Goal: Task Accomplishment & Management: Manage account settings

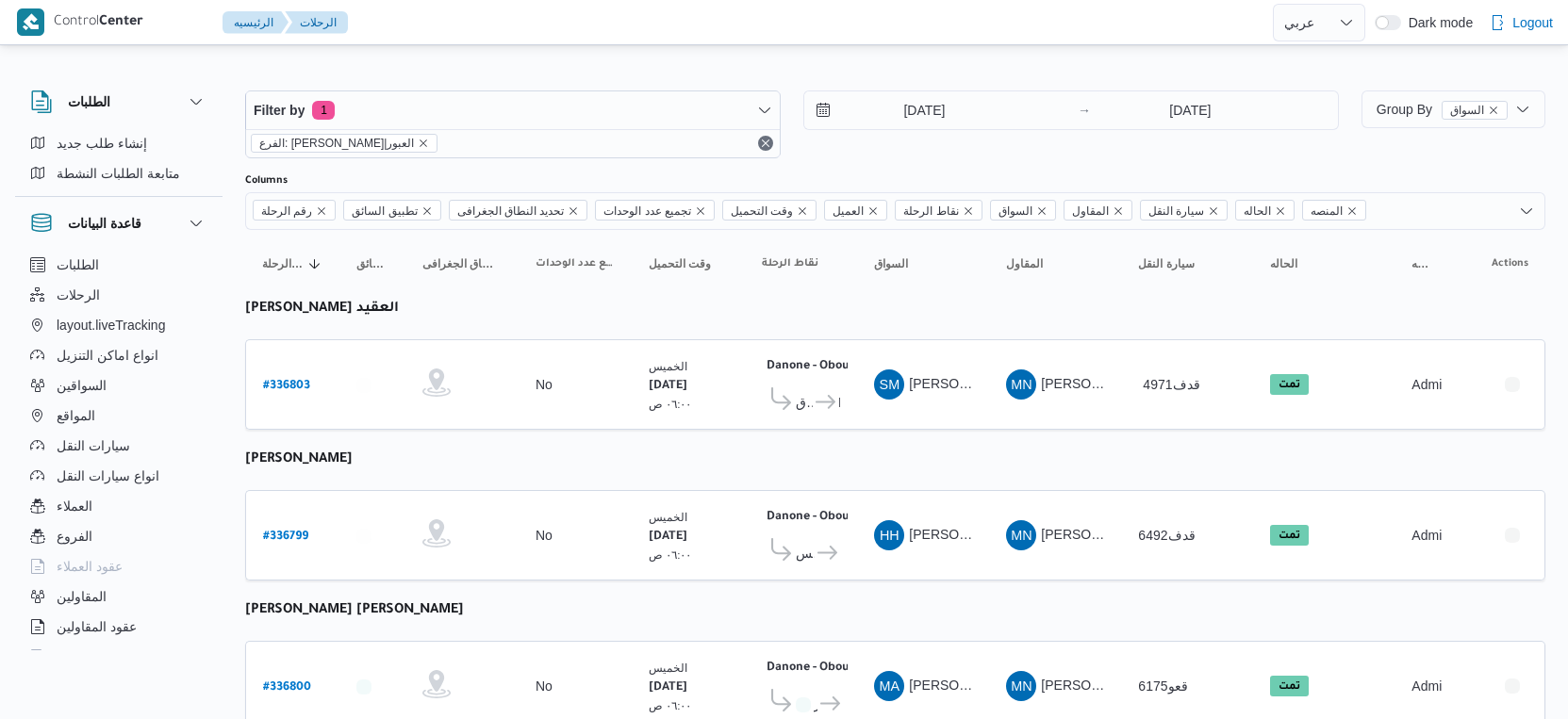
select select "ar"
click at [957, 107] on input "11/9/2025" at bounding box center [911, 111] width 214 height 38
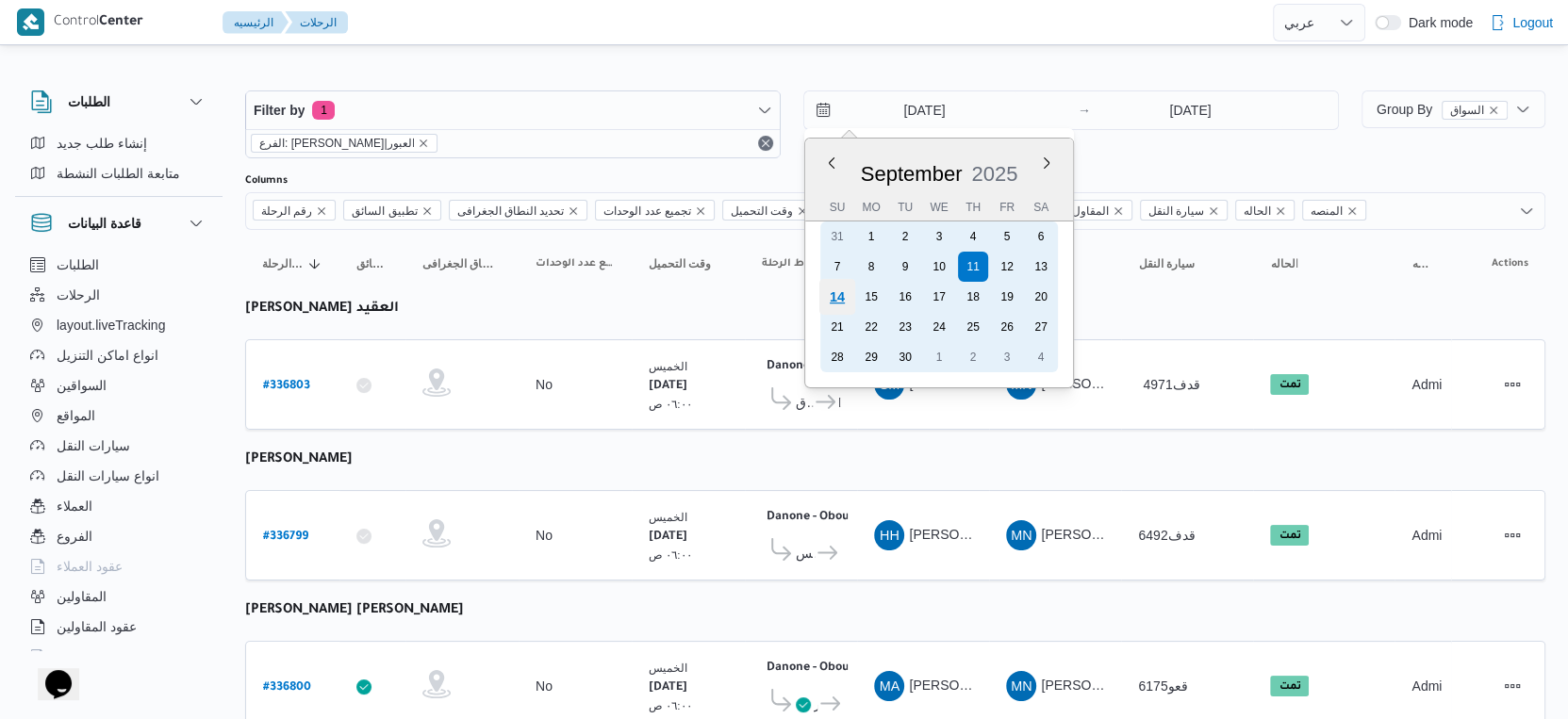
click at [836, 295] on div "14" at bounding box center [837, 298] width 36 height 36
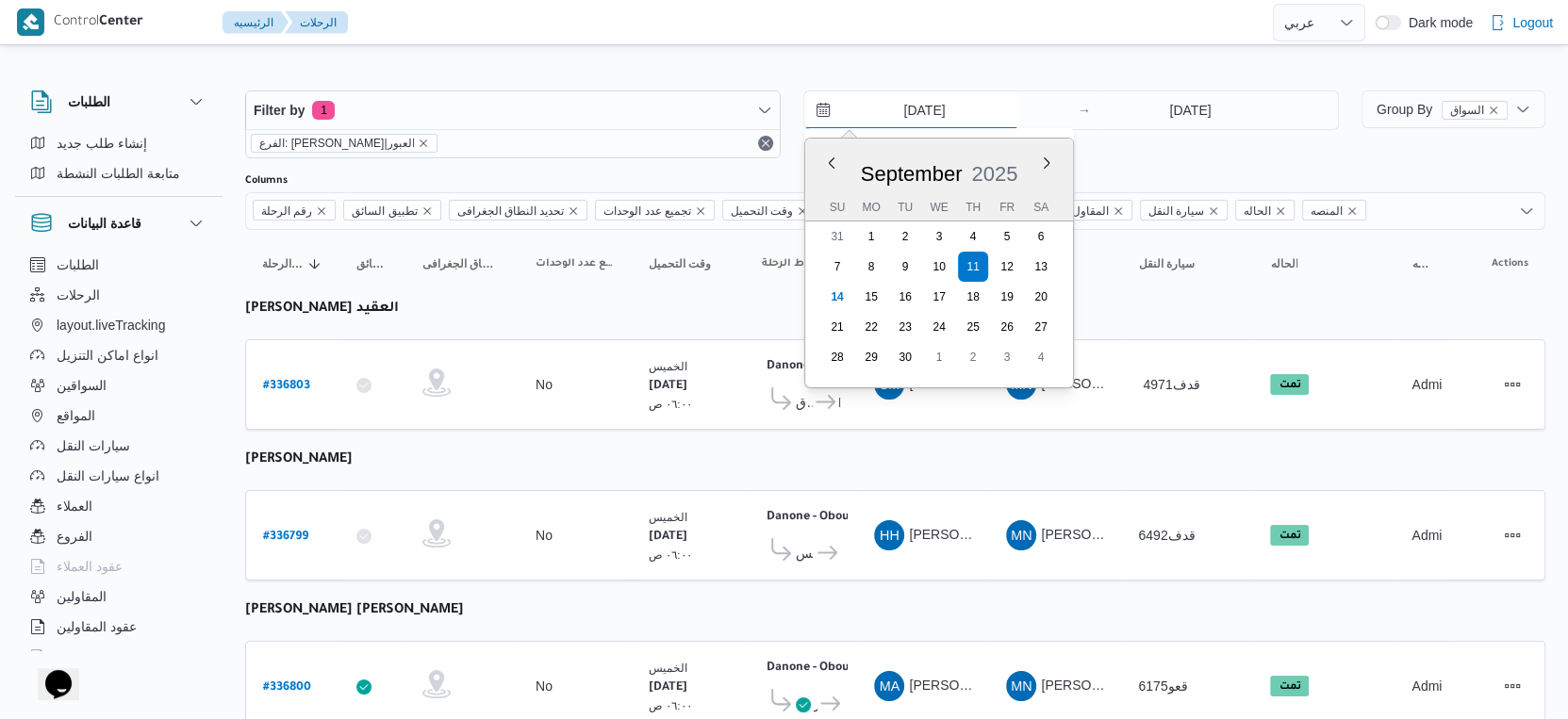
type input "14/9/2025"
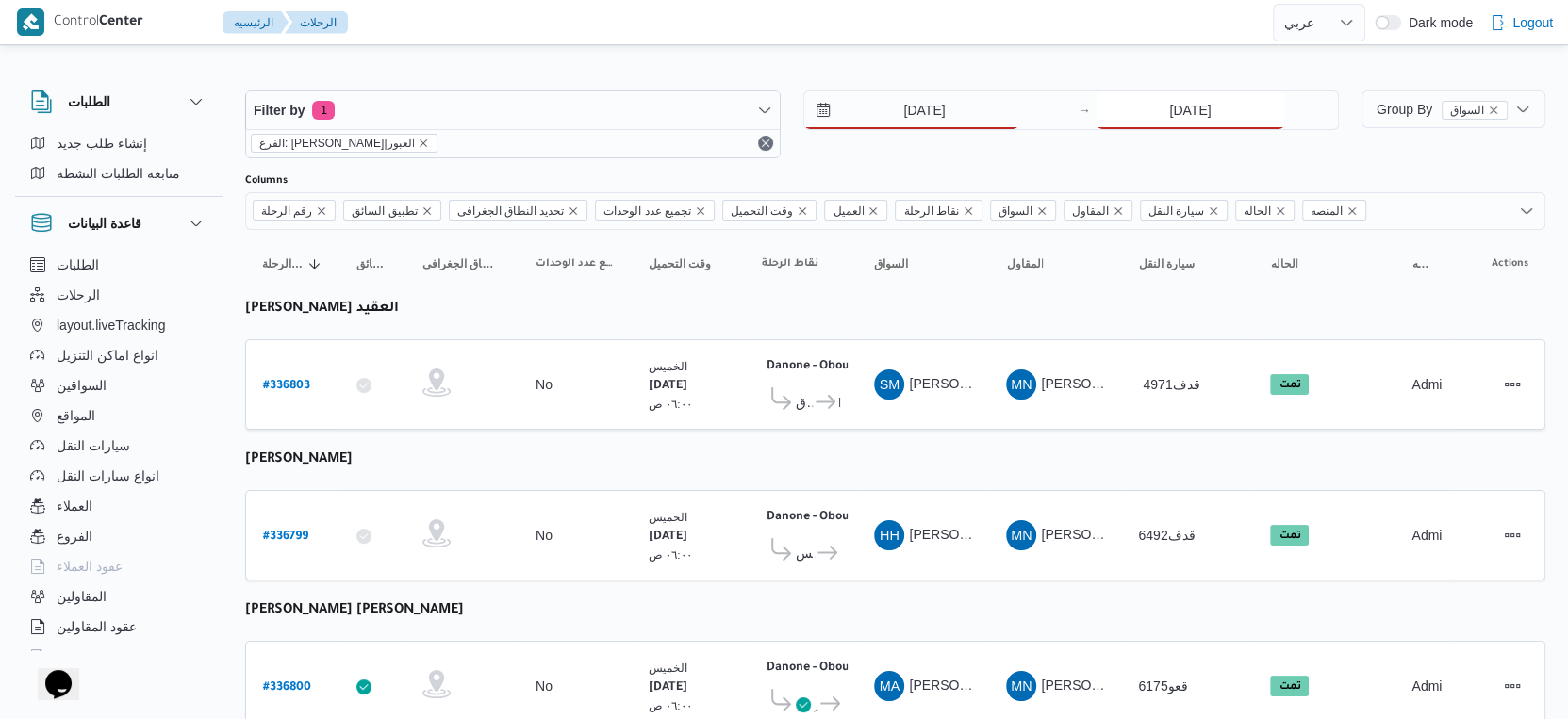
click at [1240, 111] on input "[DATE]" at bounding box center [1190, 111] width 188 height 38
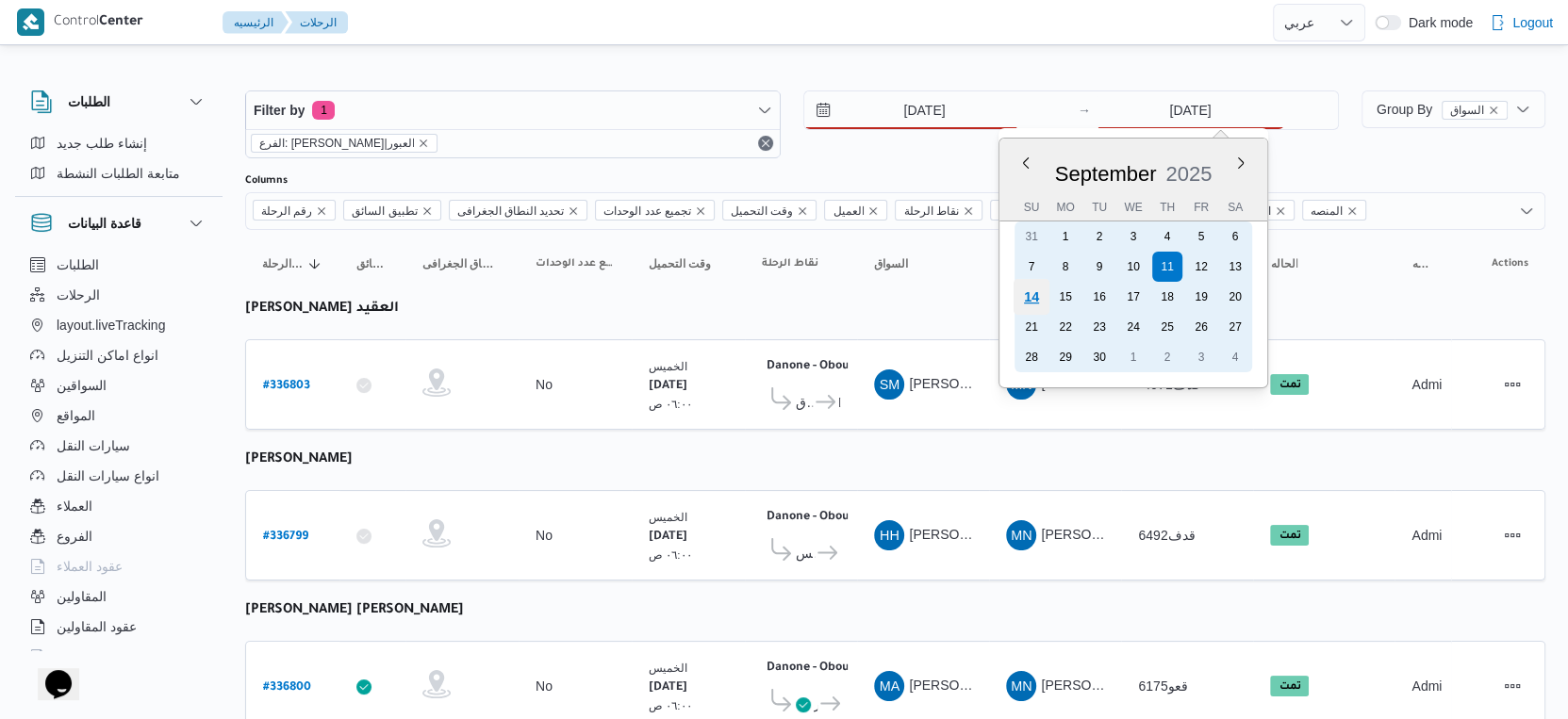
click at [1034, 300] on div "14" at bounding box center [1032, 298] width 36 height 36
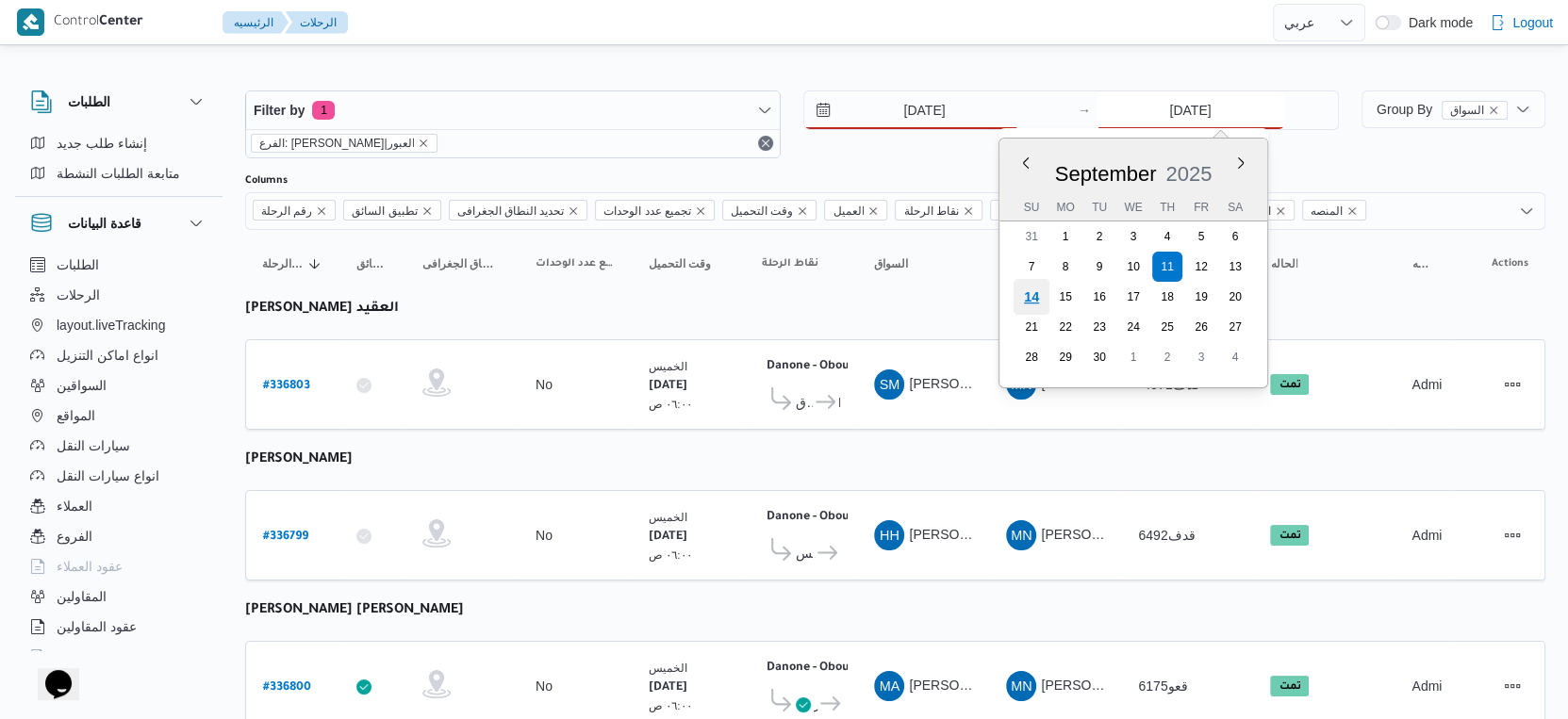
type input "[DATE]"
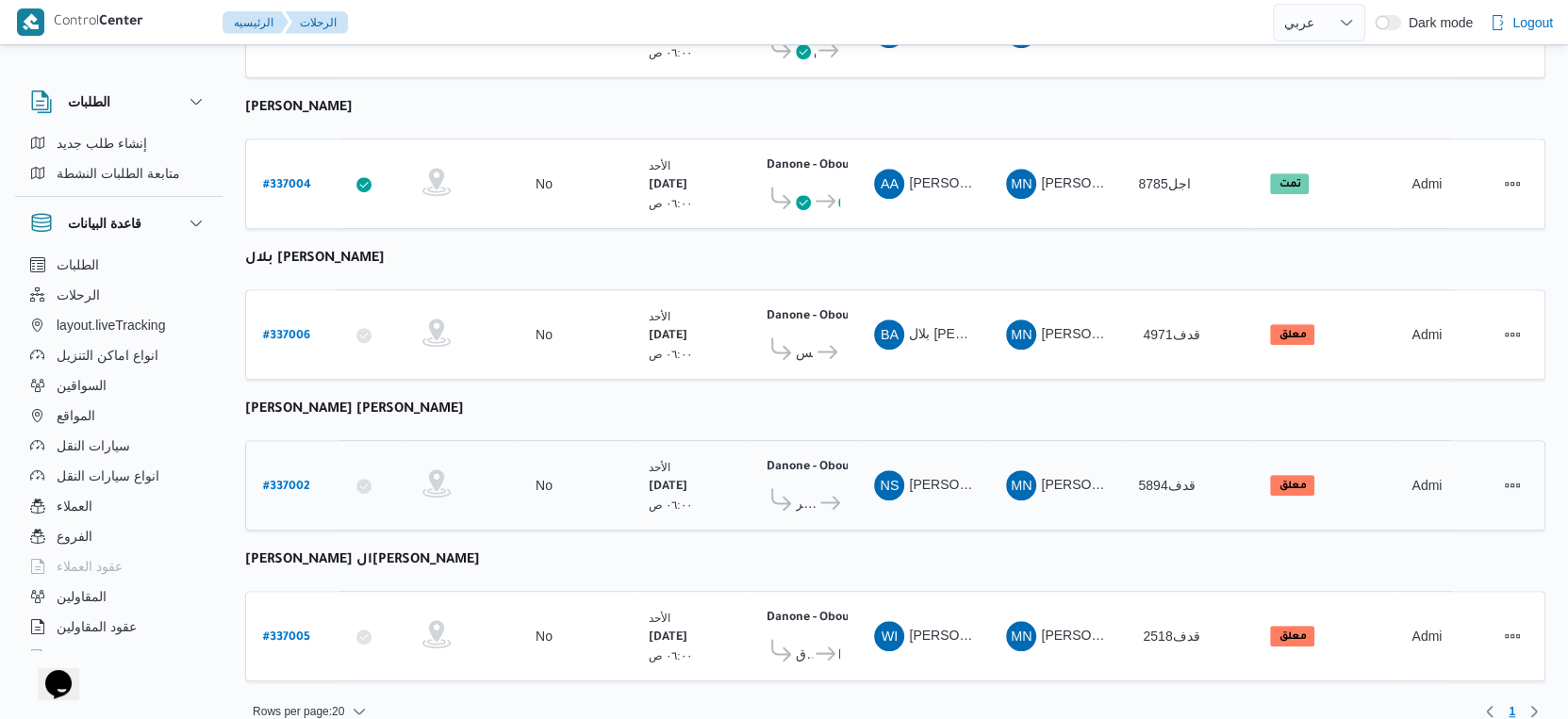
scroll to position [549, 0]
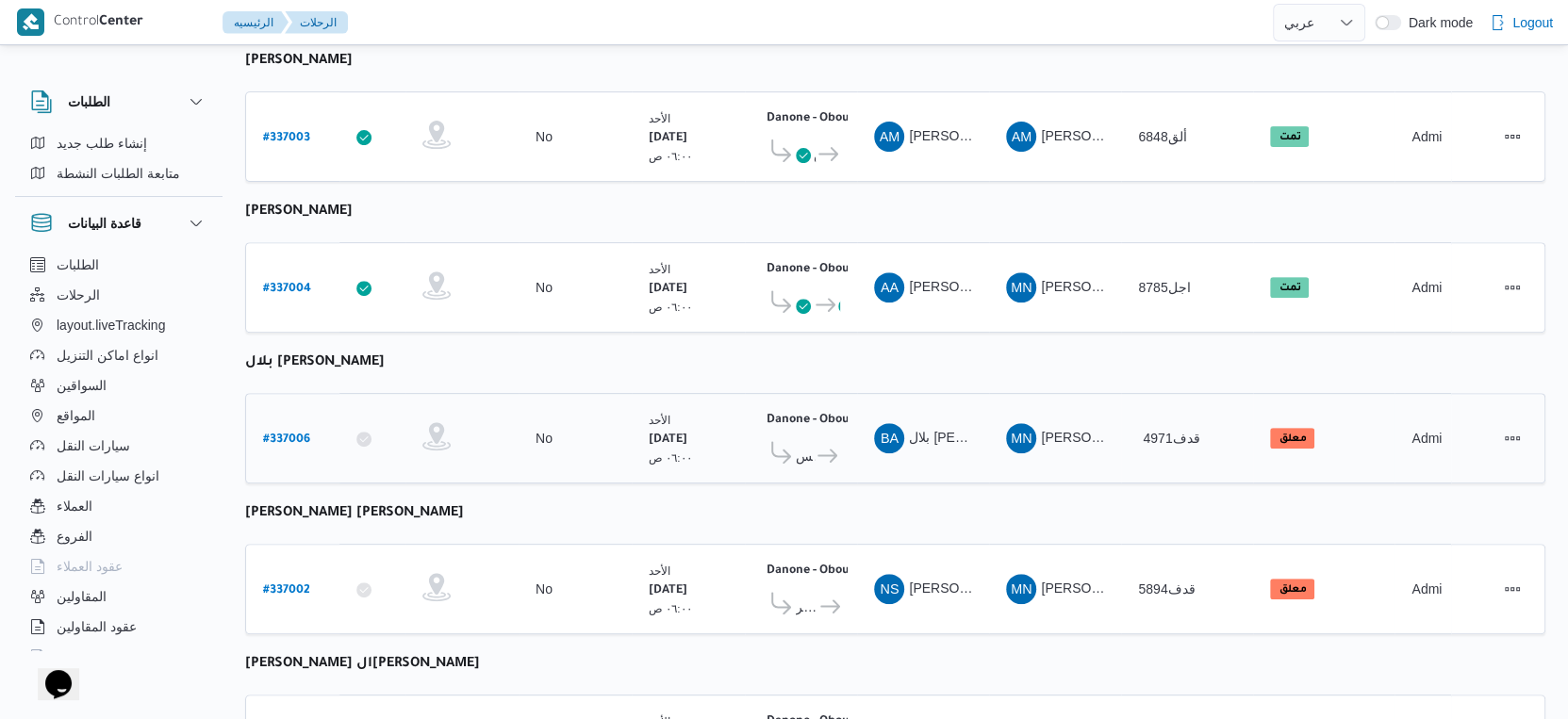
click at [291, 434] on b "# 337006" at bounding box center [286, 441] width 47 height 13
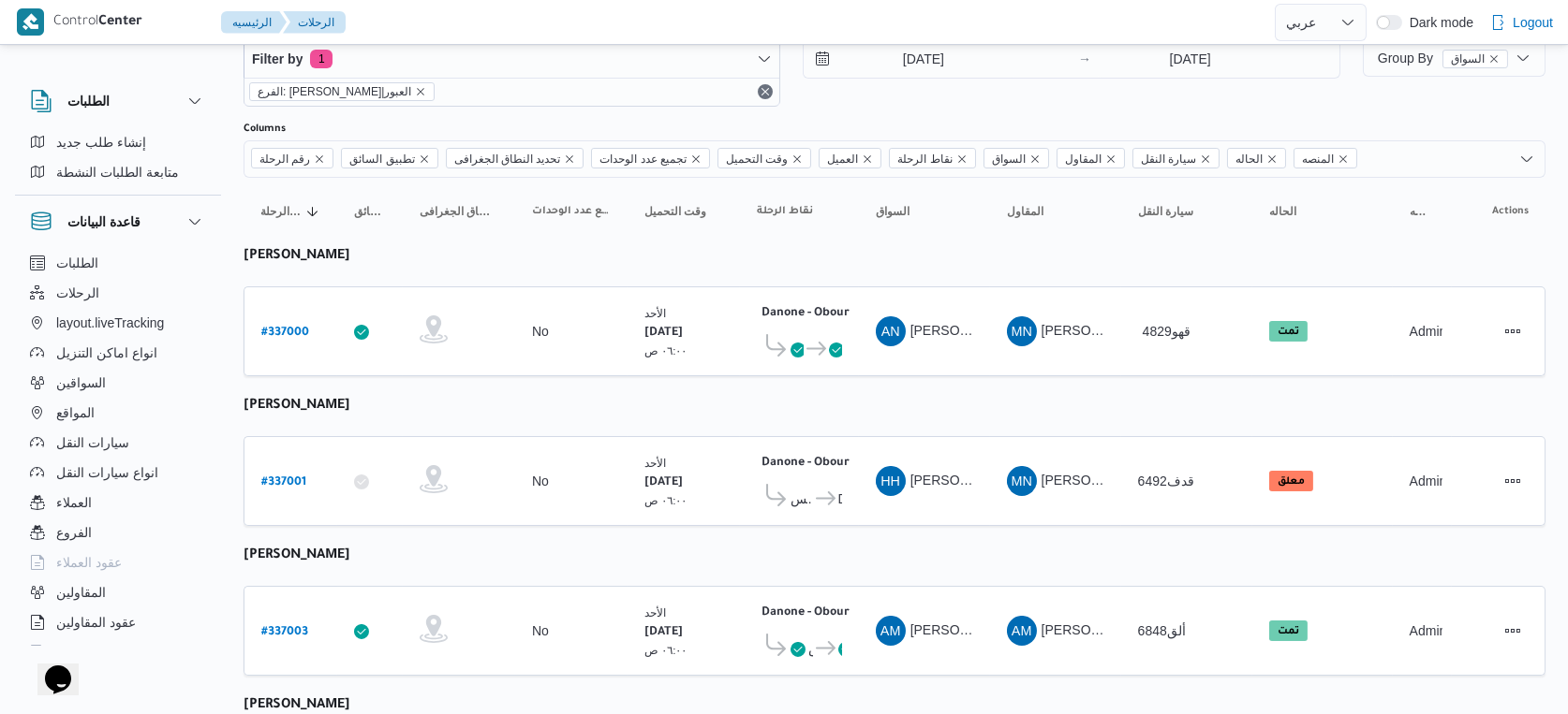
select select "ar"
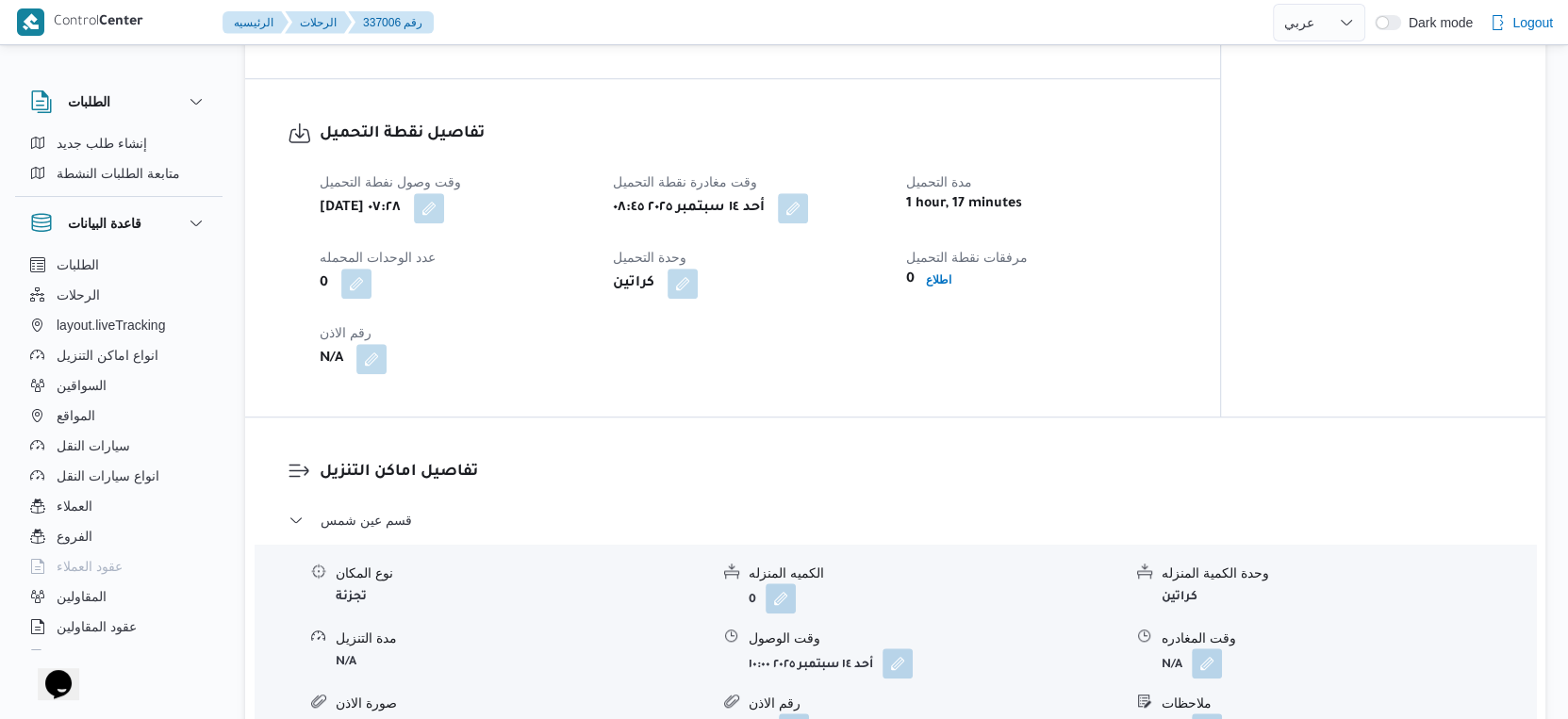
scroll to position [1283, 0]
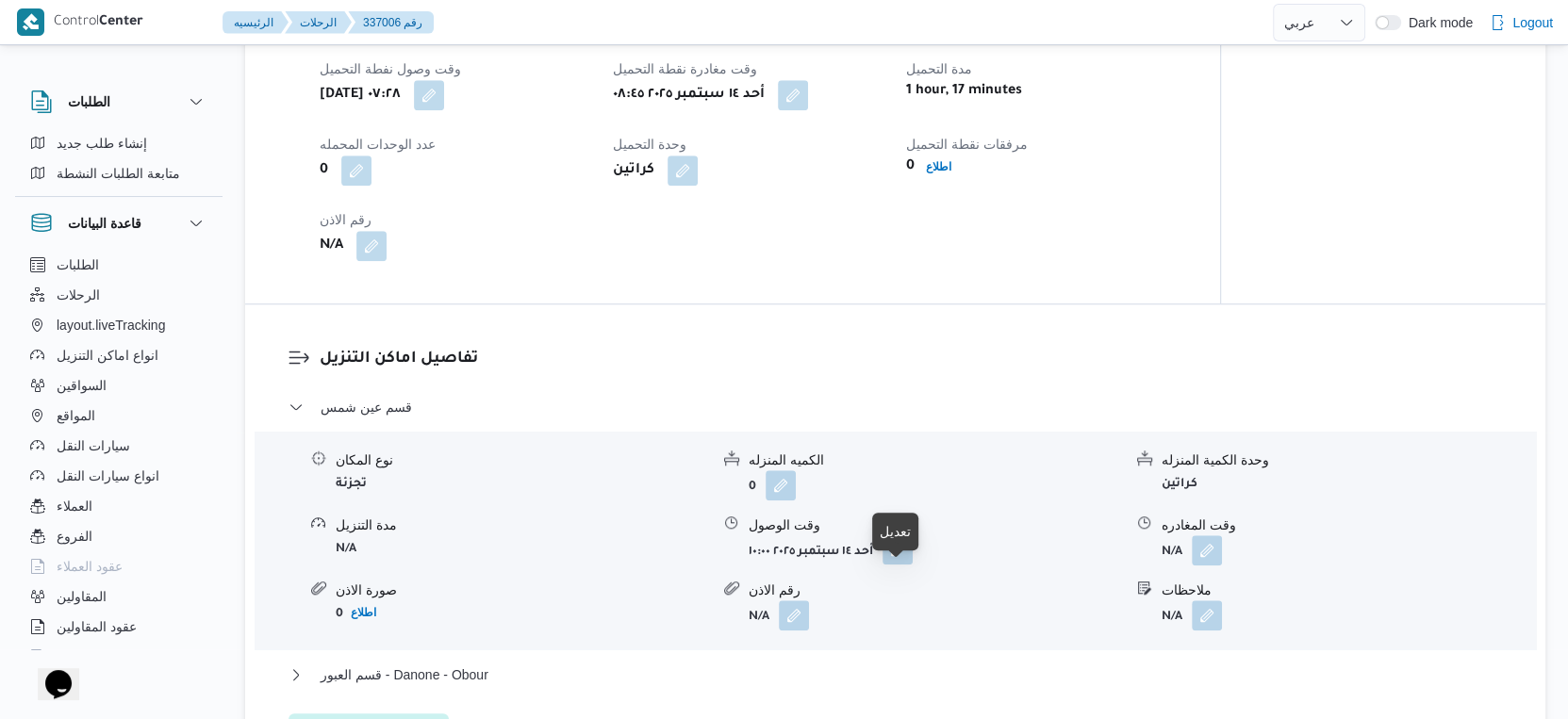
click at [887, 565] on button "button" at bounding box center [897, 550] width 31 height 31
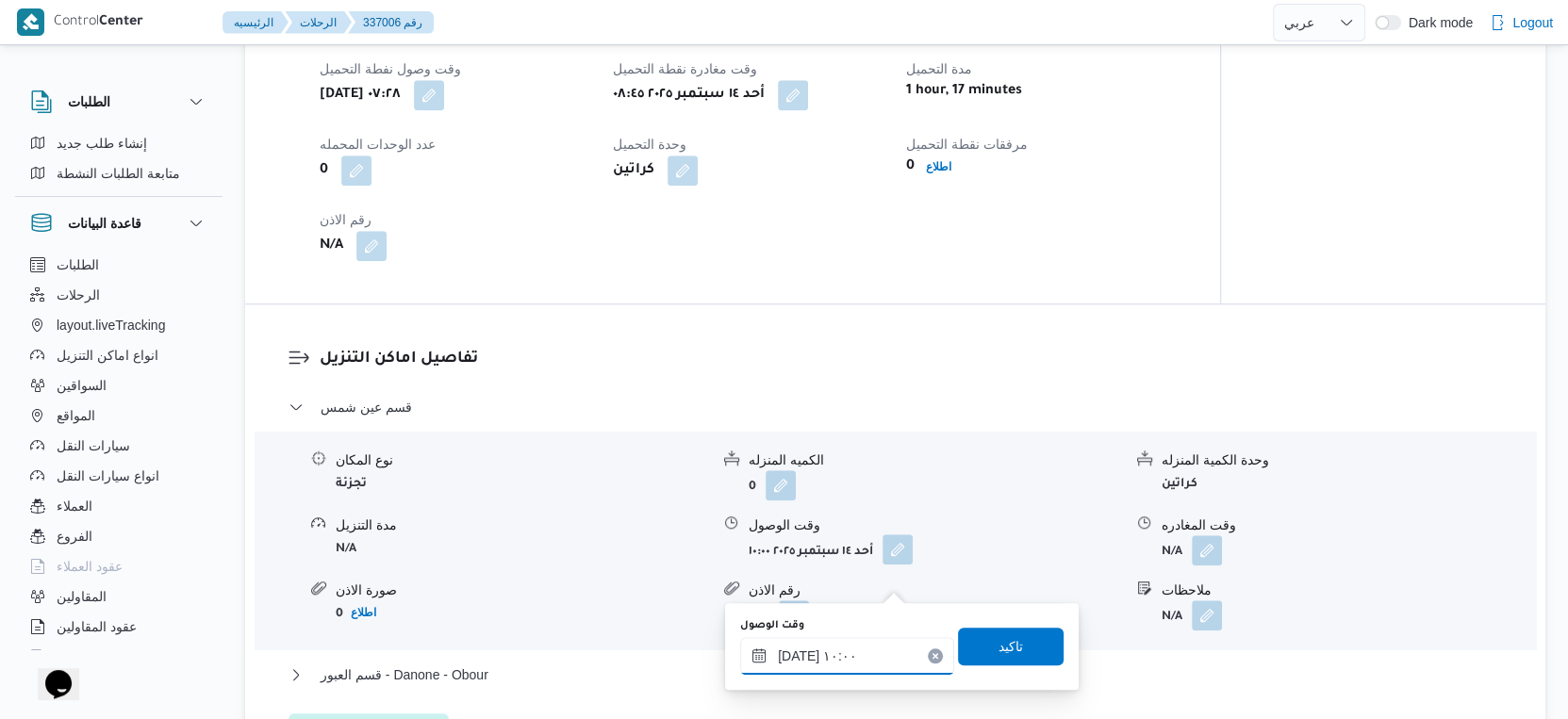
click at [864, 639] on input "١٤/٠٩/٢٠٢٥ ١٠:٠٠" at bounding box center [847, 656] width 214 height 38
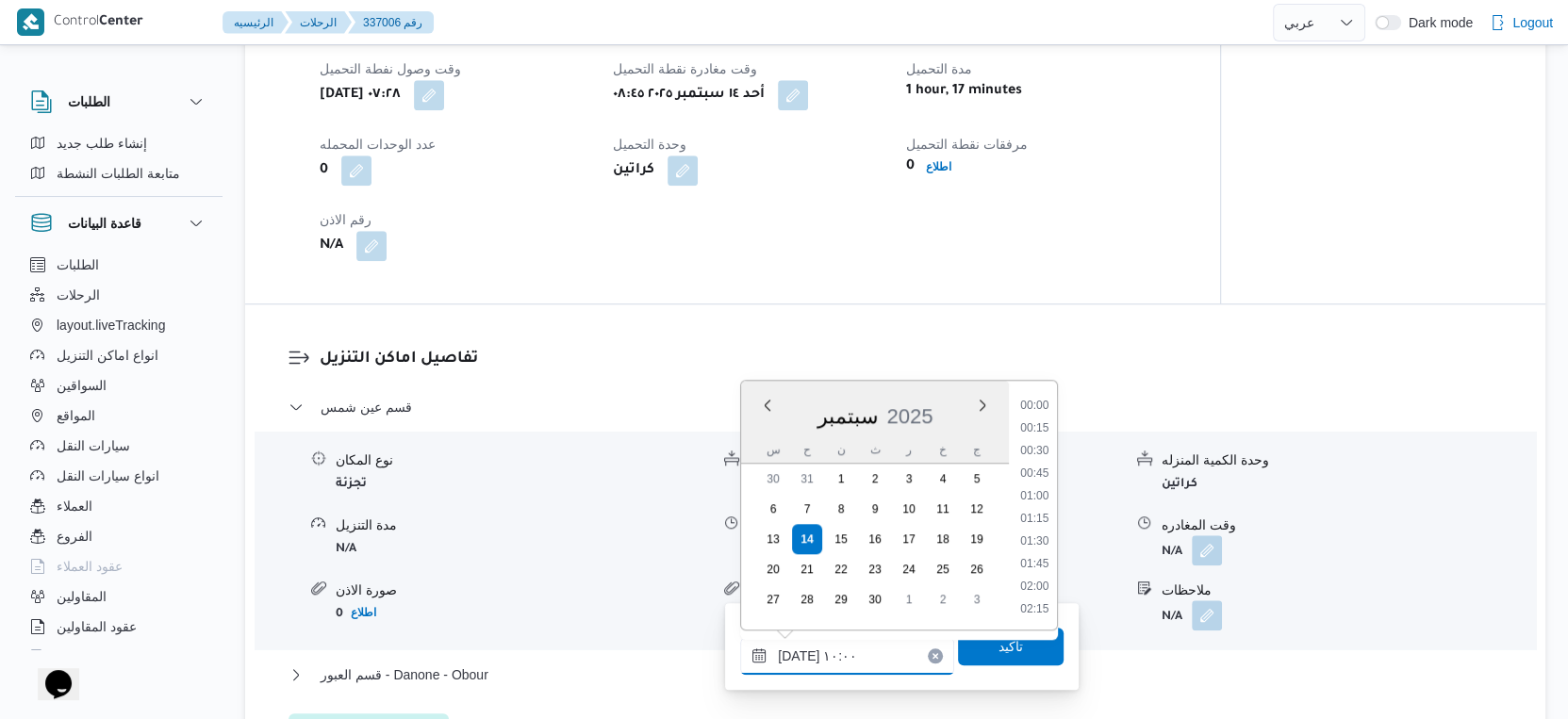
scroll to position [790, 0]
click at [1042, 448] on li "09:15" at bounding box center [1035, 453] width 43 height 19
type input "١٤/٠٩/٢٠٢٥ ٠٩:١٥"
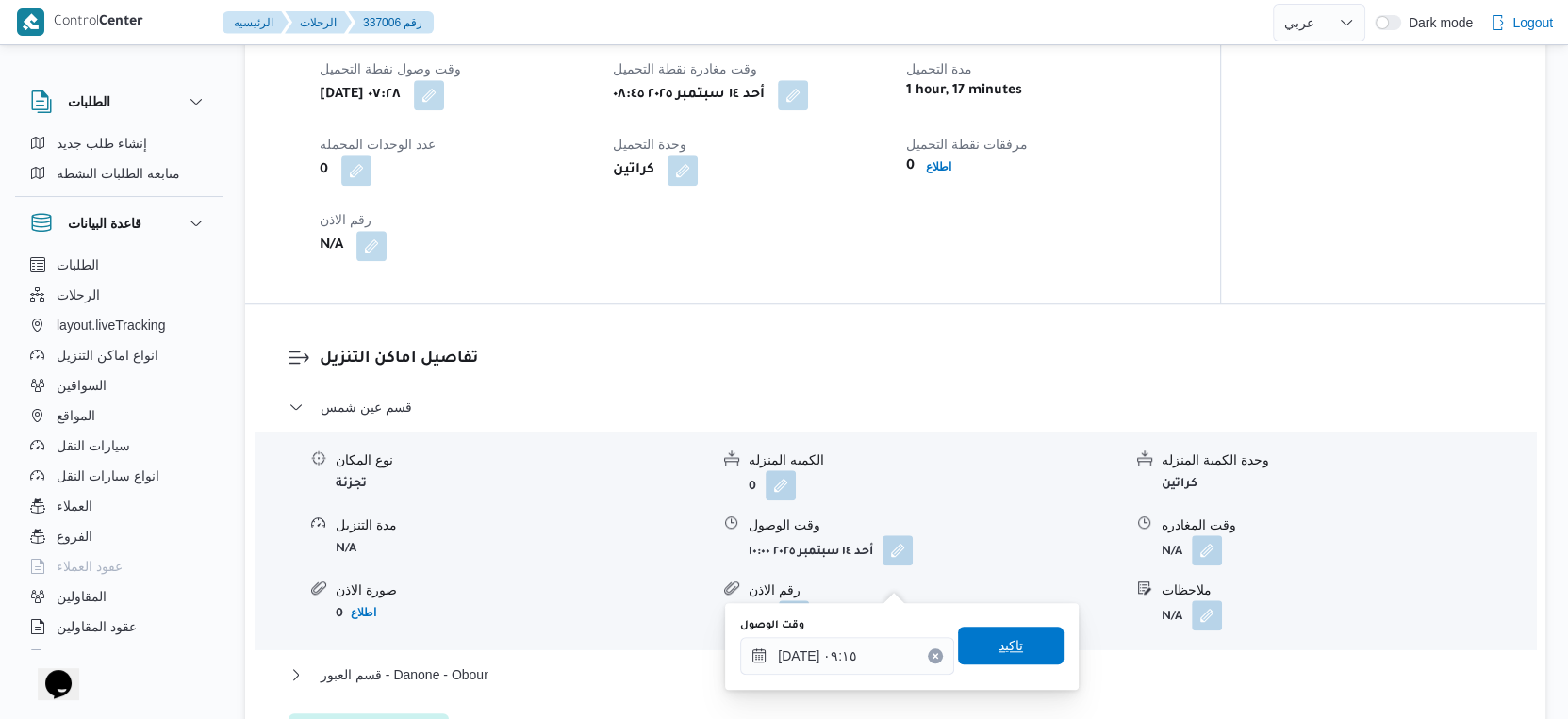
drag, startPoint x: 1014, startPoint y: 670, endPoint x: 1027, endPoint y: 634, distance: 38.3
click at [1020, 651] on div "وقت الوصول ١٤/٠٩/٢٠٢٥ ٠٩:١٥ تاكيد" at bounding box center [901, 647] width 327 height 60
click at [1027, 634] on span "تاكيد" at bounding box center [1010, 646] width 106 height 38
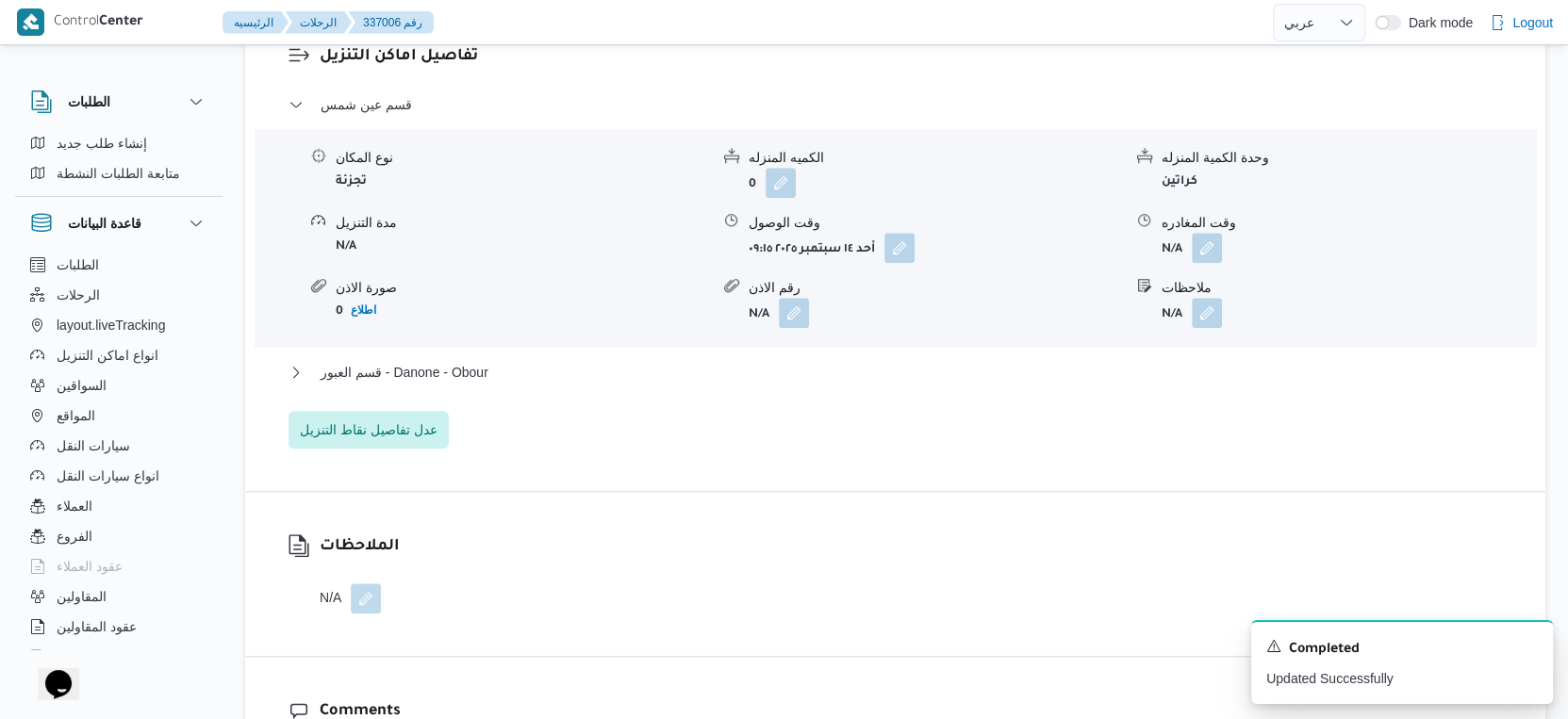
scroll to position [1597, 0]
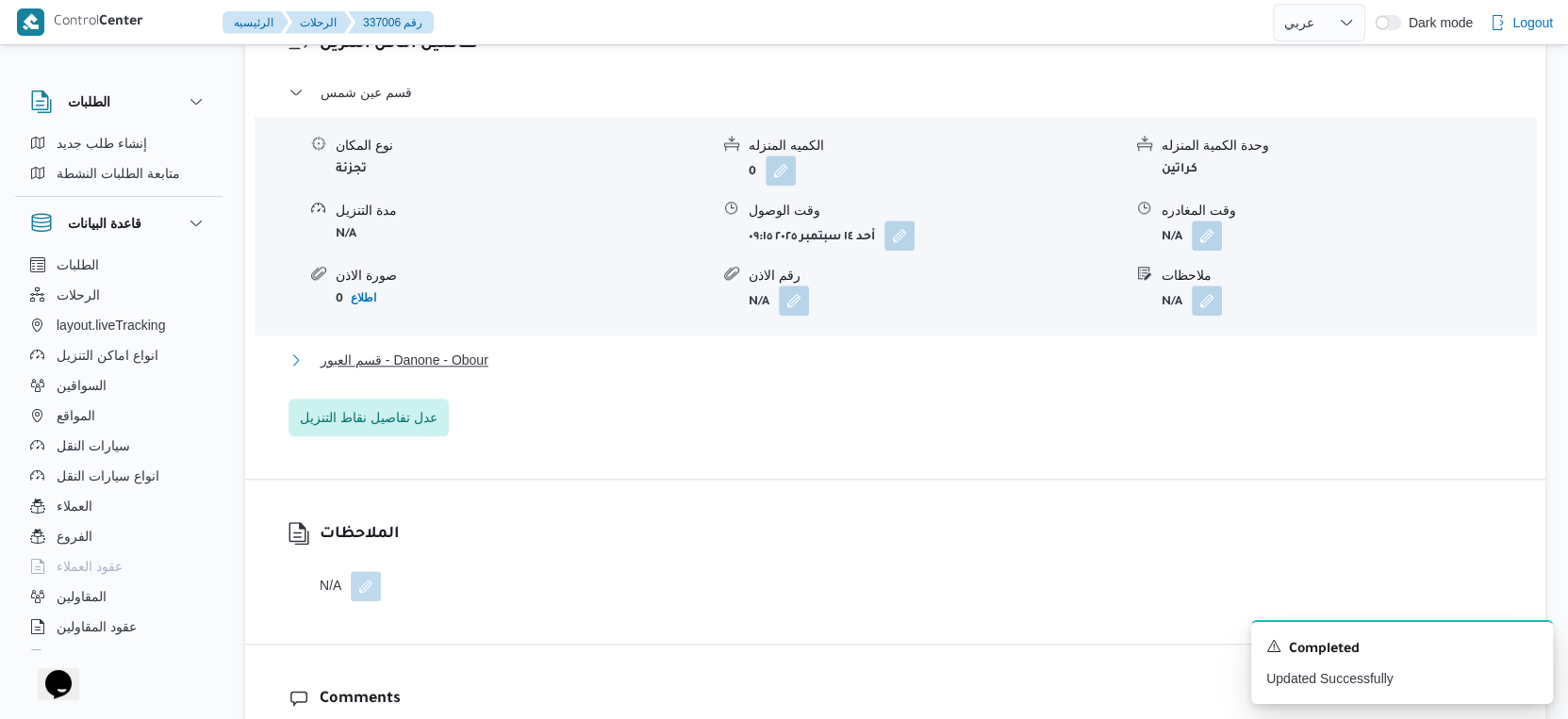
click at [587, 372] on button "قسم العبور - Danone - Obour" at bounding box center [896, 360] width 1214 height 23
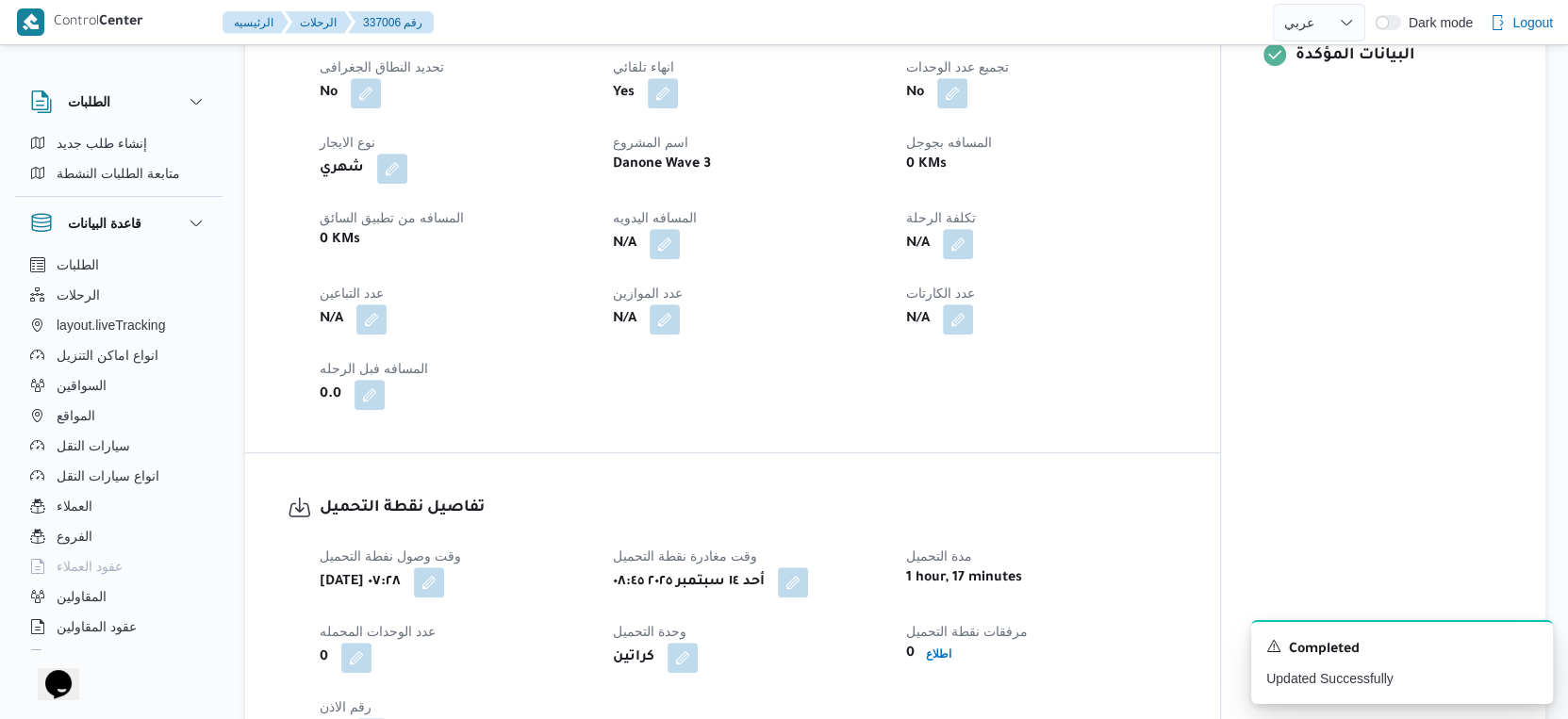
scroll to position [759, 0]
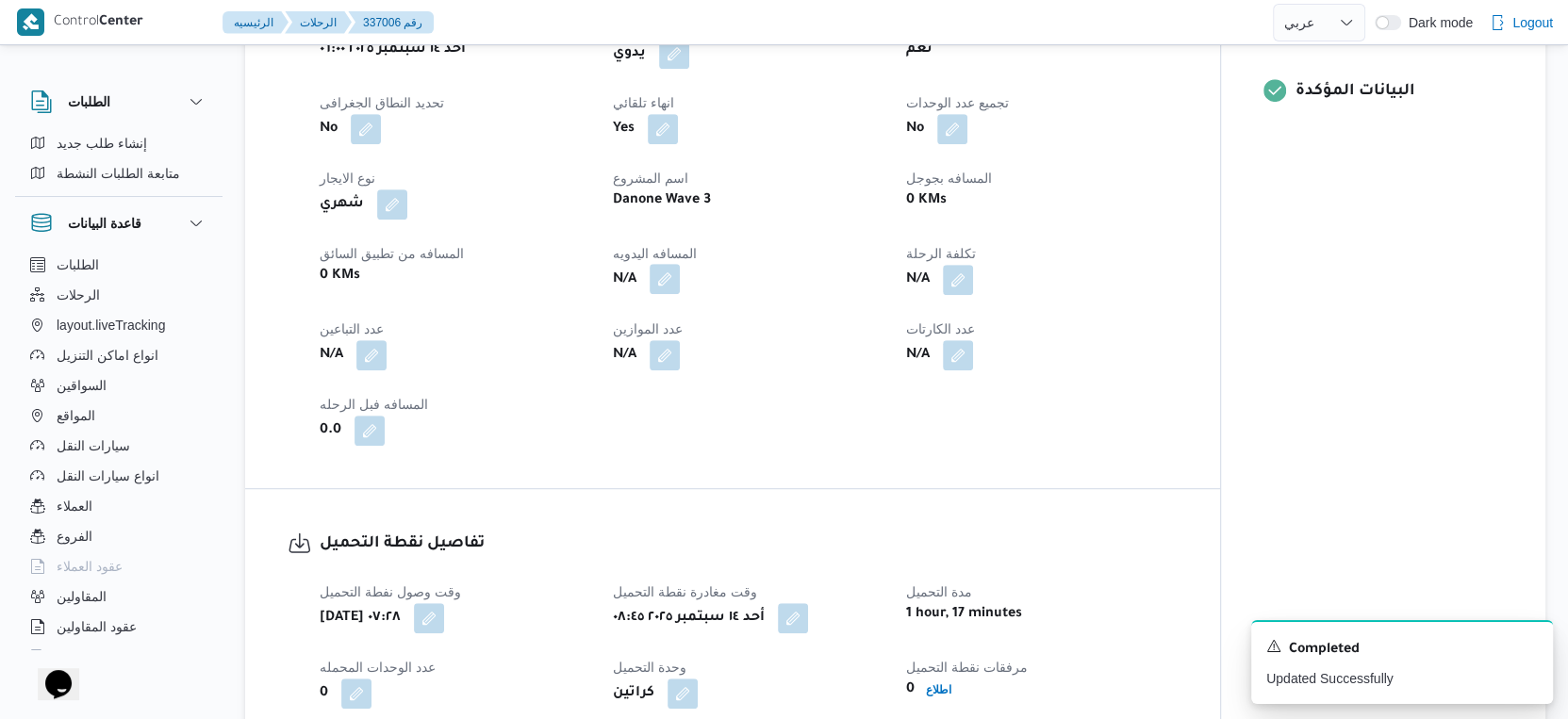
click at [655, 294] on button "button" at bounding box center [665, 279] width 31 height 31
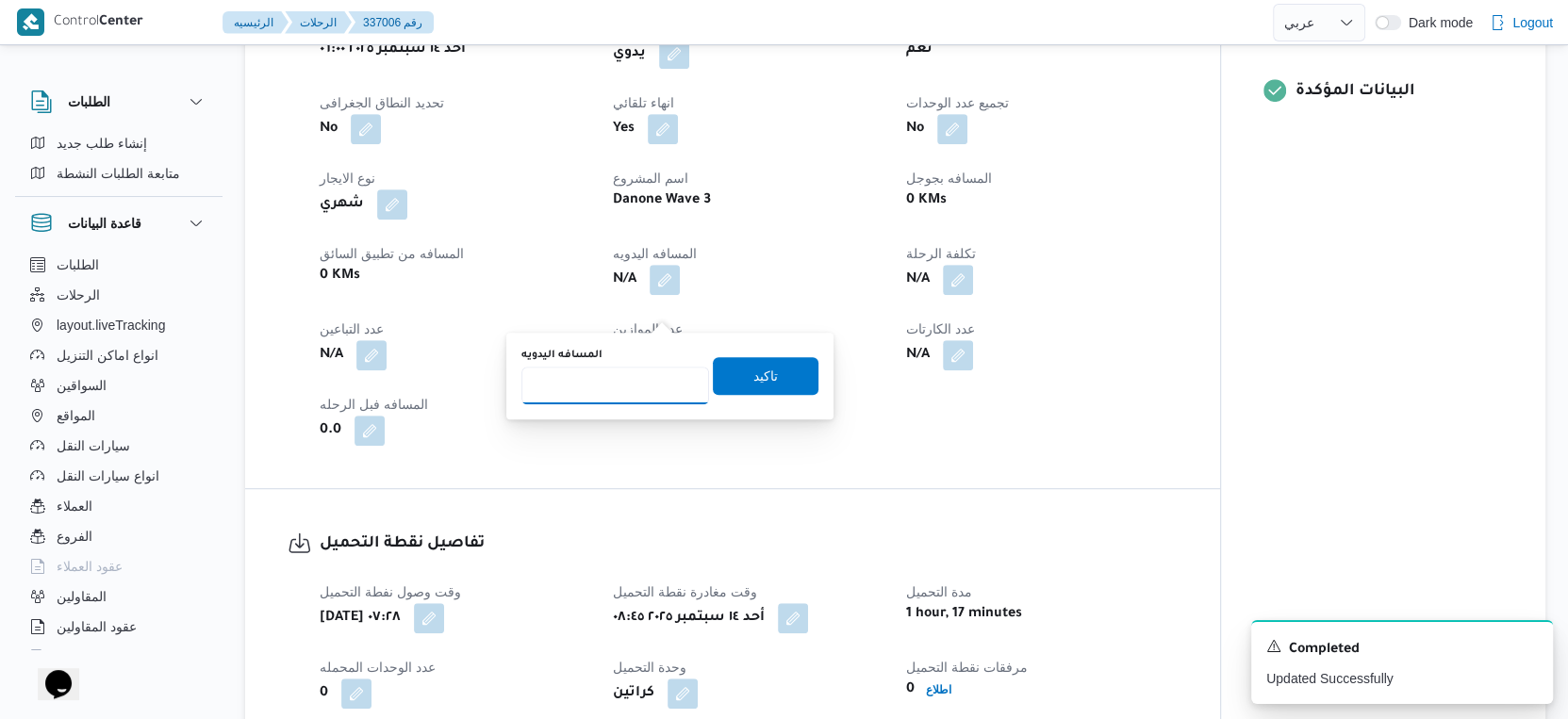
click at [628, 385] on input "المسافه اليدويه" at bounding box center [615, 386] width 188 height 38
type input "91"
click at [770, 375] on span "تاكيد" at bounding box center [765, 376] width 106 height 38
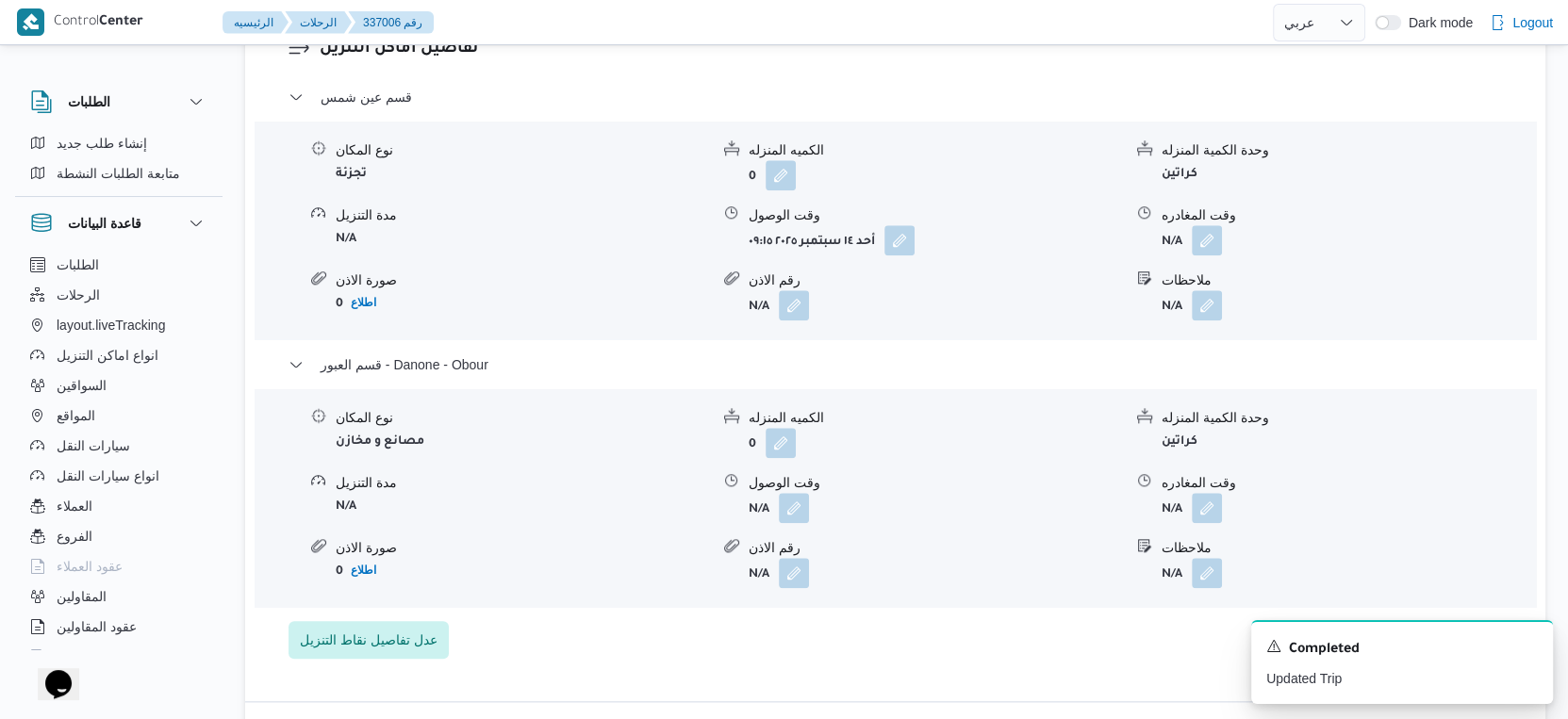
scroll to position [1597, 0]
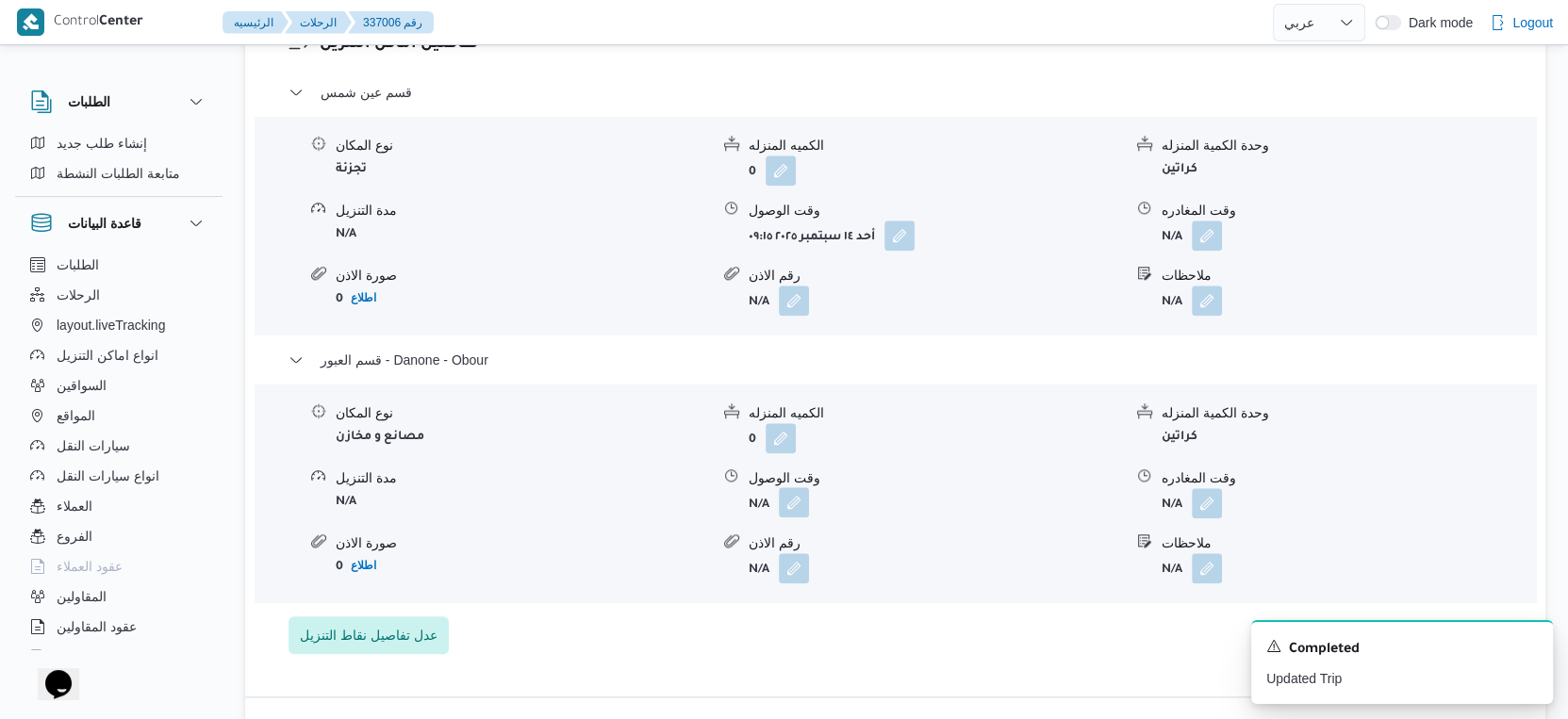
click at [796, 518] on button "button" at bounding box center [794, 503] width 31 height 31
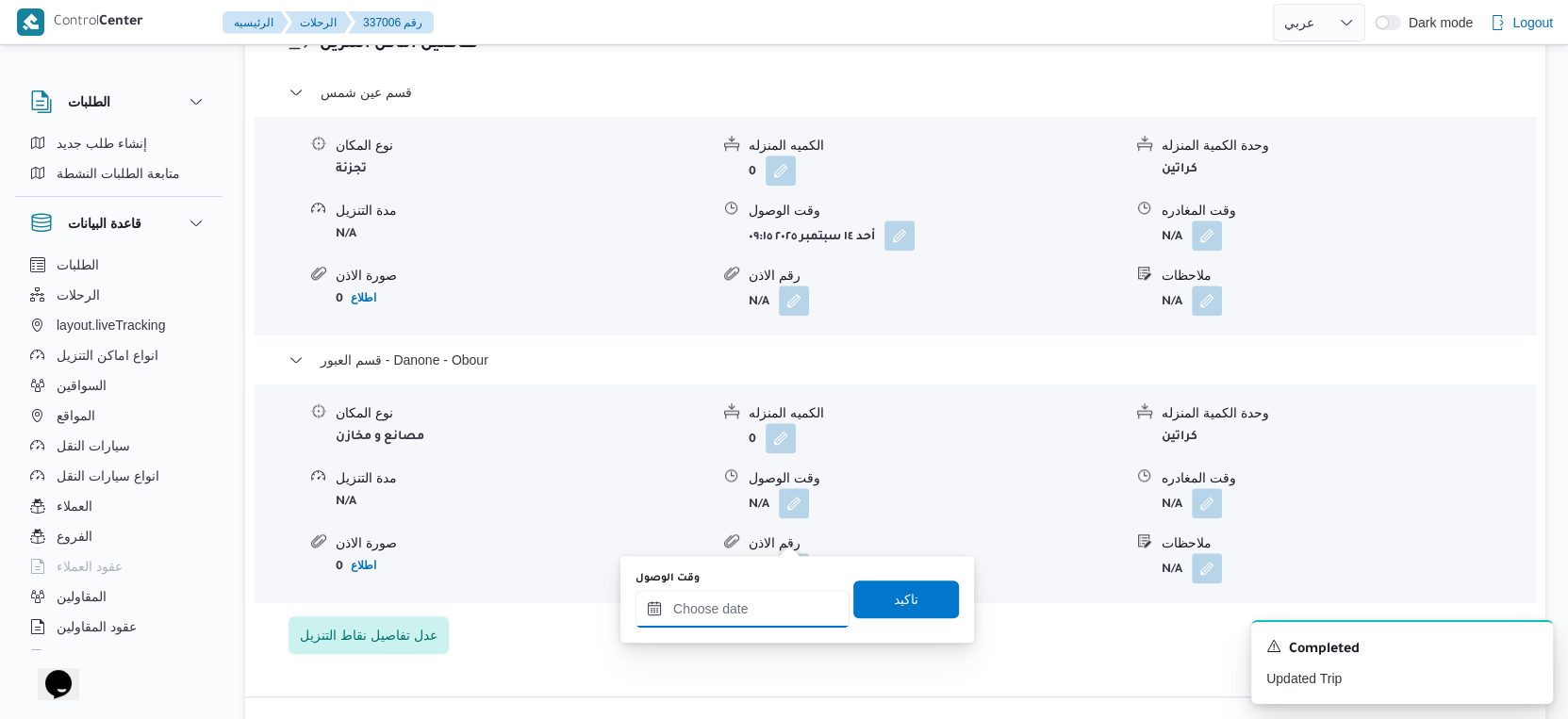
drag, startPoint x: 770, startPoint y: 599, endPoint x: 782, endPoint y: 598, distance: 12.0
click at [770, 599] on input "وقت الوصول" at bounding box center [742, 609] width 214 height 38
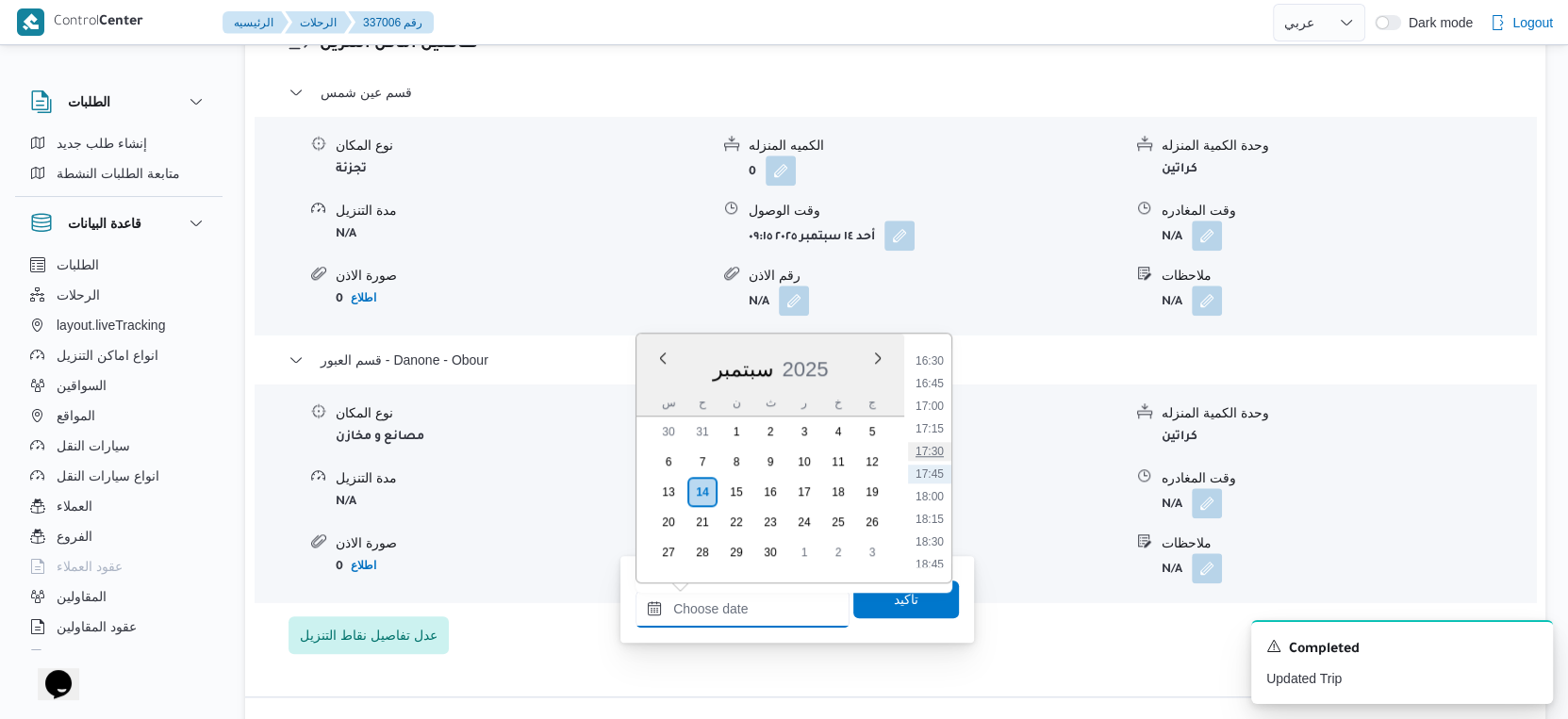
scroll to position [1387, 0]
click at [938, 372] on li "15:30" at bounding box center [929, 375] width 43 height 19
type input "[DATE] ١٥:٣٠"
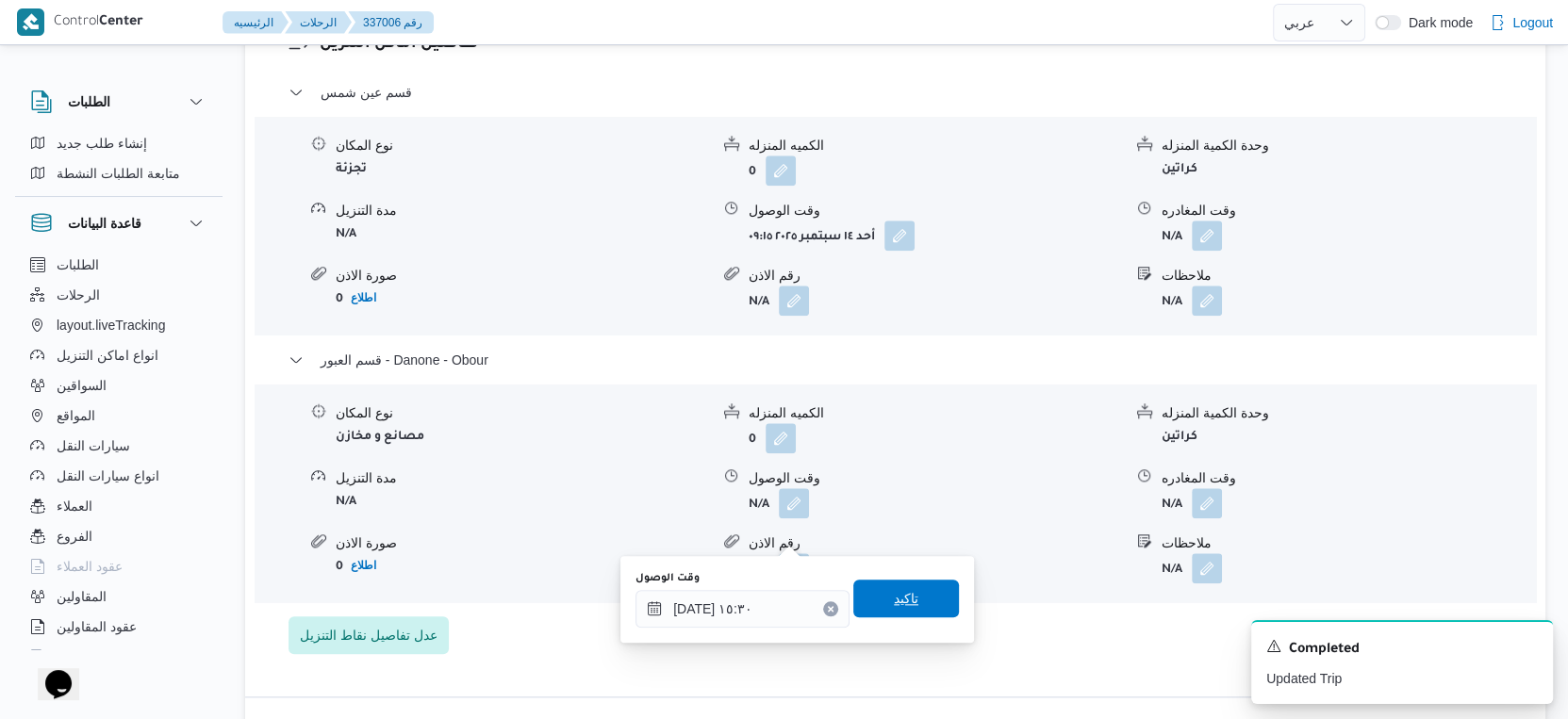
click at [907, 611] on span "تاكيد" at bounding box center [906, 599] width 106 height 38
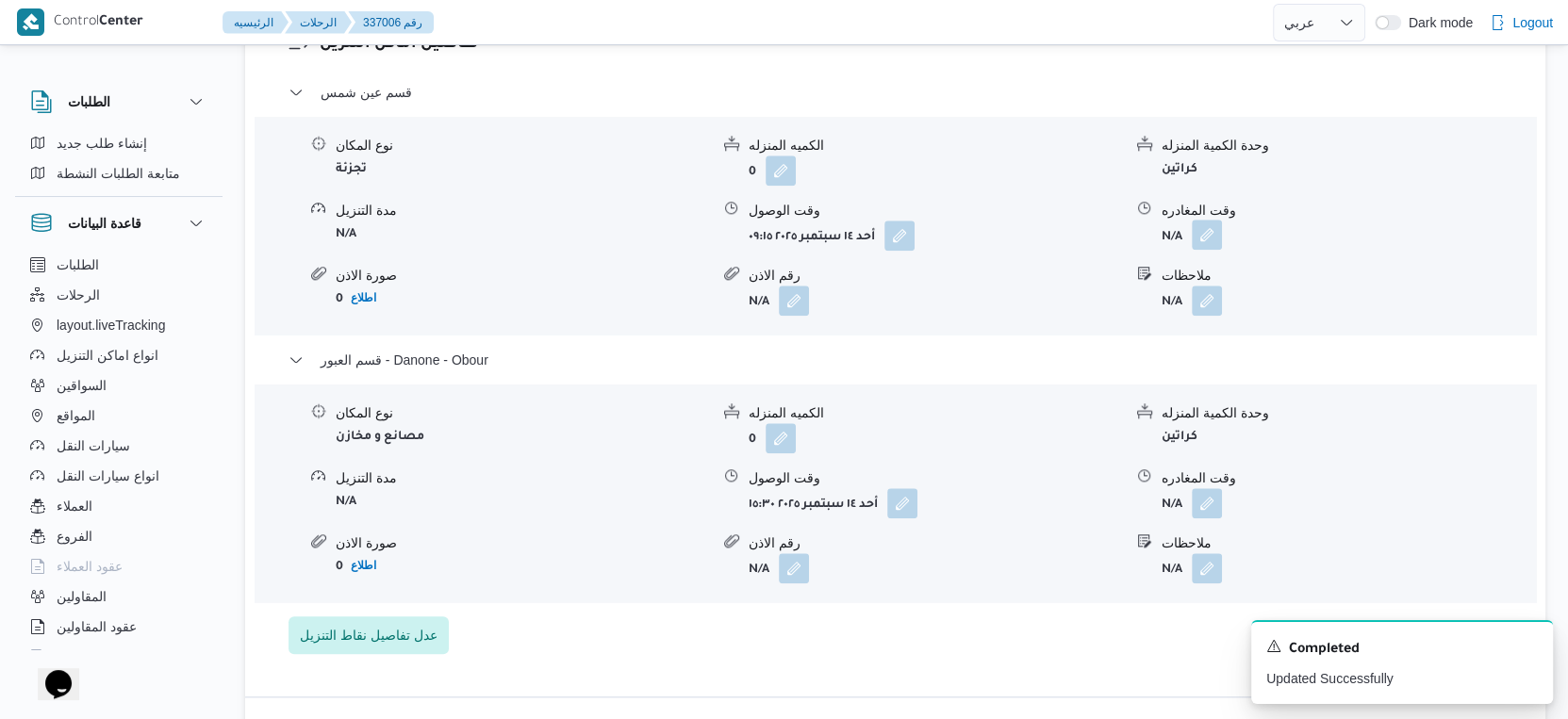
click at [1205, 250] on button "button" at bounding box center [1207, 235] width 31 height 31
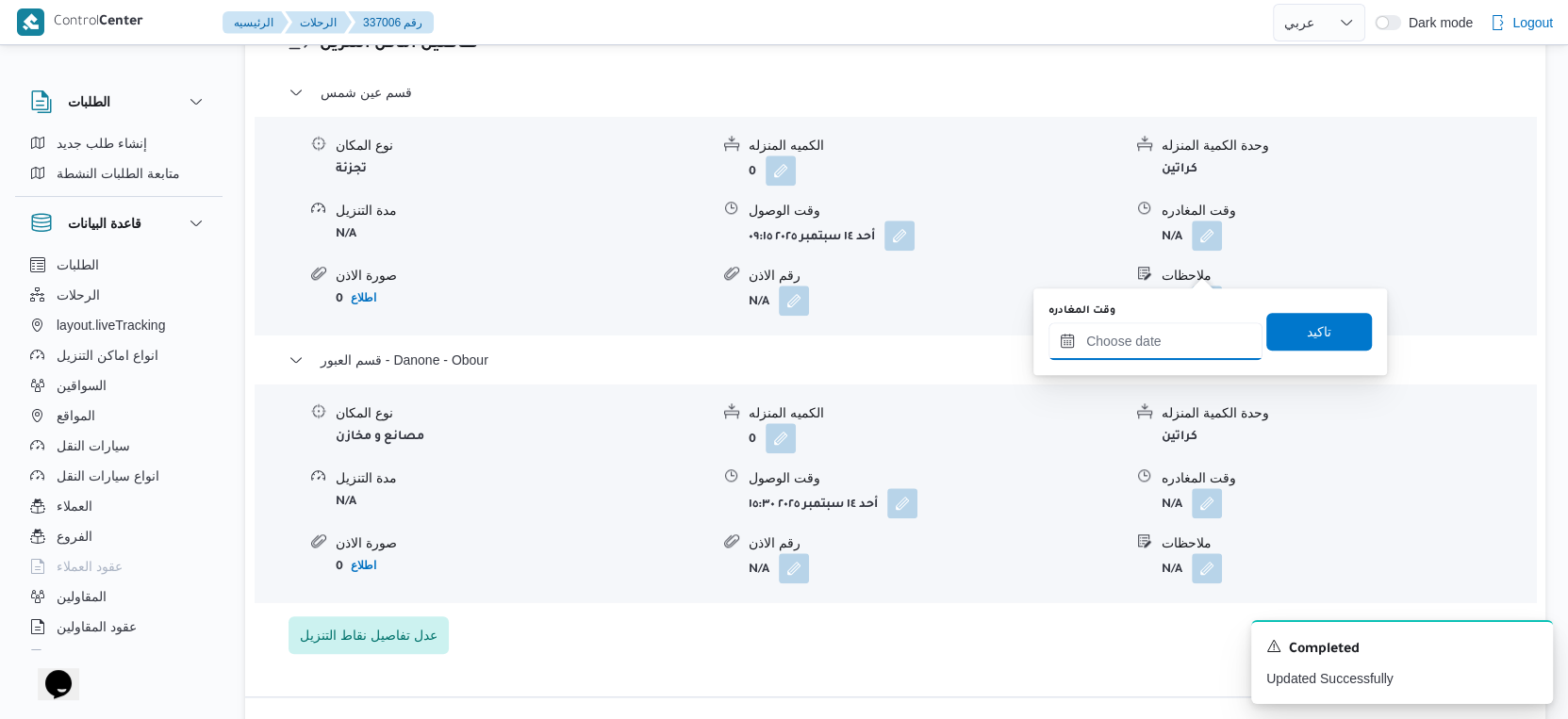
click at [1166, 357] on input "وقت المغادره" at bounding box center [1155, 341] width 214 height 38
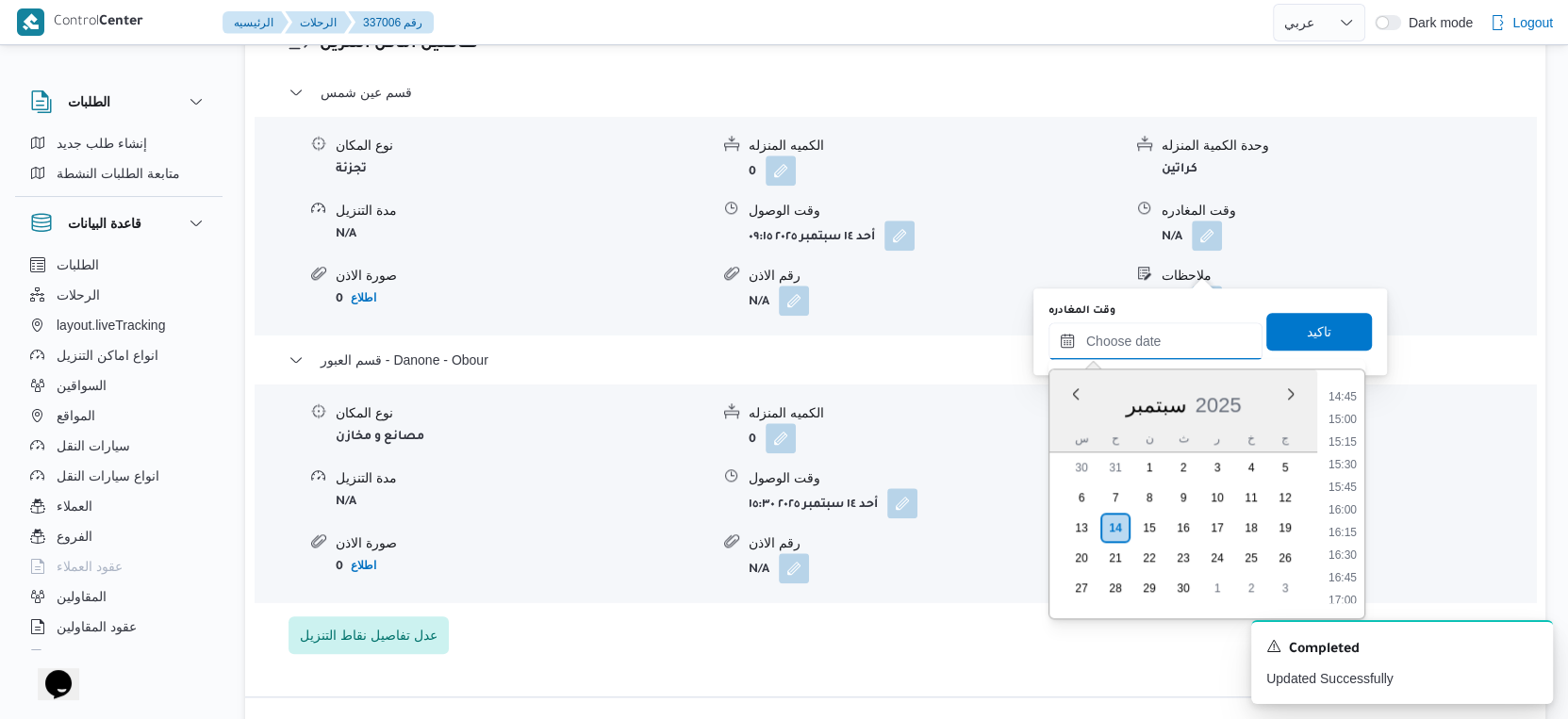
scroll to position [1282, 0]
drag, startPoint x: 1347, startPoint y: 465, endPoint x: 1344, endPoint y: 445, distance: 20.2
click at [1347, 465] on li "15:00" at bounding box center [1342, 470] width 43 height 19
type input "[DATE] ١٥:٠٠"
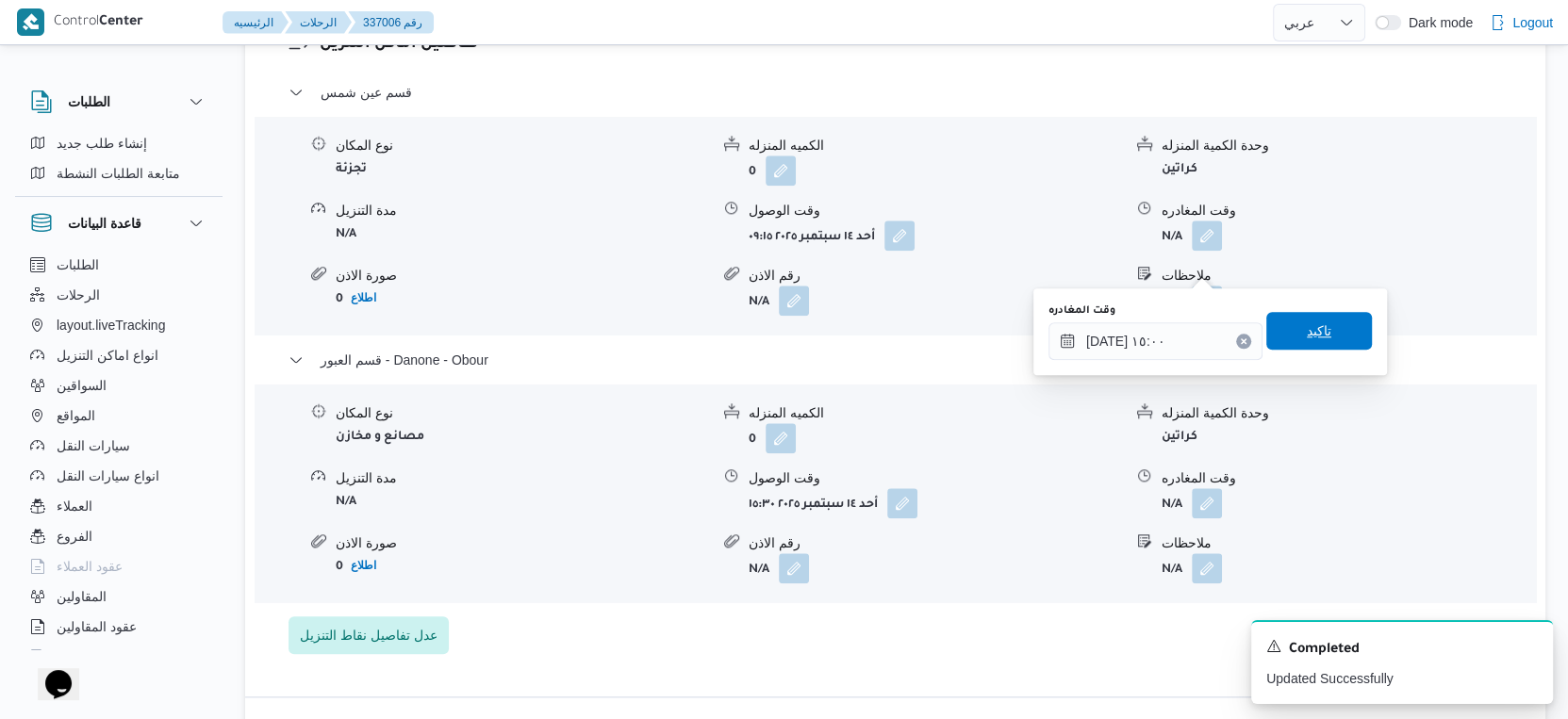
click at [1320, 334] on span "تاكيد" at bounding box center [1319, 331] width 106 height 38
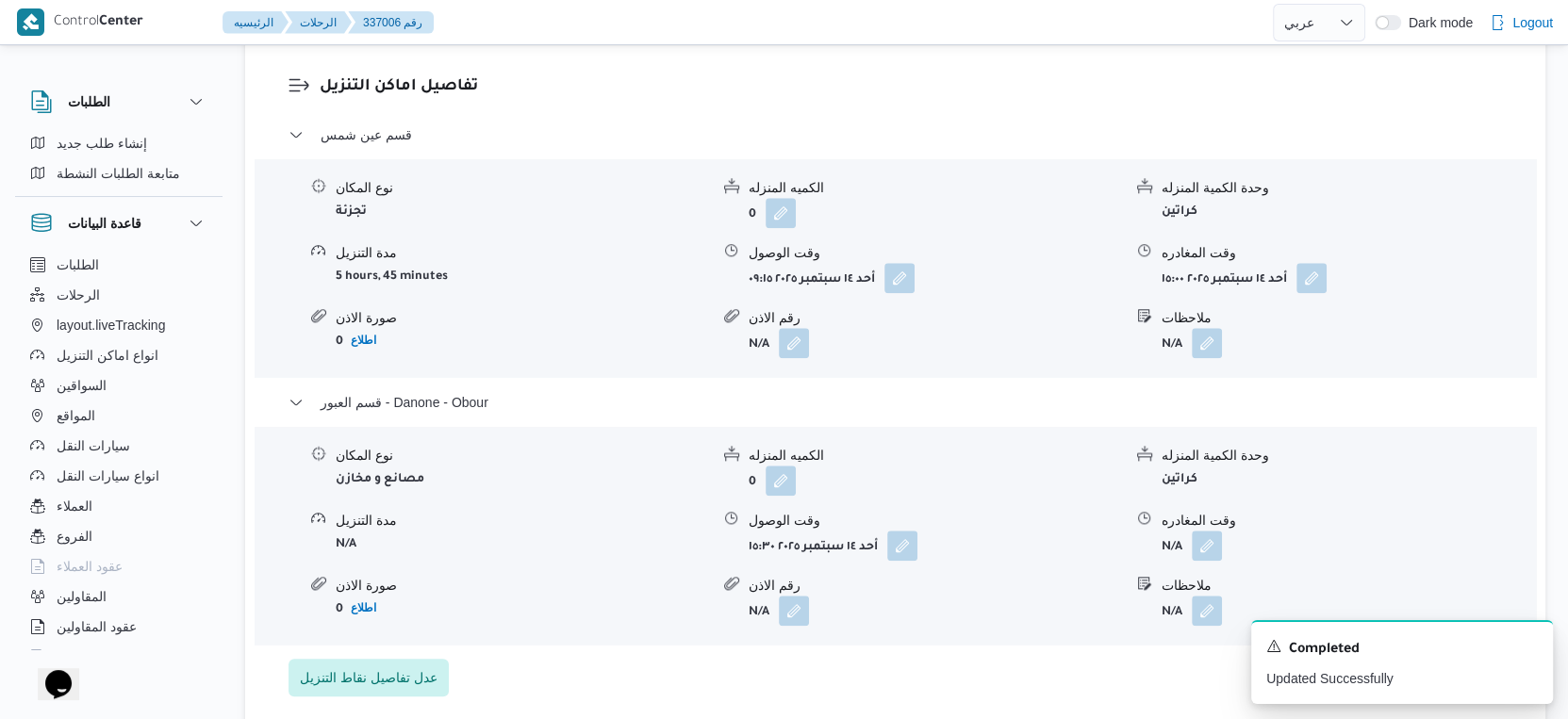
scroll to position [1675, 0]
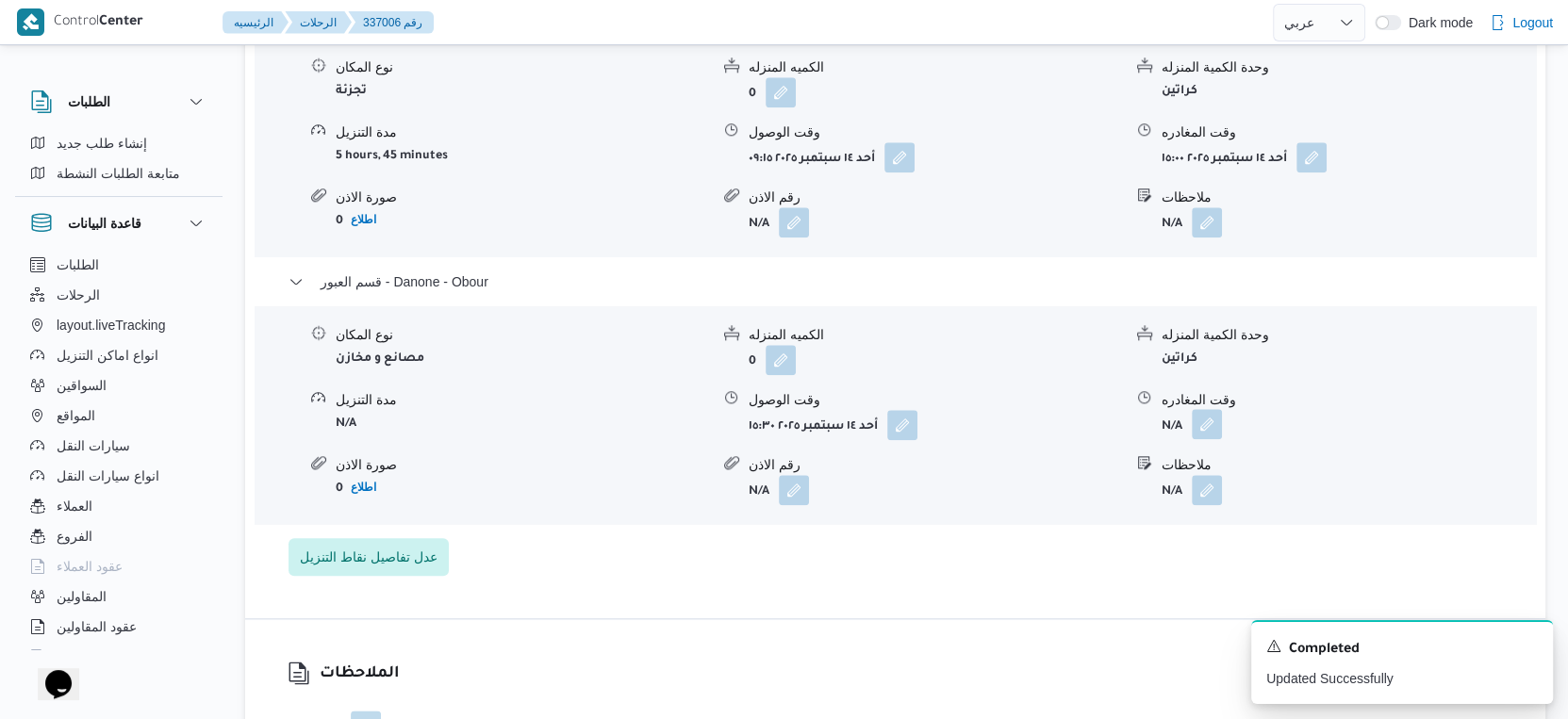
click at [1205, 440] on button "button" at bounding box center [1207, 424] width 31 height 31
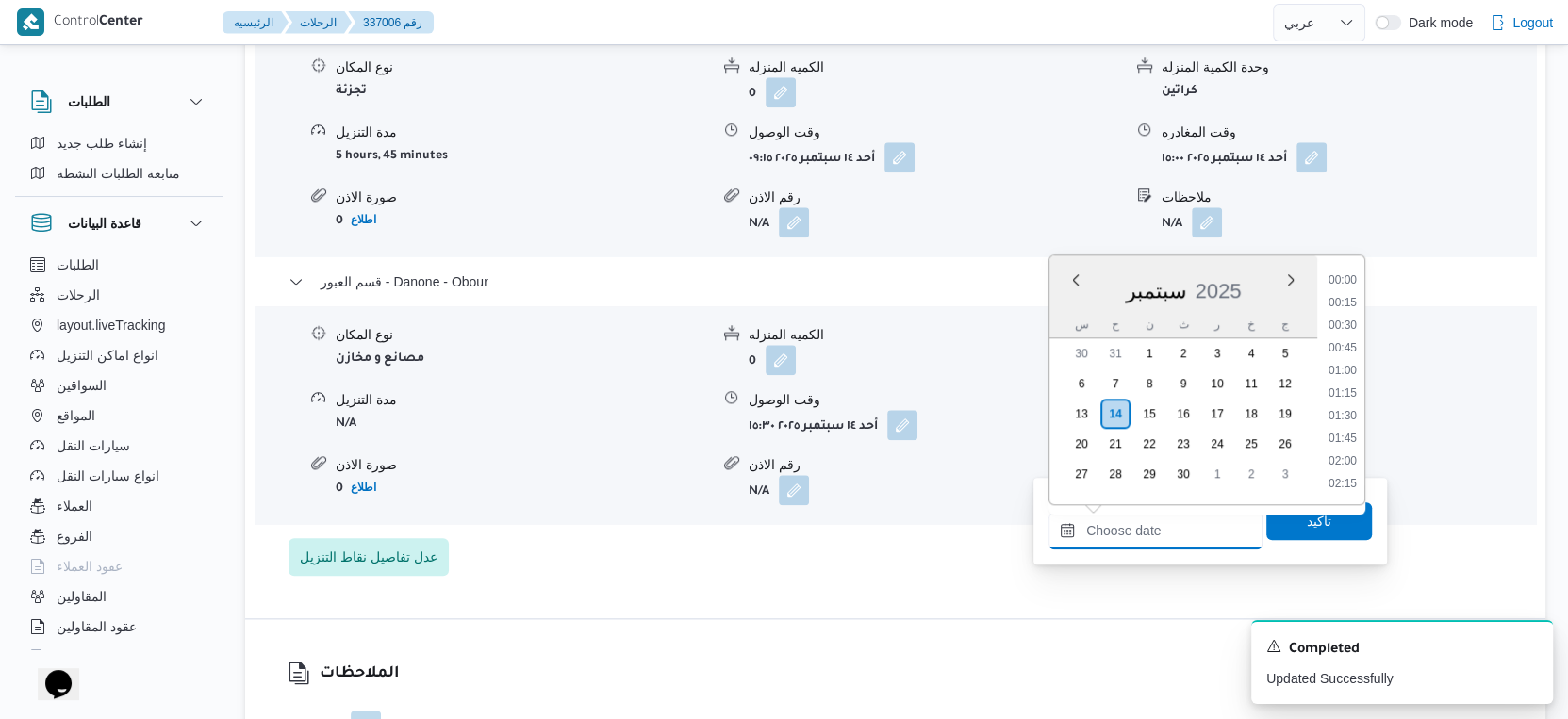
click at [1182, 523] on input "وقت المغادره" at bounding box center [1155, 531] width 214 height 38
click at [1347, 362] on li "16:15" at bounding box center [1342, 364] width 43 height 19
type input "١٤/٠٩/٢٠٢٥ ١٦:١٥"
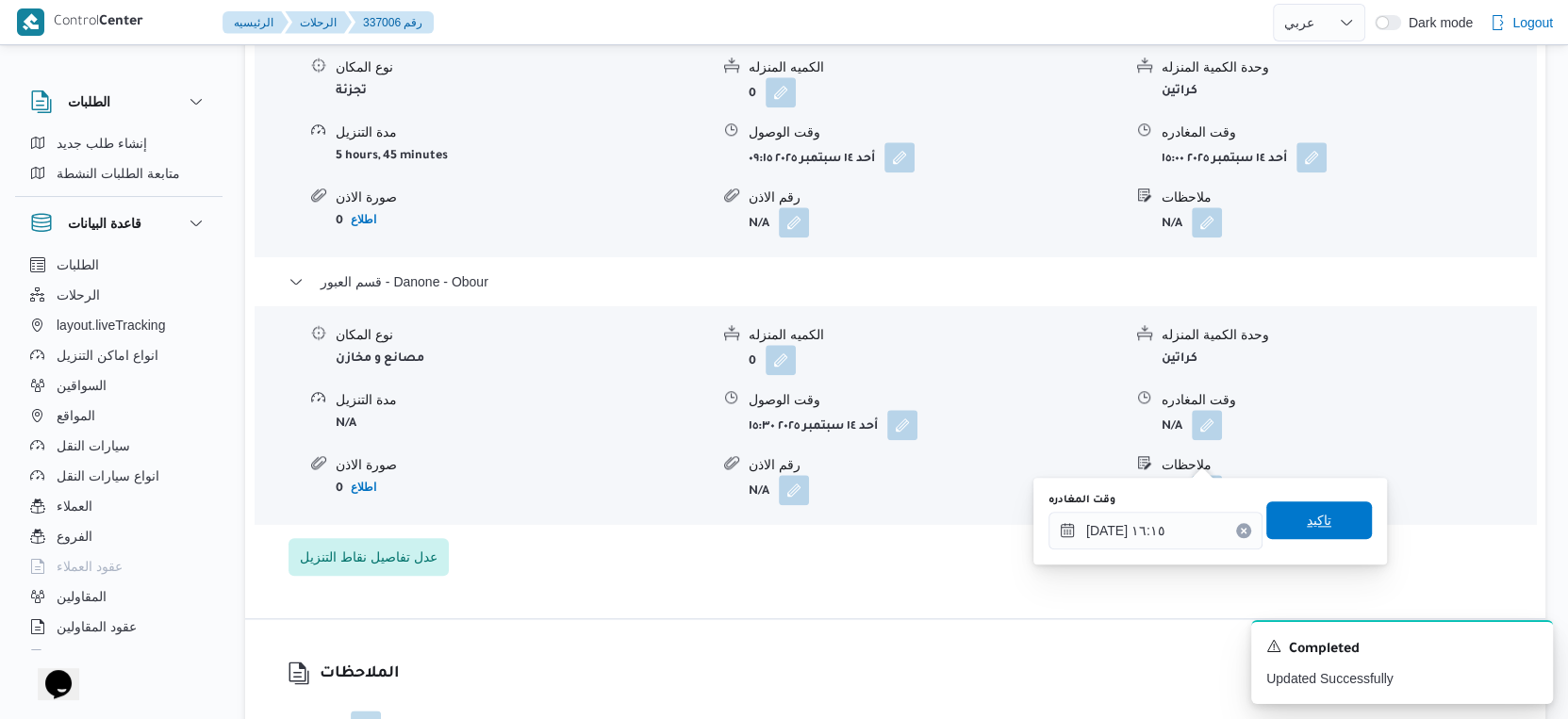
click at [1321, 520] on span "تاكيد" at bounding box center [1319, 521] width 106 height 38
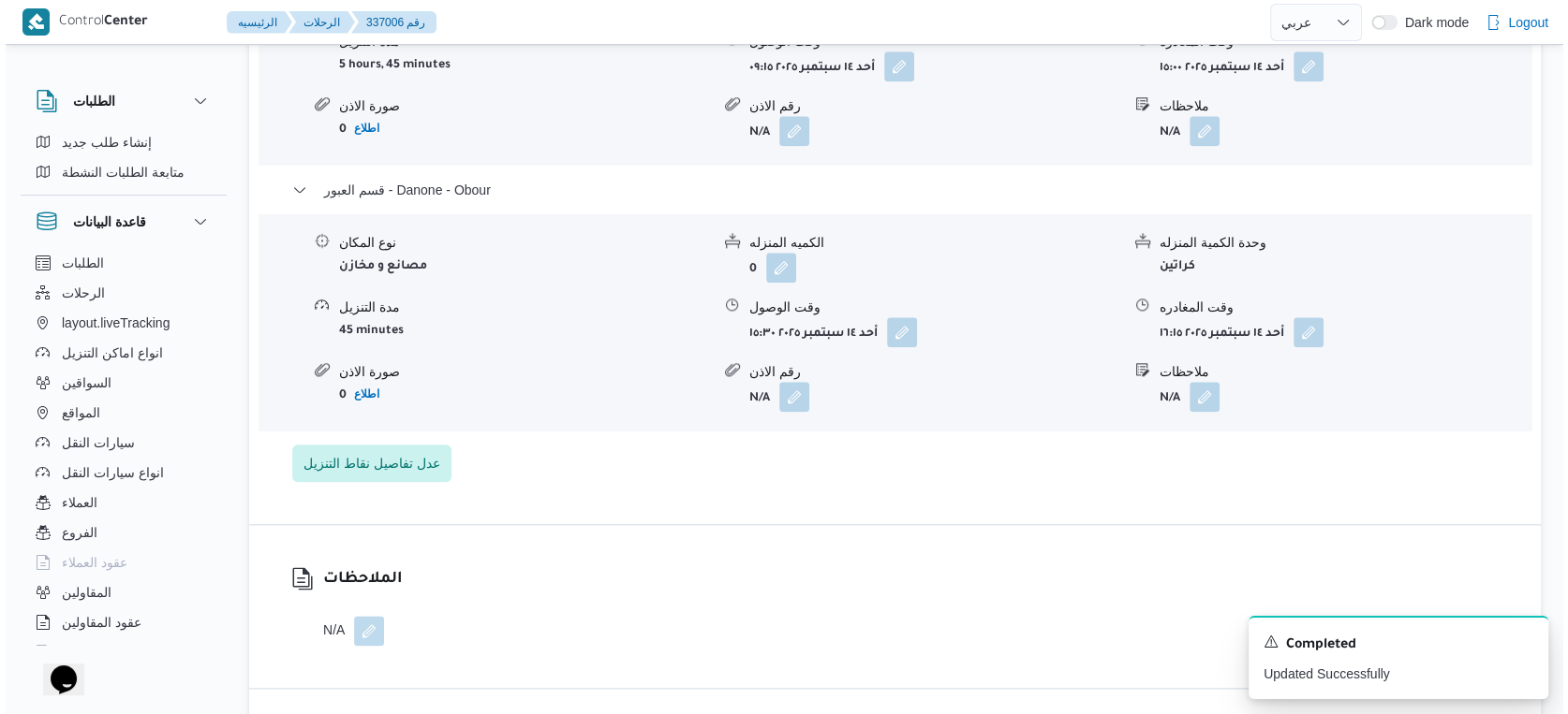
scroll to position [1776, 0]
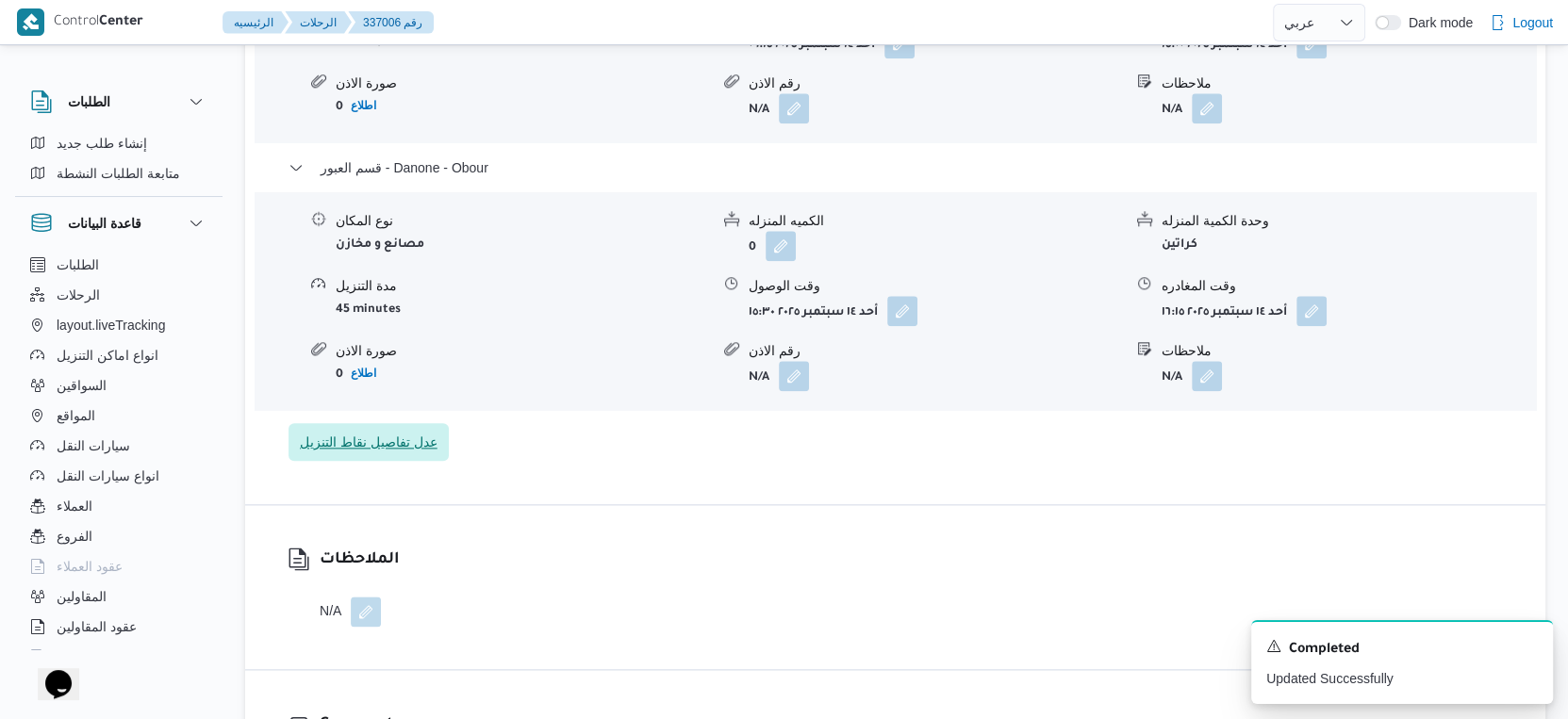
click at [400, 454] on span "عدل تفاصيل نقاط التنزيل" at bounding box center [368, 442] width 137 height 23
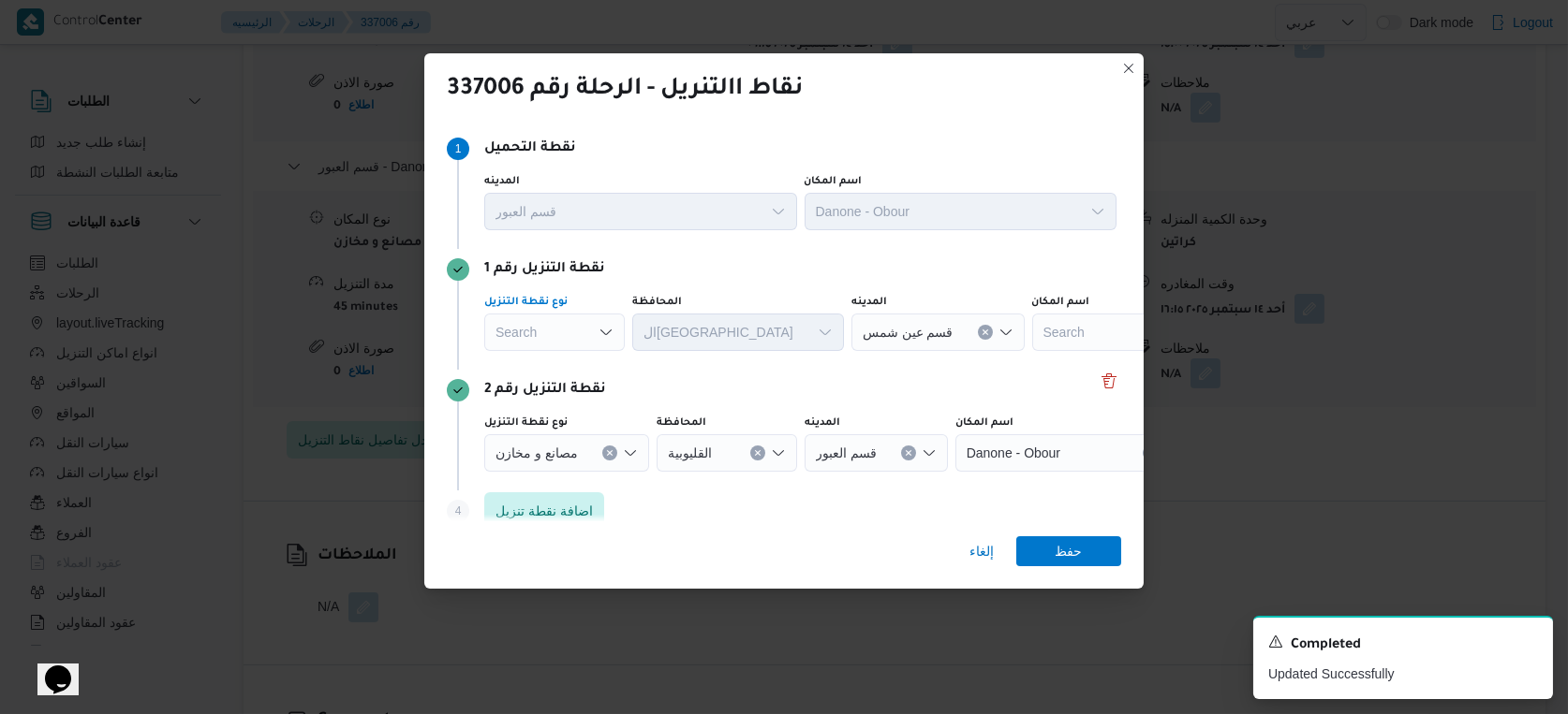
click at [584, 322] on div "Search" at bounding box center [554, 332] width 140 height 38
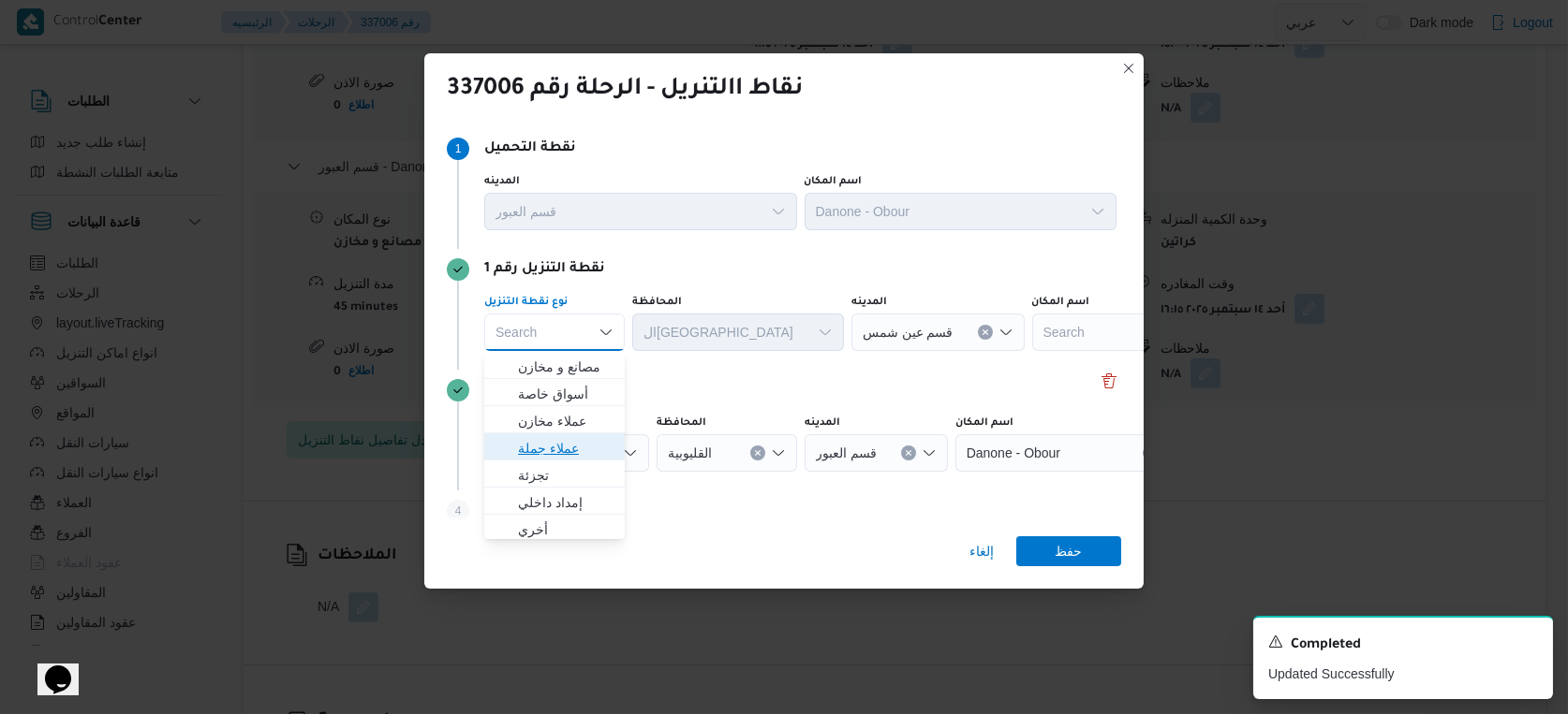
click at [571, 445] on span "عملاء جملة" at bounding box center [566, 449] width 96 height 23
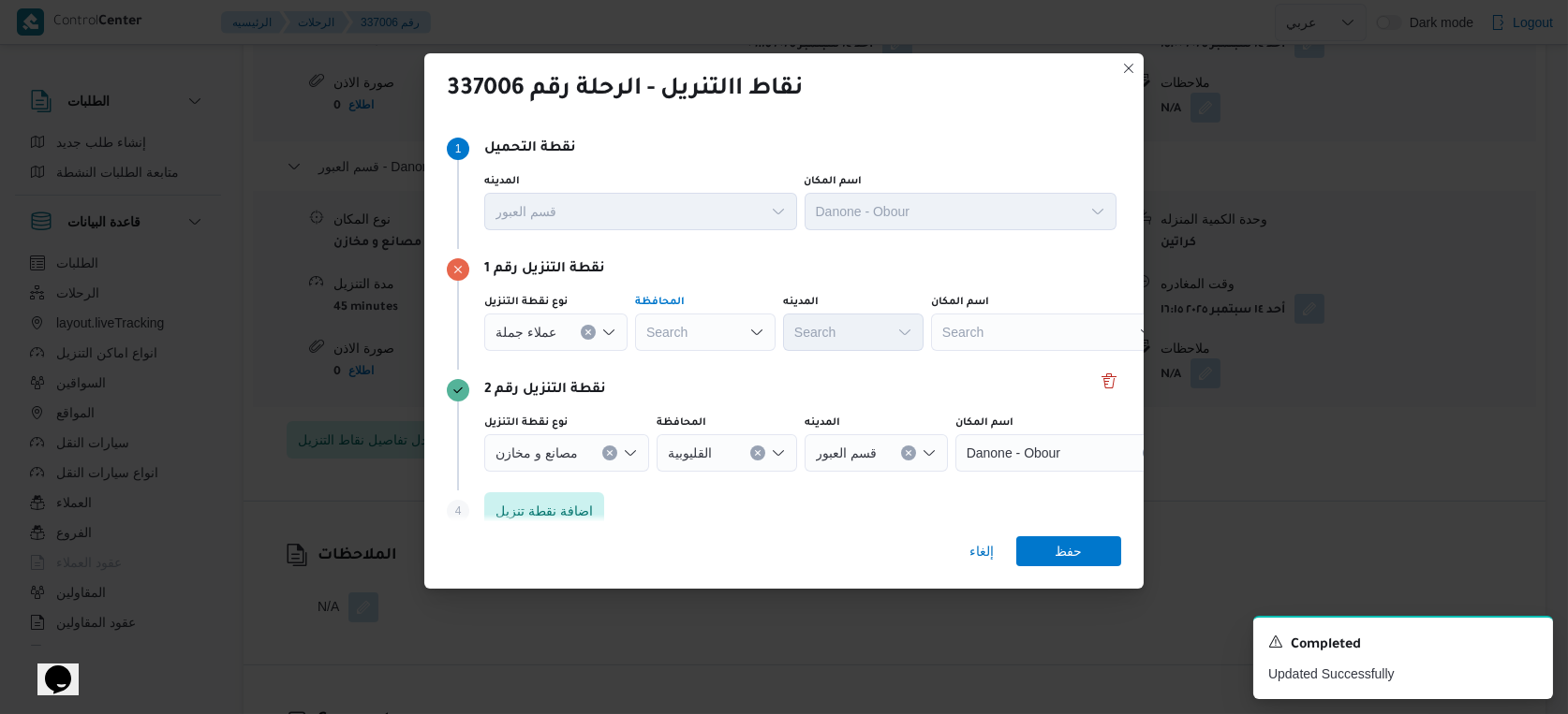
click at [700, 337] on div "Search" at bounding box center [705, 332] width 140 height 38
type input "h"
type input "القاه"
click at [692, 423] on mark "القاه" at bounding box center [693, 431] width 25 height 15
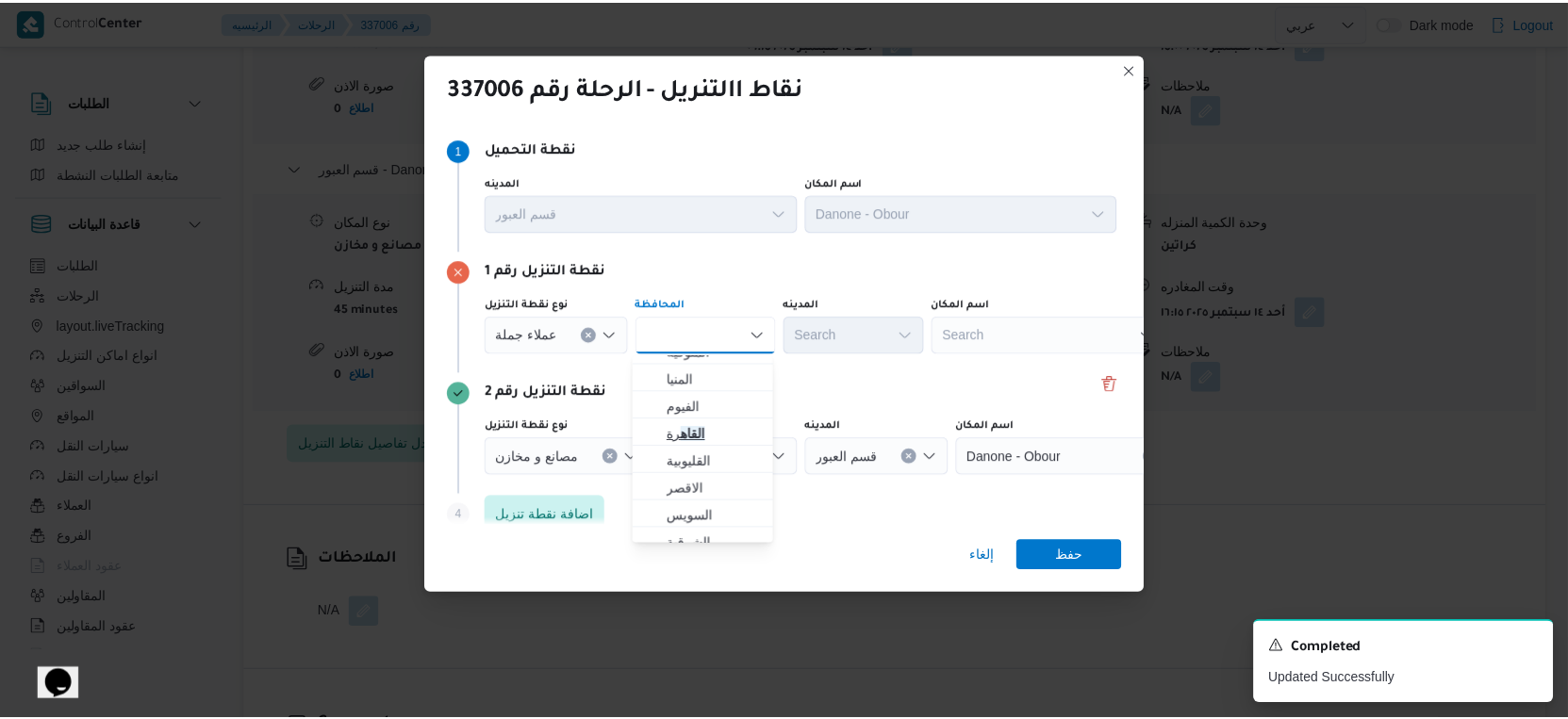
scroll to position [0, 0]
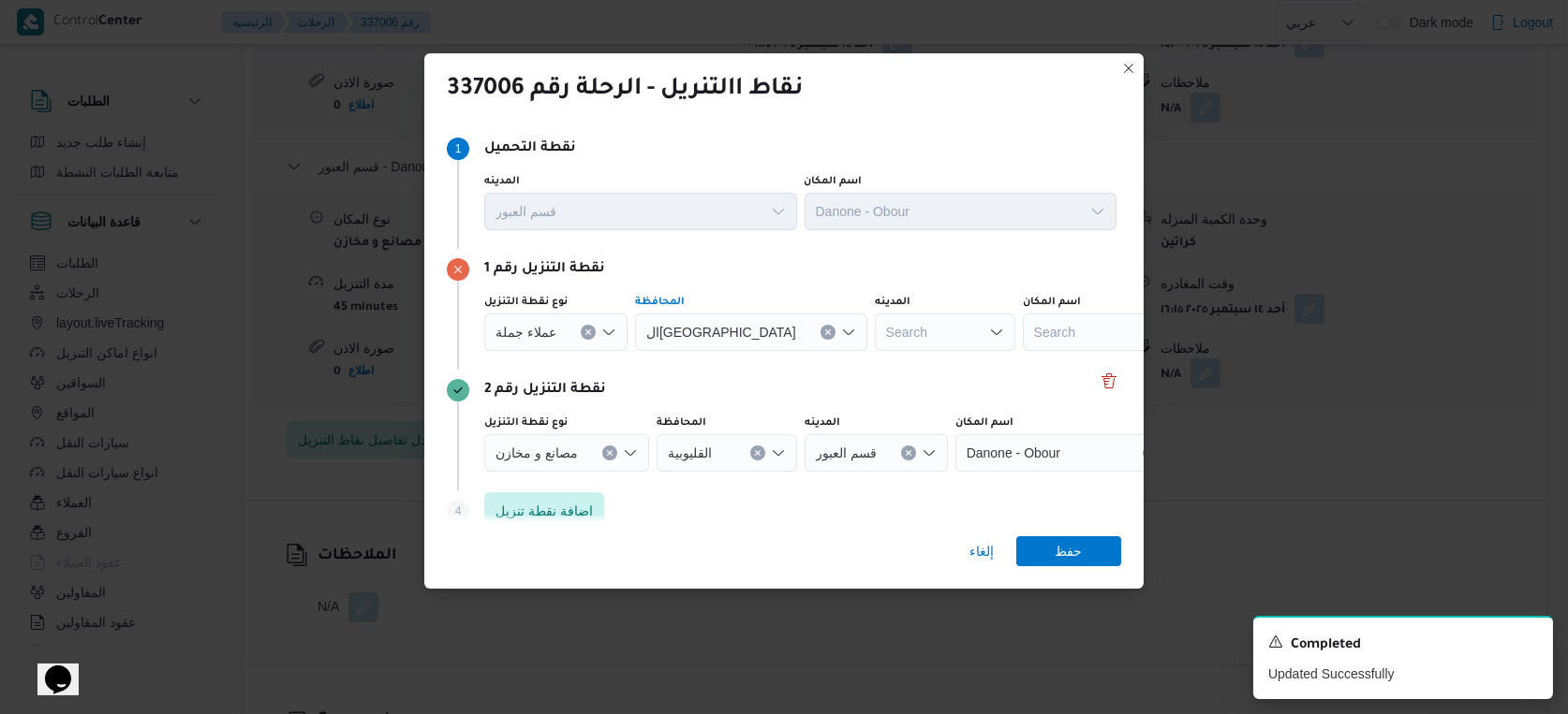
click at [874, 328] on div "Search" at bounding box center [945, 332] width 140 height 38
type input "الشر"
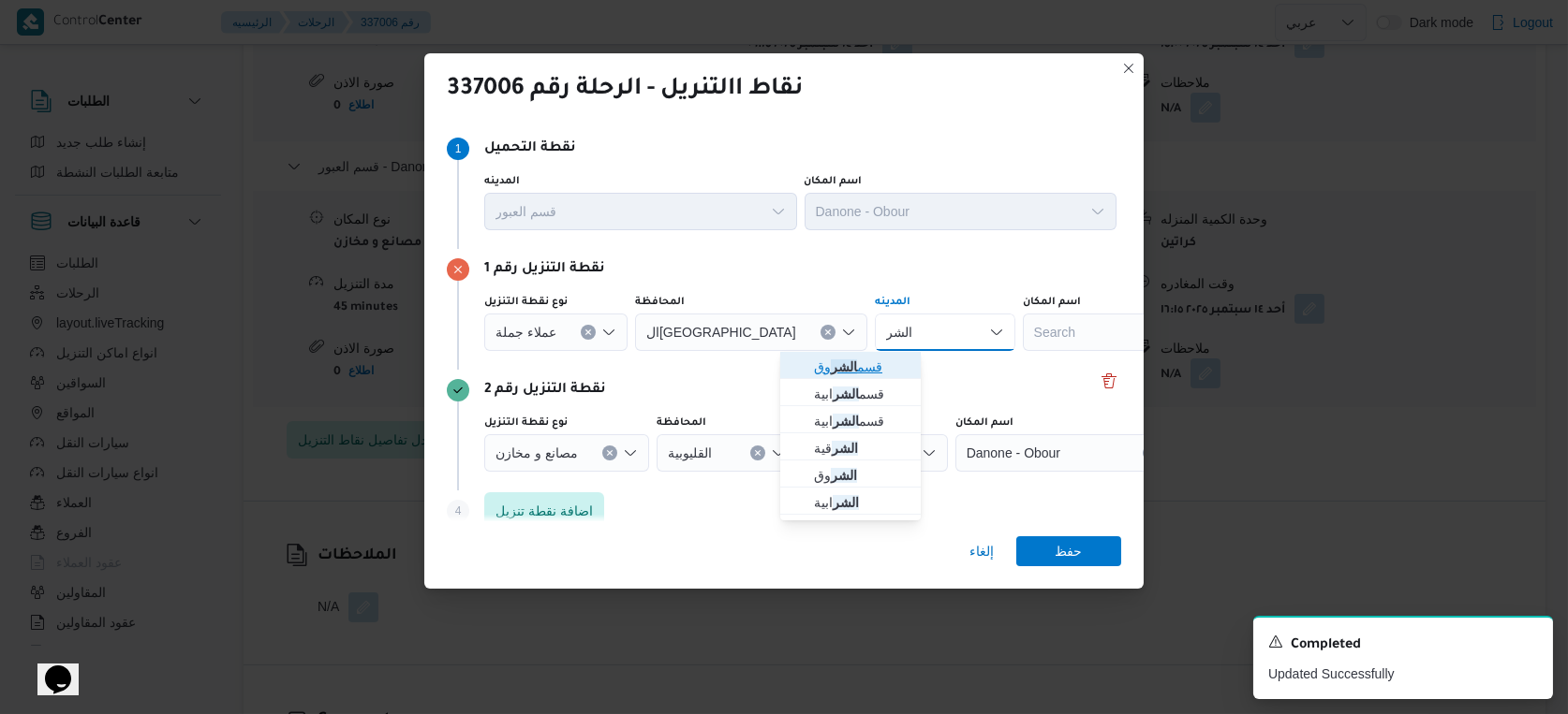
click at [858, 366] on span "قسم الشر وق" at bounding box center [861, 367] width 96 height 23
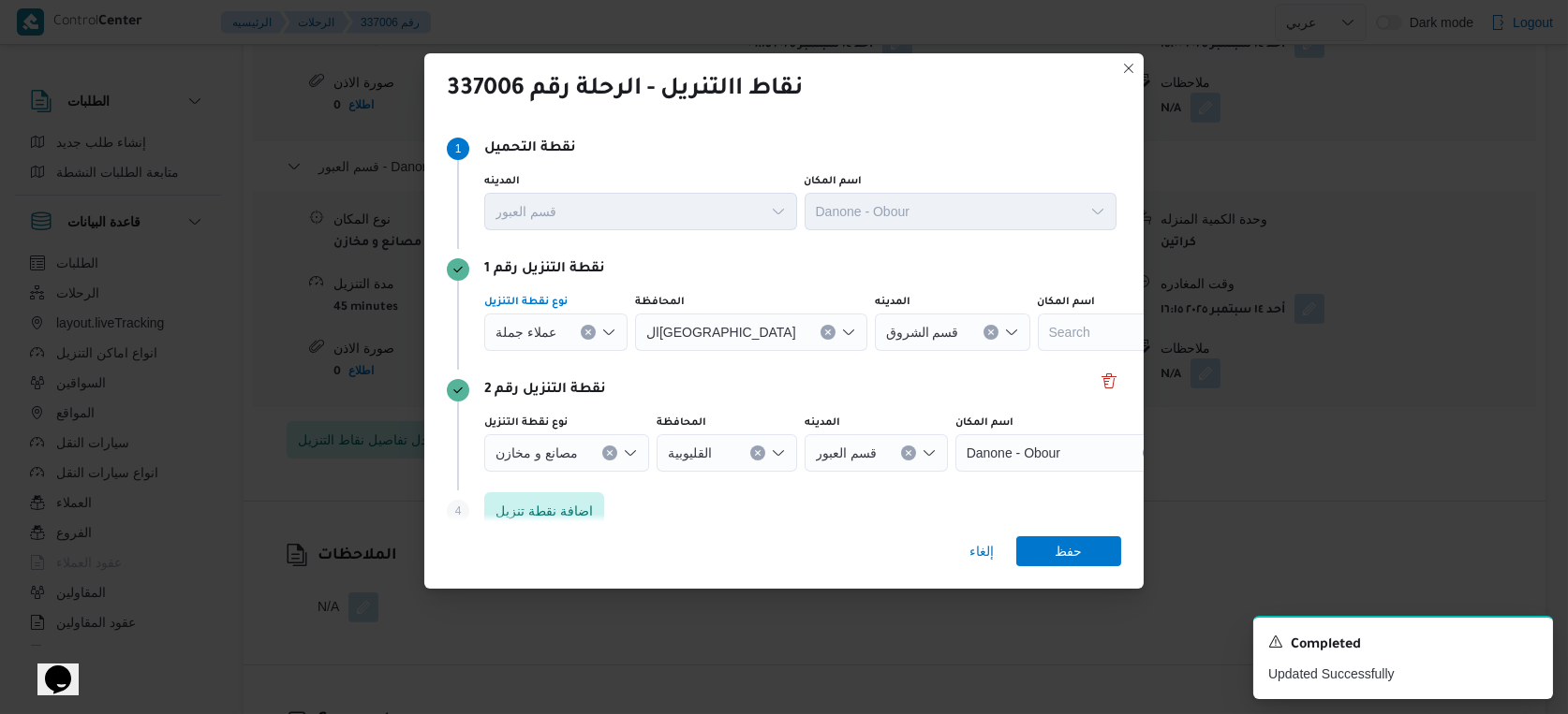
click at [539, 331] on span "عملاء جملة" at bounding box center [526, 331] width 61 height 21
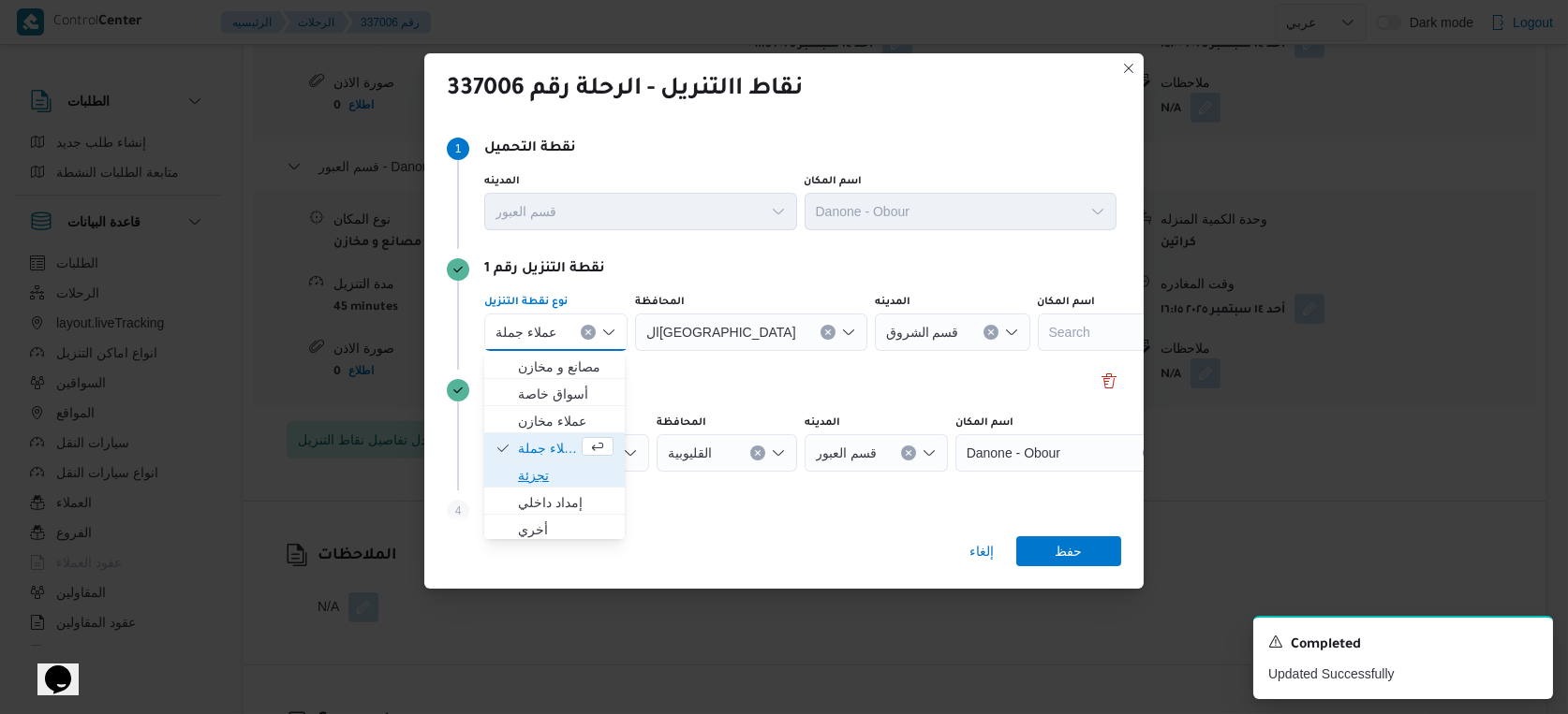
click at [546, 469] on span "تجزئة" at bounding box center [566, 475] width 96 height 23
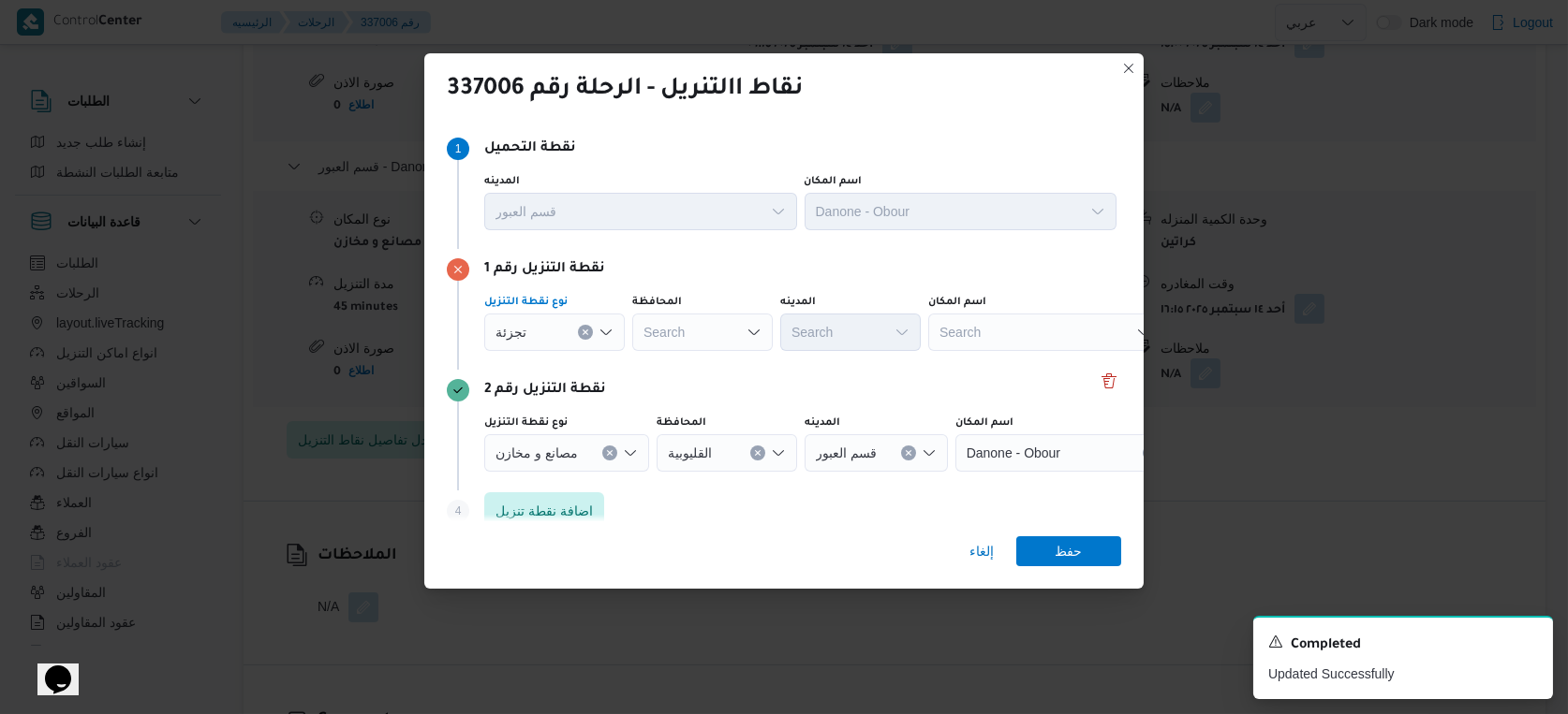
click at [676, 326] on div "Search" at bounding box center [702, 332] width 140 height 38
type input "القا"
click at [710, 252] on div "نقطة التنزيل رقم 1 نوع نقطة التنزيل تجزئة المحافظة القا القا المدينه Search اسم…" at bounding box center [784, 310] width 675 height 121
click at [694, 320] on div "القا القا" at bounding box center [702, 332] width 140 height 38
click at [692, 360] on mark "القا" at bounding box center [695, 367] width 18 height 15
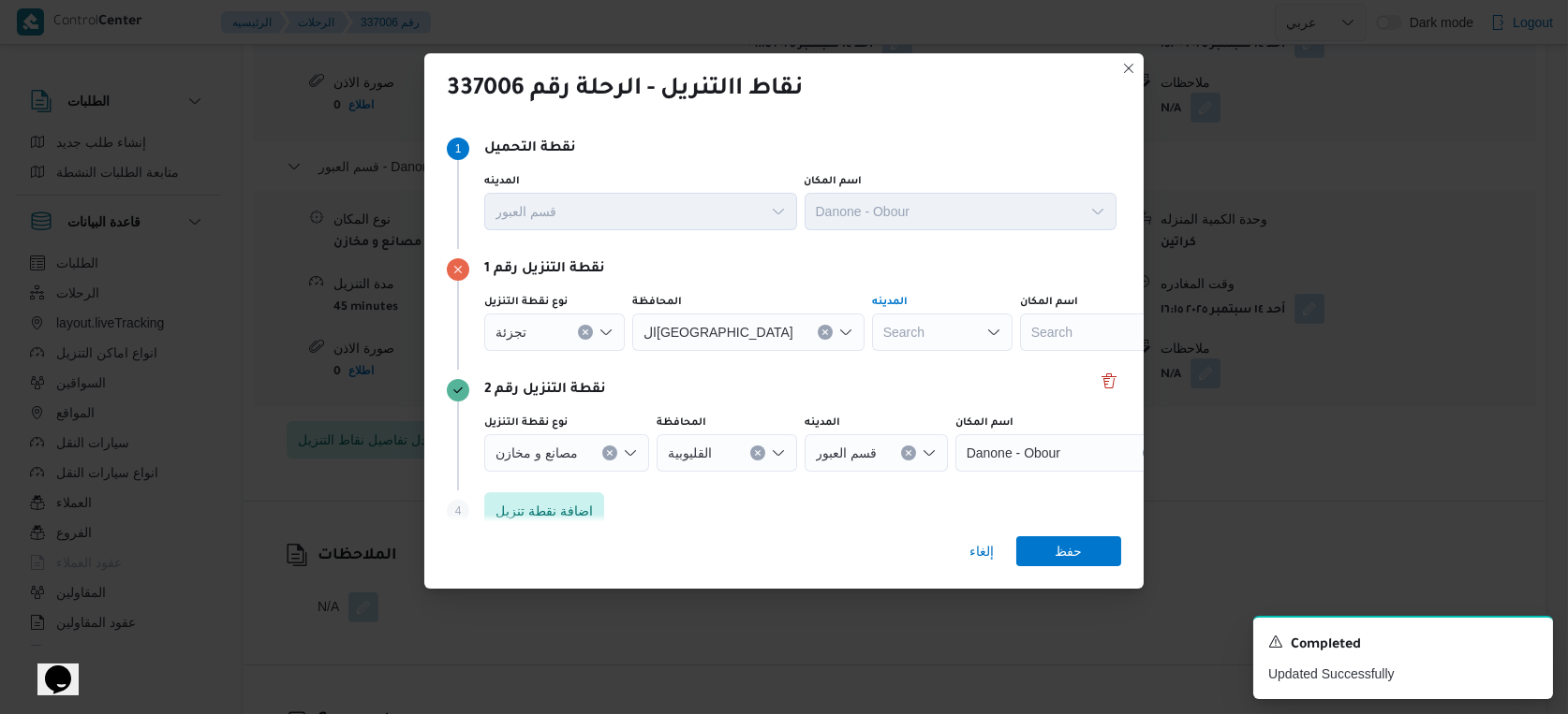
click at [872, 333] on div "Search" at bounding box center [942, 332] width 140 height 38
type input "الشر"
click at [838, 364] on mark "الشر" at bounding box center [844, 367] width 27 height 15
click at [1076, 552] on span "حفظ" at bounding box center [1069, 550] width 27 height 30
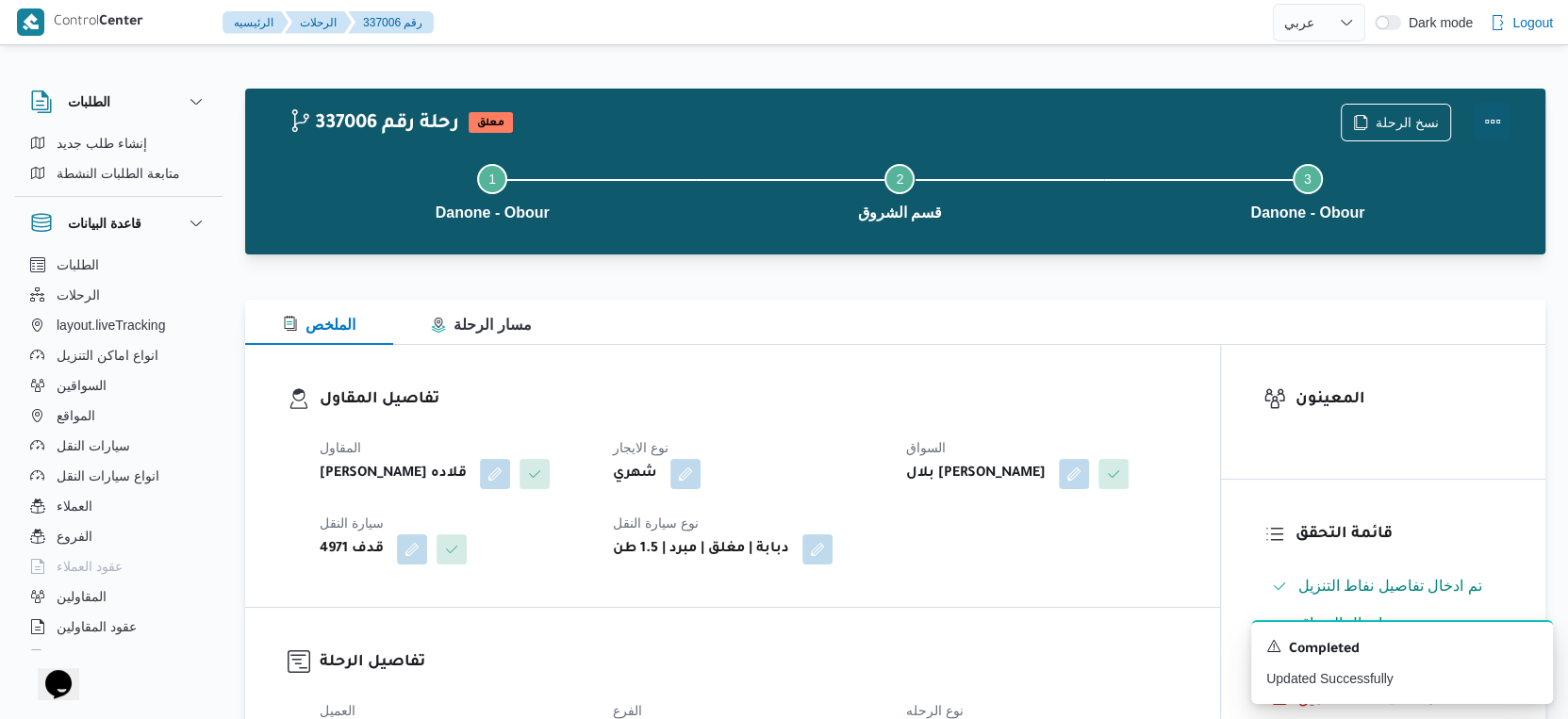
click at [1487, 120] on button "Actions" at bounding box center [1493, 122] width 38 height 38
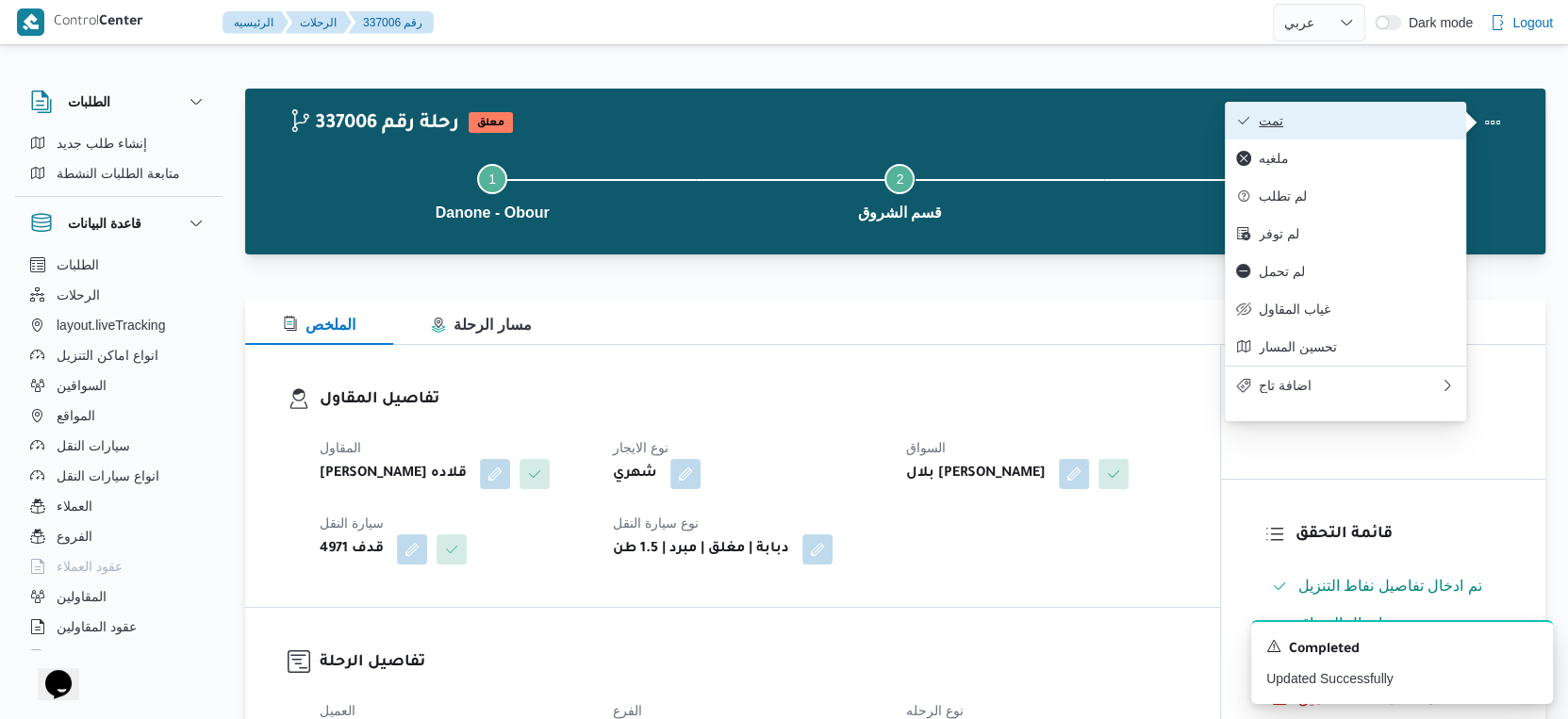
click at [1392, 119] on span "تمت" at bounding box center [1357, 121] width 196 height 15
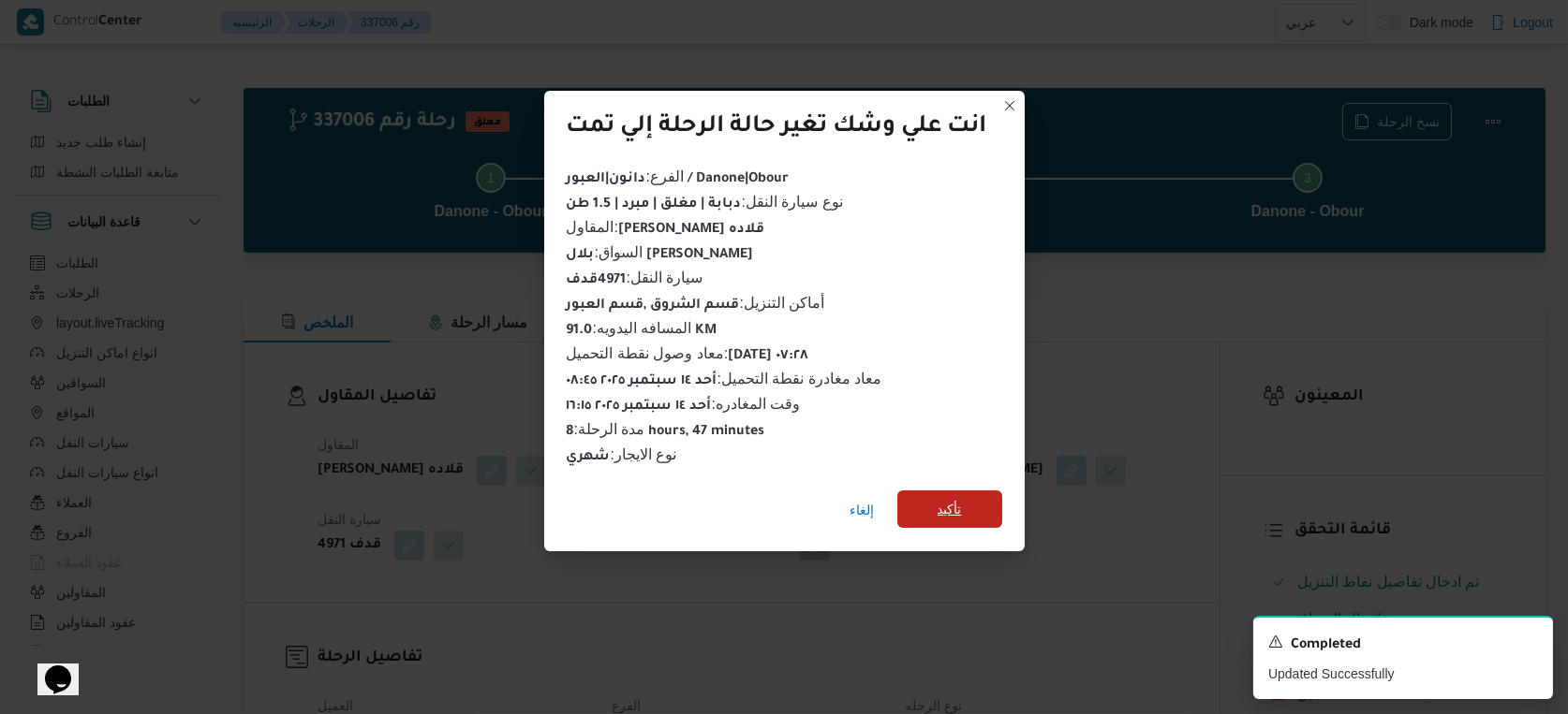
click at [968, 521] on span "تأكيد" at bounding box center [949, 509] width 105 height 38
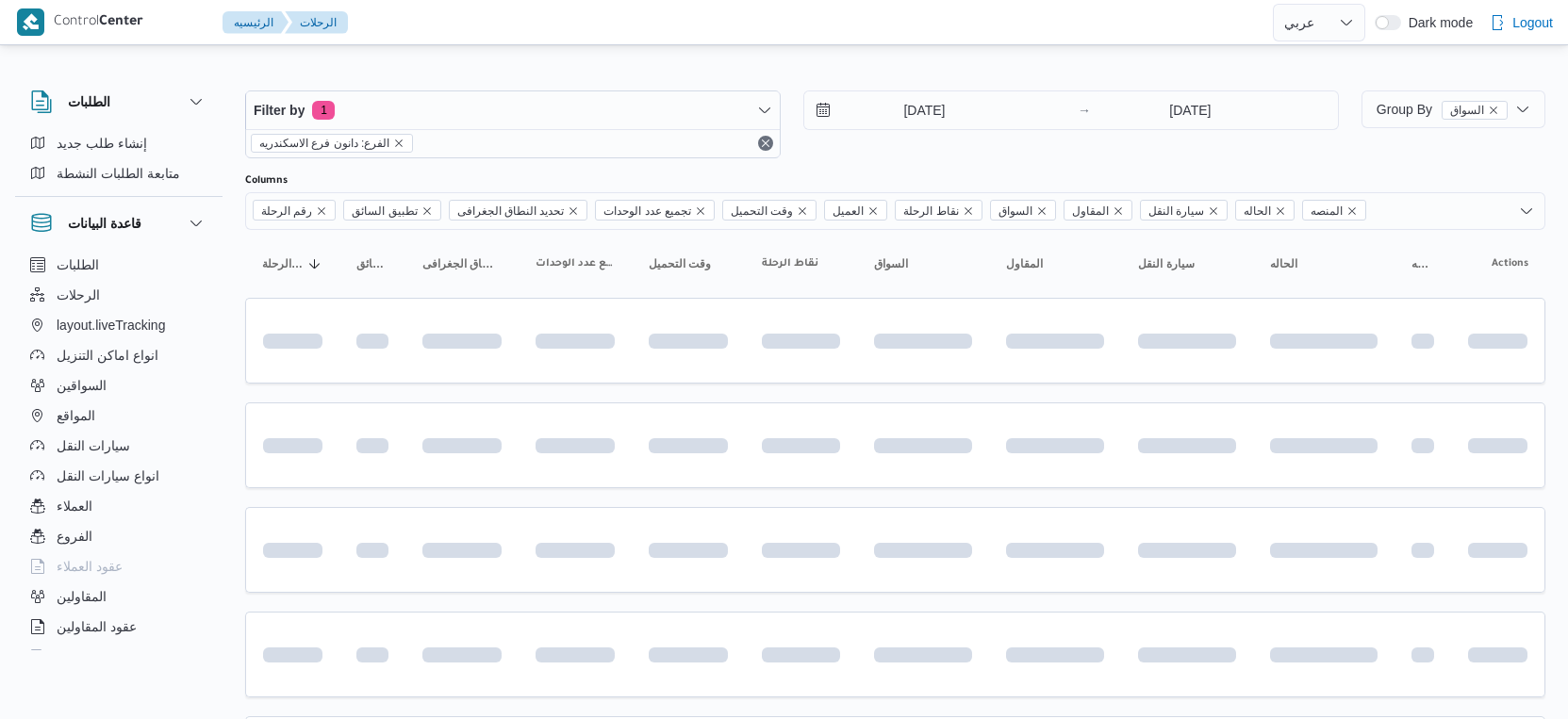
select select "ar"
click at [908, 109] on input "[DATE]" at bounding box center [911, 111] width 214 height 38
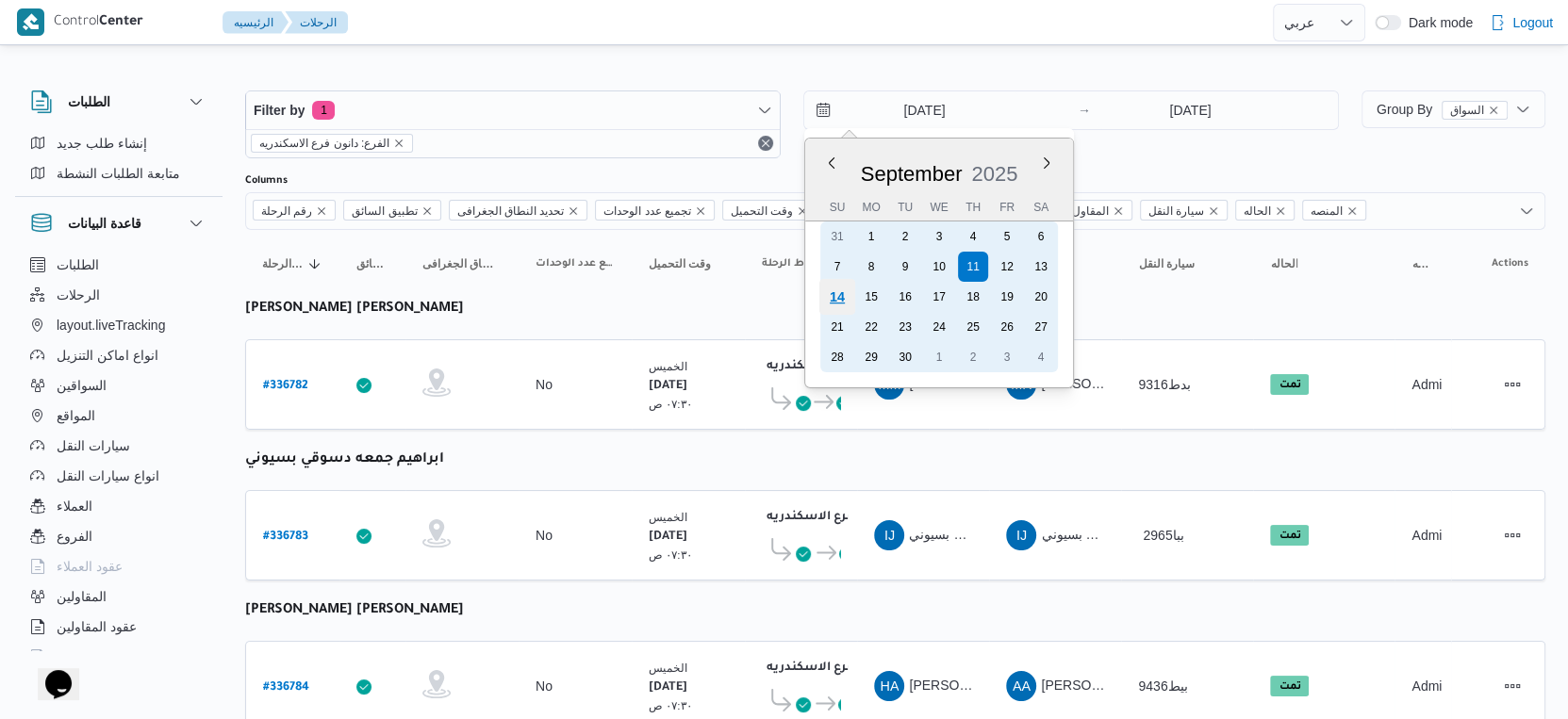
click at [845, 296] on div "14" at bounding box center [837, 298] width 36 height 36
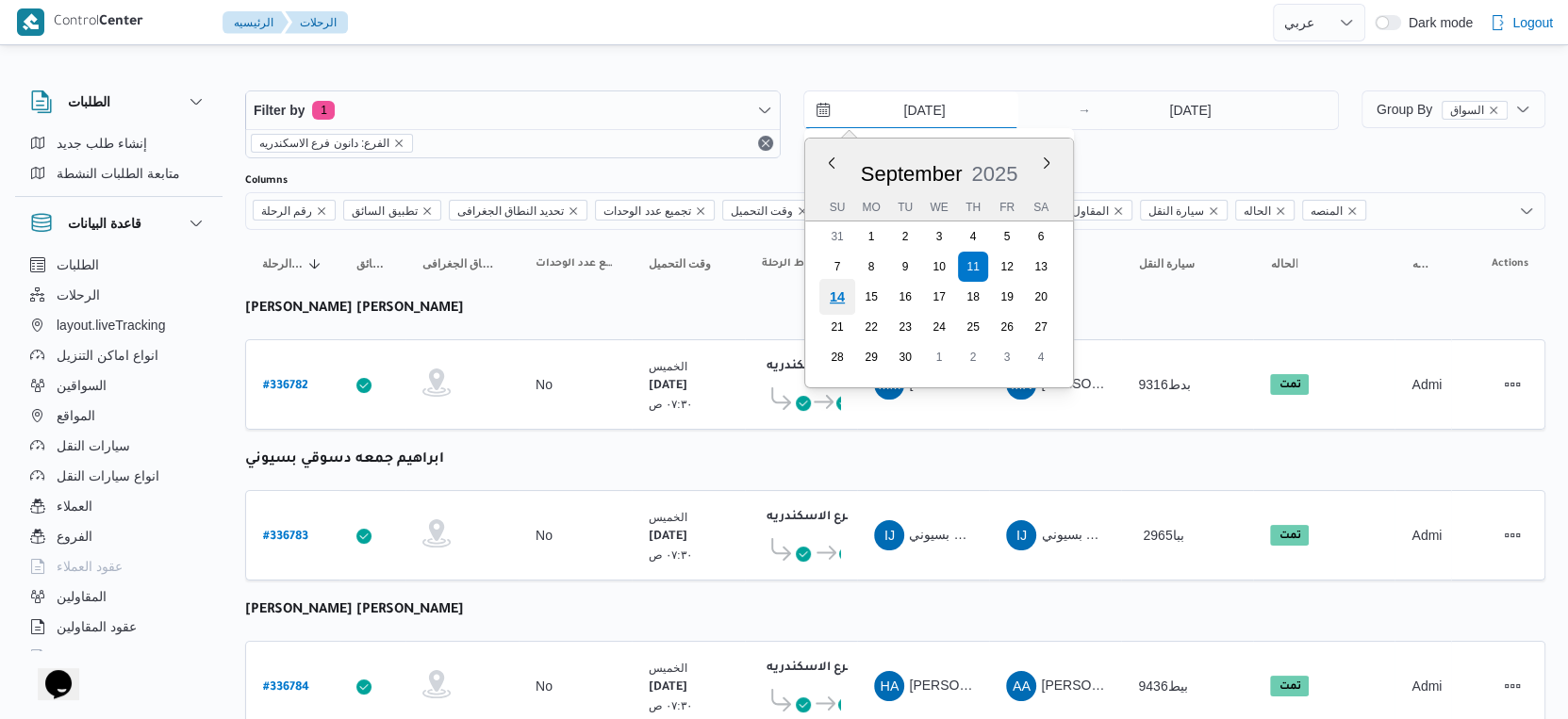
type input "[DATE]"
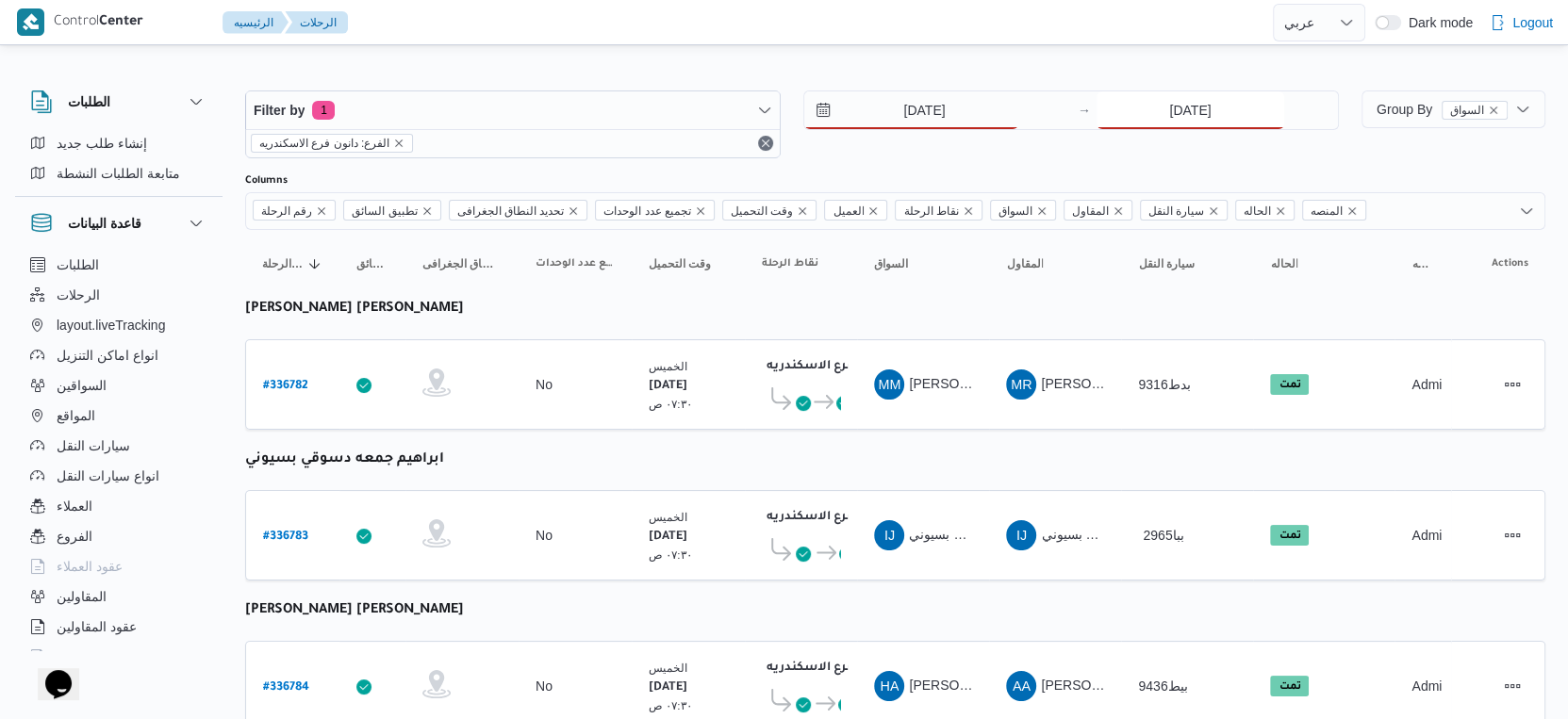
click at [1186, 110] on input "[DATE]" at bounding box center [1190, 111] width 188 height 38
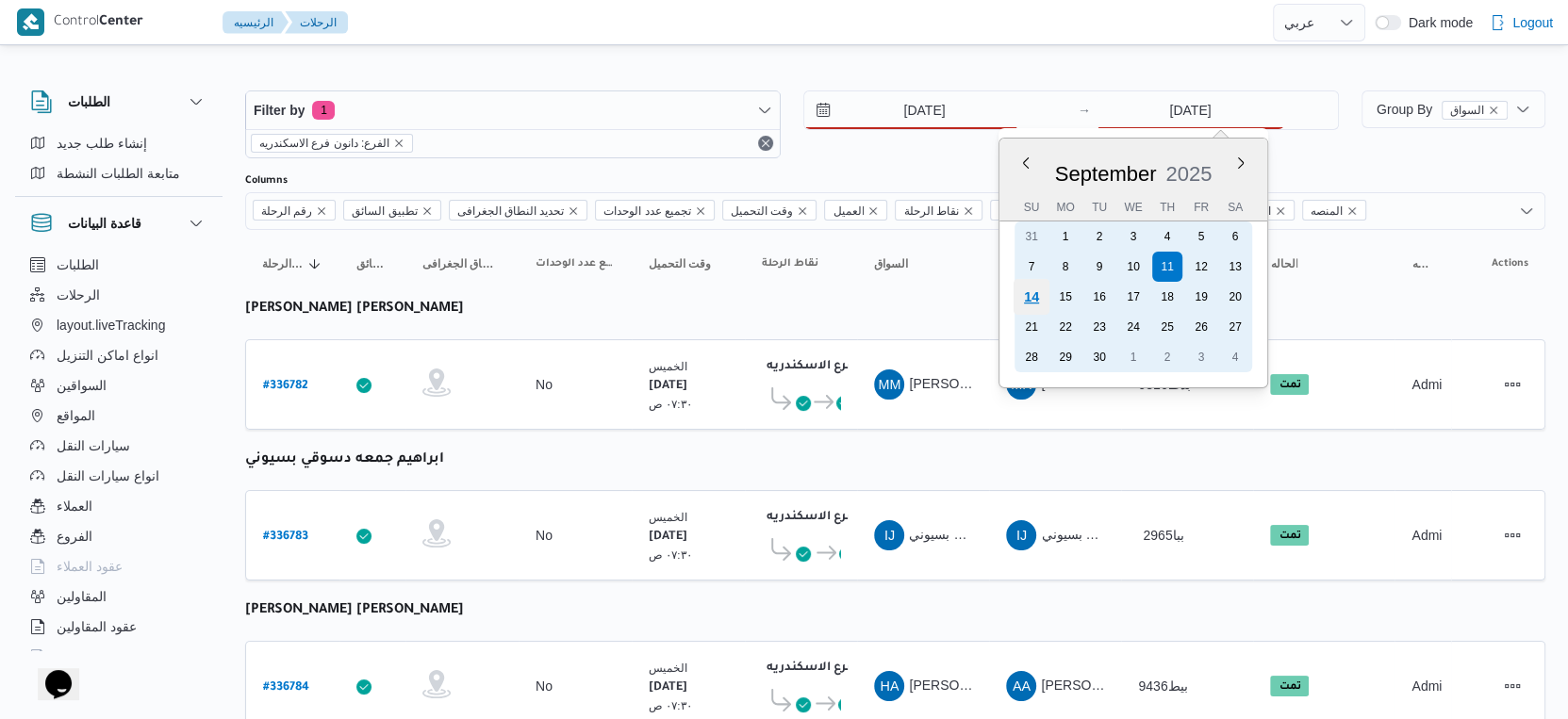
click at [1036, 291] on div "14" at bounding box center [1032, 298] width 36 height 36
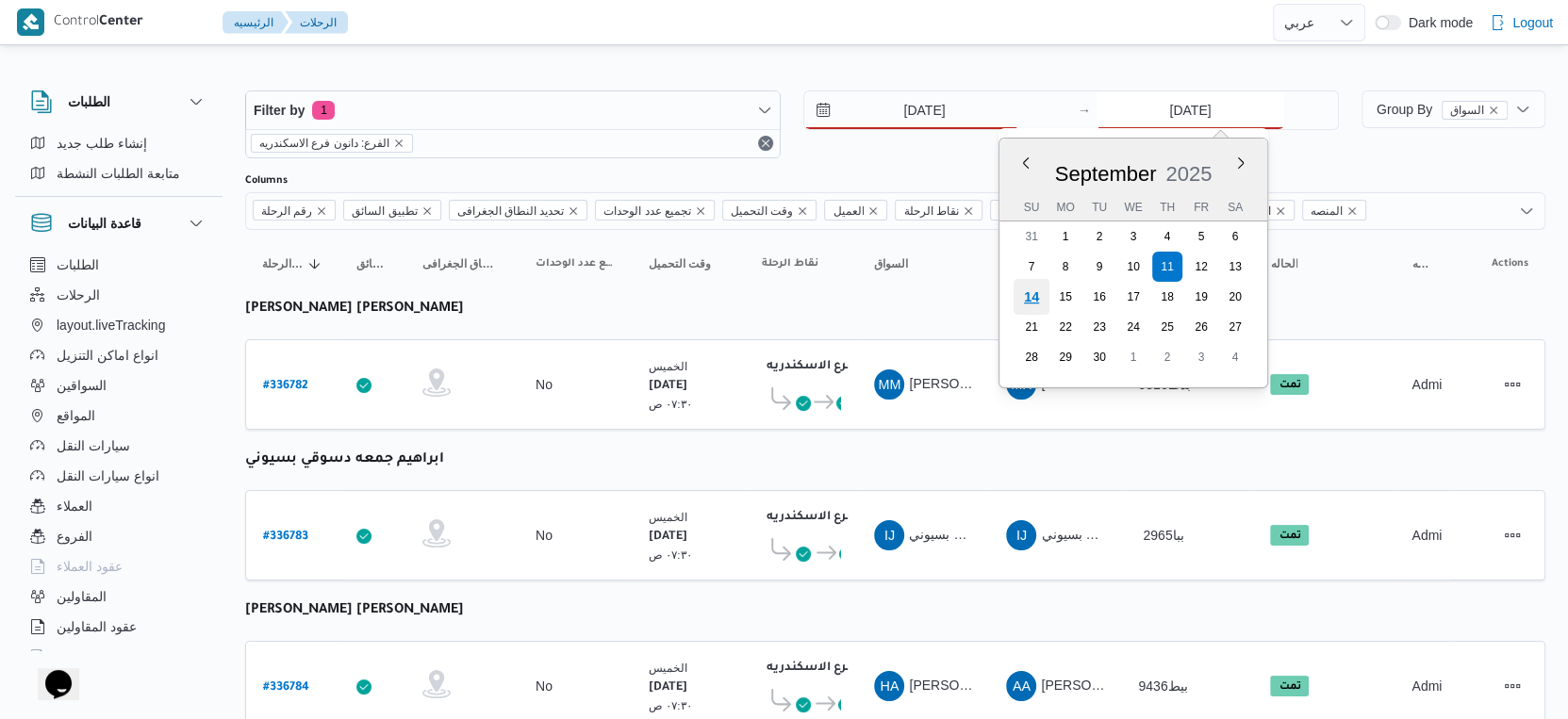
type input "[DATE]"
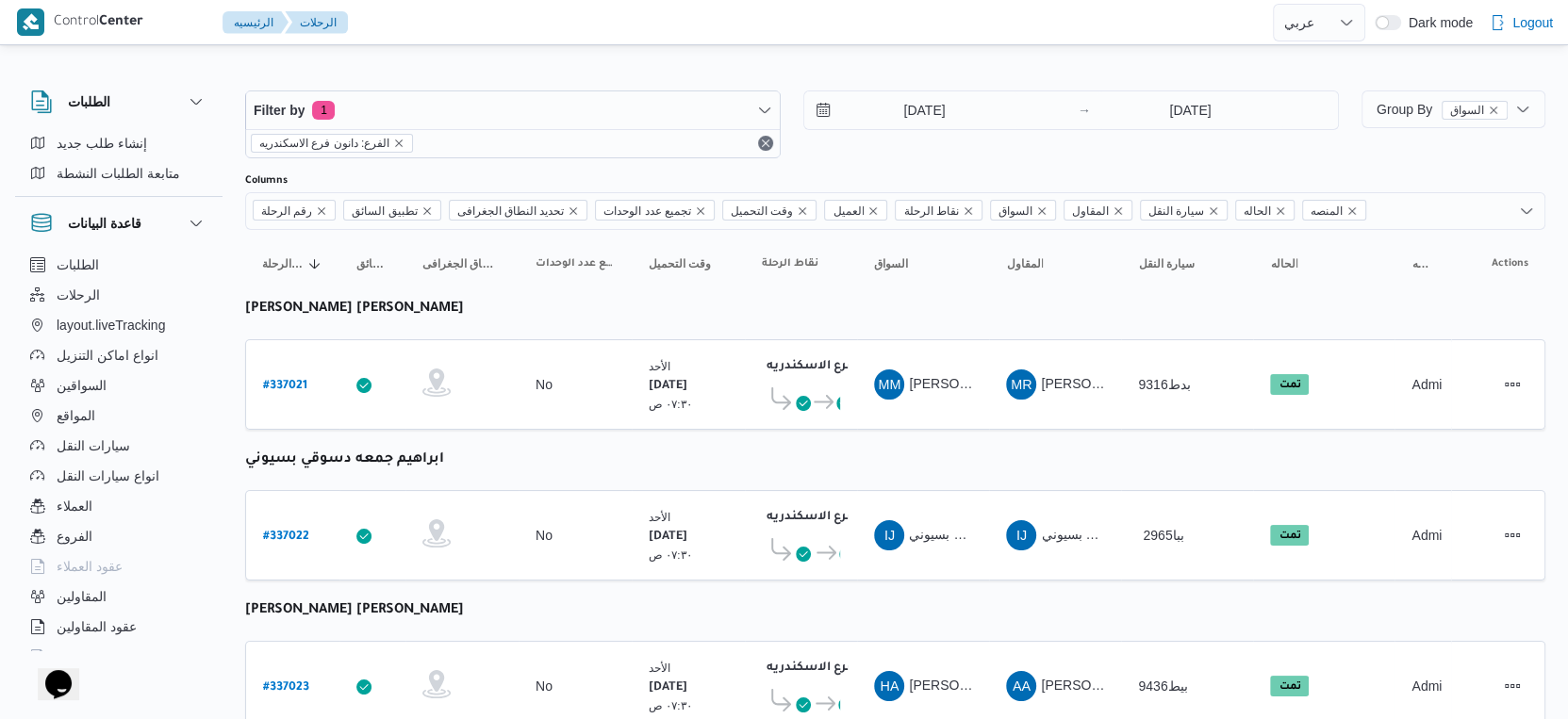
click at [997, 405] on td "المقاول MR محمد رضا ابراهيم سيد احمد علي" at bounding box center [1055, 384] width 132 height 91
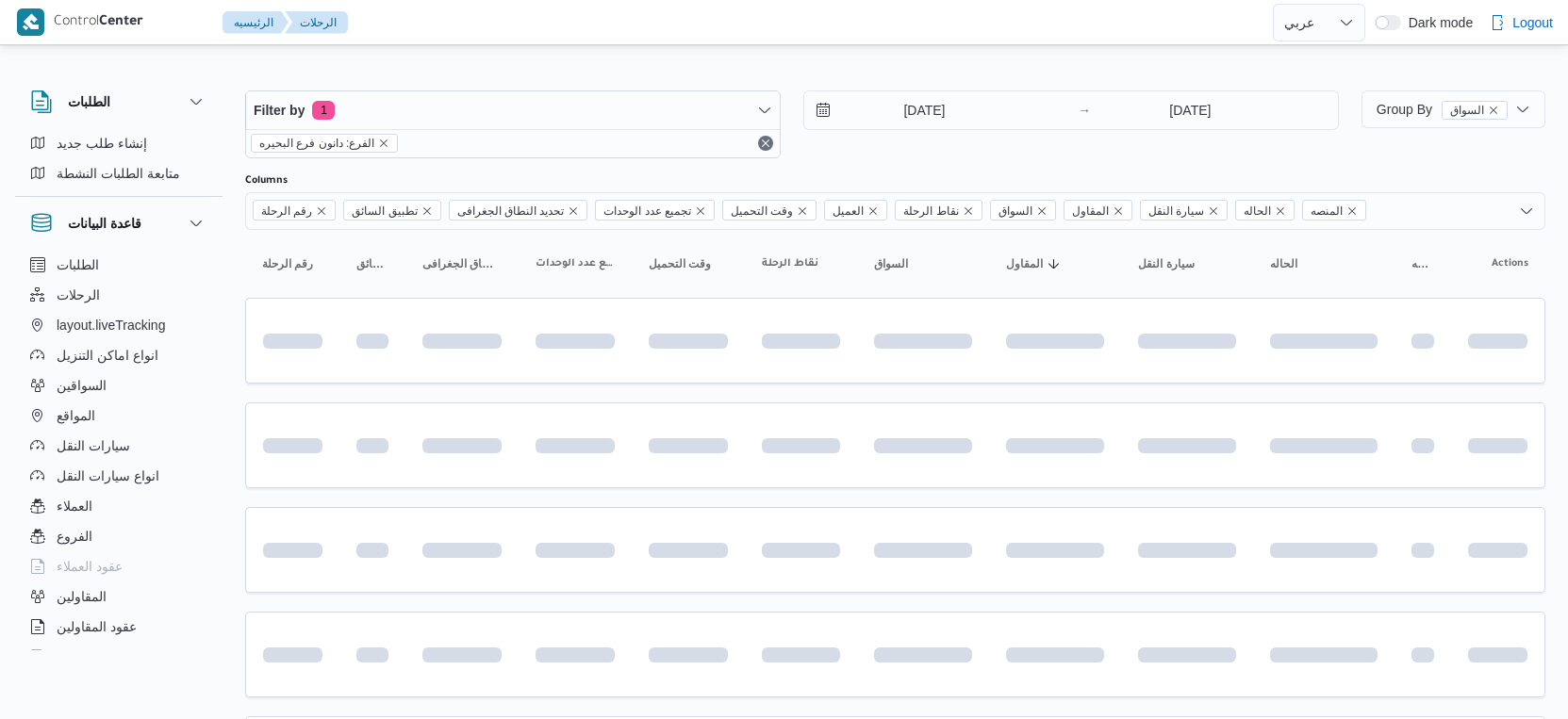
select select "ar"
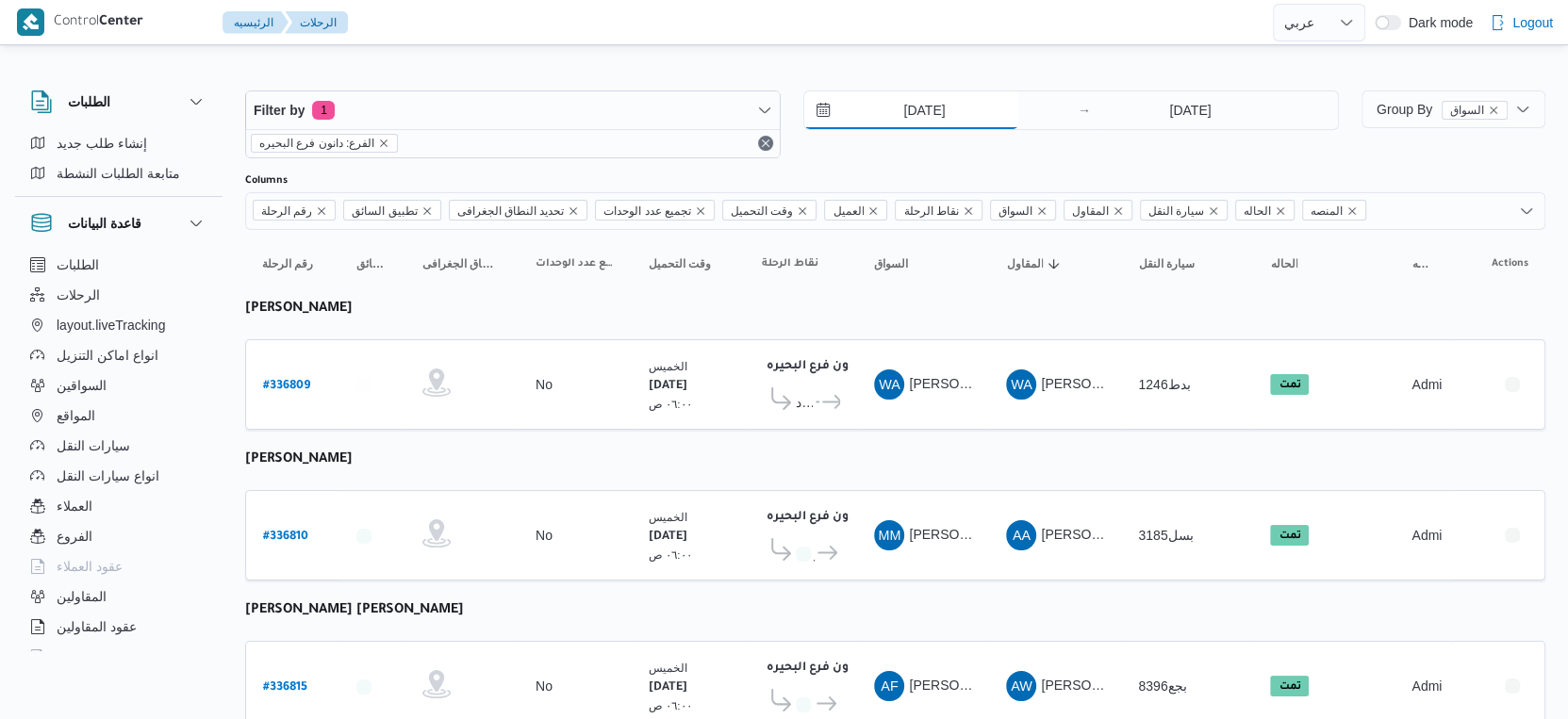
click at [933, 113] on input "[DATE]" at bounding box center [911, 111] width 214 height 38
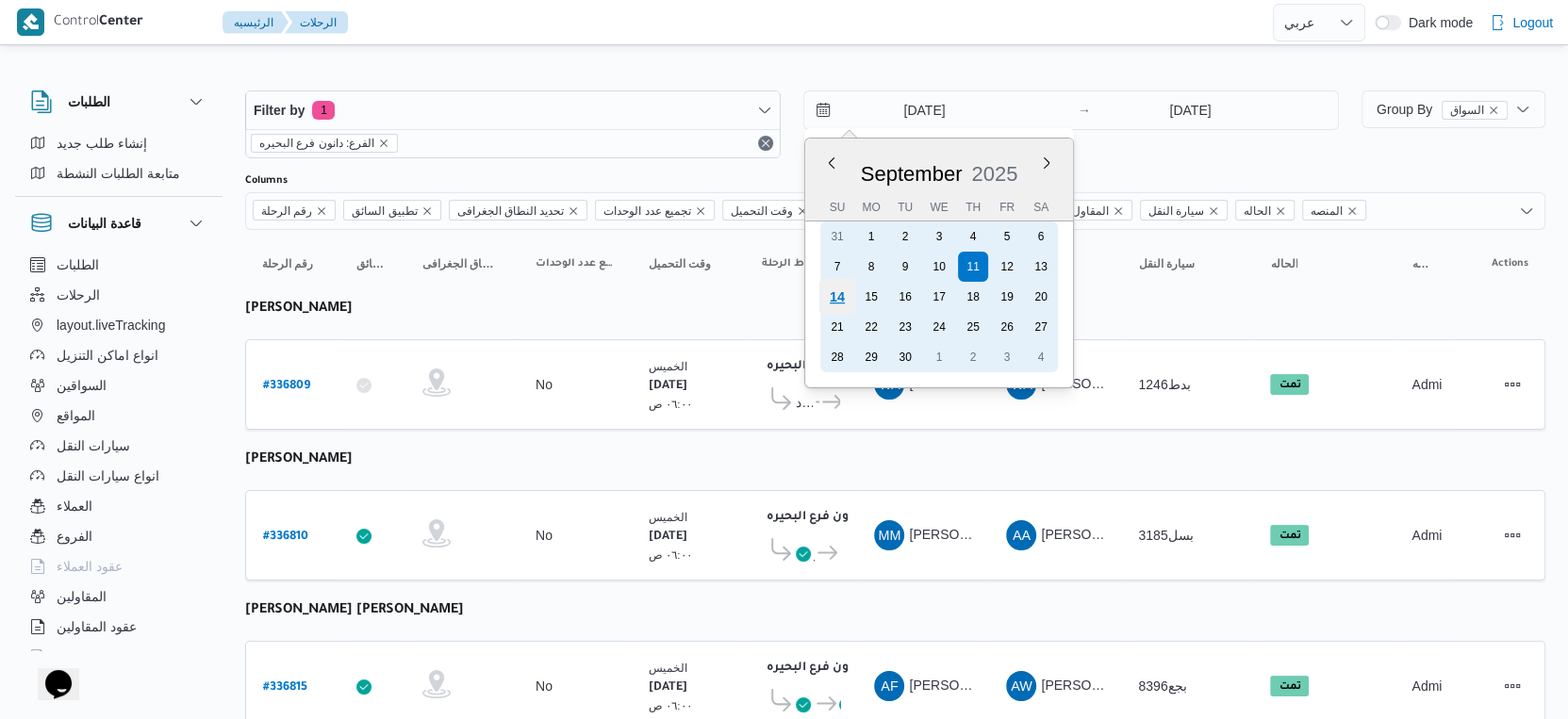
click at [847, 291] on div "14" at bounding box center [837, 298] width 36 height 36
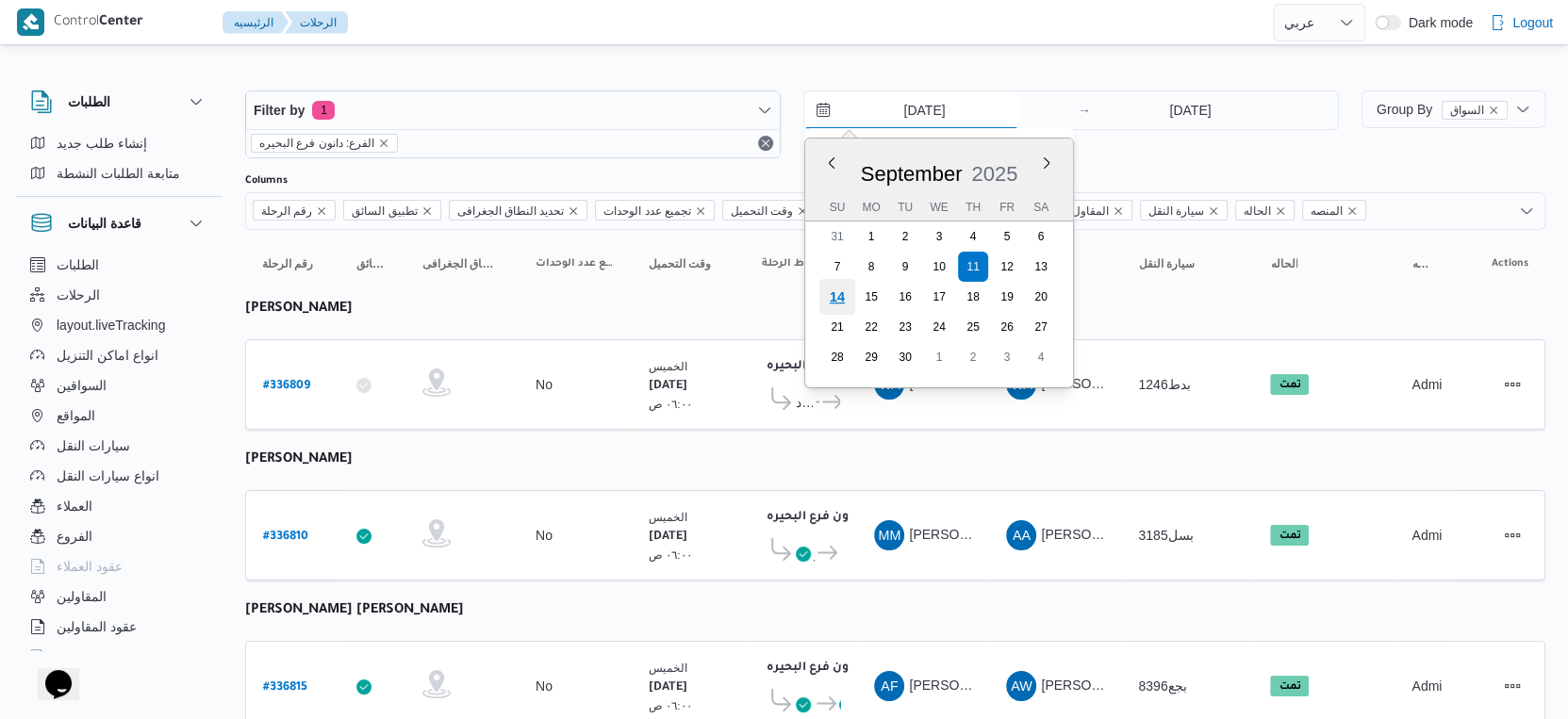
type input "[DATE]"
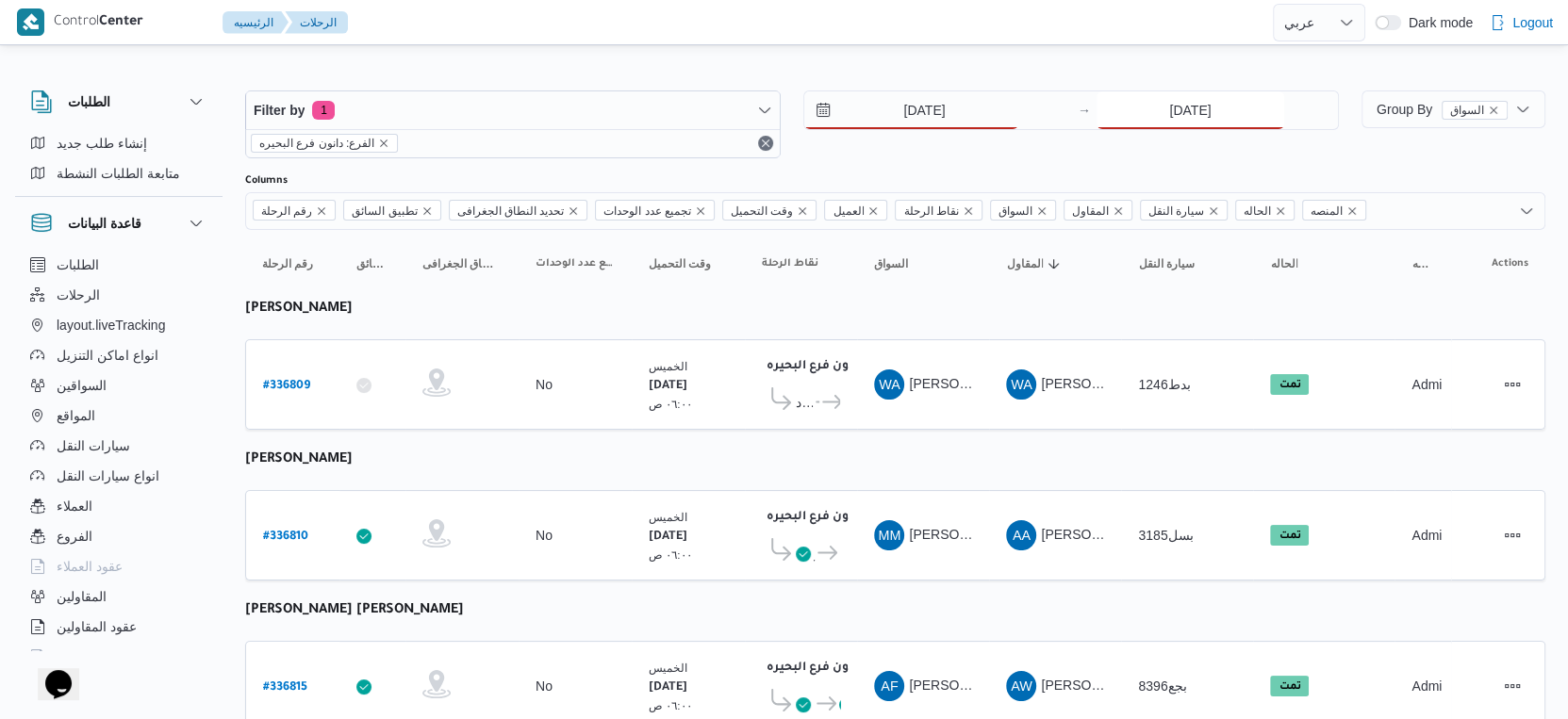
click at [1204, 113] on input "[DATE]" at bounding box center [1190, 111] width 188 height 38
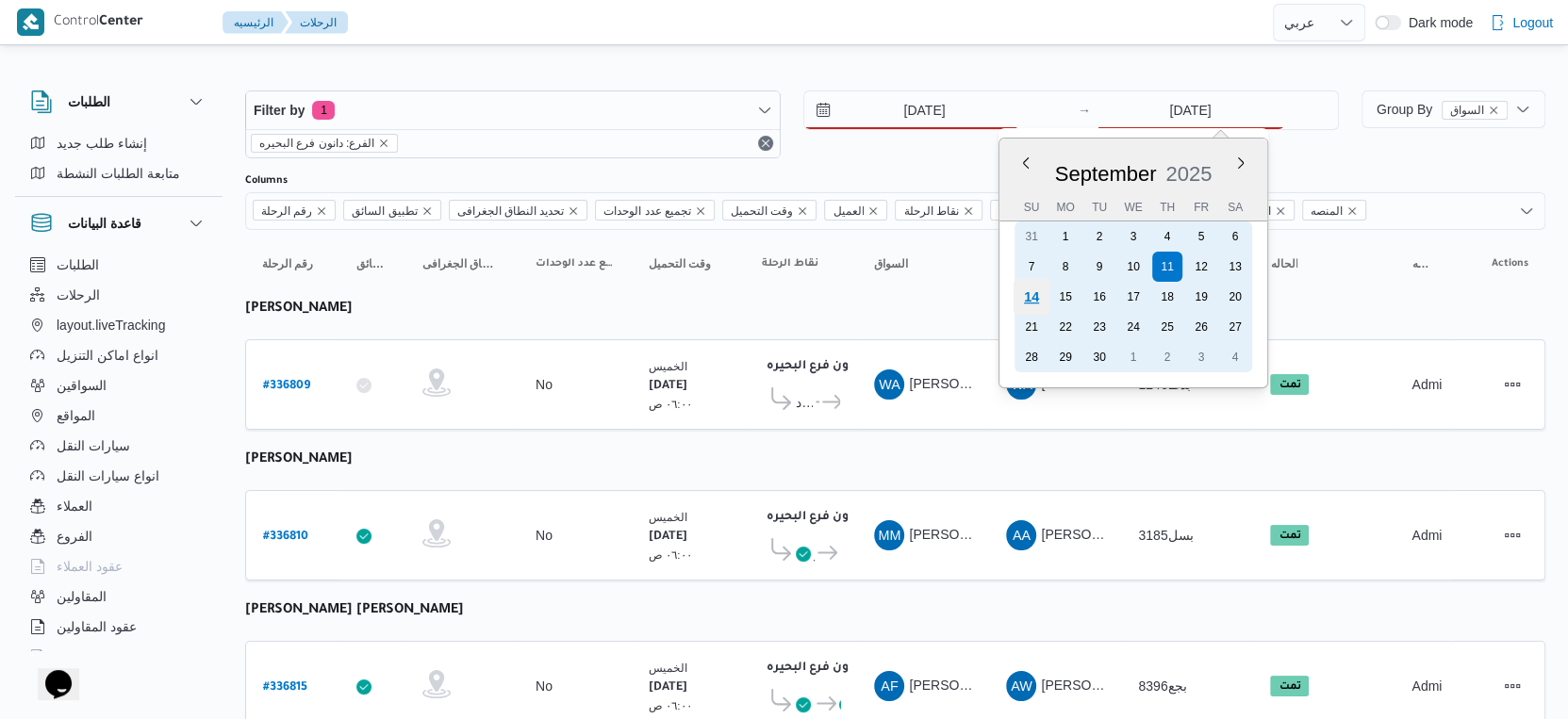
click at [1022, 294] on div "14" at bounding box center [1032, 298] width 36 height 36
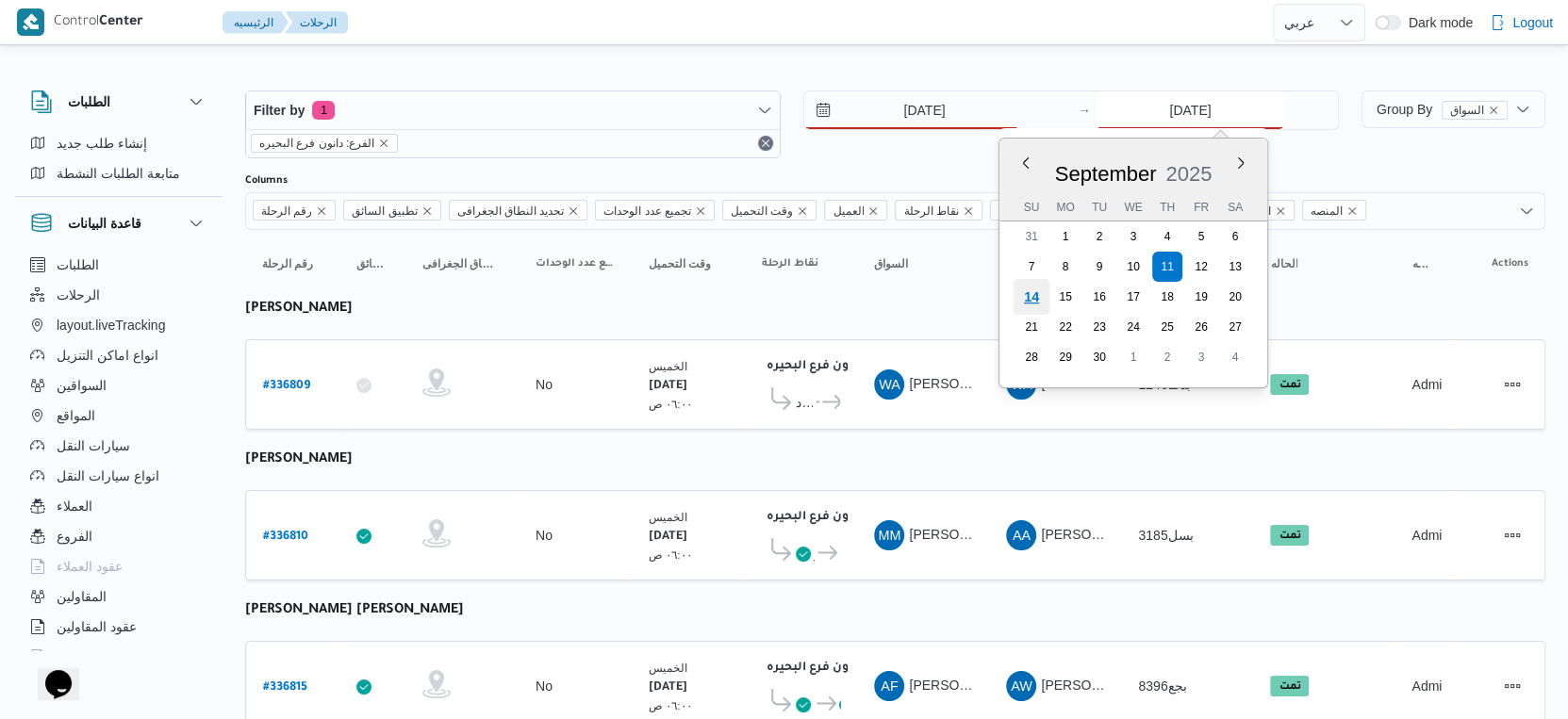
type input "[DATE]"
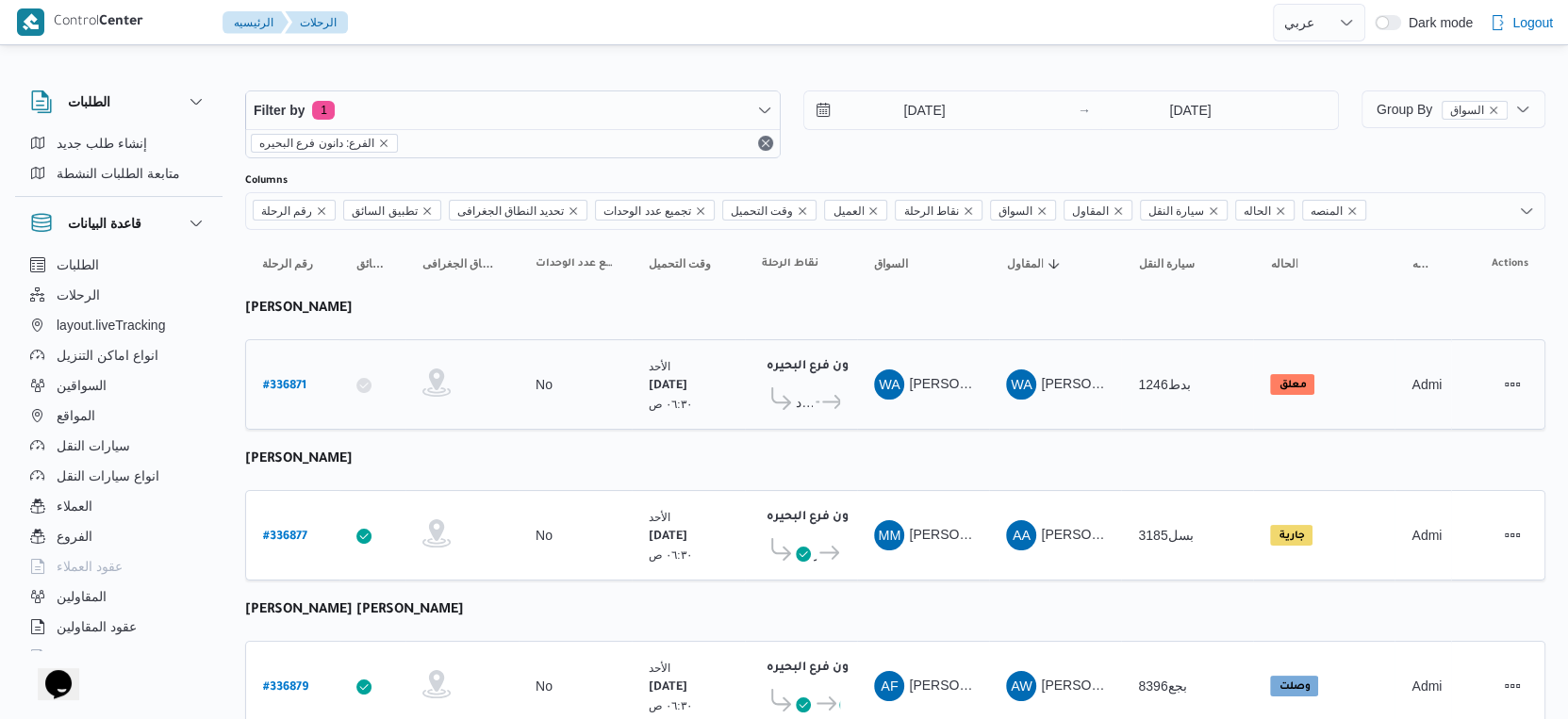
click at [849, 406] on td "نقاط الرحلة دانون فرع البحيره ٠٢:٠٢ م مركز إيتاى البارود ... دانون فرع البحيره" at bounding box center [801, 384] width 113 height 91
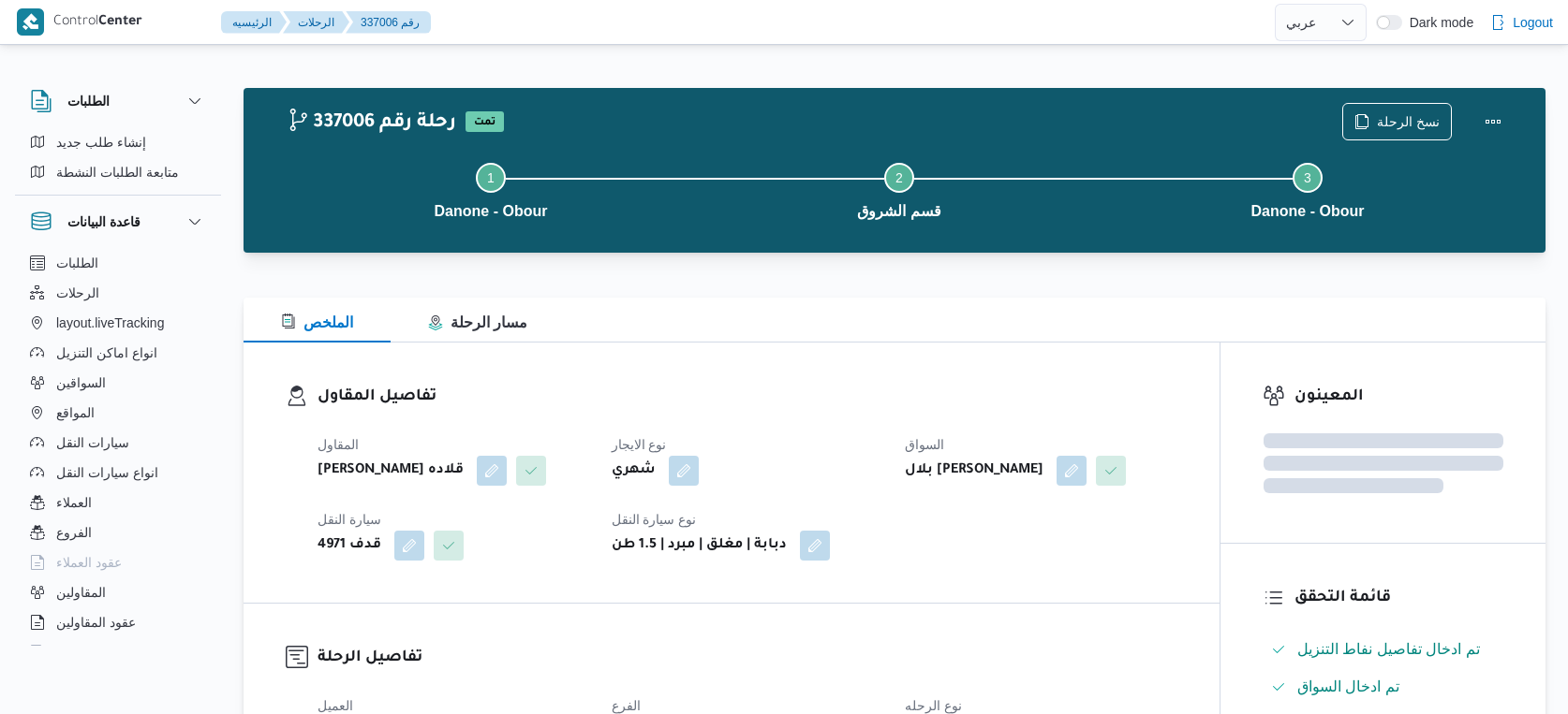
select select "ar"
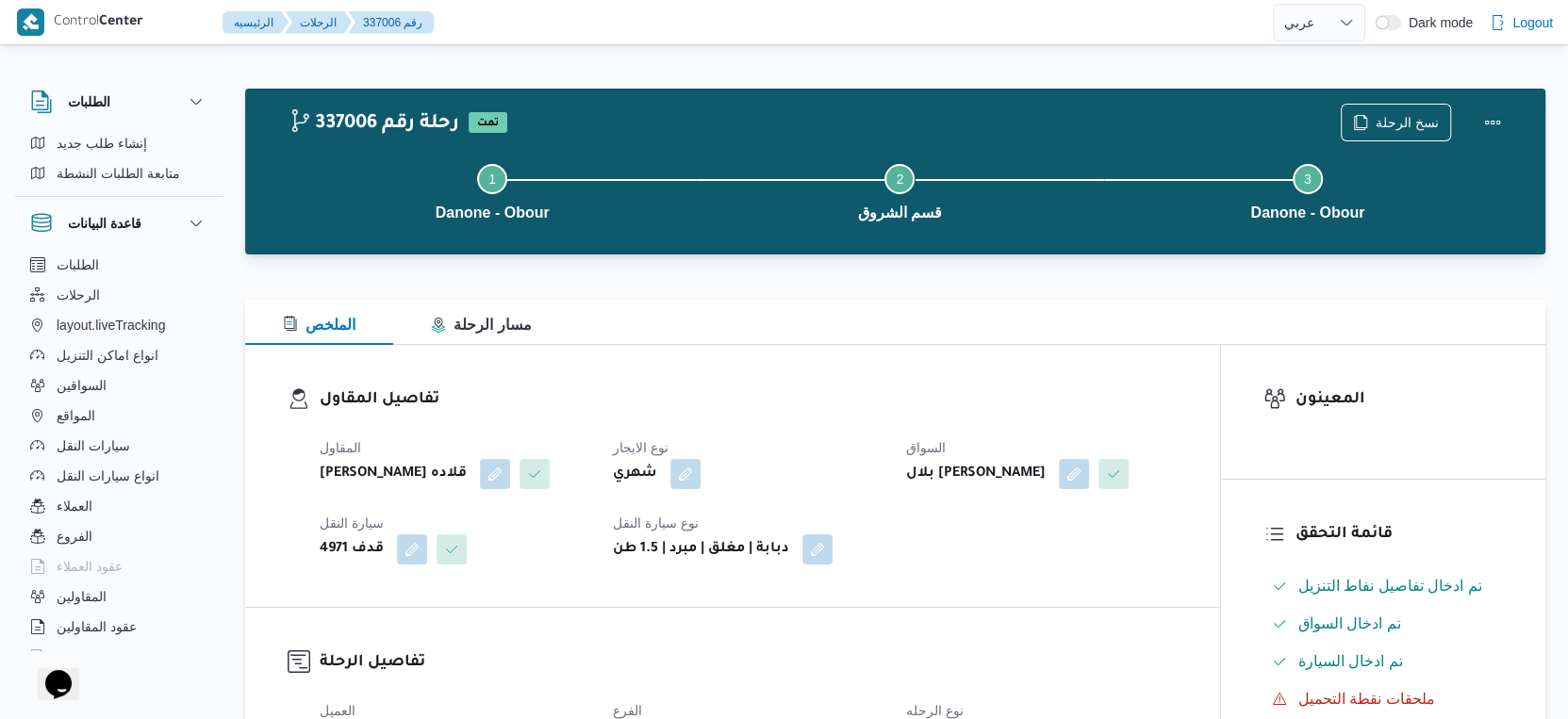
scroll to position [1675, 0]
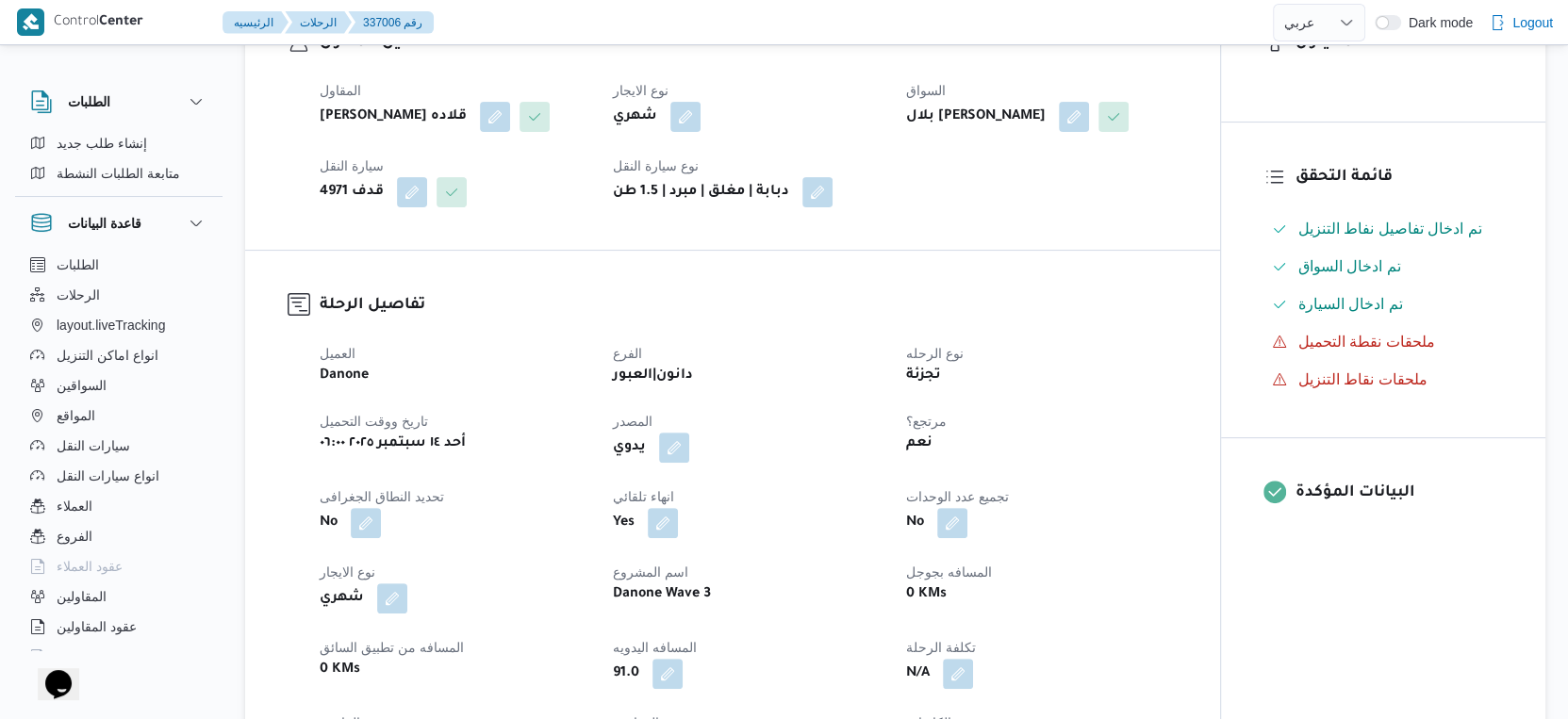
scroll to position [733, 0]
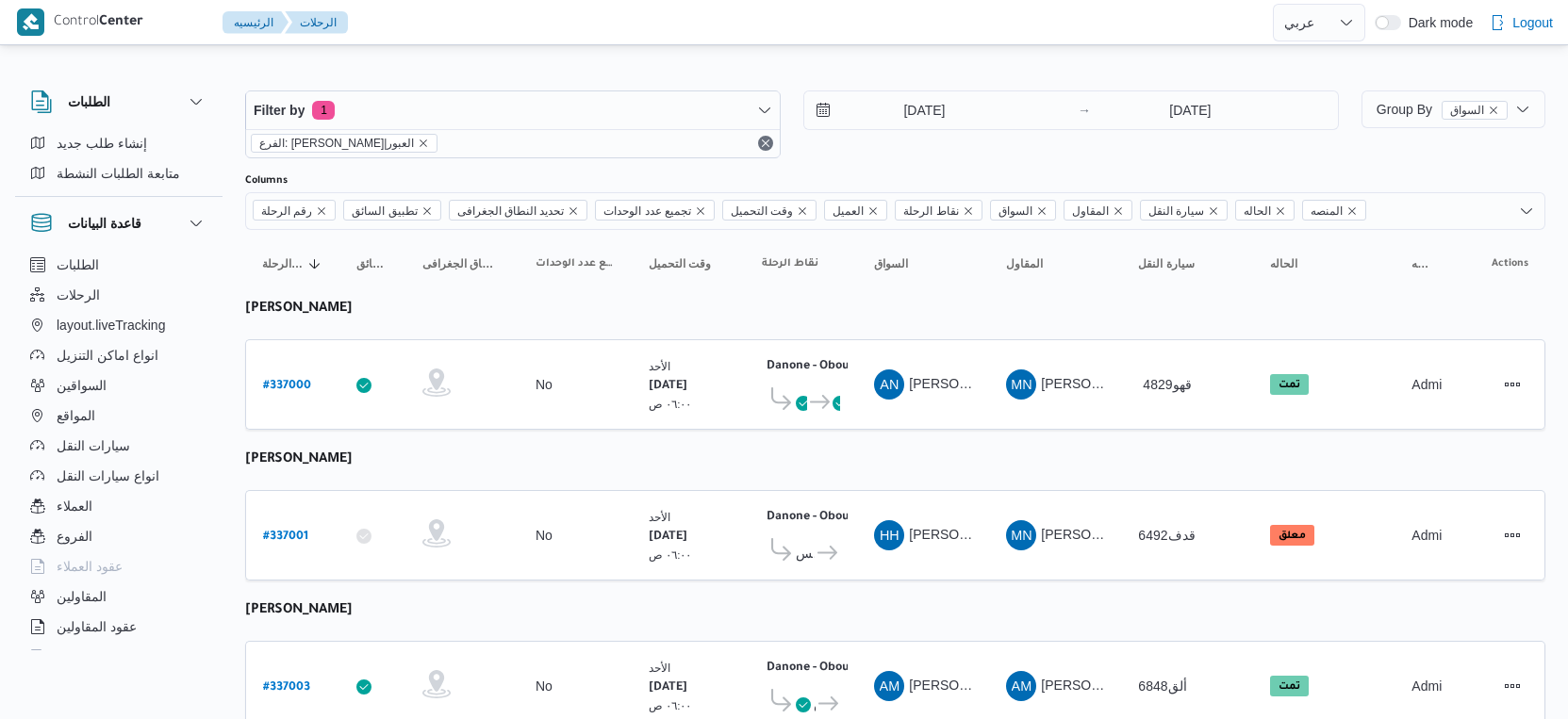
select select "ar"
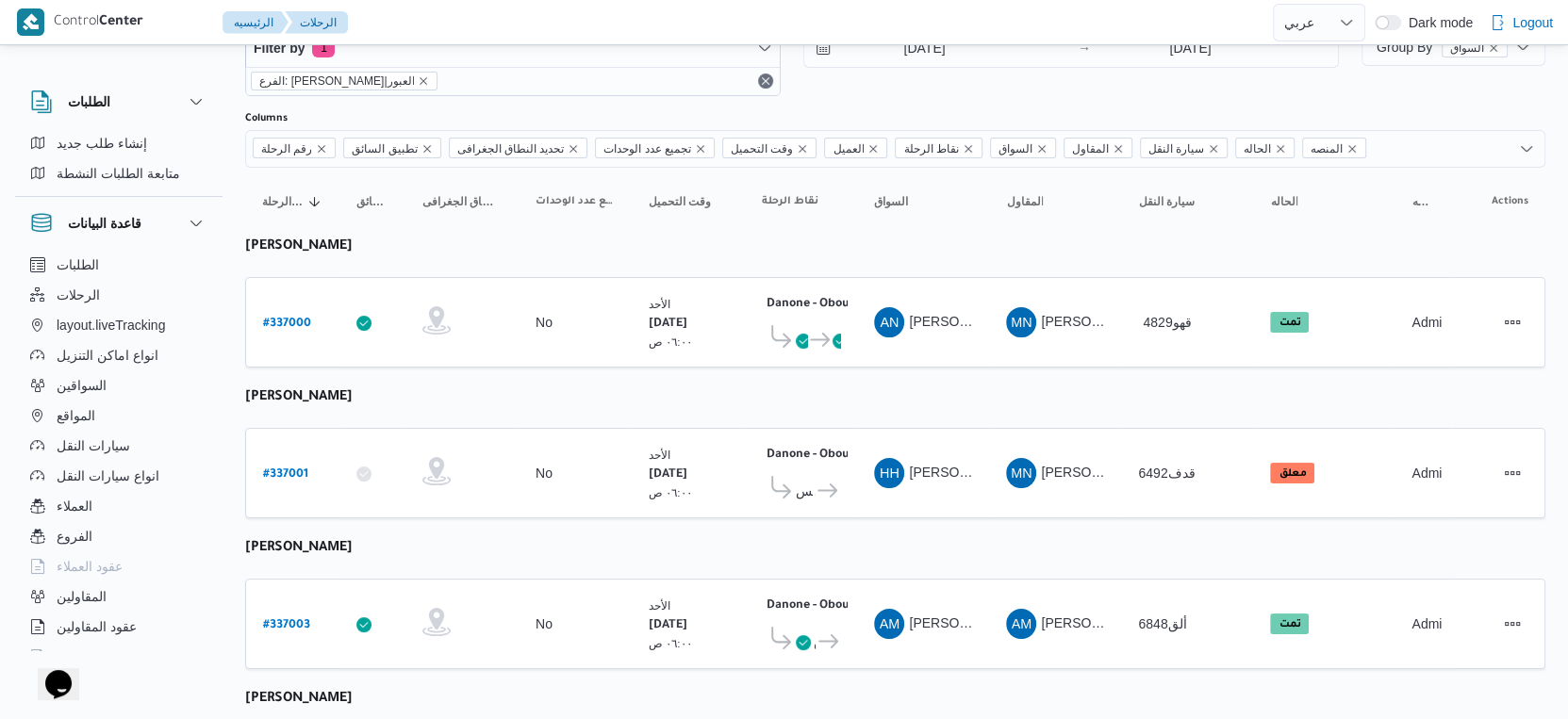
scroll to position [26, 0]
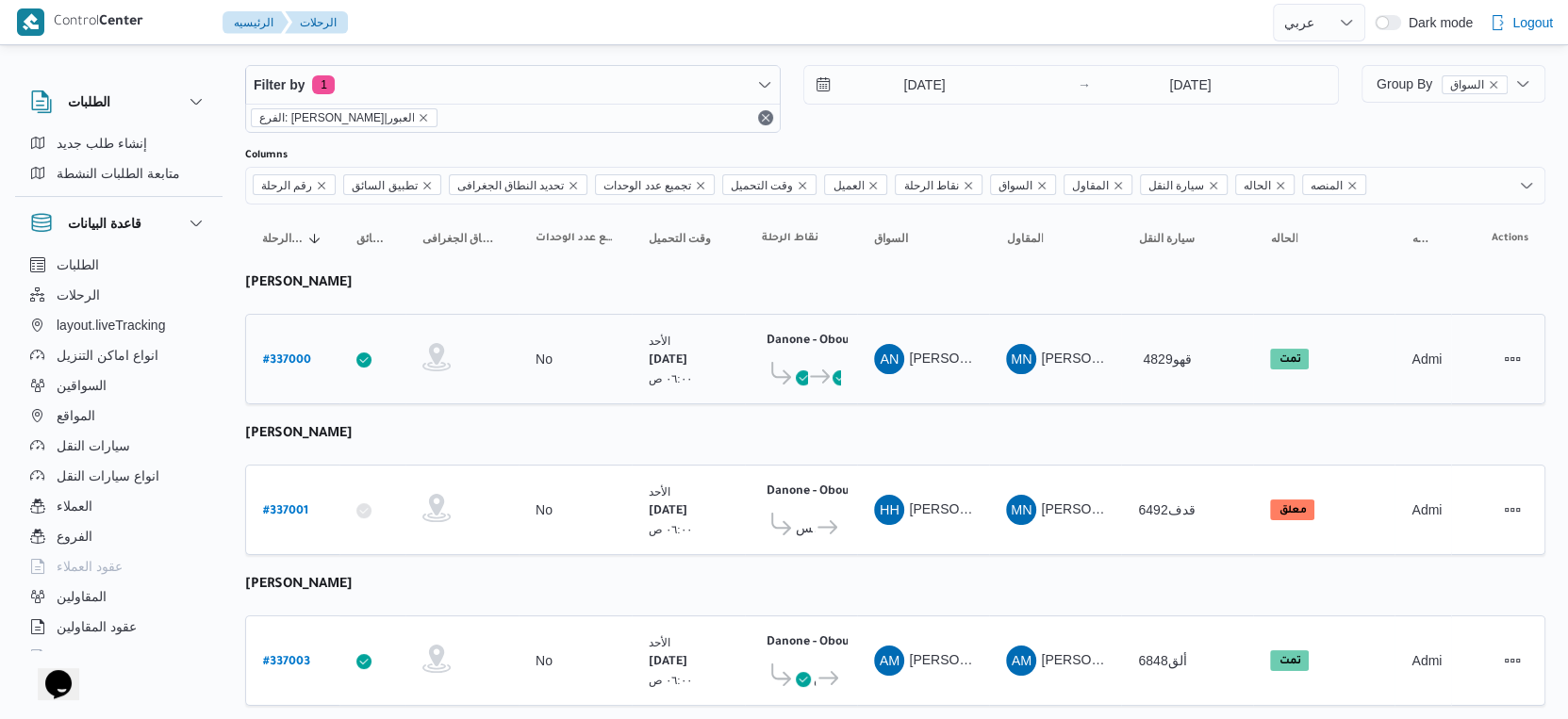
click at [299, 355] on b "# 337000" at bounding box center [287, 361] width 48 height 13
select select "ar"
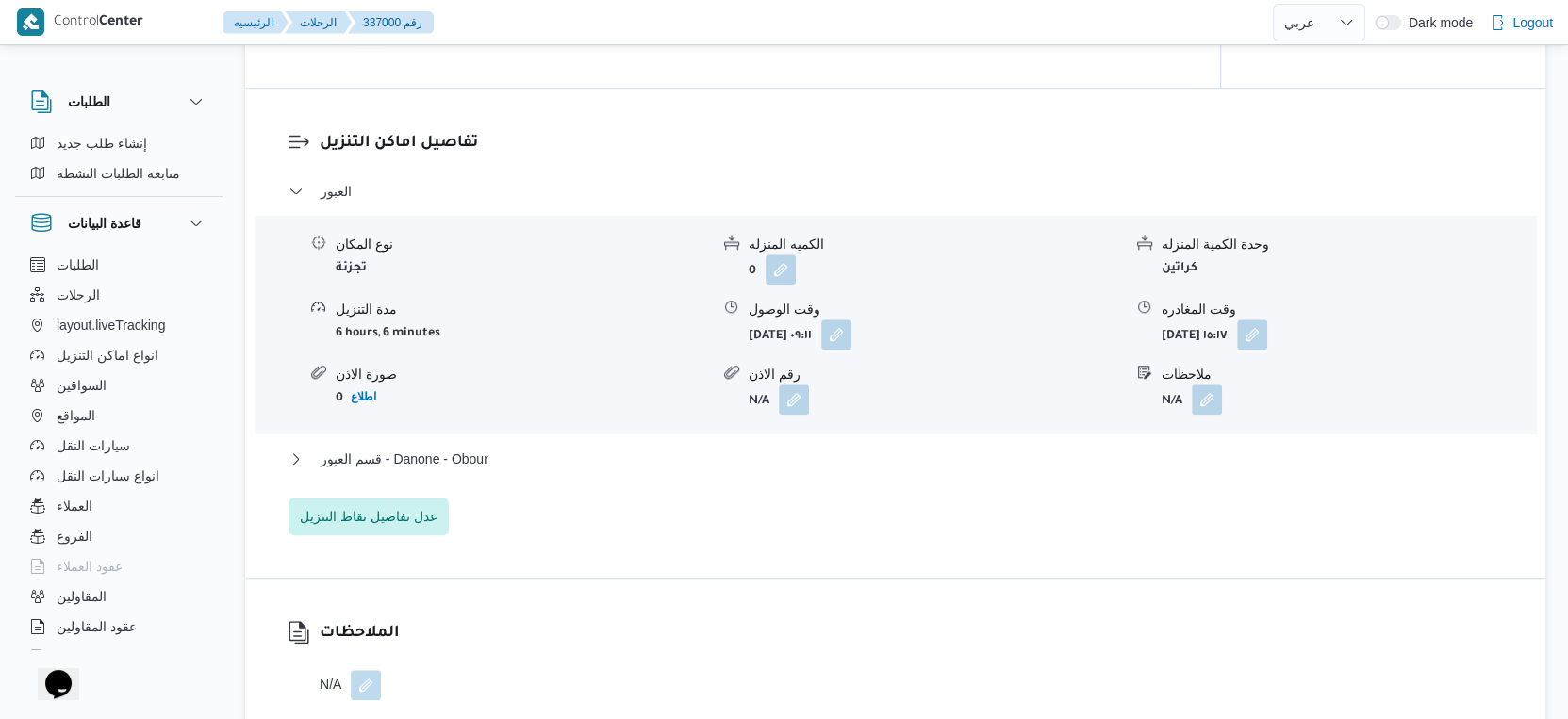
scroll to position [1492, 0]
click at [484, 468] on span "قسم العبور - Danone - Obour" at bounding box center [404, 458] width 168 height 23
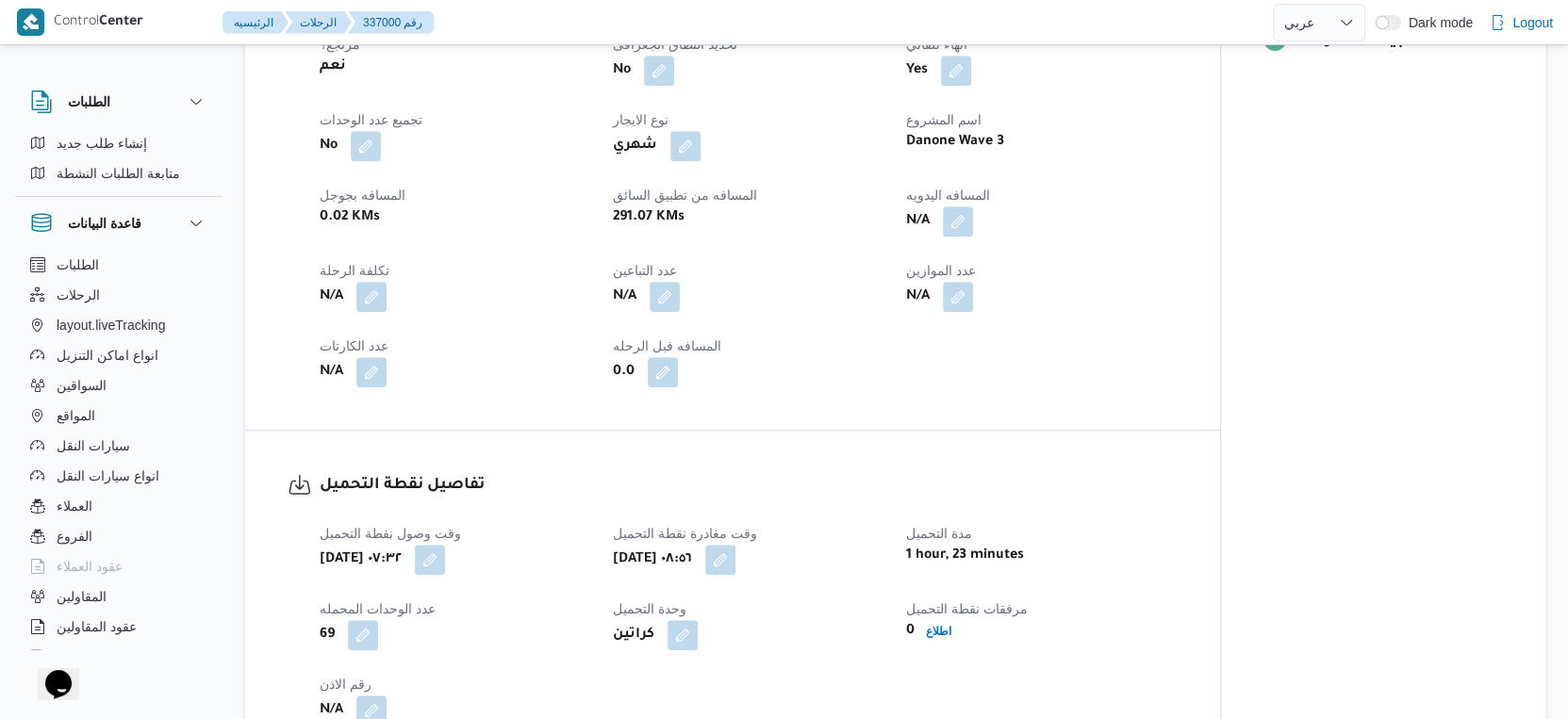
scroll to position [759, 0]
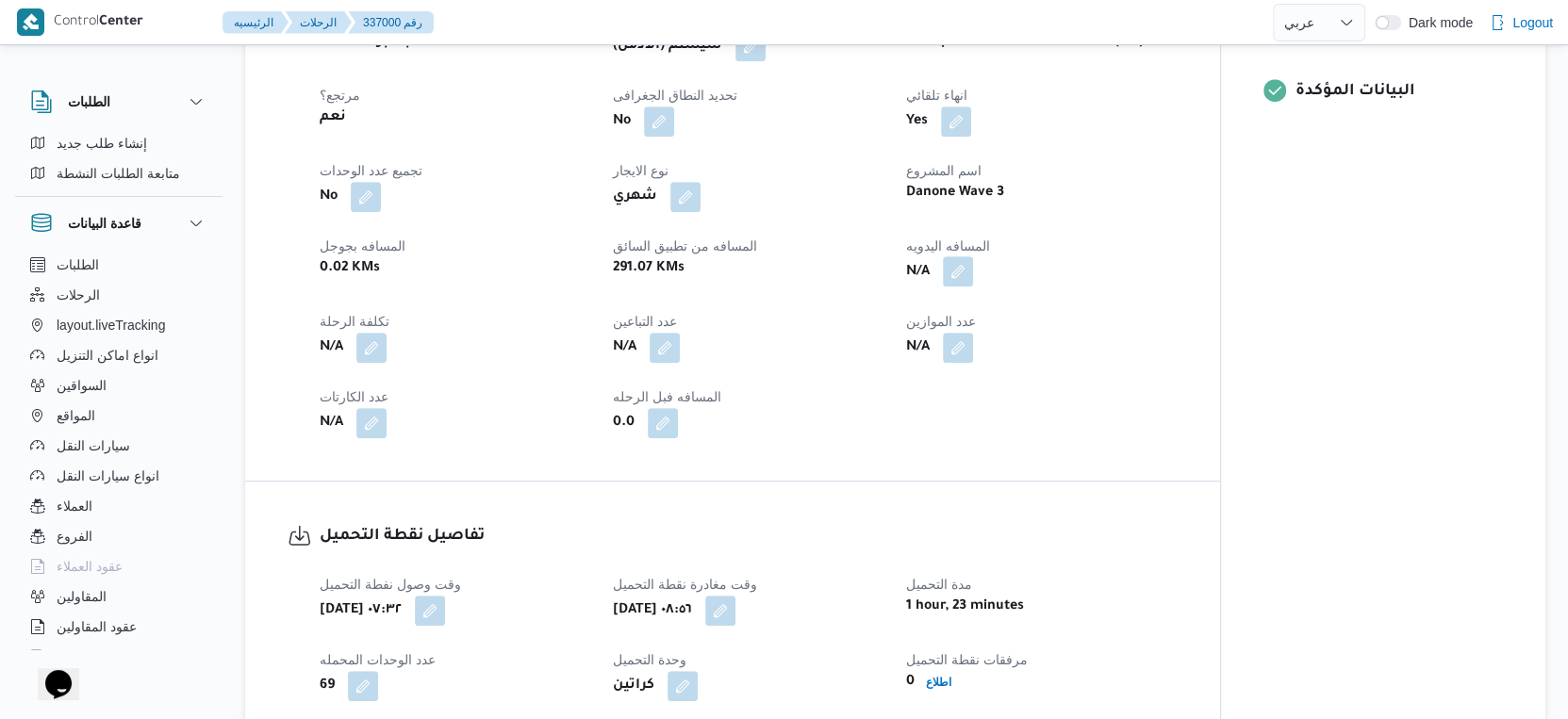
click at [954, 287] on button "button" at bounding box center [959, 272] width 31 height 31
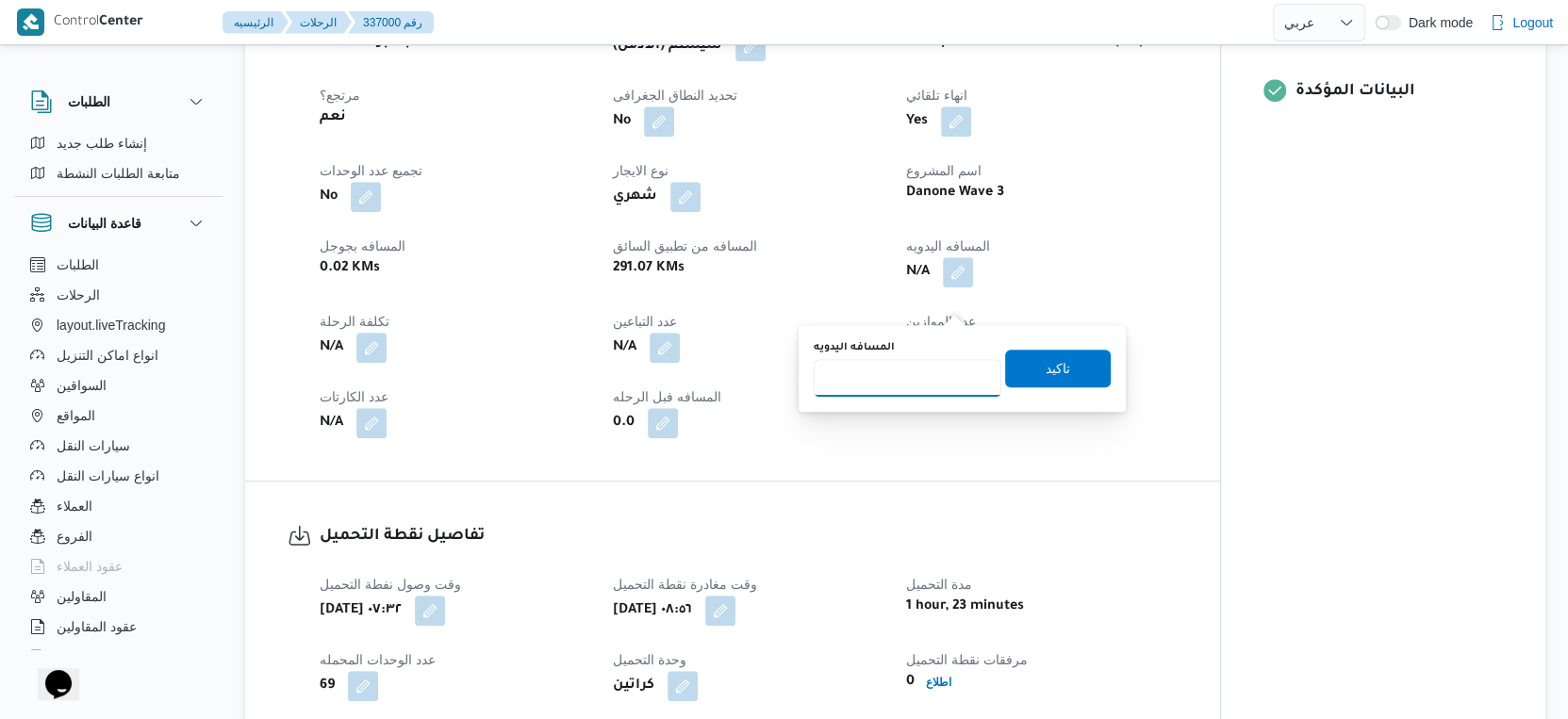
click at [882, 375] on input "المسافه اليدويه" at bounding box center [907, 379] width 188 height 38
type input "41"
click at [1045, 365] on span "تاكيد" at bounding box center [1058, 368] width 25 height 23
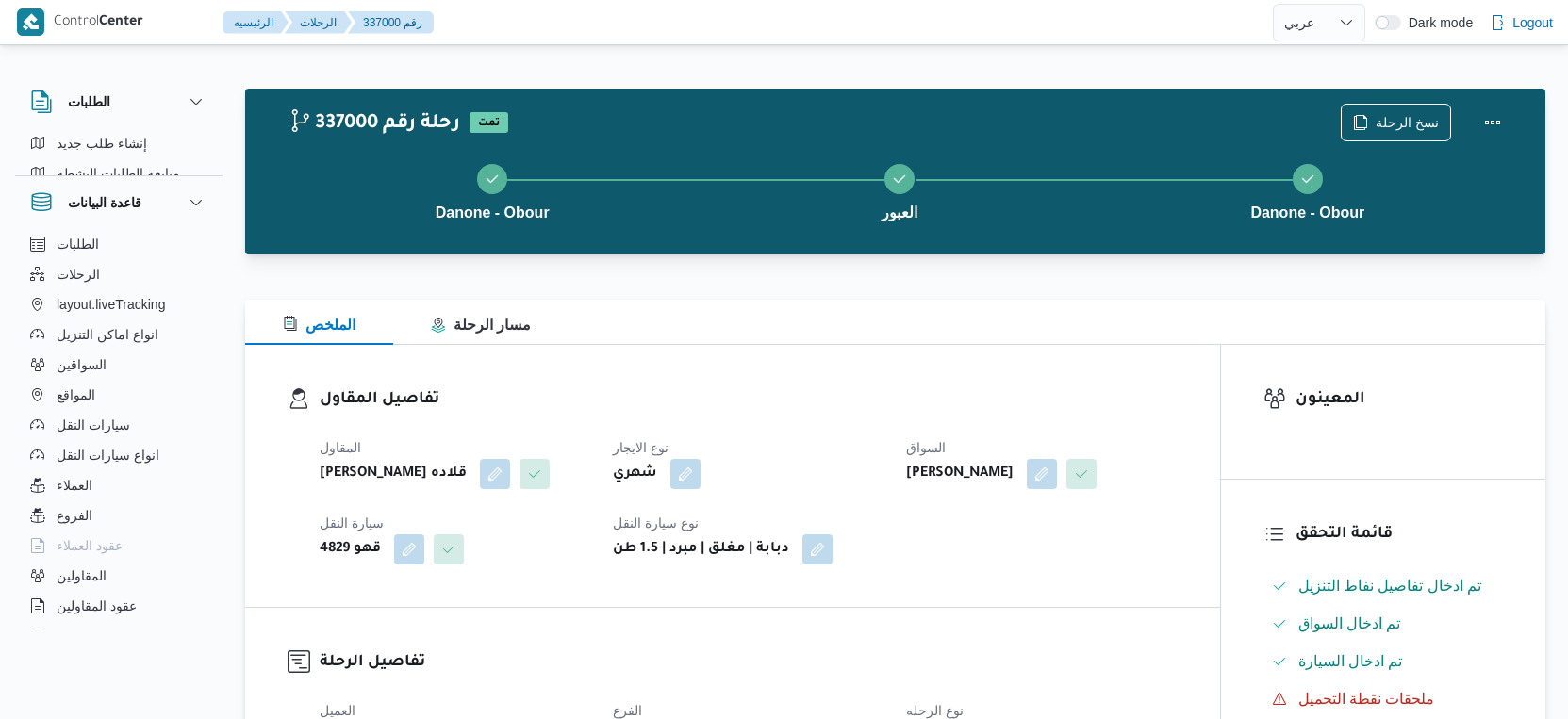
select select "ar"
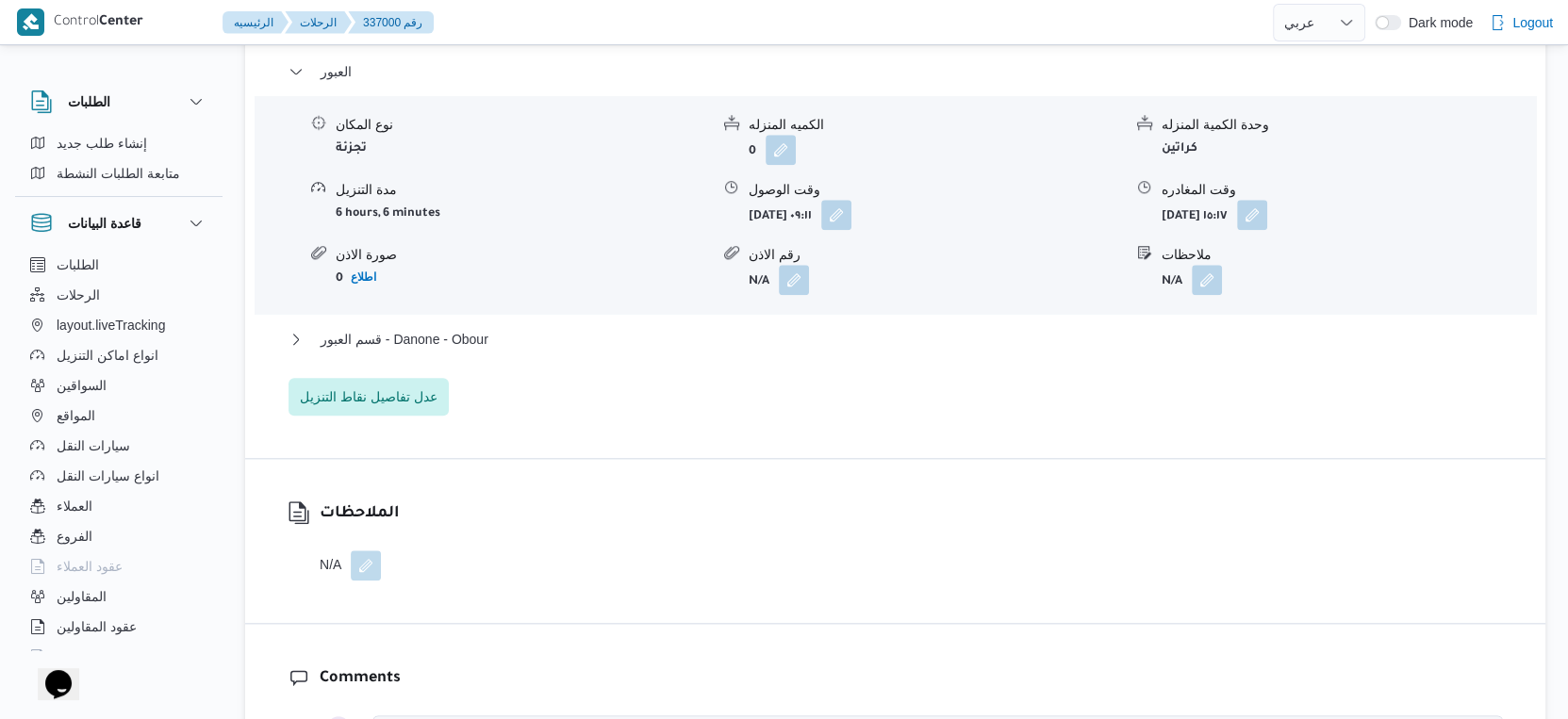
scroll to position [1622, 0]
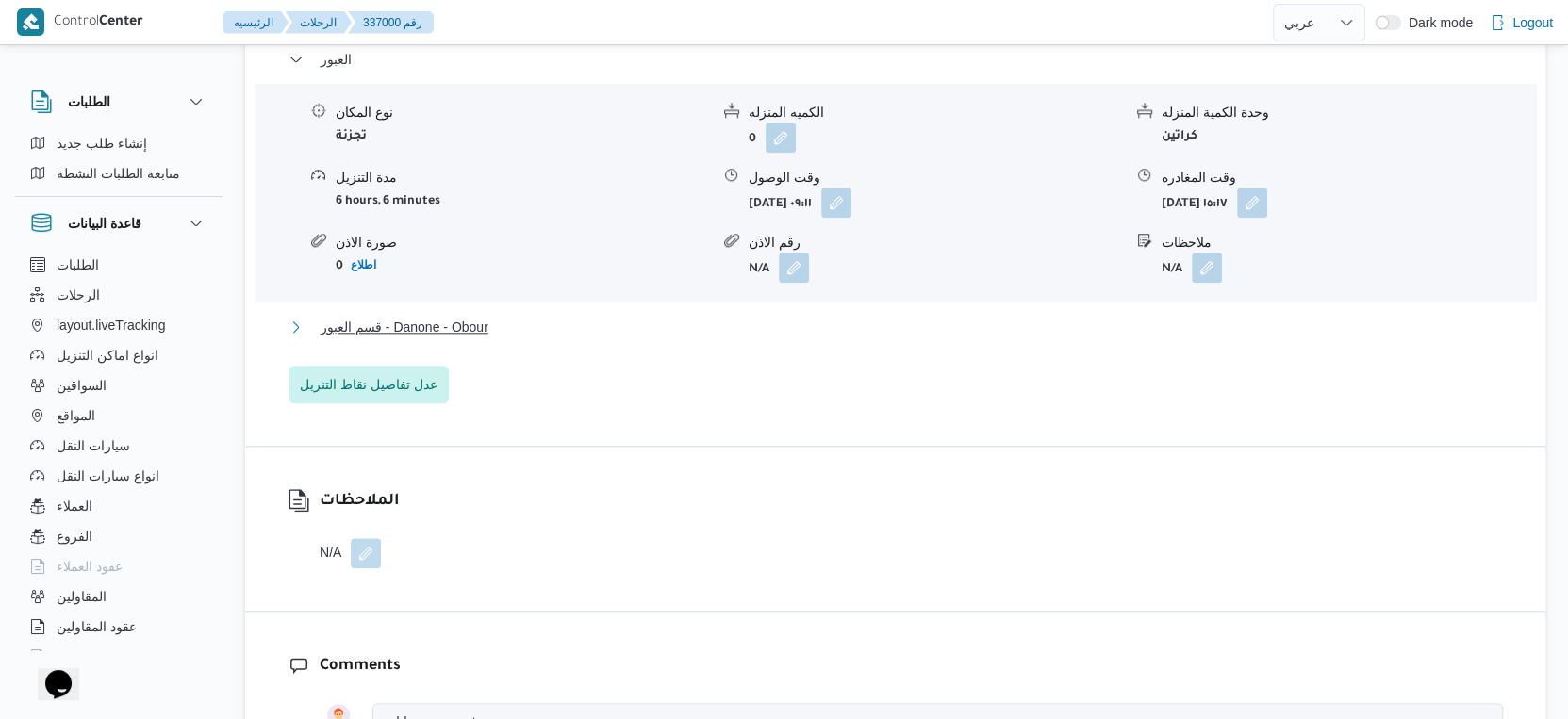
click at [485, 339] on span "قسم العبور - Danone - Obour" at bounding box center [404, 327] width 168 height 23
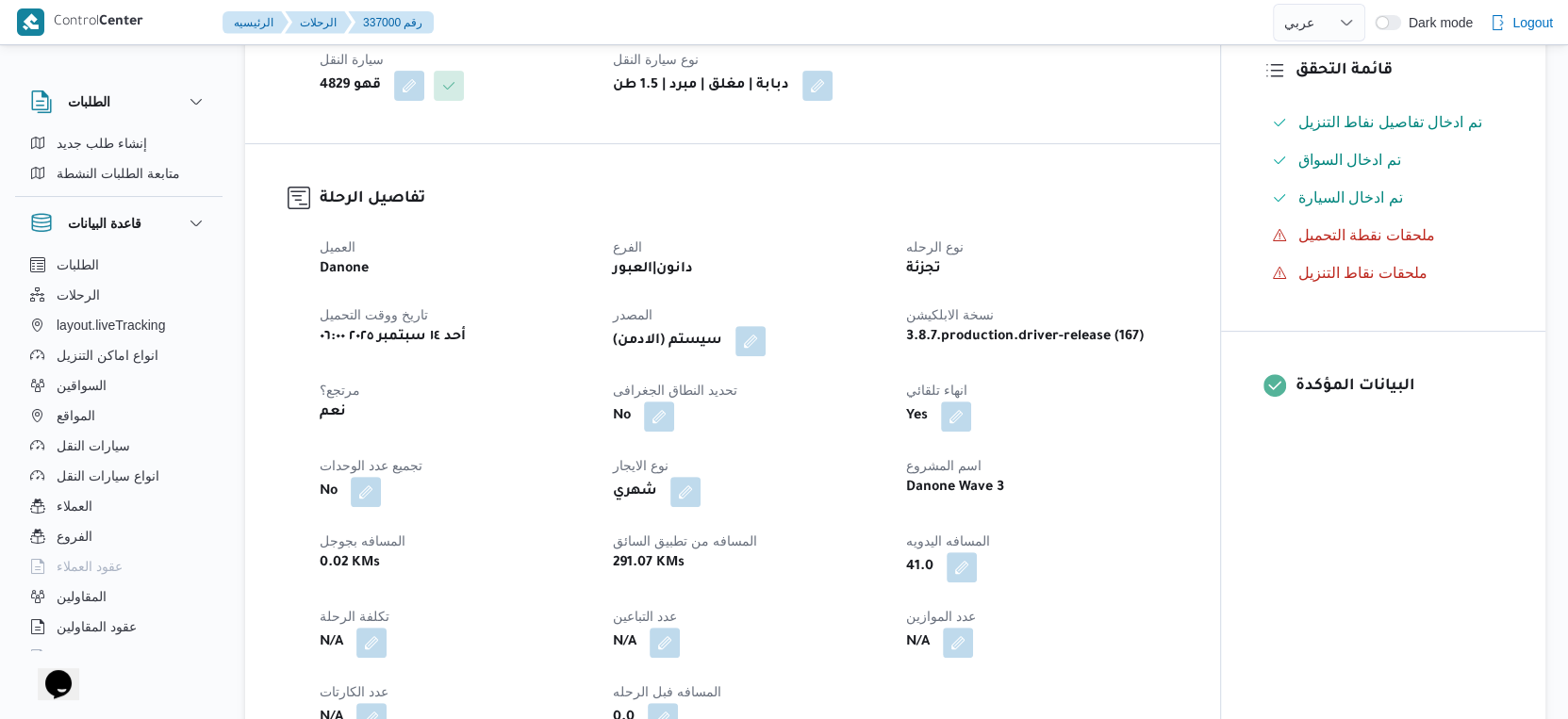
scroll to position [627, 0]
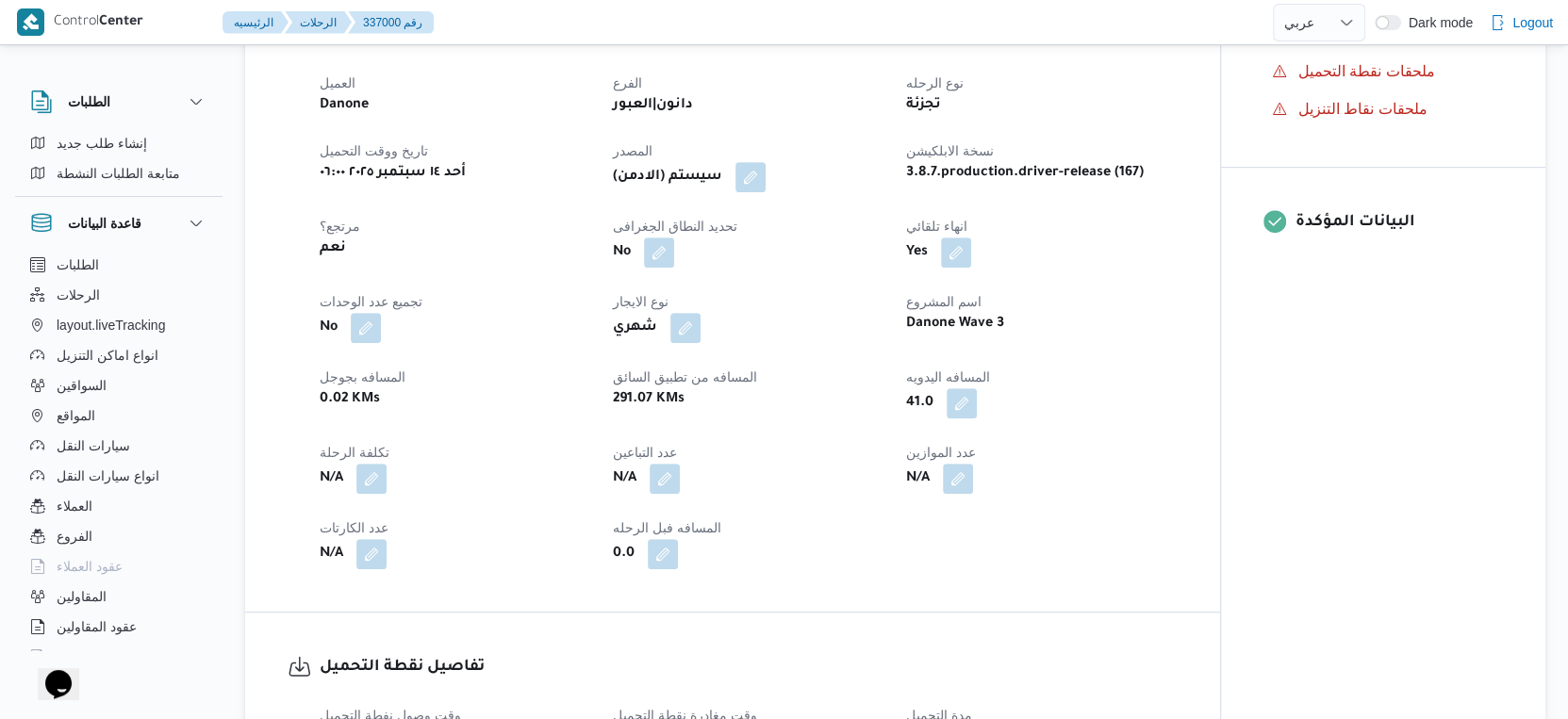
select select "ar"
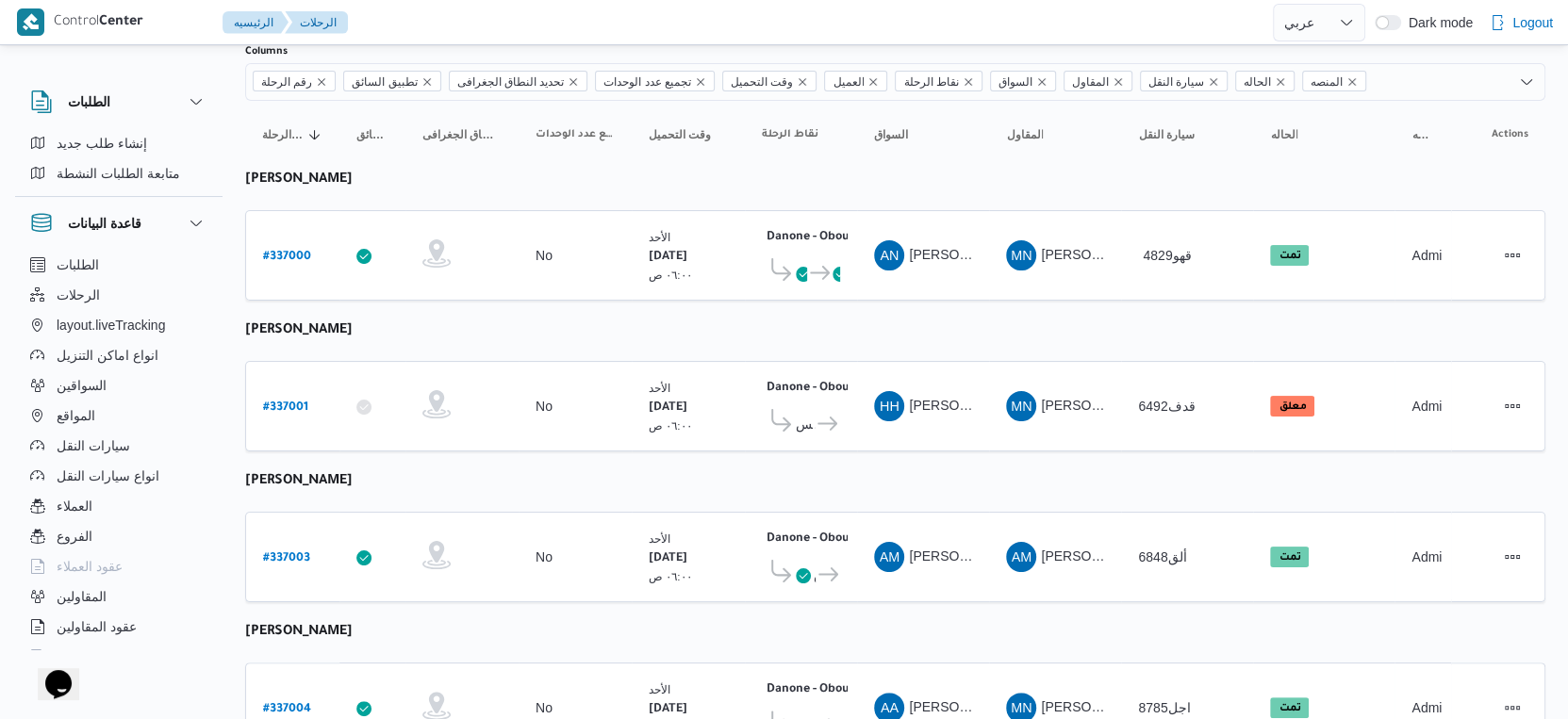
scroll to position [131, 0]
select select "ar"
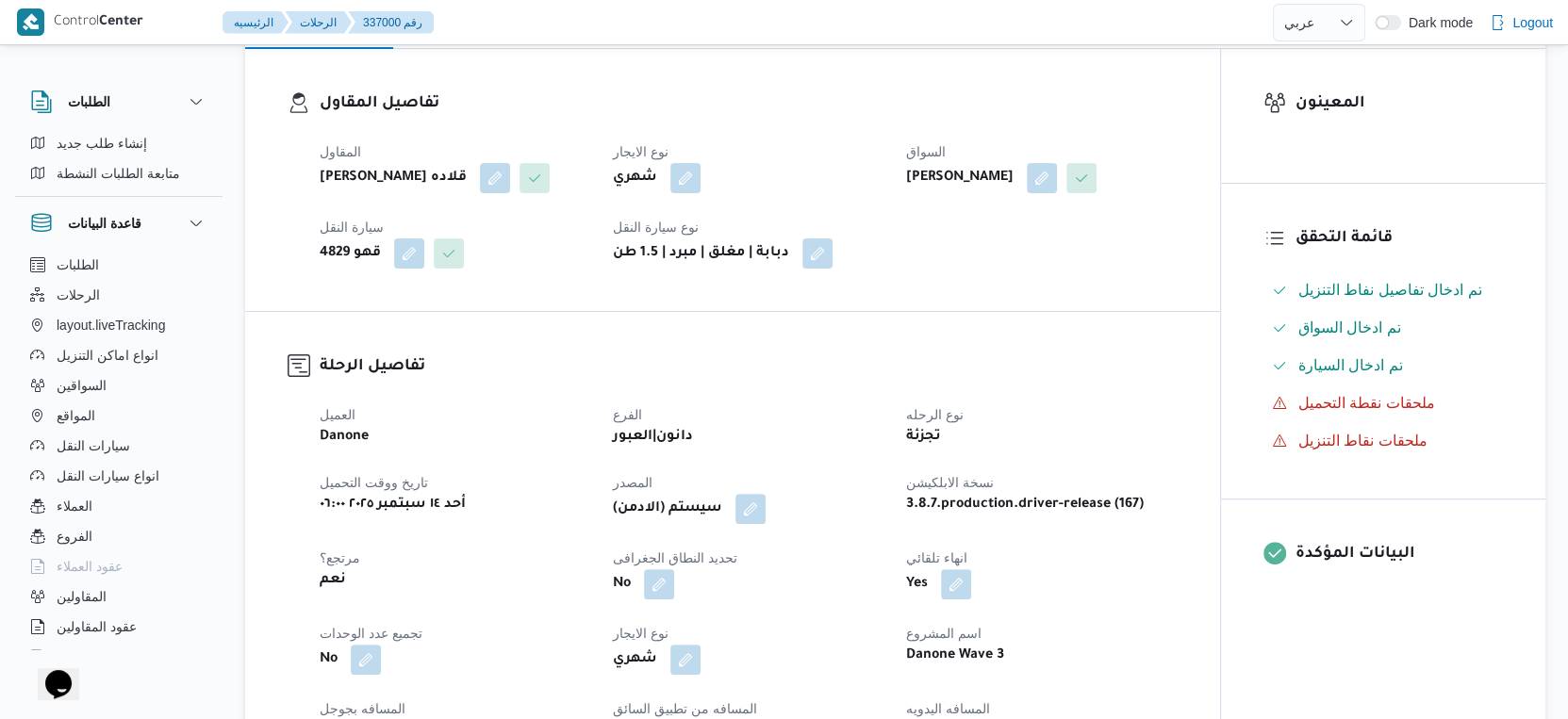
scroll to position [627, 0]
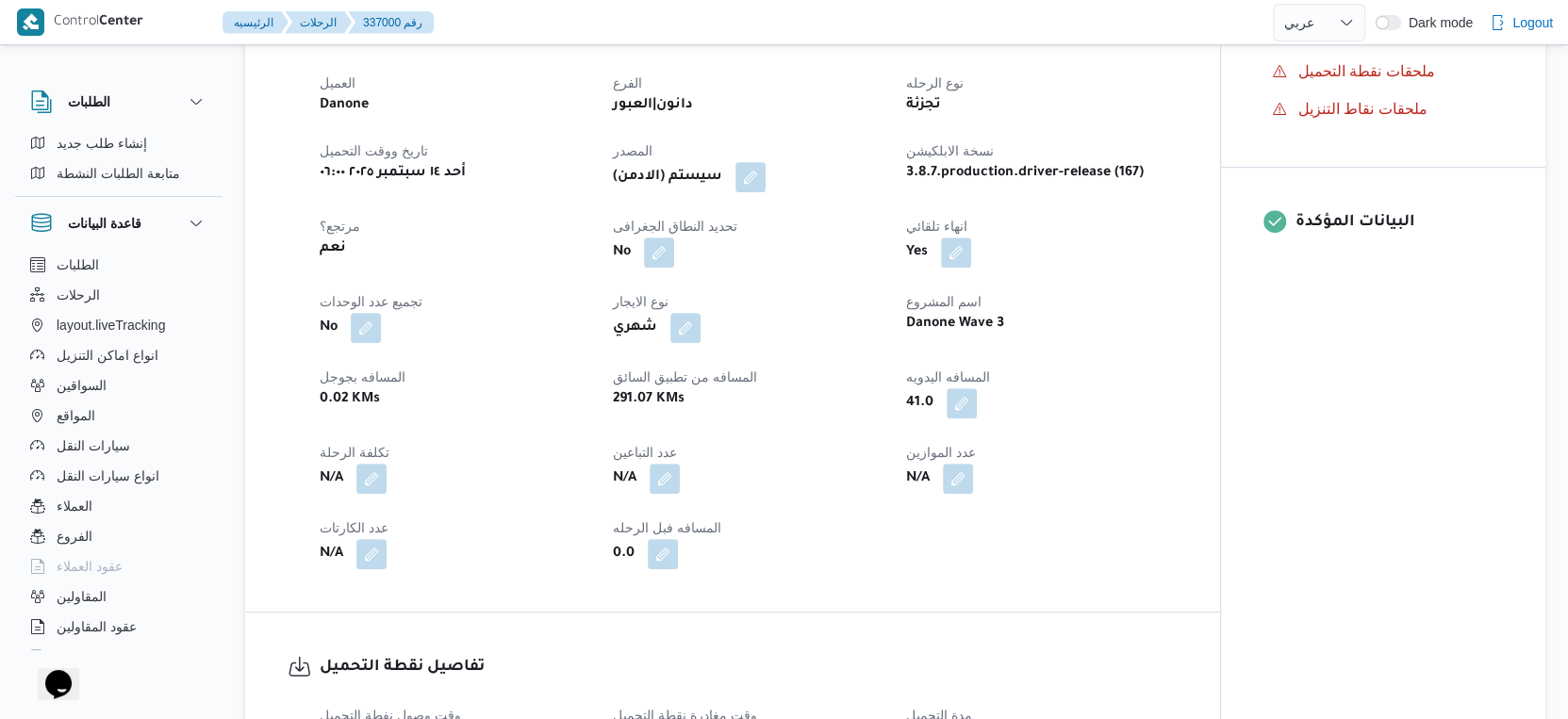
scroll to position [131, 0]
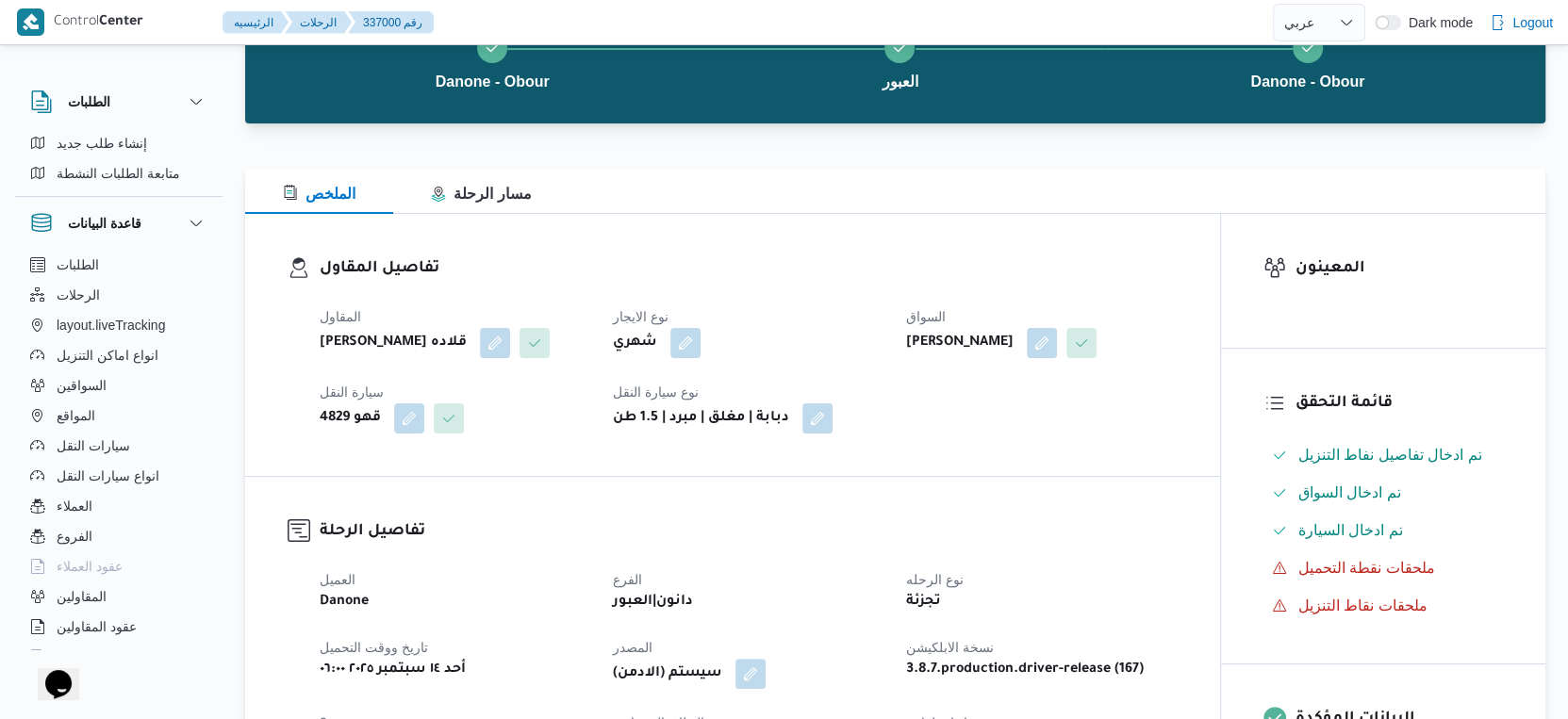
select select "ar"
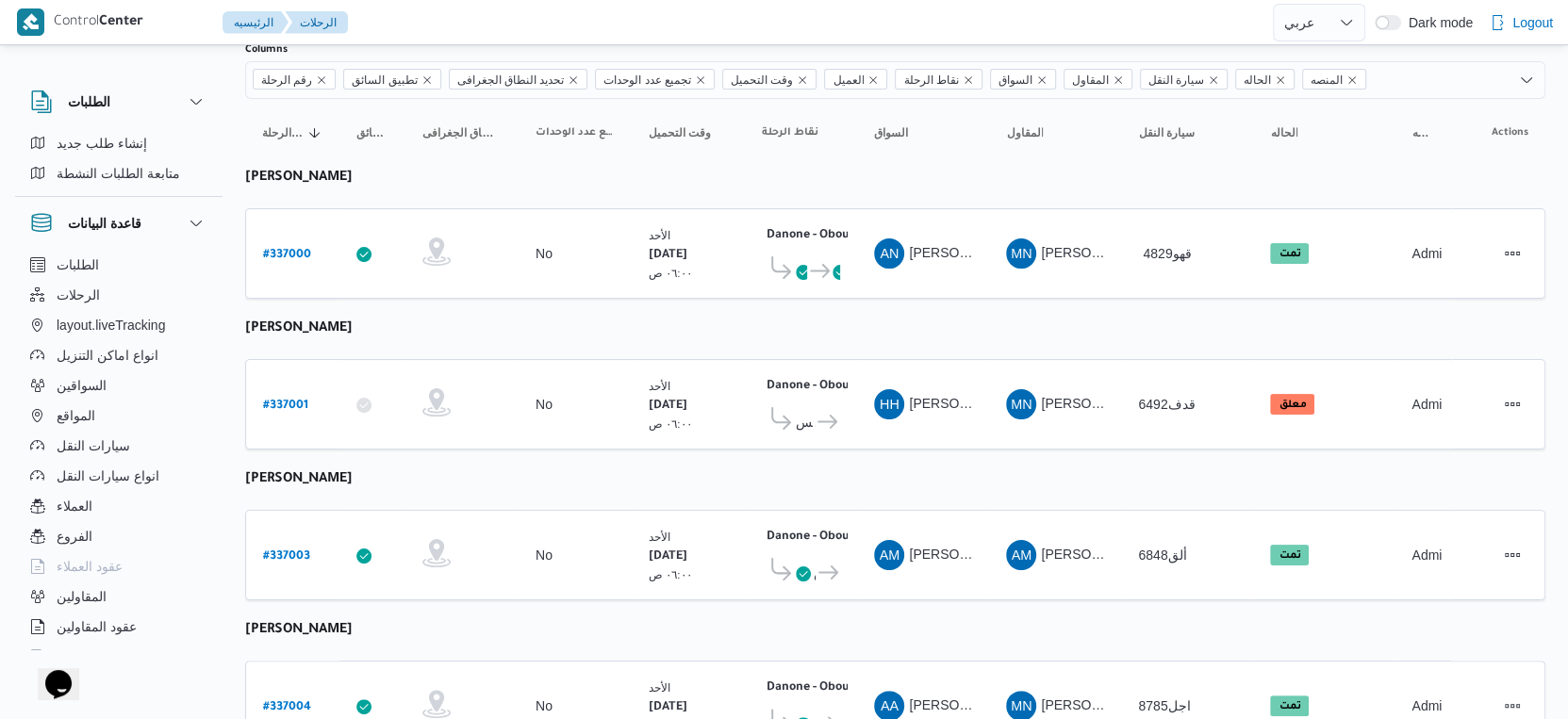
scroll to position [653, 0]
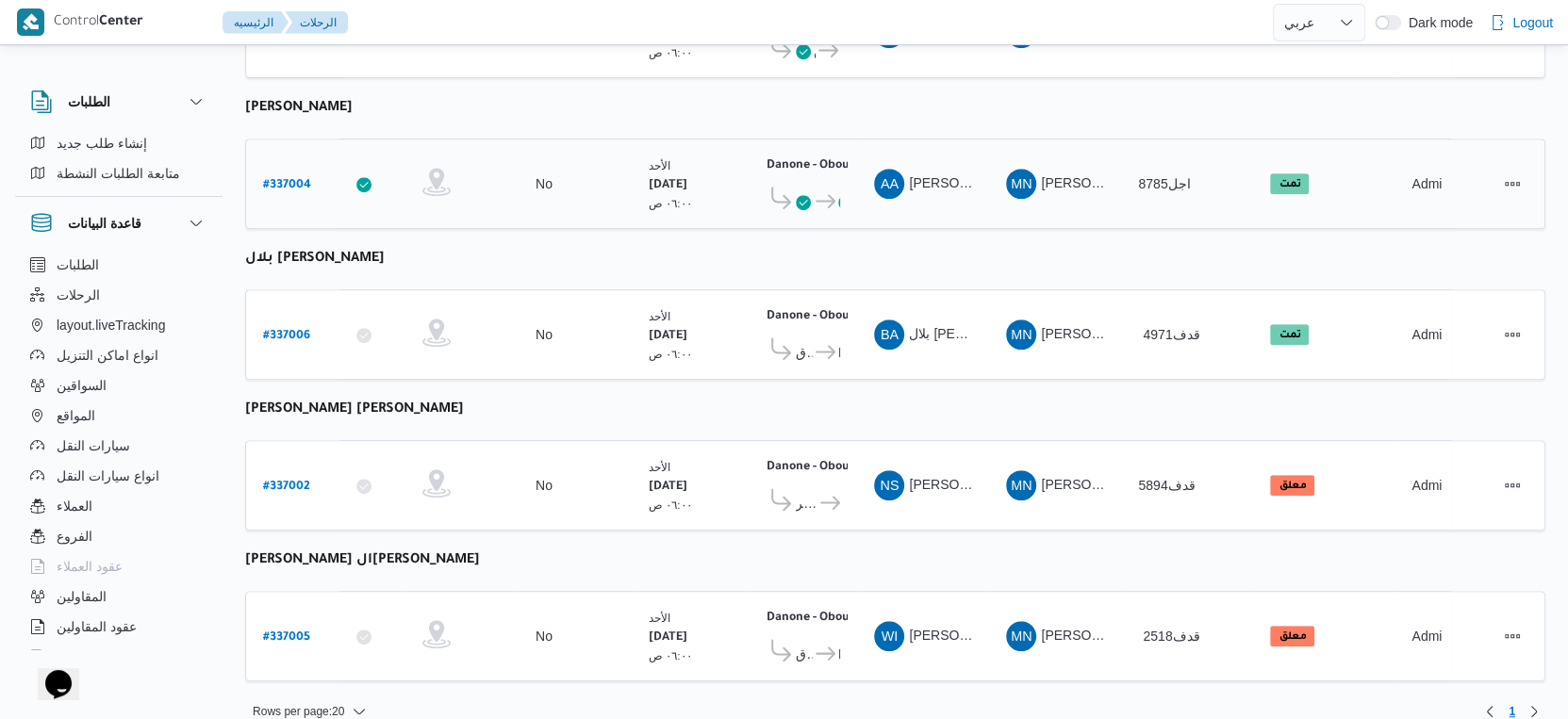
click at [292, 179] on b "# 337004" at bounding box center [287, 186] width 48 height 13
select select "ar"
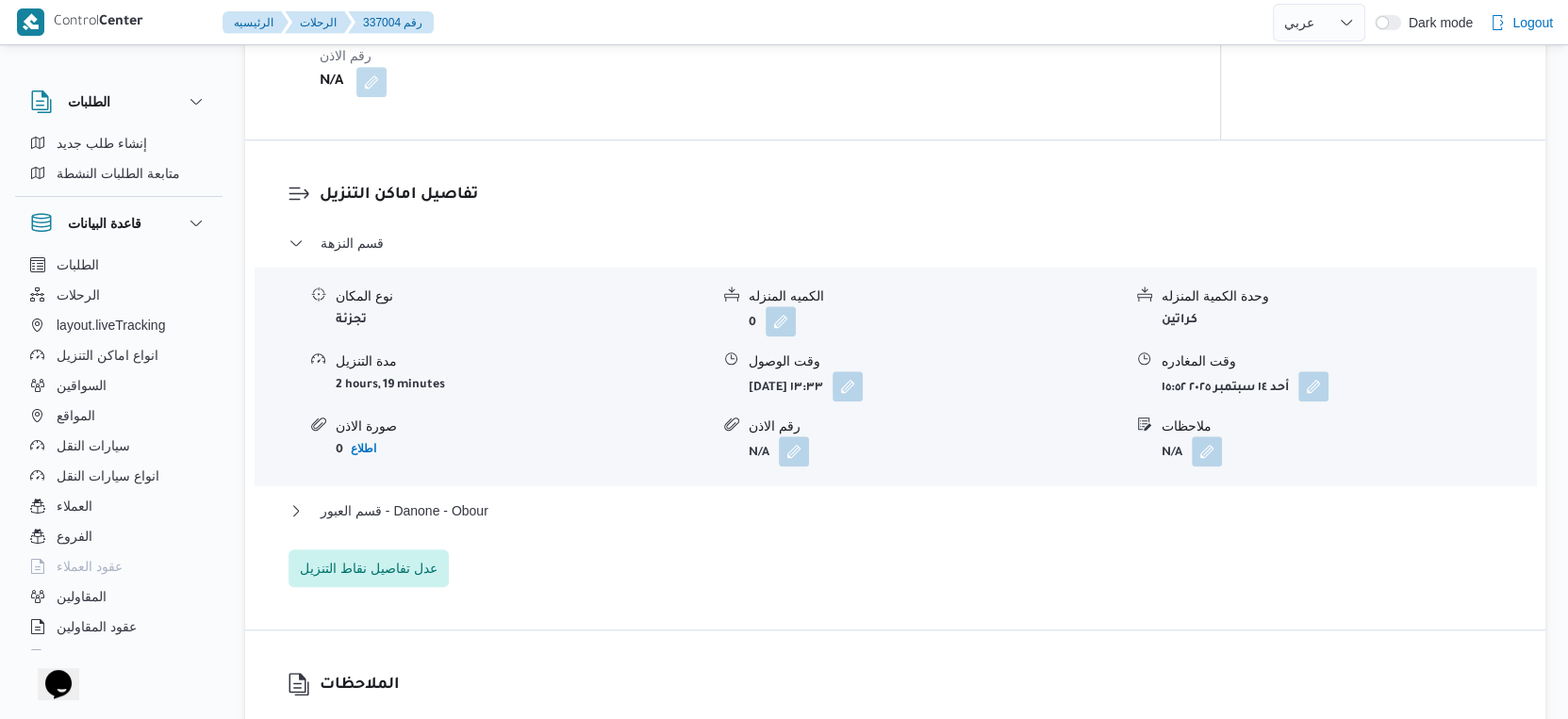
scroll to position [1466, 0]
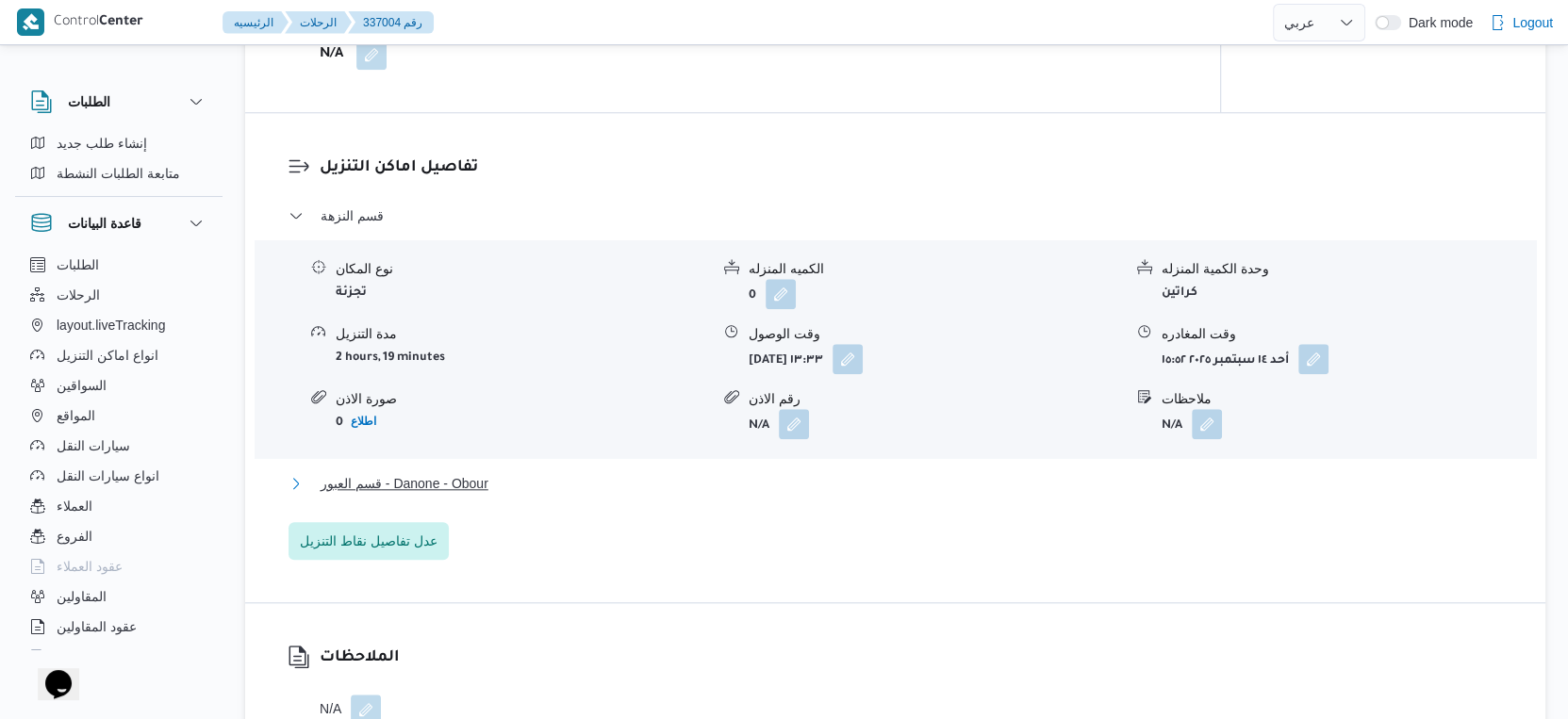
click at [514, 486] on button "قسم العبور - Danone - Obour" at bounding box center [896, 483] width 1214 height 23
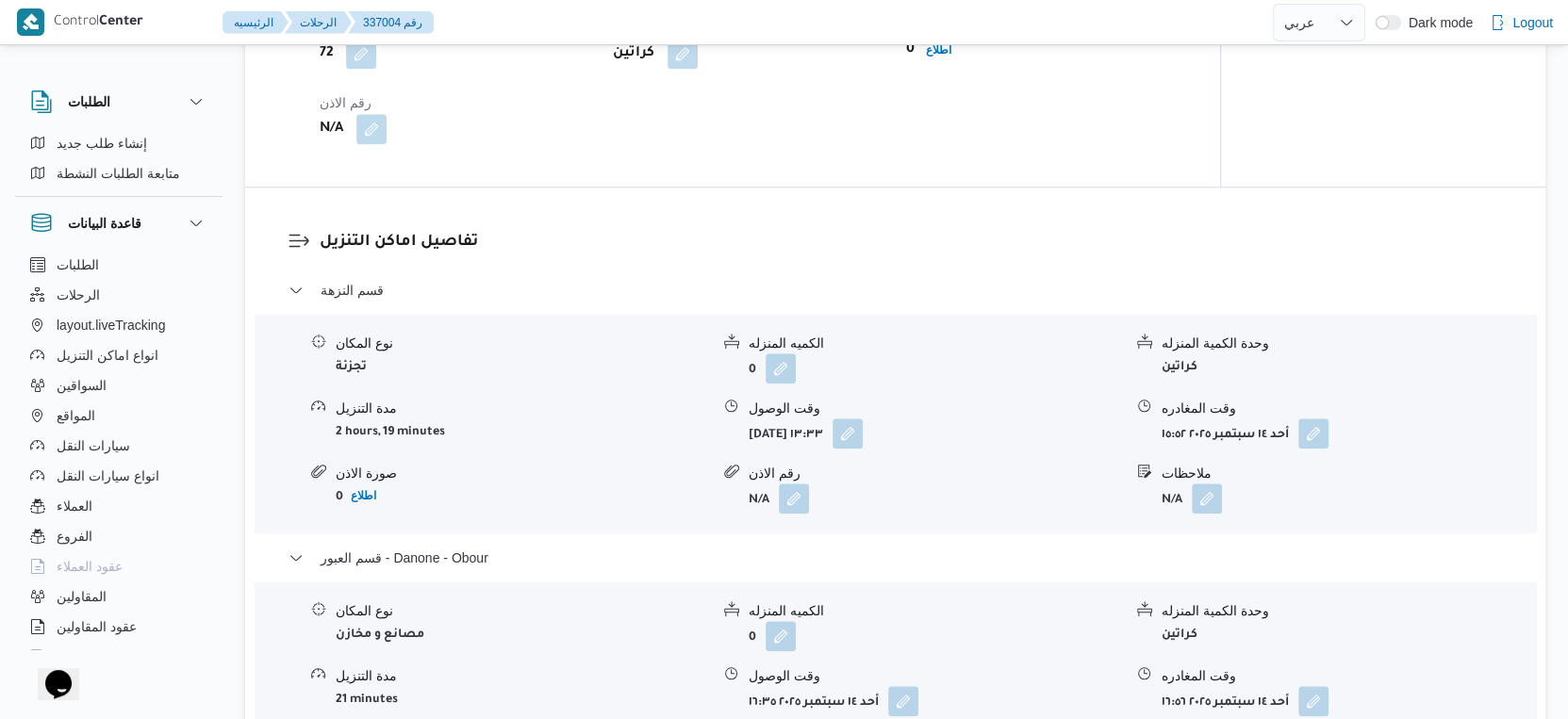
scroll to position [1257, 0]
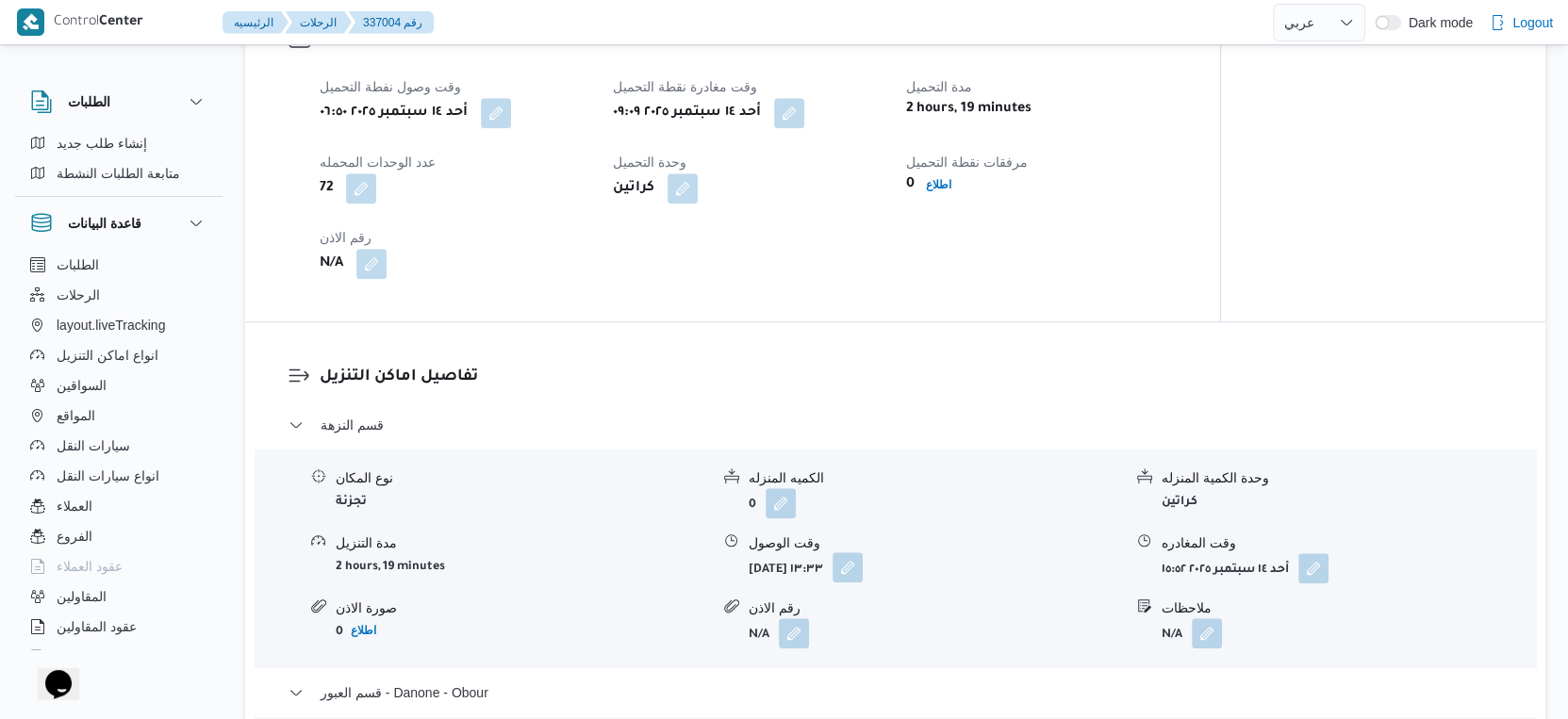
click at [863, 565] on button "button" at bounding box center [848, 567] width 31 height 31
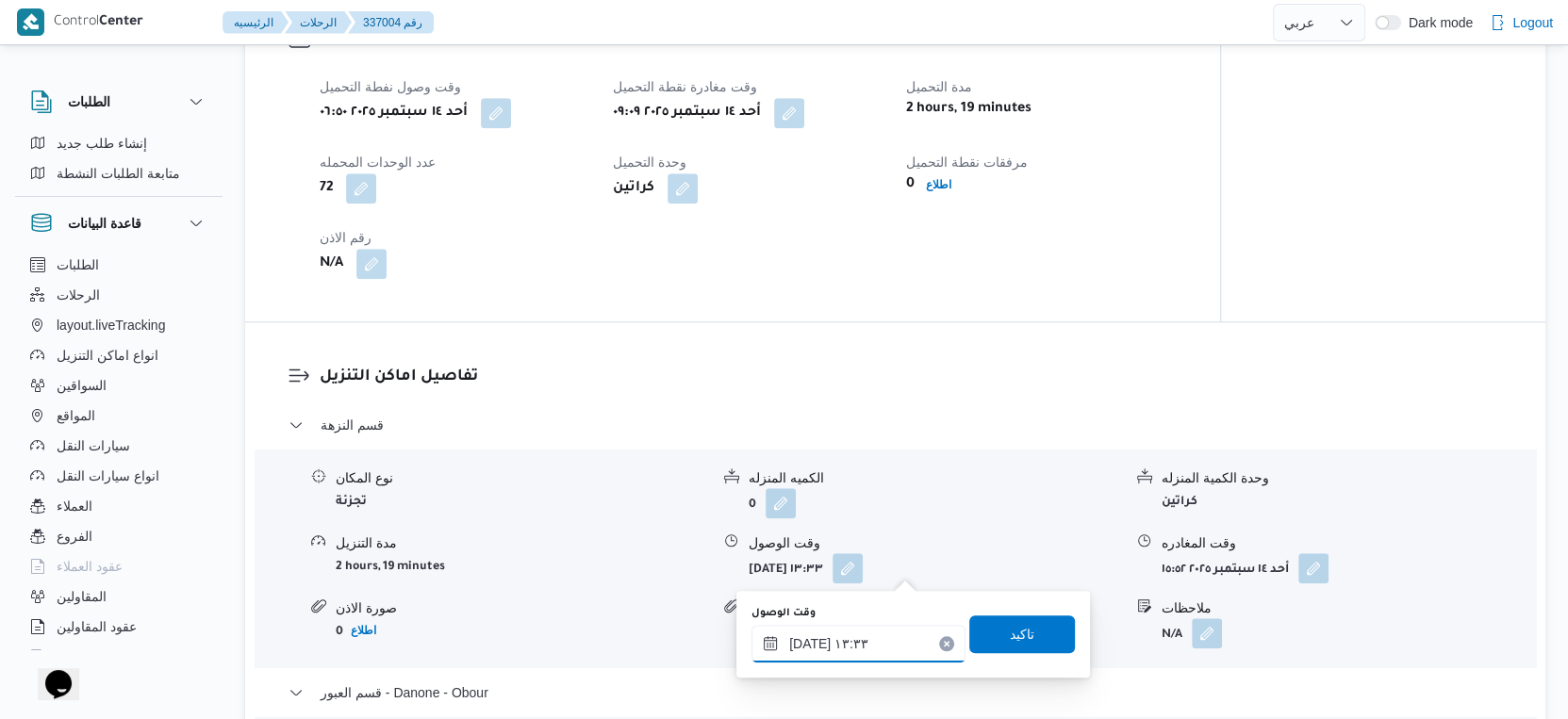
click at [865, 649] on input "١٤/٠٩/٢٠٢٥ ١٣:٣٣" at bounding box center [858, 644] width 214 height 38
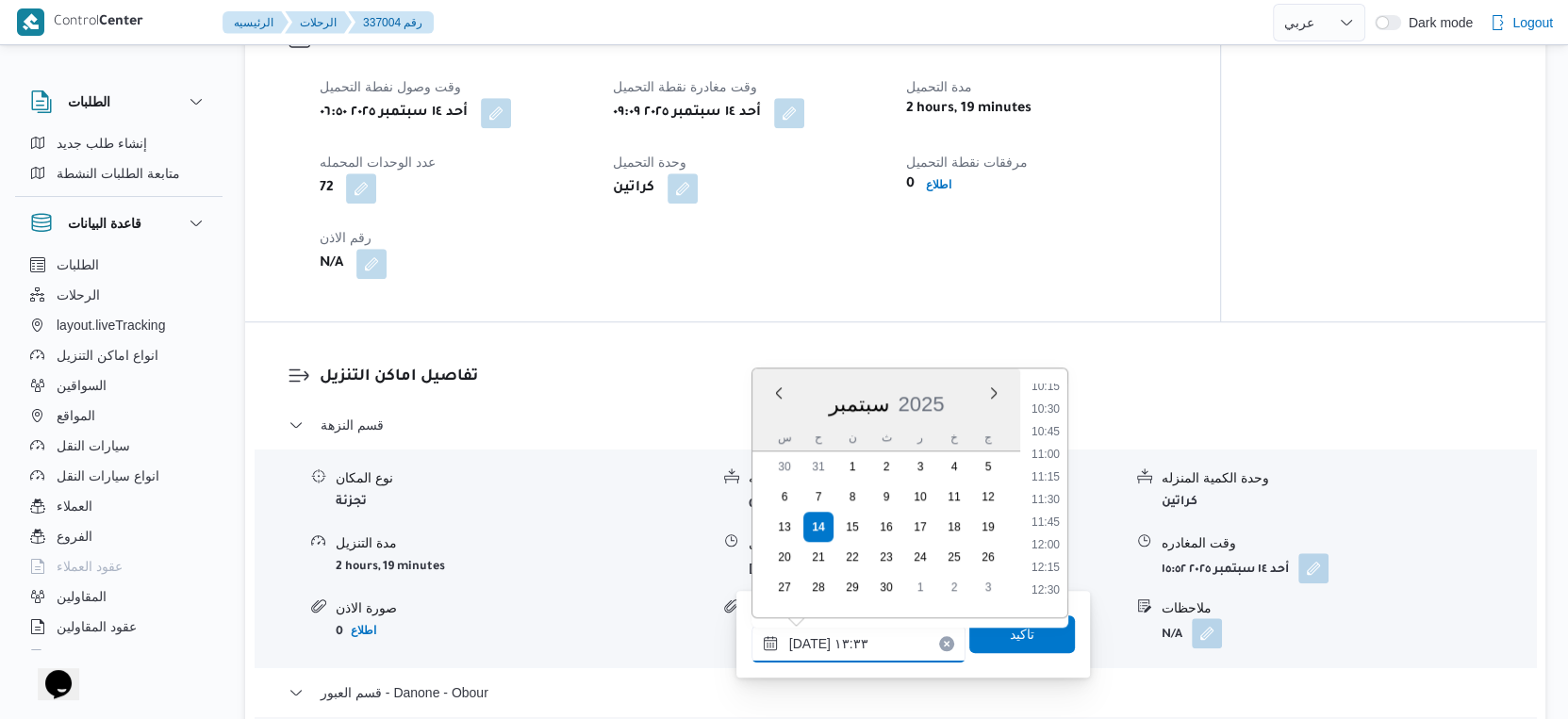
scroll to position [687, 0]
click at [1054, 565] on li "09:30" at bounding box center [1045, 566] width 43 height 19
type input "١٤/٠٩/٢٠٢٥ ٠٩:٣٠"
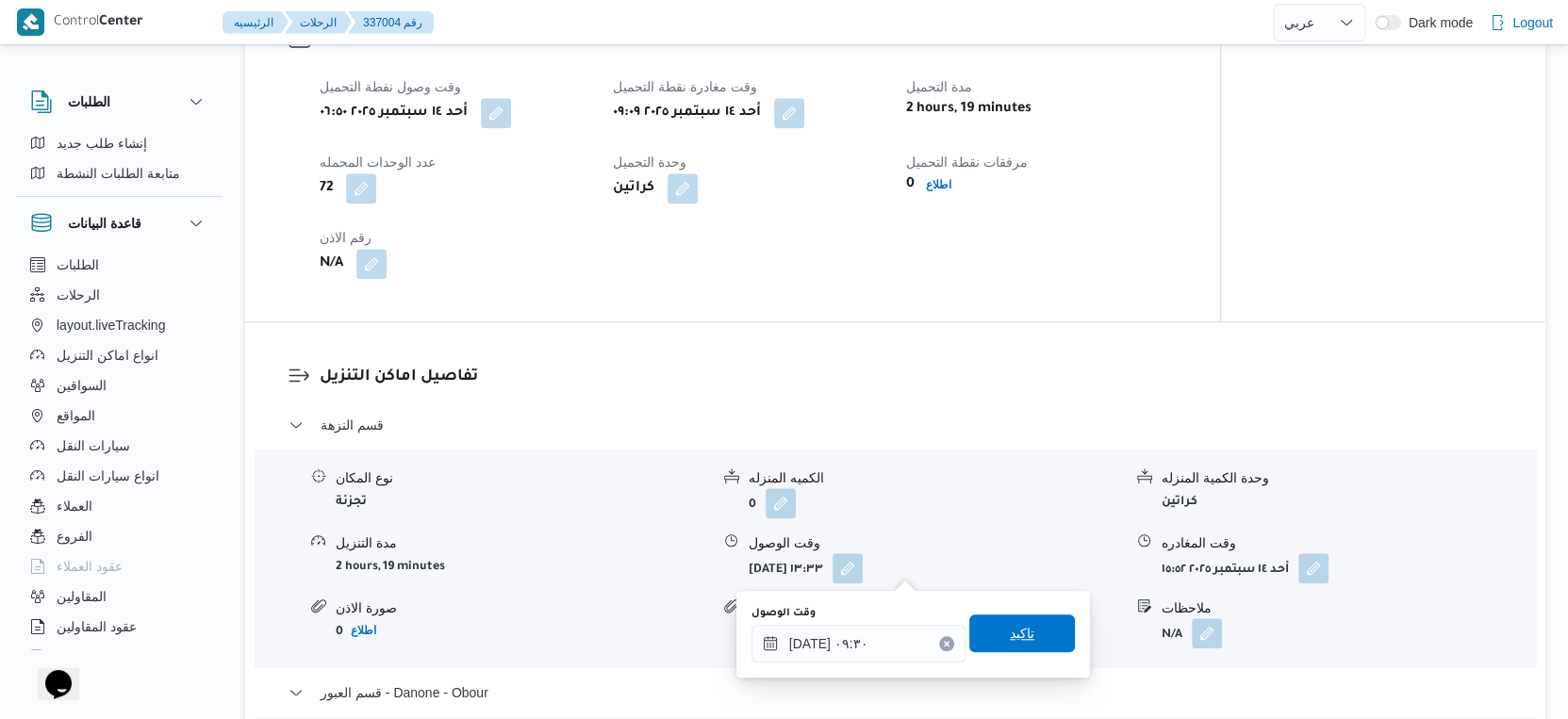
click at [1027, 632] on span "تاكيد" at bounding box center [1021, 634] width 106 height 38
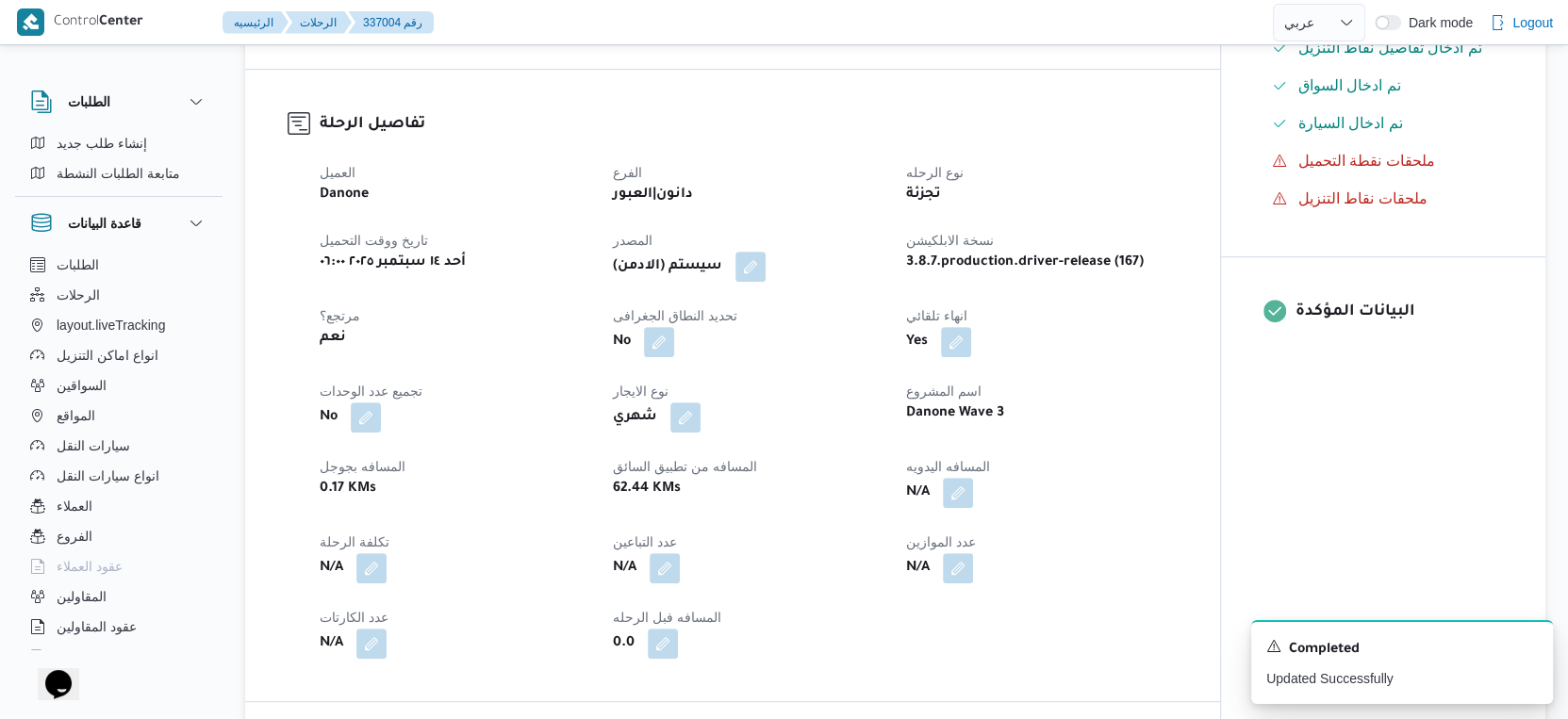
scroll to position [524, 0]
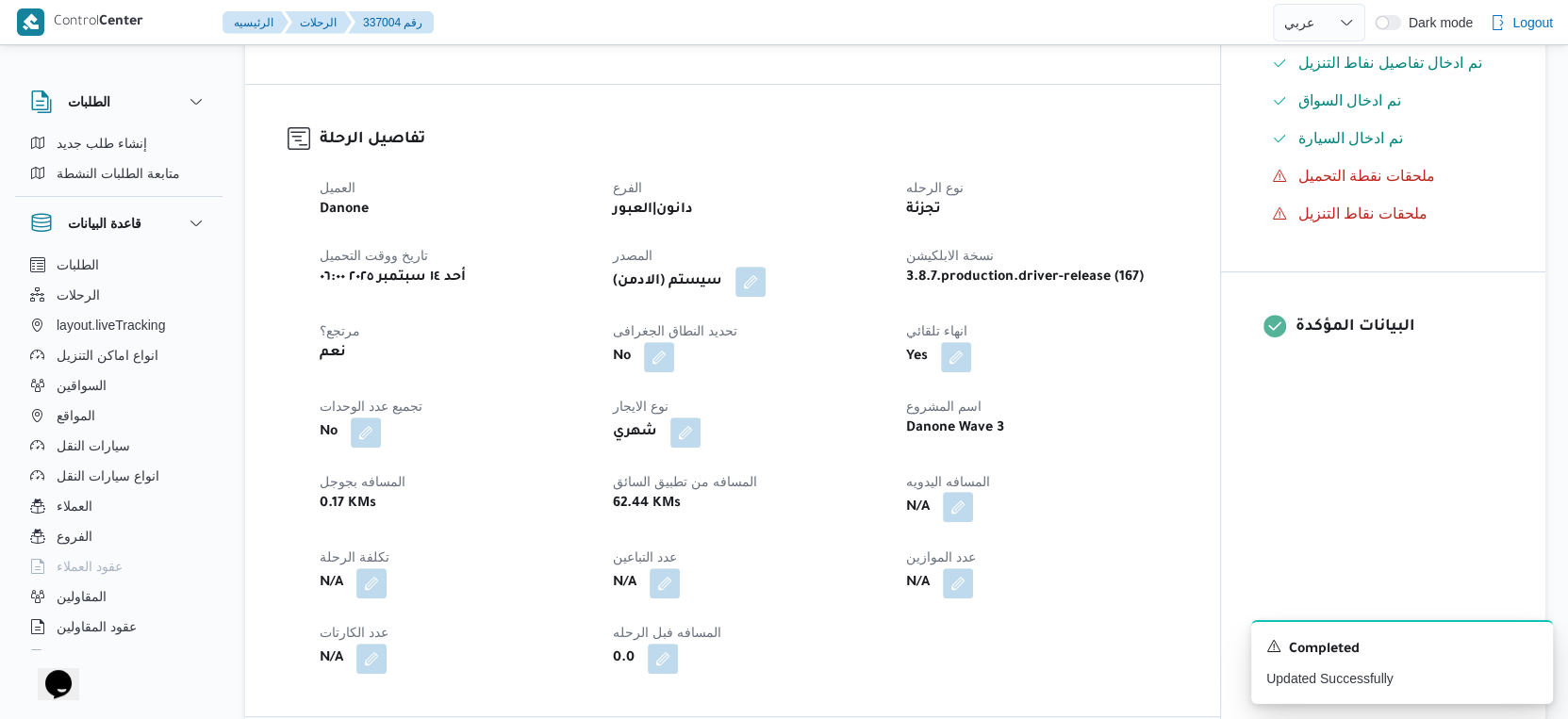
click at [959, 493] on span at bounding box center [954, 508] width 40 height 31
click at [953, 503] on button "button" at bounding box center [959, 507] width 31 height 31
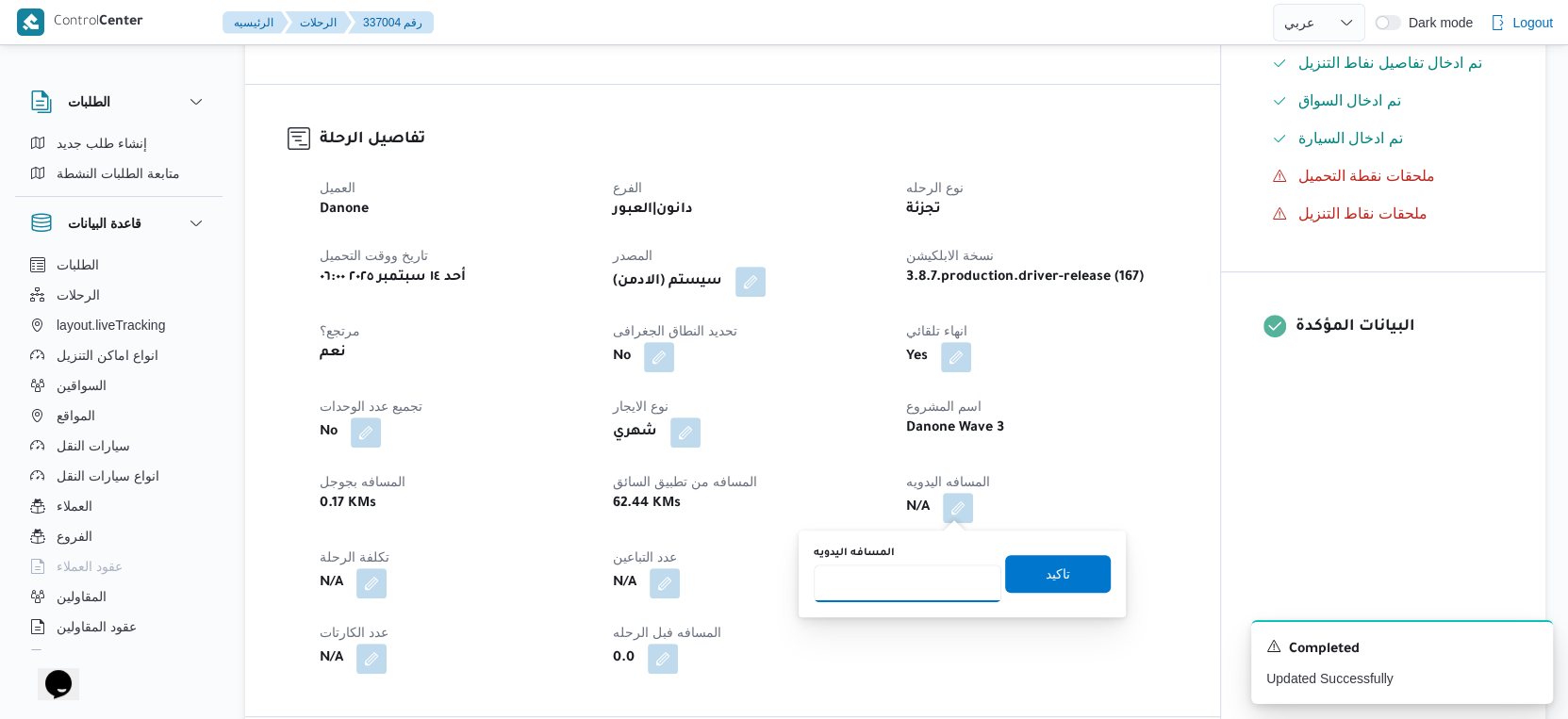
click at [906, 580] on input "المسافه اليدويه" at bounding box center [907, 584] width 188 height 38
type input "66"
click at [1080, 557] on span "تاكيد" at bounding box center [1058, 573] width 106 height 38
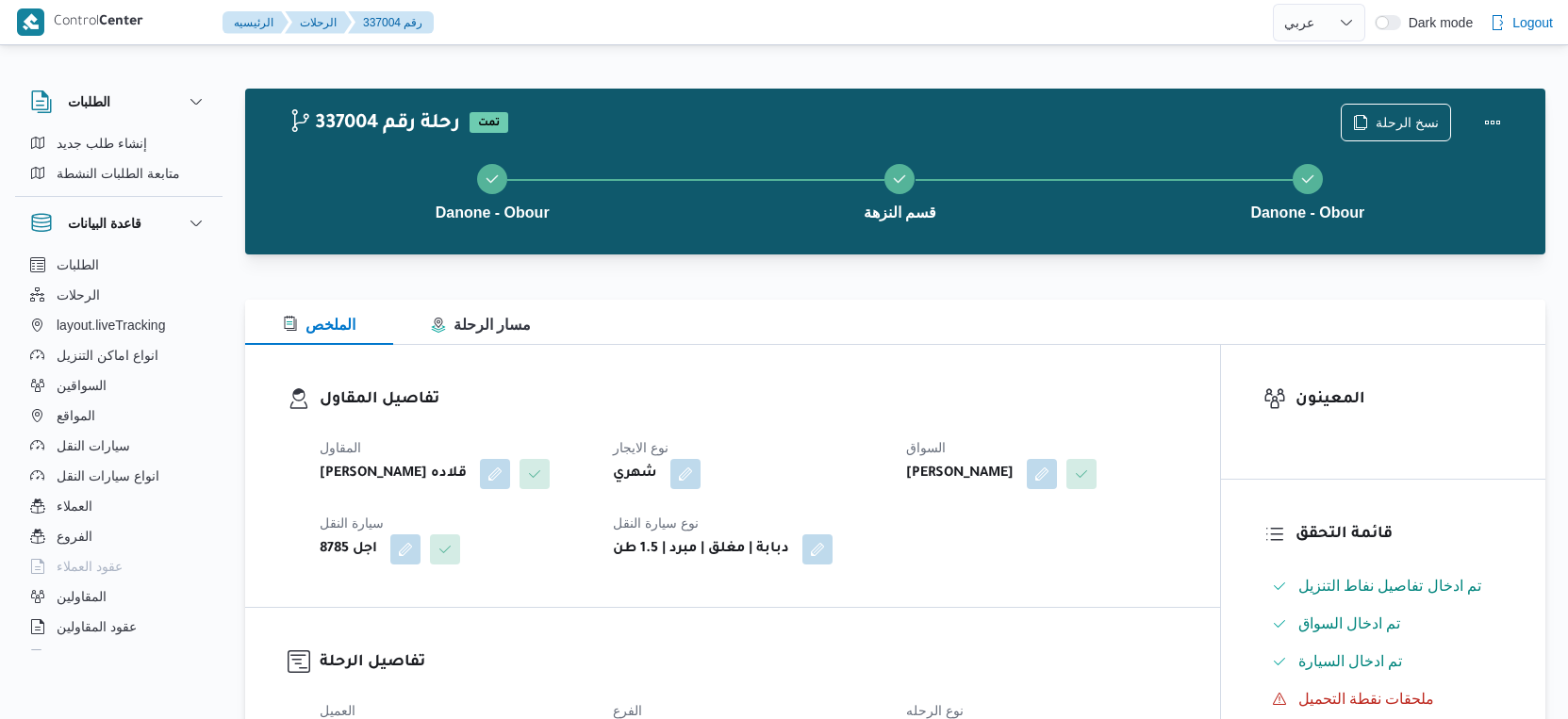
select select "ar"
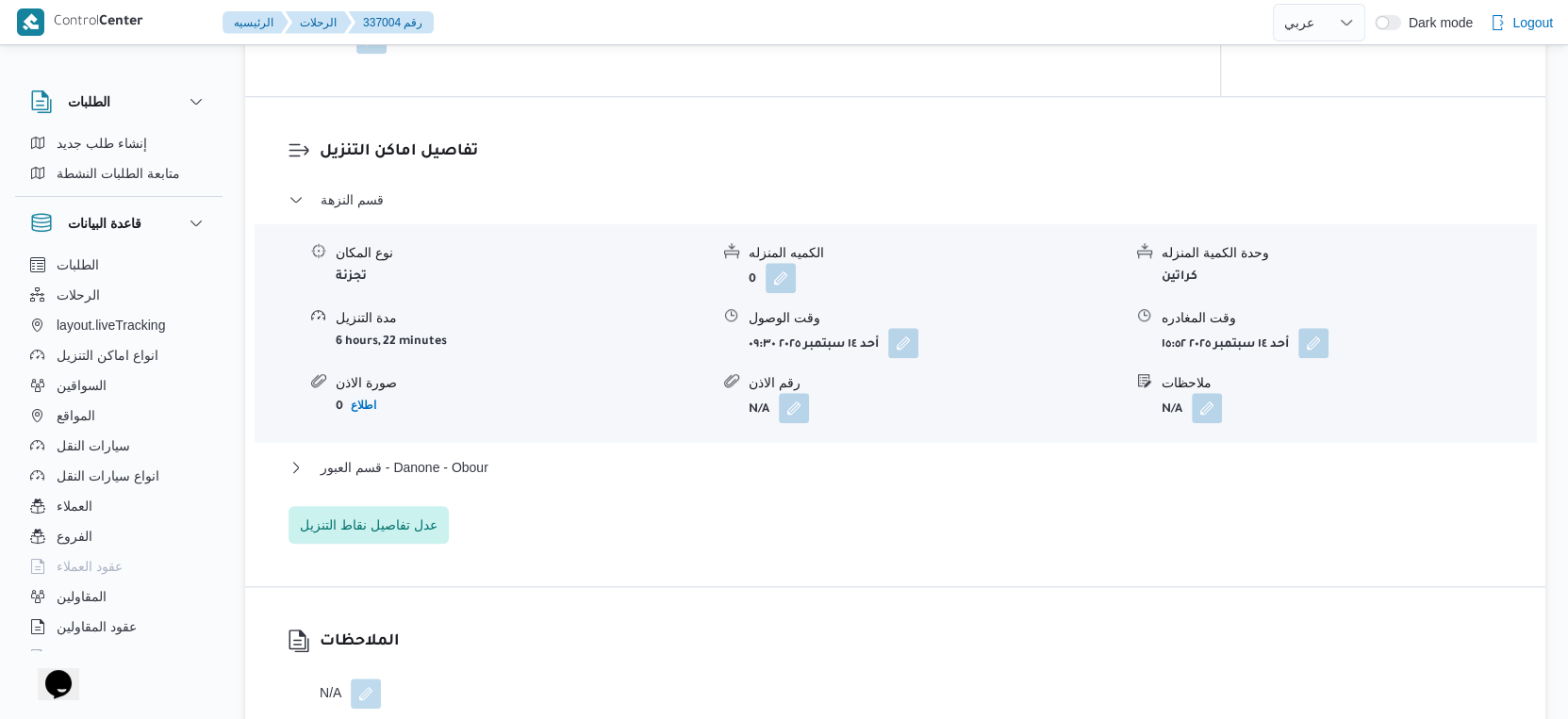
scroll to position [1517, 0]
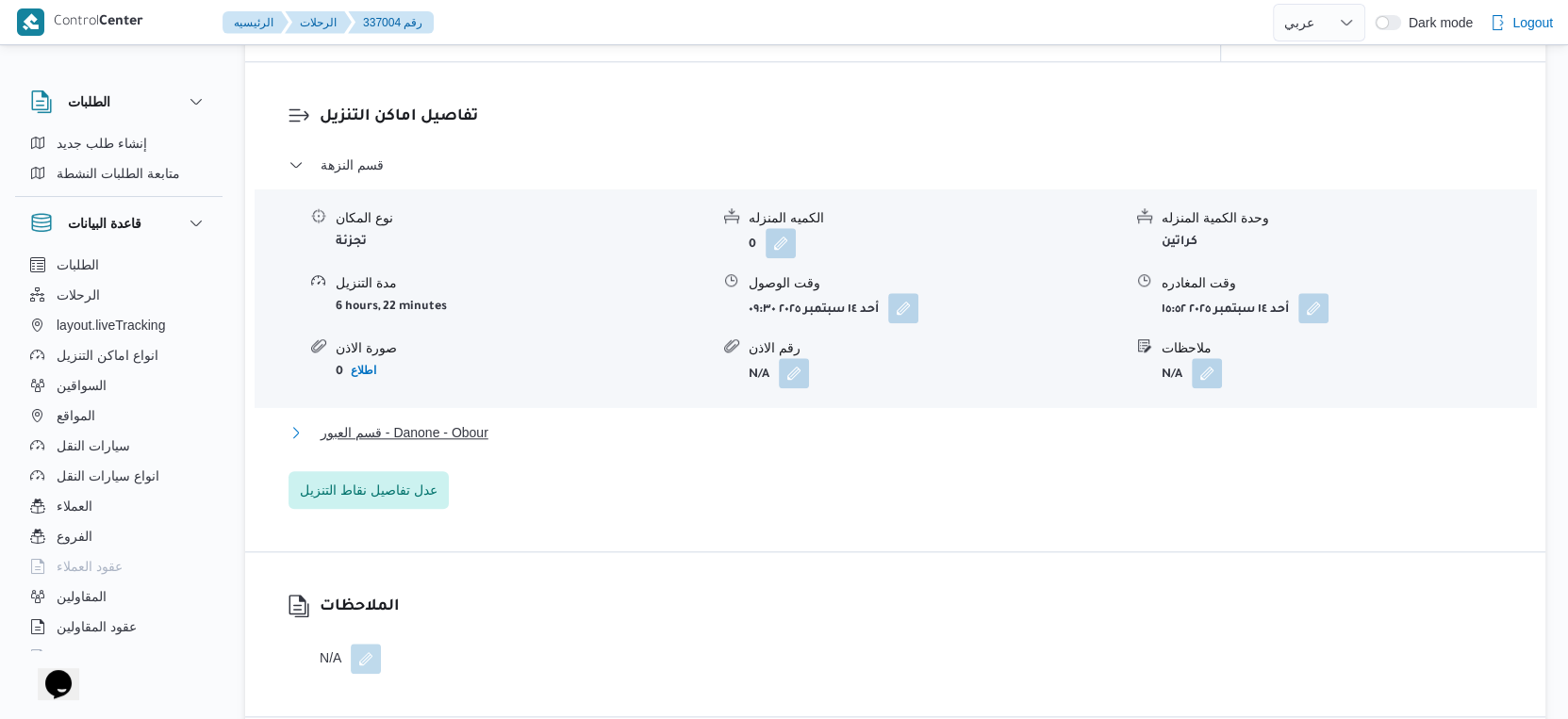
click at [498, 435] on button "قسم العبور - Danone - Obour" at bounding box center [896, 433] width 1214 height 23
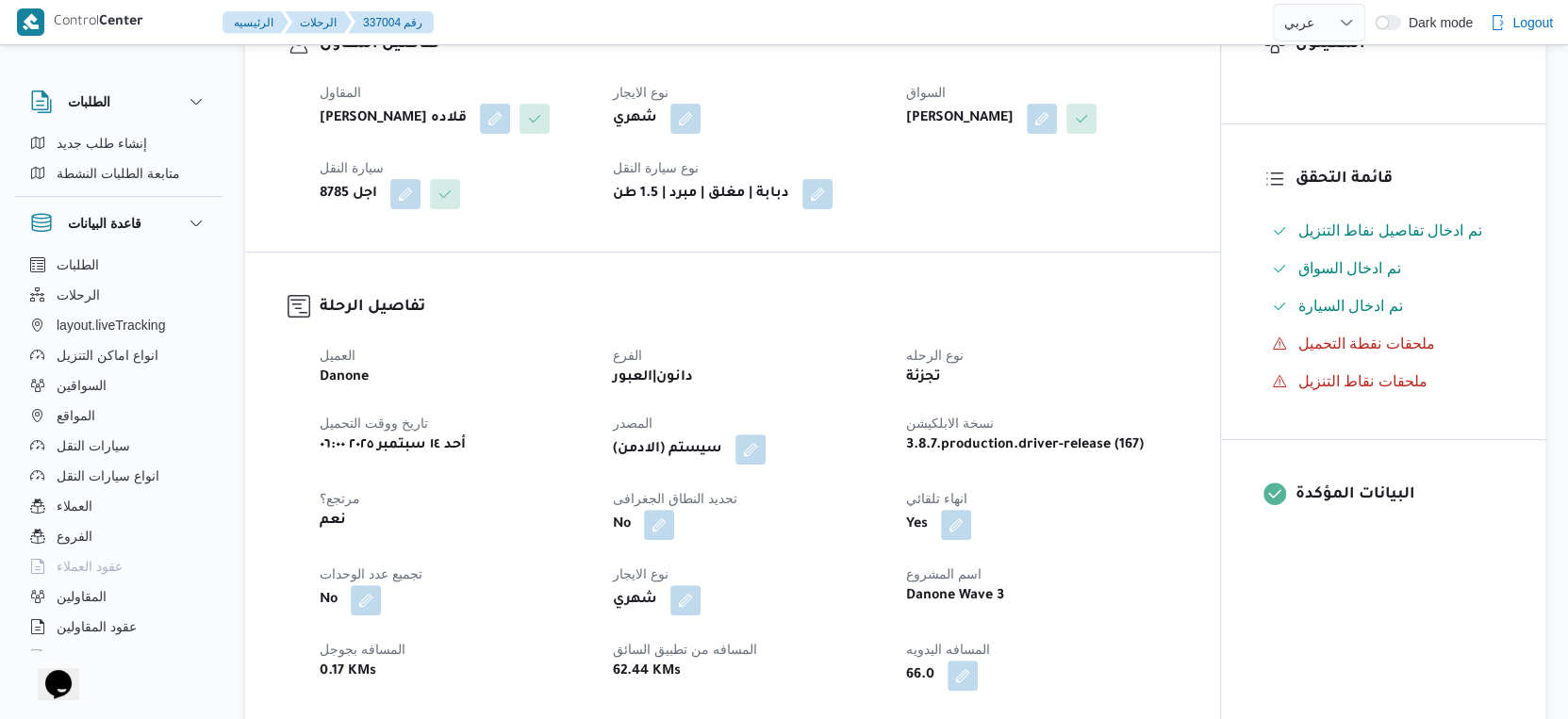
scroll to position [733, 0]
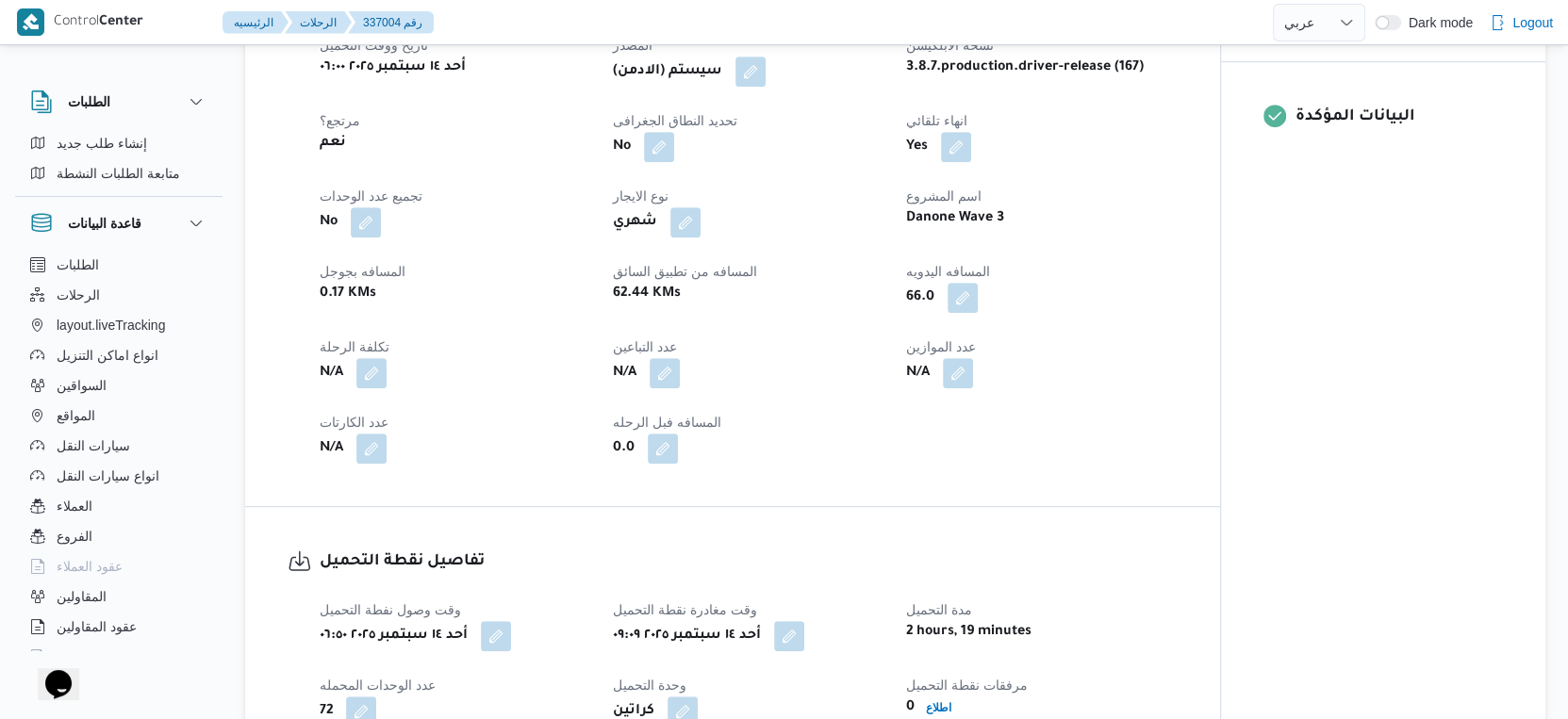
select select "ar"
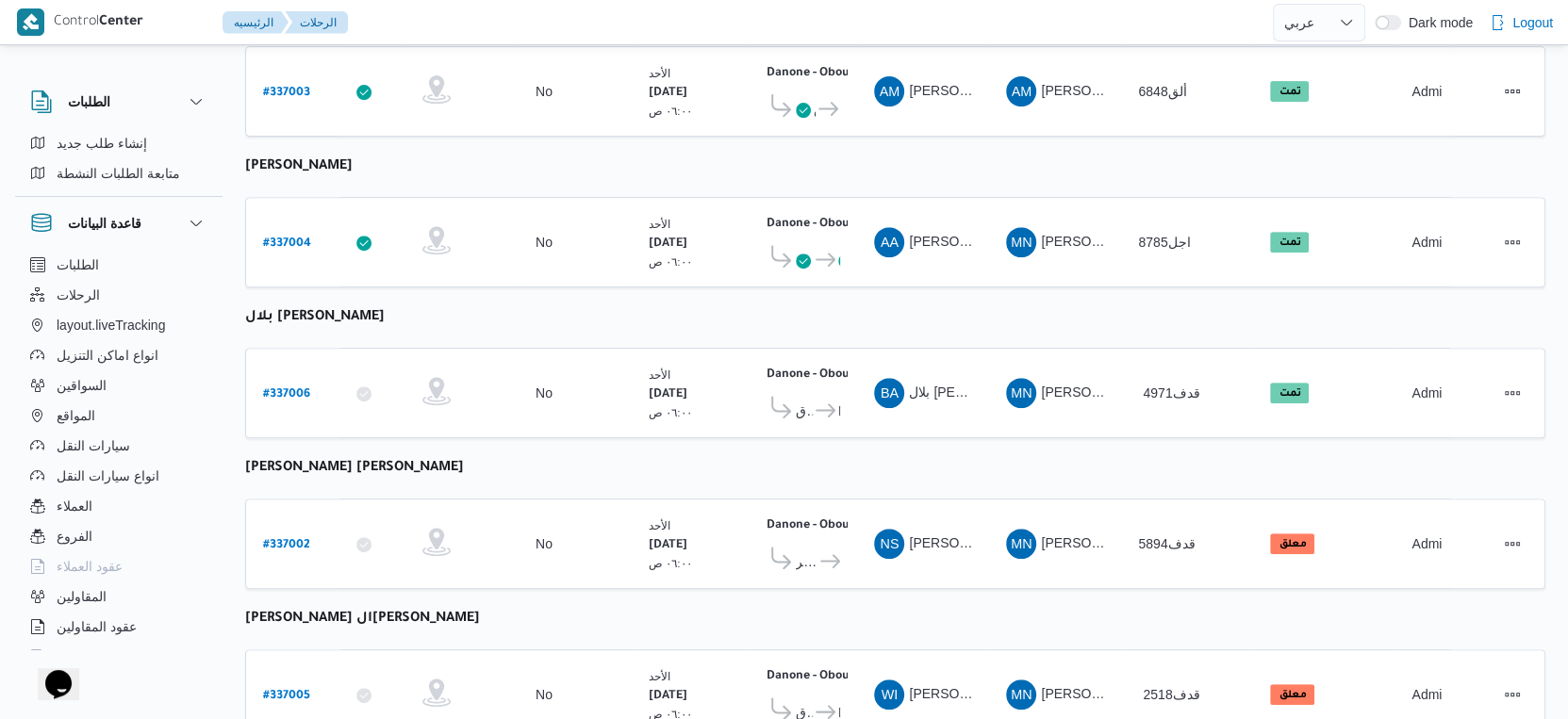
scroll to position [548, 0]
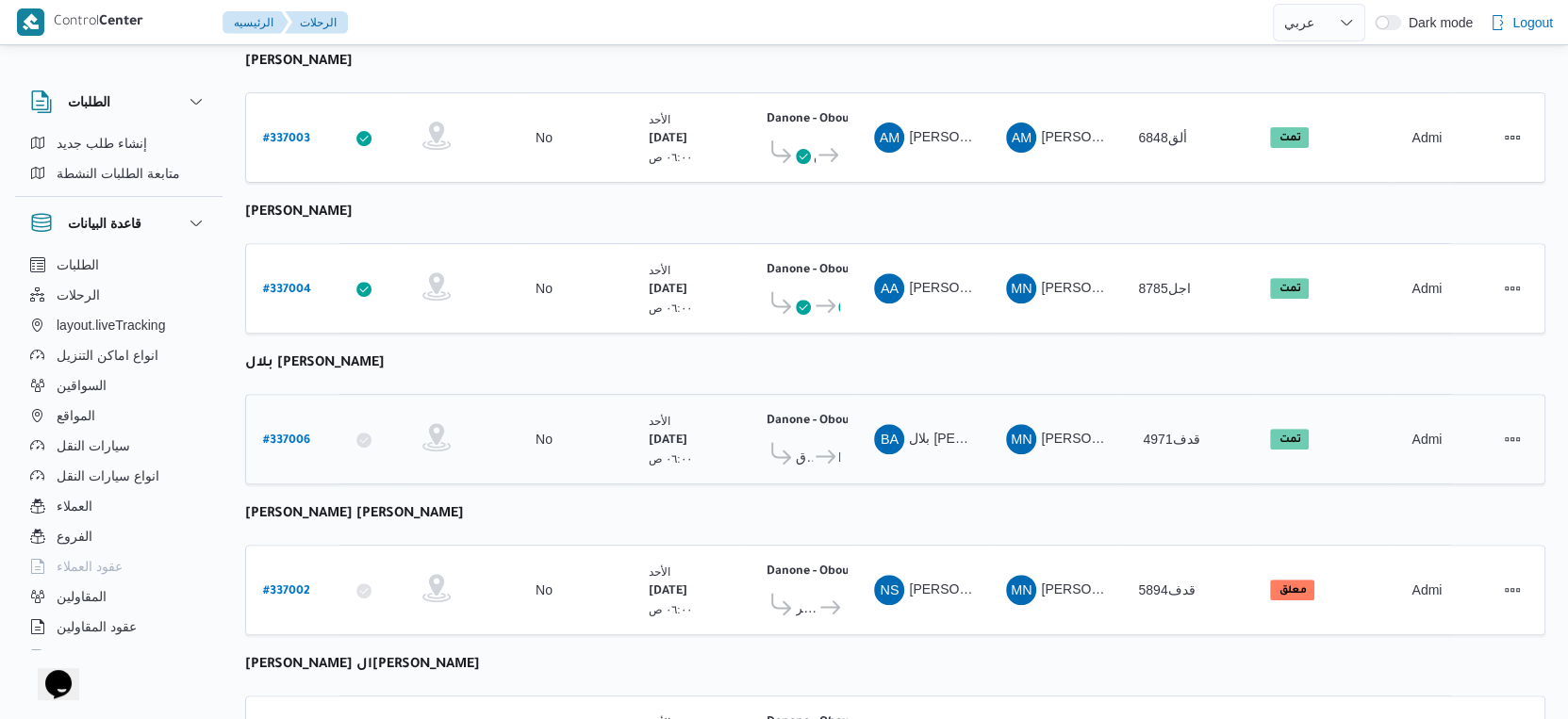
click at [815, 450] on icon at bounding box center [825, 457] width 20 height 14
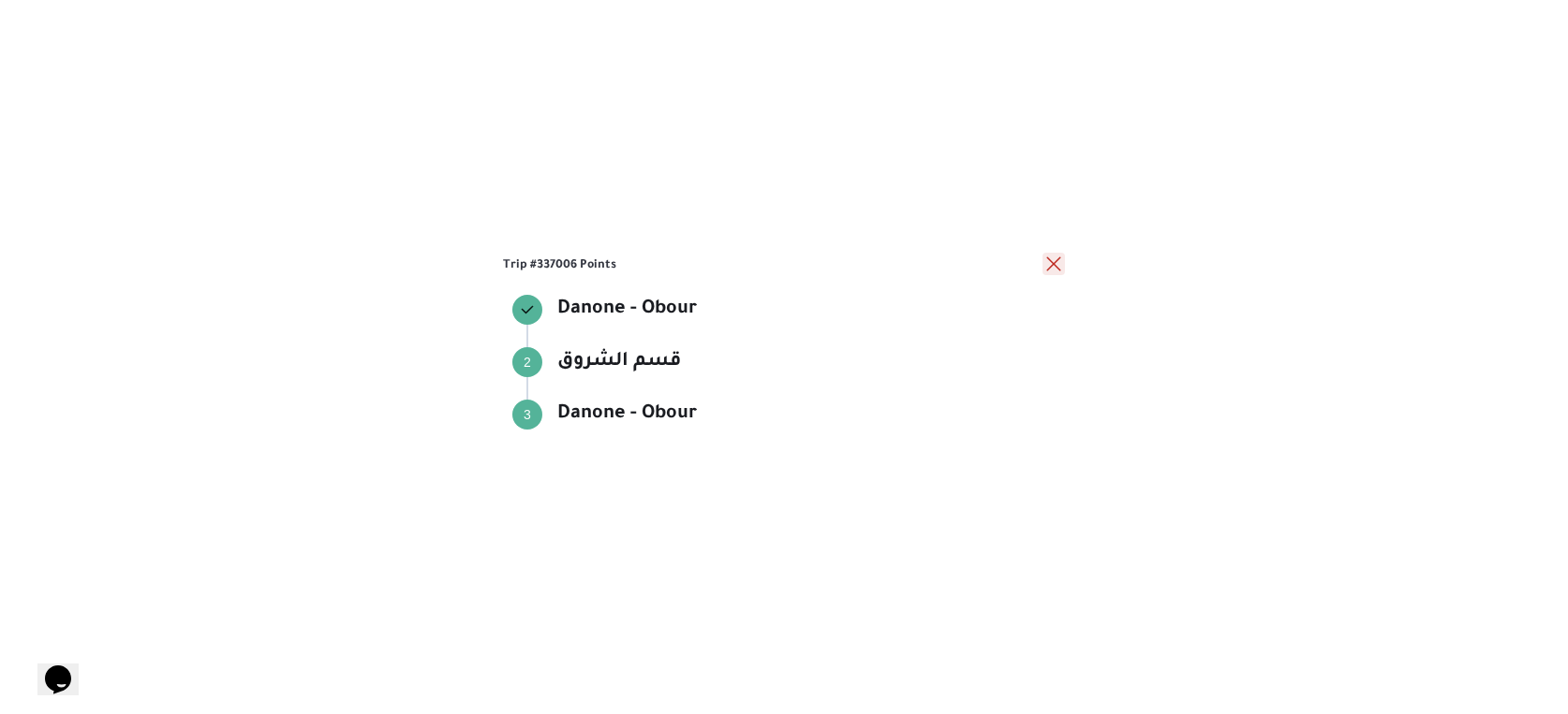
click at [1047, 262] on button "close" at bounding box center [1054, 264] width 23 height 23
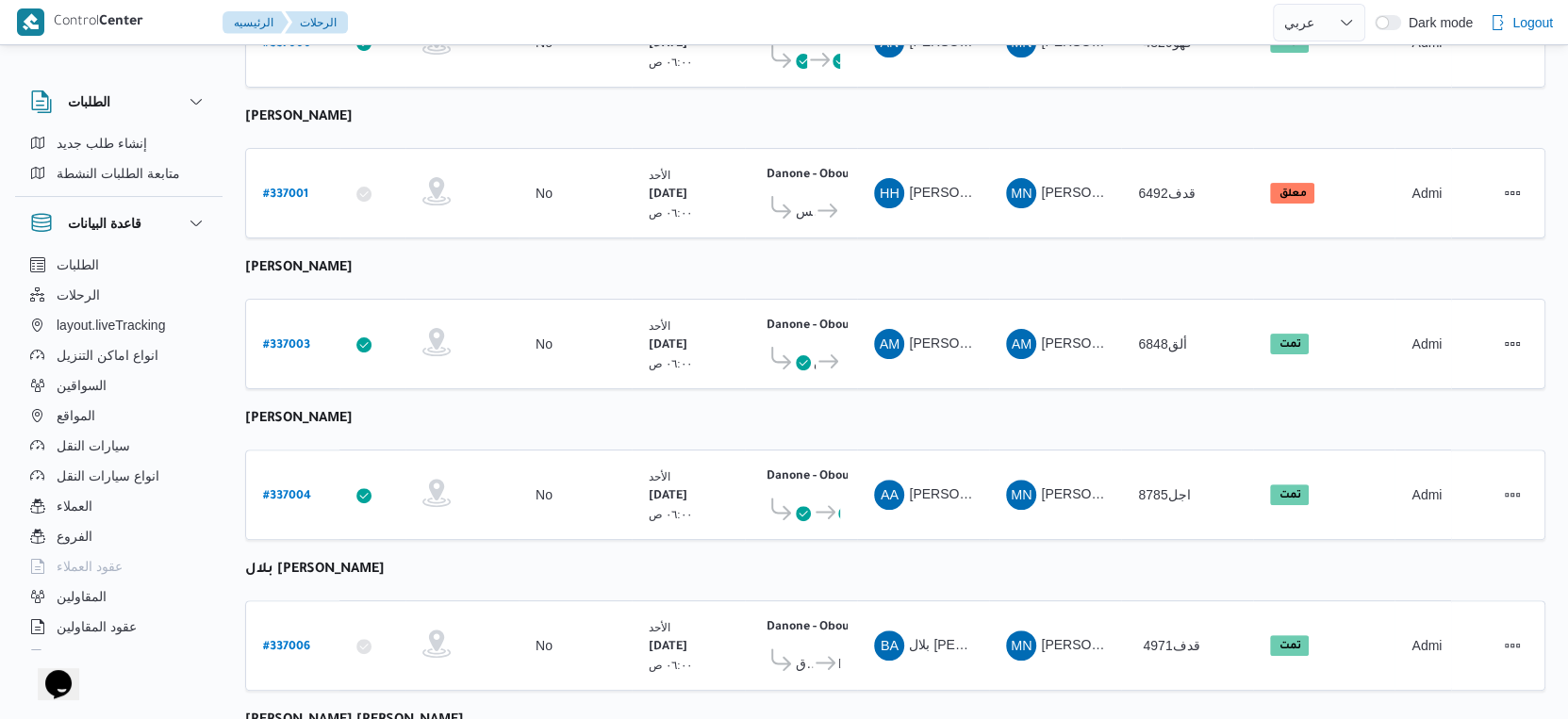
scroll to position [339, 0]
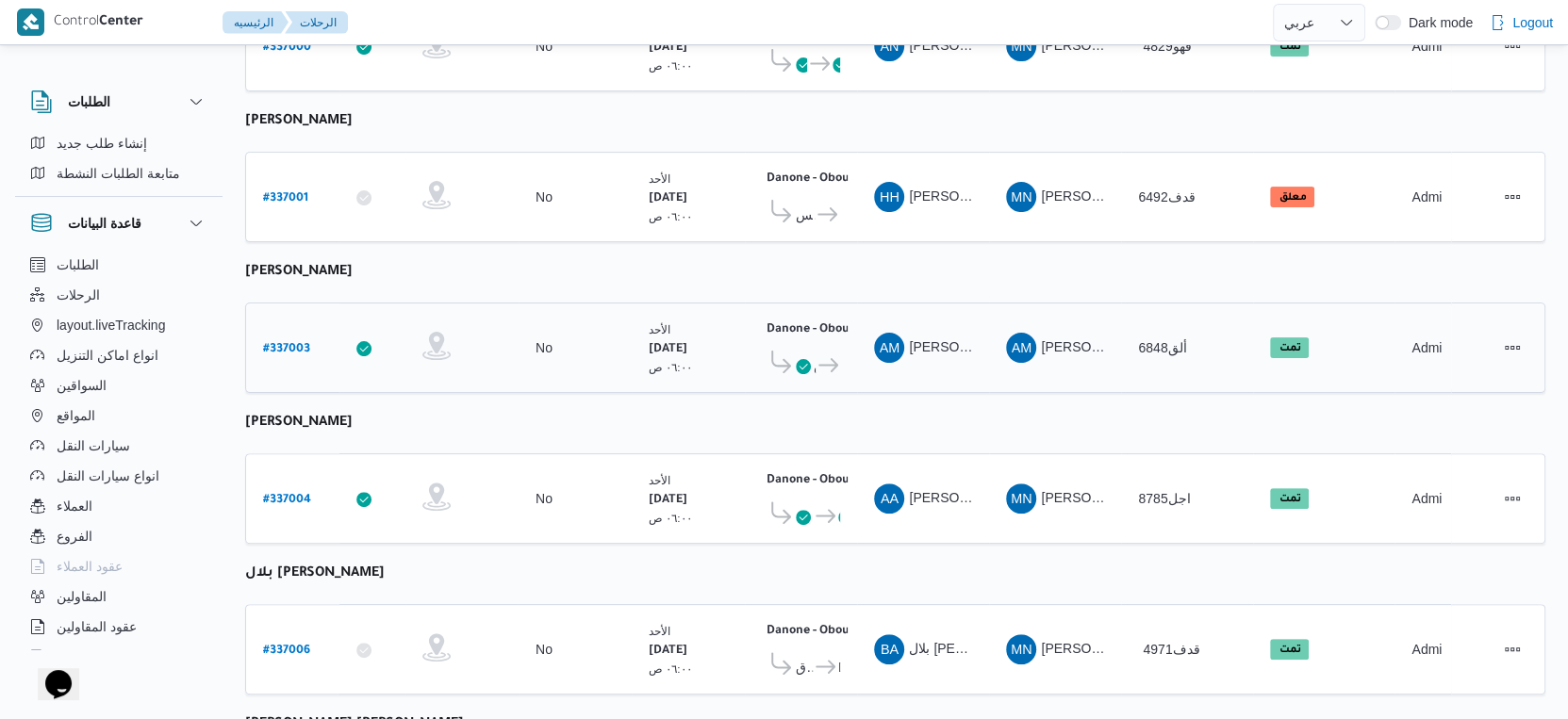
click at [271, 343] on b "# 337003" at bounding box center [286, 350] width 47 height 13
select select "ar"
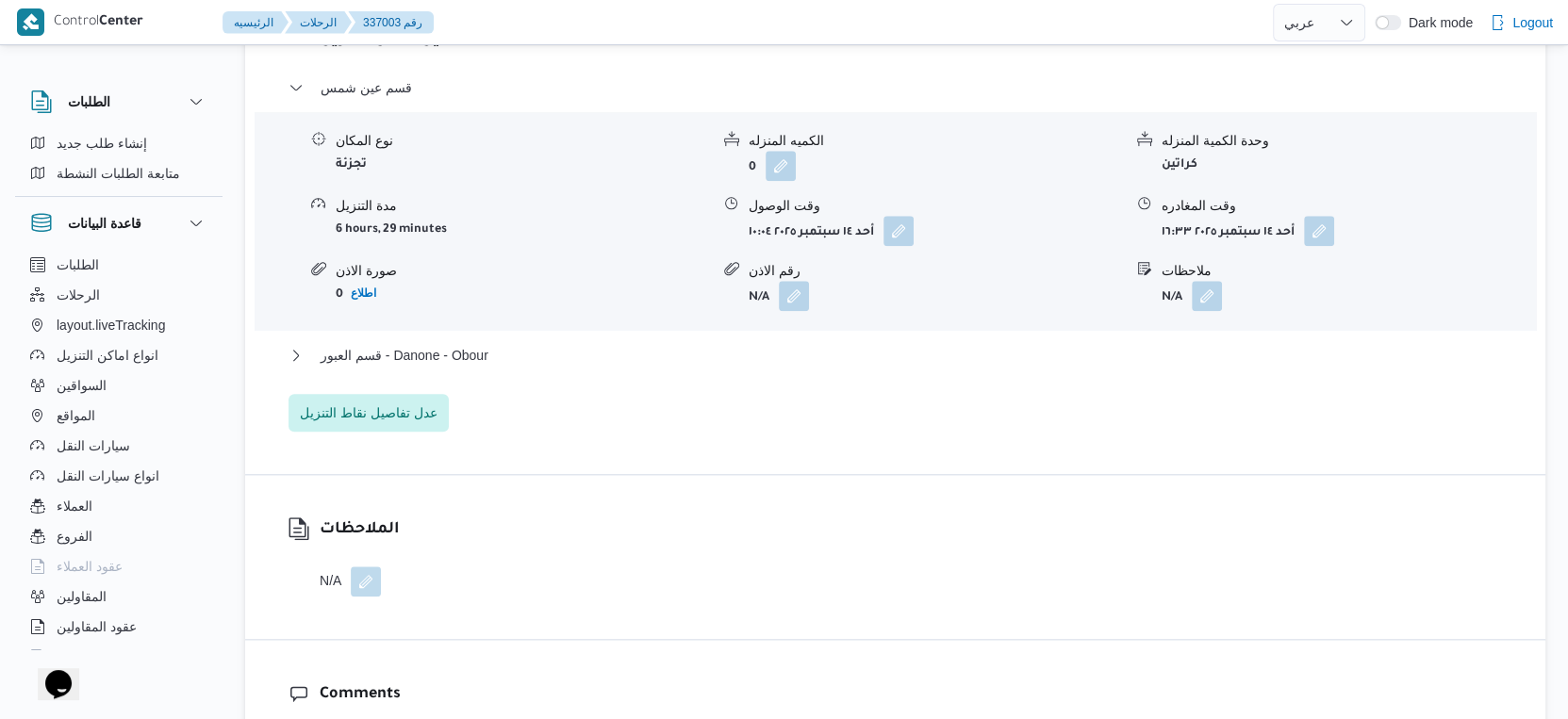
scroll to position [1596, 0]
click at [476, 354] on span "قسم العبور - Danone - Obour" at bounding box center [404, 354] width 168 height 23
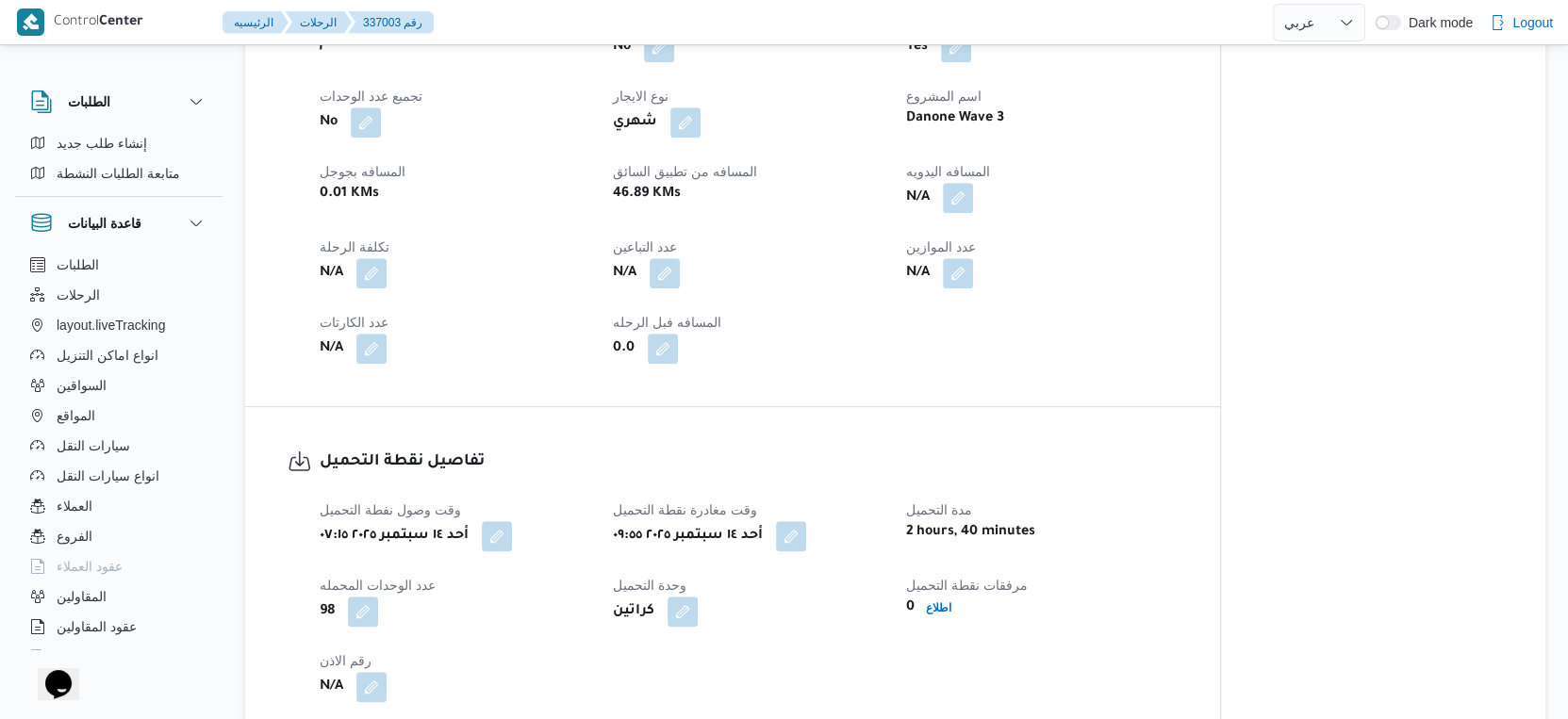
scroll to position [653, 0]
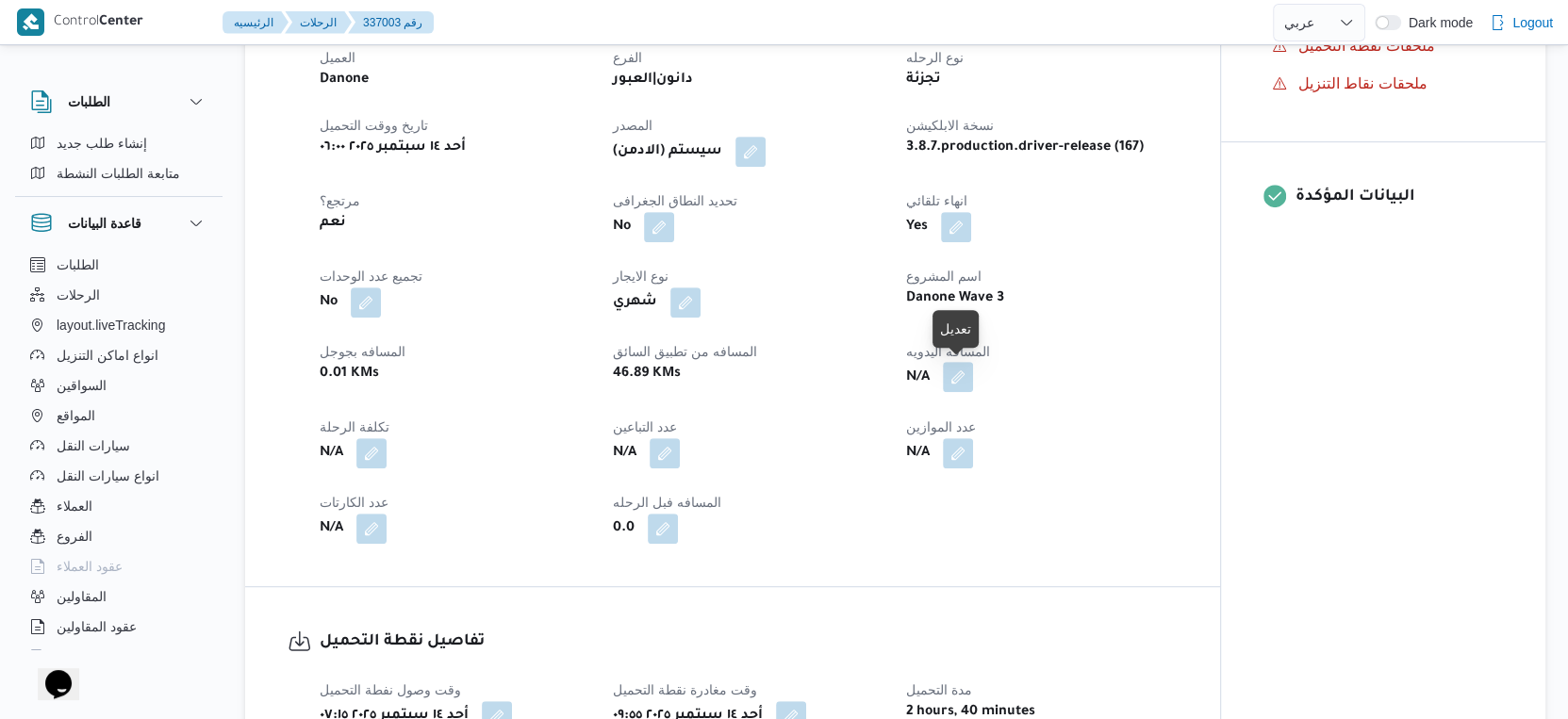
click at [950, 375] on button "button" at bounding box center [959, 378] width 31 height 31
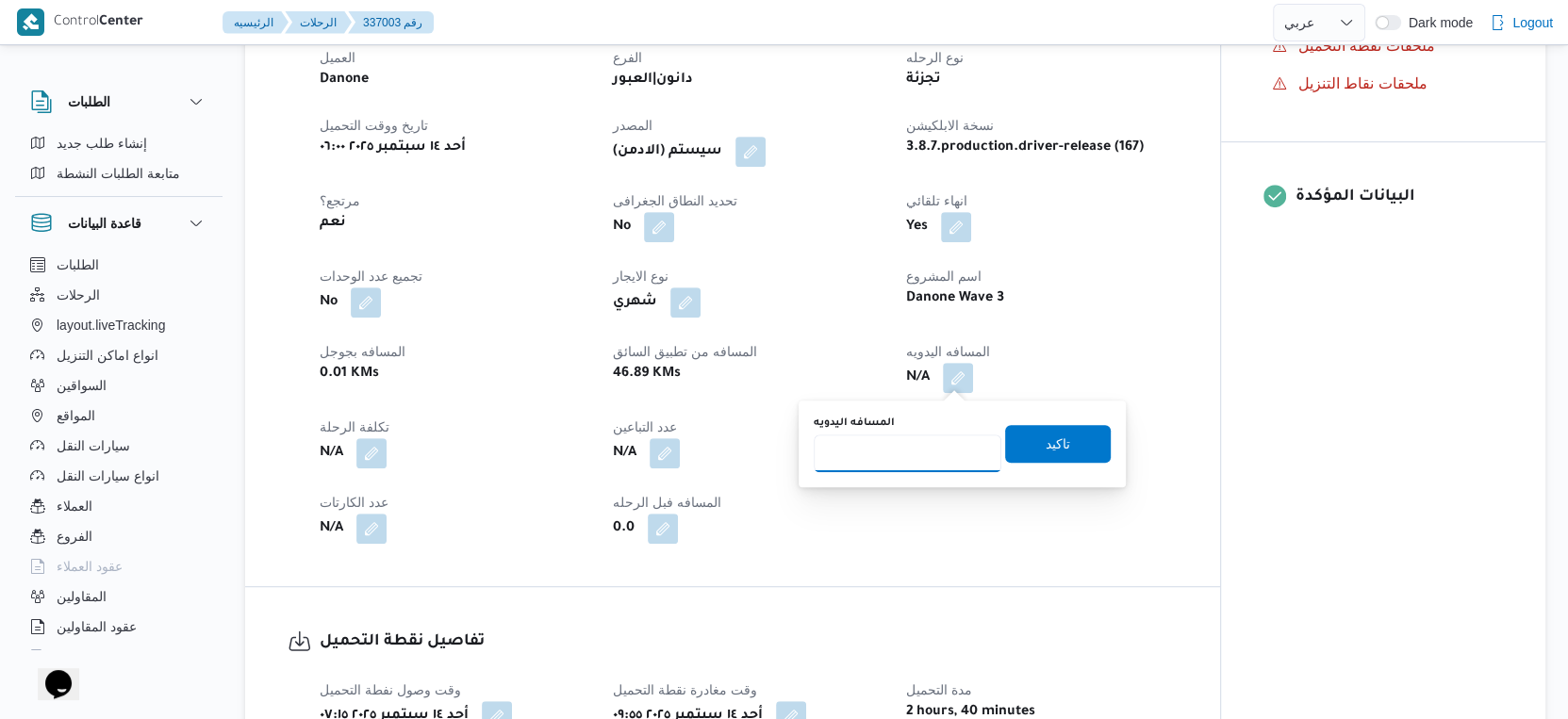
click at [884, 446] on input "المسافه اليدويه" at bounding box center [907, 454] width 188 height 38
type input "53"
click at [1045, 446] on span "تاكيد" at bounding box center [1058, 443] width 25 height 23
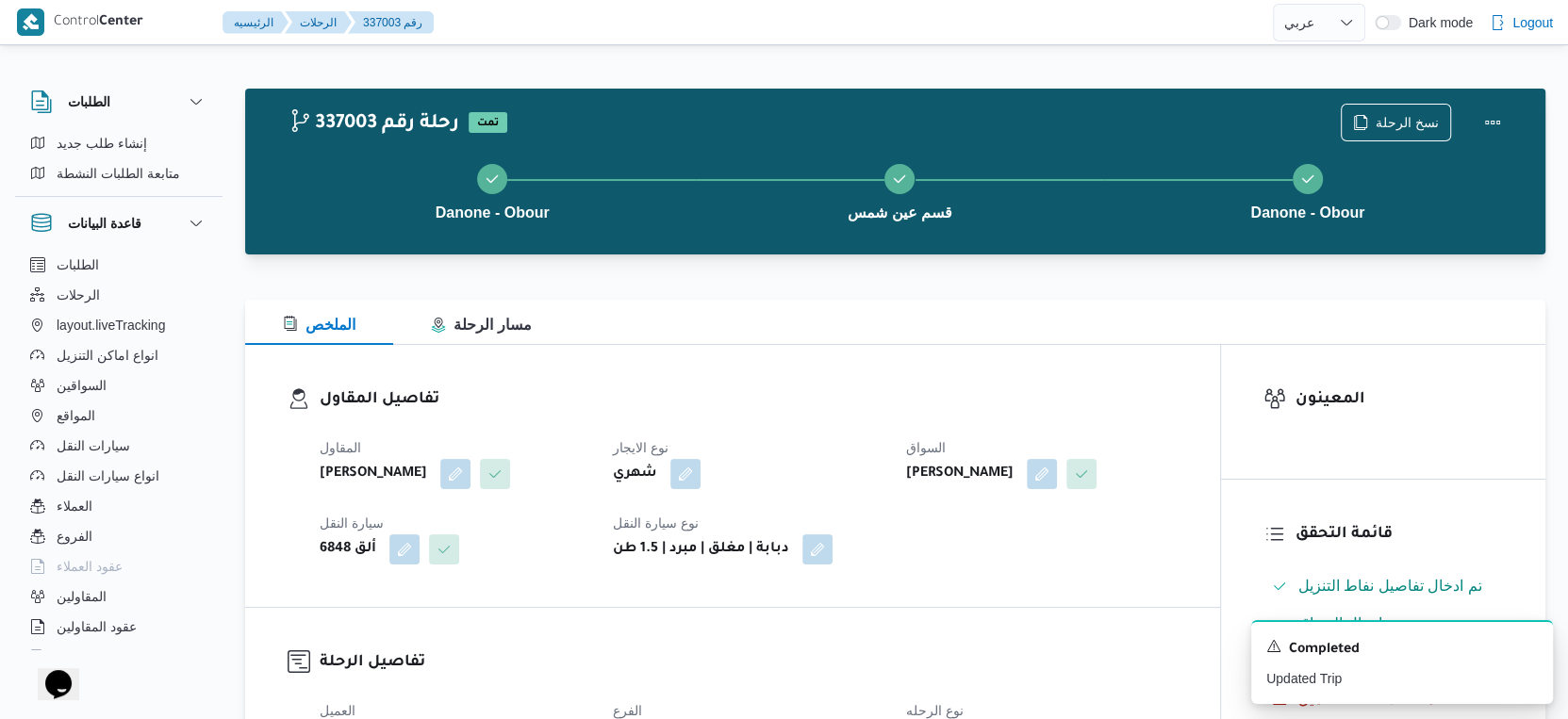
scroll to position [627, 0]
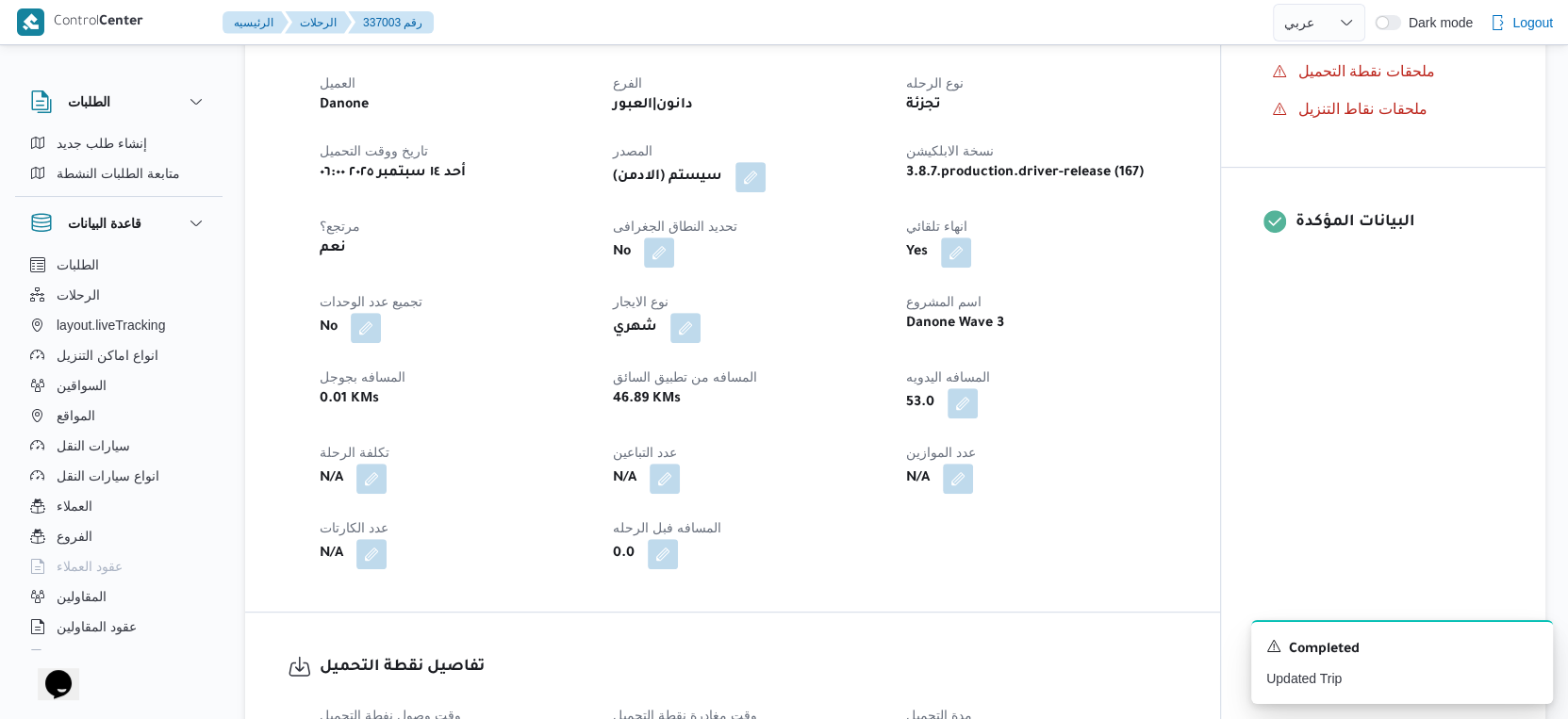
select select "ar"
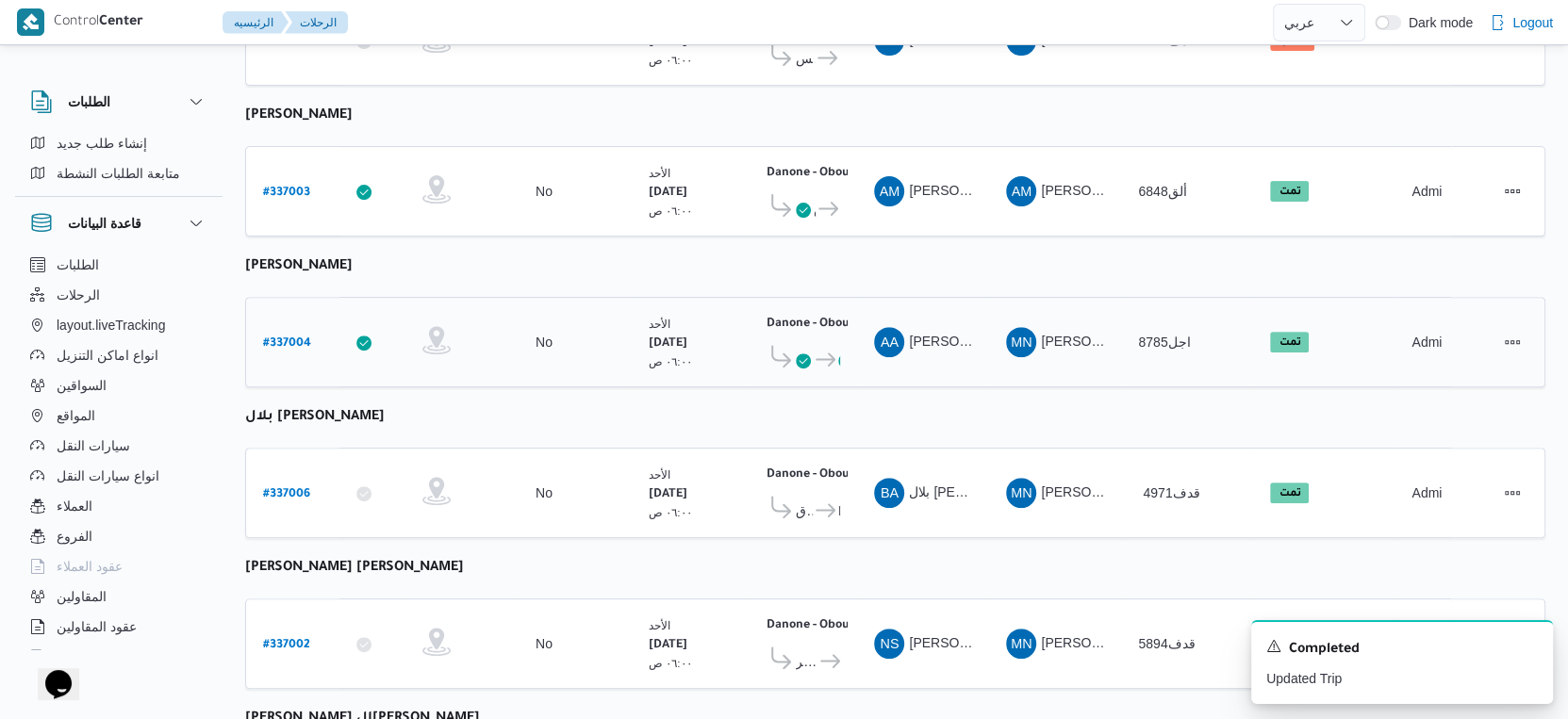
scroll to position [653, 0]
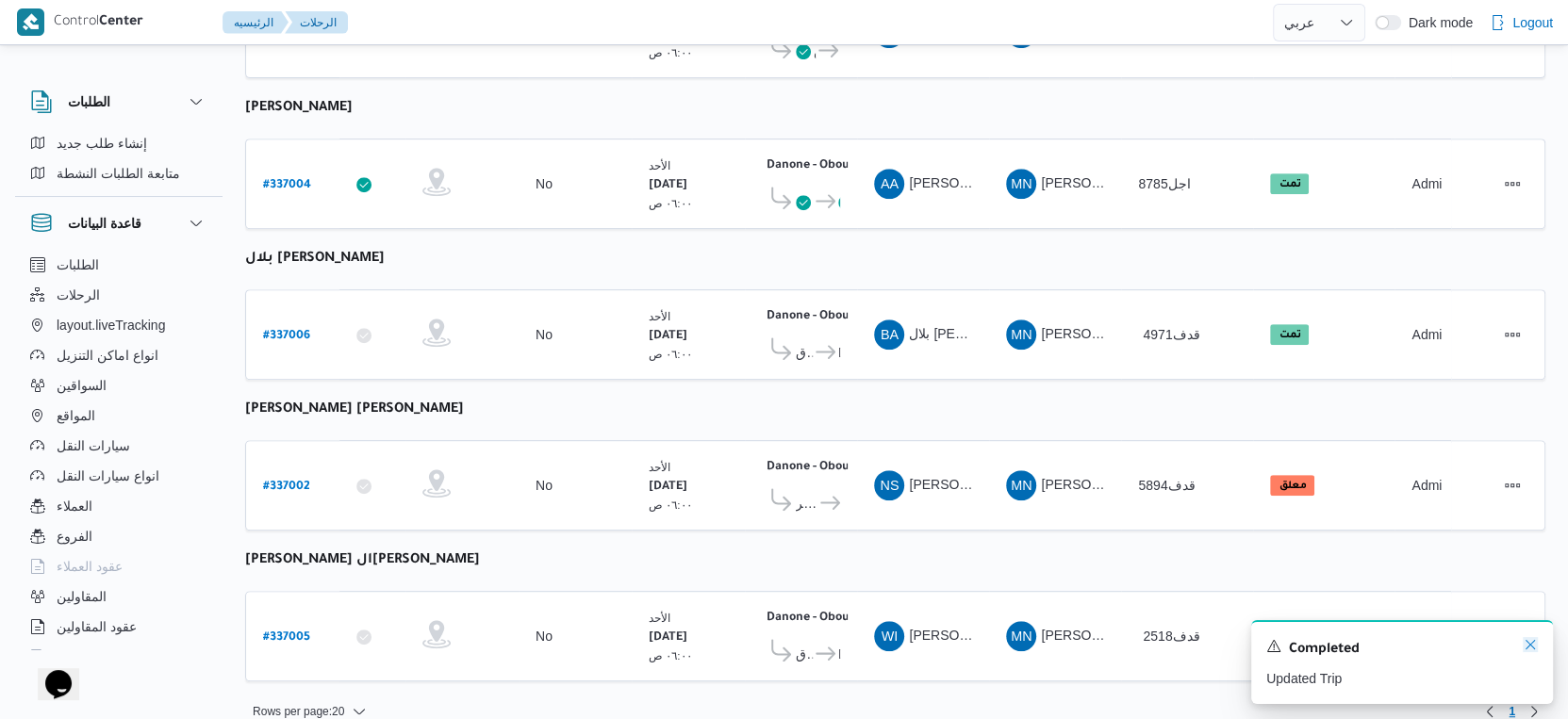
click at [1524, 649] on icon "Dismiss toast" at bounding box center [1531, 645] width 15 height 15
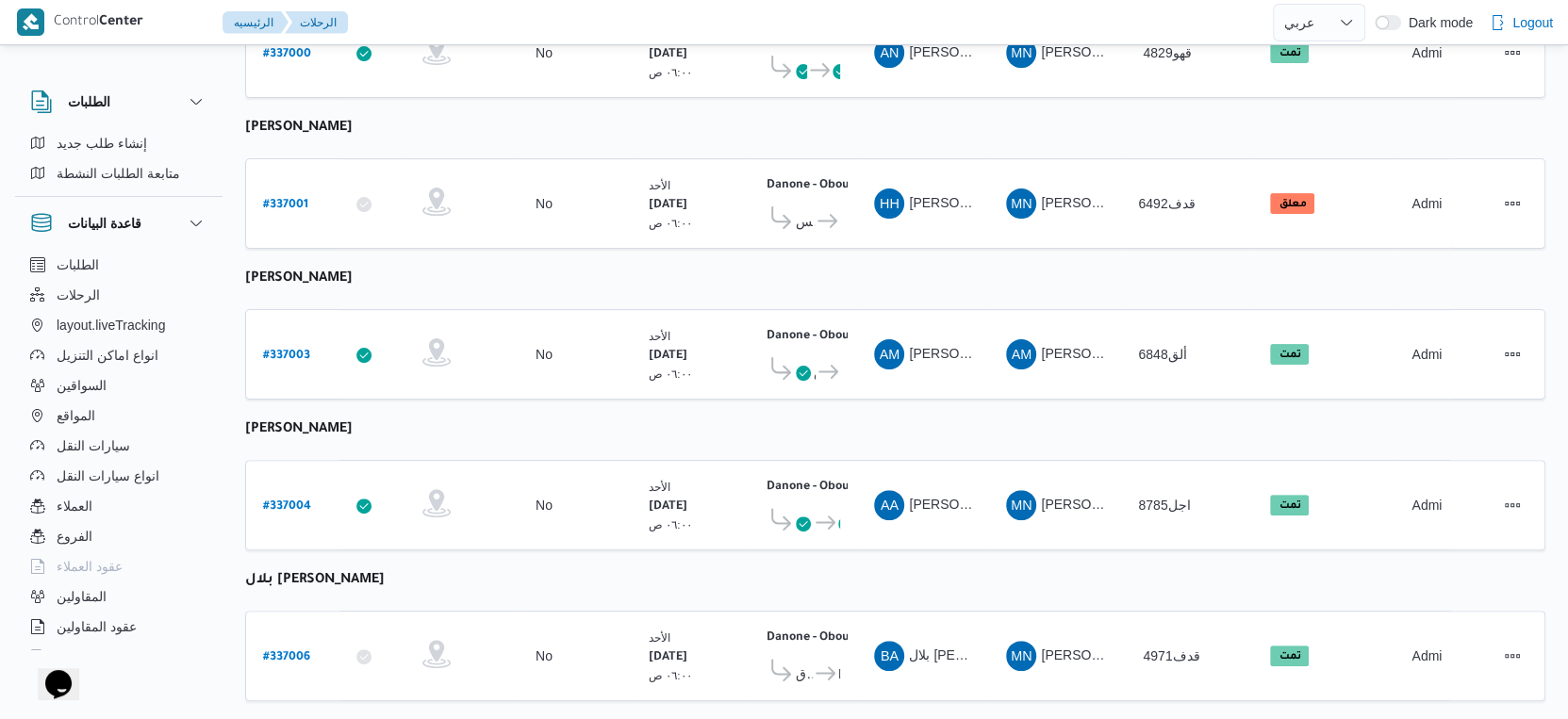
scroll to position [130, 0]
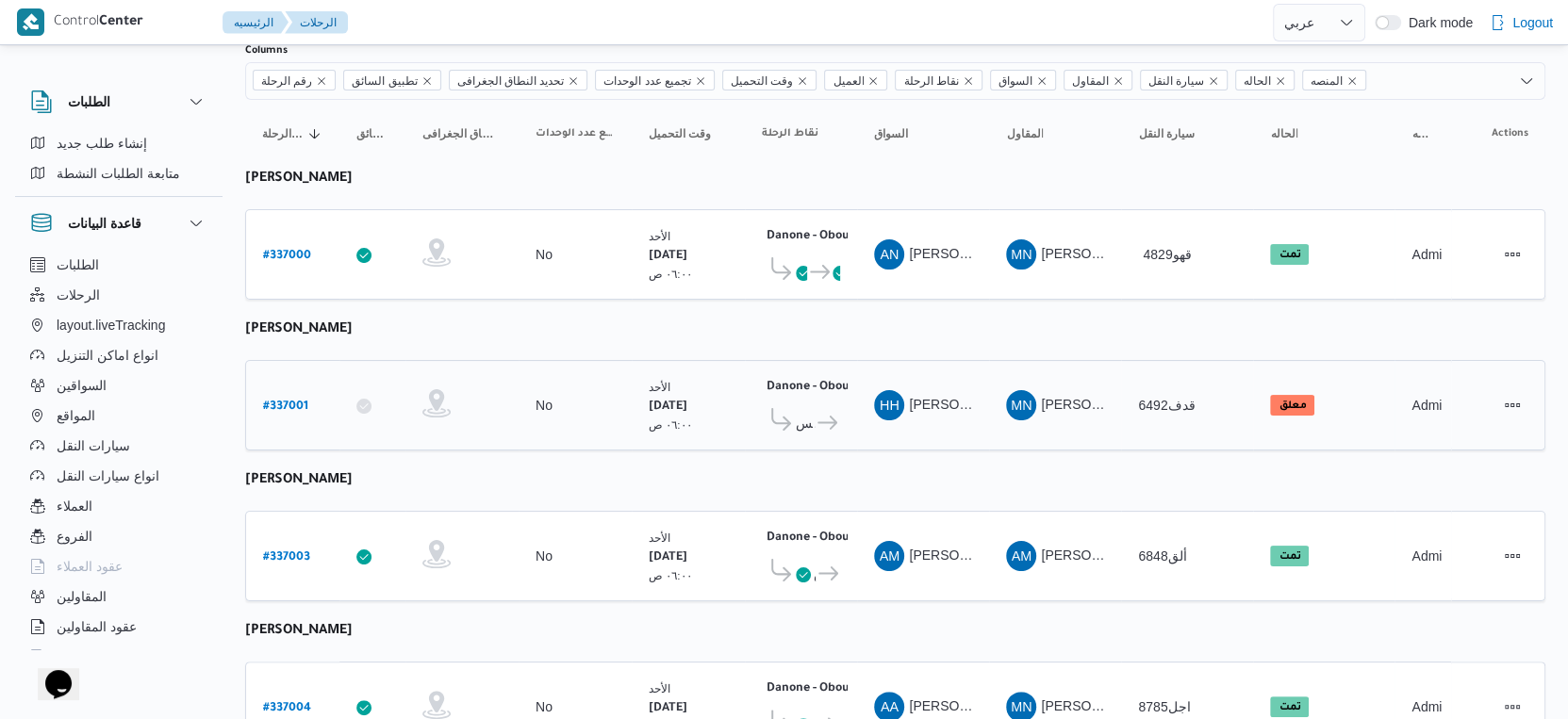
click at [289, 401] on b "# 337001" at bounding box center [285, 407] width 45 height 13
select select "ar"
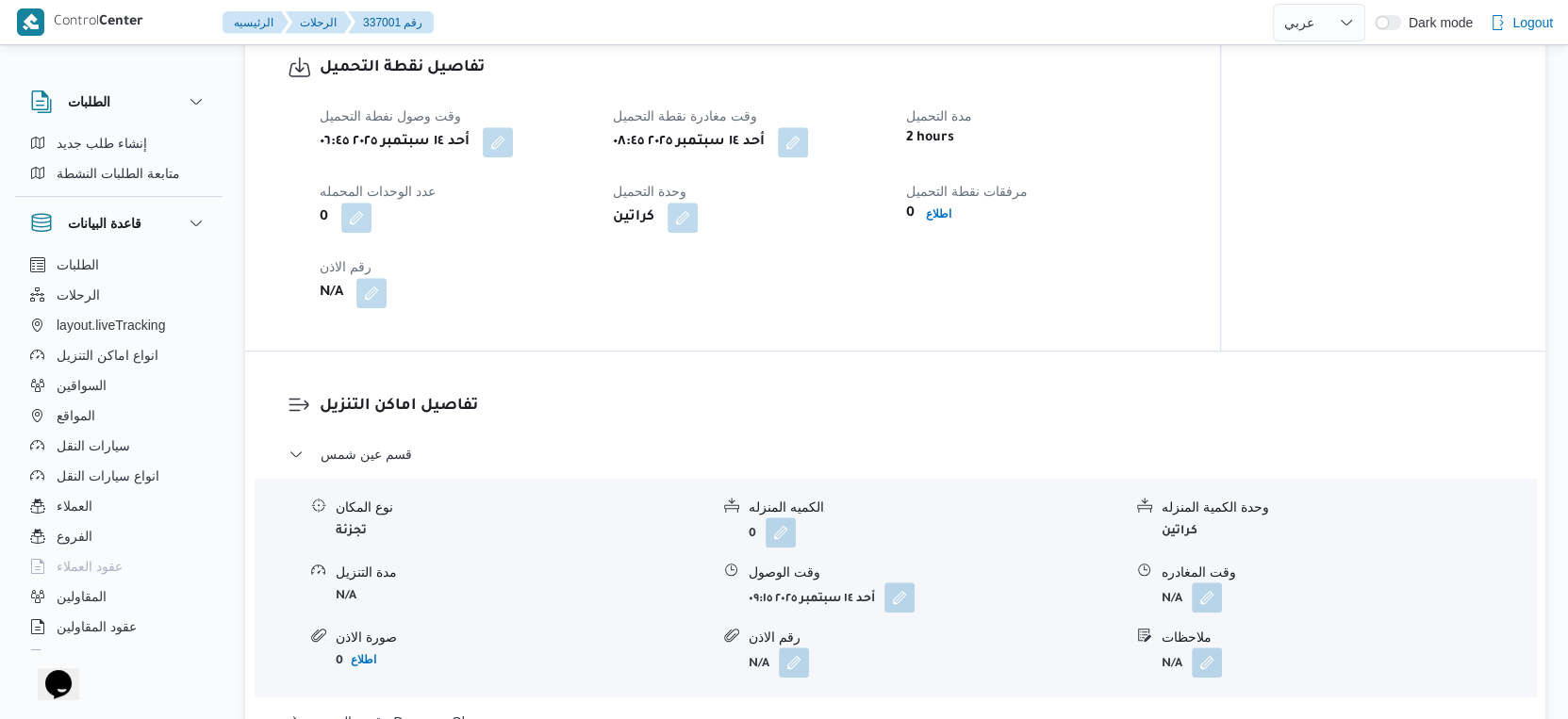
scroll to position [1283, 0]
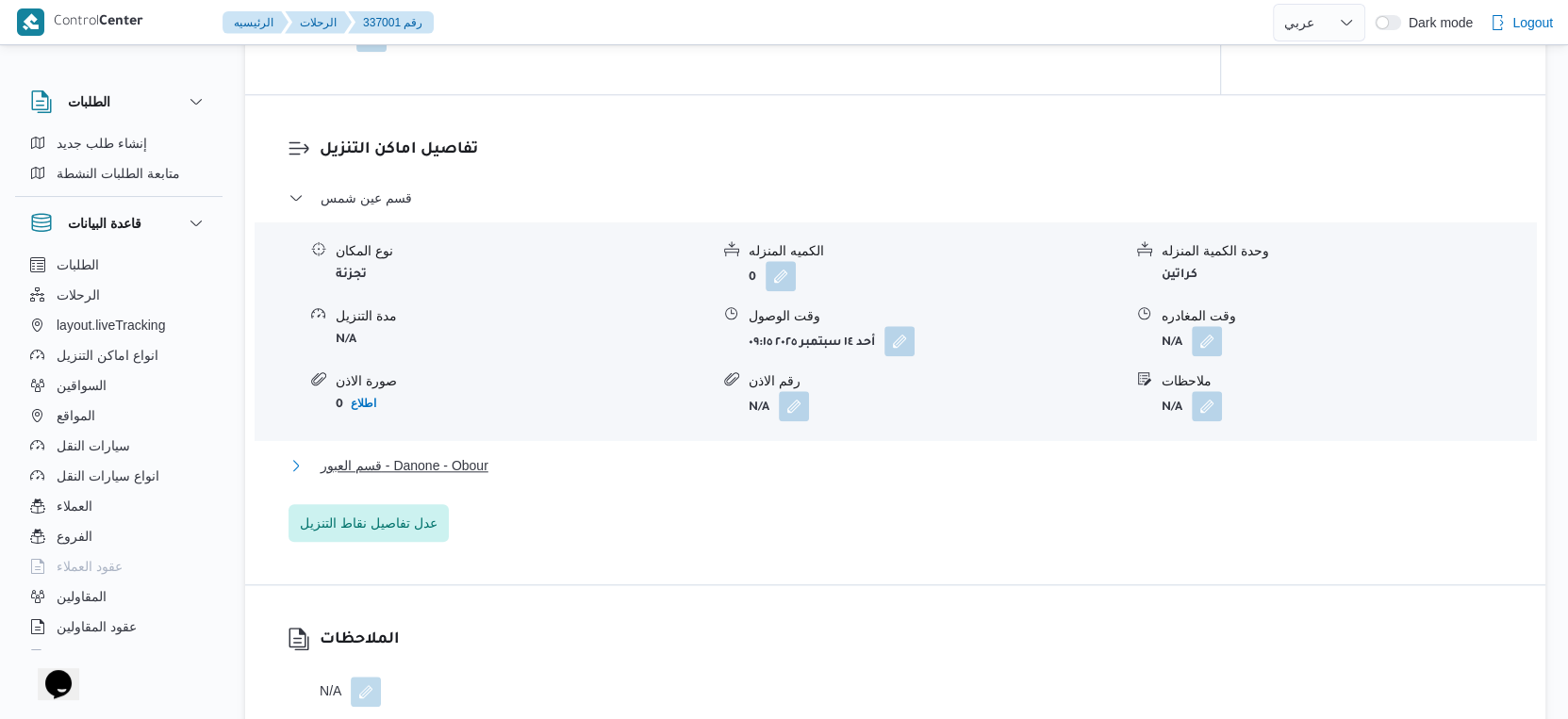
click at [536, 477] on button "قسم العبور - Danone - Obour" at bounding box center [896, 466] width 1214 height 23
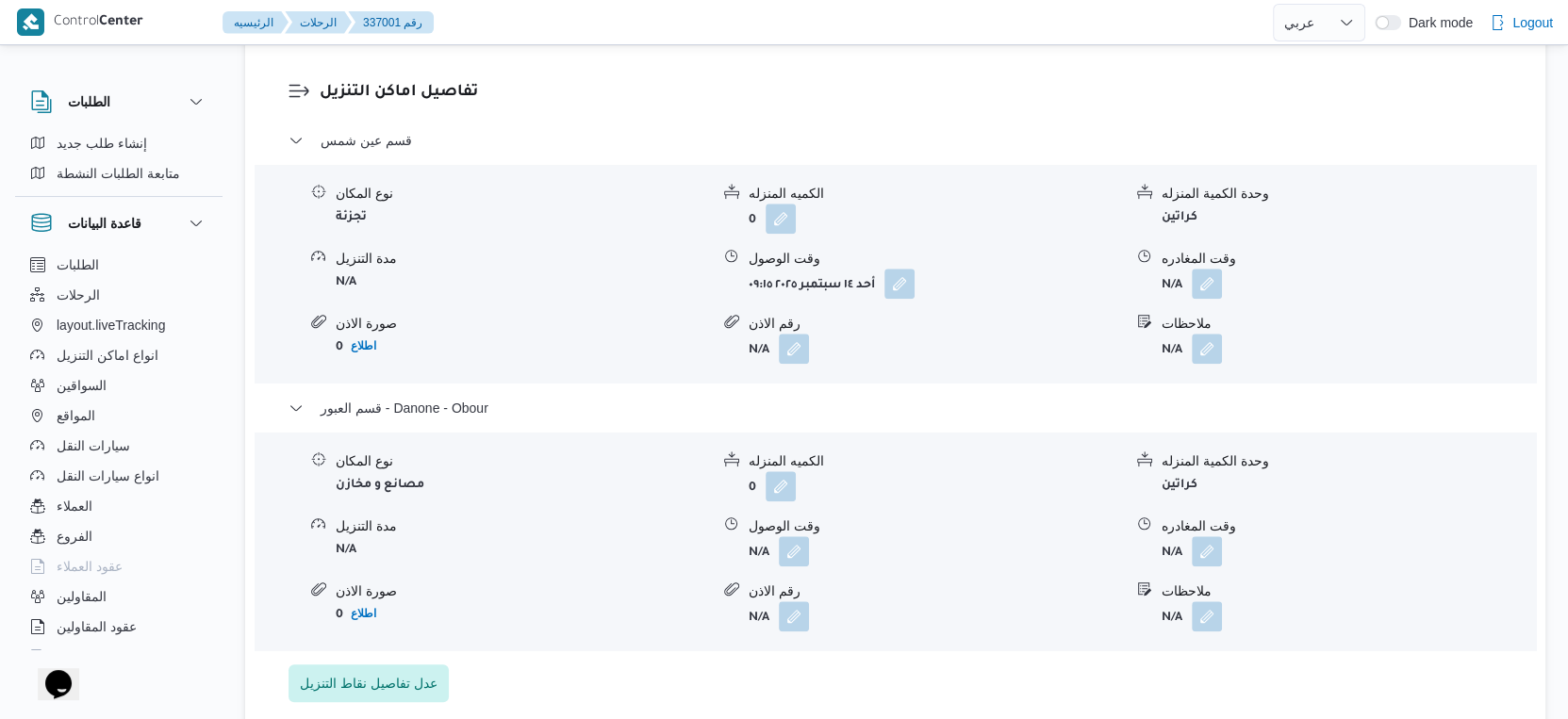
scroll to position [1597, 0]
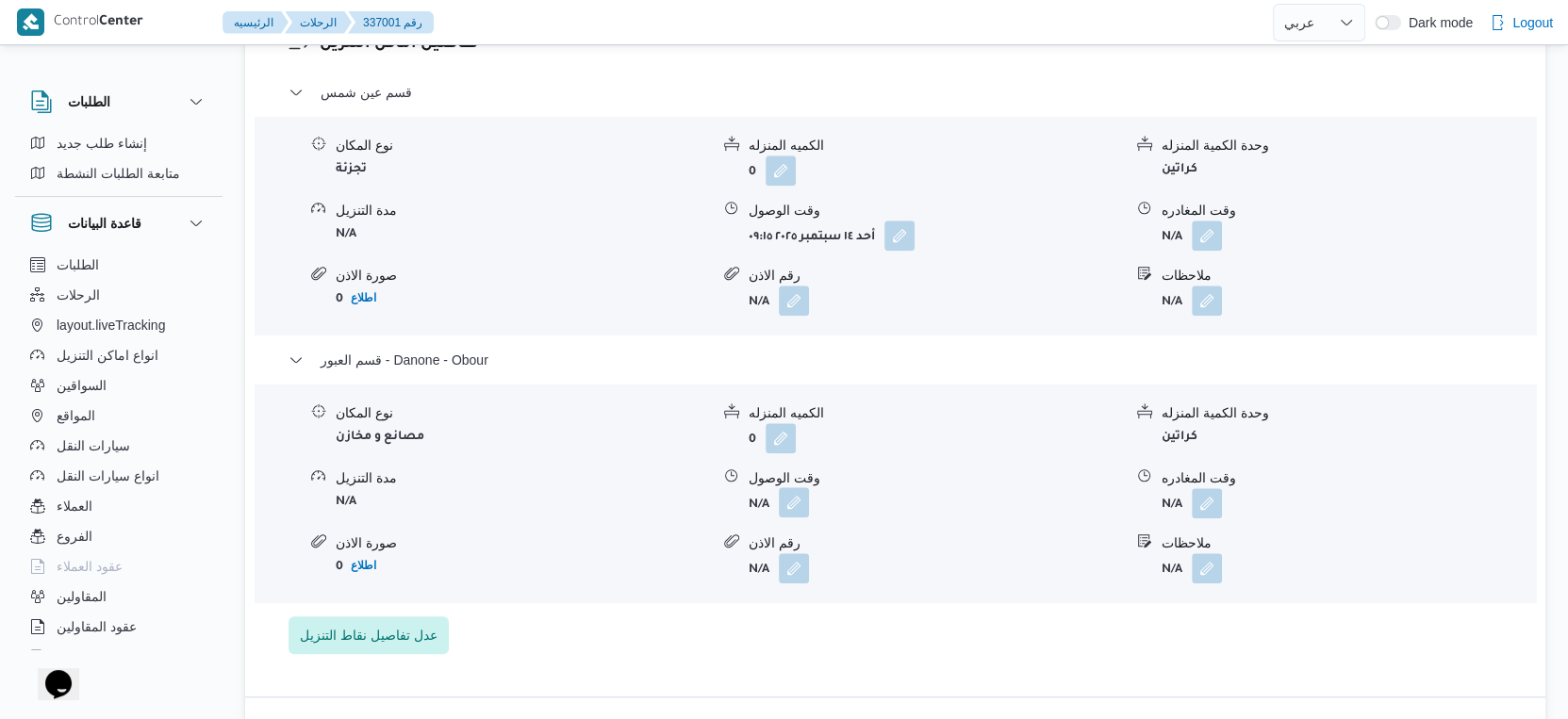
click at [800, 518] on button "button" at bounding box center [794, 503] width 31 height 31
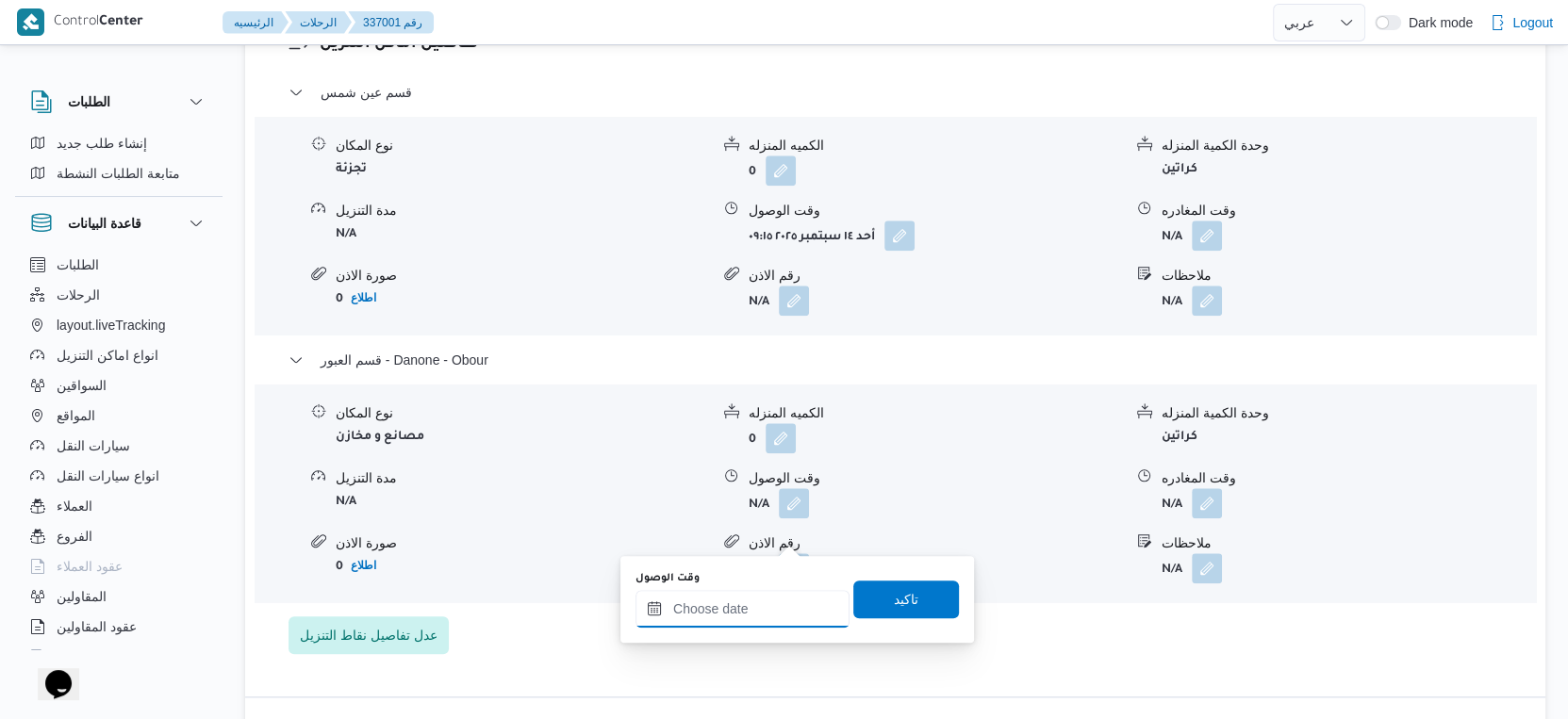
click at [745, 623] on input "وقت الوصول" at bounding box center [742, 609] width 214 height 38
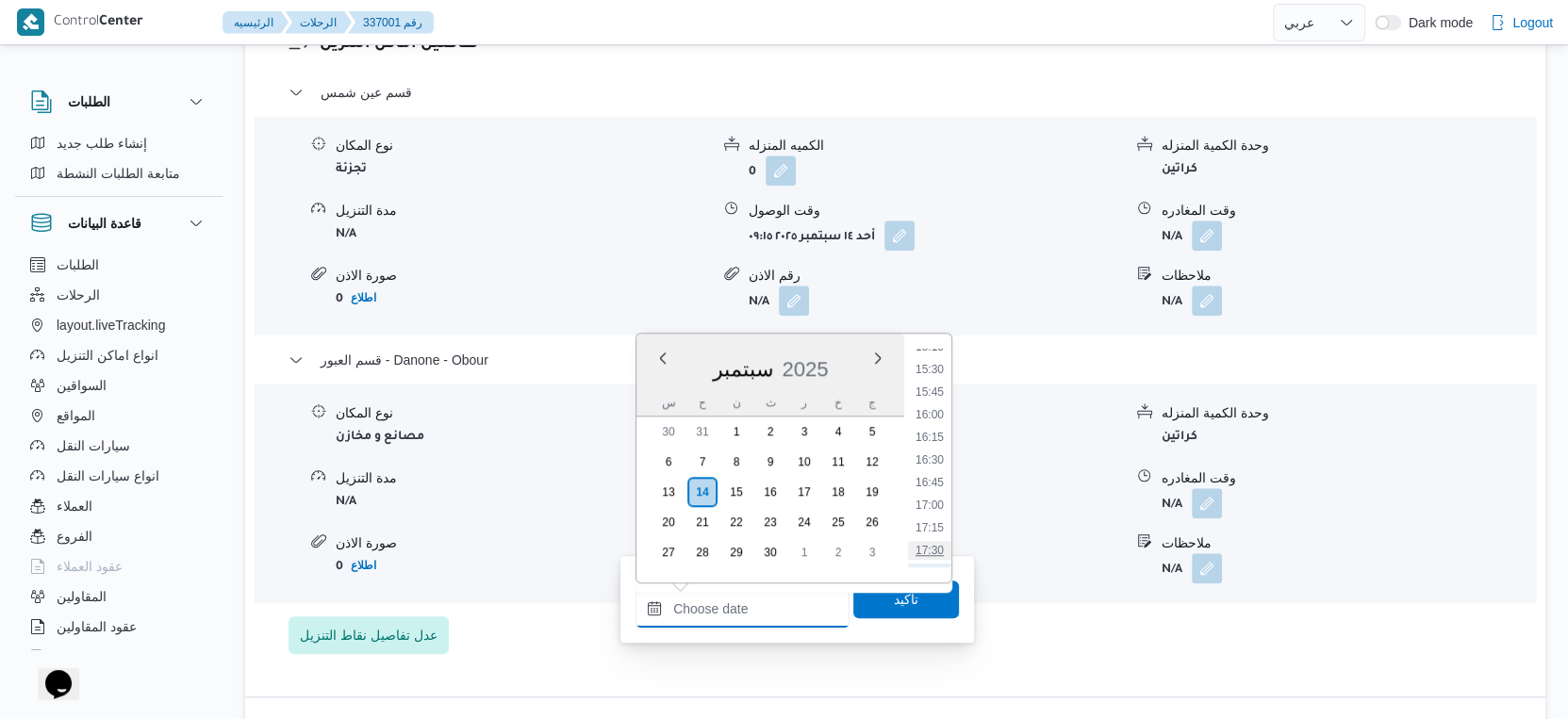
scroll to position [1282, 0]
click at [939, 452] on li "15:15" at bounding box center [929, 458] width 43 height 19
type input "[DATE] ١٥:١٥"
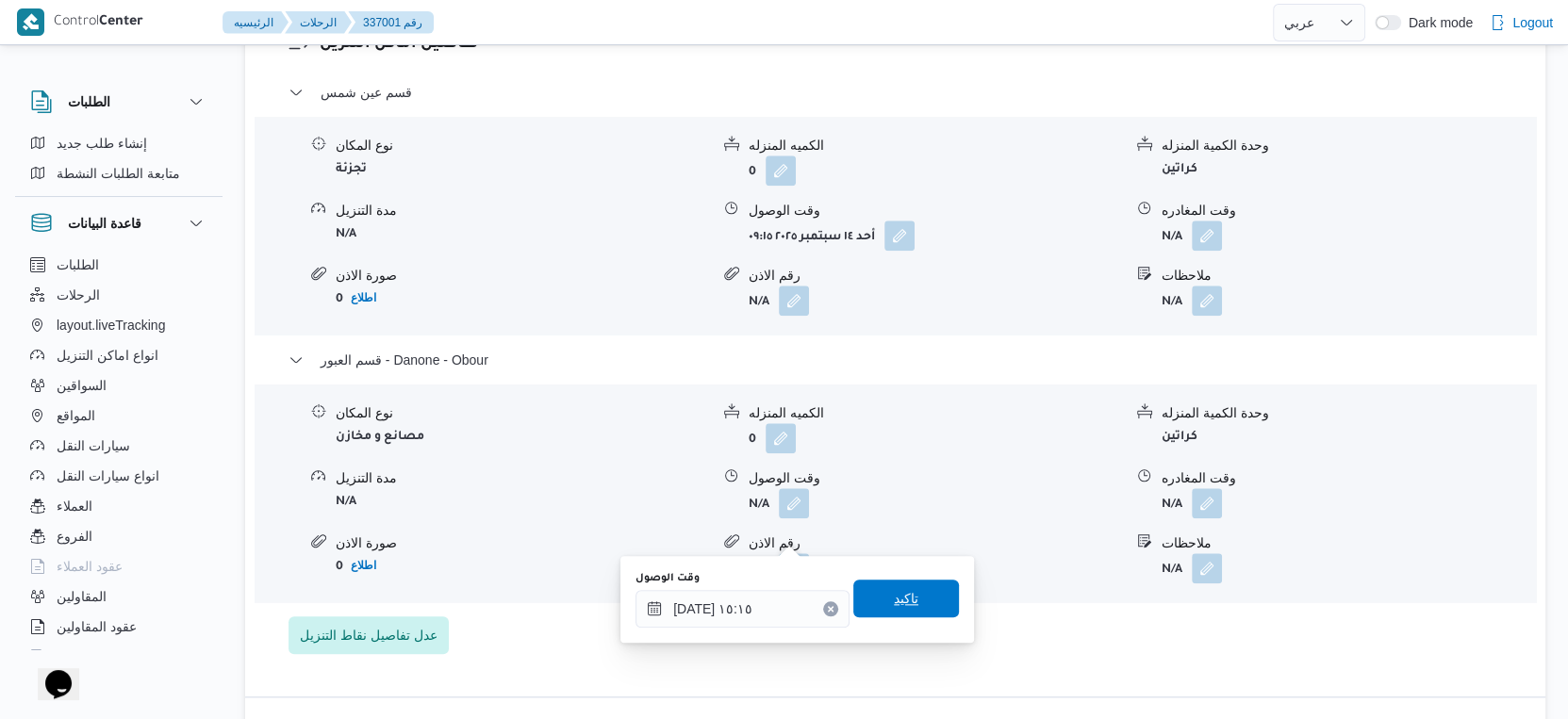
click at [917, 592] on span "تاكيد" at bounding box center [906, 599] width 106 height 38
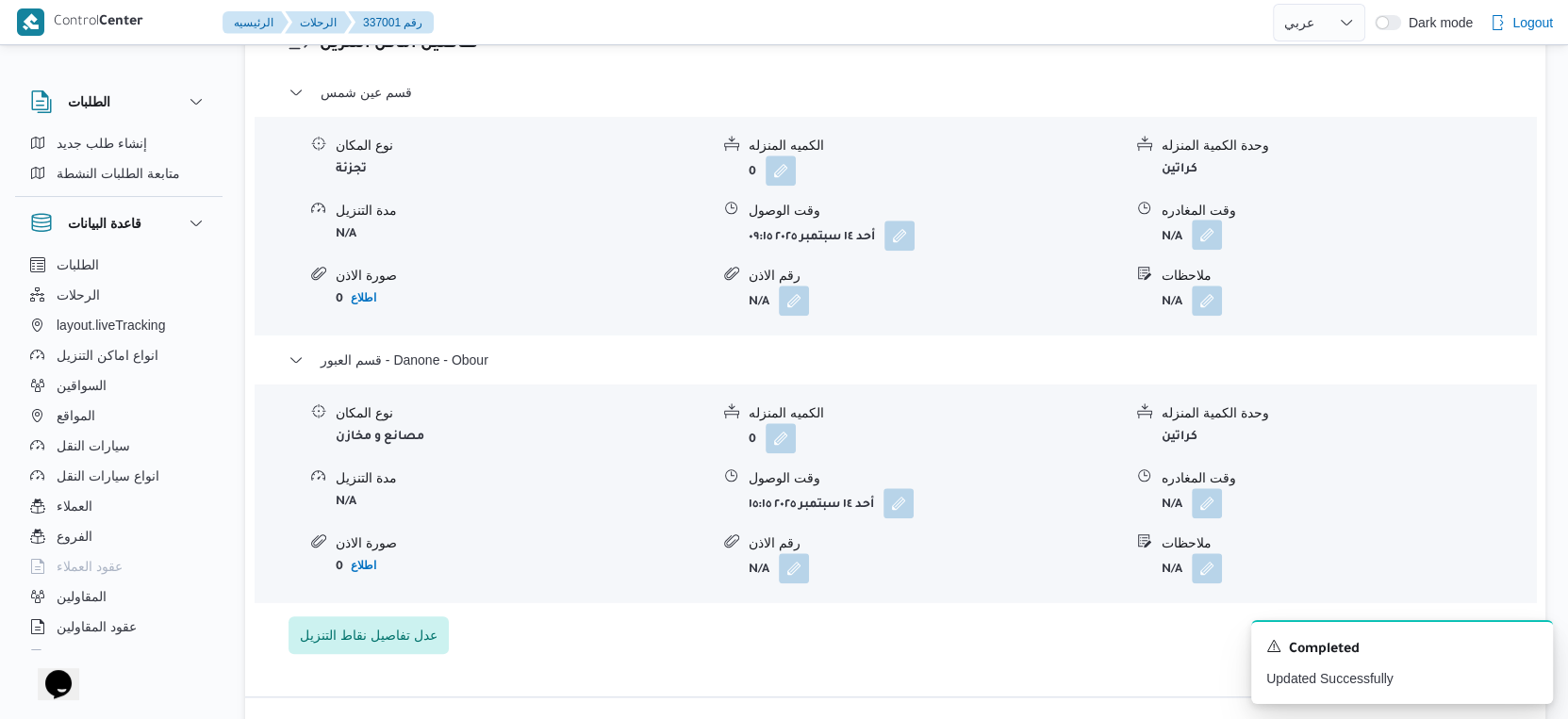
click at [1219, 250] on button "button" at bounding box center [1207, 235] width 31 height 31
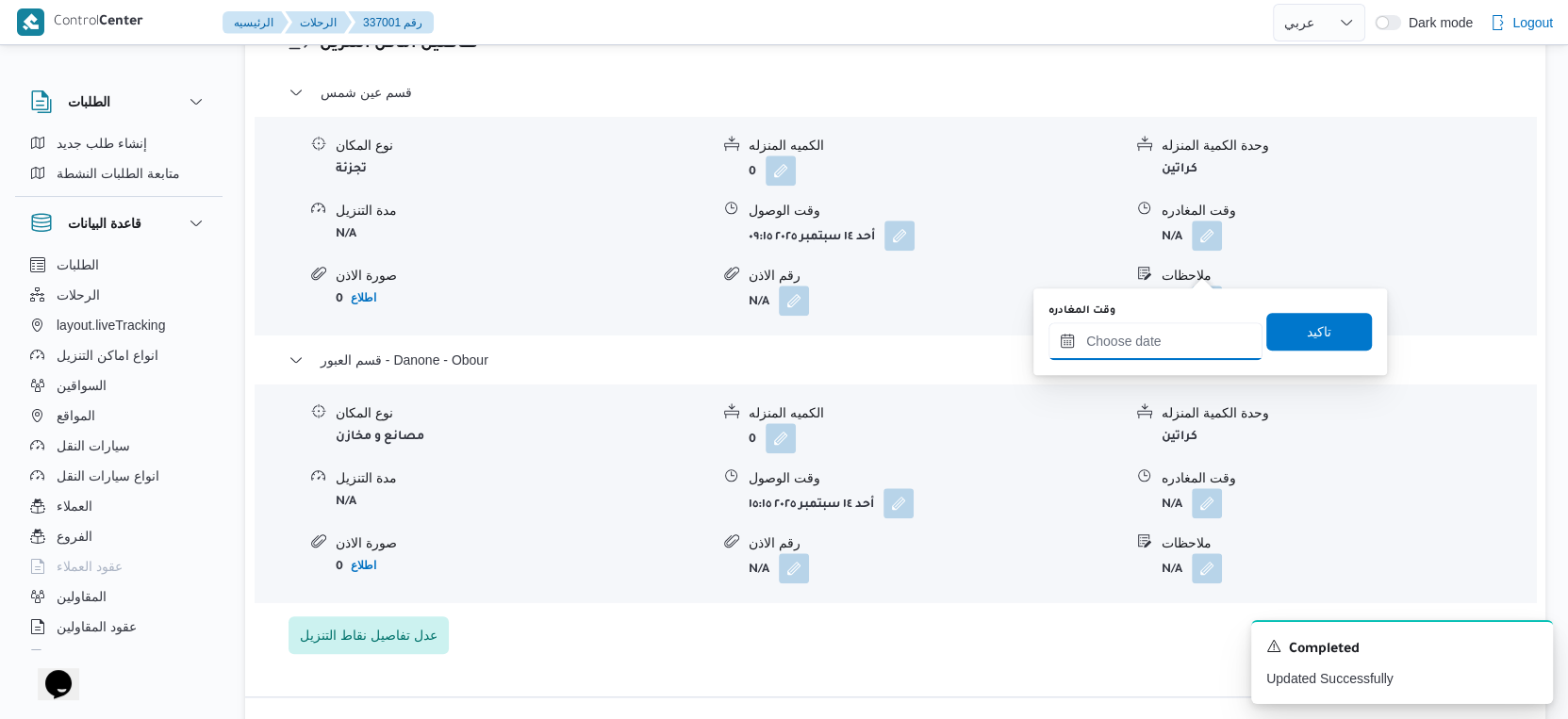
drag, startPoint x: 1214, startPoint y: 290, endPoint x: 1192, endPoint y: 355, distance: 68.6
click at [1192, 355] on input "وقت المغادره" at bounding box center [1155, 341] width 214 height 38
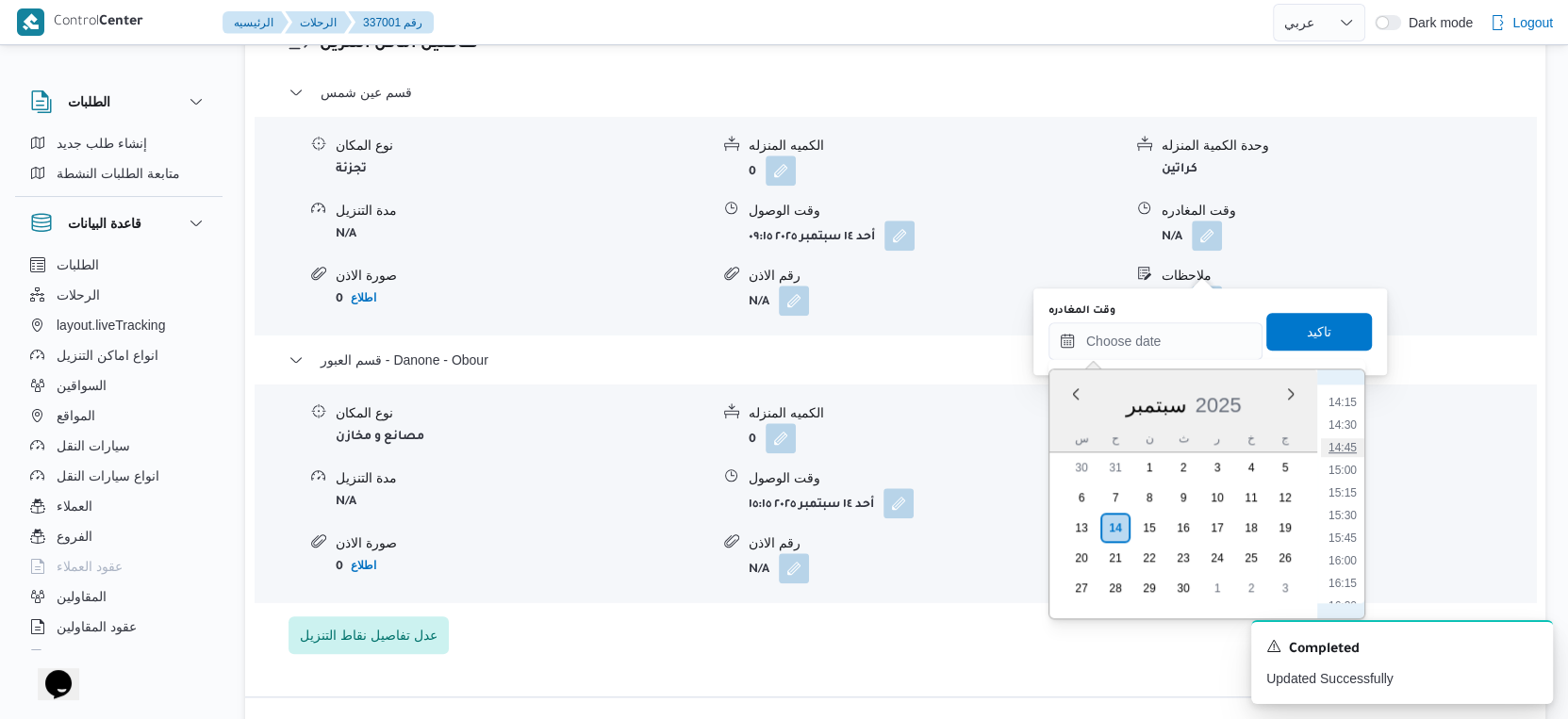
click at [1349, 440] on li "14:45" at bounding box center [1342, 448] width 43 height 19
type input "١٤/٠٩/٢٠٢٥ ١٤:٤٥"
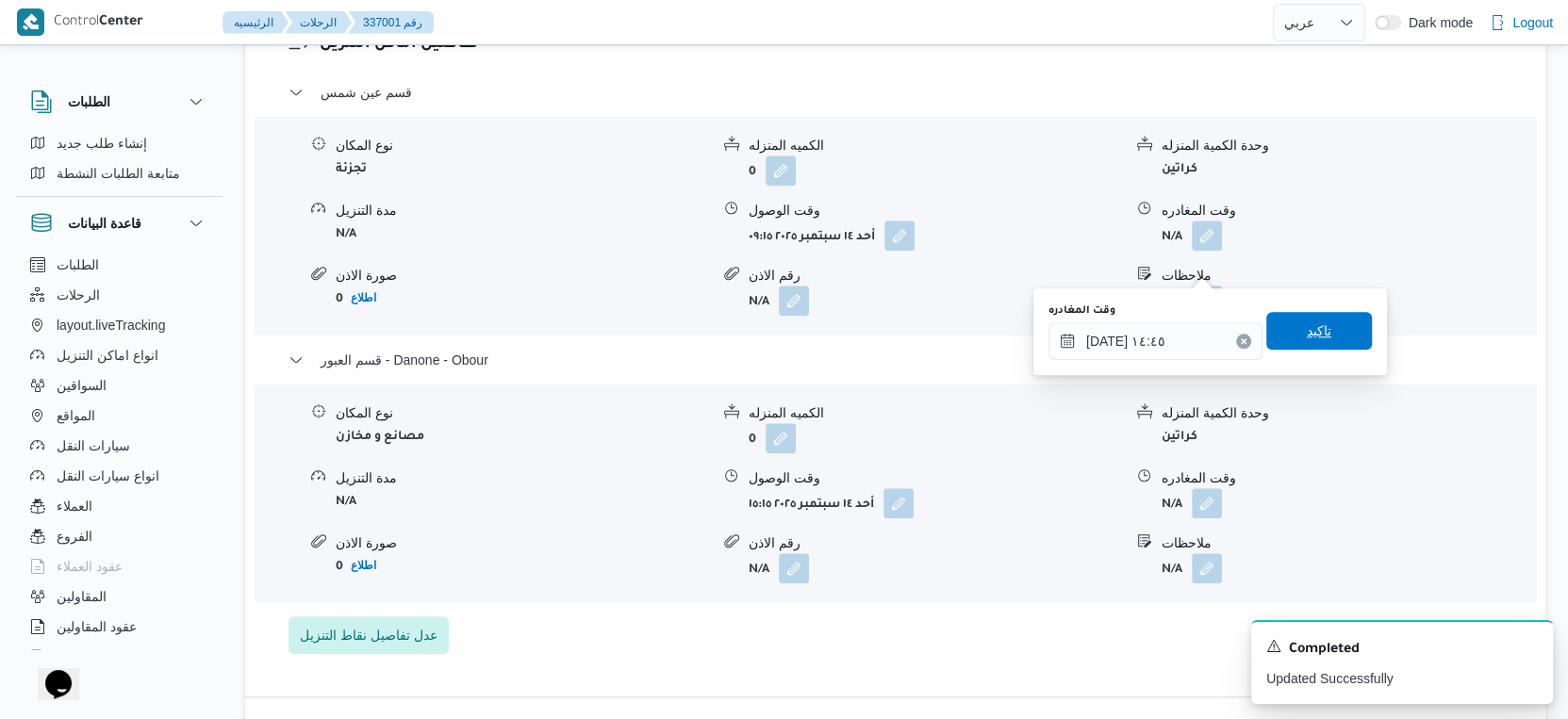
click at [1335, 333] on span "تاكيد" at bounding box center [1319, 331] width 106 height 38
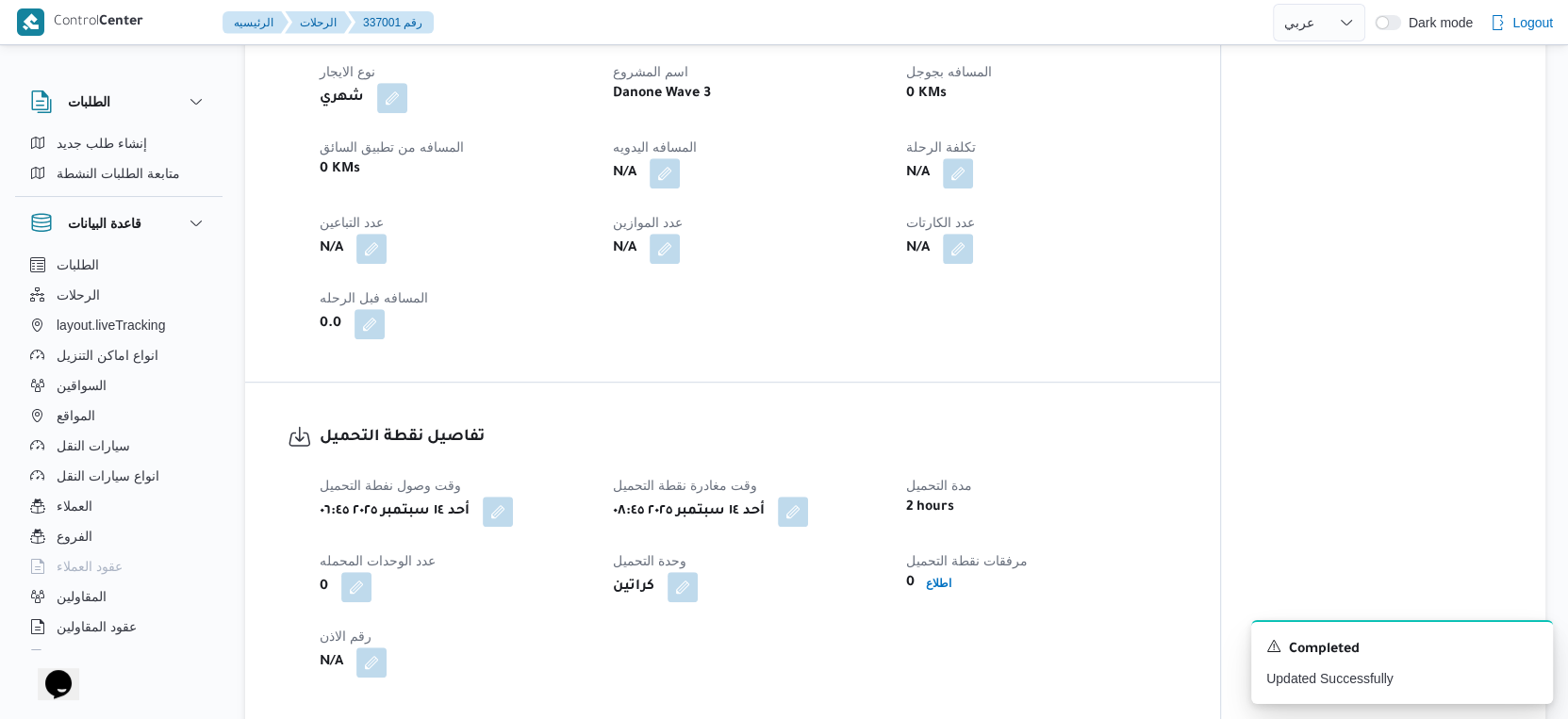
scroll to position [863, 0]
click at [661, 191] on button "button" at bounding box center [665, 175] width 31 height 31
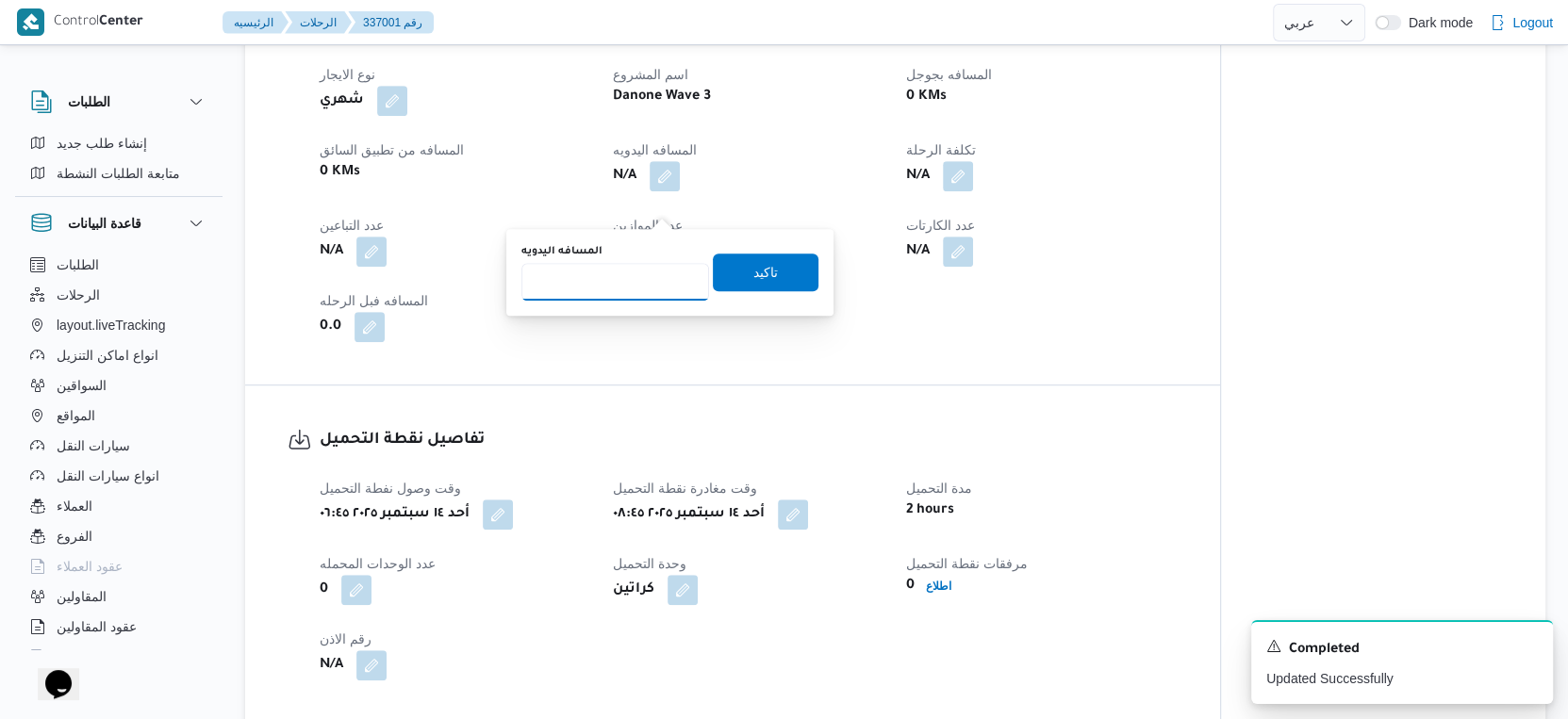
click at [612, 277] on input "المسافه اليدويه" at bounding box center [615, 282] width 188 height 38
type input "52"
click at [767, 270] on span "تاكيد" at bounding box center [765, 272] width 106 height 38
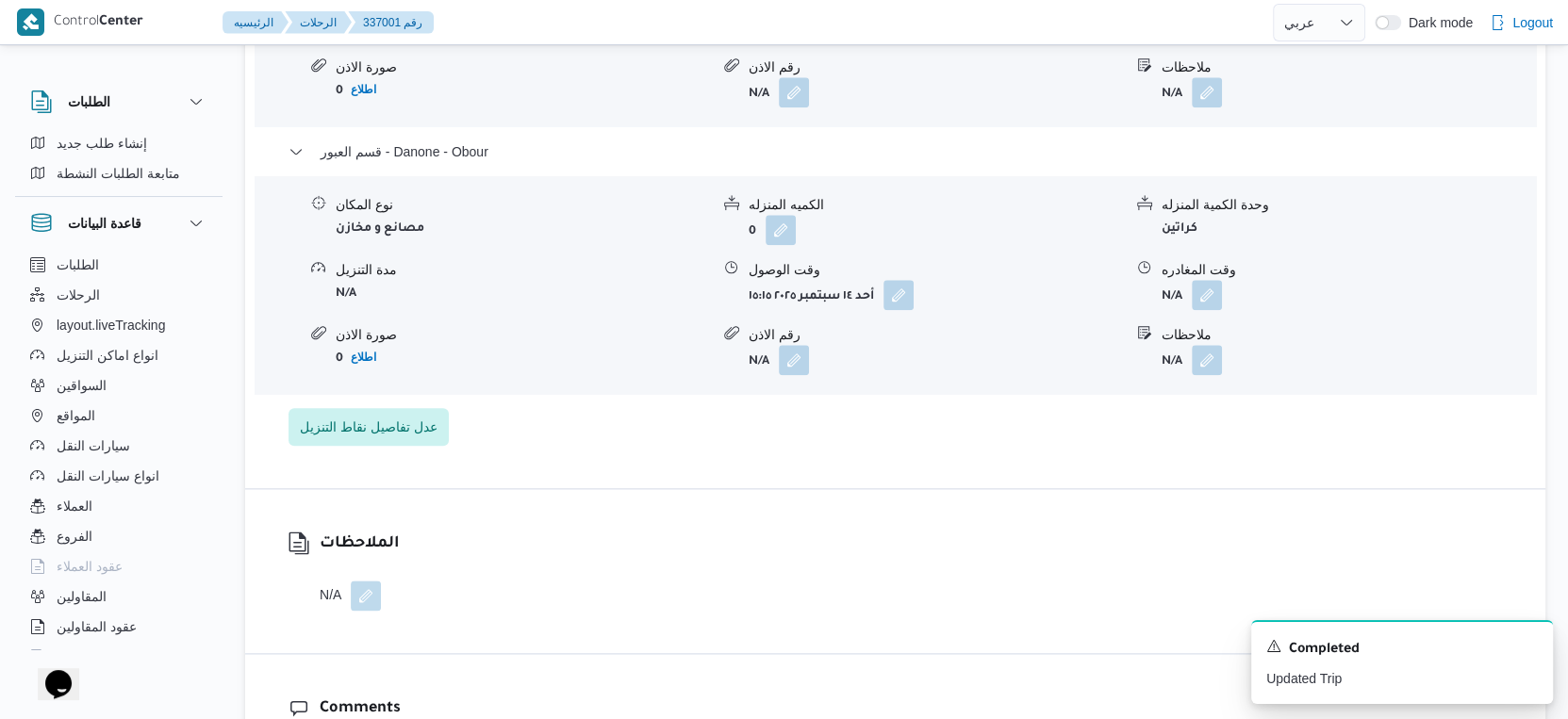
scroll to position [1806, 0]
click at [1209, 308] on button "button" at bounding box center [1207, 294] width 31 height 31
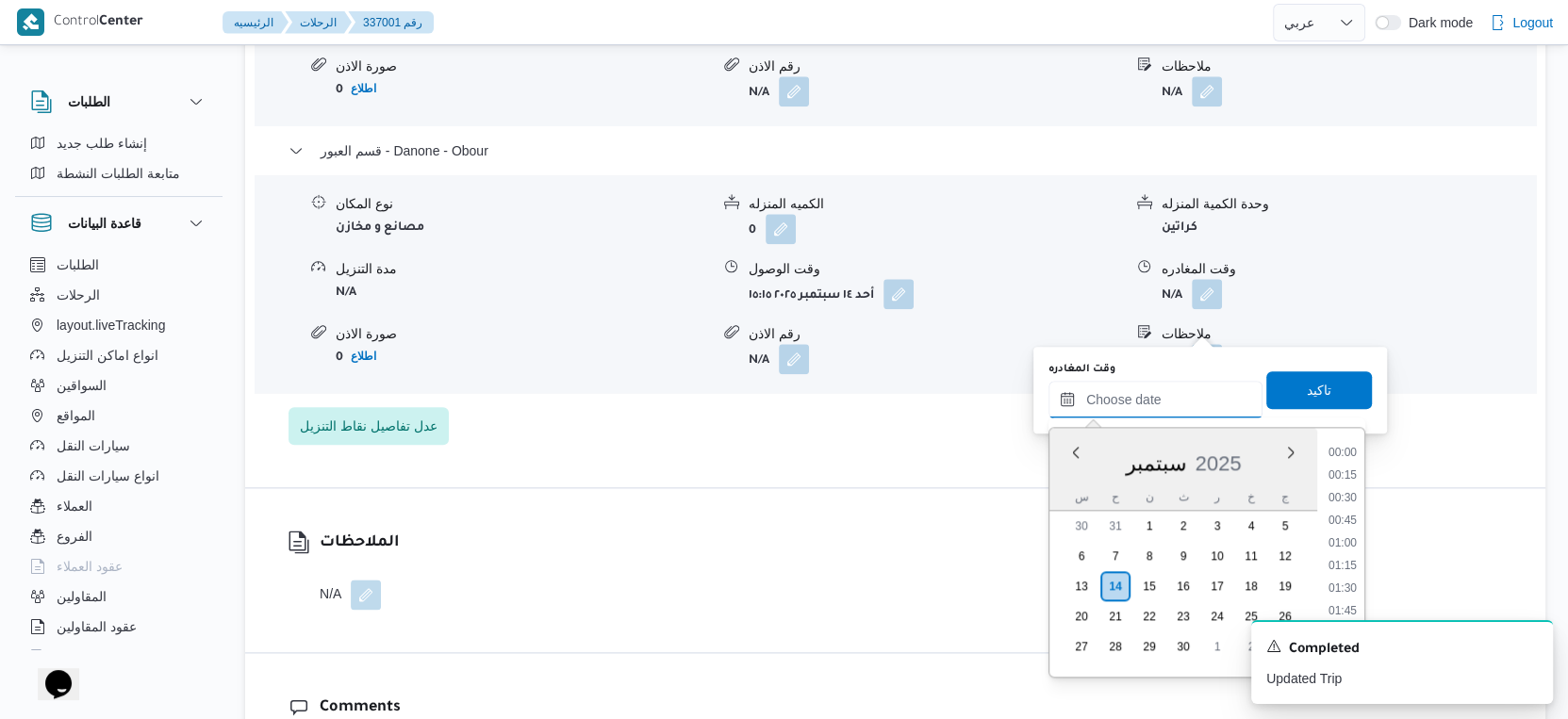
drag, startPoint x: 1169, startPoint y: 398, endPoint x: 1200, endPoint y: 416, distance: 35.8
click at [1169, 398] on input "وقت المغادره" at bounding box center [1155, 400] width 214 height 38
click at [1353, 492] on li "15:45" at bounding box center [1342, 491] width 43 height 19
type input "١٤/٠٩/٢٠٢٥ ١٥:٤٥"
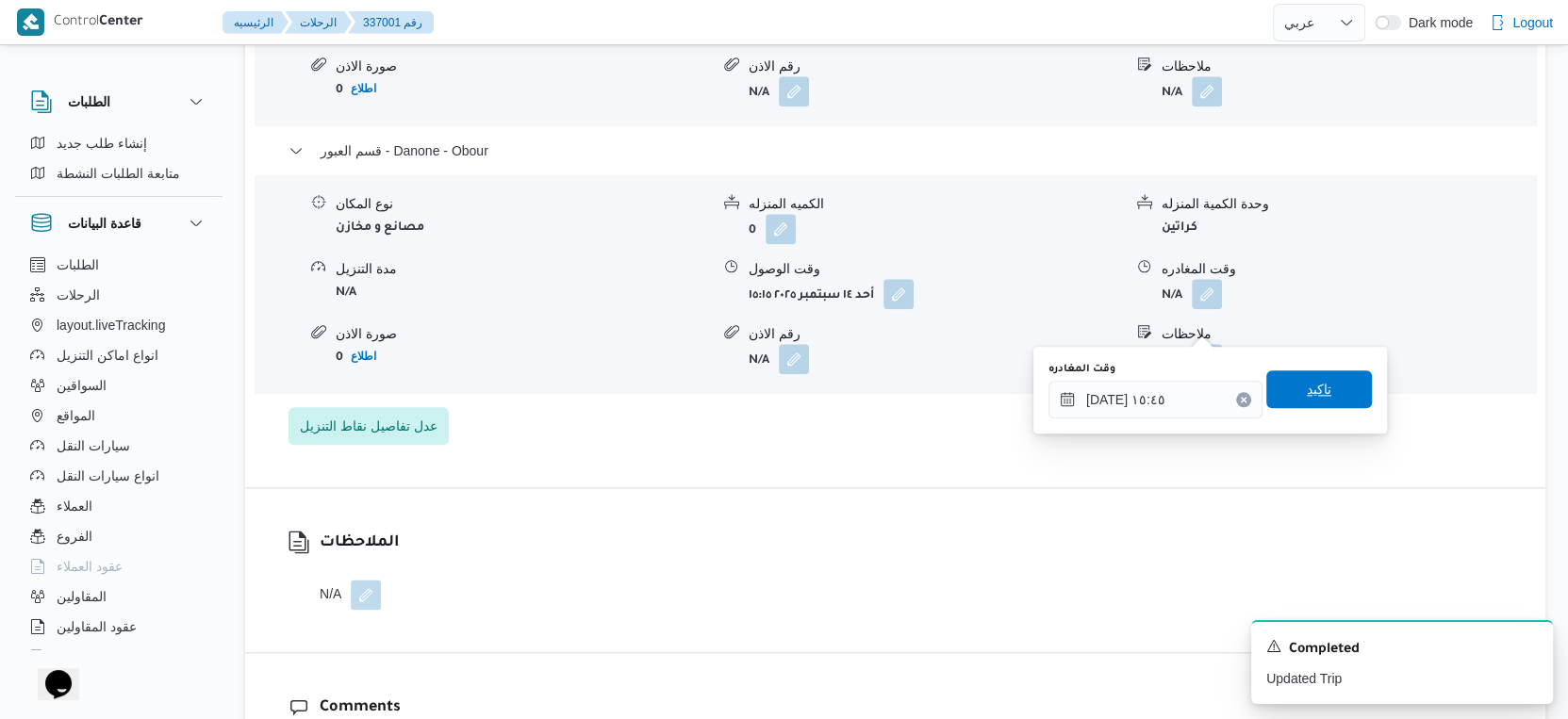
click at [1328, 387] on span "تاكيد" at bounding box center [1319, 390] width 106 height 38
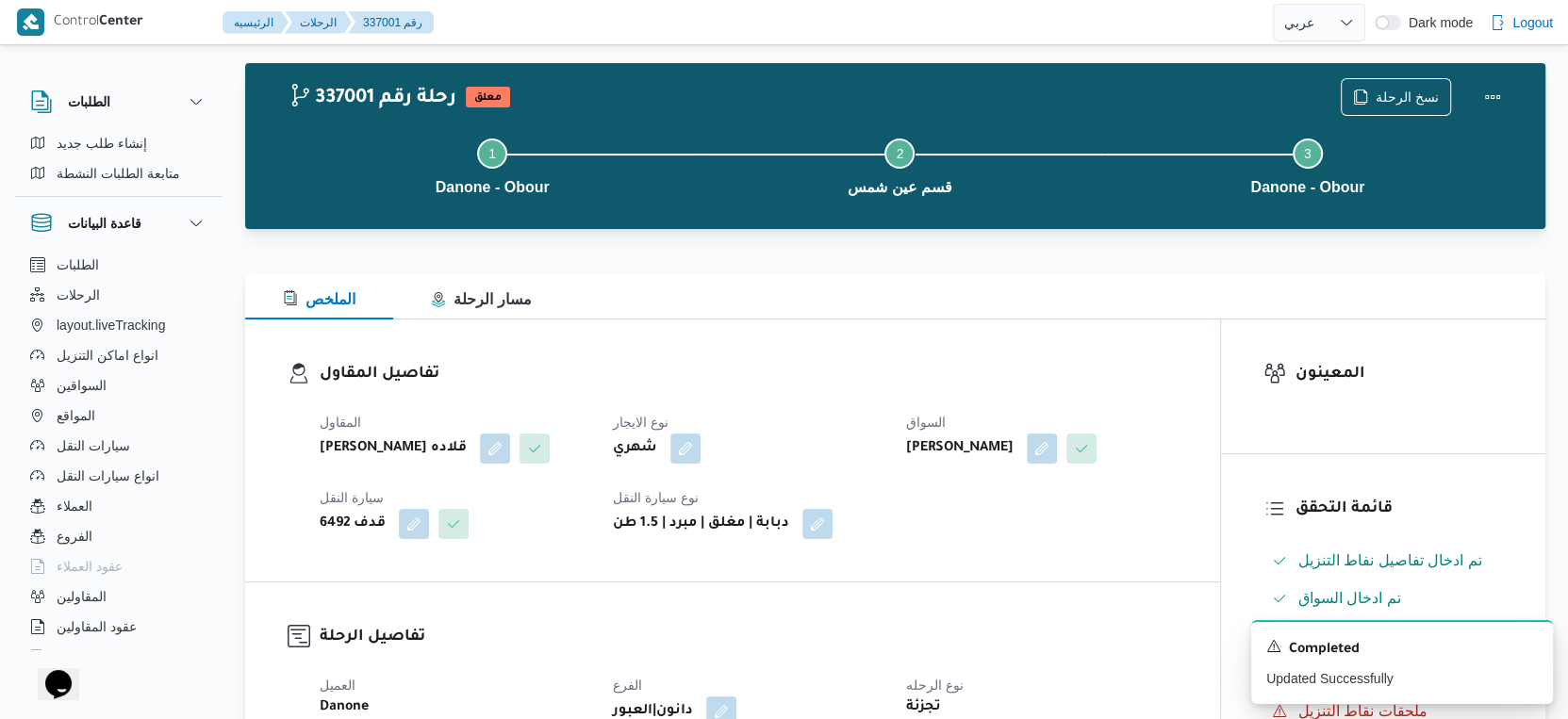
scroll to position [0, 0]
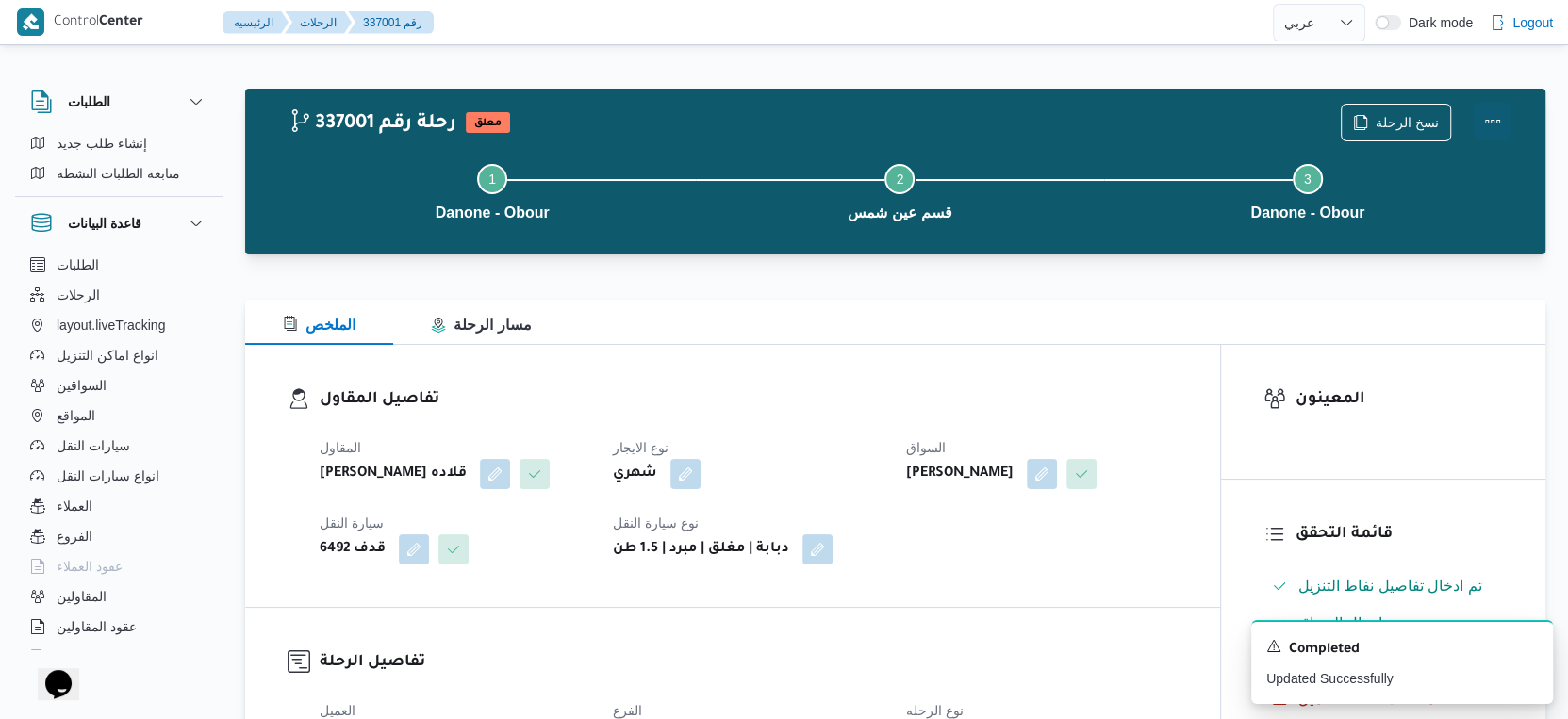
click at [1495, 122] on button "Actions" at bounding box center [1493, 122] width 38 height 38
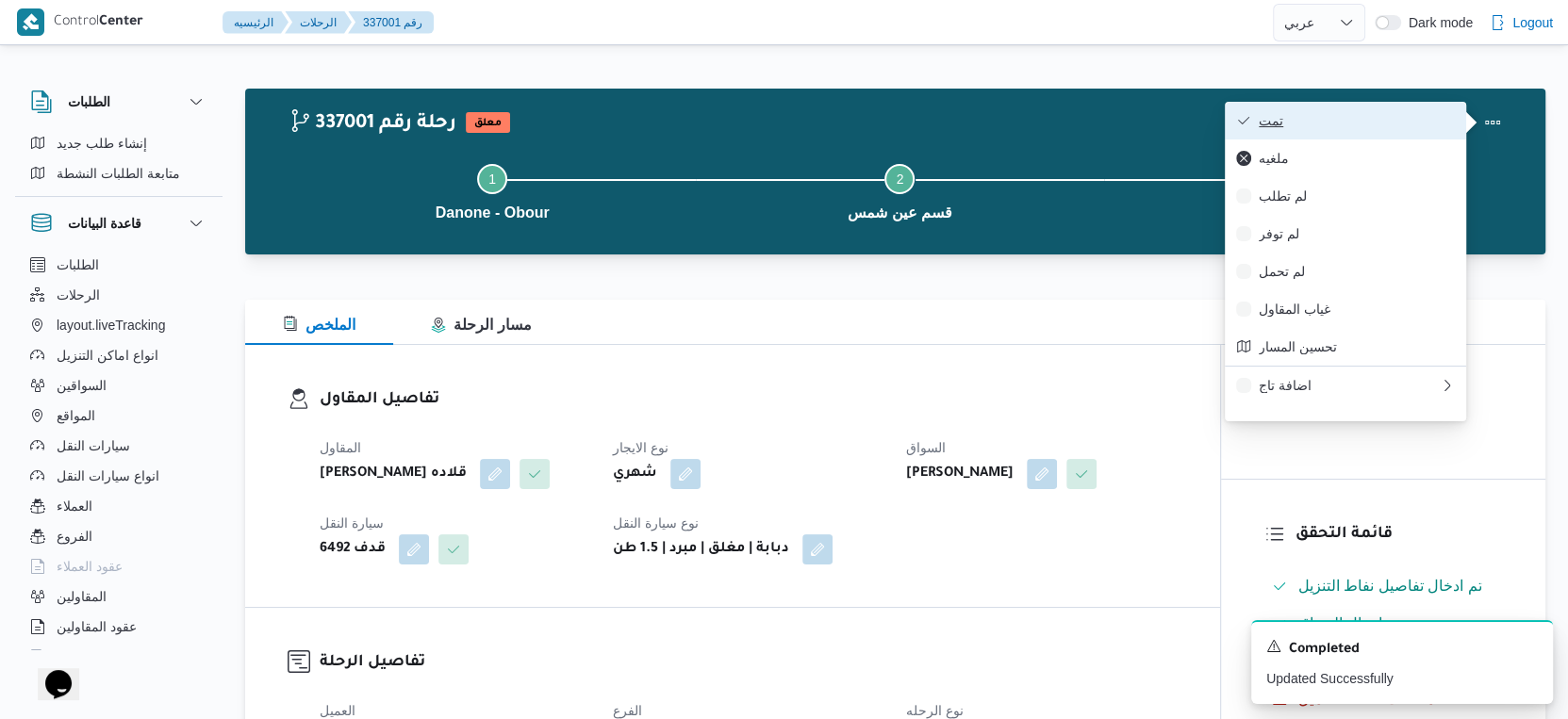
click at [1392, 124] on span "تمت" at bounding box center [1357, 121] width 196 height 15
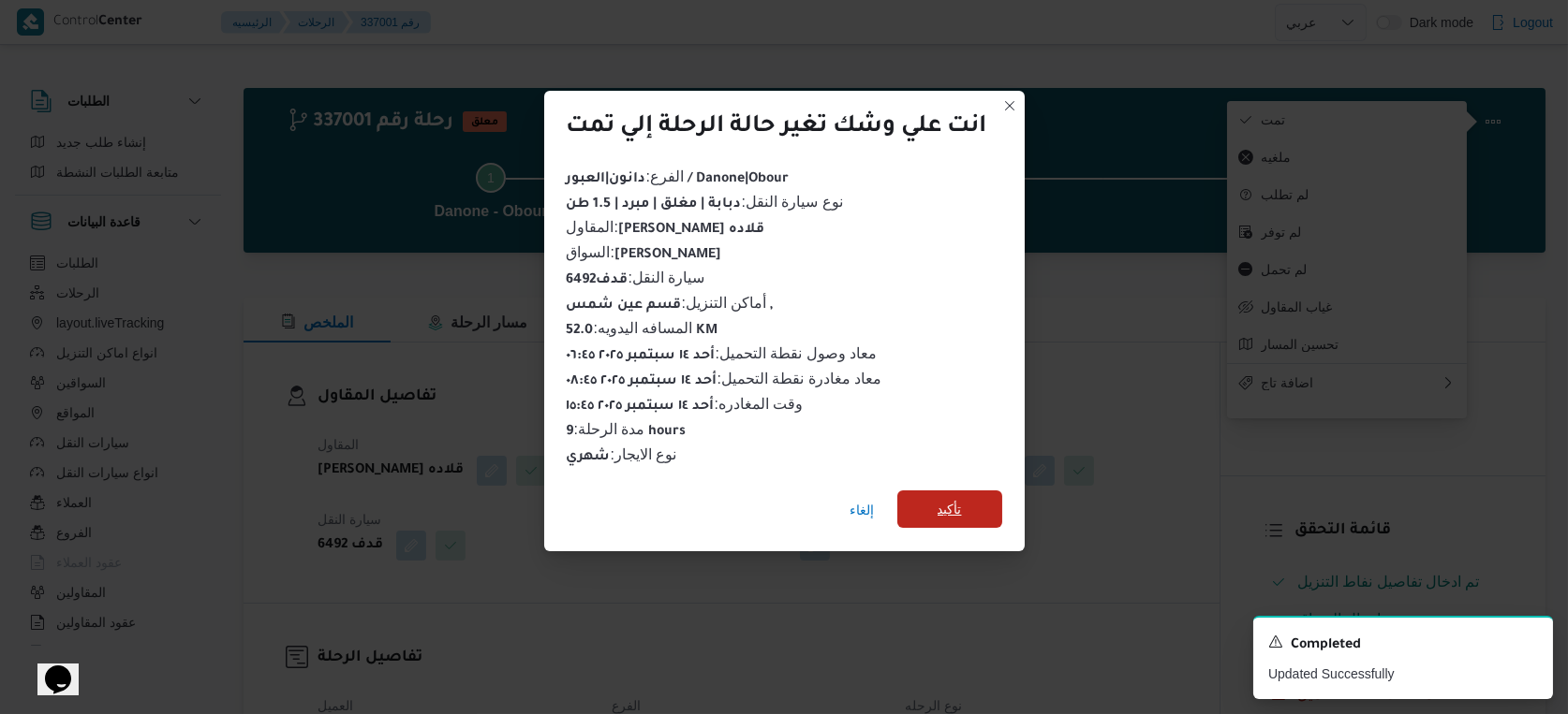
click at [953, 501] on span "تأكيد" at bounding box center [950, 509] width 25 height 23
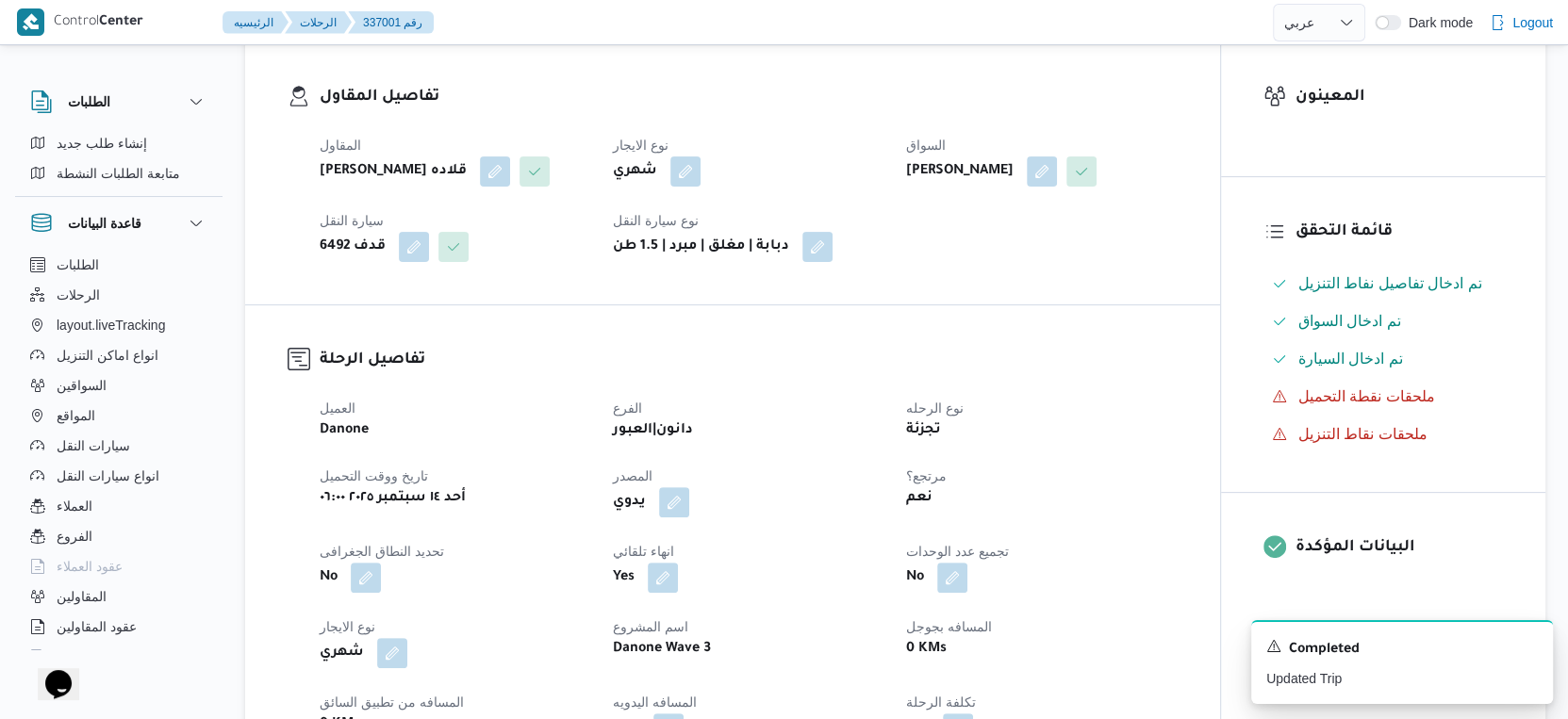
scroll to position [733, 0]
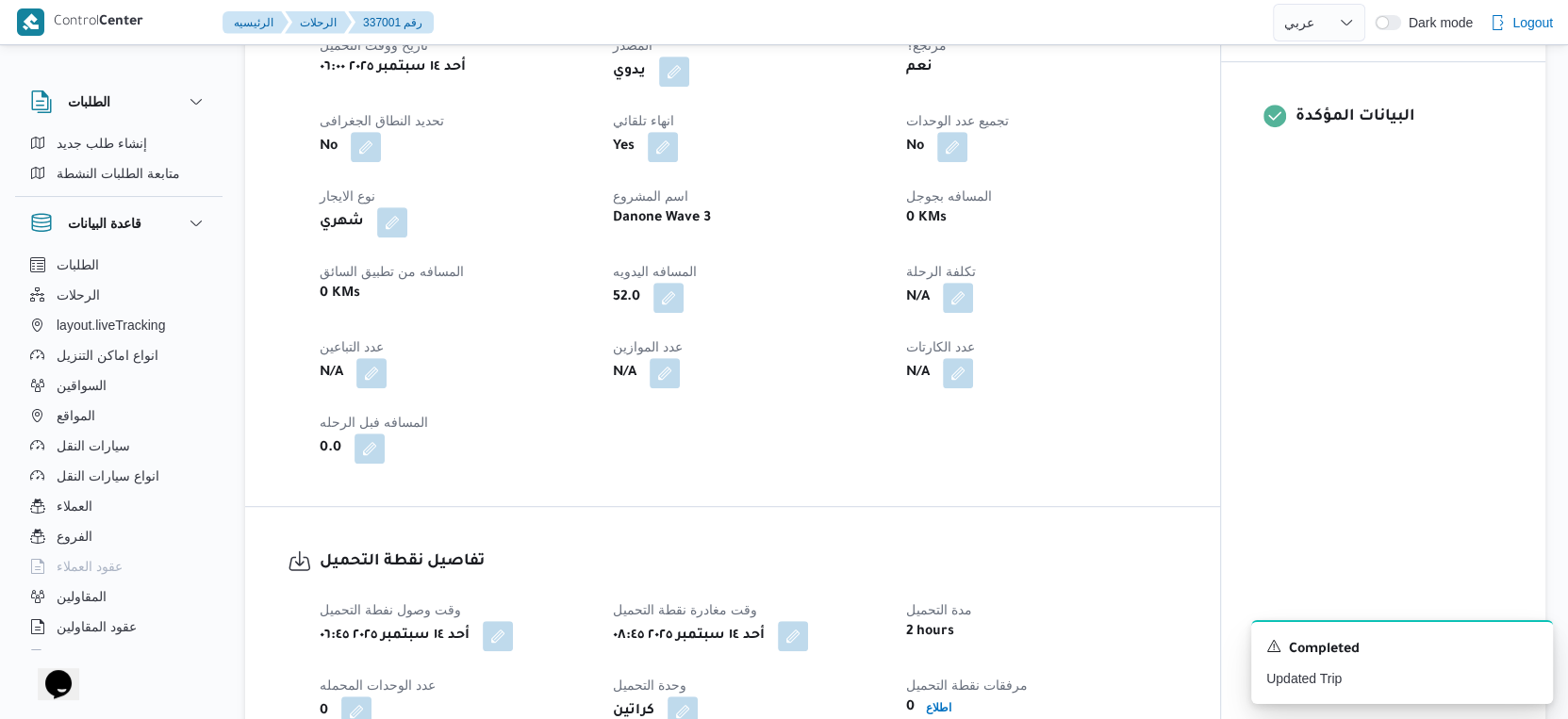
scroll to position [130, 0]
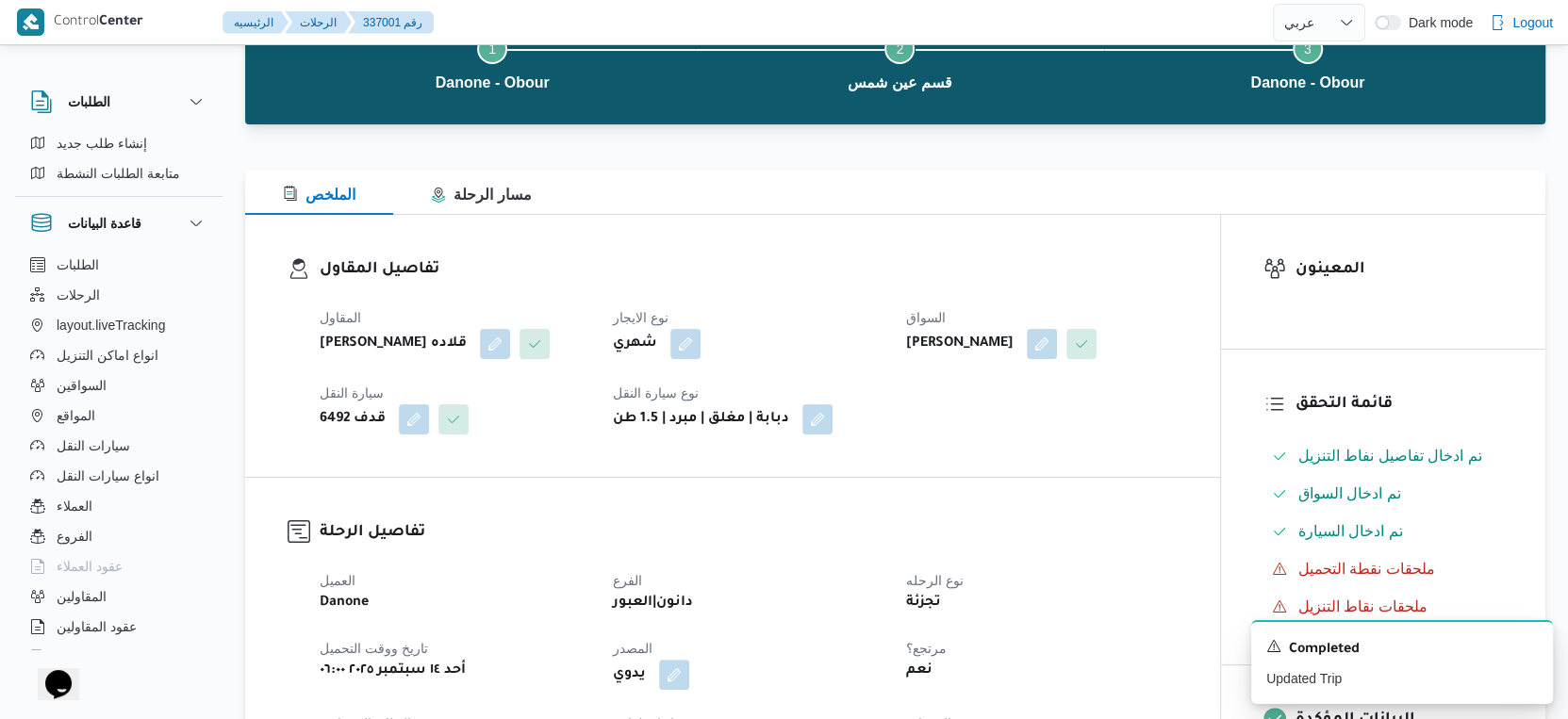
select select "ar"
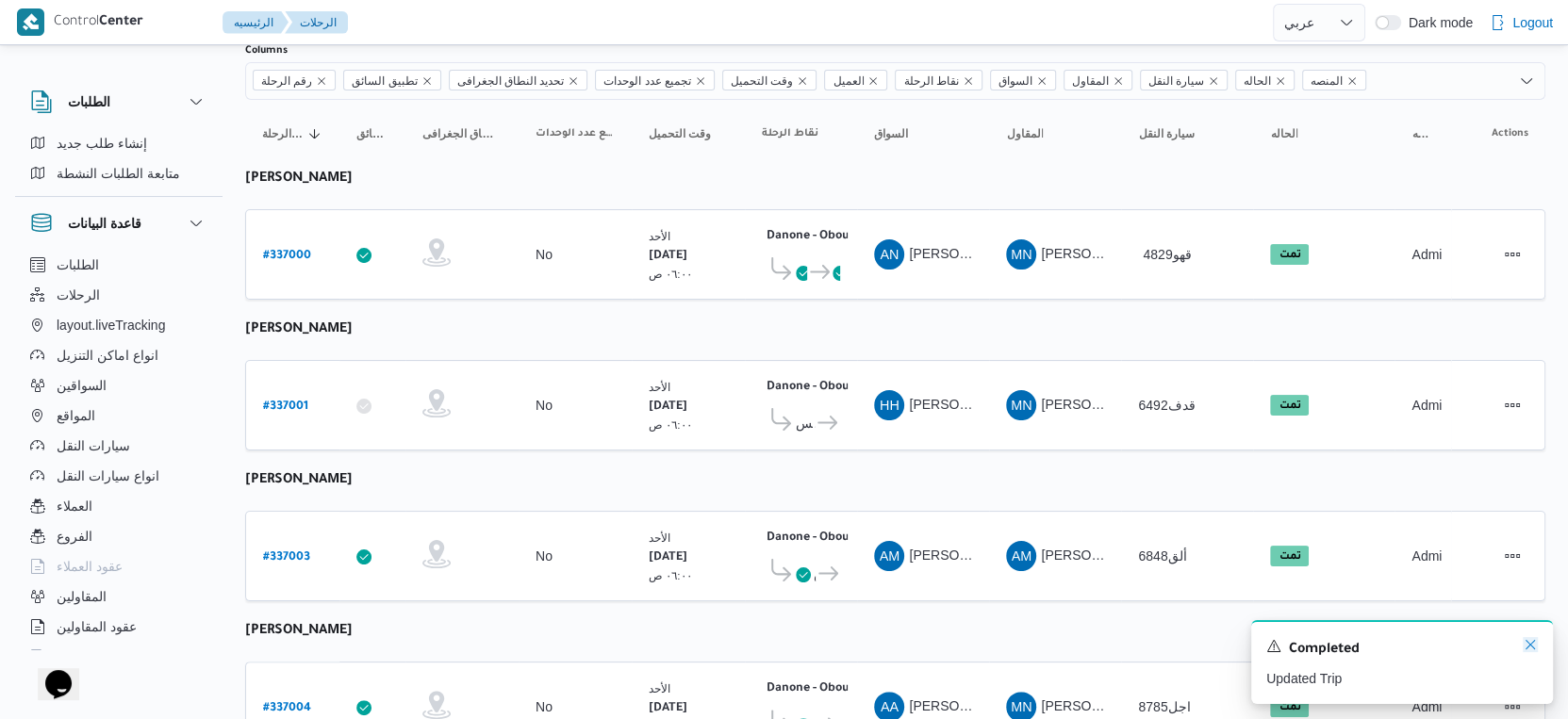
click at [1537, 644] on icon "Dismiss toast" at bounding box center [1531, 645] width 15 height 15
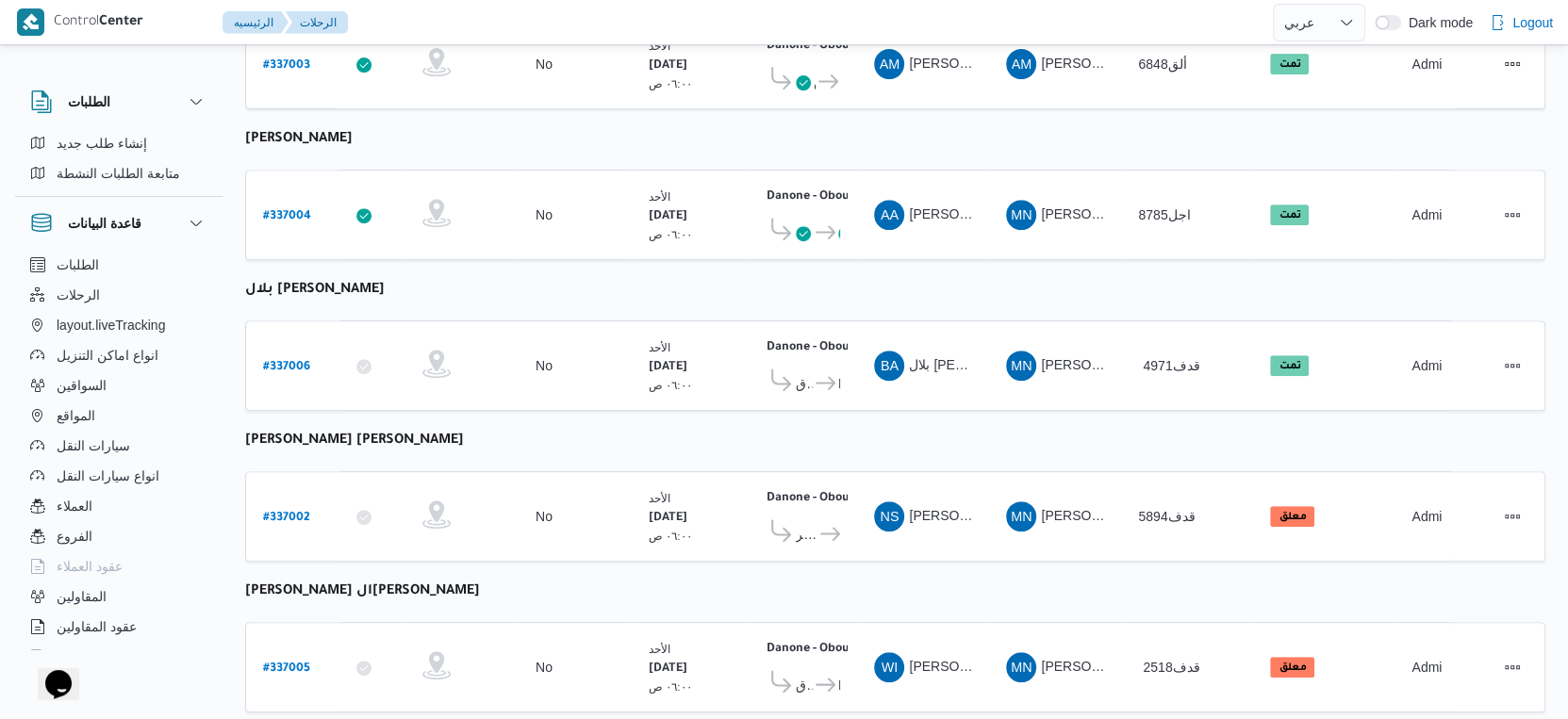
scroll to position [653, 0]
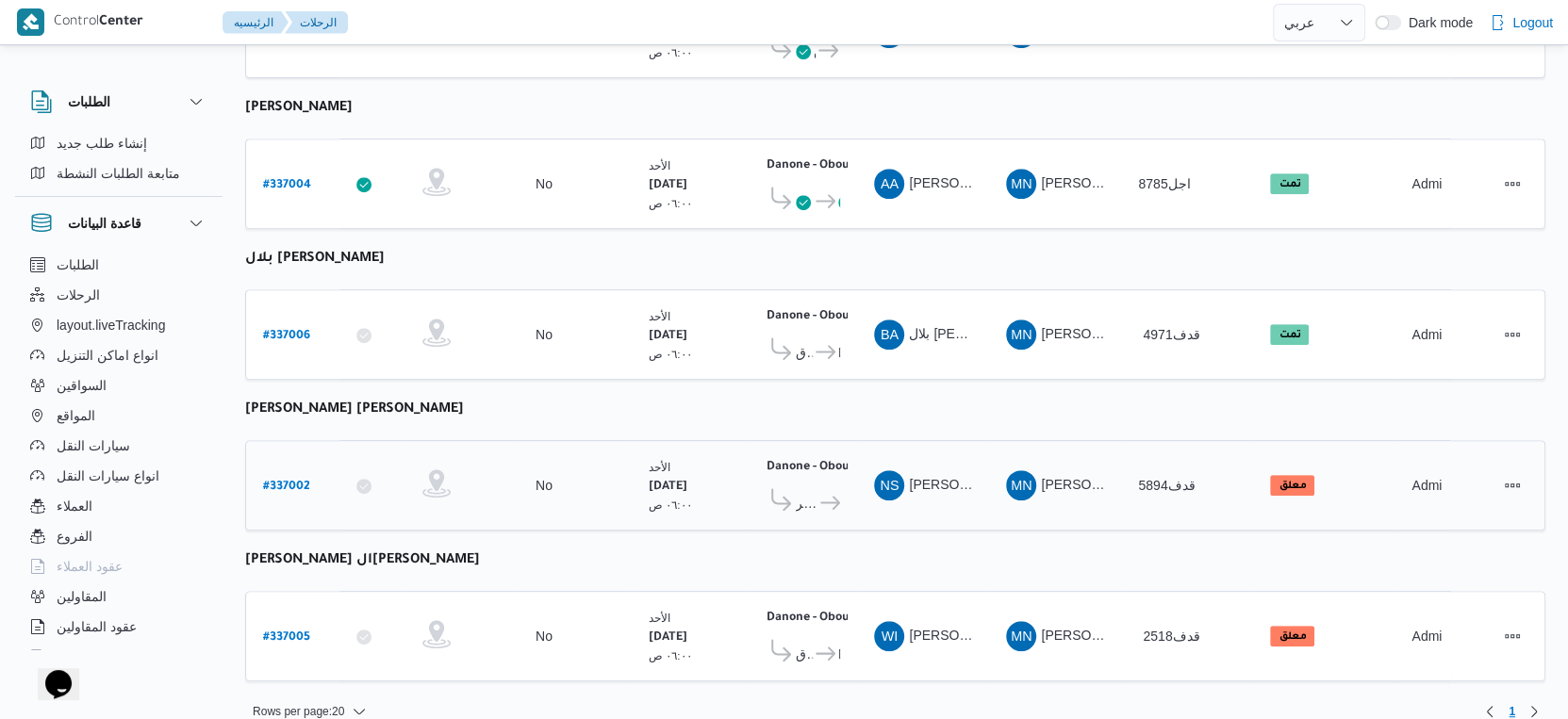
click at [820, 496] on icon at bounding box center [830, 503] width 20 height 14
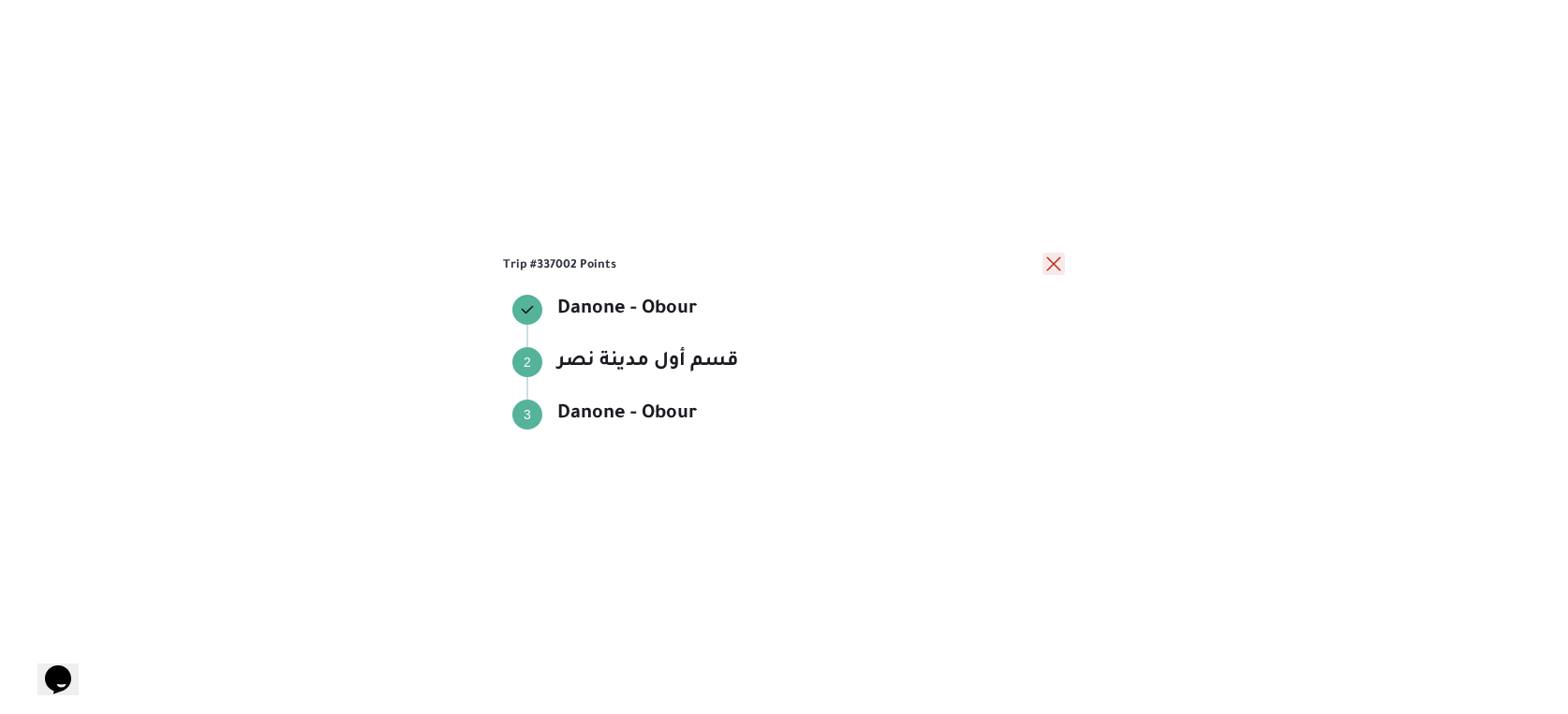
click at [1054, 259] on button "close" at bounding box center [1054, 264] width 23 height 23
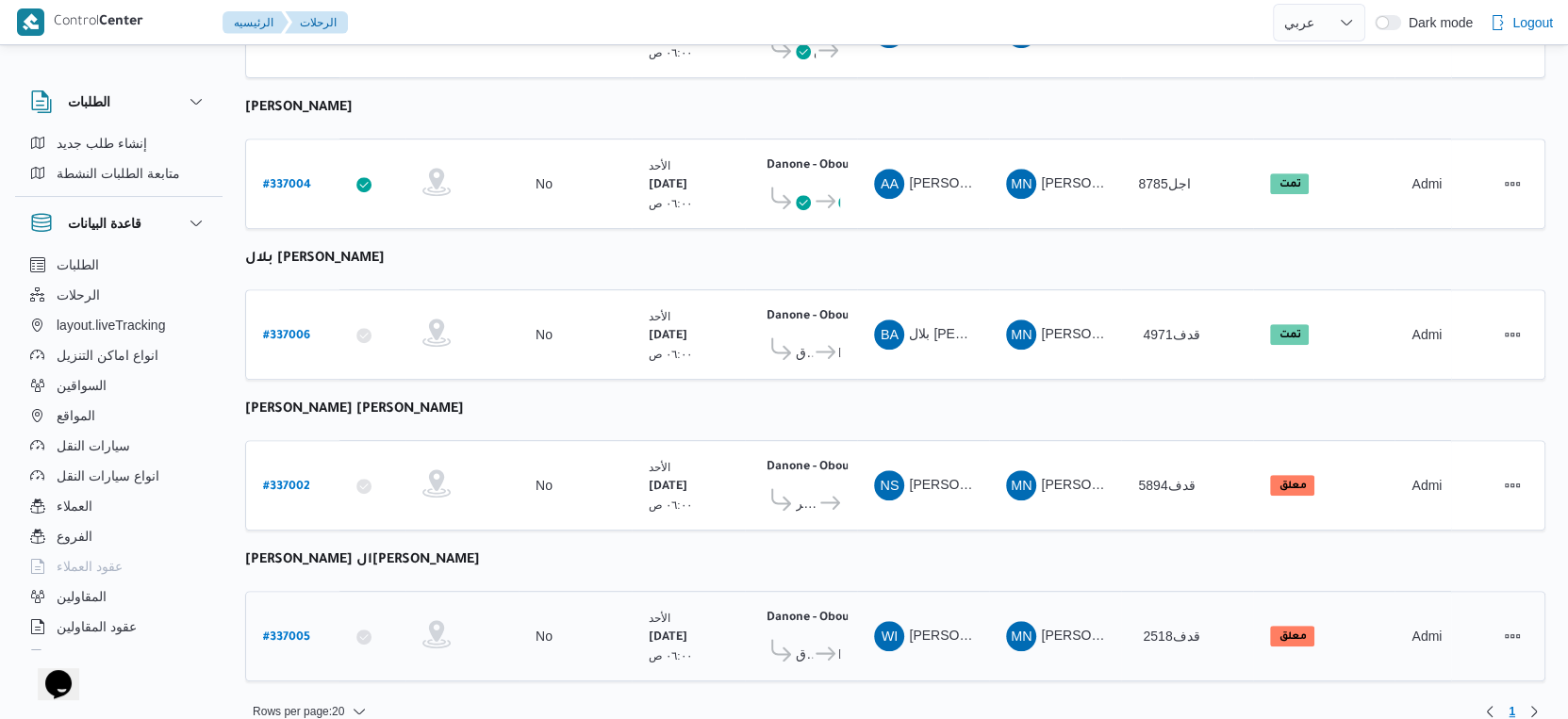
click at [808, 643] on span "قسم الشروق" at bounding box center [804, 654] width 17 height 23
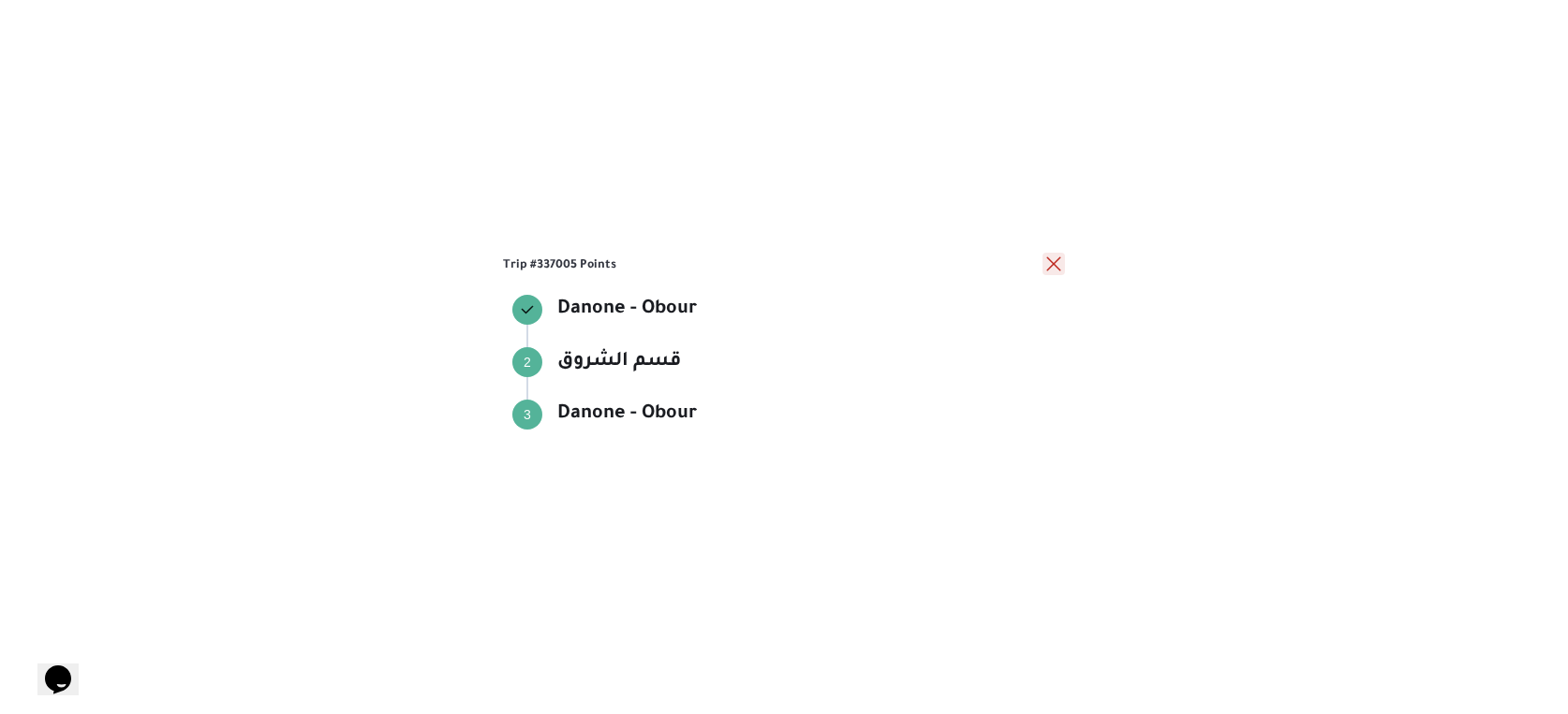
click at [1048, 263] on button "close" at bounding box center [1054, 264] width 23 height 23
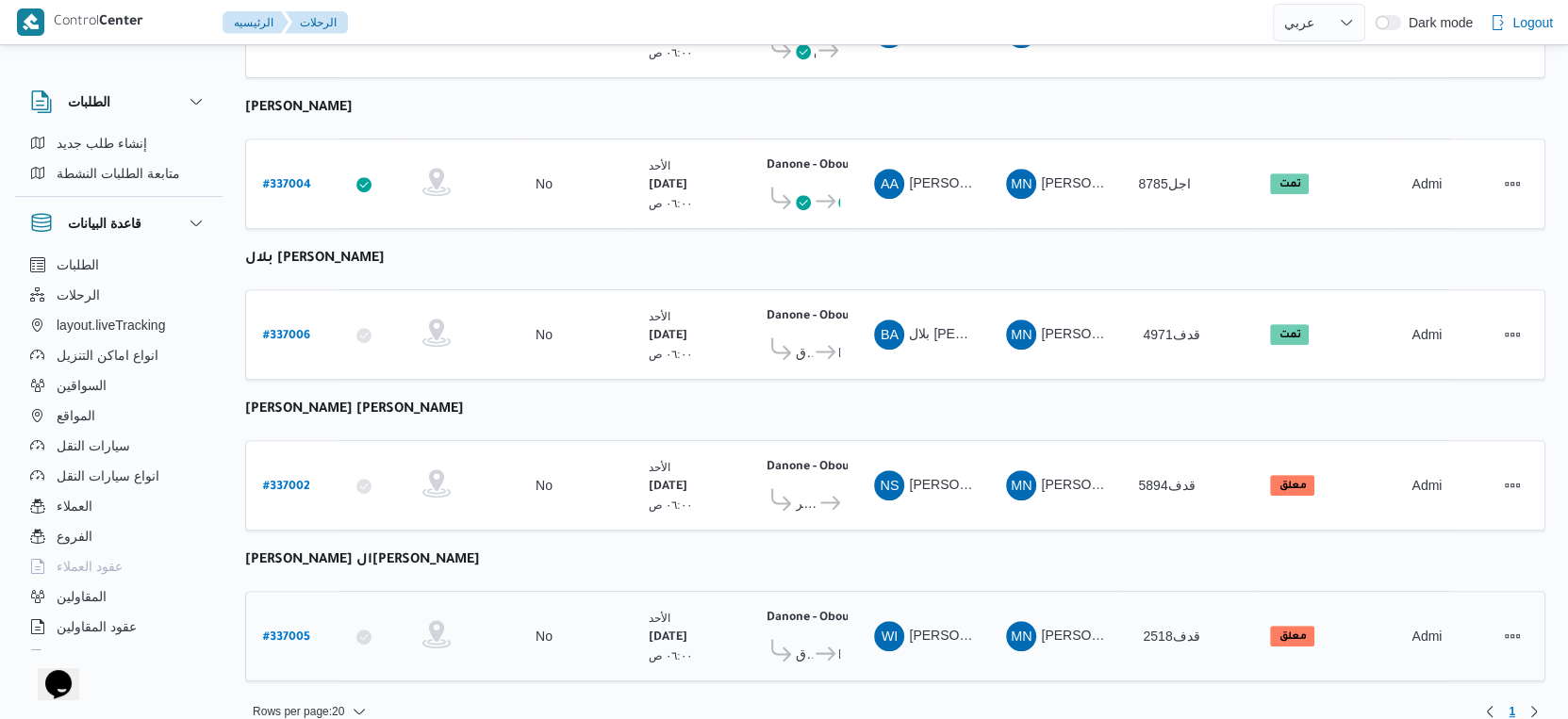
click at [287, 631] on b "# 337005" at bounding box center [286, 638] width 47 height 13
select select "ar"
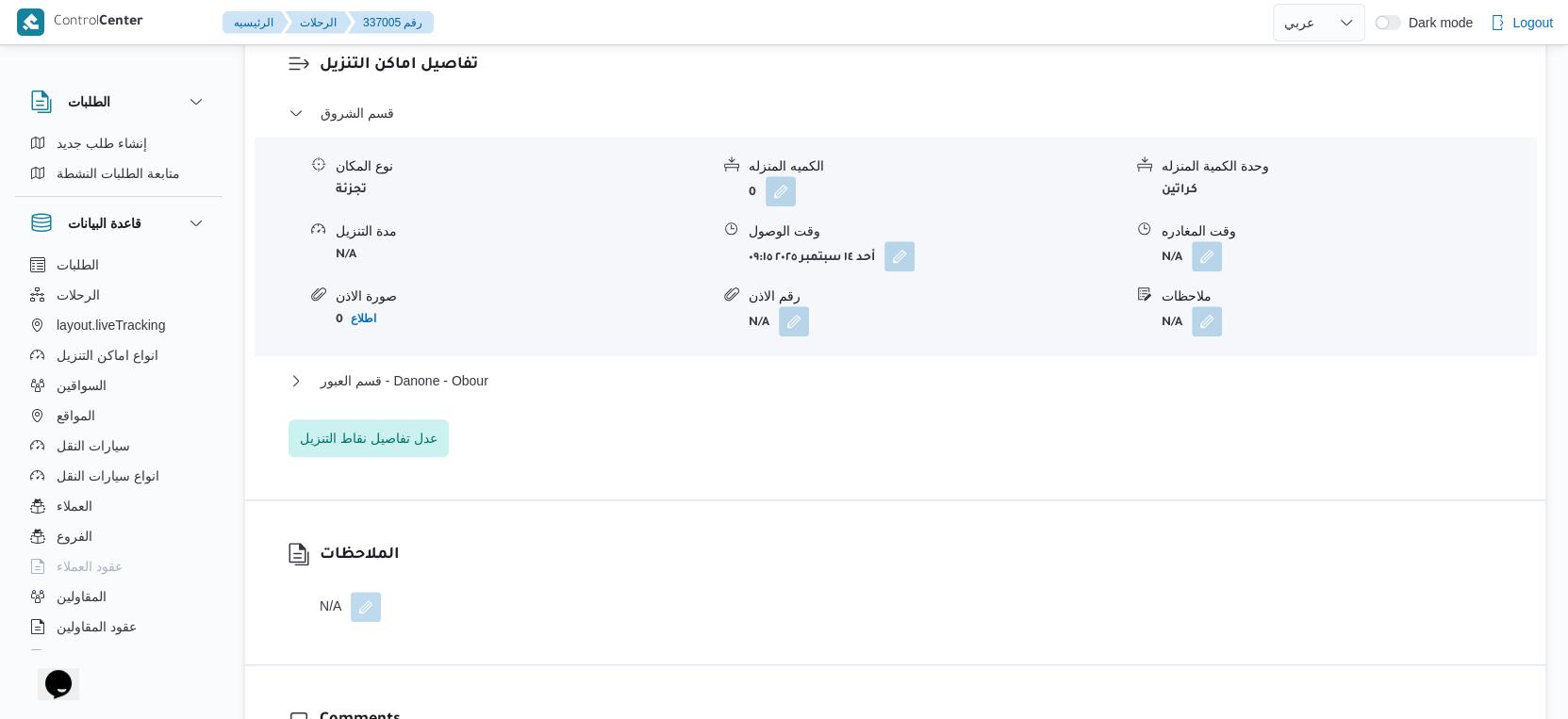
scroll to position [1675, 0]
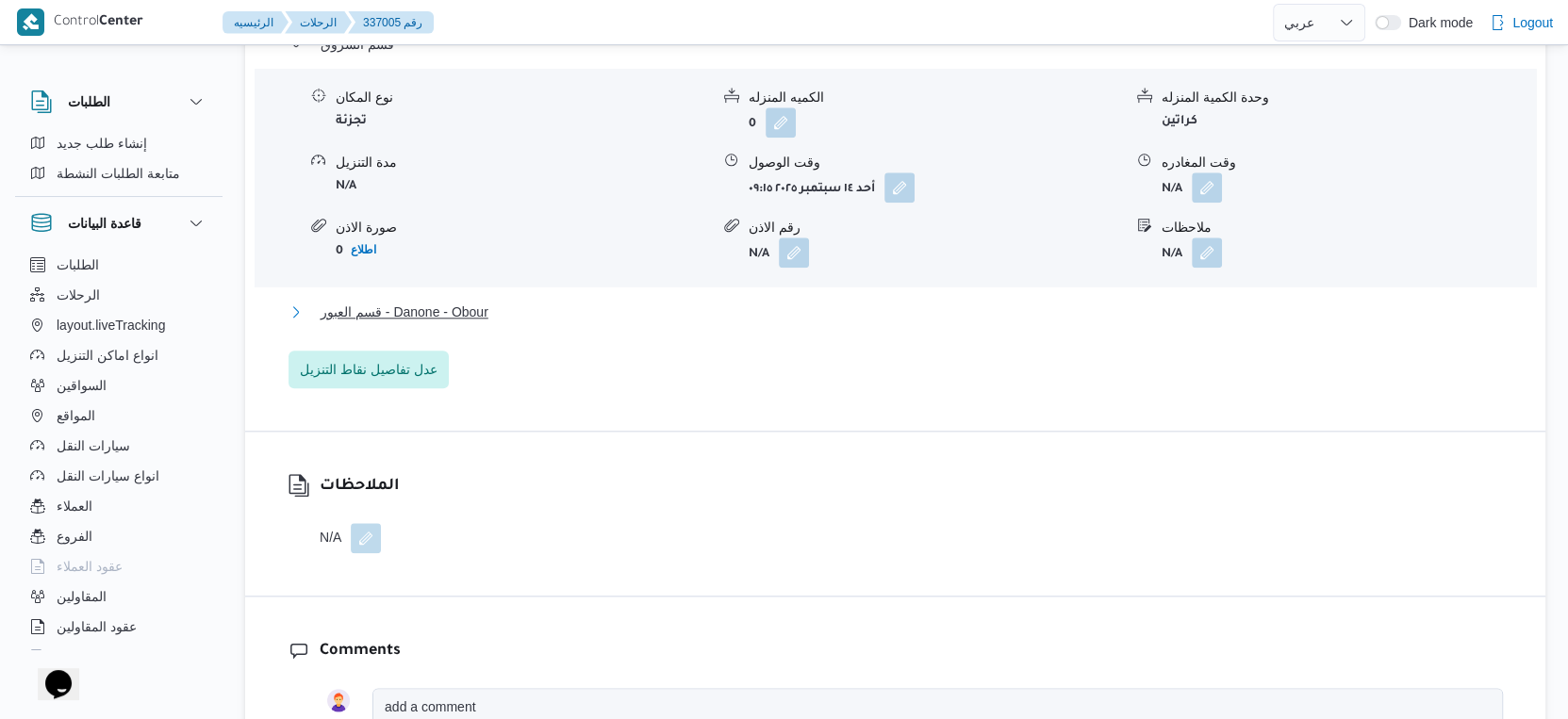
click at [502, 304] on button "قسم العبور - Danone - Obour" at bounding box center [896, 312] width 1214 height 23
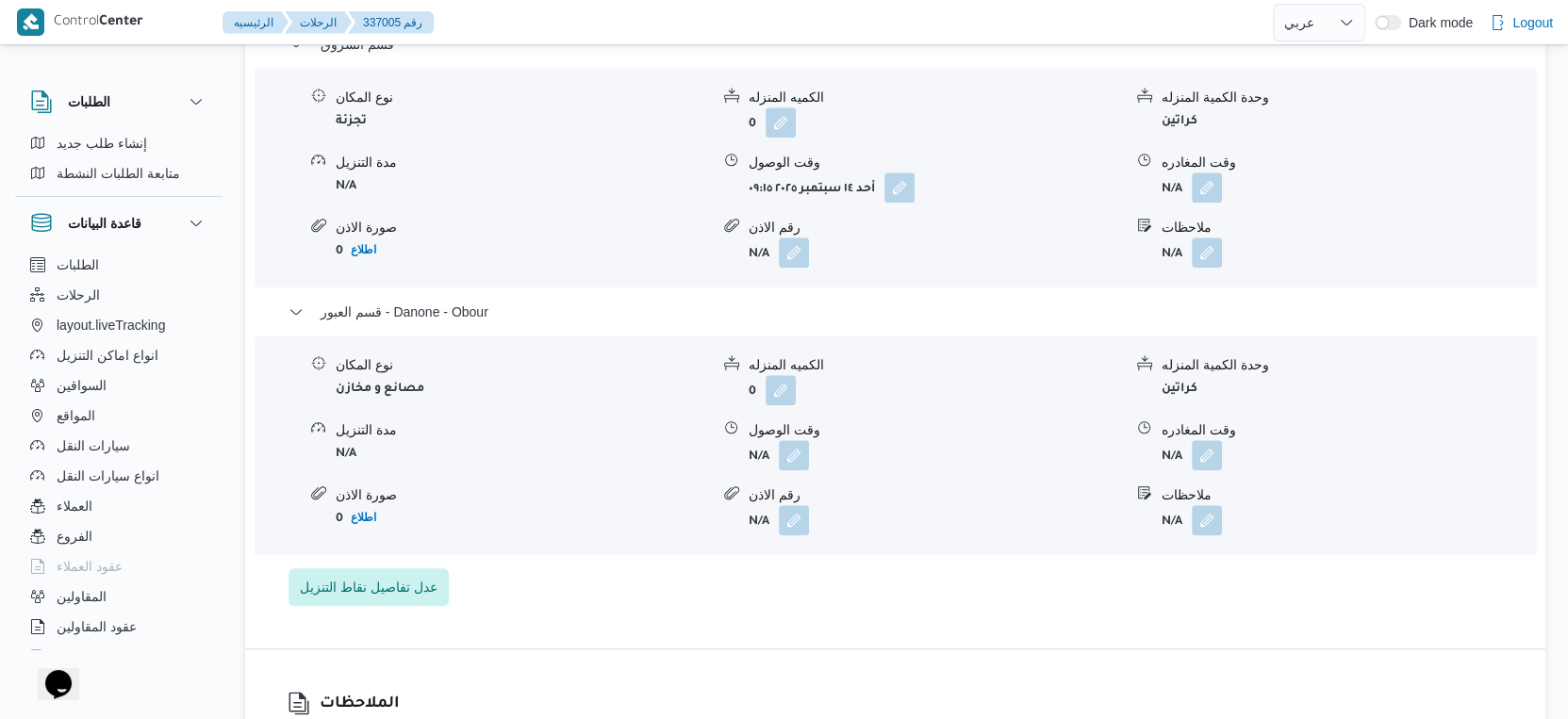
click at [677, 371] on div "نوع المكان" at bounding box center [522, 365] width 373 height 20
click at [873, 515] on form "N/A" at bounding box center [935, 521] width 373 height 31
click at [591, 591] on div "قسم الشروق نوع المكان تجزئة الكميه المنزله 0 وحدة الكمية المنزله كراتين مدة الت…" at bounding box center [896, 319] width 1214 height 573
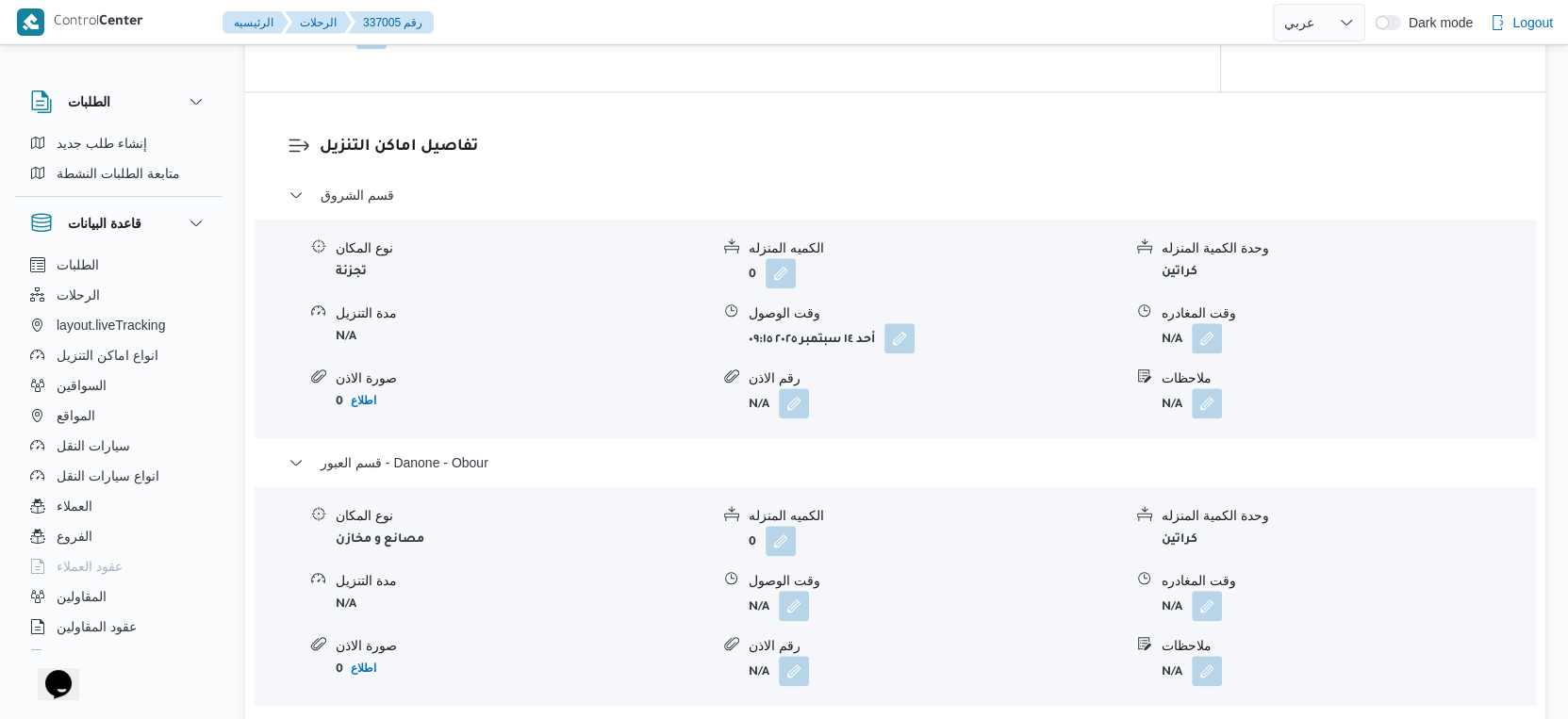
scroll to position [1572, 0]
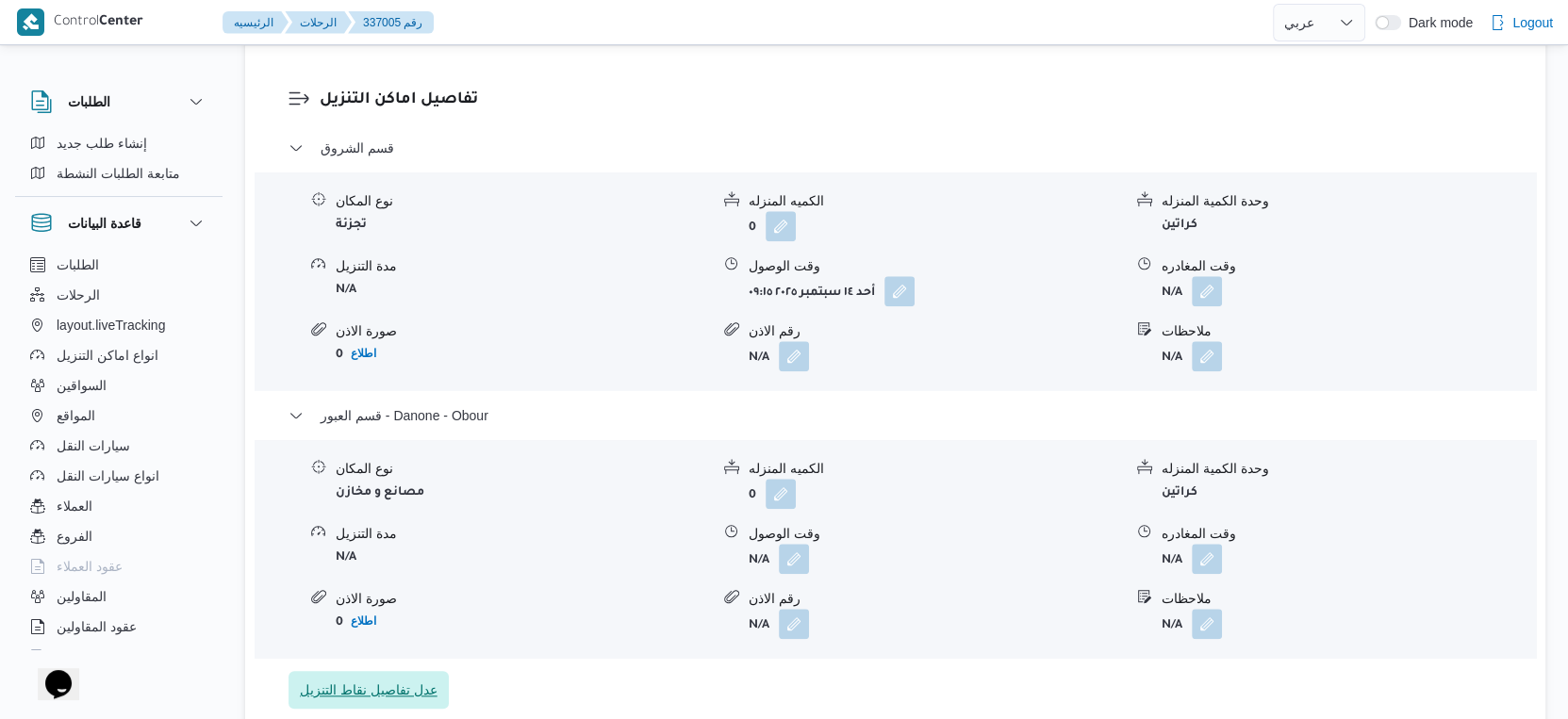
click at [410, 697] on span "عدل تفاصيل نقاط التنزيل" at bounding box center [368, 690] width 137 height 23
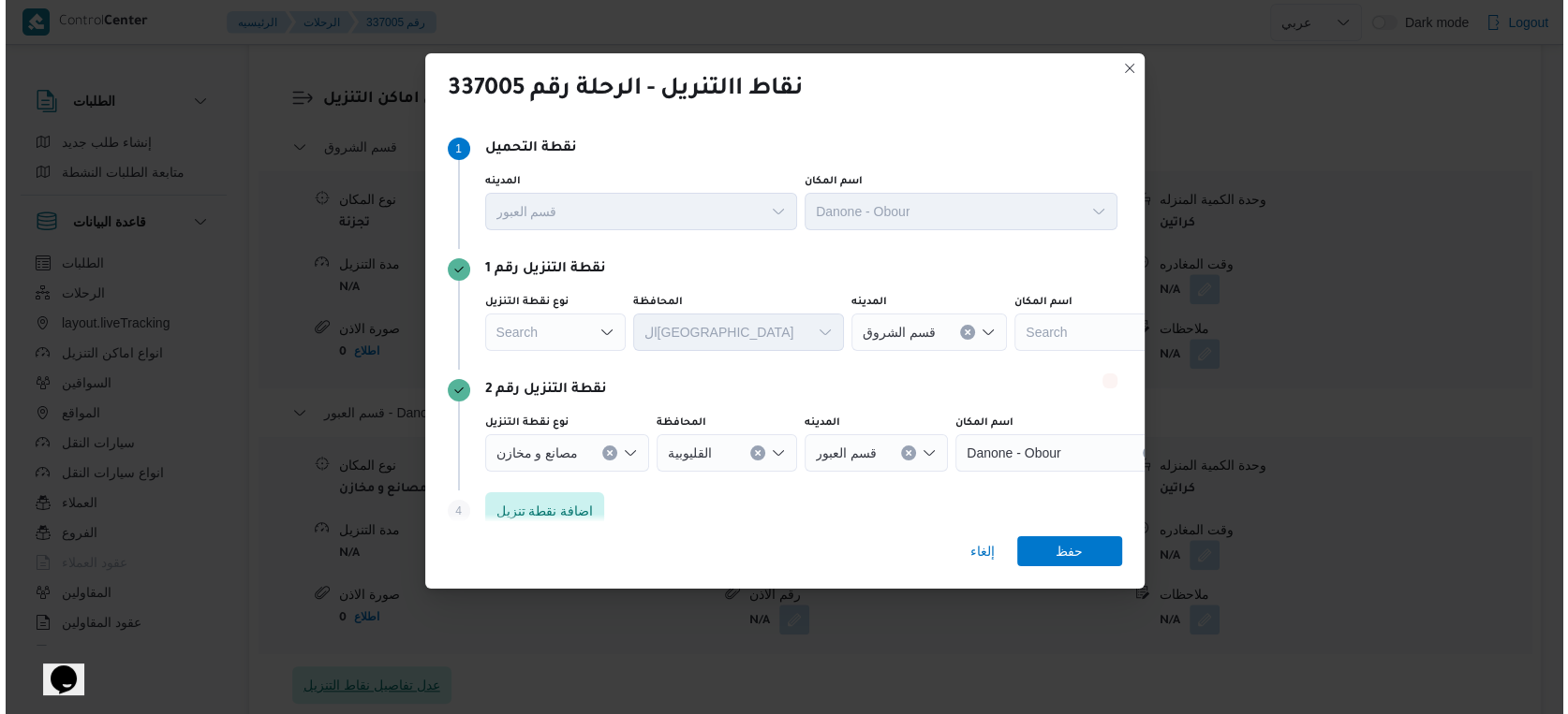
scroll to position [1530, 0]
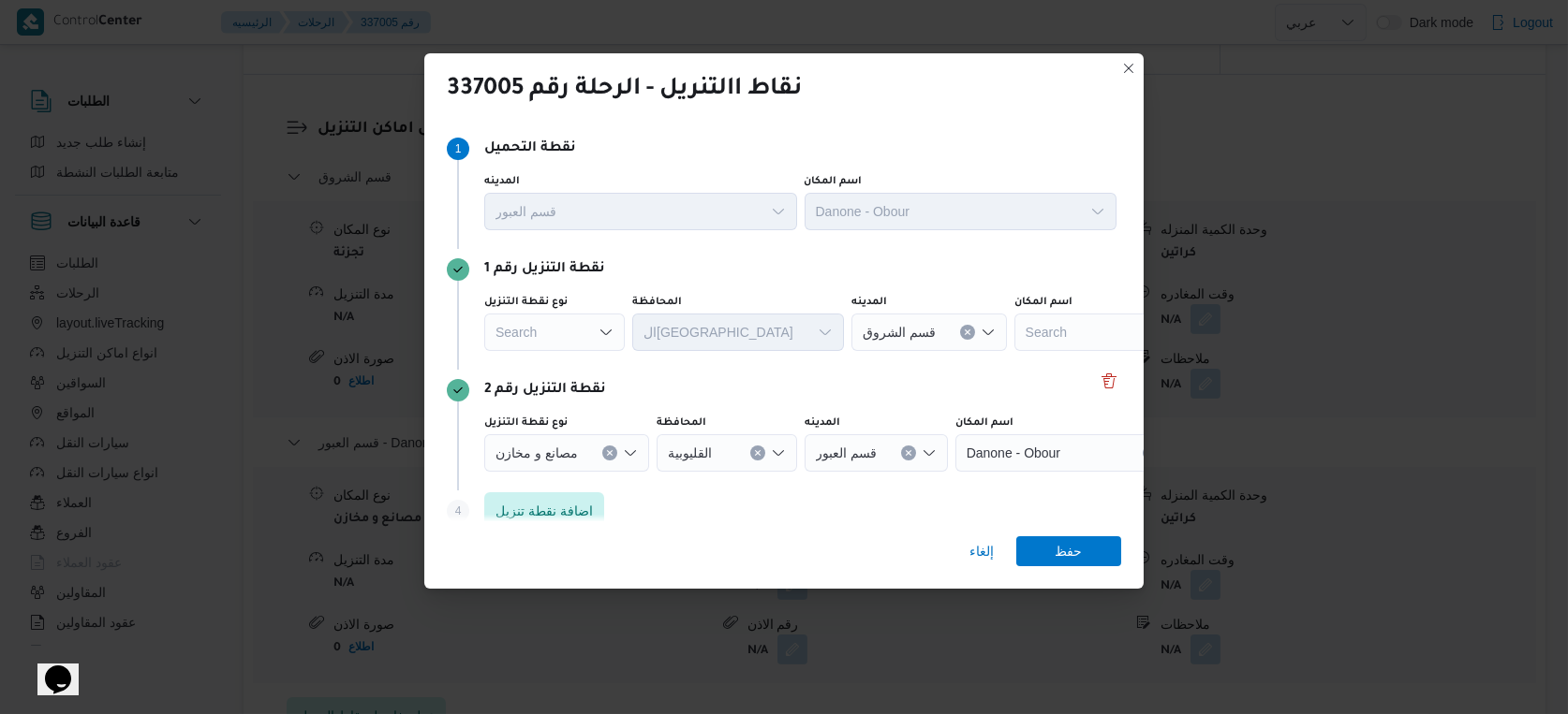
click at [563, 333] on div "Search" at bounding box center [554, 332] width 140 height 38
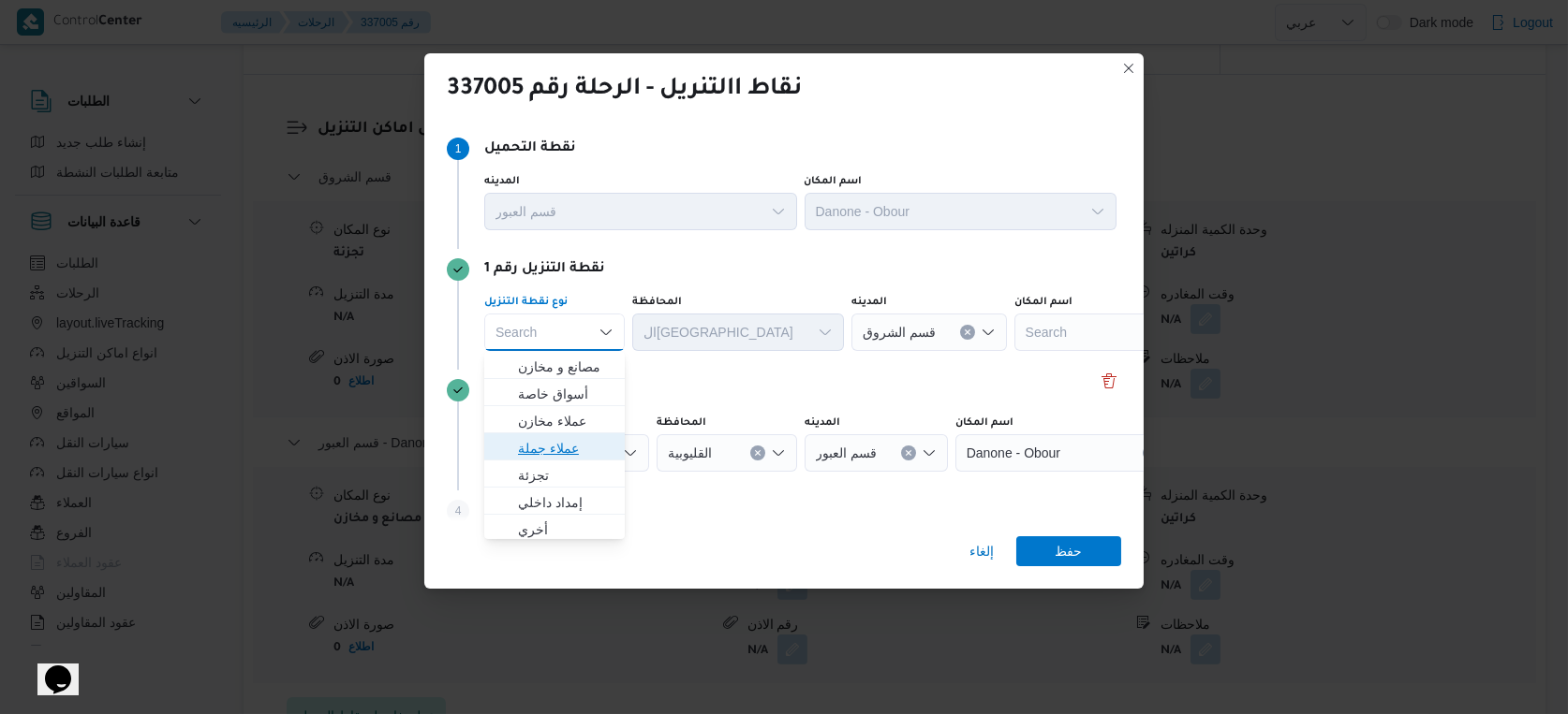
click at [566, 449] on span "عملاء جملة" at bounding box center [566, 449] width 96 height 23
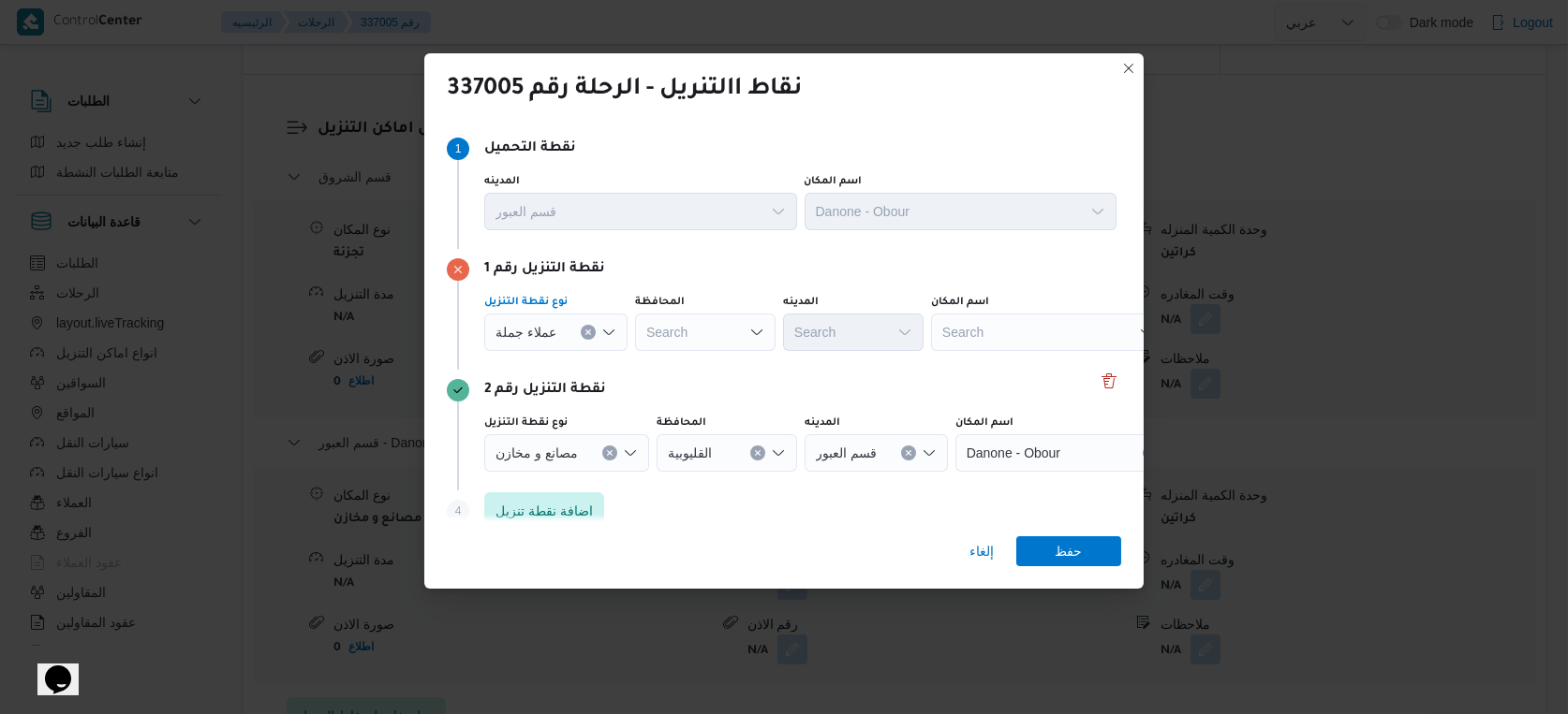
click at [717, 337] on div "Search" at bounding box center [705, 332] width 140 height 38
type input "القاه"
click at [700, 366] on mark "القاه" at bounding box center [693, 367] width 25 height 15
click at [874, 332] on div "Search" at bounding box center [945, 332] width 140 height 38
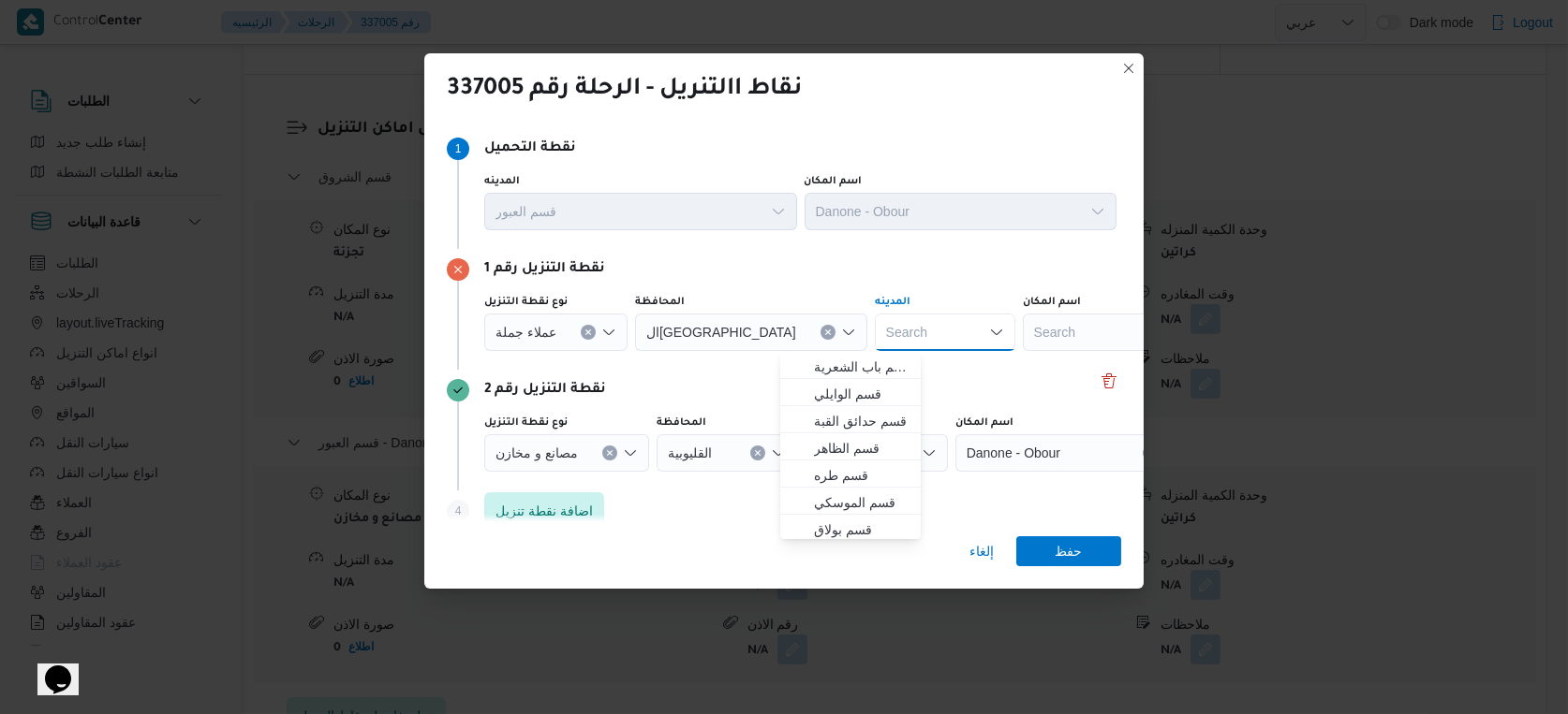
type input "غ"
type input "عين"
click at [850, 356] on span "قسم عين شمس" at bounding box center [861, 367] width 96 height 23
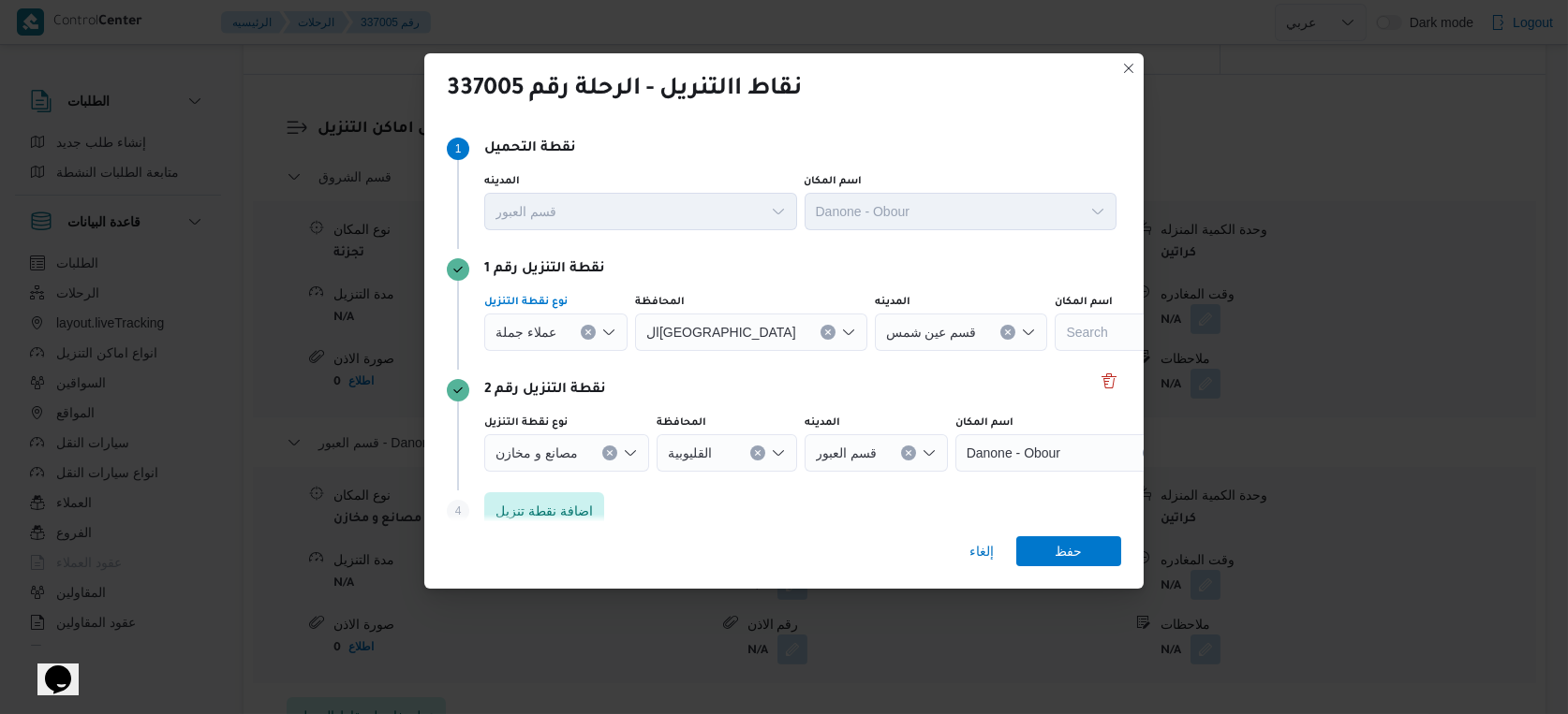
click at [534, 334] on span "عملاء جملة" at bounding box center [526, 331] width 61 height 21
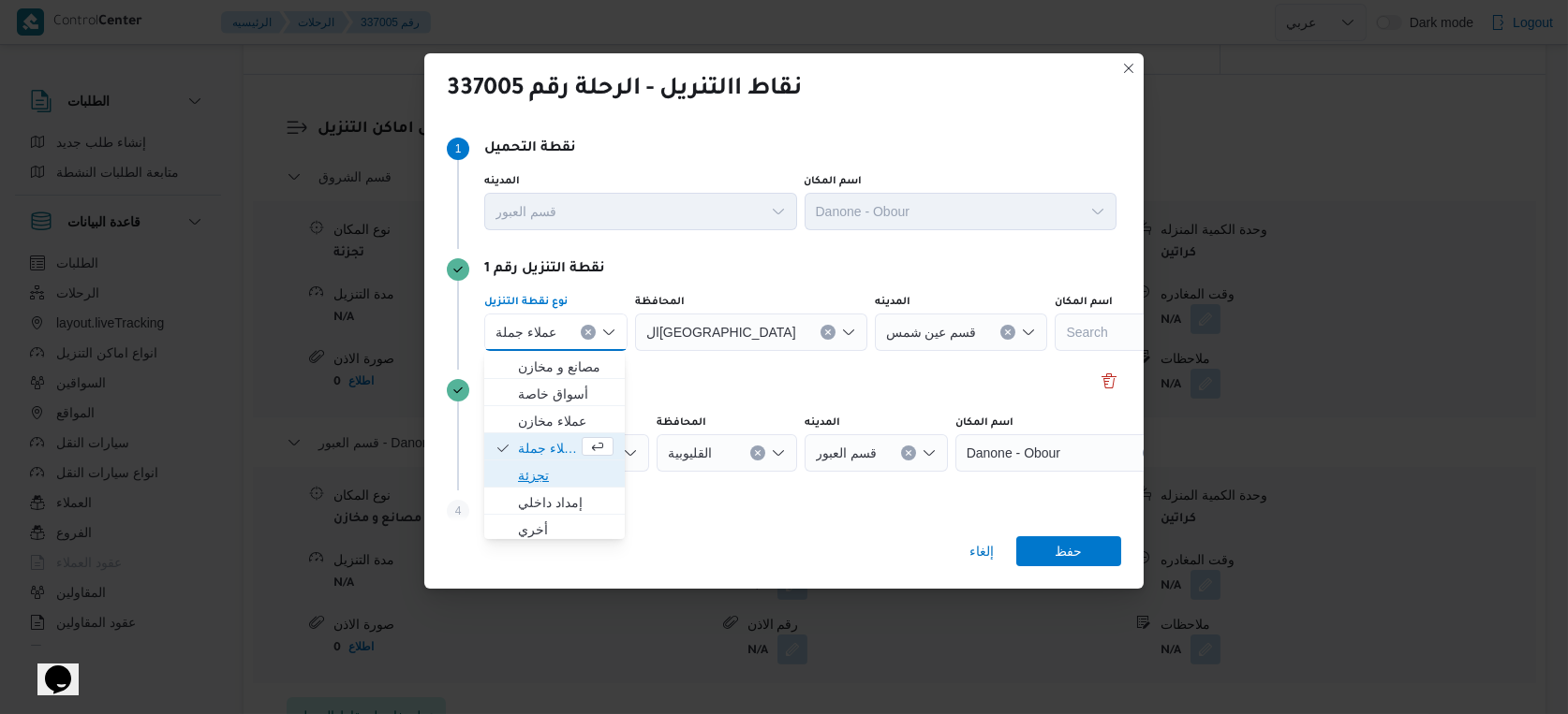
click at [544, 476] on span "تجزئة" at bounding box center [566, 475] width 96 height 23
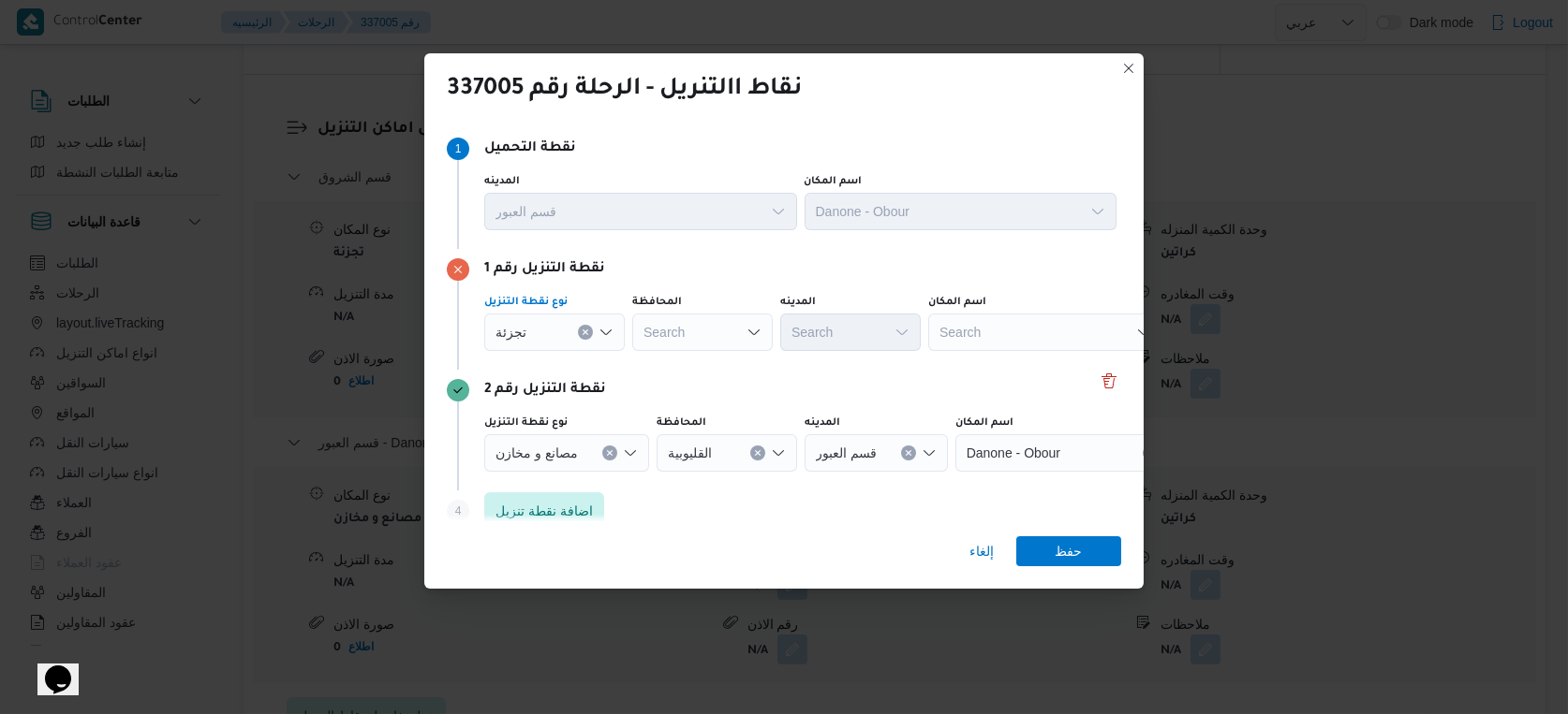
click at [703, 334] on div "Search" at bounding box center [702, 332] width 140 height 38
type input "القاه"
click at [702, 366] on mark "القاه" at bounding box center [693, 367] width 25 height 15
click at [872, 346] on div "Search" at bounding box center [942, 332] width 140 height 38
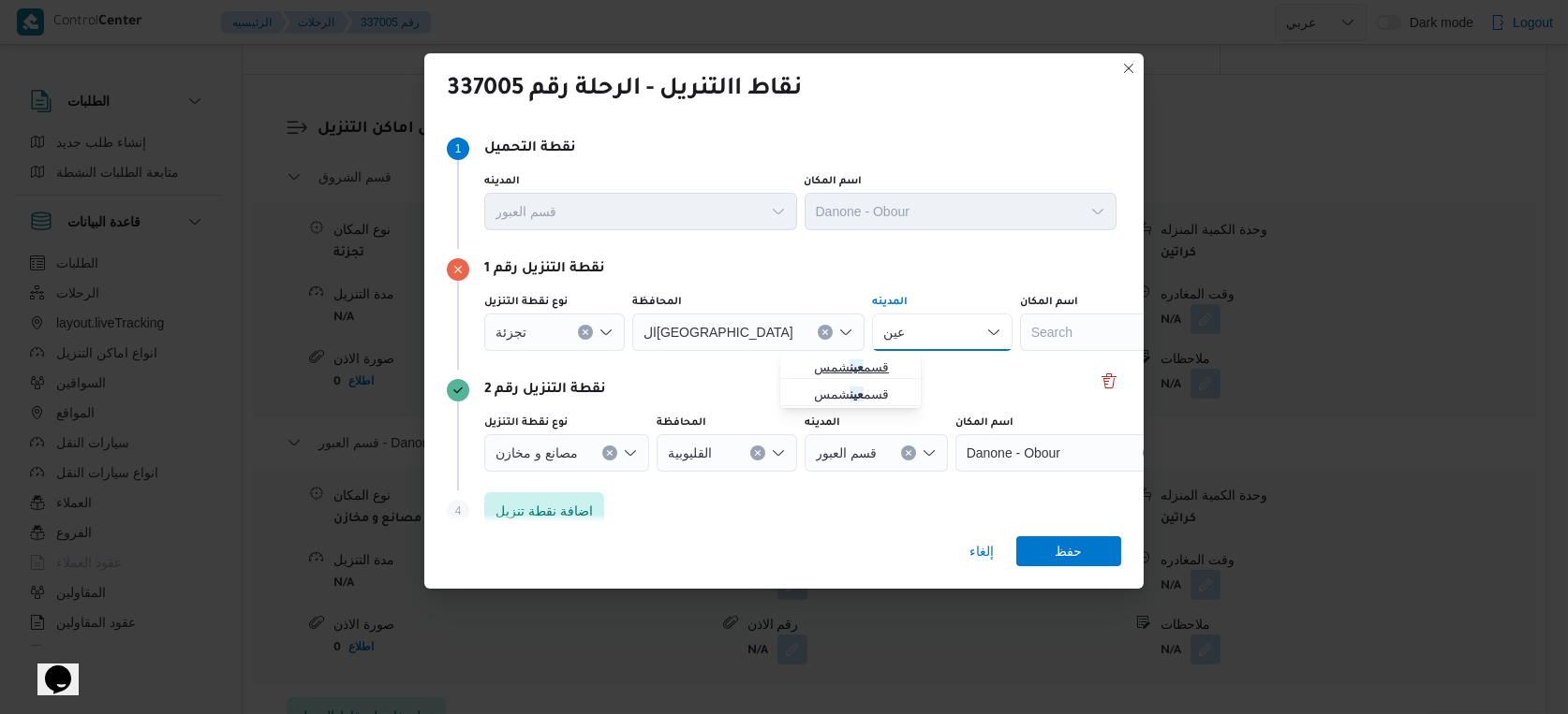
type input "عين"
click at [863, 360] on mark "عين" at bounding box center [856, 367] width 14 height 15
click at [1062, 549] on span "حفظ" at bounding box center [1069, 550] width 27 height 30
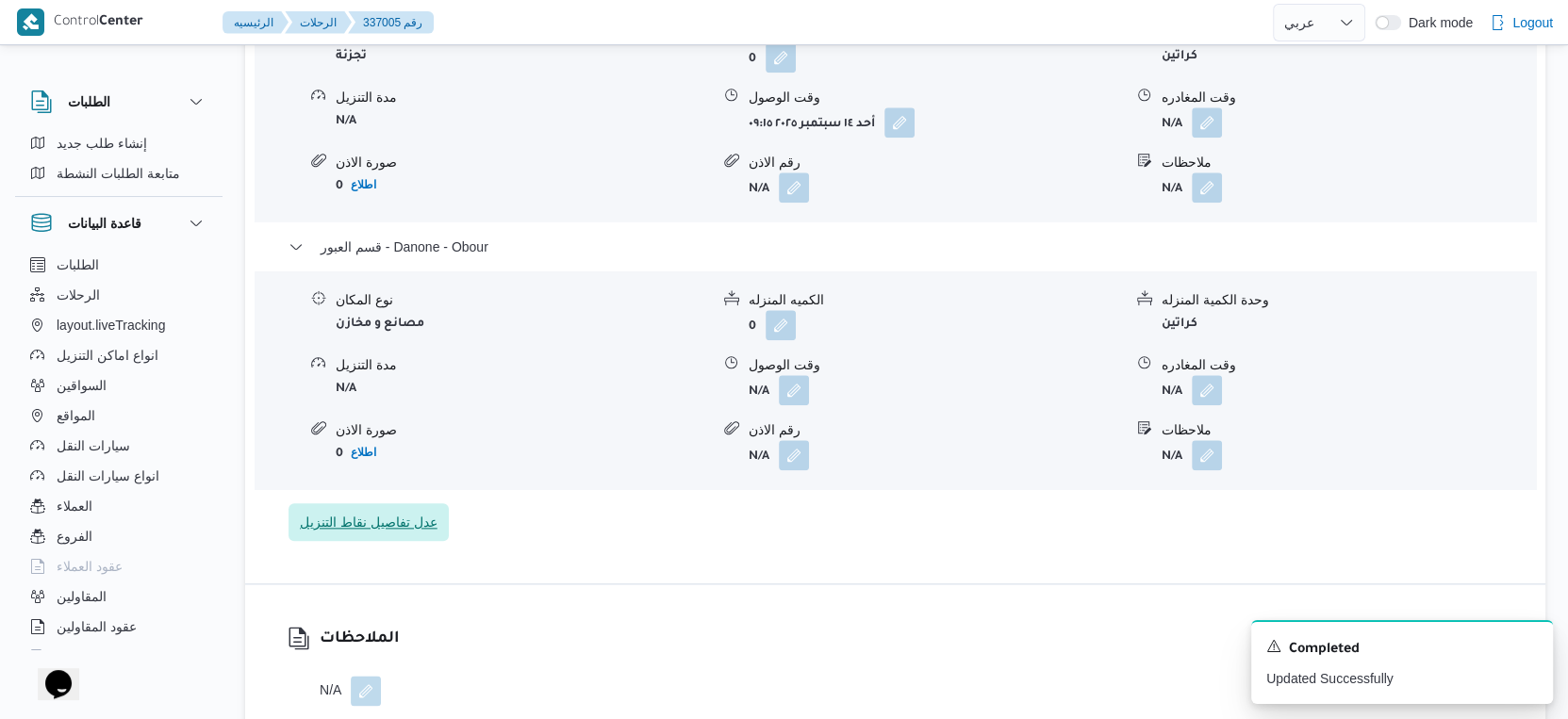
scroll to position [1572, 0]
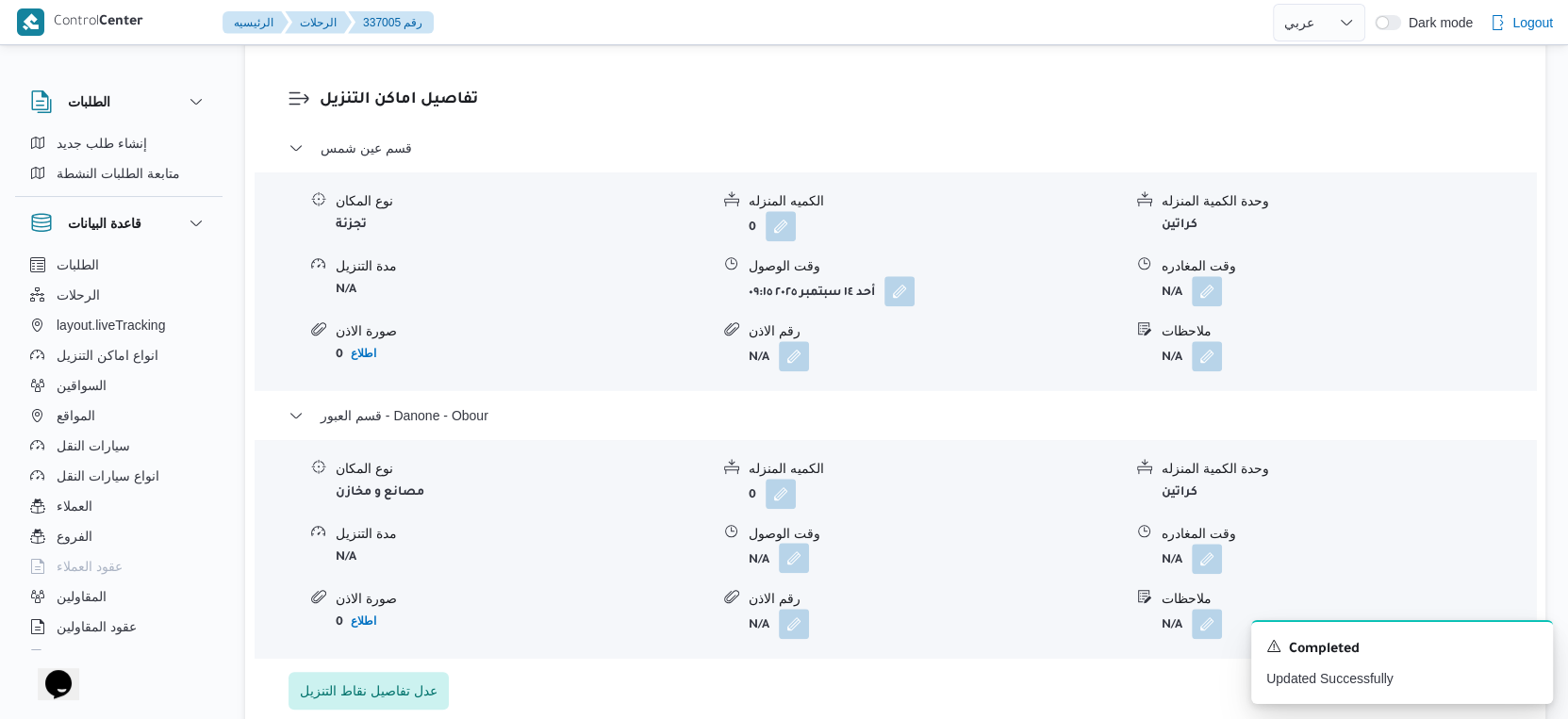
click at [797, 544] on button "button" at bounding box center [794, 558] width 31 height 31
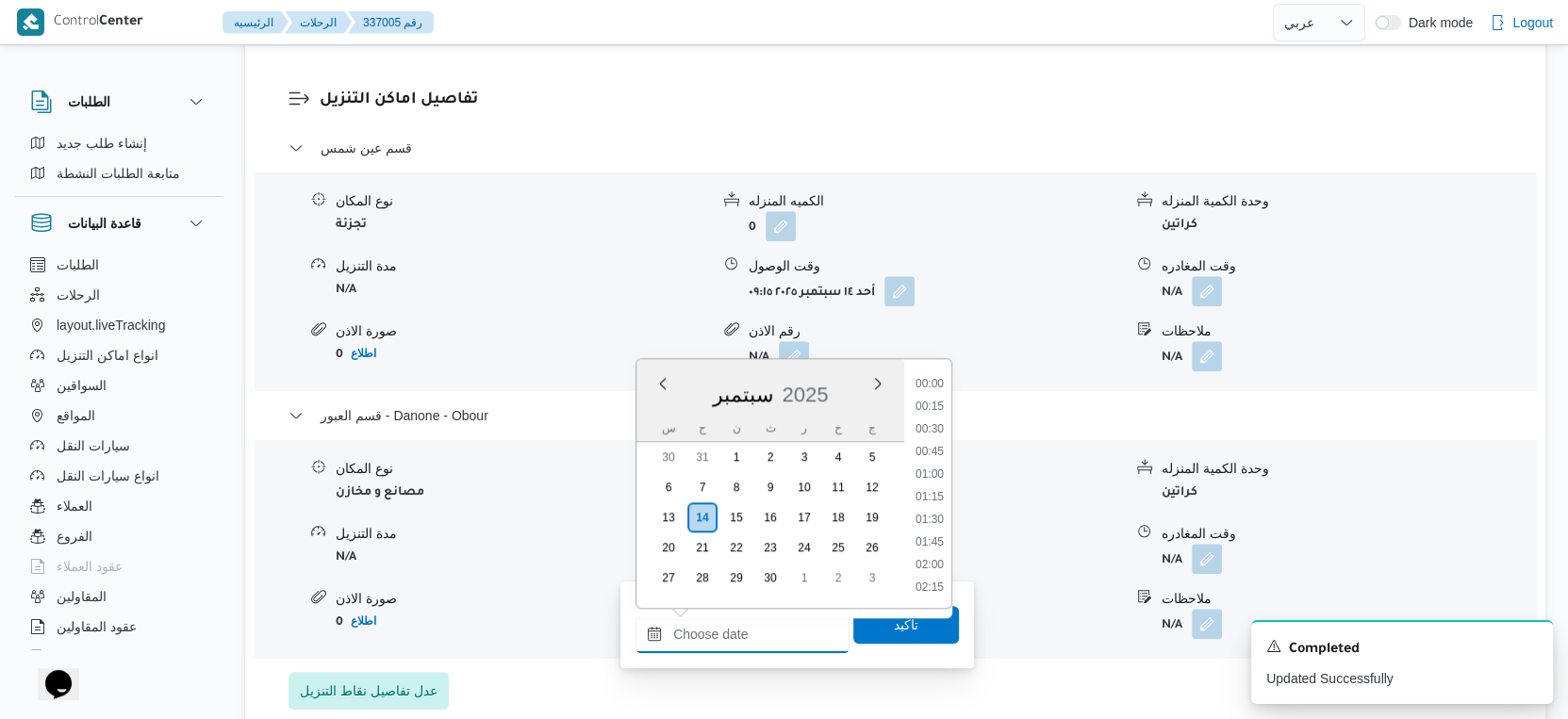
drag, startPoint x: 763, startPoint y: 625, endPoint x: 771, endPoint y: 616, distance: 12.0
click at [763, 625] on input "وقت الوصول" at bounding box center [742, 635] width 214 height 38
drag, startPoint x: 928, startPoint y: 436, endPoint x: 917, endPoint y: 452, distance: 19.4
click at [928, 436] on li "15:00" at bounding box center [929, 439] width 43 height 19
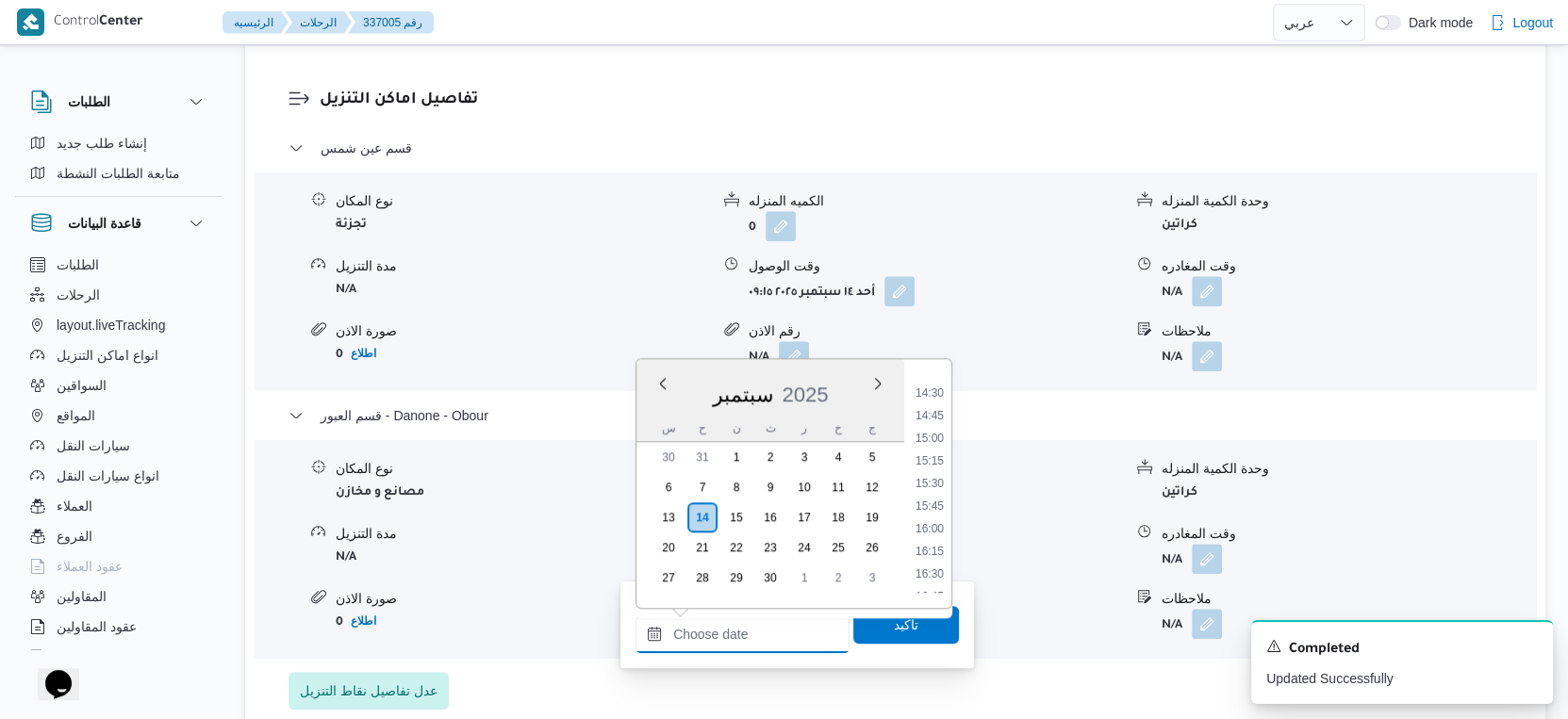
type input "١٤/٠٩/٢٠٢٥ ١٥:٠٠"
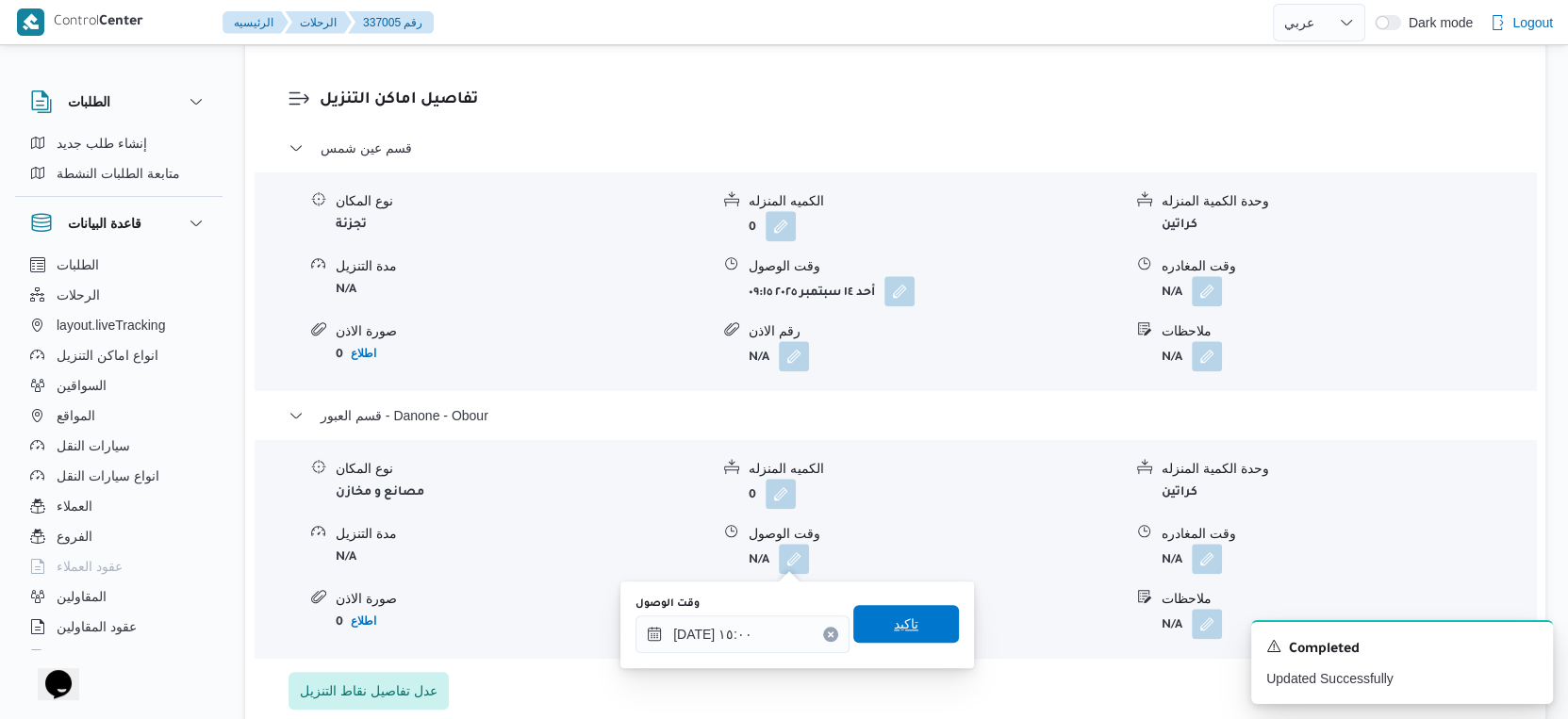
click at [896, 623] on span "تاكيد" at bounding box center [906, 625] width 25 height 23
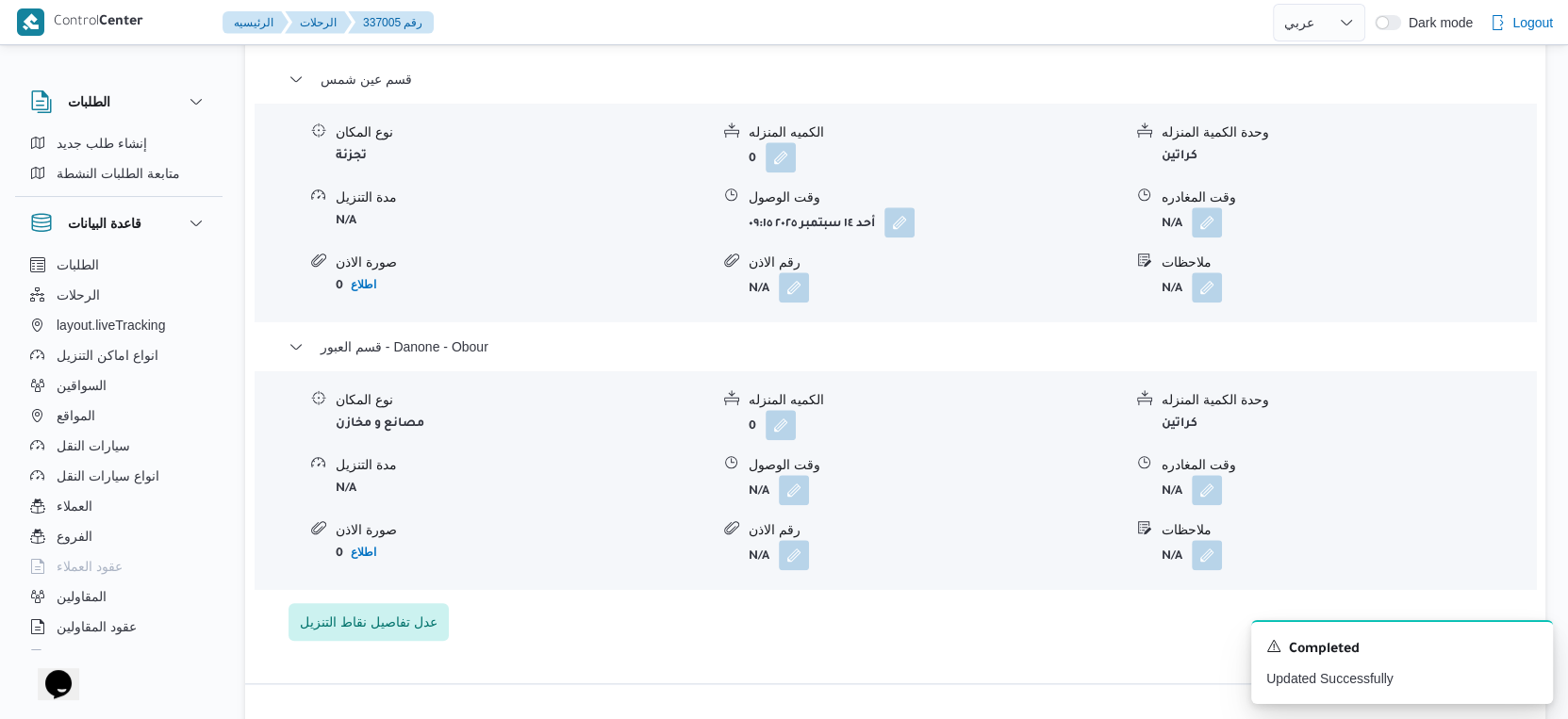
scroll to position [1675, 0]
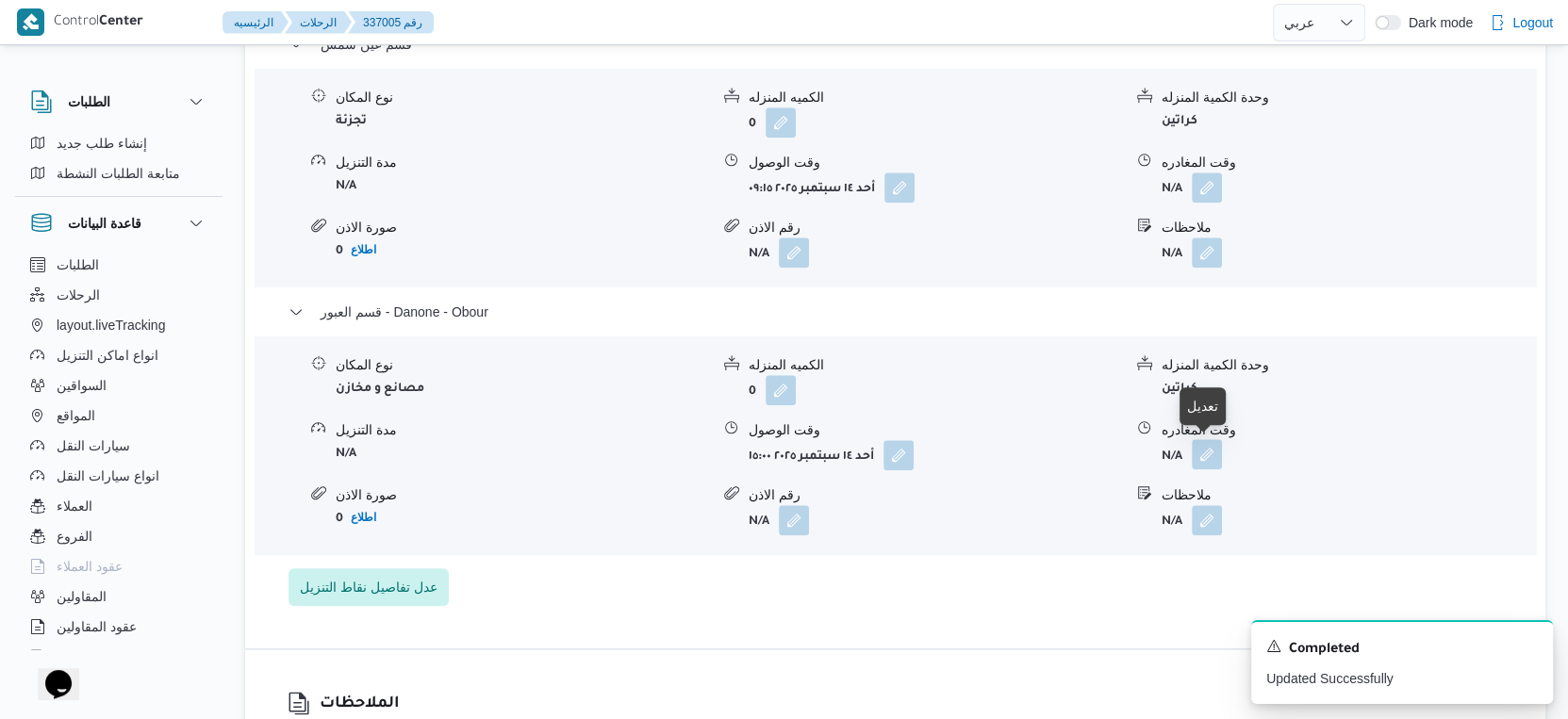
click at [1213, 456] on button "button" at bounding box center [1207, 455] width 31 height 31
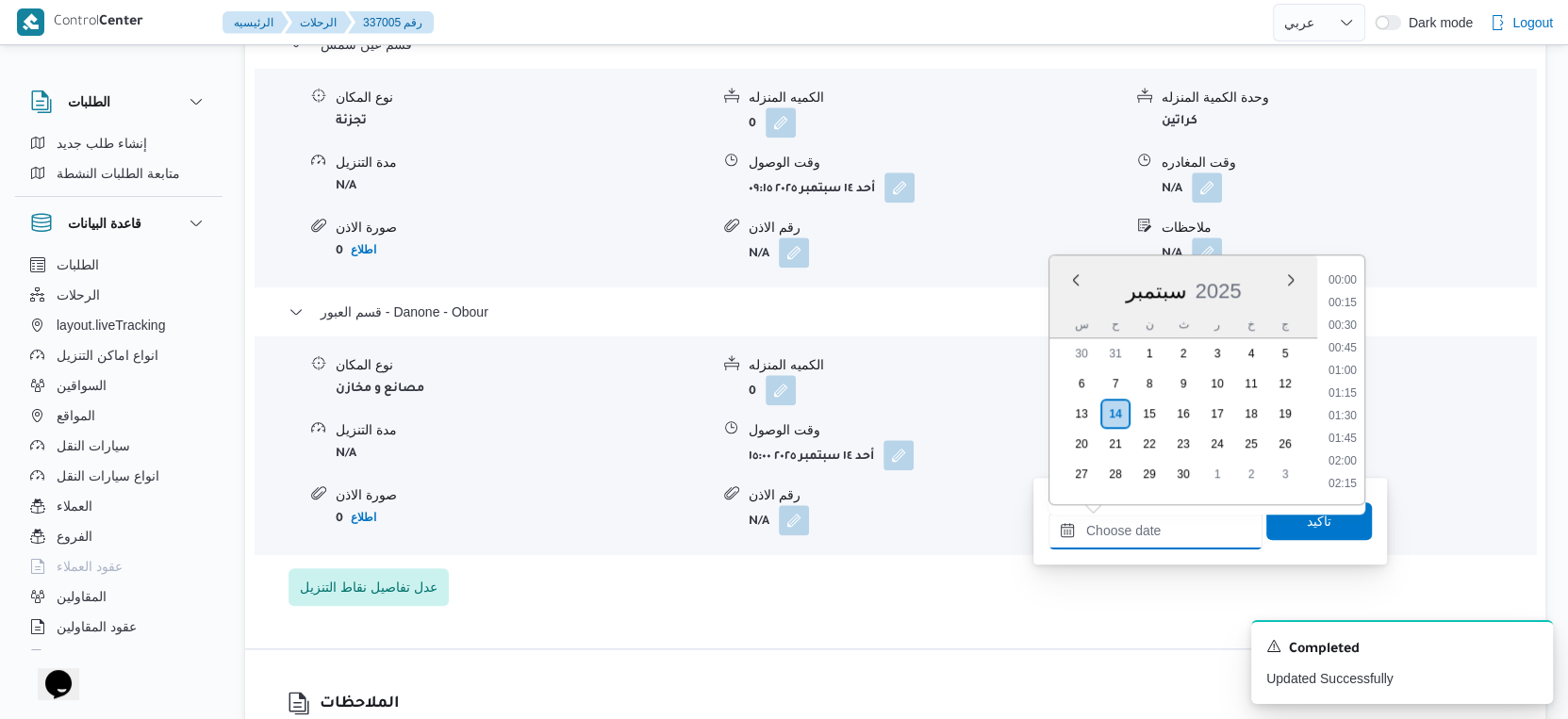
drag, startPoint x: 1179, startPoint y: 519, endPoint x: 1187, endPoint y: 511, distance: 11.3
click at [1179, 519] on input "وقت المغادره" at bounding box center [1155, 531] width 214 height 38
click at [1353, 378] on li "15:30" at bounding box center [1342, 380] width 43 height 19
type input "١٤/٠٩/٢٠٢٥ ١٥:٣٠"
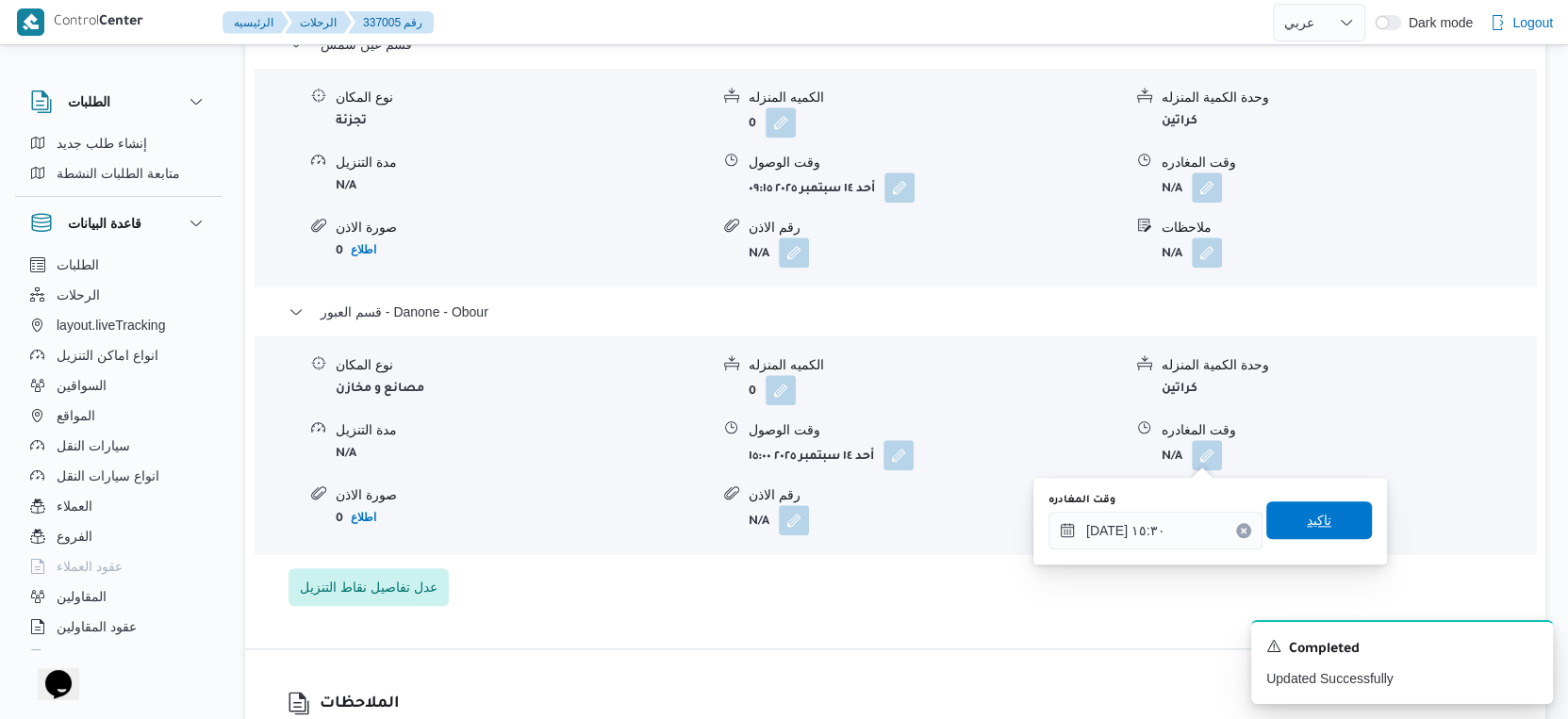
click at [1330, 510] on span "تاكيد" at bounding box center [1319, 521] width 106 height 38
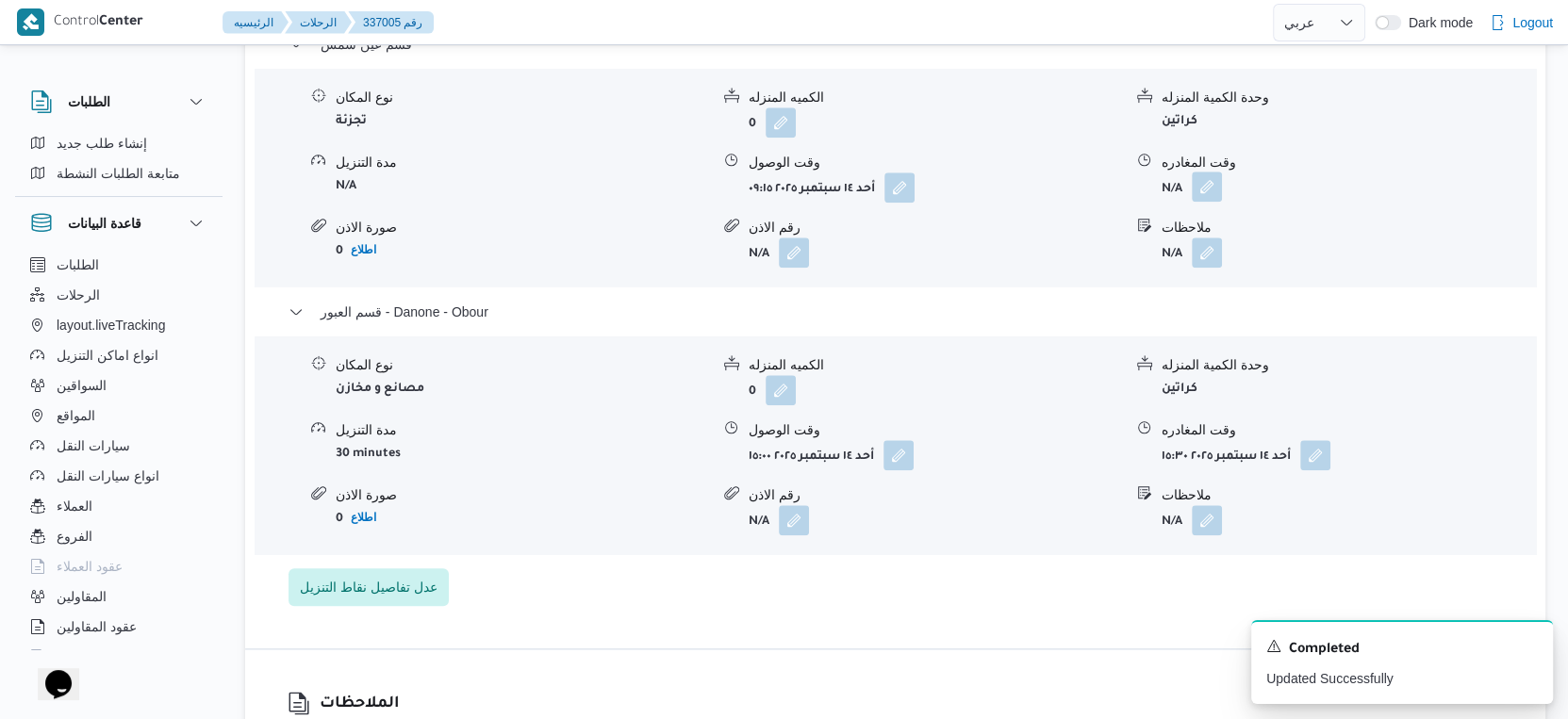
click at [1204, 183] on button "button" at bounding box center [1207, 187] width 31 height 31
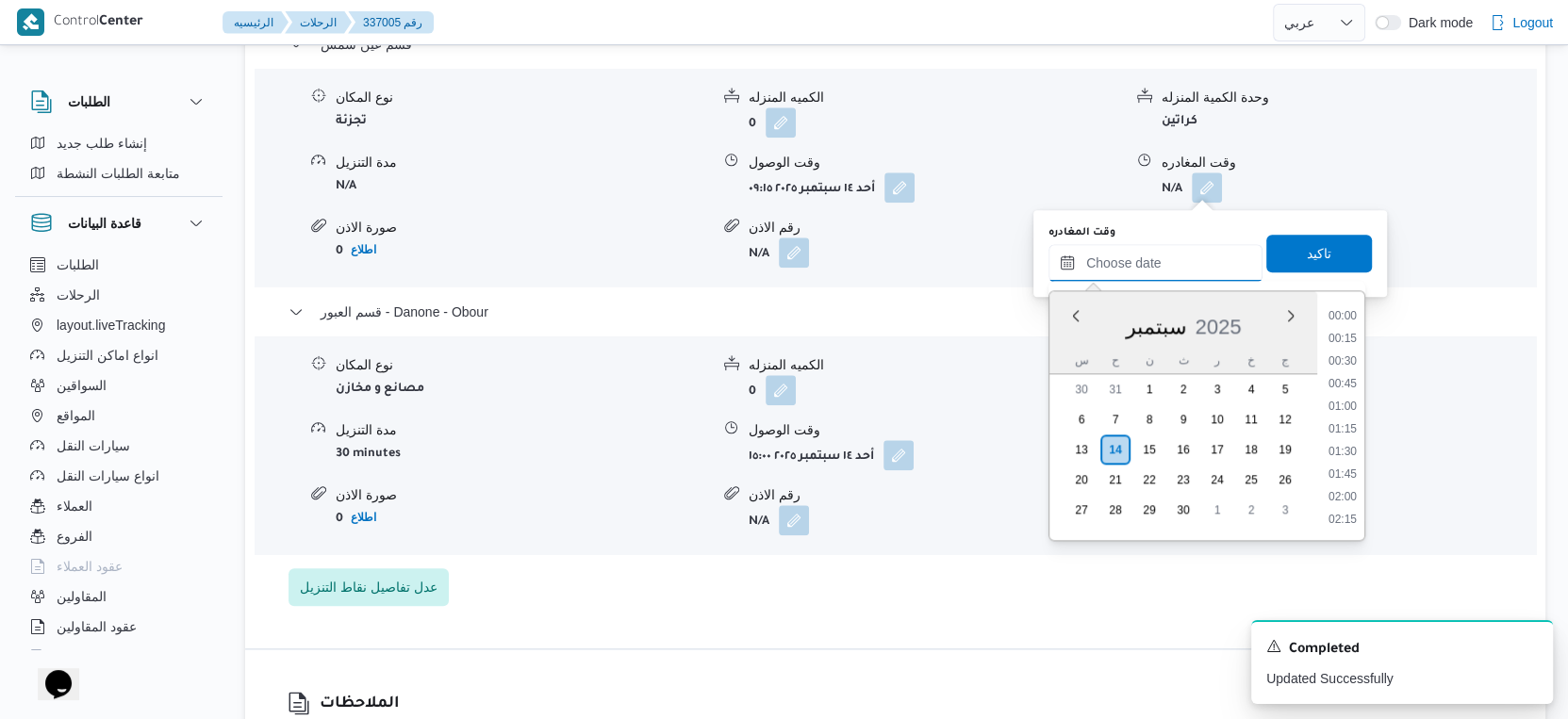
click at [1189, 255] on input "وقت المغادره" at bounding box center [1155, 263] width 214 height 38
click at [1335, 326] on li "14:30" at bounding box center [1342, 325] width 43 height 19
type input "١٤/٠٩/٢٠٢٥ ١٤:٣٠"
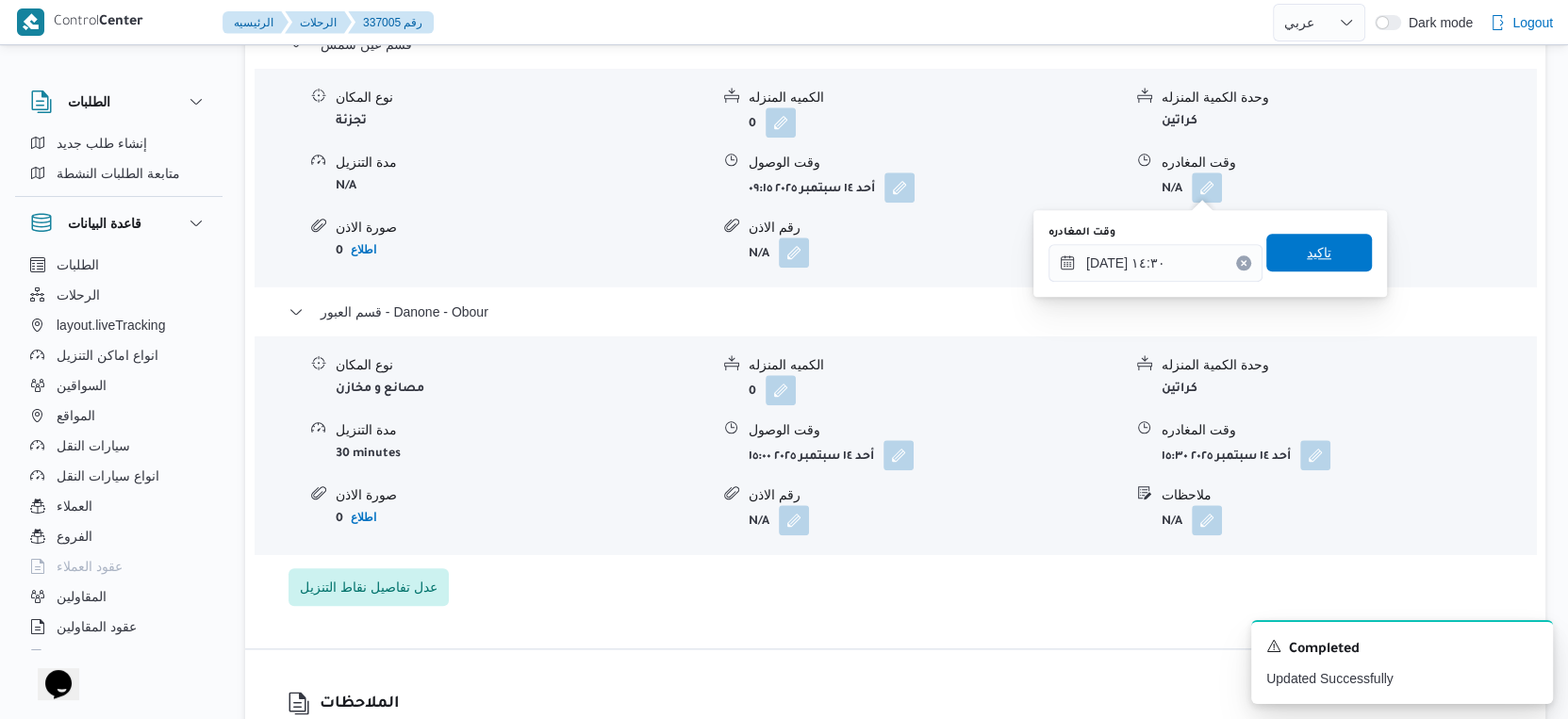
click at [1319, 262] on span "تاكيد" at bounding box center [1319, 253] width 106 height 38
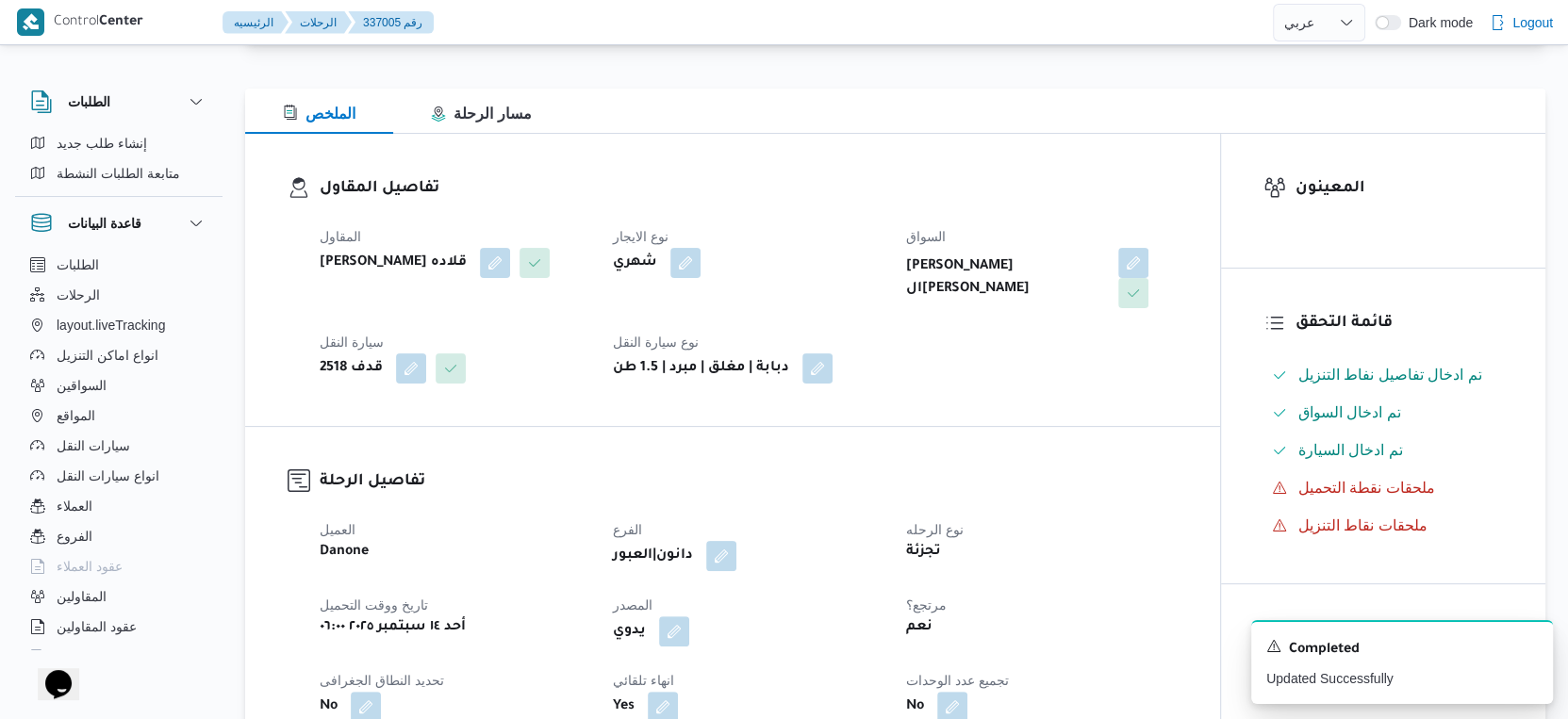
scroll to position [0, 0]
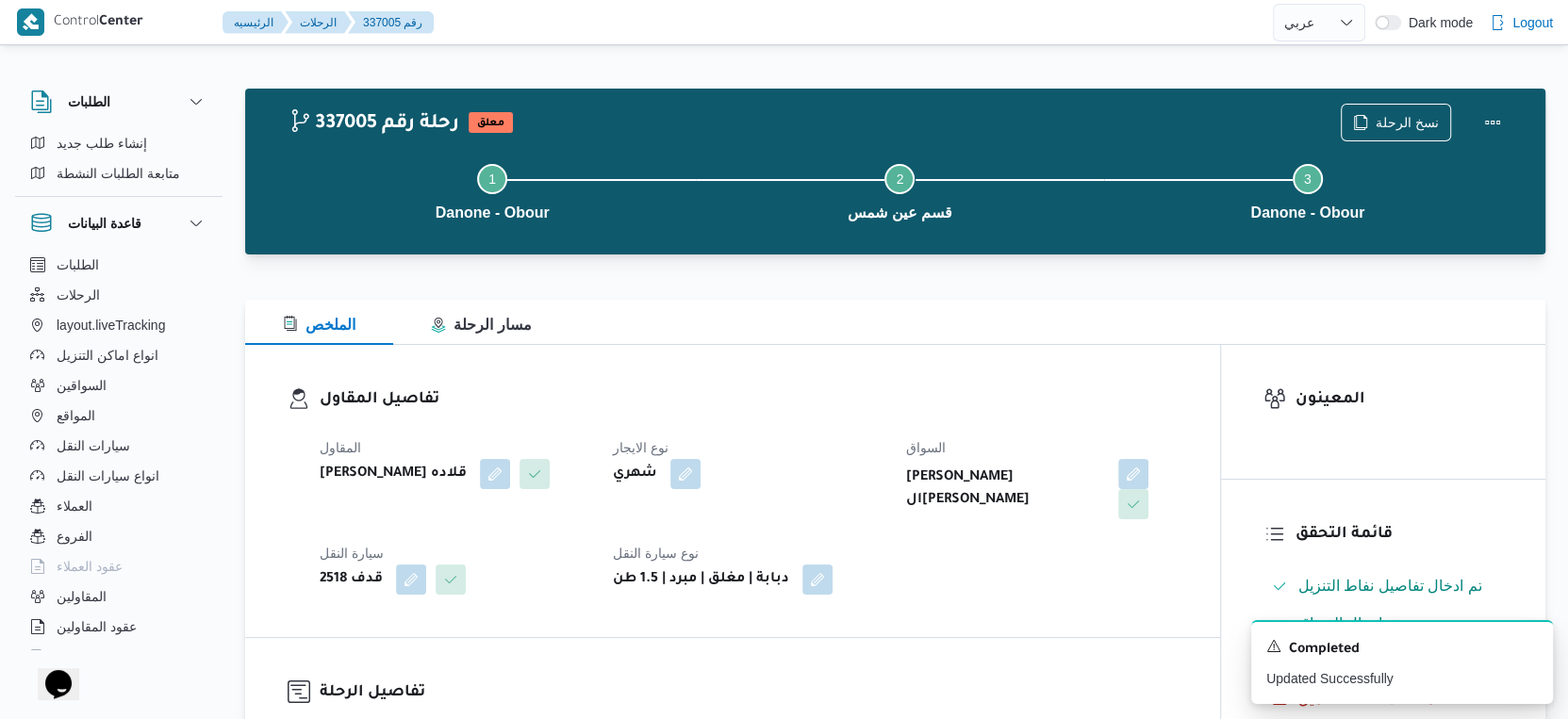
select select "ar"
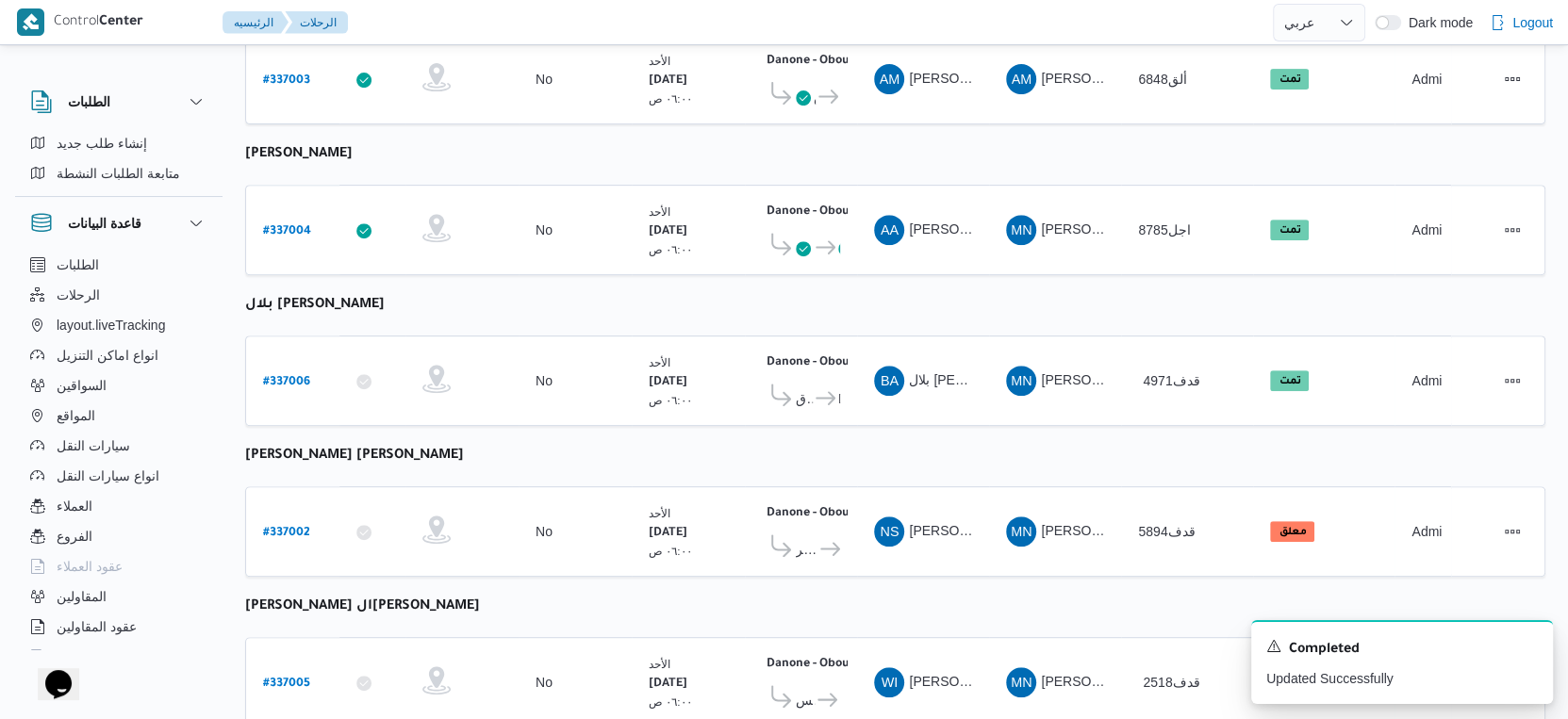
scroll to position [653, 0]
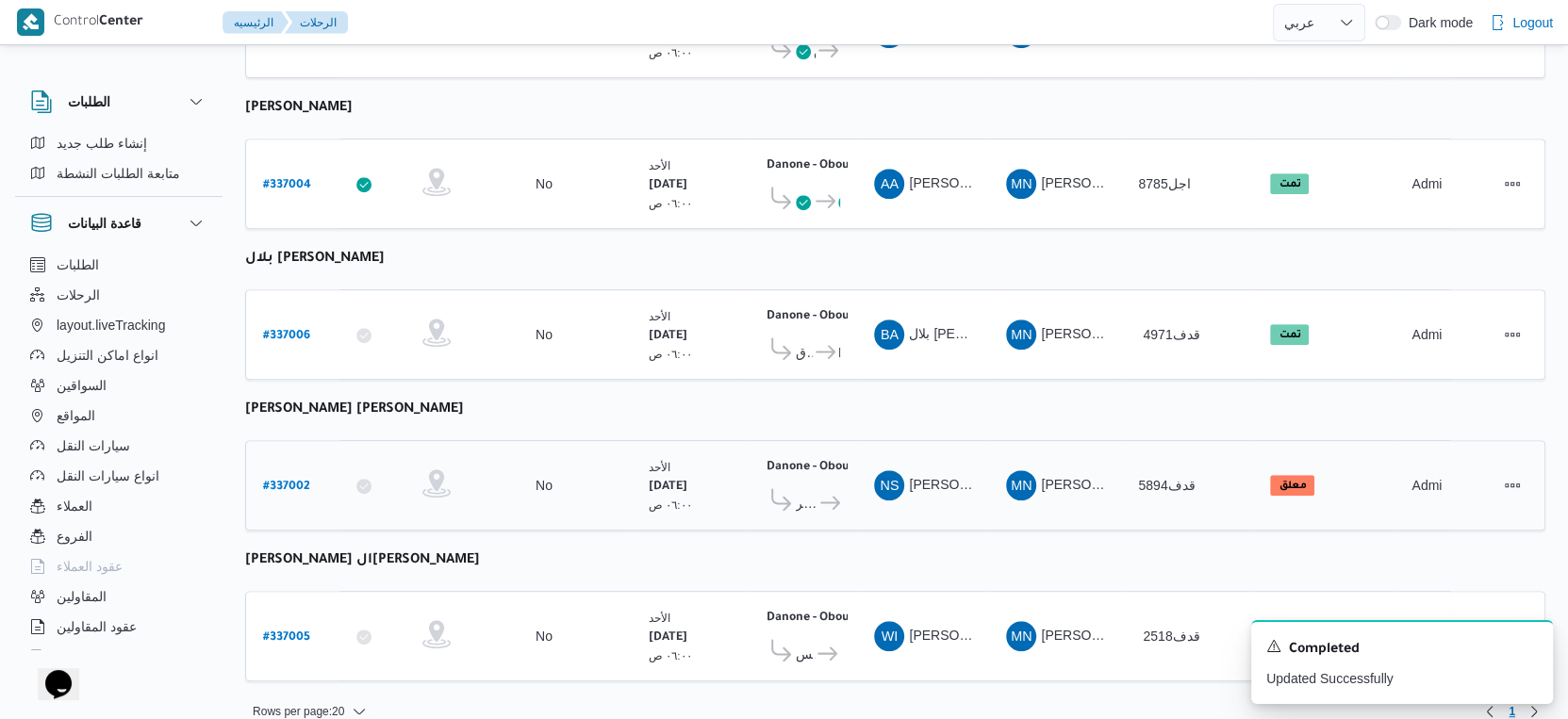
click at [279, 481] on b "# 337002" at bounding box center [286, 487] width 47 height 13
select select "ar"
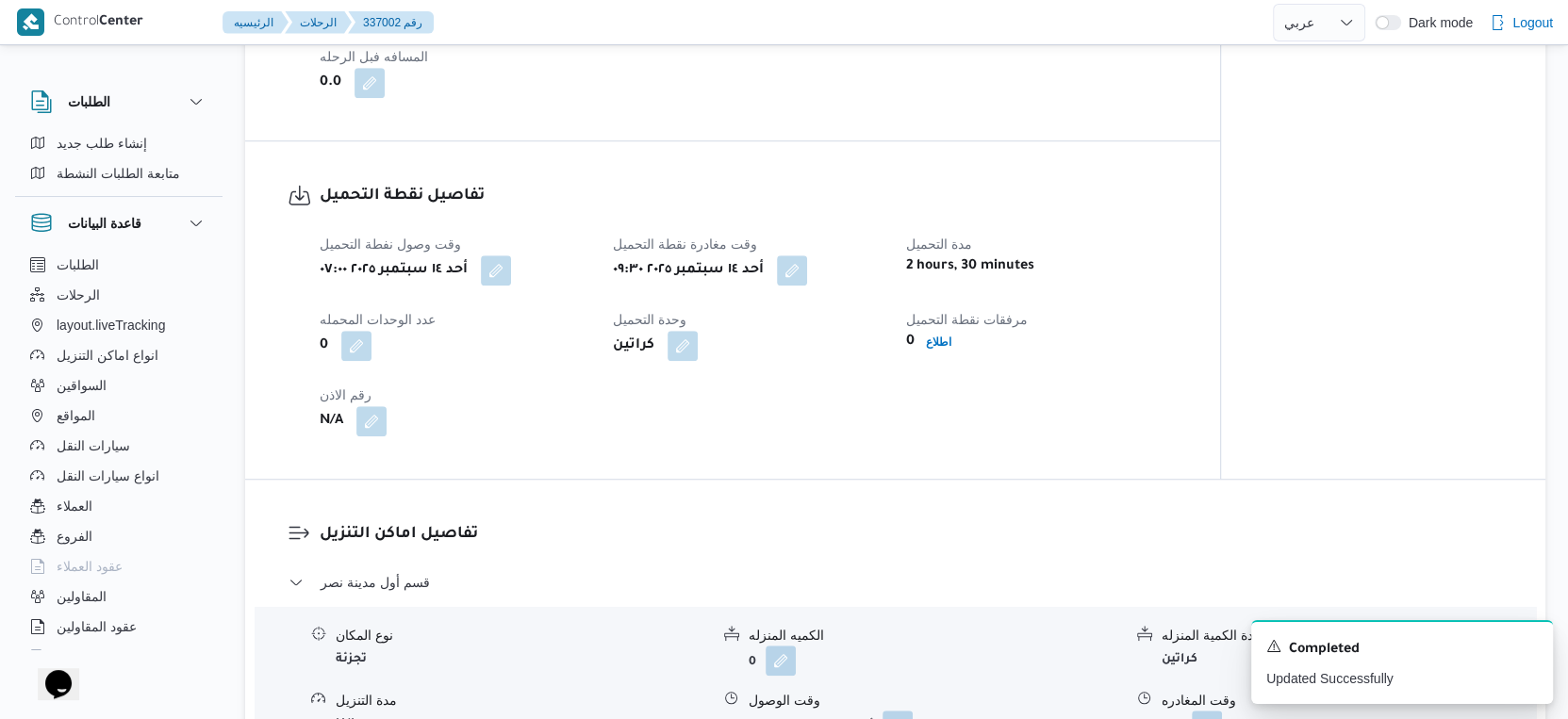
scroll to position [1362, 0]
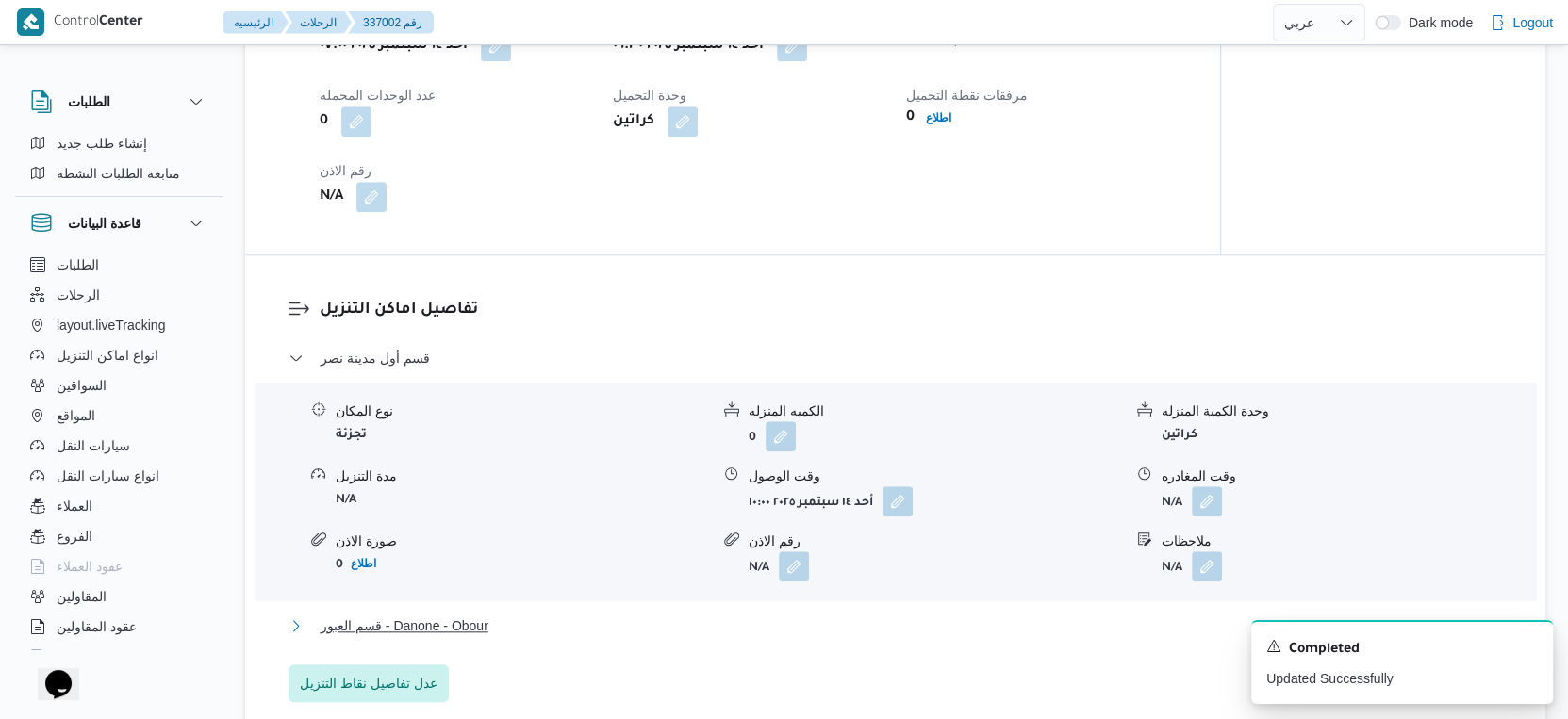
click at [506, 615] on button "قسم العبور - Danone - Obour" at bounding box center [896, 627] width 1214 height 23
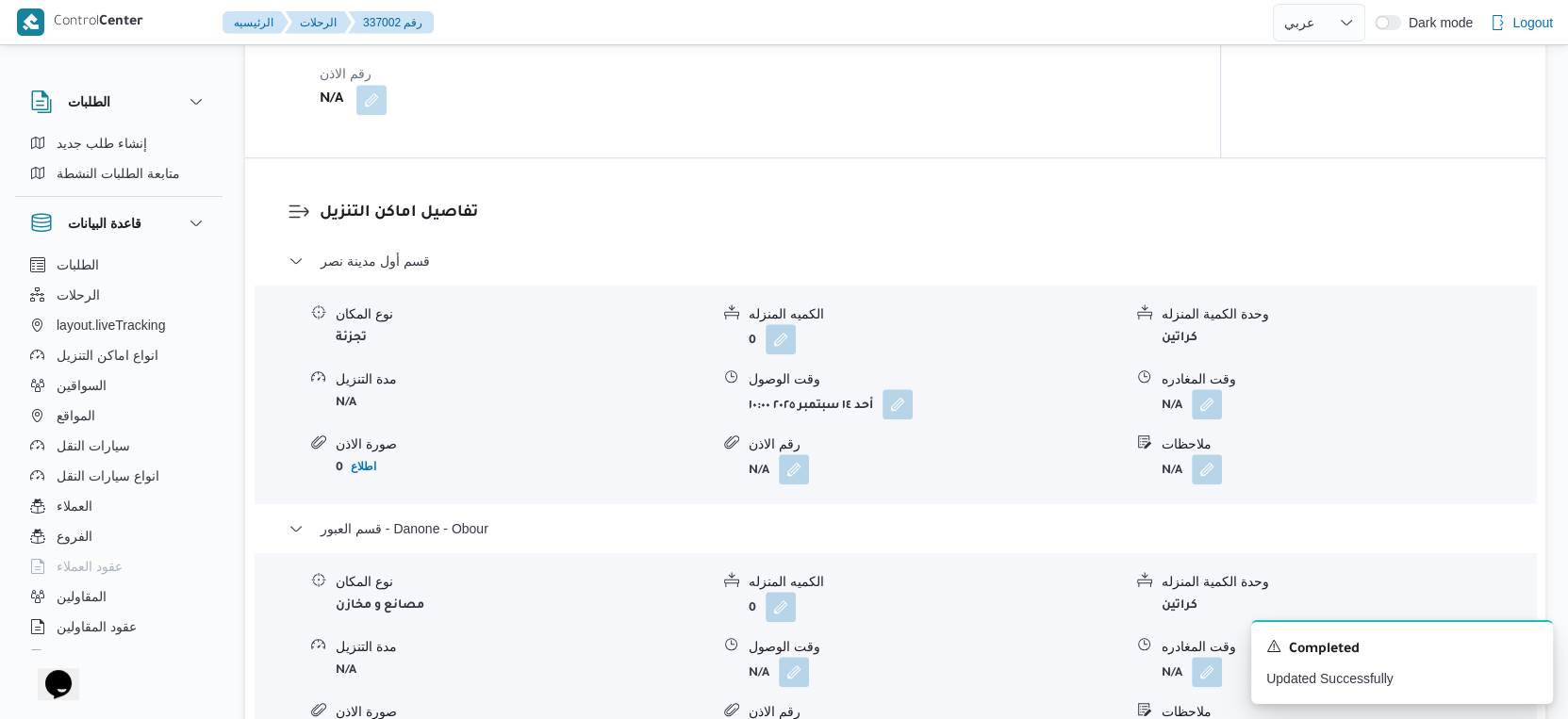
scroll to position [1572, 0]
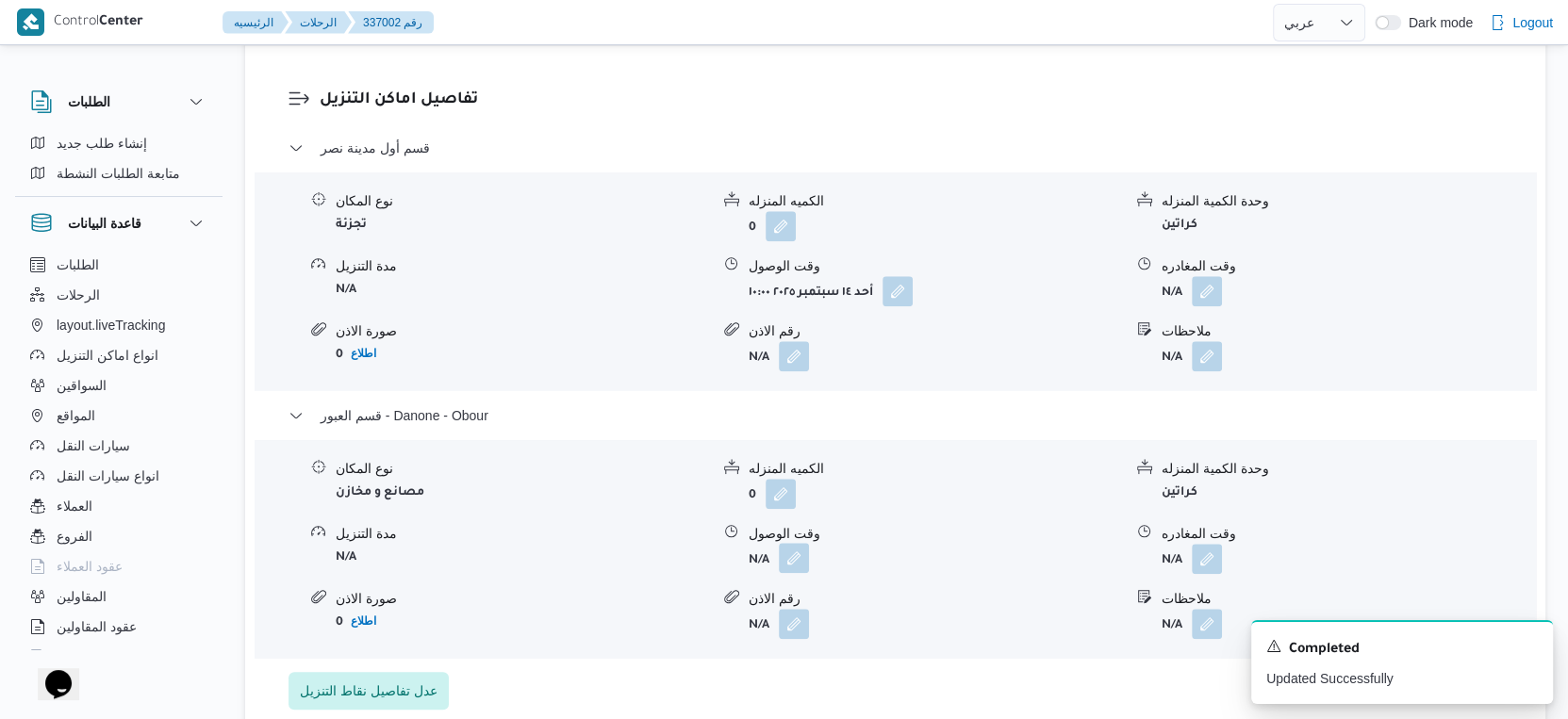
click at [798, 543] on button "button" at bounding box center [794, 558] width 31 height 31
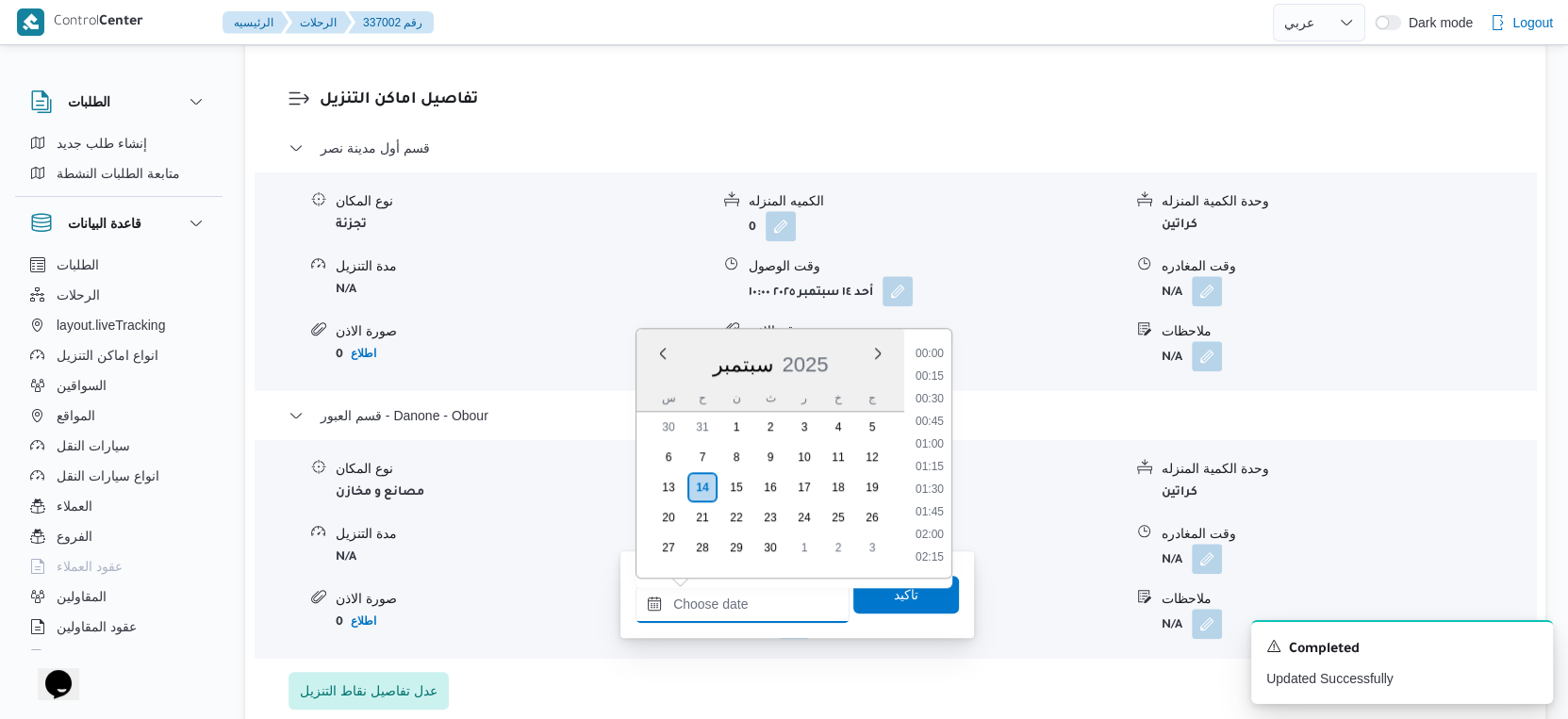
click at [758, 602] on input "وقت الوصول" at bounding box center [742, 605] width 214 height 38
click at [937, 465] on li "18:00" at bounding box center [929, 470] width 43 height 19
type input "١٤/٠٩/٢٠٢٥ ١٨:٠٠"
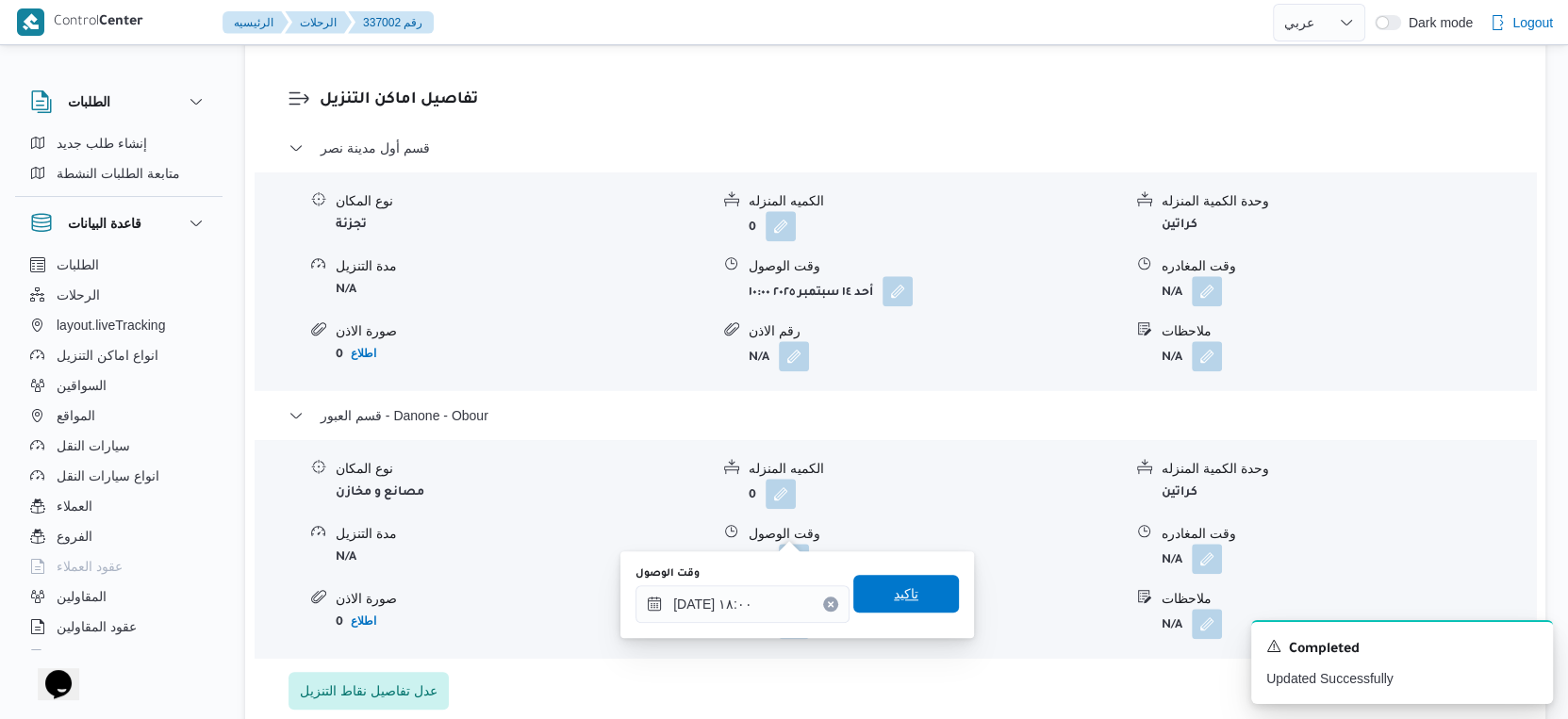
click at [917, 587] on span "تاكيد" at bounding box center [906, 594] width 106 height 38
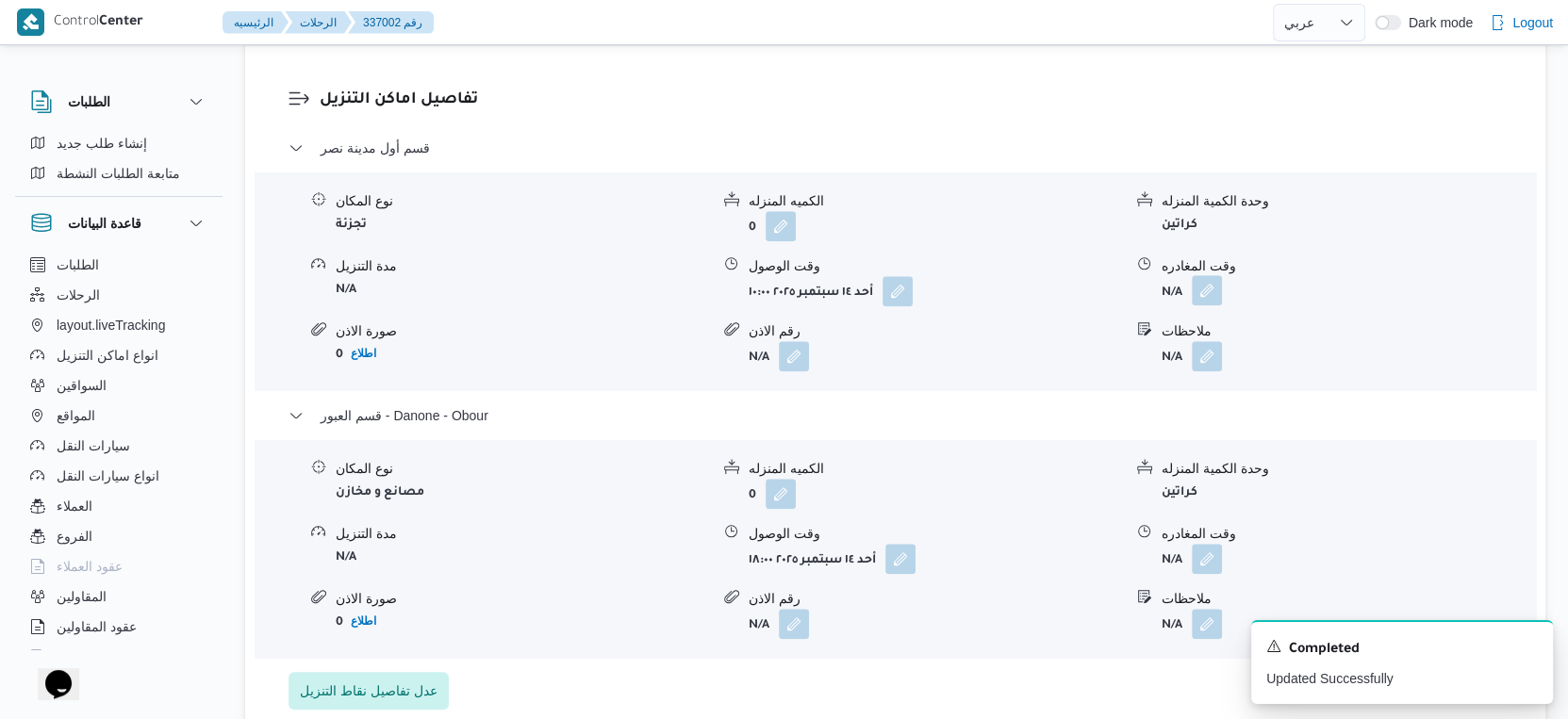
click at [1212, 276] on button "button" at bounding box center [1207, 291] width 31 height 31
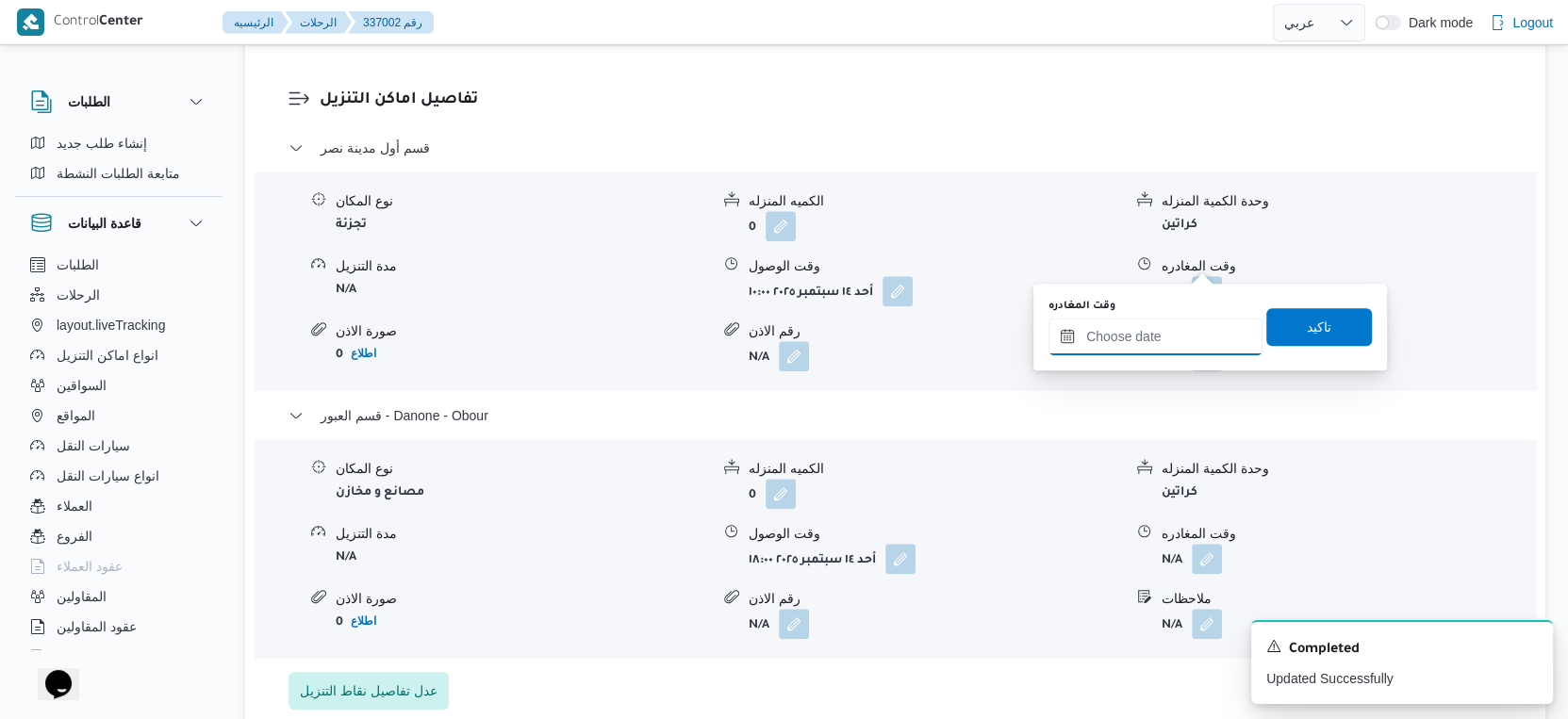
drag, startPoint x: 1211, startPoint y: 286, endPoint x: 1209, endPoint y: 333, distance: 47.0
click at [1201, 319] on input "وقت المغادره" at bounding box center [1155, 337] width 214 height 38
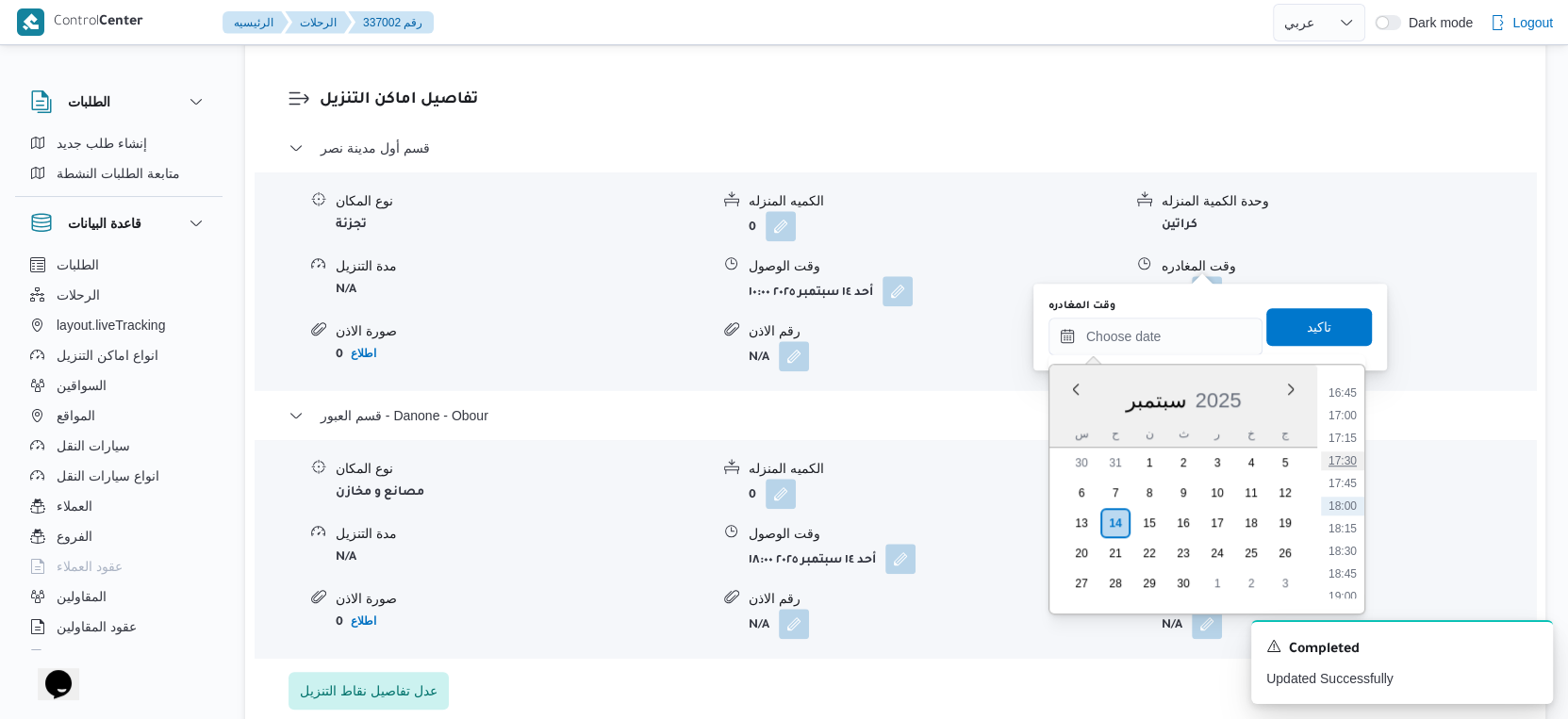
click at [1349, 460] on li "17:30" at bounding box center [1342, 462] width 43 height 19
type input "١٤/٠٩/٢٠٢٥ ١٧:٣٠"
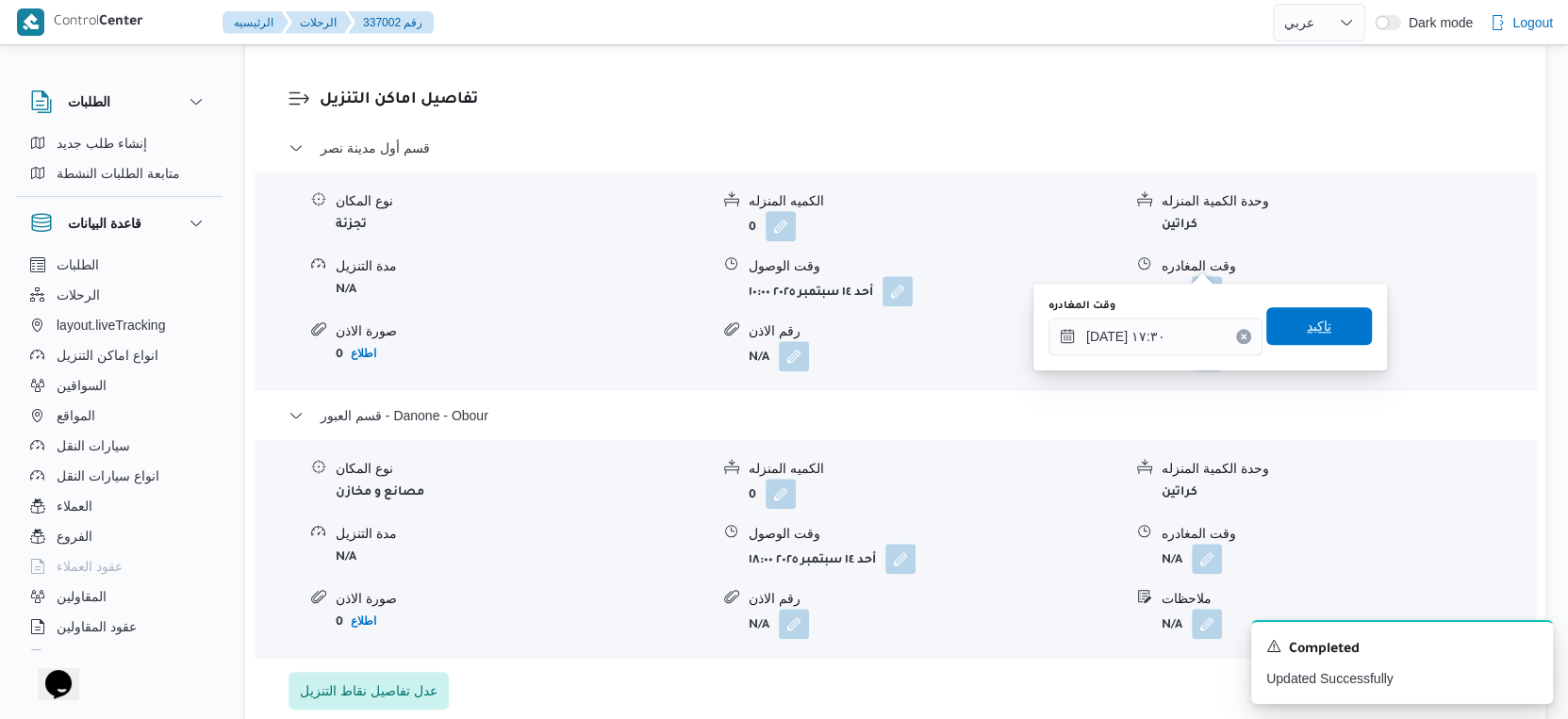
click at [1331, 333] on span "تاكيد" at bounding box center [1319, 326] width 106 height 38
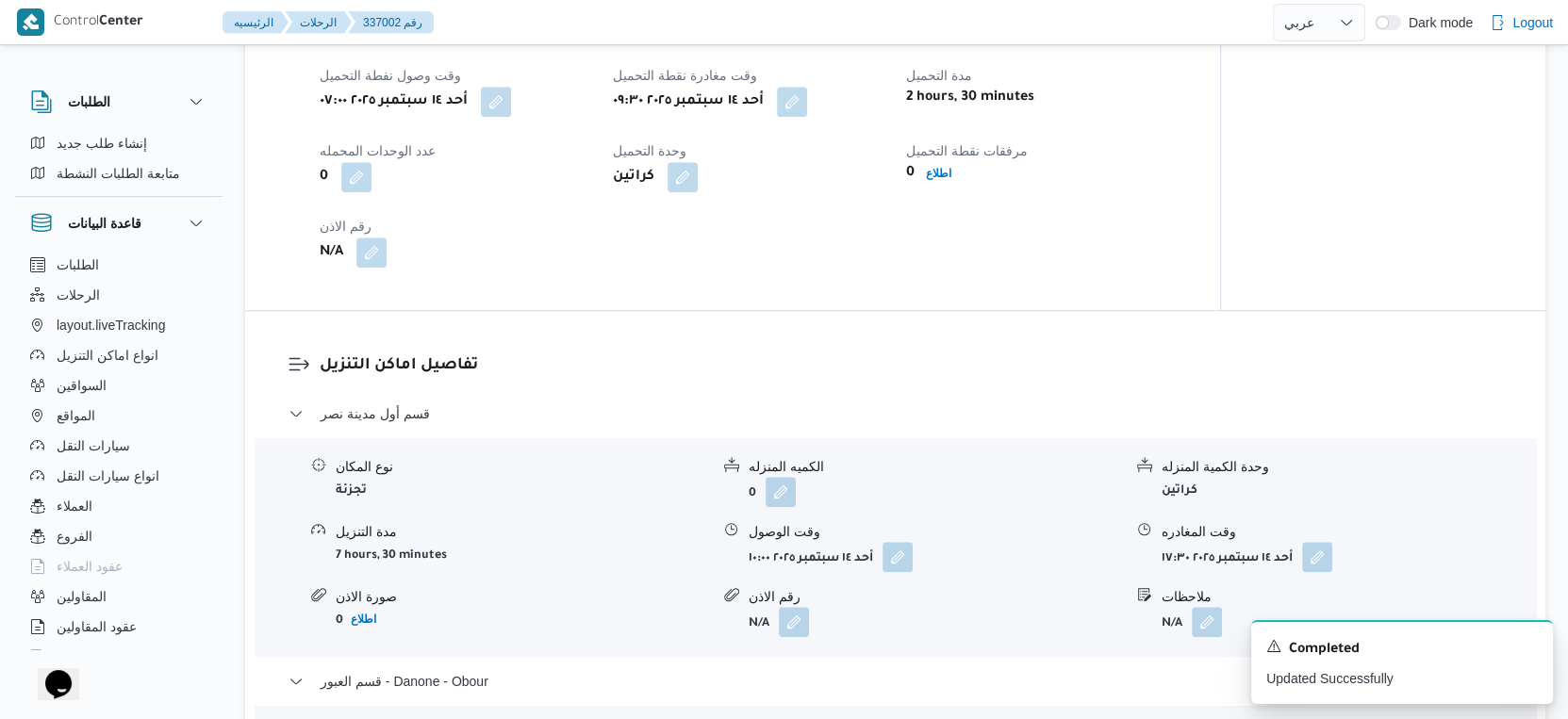
scroll to position [1572, 0]
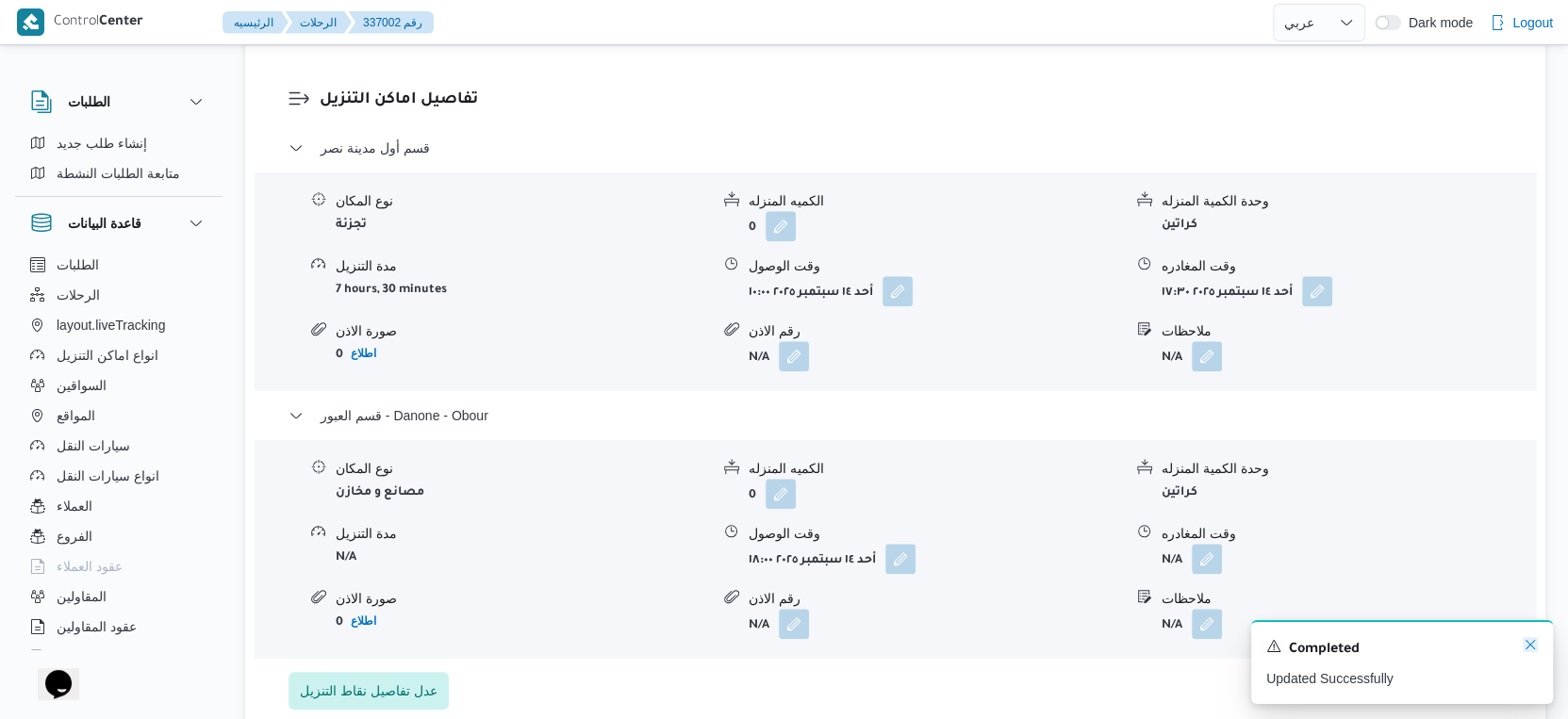
click at [1537, 647] on icon "Dismiss toast" at bounding box center [1531, 645] width 15 height 15
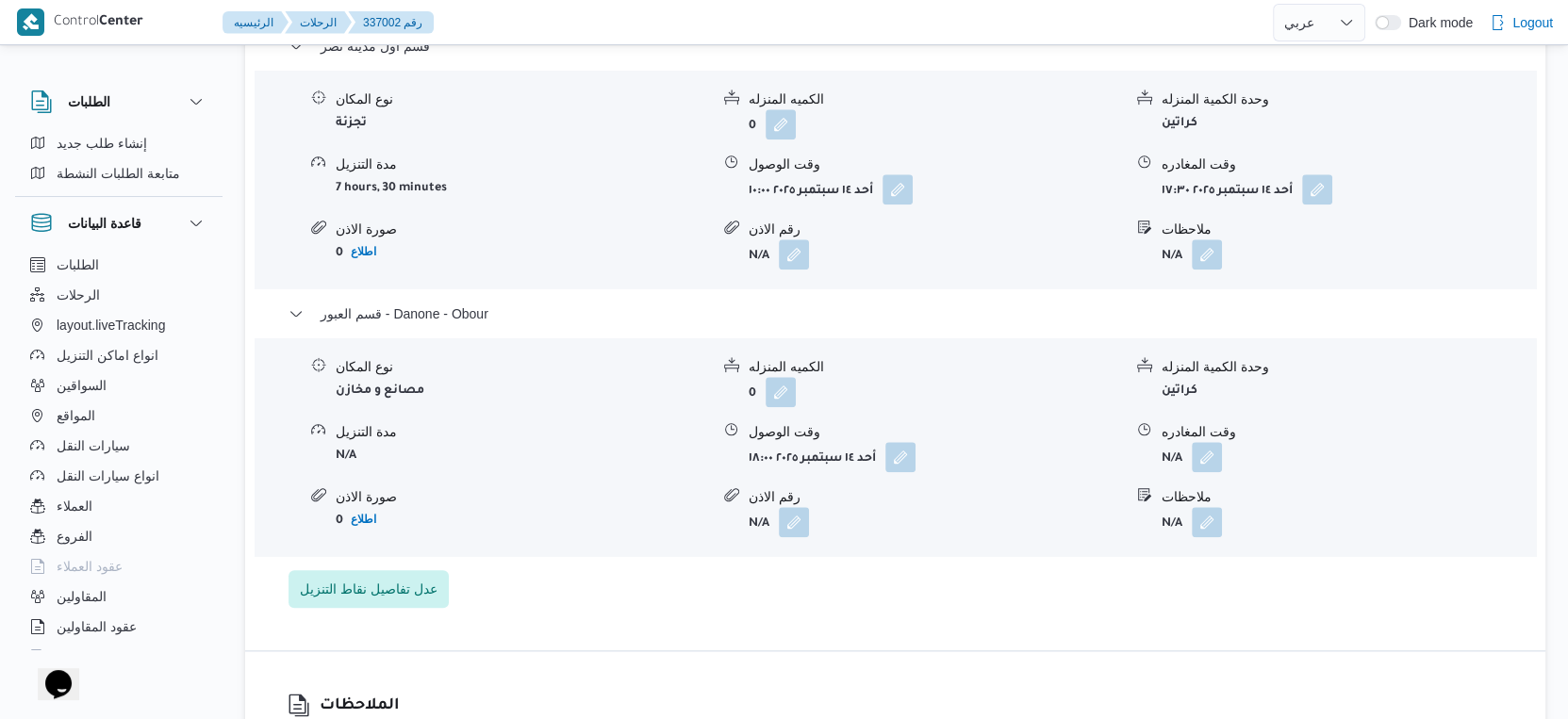
scroll to position [1675, 0]
select select "ar"
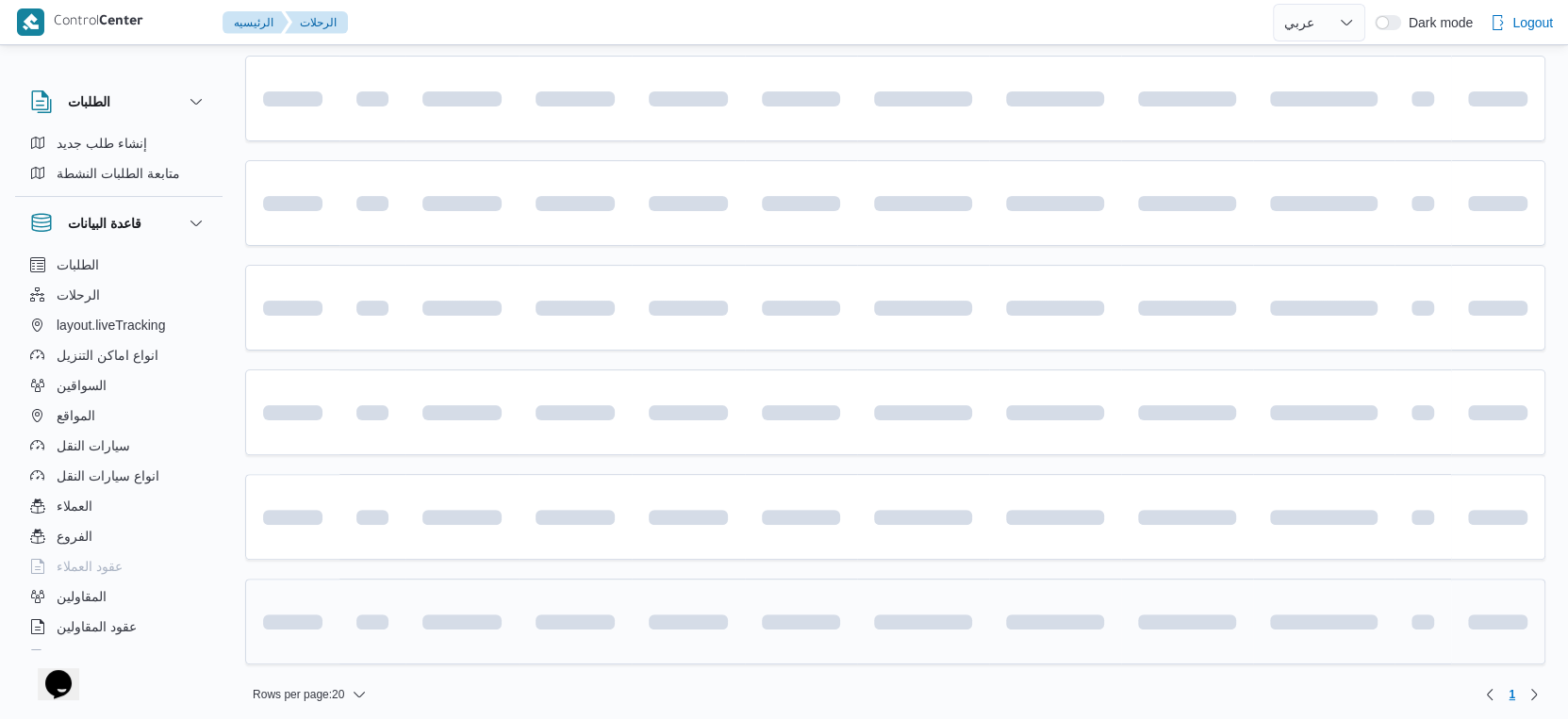
scroll to position [653, 0]
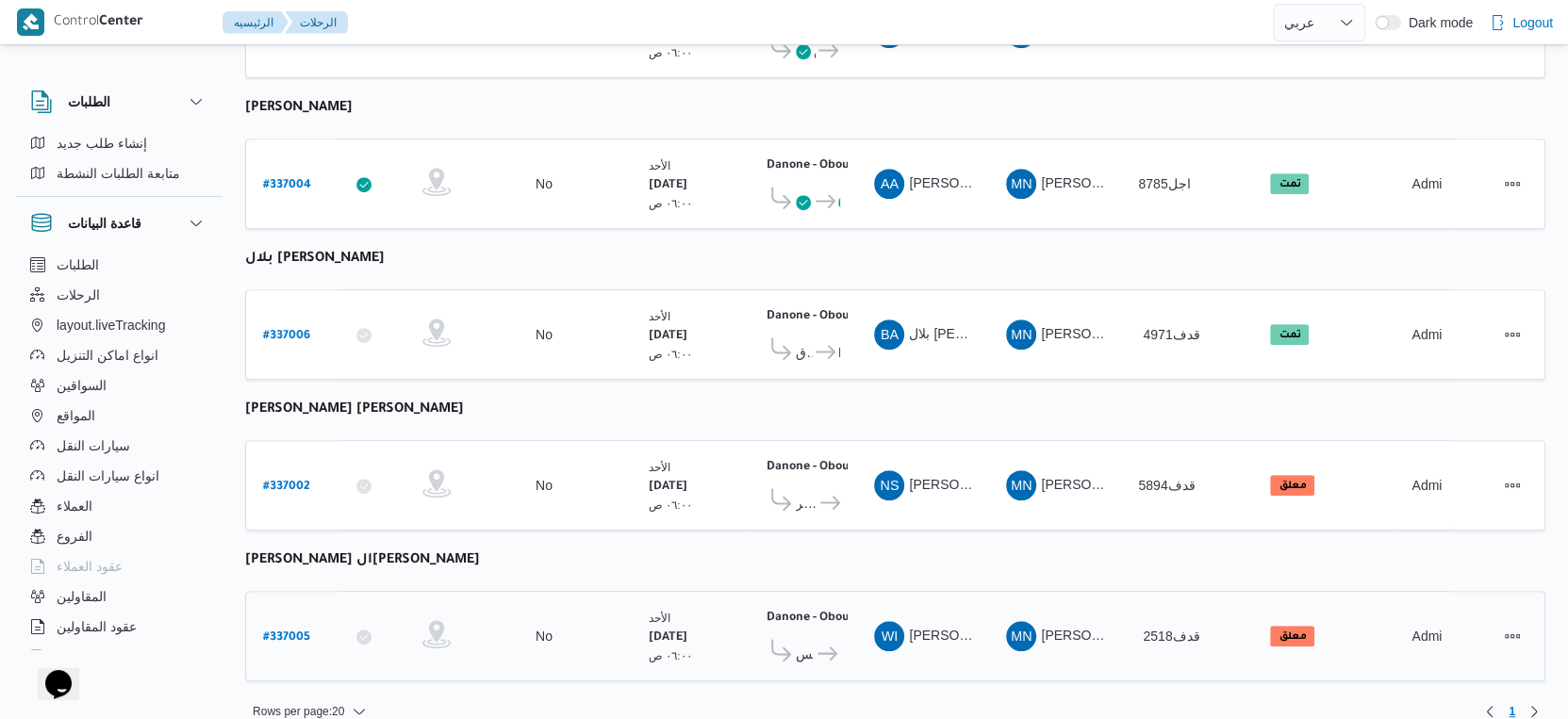
click at [296, 631] on b "# 337005" at bounding box center [286, 638] width 47 height 13
select select "ar"
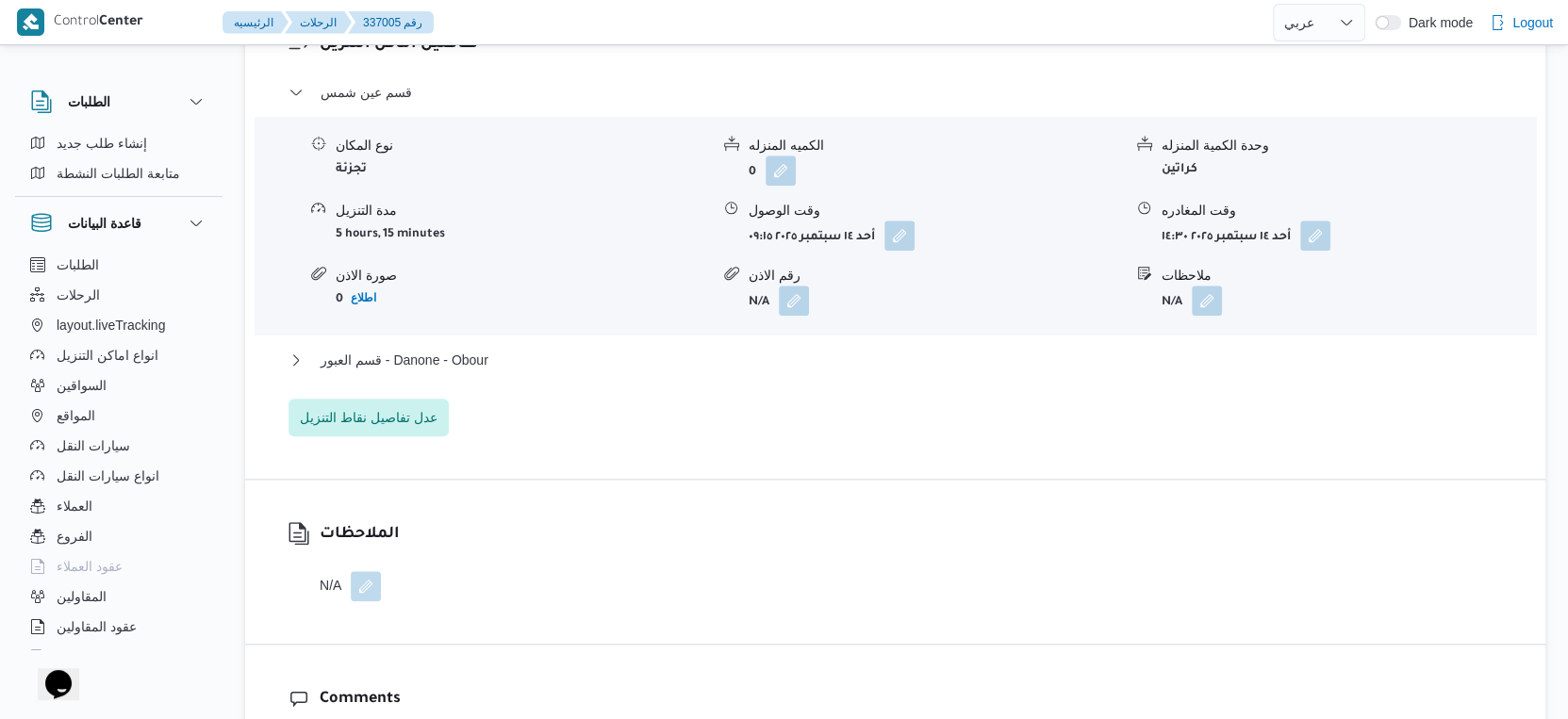
scroll to position [1623, 0]
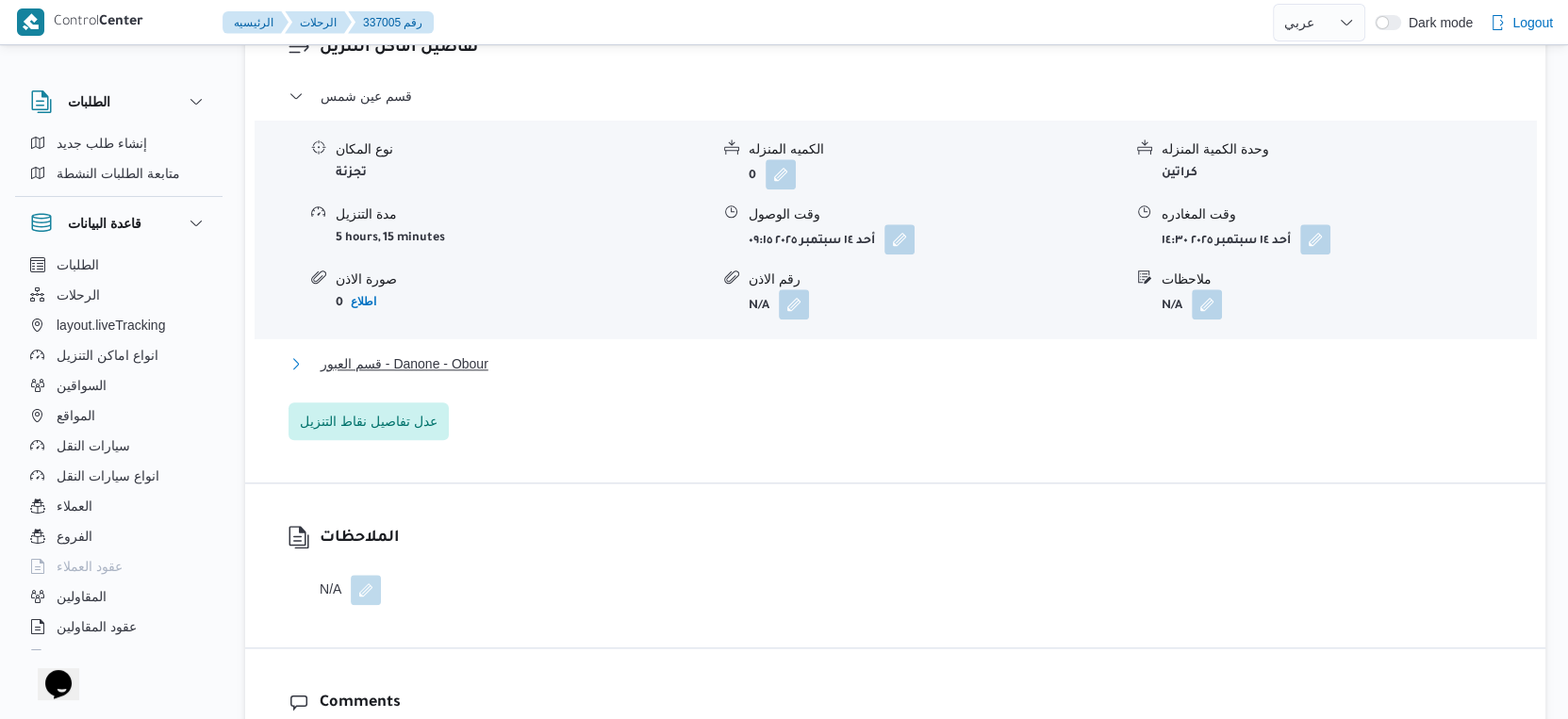
click at [494, 356] on button "قسم العبور - Danone - Obour" at bounding box center [896, 364] width 1214 height 23
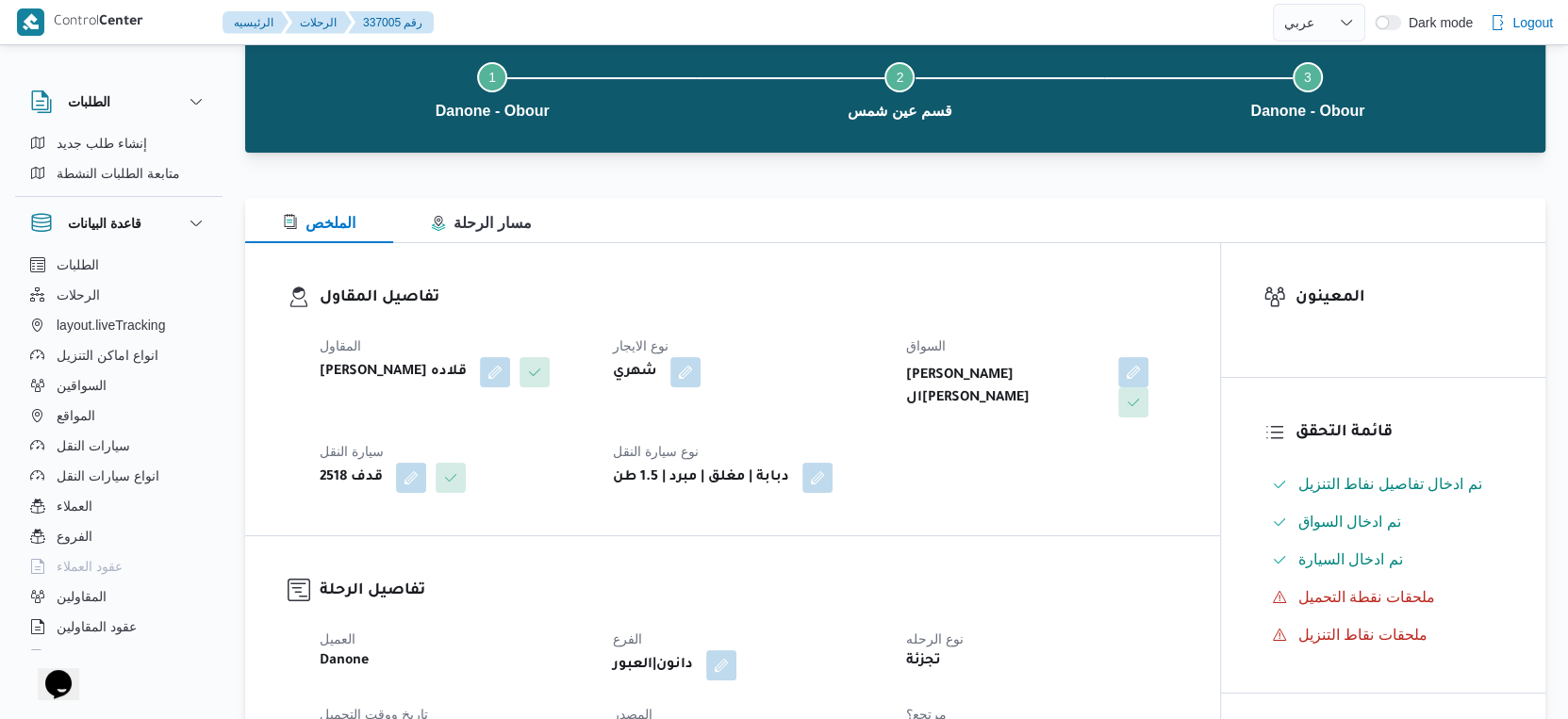
scroll to position [0, 0]
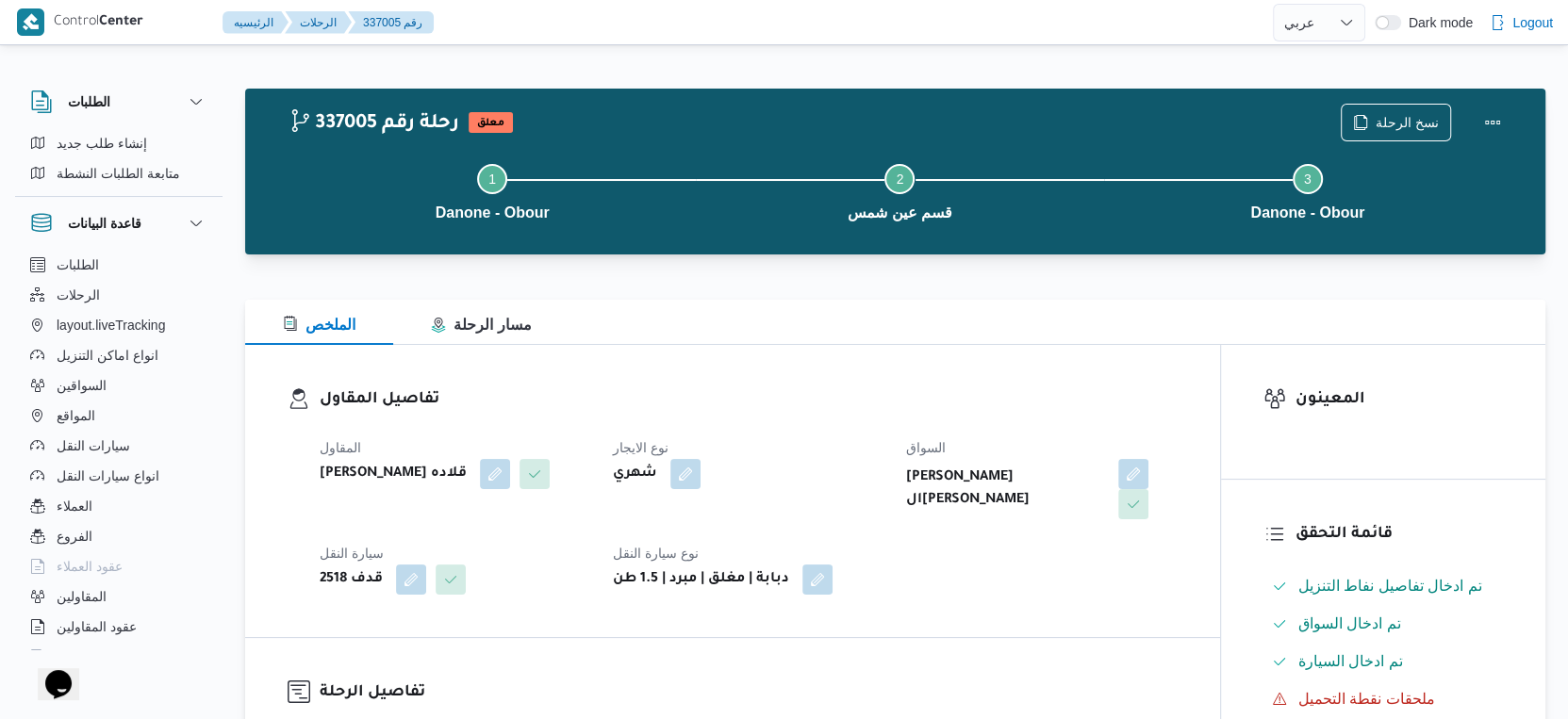
select select "ar"
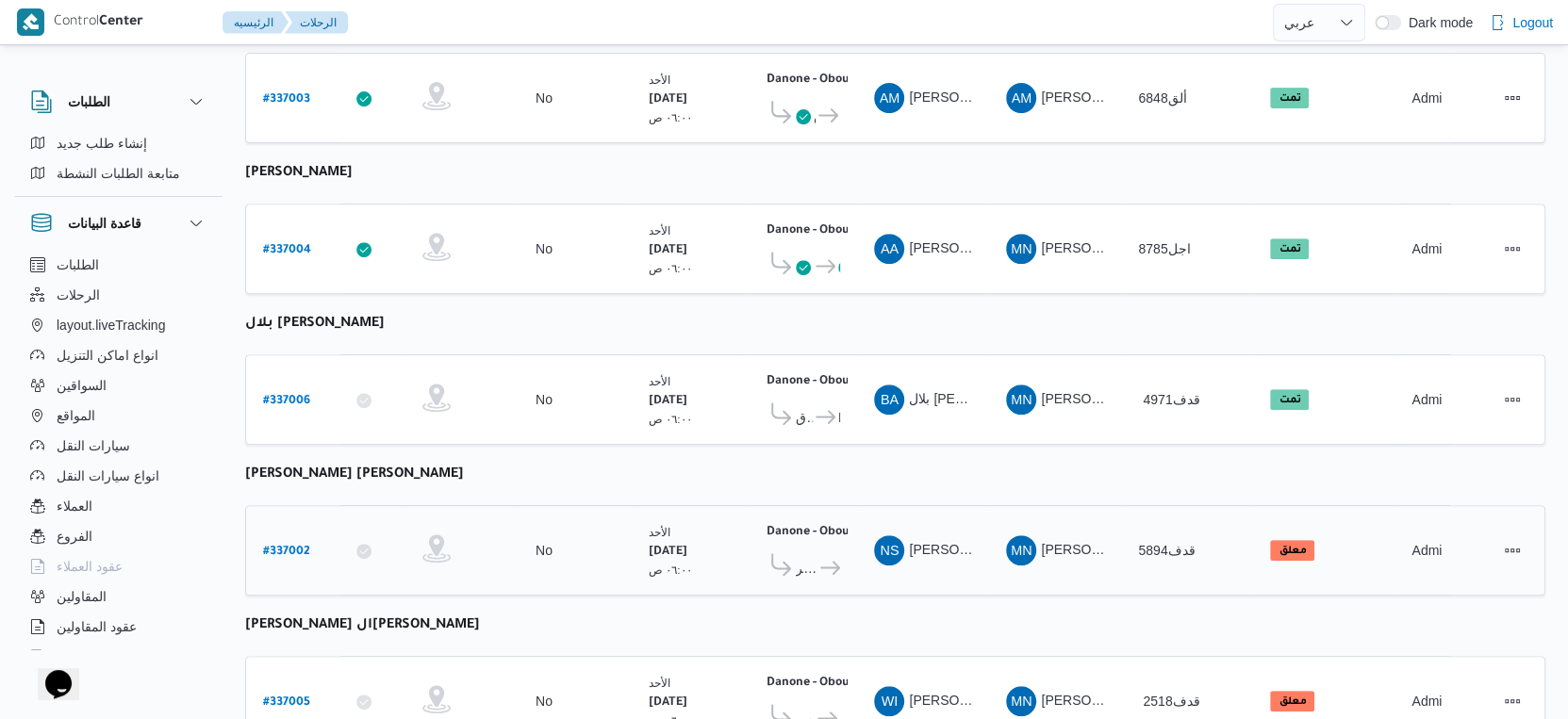
scroll to position [653, 0]
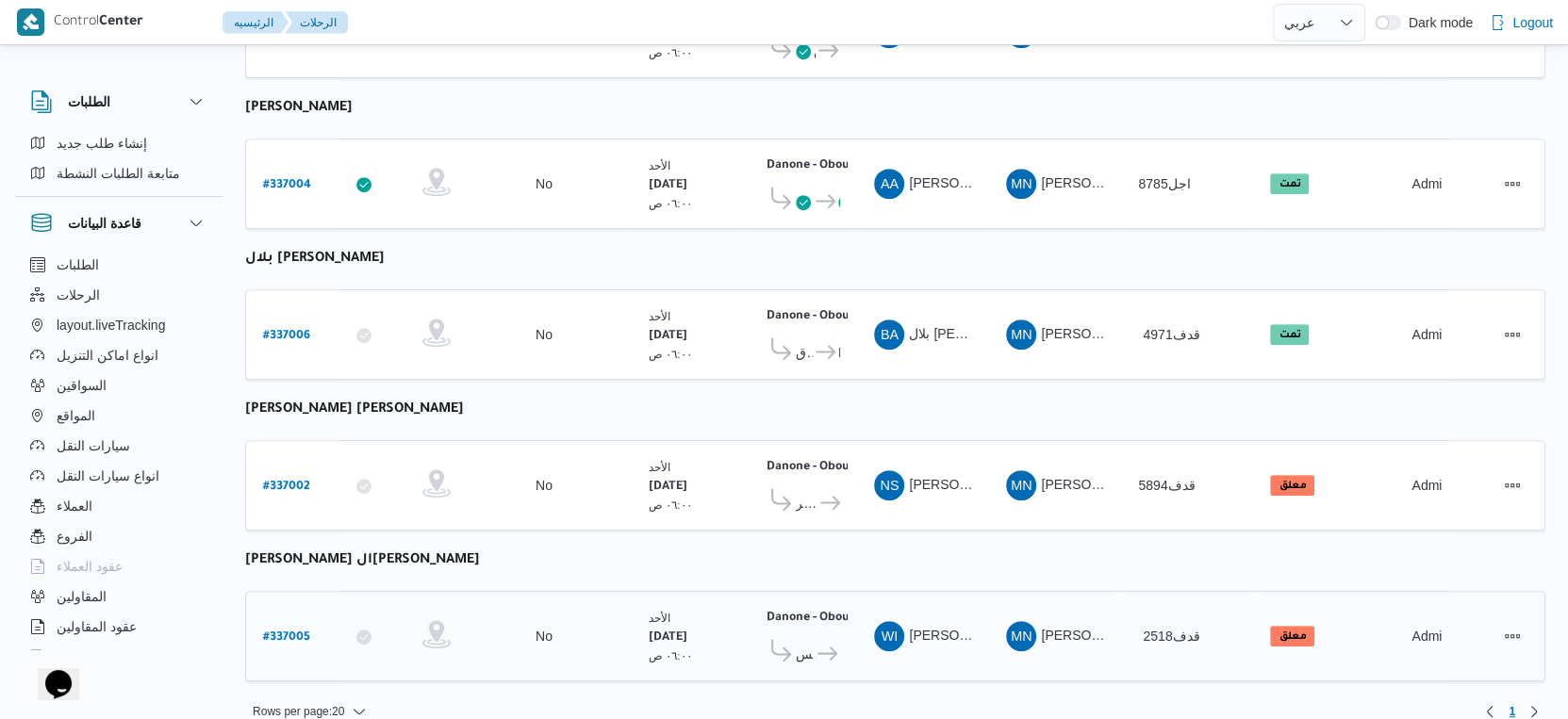
click at [290, 631] on b "# 337005" at bounding box center [286, 638] width 47 height 13
select select "ar"
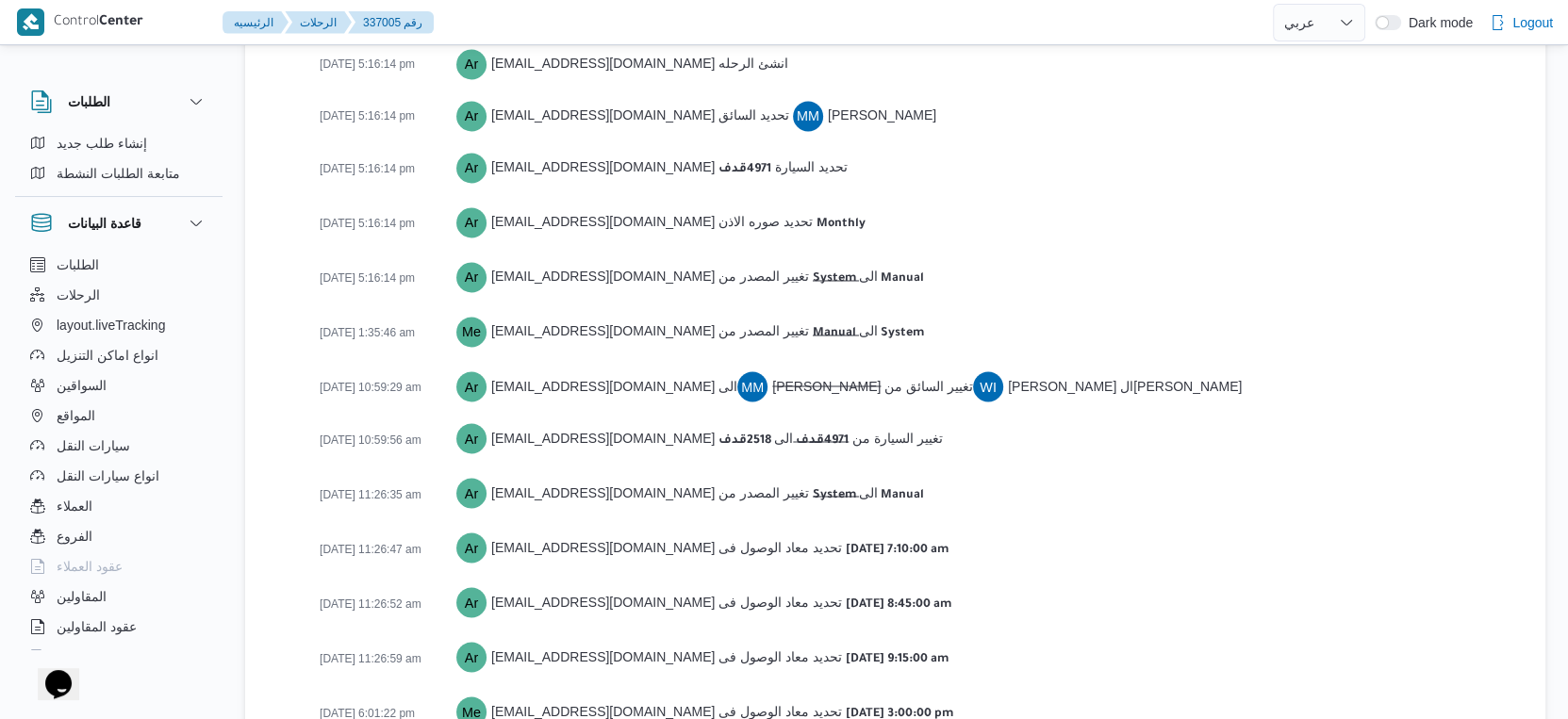
scroll to position [2566, 0]
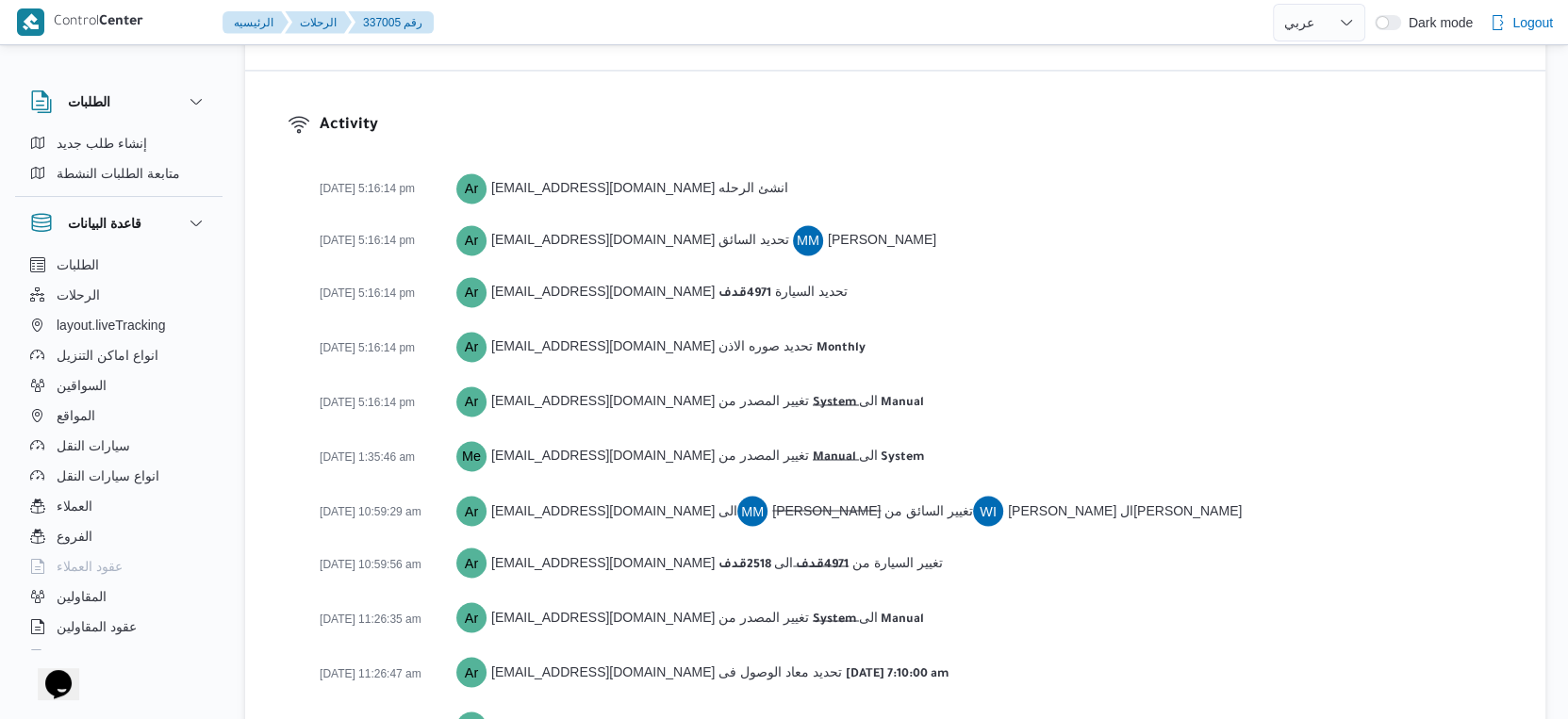
select select "ar"
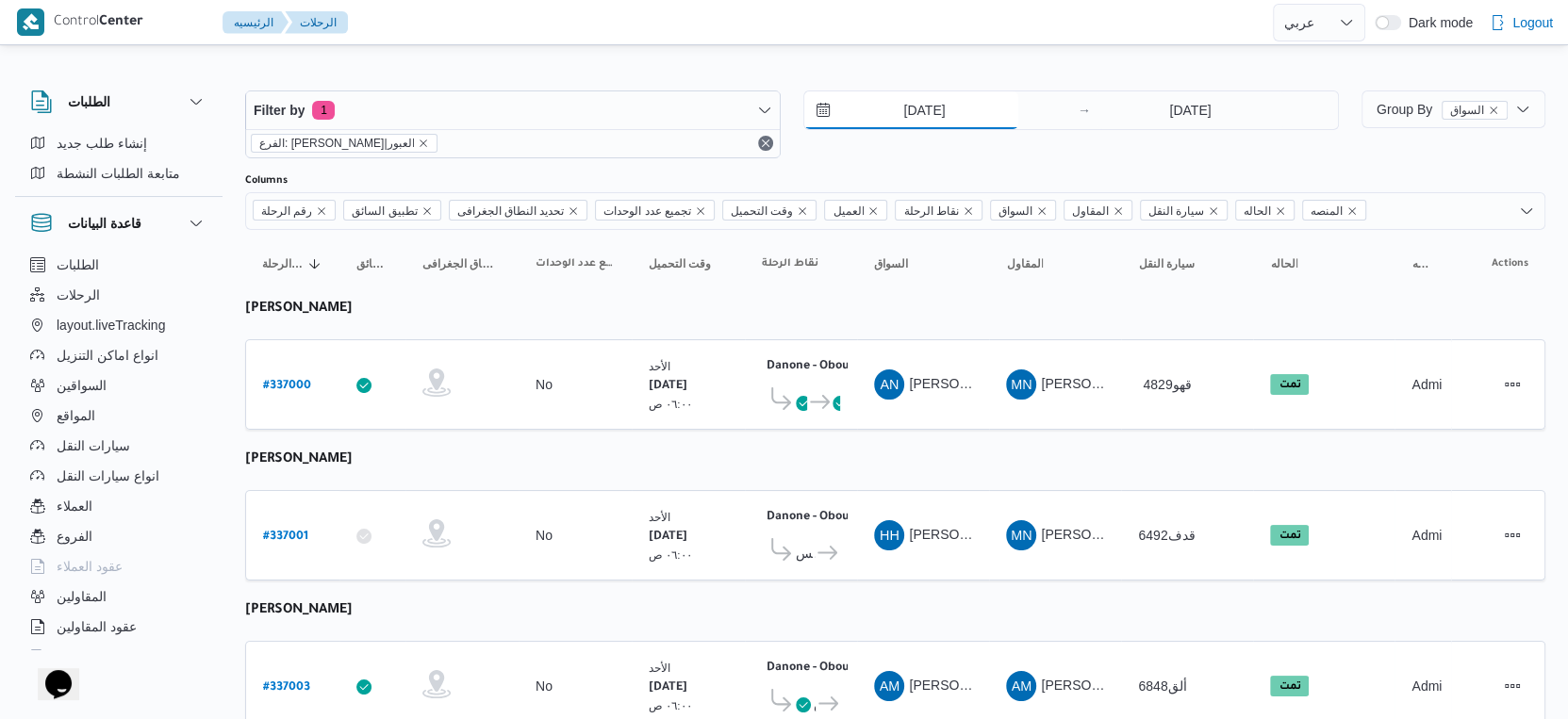
click at [964, 113] on input "[DATE]" at bounding box center [911, 111] width 214 height 38
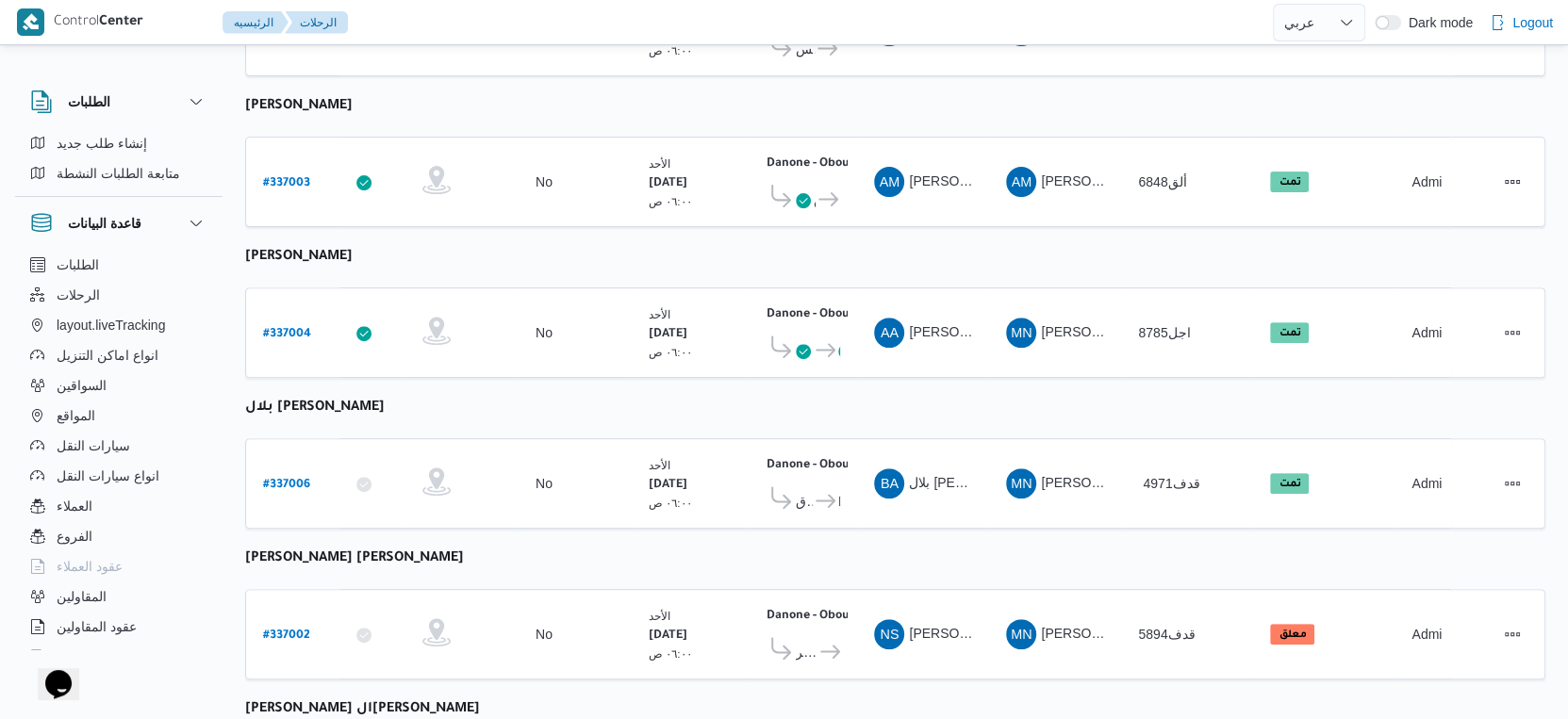
scroll to position [653, 0]
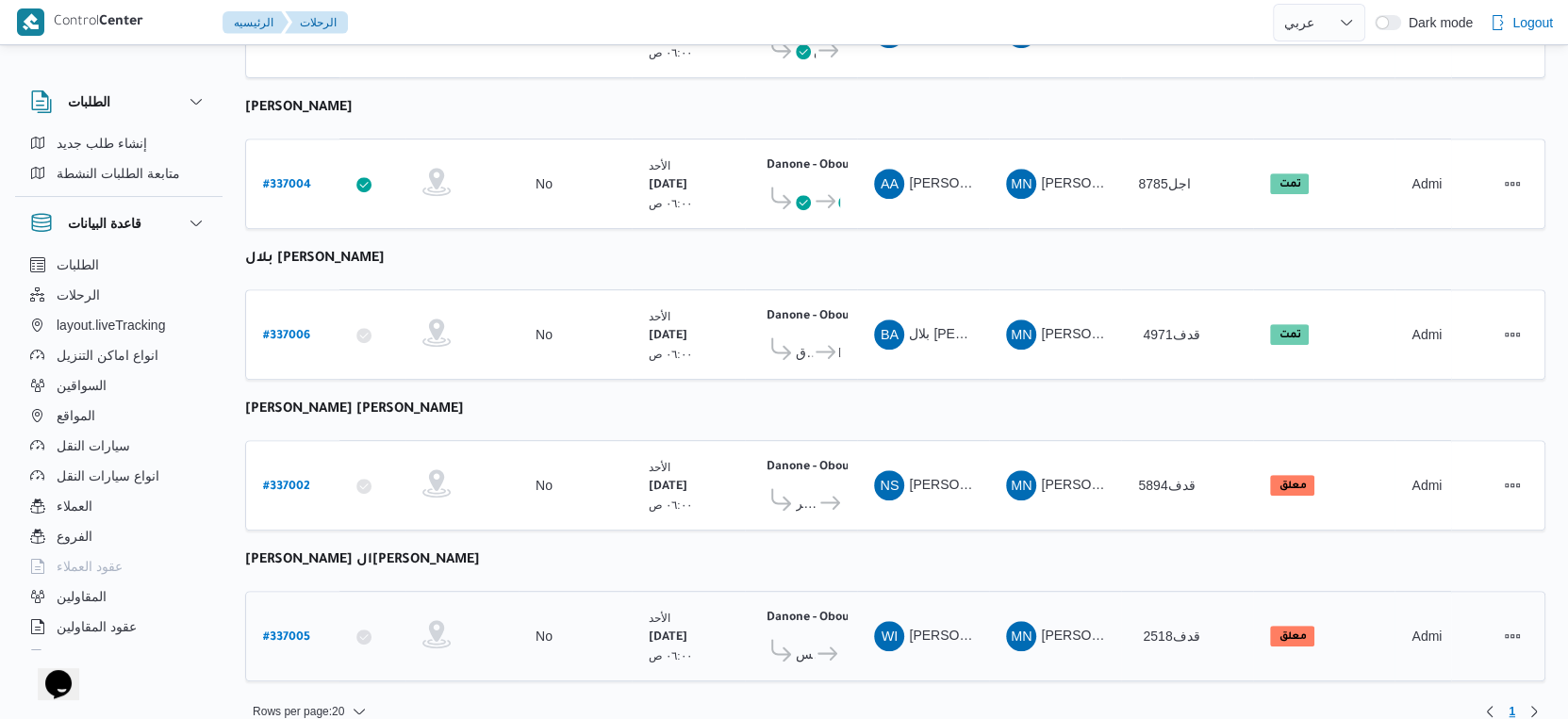
click at [795, 644] on div "Danone - Obour ٠٧:٤٨ م قسم عين شمس Danone - Obour" at bounding box center [801, 636] width 93 height 79
click at [805, 643] on span "قسم عين شمس" at bounding box center [805, 654] width 19 height 23
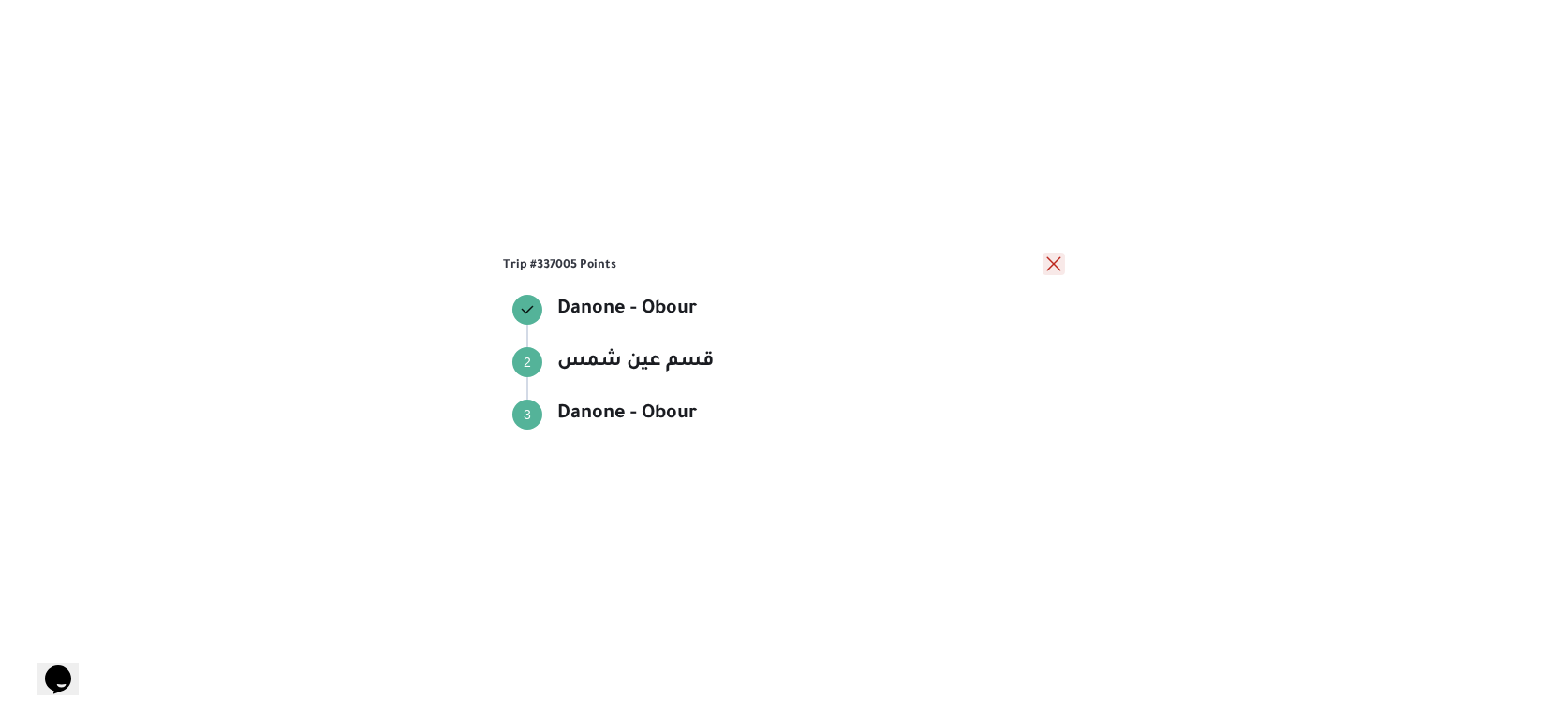
click at [1053, 262] on button "close" at bounding box center [1054, 264] width 23 height 23
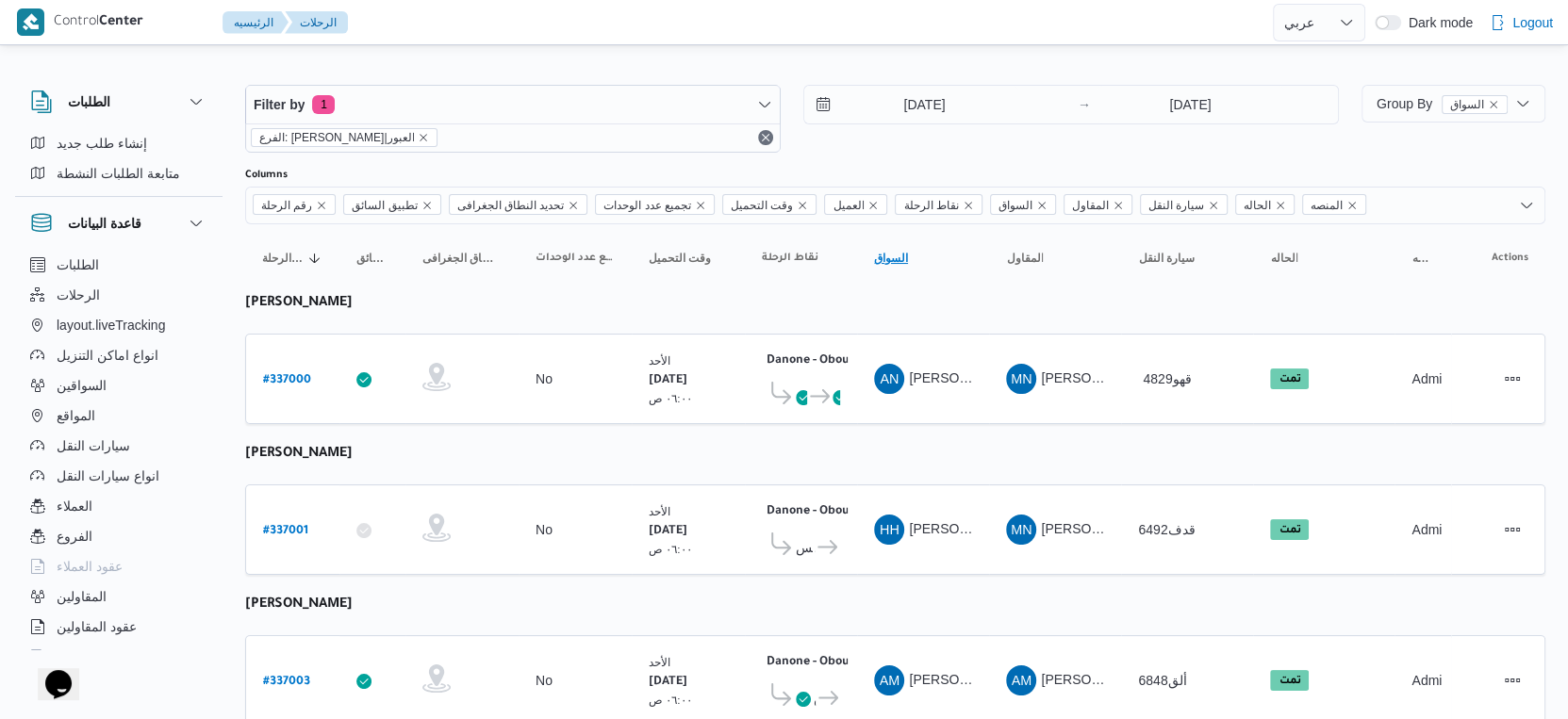
scroll to position [0, 0]
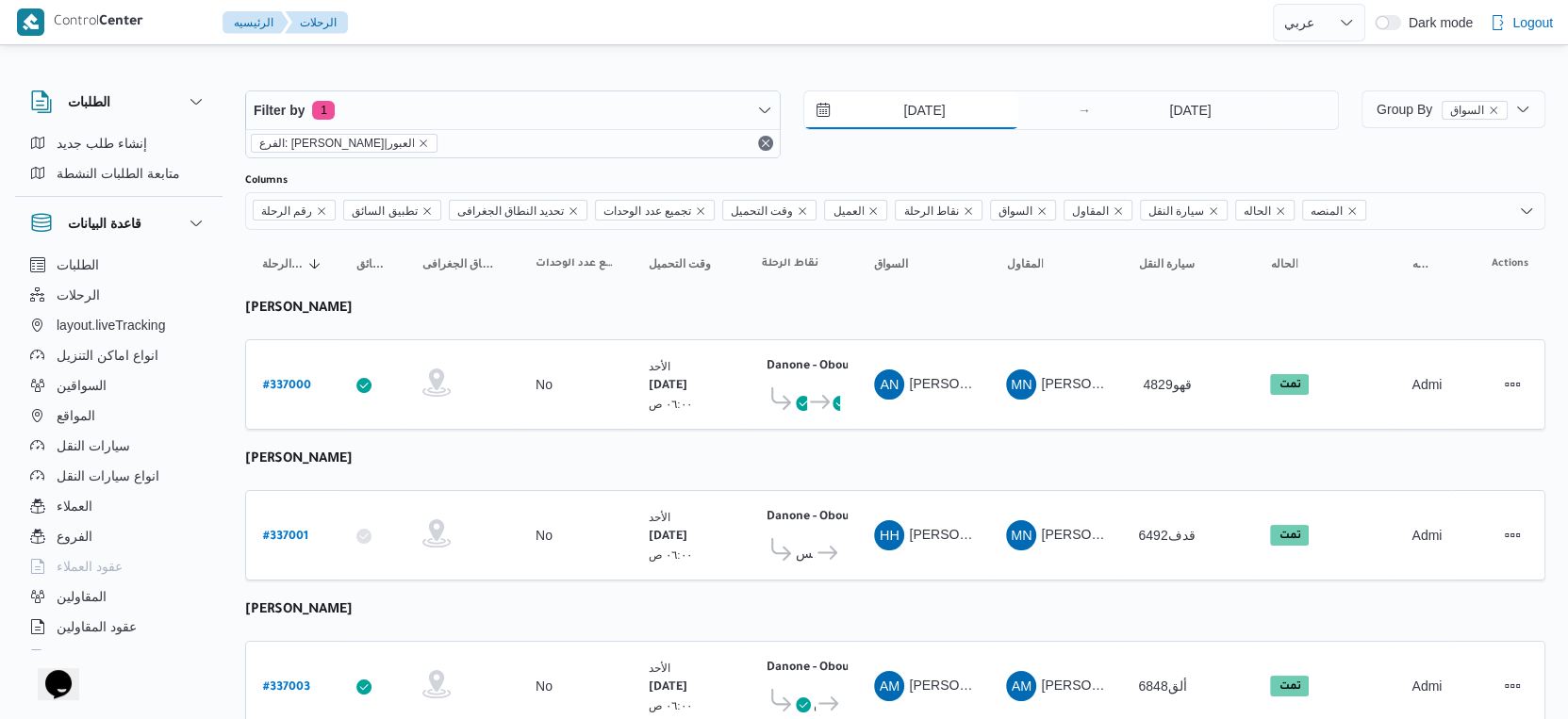
click at [925, 115] on input "[DATE]" at bounding box center [911, 111] width 214 height 38
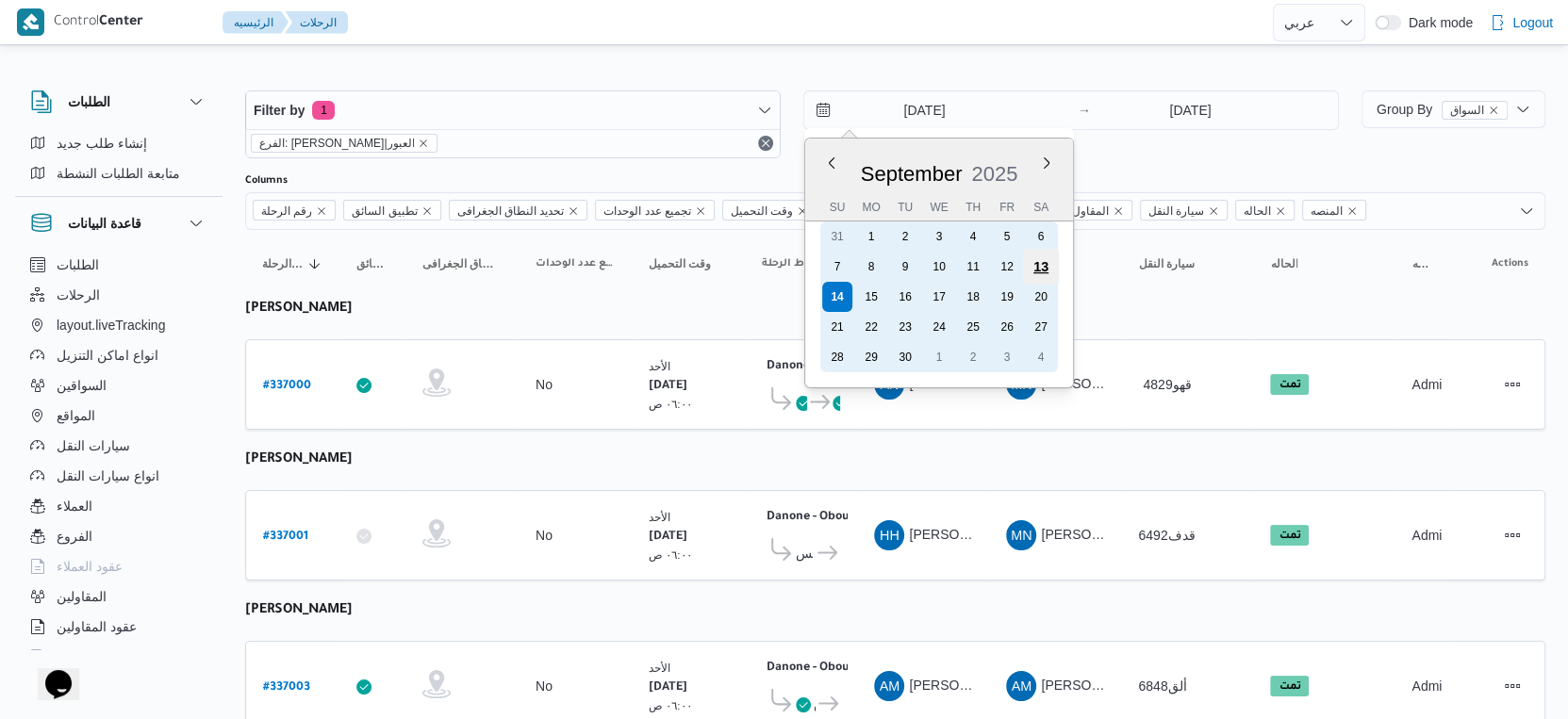
click at [1040, 268] on div "13" at bounding box center [1042, 267] width 36 height 36
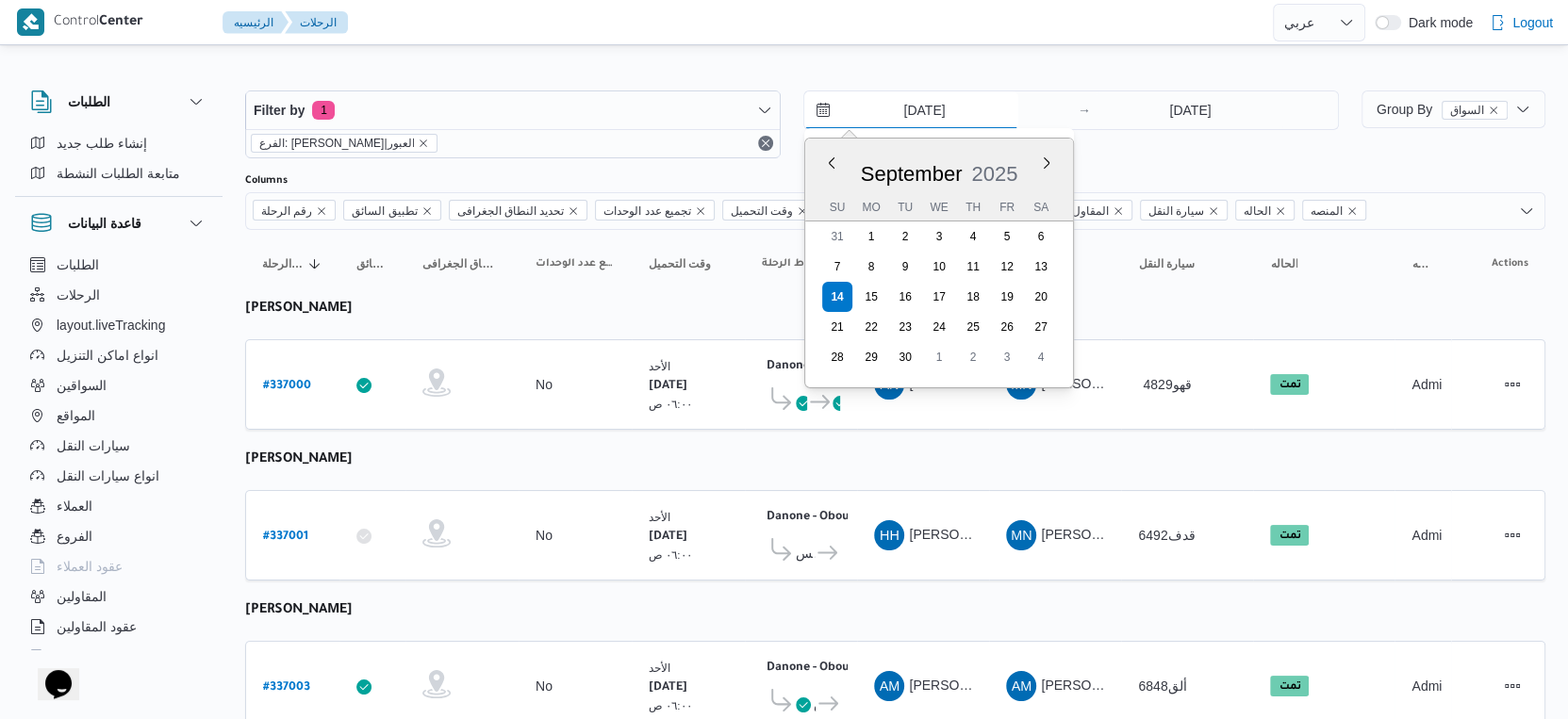
type input "13/9/2025"
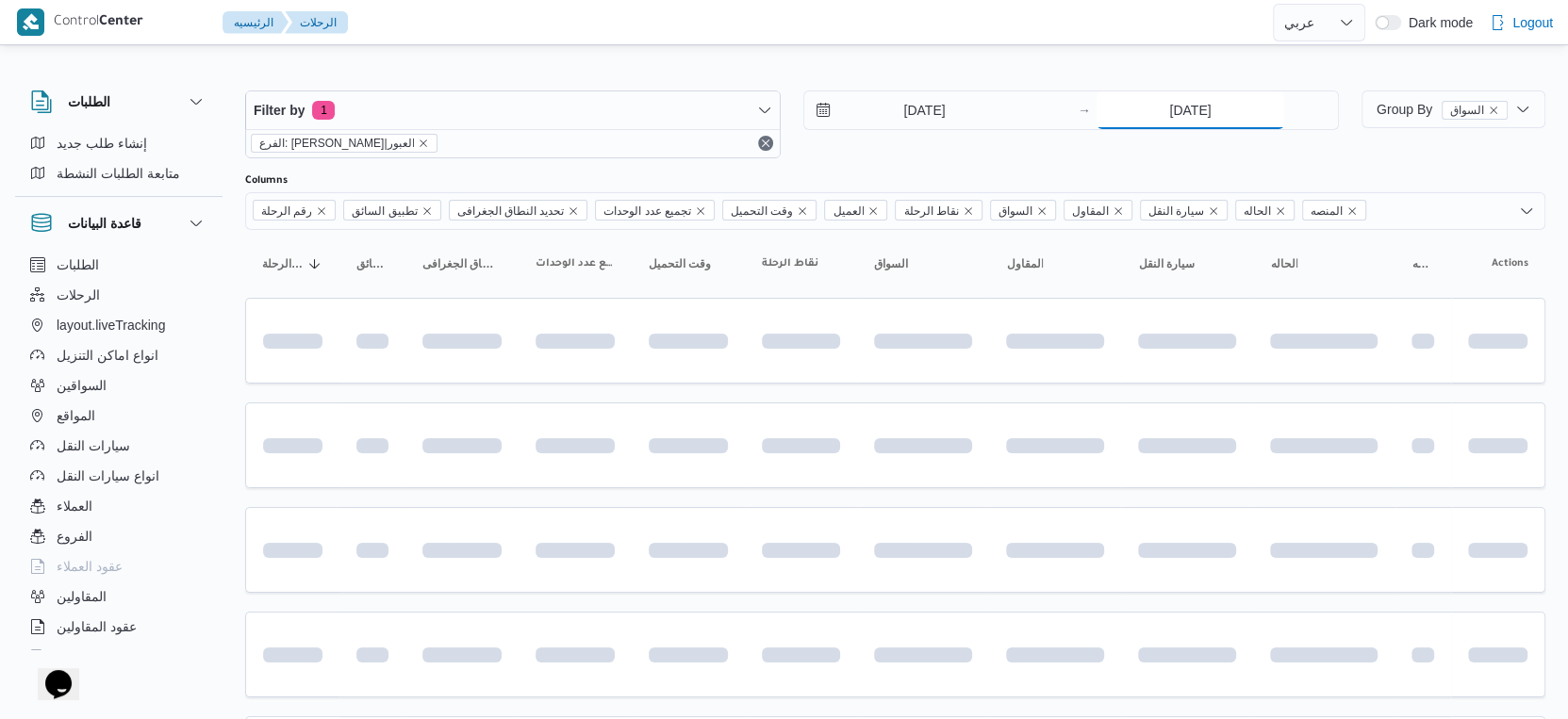
click at [1184, 119] on input "[DATE]" at bounding box center [1190, 111] width 188 height 38
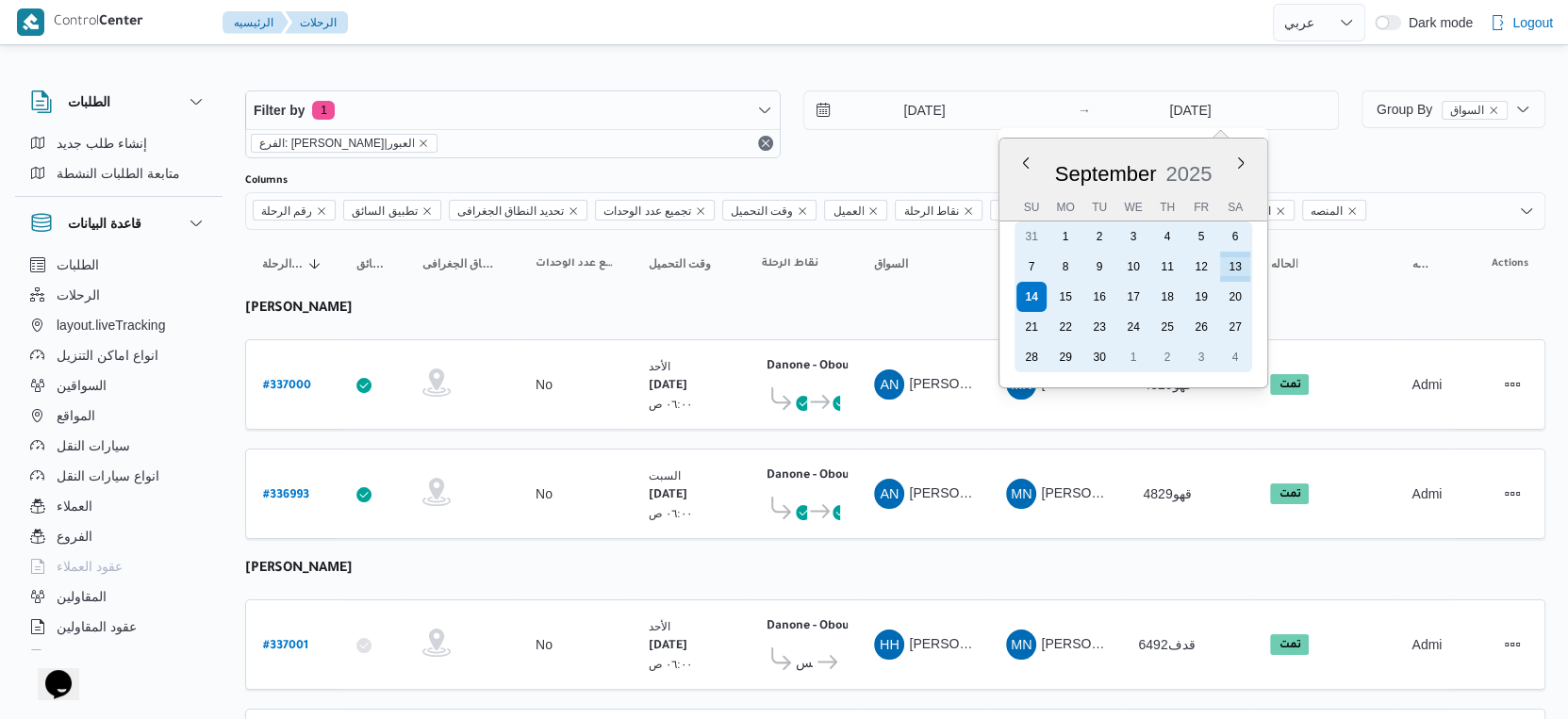
click at [1235, 267] on div "13" at bounding box center [1235, 267] width 31 height 31
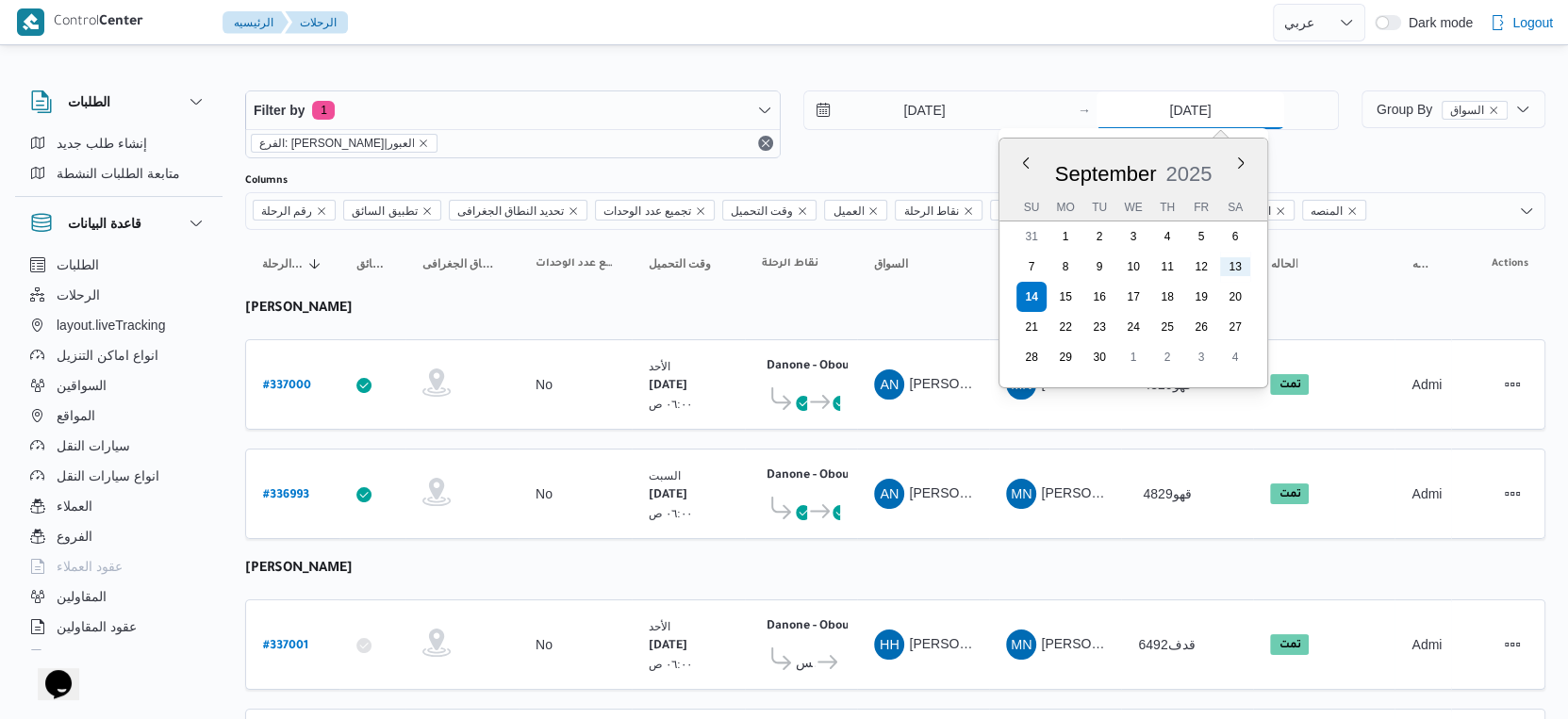
type input "13/9/2025"
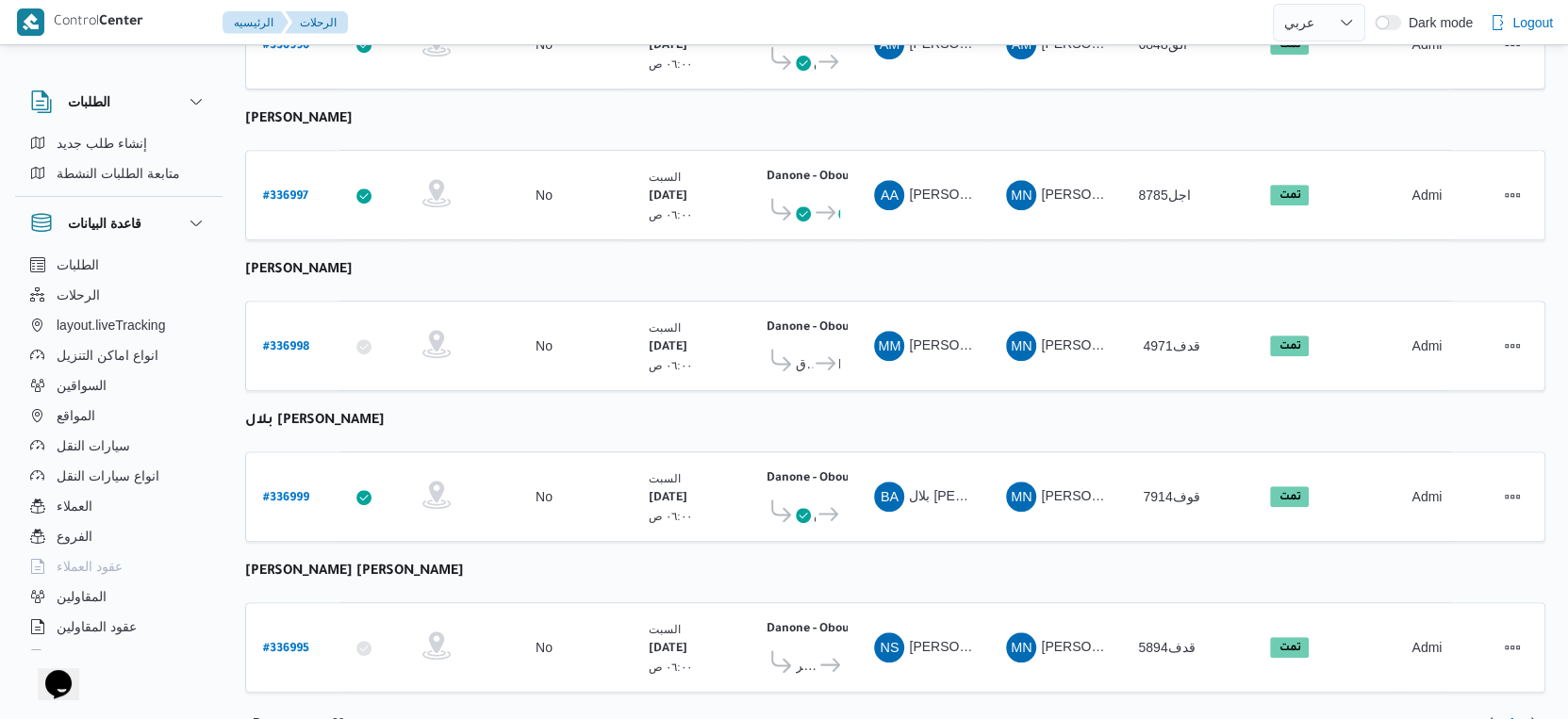
scroll to position [653, 0]
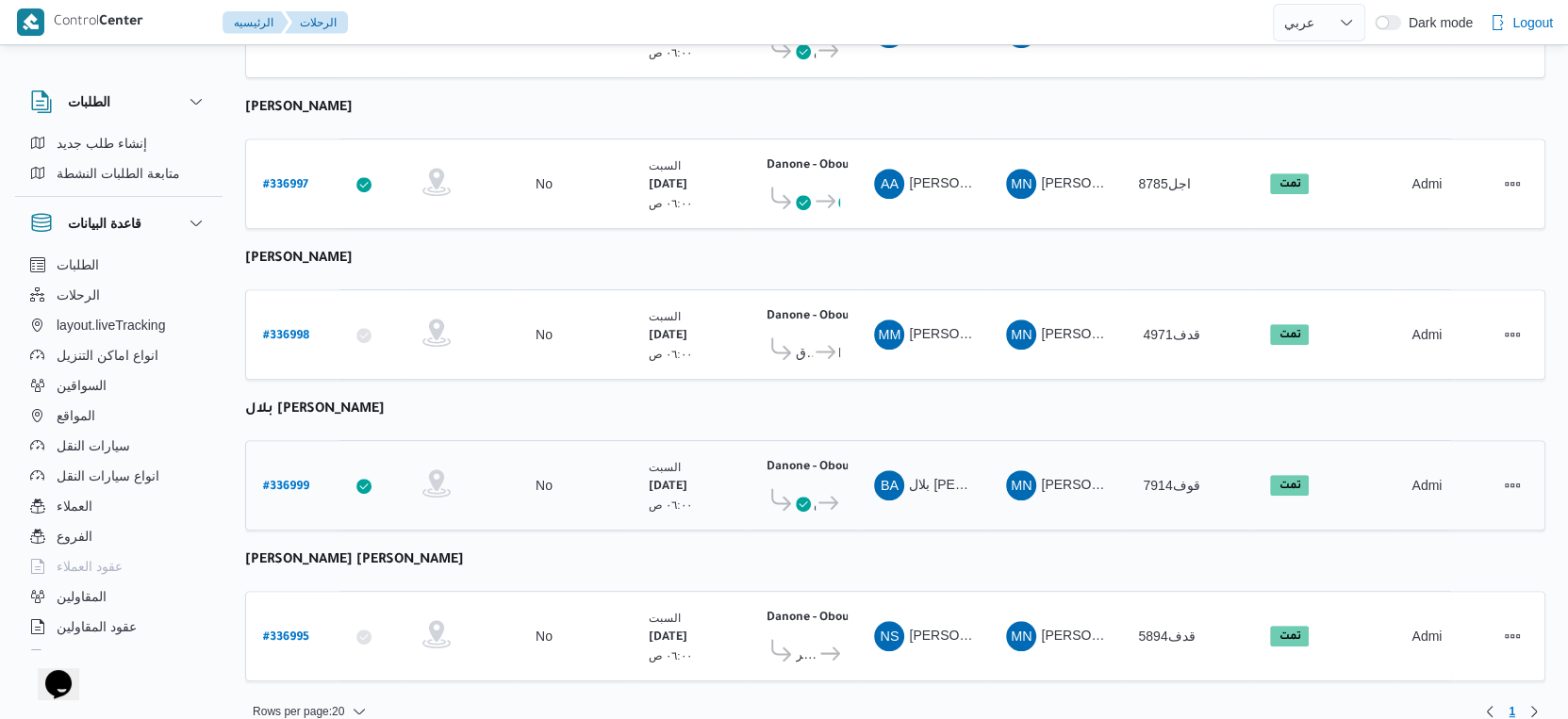
click at [295, 481] on b "# 336999" at bounding box center [286, 487] width 46 height 13
select select "ar"
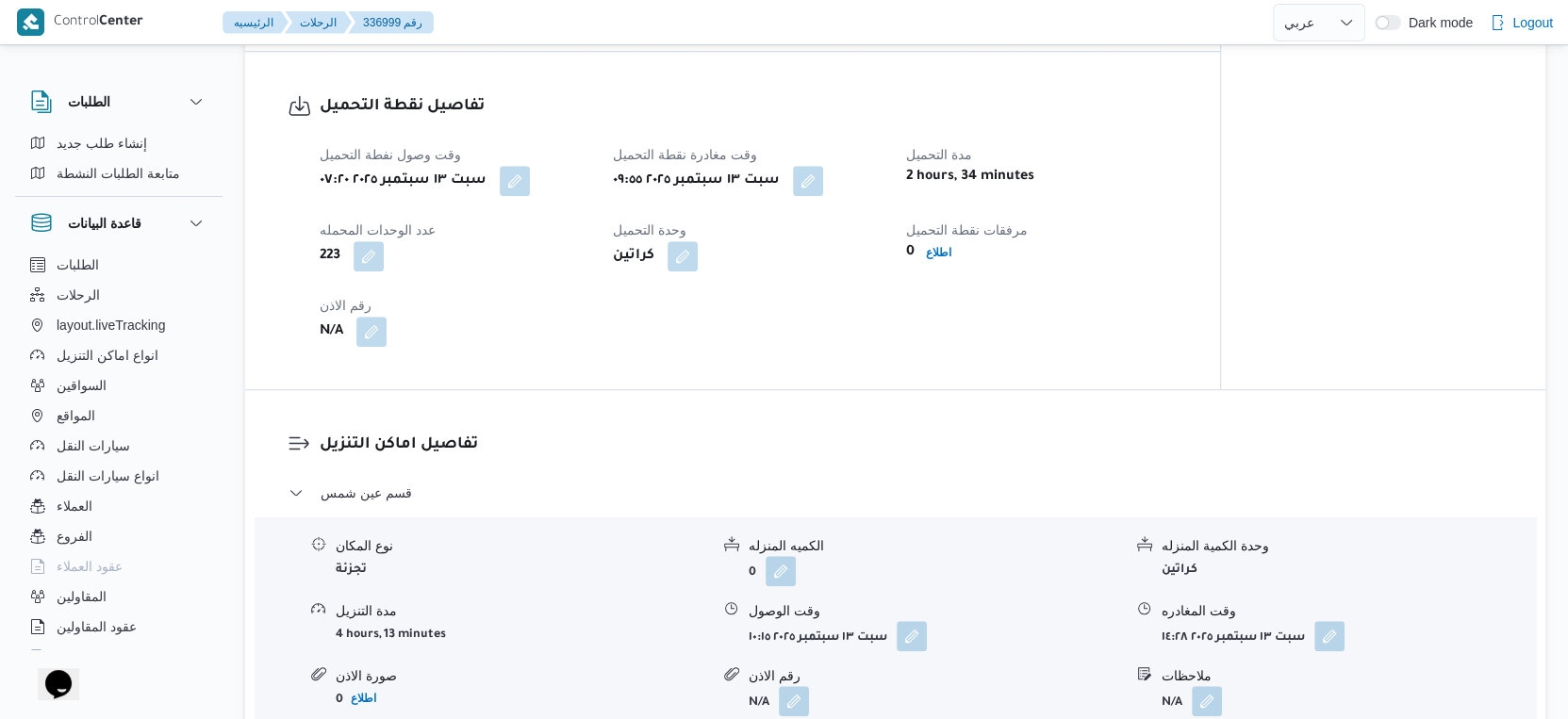
scroll to position [1466, 0]
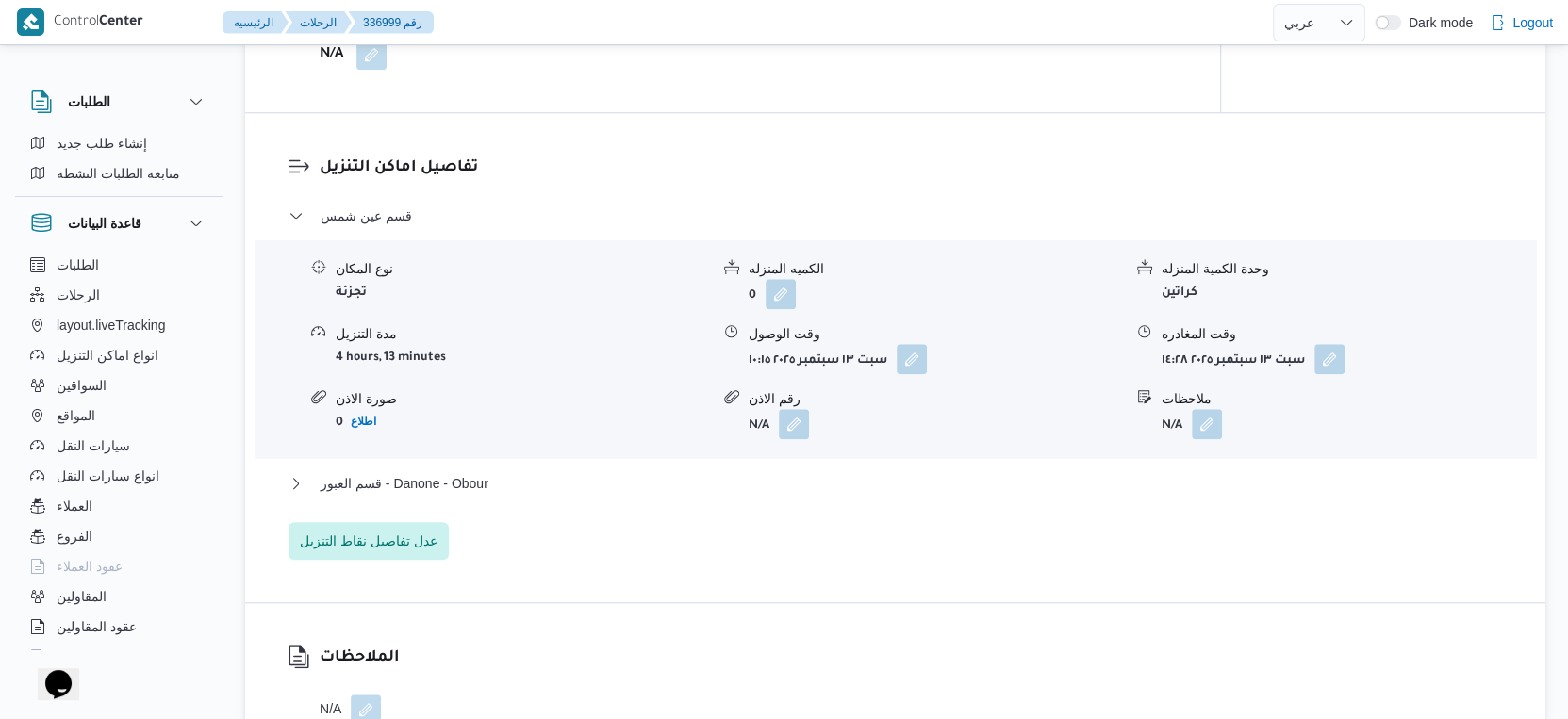
select select "ar"
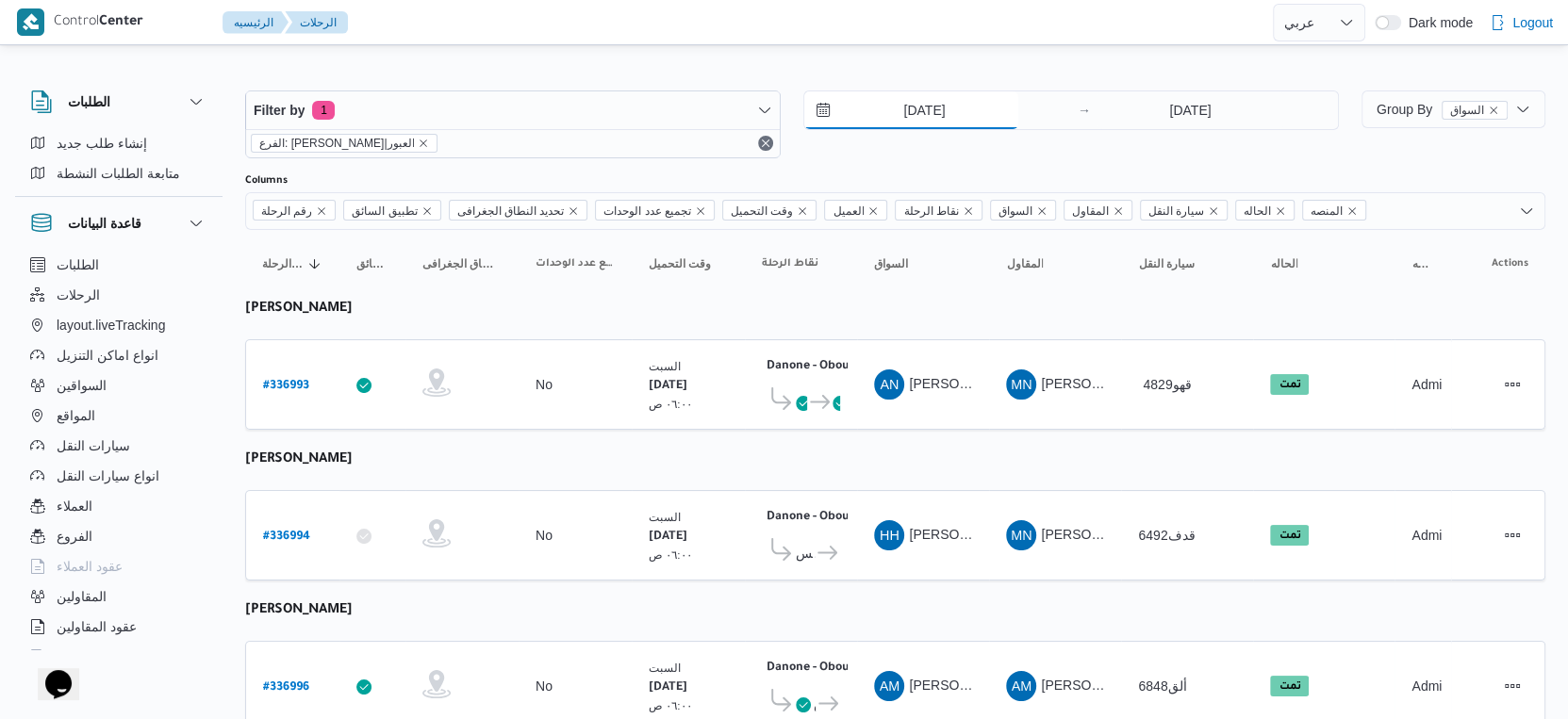
click at [995, 107] on input "13/9/2025" at bounding box center [911, 111] width 214 height 38
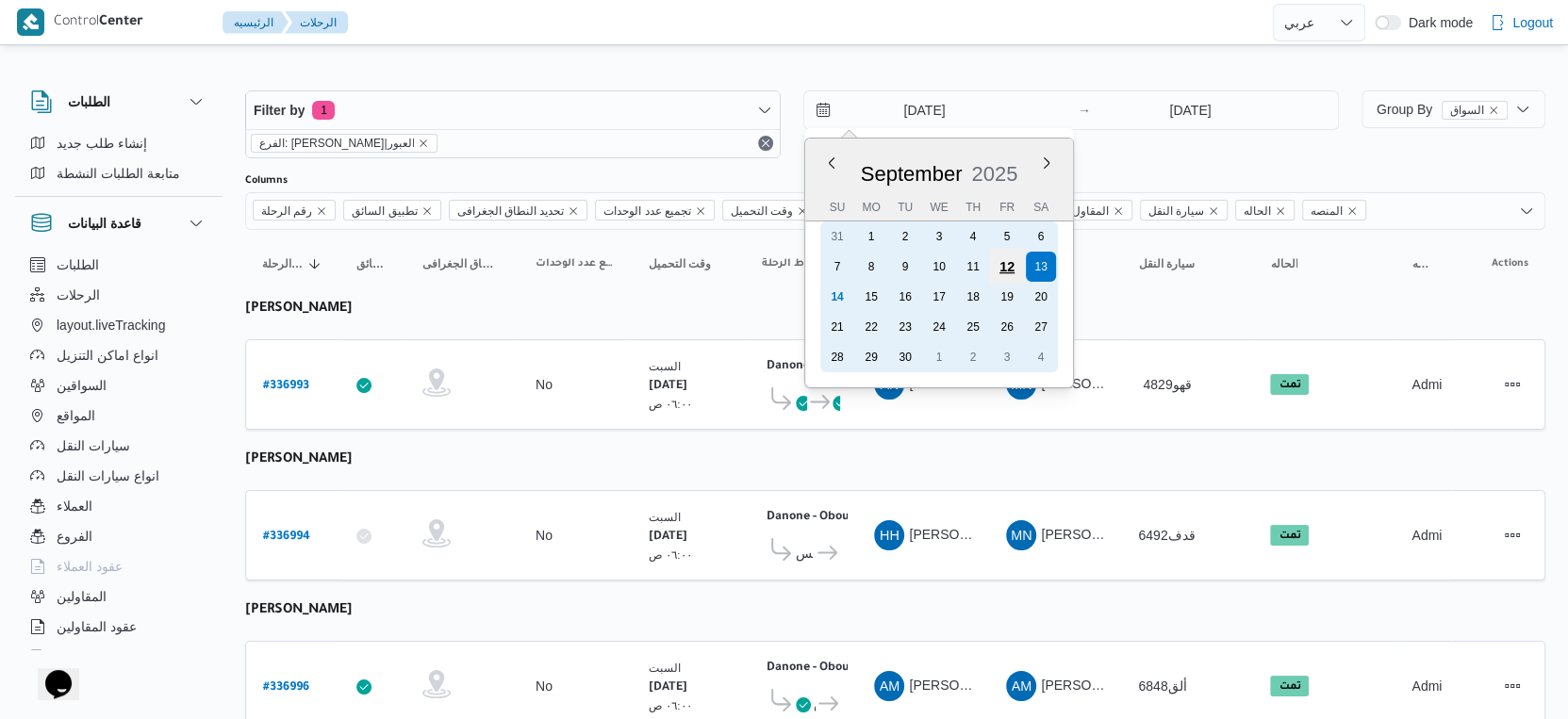
click at [1016, 270] on div "12" at bounding box center [1007, 267] width 36 height 36
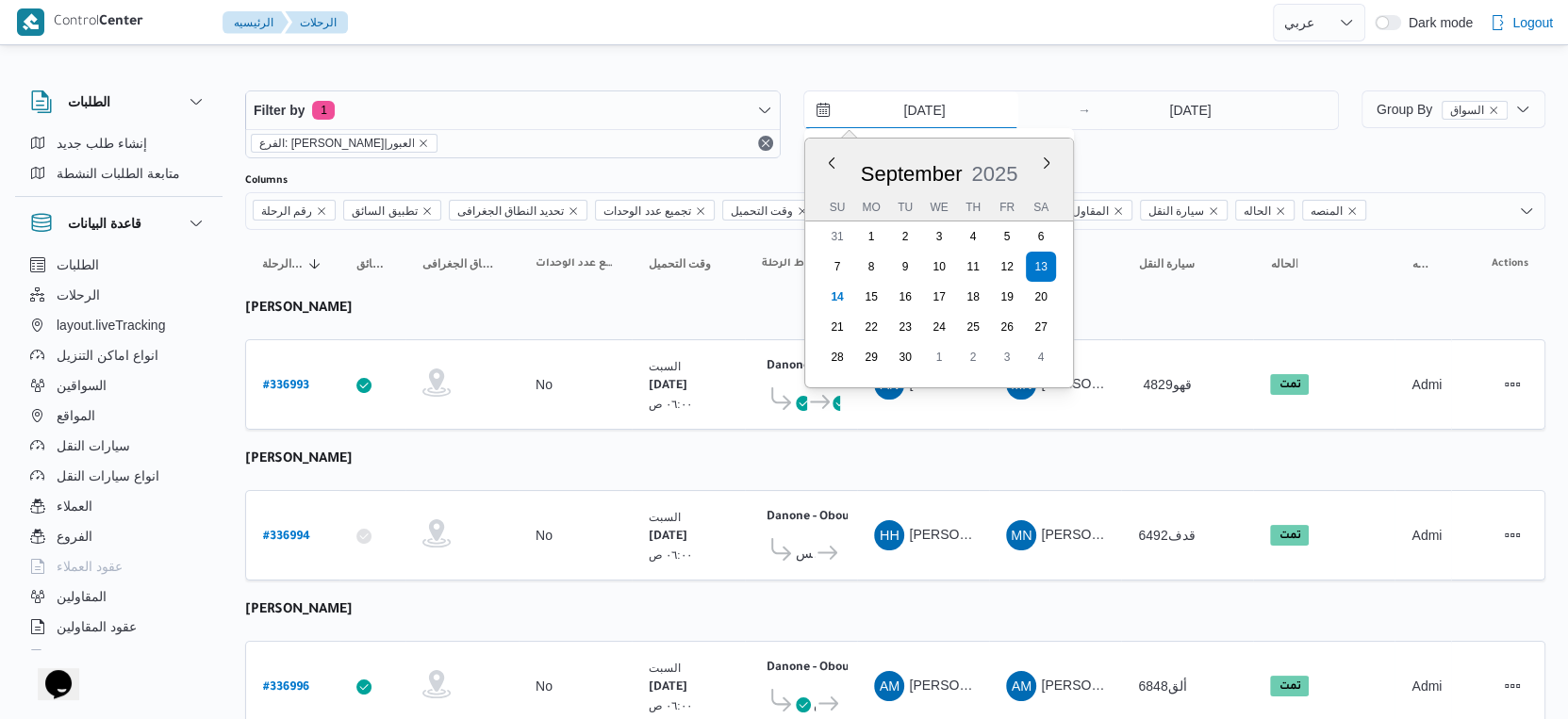
type input "12/9/2025"
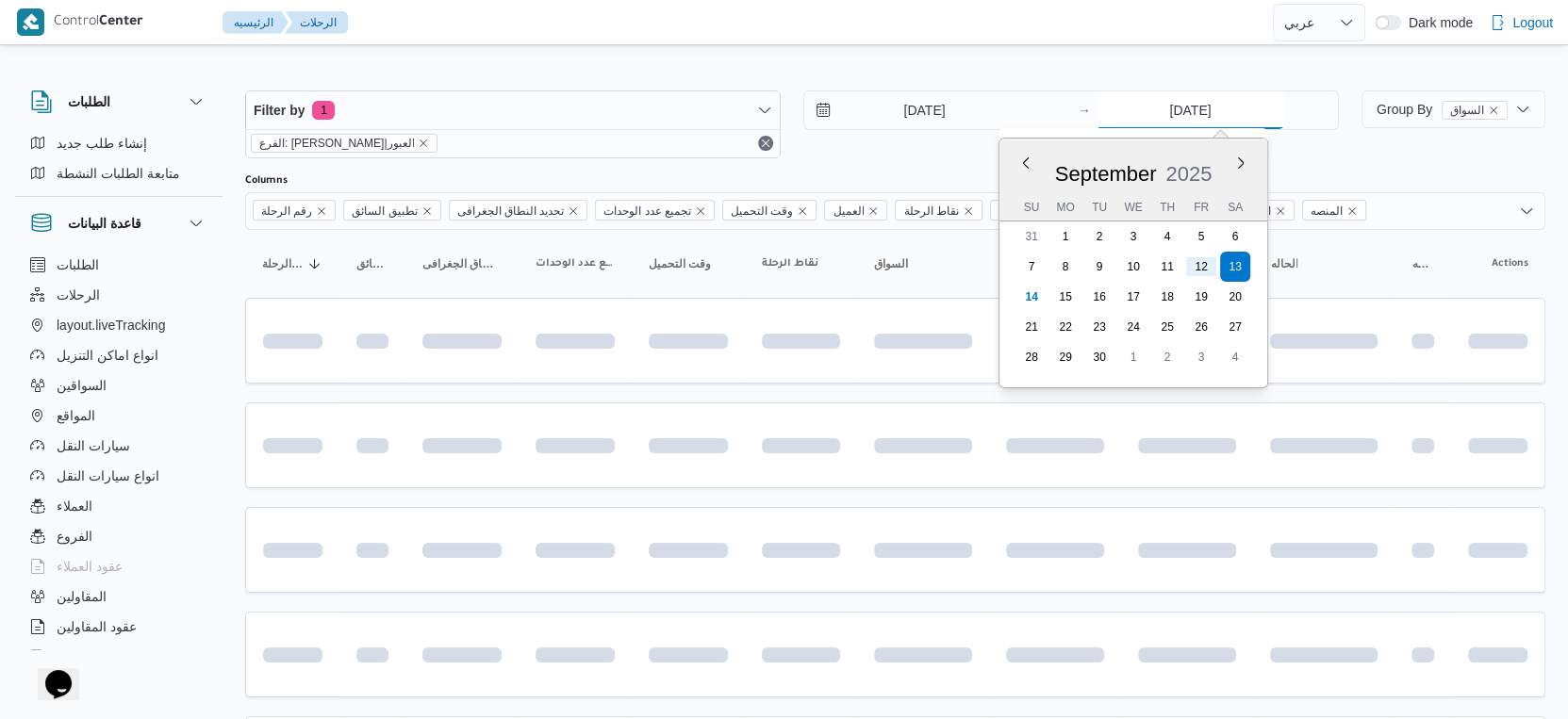
click at [1176, 108] on input "13/9/2025" at bounding box center [1190, 111] width 188 height 38
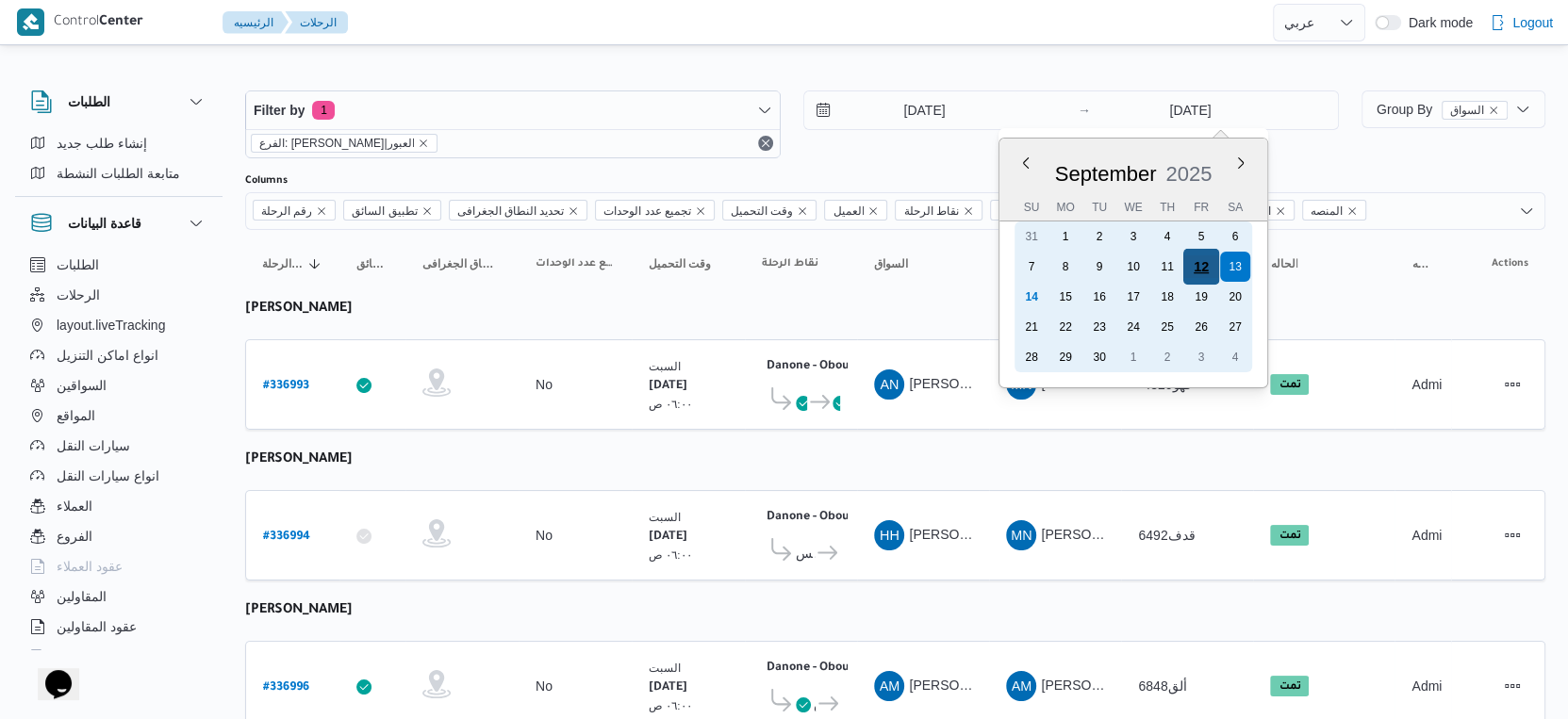
click at [1202, 260] on div "12" at bounding box center [1202, 267] width 36 height 36
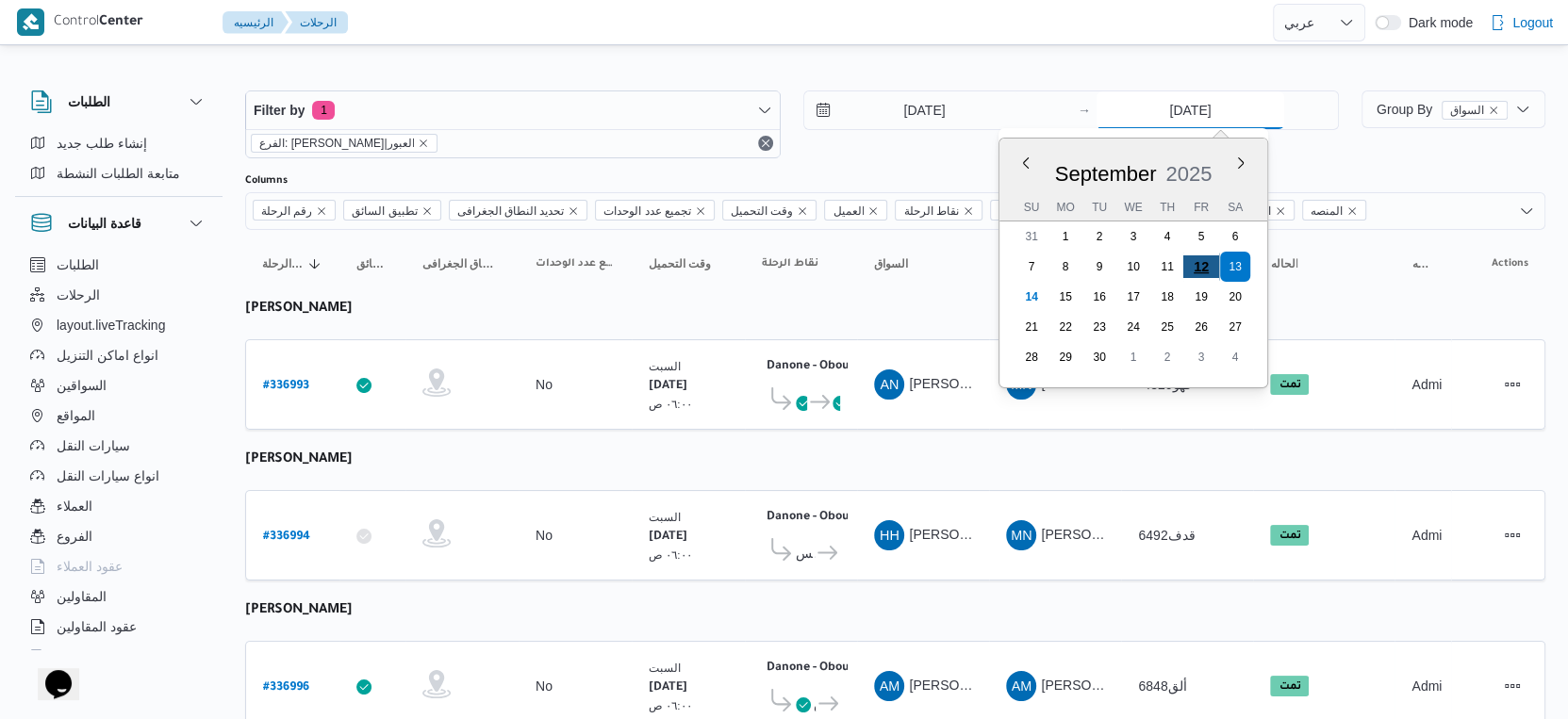
type input "12/9/2025"
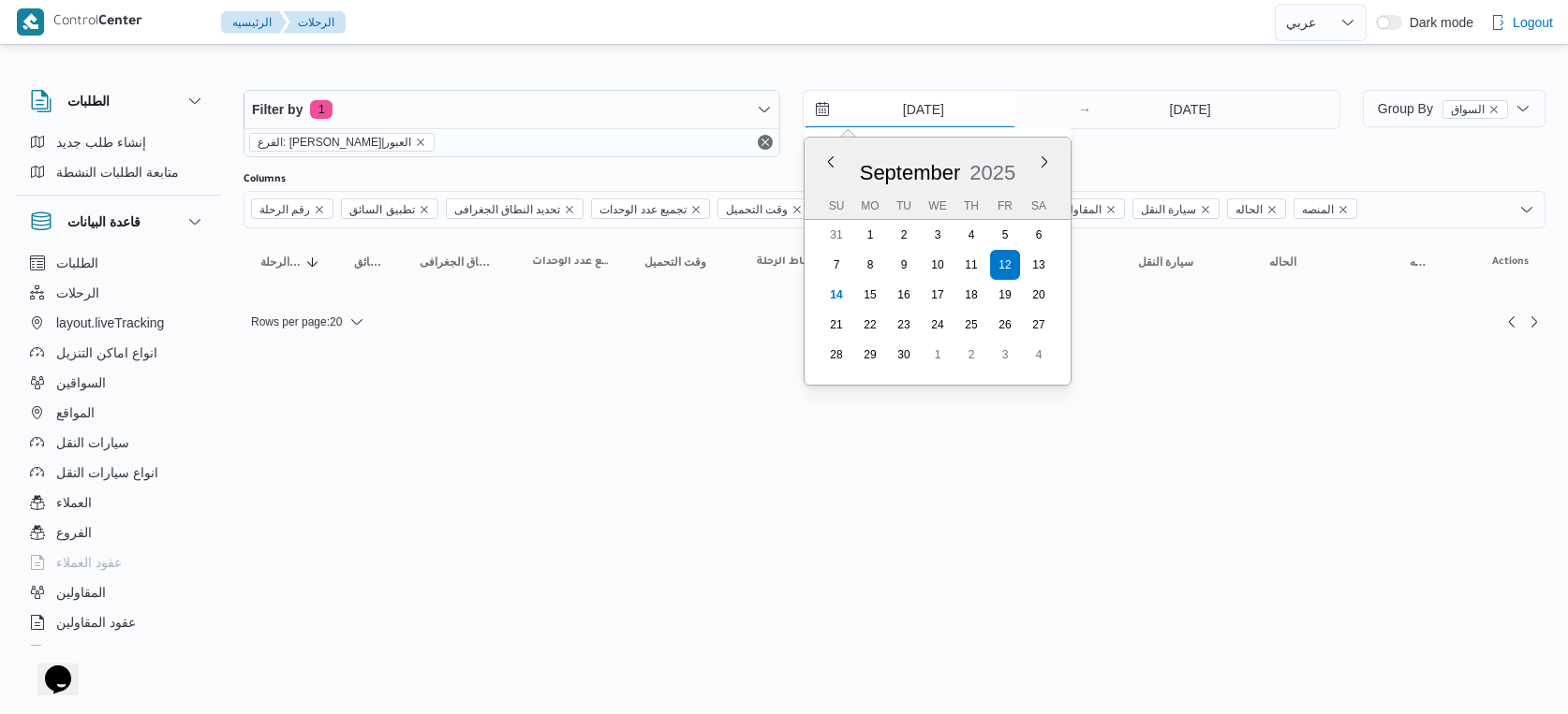
click at [908, 115] on input "12/9/2025" at bounding box center [910, 110] width 212 height 38
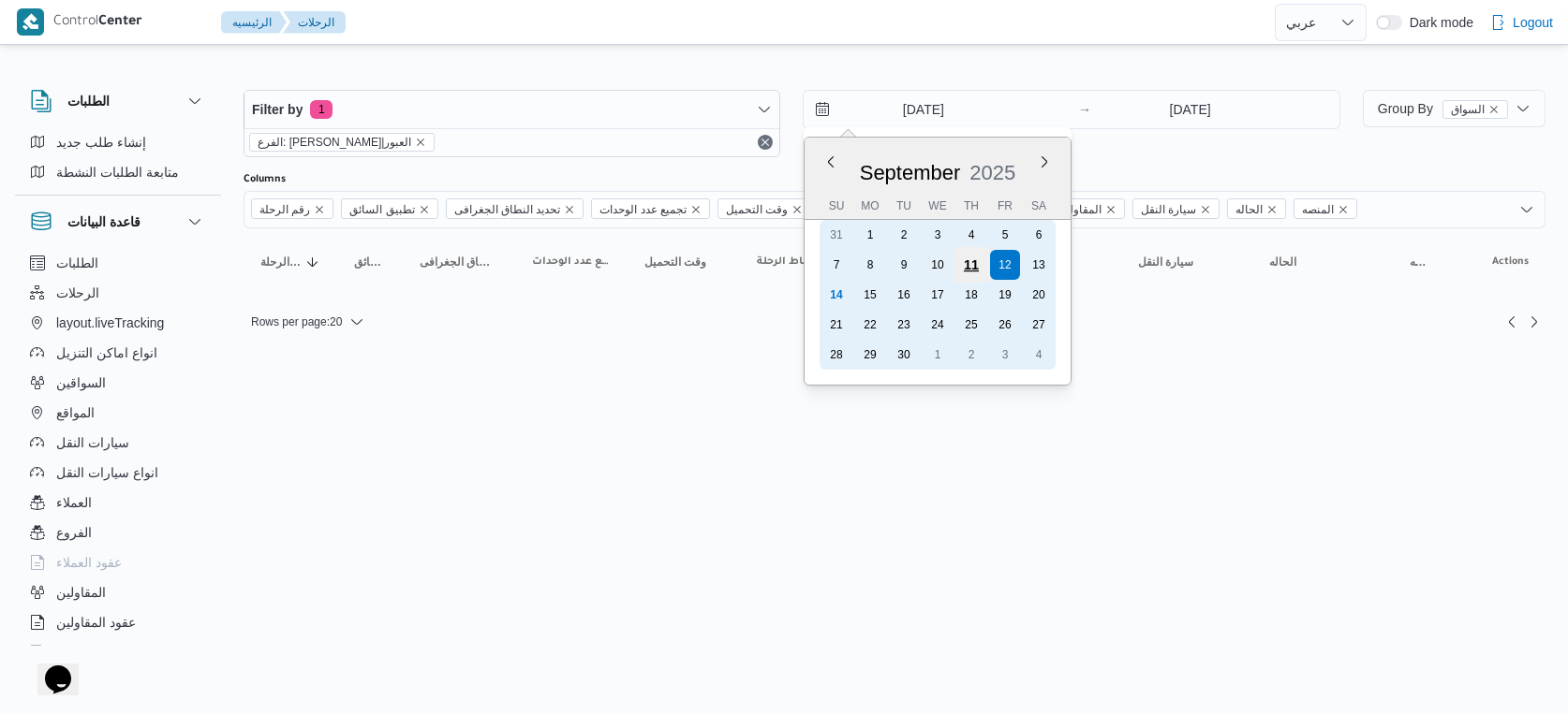
click at [972, 259] on div "11" at bounding box center [971, 265] width 36 height 36
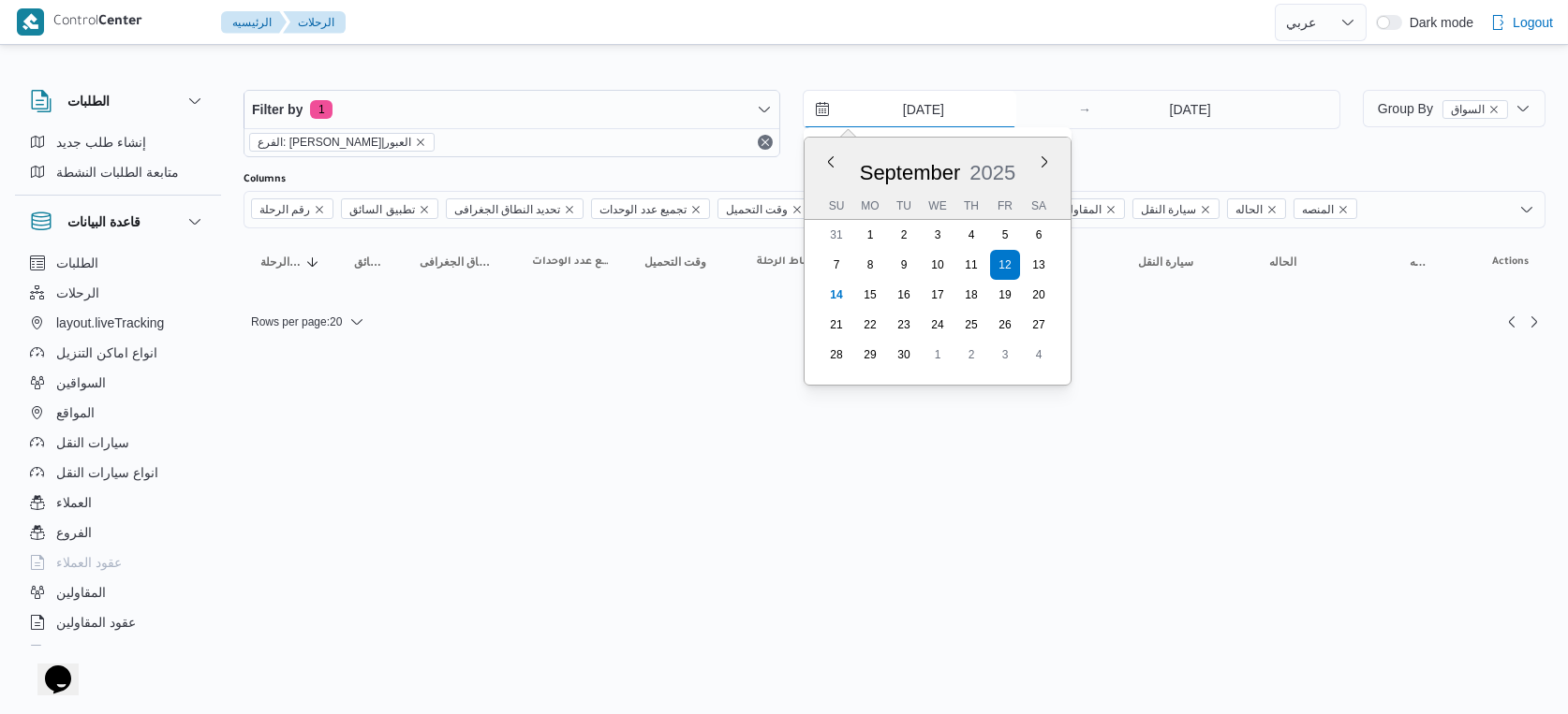
type input "11/9/2025"
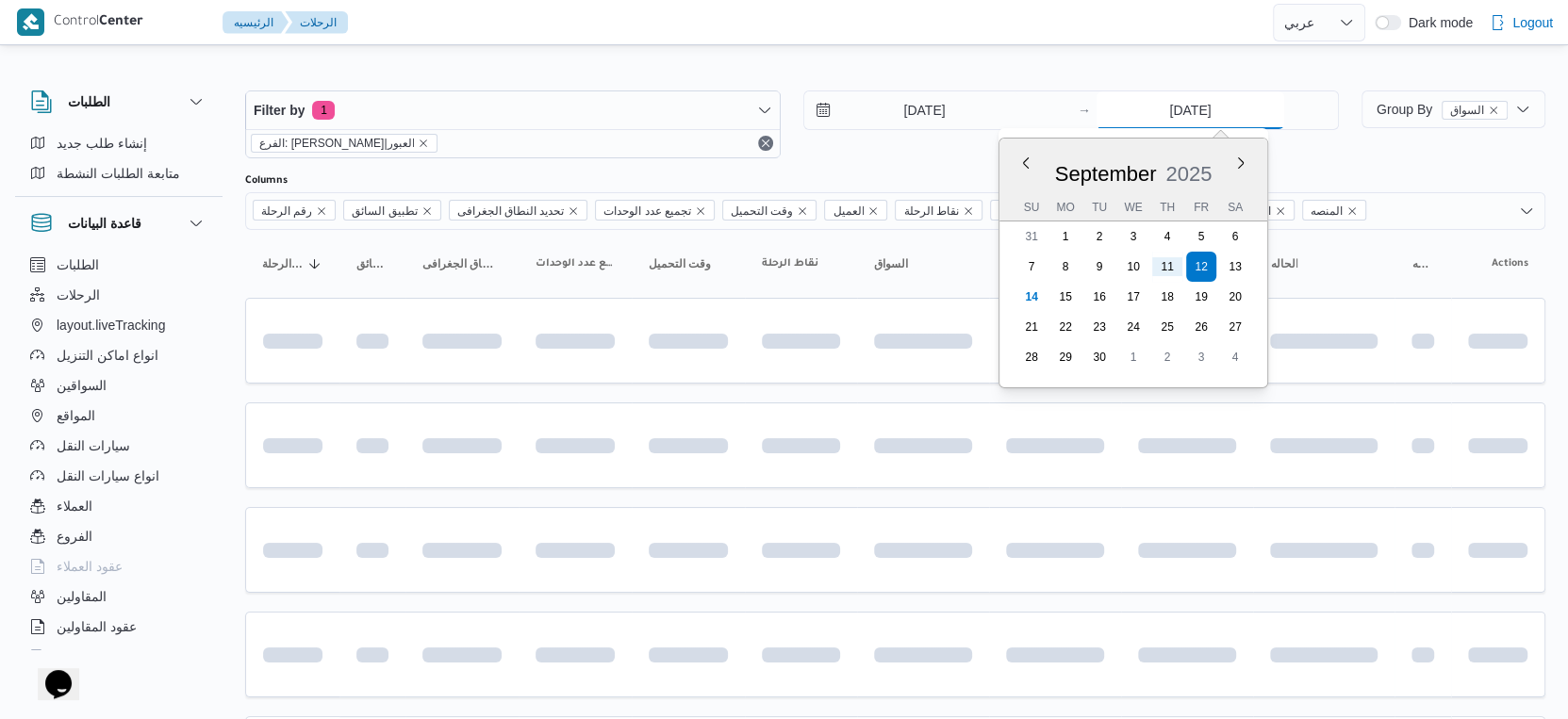
click at [1202, 106] on input "12/9/2025" at bounding box center [1190, 111] width 188 height 38
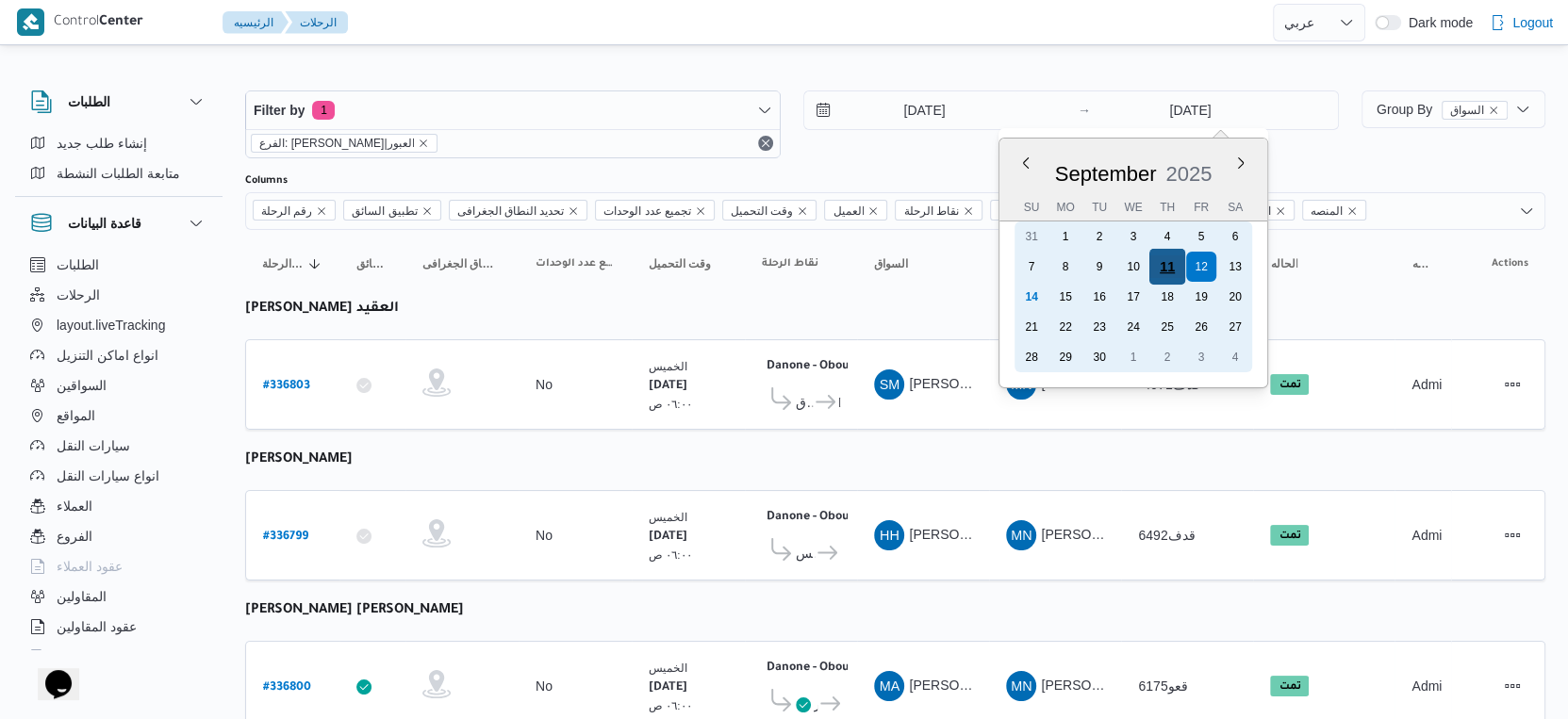
click at [1162, 260] on div "11" at bounding box center [1167, 267] width 36 height 36
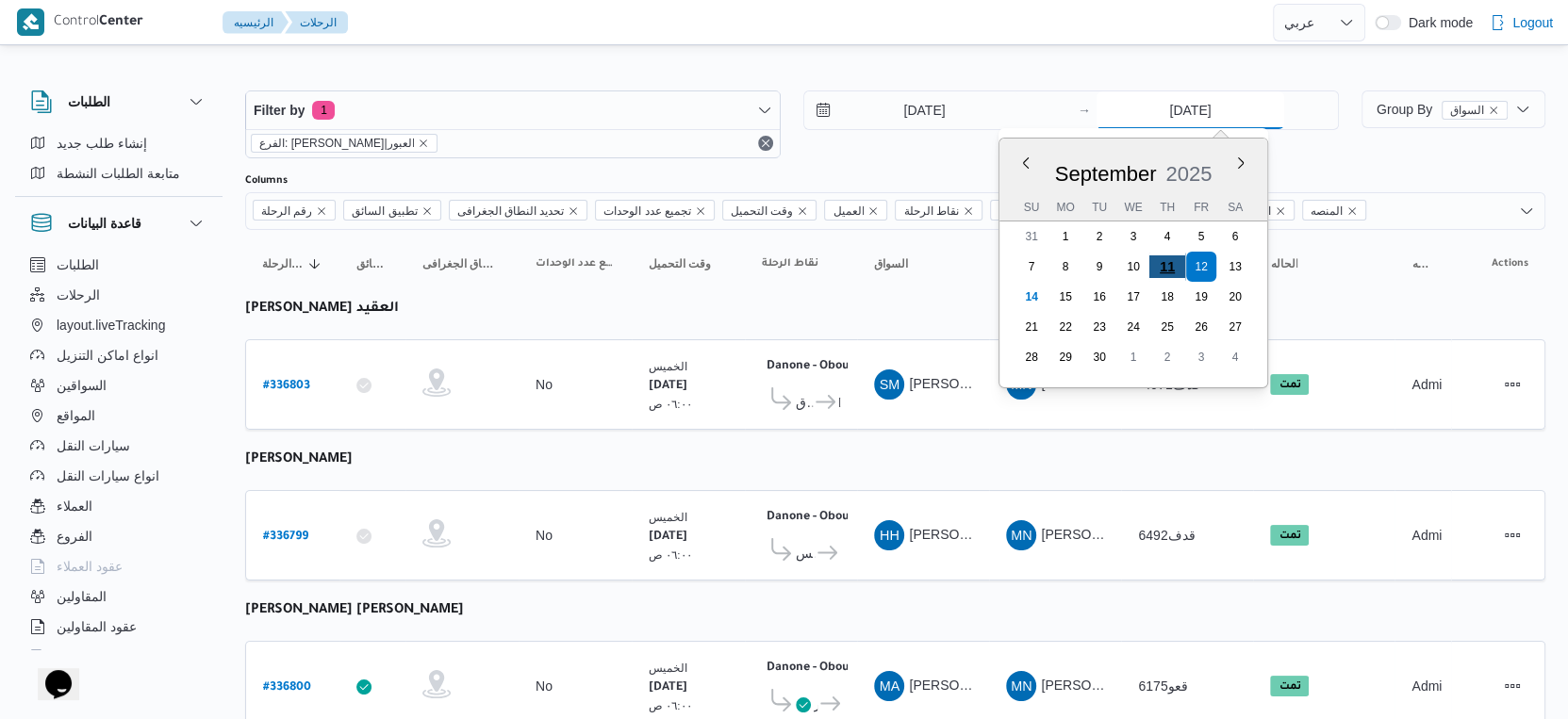
type input "11/9/2025"
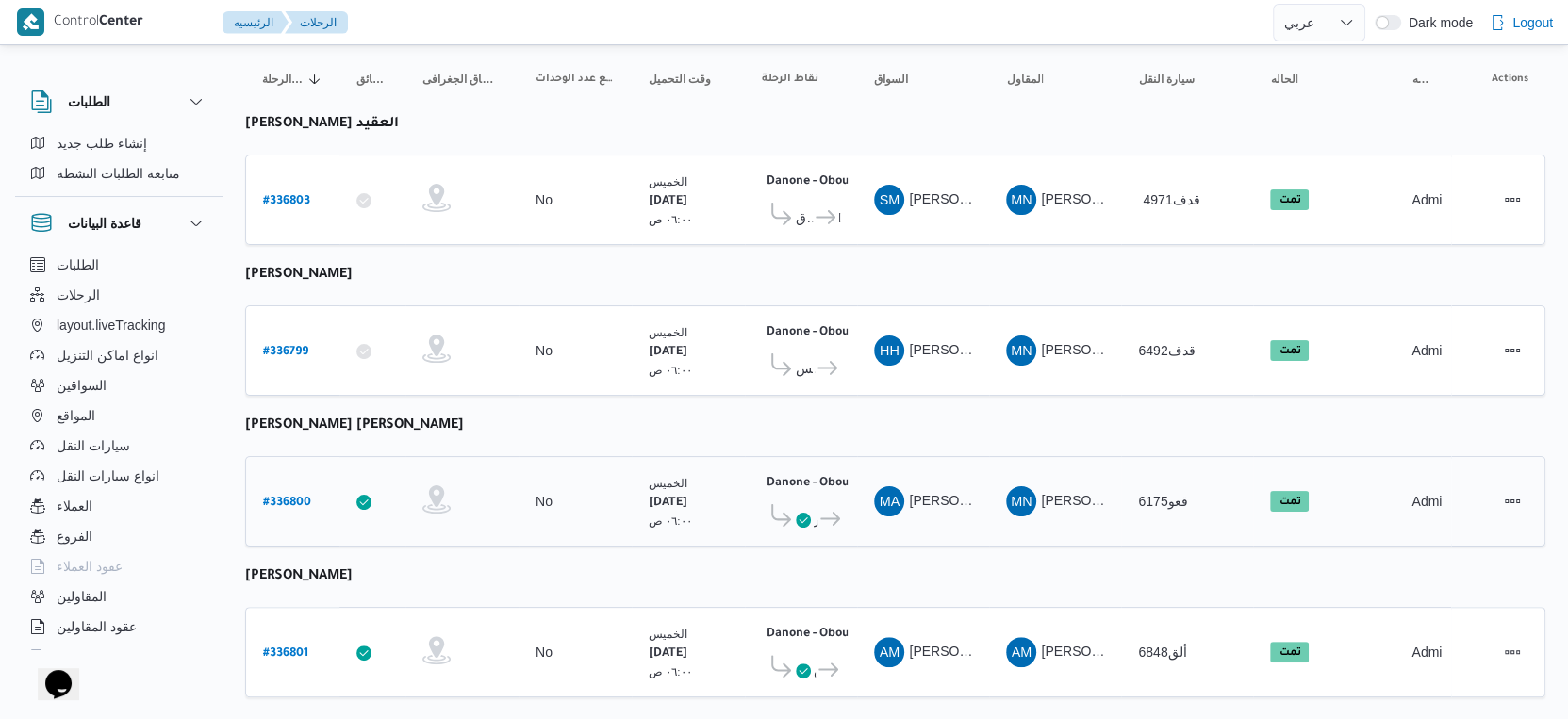
scroll to position [627, 0]
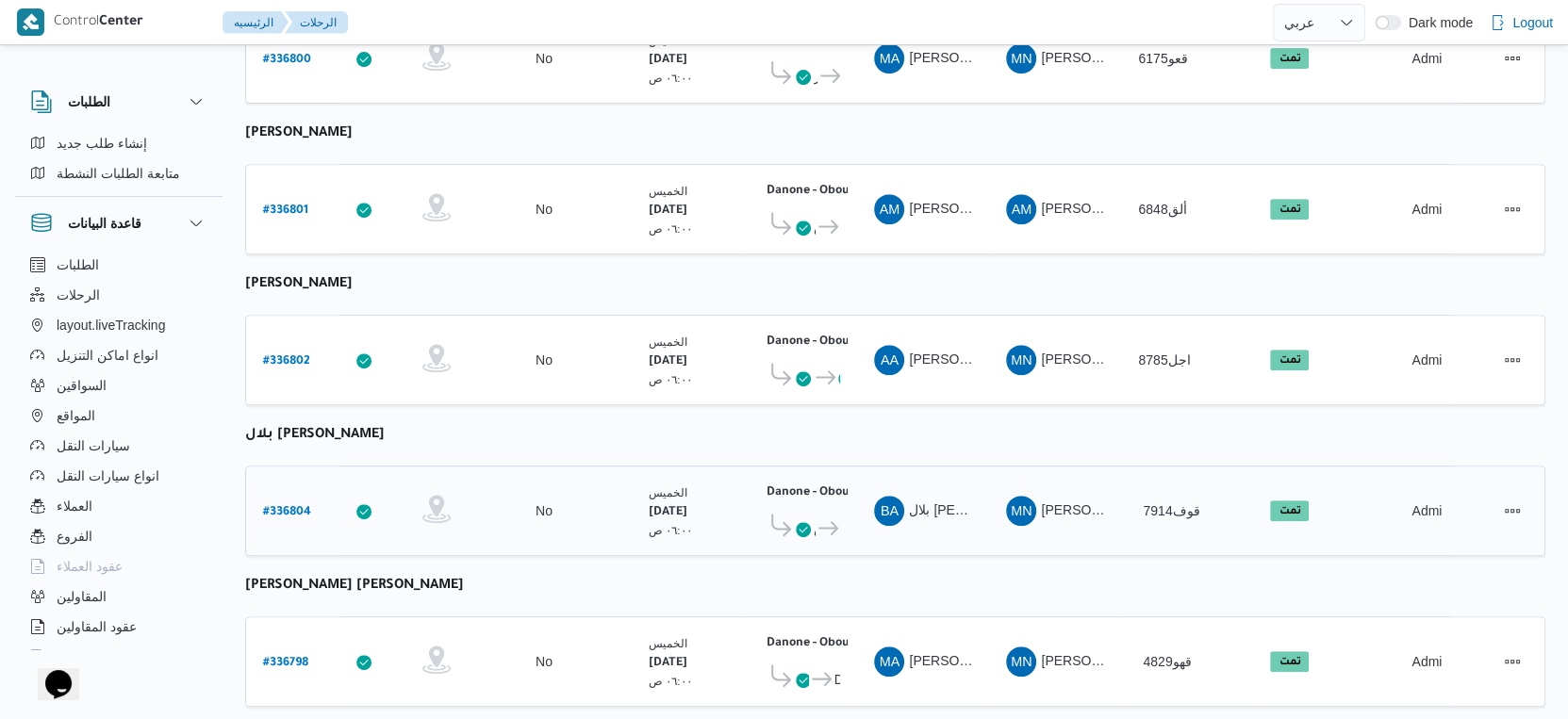
click at [299, 506] on b "# 336804" at bounding box center [287, 513] width 48 height 13
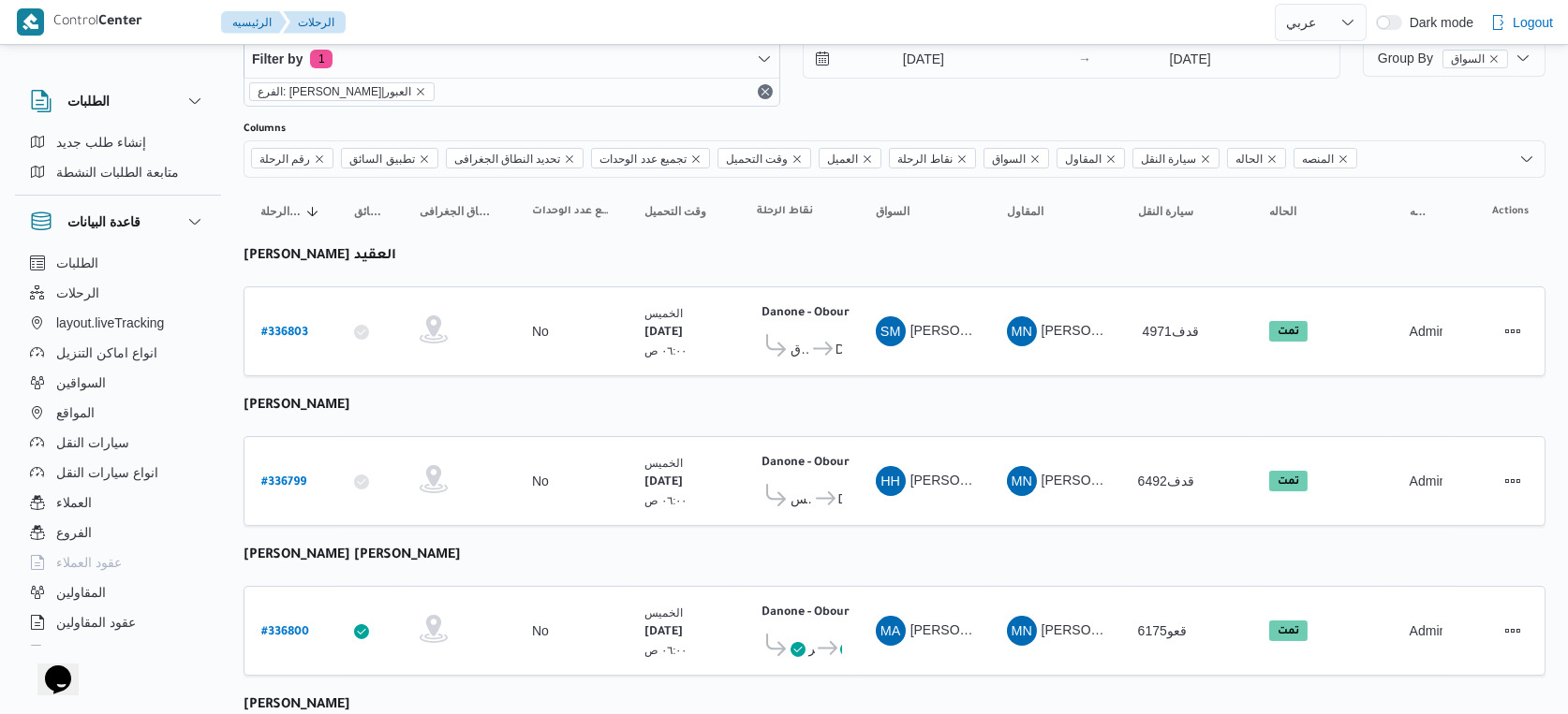
select select "ar"
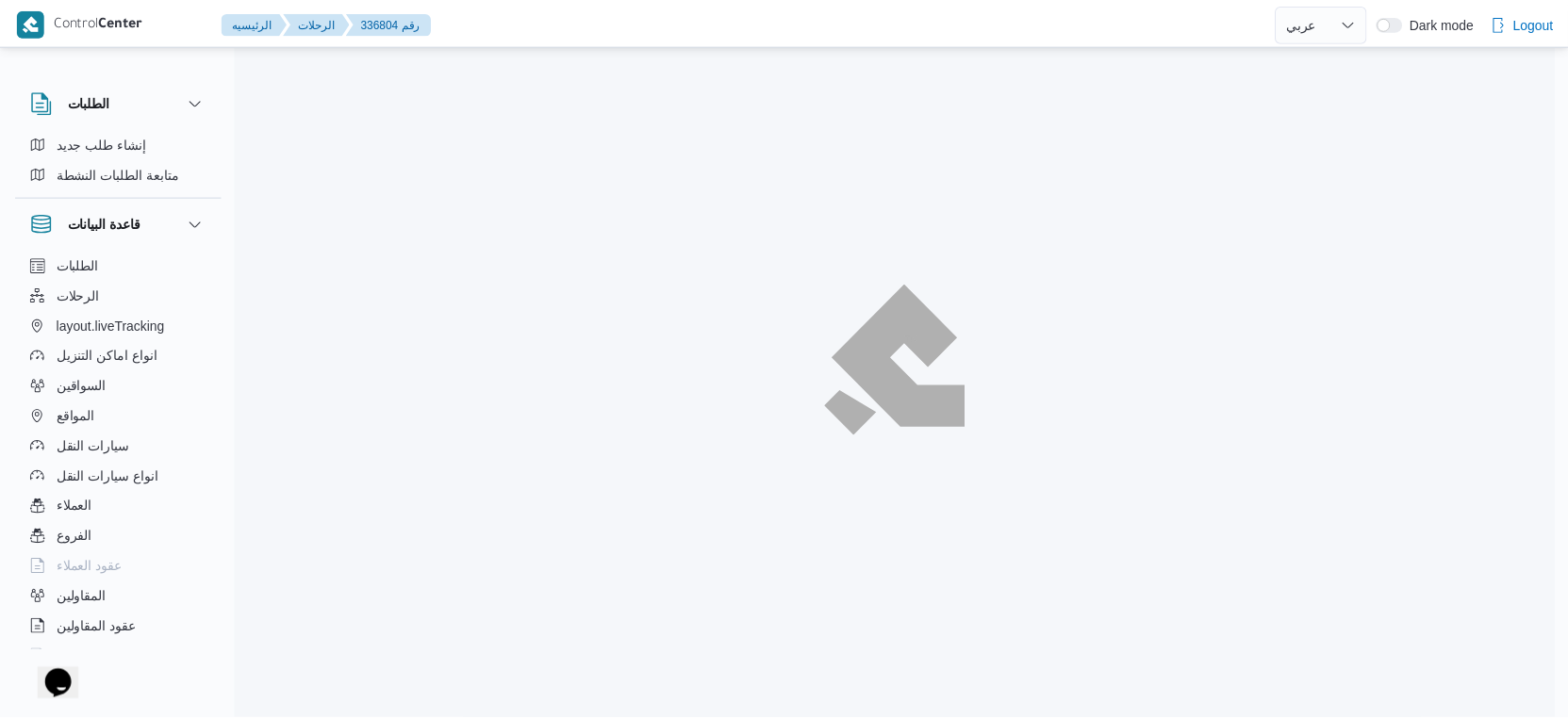
scroll to position [627, 0]
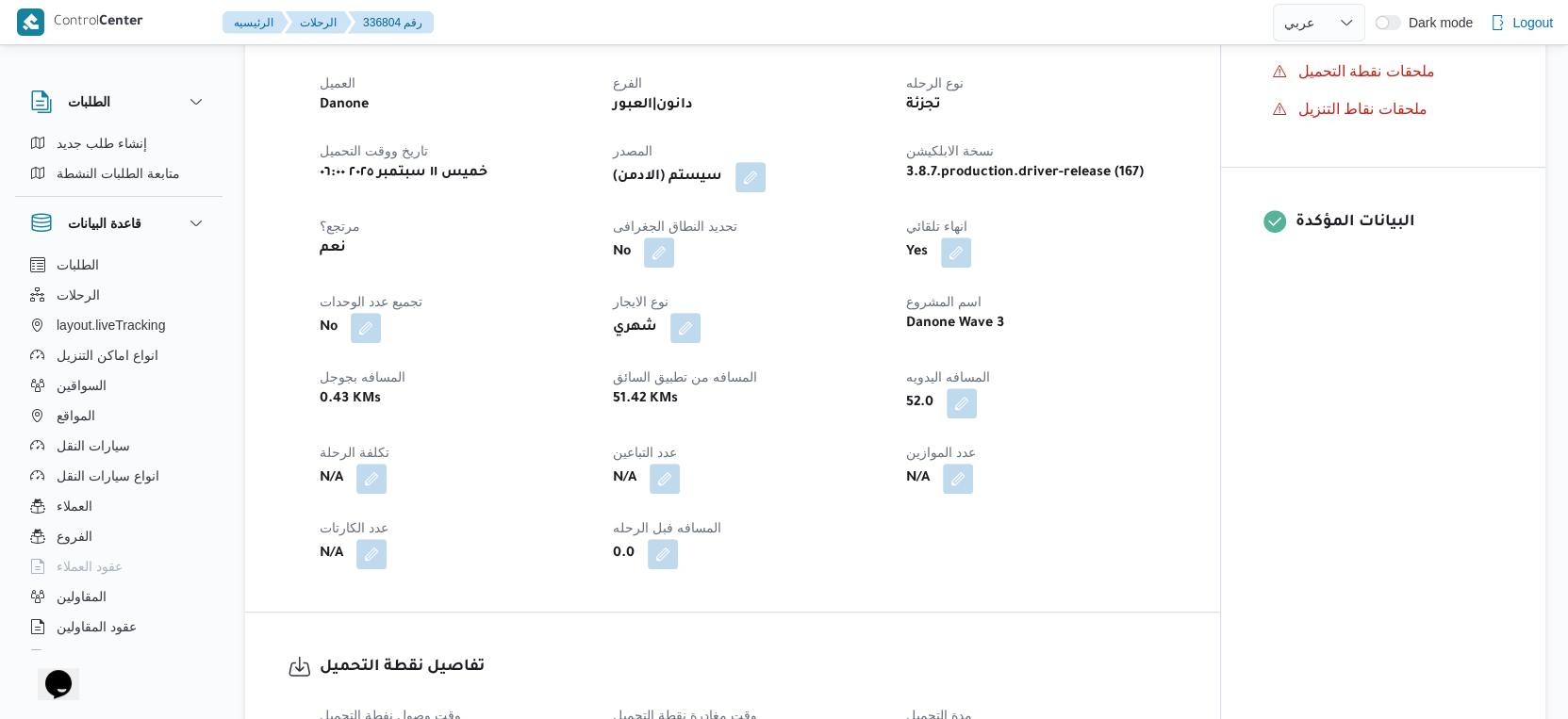
select select "ar"
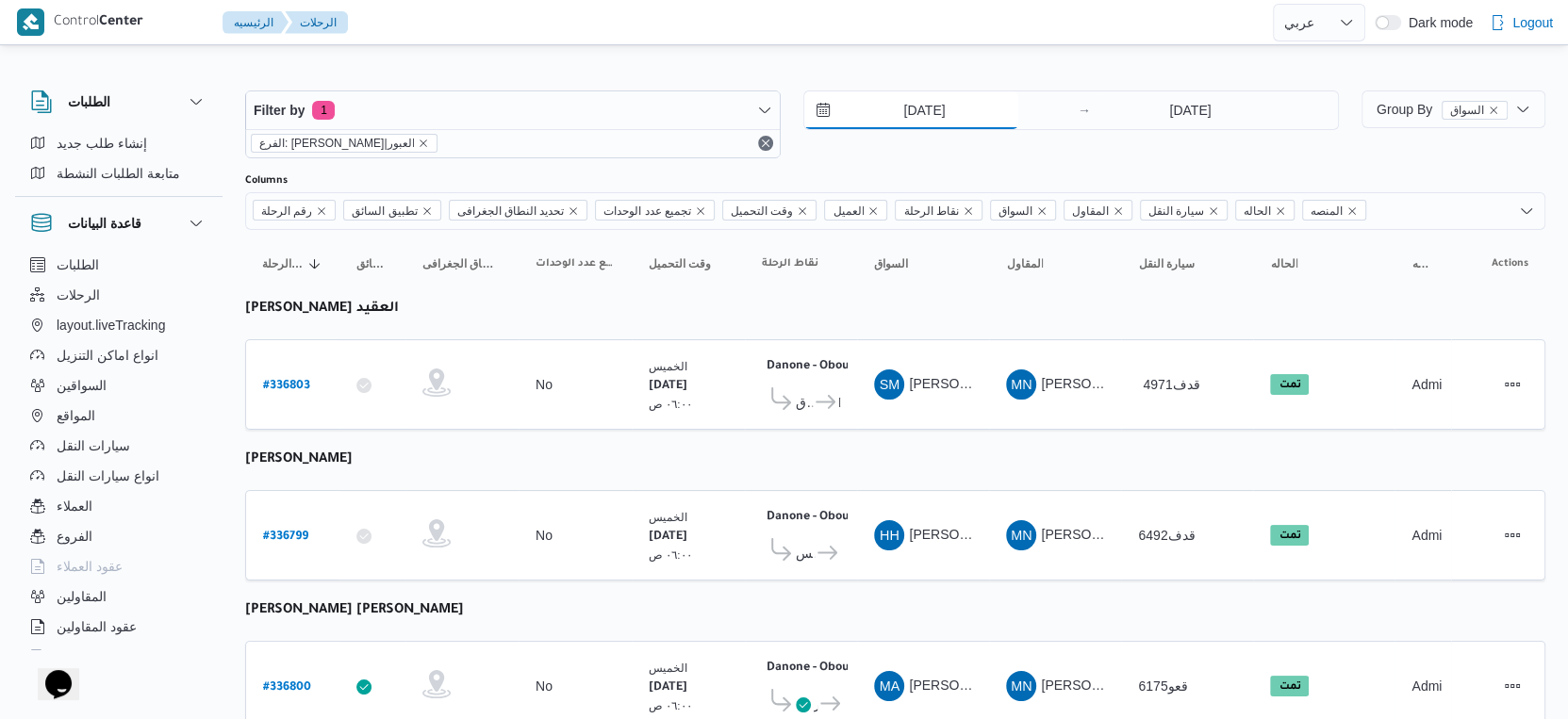
click at [922, 116] on input "11/9/2025" at bounding box center [911, 111] width 214 height 38
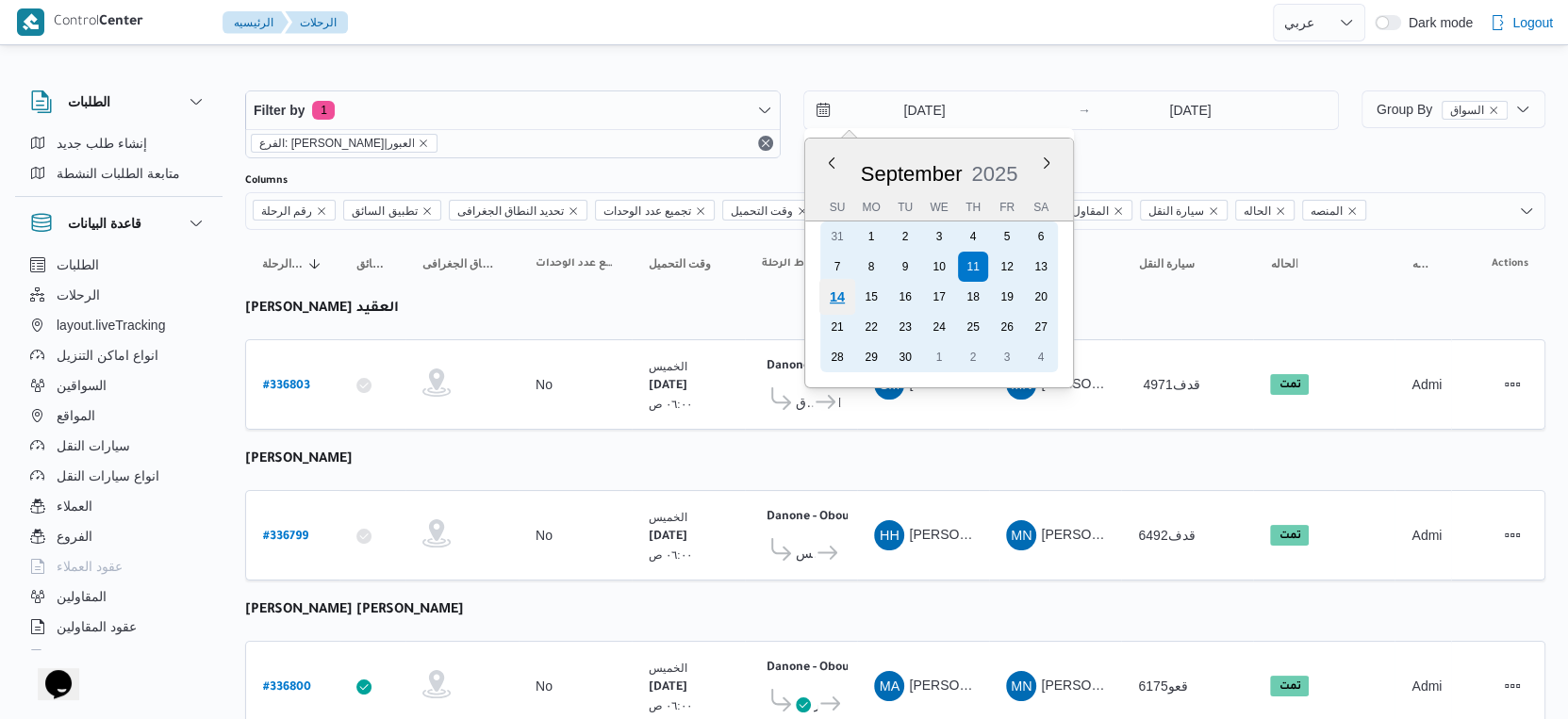
click at [824, 298] on div "14" at bounding box center [837, 298] width 36 height 36
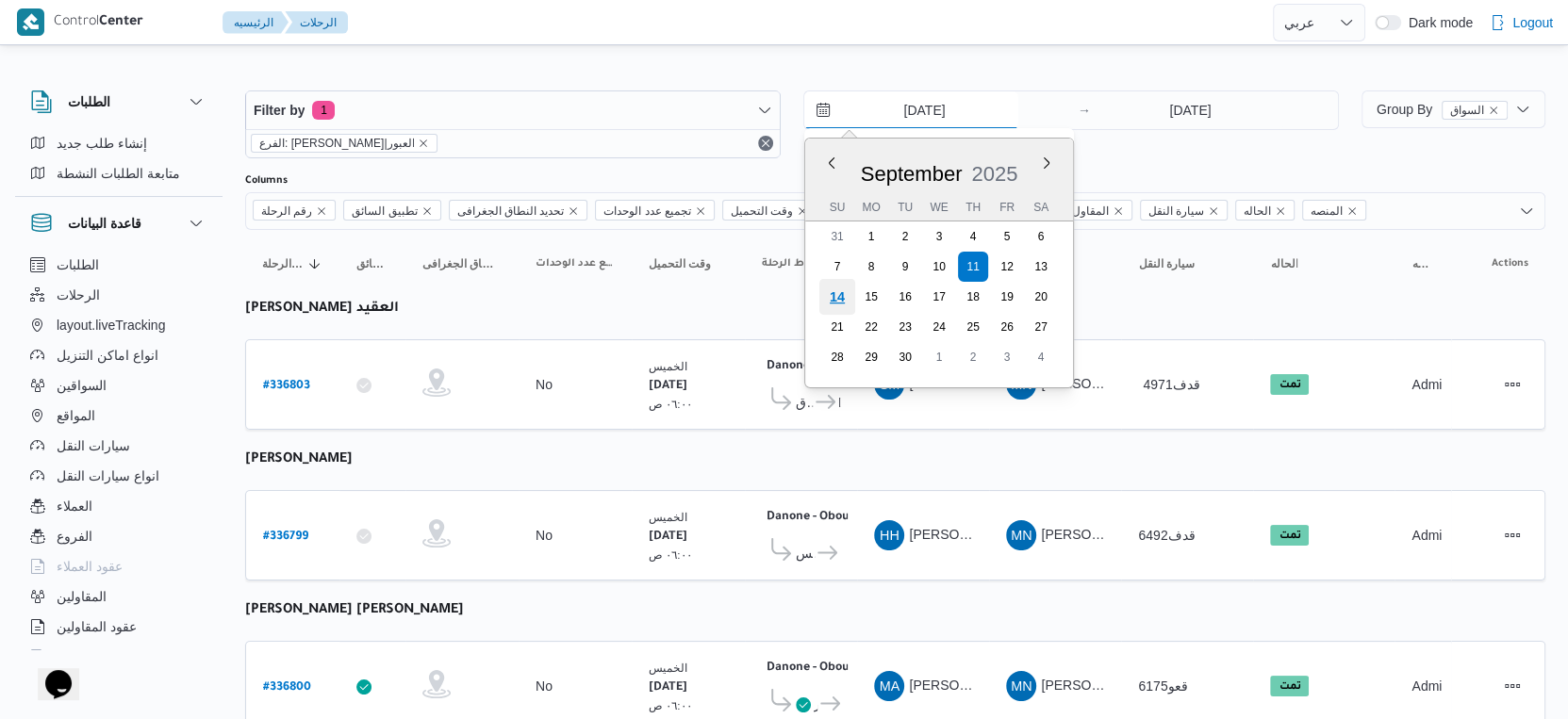
type input "[DATE]"
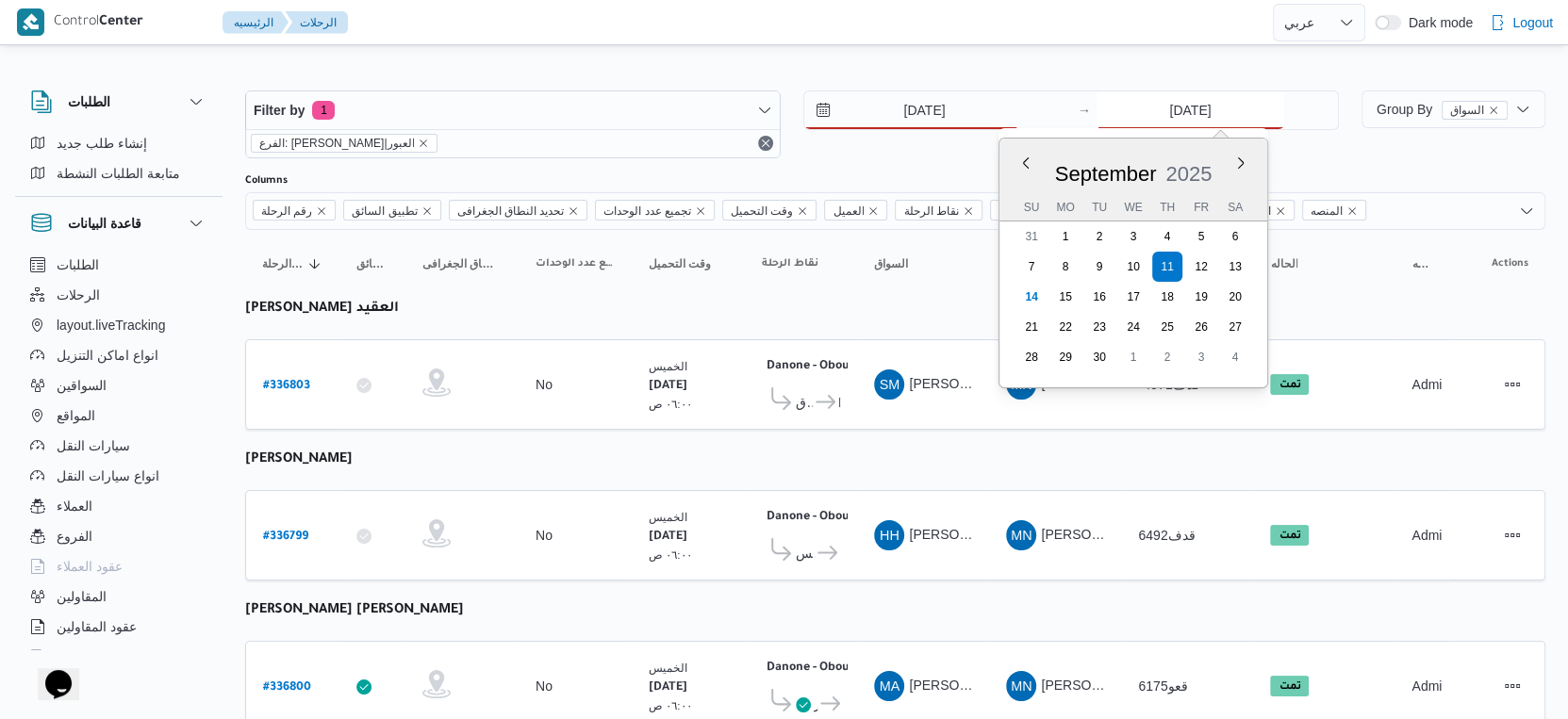
click at [1217, 120] on input "11/9/2025" at bounding box center [1190, 111] width 188 height 38
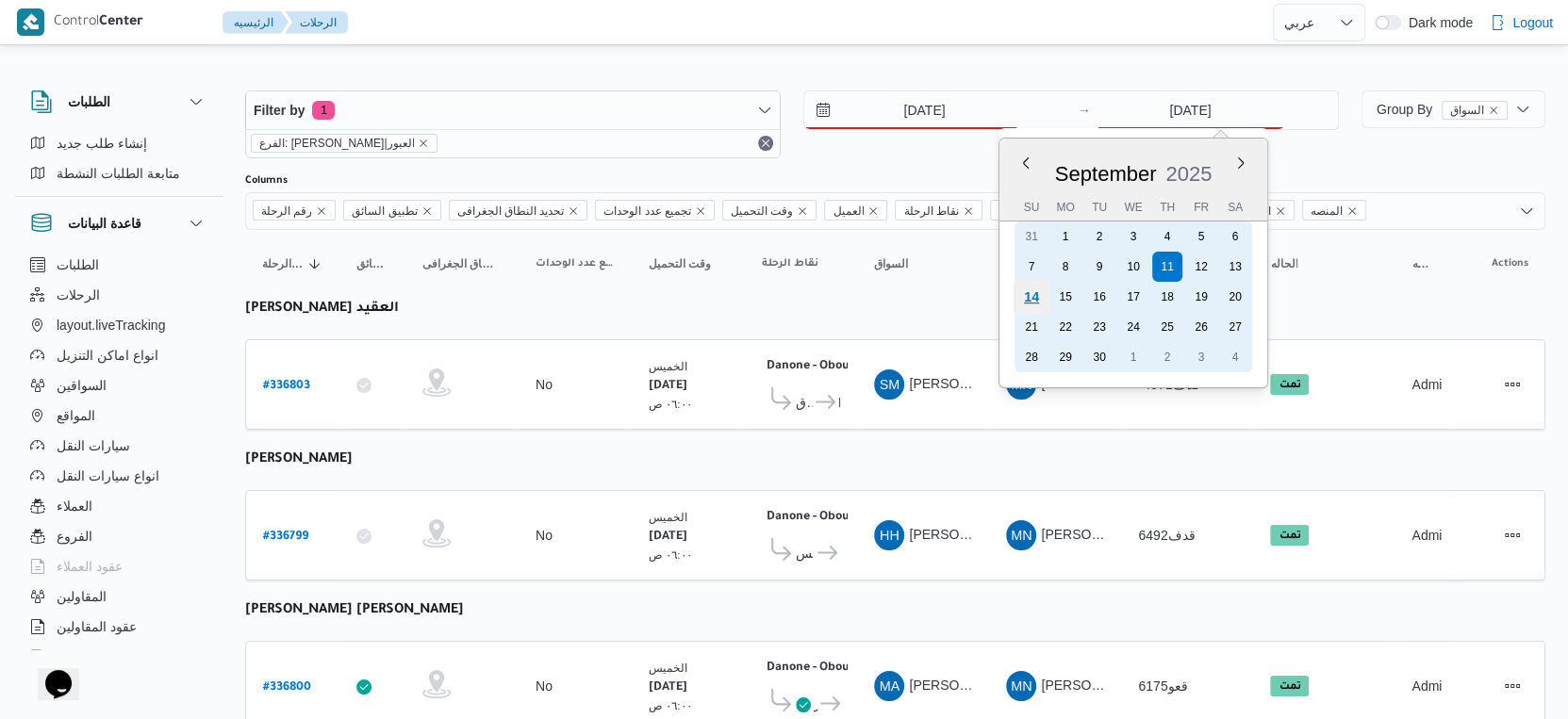
click at [1029, 298] on div "14" at bounding box center [1032, 298] width 36 height 36
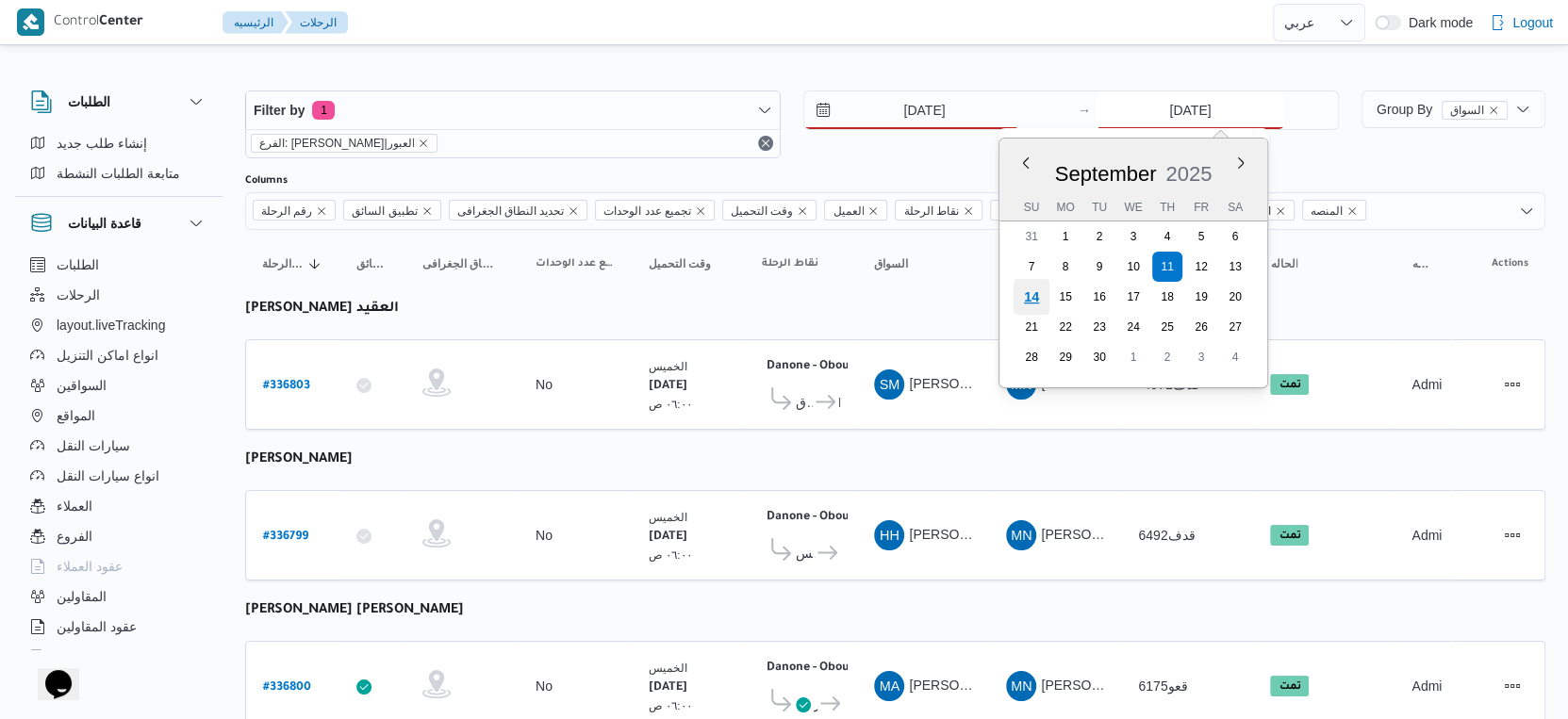
type input "[DATE]"
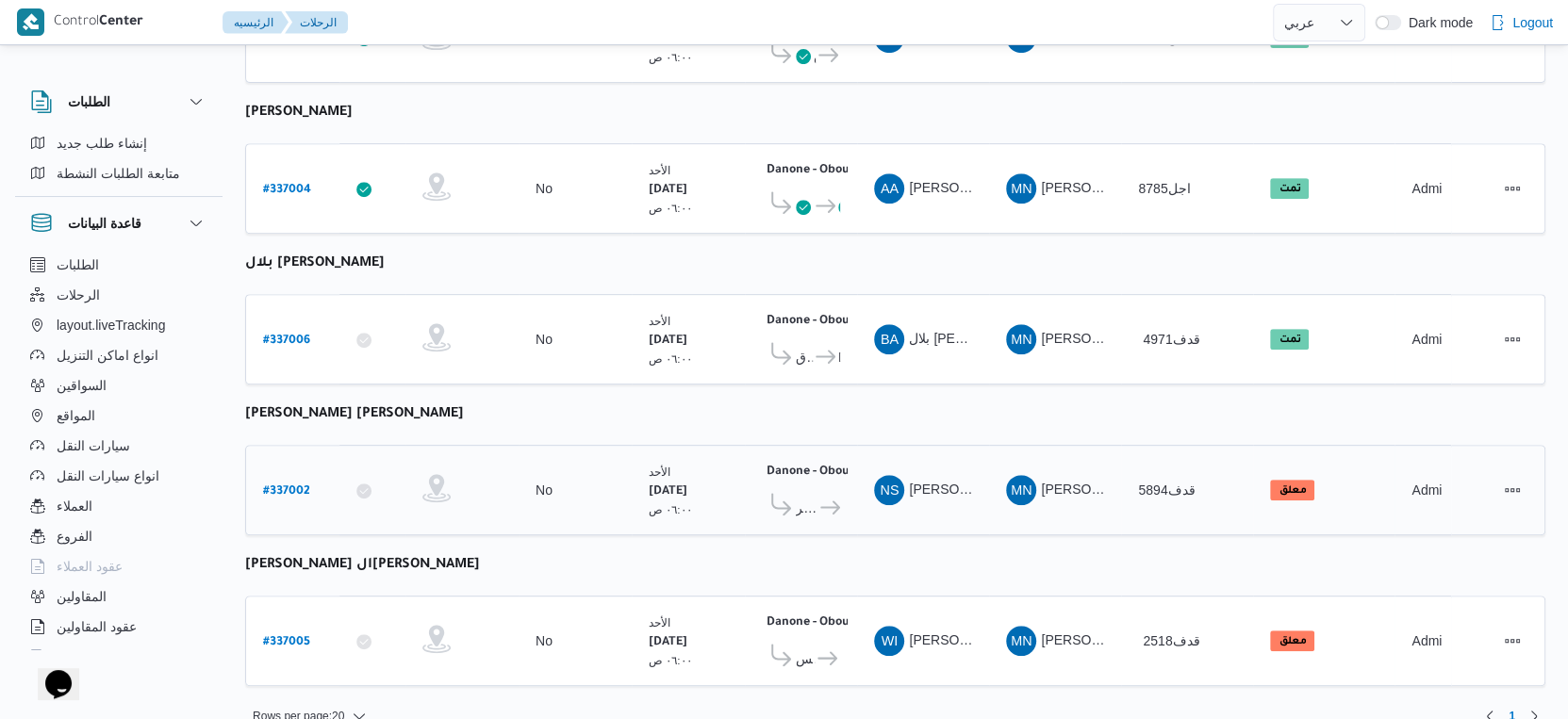
scroll to position [653, 0]
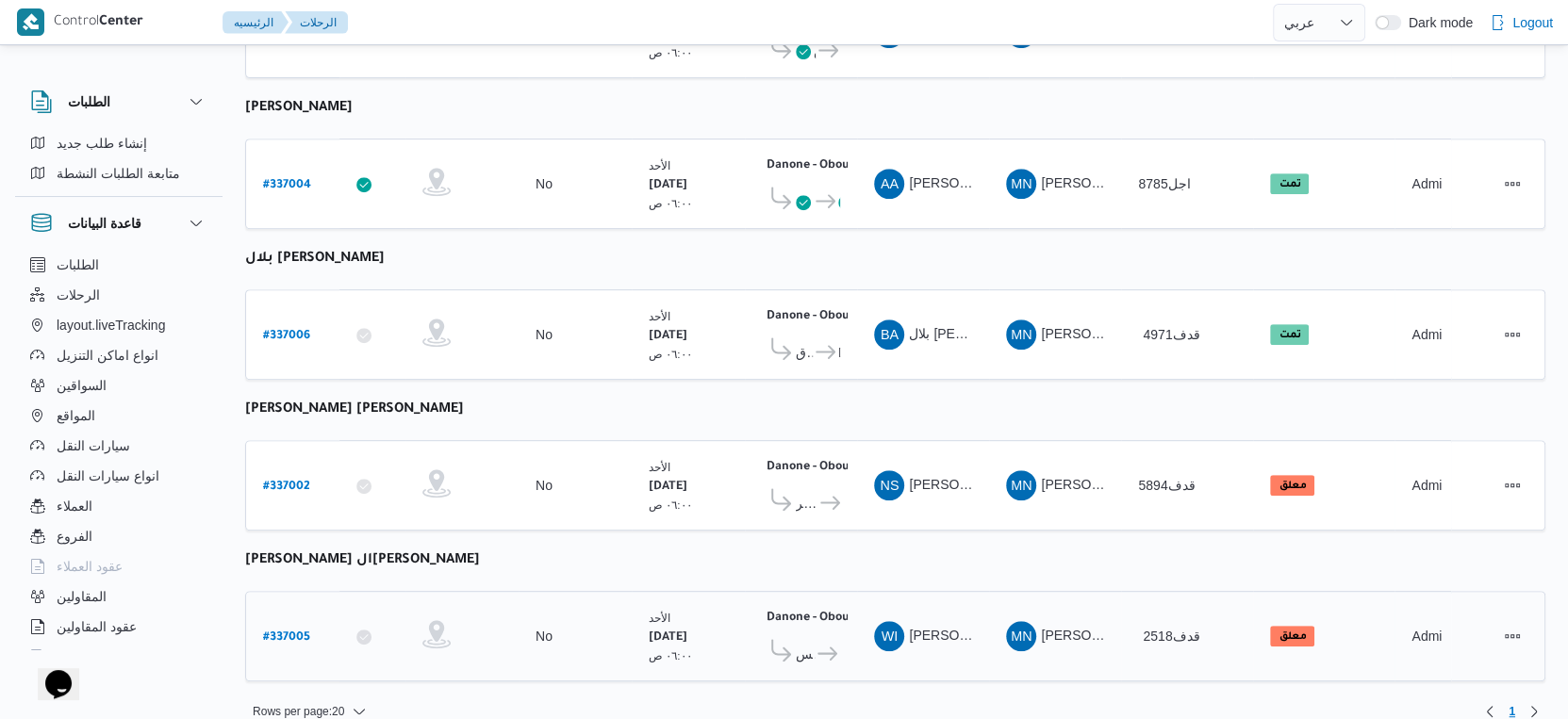
click at [292, 631] on b "# 337005" at bounding box center [286, 638] width 47 height 13
select select "ar"
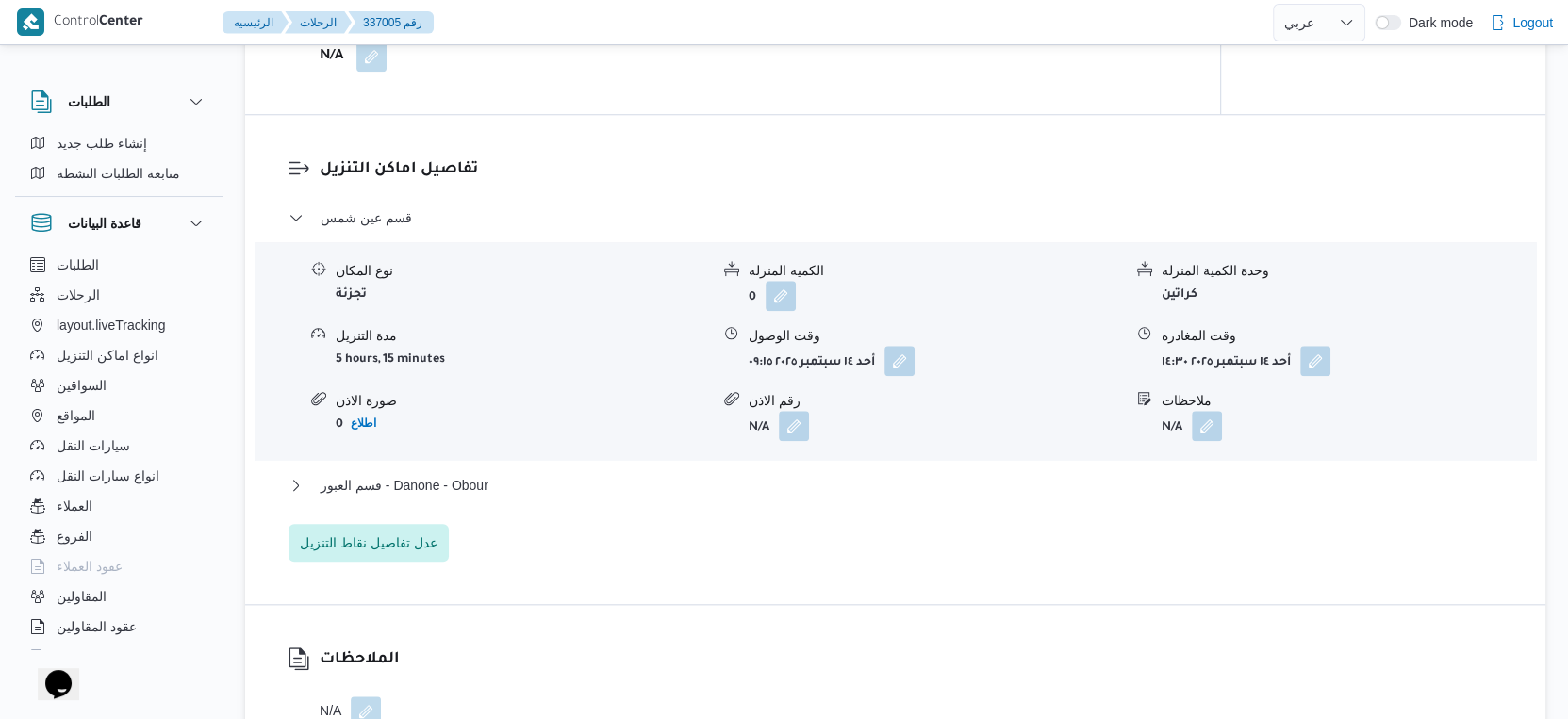
scroll to position [1780, 0]
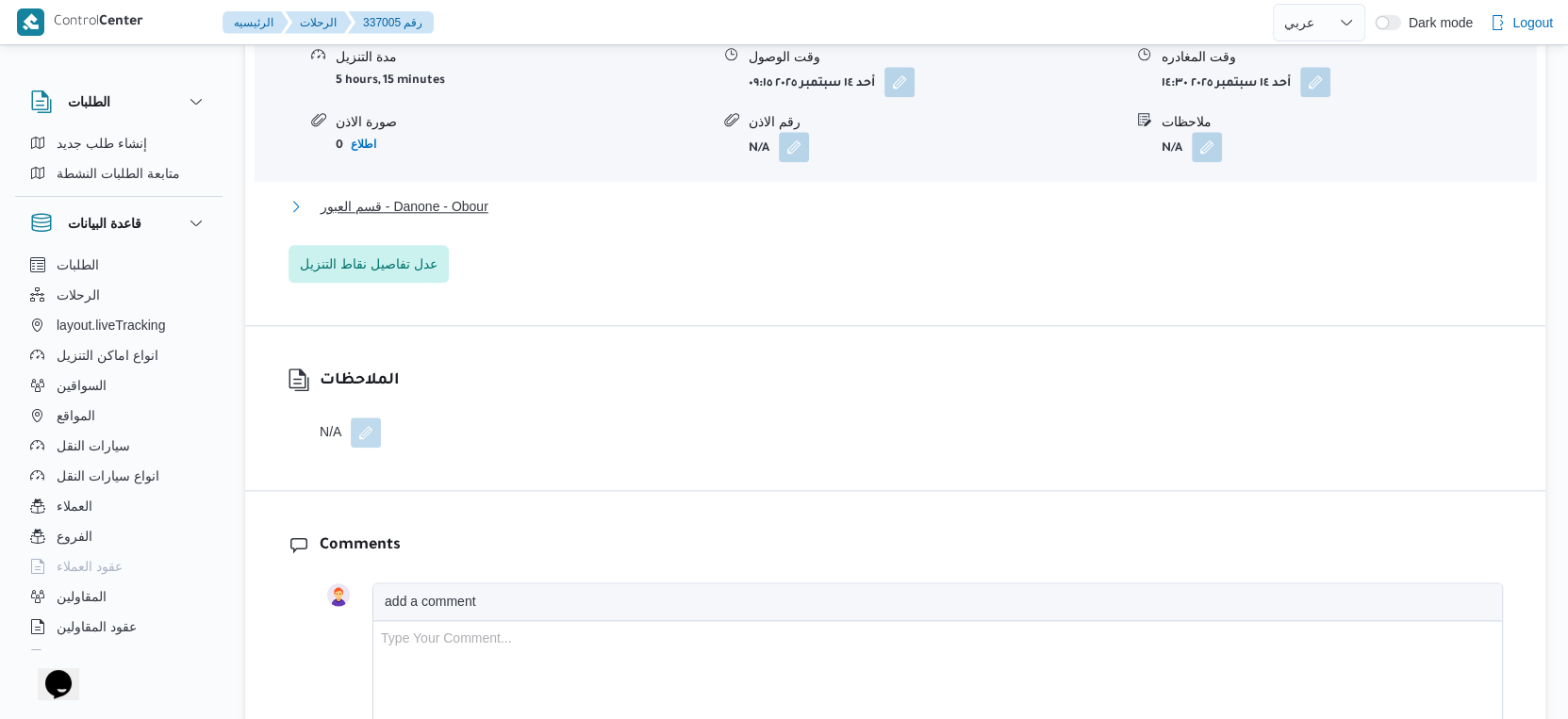
click at [444, 195] on span "قسم العبور - Danone - Obour" at bounding box center [404, 207] width 168 height 23
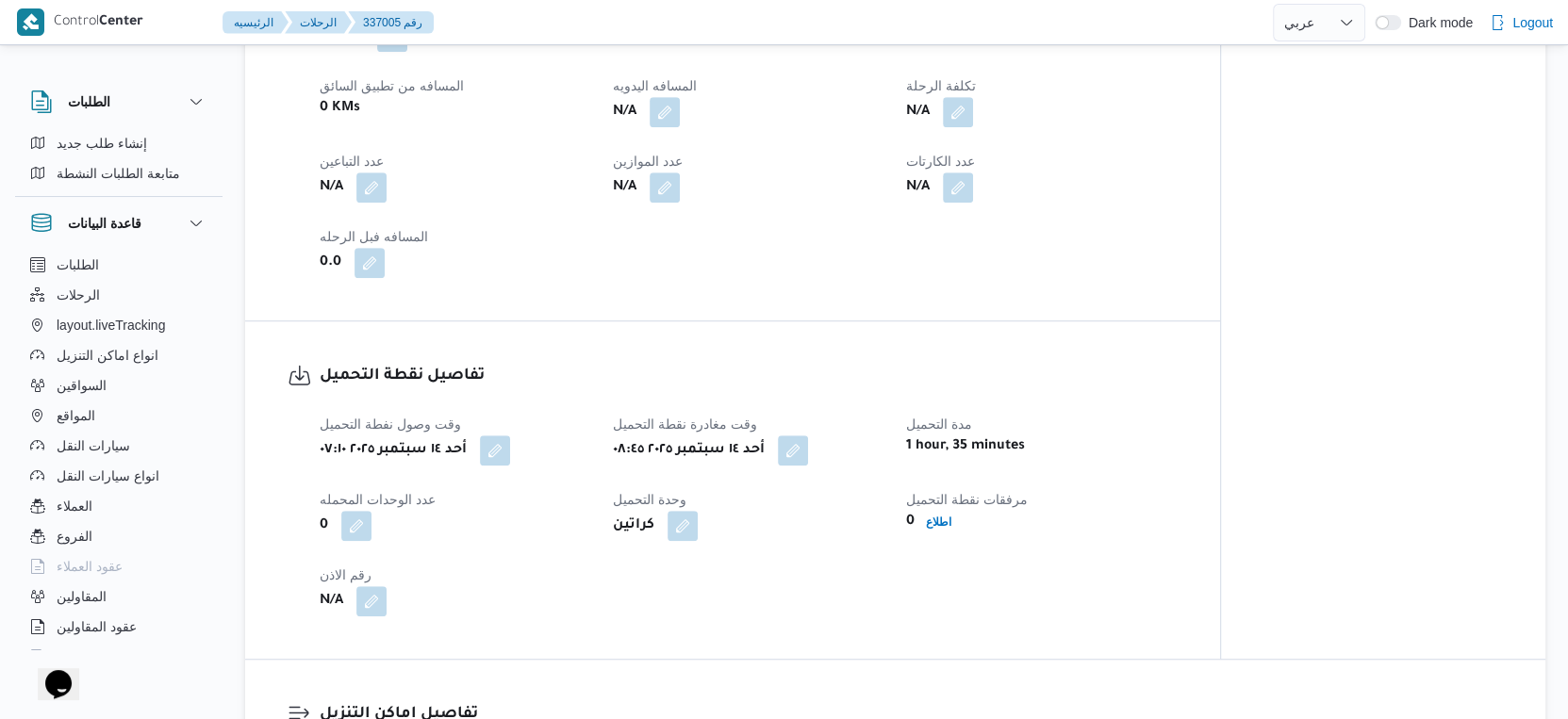
scroll to position [837, 0]
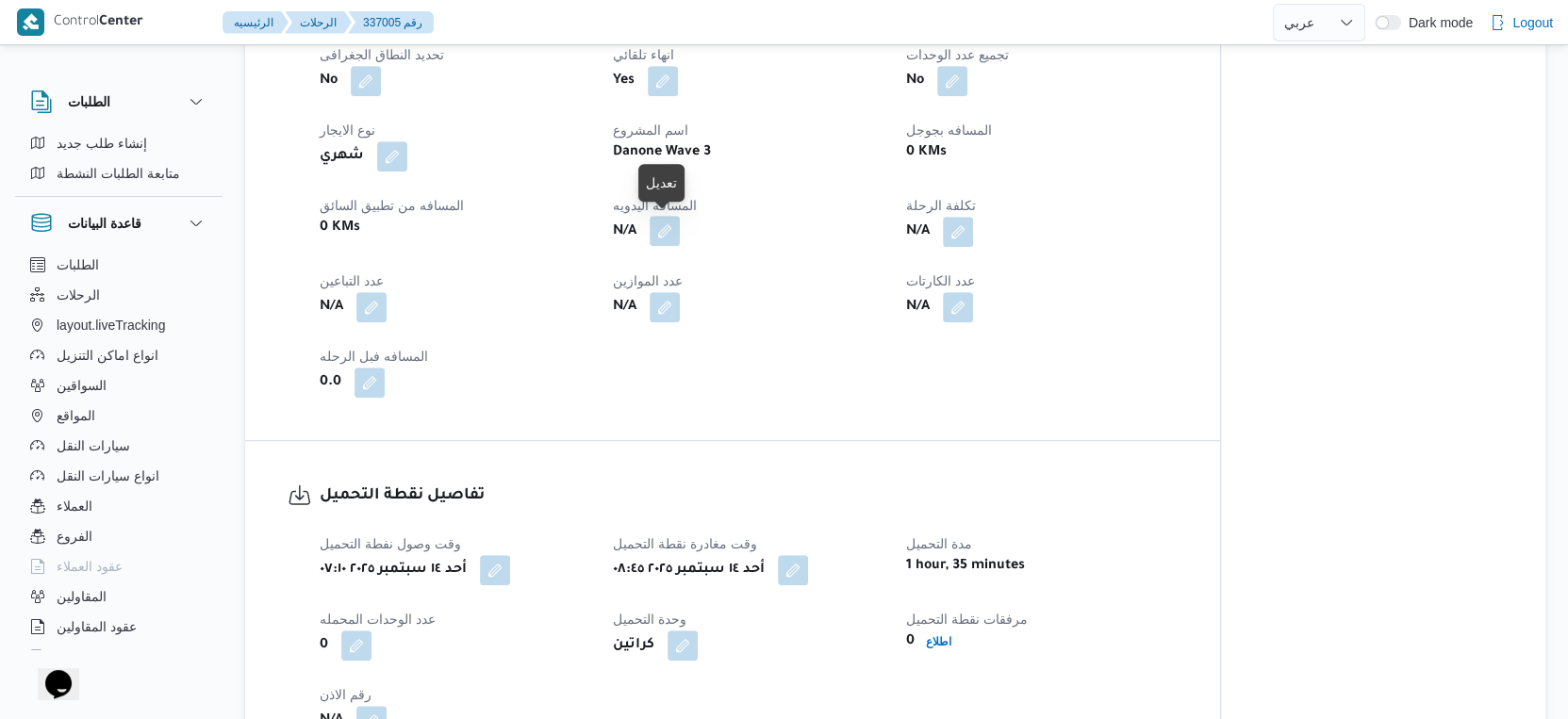
click at [669, 228] on button "button" at bounding box center [665, 231] width 31 height 31
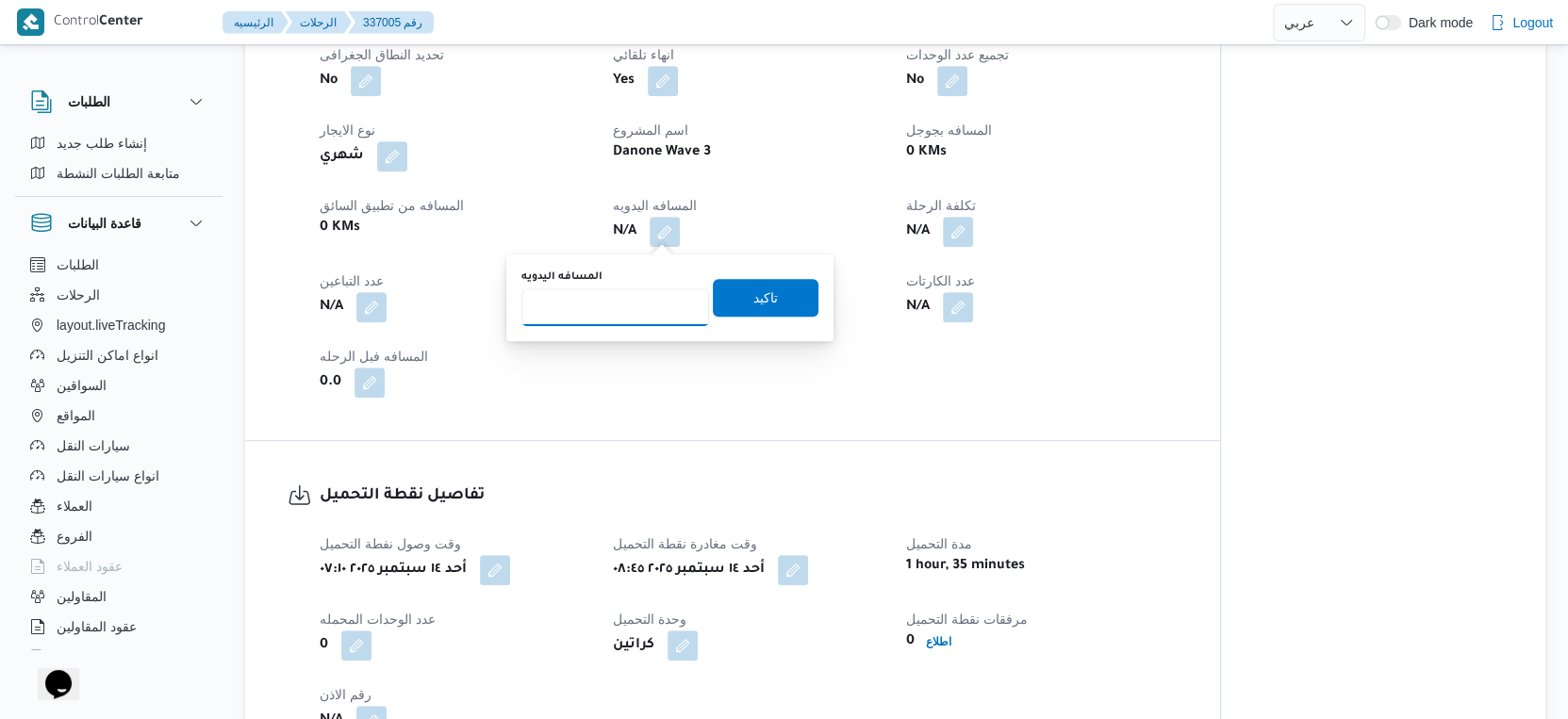
click at [601, 296] on input "المسافه اليدويه" at bounding box center [615, 308] width 188 height 38
type input "5"
type input "48"
click at [753, 288] on span "تاكيد" at bounding box center [766, 298] width 25 height 23
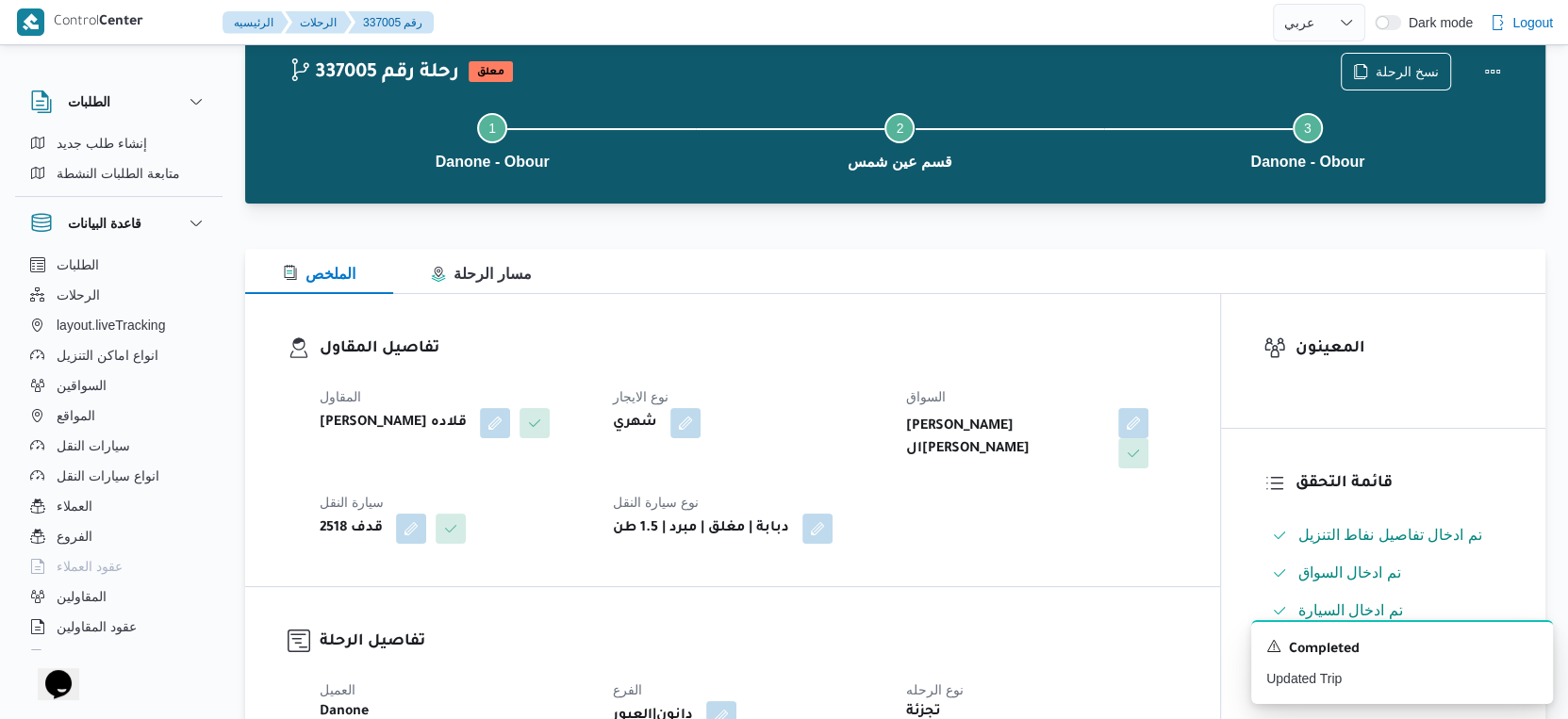
scroll to position [0, 0]
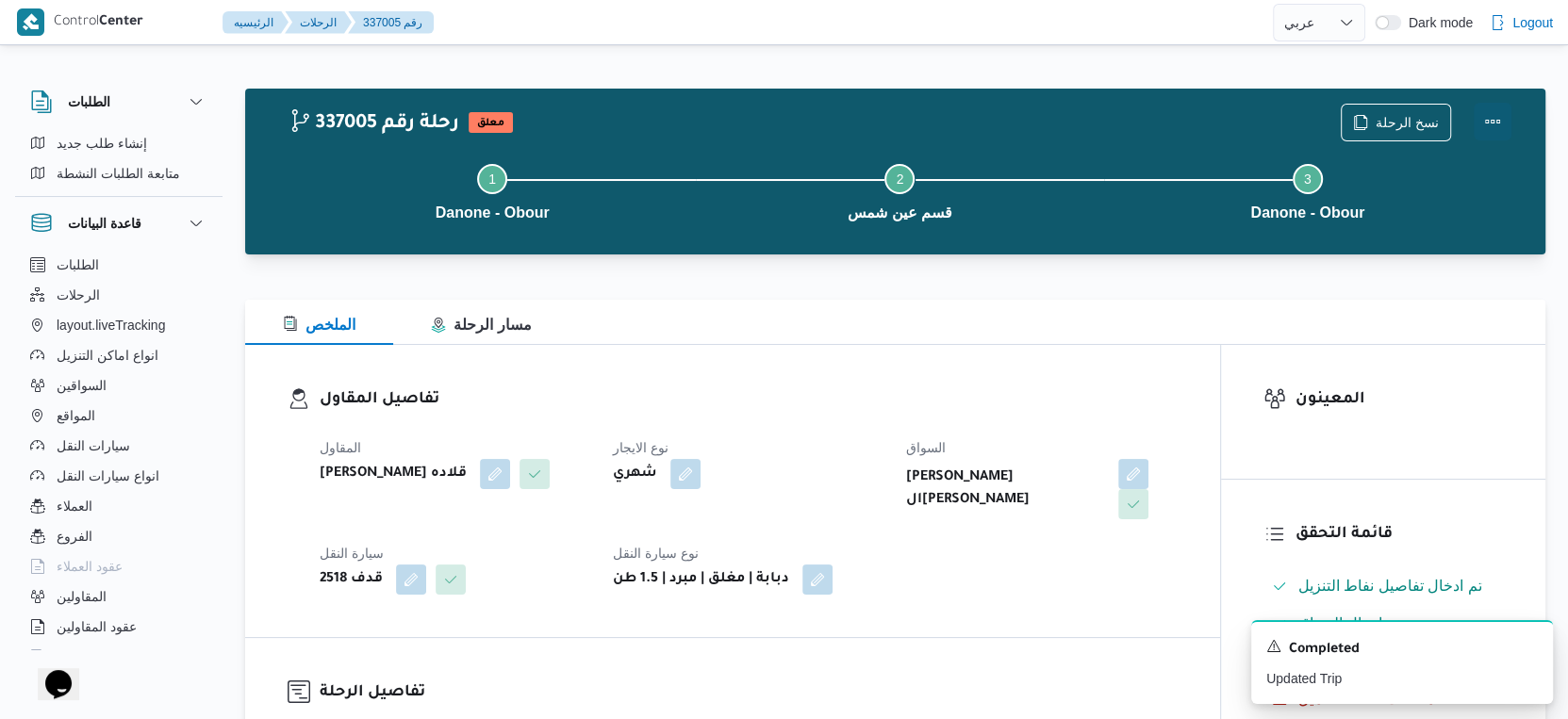
click at [1500, 114] on button "Actions" at bounding box center [1493, 122] width 38 height 38
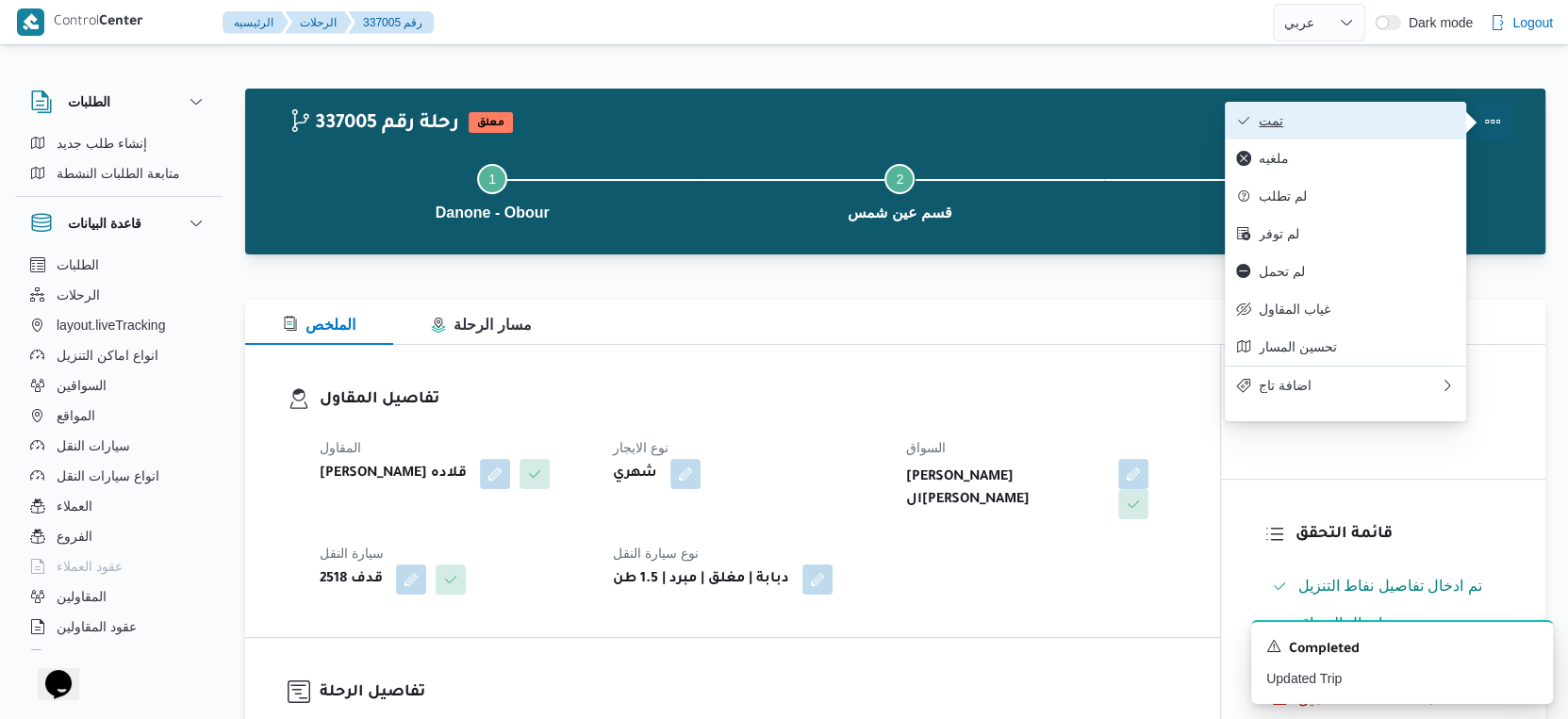
click at [1363, 112] on button "تمت" at bounding box center [1345, 121] width 241 height 38
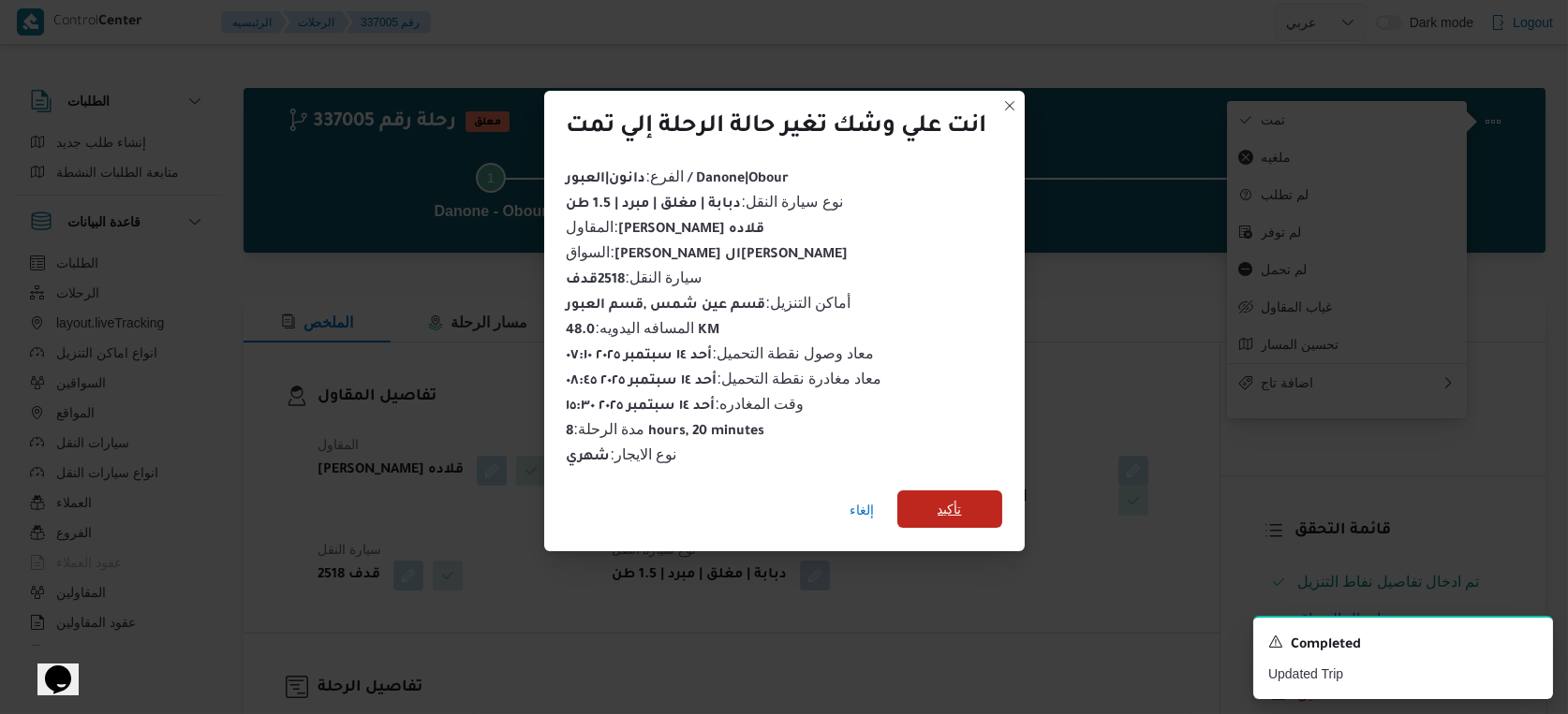
click at [998, 492] on span "تأكيد" at bounding box center [949, 509] width 105 height 38
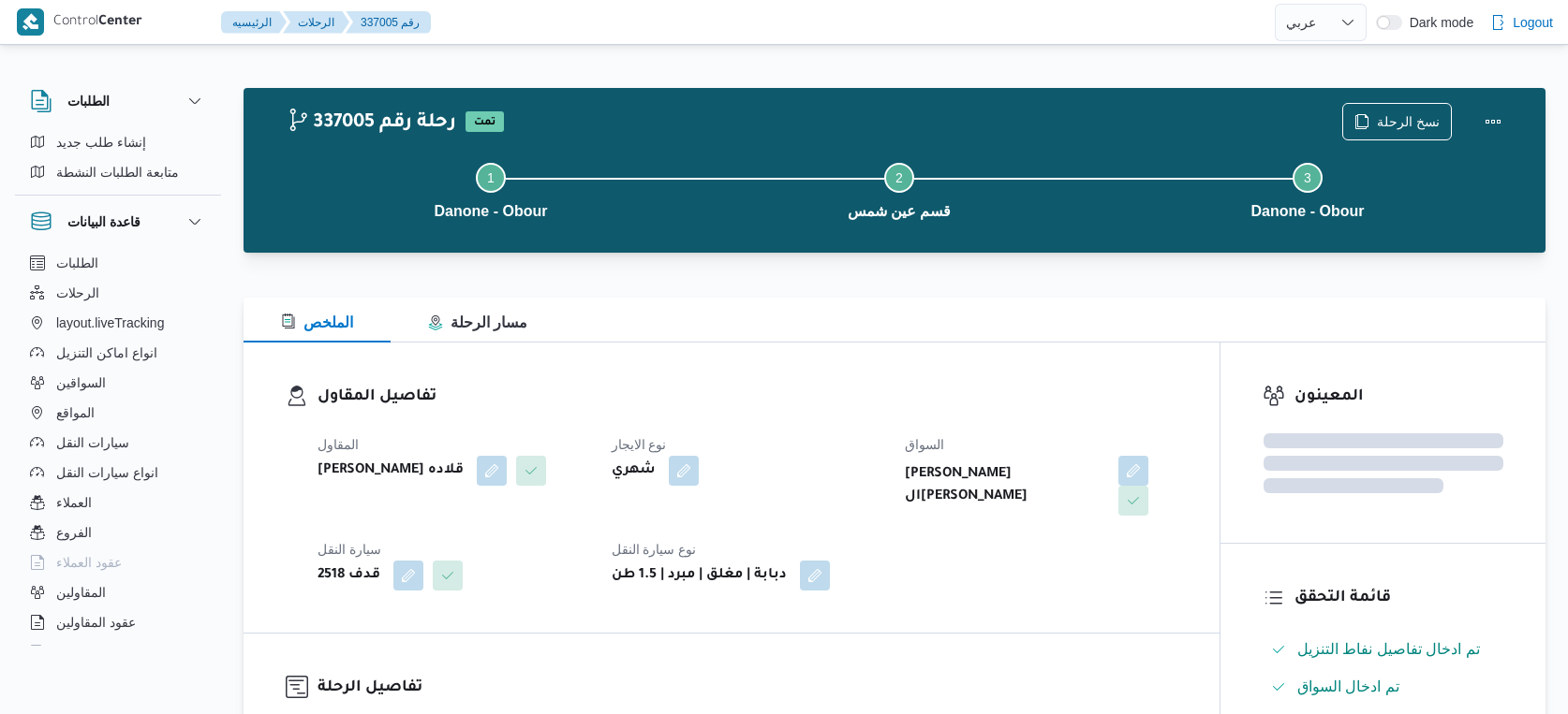
select select "ar"
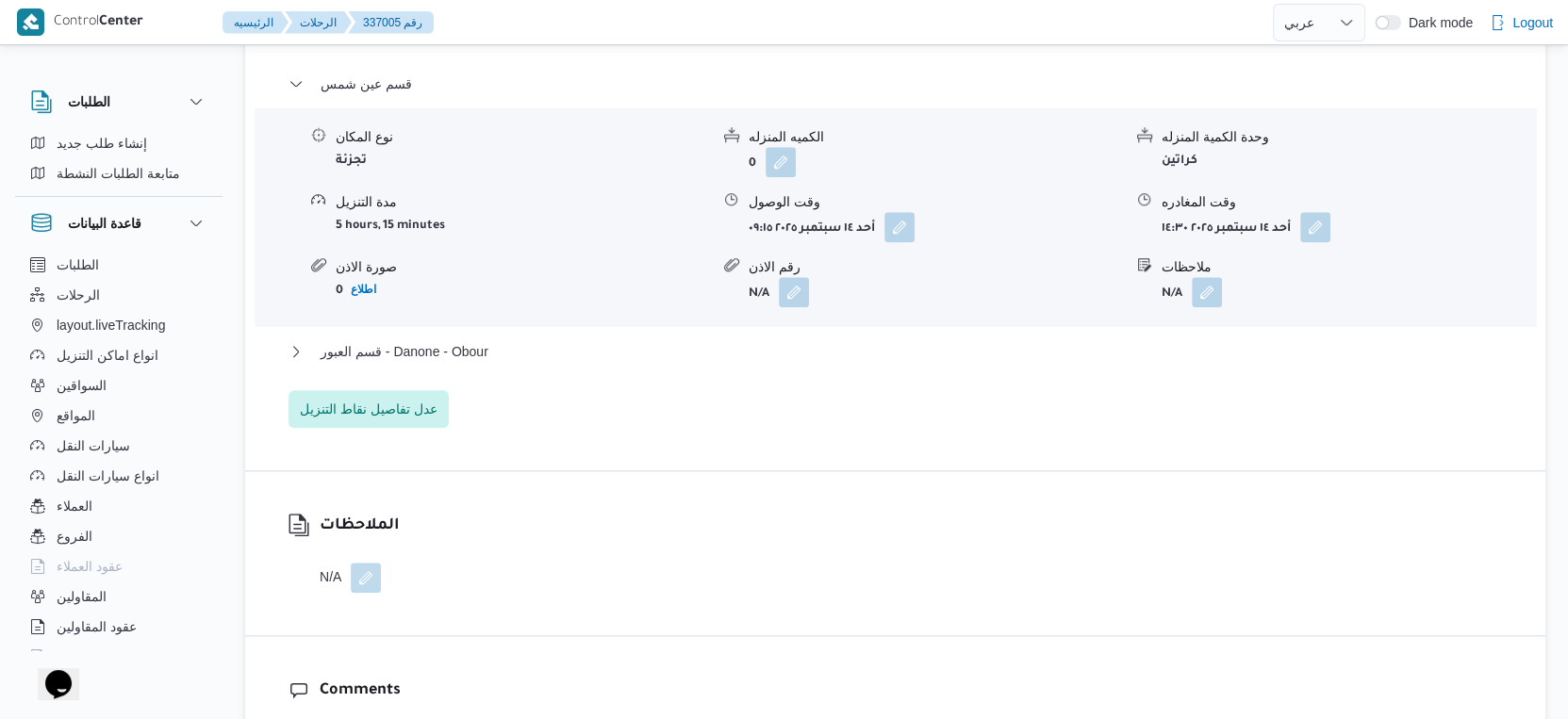
scroll to position [1675, 0]
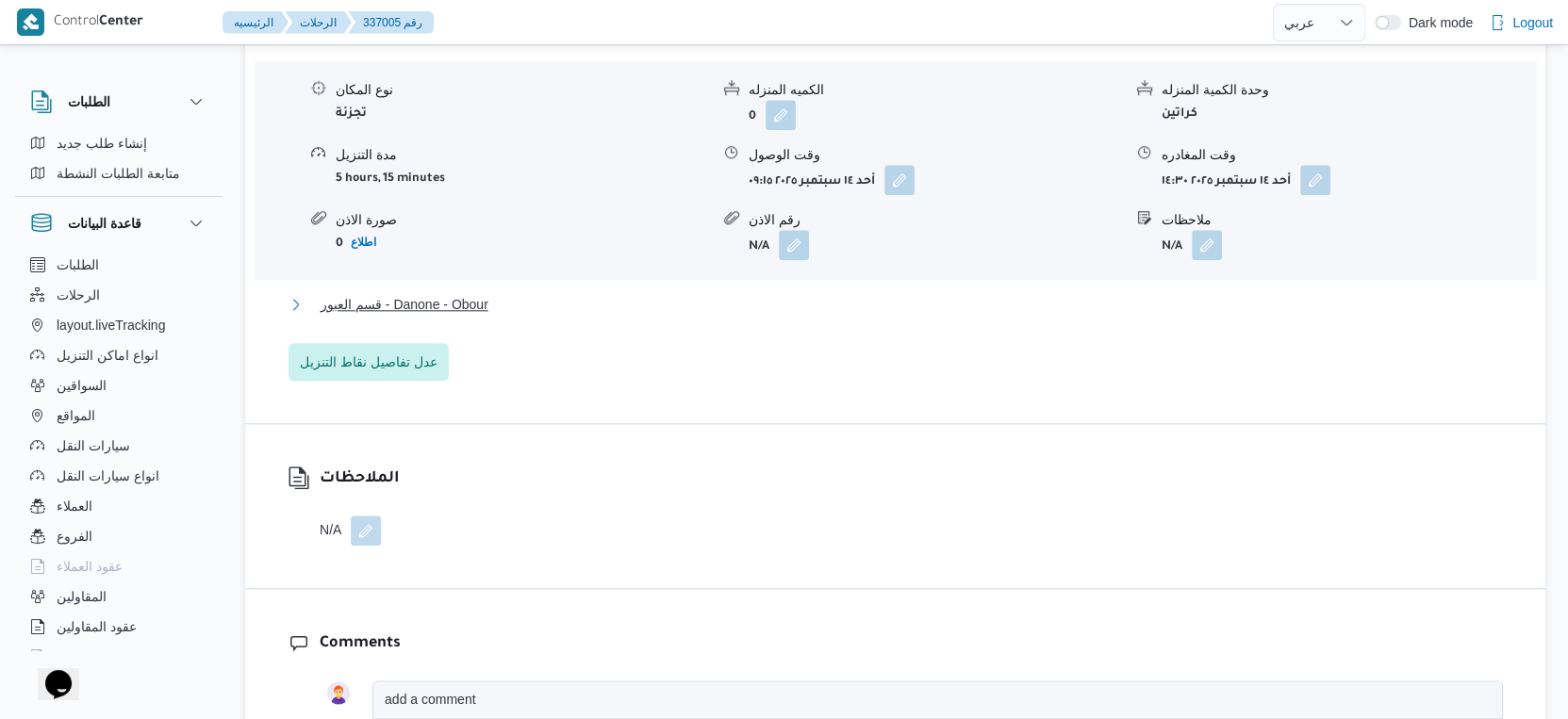
click at [540, 301] on button "قسم العبور - Danone - Obour" at bounding box center [896, 304] width 1214 height 23
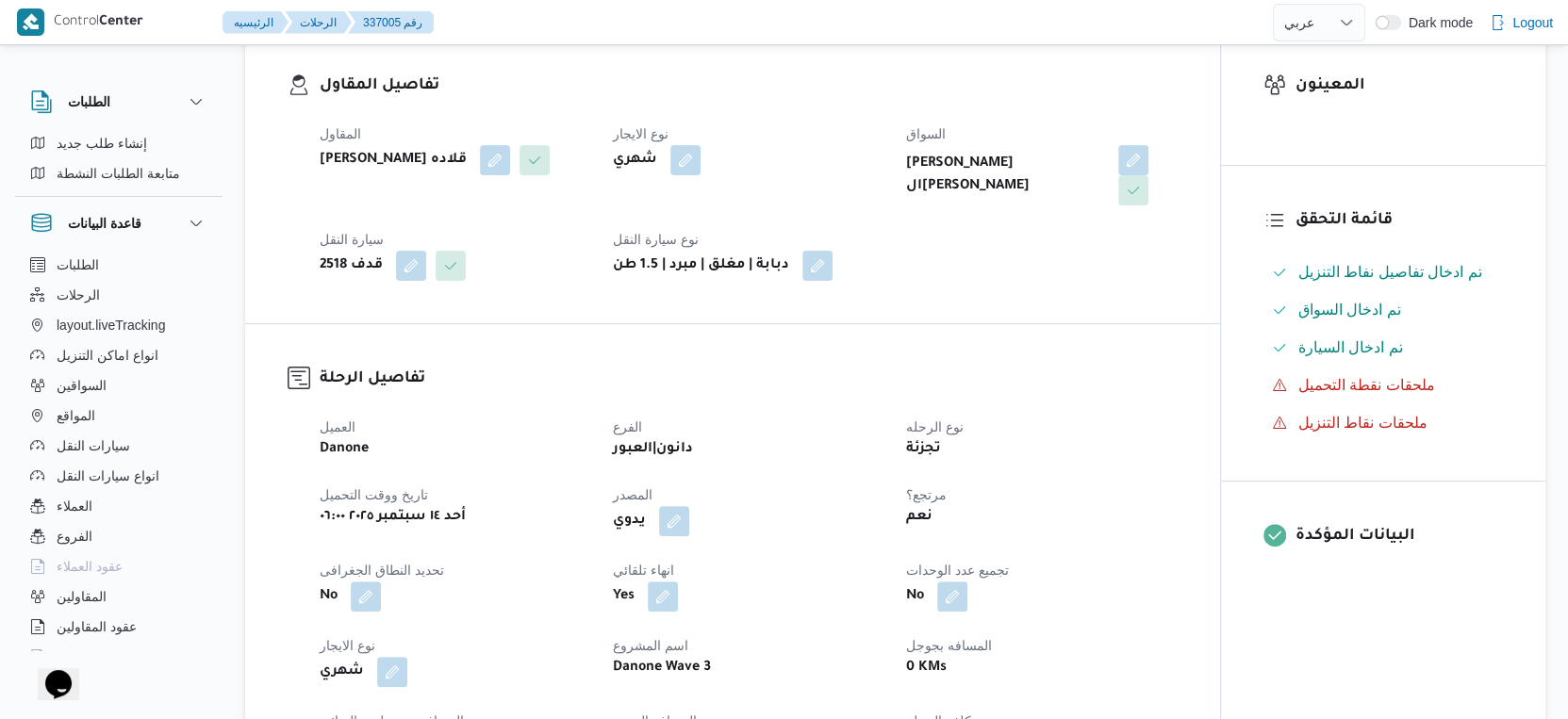
scroll to position [0, 0]
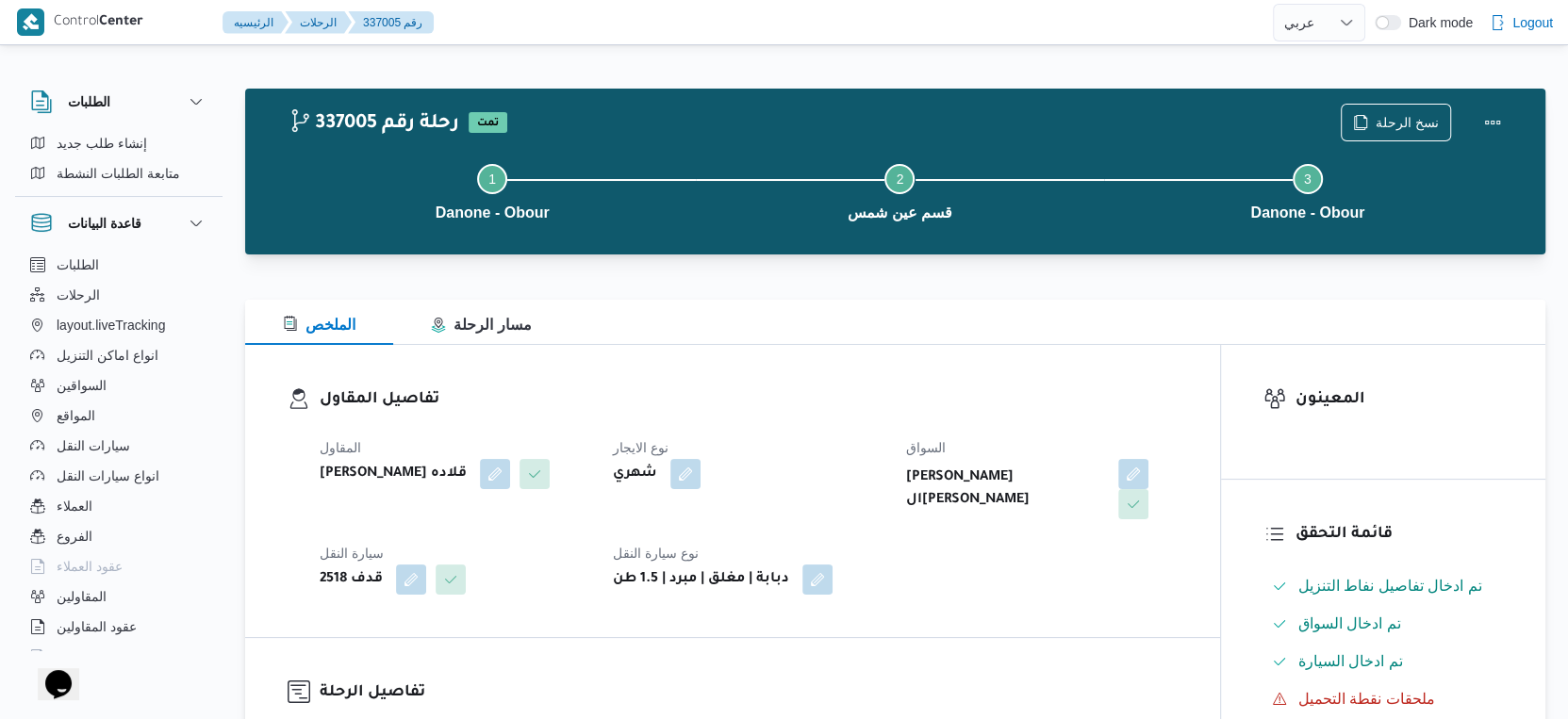
scroll to position [653, 0]
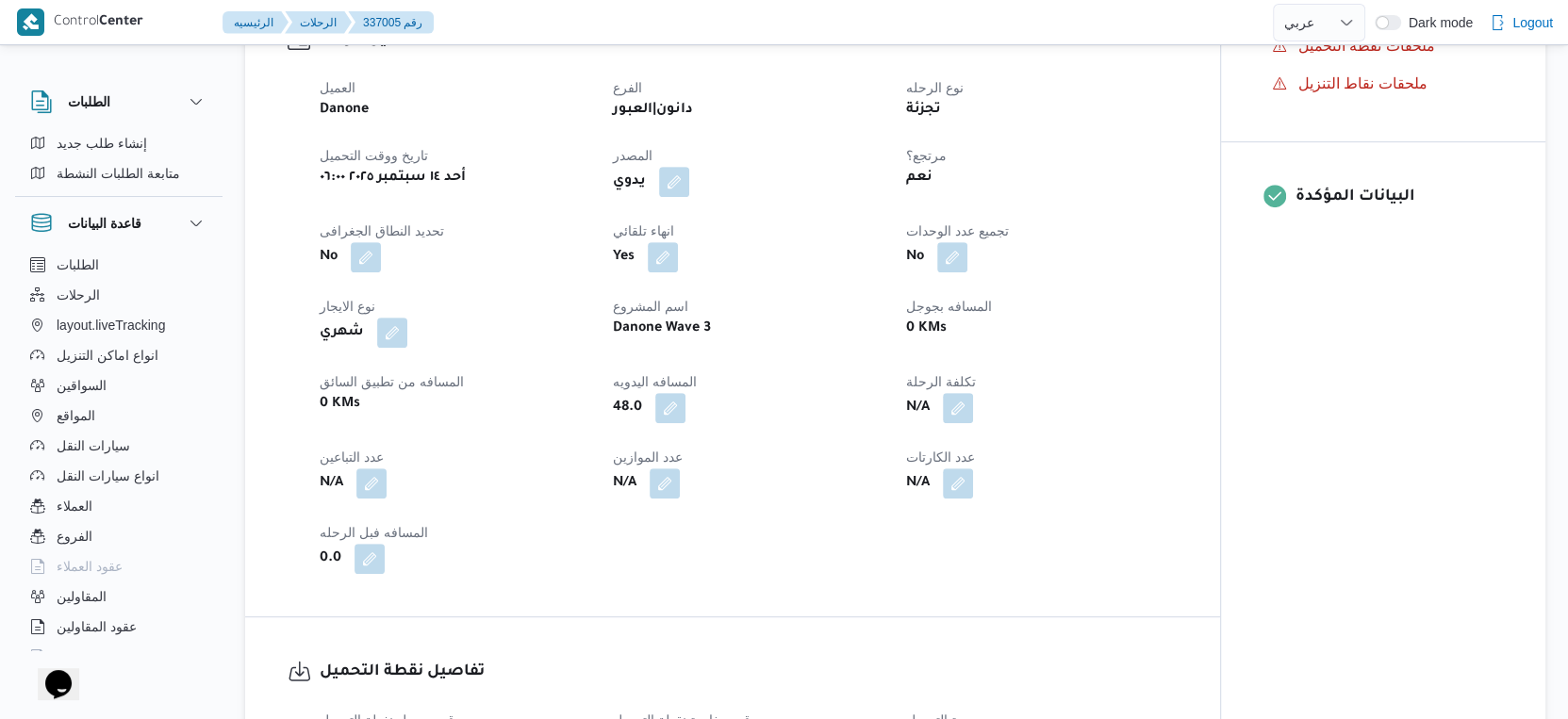
select select "ar"
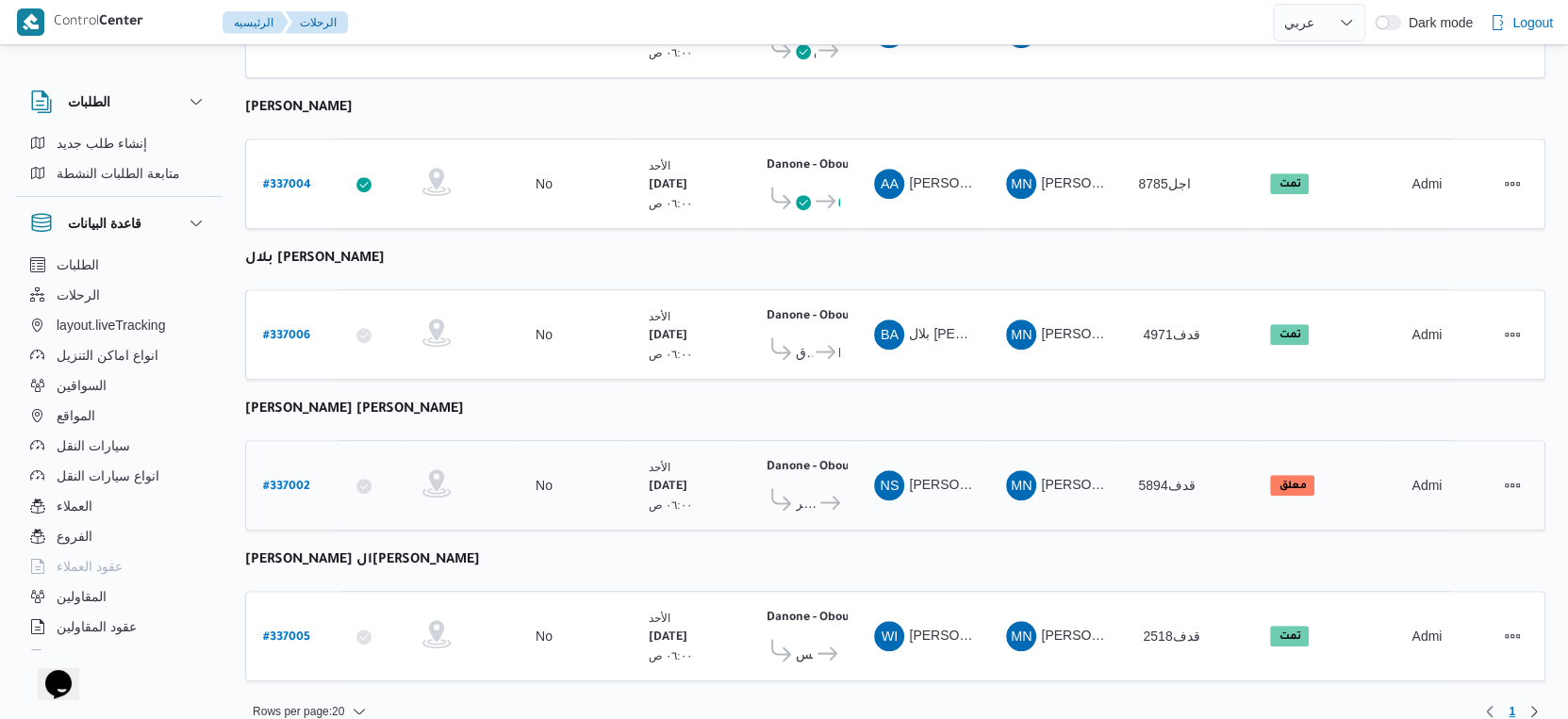
click at [289, 481] on b "# 337002" at bounding box center [286, 487] width 47 height 13
select select "ar"
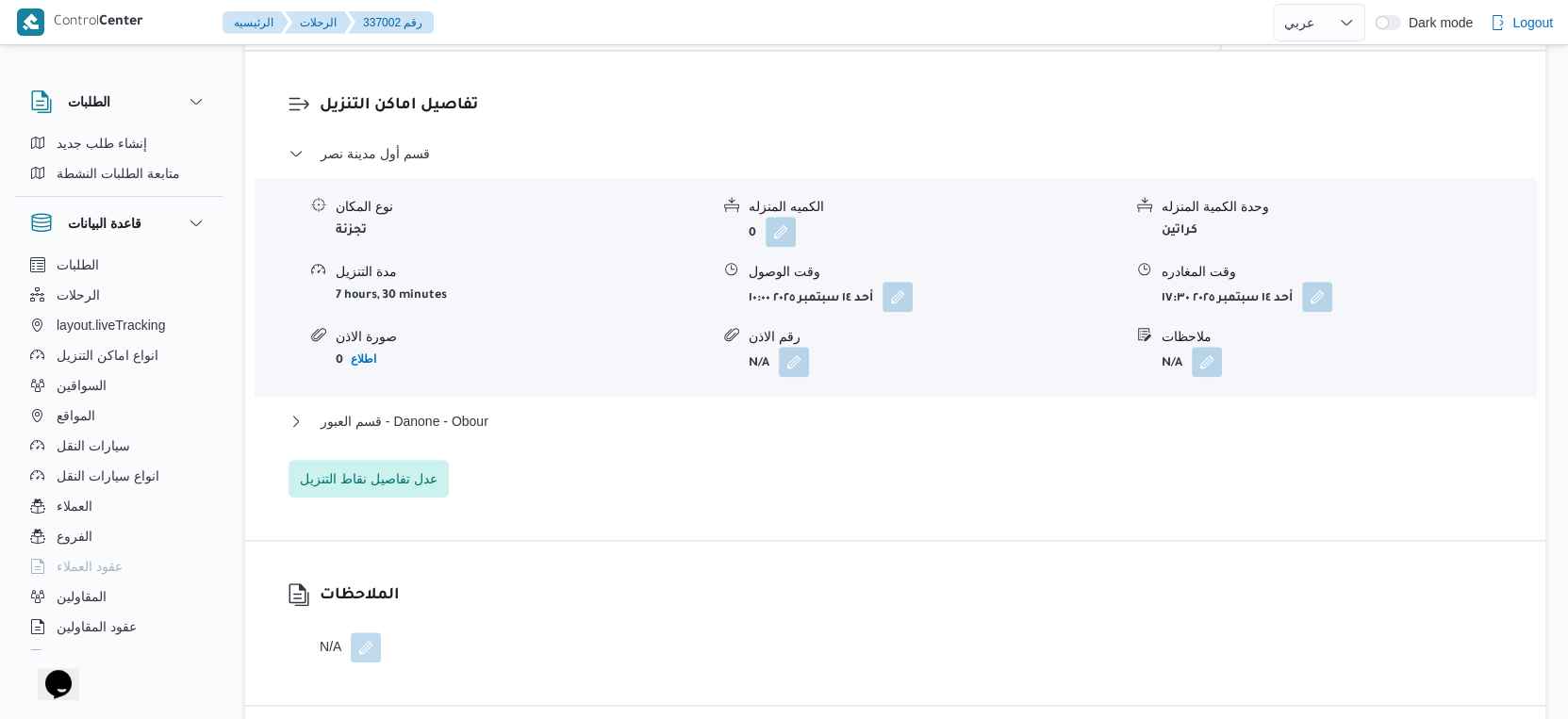
scroll to position [1572, 0]
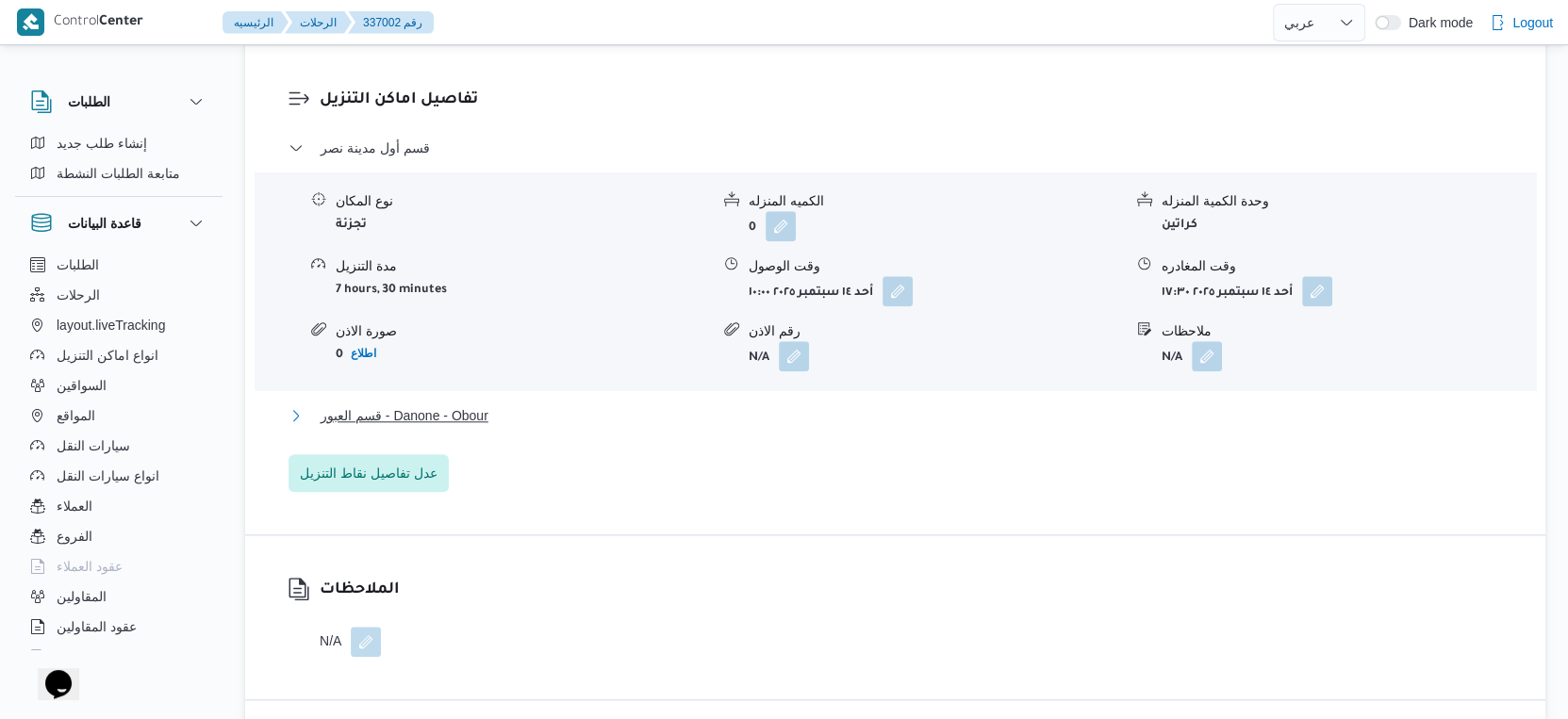
click at [498, 404] on button "قسم العبور - Danone - Obour" at bounding box center [896, 416] width 1214 height 23
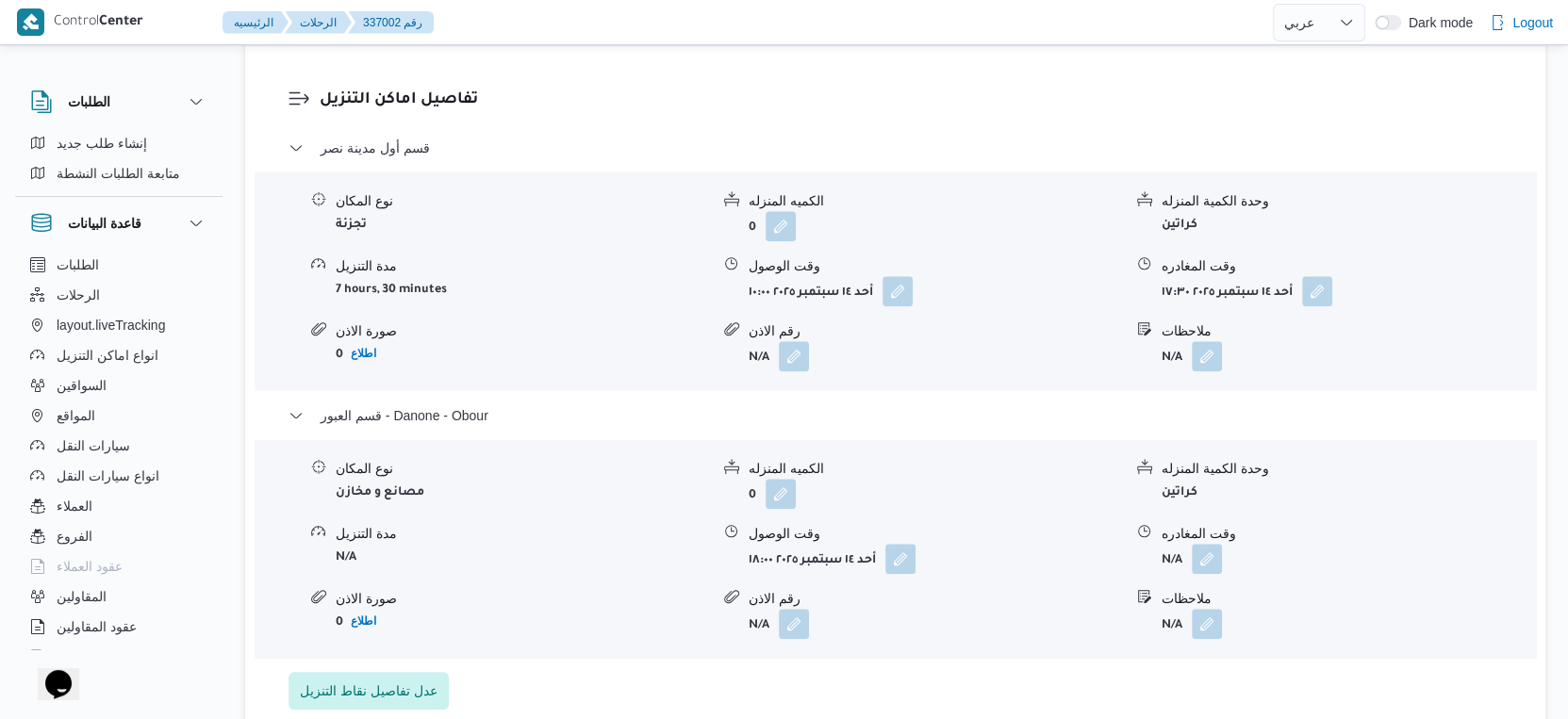
select select "ar"
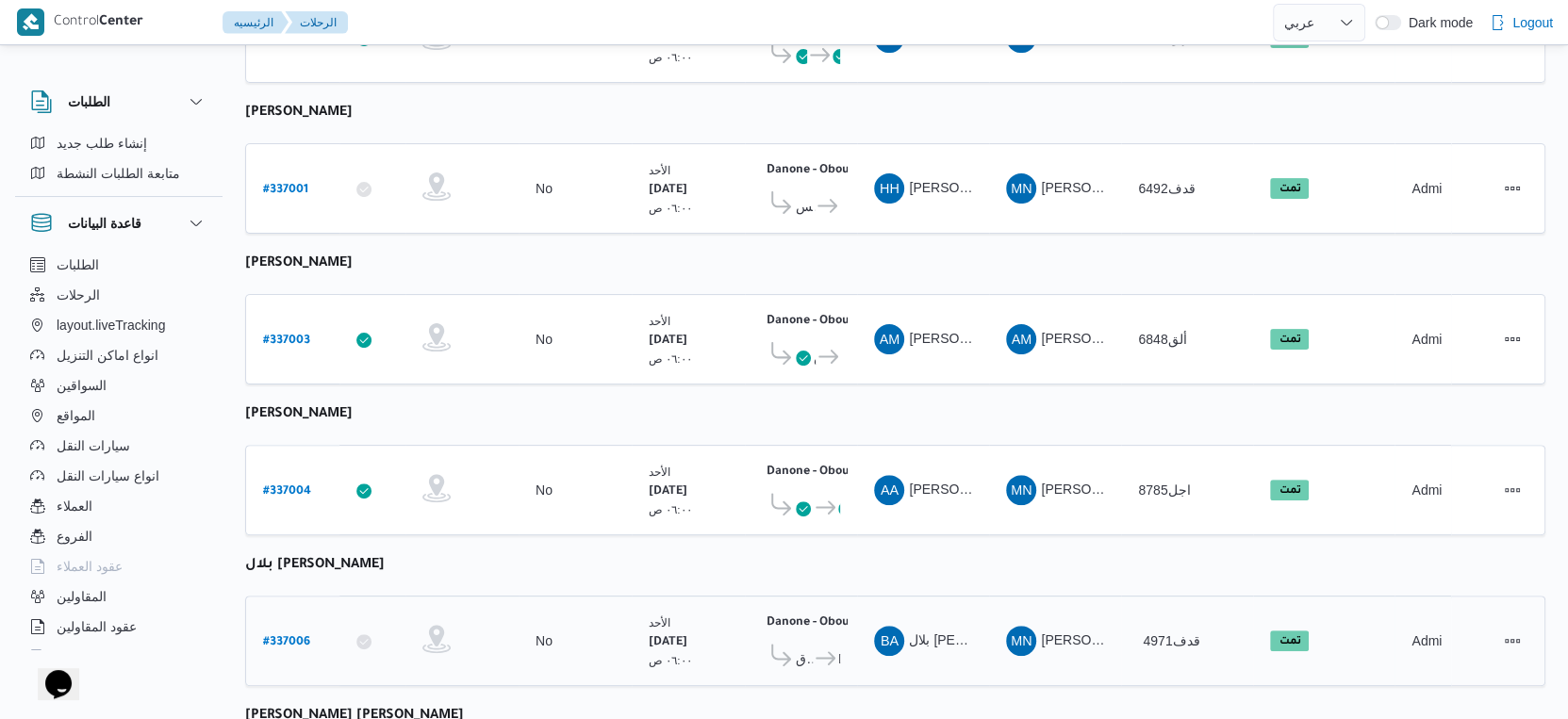
scroll to position [653, 0]
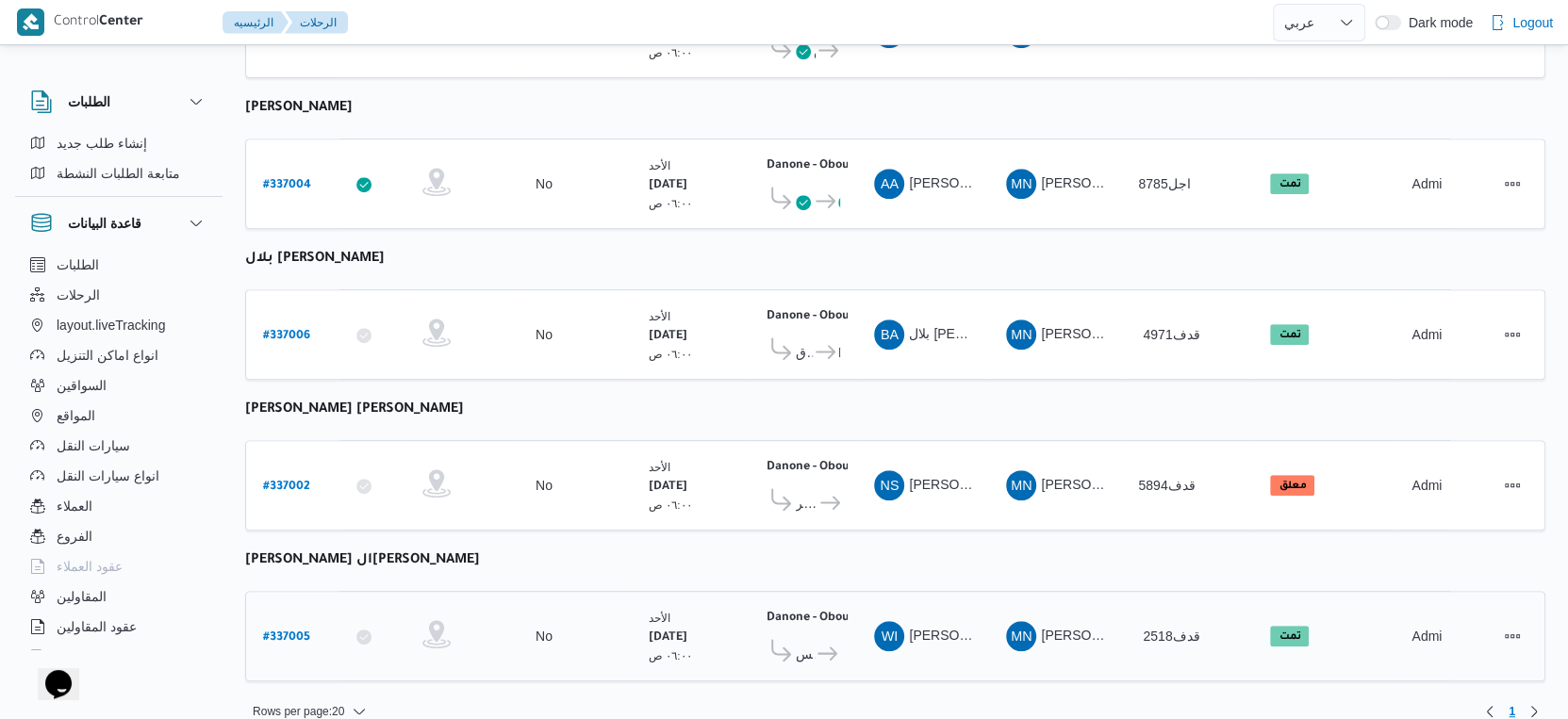
click at [815, 643] on span "Danone - Obour" at bounding box center [827, 654] width 26 height 23
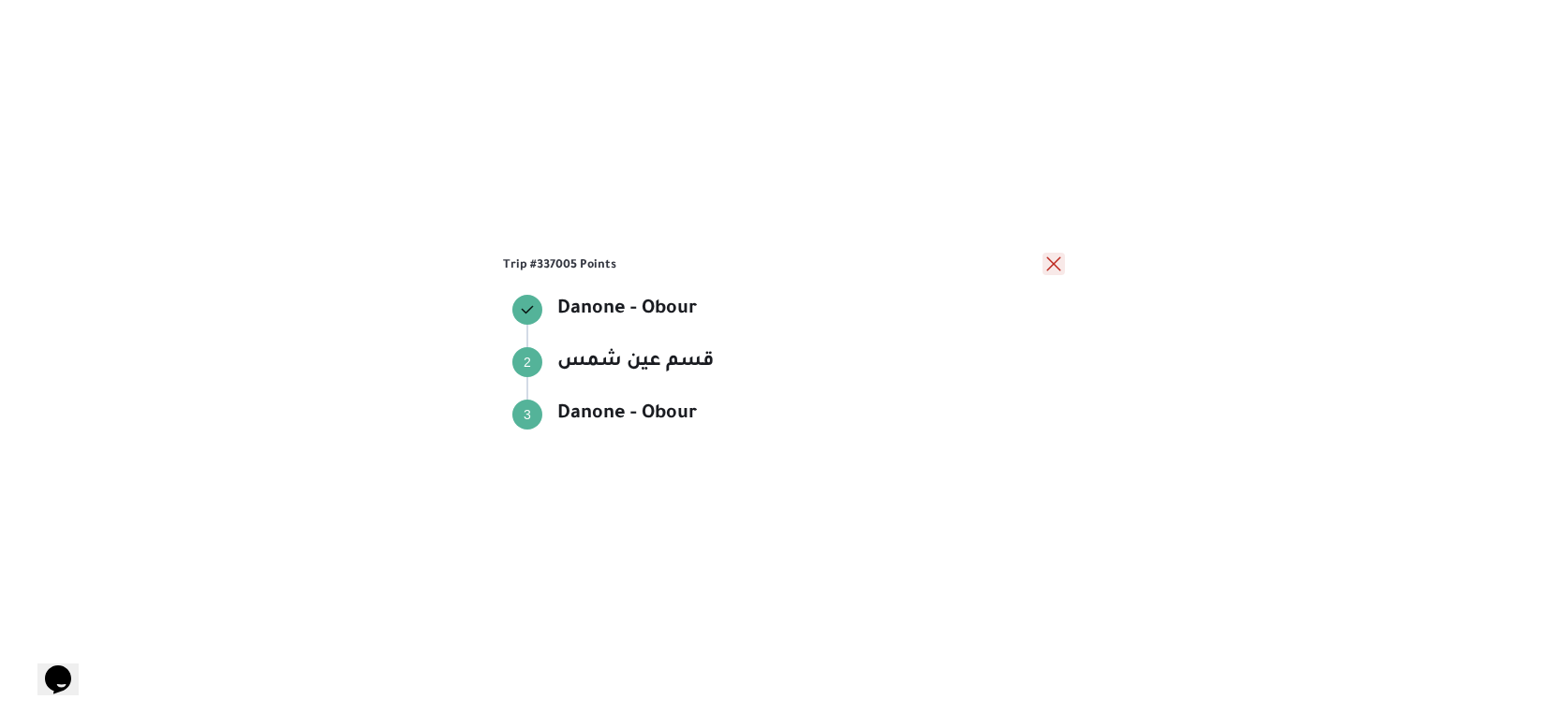
click at [1059, 264] on button "close" at bounding box center [1054, 264] width 23 height 23
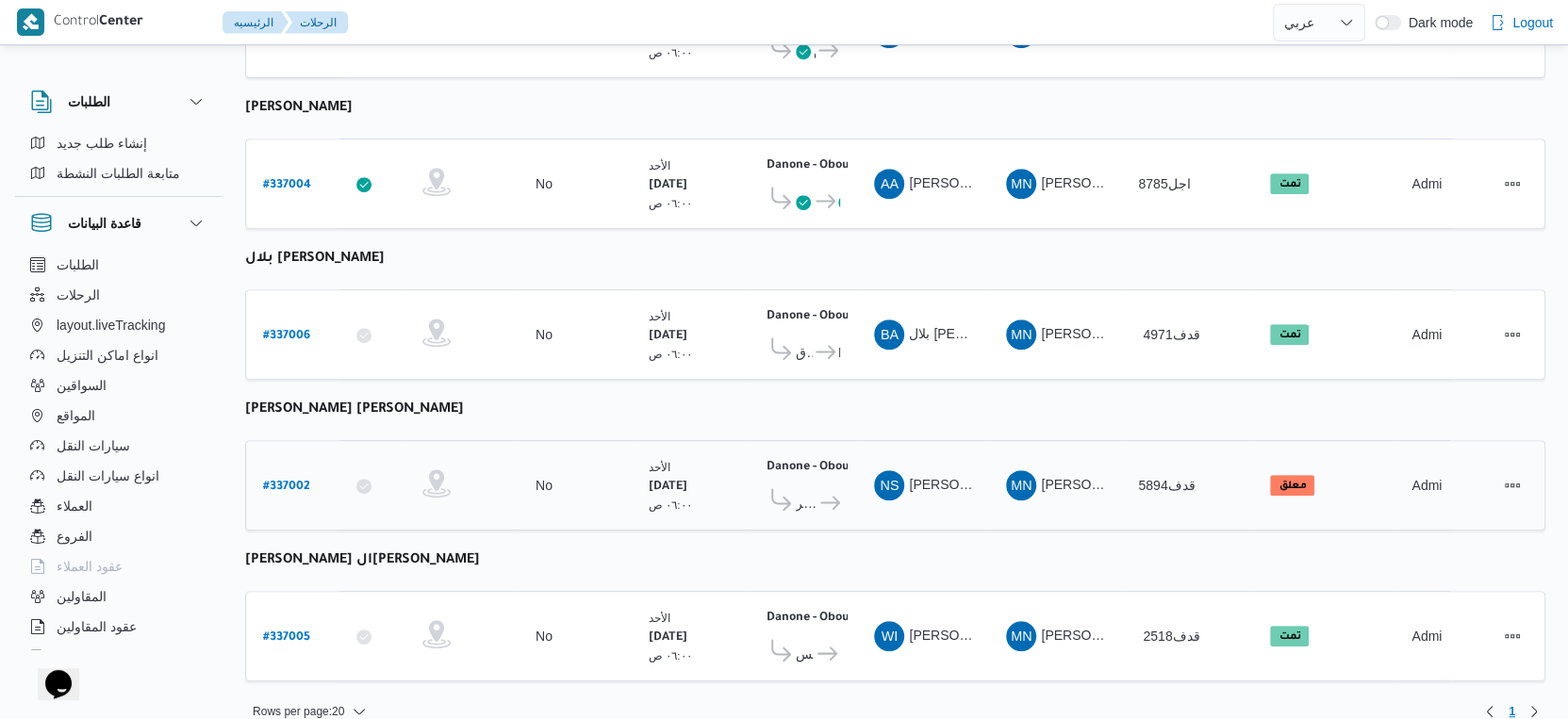
click at [831, 496] on icon at bounding box center [830, 503] width 20 height 14
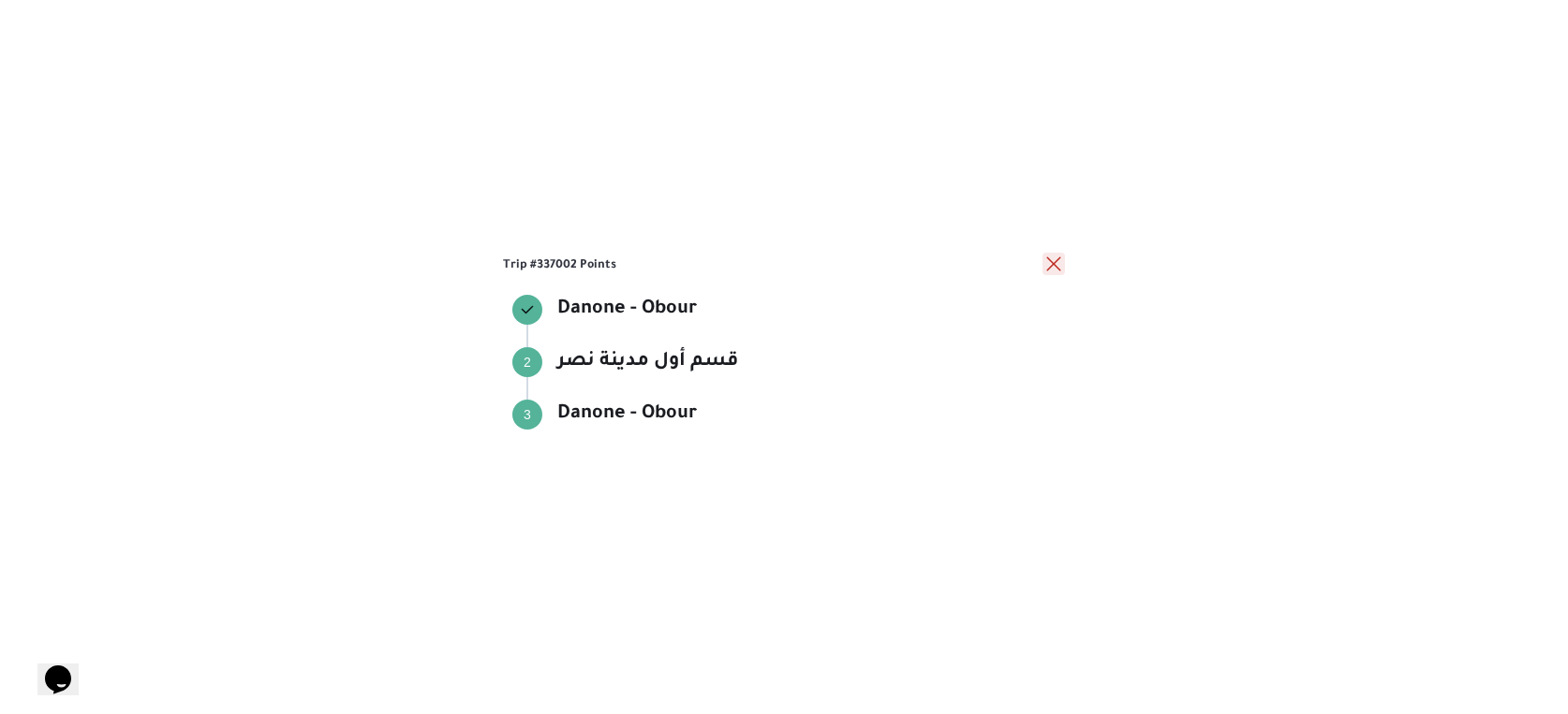
click at [1056, 261] on button "close" at bounding box center [1054, 264] width 23 height 23
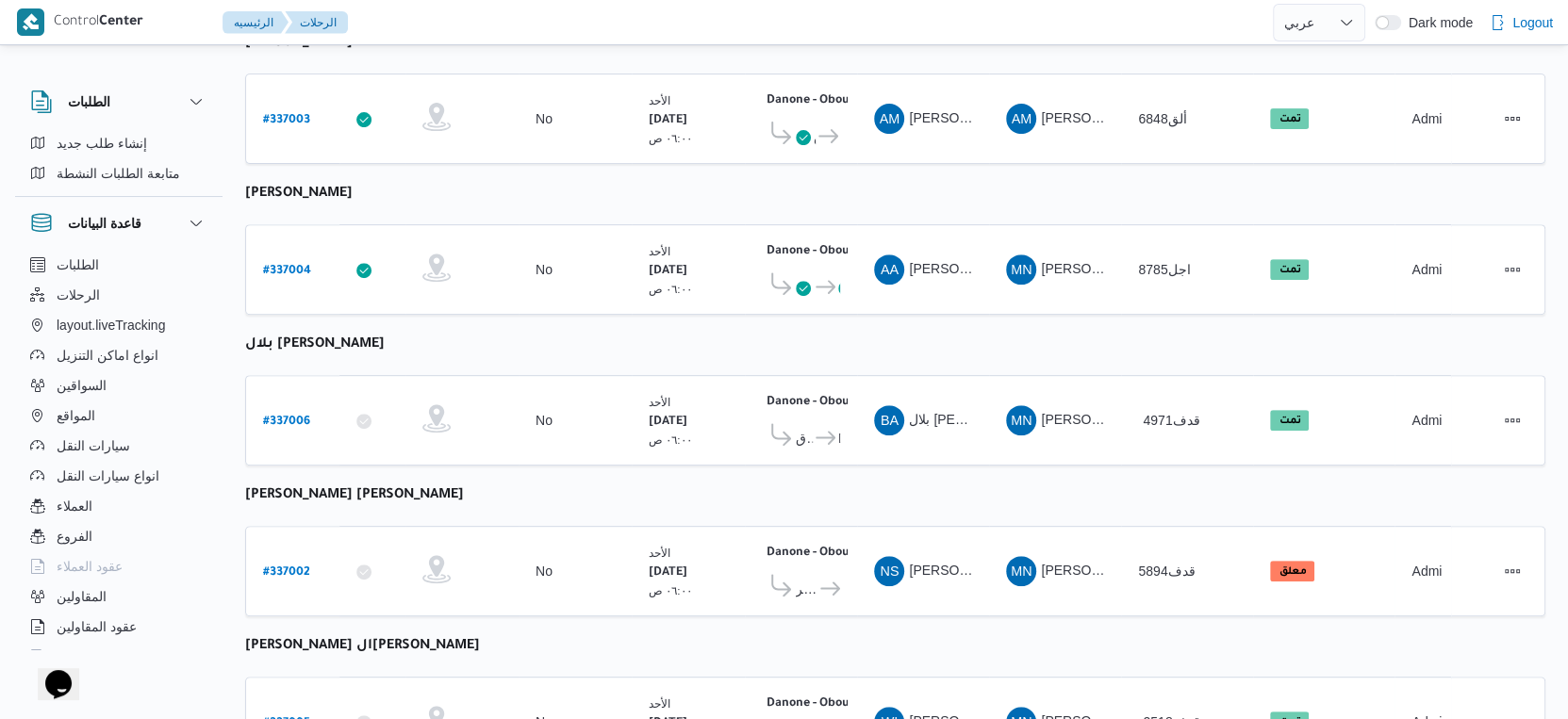
scroll to position [524, 0]
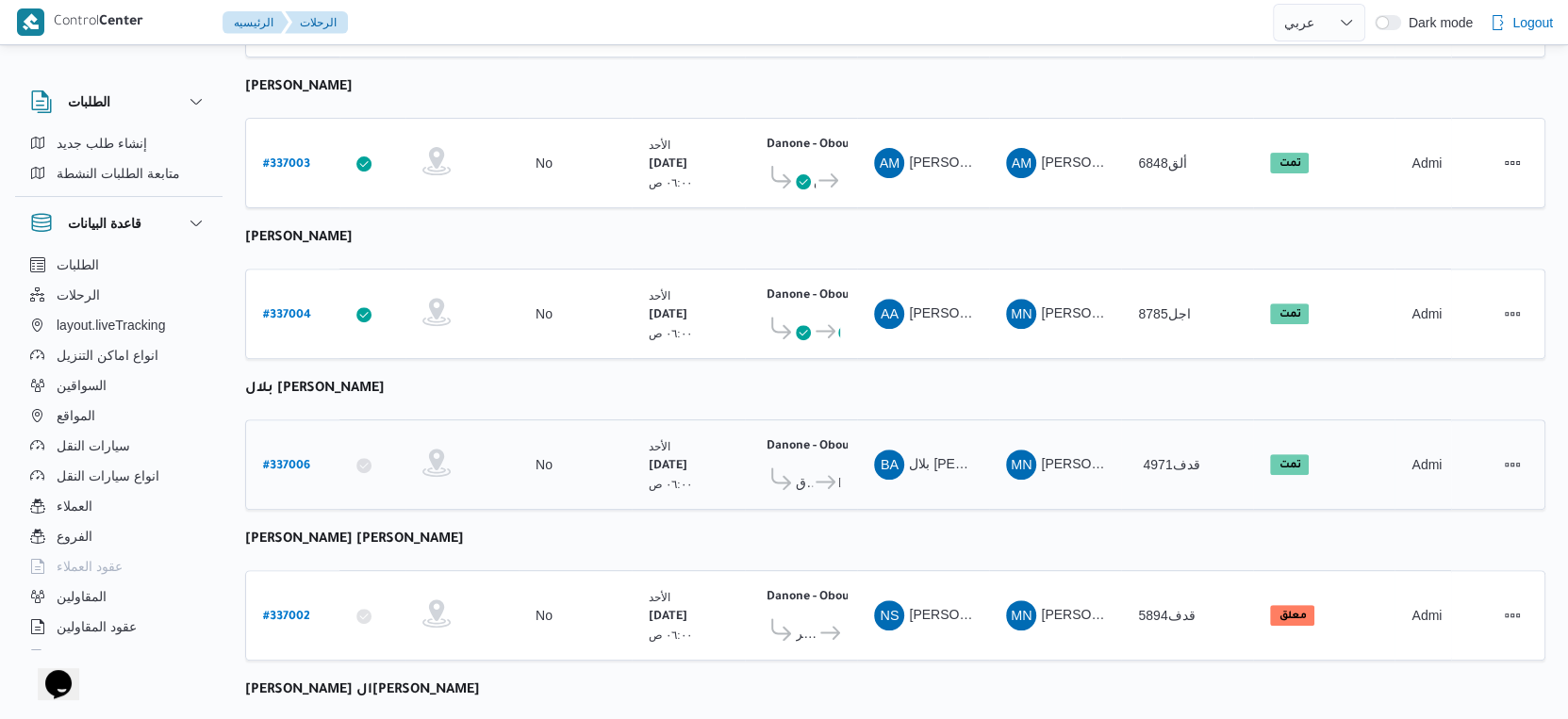
click at [833, 471] on span "Danone - Obour" at bounding box center [826, 483] width 28 height 23
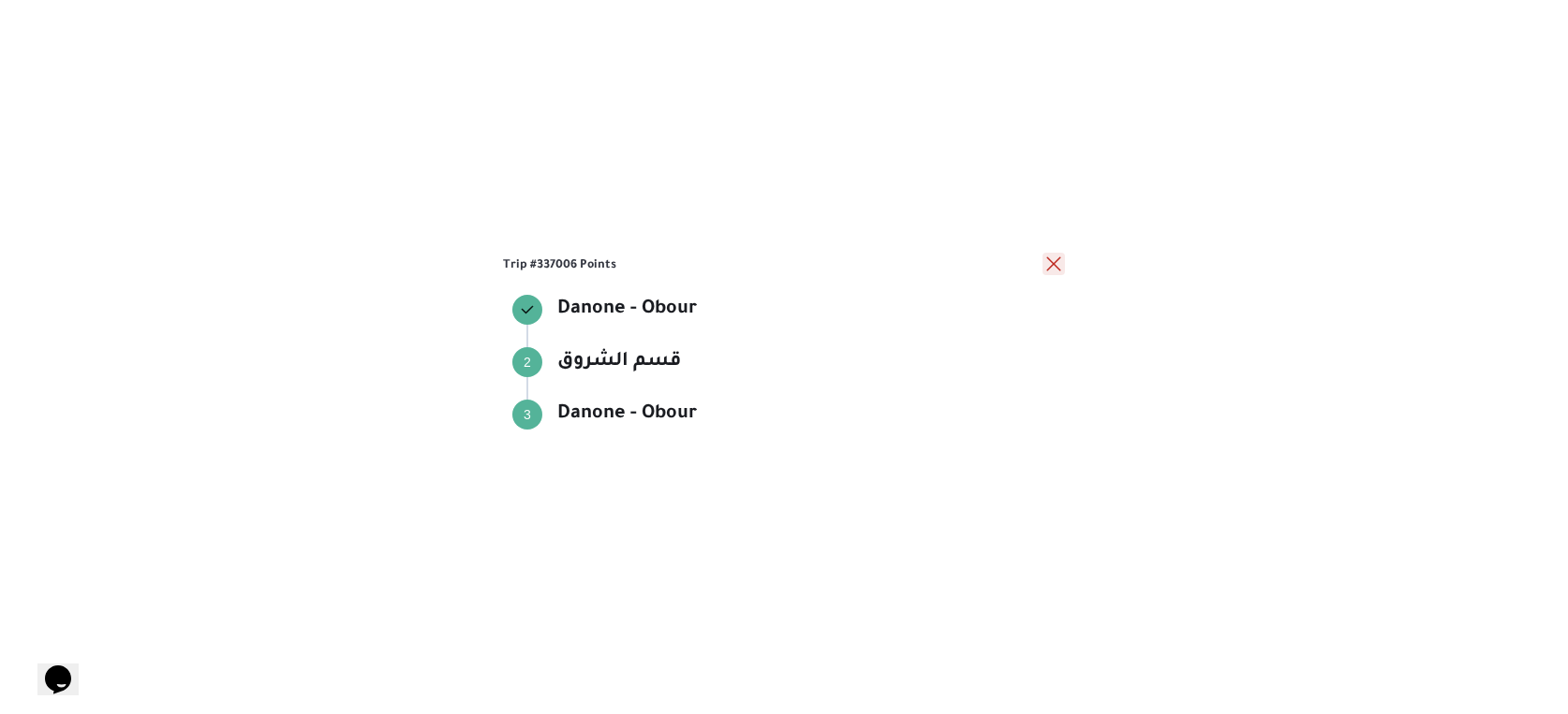
click at [1062, 264] on button "close" at bounding box center [1054, 264] width 23 height 23
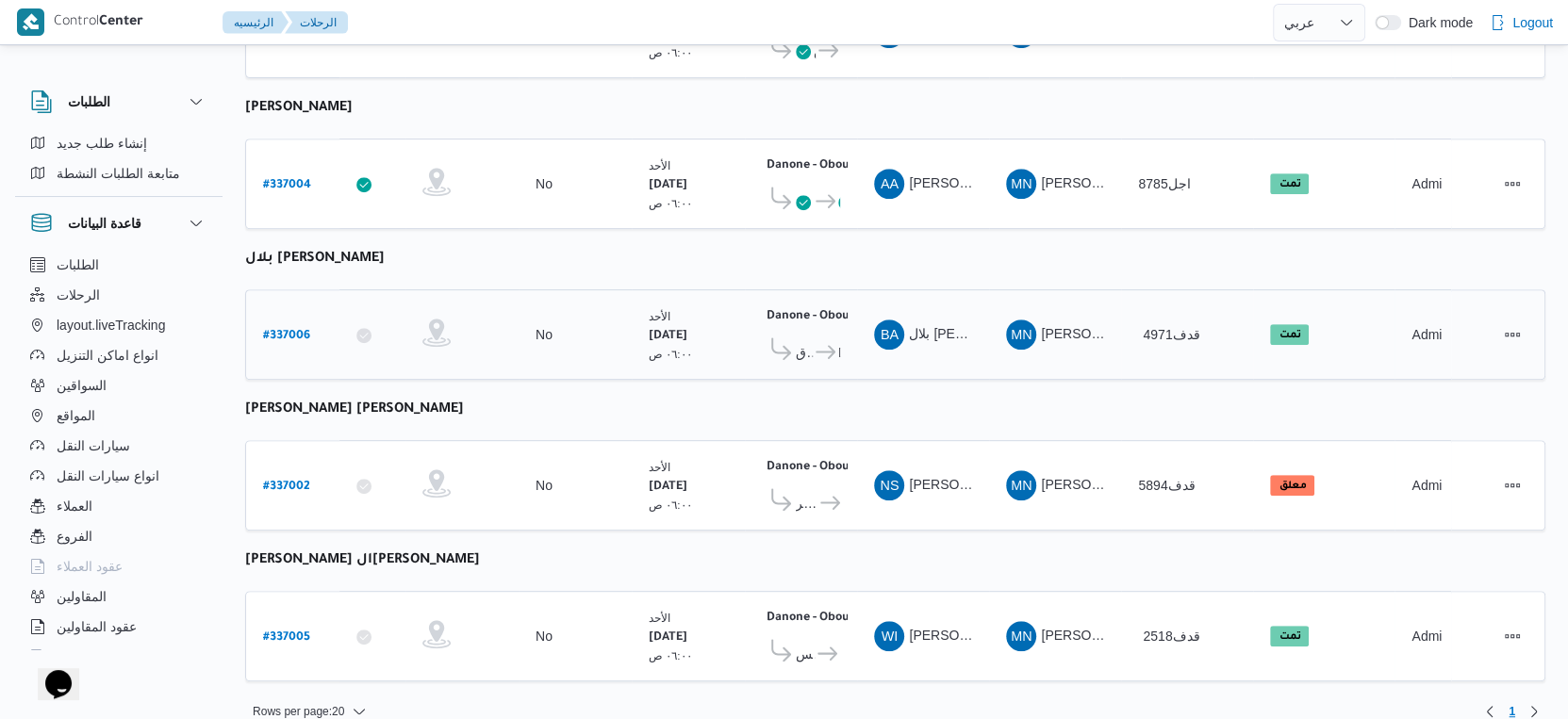
scroll to position [0, 0]
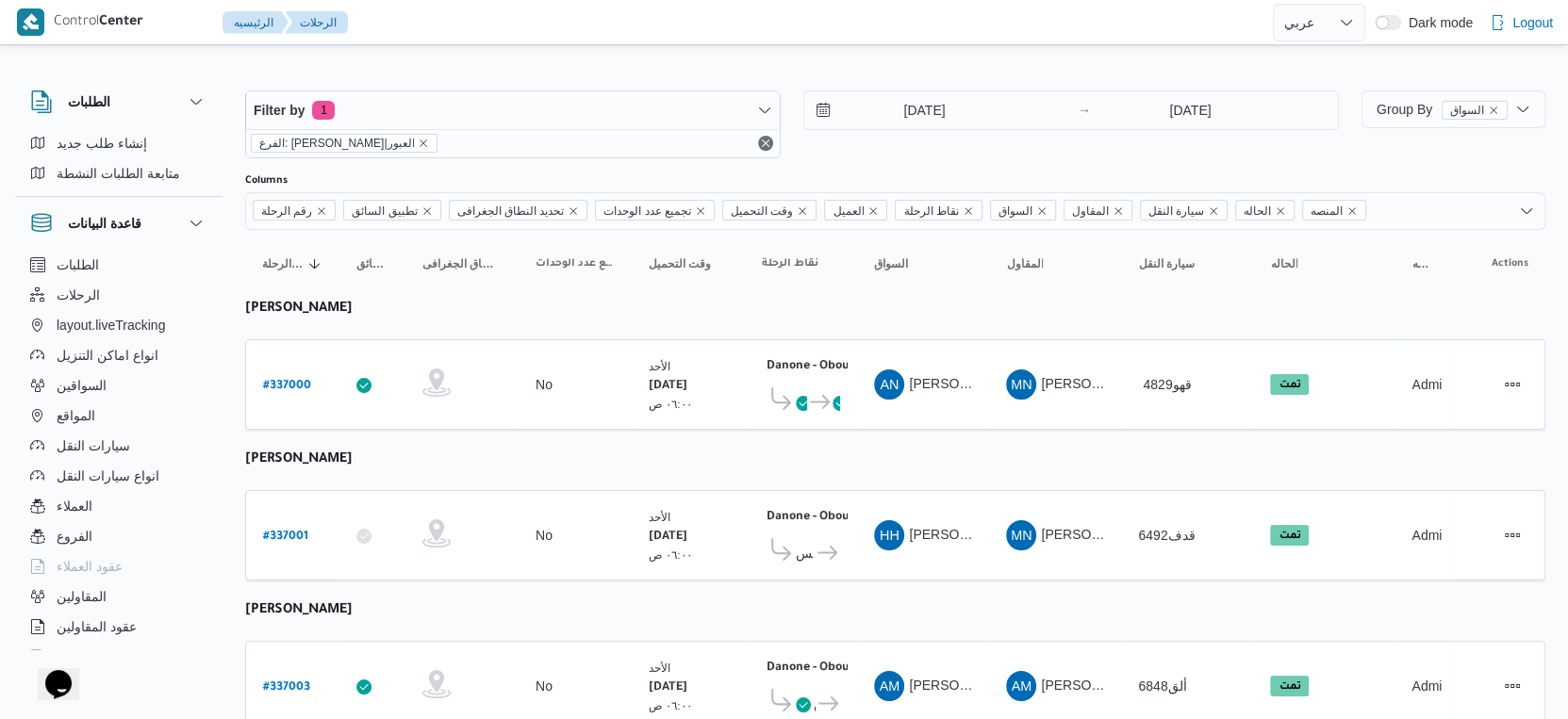
click at [952, 87] on div "Filter by 1 الفرع: دانون|العبور 14/9/2025 → 14/9/2025" at bounding box center [792, 124] width 1117 height 91
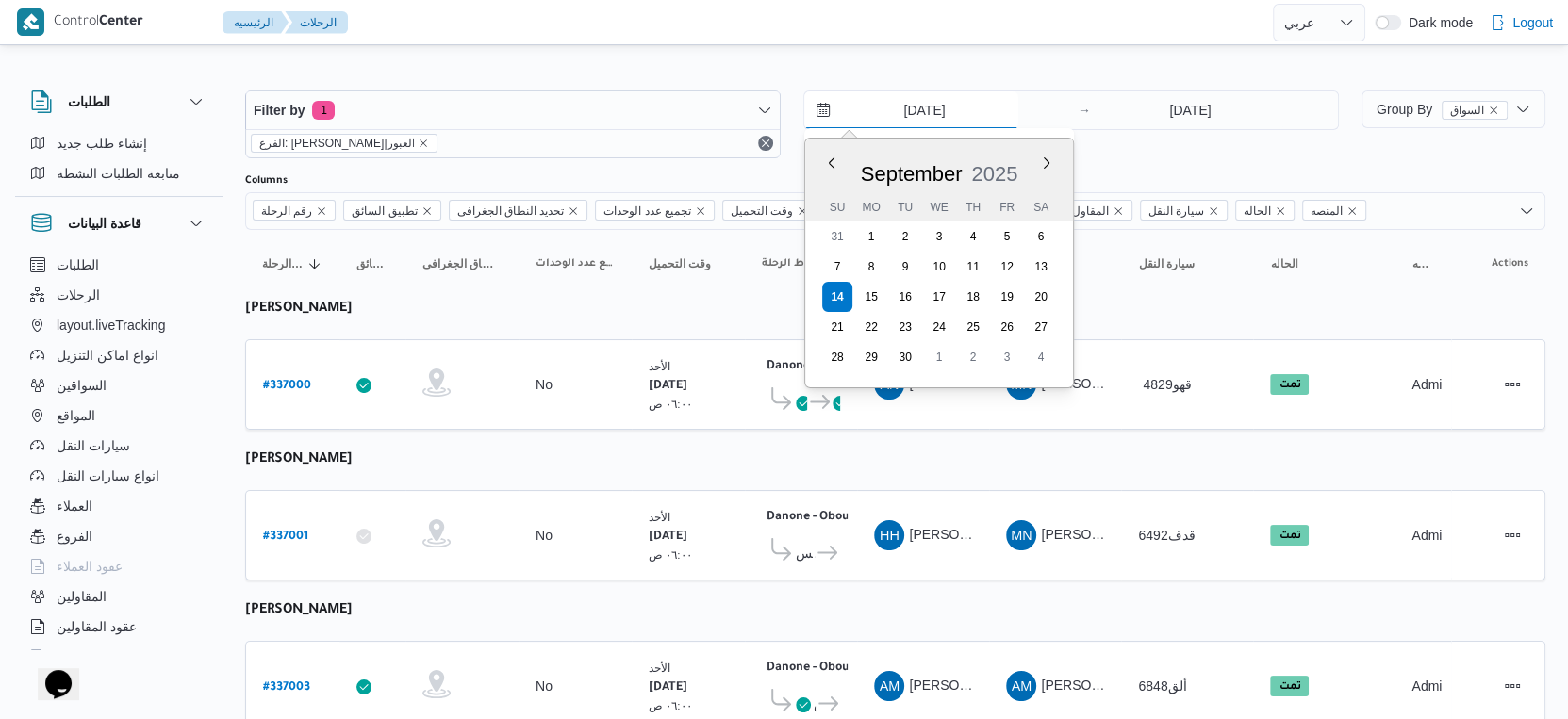
click at [952, 100] on input "[DATE]" at bounding box center [911, 111] width 214 height 38
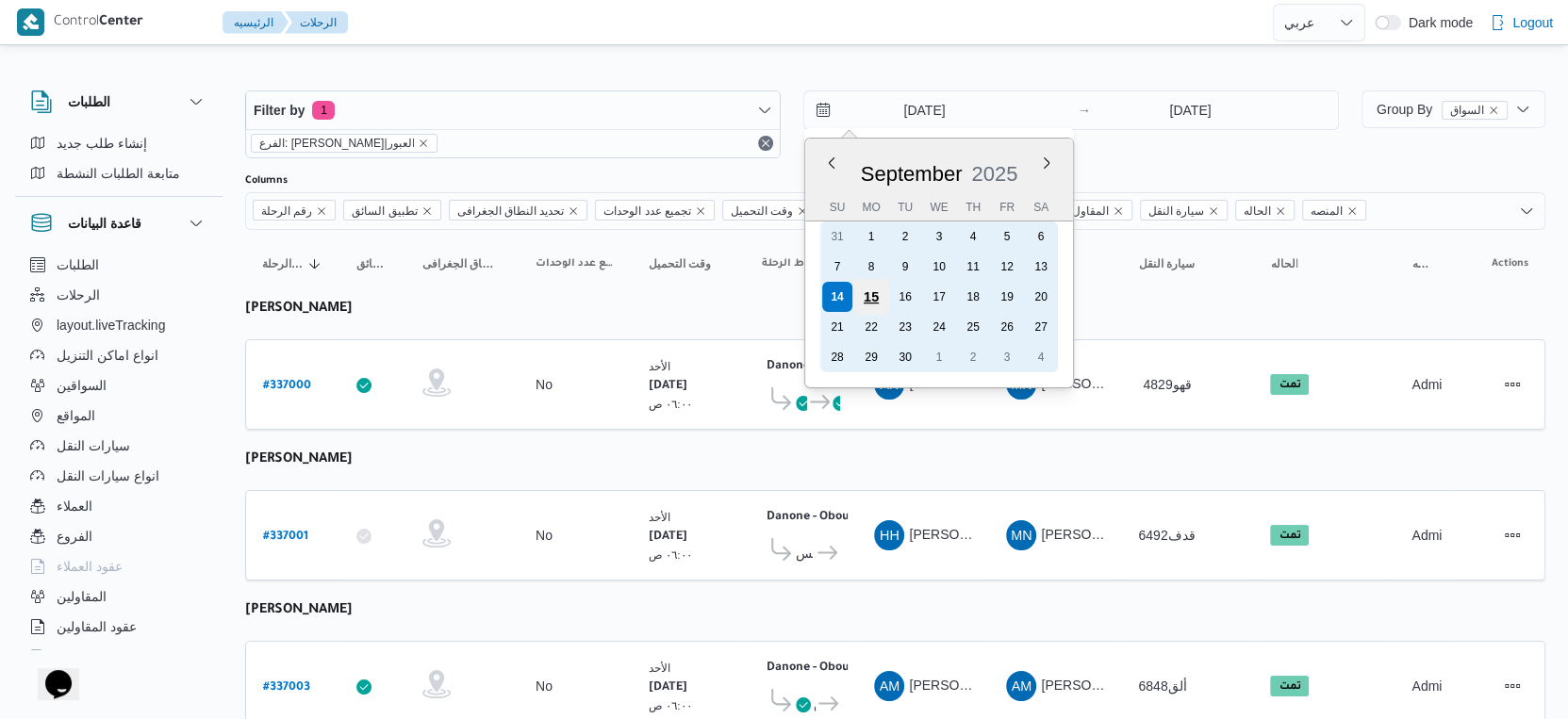
click at [866, 297] on div "15" at bounding box center [872, 298] width 36 height 36
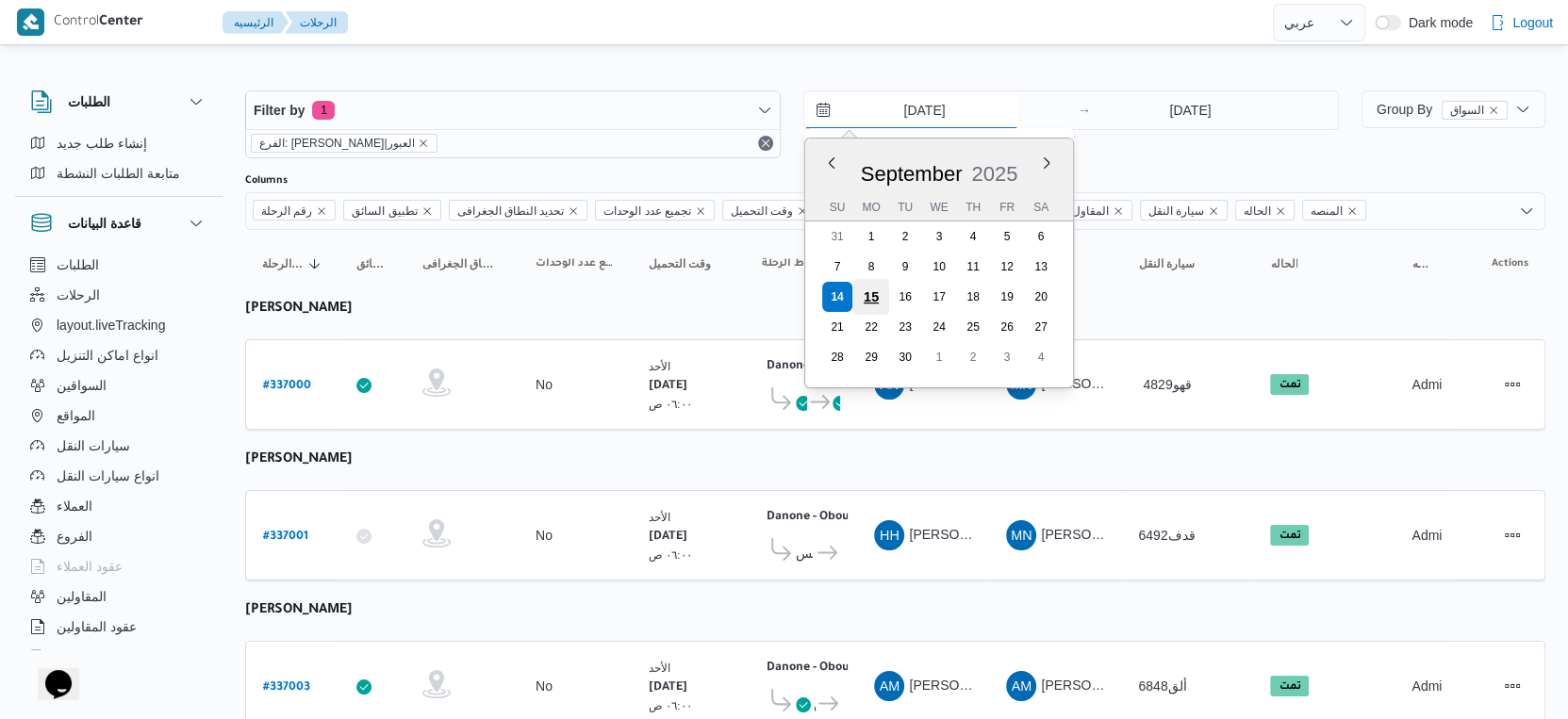
type input "15/9/2025"
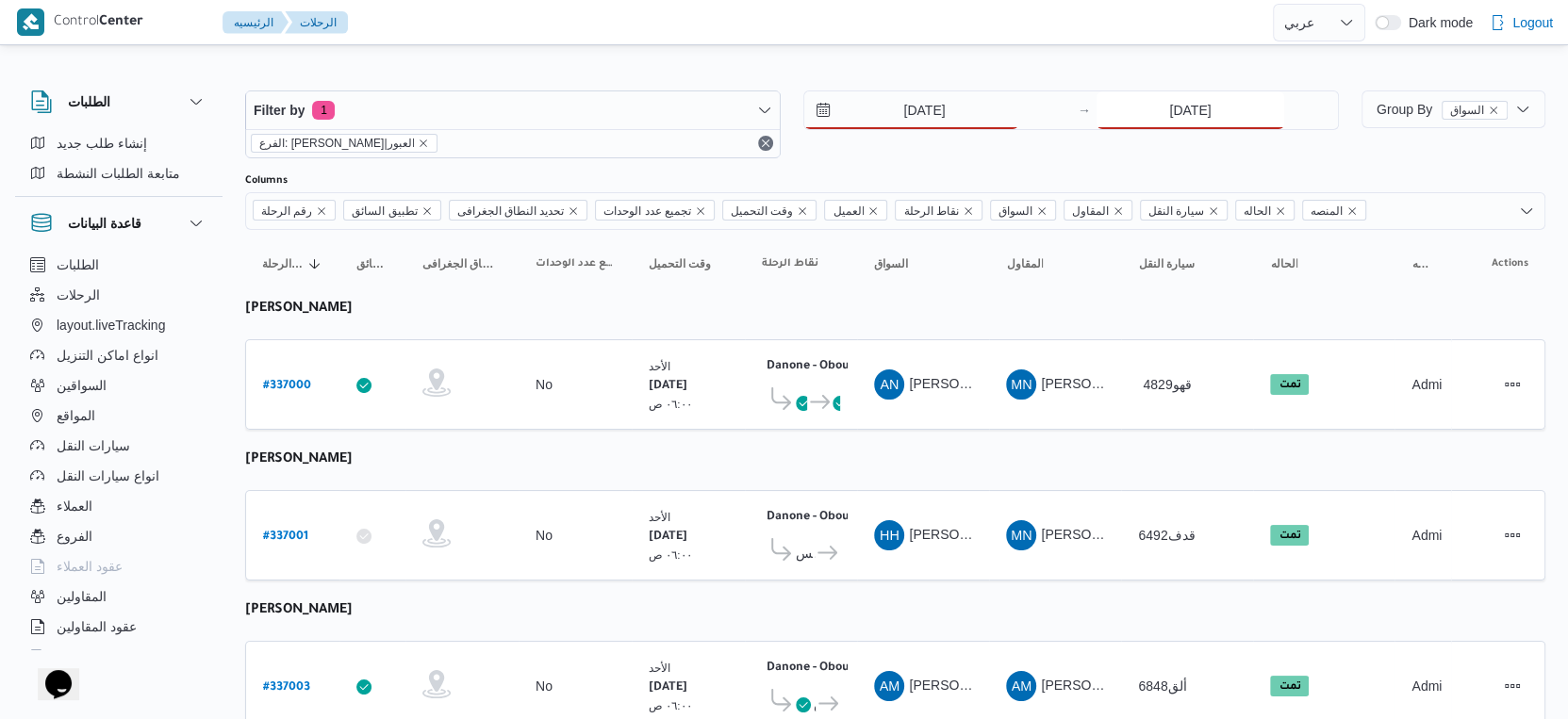
click at [1159, 108] on input "[DATE]" at bounding box center [1190, 111] width 188 height 38
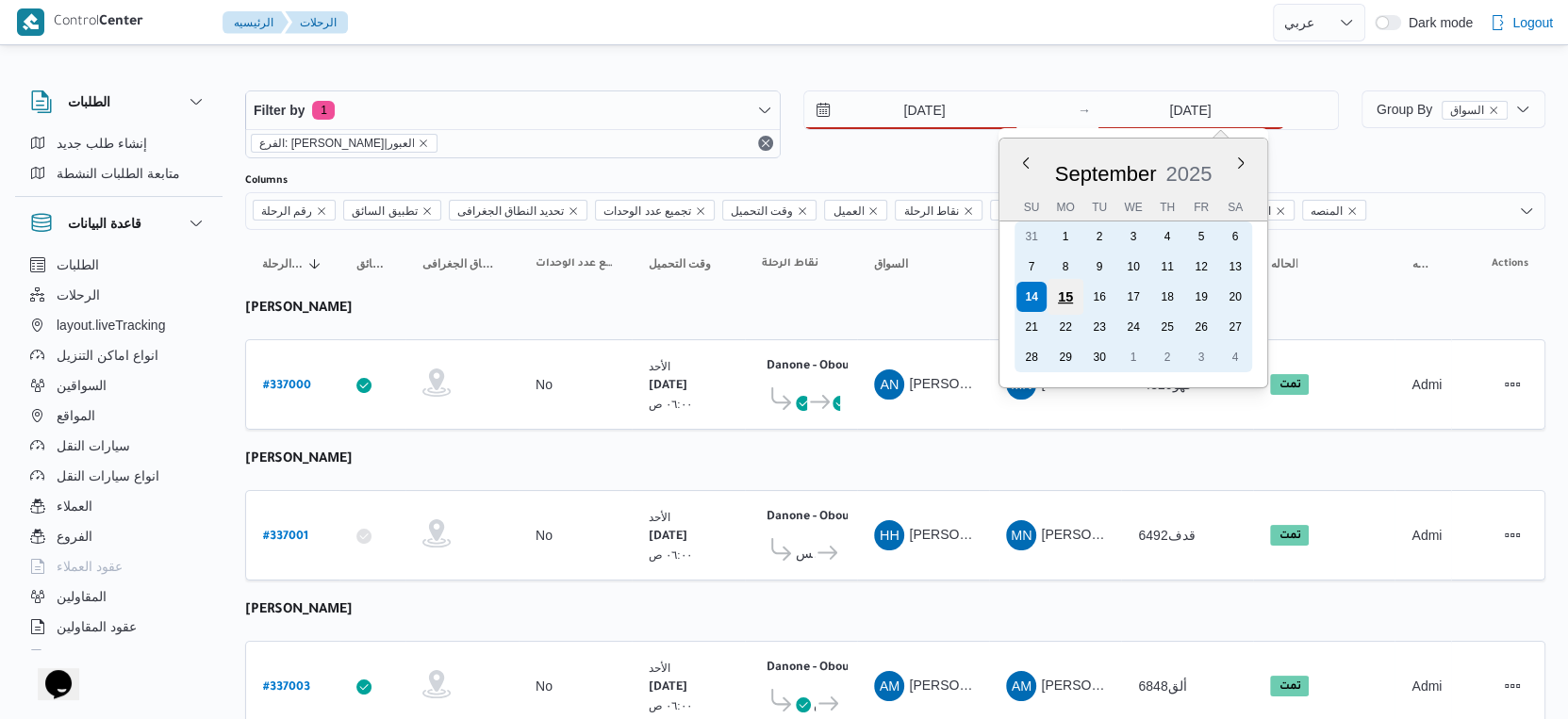
click at [1071, 293] on div "15" at bounding box center [1065, 298] width 36 height 36
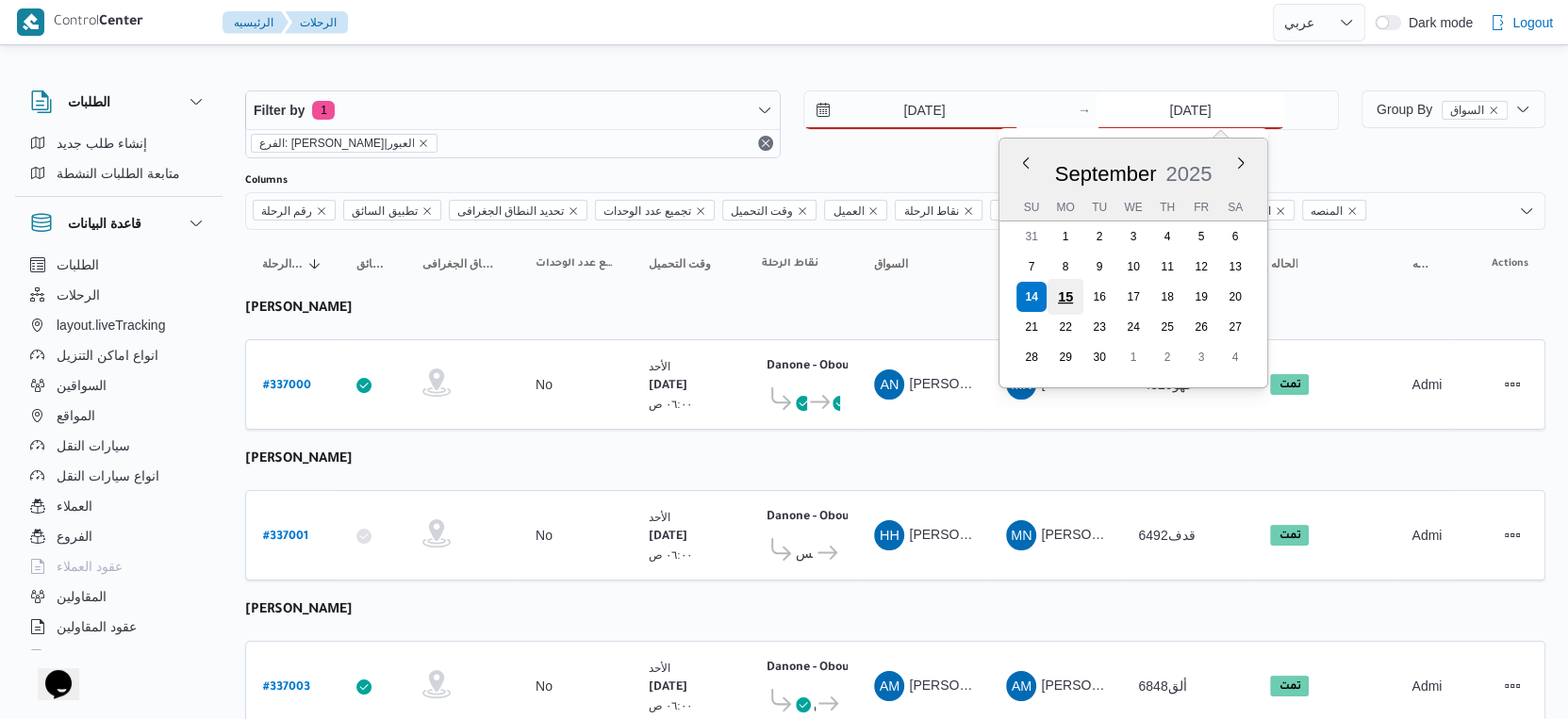
type input "15/9/2025"
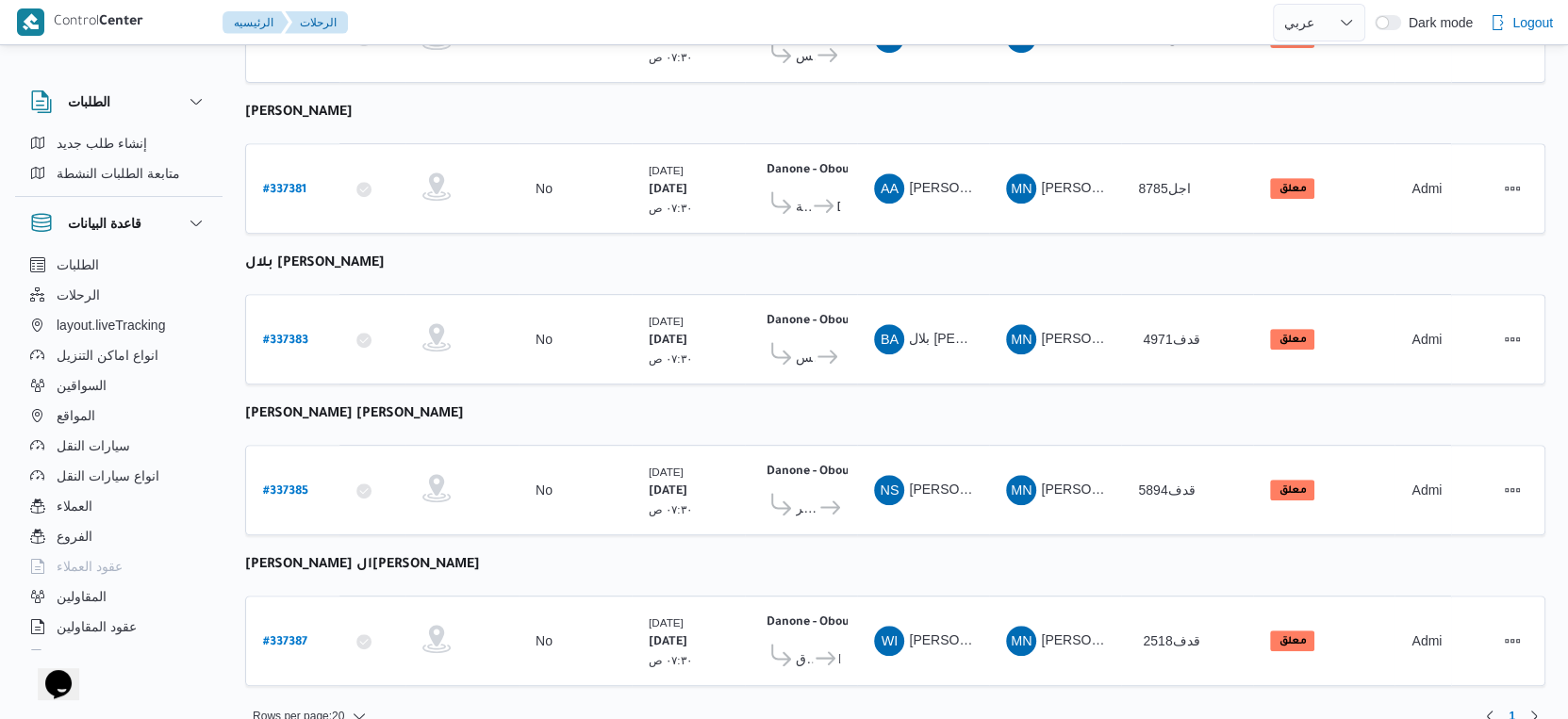
scroll to position [653, 0]
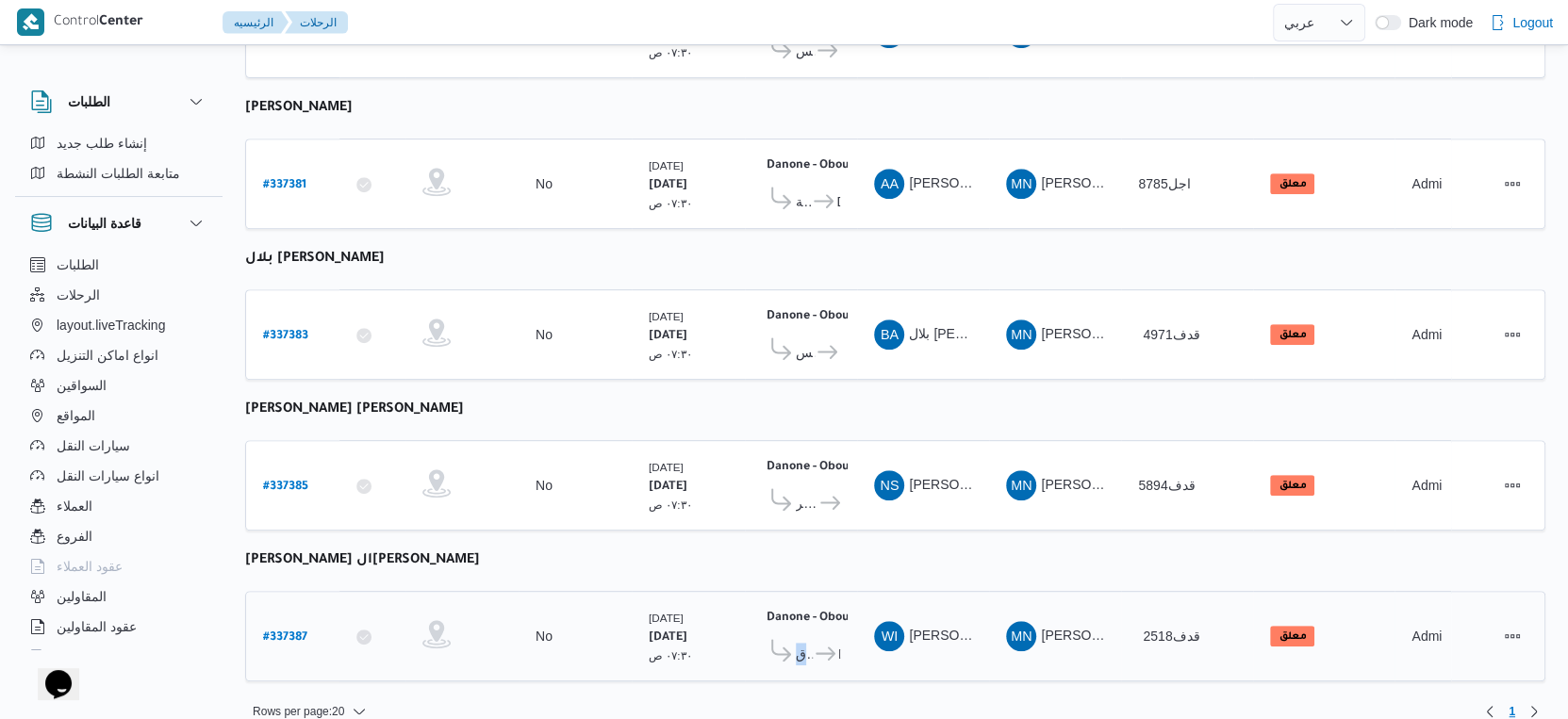
click at [810, 643] on span "قسم الشروق Danone - Obour" at bounding box center [817, 654] width 44 height 23
click at [817, 612] on b "Danone - Obour" at bounding box center [811, 619] width 89 height 13
click at [818, 647] on icon at bounding box center [825, 653] width 20 height 14
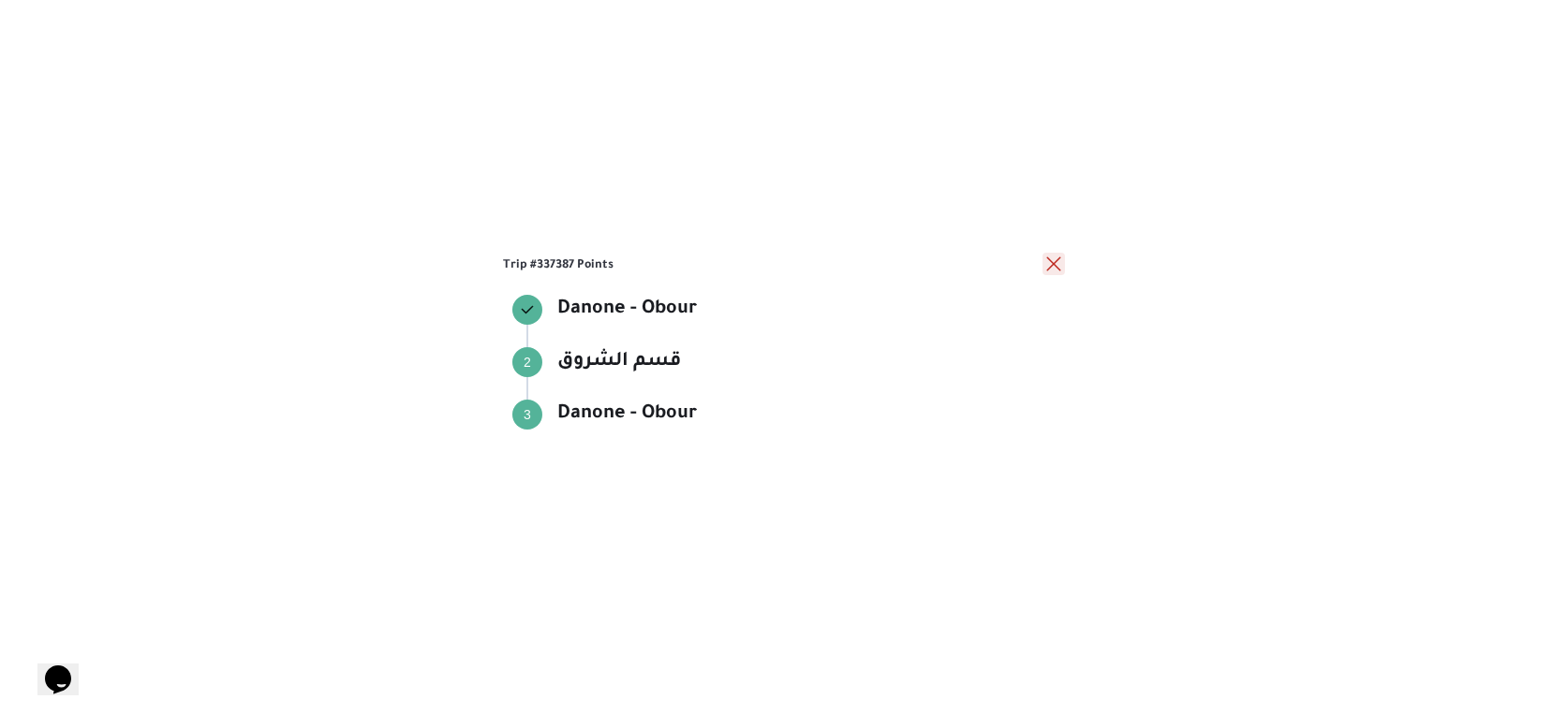
click at [1057, 267] on button "close" at bounding box center [1054, 264] width 23 height 23
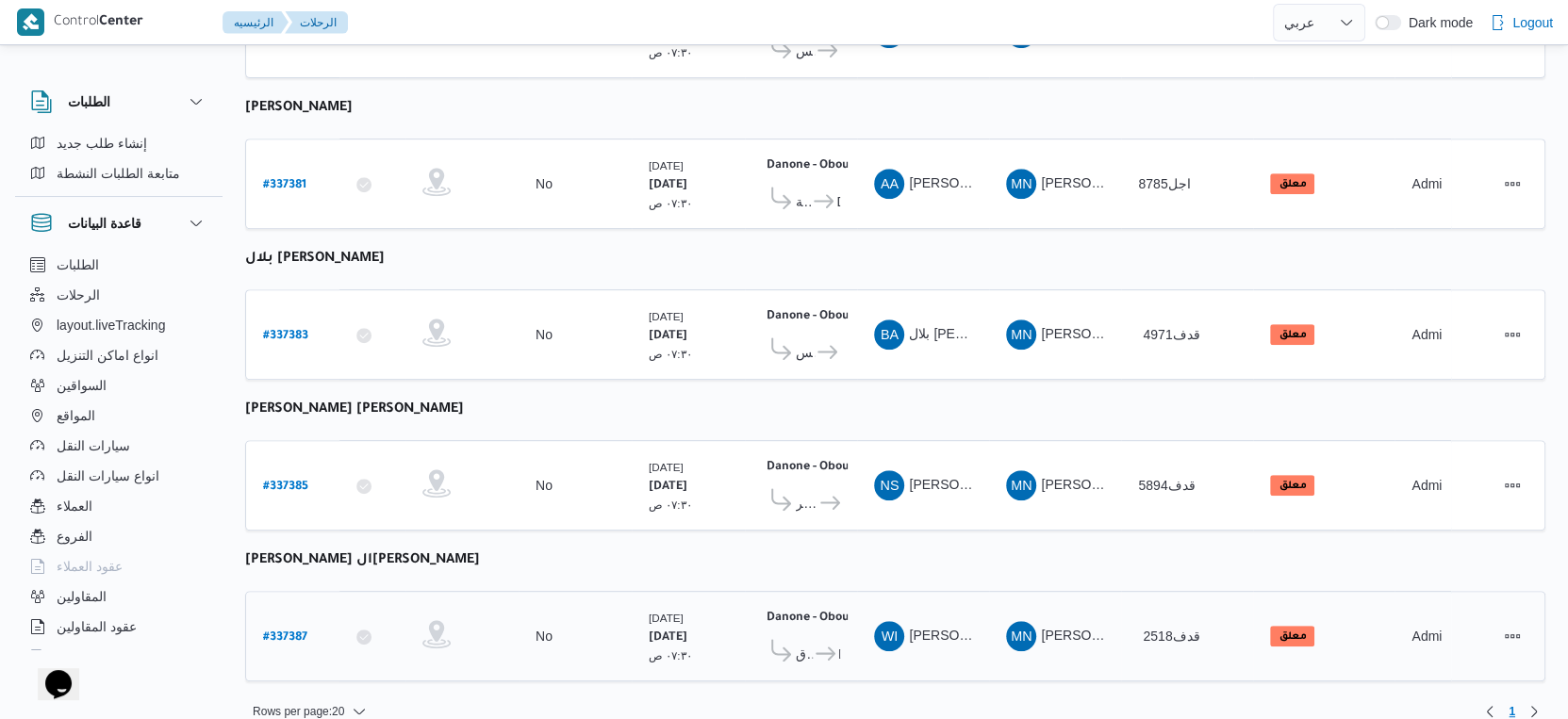
click at [279, 631] on b "# 337387" at bounding box center [285, 638] width 44 height 13
select select "ar"
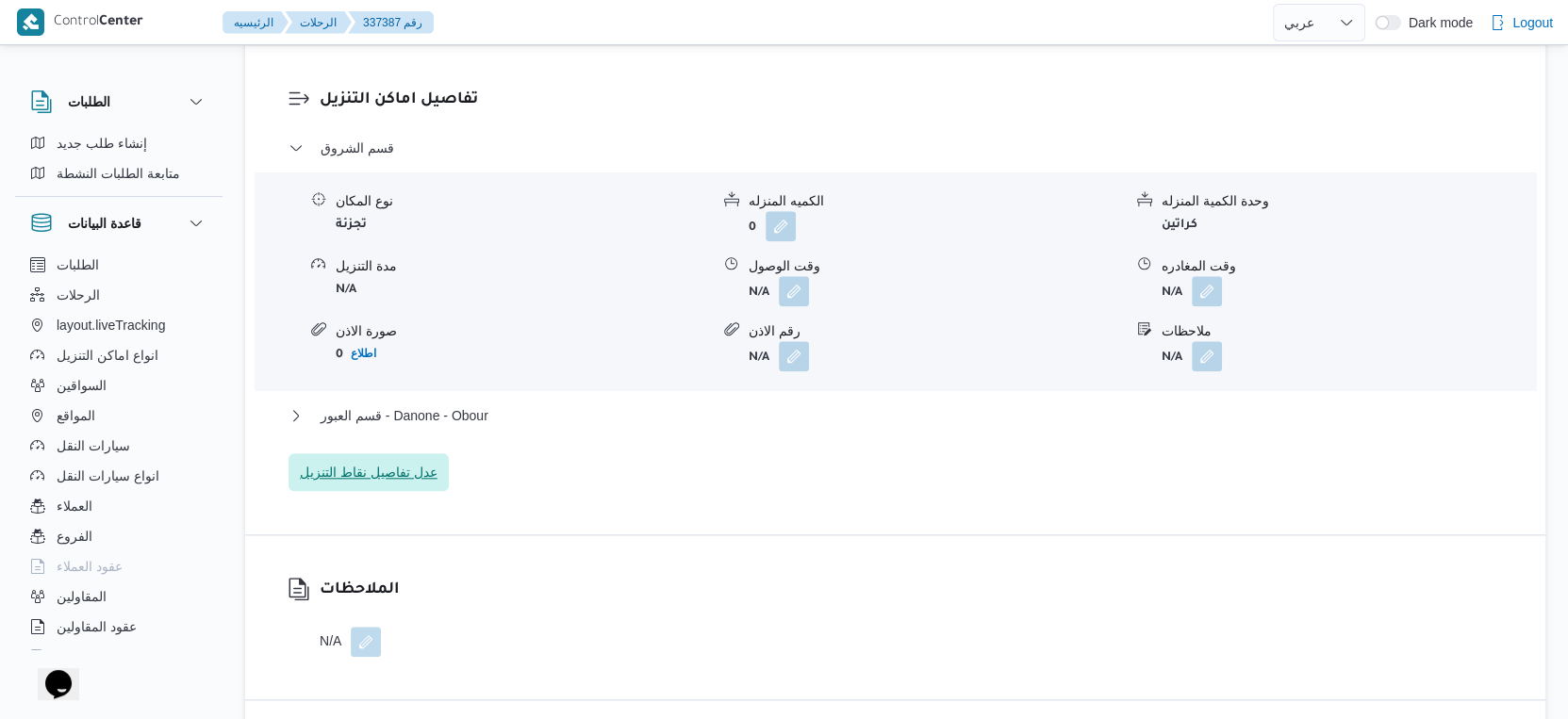
click at [411, 471] on span "عدل تفاصيل نقاط التنزيل" at bounding box center [368, 472] width 137 height 23
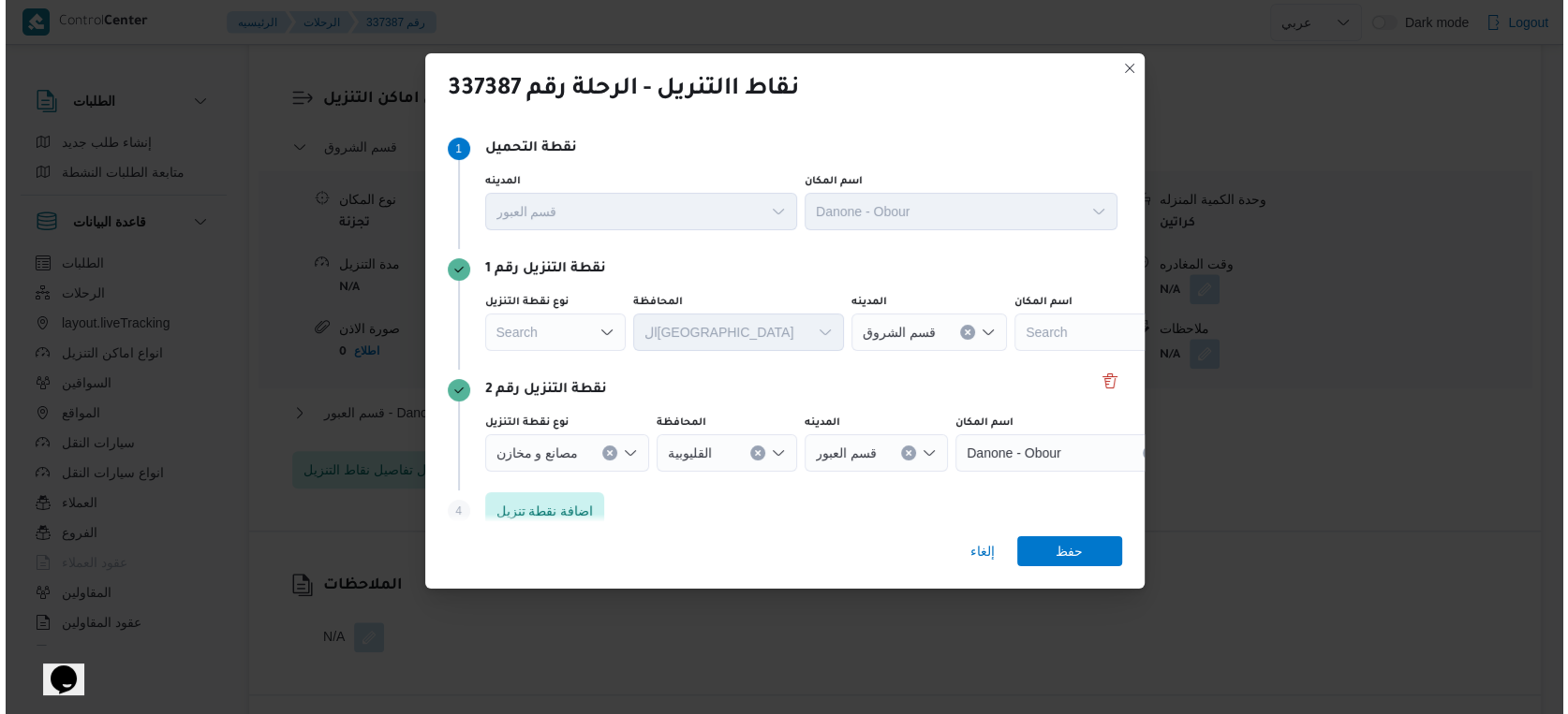
scroll to position [1530, 0]
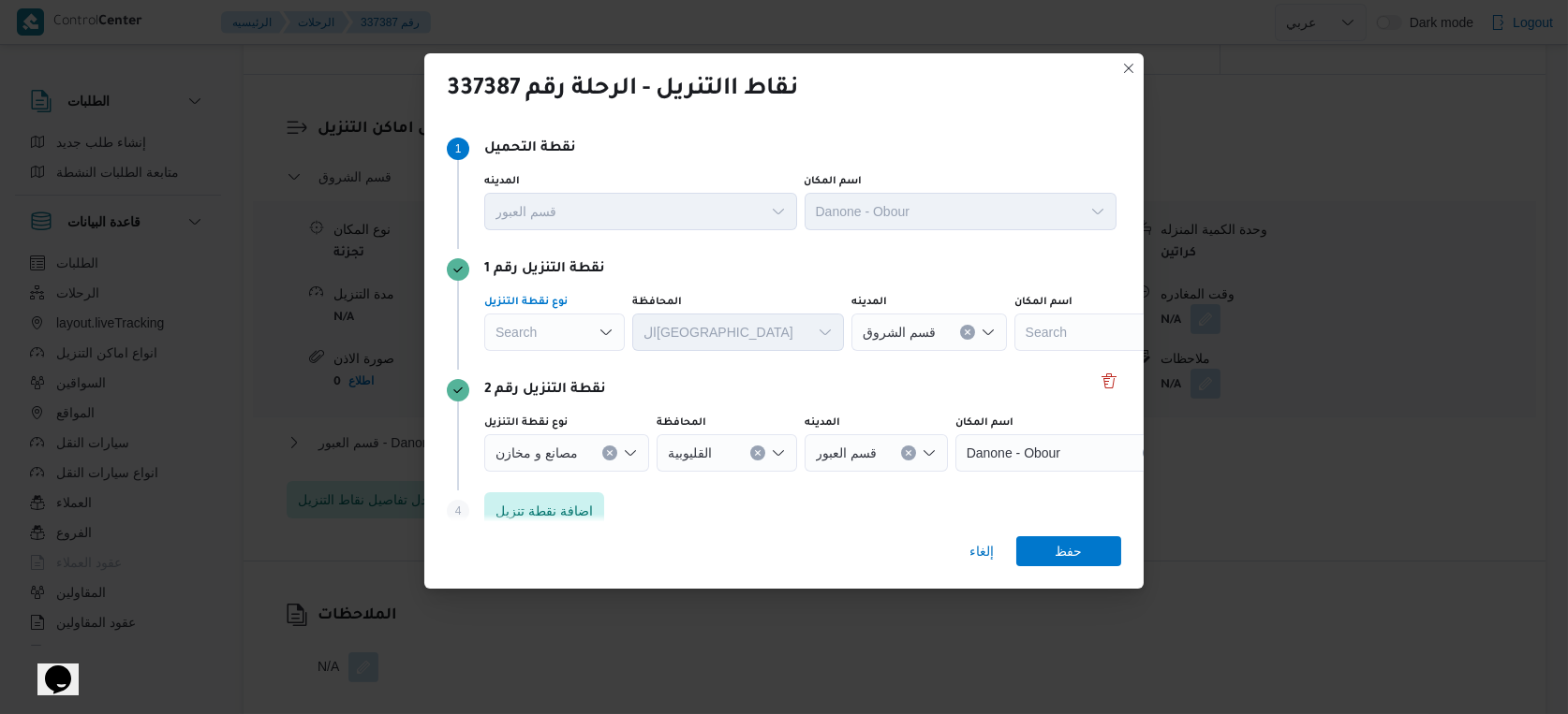
click at [581, 331] on div "Search" at bounding box center [554, 332] width 140 height 38
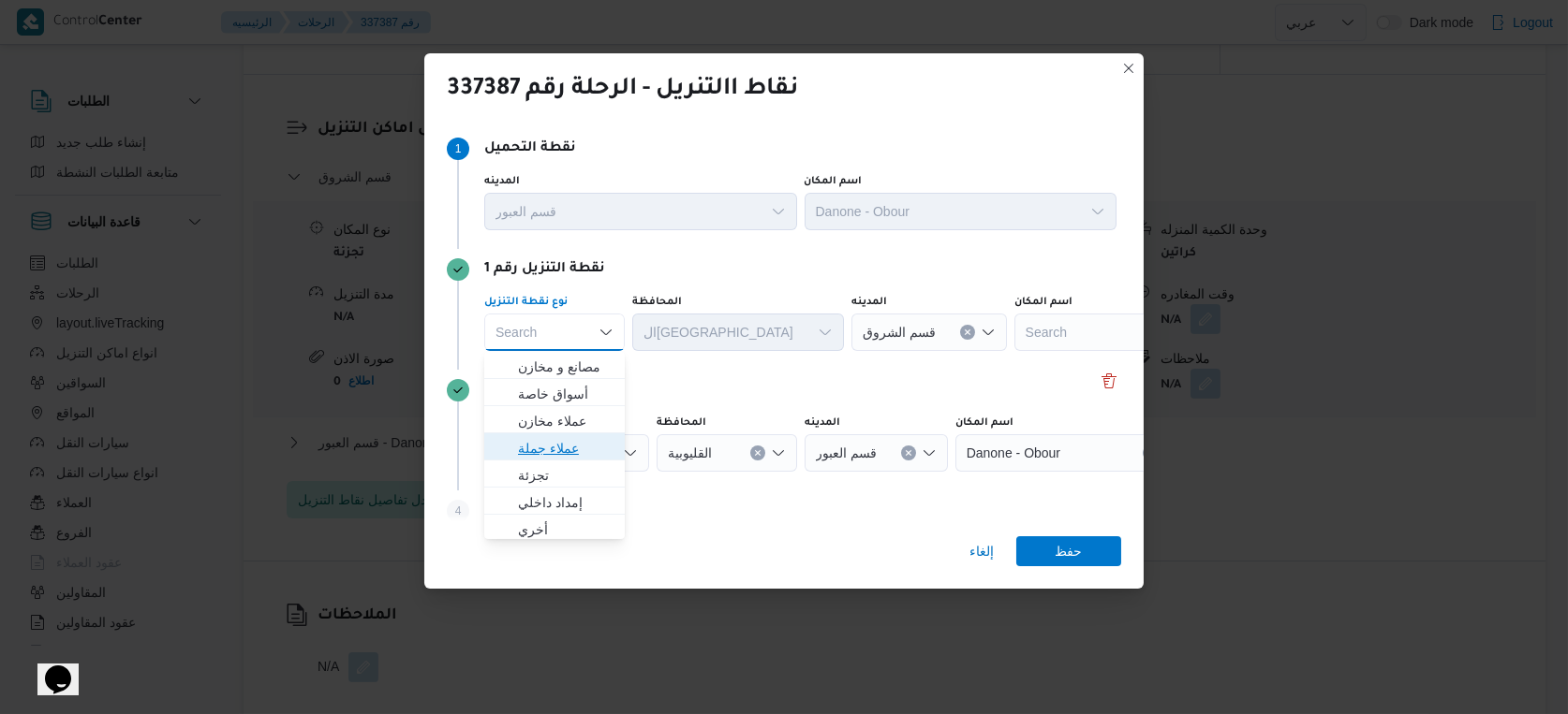
click at [563, 443] on span "عملاء جملة" at bounding box center [566, 449] width 96 height 23
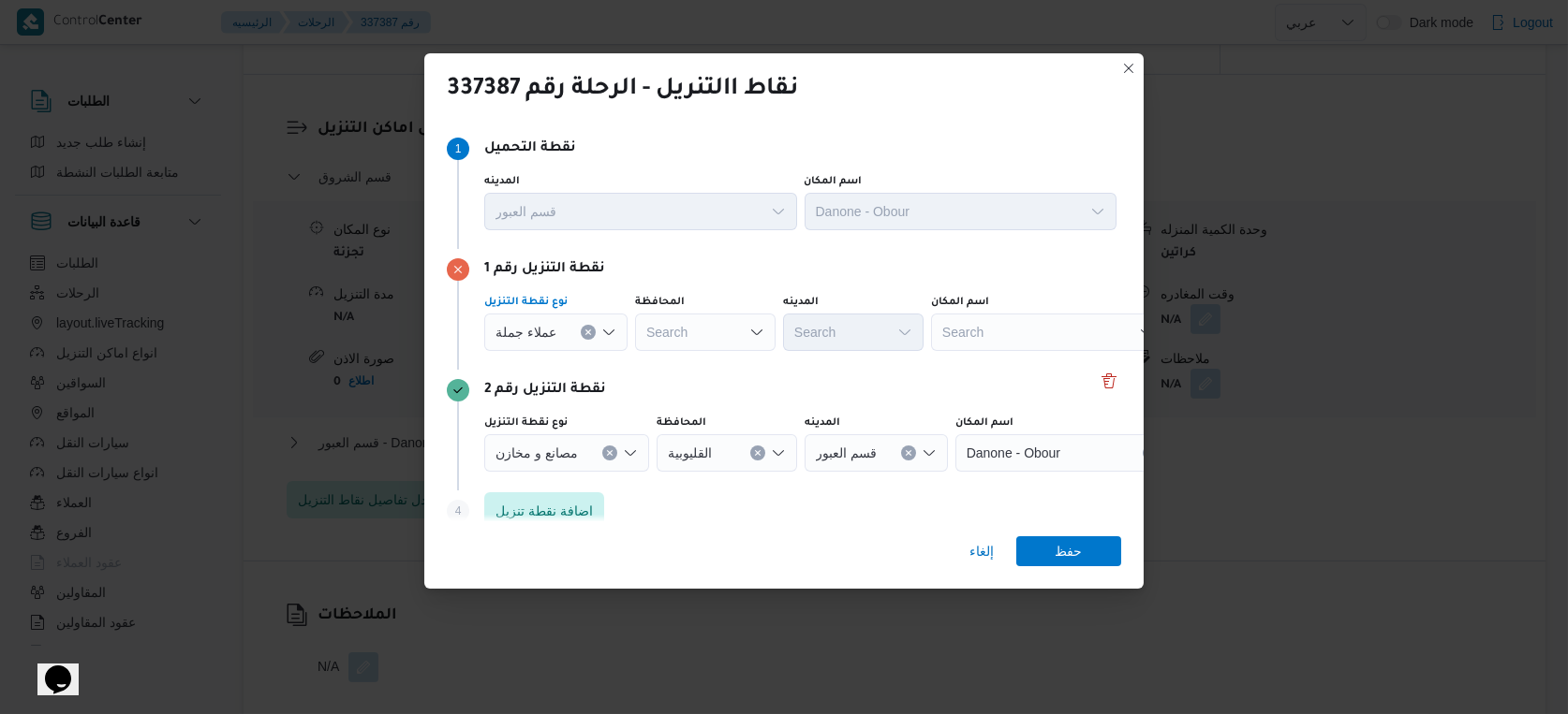
click at [704, 331] on div "Search" at bounding box center [705, 332] width 140 height 38
type input "القا"
click at [709, 284] on div "نقطة التنزيل رقم 1 نوع نقطة التنزيل عملاء جملة المحافظة القا القا المدينه Searc…" at bounding box center [784, 310] width 675 height 121
click at [686, 328] on div "القا القا" at bounding box center [705, 332] width 140 height 38
click at [701, 366] on mark "القا" at bounding box center [695, 367] width 18 height 15
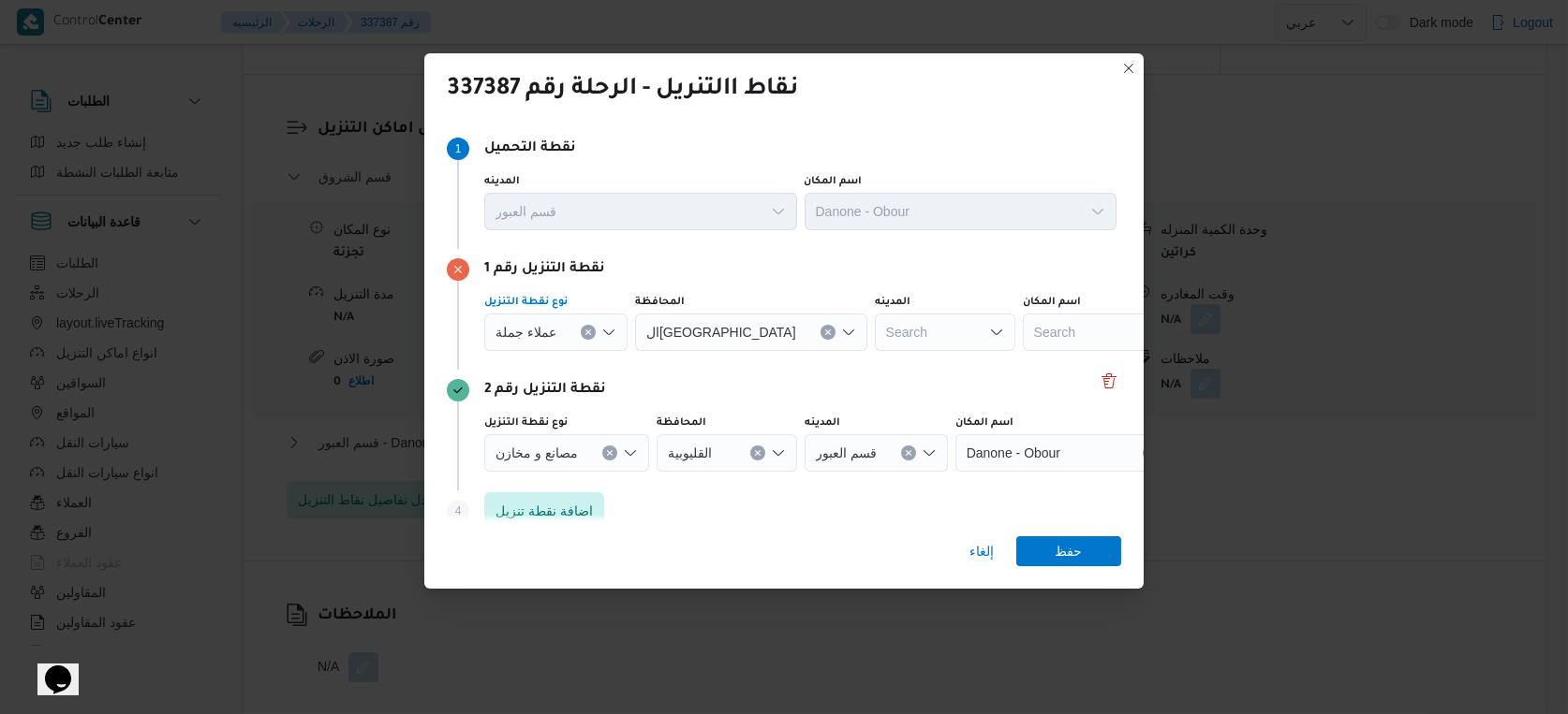
click at [543, 333] on span "عملاء جملة" at bounding box center [526, 331] width 61 height 21
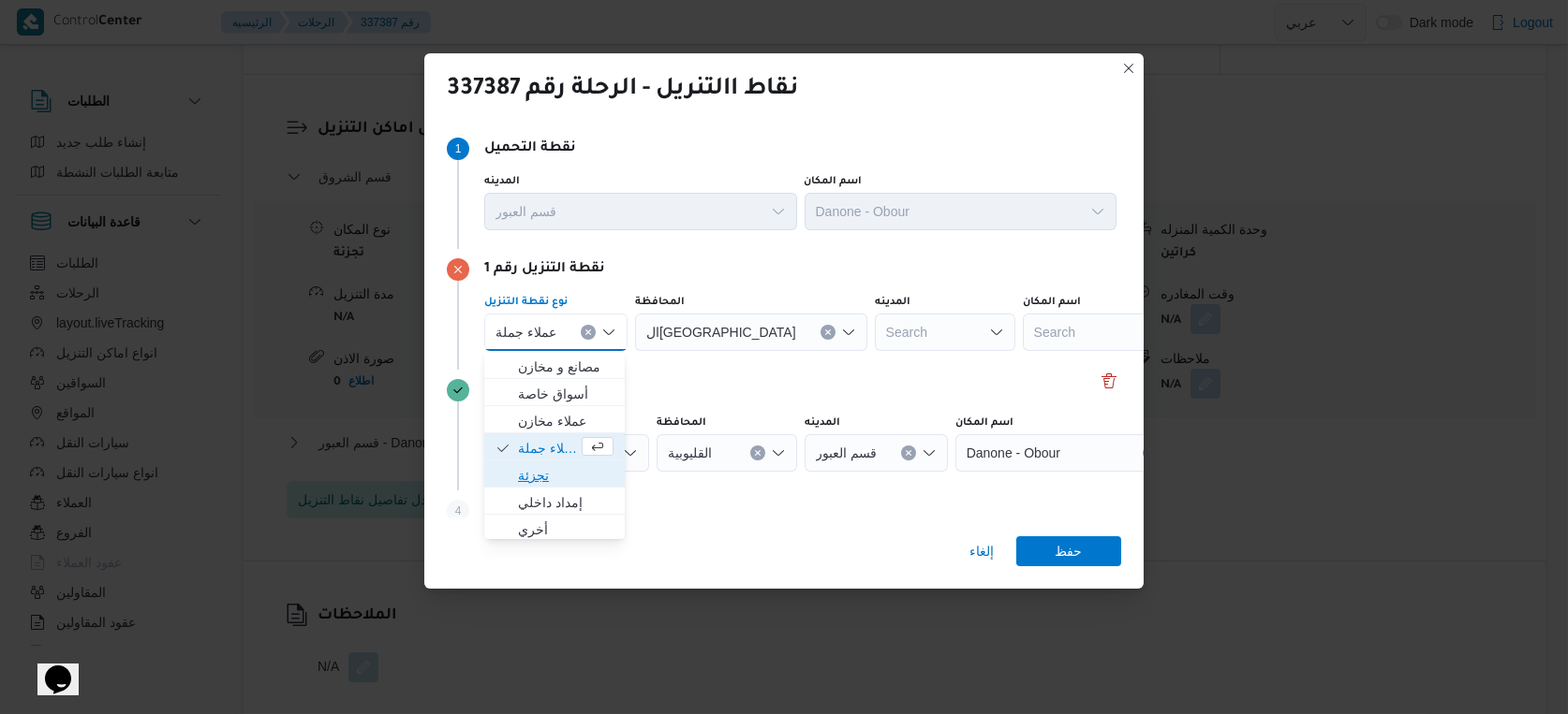
click at [535, 471] on span "تجزئة" at bounding box center [566, 475] width 96 height 23
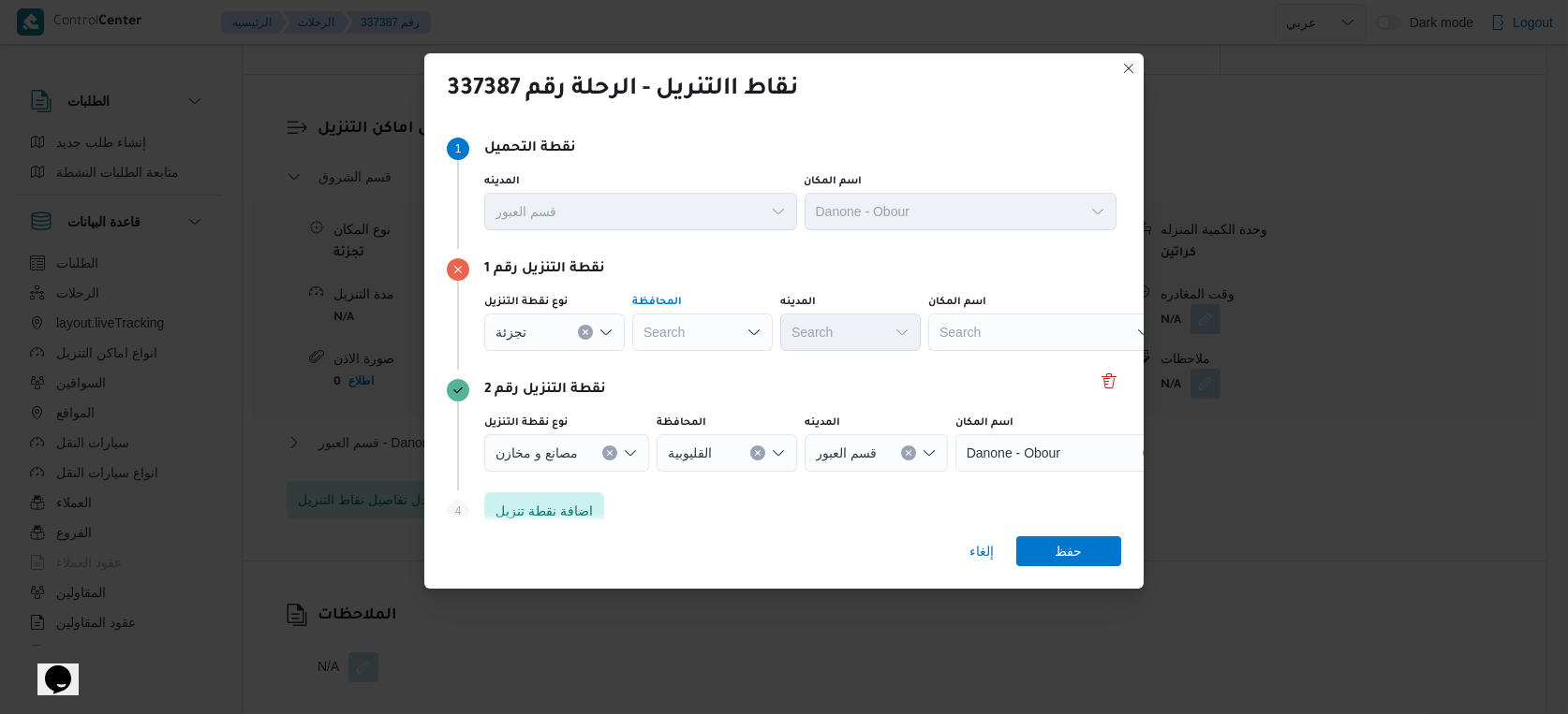
click at [699, 331] on div "Search" at bounding box center [702, 332] width 140 height 38
click at [697, 372] on span "القاهرة" at bounding box center [713, 367] width 96 height 23
click at [872, 332] on div "Search" at bounding box center [942, 332] width 140 height 38
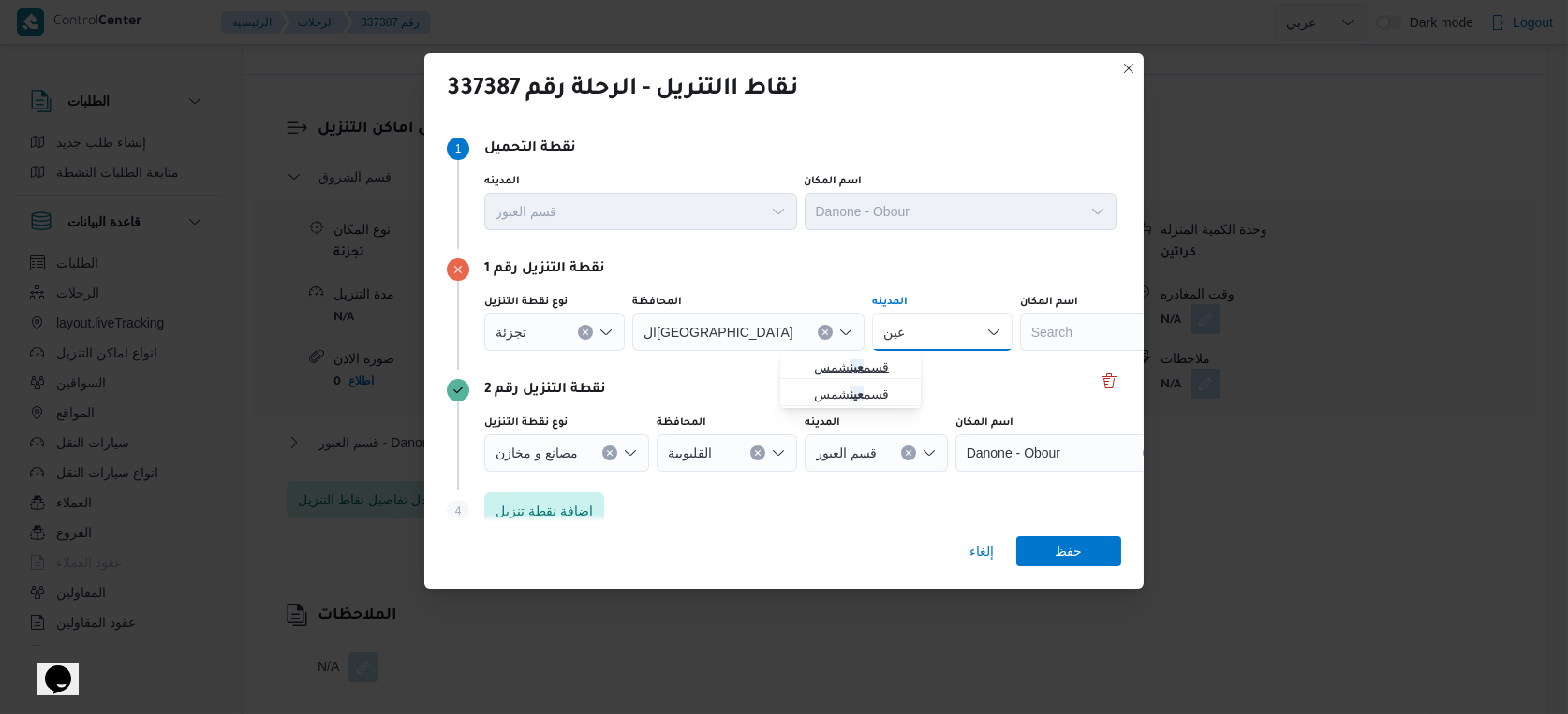
type input "عين"
click at [854, 371] on mark "عين" at bounding box center [856, 367] width 14 height 15
click at [1069, 548] on span "حفظ" at bounding box center [1069, 550] width 27 height 30
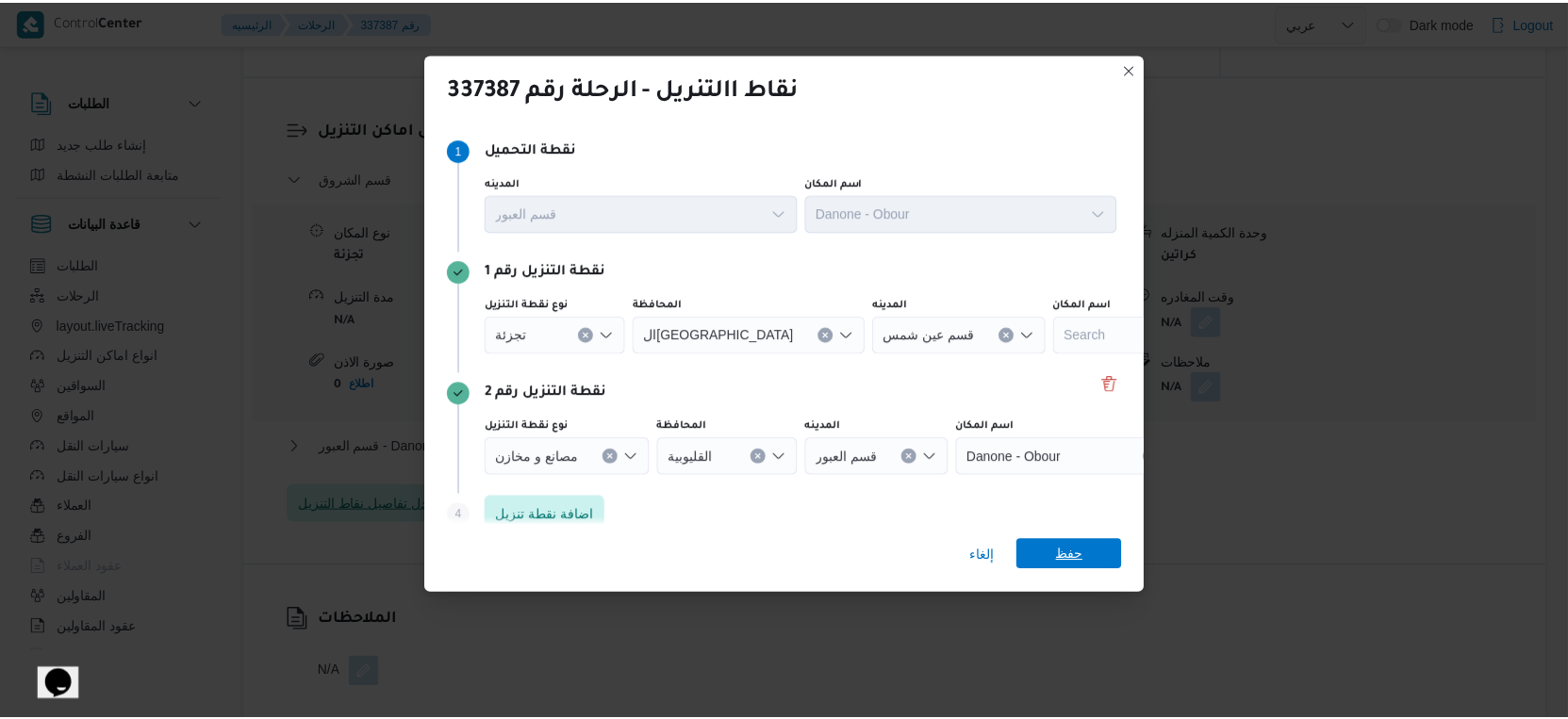
scroll to position [1572, 0]
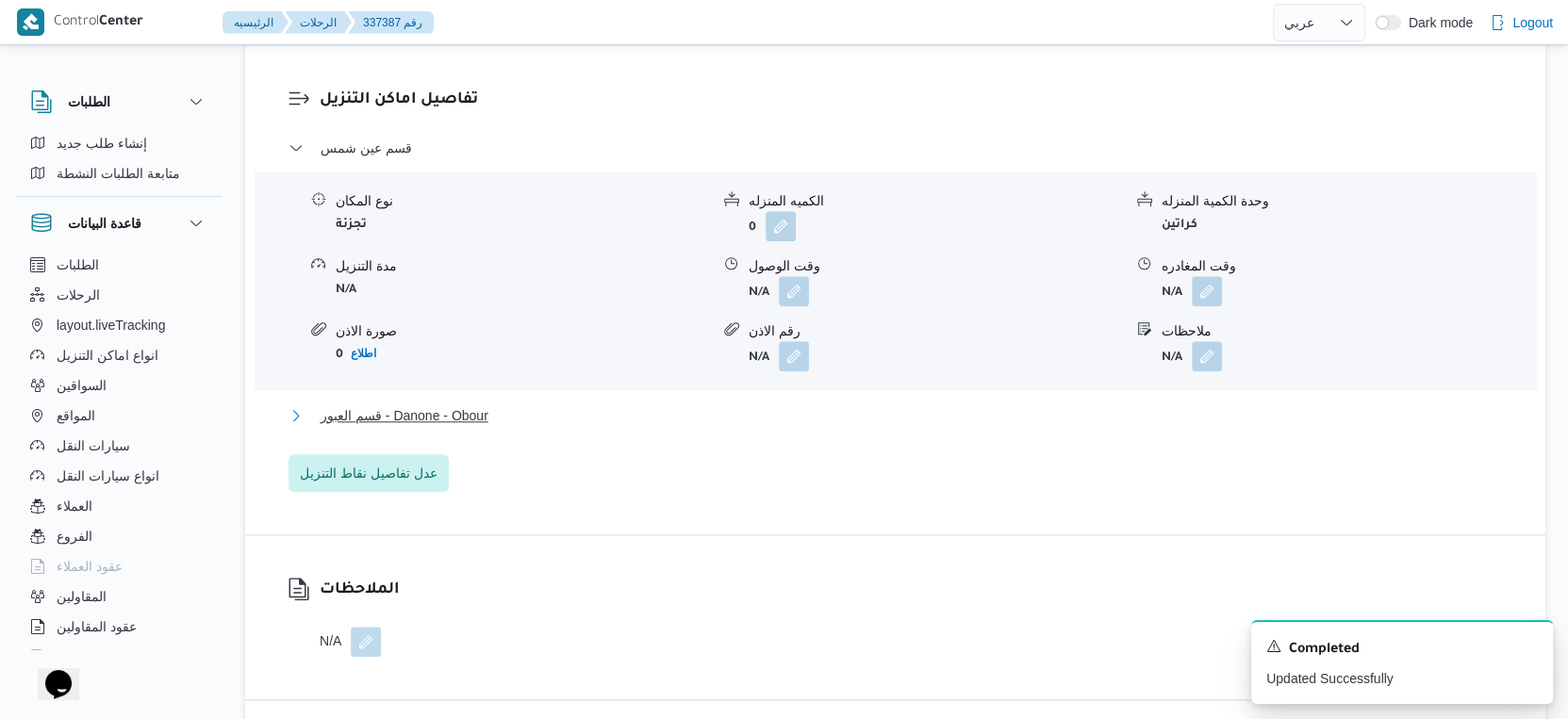
click at [543, 417] on button "قسم العبور - Danone - Obour" at bounding box center [896, 416] width 1214 height 23
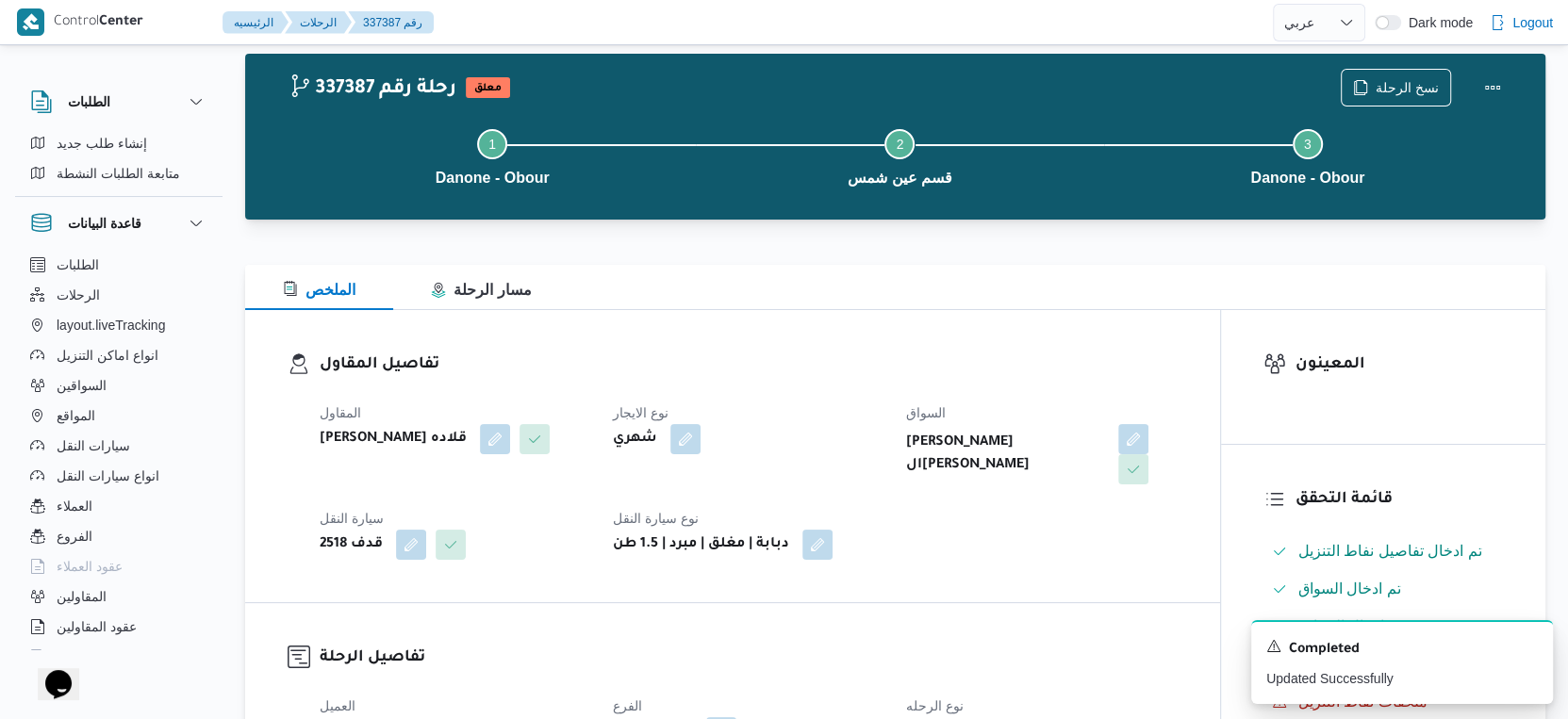
scroll to position [0, 0]
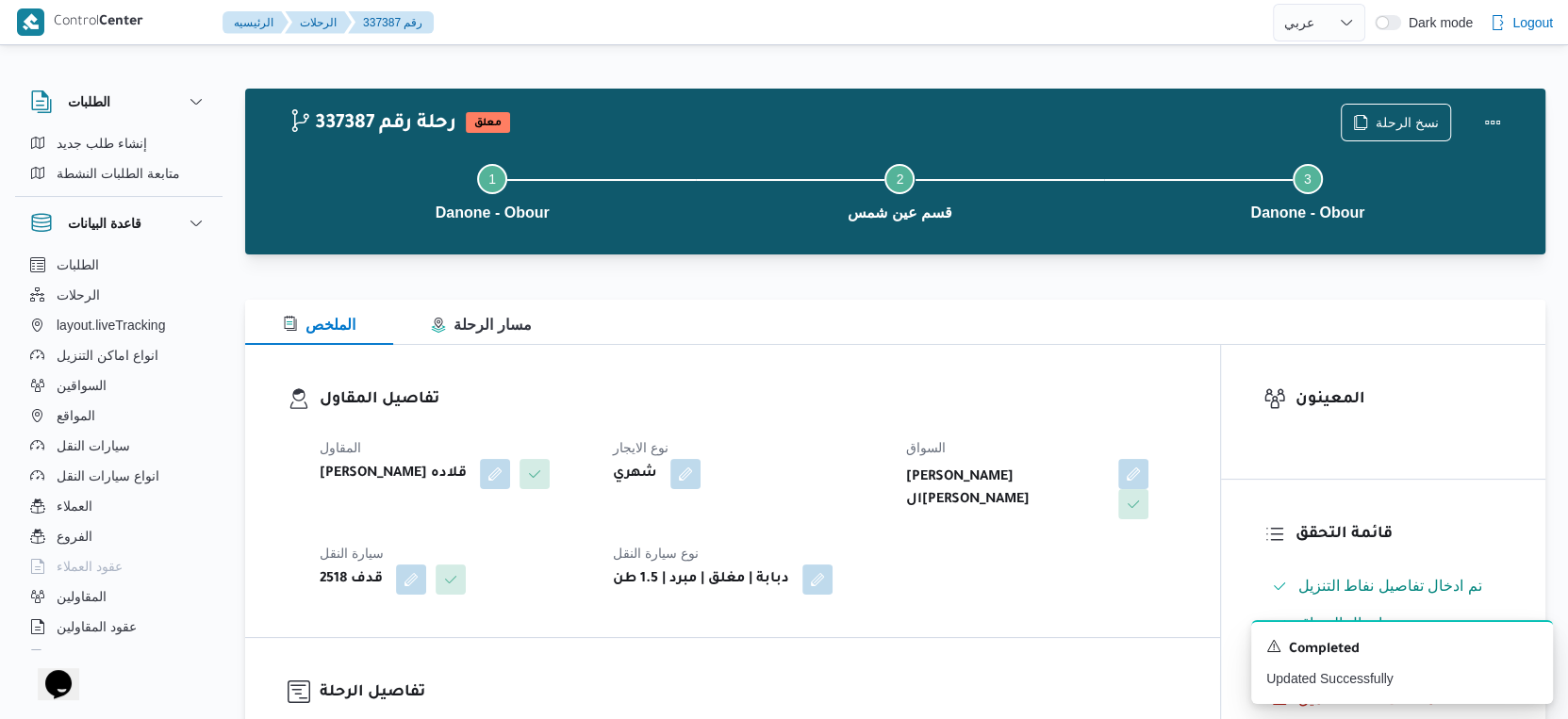
select select "ar"
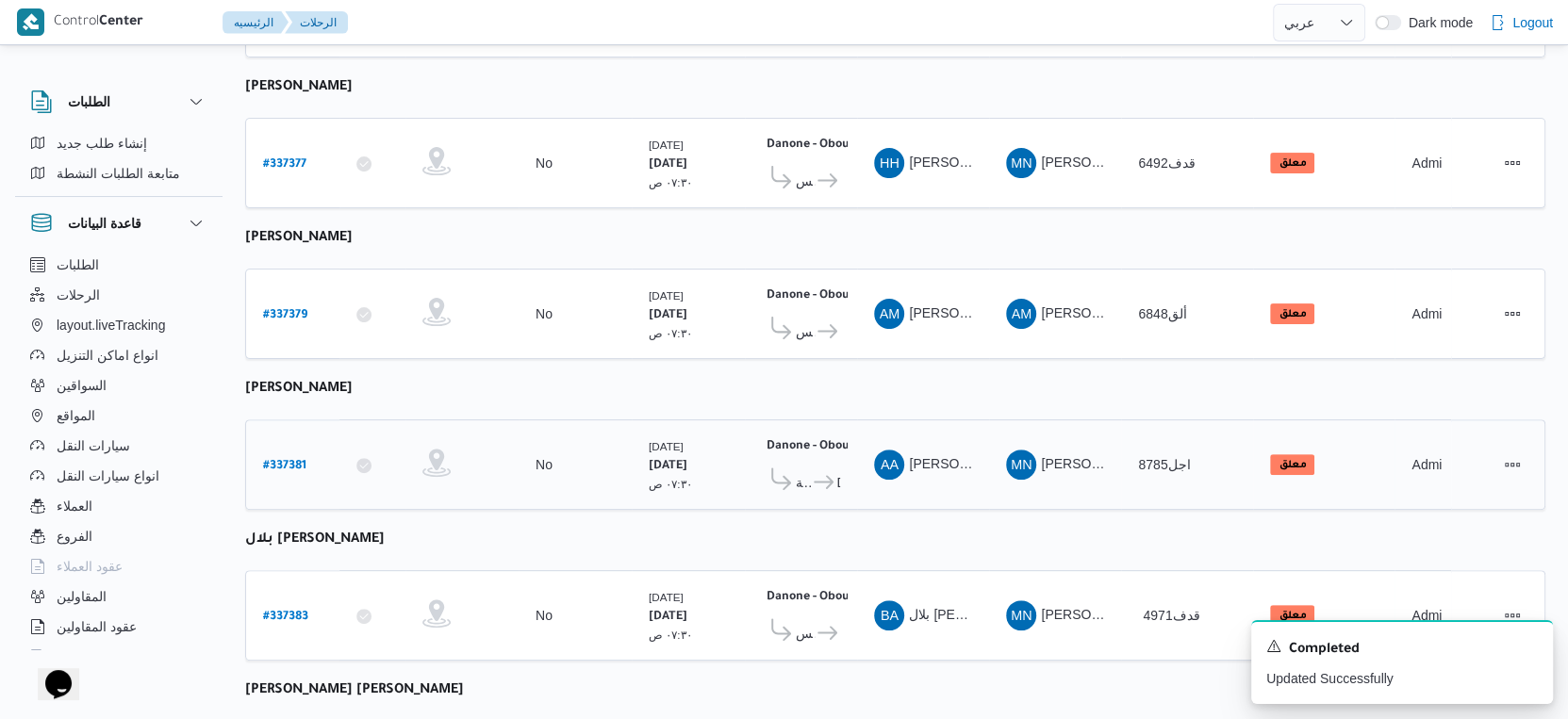
scroll to position [653, 0]
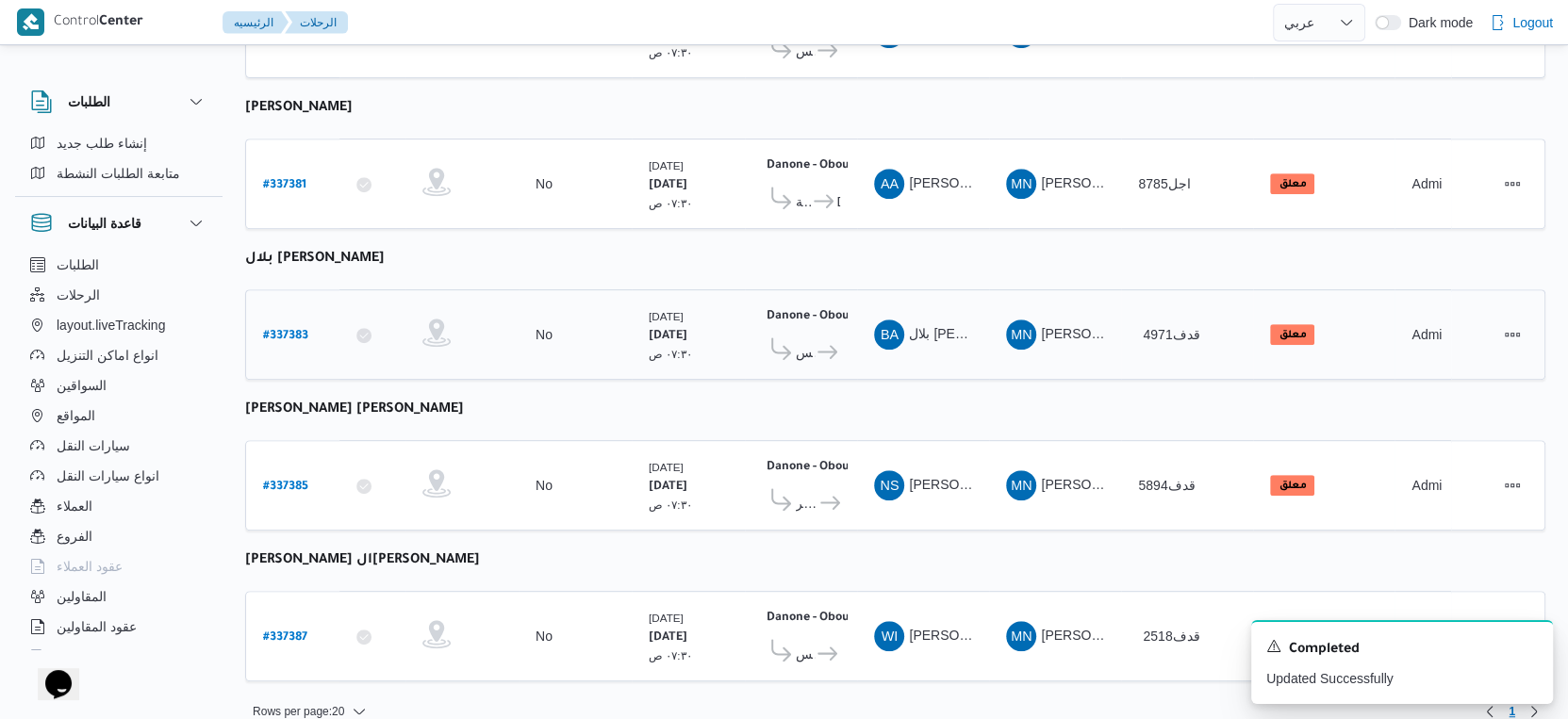
click at [290, 330] on b "# 337383" at bounding box center [285, 337] width 45 height 13
select select "ar"
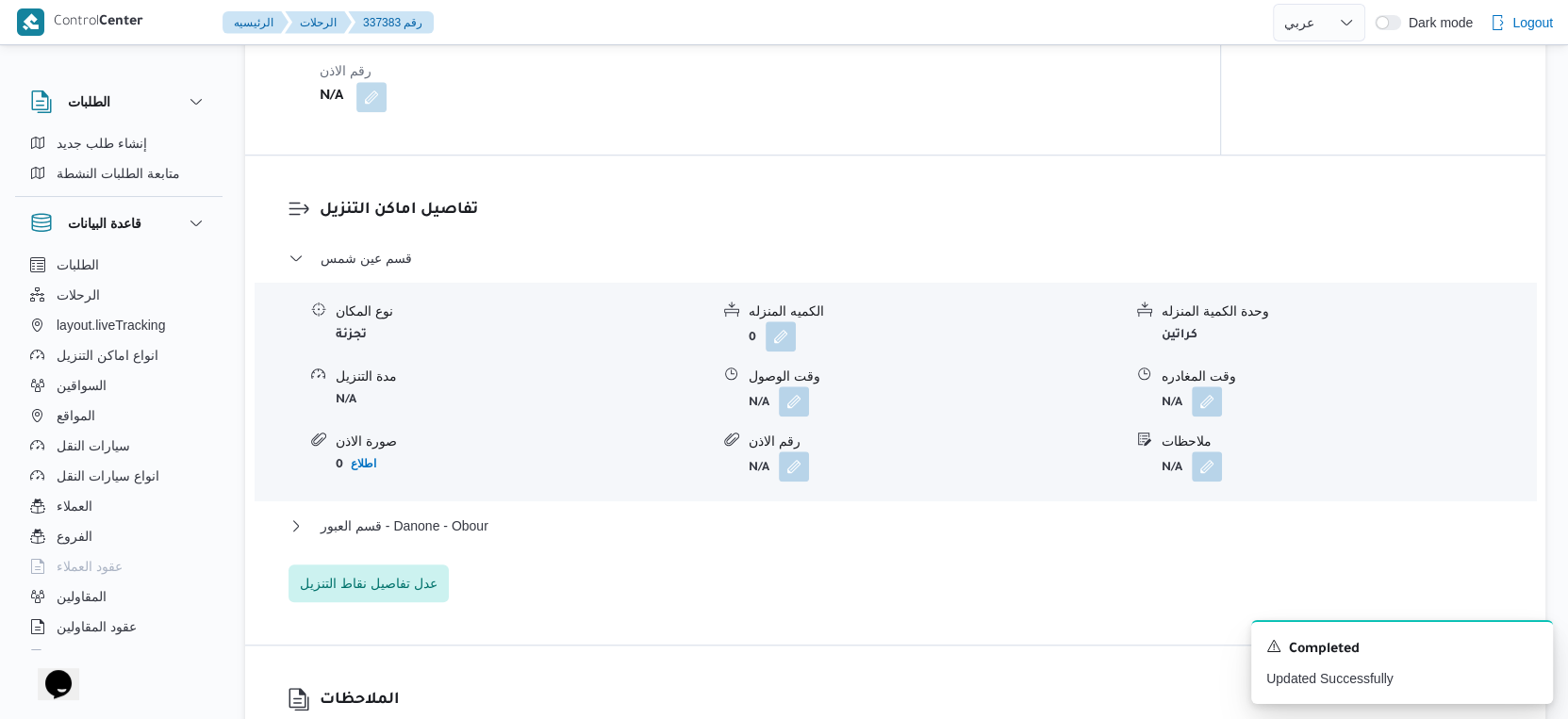
scroll to position [1572, 0]
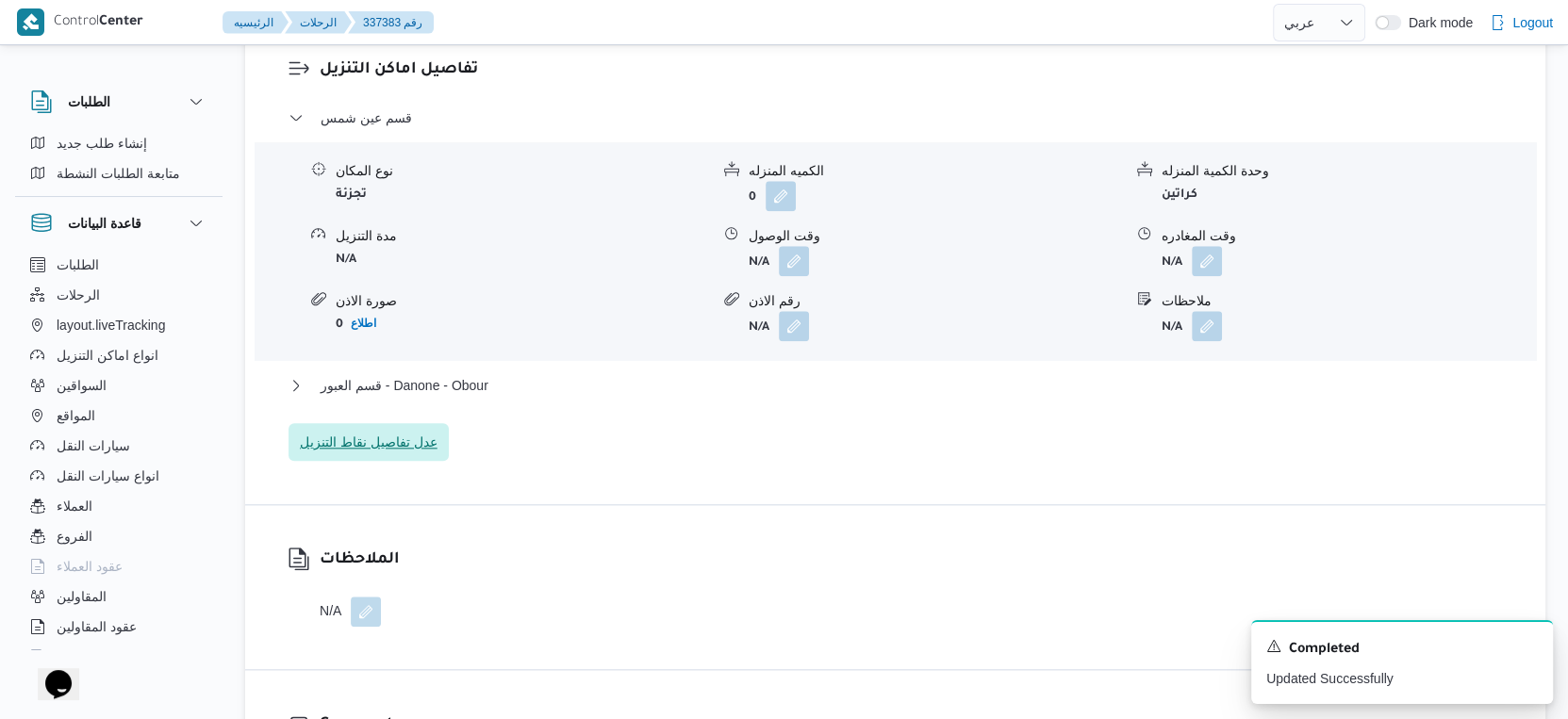
click at [390, 454] on span "عدل تفاصيل نقاط التنزيل" at bounding box center [368, 442] width 137 height 23
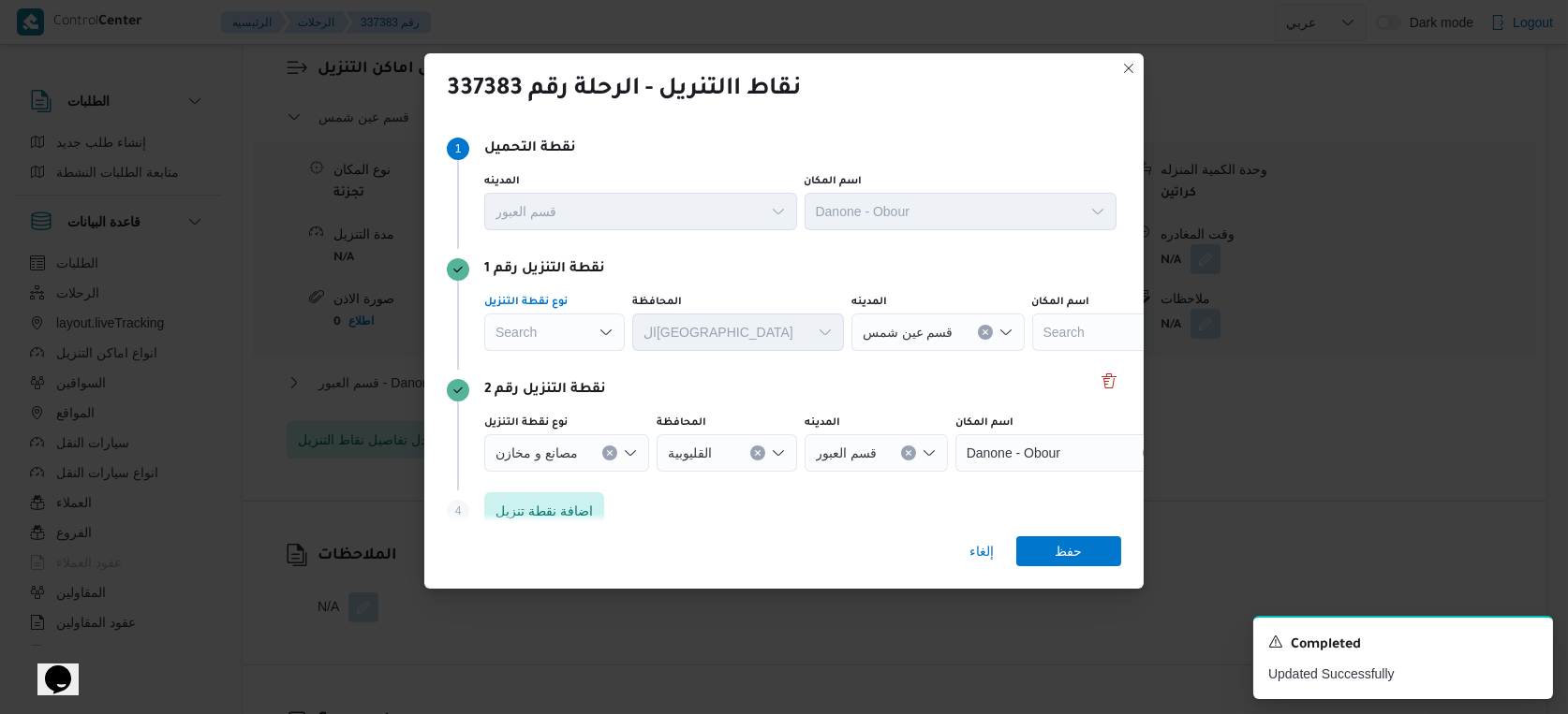
click at [568, 328] on div "Search" at bounding box center [554, 332] width 140 height 38
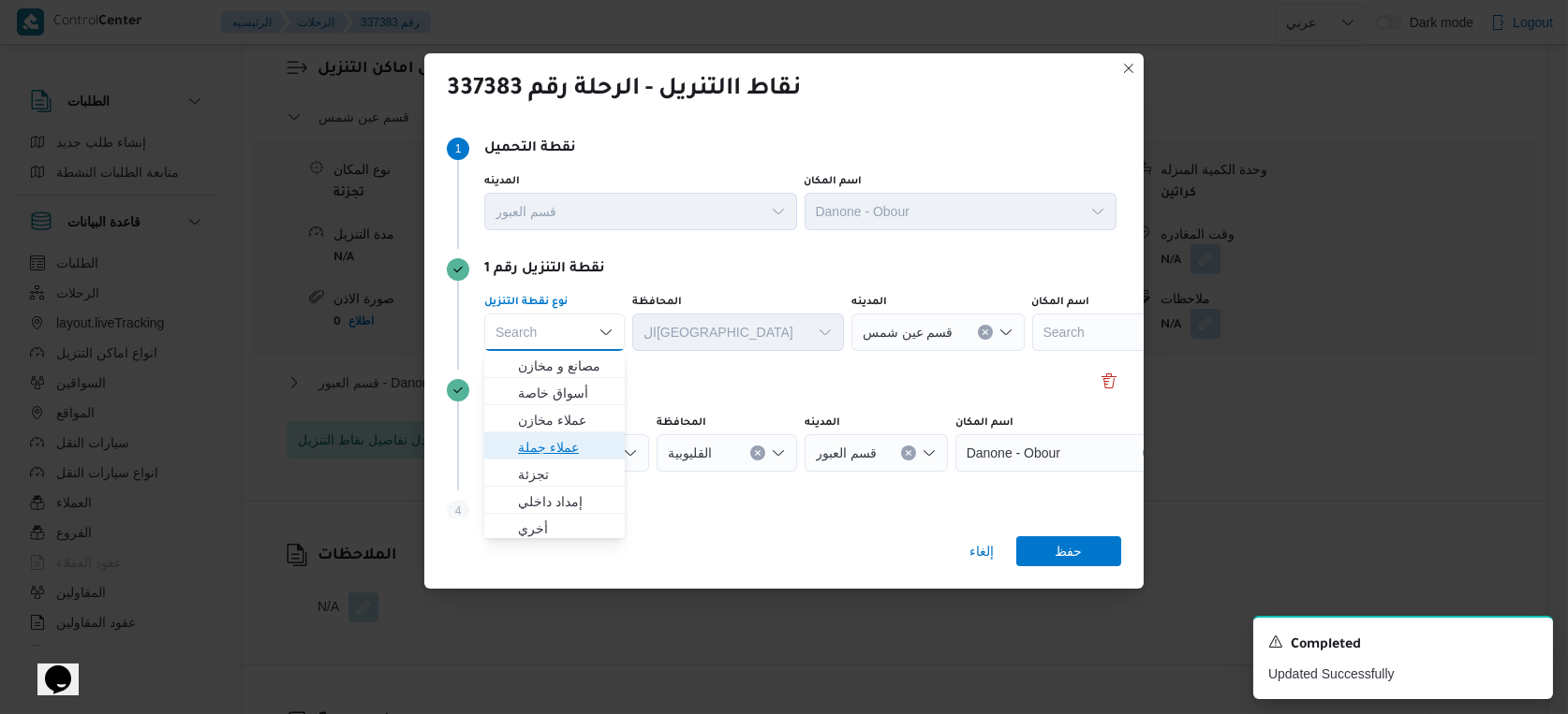
click at [582, 443] on span "عملاء جملة" at bounding box center [566, 448] width 96 height 23
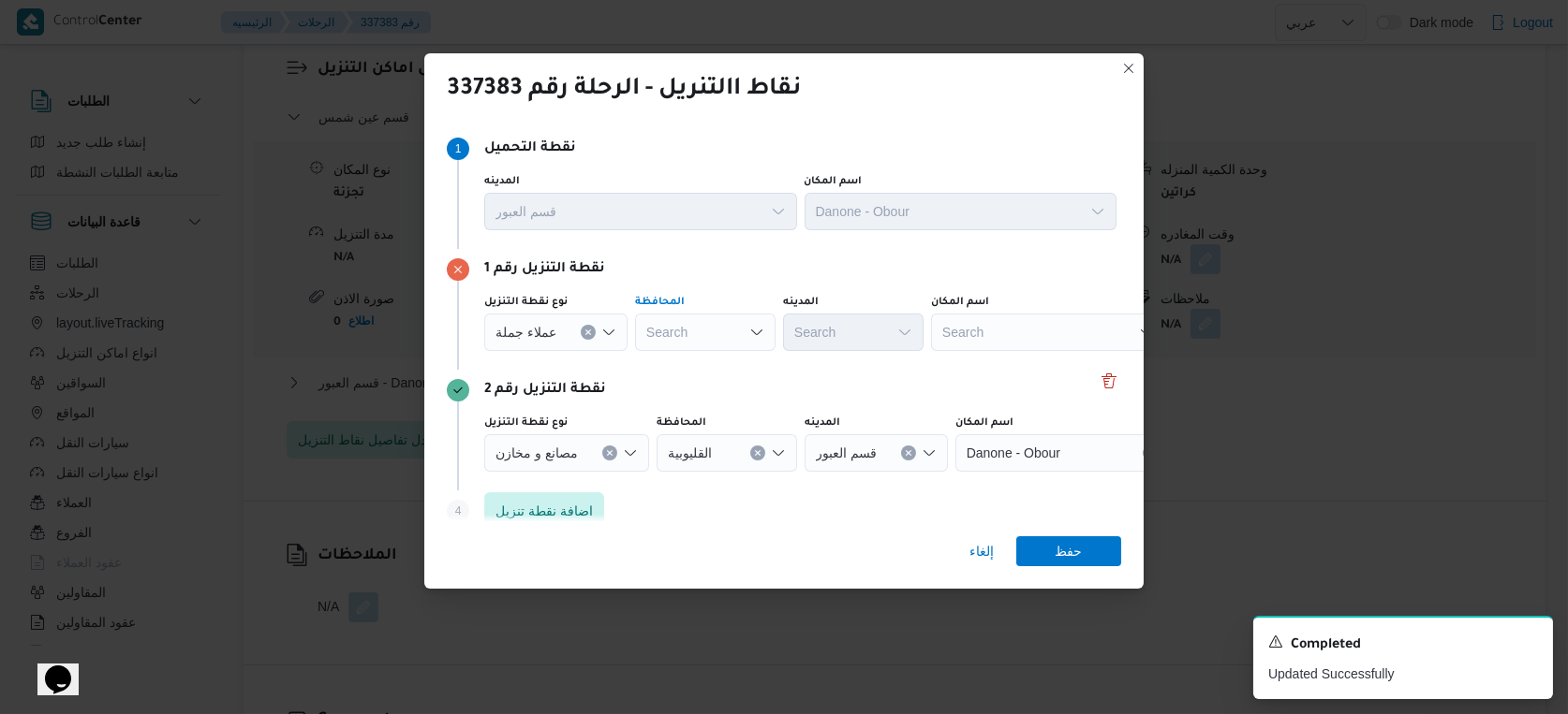
click at [691, 336] on div "Search" at bounding box center [705, 332] width 140 height 38
type input "القاه"
click at [695, 365] on mark "القاه" at bounding box center [693, 366] width 25 height 15
click at [874, 329] on div "Search" at bounding box center [945, 332] width 140 height 38
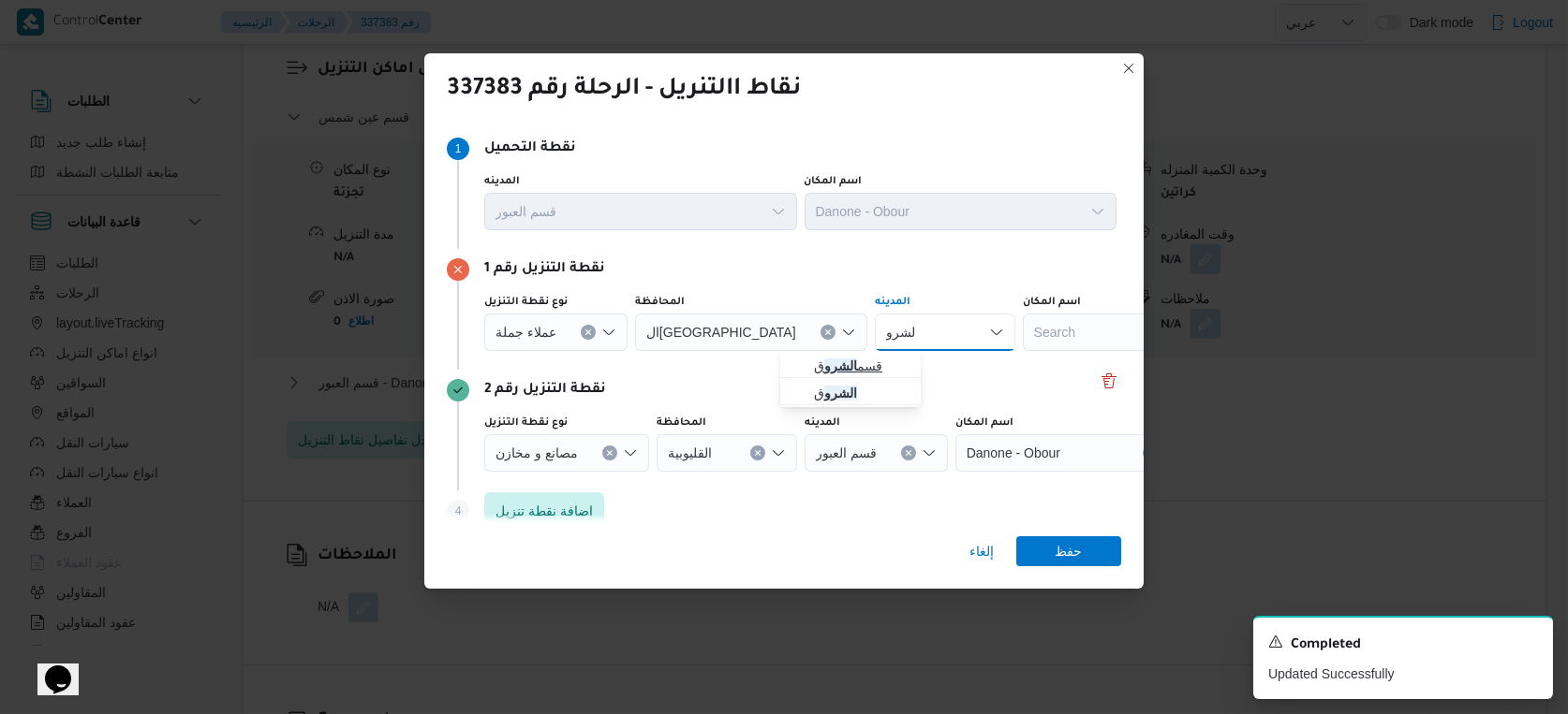
type input "الشرو"
click at [872, 362] on span "قسم الشرو ق" at bounding box center [861, 366] width 96 height 23
click at [514, 330] on span "عملاء جملة" at bounding box center [526, 331] width 61 height 21
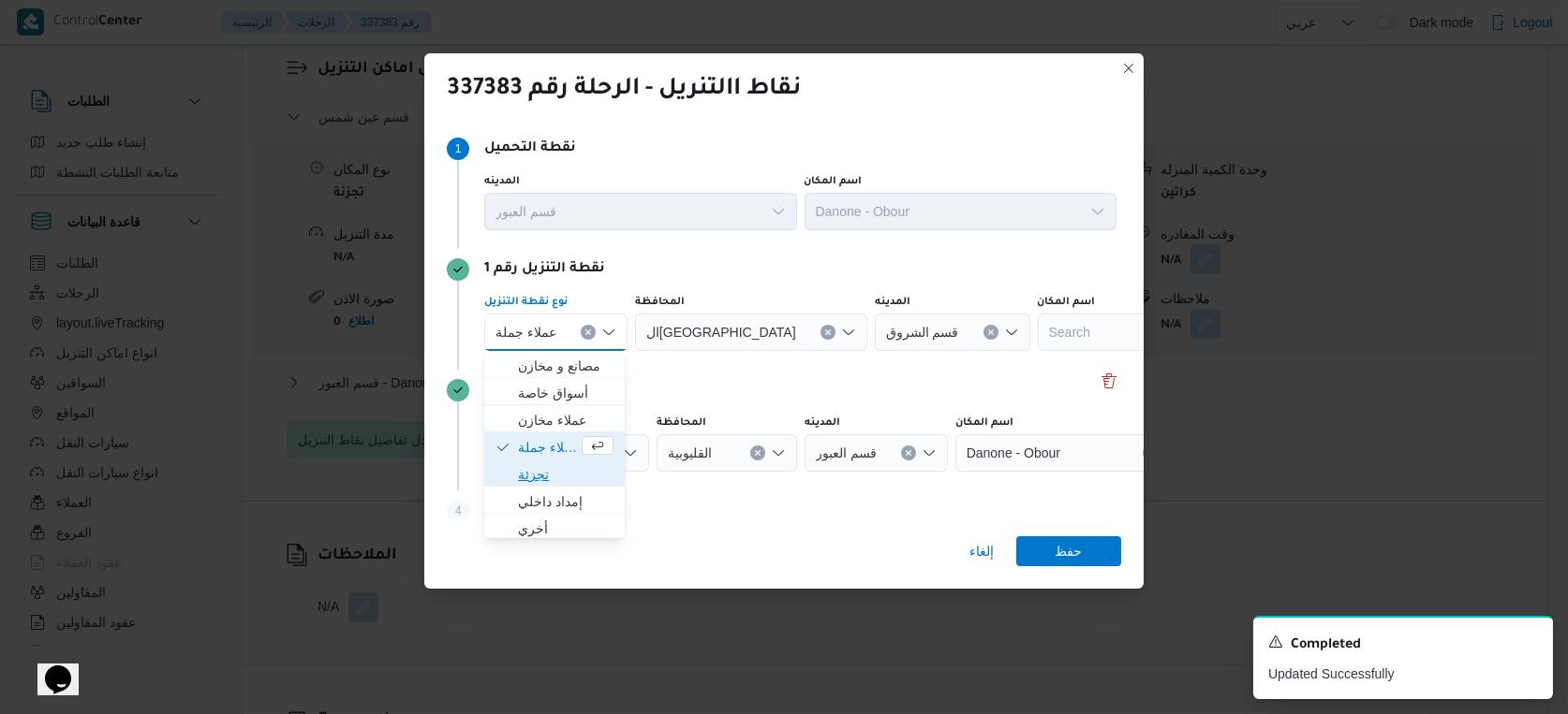
click at [568, 467] on span "تجزئة" at bounding box center [566, 474] width 96 height 23
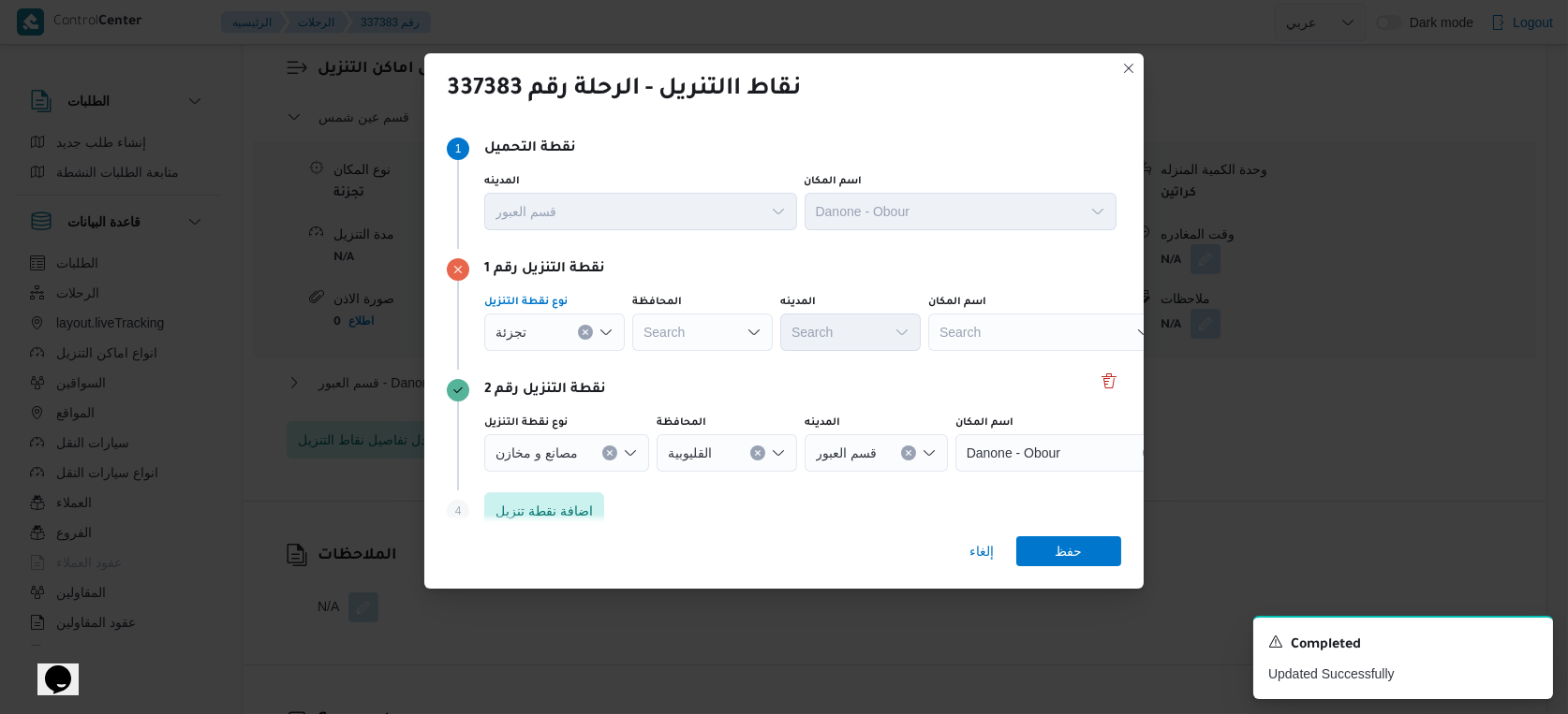
click at [692, 331] on div "Search" at bounding box center [702, 332] width 140 height 38
type input "القاه"
click at [699, 374] on span "القاه رة" at bounding box center [713, 366] width 96 height 23
click at [875, 339] on div "Search" at bounding box center [942, 332] width 140 height 38
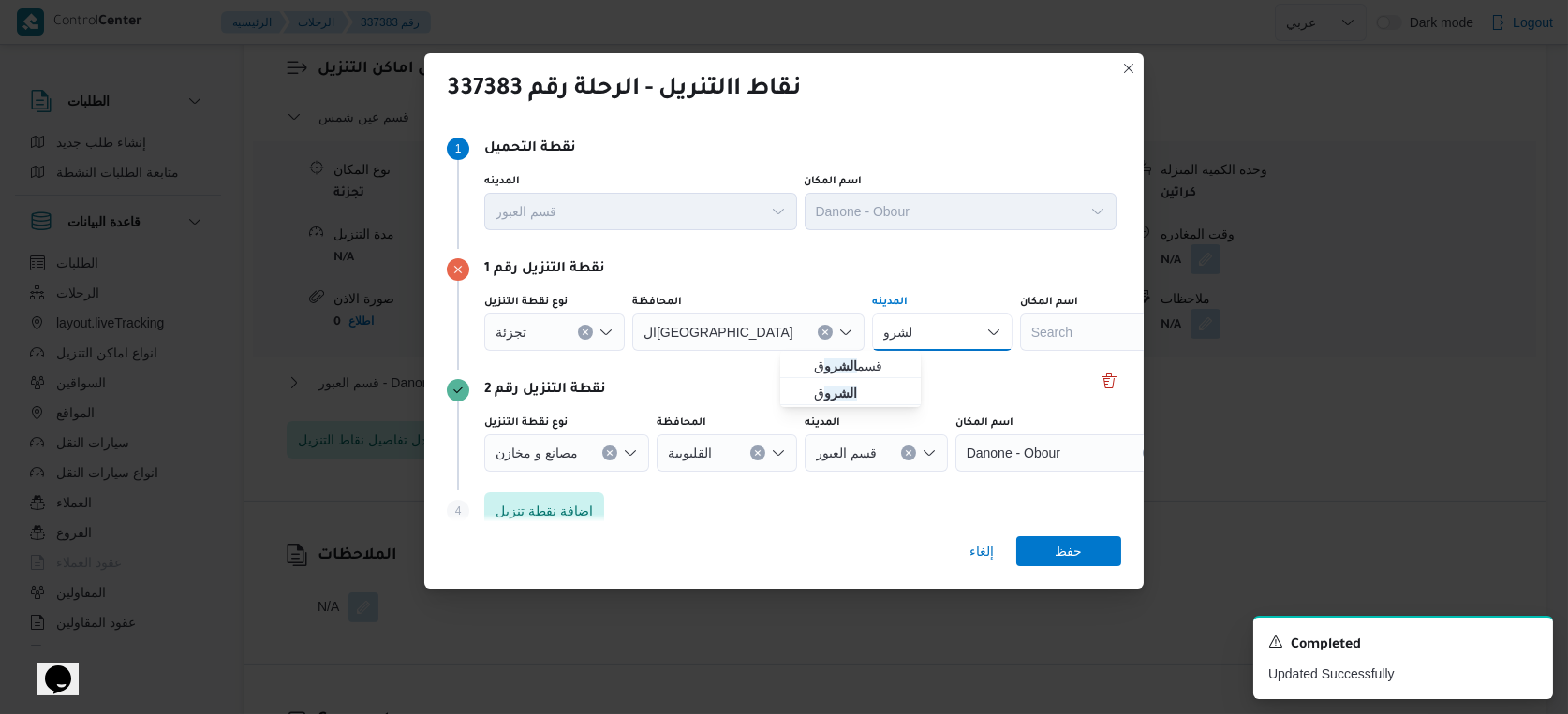
type input "الشرو"
click at [862, 364] on span "قسم الشرو ق" at bounding box center [861, 366] width 96 height 23
click at [1066, 548] on span "حفظ" at bounding box center [1069, 550] width 27 height 30
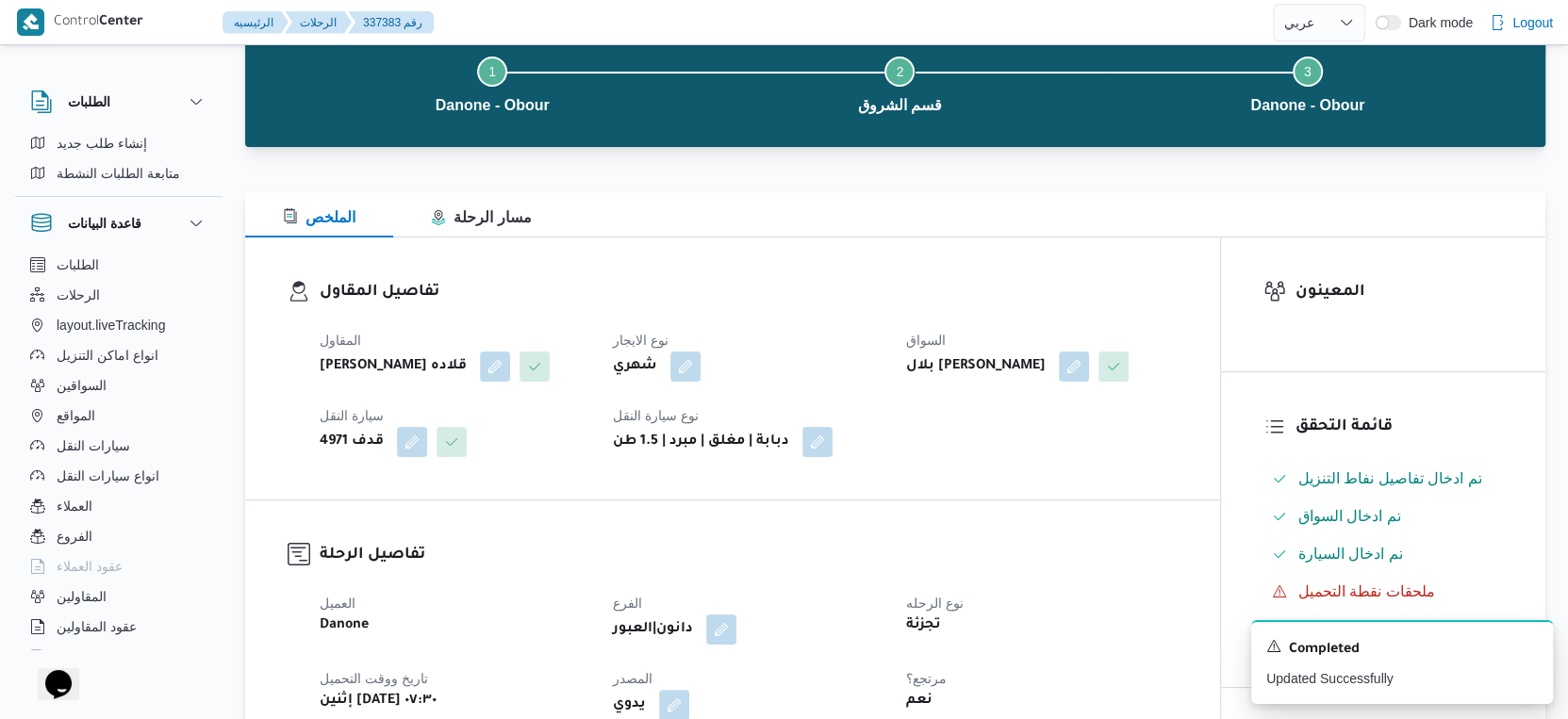
scroll to position [0, 0]
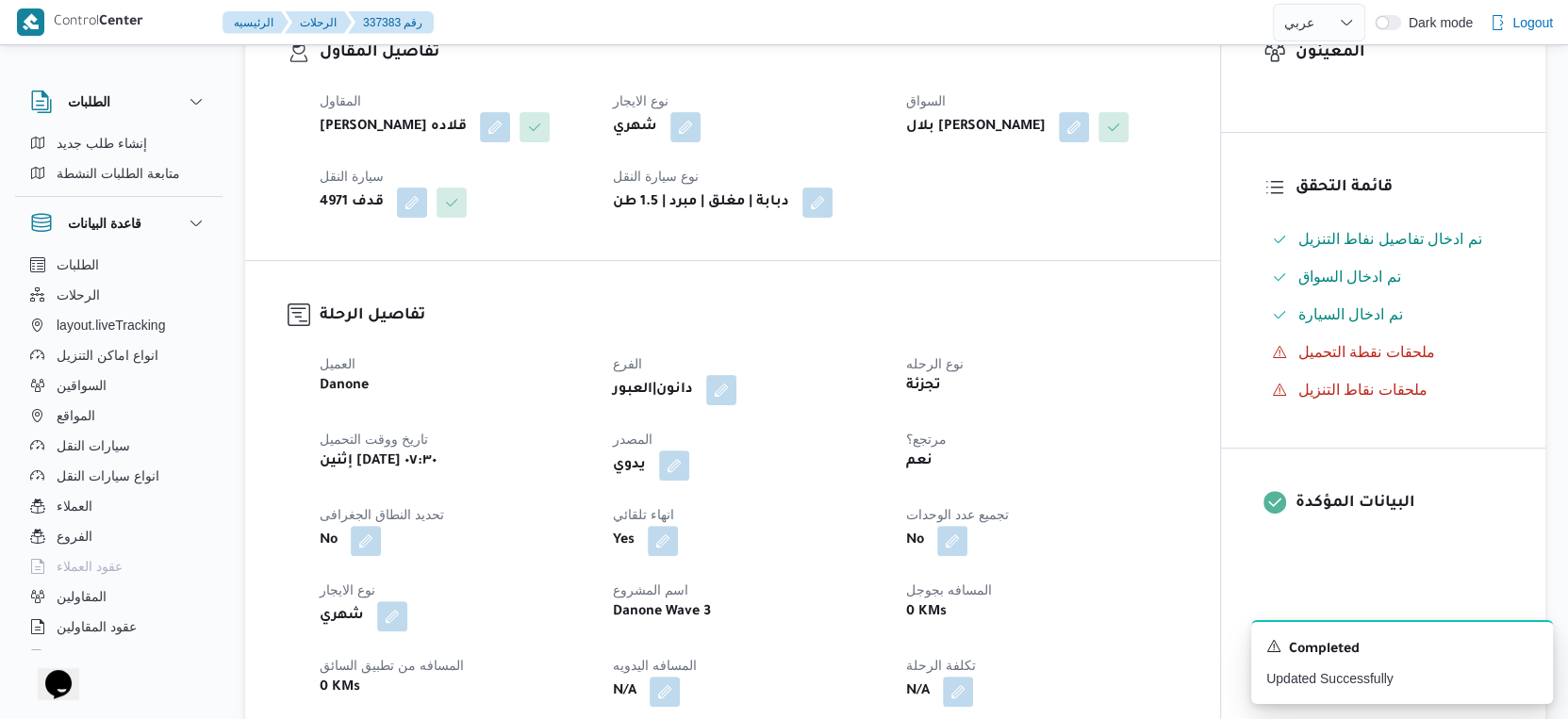
select select "ar"
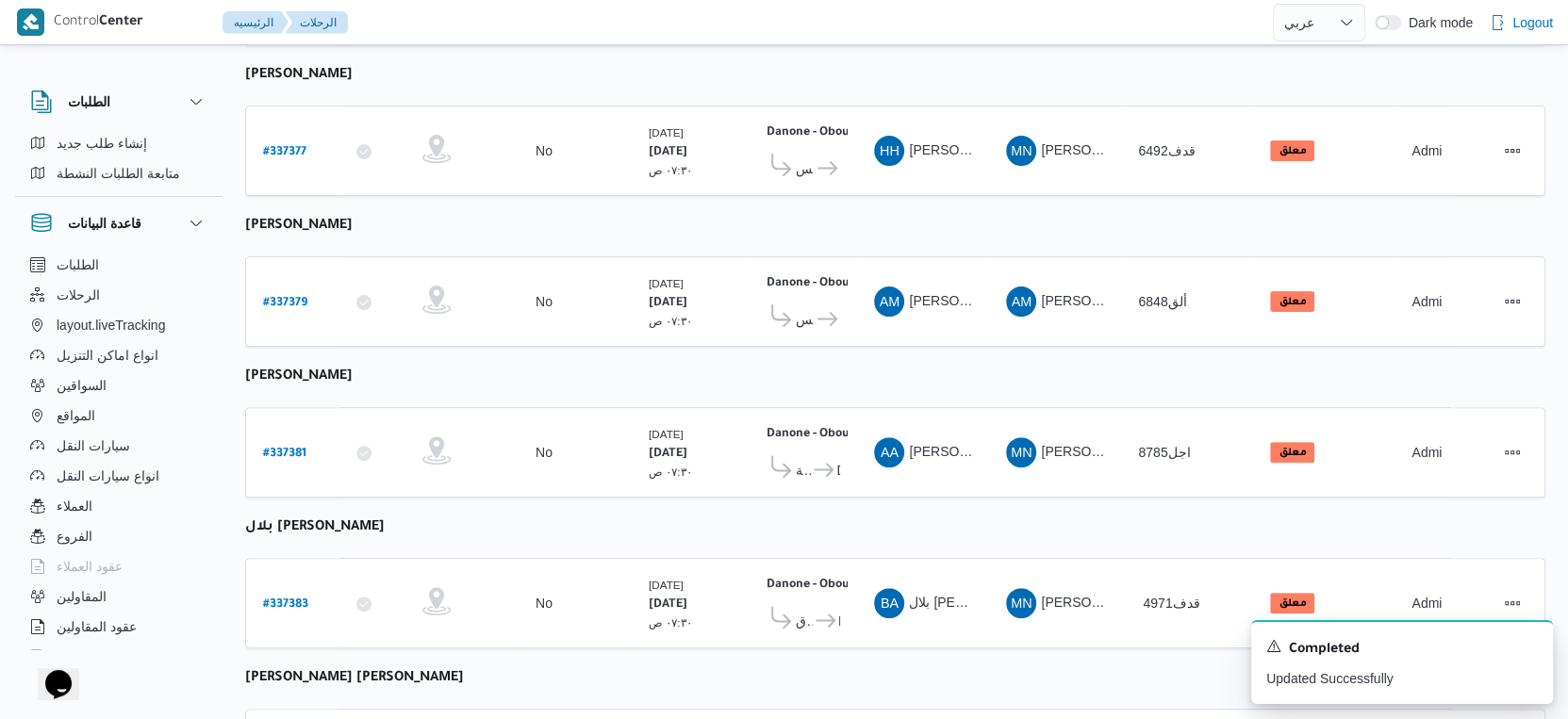
scroll to position [653, 0]
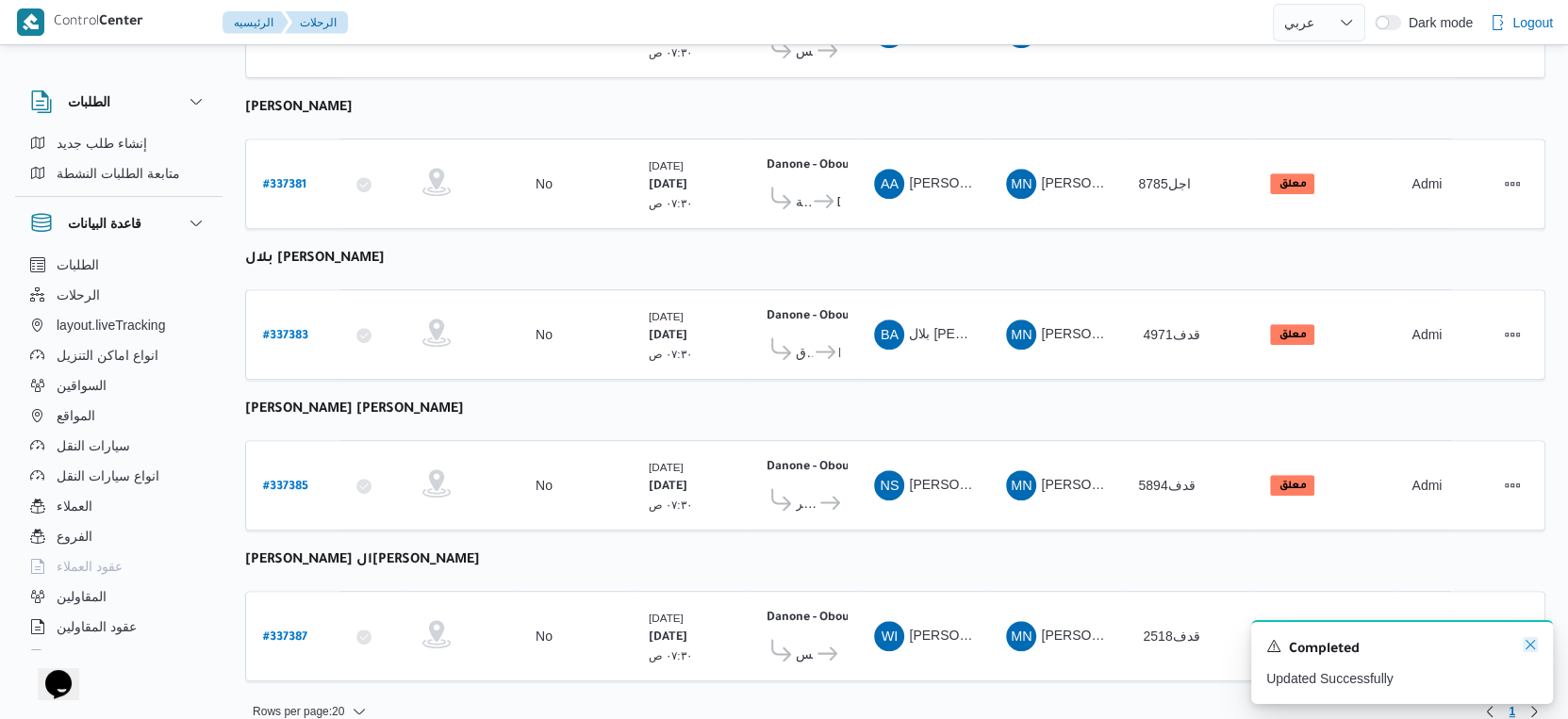
click at [1527, 638] on icon "Dismiss toast" at bounding box center [1531, 645] width 15 height 15
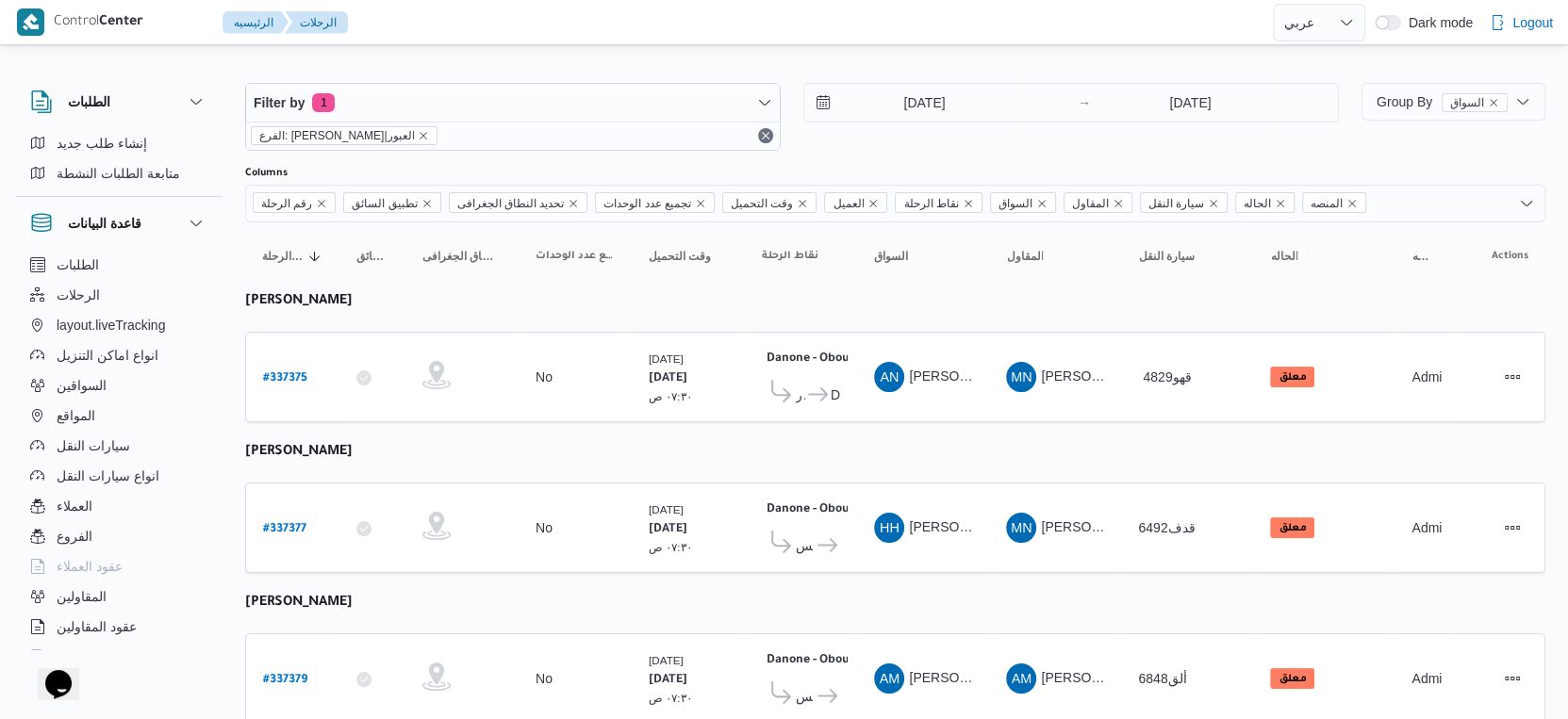
scroll to position [0, 0]
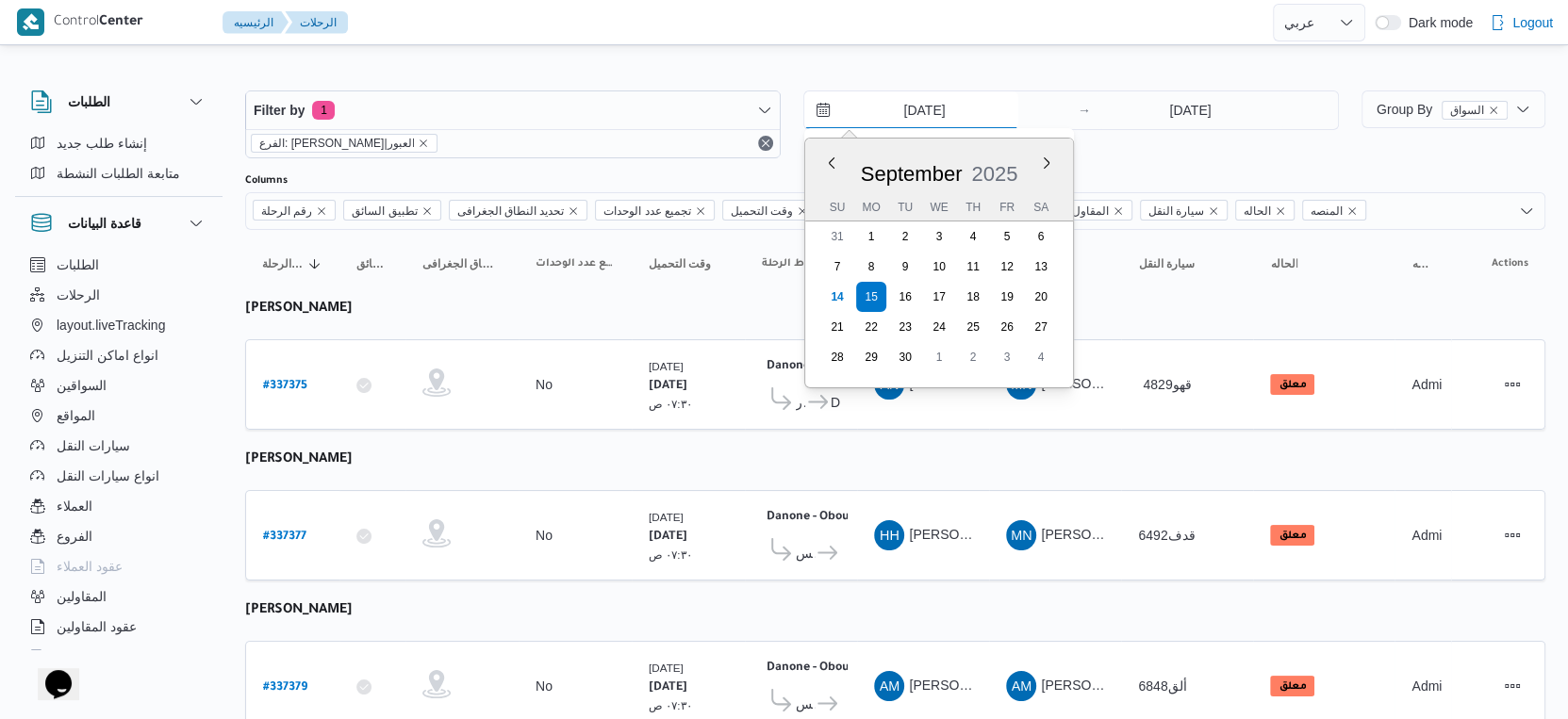
click at [946, 100] on input "15/9/2025" at bounding box center [911, 111] width 214 height 38
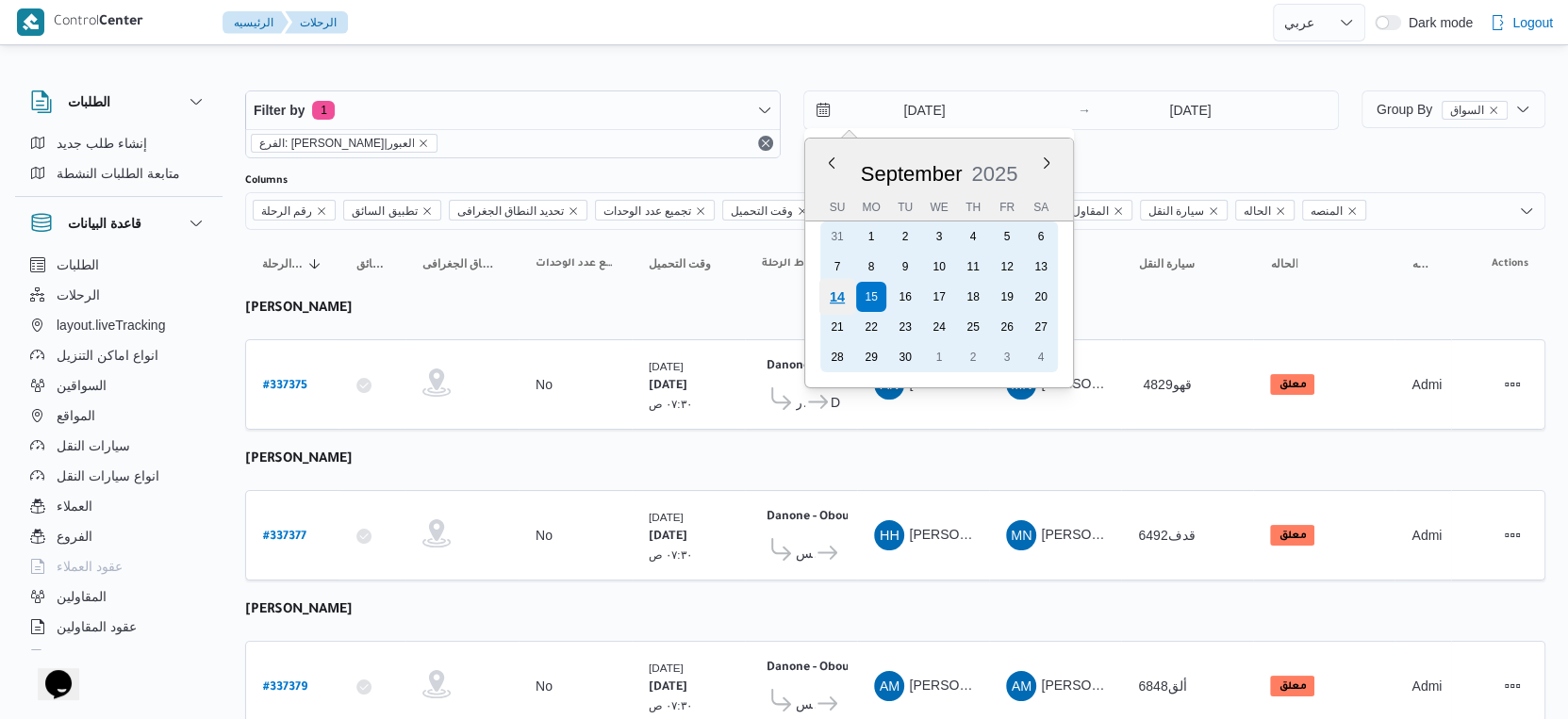
click at [837, 298] on div "14" at bounding box center [837, 298] width 36 height 36
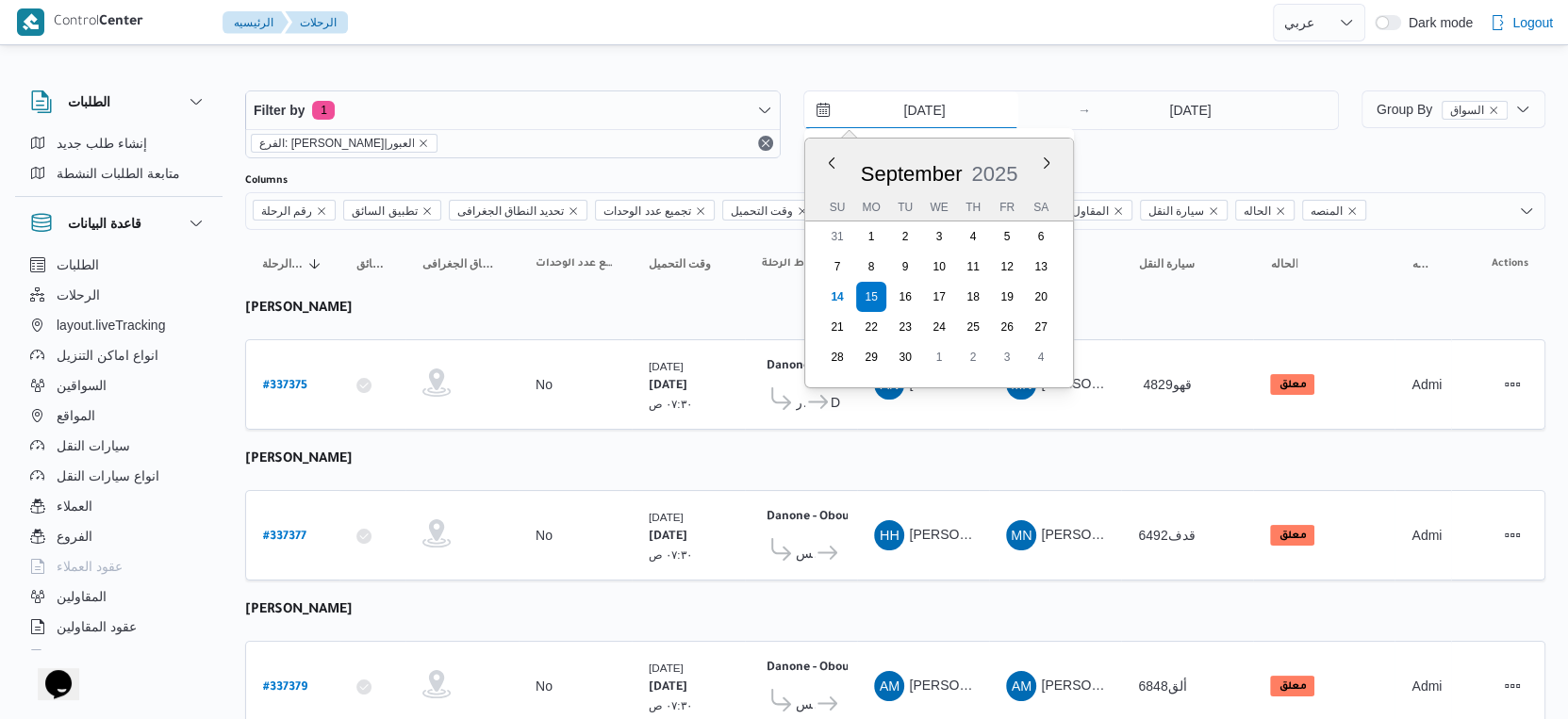
type input "[DATE]"
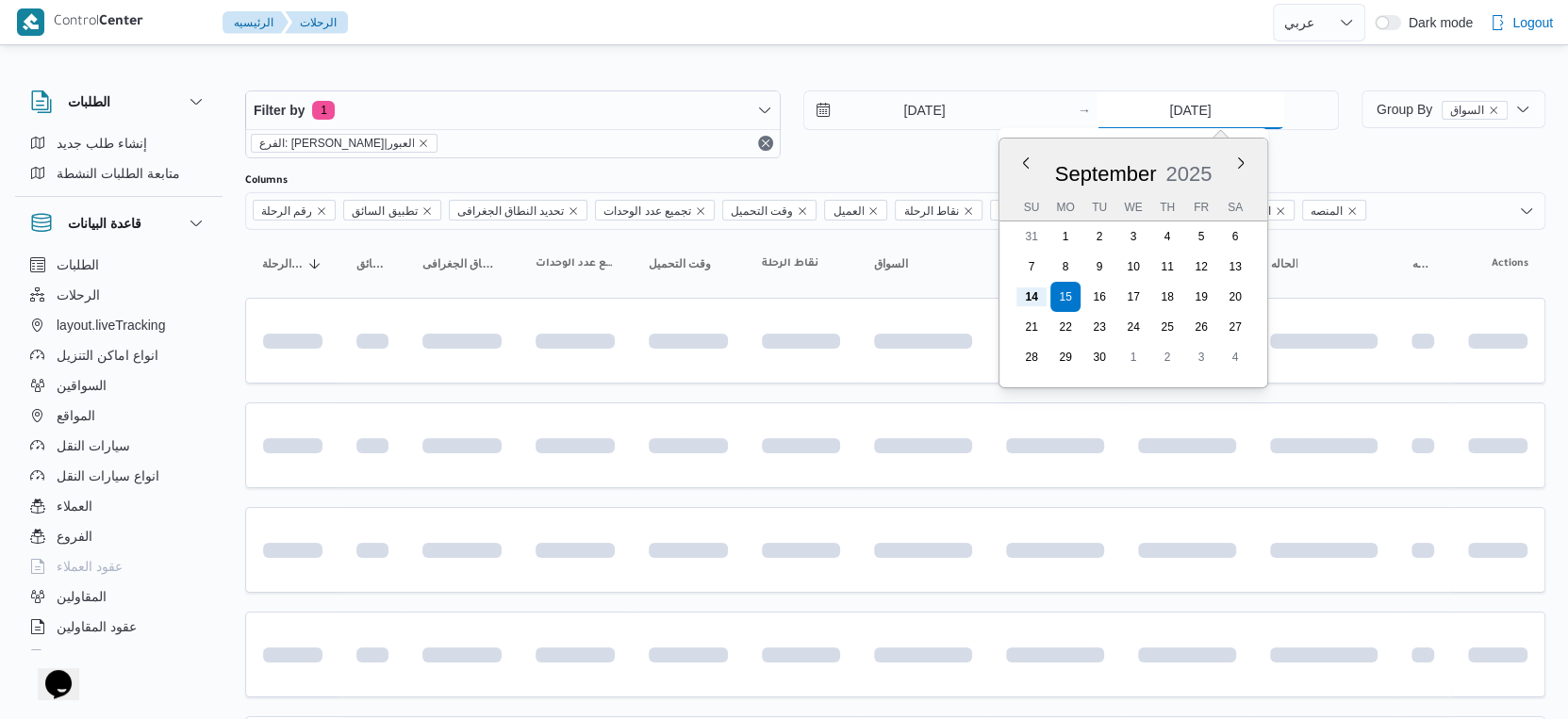
click at [1209, 117] on input "15/9/2025" at bounding box center [1190, 111] width 188 height 38
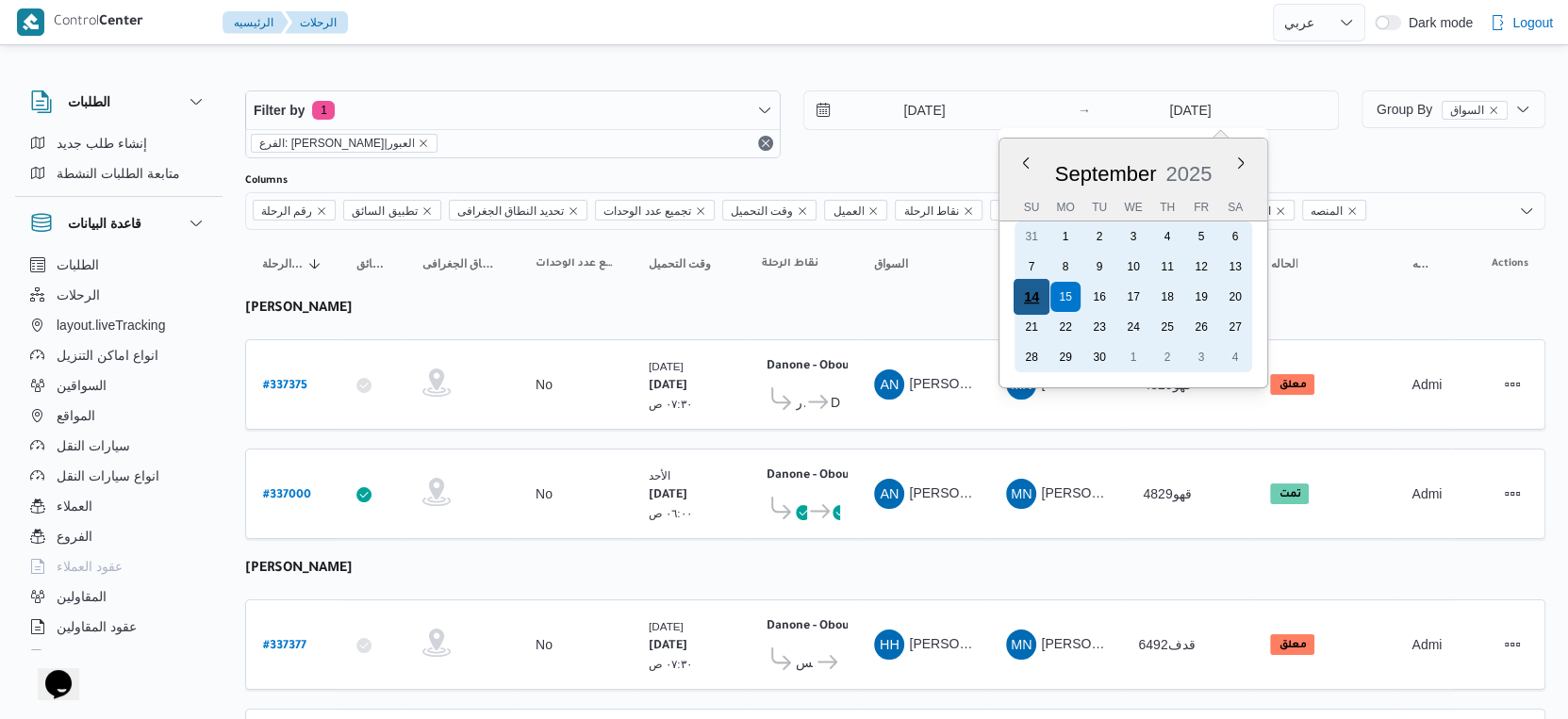
click at [1036, 297] on div "14" at bounding box center [1032, 298] width 36 height 36
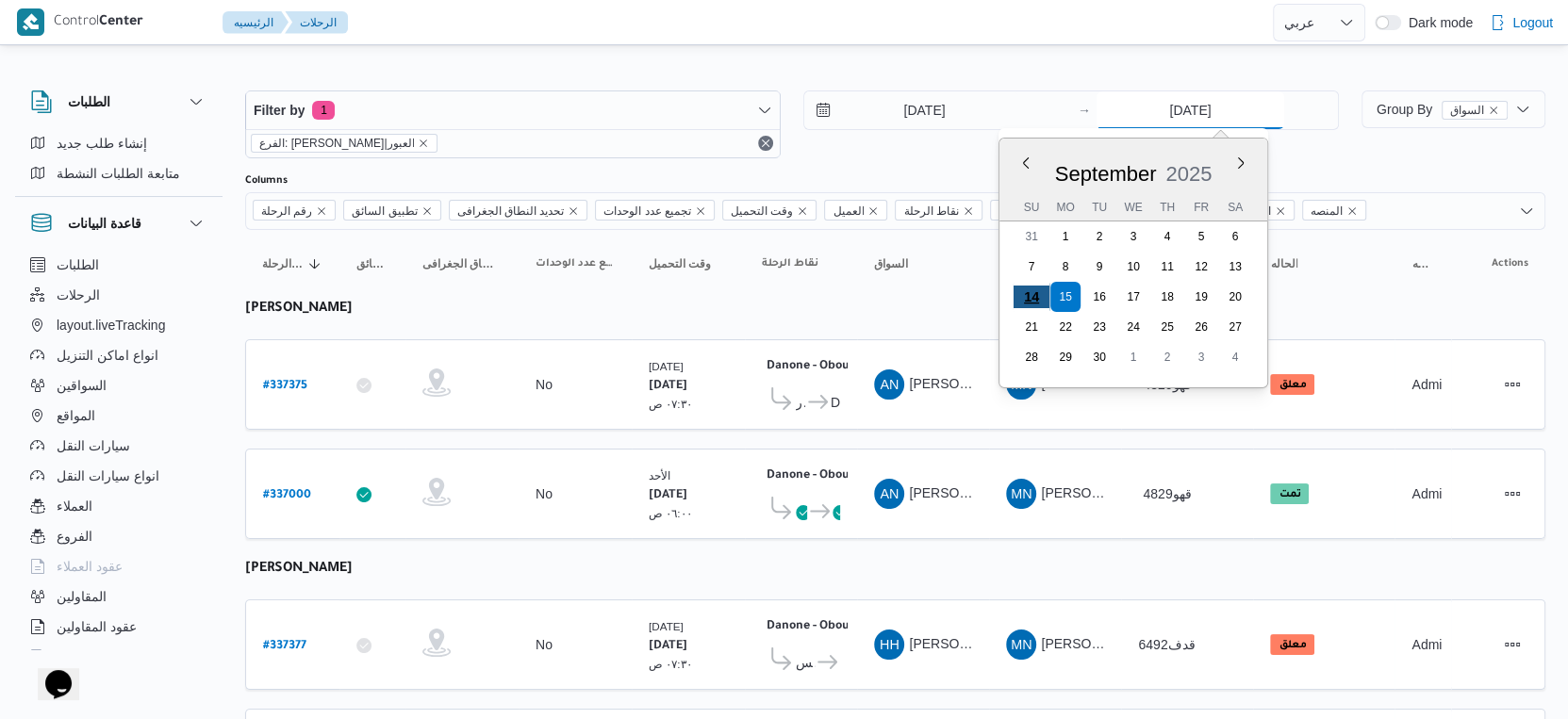
type input "[DATE]"
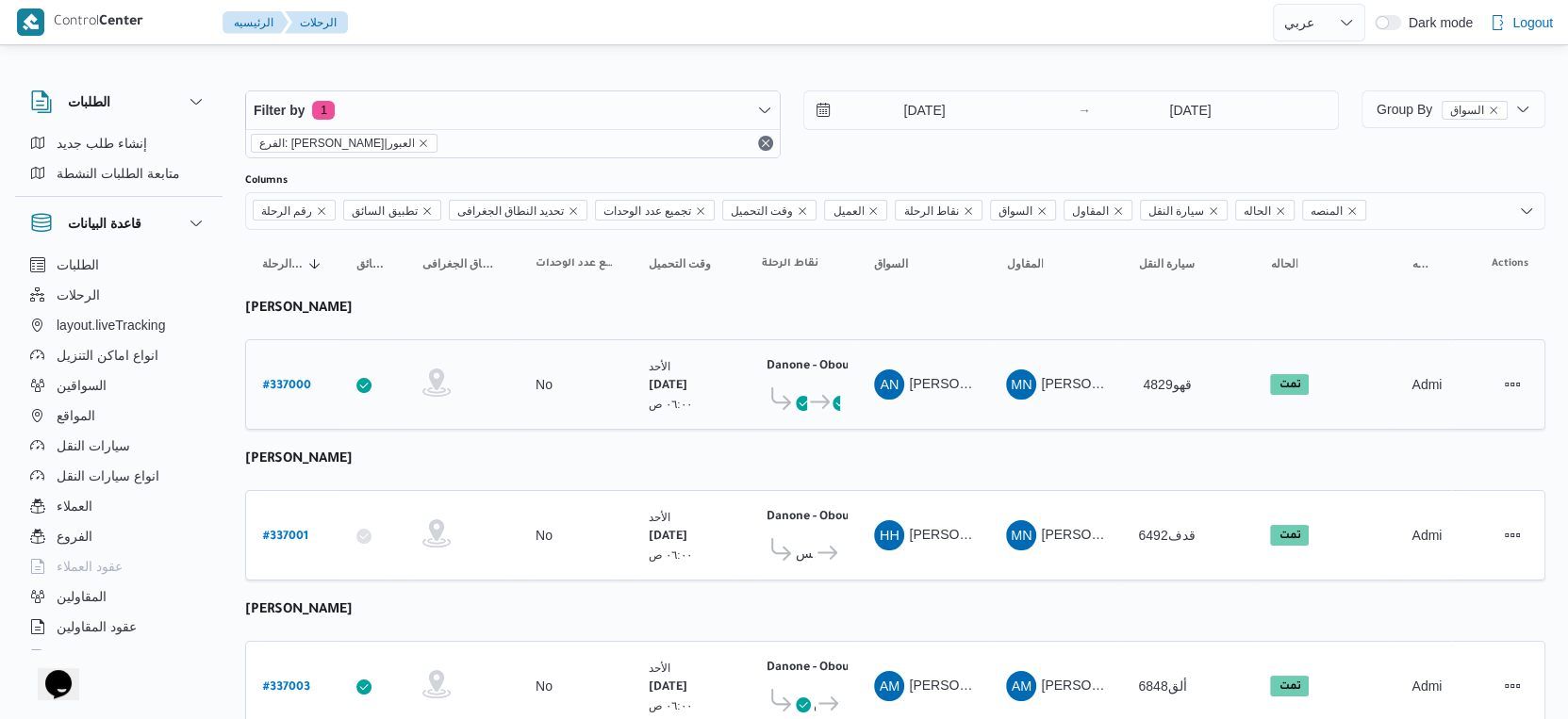
click at [1042, 400] on div "MN مينا نجيب شفيق قلاده" at bounding box center [1055, 384] width 113 height 45
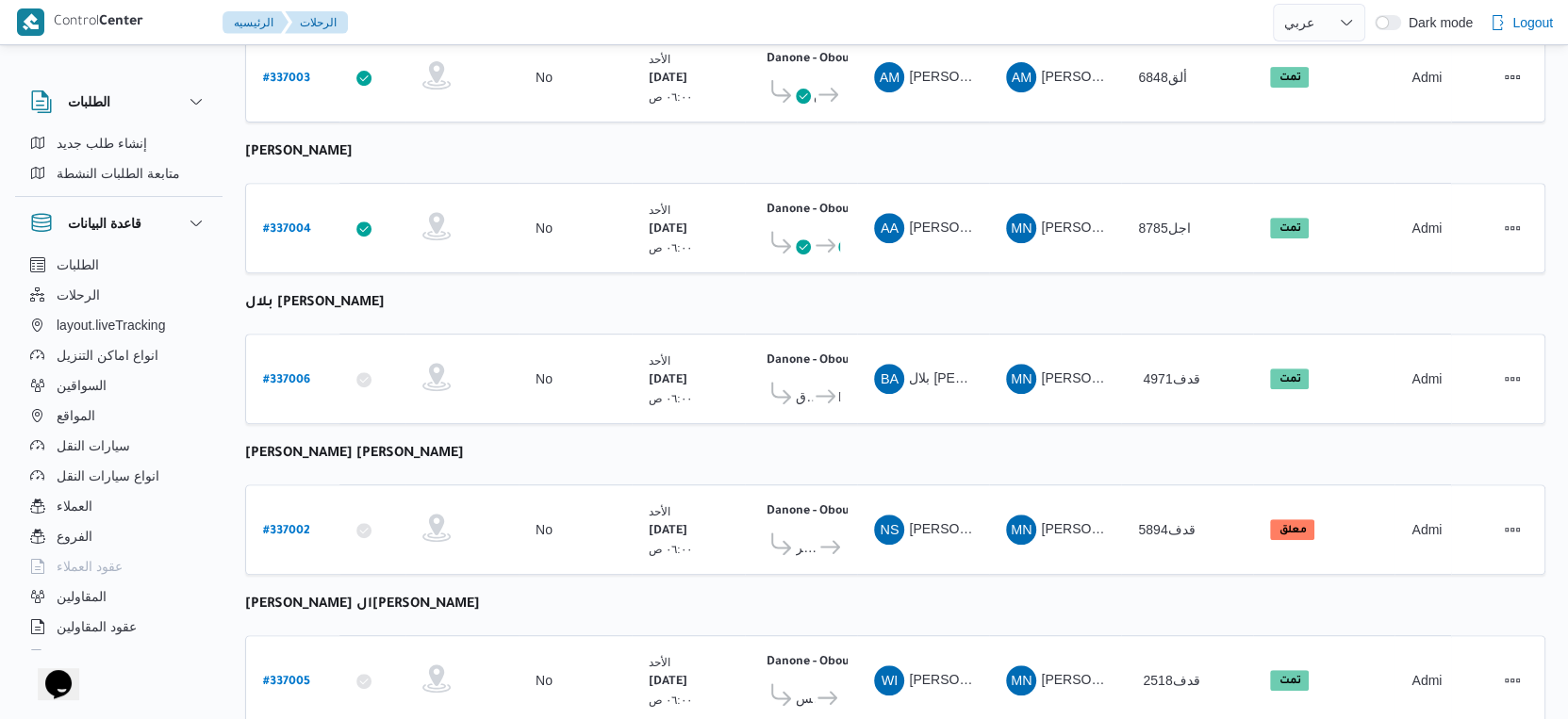
scroll to position [627, 0]
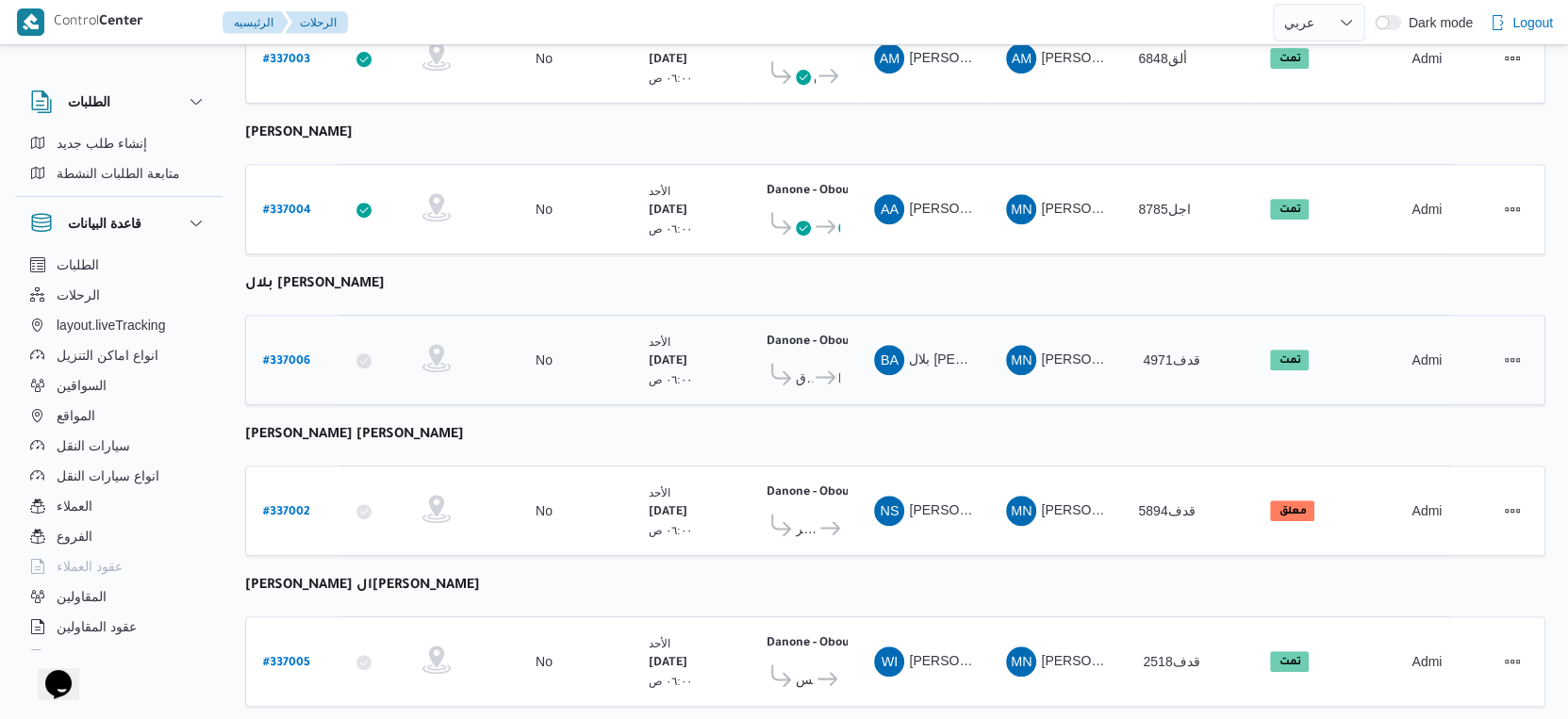
click at [793, 363] on span at bounding box center [779, 378] width 34 height 30
click at [813, 367] on span "Danone - Obour" at bounding box center [826, 379] width 28 height 23
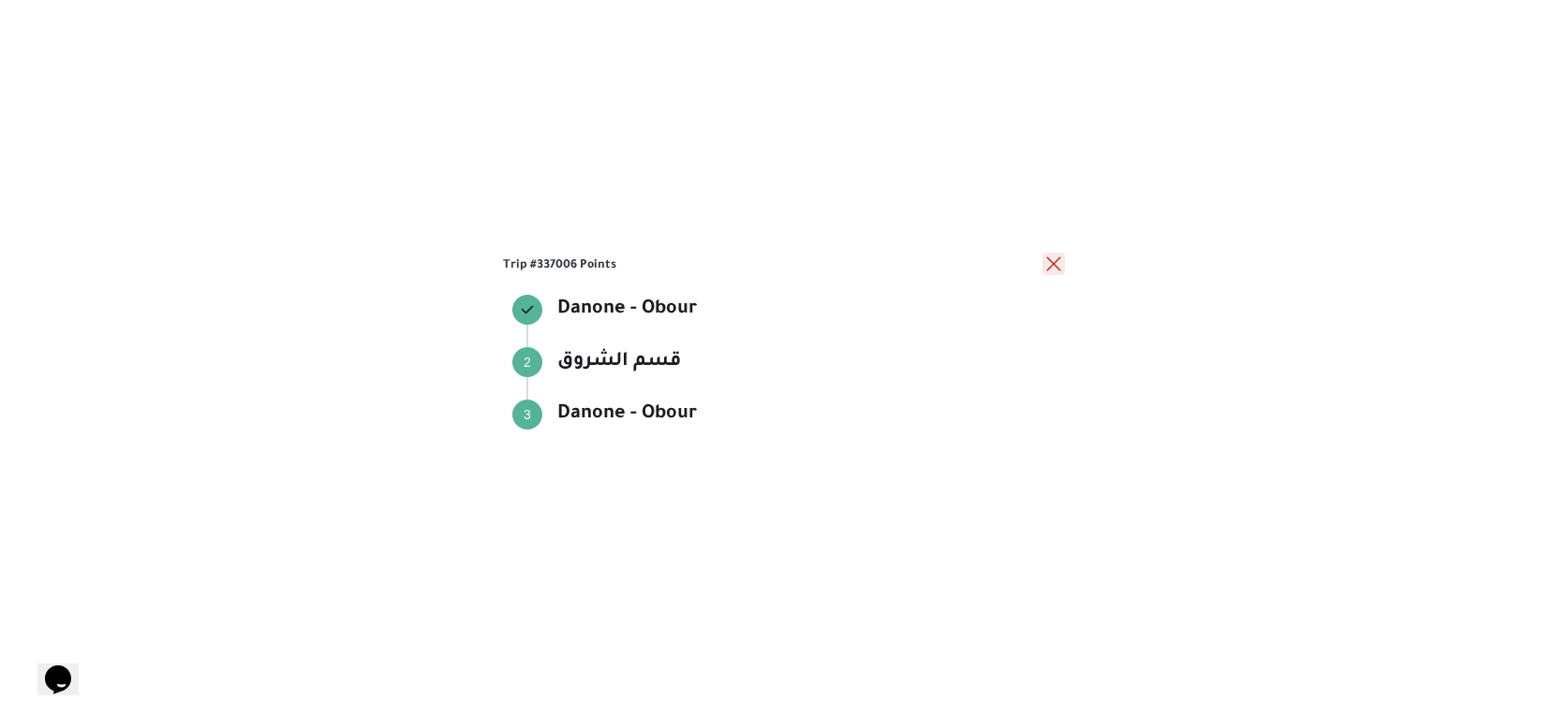
click at [1060, 262] on button "close" at bounding box center [1054, 264] width 23 height 23
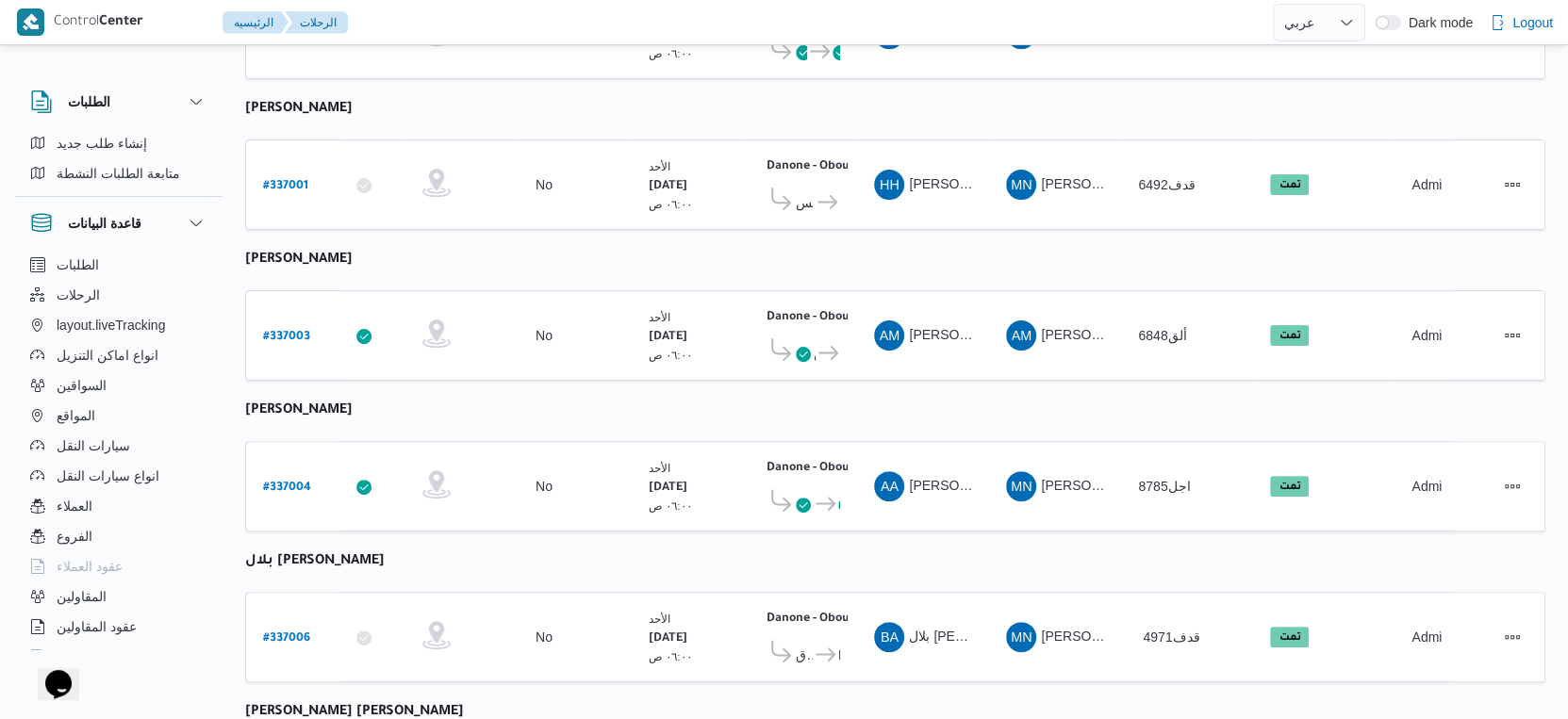
scroll to position [0, 0]
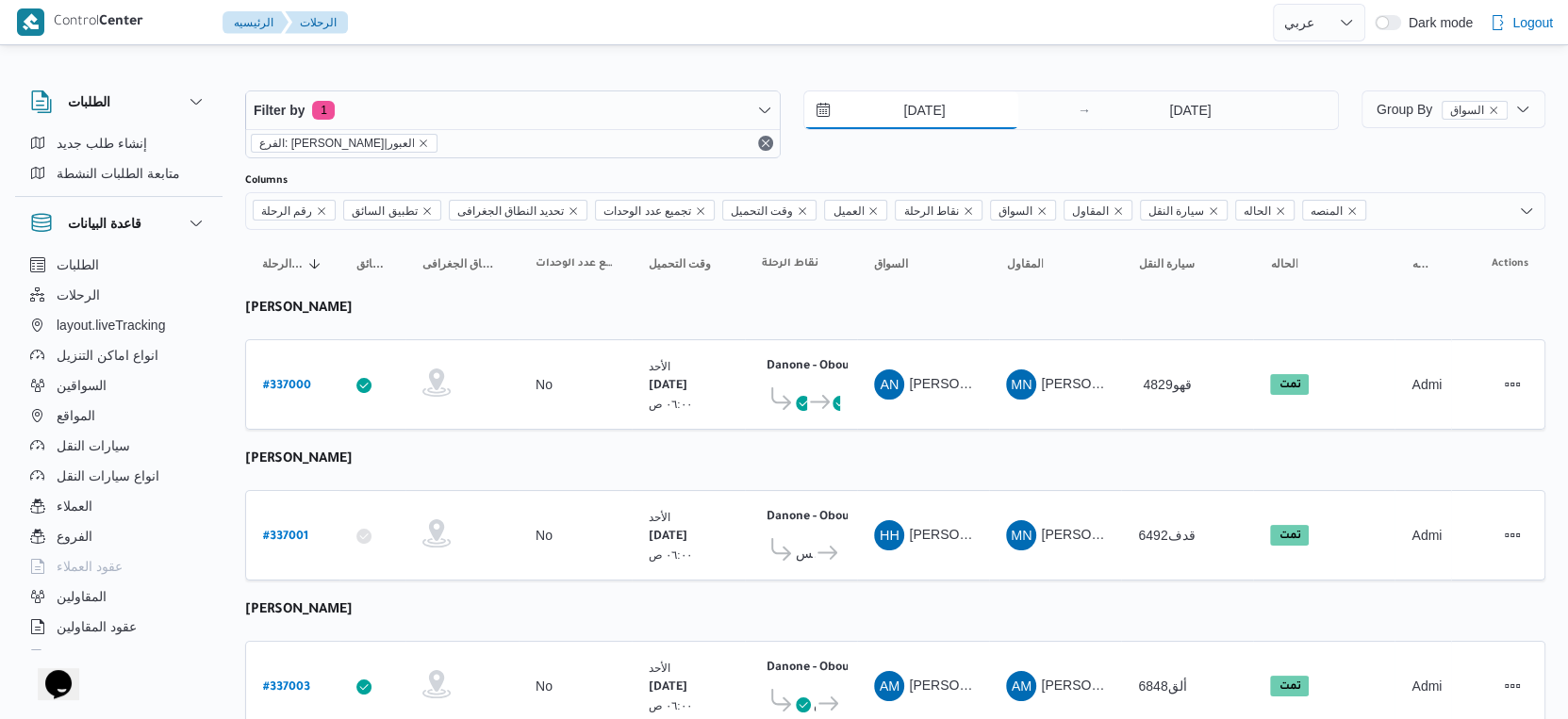
click at [918, 116] on input "[DATE]" at bounding box center [911, 111] width 214 height 38
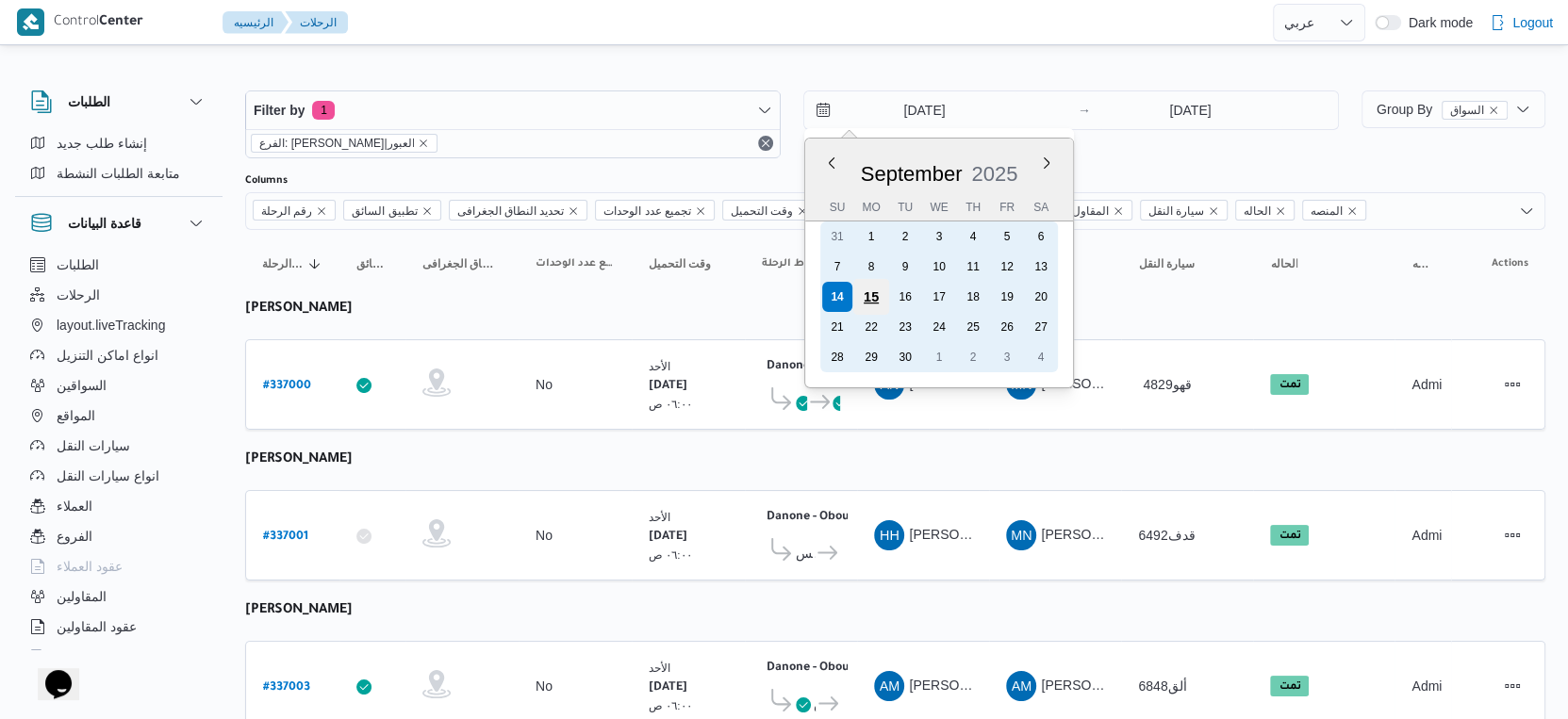
click at [877, 293] on div "15" at bounding box center [872, 298] width 36 height 36
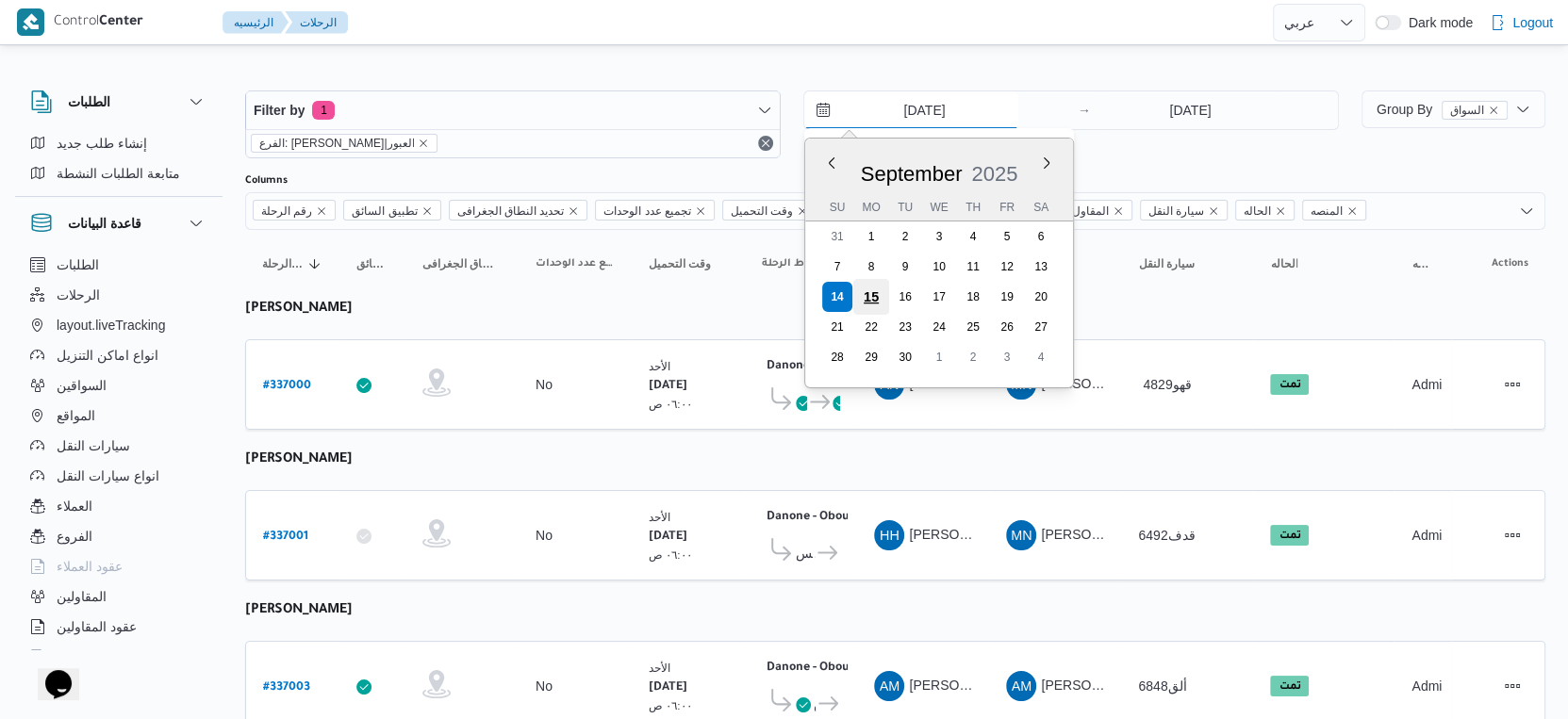
type input "15/9/2025"
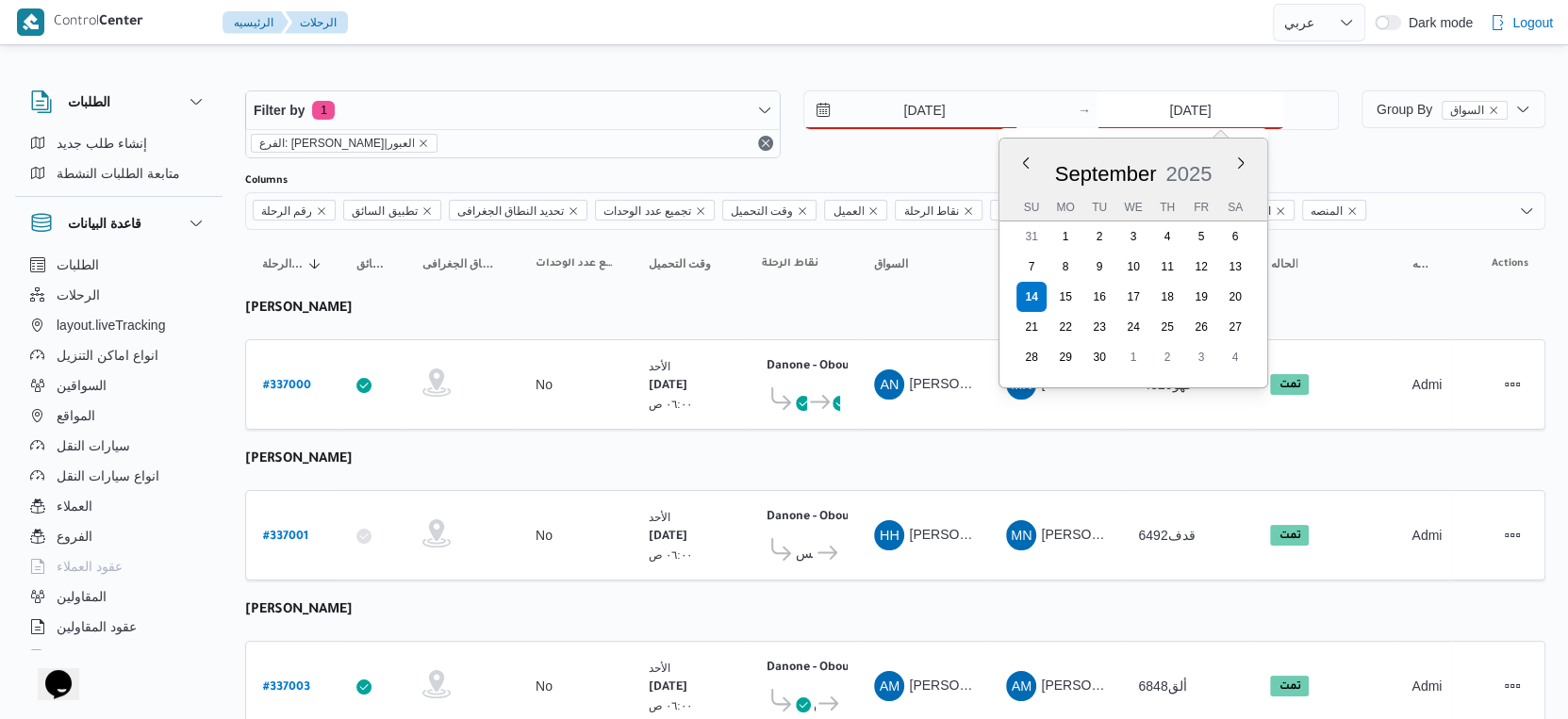
click at [1193, 107] on input "[DATE]" at bounding box center [1190, 111] width 188 height 38
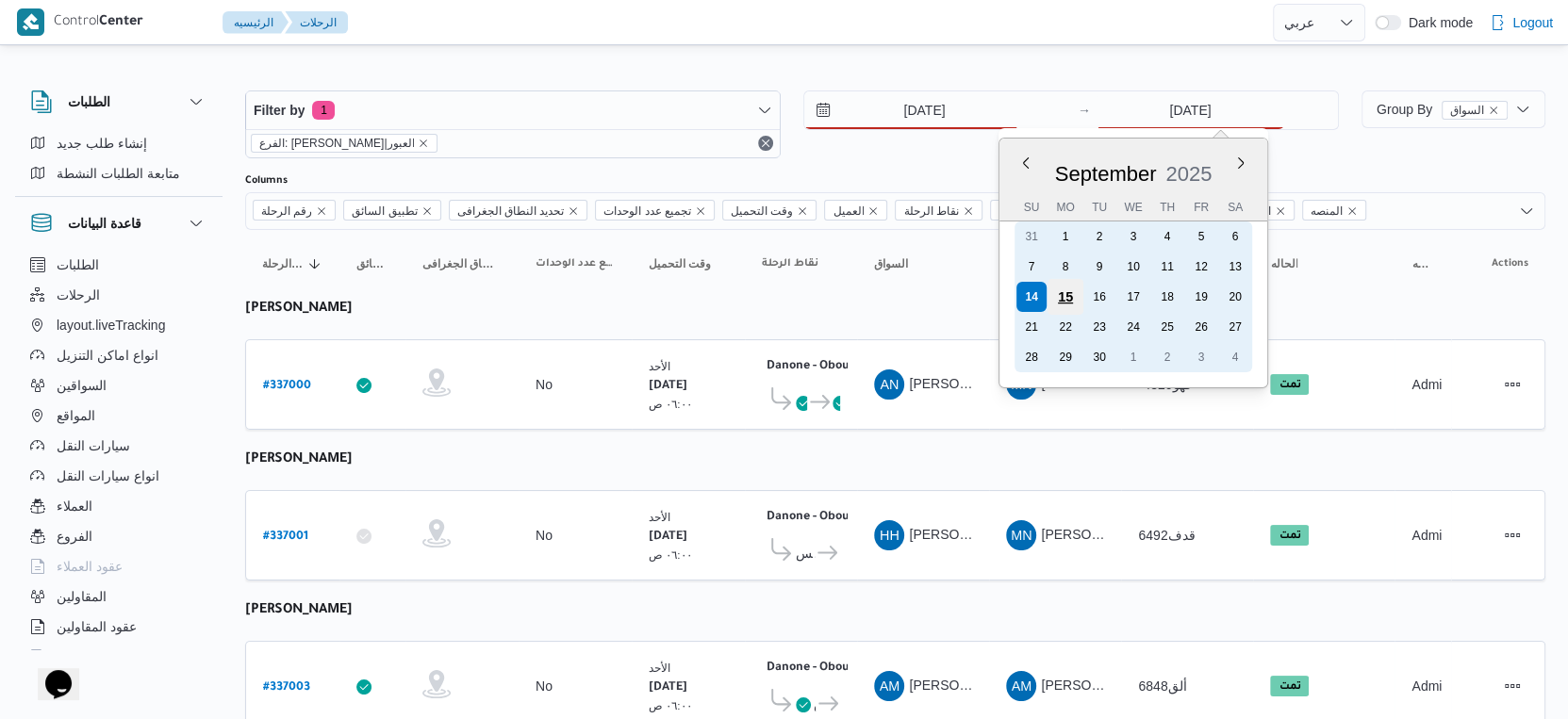
click at [1074, 289] on div "15" at bounding box center [1065, 298] width 36 height 36
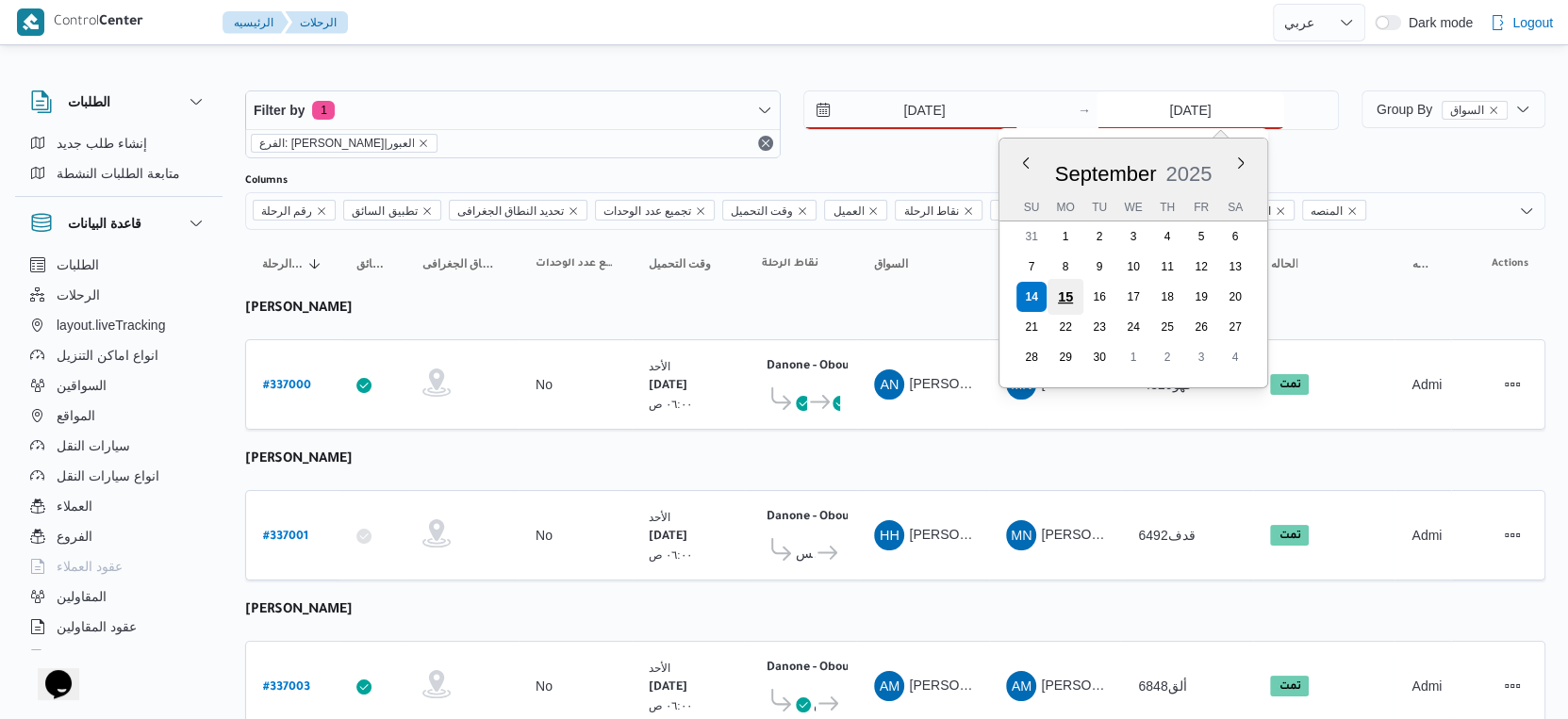
type input "15/9/2025"
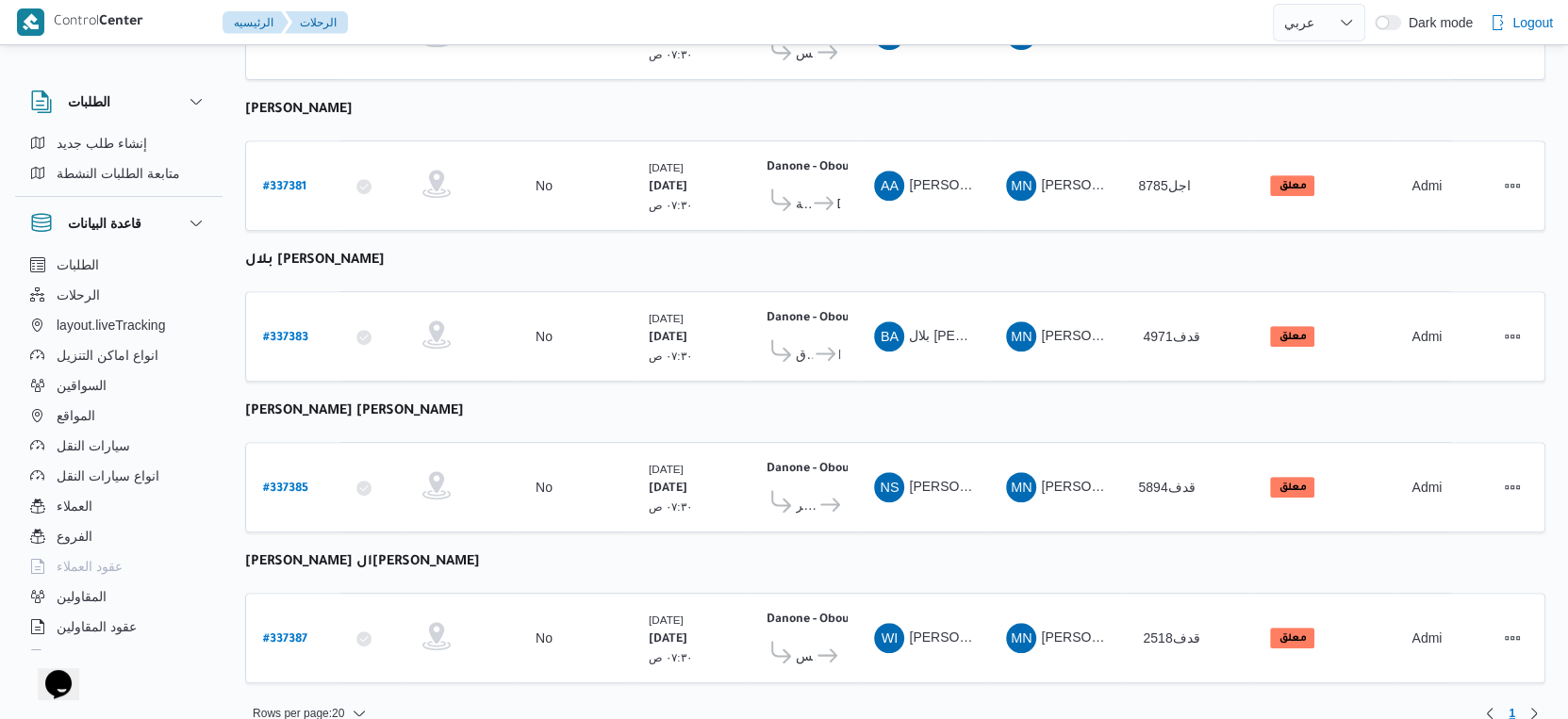
scroll to position [653, 0]
click at [818, 345] on icon at bounding box center [825, 352] width 20 height 14
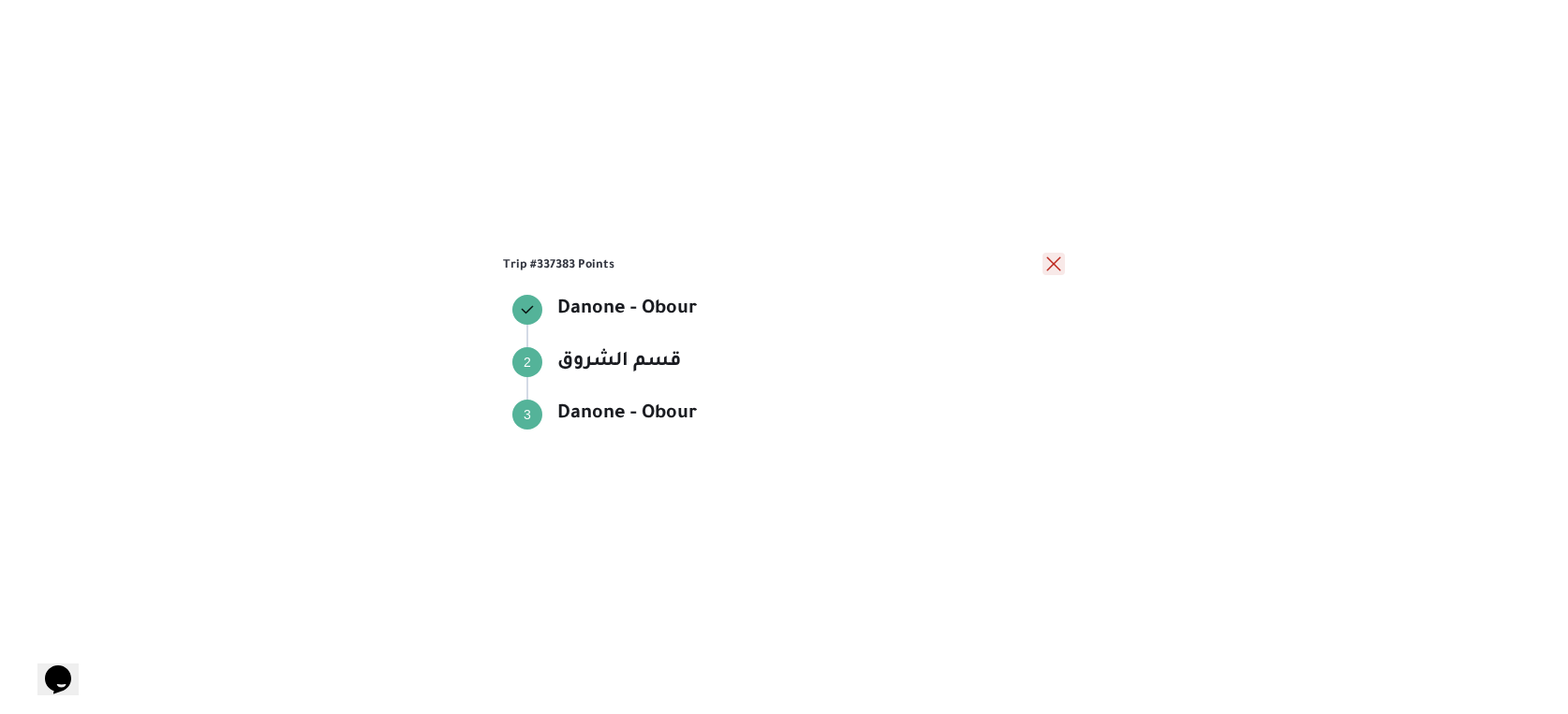
click at [1054, 266] on button "close" at bounding box center [1054, 264] width 23 height 23
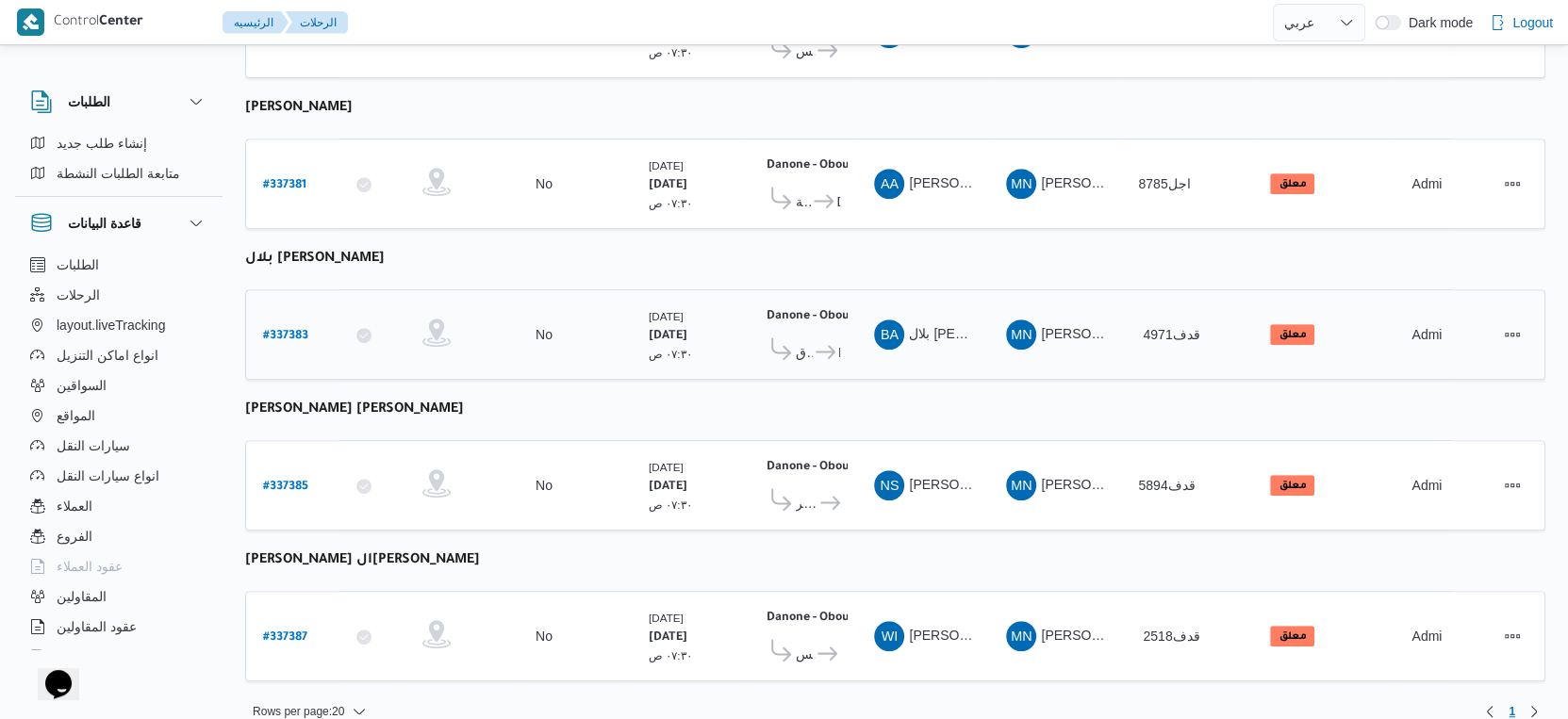
click at [838, 341] on span "Danone - Obour" at bounding box center [839, 353] width 2 height 23
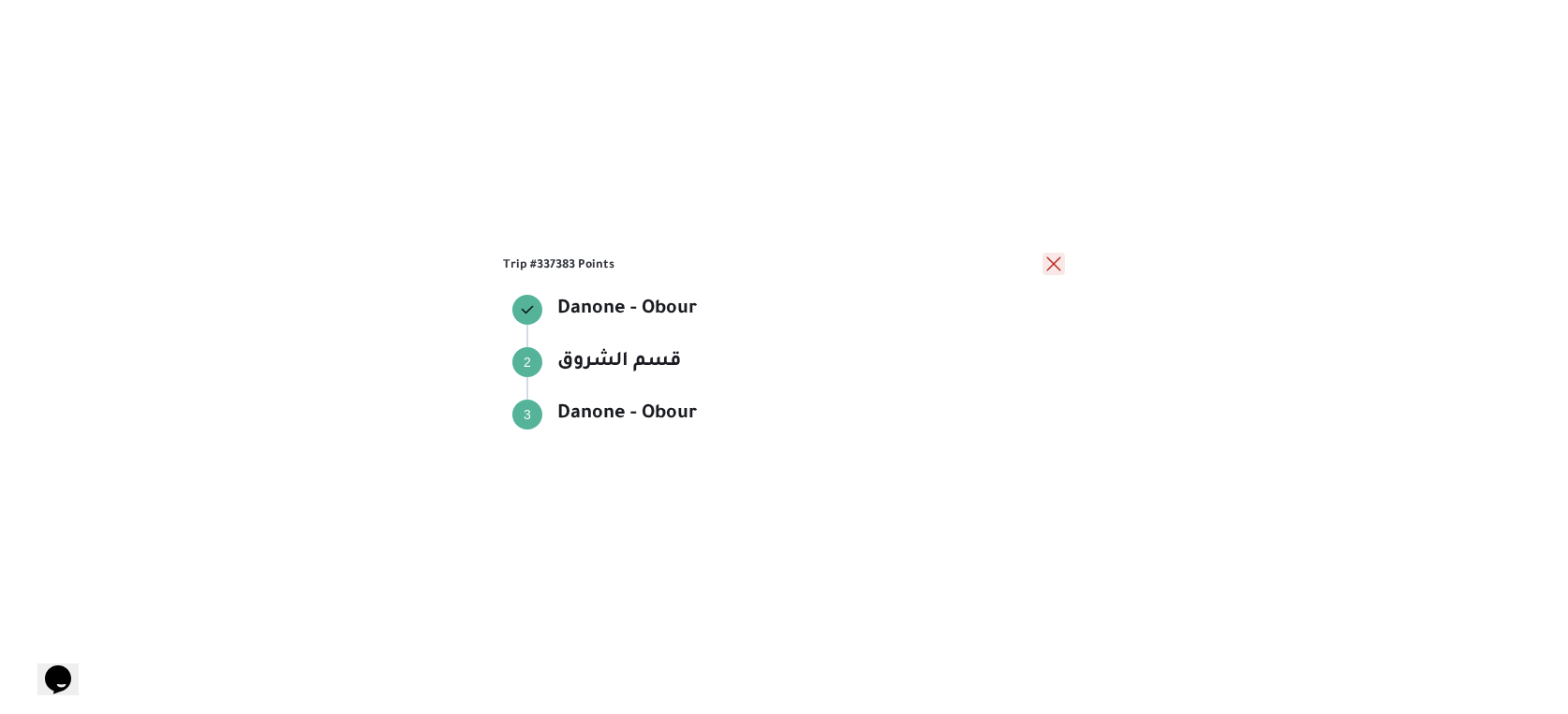
click at [1047, 262] on button "close" at bounding box center [1054, 264] width 23 height 23
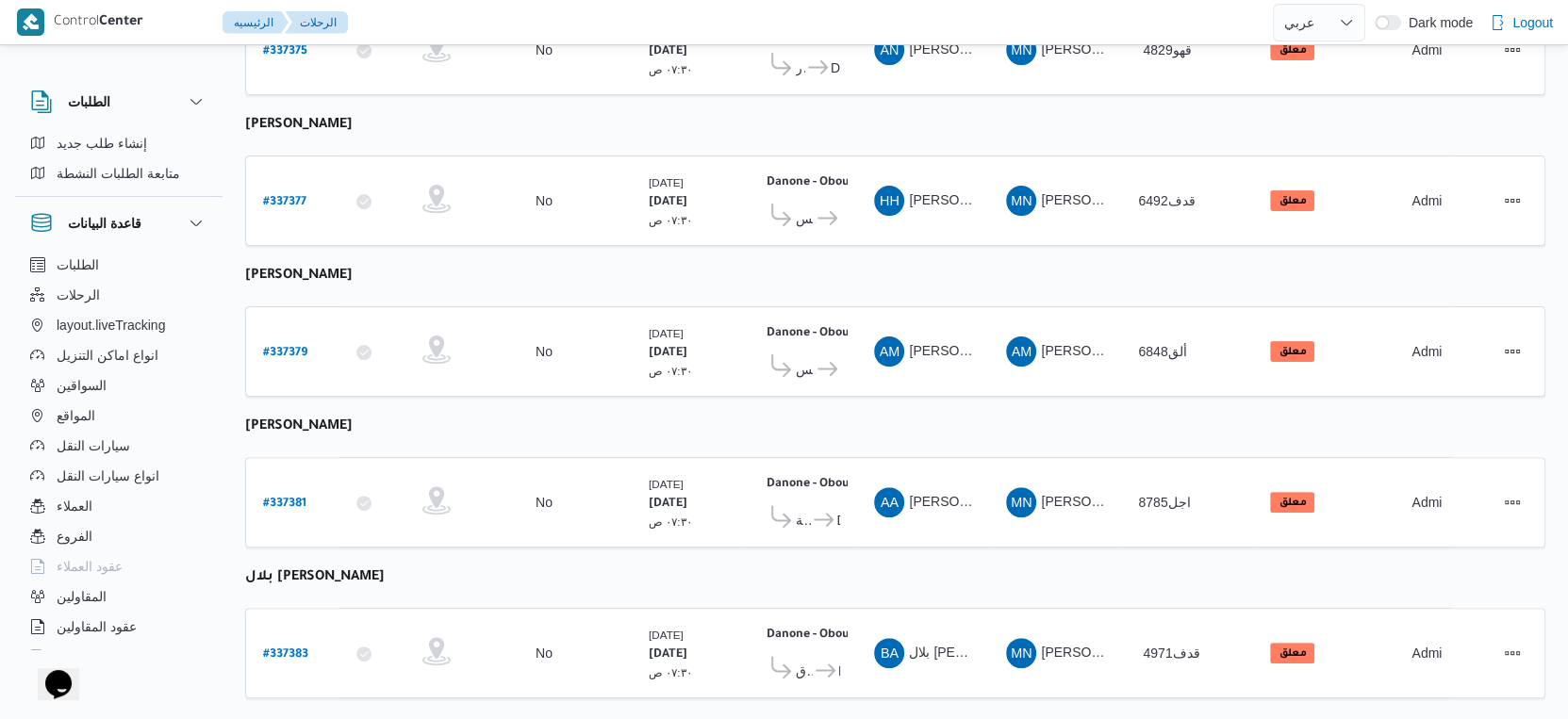
scroll to position [0, 0]
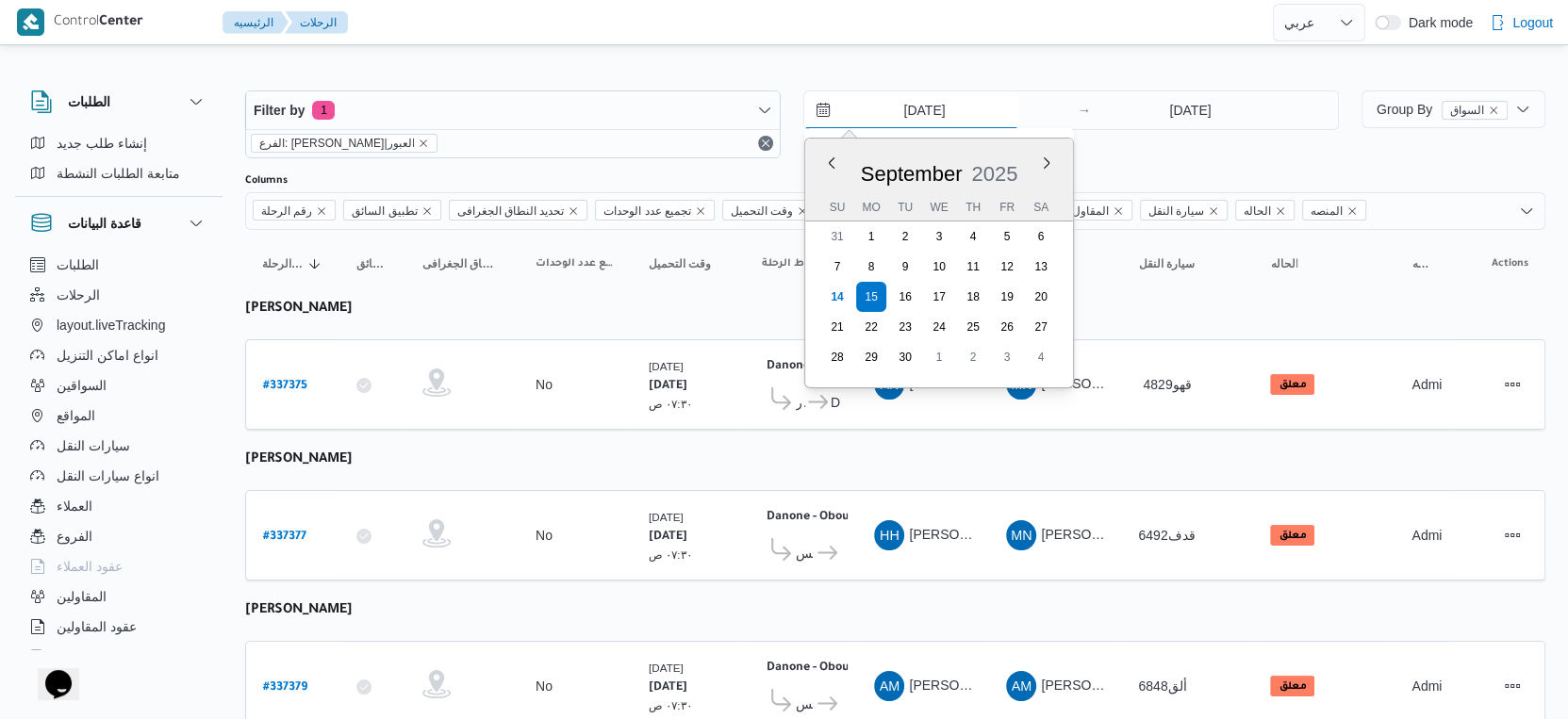
click at [939, 100] on input "15/9/2025" at bounding box center [911, 111] width 214 height 38
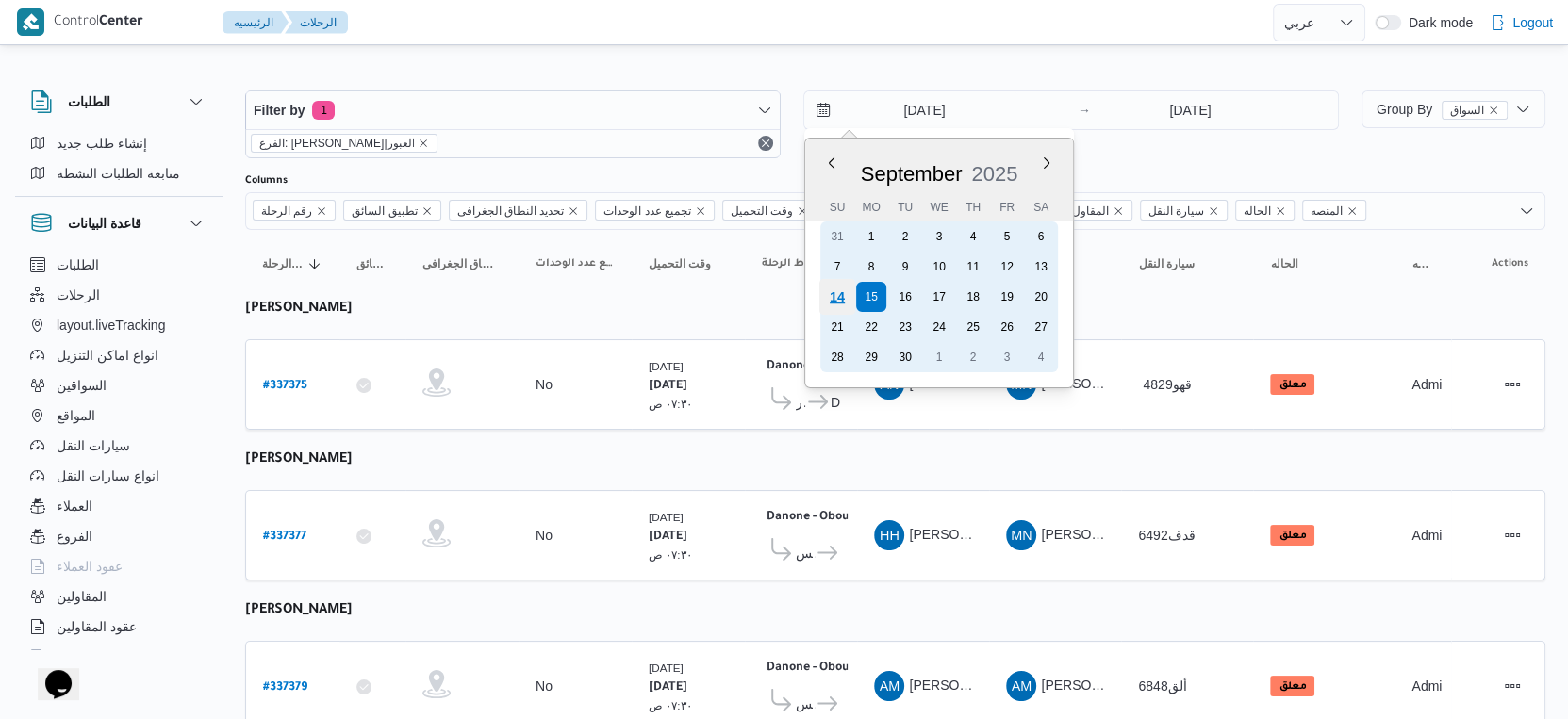
click at [831, 292] on div "14" at bounding box center [837, 298] width 36 height 36
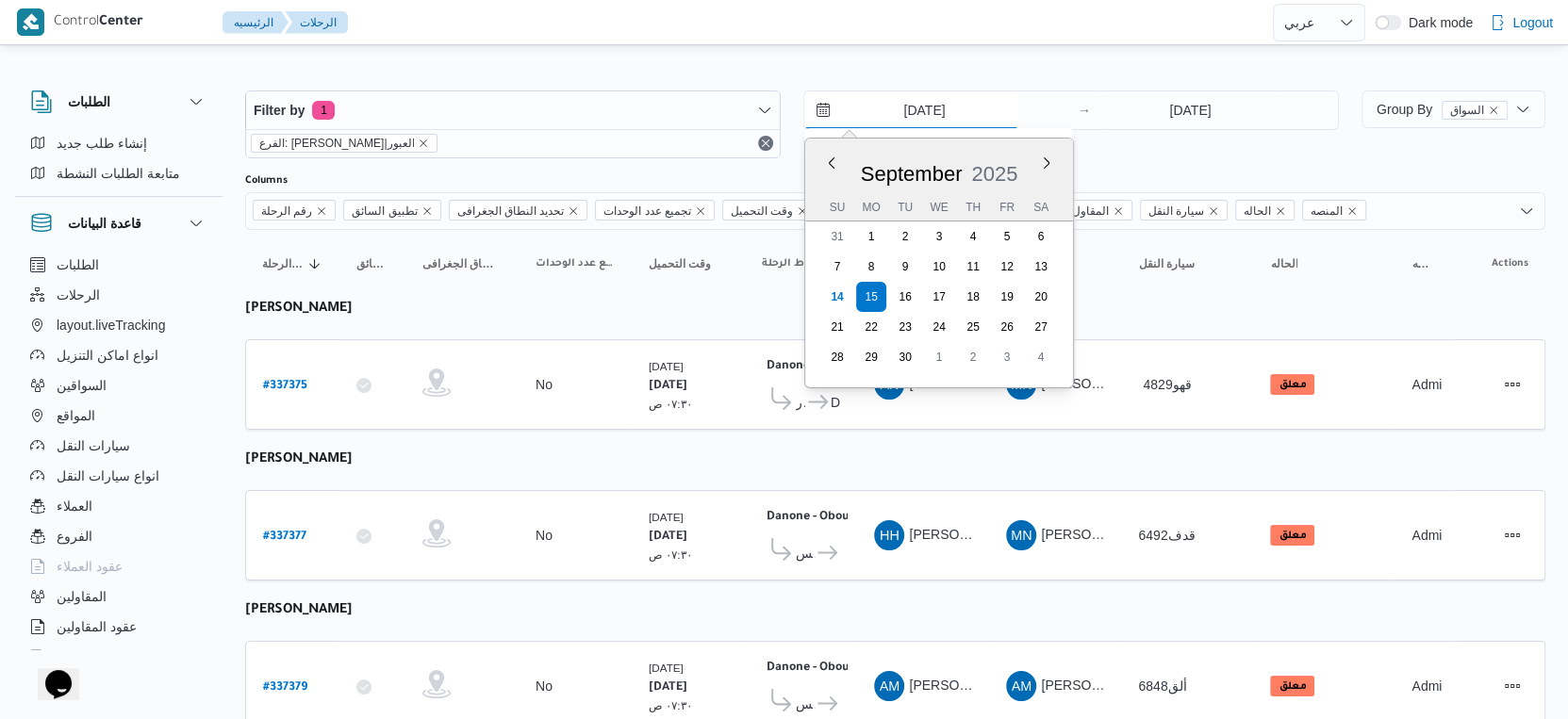
type input "[DATE]"
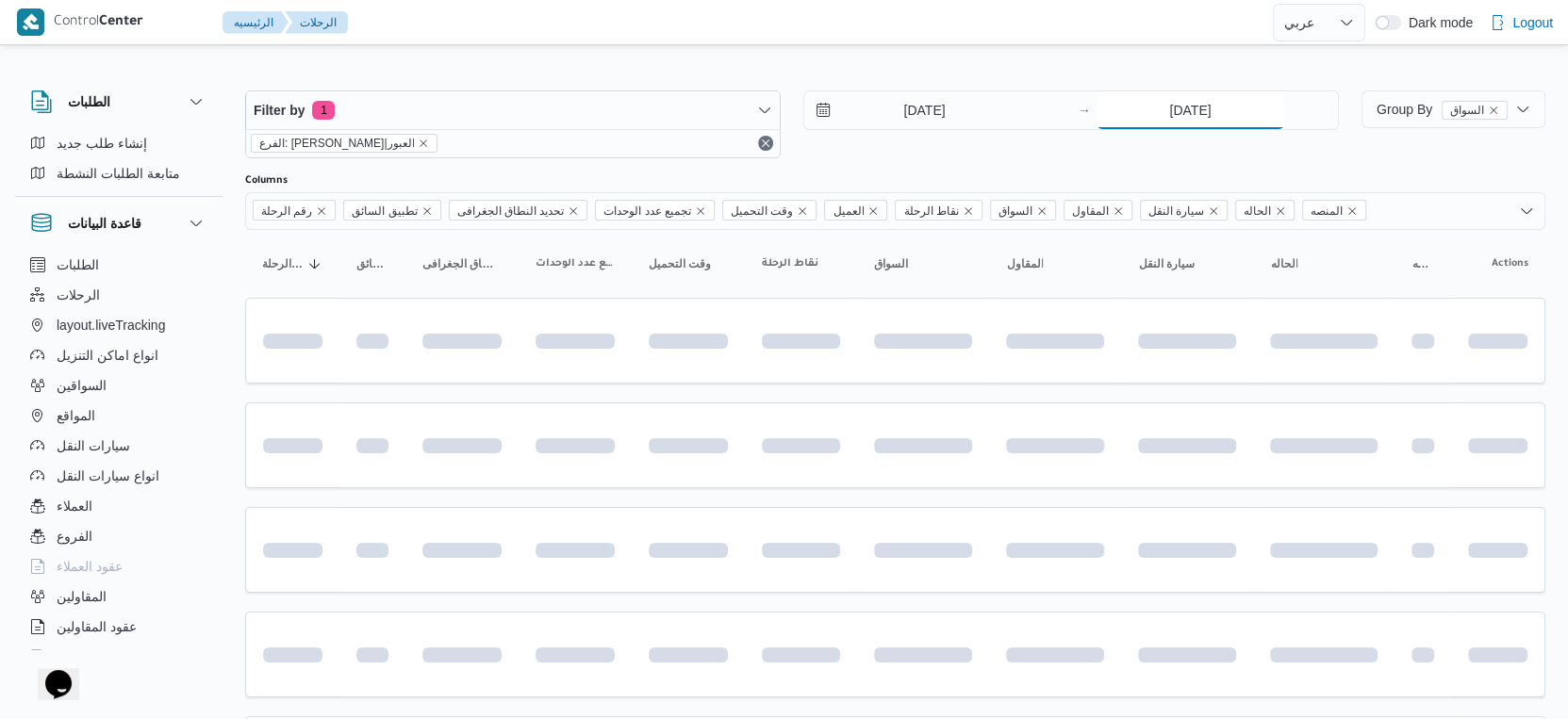
click at [1207, 121] on input "15/9/2025" at bounding box center [1190, 111] width 188 height 38
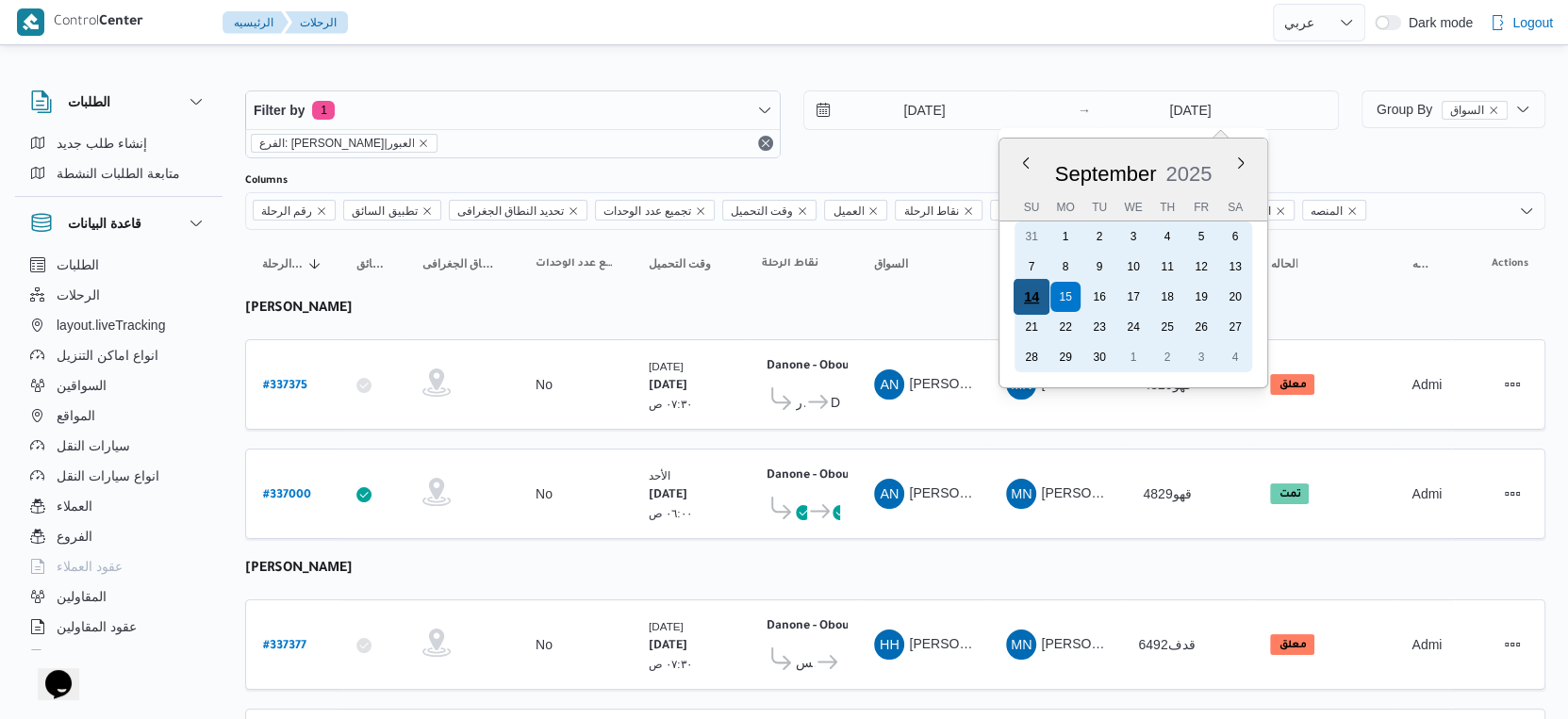
click at [1040, 290] on div "14" at bounding box center [1032, 298] width 36 height 36
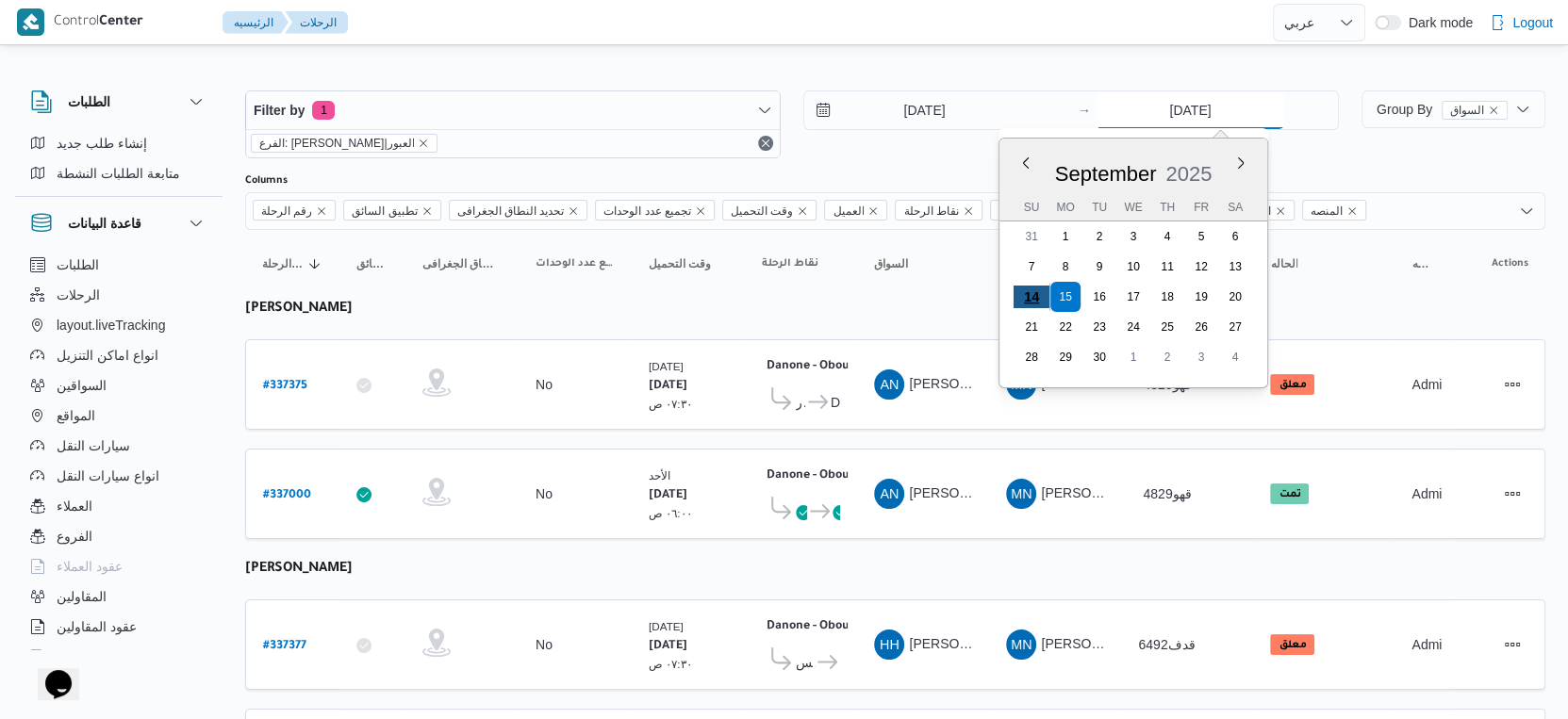
type input "[DATE]"
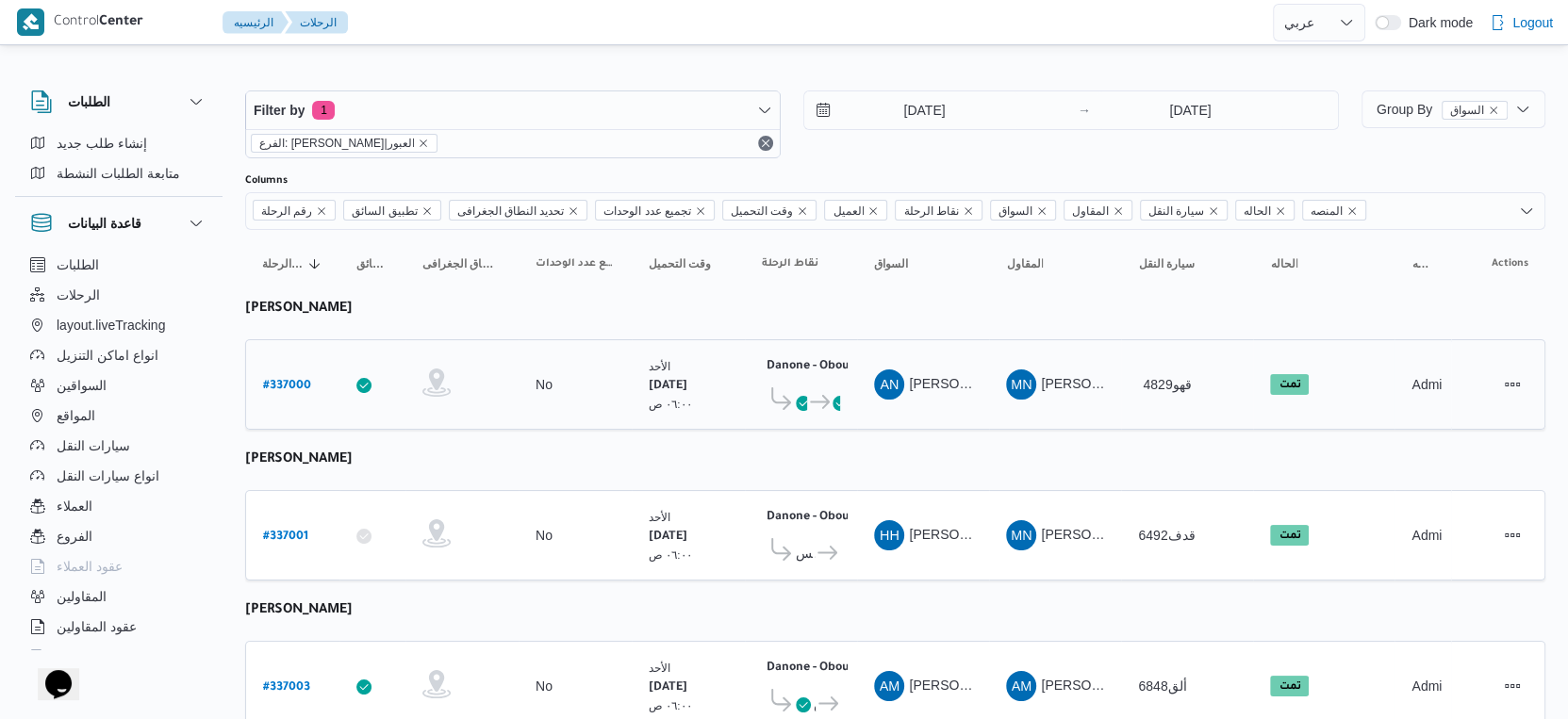
click at [941, 339] on td "السواق AN عماد نجيب عبدالظاهر جاويش" at bounding box center [923, 384] width 132 height 91
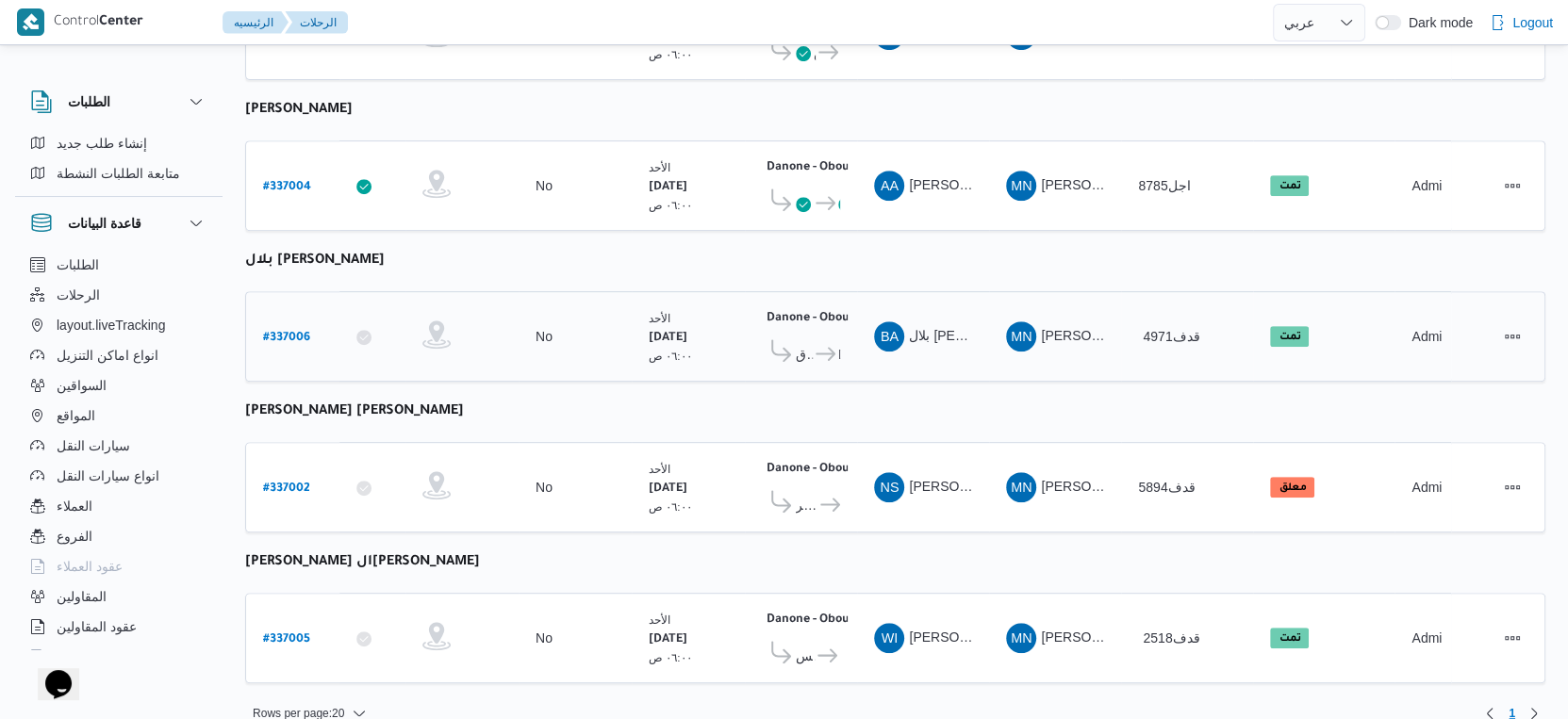
scroll to position [653, 0]
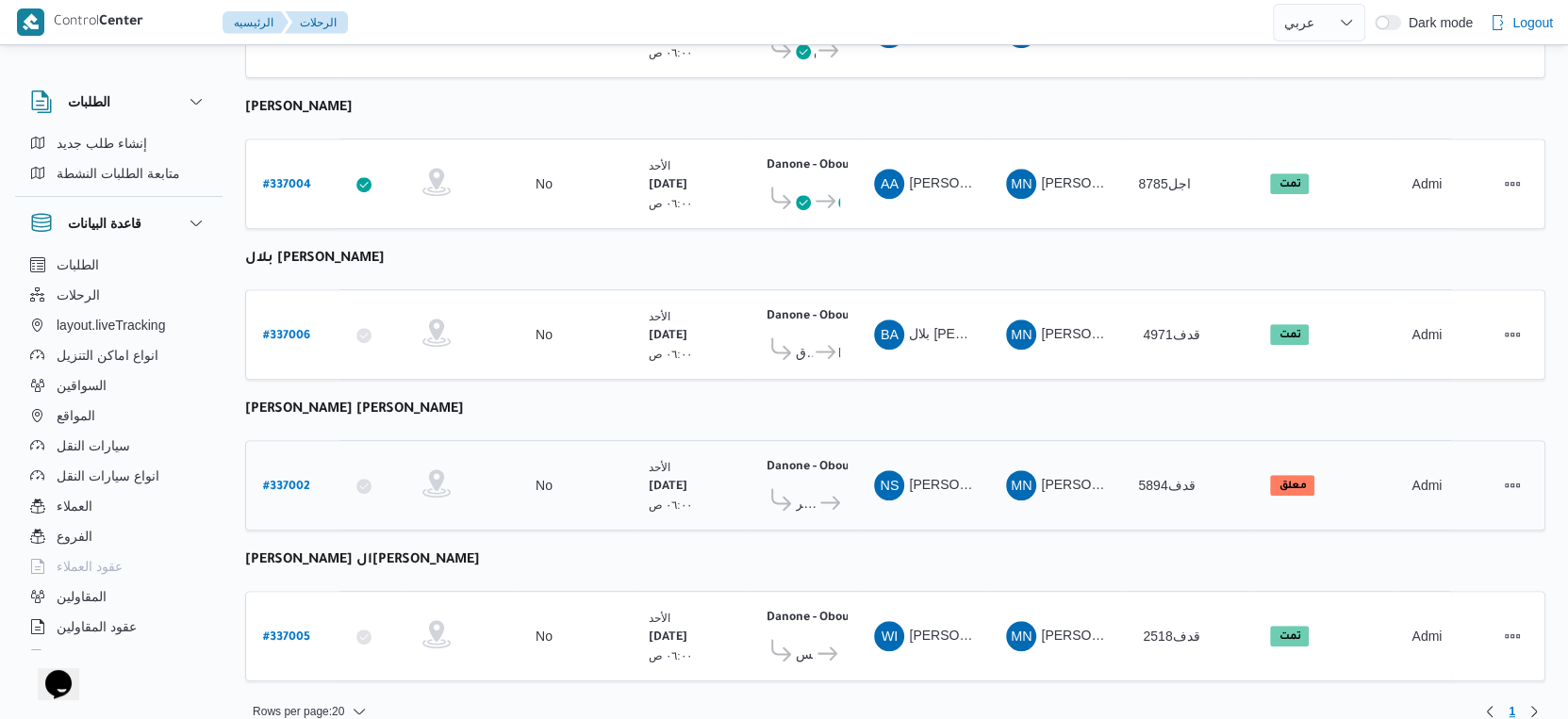
click at [811, 492] on span "قسم أول مدينة نصر" at bounding box center [806, 503] width 22 height 23
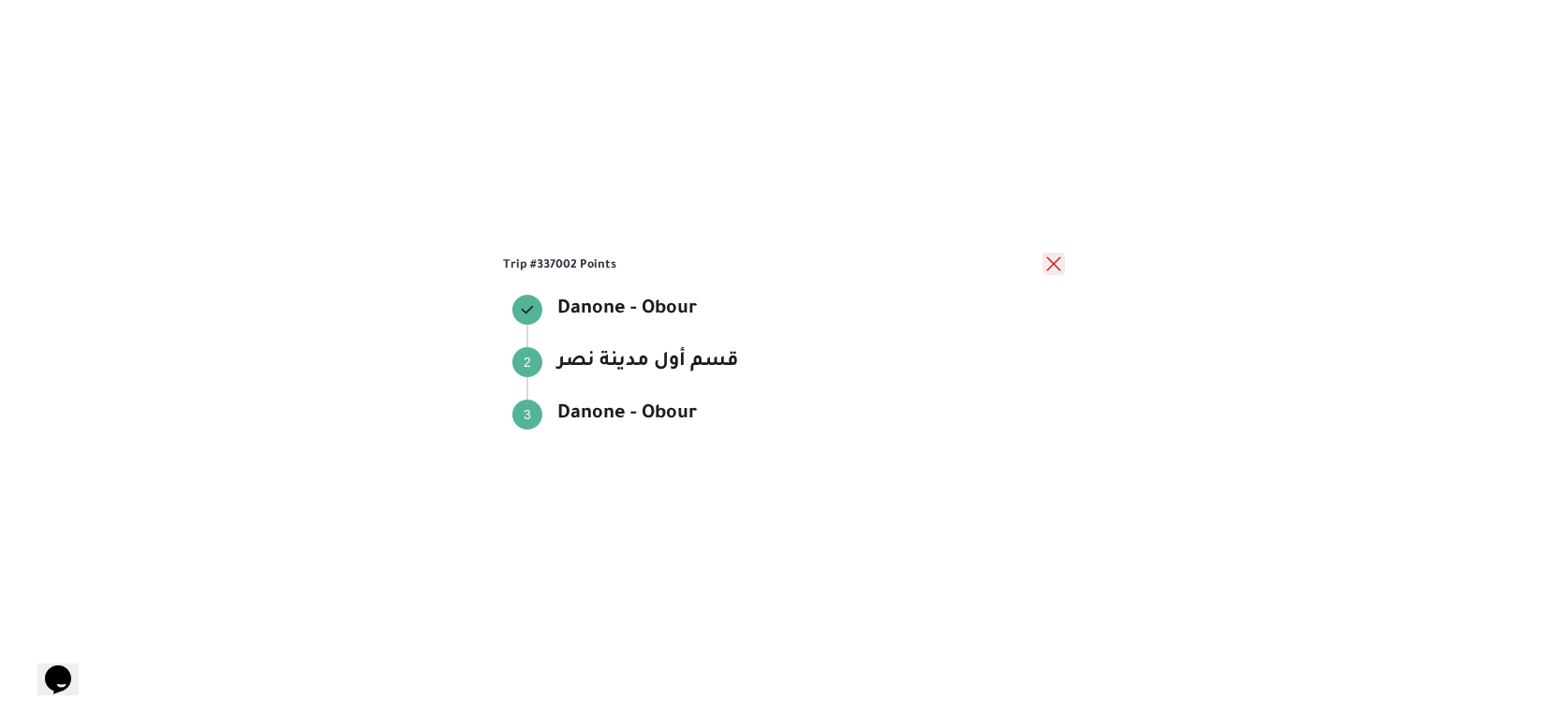
click at [1048, 262] on button "close" at bounding box center [1054, 264] width 23 height 23
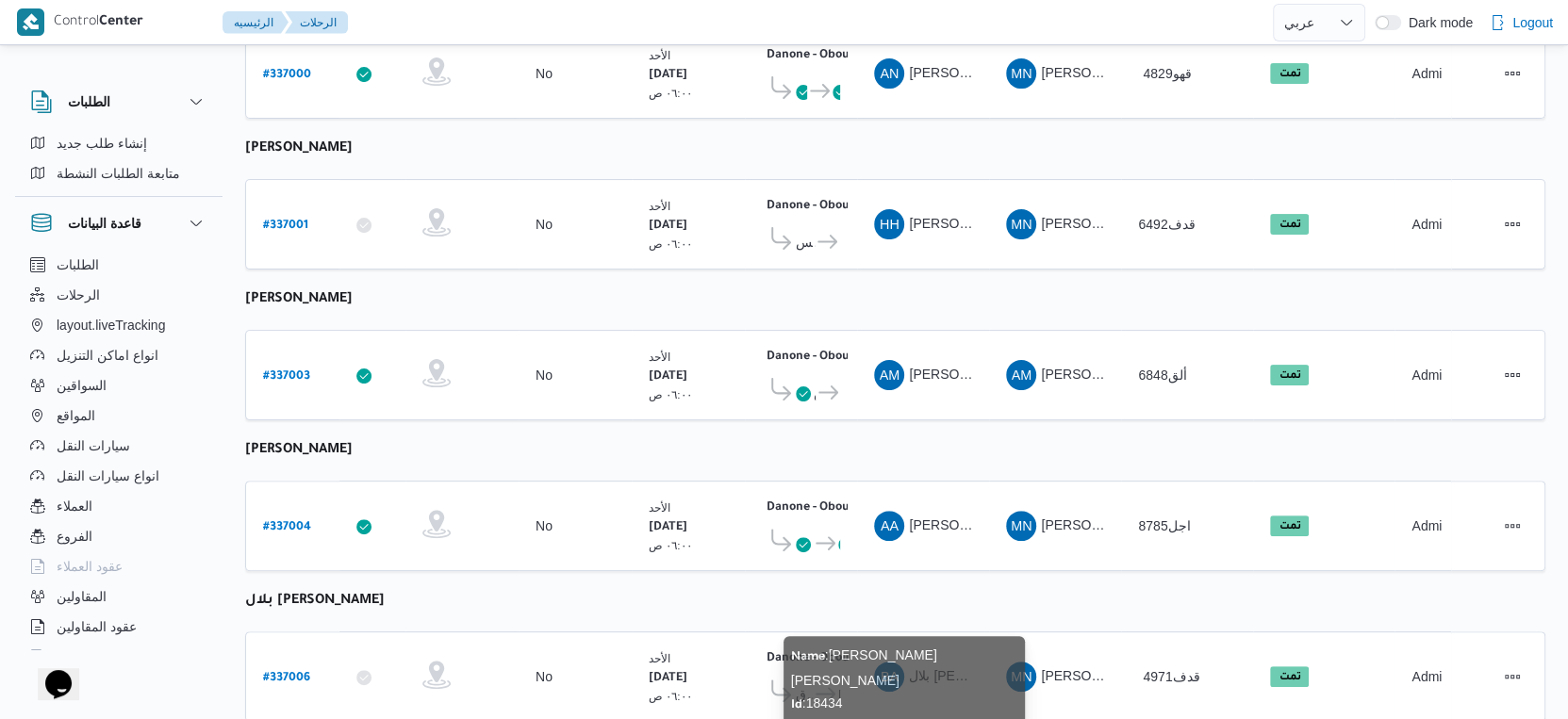
scroll to position [235, 0]
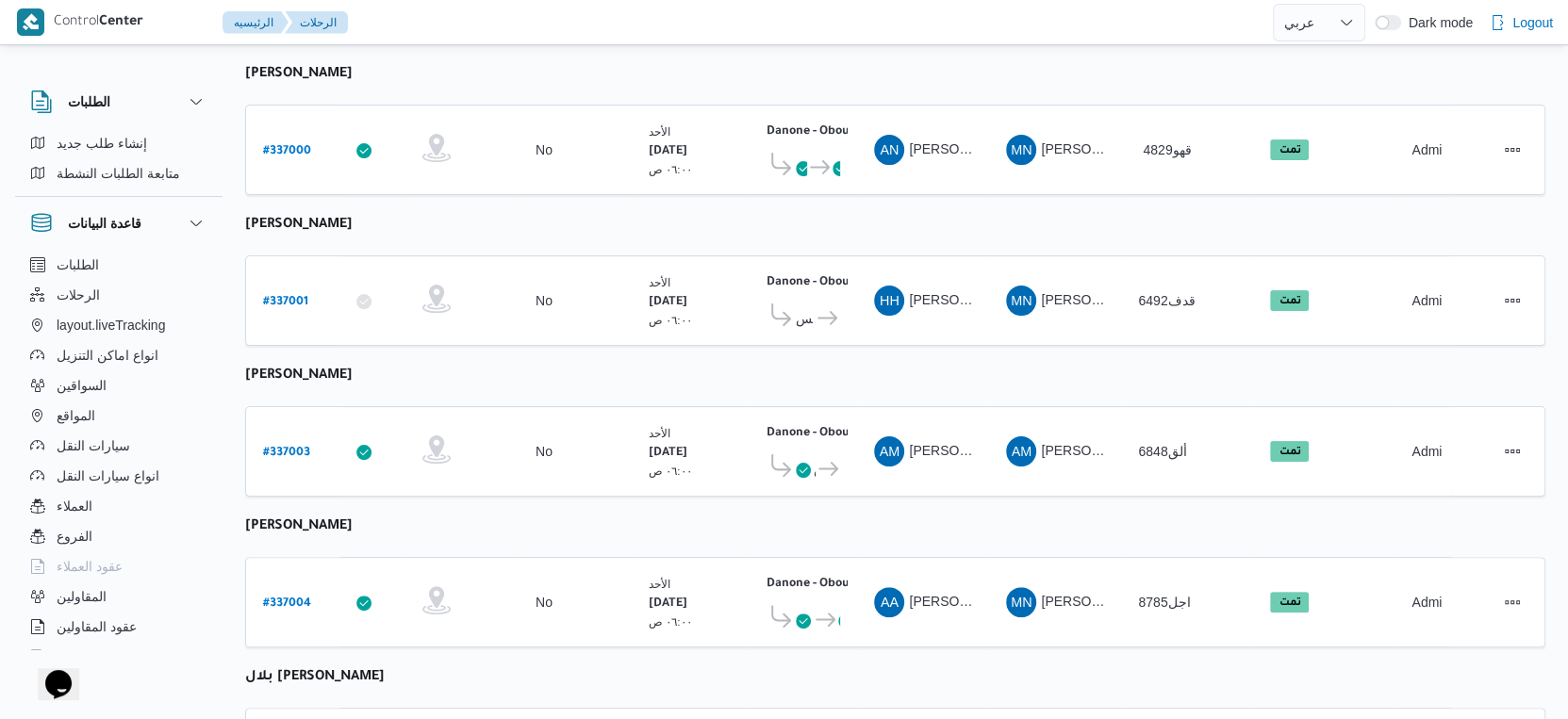
click at [900, 505] on table "رقم الرحلة Click to sort in ascending order تطبيق السائق Click to sort in ascen…" at bounding box center [895, 557] width 1300 height 1123
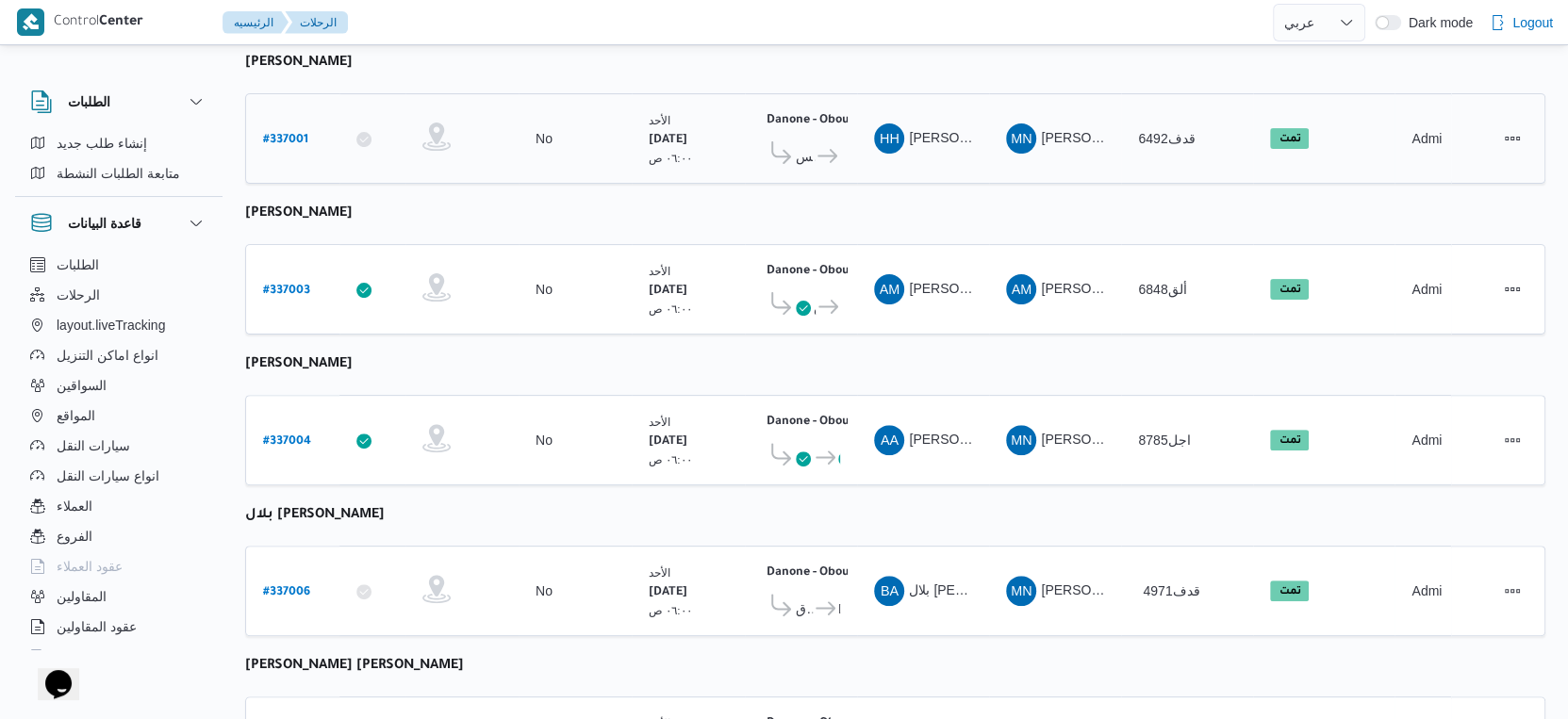
scroll to position [653, 0]
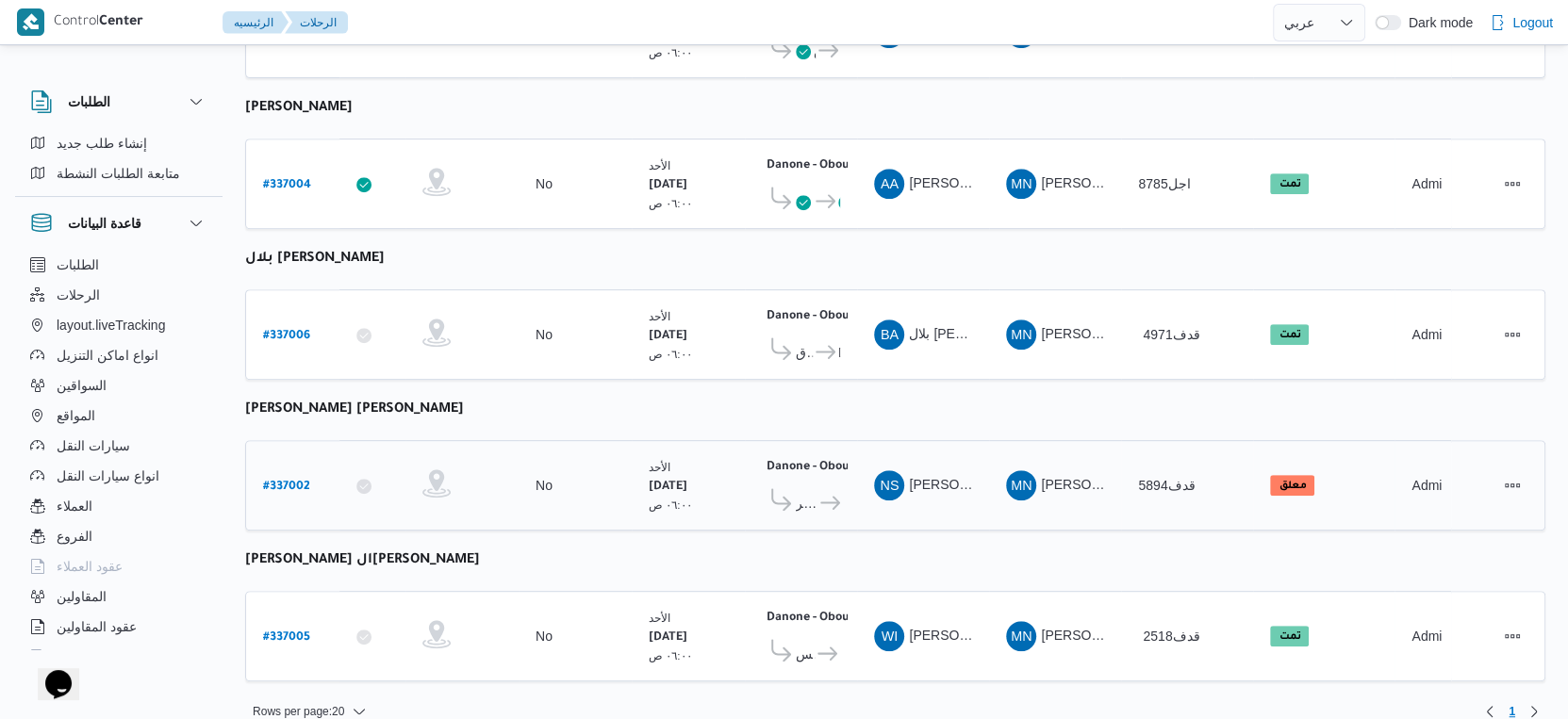
click at [815, 492] on span "قسم أول مدينة نصر" at bounding box center [806, 503] width 22 height 23
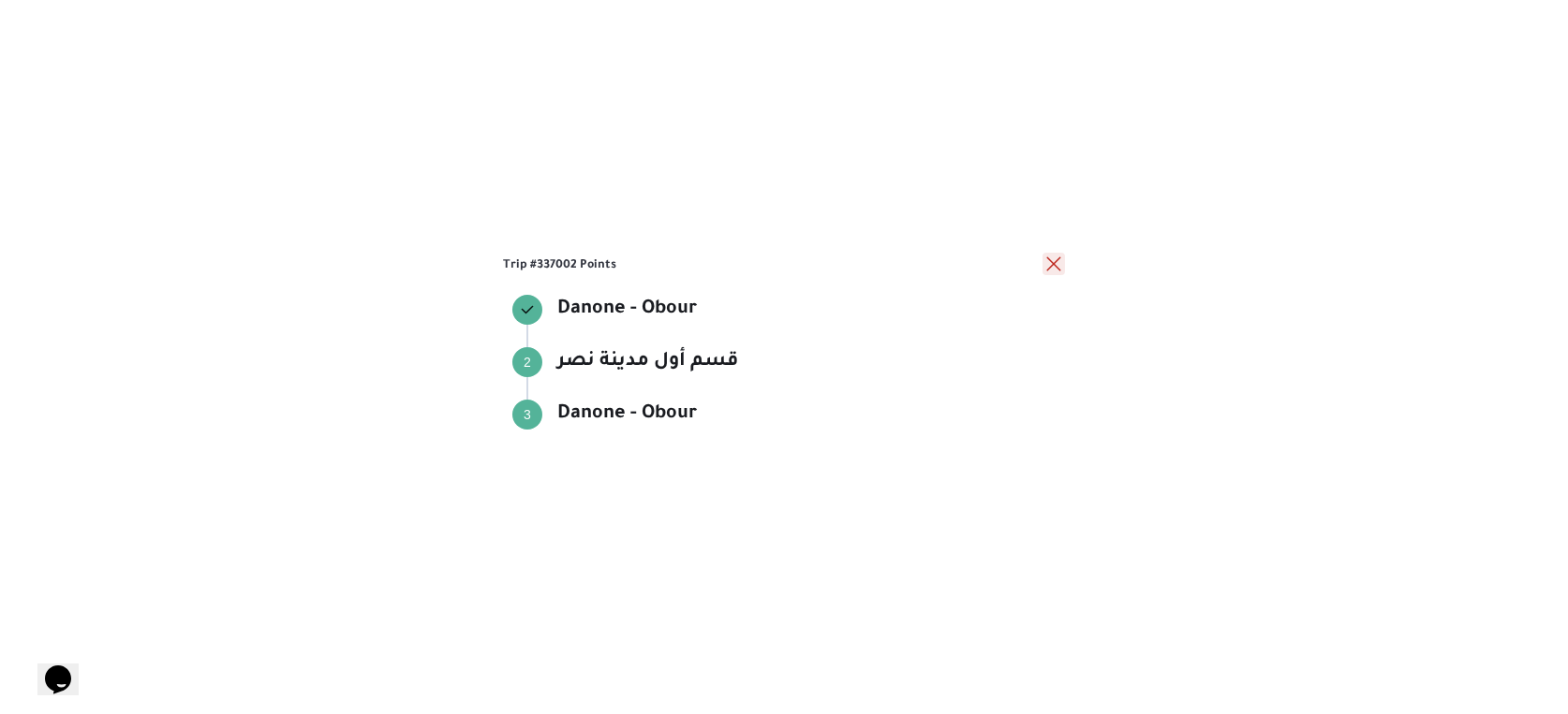
click at [1056, 264] on button "close" at bounding box center [1054, 264] width 23 height 23
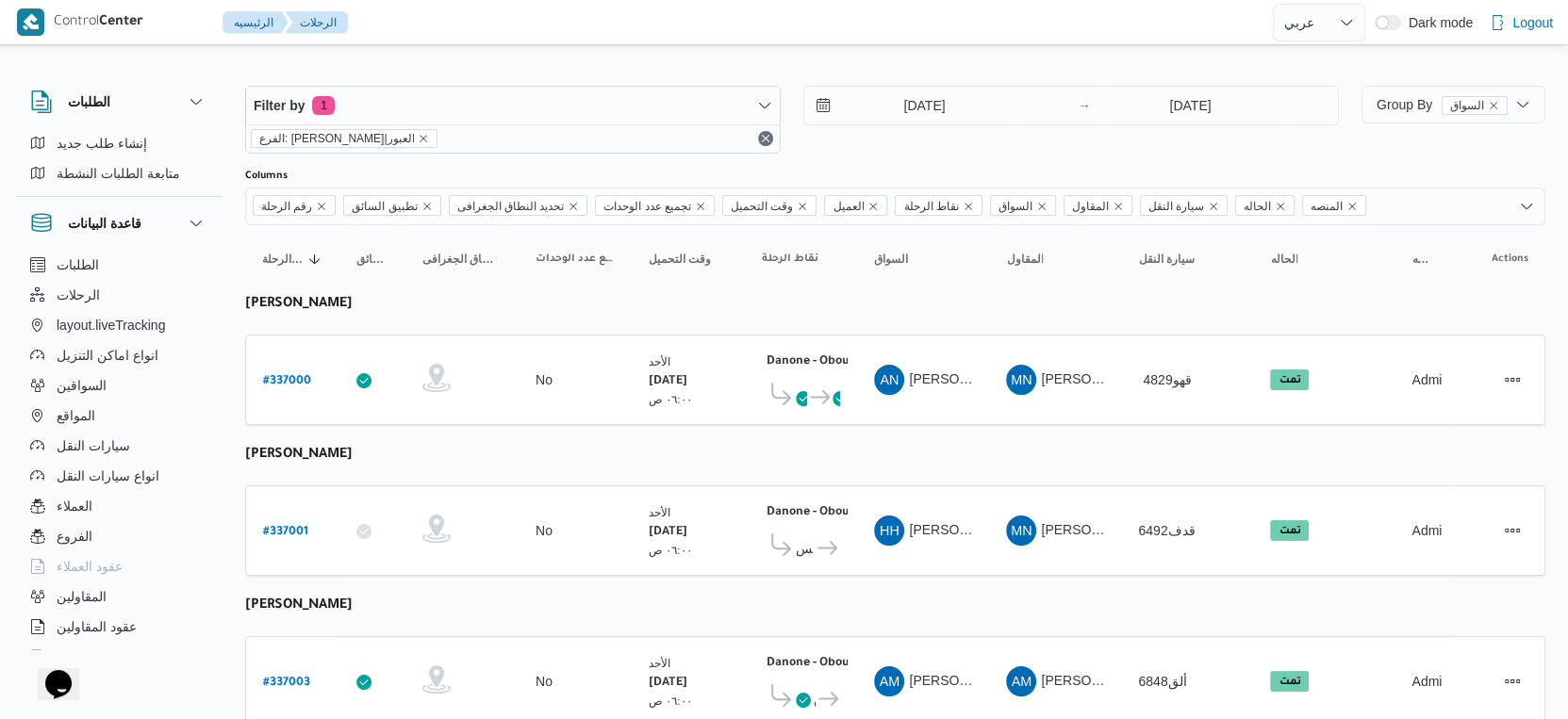
scroll to position [0, 0]
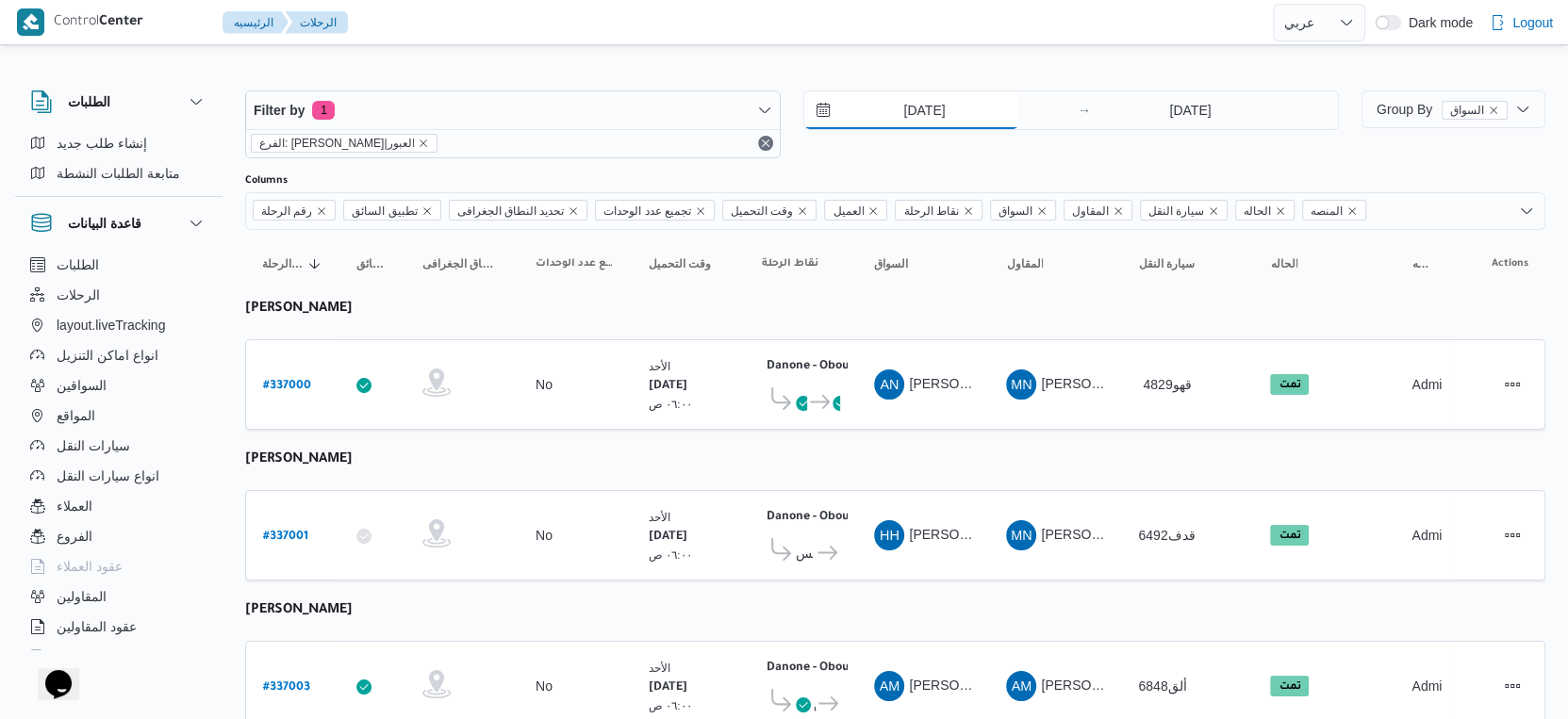
click at [924, 102] on input "[DATE]" at bounding box center [911, 111] width 214 height 38
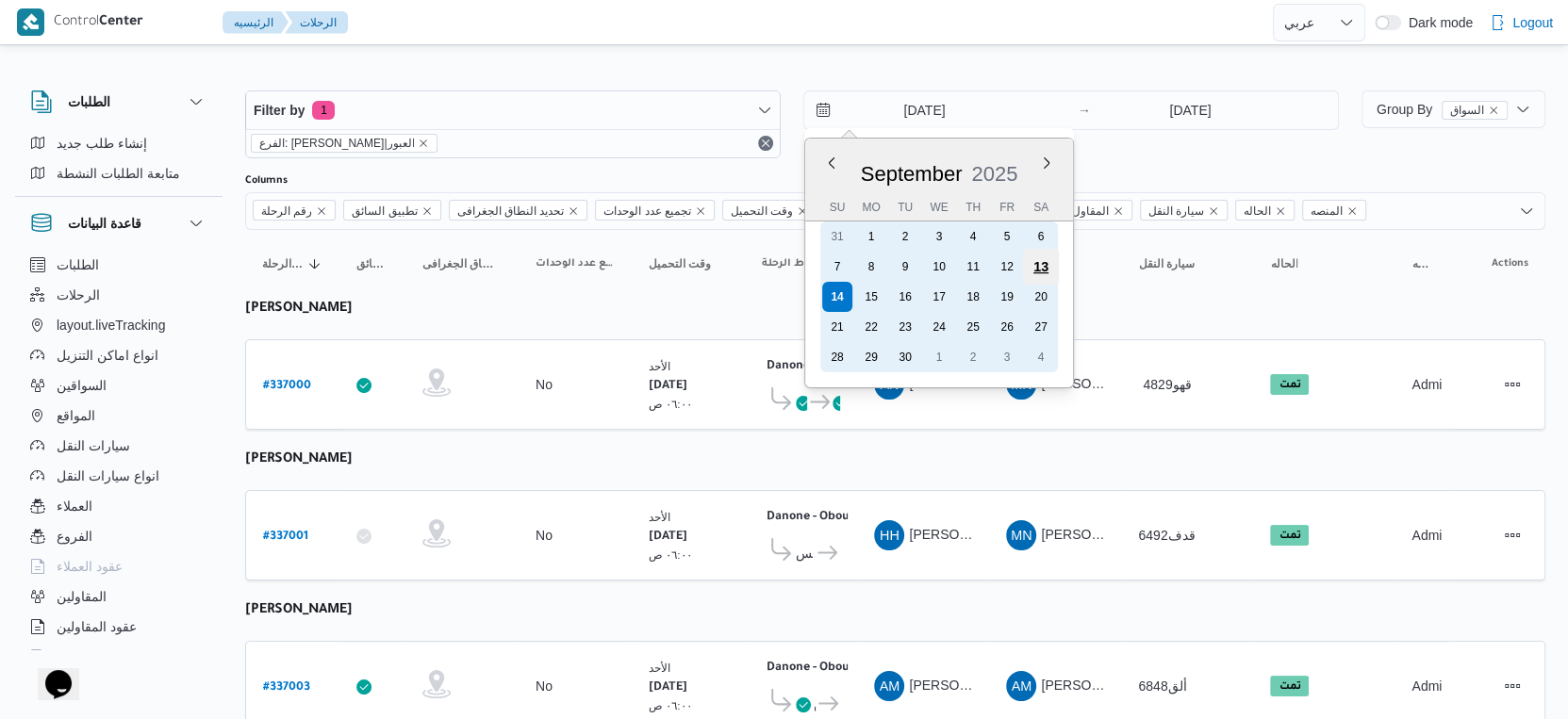
click at [1038, 270] on div "13" at bounding box center [1042, 267] width 36 height 36
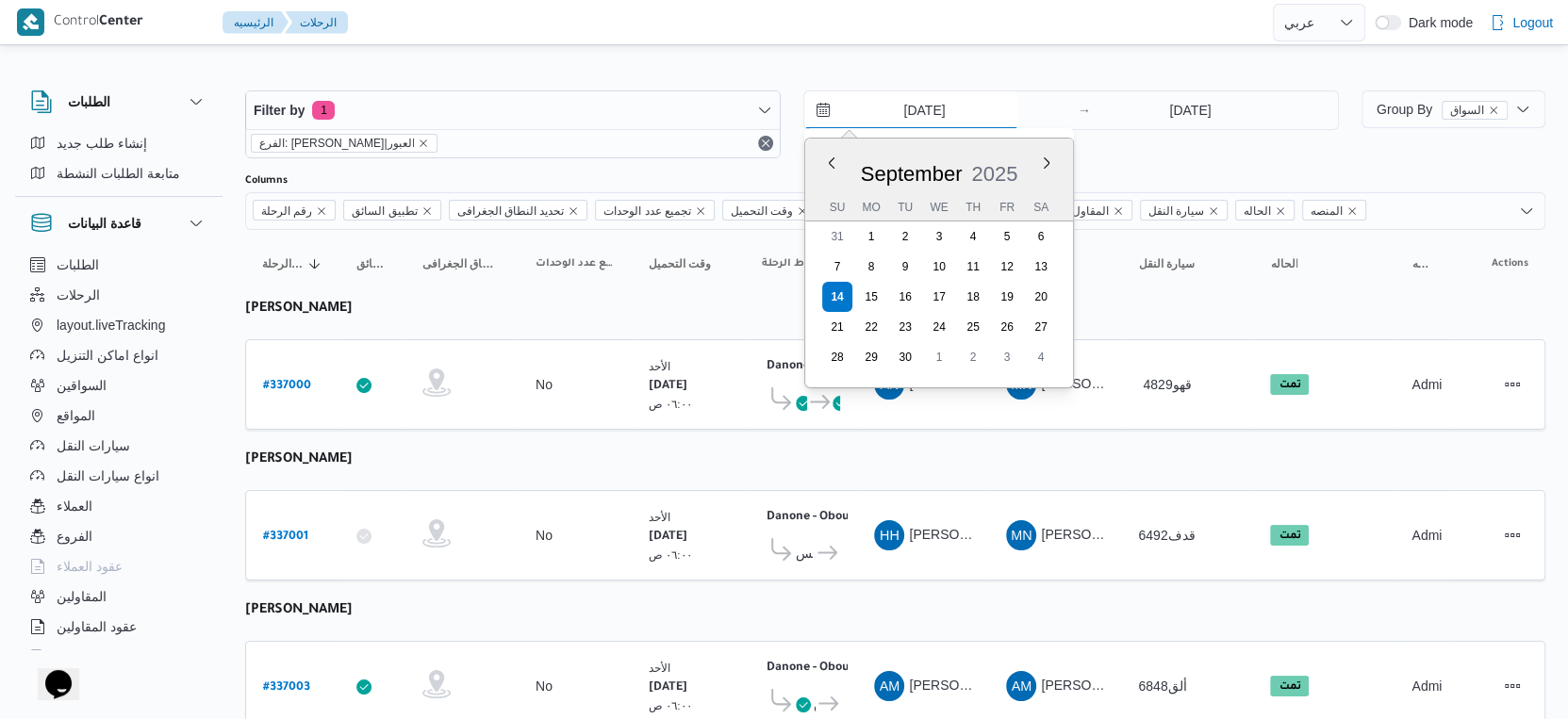
type input "13/9/2025"
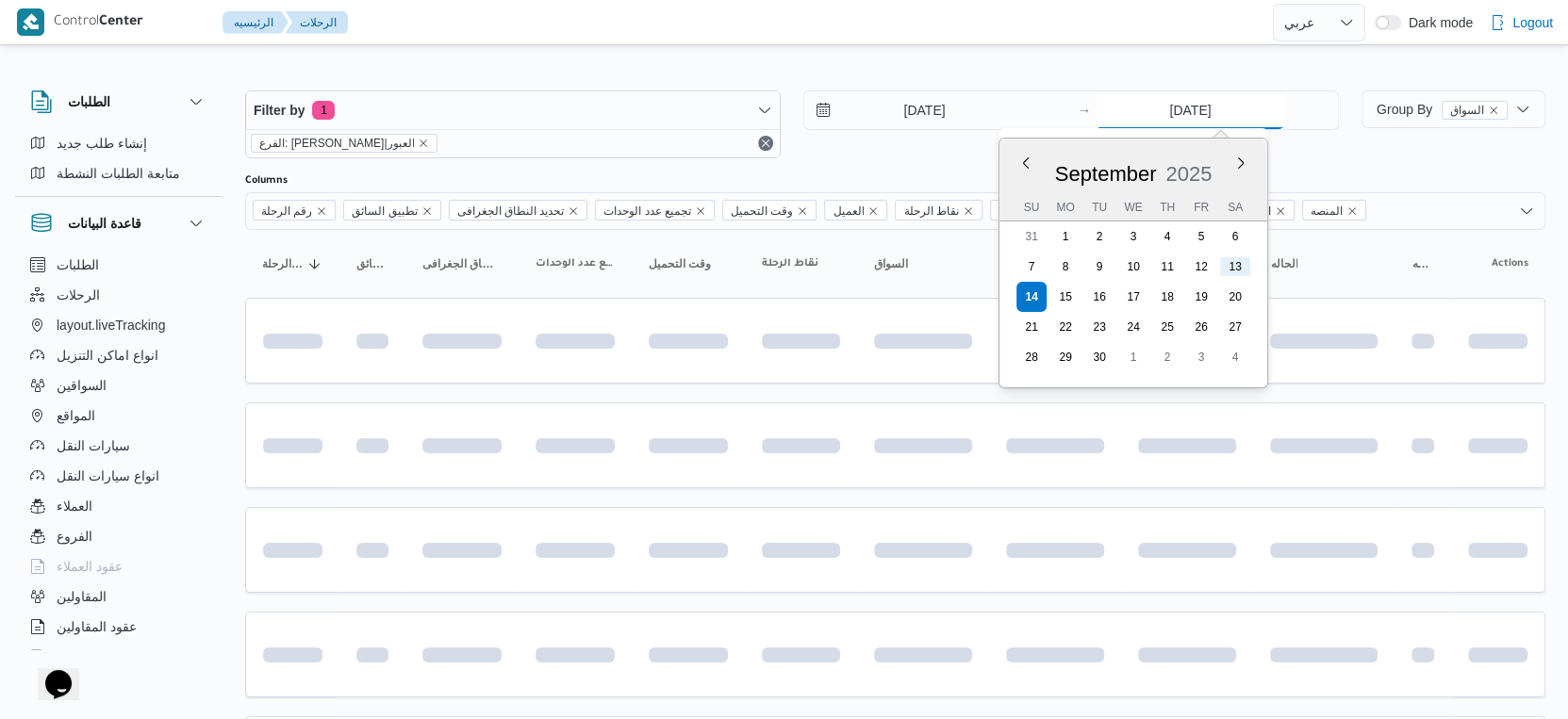
click at [1184, 101] on input "[DATE]" at bounding box center [1190, 111] width 188 height 38
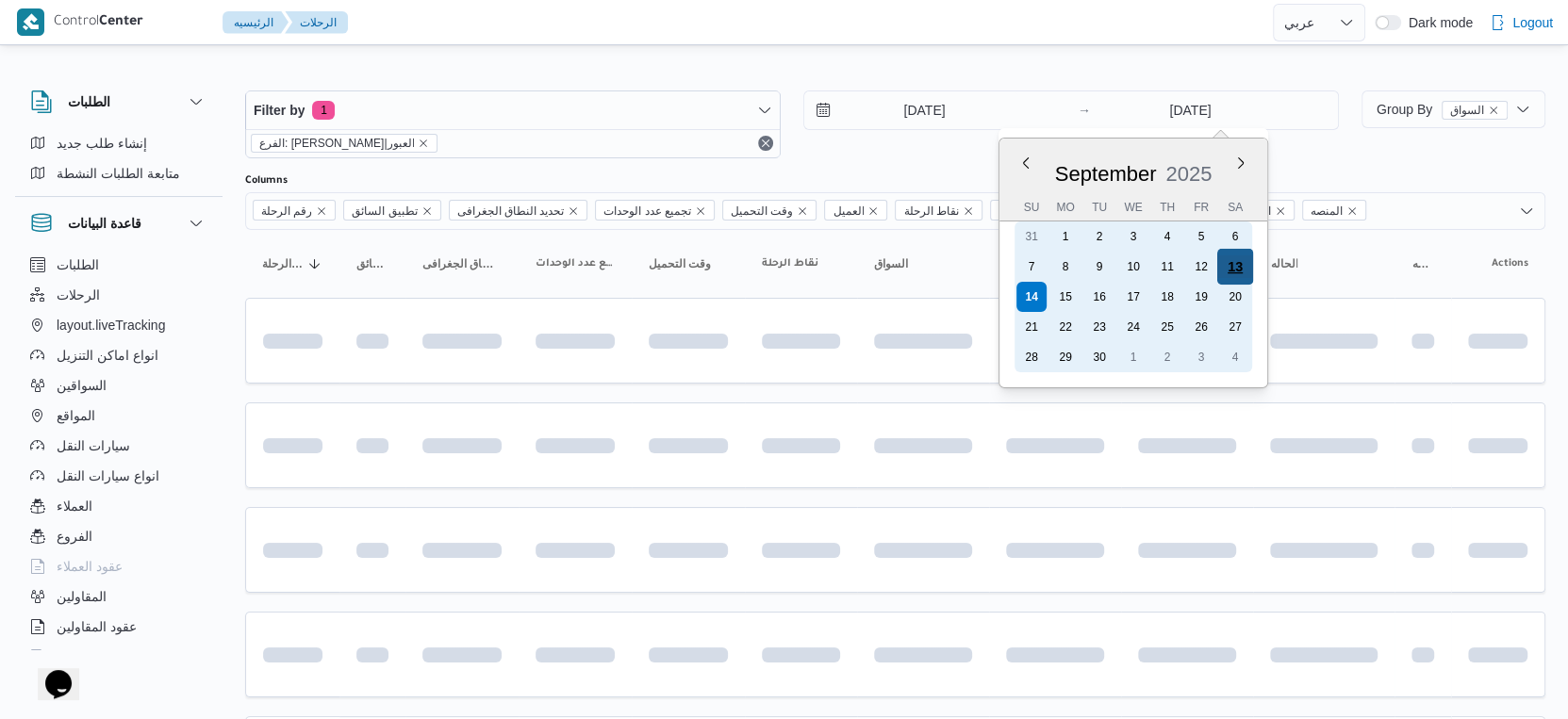
click at [1241, 266] on div "13" at bounding box center [1235, 267] width 36 height 36
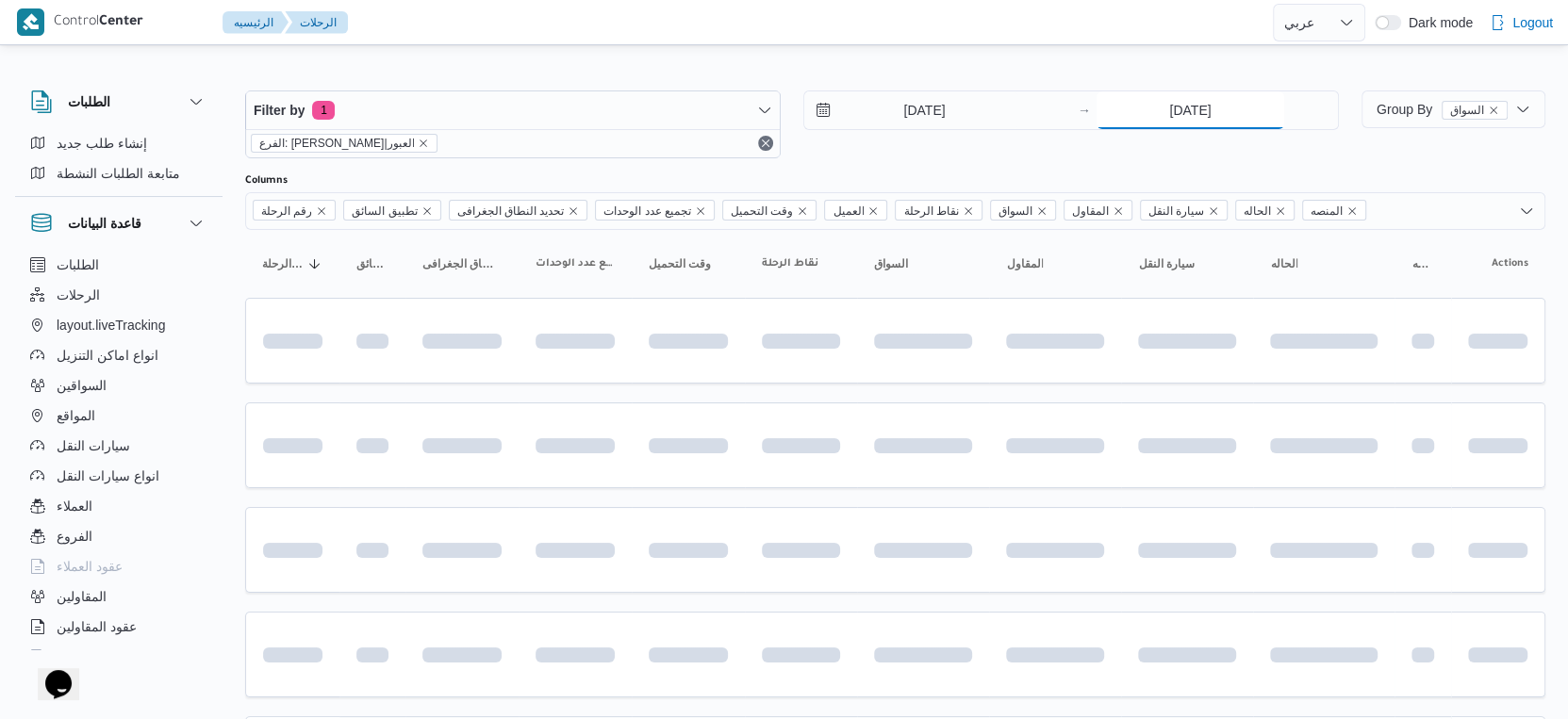
type input "13/9/2025"
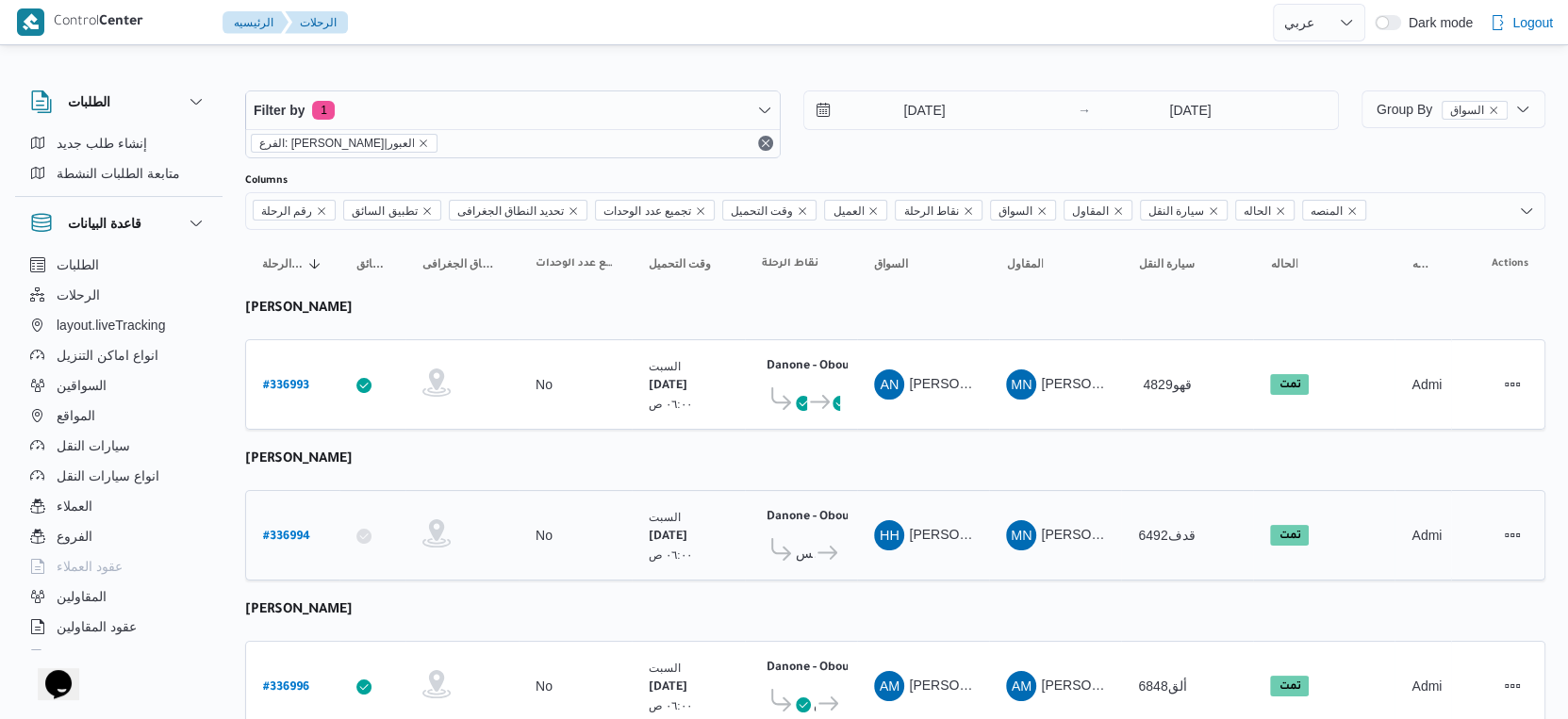
click at [882, 513] on div "HH هشام حسين عبدالله عبدالجواد" at bounding box center [923, 535] width 113 height 45
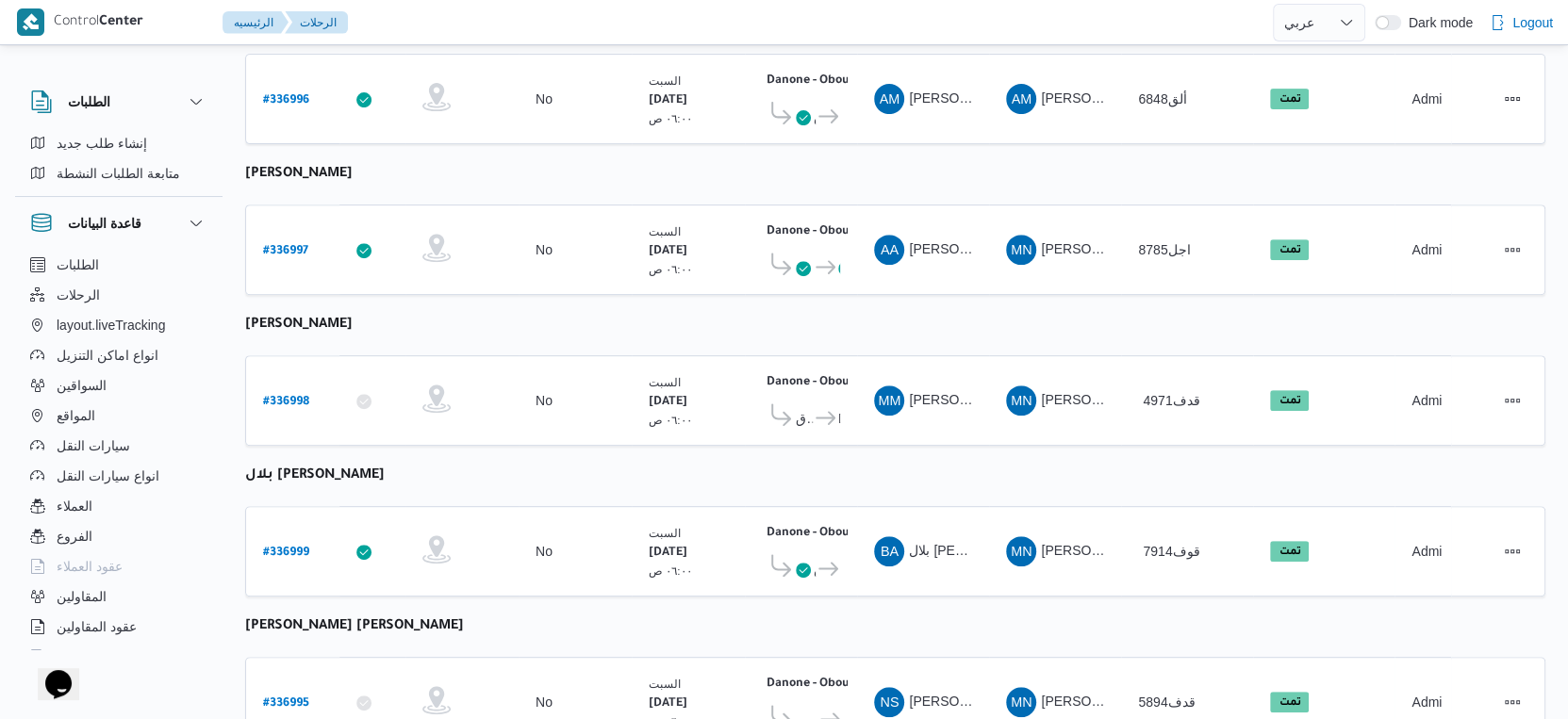
scroll to position [653, 0]
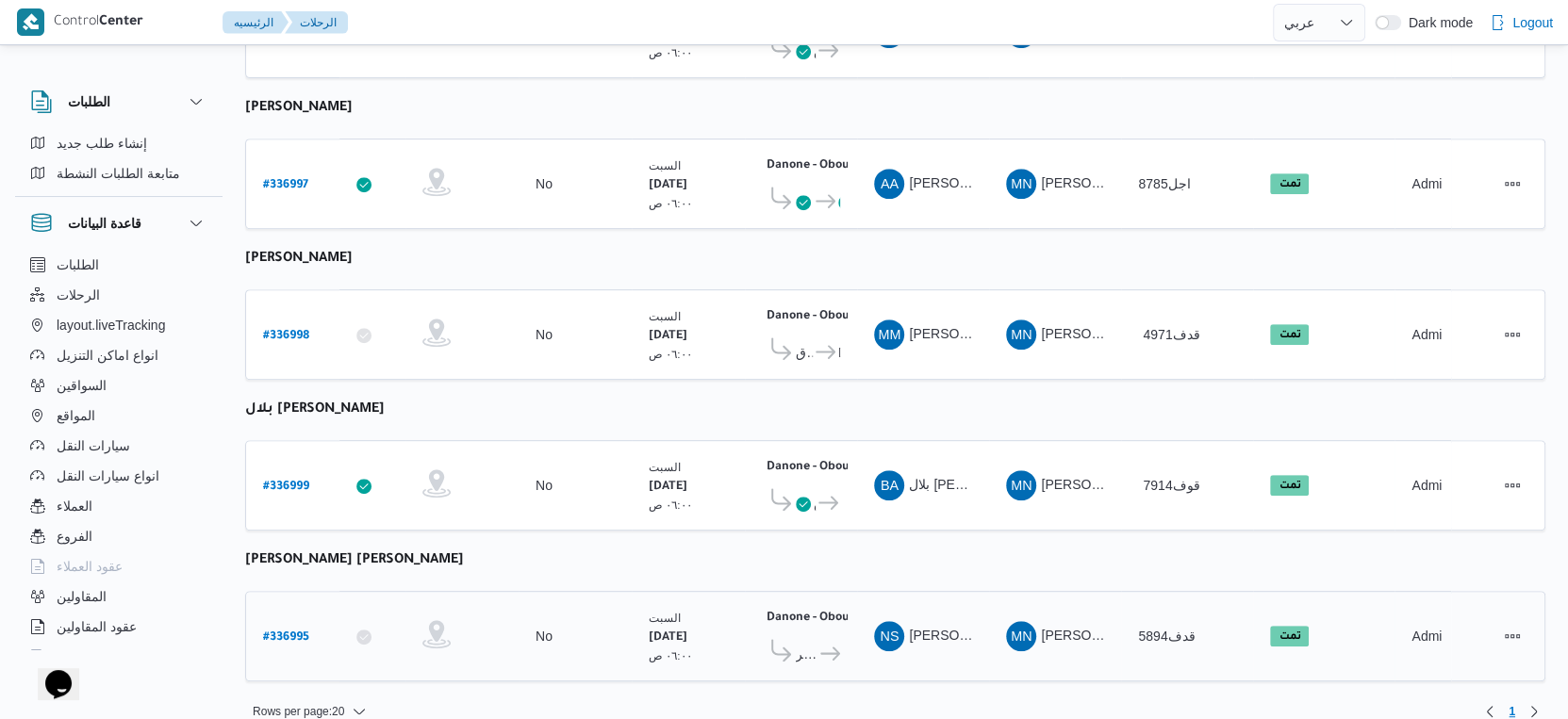
click at [281, 631] on b "# 336995" at bounding box center [286, 638] width 46 height 13
select select "ar"
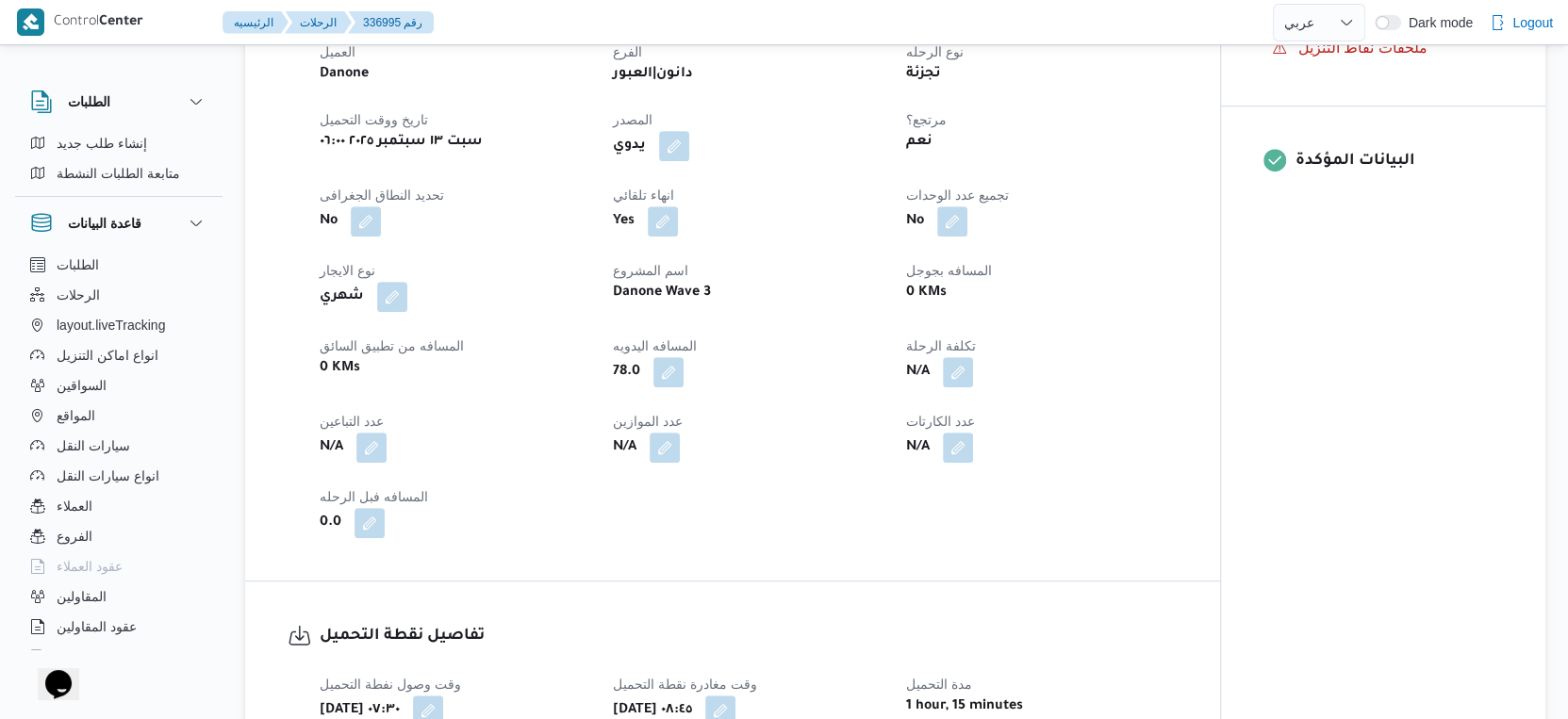
scroll to position [524, 0]
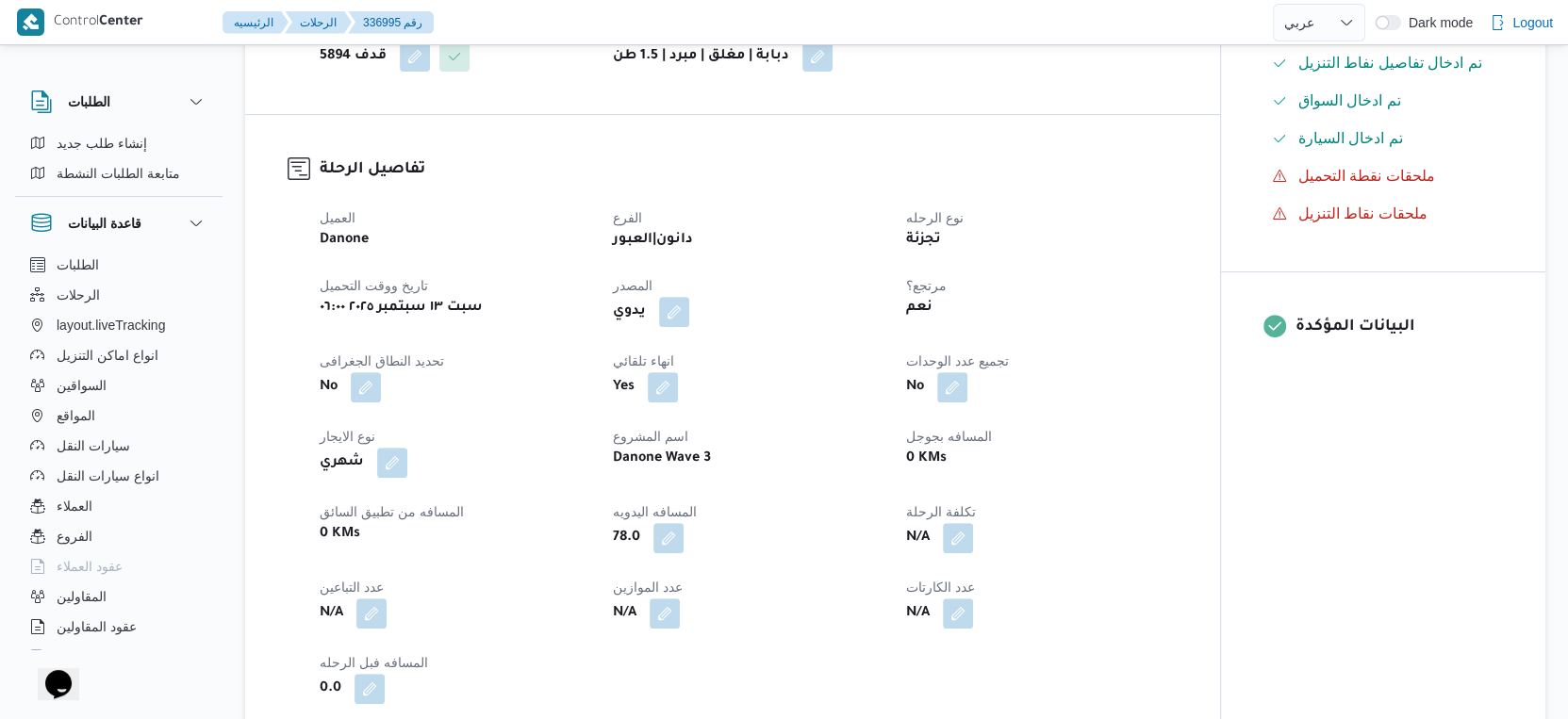
select select "ar"
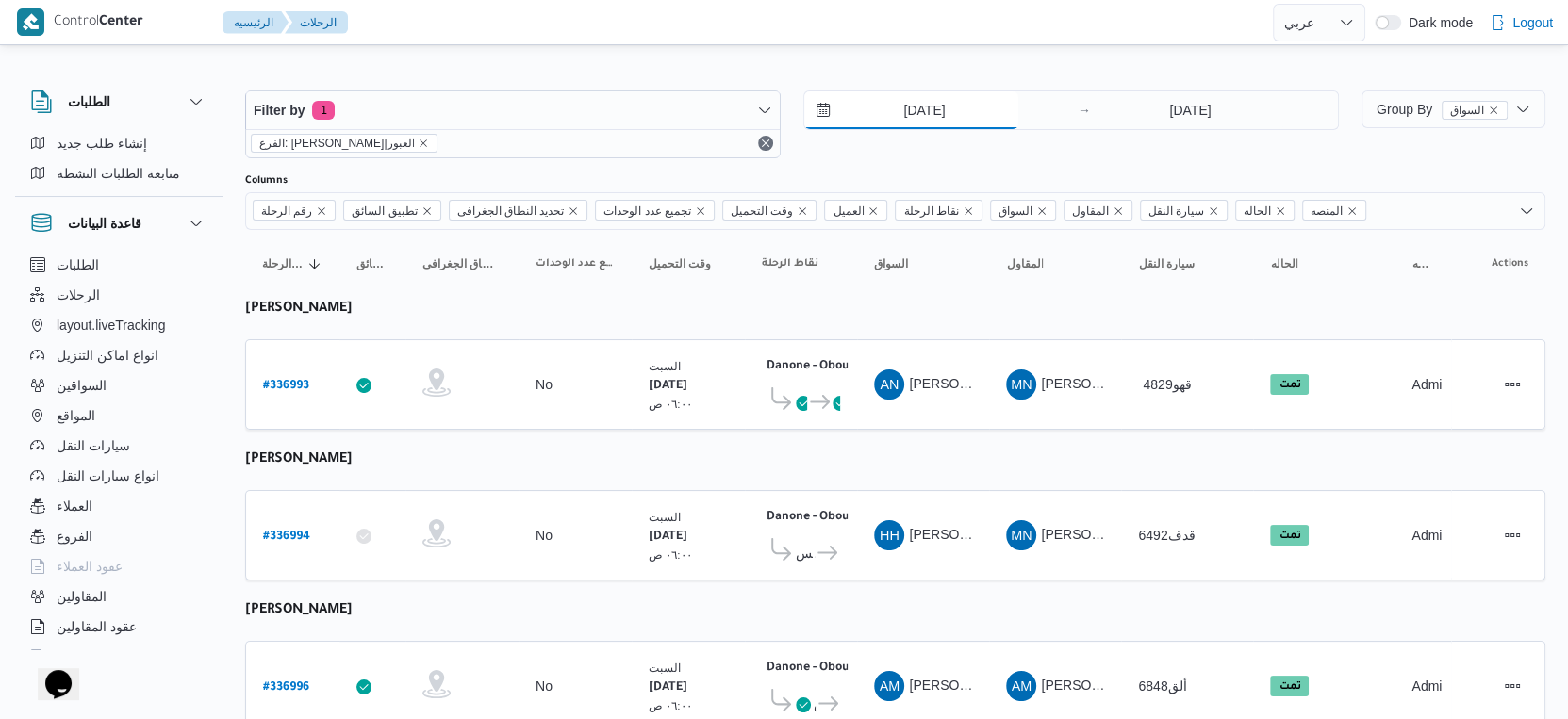
click at [944, 102] on input "13/9/2025" at bounding box center [911, 111] width 214 height 38
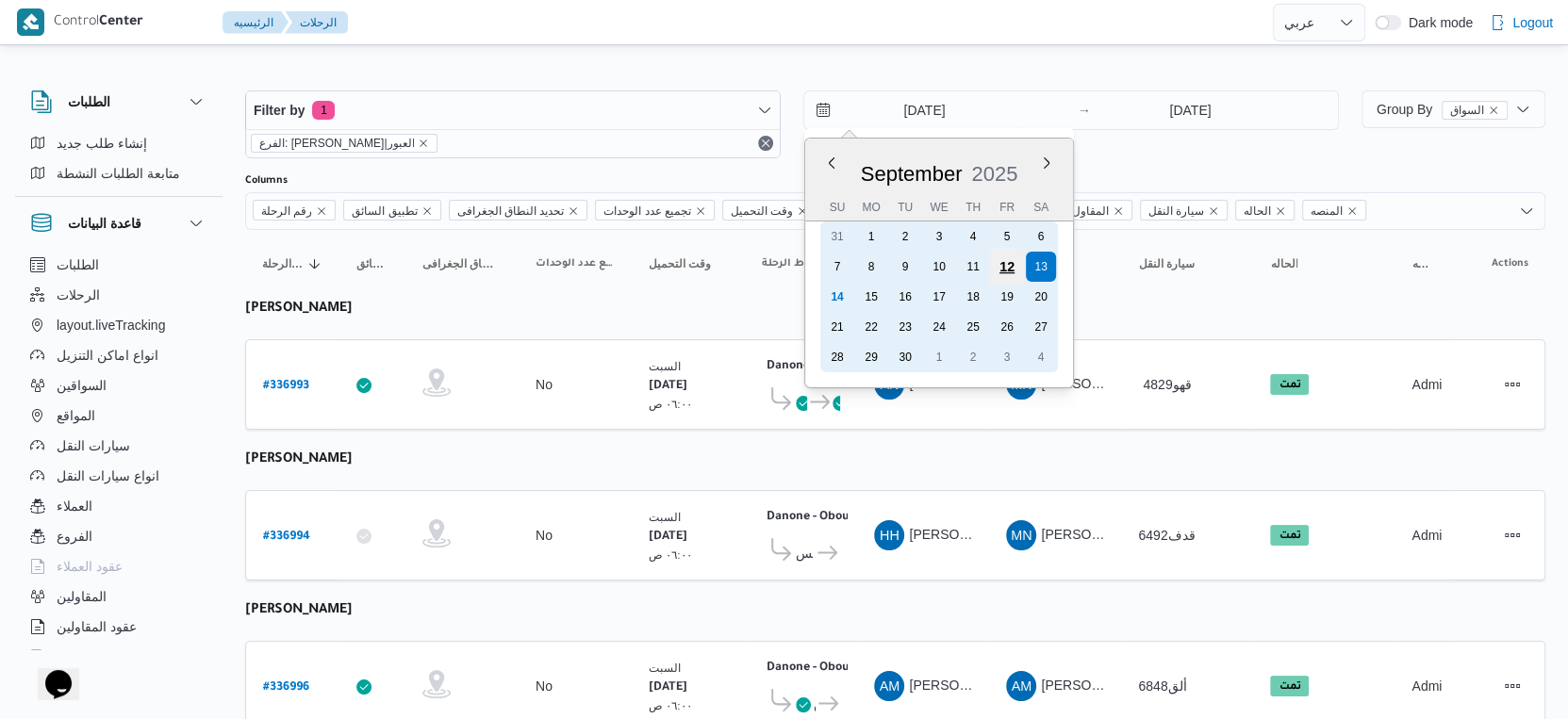
click at [1005, 267] on div "12" at bounding box center [1007, 267] width 36 height 36
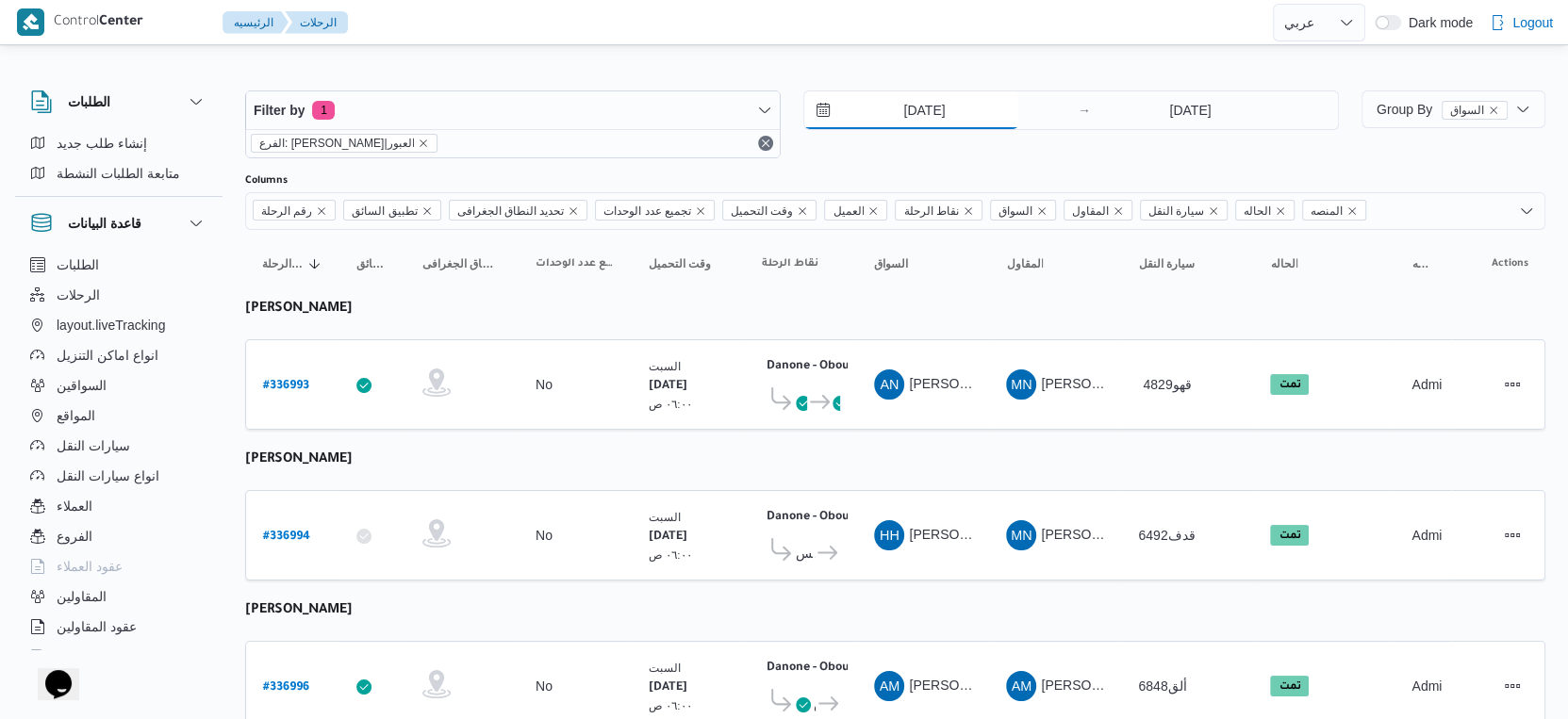
click at [935, 125] on input "12/9/2025" at bounding box center [911, 111] width 214 height 38
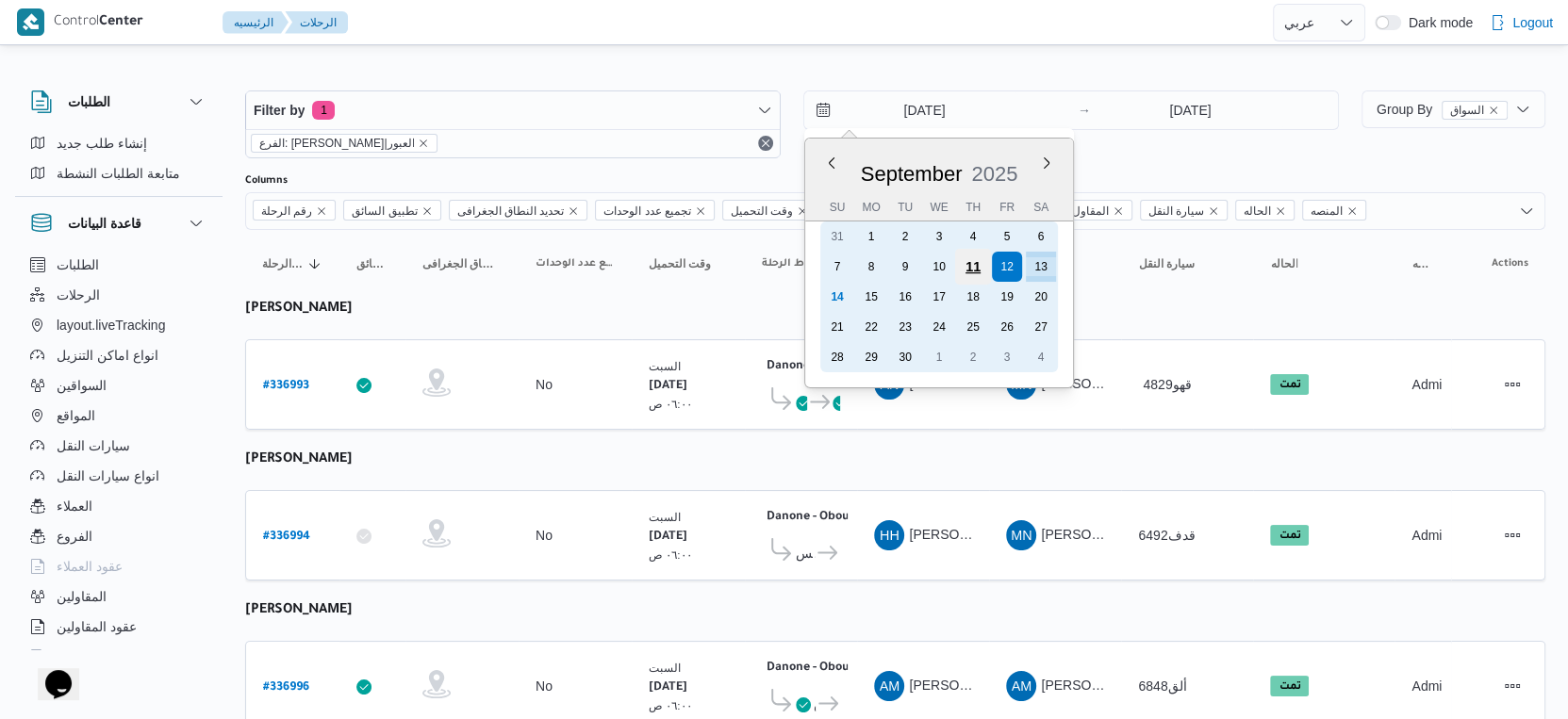
click at [979, 259] on div "11" at bounding box center [973, 267] width 36 height 36
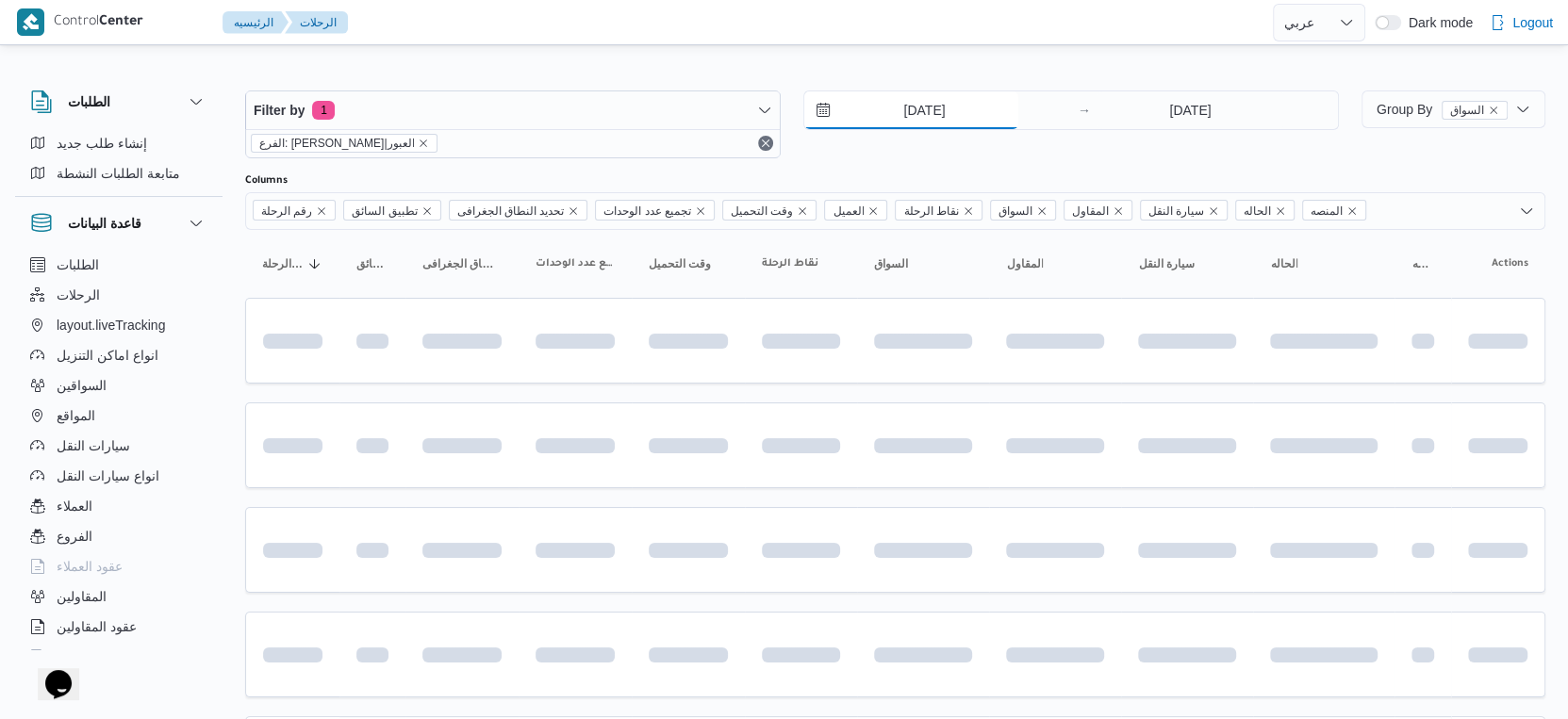
type input "11/9/2025"
click at [1174, 112] on input "13/9/2025" at bounding box center [1190, 111] width 188 height 38
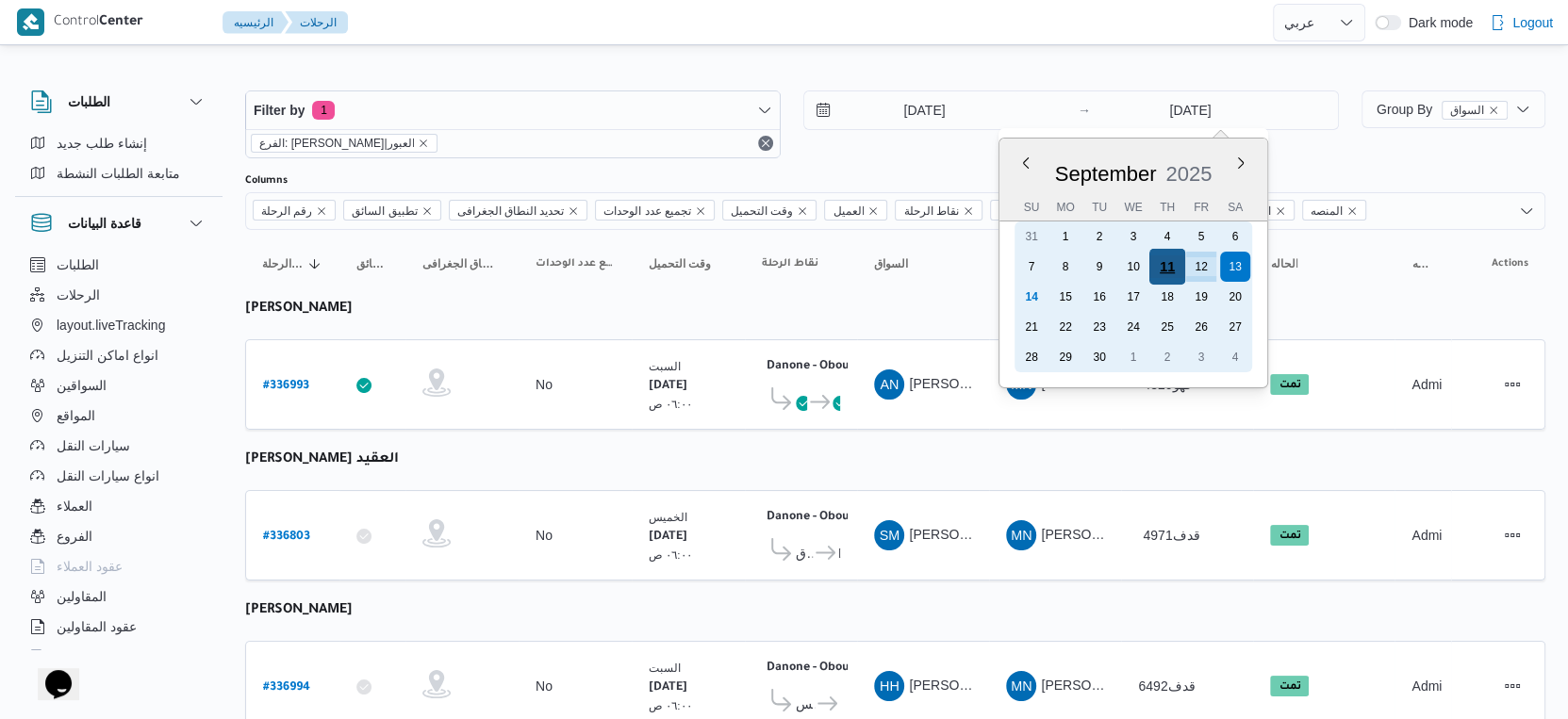
click at [1168, 264] on div "11" at bounding box center [1167, 267] width 36 height 36
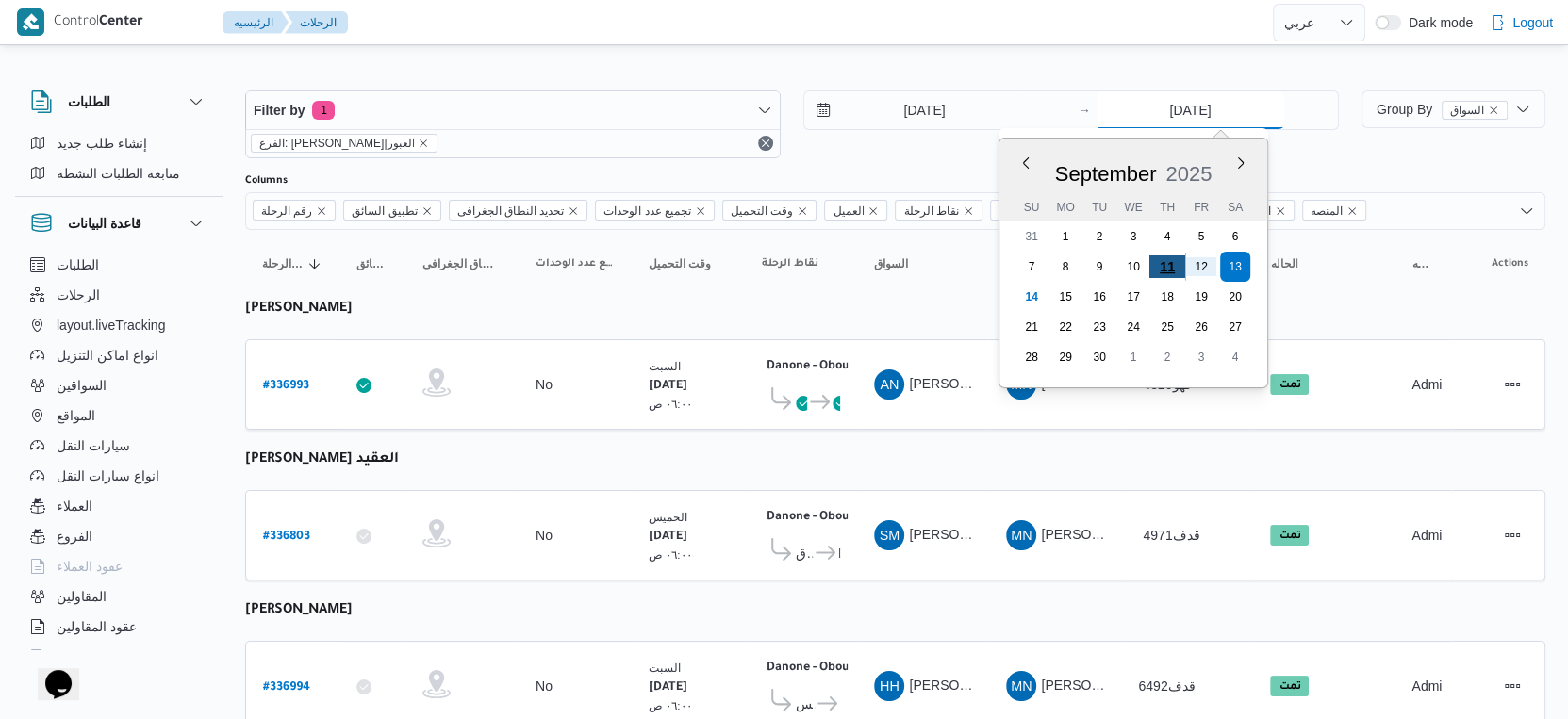
type input "11/9/2025"
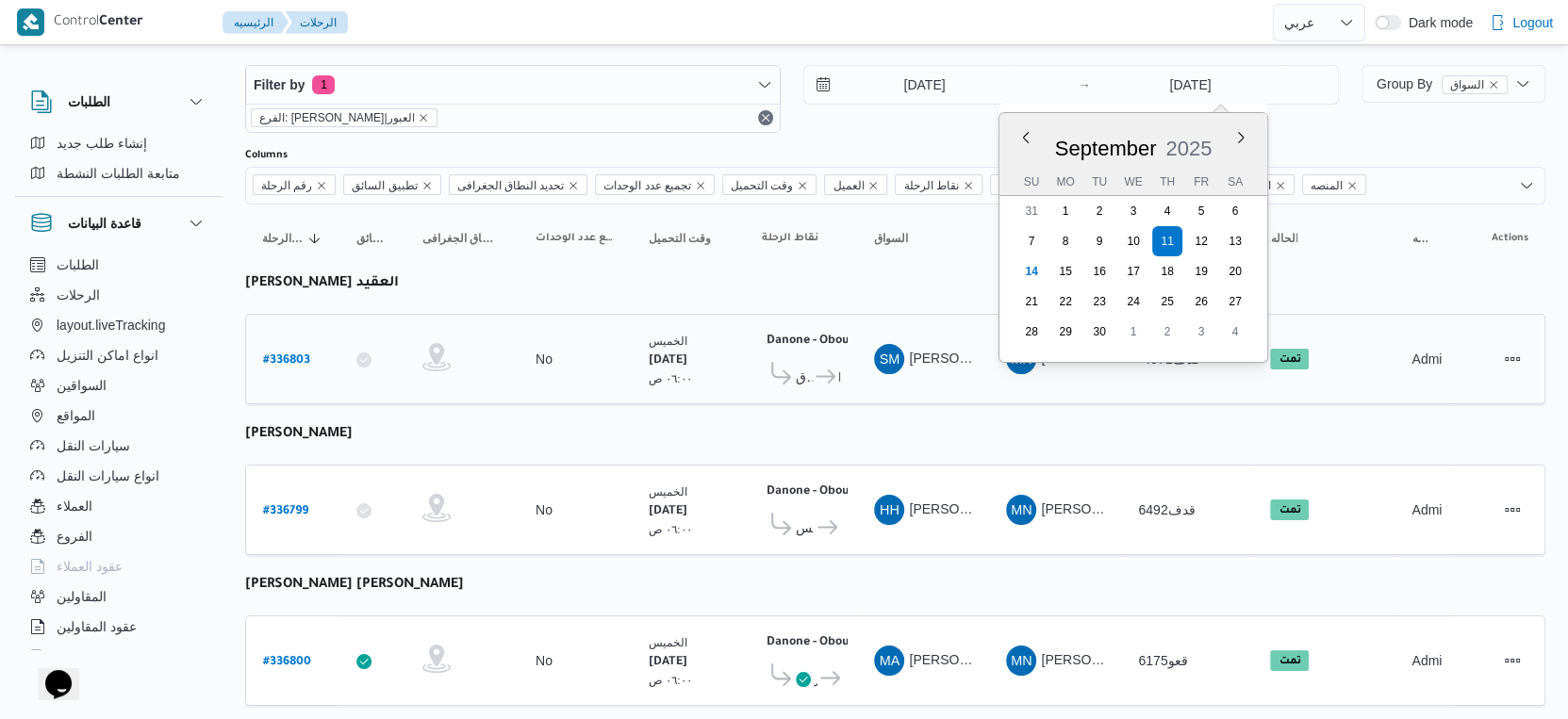
scroll to position [26, 0]
click at [657, 373] on small "٠٦:٠٠ ص" at bounding box center [670, 379] width 43 height 12
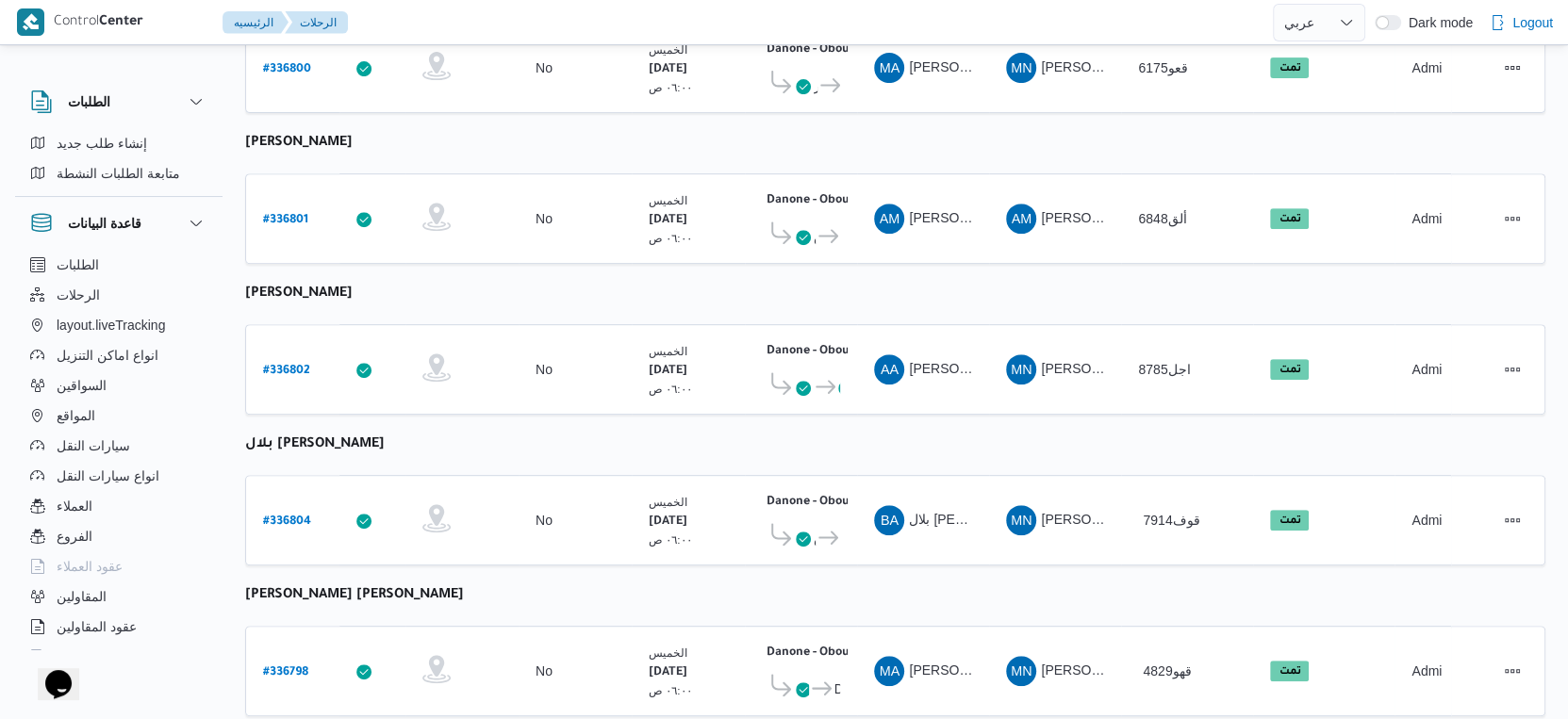
scroll to position [653, 0]
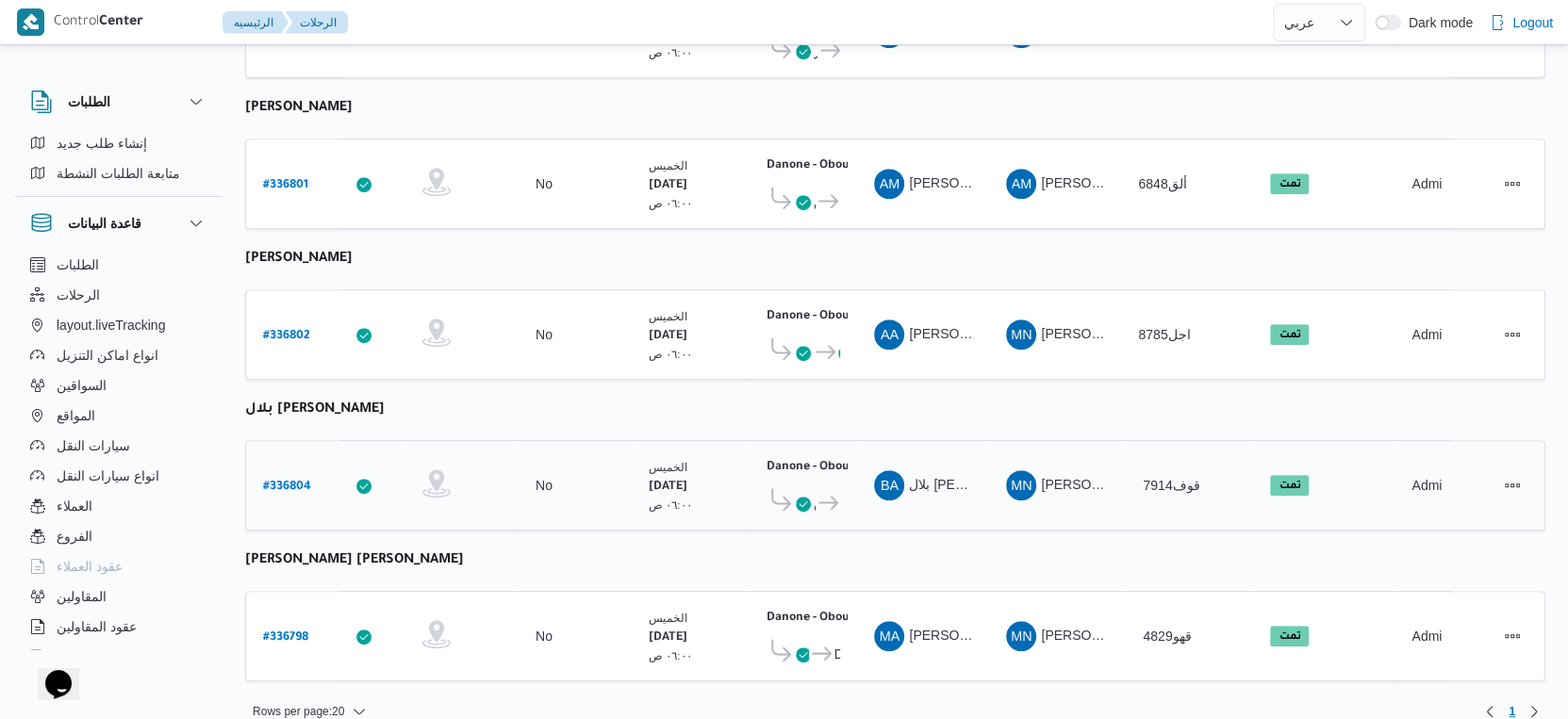
click at [795, 492] on span at bounding box center [803, 503] width 15 height 23
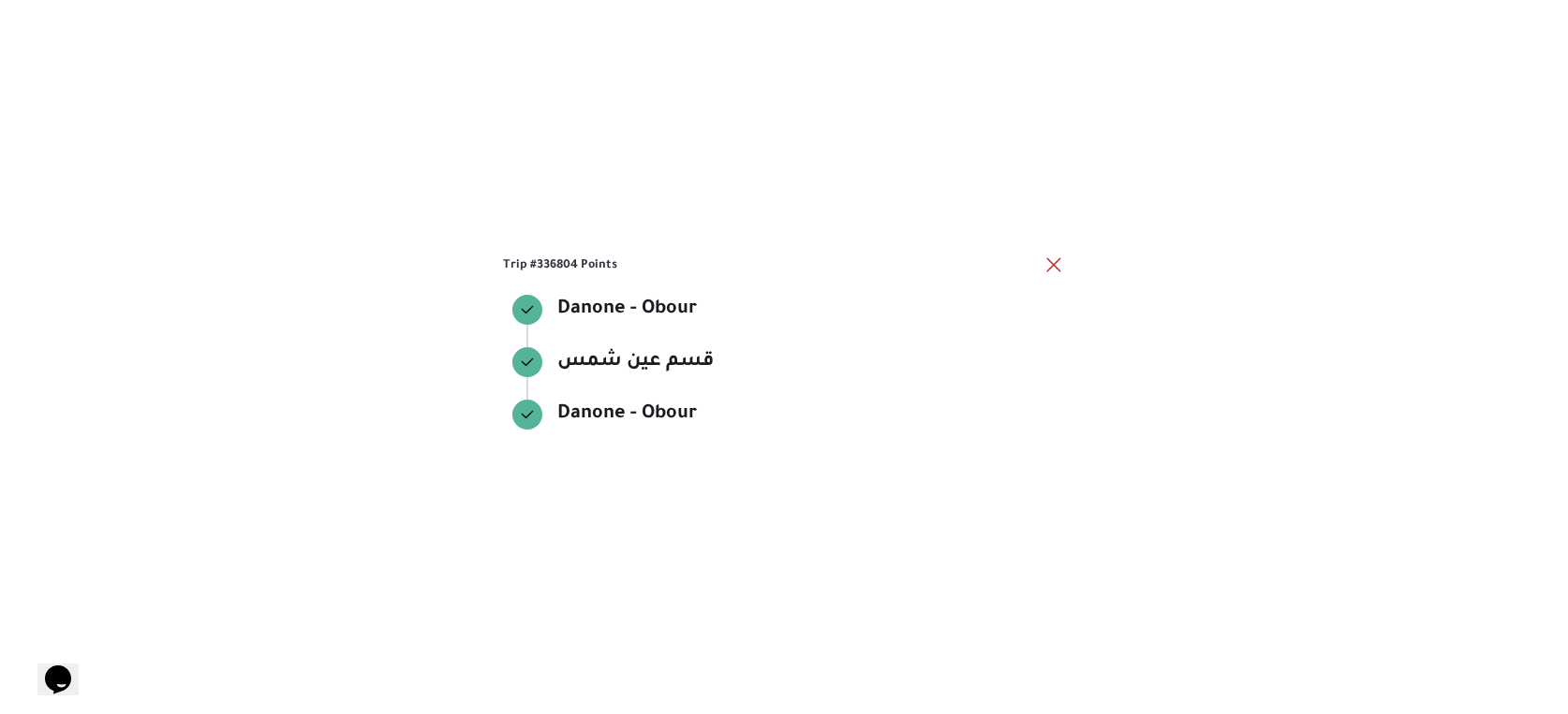
click at [776, 477] on div "Trip #336804 Points Danone - Obour Danone - Obour قسم عين شمس قسم عين شمس Danon…" at bounding box center [784, 357] width 1568 height 714
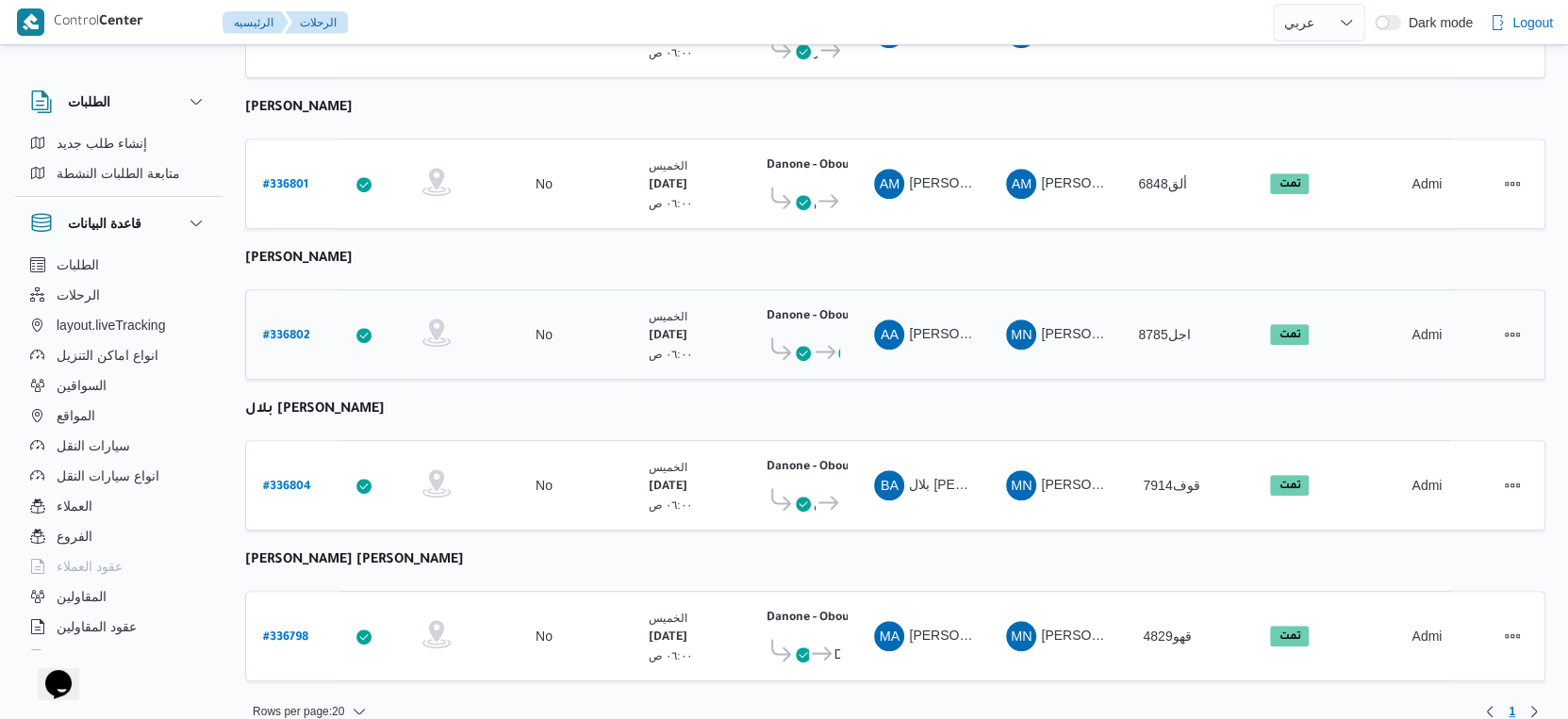
click at [852, 321] on td "نقاط الرحلة Danone - Obour ٠٧:٤٨ م قسم النزهة Danone - Obour" at bounding box center [801, 335] width 113 height 91
click at [831, 345] on icon at bounding box center [825, 352] width 20 height 14
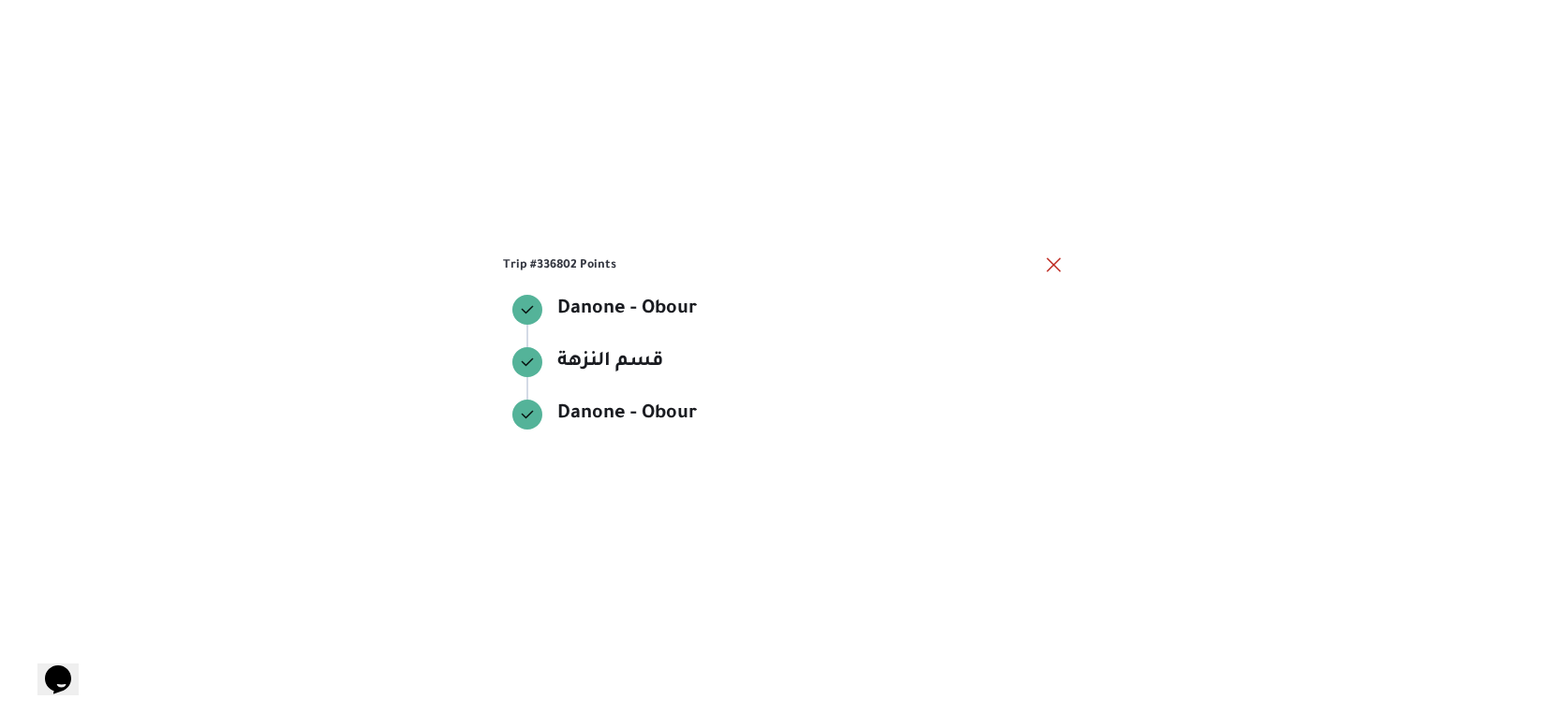
click at [823, 336] on div "Danone - Obour" at bounding box center [792, 340] width 529 height 15
click at [1049, 263] on button "close" at bounding box center [1054, 264] width 23 height 23
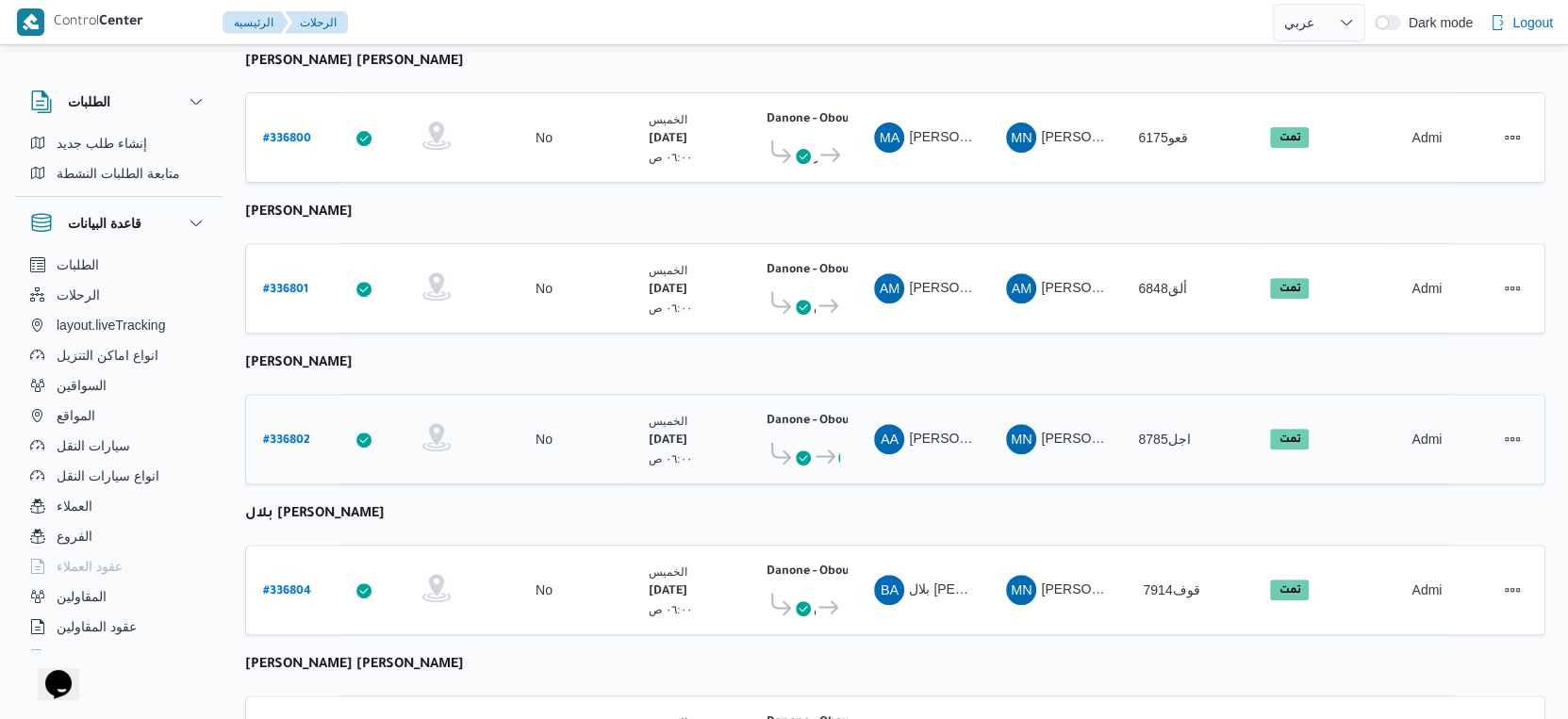
scroll to position [444, 0]
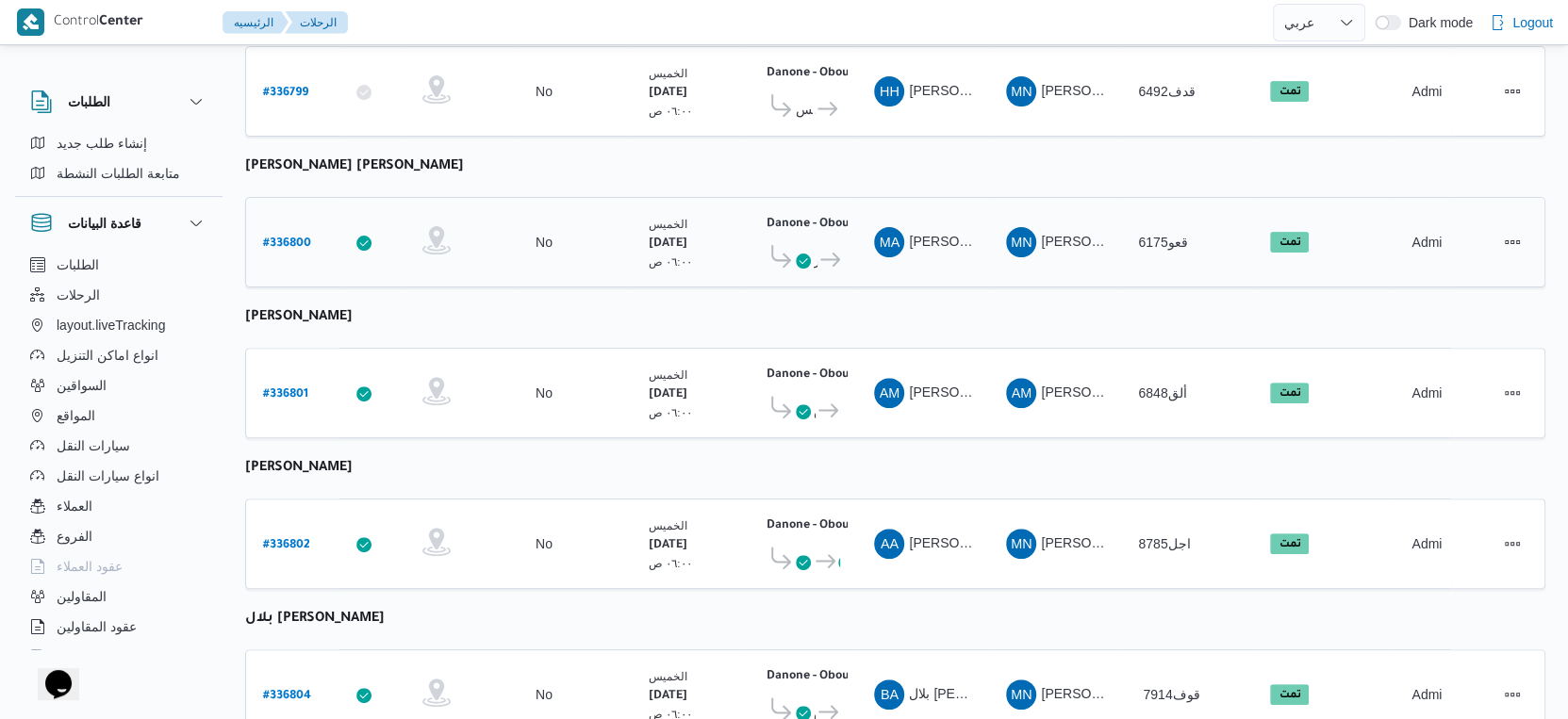
click at [290, 237] on b "# 336800" at bounding box center [287, 244] width 48 height 13
select select "ar"
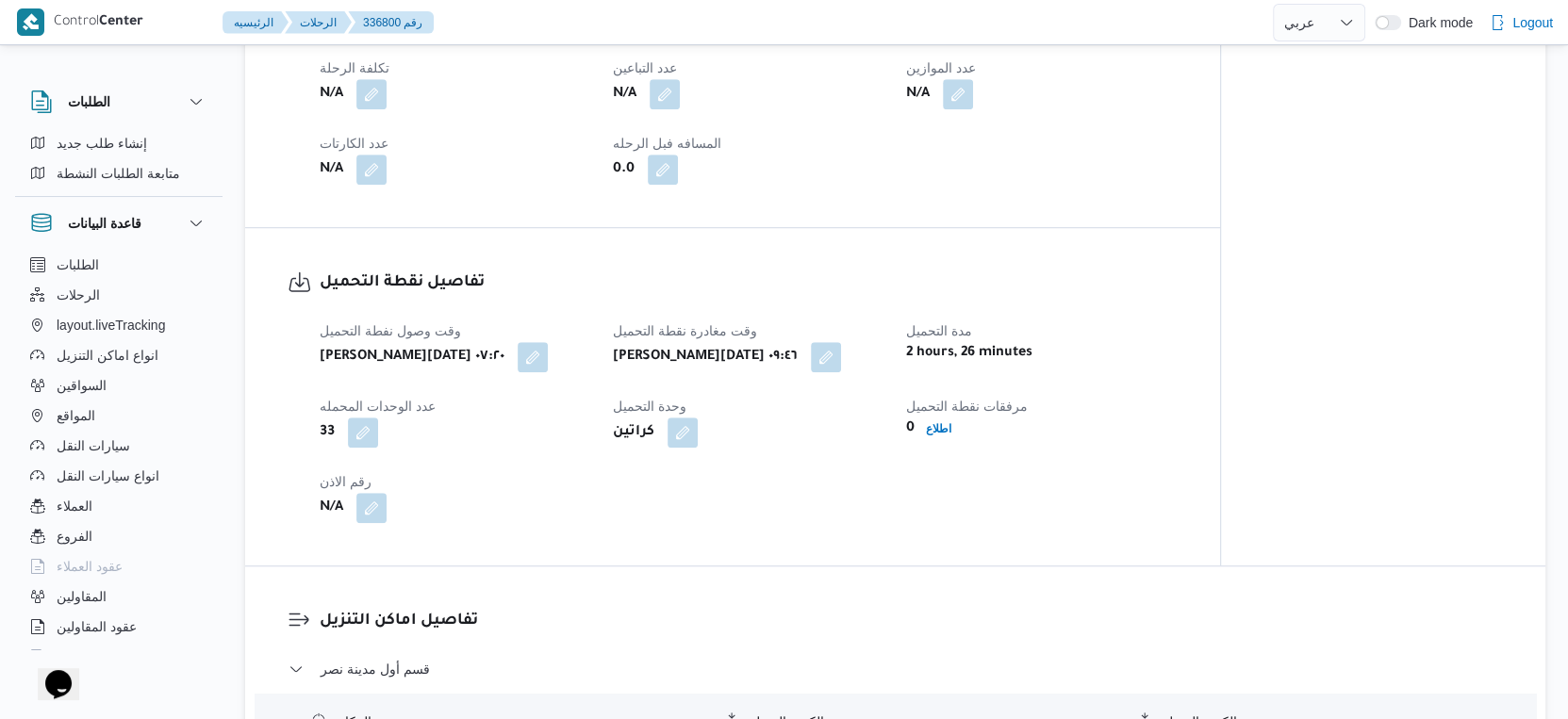
scroll to position [1283, 0]
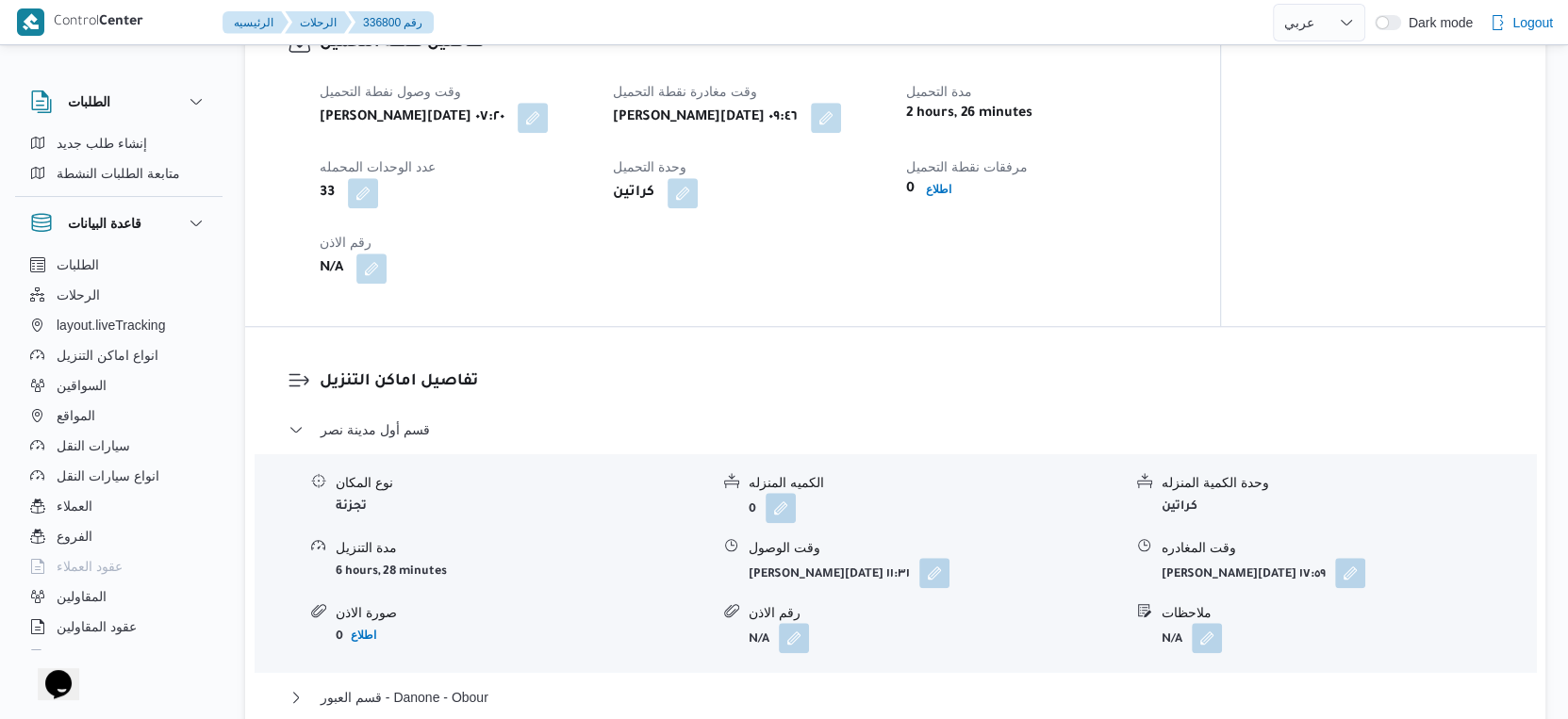
select select "ar"
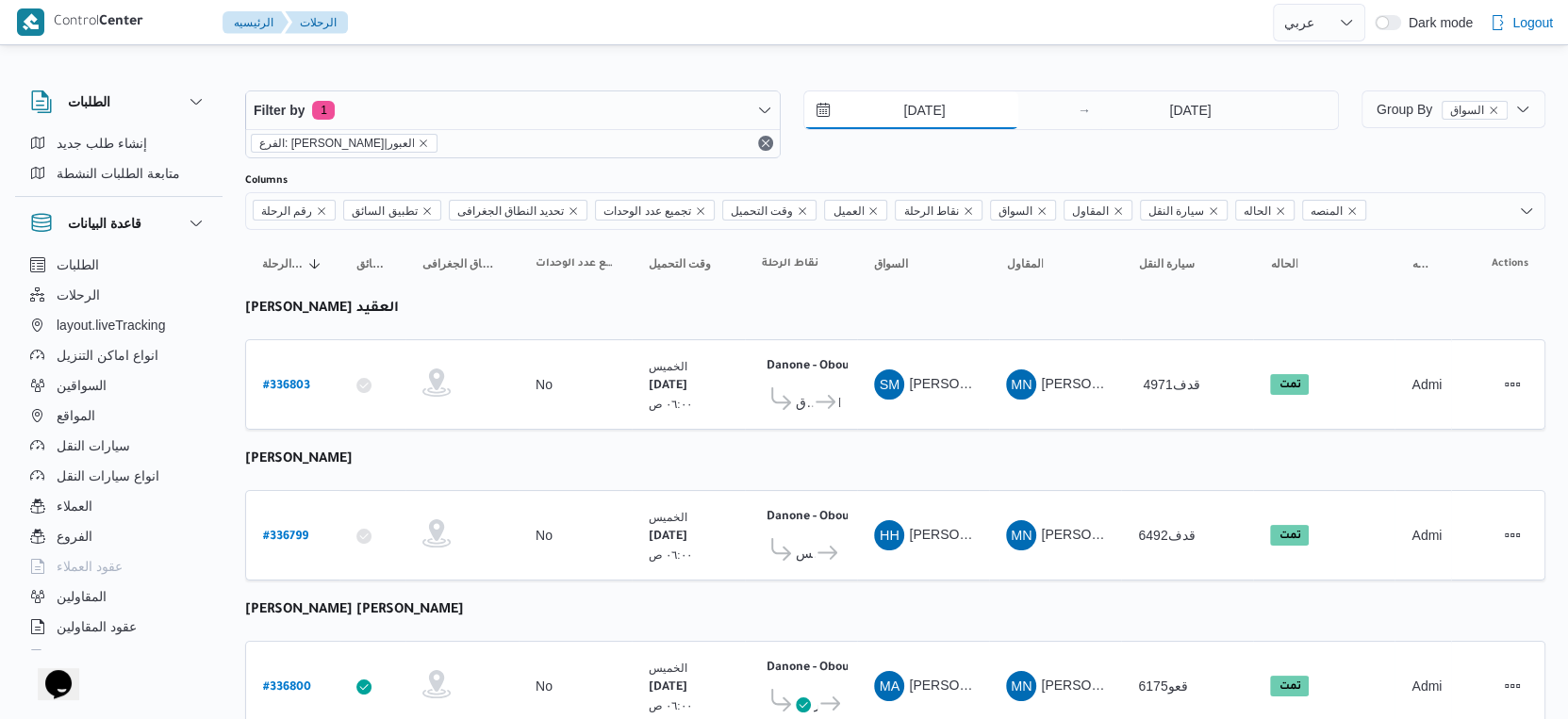
click at [964, 100] on input "11/9/2025" at bounding box center [911, 111] width 214 height 38
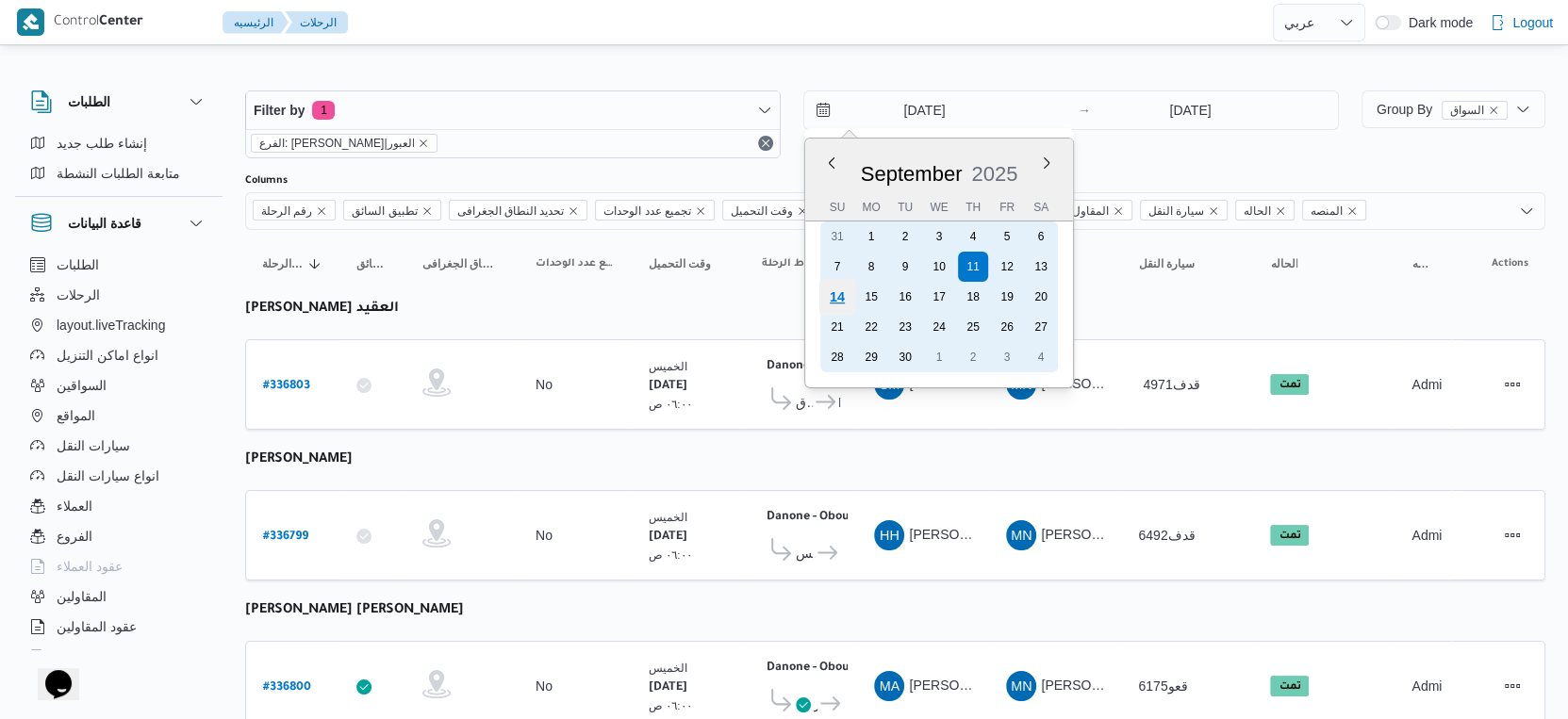
click at [829, 298] on div "14" at bounding box center [837, 298] width 36 height 36
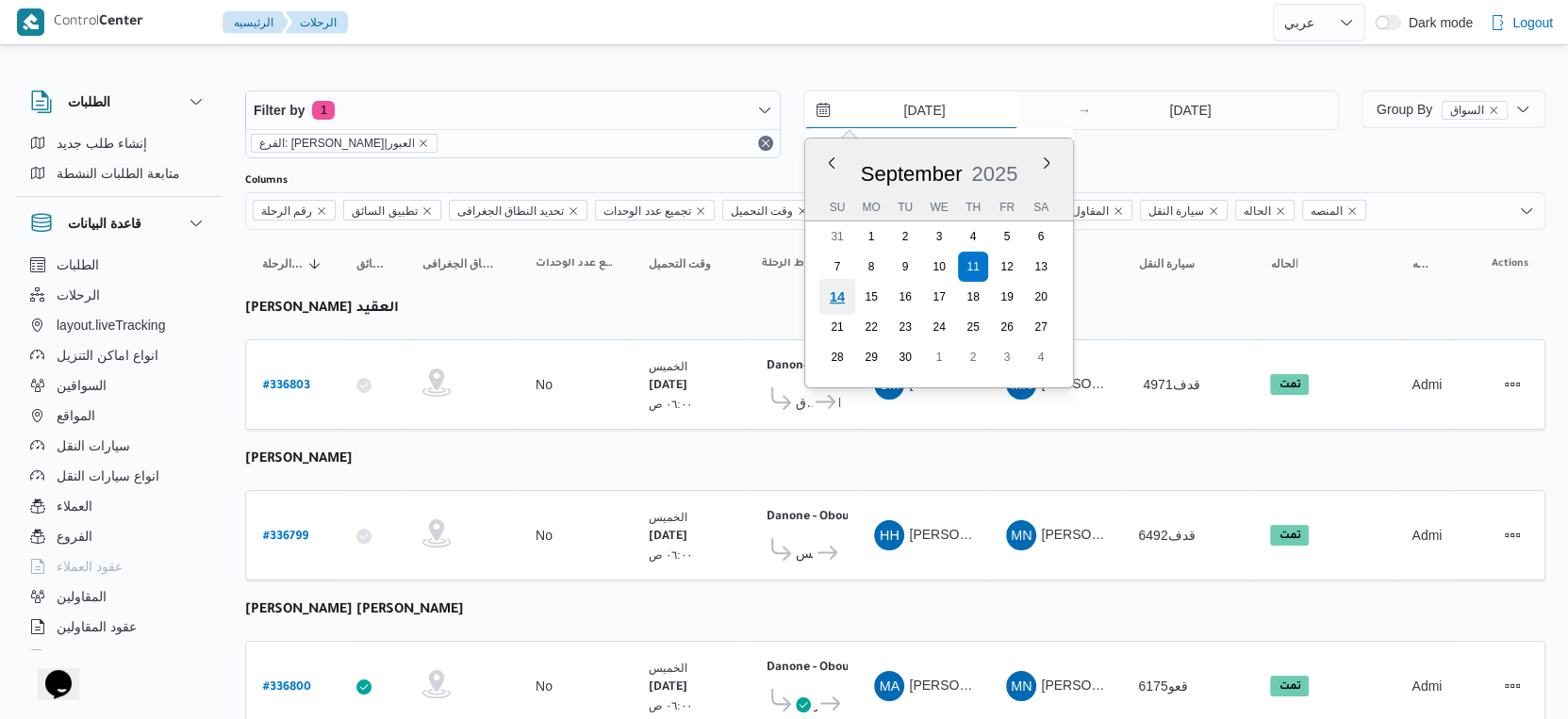
type input "[DATE]"
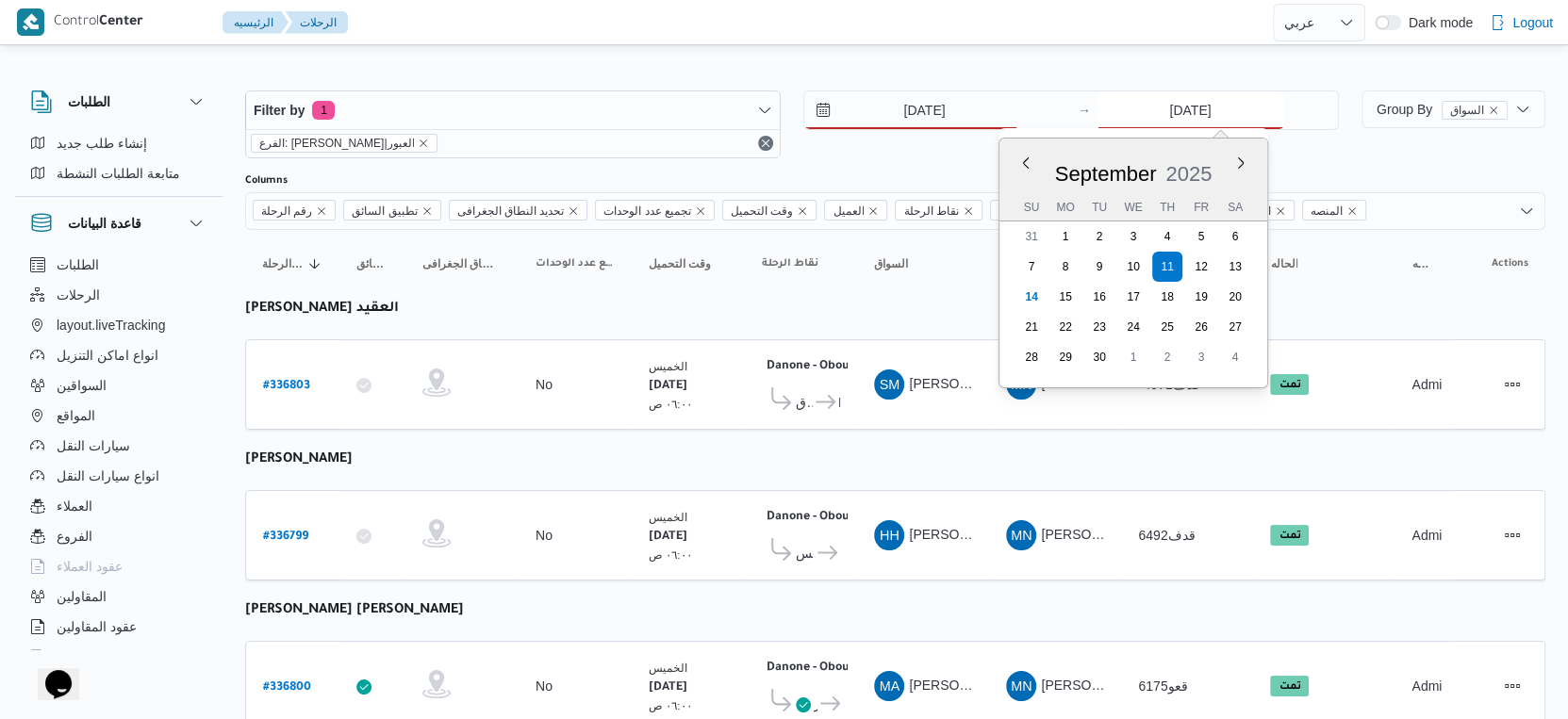
click at [1201, 103] on input "11/9/2025" at bounding box center [1190, 111] width 188 height 38
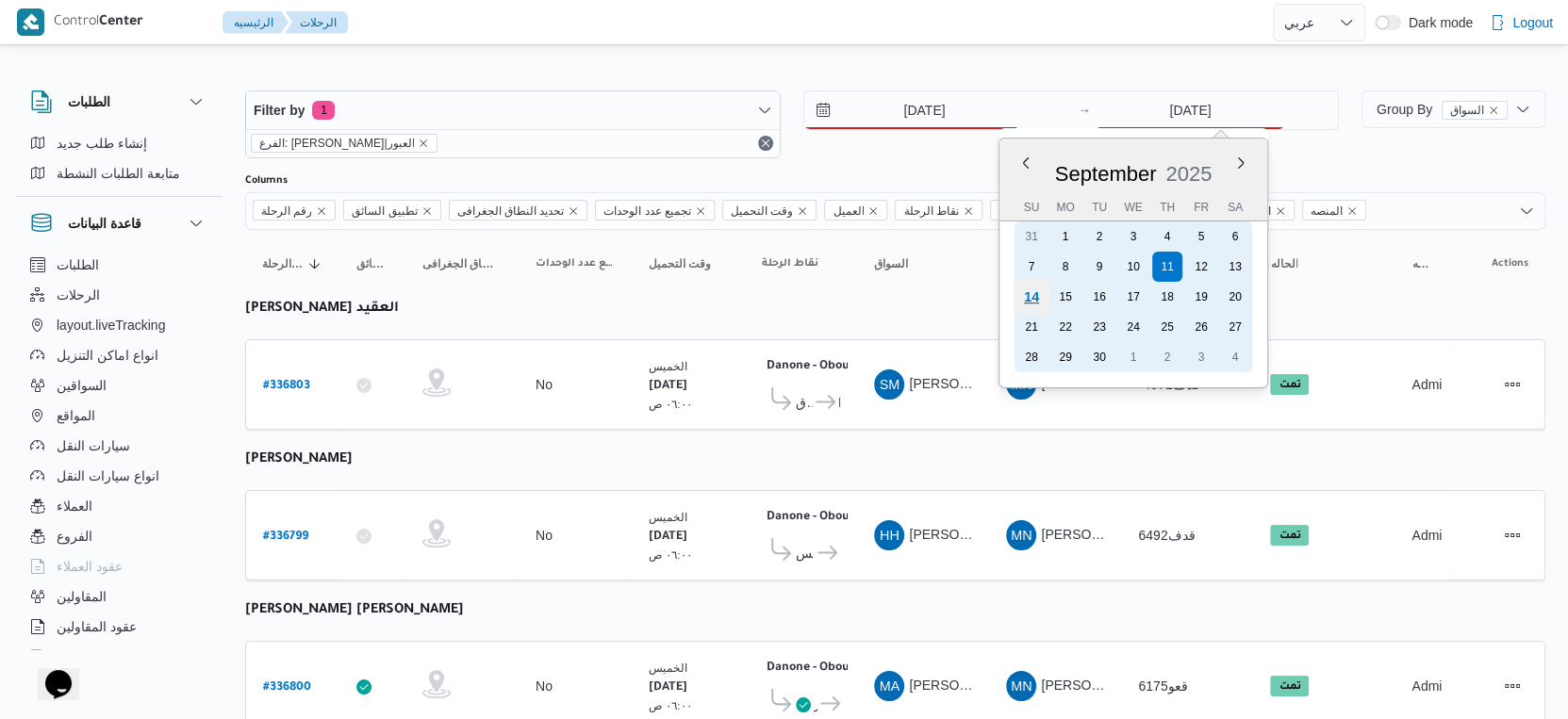
click at [1021, 297] on div "14" at bounding box center [1032, 298] width 36 height 36
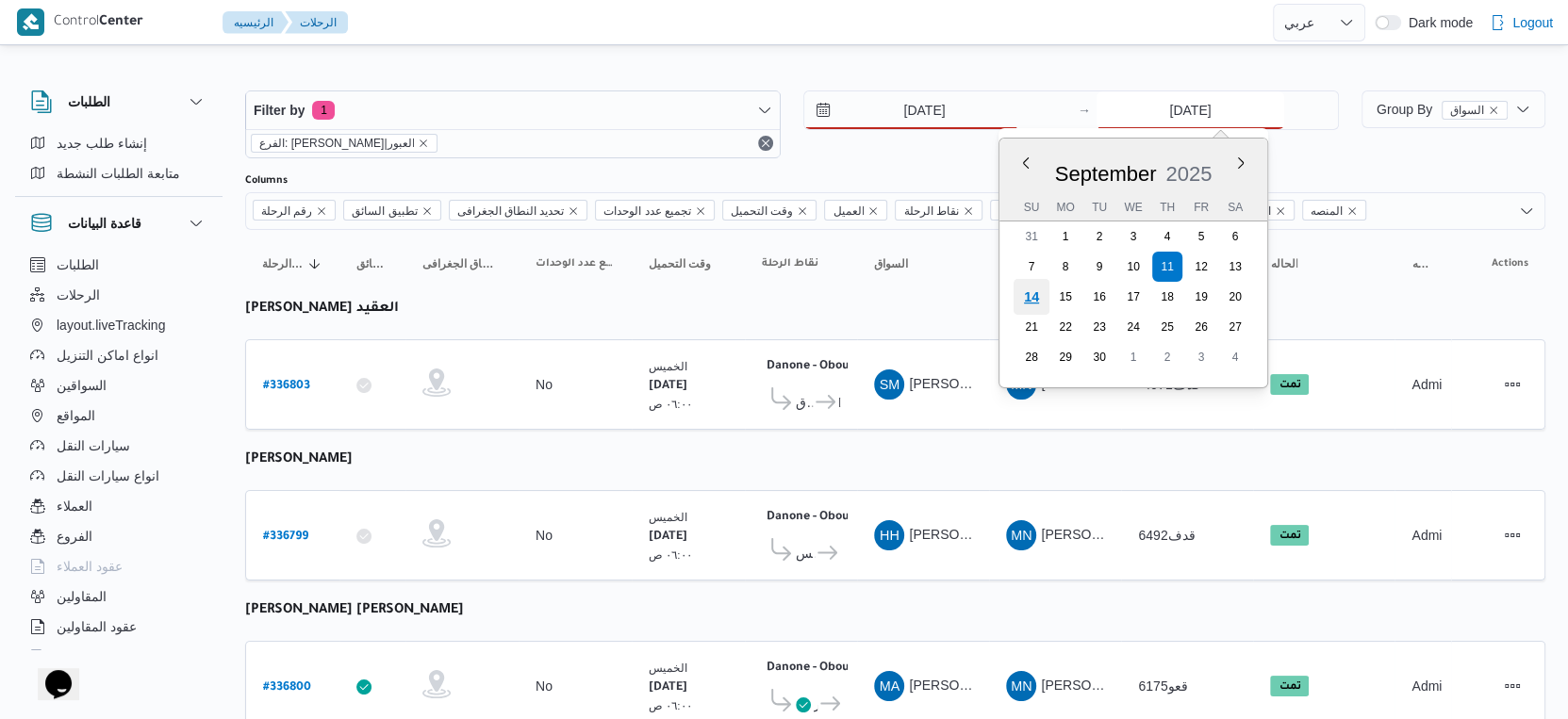
type input "[DATE]"
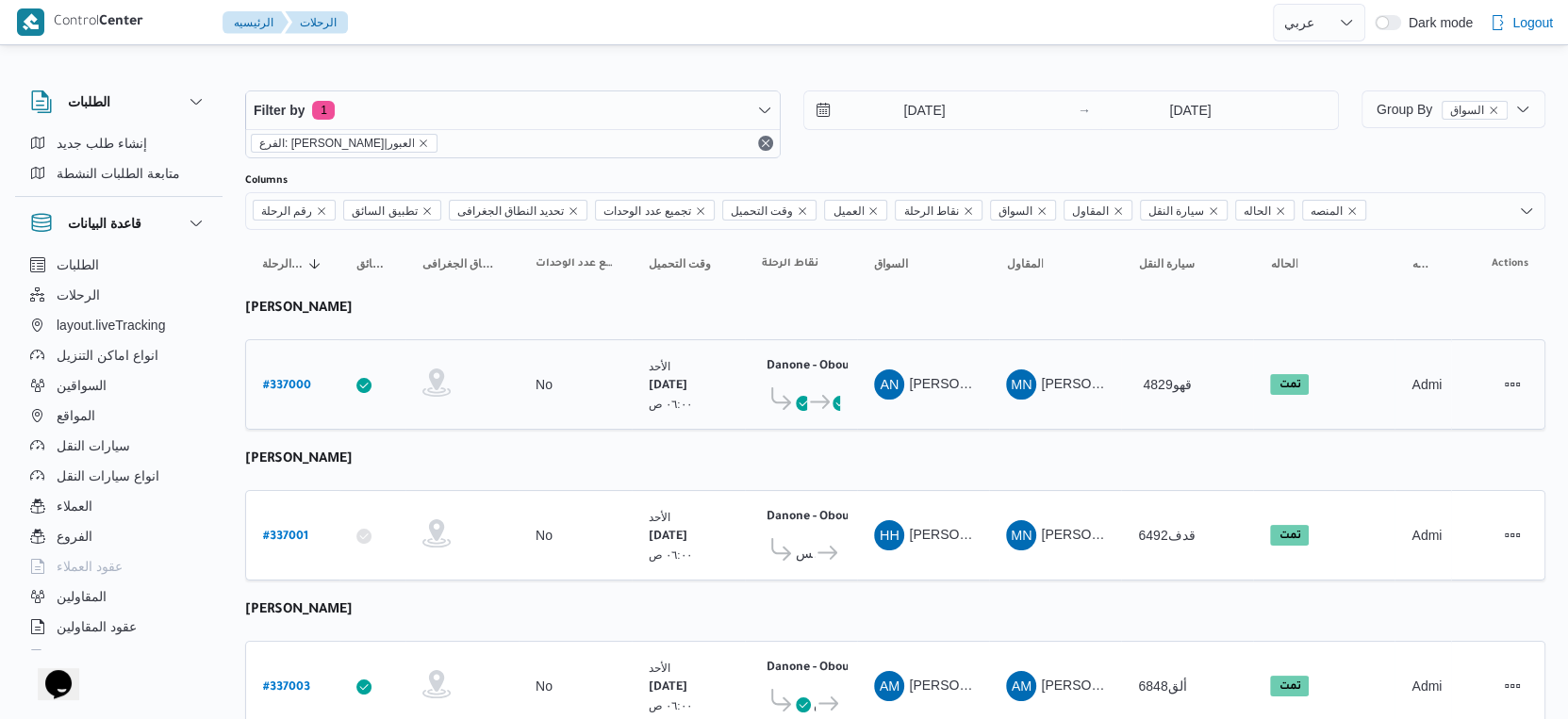
click at [882, 420] on td "السواق AN عماد نجيب عبدالظاهر جاويش" at bounding box center [923, 384] width 132 height 91
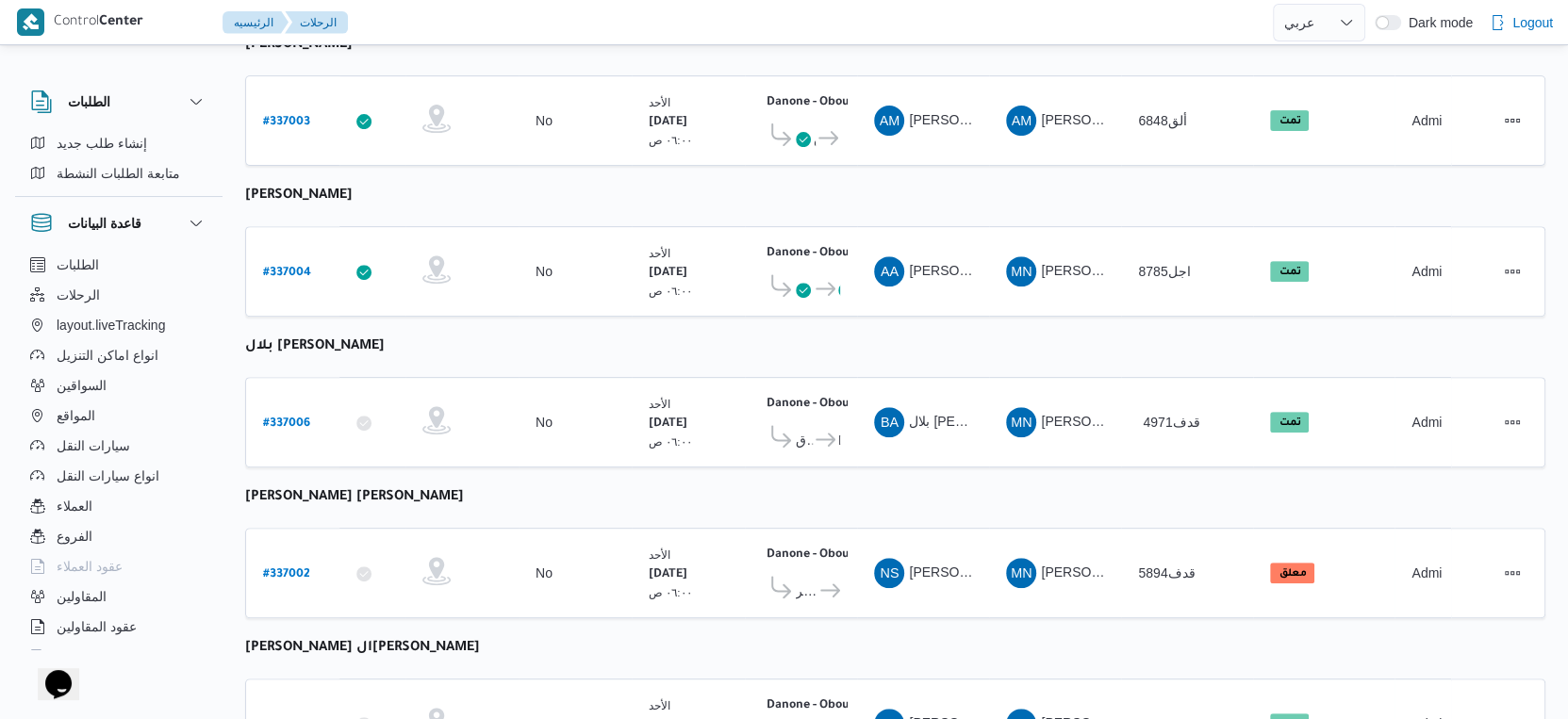
scroll to position [653, 0]
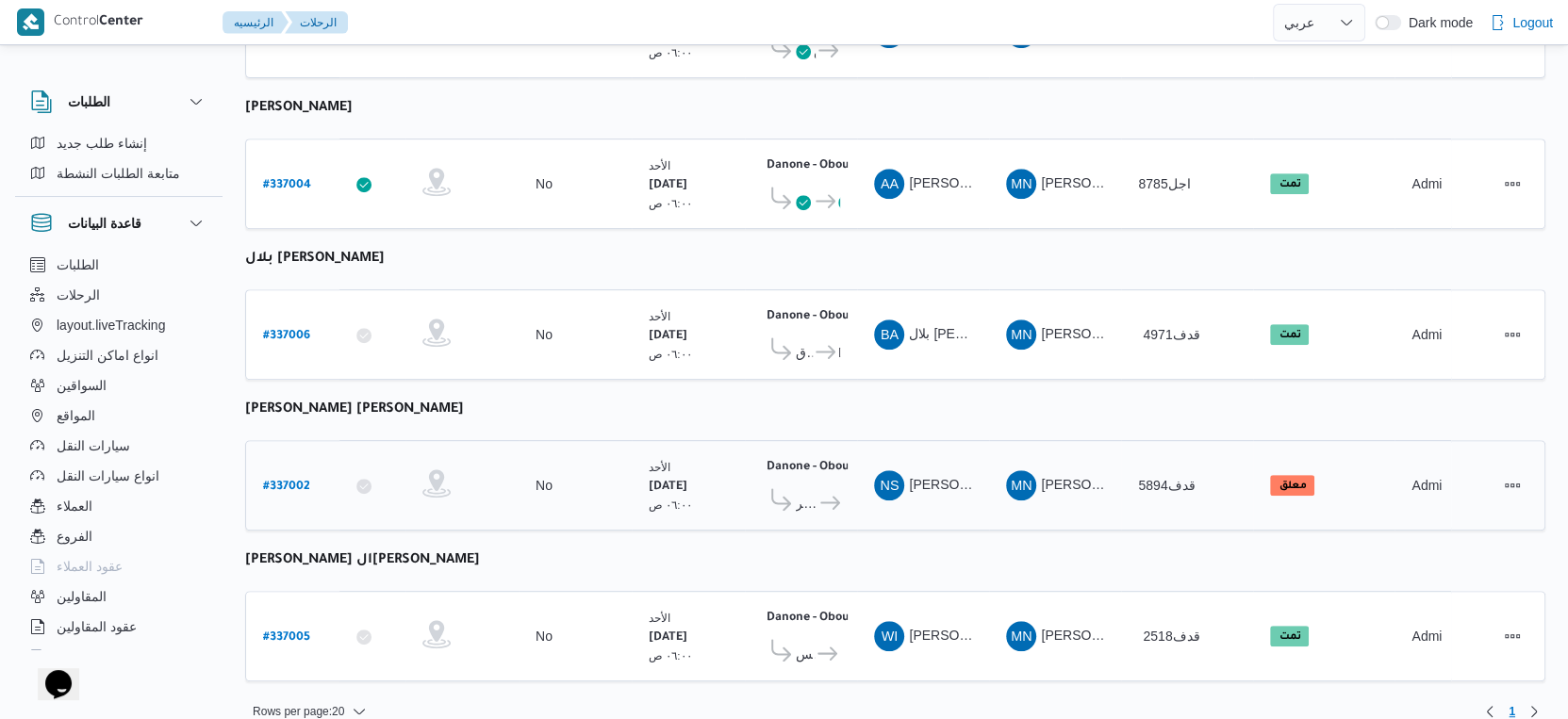
click at [292, 481] on b "# 337002" at bounding box center [286, 487] width 47 height 13
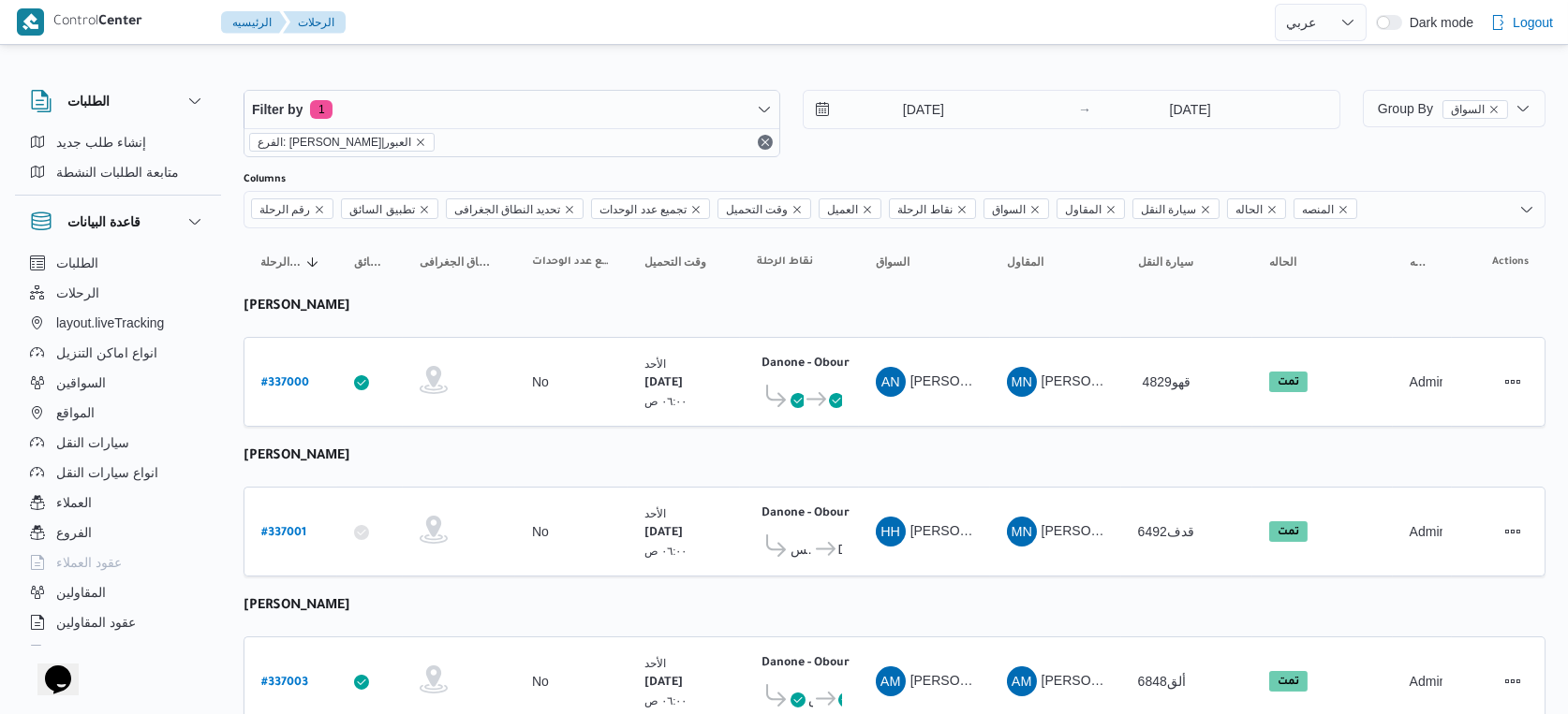
select select "ar"
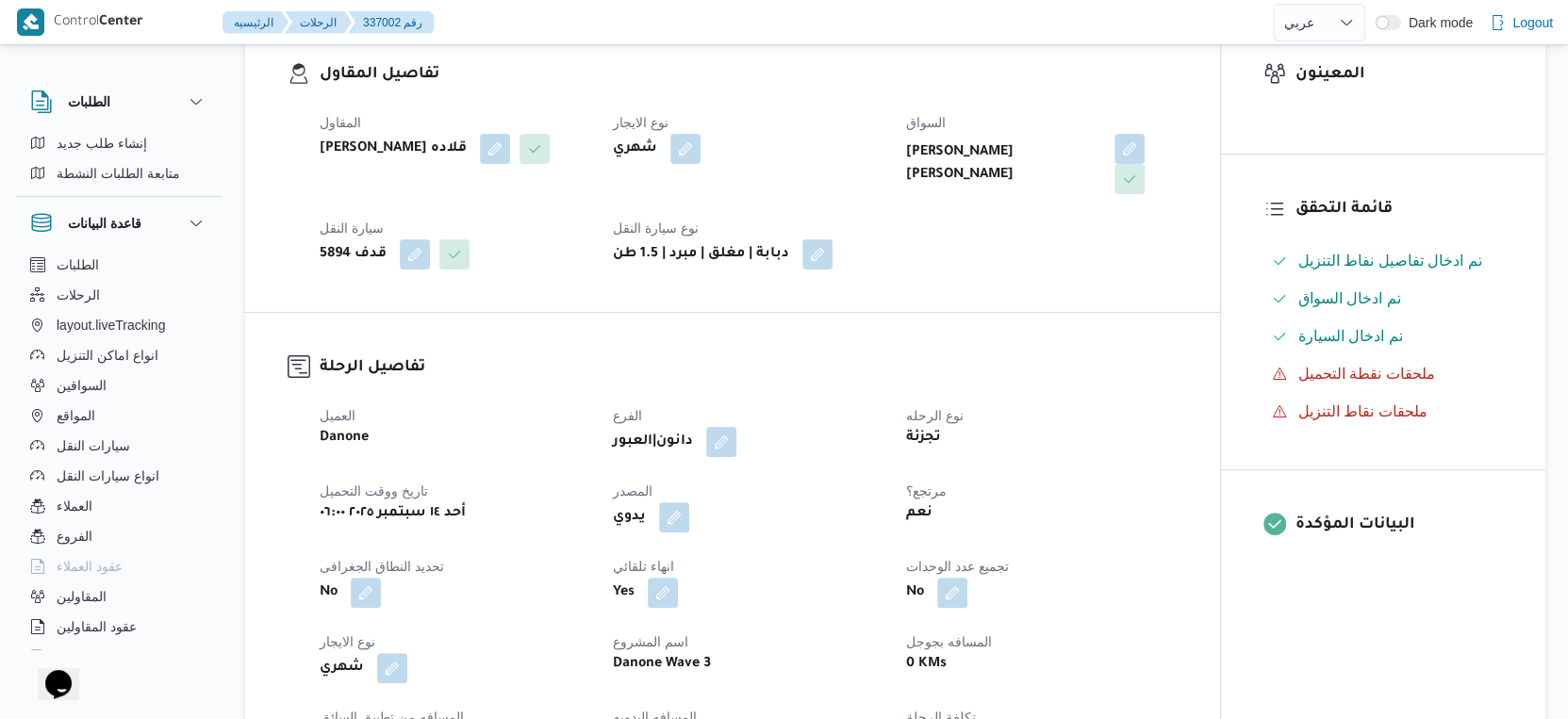
scroll to position [733, 0]
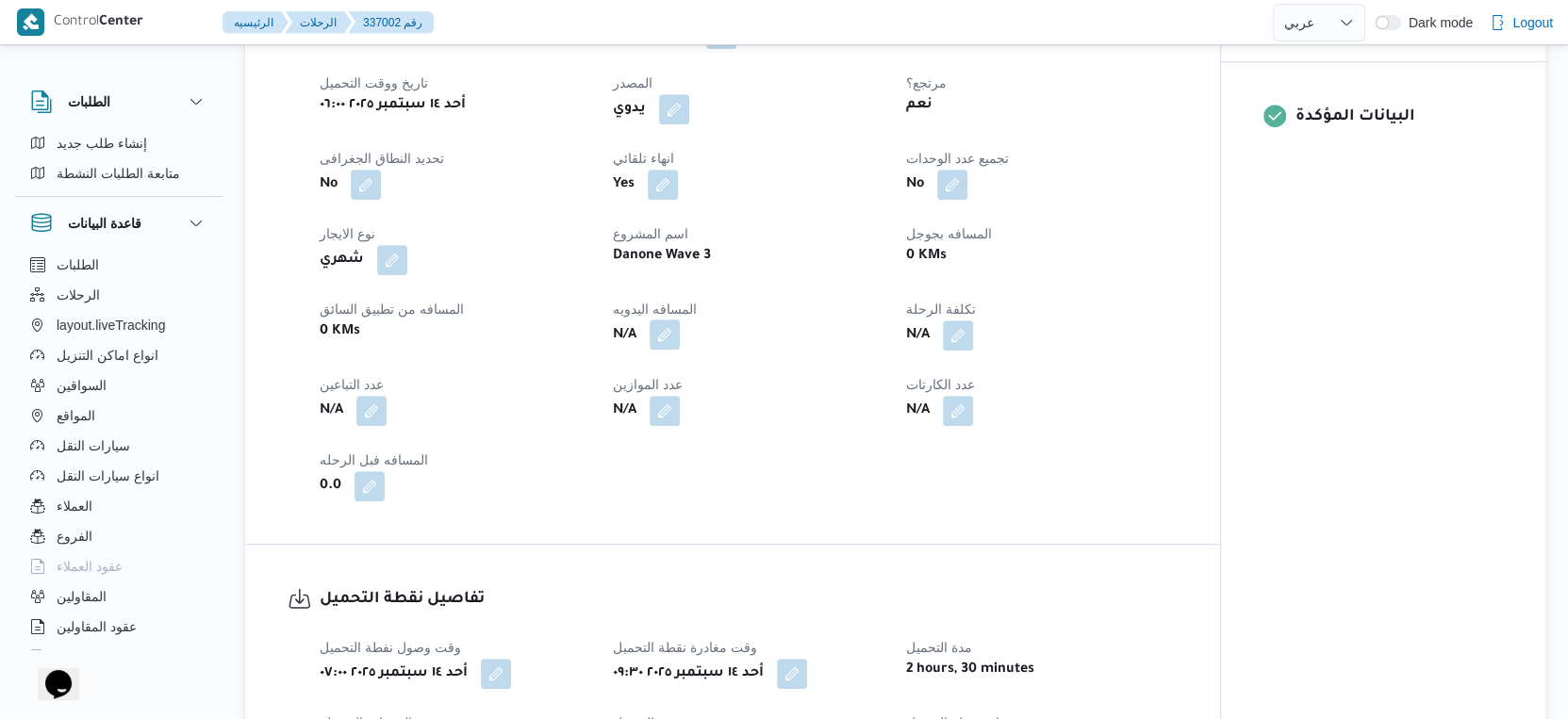
click at [664, 319] on button "button" at bounding box center [665, 335] width 31 height 31
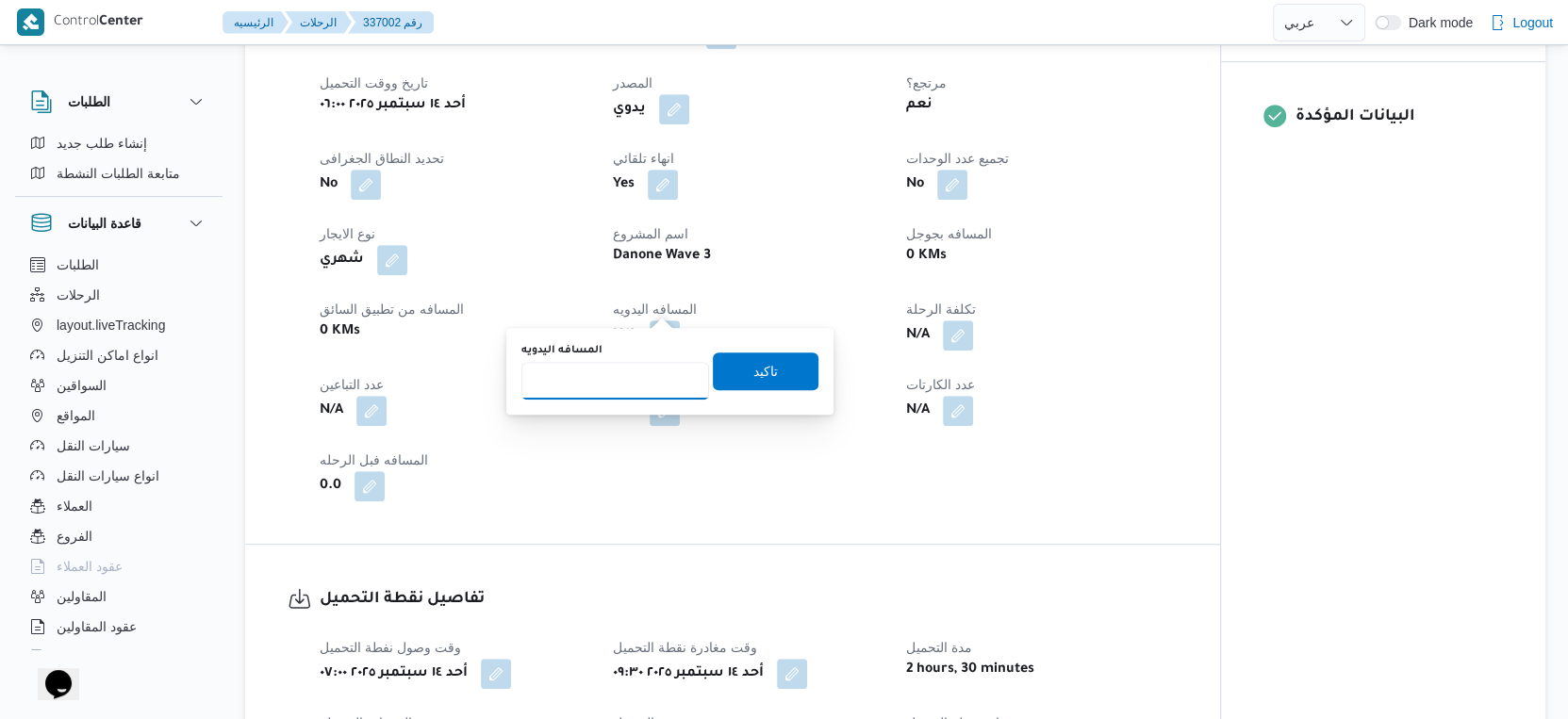
click at [607, 389] on input "المسافه اليدويه" at bounding box center [615, 381] width 188 height 38
type input "5"
click at [607, 389] on input "61" at bounding box center [615, 381] width 188 height 38
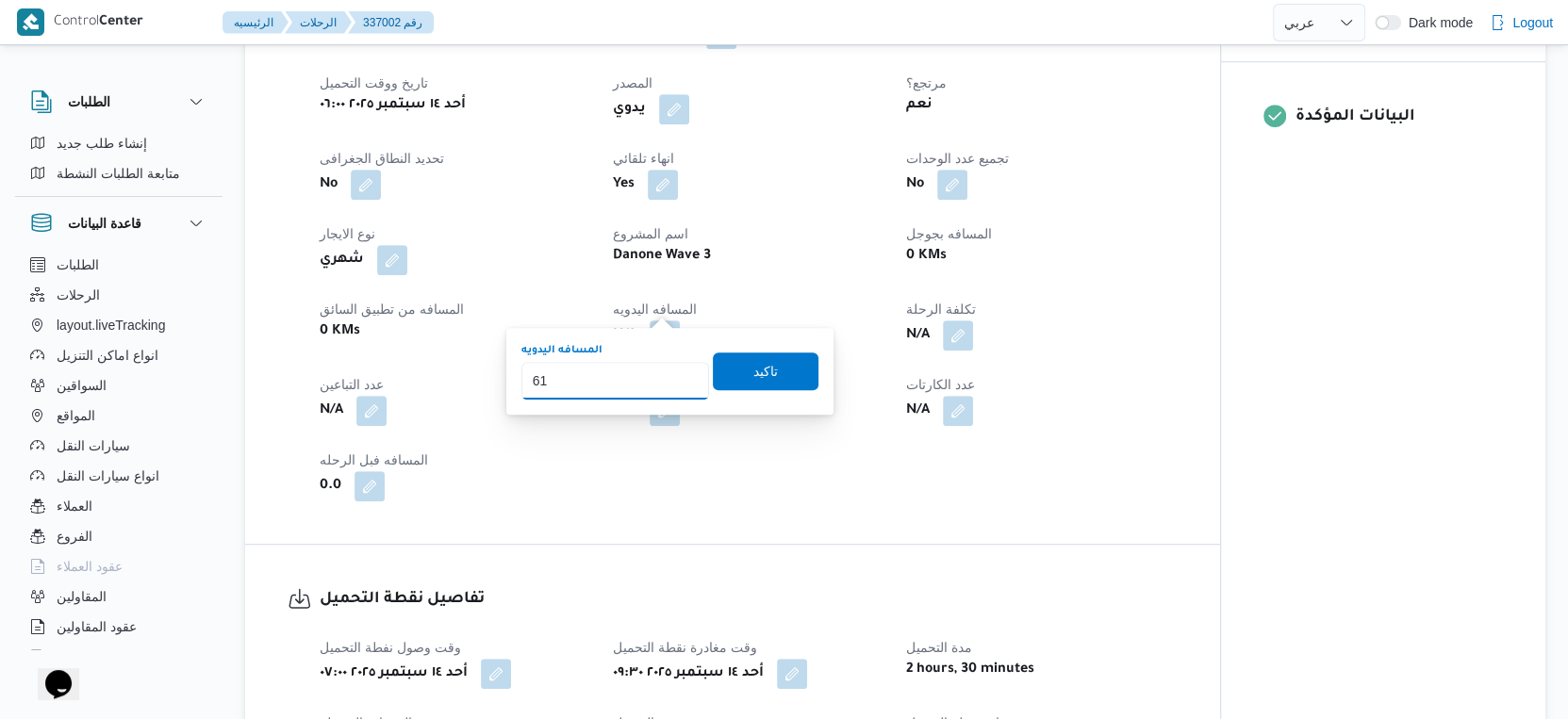
click at [608, 380] on input "61" at bounding box center [615, 381] width 188 height 38
type input "61"
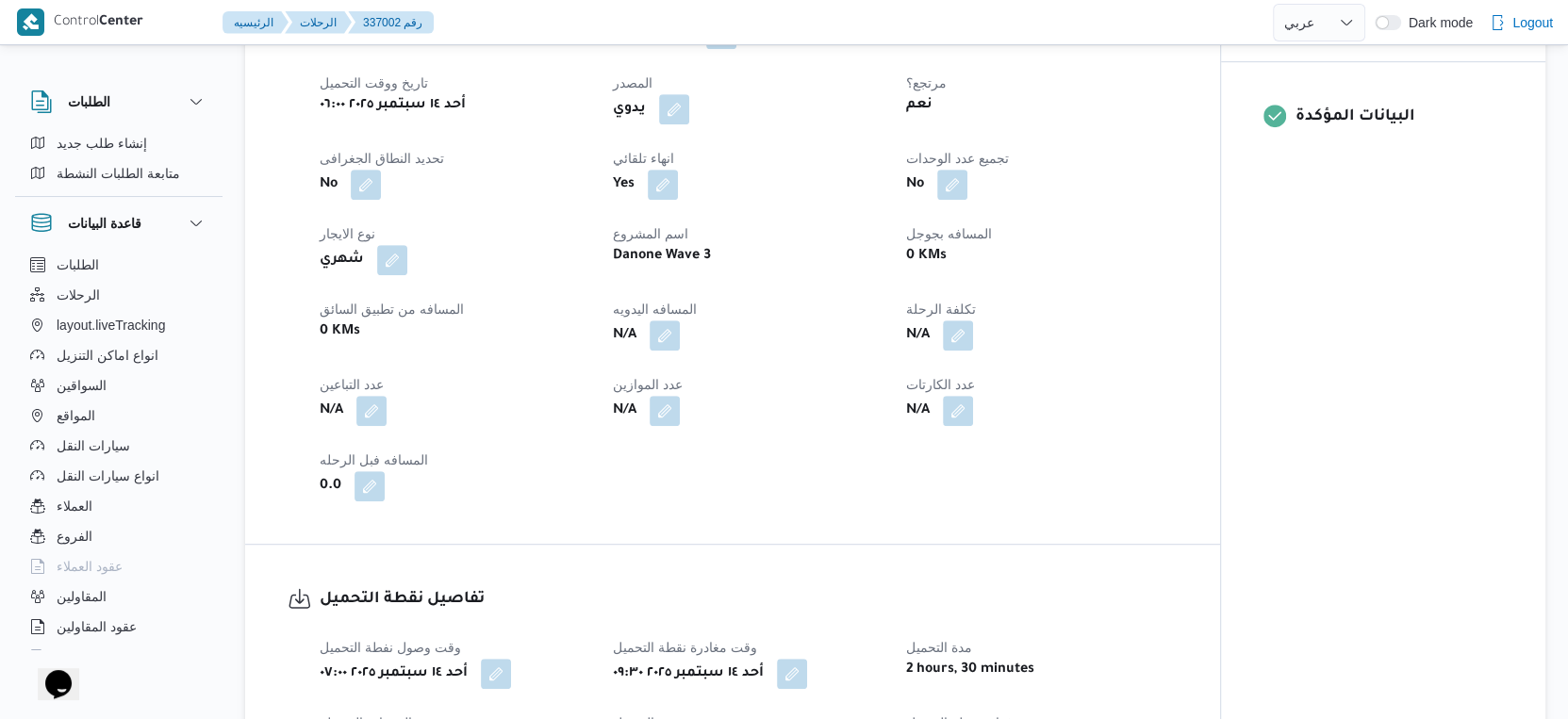
click at [670, 503] on div "تفاصيل الرحلة العميل Danone الفرع دانون|العبور نوع الرحله تجزئة تاريخ ووقت التح…" at bounding box center [732, 224] width 975 height 639
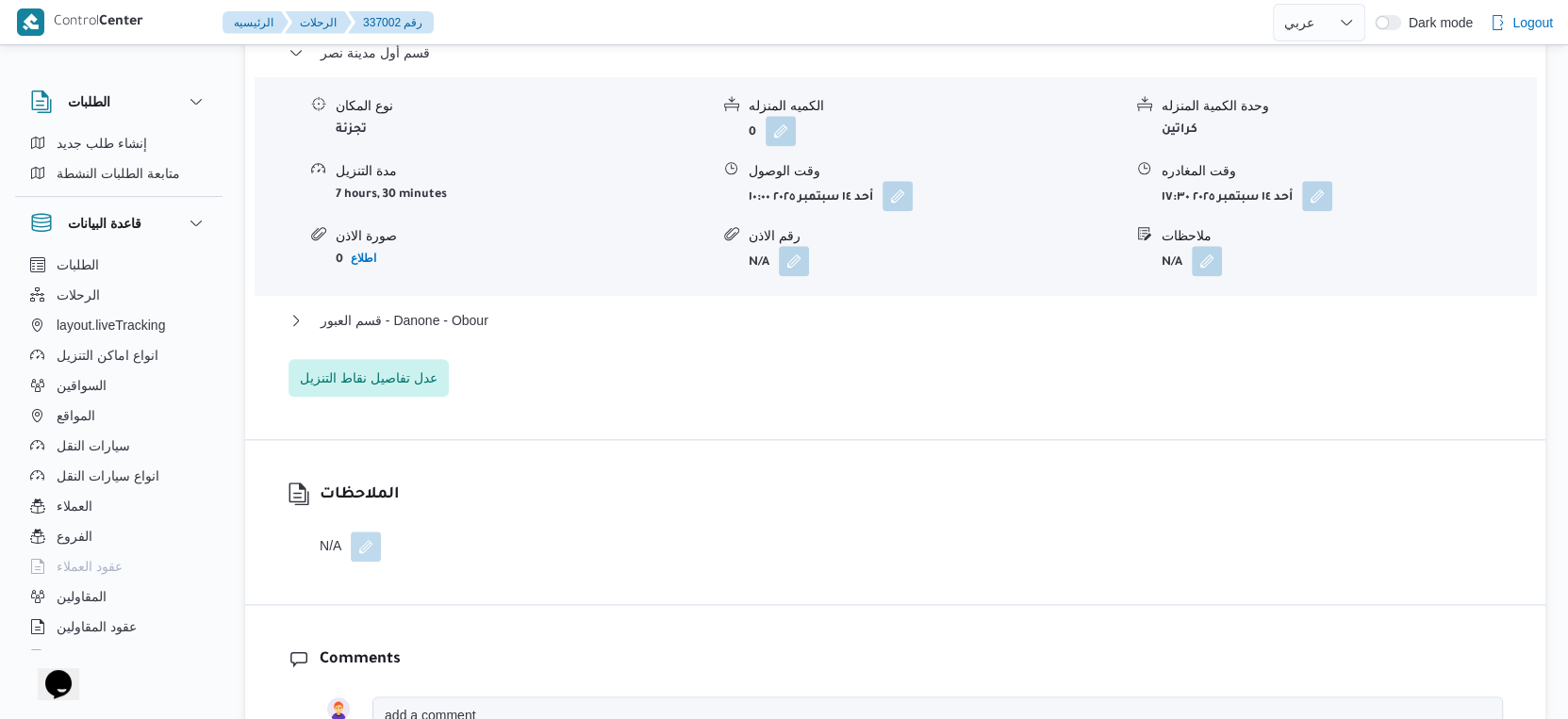
scroll to position [1675, 0]
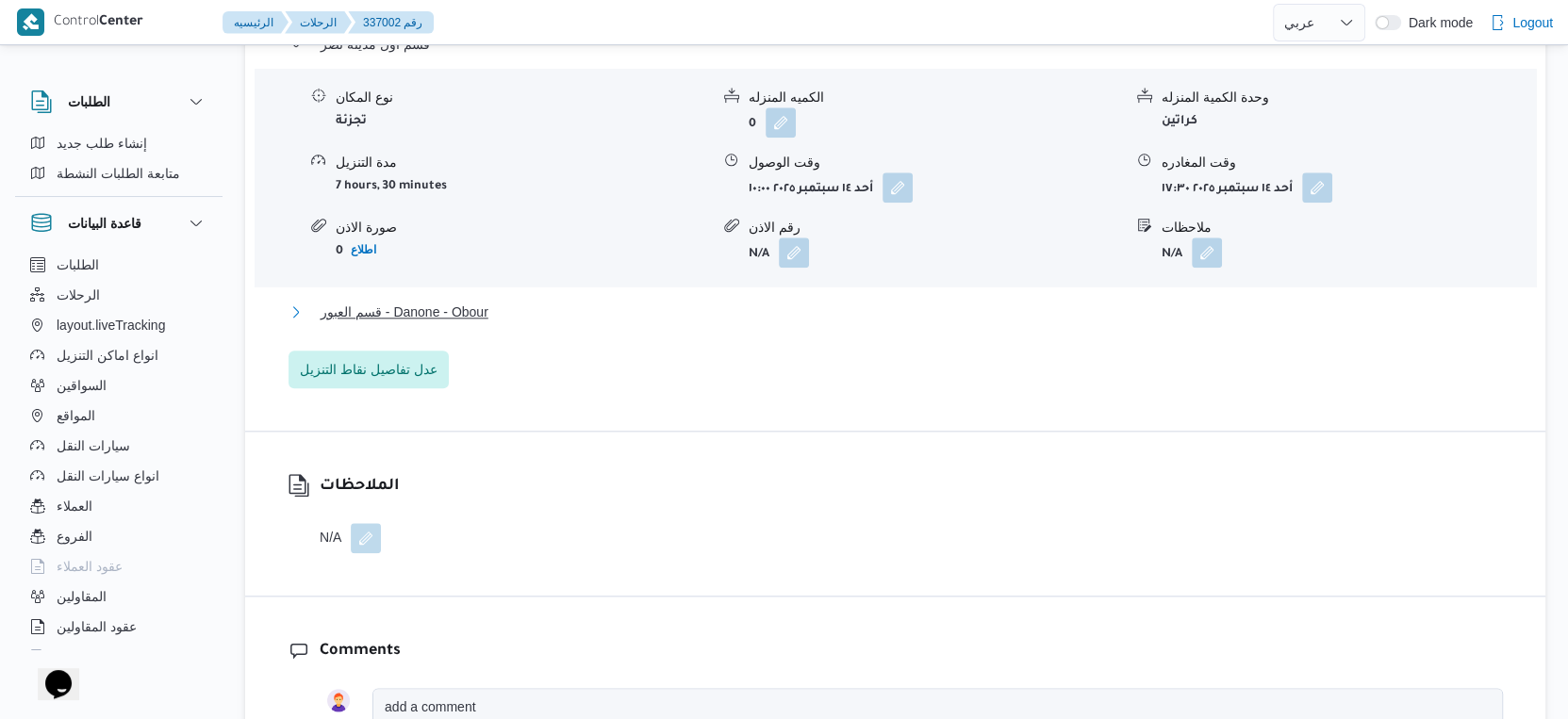
click at [518, 300] on button "قسم العبور - Danone - Obour" at bounding box center [896, 312] width 1214 height 23
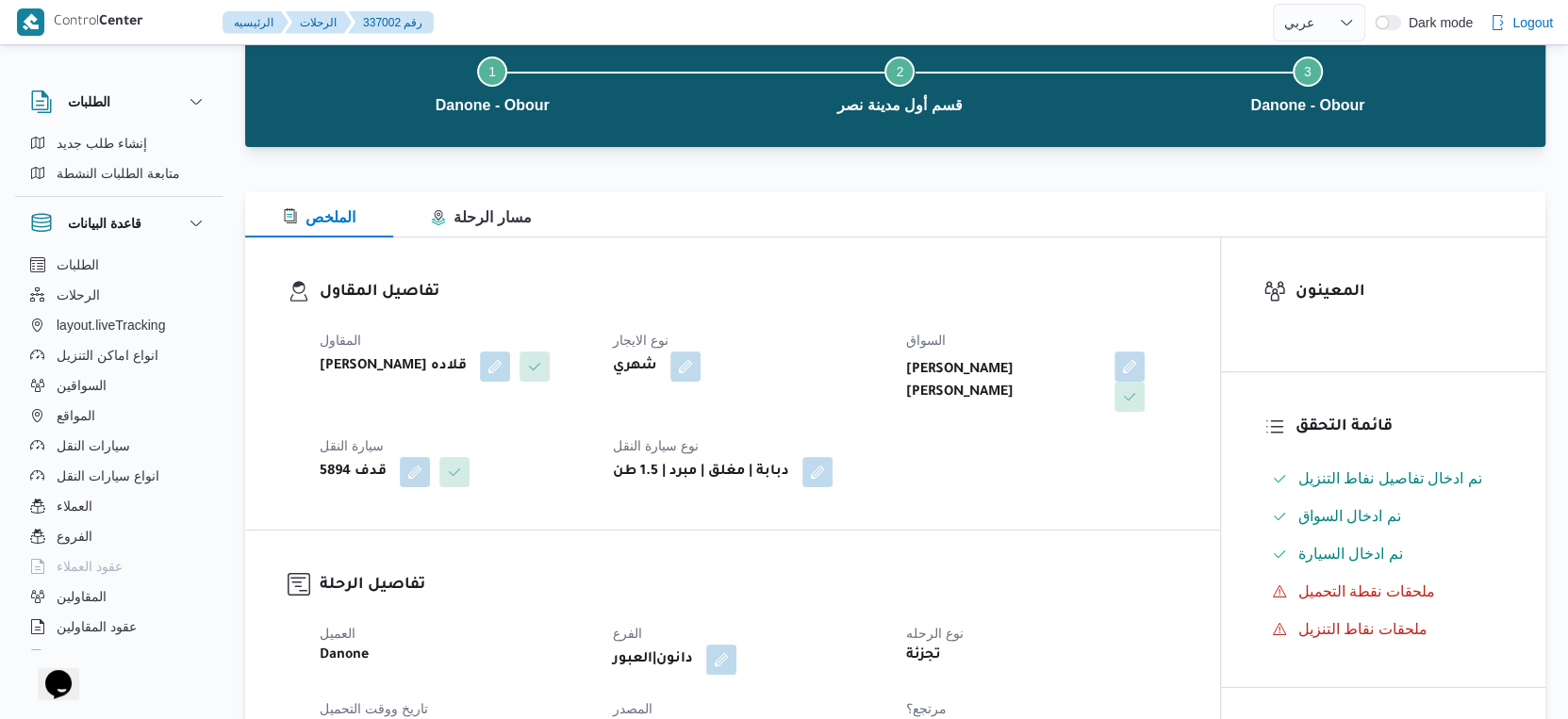
scroll to position [0, 0]
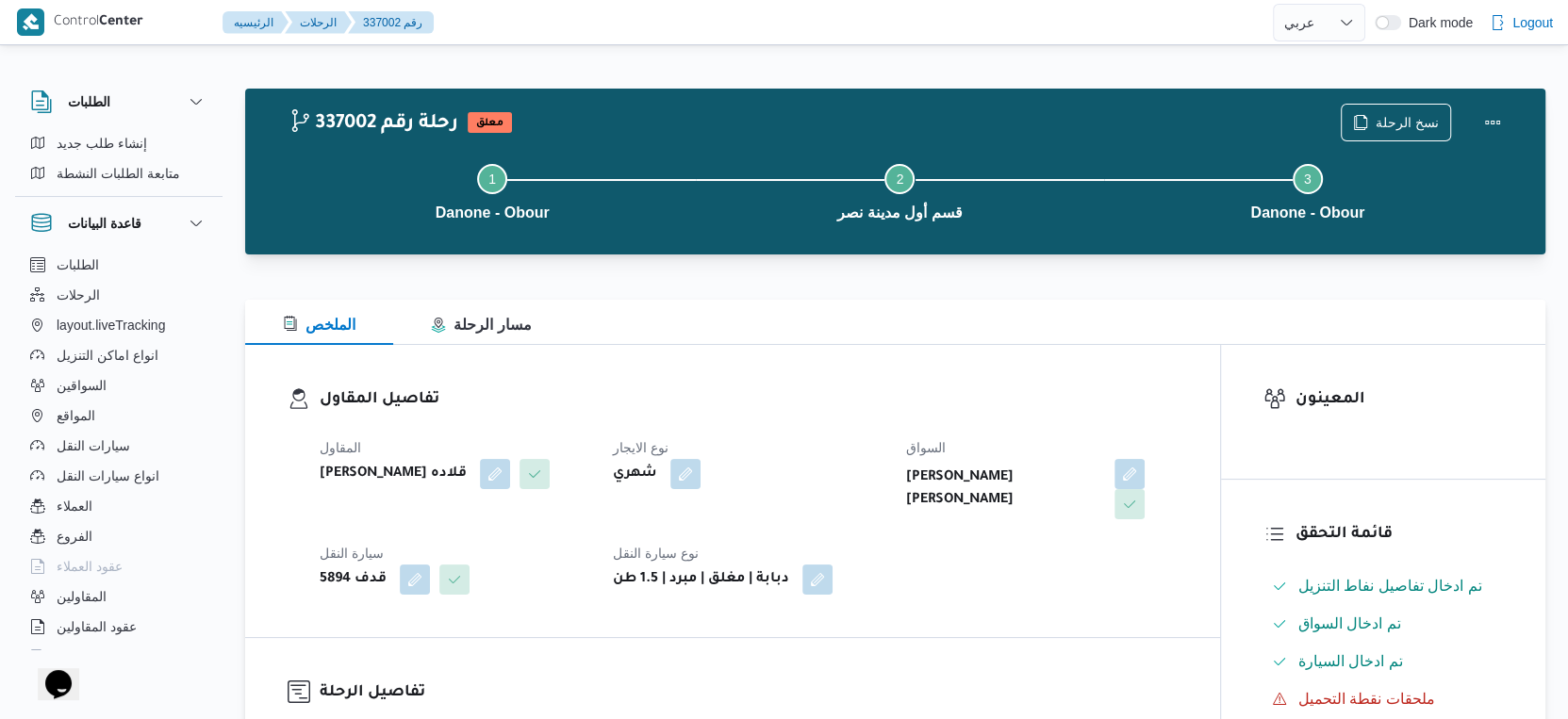
select select "ar"
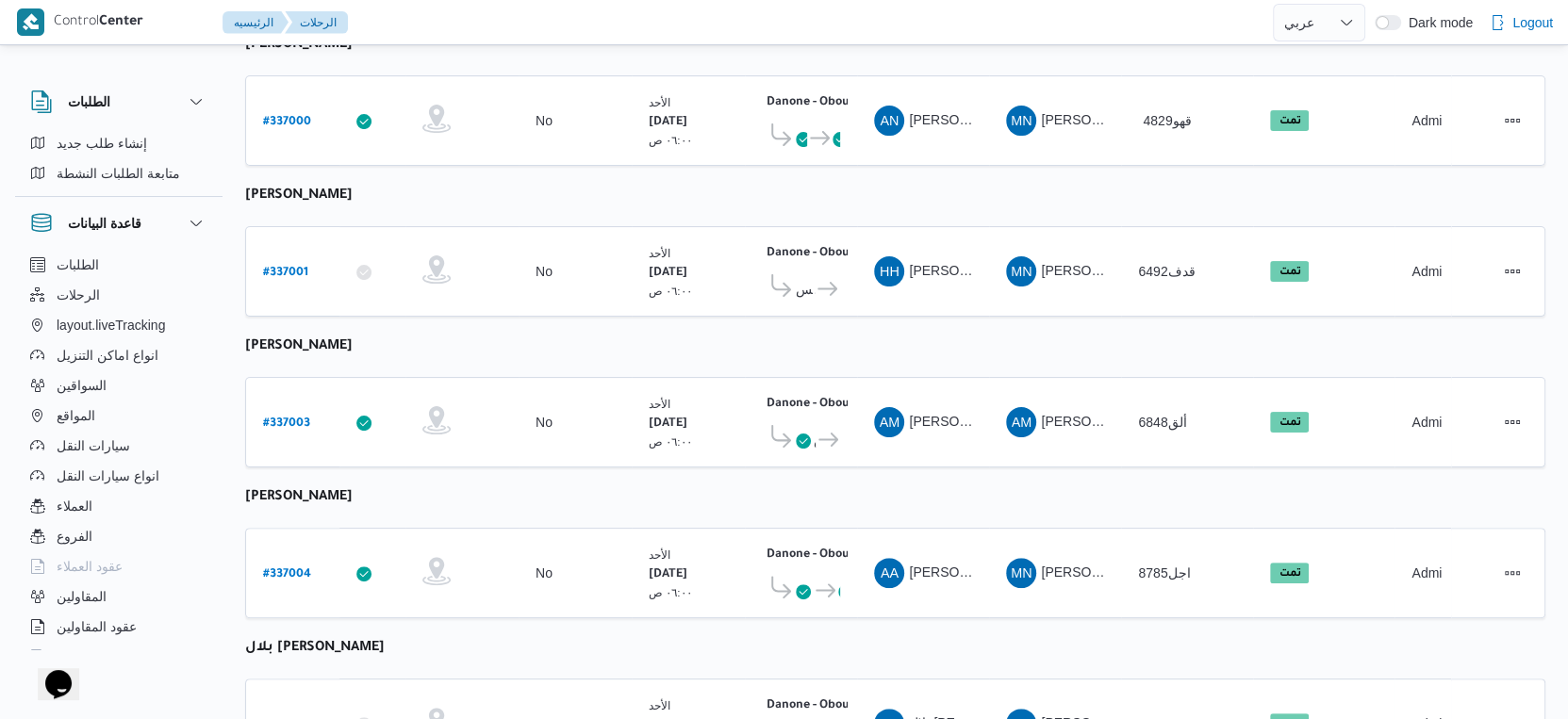
scroll to position [627, 0]
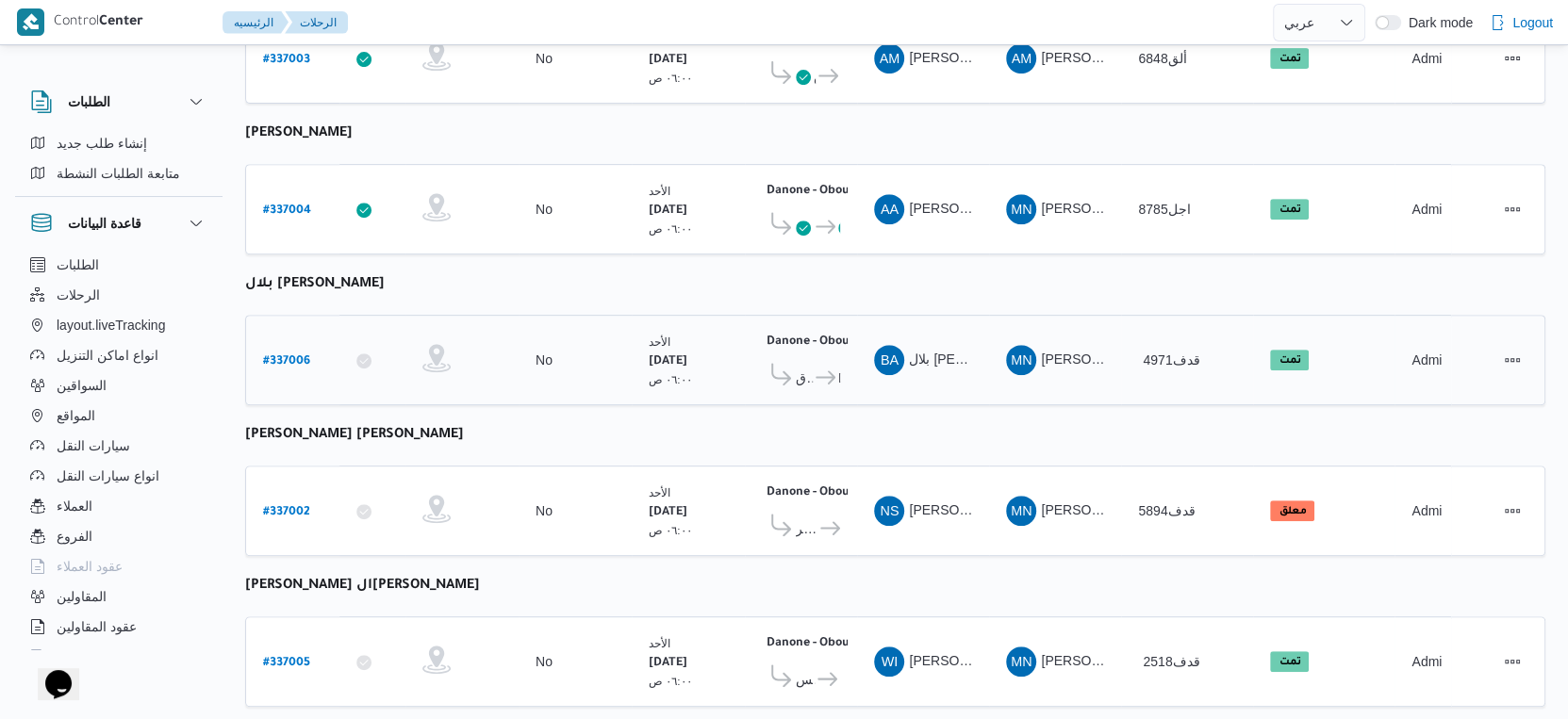
click at [819, 371] on icon at bounding box center [825, 378] width 20 height 14
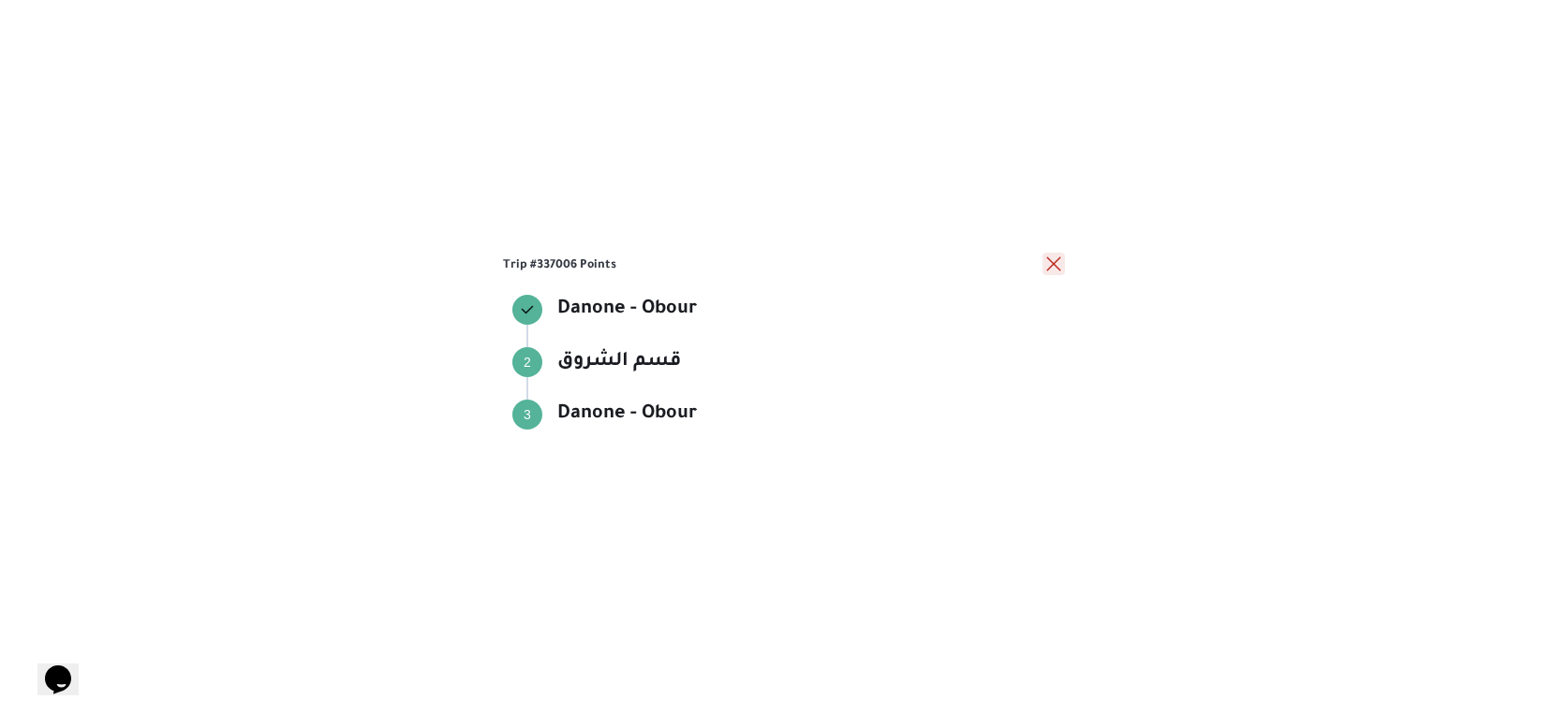
click at [1051, 264] on button "close" at bounding box center [1054, 264] width 23 height 23
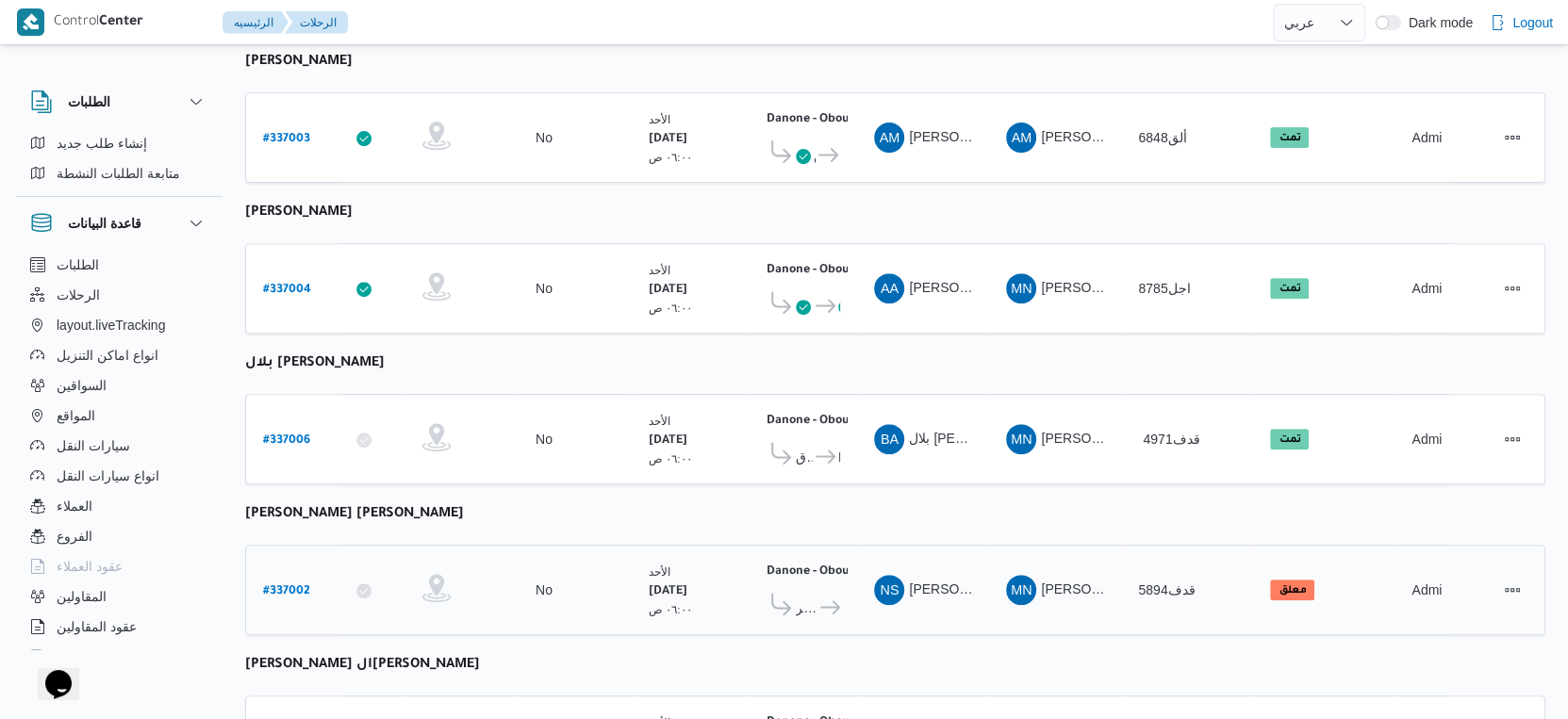
scroll to position [653, 0]
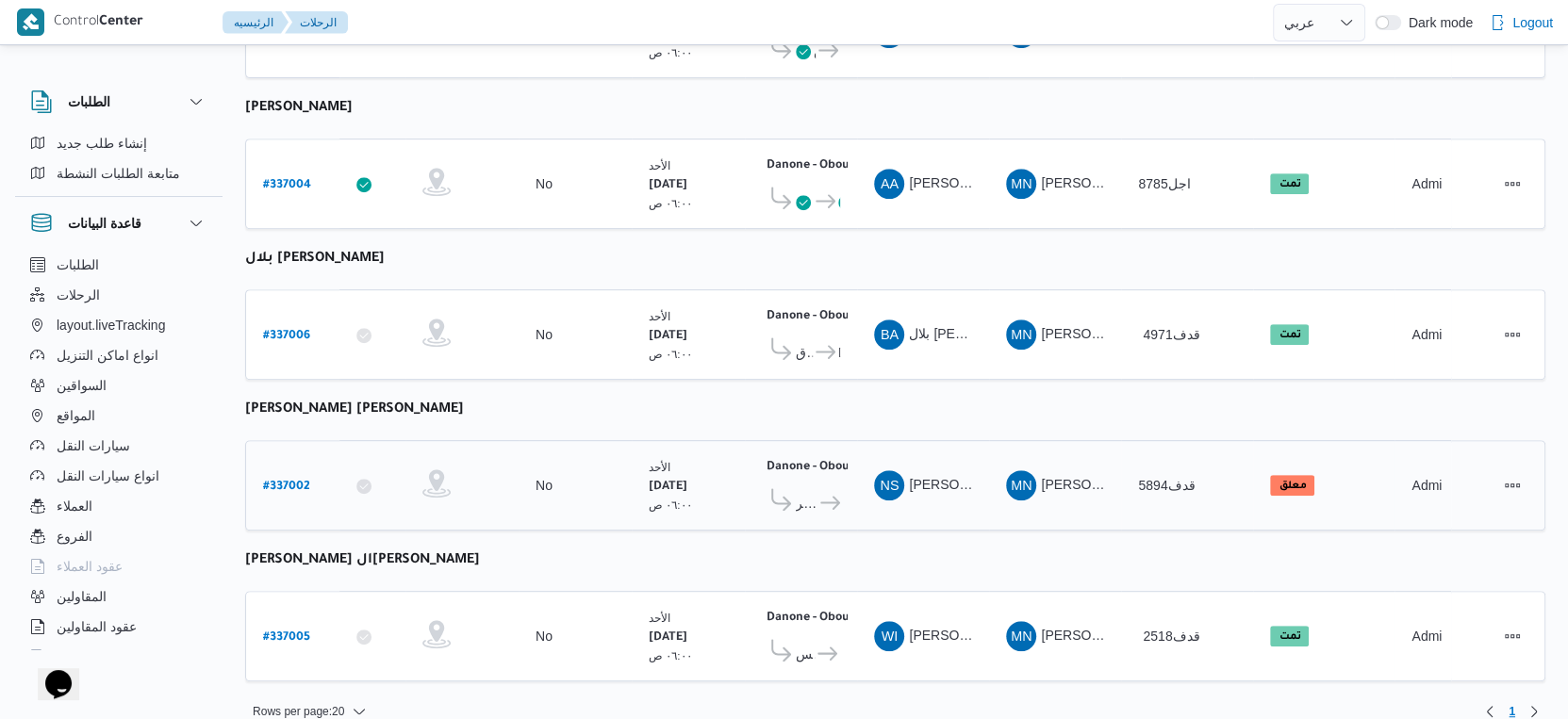
click at [794, 490] on span at bounding box center [779, 503] width 34 height 30
click at [797, 492] on span "قسم أول مدينة نصر" at bounding box center [806, 503] width 22 height 23
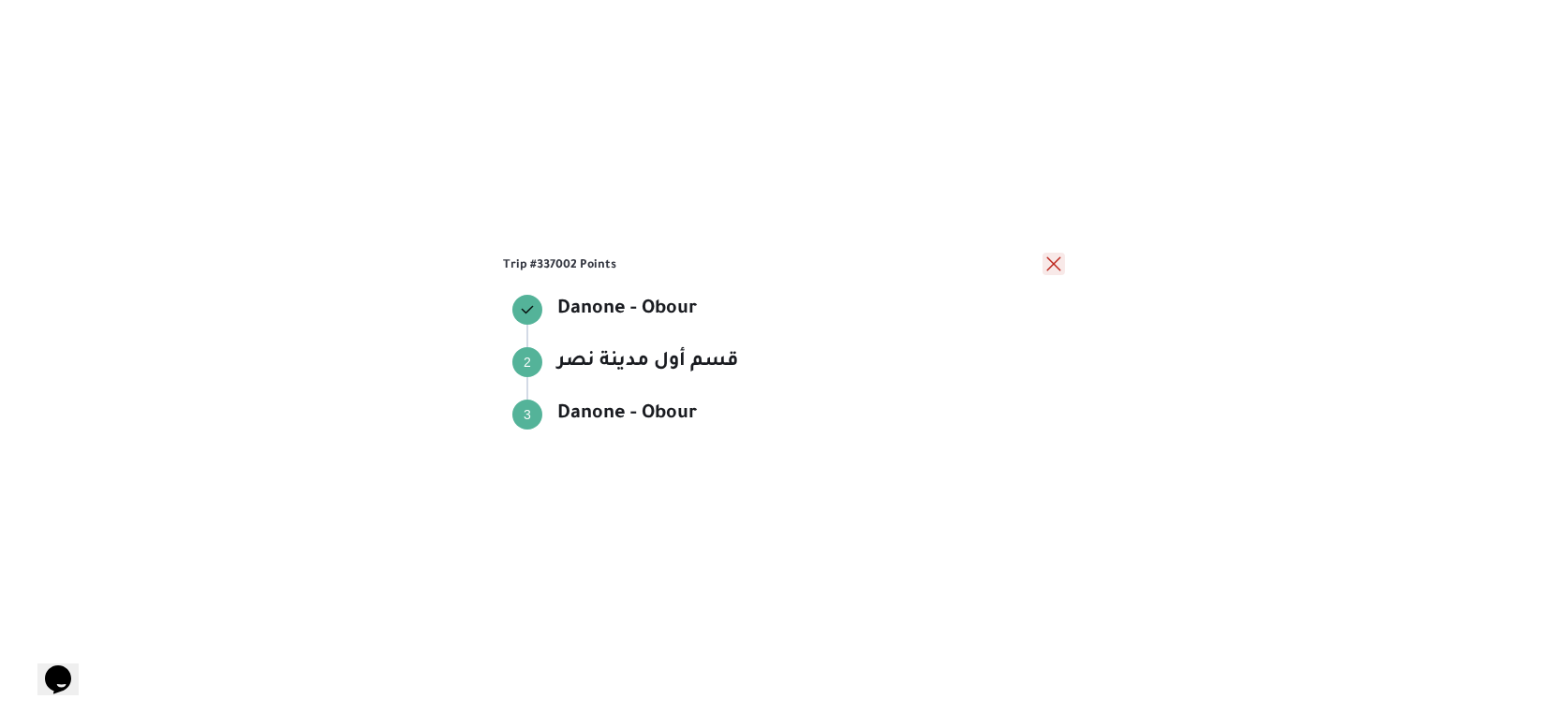
click at [1055, 268] on button "close" at bounding box center [1054, 264] width 23 height 23
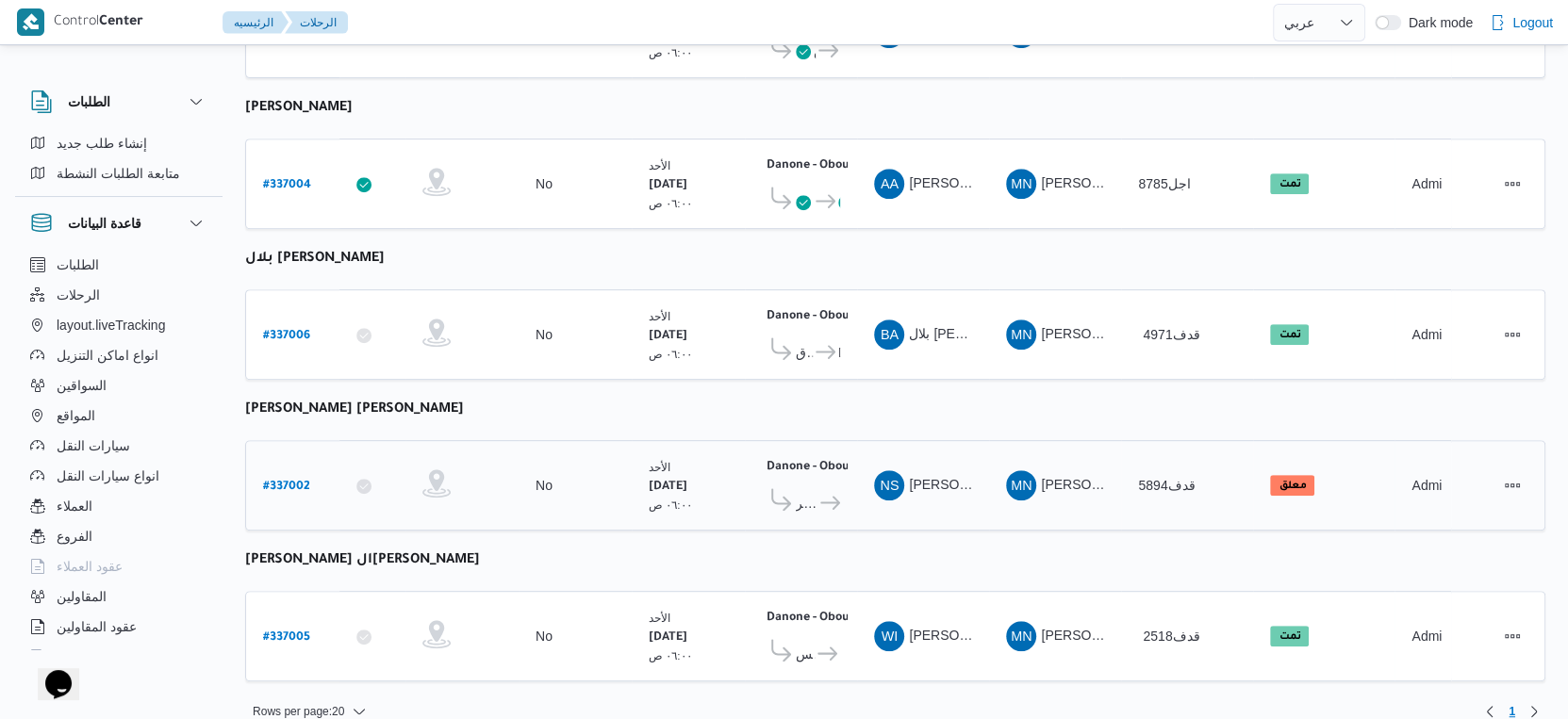
click at [792, 488] on span at bounding box center [779, 503] width 34 height 30
click at [797, 492] on span "قسم أول مدينة نصر" at bounding box center [806, 503] width 22 height 23
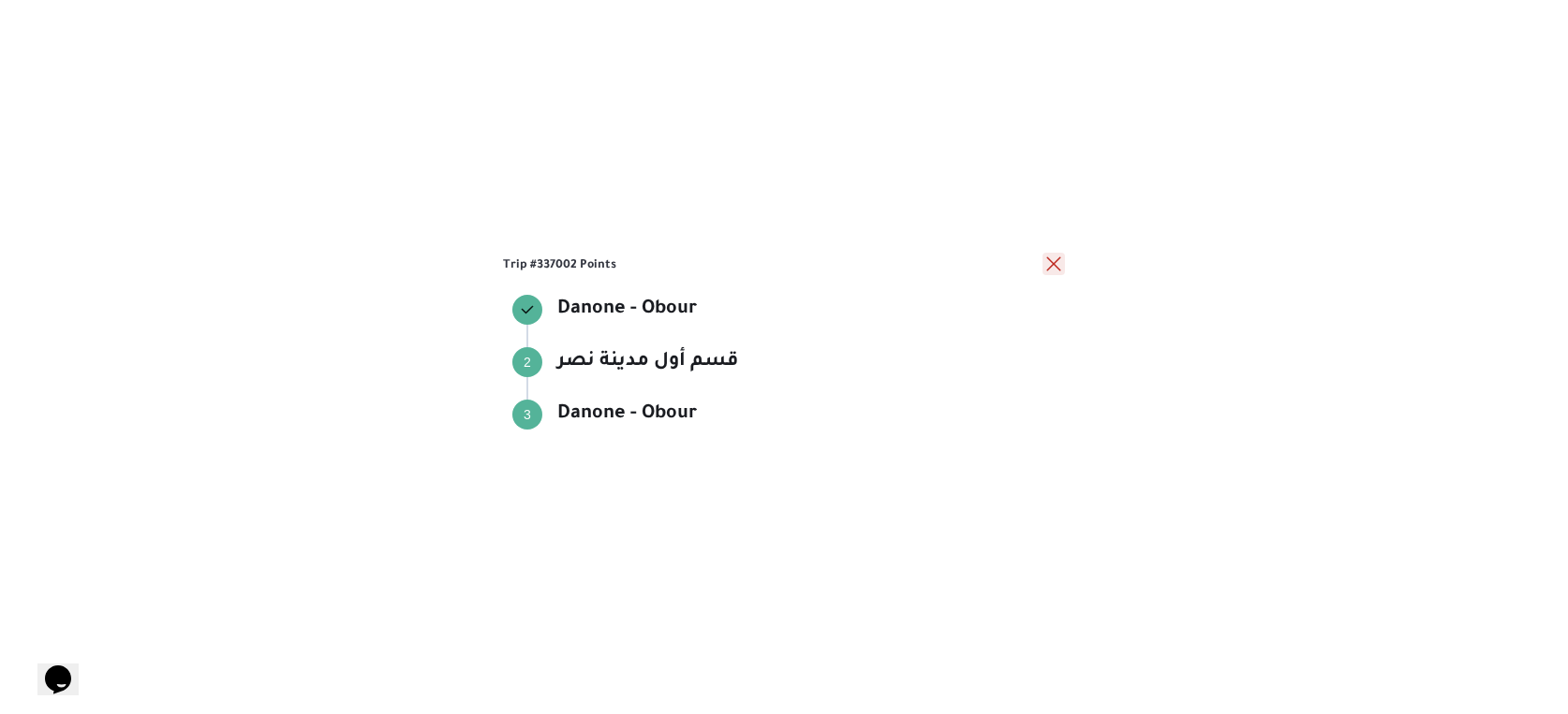
click at [1052, 260] on button "close" at bounding box center [1054, 264] width 23 height 23
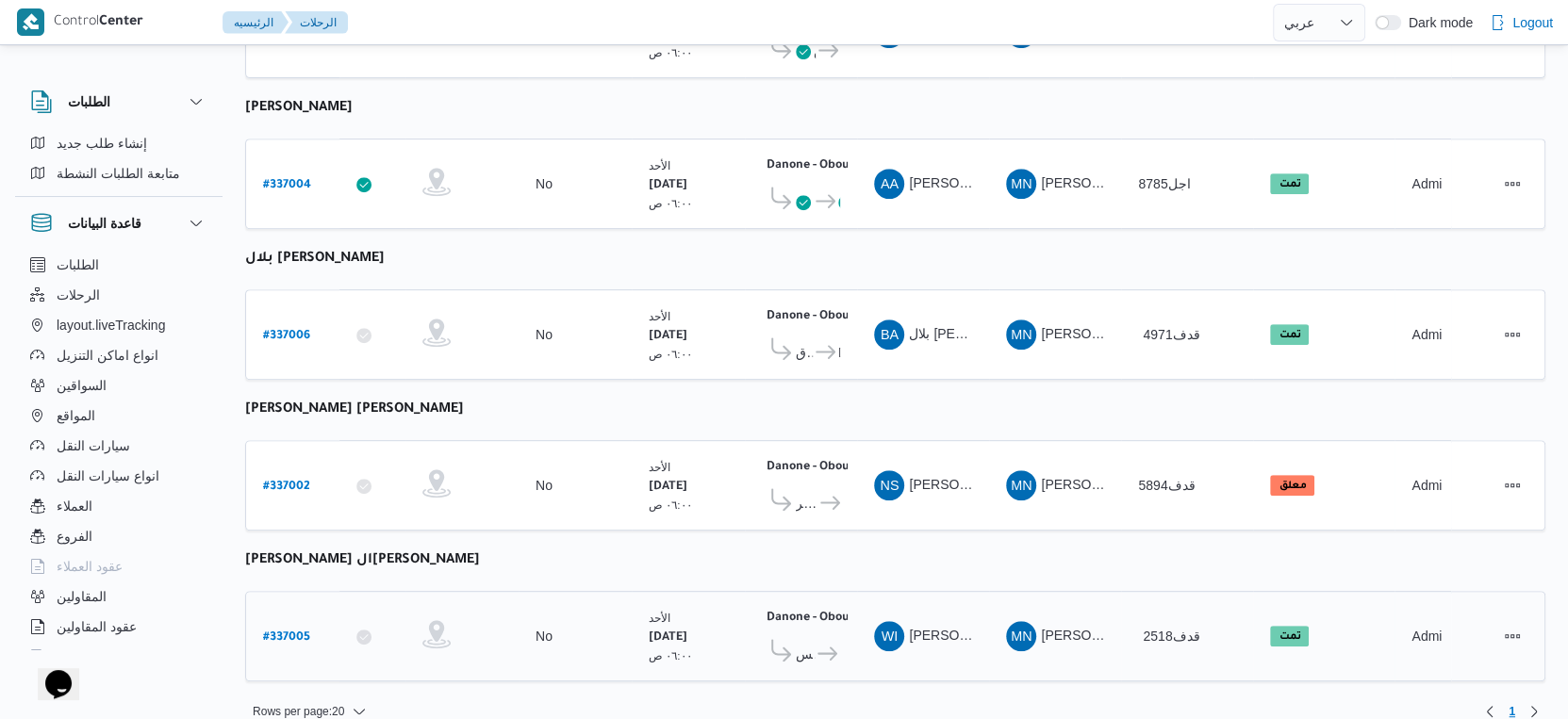
click at [291, 631] on b "# 337005" at bounding box center [286, 638] width 47 height 13
select select "ar"
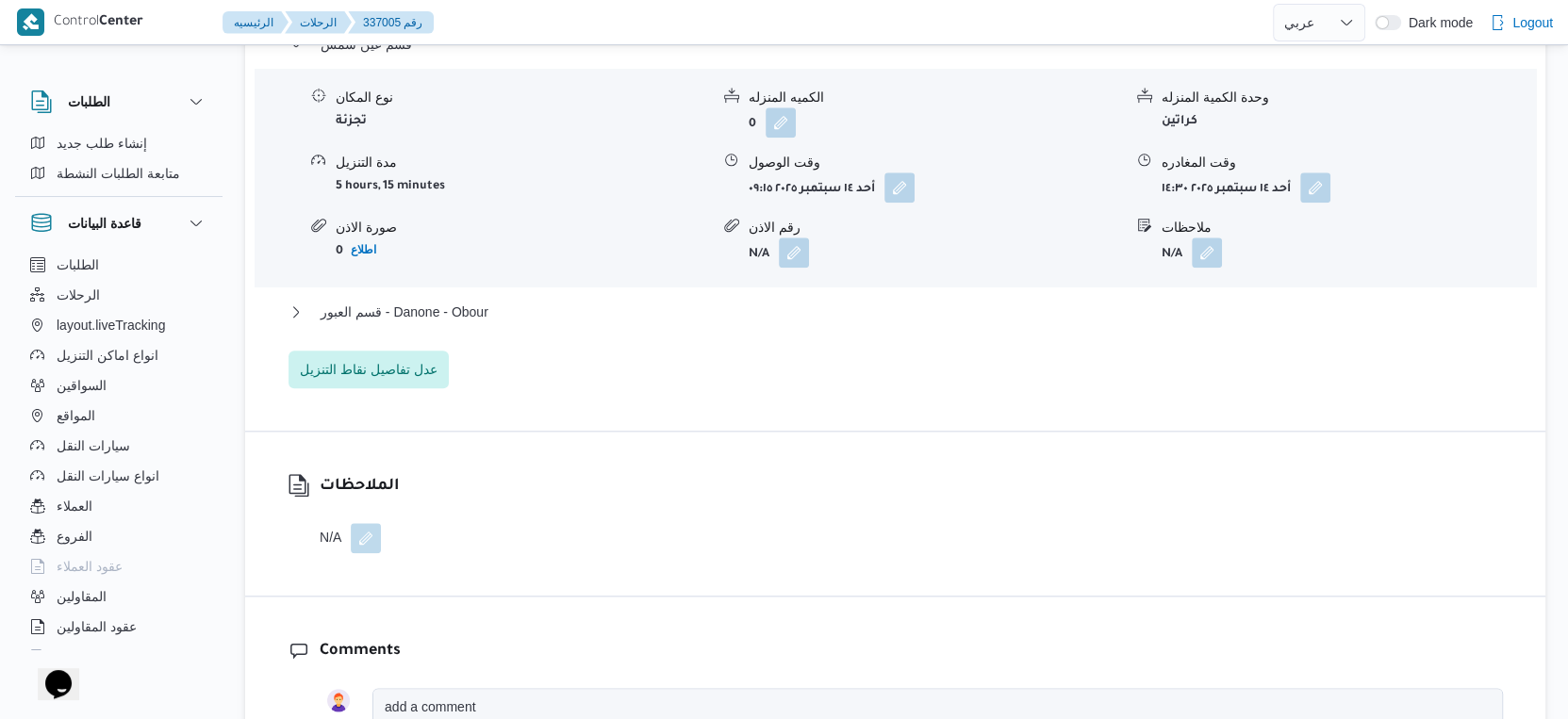
scroll to position [1675, 0]
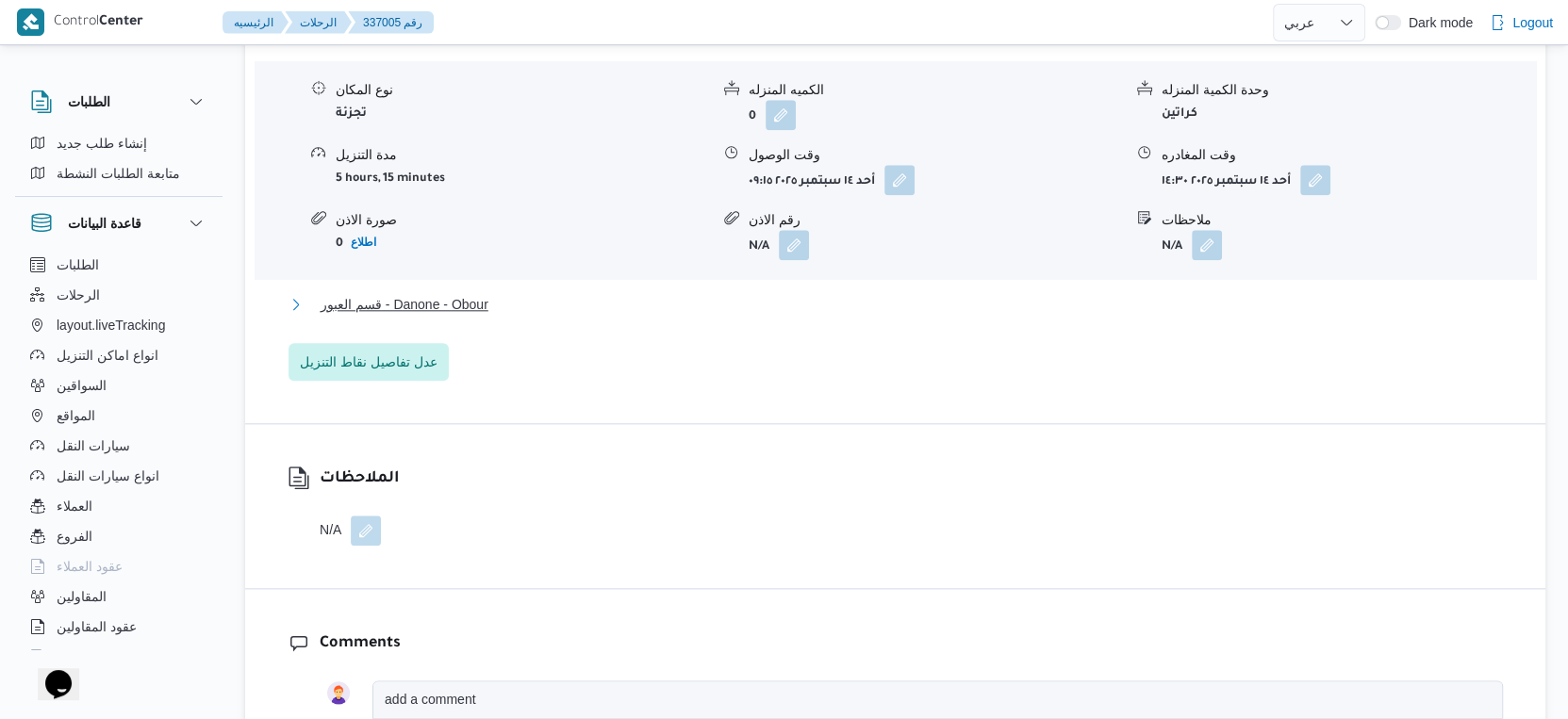
click at [502, 305] on button "قسم العبور - Danone - Obour" at bounding box center [896, 304] width 1214 height 23
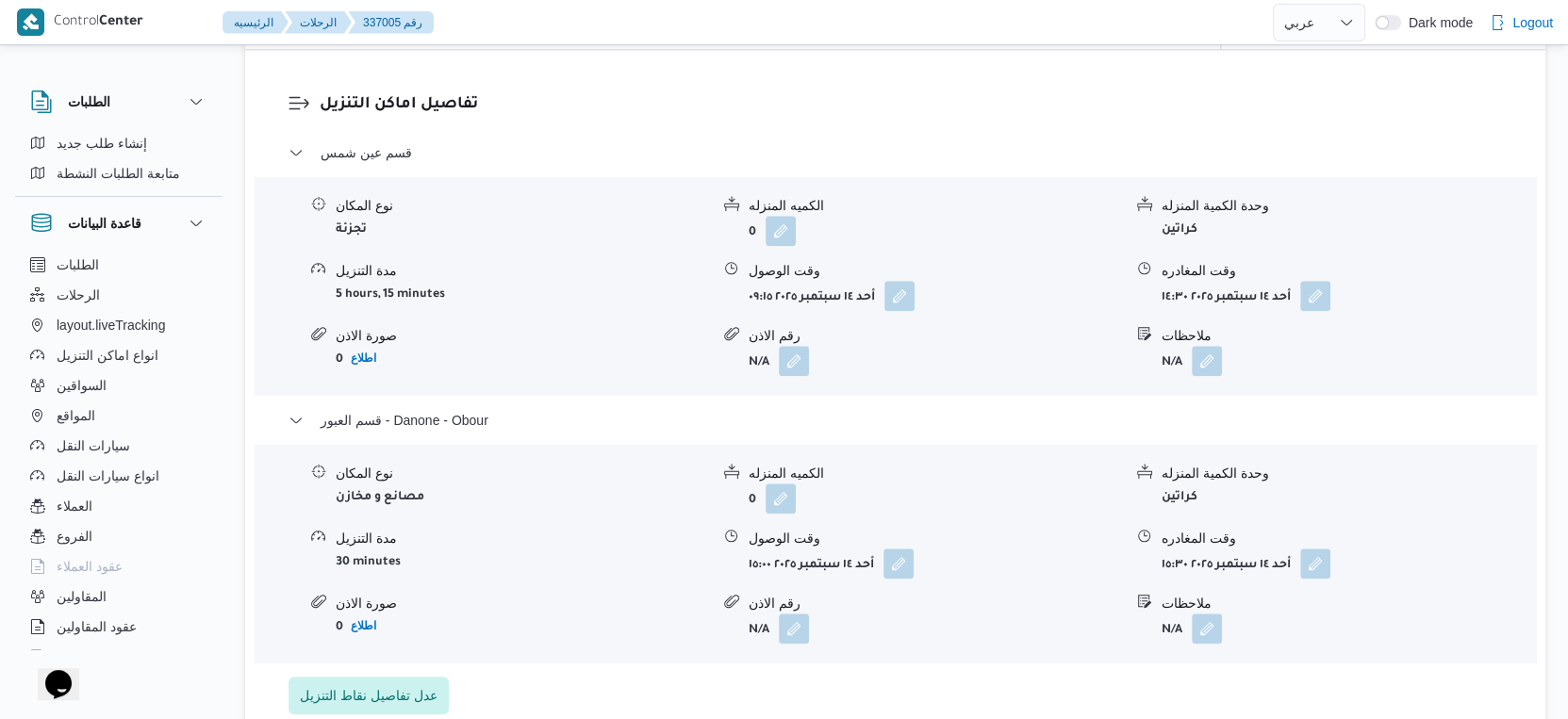
scroll to position [1572, 0]
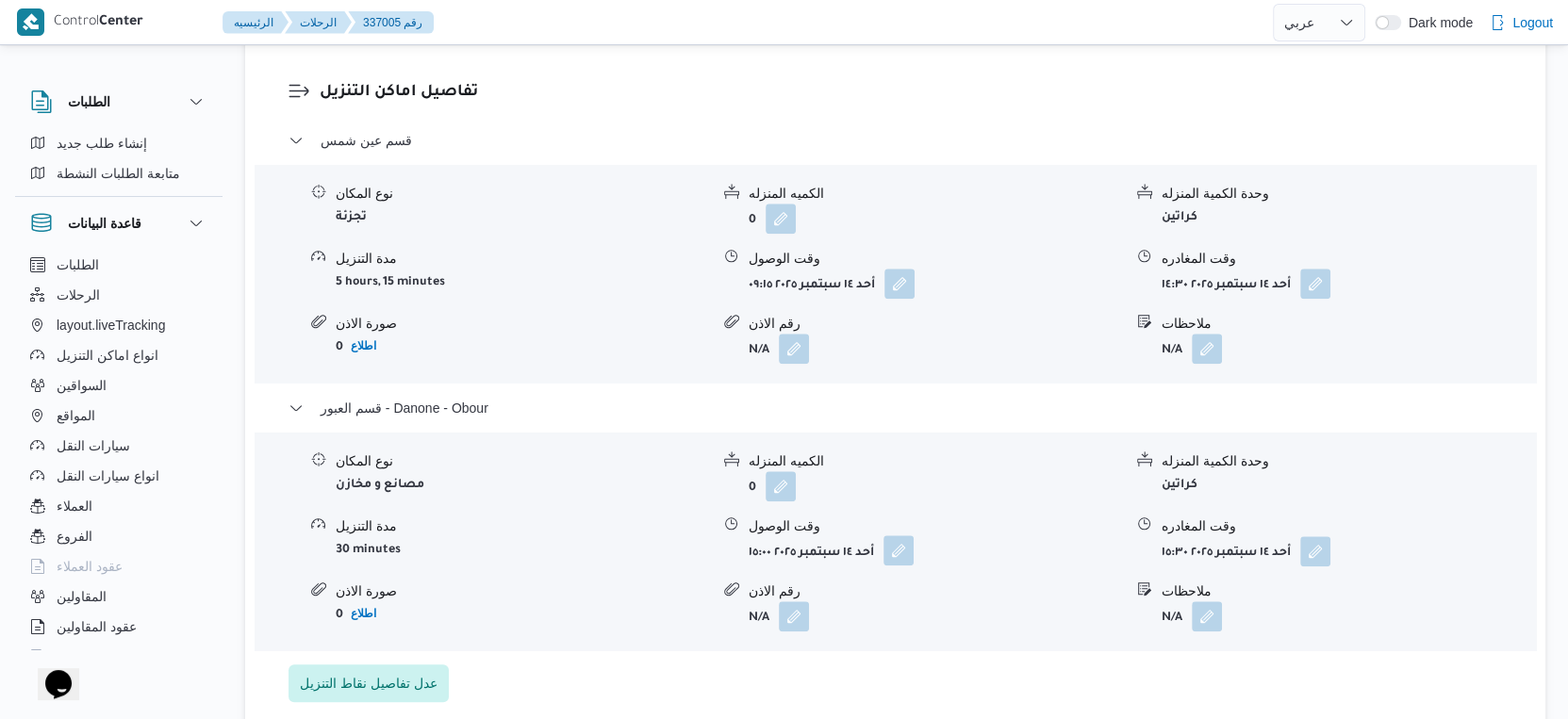
click at [909, 550] on button "button" at bounding box center [898, 551] width 31 height 31
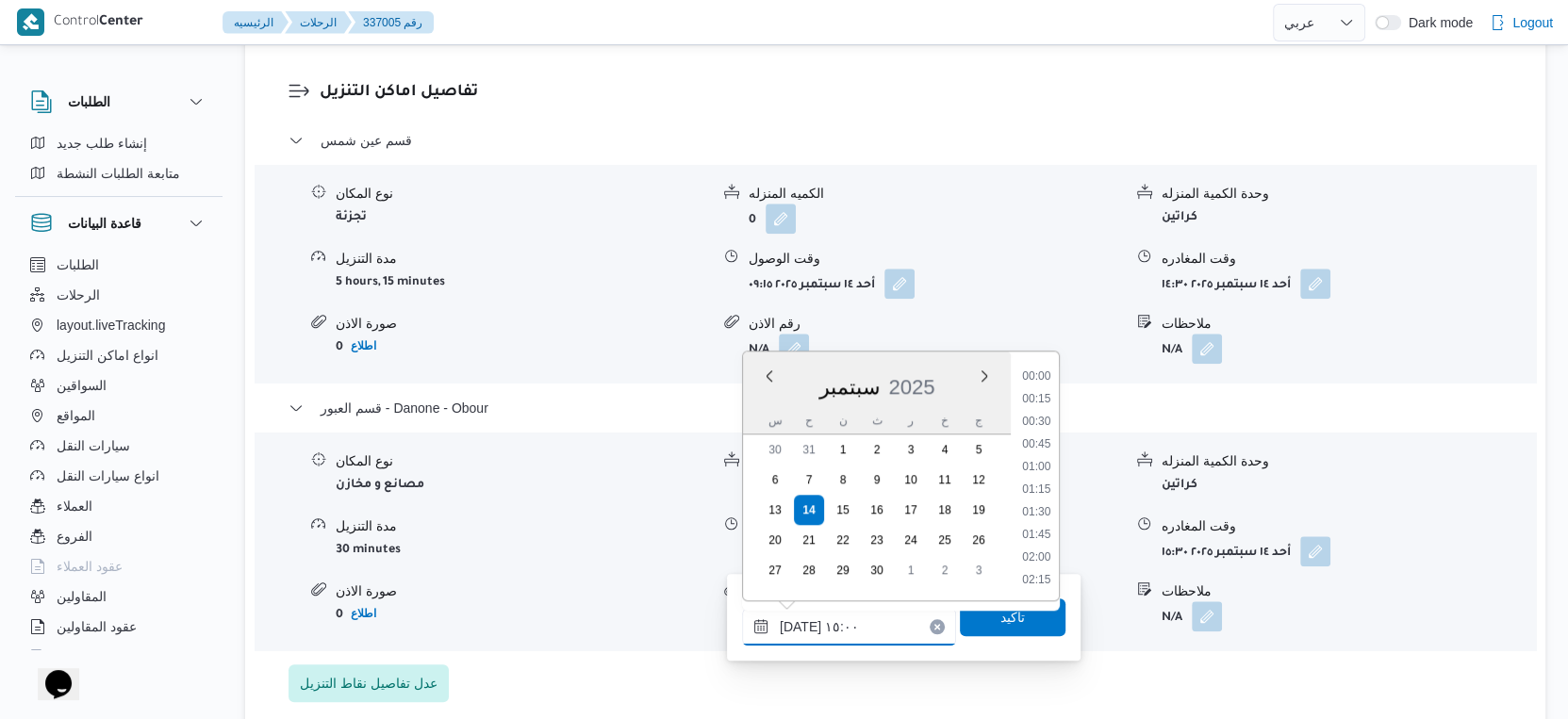
click at [874, 608] on div "١٤/٠٩/٢٠٢٥ ١٥:٠٠ Previous Month Next month سبتمبر ٢٠٢٥ سبتمبر 2025 س ح ن ث ر خ …" at bounding box center [849, 627] width 214 height 38
click at [1044, 464] on li "14:45" at bounding box center [1036, 470] width 43 height 19
type input "١٤/٠٩/٢٠٢٥ ١٤:٤٥"
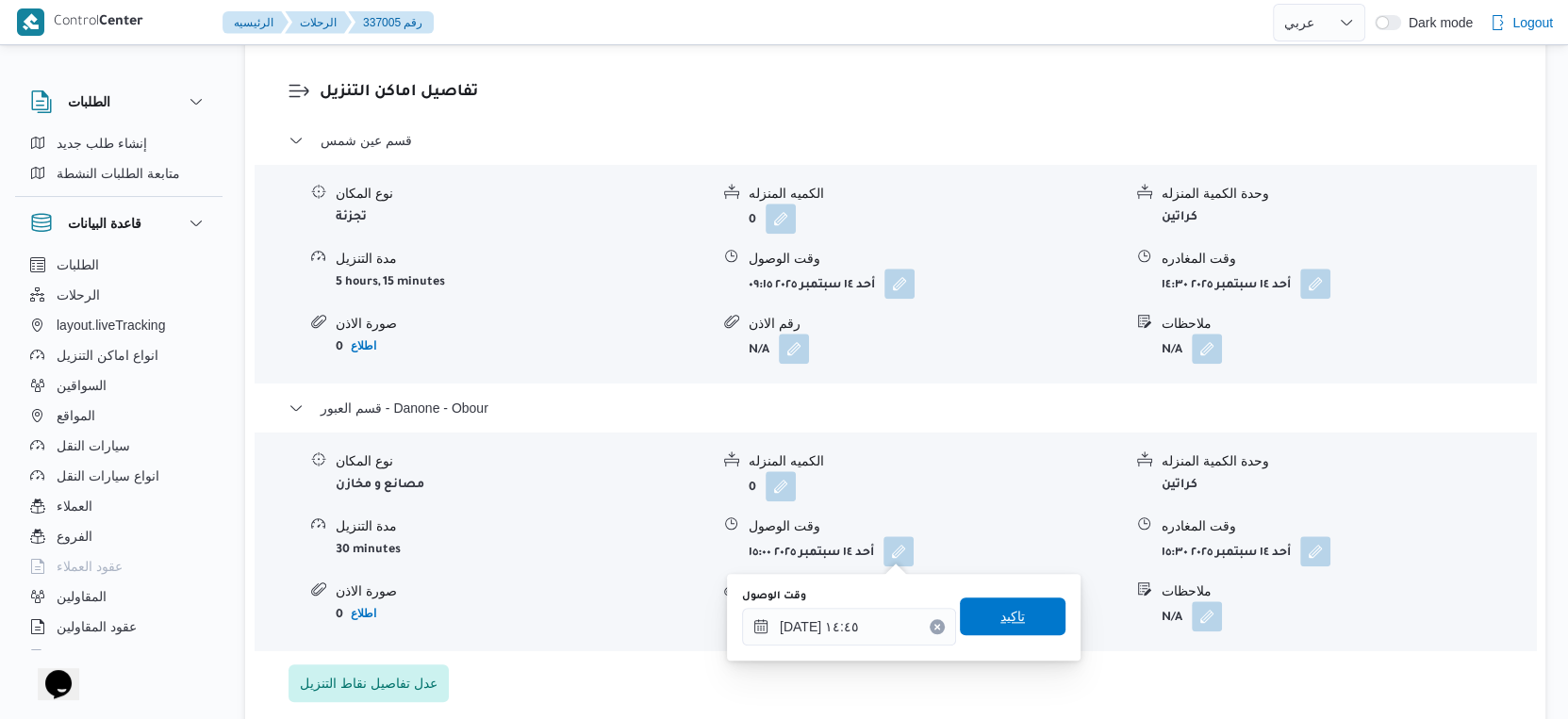
drag, startPoint x: 1002, startPoint y: 625, endPoint x: 1289, endPoint y: 398, distance: 365.9
click at [1004, 623] on span "تاكيد" at bounding box center [1013, 618] width 25 height 23
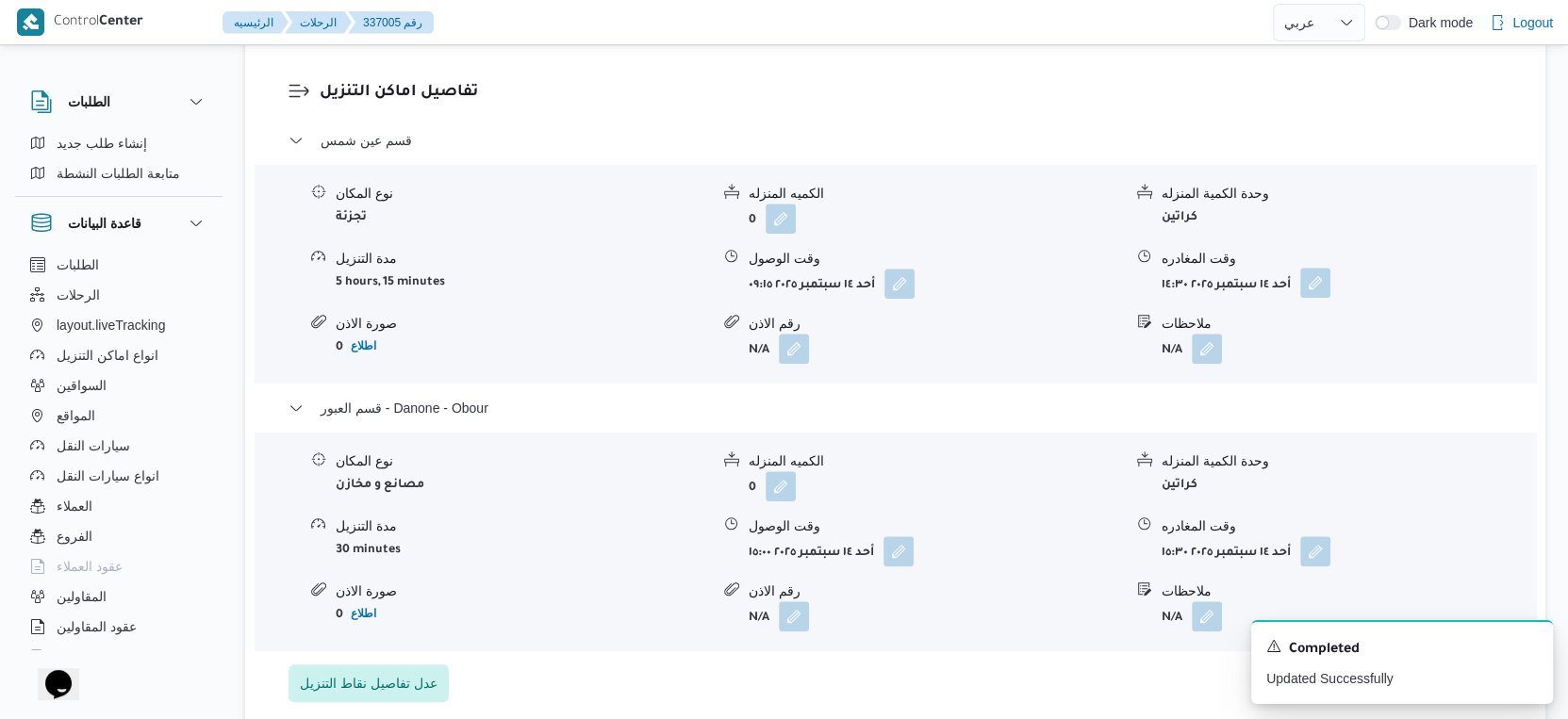
click at [1327, 277] on button "button" at bounding box center [1315, 283] width 31 height 31
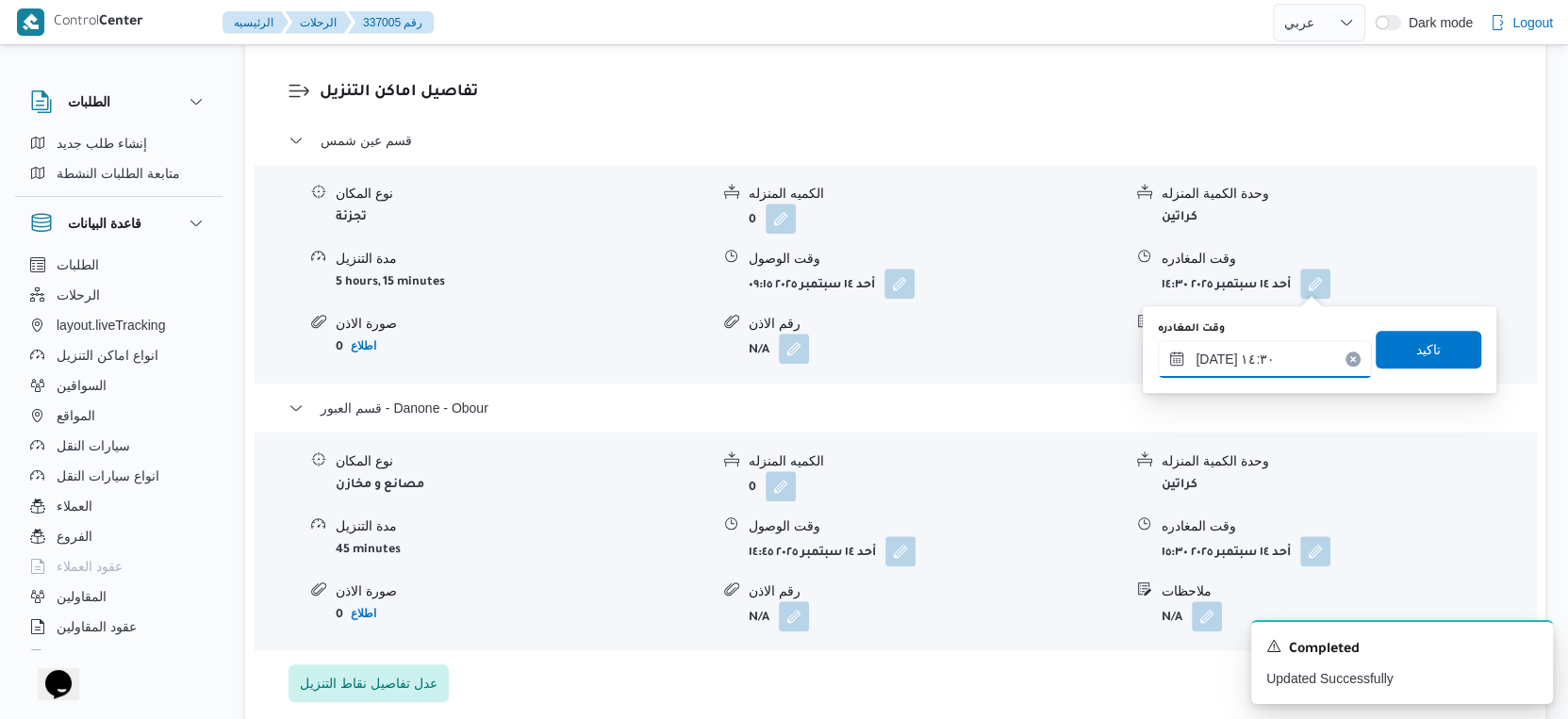
click at [1281, 351] on input "١٤/٠٩/٢٠٢٥ ١٤:٣٠" at bounding box center [1265, 360] width 214 height 38
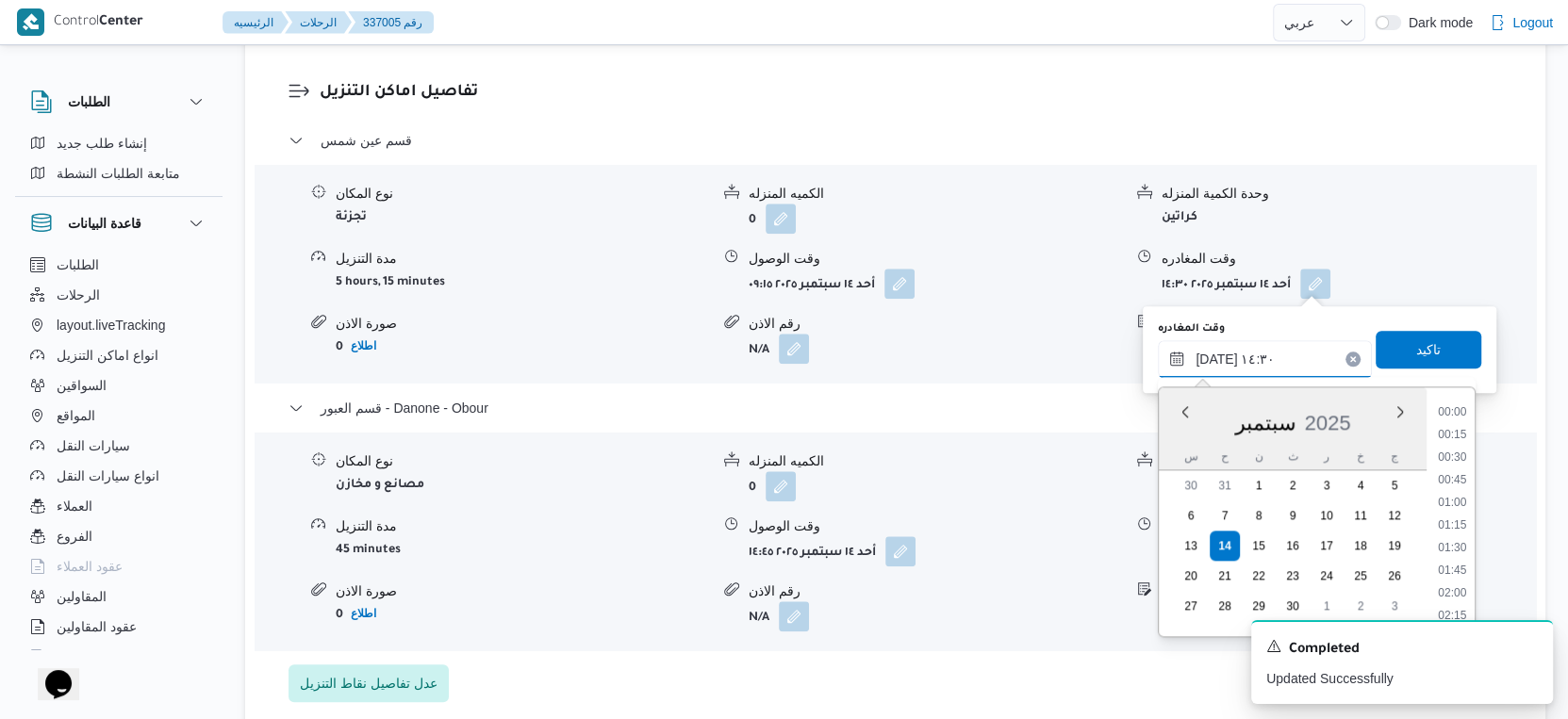
scroll to position [1196, 0]
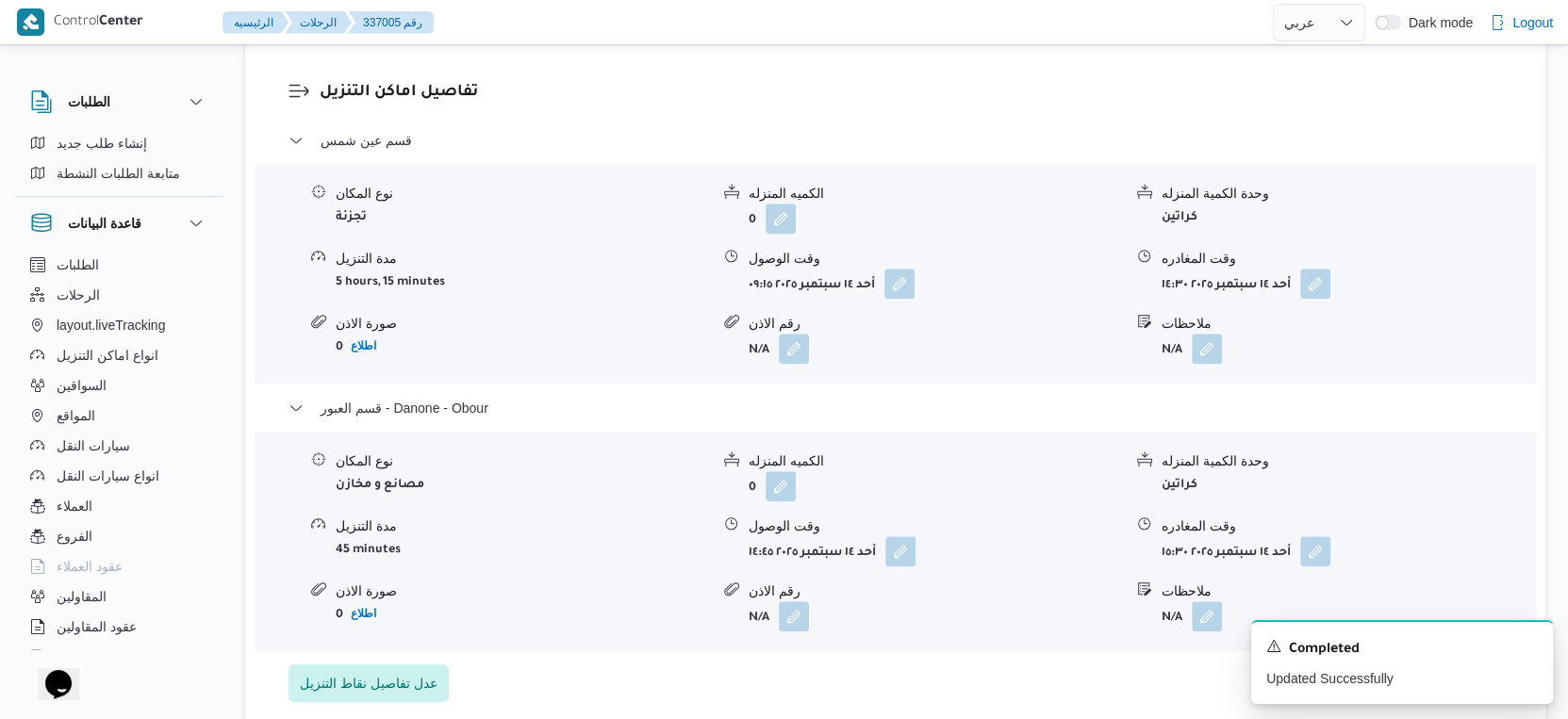
click at [1083, 566] on div "نوع المكان مصانع و مخازن الكميه المنزله 0 وحدة الكمية المنزله كراتين مدة التنزي…" at bounding box center [895, 542] width 1296 height 214
click at [1301, 276] on button "button" at bounding box center [1315, 283] width 31 height 31
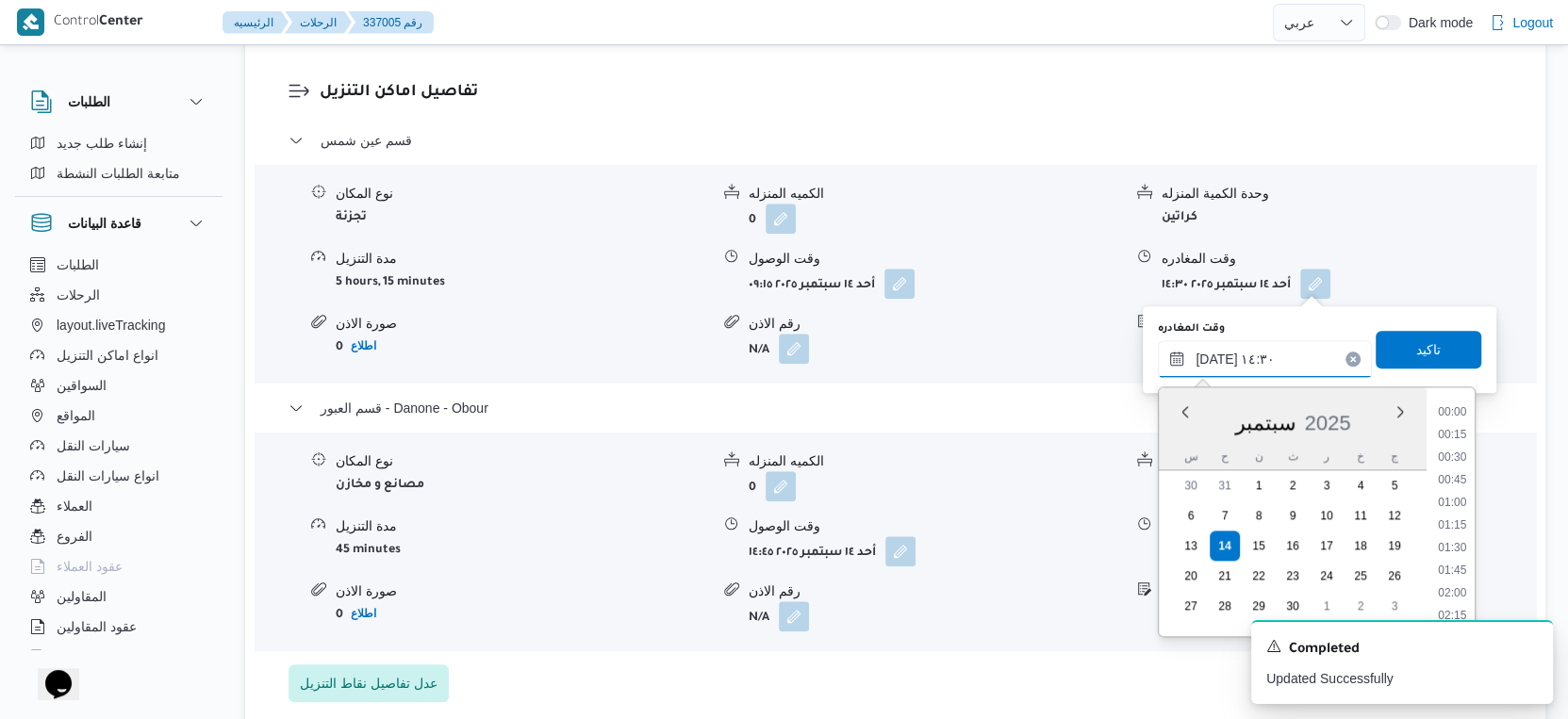
click at [1272, 343] on input "١٤/٠٩/٢٠٢٥ ١٤:٣٠" at bounding box center [1265, 360] width 214 height 38
click at [1456, 503] on li "14:15" at bounding box center [1453, 506] width 43 height 19
type input "١٤/٠٩/٢٠٢٥ ١٤:١٥"
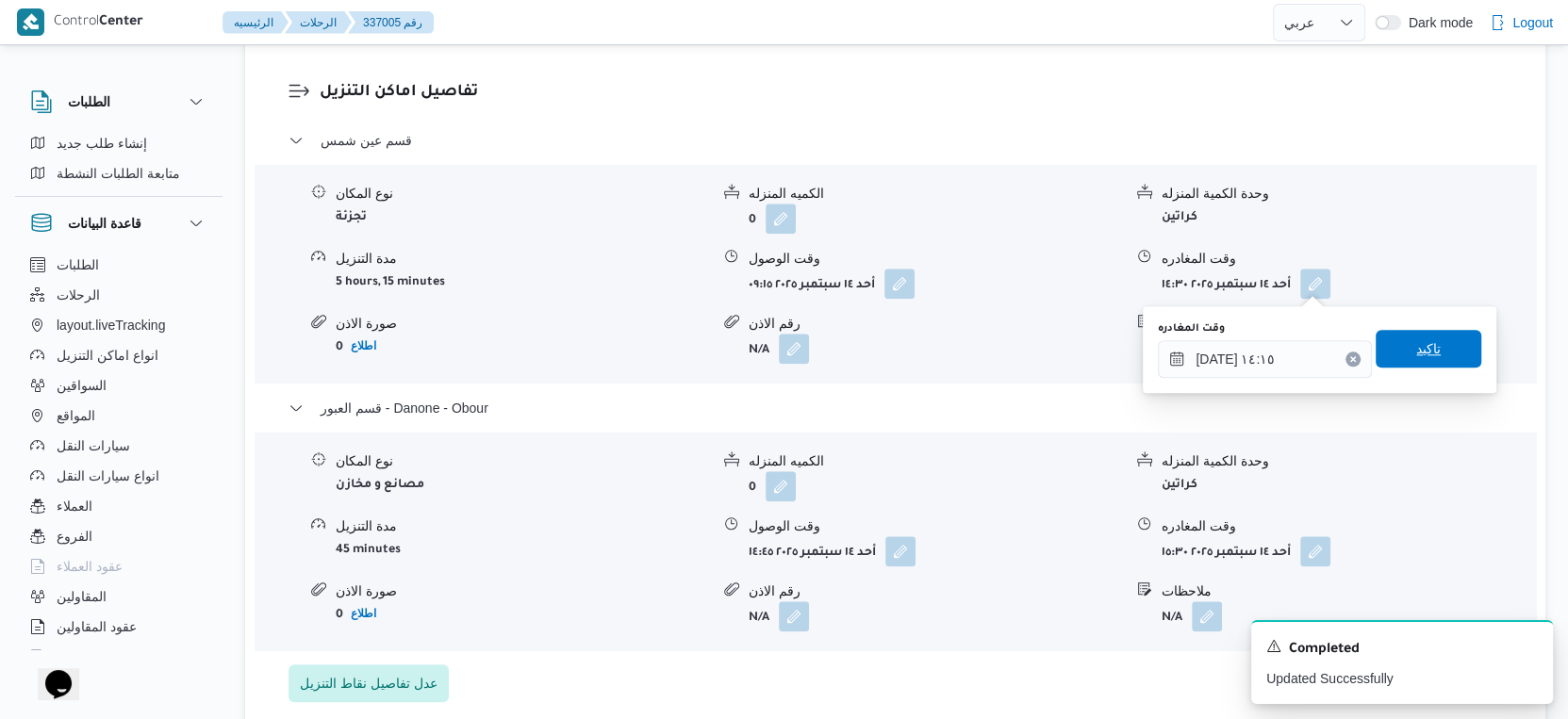
click at [1435, 343] on span "تاكيد" at bounding box center [1428, 349] width 106 height 38
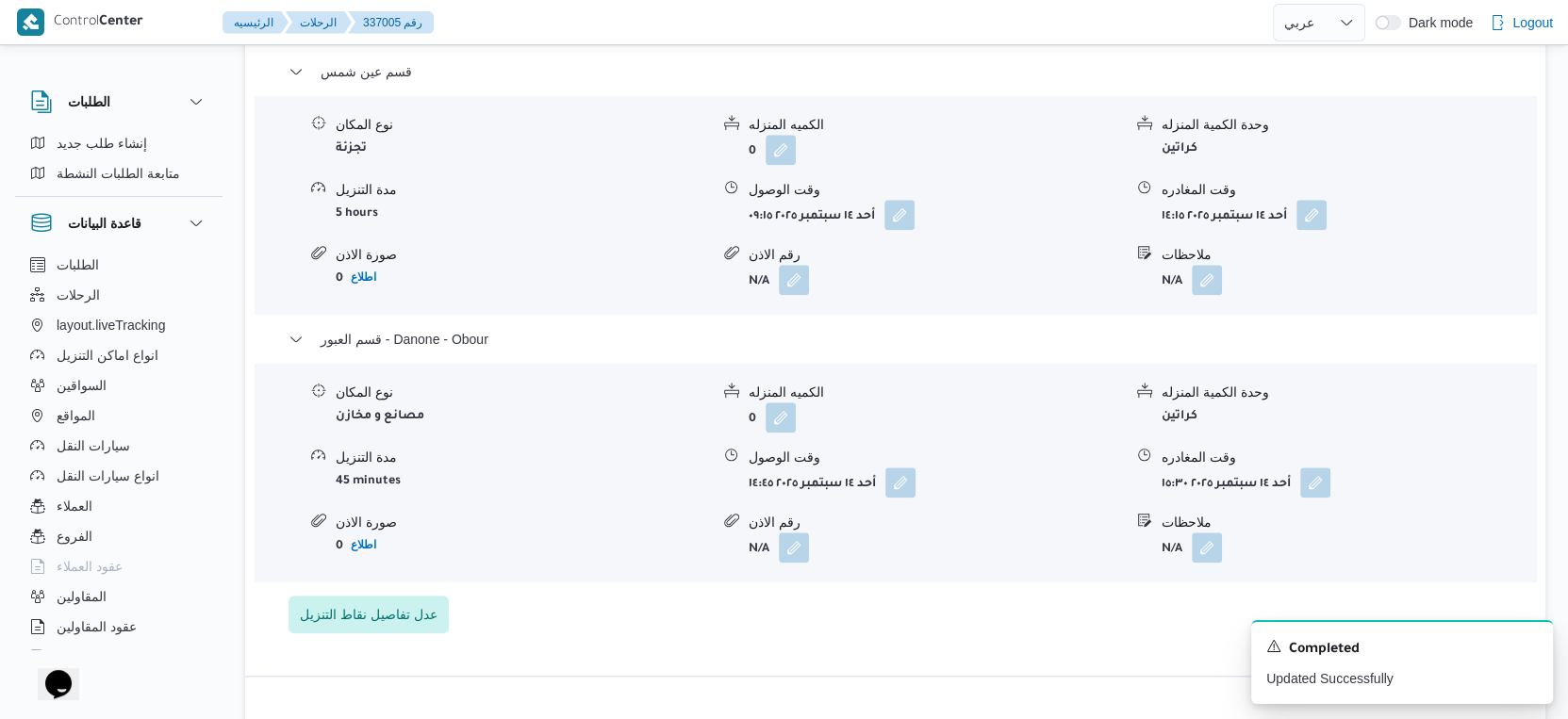
scroll to position [1675, 0]
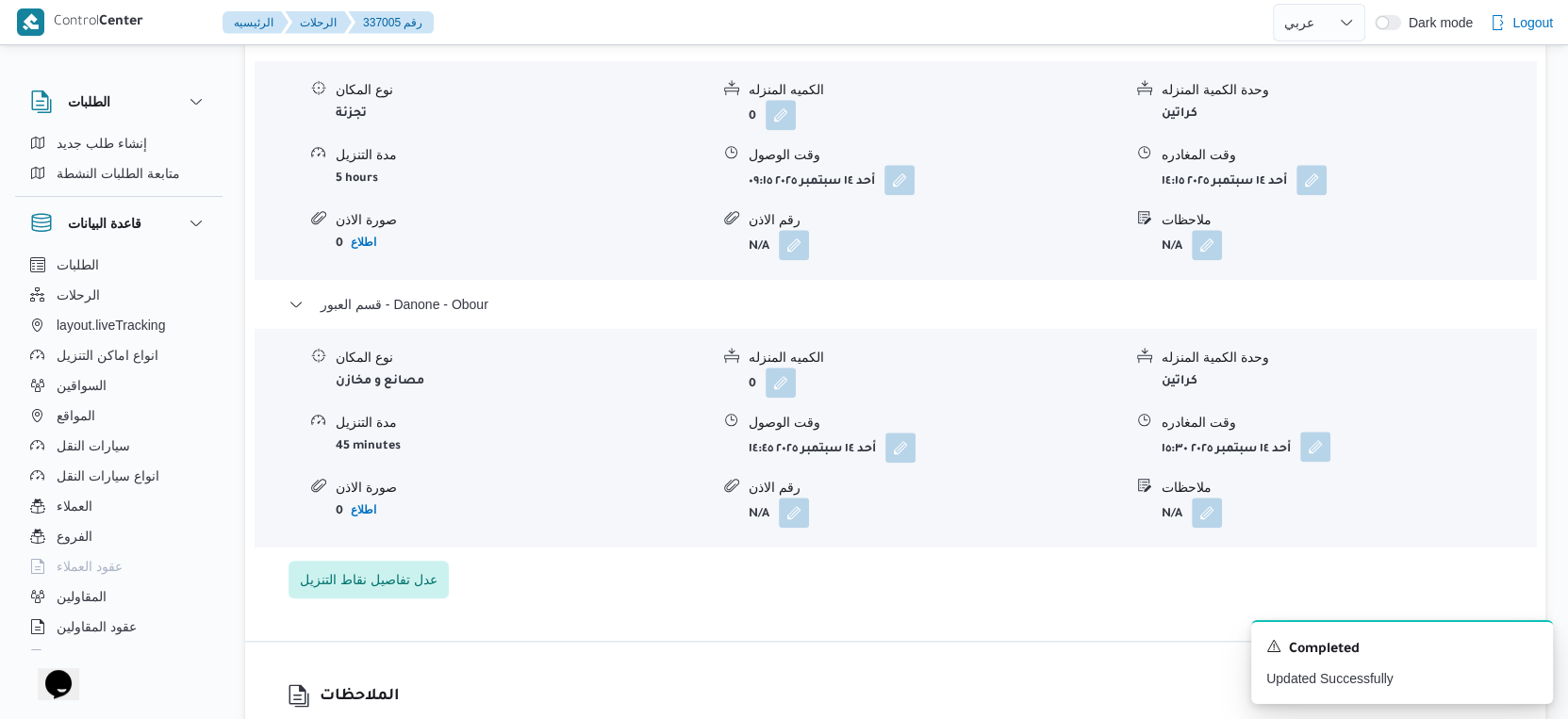
click at [1319, 450] on button "button" at bounding box center [1315, 447] width 31 height 31
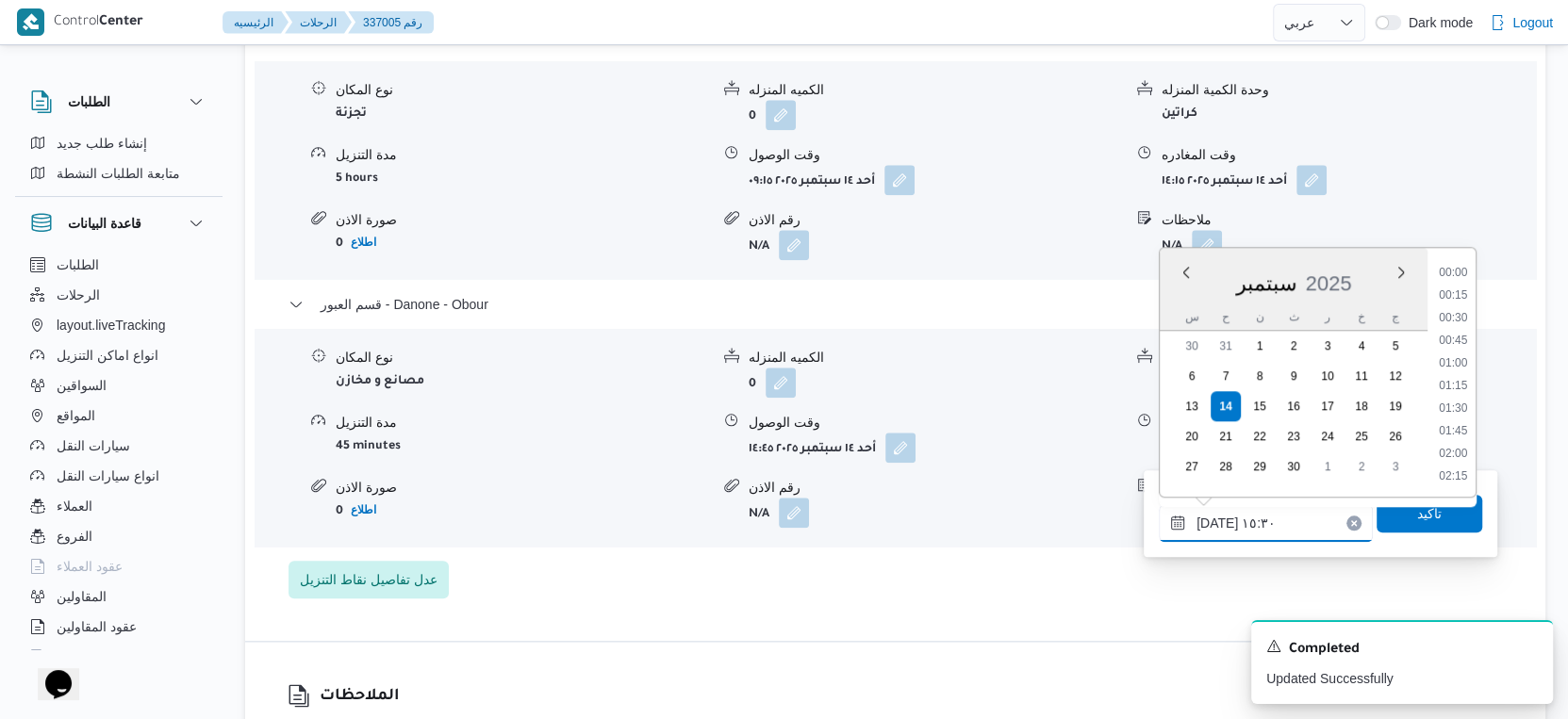
click at [1278, 514] on input "١٤/٠٩/٢٠٢٥ ١٥:٣٠" at bounding box center [1266, 524] width 214 height 38
click at [1460, 362] on li "15:15" at bounding box center [1453, 367] width 43 height 19
type input "١٤/٠٩/٢٠٢٥ ١٥:١٥"
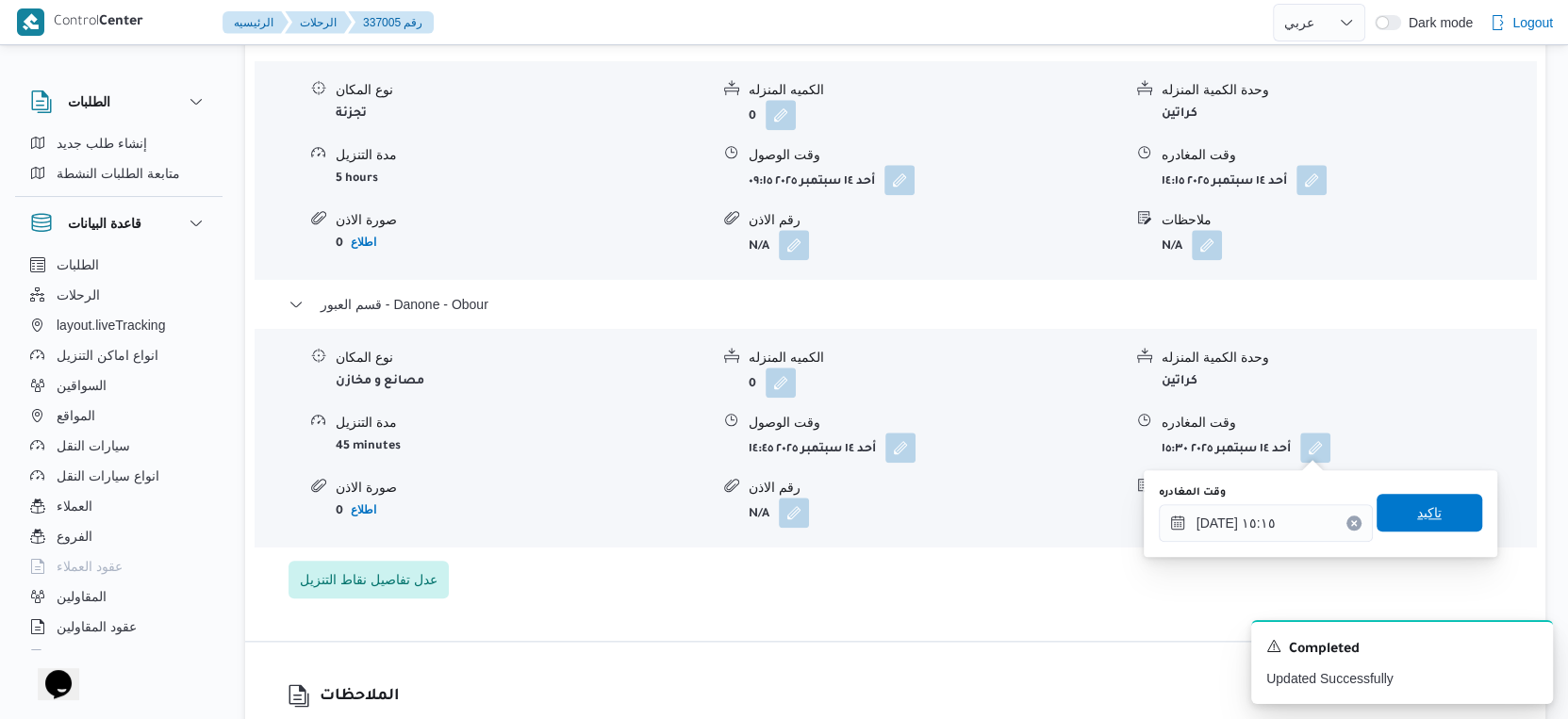
click at [1447, 505] on span "تاكيد" at bounding box center [1429, 513] width 106 height 38
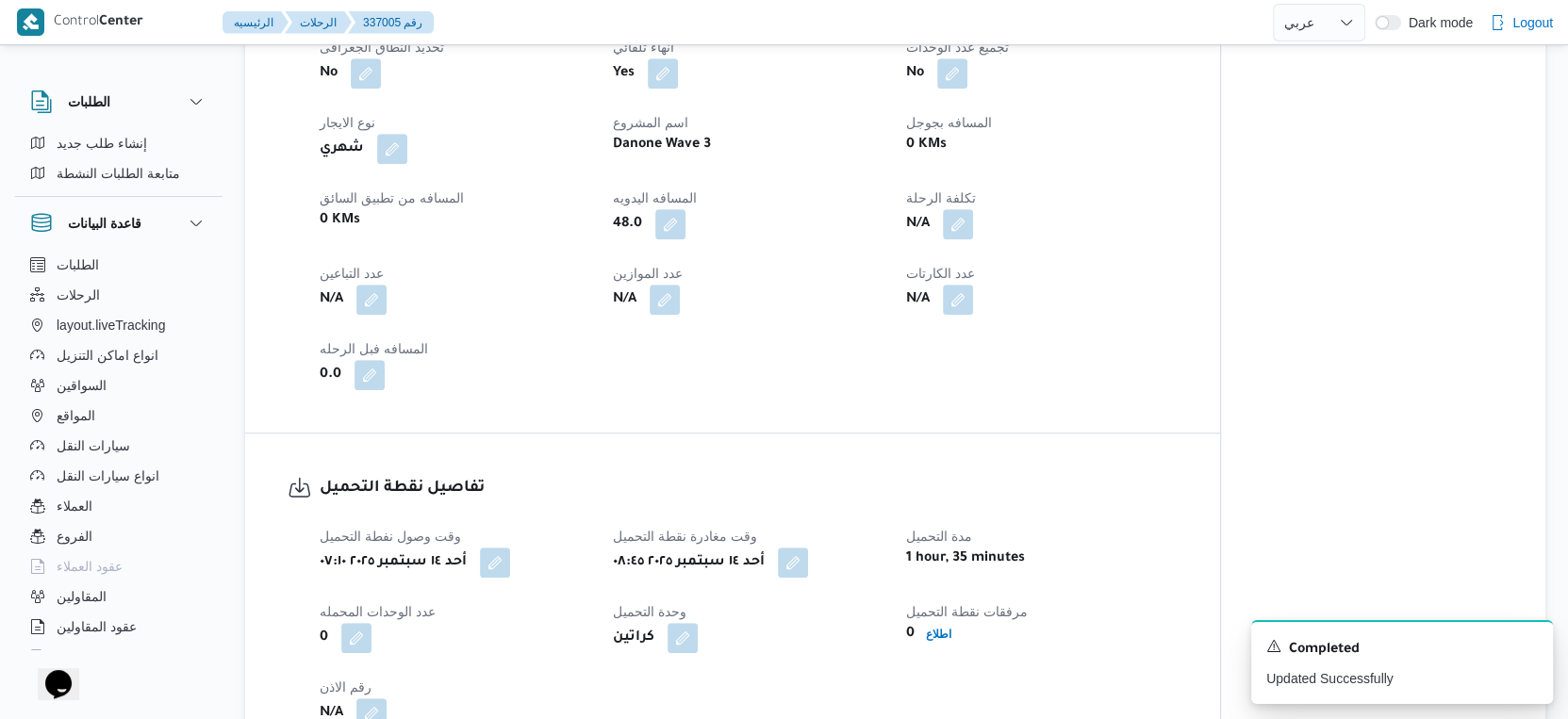
scroll to position [733, 0]
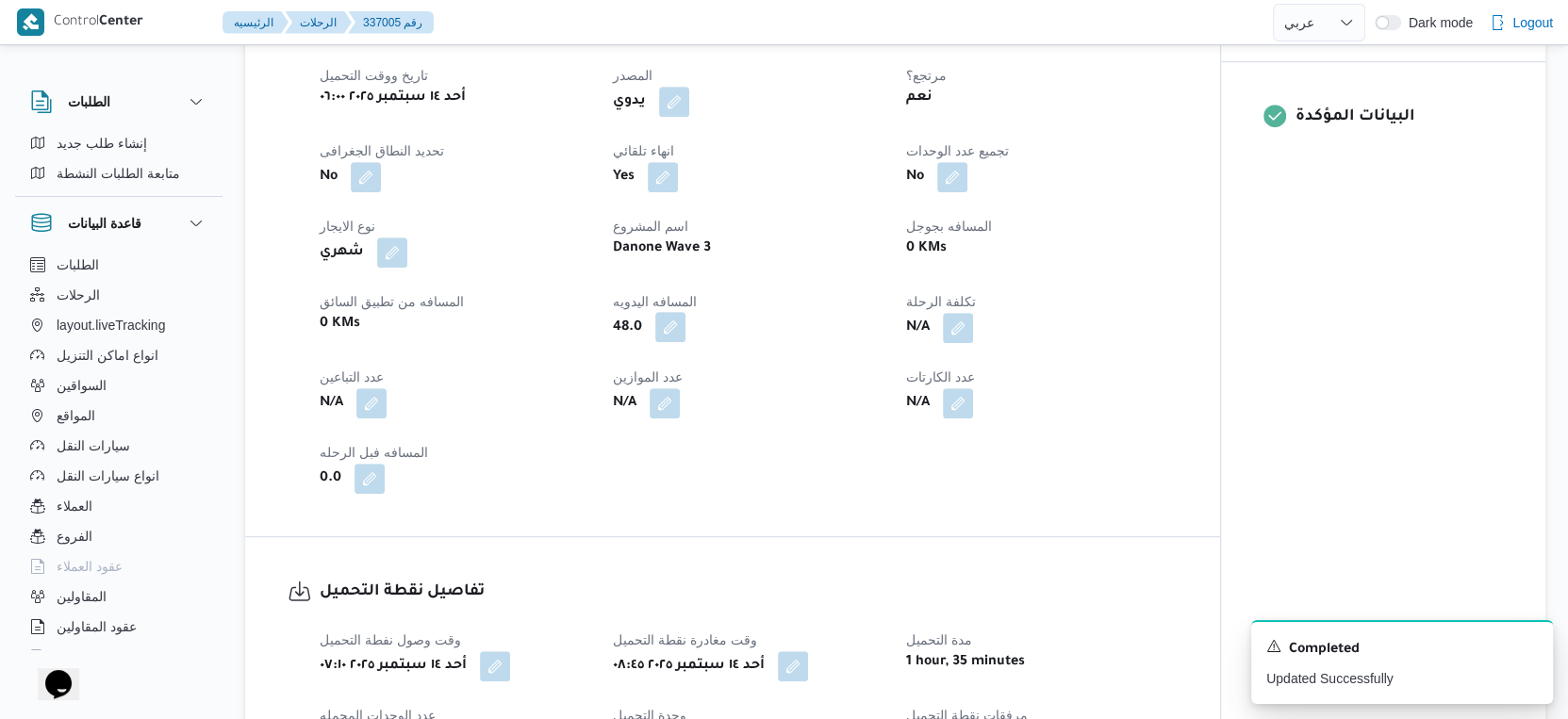
click at [665, 323] on button "button" at bounding box center [671, 327] width 31 height 31
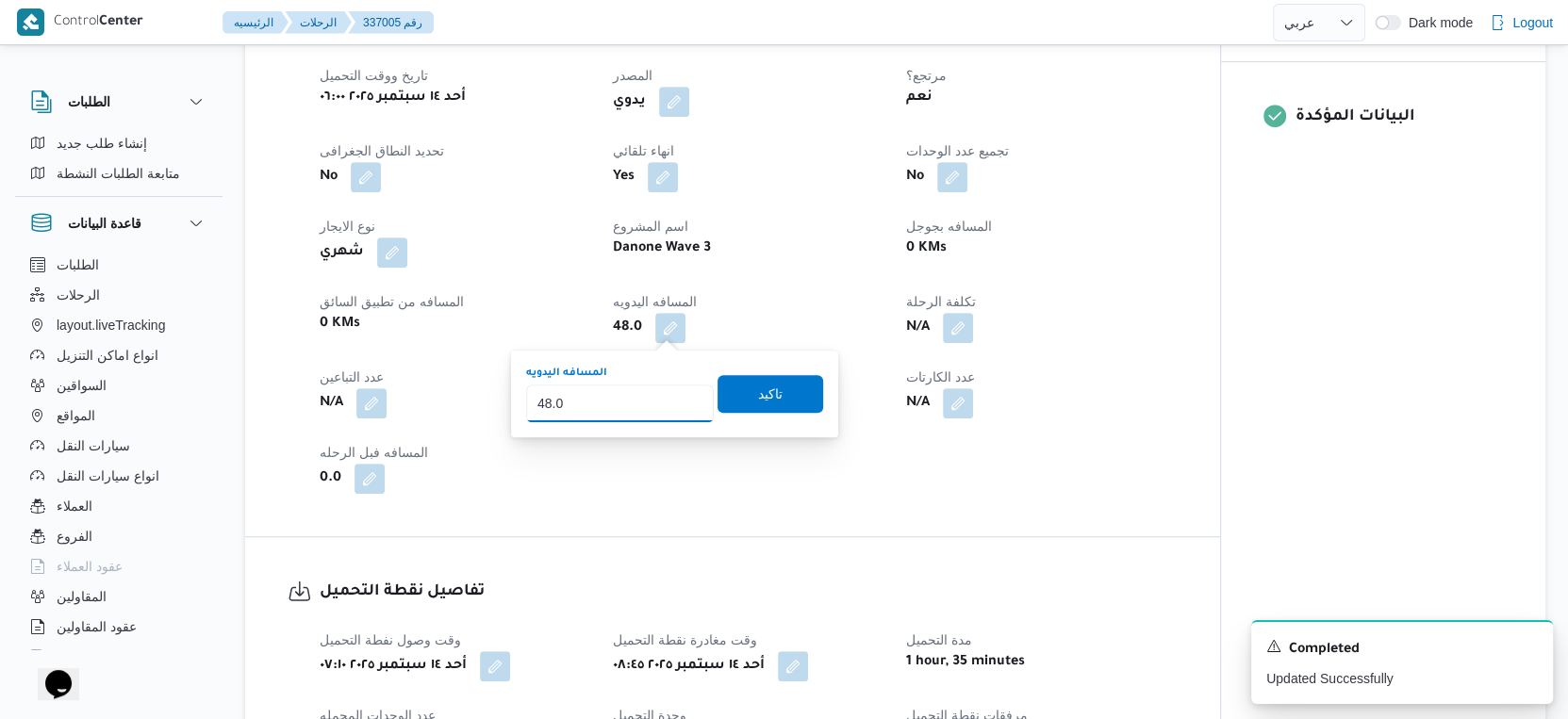
click at [620, 395] on input "48.0" at bounding box center [620, 403] width 188 height 38
type input "41"
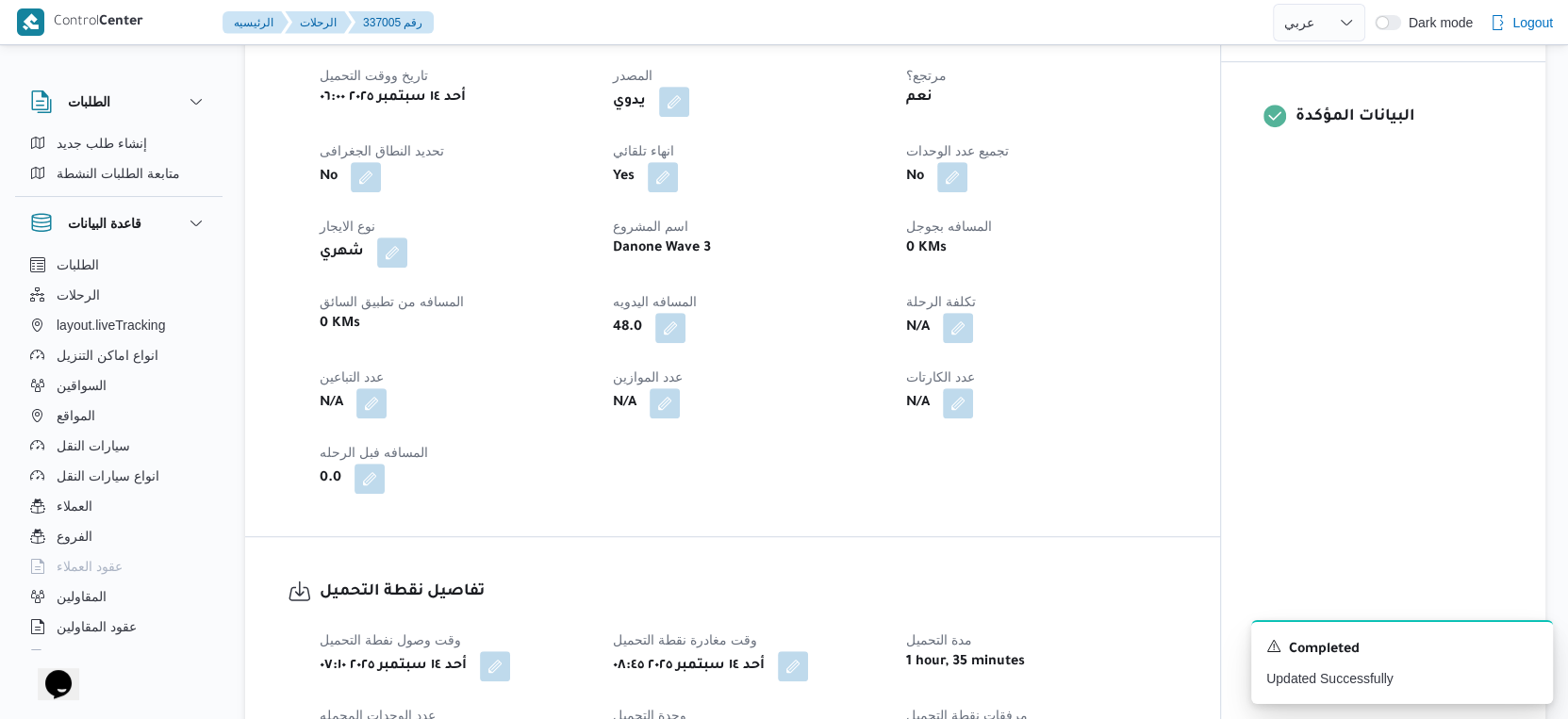
click at [1151, 273] on div "العميل Danone الفرع دانون|العبور نوع الرحله تجزئة تاريخ ووقت التحميل أحد ١٤ سبت…" at bounding box center [748, 245] width 880 height 521
click at [668, 321] on button "button" at bounding box center [671, 327] width 31 height 31
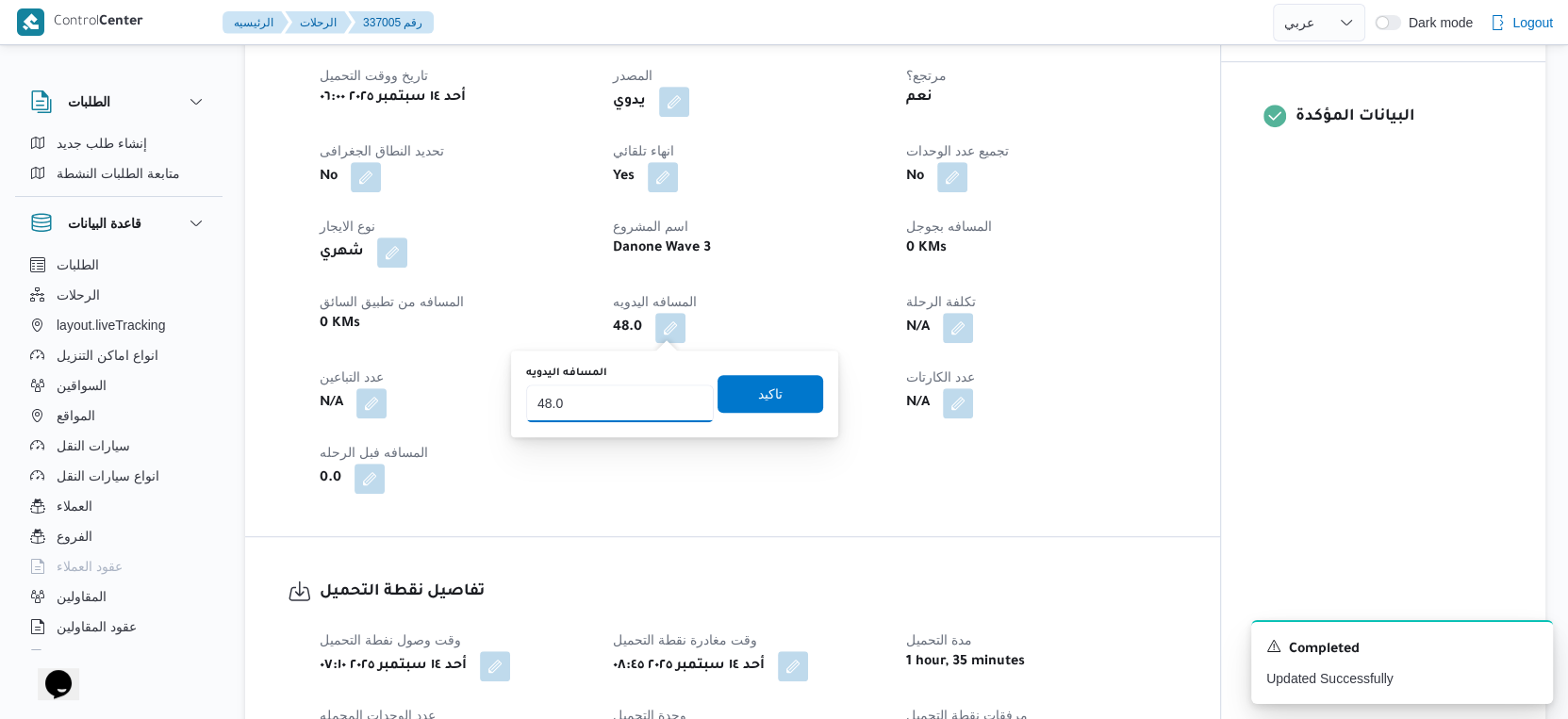
click at [629, 402] on input "48.0" at bounding box center [620, 403] width 188 height 38
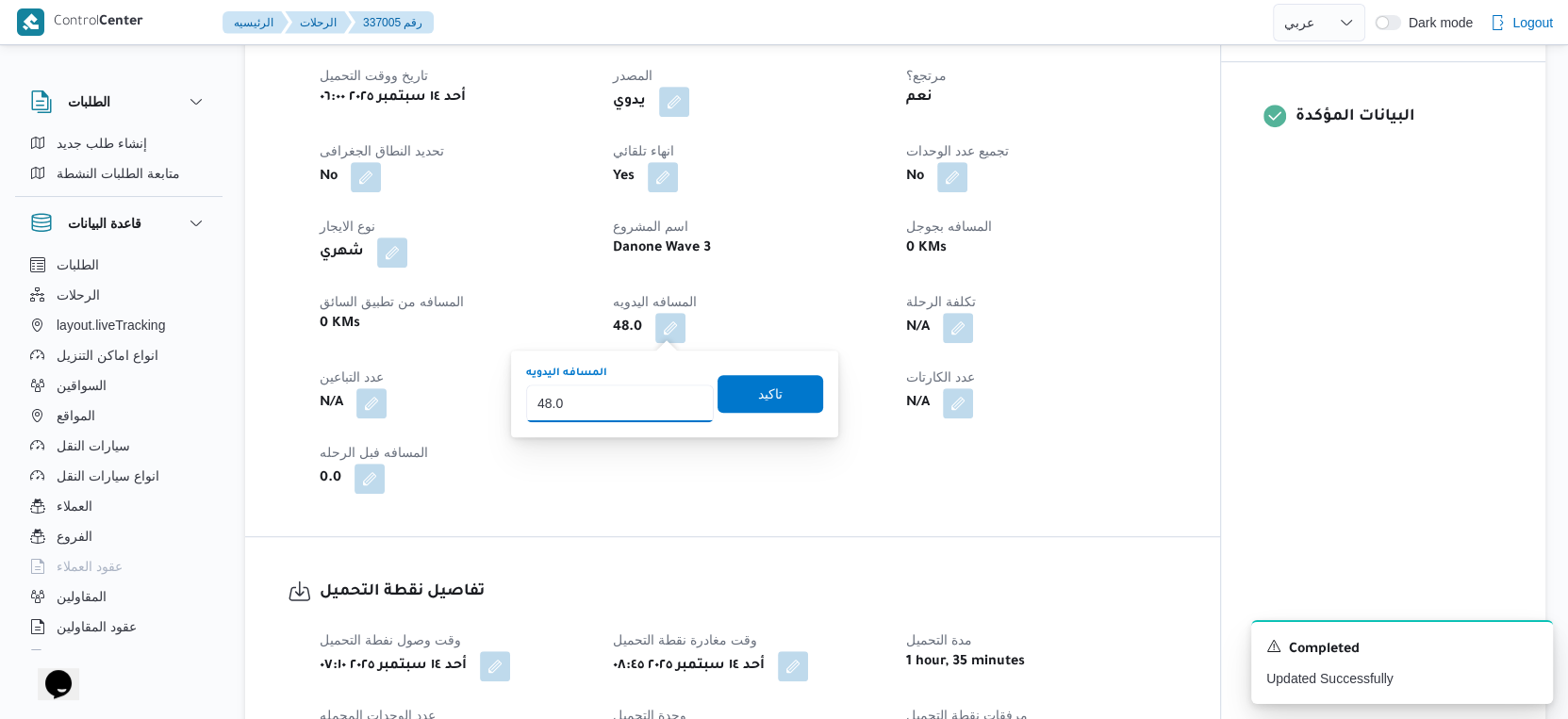
click at [629, 402] on input "48.0" at bounding box center [620, 403] width 188 height 38
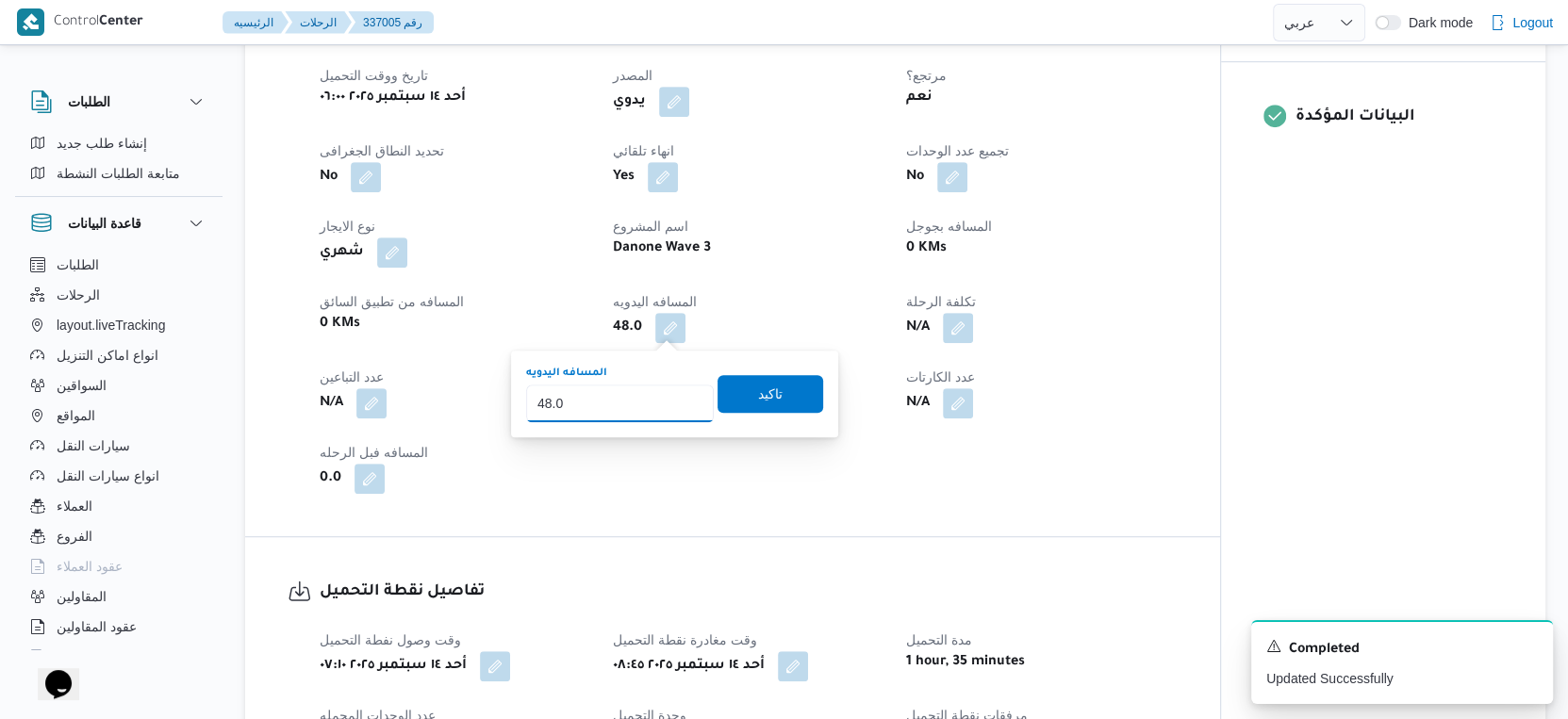
click at [629, 402] on input "48.0" at bounding box center [620, 403] width 188 height 38
type input "47"
click at [798, 397] on span "تاكيد" at bounding box center [770, 393] width 106 height 38
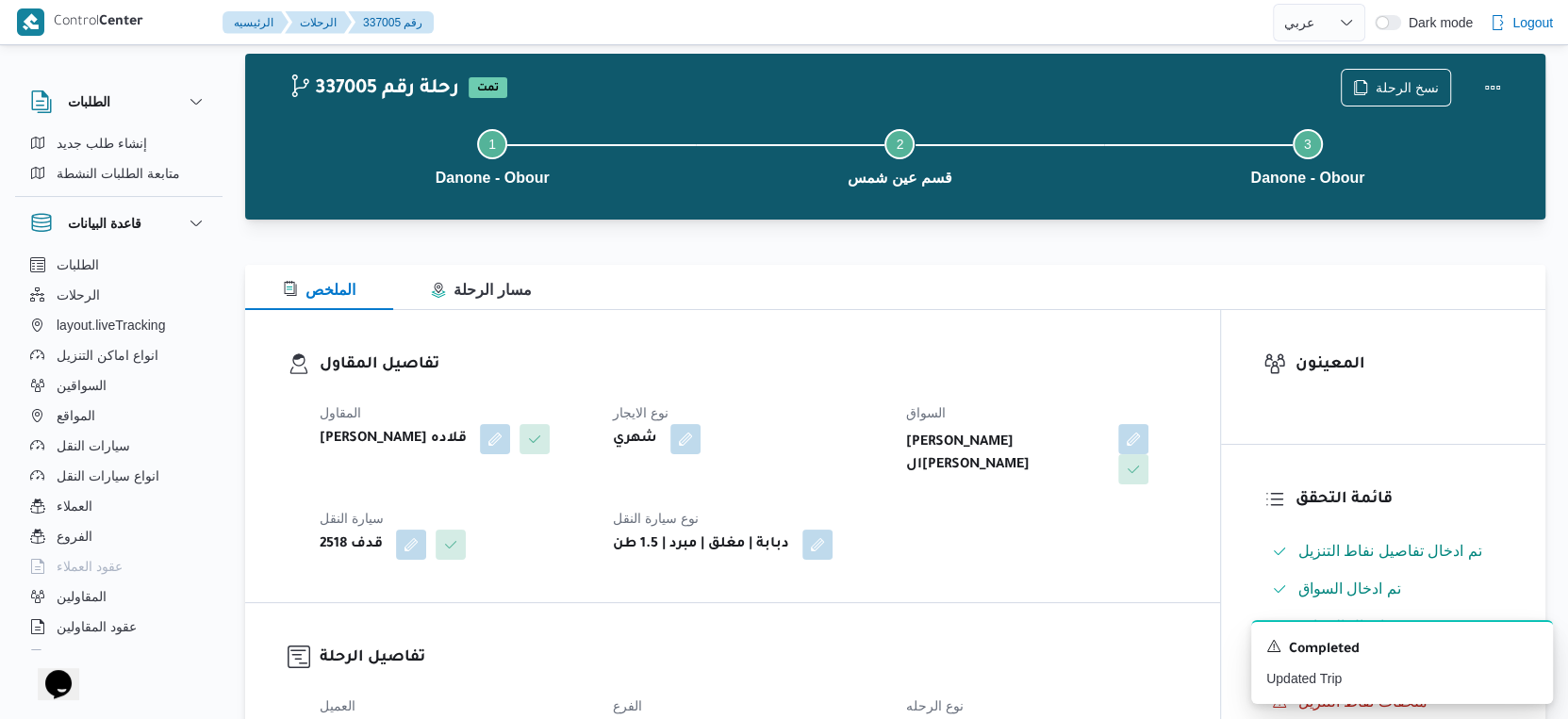
scroll to position [0, 0]
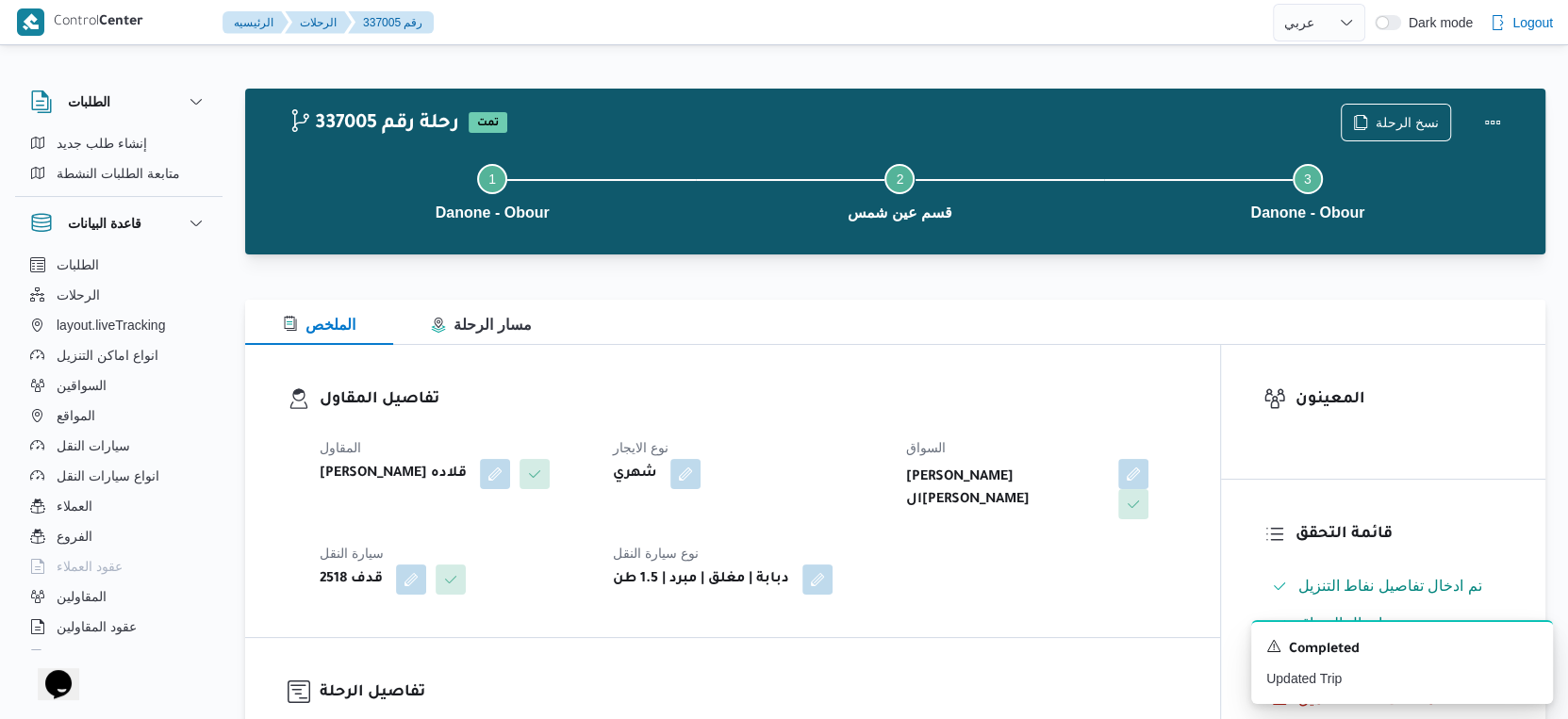
select select "ar"
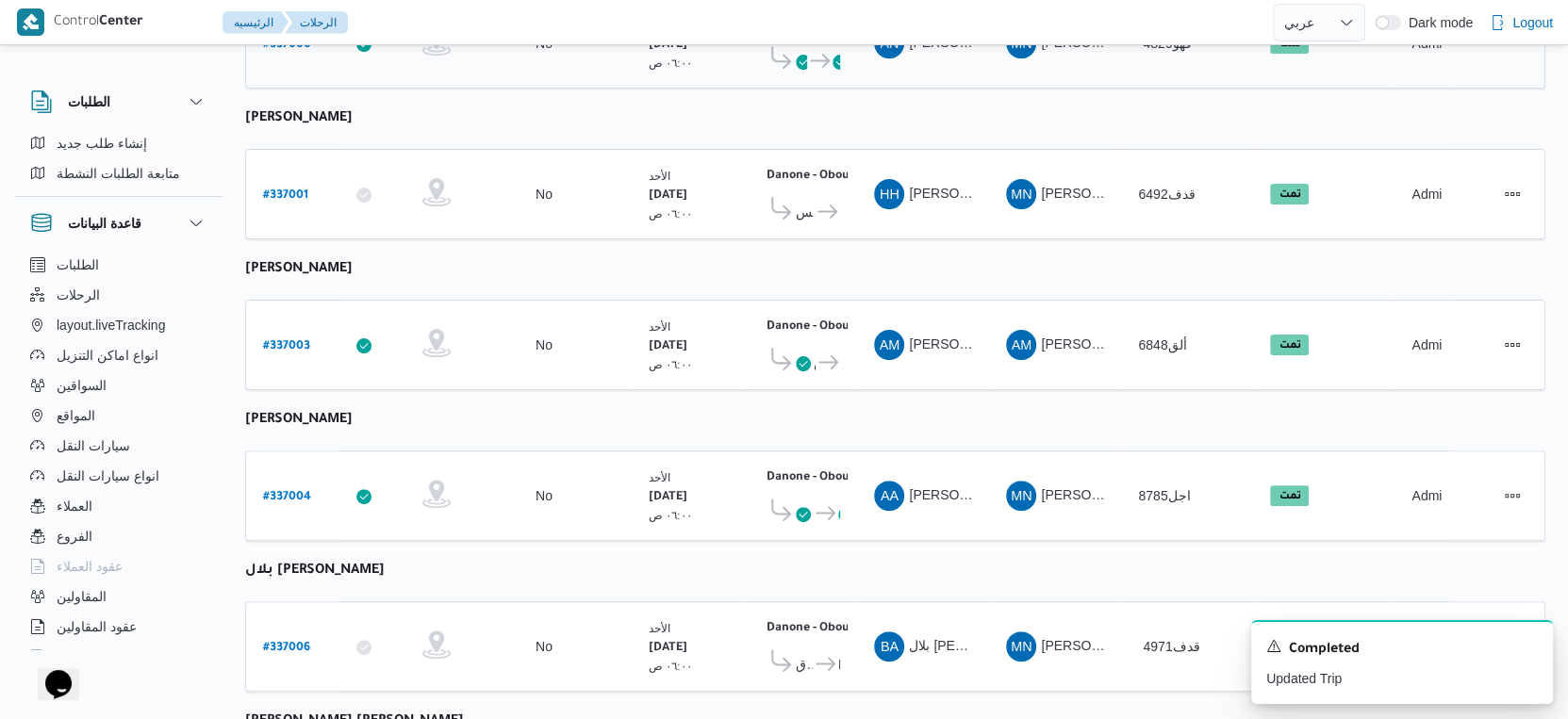
scroll to position [653, 0]
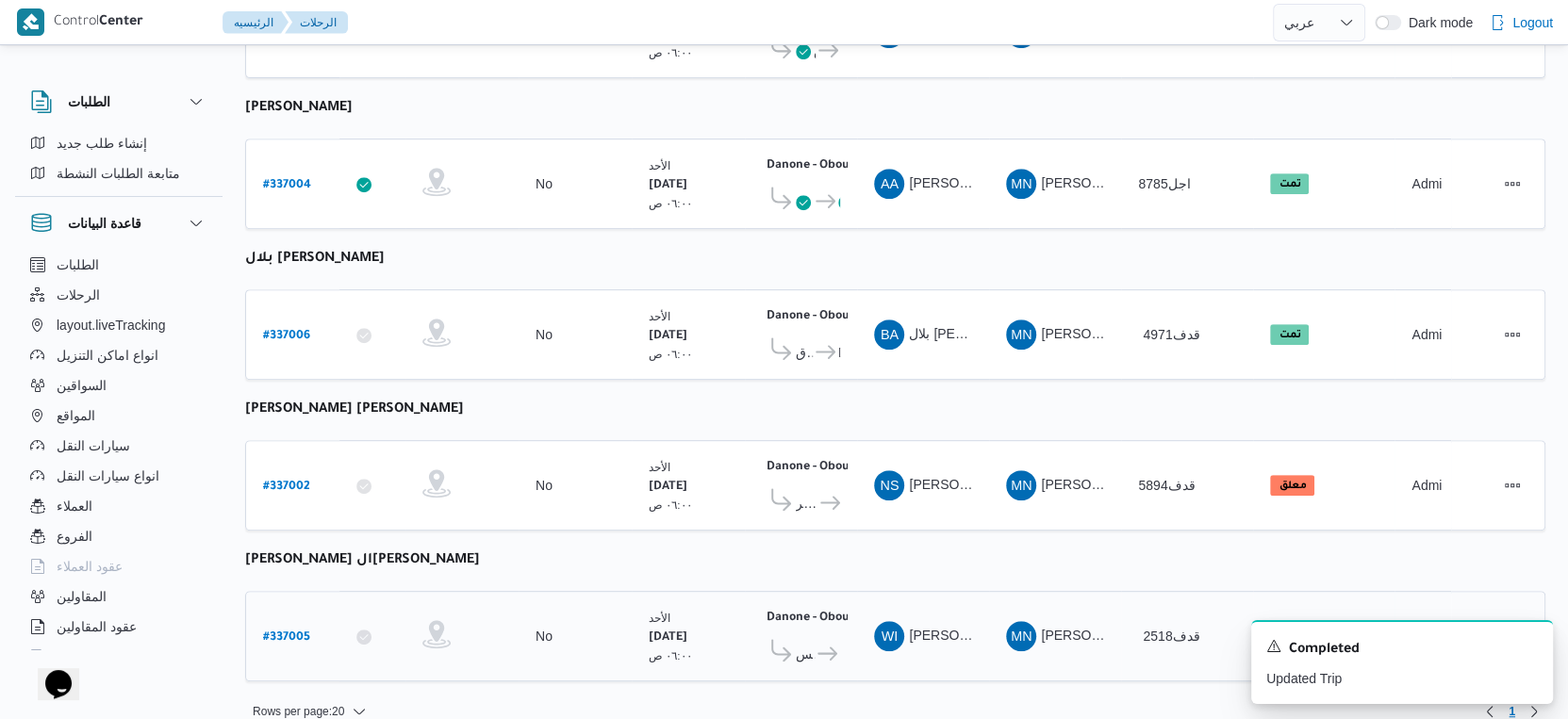
click at [298, 631] on b "# 337005" at bounding box center [286, 638] width 47 height 13
select select "ar"
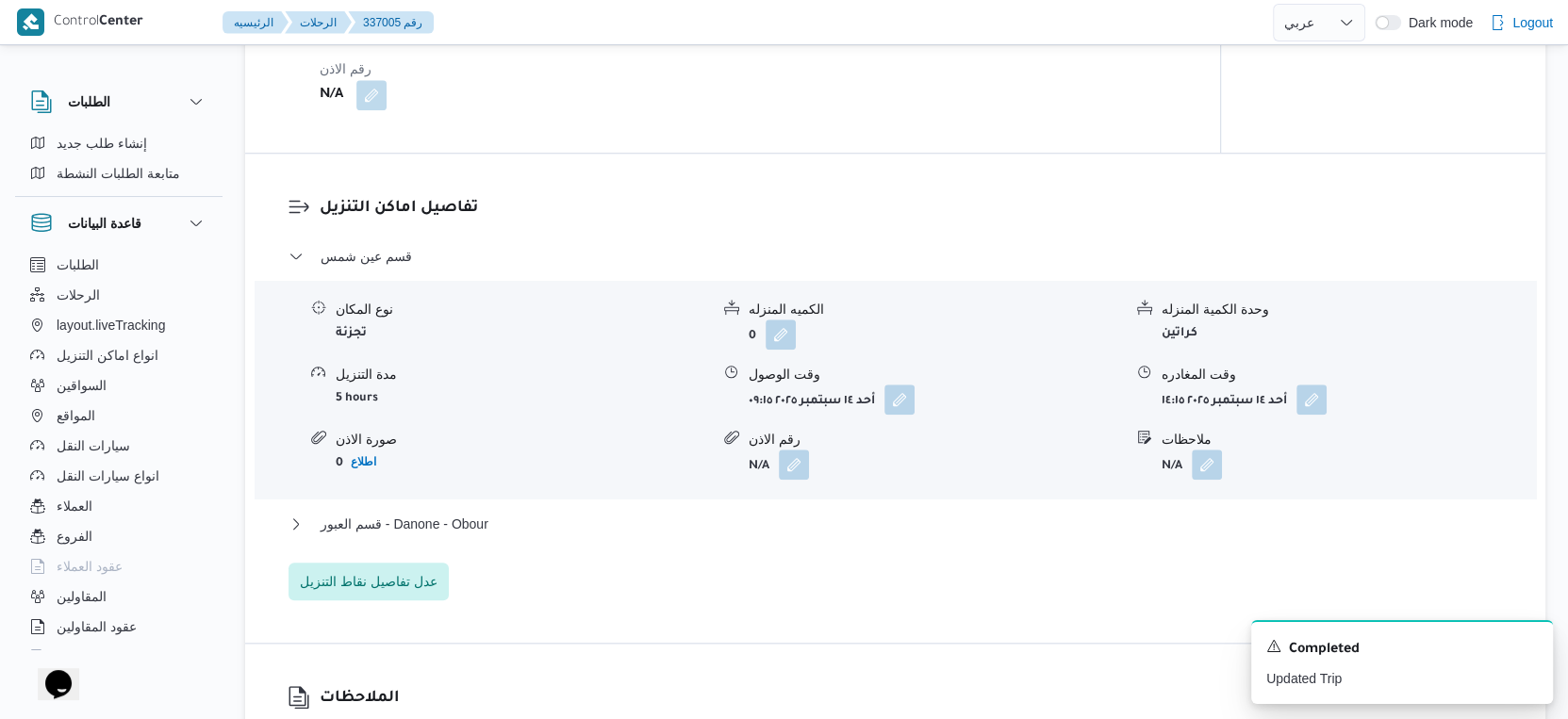
scroll to position [1675, 0]
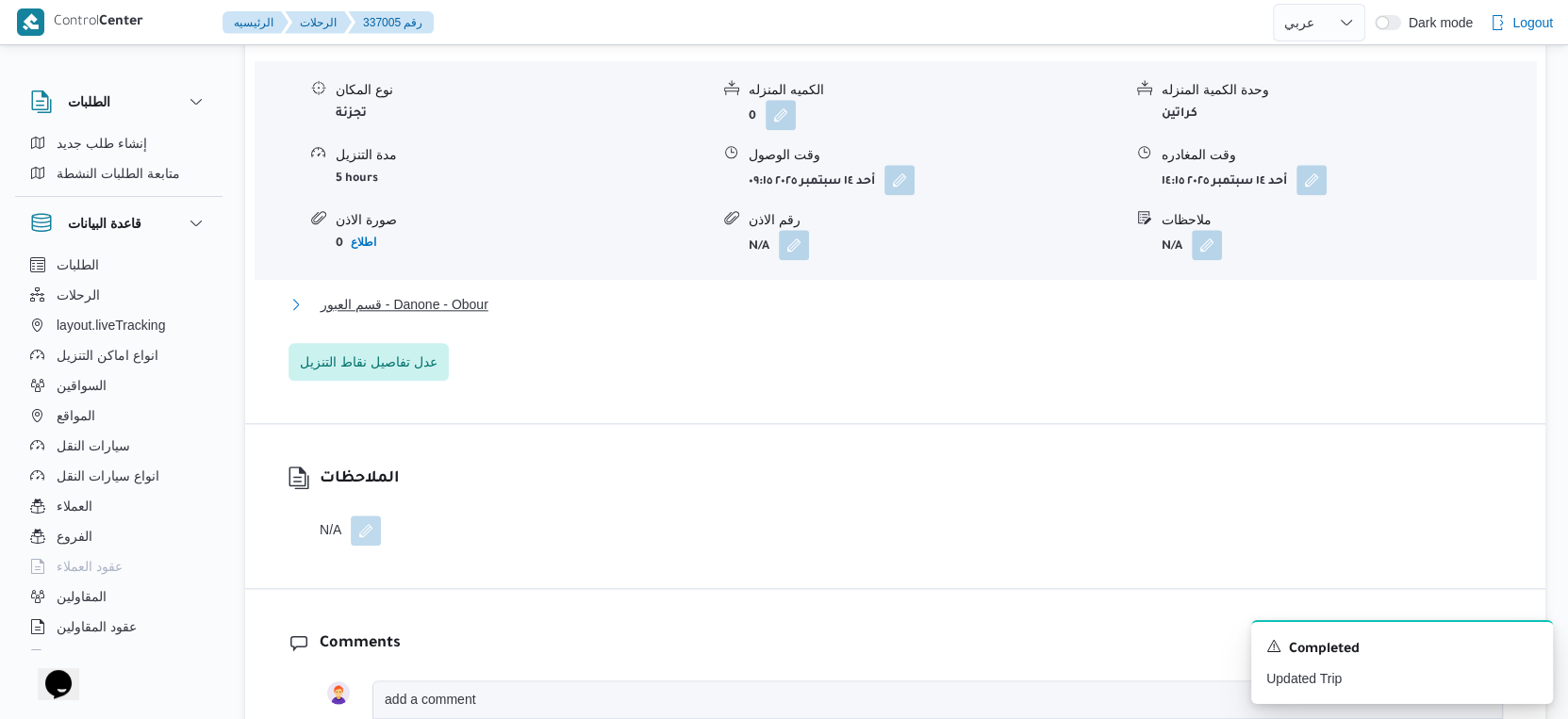
click at [522, 304] on button "قسم العبور - Danone - Obour" at bounding box center [896, 304] width 1214 height 23
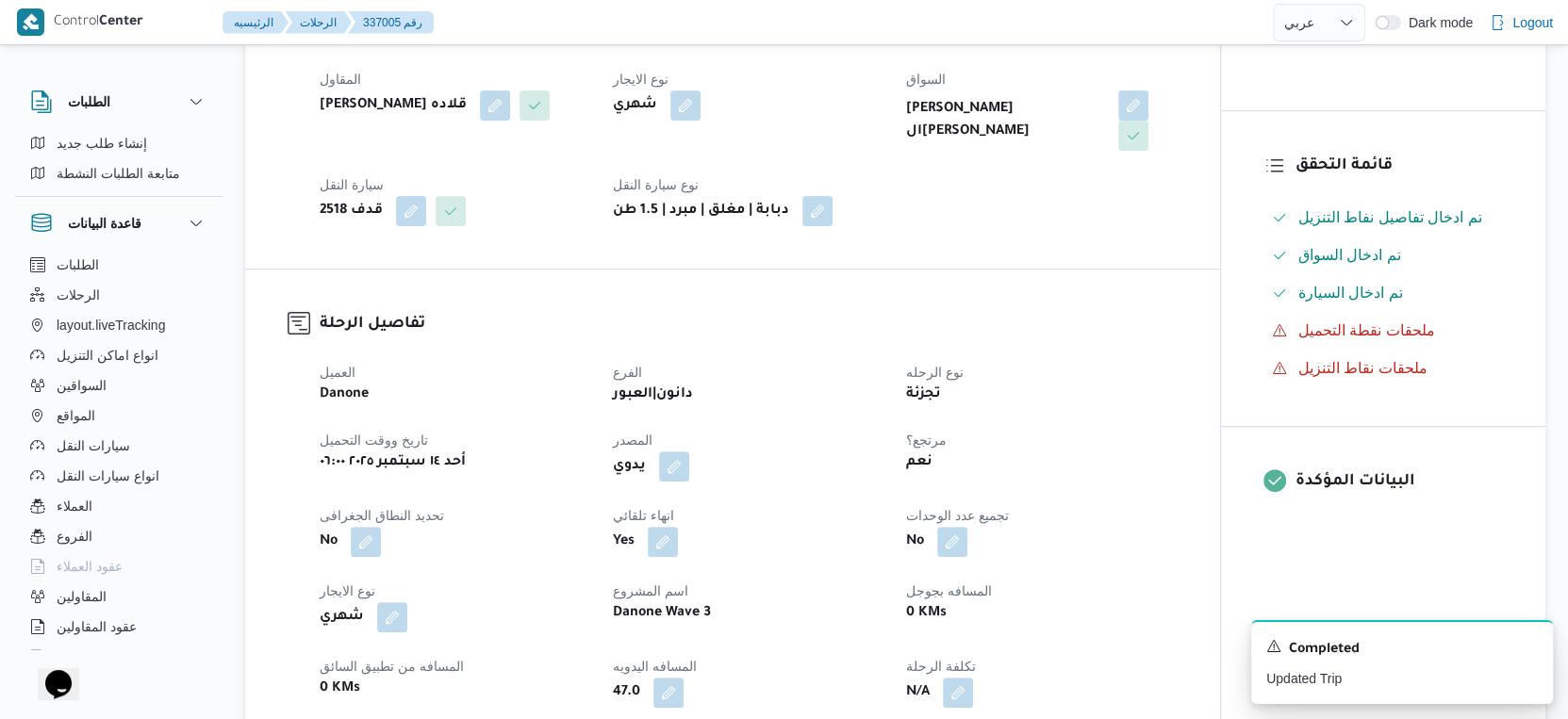
scroll to position [733, 0]
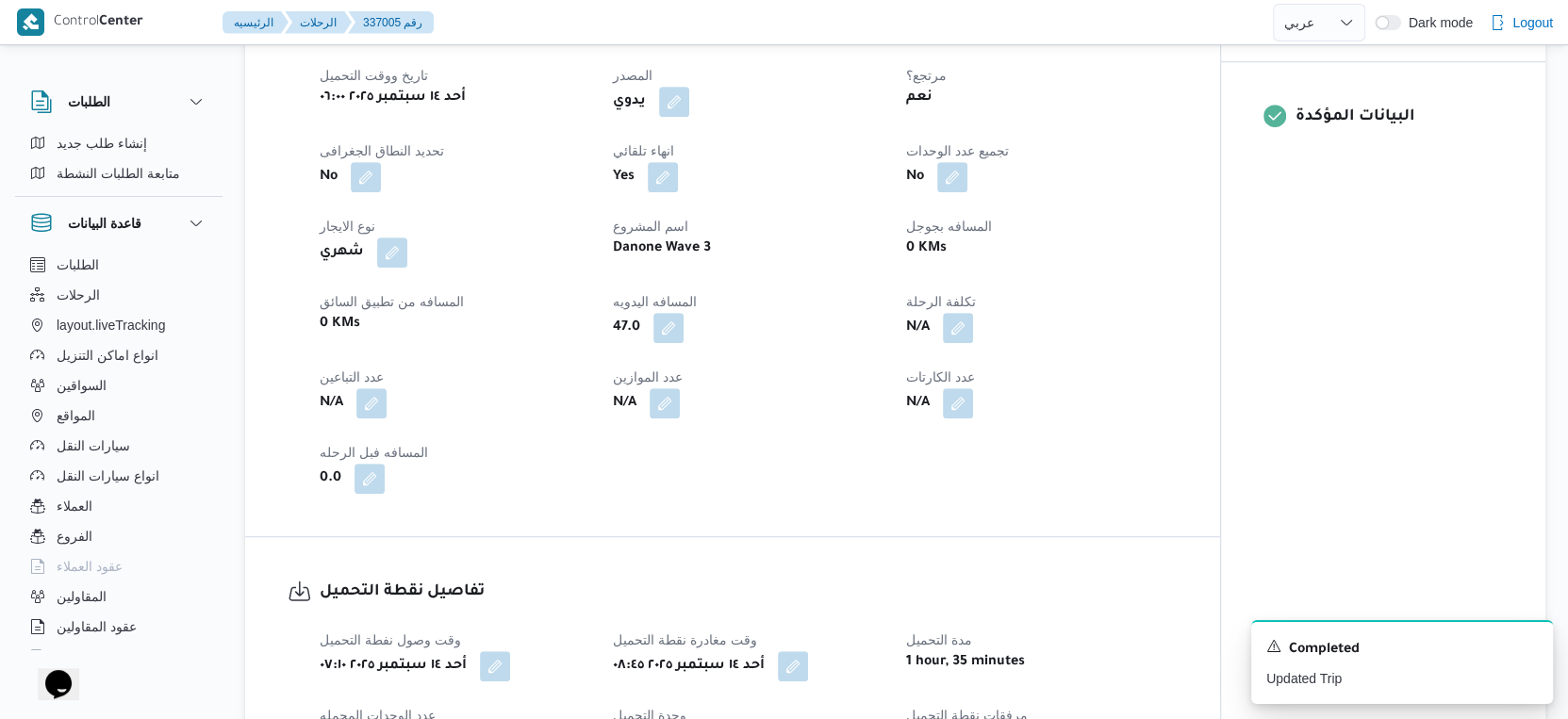
select select "ar"
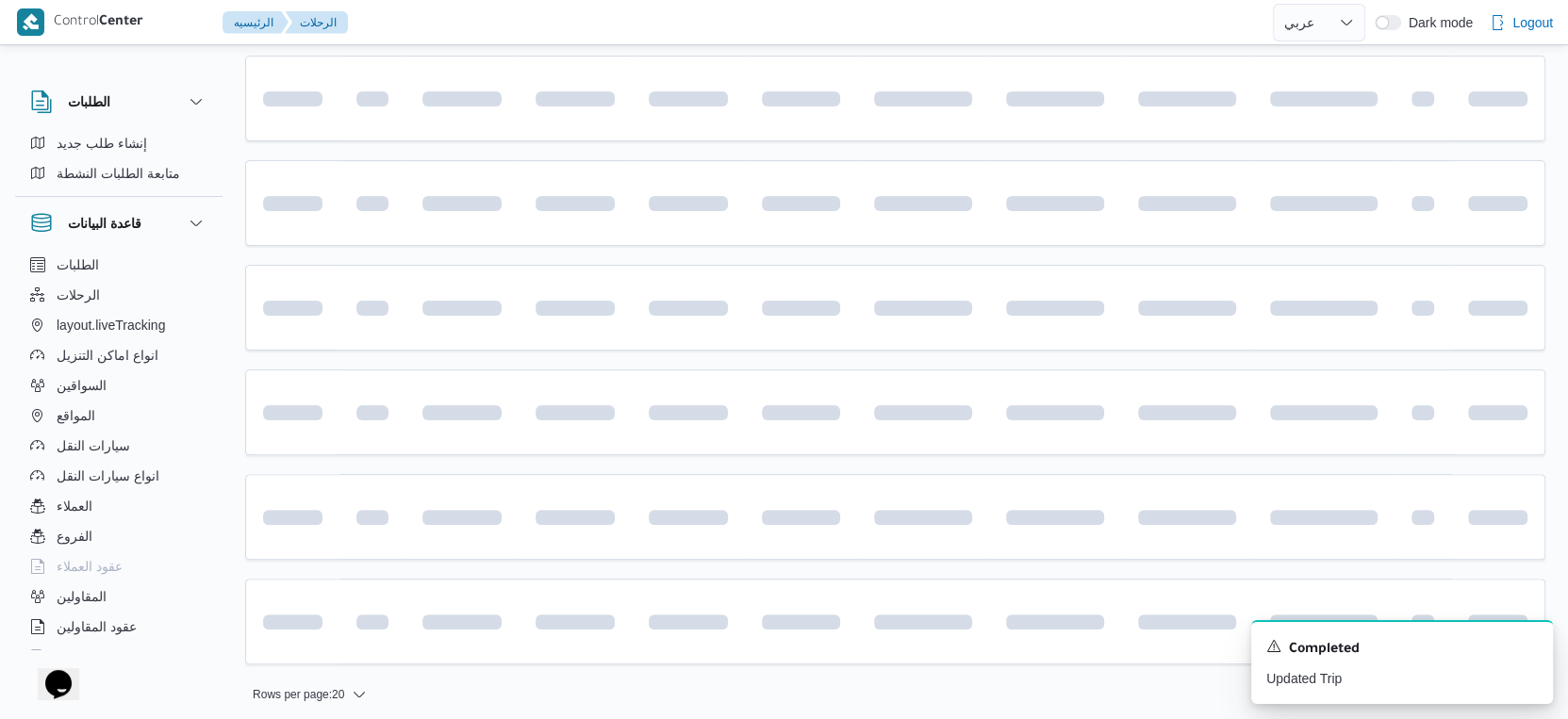
scroll to position [653, 0]
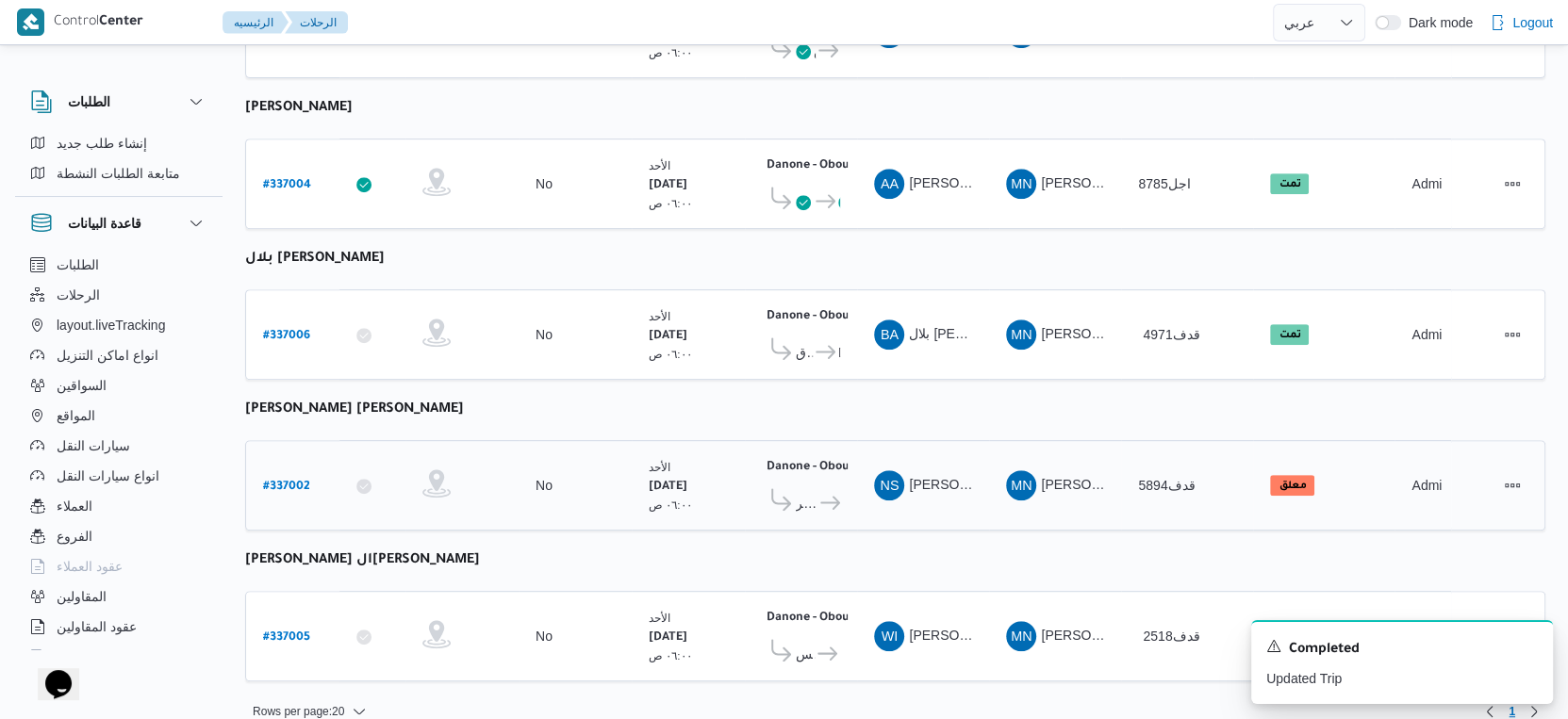
click at [275, 481] on b "# 337002" at bounding box center [286, 487] width 47 height 13
select select "ar"
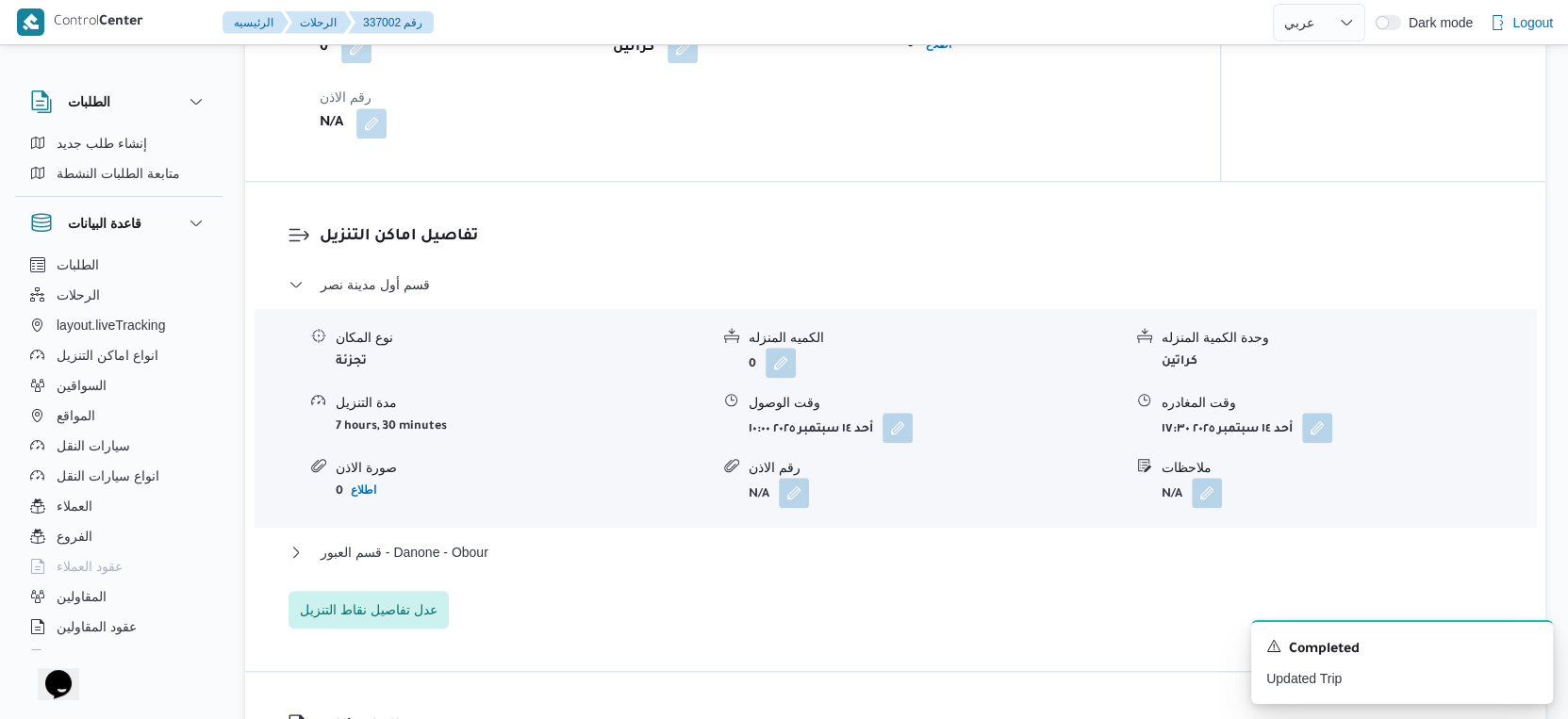
scroll to position [1572, 0]
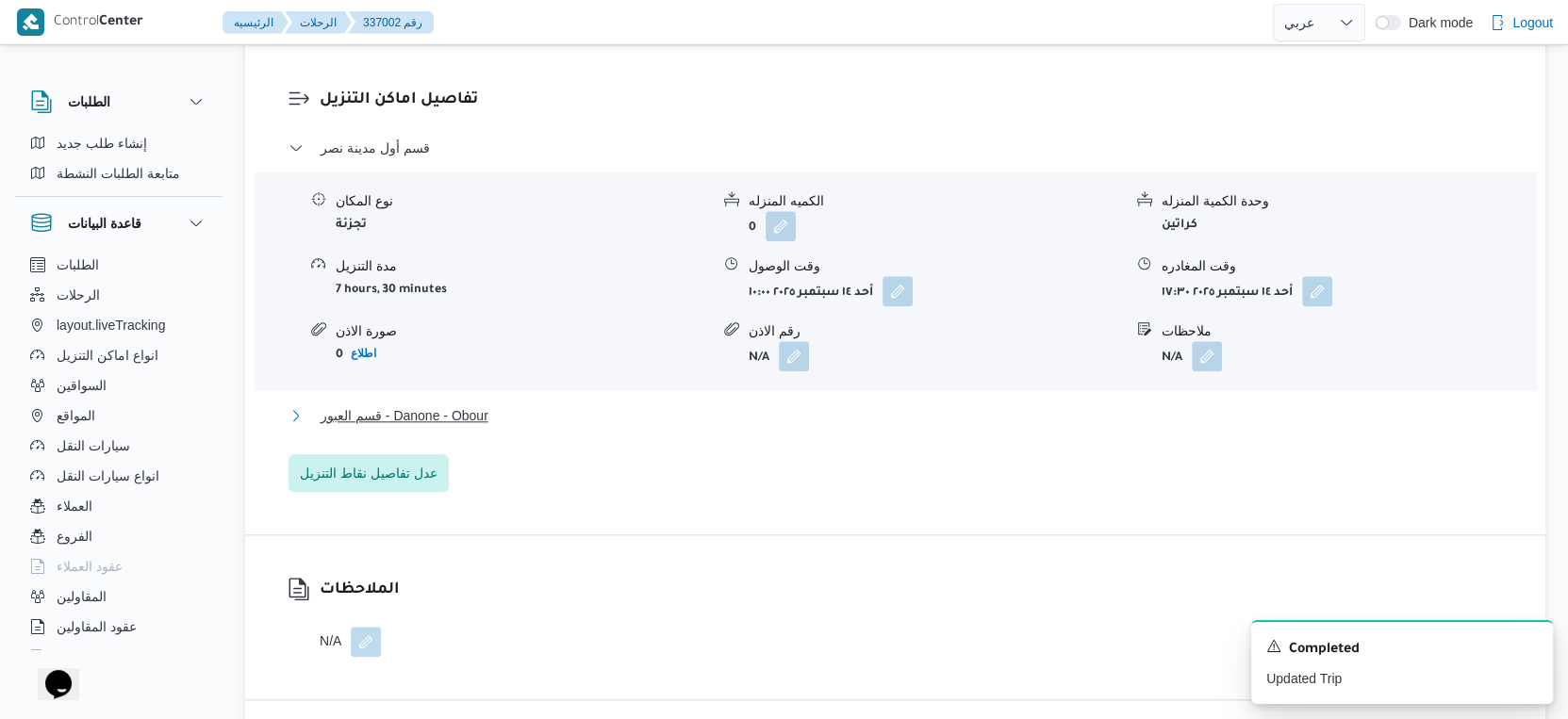
click at [571, 404] on button "قسم العبور - Danone - Obour" at bounding box center [896, 416] width 1214 height 23
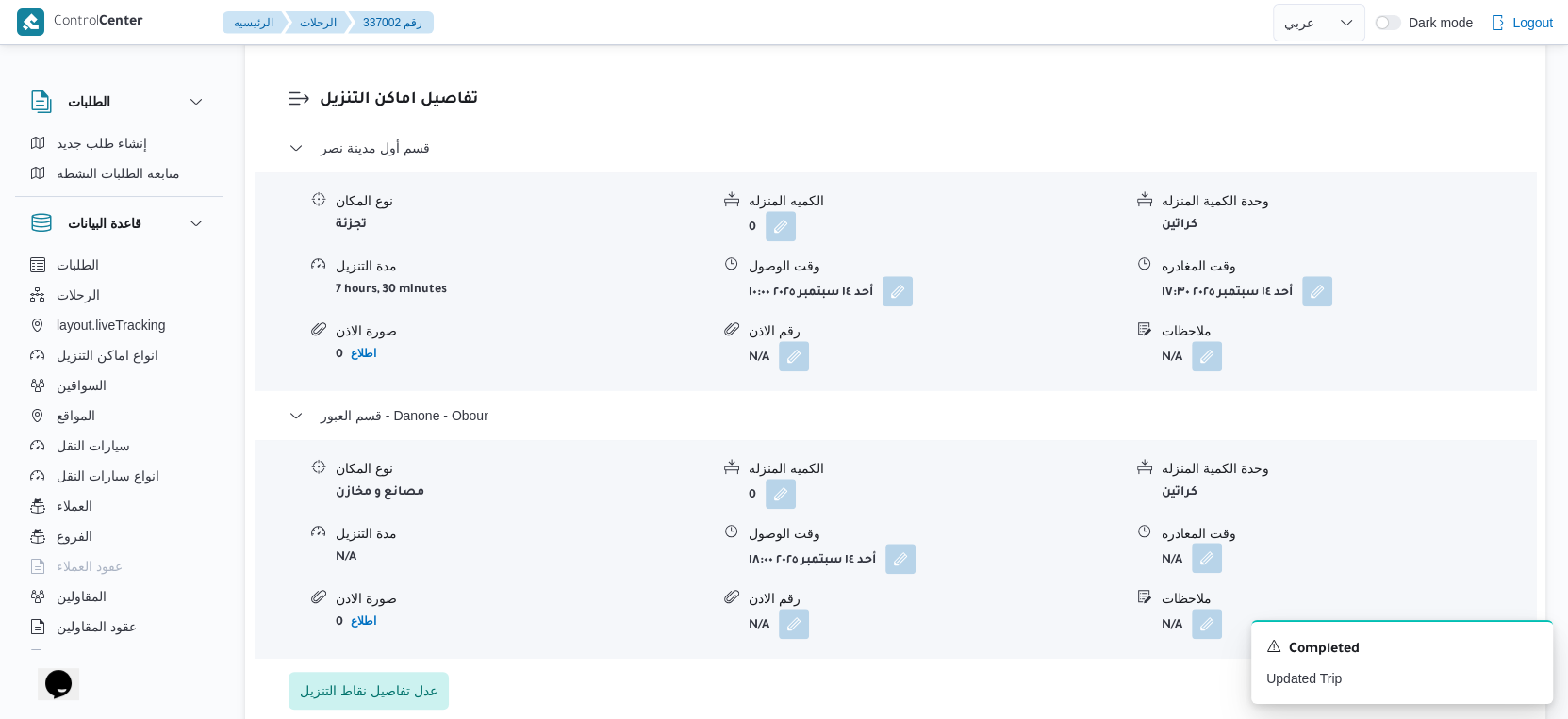
click at [1211, 543] on button "button" at bounding box center [1207, 558] width 31 height 31
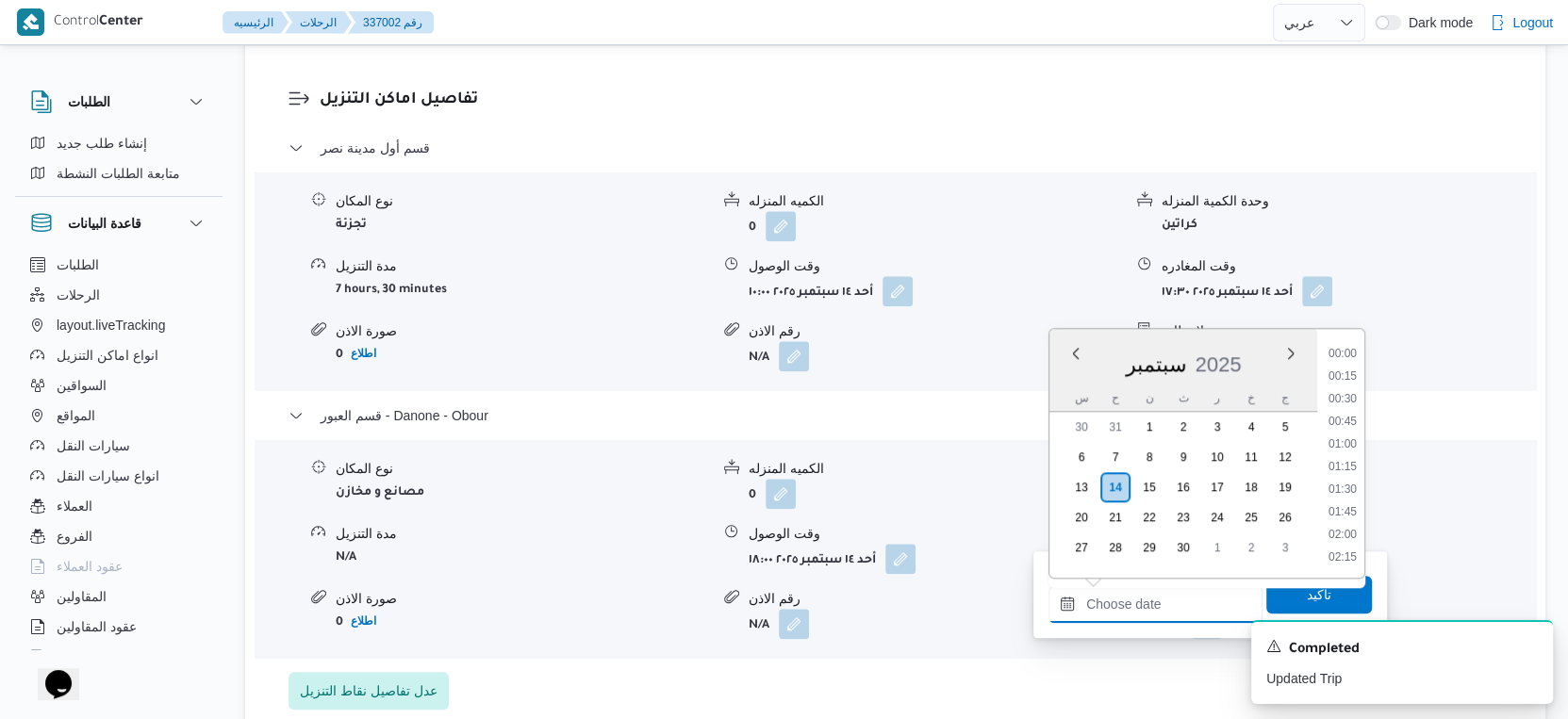
drag, startPoint x: 1160, startPoint y: 611, endPoint x: 1189, endPoint y: 584, distance: 39.6
click at [1160, 611] on input "وقت المغادره" at bounding box center [1155, 605] width 214 height 38
click at [1345, 442] on li "18:30" at bounding box center [1342, 448] width 43 height 19
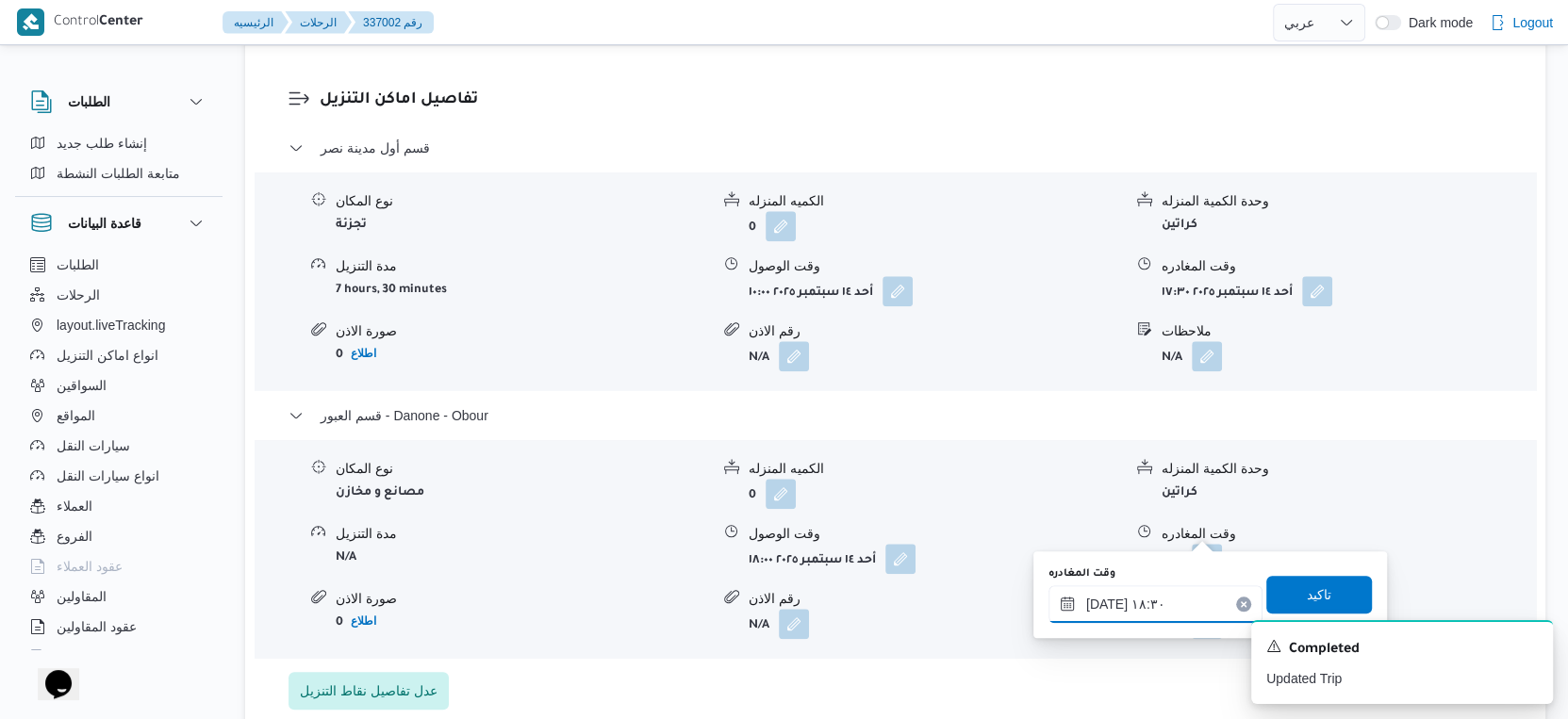
click at [1100, 602] on input "١٤/٠٩/٢٠٢٥ ١٨:٣٠" at bounding box center [1155, 605] width 214 height 38
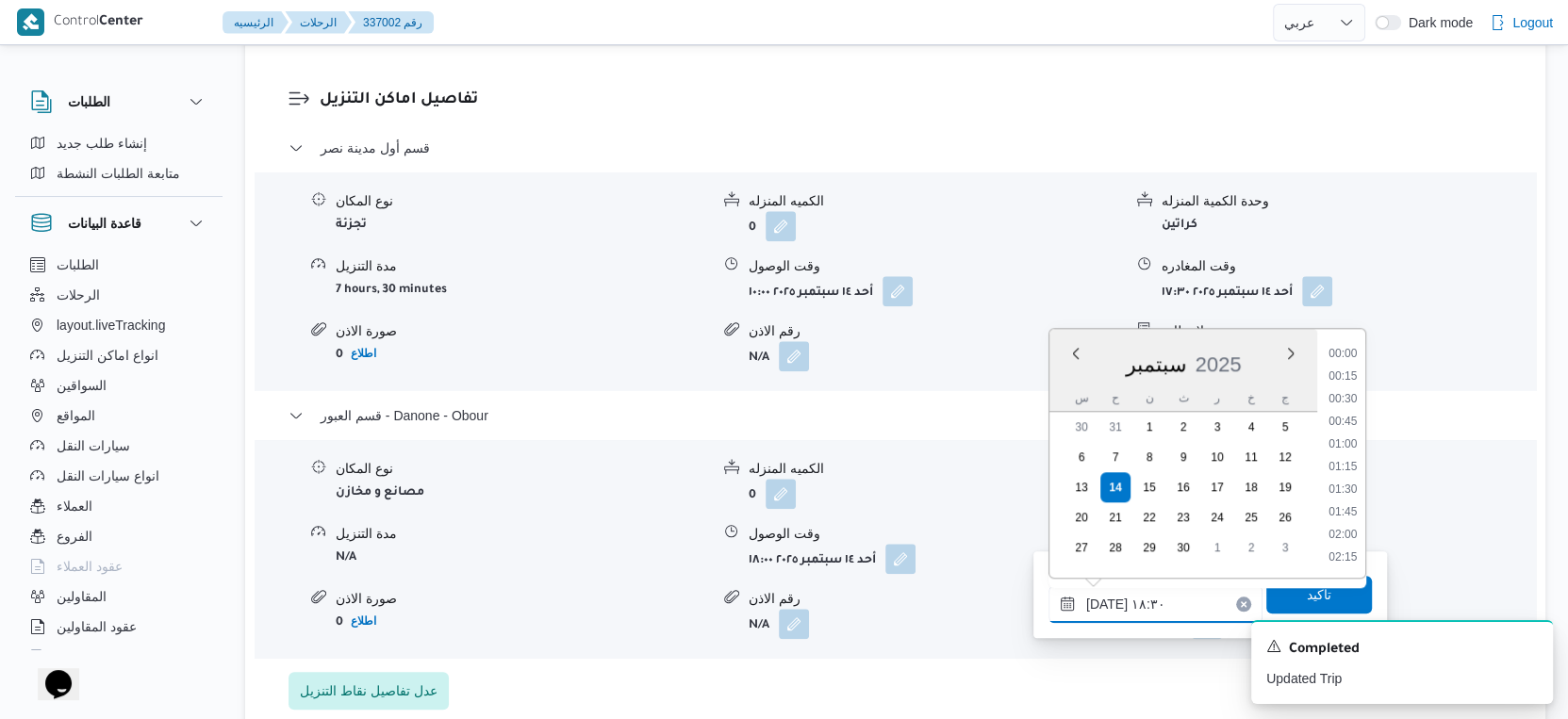
click at [1100, 602] on input "١٤/٠٩/٢٠٢٥ ١٨:٣٠" at bounding box center [1155, 605] width 214 height 38
type input "١٤/٠٩/٢٠٢٥ ١٨:٢٥"
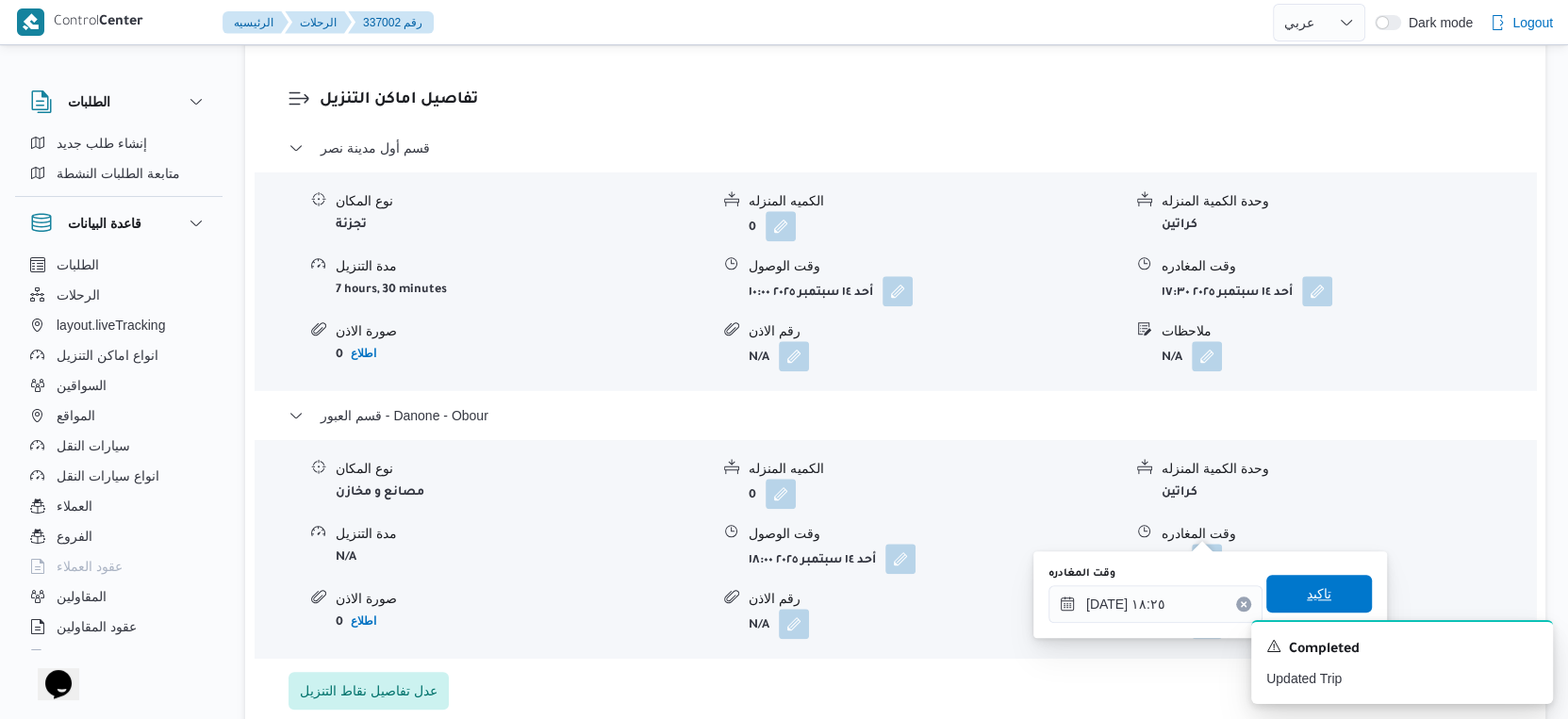
click at [1307, 593] on span "تاكيد" at bounding box center [1319, 594] width 25 height 23
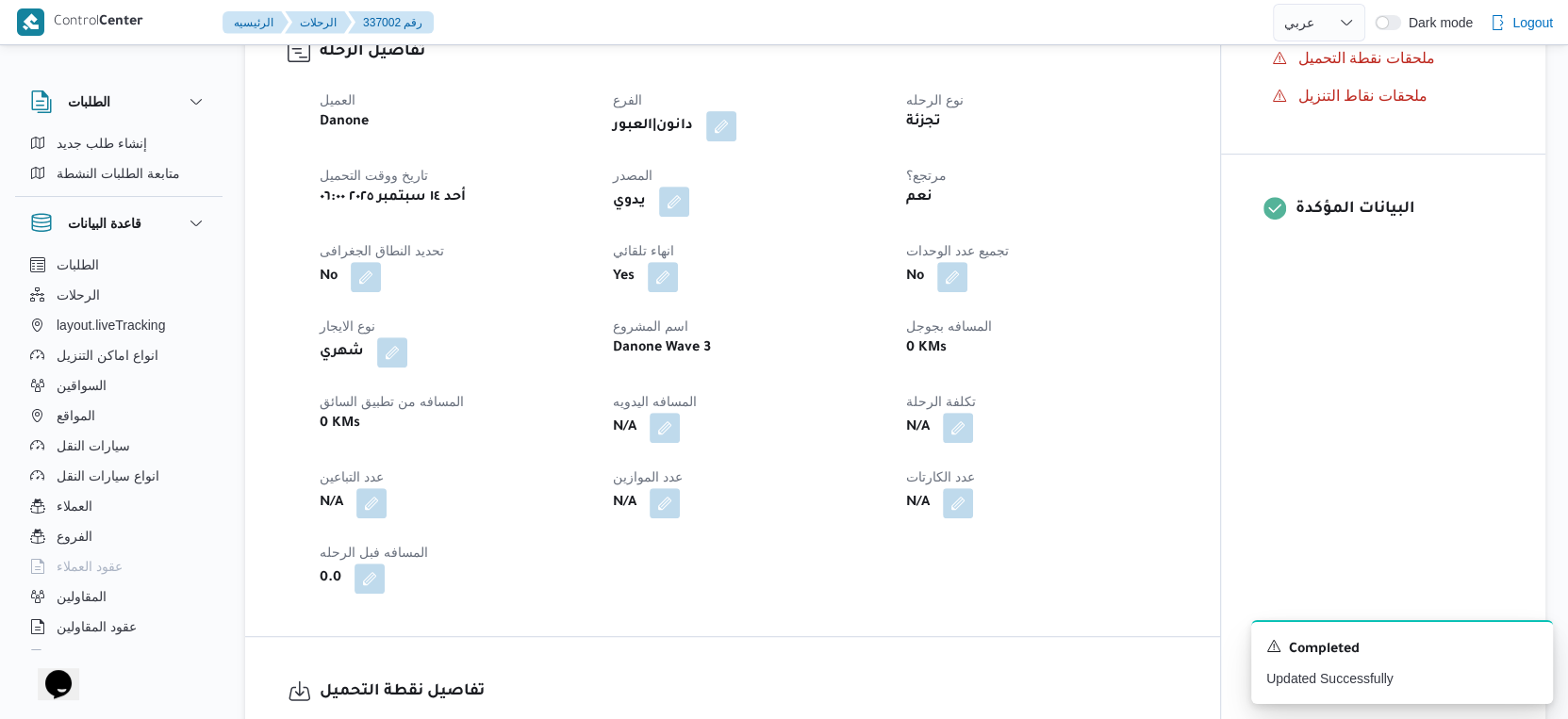
scroll to position [627, 0]
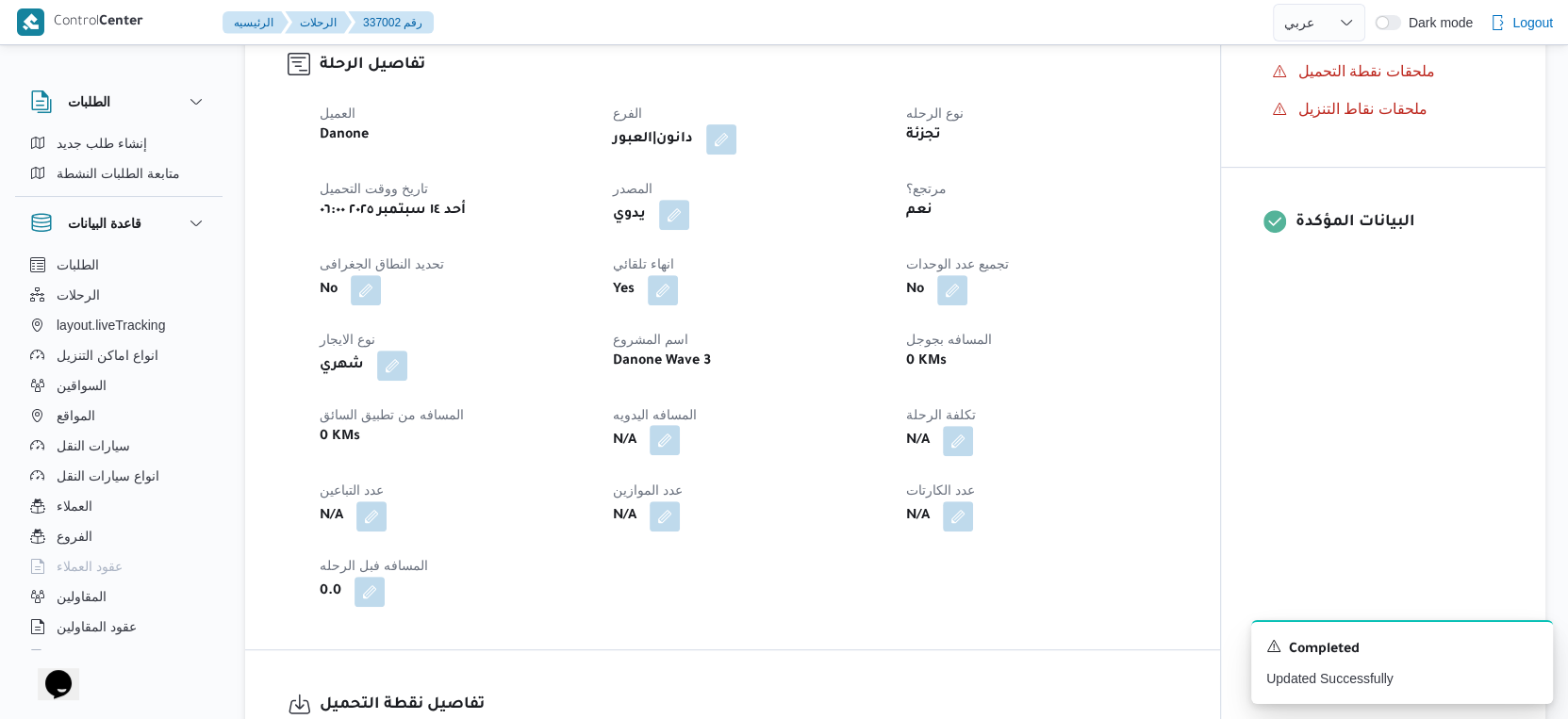
click at [671, 425] on button "button" at bounding box center [665, 441] width 31 height 31
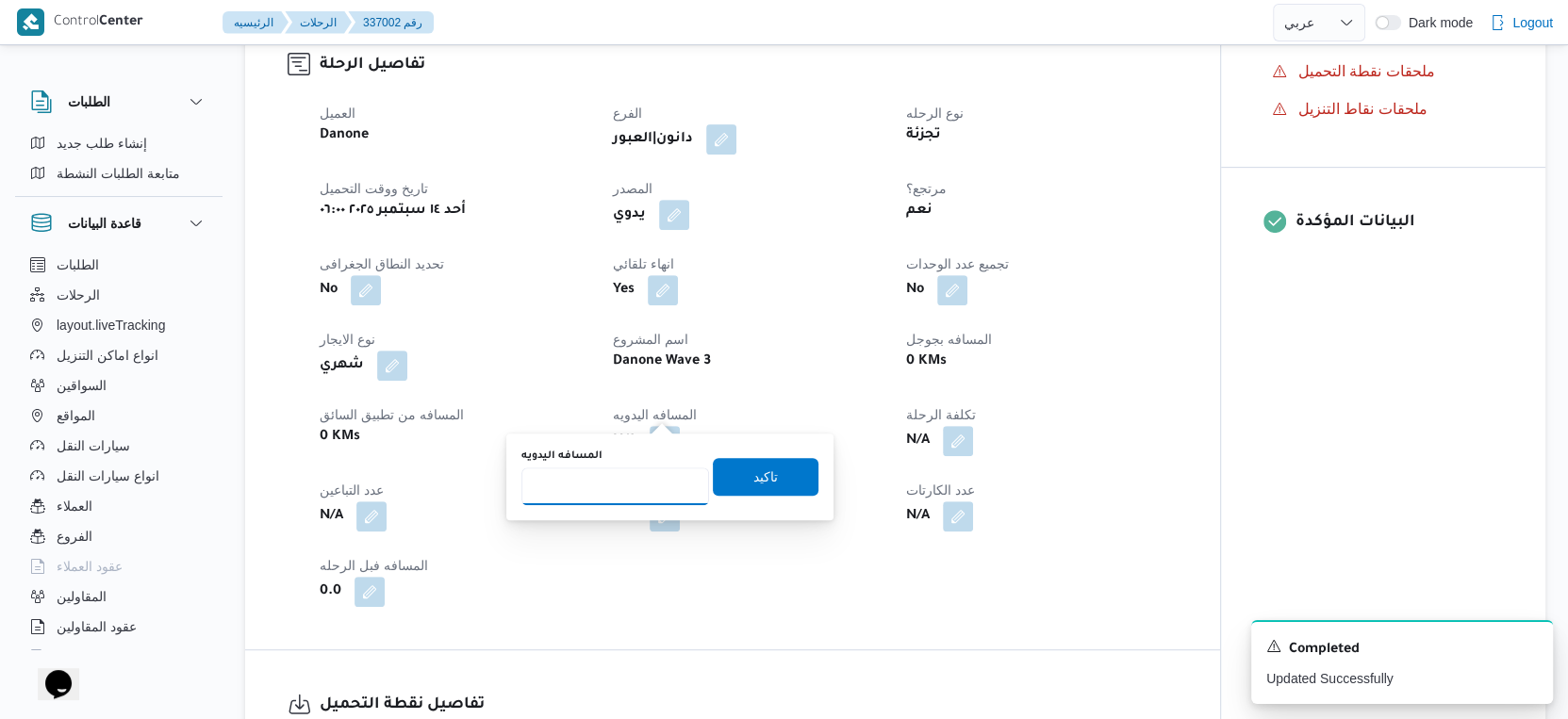
click at [613, 477] on input "المسافه اليدويه" at bounding box center [615, 486] width 188 height 38
type input "61"
click at [790, 477] on span "تاكيد" at bounding box center [765, 476] width 106 height 38
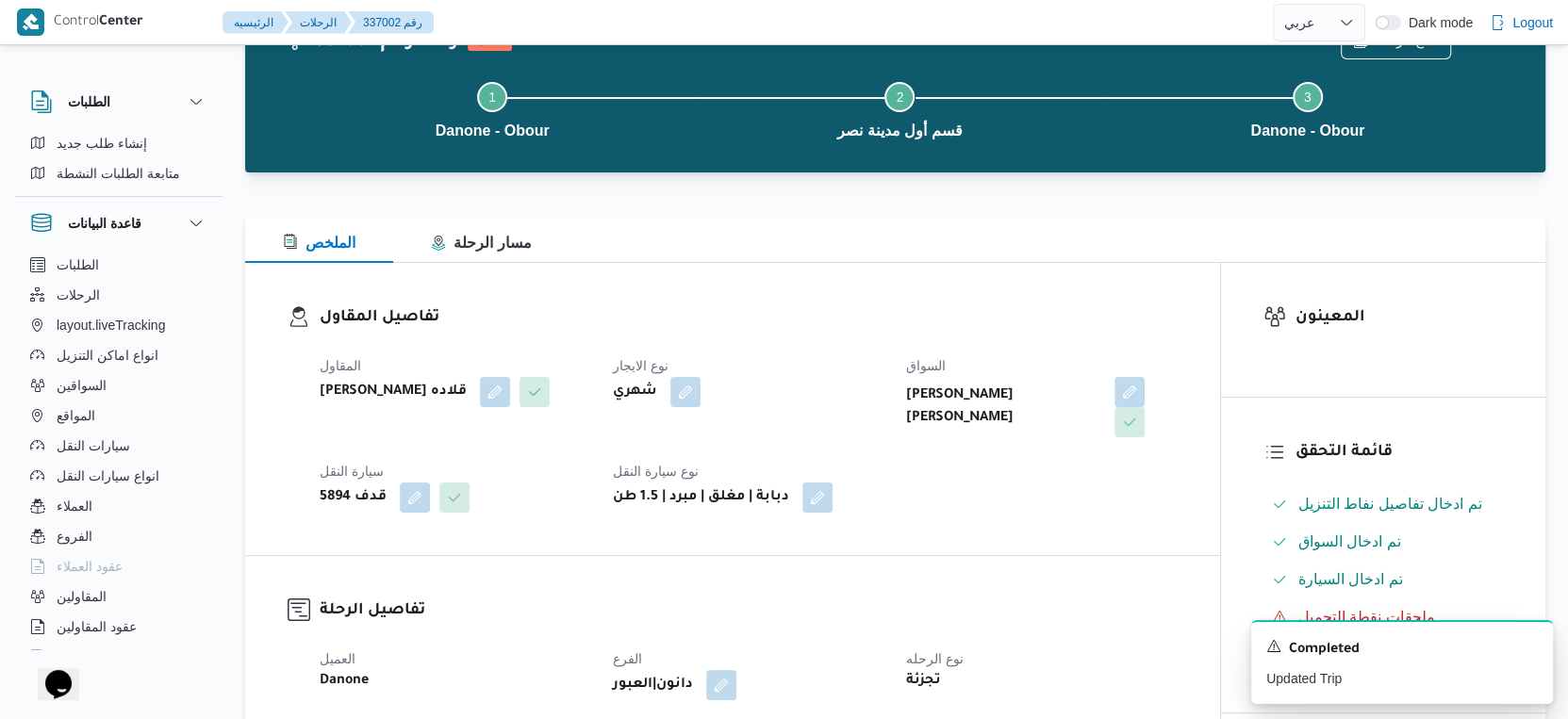
scroll to position [0, 0]
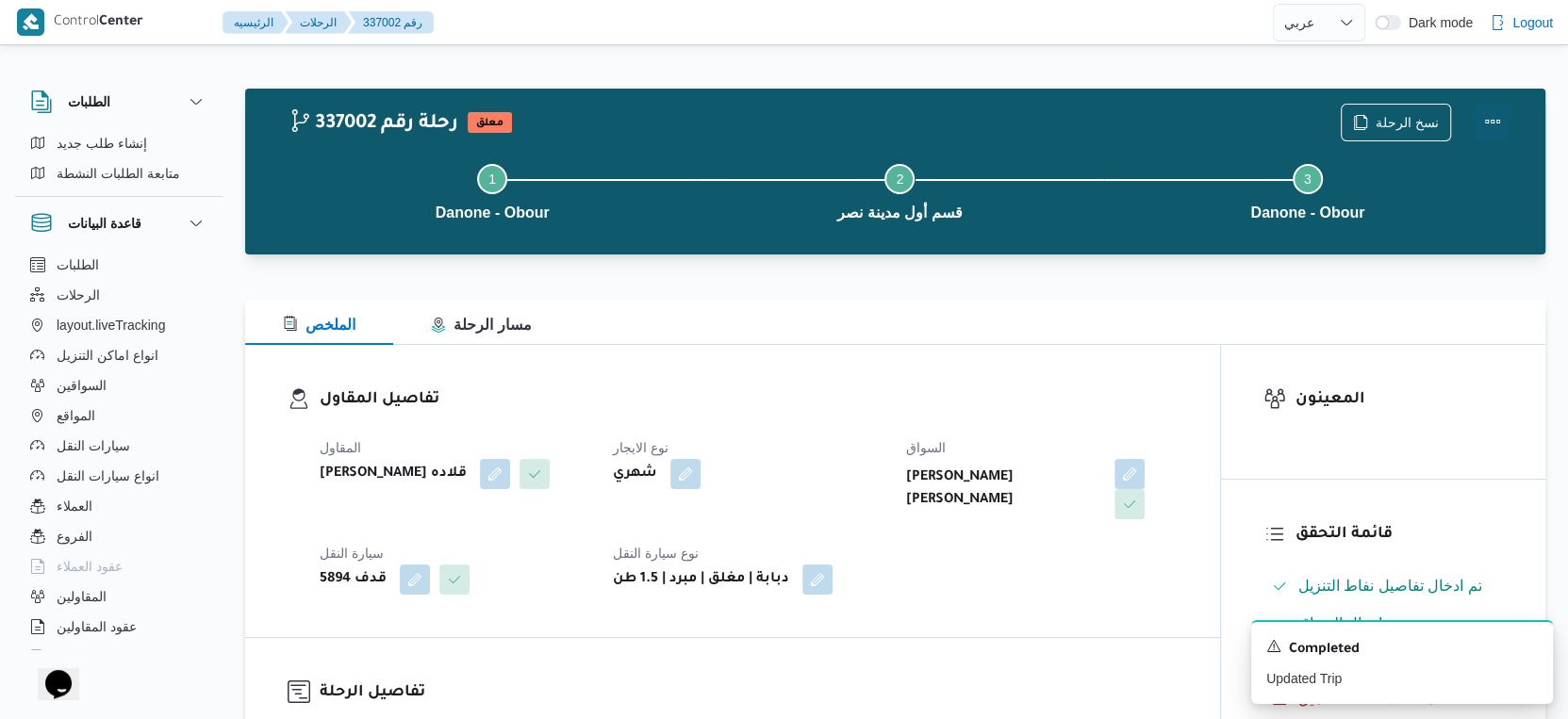
click at [1492, 116] on button "Actions" at bounding box center [1493, 122] width 38 height 38
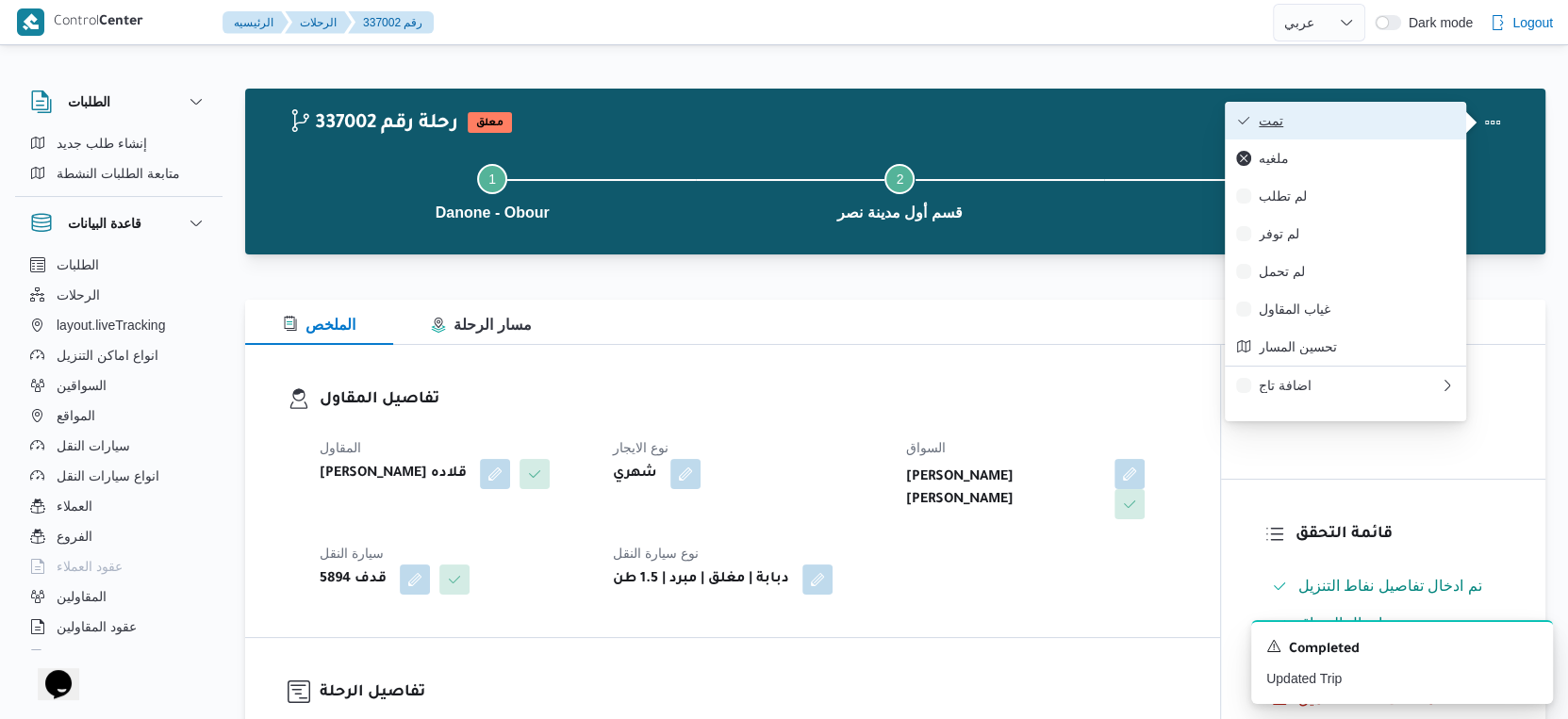
click at [1355, 107] on button "تمت" at bounding box center [1345, 121] width 241 height 38
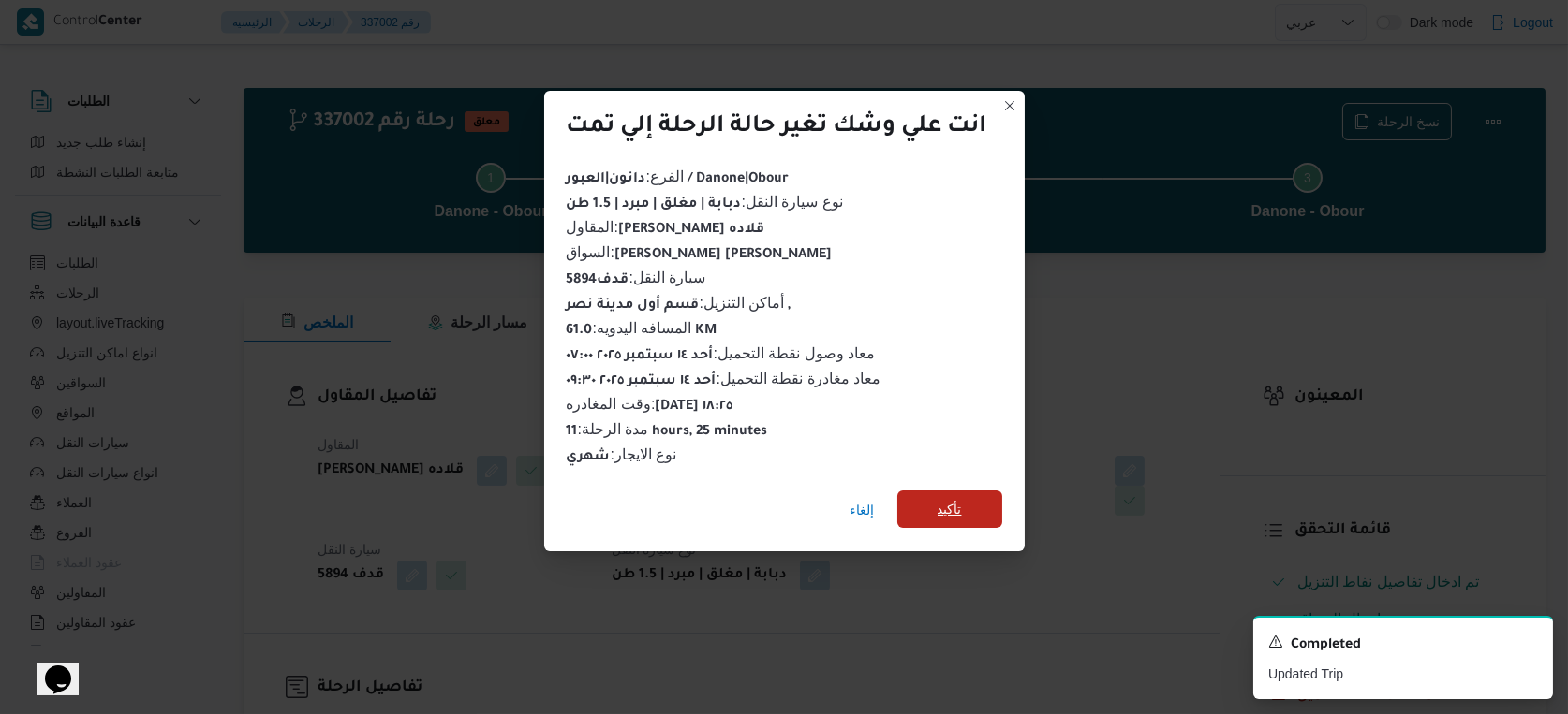
click at [958, 502] on span "تأكيد" at bounding box center [950, 509] width 25 height 23
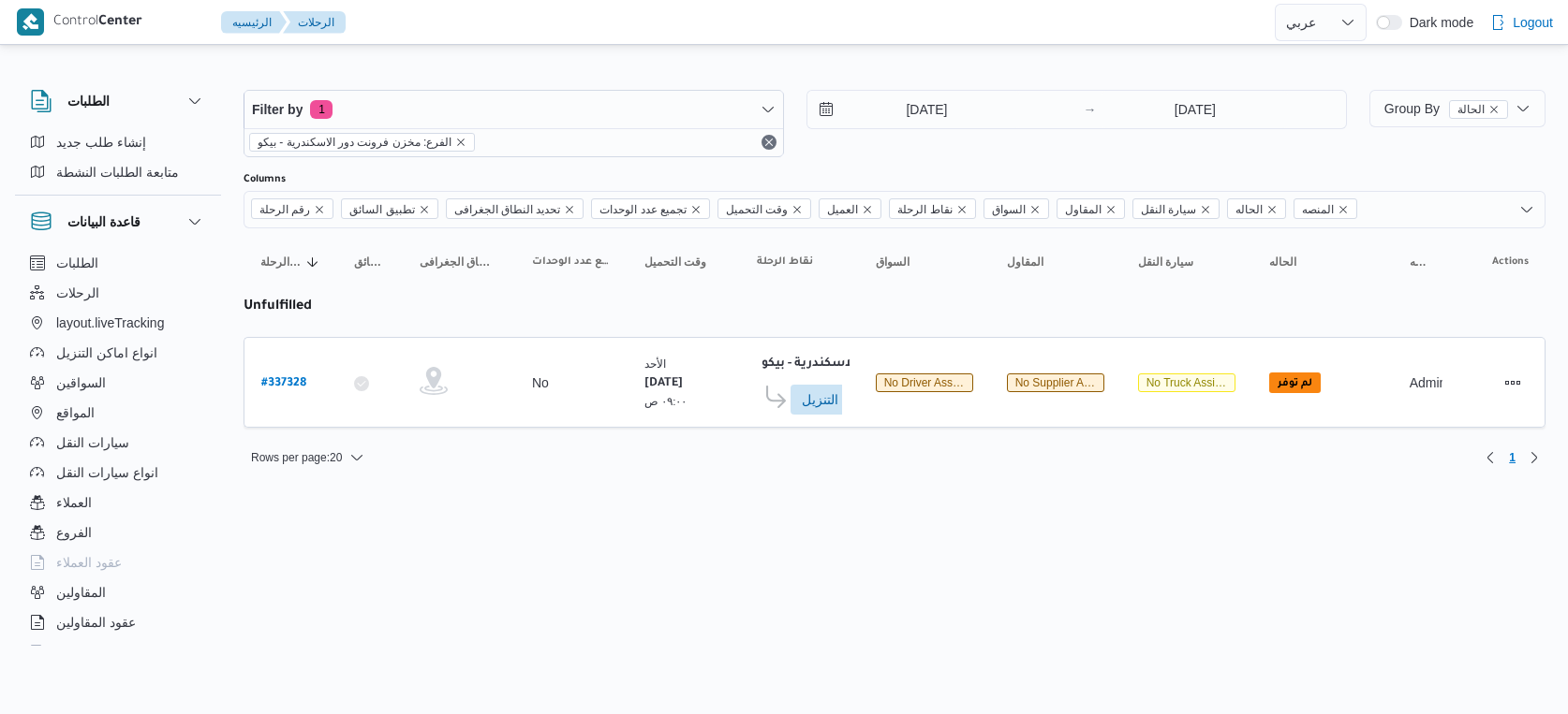
select select "ar"
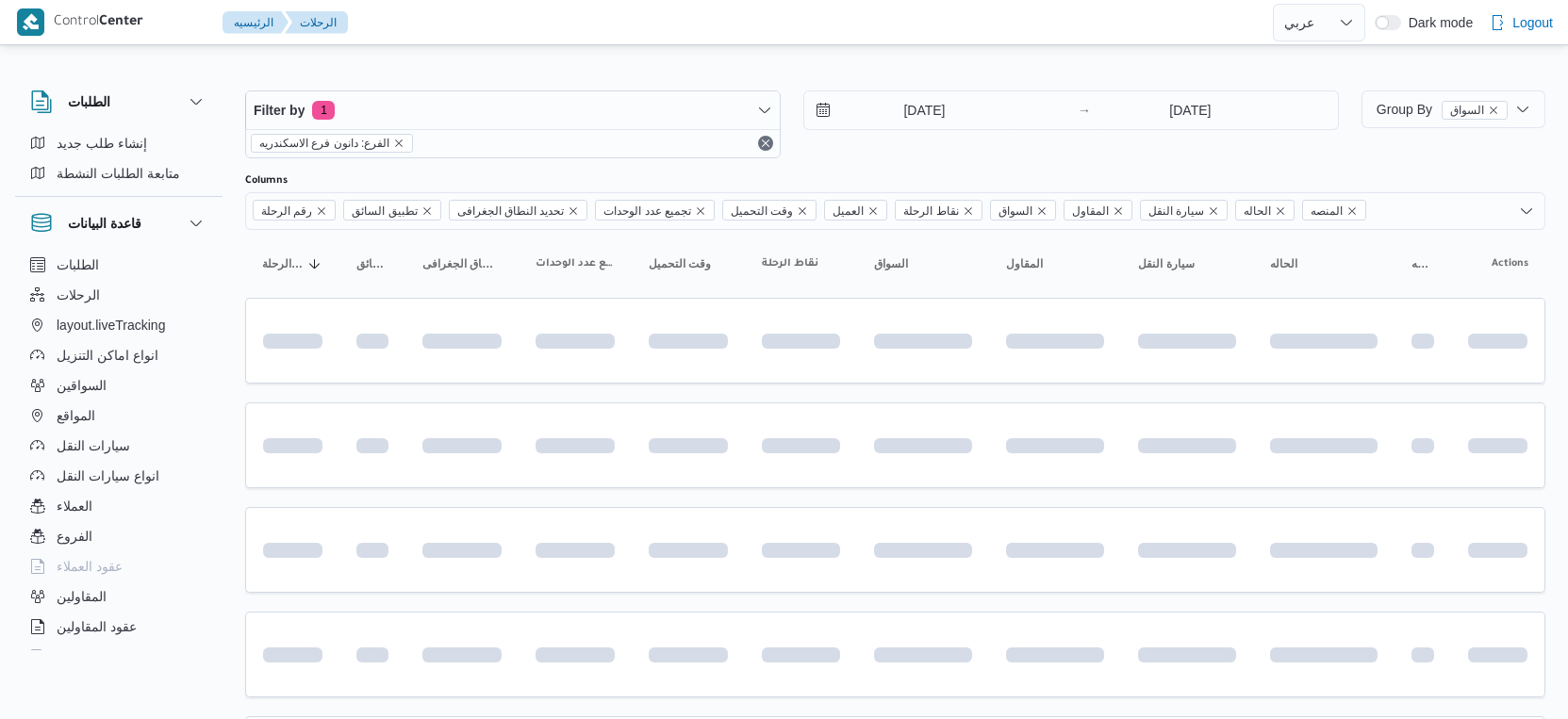
select select "ar"
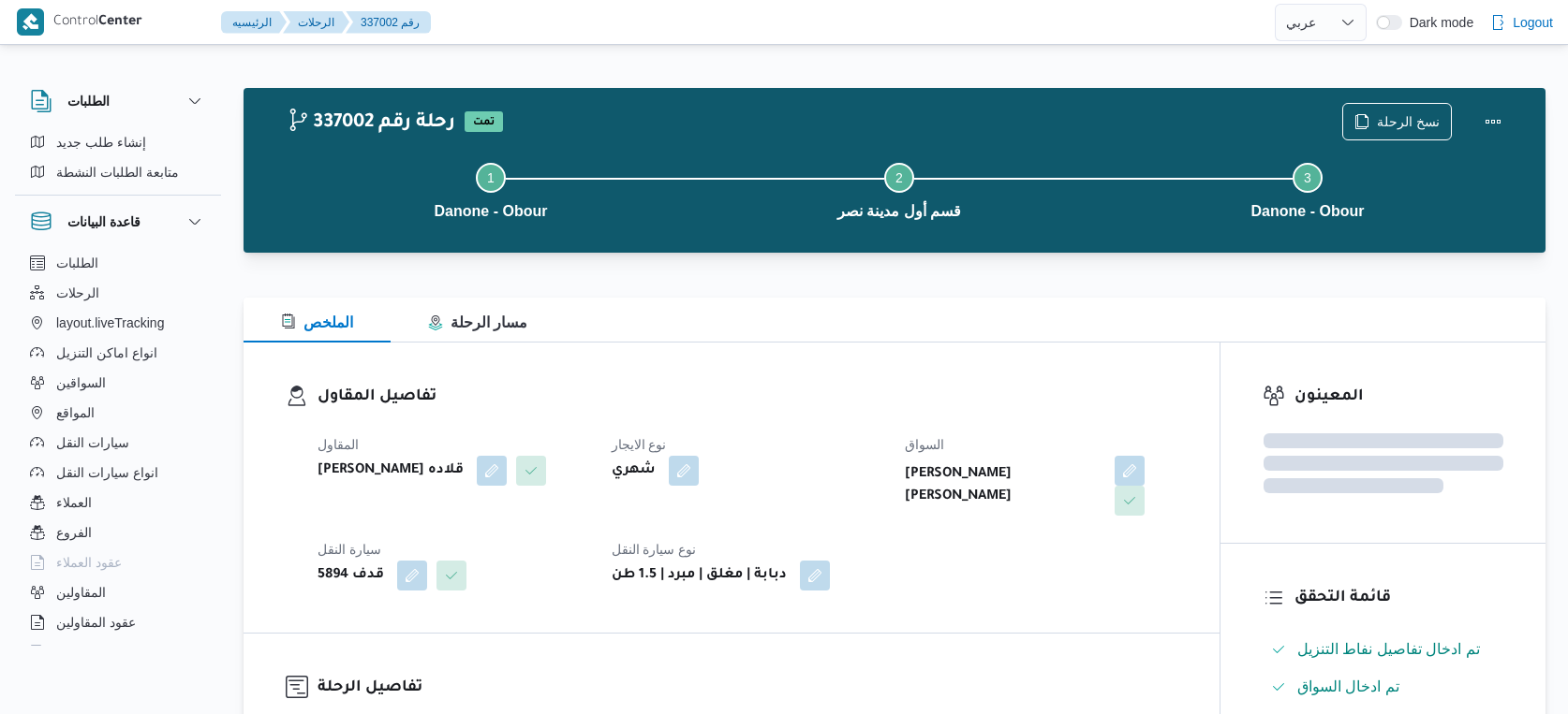
select select "ar"
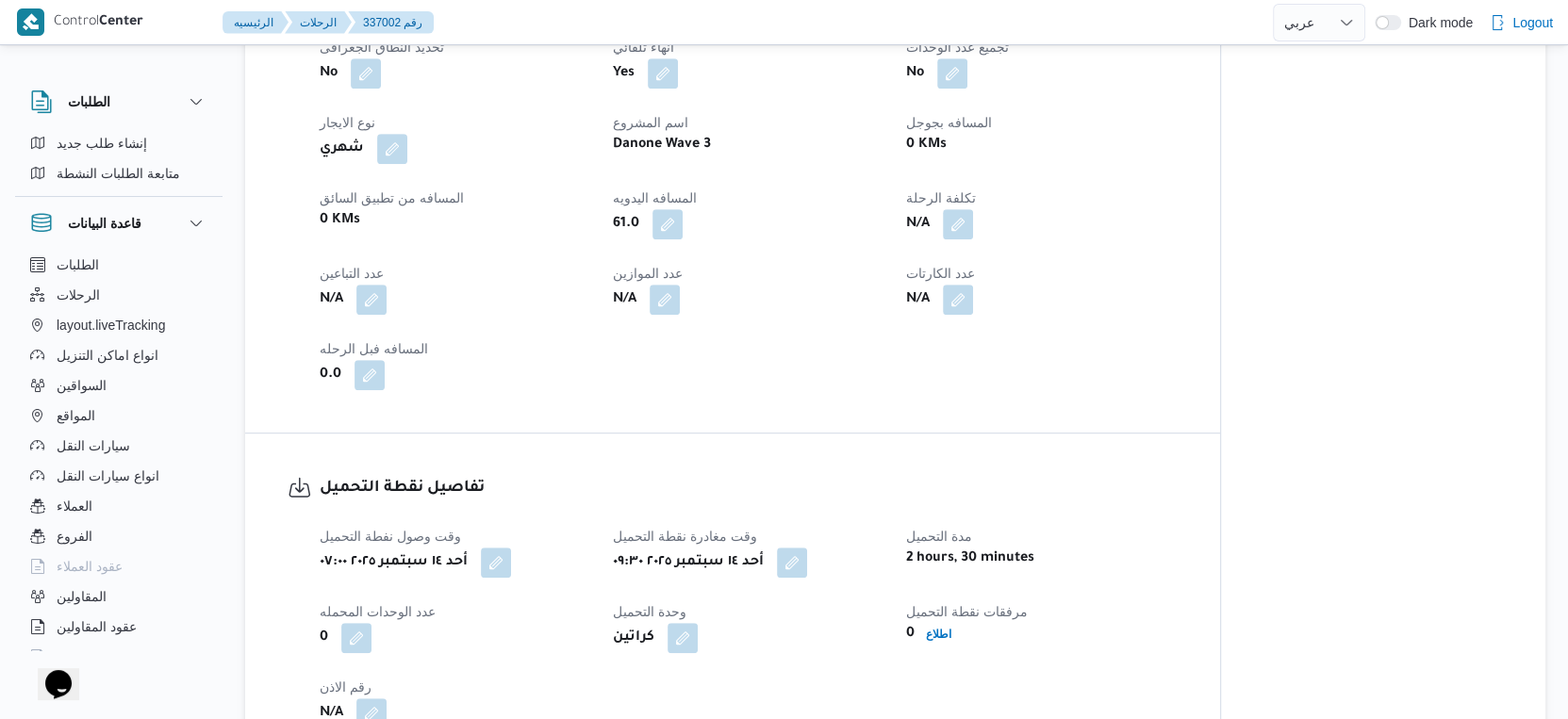
scroll to position [733, 0]
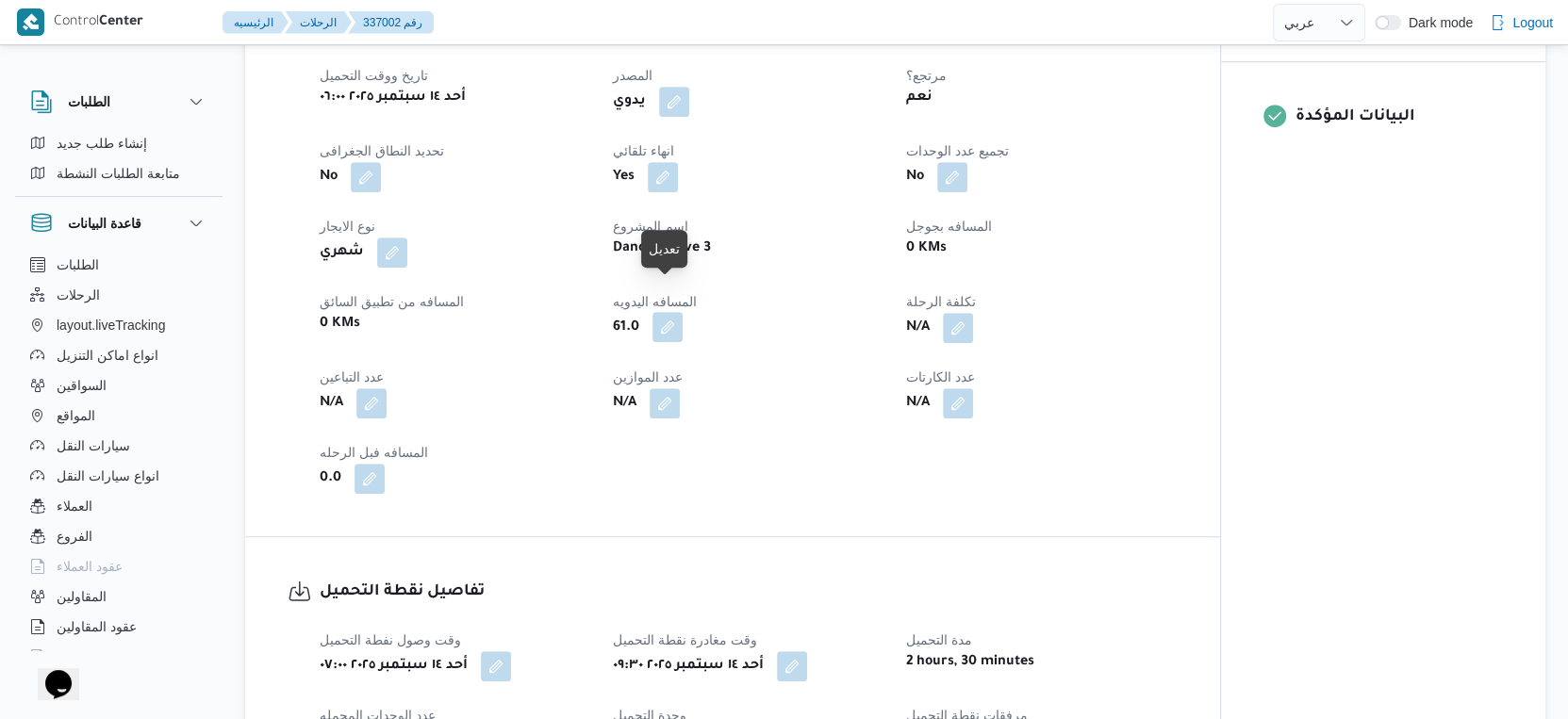
click at [672, 312] on button "button" at bounding box center [668, 327] width 31 height 31
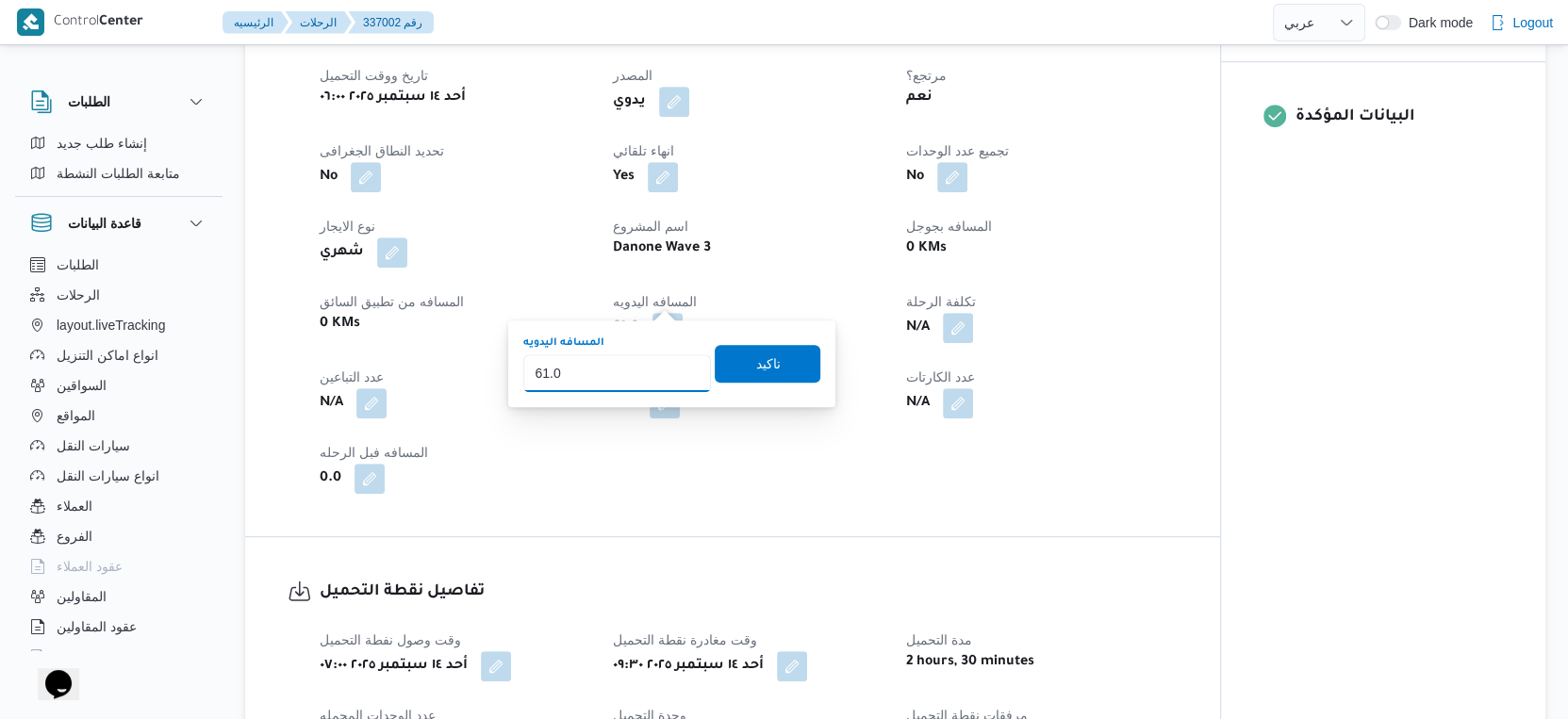
click at [592, 373] on input "61.0" at bounding box center [617, 374] width 188 height 38
click at [791, 480] on div "تفاصيل الرحلة العميل Danone الفرع دانون|العبور نوع الرحله تجزئة تاريخ ووقت التح…" at bounding box center [732, 220] width 975 height 631
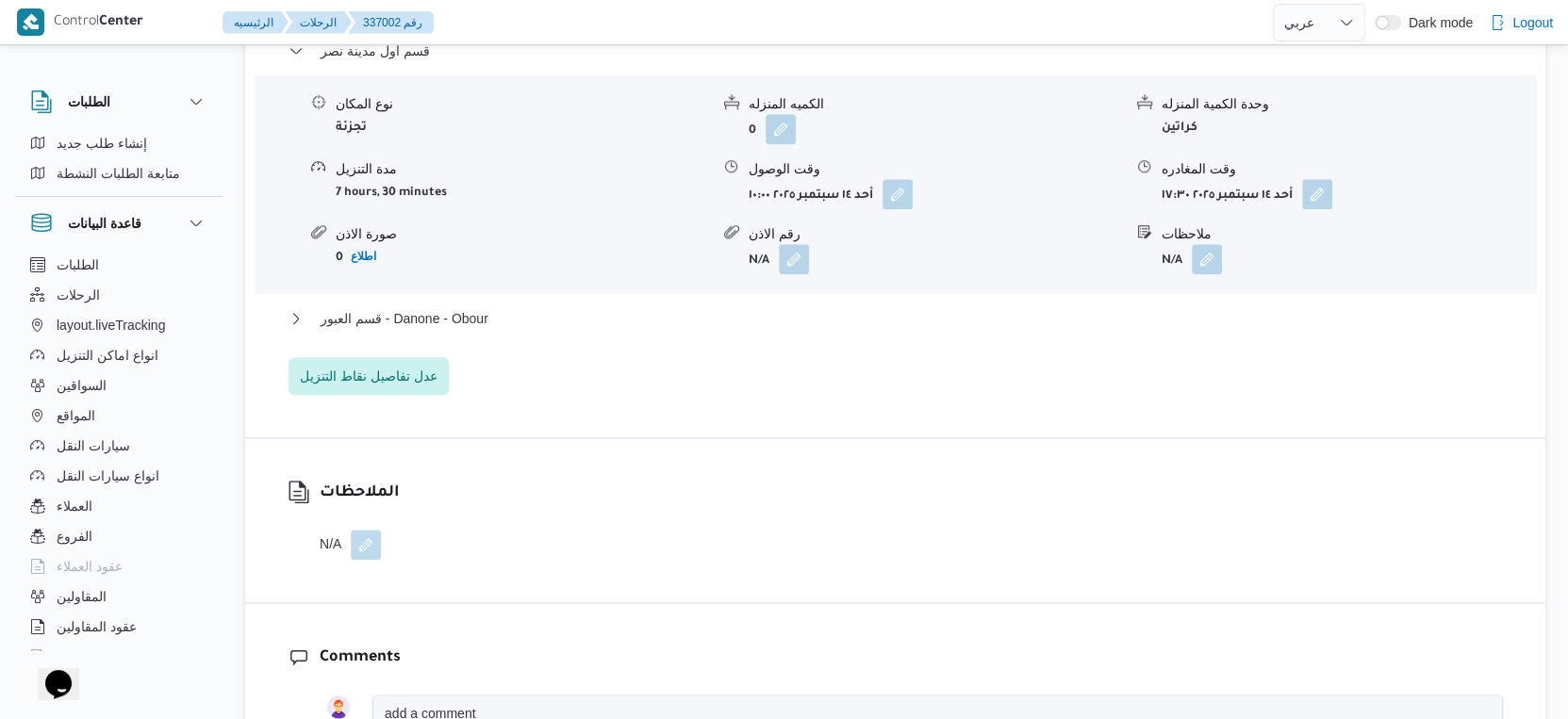
scroll to position [1675, 0]
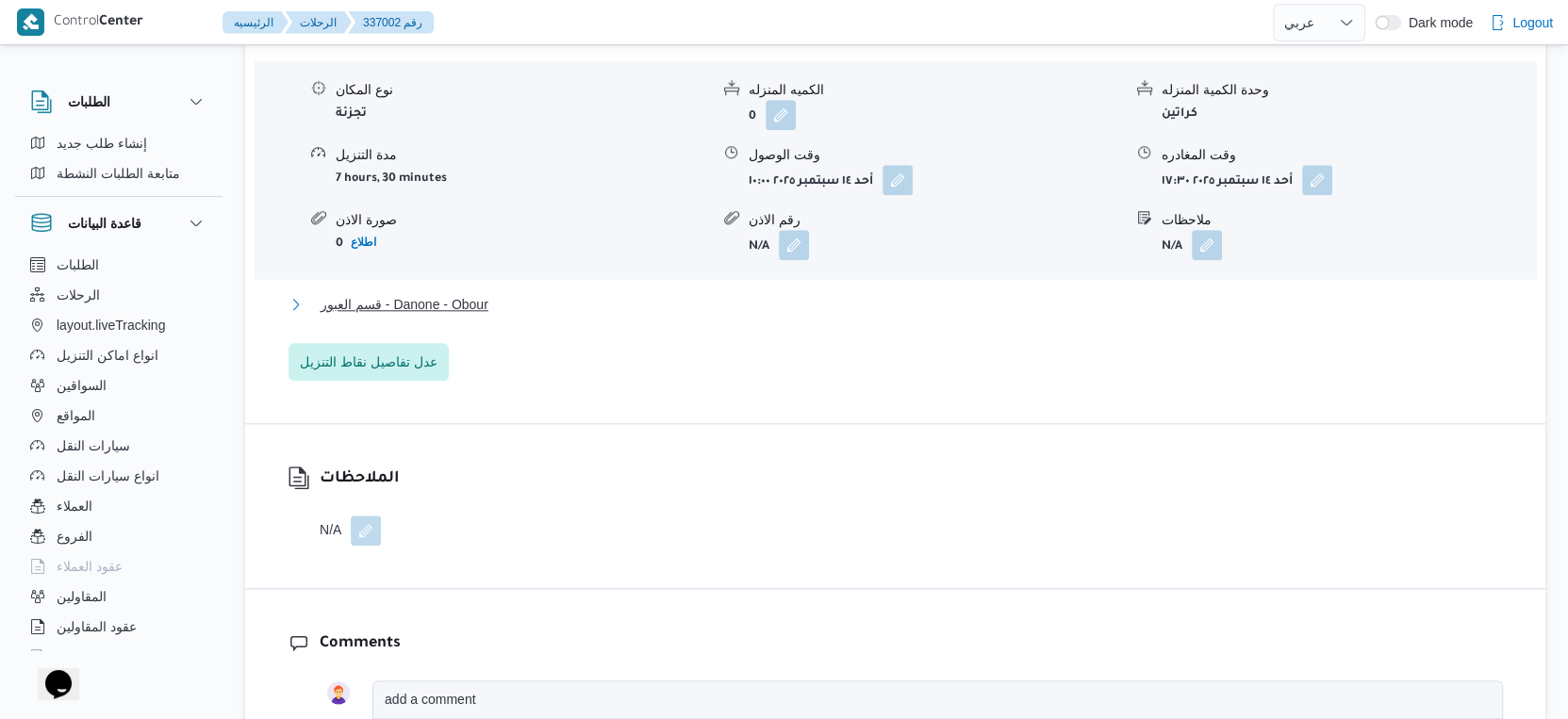
click at [479, 293] on span "قسم العبور - Danone - Obour" at bounding box center [404, 304] width 168 height 23
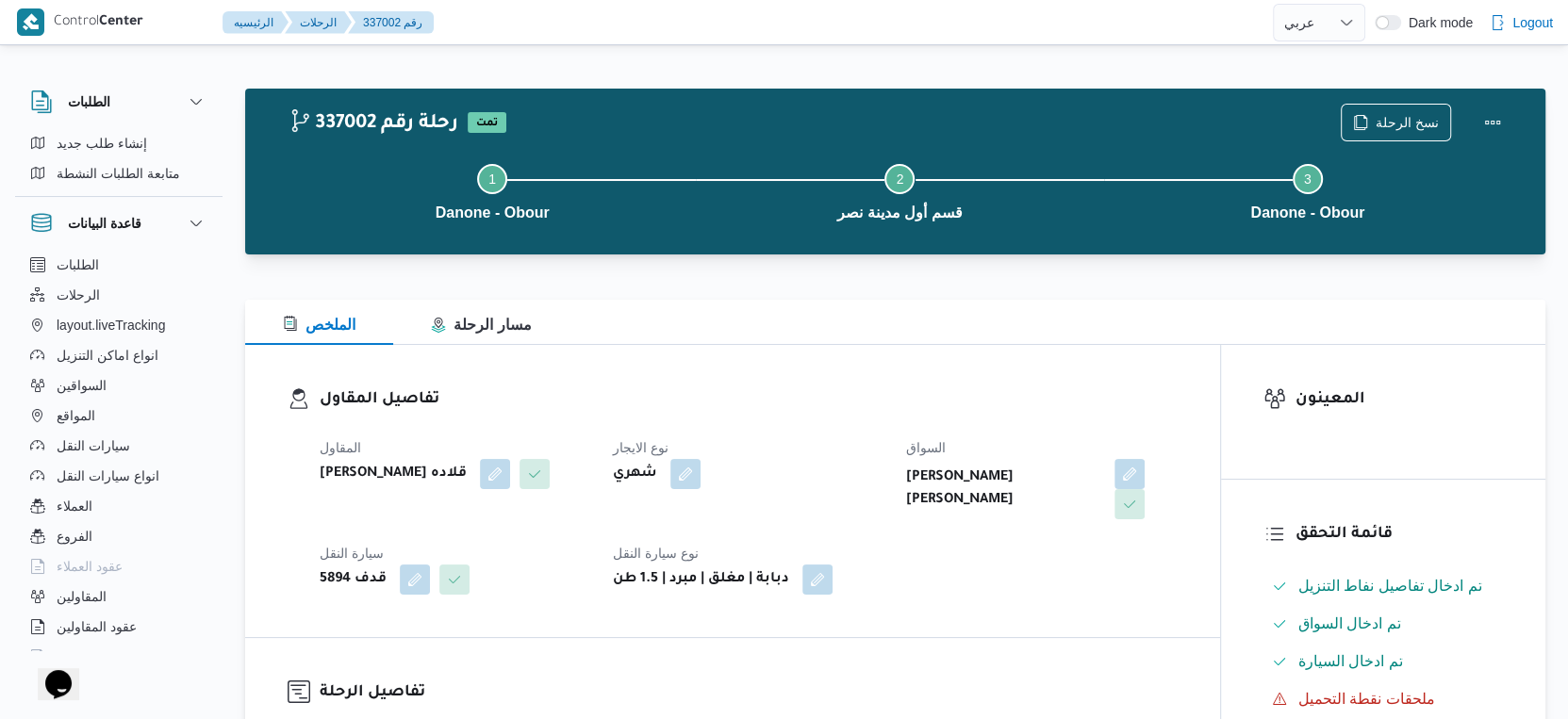
scroll to position [627, 0]
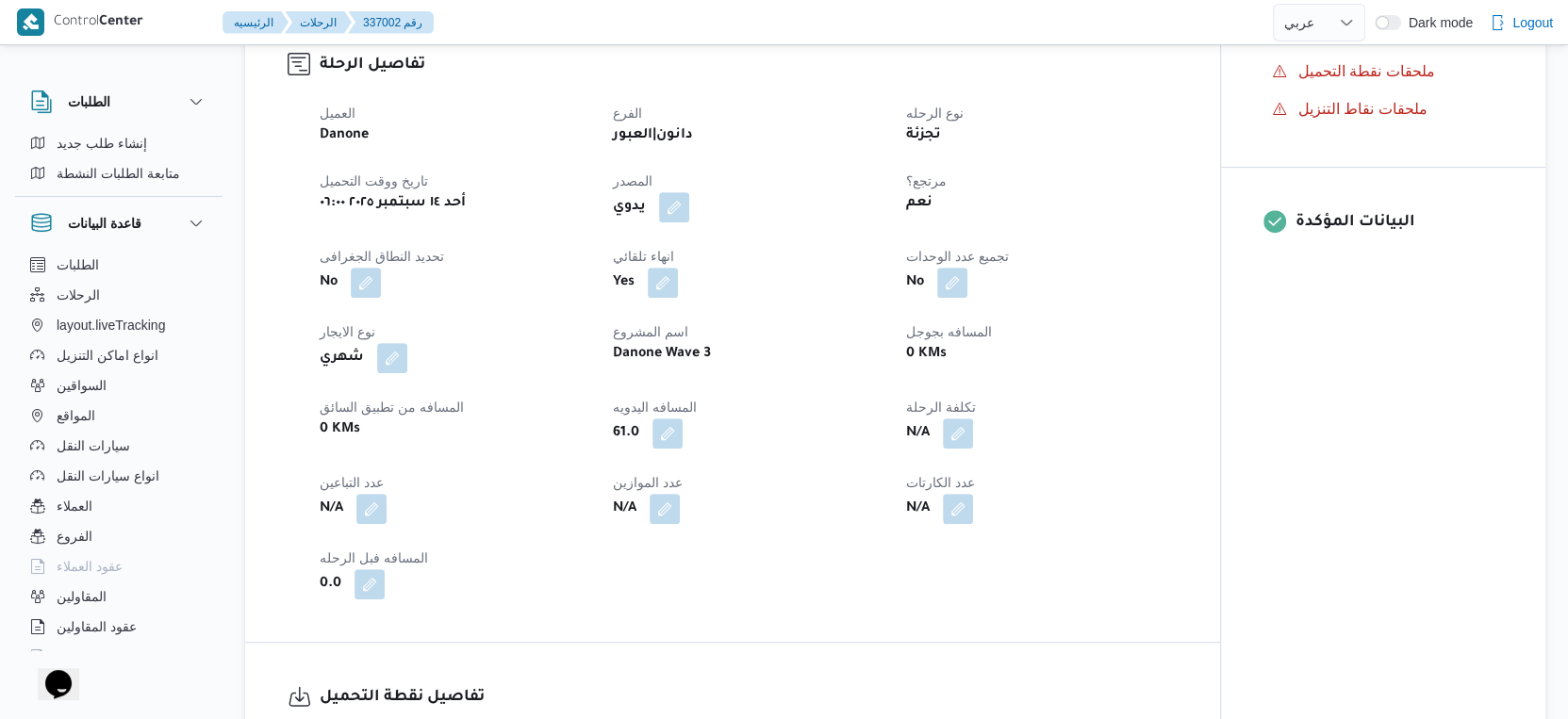
select select "ar"
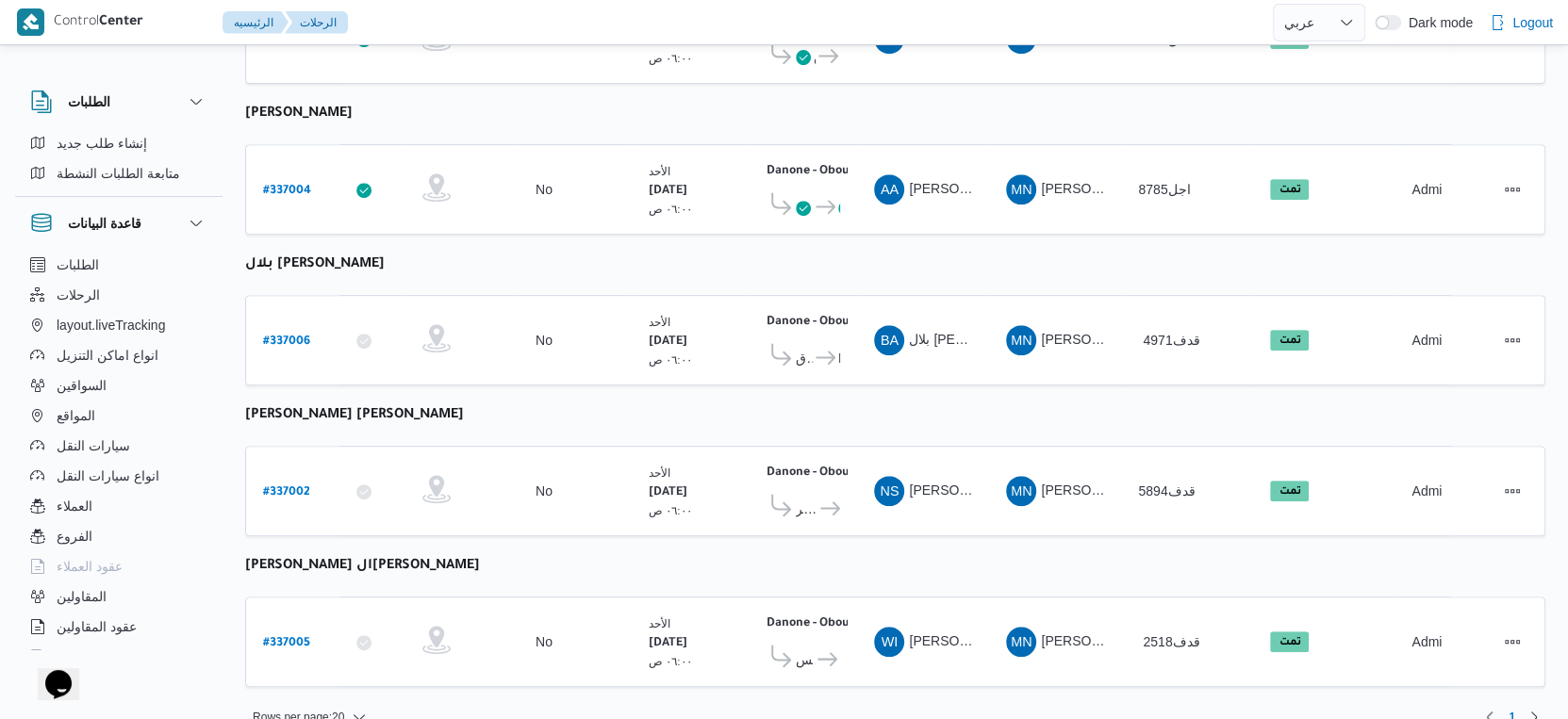
scroll to position [653, 0]
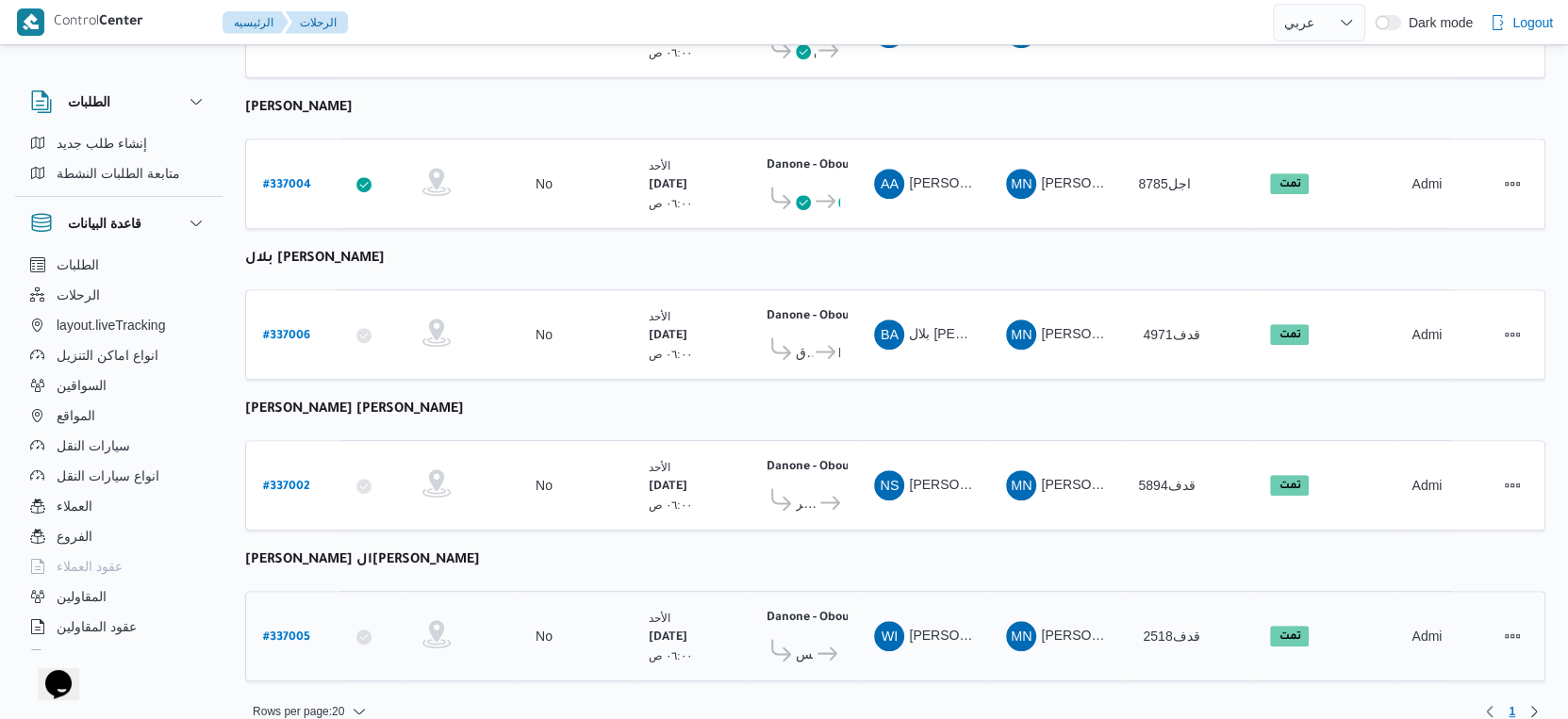
click at [296, 631] on b "# 337005" at bounding box center [286, 638] width 47 height 13
select select "ar"
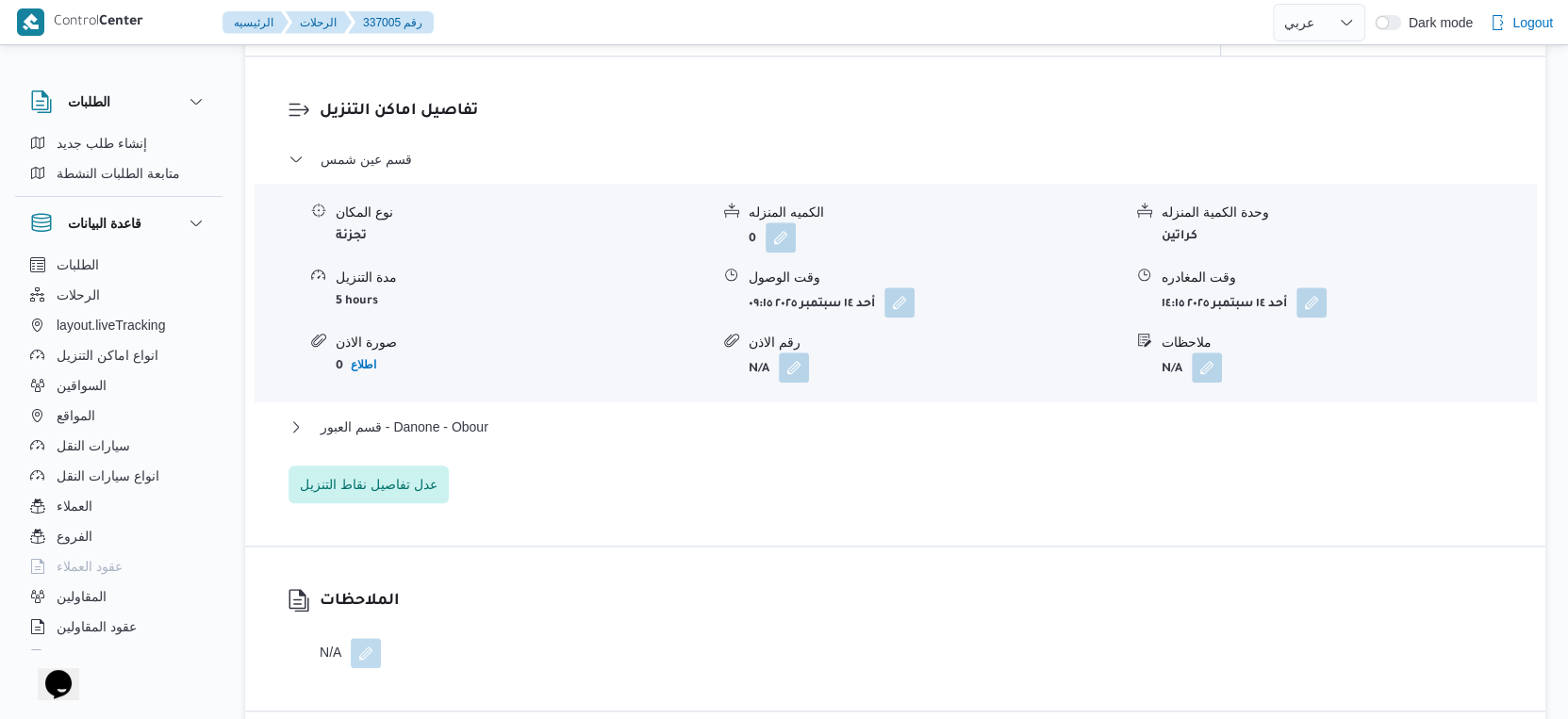
scroll to position [1675, 0]
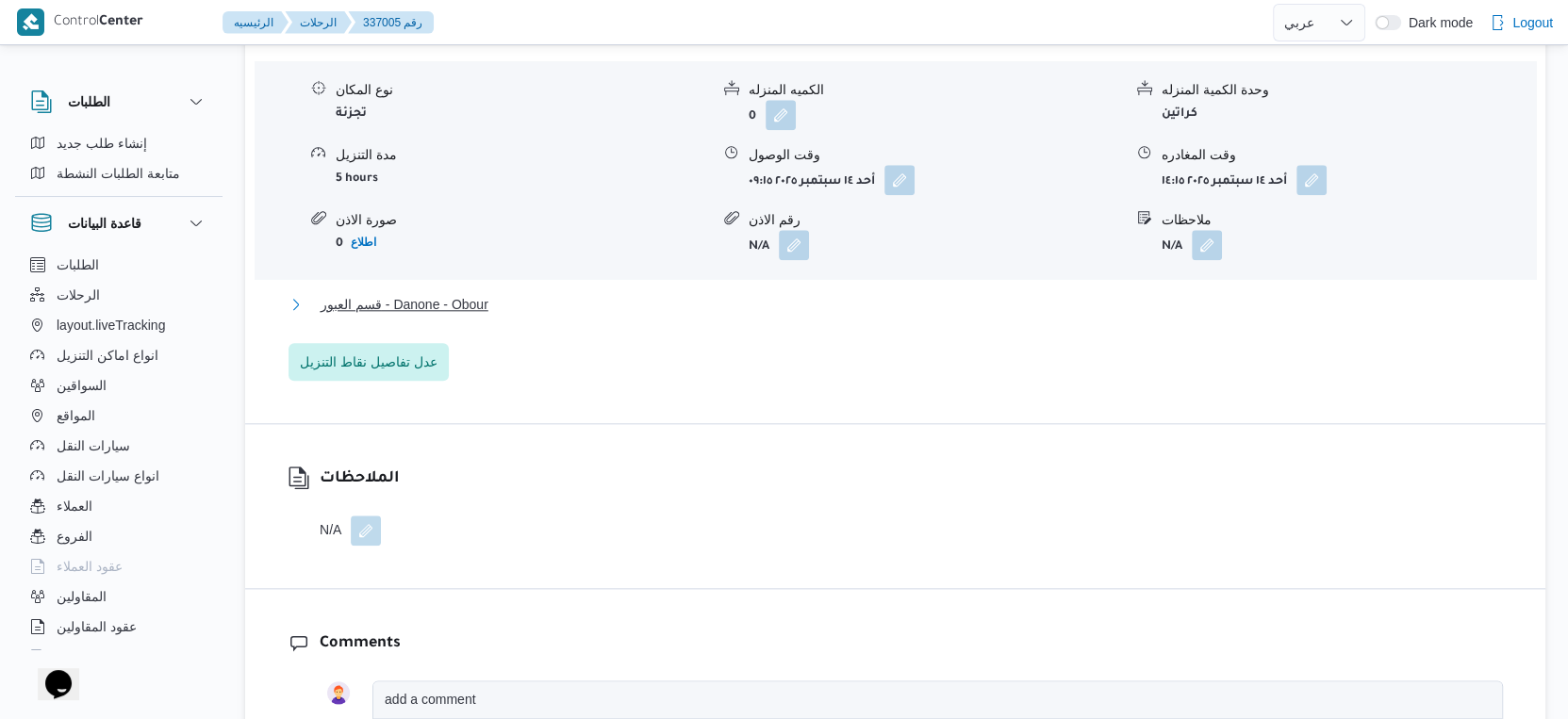
click at [472, 301] on span "قسم العبور - Danone - Obour" at bounding box center [404, 304] width 168 height 23
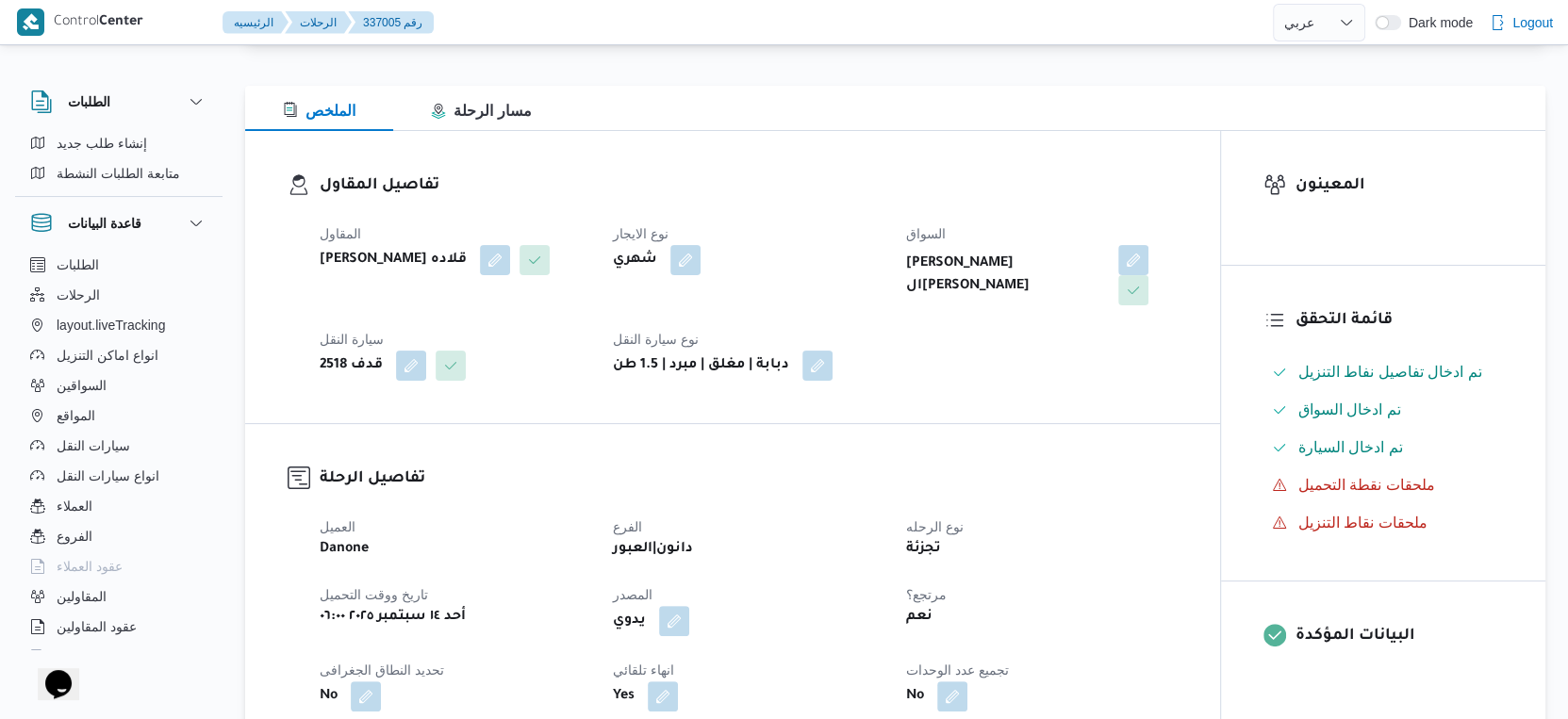
scroll to position [627, 0]
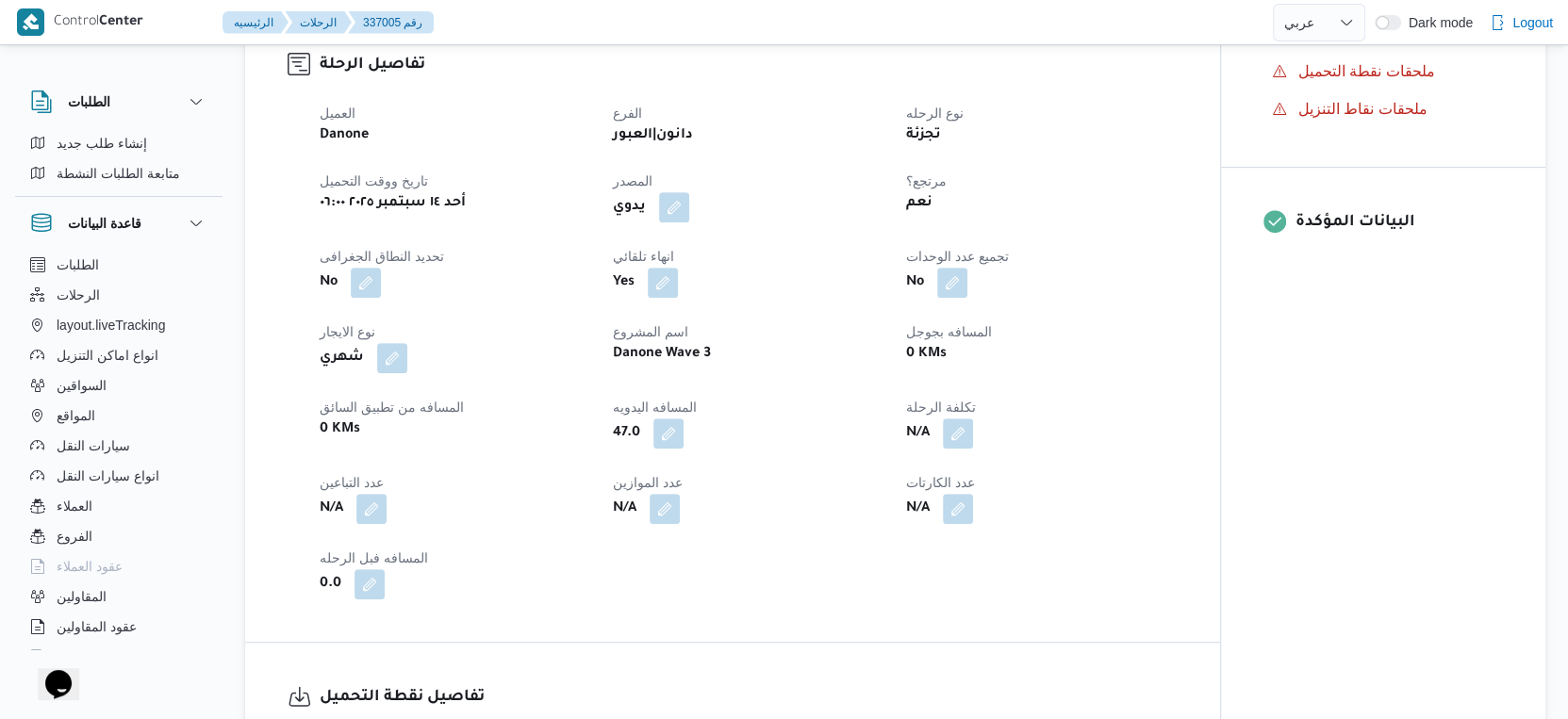
select select "ar"
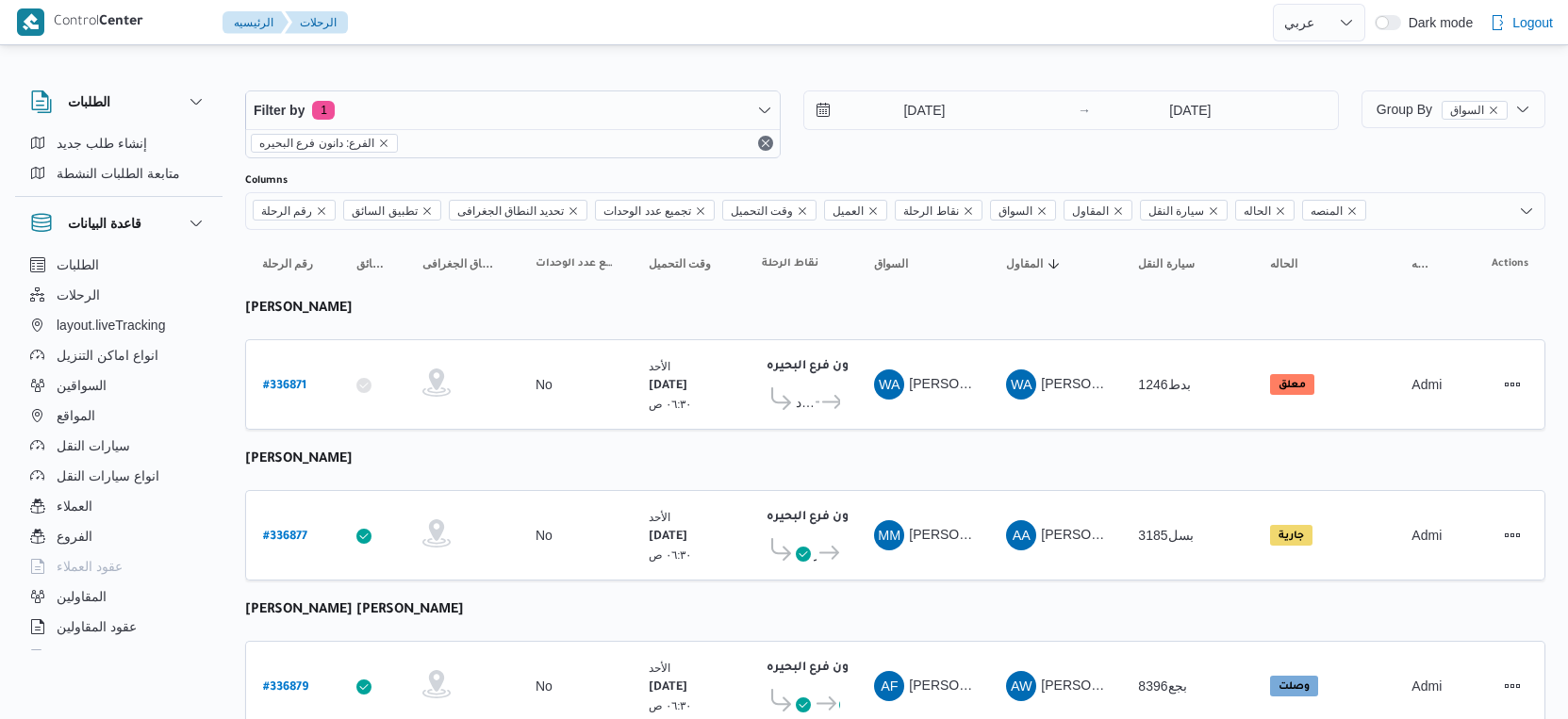
select select "ar"
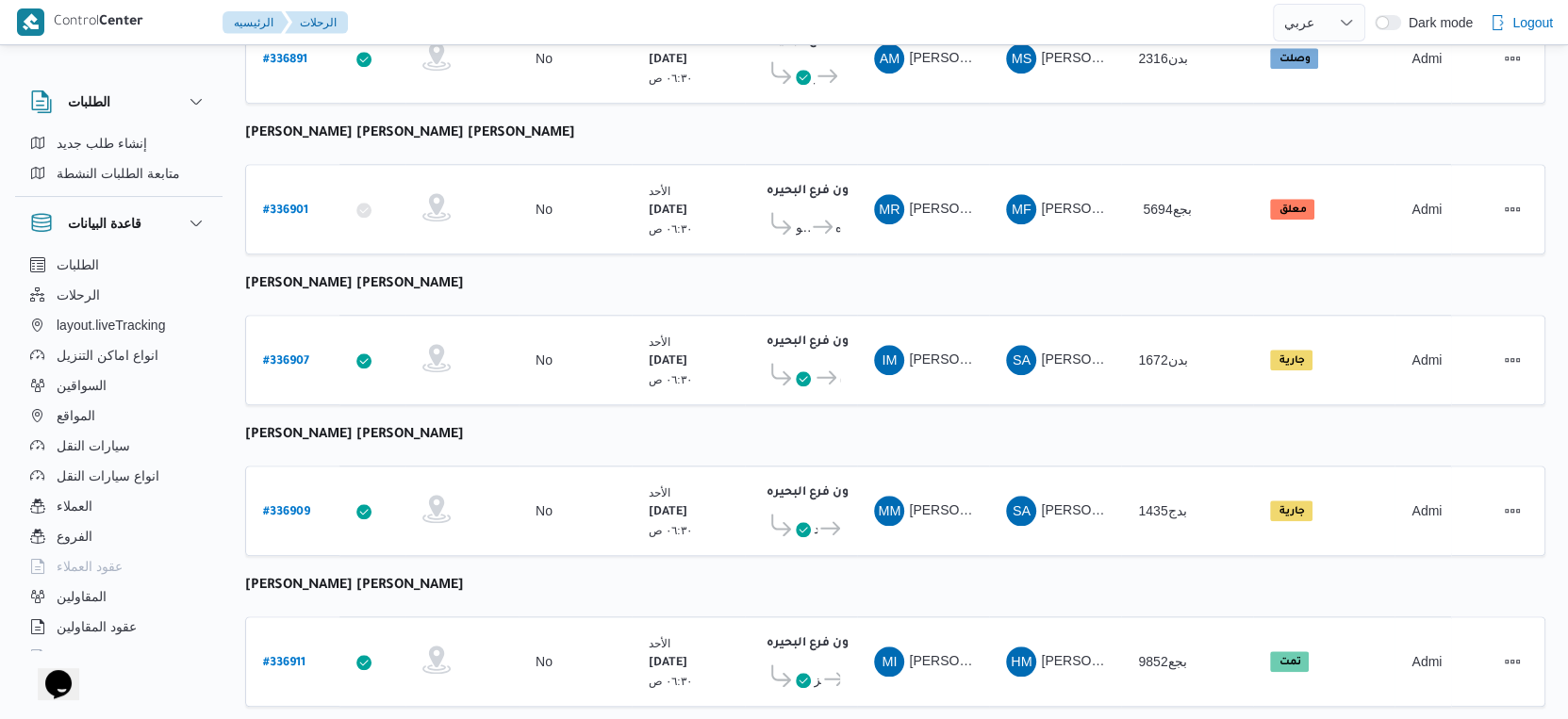
scroll to position [1538, 0]
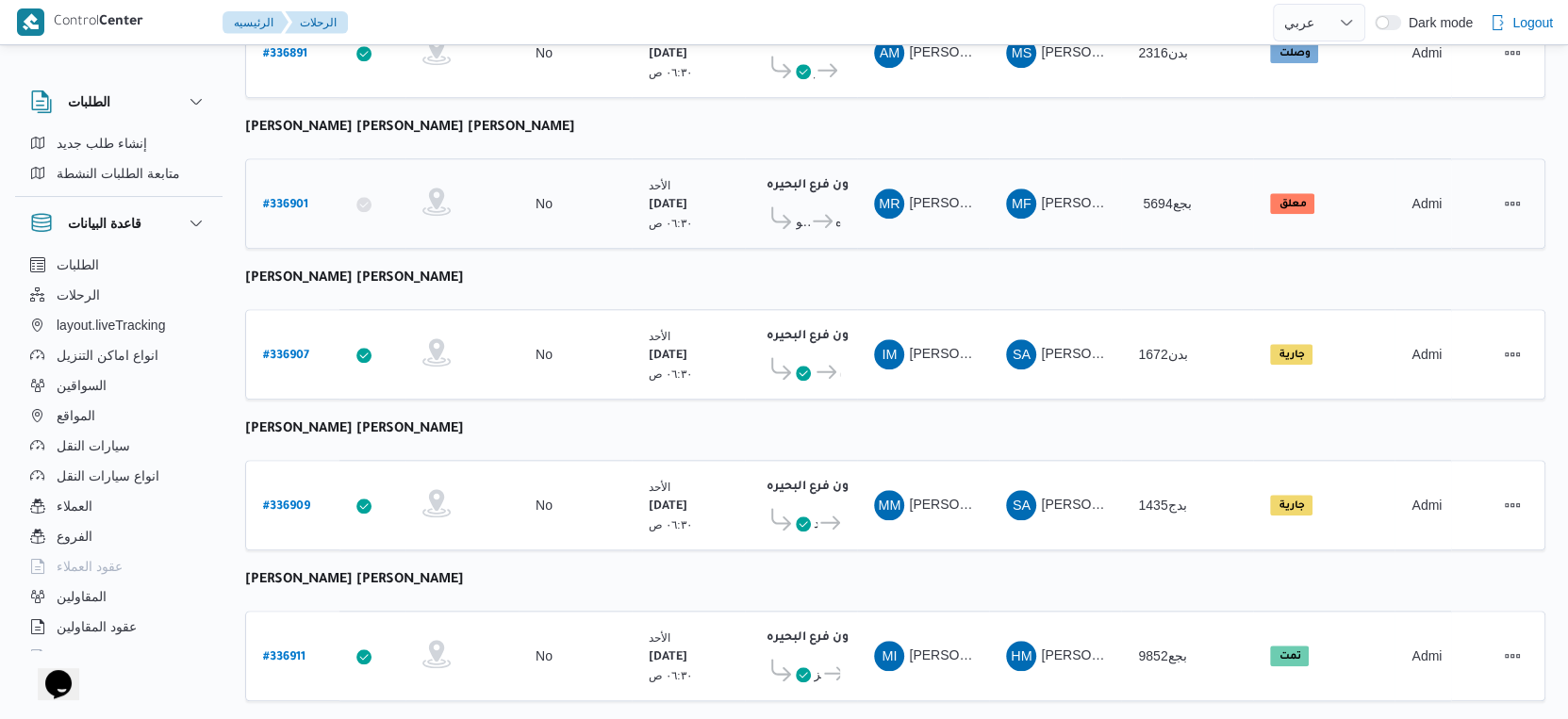
click at [287, 199] on b "# 336901" at bounding box center [285, 206] width 45 height 13
select select "ar"
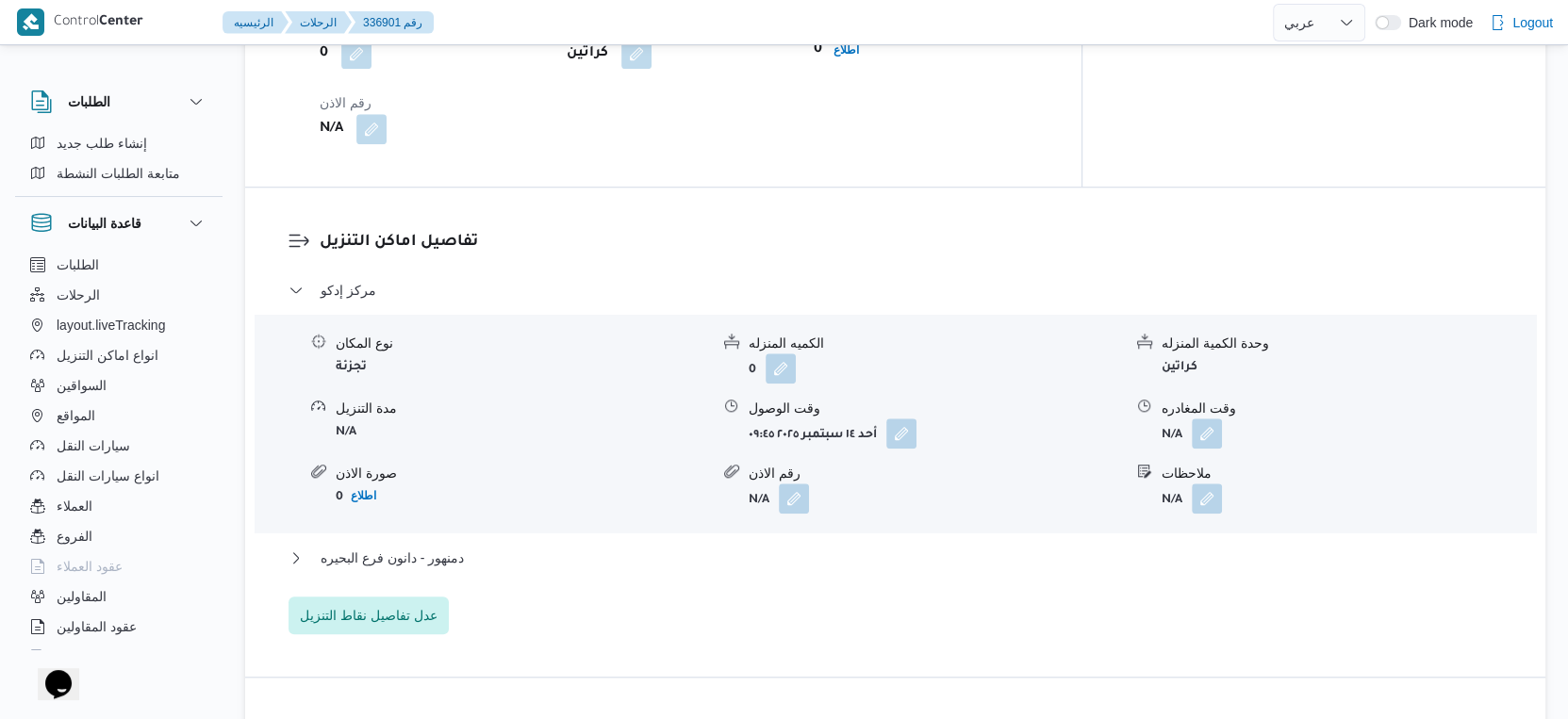
scroll to position [1466, 0]
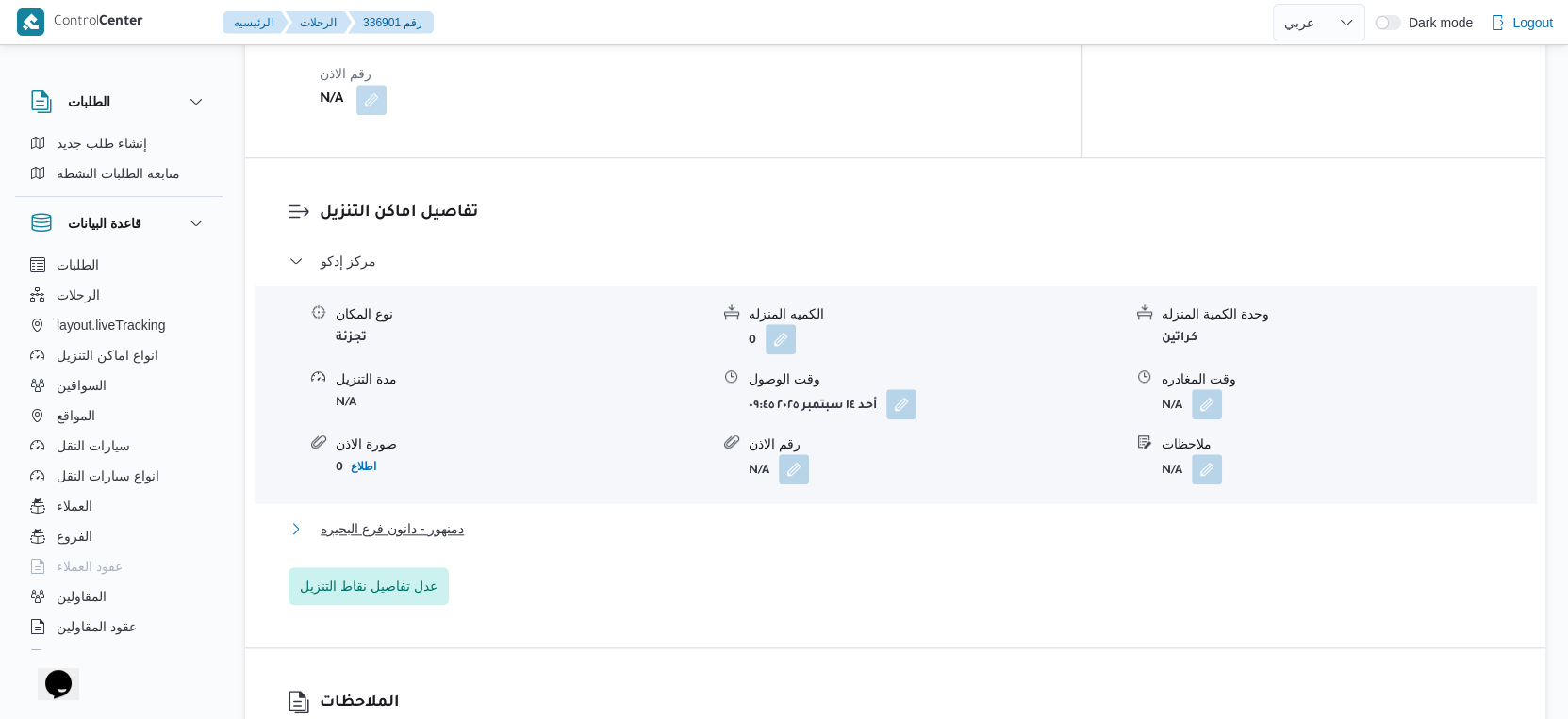
click at [454, 518] on span "دمنهور - دانون فرع البحيره" at bounding box center [392, 529] width 143 height 23
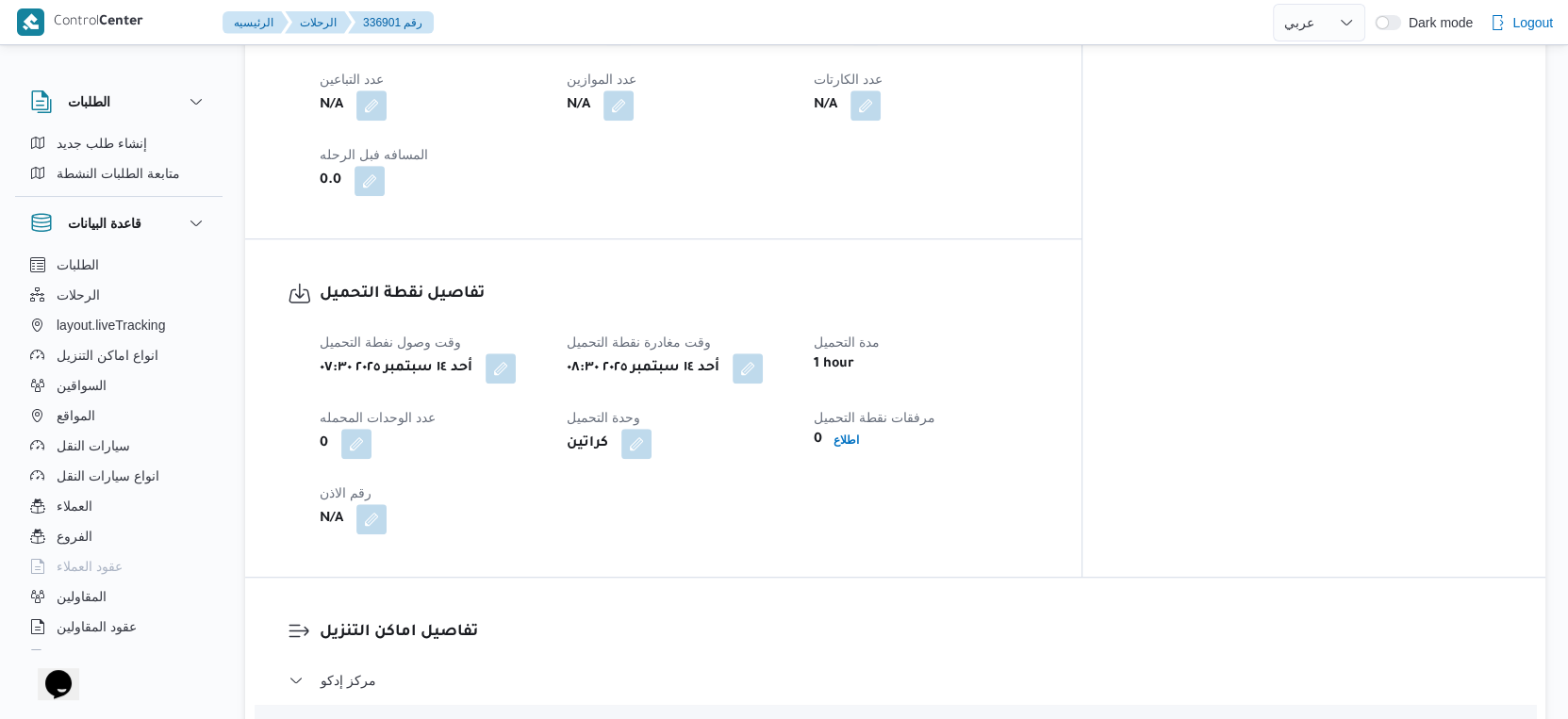
scroll to position [733, 0]
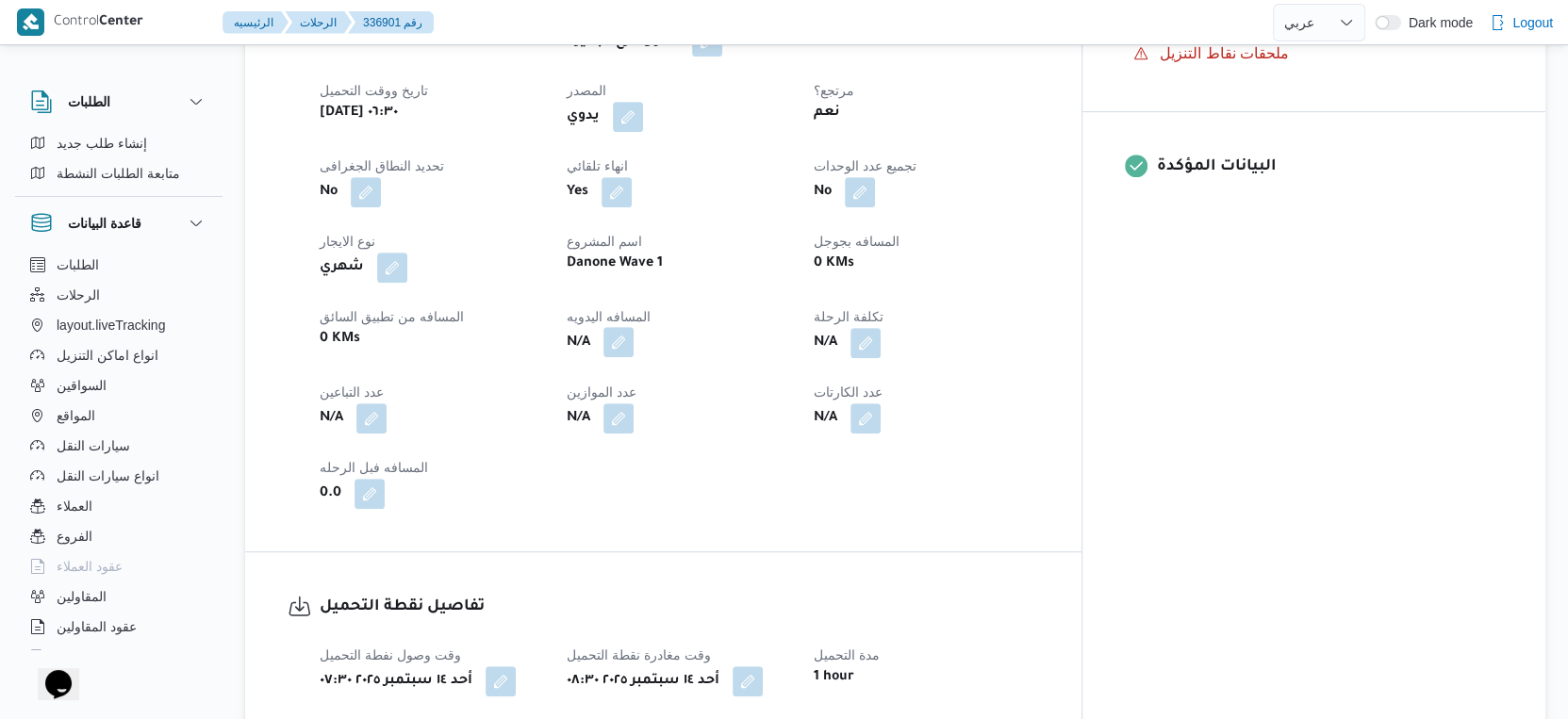
click at [633, 327] on button "button" at bounding box center [619, 342] width 31 height 31
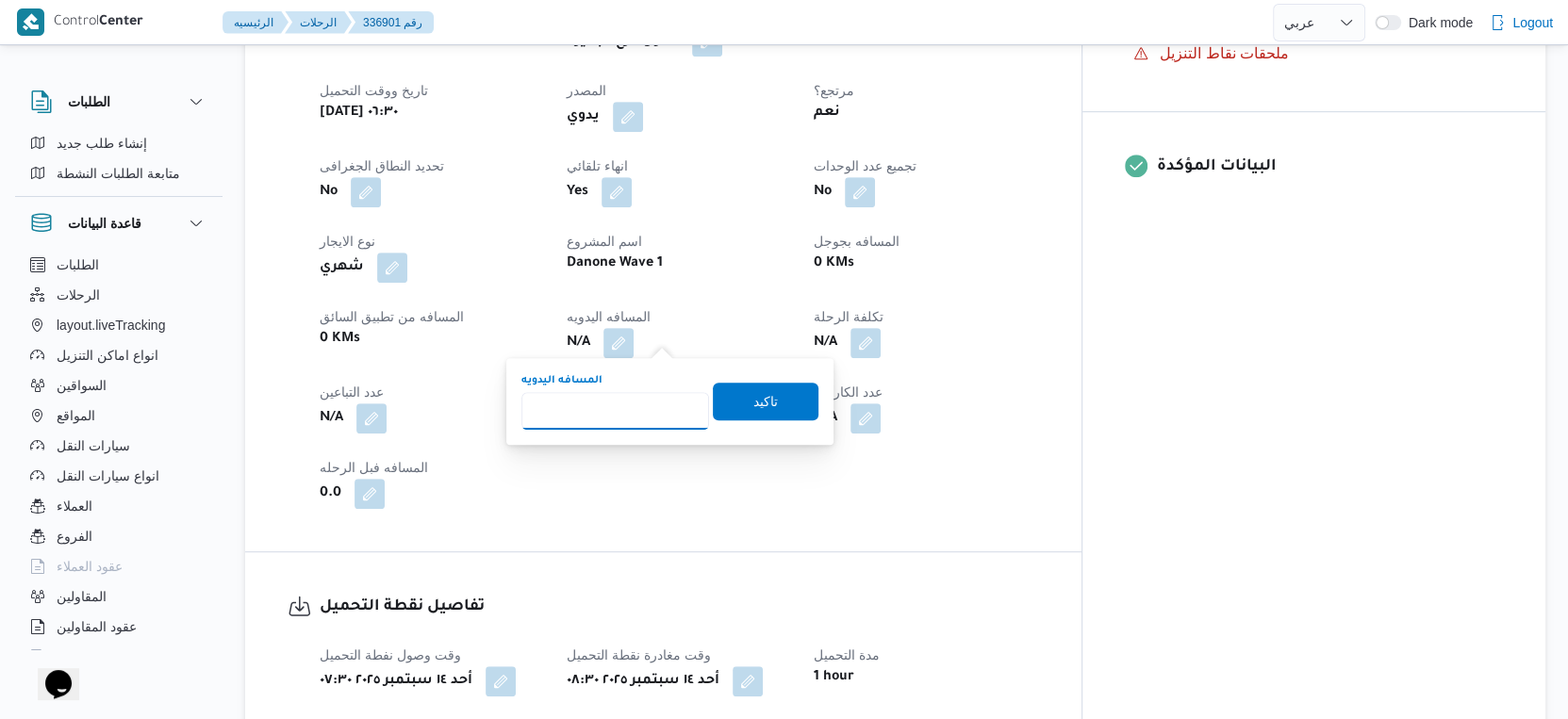
click at [621, 411] on input "المسافه اليدويه" at bounding box center [615, 411] width 188 height 38
type input "106"
click at [787, 412] on span "تاكيد" at bounding box center [765, 401] width 106 height 38
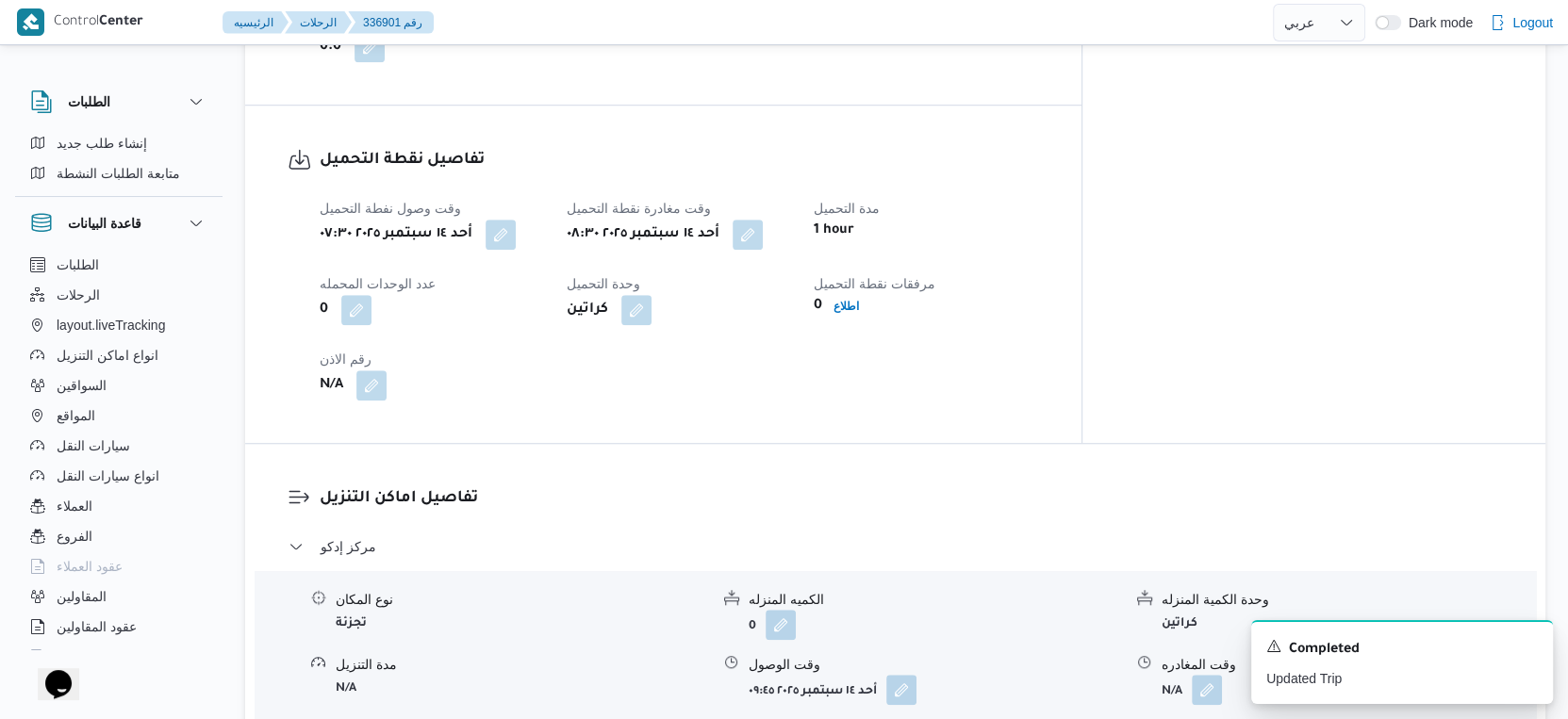
scroll to position [1257, 0]
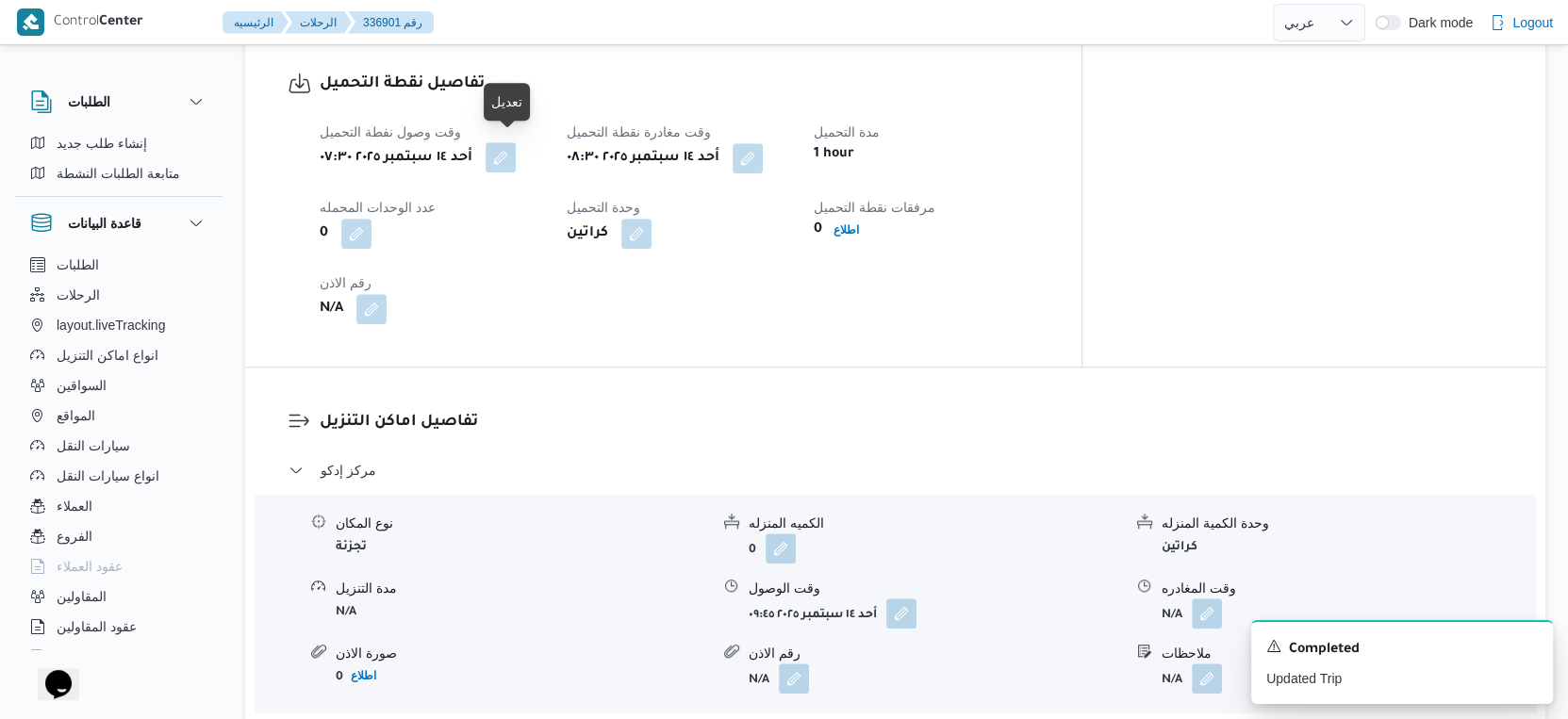
click at [516, 154] on button "button" at bounding box center [501, 157] width 31 height 31
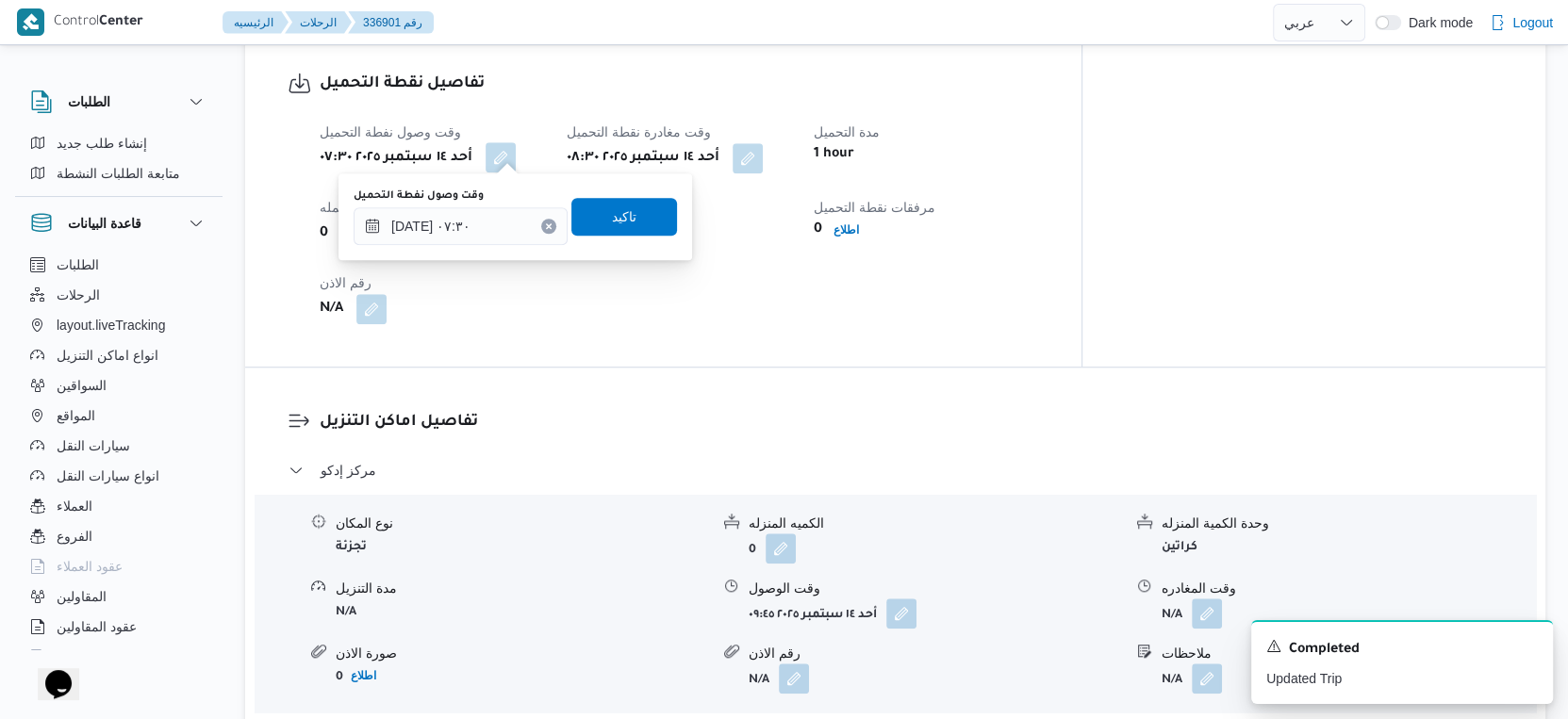
click at [492, 206] on div "وقت وصول نفطة التحميل ١٤/٠٩/٢٠٢٥ ٠٧:٣٠" at bounding box center [461, 216] width 214 height 56
click at [497, 223] on input "١٤/٠٩/٢٠٢٥ ٠٧:٣٠" at bounding box center [461, 226] width 214 height 38
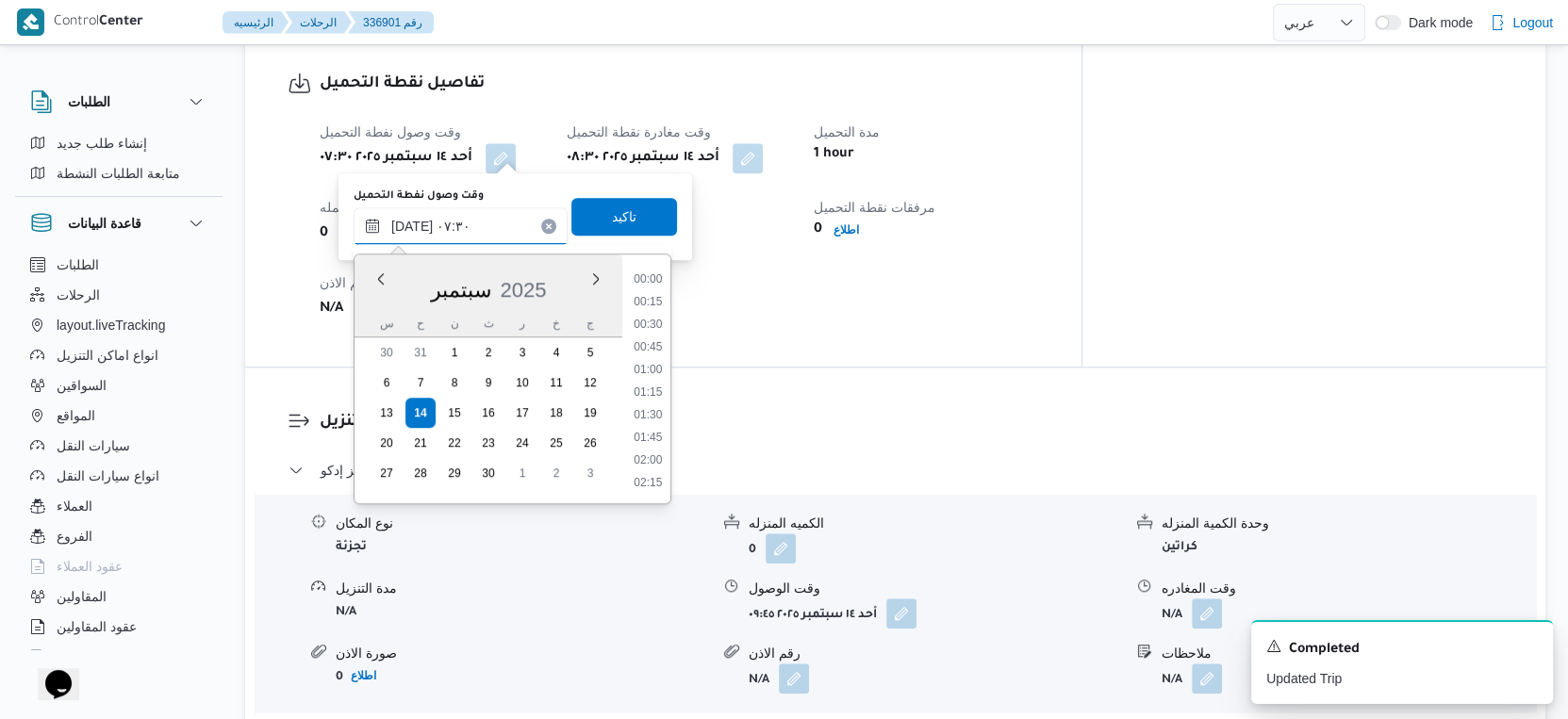
scroll to position [563, 0]
click at [659, 374] on li "07:15" at bounding box center [647, 373] width 43 height 19
type input "١٤/٠٩/٢٠٢٥ ٠٧:١٥"
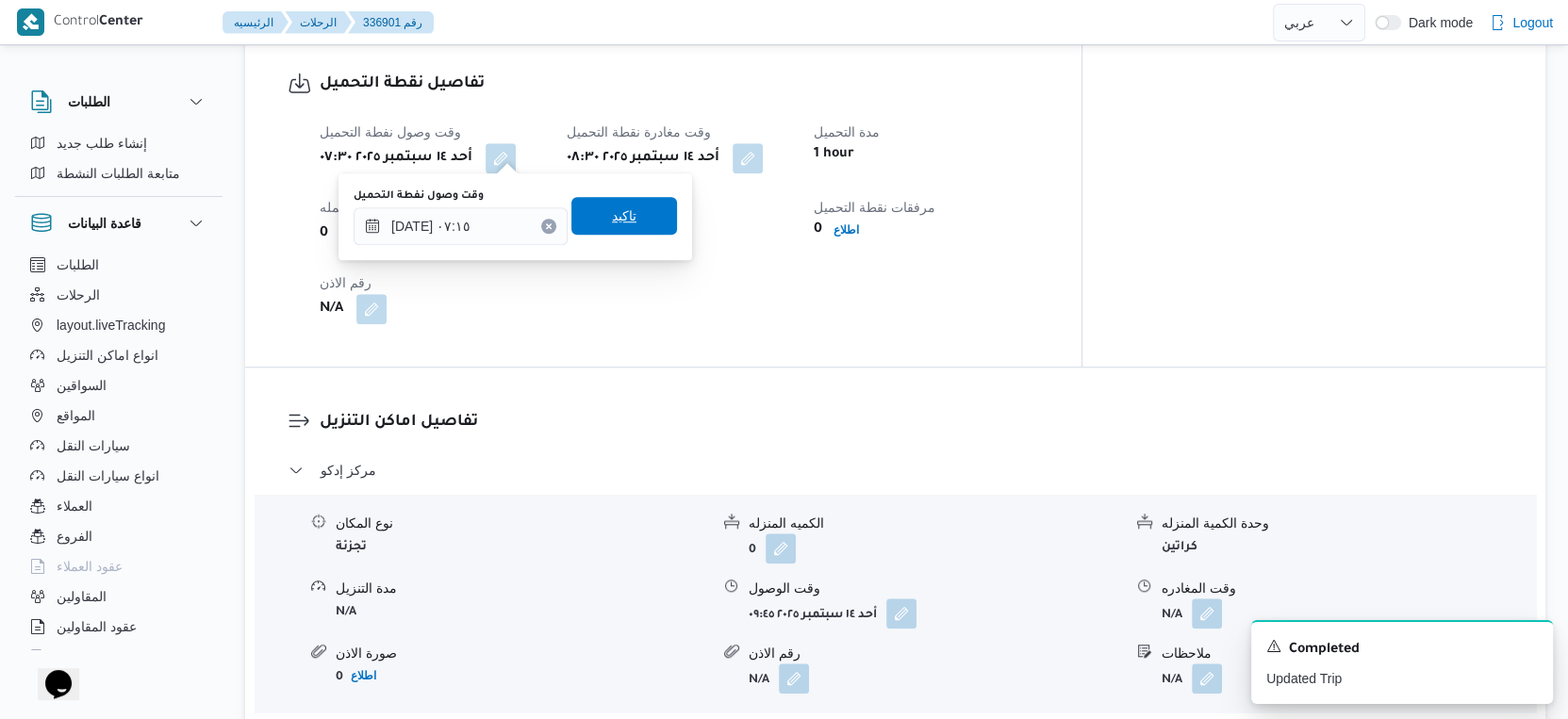
click at [611, 227] on span "تاكيد" at bounding box center [624, 216] width 106 height 38
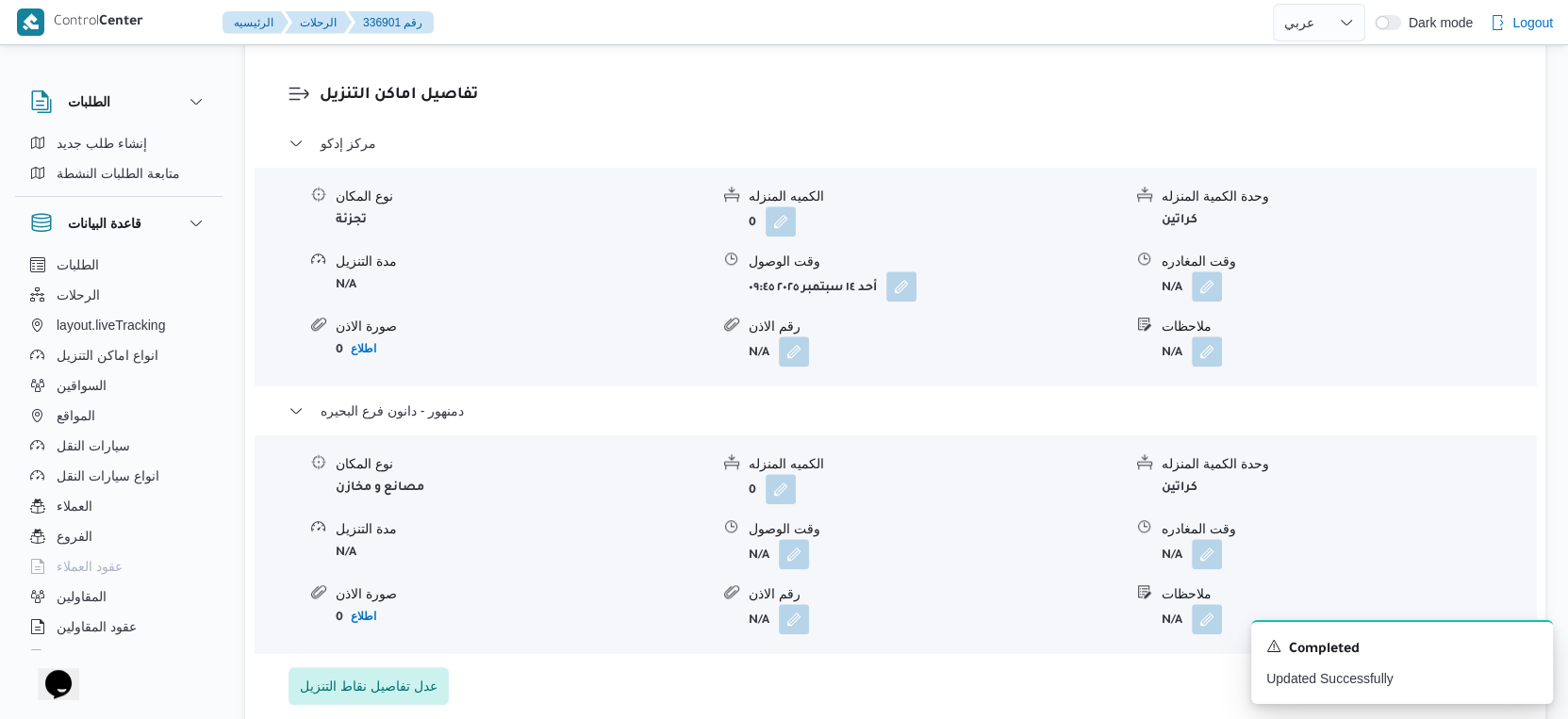
scroll to position [1675, 0]
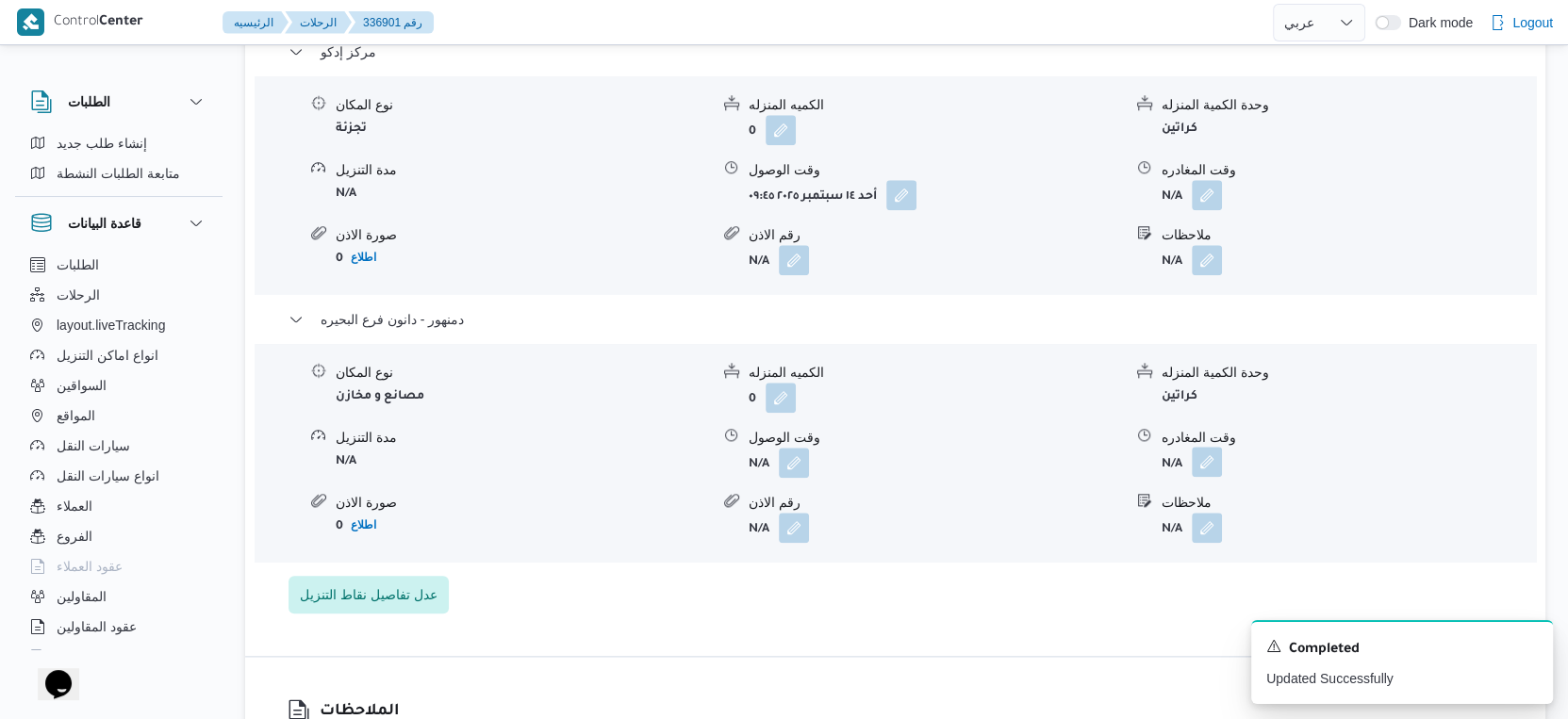
click at [1202, 448] on button "button" at bounding box center [1207, 462] width 31 height 31
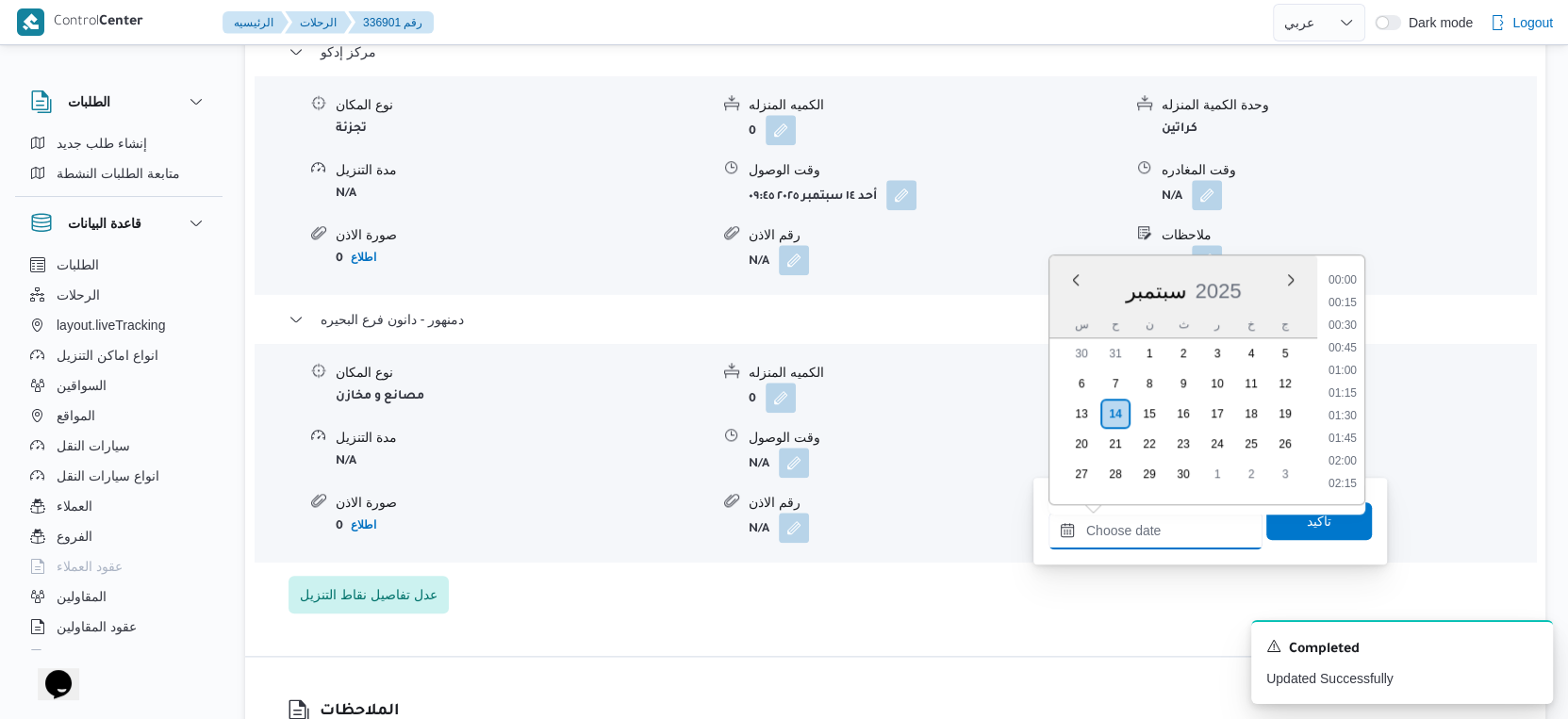
drag, startPoint x: 1177, startPoint y: 537, endPoint x: 1189, endPoint y: 528, distance: 15.0
click at [1177, 537] on input "وقت المغادره" at bounding box center [1155, 531] width 214 height 38
click at [1353, 369] on li "17:30" at bounding box center [1342, 366] width 43 height 19
type input "١٤/٠٩/٢٠٢٥ ١٧:٣٠"
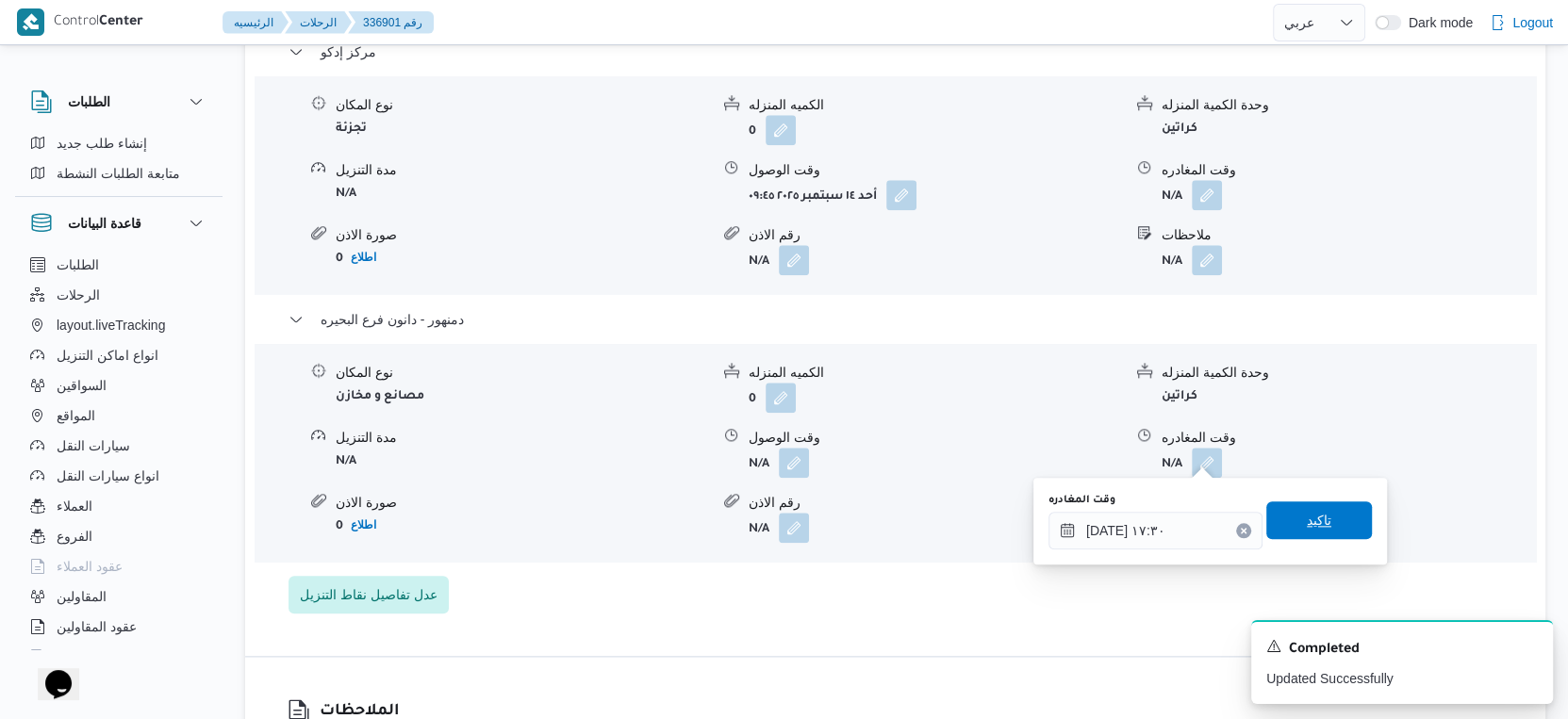
click at [1322, 538] on div "تاكيد" at bounding box center [1319, 522] width 106 height 38
click at [1333, 521] on span "تاكيد" at bounding box center [1319, 521] width 106 height 38
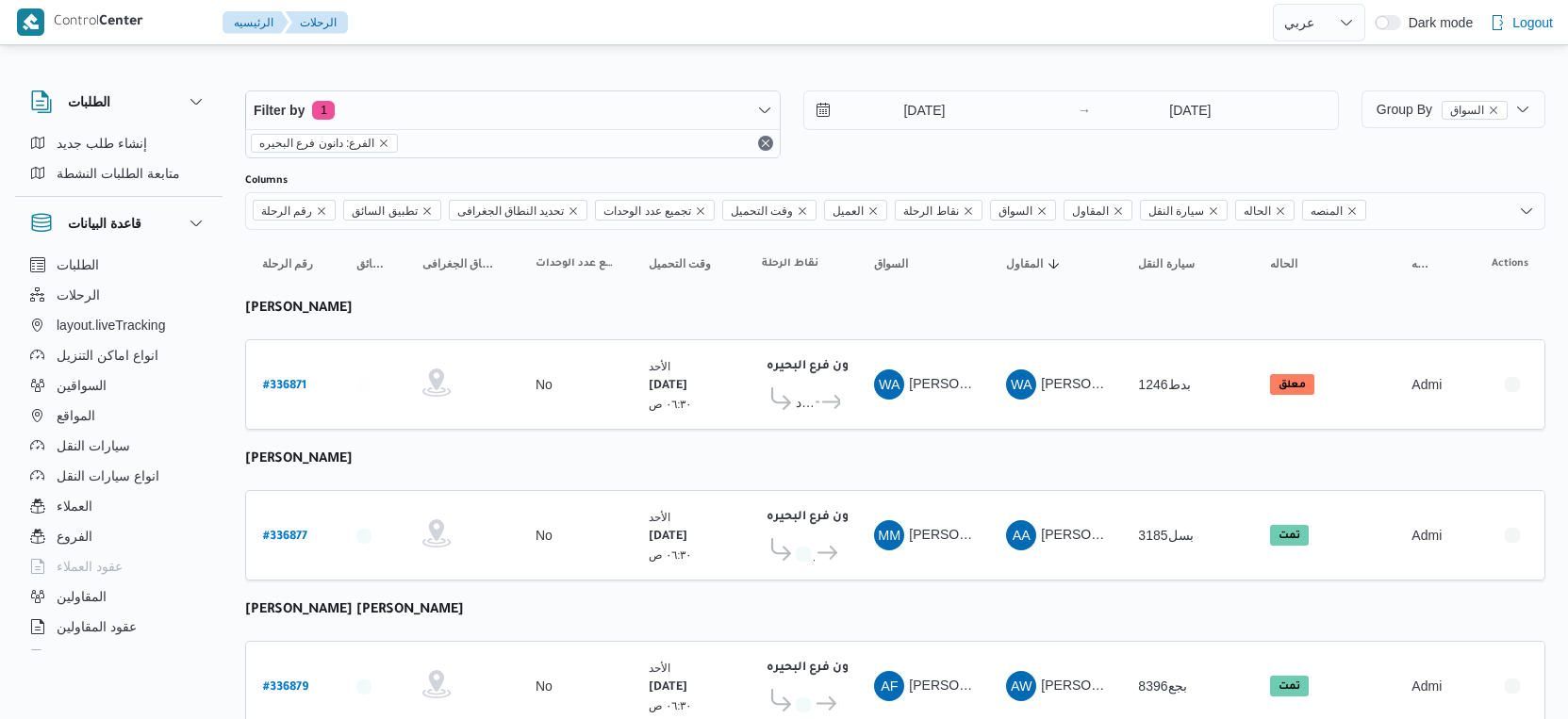
select select "ar"
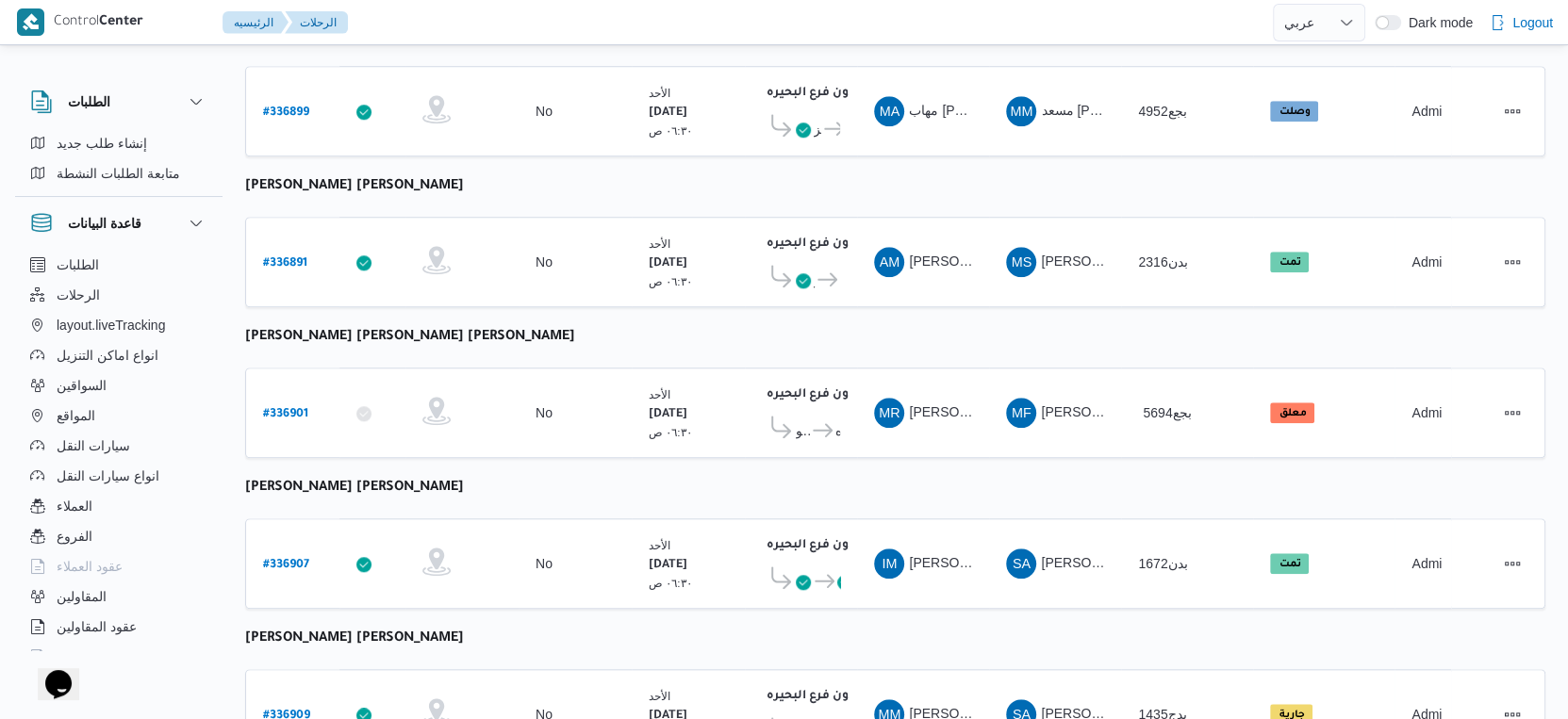
scroll to position [1224, 0]
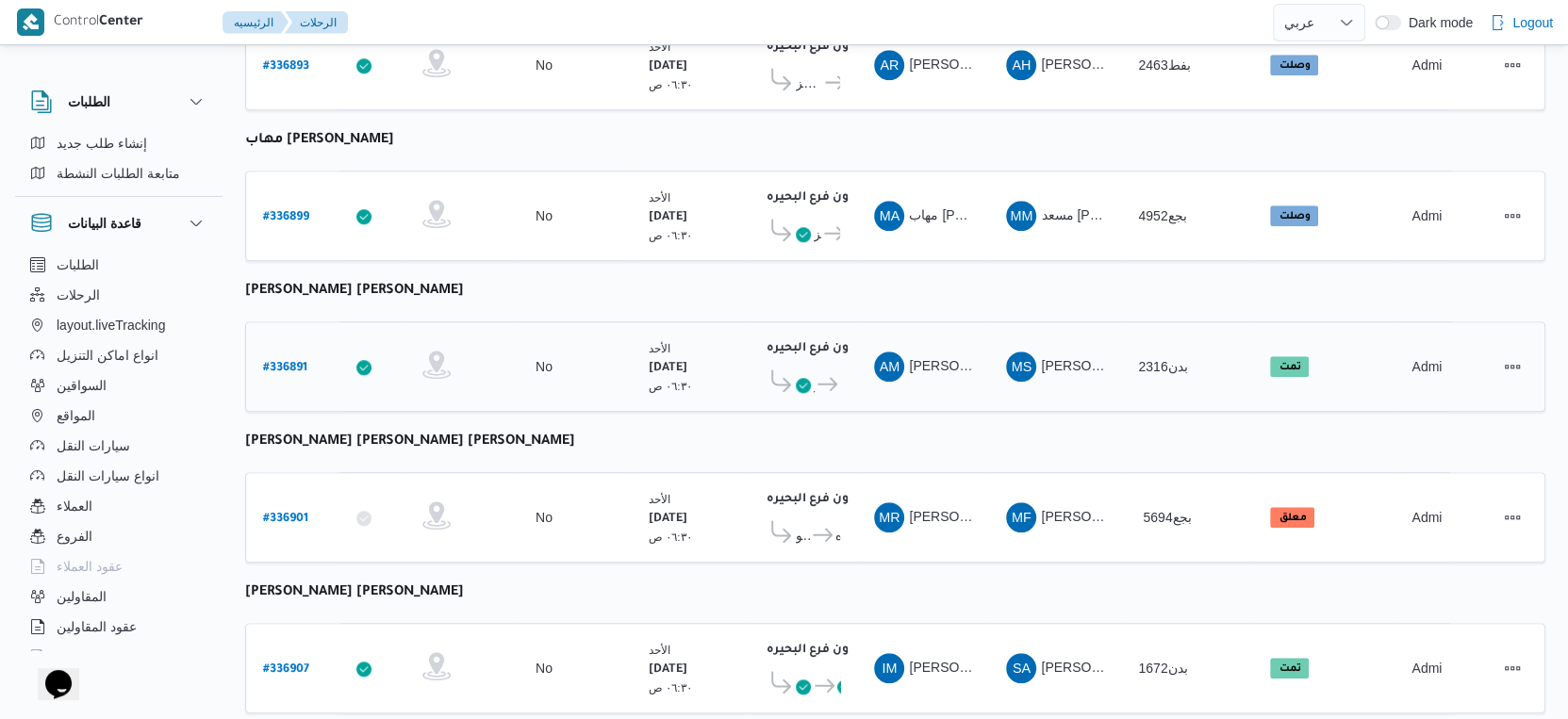
click at [792, 370] on span at bounding box center [779, 384] width 34 height 30
click at [815, 373] on span "دانون فرع البحيره" at bounding box center [828, 384] width 27 height 23
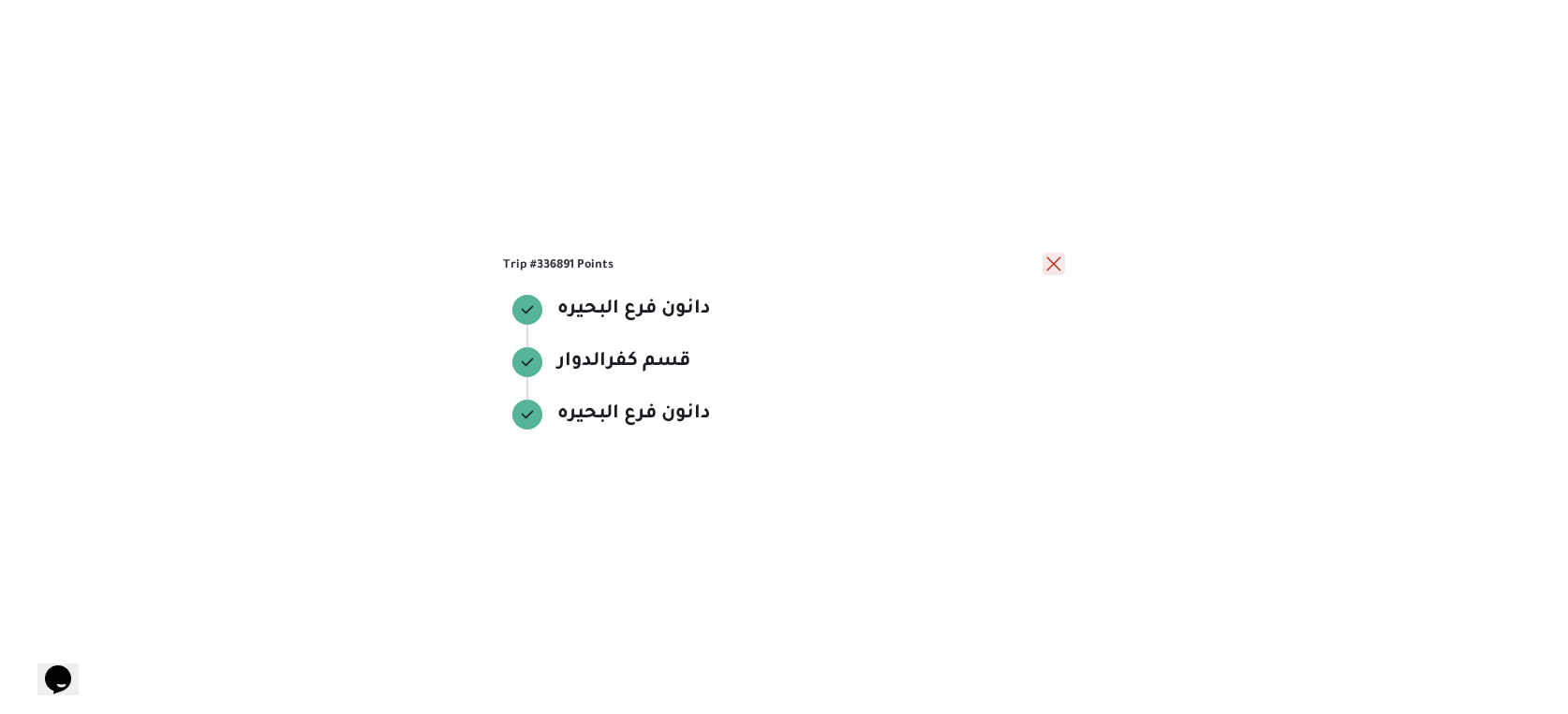
click at [1064, 256] on button "close" at bounding box center [1054, 264] width 23 height 23
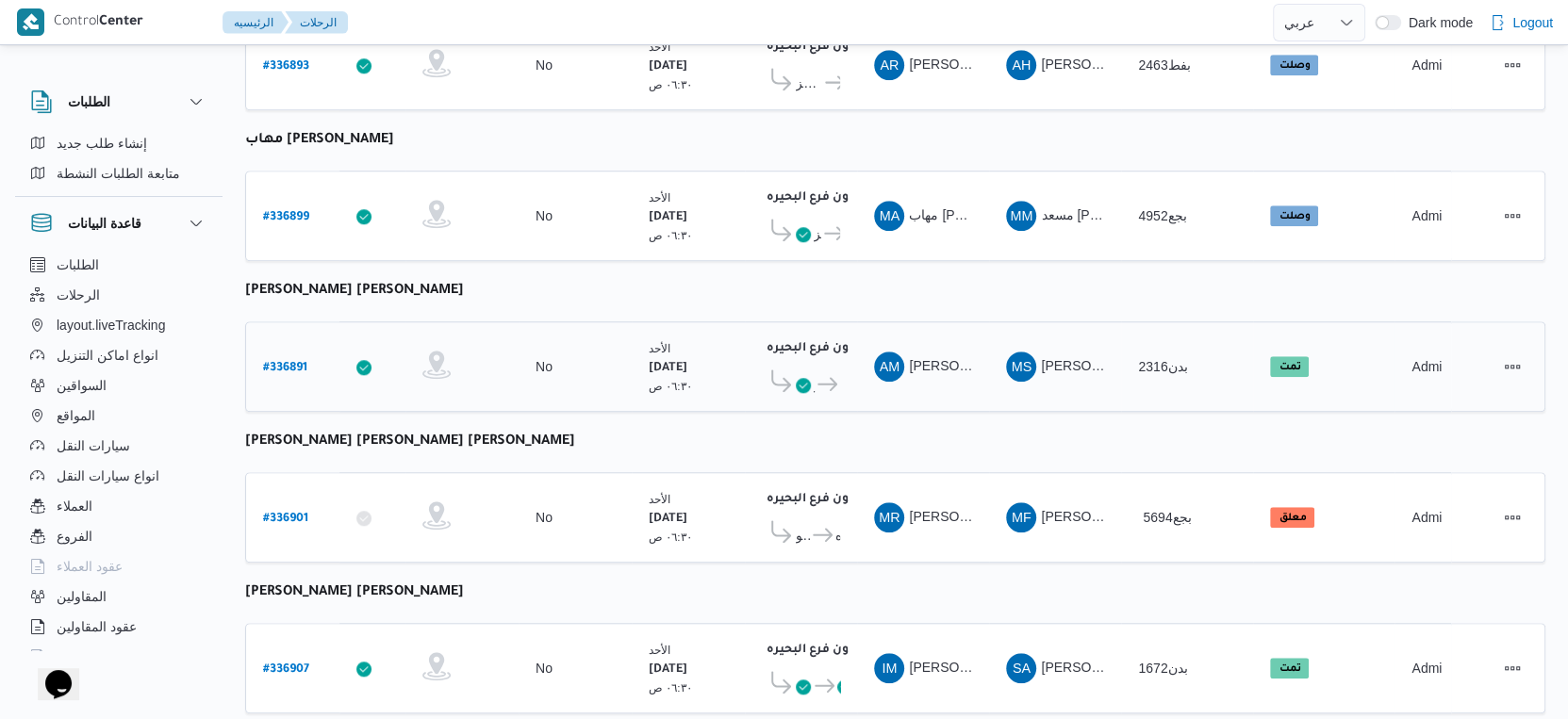
click at [298, 362] on b "# 336891" at bounding box center [285, 369] width 44 height 13
select select "ar"
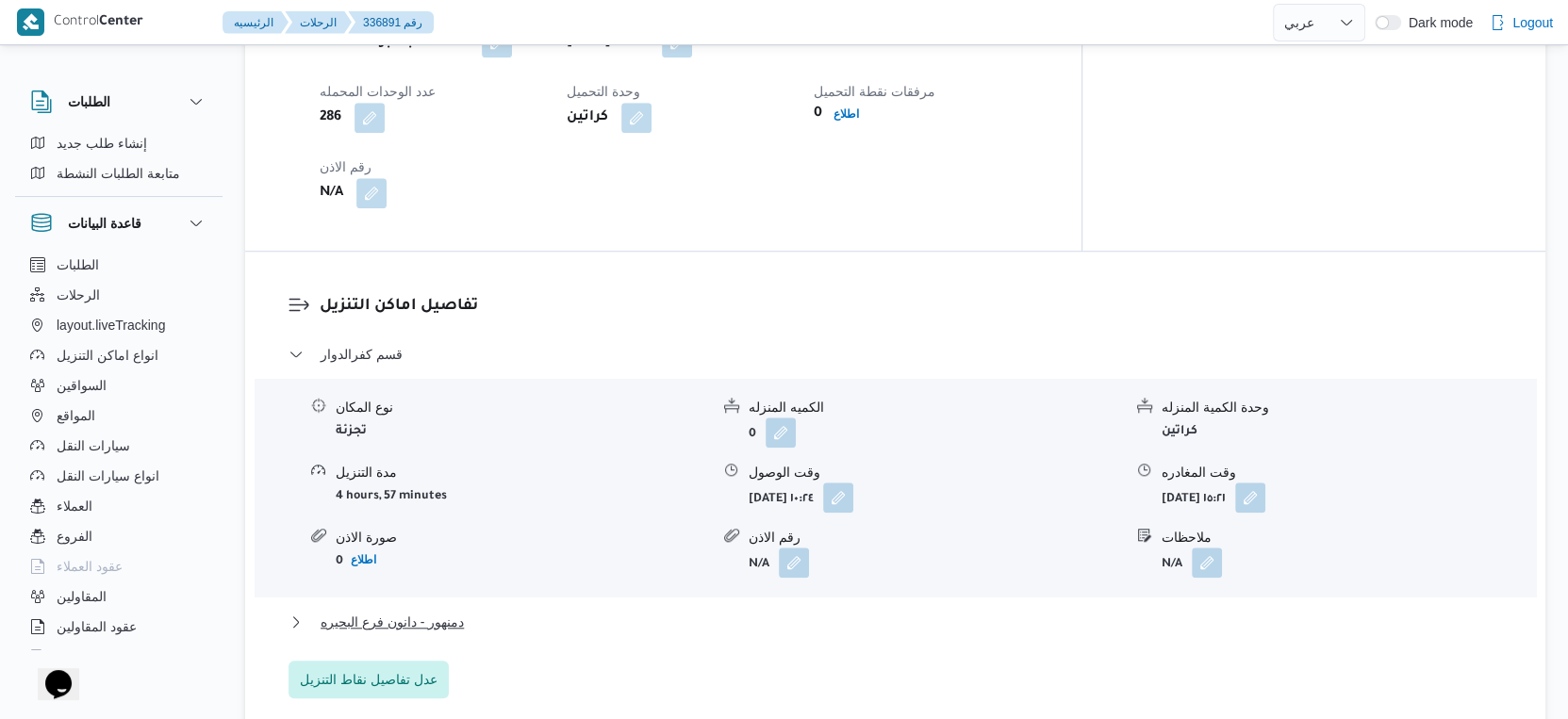
scroll to position [1538, 0]
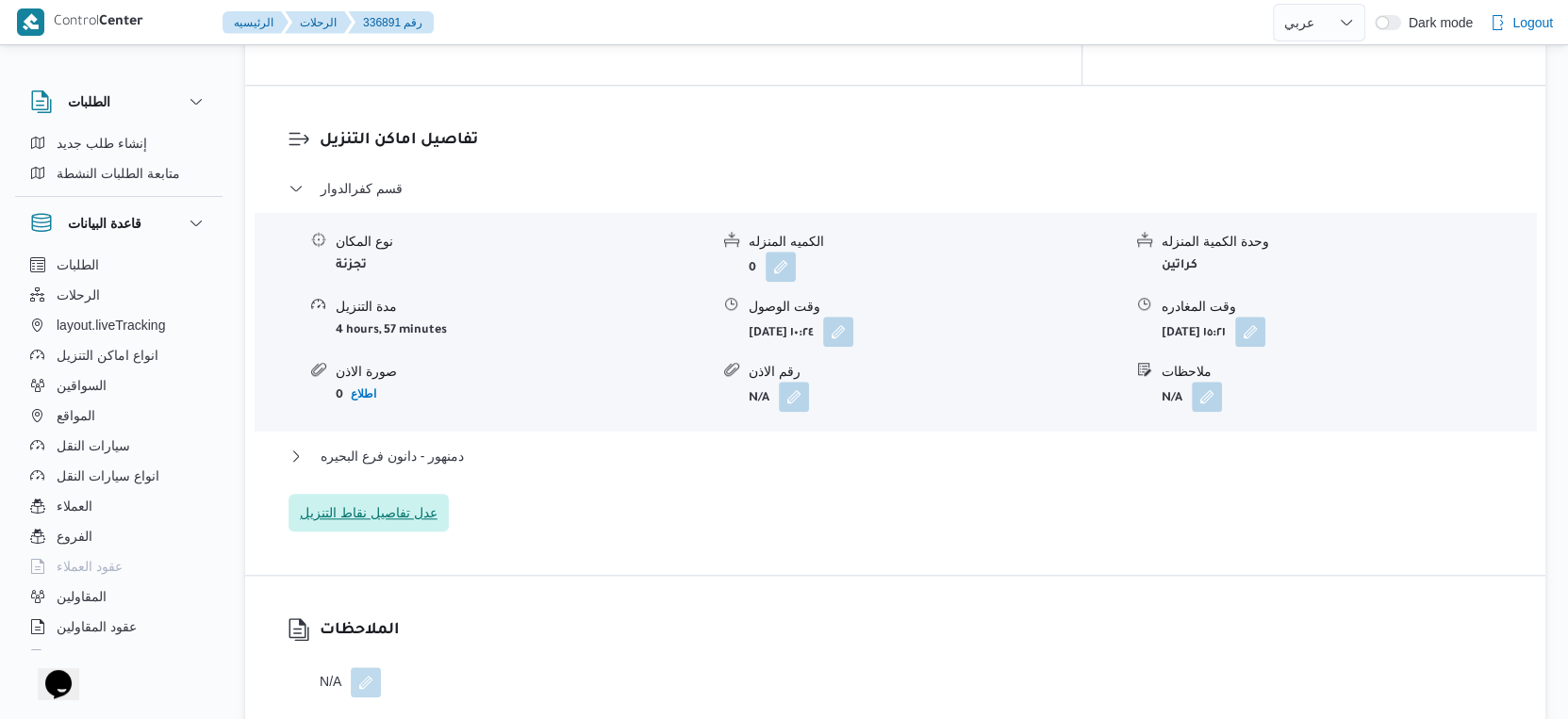
click at [374, 502] on span "عدل تفاصيل نقاط التنزيل" at bounding box center [368, 513] width 137 height 23
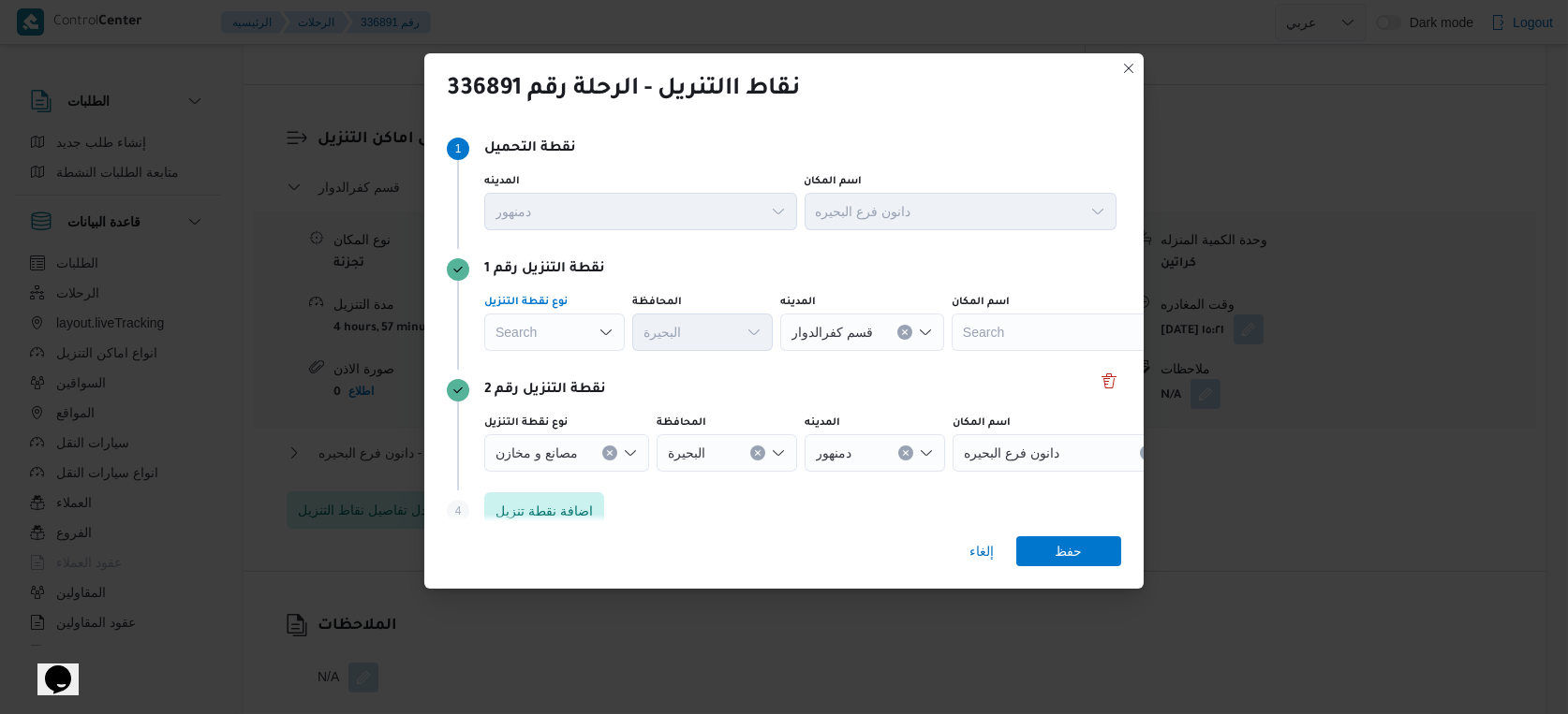
click at [576, 330] on div "Search" at bounding box center [554, 332] width 140 height 38
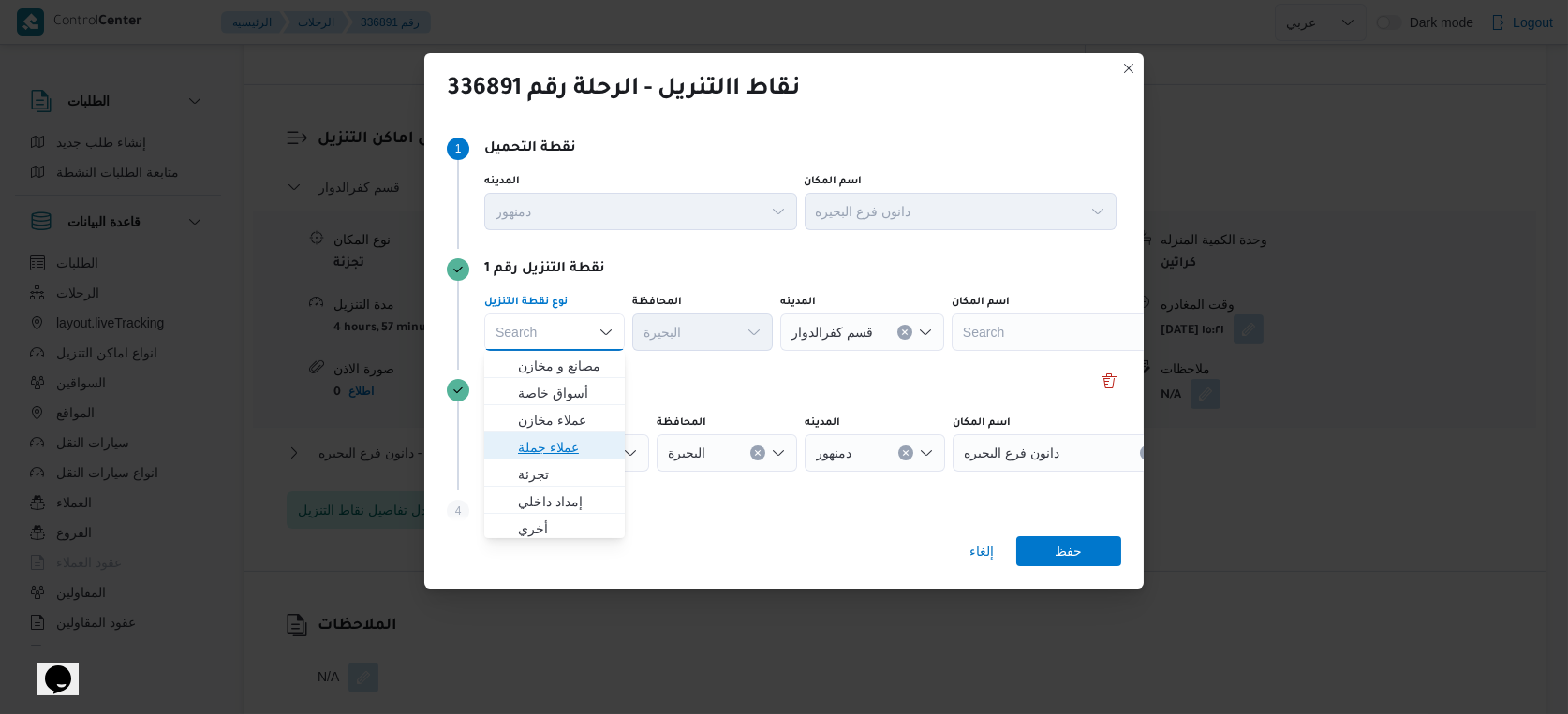
click at [580, 449] on span "عملاء جملة" at bounding box center [566, 448] width 96 height 23
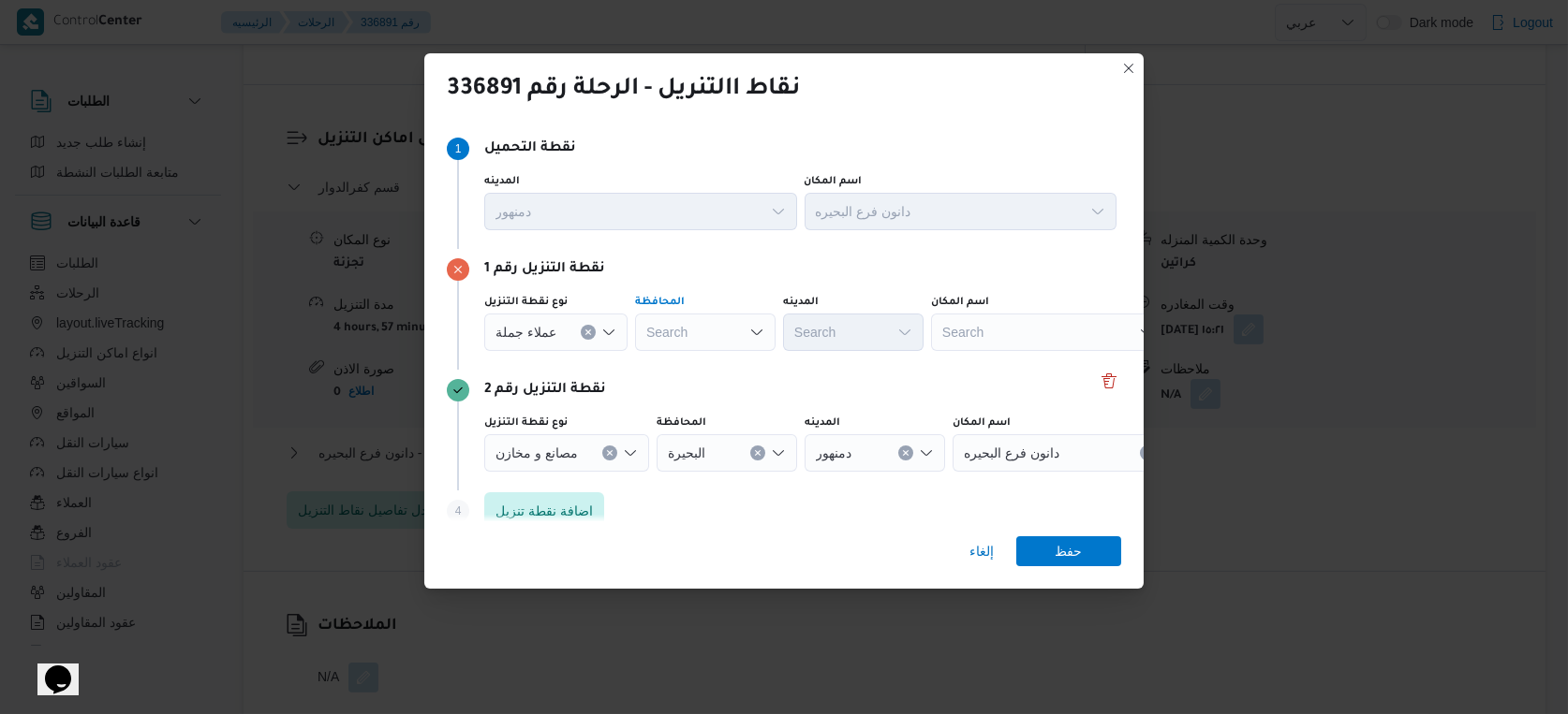
click at [701, 340] on div "Search" at bounding box center [705, 332] width 140 height 38
type input "البحير"
click at [698, 335] on div "[PERSON_NAME] [PERSON_NAME]" at bounding box center [705, 332] width 140 height 38
click at [702, 414] on span "البحير ة" at bounding box center [713, 420] width 96 height 23
click at [550, 330] on span "عملاء جملة" at bounding box center [526, 331] width 61 height 21
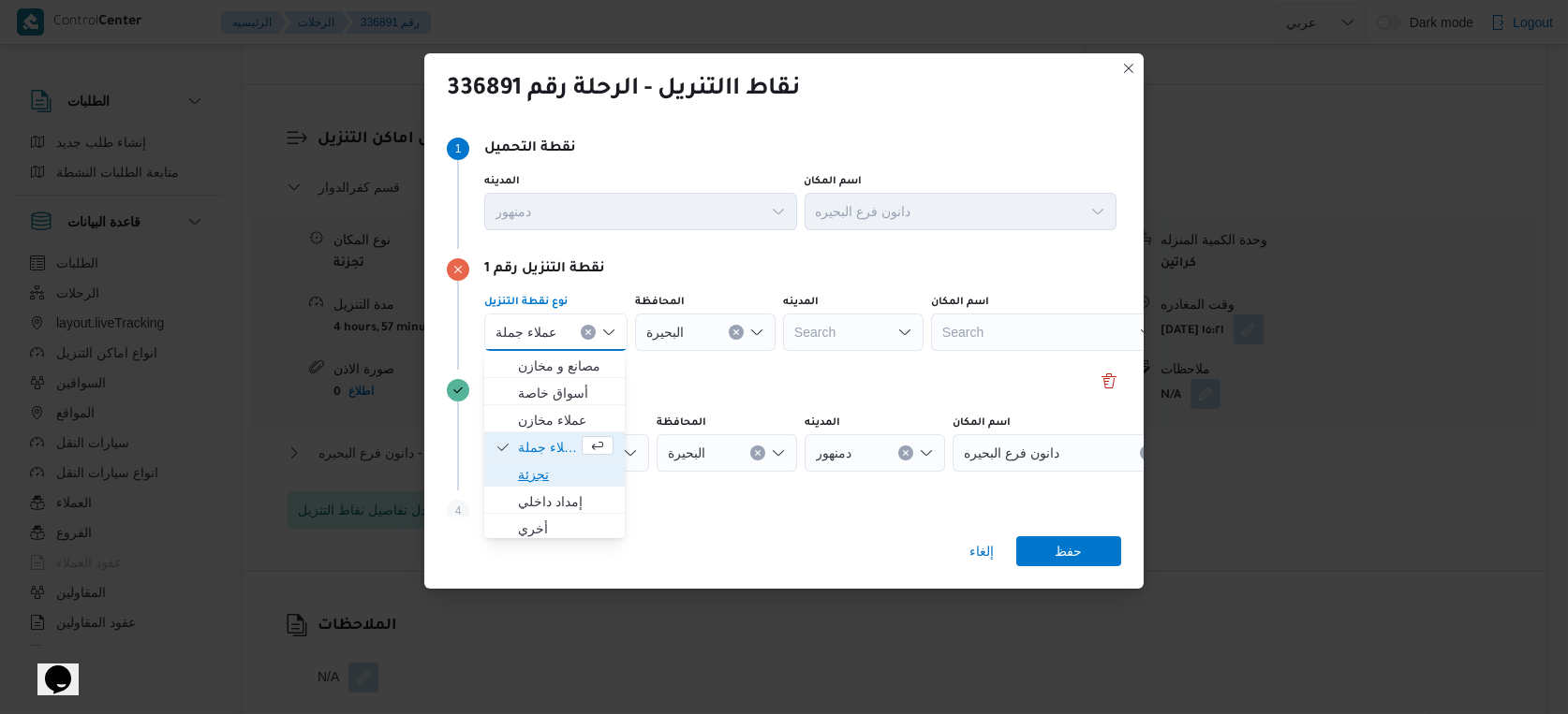
click at [560, 467] on span "تجزئة" at bounding box center [566, 474] width 96 height 23
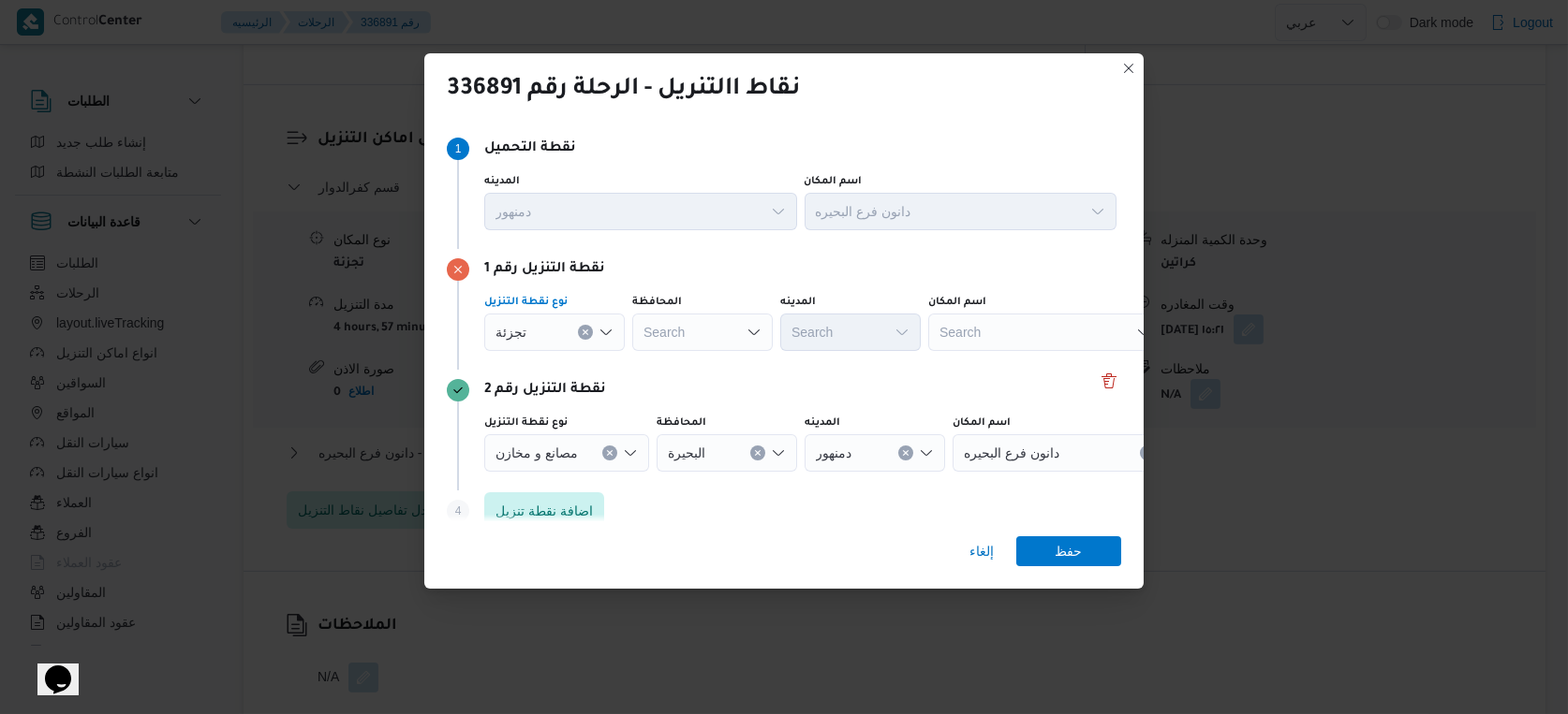
click at [711, 325] on div "Search" at bounding box center [702, 332] width 140 height 38
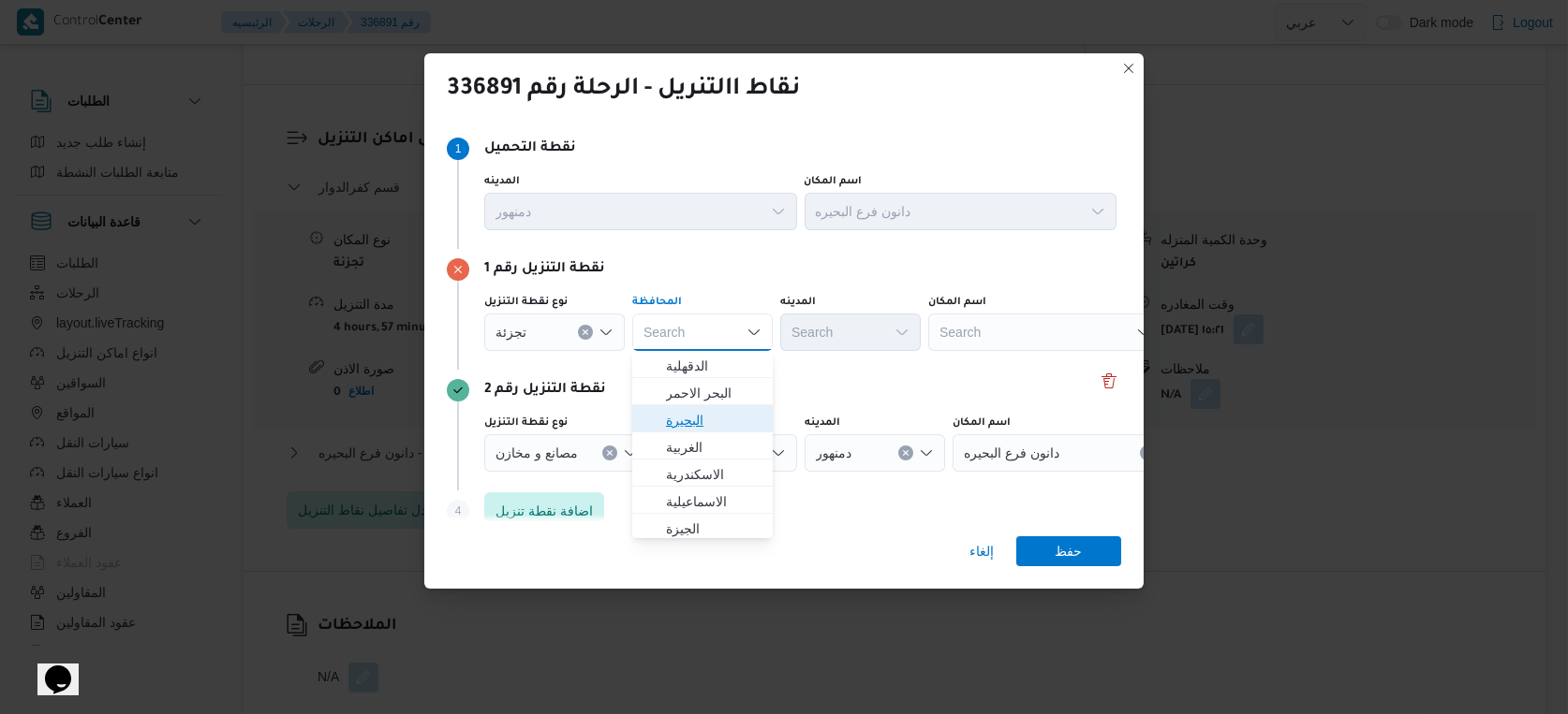
click at [708, 418] on span "البحيرة" at bounding box center [713, 420] width 96 height 23
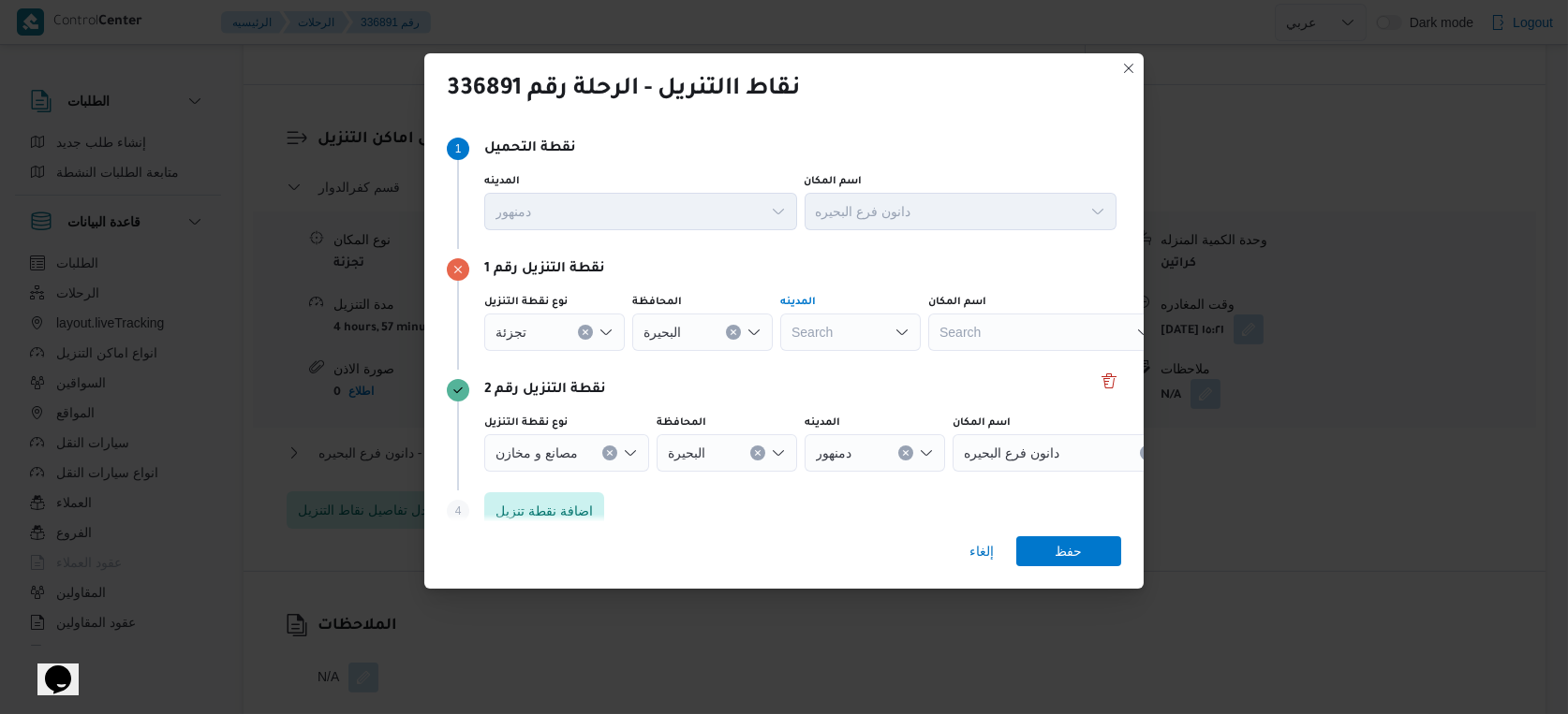
click at [852, 332] on div "Search" at bounding box center [851, 332] width 140 height 38
type input "دك"
click at [858, 359] on span "مركز إ دك و" at bounding box center [861, 366] width 96 height 23
click at [886, 330] on button "Clear input" at bounding box center [881, 332] width 15 height 15
type input "ا"
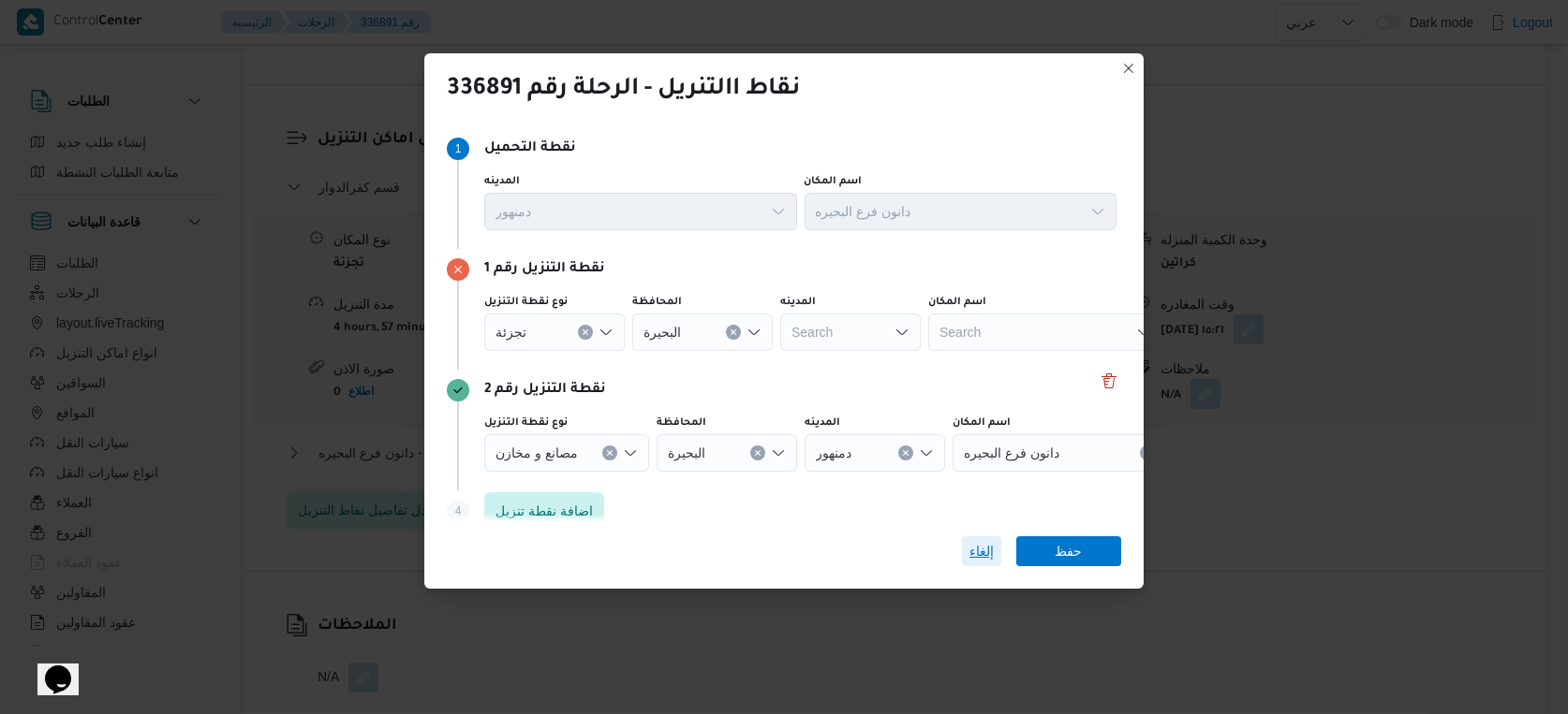
click at [971, 544] on span "إلغاء" at bounding box center [982, 551] width 25 height 23
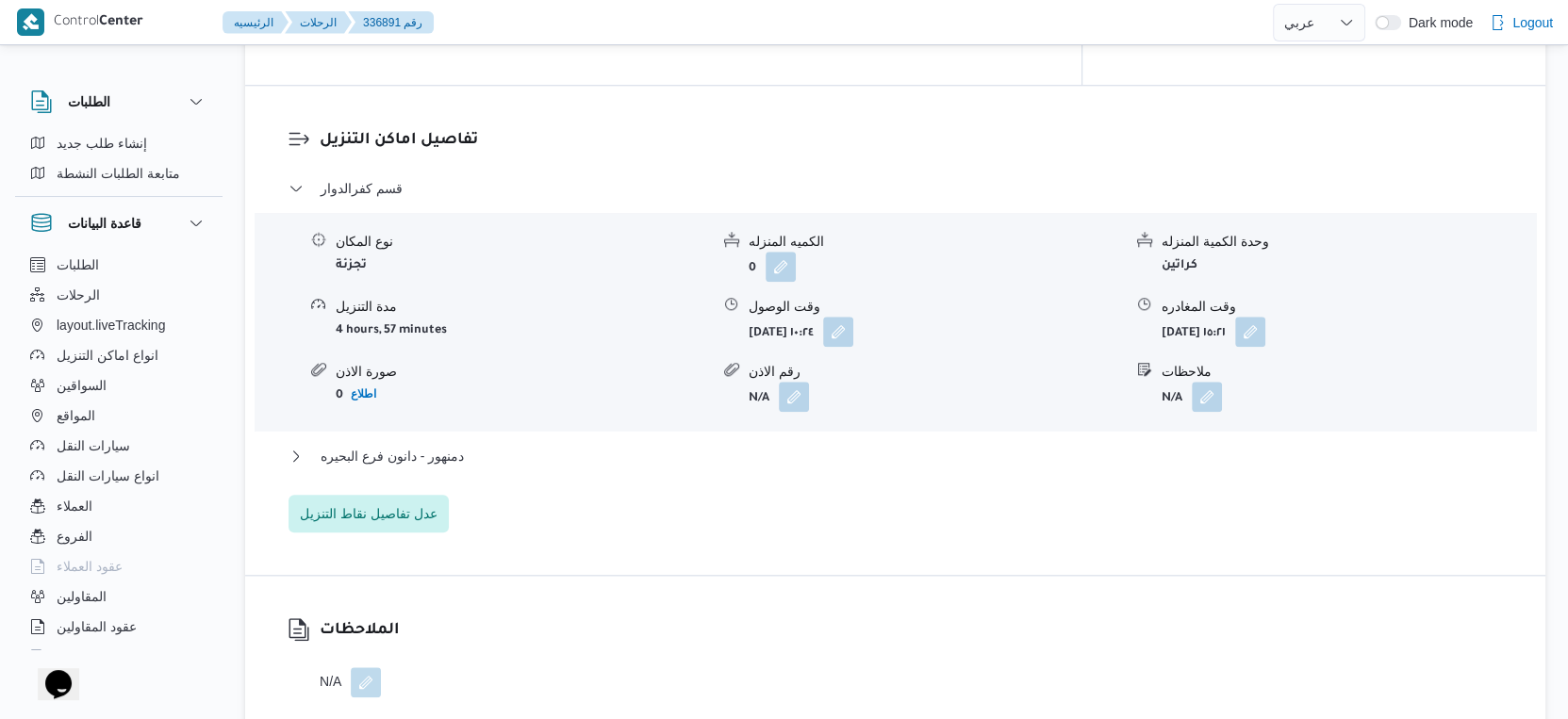
select select "ar"
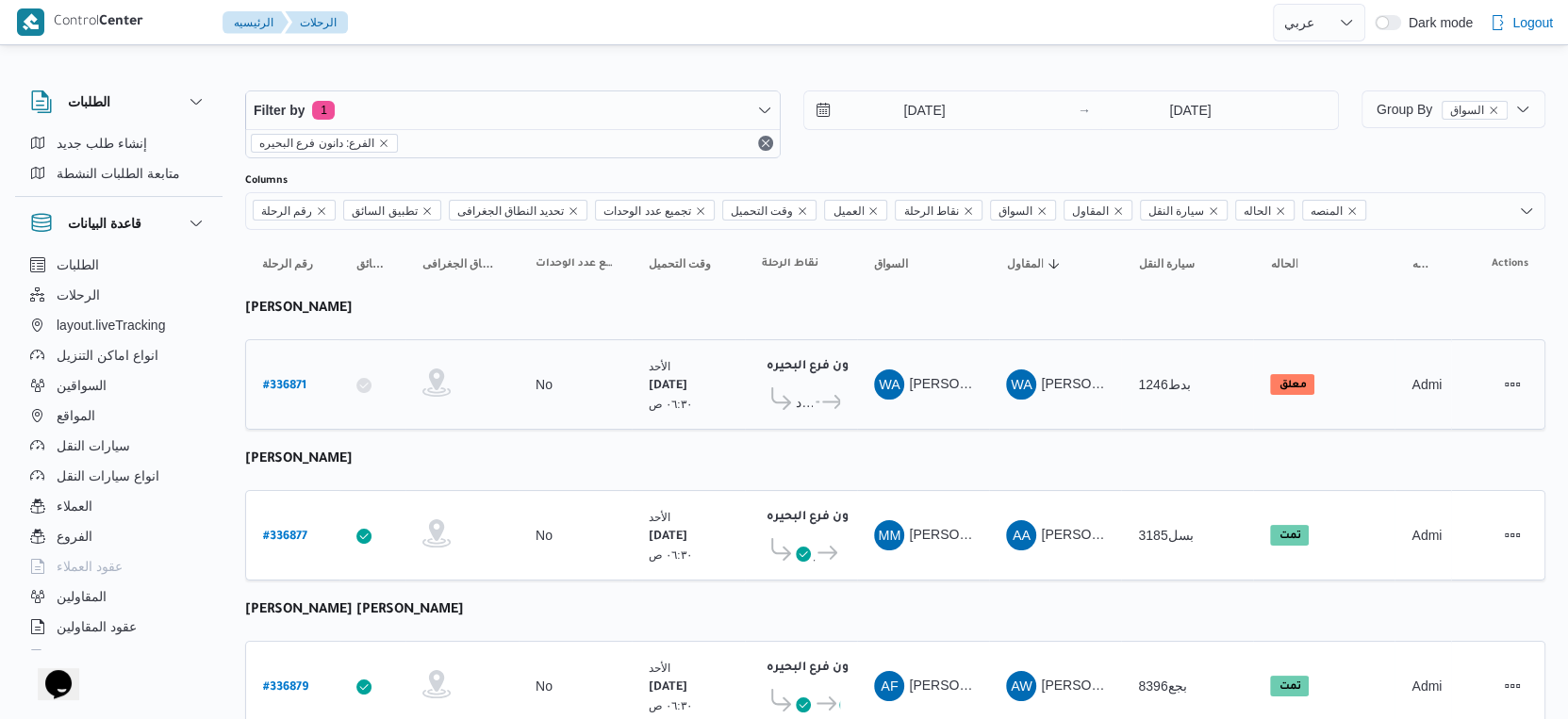
click at [811, 394] on span "مركز إيتاى البارود" at bounding box center [804, 402] width 17 height 23
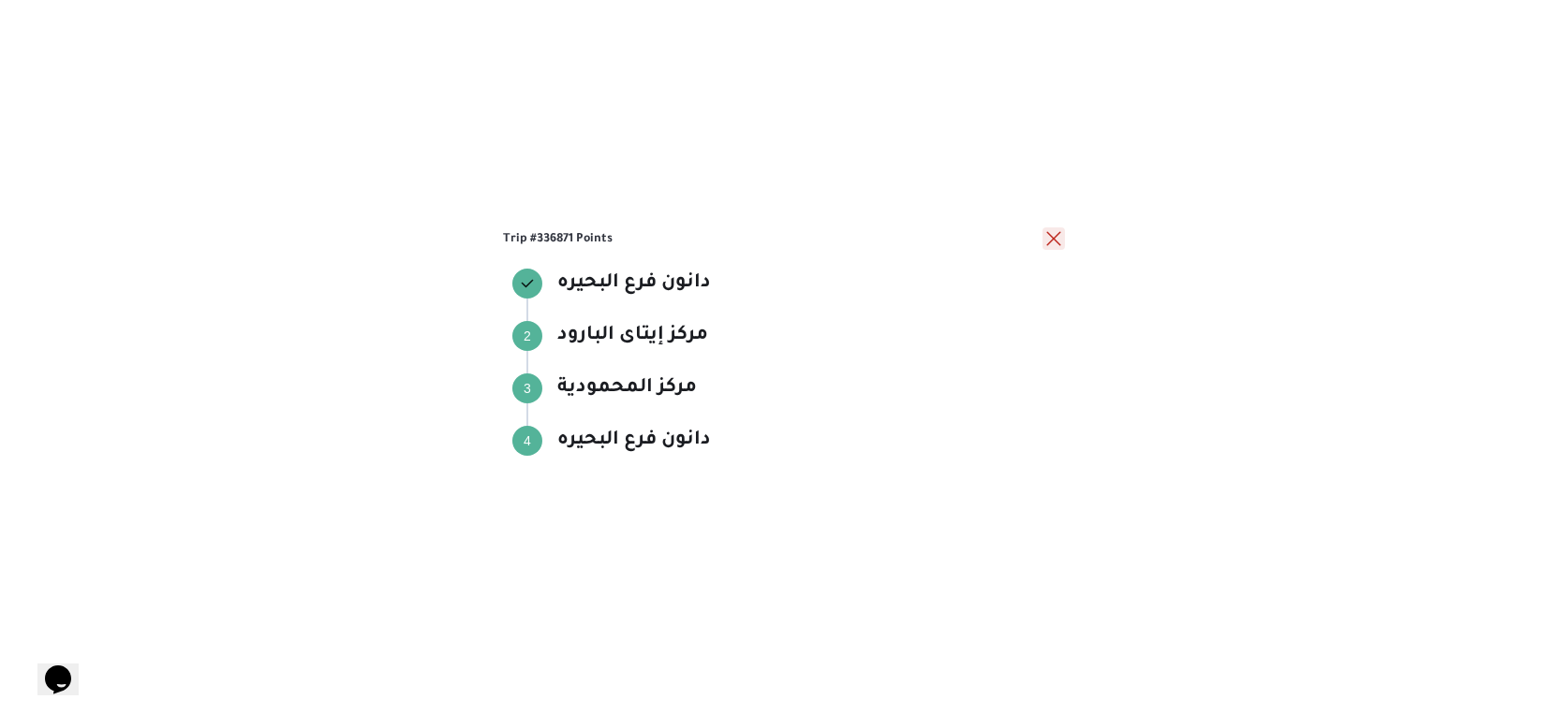
drag, startPoint x: 1047, startPoint y: 241, endPoint x: 1009, endPoint y: 295, distance: 66.0
click at [1047, 239] on button "close" at bounding box center [1054, 239] width 23 height 23
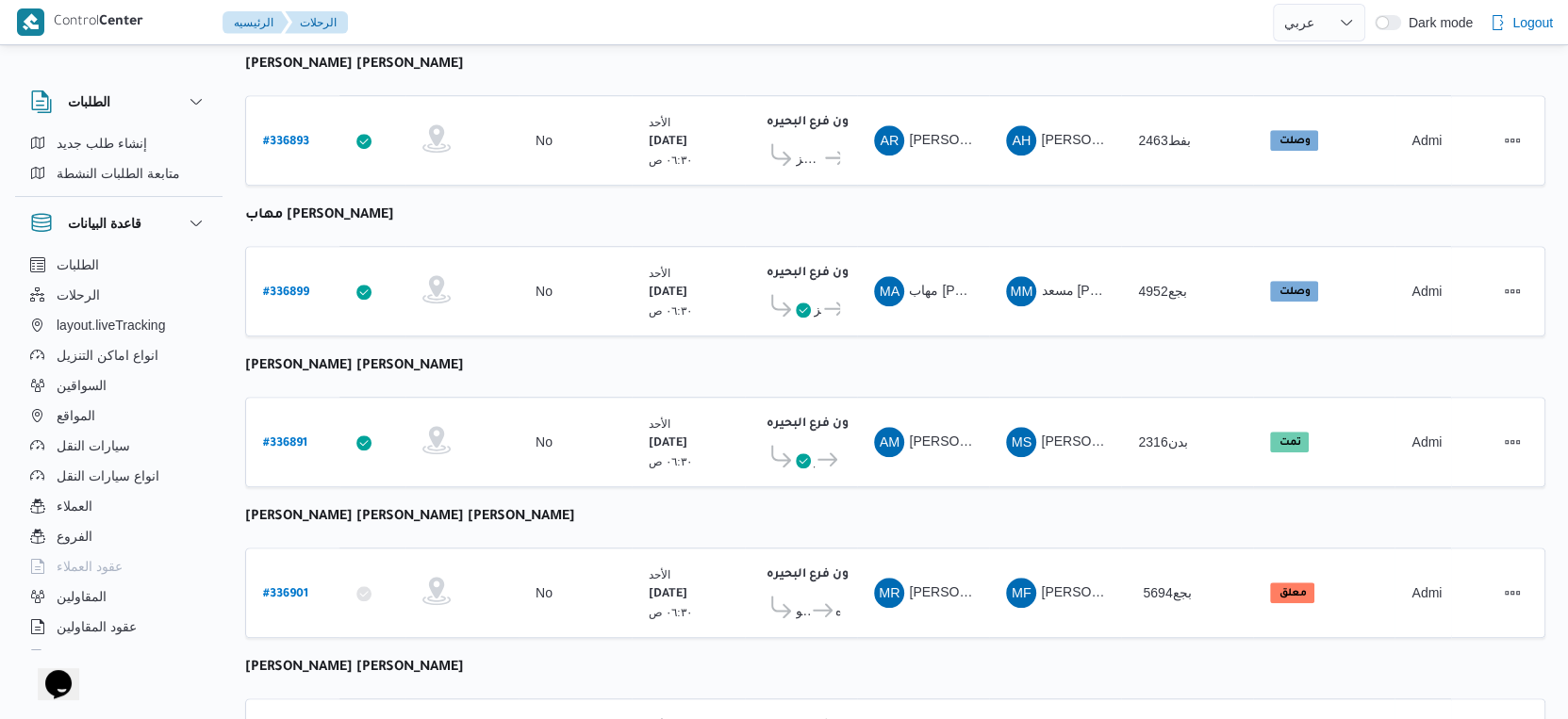
scroll to position [1362, 0]
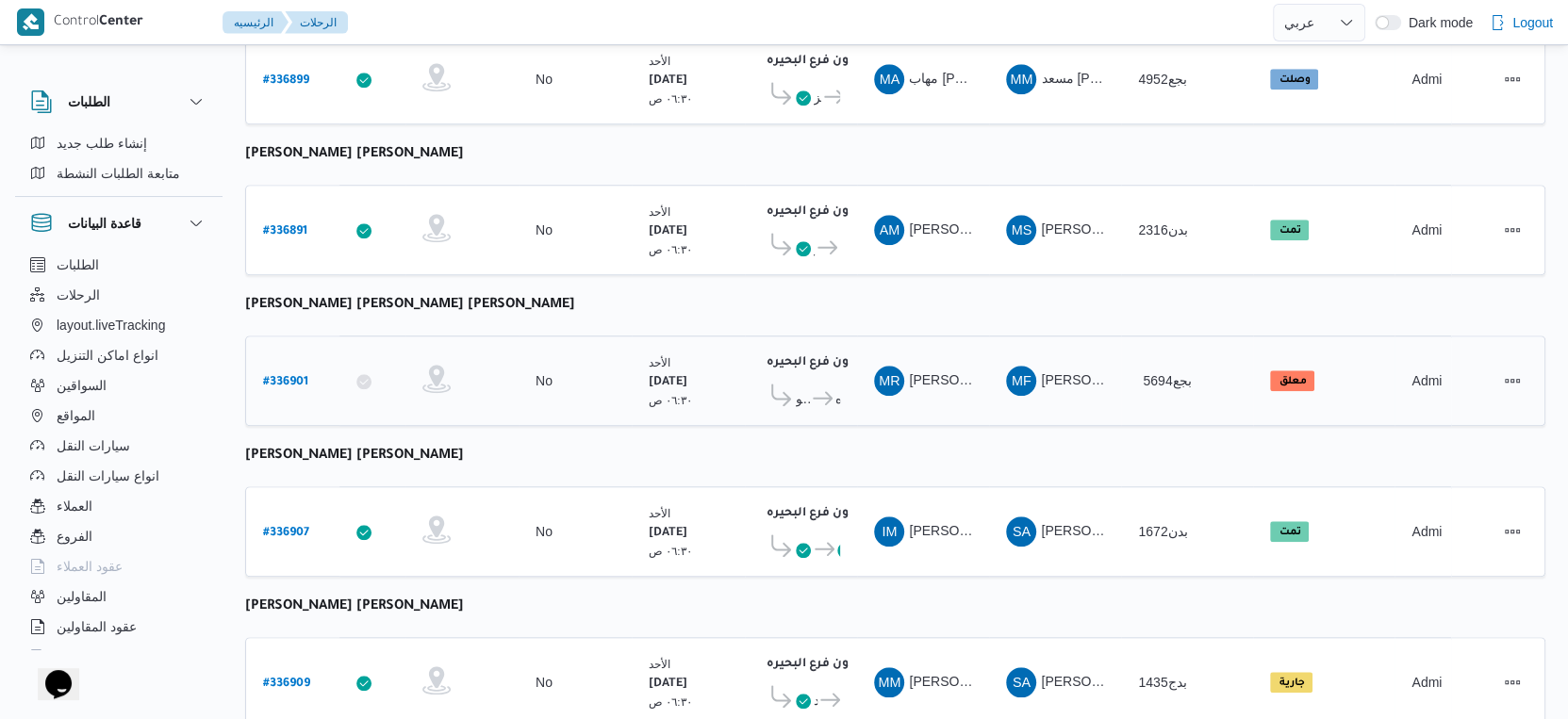
click at [836, 387] on span "دانون فرع البحيره" at bounding box center [837, 399] width 5 height 23
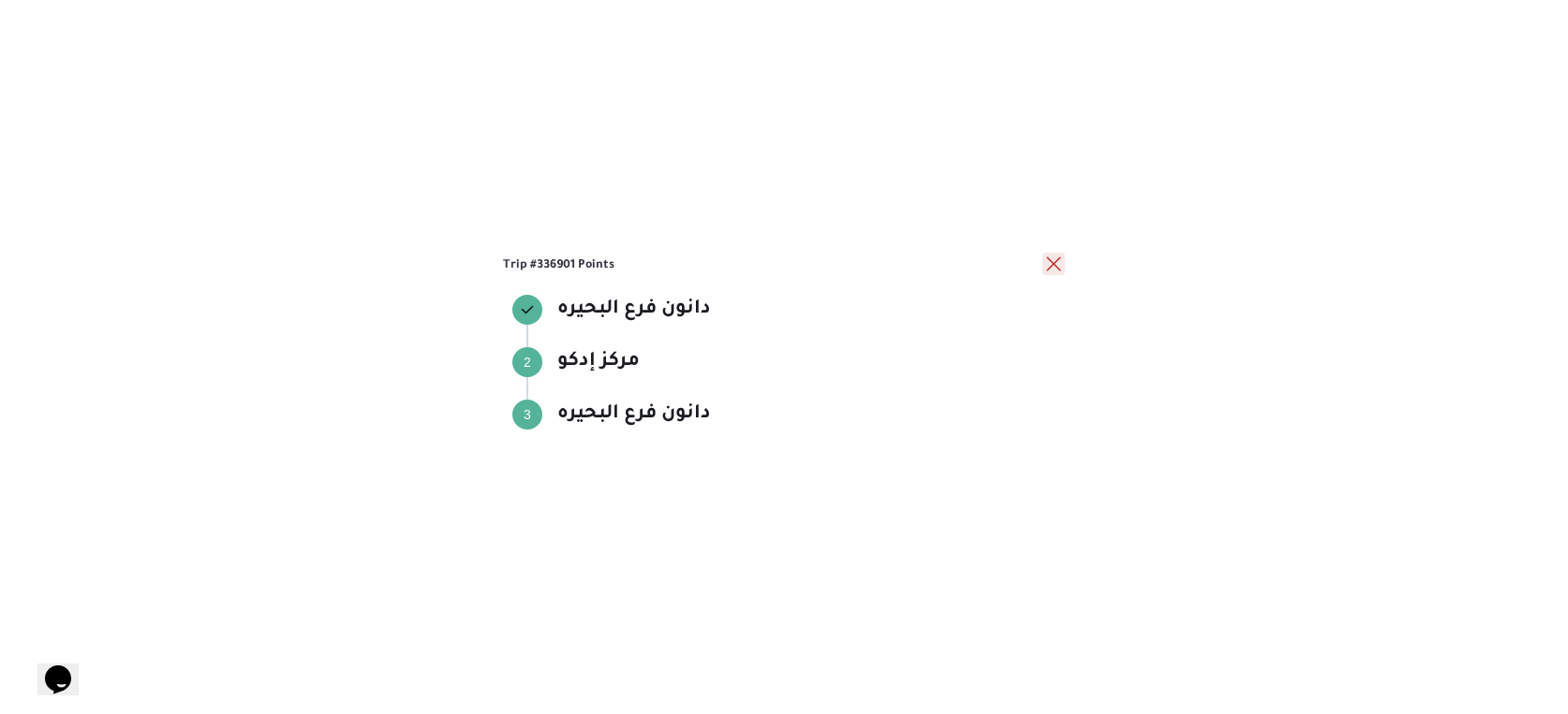
click at [1047, 264] on button "close" at bounding box center [1054, 264] width 23 height 23
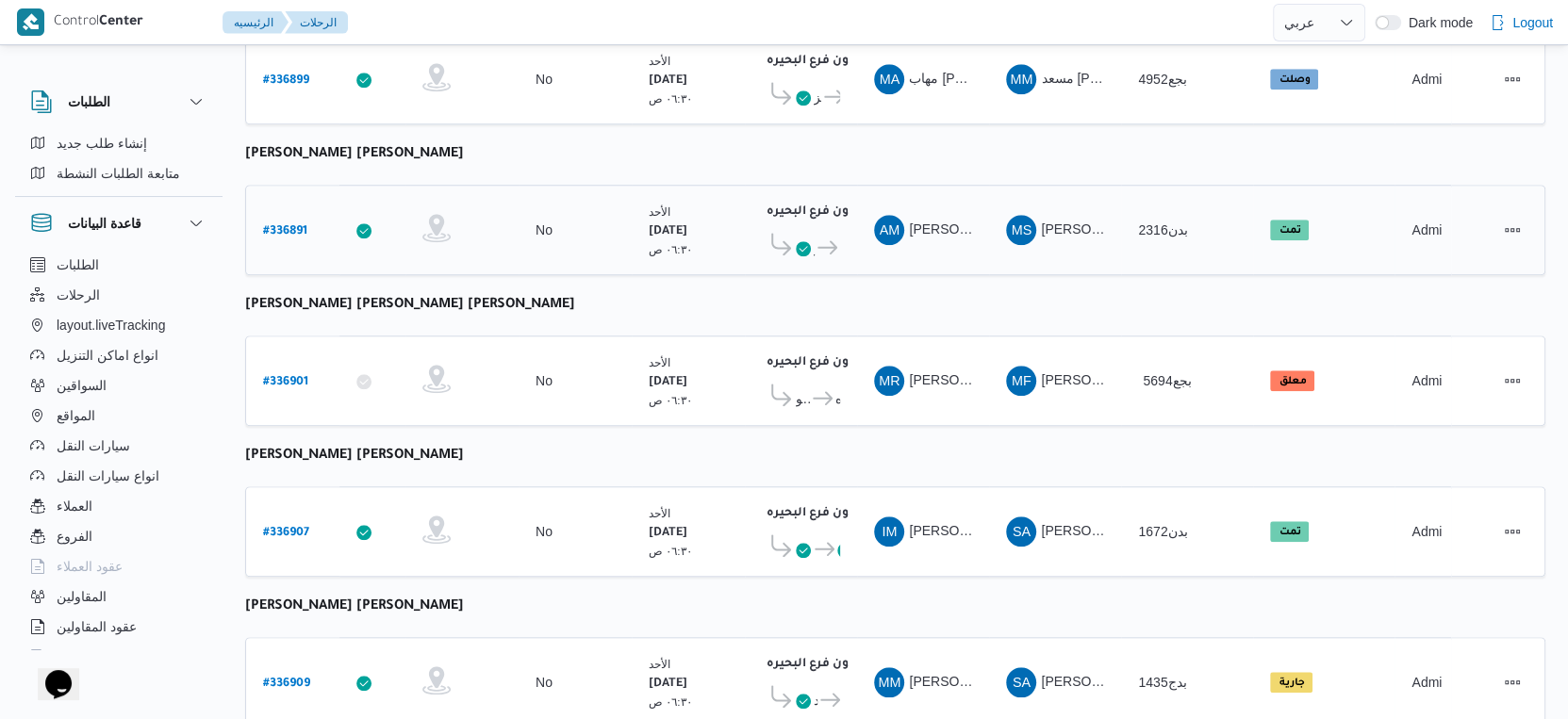
click at [298, 225] on b "# 336891" at bounding box center [285, 232] width 44 height 13
select select "ar"
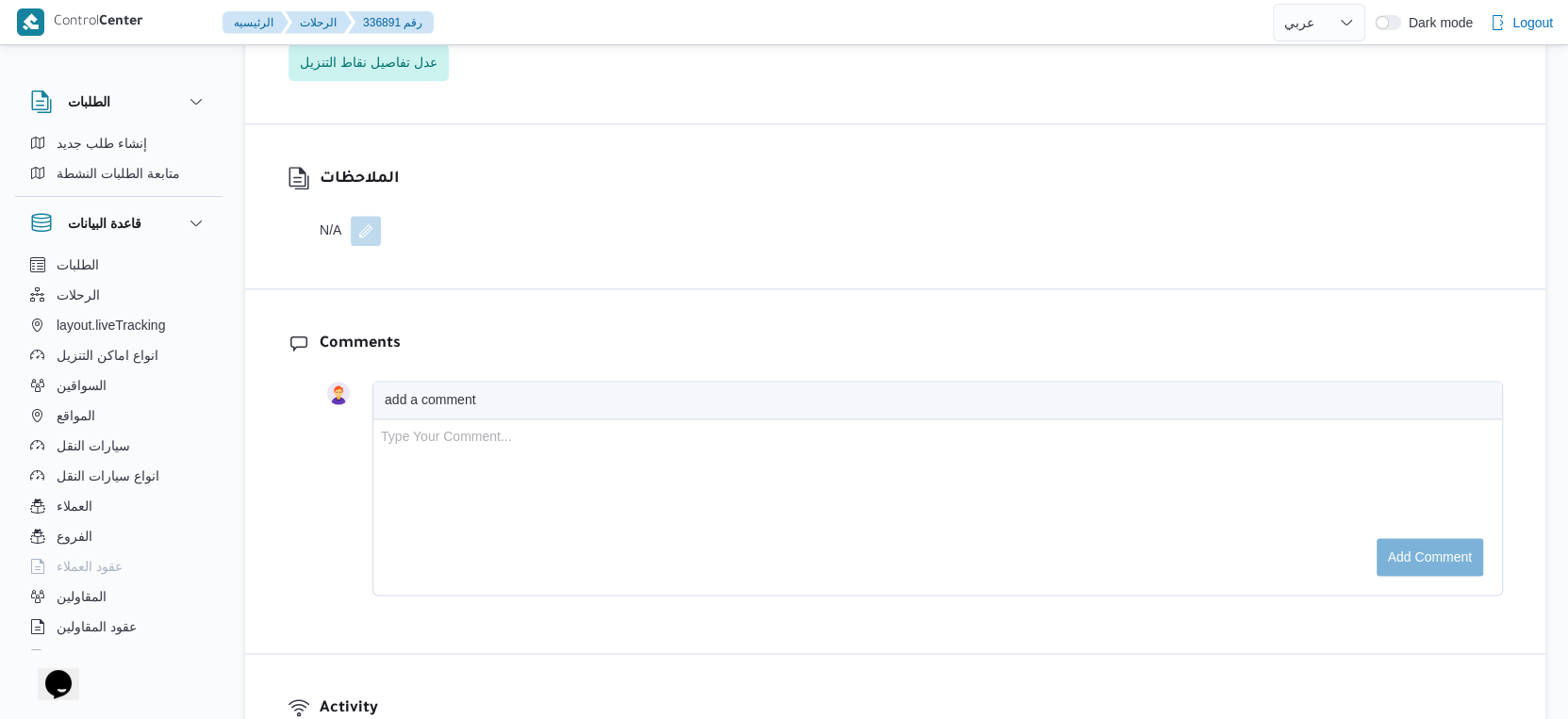
scroll to position [1572, 0]
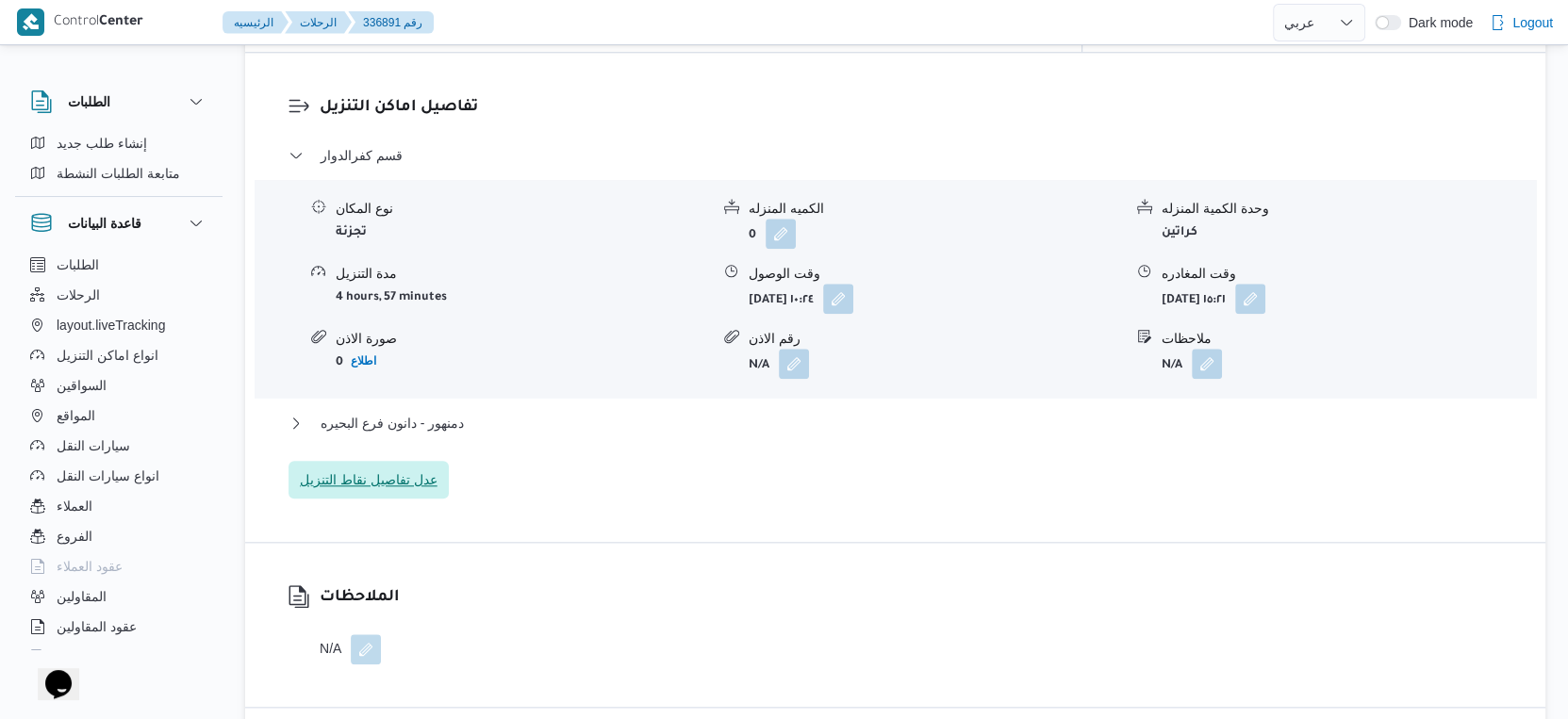
click at [361, 461] on span "عدل تفاصيل نقاط التنزيل" at bounding box center [369, 480] width 160 height 38
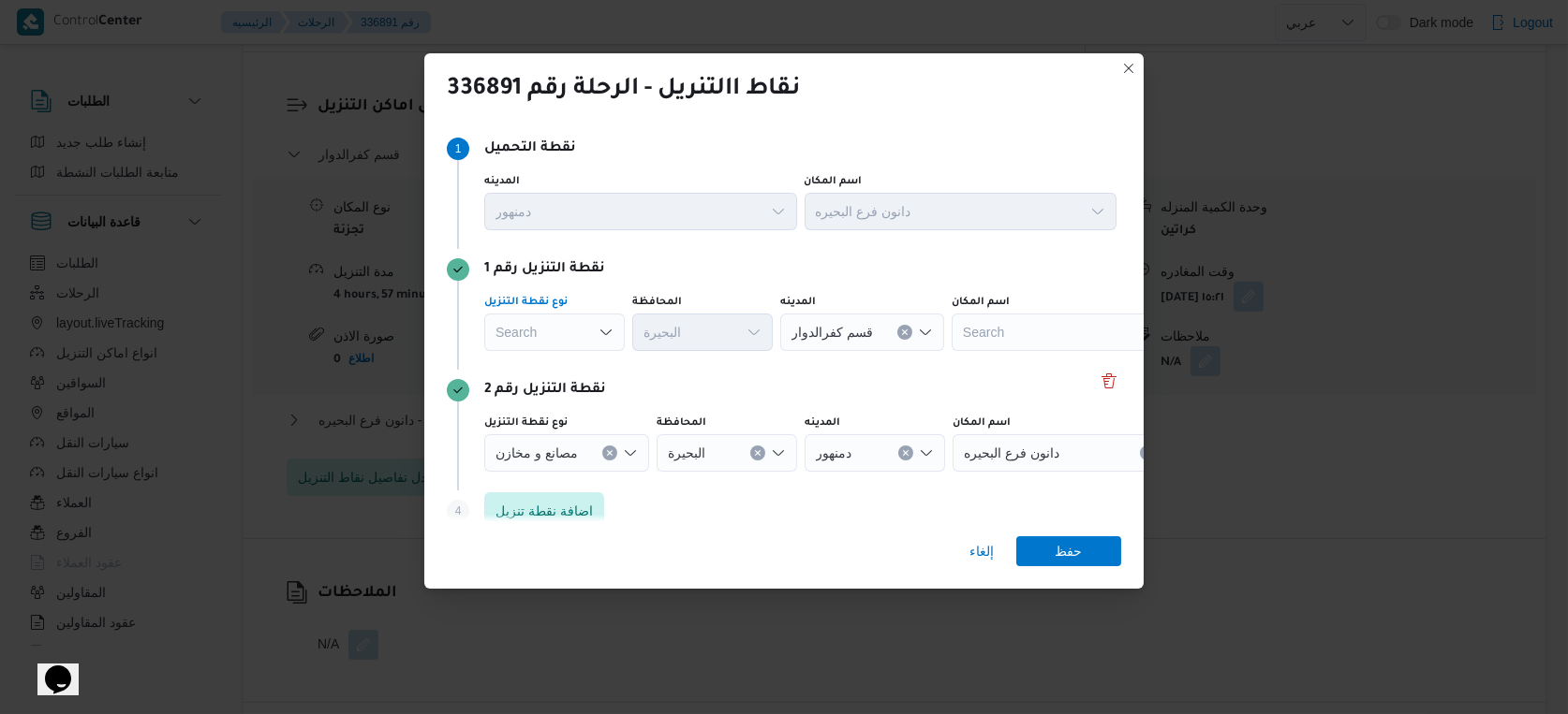
click at [550, 340] on div "Search" at bounding box center [554, 332] width 140 height 38
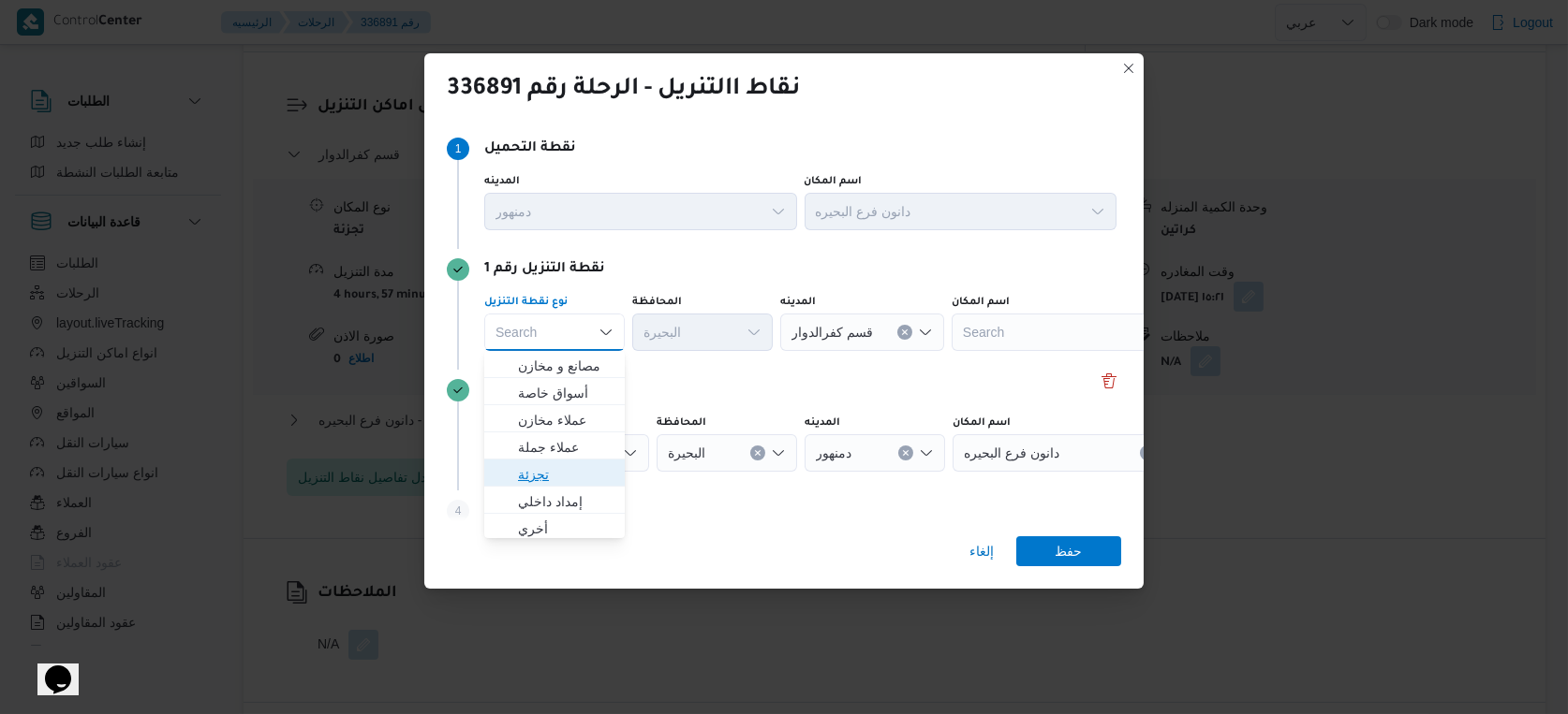
click at [566, 471] on span "تجزئة" at bounding box center [566, 474] width 96 height 23
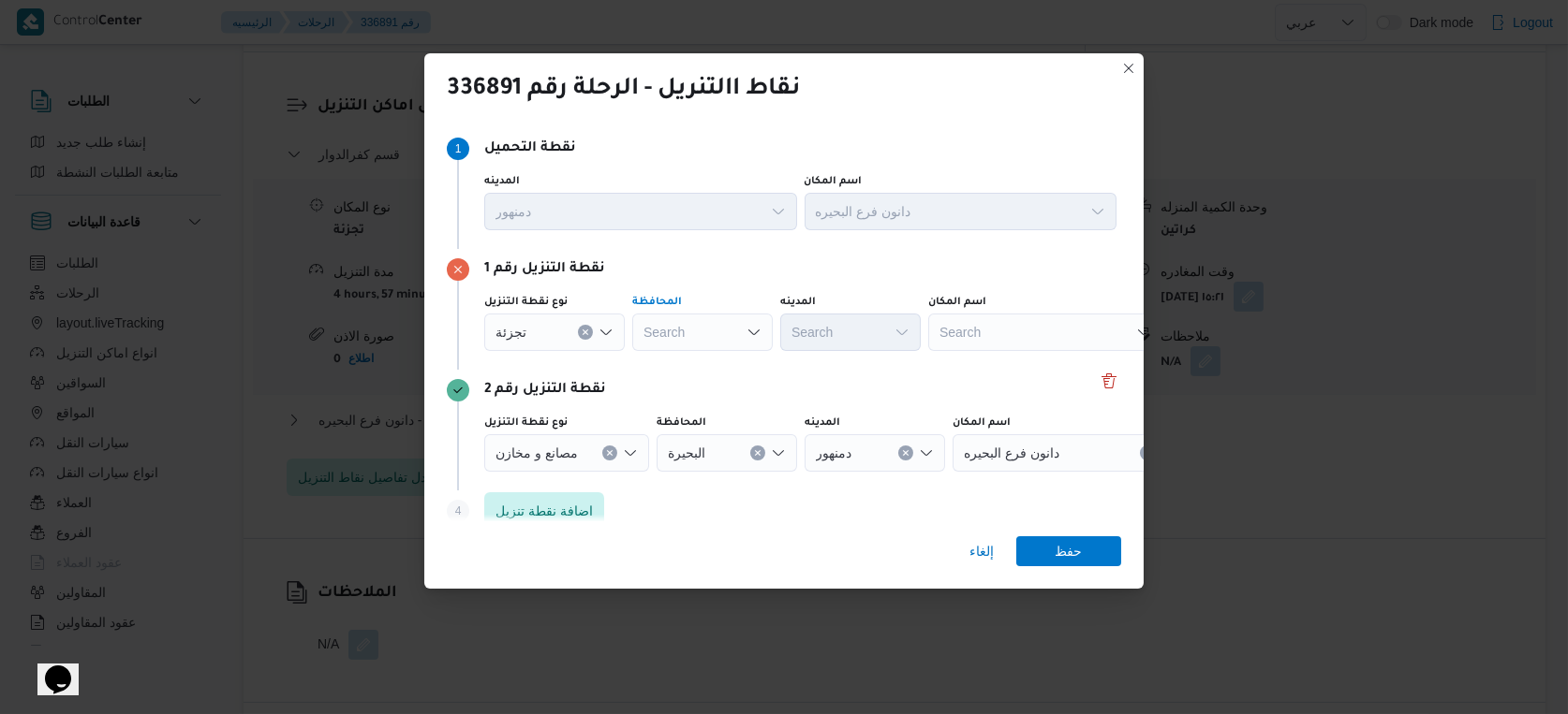
click at [692, 322] on div "Search" at bounding box center [702, 332] width 140 height 38
type input "البحير"
click at [702, 331] on div "البحير البحير Combo box. Selected. البحير. Selected. Combo box input. Search. T…" at bounding box center [702, 332] width 140 height 38
click at [708, 371] on span "البحير ة" at bounding box center [713, 366] width 96 height 23
click at [820, 322] on div "Search" at bounding box center [851, 332] width 140 height 38
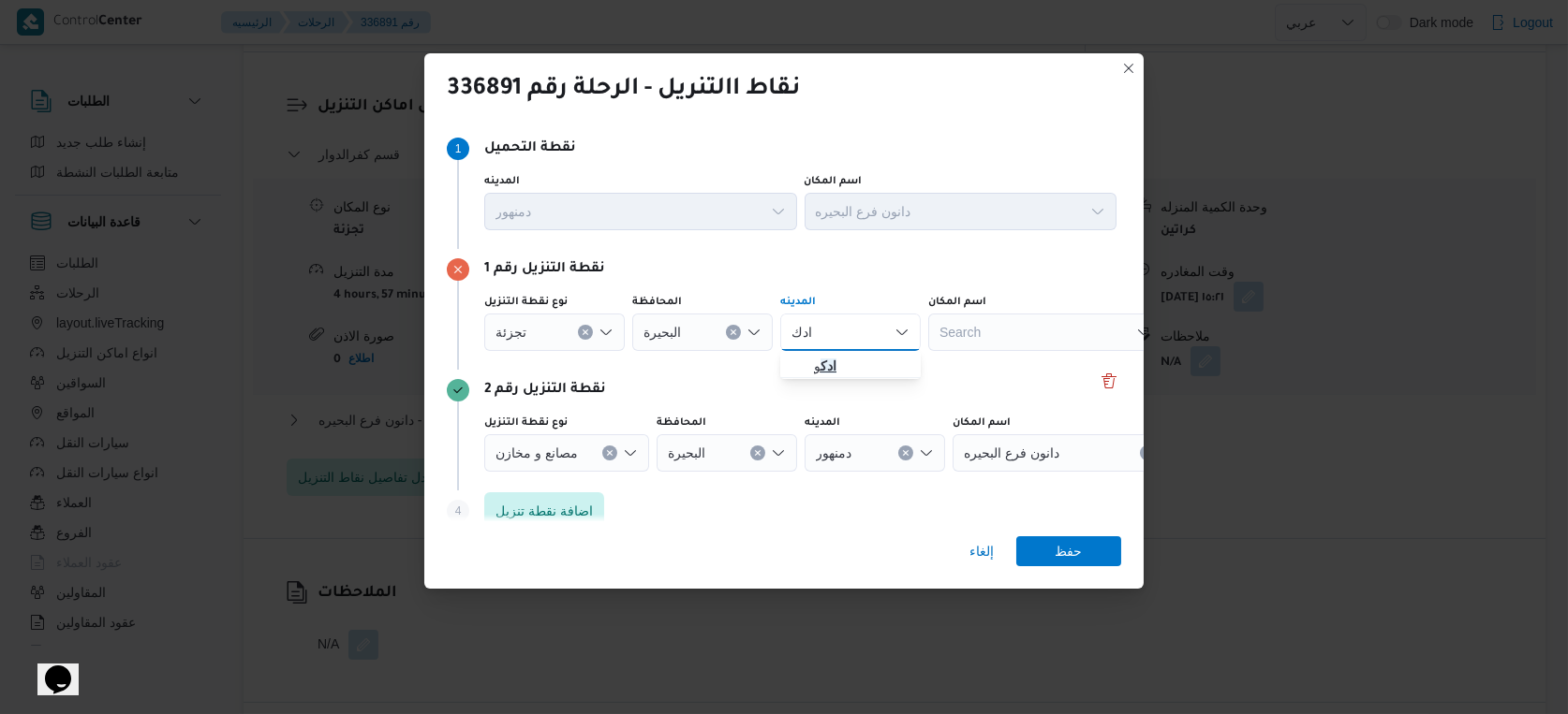
type input "ادك"
click at [840, 357] on span "ادك و" at bounding box center [861, 366] width 96 height 23
click at [883, 333] on icon "Clear input" at bounding box center [881, 332] width 8 height 8
type input "مركز"
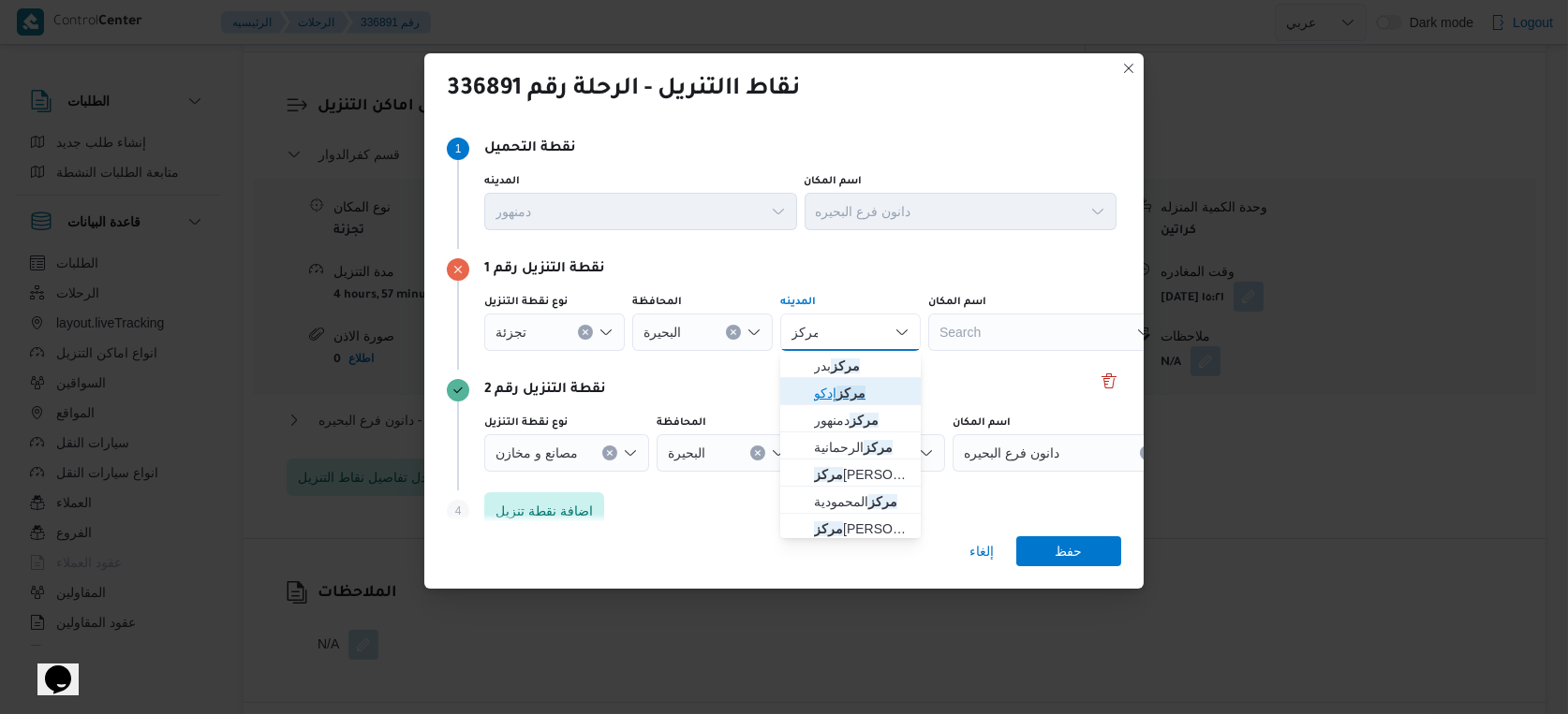
click at [851, 395] on mark "مركز" at bounding box center [851, 393] width 29 height 15
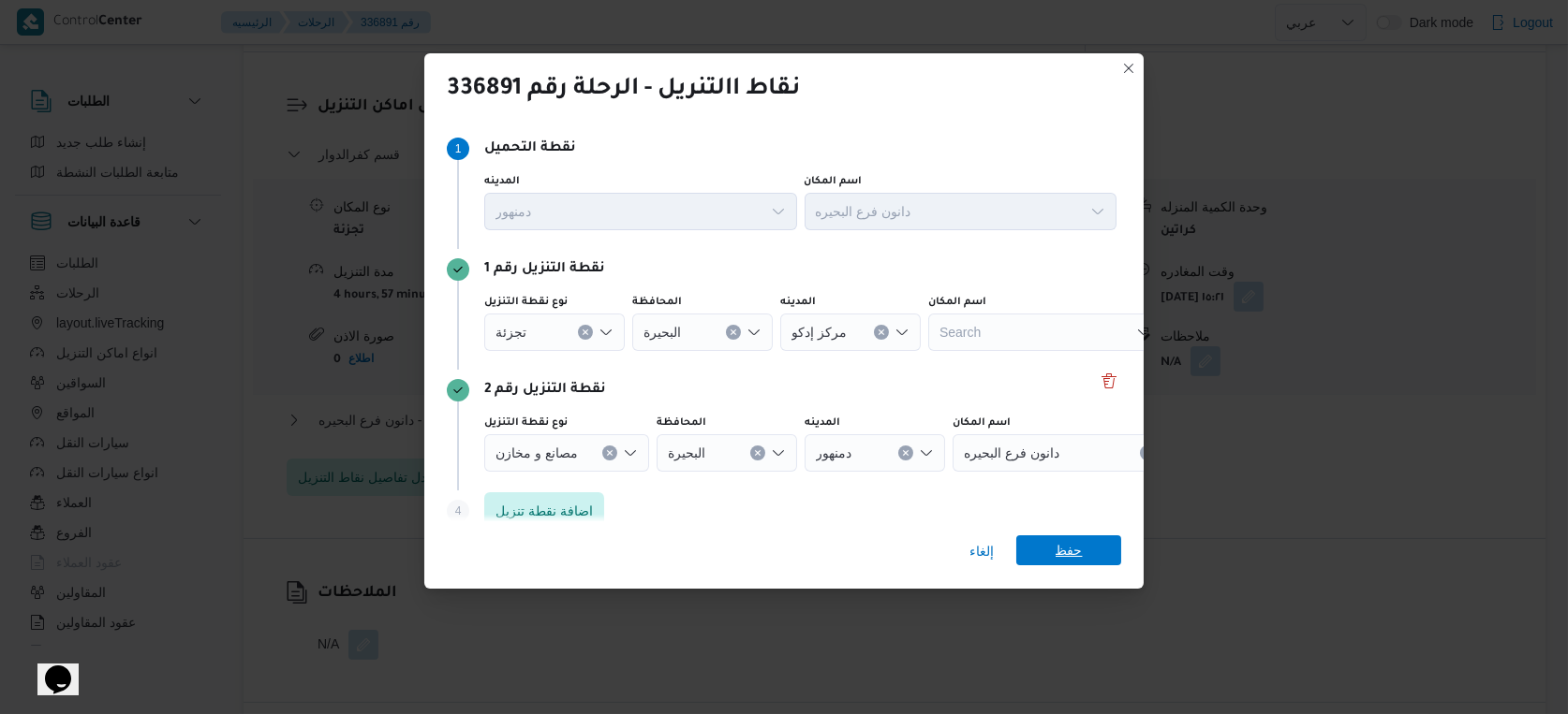
click at [1073, 544] on span "حفظ" at bounding box center [1069, 550] width 27 height 30
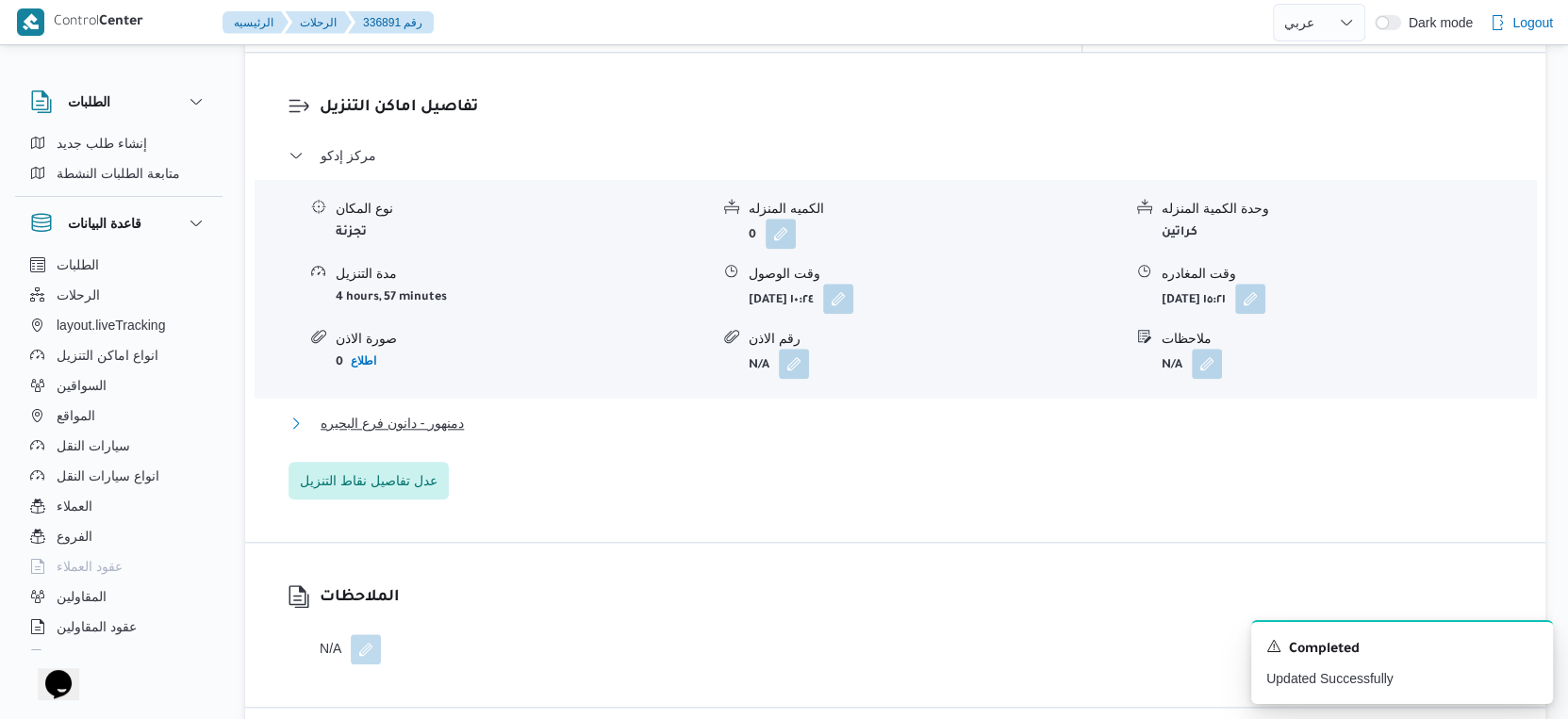
click at [458, 412] on span "دمنهور - دانون فرع البحيره" at bounding box center [392, 423] width 143 height 23
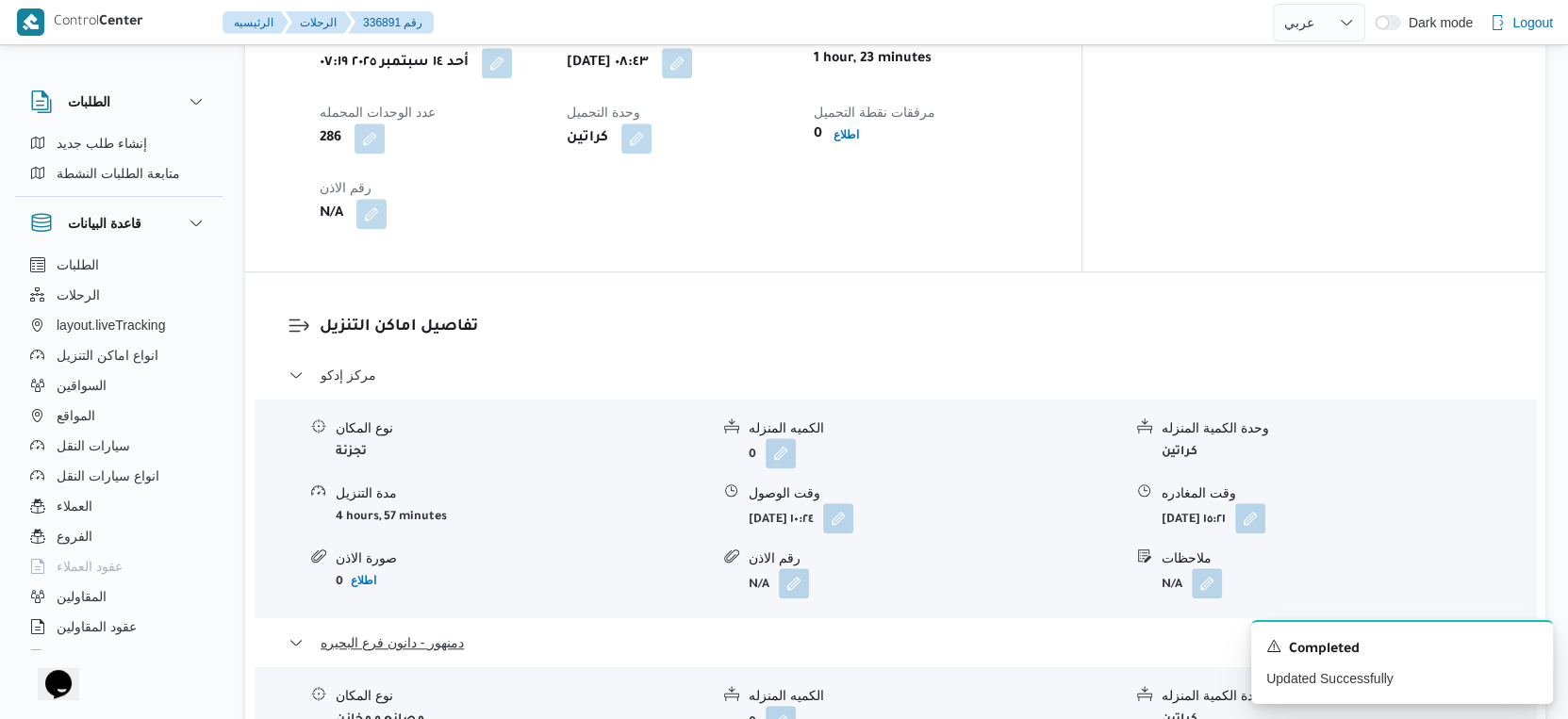
scroll to position [1362, 0]
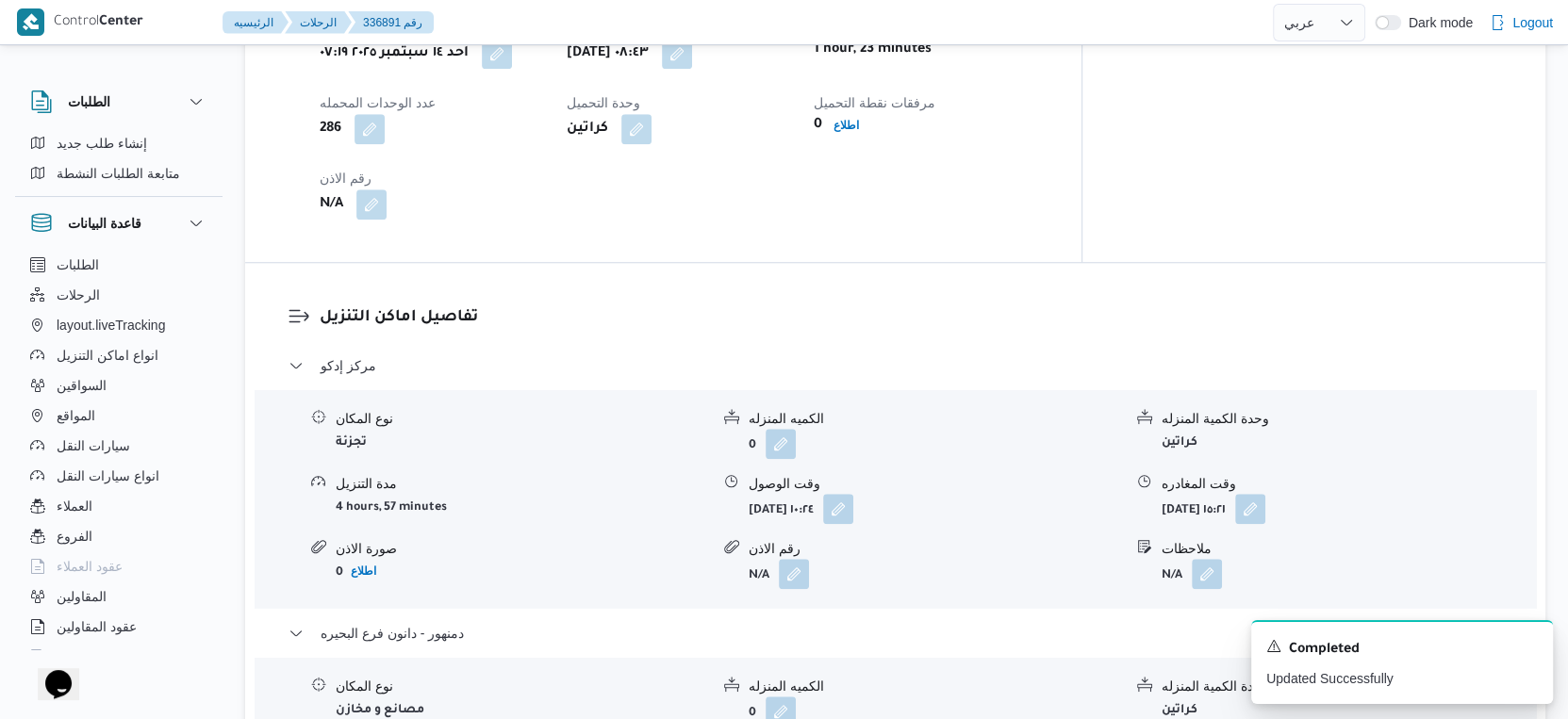
select select "ar"
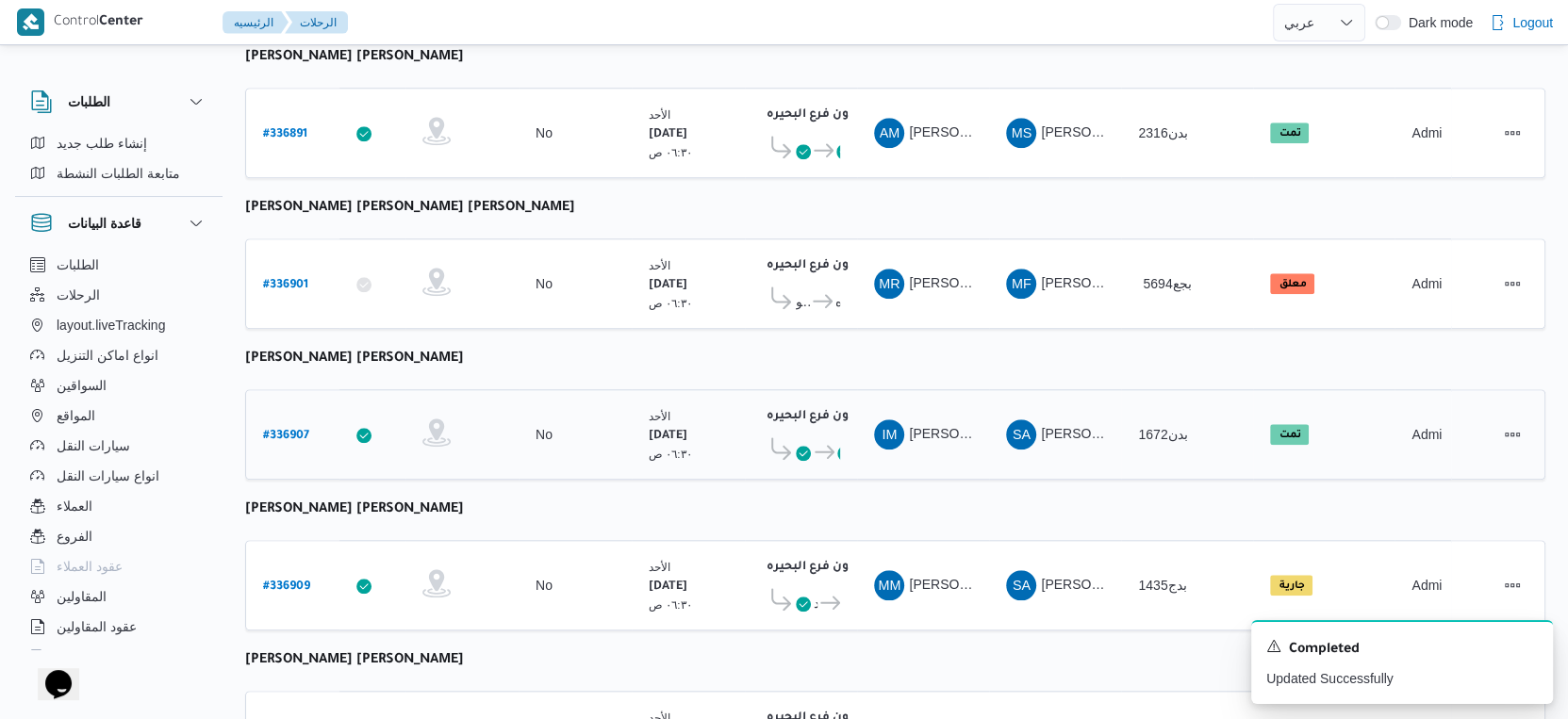
scroll to position [1538, 0]
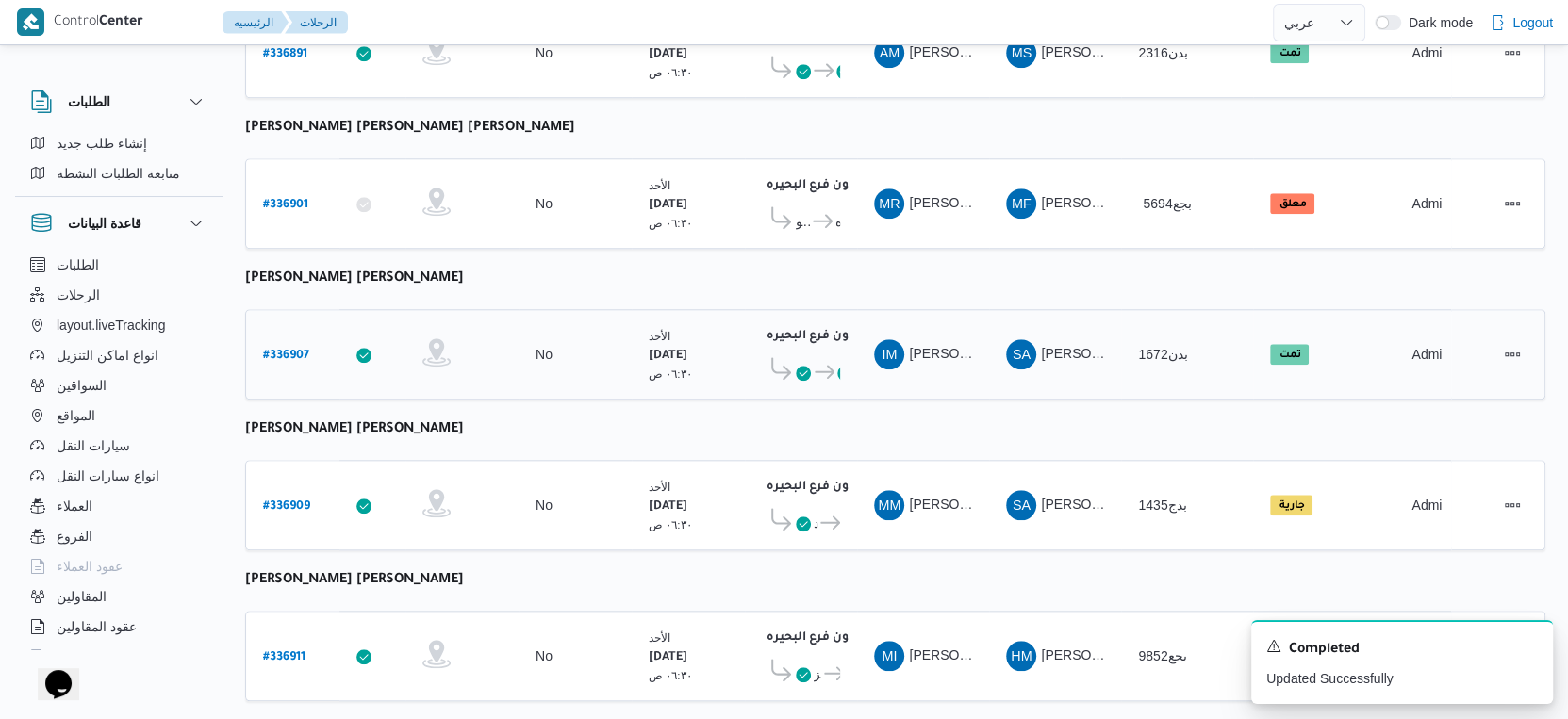
click at [815, 365] on icon at bounding box center [824, 372] width 20 height 14
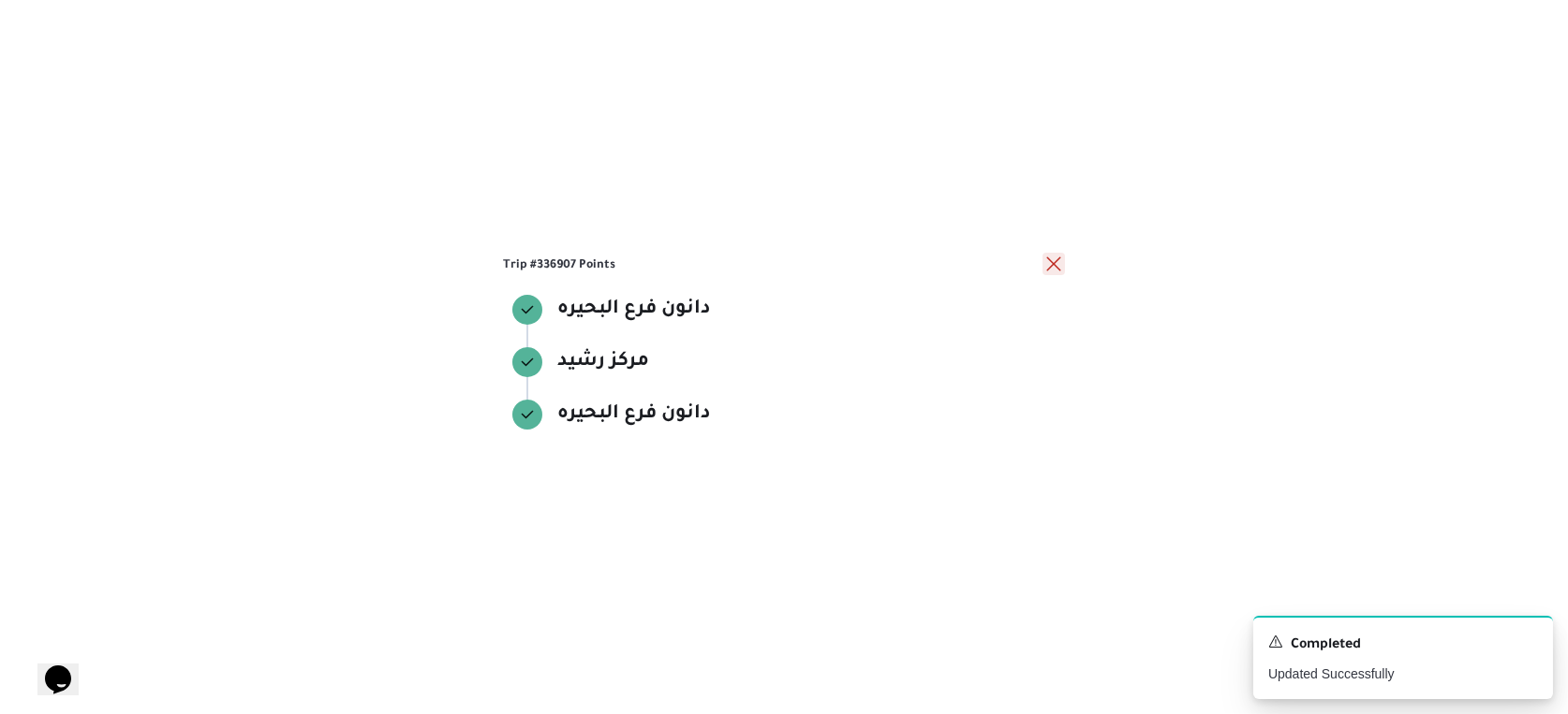
click at [1062, 266] on button "close" at bounding box center [1054, 264] width 23 height 23
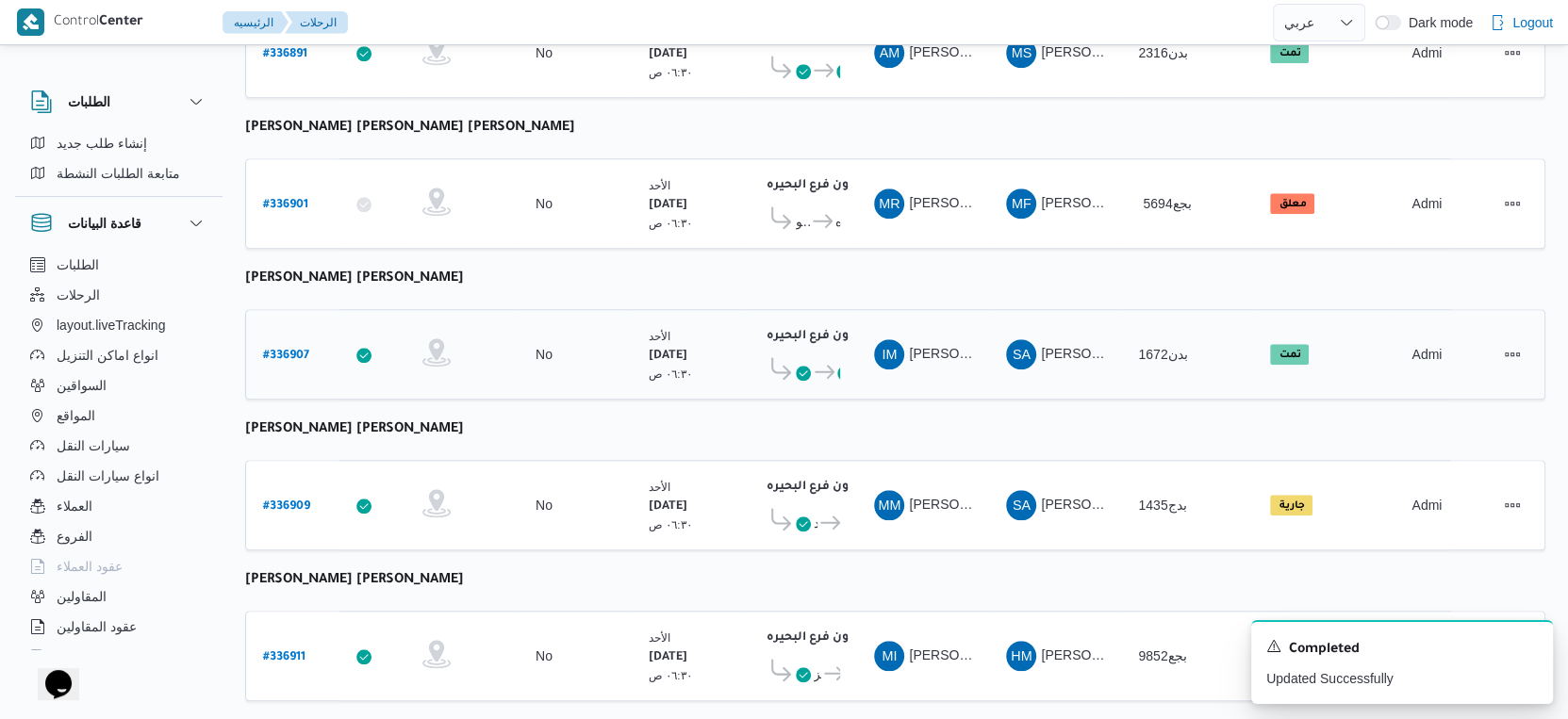
click at [825, 365] on icon at bounding box center [824, 372] width 20 height 14
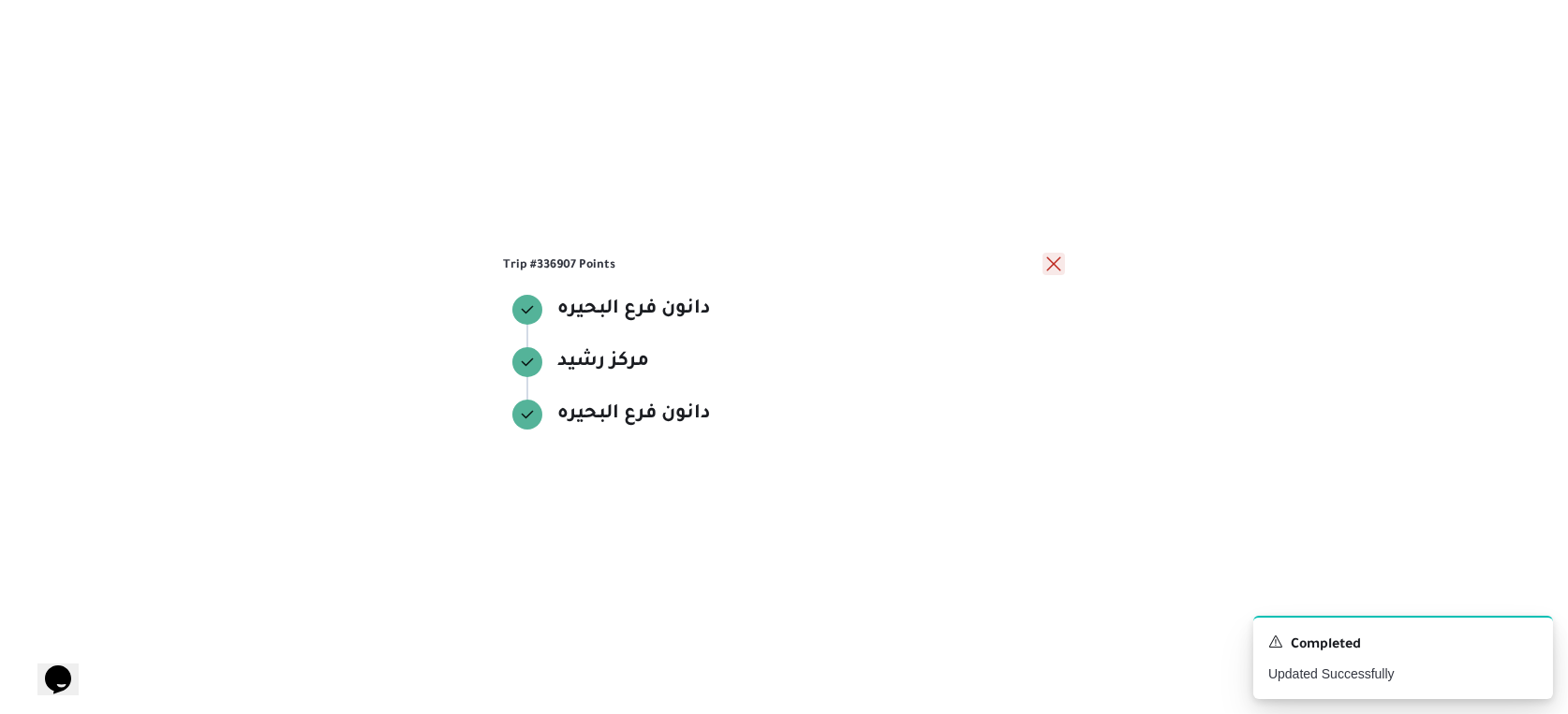
click at [1054, 262] on button "close" at bounding box center [1054, 264] width 23 height 23
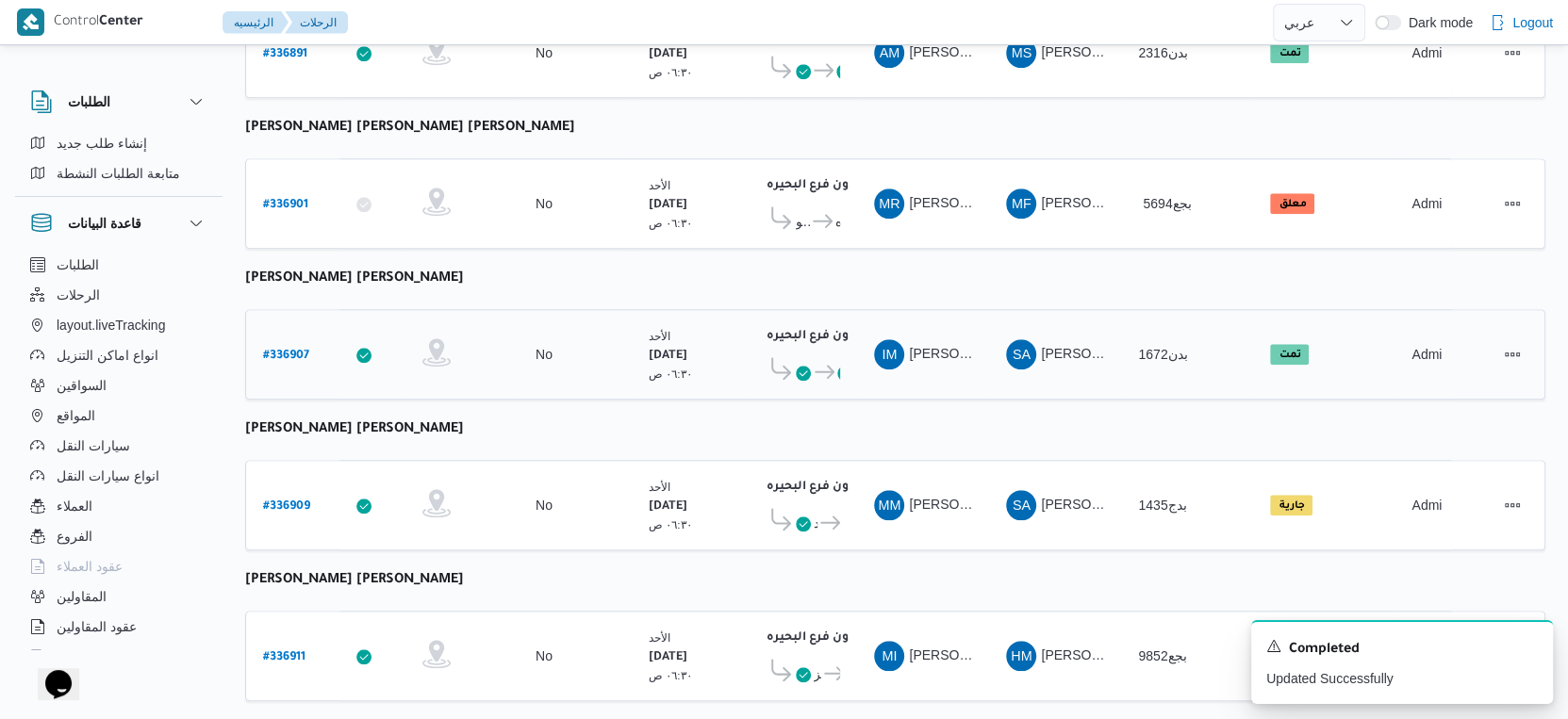
click at [817, 365] on icon at bounding box center [824, 372] width 20 height 14
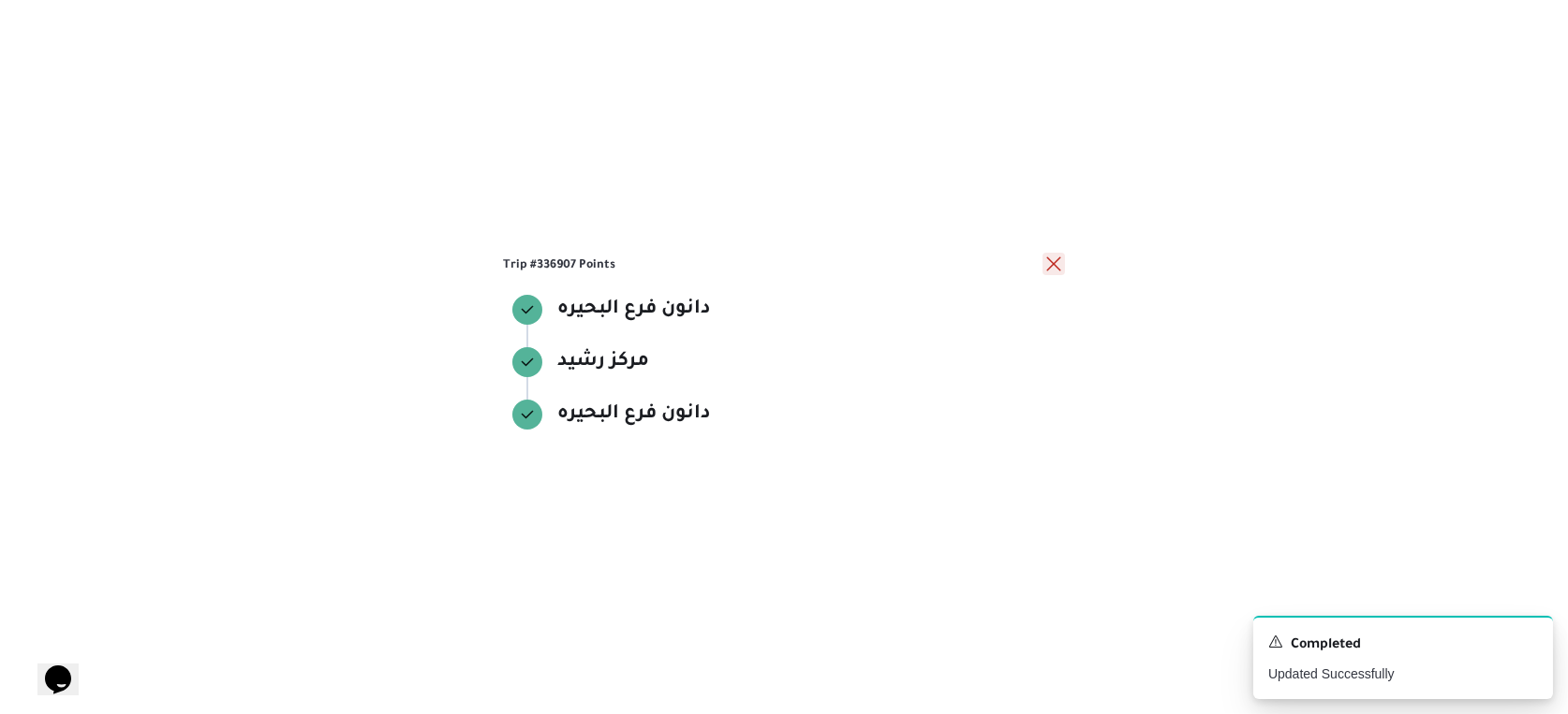
click at [1060, 260] on button "close" at bounding box center [1054, 264] width 23 height 23
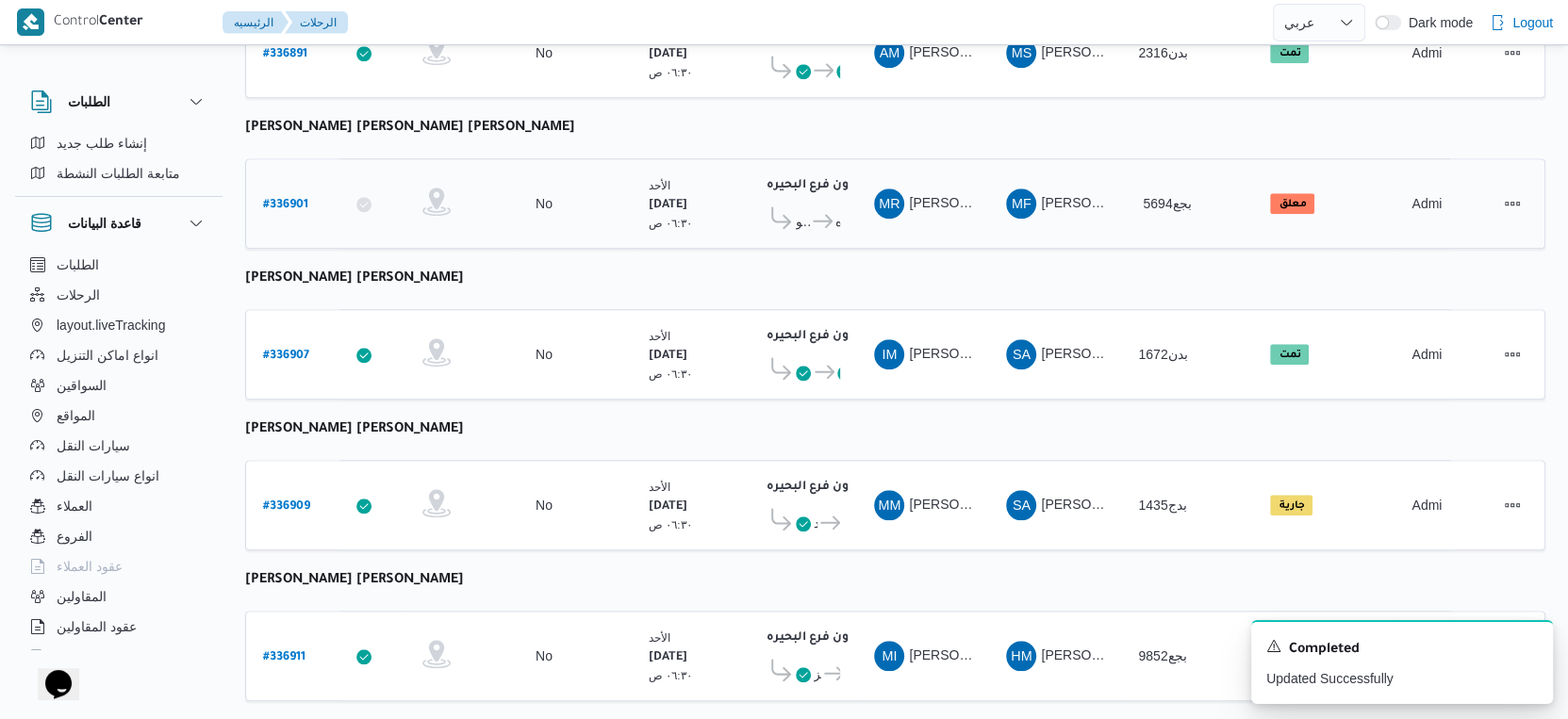
click at [285, 199] on b "# 336901" at bounding box center [285, 206] width 45 height 13
select select "ar"
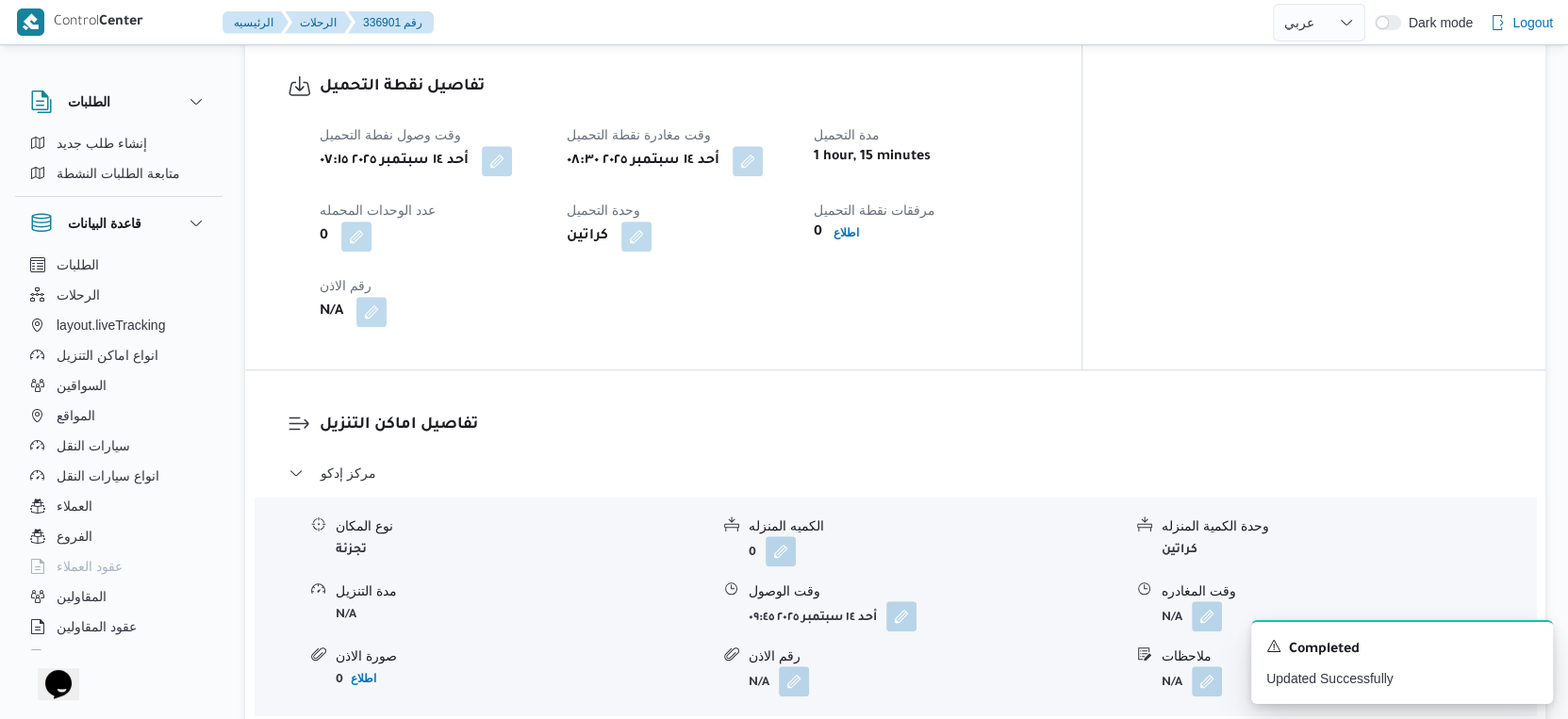
scroll to position [1362, 0]
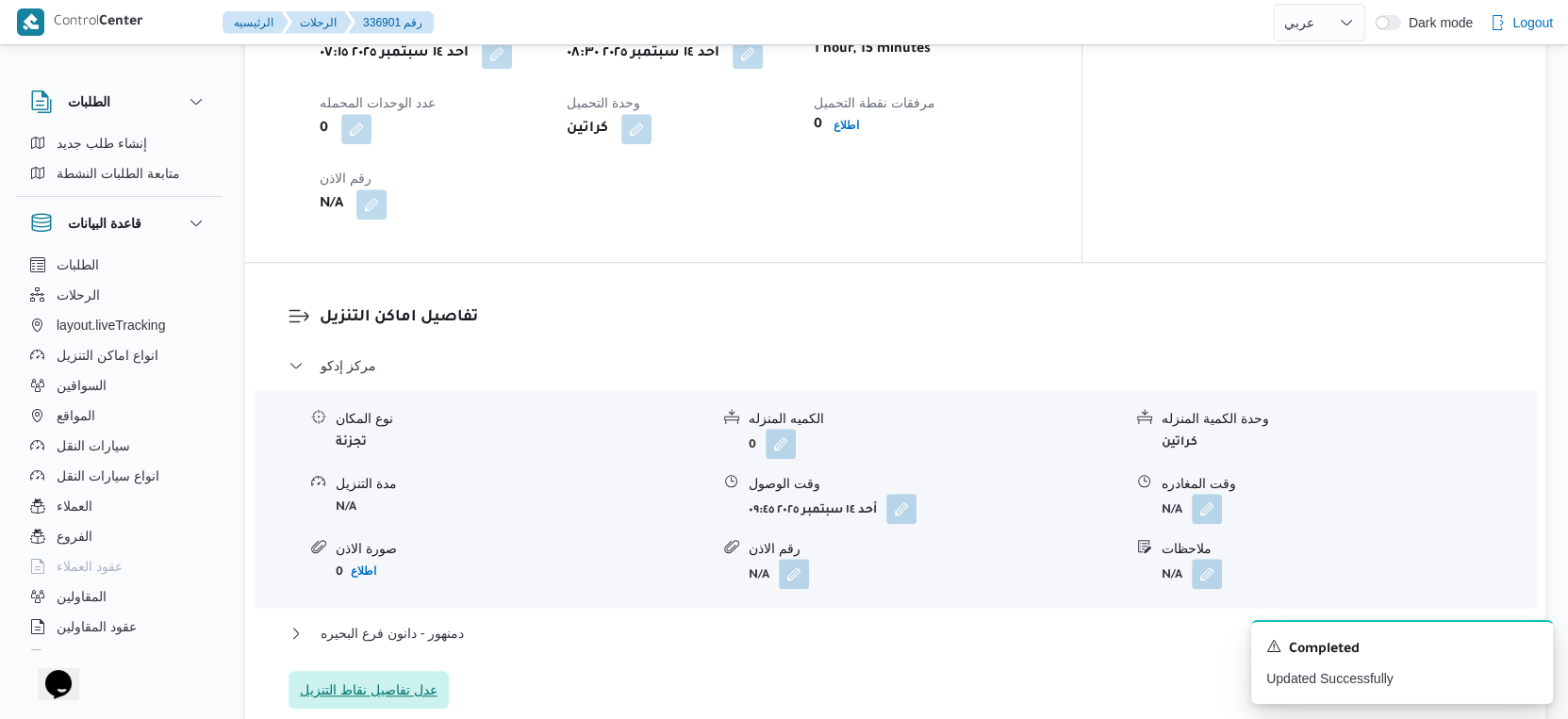
click at [382, 685] on span "عدل تفاصيل نقاط التنزيل" at bounding box center [368, 690] width 137 height 23
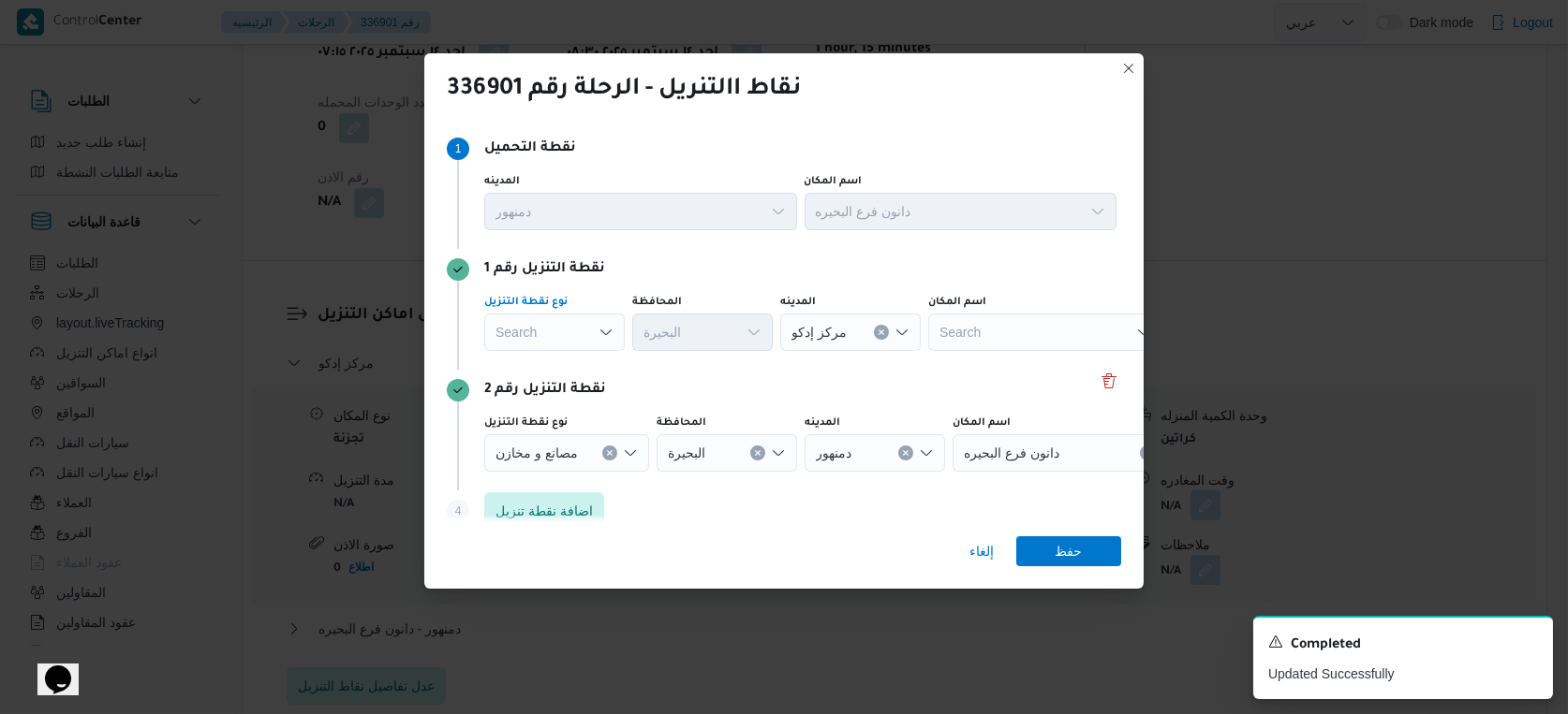
click at [569, 330] on div "Search" at bounding box center [554, 332] width 140 height 38
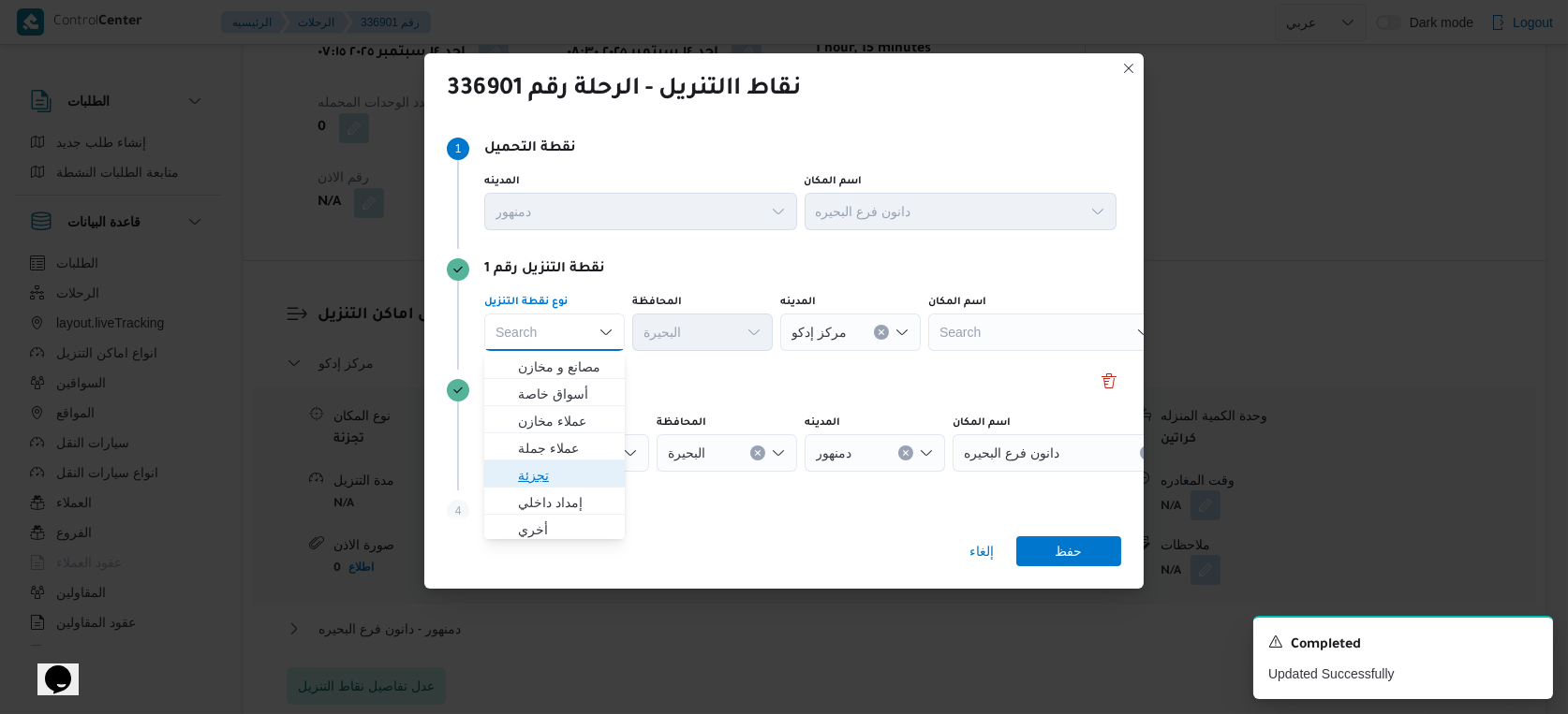
click at [570, 468] on span "تجزئة" at bounding box center [566, 475] width 96 height 23
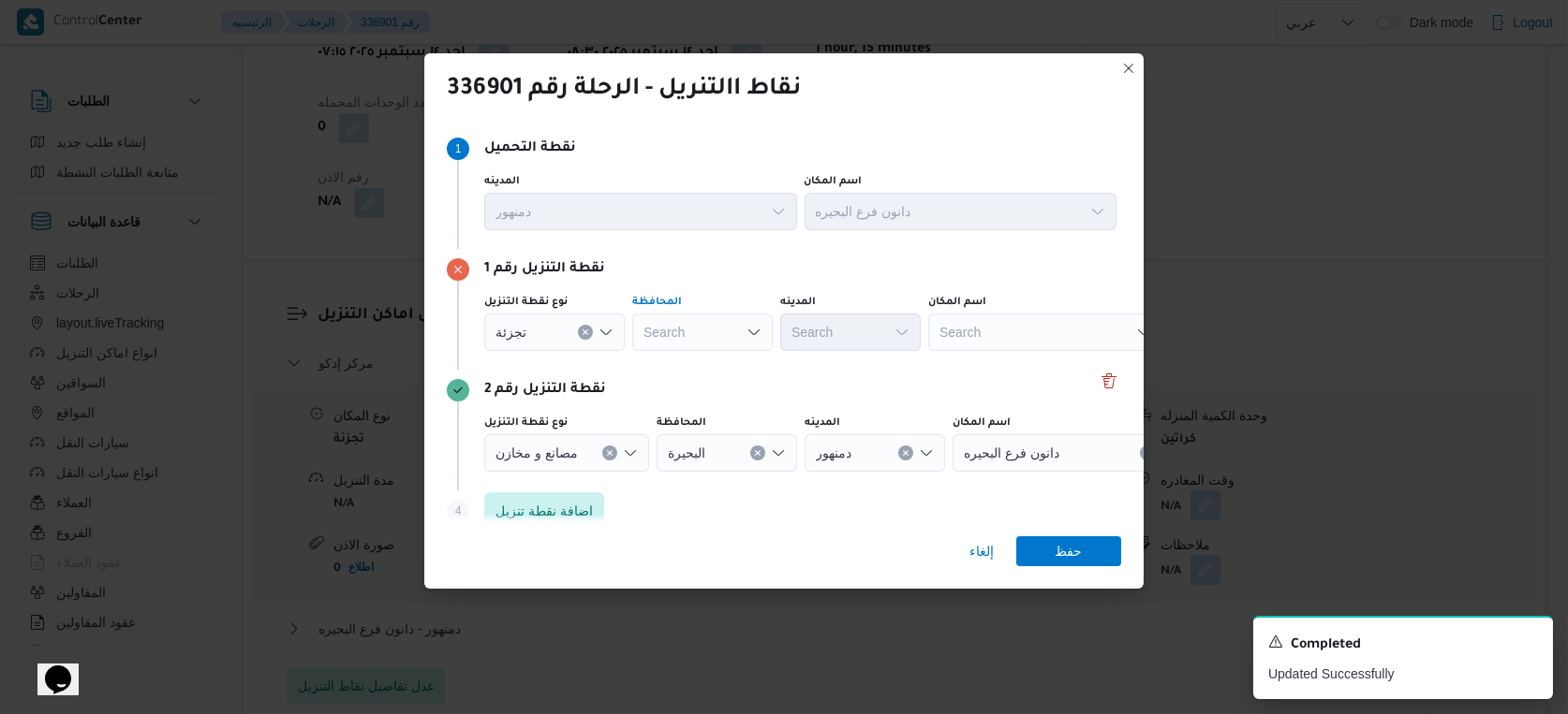
click at [698, 333] on div "Search" at bounding box center [702, 332] width 140 height 38
type input "البحير"
click at [698, 333] on div "[PERSON_NAME] [PERSON_NAME]" at bounding box center [702, 332] width 140 height 38
click at [704, 367] on span "البحير ة" at bounding box center [713, 367] width 96 height 23
click at [841, 334] on div "Search" at bounding box center [851, 332] width 140 height 38
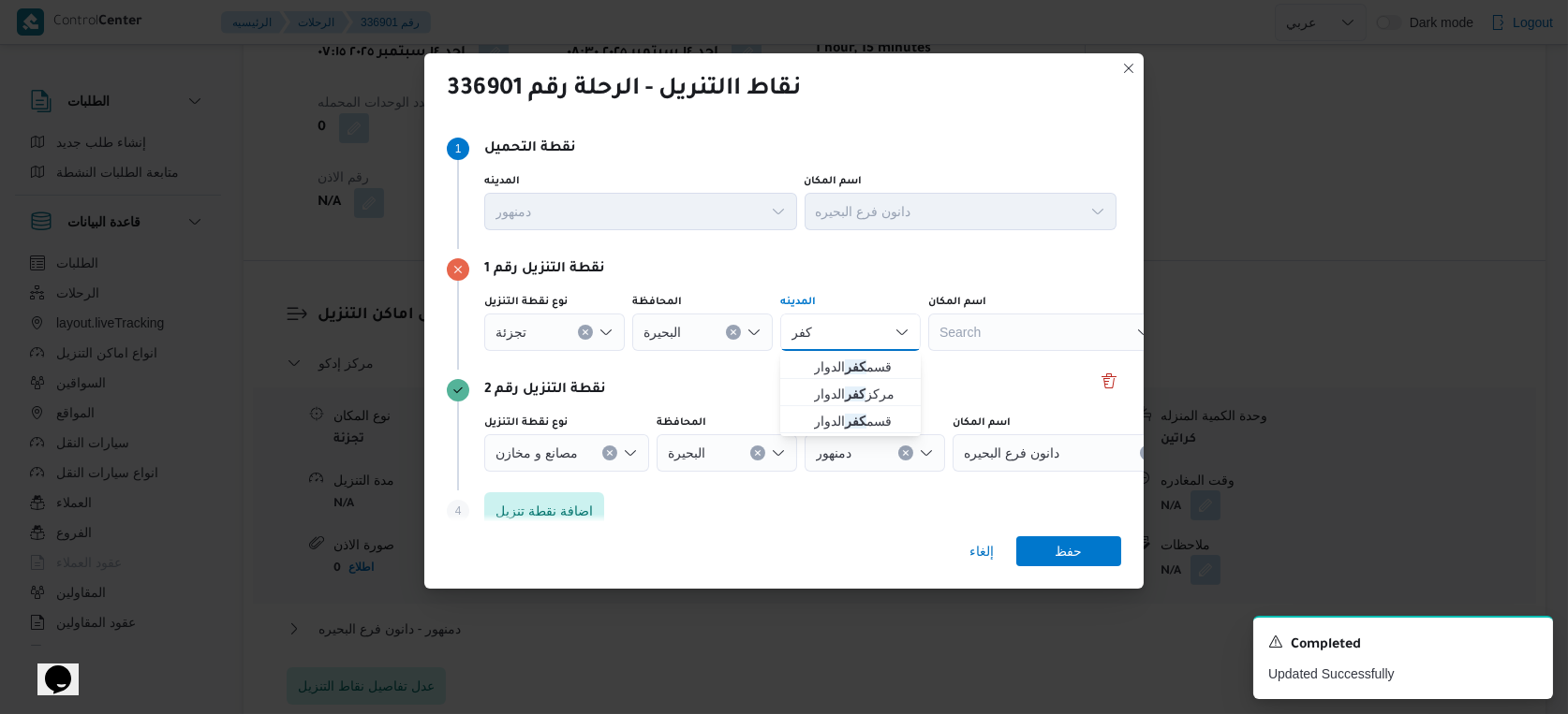
type input "كفر"
click at [868, 285] on div "نقطة التنزيل رقم 1 نوع نقطة التنزيل تجزئة المحافظة ال[GEOGRAPHIC_DATA]ه [GEOGRA…" at bounding box center [784, 310] width 675 height 121
click at [839, 336] on div "[GEOGRAPHIC_DATA]" at bounding box center [851, 332] width 140 height 38
click at [869, 366] on span "قسم كفر الدوار" at bounding box center [861, 367] width 96 height 23
click at [1072, 551] on span "حفظ" at bounding box center [1069, 550] width 27 height 30
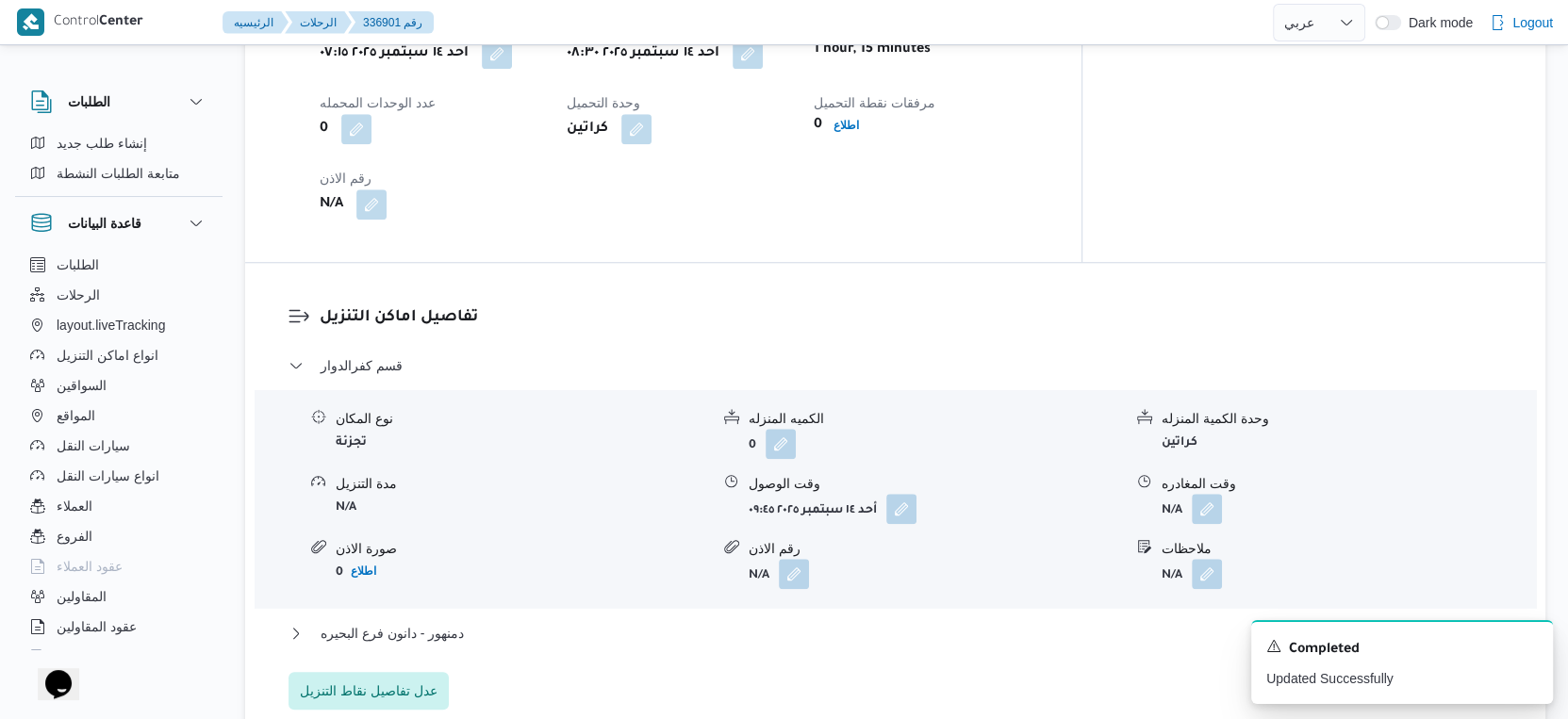
select select "ar"
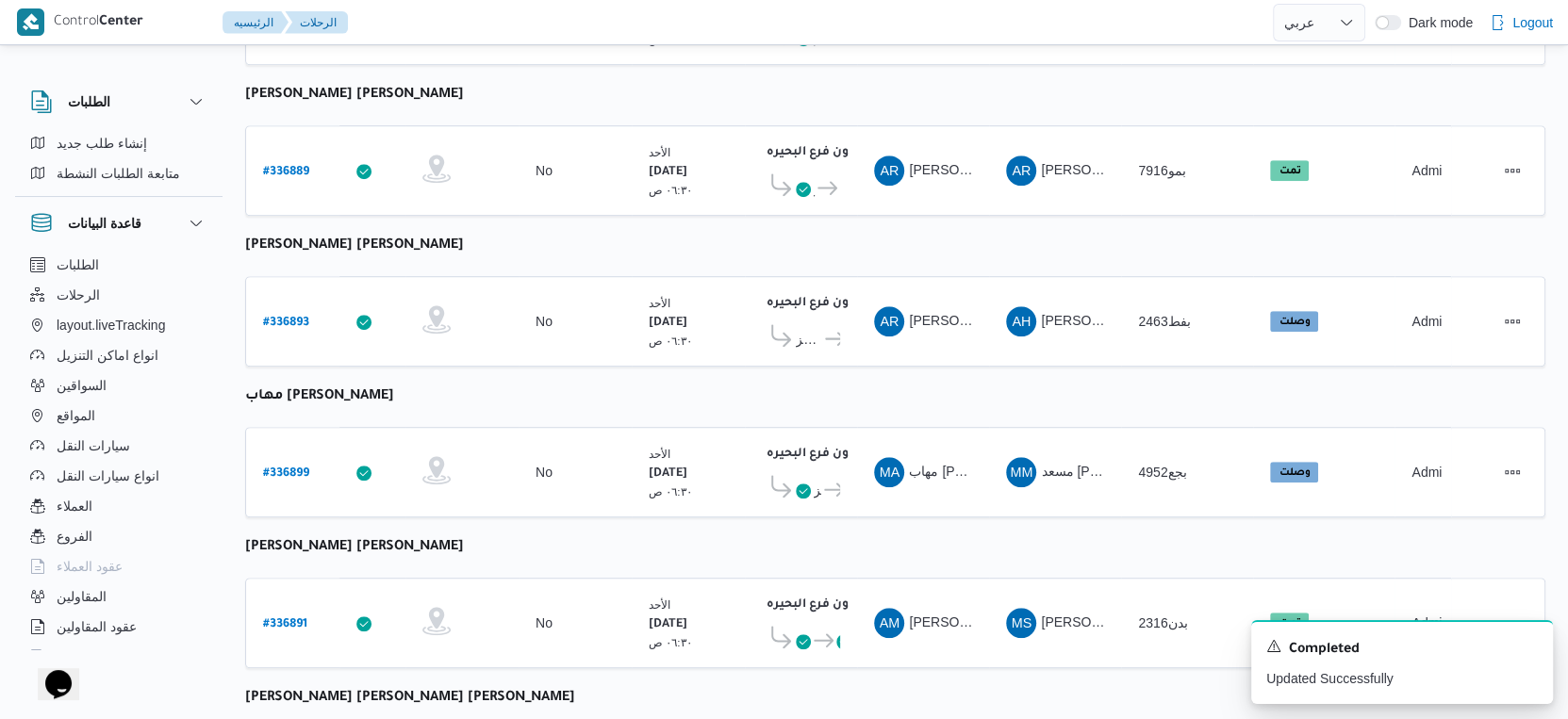
scroll to position [1362, 0]
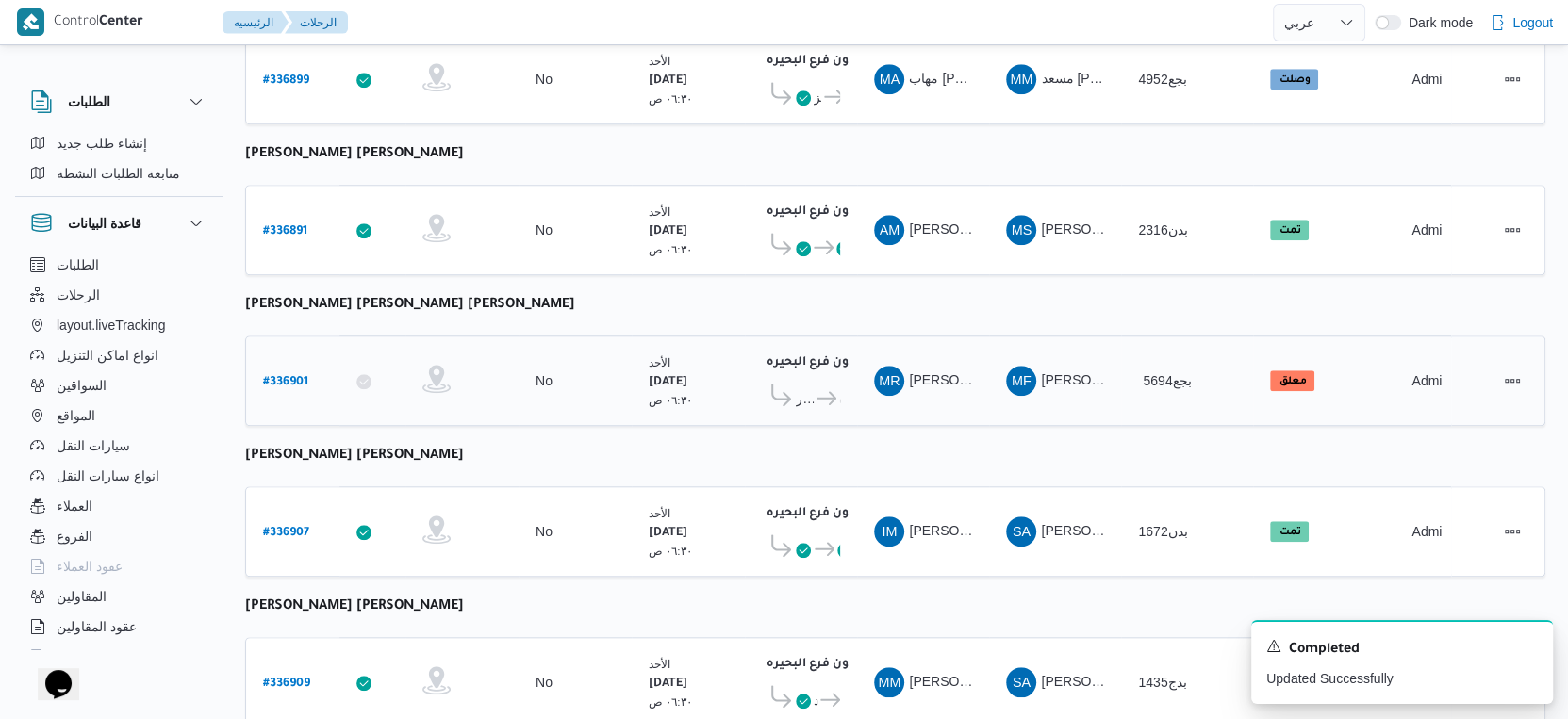
click at [802, 387] on span "قسم كفرالدوار" at bounding box center [804, 399] width 18 height 23
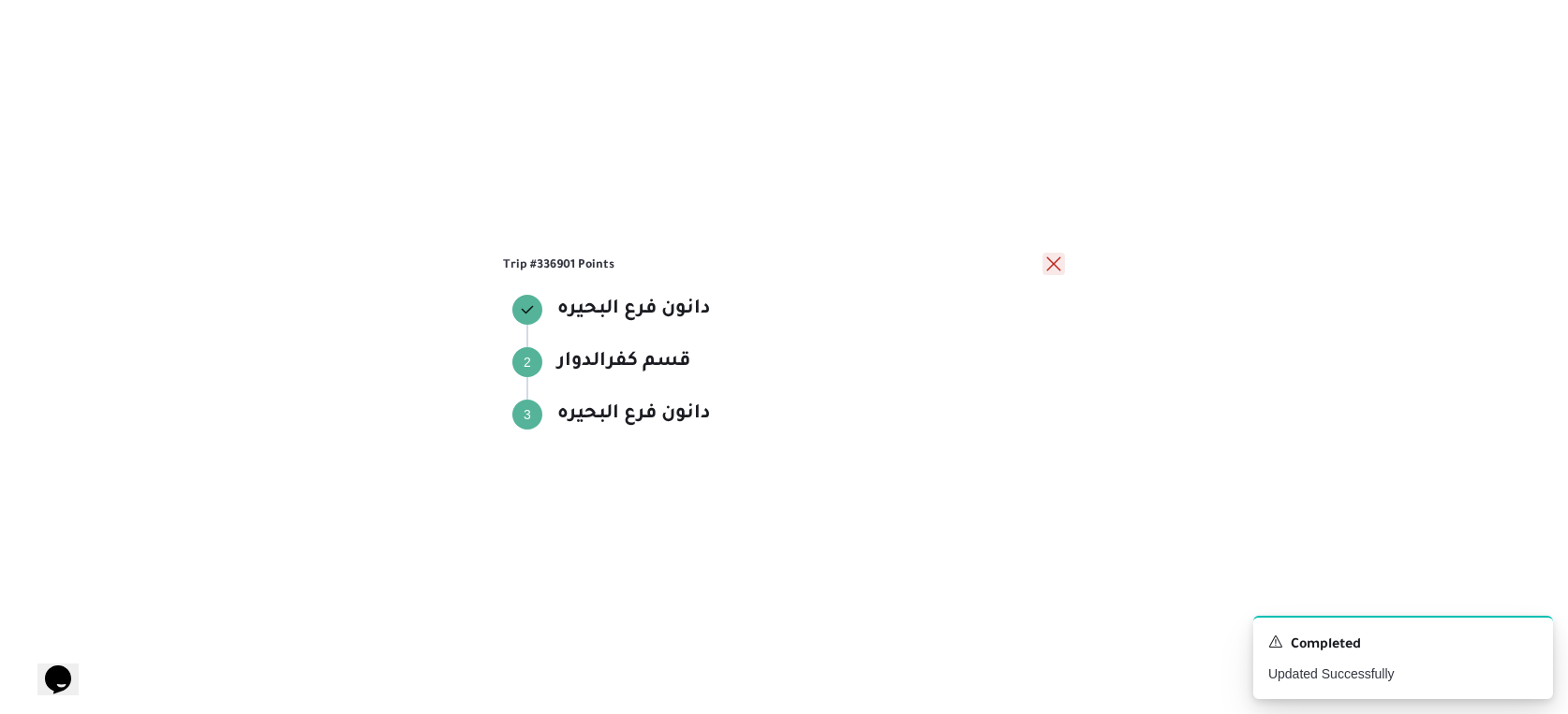
click at [1055, 266] on button "close" at bounding box center [1054, 264] width 23 height 23
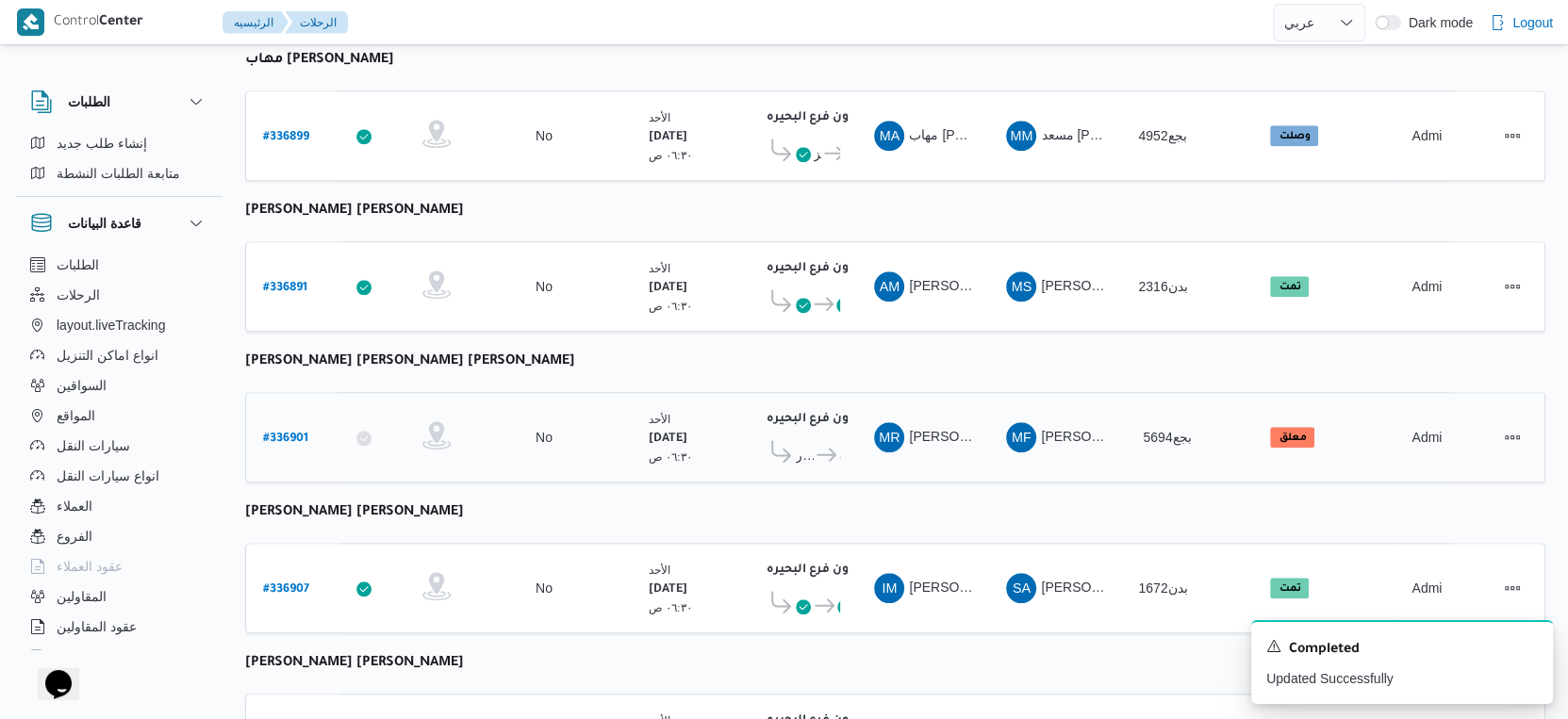
scroll to position [1257, 0]
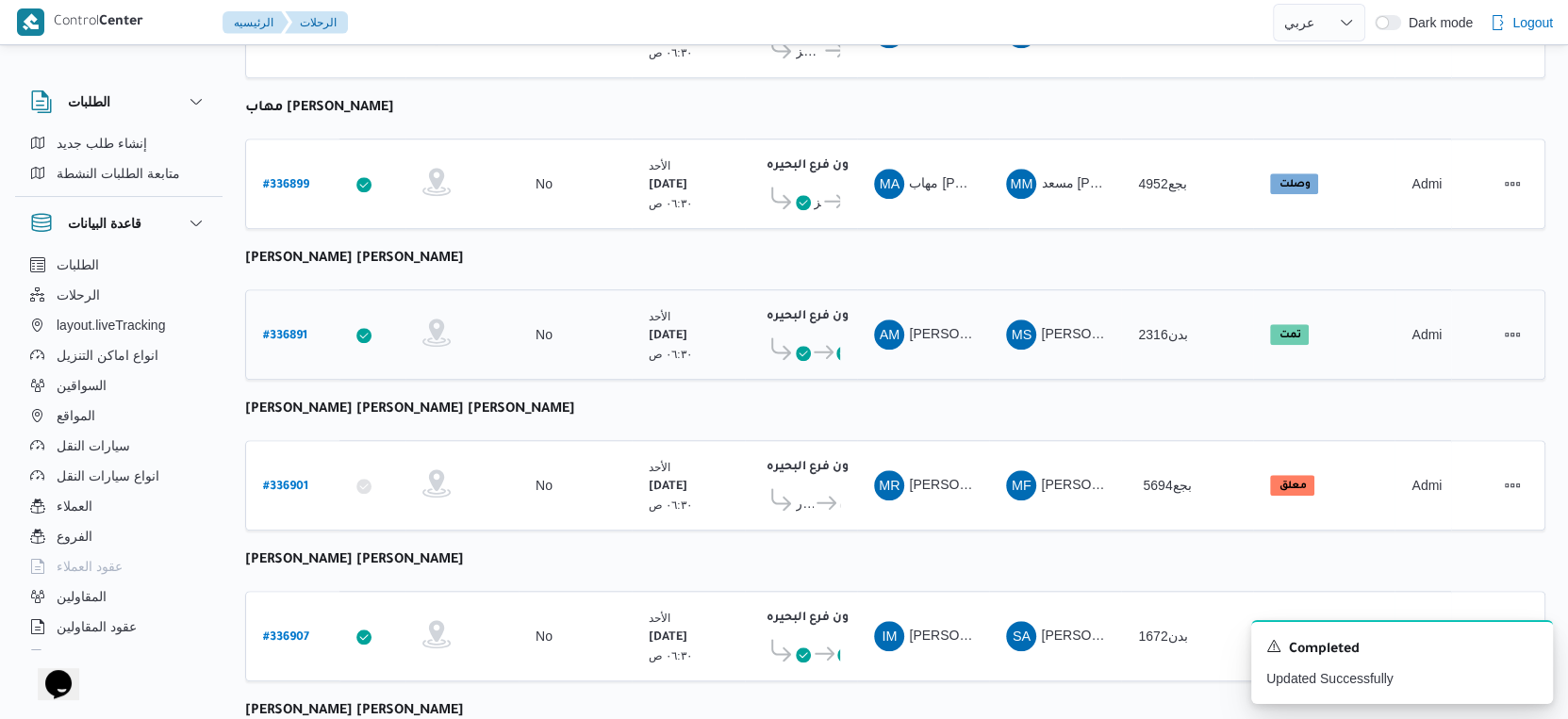
click at [825, 345] on icon at bounding box center [823, 352] width 20 height 14
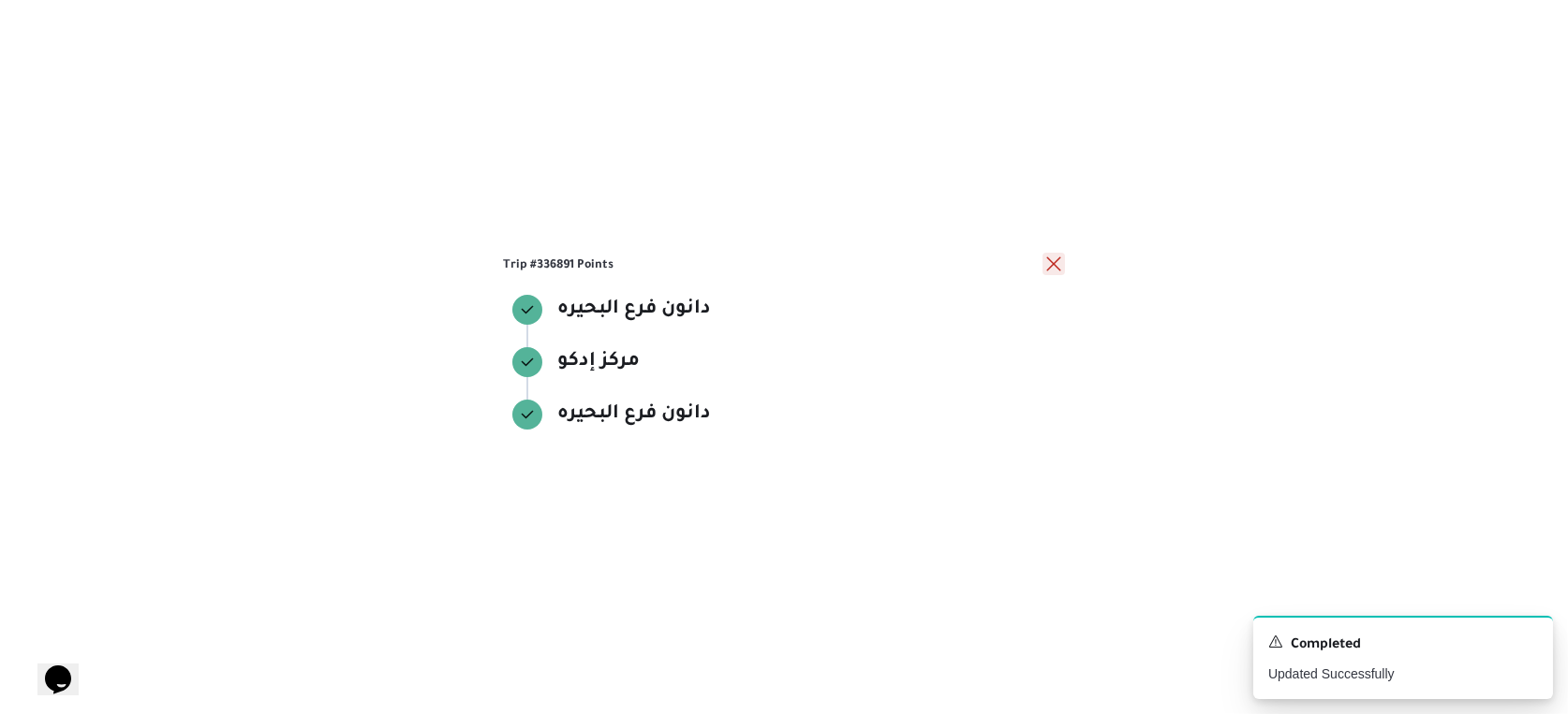
click at [1055, 263] on button "close" at bounding box center [1054, 264] width 23 height 23
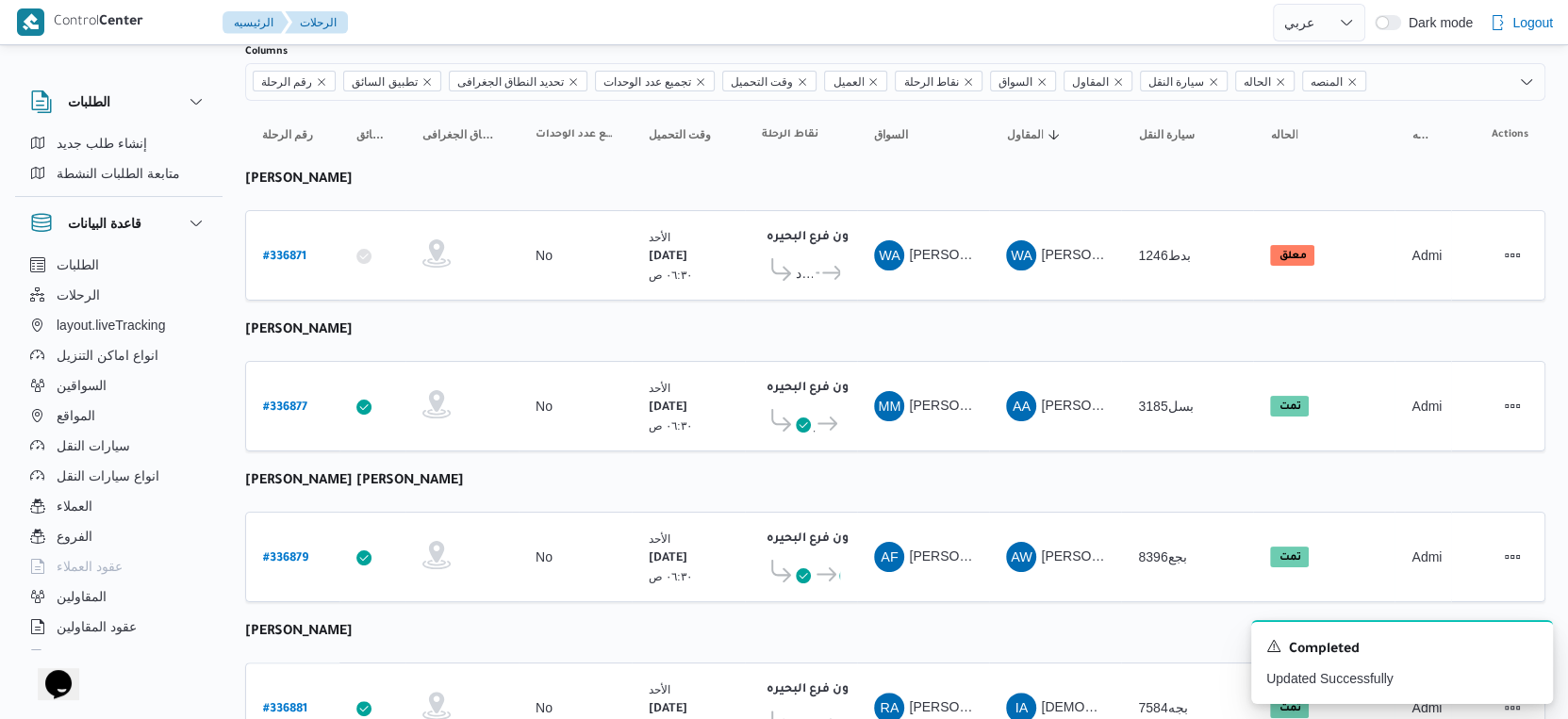
scroll to position [0, 0]
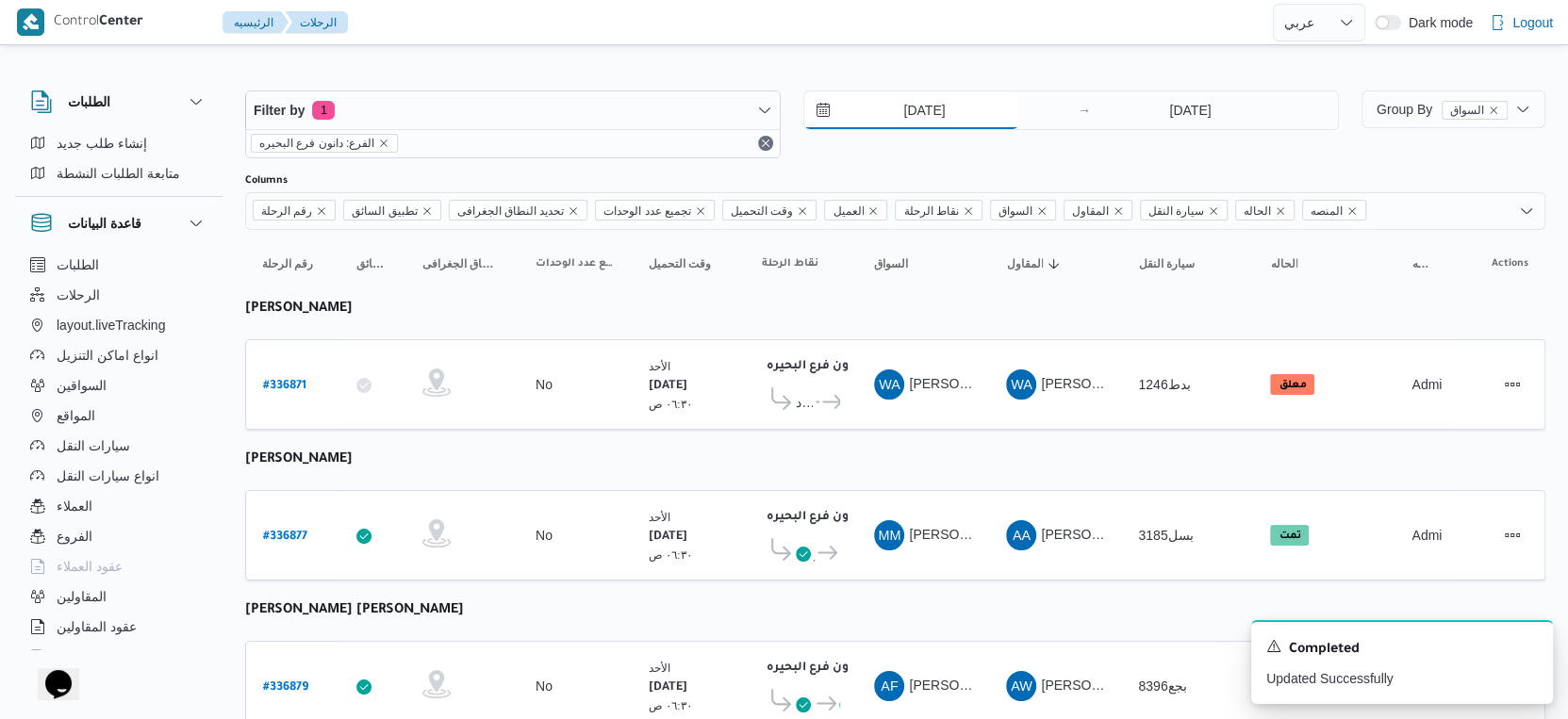
click at [916, 125] on input "[DATE]" at bounding box center [911, 111] width 214 height 38
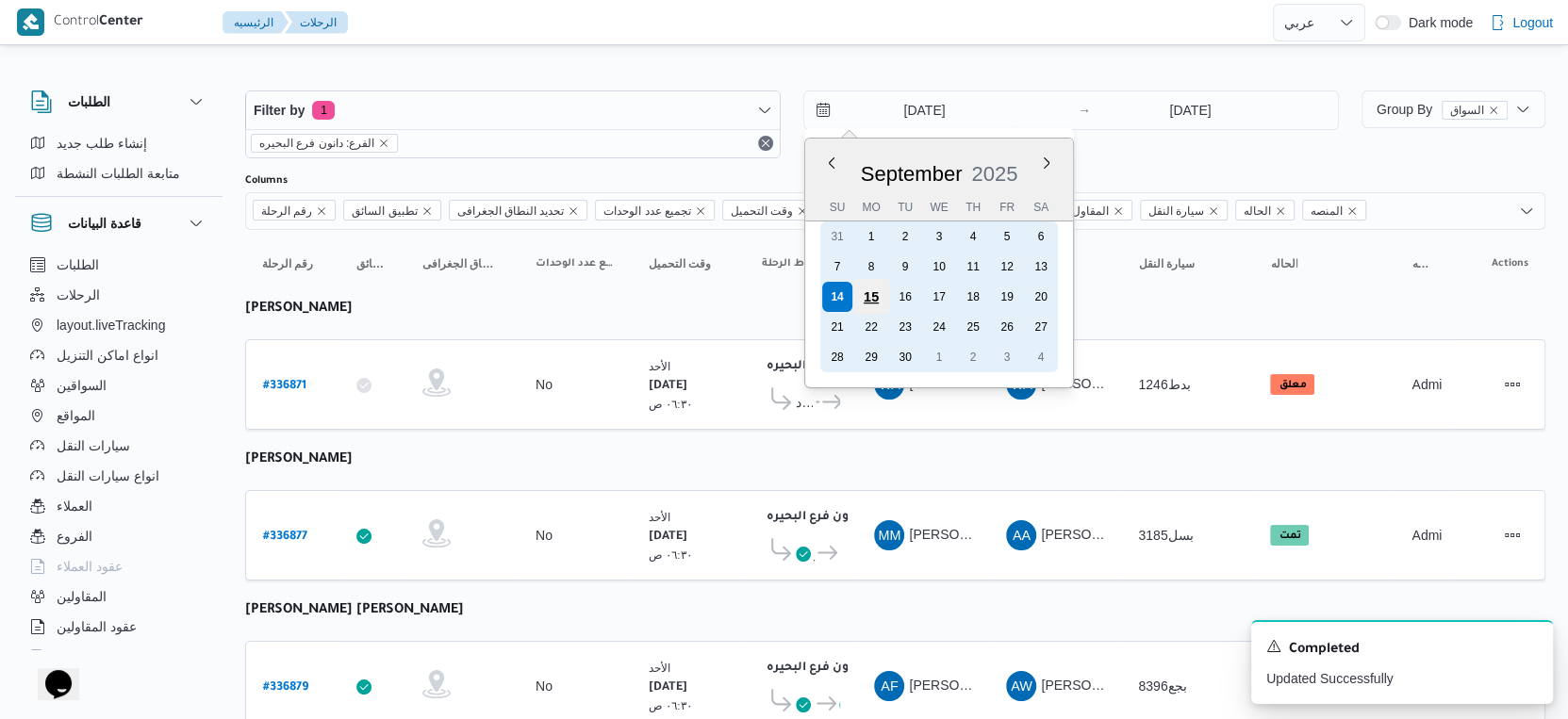
click at [880, 294] on div "15" at bounding box center [872, 298] width 36 height 36
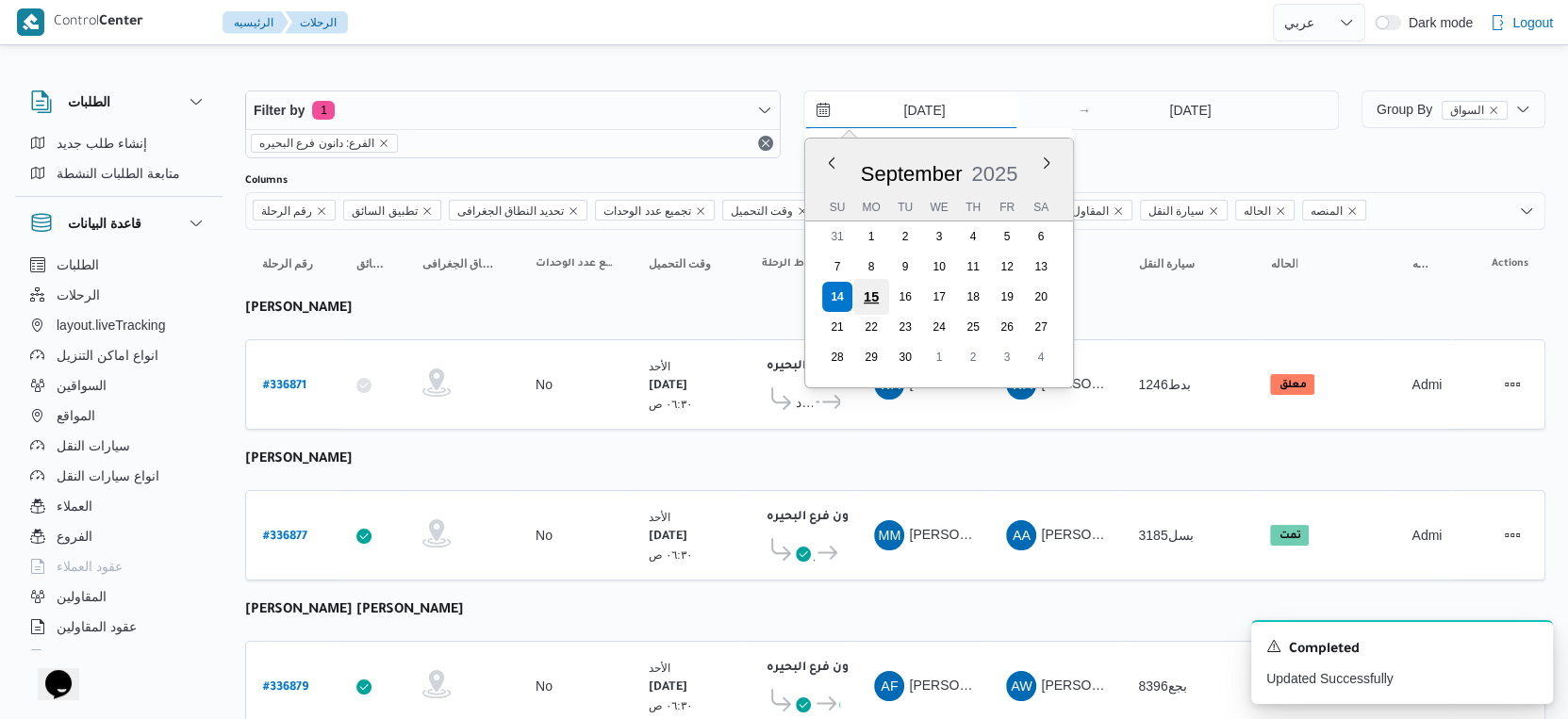
type input "[DATE]"
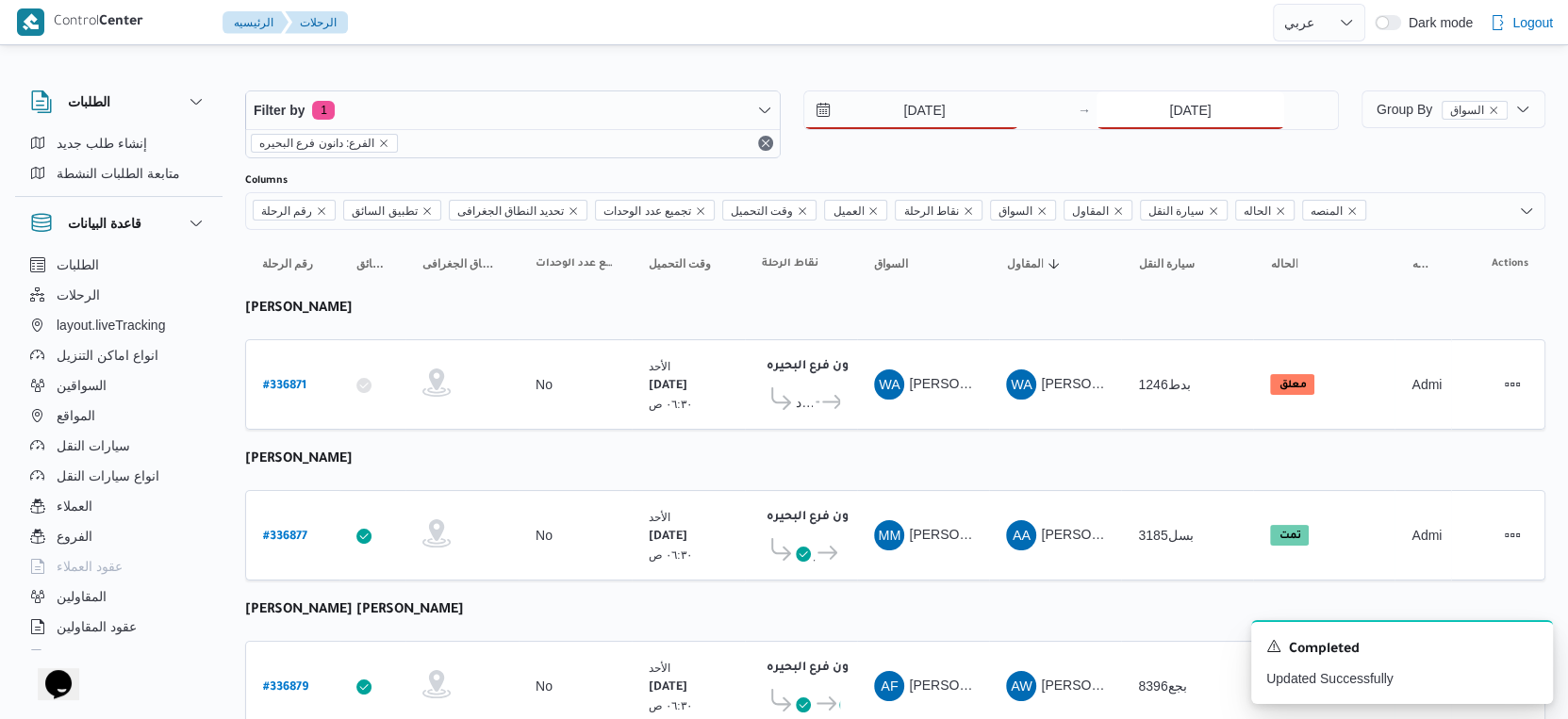
drag, startPoint x: 1207, startPoint y: 112, endPoint x: 1195, endPoint y: 119, distance: 13.9
click at [1205, 112] on input "[DATE]" at bounding box center [1190, 111] width 188 height 38
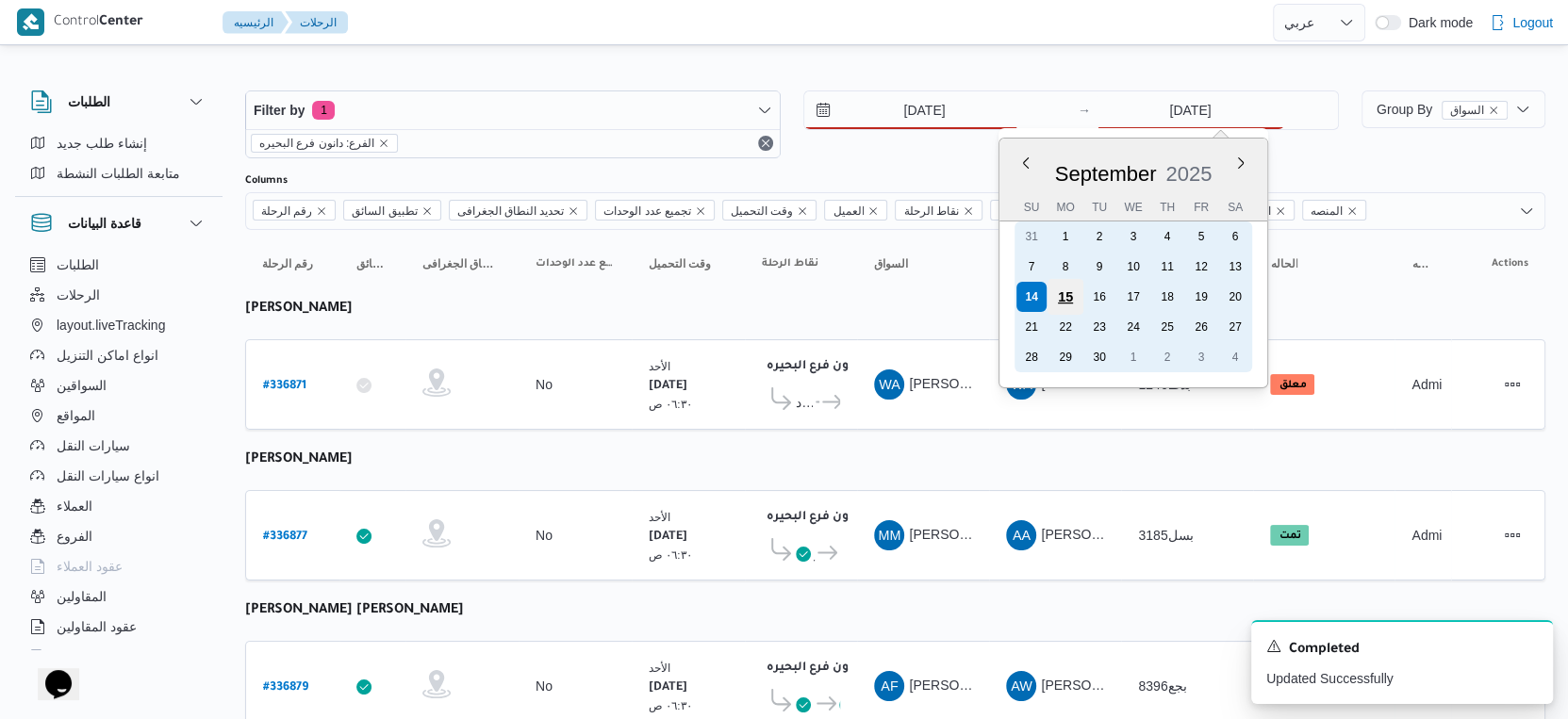
click at [1063, 291] on div "15" at bounding box center [1065, 298] width 36 height 36
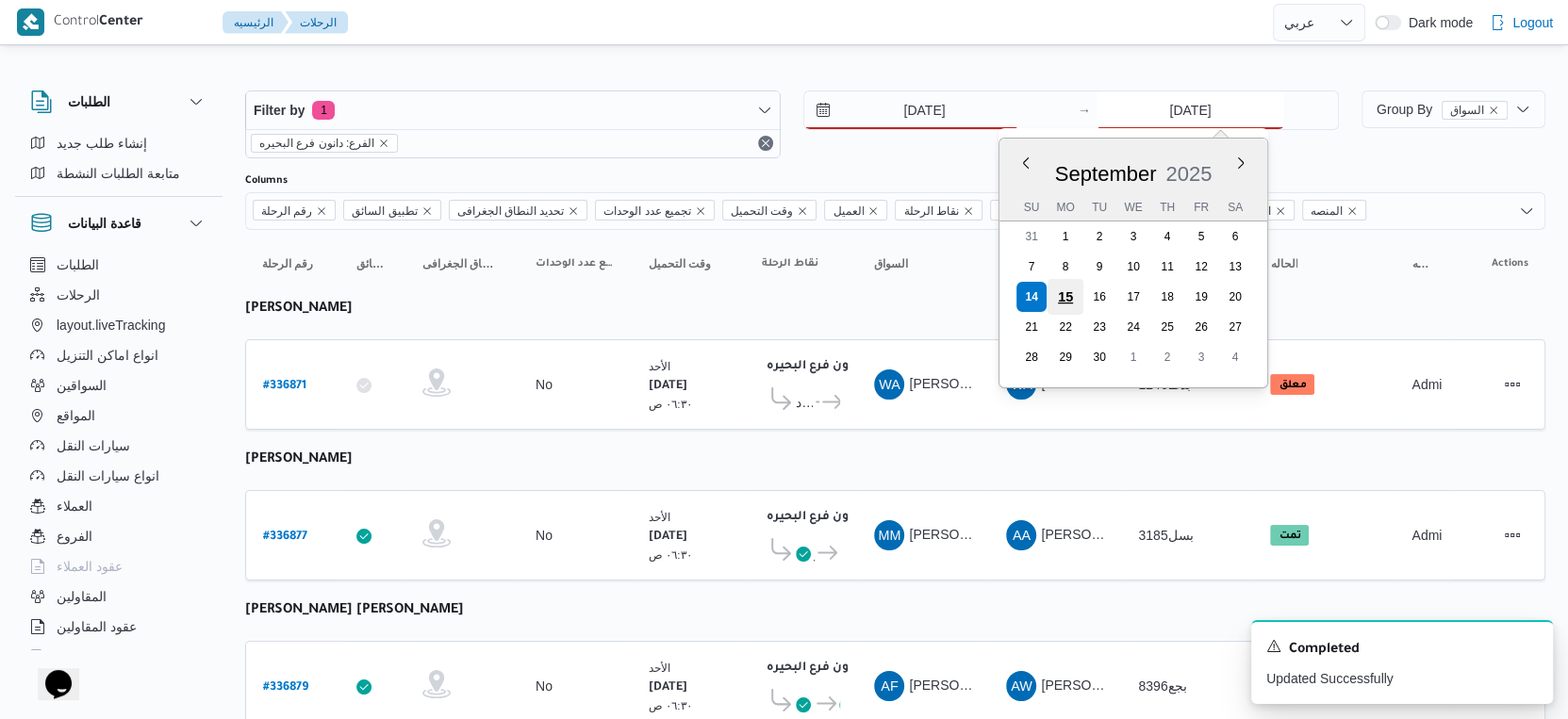
type input "[DATE]"
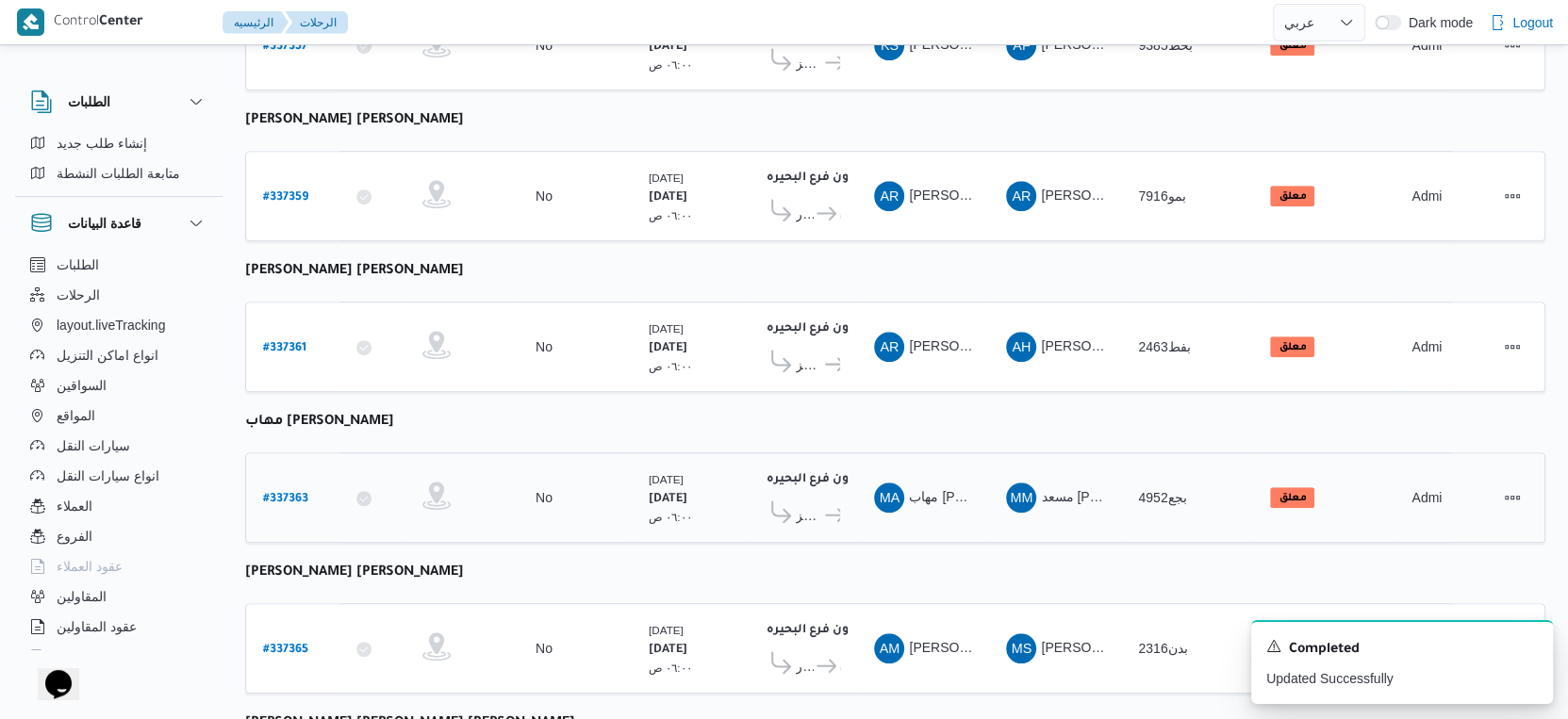
scroll to position [1047, 0]
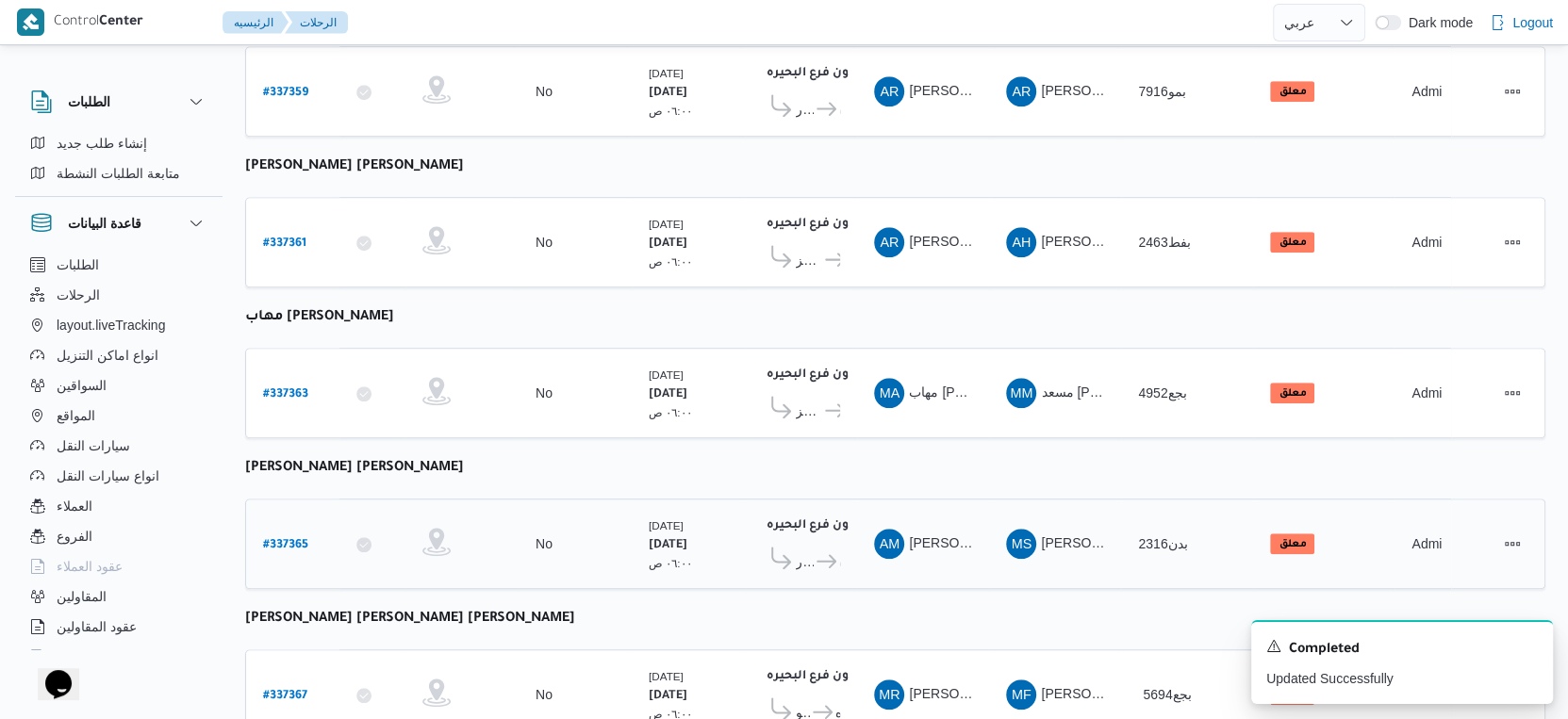
click at [299, 539] on b "# 337365" at bounding box center [285, 545] width 45 height 13
select select "ar"
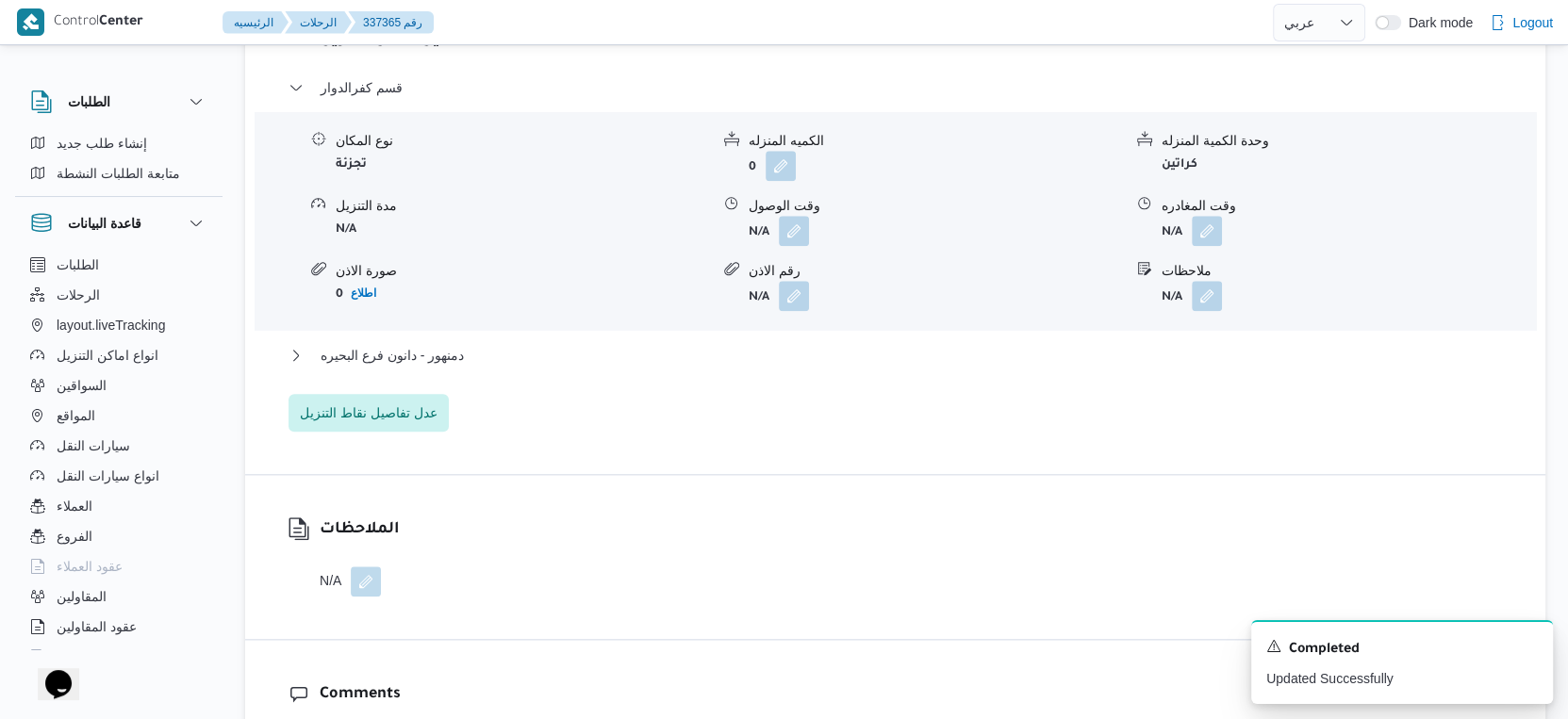
scroll to position [1780, 0]
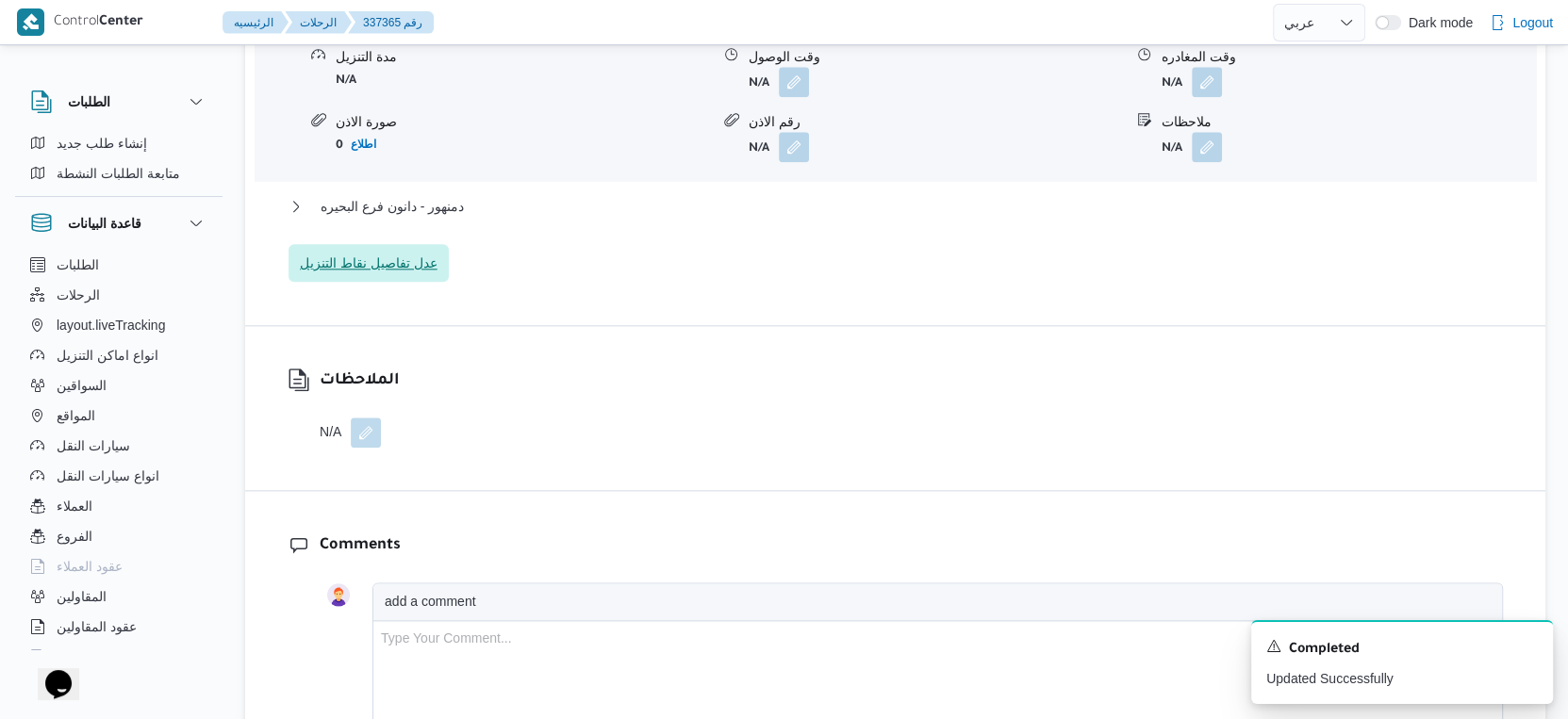
click at [361, 248] on span "عدل تفاصيل نقاط التنزيل" at bounding box center [369, 263] width 160 height 38
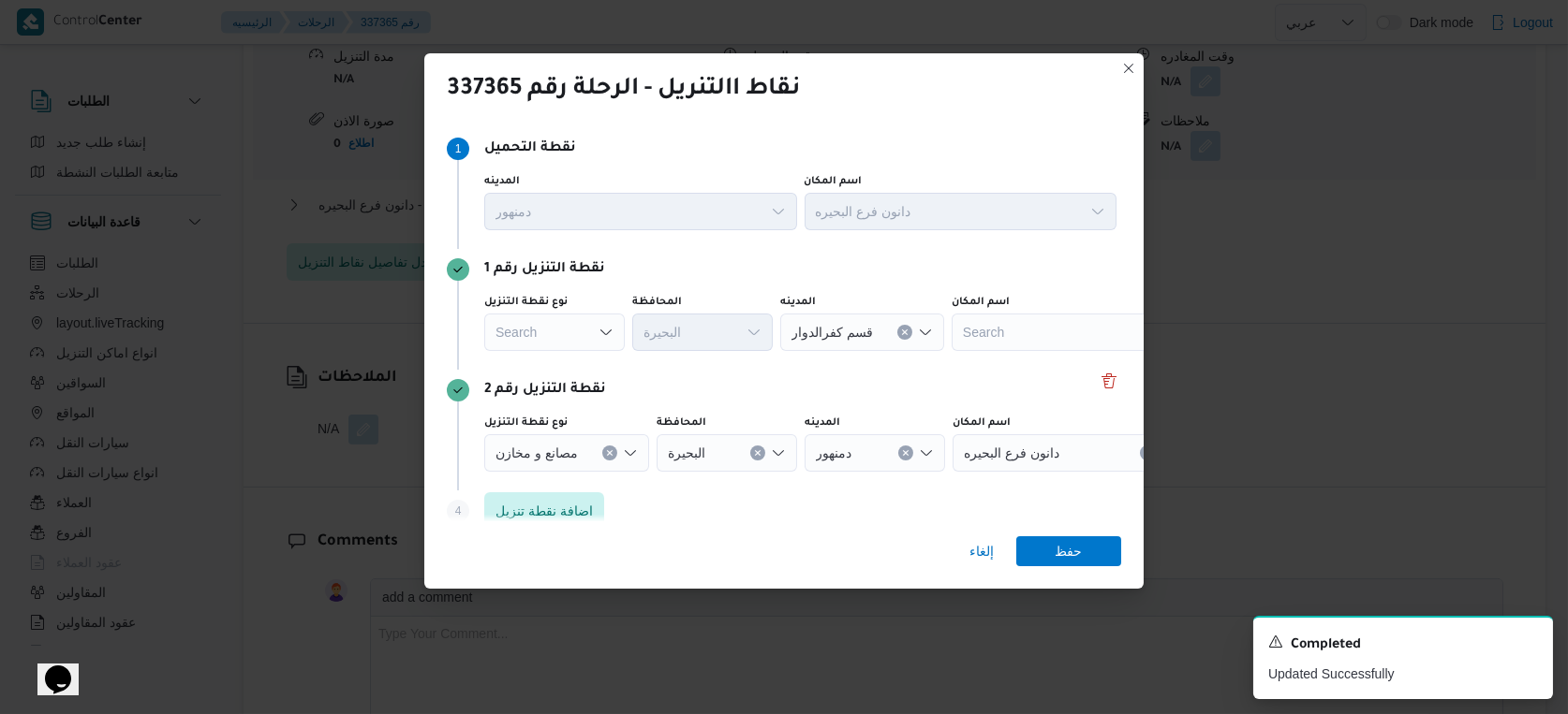
click at [548, 329] on div "Search" at bounding box center [554, 332] width 140 height 38
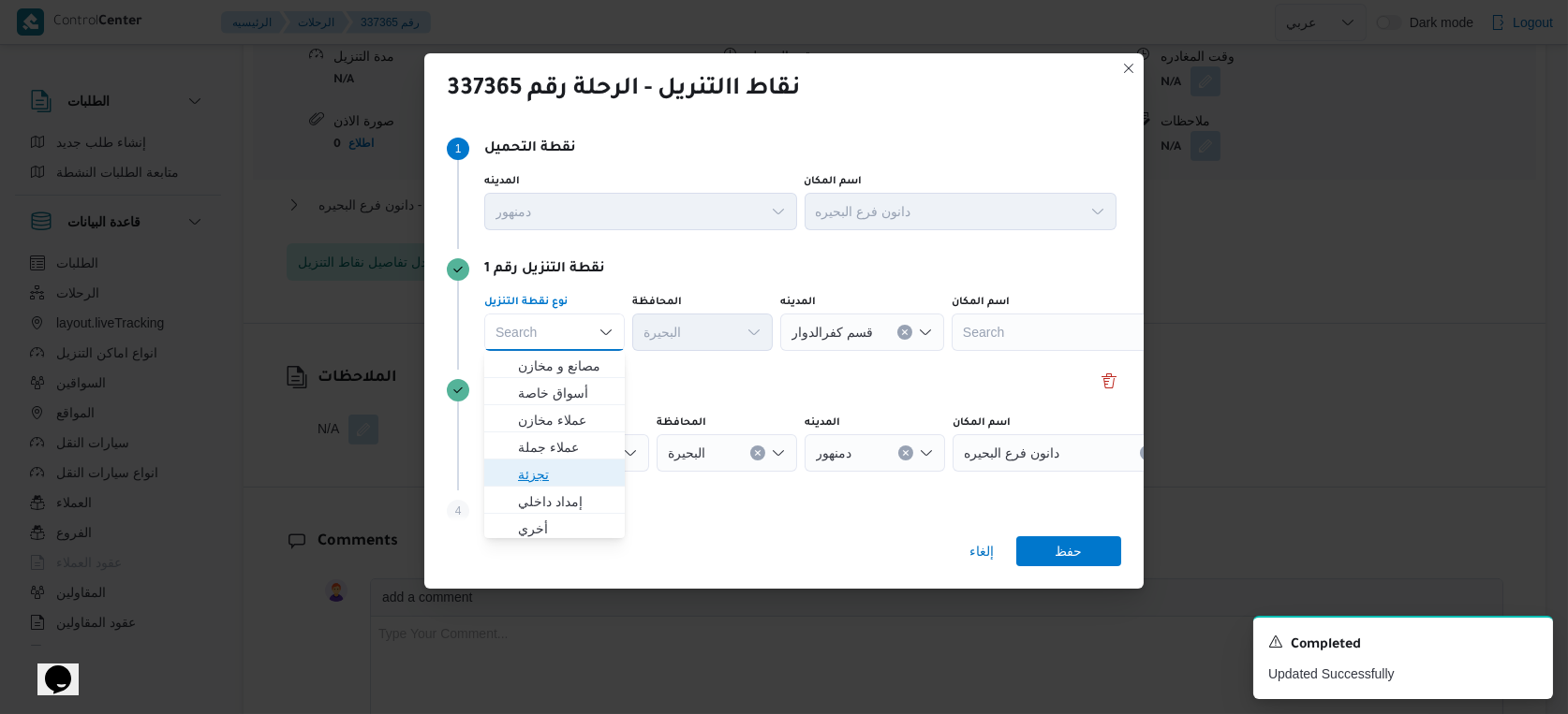
click at [565, 468] on span "تجزئة" at bounding box center [566, 474] width 96 height 23
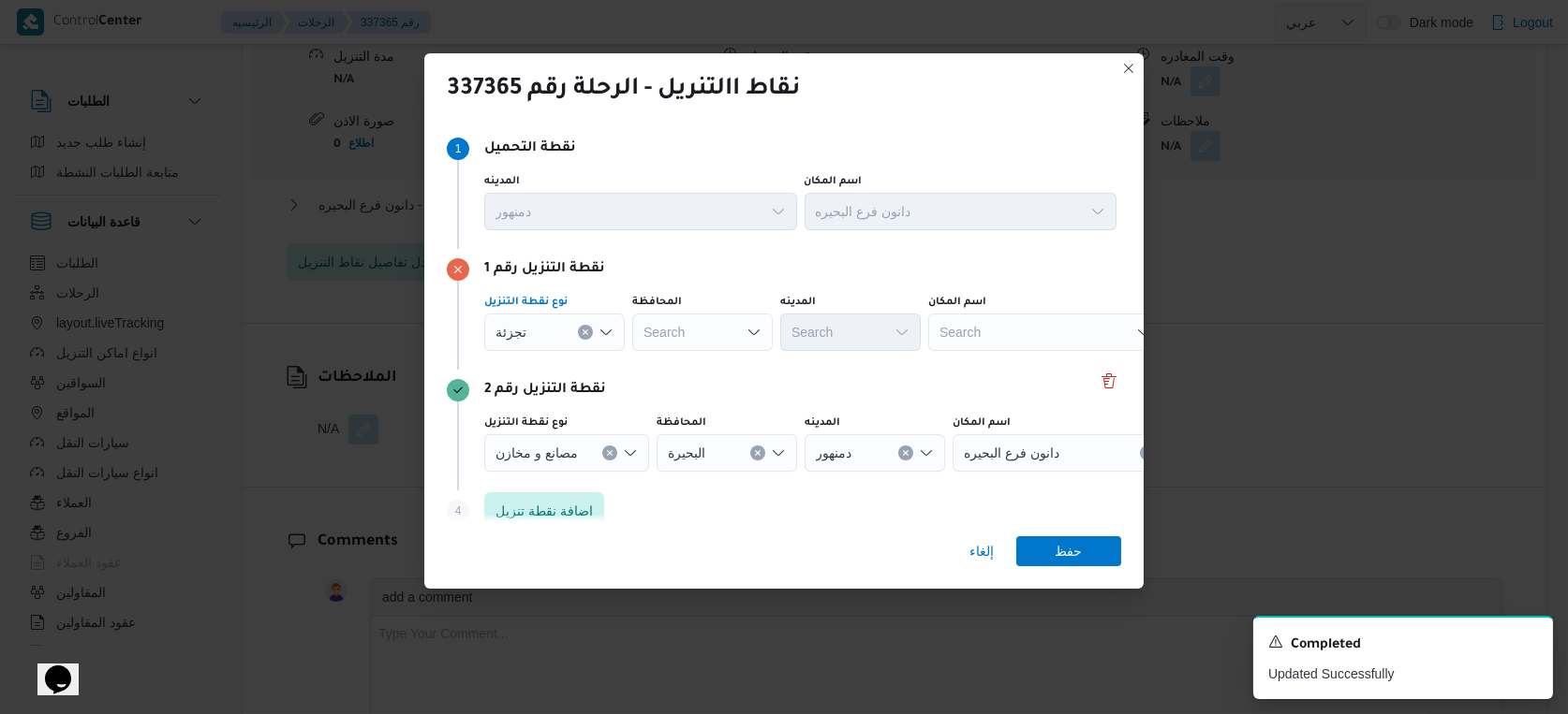
click at [711, 341] on div "Search" at bounding box center [702, 332] width 140 height 38
type input "البحير"
click at [711, 341] on div "[PERSON_NAME] [PERSON_NAME]" at bounding box center [702, 332] width 140 height 38
click at [701, 364] on mark "البحير" at bounding box center [688, 366] width 31 height 15
click at [848, 326] on div "Search" at bounding box center [851, 332] width 140 height 38
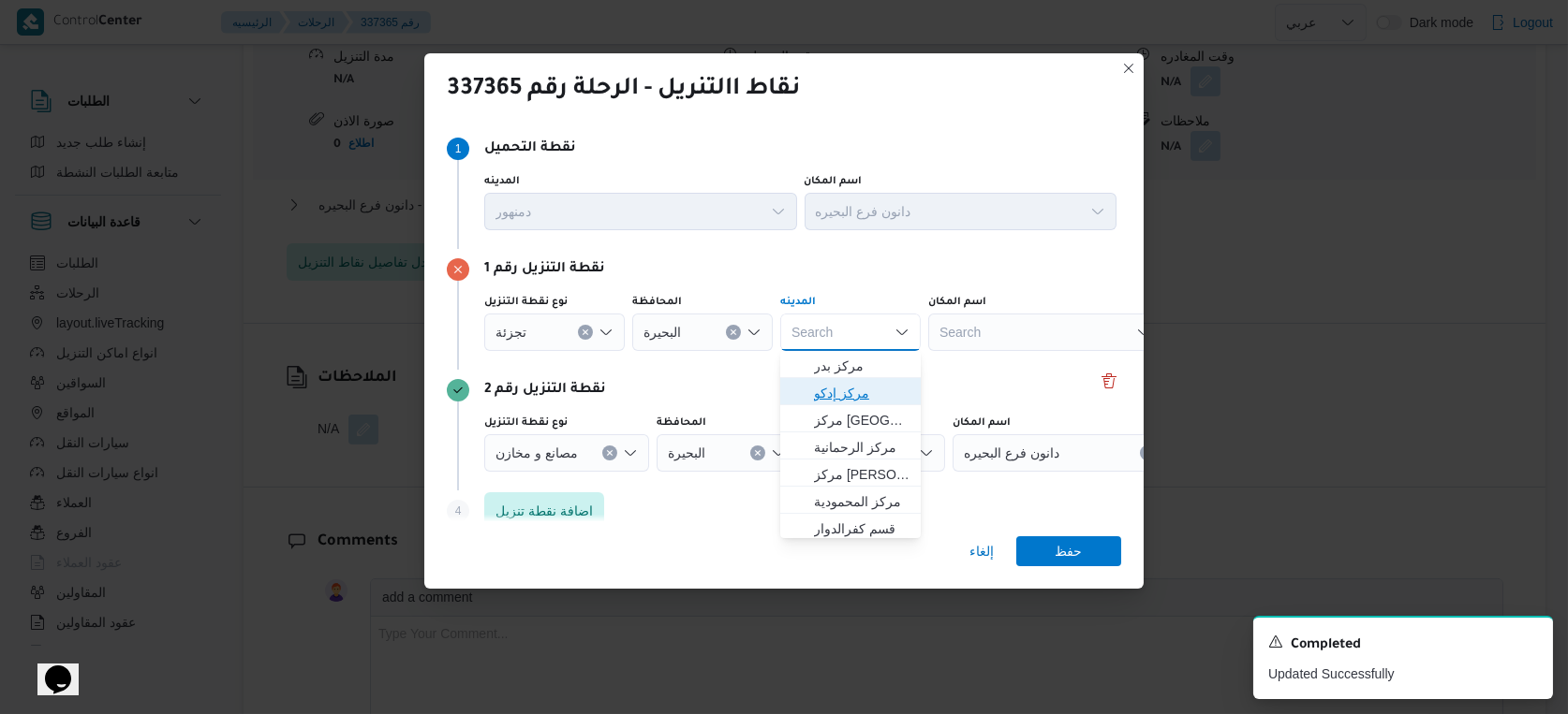
click at [828, 398] on span "مركز إدكو" at bounding box center [861, 393] width 96 height 23
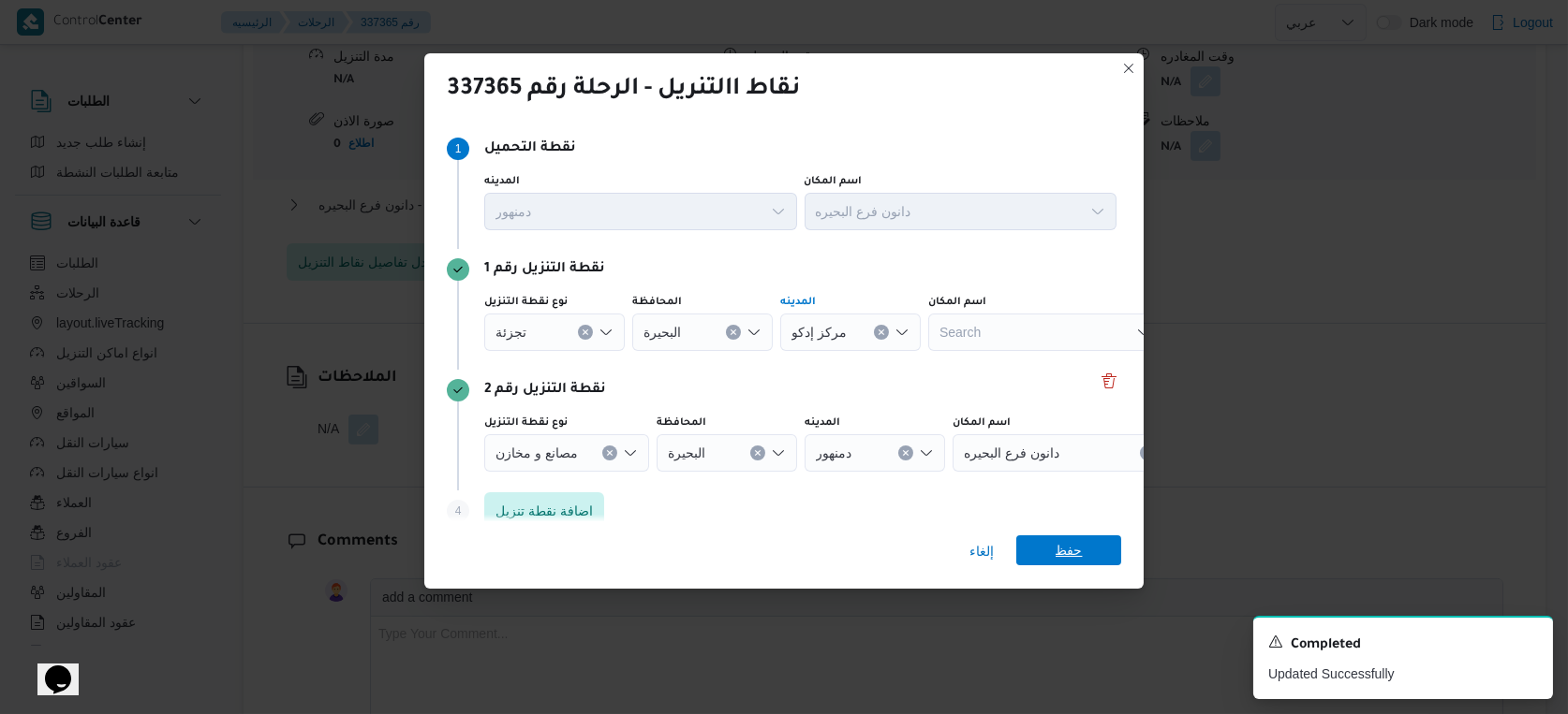
click at [1059, 544] on span "حفظ" at bounding box center [1069, 550] width 27 height 30
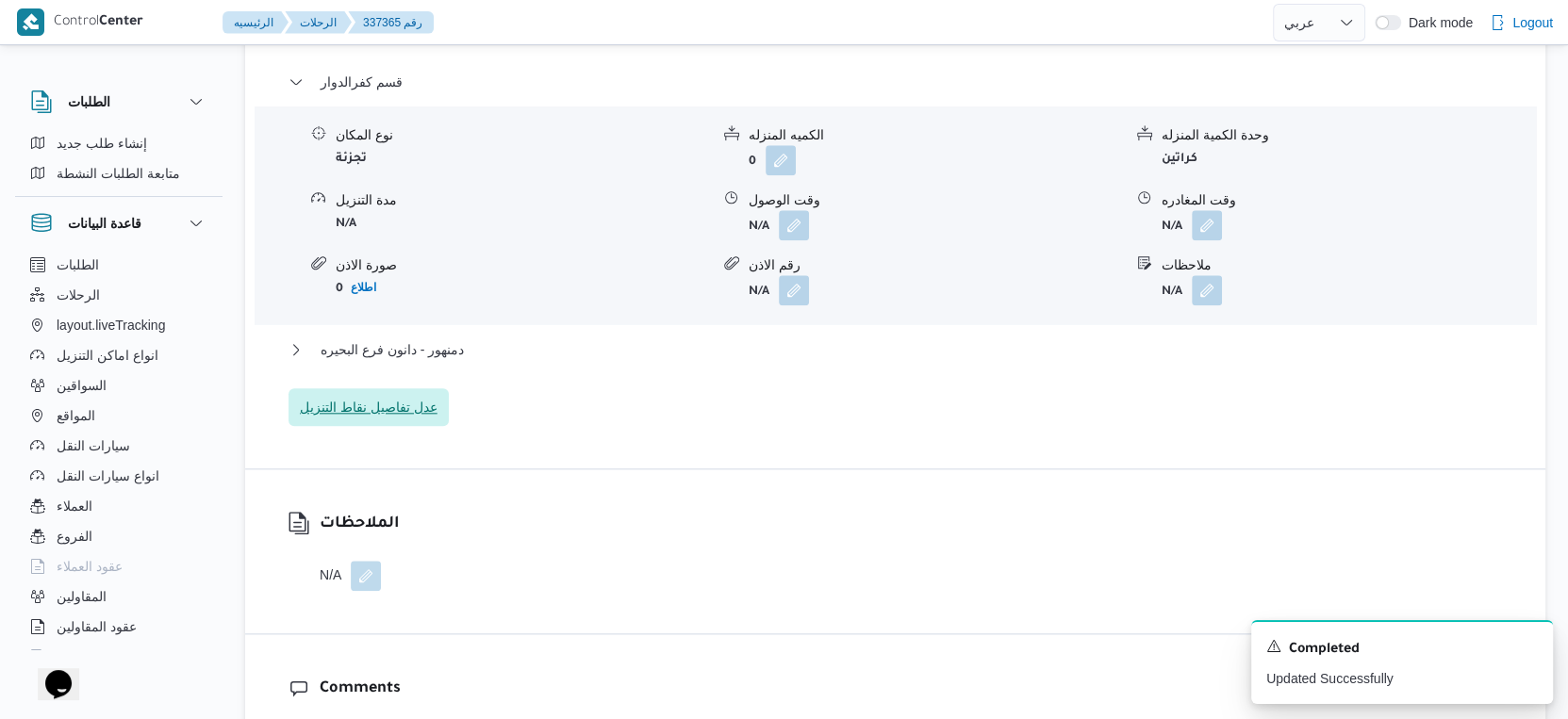
scroll to position [1466, 0]
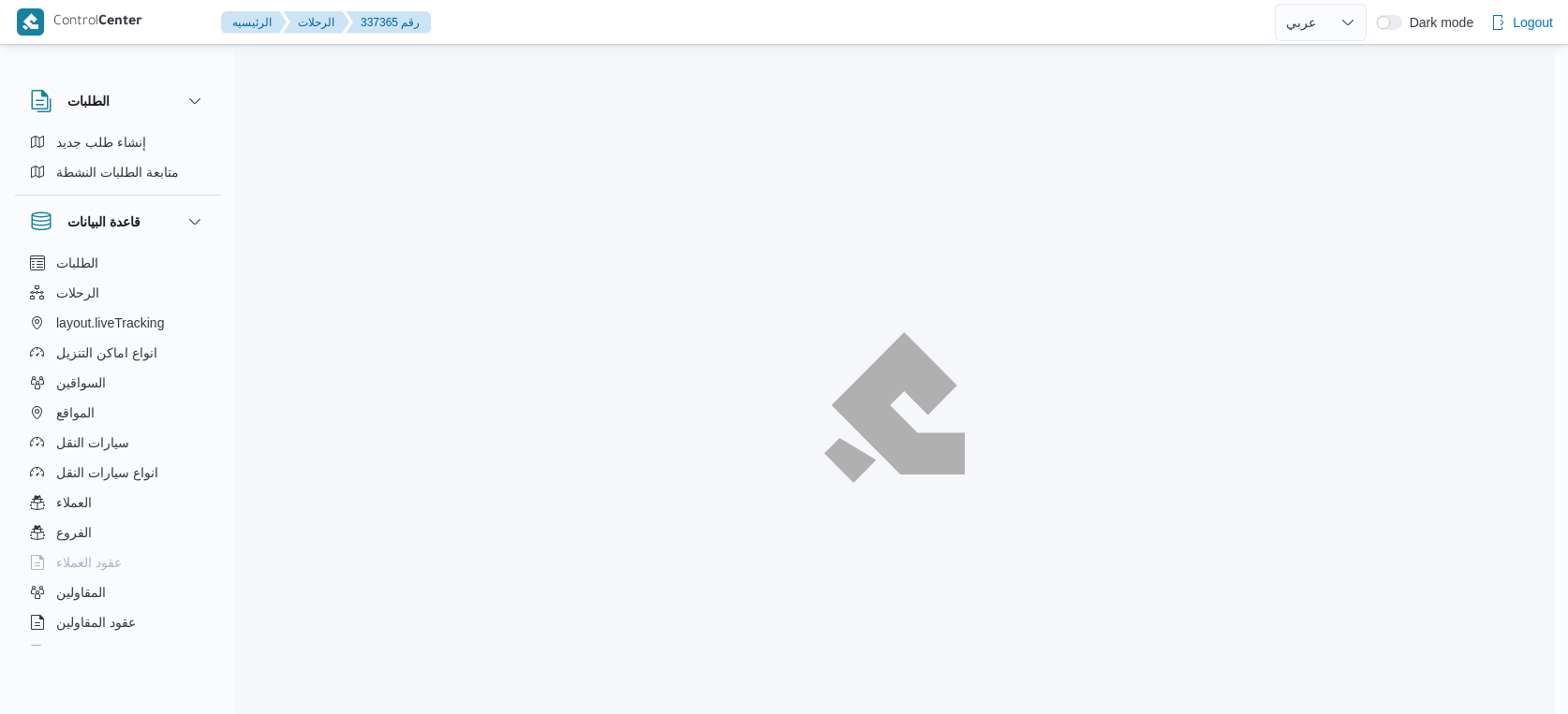
select select "ar"
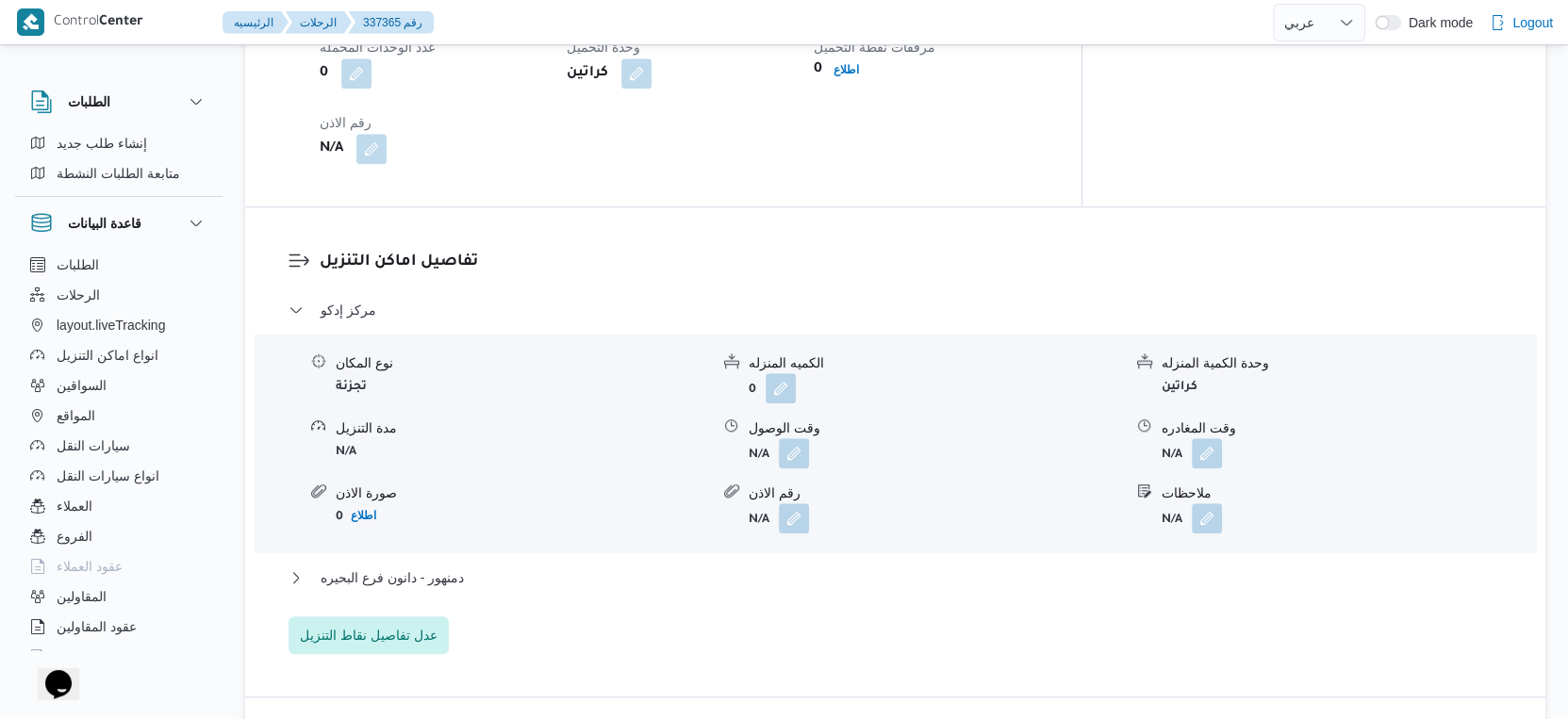
scroll to position [1412, 0]
select select "ar"
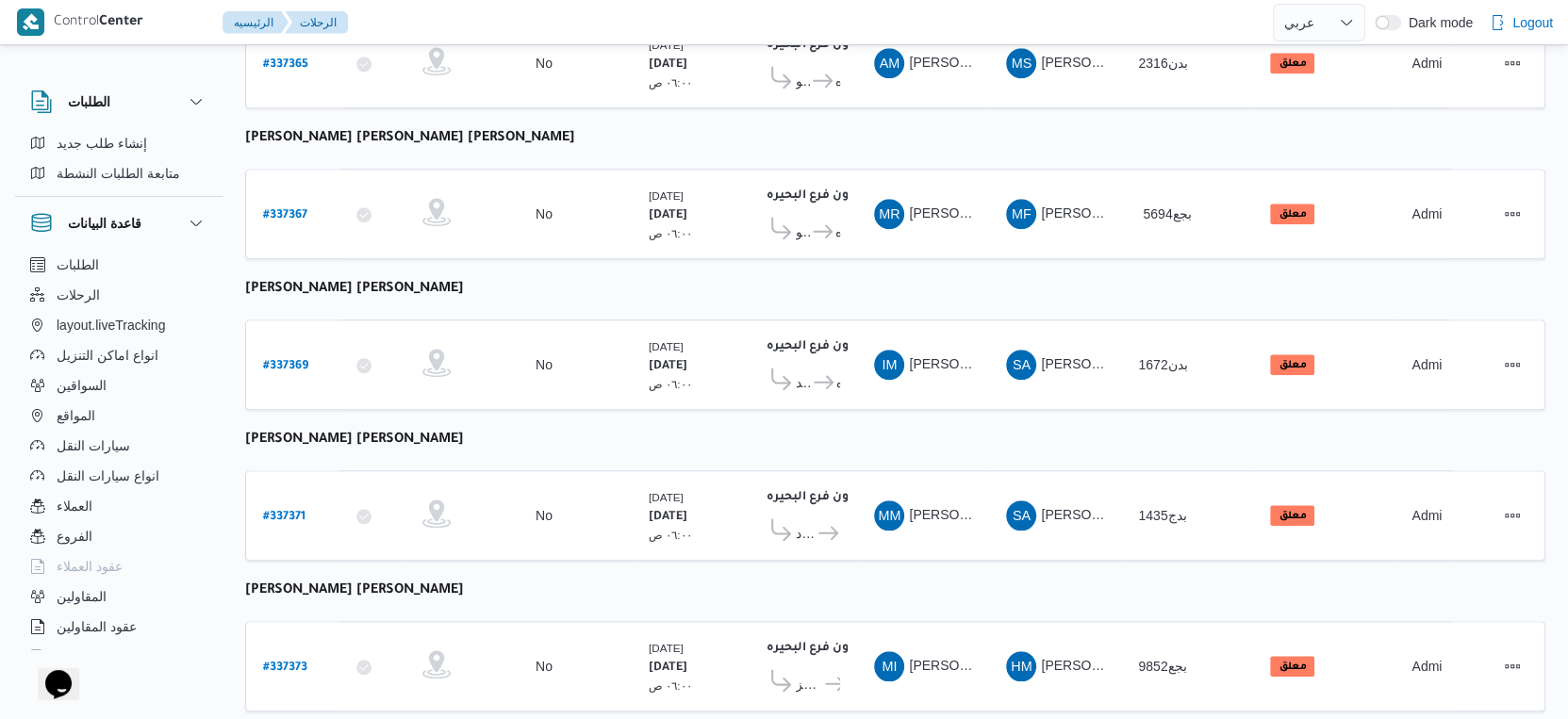
scroll to position [1538, 0]
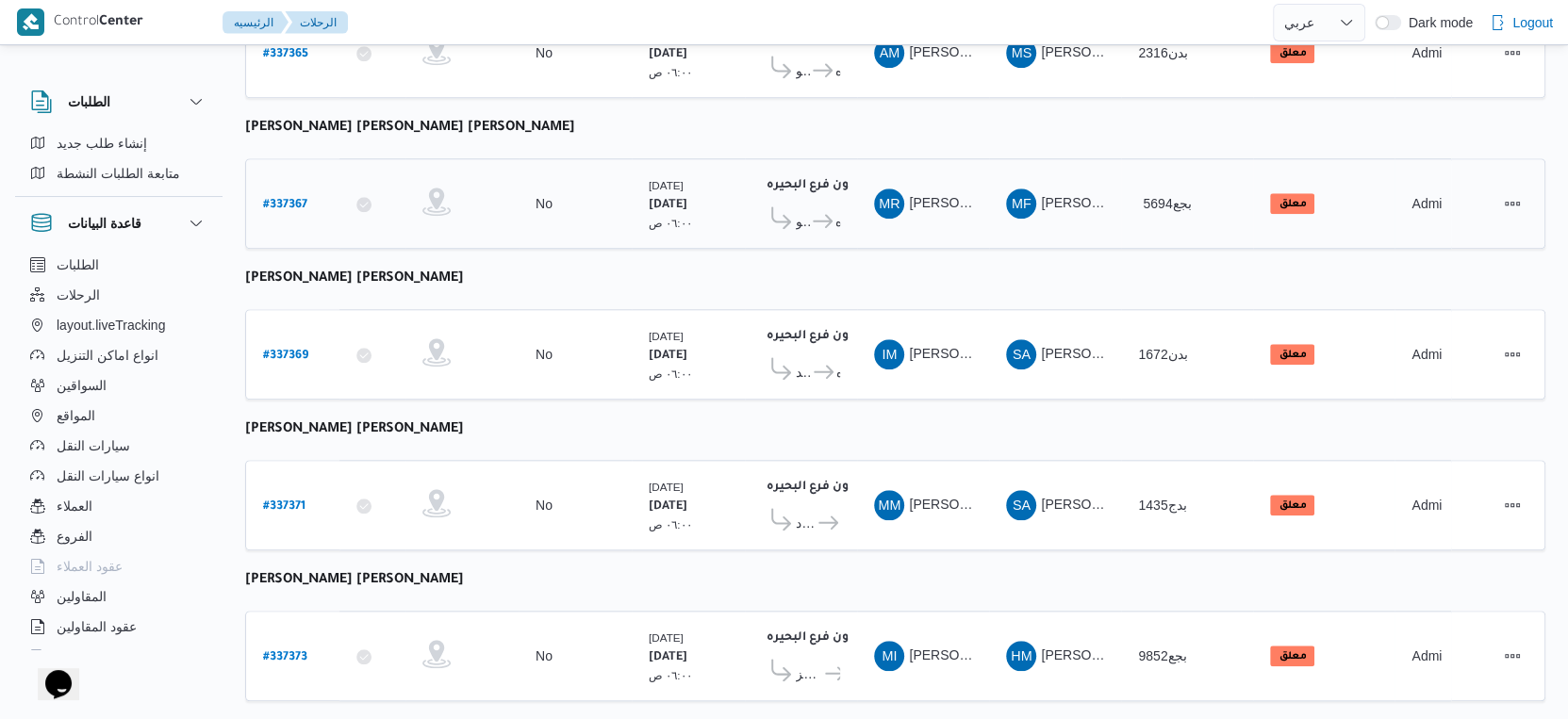
click at [293, 199] on b "# 337367" at bounding box center [285, 206] width 44 height 13
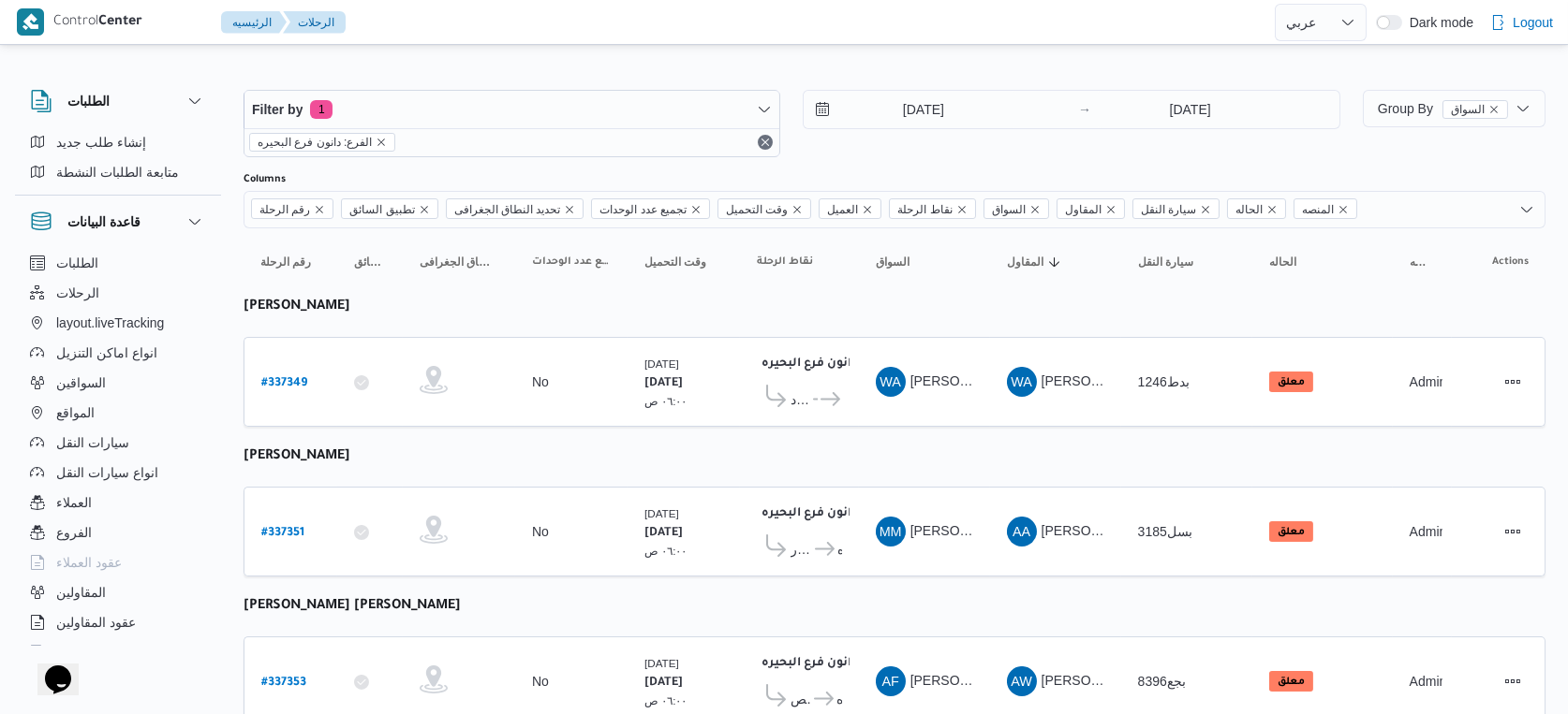
select select "ar"
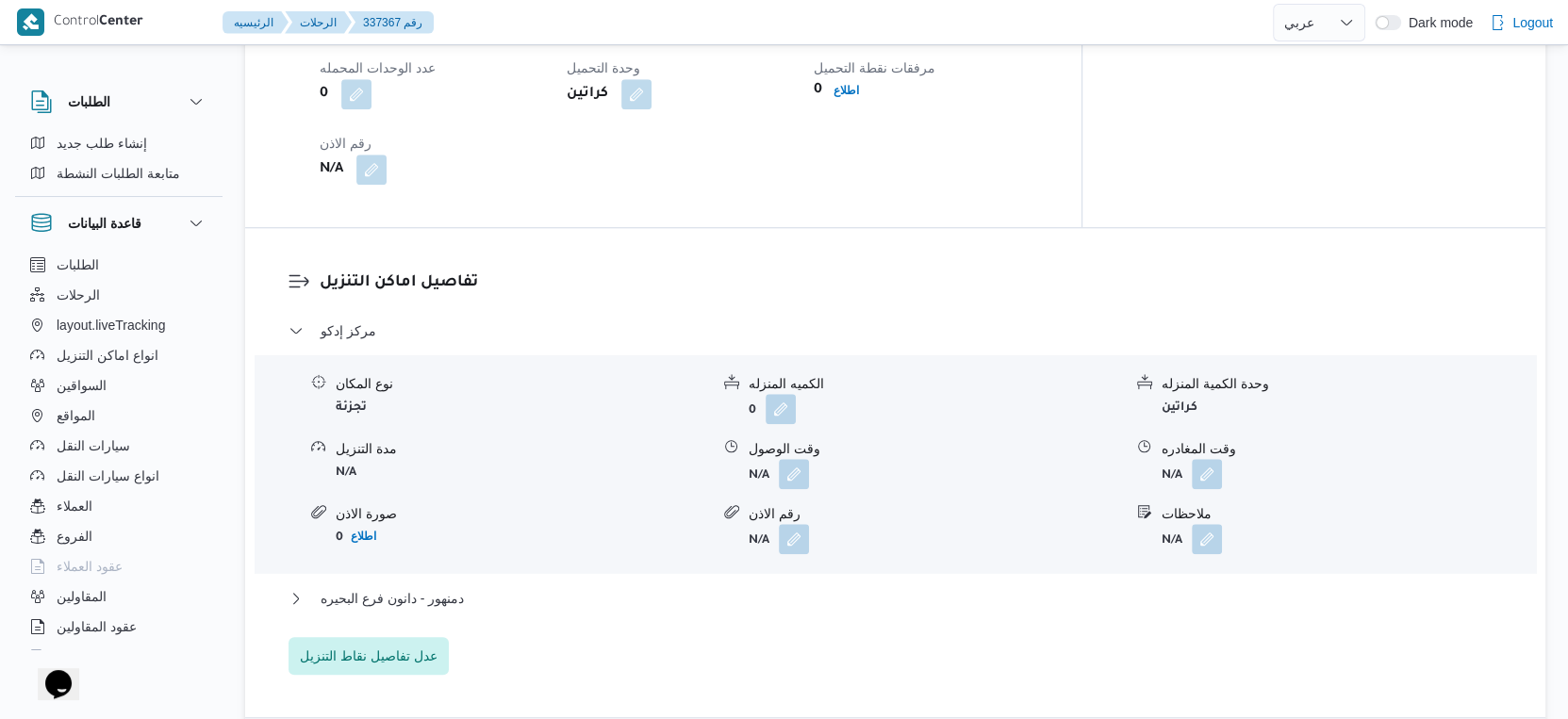
scroll to position [1572, 0]
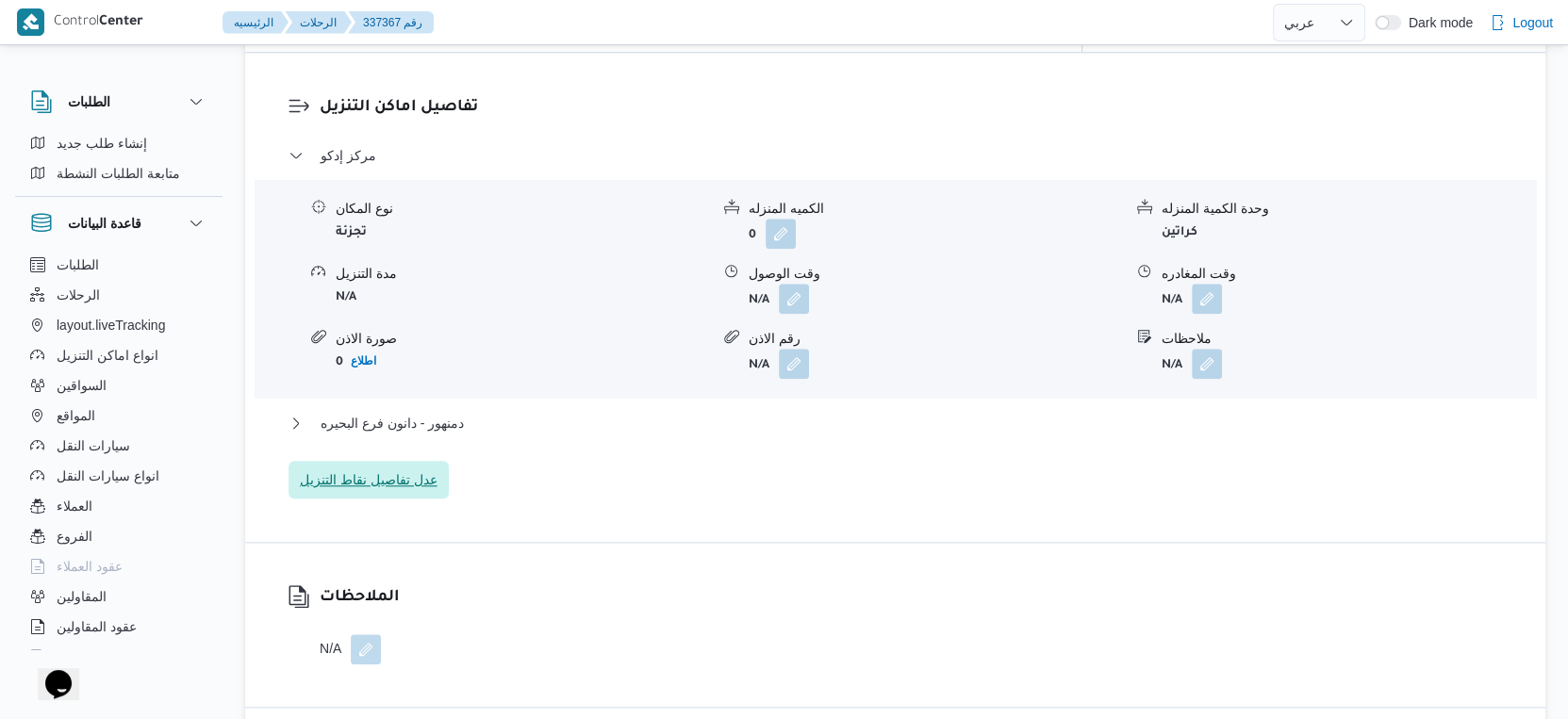
click at [423, 468] on span "عدل تفاصيل نقاط التنزيل" at bounding box center [368, 480] width 137 height 23
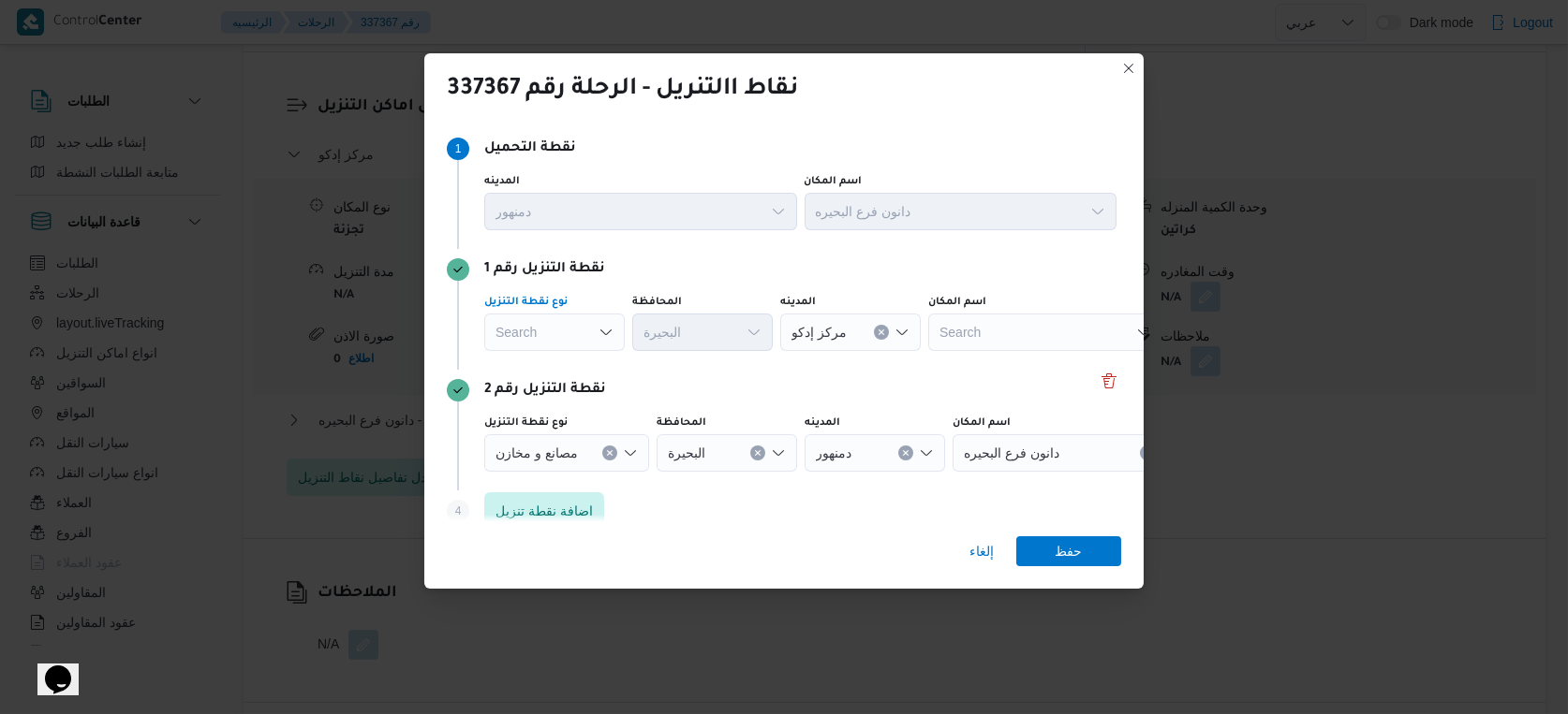
click at [587, 334] on div "Search" at bounding box center [554, 332] width 140 height 38
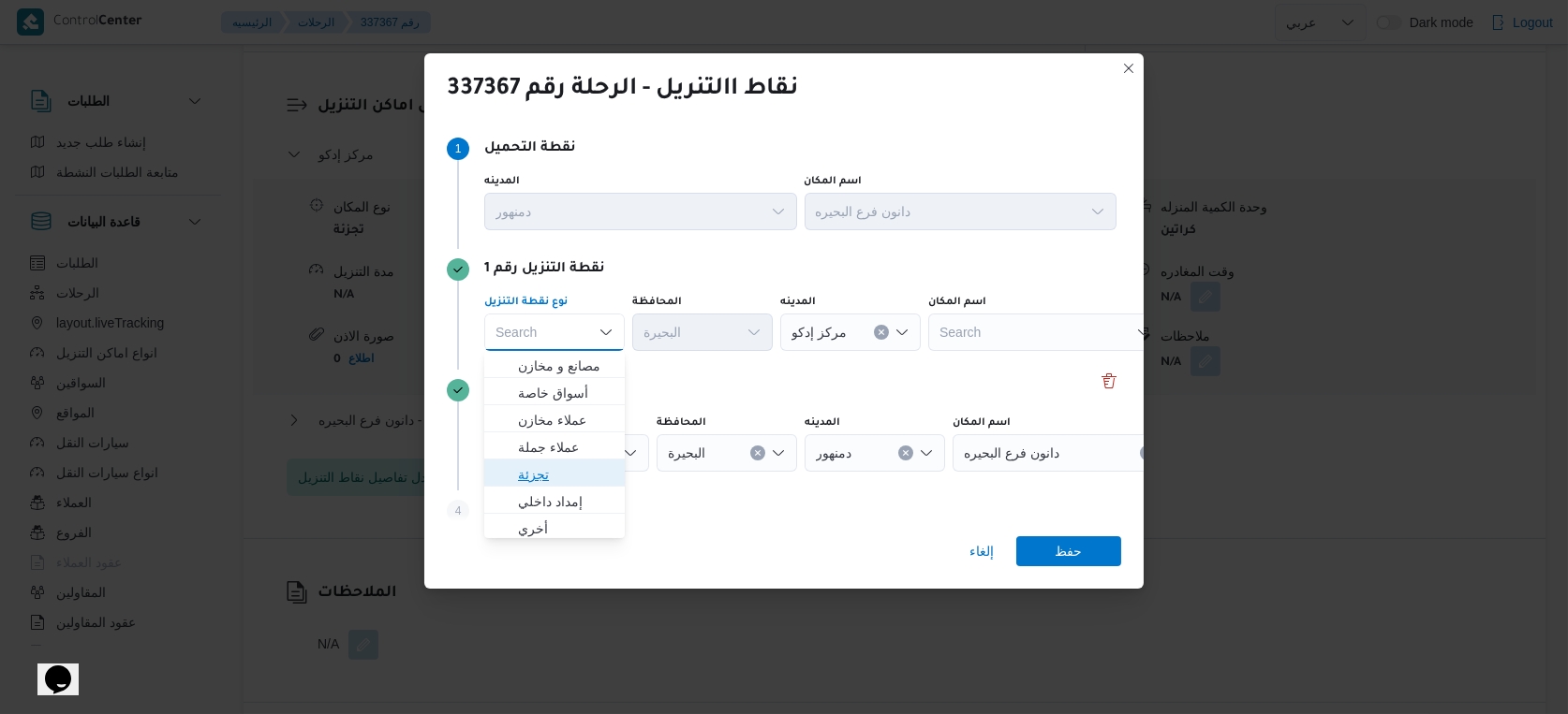
click at [541, 473] on span "تجزئة" at bounding box center [566, 474] width 96 height 23
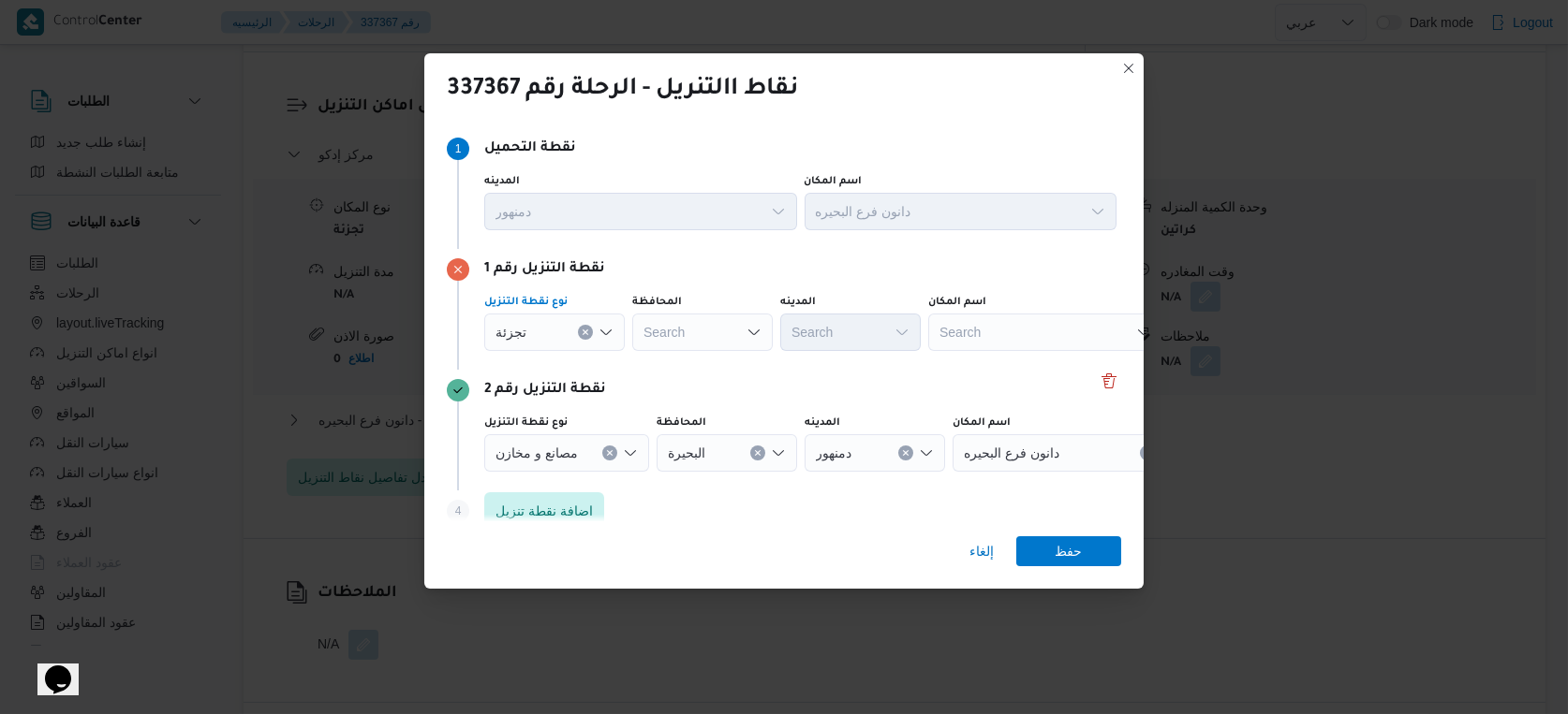
click at [694, 350] on div "Search" at bounding box center [702, 332] width 140 height 38
type input "البحير"
click at [711, 328] on div "البحير البحير" at bounding box center [702, 332] width 140 height 38
click at [702, 362] on span "البحير ة" at bounding box center [713, 366] width 96 height 23
click at [825, 330] on div "Search" at bounding box center [851, 332] width 140 height 38
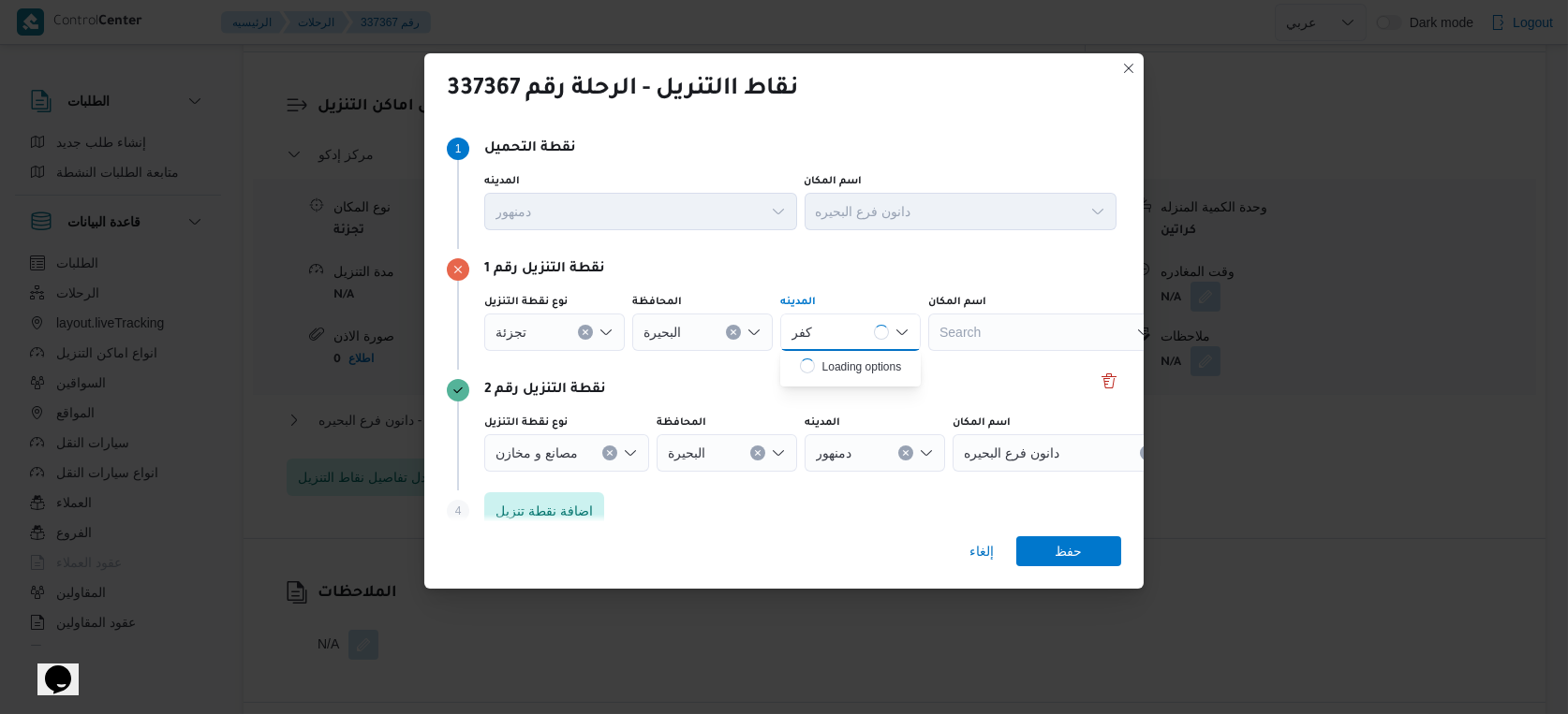
type input "كفر"
click at [851, 306] on div "المدينه" at bounding box center [851, 302] width 140 height 15
click at [835, 338] on div "كفر كفر" at bounding box center [851, 332] width 140 height 38
click at [869, 363] on span "قسم كفر الدوار" at bounding box center [861, 366] width 96 height 23
click at [1070, 537] on span "حفظ" at bounding box center [1069, 550] width 27 height 30
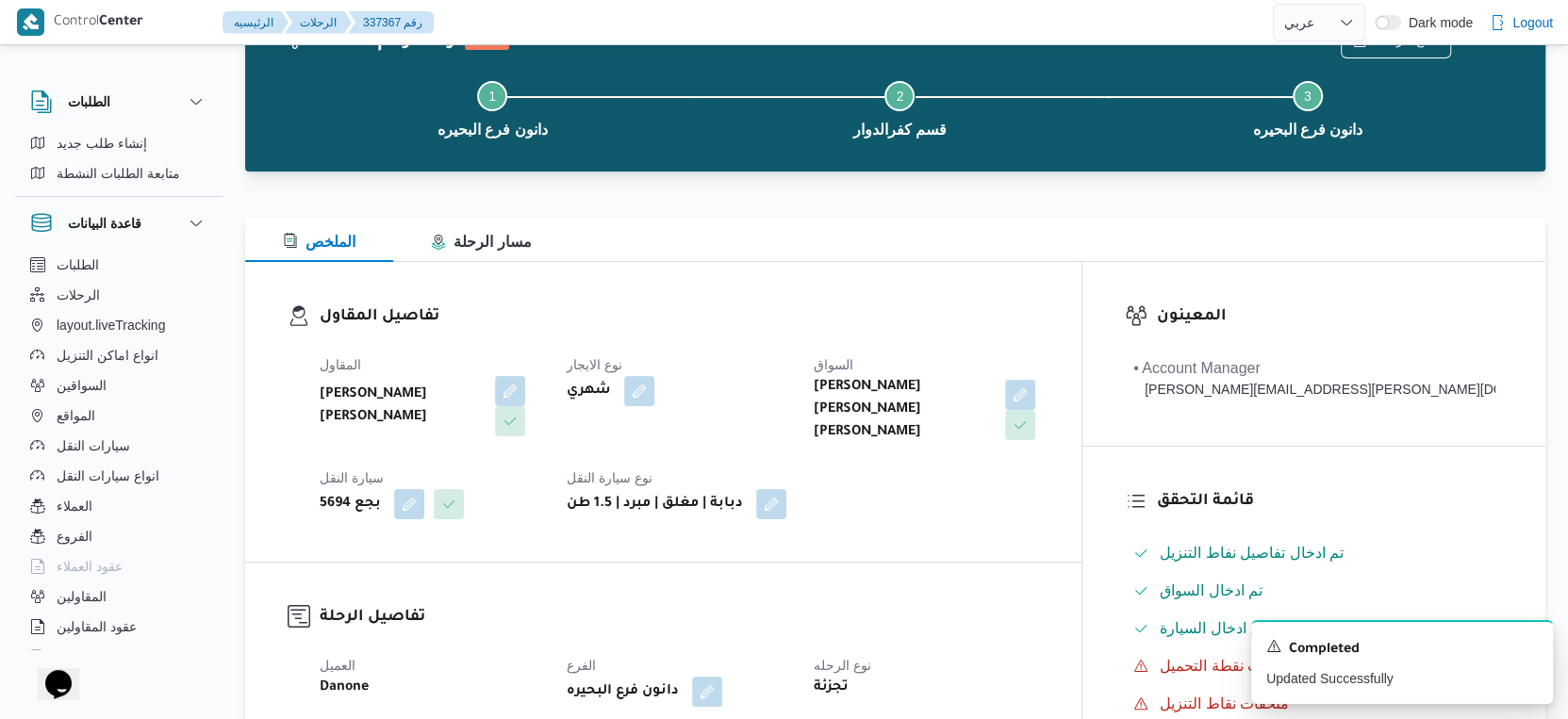
scroll to position [0, 0]
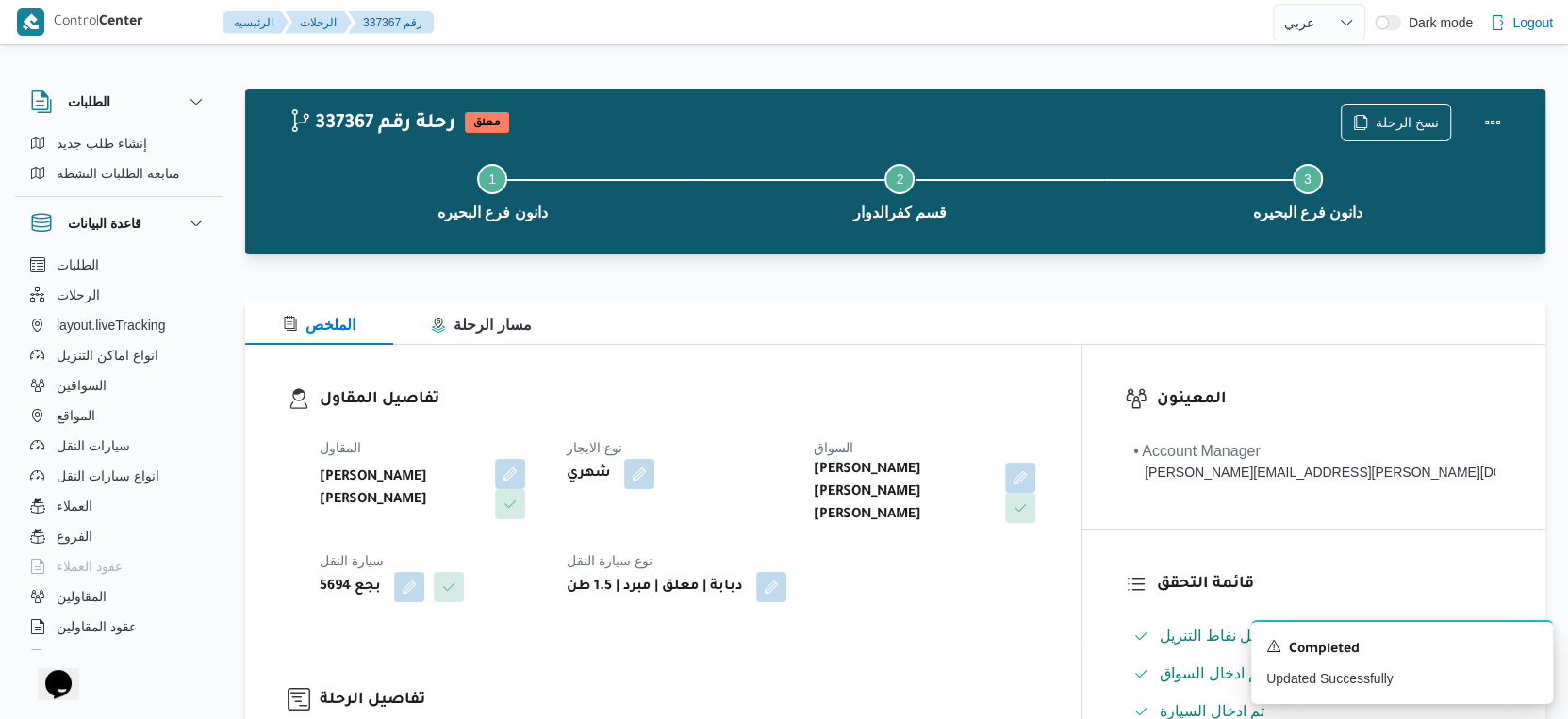
select select "ar"
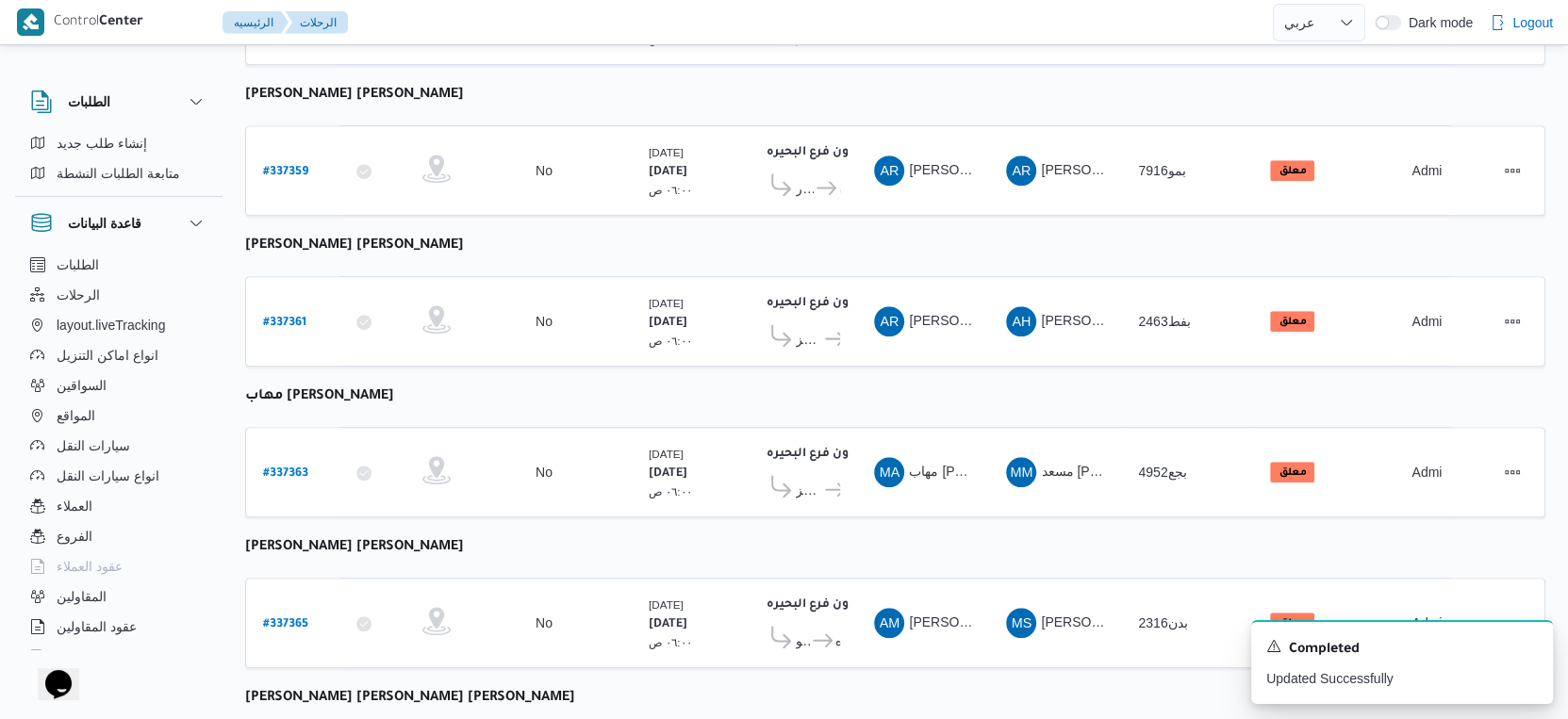
scroll to position [1269, 0]
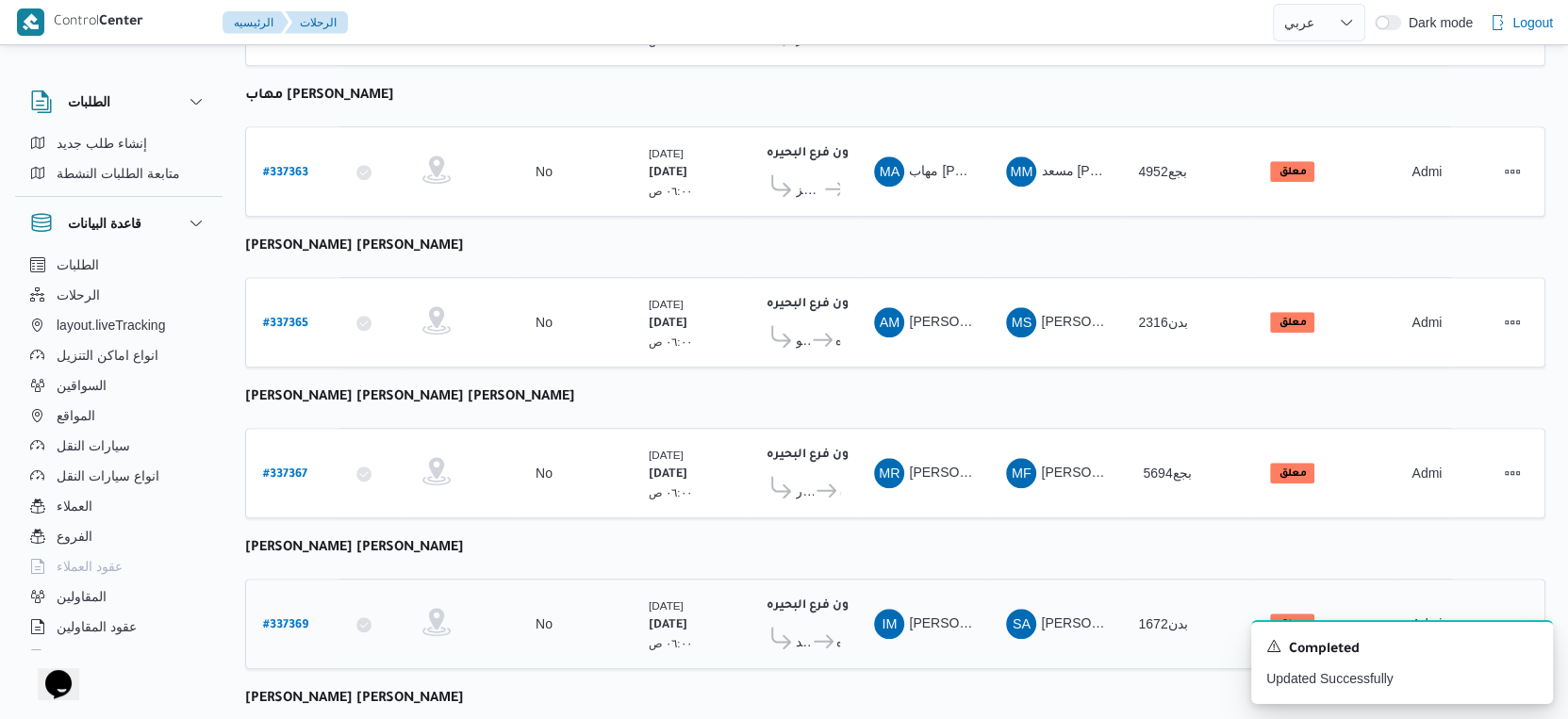
click at [820, 634] on icon at bounding box center [823, 641] width 20 height 14
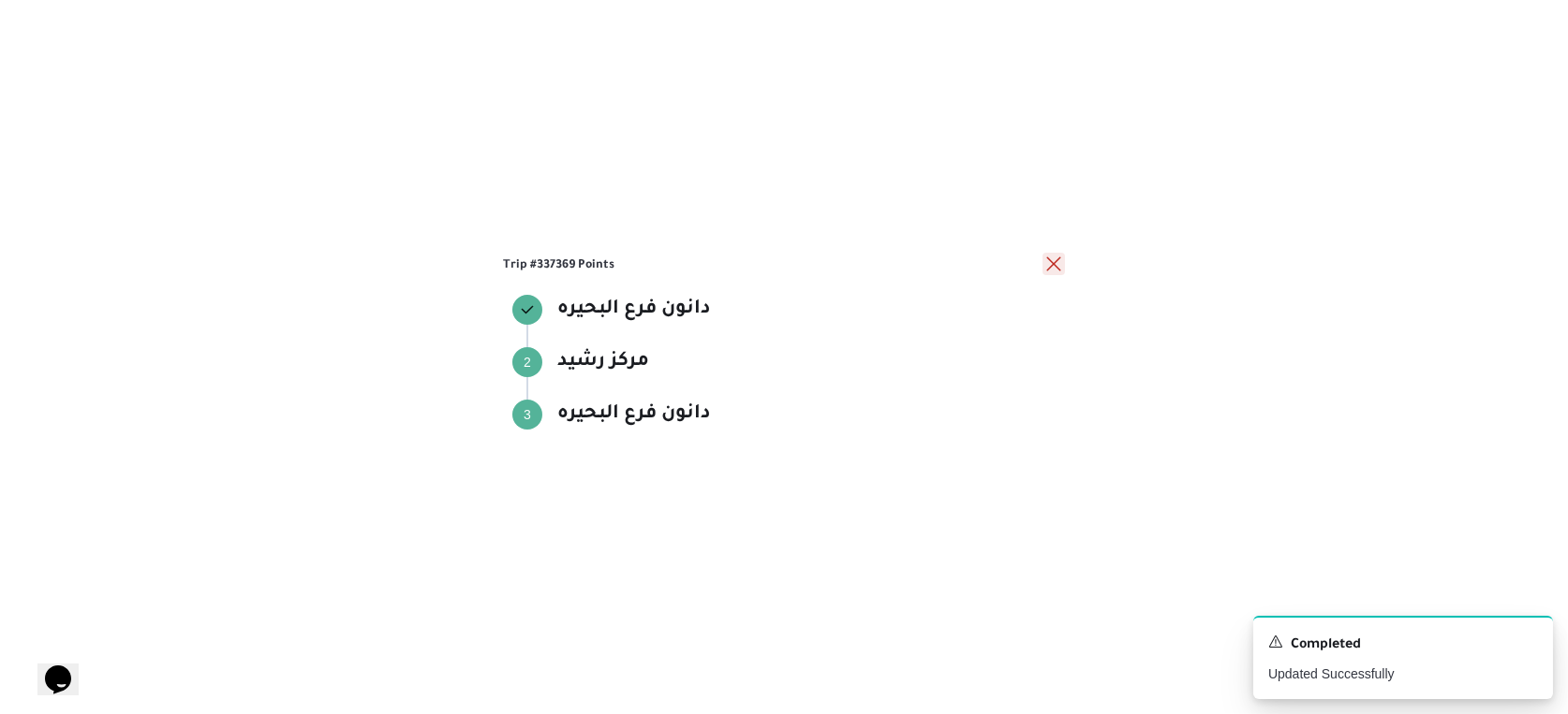
click at [1051, 261] on button "close" at bounding box center [1054, 264] width 23 height 23
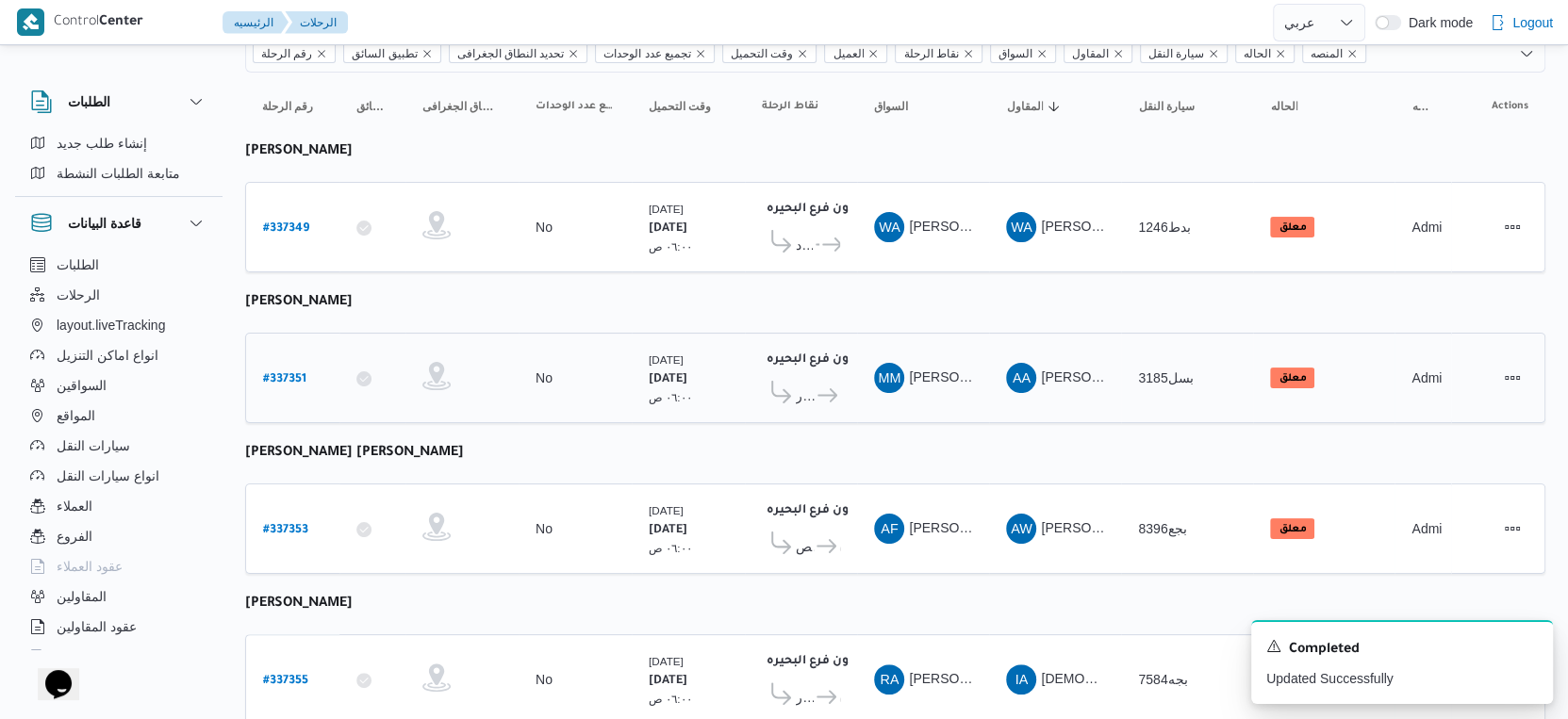
scroll to position [0, 0]
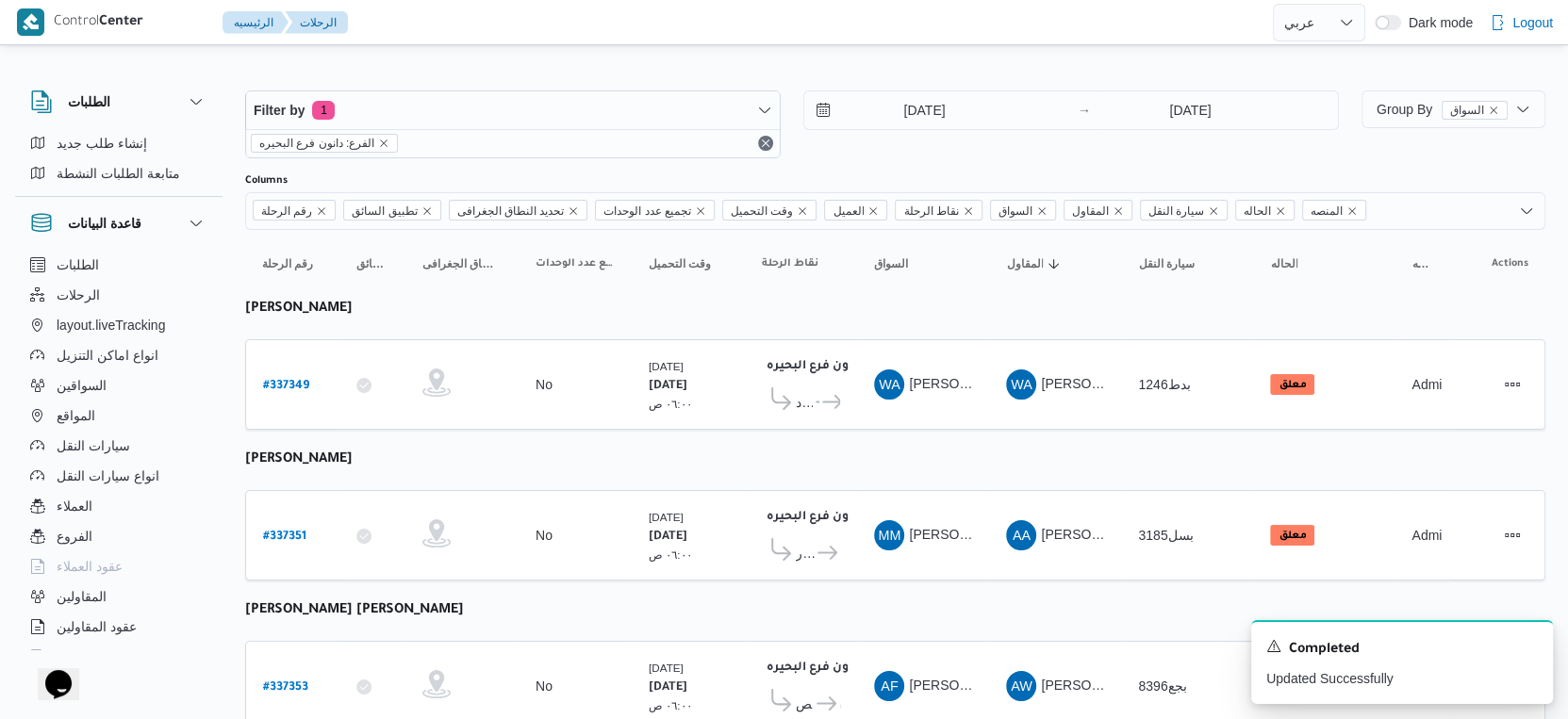
click at [956, 129] on div "15/9/2025 → 15/9/2025" at bounding box center [1071, 111] width 536 height 40
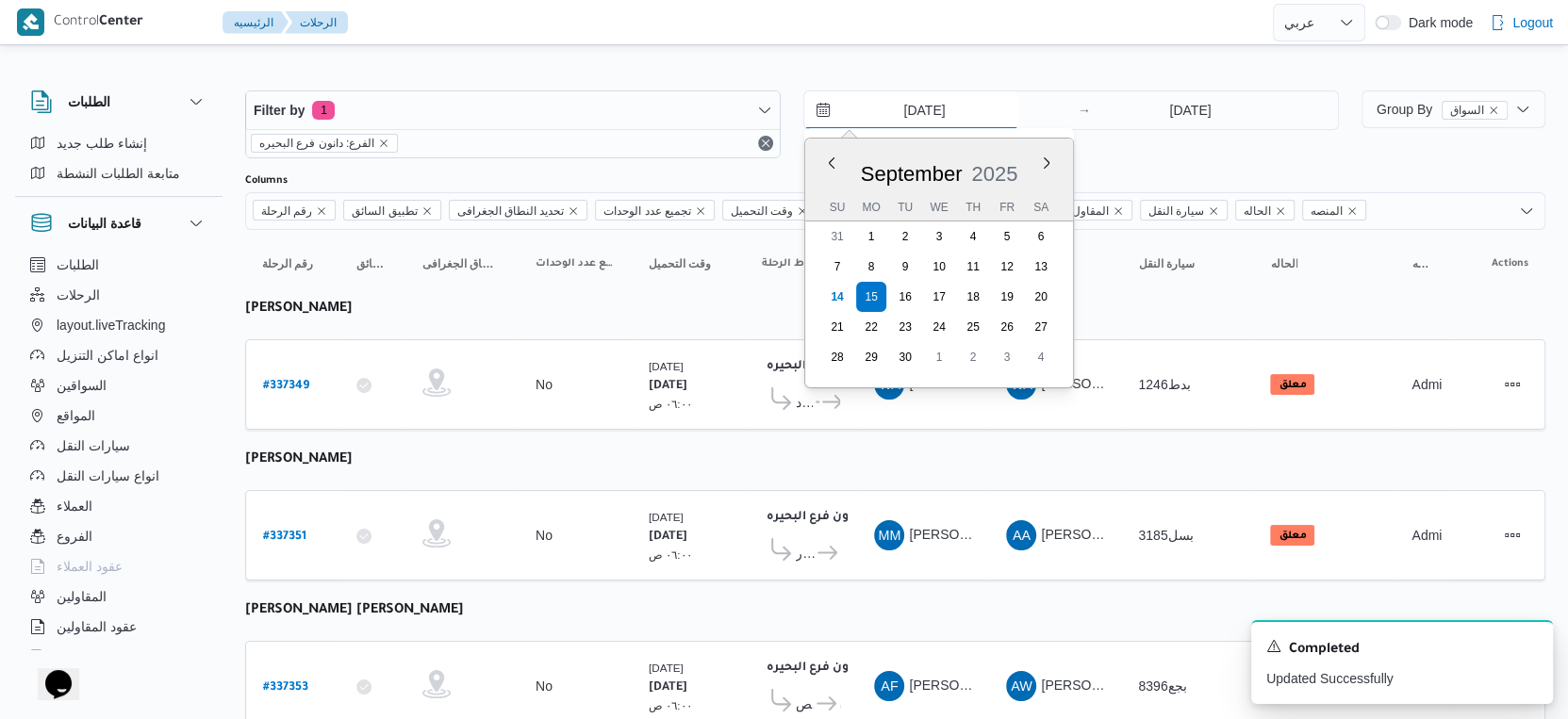
click at [963, 121] on input "15/9/2025" at bounding box center [911, 111] width 214 height 38
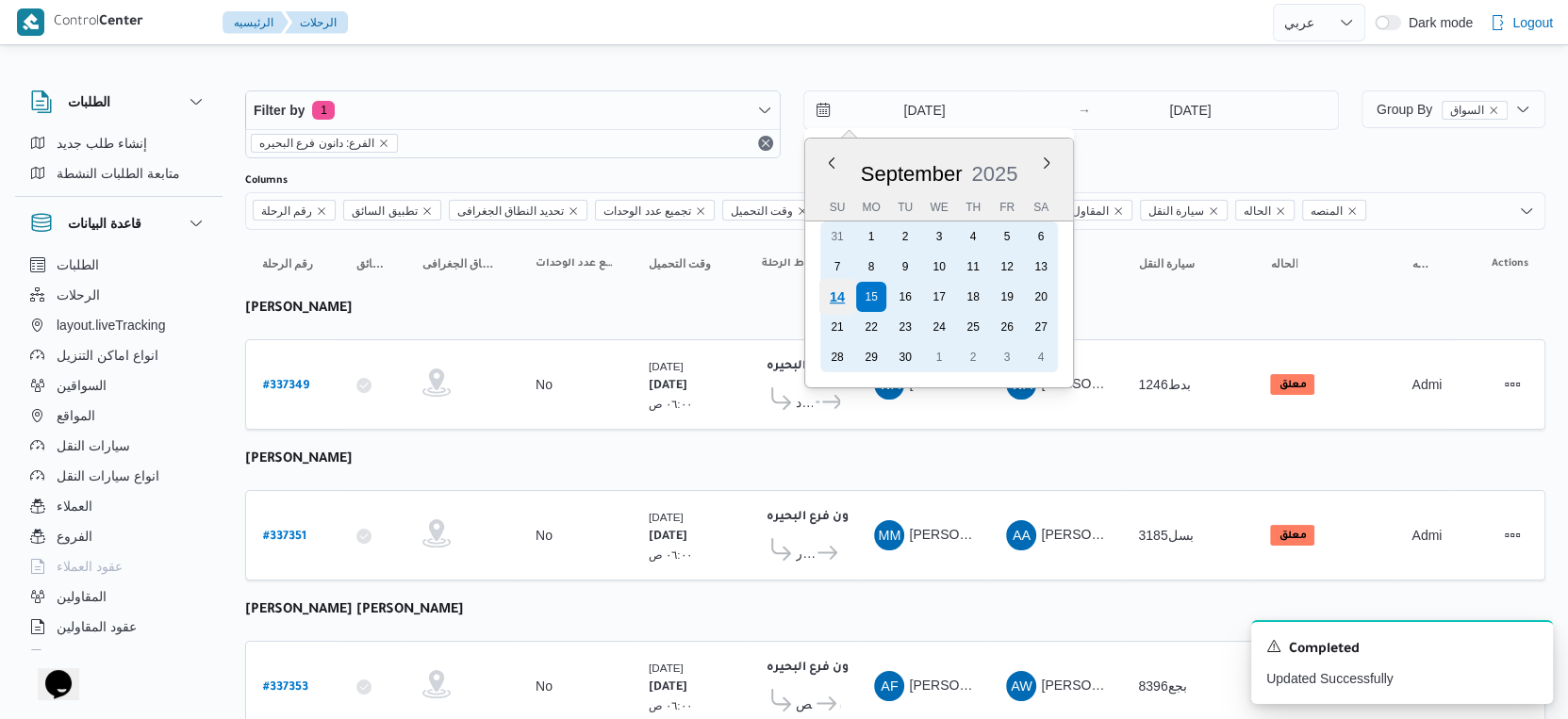
click at [836, 294] on div "14" at bounding box center [837, 298] width 36 height 36
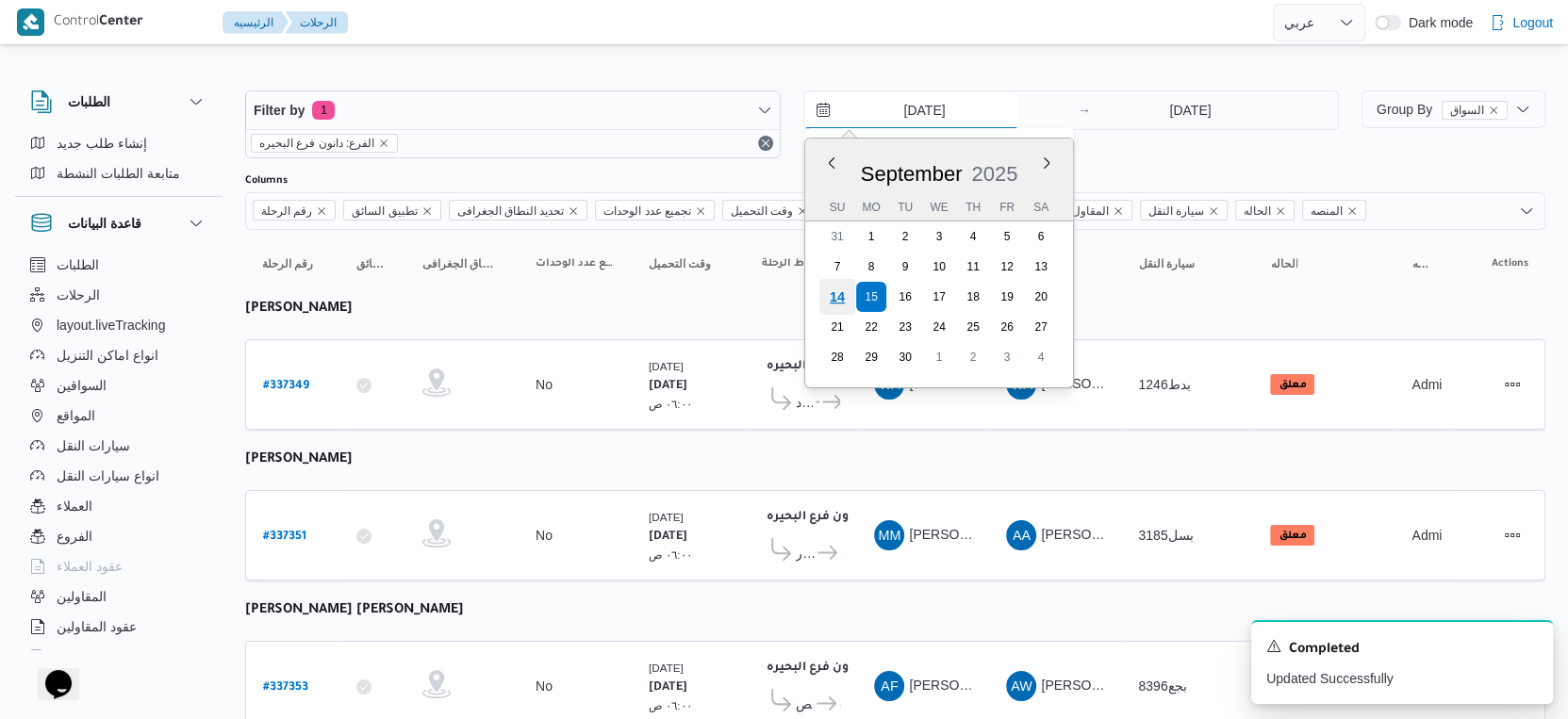
type input "[DATE]"
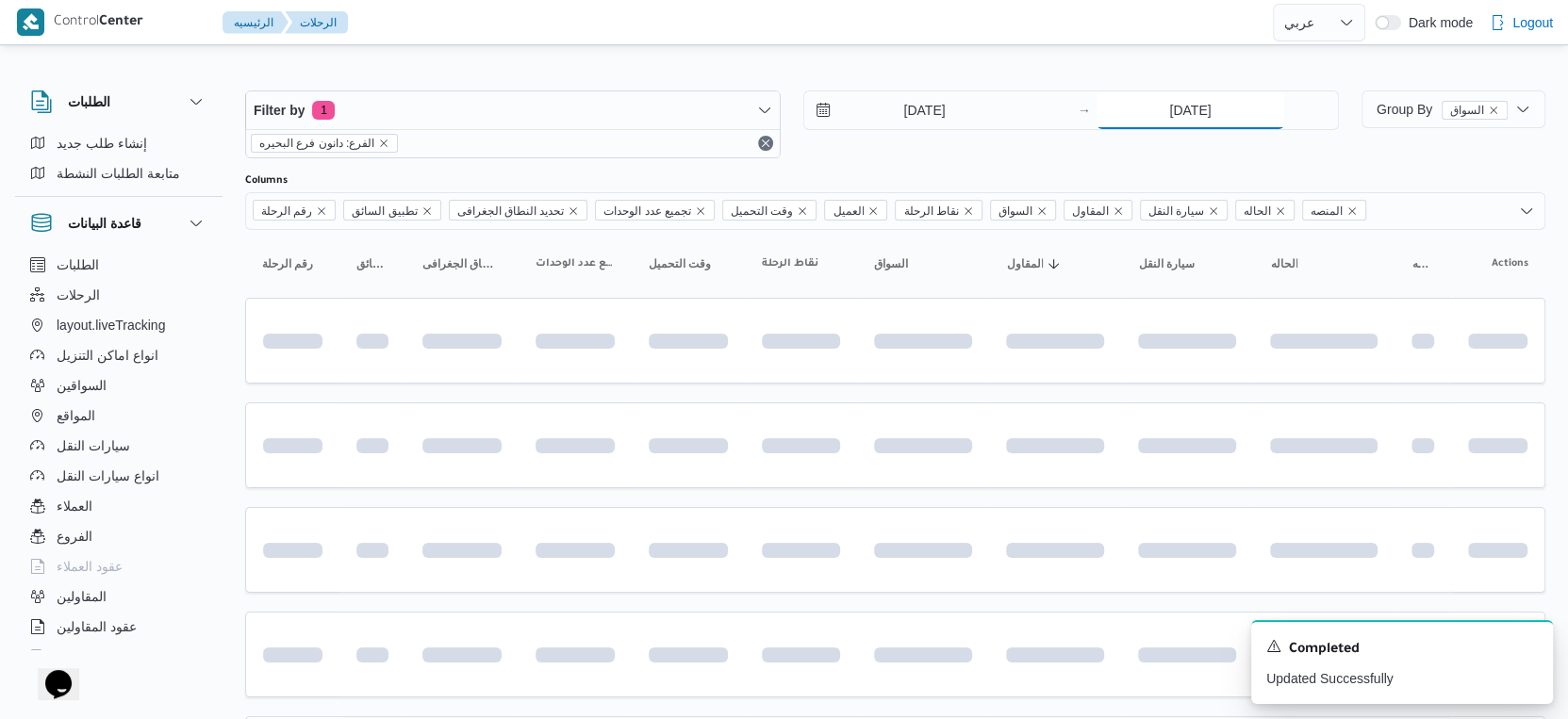
click at [1166, 113] on input "15/9/2025" at bounding box center [1190, 111] width 188 height 38
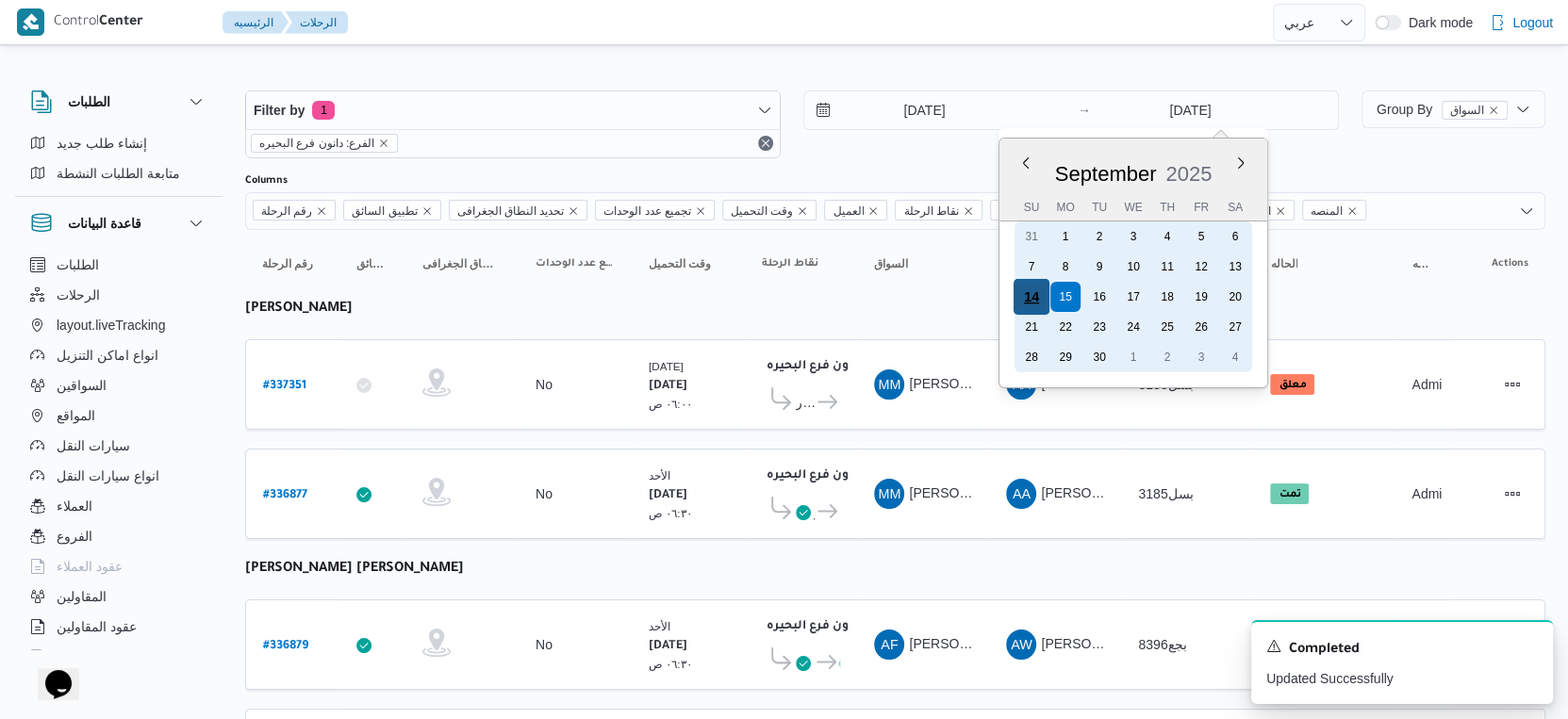
click at [1038, 295] on div "14" at bounding box center [1032, 298] width 36 height 36
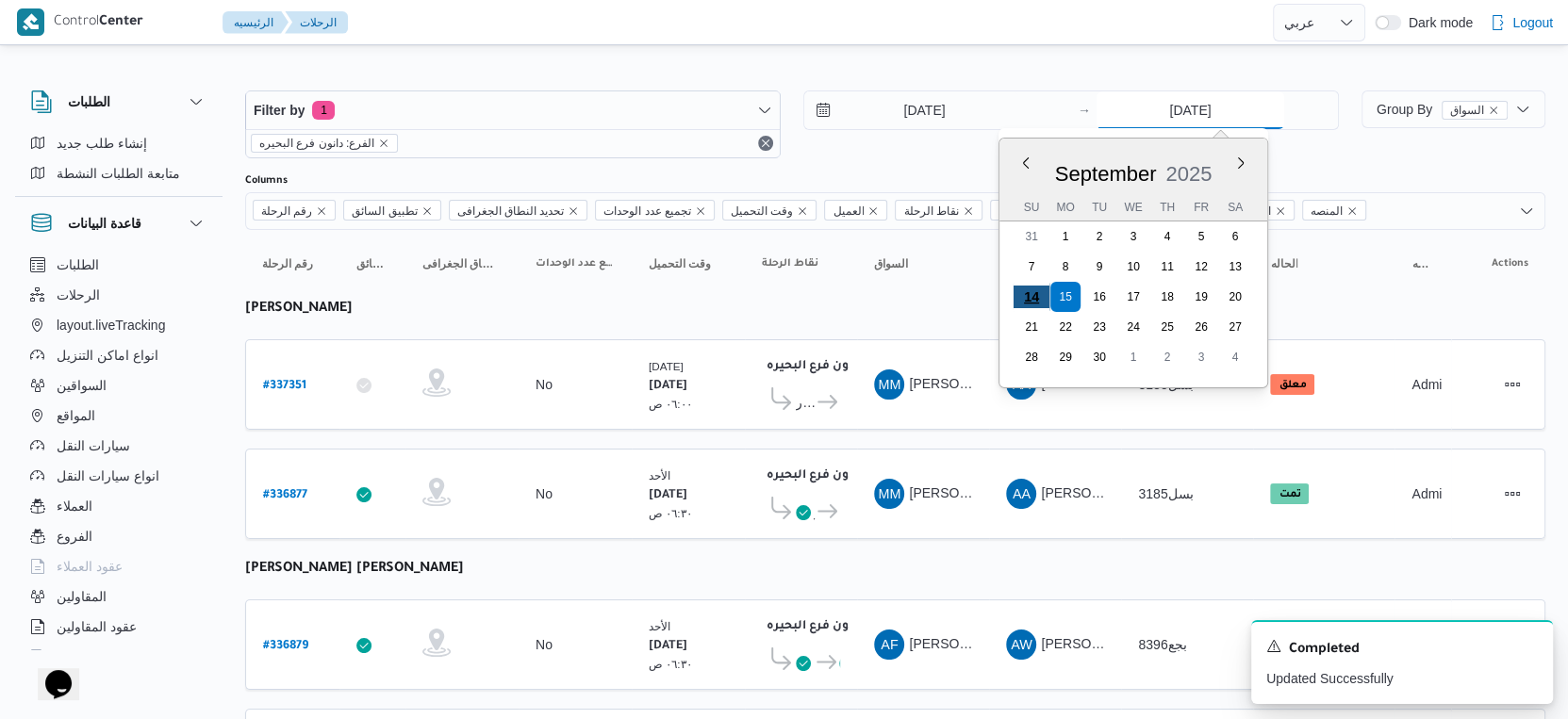
type input "[DATE]"
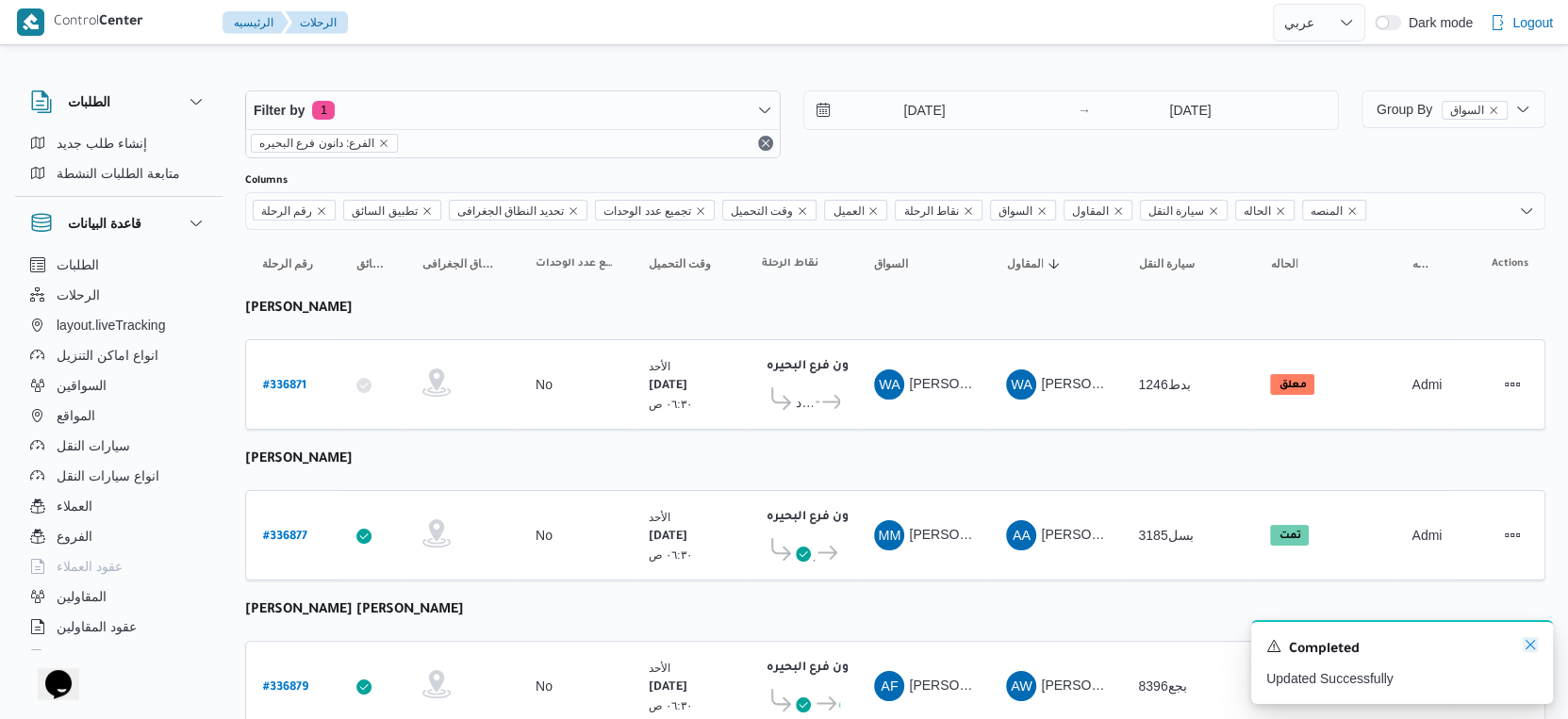
click at [1528, 643] on icon "Dismiss toast" at bounding box center [1531, 645] width 15 height 15
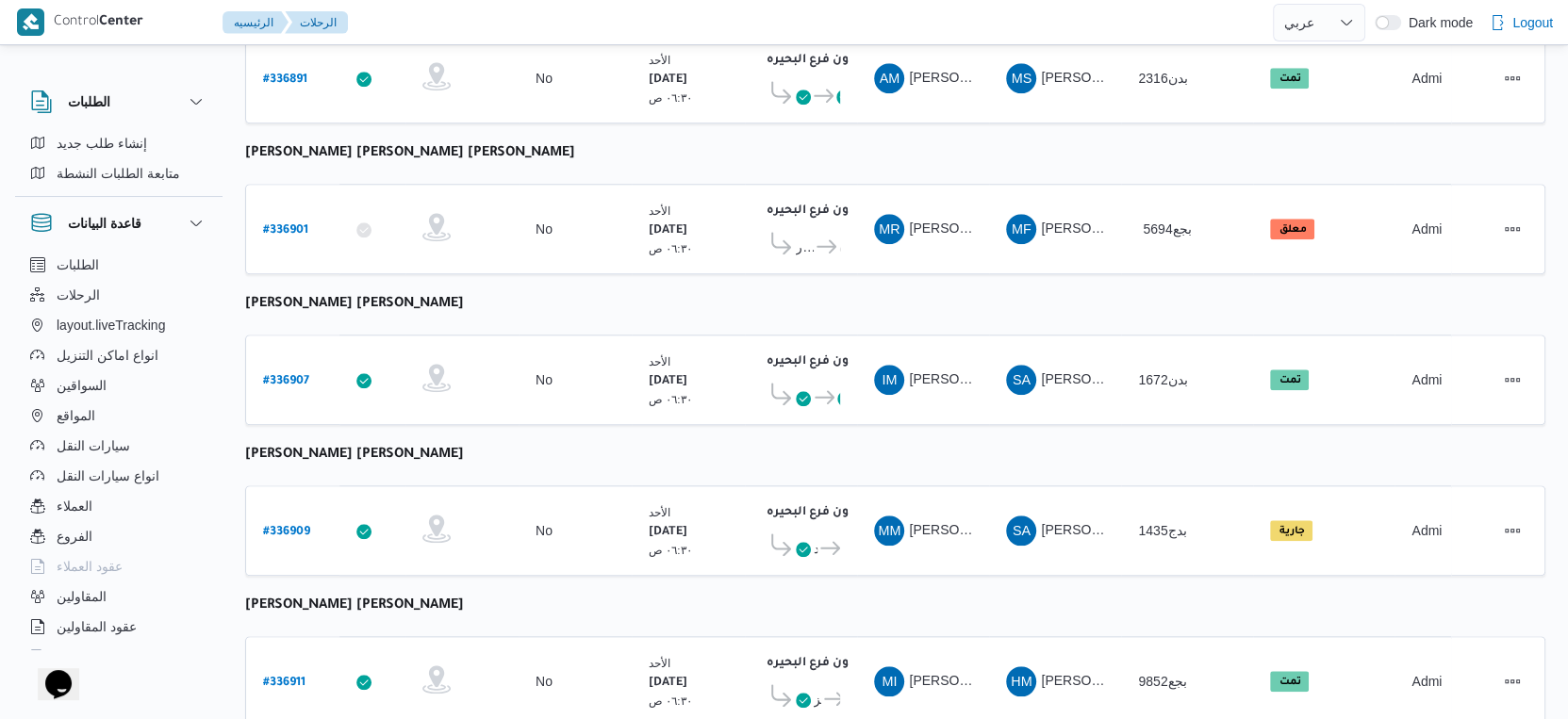
scroll to position [1538, 0]
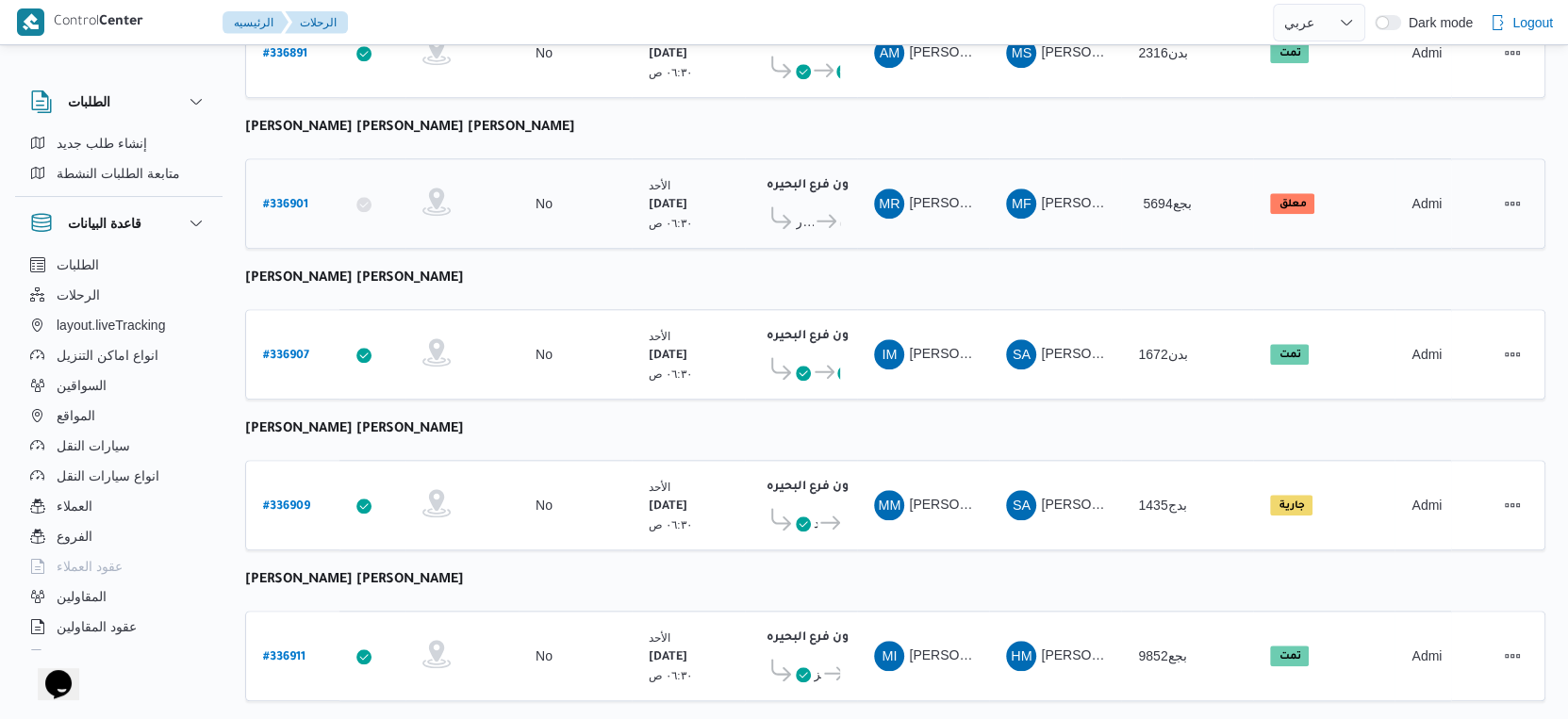
click at [282, 199] on b "# 336901" at bounding box center [285, 206] width 45 height 13
select select "ar"
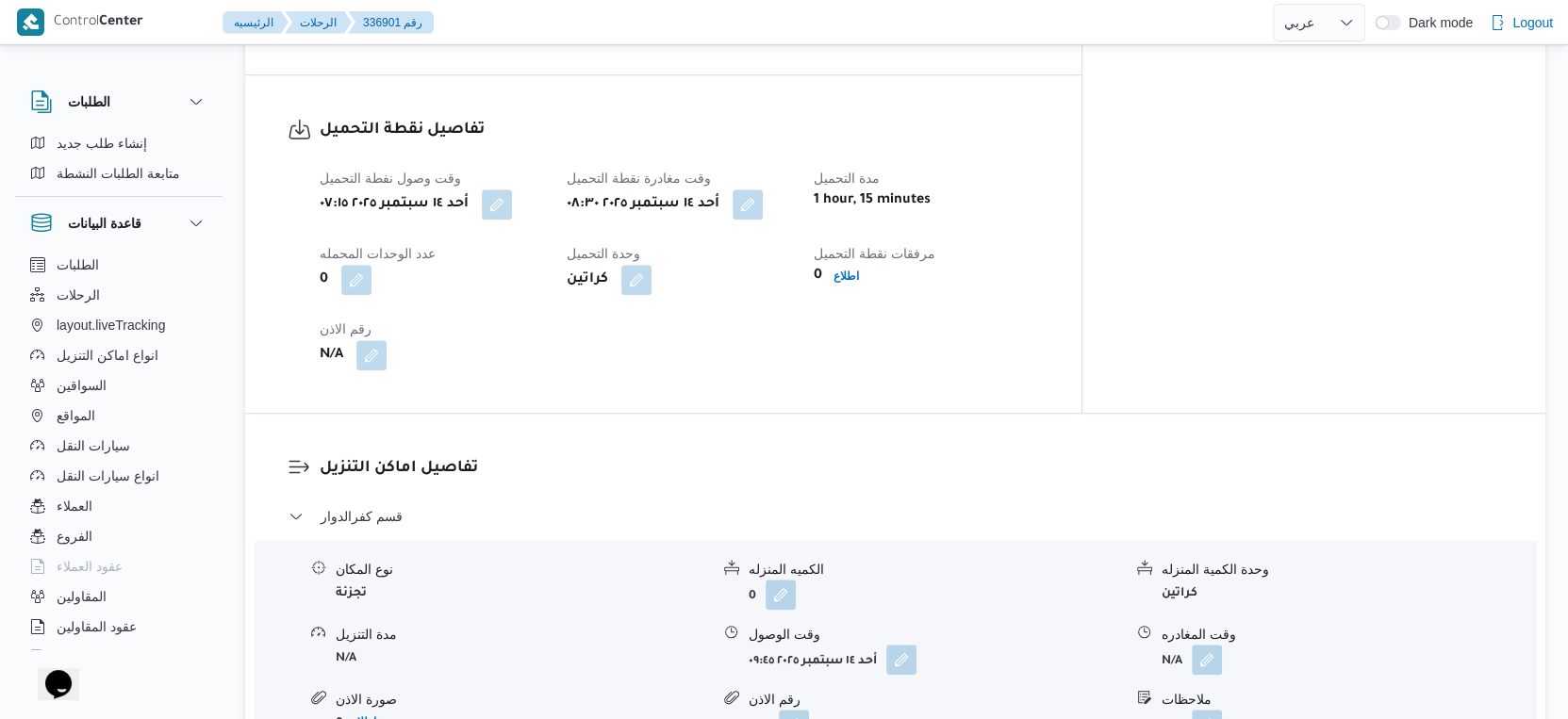
scroll to position [1257, 0]
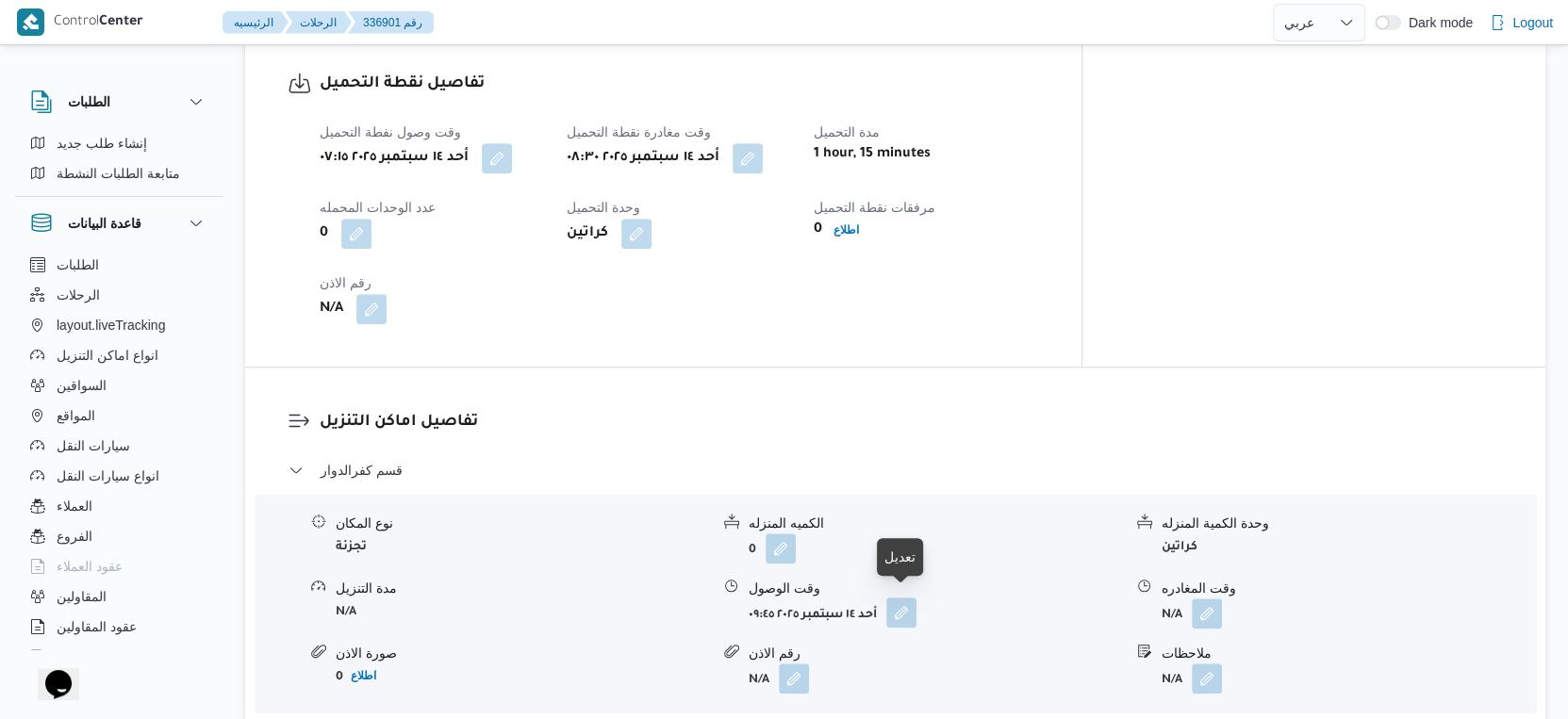
click at [903, 606] on button "button" at bounding box center [901, 613] width 31 height 31
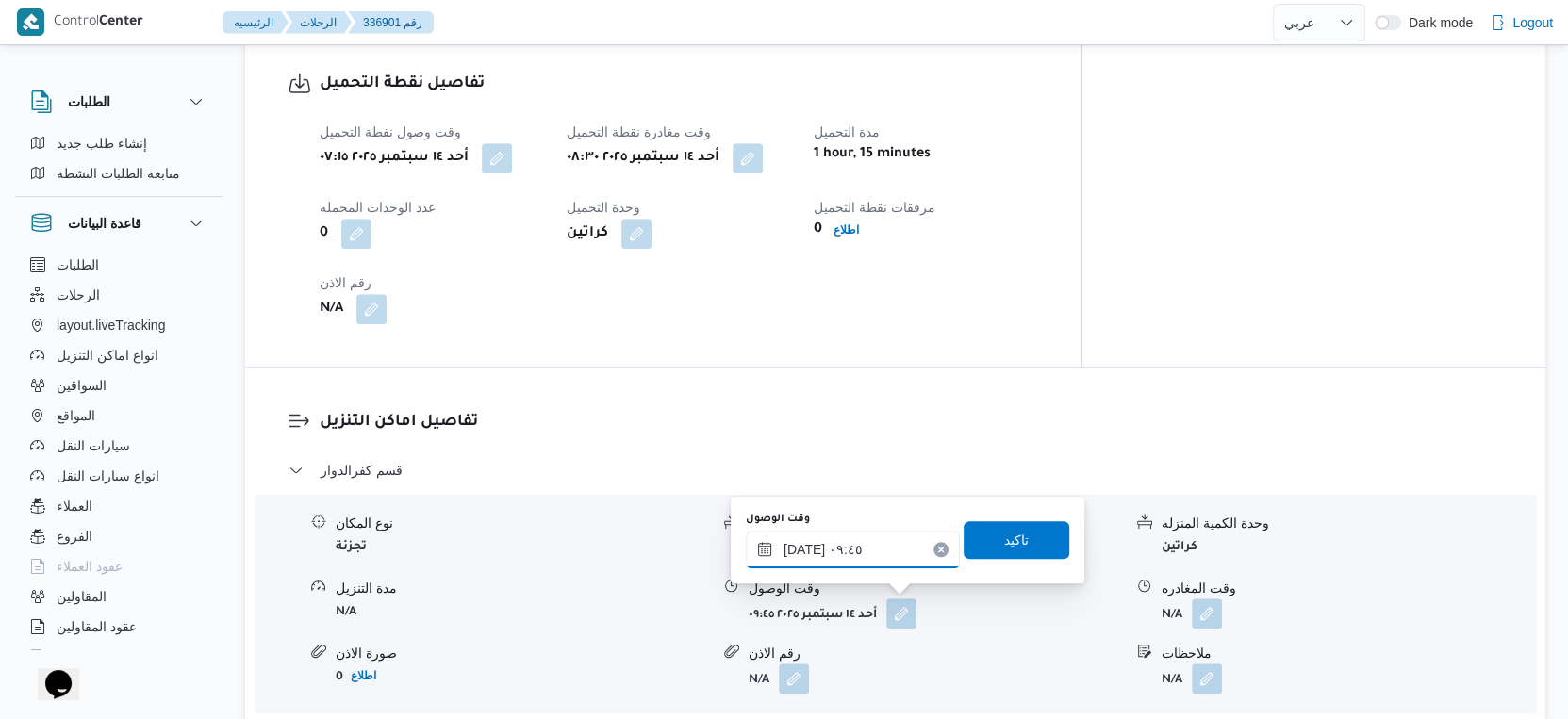
click at [860, 561] on input "١٤/٠٩/٢٠٢٥ ٠٩:٤٥" at bounding box center [853, 550] width 214 height 38
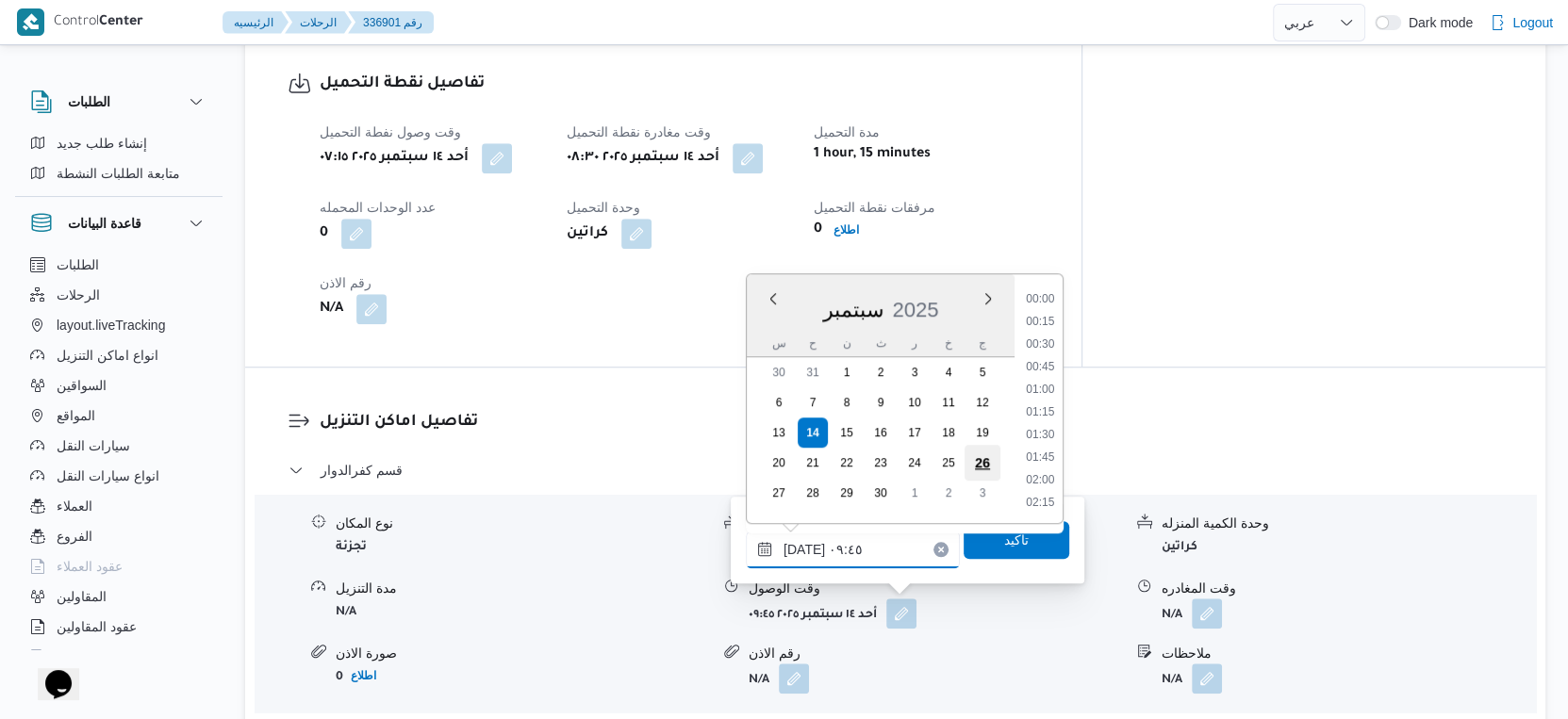
scroll to position [767, 0]
click at [1040, 372] on li "09:15" at bounding box center [1040, 370] width 43 height 19
type input "١٤/٠٩/٢٠٢٥ ٠٩:١٥"
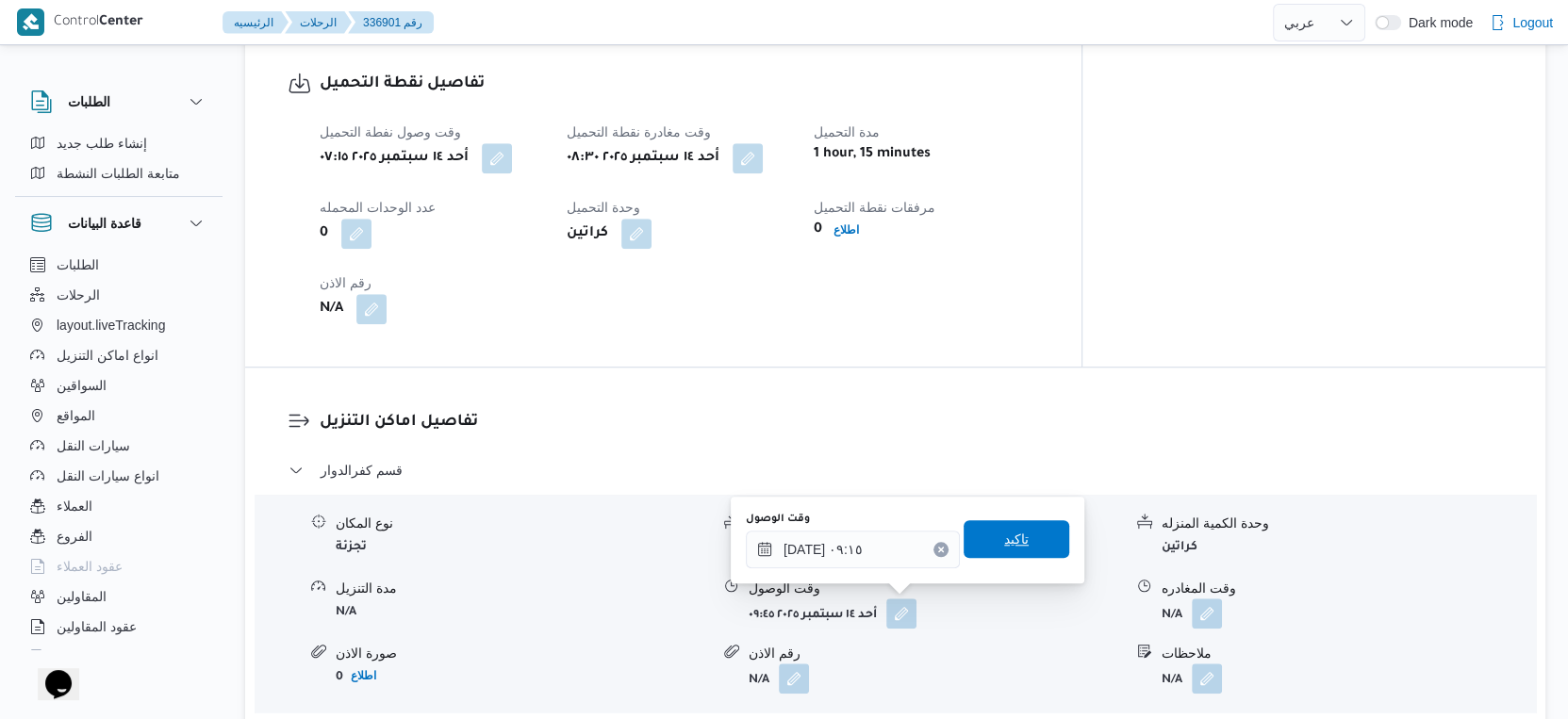
click at [1027, 537] on span "تاكيد" at bounding box center [1016, 540] width 106 height 38
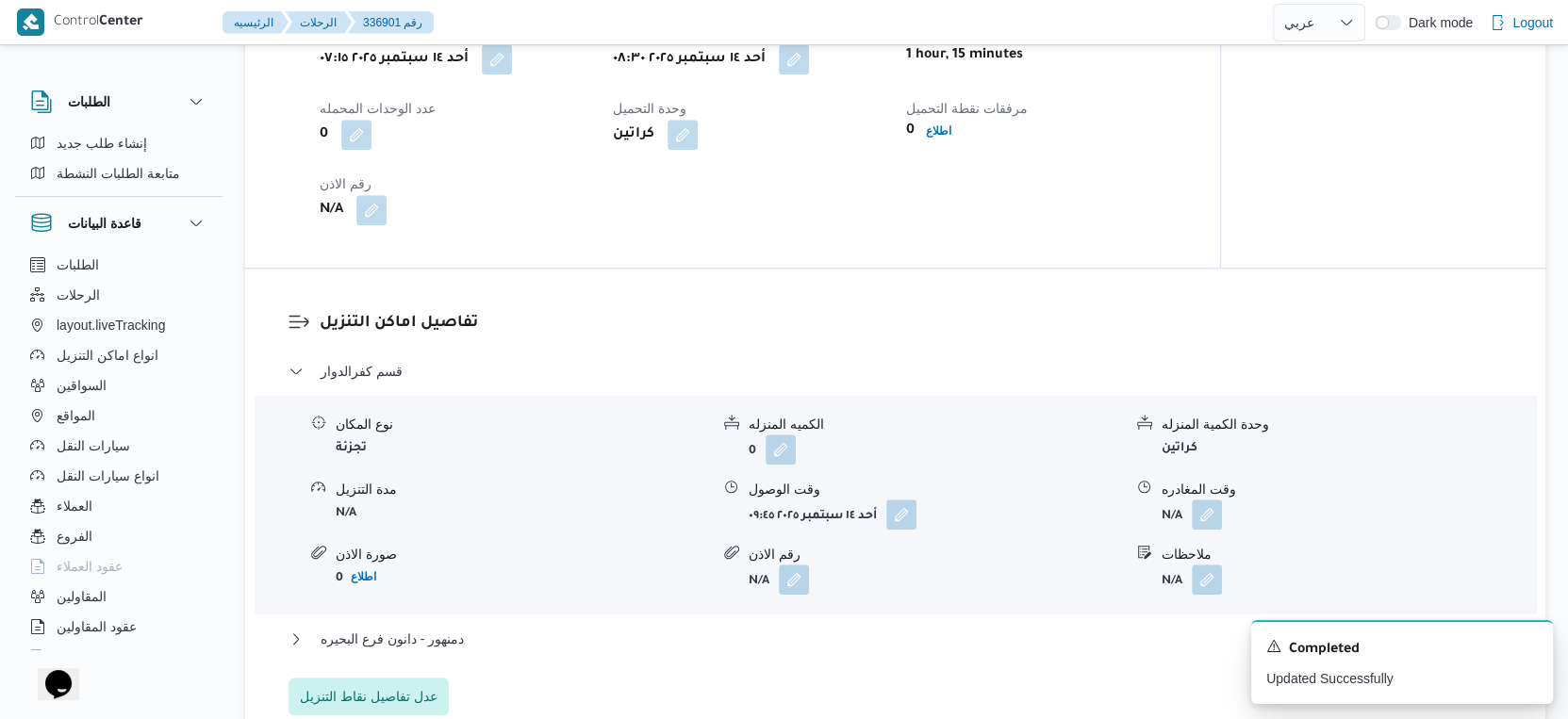
scroll to position [1466, 0]
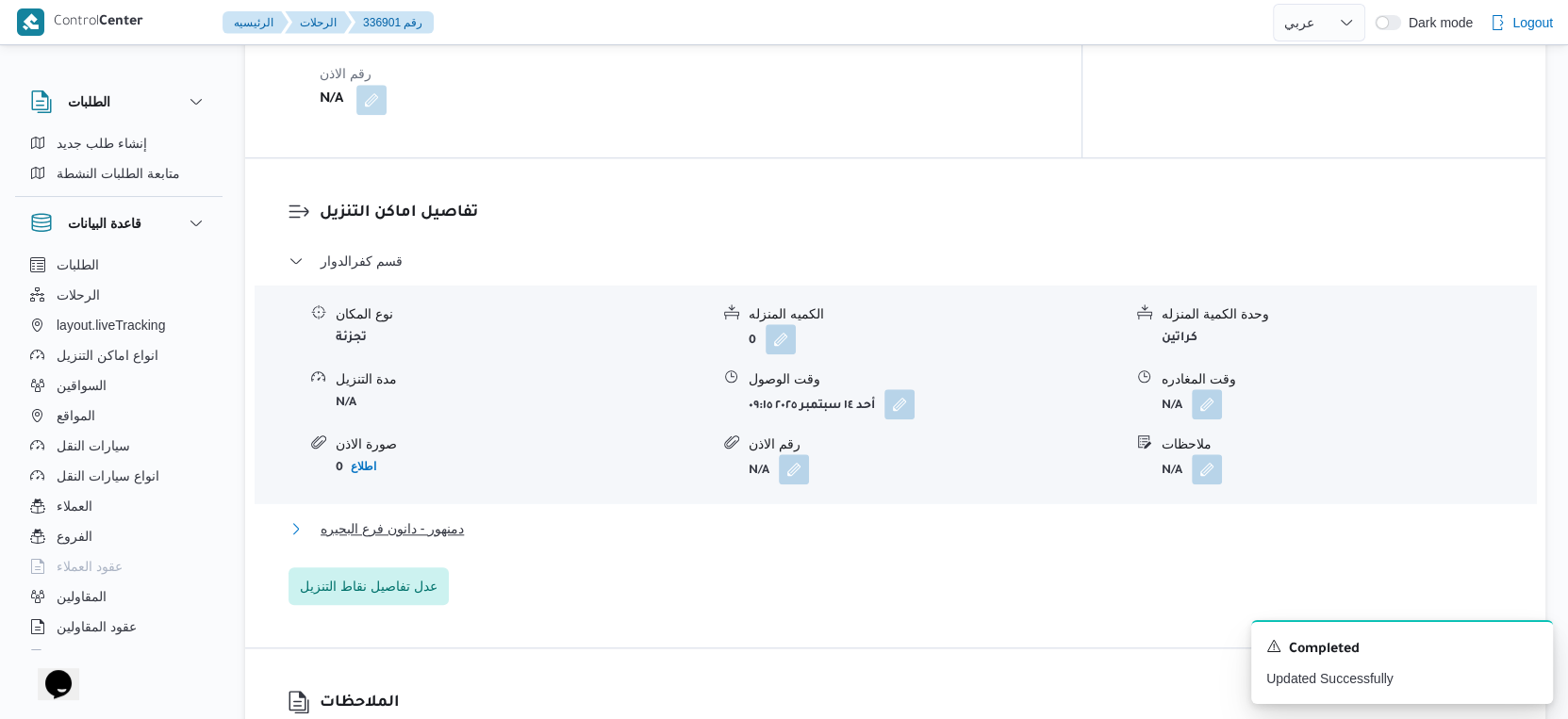
click at [442, 518] on span "دمنهور - دانون فرع البحيره" at bounding box center [392, 529] width 143 height 23
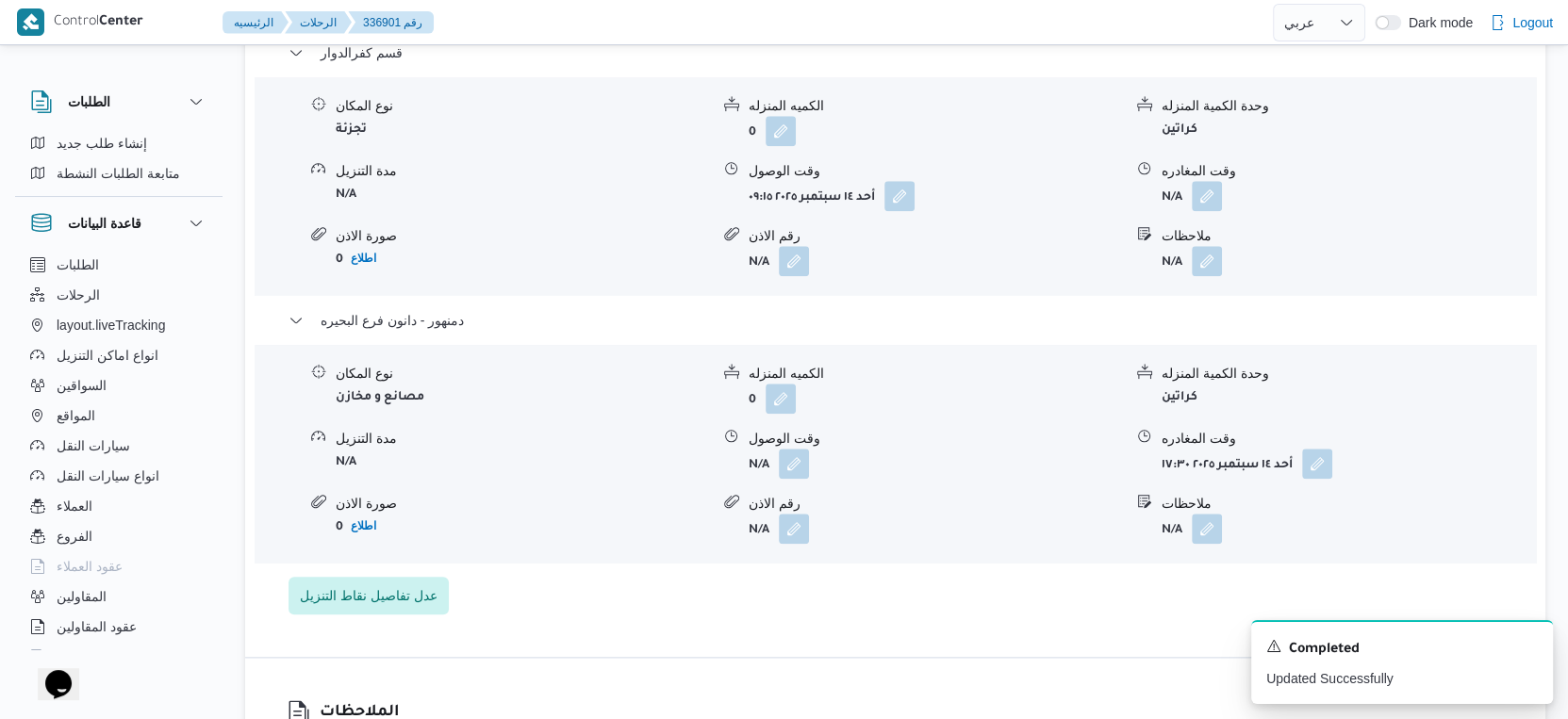
scroll to position [1675, 0]
click at [800, 456] on button "button" at bounding box center [794, 462] width 31 height 31
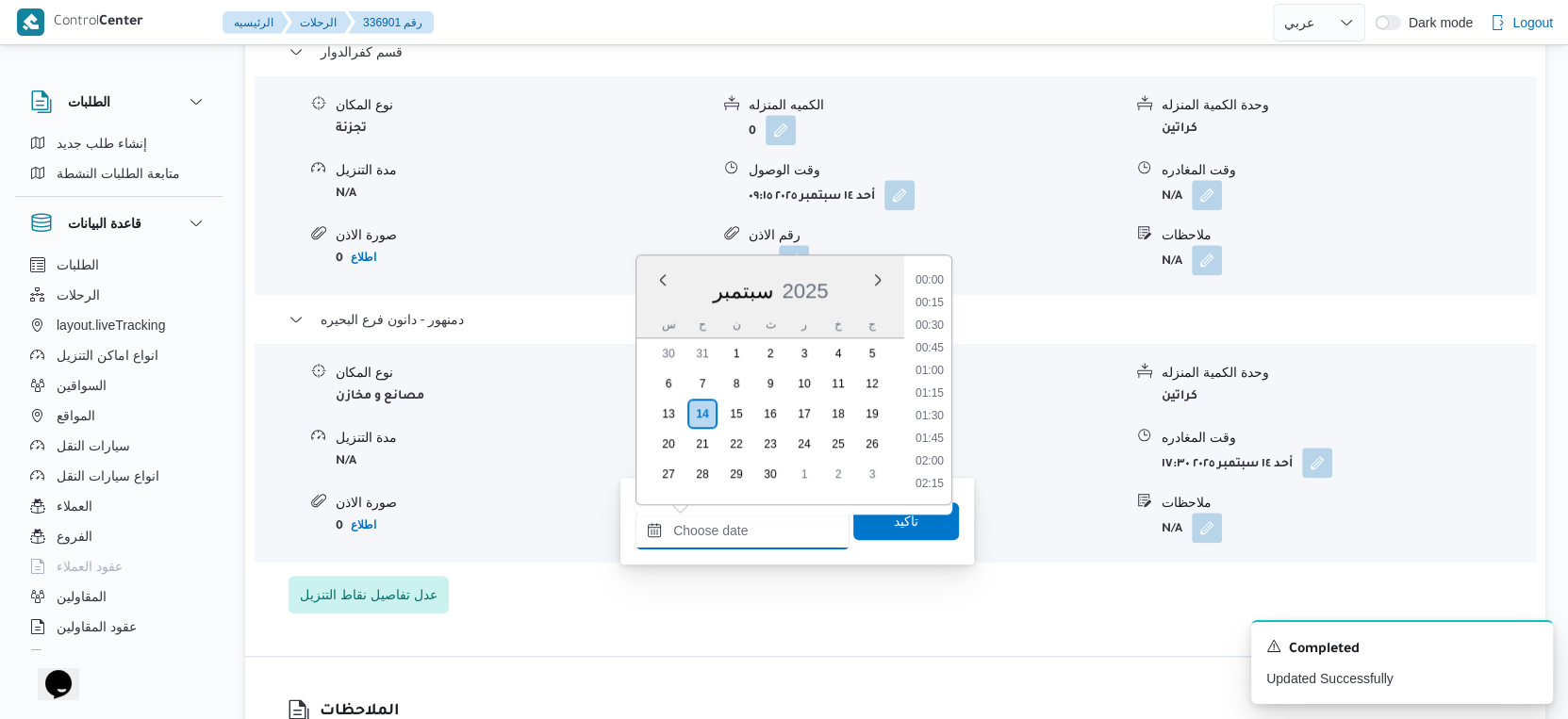
drag, startPoint x: 767, startPoint y: 528, endPoint x: 933, endPoint y: 456, distance: 180.9
click at [767, 528] on input "وقت الوصول" at bounding box center [742, 531] width 214 height 38
click at [938, 418] on li "17:15" at bounding box center [929, 425] width 43 height 19
type input "١٤/٠٩/٢٠٢٥ ١٧:١٥"
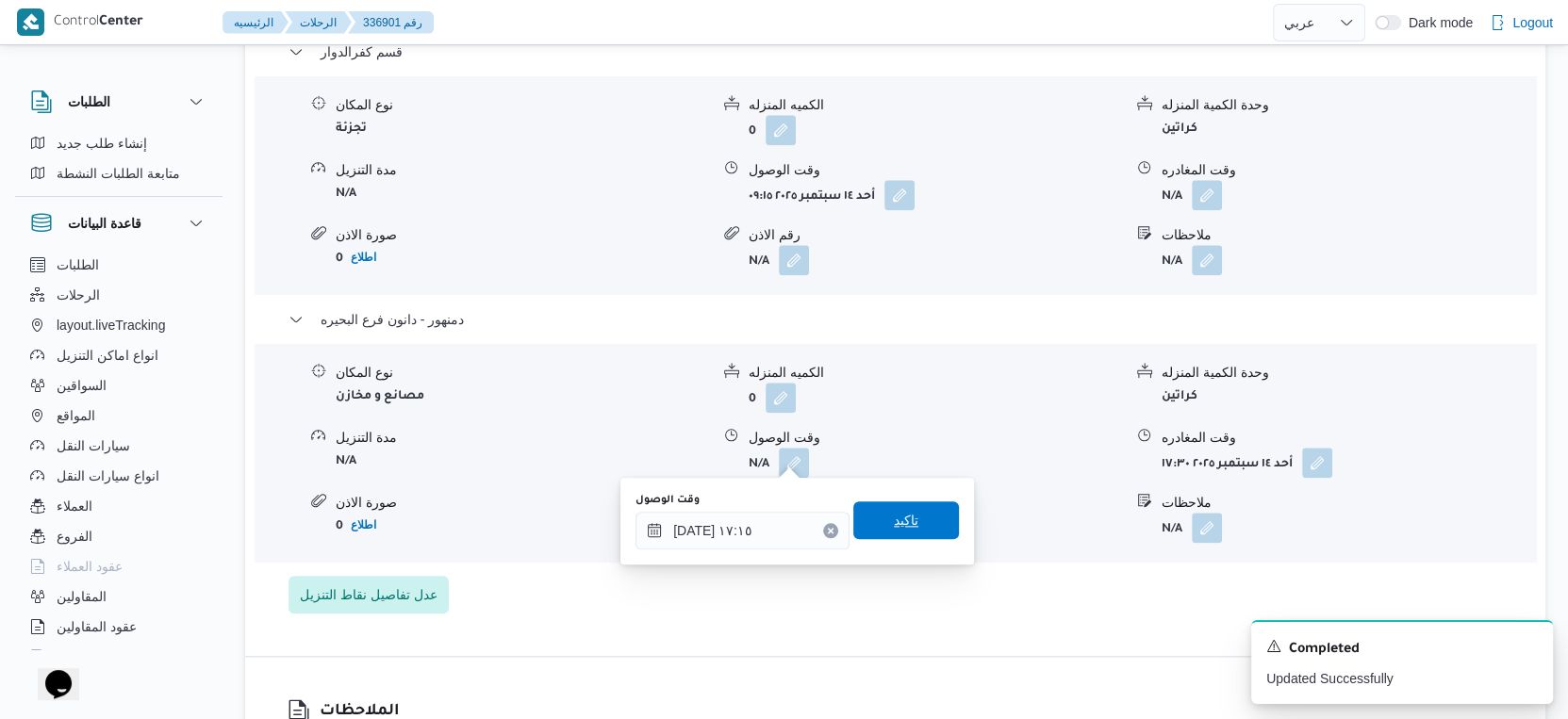
click at [914, 525] on span "تاكيد" at bounding box center [906, 521] width 106 height 38
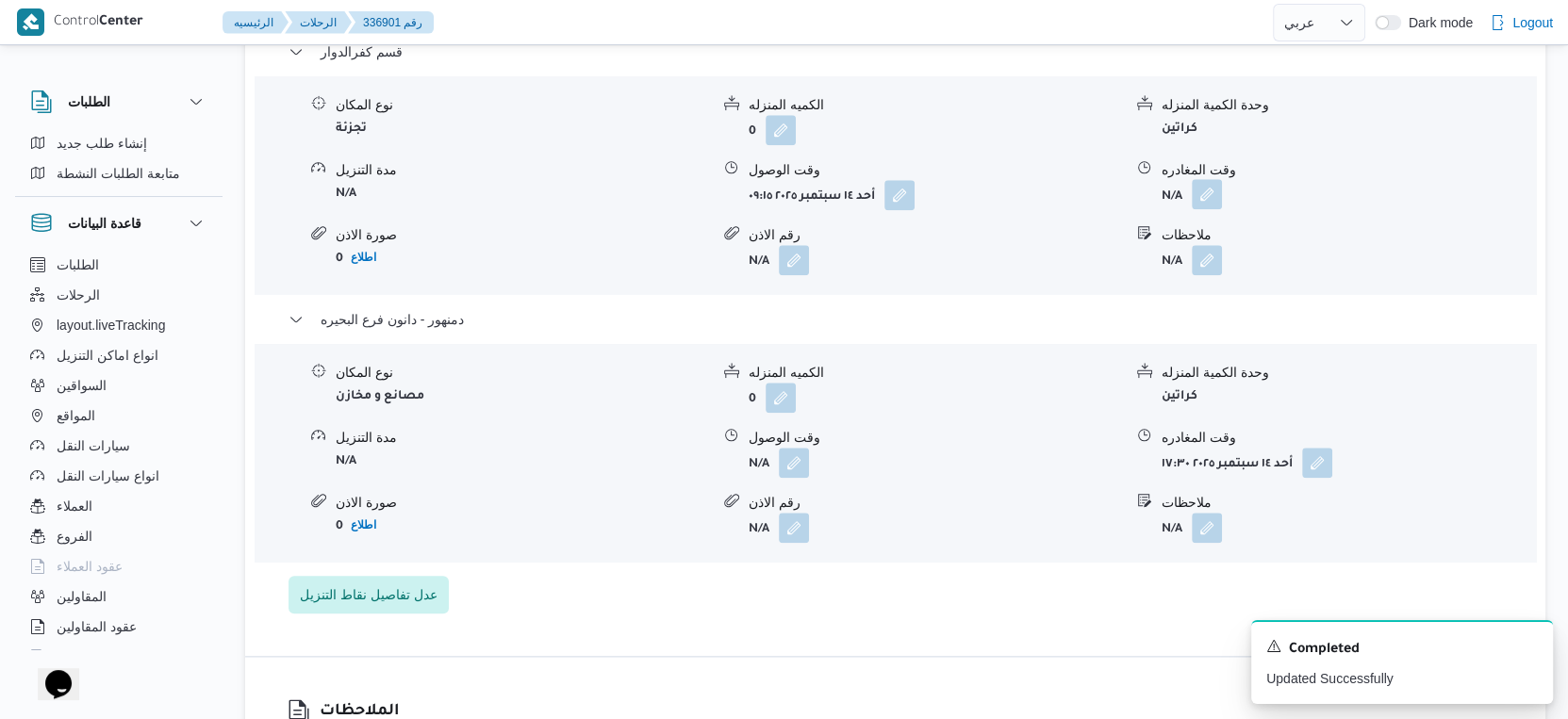
click at [1214, 192] on button "button" at bounding box center [1207, 195] width 31 height 31
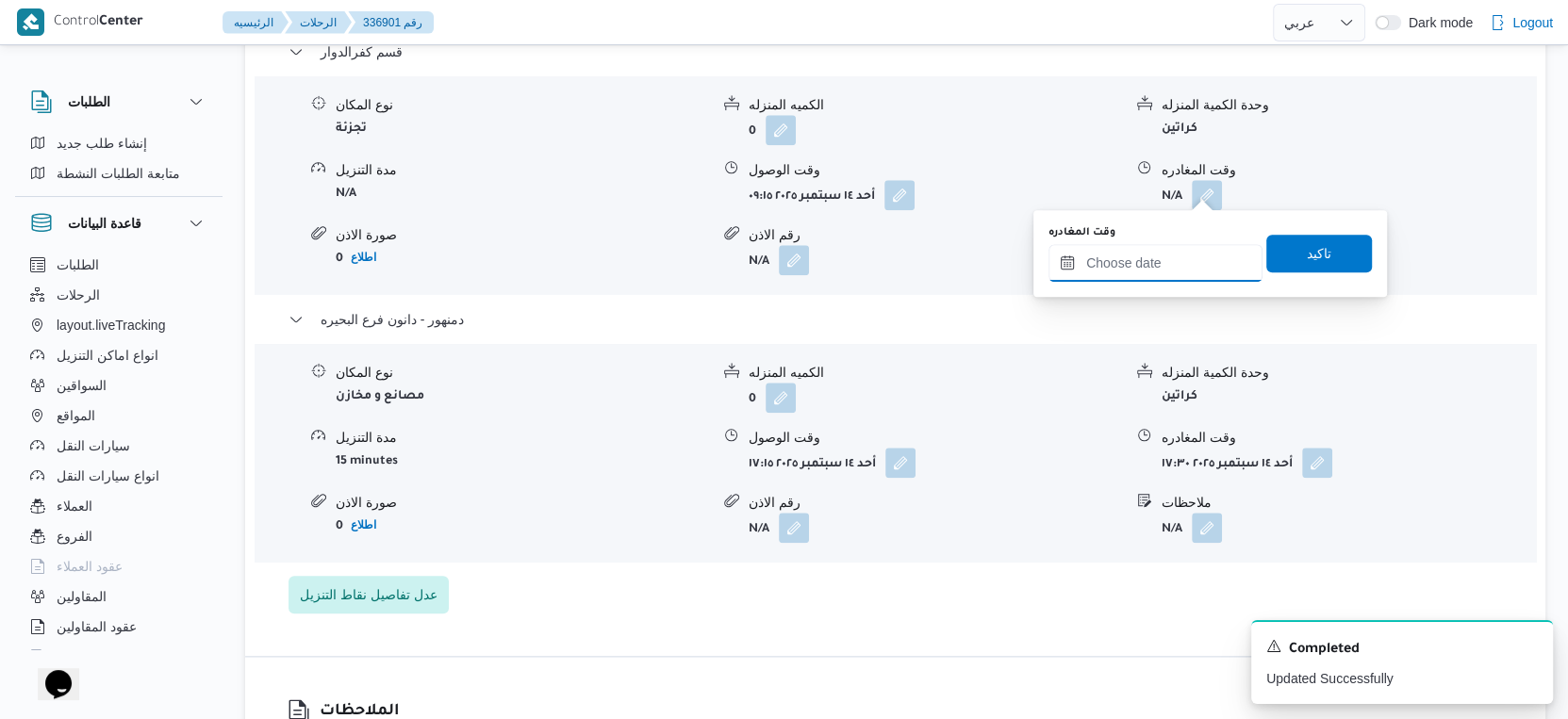
drag, startPoint x: 1166, startPoint y: 246, endPoint x: 1199, endPoint y: 277, distance: 45.3
click at [1166, 246] on input "وقت المغادره" at bounding box center [1155, 263] width 214 height 38
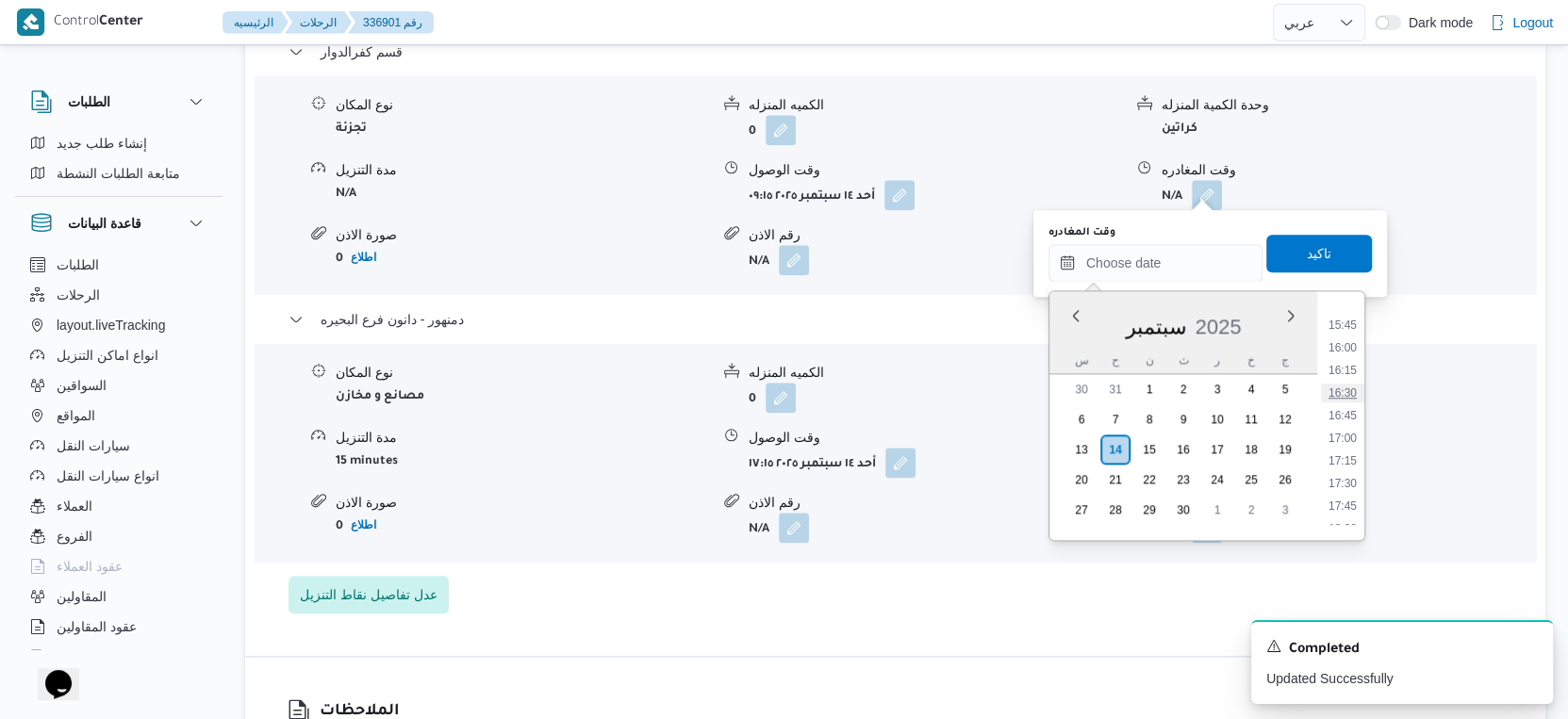
click at [1350, 387] on li "16:30" at bounding box center [1342, 393] width 43 height 19
type input "١٤/٠٩/٢٠٢٥ ١٦:٣٠"
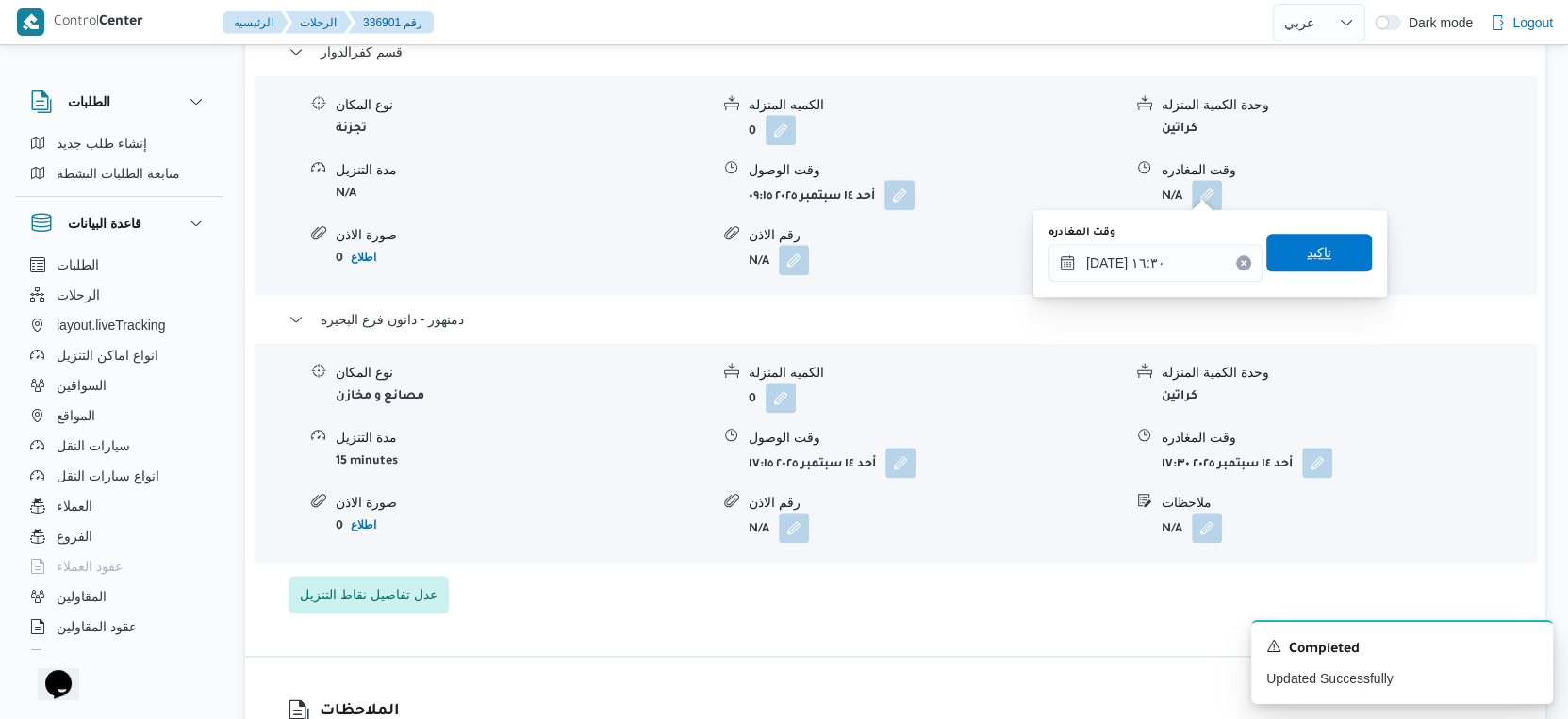
click at [1310, 251] on span "تاكيد" at bounding box center [1319, 253] width 25 height 23
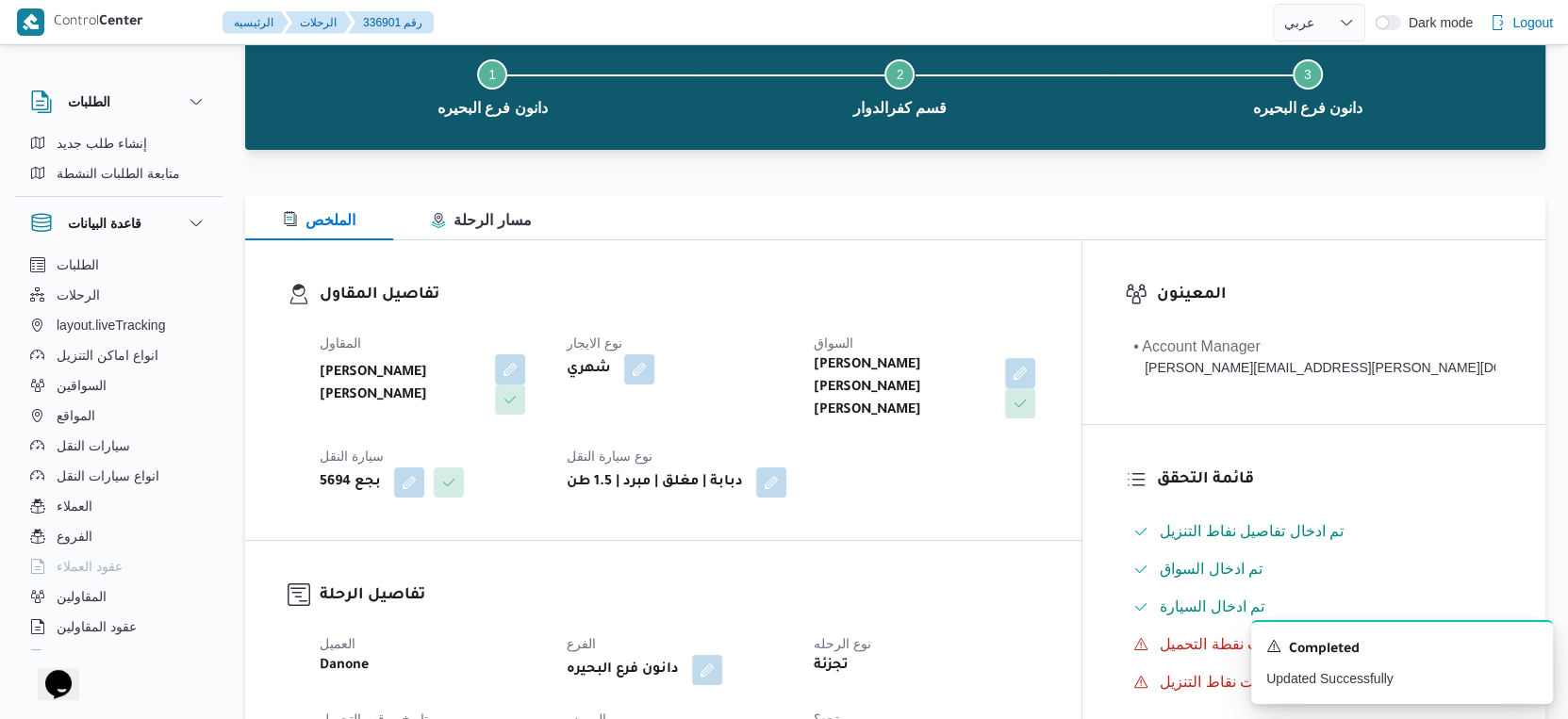
scroll to position [0, 0]
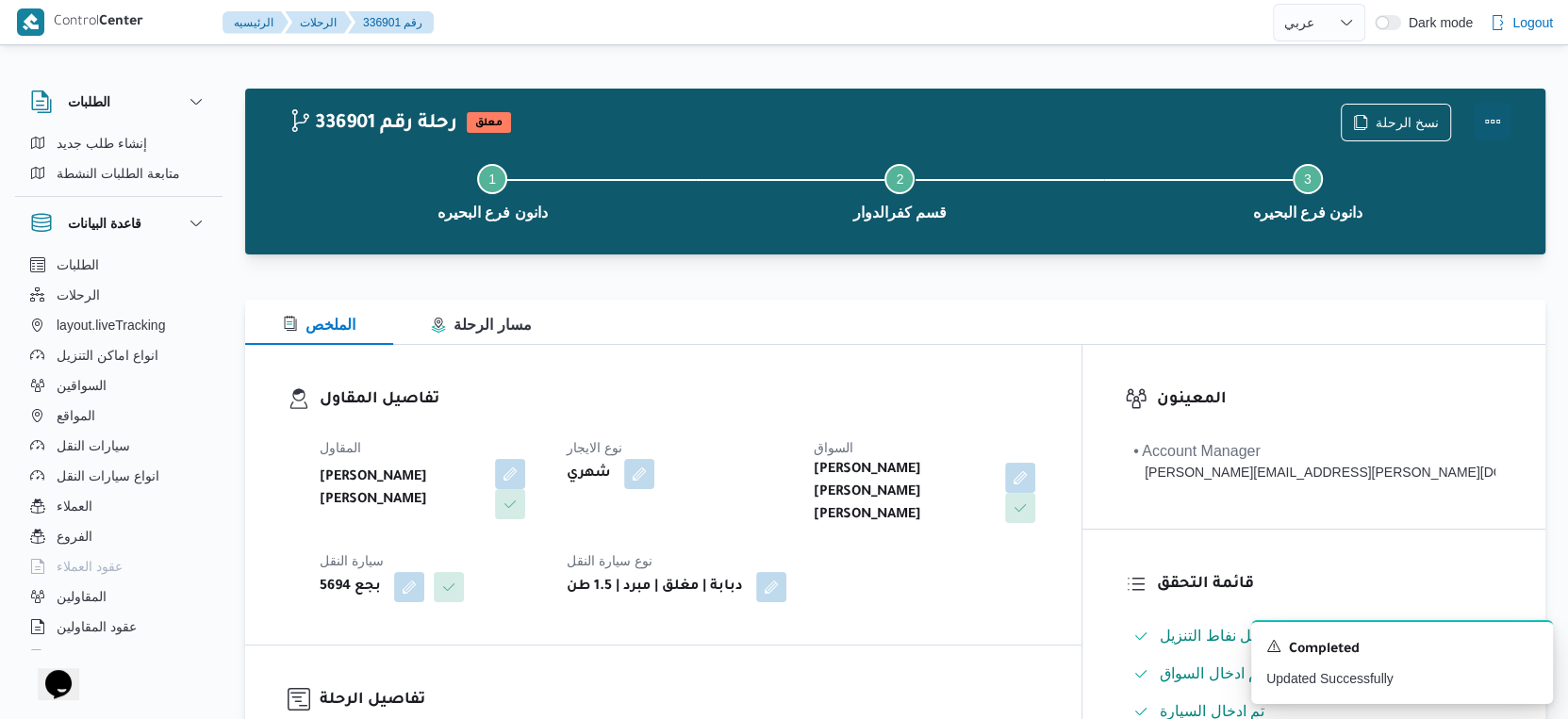
click at [1497, 113] on button "Actions" at bounding box center [1493, 122] width 38 height 38
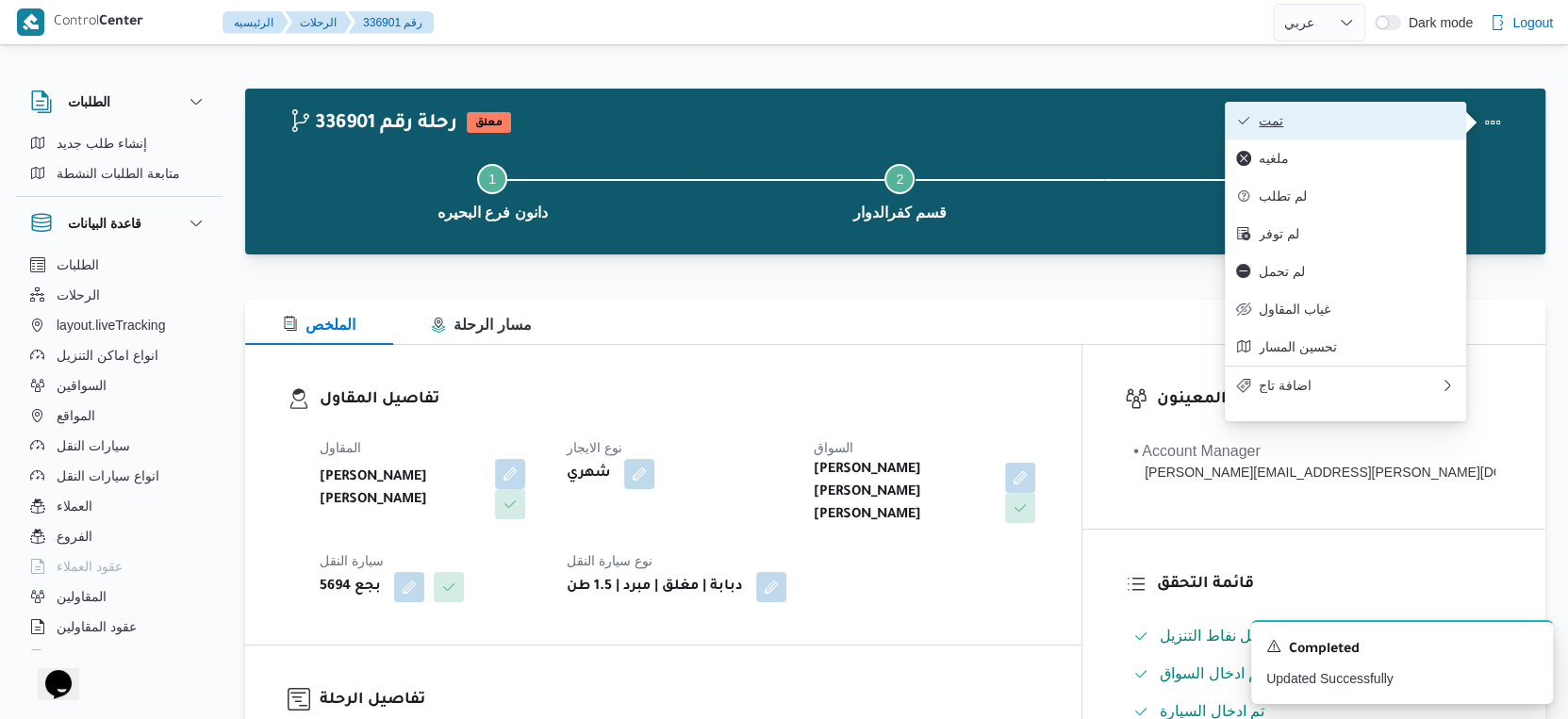
click at [1368, 103] on button "تمت" at bounding box center [1345, 121] width 241 height 38
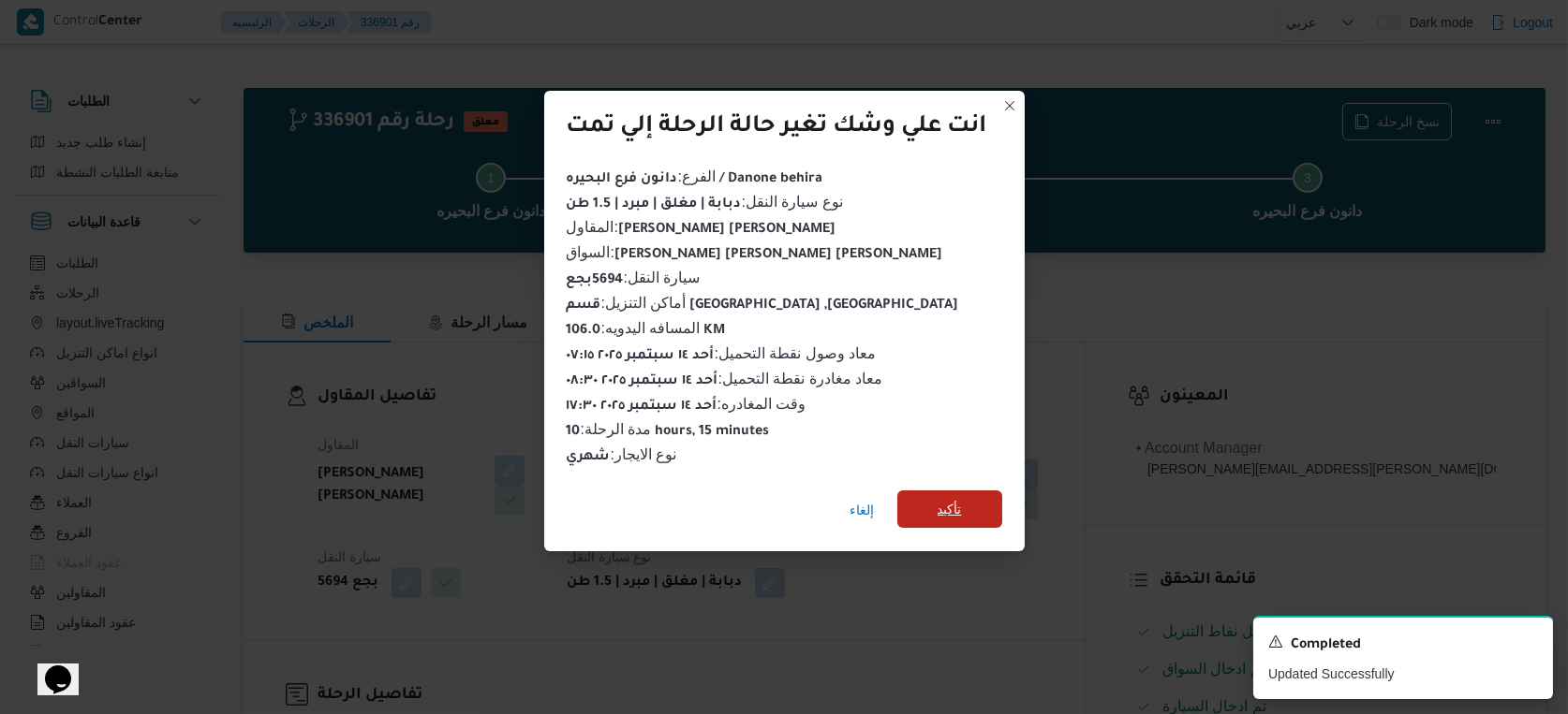
click at [940, 500] on span "تأكيد" at bounding box center [950, 509] width 25 height 23
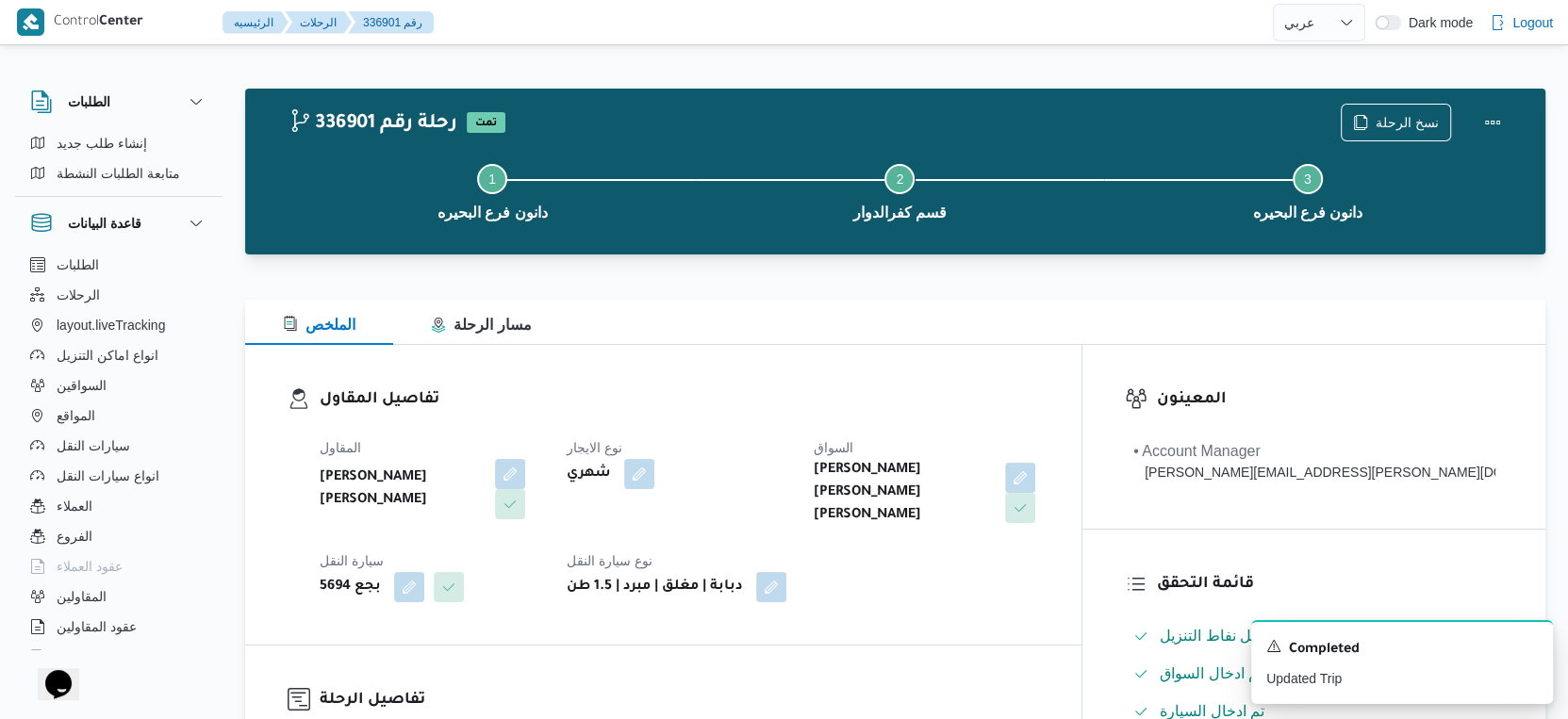
select select "ar"
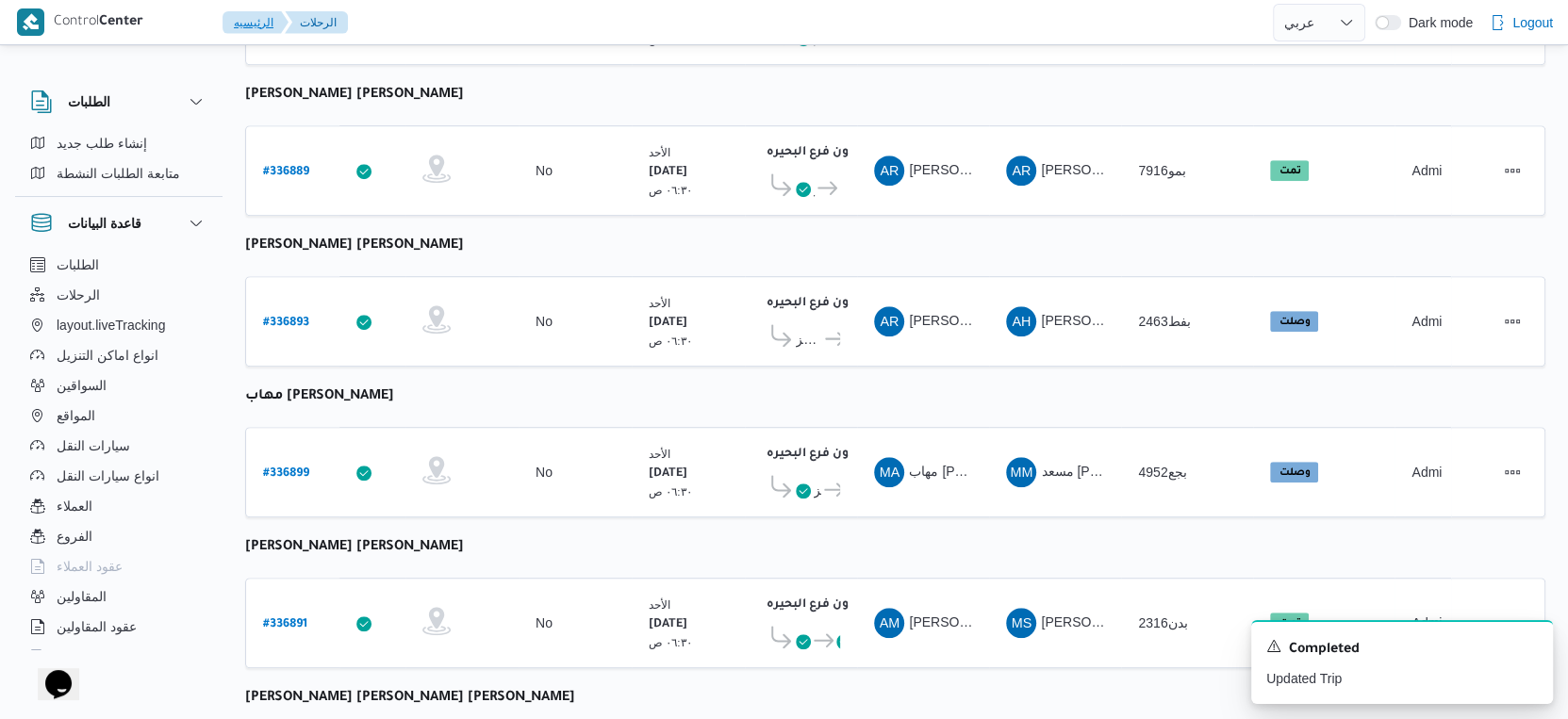
scroll to position [1269, 0]
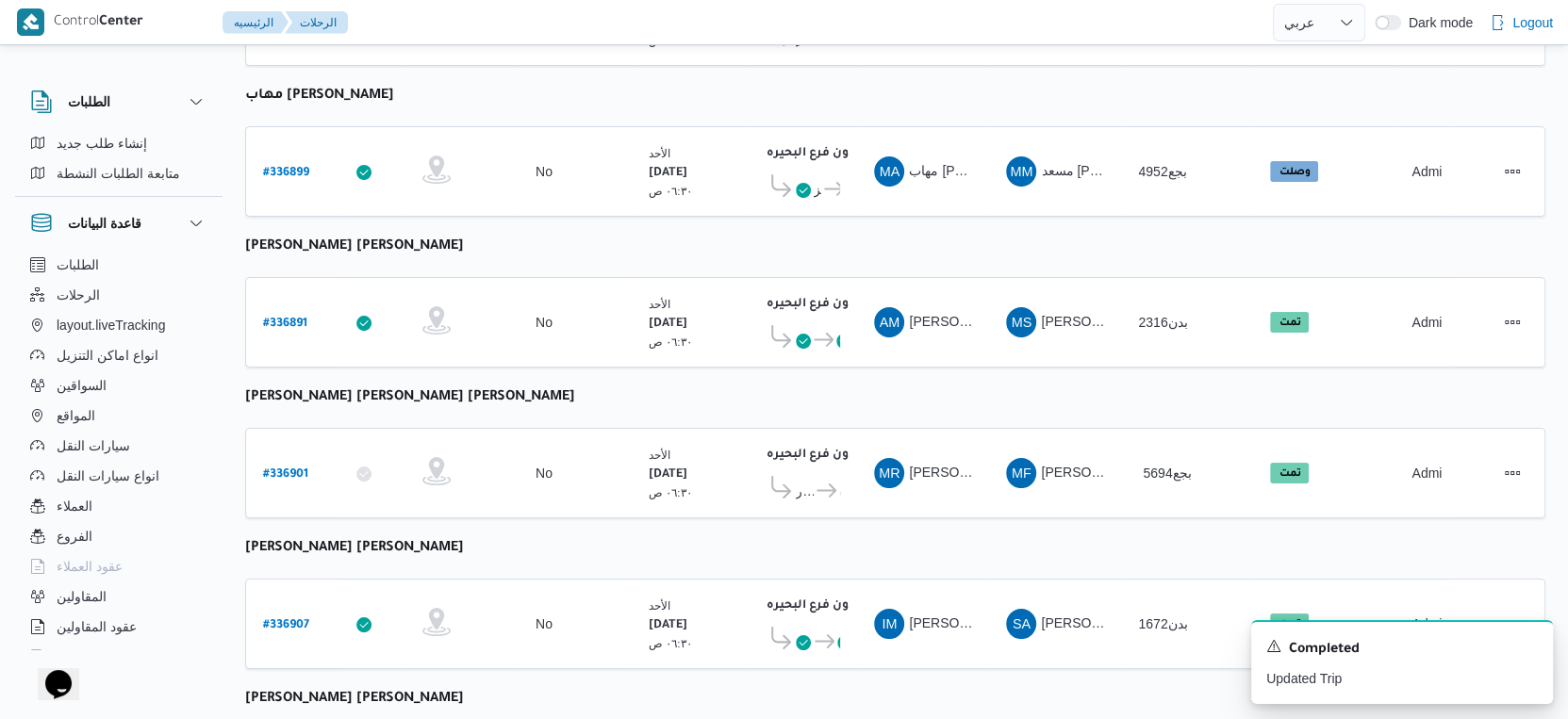
select select "ar"
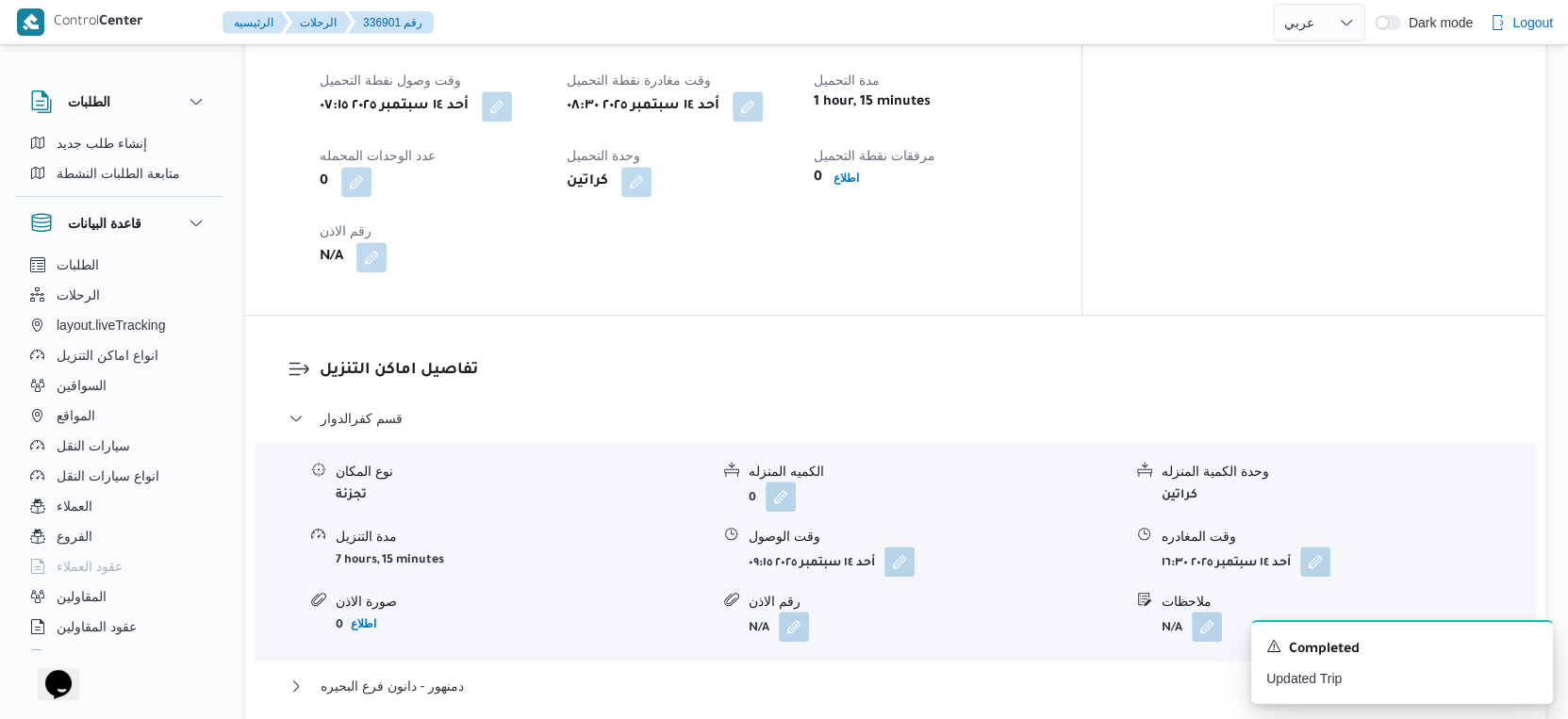
scroll to position [1572, 0]
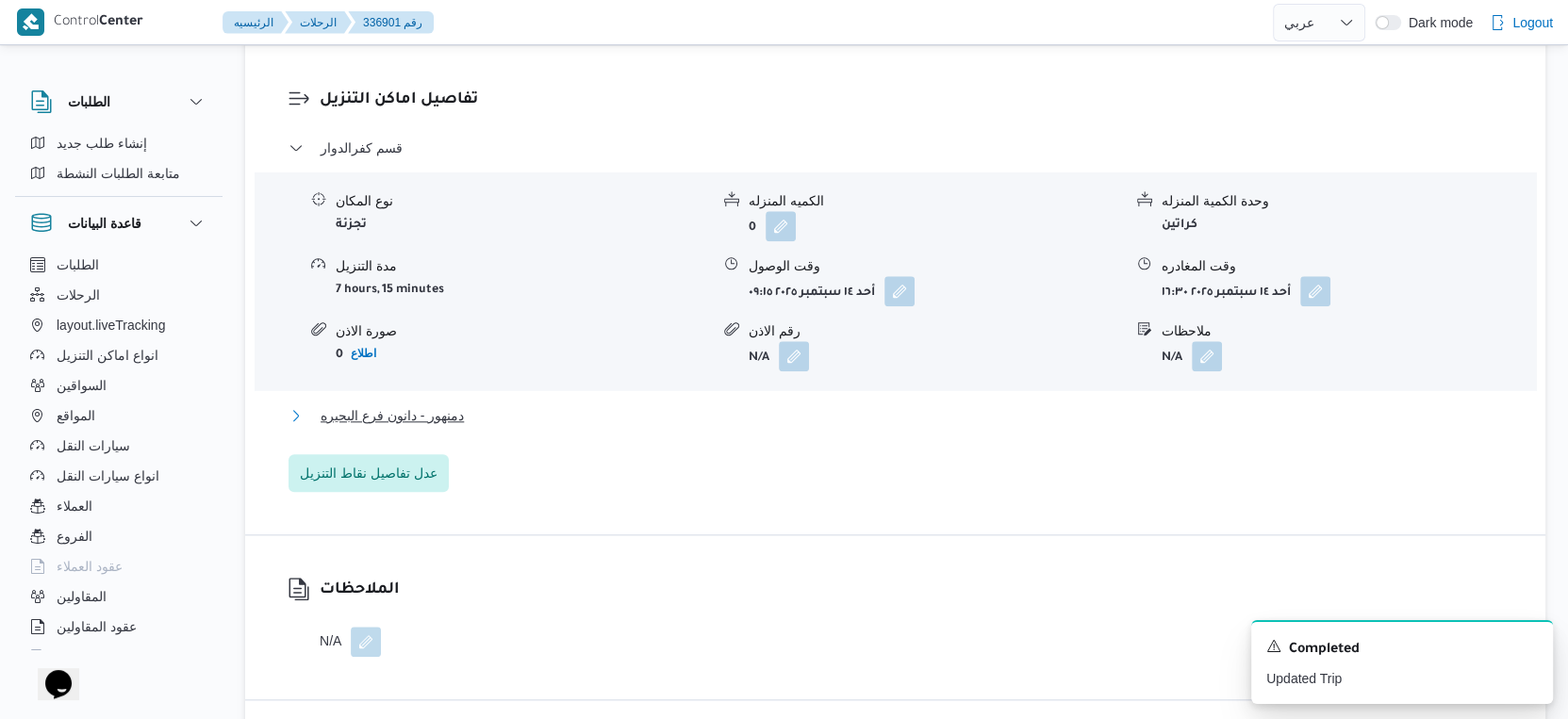
click at [481, 410] on button "دمنهور - دانون فرع البحيره" at bounding box center [896, 416] width 1214 height 23
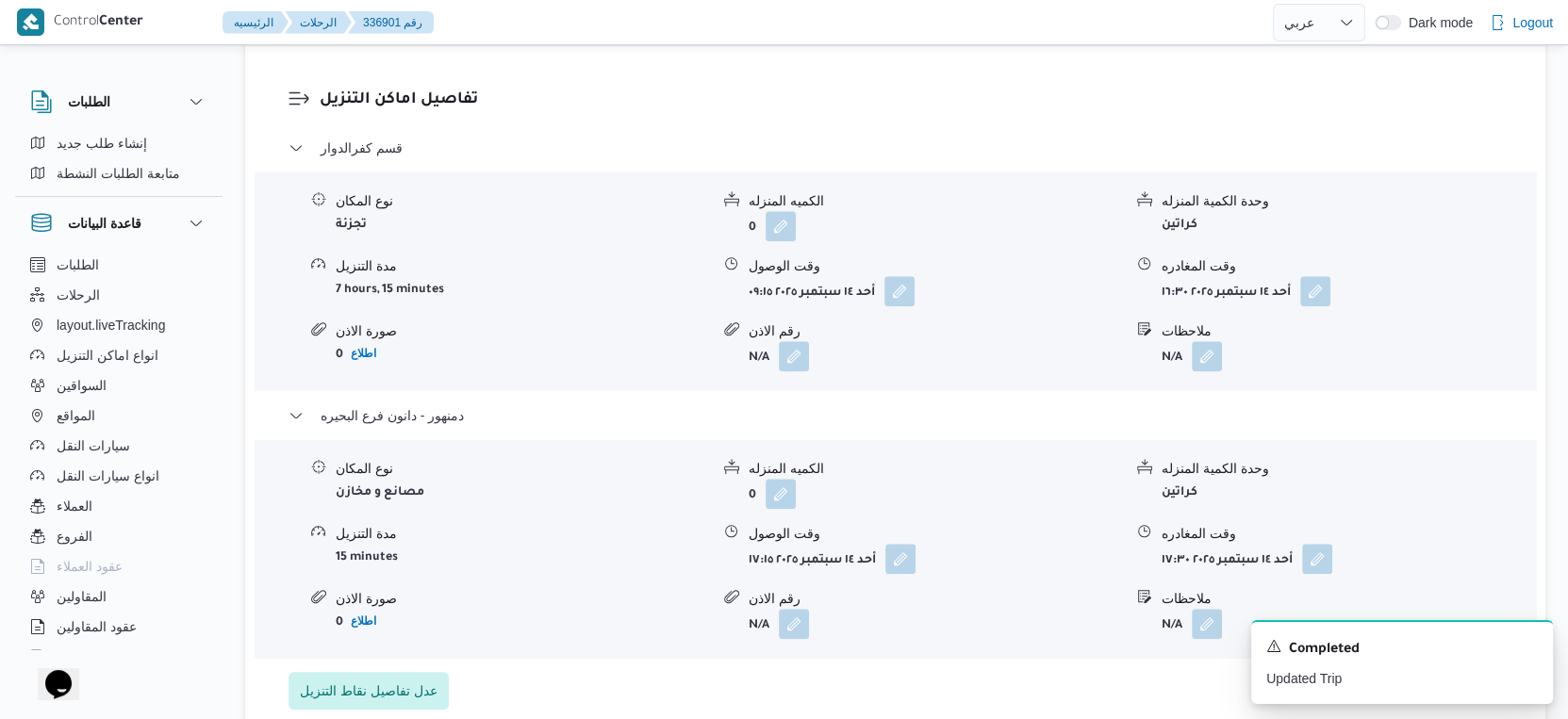
select select "ar"
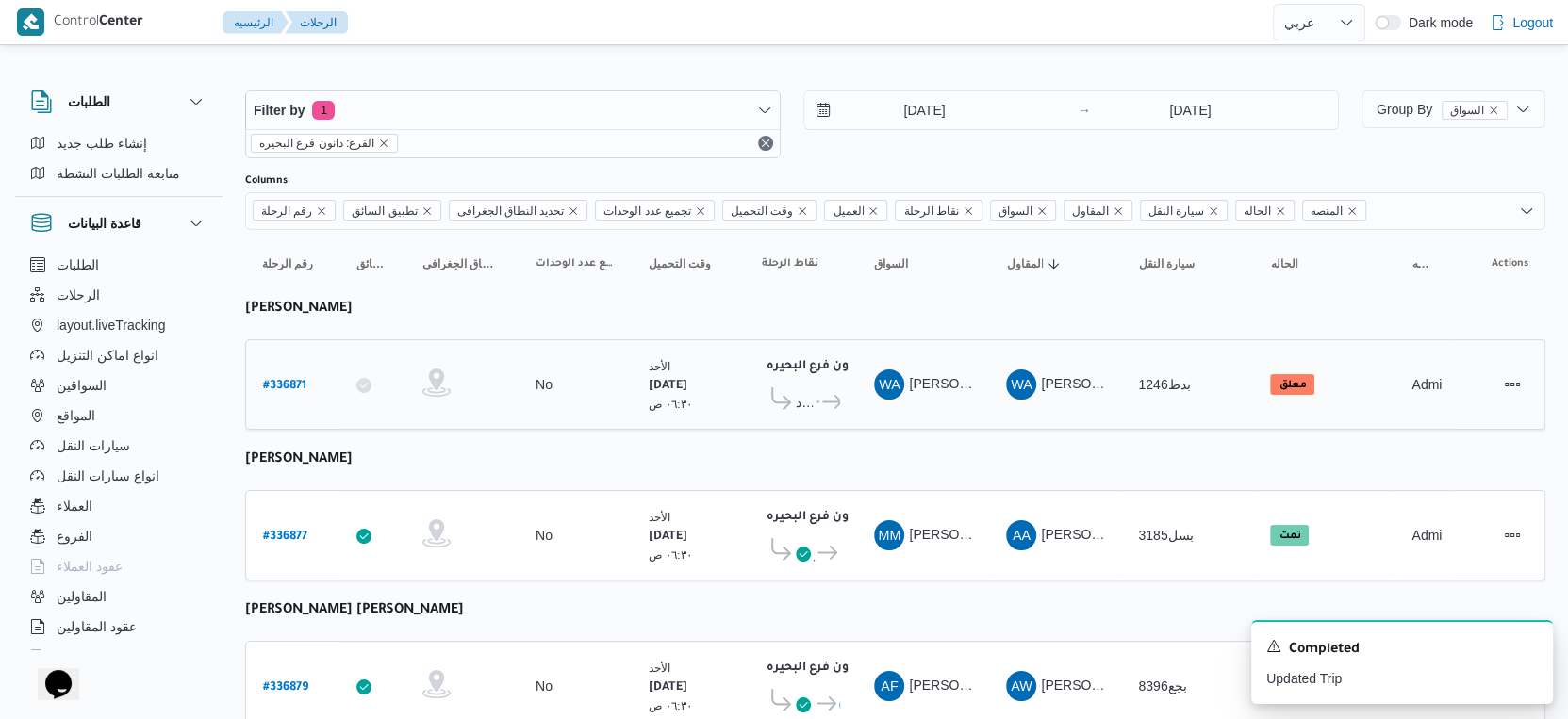
click at [277, 385] on b "# 336871" at bounding box center [284, 386] width 43 height 13
select select "ar"
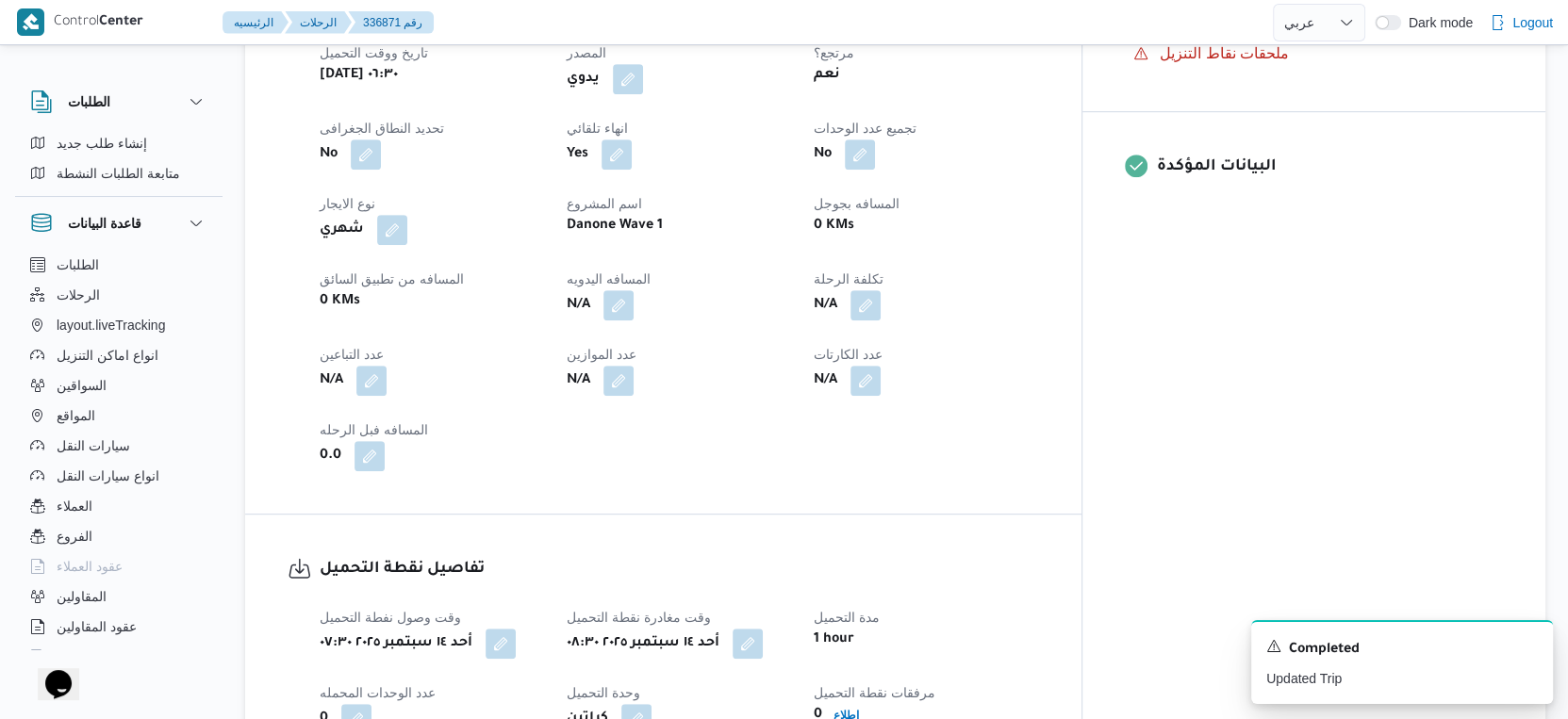
scroll to position [1257, 0]
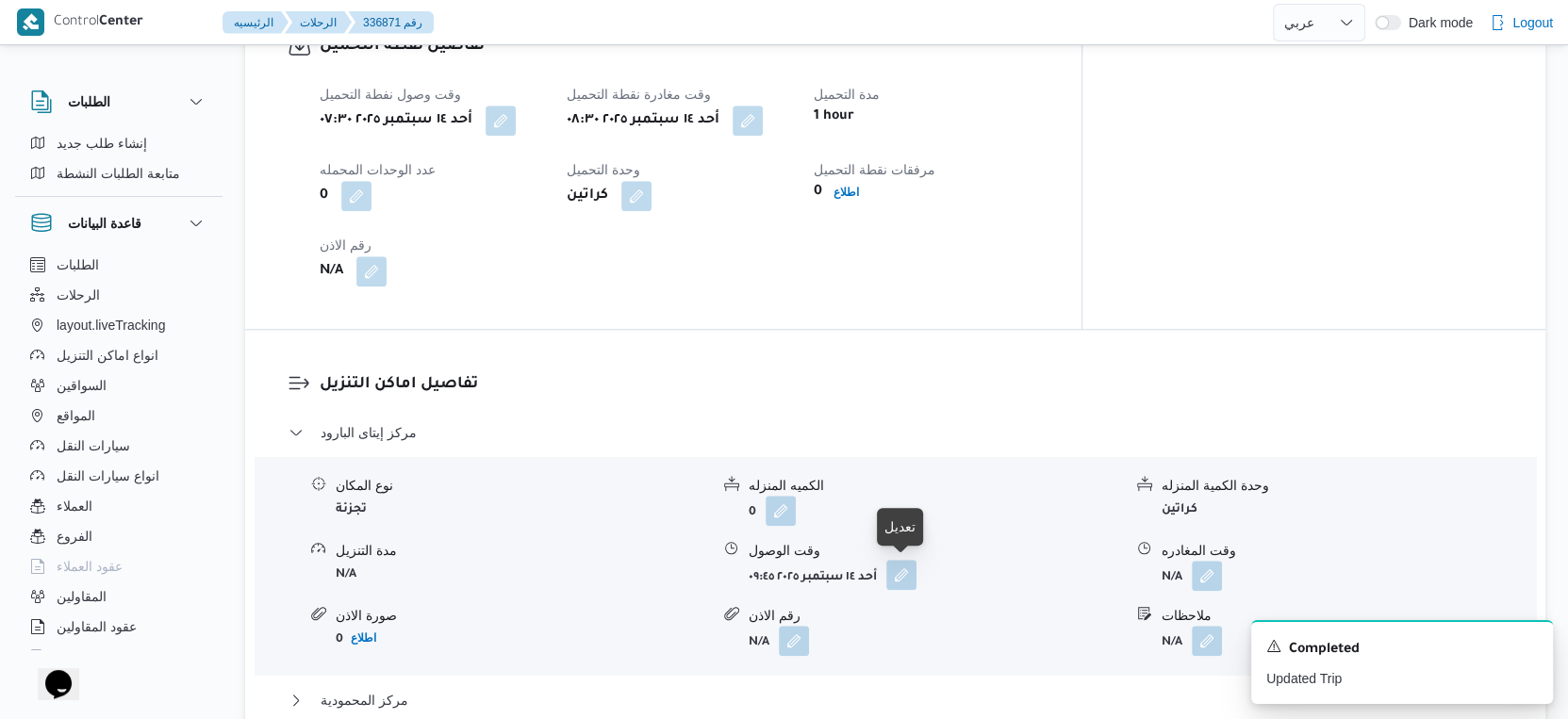
click at [900, 569] on button "button" at bounding box center [901, 575] width 31 height 31
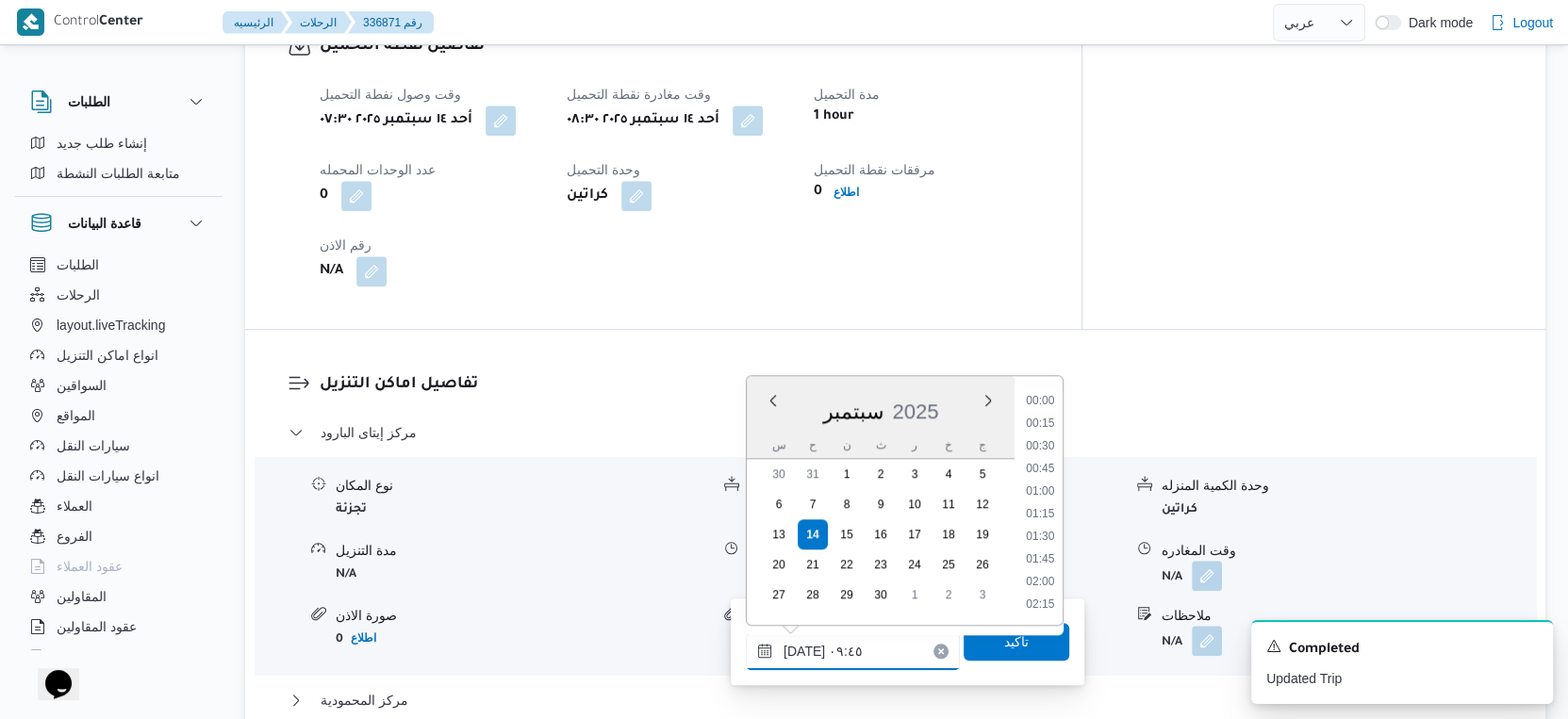
click at [872, 648] on input "١٤/٠٩/٢٠٢٥ ٠٩:٤٥" at bounding box center [853, 651] width 214 height 38
click at [1046, 447] on li "09:00" at bounding box center [1040, 449] width 43 height 19
type input "١٤/٠٩/٢٠٢٥ ٠٩:٠٠"
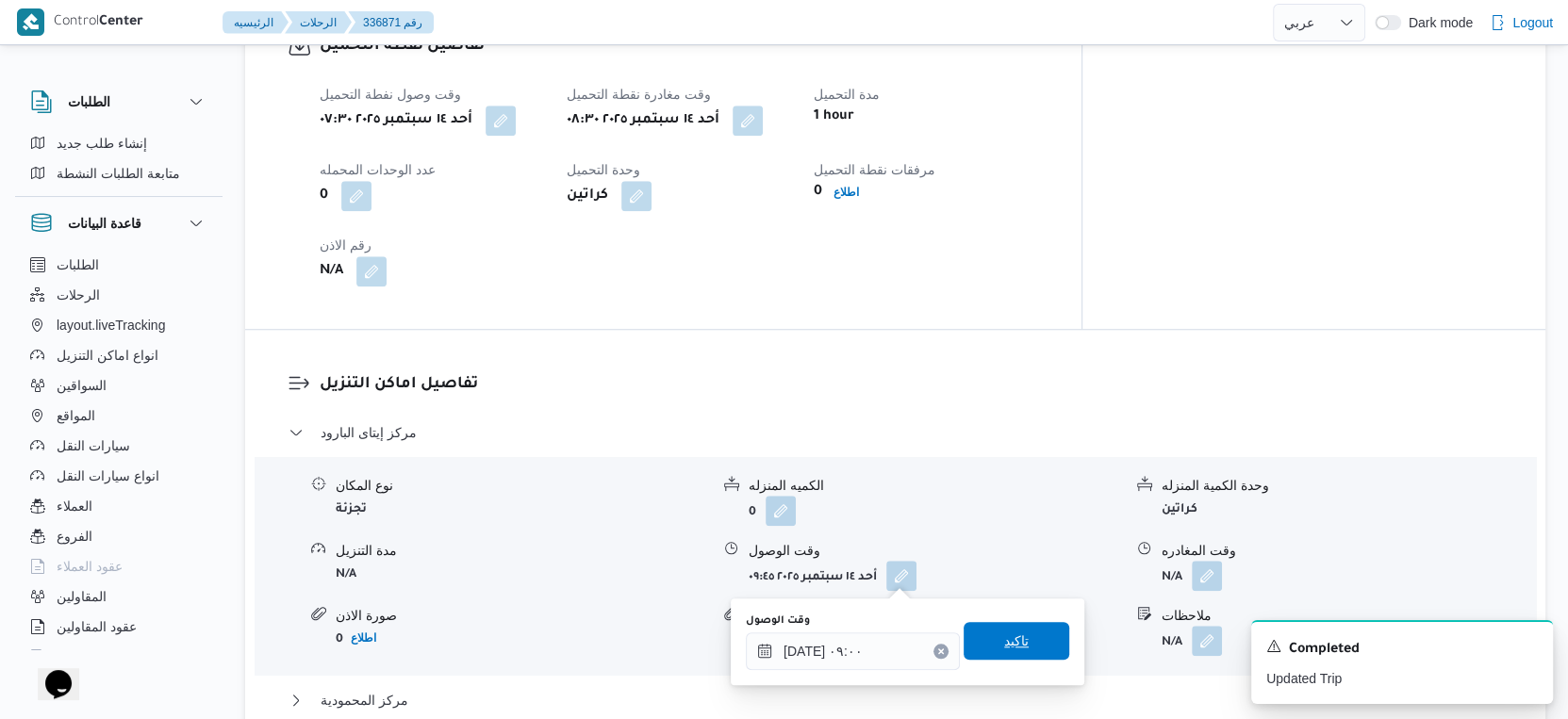
click at [1034, 645] on span "تاكيد" at bounding box center [1016, 641] width 106 height 38
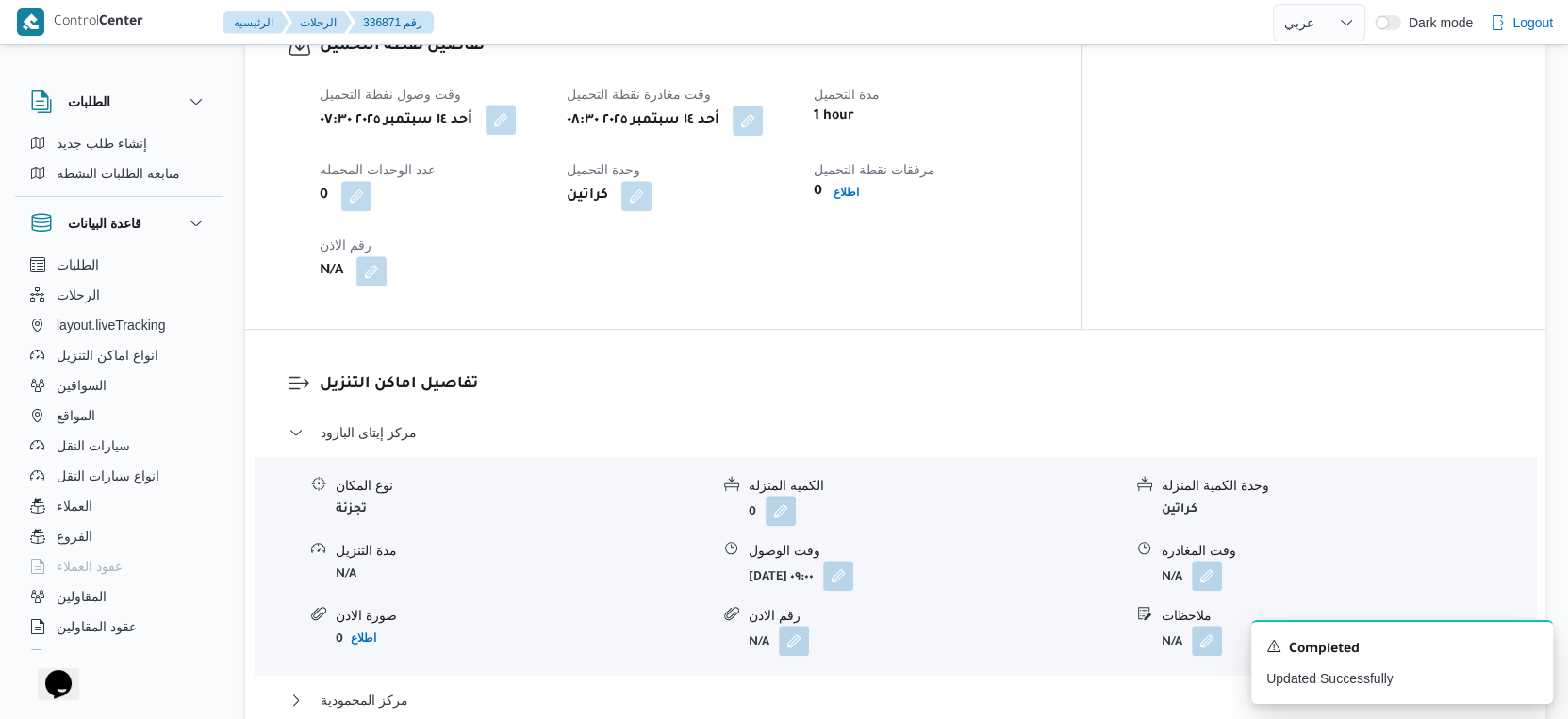
click at [510, 120] on button "button" at bounding box center [501, 120] width 31 height 31
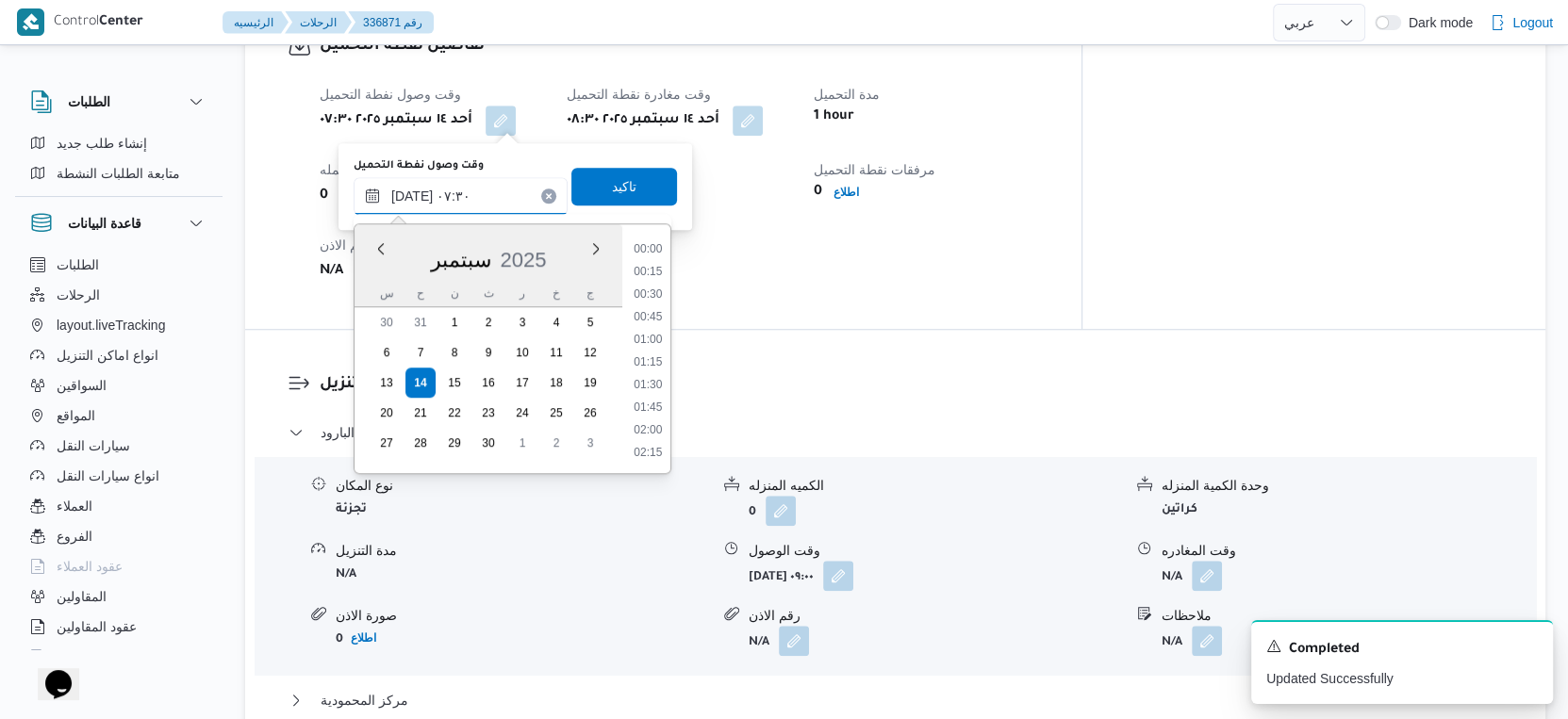
scroll to position [563, 0]
click at [409, 195] on input "١٤/٠٩/٢٠٢٥ ٠٧:٣٠" at bounding box center [461, 196] width 214 height 38
type input "١٤/٠٩/٢٠٢٥ ٠٧:٢٠"
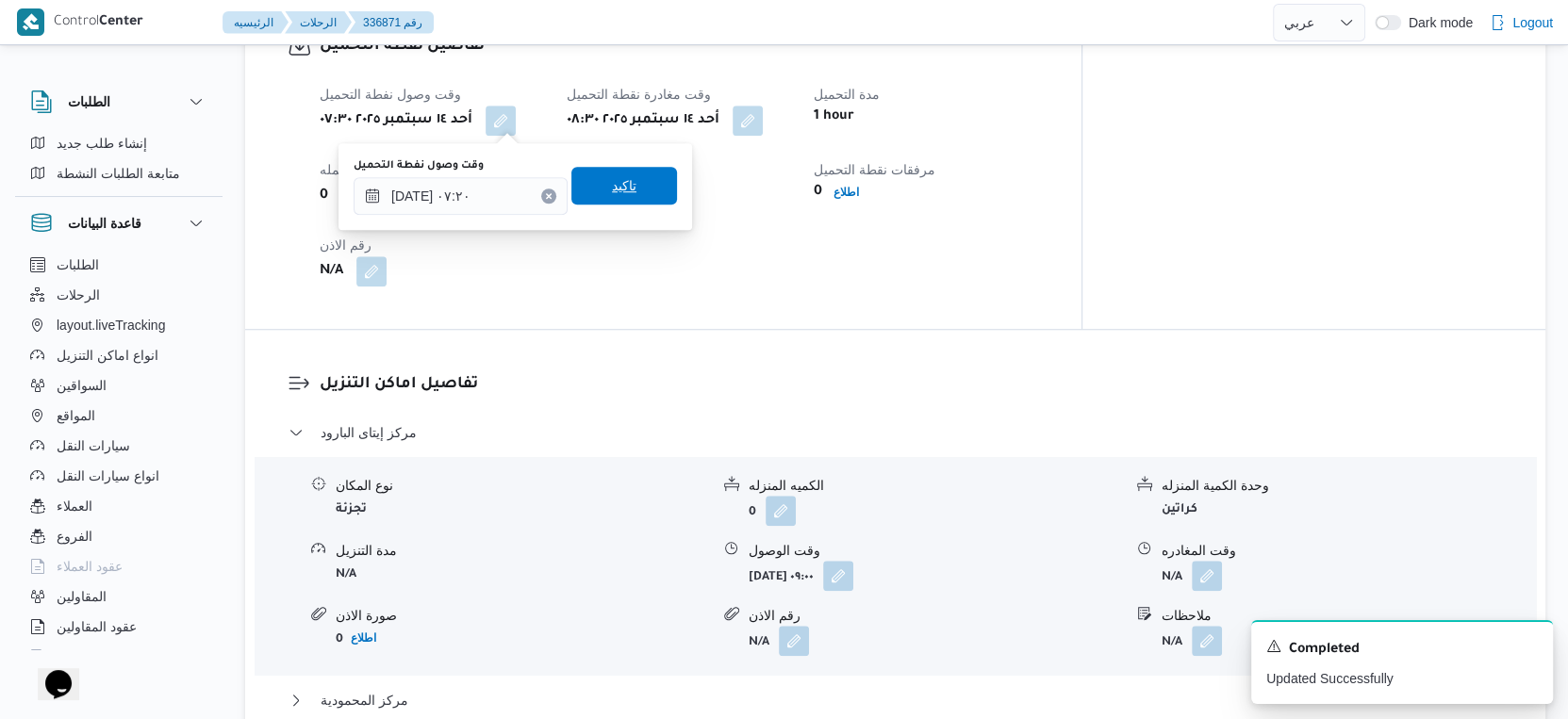
click at [612, 183] on span "تاكيد" at bounding box center [625, 186] width 25 height 23
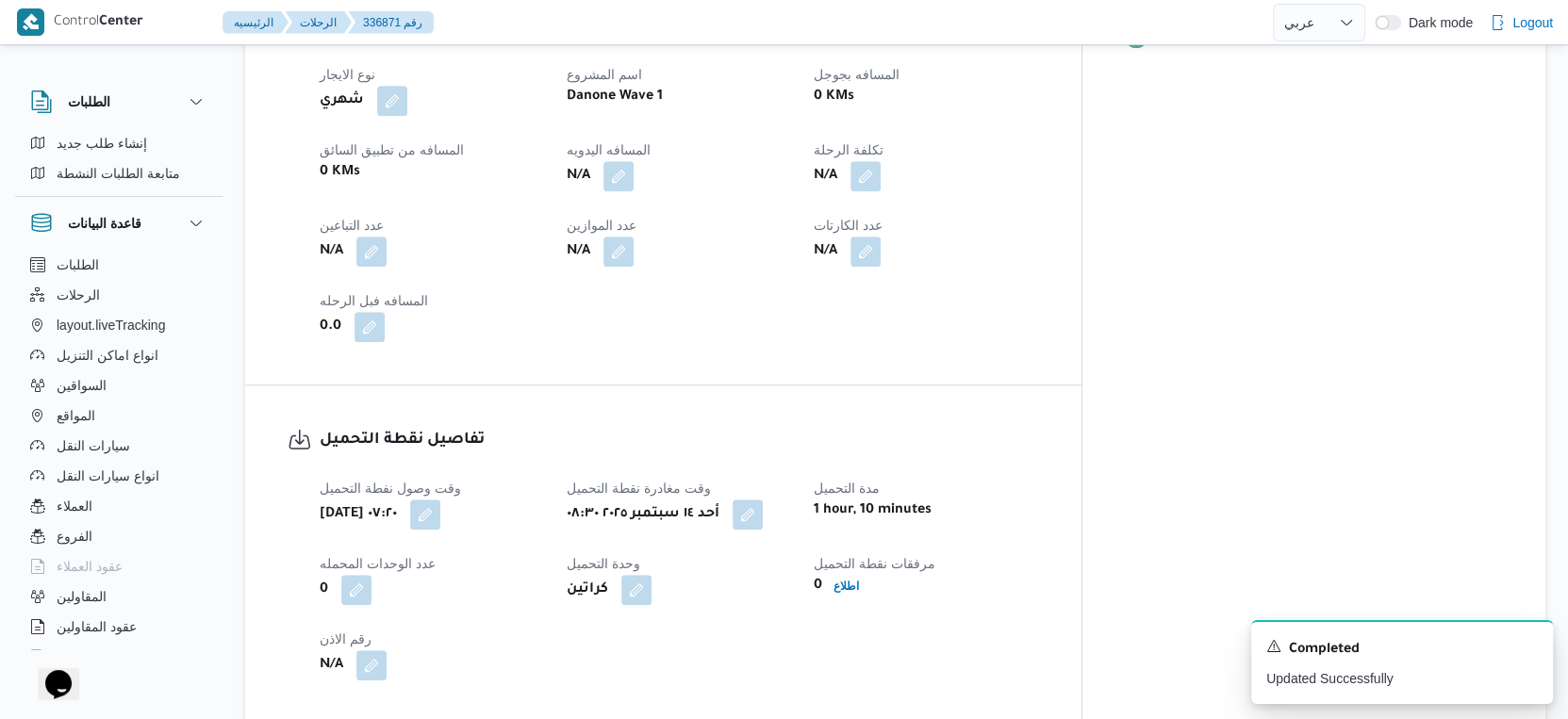
scroll to position [627, 0]
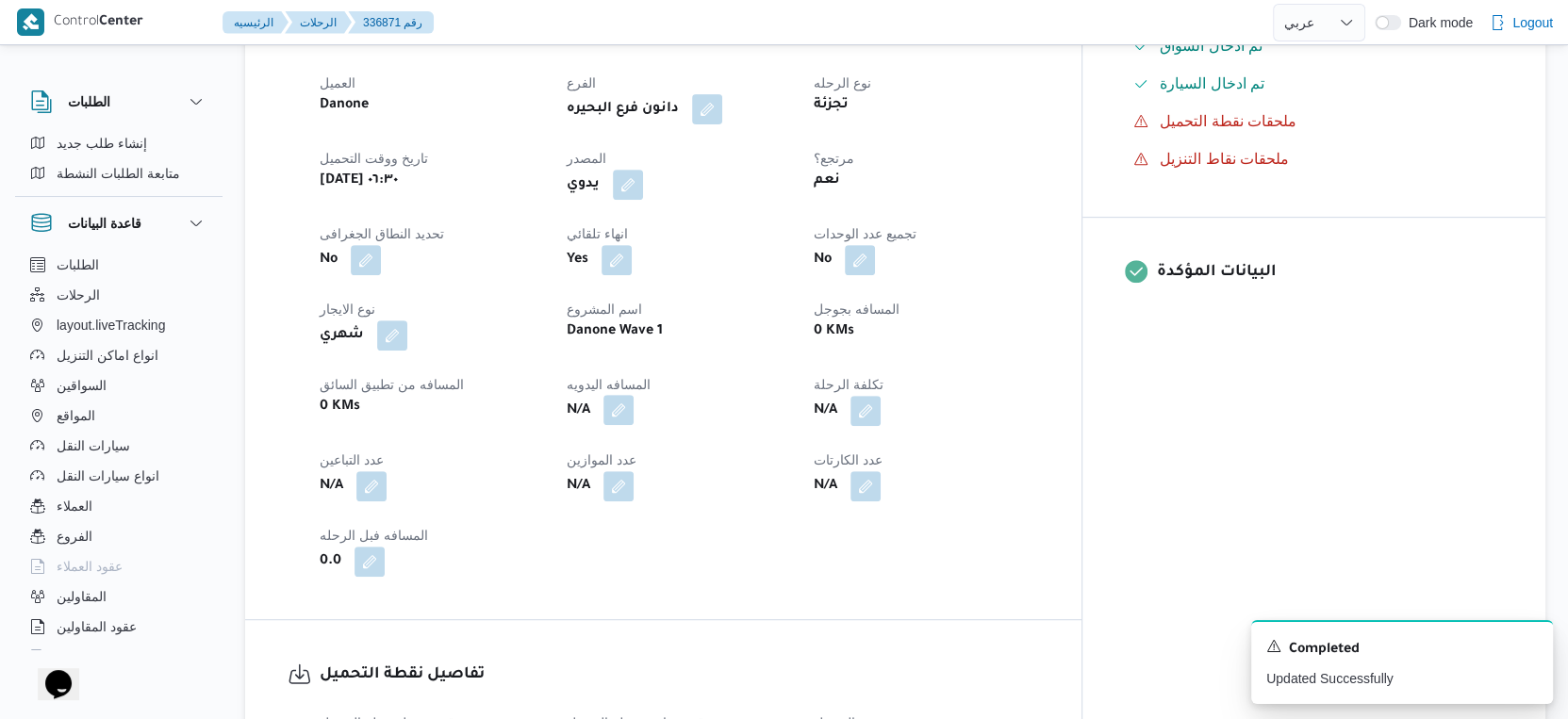
click at [633, 411] on button "button" at bounding box center [619, 410] width 31 height 31
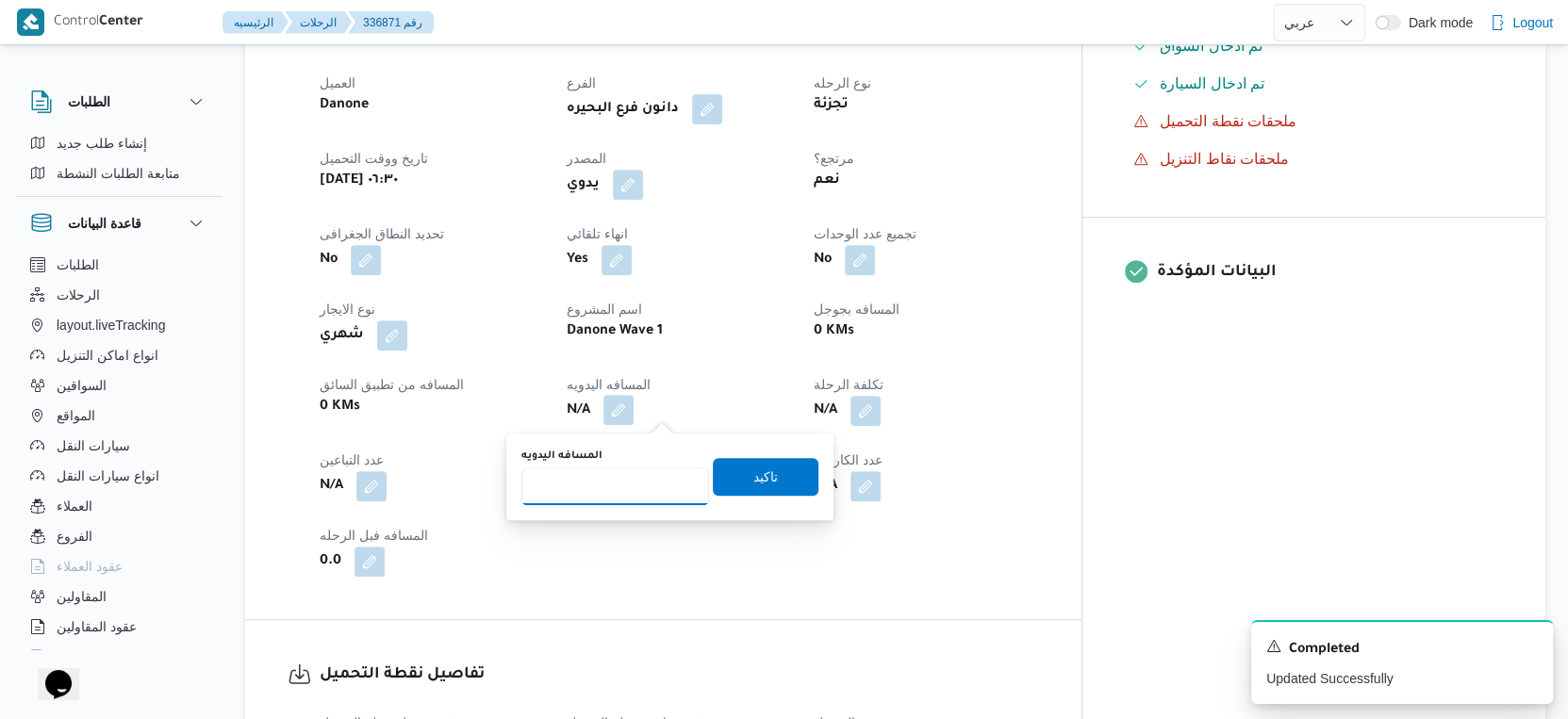
click at [615, 470] on input "المسافه اليدويه" at bounding box center [615, 486] width 188 height 38
type input "112"
click at [760, 464] on span "تاكيد" at bounding box center [765, 476] width 106 height 38
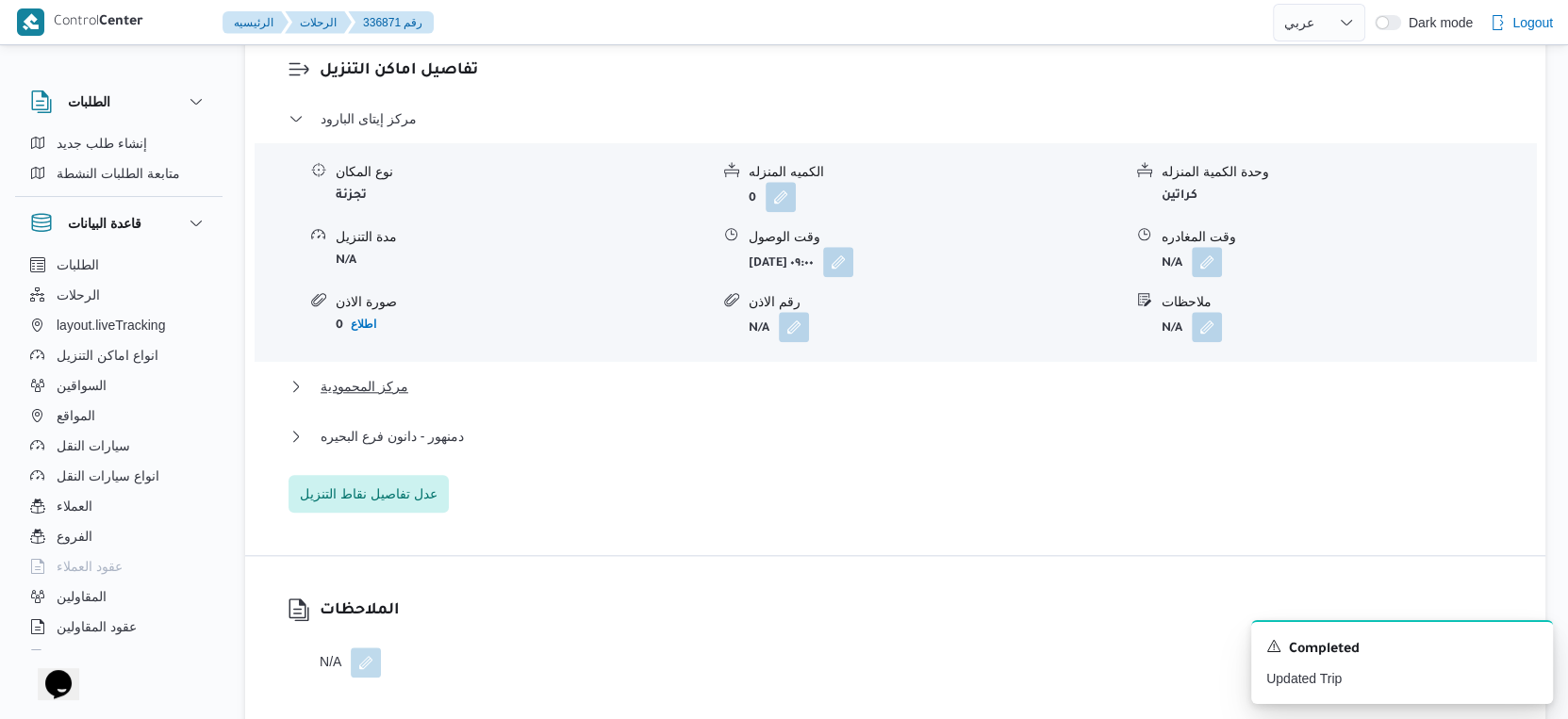
scroll to position [1572, 0]
click at [411, 426] on span "دمنهور - دانون فرع البحيره" at bounding box center [392, 436] width 143 height 23
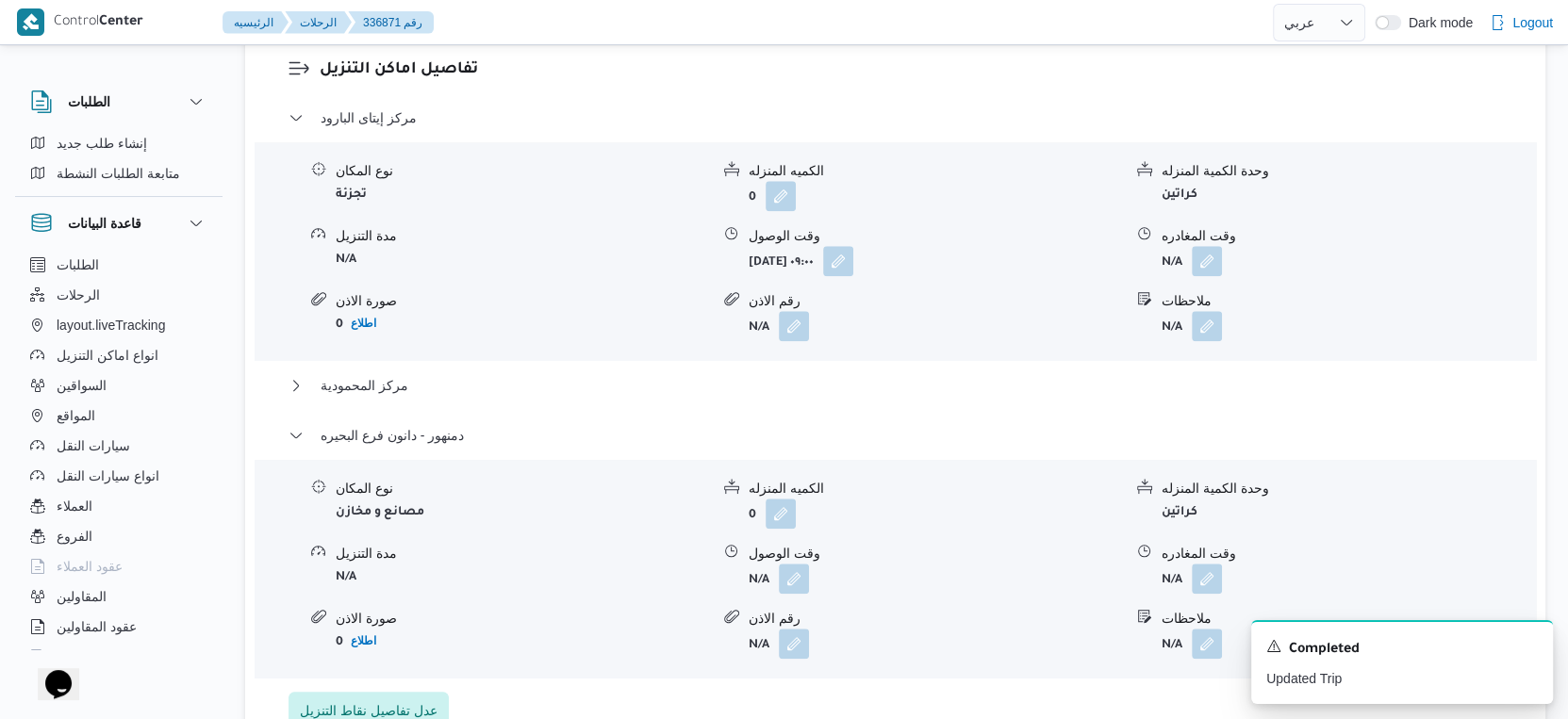
click at [383, 360] on div "نوع المكان تجزئة الكميه المنزله 0 وحدة الكمية المنزله كراتين مدة التنزيل N/A وق…" at bounding box center [896, 251] width 1282 height 217
click at [388, 380] on span "مركز المحمودية" at bounding box center [364, 385] width 88 height 23
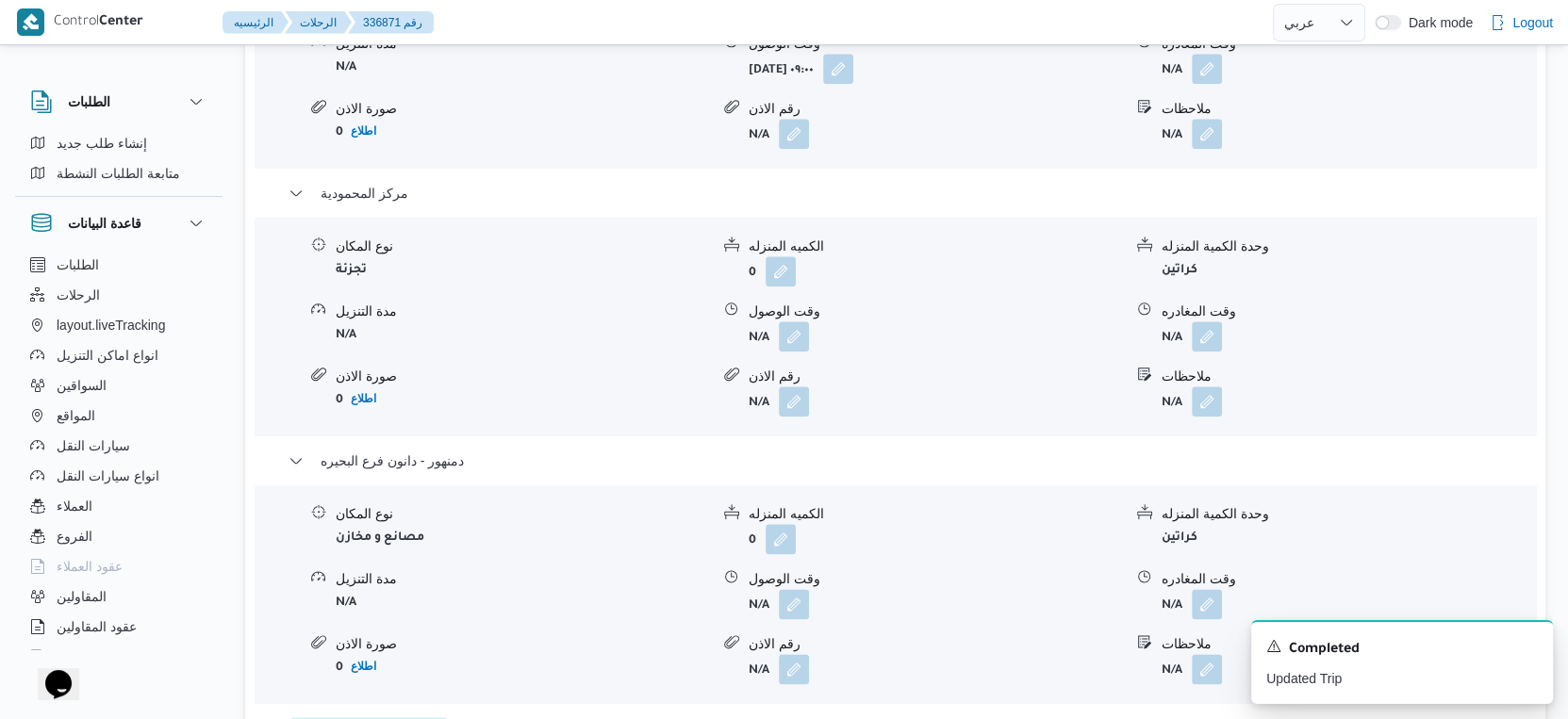
scroll to position [1780, 0]
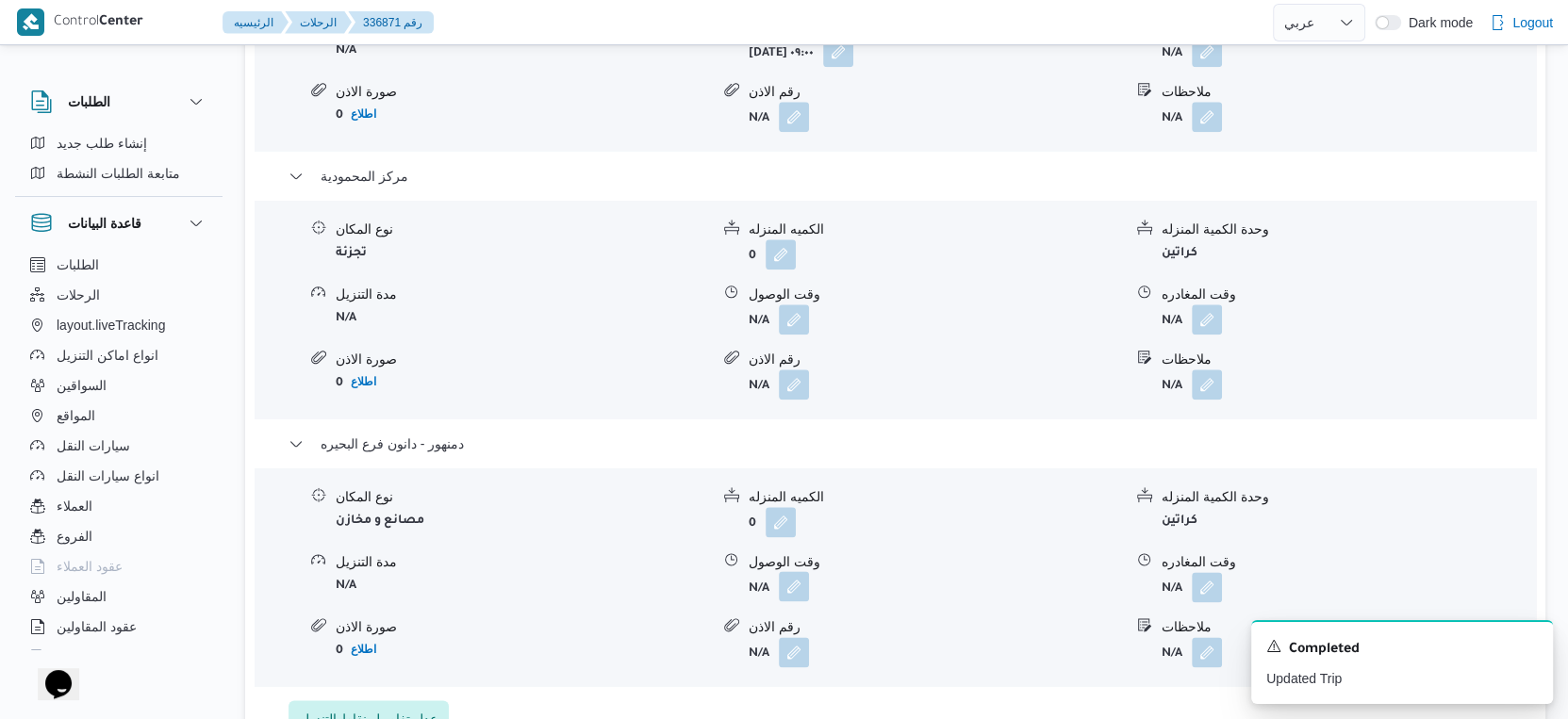
click at [793, 592] on button "button" at bounding box center [794, 586] width 31 height 31
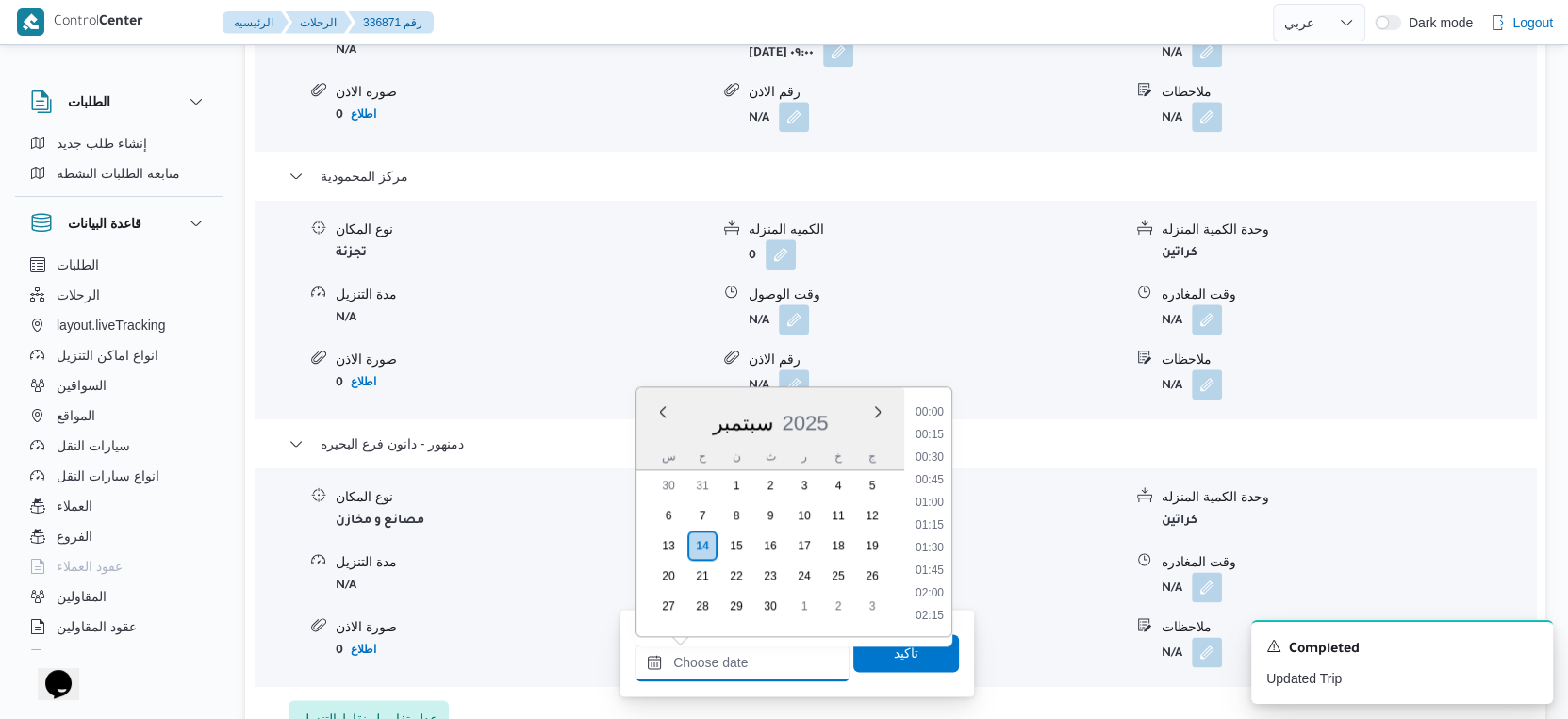
drag, startPoint x: 752, startPoint y: 652, endPoint x: 766, endPoint y: 644, distance: 16.1
click at [752, 652] on input "وقت الوصول" at bounding box center [742, 663] width 214 height 38
drag, startPoint x: 935, startPoint y: 458, endPoint x: 904, endPoint y: 549, distance: 96.1
click at [935, 458] on li "18:30" at bounding box center [929, 462] width 43 height 19
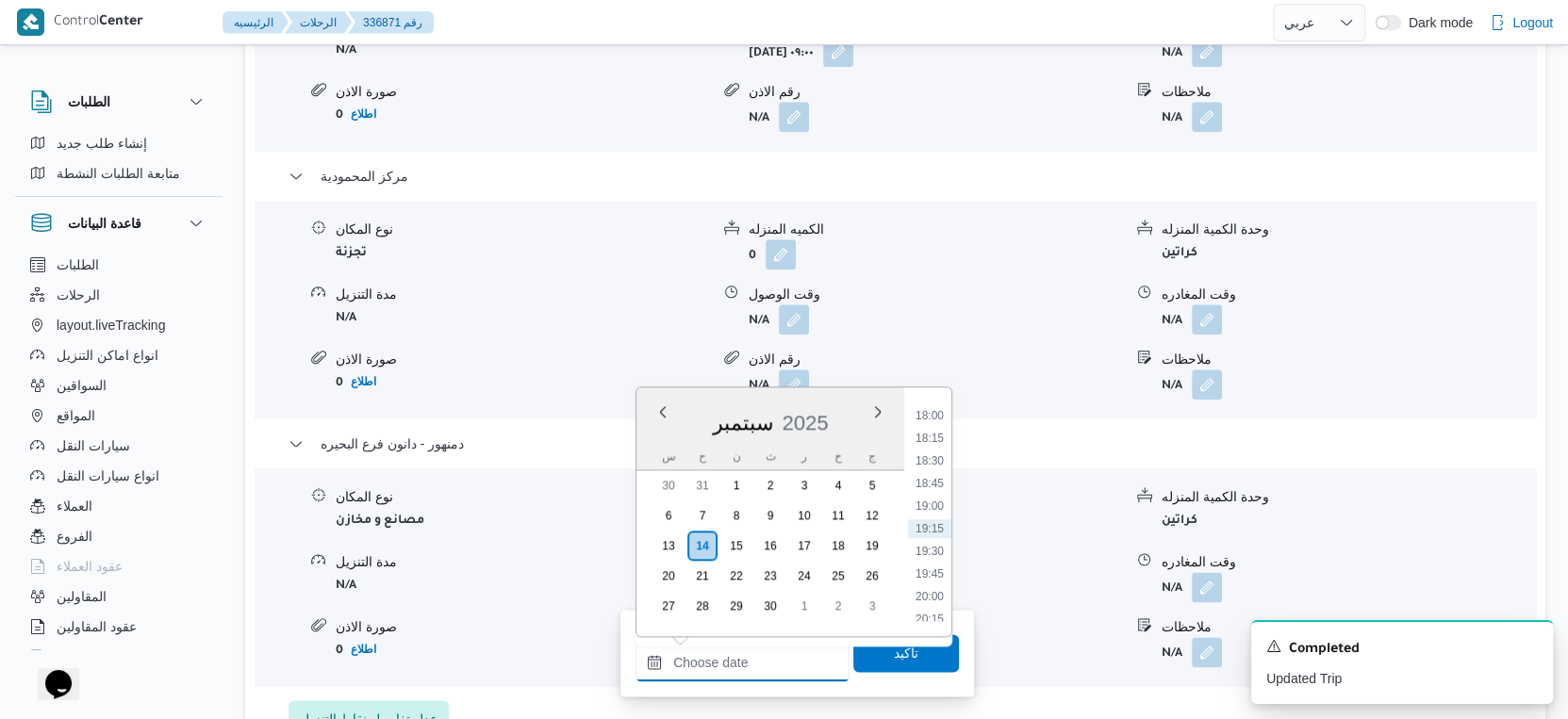
type input "١٤/٠٩/٢٠٢٥ ١٨:٣٠"
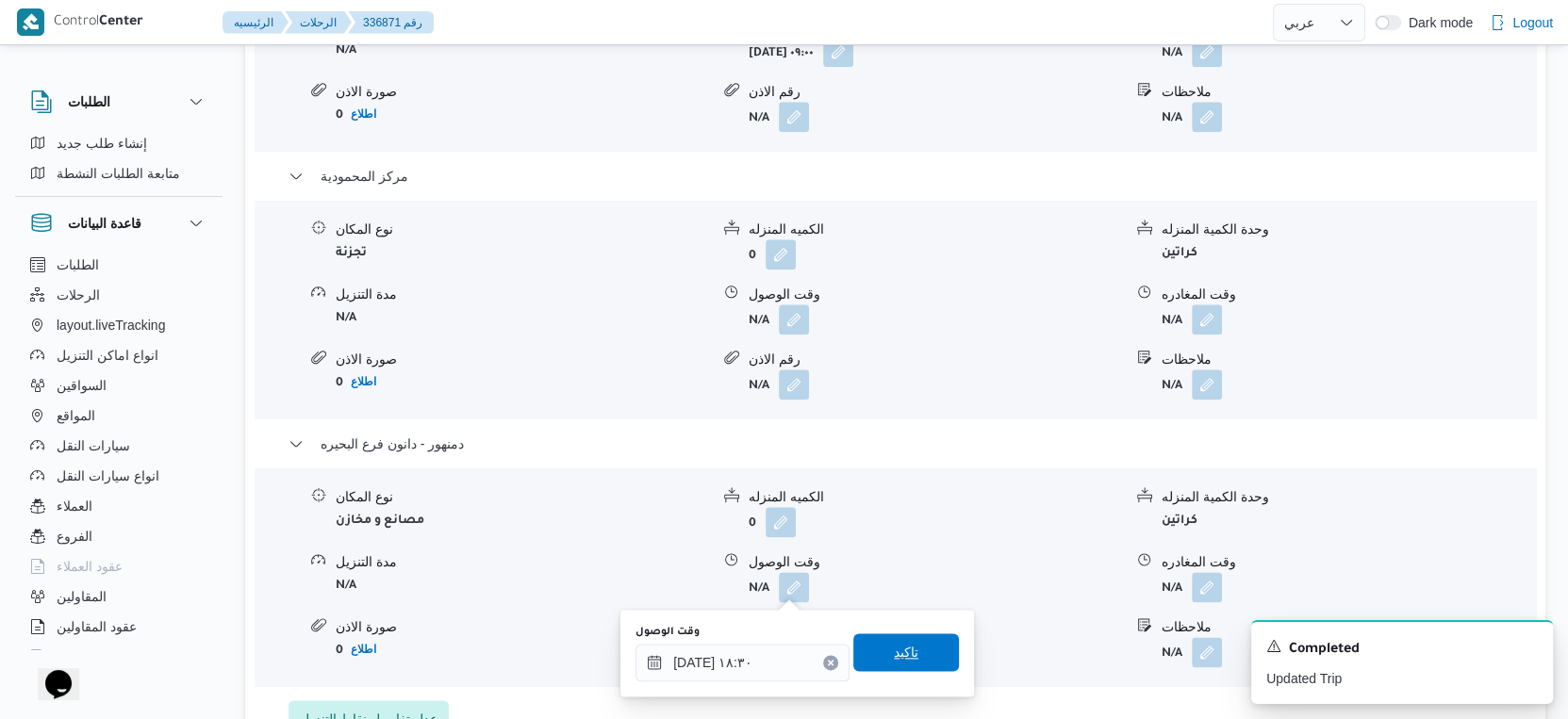
click at [898, 635] on span "تاكيد" at bounding box center [906, 652] width 106 height 38
click at [904, 659] on form "N/A" at bounding box center [935, 652] width 373 height 31
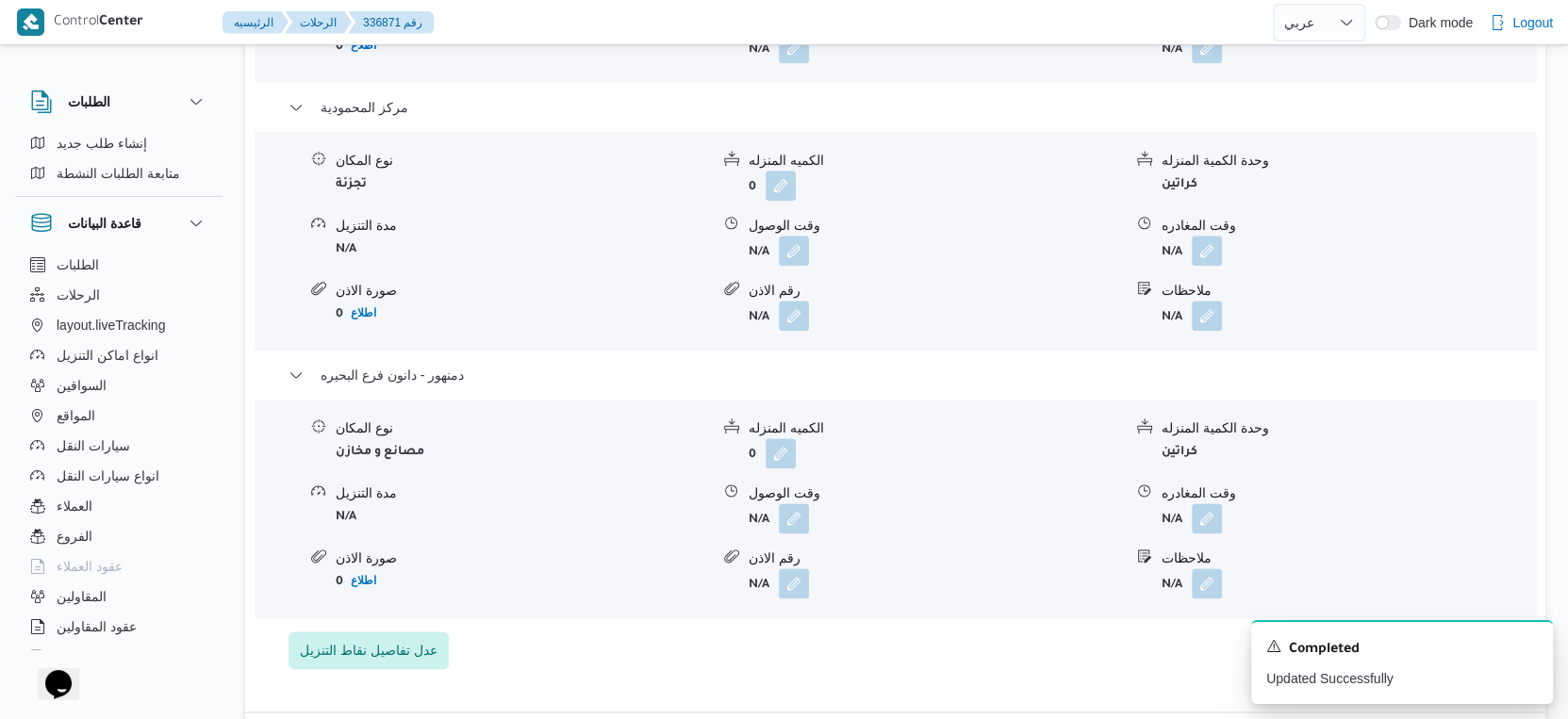
scroll to position [1885, 0]
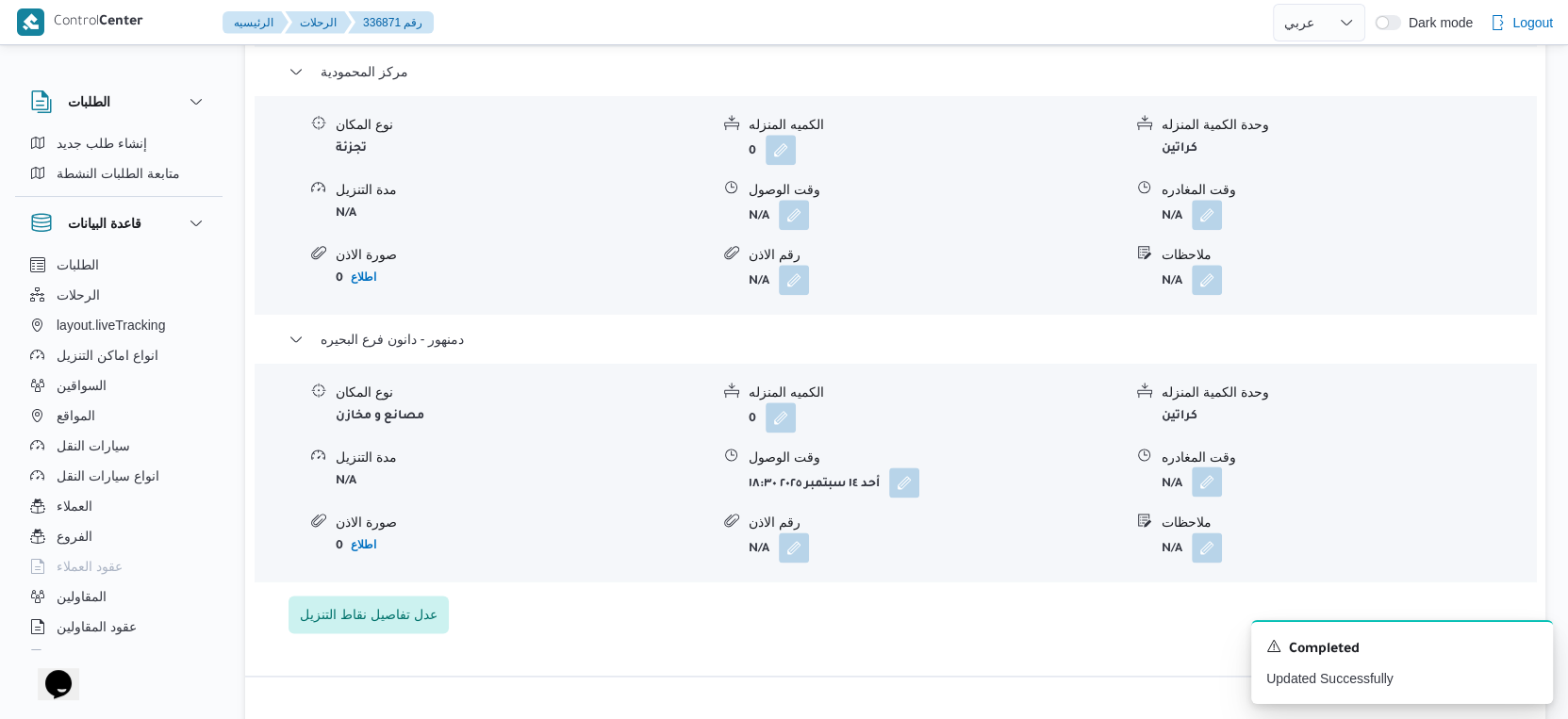
click at [1205, 484] on button "button" at bounding box center [1207, 482] width 31 height 31
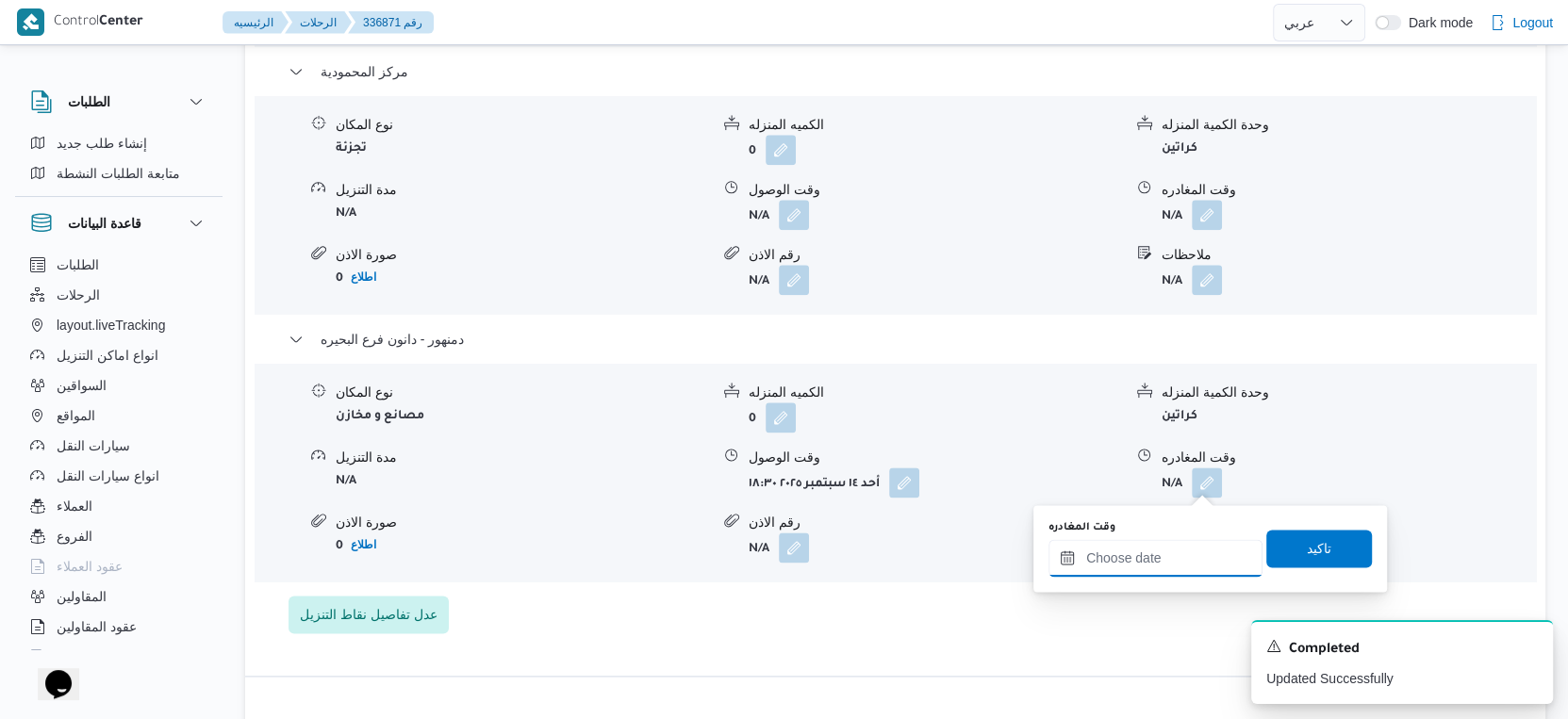
drag, startPoint x: 1189, startPoint y: 549, endPoint x: 1199, endPoint y: 542, distance: 12.2
click at [1189, 549] on input "وقت المغادره" at bounding box center [1155, 558] width 214 height 38
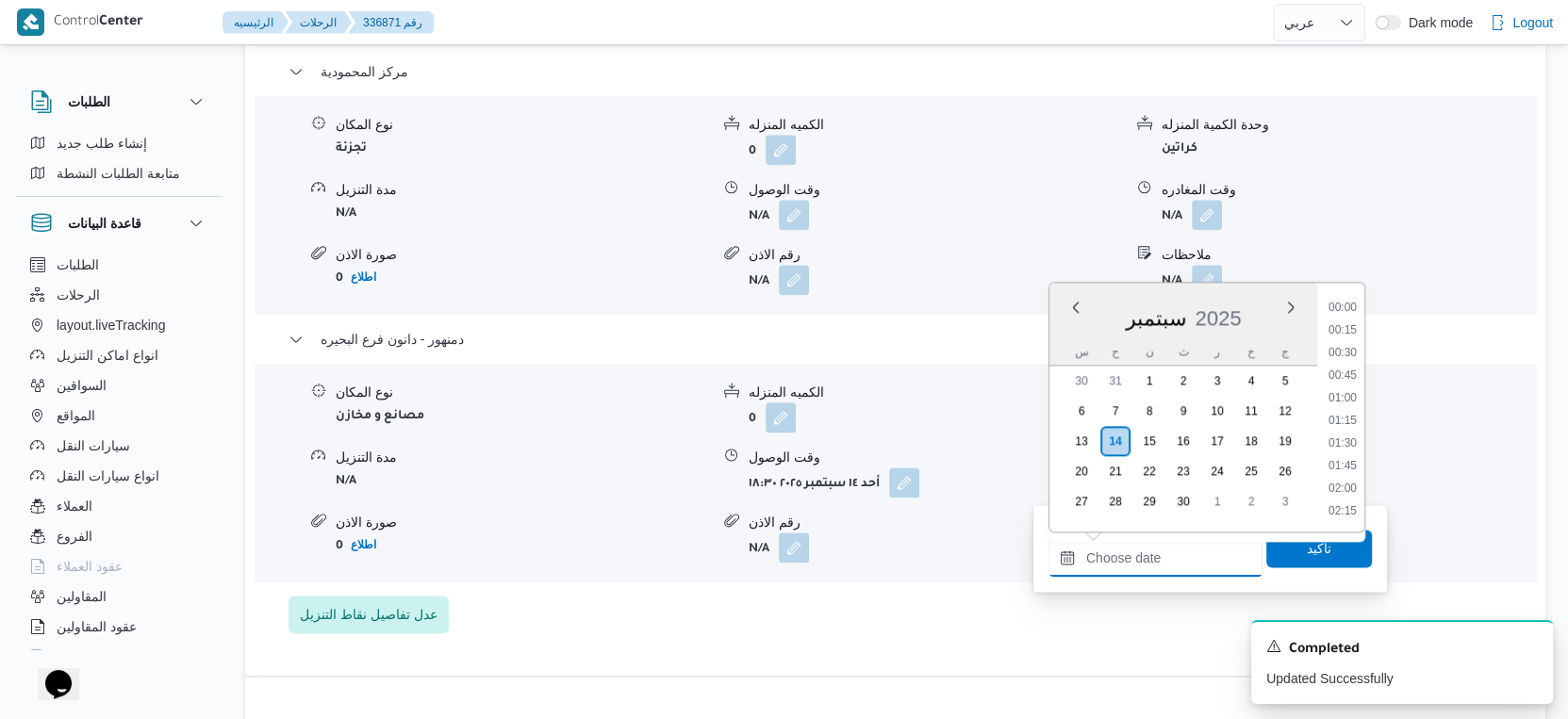
scroll to position [1625, 0]
drag, startPoint x: 1349, startPoint y: 373, endPoint x: 1318, endPoint y: 448, distance: 81.2
click at [1349, 373] on li "18:45" at bounding box center [1342, 380] width 43 height 19
type input "١٤/٠٩/٢٠٢٥ ١٨:٤٥"
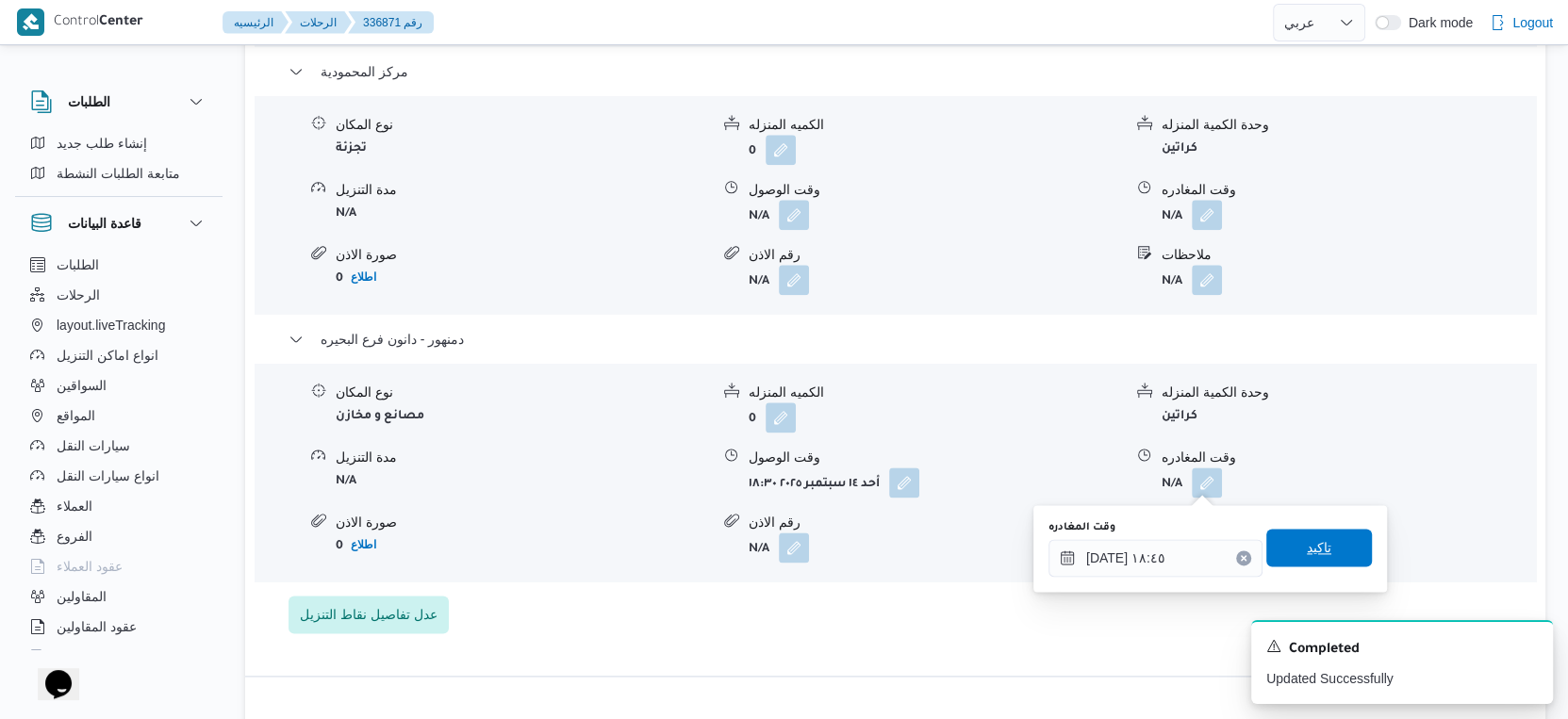
click at [1307, 542] on span "تاكيد" at bounding box center [1319, 548] width 25 height 23
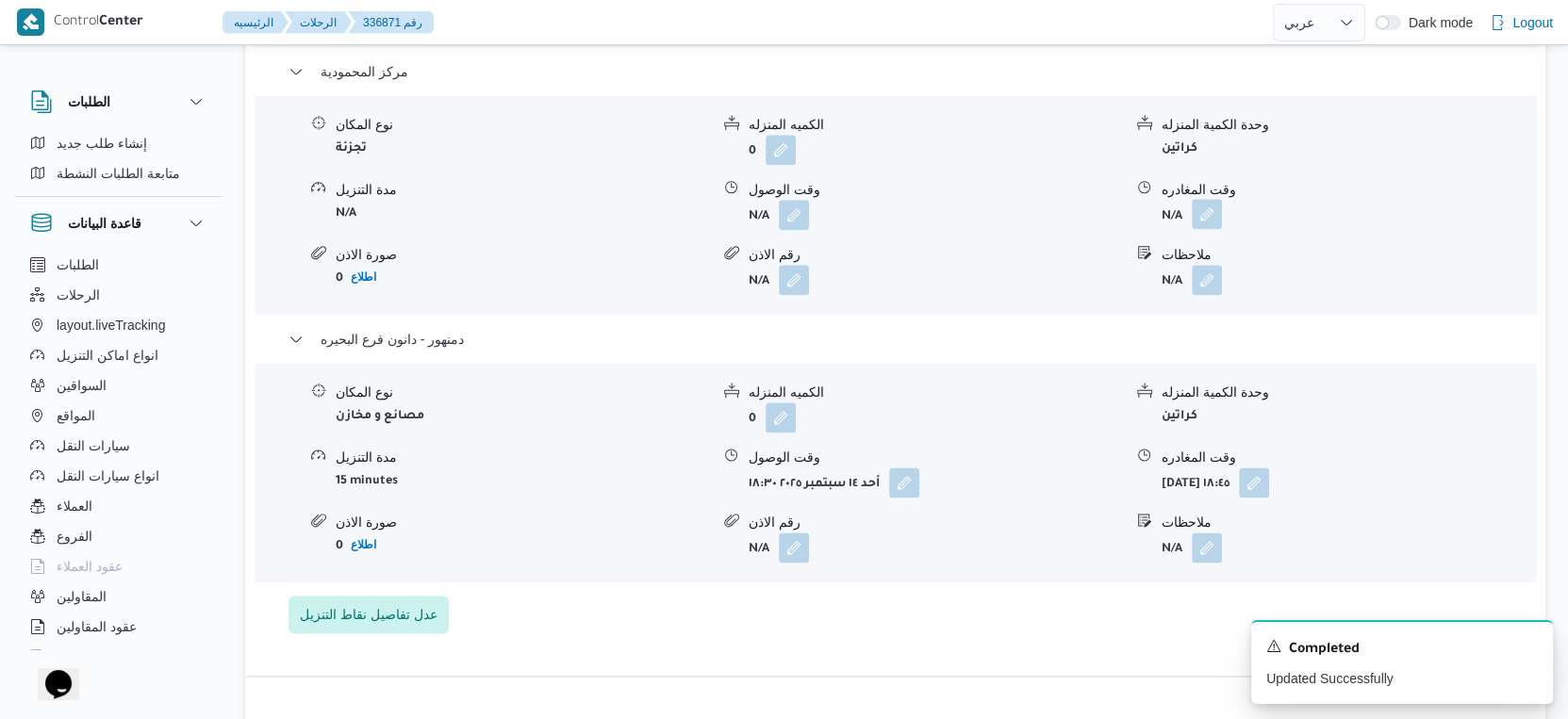
click at [1201, 209] on button "button" at bounding box center [1207, 215] width 31 height 31
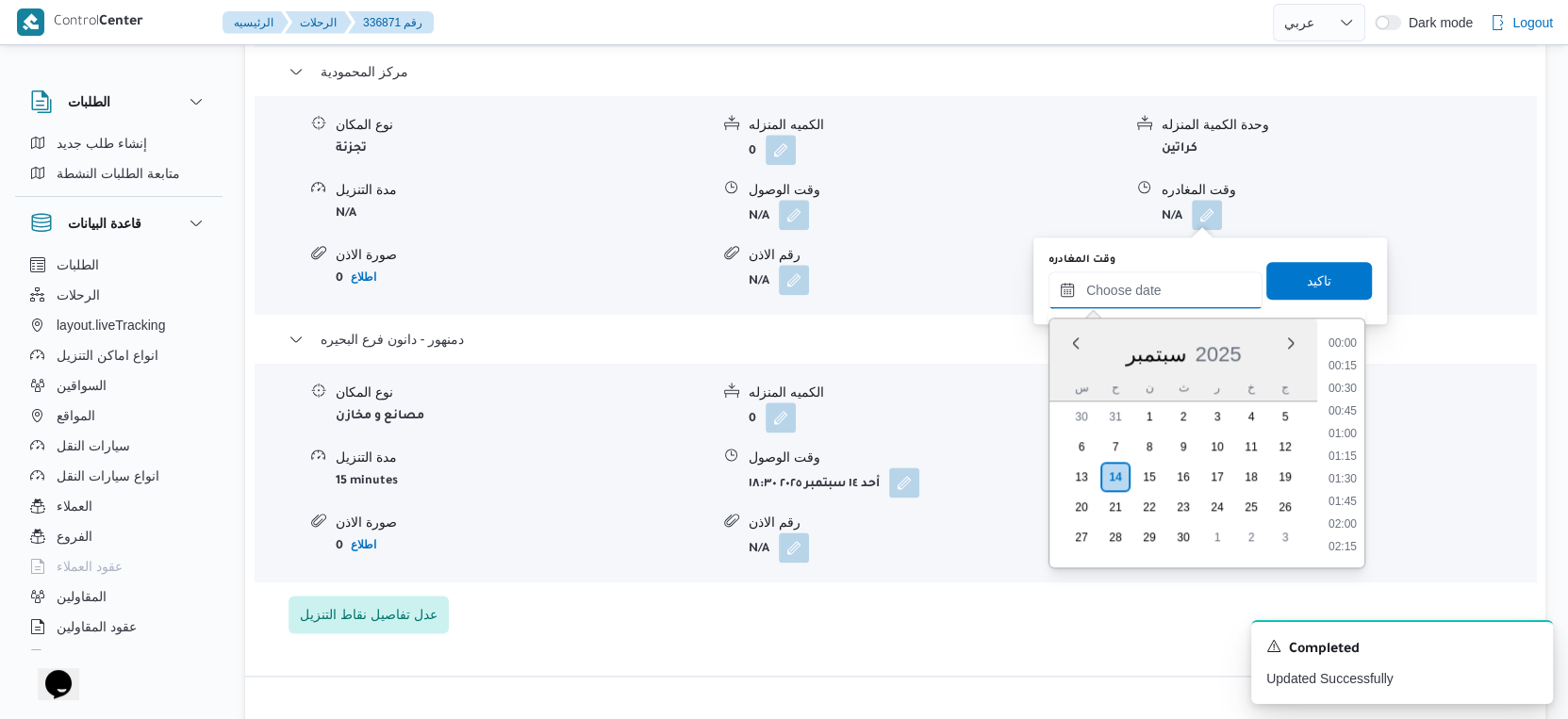
click at [1167, 272] on input "وقت المغادره" at bounding box center [1155, 291] width 214 height 38
click at [1345, 449] on li "18:00" at bounding box center [1342, 452] width 43 height 19
type input "١٤/٠٩/٢٠٢٥ ١٨:٠٠"
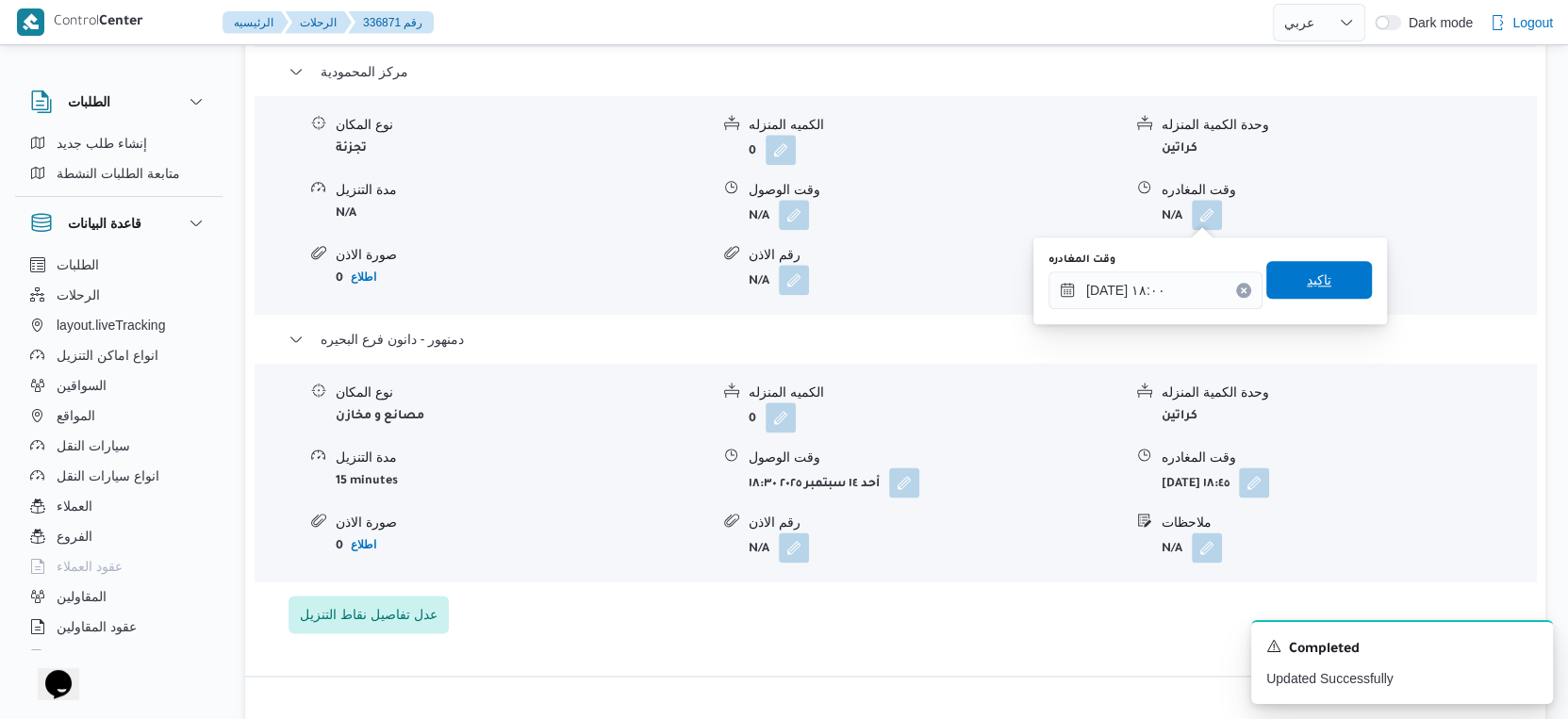
click at [1320, 274] on span "تاكيد" at bounding box center [1319, 280] width 106 height 38
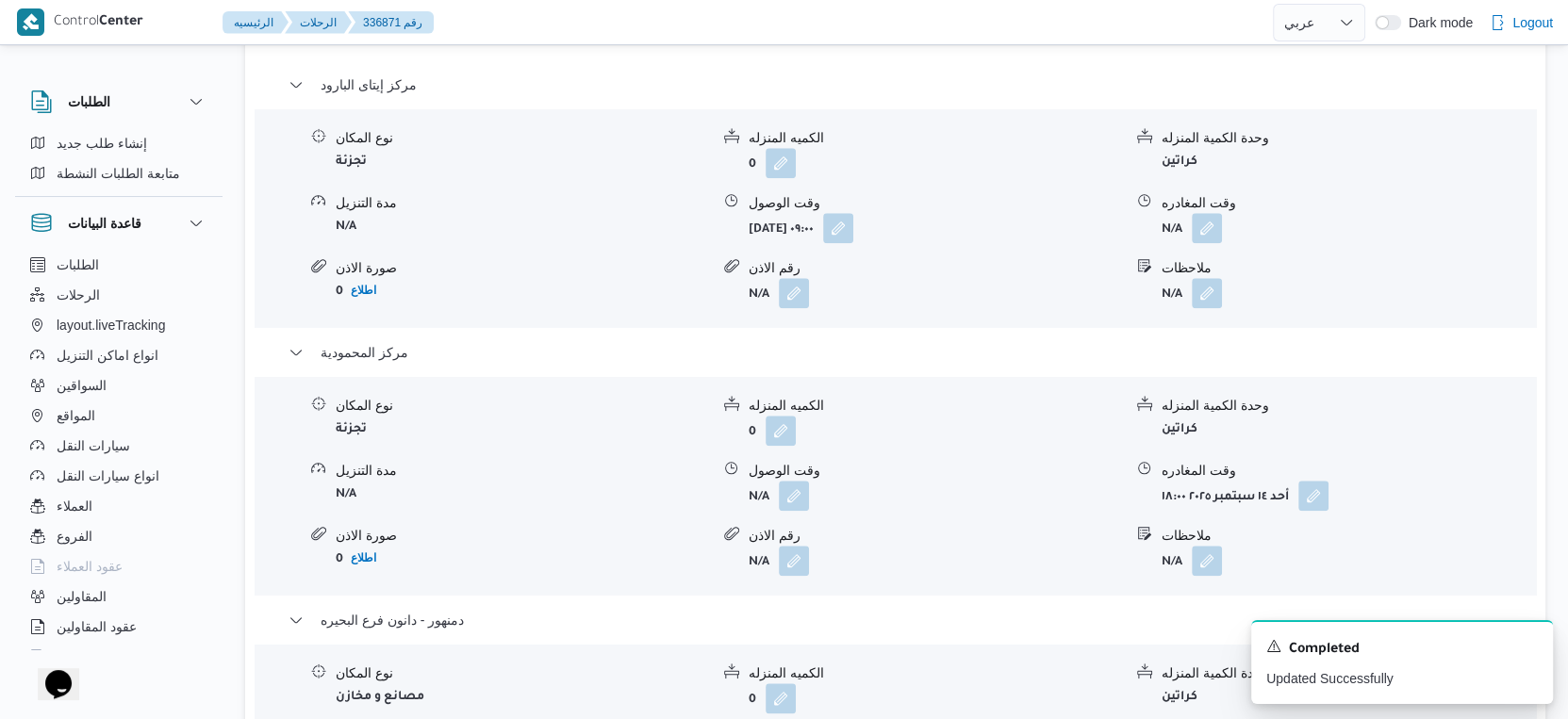
scroll to position [1572, 0]
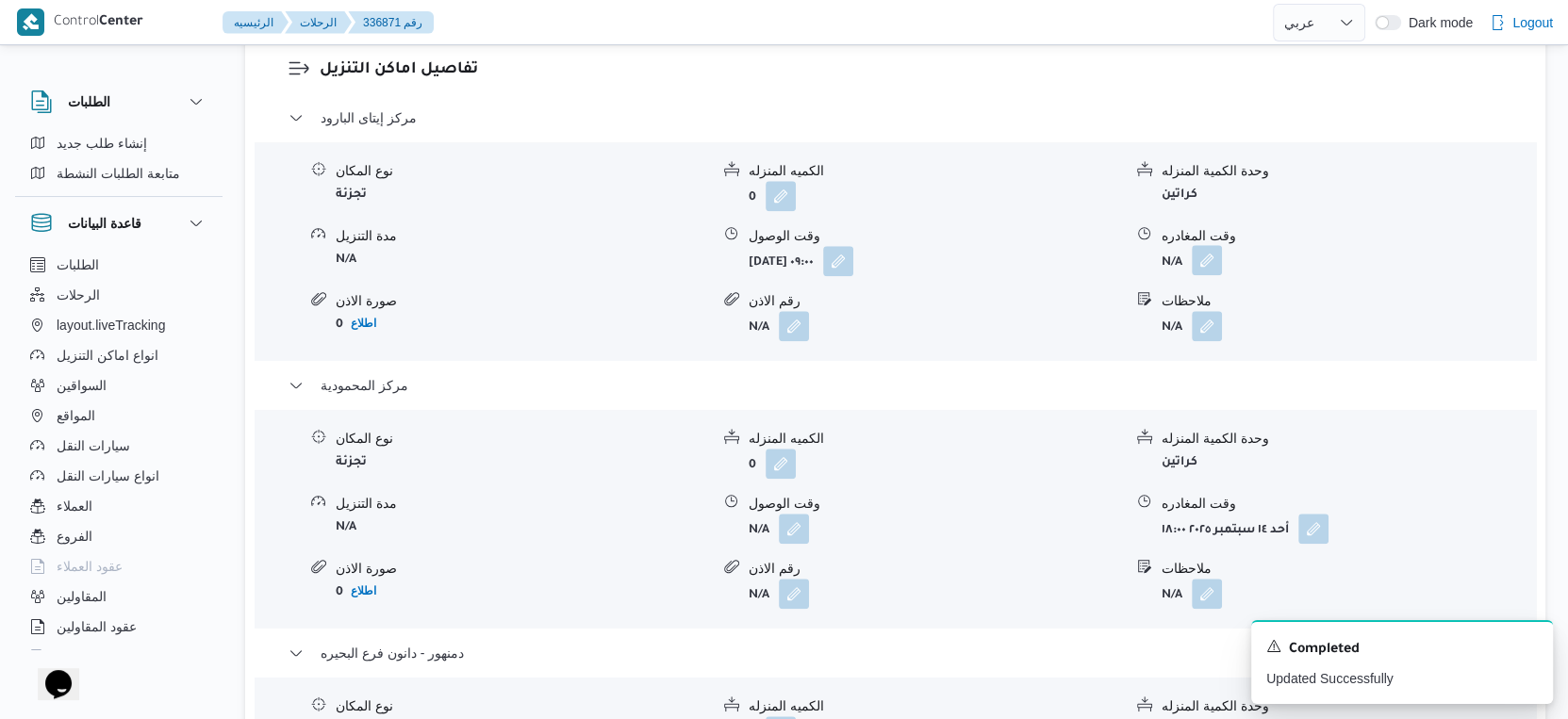
click at [1211, 262] on button "button" at bounding box center [1207, 260] width 31 height 31
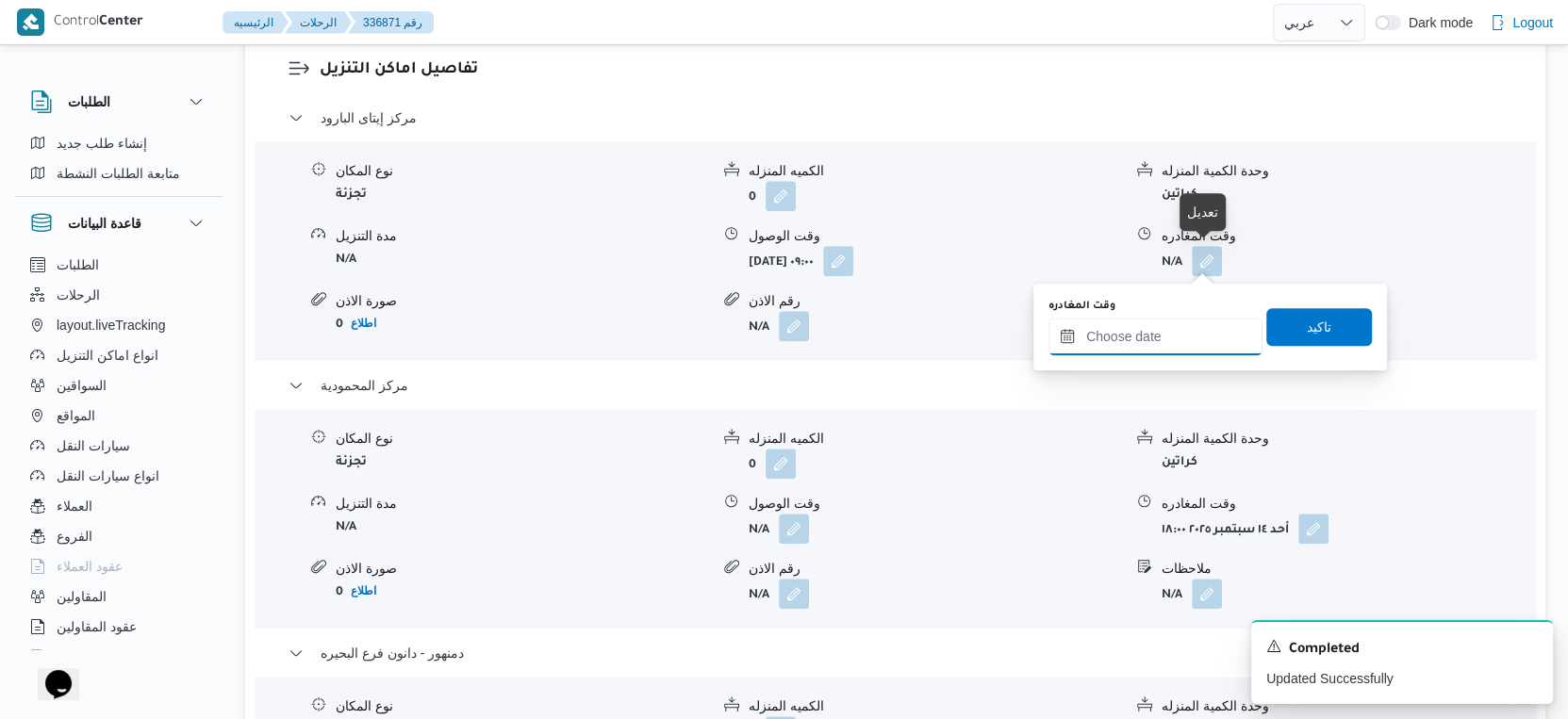
click at [1151, 333] on input "وقت المغادره" at bounding box center [1155, 337] width 214 height 38
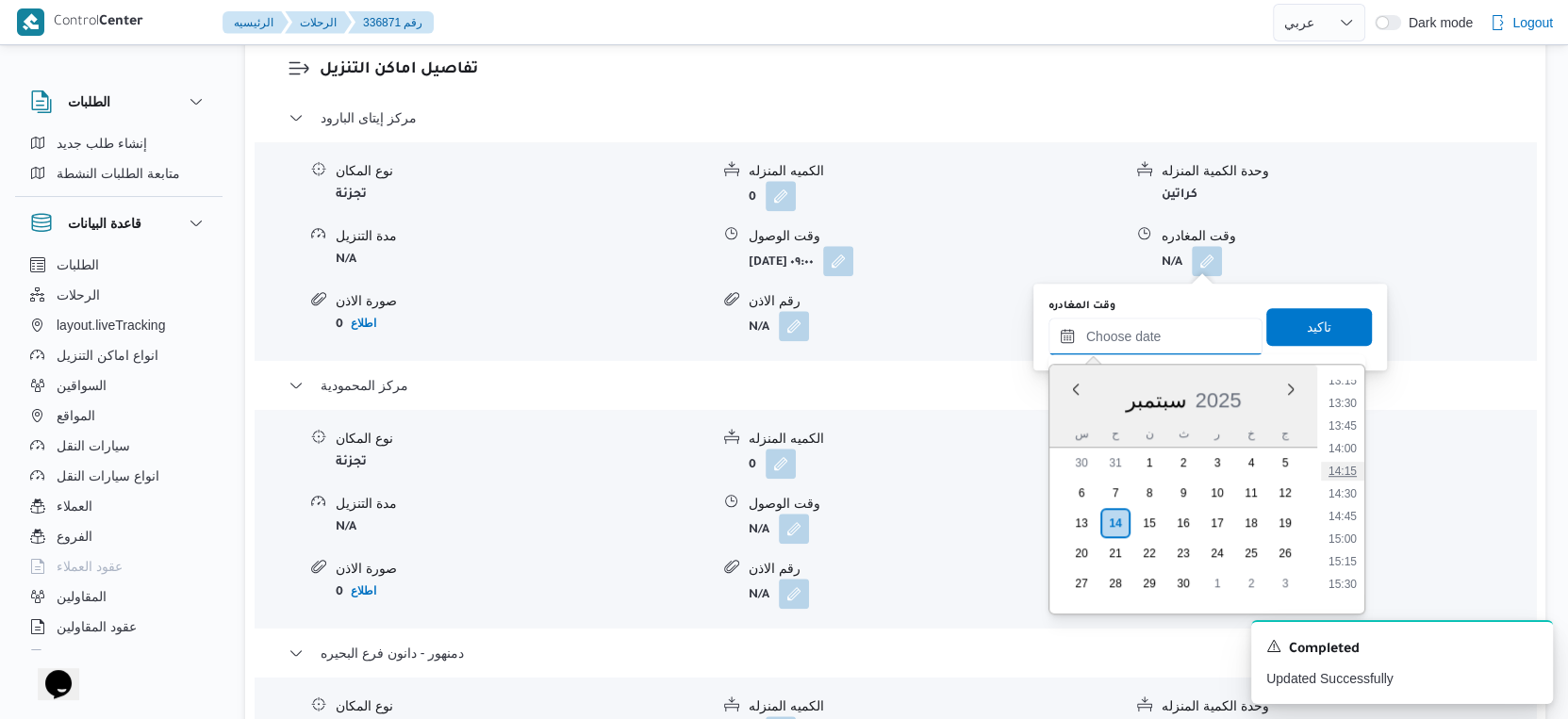
scroll to position [1206, 0]
click at [1347, 447] on li "14:00" at bounding box center [1342, 450] width 43 height 19
type input "١٤/٠٩/٢٠٢٥ ١٤:٠٠"
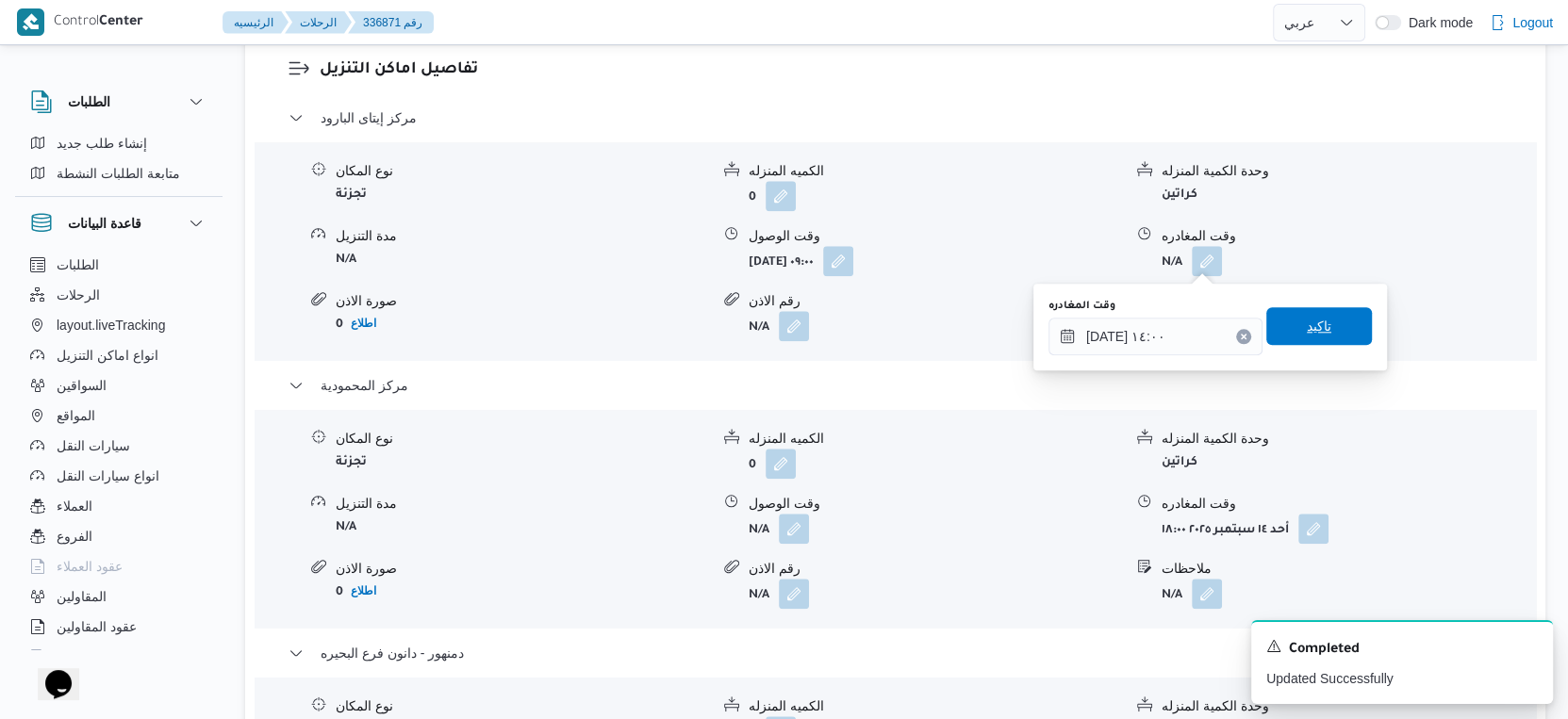
click at [1324, 323] on span "تاكيد" at bounding box center [1319, 326] width 106 height 38
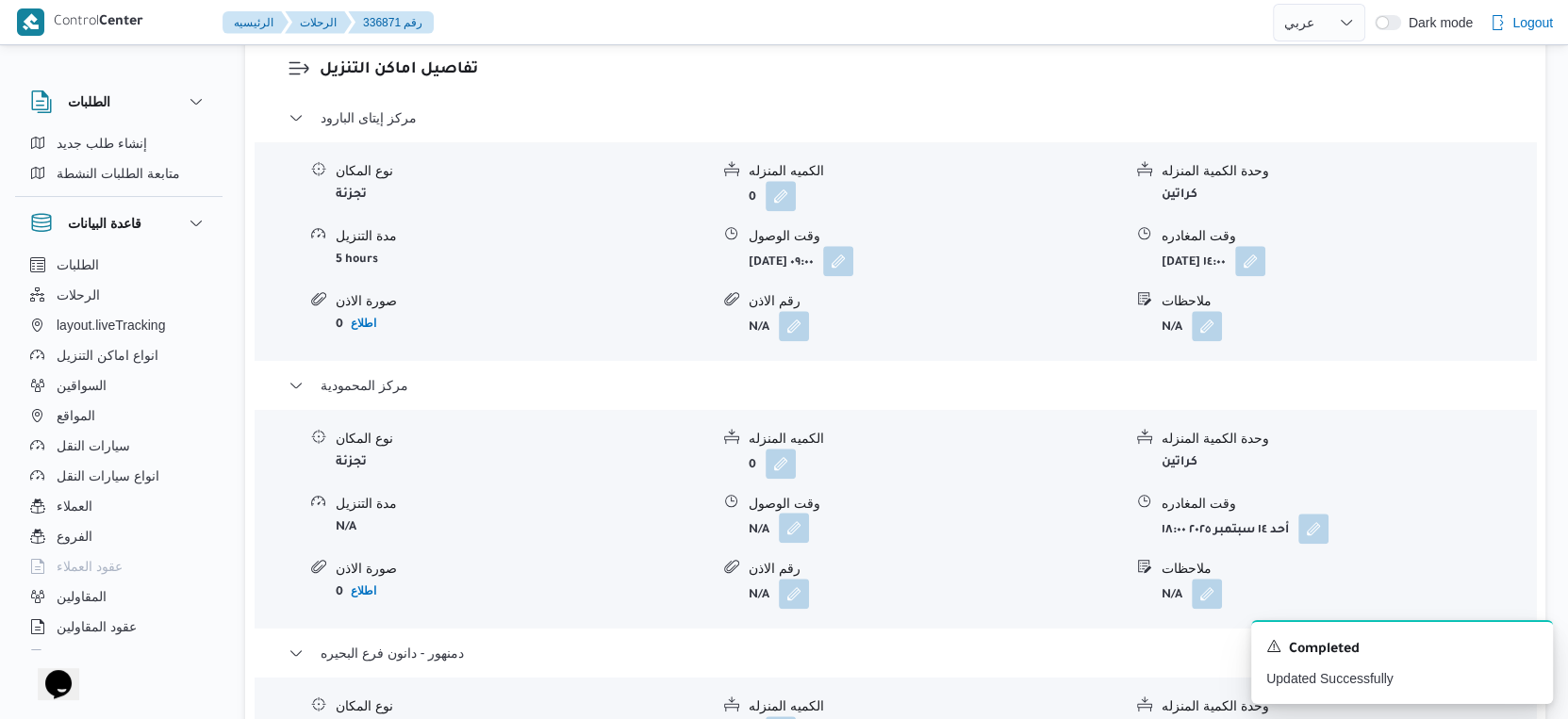
click at [789, 535] on button "button" at bounding box center [794, 528] width 31 height 31
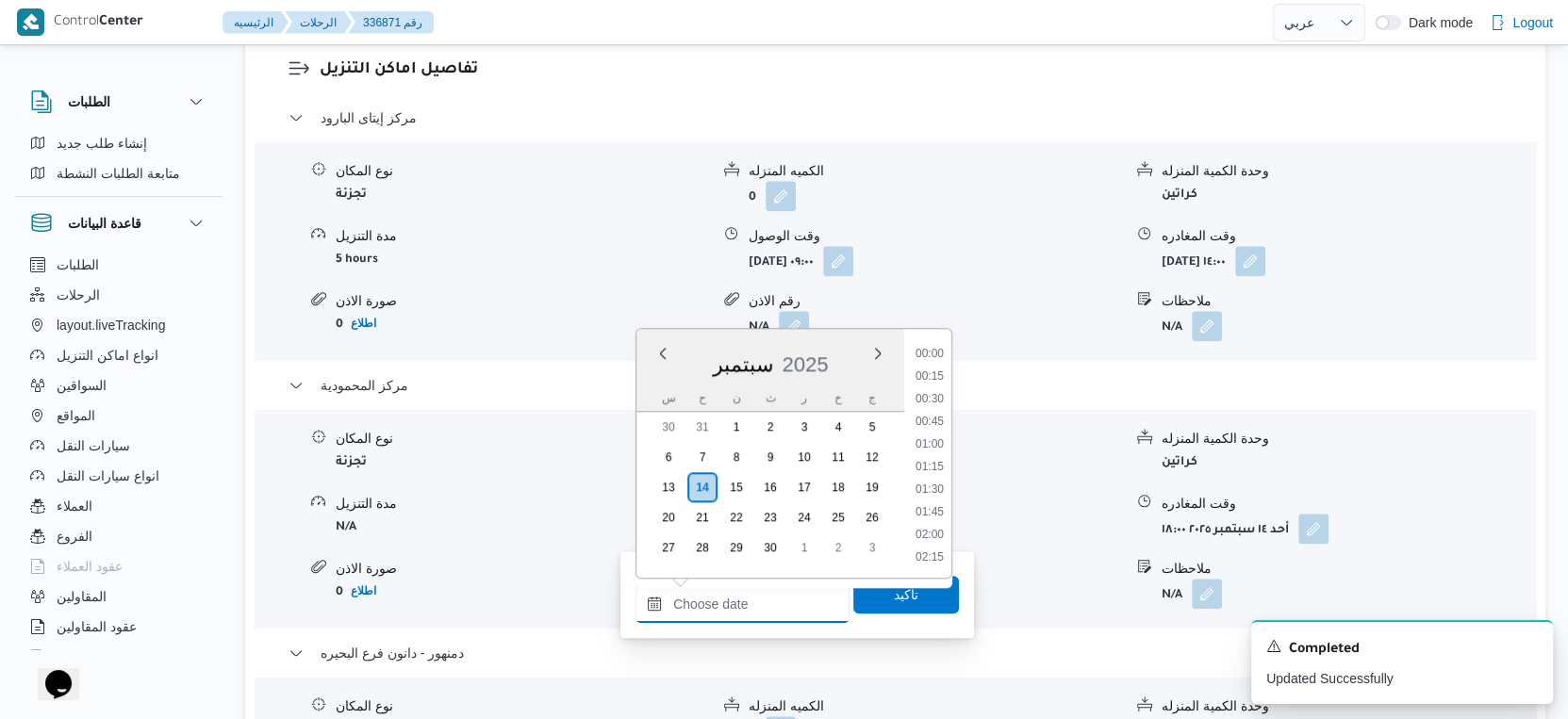
click at [755, 602] on input "وقت الوصول" at bounding box center [742, 605] width 214 height 38
drag, startPoint x: 933, startPoint y: 351, endPoint x: 899, endPoint y: 524, distance: 176.3
click at [933, 350] on li "14:30" at bounding box center [929, 355] width 43 height 19
type input "١٤/٠٩/٢٠٢٥ ١٤:٣٠"
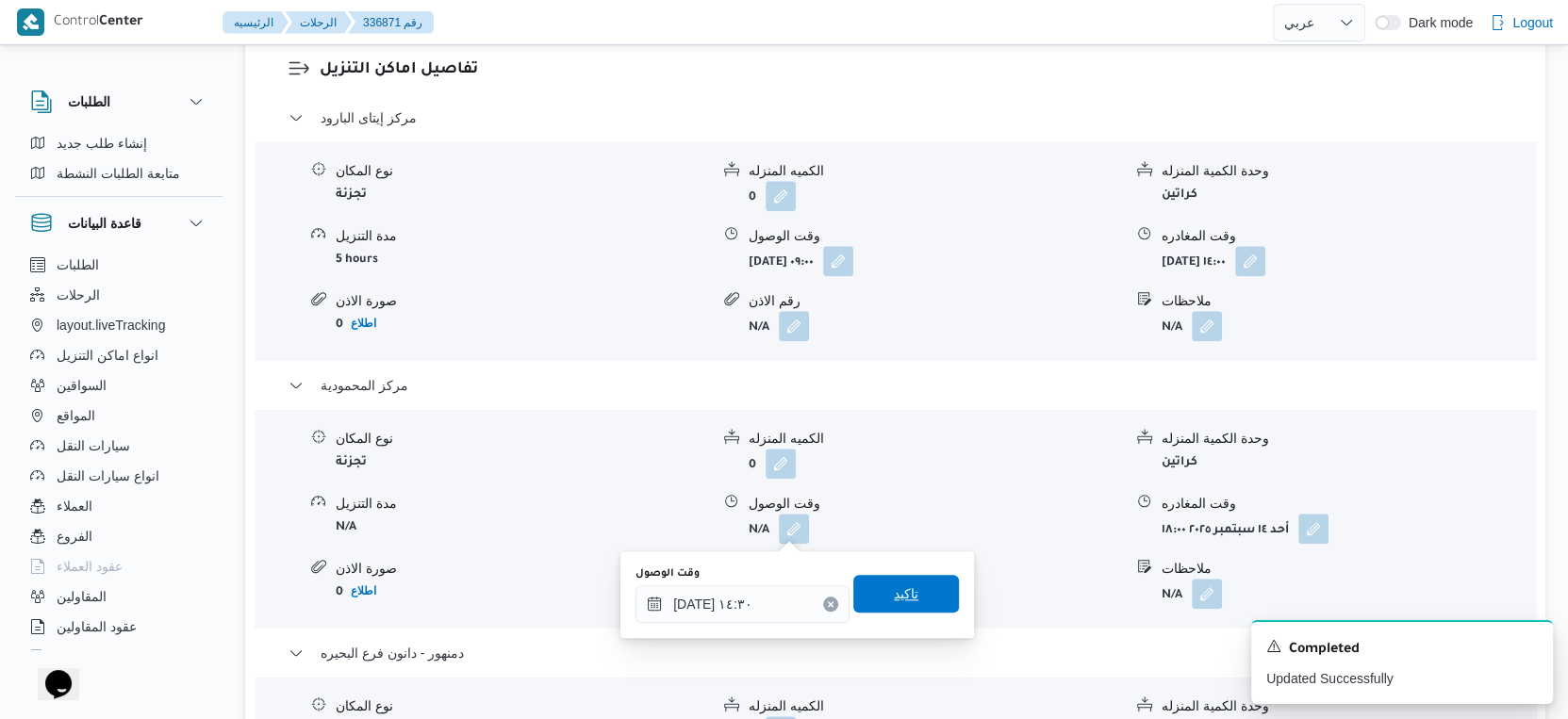
click at [895, 592] on span "تاكيد" at bounding box center [906, 594] width 25 height 23
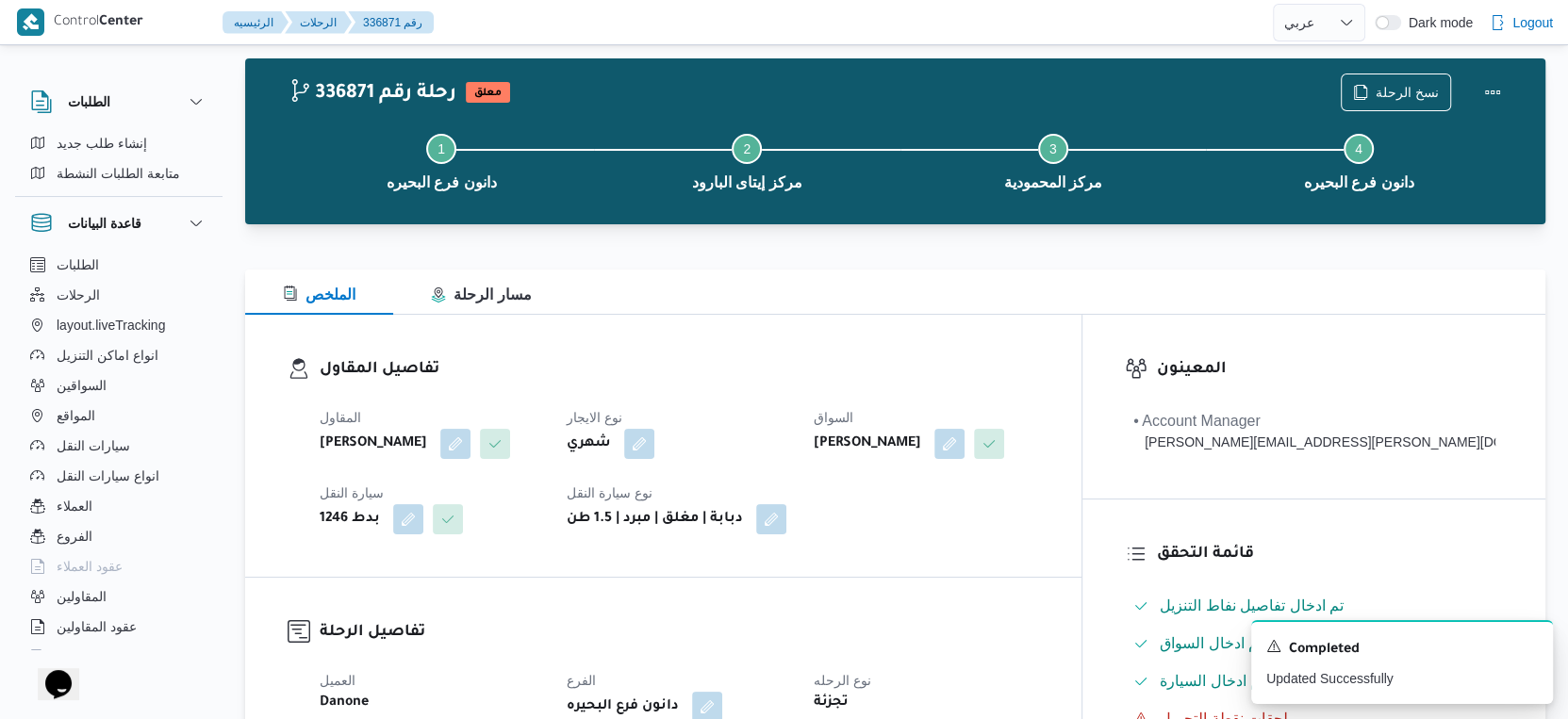
scroll to position [0, 0]
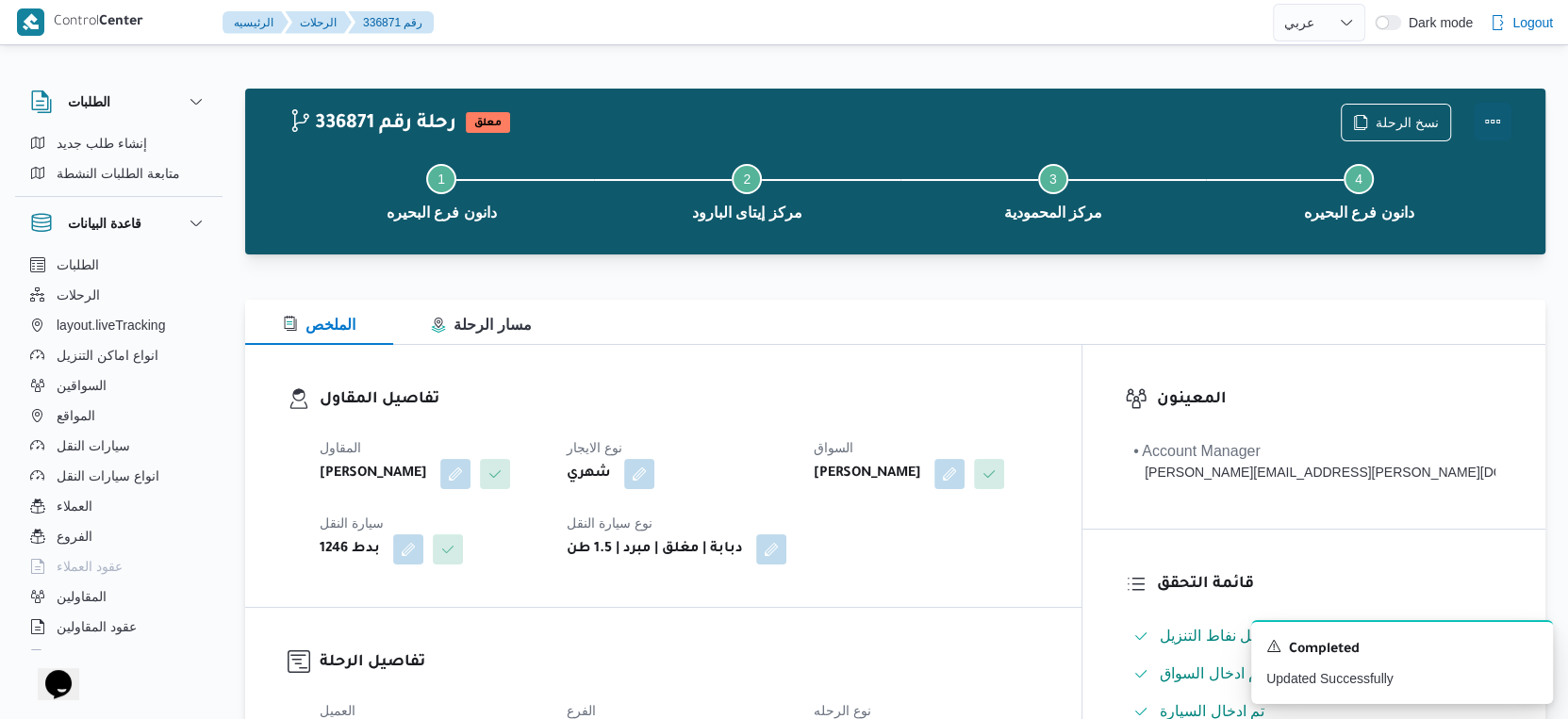
click at [1496, 116] on button "Actions" at bounding box center [1493, 122] width 38 height 38
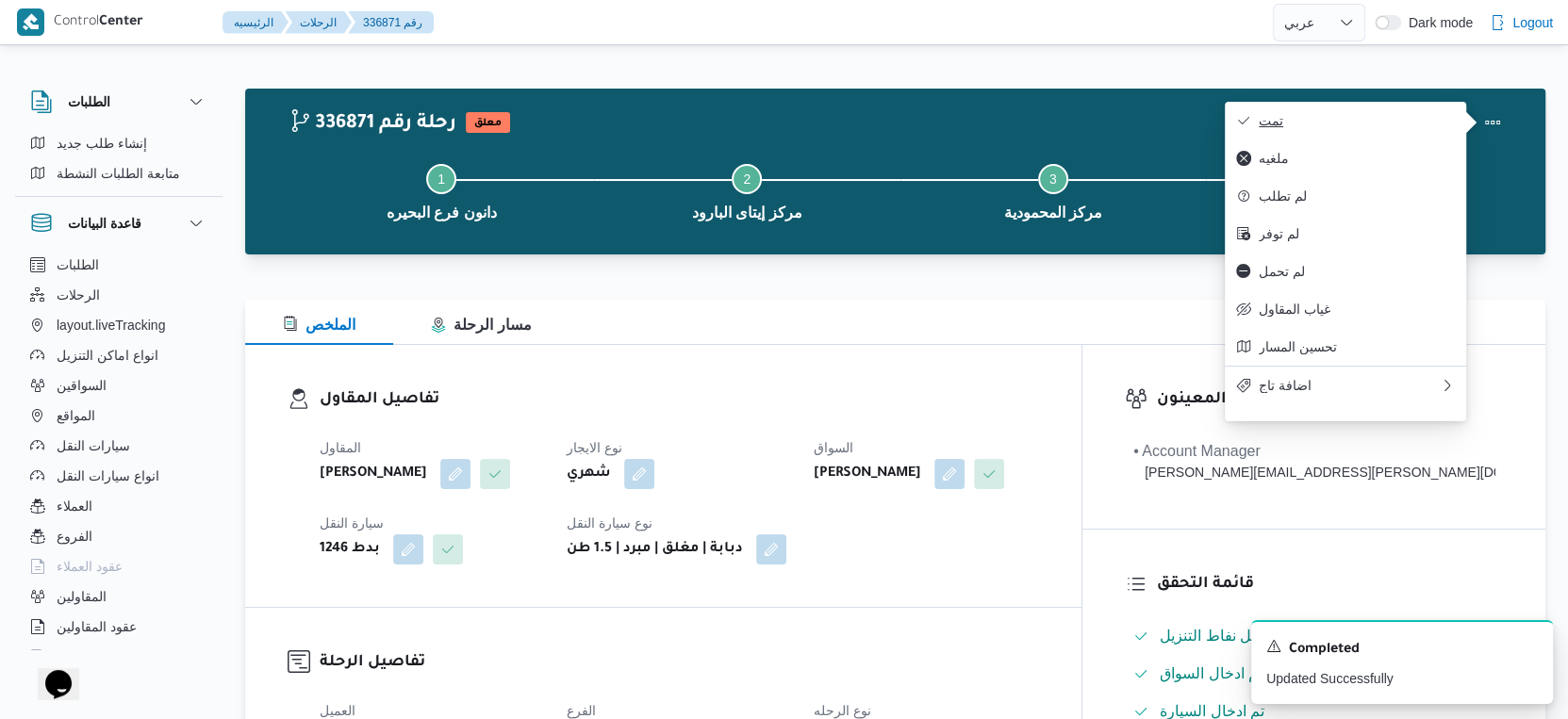
click at [1360, 126] on span "تمت" at bounding box center [1357, 121] width 196 height 15
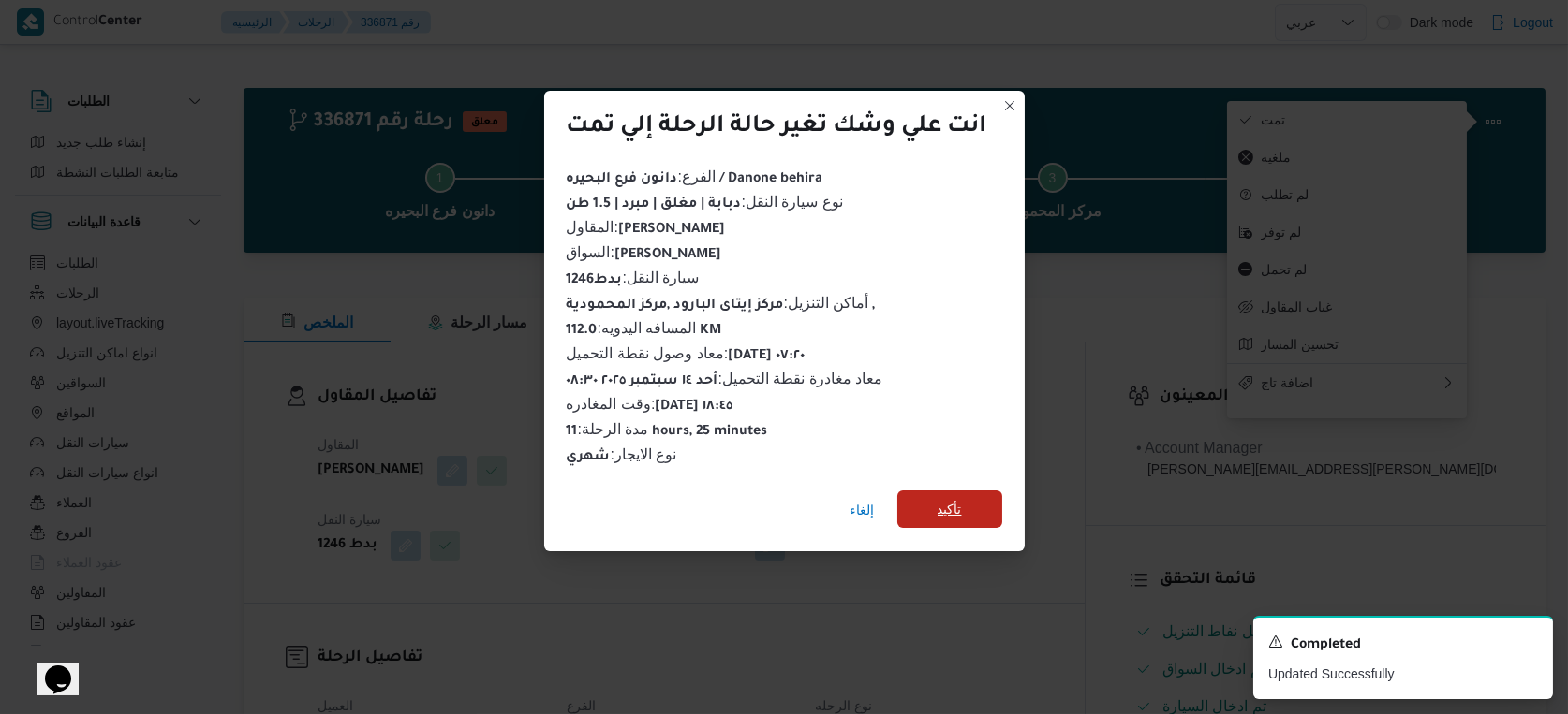
click at [958, 510] on span "تأكيد" at bounding box center [950, 509] width 25 height 23
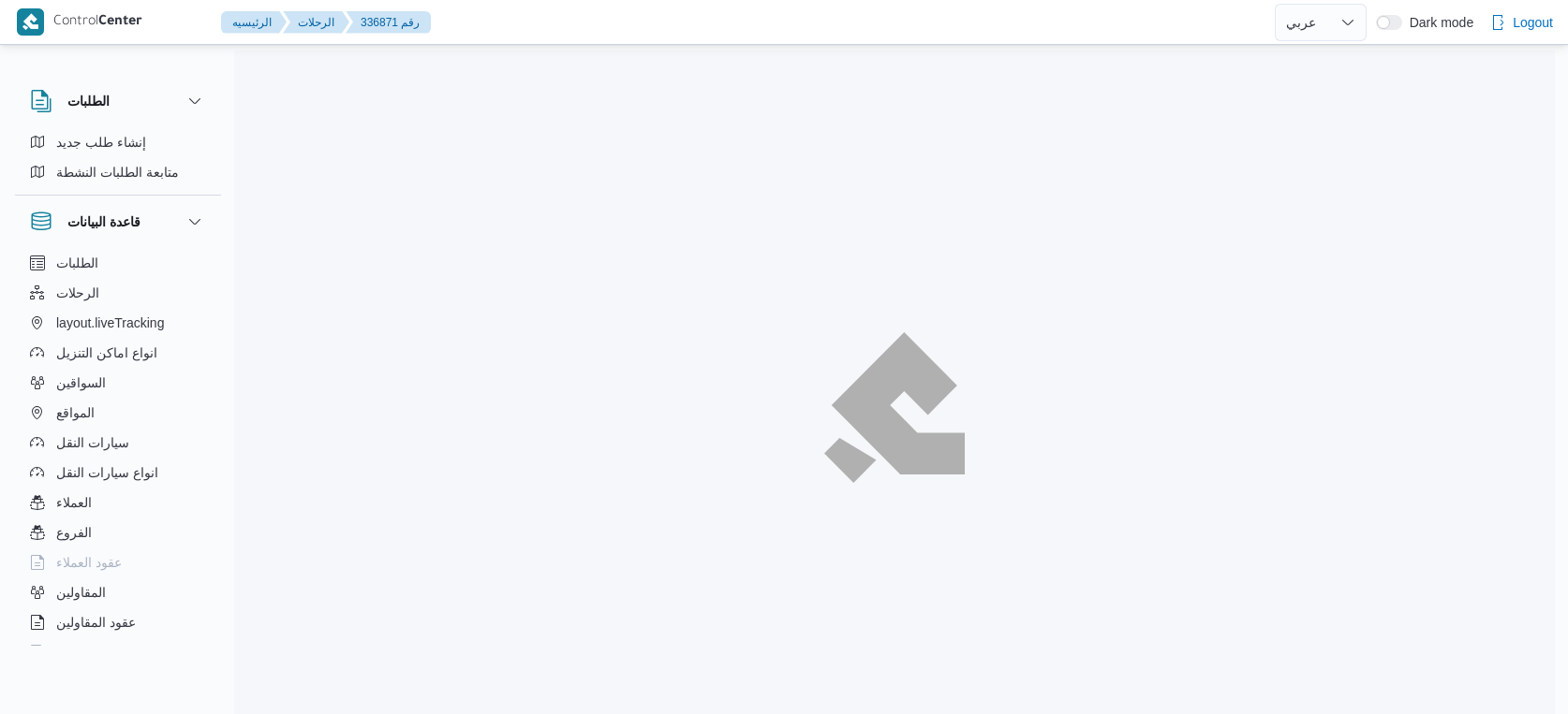
select select "ar"
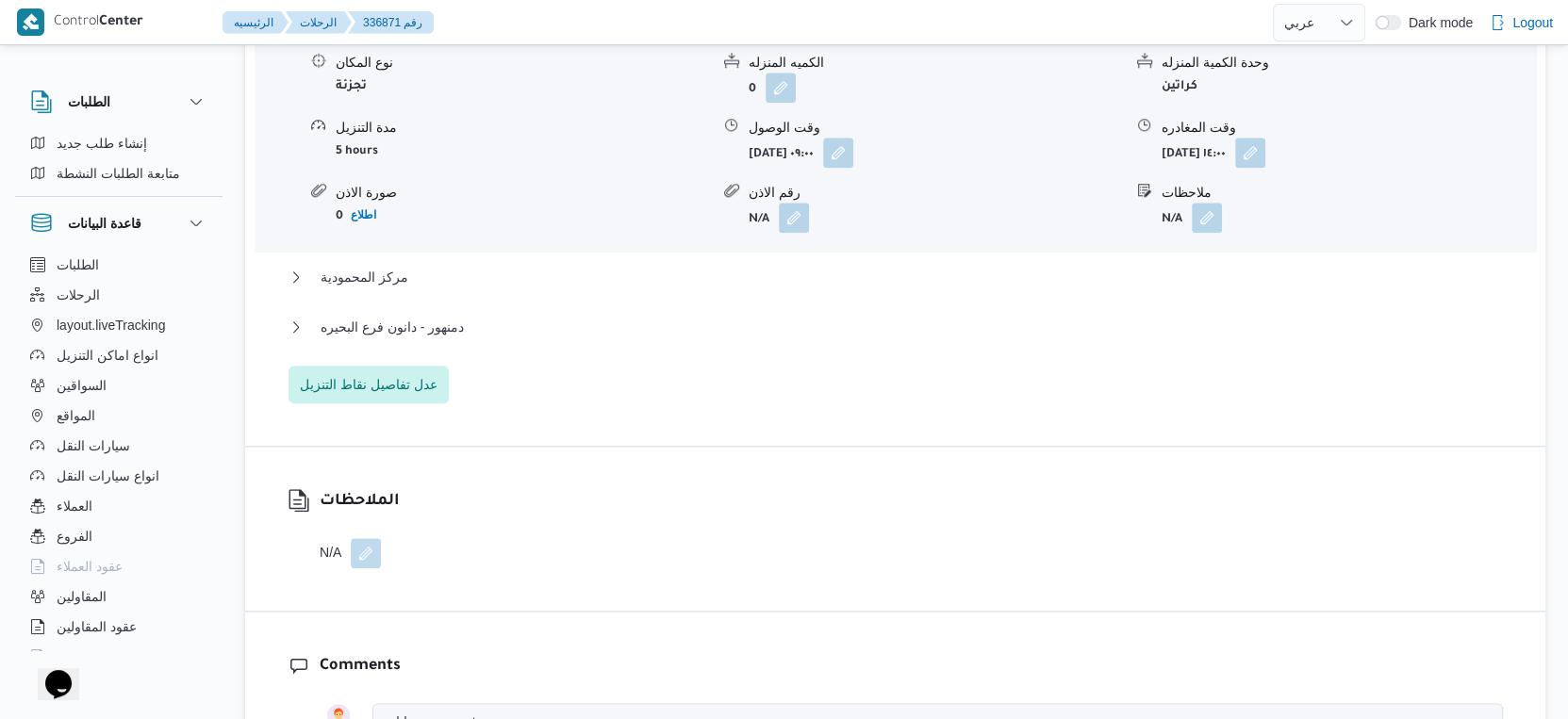
scroll to position [1675, 0]
click at [400, 268] on span "مركز المحمودية" at bounding box center [364, 275] width 88 height 23
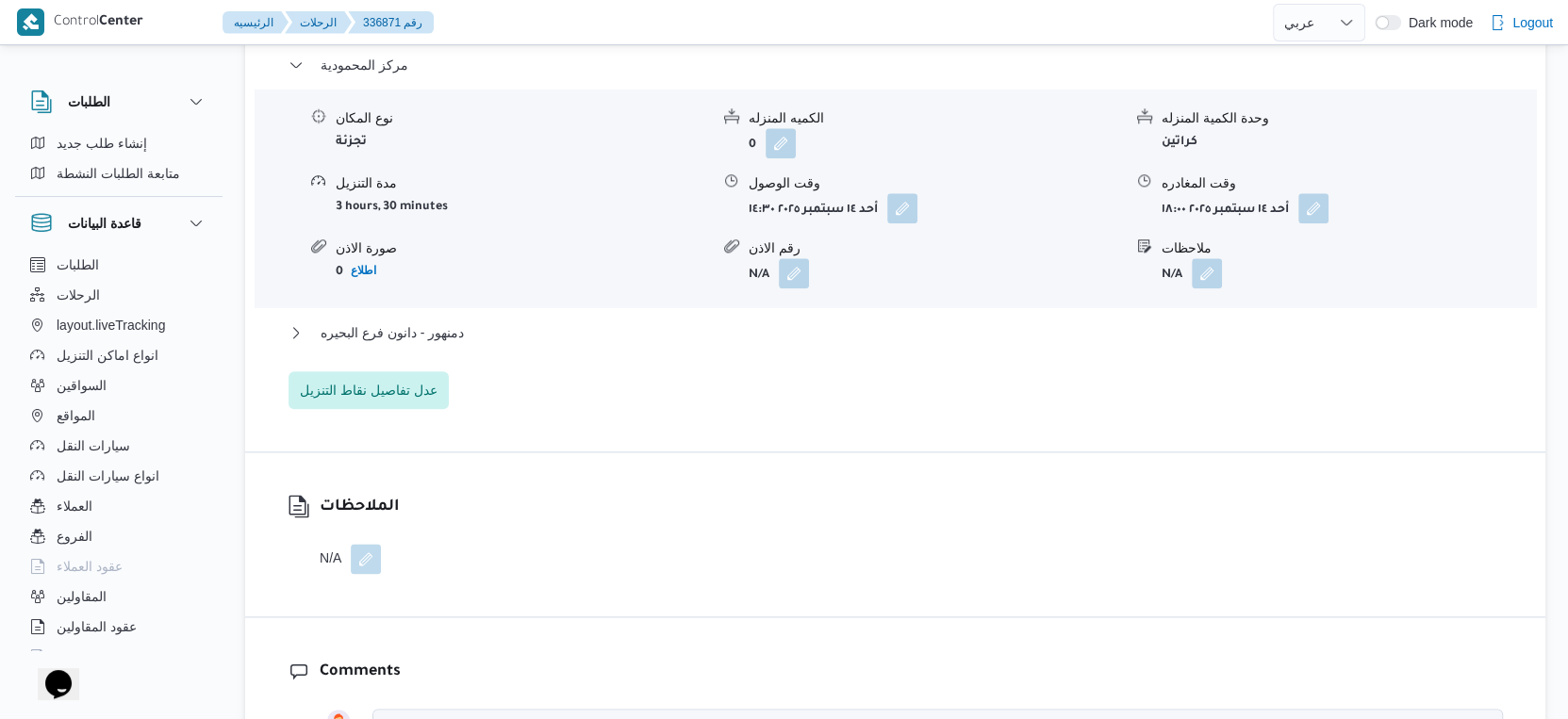
scroll to position [1885, 0]
click at [485, 328] on button "دمنهور - دانون فرع البحيره" at bounding box center [896, 332] width 1214 height 23
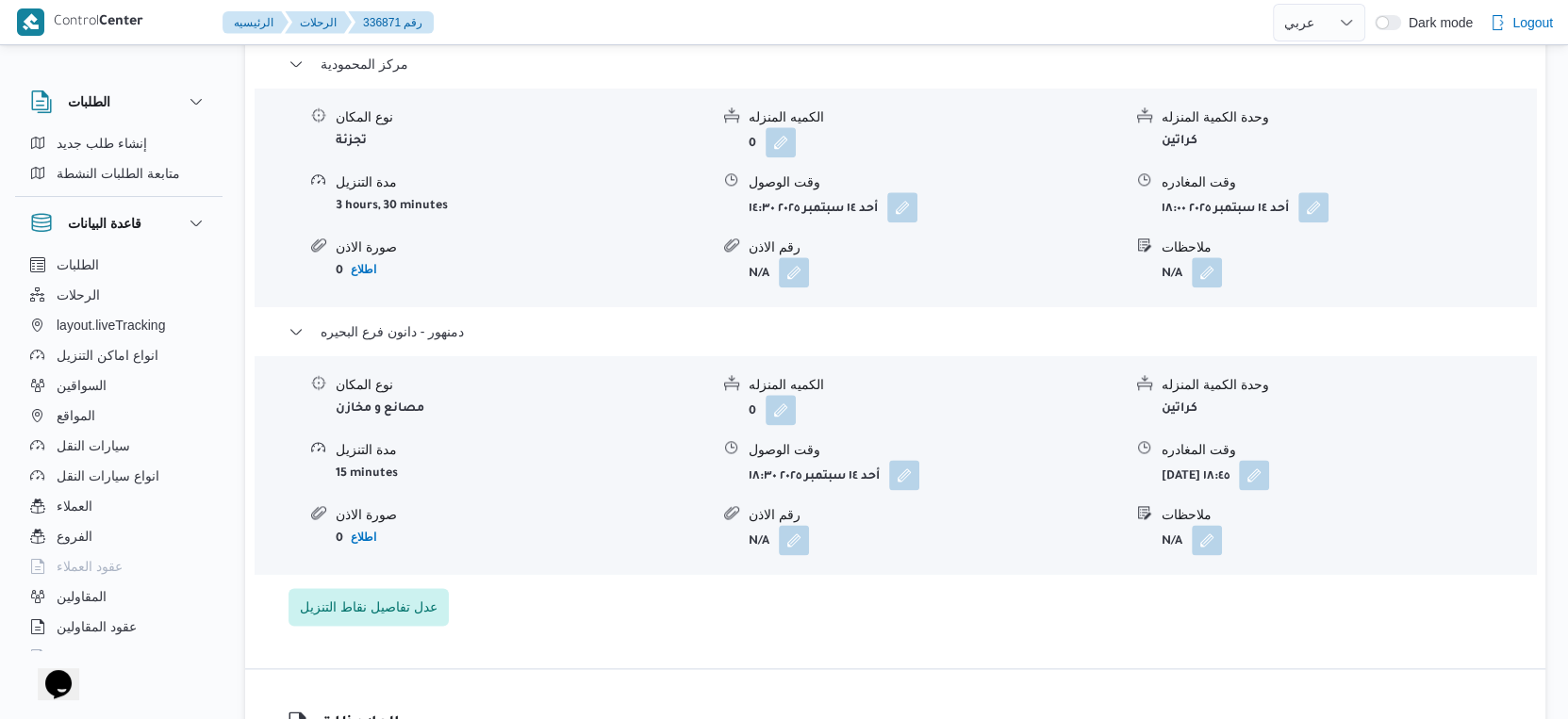
select select "ar"
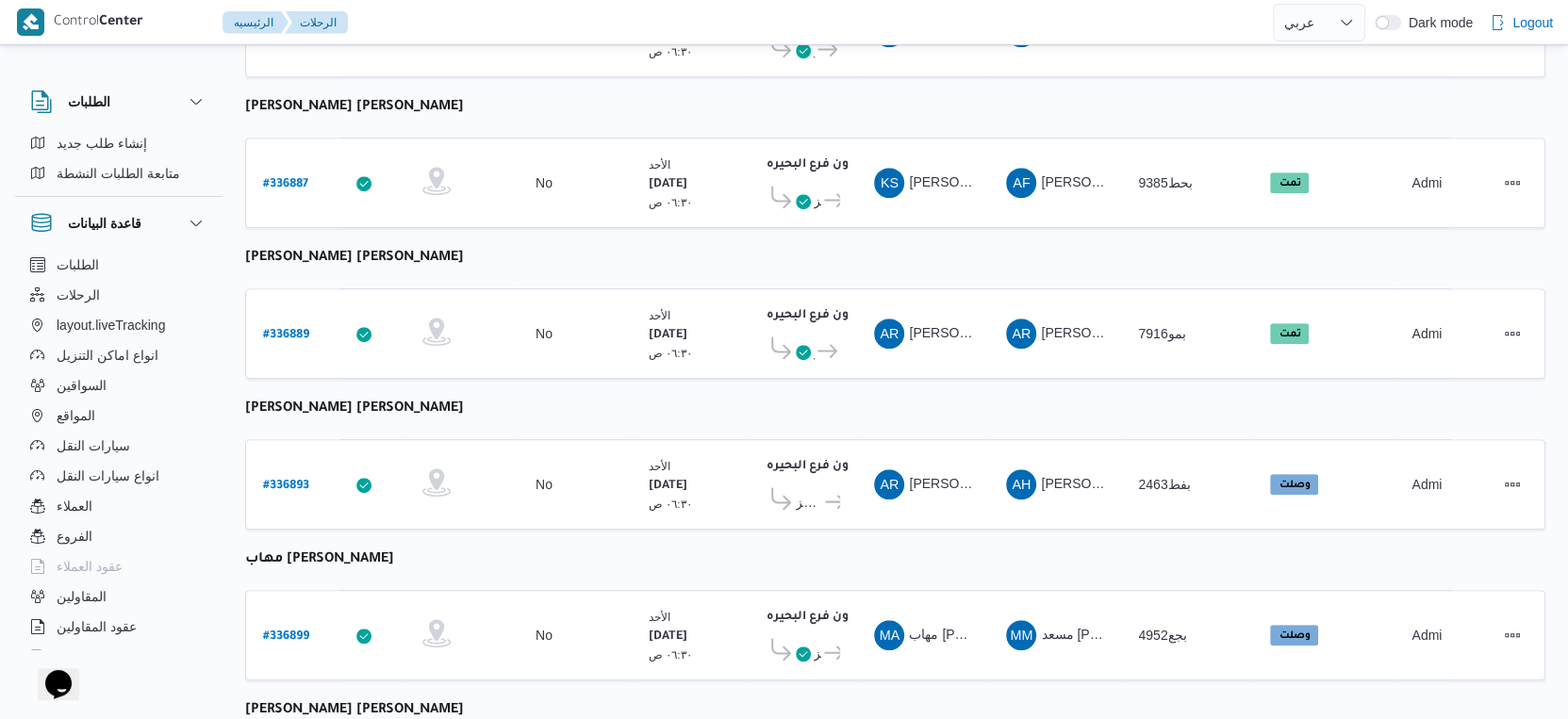
scroll to position [837, 0]
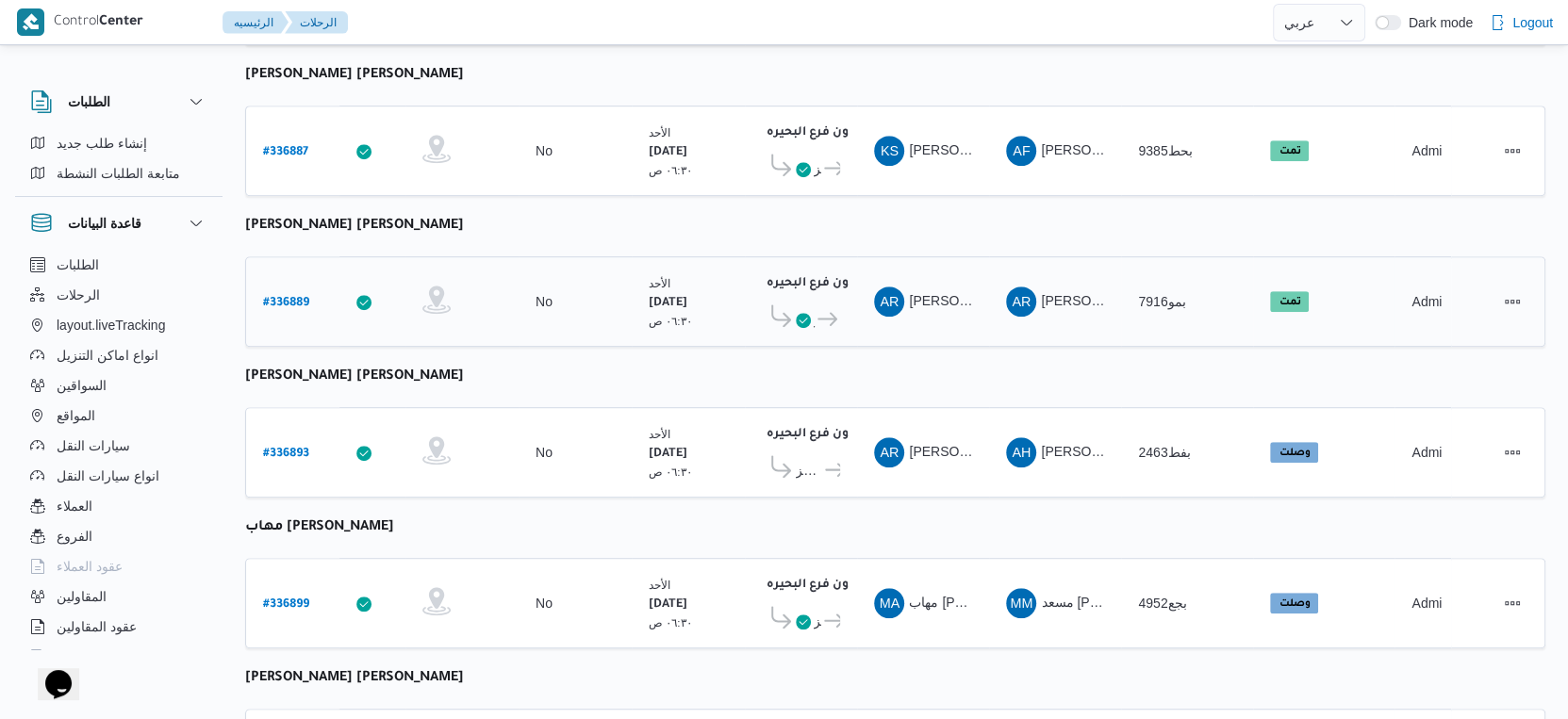
click at [287, 297] on b "# 336889" at bounding box center [286, 303] width 46 height 13
select select "ar"
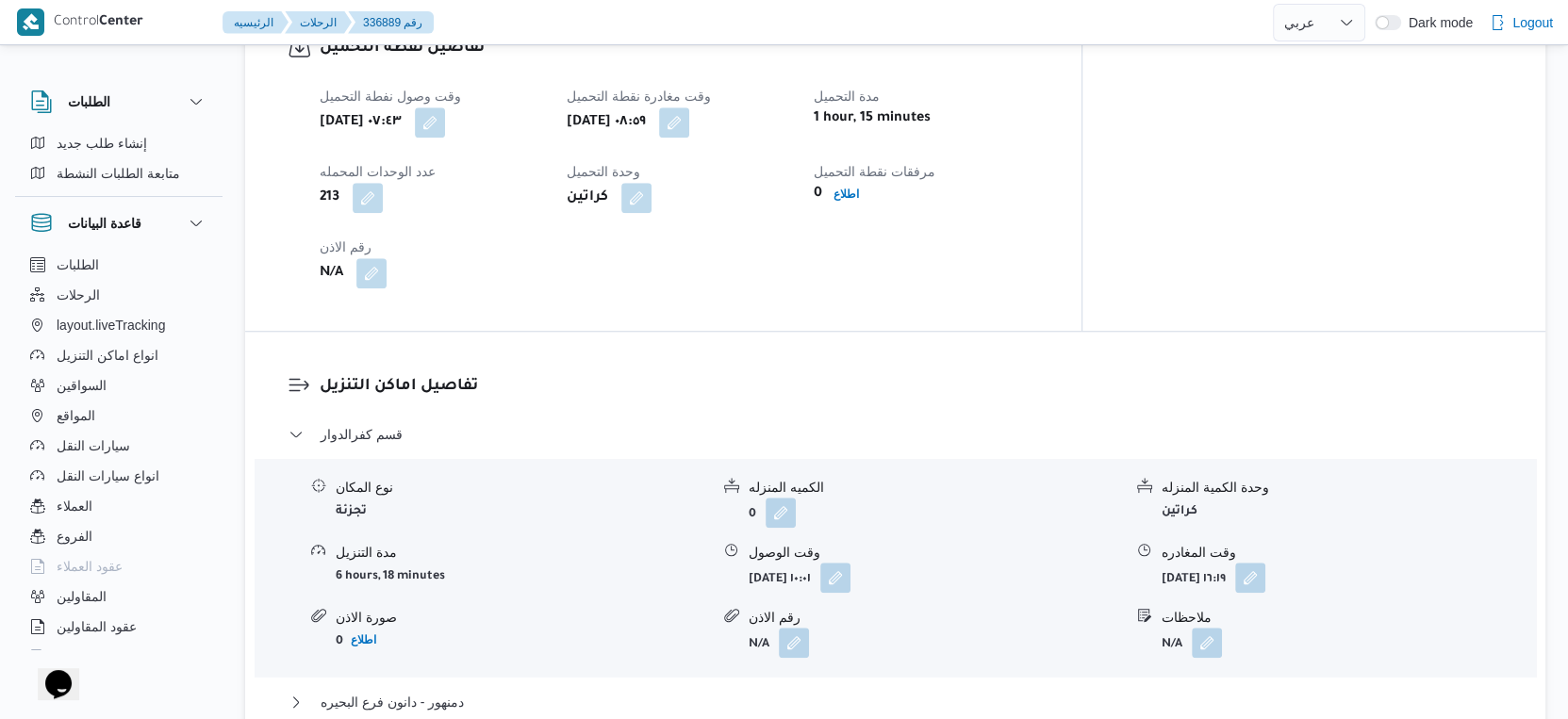
scroll to position [1257, 0]
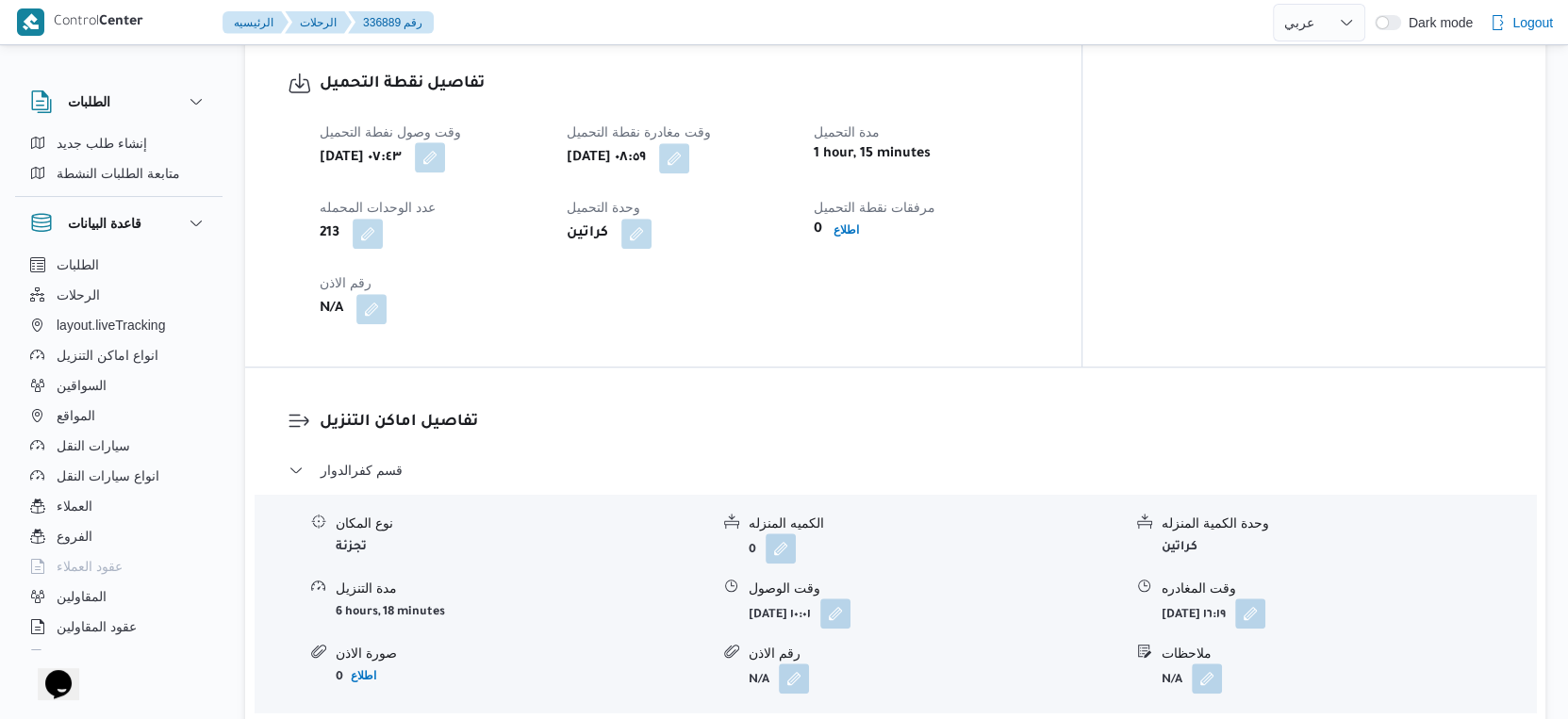
click at [445, 142] on button "button" at bounding box center [430, 157] width 31 height 31
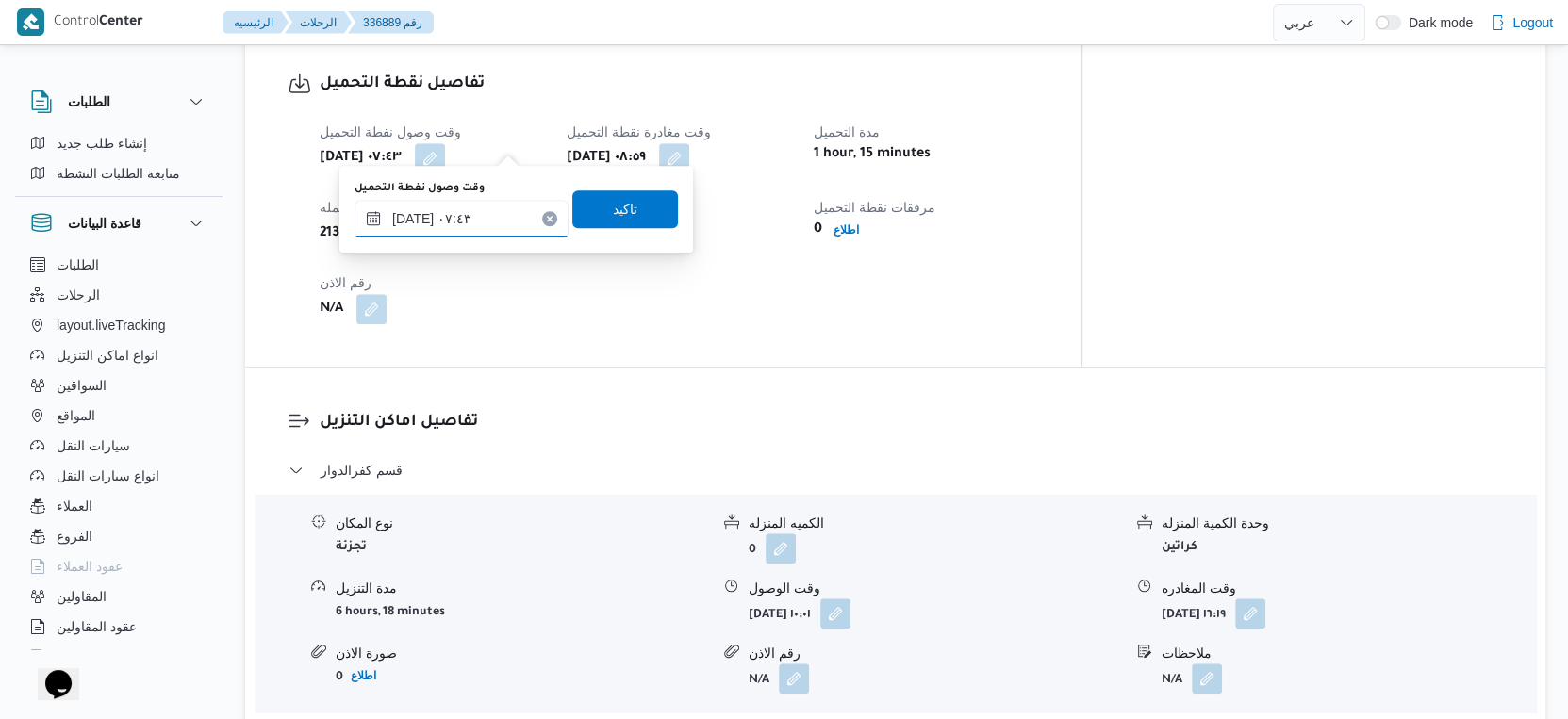
click at [410, 214] on input "[DATE] ٠٧:٤٣" at bounding box center [462, 219] width 214 height 38
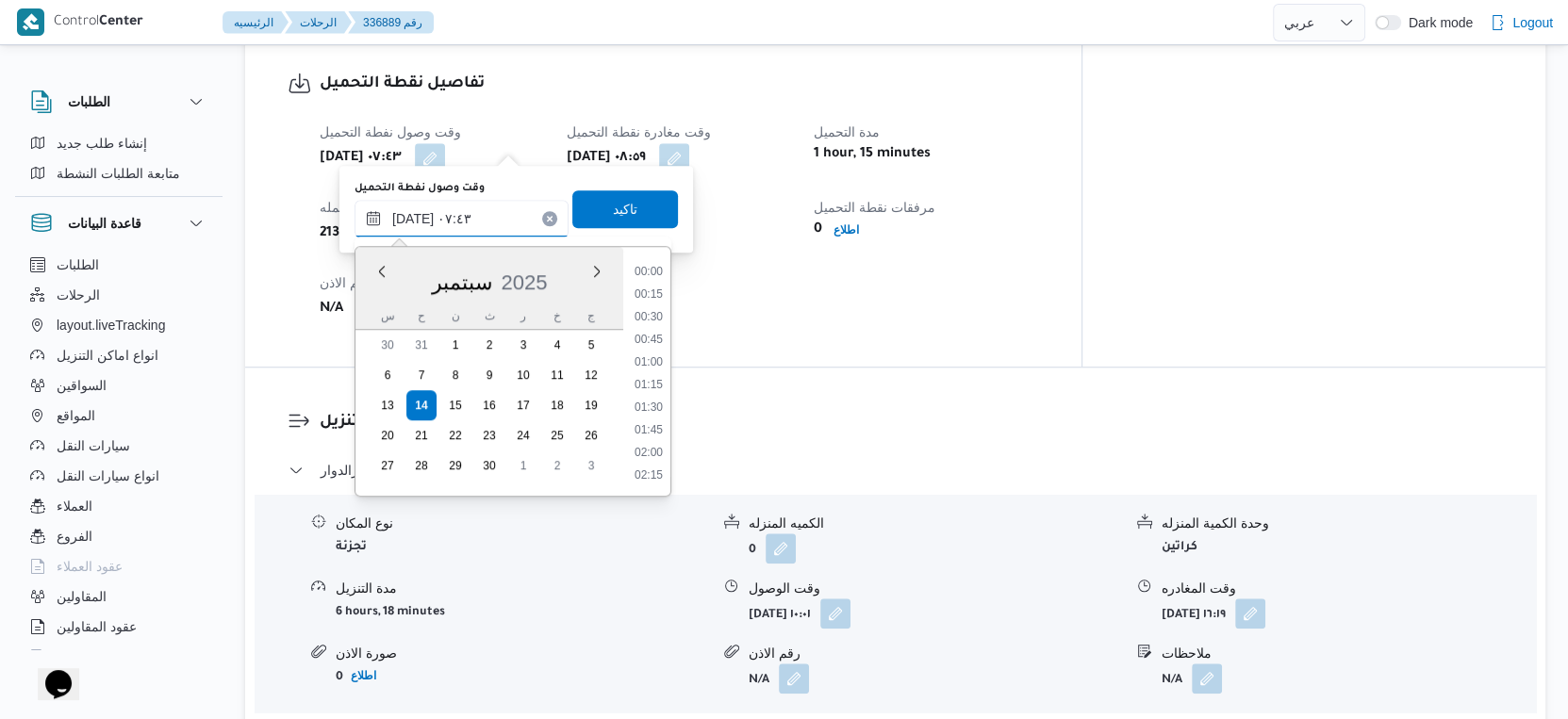
click at [410, 214] on input "[DATE] ٠٧:٤٣" at bounding box center [462, 219] width 214 height 38
type input "[DATE] ٠٧:١٧"
click at [585, 201] on span "تاكيد" at bounding box center [625, 209] width 106 height 38
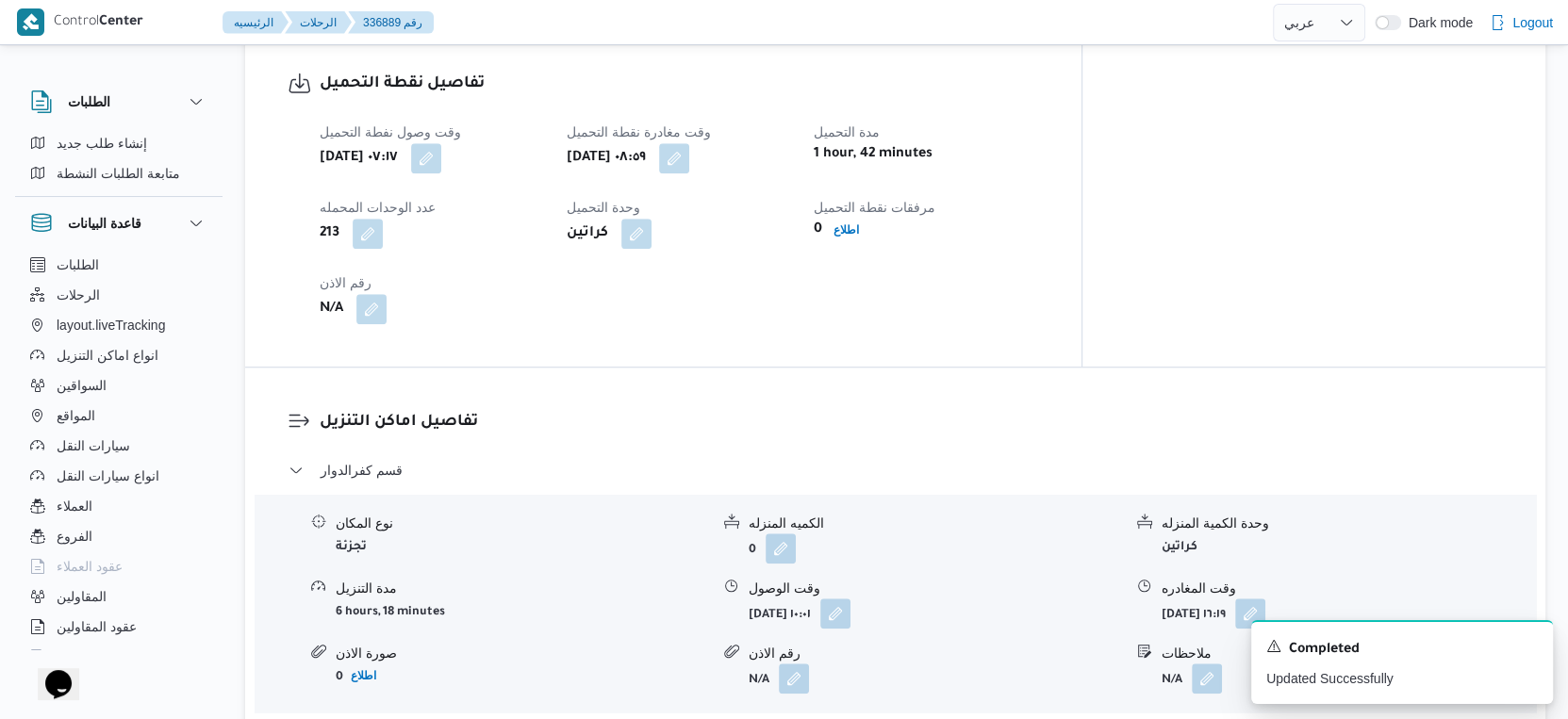
scroll to position [733, 0]
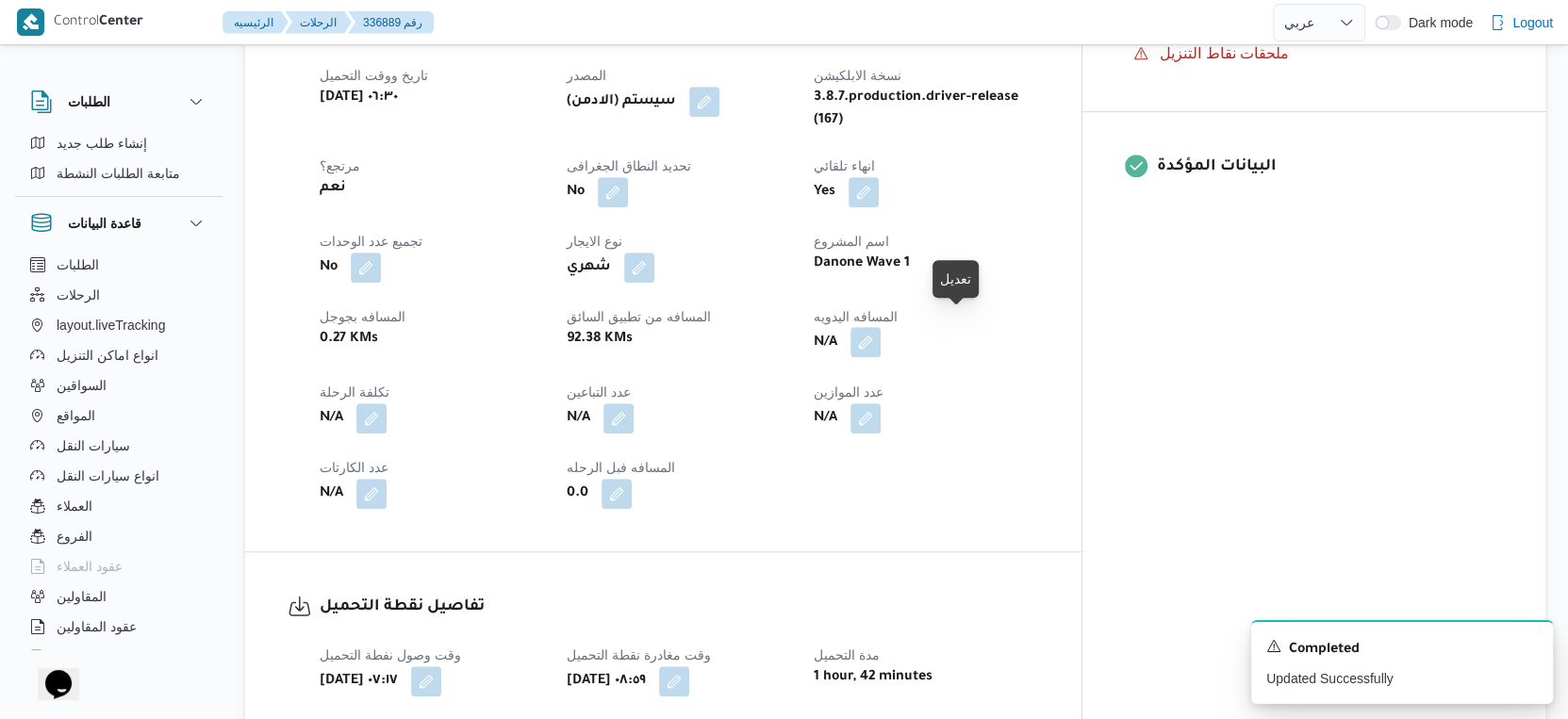
click at [880, 327] on button "button" at bounding box center [866, 342] width 31 height 31
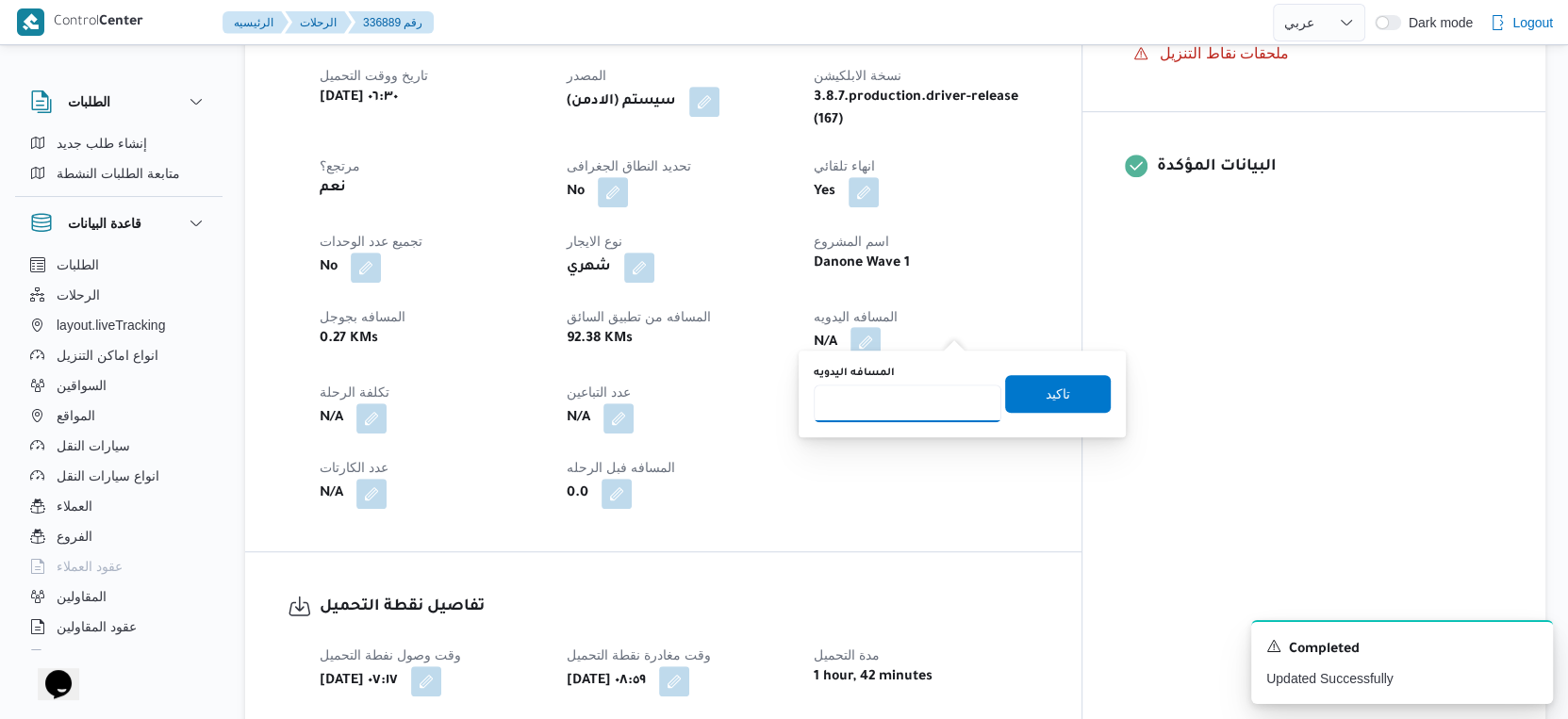
click at [916, 396] on input "المسافه اليدويه" at bounding box center [907, 403] width 188 height 38
type input "99"
click at [1047, 373] on div "المسافه اليدويه 99 تاكيد" at bounding box center [961, 394] width 300 height 60
click at [1045, 381] on span "تاكيد" at bounding box center [1058, 393] width 25 height 23
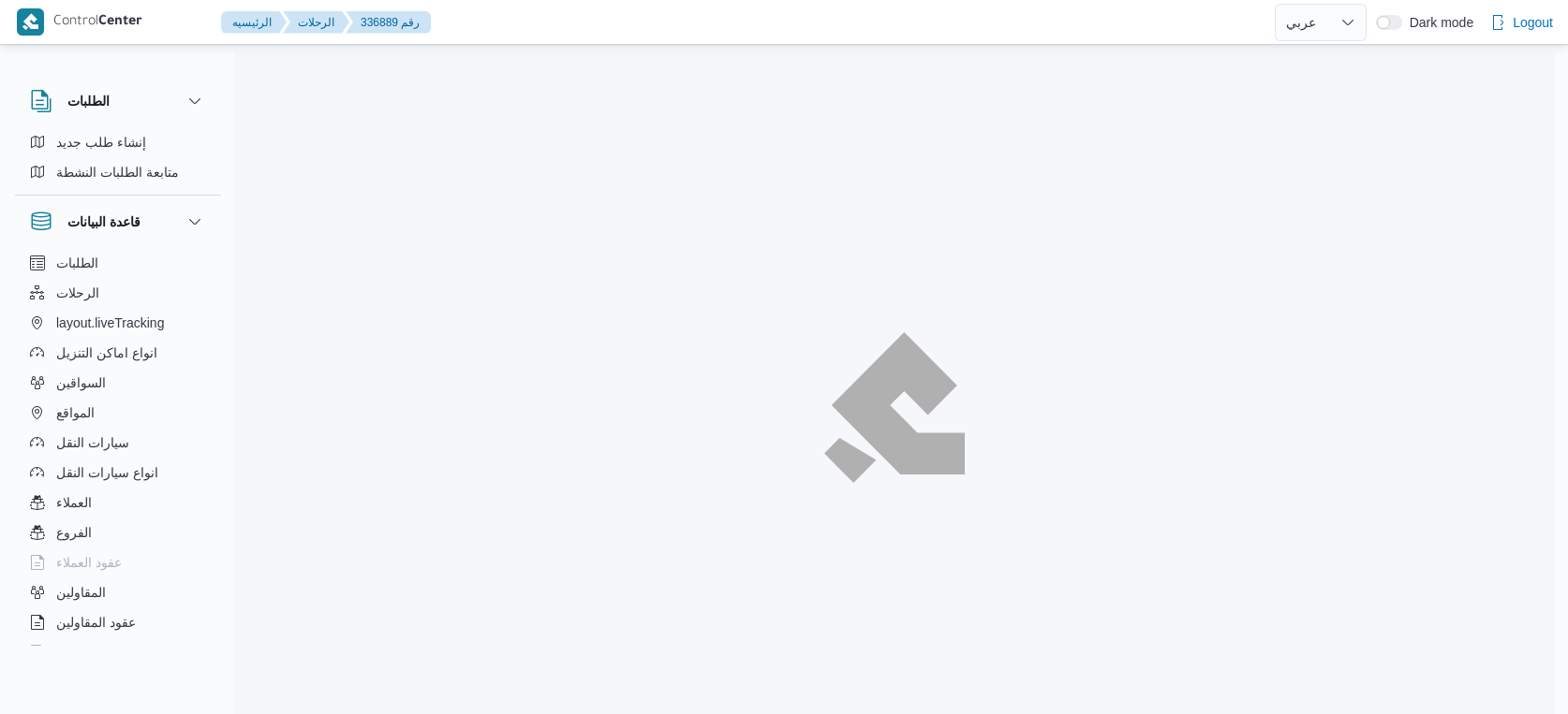
select select "ar"
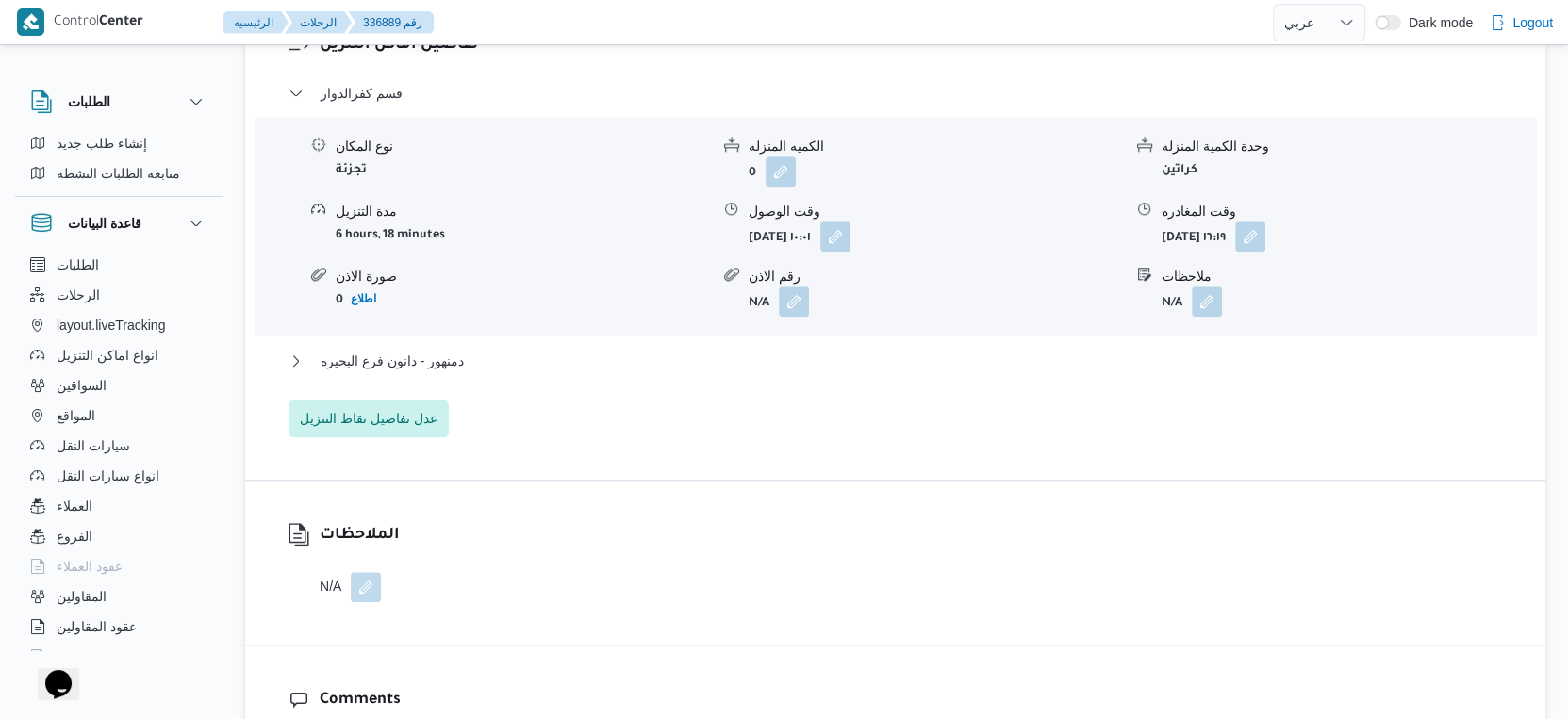
scroll to position [1675, 0]
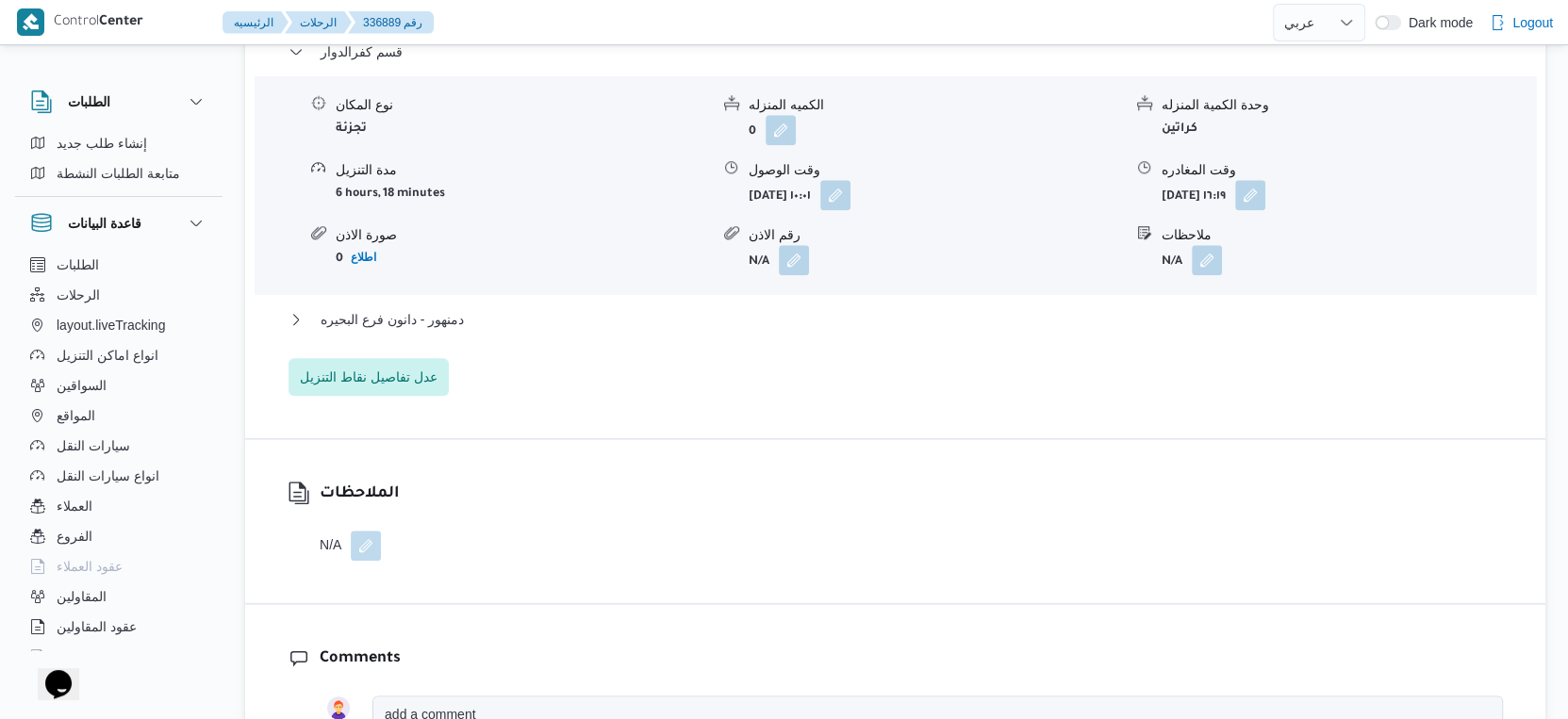
click at [549, 287] on div "قسم كفرالدوار نوع المكان تجزئة الكميه المنزله 0 وحدة الكمية المنزله كراتين مدة …" at bounding box center [896, 218] width 1214 height 356
click at [549, 308] on button "دمنهور - دانون فرع البحيره" at bounding box center [896, 319] width 1214 height 23
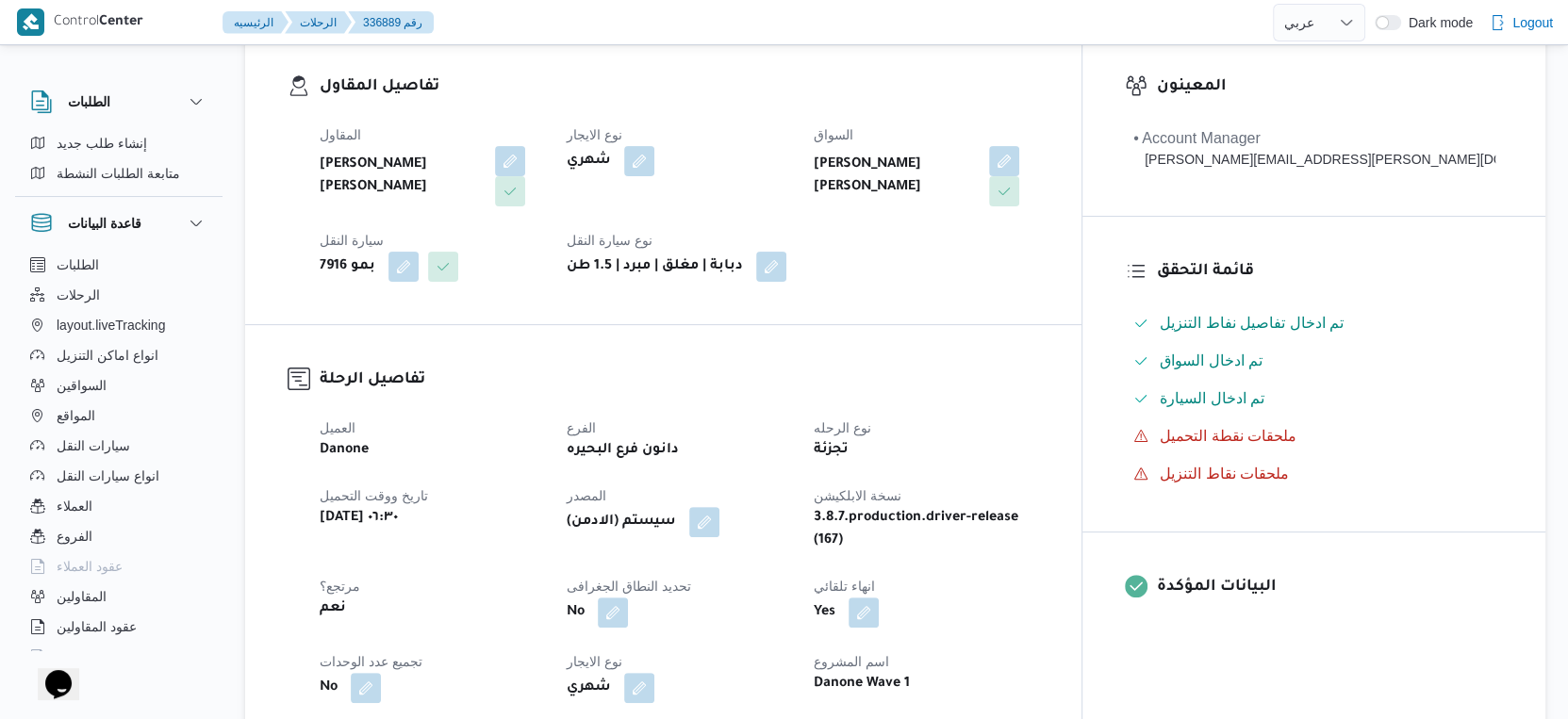
scroll to position [733, 0]
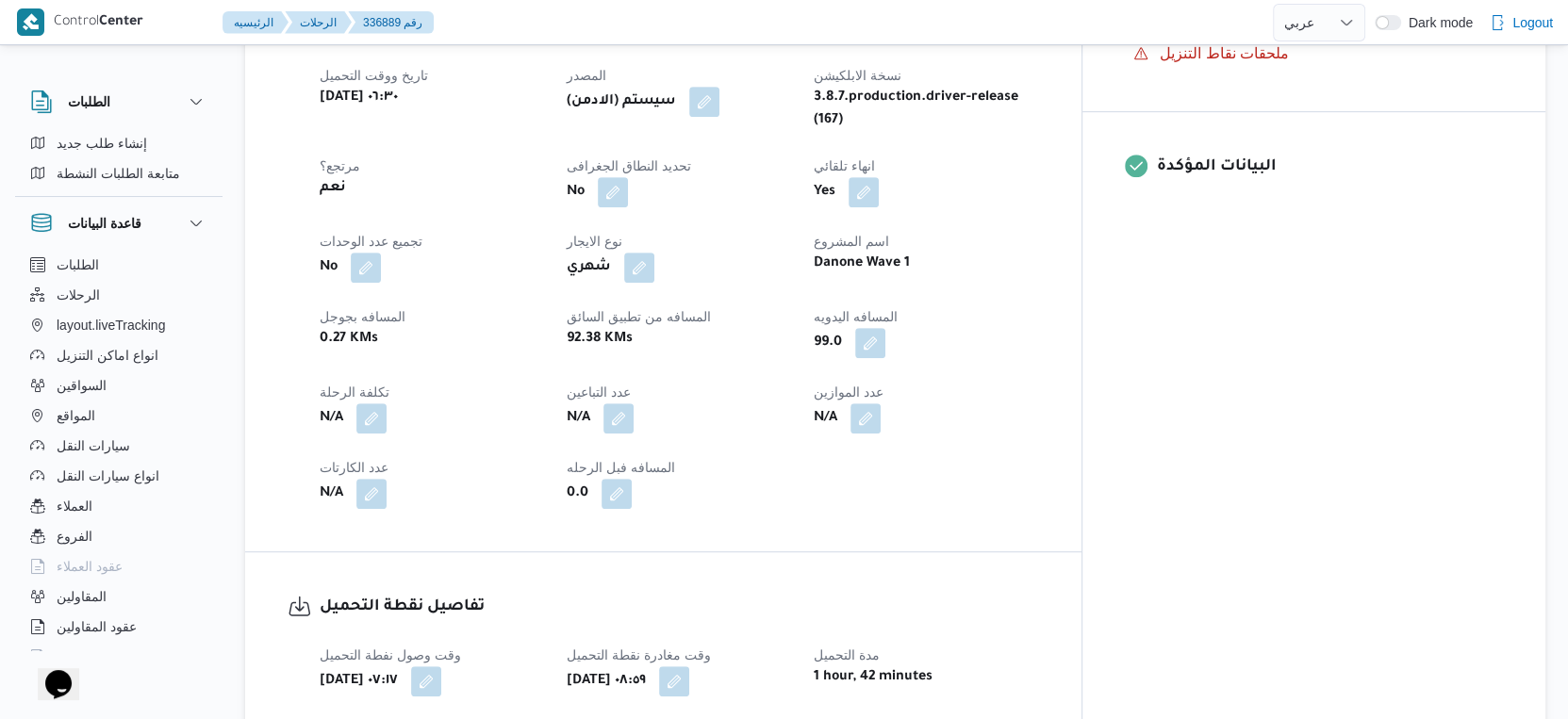
select select "ar"
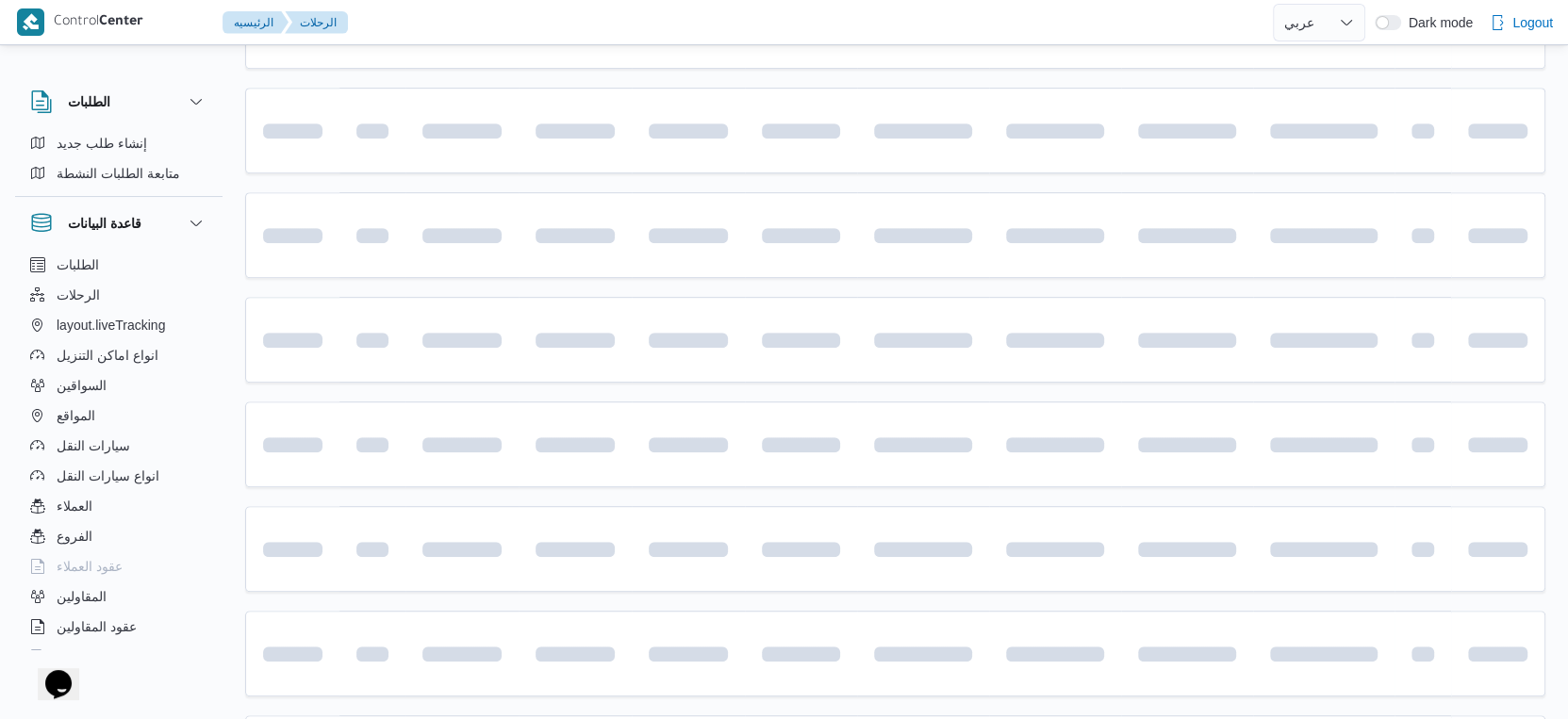
scroll to position [837, 0]
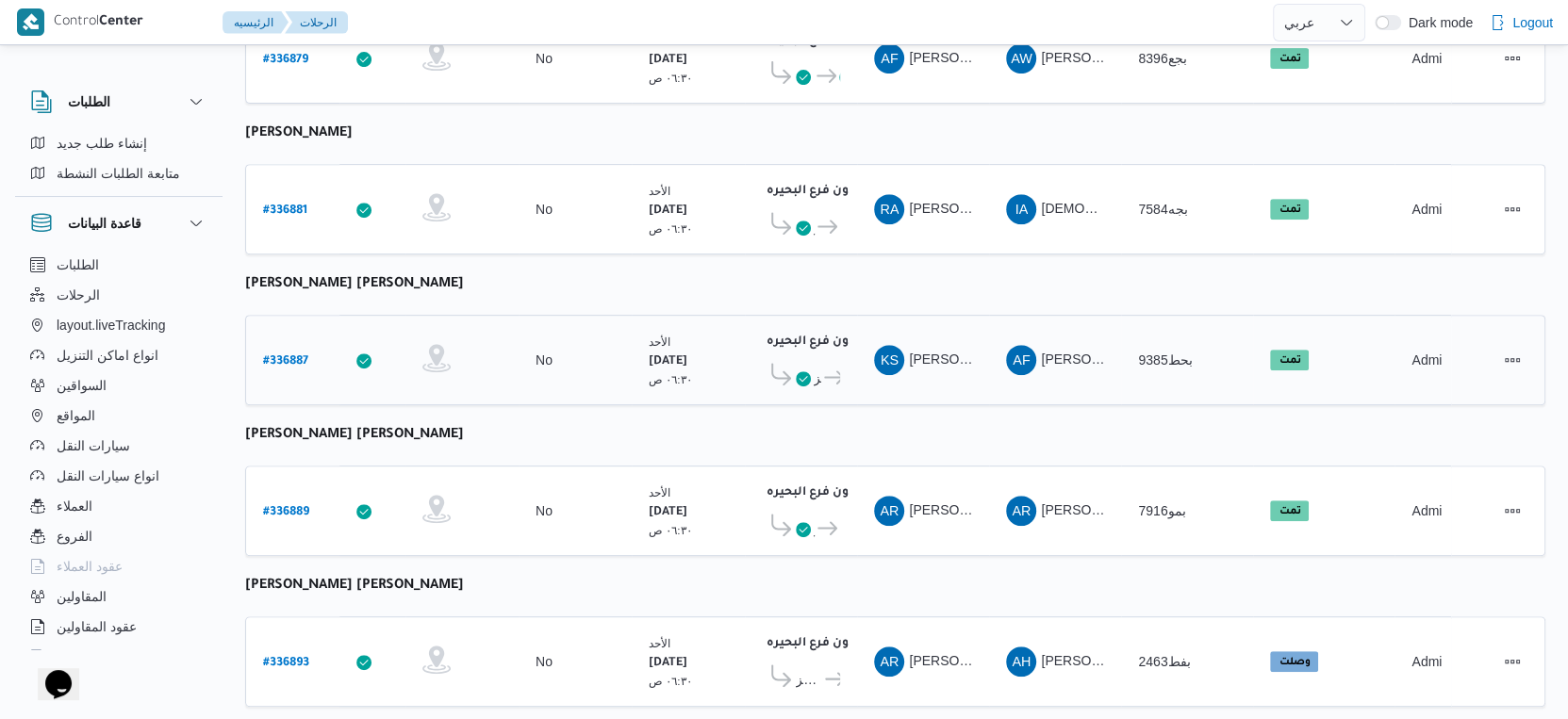
click at [279, 356] on b "# 336887" at bounding box center [285, 362] width 45 height 13
select select "ar"
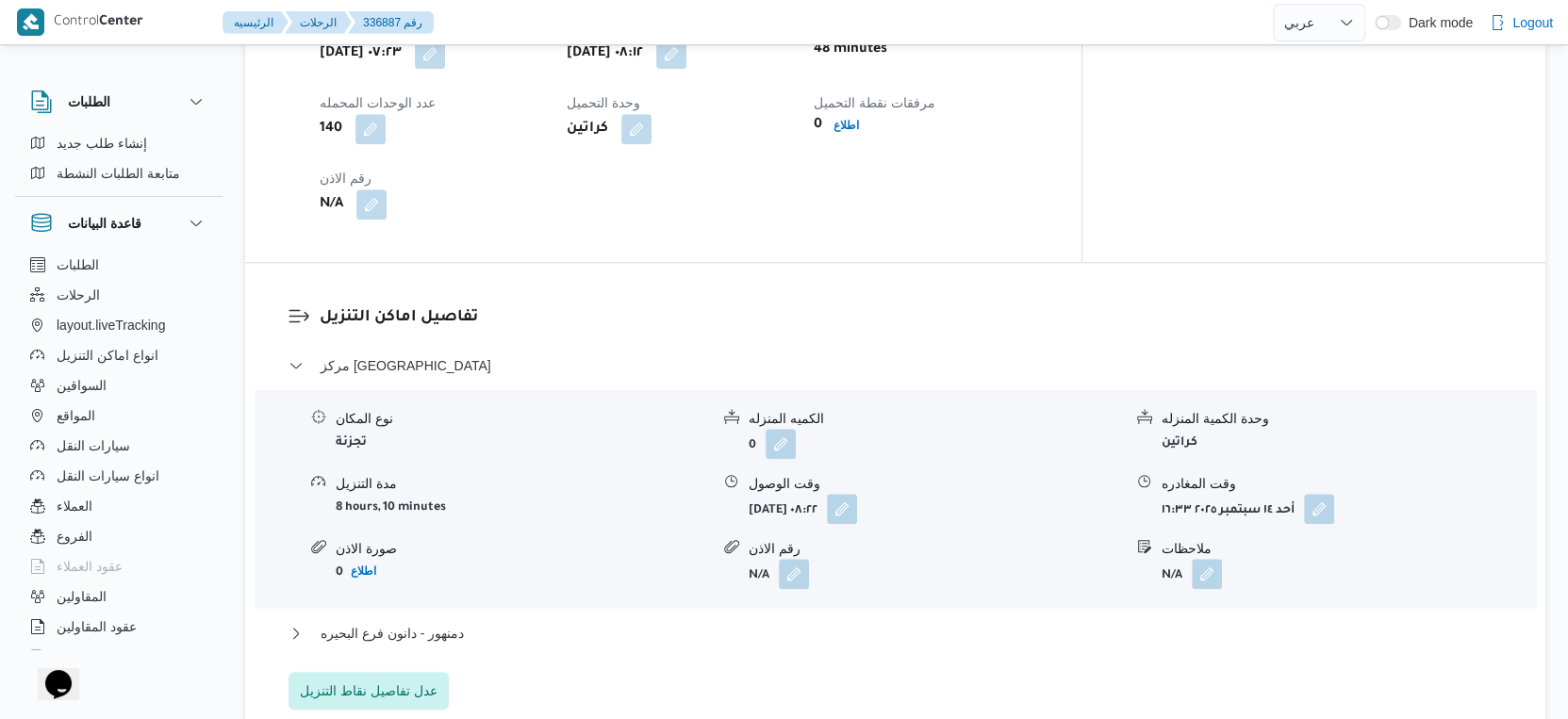
scroll to position [1571, 0]
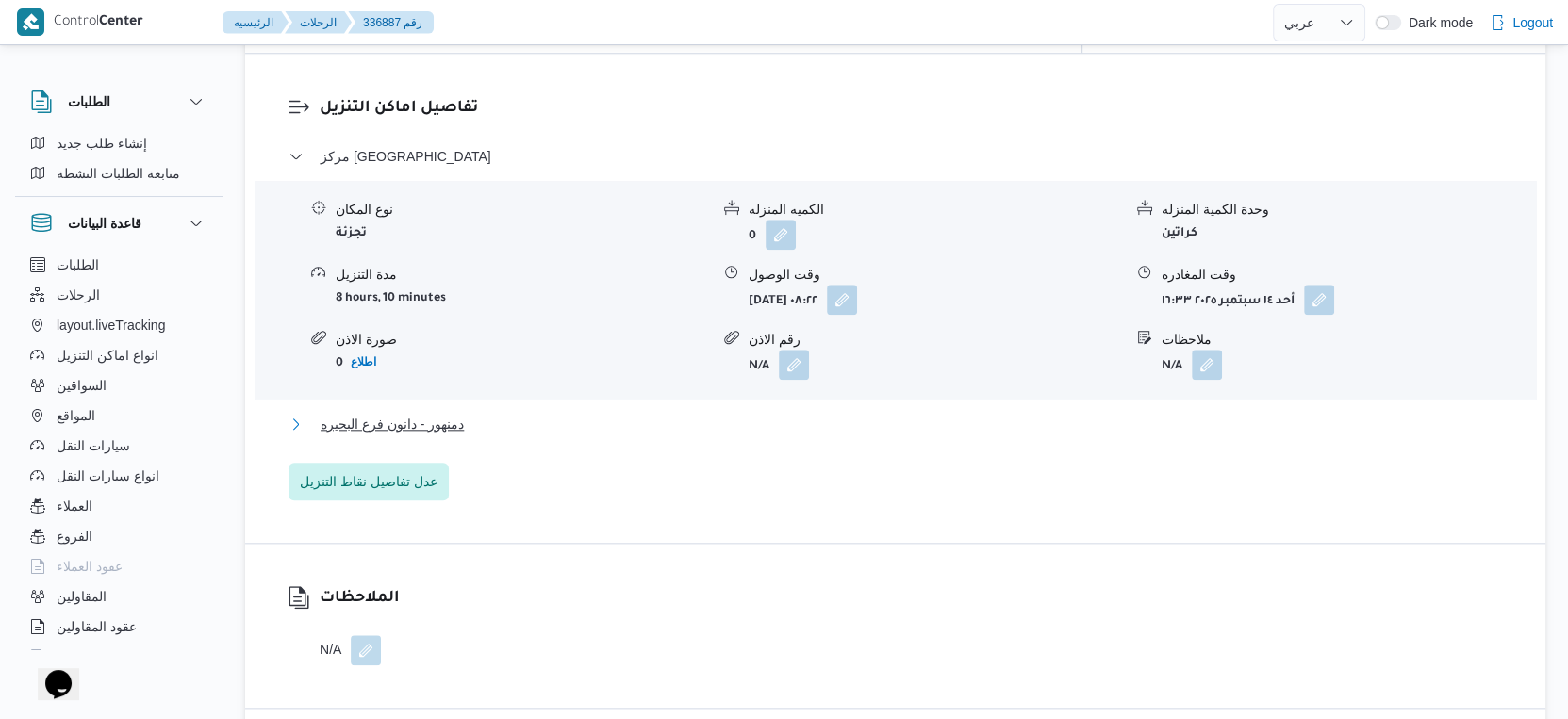
click at [490, 414] on button "دمنهور - دانون فرع البحيره" at bounding box center [896, 424] width 1214 height 23
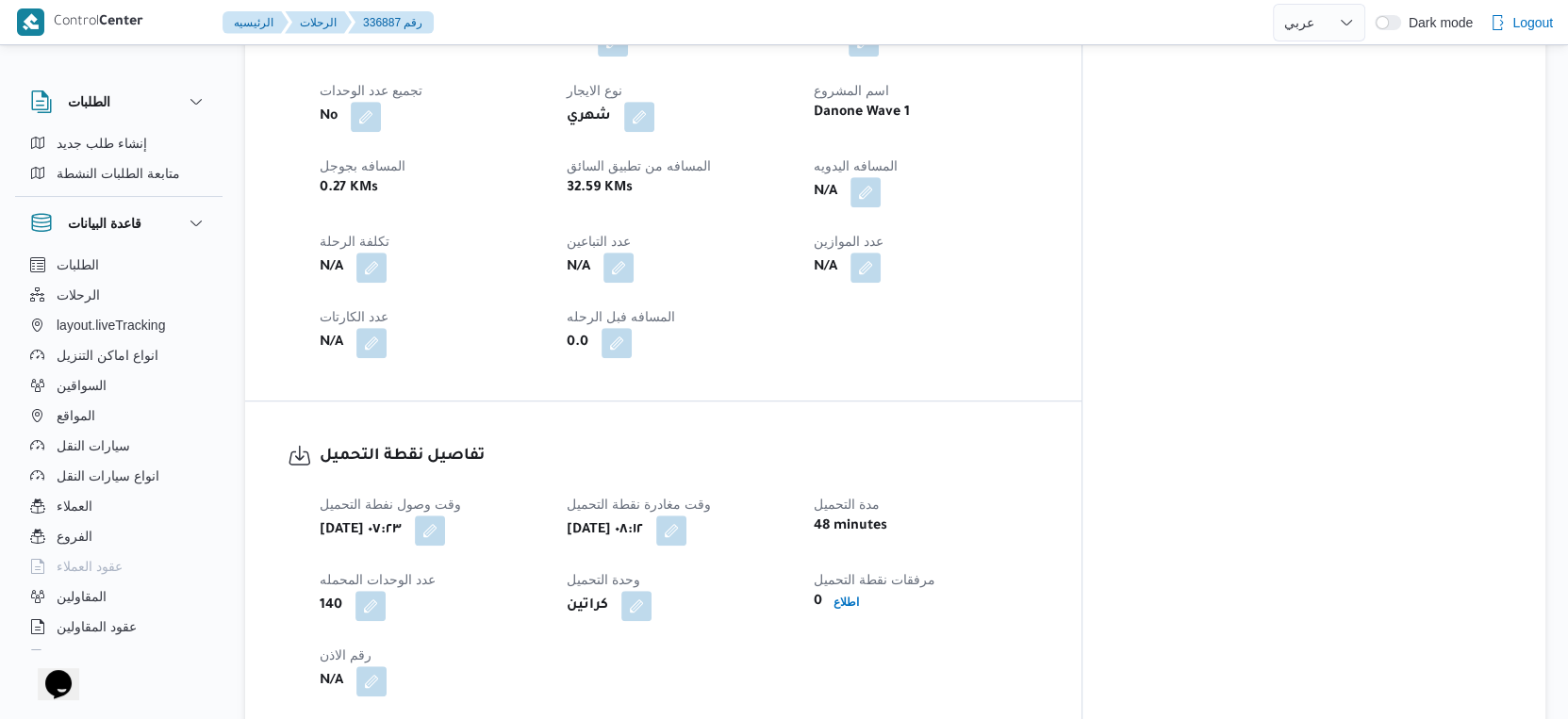
scroll to position [732, 0]
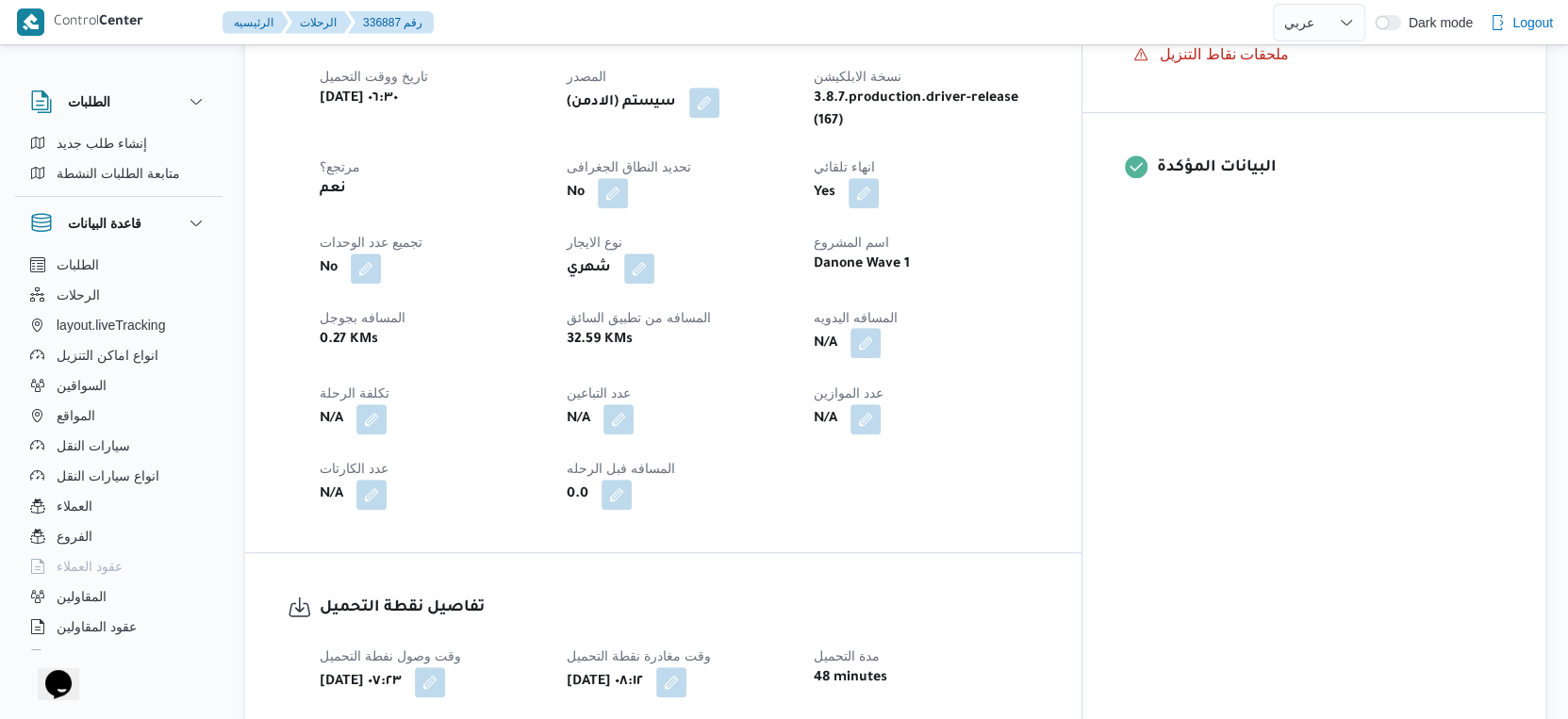
click at [880, 328] on button "button" at bounding box center [866, 343] width 31 height 31
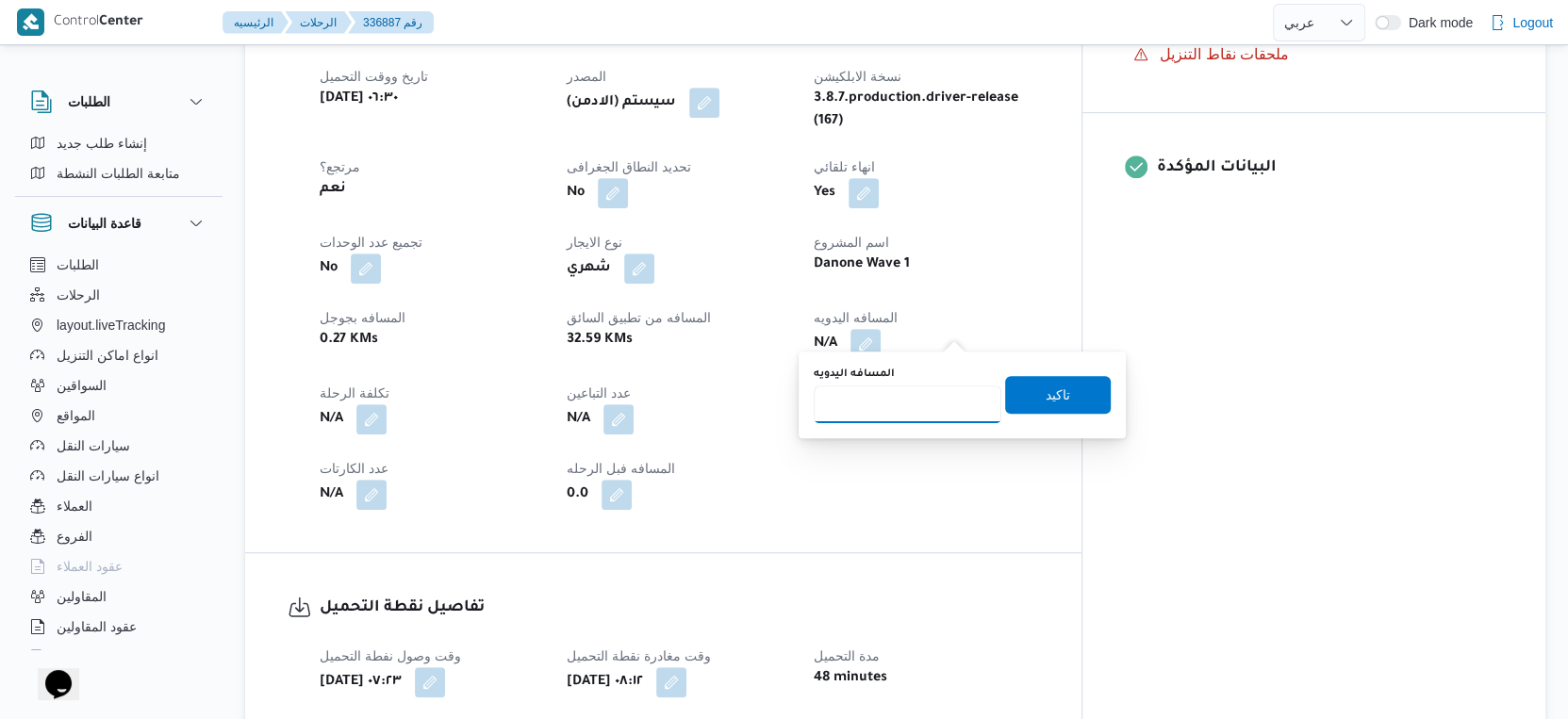
click at [880, 402] on input "المسافه اليدويه" at bounding box center [907, 404] width 188 height 38
type input "37"
click at [1071, 398] on span "تاكيد" at bounding box center [1058, 394] width 106 height 38
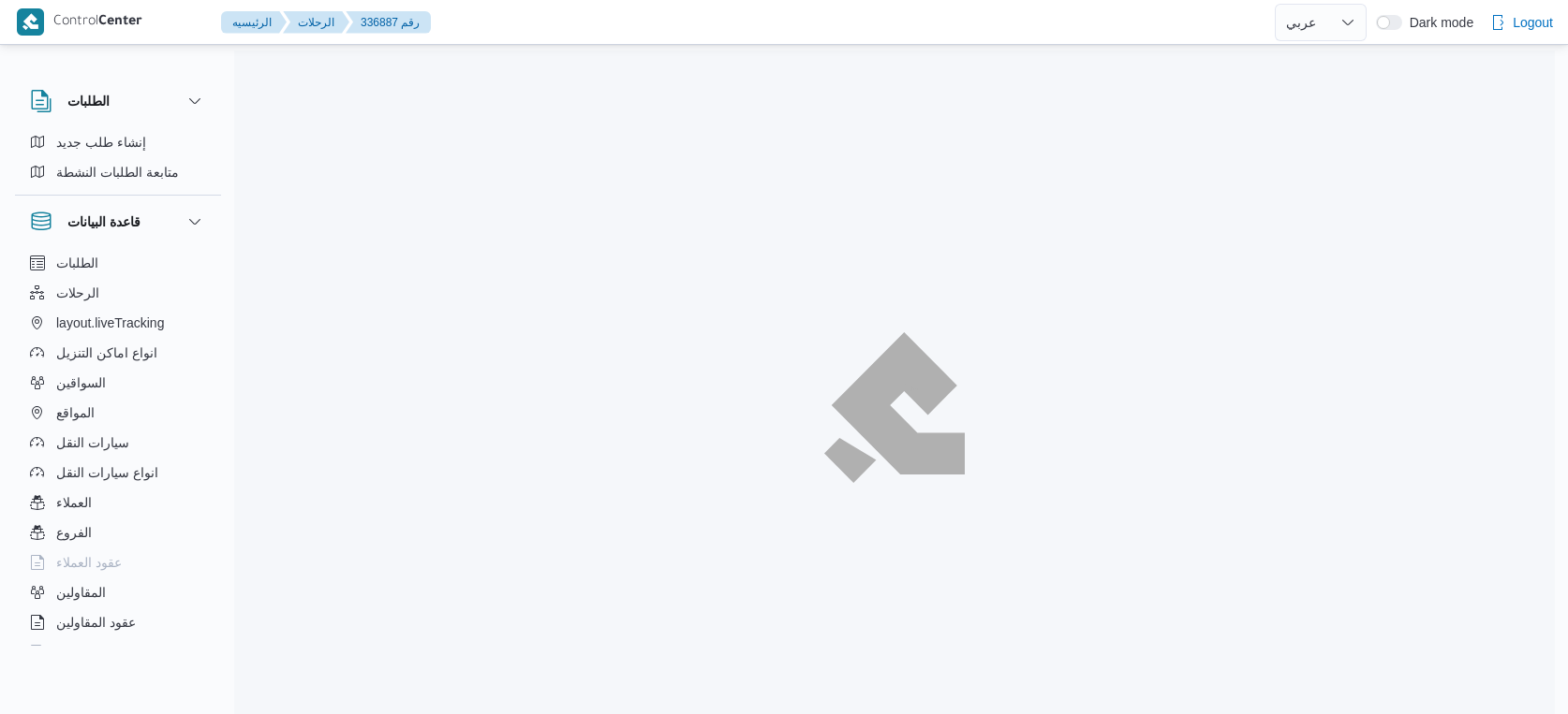
select select "ar"
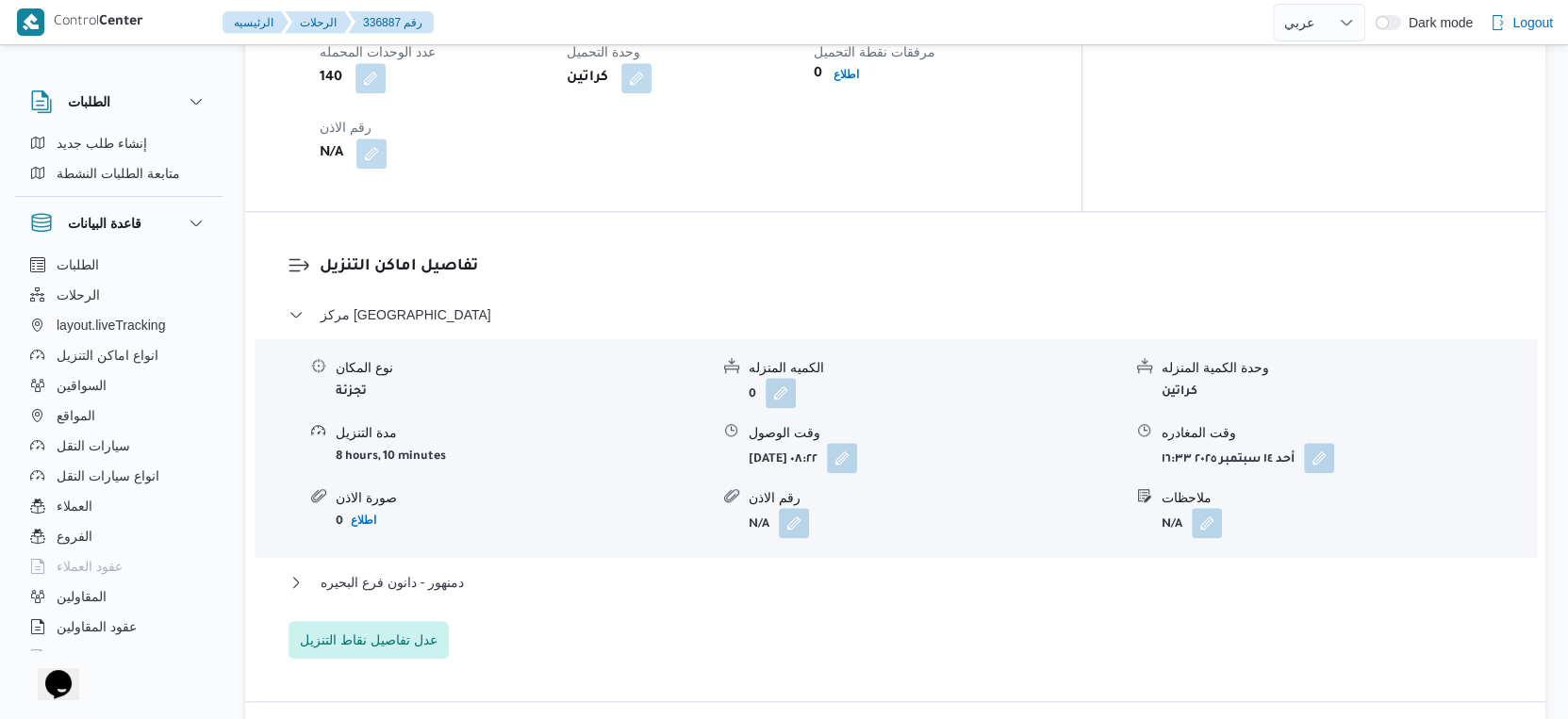
scroll to position [1726, 0]
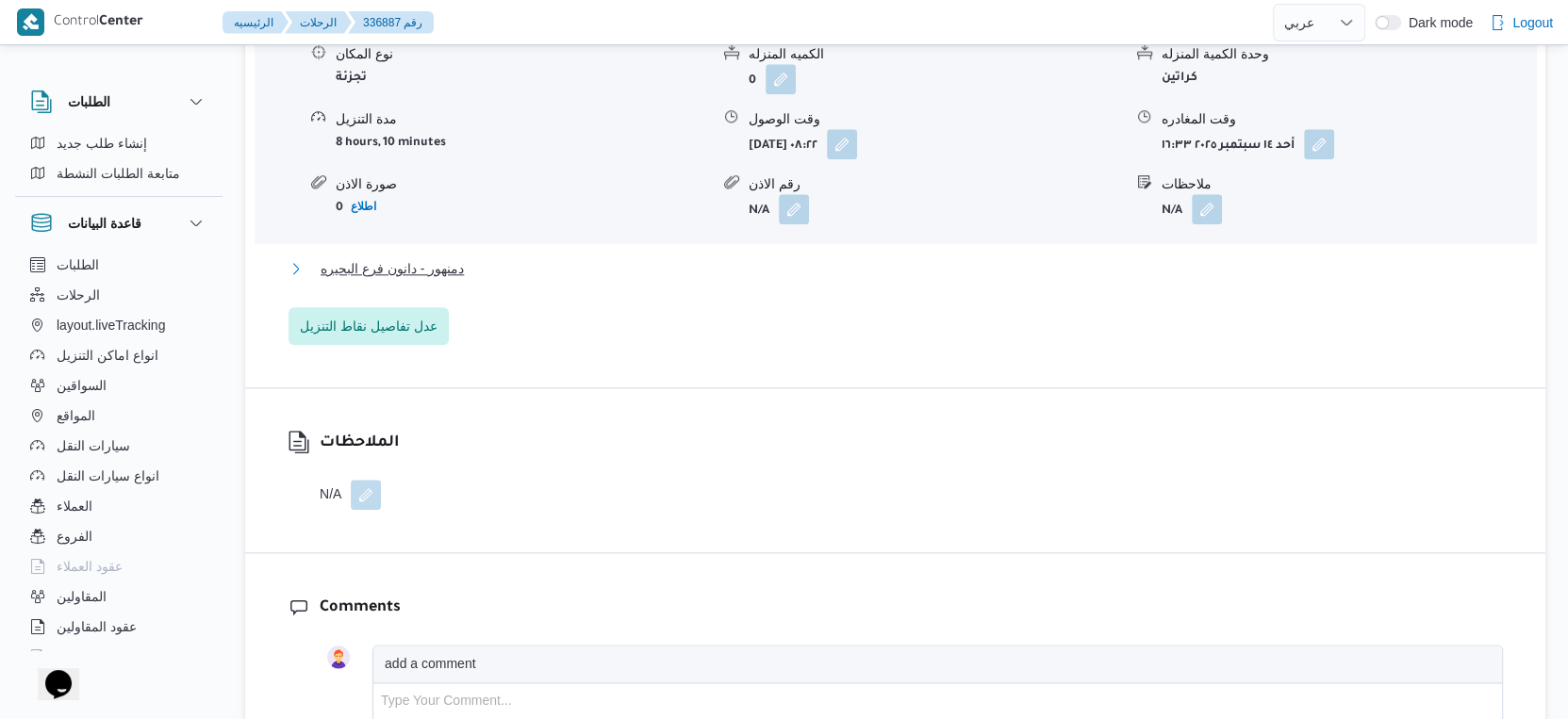
click at [476, 258] on button "دمنهور - دانون فرع البحيره" at bounding box center [896, 269] width 1214 height 23
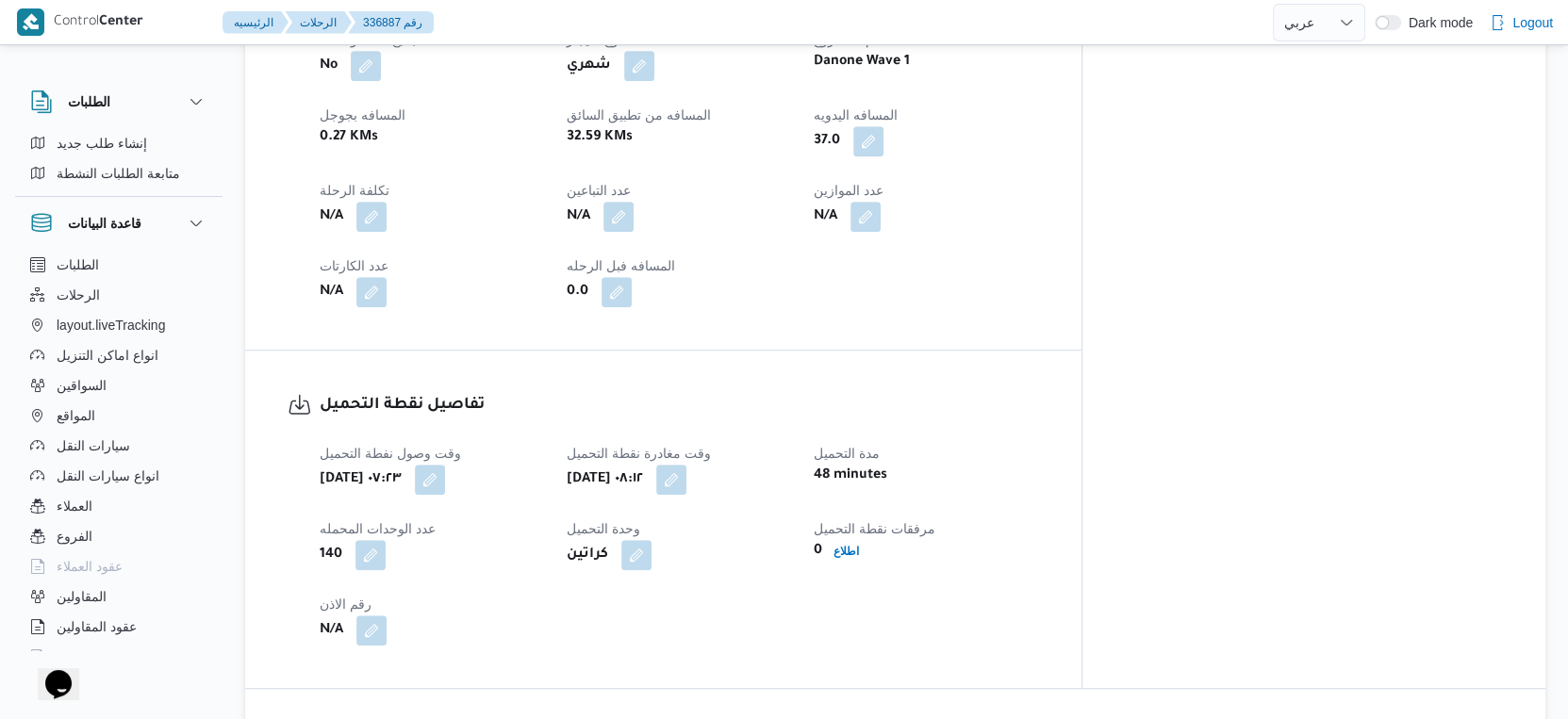
scroll to position [943, 0]
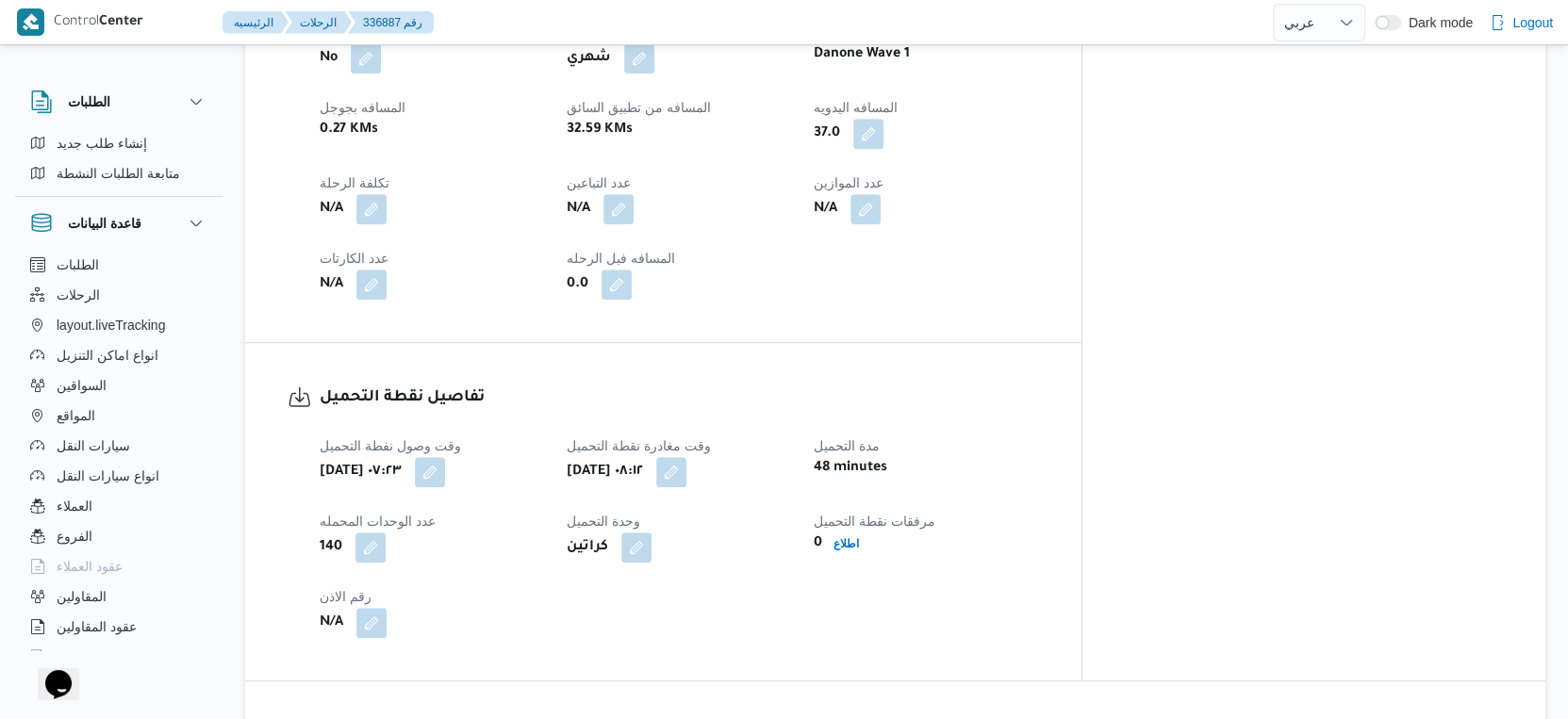
select select "ar"
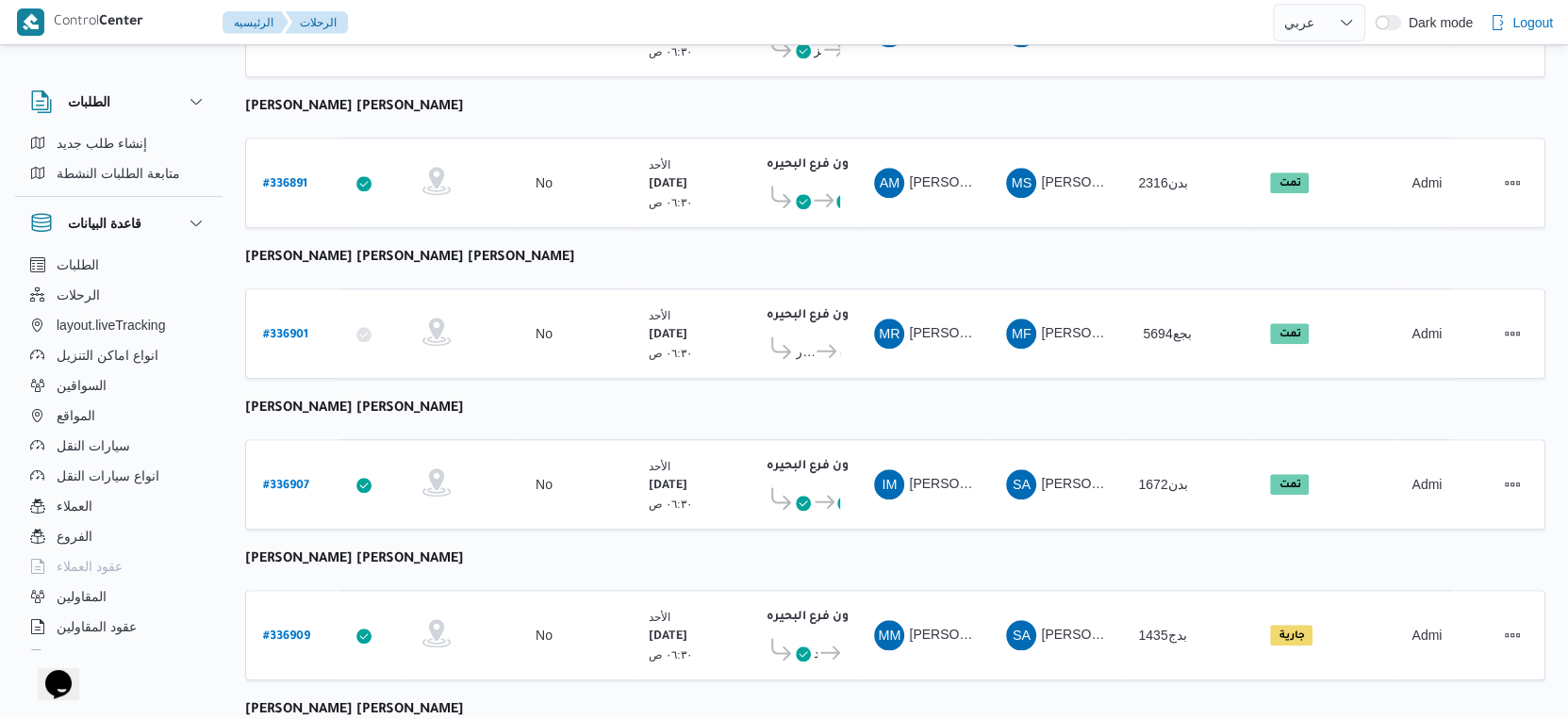
scroll to position [1538, 0]
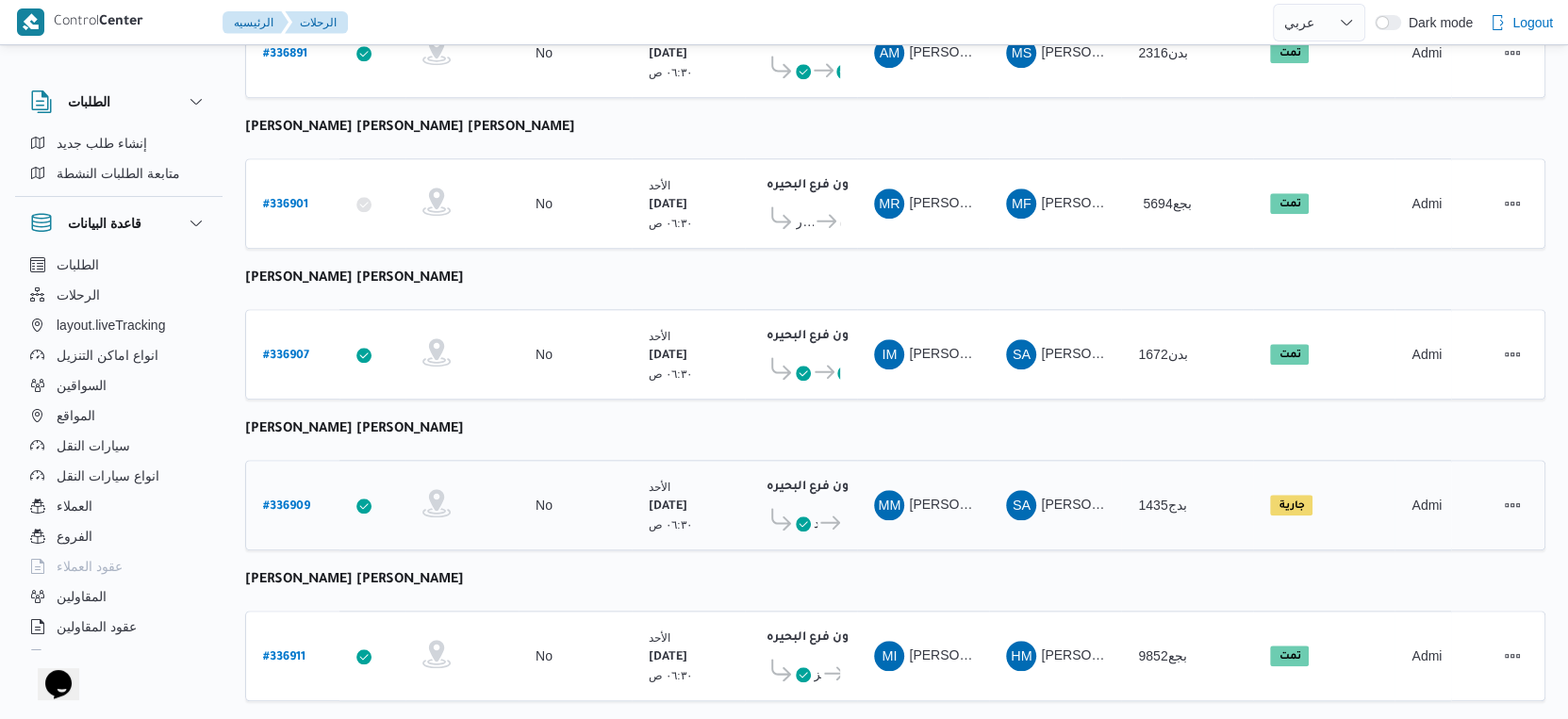
click at [296, 501] on b "# 336909" at bounding box center [286, 507] width 47 height 13
select select "ar"
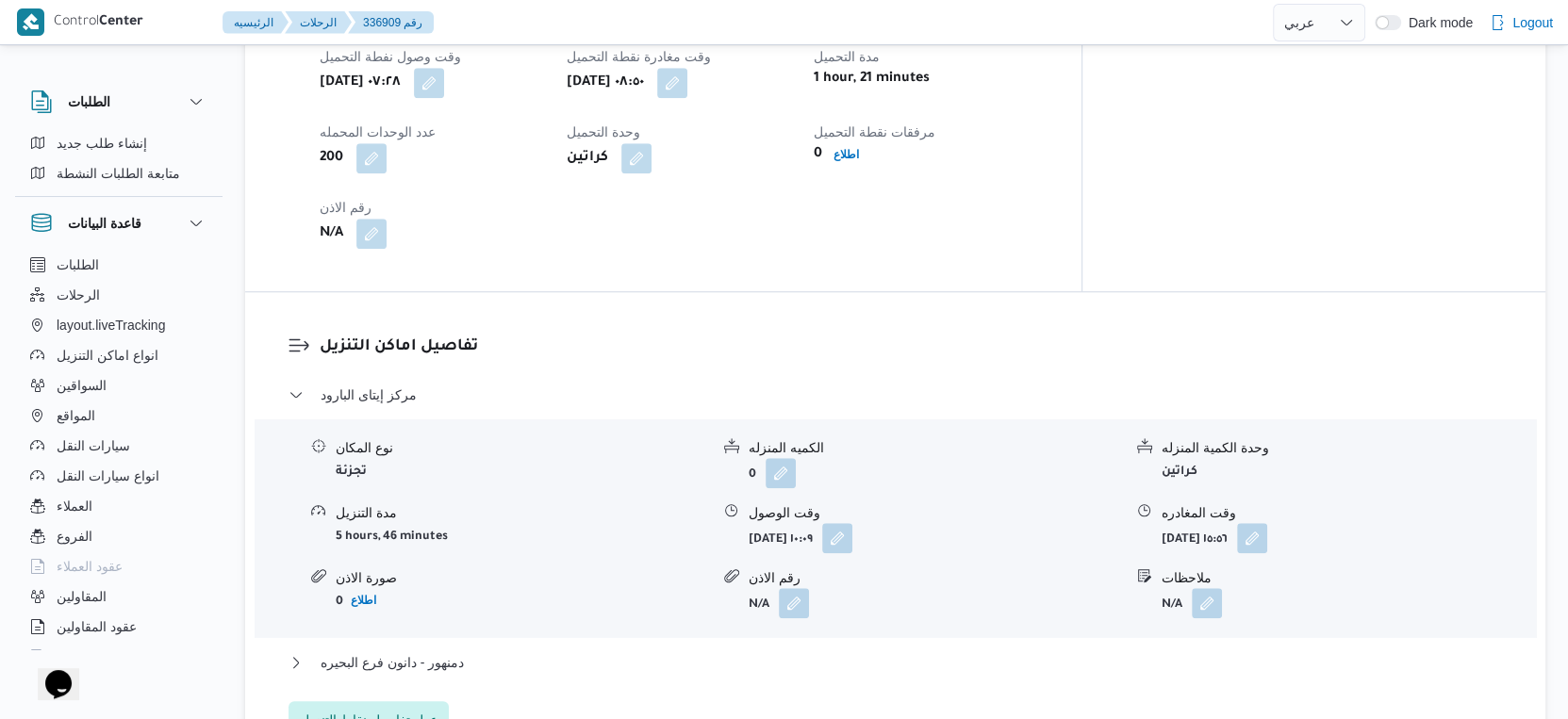
scroll to position [1466, 0]
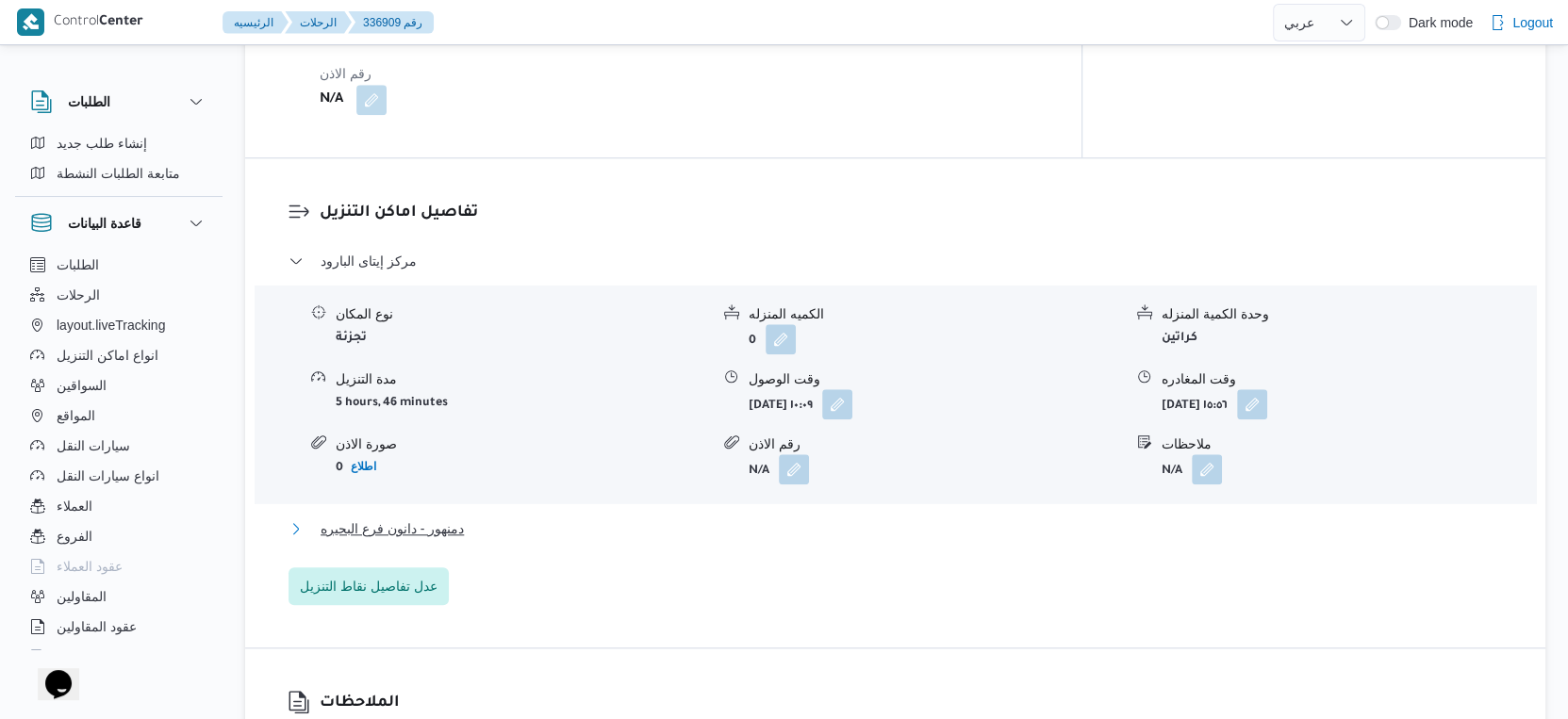
click at [491, 518] on button "دمنهور - دانون فرع البحيره" at bounding box center [896, 529] width 1214 height 23
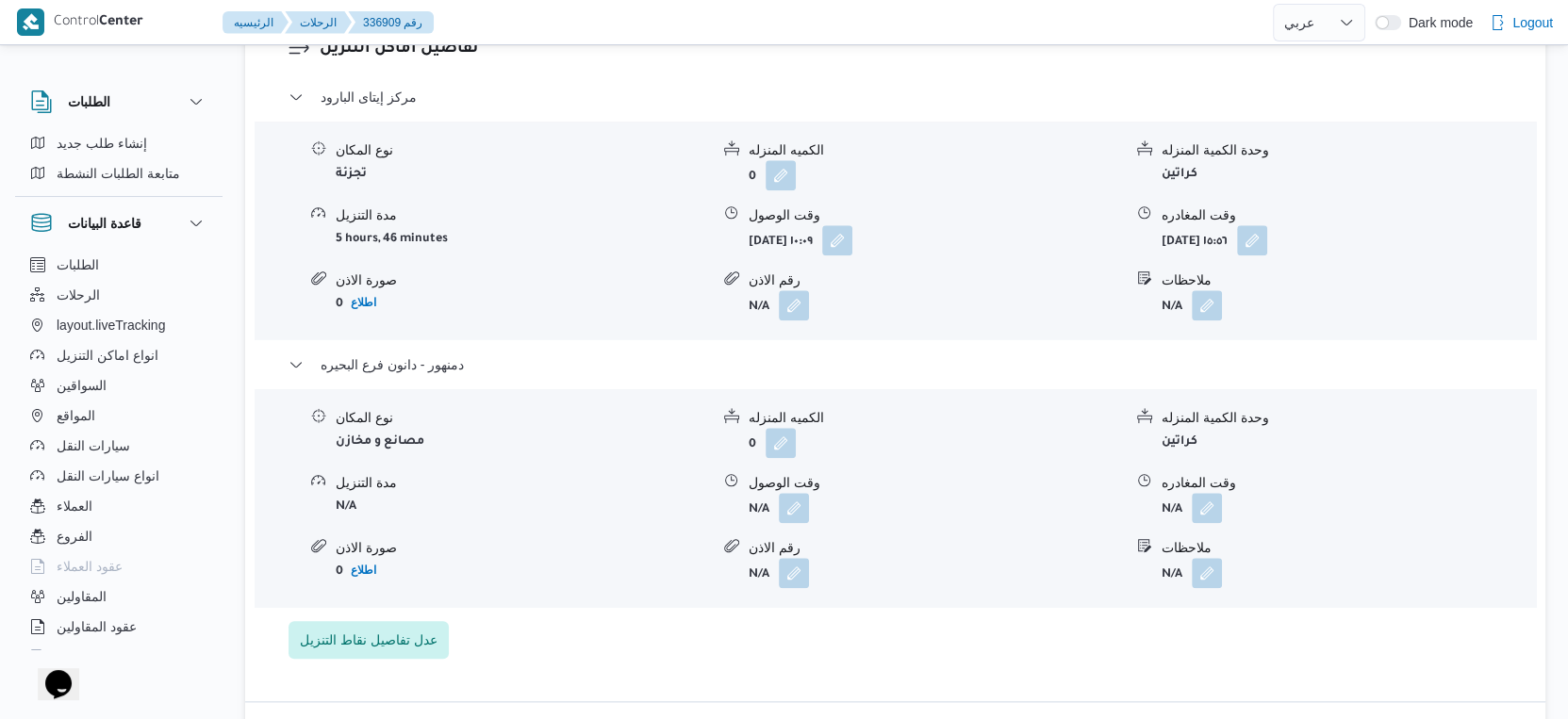
scroll to position [1675, 0]
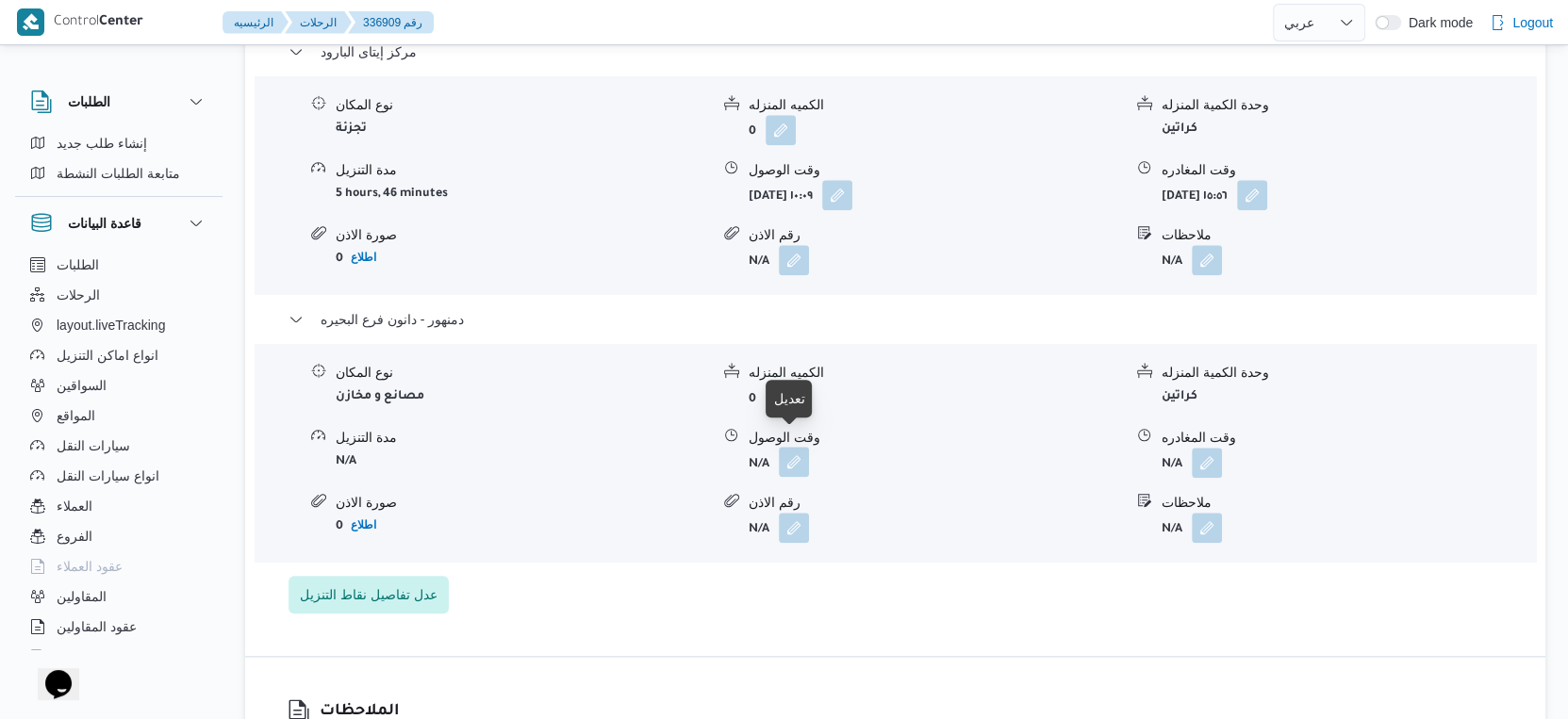
click at [790, 447] on button "button" at bounding box center [794, 462] width 31 height 31
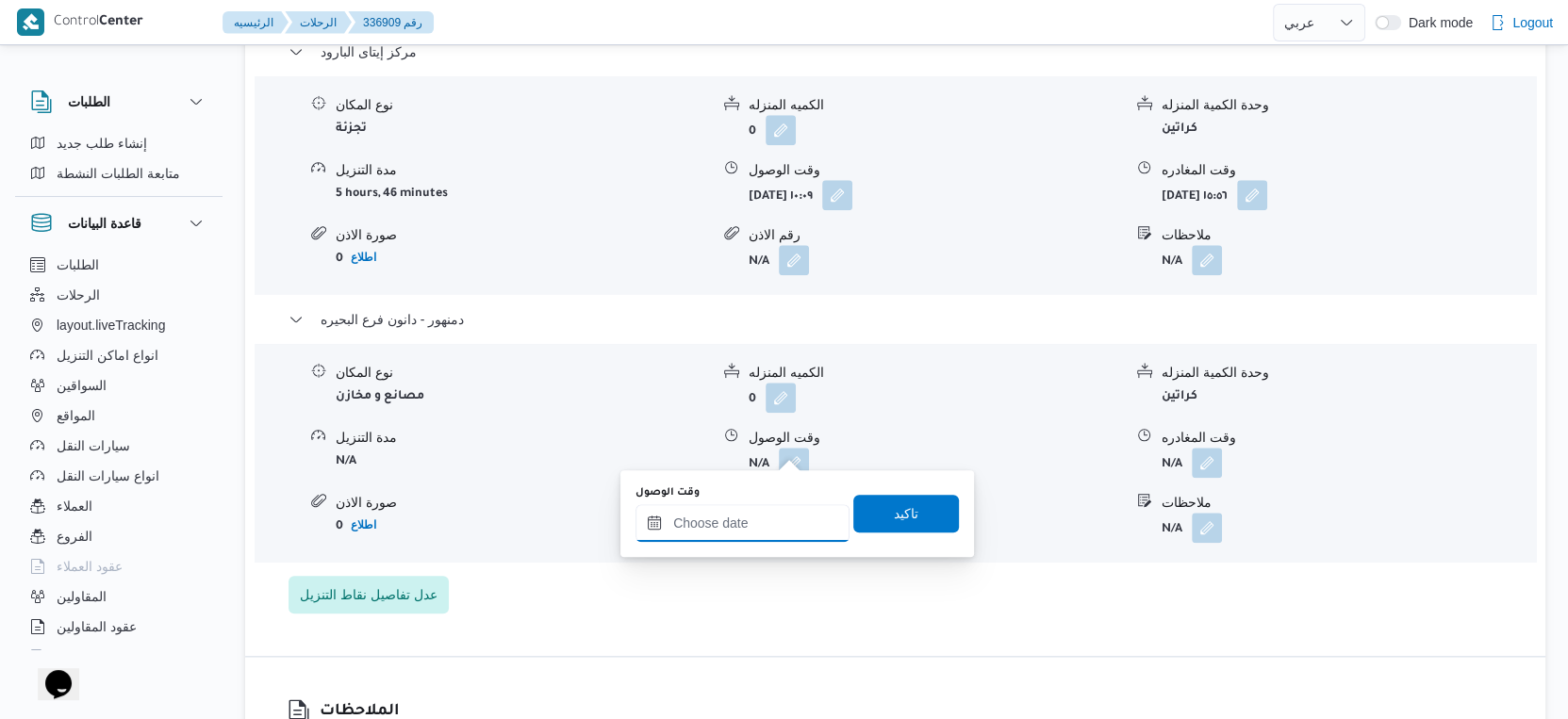
click at [754, 513] on input "وقت الوصول" at bounding box center [742, 524] width 214 height 38
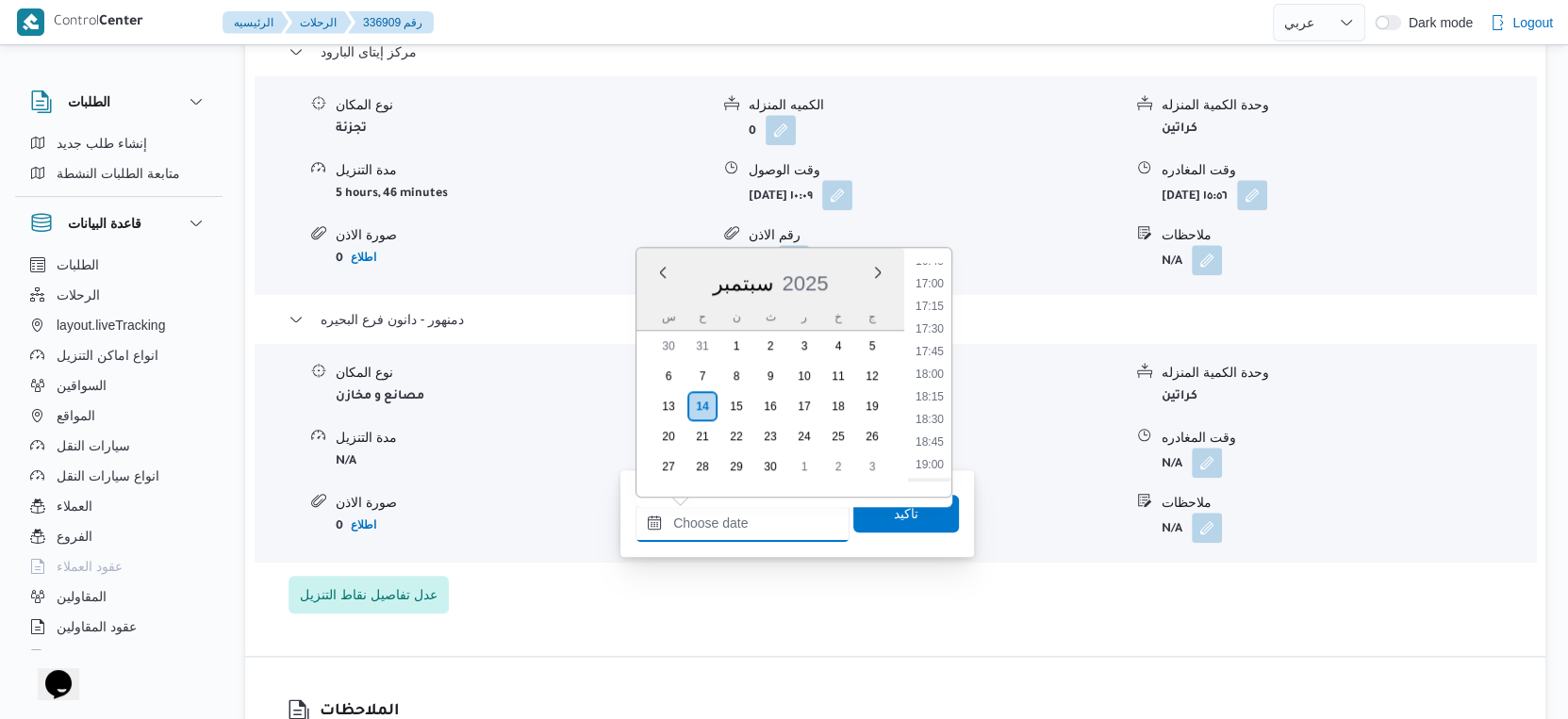
scroll to position [1416, 0]
click at [939, 332] on li "16:15" at bounding box center [929, 327] width 43 height 19
type input "[DATE] ١٦:١٥"
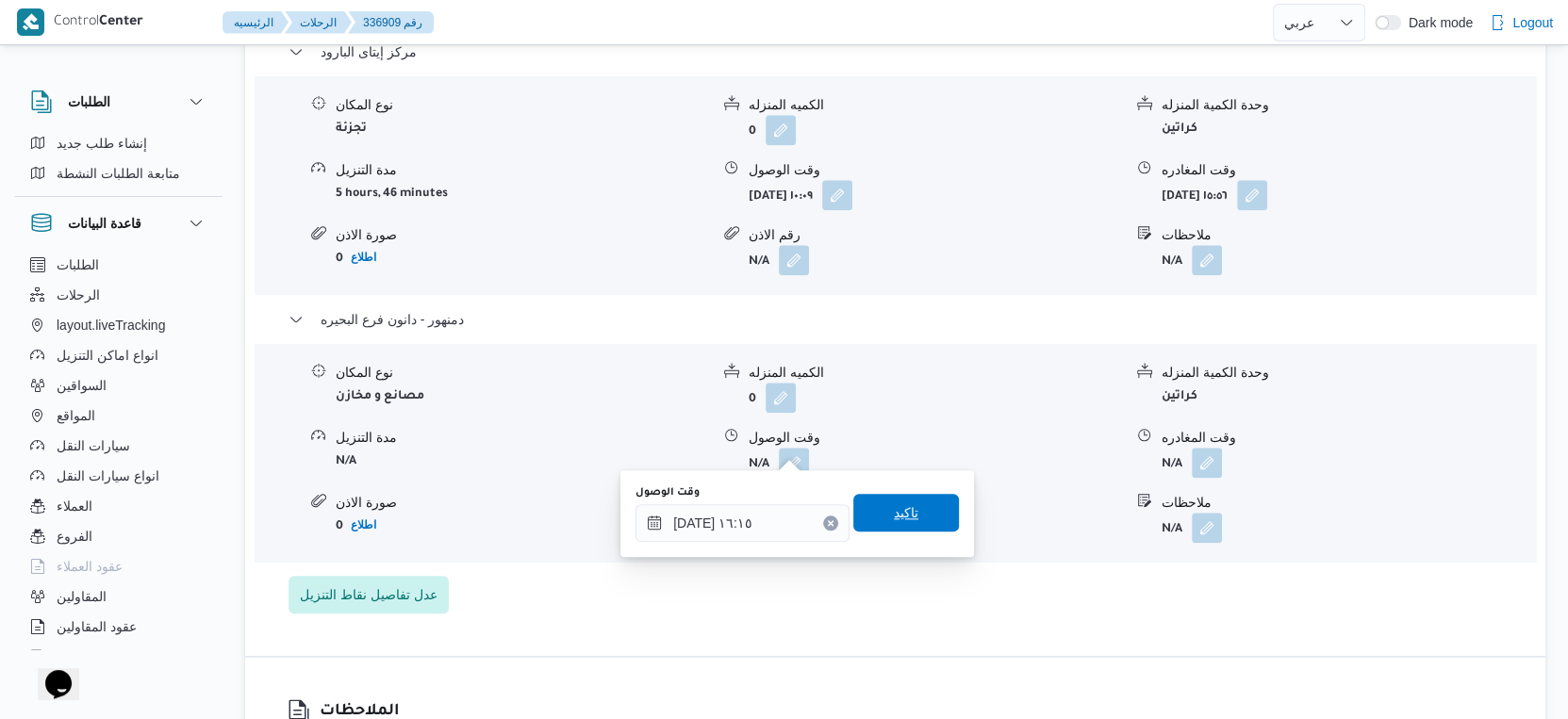
click at [873, 515] on span "تاكيد" at bounding box center [906, 513] width 106 height 38
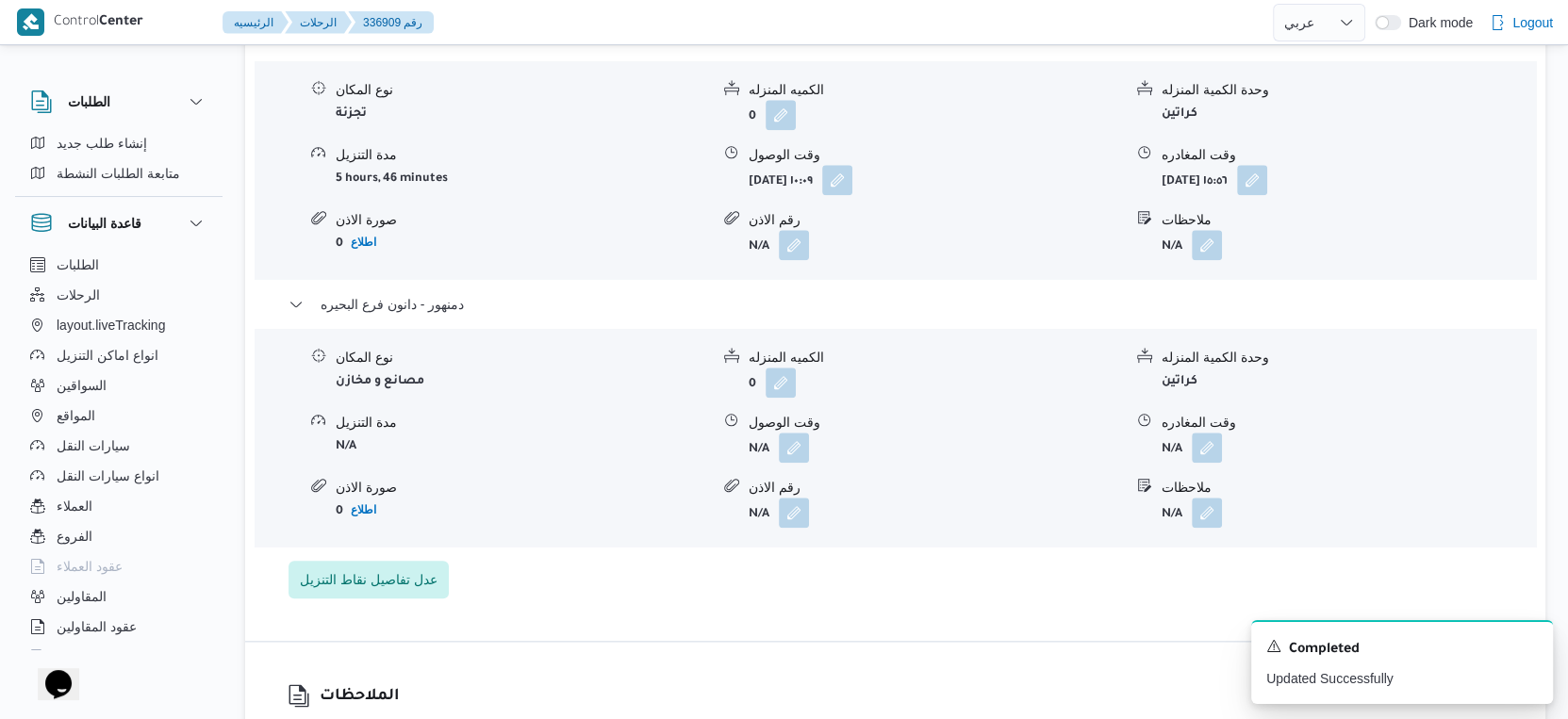
click at [1222, 444] on form "N/A" at bounding box center [1348, 448] width 373 height 31
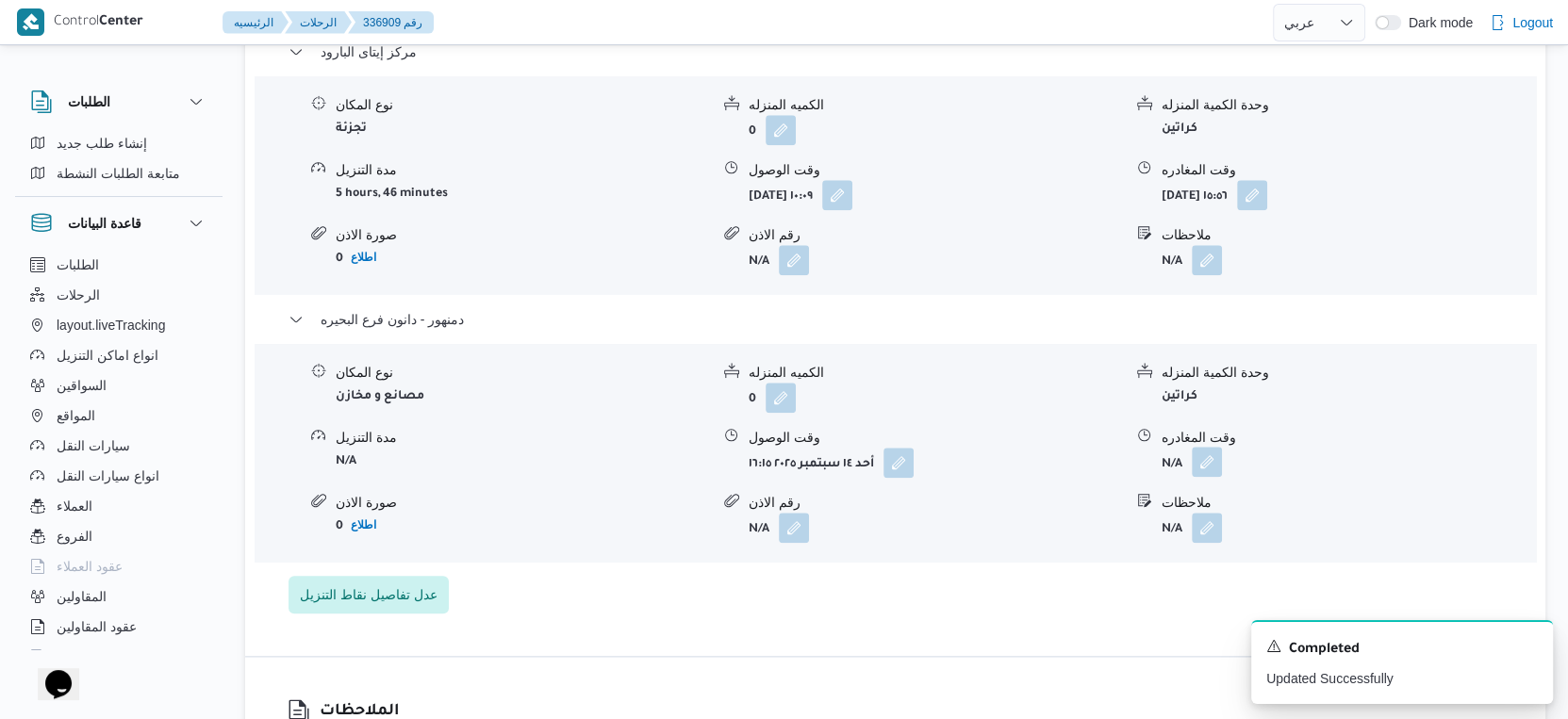
click at [1207, 455] on button "button" at bounding box center [1207, 462] width 31 height 31
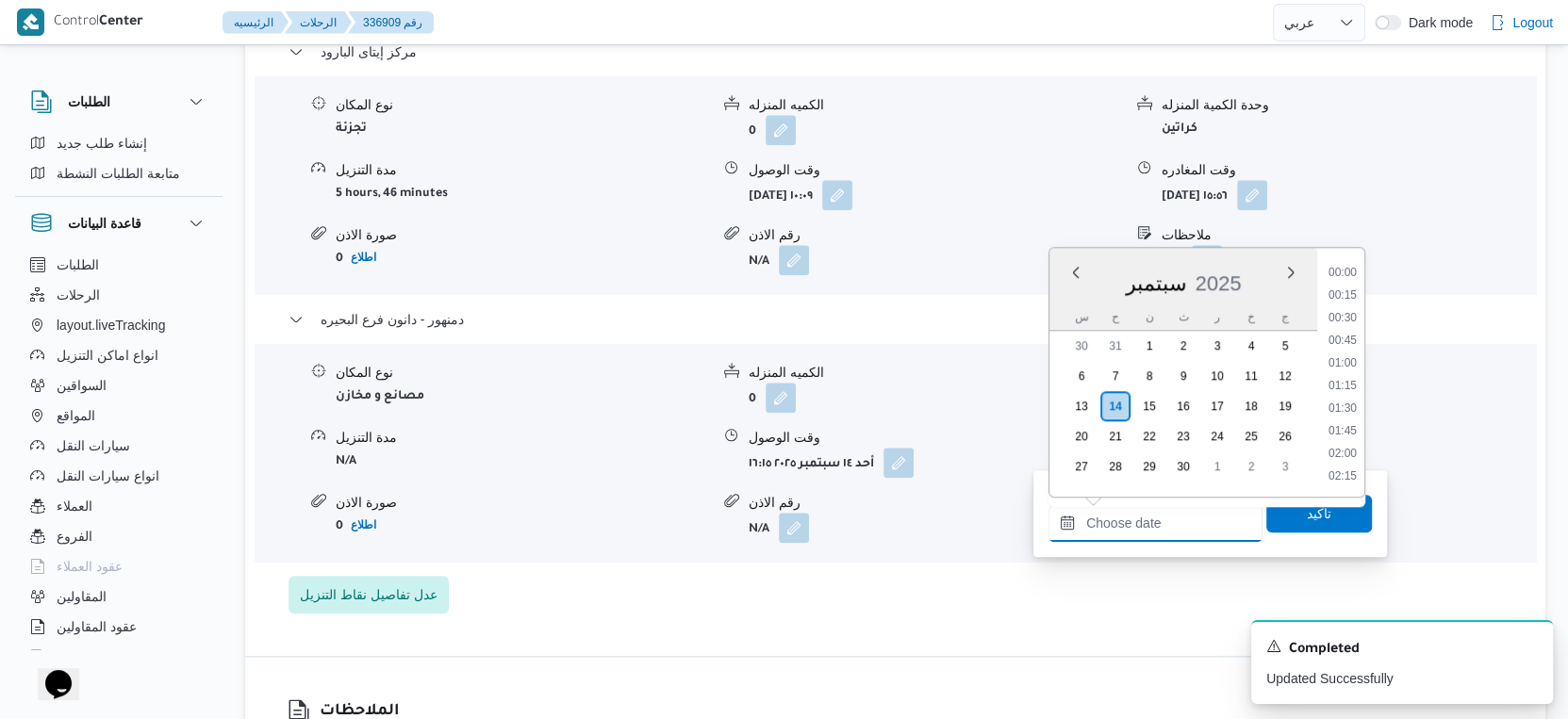
drag, startPoint x: 1178, startPoint y: 524, endPoint x: 1301, endPoint y: 421, distance: 160.4
click at [1178, 524] on input "وقت المغادره" at bounding box center [1155, 524] width 214 height 38
click at [1352, 350] on li "16:30" at bounding box center [1342, 350] width 43 height 19
type input "[DATE] ١٦:٣٠"
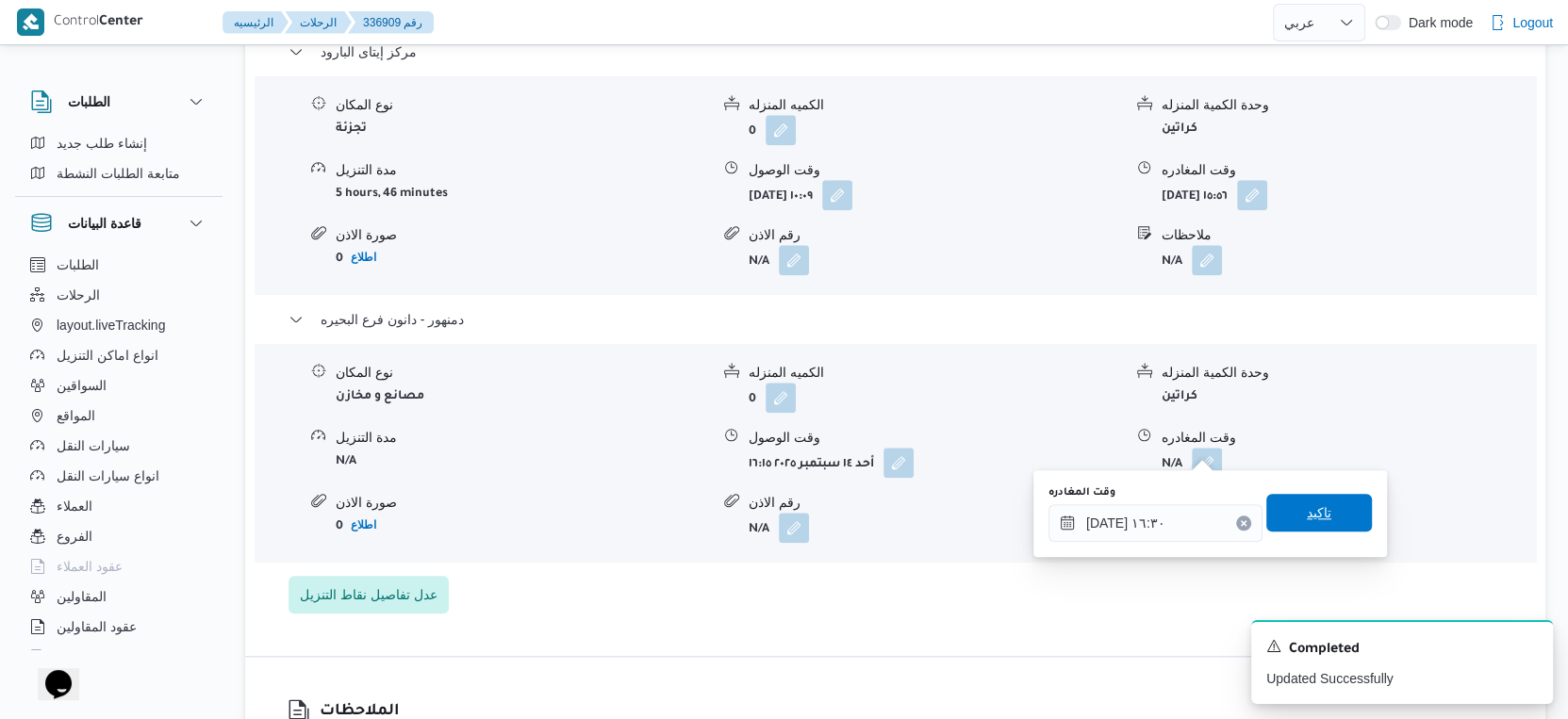
click at [1341, 503] on span "تاكيد" at bounding box center [1319, 513] width 106 height 38
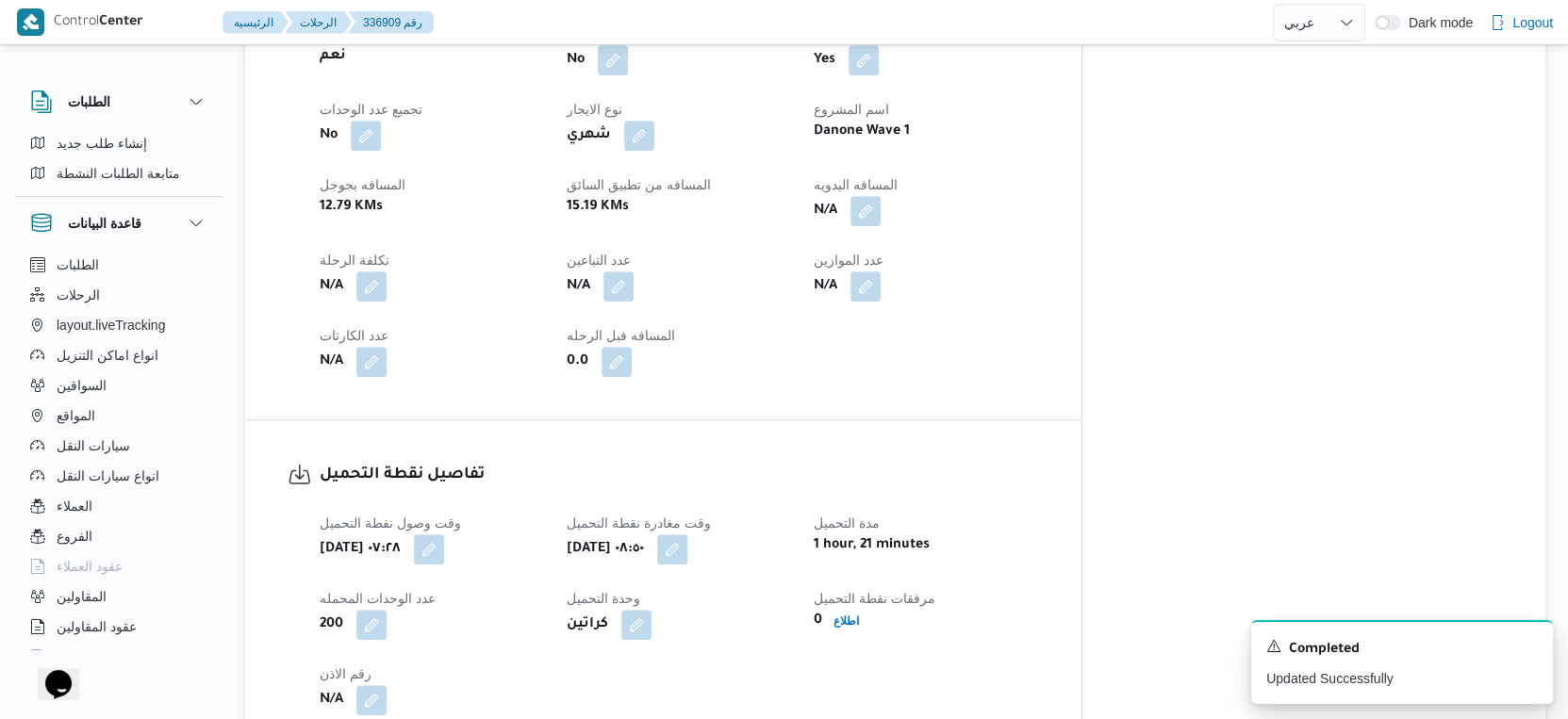
scroll to position [627, 0]
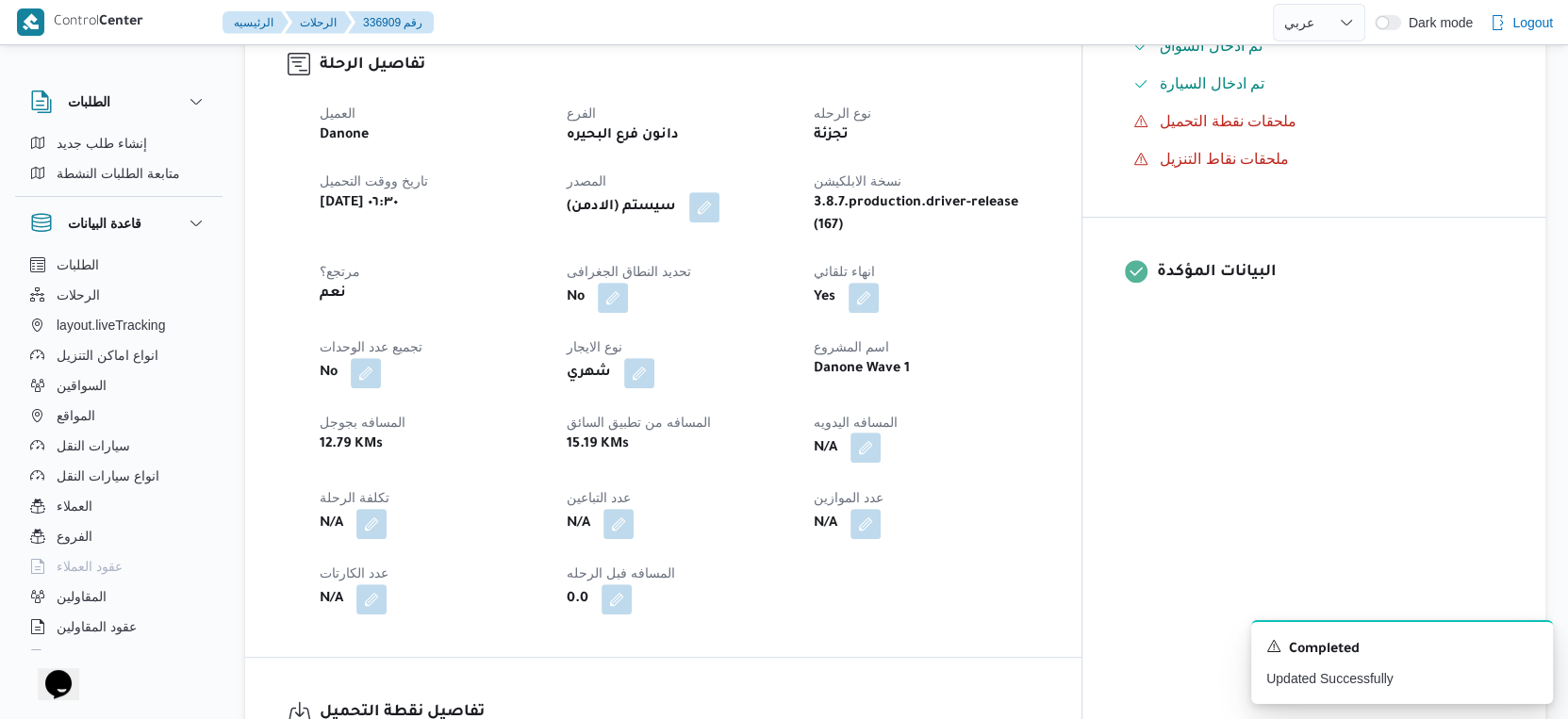
click at [880, 433] on button "button" at bounding box center [866, 448] width 31 height 31
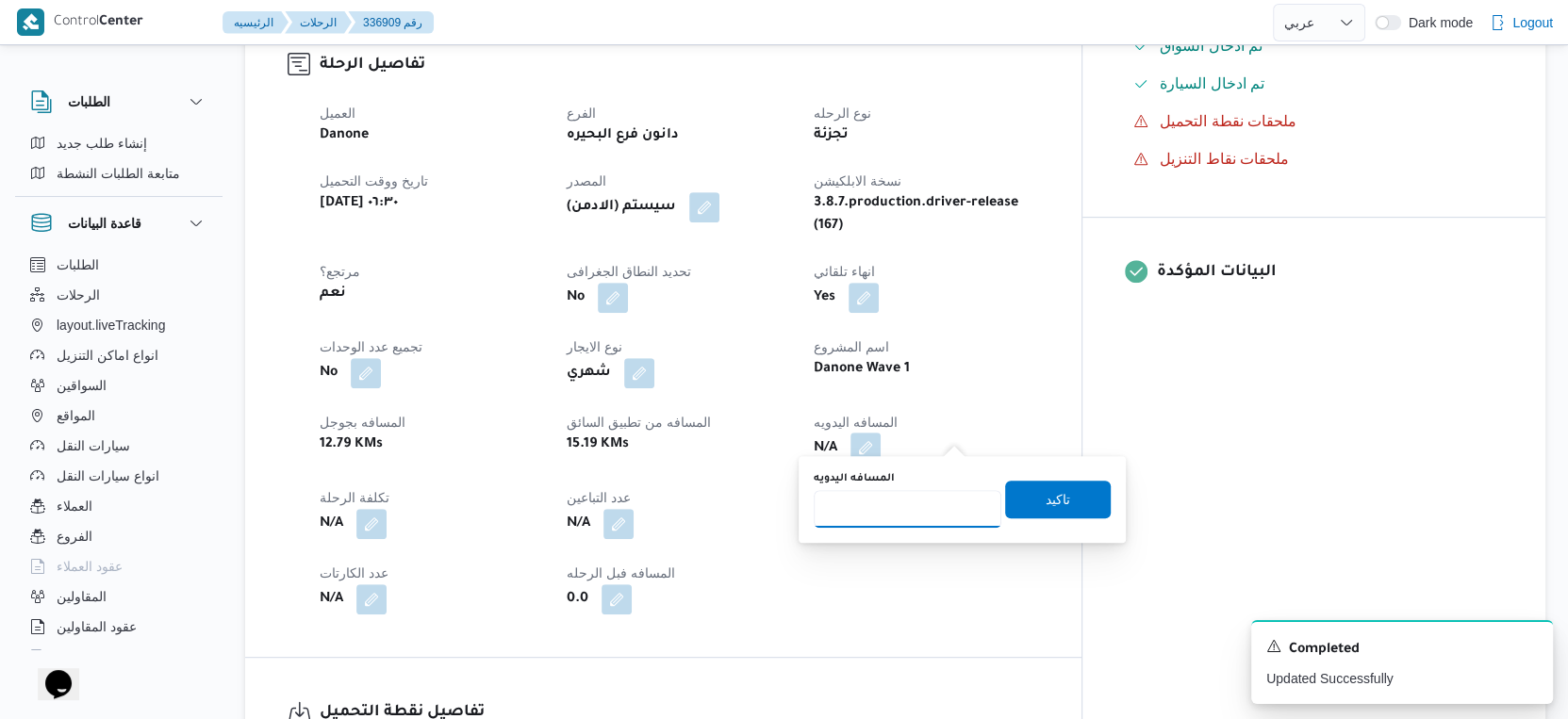
click at [920, 505] on input "المسافه اليدويه" at bounding box center [907, 509] width 188 height 38
type input "67"
click at [1085, 496] on span "تاكيد" at bounding box center [1058, 499] width 106 height 38
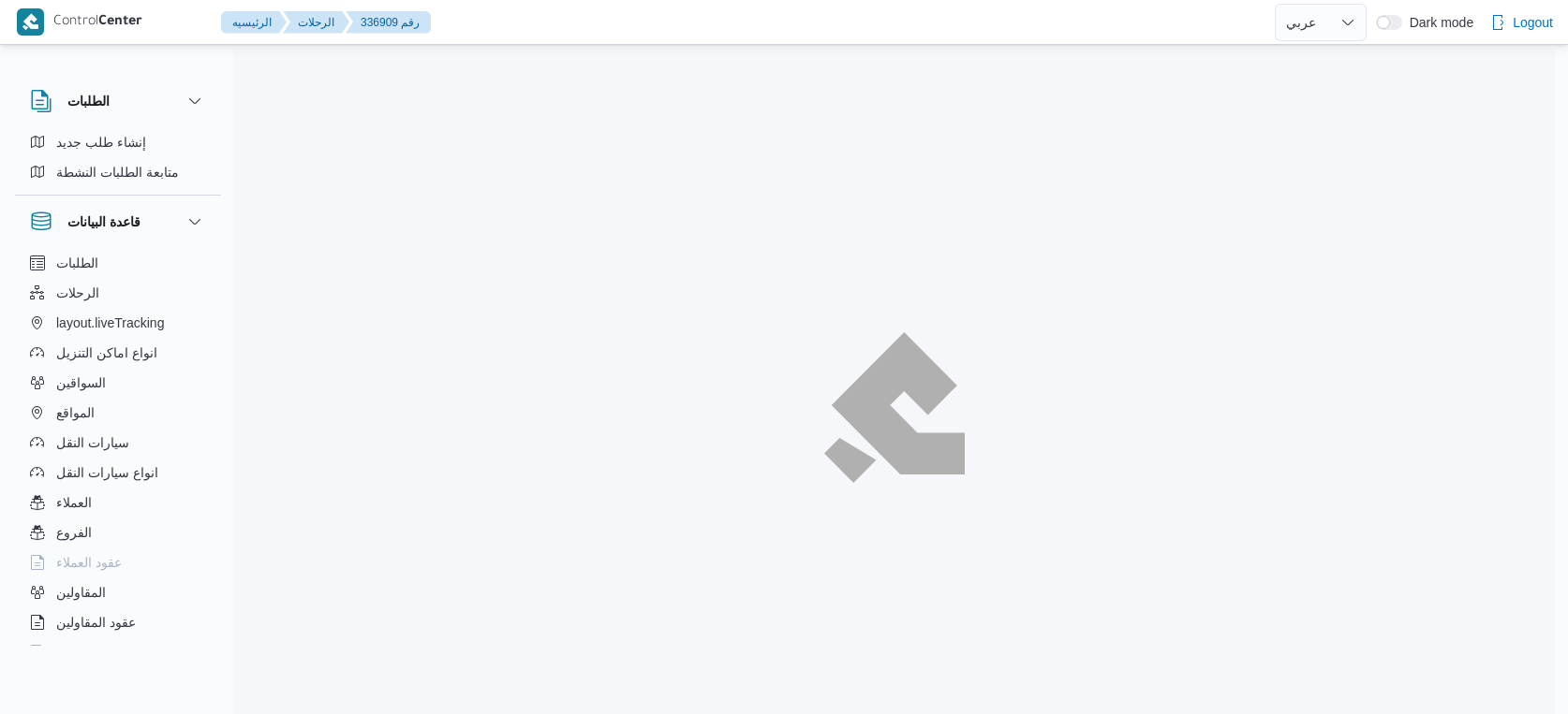
select select "ar"
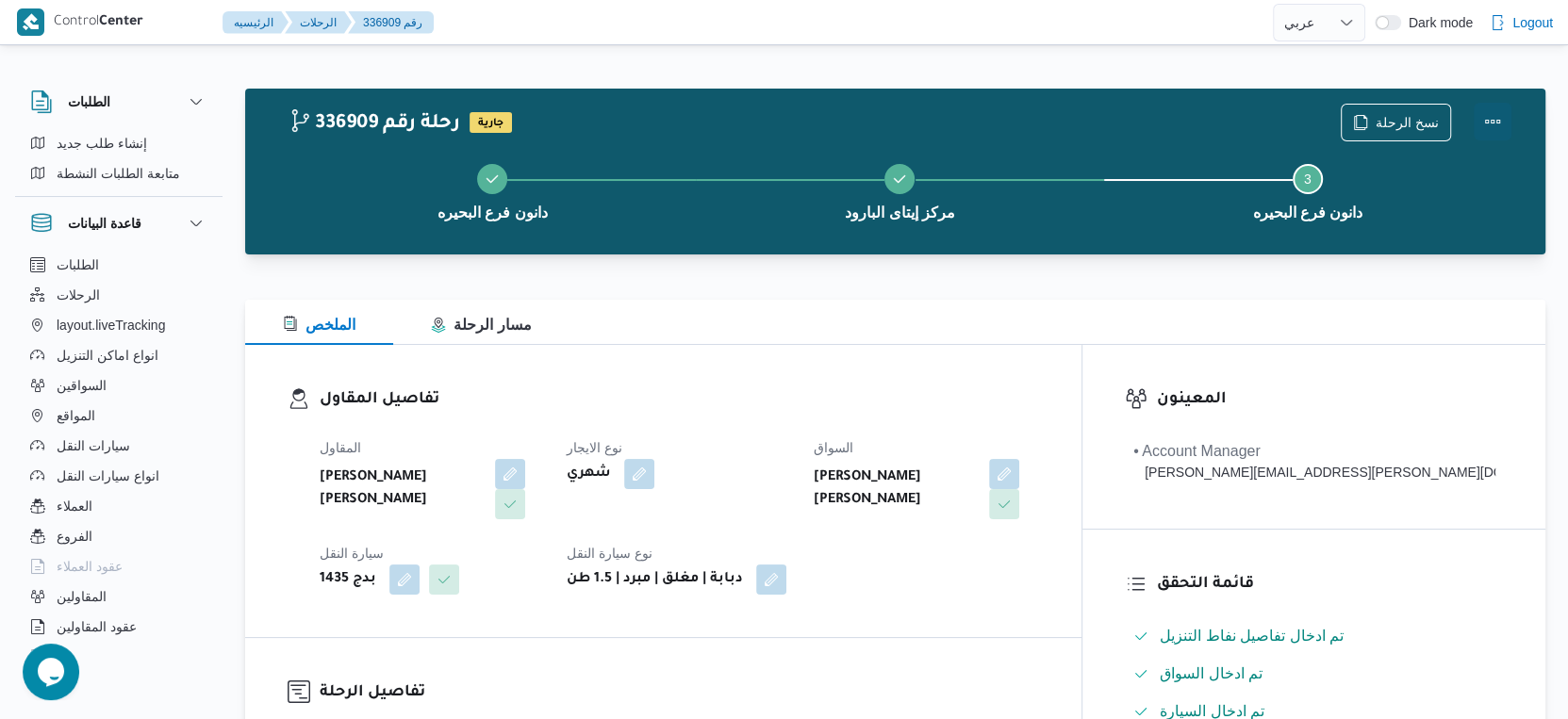
click at [1496, 118] on button "Actions" at bounding box center [1493, 122] width 38 height 38
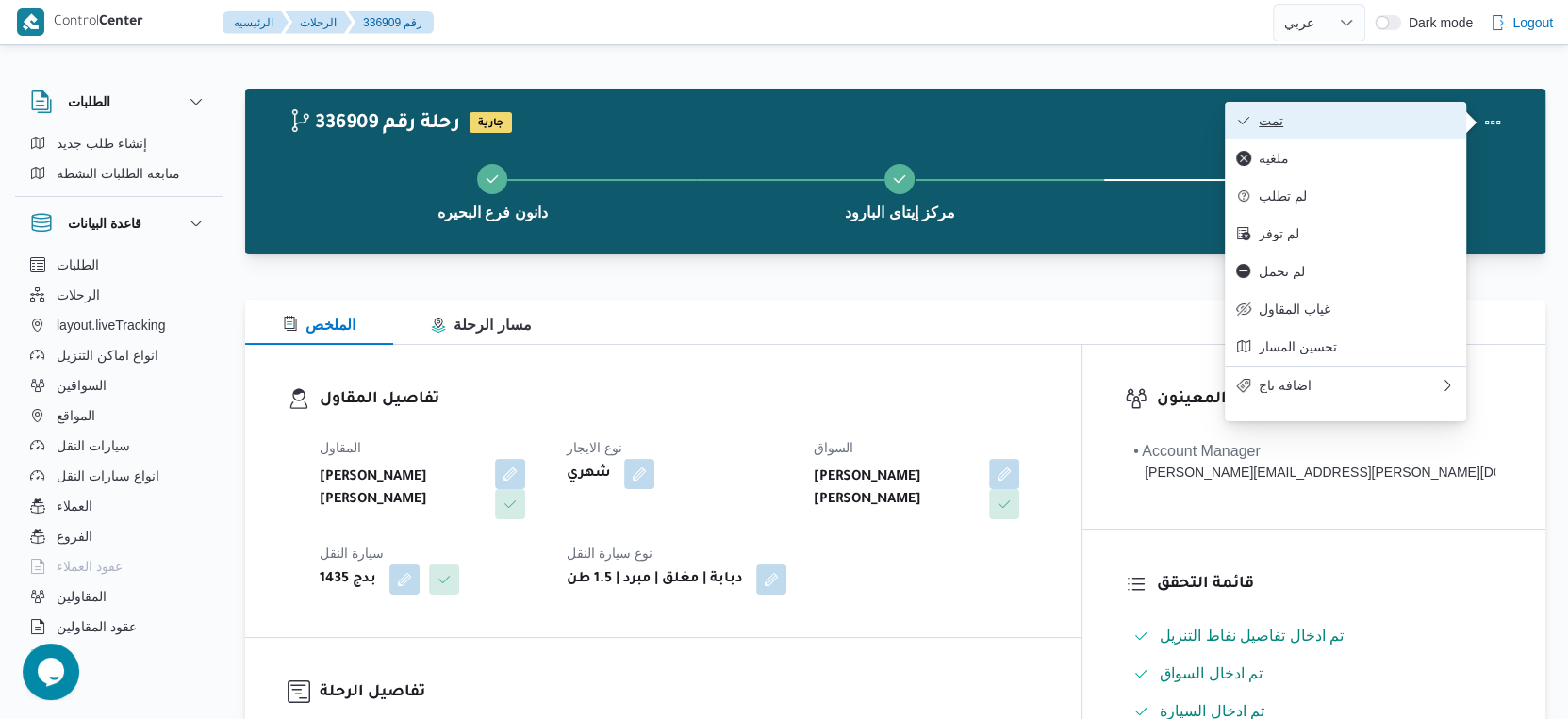
click at [1391, 121] on span "تمت" at bounding box center [1357, 121] width 196 height 15
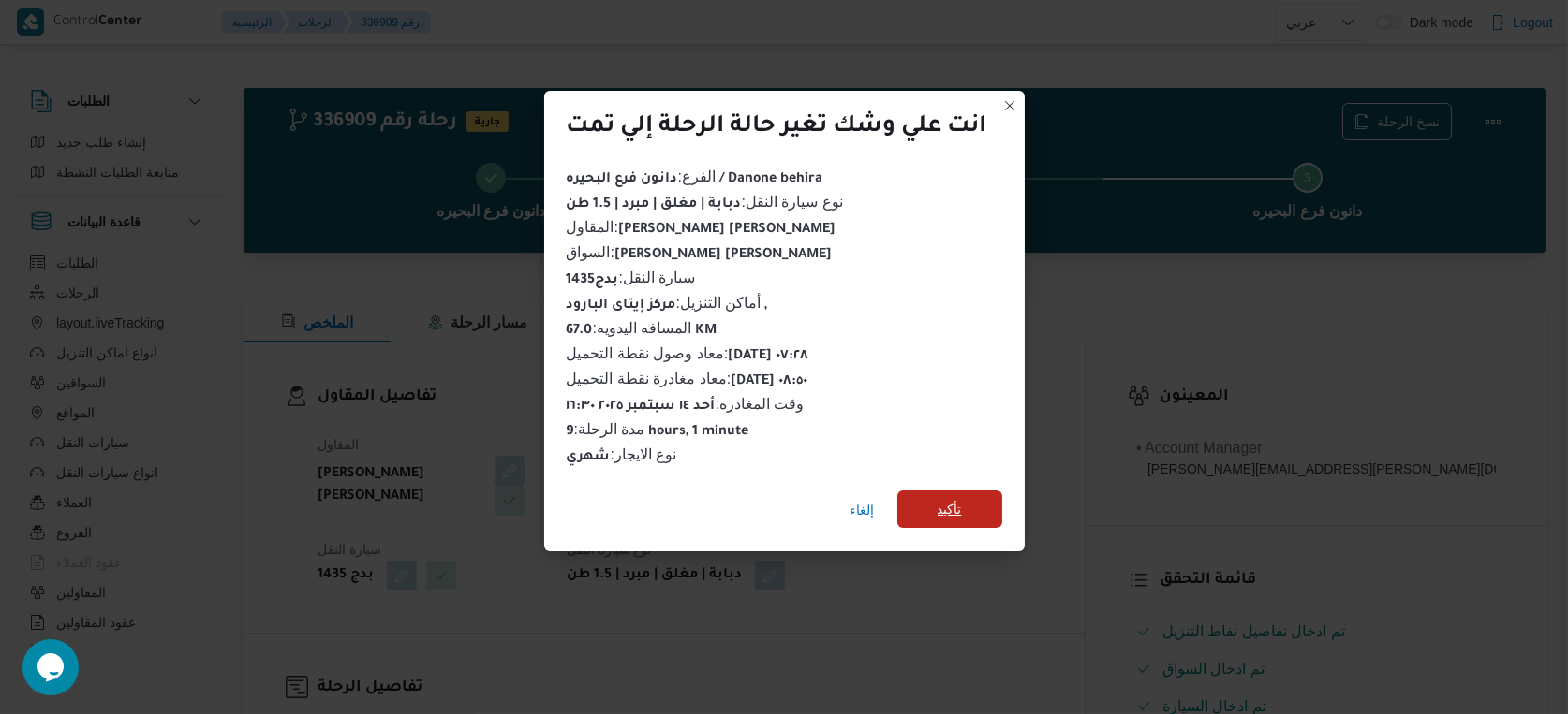
click at [978, 512] on span "تأكيد" at bounding box center [949, 509] width 105 height 38
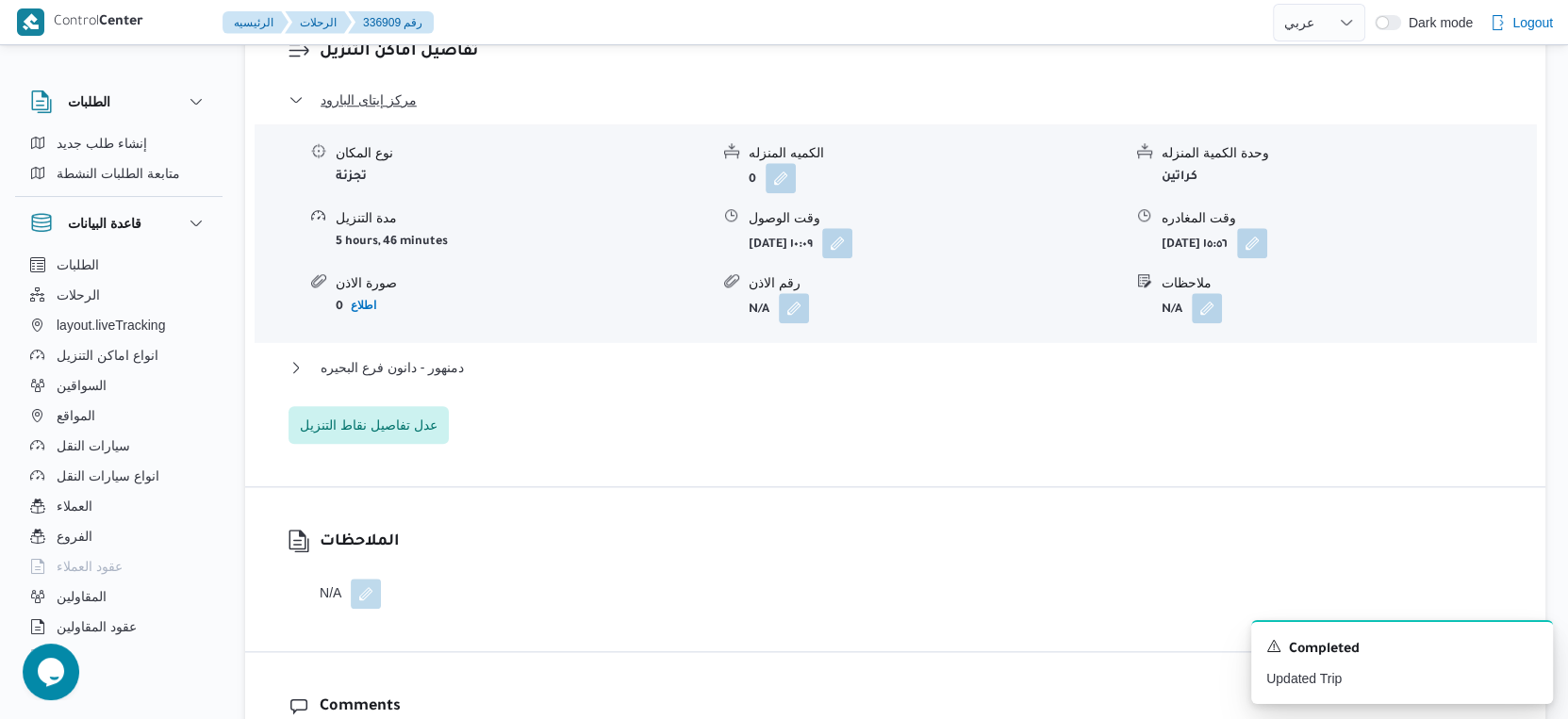
scroll to position [1675, 0]
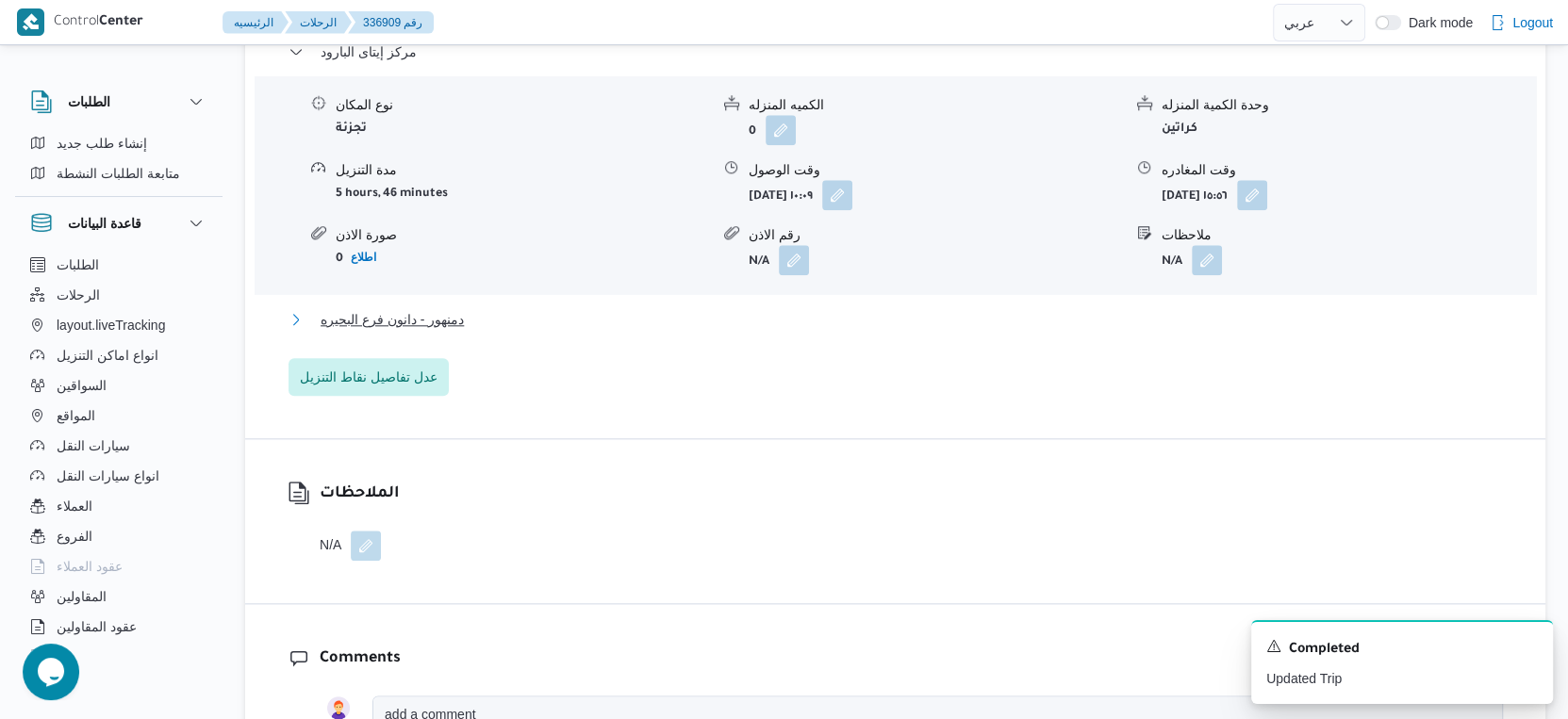
click at [473, 308] on button "دمنهور - دانون فرع البحيره" at bounding box center [896, 319] width 1214 height 23
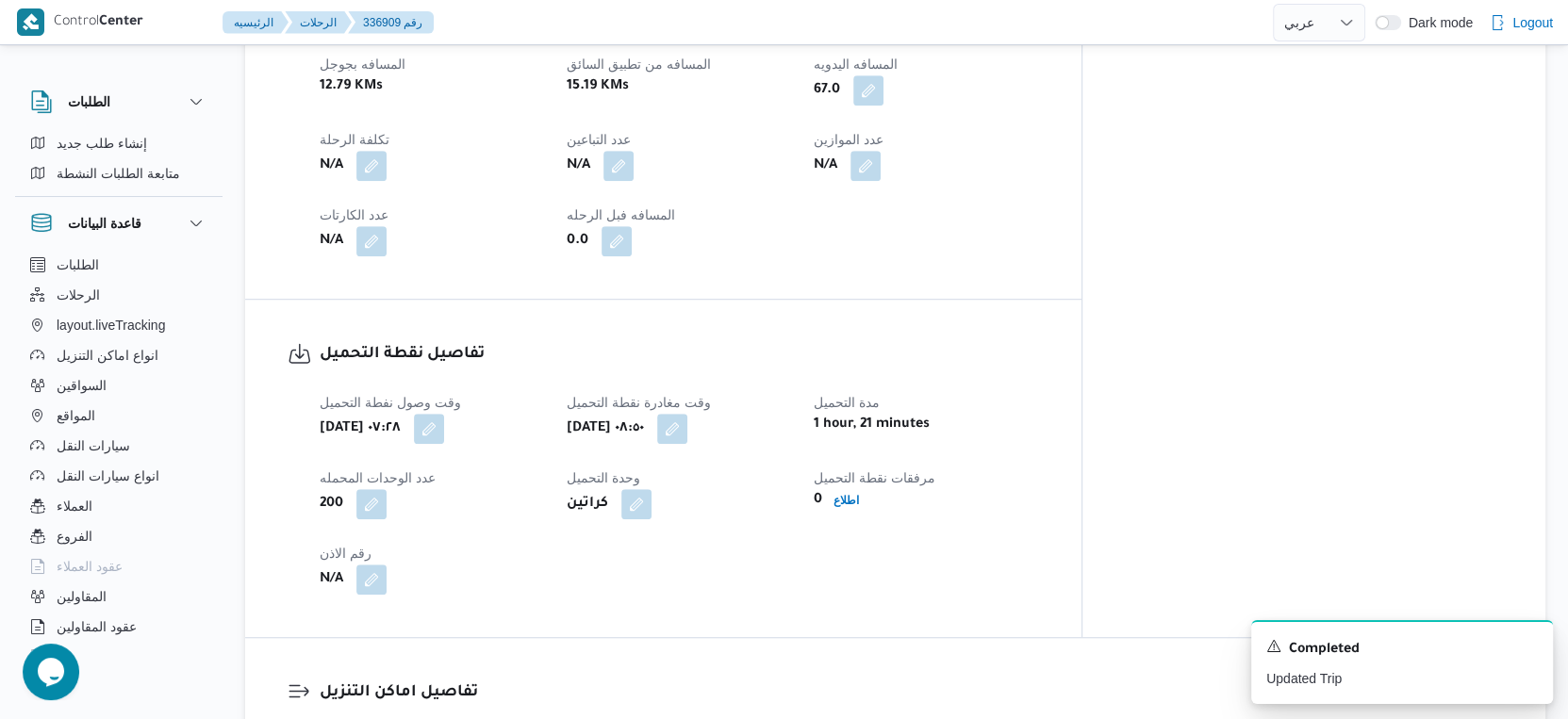
scroll to position [733, 0]
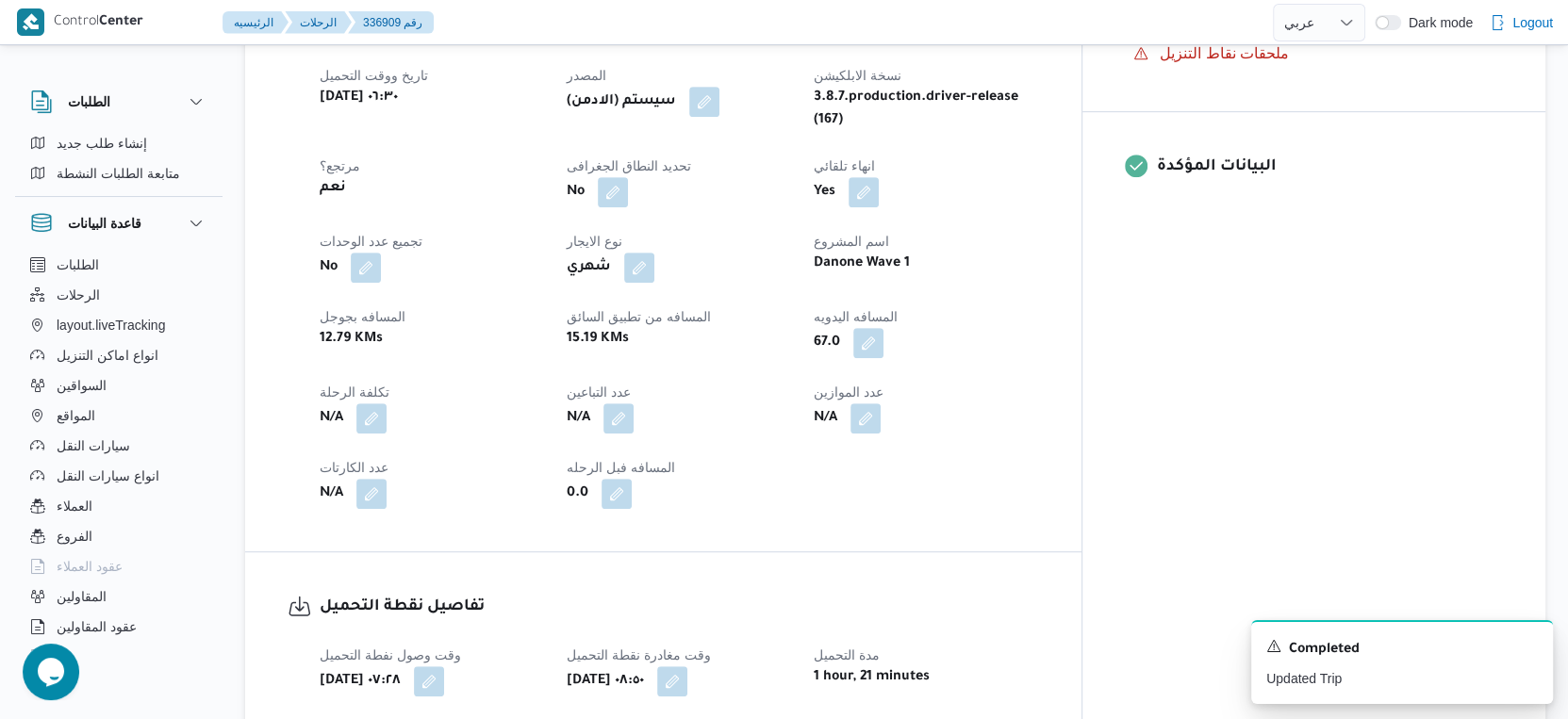
select select "ar"
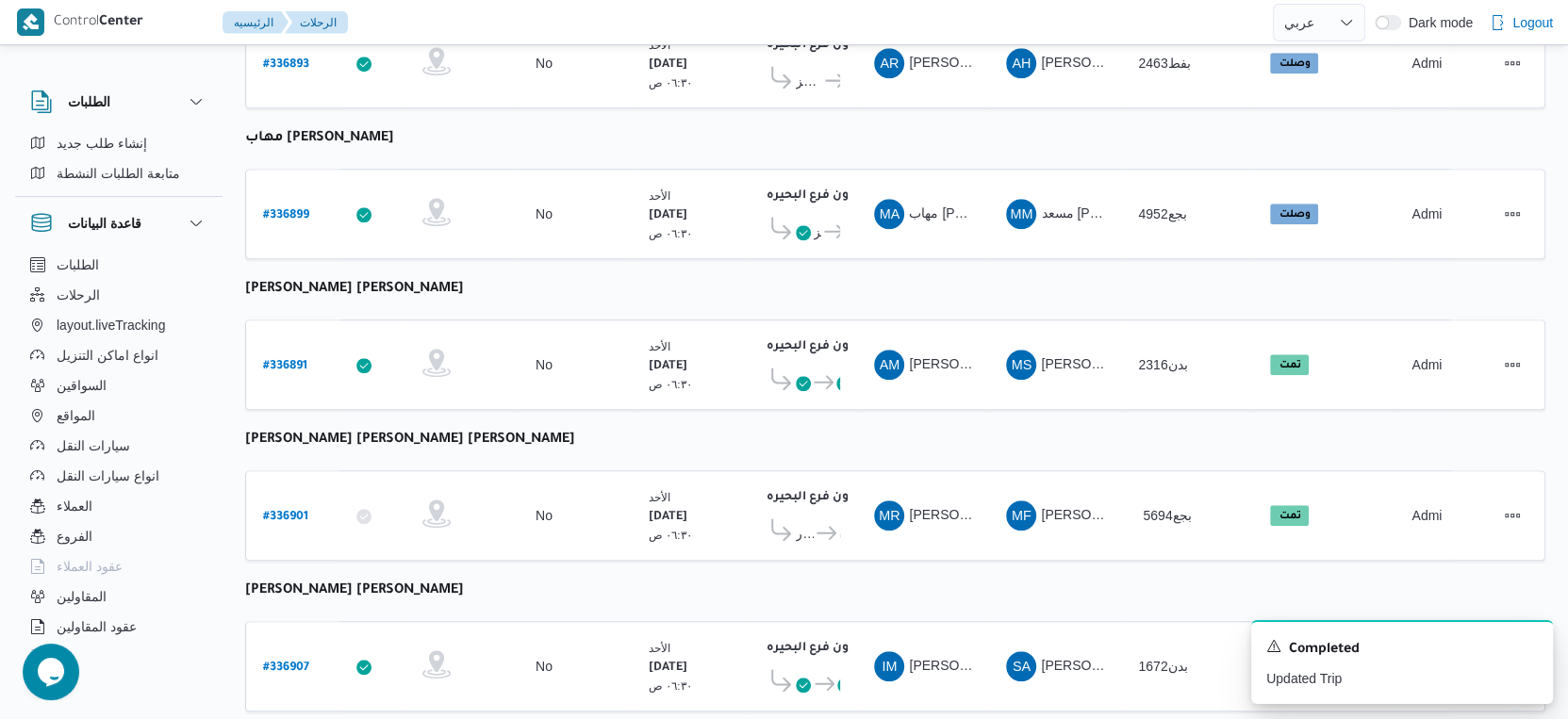
scroll to position [1223, 0]
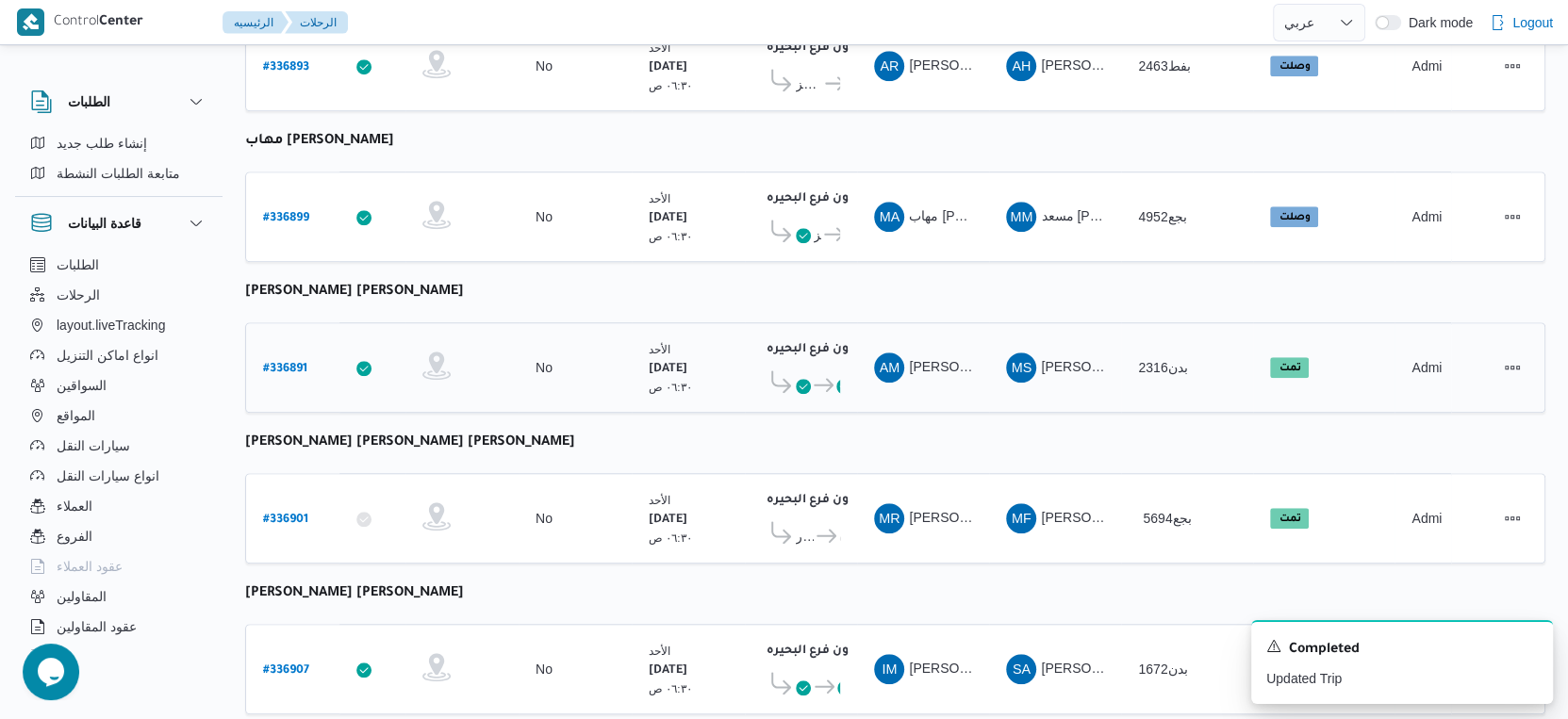
click at [283, 363] on b "# 336891" at bounding box center [285, 370] width 44 height 13
select select "ar"
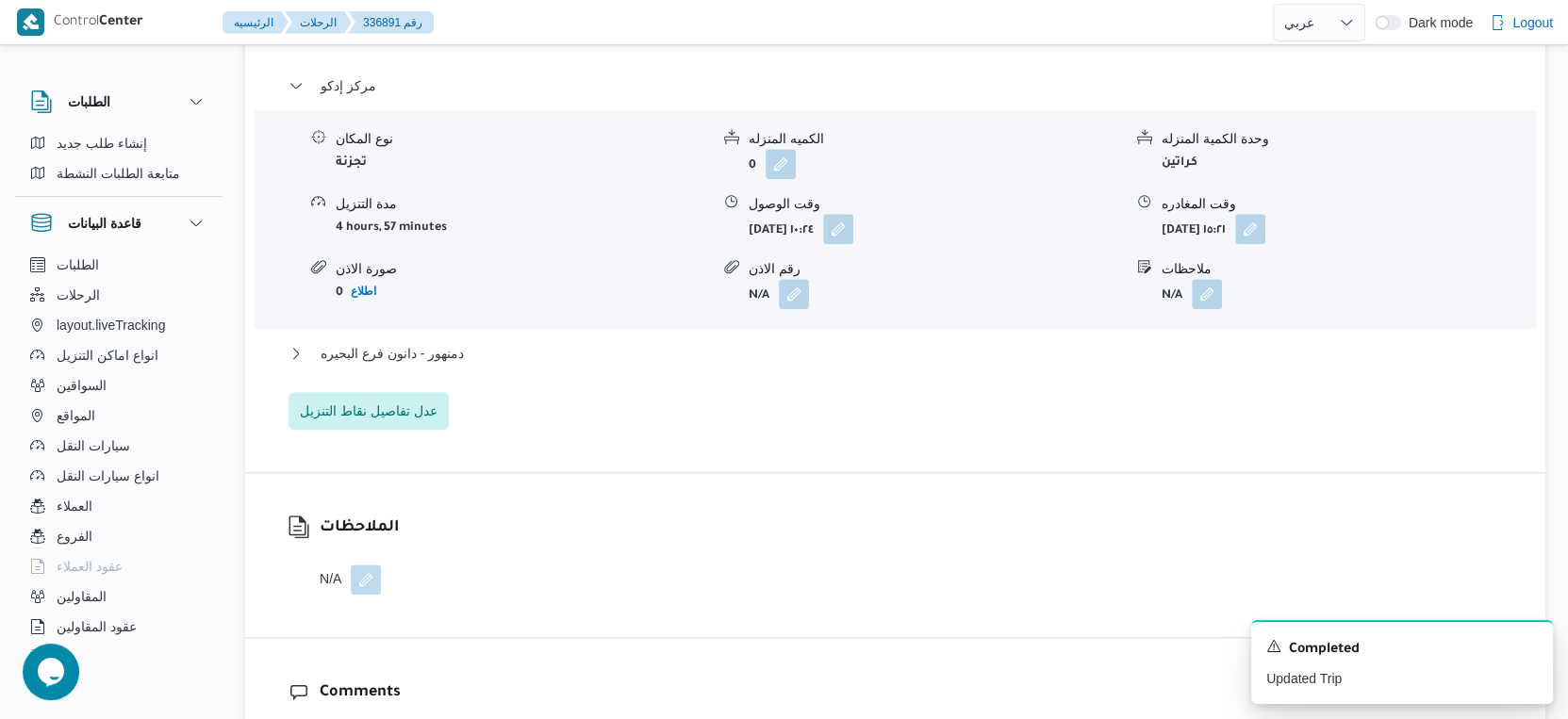
scroll to position [1675, 0]
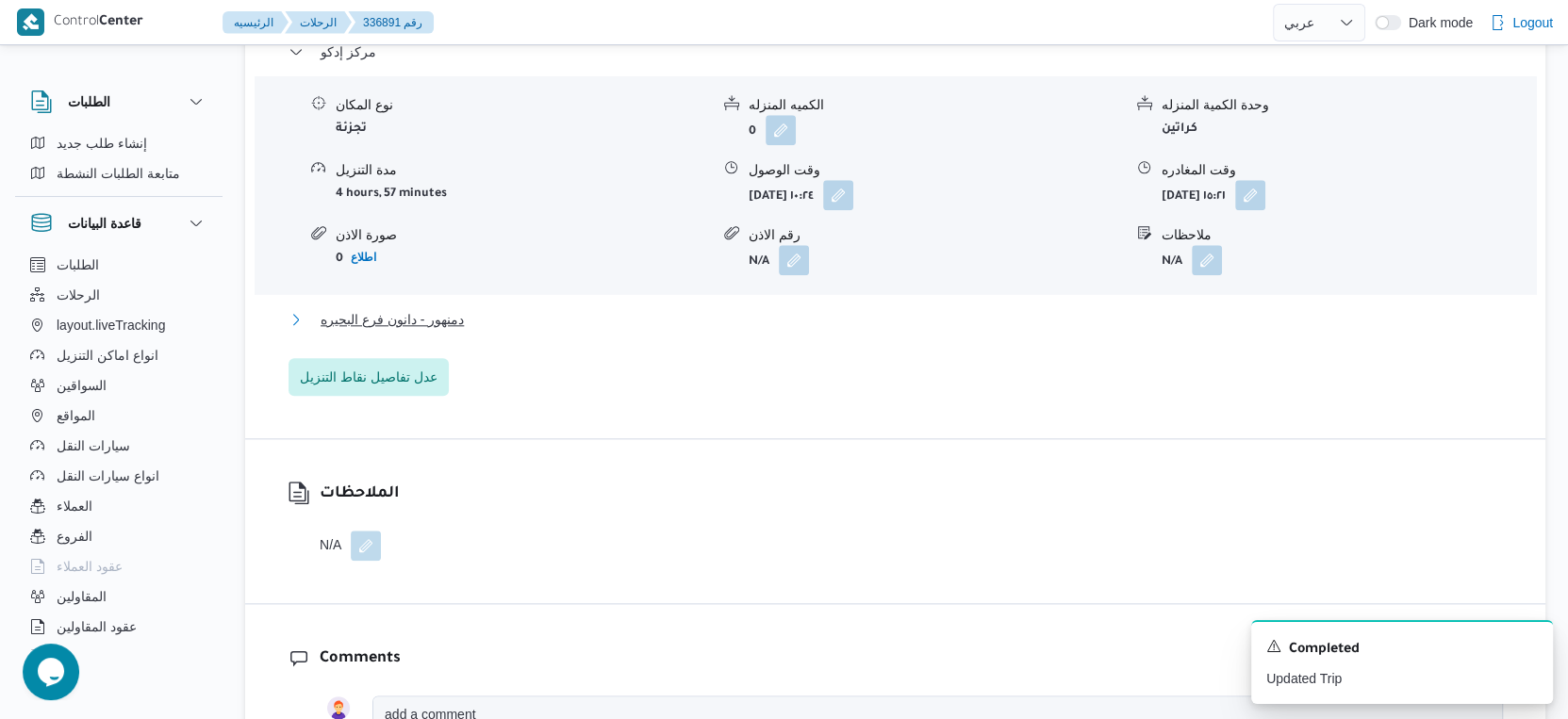
click at [462, 308] on span "دمنهور - دانون فرع البحيره" at bounding box center [392, 319] width 143 height 23
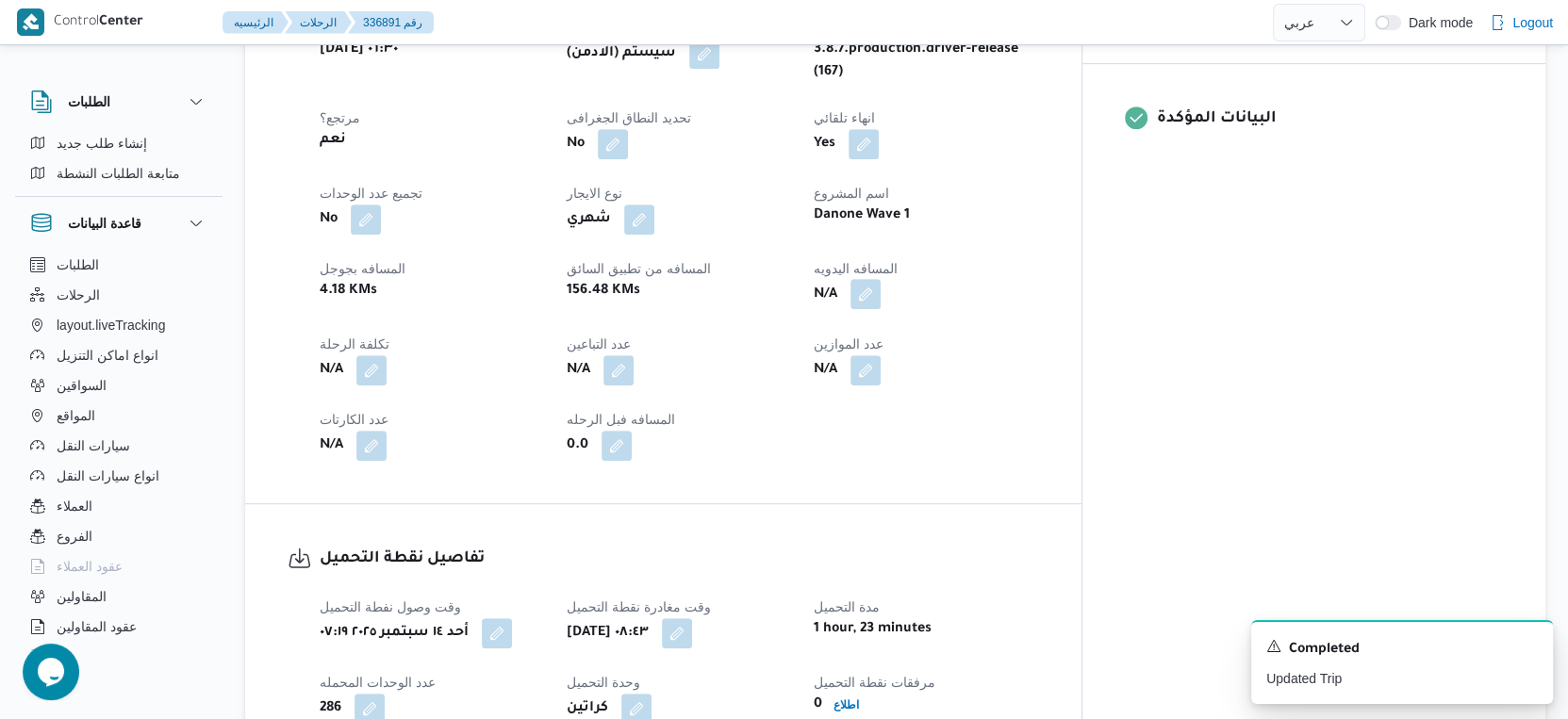
scroll to position [733, 0]
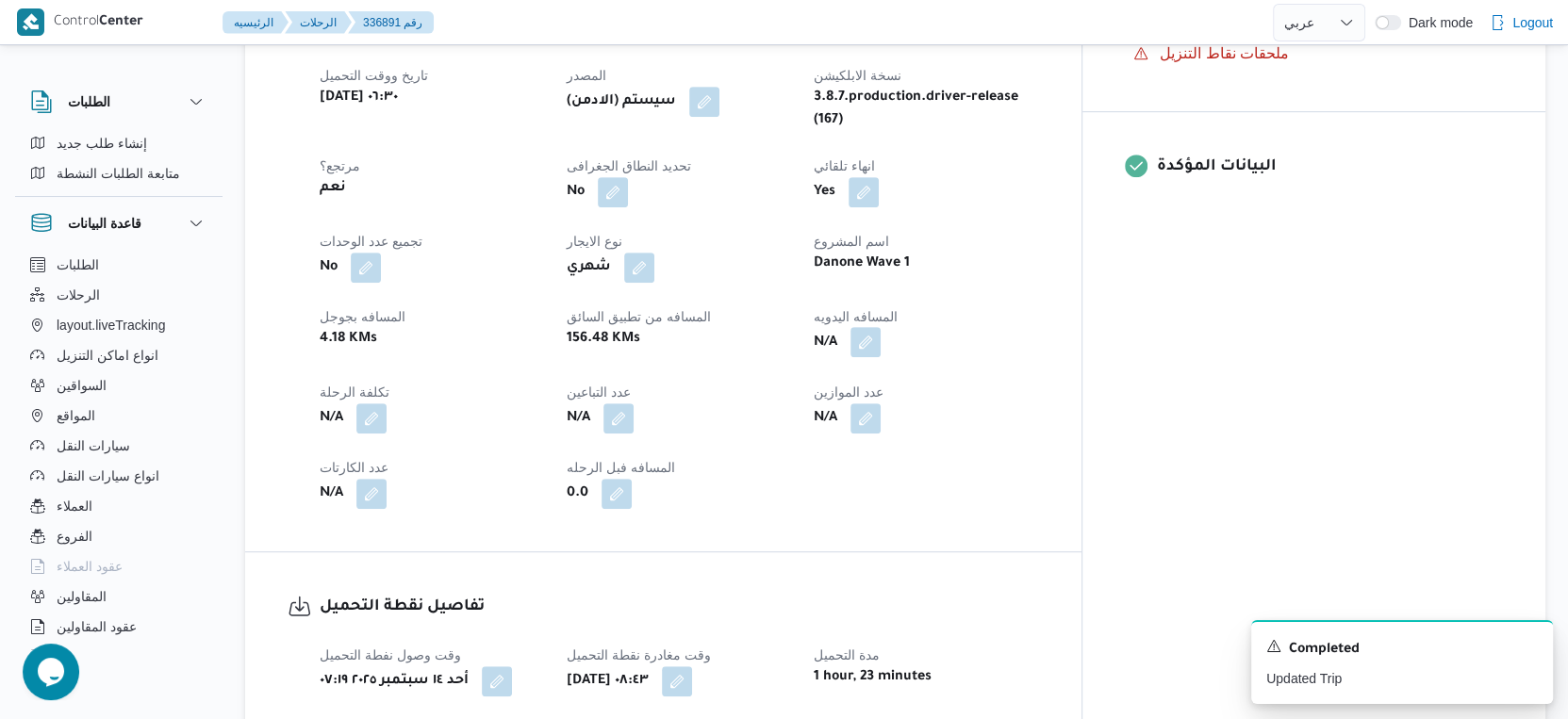
click at [880, 333] on button "button" at bounding box center [866, 342] width 31 height 31
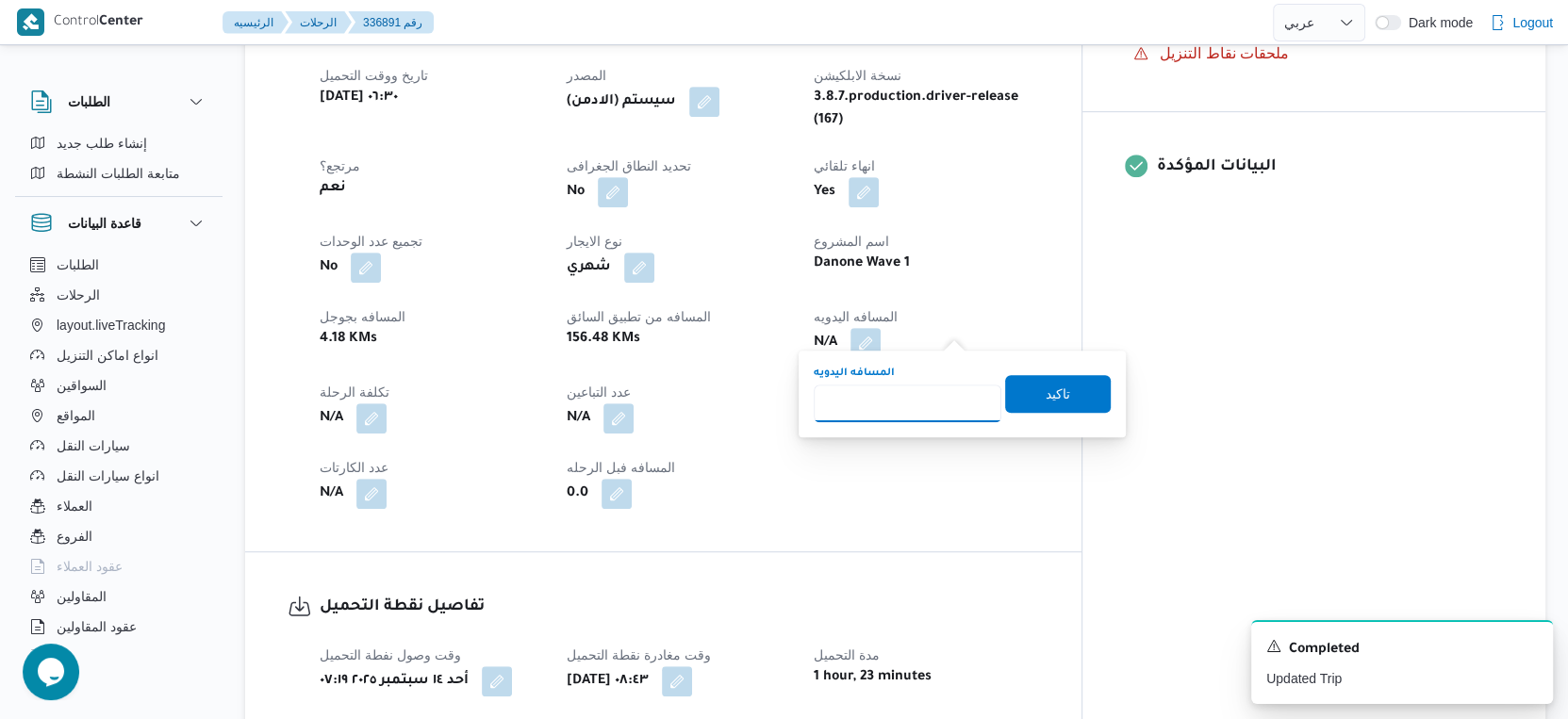
click at [900, 409] on input "المسافه اليدويه" at bounding box center [907, 403] width 188 height 38
type input "138"
click at [1028, 393] on span "تاكيد" at bounding box center [1058, 393] width 106 height 38
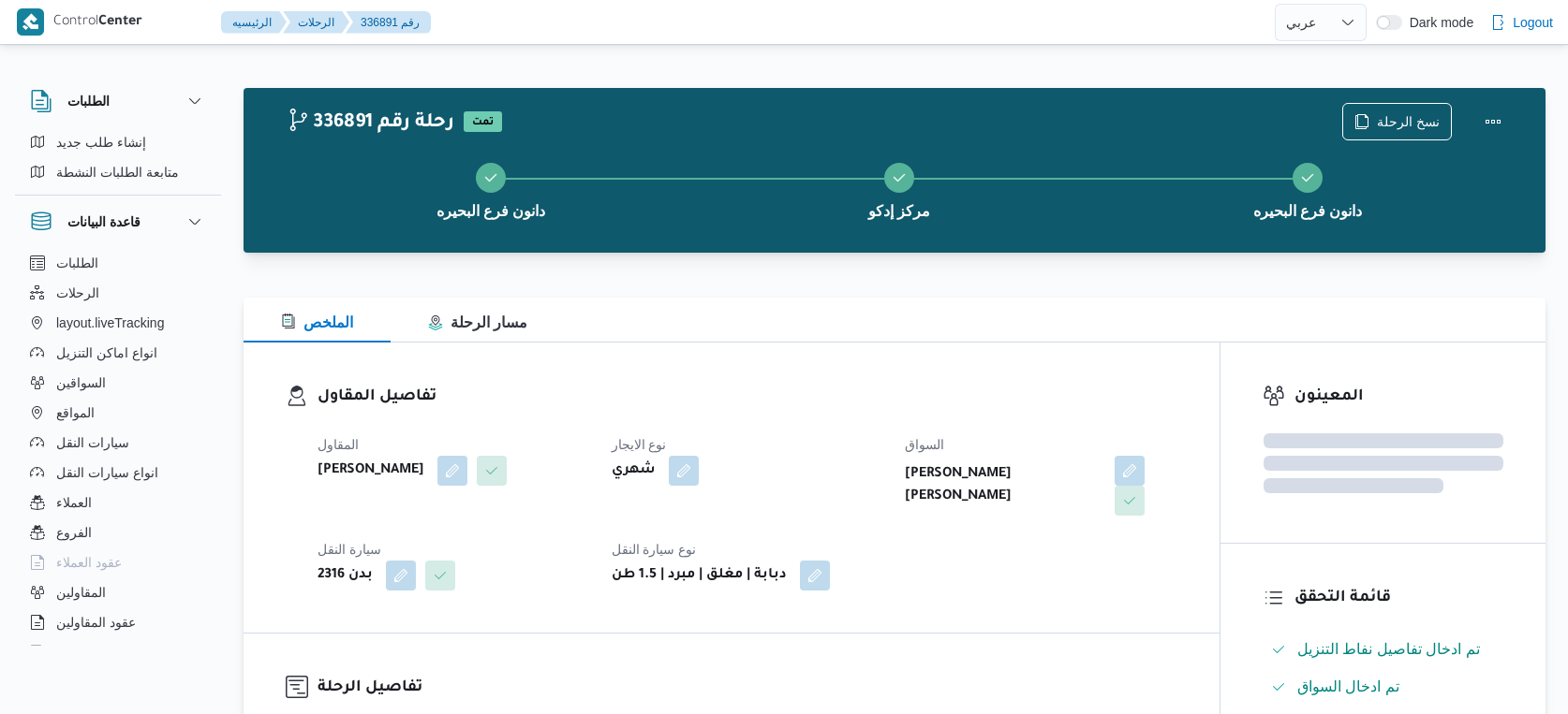
select select "ar"
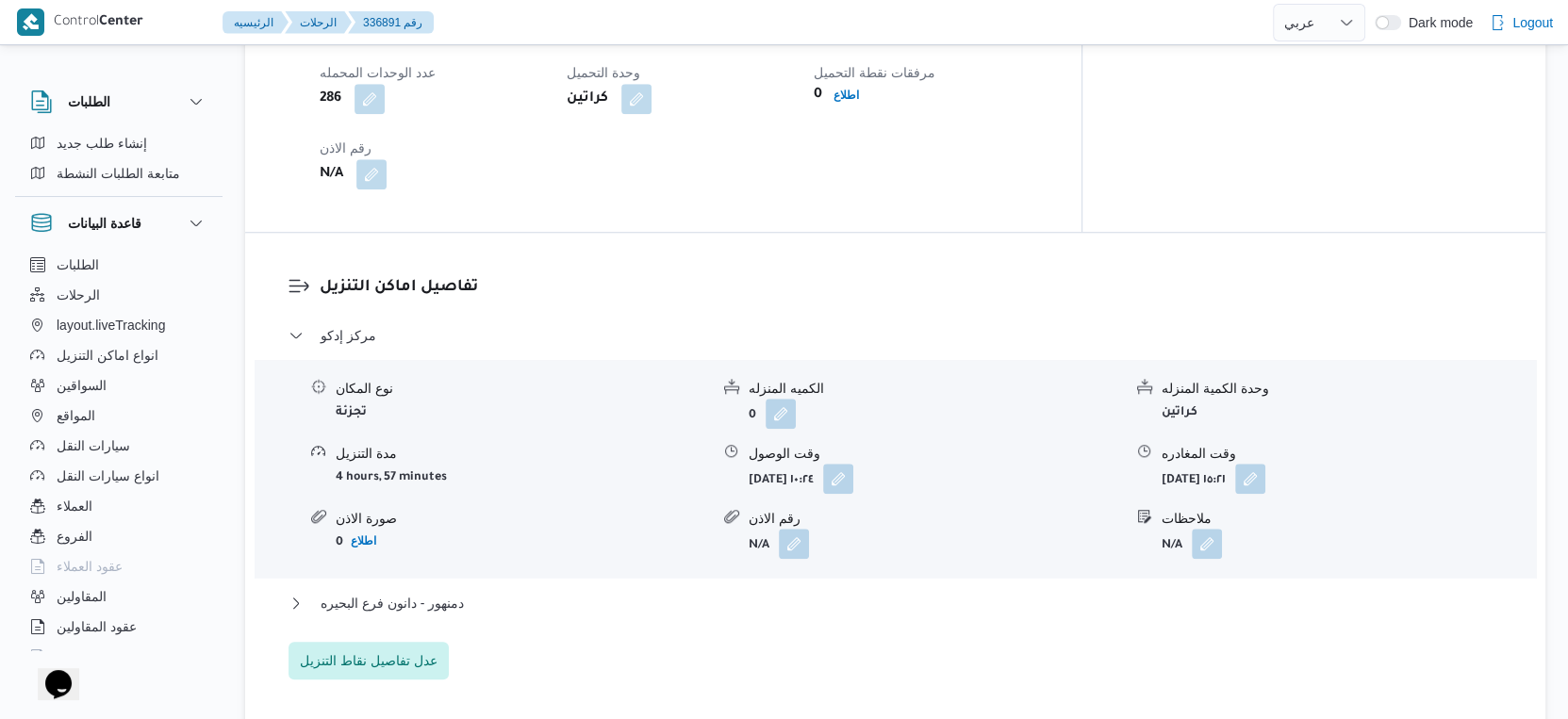
scroll to position [1517, 0]
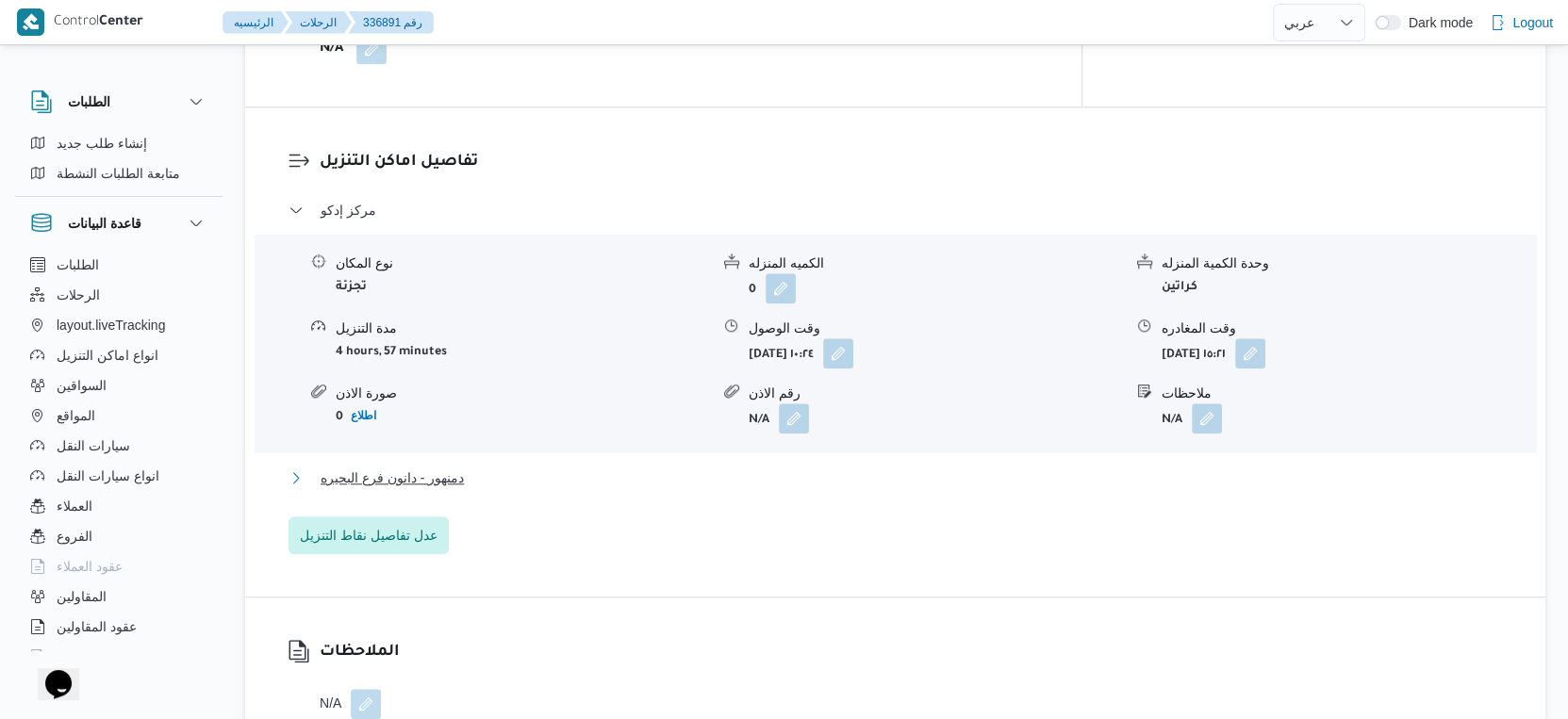
click at [461, 470] on span "دمنهور - دانون فرع البحيره" at bounding box center [392, 478] width 143 height 23
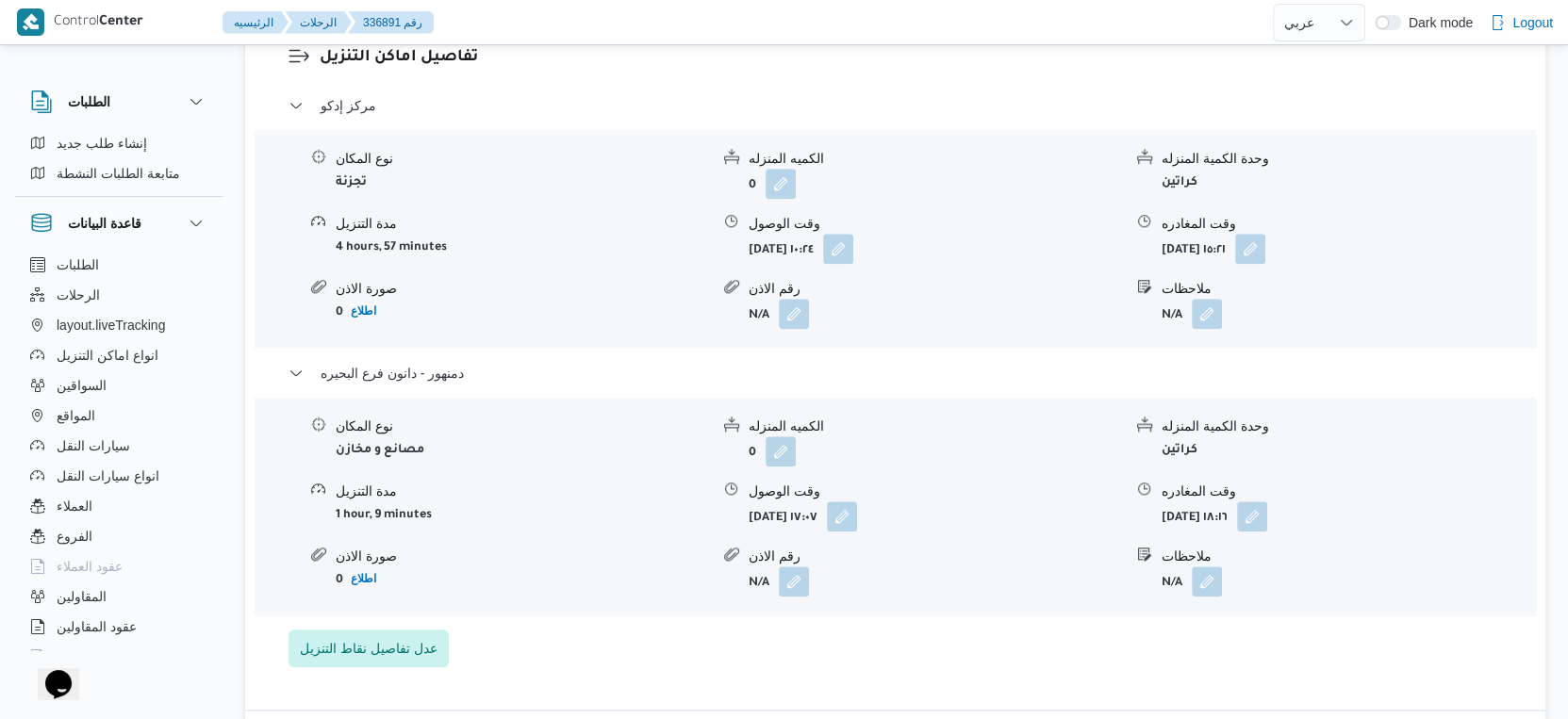
scroll to position [1622, 0]
click at [857, 508] on button "button" at bounding box center [842, 515] width 31 height 31
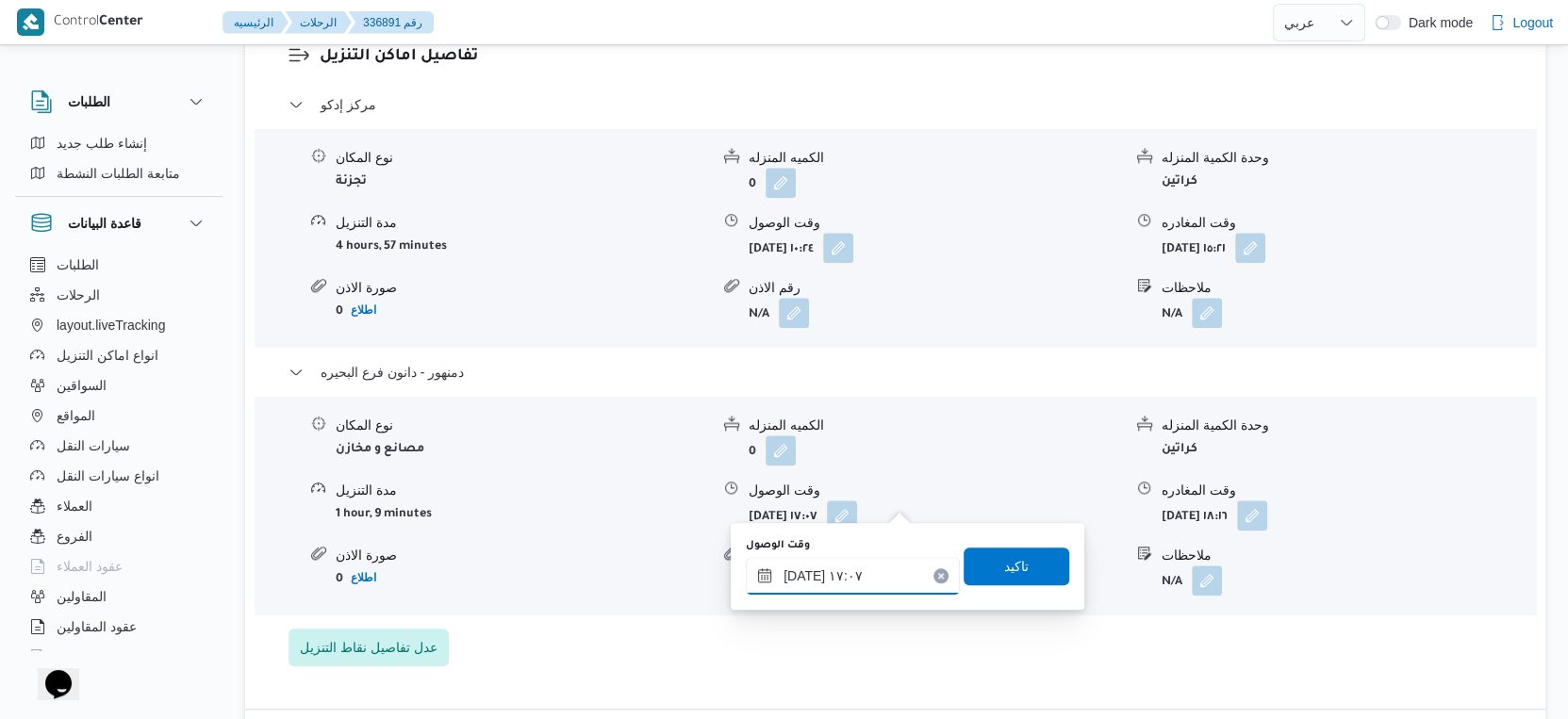
click at [863, 586] on input "[DATE] ١٧:٠٧" at bounding box center [853, 576] width 214 height 38
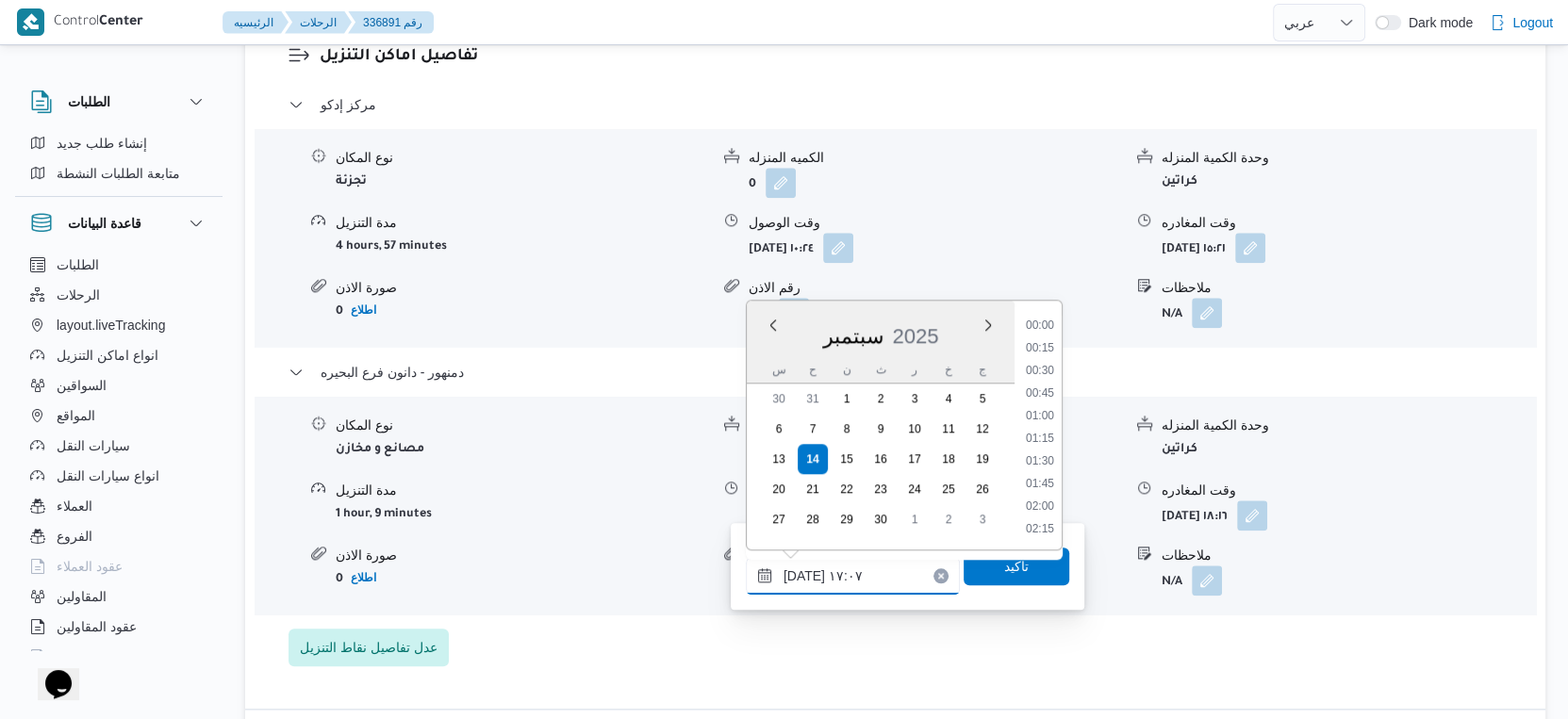
scroll to position [1423, 0]
click at [1046, 349] on li "16:00" at bounding box center [1040, 351] width 43 height 19
type input "[DATE] ١٦:٠٠"
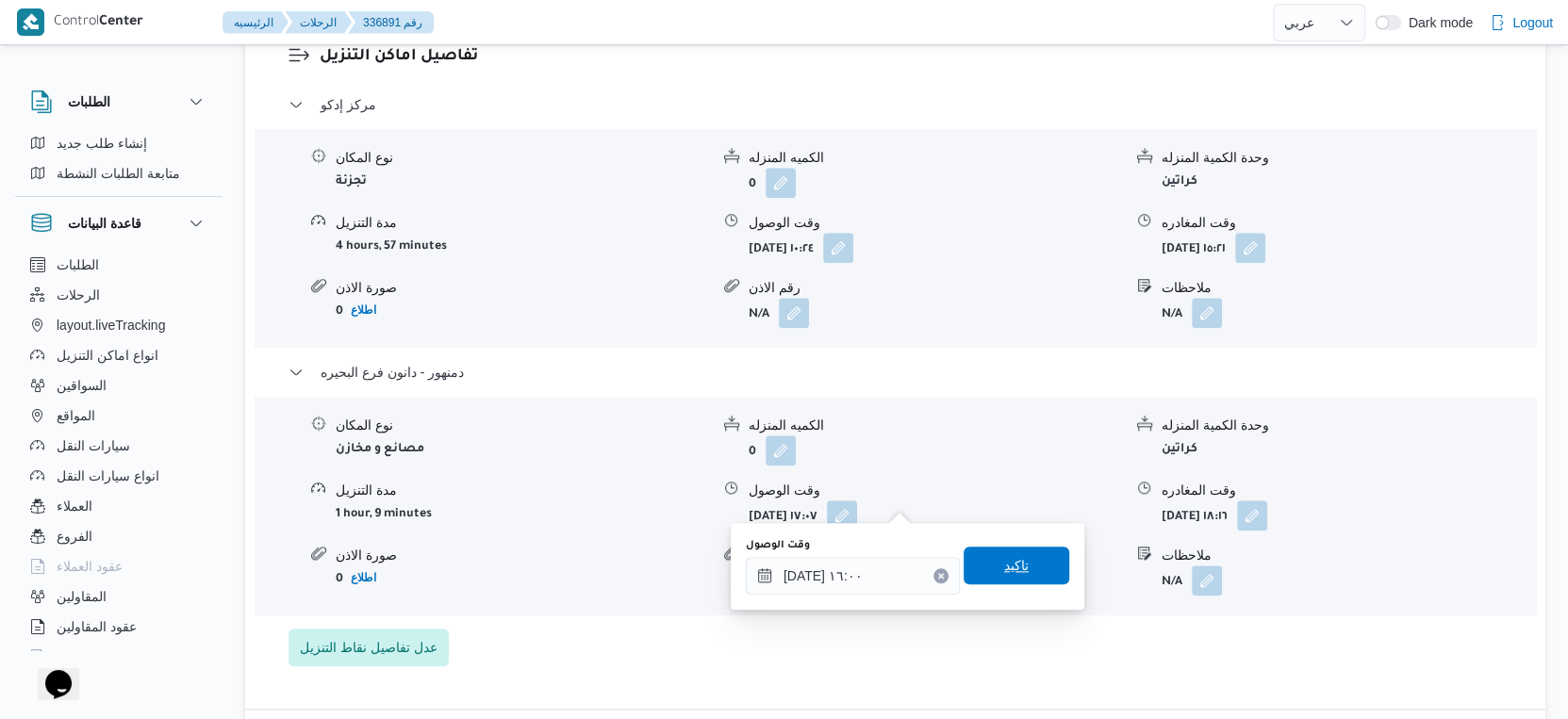
click at [1028, 556] on span "تاكيد" at bounding box center [1016, 565] width 106 height 38
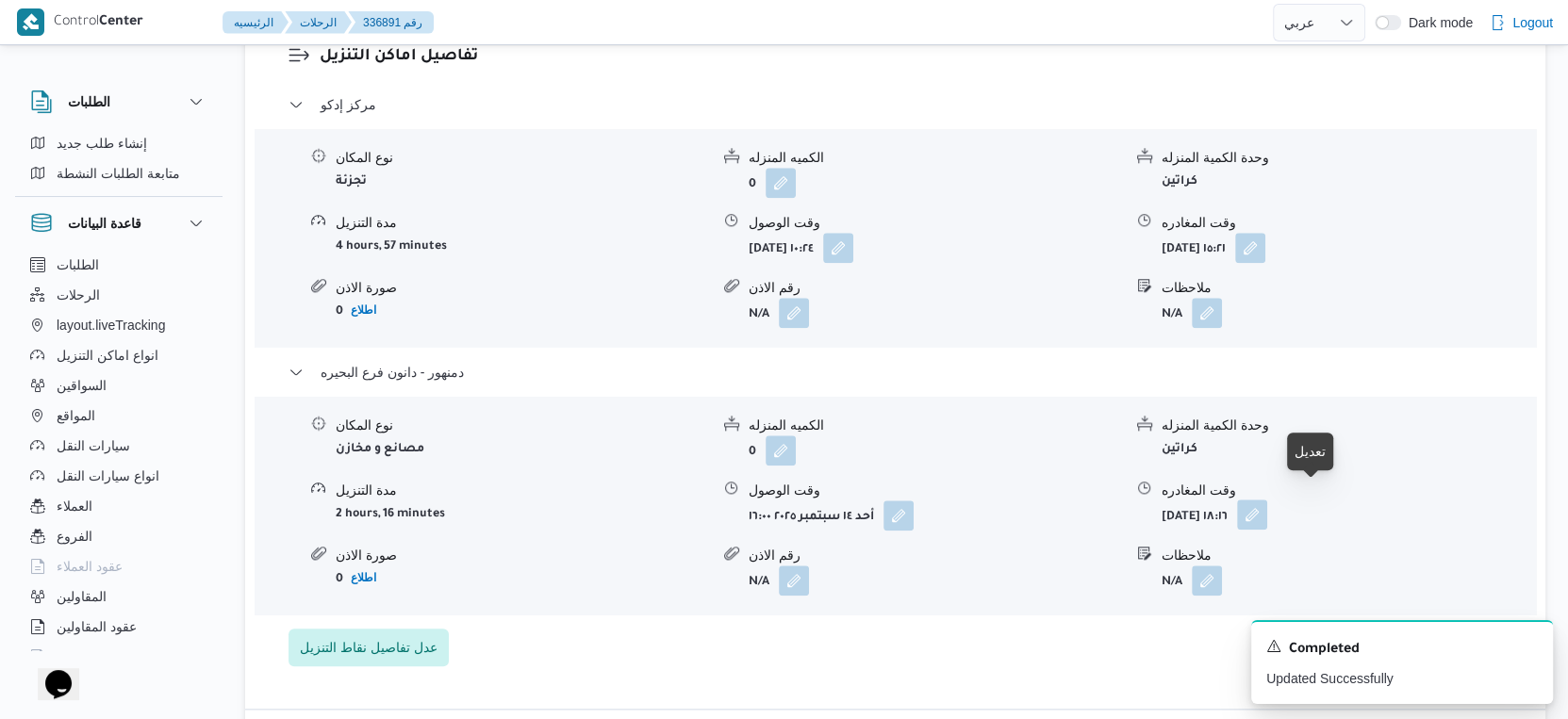
click at [1268, 500] on button "button" at bounding box center [1252, 515] width 31 height 31
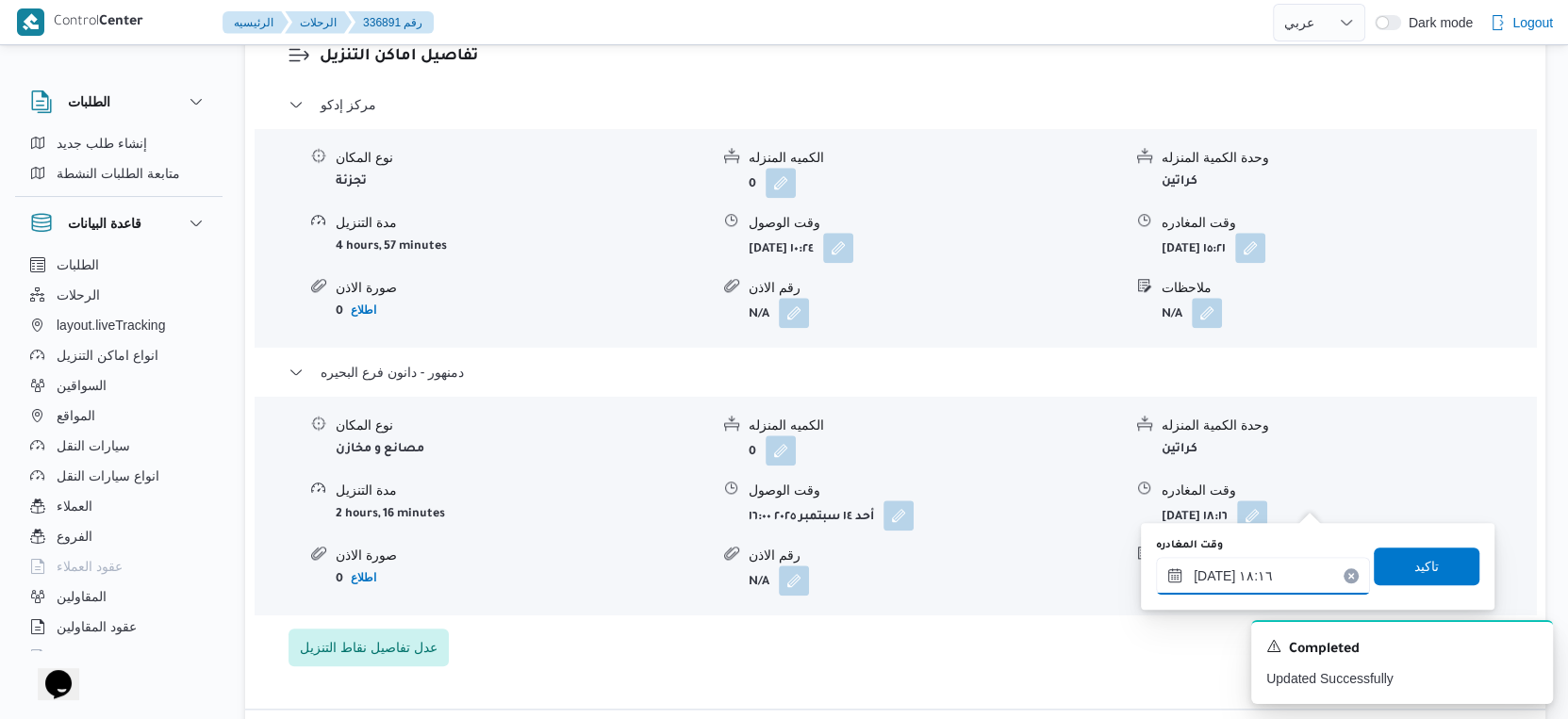
click at [1269, 567] on input "[DATE] ١٨:١٦" at bounding box center [1263, 576] width 214 height 38
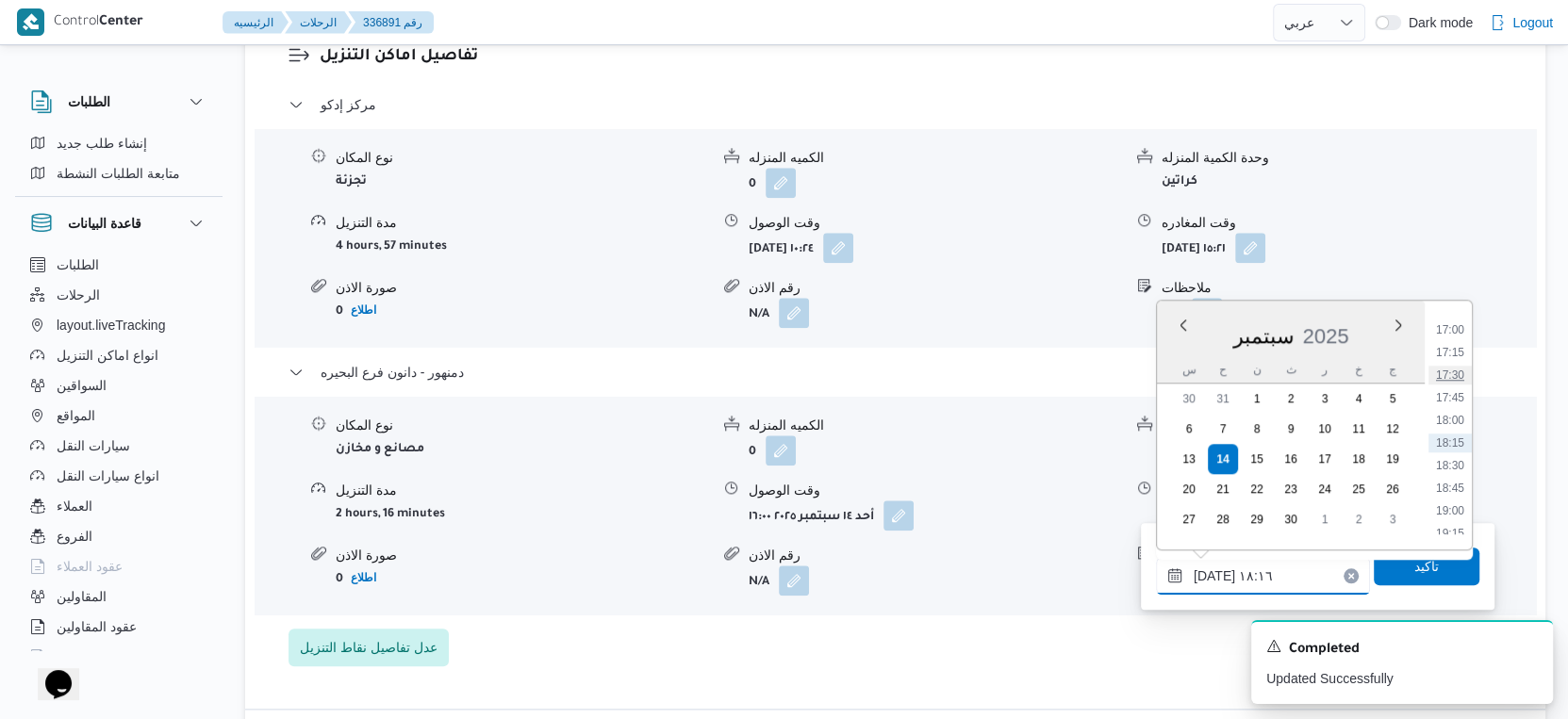
scroll to position [1430, 0]
drag, startPoint x: 1454, startPoint y: 360, endPoint x: 1444, endPoint y: 372, distance: 15.6
click at [1446, 367] on li "16:15" at bounding box center [1450, 366] width 43 height 19
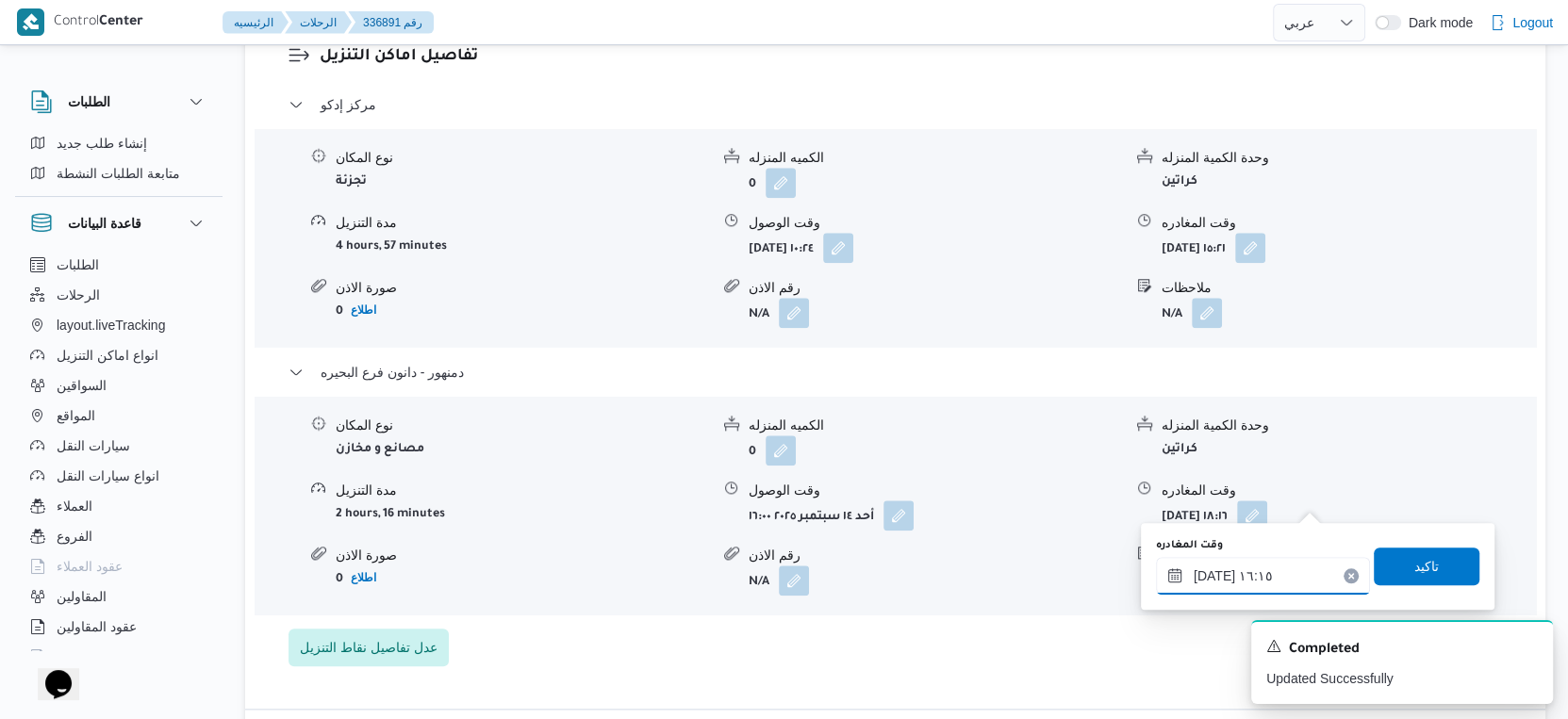
click at [1212, 571] on input "[DATE] ١٦:١٥" at bounding box center [1263, 576] width 214 height 38
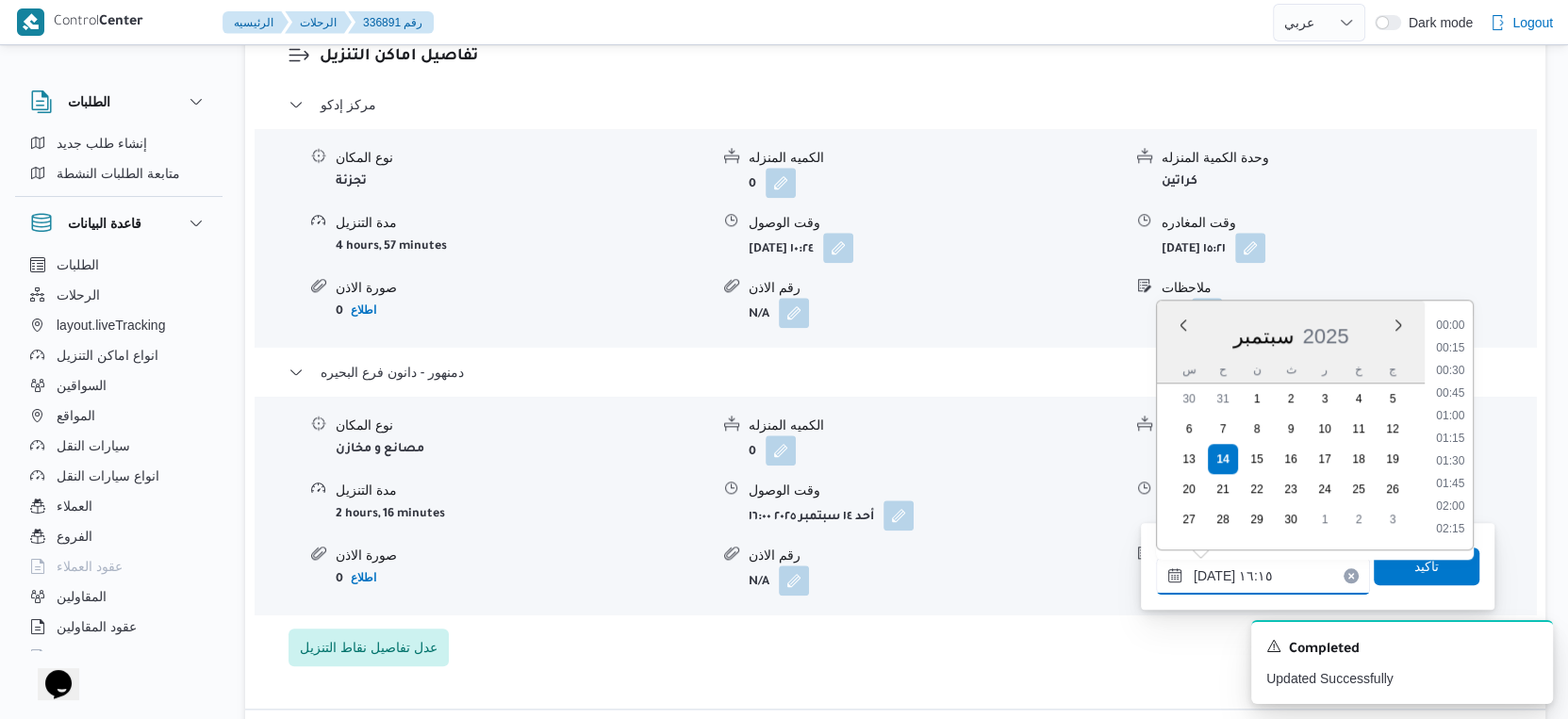
scroll to position [1355, 0]
type input "[DATE] ١٦:١٨"
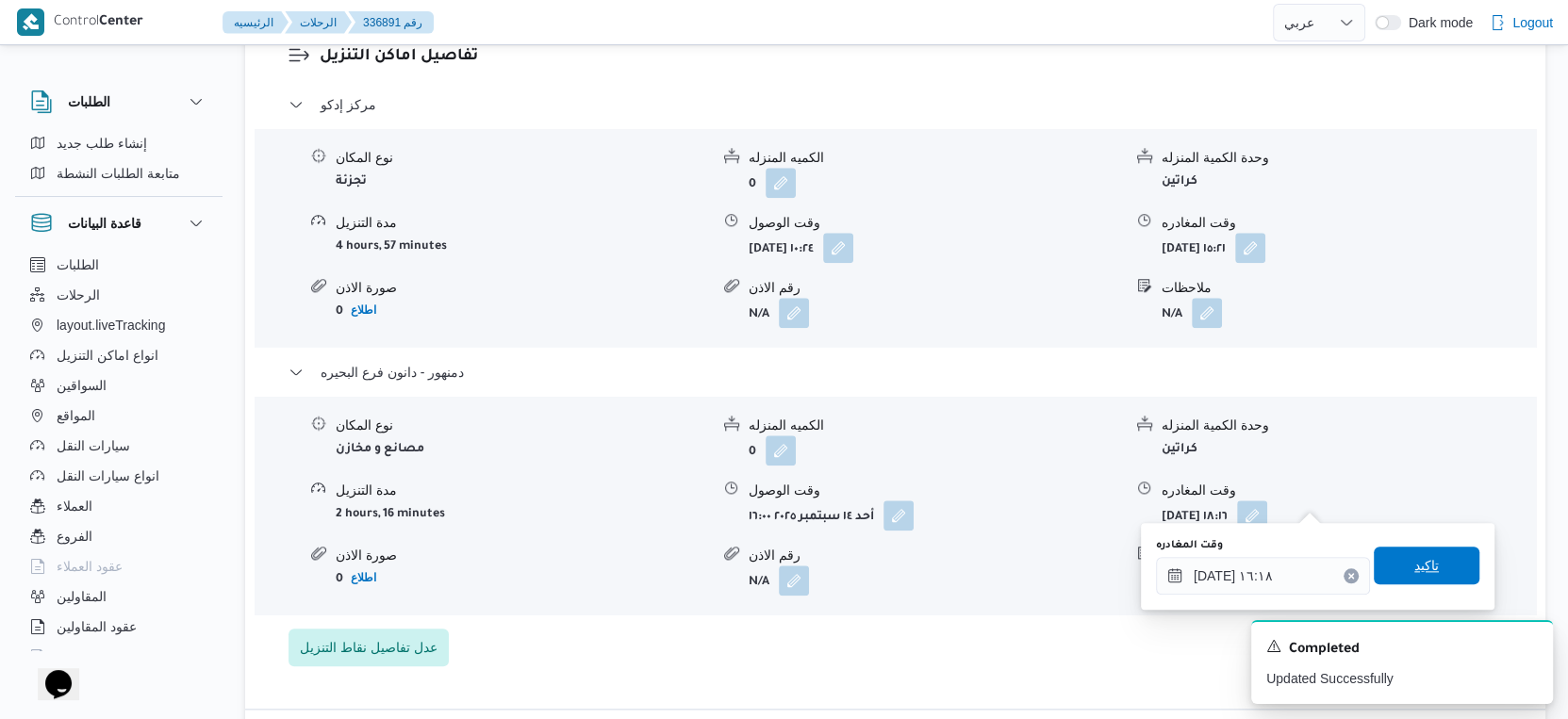
click at [1393, 563] on span "تاكيد" at bounding box center [1426, 565] width 106 height 38
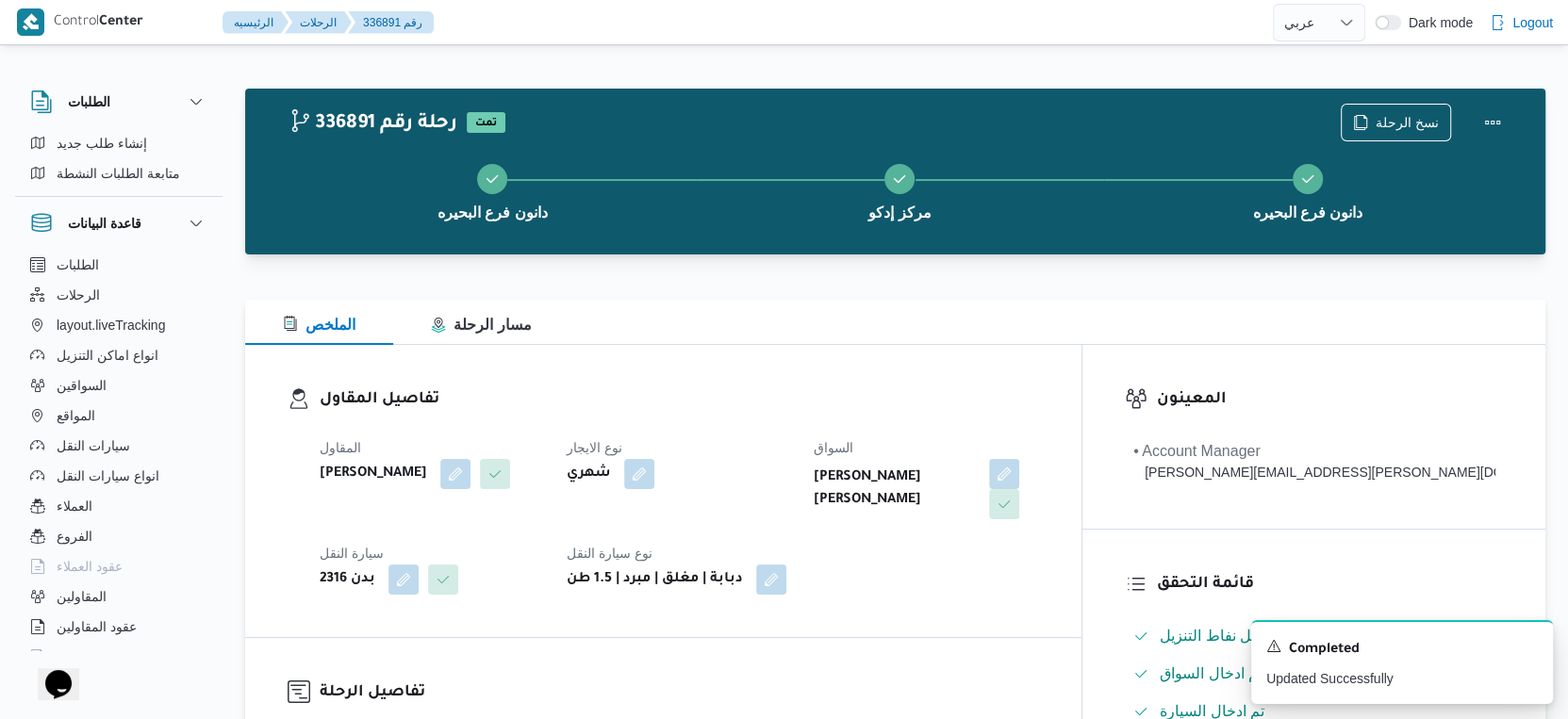
scroll to position [837, 0]
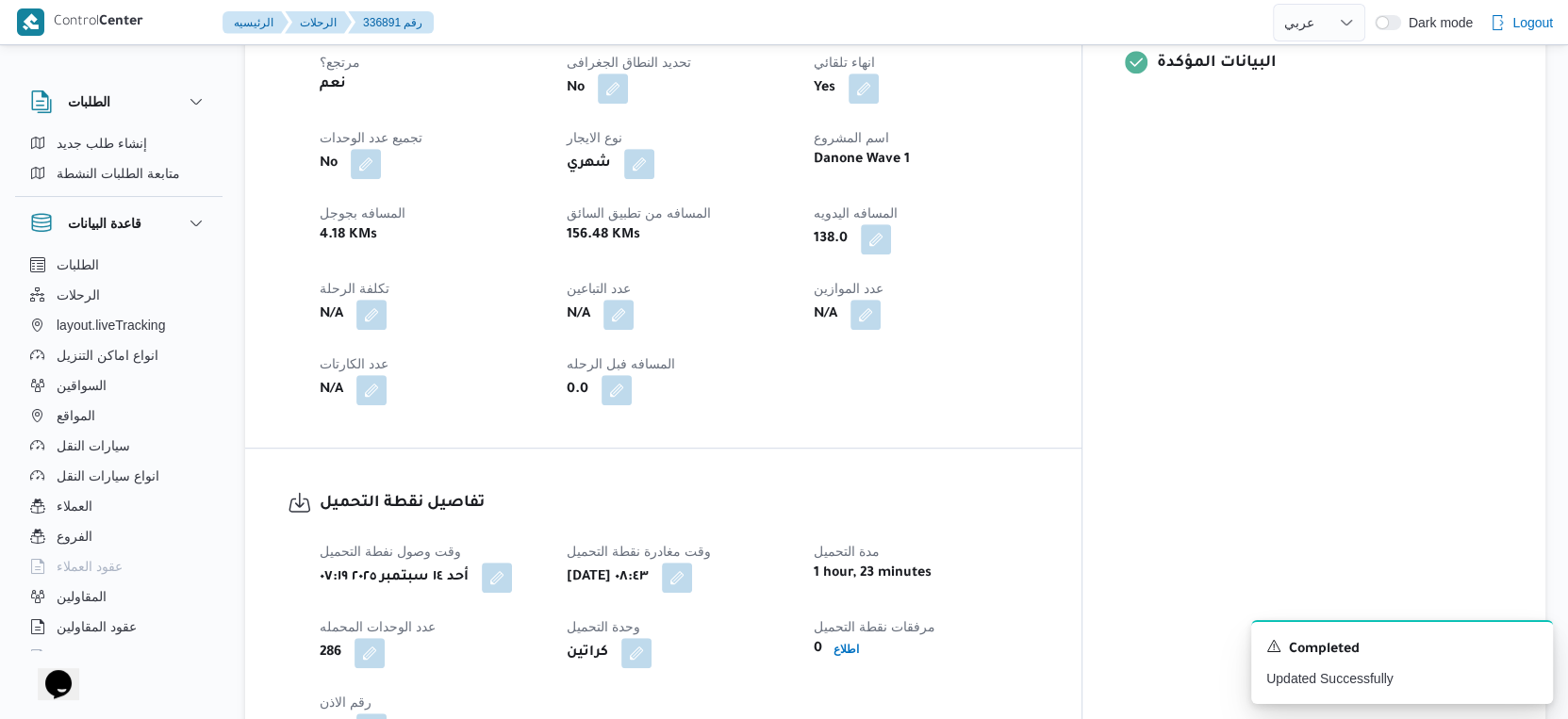
select select "ar"
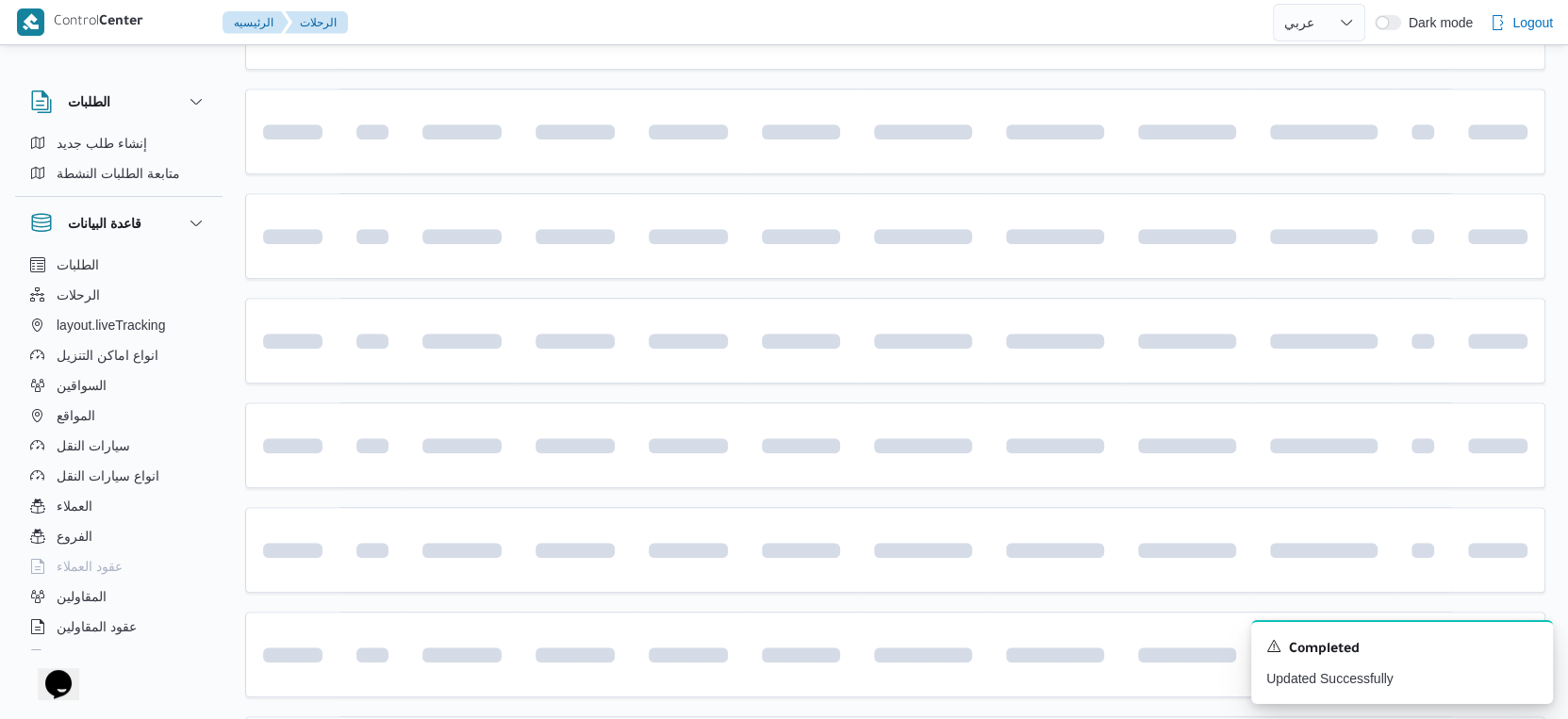
scroll to position [1223, 0]
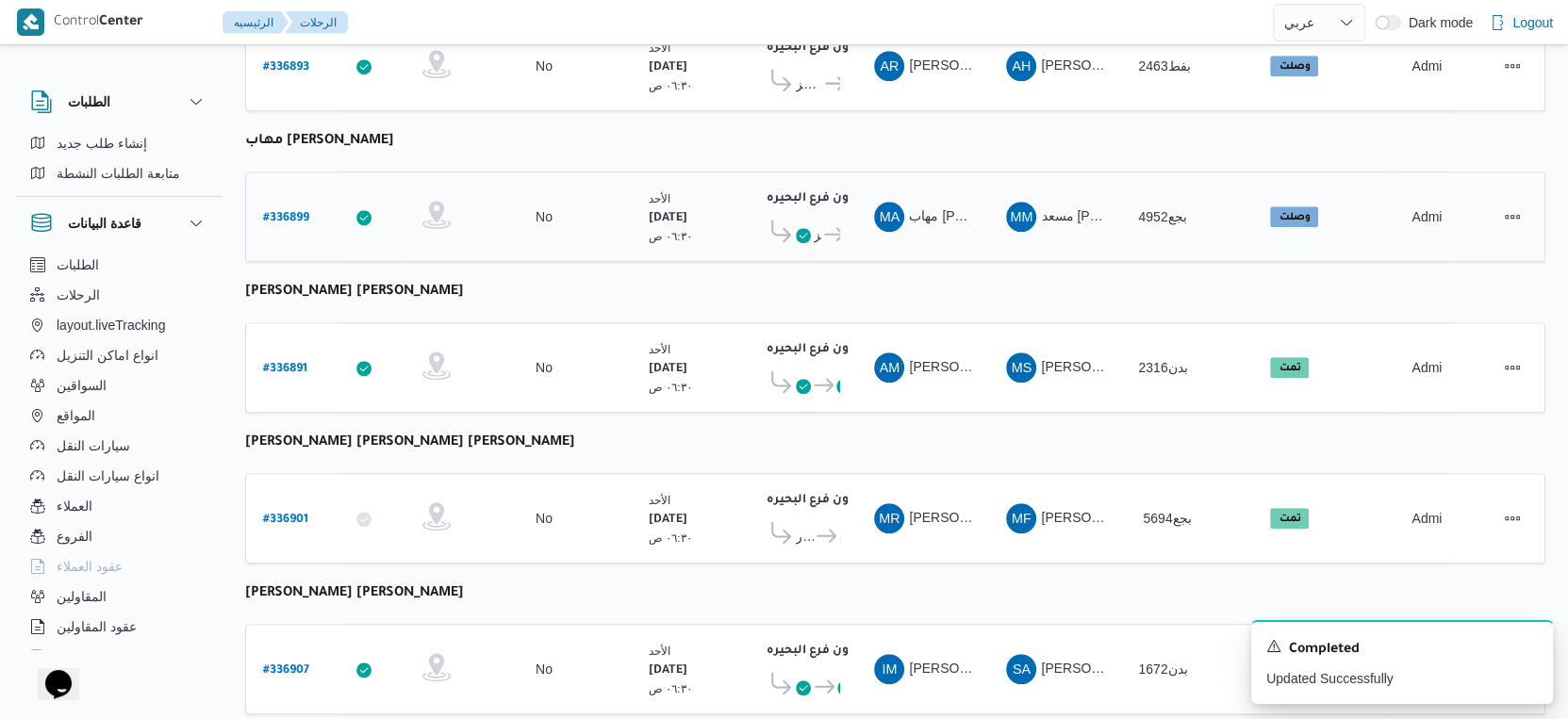
click at [282, 212] on b "# 336899" at bounding box center [286, 218] width 46 height 13
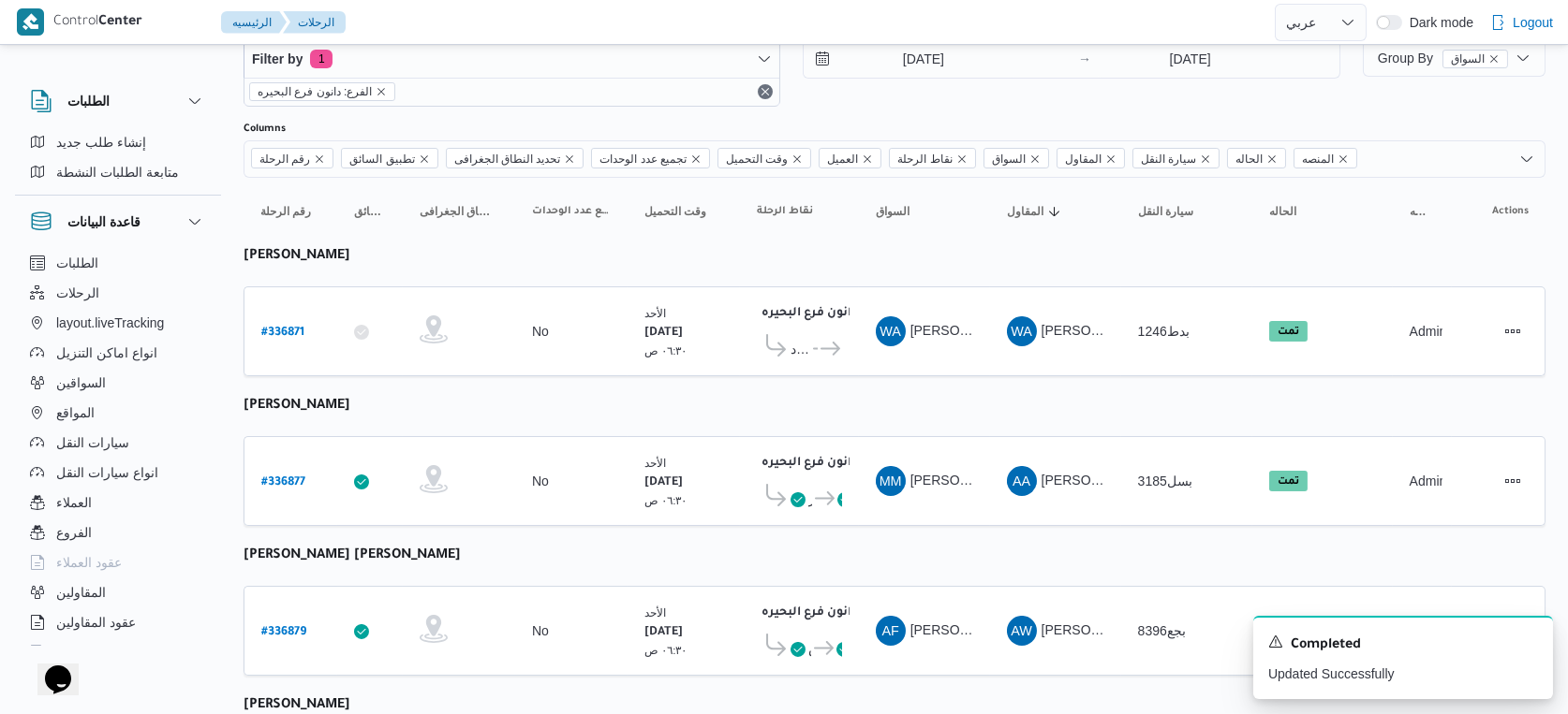
select select "ar"
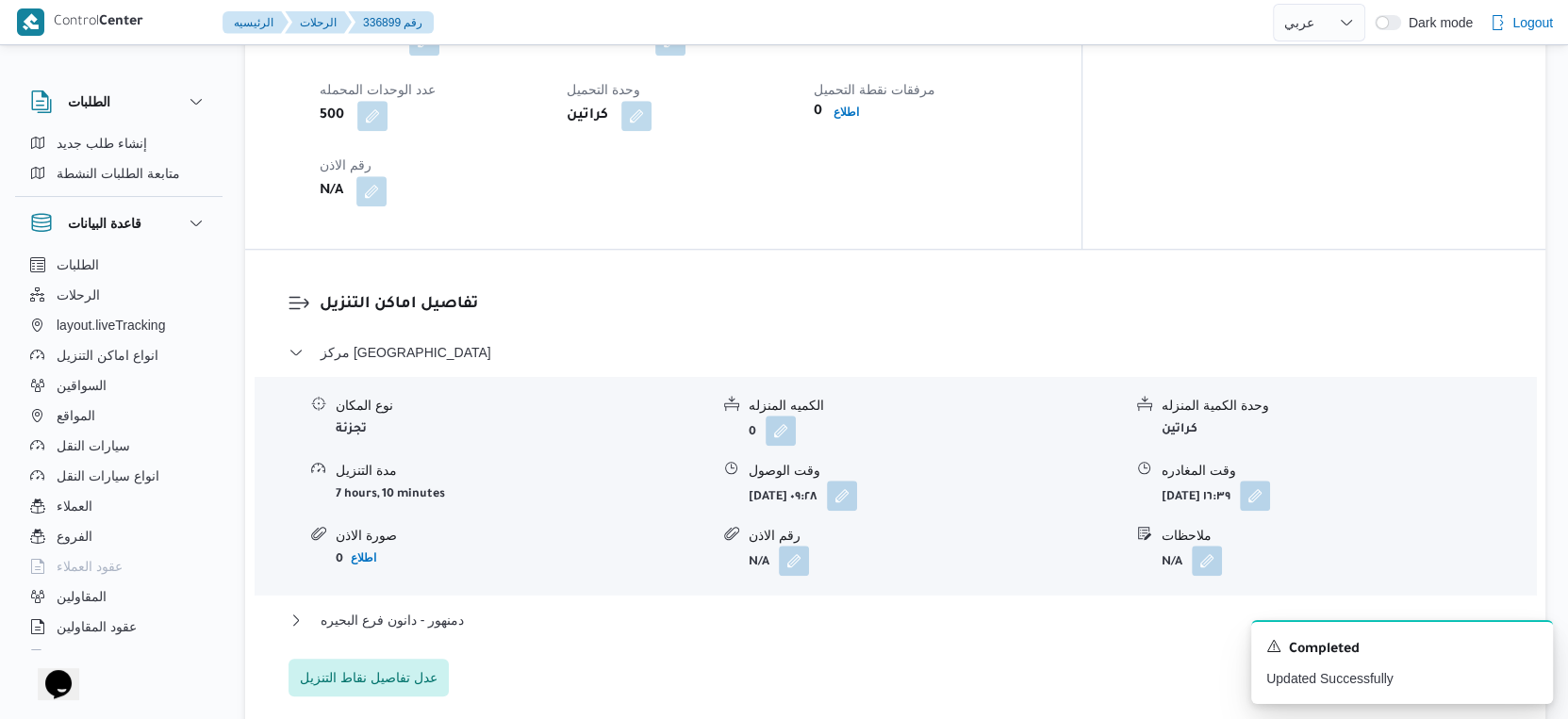
scroll to position [1642, 0]
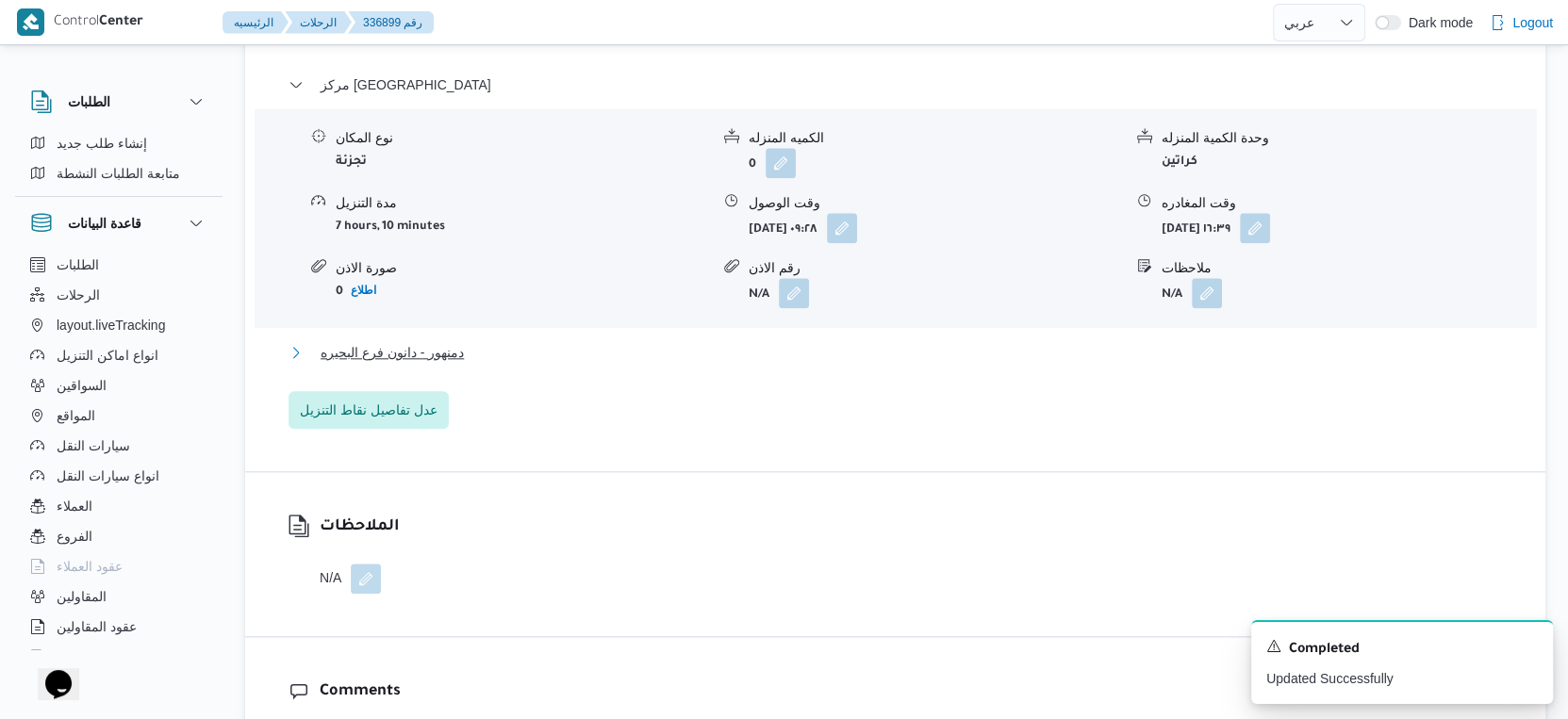
click at [422, 341] on span "دمنهور - دانون فرع البحيره" at bounding box center [392, 353] width 143 height 23
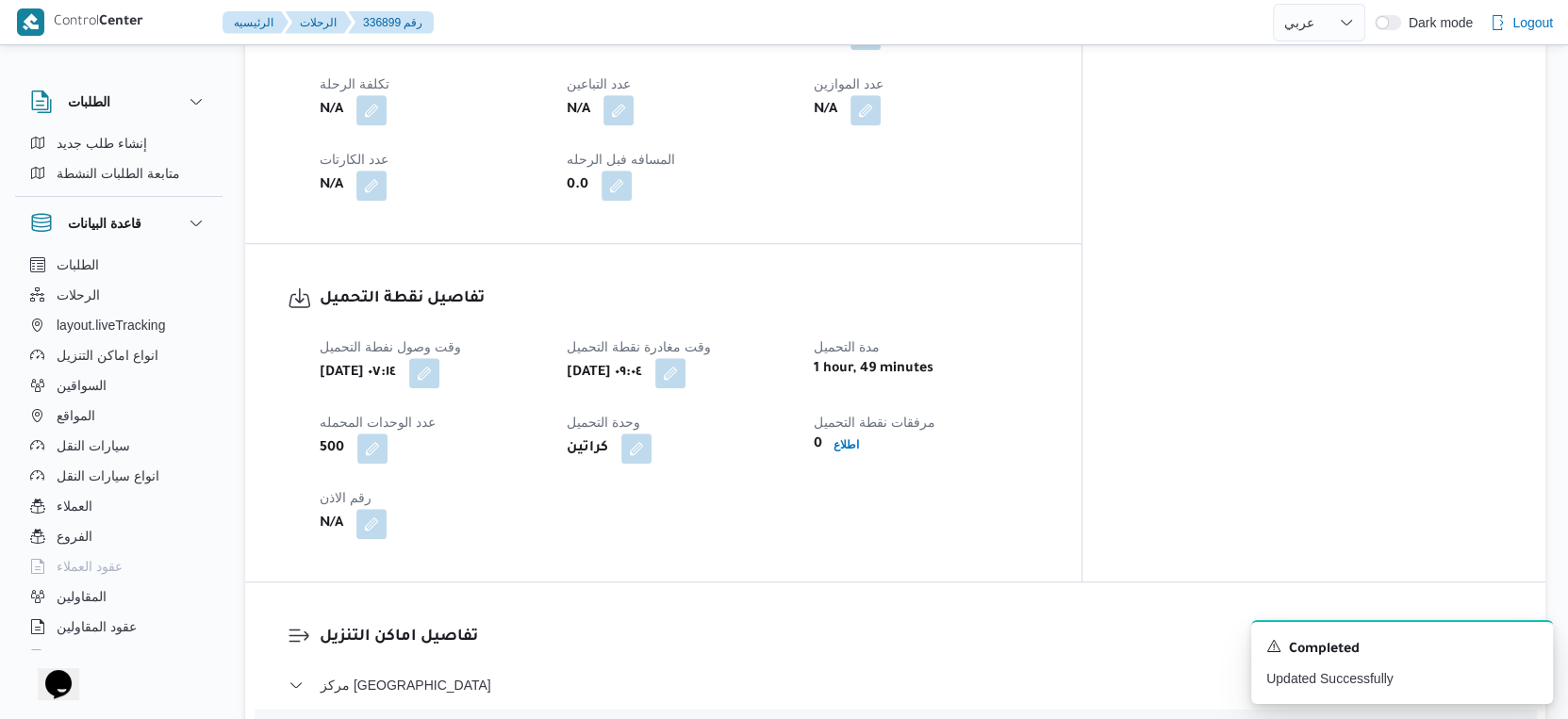
scroll to position [805, 0]
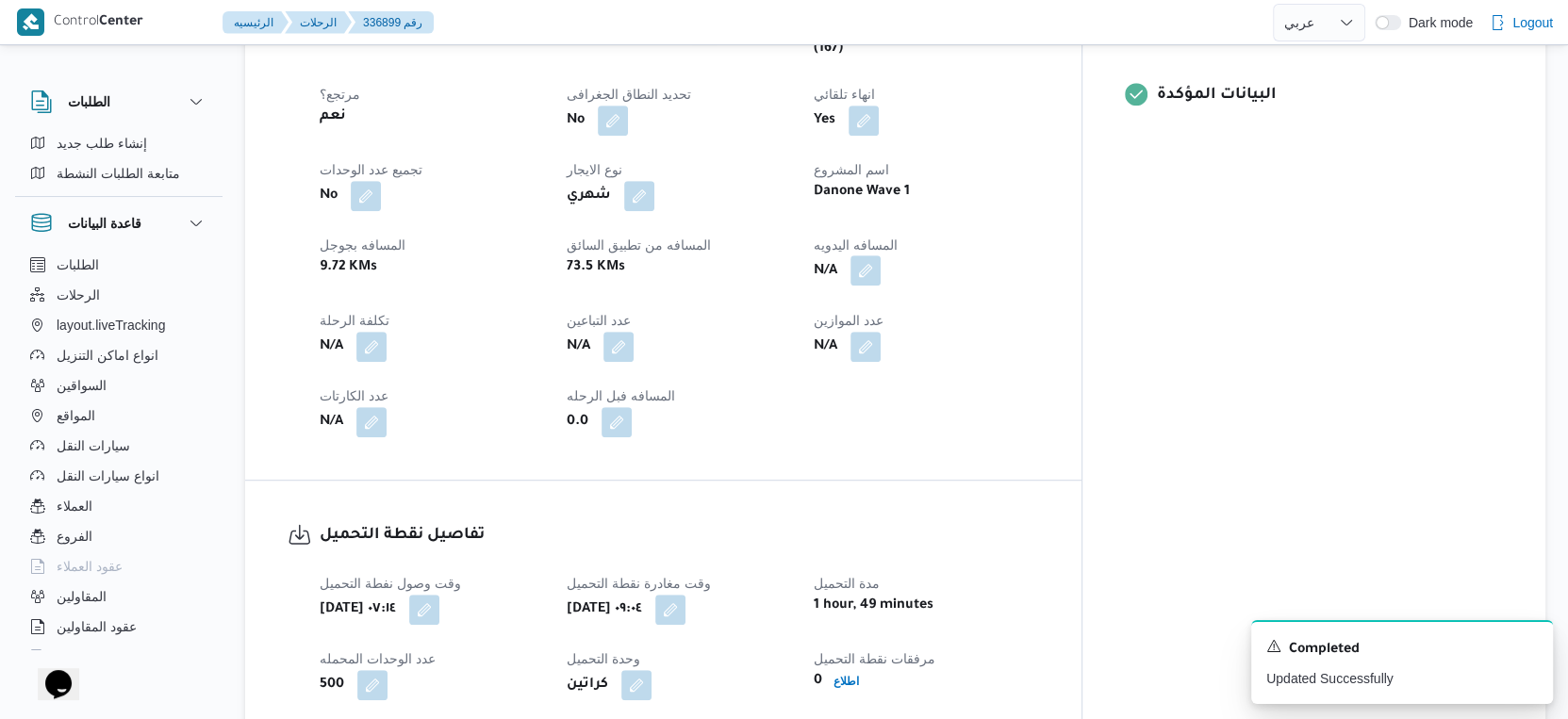
click at [880, 257] on button "button" at bounding box center [866, 271] width 31 height 31
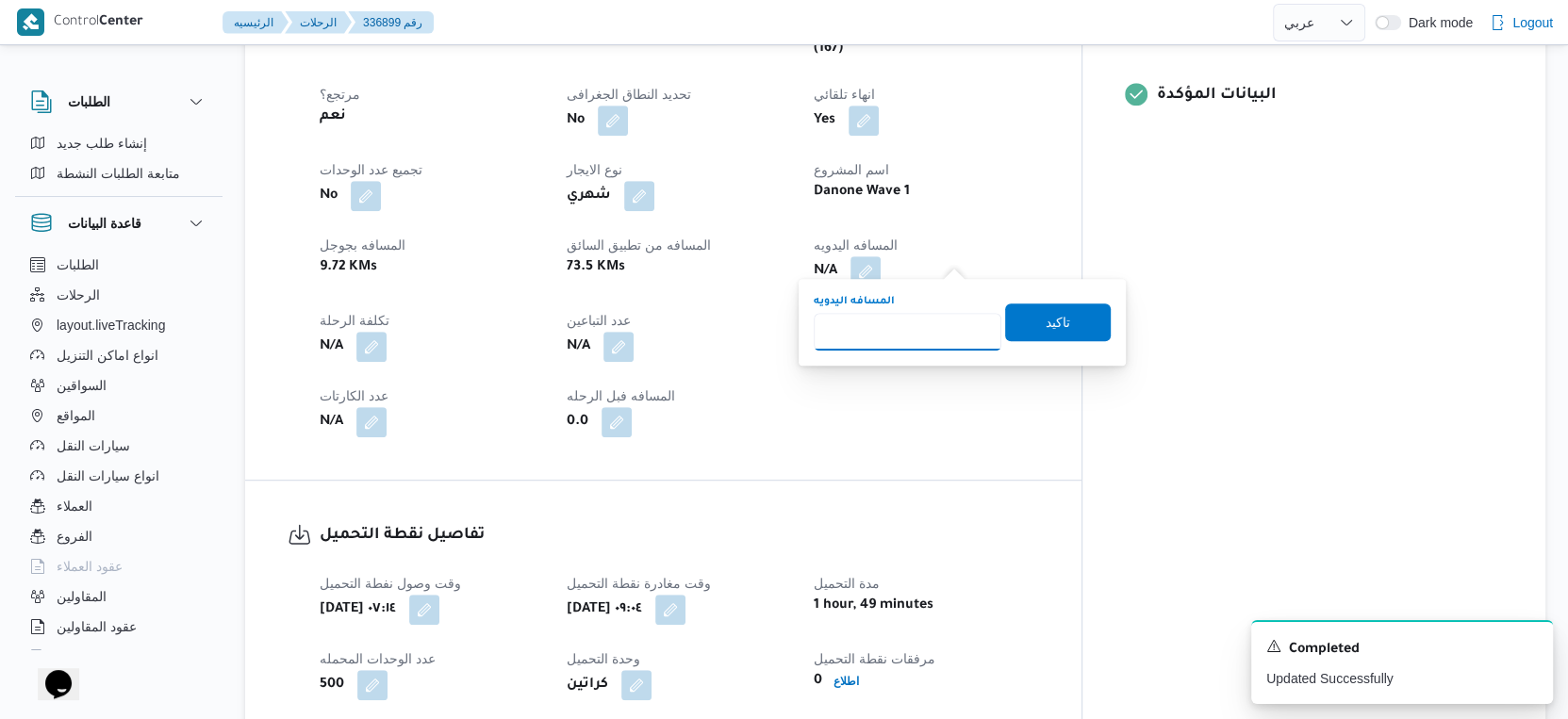
click at [891, 334] on input "المسافه اليدويه" at bounding box center [907, 332] width 188 height 38
type input "49"
click at [1048, 318] on span "تاكيد" at bounding box center [1058, 321] width 25 height 23
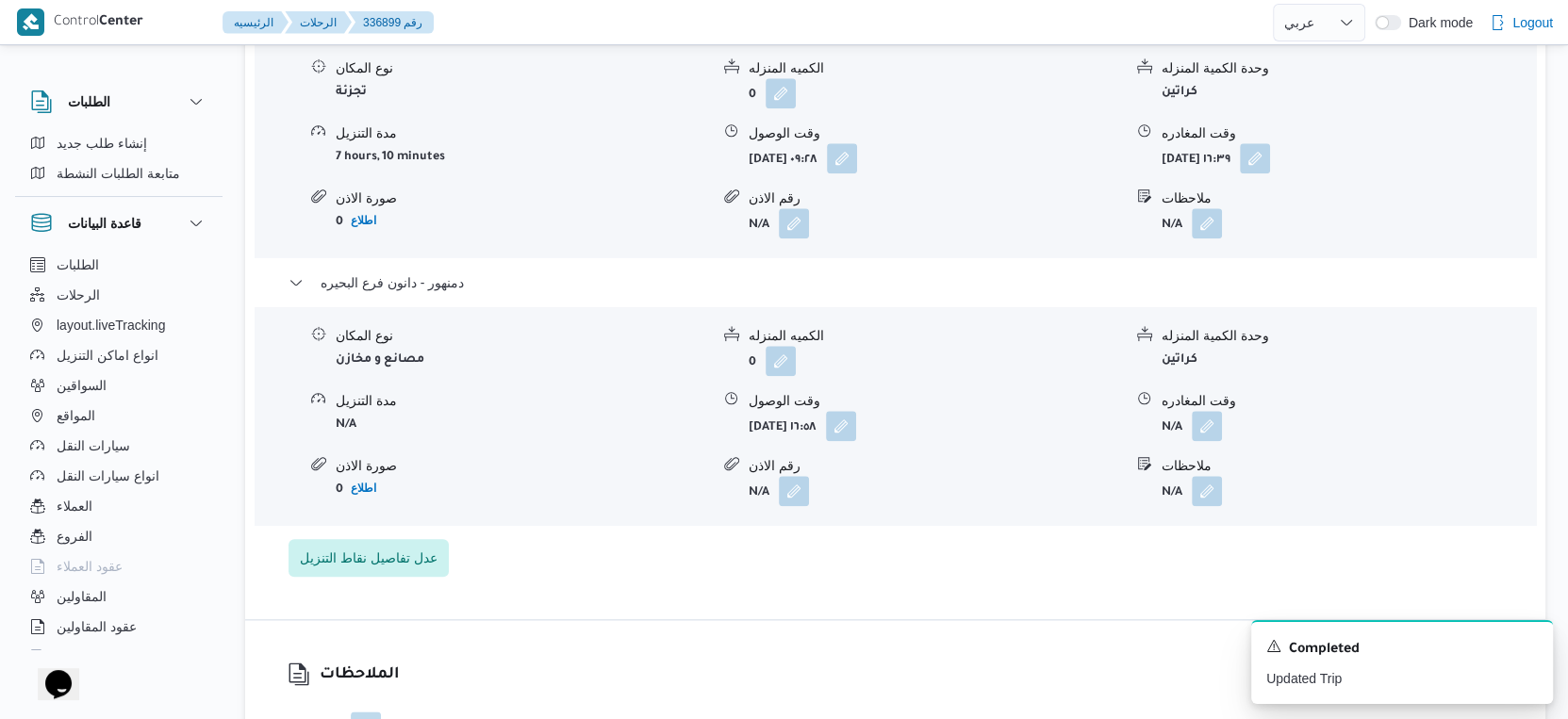
scroll to position [1675, 0]
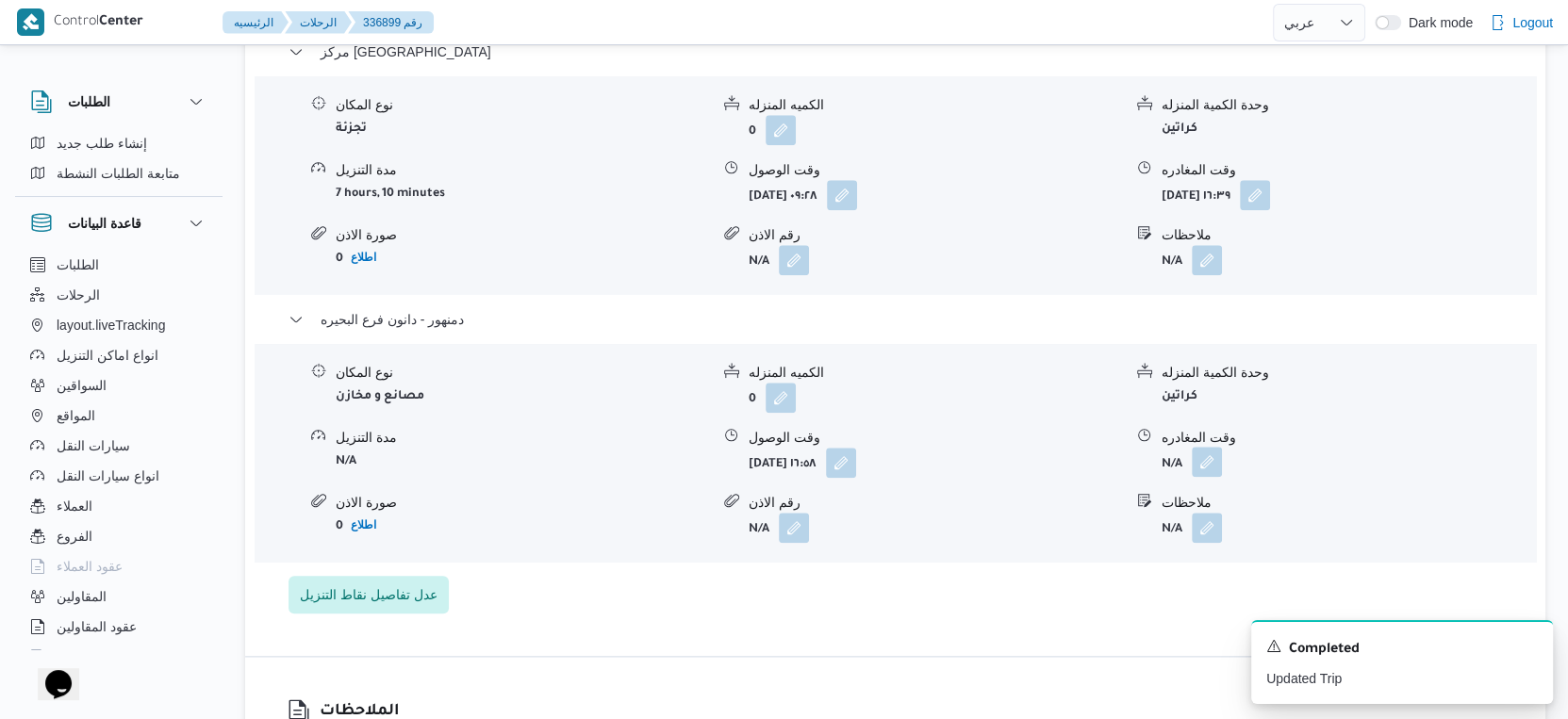
click at [1210, 447] on button "button" at bounding box center [1207, 462] width 31 height 31
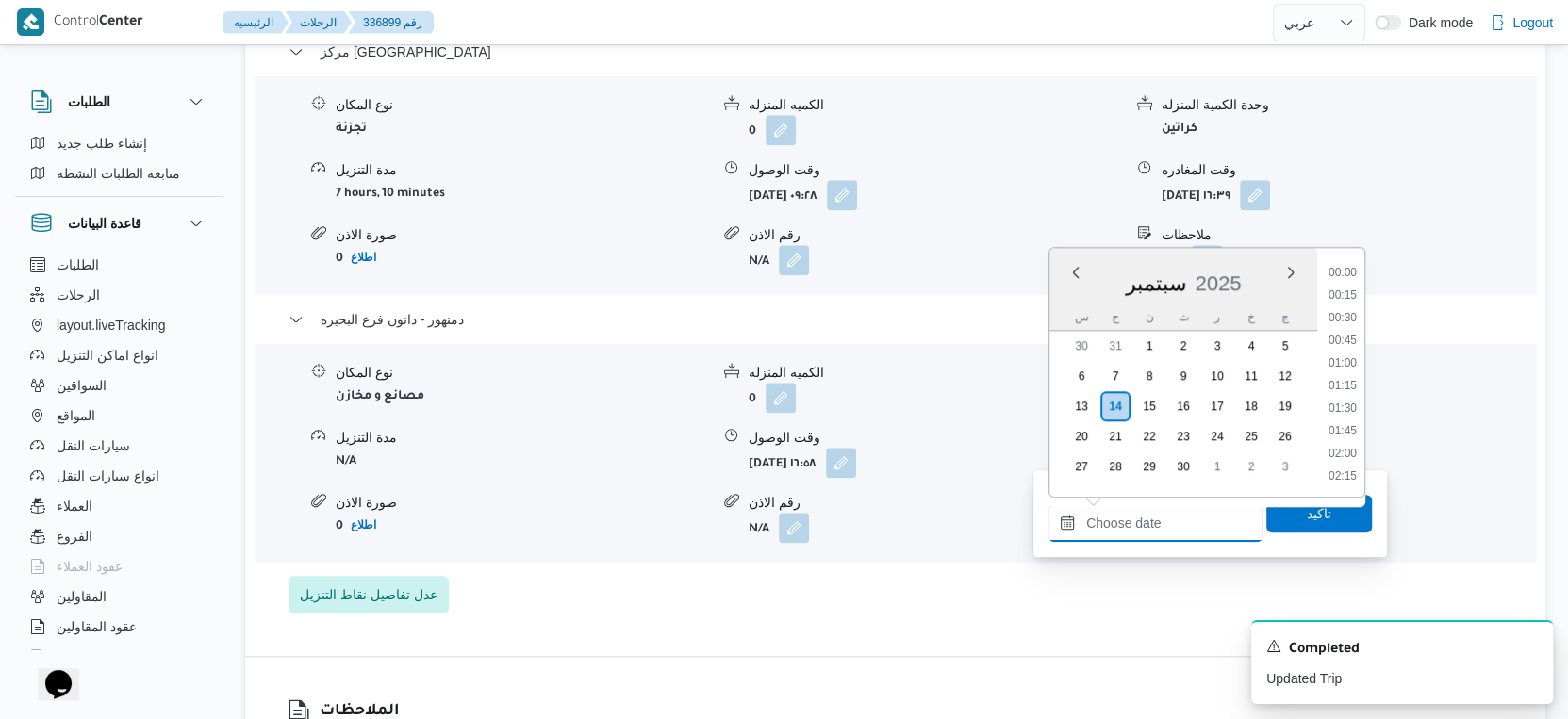
click at [1166, 538] on input "وقت المغادره" at bounding box center [1155, 524] width 214 height 38
click at [1348, 387] on li "17:00" at bounding box center [1342, 395] width 43 height 19
type input "١٤/٠٩/٢٠٢٥ ١٧:٠٠"
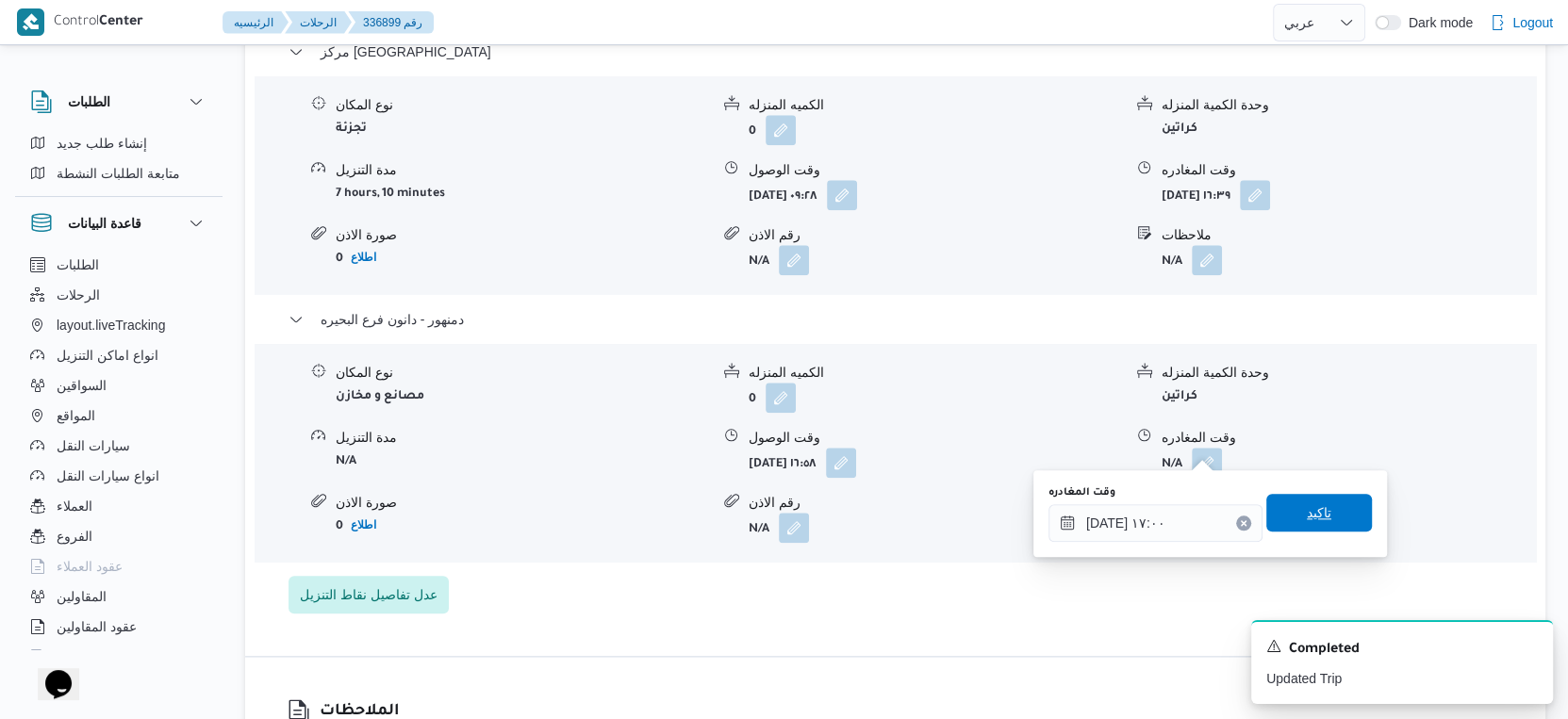
click at [1317, 523] on span "تاكيد" at bounding box center [1319, 513] width 106 height 38
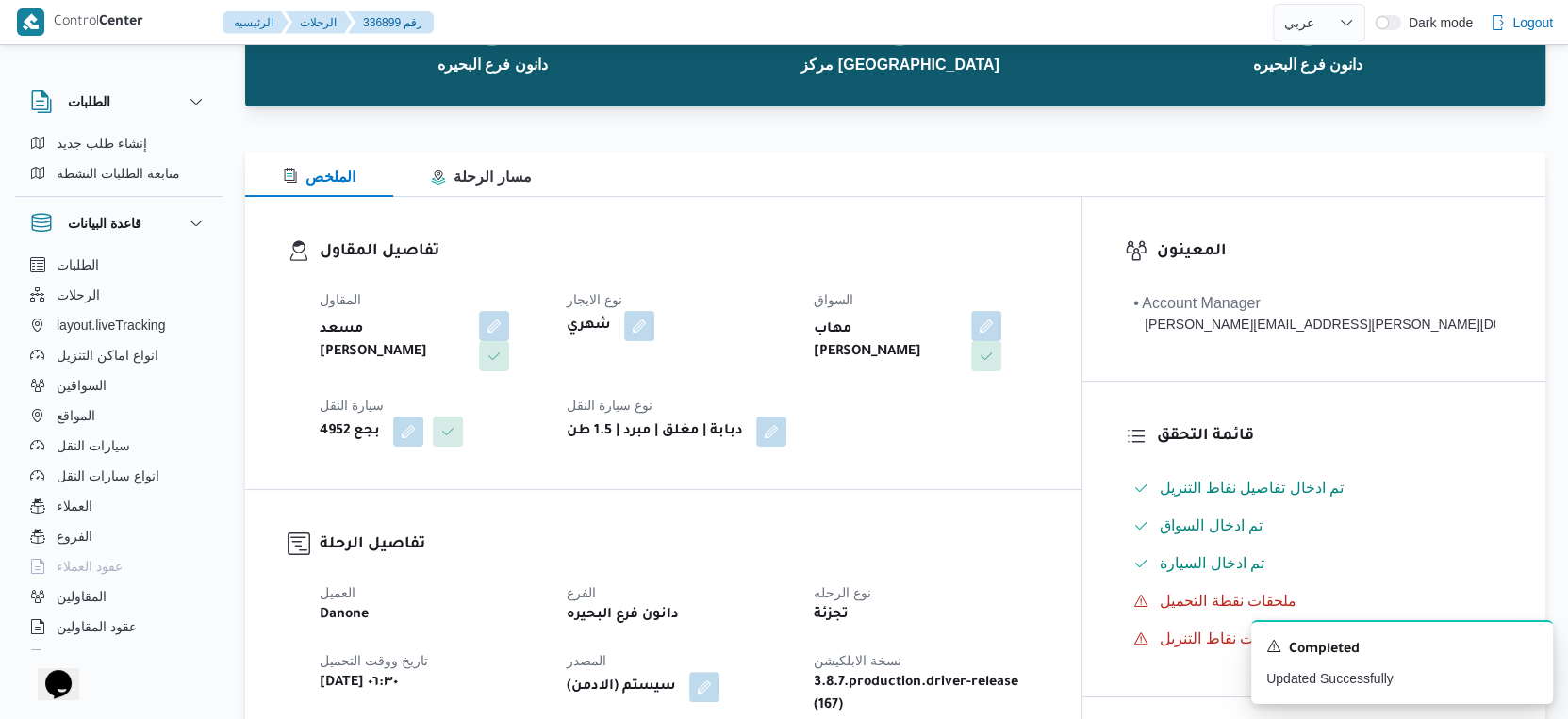
scroll to position [0, 0]
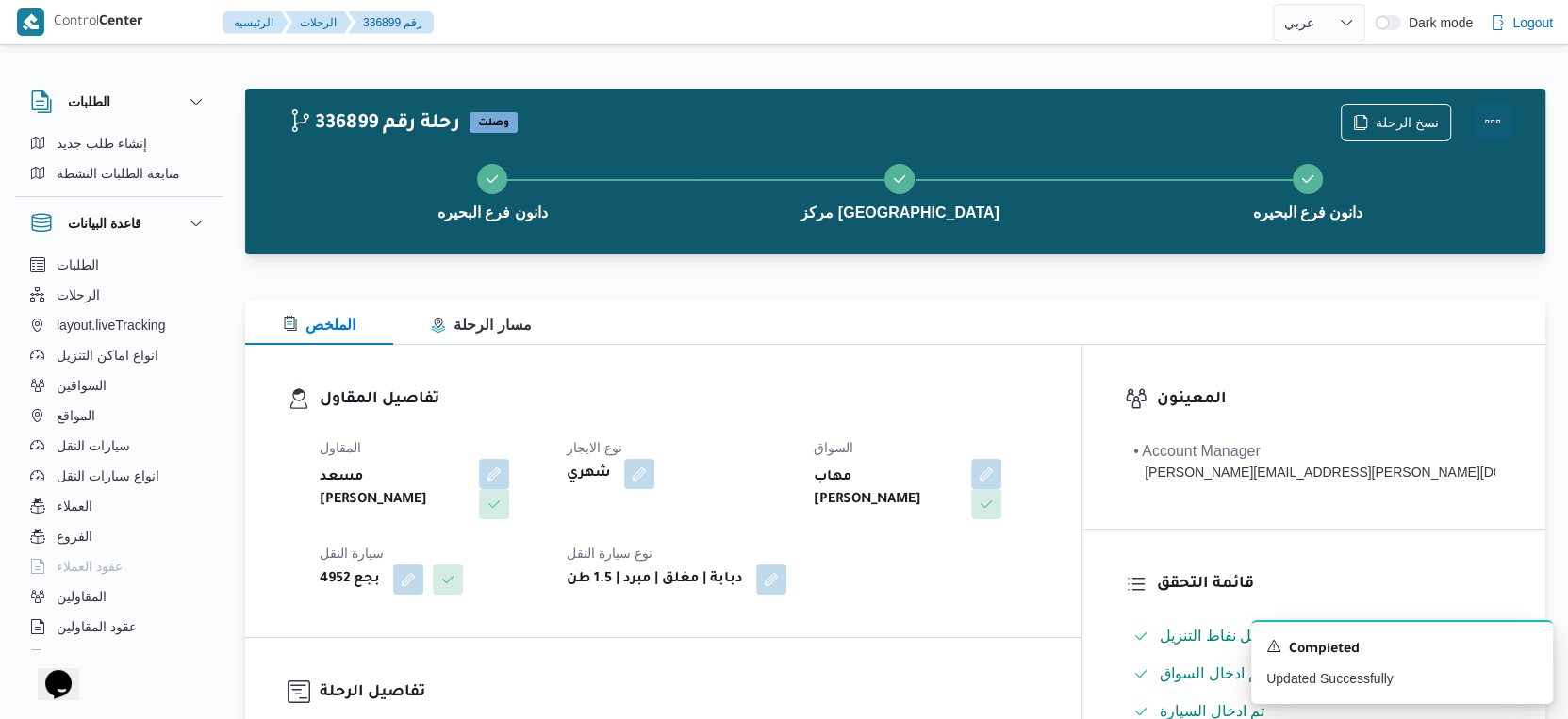
click at [1498, 118] on button "Actions" at bounding box center [1493, 122] width 38 height 38
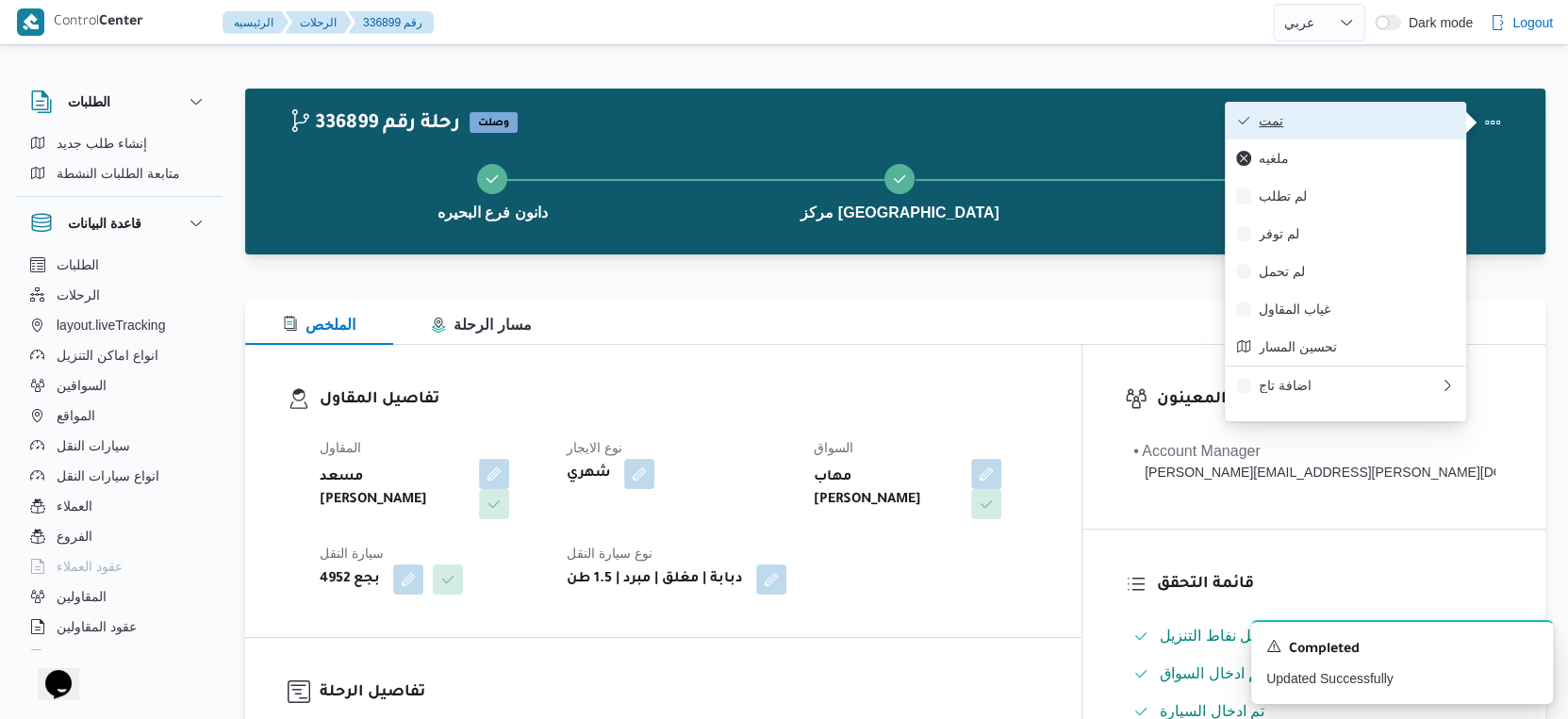
click at [1392, 121] on span "تمت" at bounding box center [1357, 121] width 196 height 15
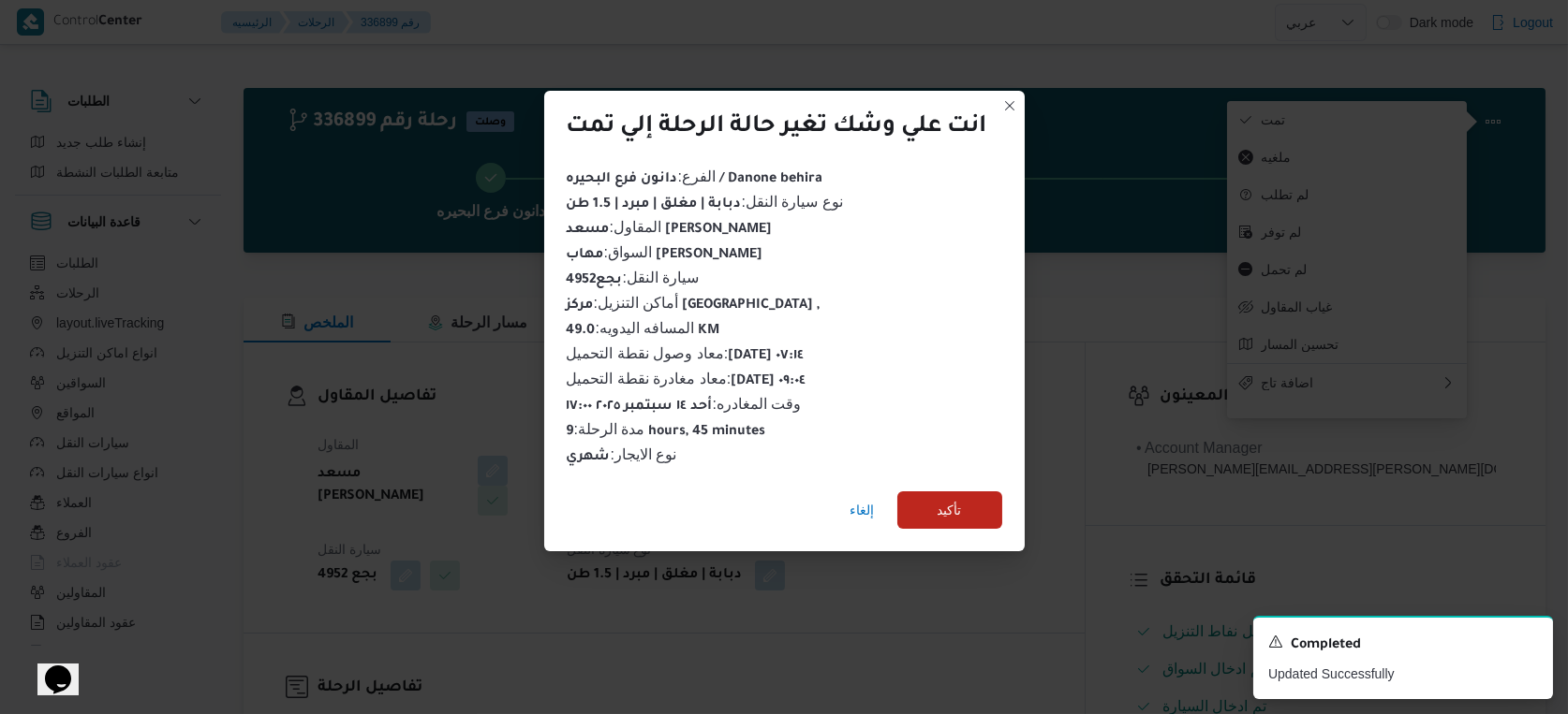
click at [1005, 491] on div "إلغاء تأكيد" at bounding box center [784, 513] width 480 height 75
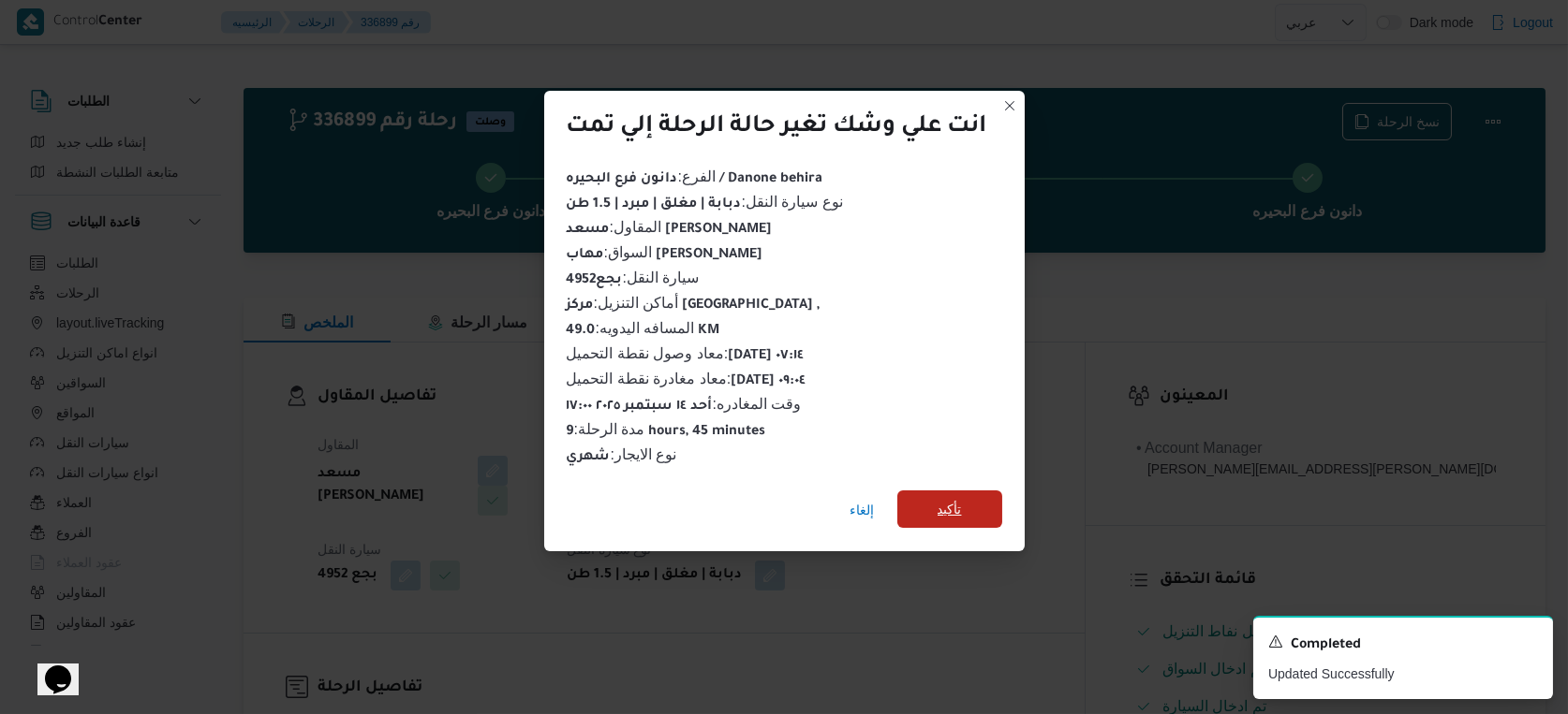
click at [993, 496] on span "تأكيد" at bounding box center [949, 509] width 105 height 38
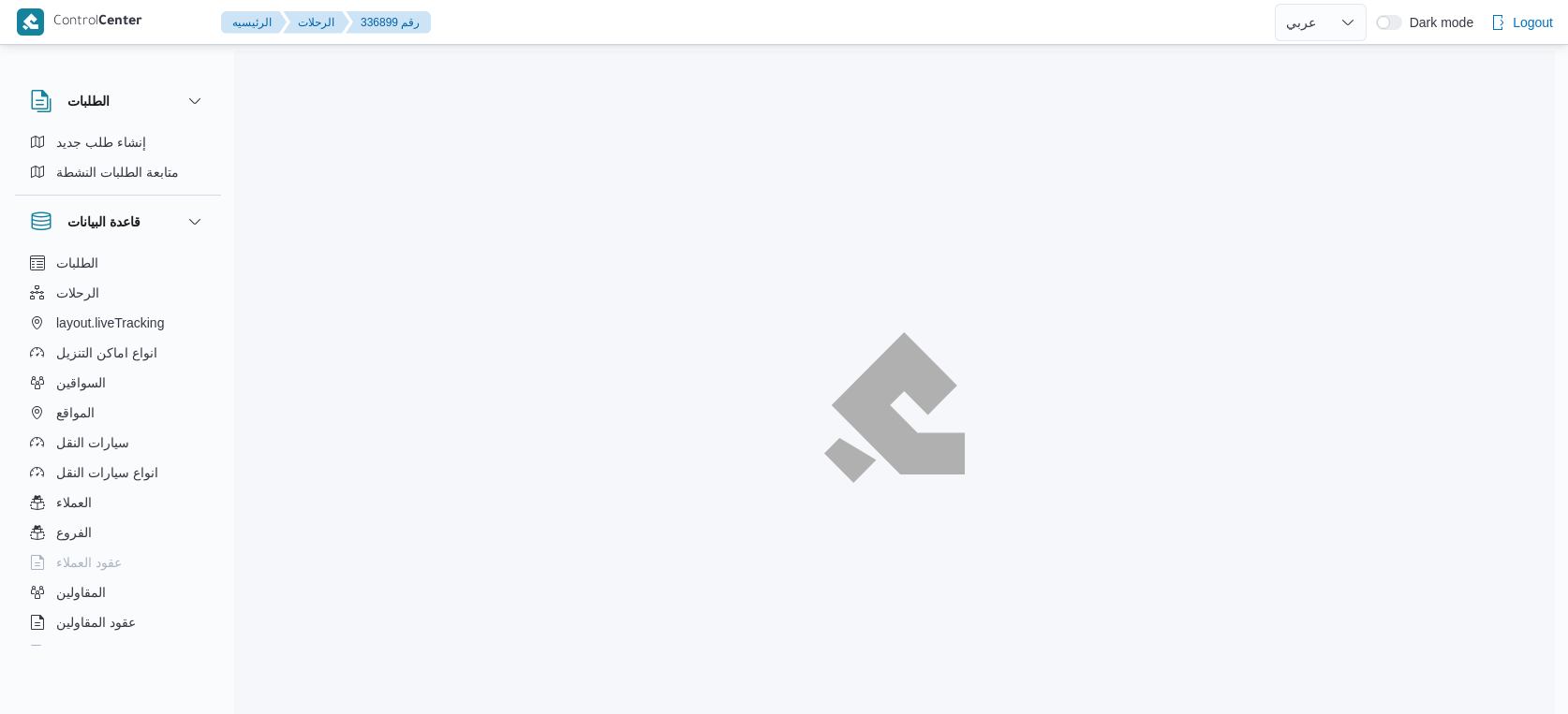
select select "ar"
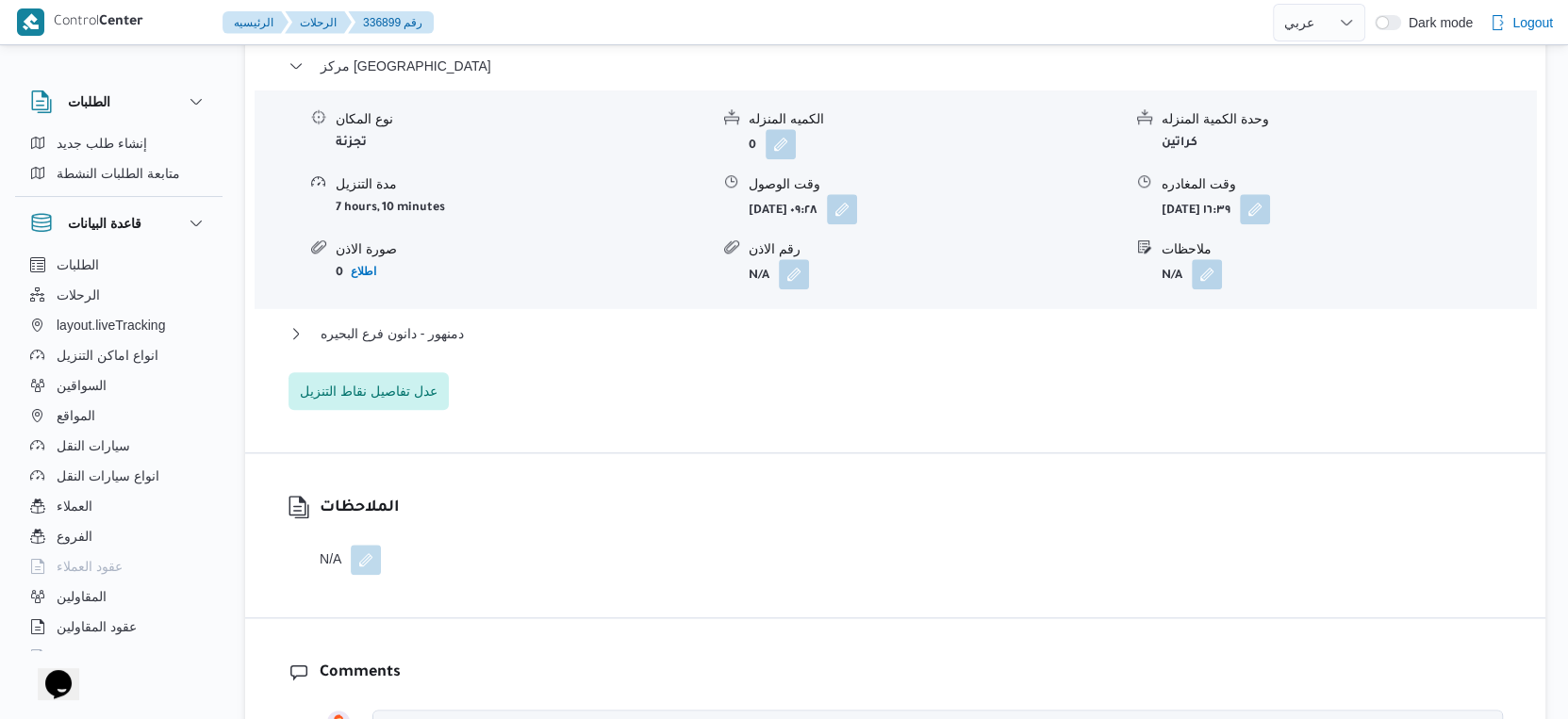
scroll to position [1675, 0]
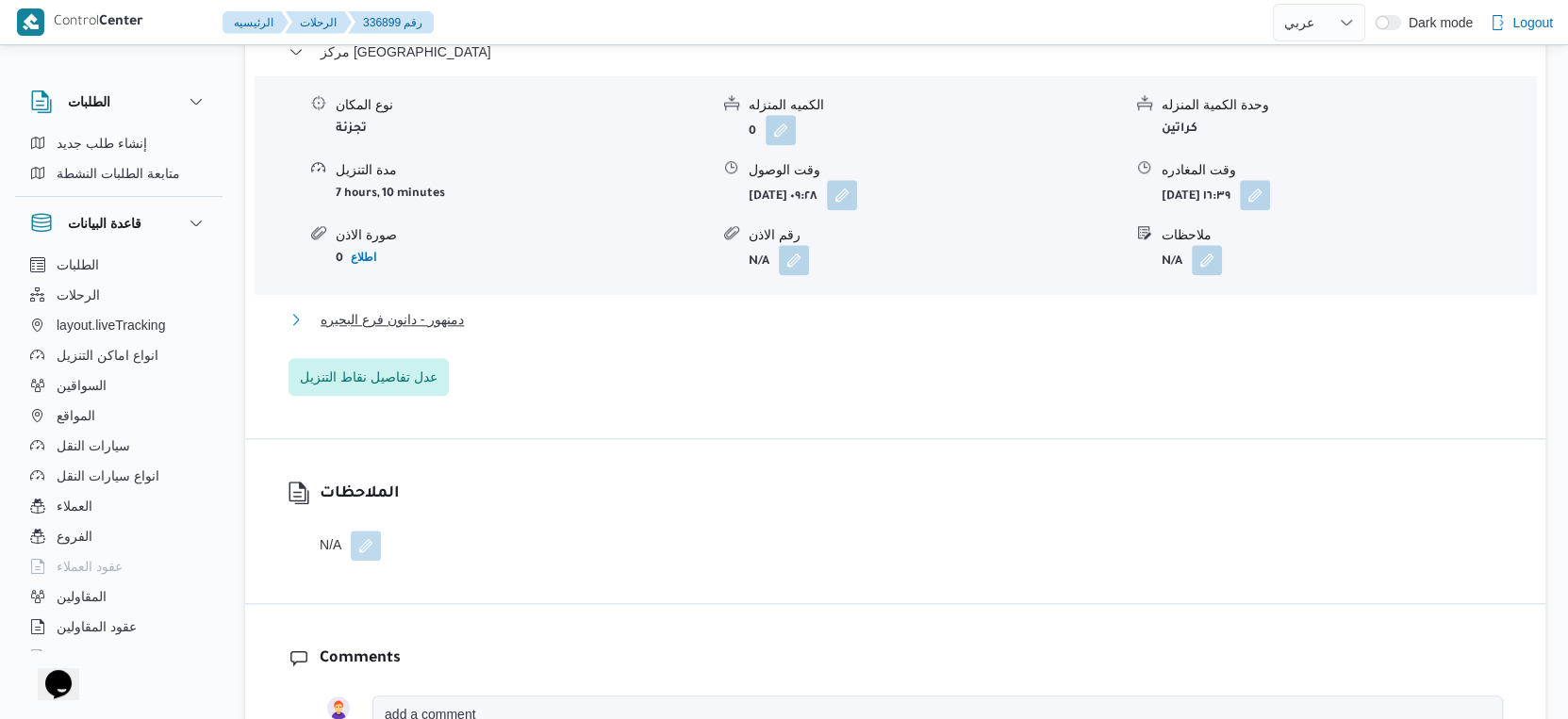
click at [485, 309] on button "دمنهور - دانون فرع البحيره" at bounding box center [896, 319] width 1214 height 23
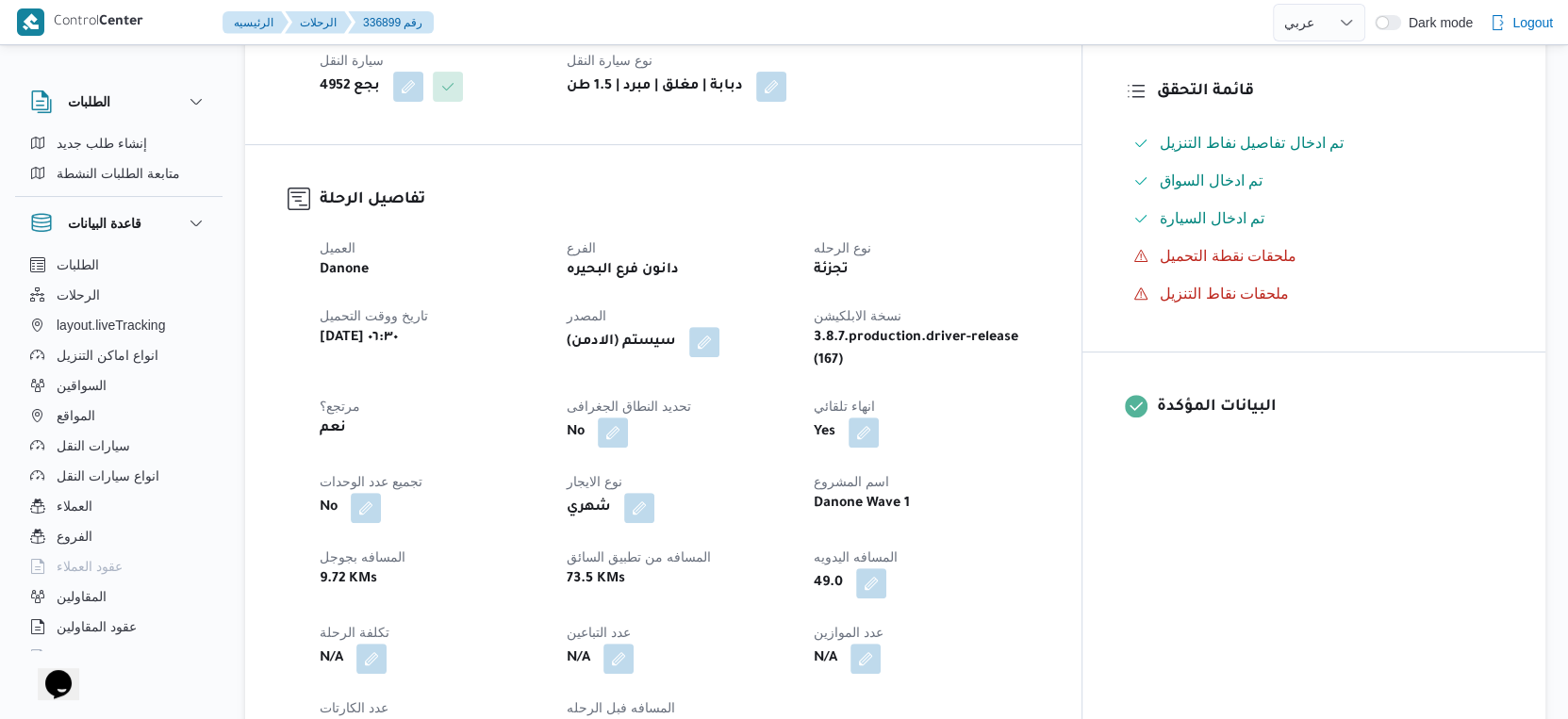
scroll to position [733, 0]
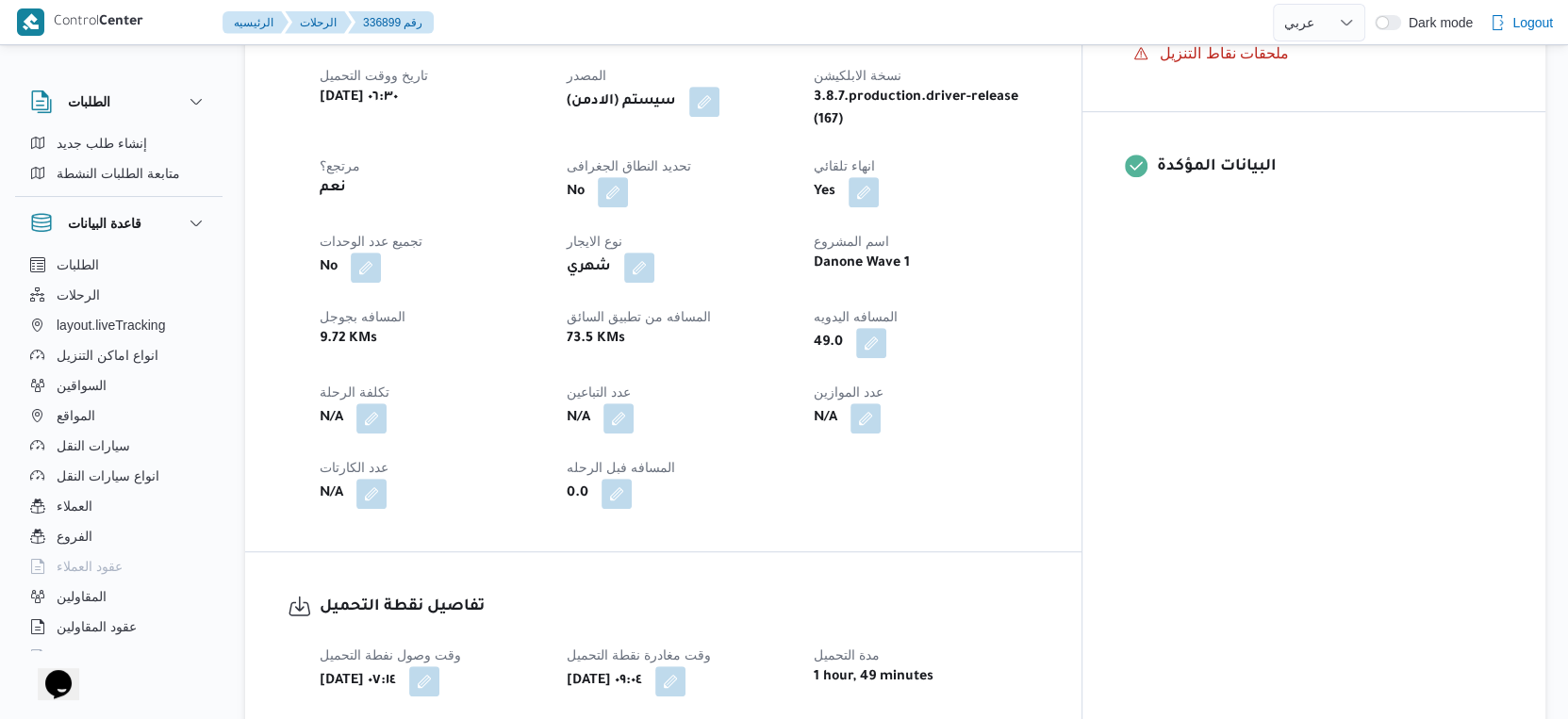
select select "ar"
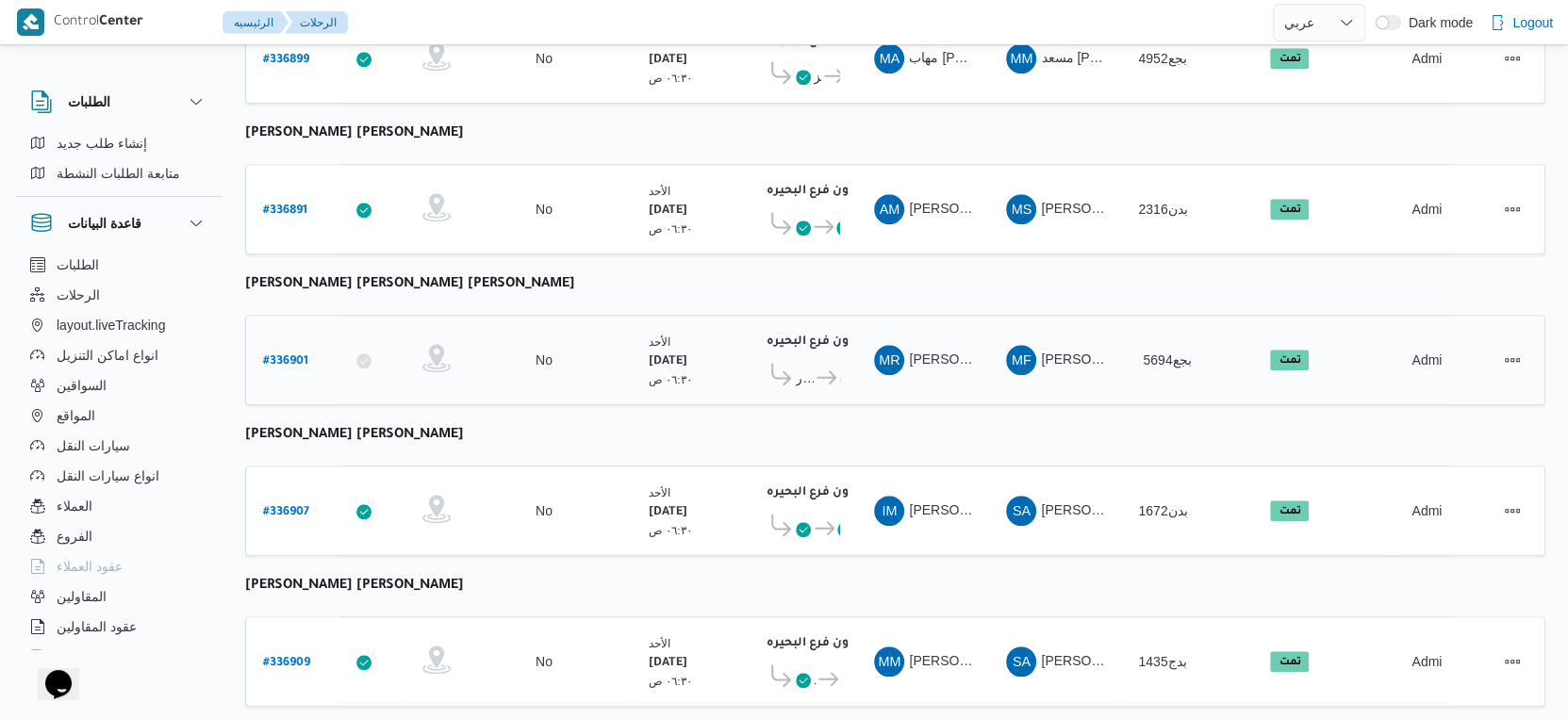
scroll to position [1538, 0]
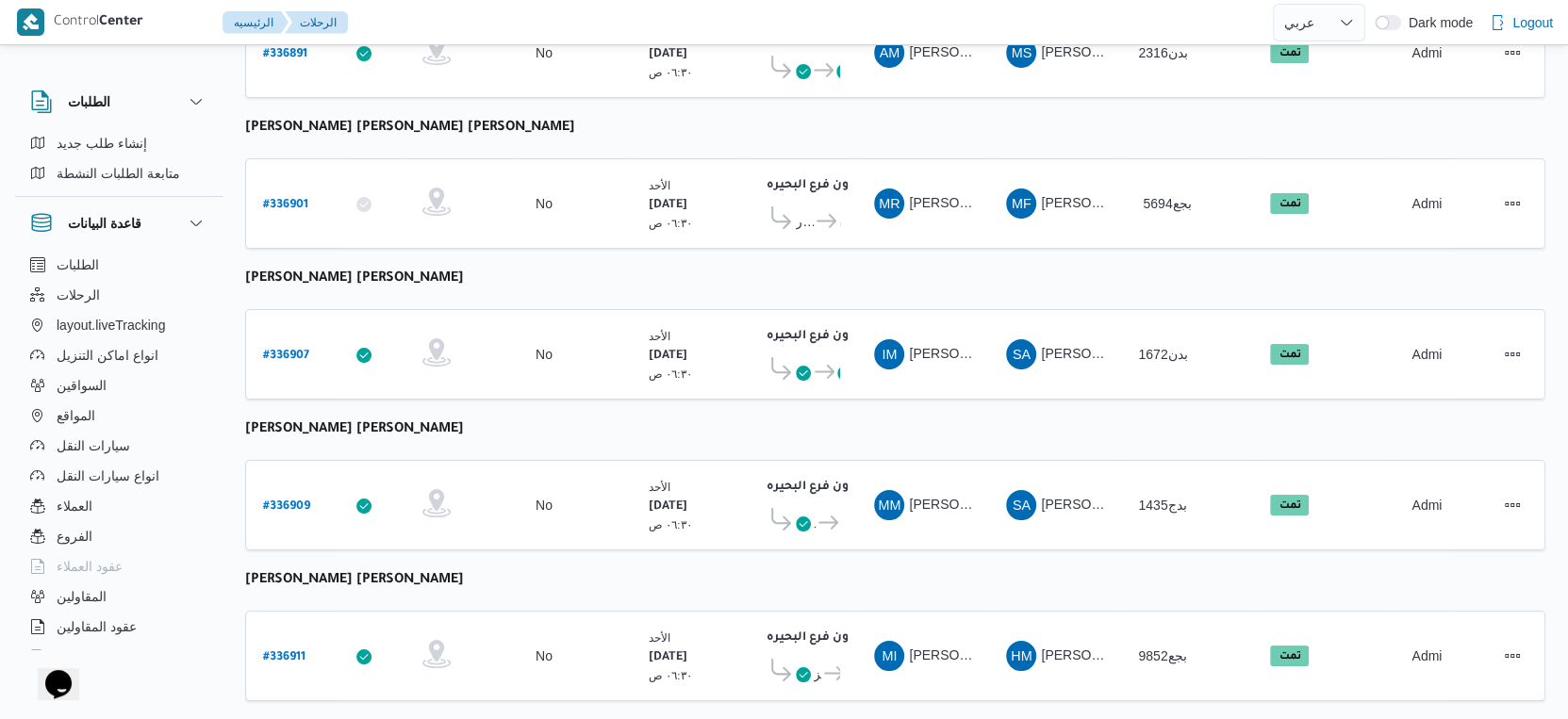
select select "ar"
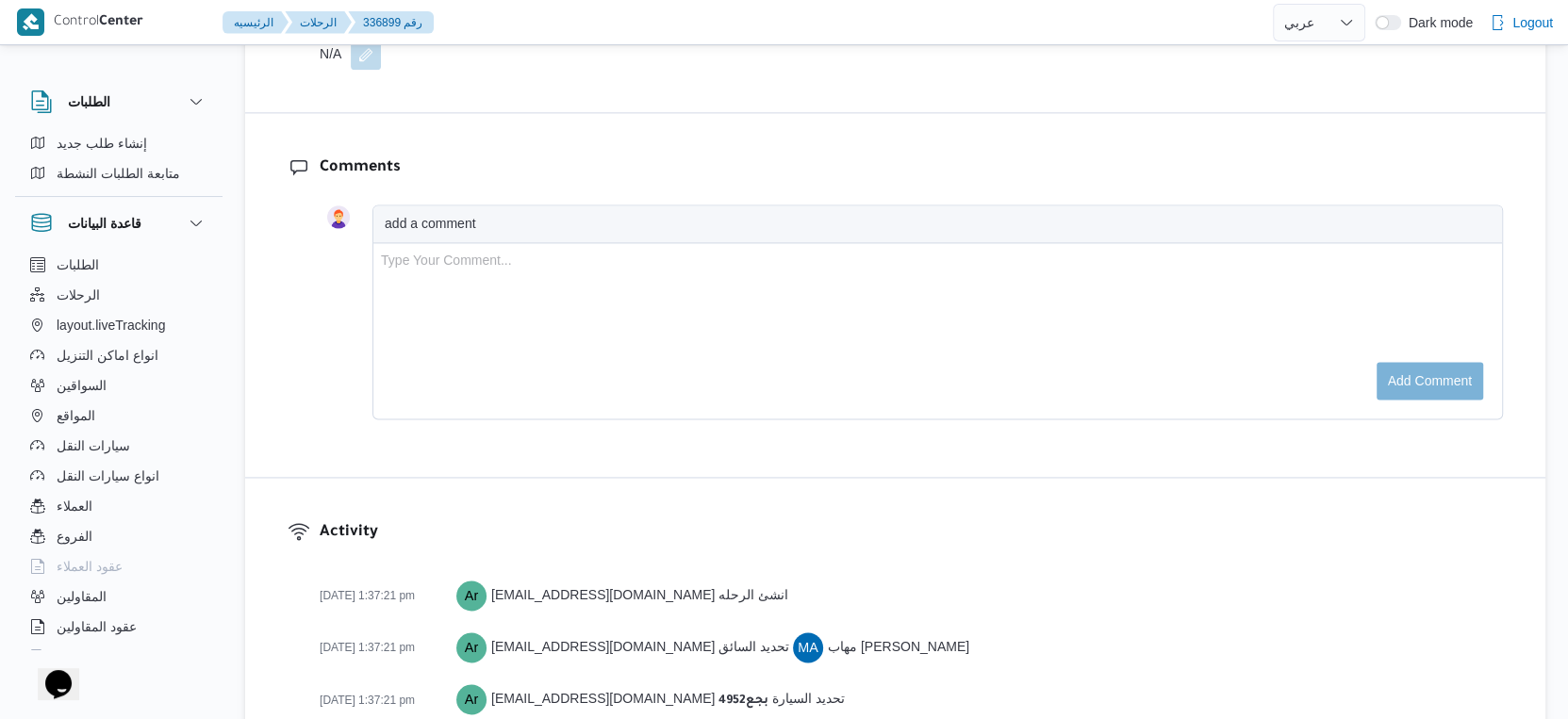
scroll to position [1748, 0]
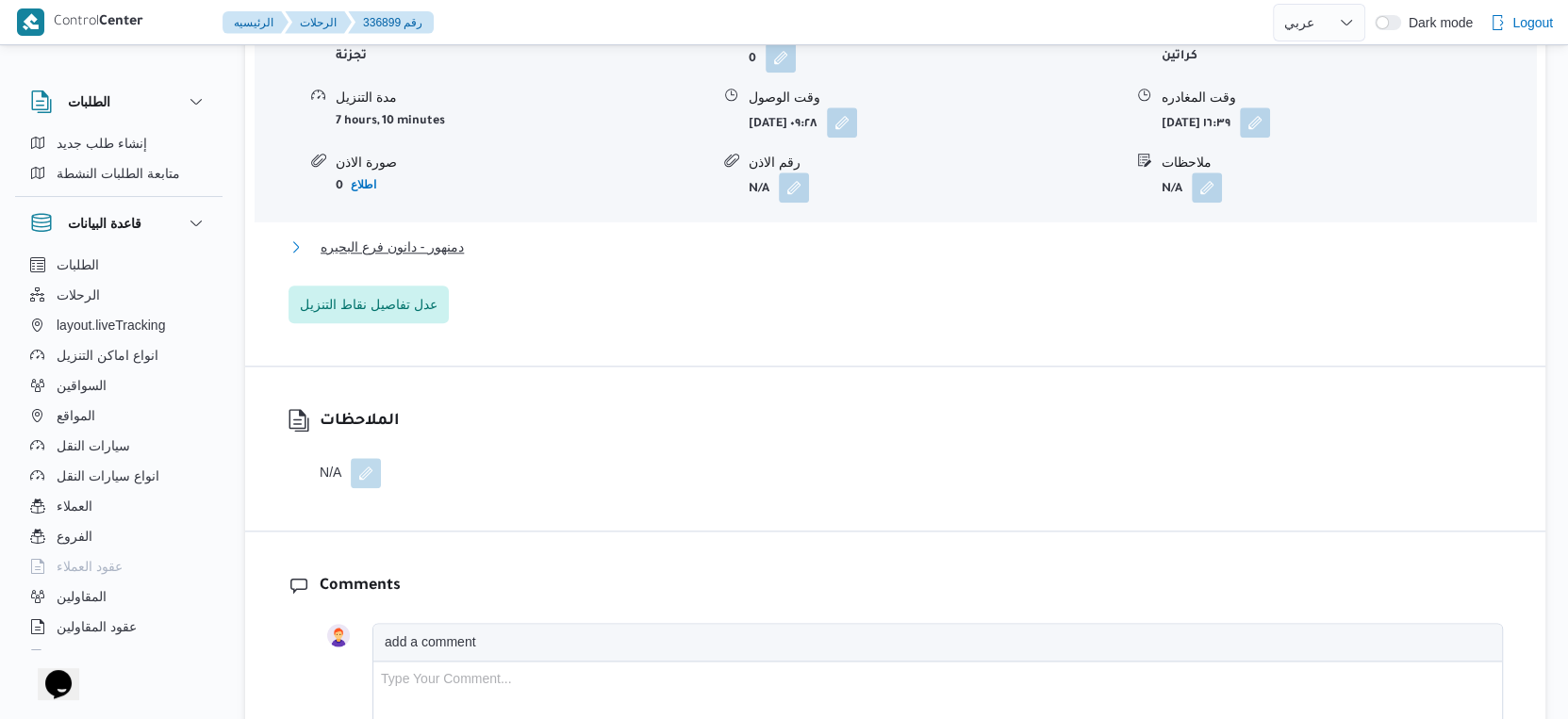
drag, startPoint x: 457, startPoint y: 239, endPoint x: 477, endPoint y: 279, distance: 44.7
click at [457, 238] on span "دمنهور - دانون فرع البحيره" at bounding box center [392, 247] width 143 height 23
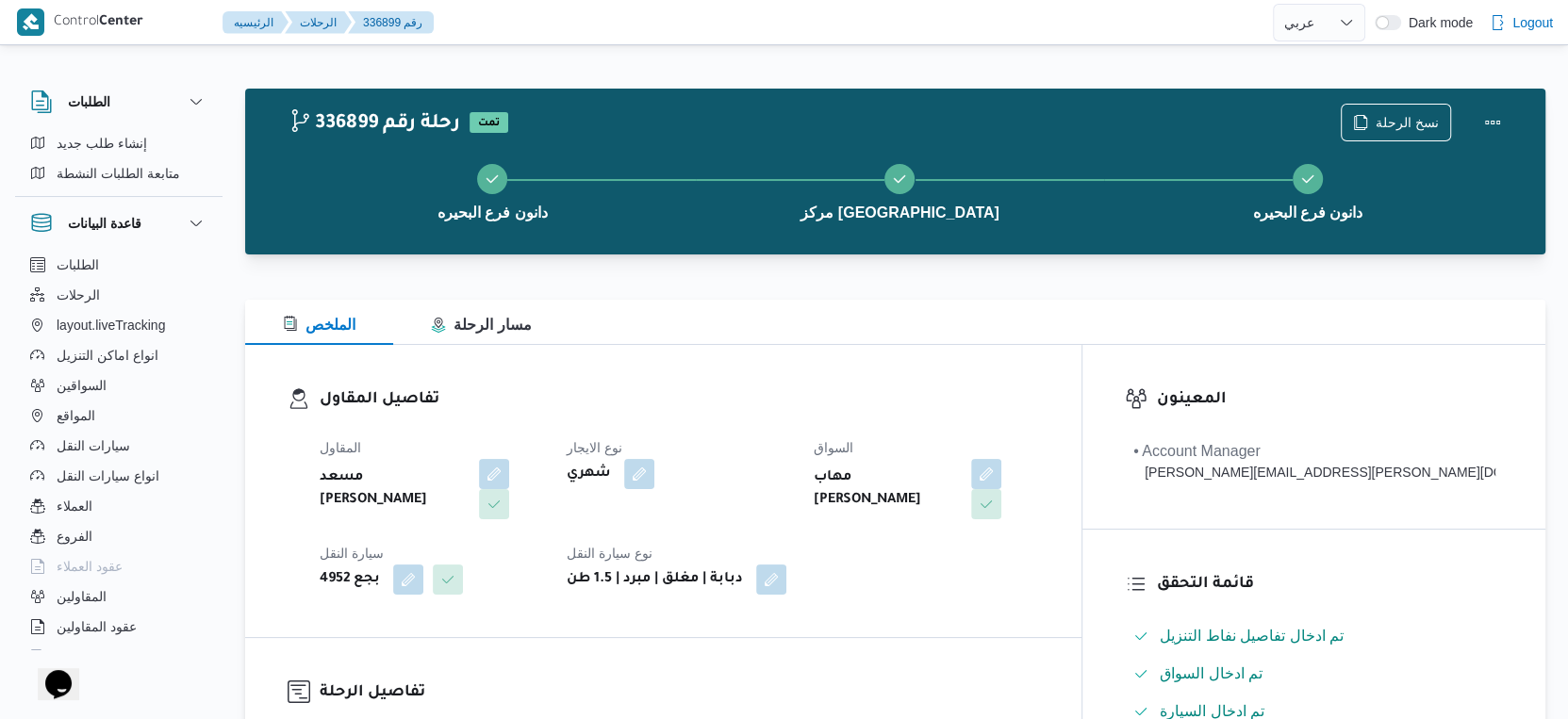
scroll to position [627, 0]
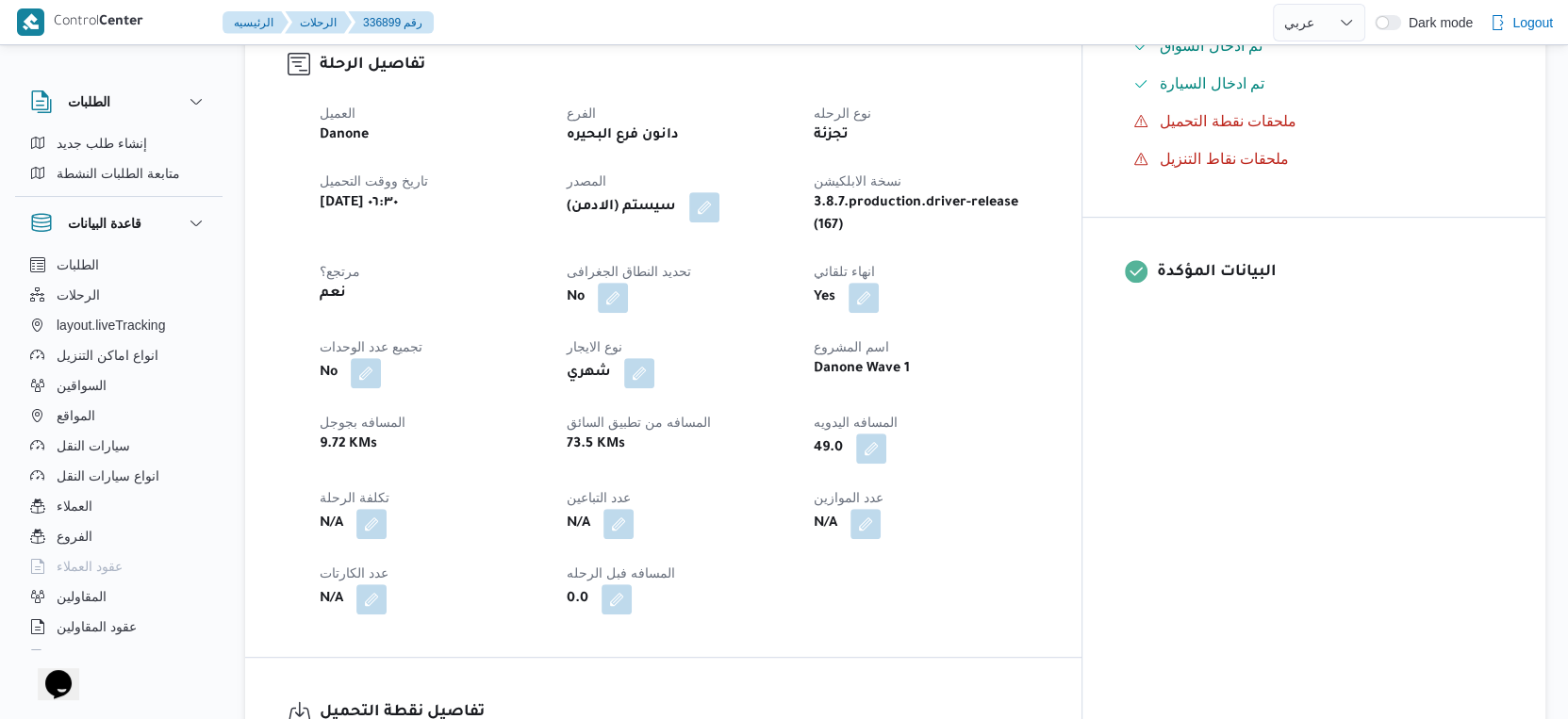
select select "ar"
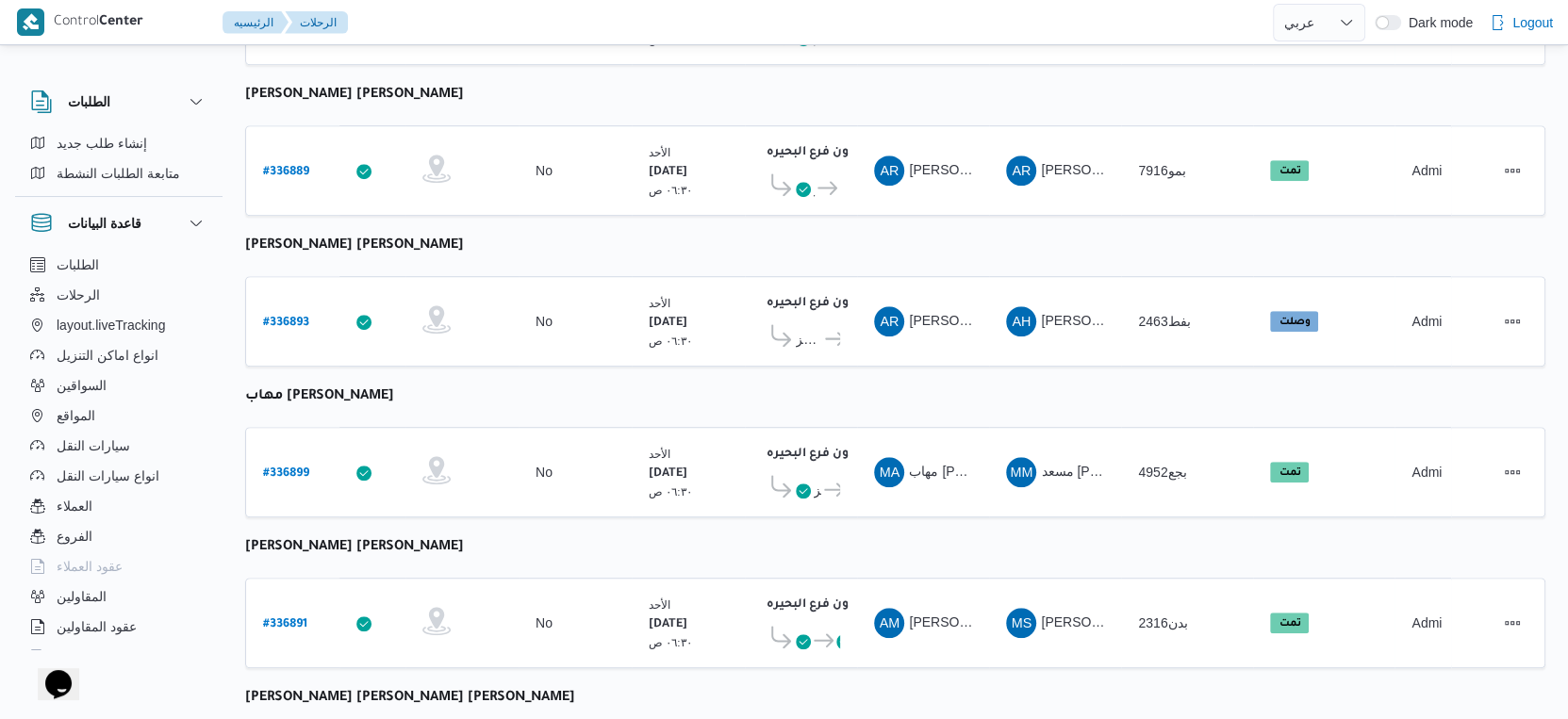
scroll to position [1269, 0]
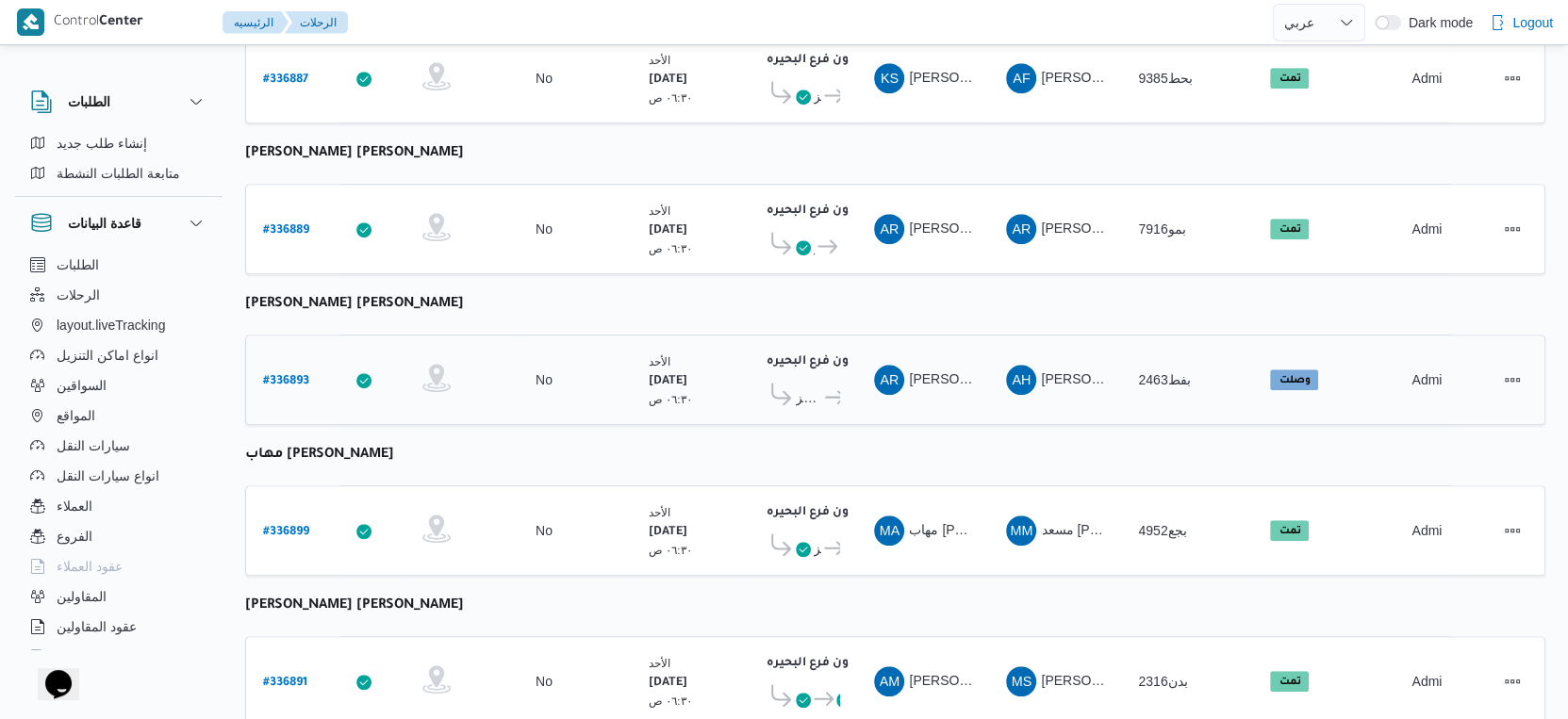
click at [297, 375] on b "# 336893" at bounding box center [286, 381] width 46 height 13
select select "ar"
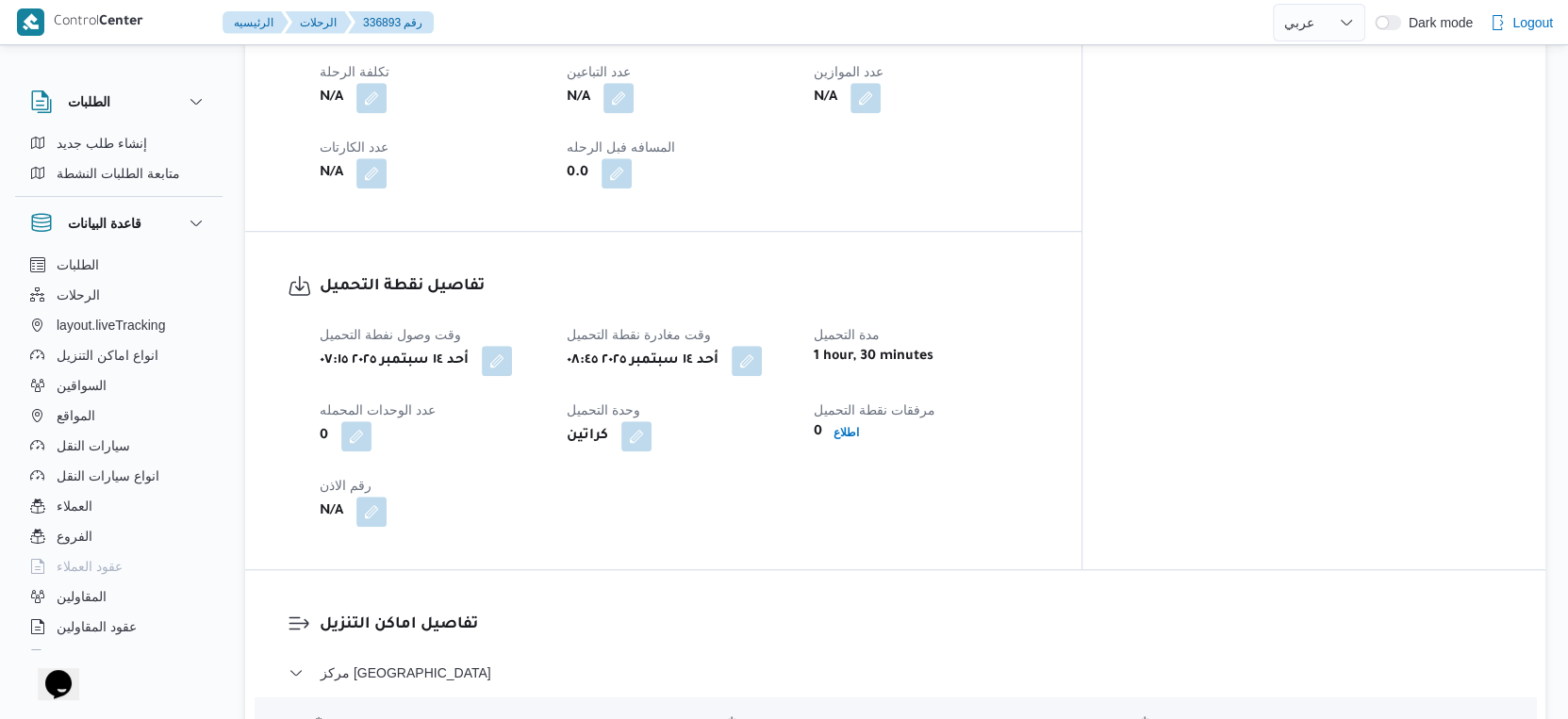
scroll to position [910, 0]
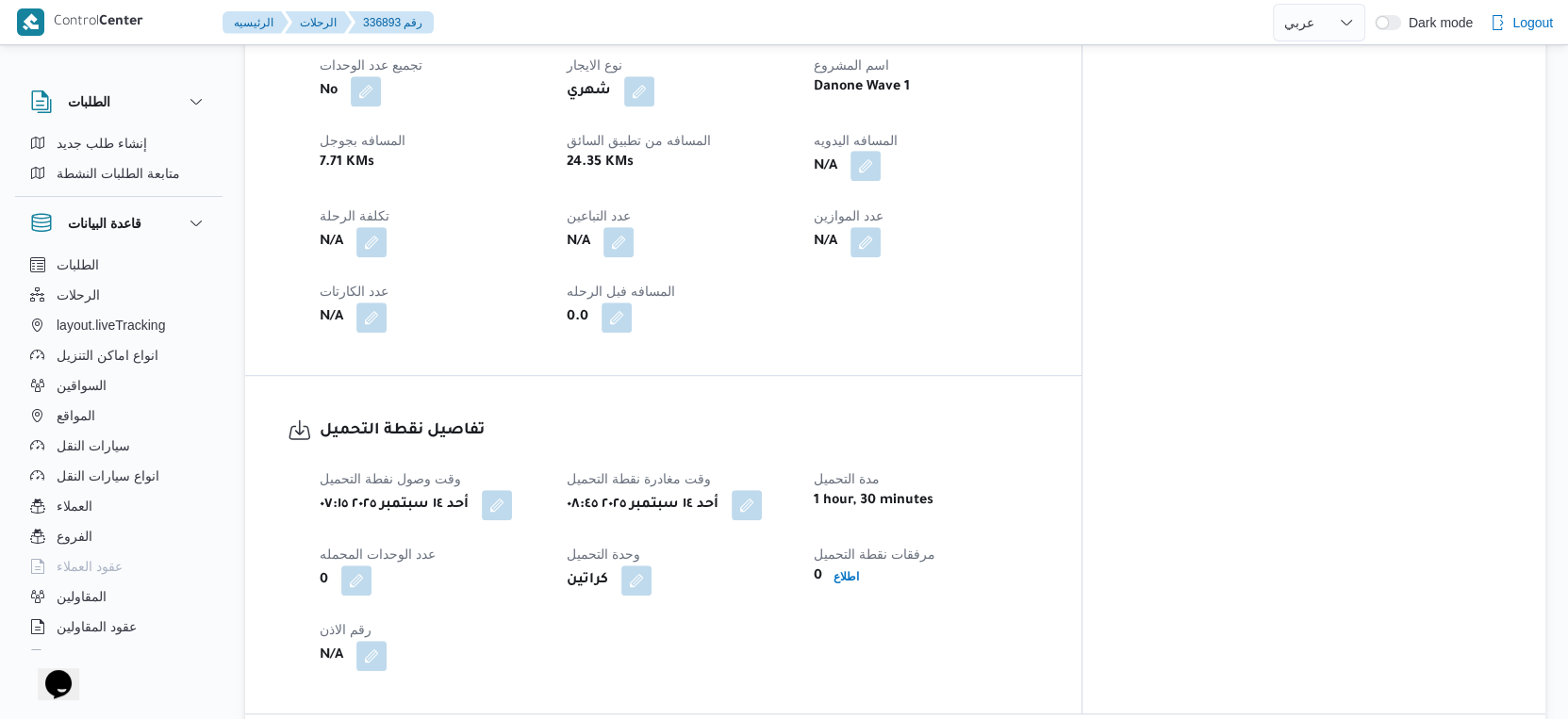
click at [880, 151] on button "button" at bounding box center [866, 166] width 31 height 31
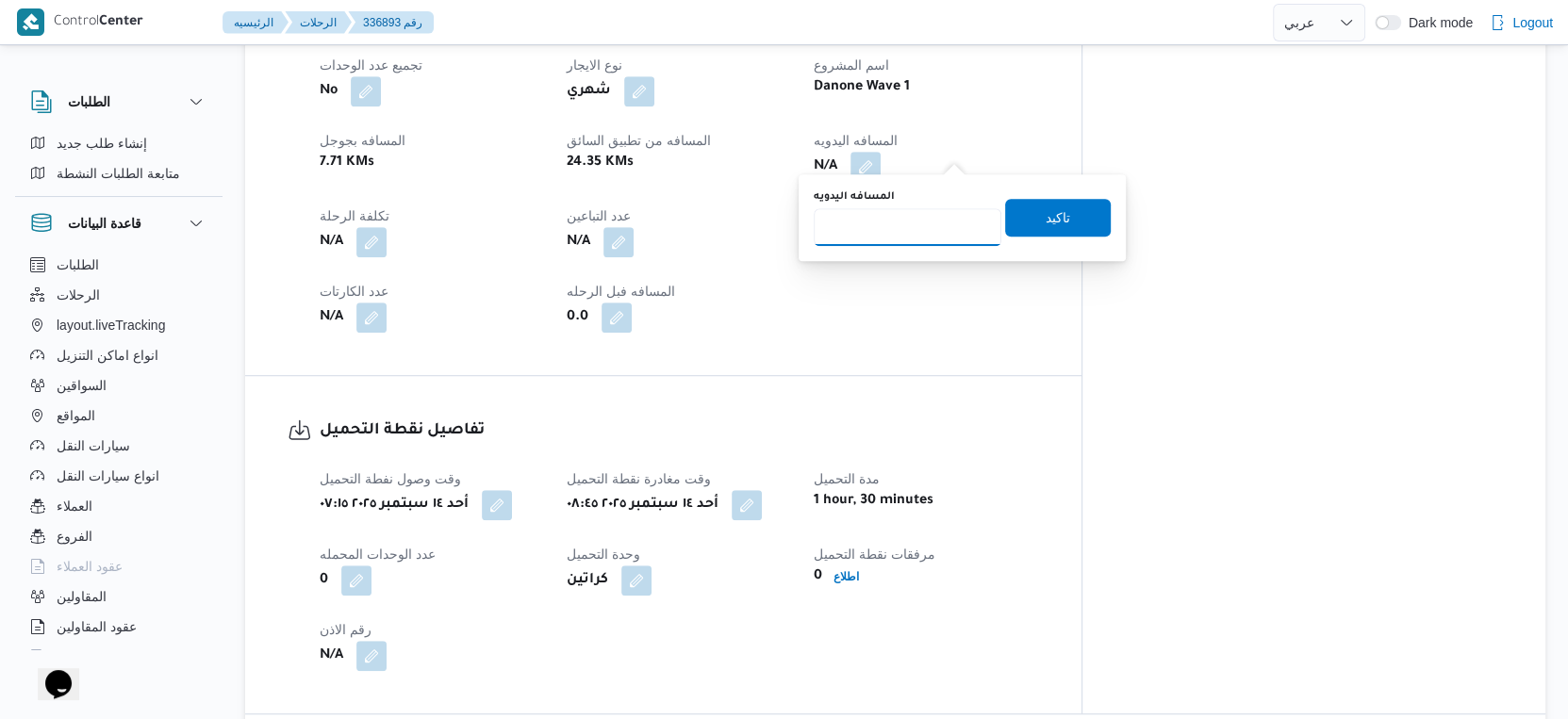
click at [903, 218] on input "المسافه اليدويه" at bounding box center [907, 227] width 188 height 38
type input "31"
click at [1045, 219] on span "تاكيد" at bounding box center [1058, 217] width 25 height 23
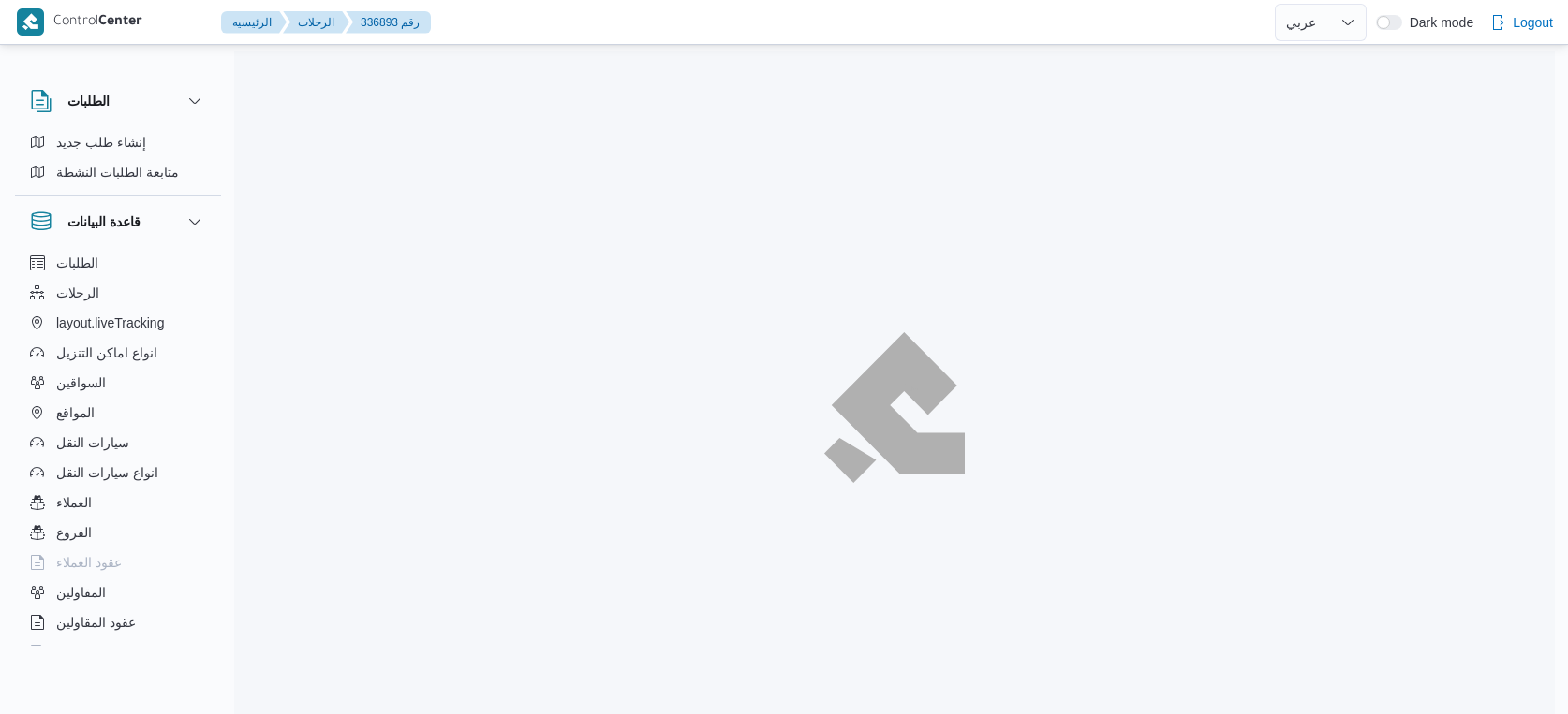
select select "ar"
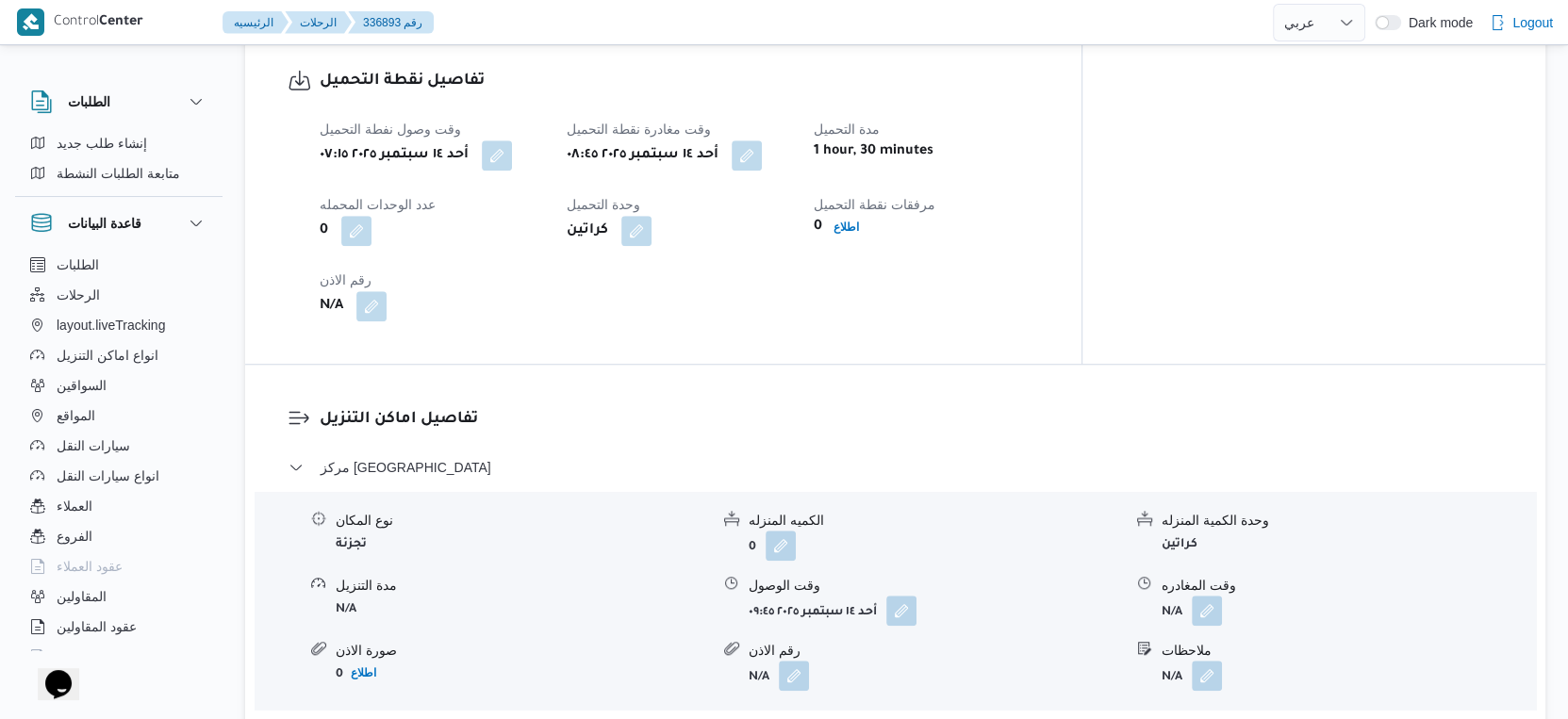
scroll to position [1307, 0]
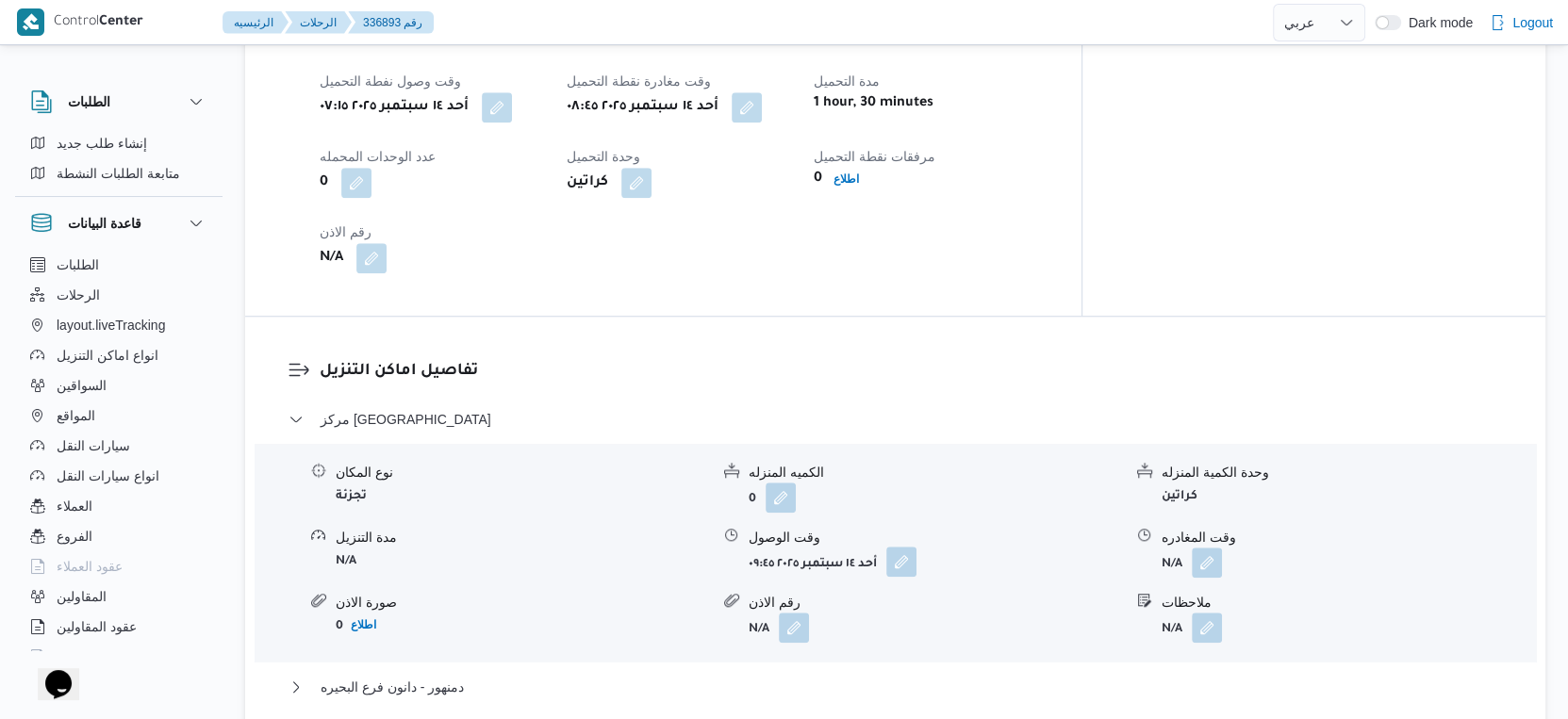
click at [901, 546] on button "button" at bounding box center [901, 562] width 31 height 31
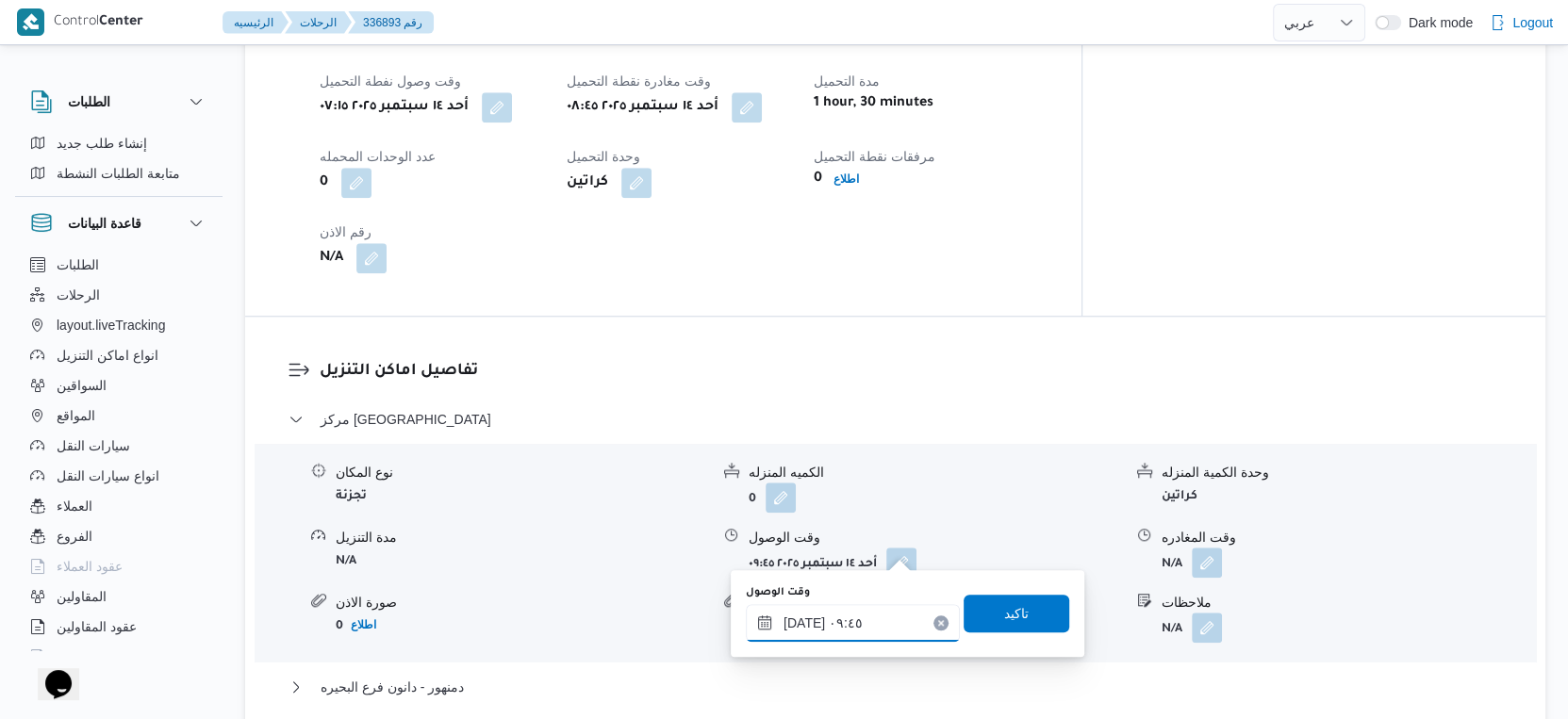
click at [872, 622] on input "١٤/٠٩/٢٠٢٥ ٠٩:٤٥" at bounding box center [853, 624] width 214 height 38
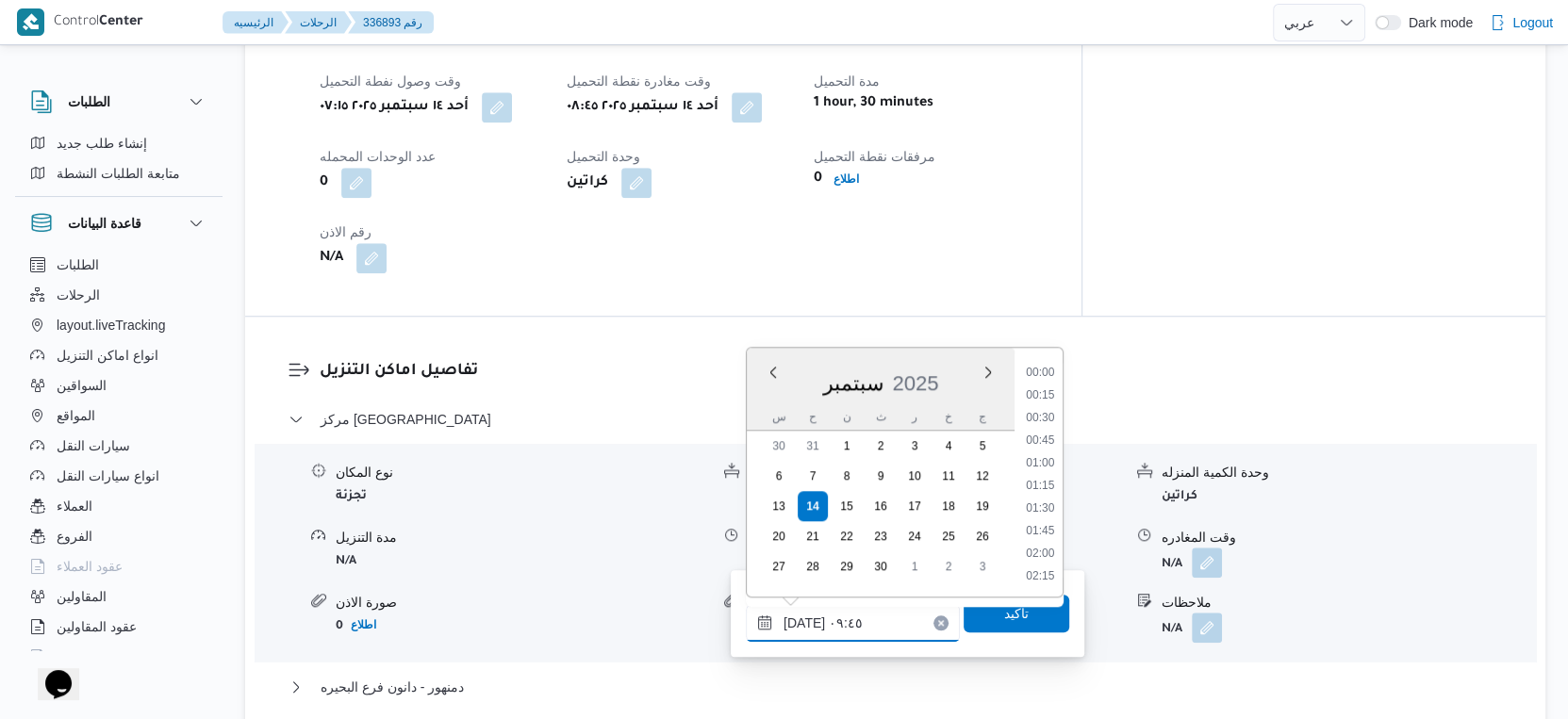
scroll to position [767, 0]
click at [1051, 421] on li "09:00" at bounding box center [1040, 421] width 43 height 19
type input "١٤/٠٩/٢٠٢٥ ٠٩:٠٠"
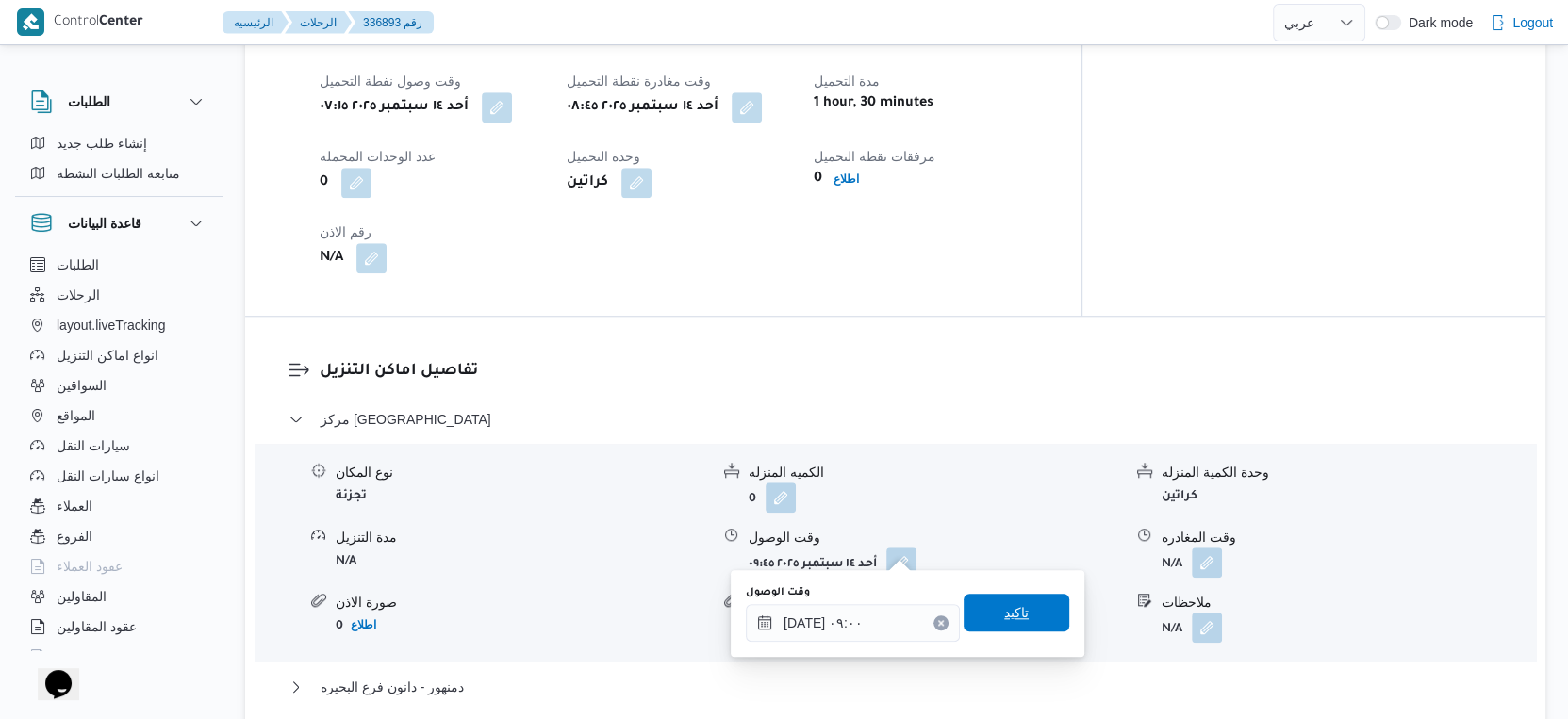
click at [1035, 621] on span "تاكيد" at bounding box center [1016, 613] width 106 height 38
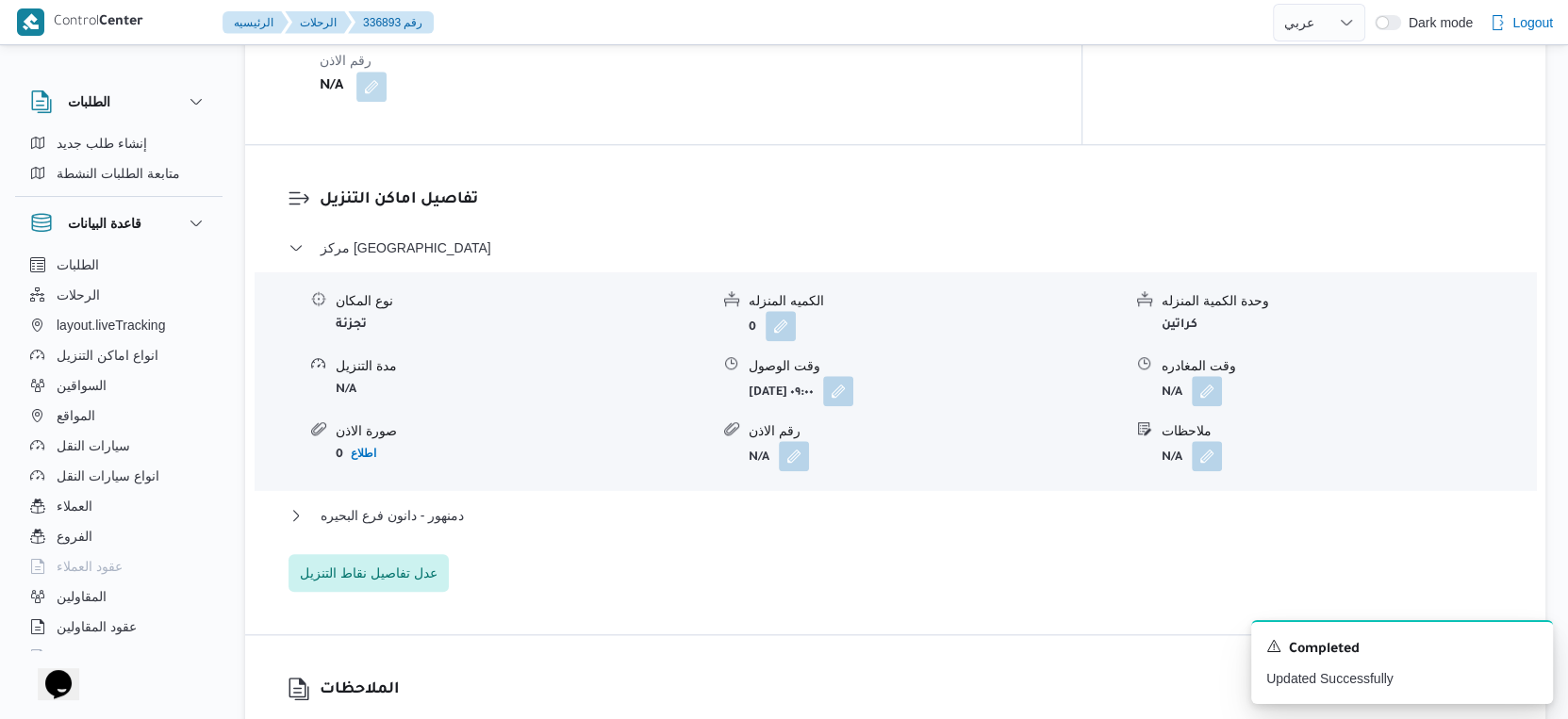
scroll to position [1622, 0]
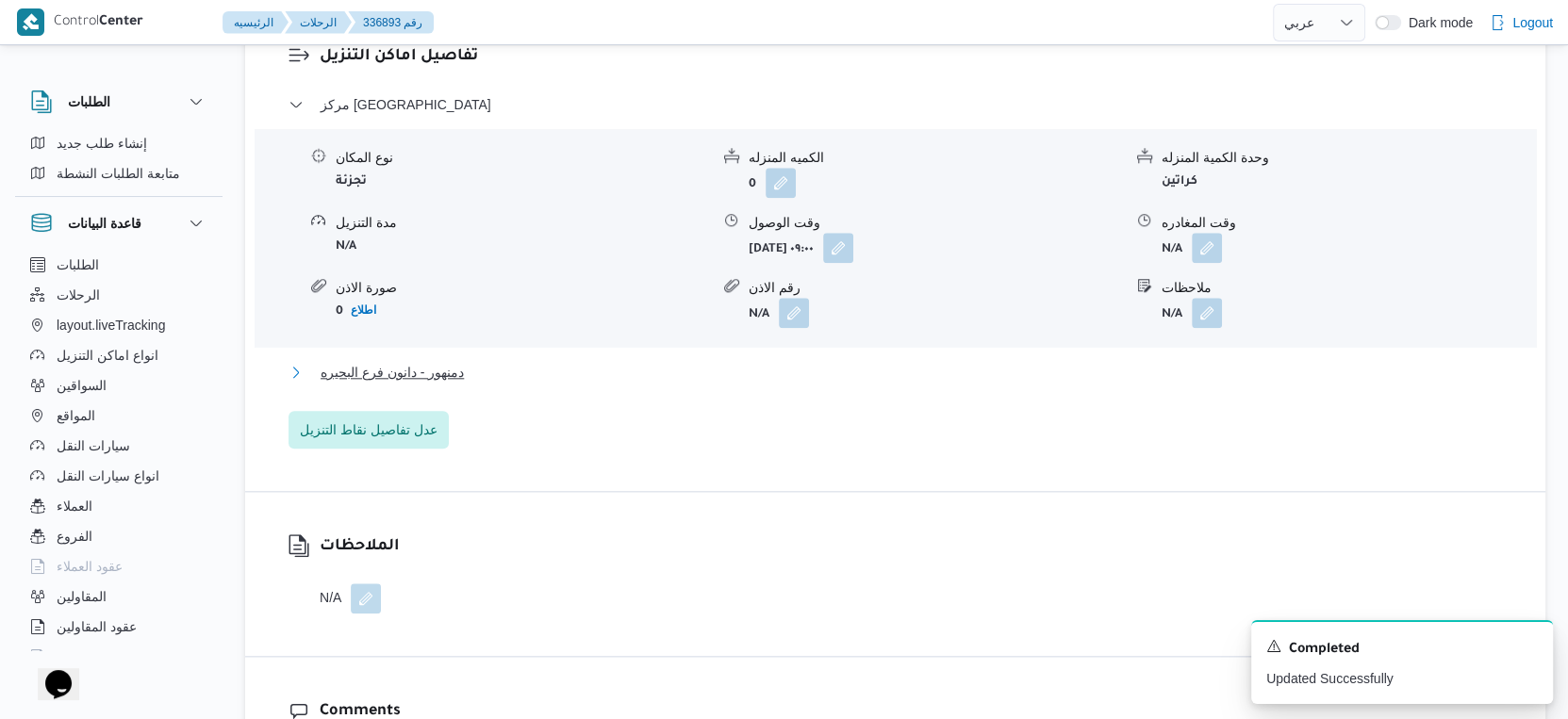
click at [481, 361] on button "دمنهور - دانون فرع البحيره" at bounding box center [896, 373] width 1214 height 23
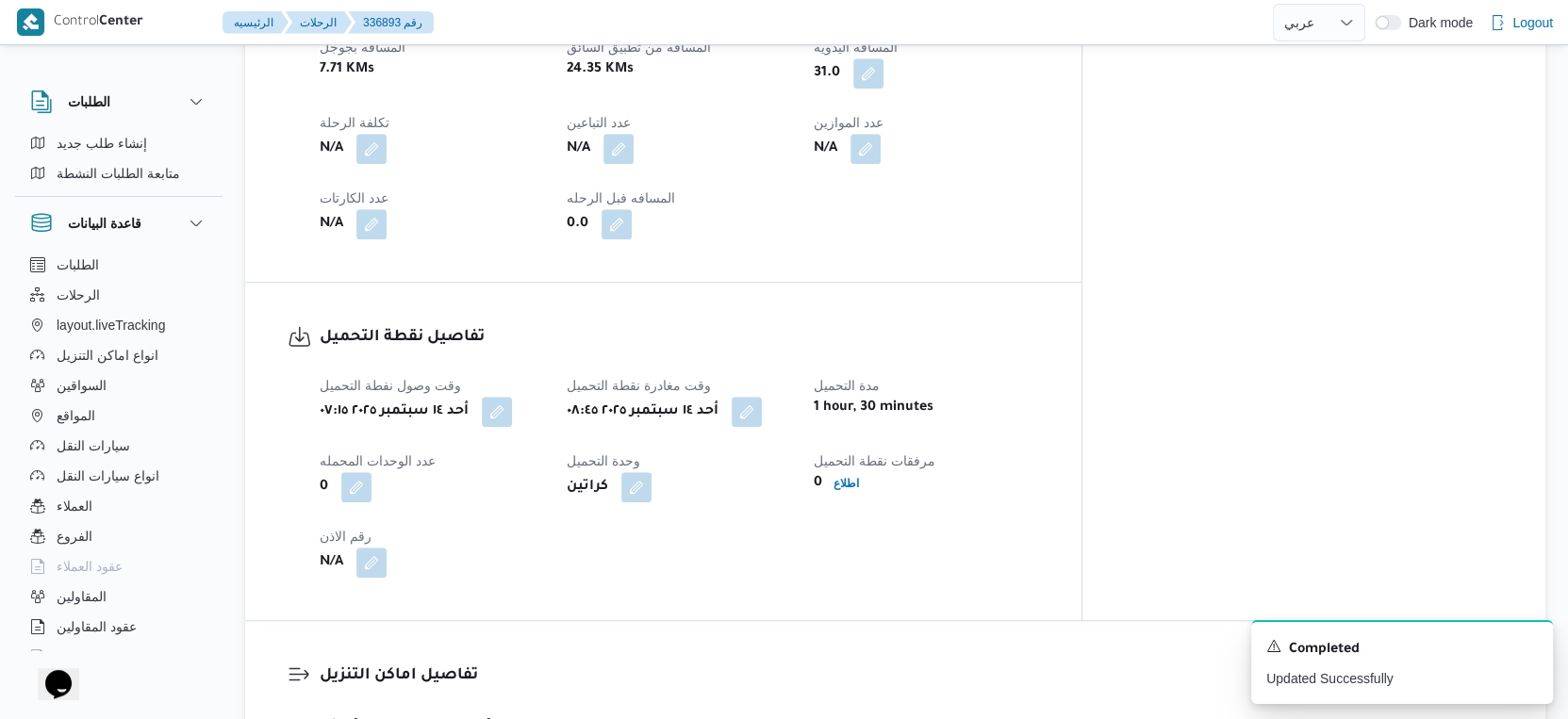
scroll to position [994, 0]
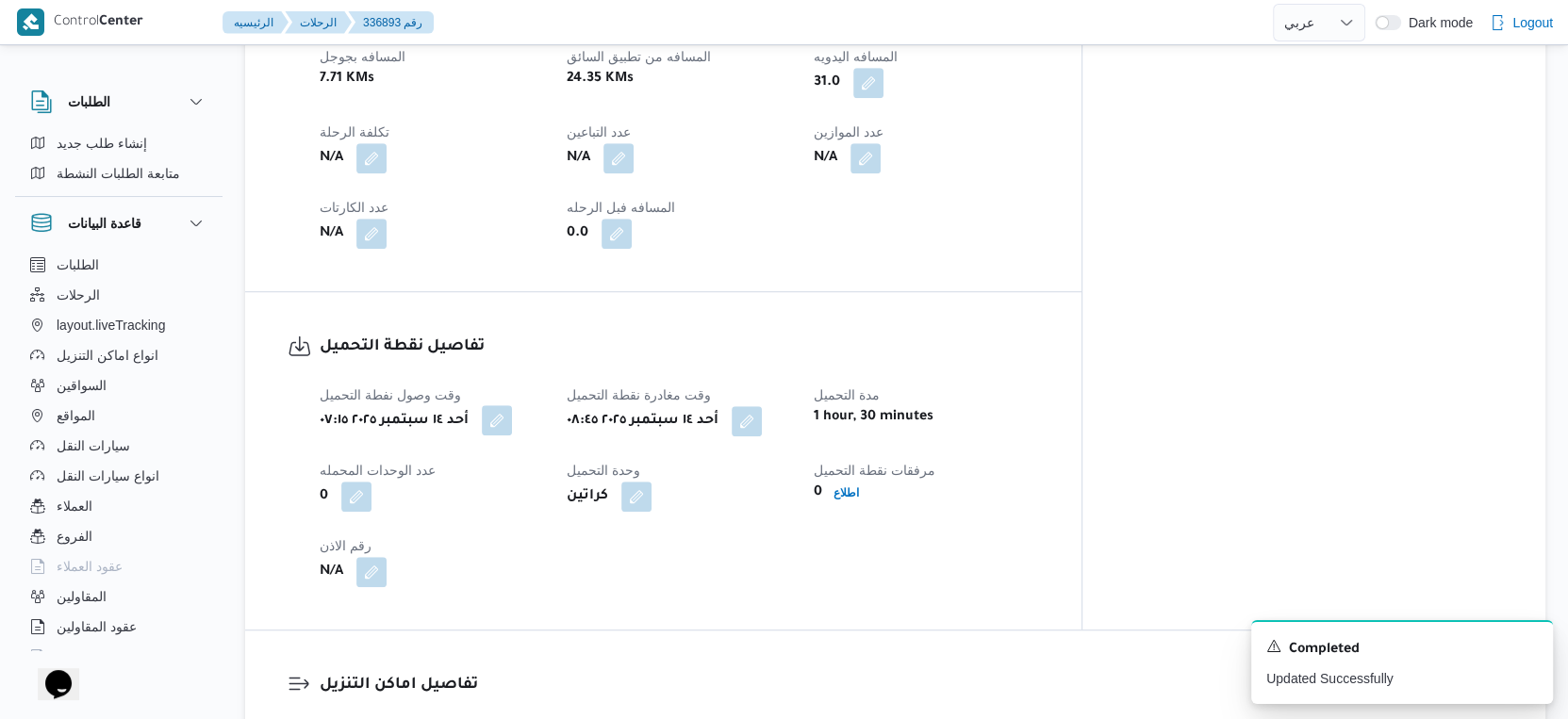
click at [505, 405] on button "button" at bounding box center [497, 421] width 31 height 31
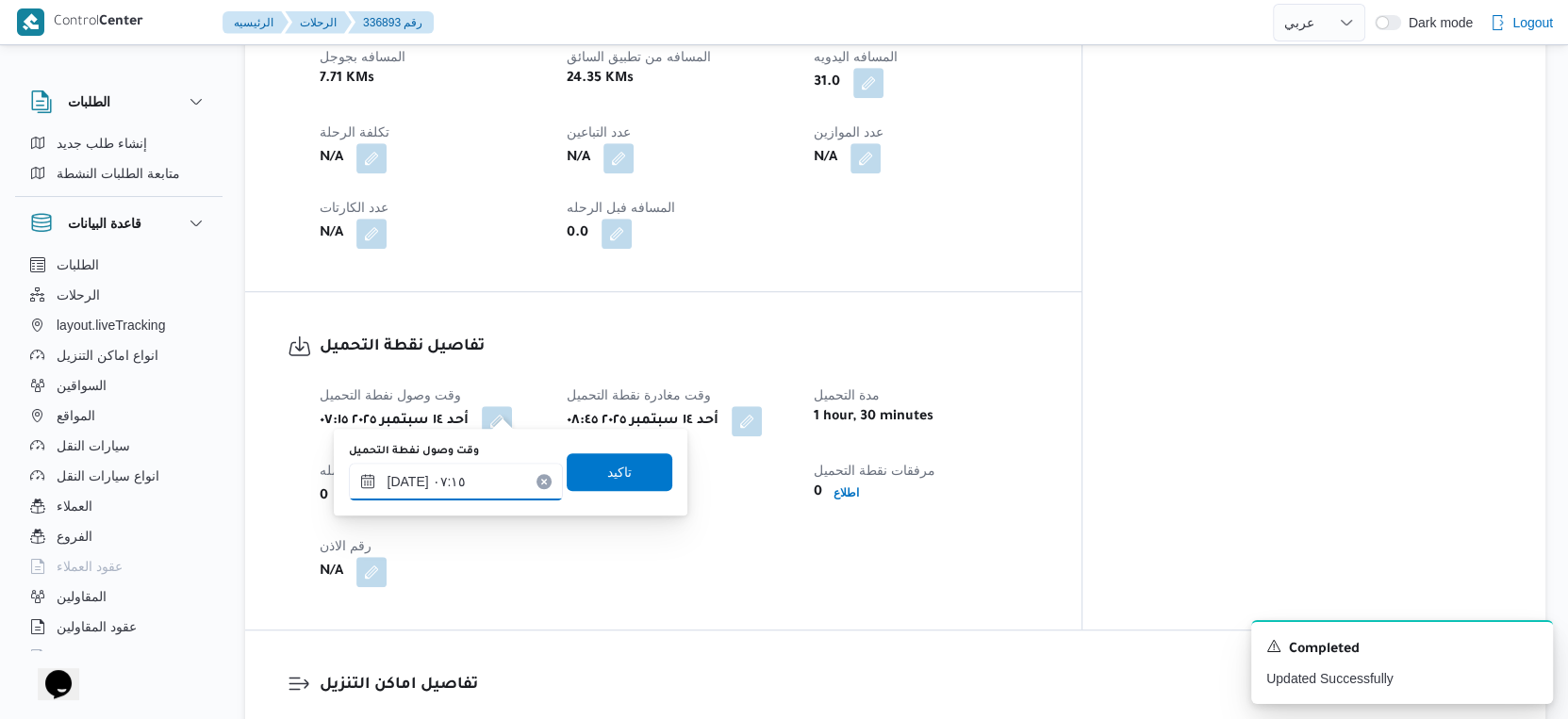
click at [404, 483] on input "١٤/٠٩/٢٠٢٥ ٠٧:١٥" at bounding box center [456, 482] width 214 height 38
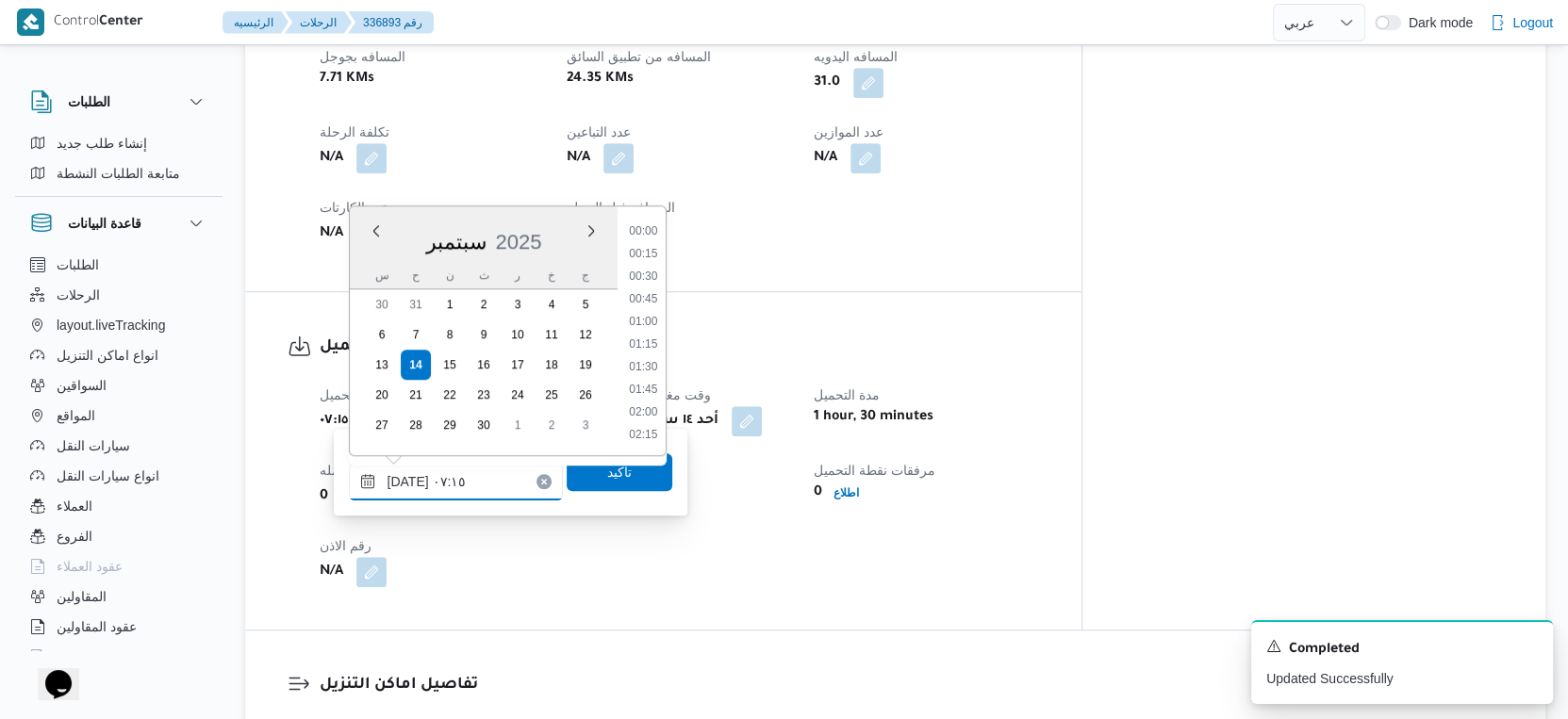
scroll to position [541, 0]
click at [404, 483] on input "١٤/٠٩/٢٠٢٥ ٠٧:١٥" at bounding box center [456, 482] width 214 height 38
type input "١٤/٠٩/٢٠٢٥ ٠٧:٢٥"
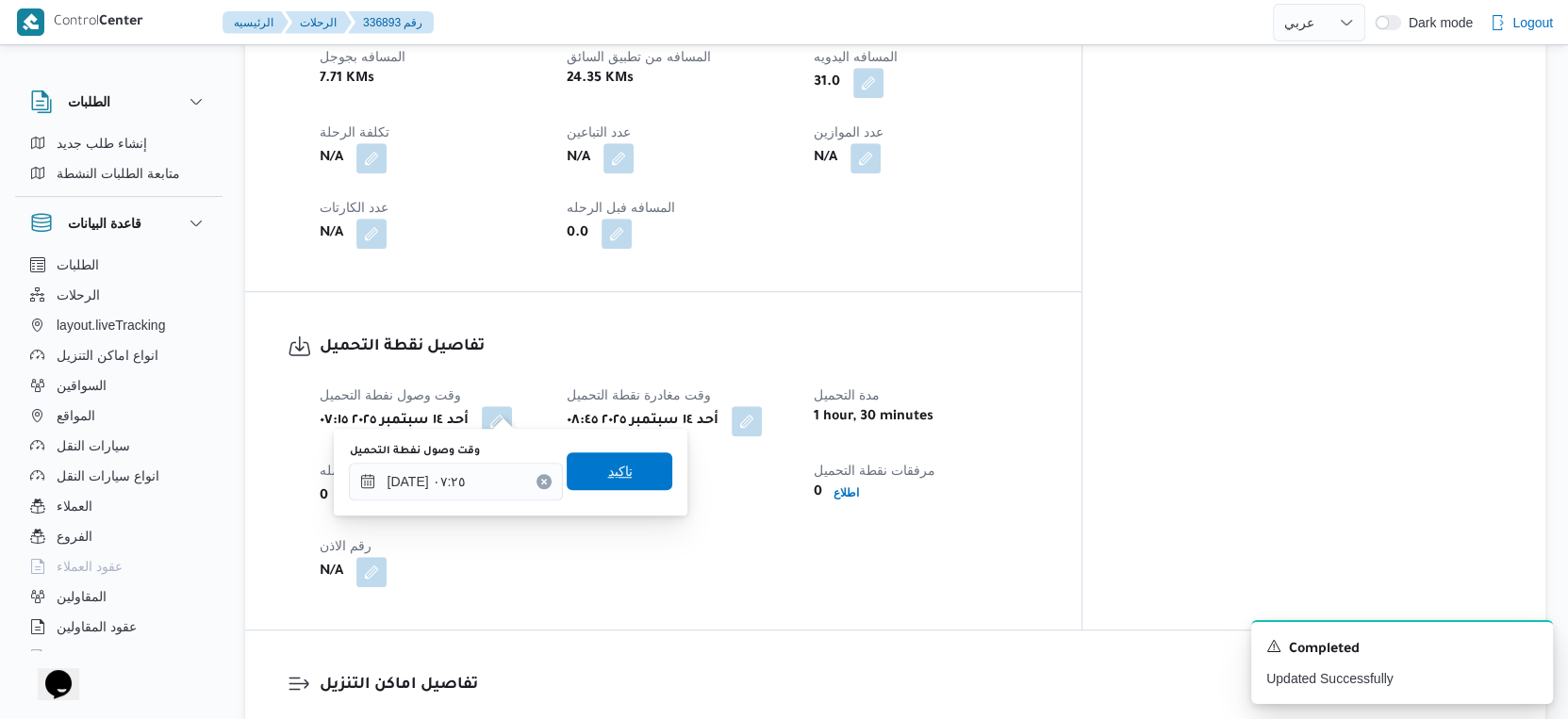
click at [627, 470] on span "تاكيد" at bounding box center [619, 472] width 106 height 38
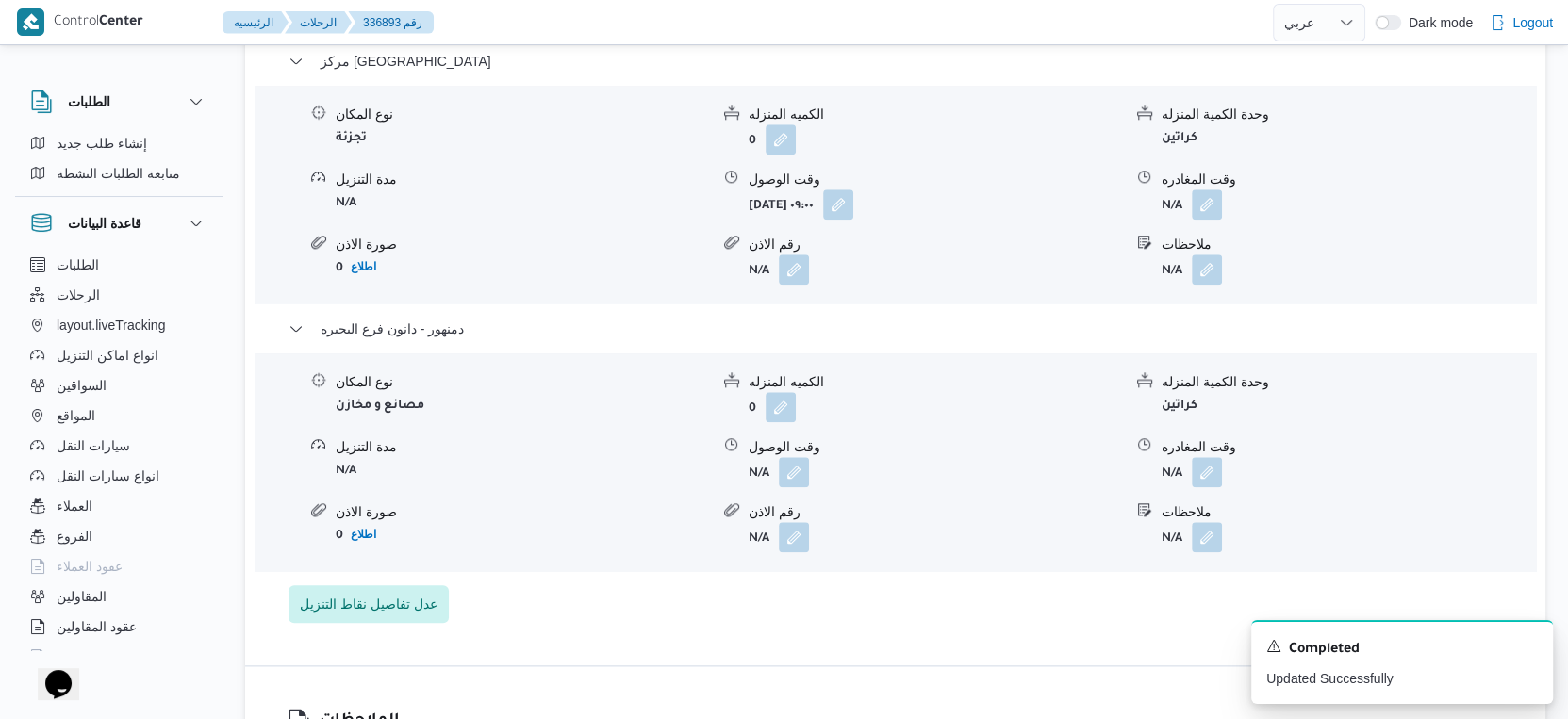
scroll to position [1675, 0]
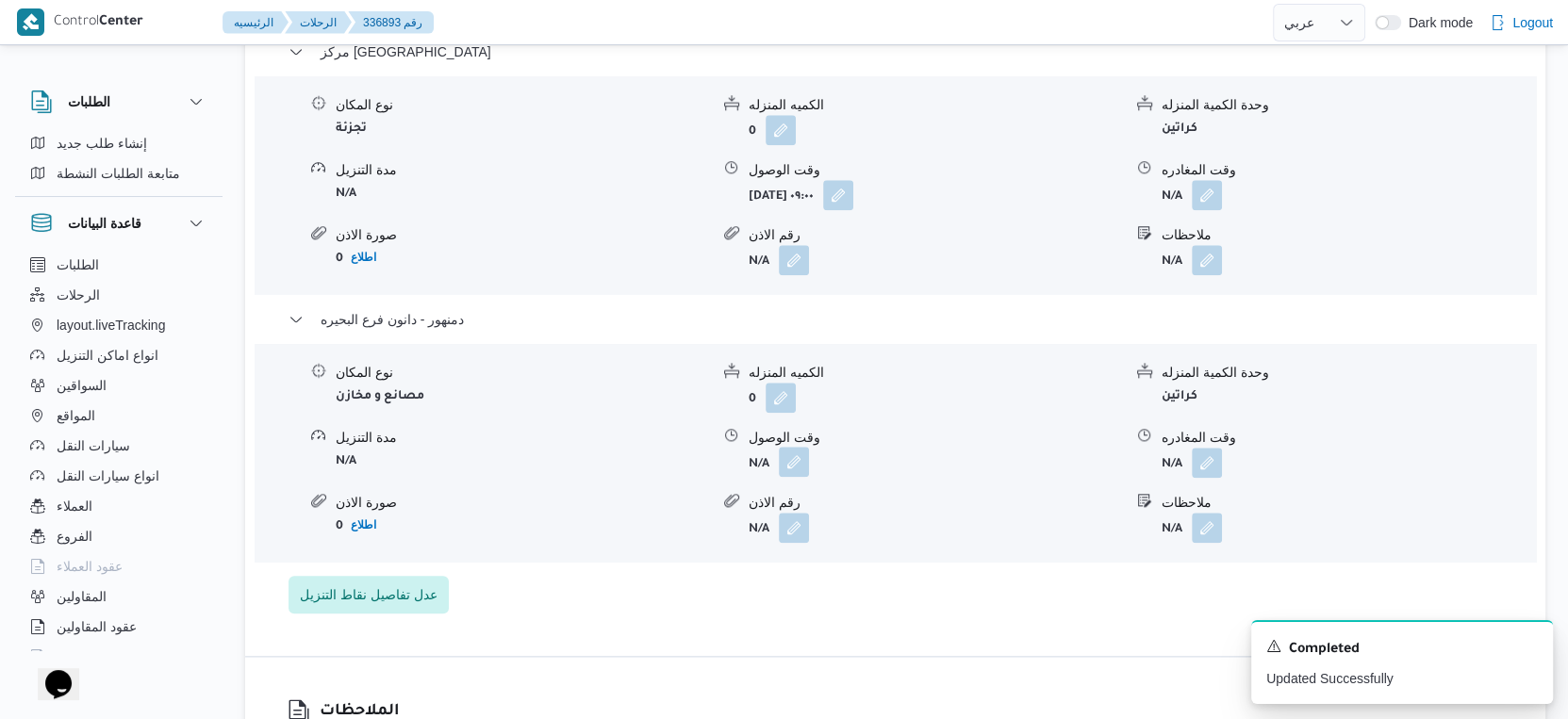
click at [795, 447] on button "button" at bounding box center [794, 462] width 31 height 31
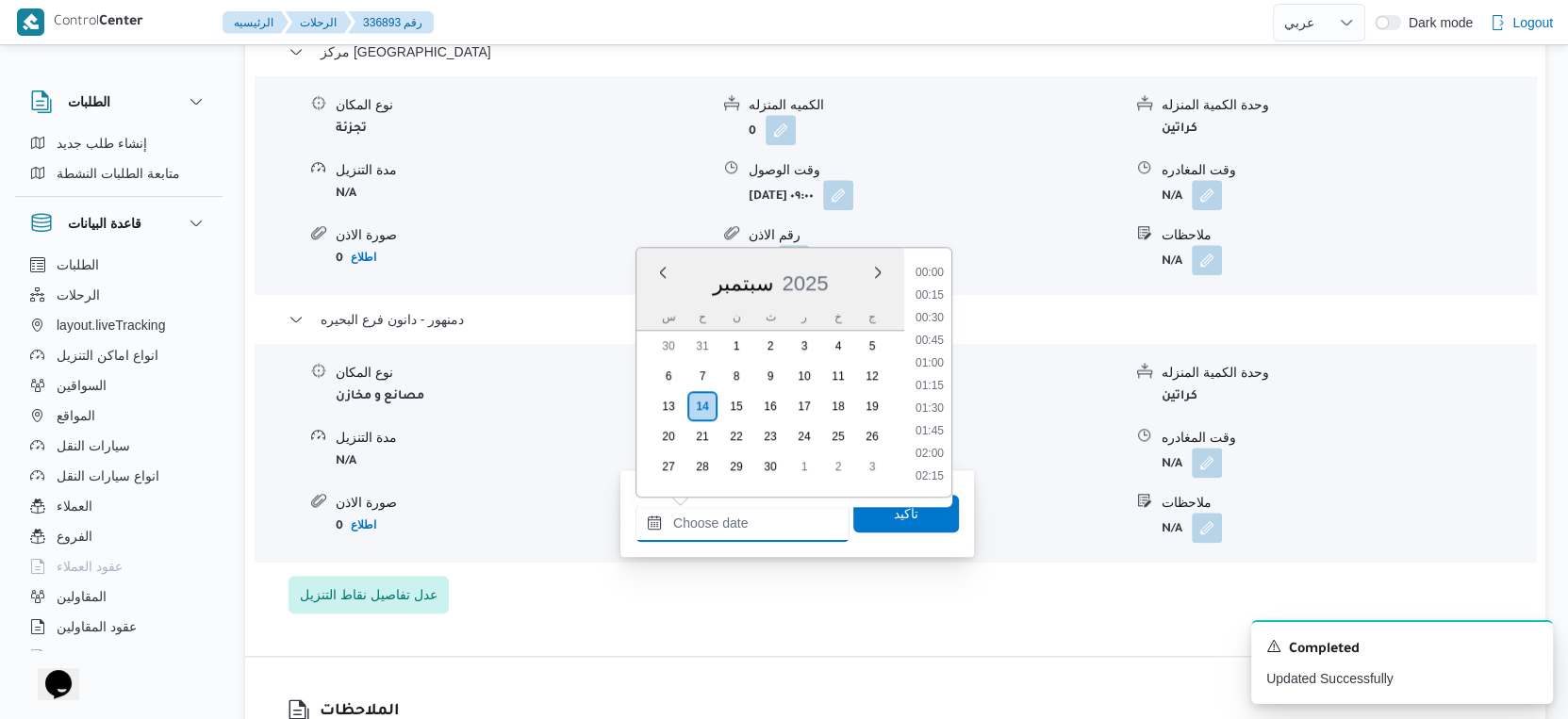
drag, startPoint x: 766, startPoint y: 521, endPoint x: 788, endPoint y: 503, distance: 28.4
click at [765, 522] on input "وقت الوصول" at bounding box center [742, 524] width 214 height 38
click at [933, 361] on li "15:45" at bounding box center [929, 364] width 43 height 19
type input "١٤/٠٩/٢٠٢٥ ١٥:٤٥"
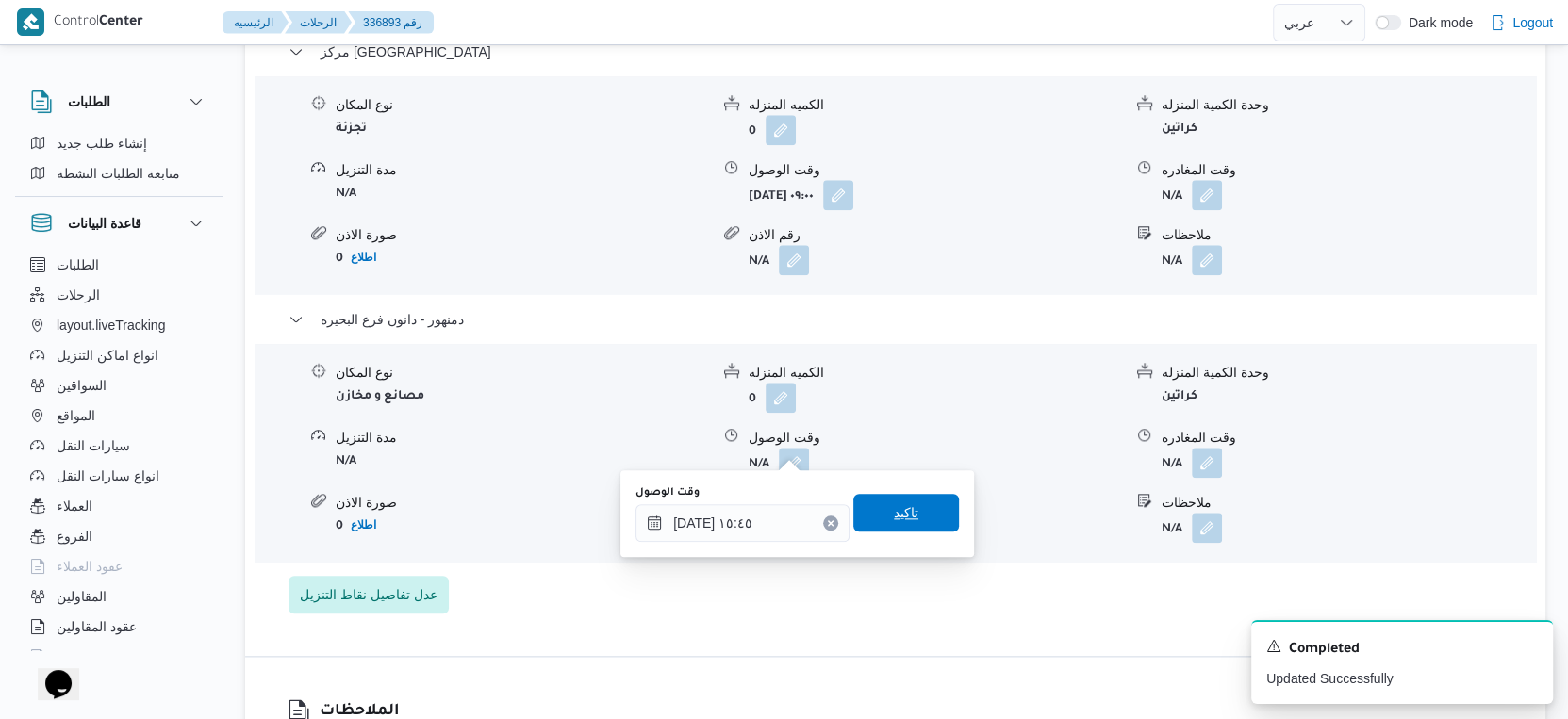
click at [921, 505] on span "تاكيد" at bounding box center [906, 513] width 106 height 38
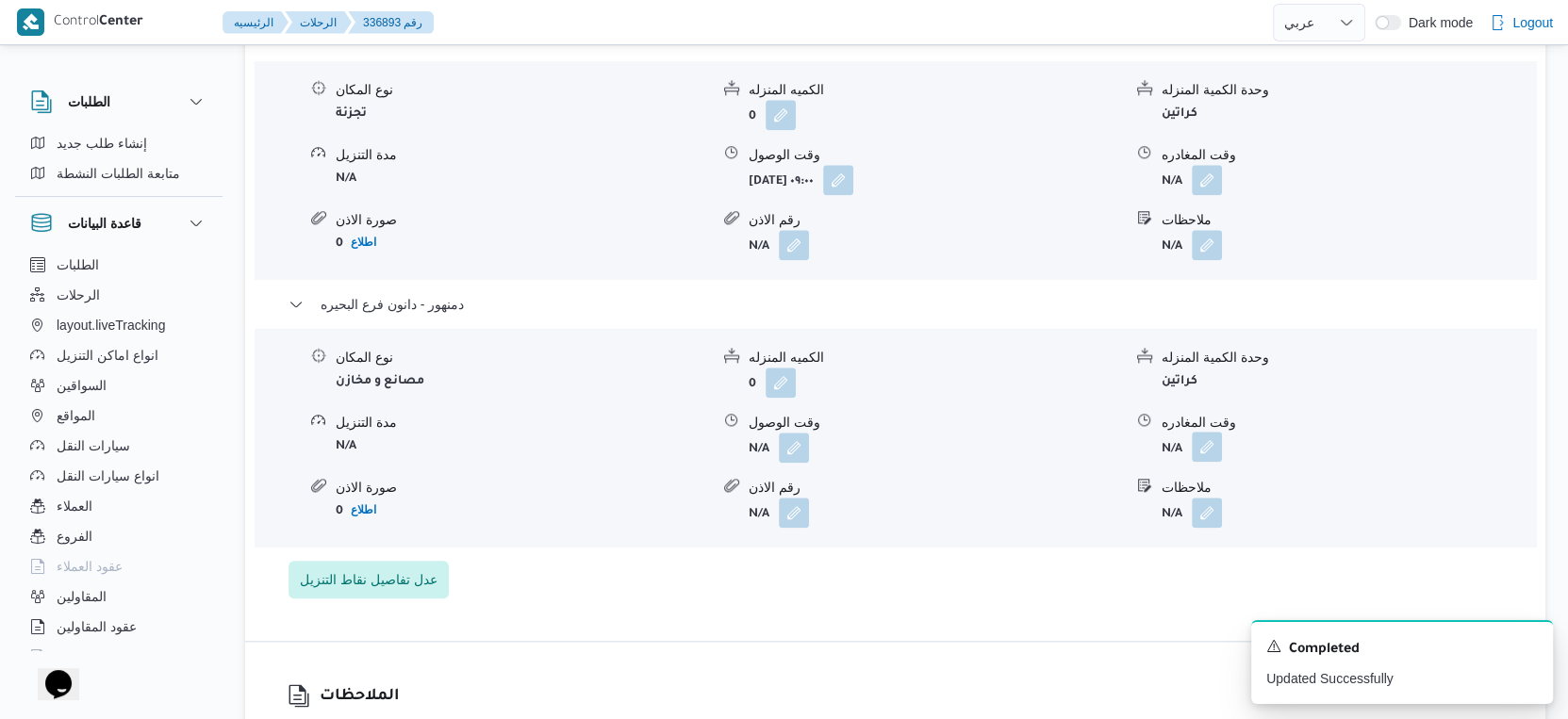
click at [1207, 459] on button "button" at bounding box center [1207, 447] width 31 height 31
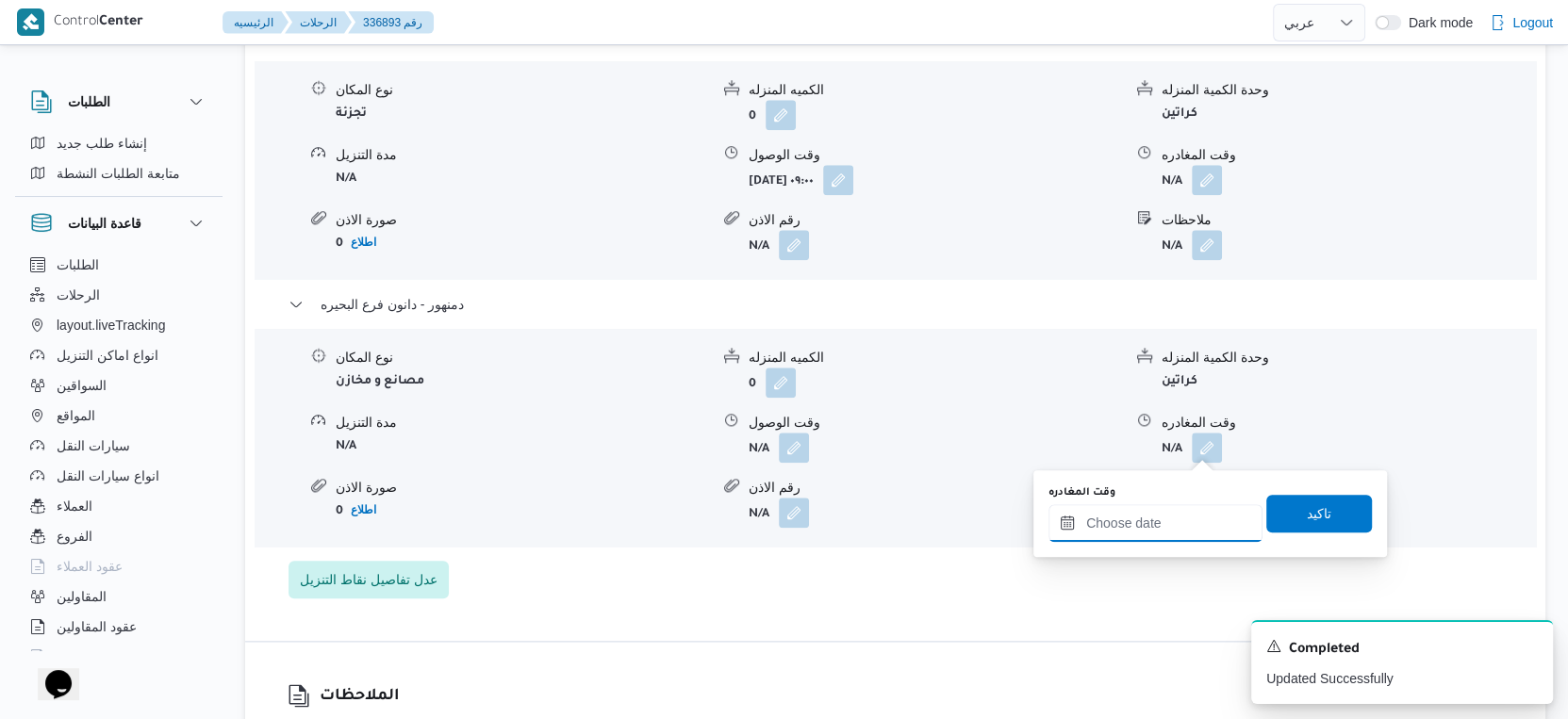
drag, startPoint x: 1188, startPoint y: 522, endPoint x: 1225, endPoint y: 503, distance: 41.6
click at [1188, 522] on input "وقت المغادره" at bounding box center [1155, 524] width 214 height 38
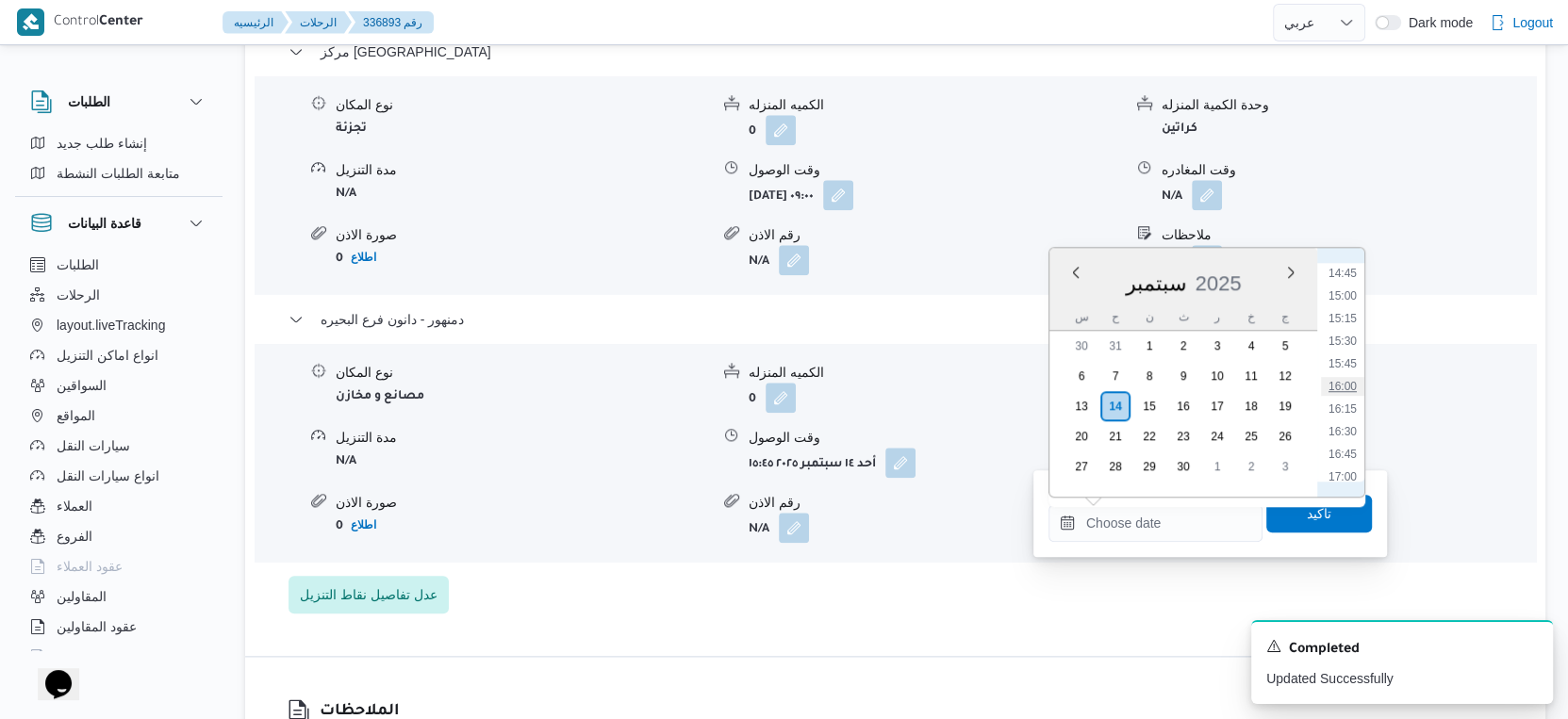
click at [1345, 383] on li "16:00" at bounding box center [1342, 386] width 43 height 19
type input "١٤/٠٩/٢٠٢٥ ١٦:٠٠"
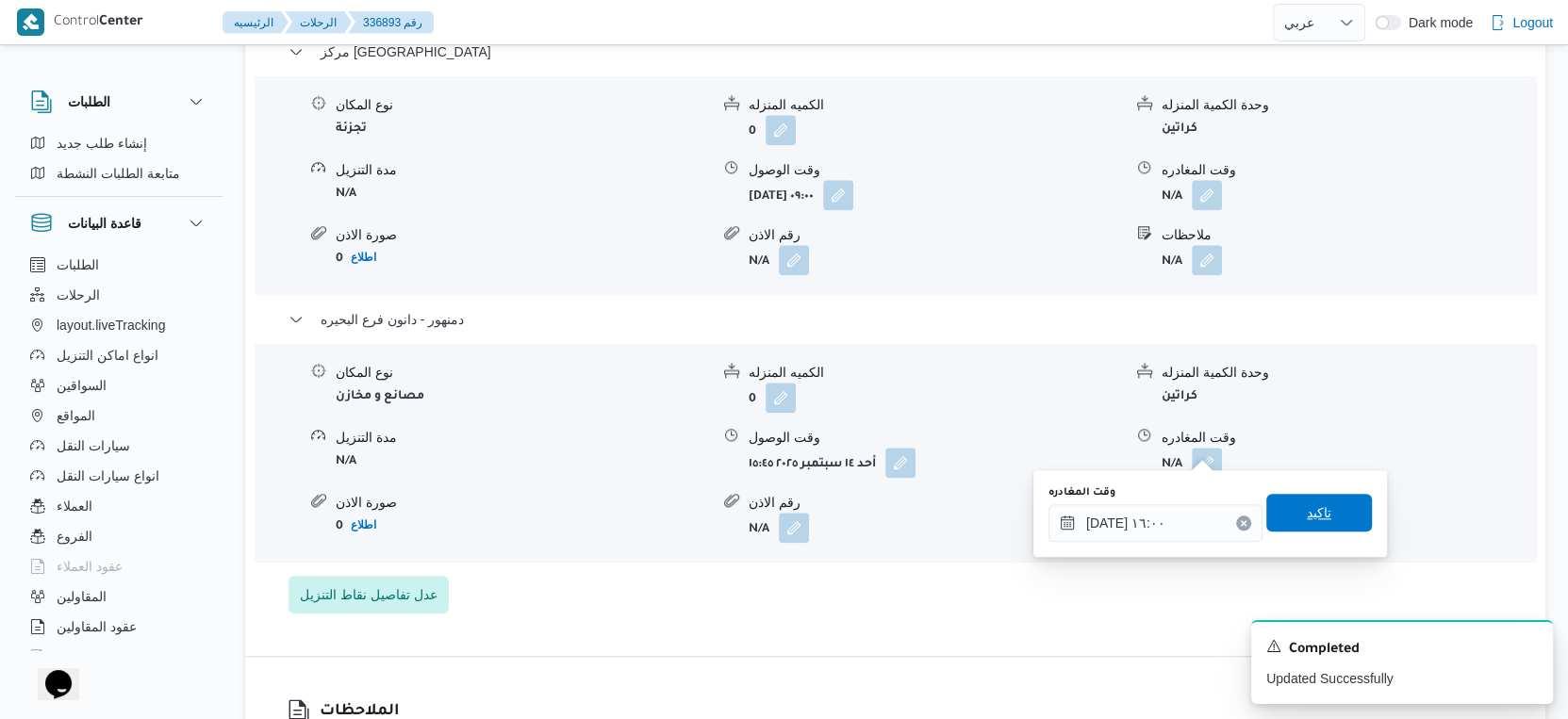
click at [1342, 510] on span "تاكيد" at bounding box center [1319, 513] width 106 height 38
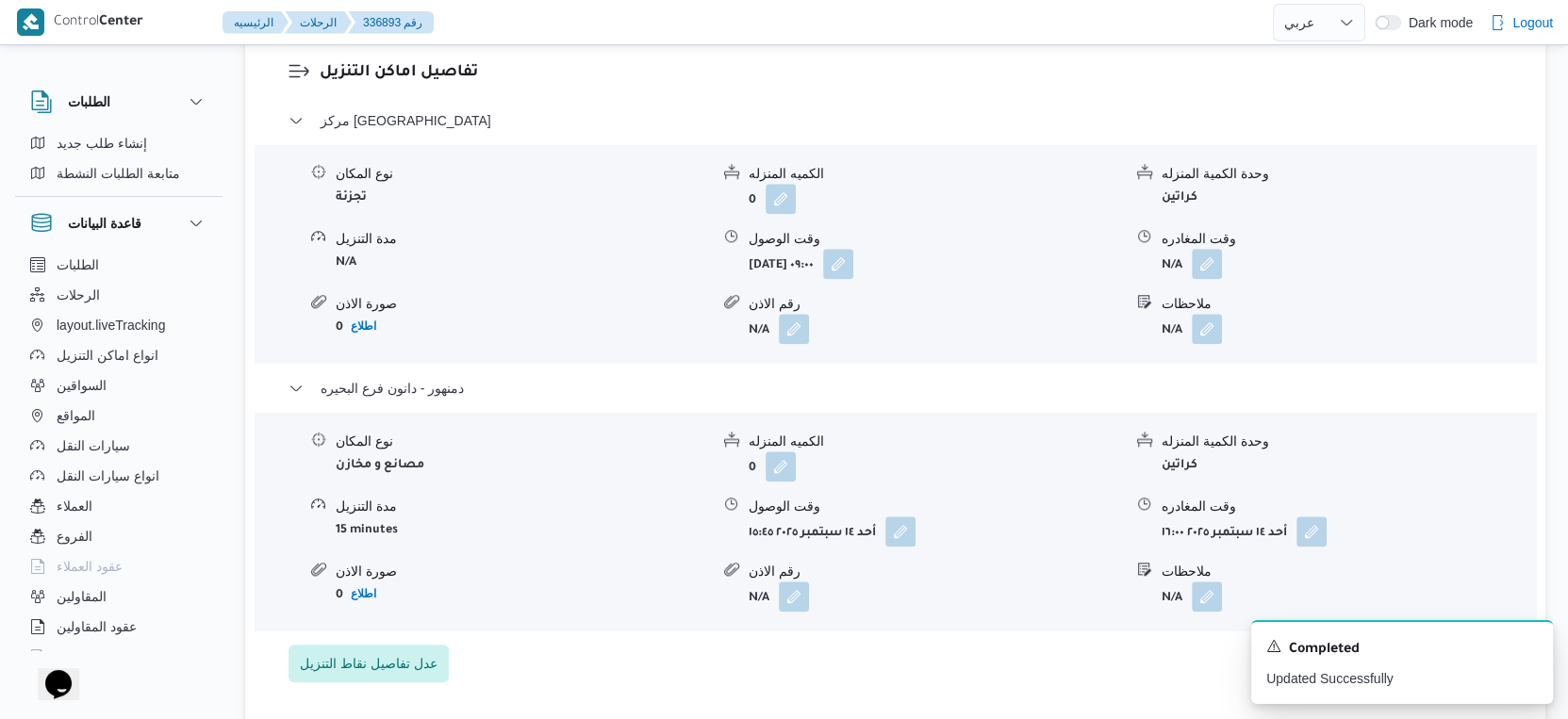
scroll to position [1572, 0]
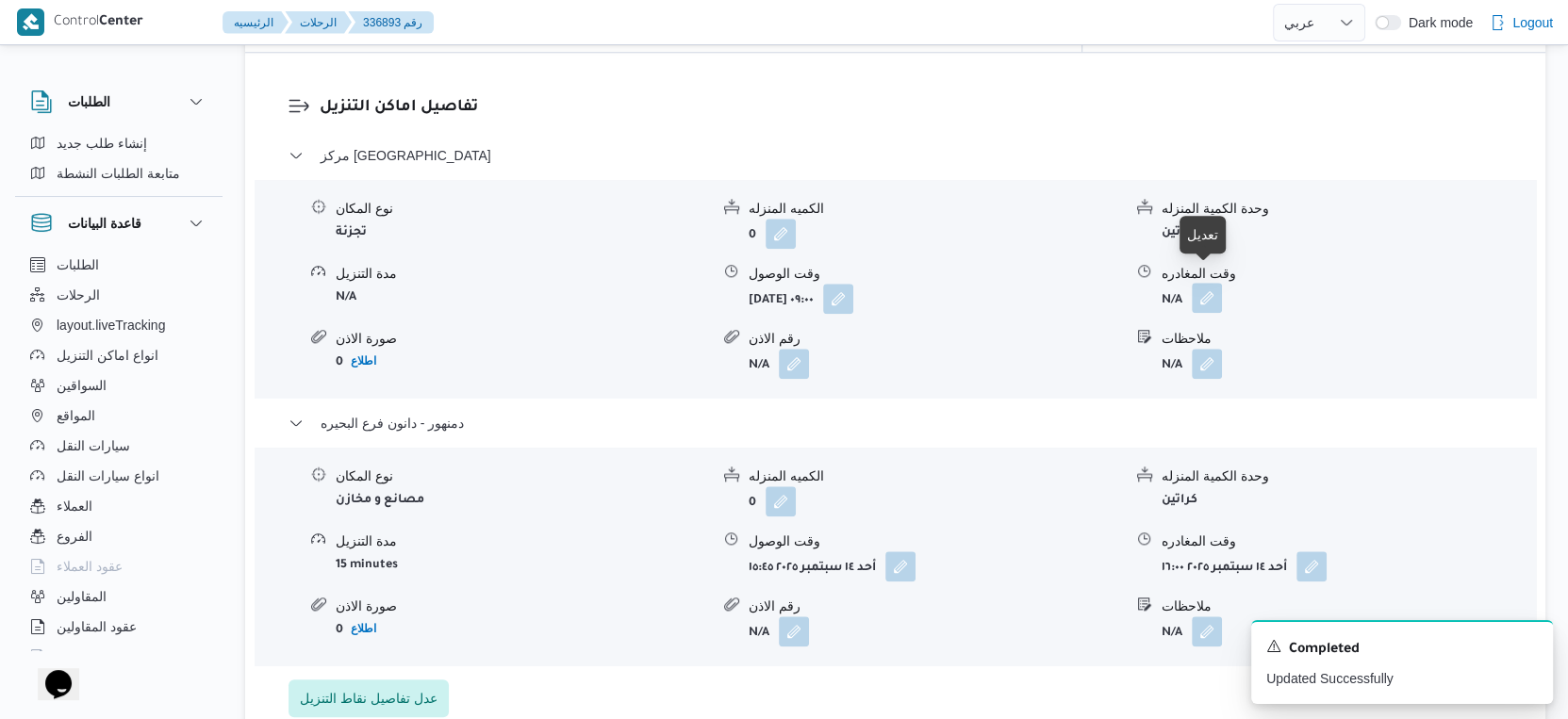
click at [1216, 283] on button "button" at bounding box center [1207, 298] width 31 height 31
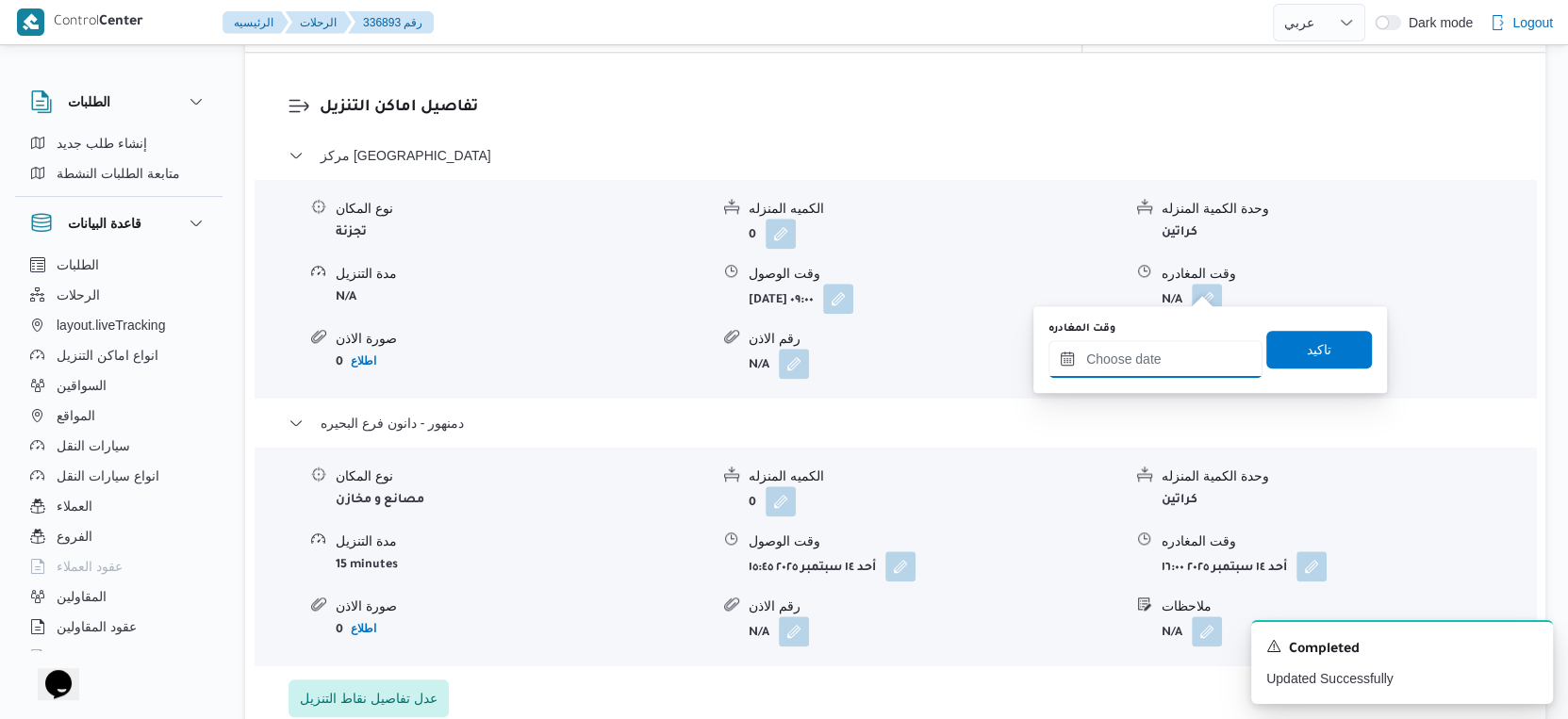
click at [1174, 342] on input "وقت المغادره" at bounding box center [1155, 360] width 214 height 38
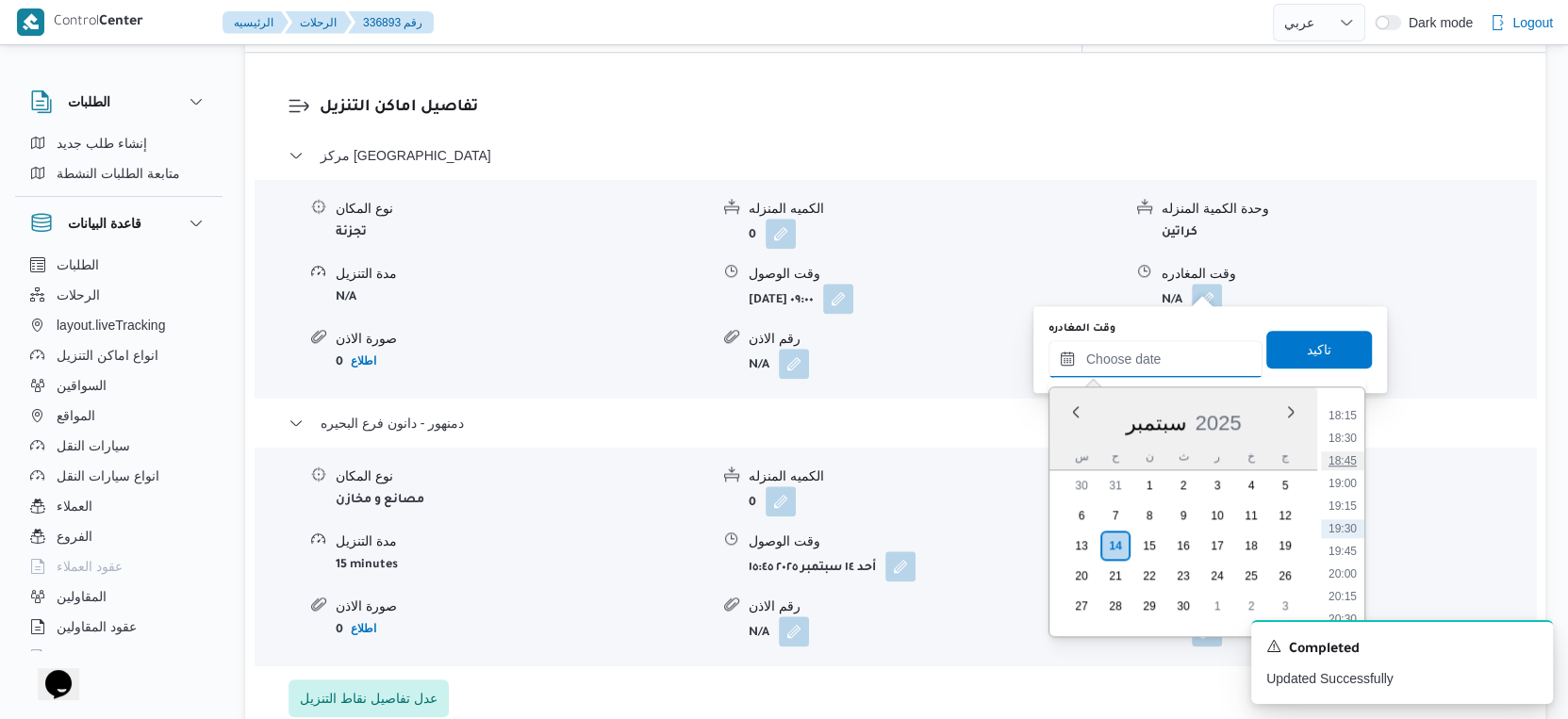
scroll to position [1334, 0]
drag, startPoint x: 1355, startPoint y: 483, endPoint x: 1347, endPoint y: 458, distance: 26.2
click at [1355, 483] on li "15:30" at bounding box center [1342, 481] width 43 height 19
type input "١٤/٠٩/٢٠٢٥ ١٥:٣٠"
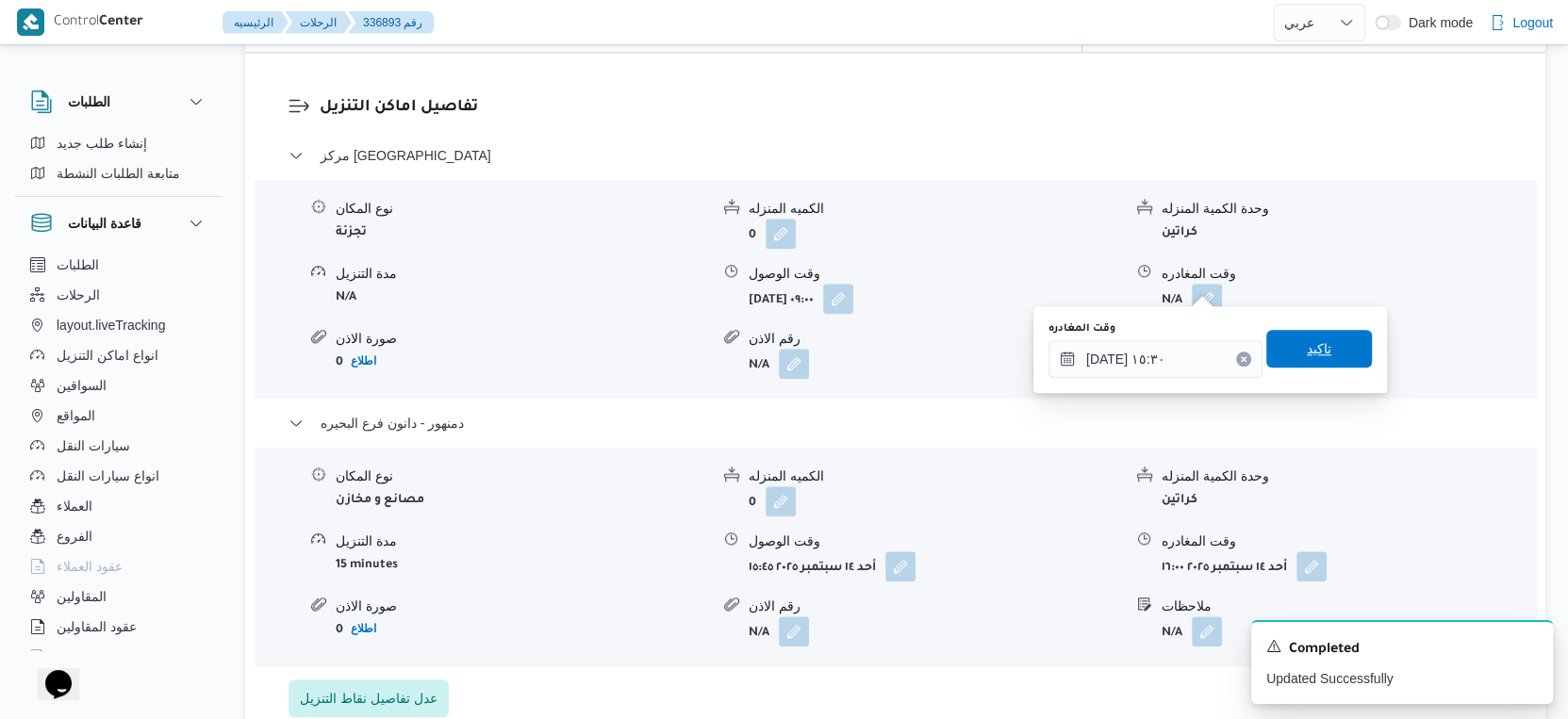
click at [1316, 339] on span "تاكيد" at bounding box center [1319, 349] width 106 height 38
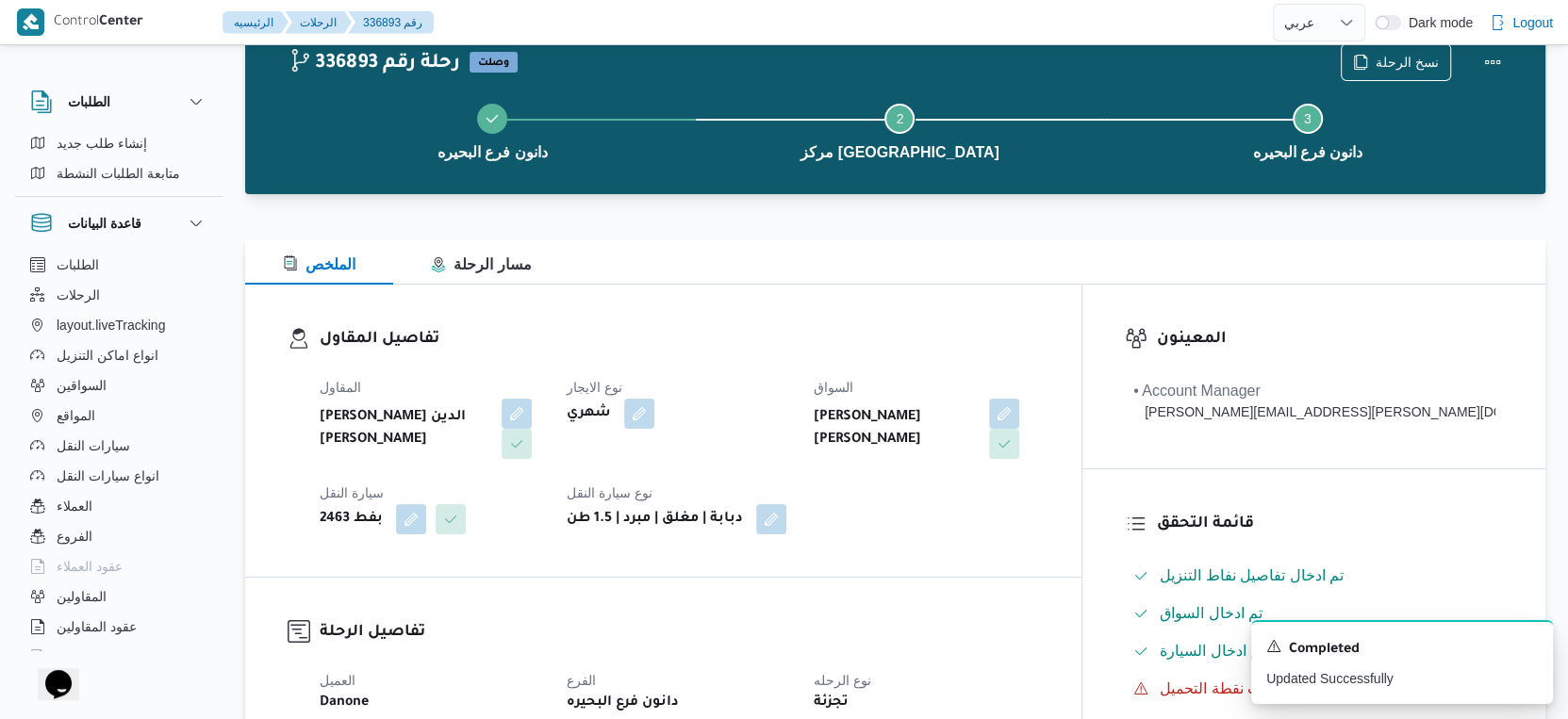
scroll to position [0, 0]
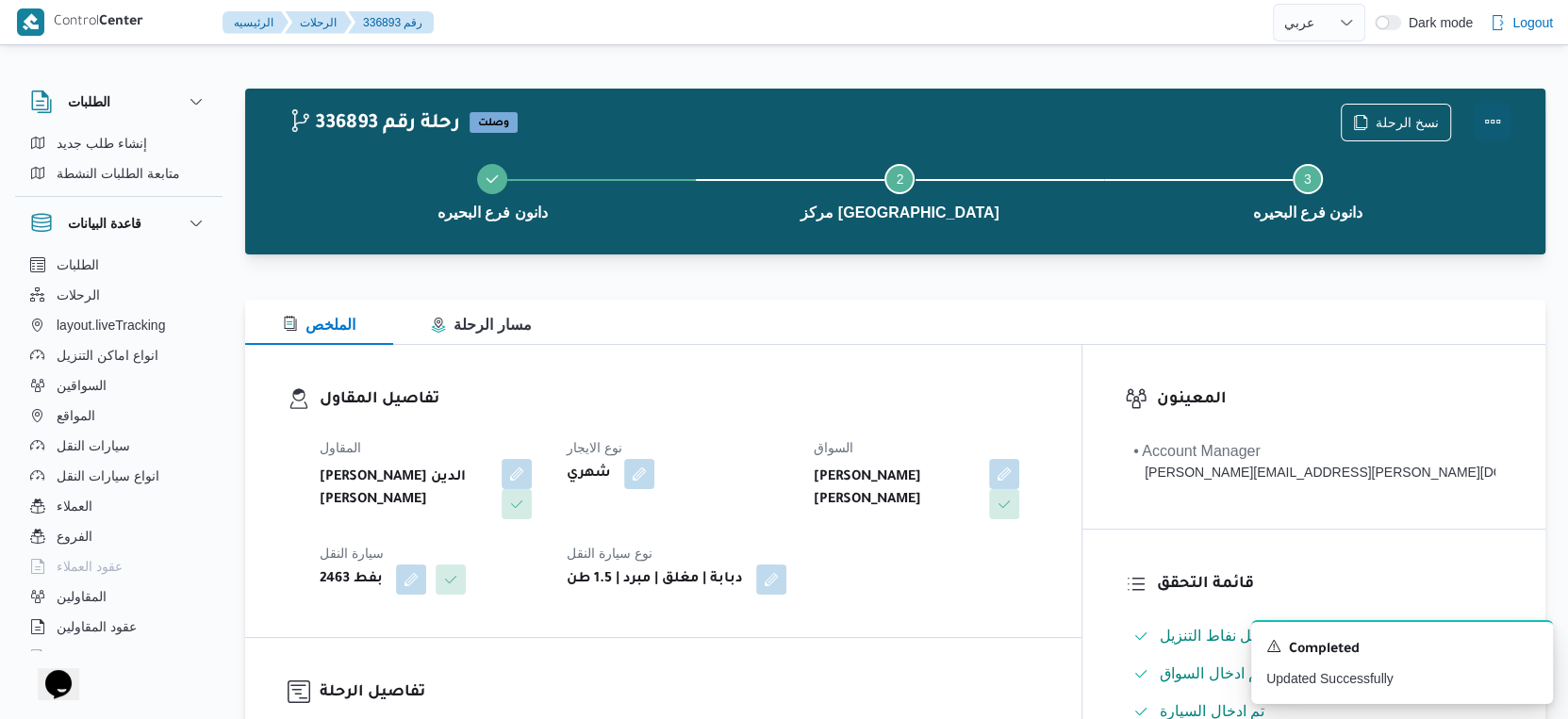
click at [1503, 124] on button "Actions" at bounding box center [1493, 122] width 38 height 38
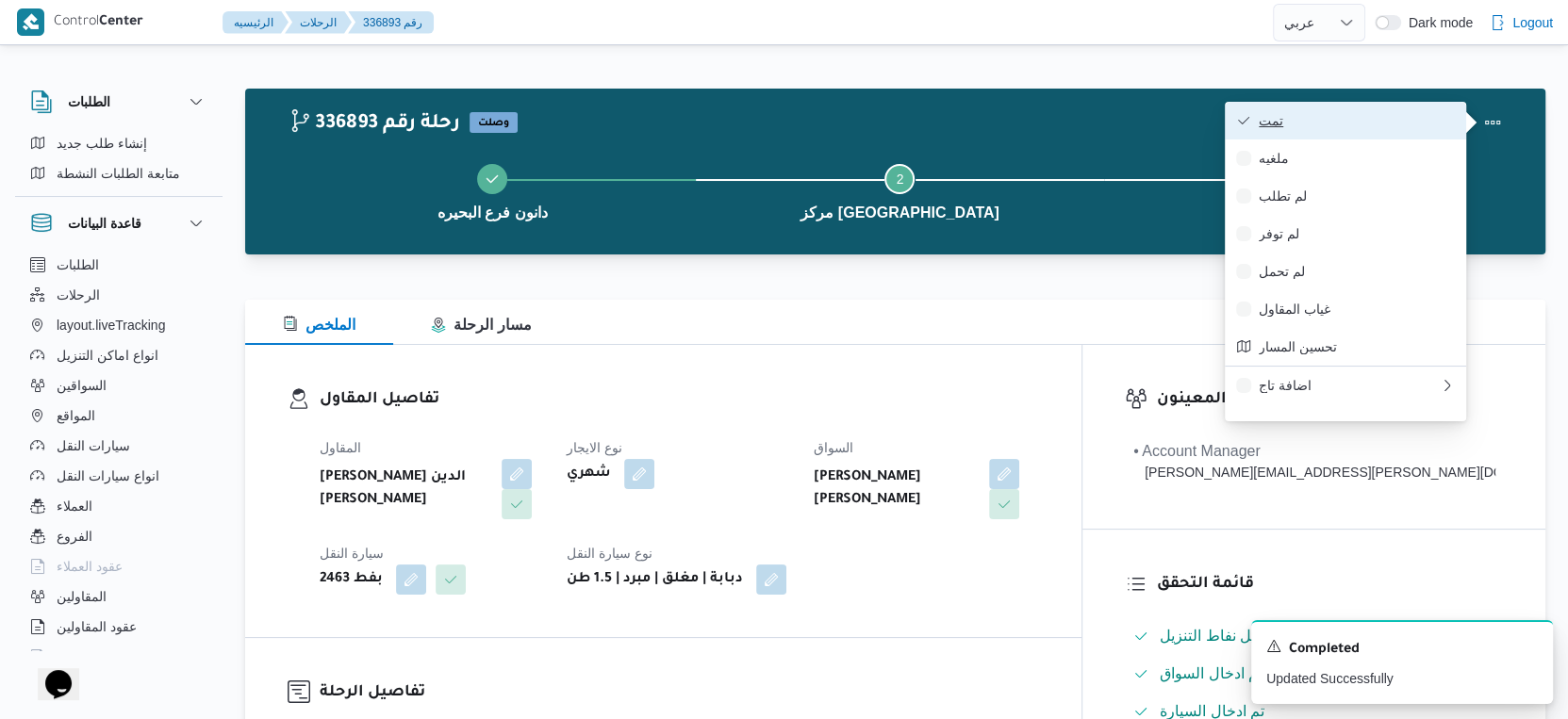
click at [1350, 120] on span "تمت" at bounding box center [1357, 121] width 196 height 15
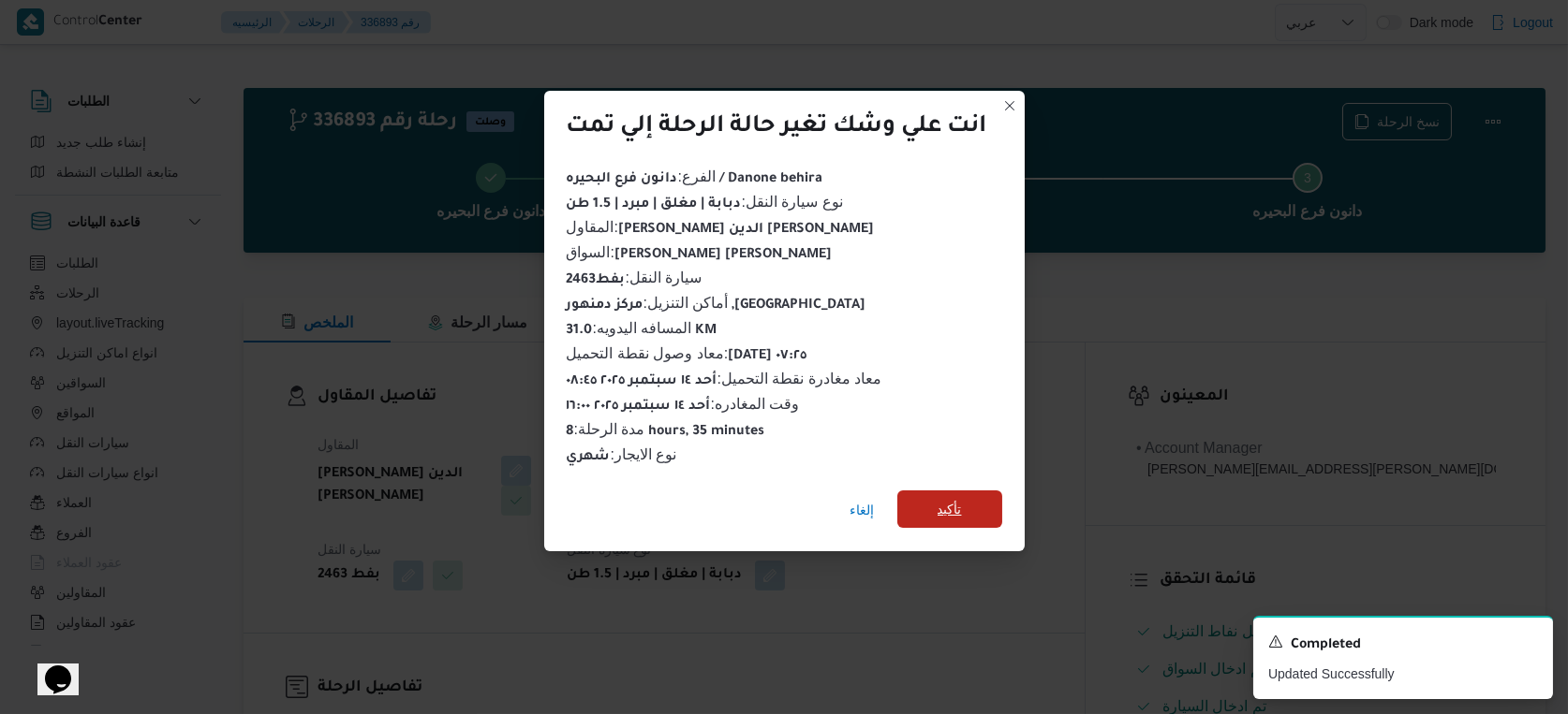
click at [982, 491] on span "تأكيد" at bounding box center [949, 509] width 105 height 38
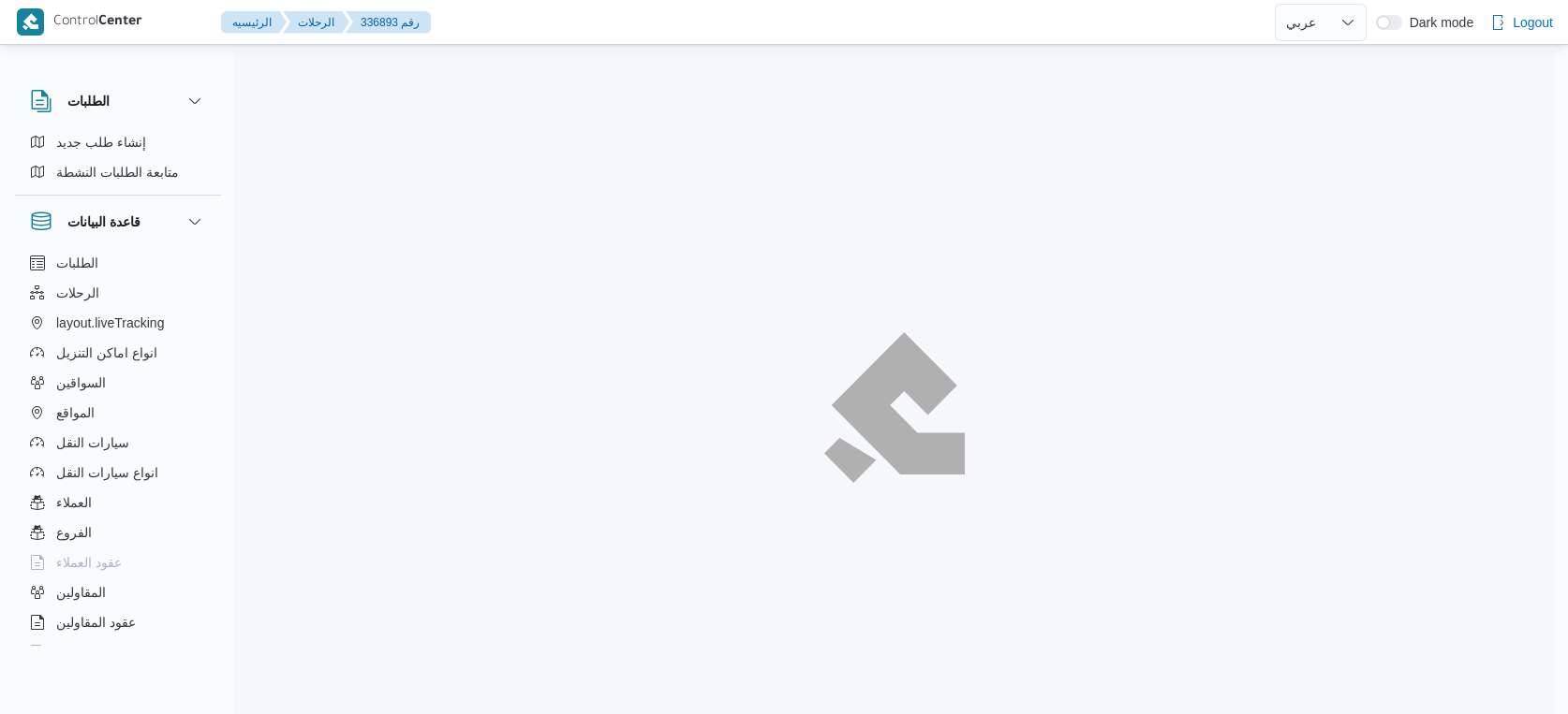
select select "ar"
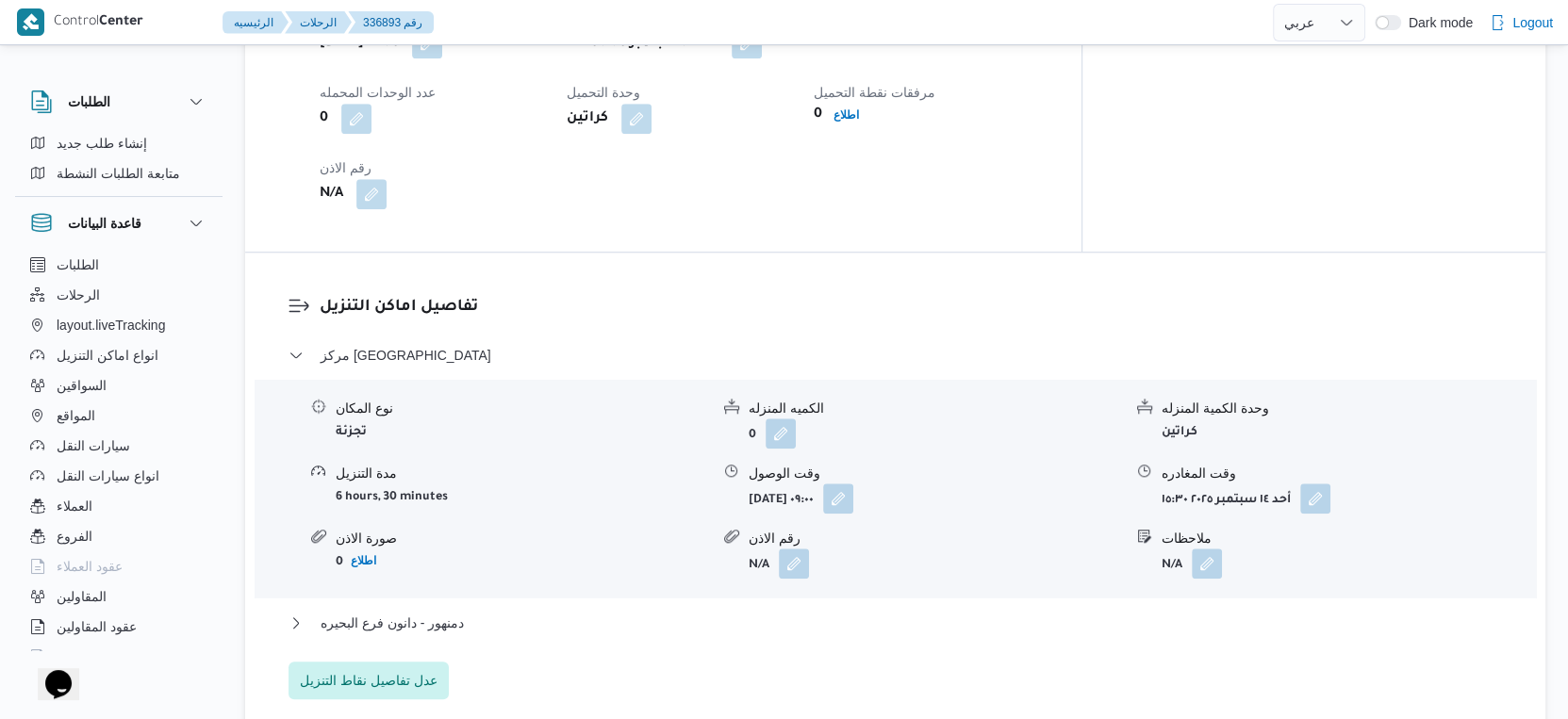
scroll to position [1572, 0]
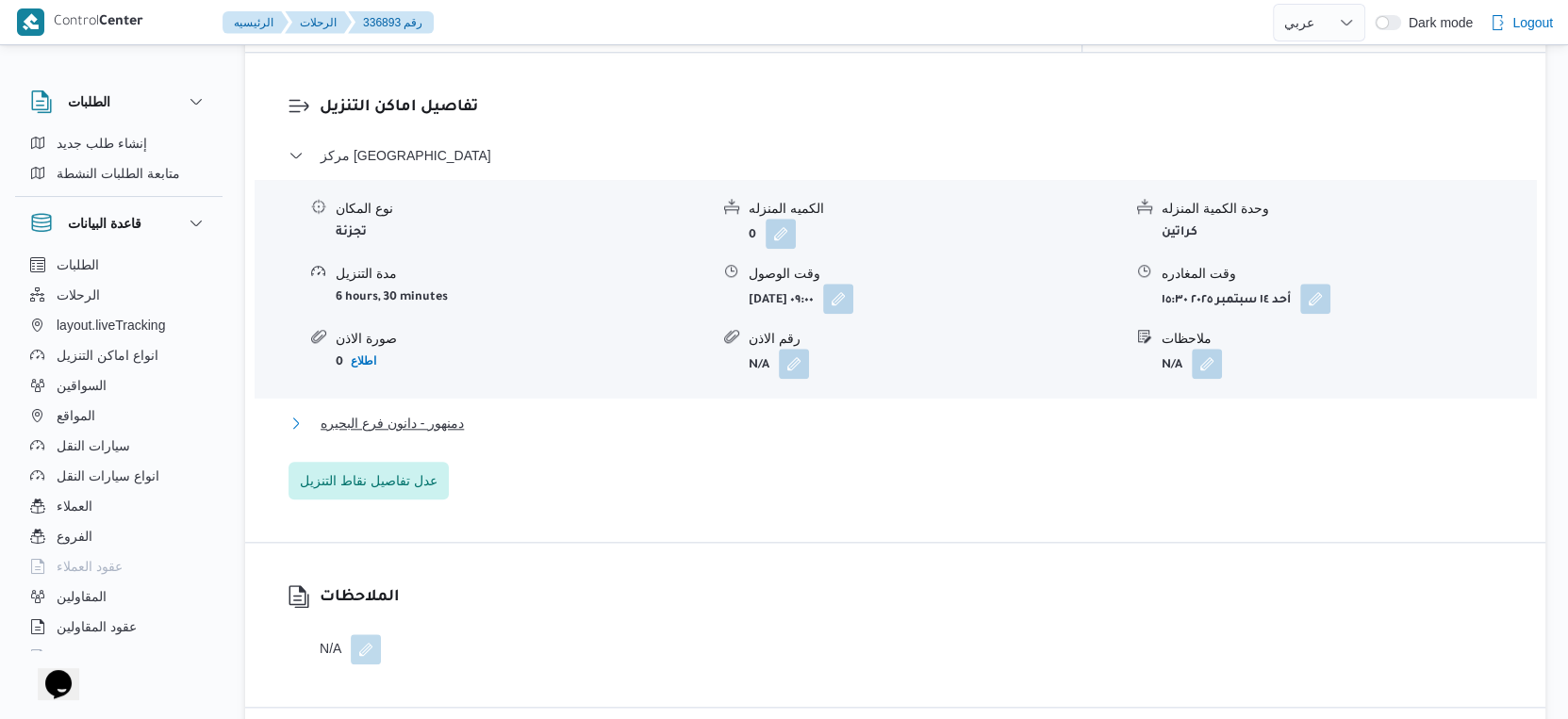
click at [478, 414] on button "دمنهور - دانون فرع البحيره" at bounding box center [896, 423] width 1214 height 23
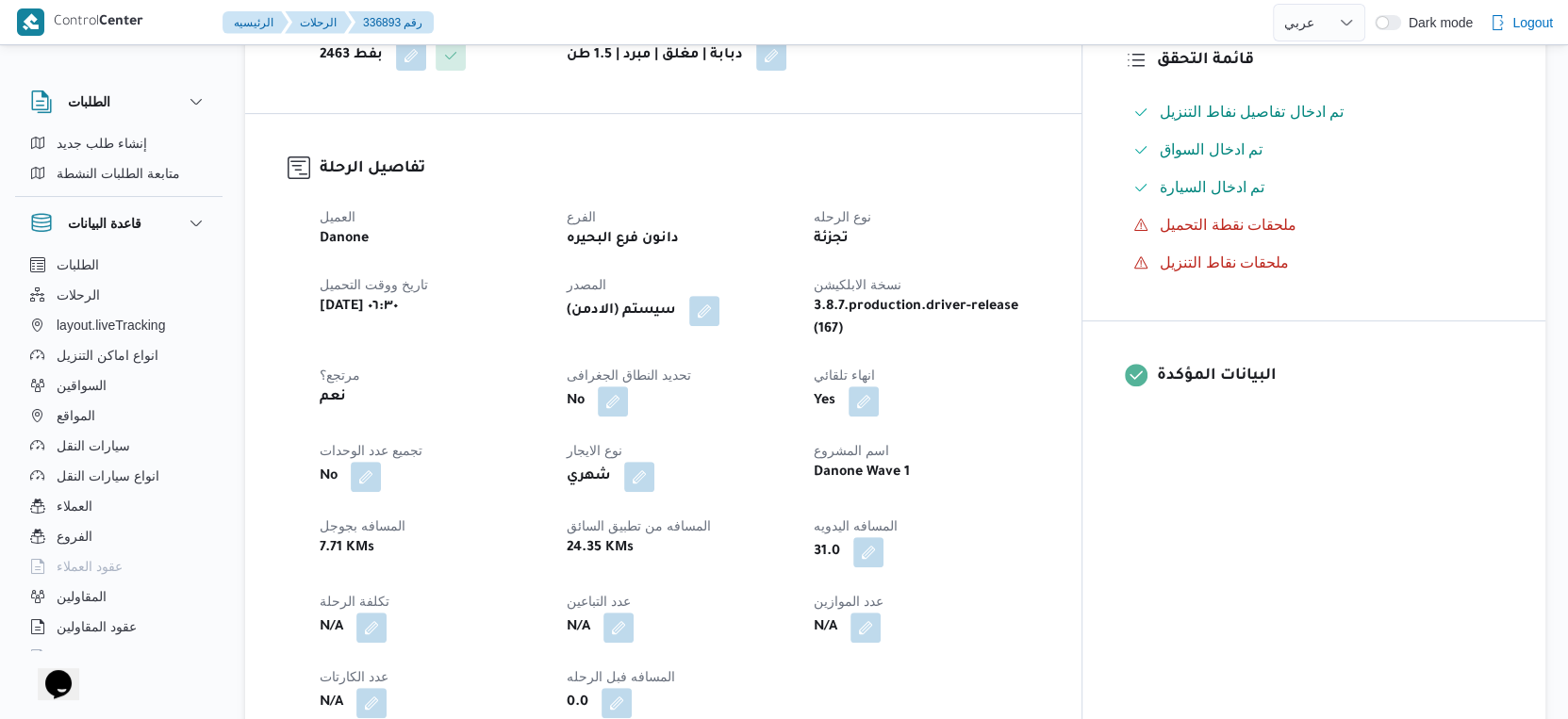
scroll to position [524, 0]
select select "ar"
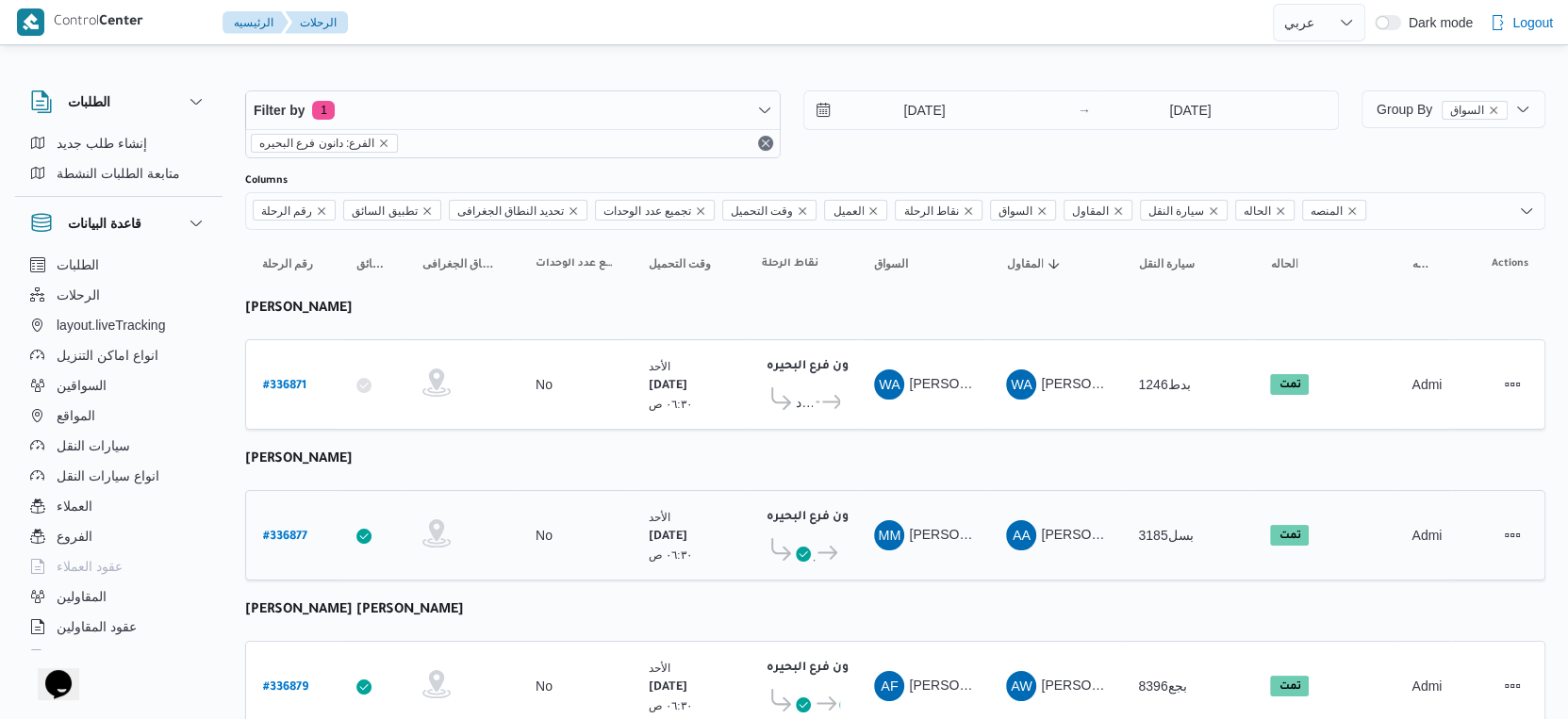
click at [276, 531] on b "# 336877" at bounding box center [285, 538] width 44 height 13
select select "ar"
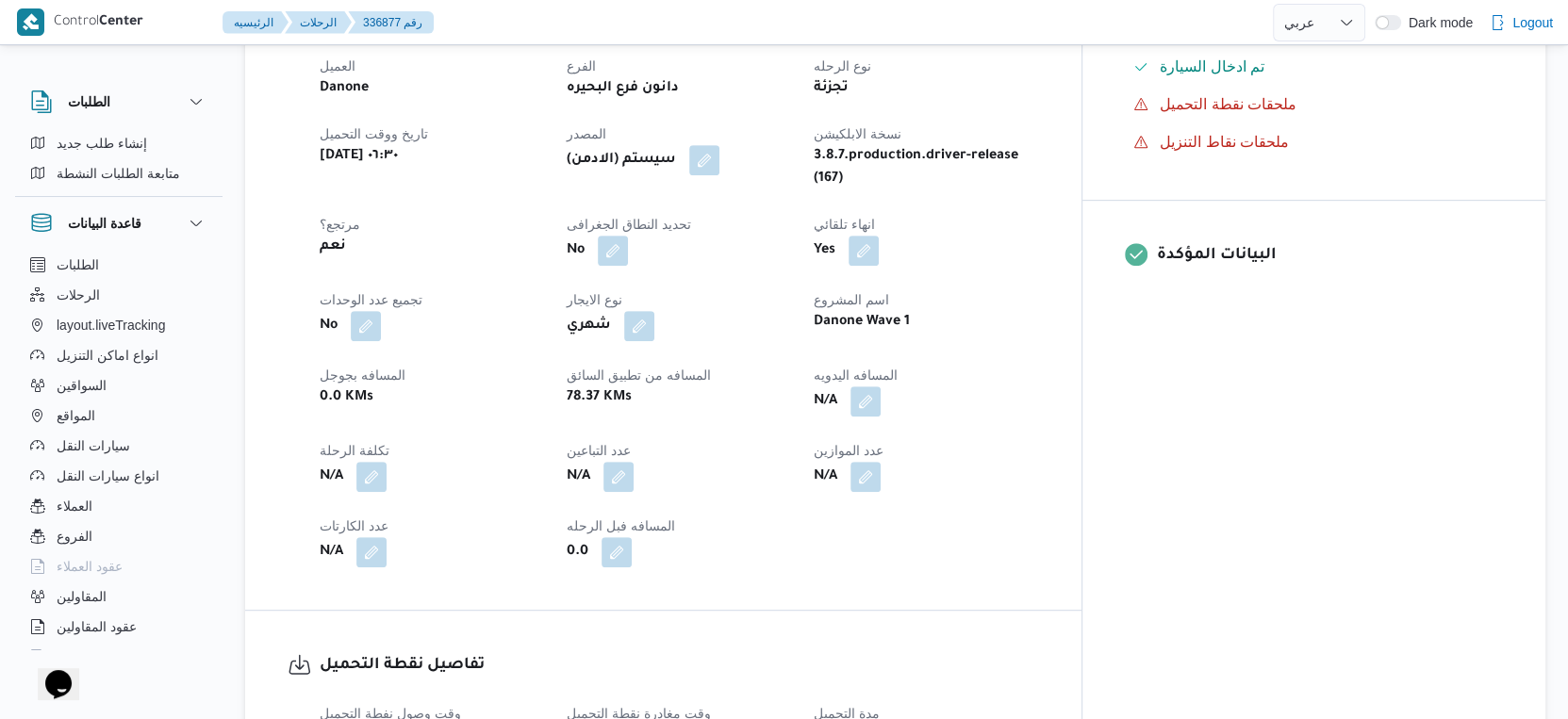
scroll to position [627, 0]
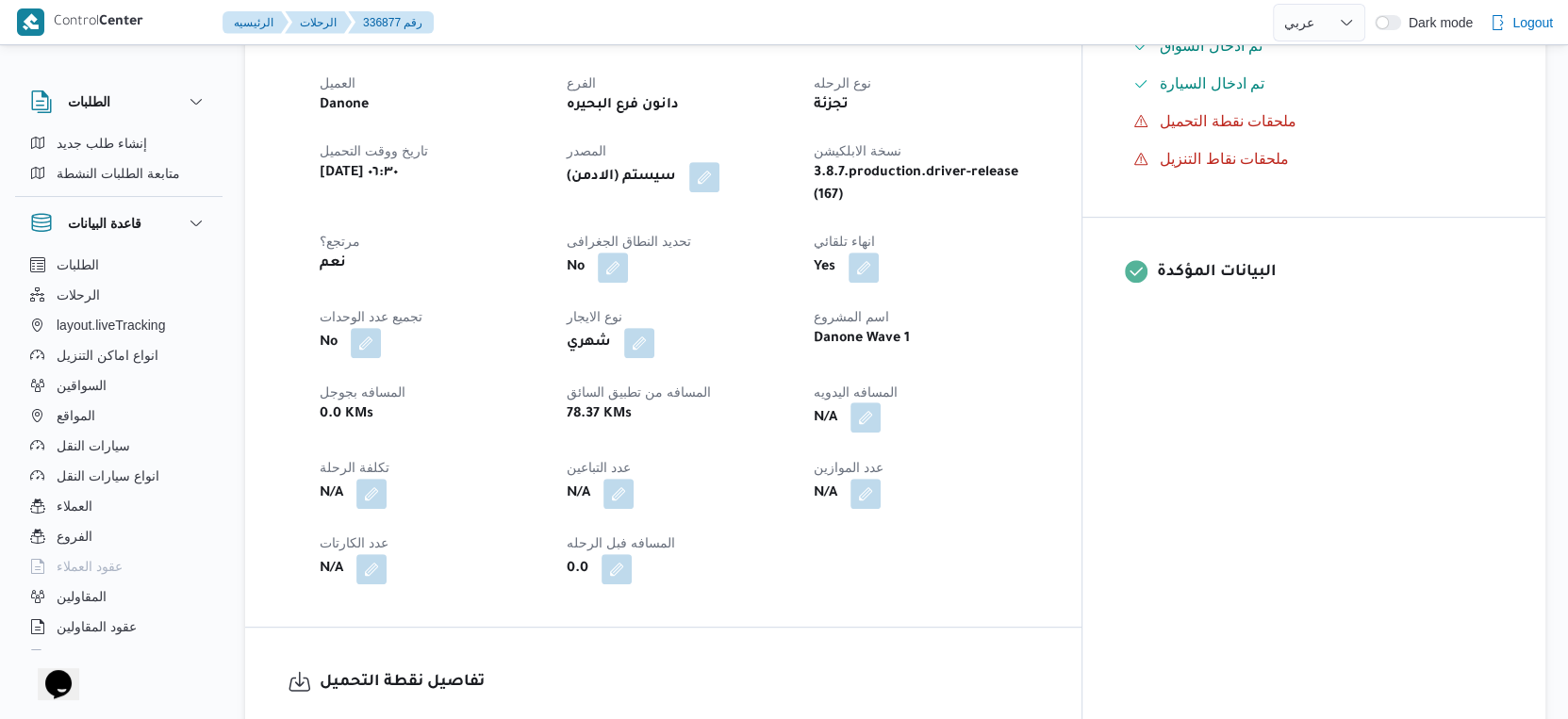
click at [880, 421] on button "button" at bounding box center [866, 418] width 31 height 31
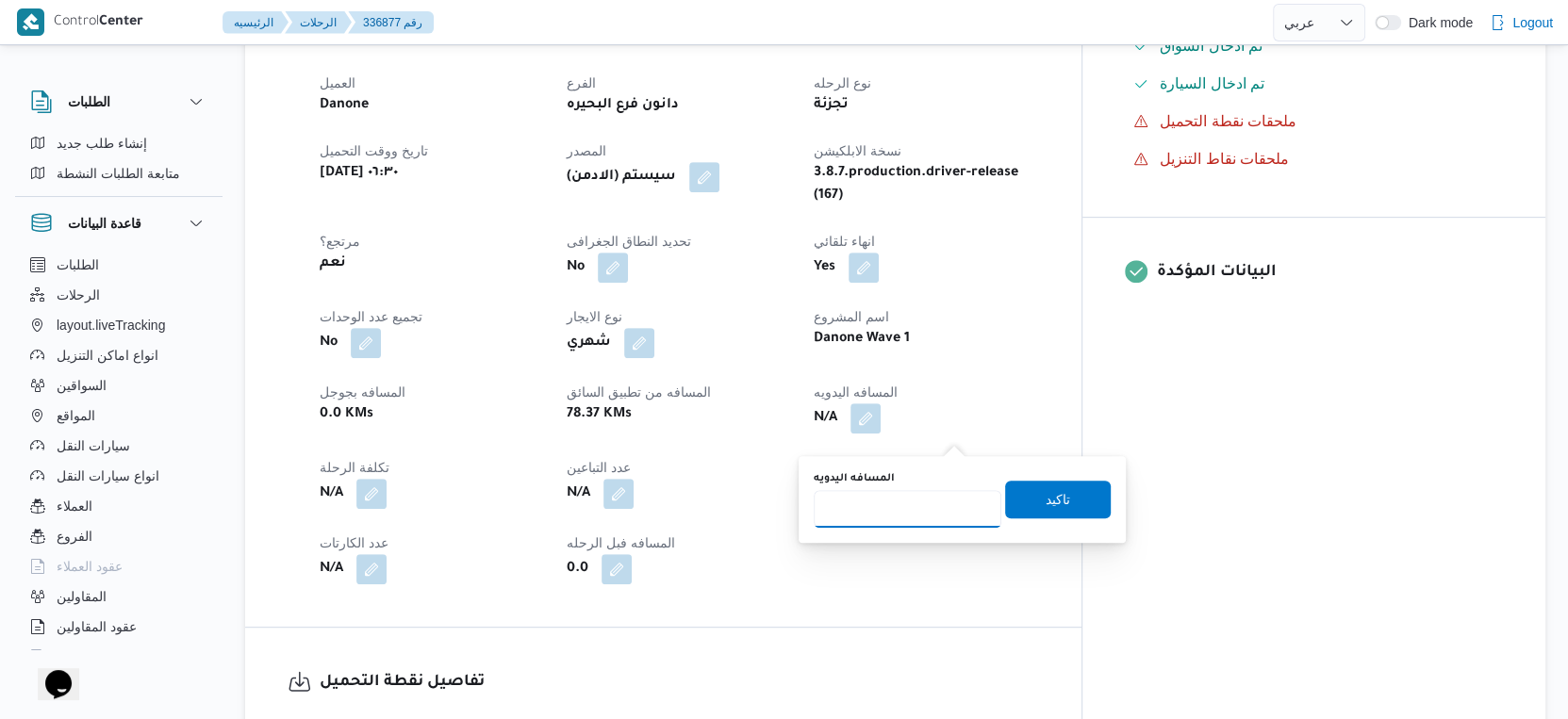
click at [921, 511] on input "المسافه اليدويه" at bounding box center [907, 509] width 188 height 38
type input "95"
click at [1069, 500] on span "تاكيد" at bounding box center [1058, 499] width 106 height 38
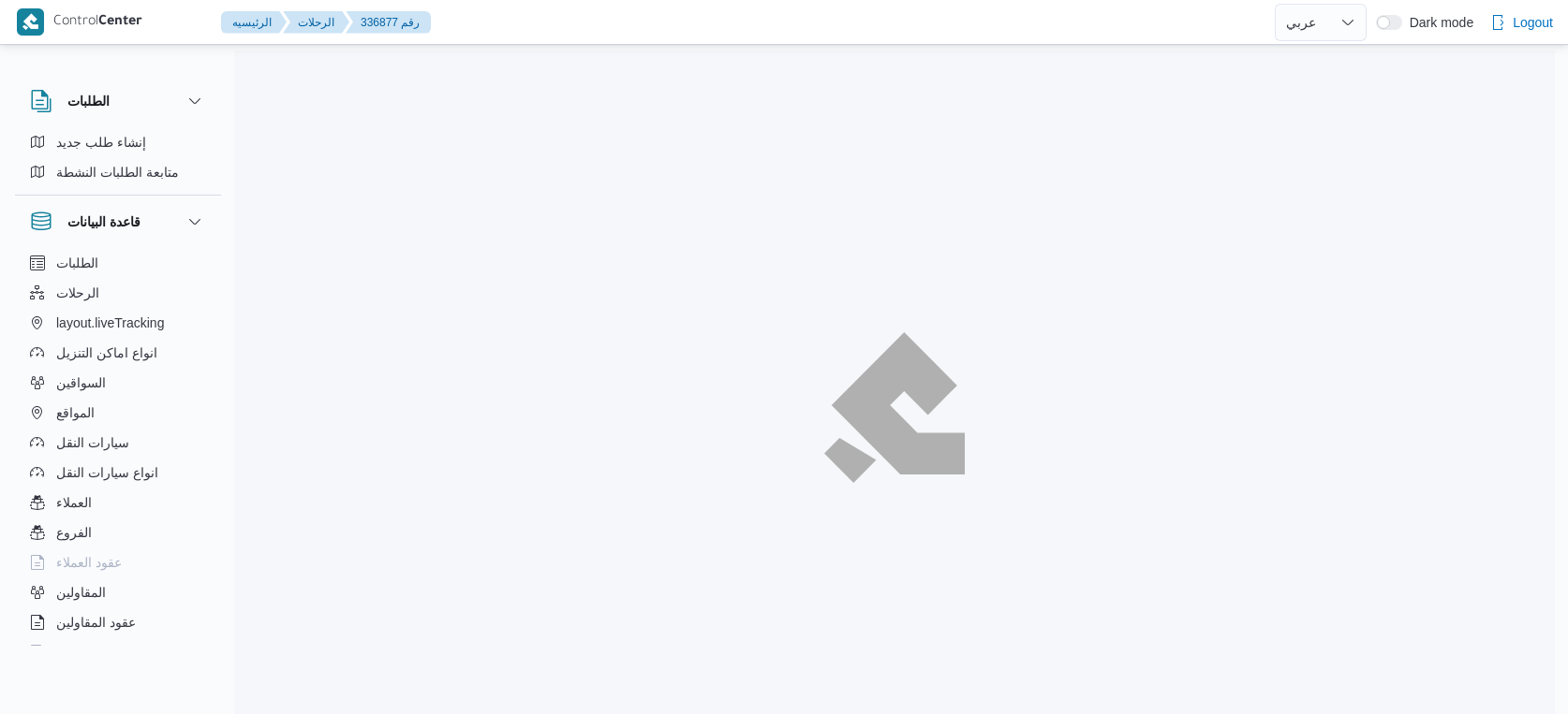
select select "ar"
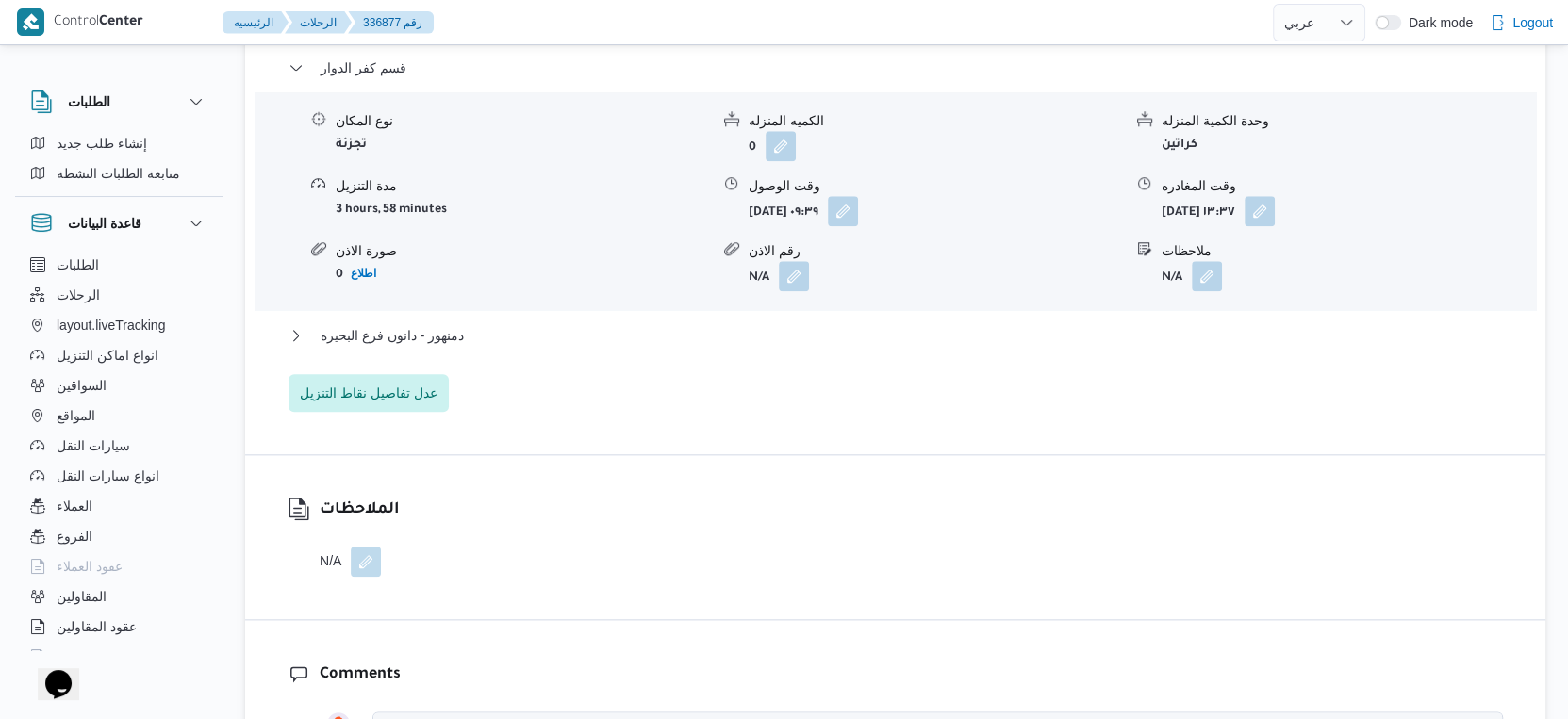
scroll to position [1675, 0]
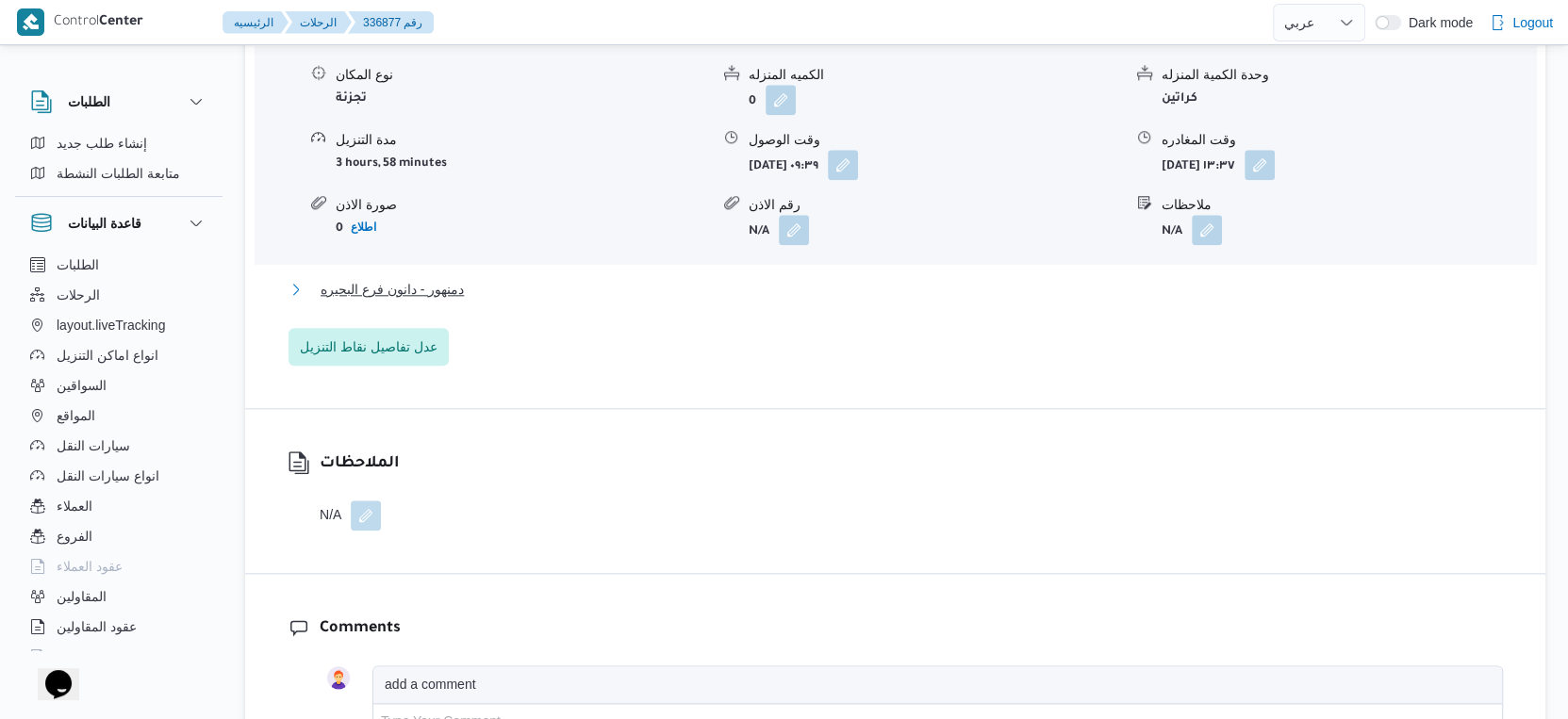
click at [480, 300] on button "دمنهور - دانون فرع البحيره" at bounding box center [896, 290] width 1214 height 23
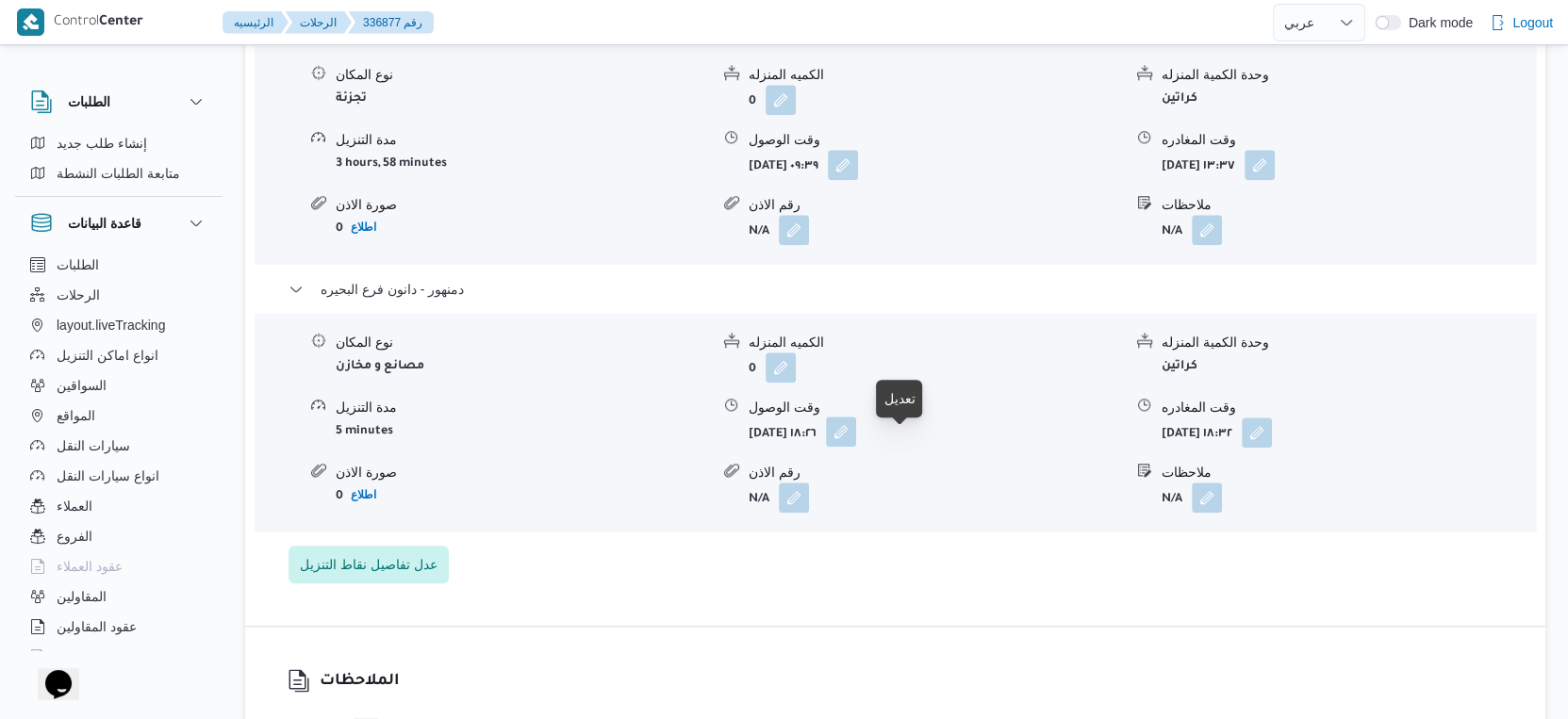
click at [856, 447] on button "button" at bounding box center [841, 432] width 31 height 31
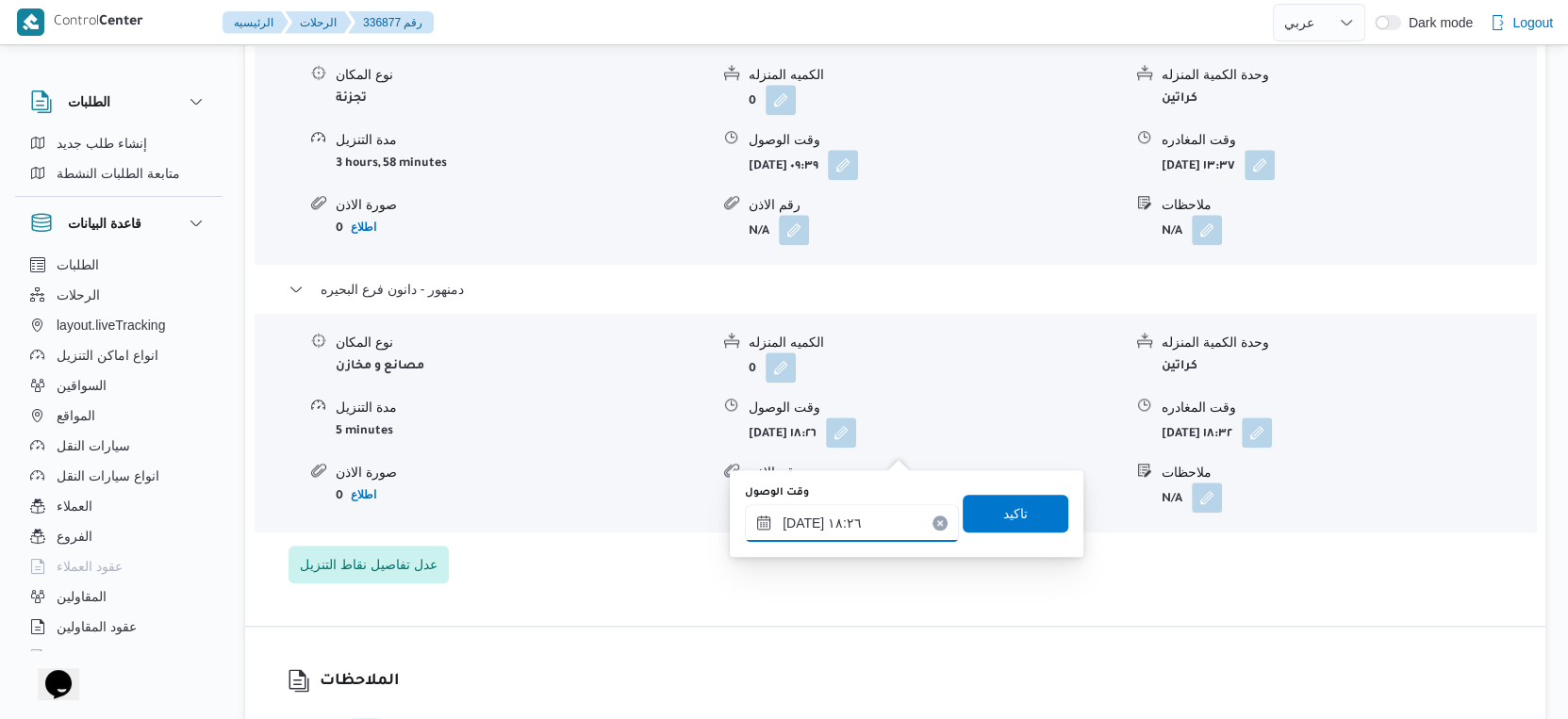
click at [841, 527] on input "[DATE] ١٨:٢٦" at bounding box center [852, 524] width 214 height 38
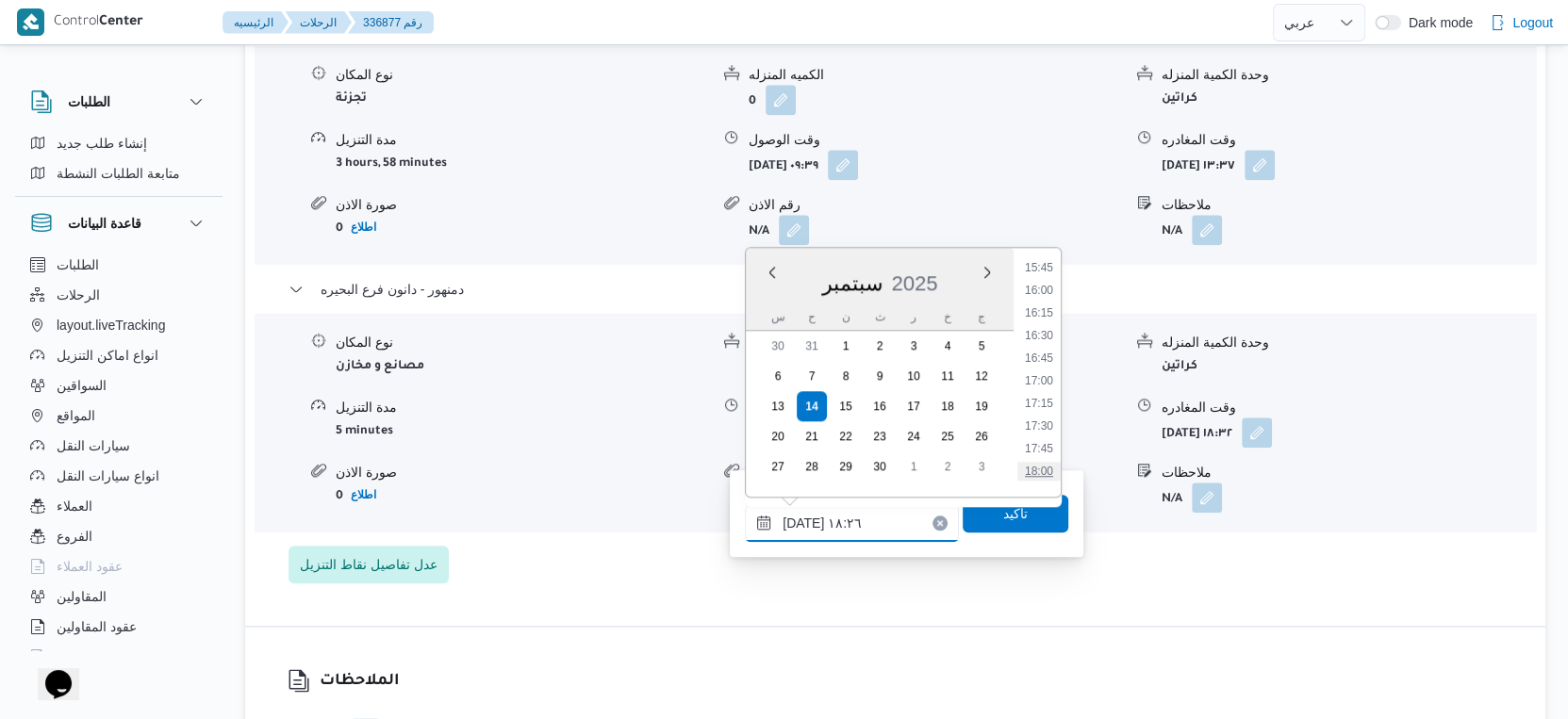
scroll to position [1325, 0]
click at [1043, 320] on li "15:15" at bounding box center [1039, 328] width 43 height 19
type input "[DATE] ١٥:١٥"
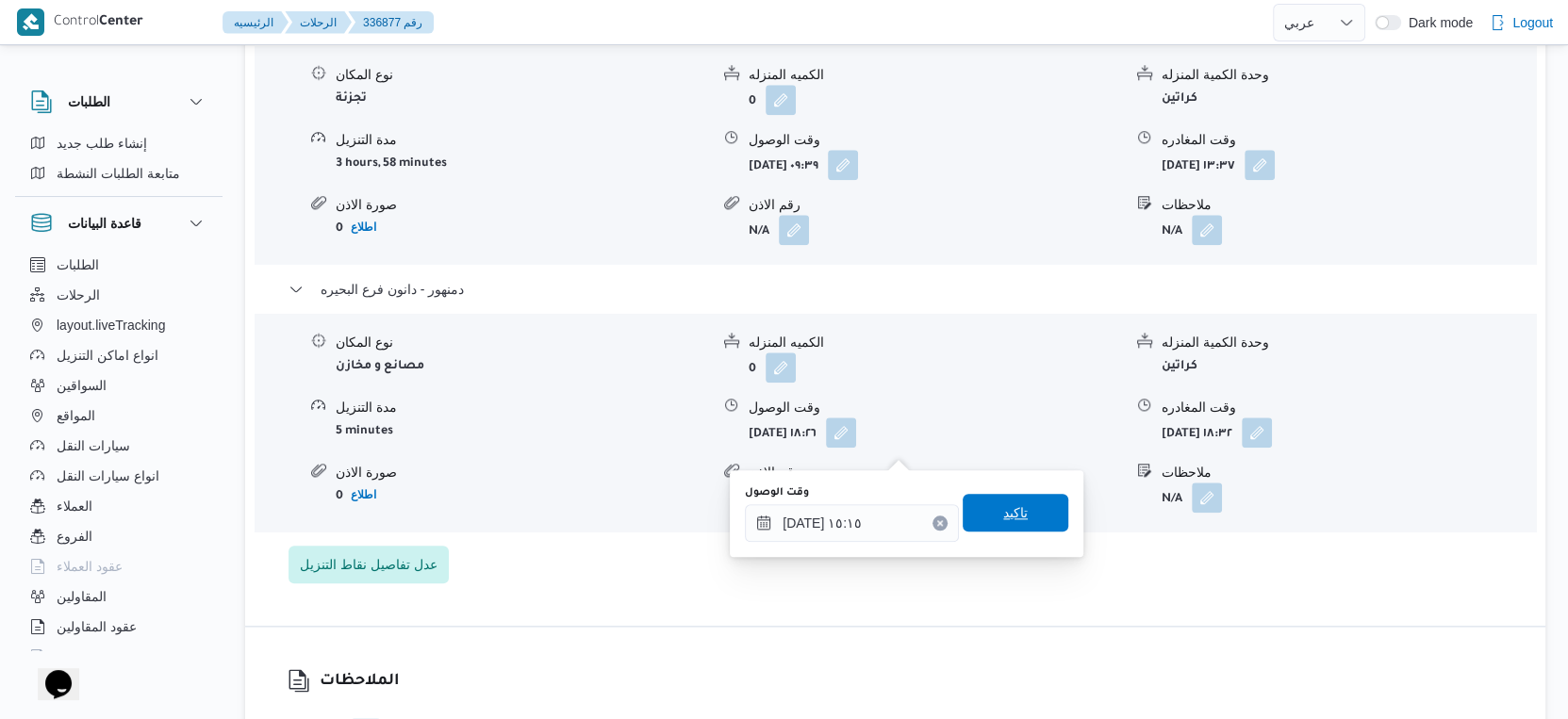
click at [1035, 517] on span "تاكيد" at bounding box center [1015, 513] width 106 height 38
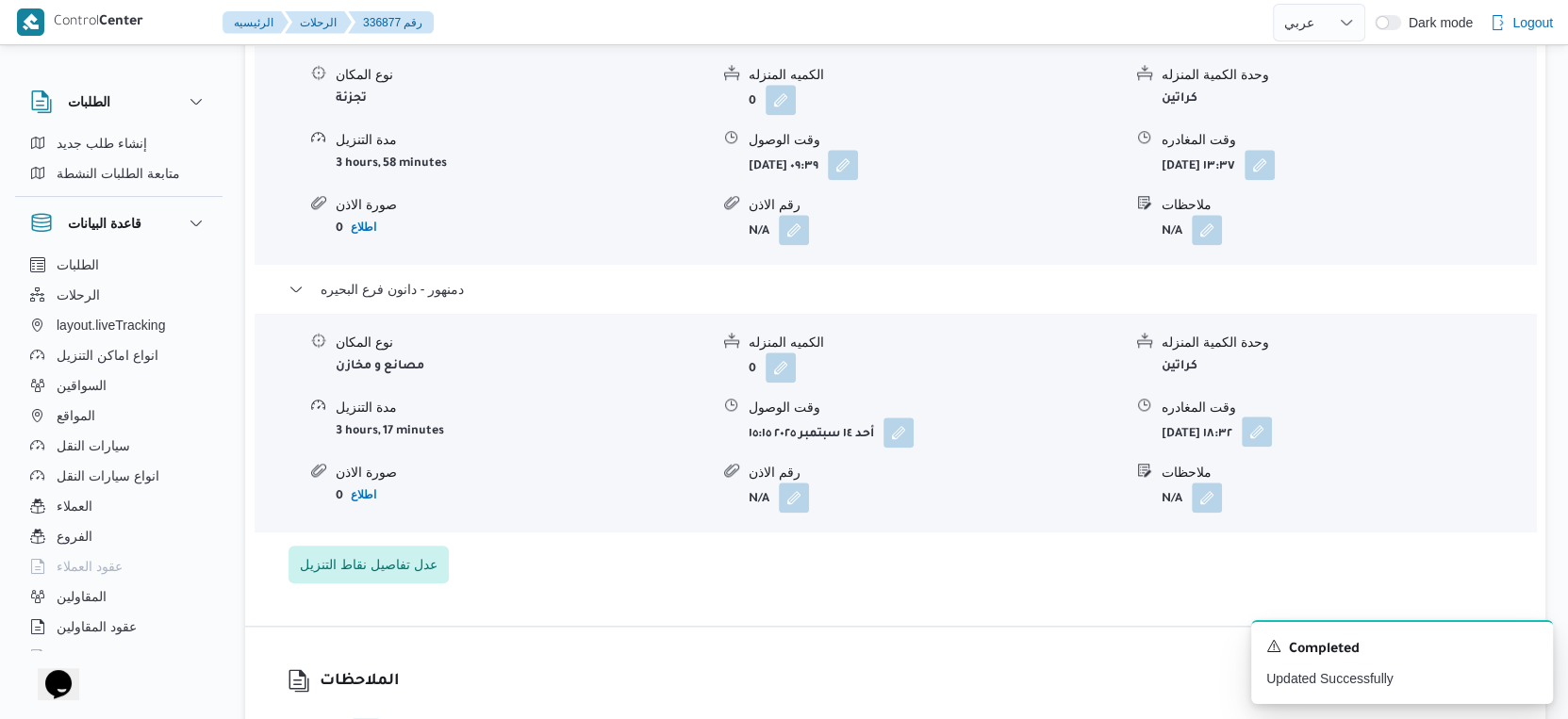
click at [1272, 438] on button "button" at bounding box center [1257, 432] width 31 height 31
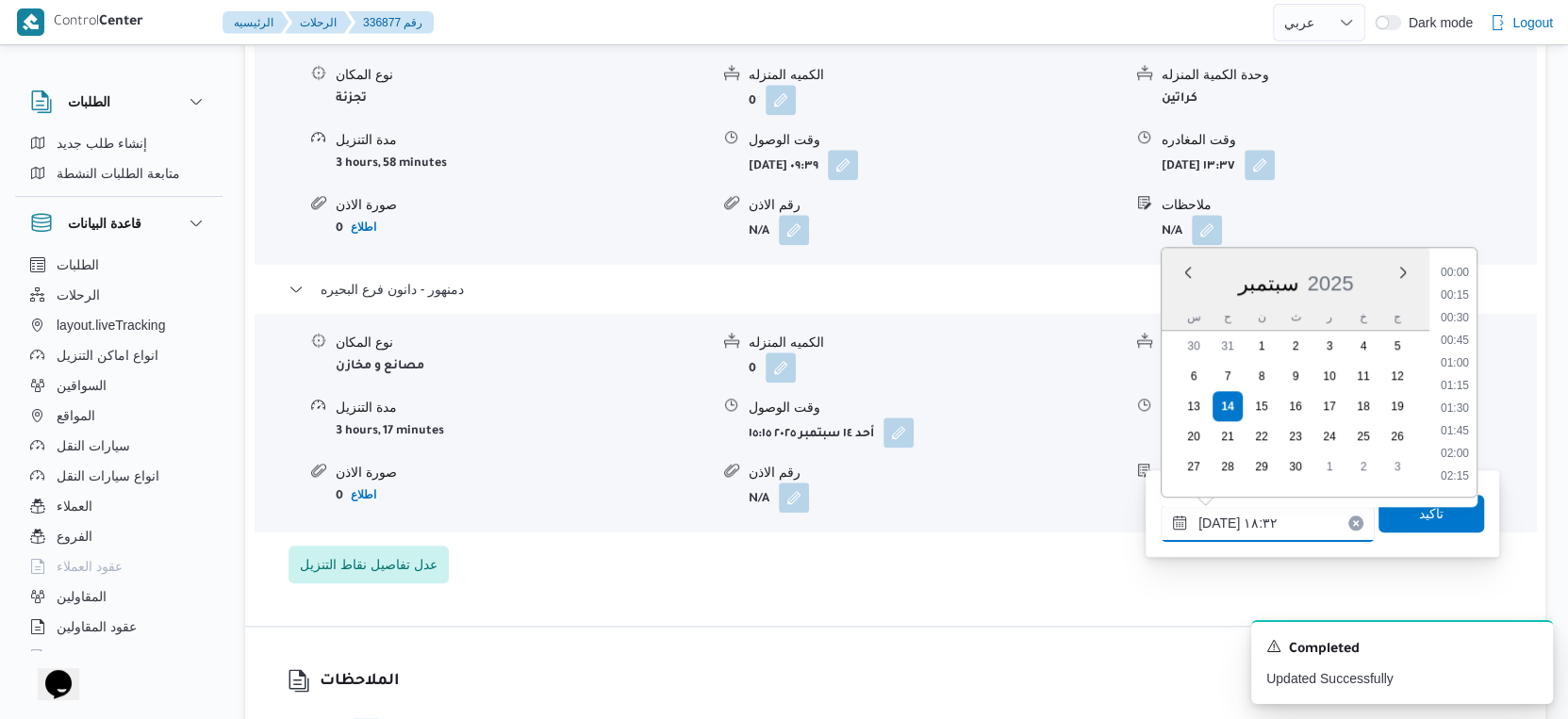
click at [1278, 523] on input "[DATE] ١٨:٣٢" at bounding box center [1268, 524] width 214 height 38
click at [1463, 436] on li "15:30" at bounding box center [1455, 432] width 43 height 19
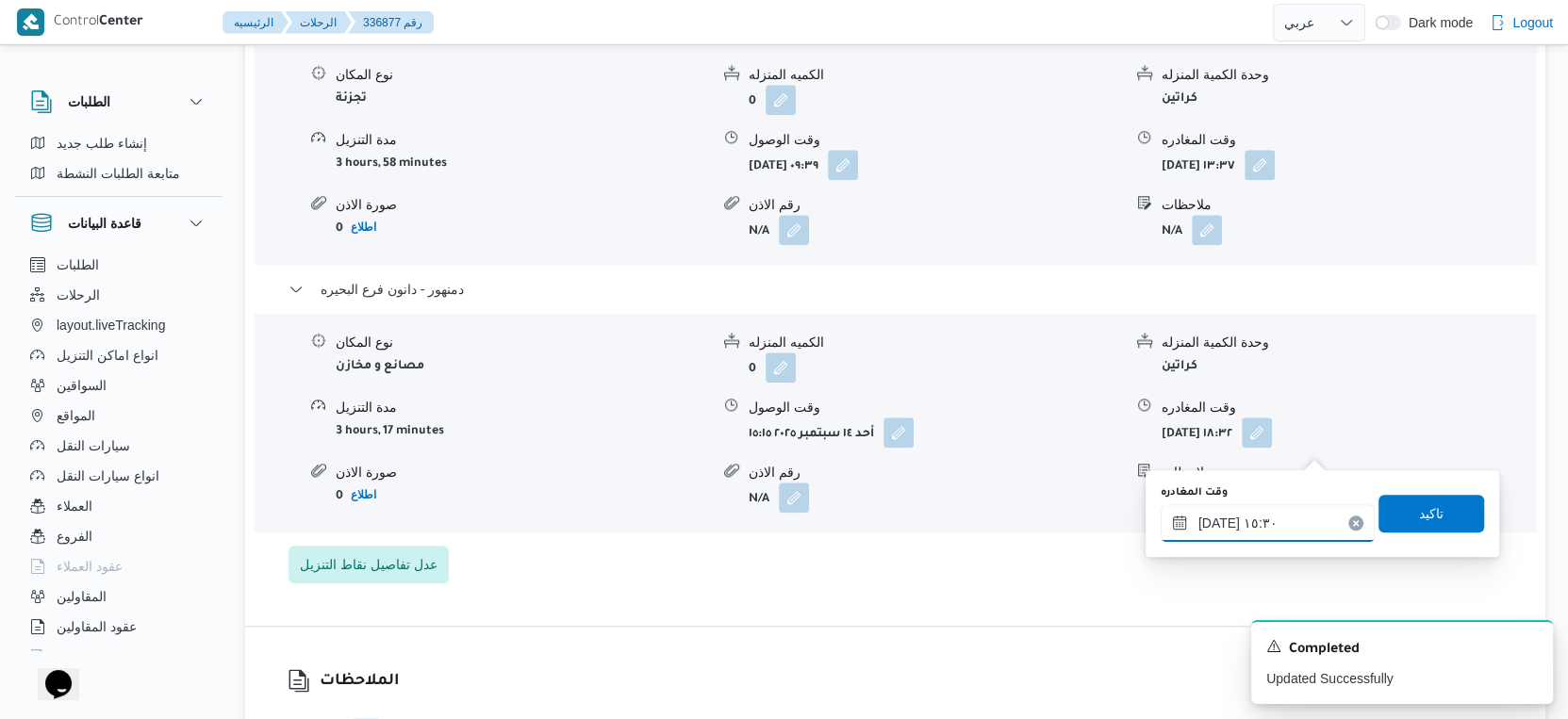
click at [1211, 522] on input "[DATE] ١٥:٣٠" at bounding box center [1268, 524] width 214 height 38
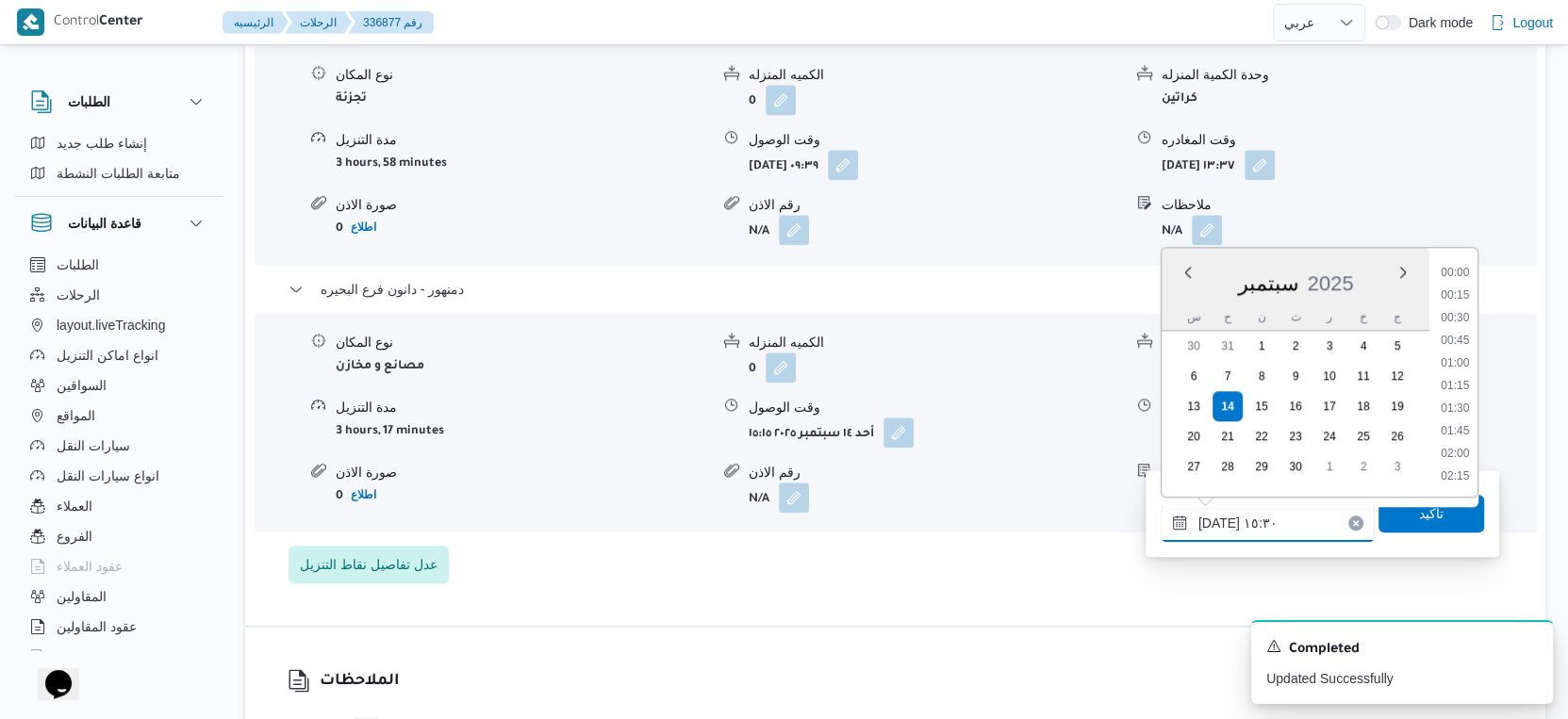
click at [1211, 522] on input "[DATE] ١٥:٣٠" at bounding box center [1268, 524] width 214 height 38
type input "[DATE] ١٥:٢٠"
click at [1419, 509] on span "تاكيد" at bounding box center [1432, 513] width 25 height 23
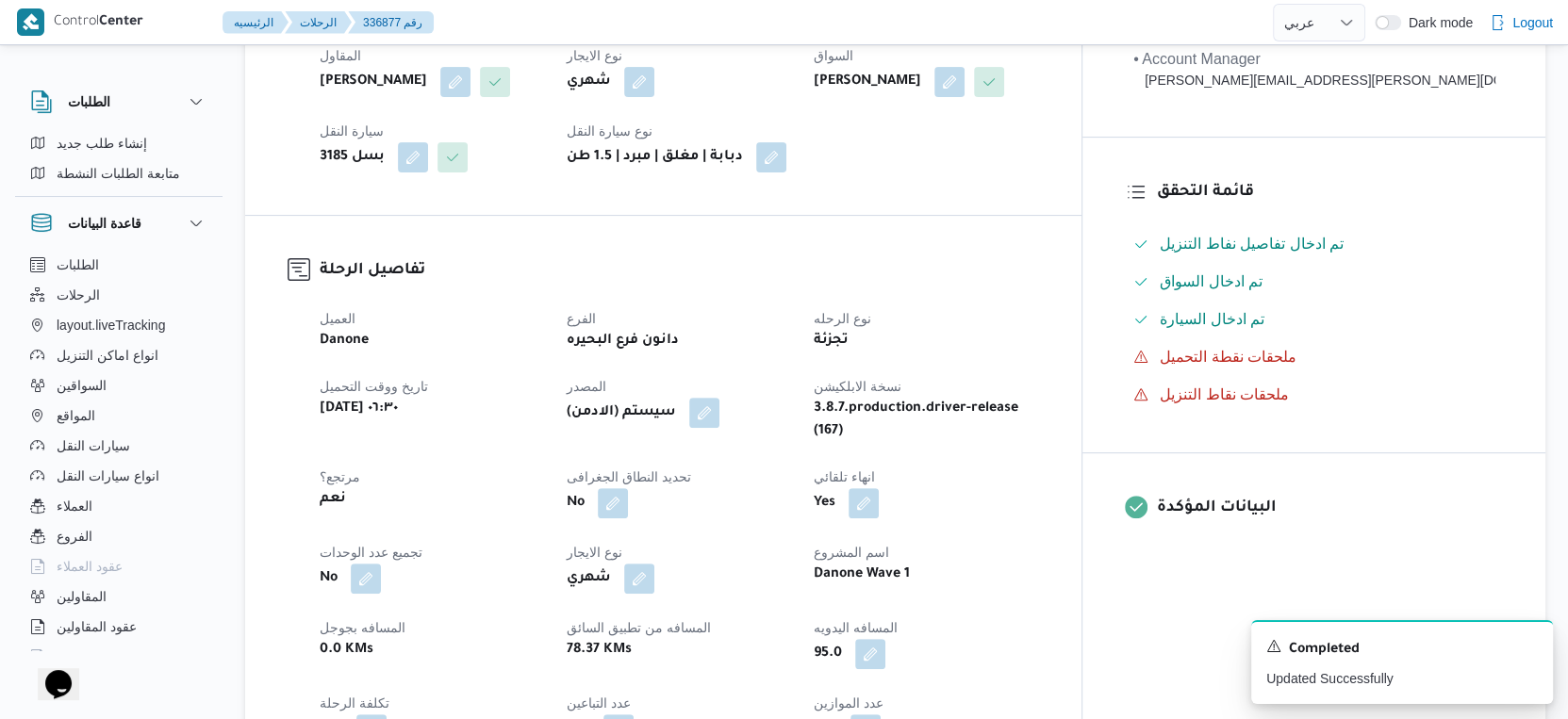
scroll to position [627, 0]
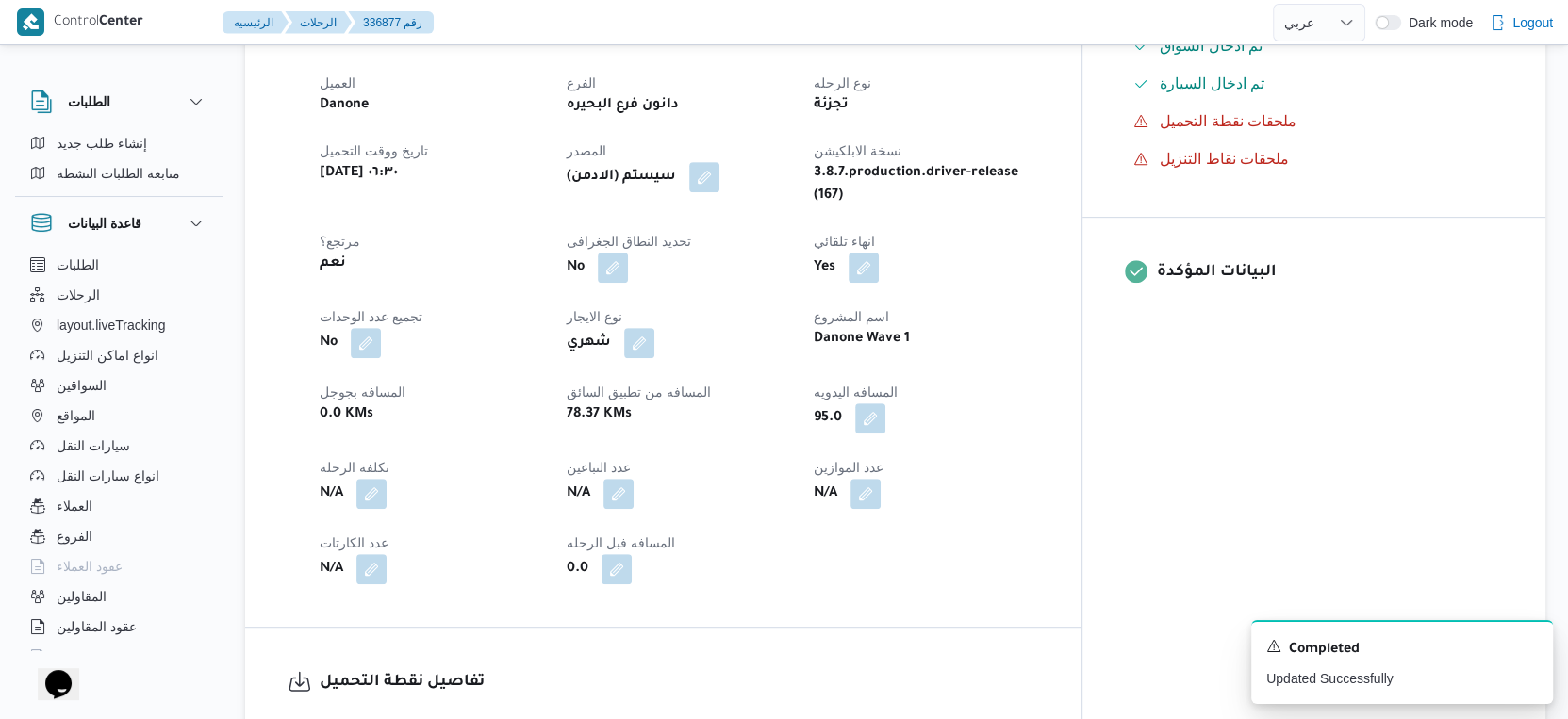
select select "ar"
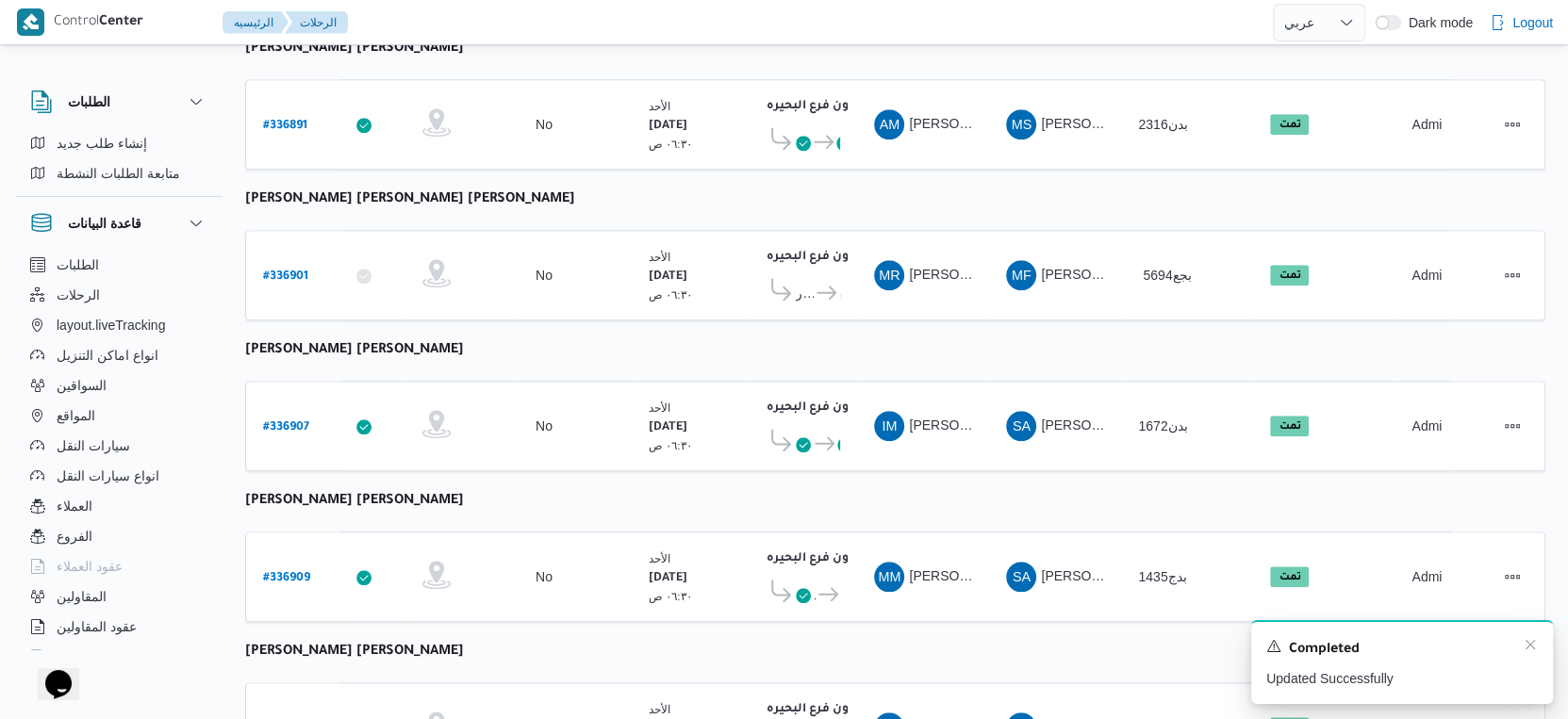
scroll to position [1538, 0]
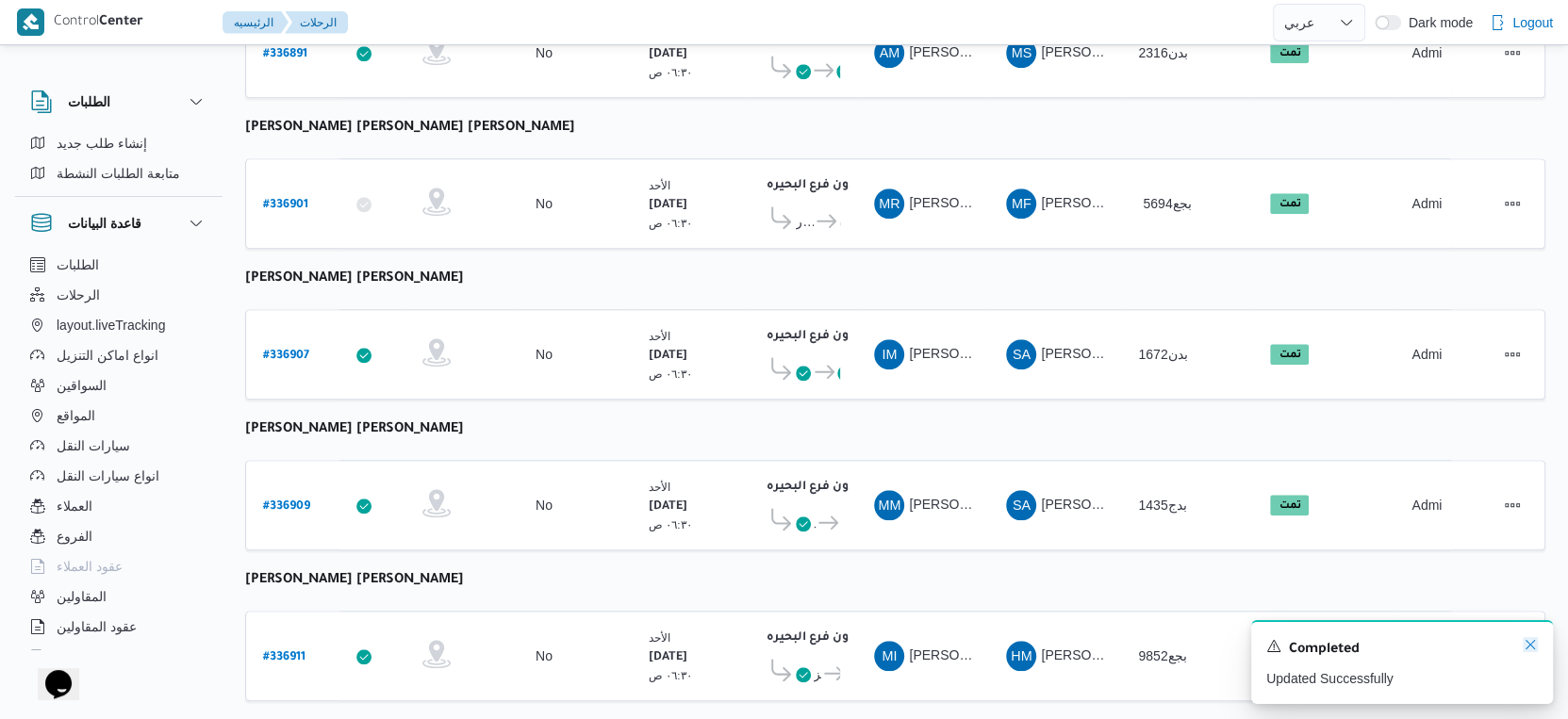
click at [1531, 644] on icon "Dismiss toast" at bounding box center [1531, 645] width 15 height 15
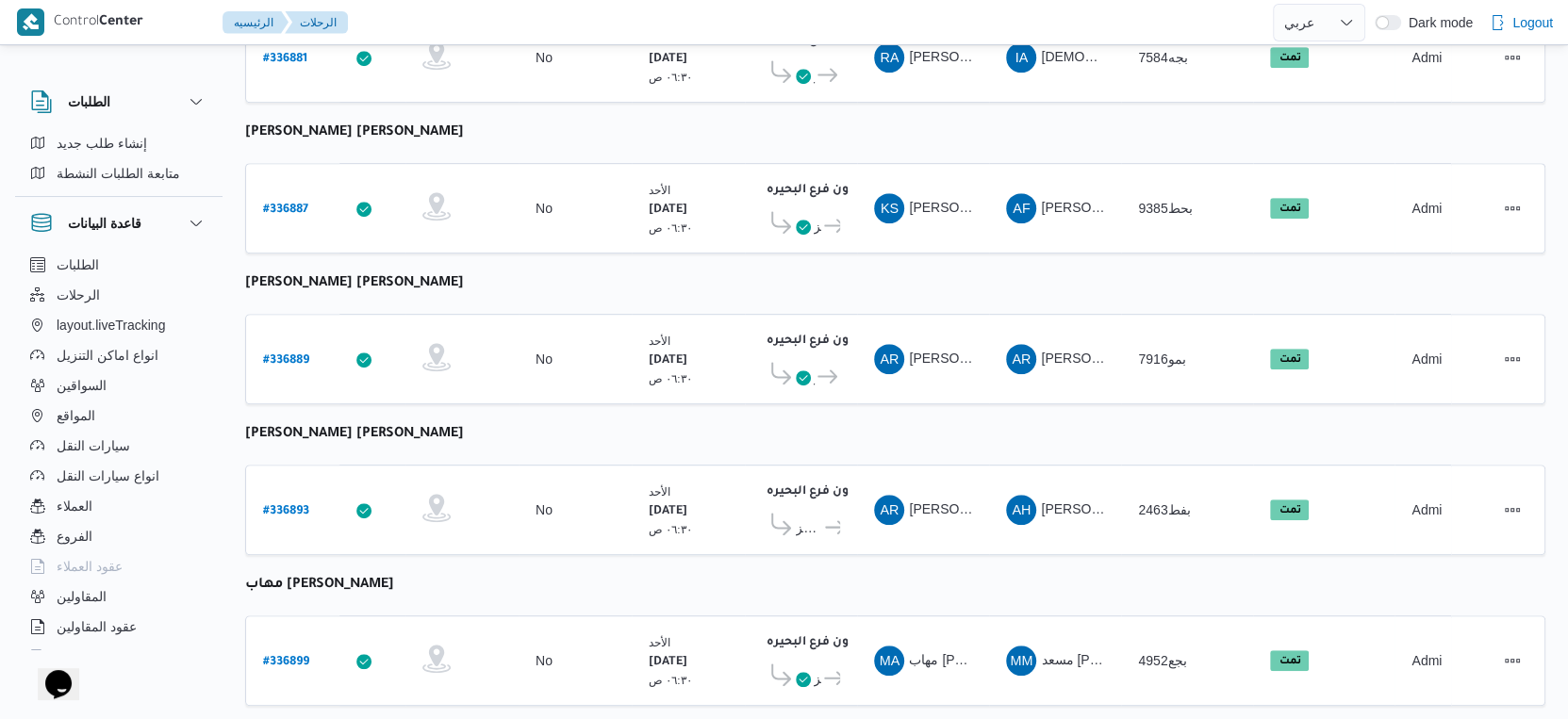
scroll to position [596, 0]
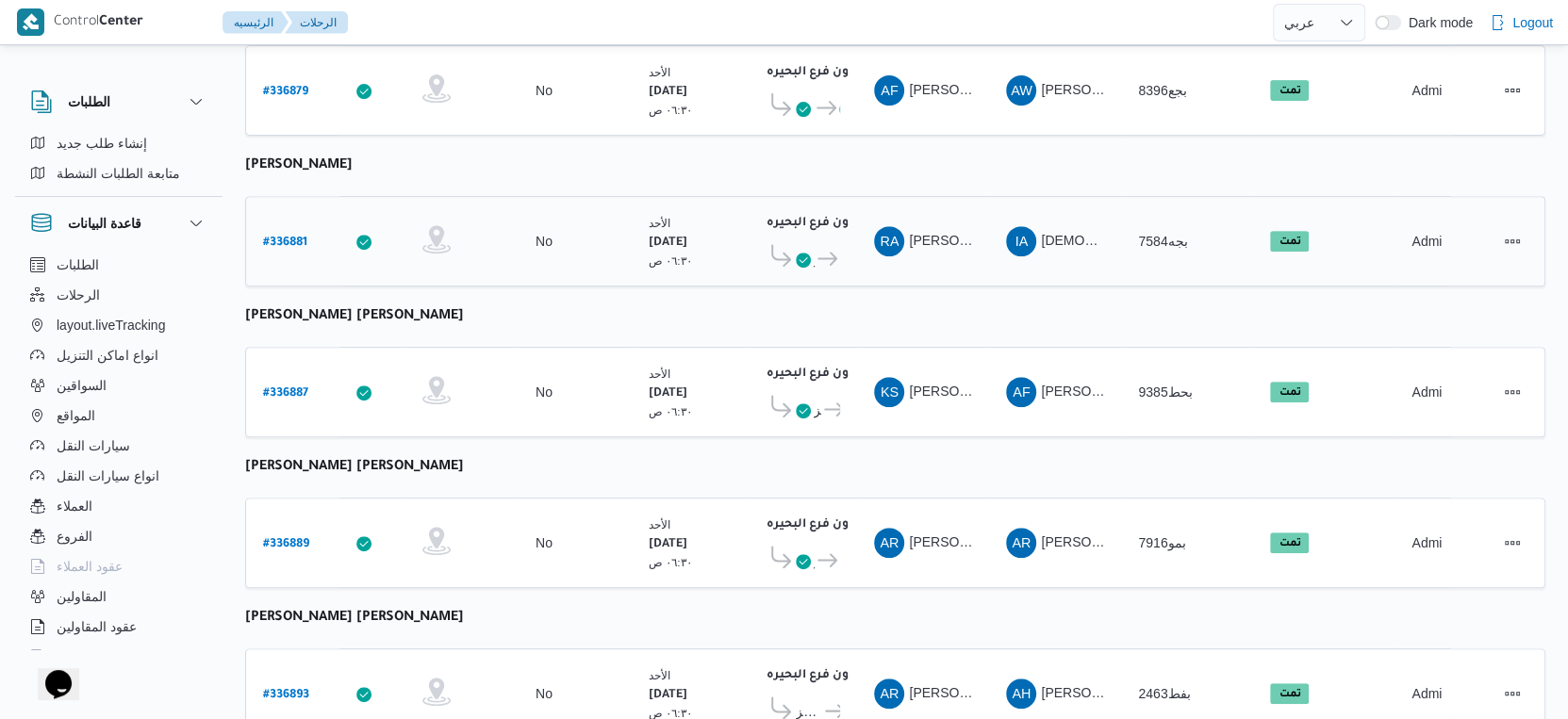
click at [286, 236] on b "# 336881" at bounding box center [285, 243] width 44 height 13
select select "ar"
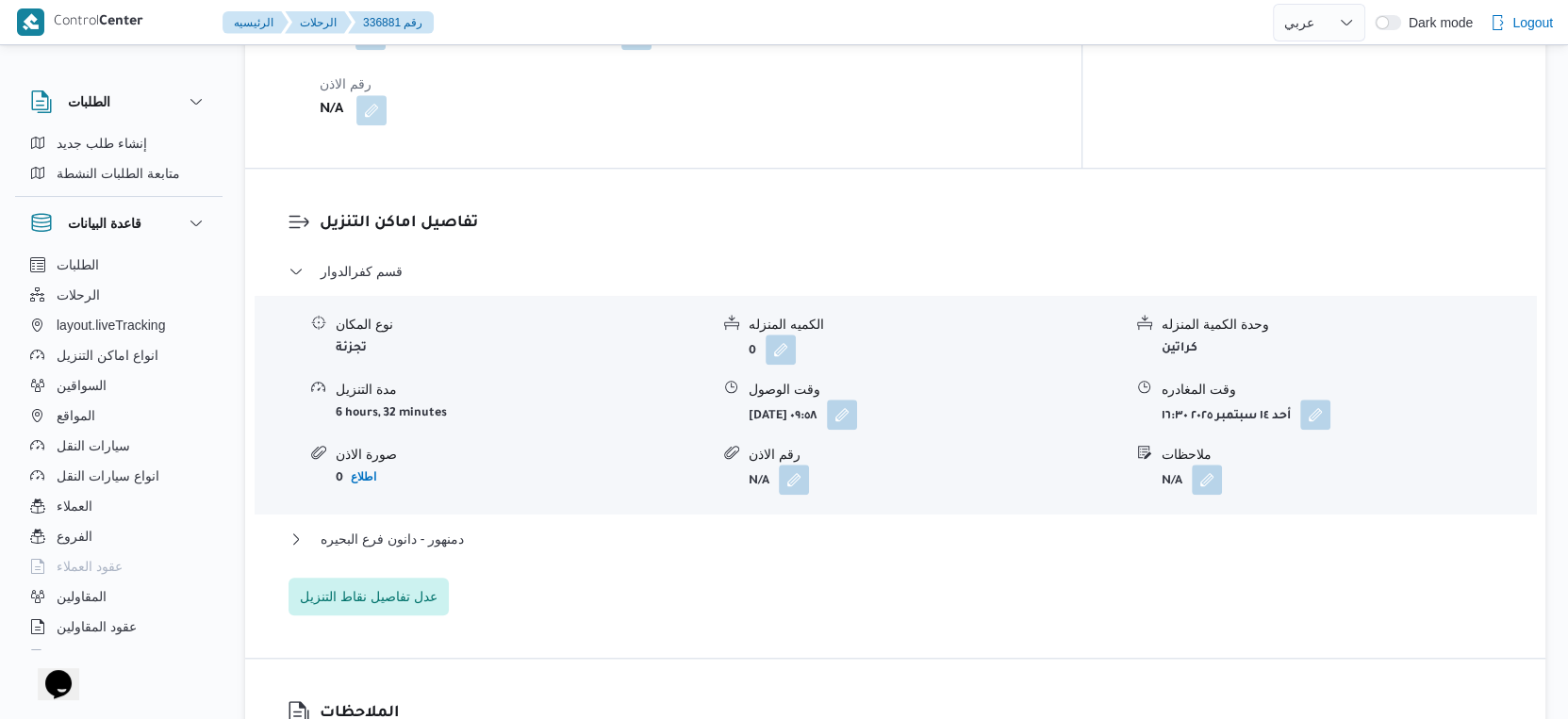
scroll to position [1643, 0]
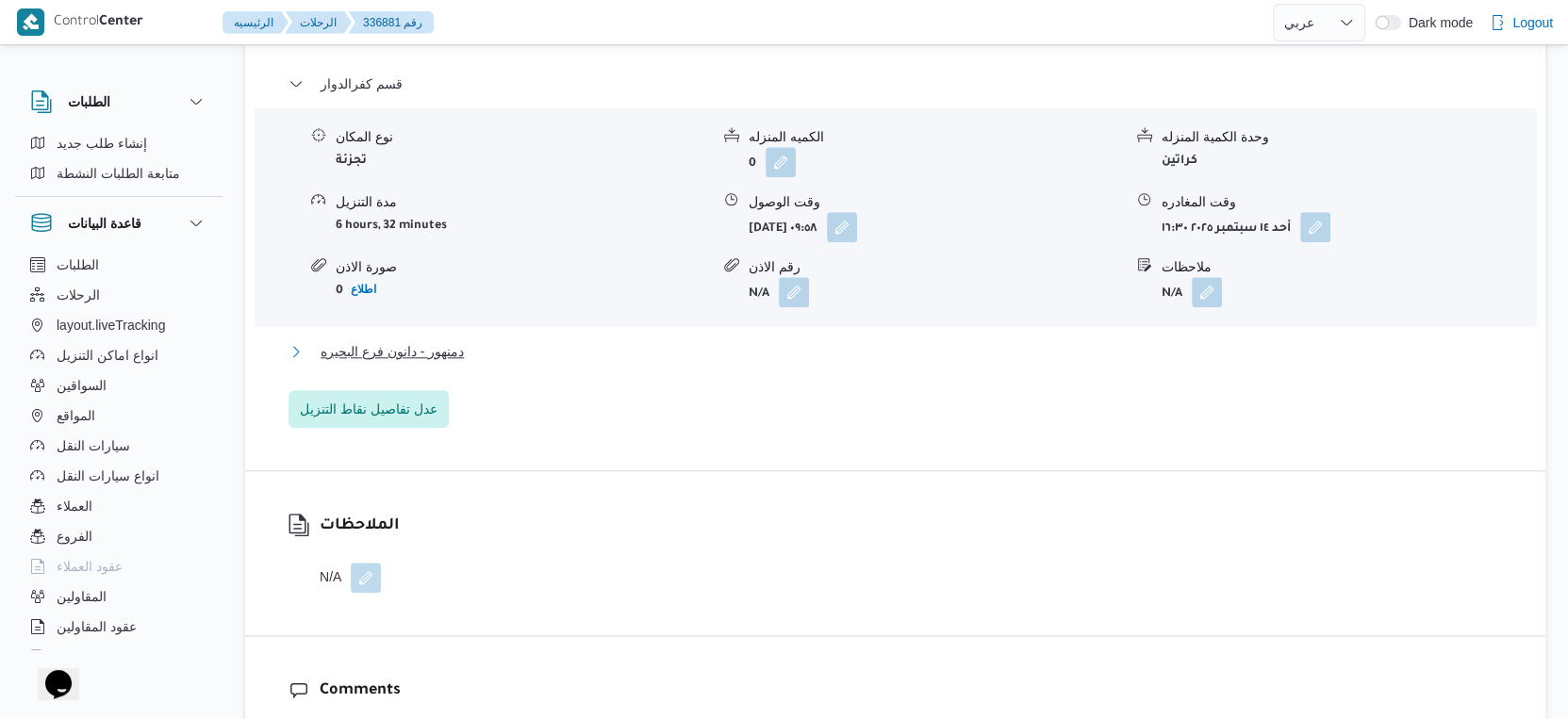
click at [462, 340] on span "دمنهور - دانون فرع البحيره" at bounding box center [392, 352] width 143 height 23
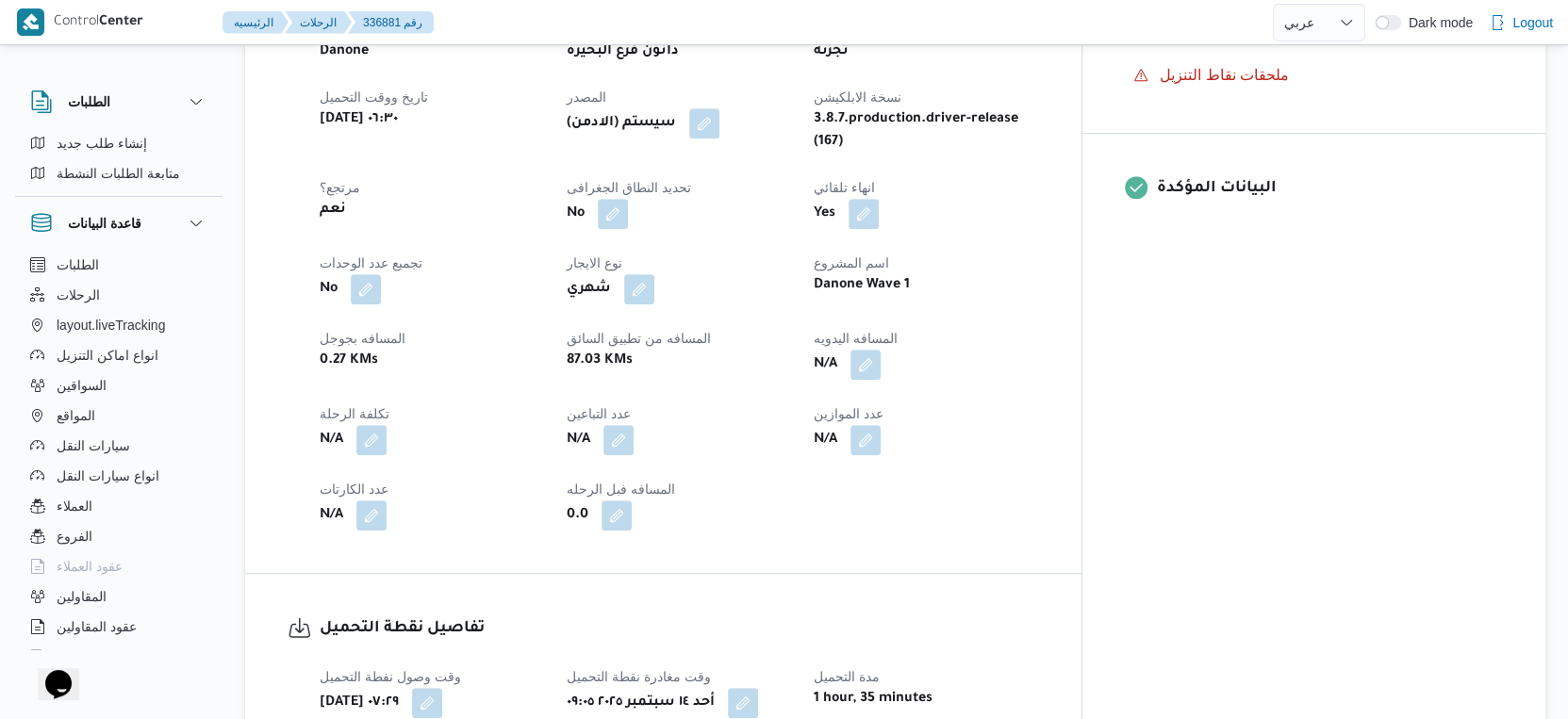
scroll to position [596, 0]
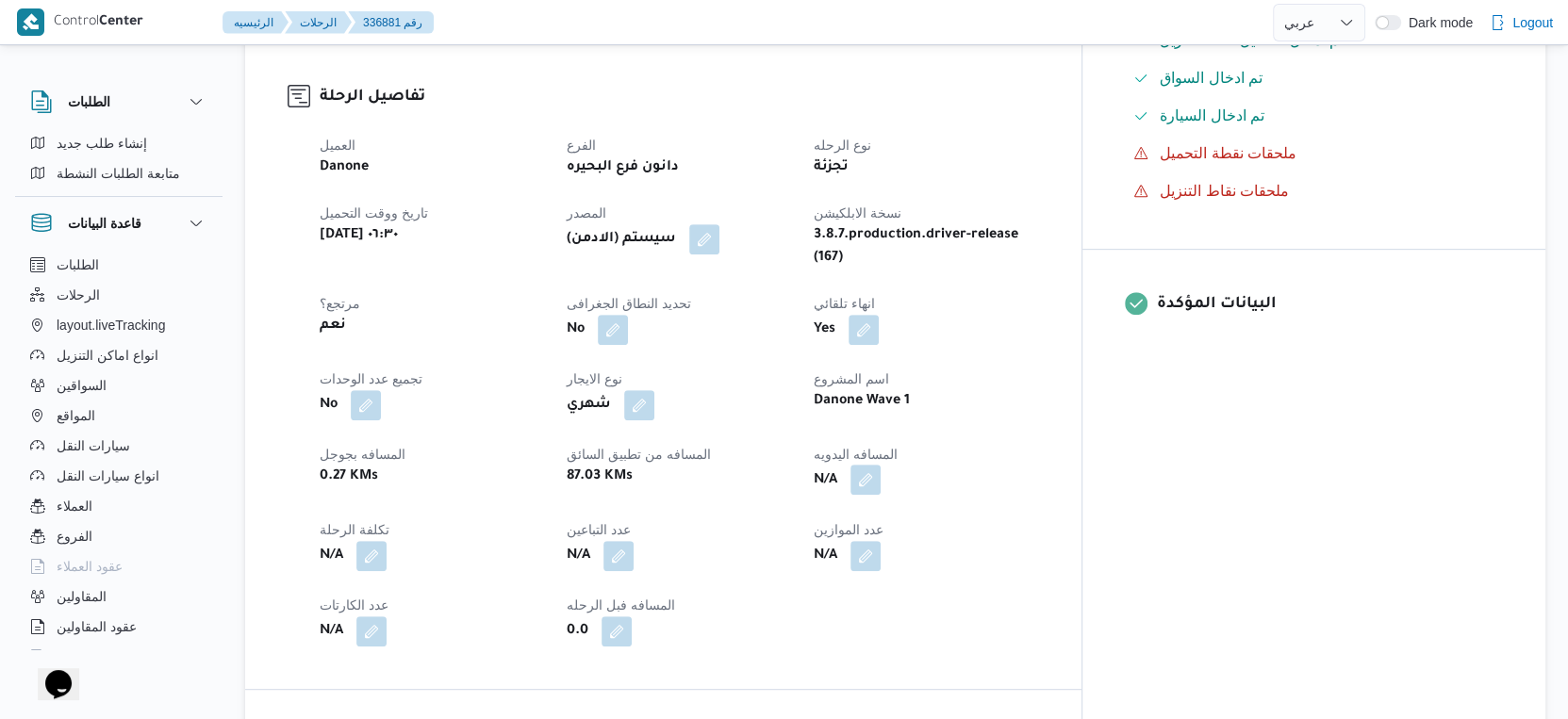
click at [880, 464] on button "button" at bounding box center [866, 480] width 31 height 31
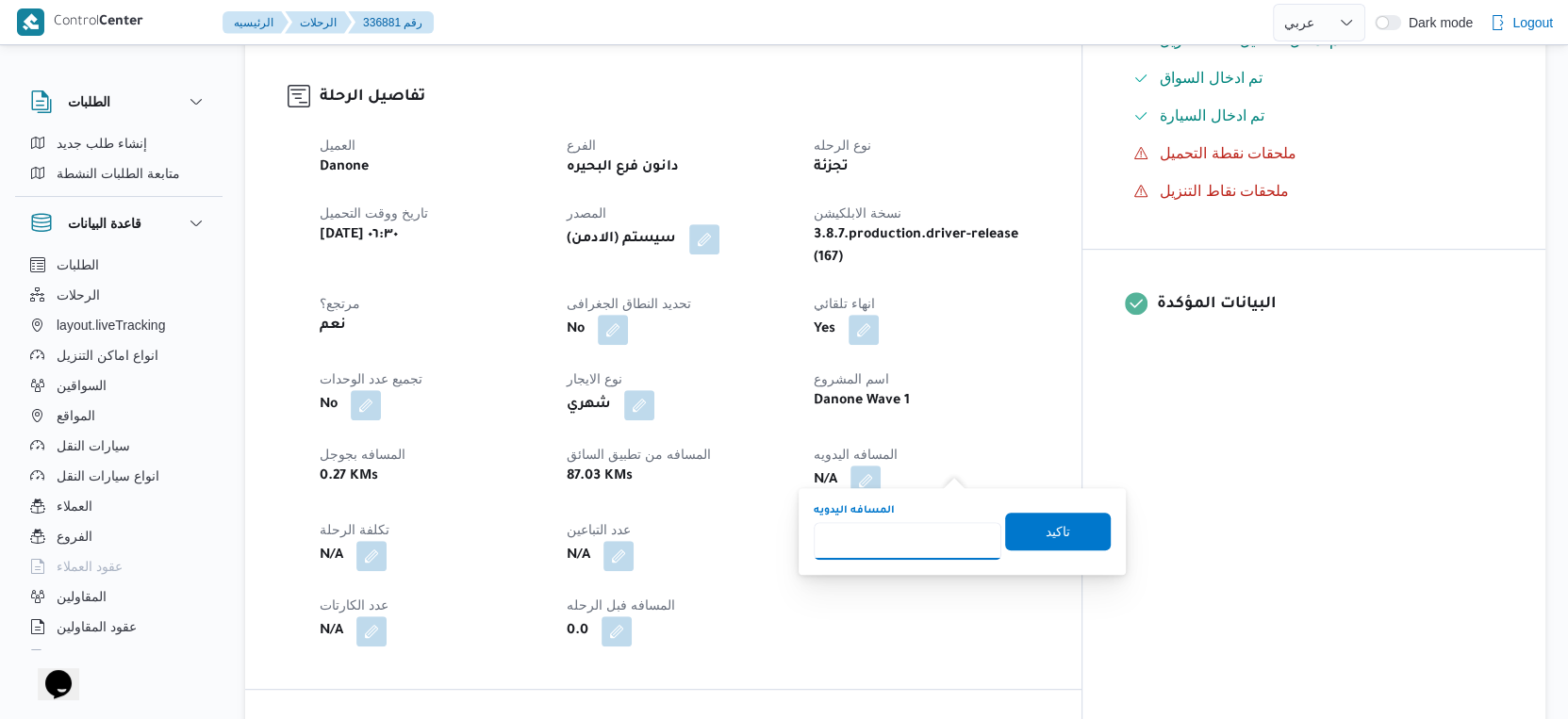
click at [899, 532] on input "المسافه اليدويه" at bounding box center [907, 542] width 188 height 38
type input "119"
click at [1045, 521] on span "تاكيد" at bounding box center [1058, 531] width 25 height 23
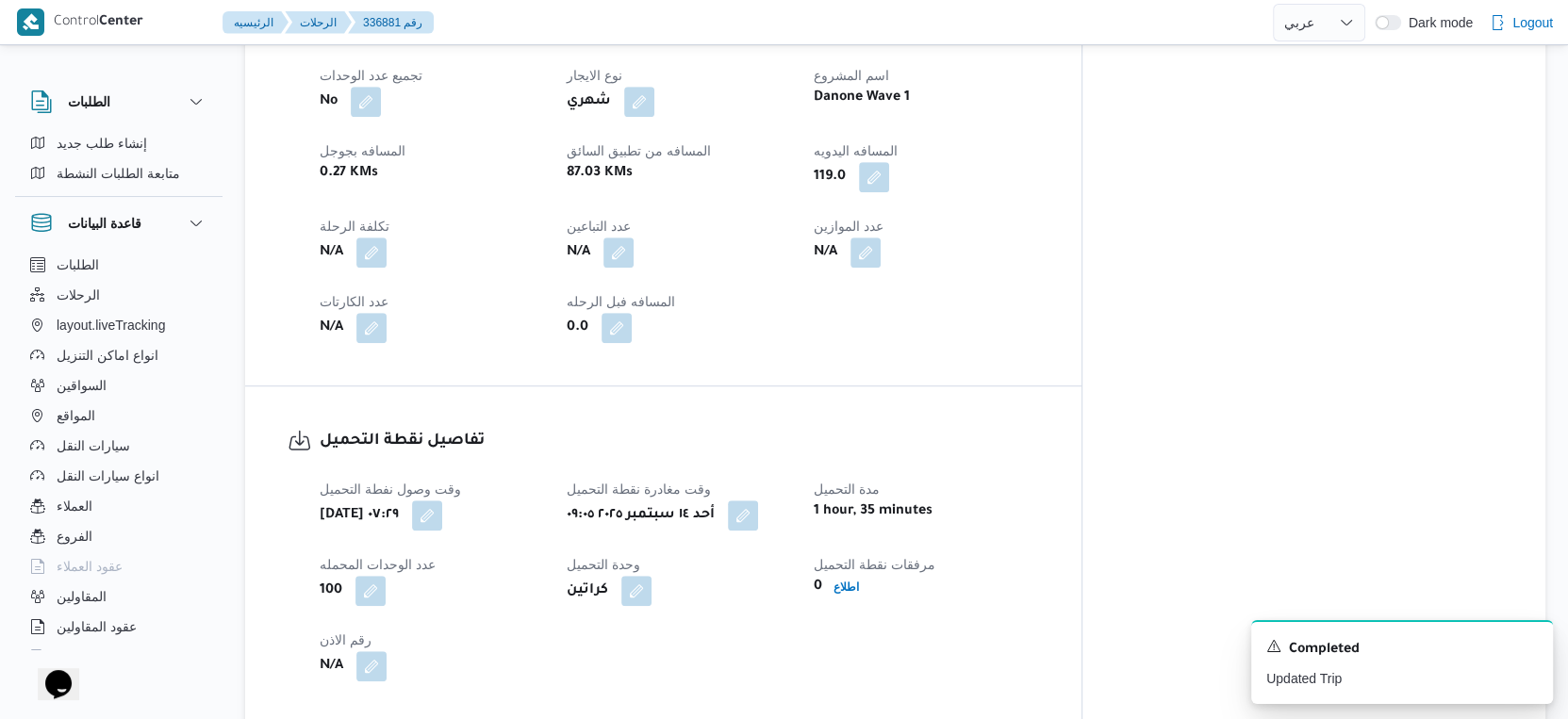
scroll to position [627, 0]
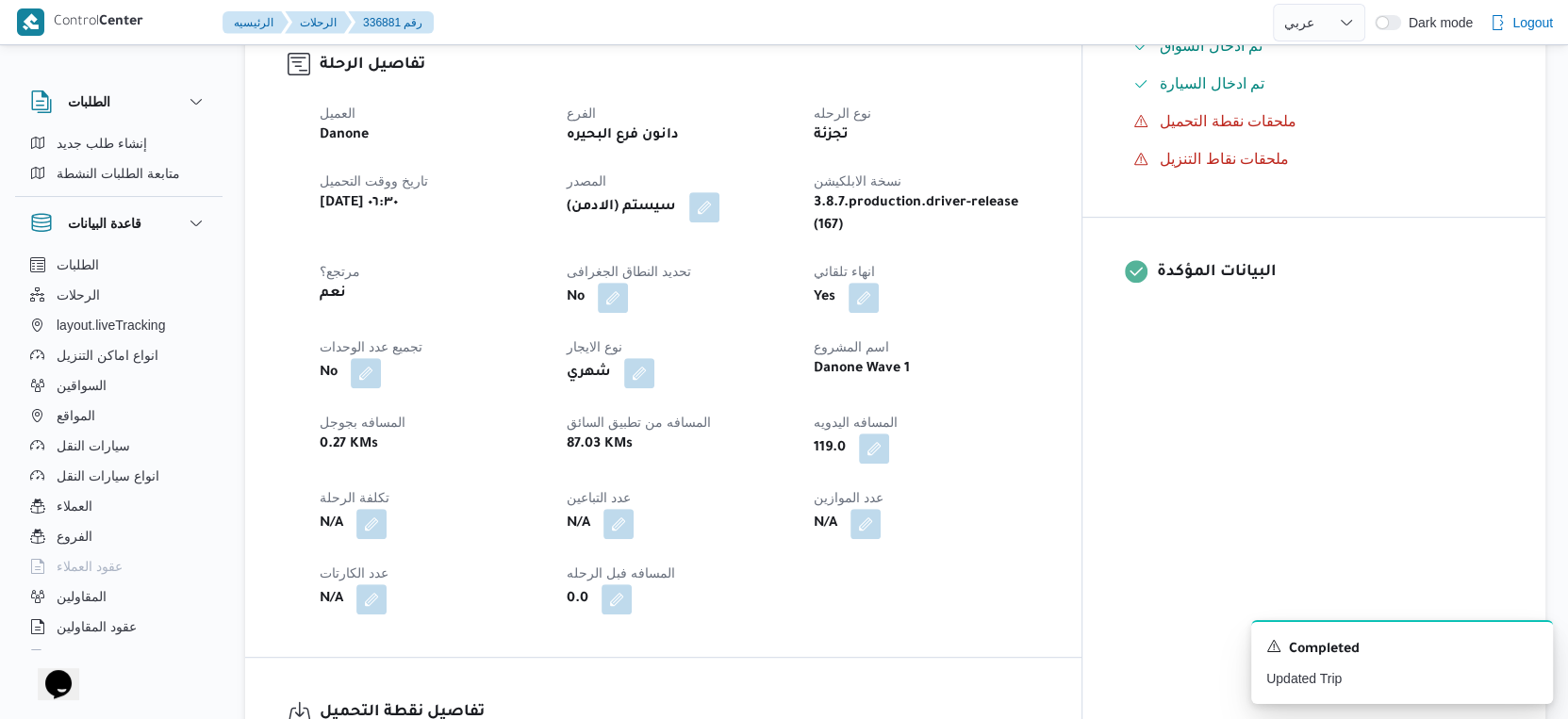
select select "ar"
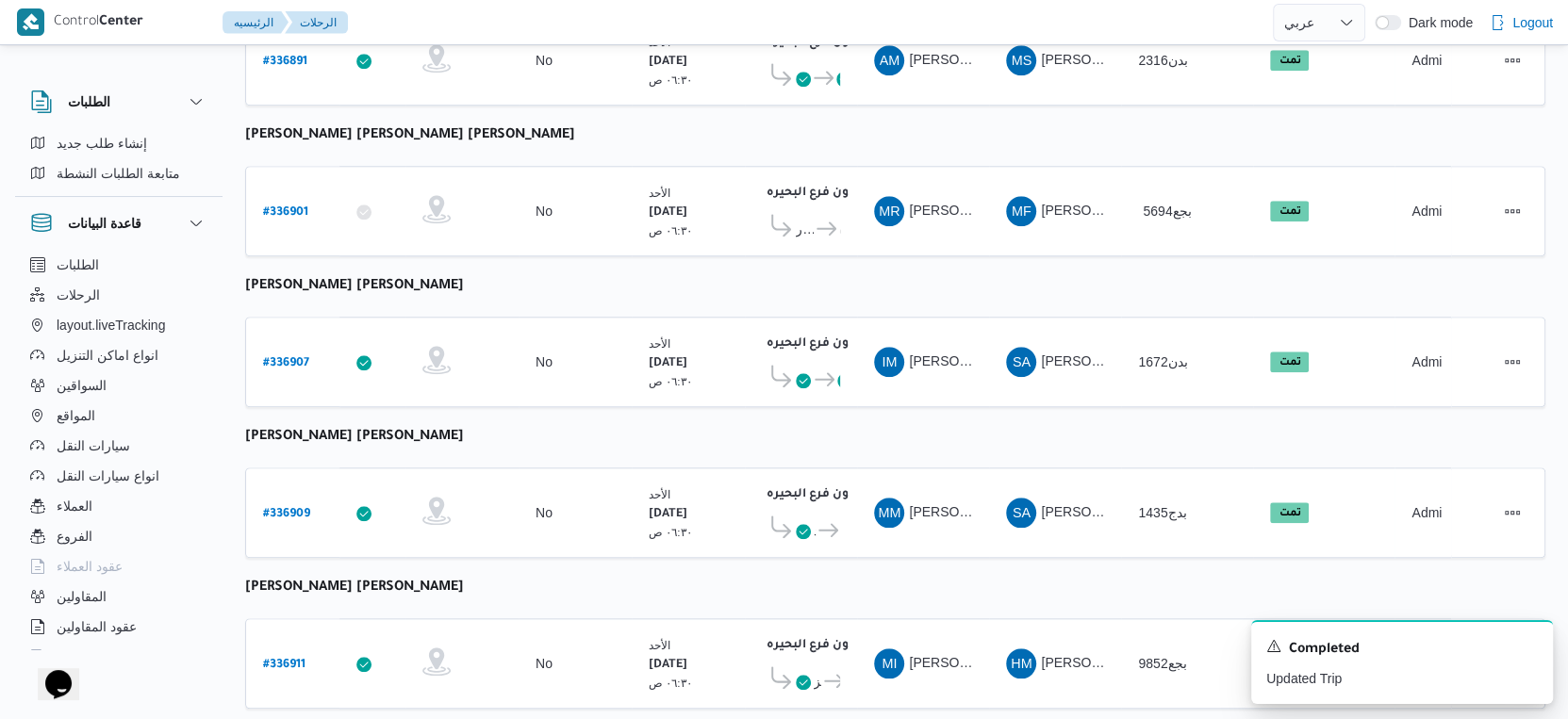
scroll to position [1538, 0]
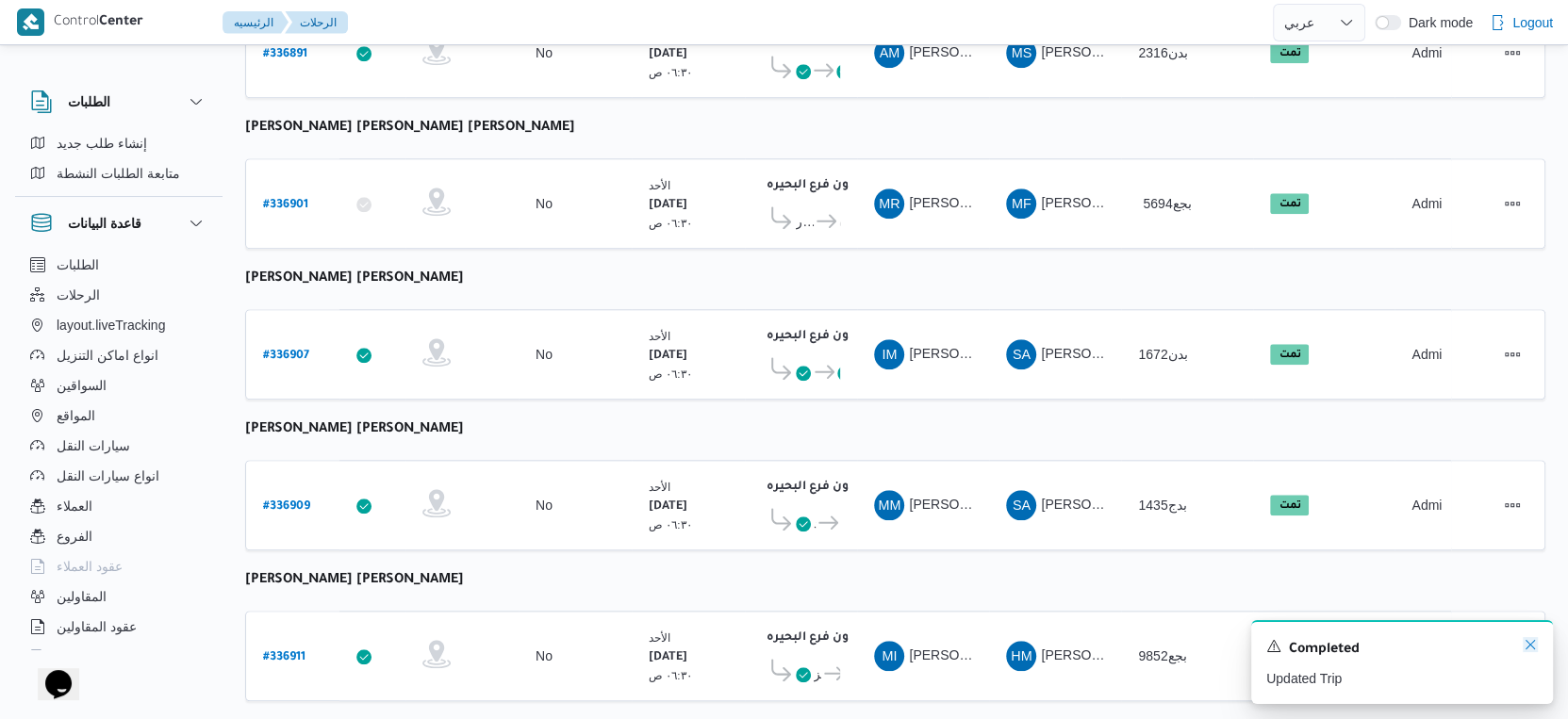
click at [1529, 644] on icon "Dismiss toast" at bounding box center [1531, 645] width 15 height 15
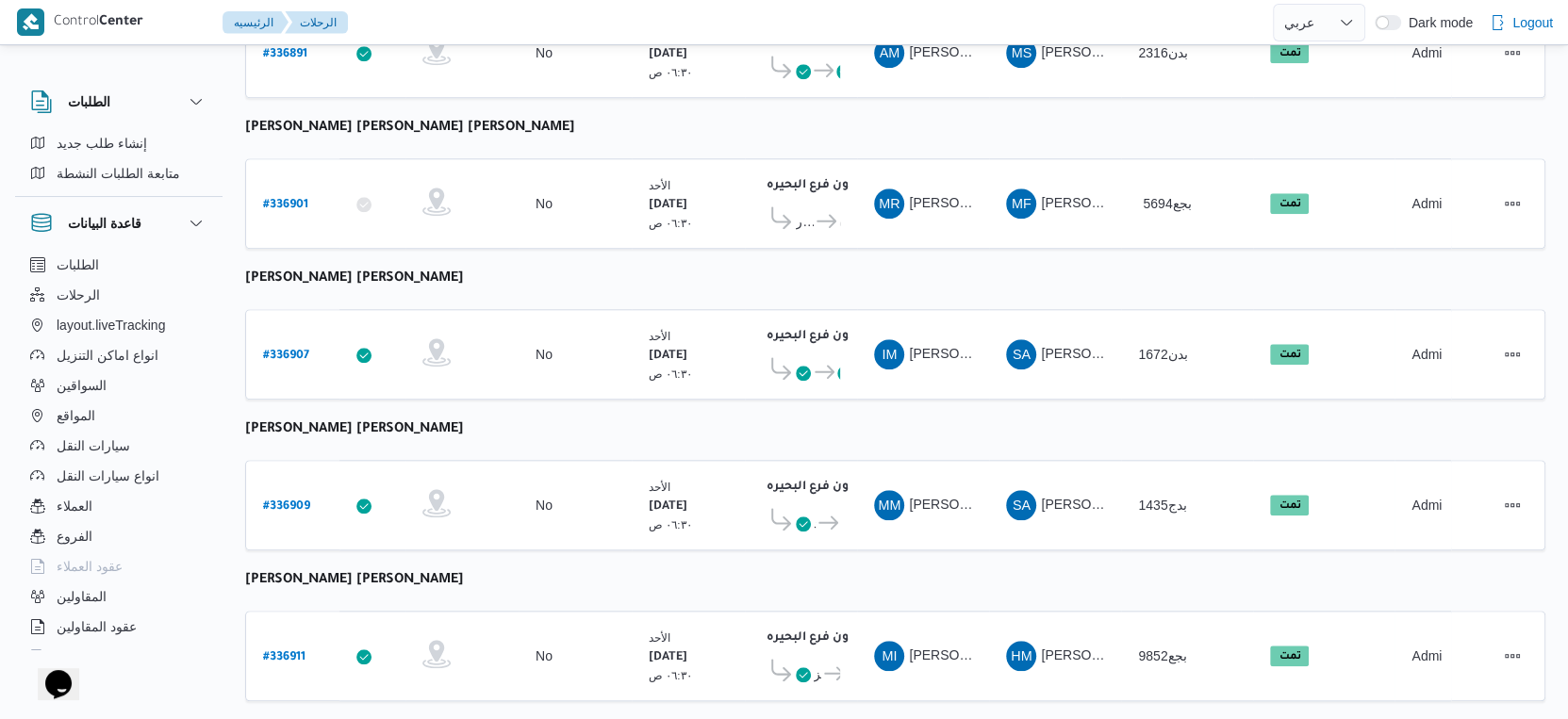
select select "ar"
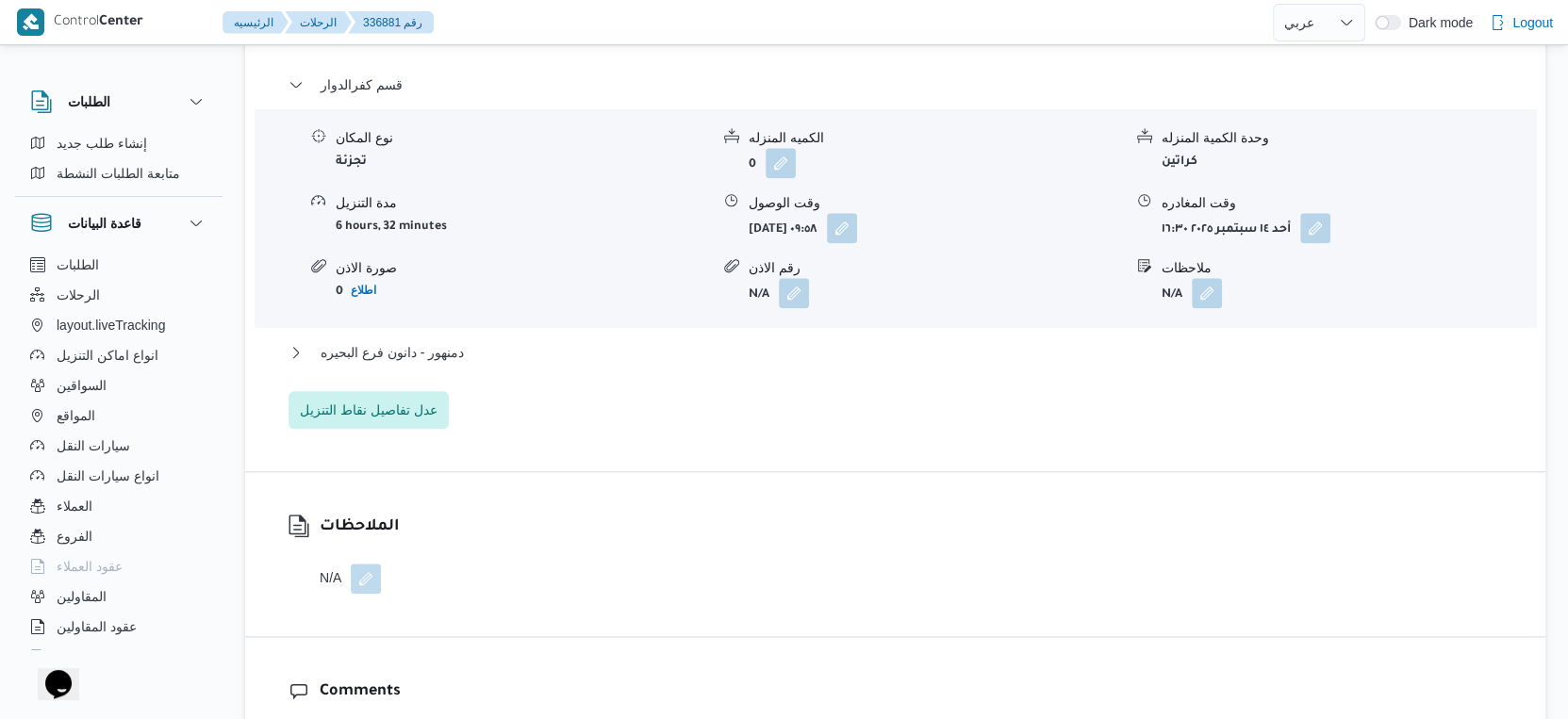
scroll to position [1675, 0]
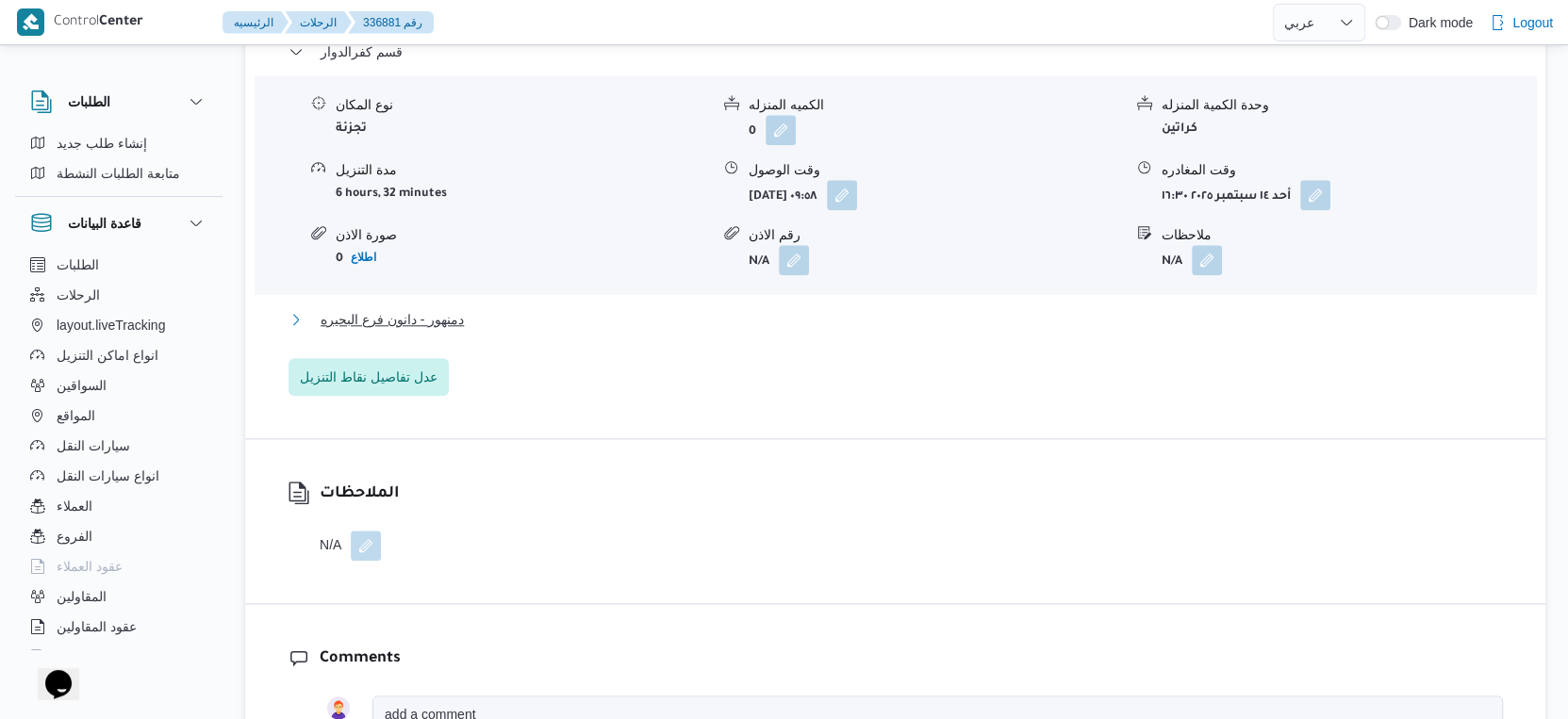
click at [453, 310] on span "دمنهور - دانون فرع البحيره" at bounding box center [392, 319] width 143 height 23
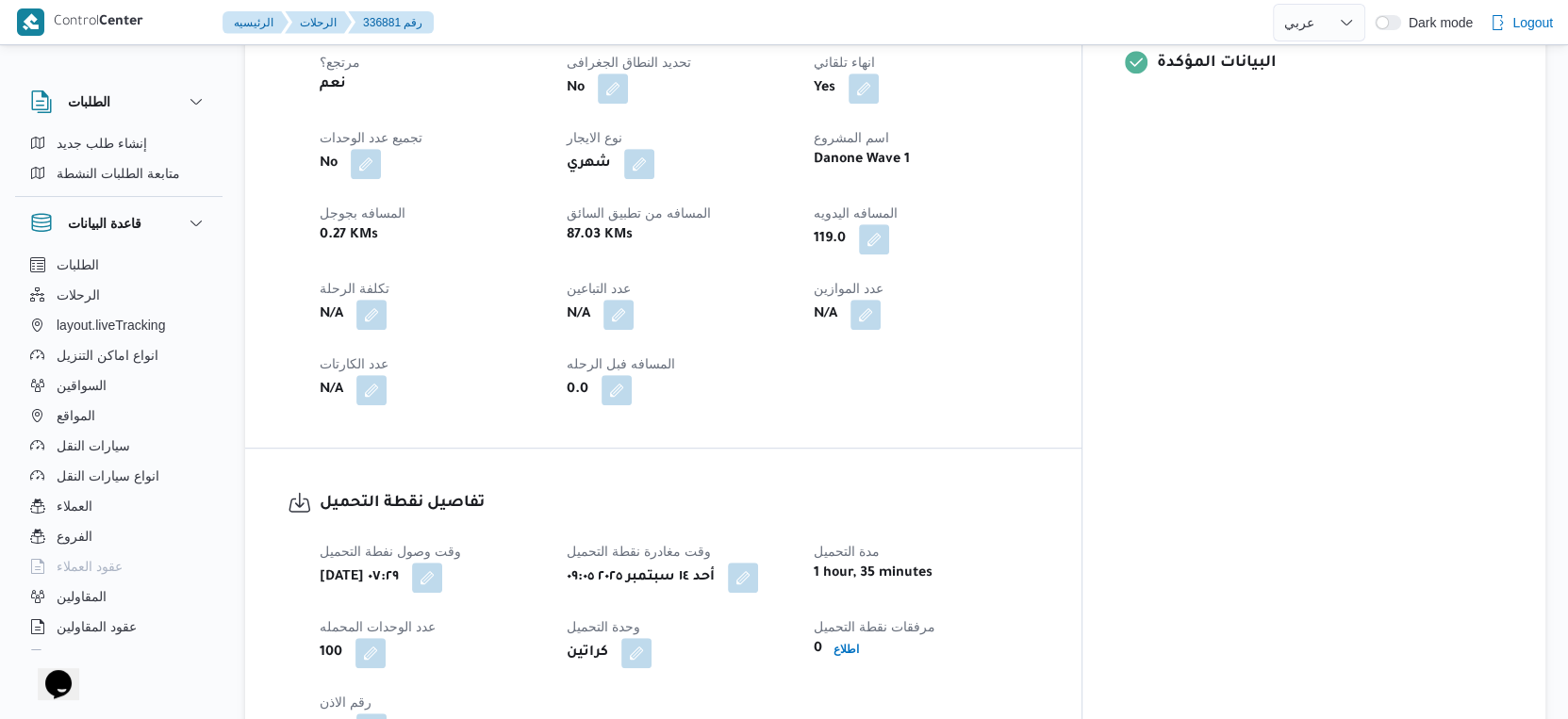
scroll to position [524, 0]
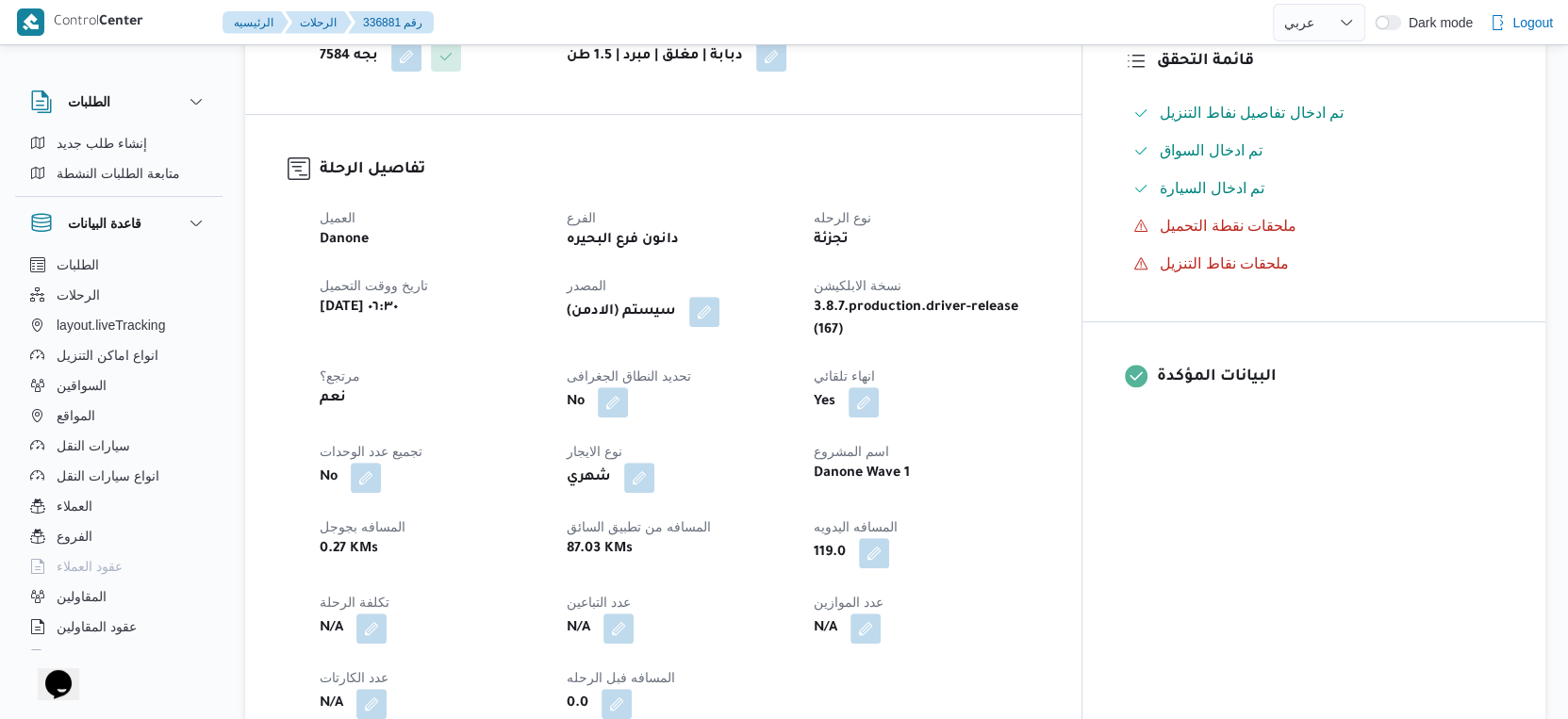
select select "ar"
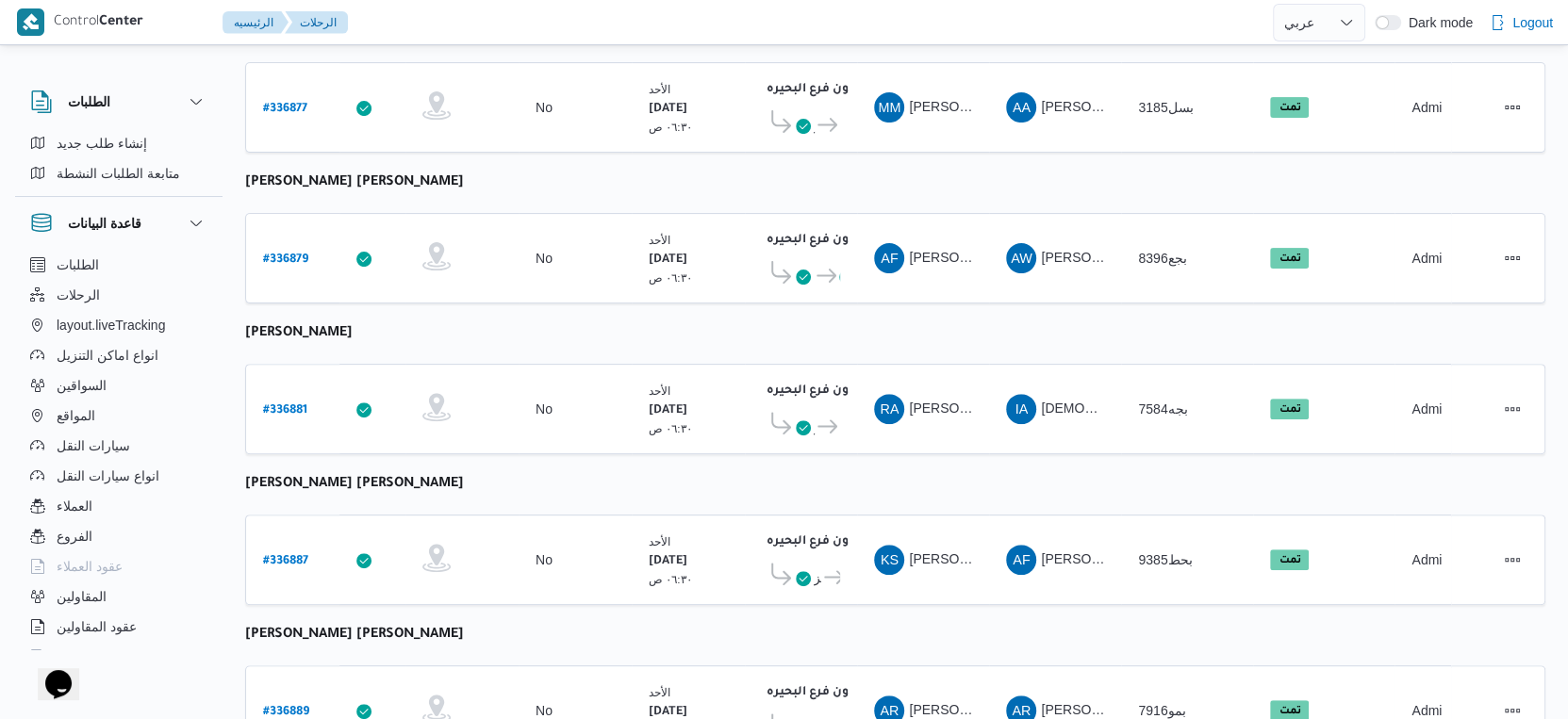
scroll to position [431, 0]
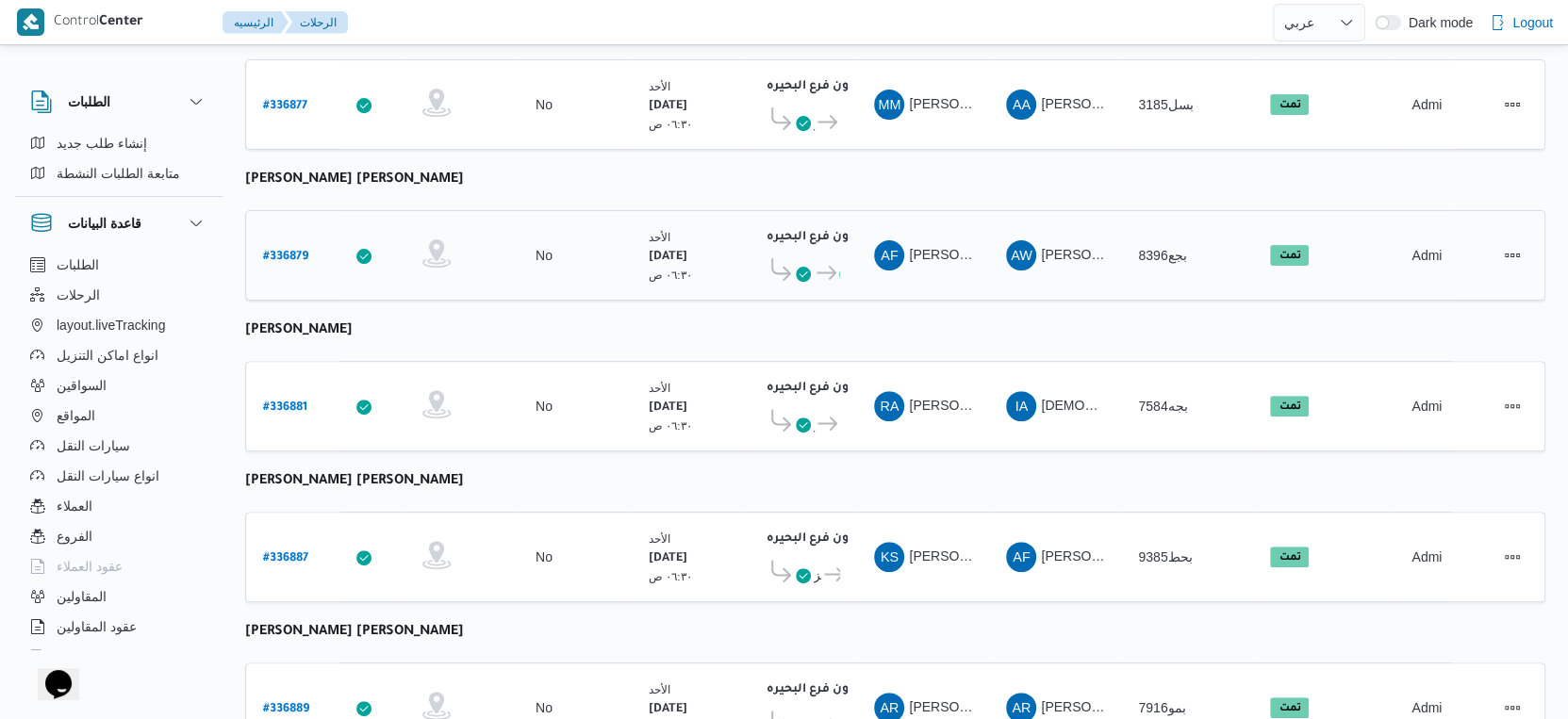
click at [279, 251] on b "# 336879" at bounding box center [285, 257] width 45 height 13
select select "ar"
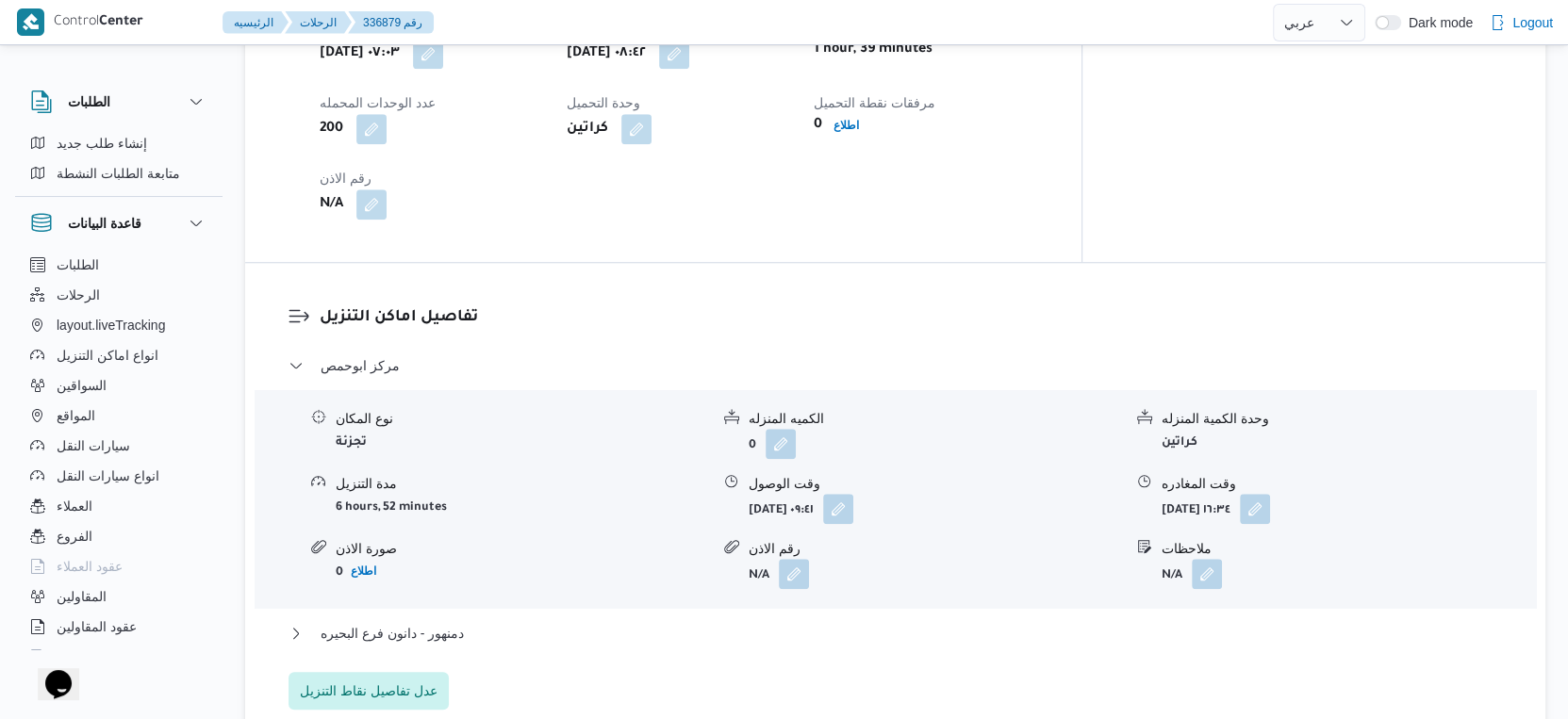
scroll to position [1466, 0]
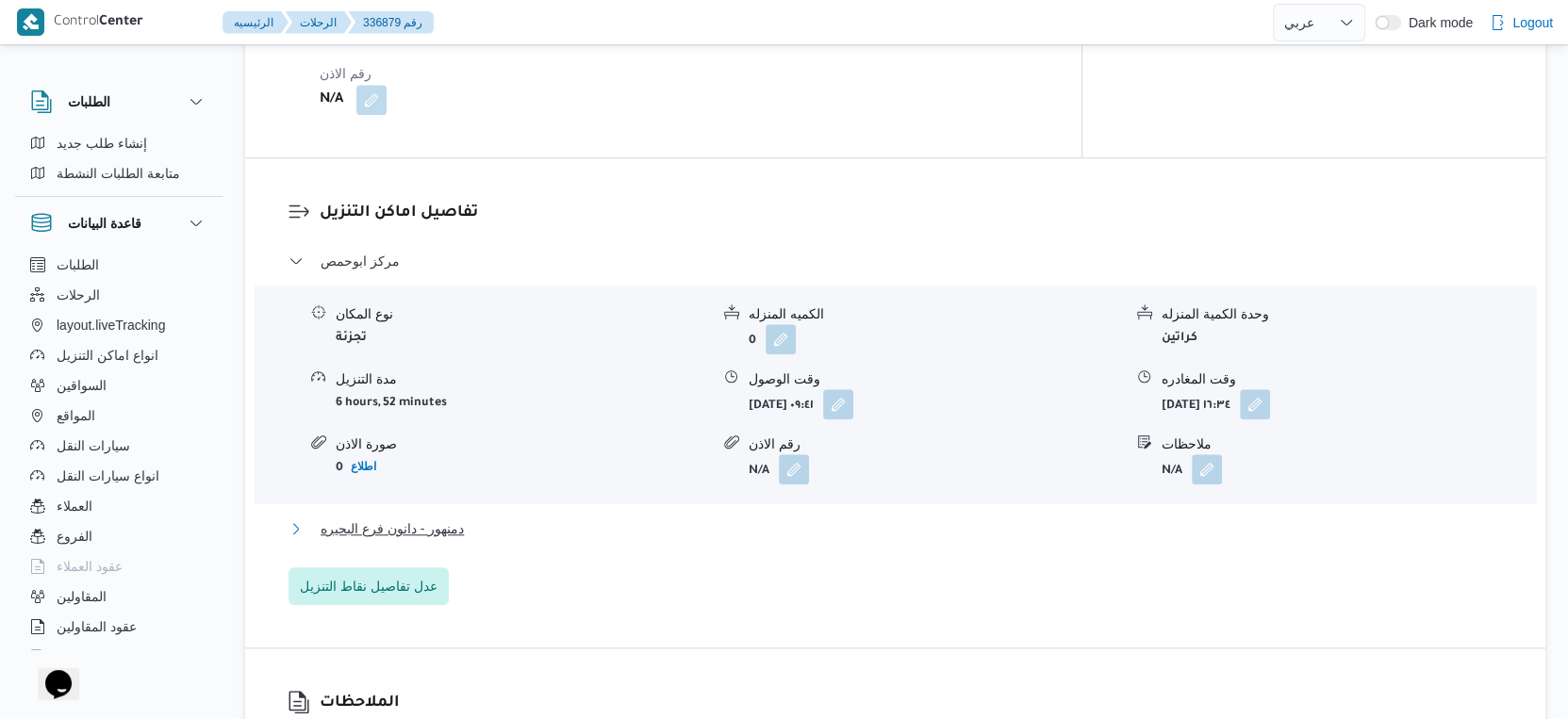
click at [473, 518] on button "دمنهور - دانون فرع البحيره" at bounding box center [896, 529] width 1214 height 23
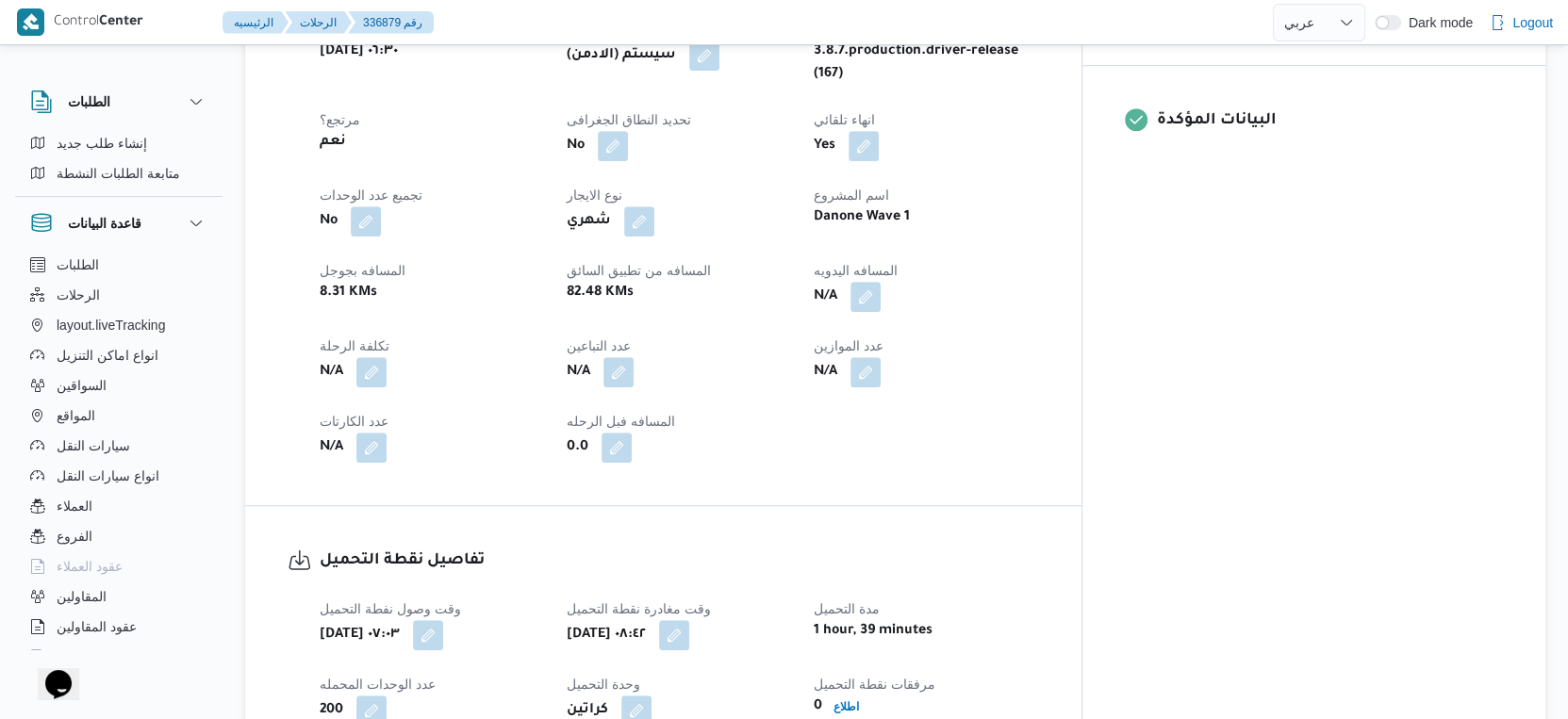
scroll to position [627, 0]
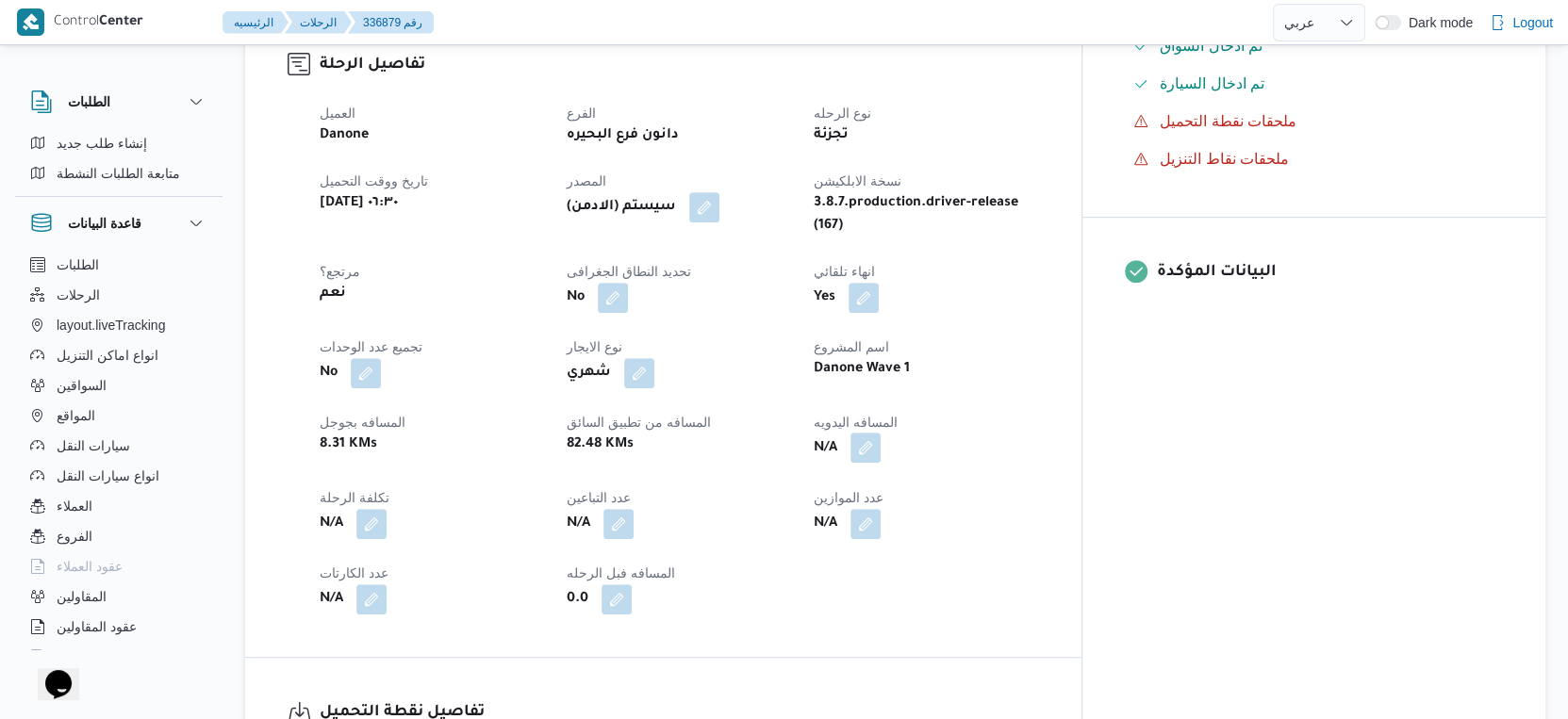
click at [880, 433] on button "button" at bounding box center [866, 448] width 31 height 31
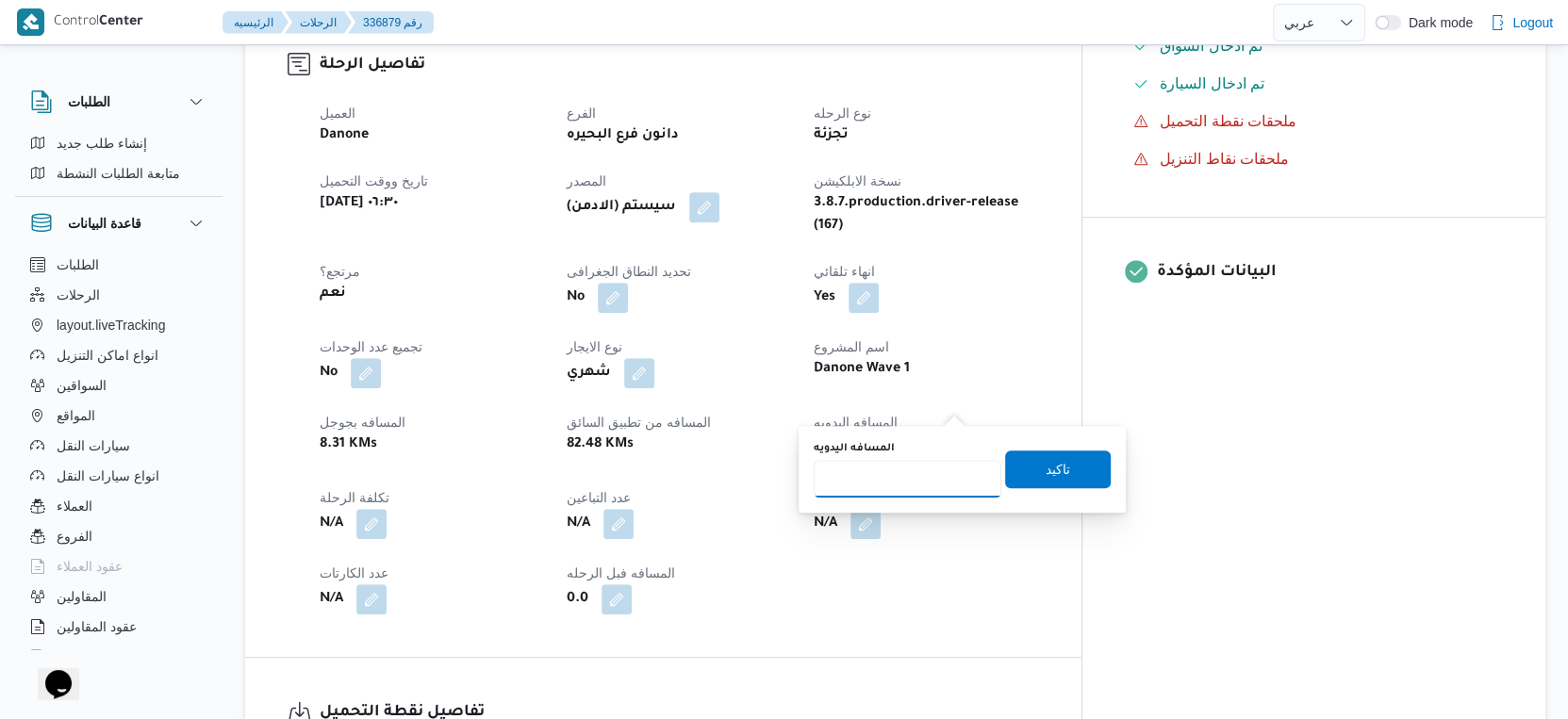
click at [908, 470] on input "المسافه اليدويه" at bounding box center [907, 479] width 188 height 38
type input "77"
click at [1050, 464] on span "تاكيد" at bounding box center [1058, 468] width 25 height 23
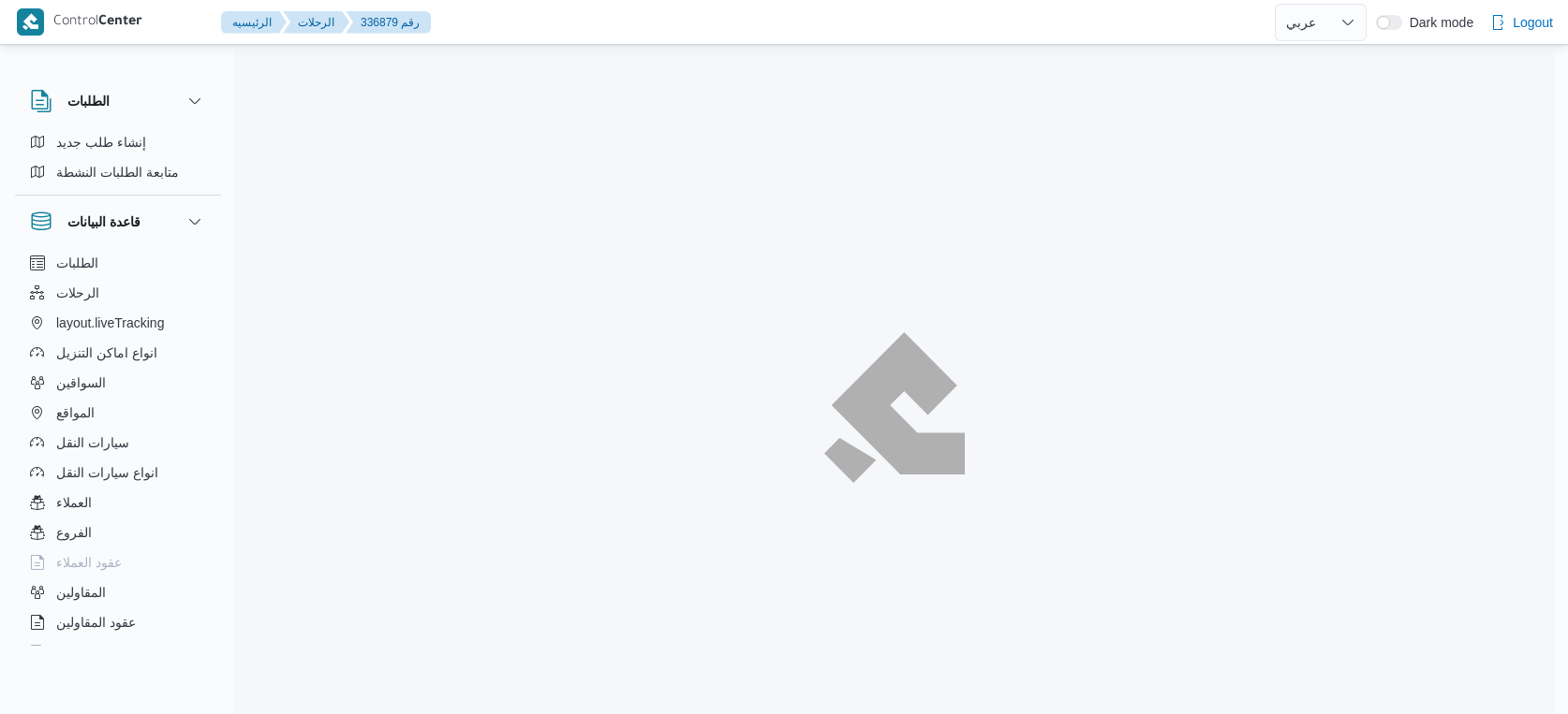
select select "ar"
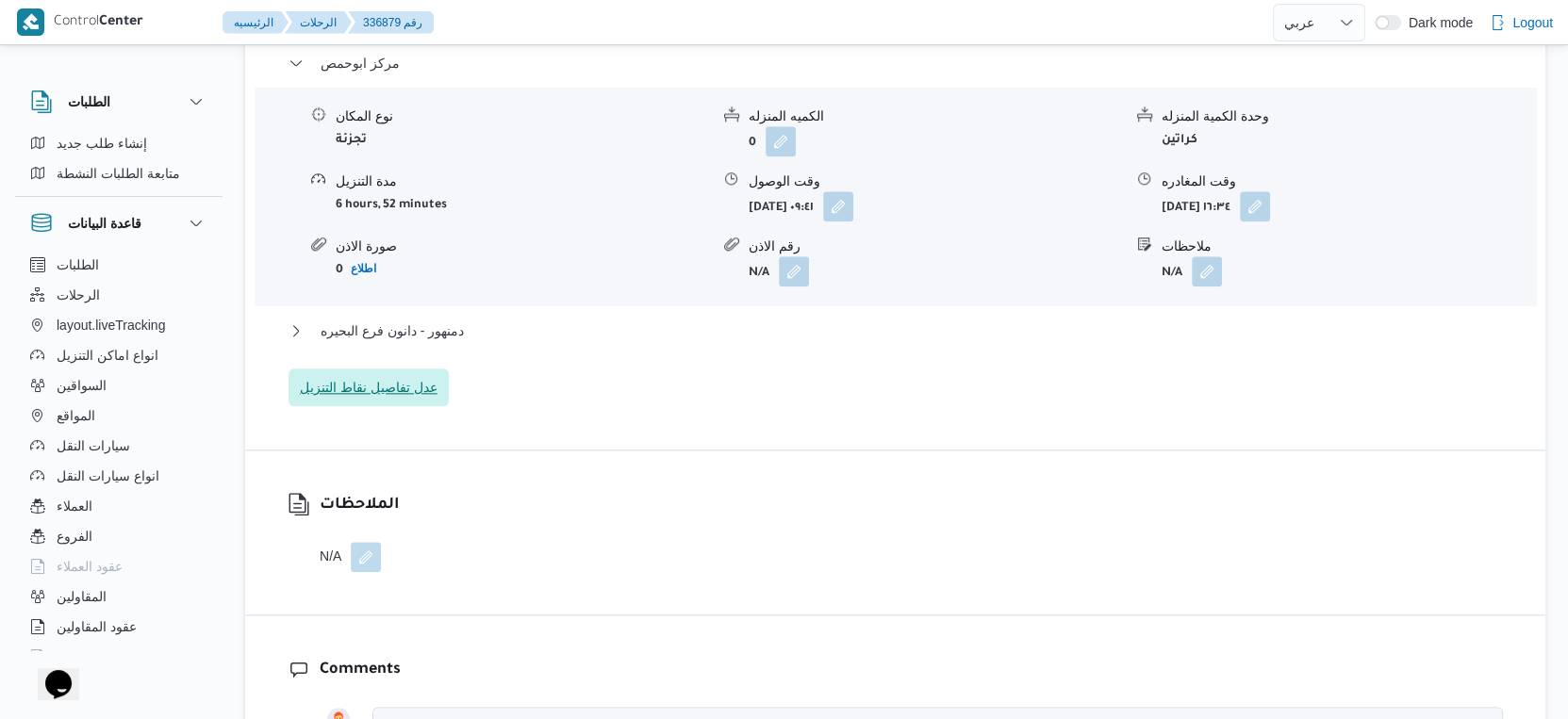
scroll to position [1726, 0]
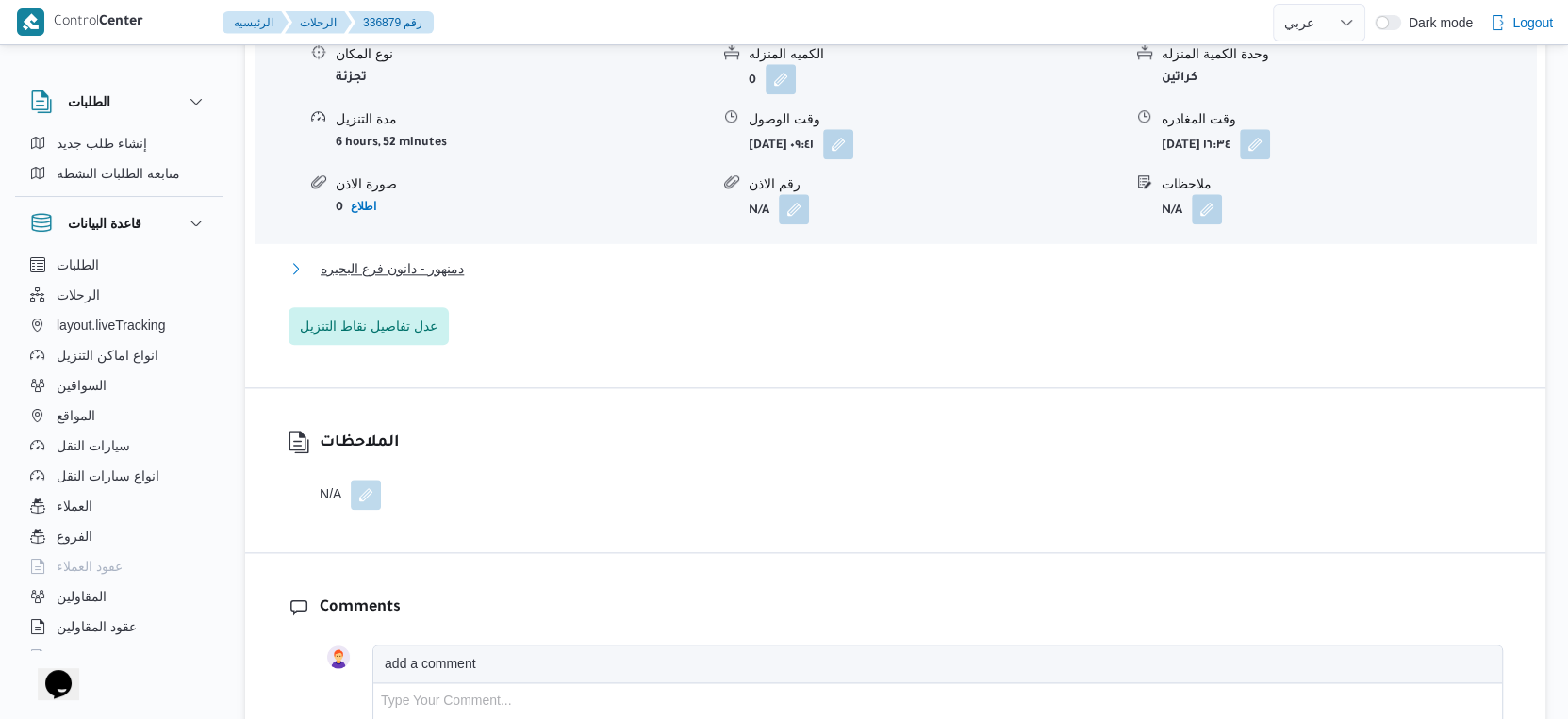
click at [419, 257] on span "دمنهور - دانون فرع البحيره" at bounding box center [392, 269] width 143 height 23
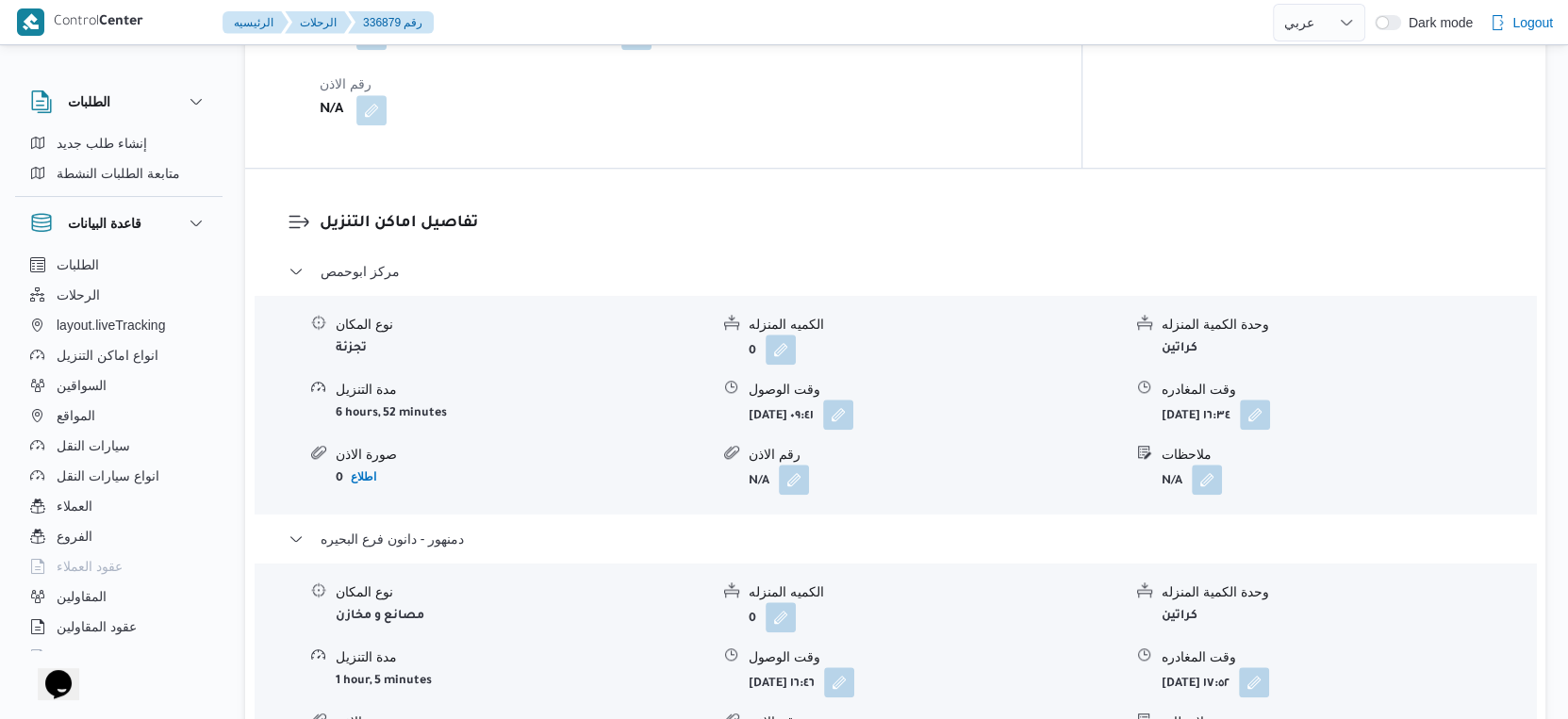
scroll to position [1675, 0]
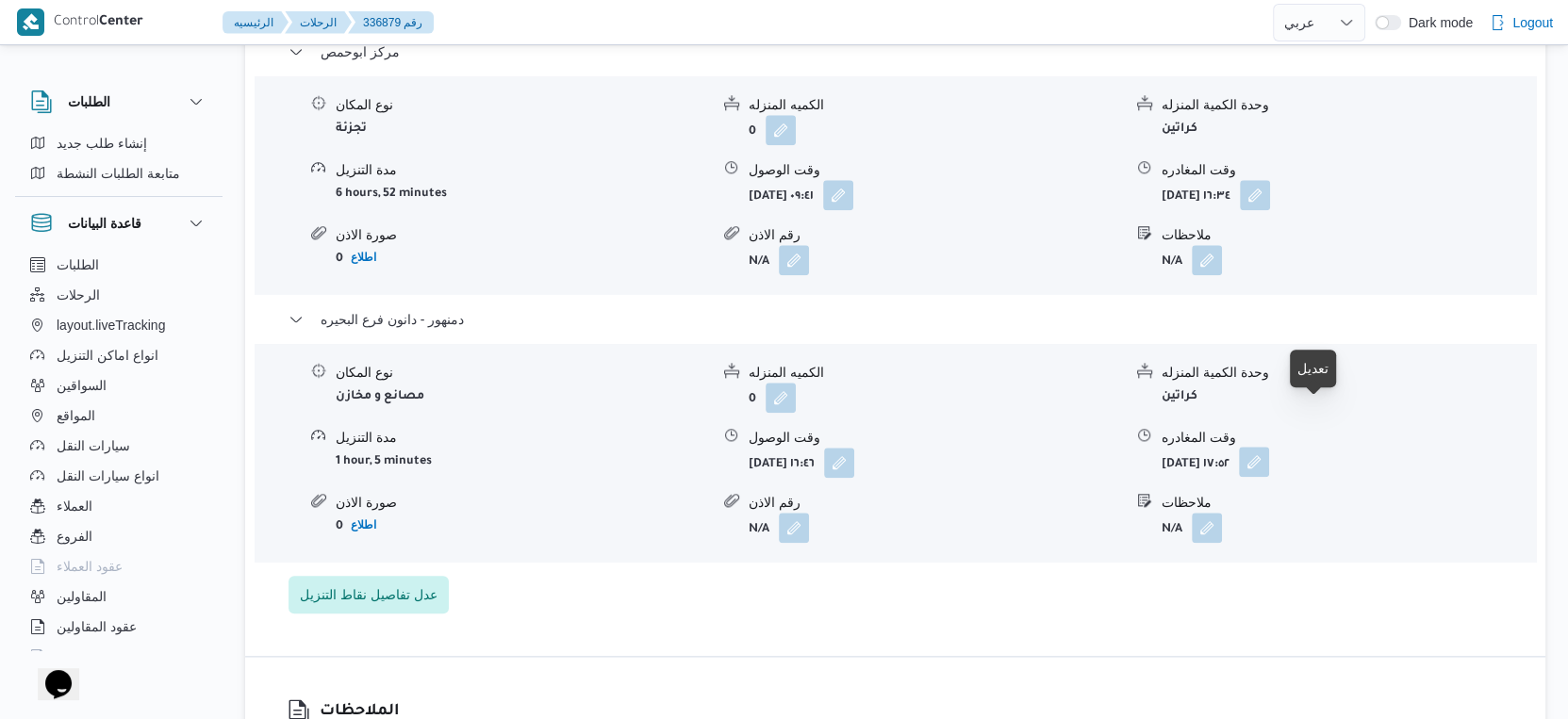
click at [1269, 447] on button "button" at bounding box center [1254, 462] width 31 height 31
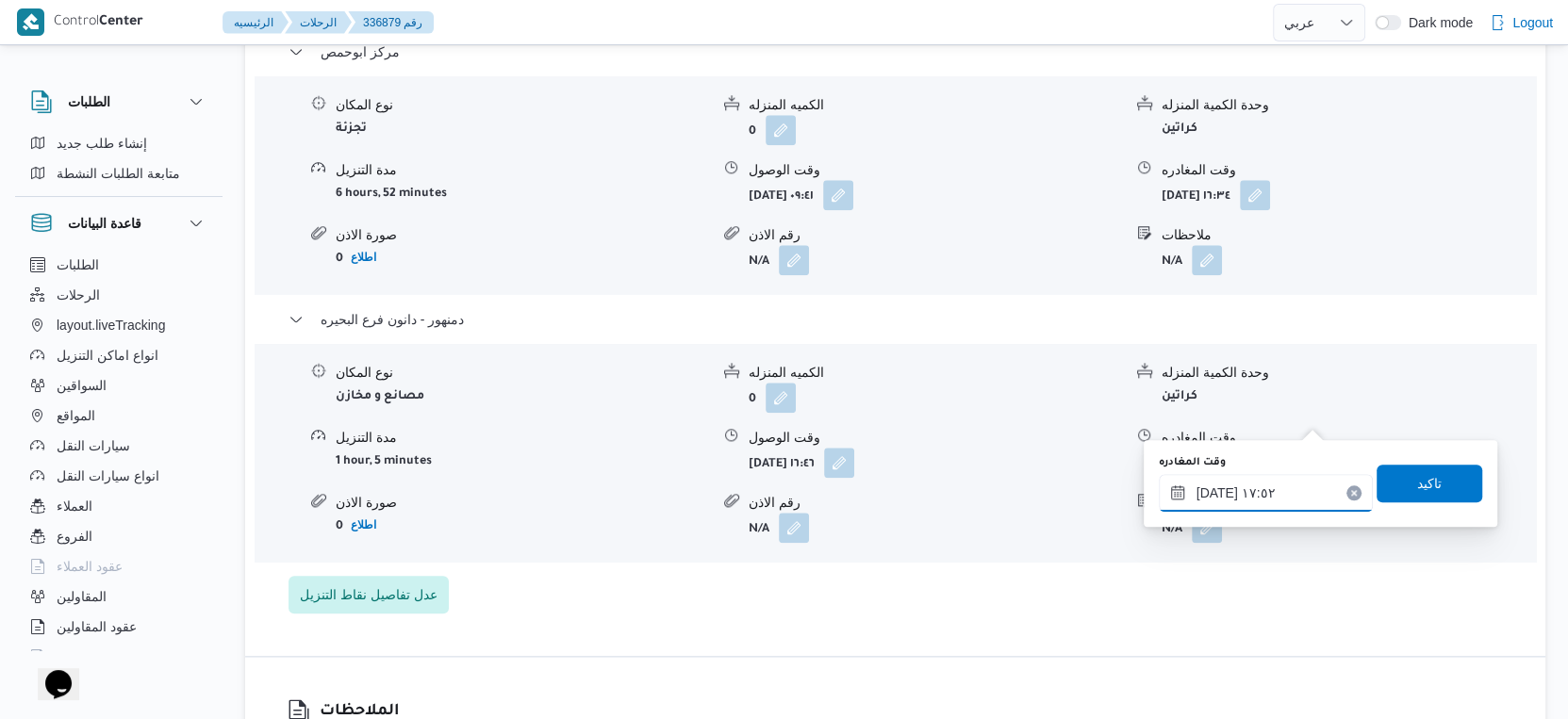
click at [1231, 491] on input "[DATE] ١٧:٥٢" at bounding box center [1266, 493] width 214 height 38
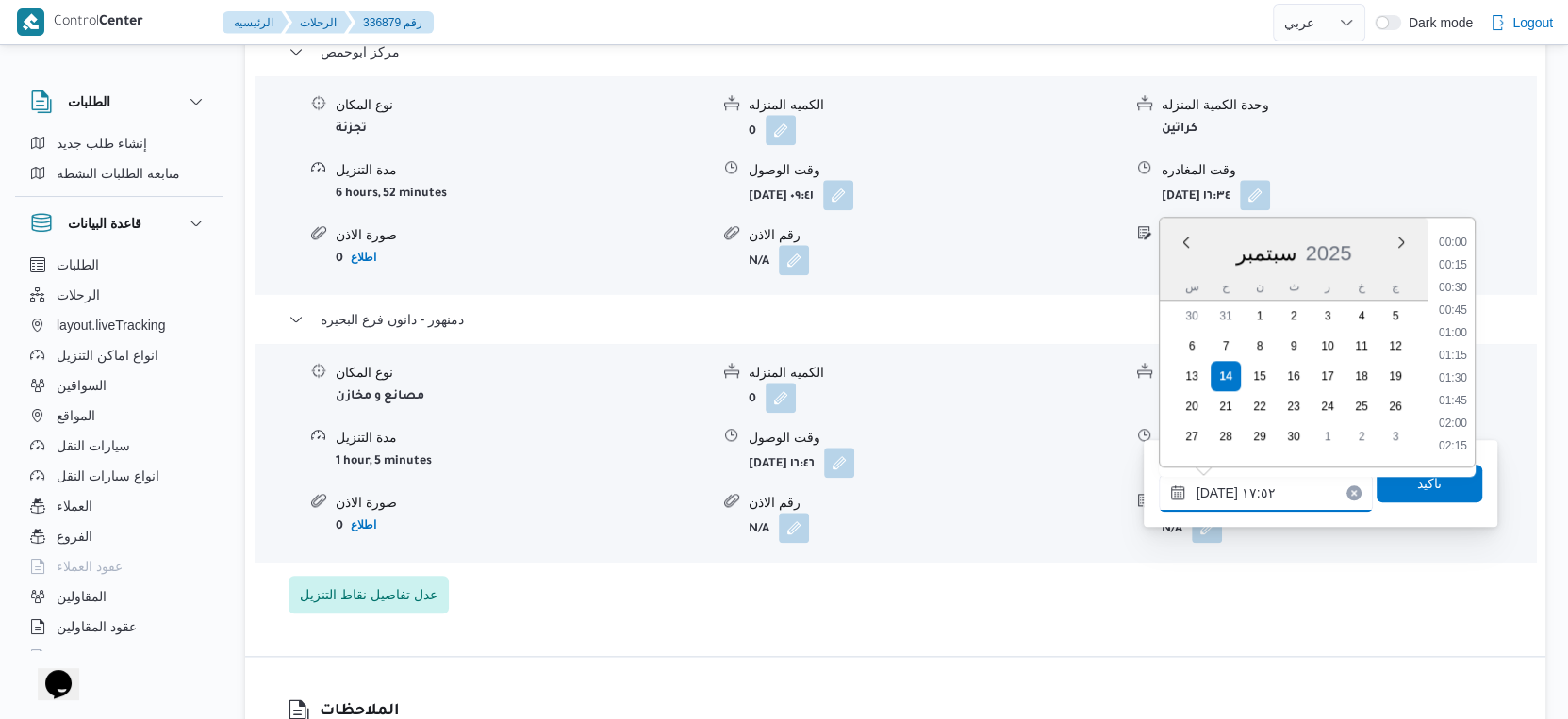
scroll to position [1489, 0]
click at [1458, 269] on li "16:45" at bounding box center [1453, 269] width 43 height 19
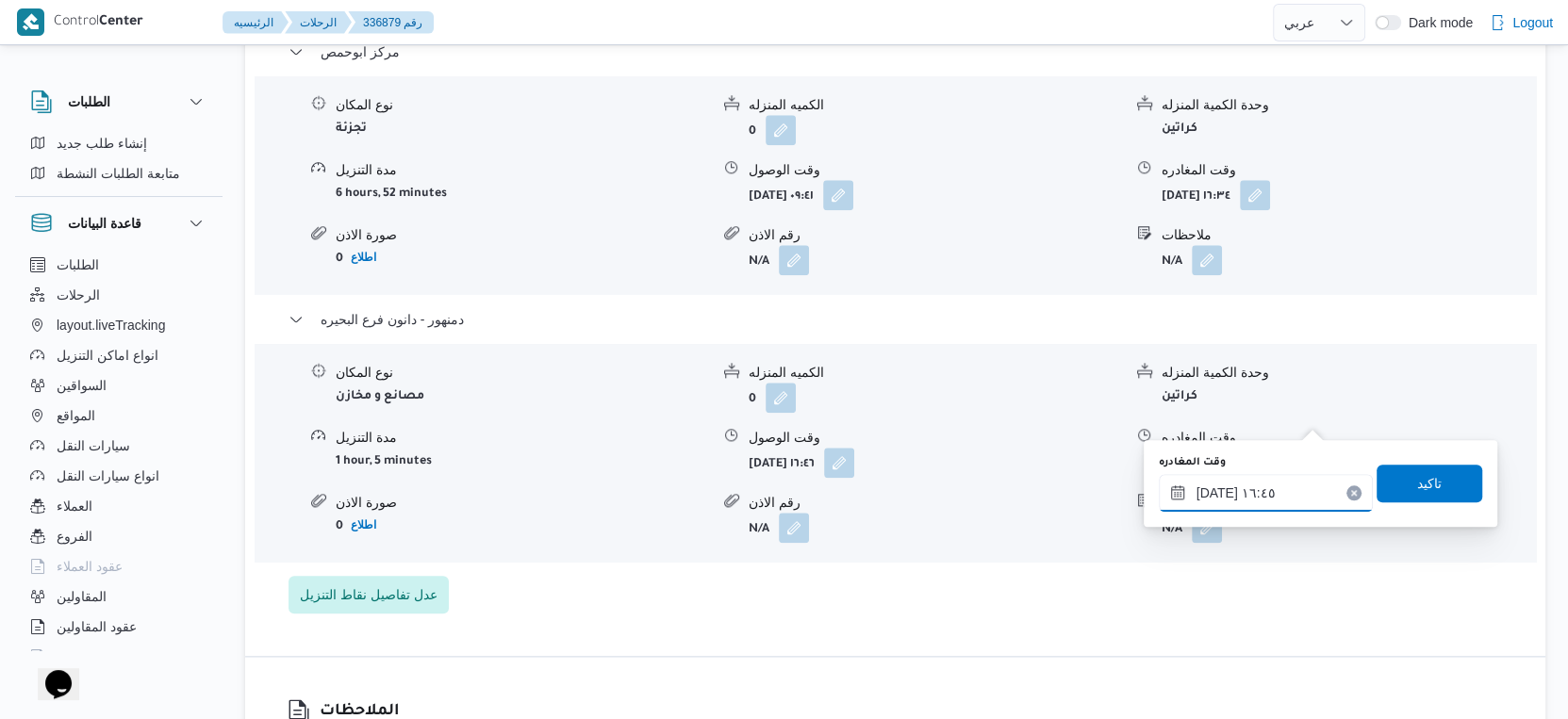
click at [1212, 496] on input "١٤/٠٩/٢٠٢٥ ١٦:٤٥" at bounding box center [1266, 493] width 214 height 38
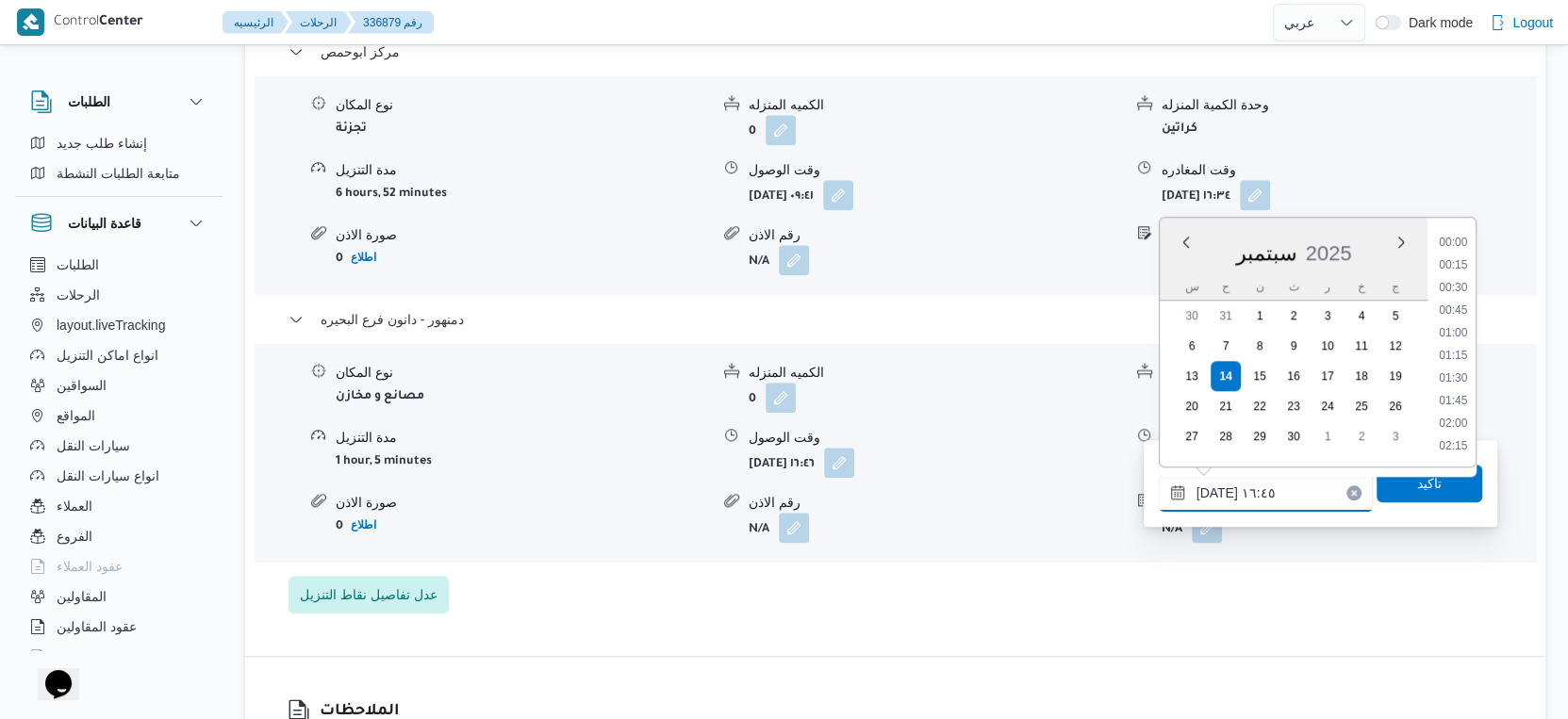
click at [1212, 496] on input "١٤/٠٩/٢٠٢٥ ١٦:٤٥" at bounding box center [1266, 493] width 214 height 38
type input "١٤/٠٩/٢٠٢٥ ١٦:٤٨"
click at [1399, 477] on span "تاكيد" at bounding box center [1429, 483] width 106 height 38
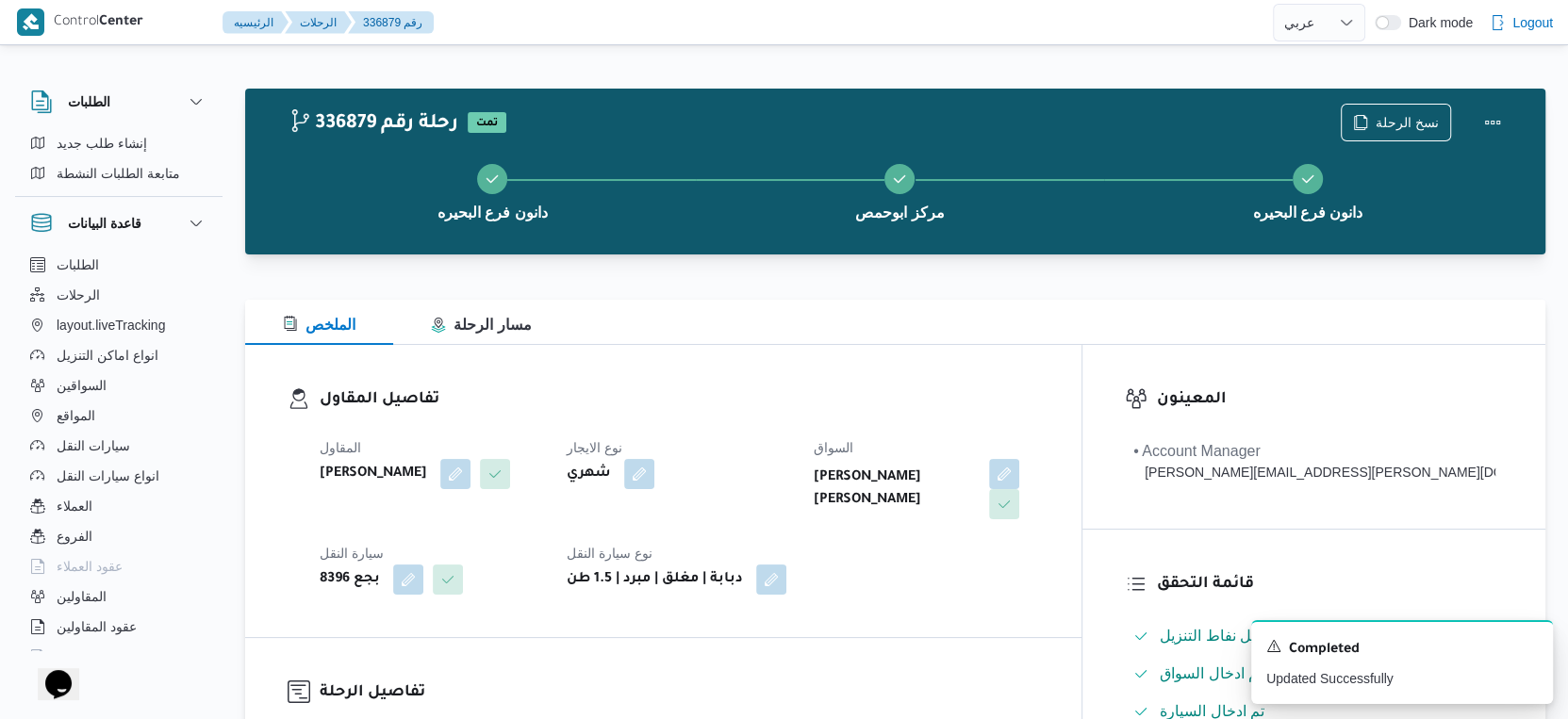
scroll to position [733, 0]
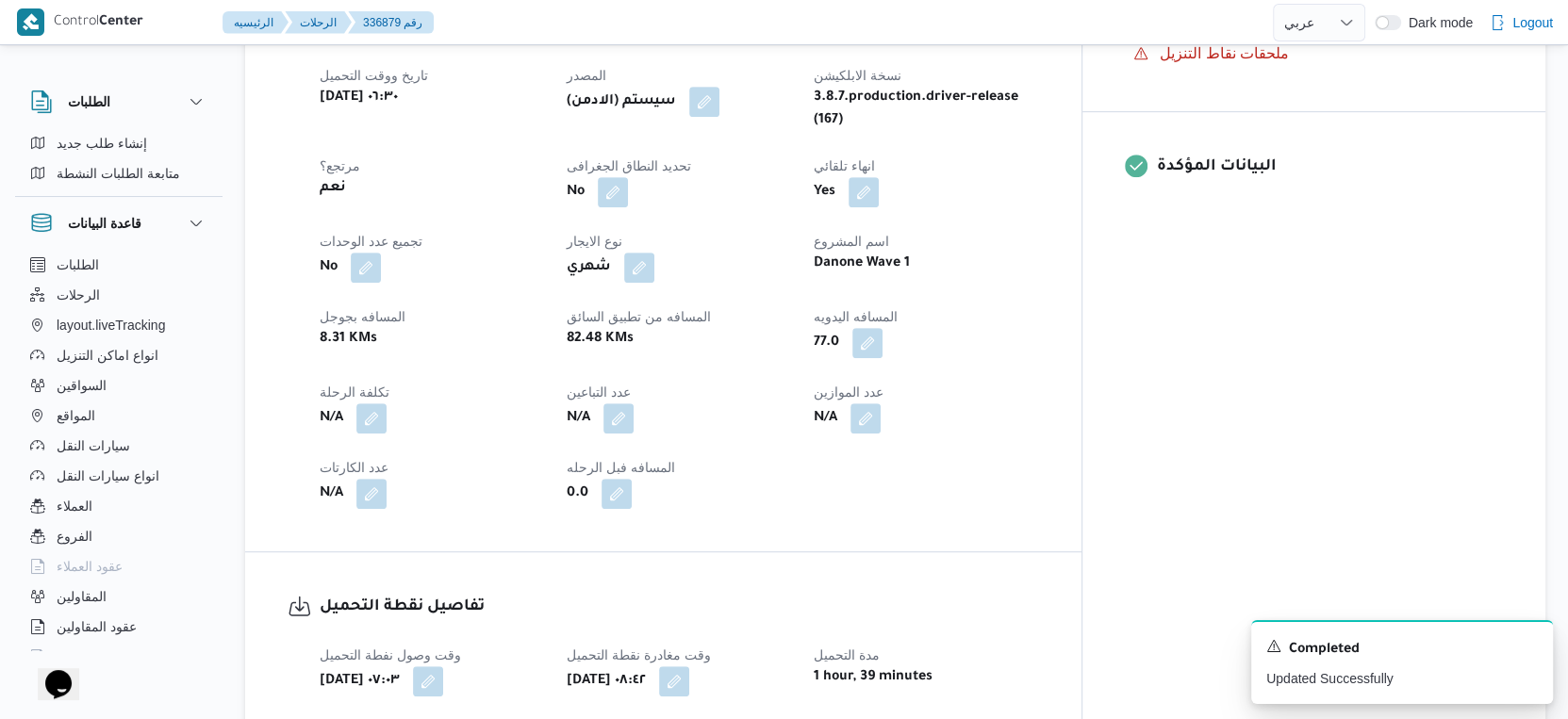
select select "ar"
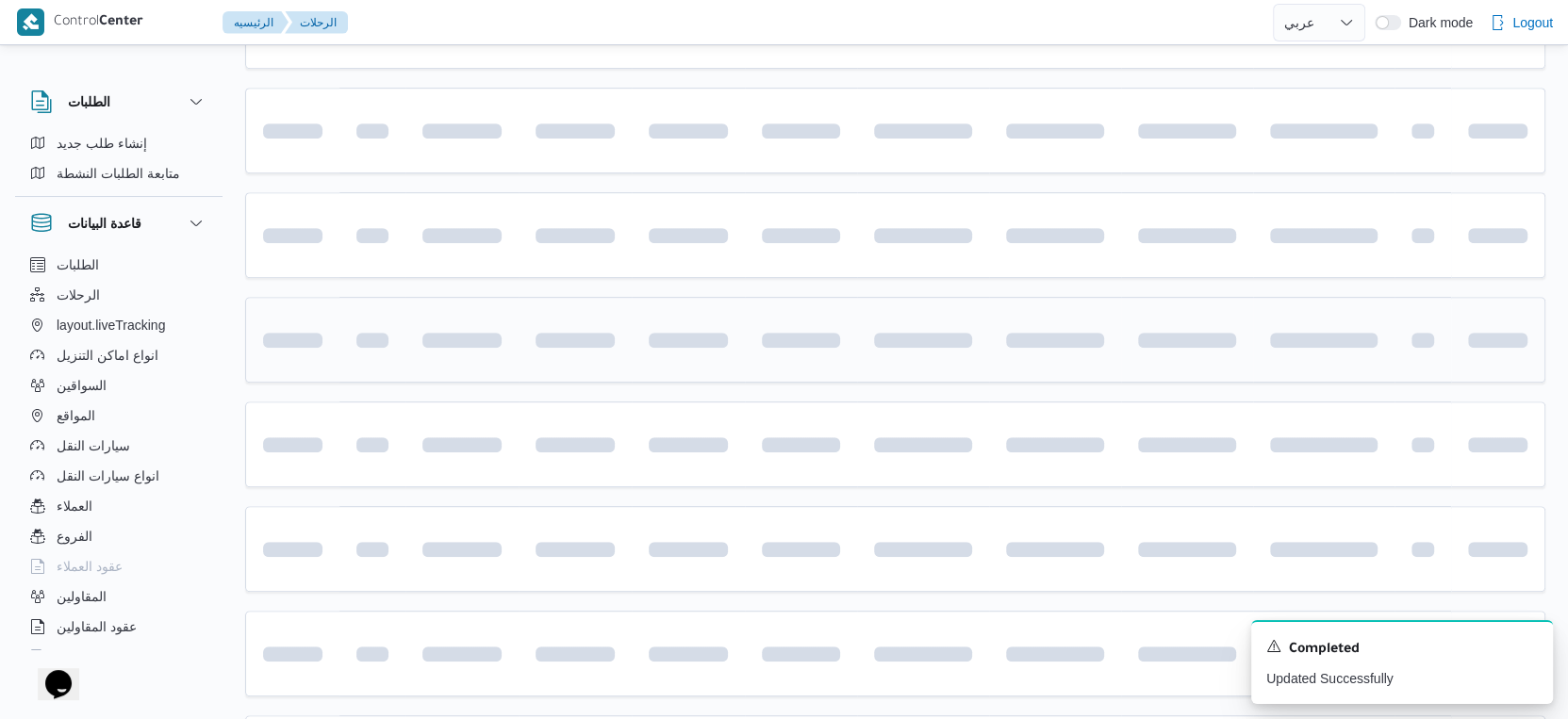
scroll to position [431, 0]
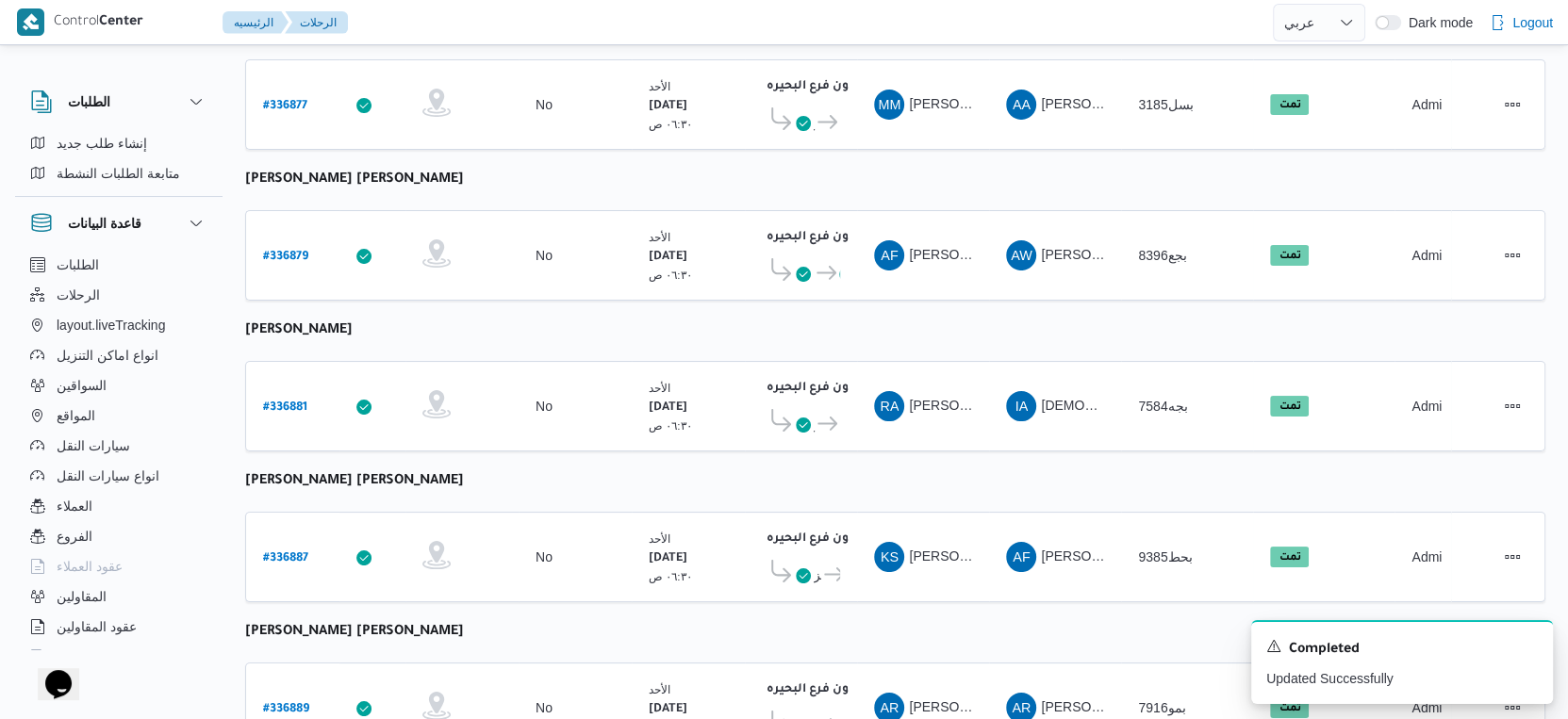
select select "ar"
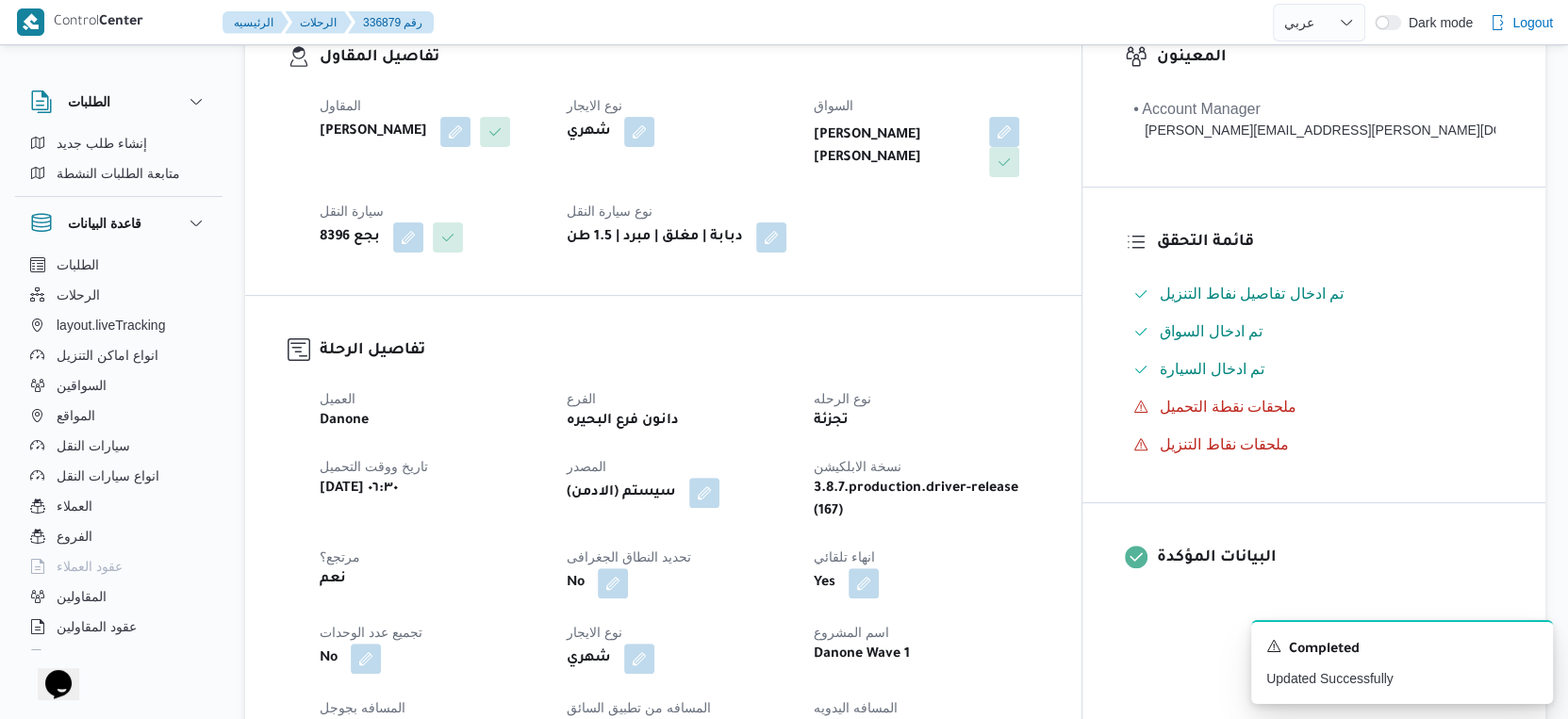
scroll to position [733, 0]
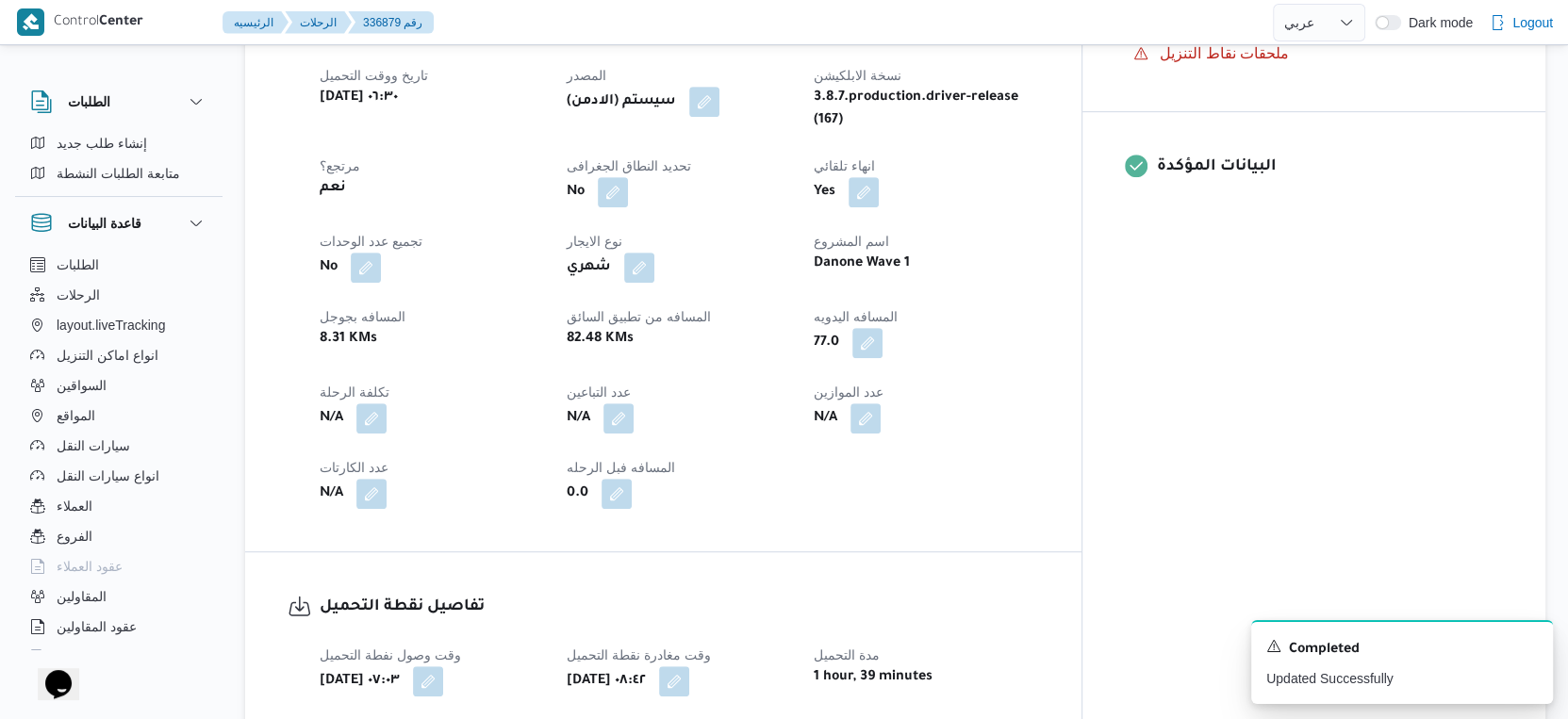
select select "ar"
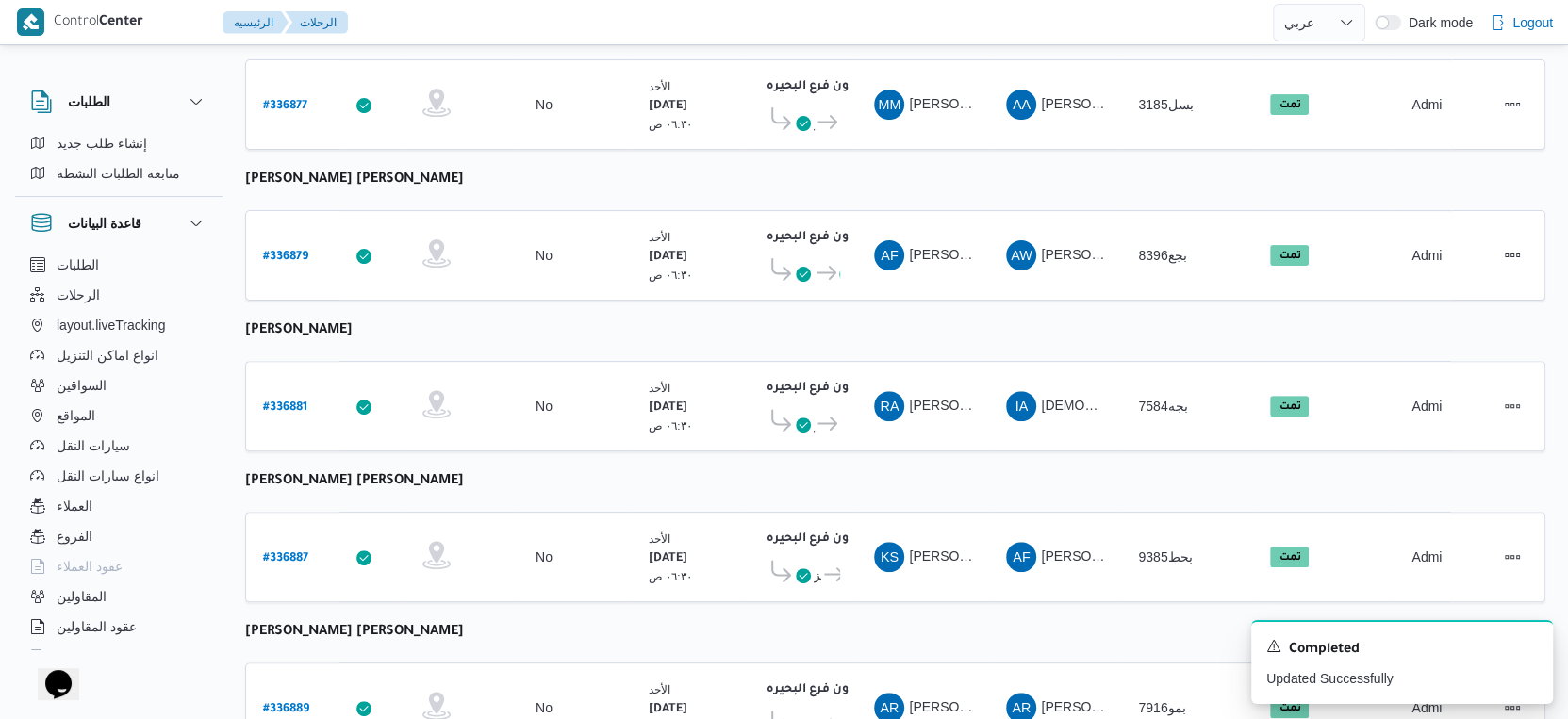
scroll to position [512, 0]
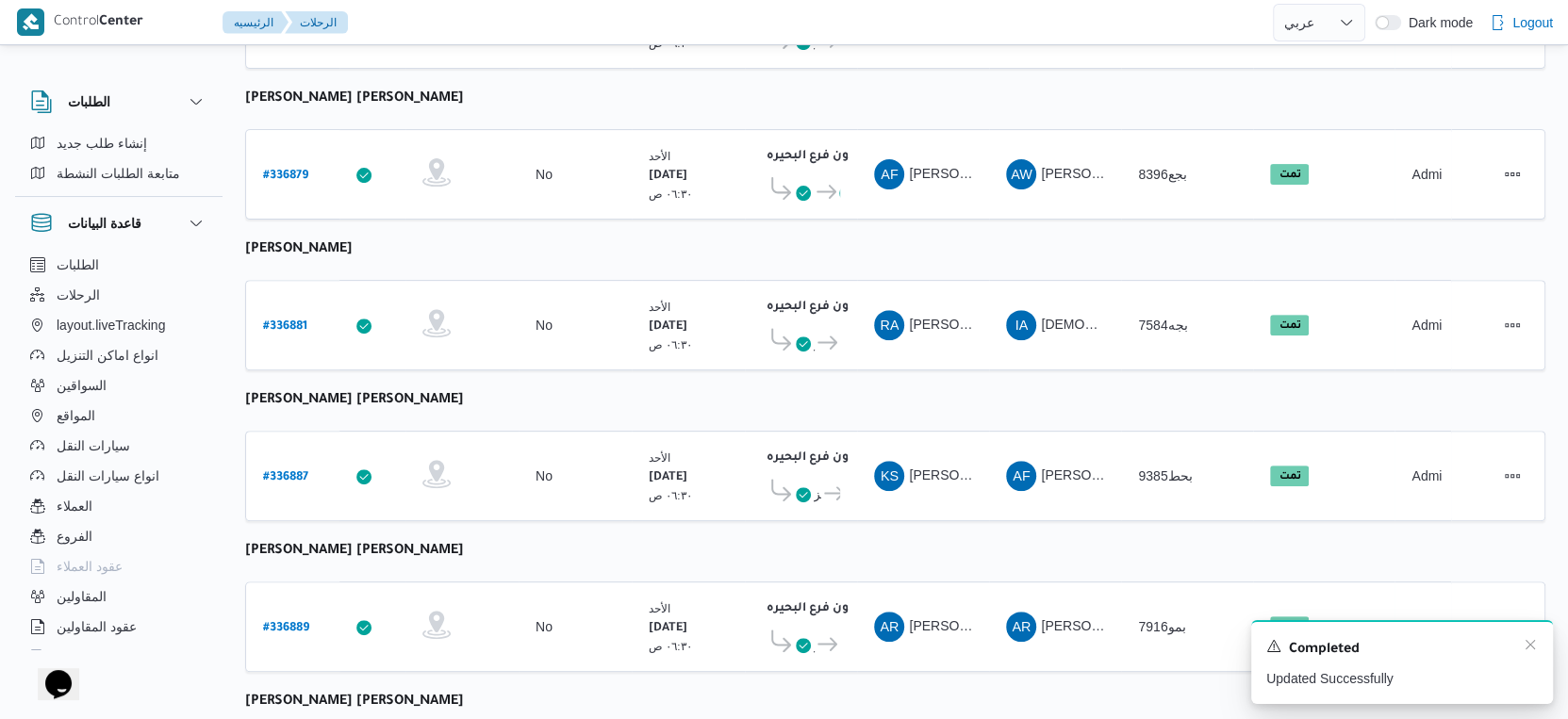
click at [1537, 644] on div "A new notification appears Completed Updated Successfully" at bounding box center [1402, 663] width 301 height 84
click at [1537, 643] on icon "Dismiss toast" at bounding box center [1531, 645] width 15 height 15
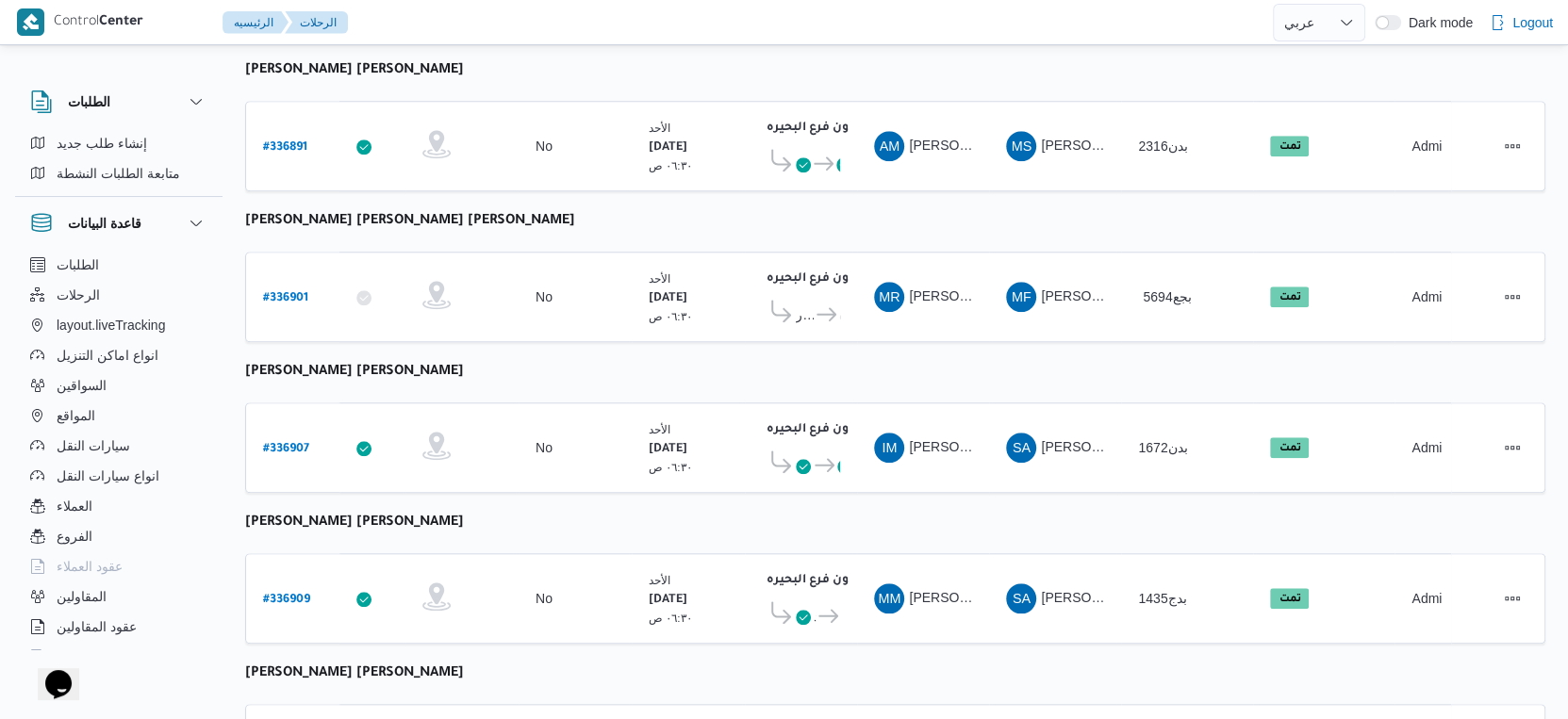
scroll to position [1538, 0]
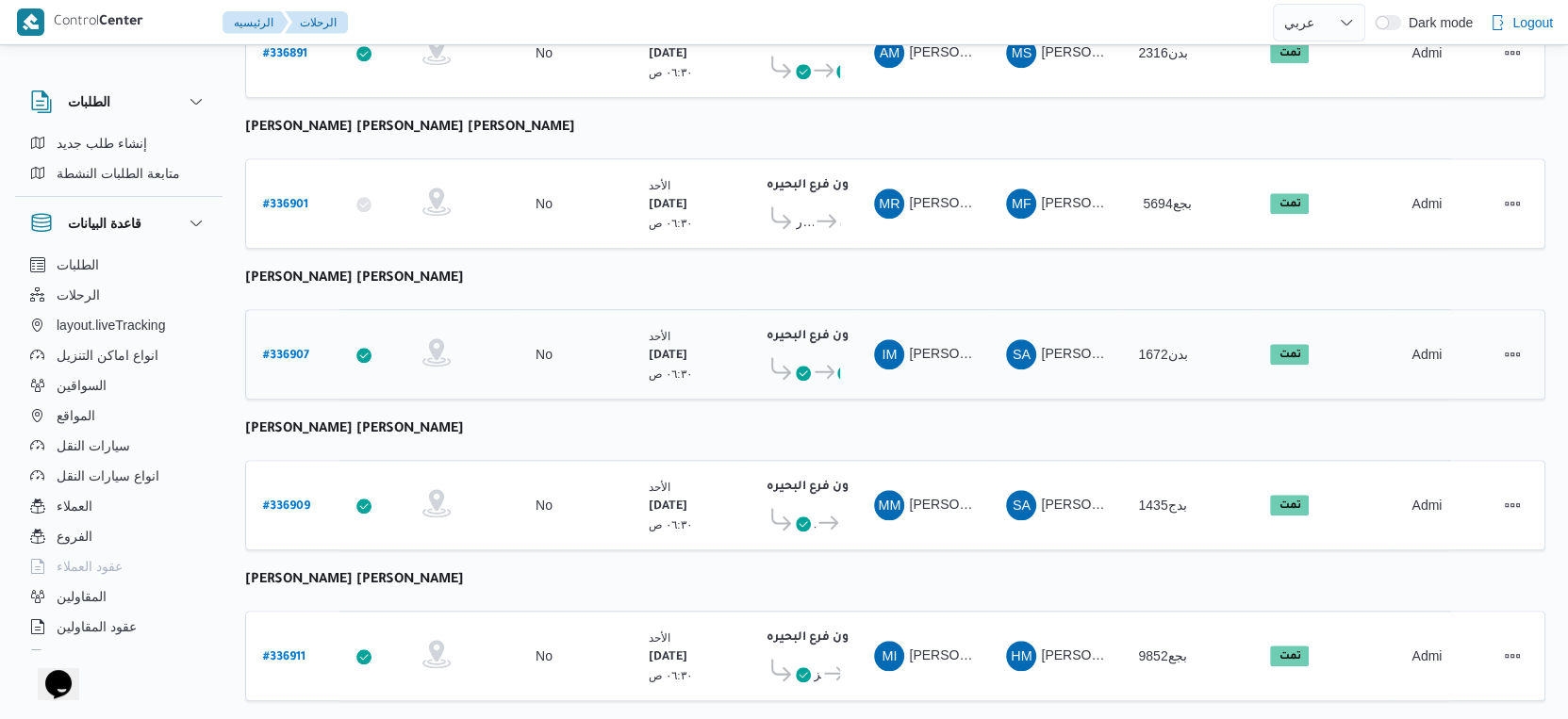
click at [282, 350] on b "# 336907" at bounding box center [286, 357] width 46 height 13
select select "ar"
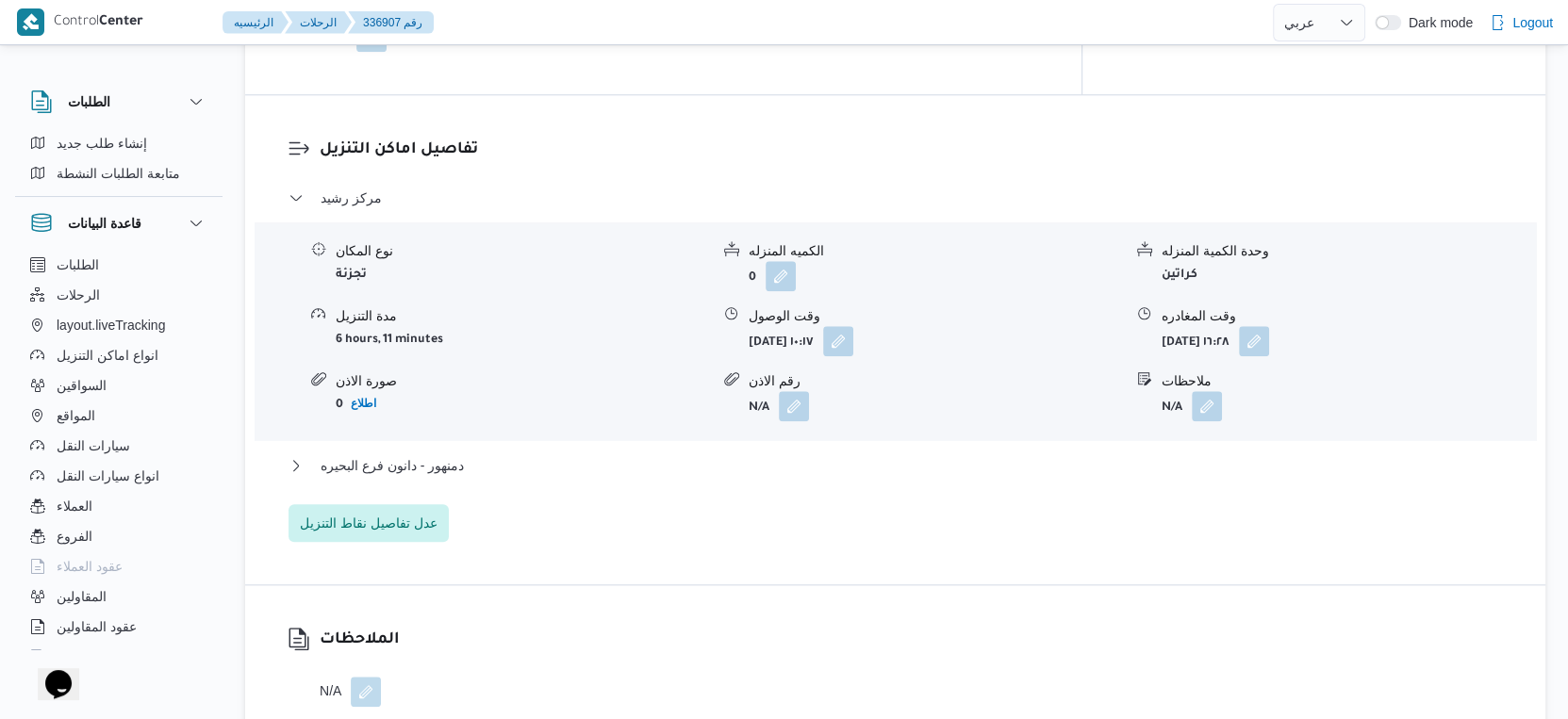
scroll to position [1572, 0]
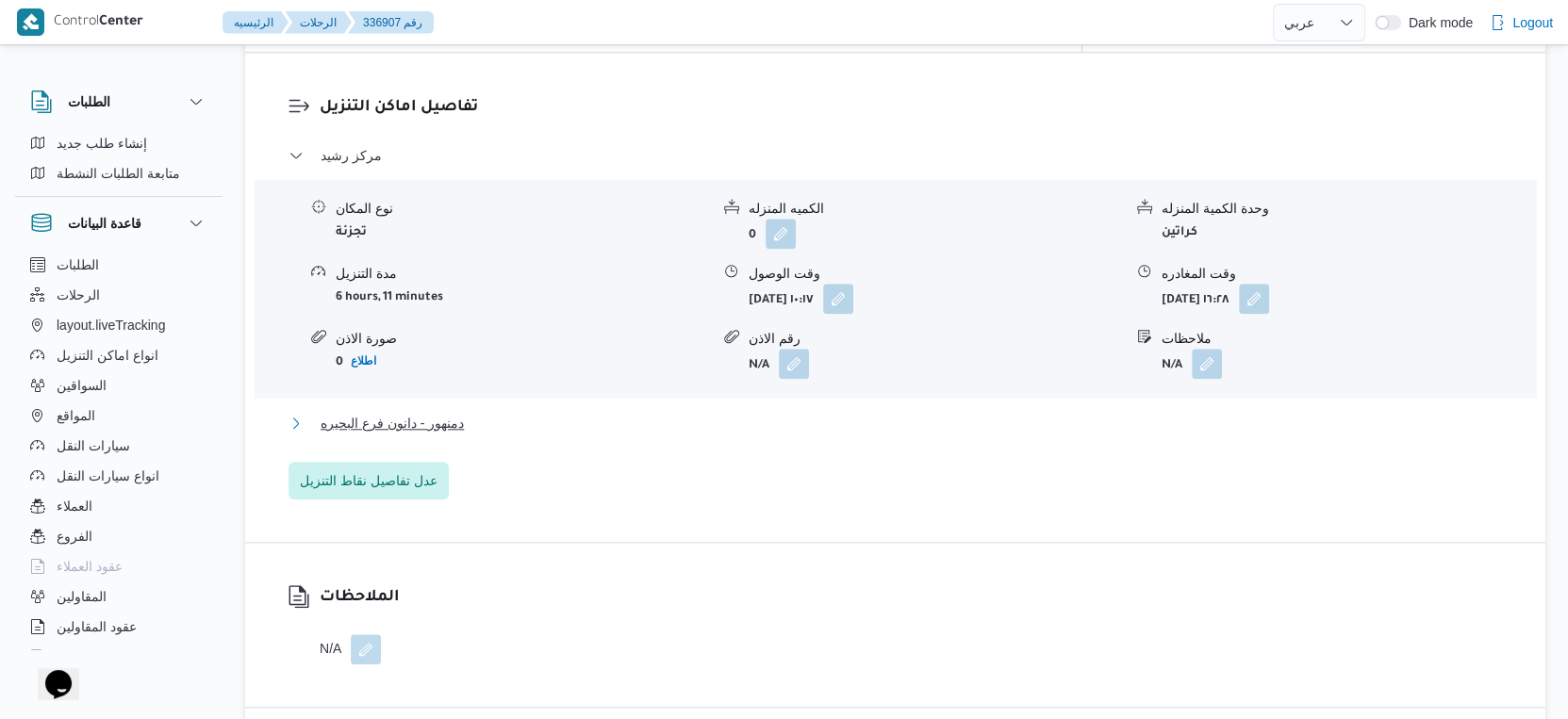
click at [438, 412] on span "دمنهور - دانون فرع البحيره" at bounding box center [392, 423] width 143 height 23
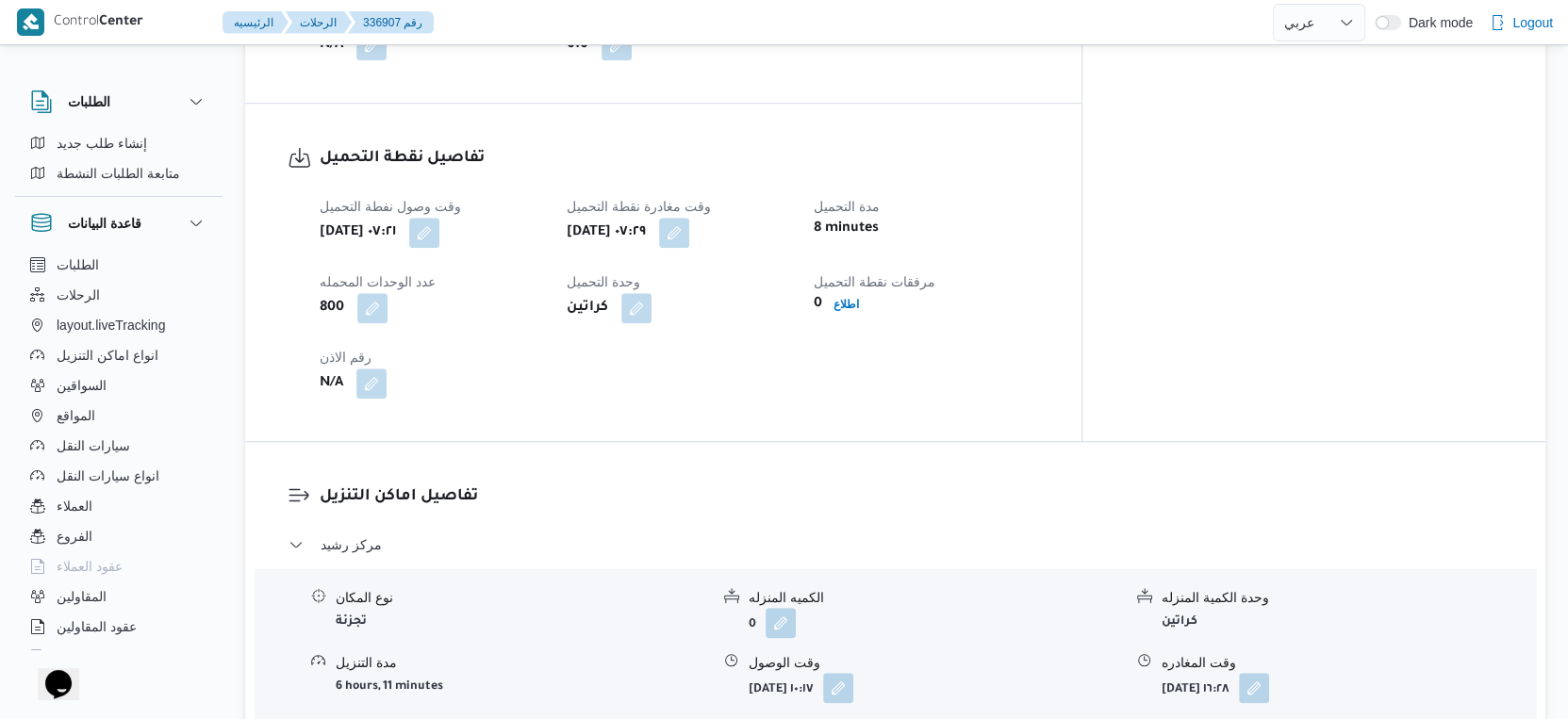
scroll to position [1152, 0]
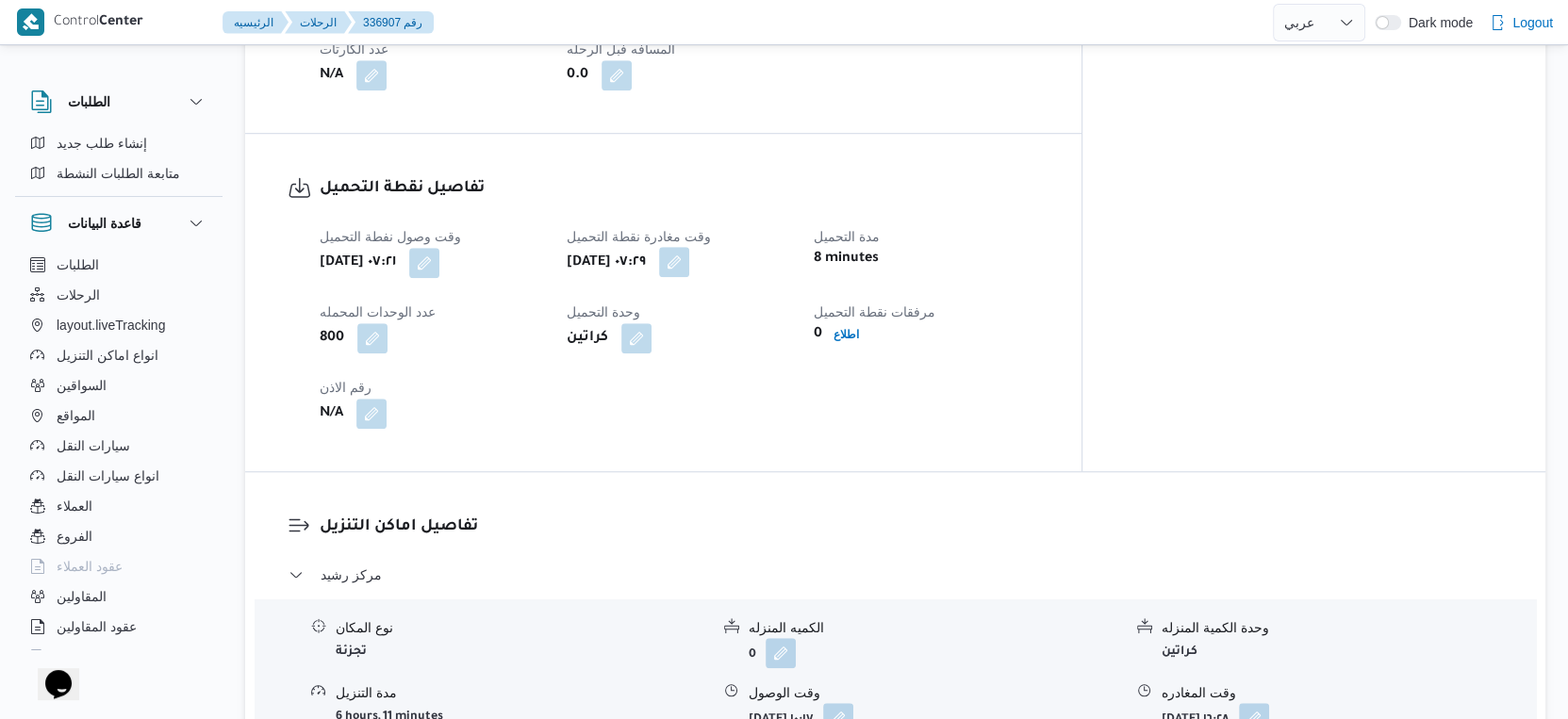
click at [690, 254] on button "button" at bounding box center [674, 262] width 31 height 31
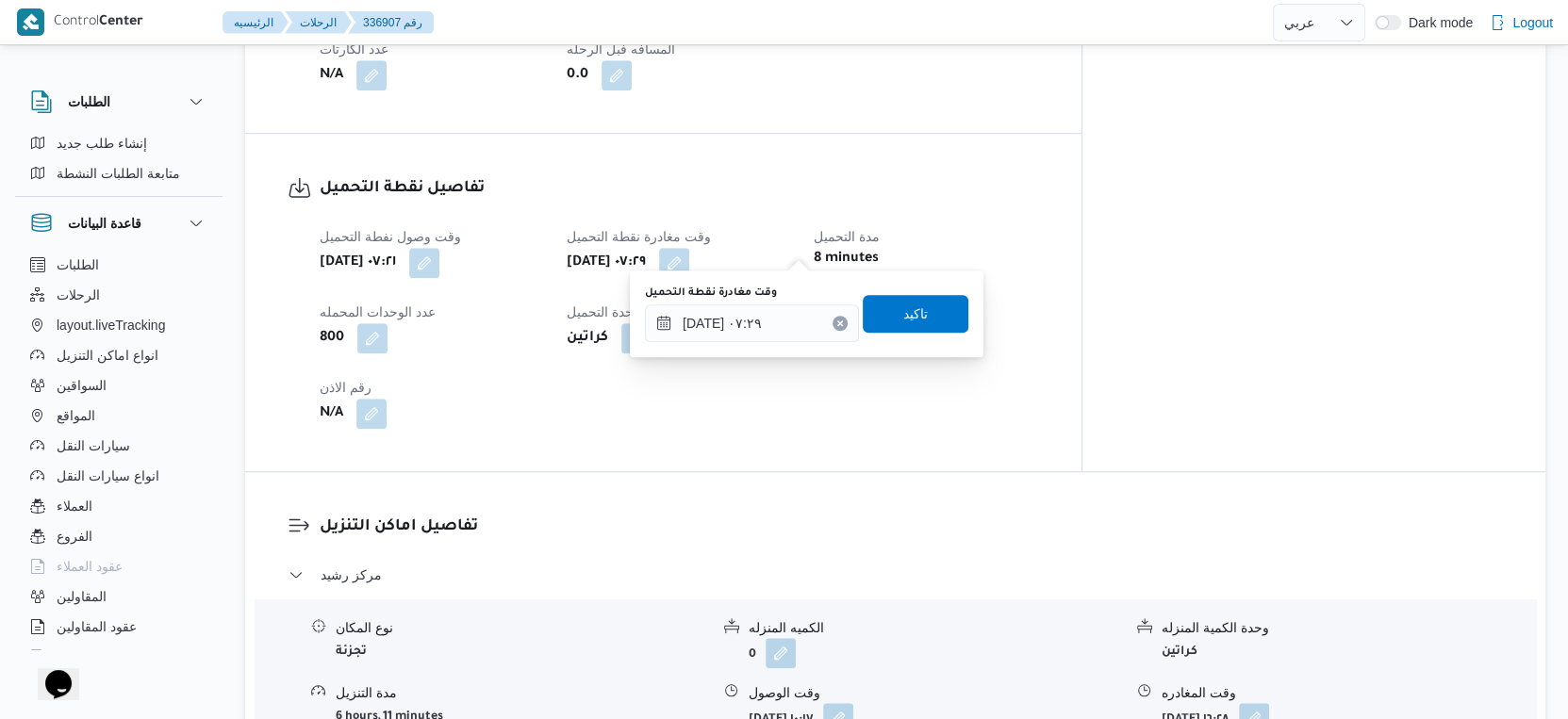
click at [771, 343] on div "You are in a dialog. To close this dialog, hit escape. وقت مغادرة نقطة التحميل …" at bounding box center [806, 314] width 354 height 87
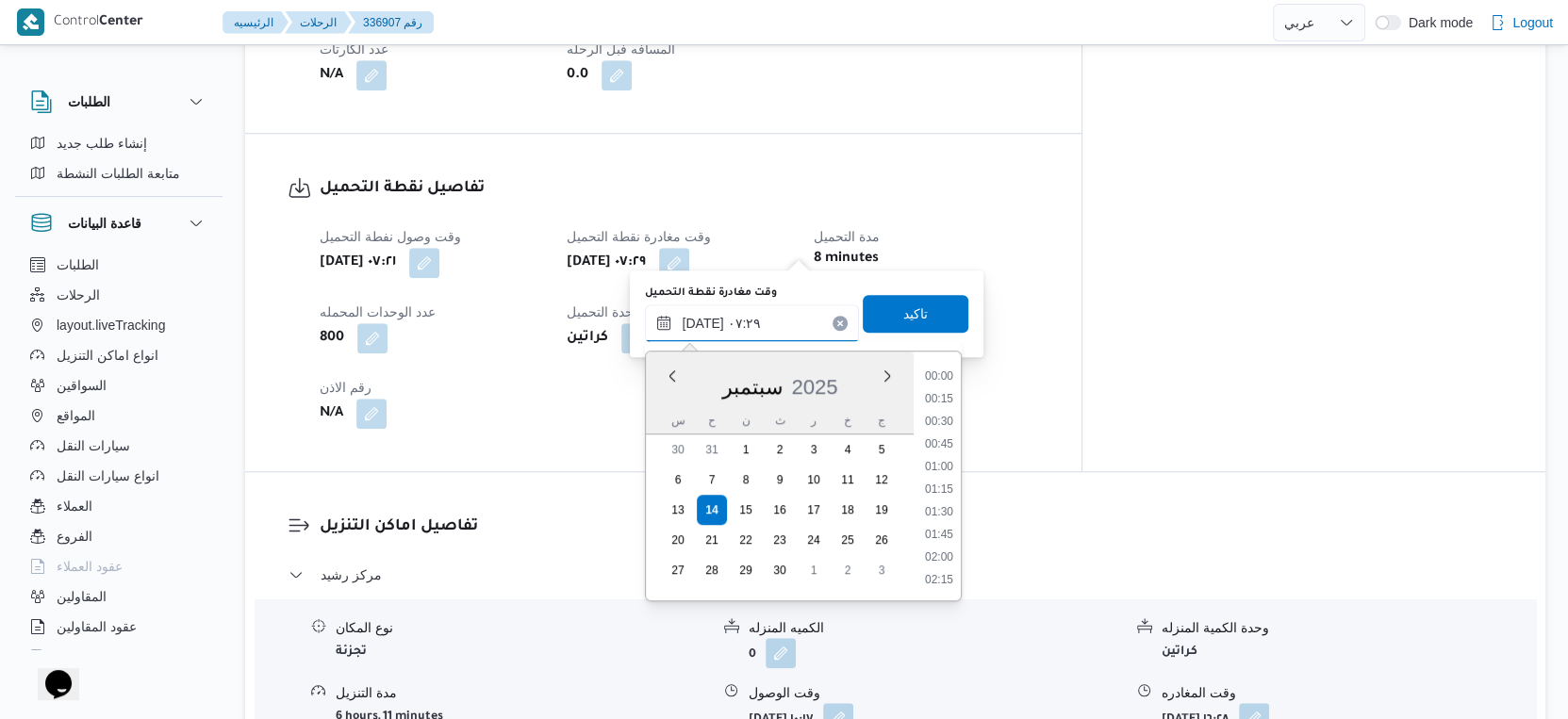
click at [785, 321] on input "١٤/٠٩/٢٠٢٥ ٠٧:٢٩" at bounding box center [752, 323] width 214 height 38
click at [947, 395] on li "08:30" at bounding box center [939, 395] width 43 height 19
type input "١٤/٠٩/٢٠٢٥ ٠٨:٣٠"
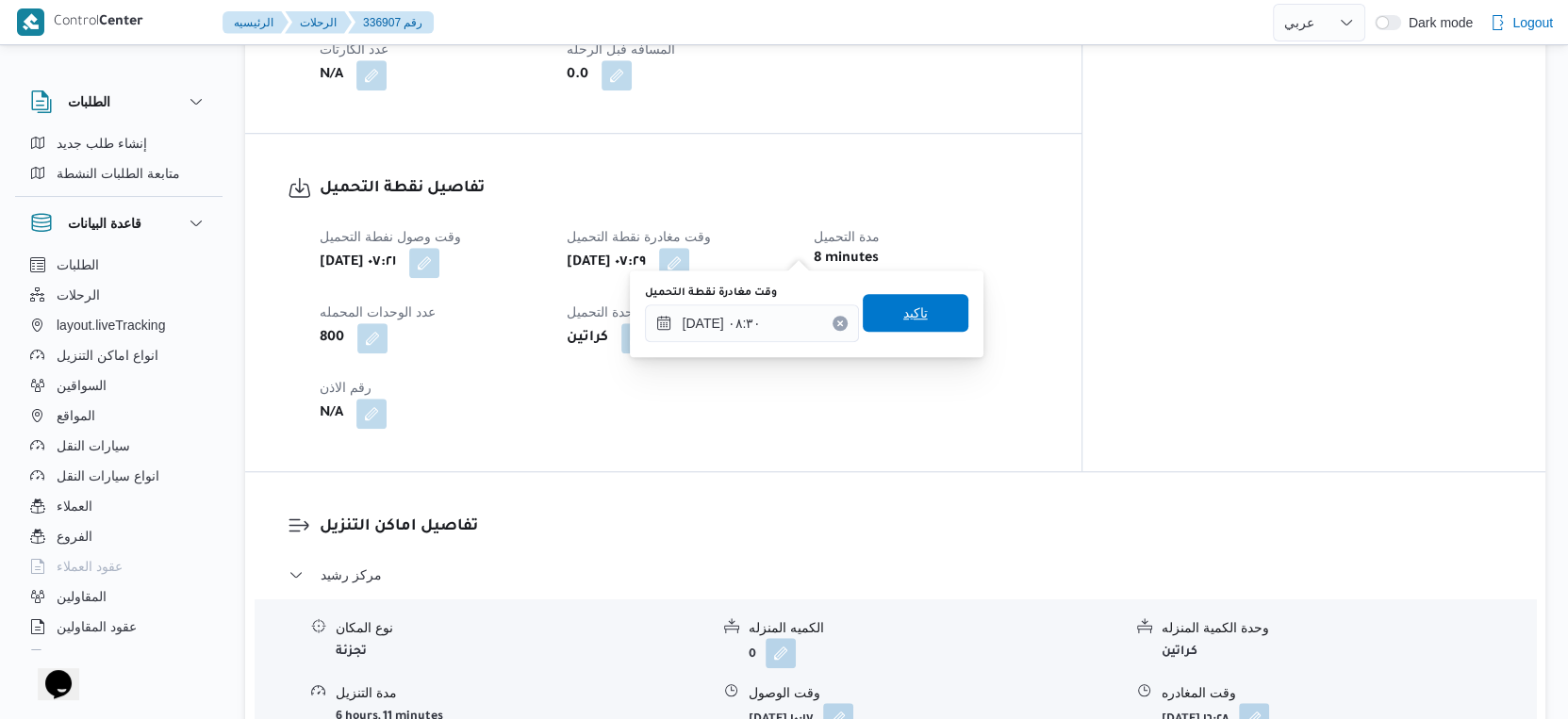
click at [911, 311] on span "تاكيد" at bounding box center [916, 313] width 25 height 23
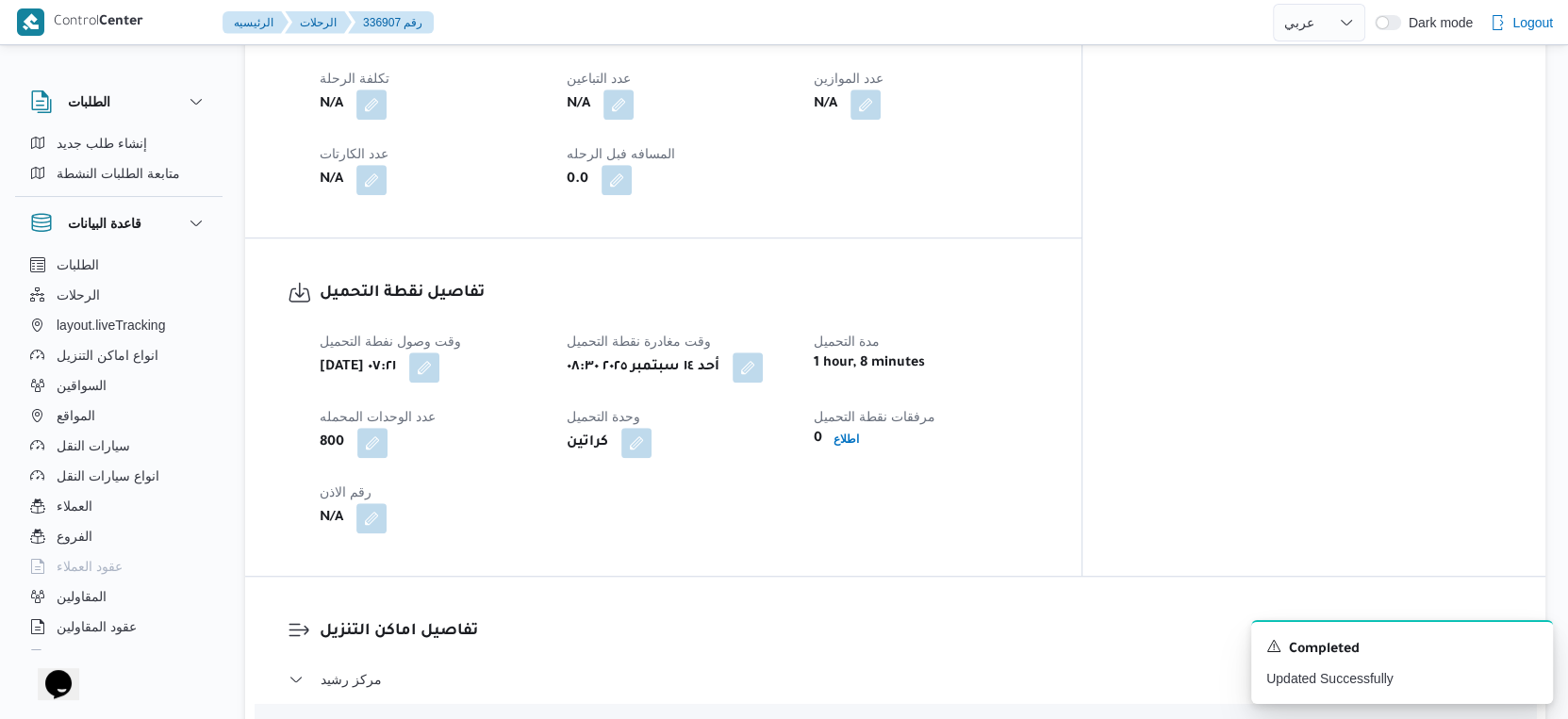
scroll to position [627, 0]
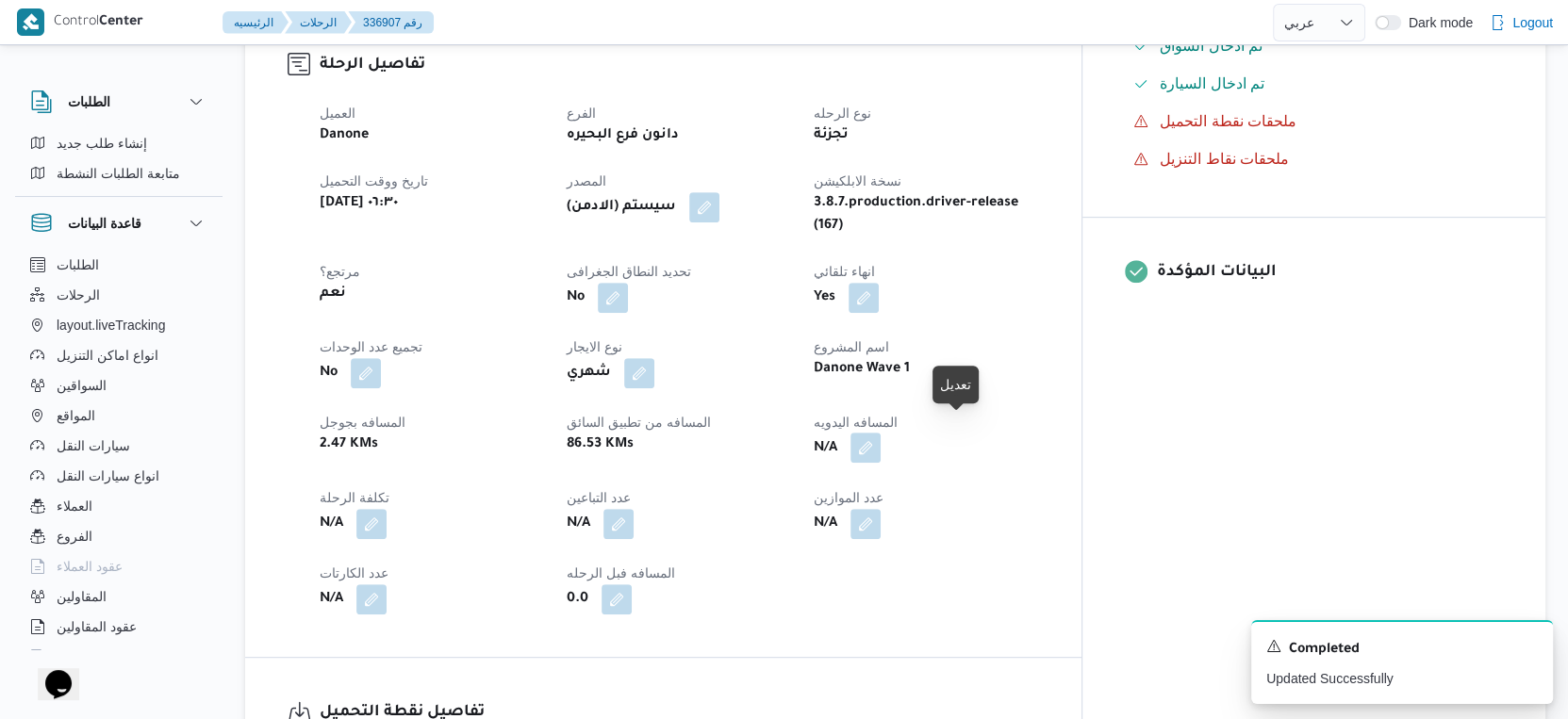
click at [880, 433] on button "button" at bounding box center [866, 448] width 31 height 31
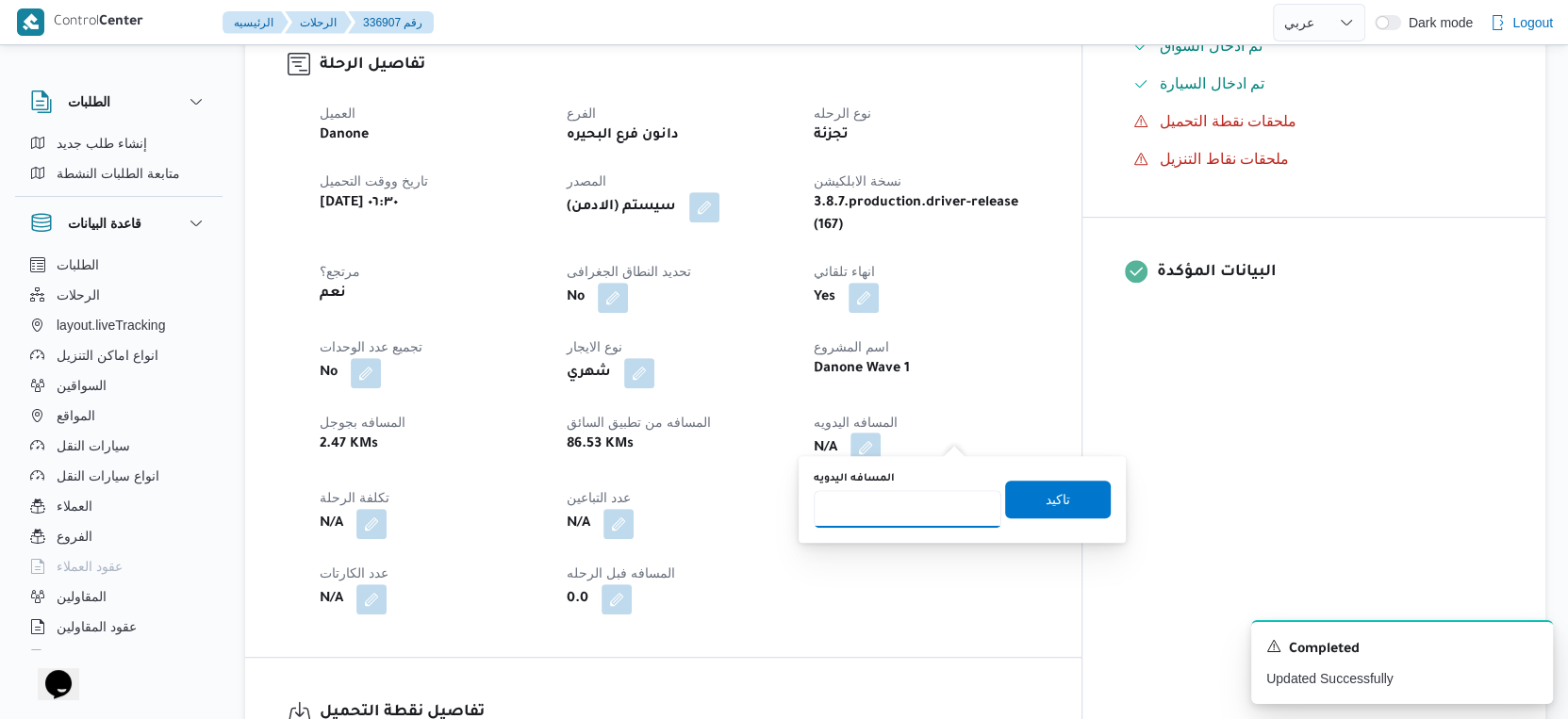
click at [914, 505] on input "المسافه اليدويه" at bounding box center [907, 509] width 188 height 38
type input "44"
click at [1045, 493] on span "تاكيد" at bounding box center [1058, 499] width 25 height 23
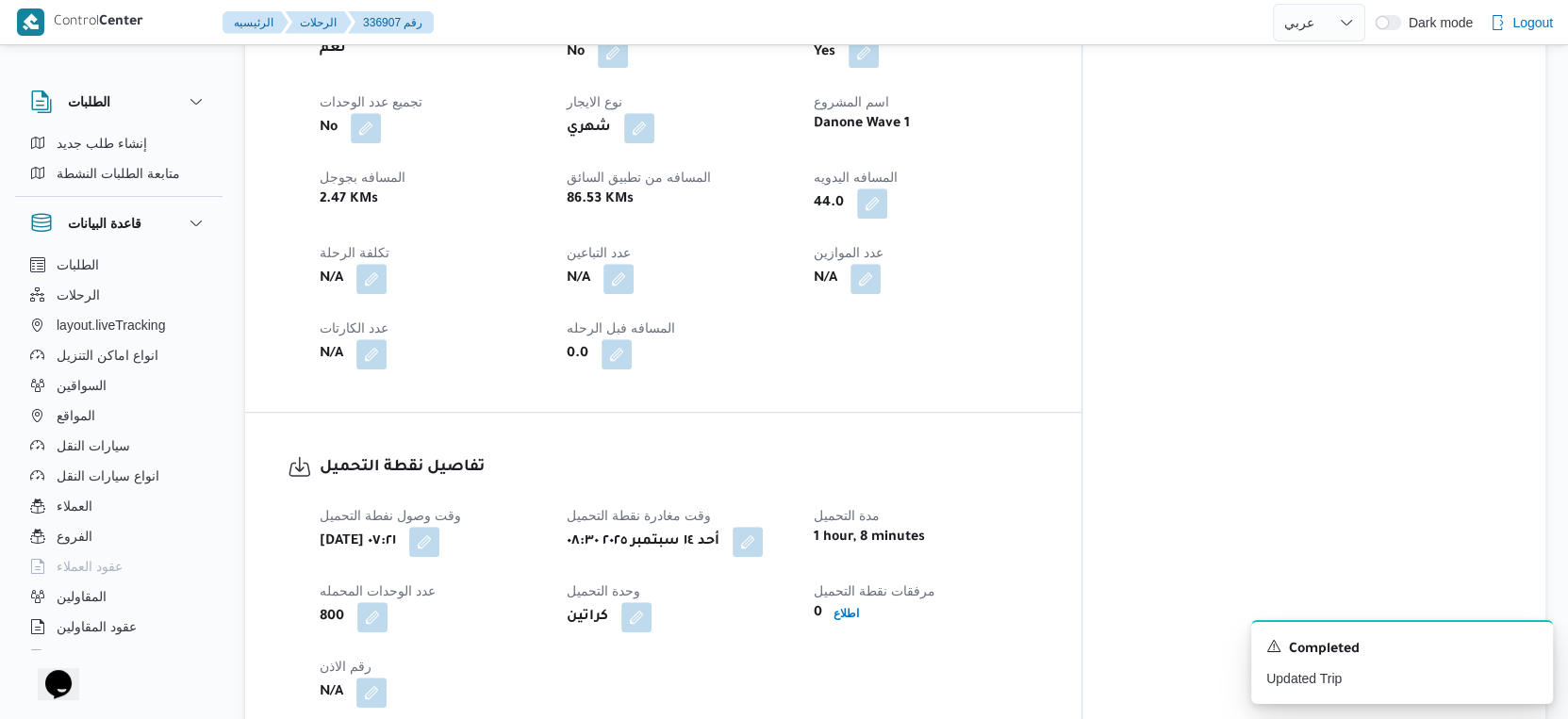
scroll to position [943, 0]
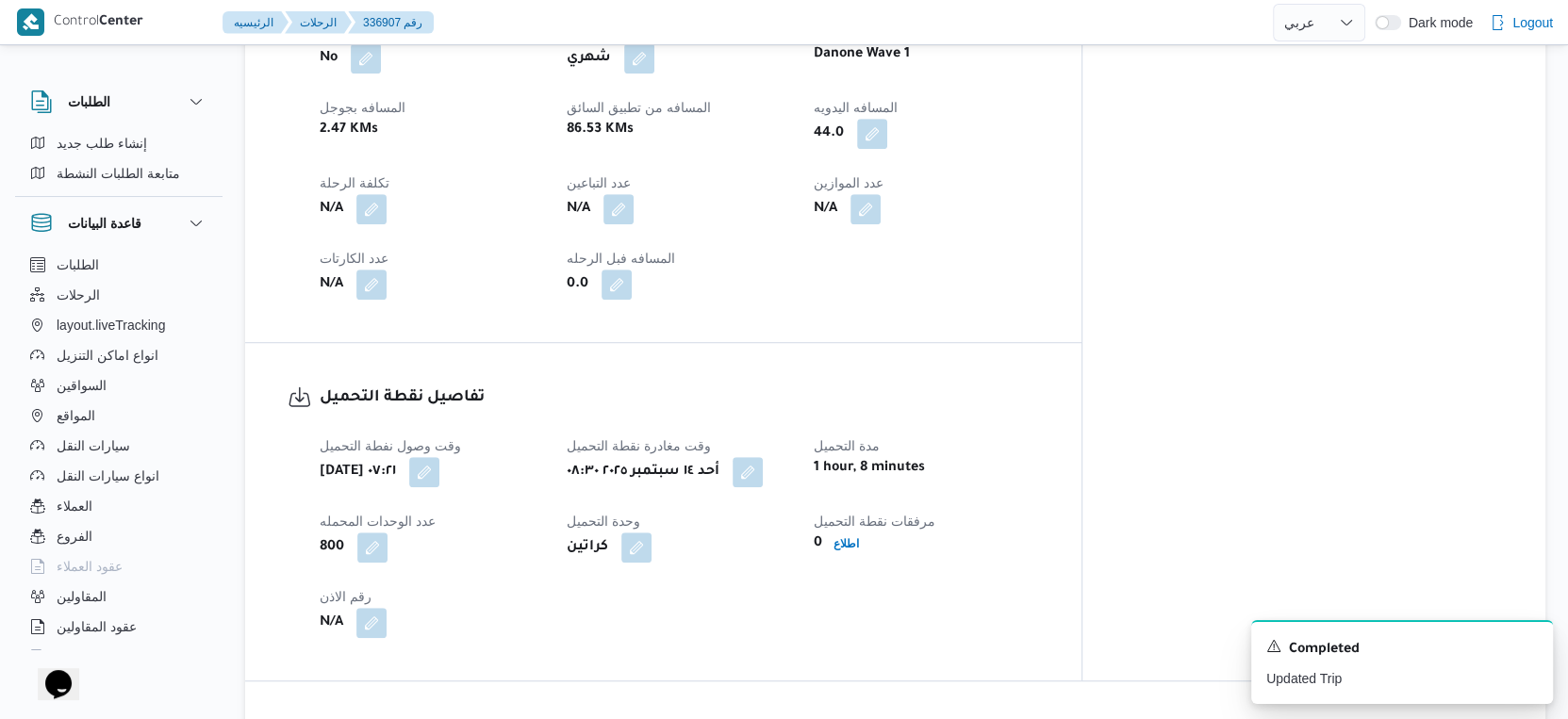
select select "ar"
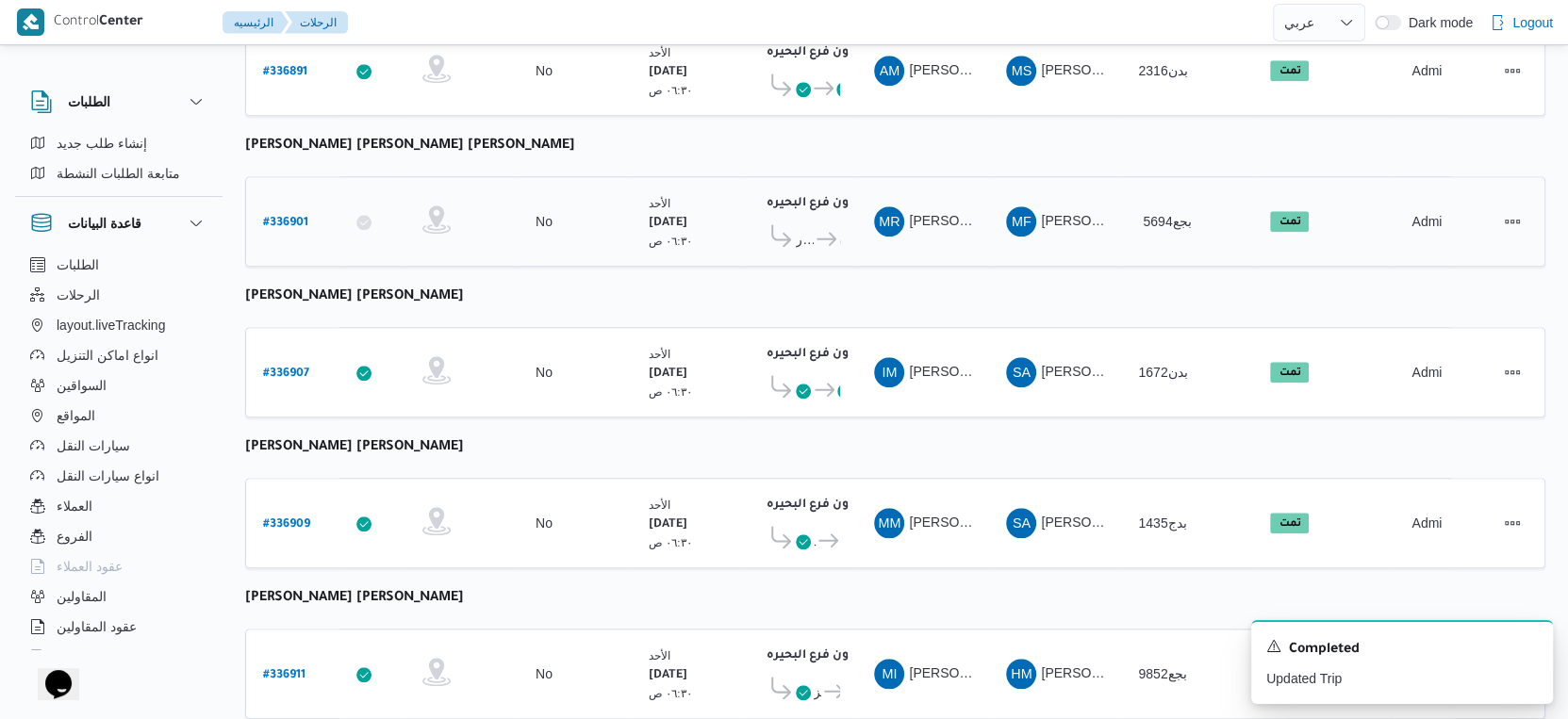
scroll to position [1538, 0]
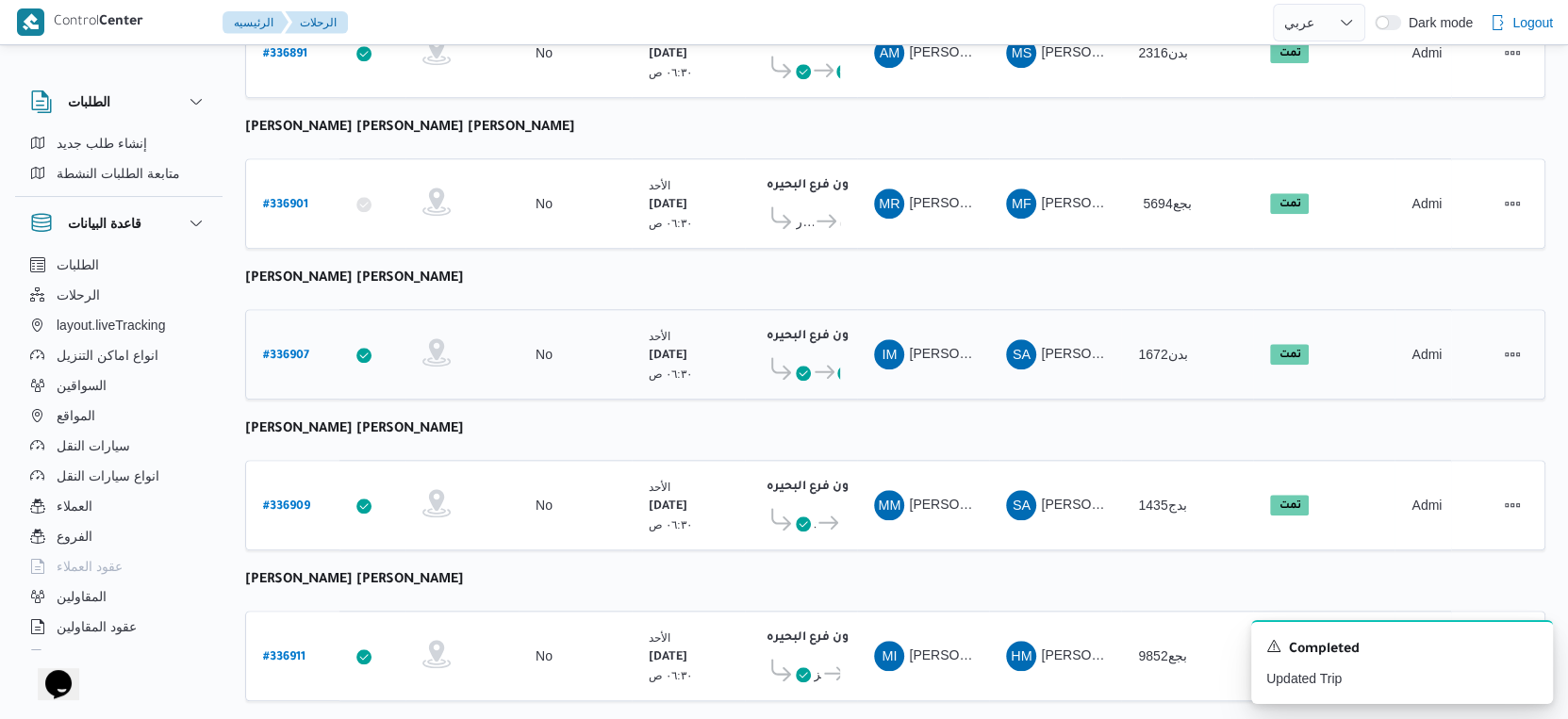
click at [837, 366] on icon at bounding box center [845, 374] width 15 height 15
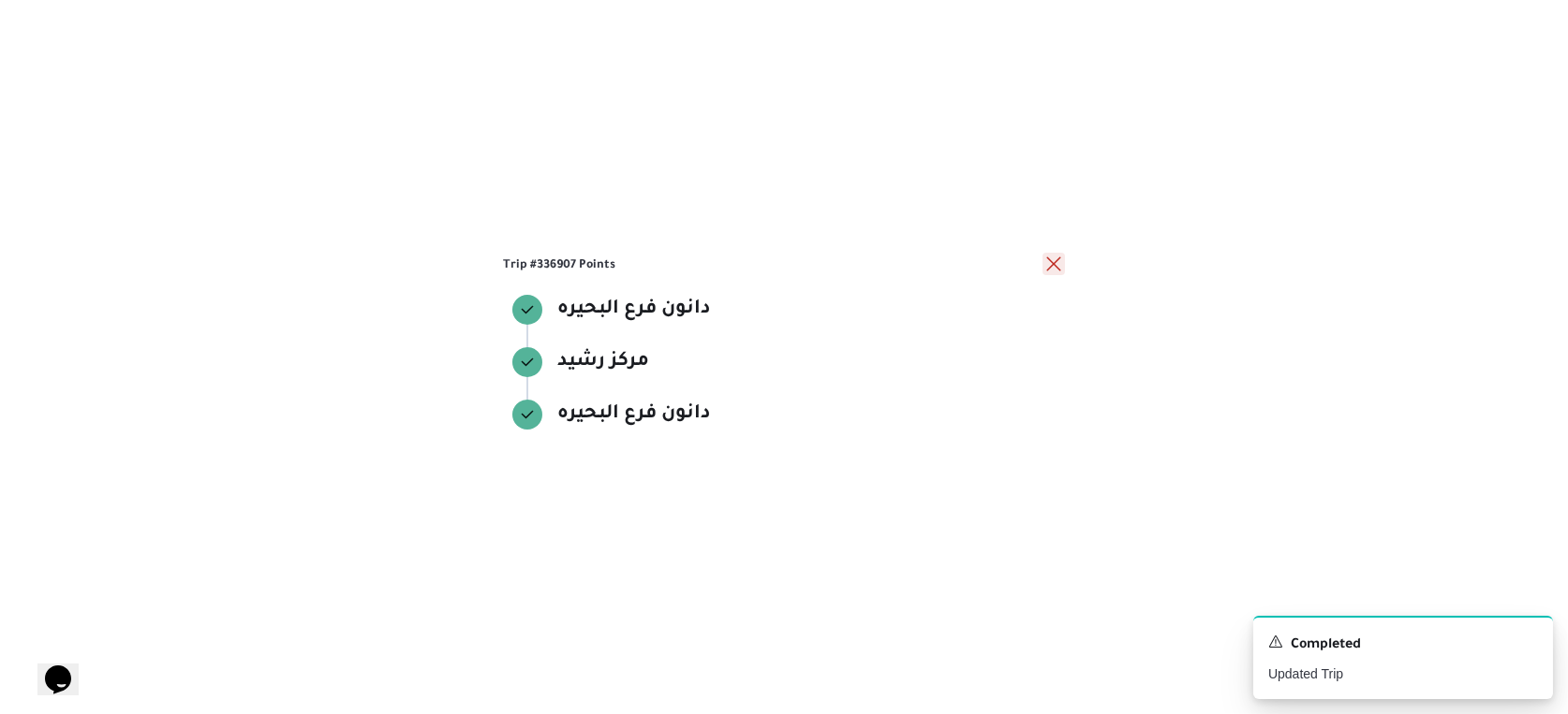
click at [1047, 262] on button "close" at bounding box center [1054, 264] width 23 height 23
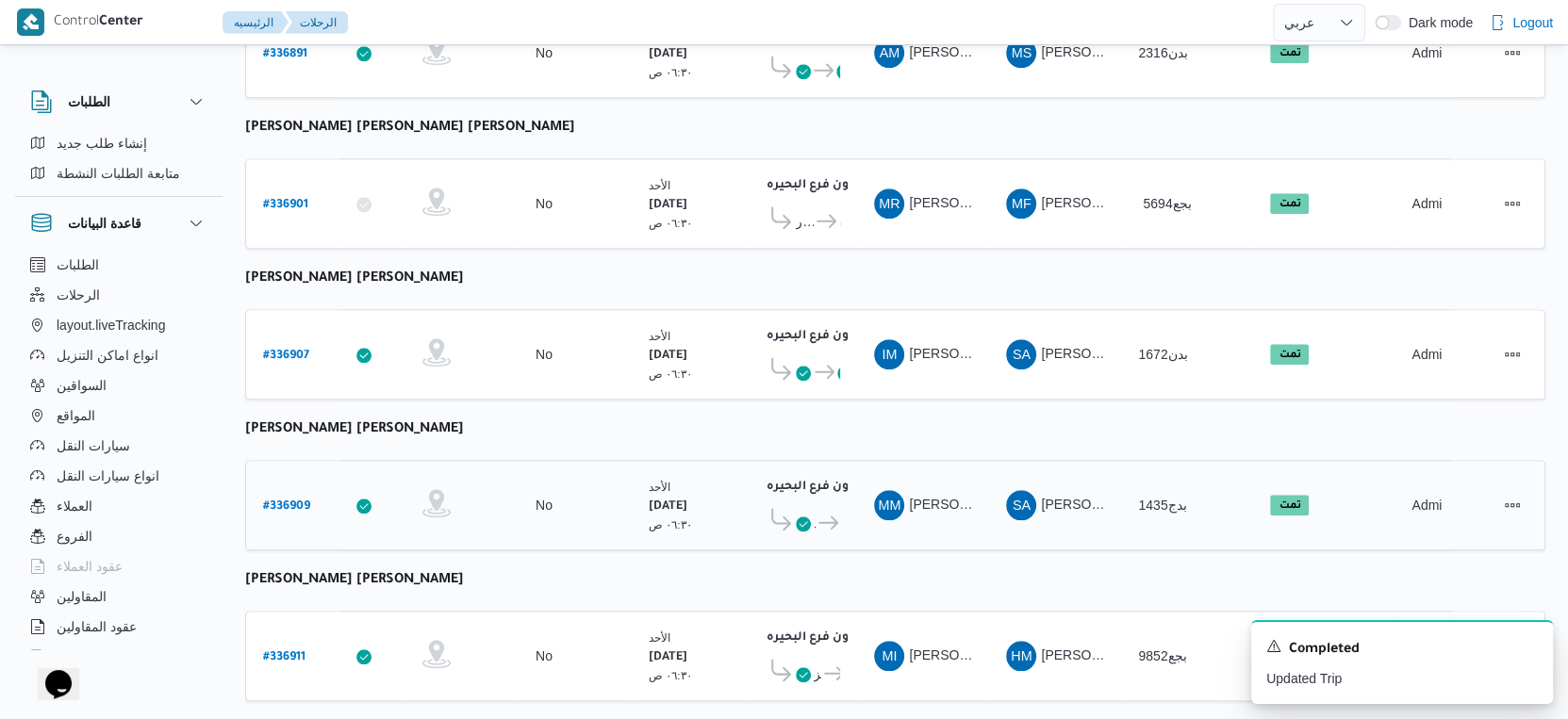
click at [828, 516] on icon at bounding box center [828, 523] width 20 height 14
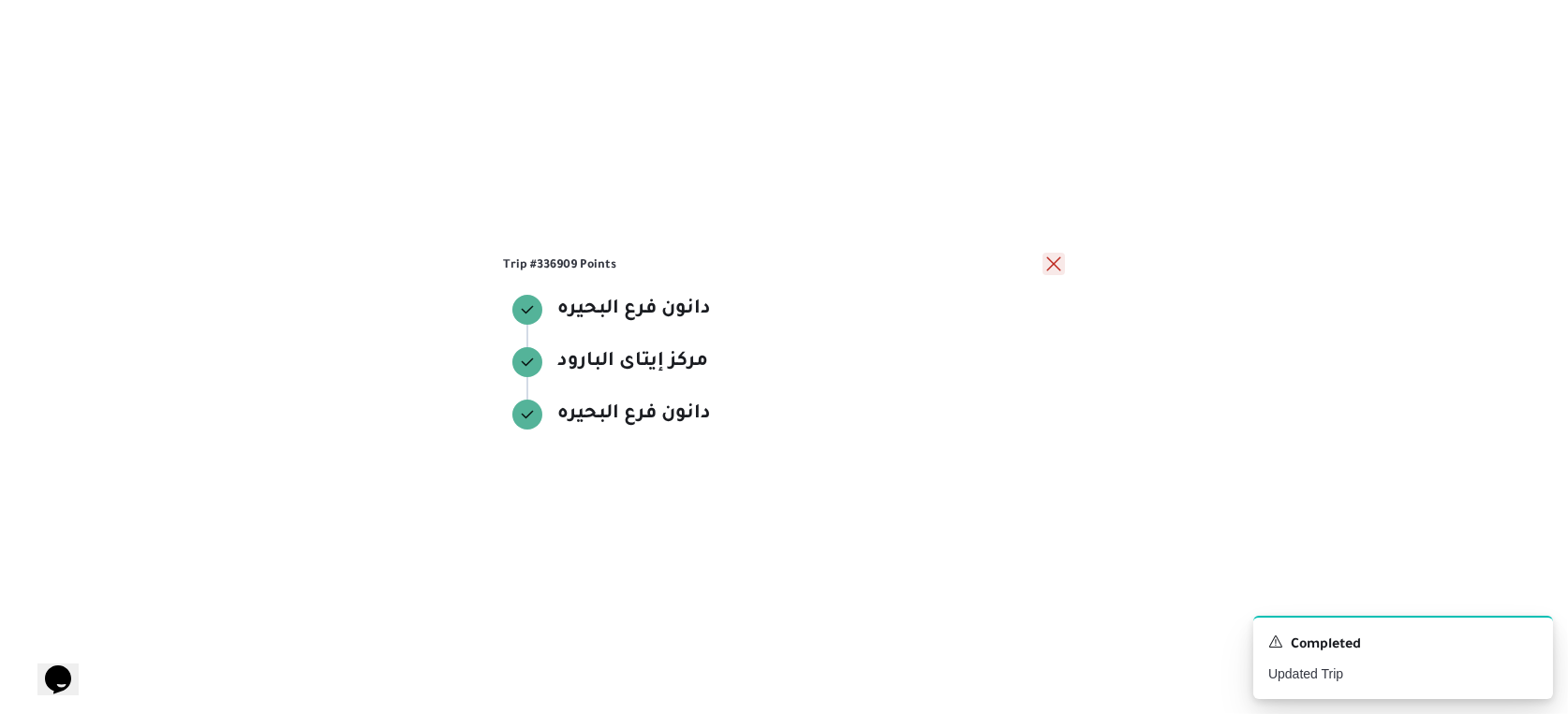
click at [1058, 264] on button "close" at bounding box center [1054, 264] width 23 height 23
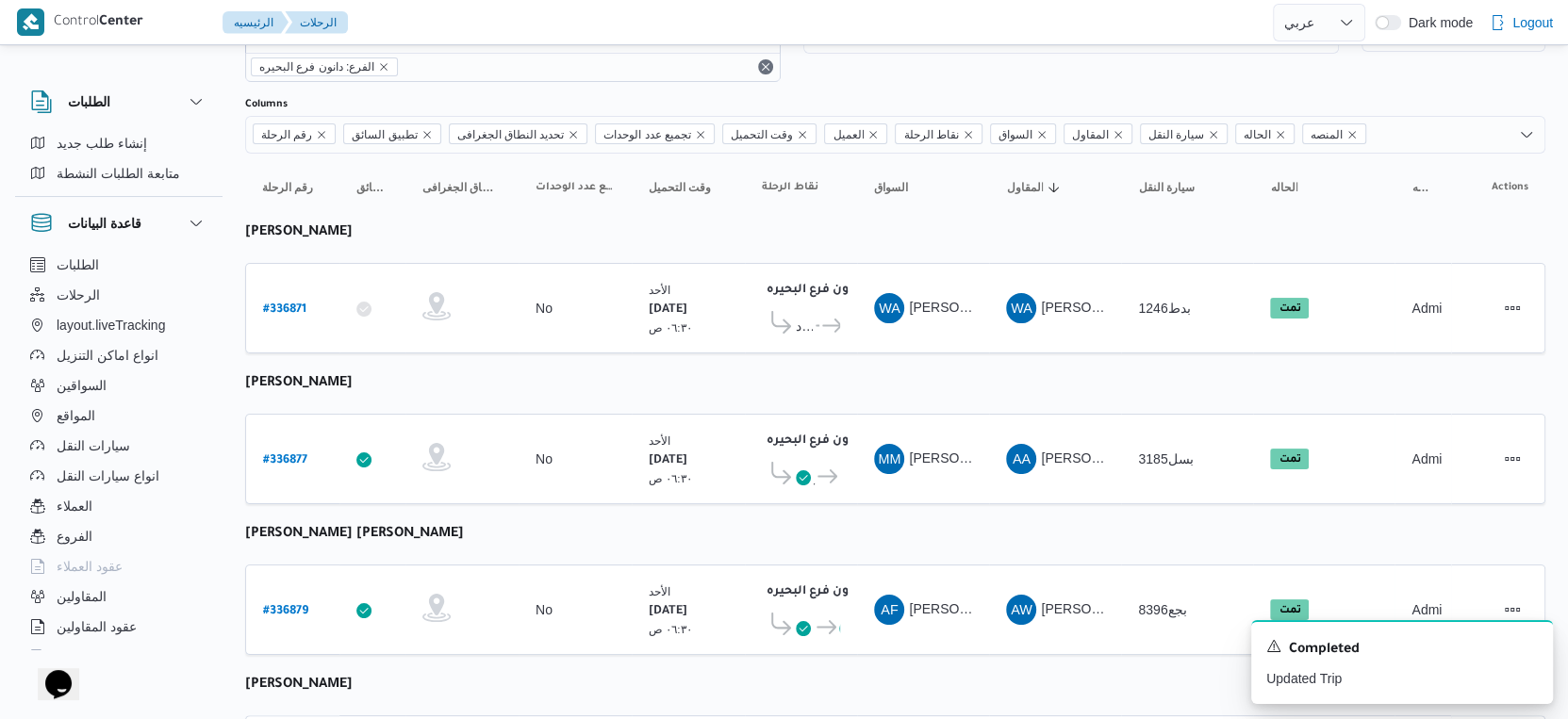
scroll to position [0, 0]
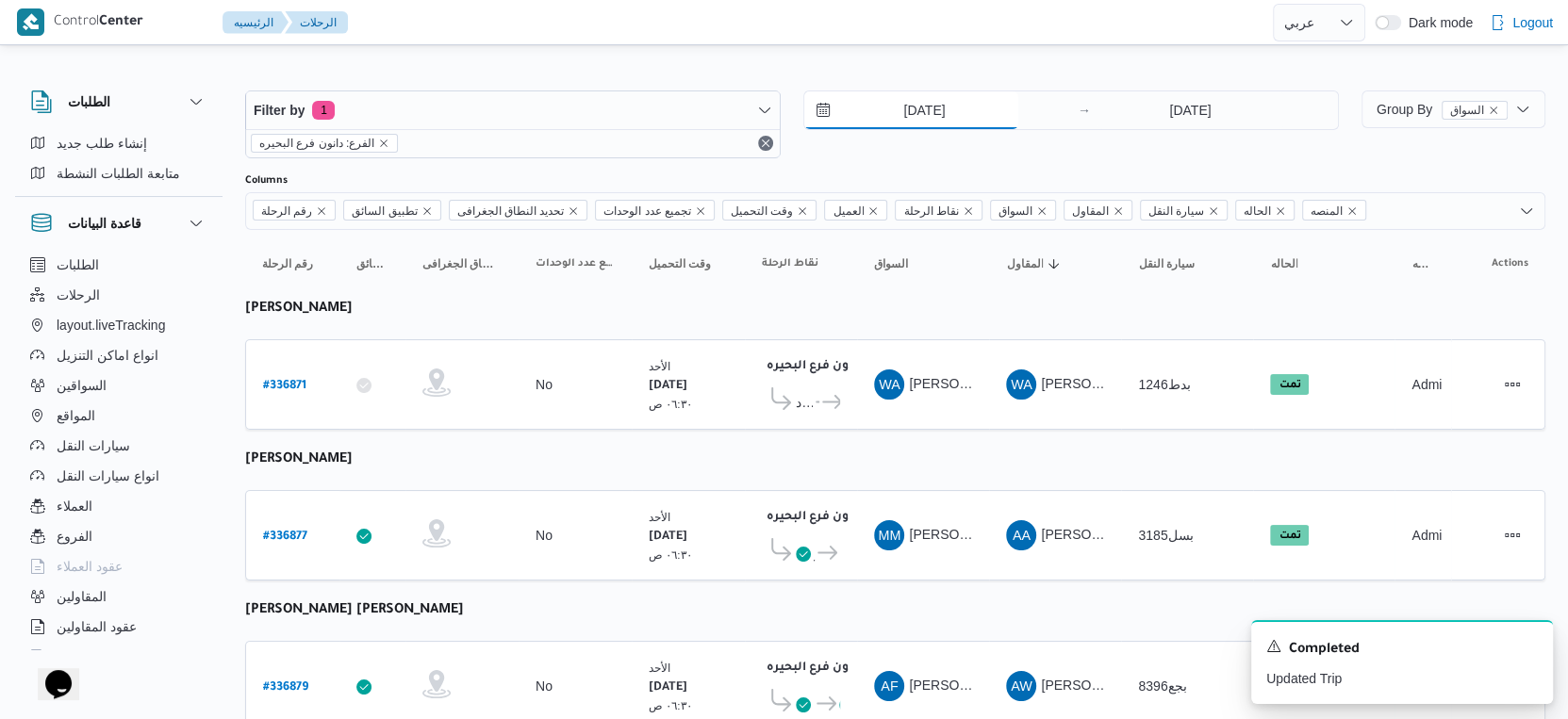
click at [940, 103] on input "[DATE]" at bounding box center [911, 111] width 214 height 38
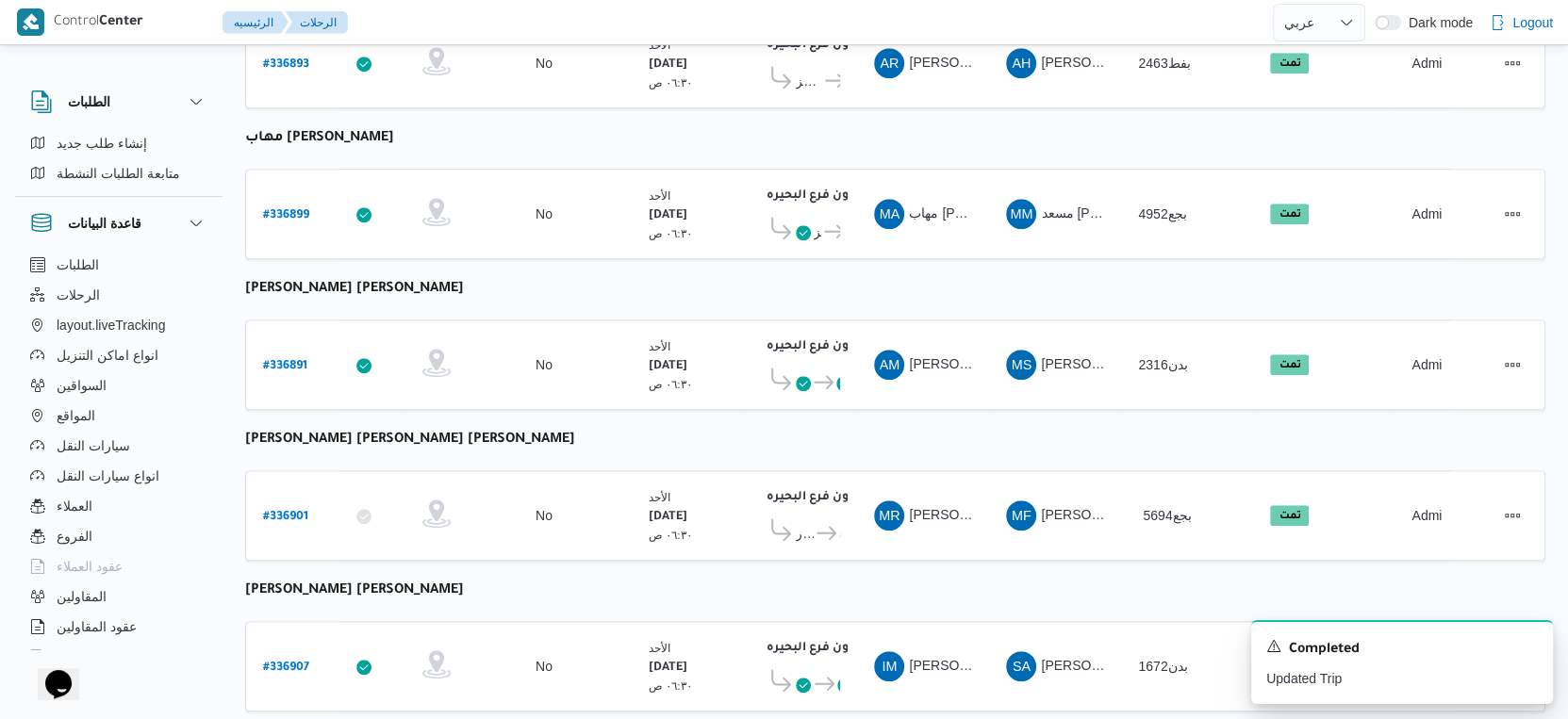
scroll to position [1538, 0]
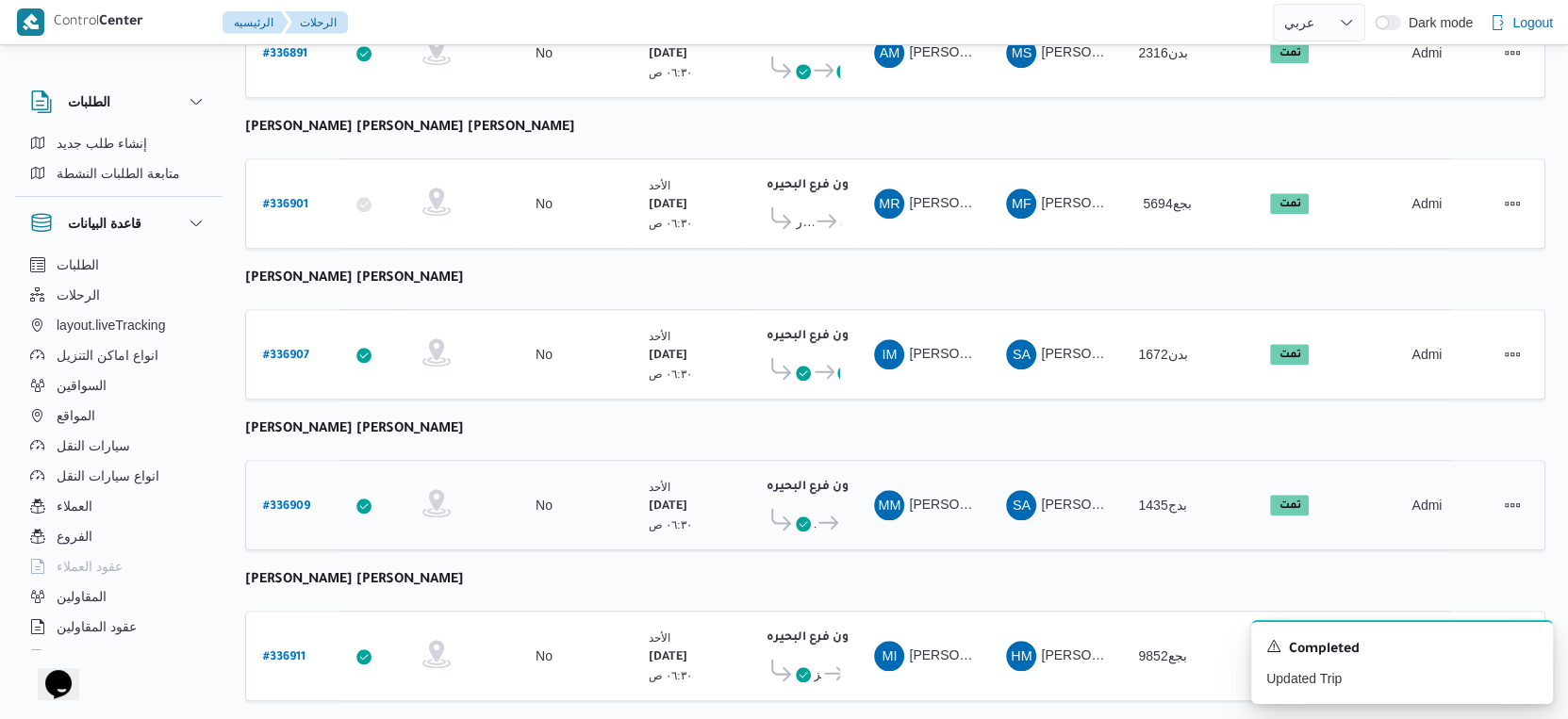
click at [832, 516] on icon at bounding box center [828, 523] width 20 height 14
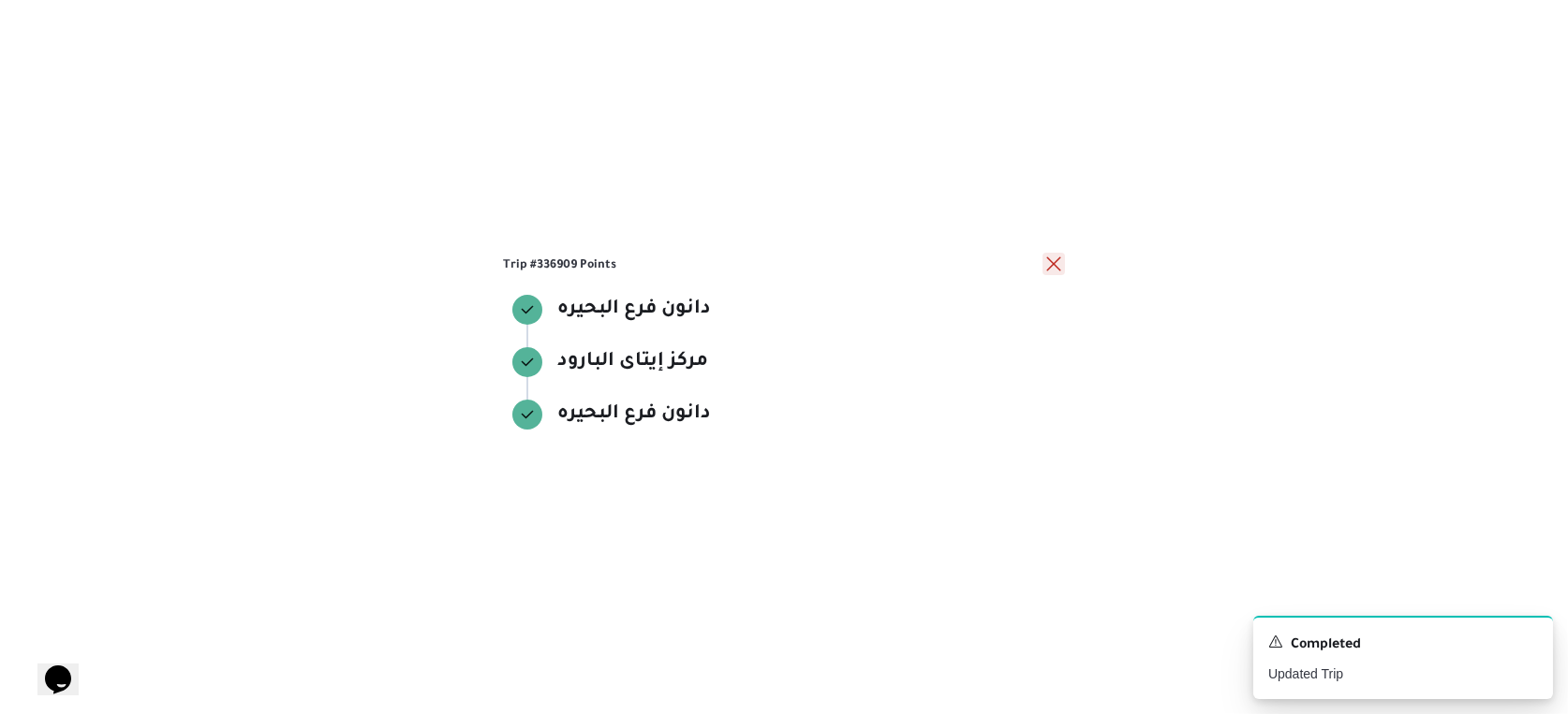
click at [1050, 259] on button "close" at bounding box center [1054, 264] width 23 height 23
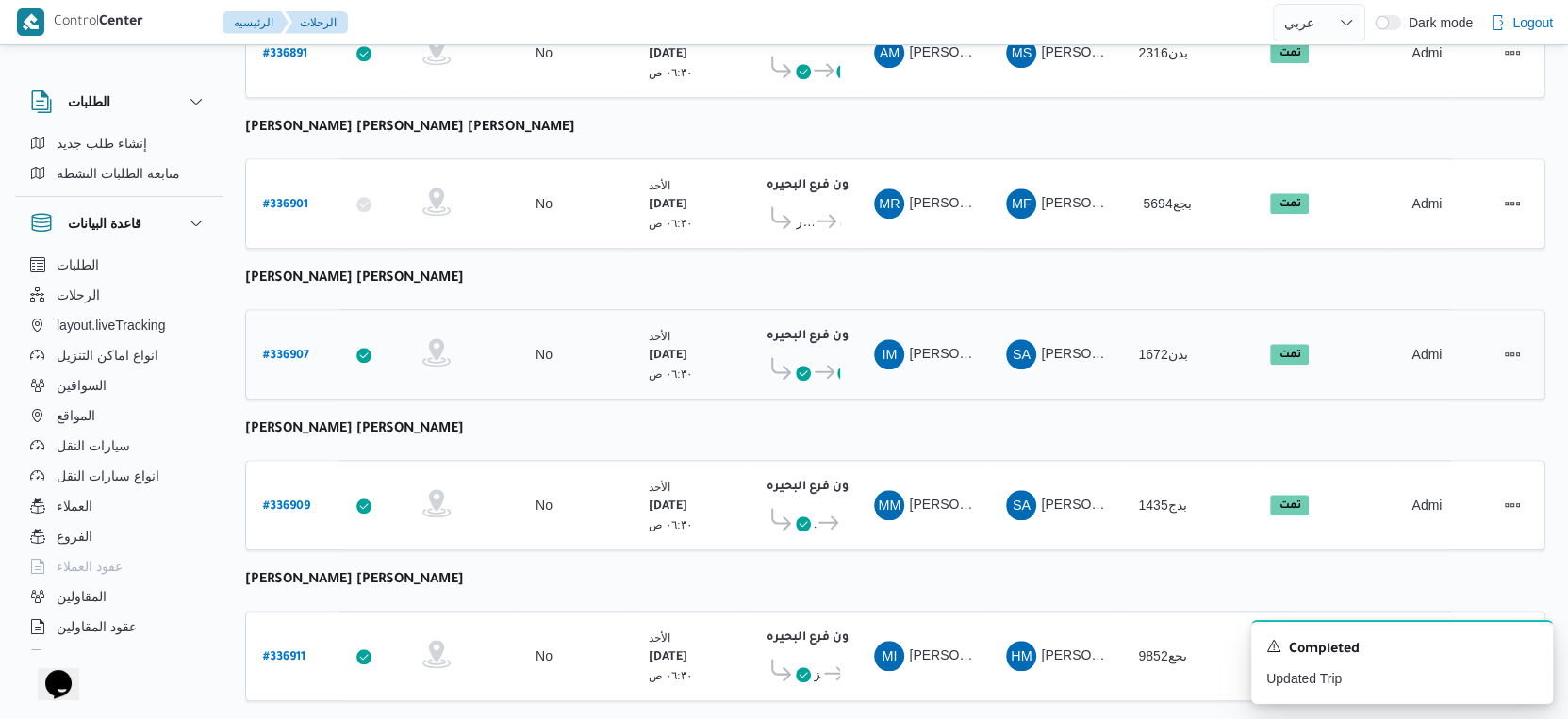
click at [828, 365] on icon at bounding box center [824, 372] width 20 height 14
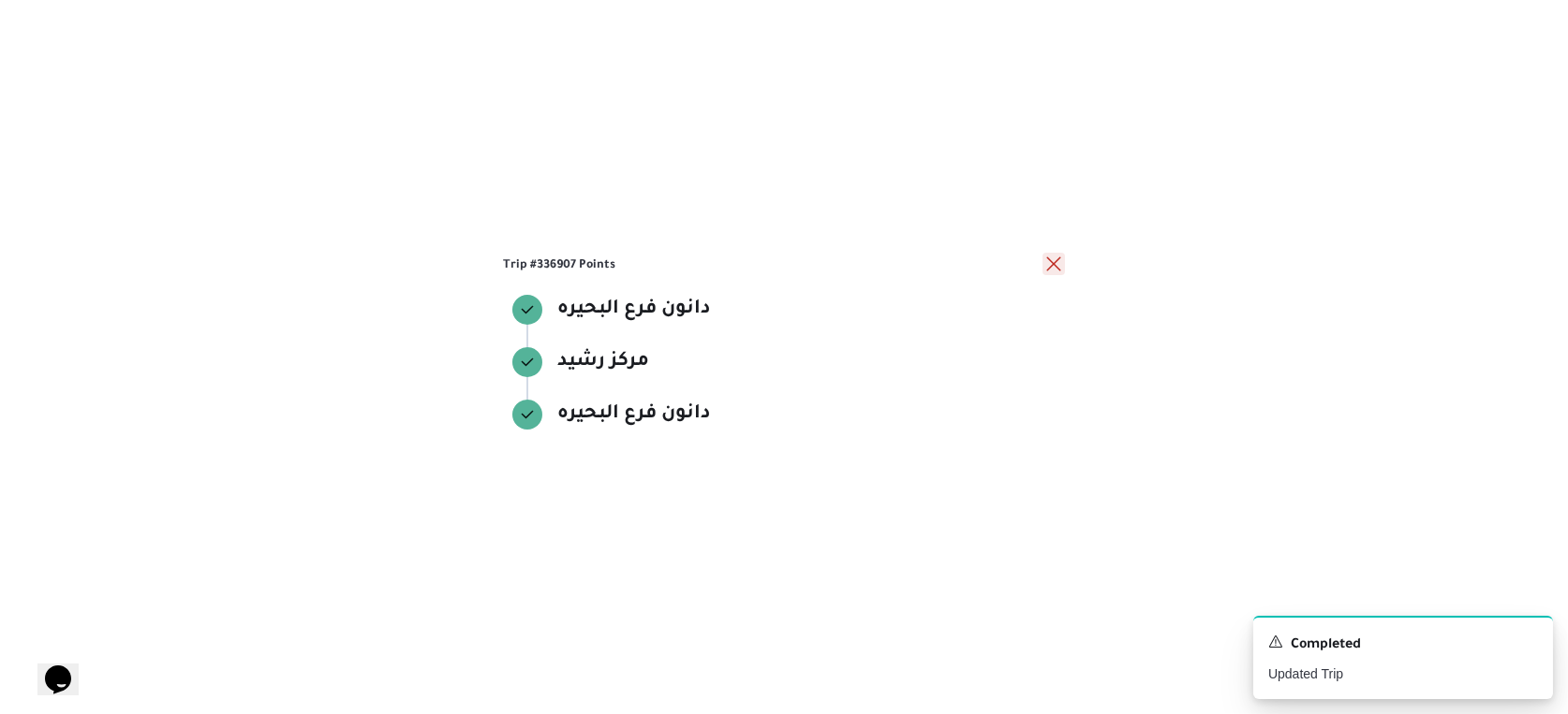
click at [1058, 262] on button "close" at bounding box center [1054, 264] width 23 height 23
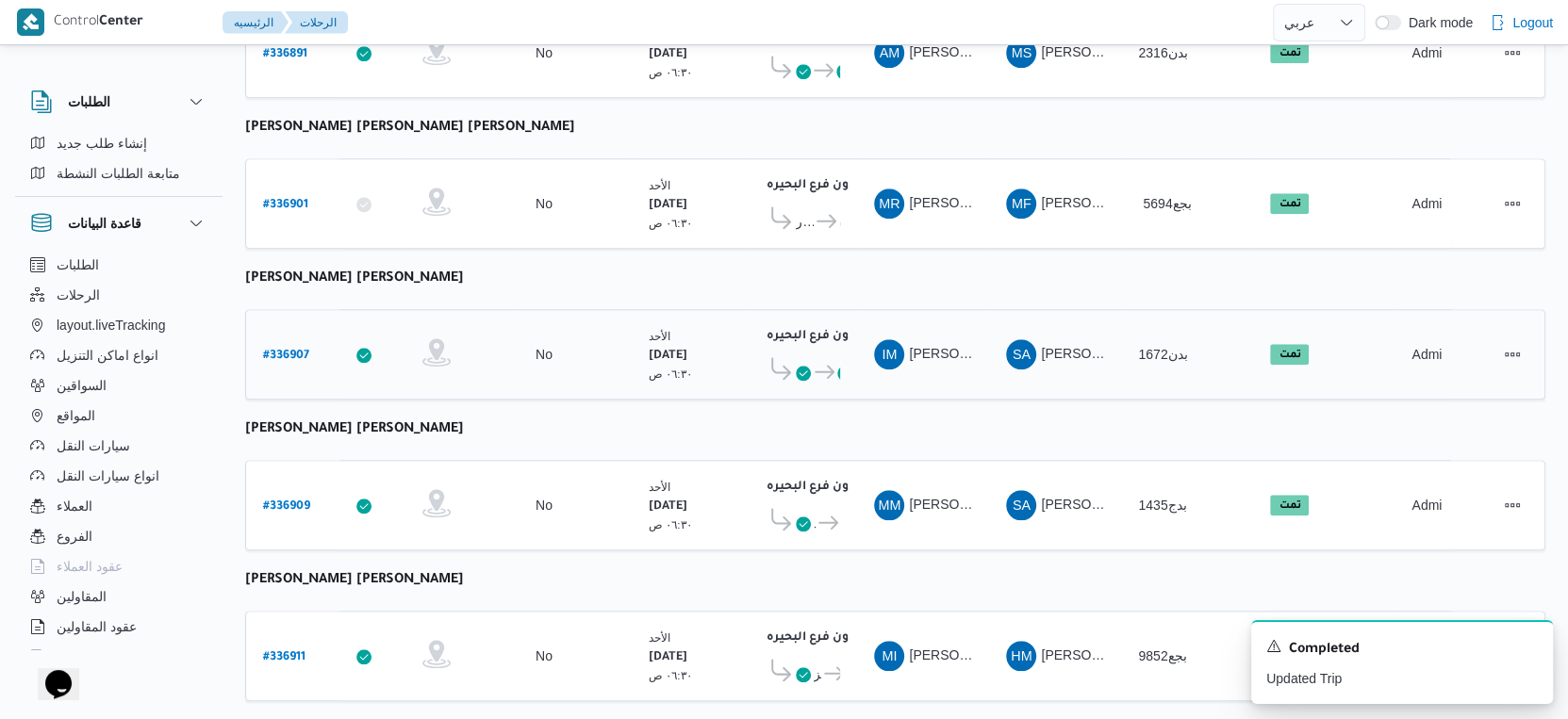
click at [795, 366] on icon at bounding box center [803, 374] width 15 height 15
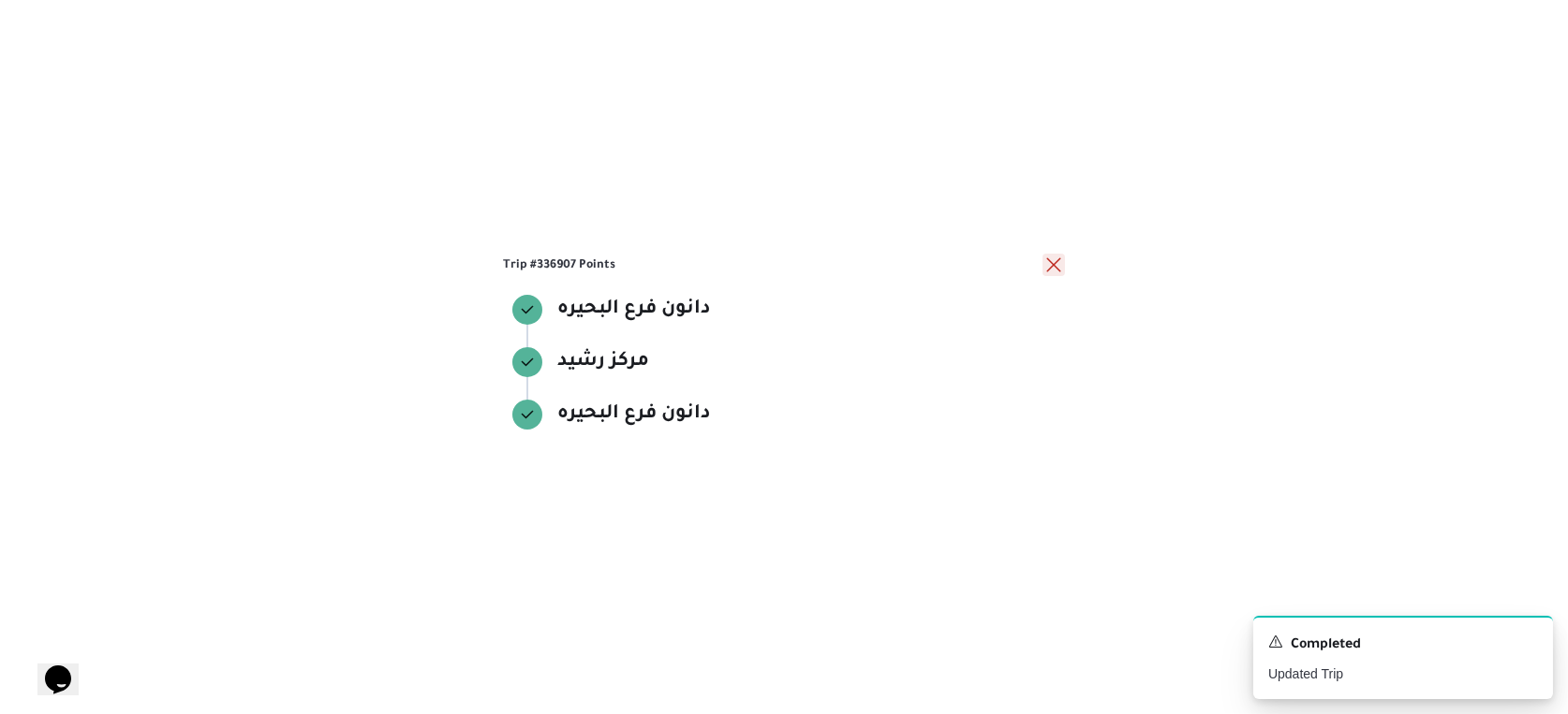
click at [1054, 271] on button "close" at bounding box center [1054, 265] width 23 height 23
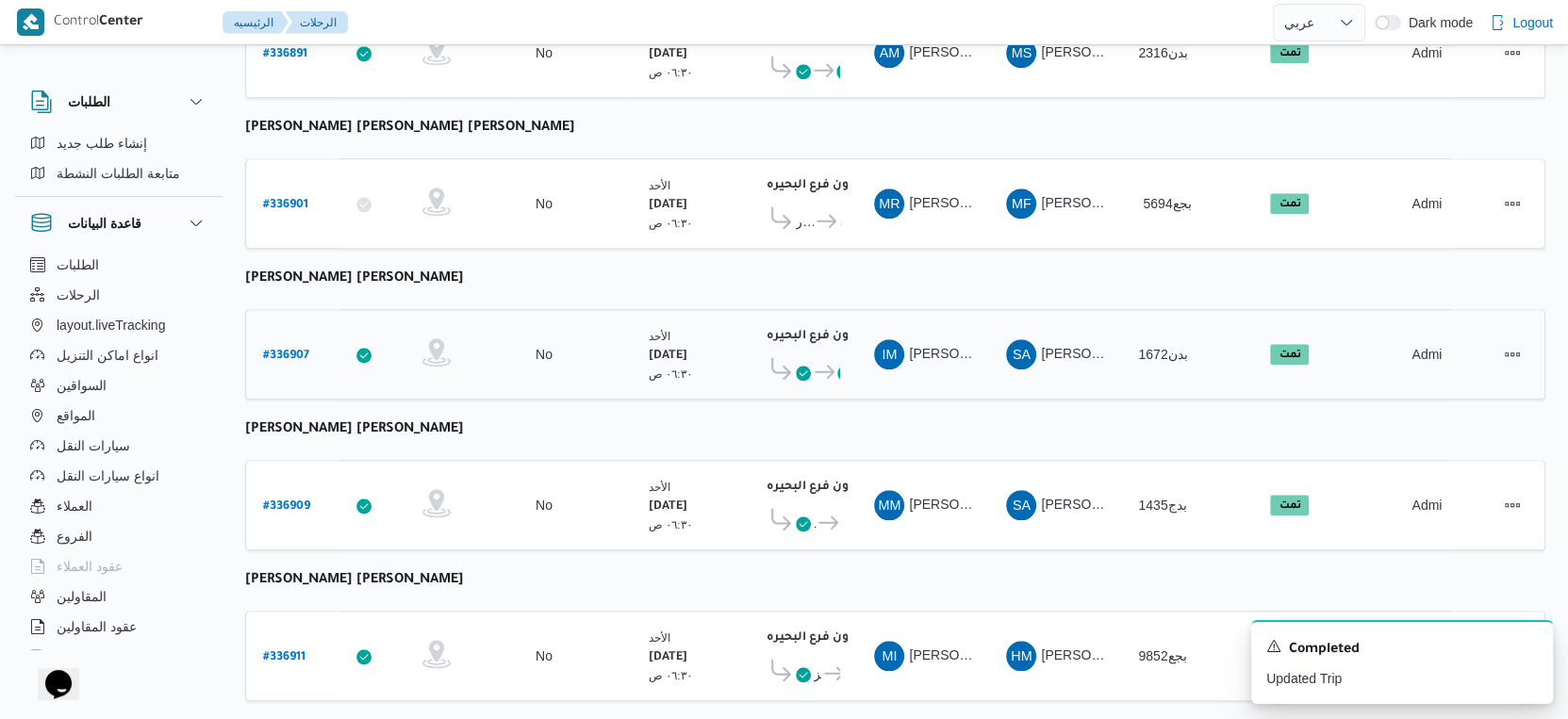
click at [293, 350] on b "# 336907" at bounding box center [286, 357] width 46 height 13
select select "ar"
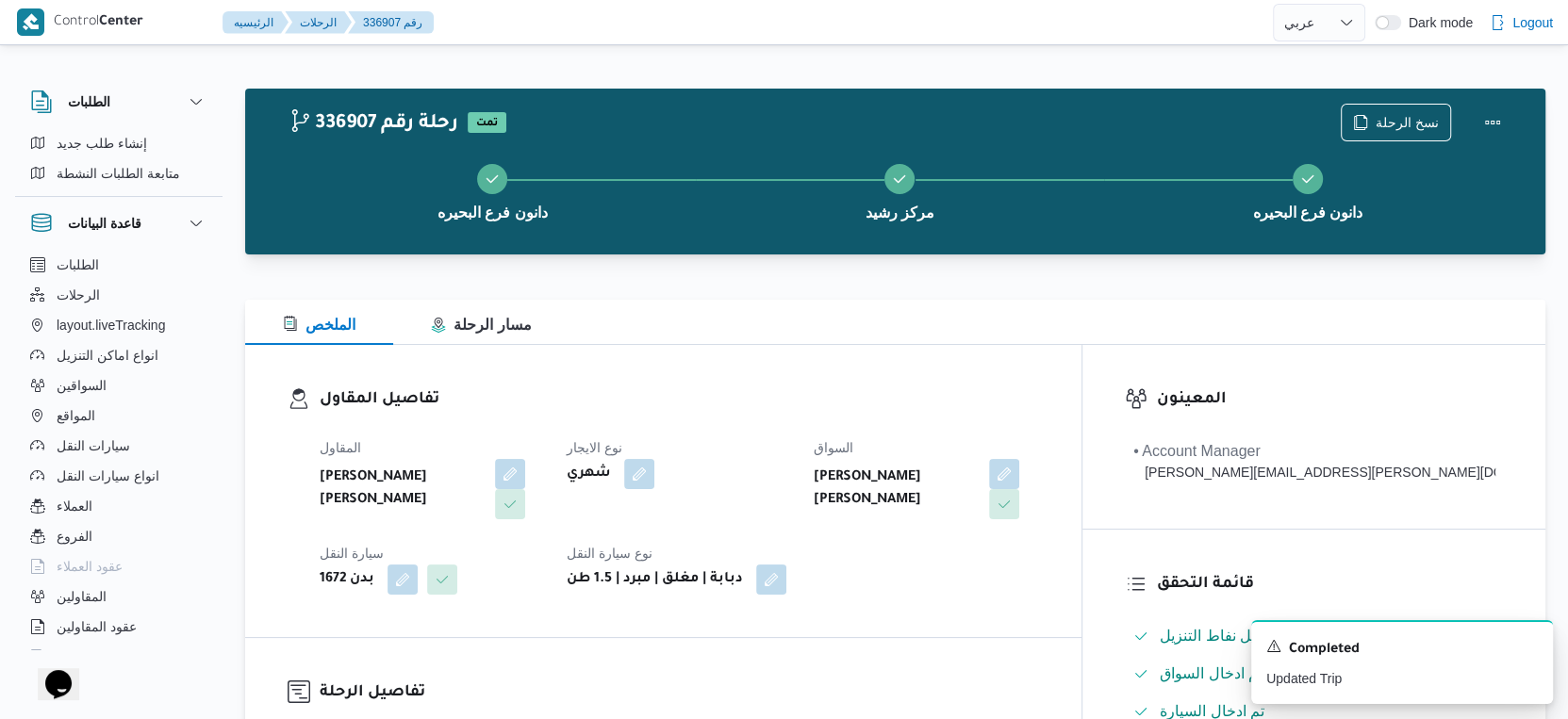
scroll to position [524, 0]
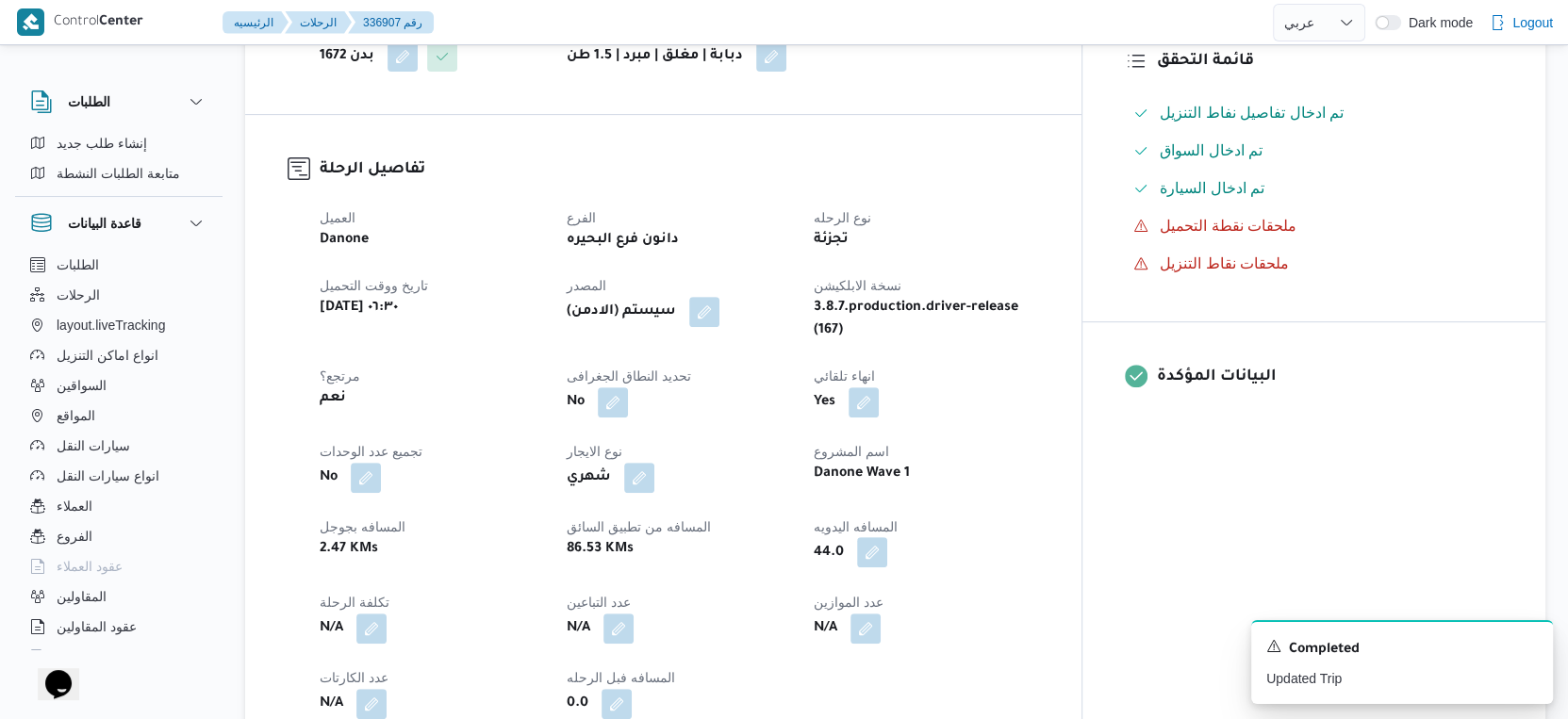
click at [887, 538] on button "button" at bounding box center [873, 553] width 31 height 31
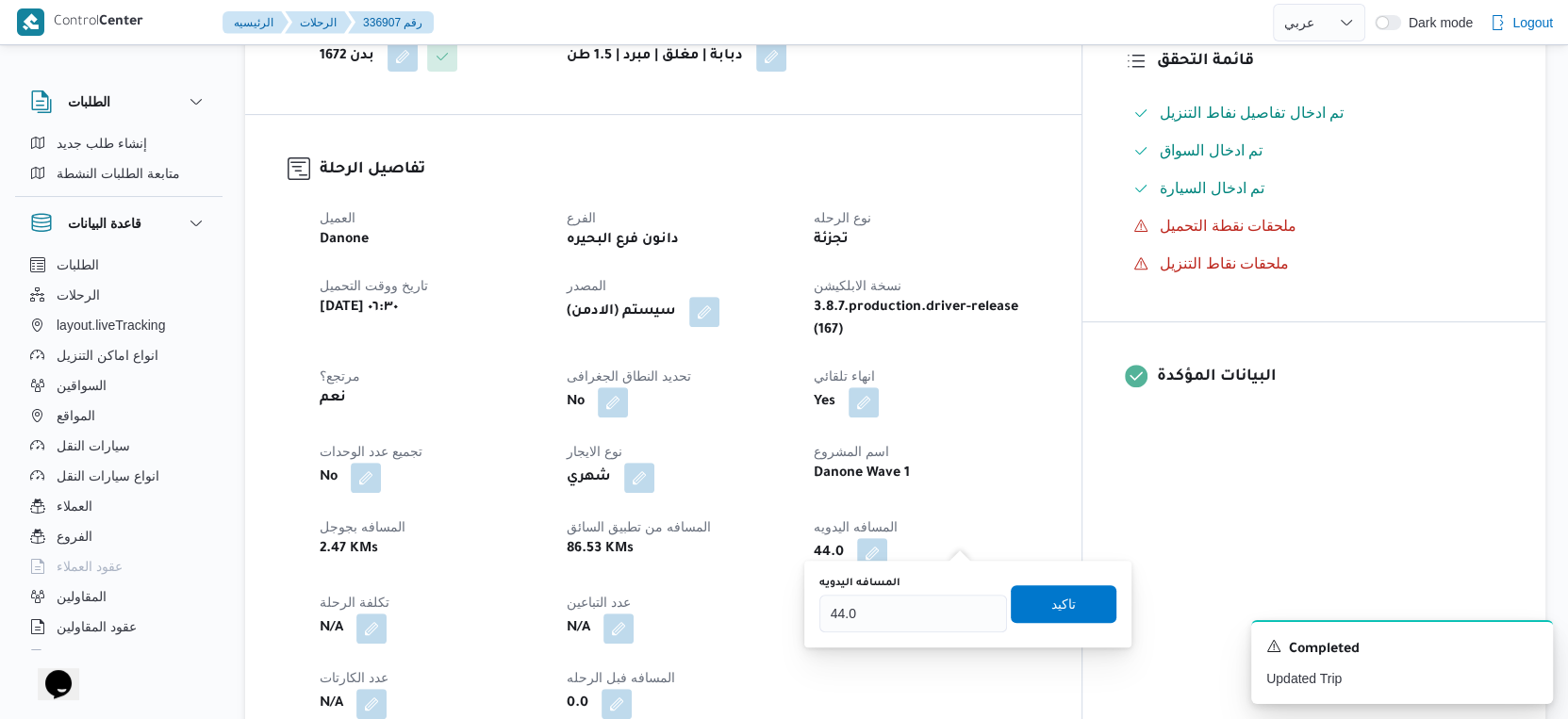
click at [929, 590] on div "المسافه اليدويه 44.0" at bounding box center [913, 604] width 188 height 56
click at [920, 609] on input "44.0" at bounding box center [913, 614] width 188 height 38
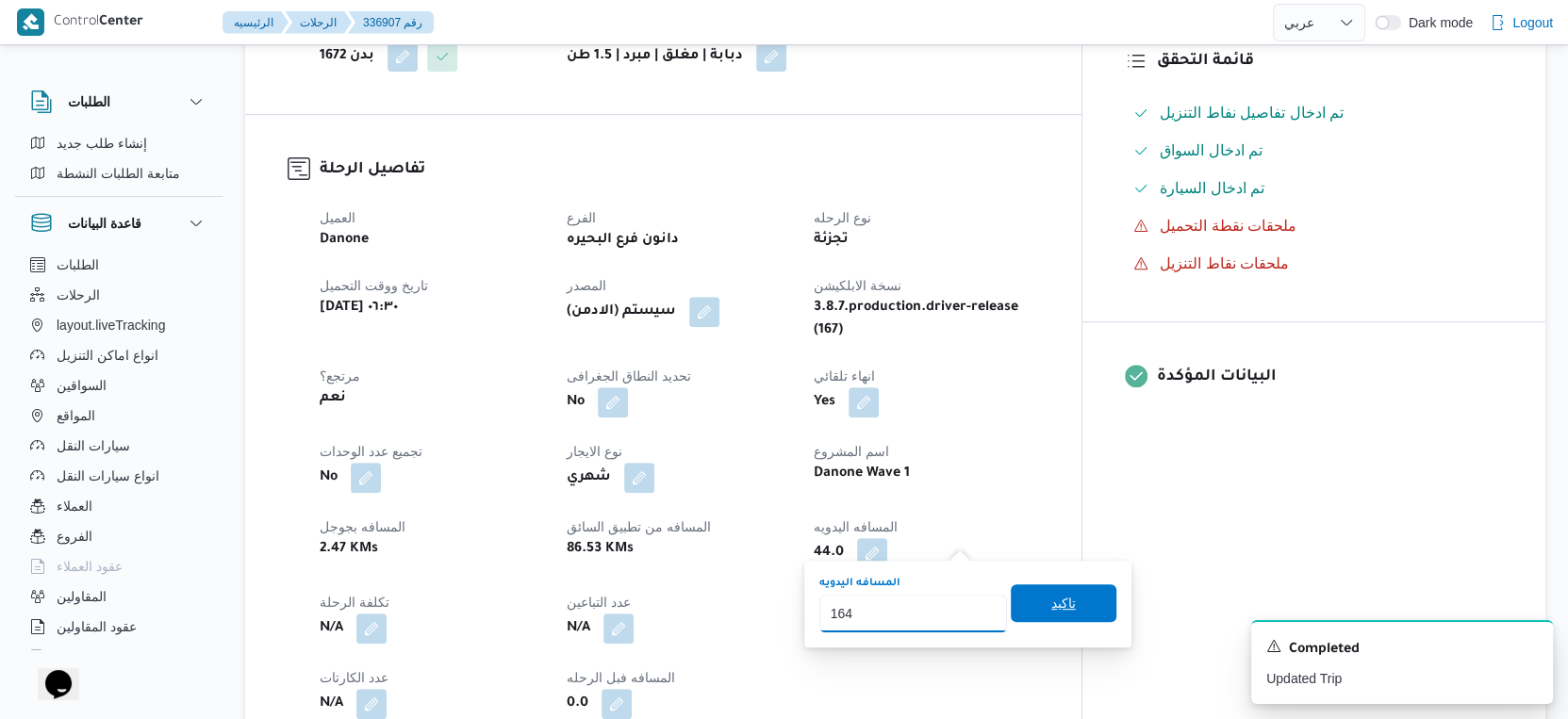
type input "164"
click at [1095, 610] on span "تاكيد" at bounding box center [1063, 604] width 106 height 38
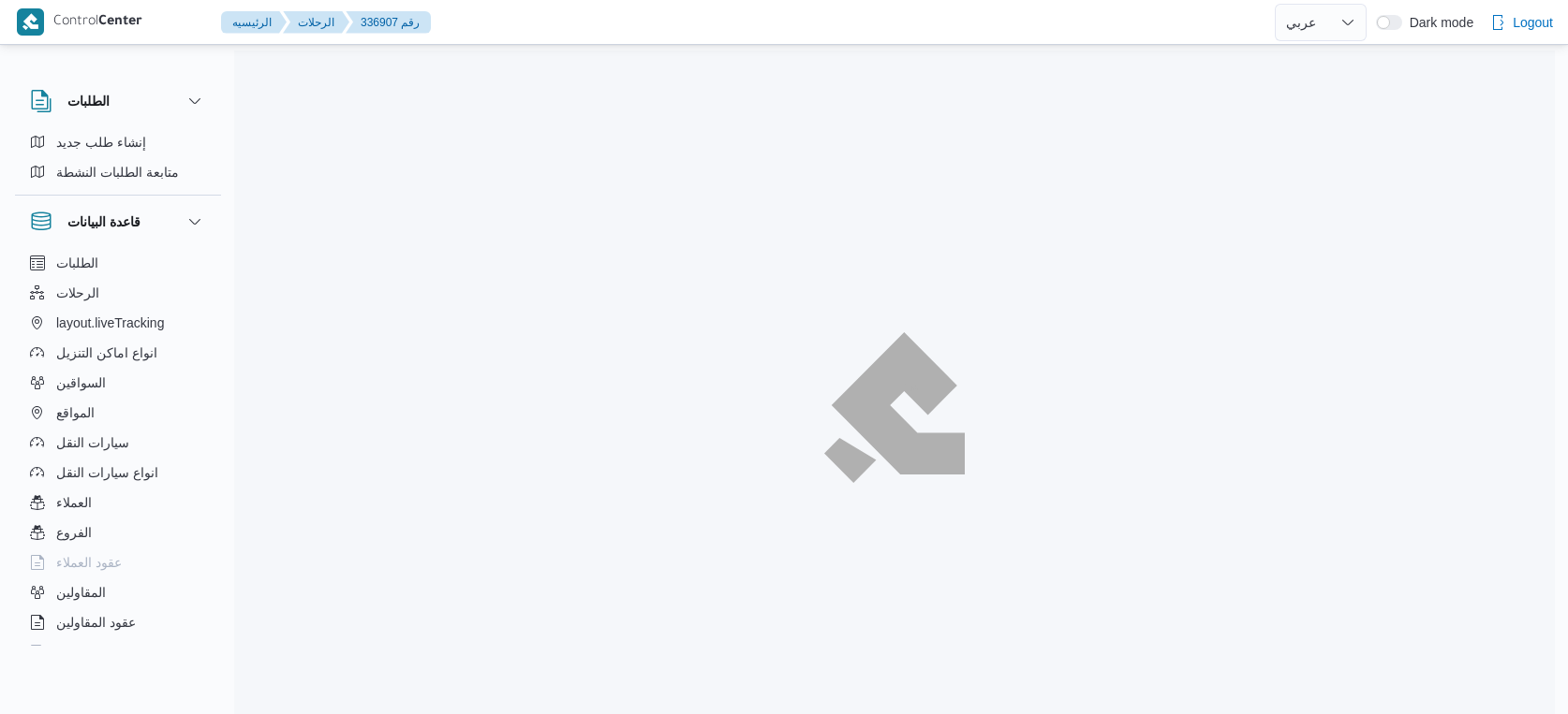
select select "ar"
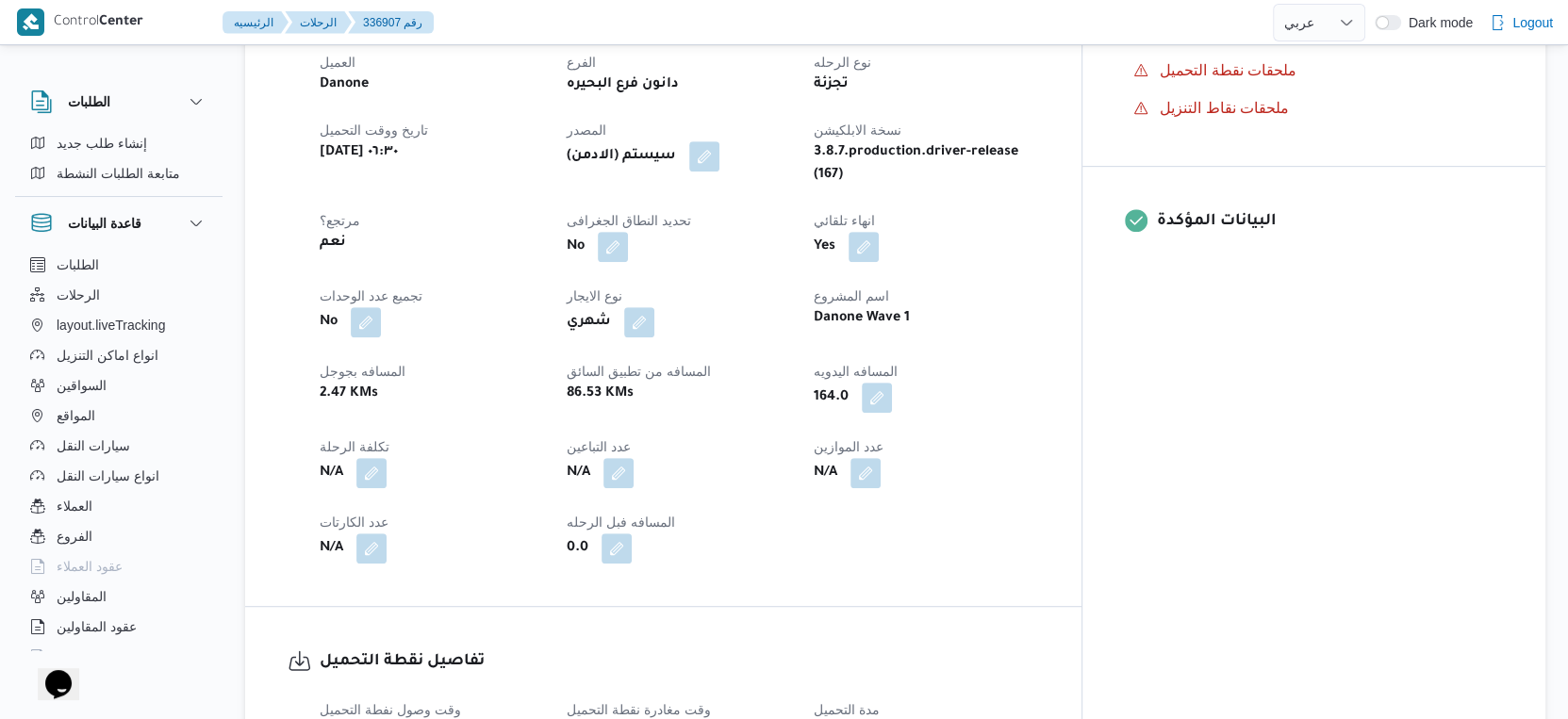
scroll to position [1307, 0]
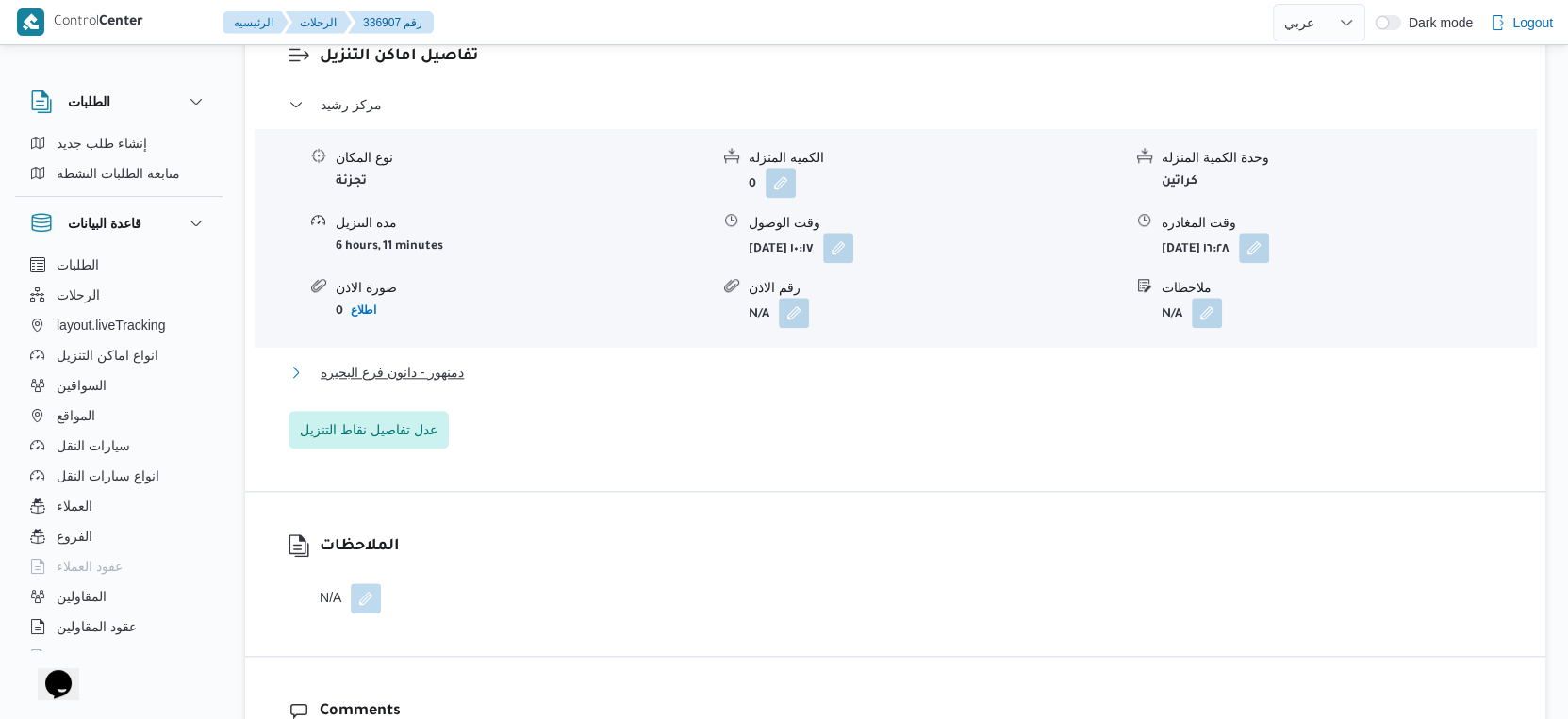
click at [485, 362] on button "دمنهور - دانون فرع البحيره" at bounding box center [896, 373] width 1214 height 23
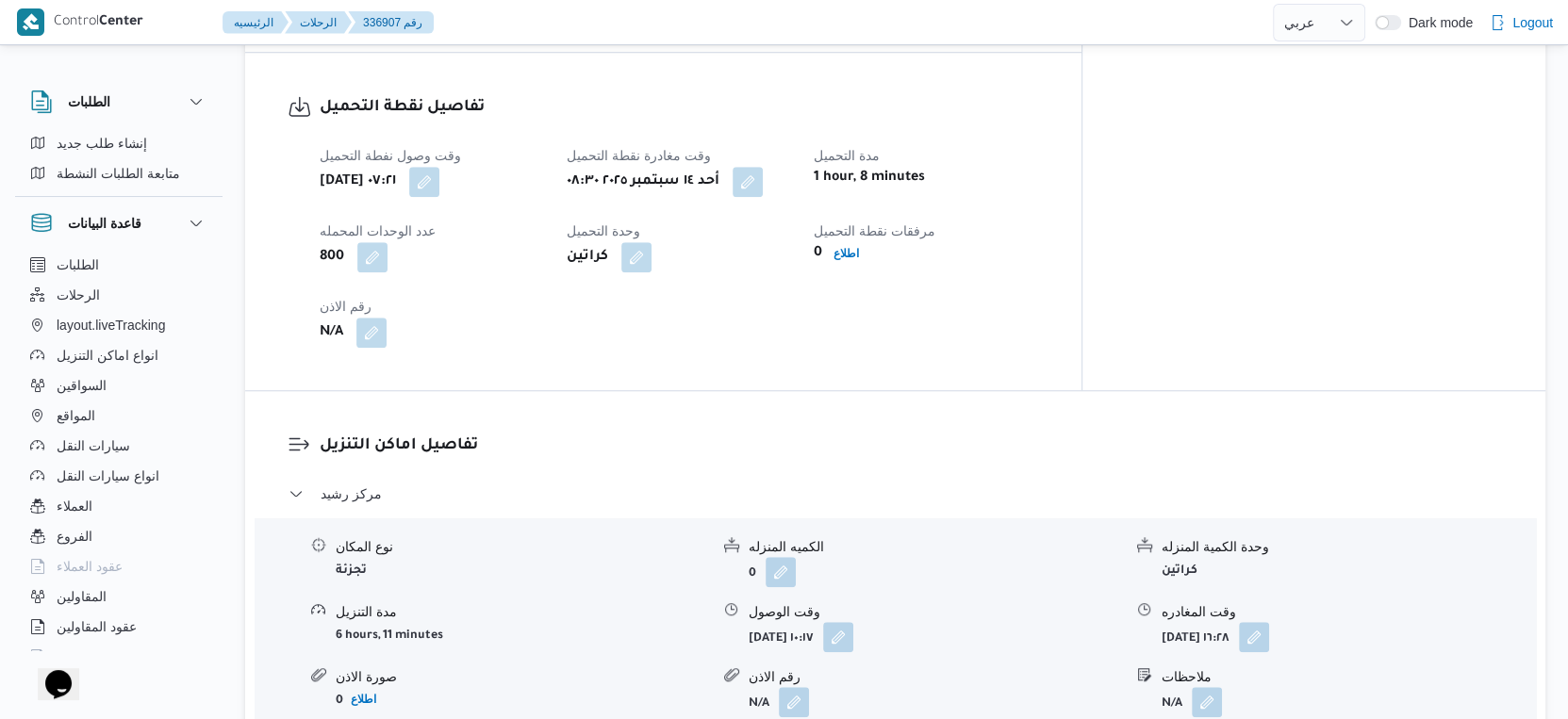
scroll to position [1675, 0]
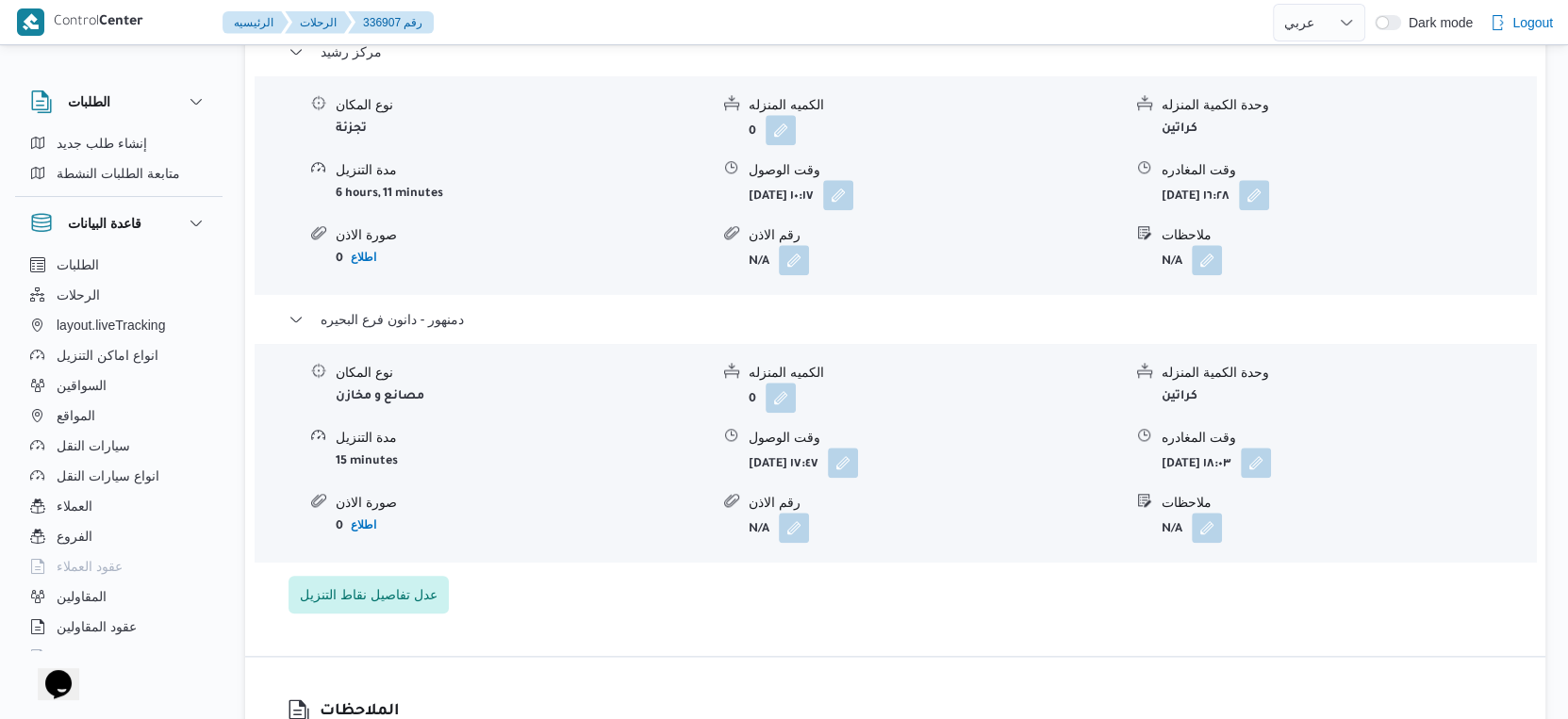
select select "ar"
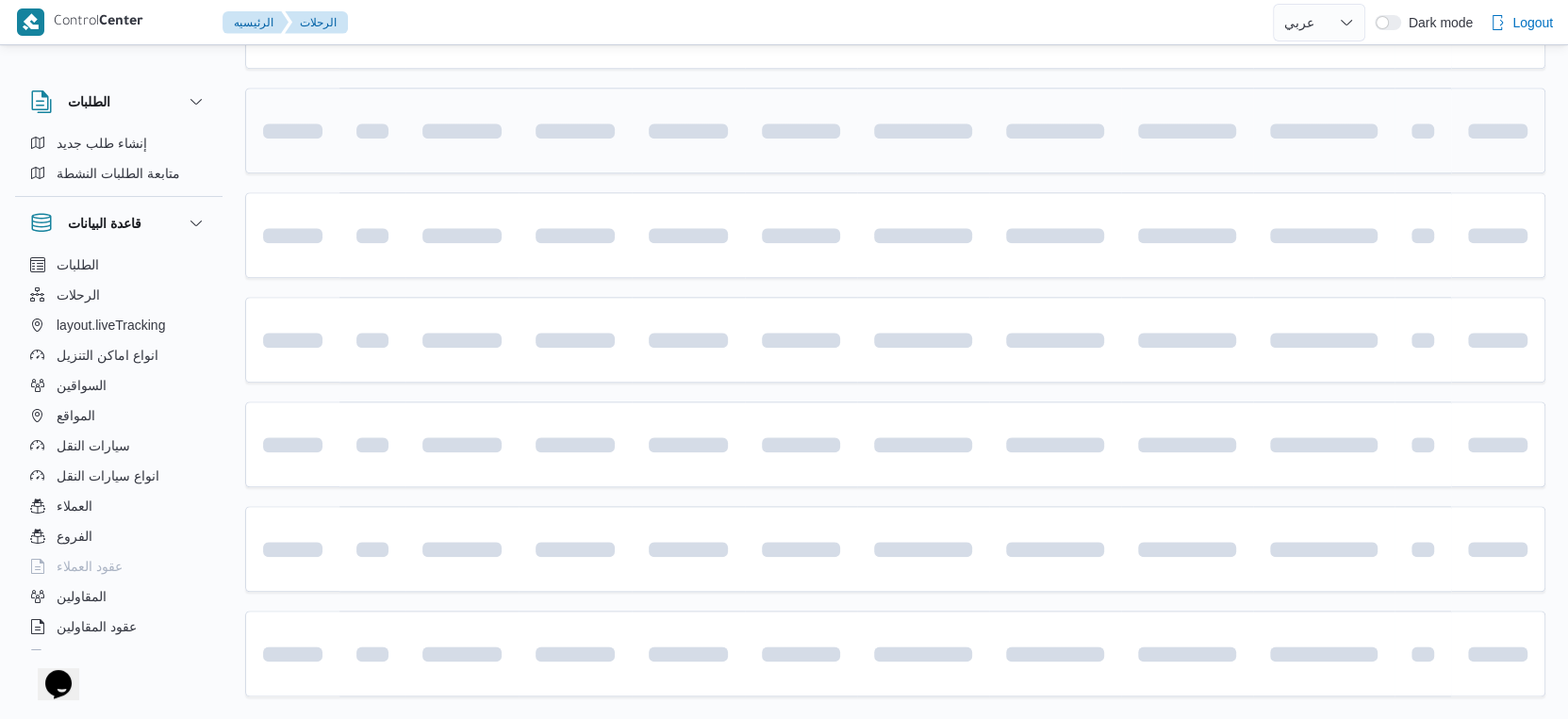
scroll to position [1538, 0]
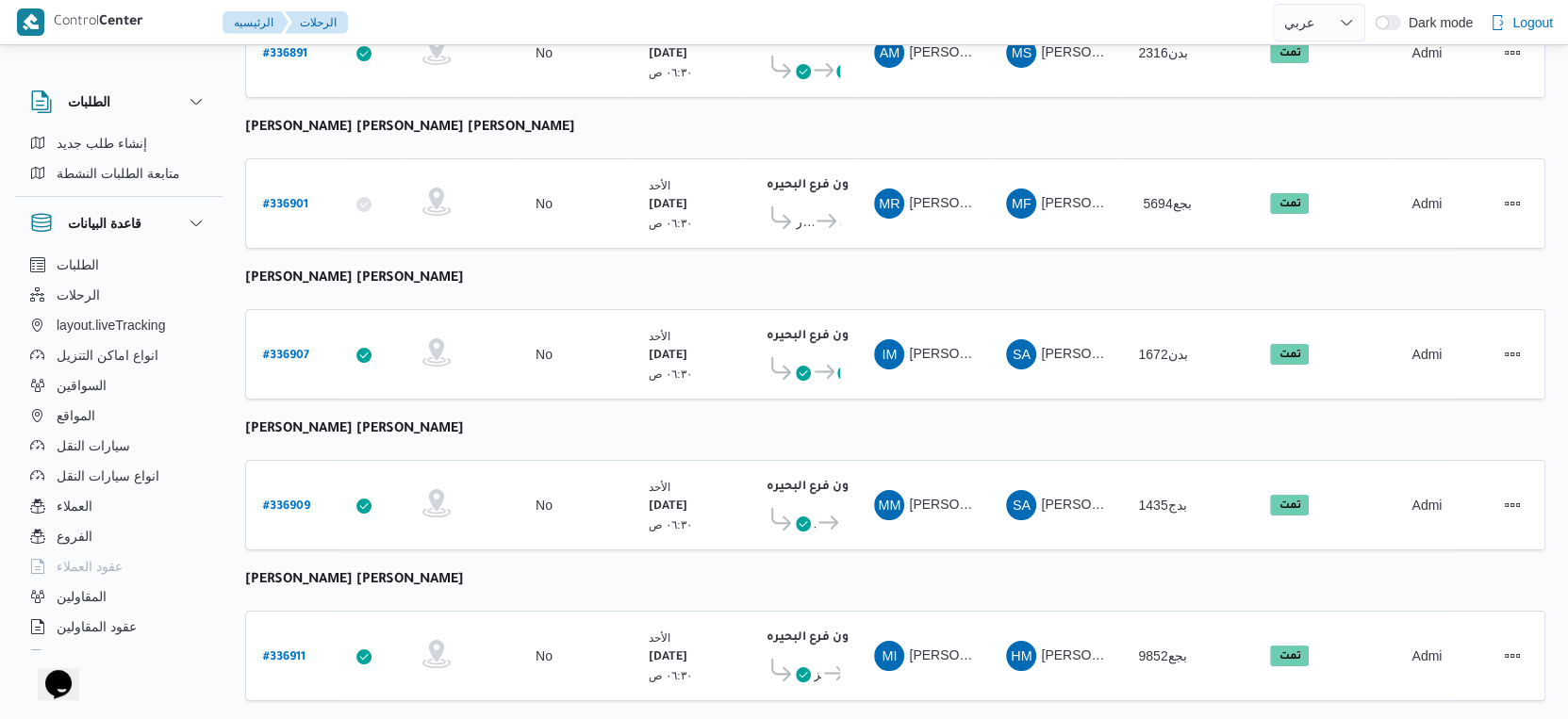
select select "ar"
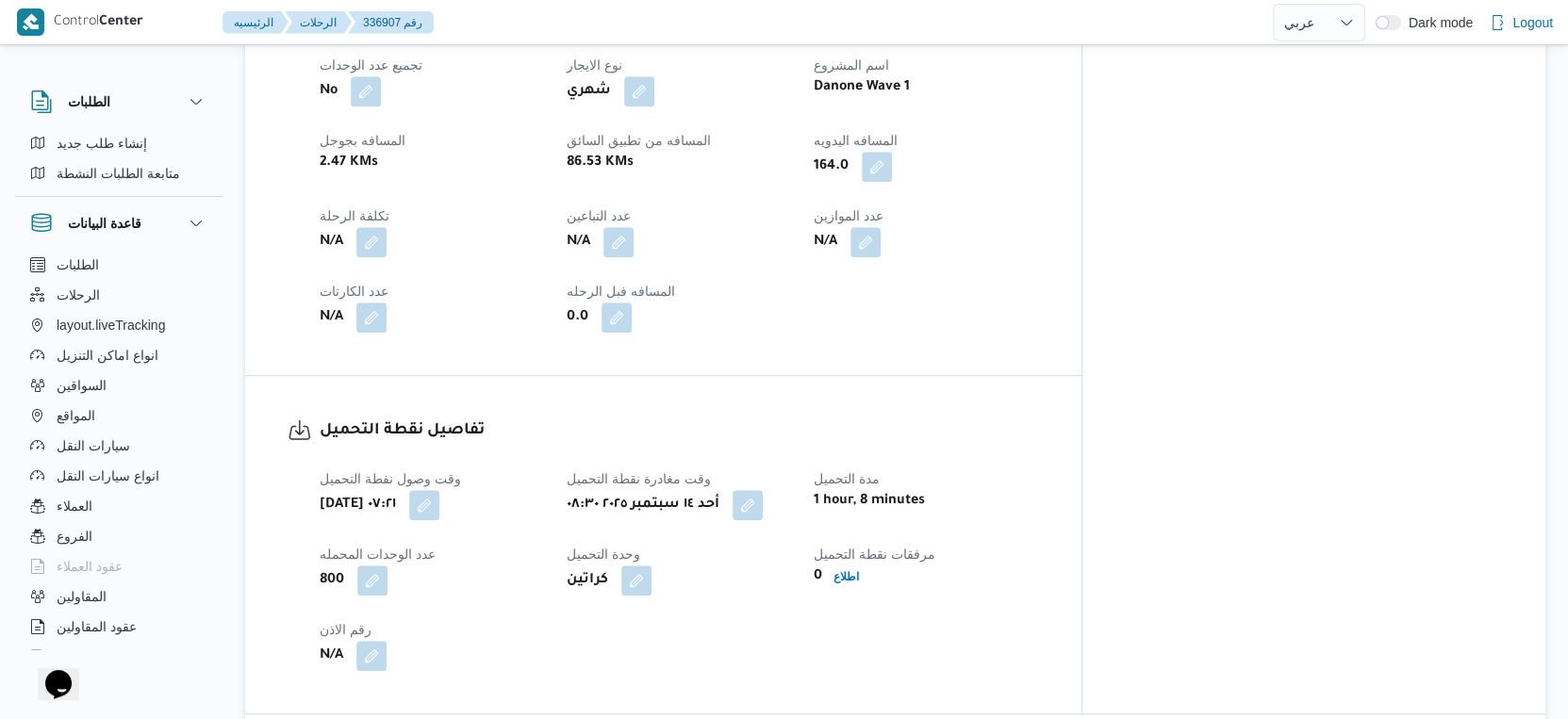
scroll to position [491, 0]
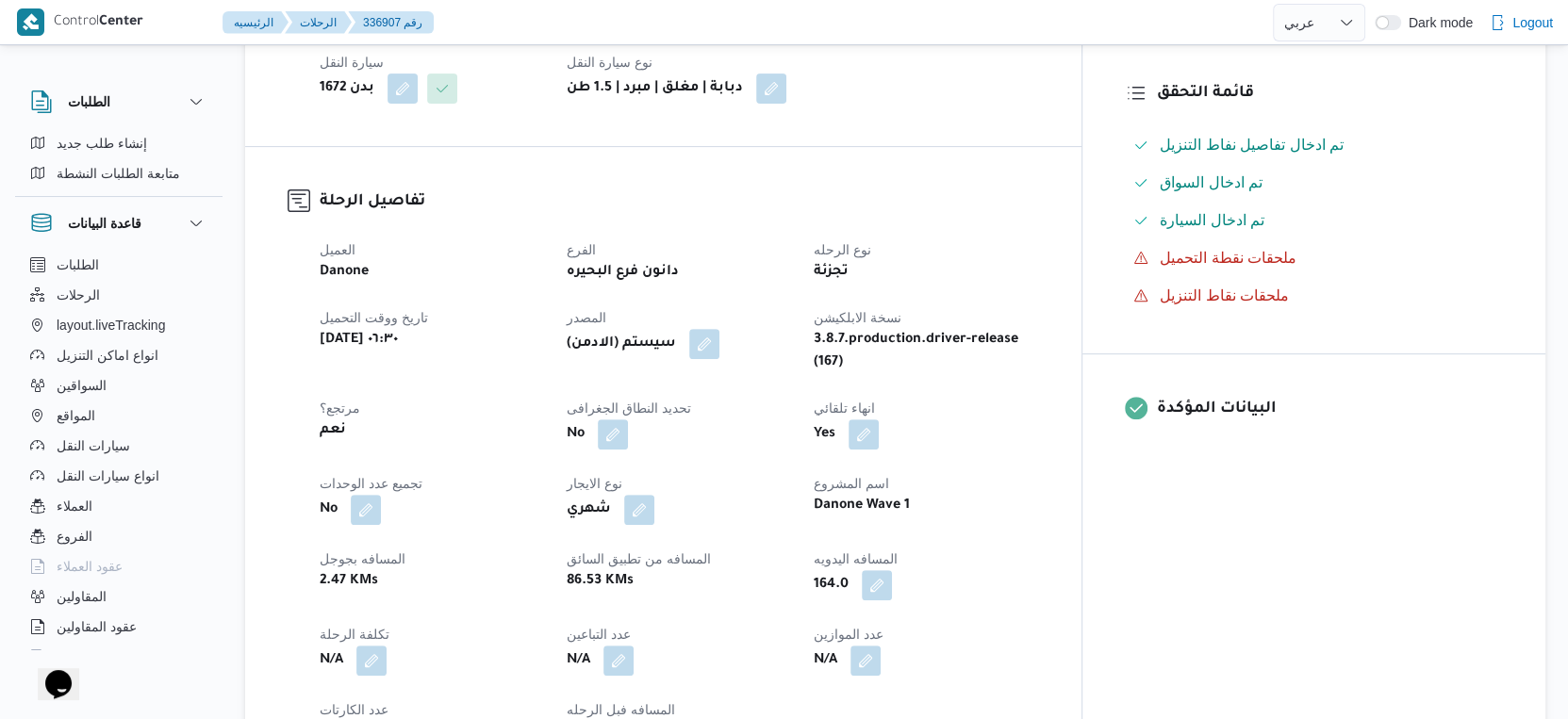
select select "ar"
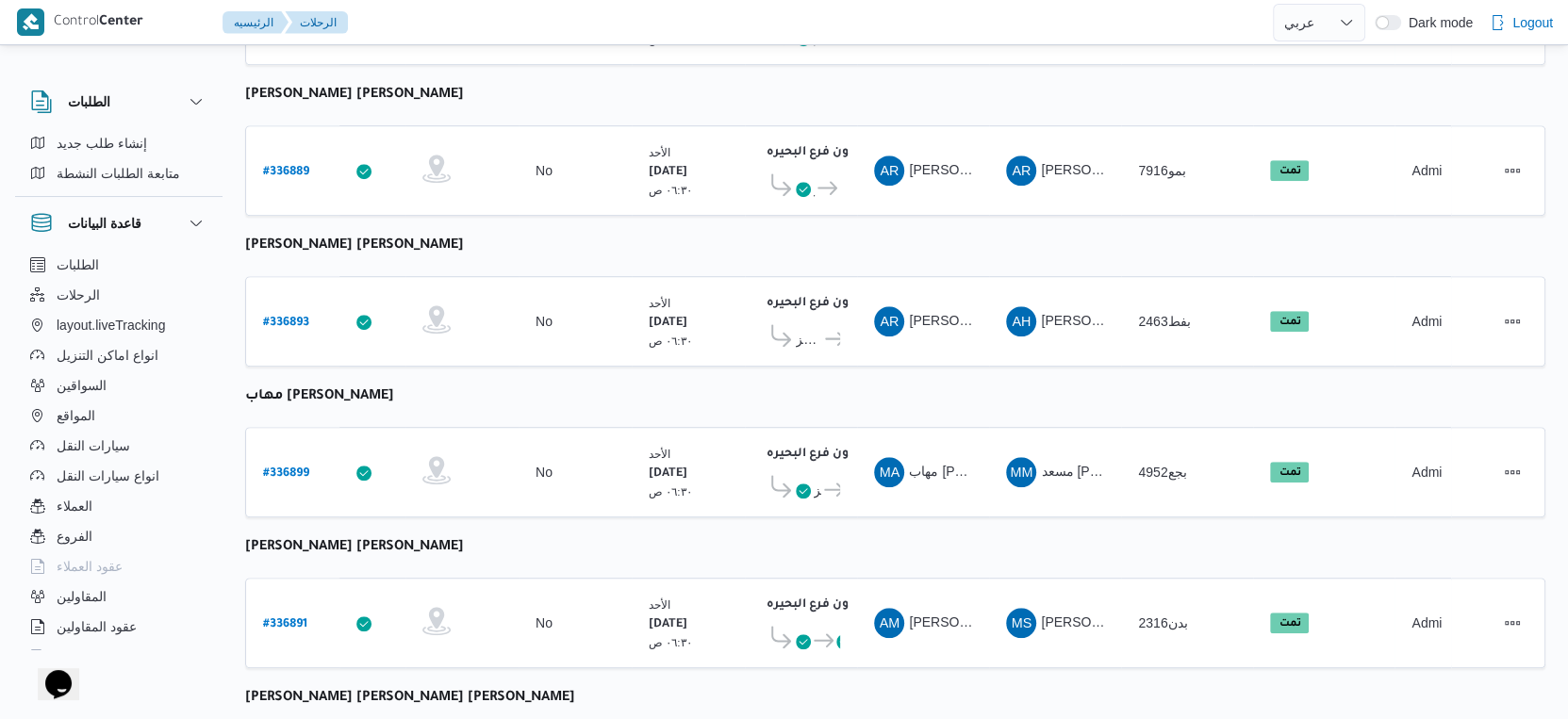
scroll to position [1269, 0]
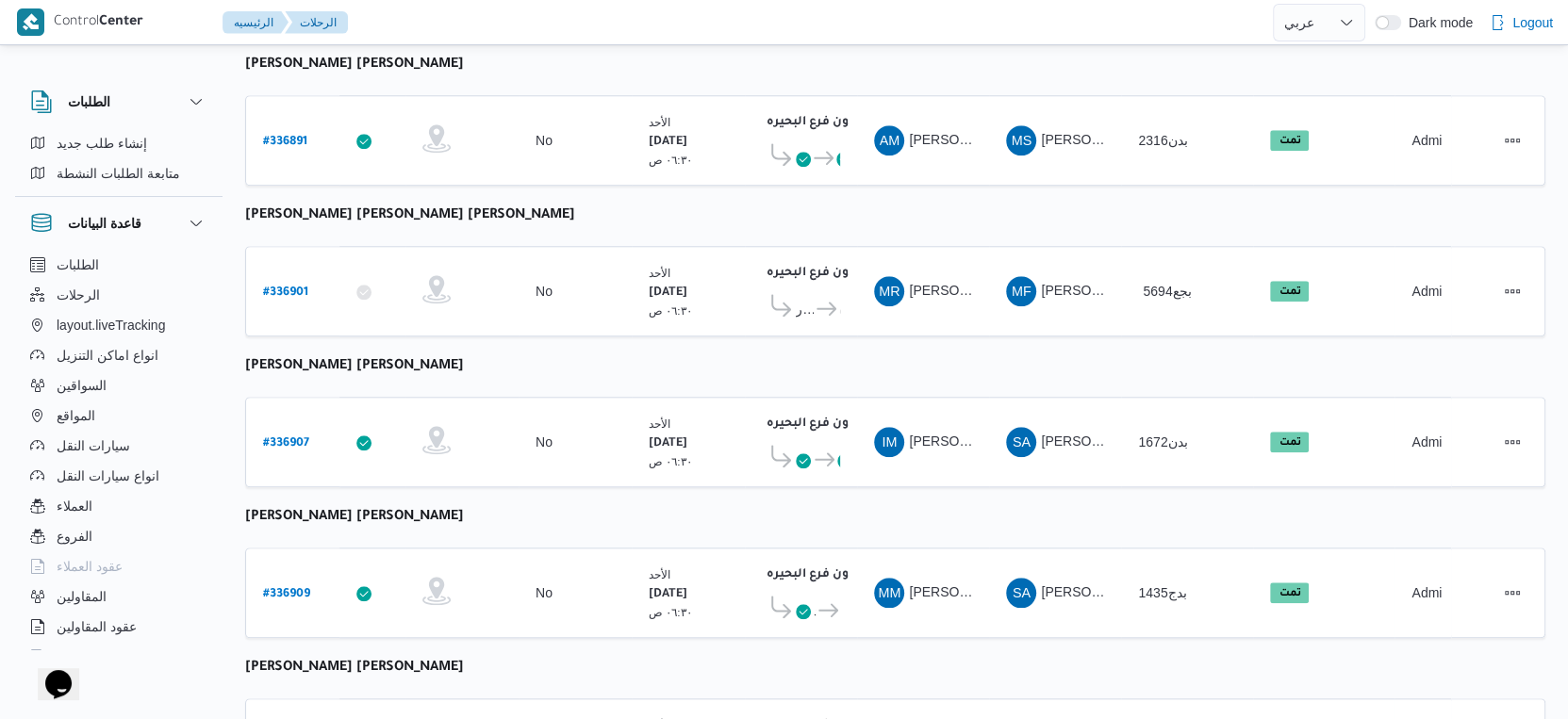
scroll to position [1538, 0]
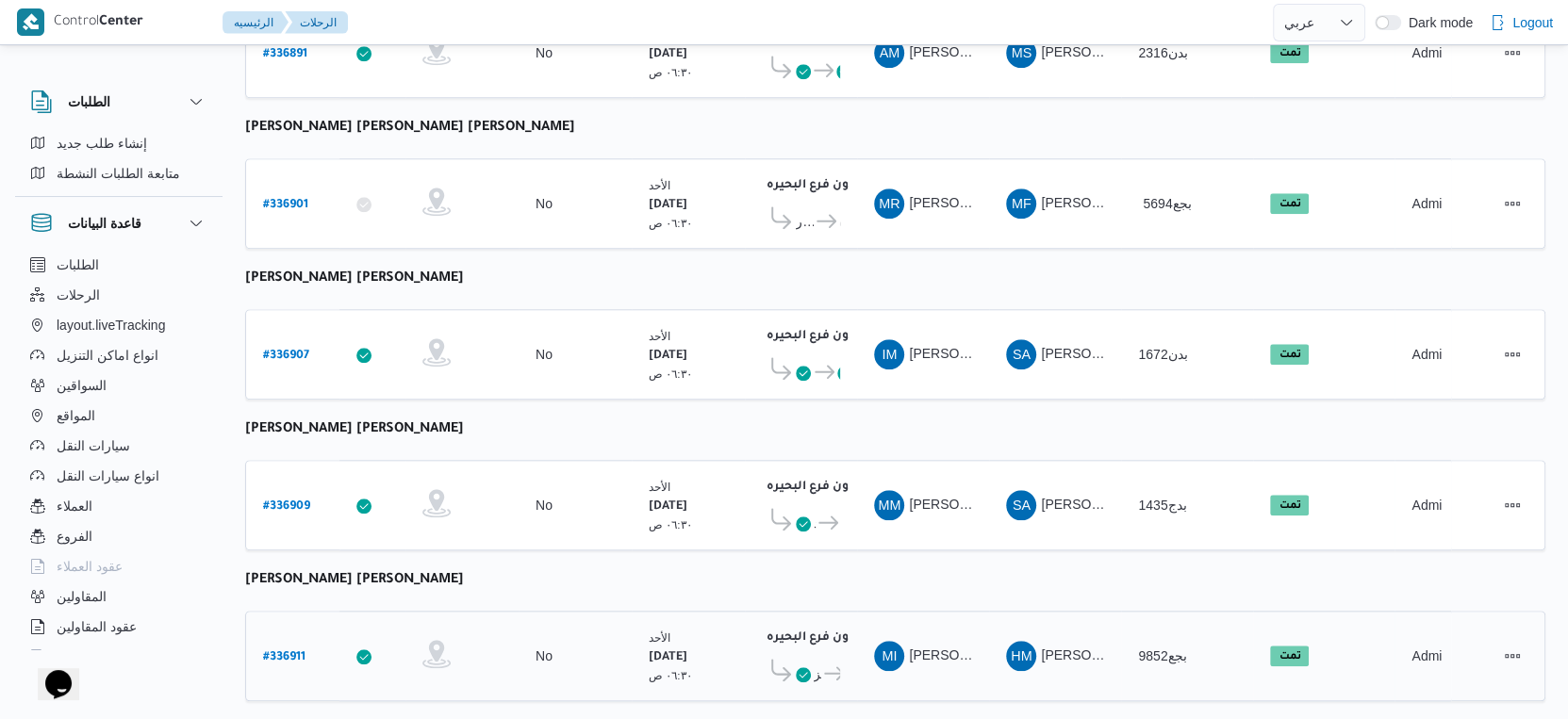
click at [273, 651] on b "# 336911" at bounding box center [284, 658] width 42 height 13
select select "ar"
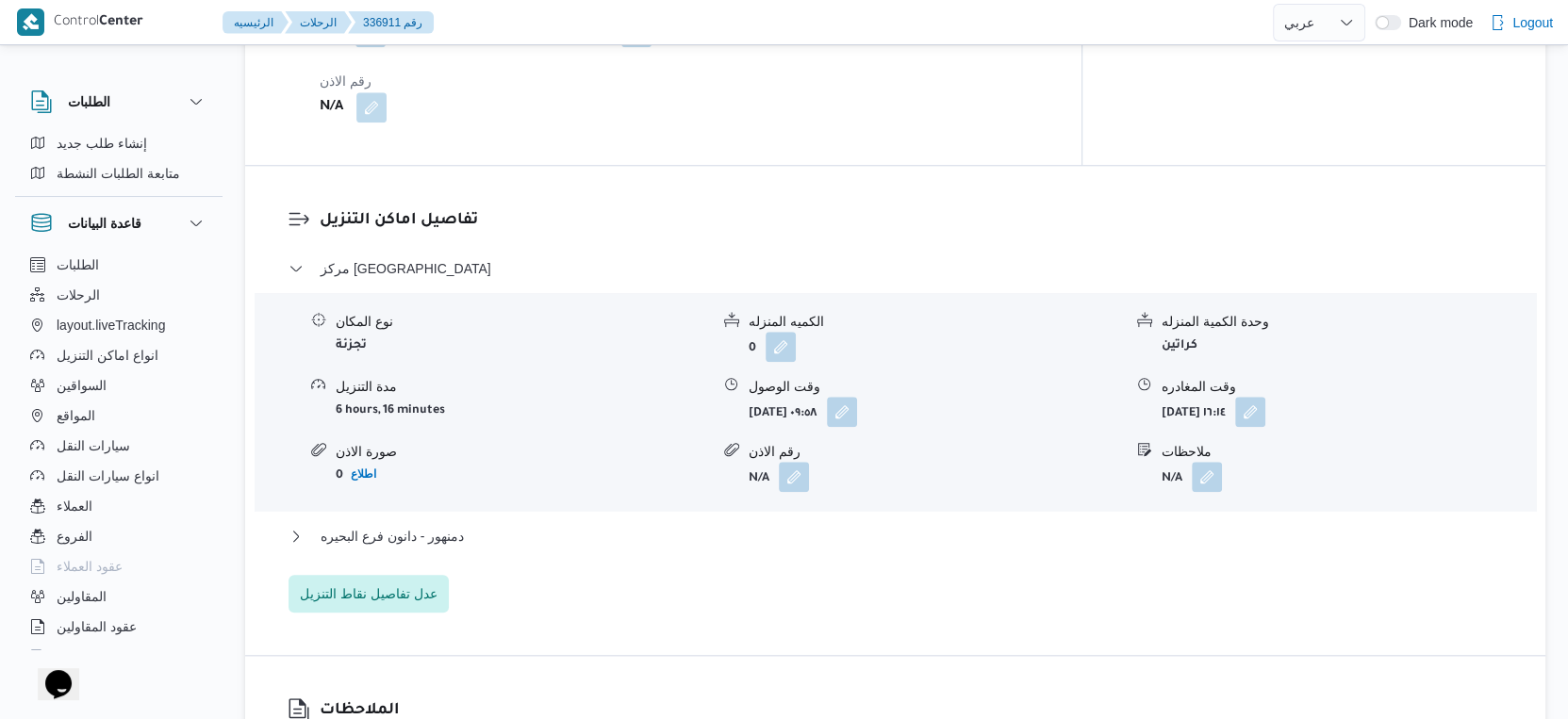
scroll to position [1466, 0]
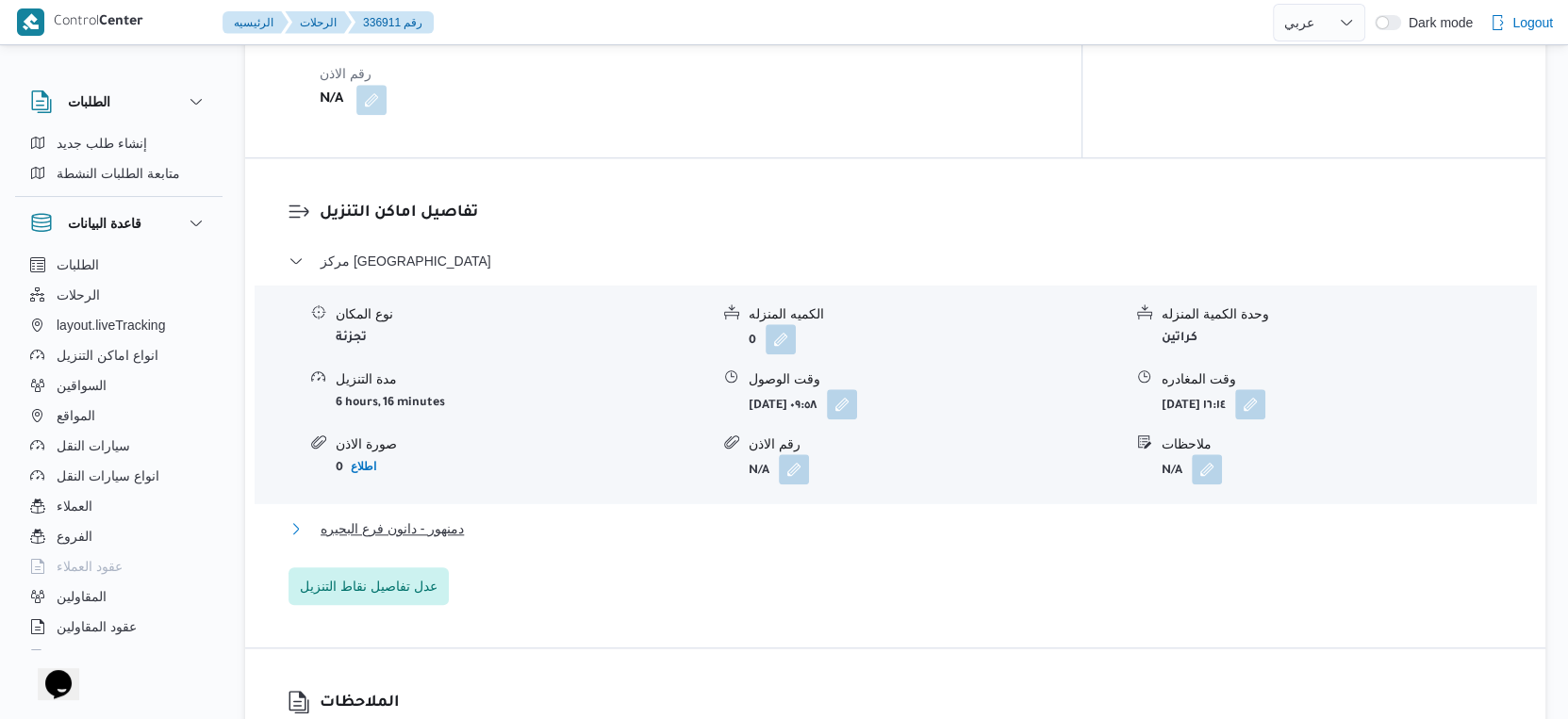
click at [470, 518] on button "دمنهور - دانون فرع البحيره" at bounding box center [896, 529] width 1214 height 23
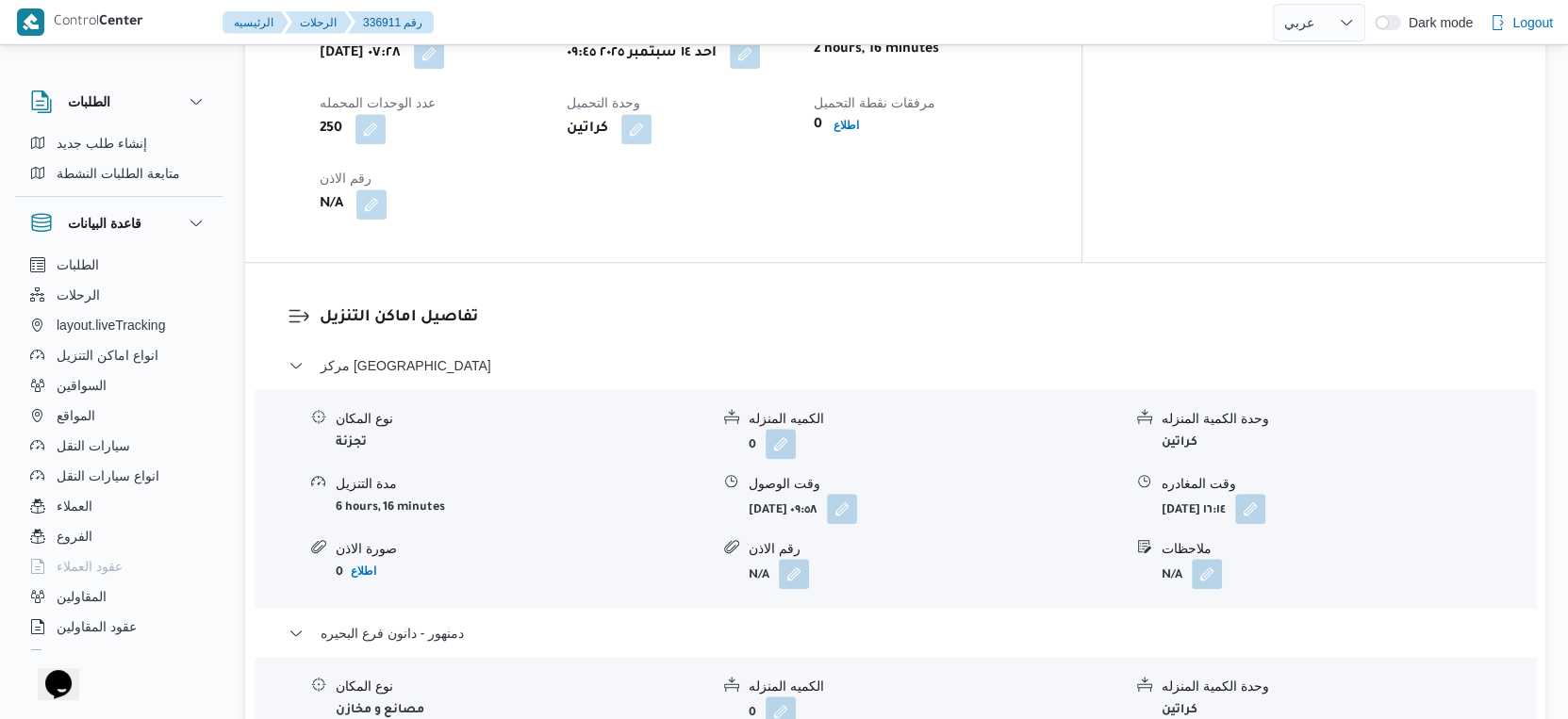
scroll to position [733, 0]
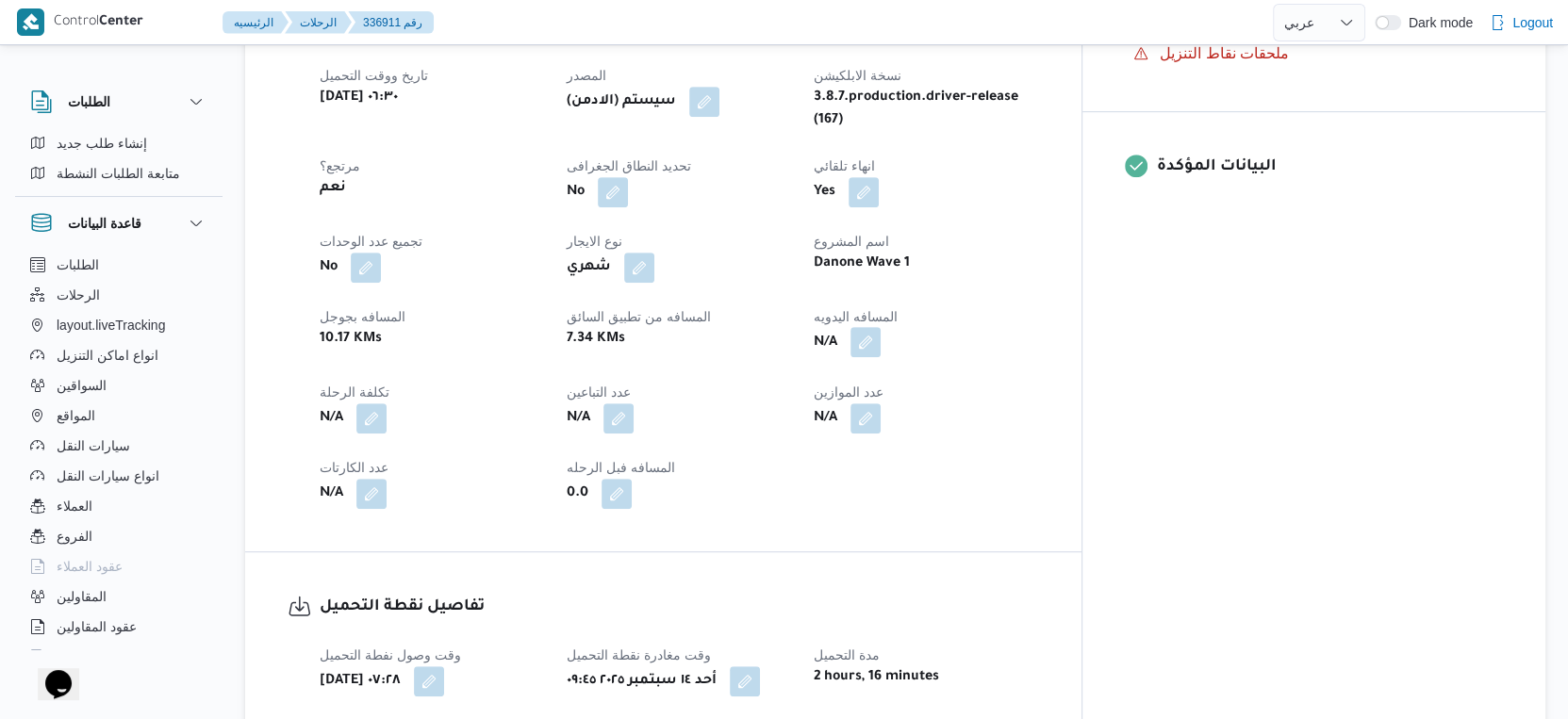
click at [880, 328] on button "button" at bounding box center [866, 342] width 31 height 31
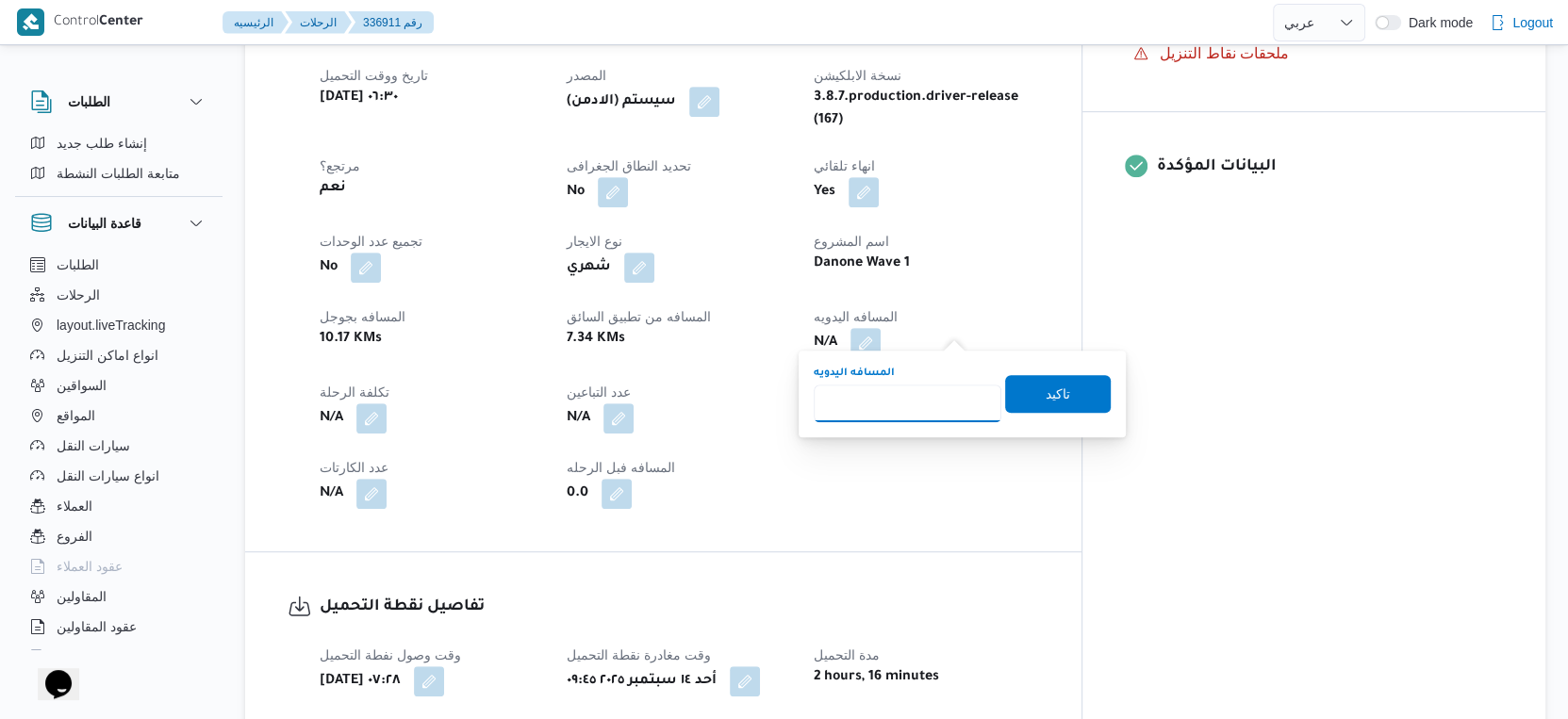
click at [894, 407] on input "المسافه اليدويه" at bounding box center [907, 403] width 188 height 38
type input "44"
click at [1084, 398] on span "تاكيد" at bounding box center [1058, 393] width 106 height 38
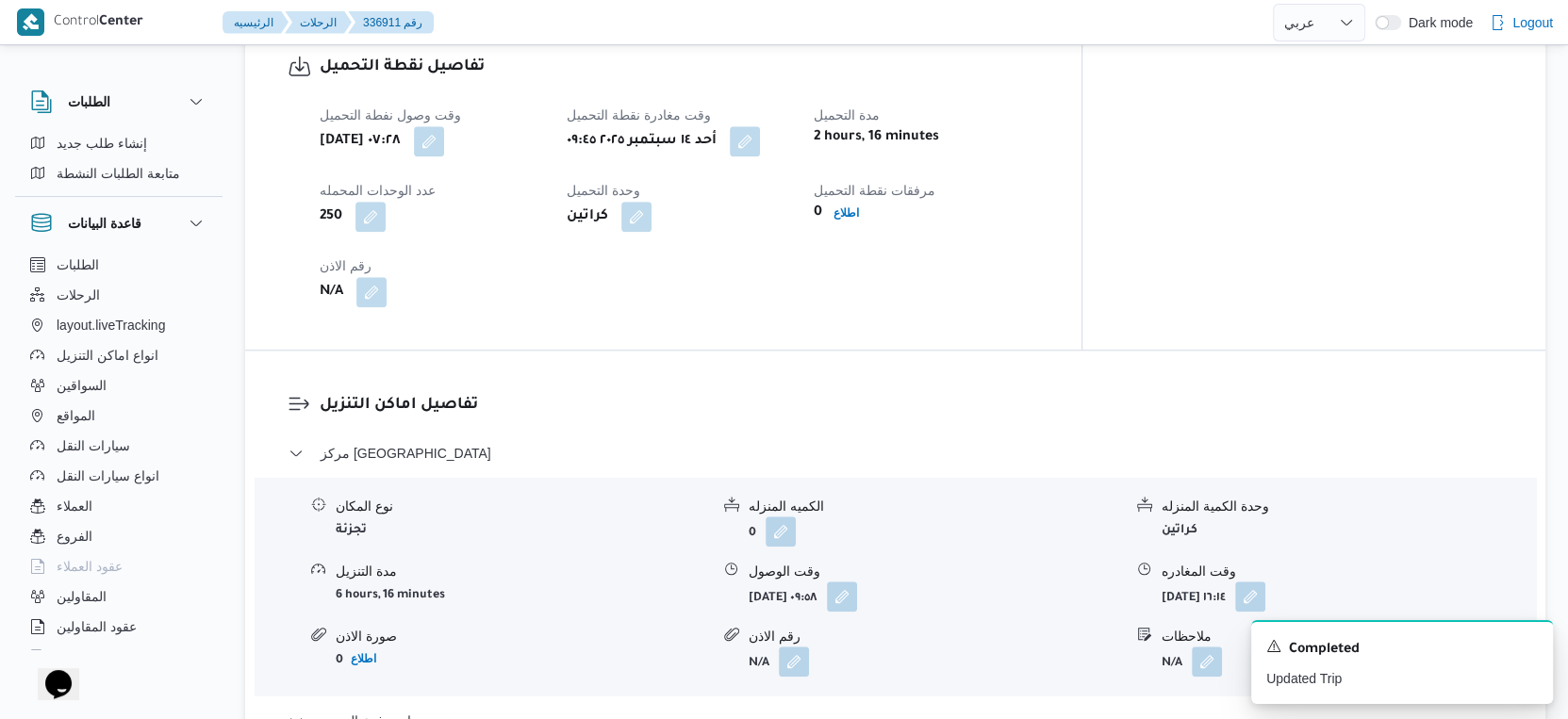
scroll to position [1152, 0]
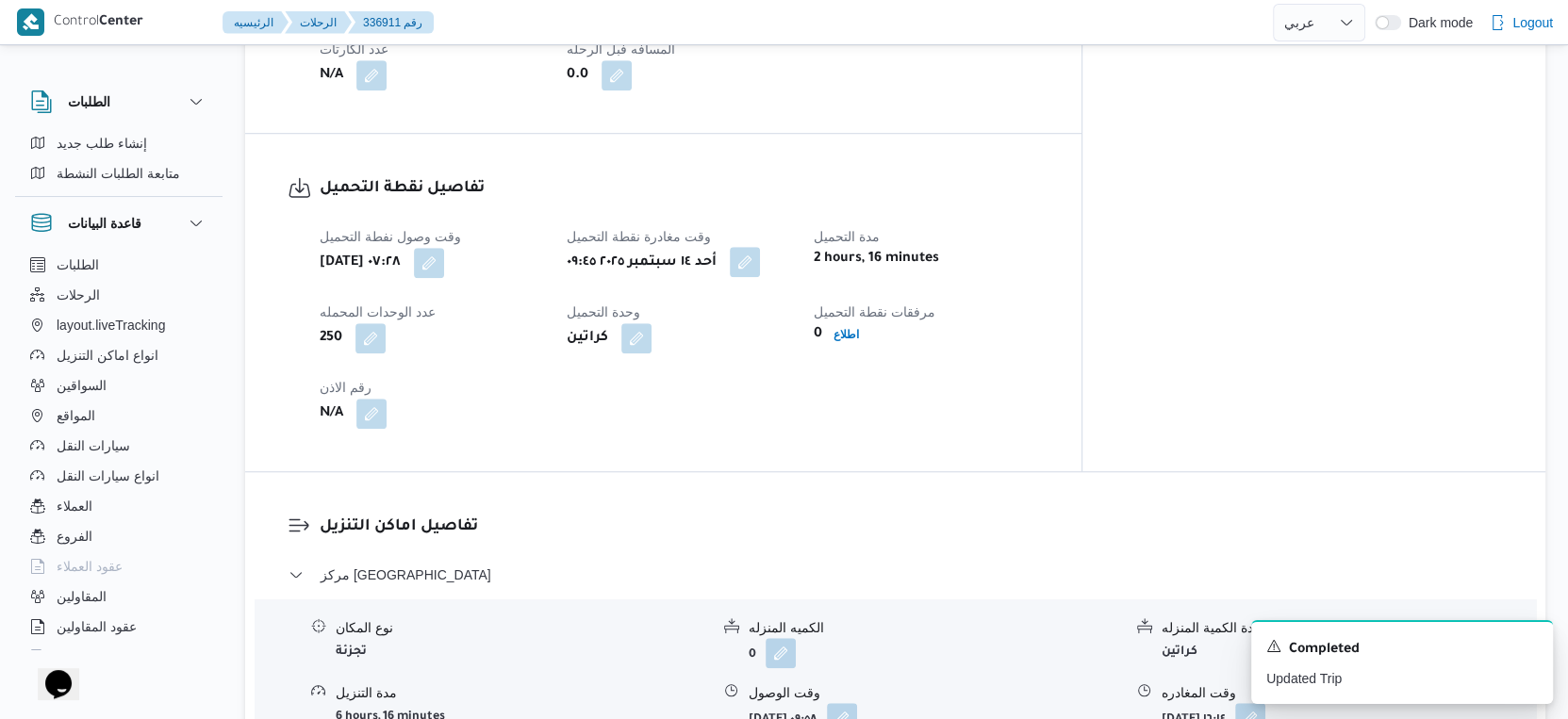
drag, startPoint x: 805, startPoint y: 251, endPoint x: 785, endPoint y: 265, distance: 24.4
click at [760, 250] on button "button" at bounding box center [745, 263] width 31 height 31
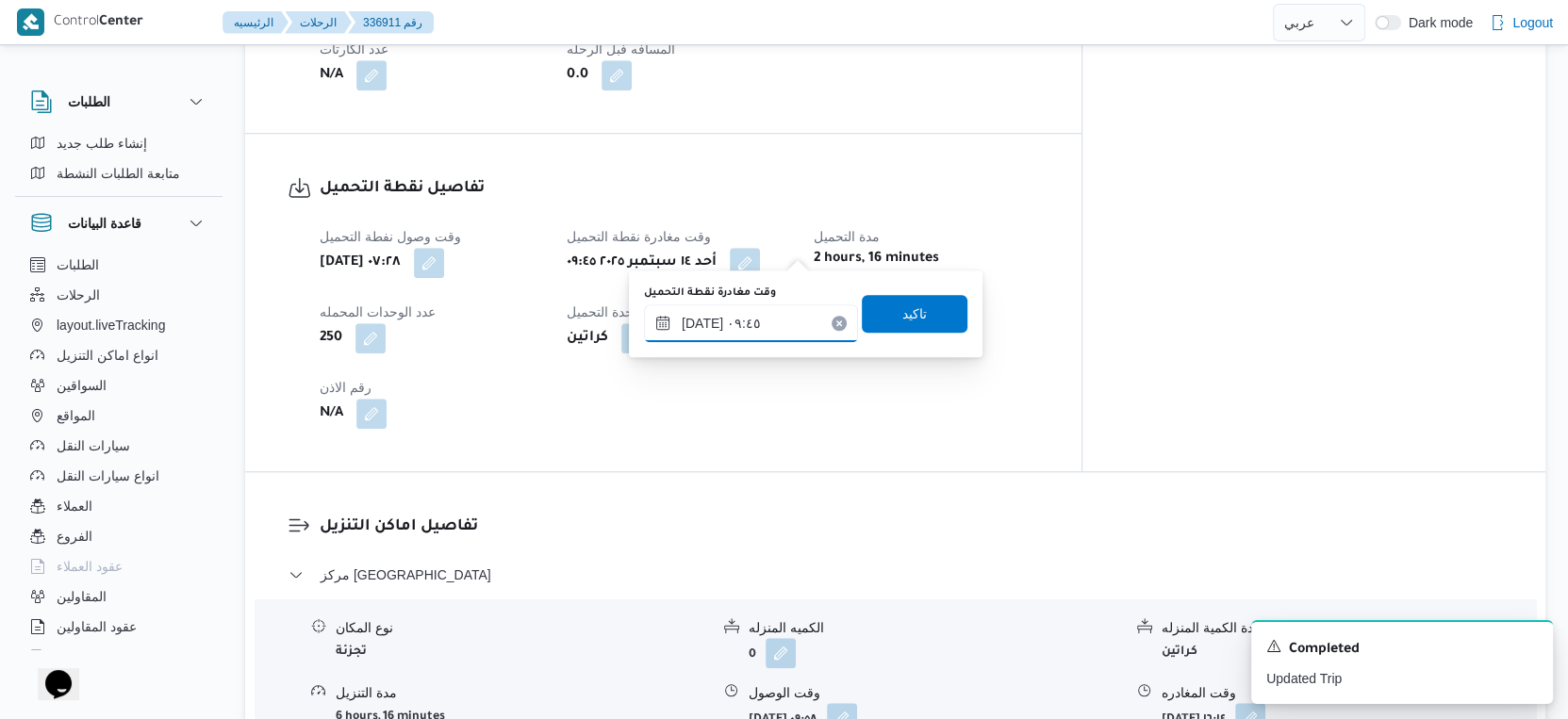
click at [753, 320] on input "[DATE] ٠٩:٤٥" at bounding box center [751, 323] width 214 height 38
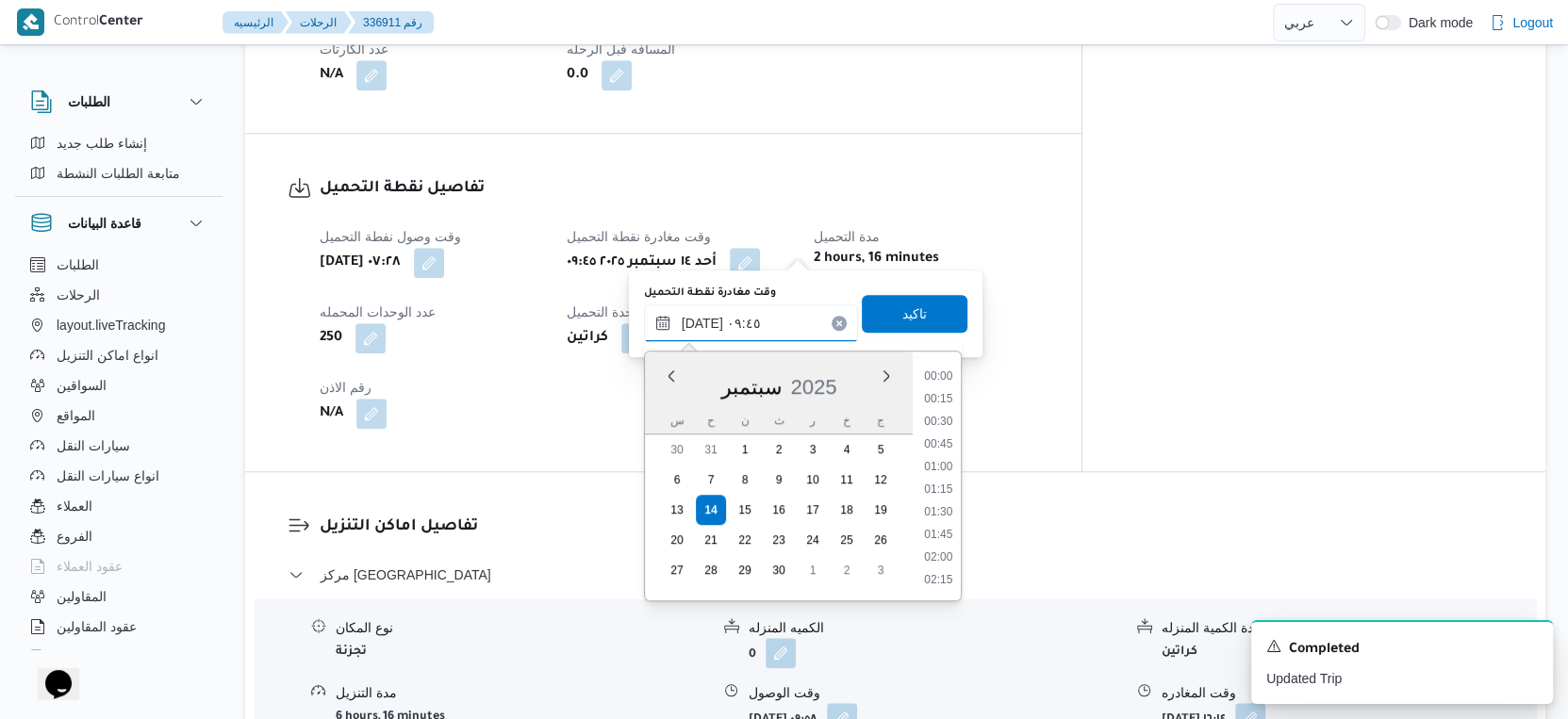
scroll to position [767, 0]
click at [940, 375] on li "08:30" at bounding box center [938, 380] width 43 height 19
type input "[DATE] ٠٨:٣٠"
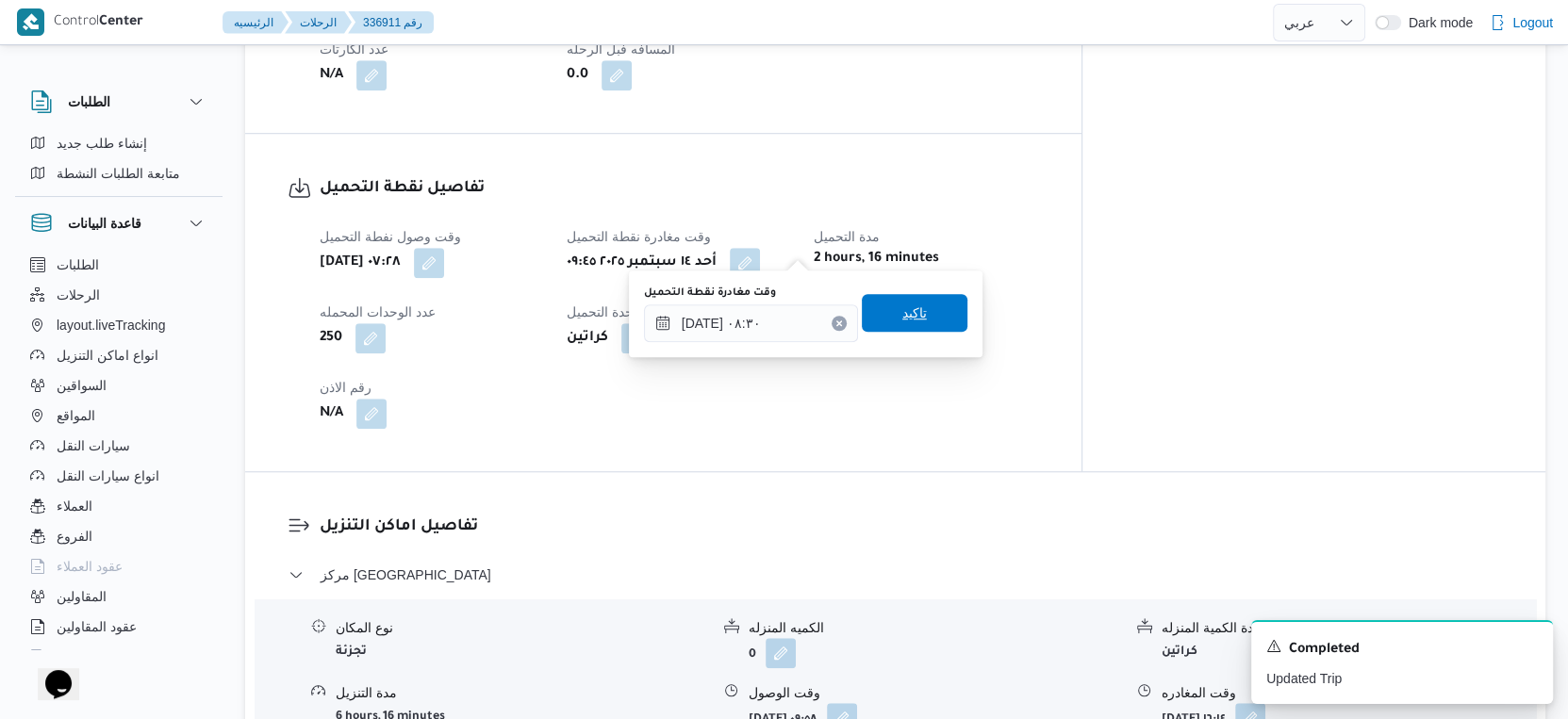
click at [914, 304] on span "تاكيد" at bounding box center [915, 313] width 106 height 38
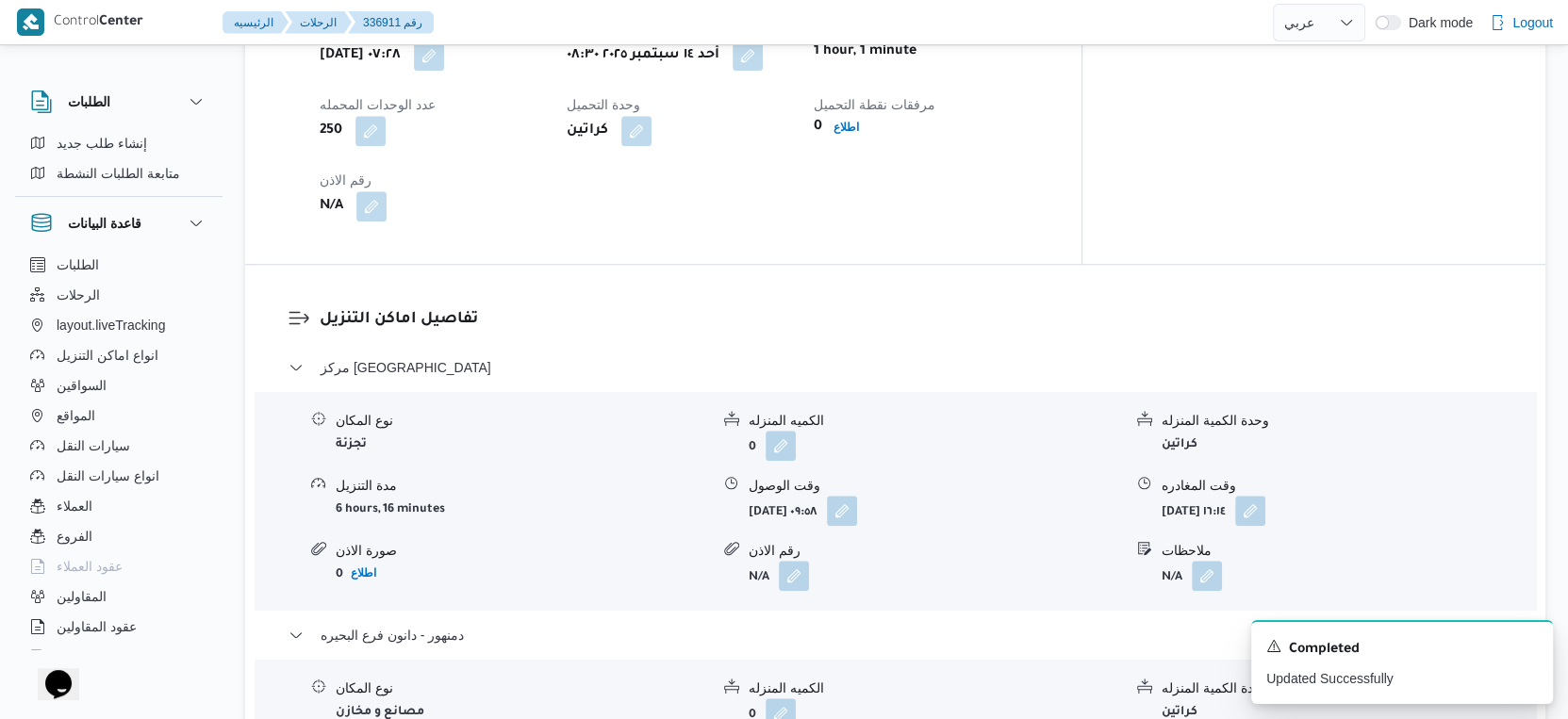
scroll to position [1362, 0]
click at [857, 493] on button "button" at bounding box center [842, 508] width 31 height 31
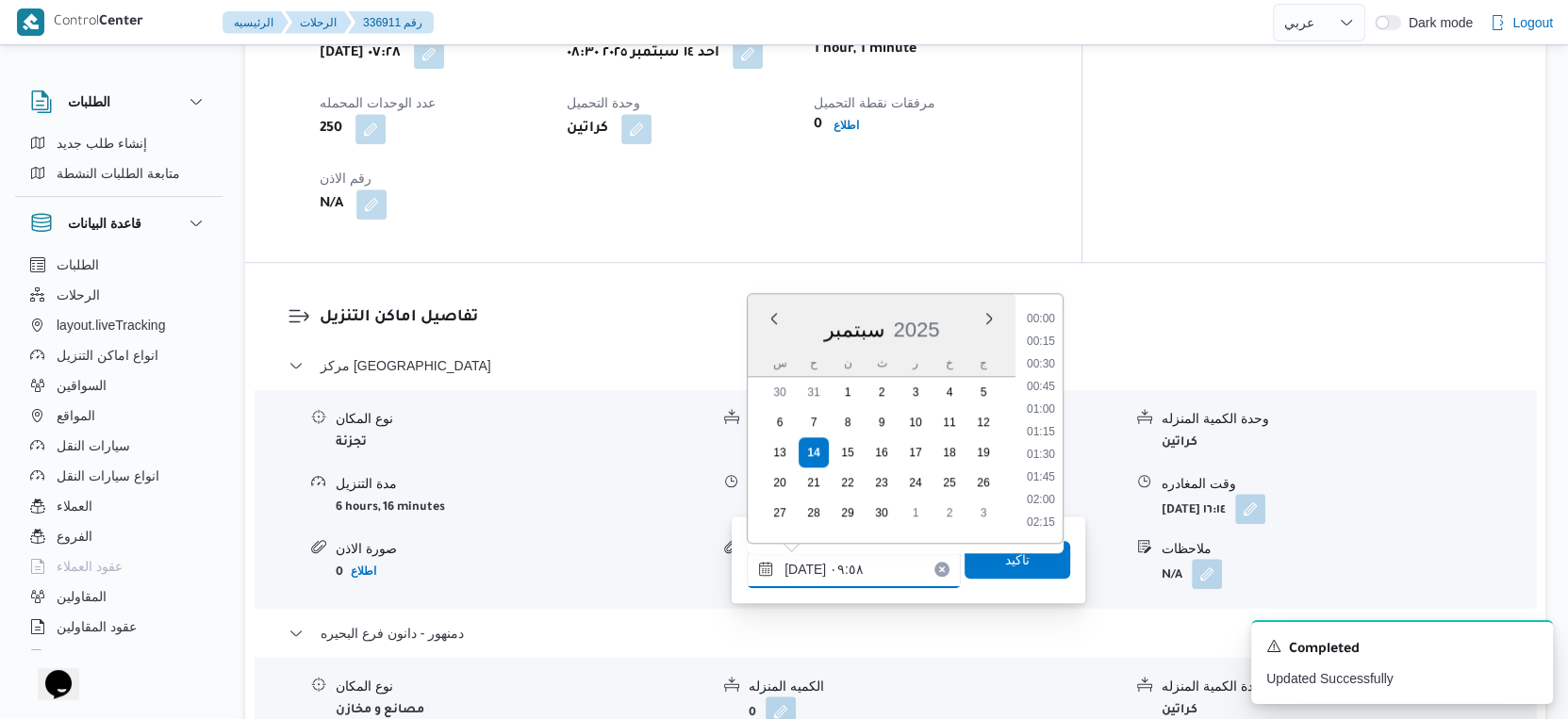
click at [870, 556] on input "[DATE] ٠٩:٥٨" at bounding box center [854, 569] width 214 height 38
click at [1043, 363] on li "09:00" at bounding box center [1041, 367] width 43 height 19
type input "[DATE] ٠٩:٠٠"
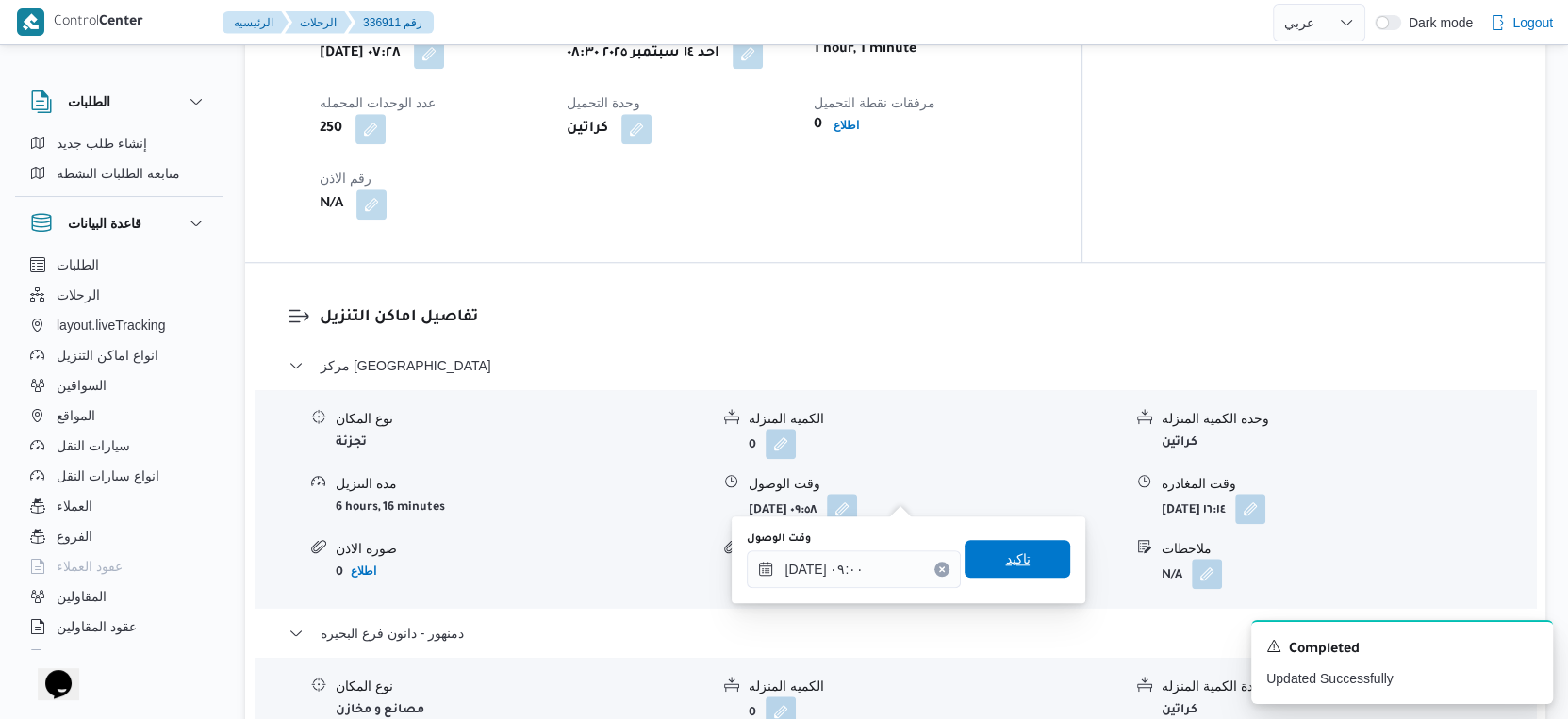
click at [1017, 553] on span "تاكيد" at bounding box center [1017, 559] width 106 height 38
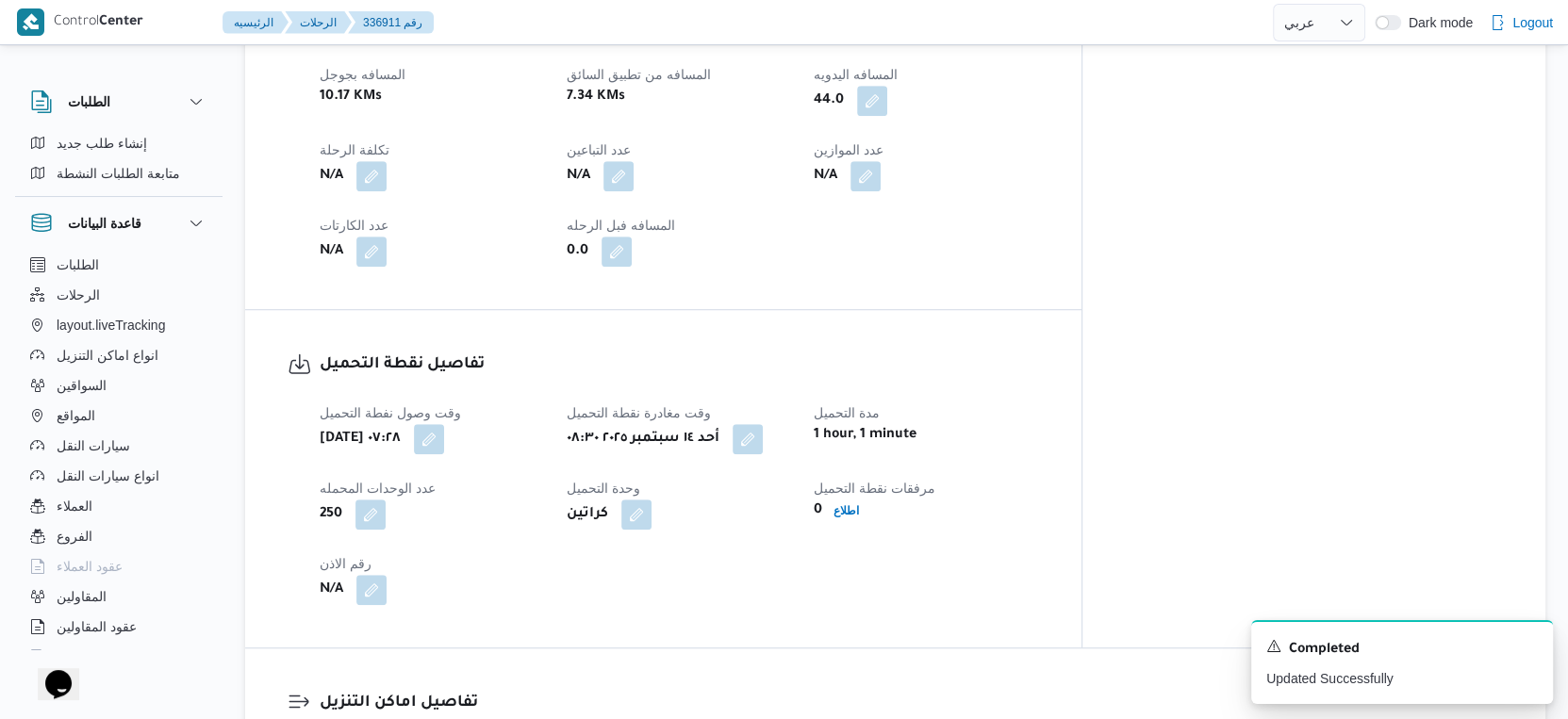
scroll to position [837, 0]
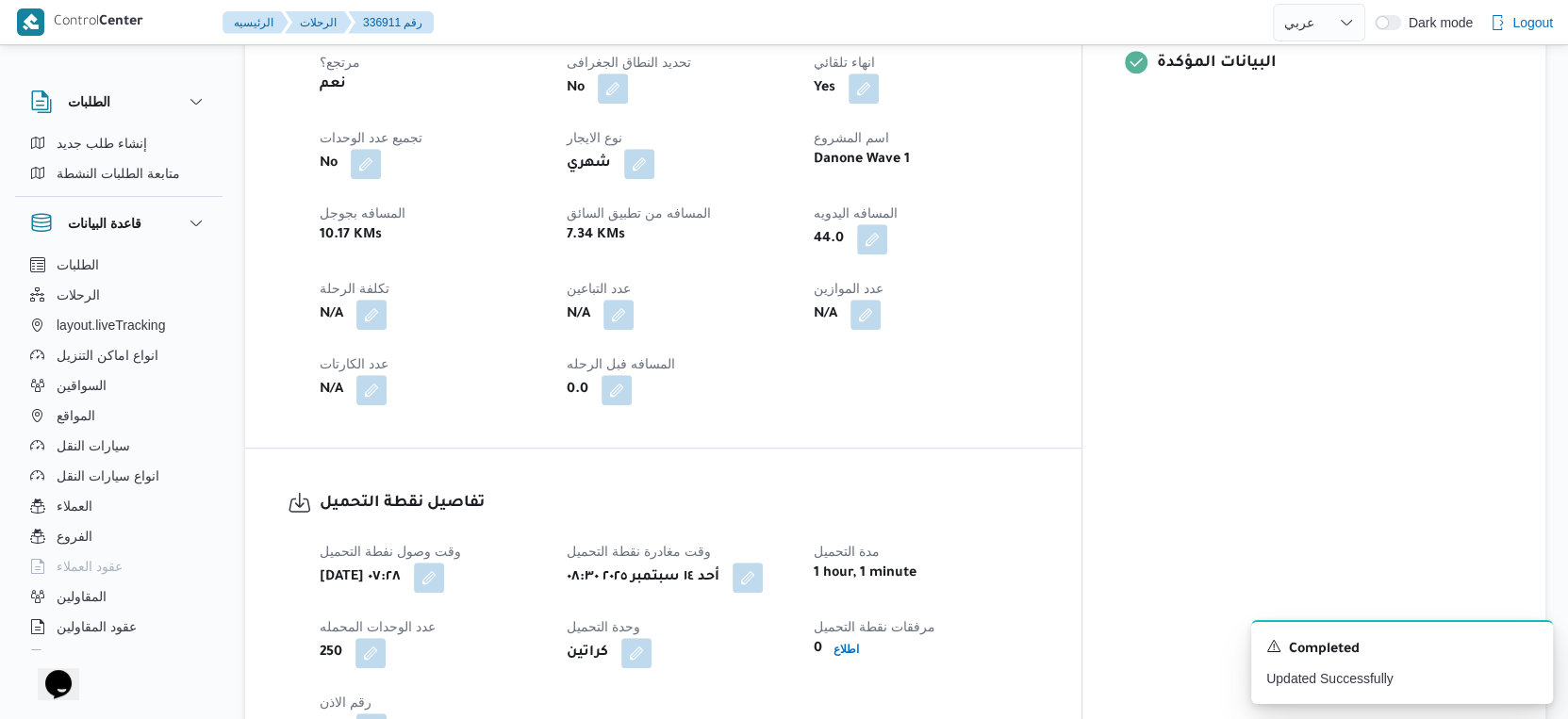
select select "ar"
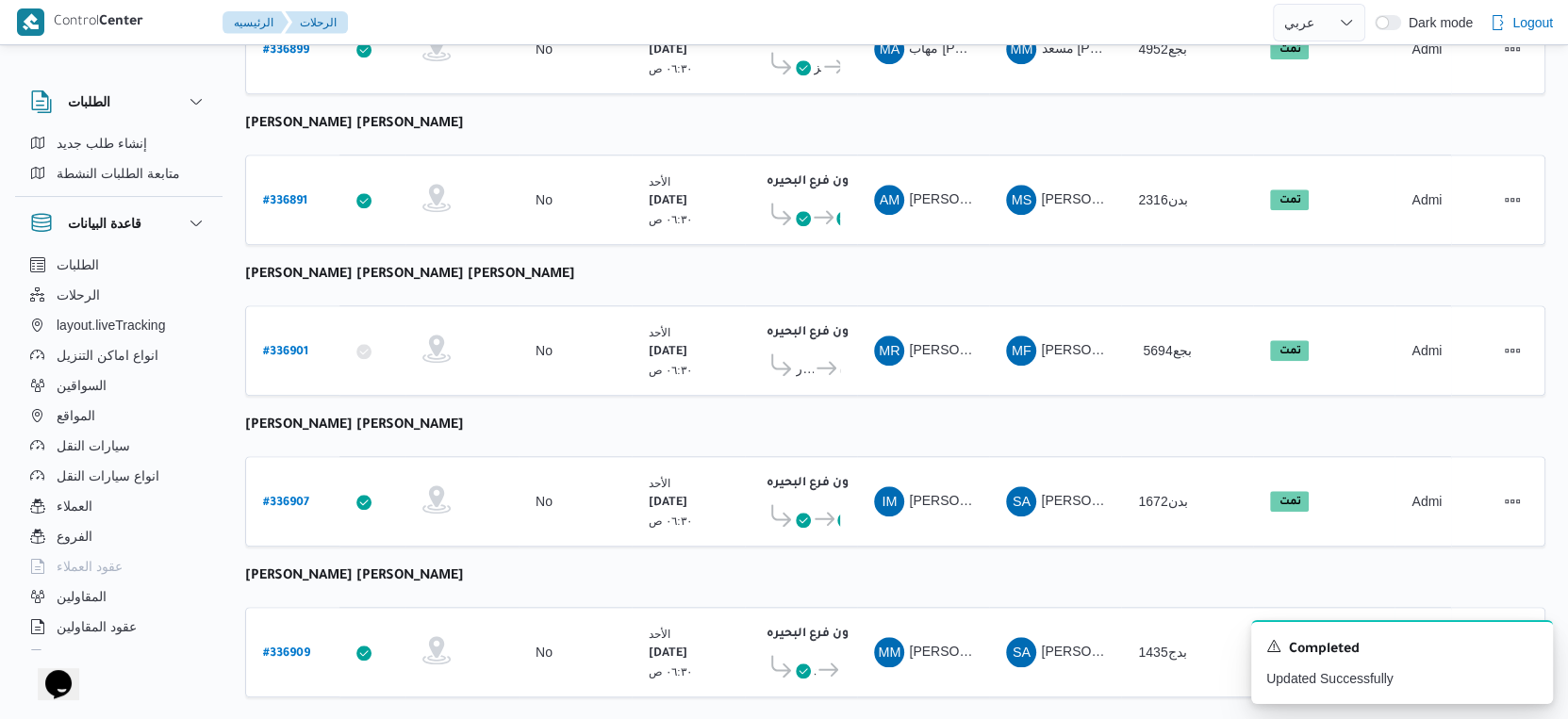
scroll to position [1538, 0]
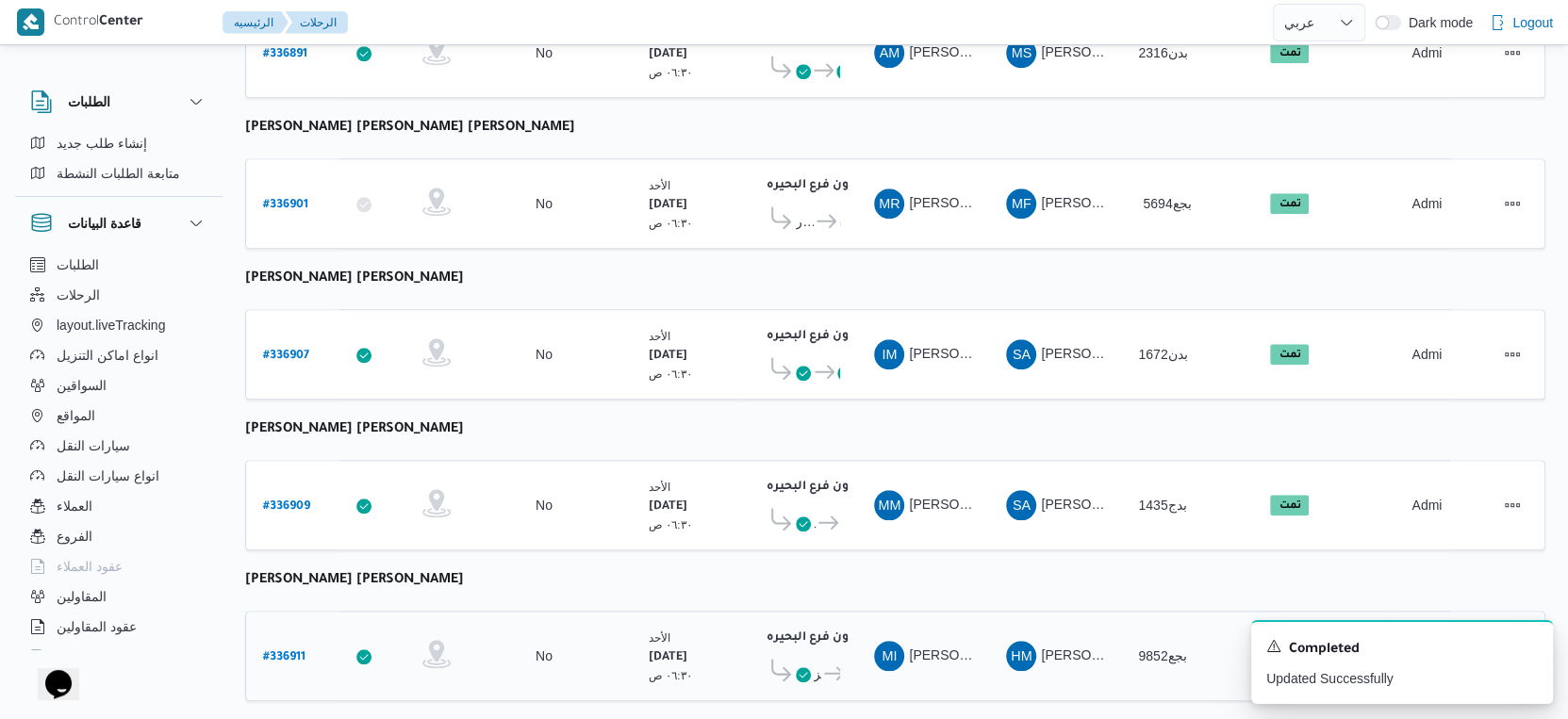
click at [284, 651] on b "# 336911" at bounding box center [284, 658] width 42 height 13
select select "ar"
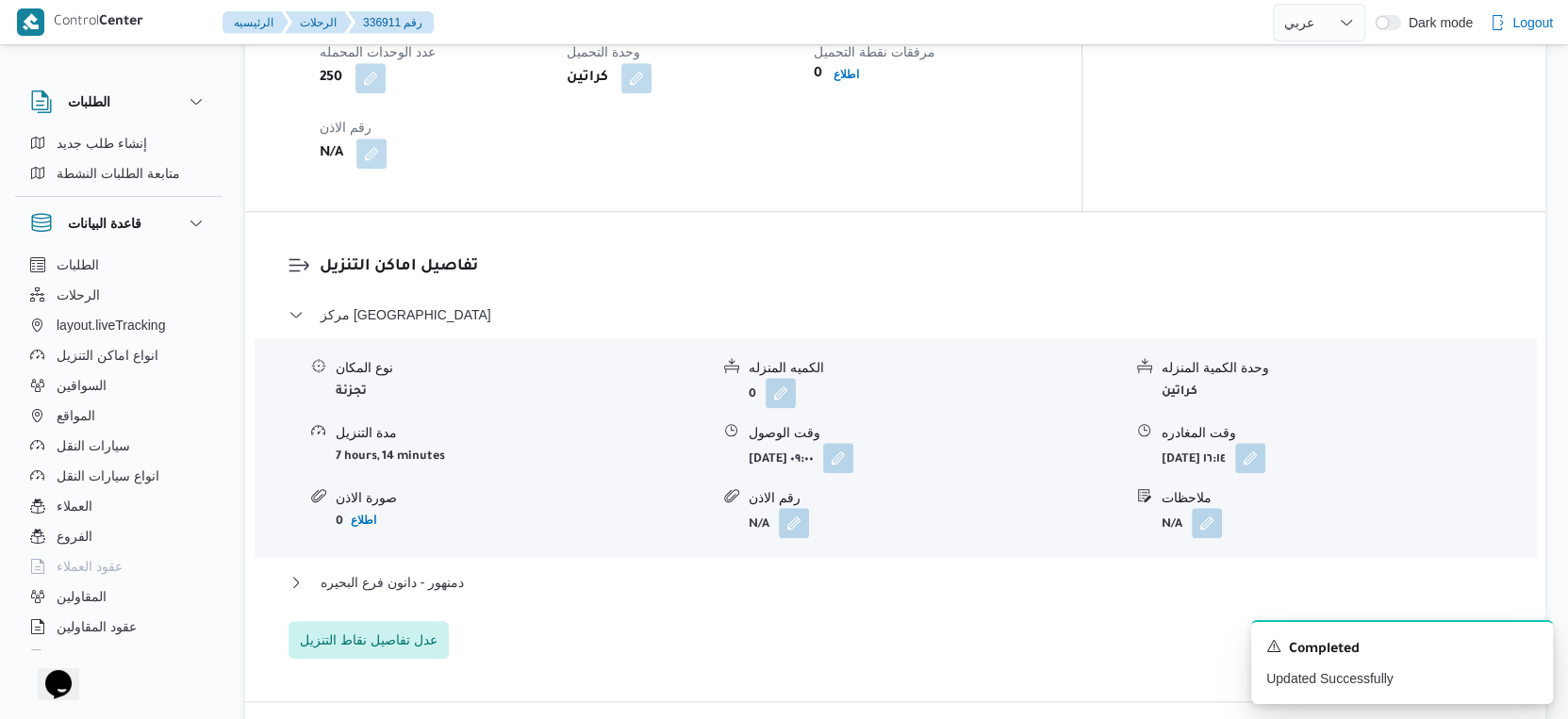
scroll to position [1675, 0]
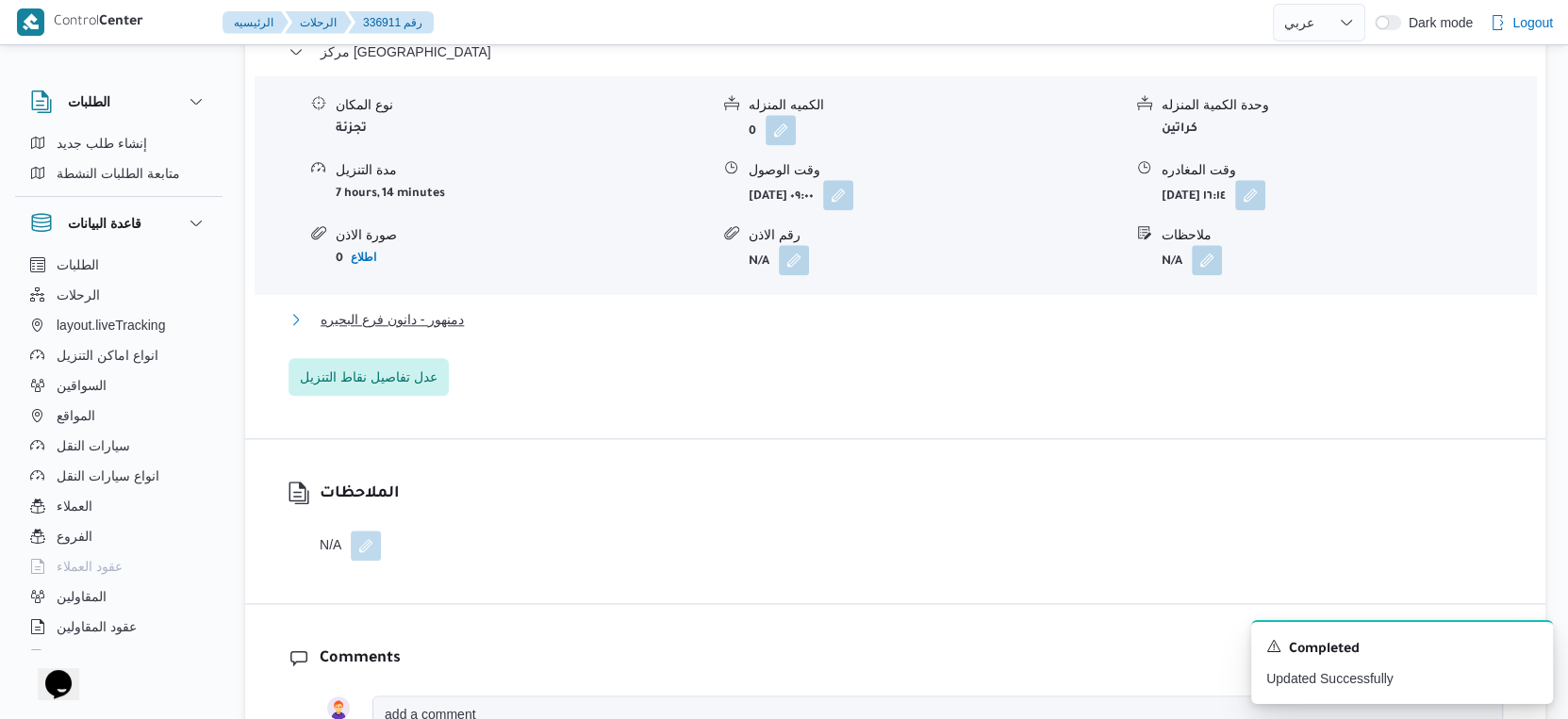
click at [421, 308] on span "دمنهور - دانون فرع البحيره" at bounding box center [392, 319] width 143 height 23
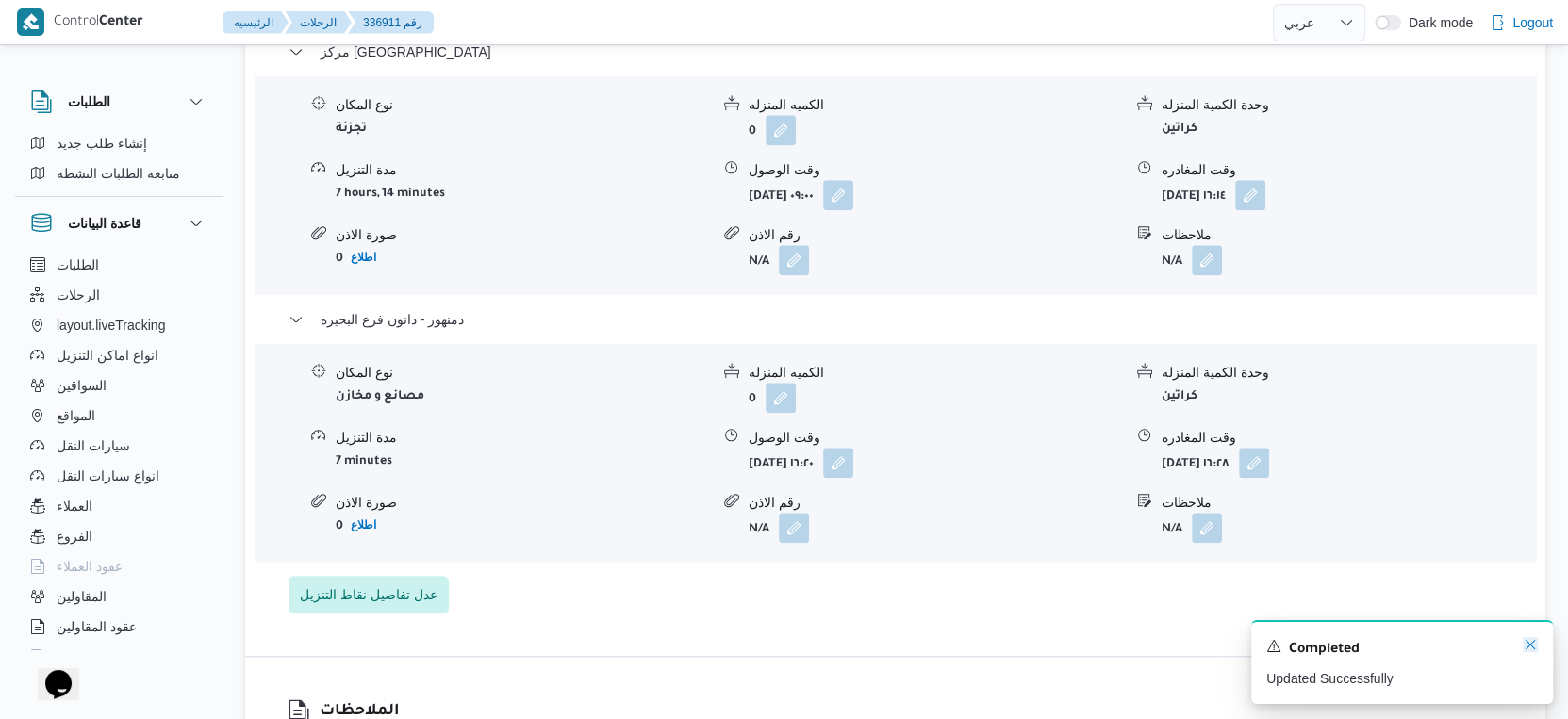
click at [1527, 646] on icon "Dismiss toast" at bounding box center [1531, 645] width 15 height 15
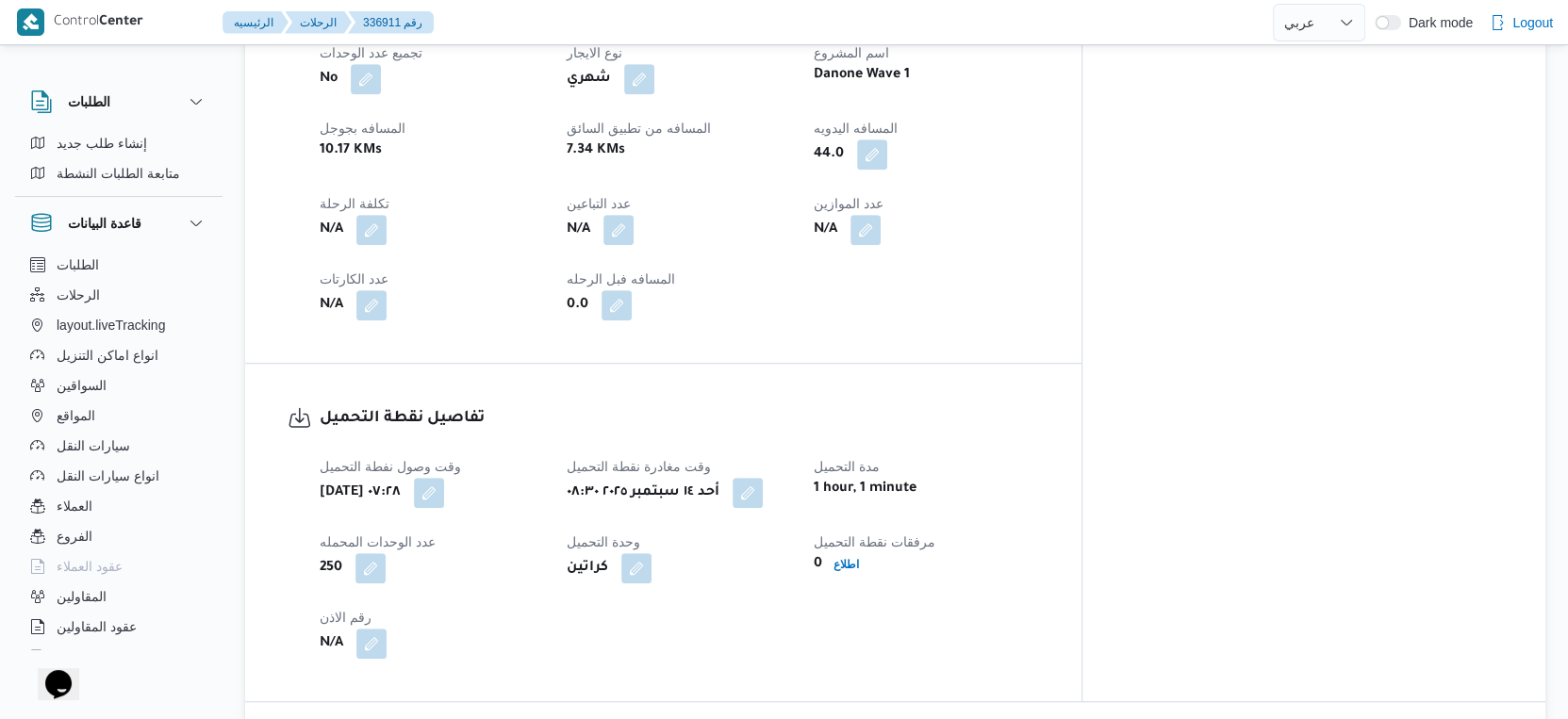
scroll to position [1047, 0]
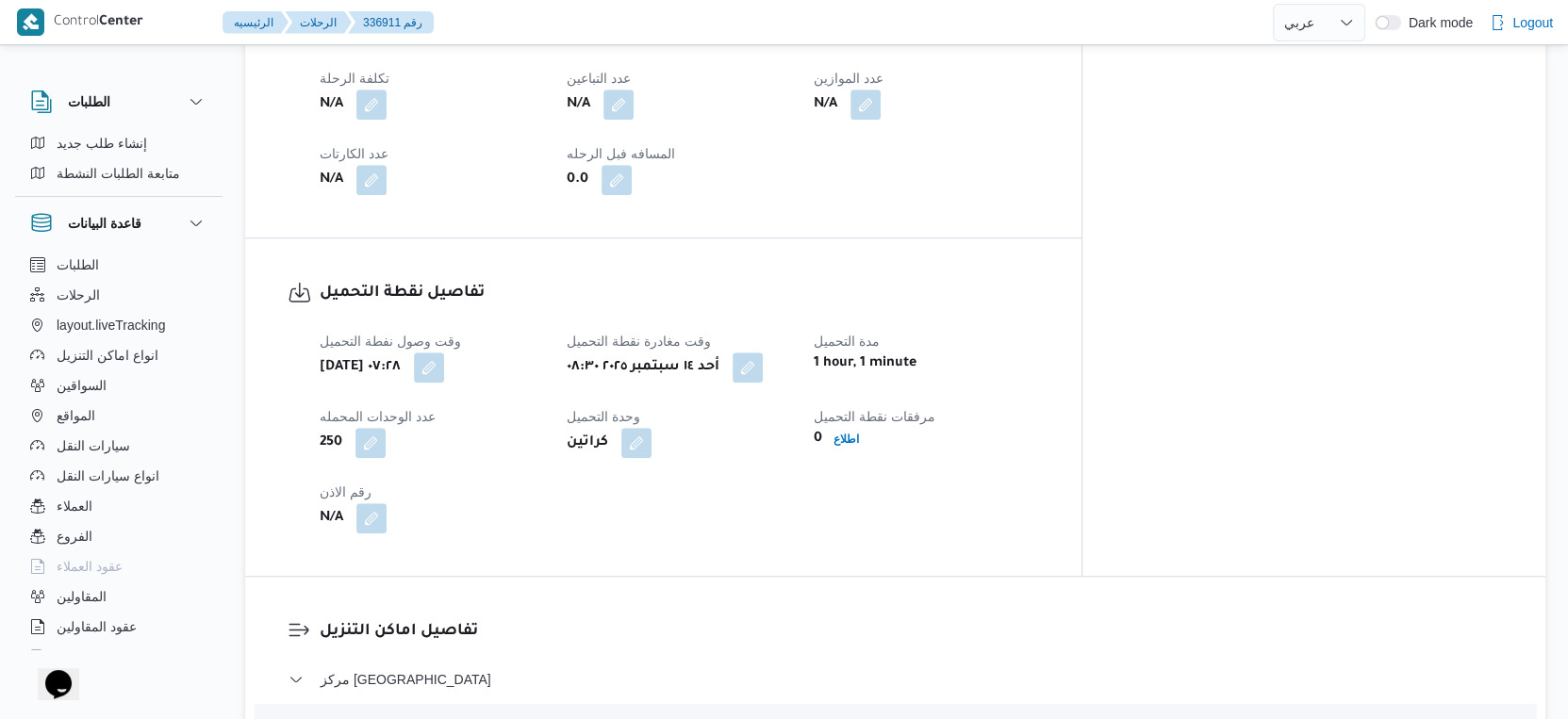
click at [872, 454] on div "وقت وصول نفطة التحميل [DATE] ٠٧:٢٨ وقت مغادرة نقطة التحميل [DATE] ٠٨:٣٠ مدة الت…" at bounding box center [679, 431] width 742 height 226
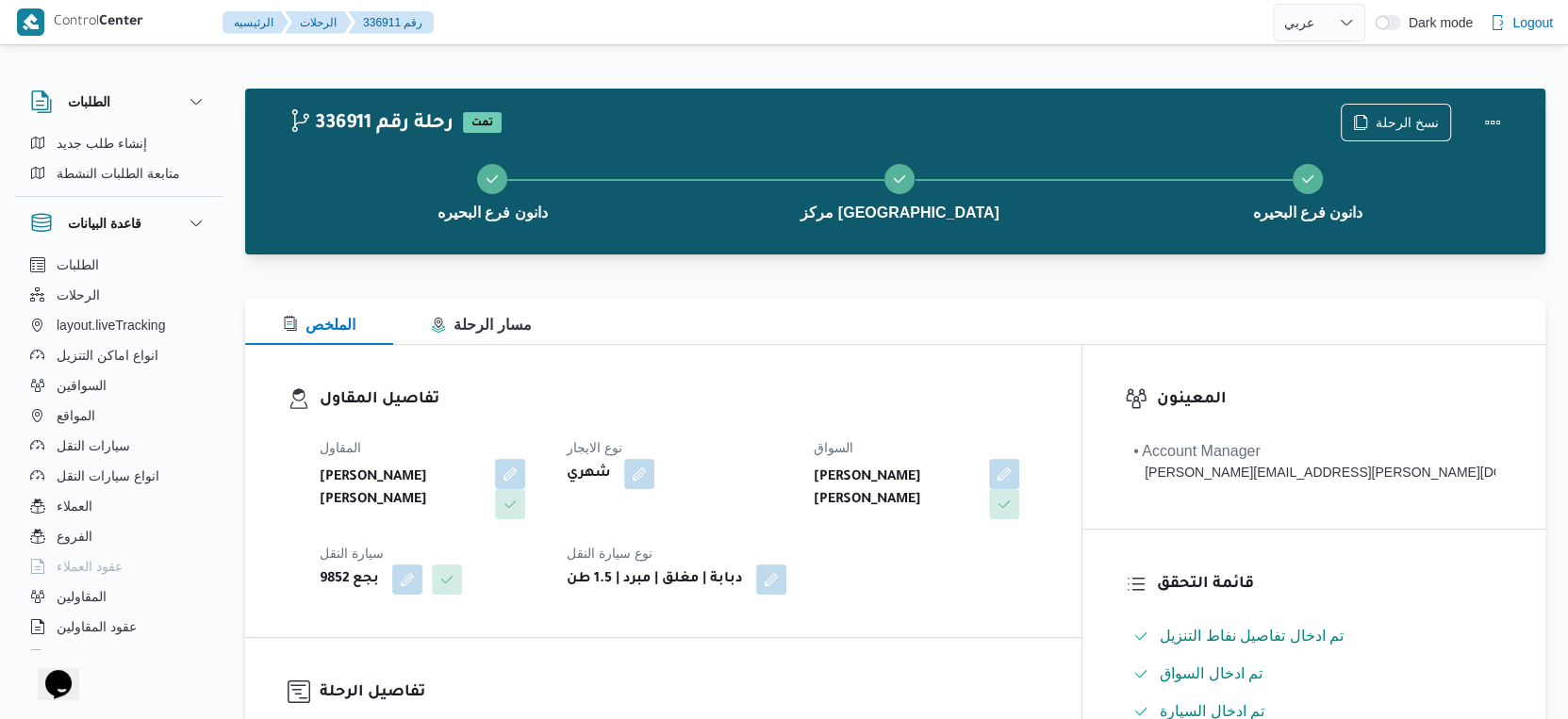
scroll to position [627, 0]
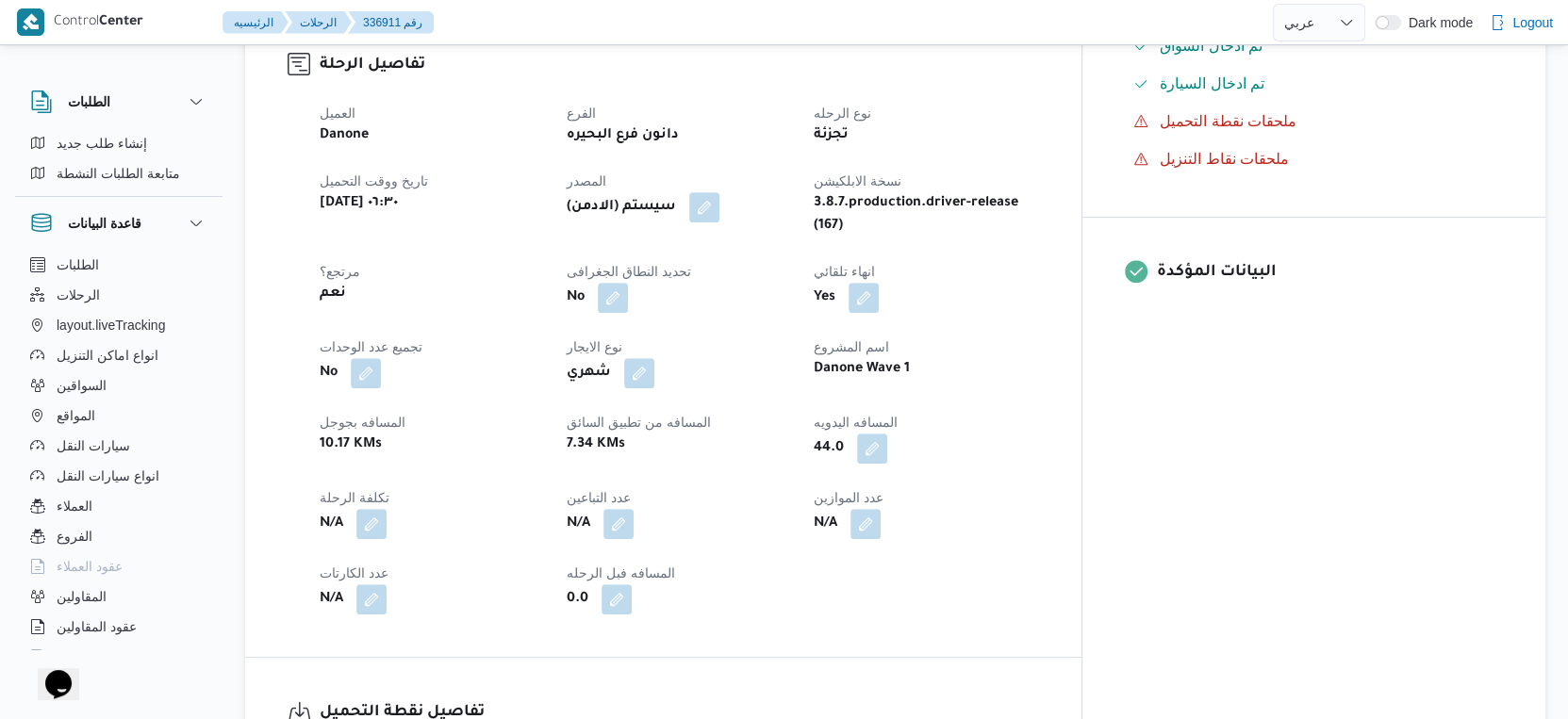
click at [760, 432] on div "7.34 KMs" at bounding box center [678, 445] width 228 height 27
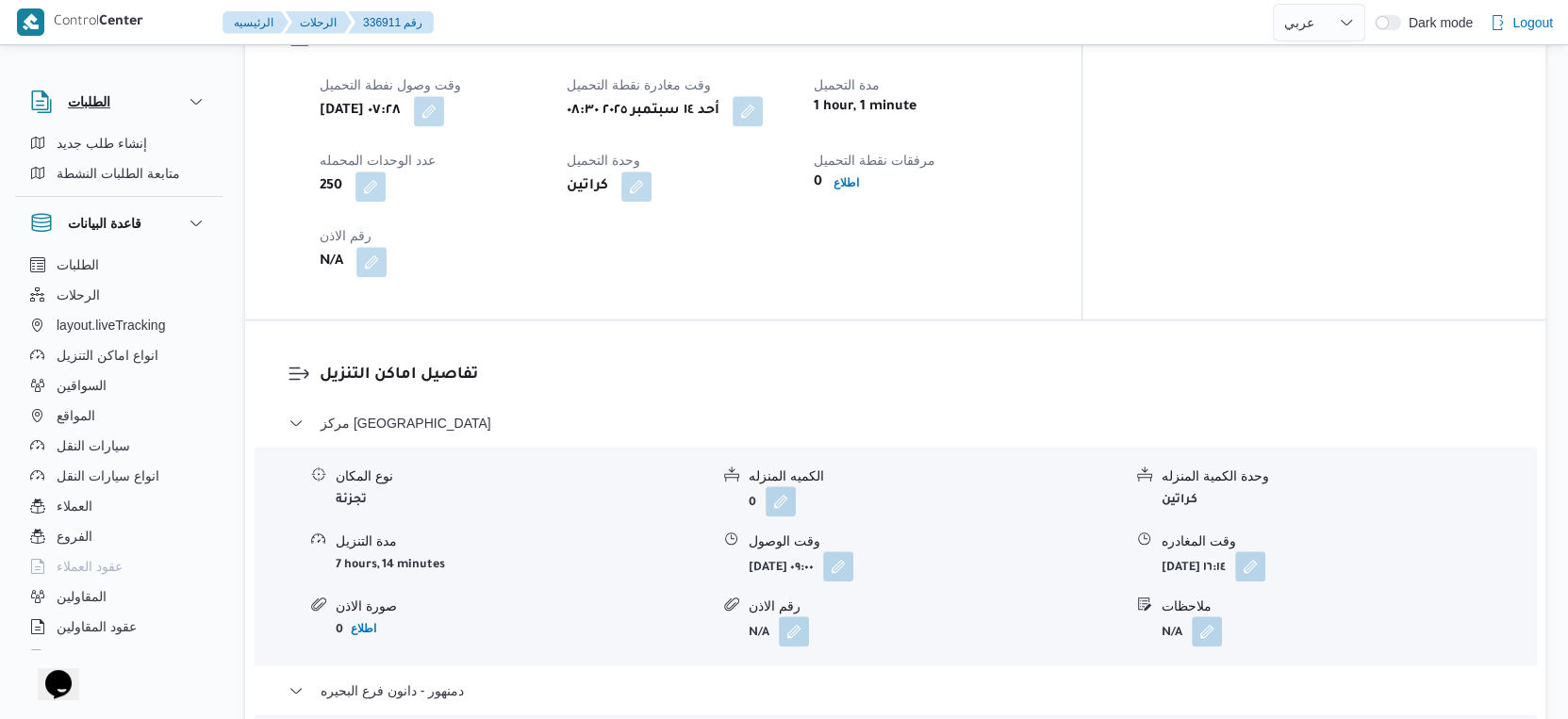
scroll to position [1257, 0]
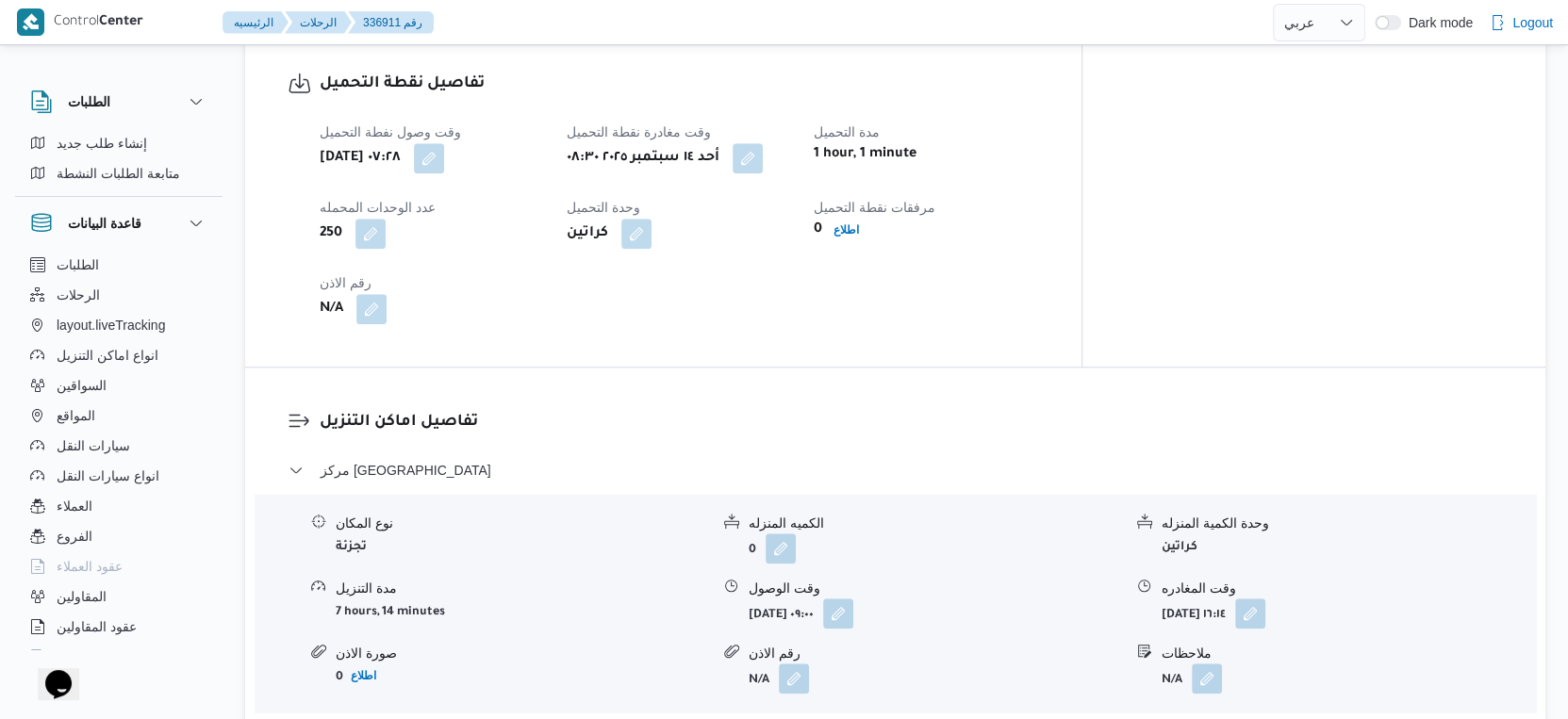
select select "ar"
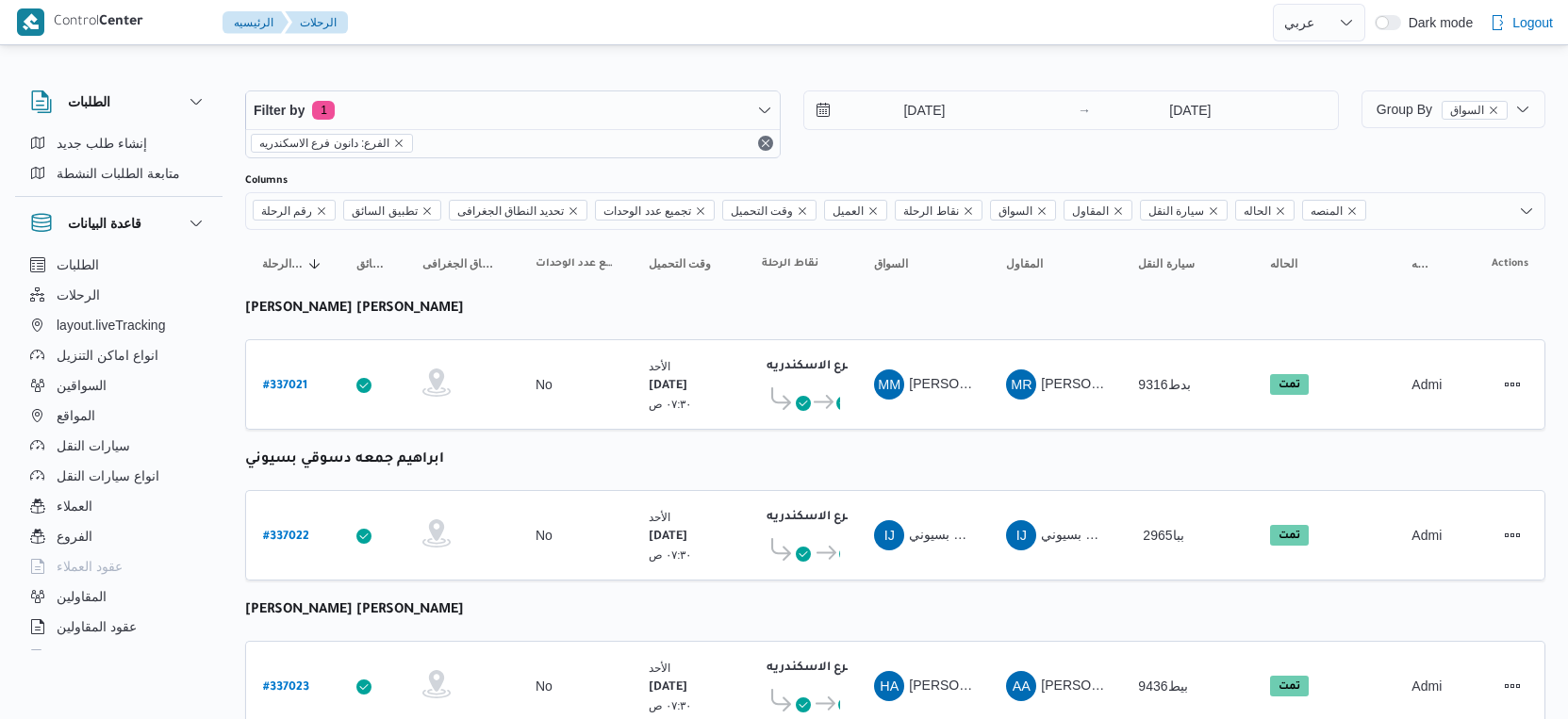
select select "ar"
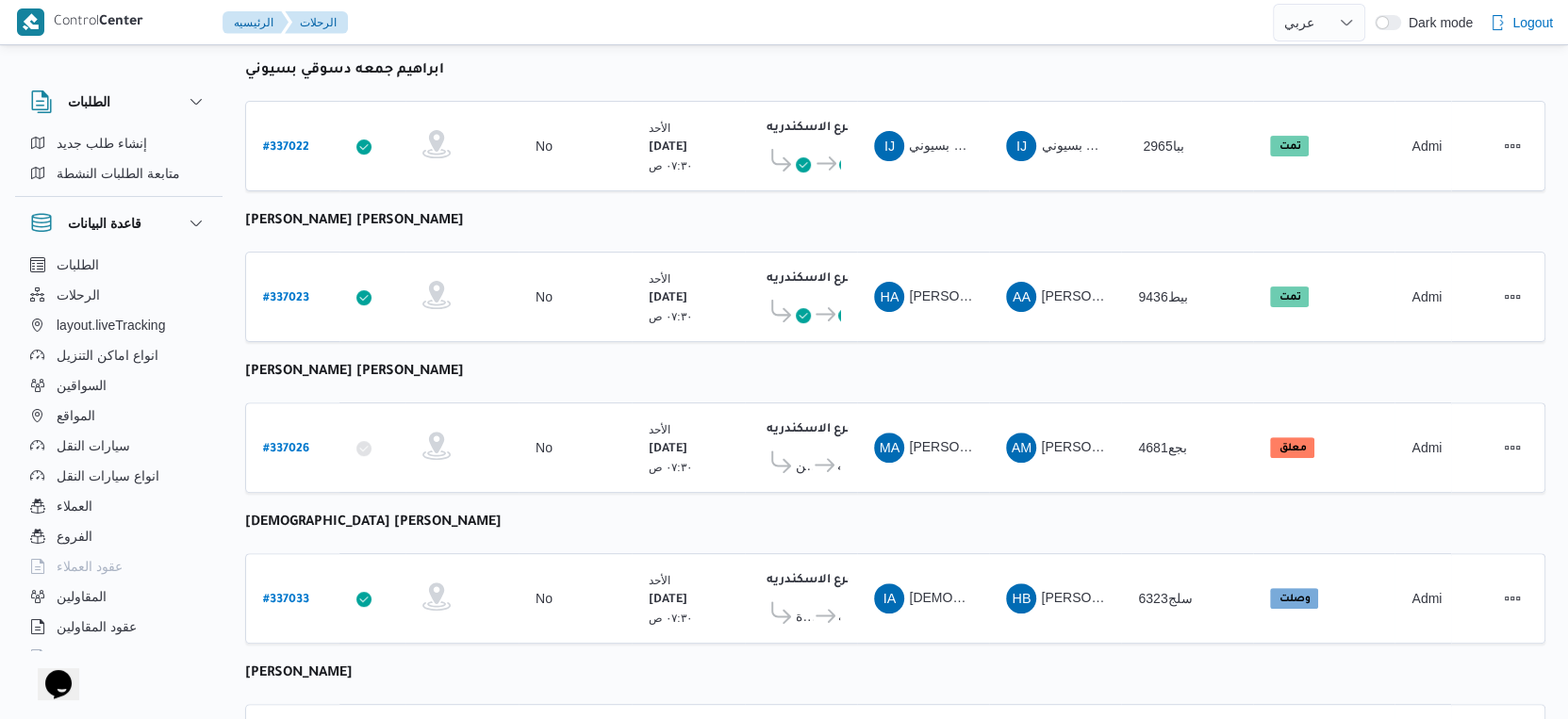
scroll to position [386, 0]
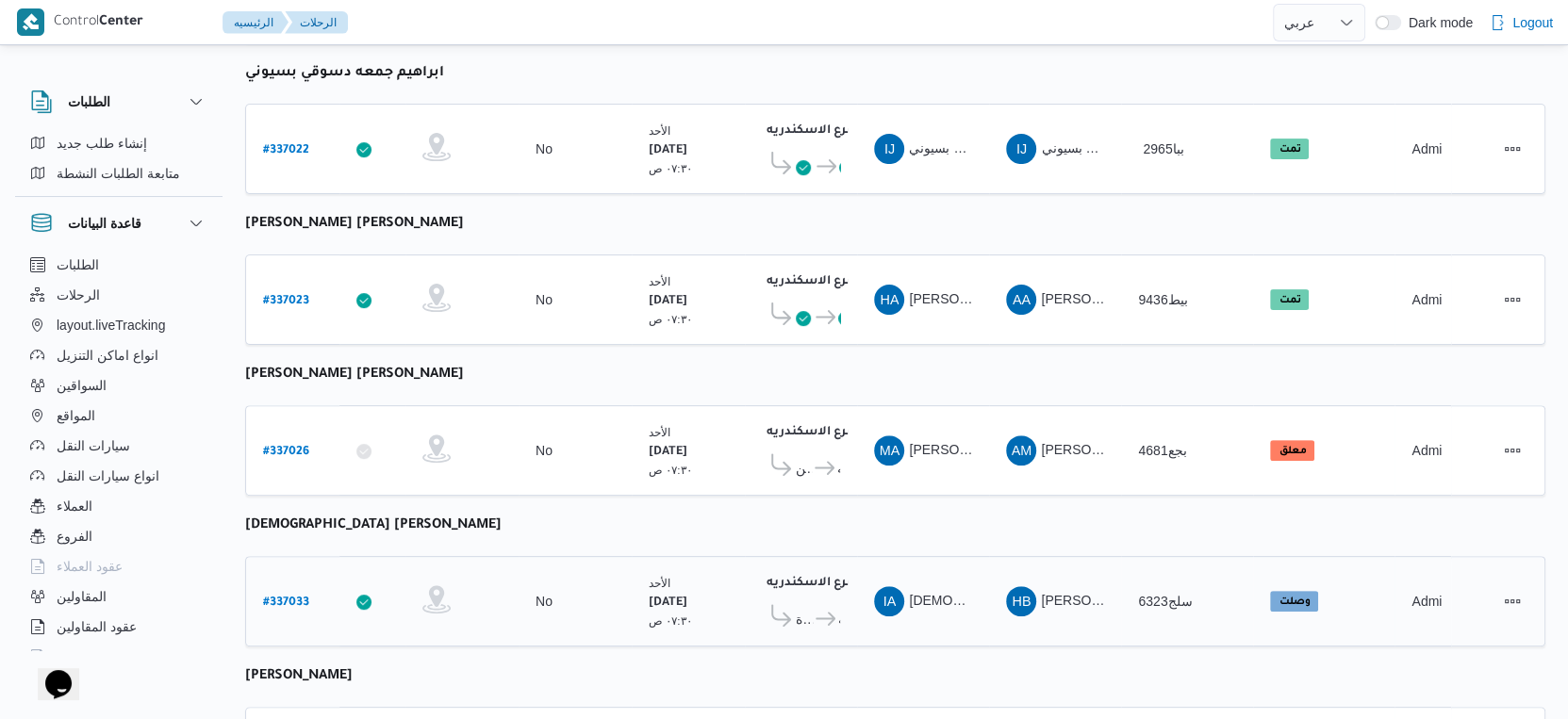
click at [283, 597] on b "# 337033" at bounding box center [286, 604] width 46 height 13
select select "ar"
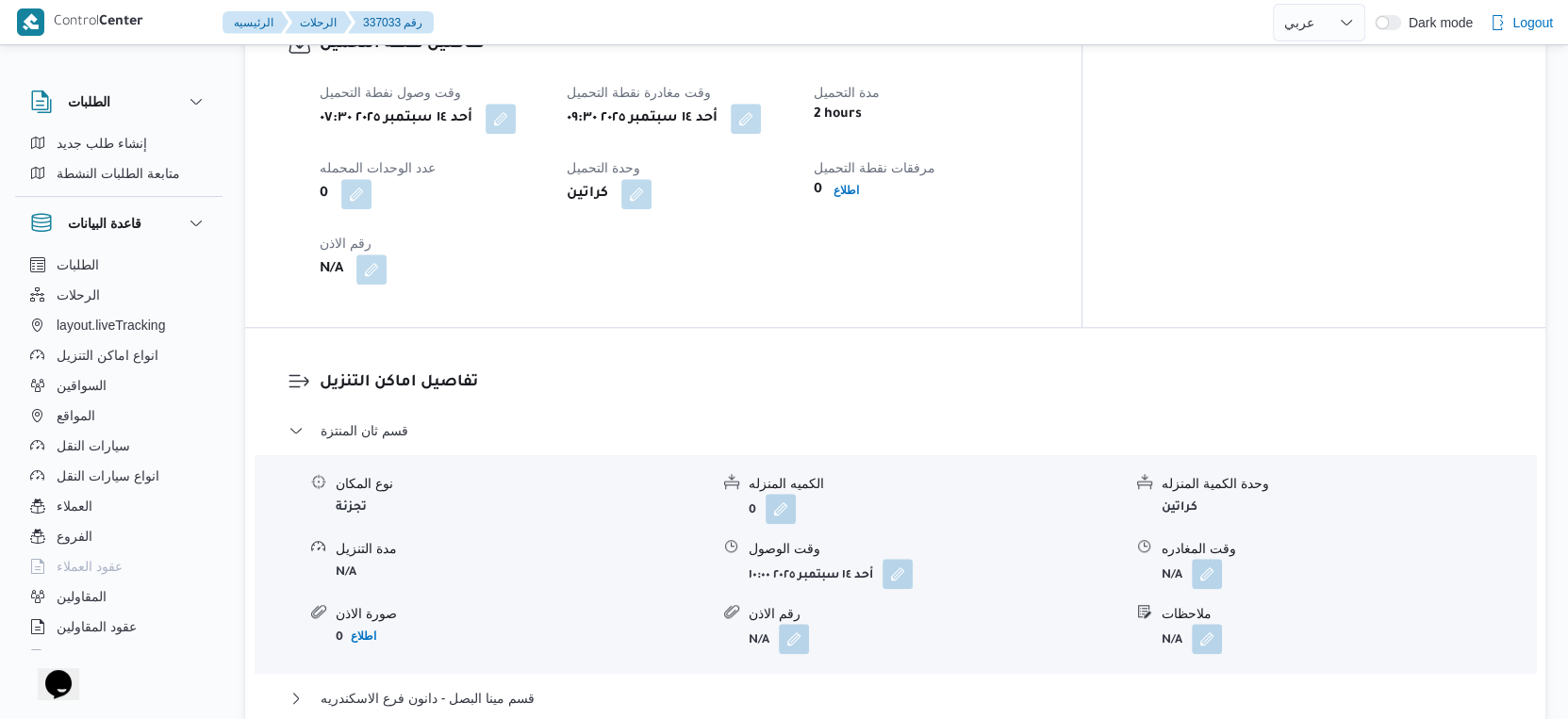
scroll to position [1466, 0]
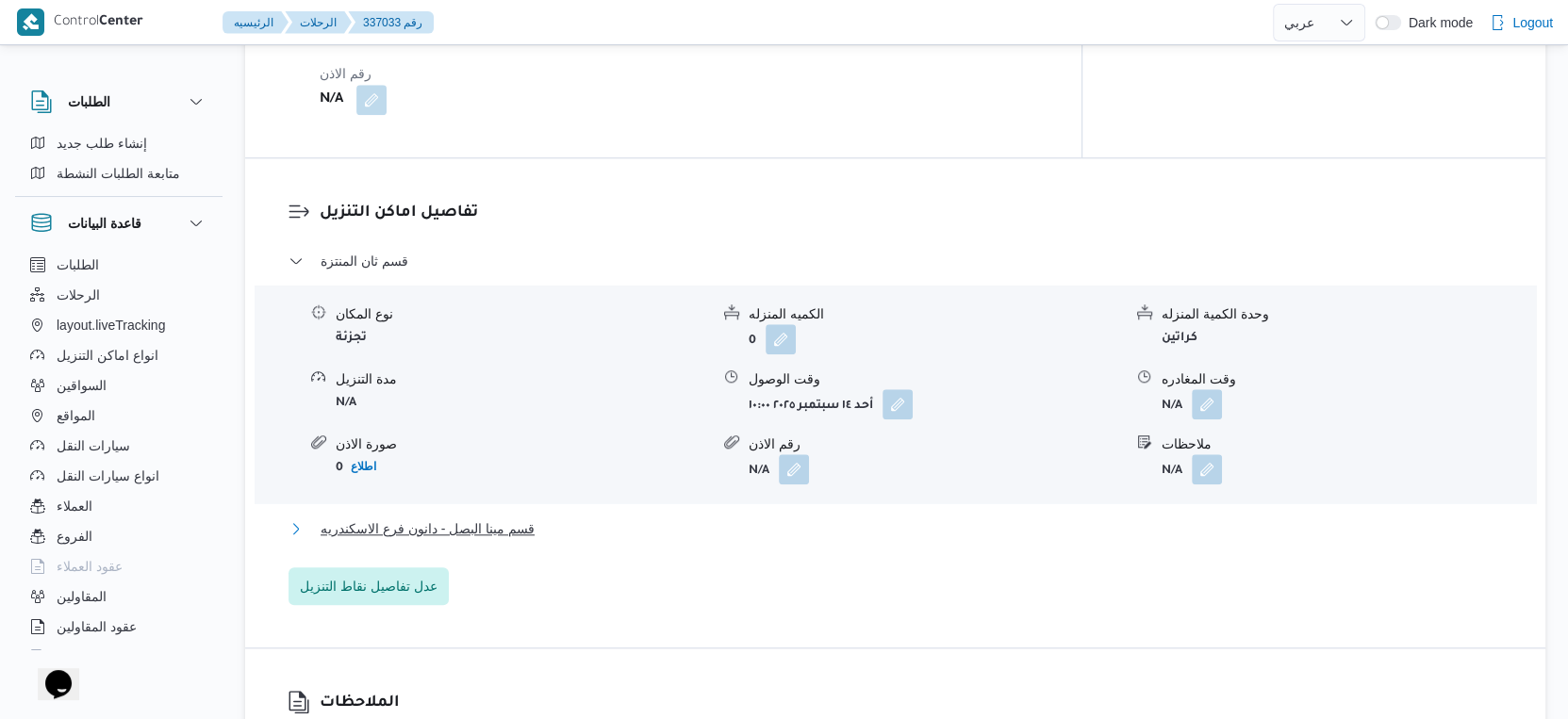
click at [522, 518] on span "قسم مينا البصل - دانون فرع الاسكندريه" at bounding box center [427, 529] width 214 height 23
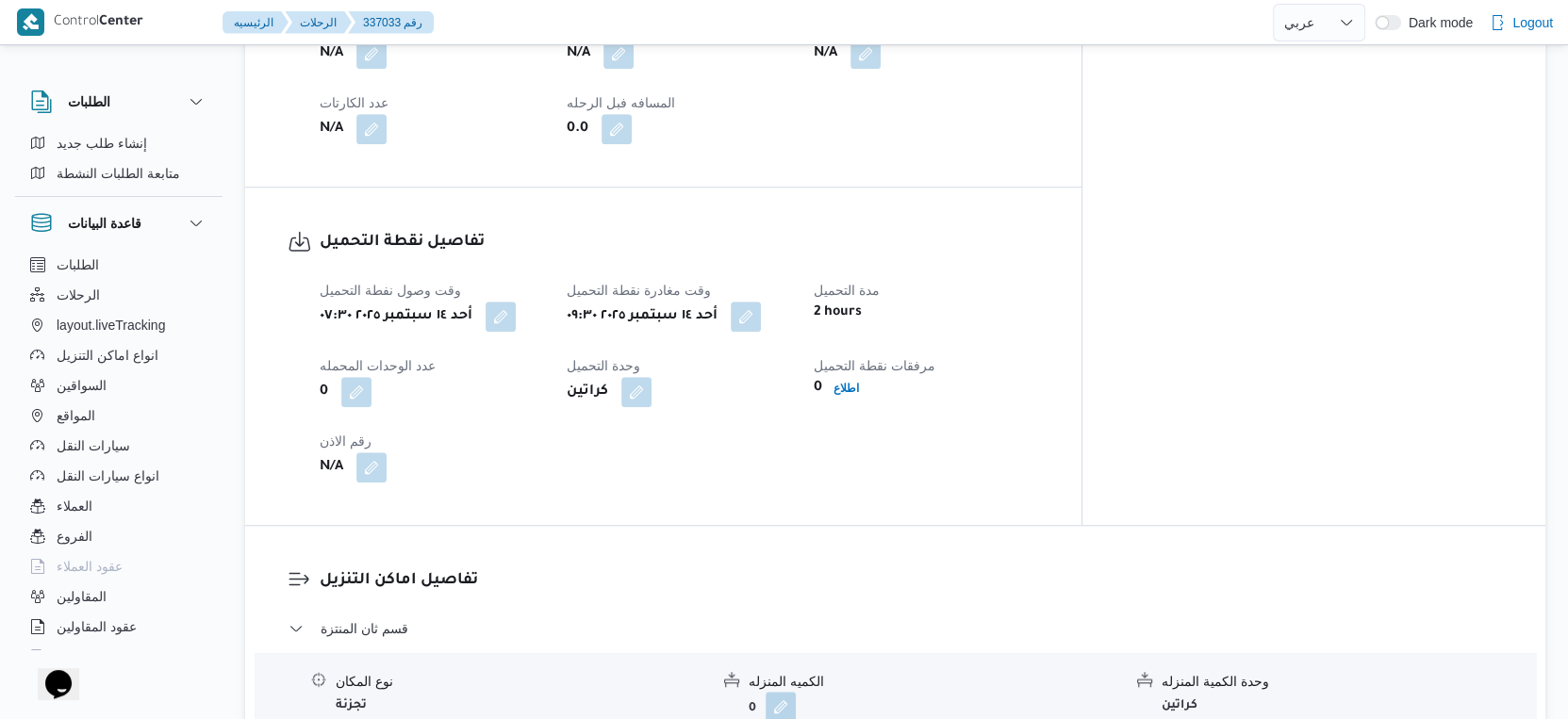
scroll to position [837, 0]
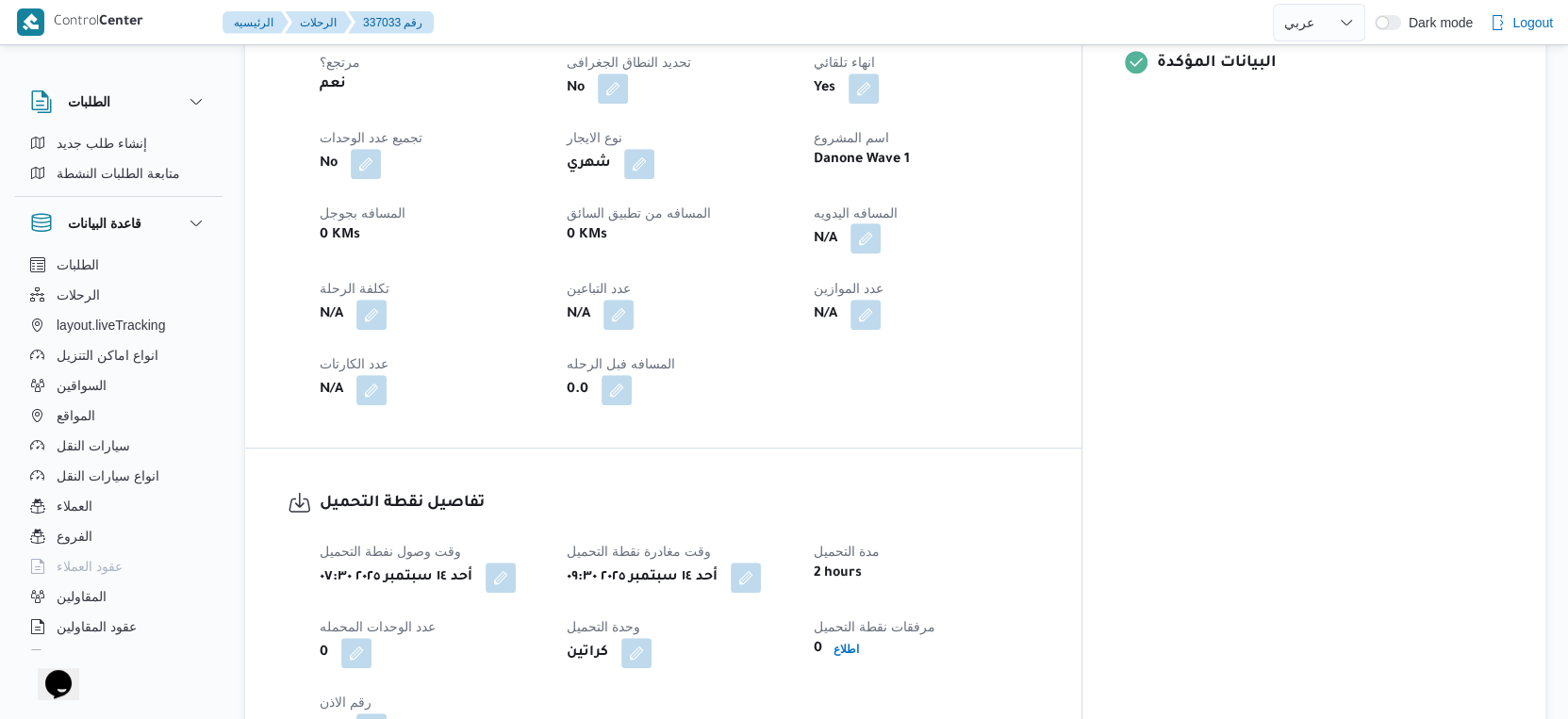
click at [880, 226] on button "button" at bounding box center [866, 238] width 31 height 31
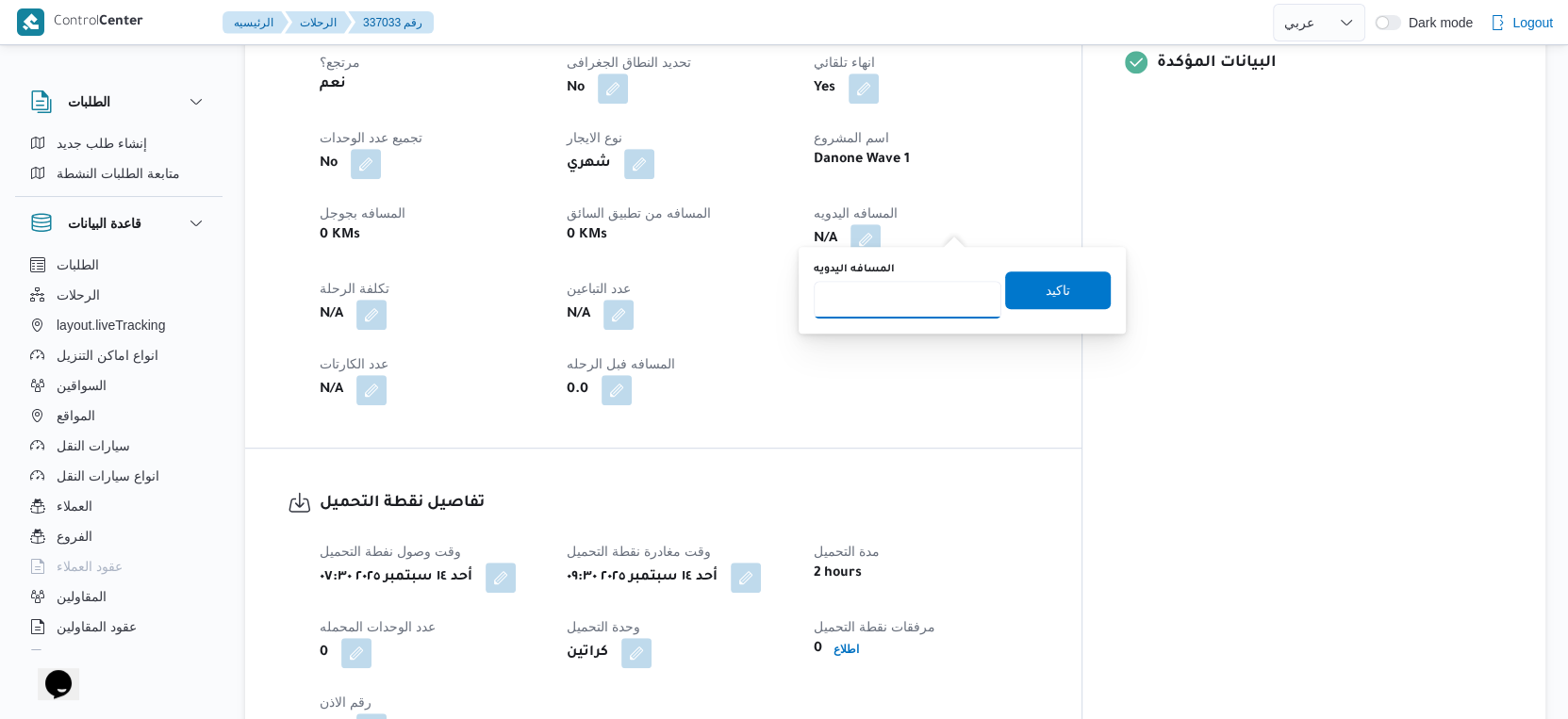
click at [914, 310] on input "المسافه اليدويه" at bounding box center [907, 300] width 188 height 38
type input "71"
click at [1054, 285] on span "تاكيد" at bounding box center [1058, 290] width 25 height 23
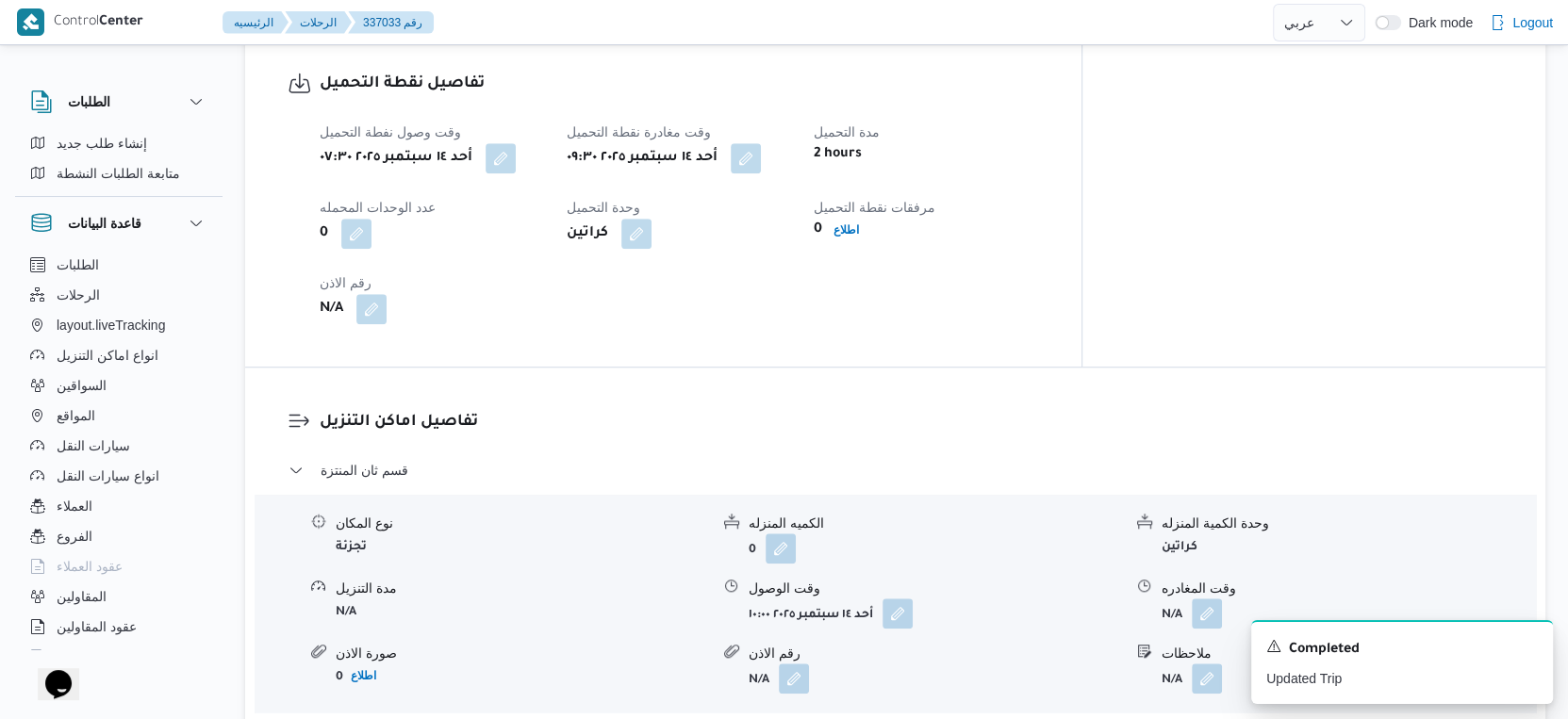
scroll to position [1572, 0]
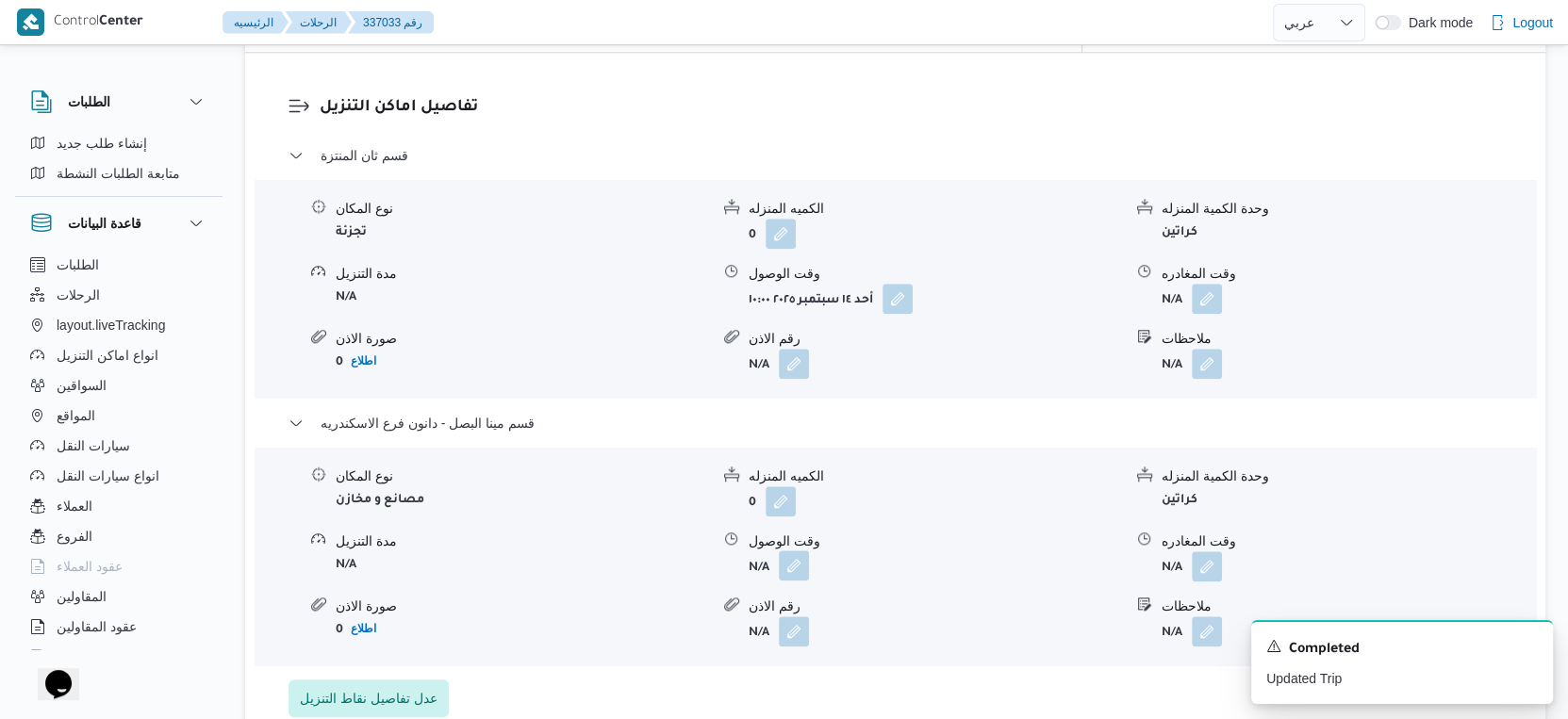
click at [799, 550] on button "button" at bounding box center [794, 565] width 31 height 31
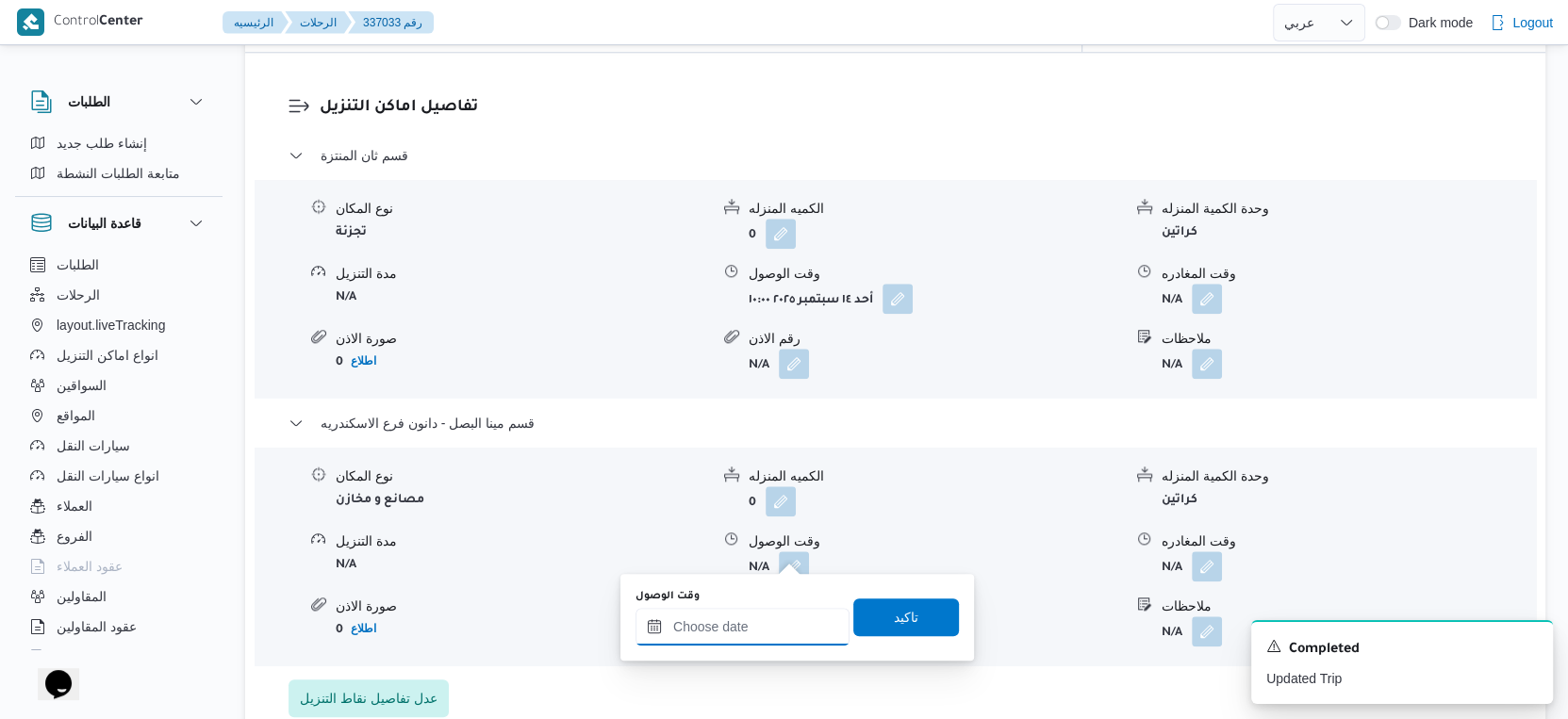
drag, startPoint x: 769, startPoint y: 628, endPoint x: 797, endPoint y: 611, distance: 32.8
click at [769, 628] on input "وقت الوصول" at bounding box center [742, 627] width 214 height 38
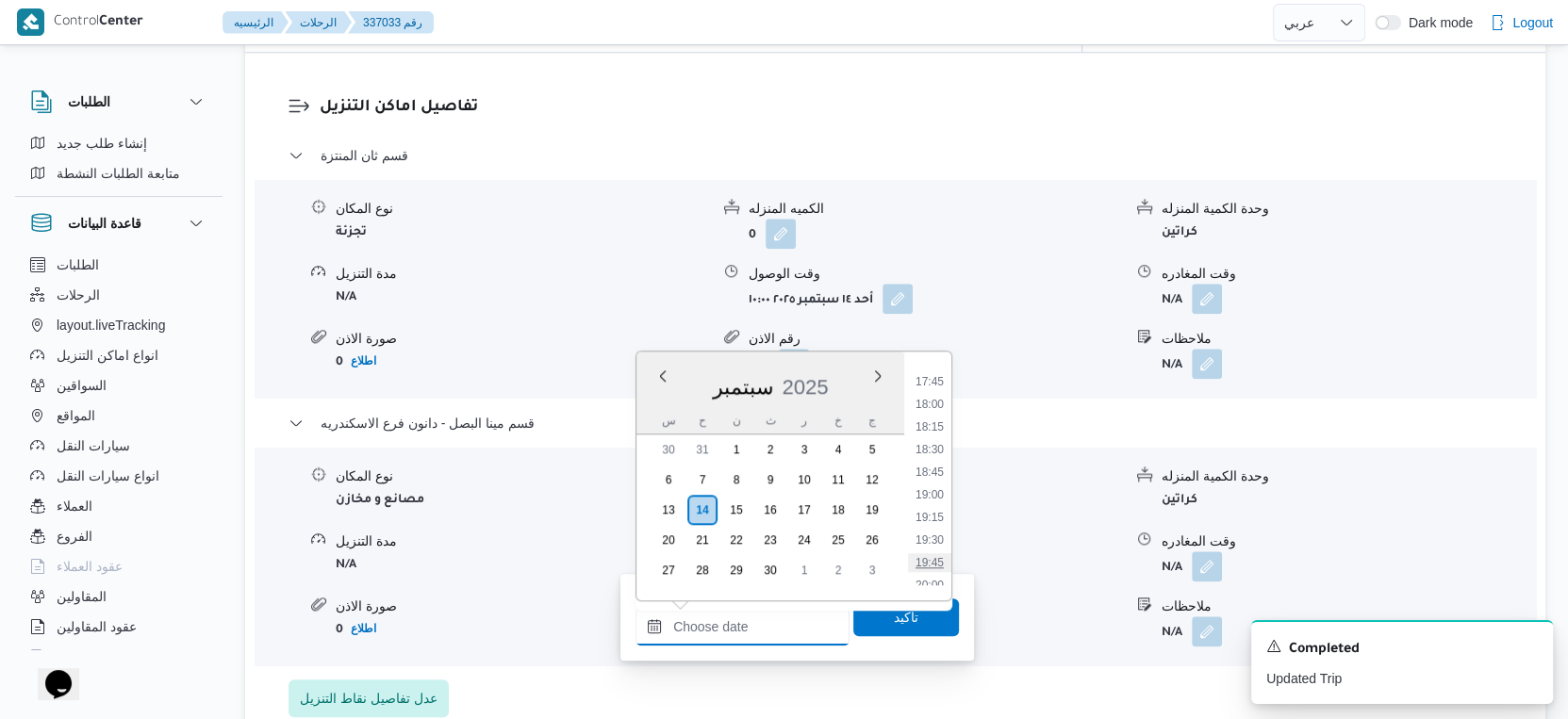
scroll to position [1566, 0]
click at [937, 398] on li "17:30" at bounding box center [929, 394] width 43 height 19
type input "١٤/٠٩/٢٠٢٥ ١٧:٣٠"
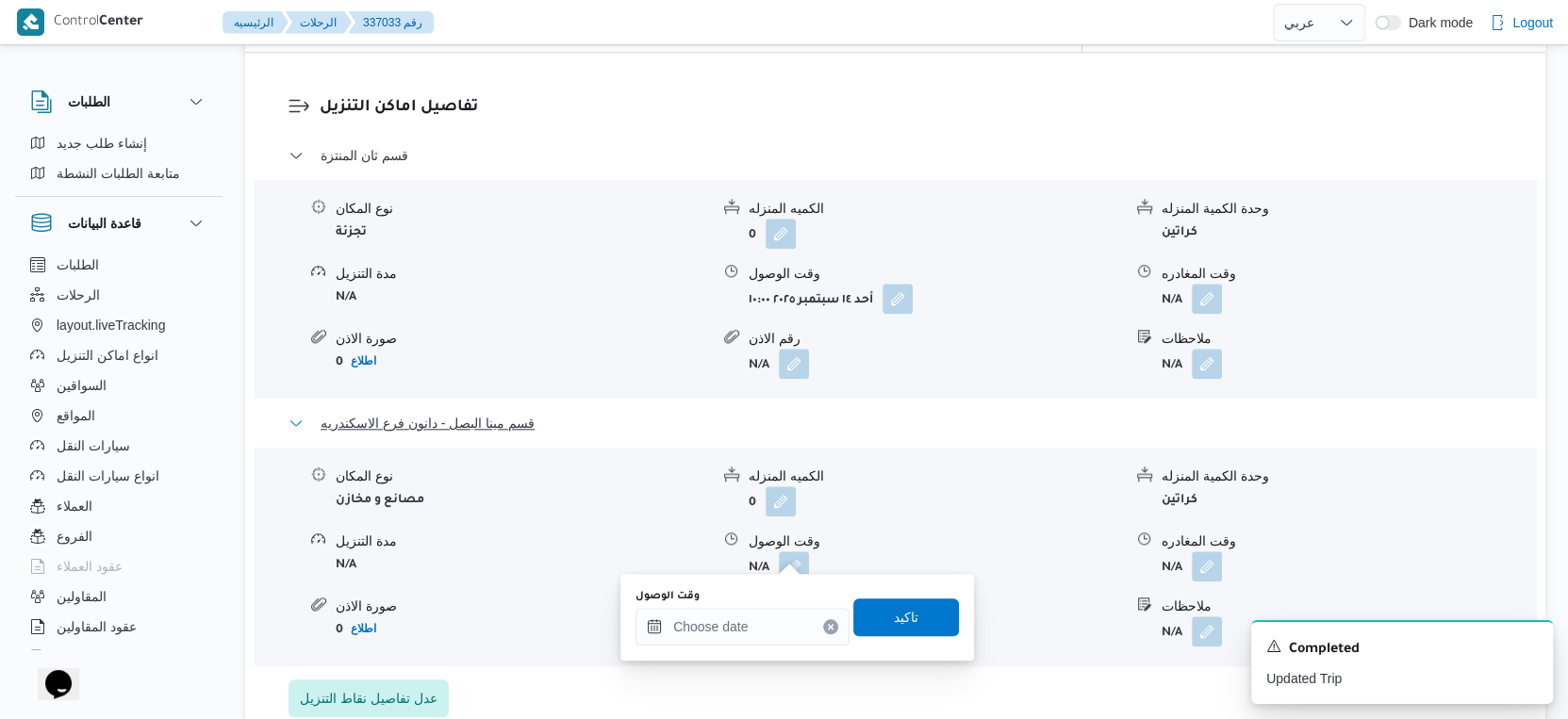
click at [937, 412] on button "قسم مينا البصل - دانون فرع الاسكندريه" at bounding box center [896, 423] width 1214 height 23
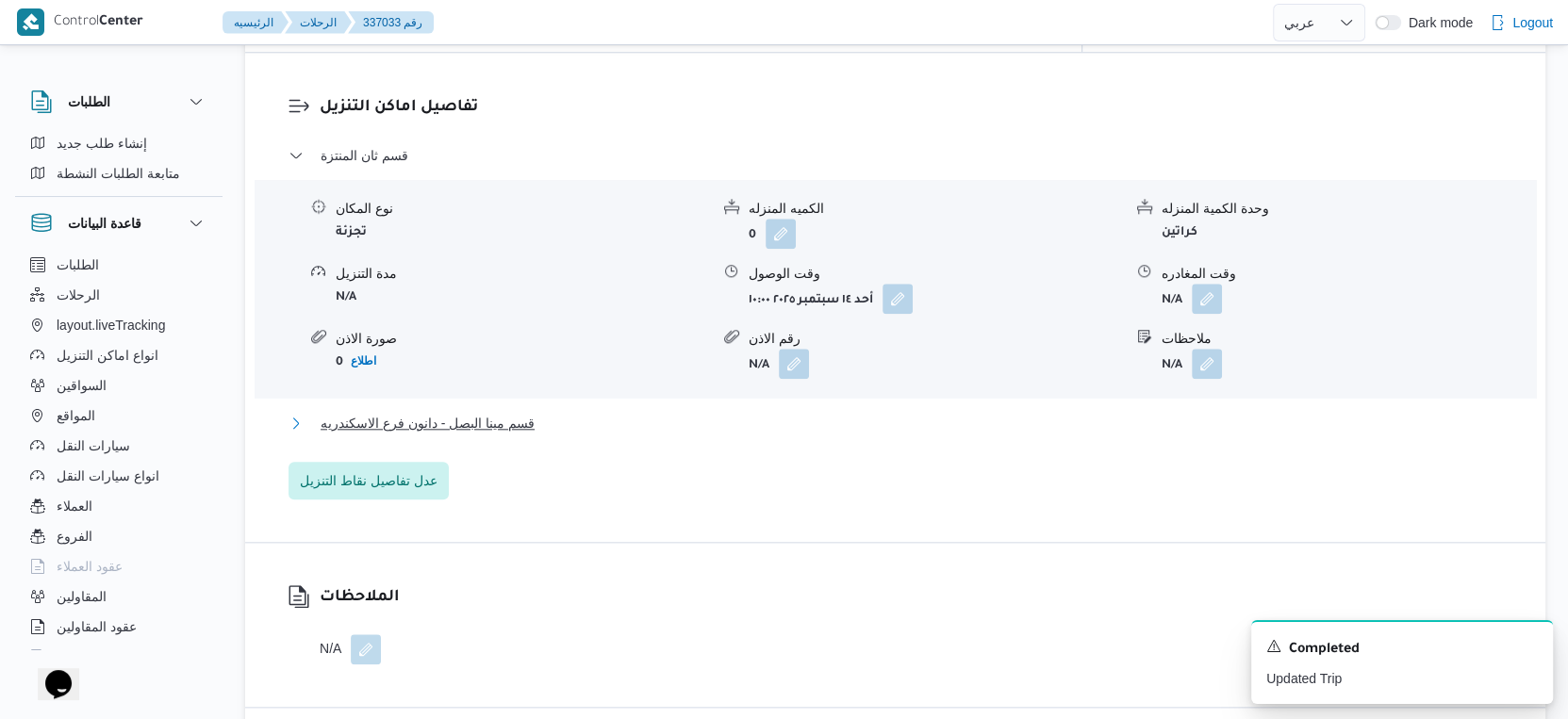
click at [575, 416] on button "قسم مينا البصل - دانون فرع الاسكندريه" at bounding box center [896, 423] width 1214 height 23
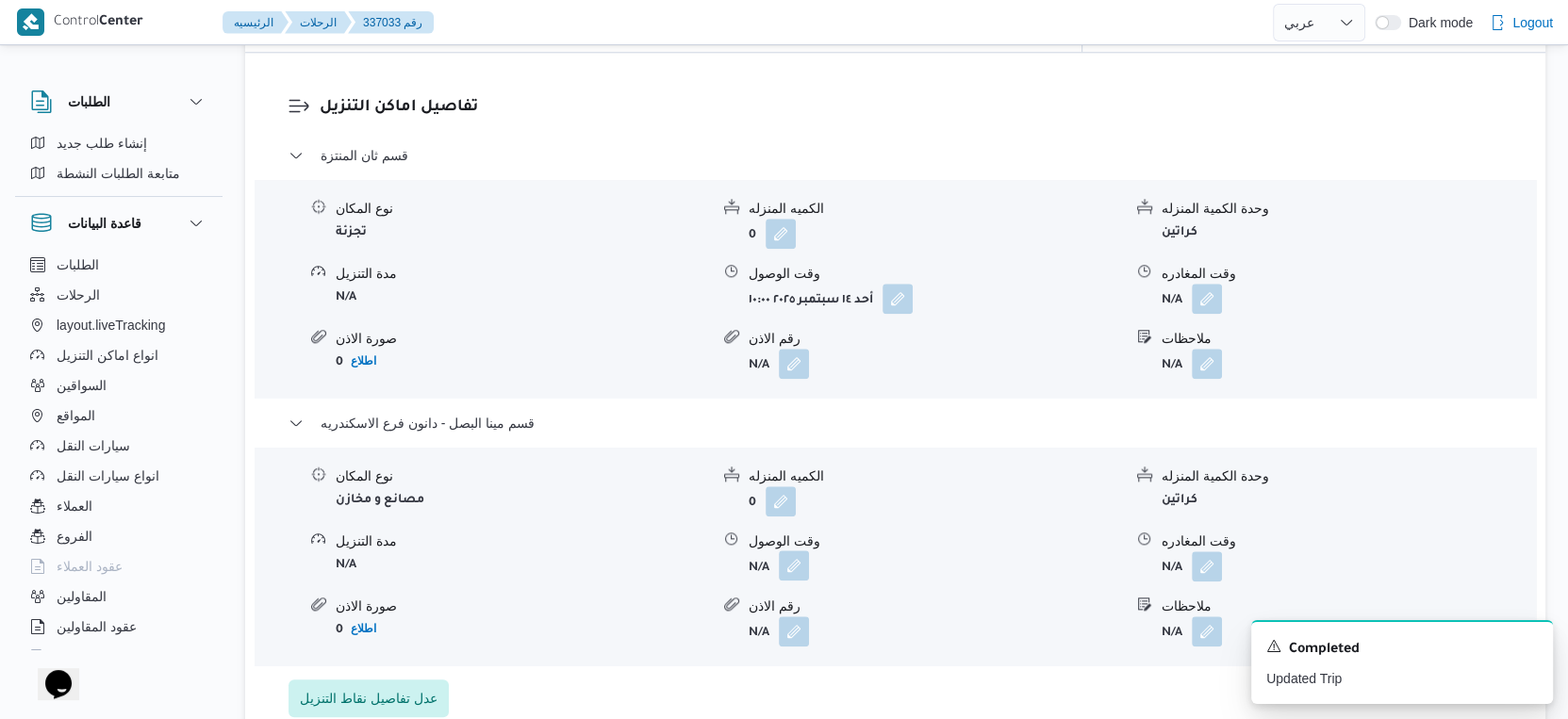
click at [794, 550] on button "button" at bounding box center [794, 565] width 31 height 31
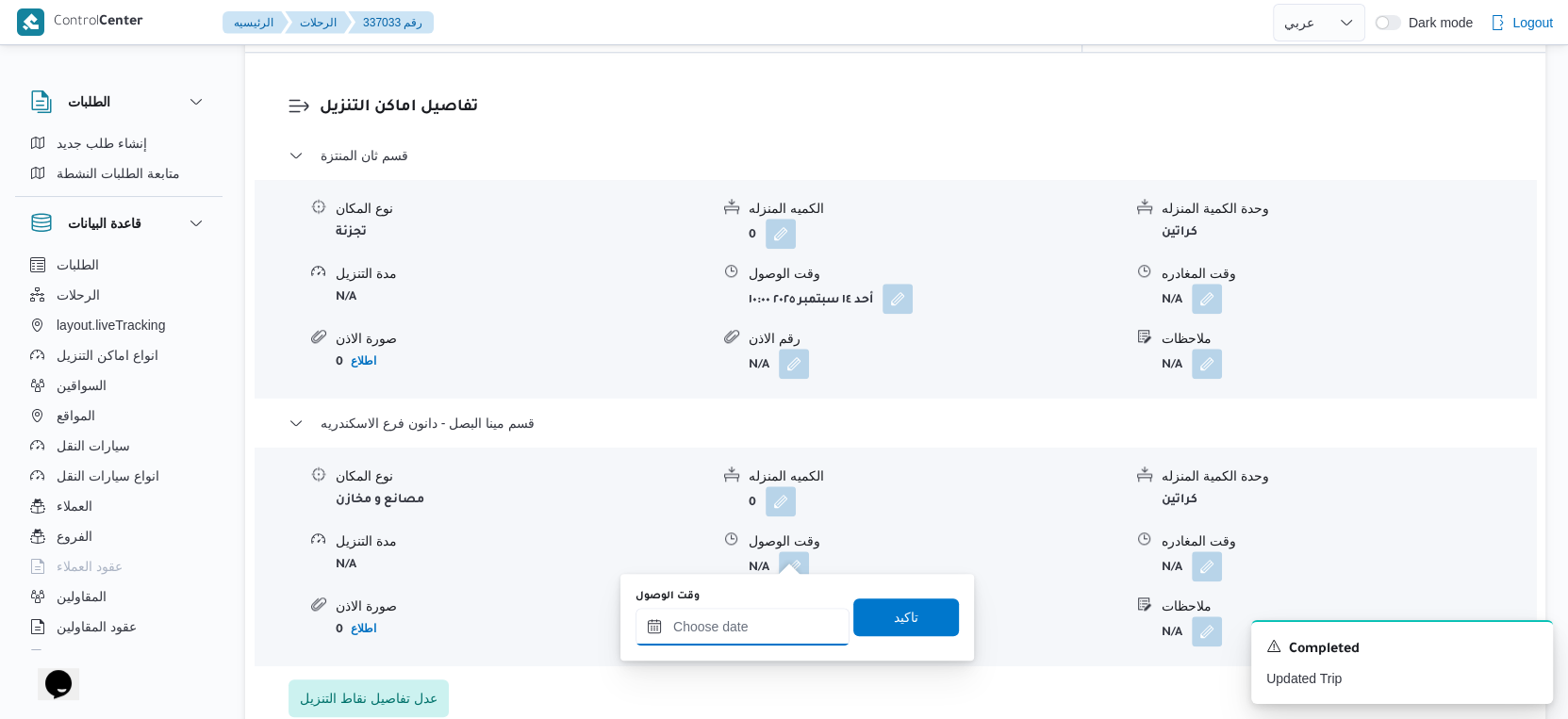
drag, startPoint x: 776, startPoint y: 622, endPoint x: 797, endPoint y: 611, distance: 23.7
click at [776, 622] on input "وقت الوصول" at bounding box center [742, 627] width 214 height 38
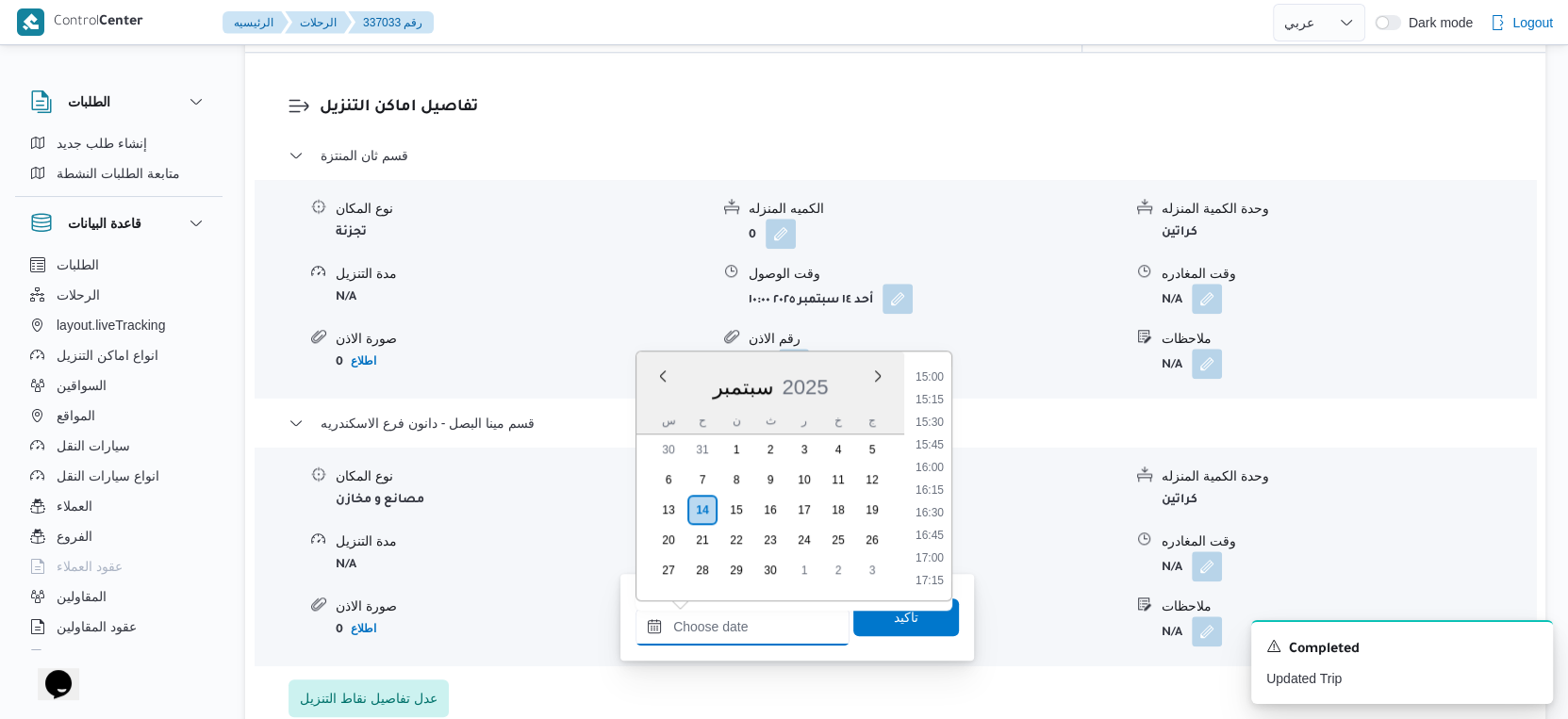
scroll to position [1461, 0]
click at [938, 499] on li "17:30" at bounding box center [929, 499] width 43 height 19
type input "١٤/٠٩/٢٠٢٥ ١٧:٣٠"
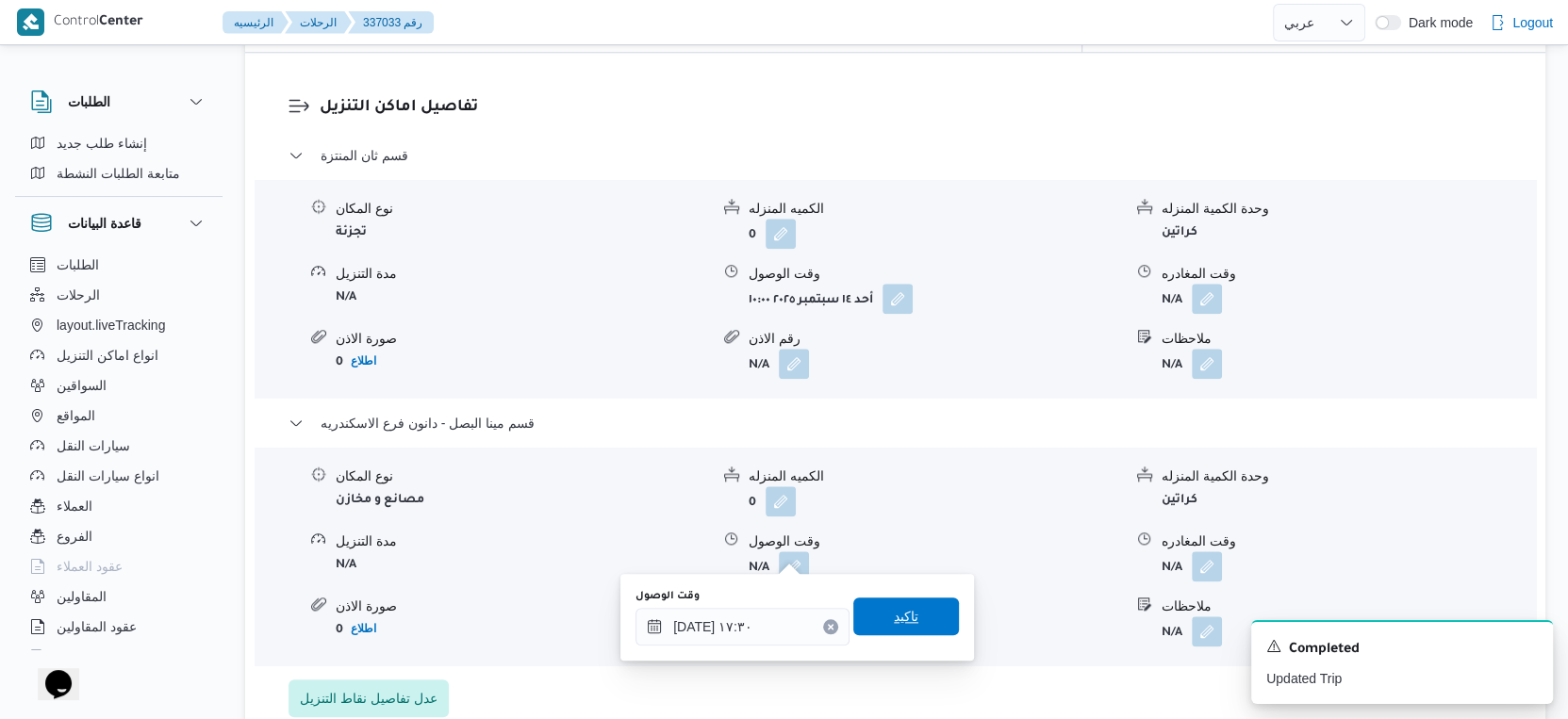
click at [916, 610] on span "تاكيد" at bounding box center [906, 617] width 106 height 38
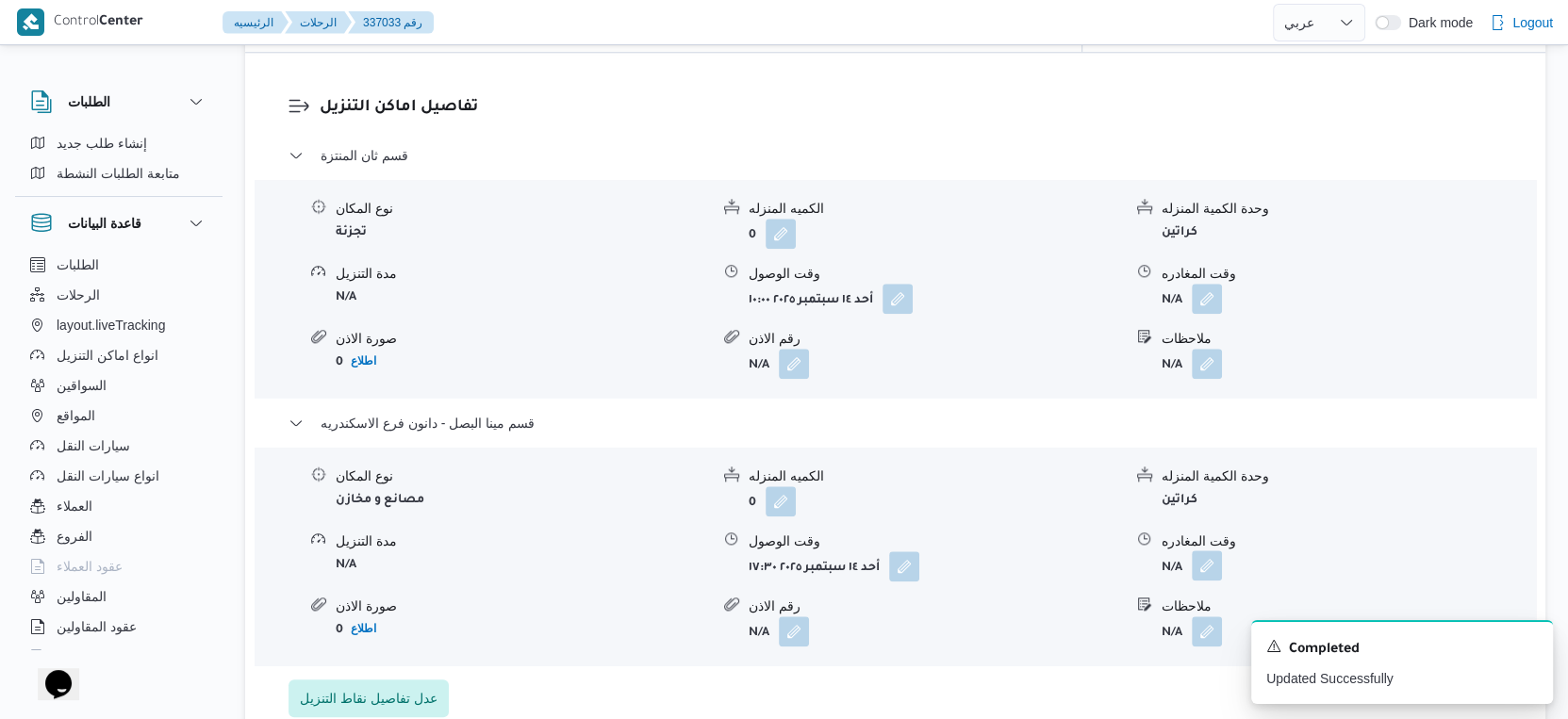
click at [1210, 550] on button "button" at bounding box center [1207, 565] width 31 height 31
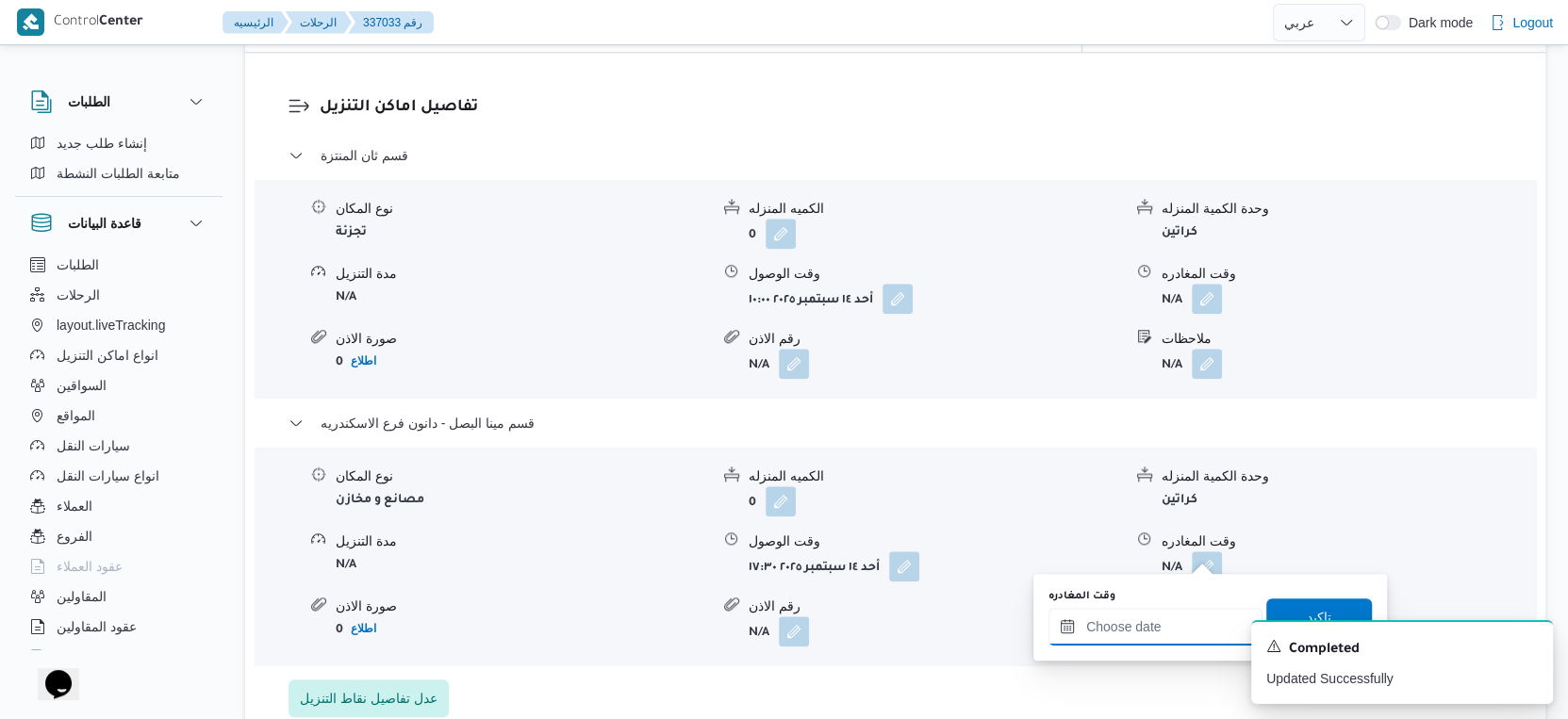
click at [1173, 615] on input "وقت المغادره" at bounding box center [1155, 627] width 214 height 38
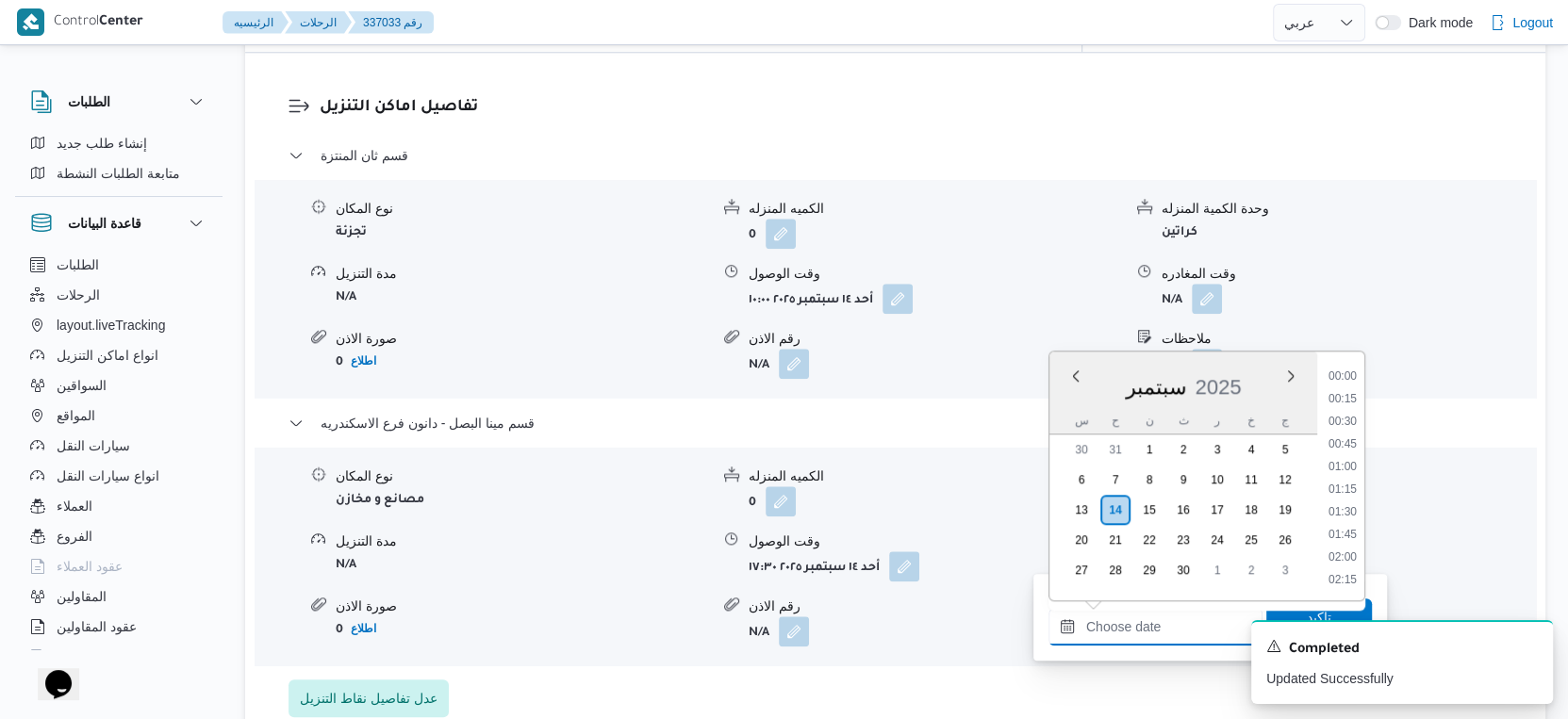
scroll to position [1671, 0]
click at [1346, 375] on li "18:30" at bounding box center [1342, 380] width 43 height 19
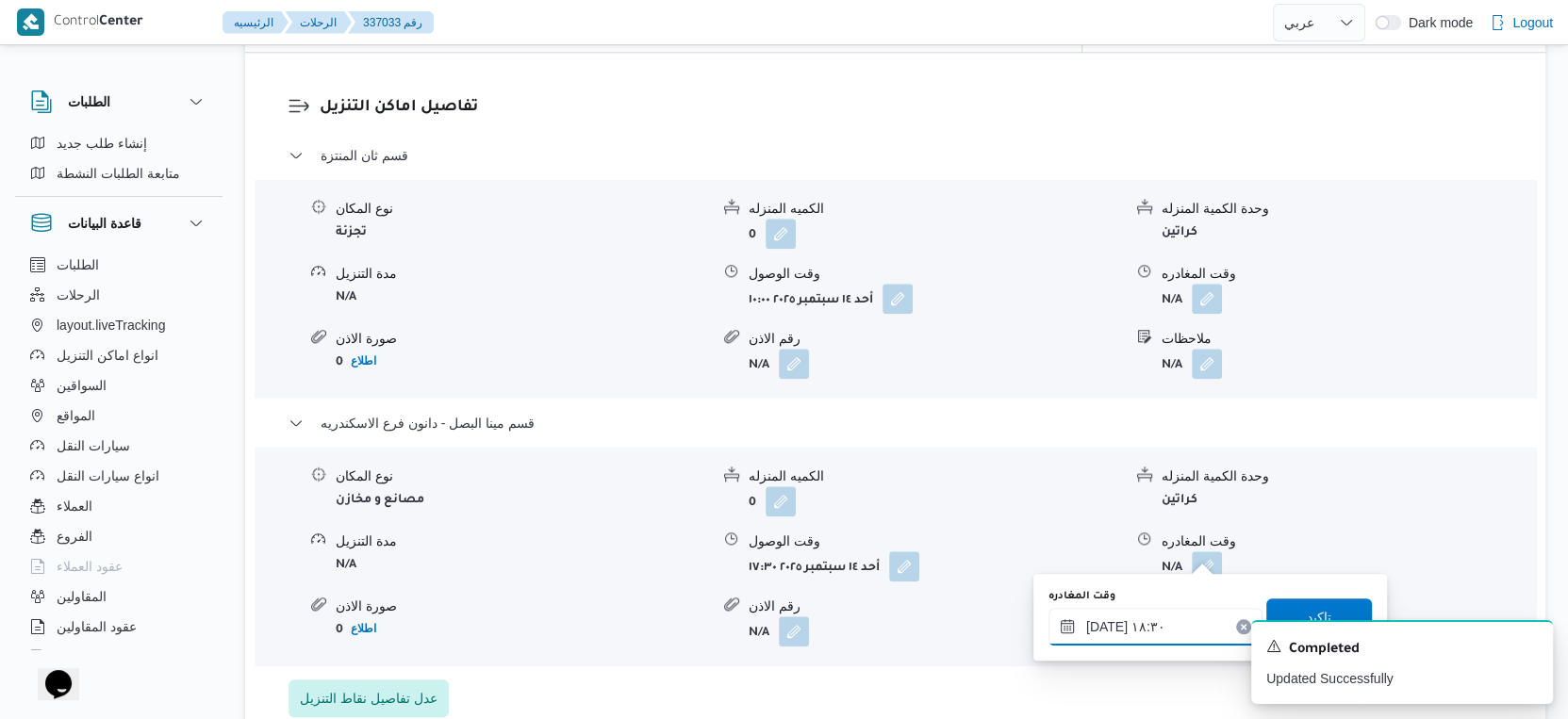
click at [1103, 624] on input "١٤/٠٩/٢٠٢٥ ١٨:٣٠" at bounding box center [1155, 627] width 214 height 38
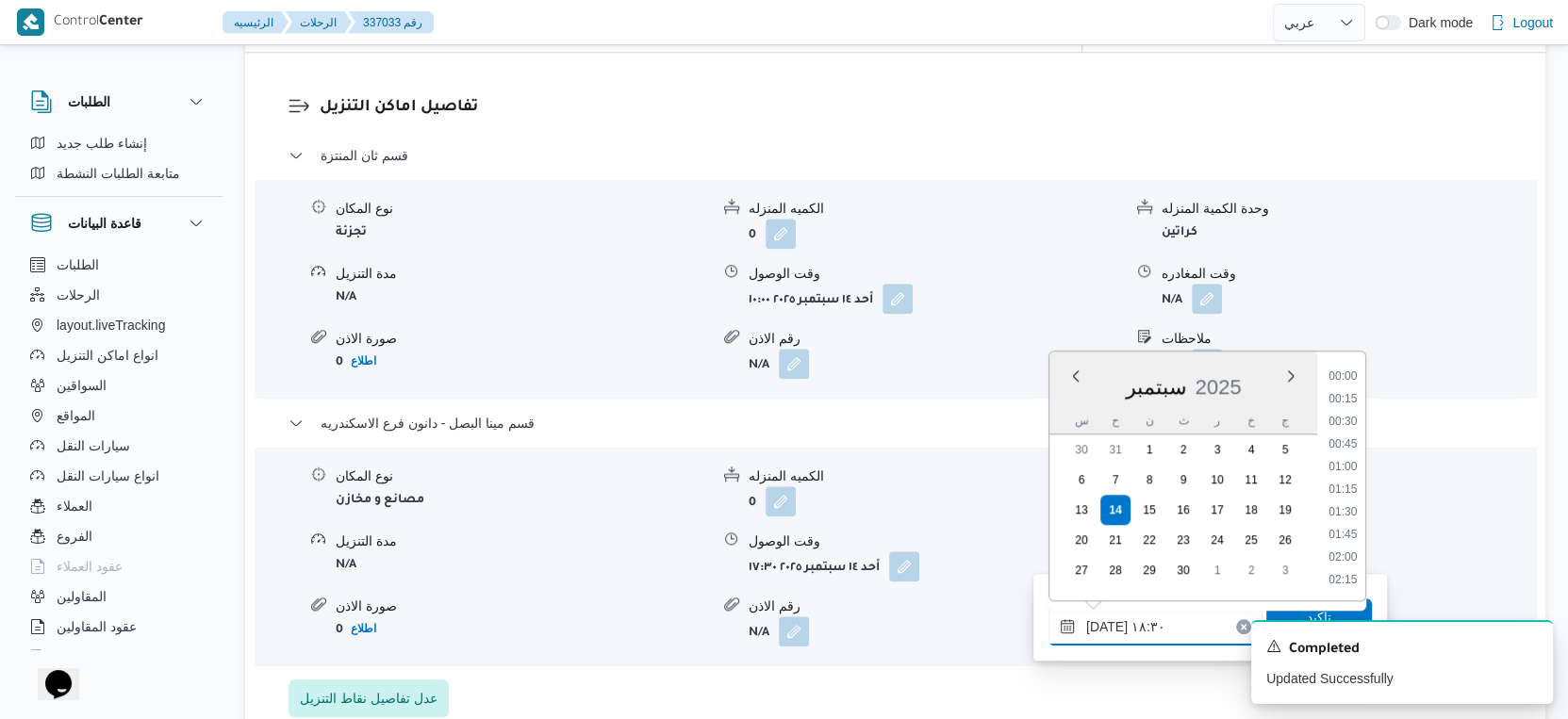
click at [1103, 624] on input "١٤/٠٩/٢٠٢٥ ١٨:٣٠" at bounding box center [1155, 627] width 214 height 38
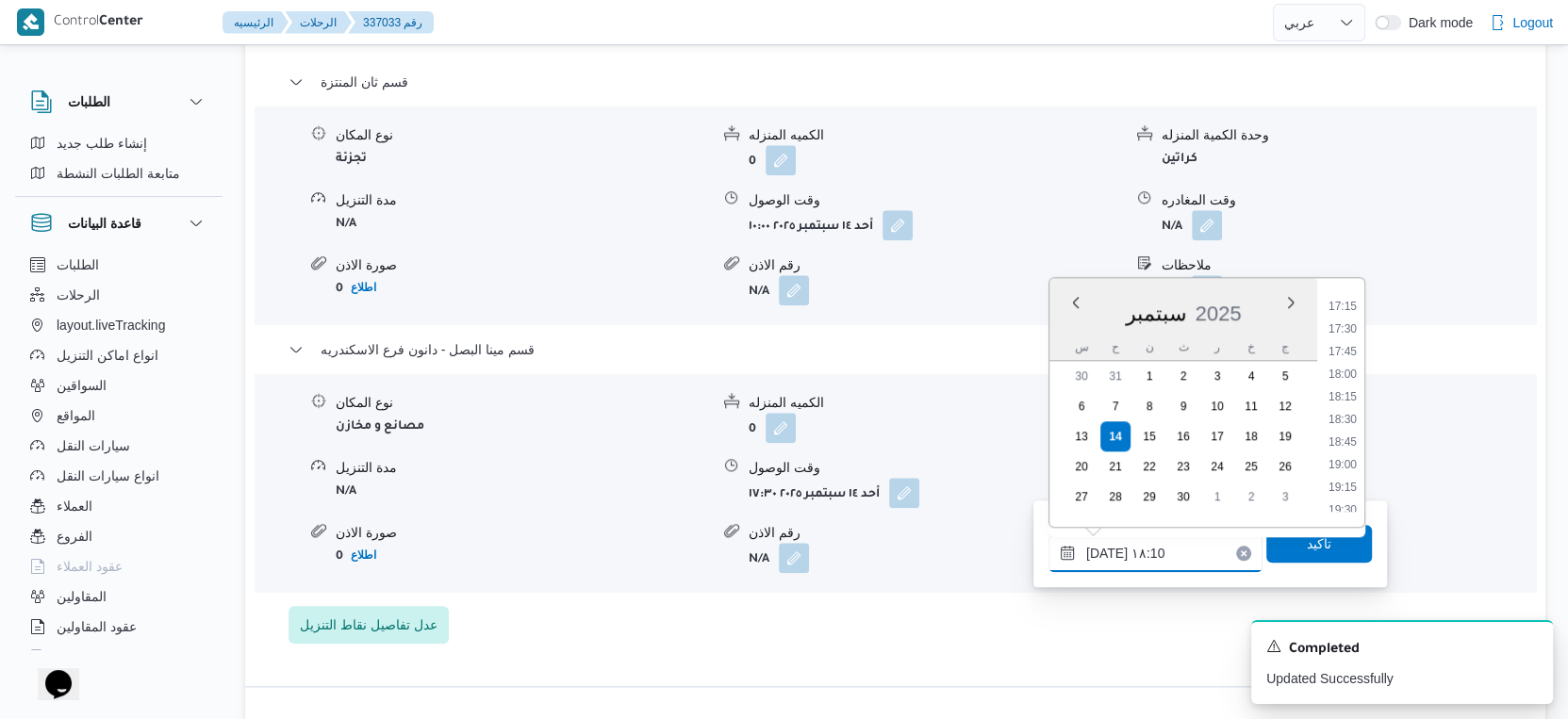
scroll to position [1675, 0]
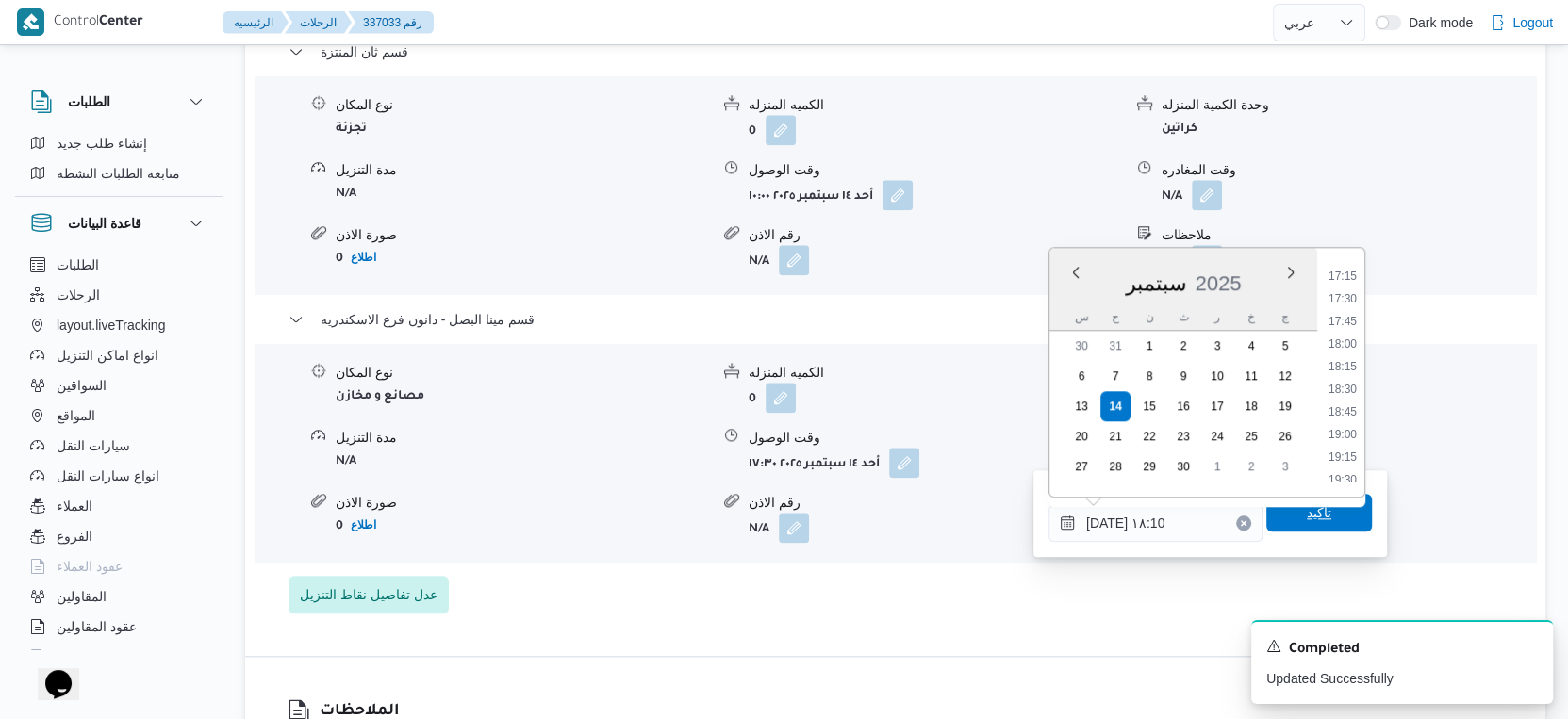
type input "١٤/٠٩/٢٠٢٥ ١٨:١٠"
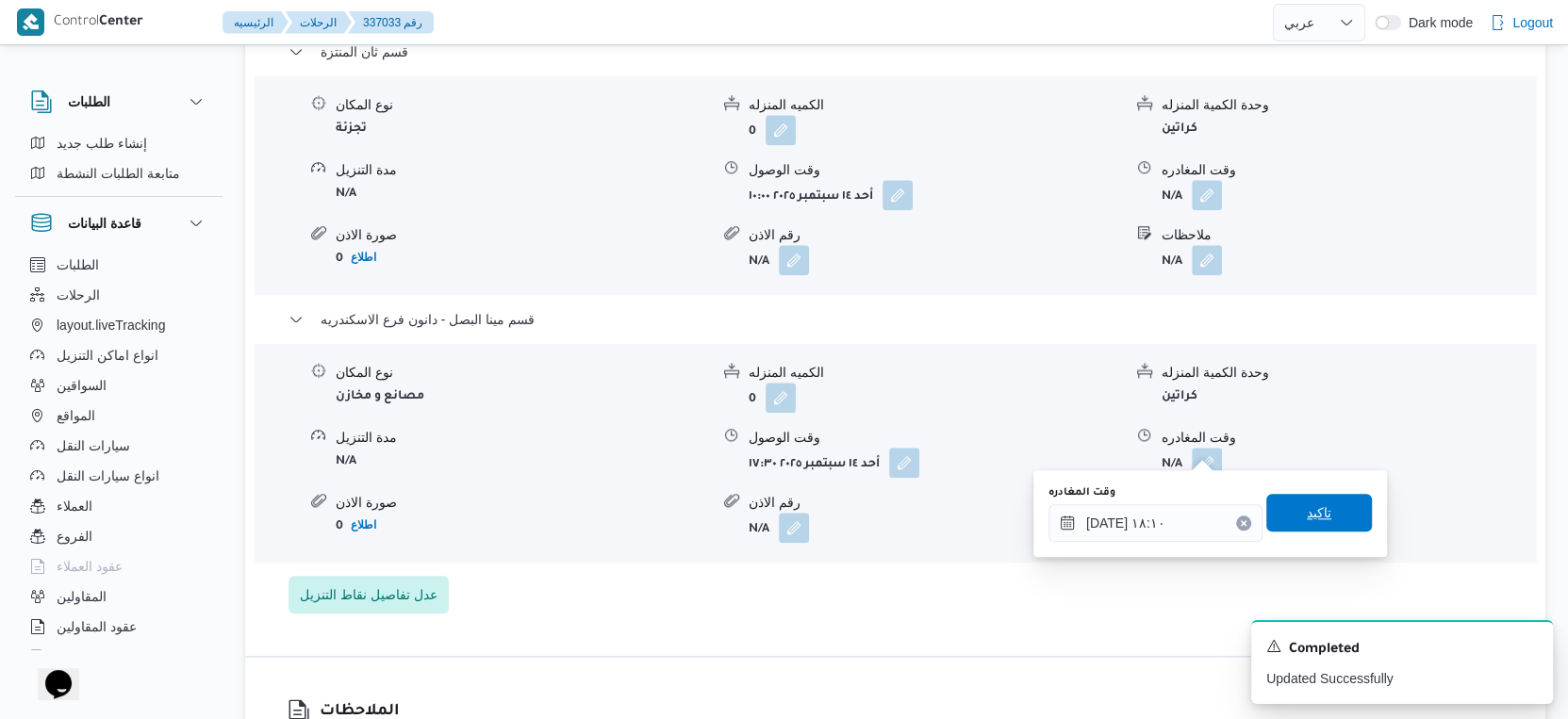
click at [1307, 518] on span "تاكيد" at bounding box center [1319, 513] width 25 height 23
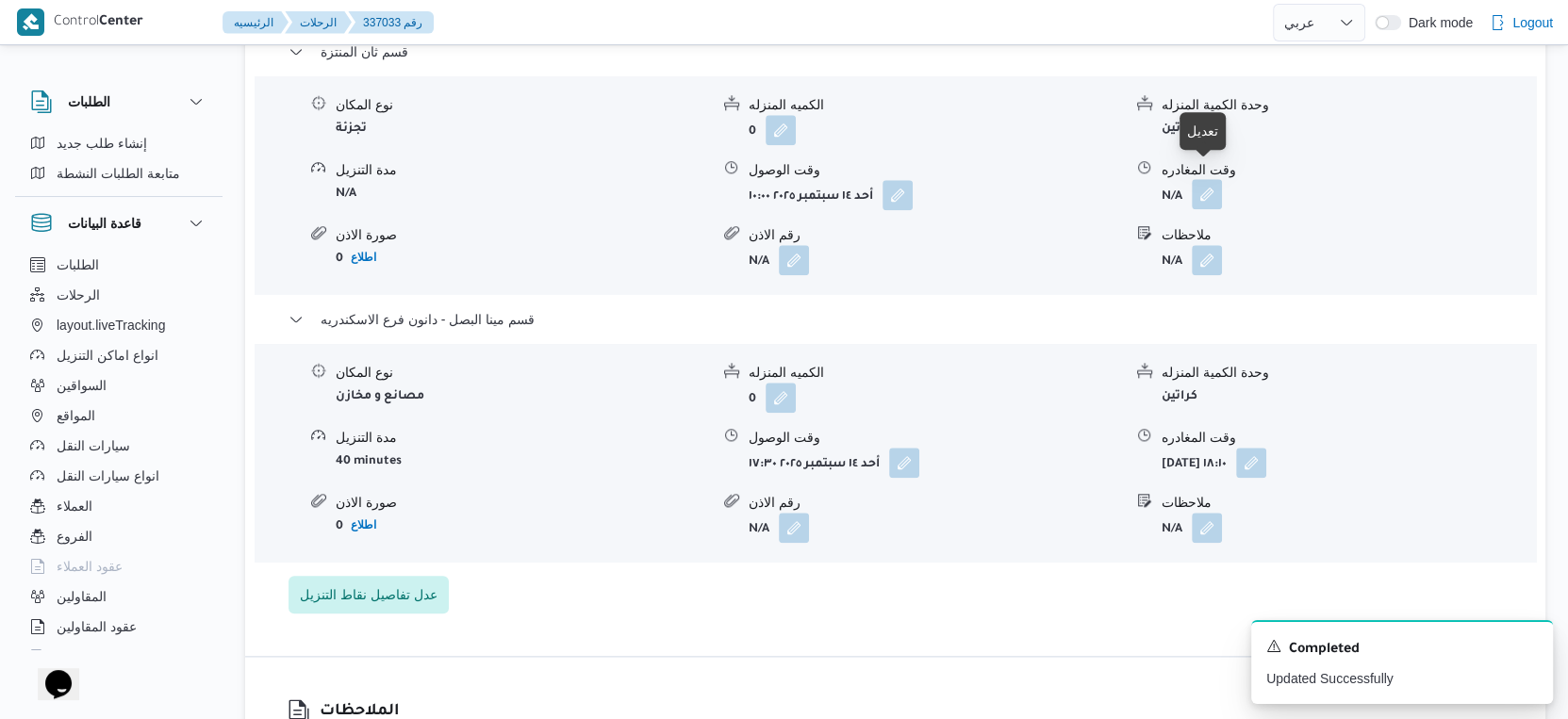
click at [1206, 179] on button "button" at bounding box center [1207, 195] width 31 height 31
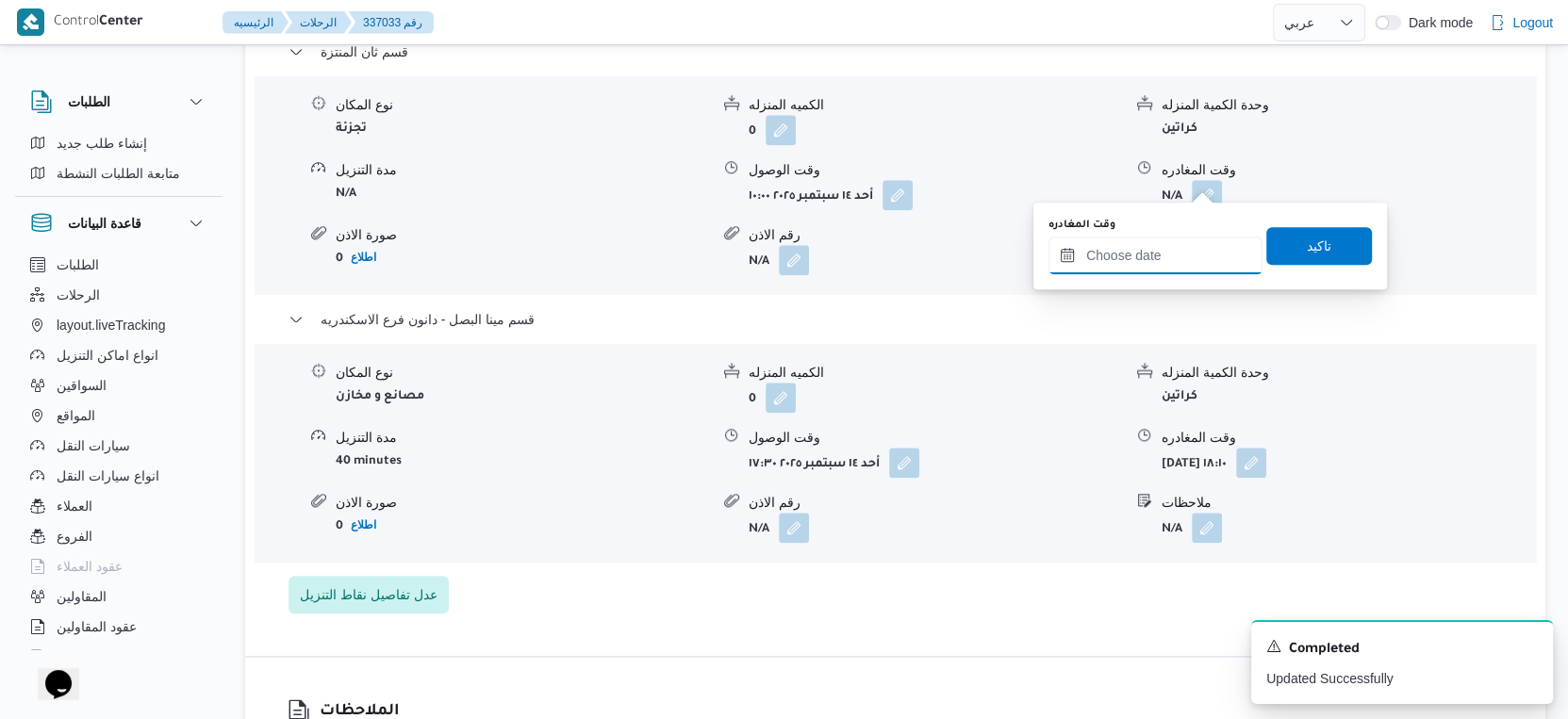
click at [1169, 240] on input "وقت المغادره" at bounding box center [1155, 256] width 214 height 38
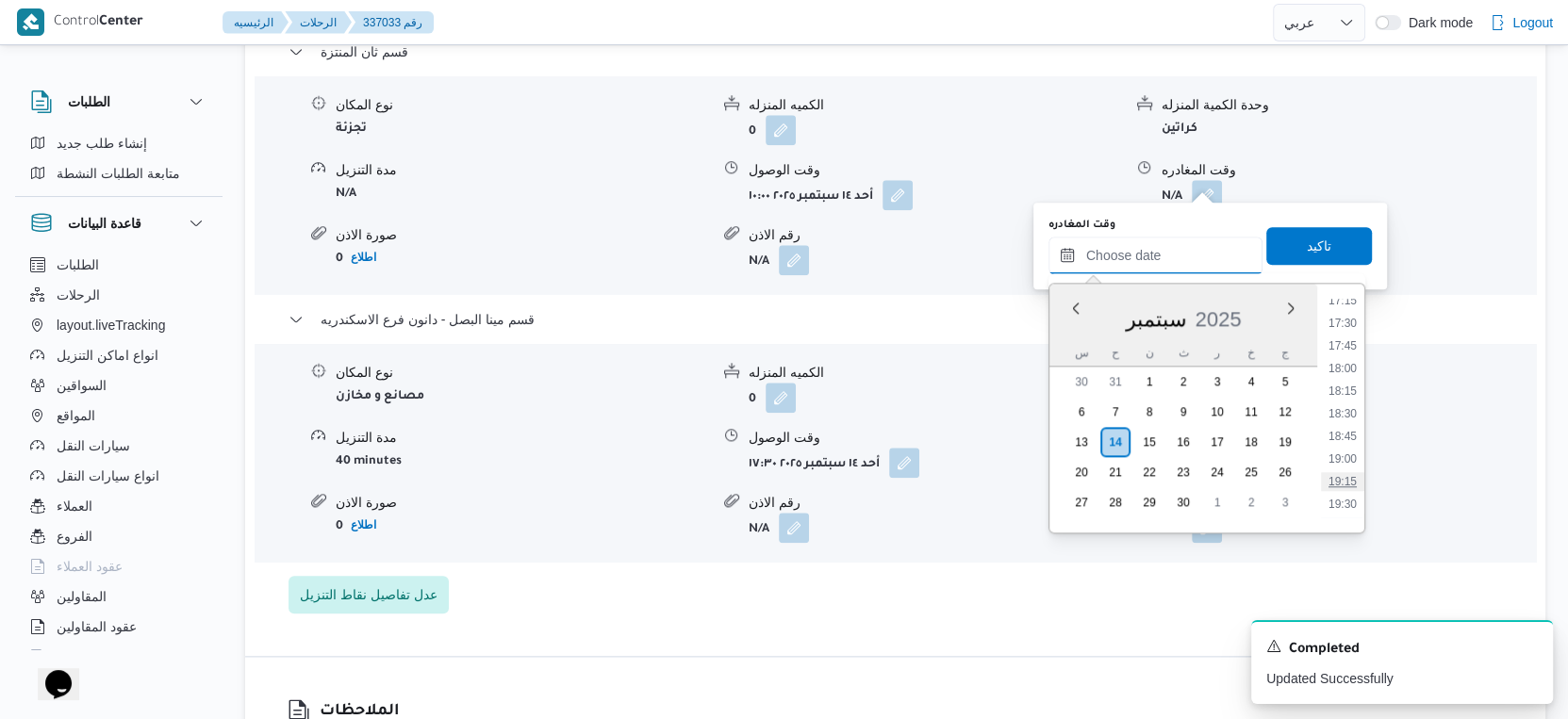
scroll to position [1461, 0]
click at [1342, 380] on li "17:00" at bounding box center [1342, 385] width 43 height 19
type input "١٤/٠٩/٢٠٢٥ ١٧:٠٠"
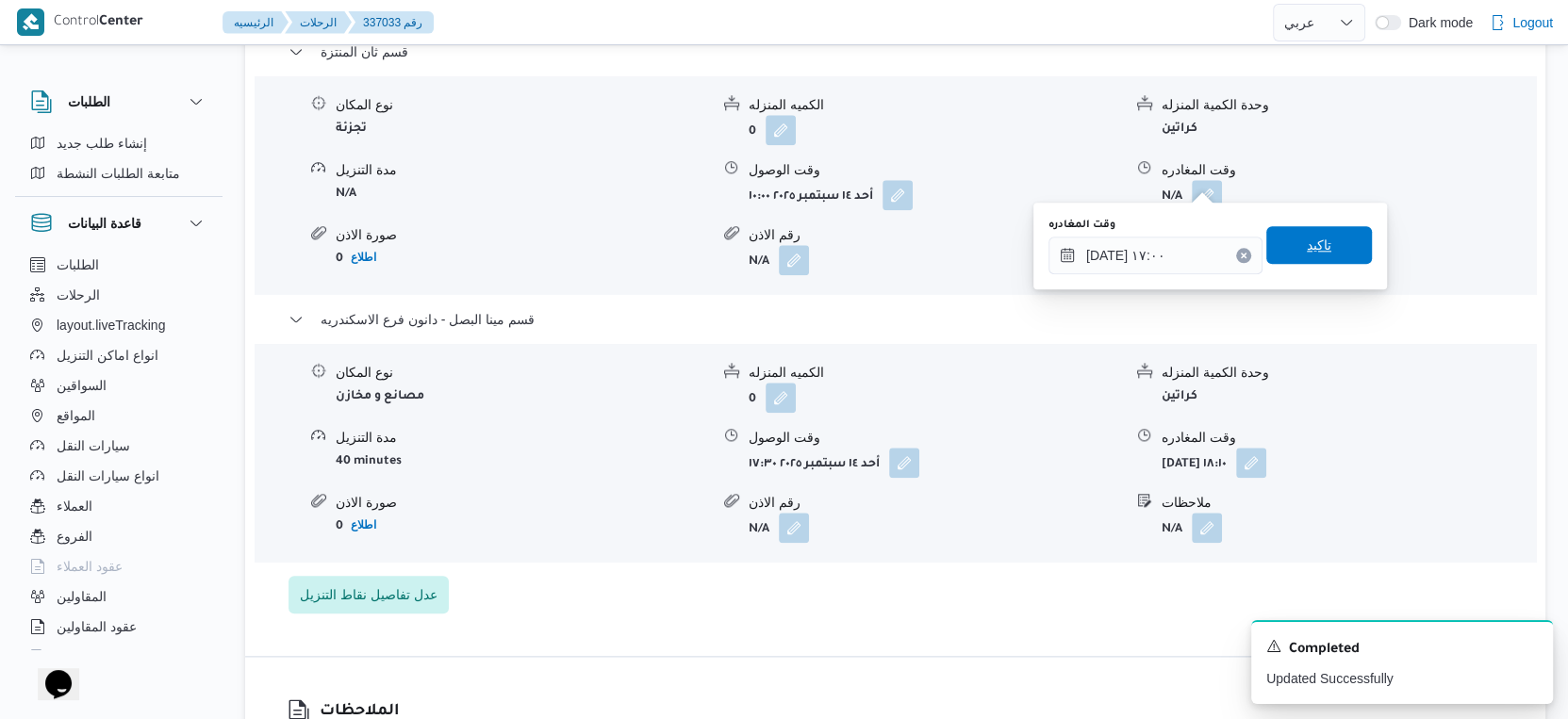
click at [1329, 241] on span "تاكيد" at bounding box center [1319, 245] width 106 height 38
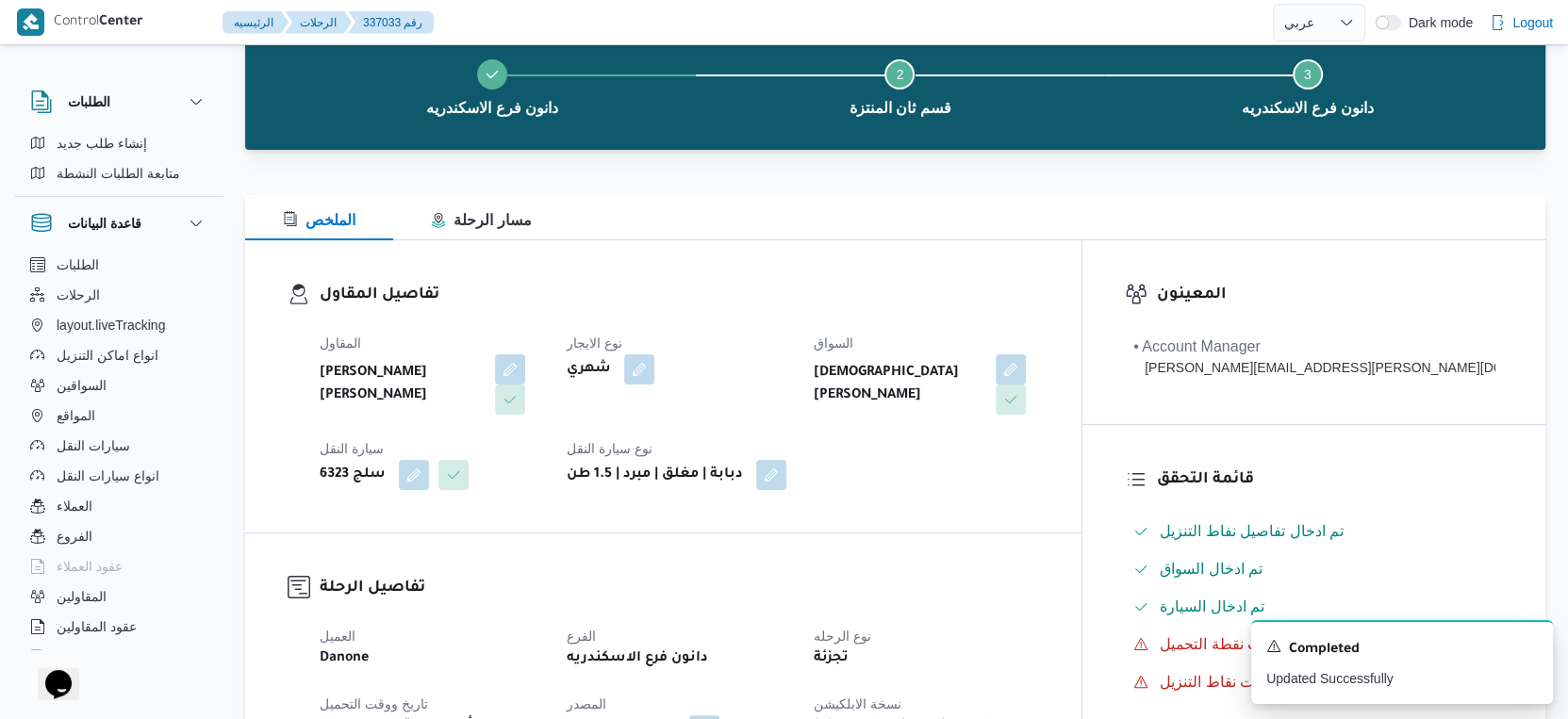
scroll to position [0, 0]
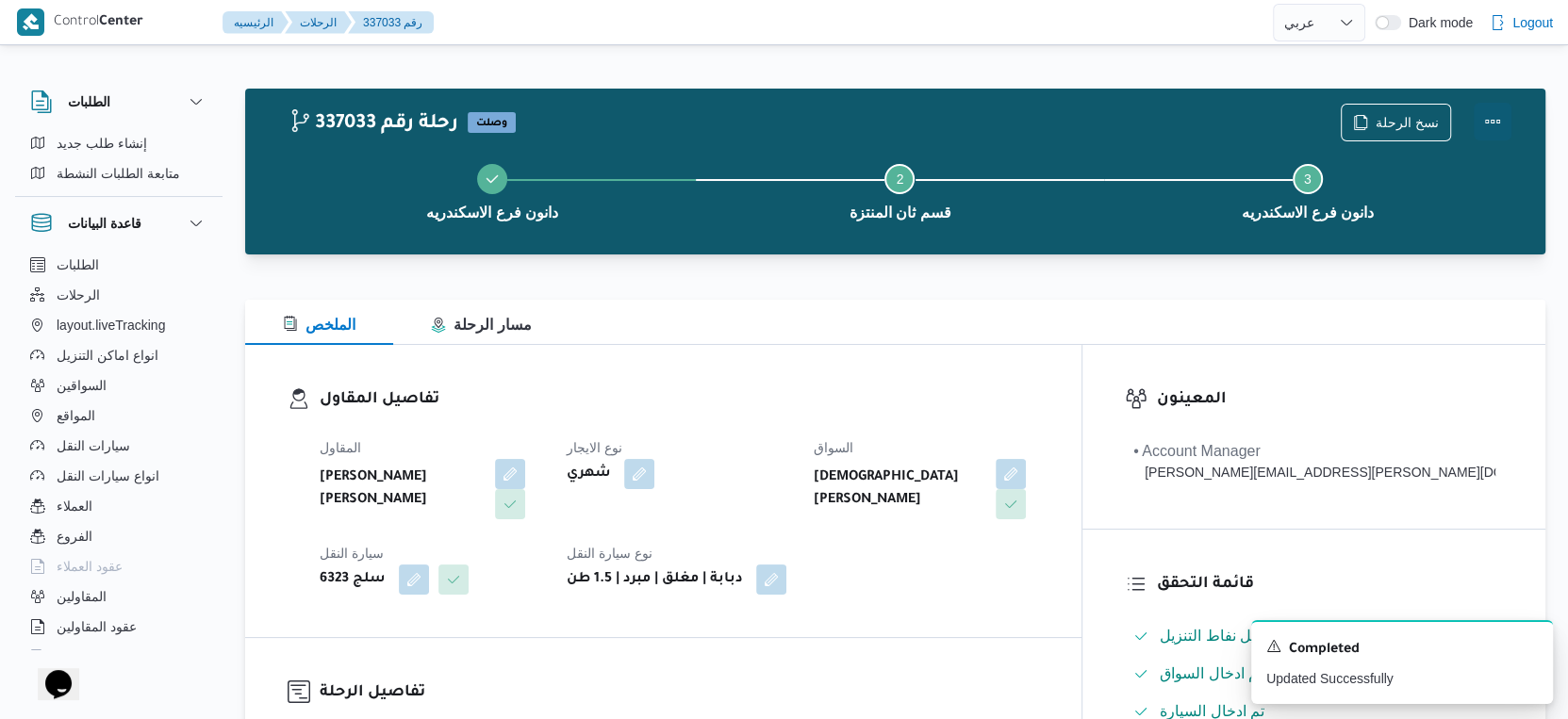
click at [1497, 122] on button "Actions" at bounding box center [1493, 122] width 38 height 38
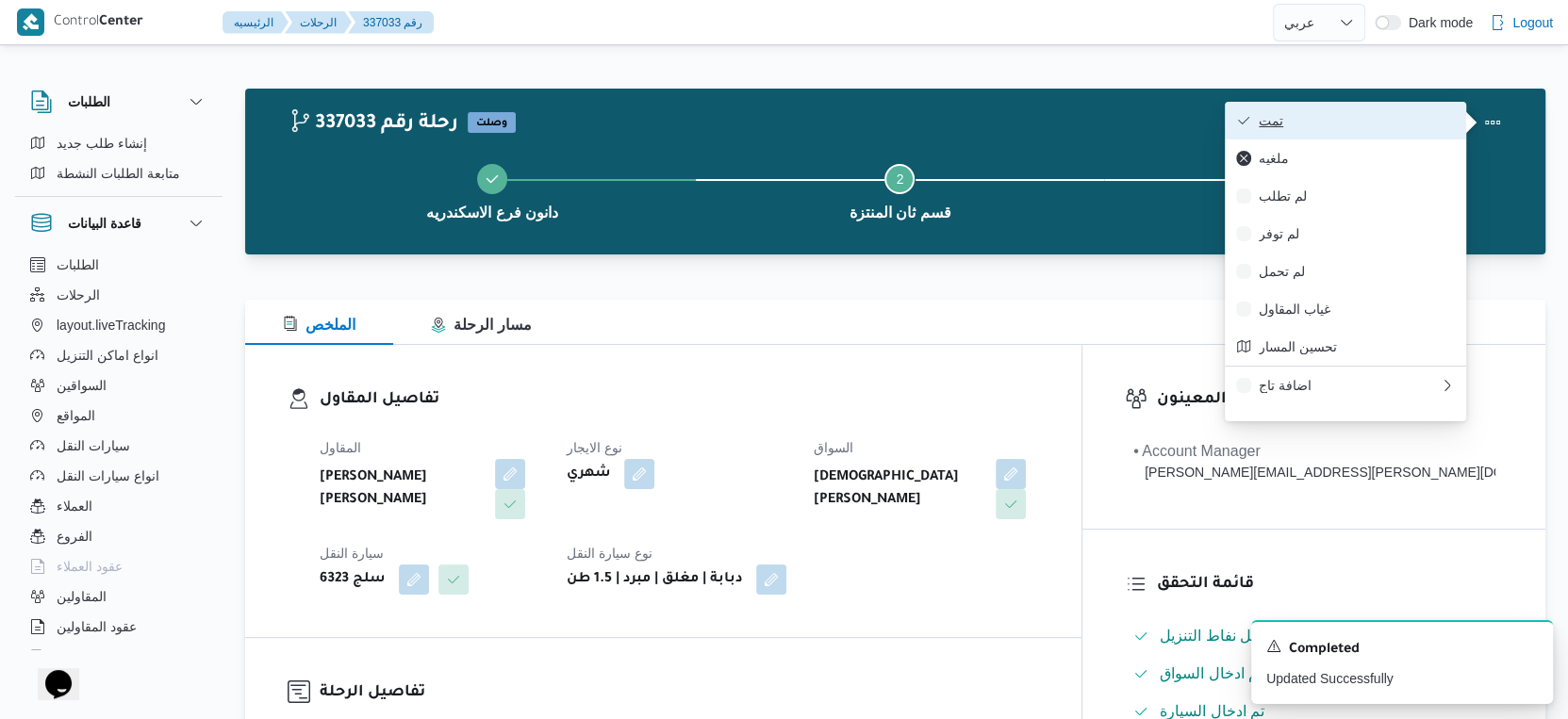
click at [1359, 123] on span "تمت" at bounding box center [1357, 121] width 196 height 15
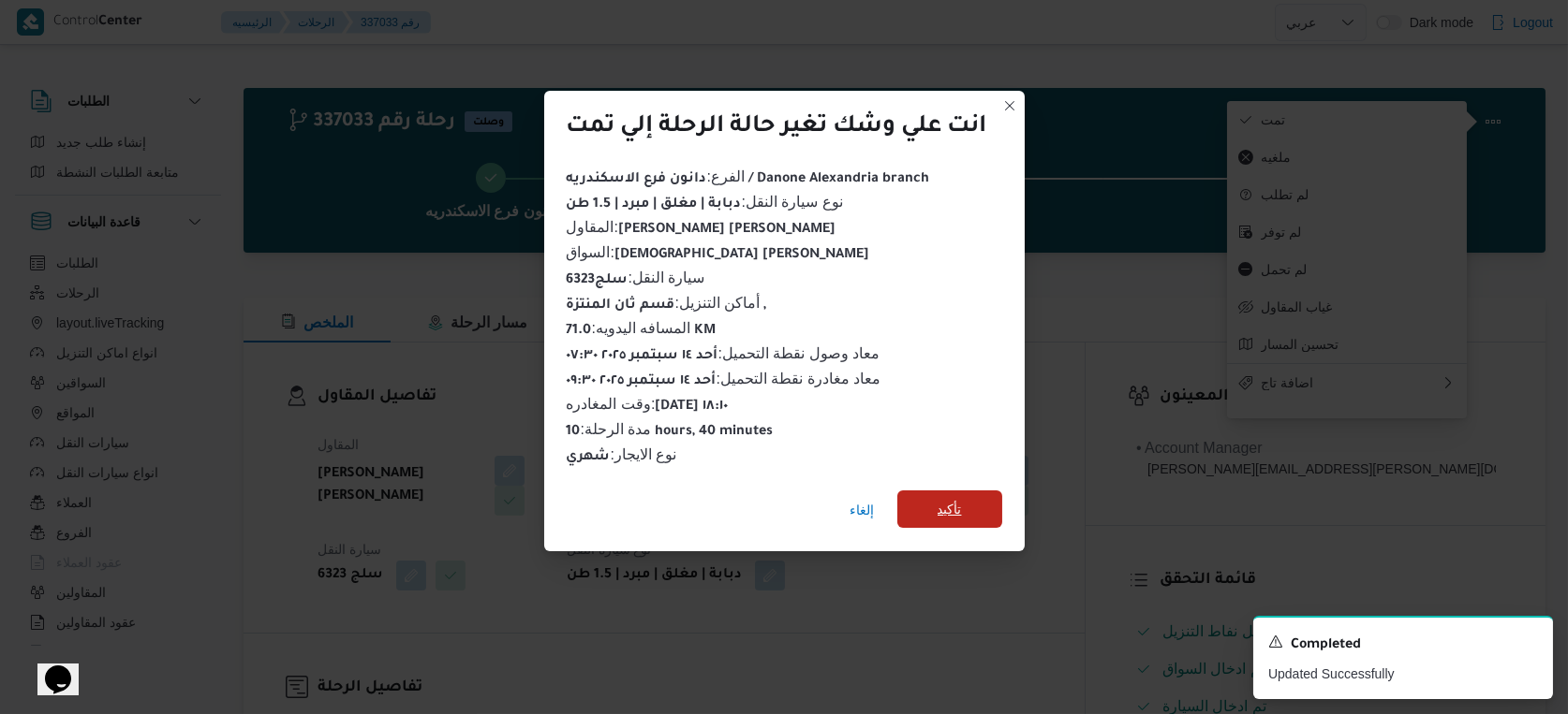
click at [968, 512] on span "تأكيد" at bounding box center [949, 509] width 105 height 38
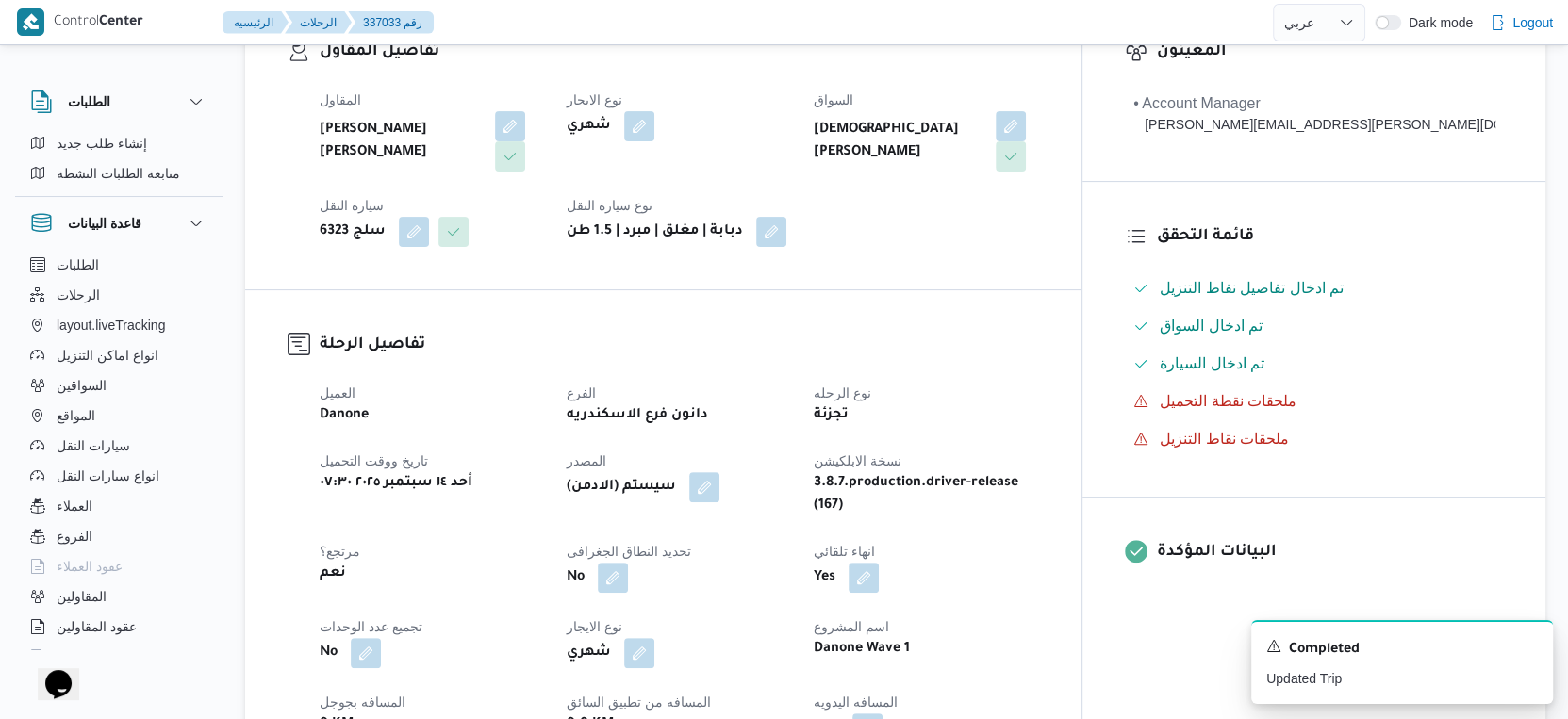
scroll to position [627, 0]
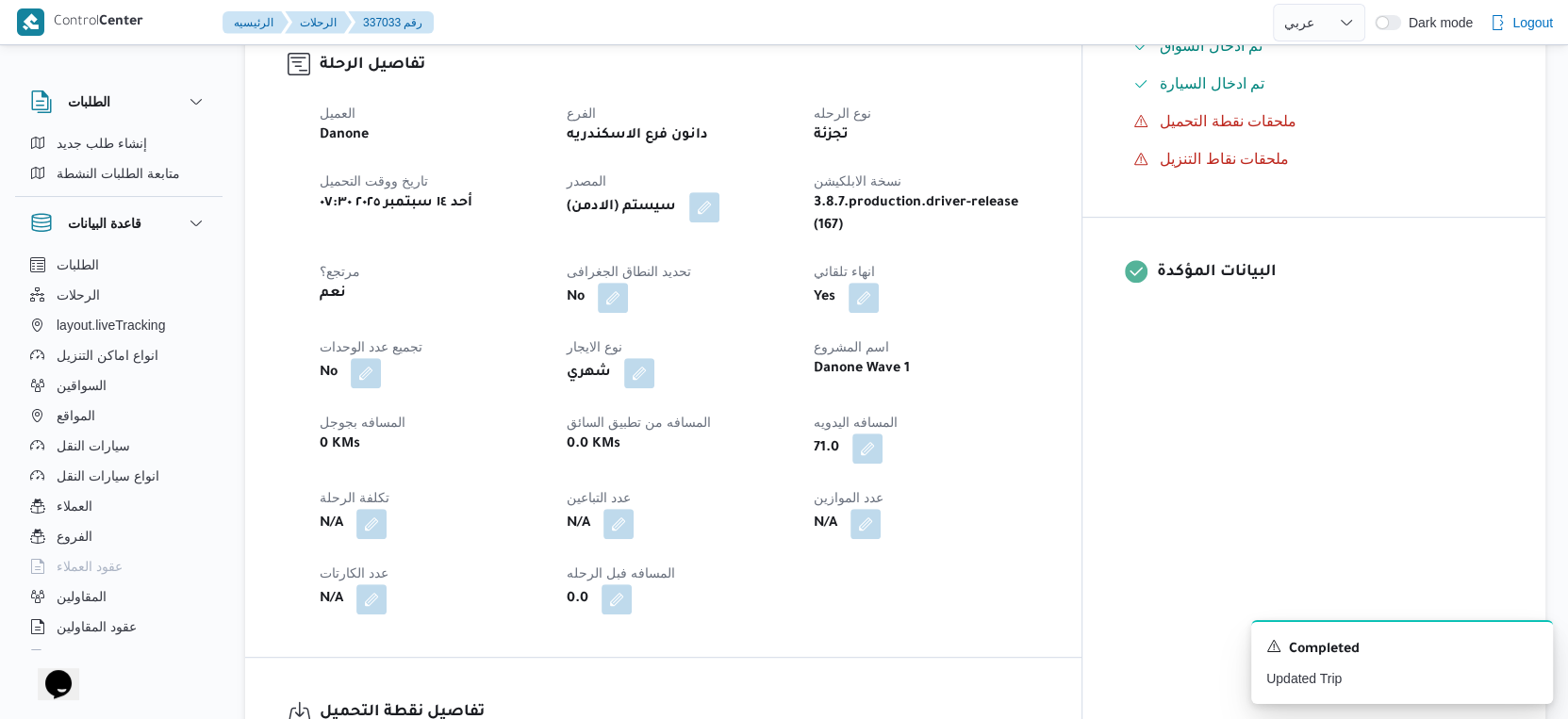
select select "ar"
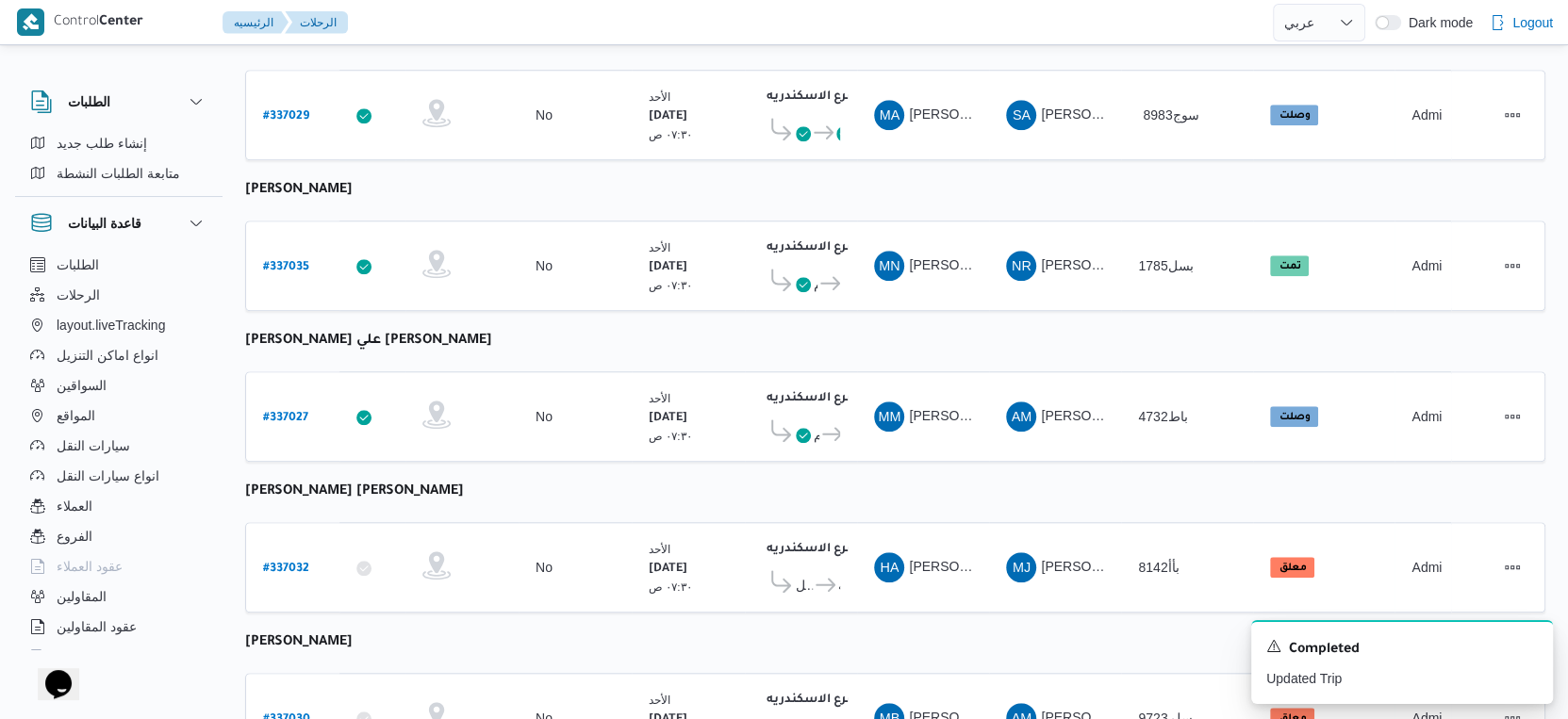
scroll to position [1538, 0]
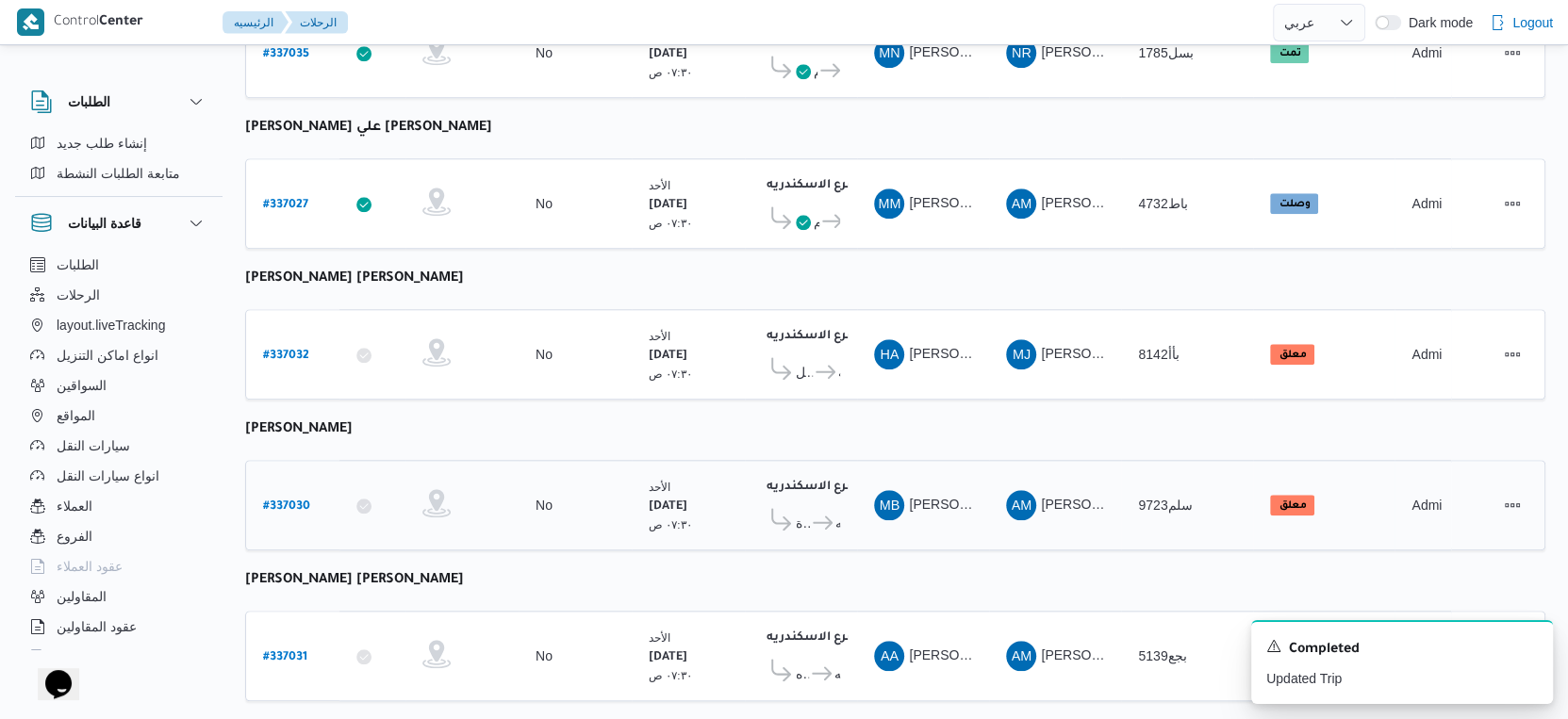
click at [298, 501] on b "# 337030" at bounding box center [286, 507] width 47 height 13
select select "ar"
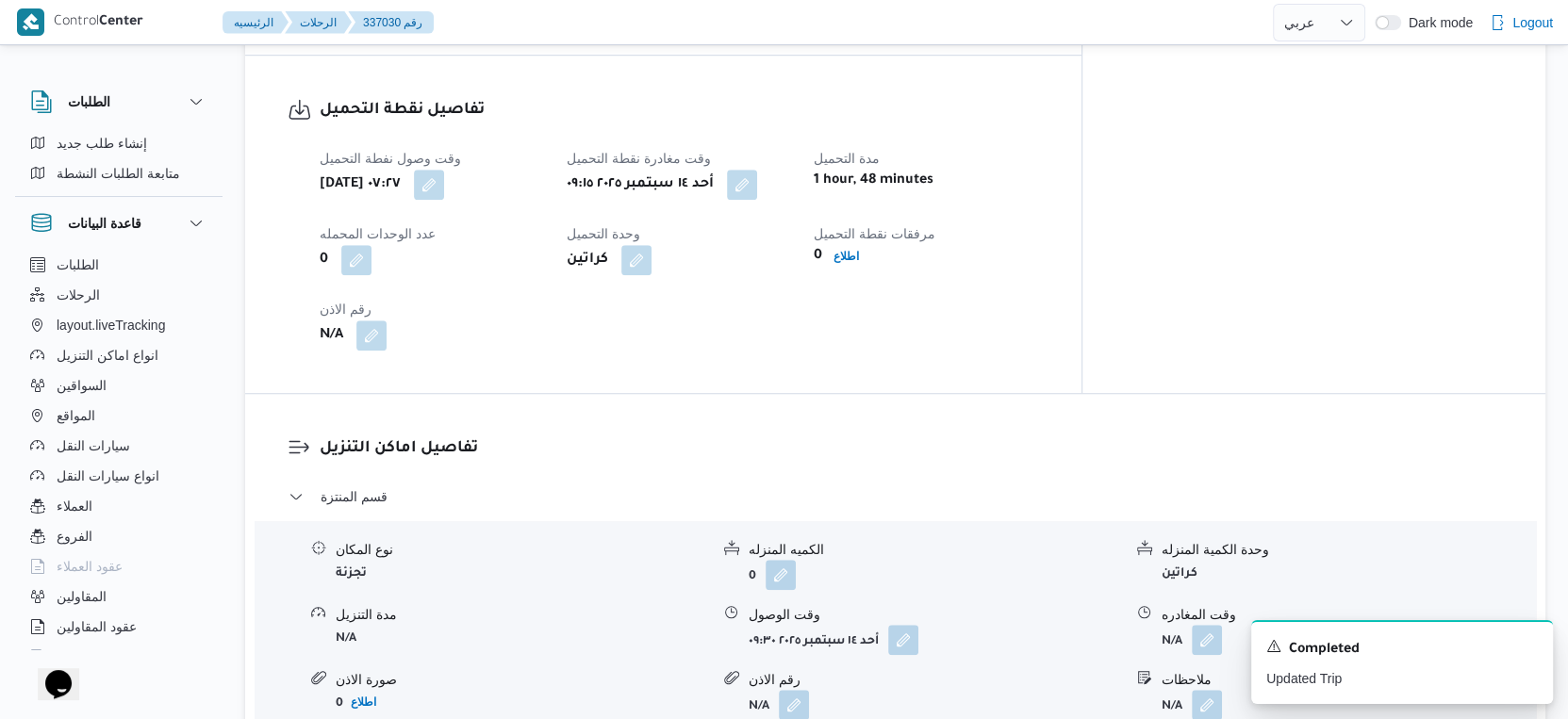
scroll to position [1466, 0]
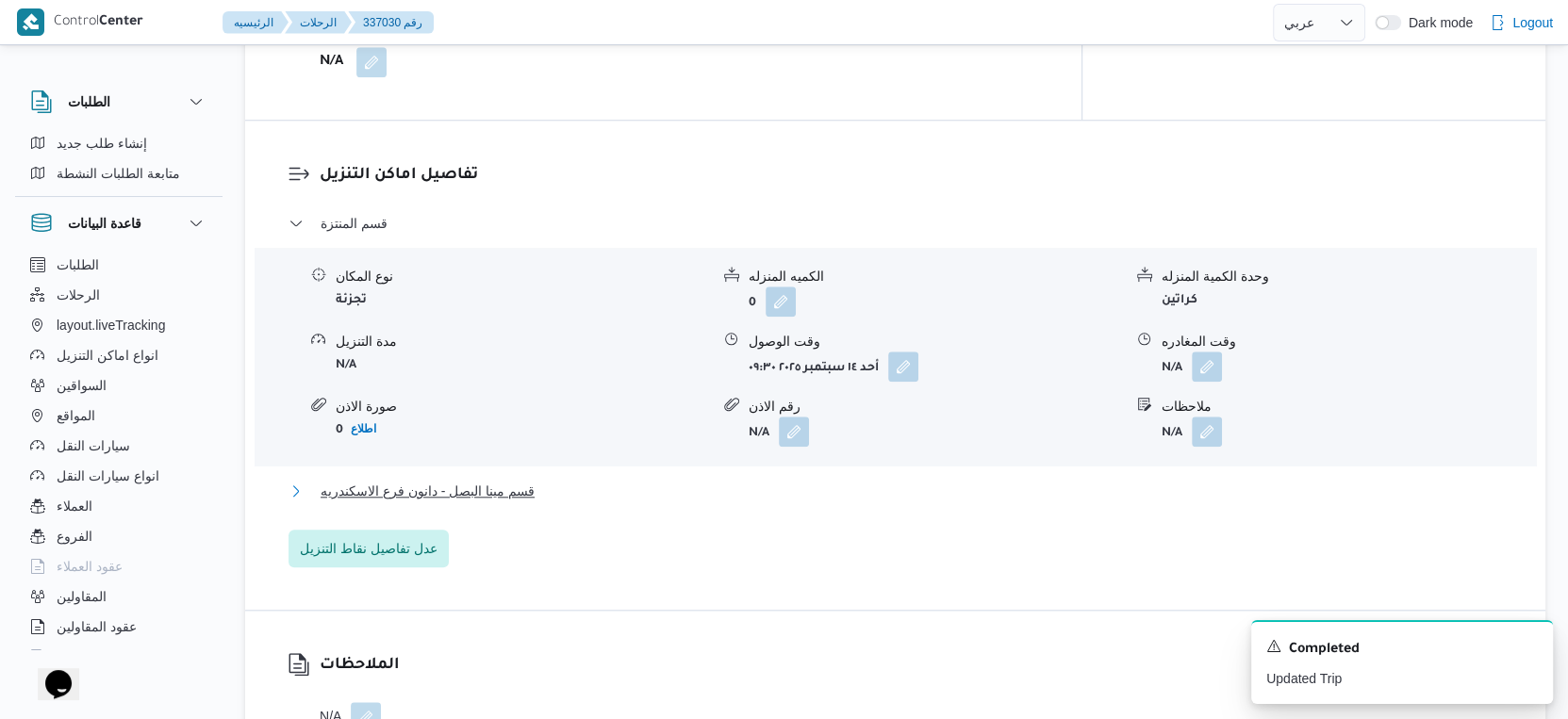
click at [538, 503] on button "قسم مينا البصل - دانون فرع الاسكندريه" at bounding box center [896, 491] width 1214 height 23
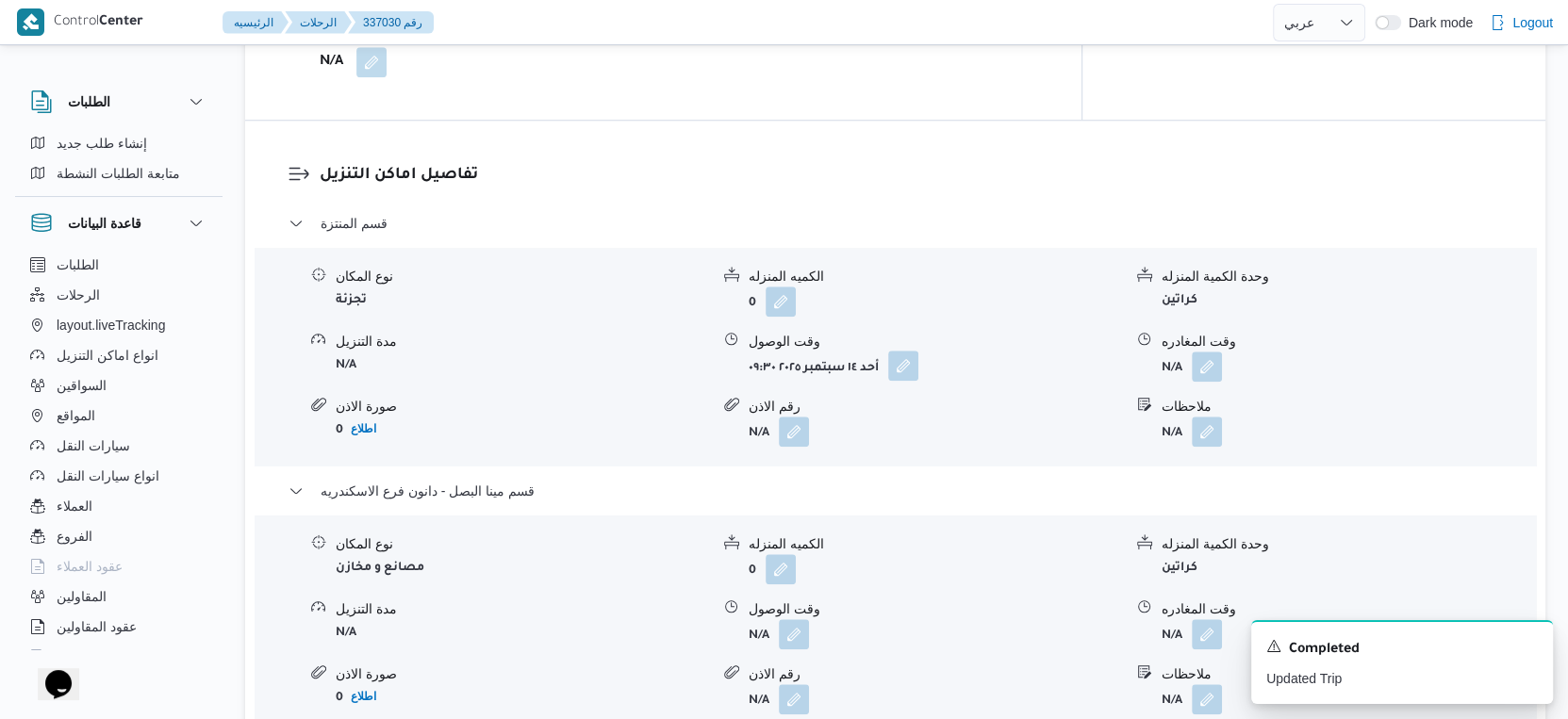
click at [912, 380] on button "button" at bounding box center [903, 366] width 31 height 31
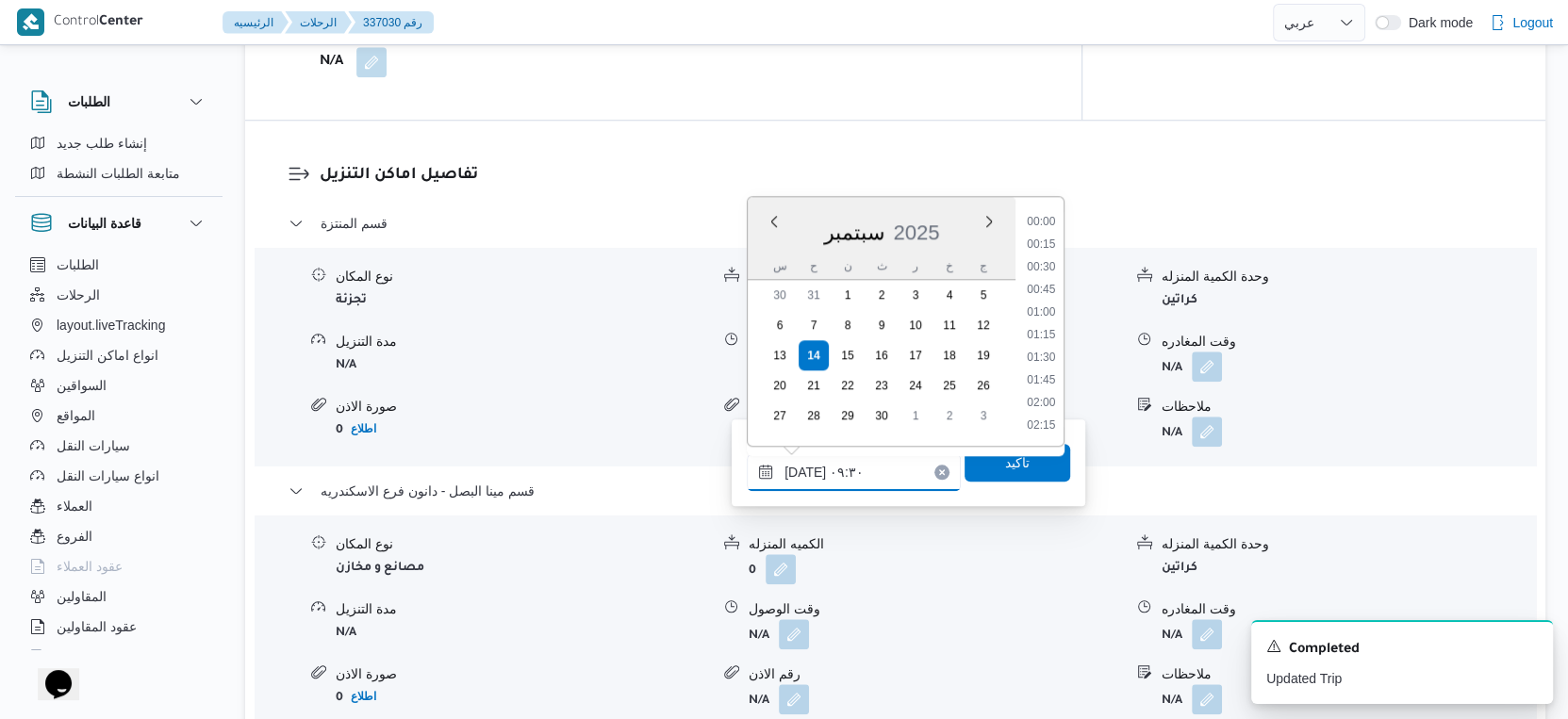
click at [872, 457] on input "١٤/٠٩/٢٠٢٥ ٠٩:٣٠" at bounding box center [854, 473] width 214 height 38
click at [1044, 357] on li "09:45" at bounding box center [1041, 360] width 43 height 19
type input "١٤/٠٩/٢٠٢٥ ٠٩:٤٥"
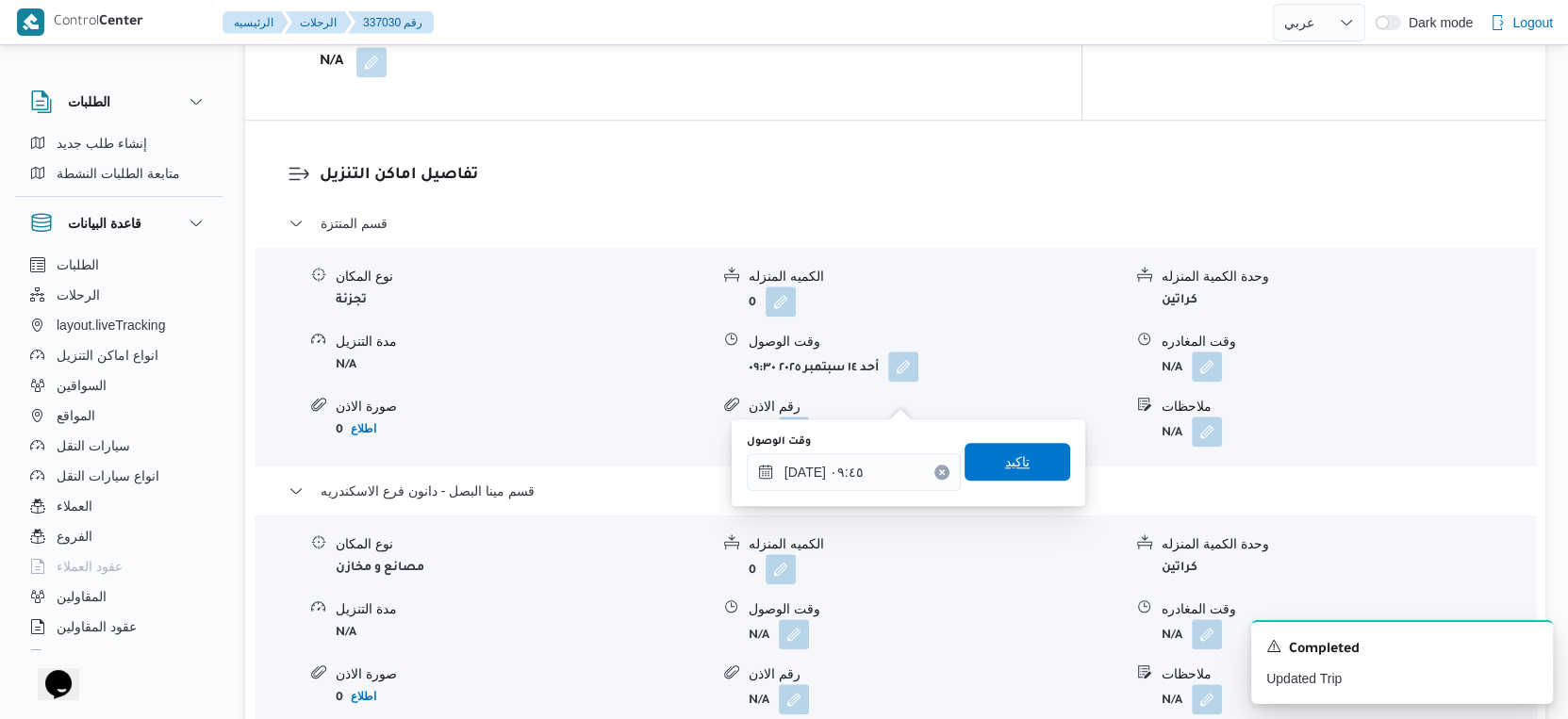
click at [1011, 464] on span "تاكيد" at bounding box center [1018, 462] width 25 height 23
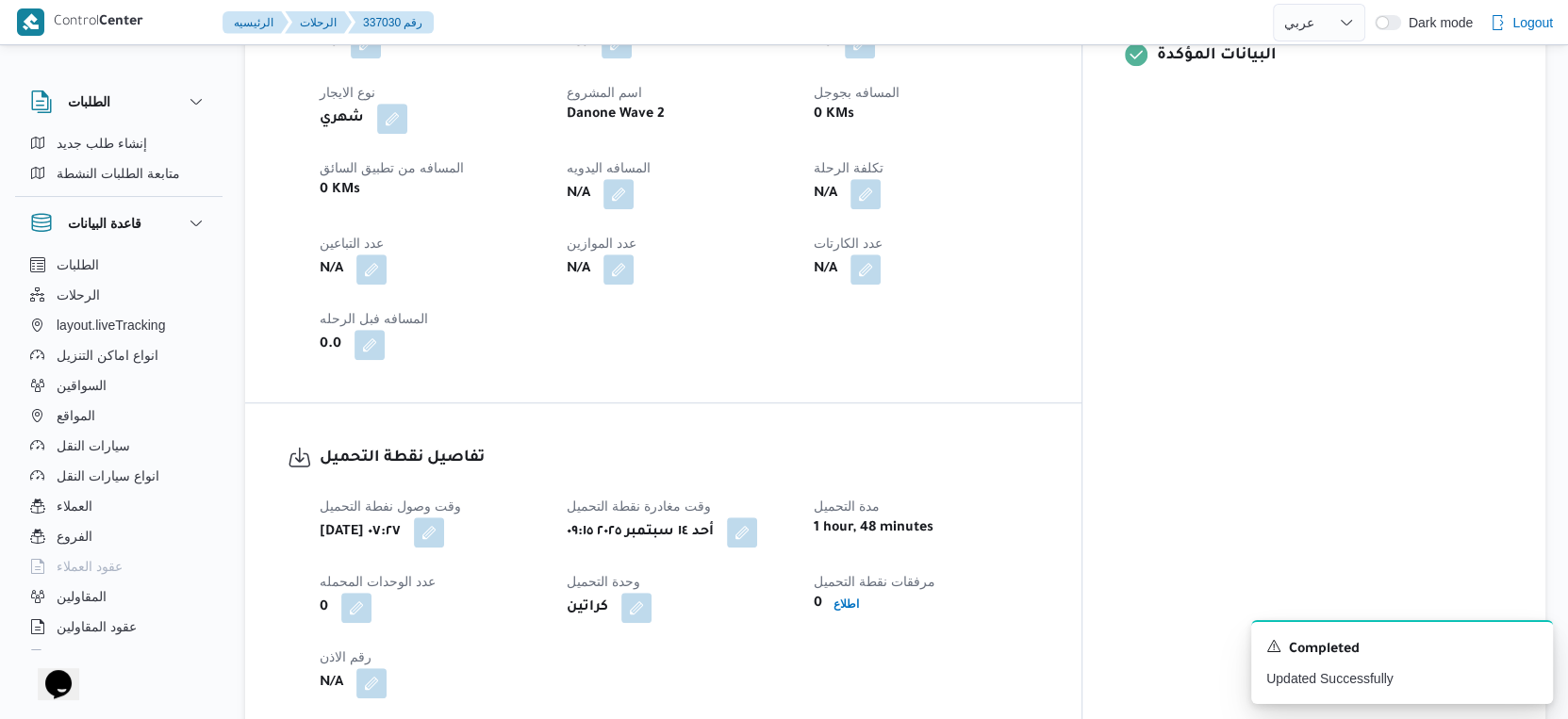
scroll to position [733, 0]
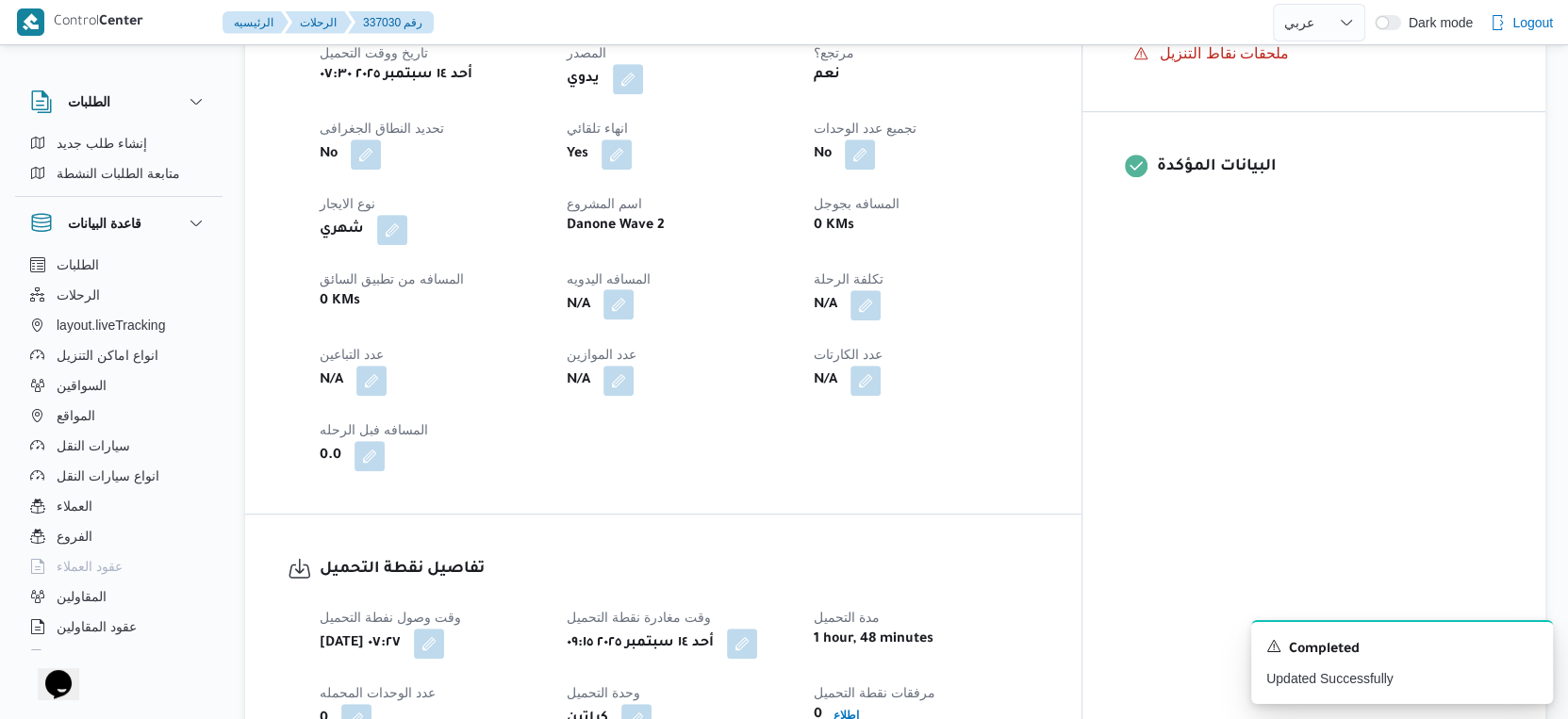
click at [633, 319] on button "button" at bounding box center [619, 305] width 31 height 31
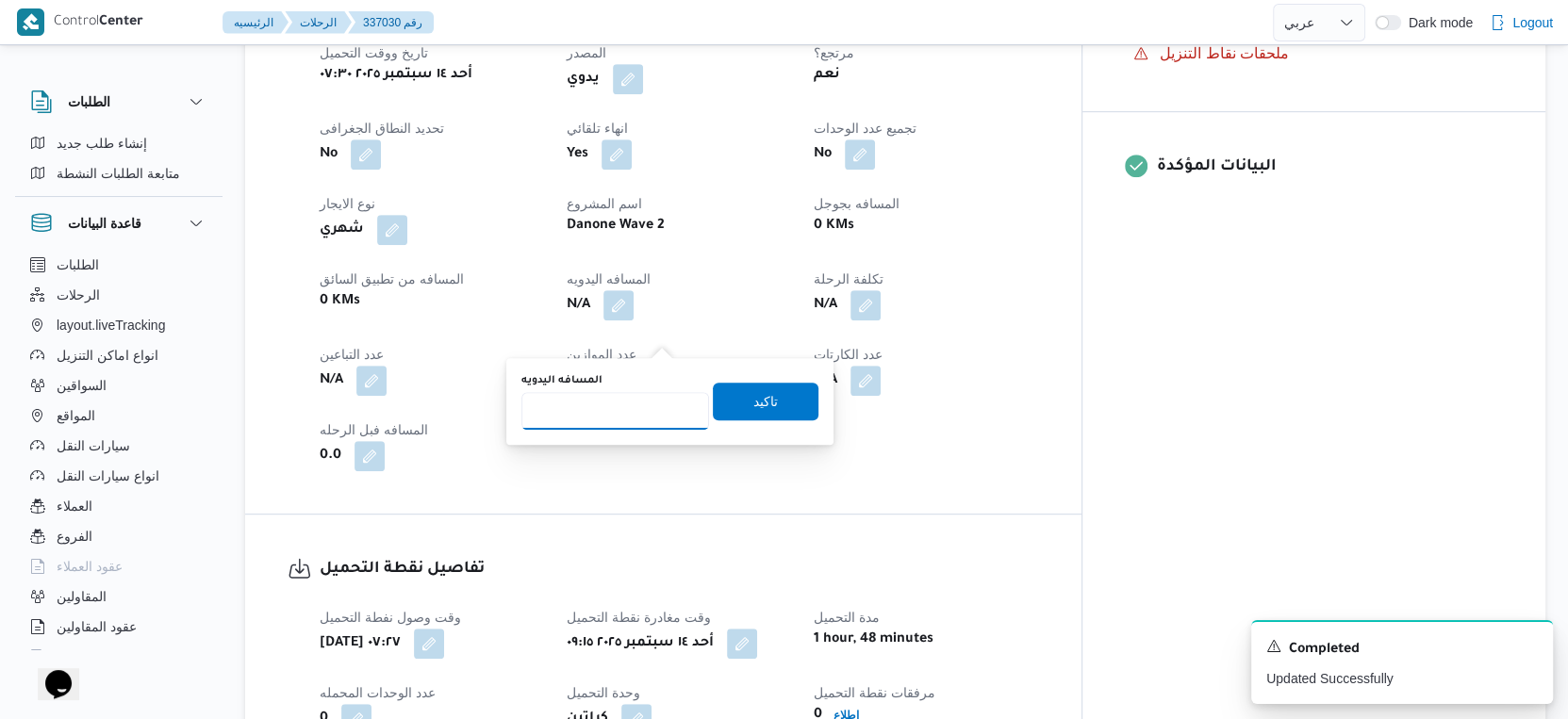
click at [631, 406] on input "المسافه اليدويه" at bounding box center [615, 411] width 188 height 38
type input "50"
click at [772, 410] on span "تاكيد" at bounding box center [765, 401] width 106 height 38
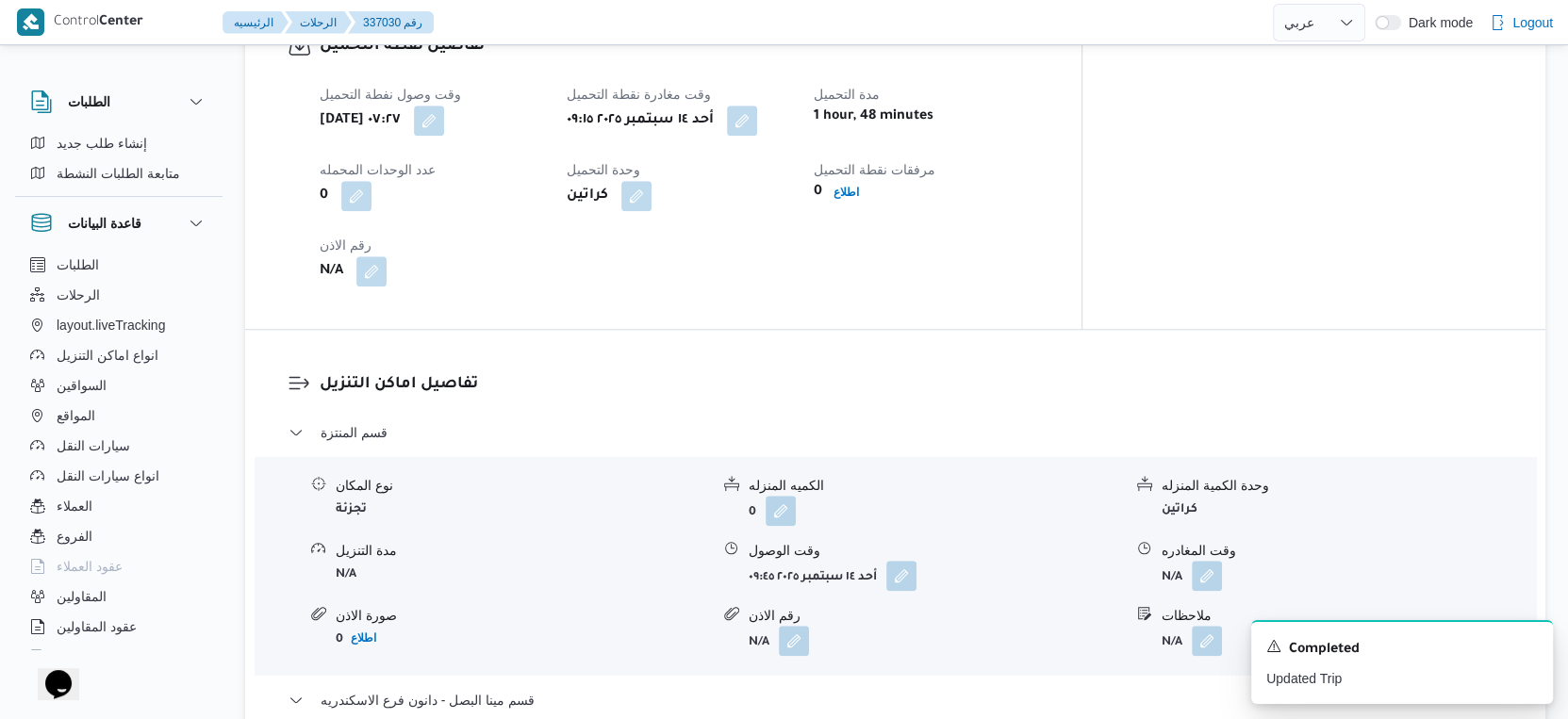
scroll to position [1780, 0]
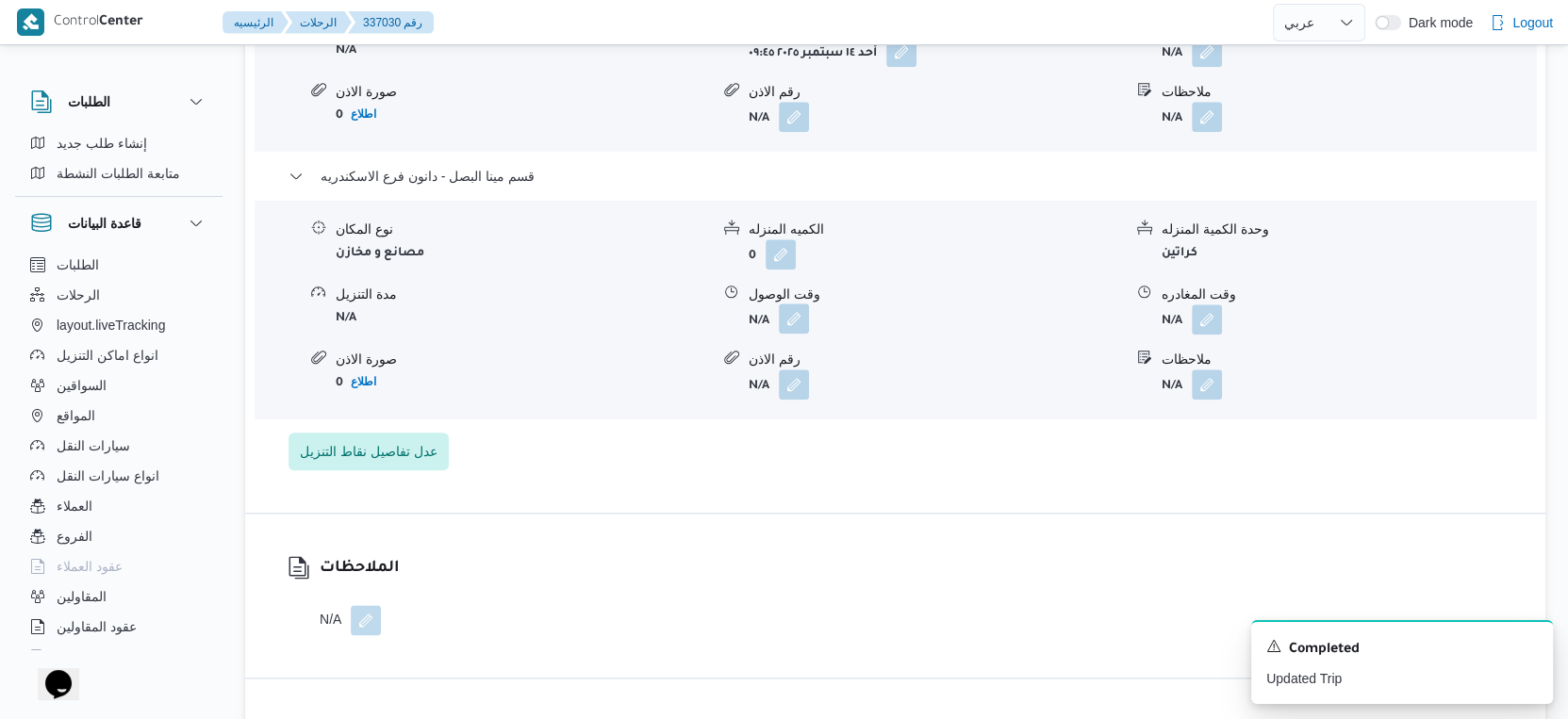
click at [799, 334] on button "button" at bounding box center [794, 318] width 31 height 31
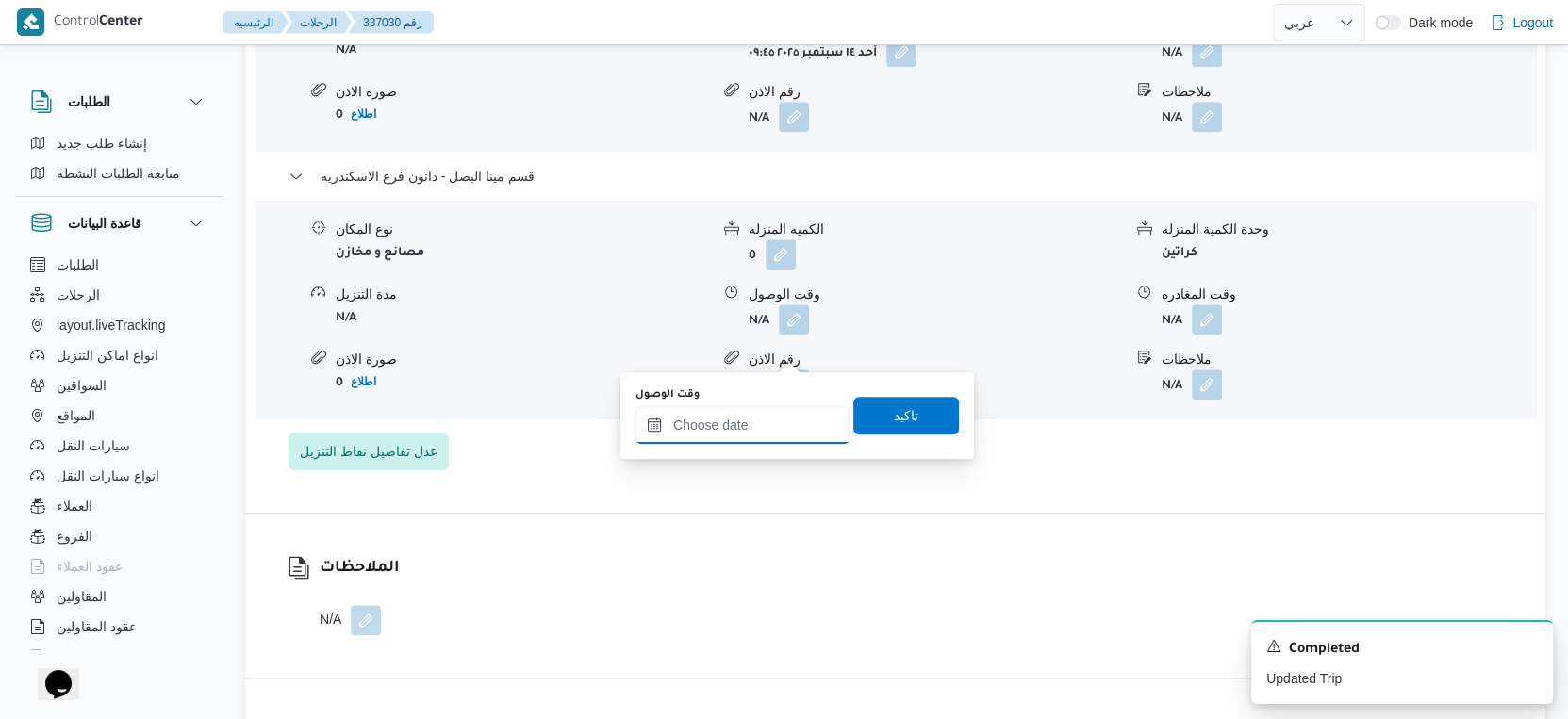
drag, startPoint x: 794, startPoint y: 357, endPoint x: 798, endPoint y: 438, distance: 81.1
click at [762, 419] on input "وقت الوصول" at bounding box center [742, 425] width 214 height 38
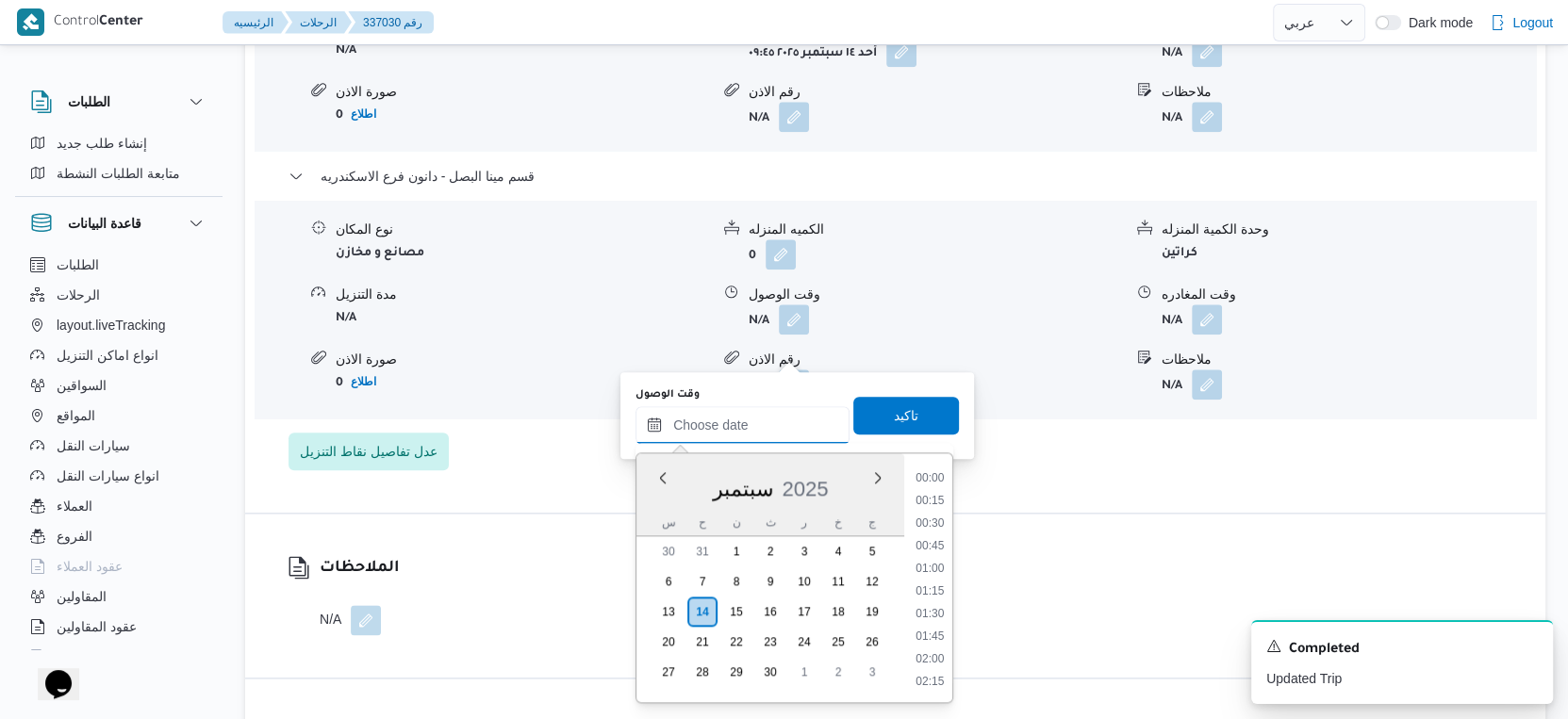
scroll to position [1694, 0]
drag, startPoint x: 933, startPoint y: 547, endPoint x: 941, endPoint y: 488, distance: 59.5
click at [933, 547] on li "19:30" at bounding box center [929, 549] width 43 height 19
type input "١٤/٠٩/٢٠٢٥ ١٩:٣٠"
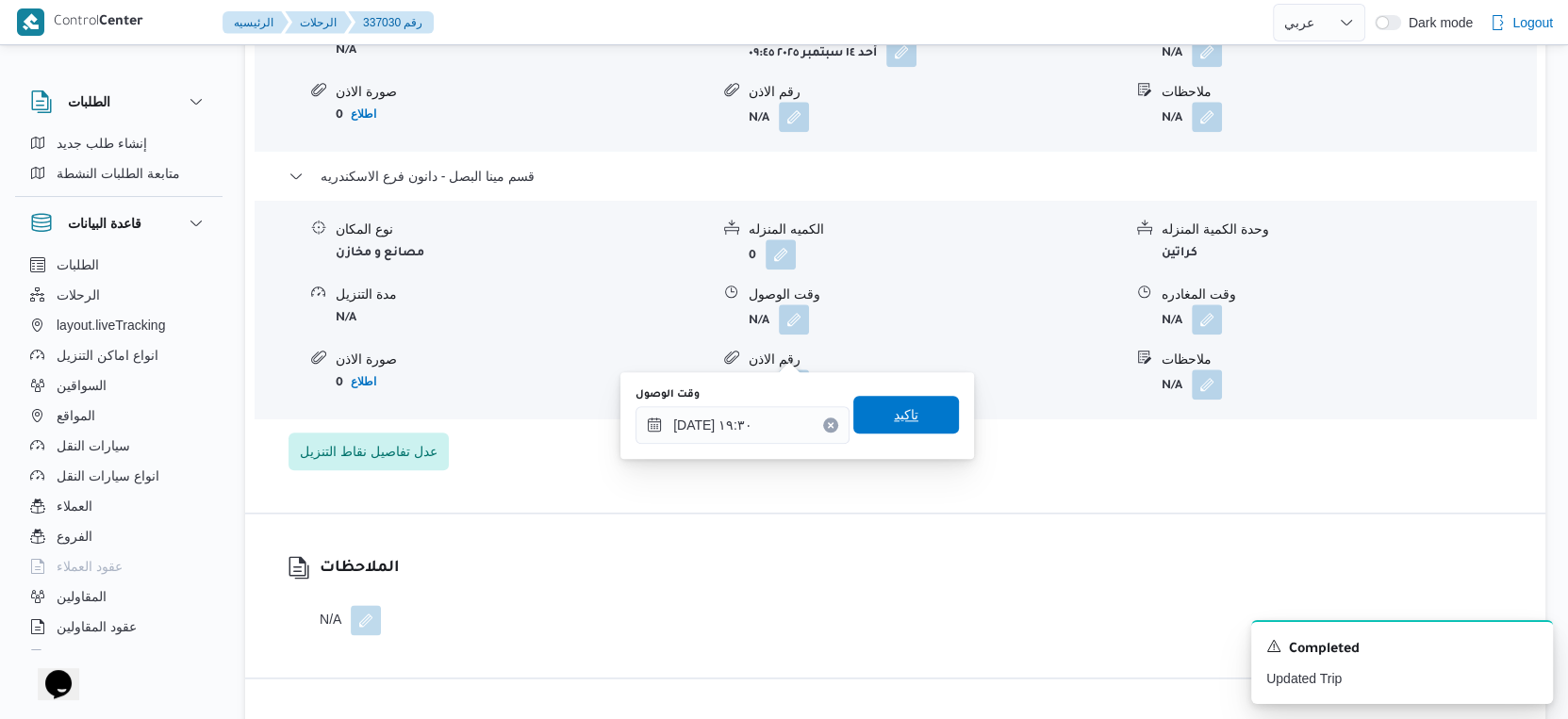
click at [929, 408] on span "تاكيد" at bounding box center [906, 415] width 106 height 38
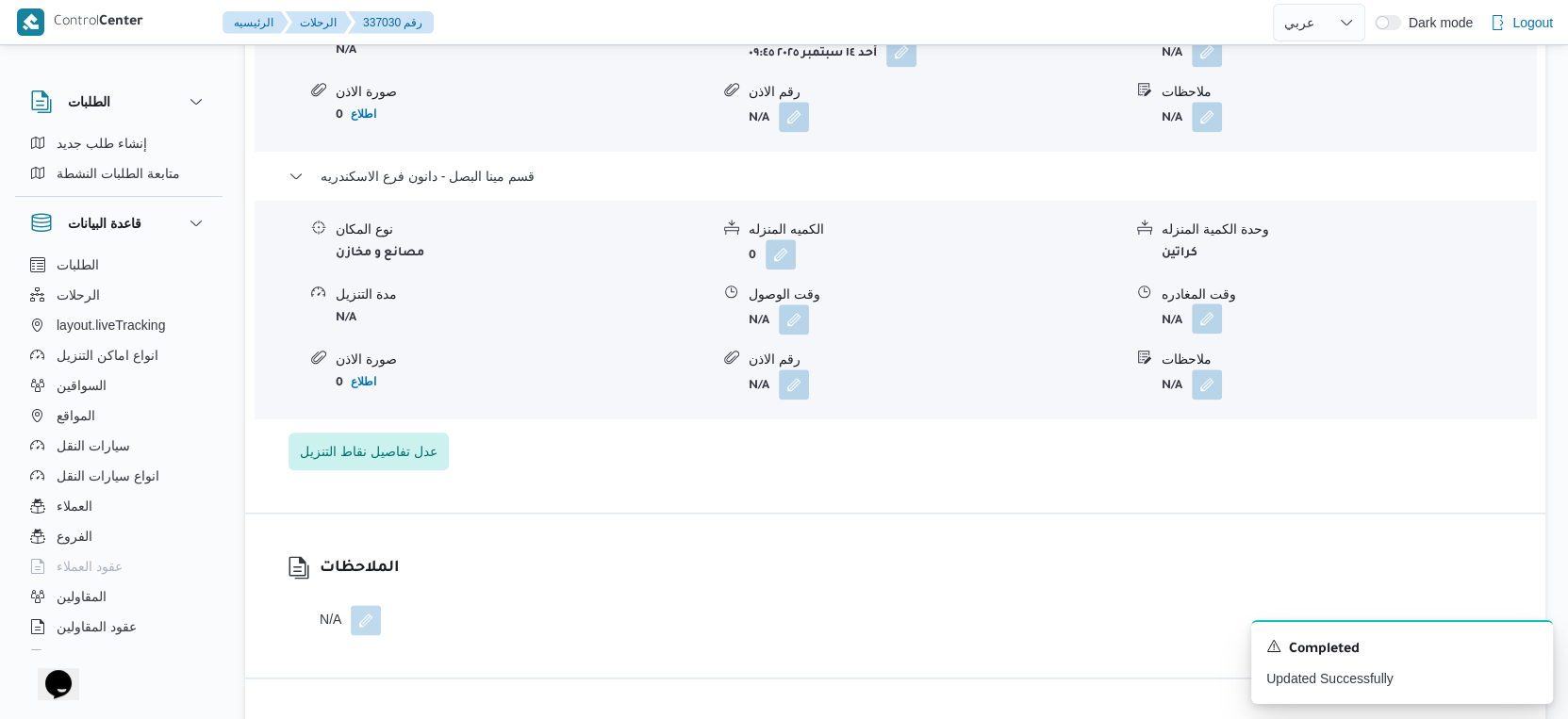
click at [1208, 334] on button "button" at bounding box center [1207, 318] width 31 height 31
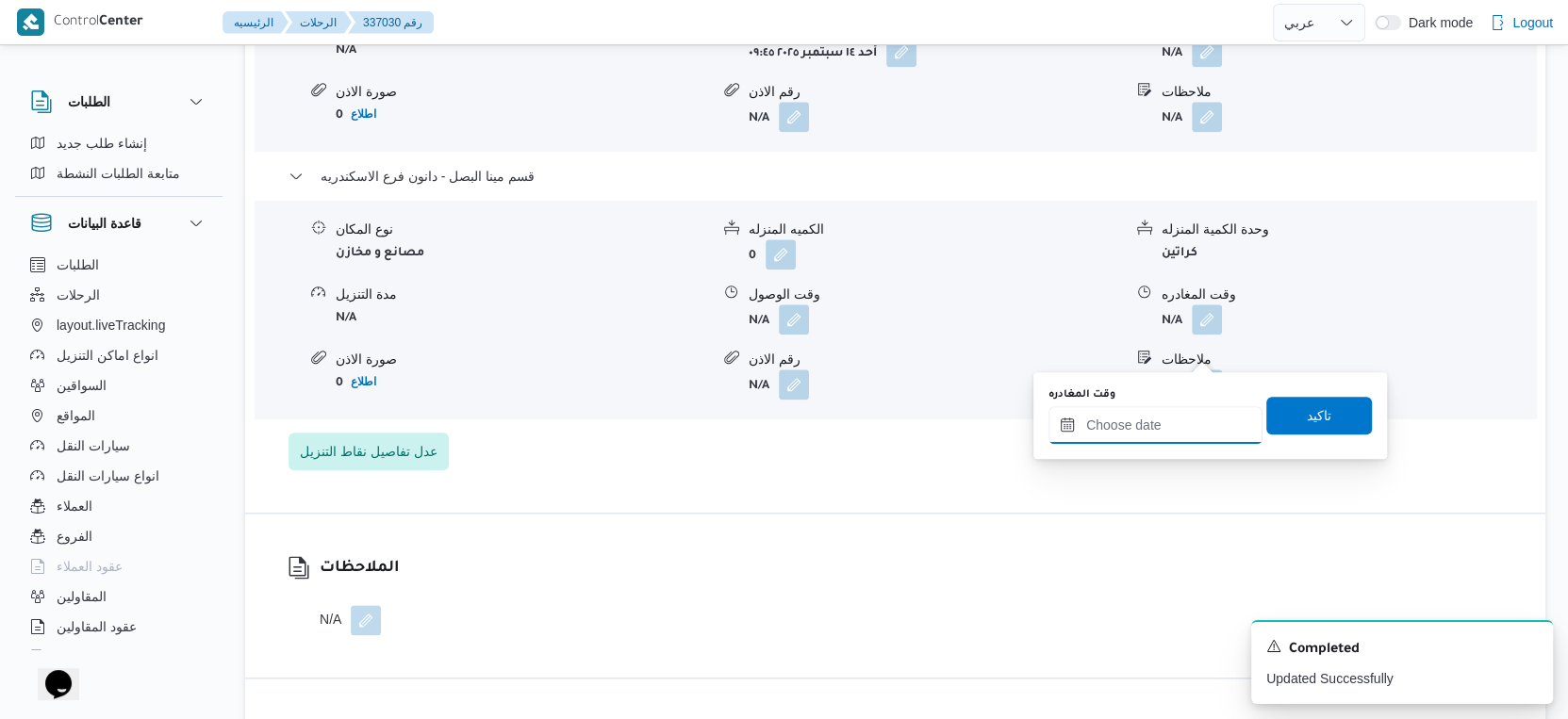
click at [1174, 419] on input "وقت المغادره" at bounding box center [1155, 425] width 214 height 38
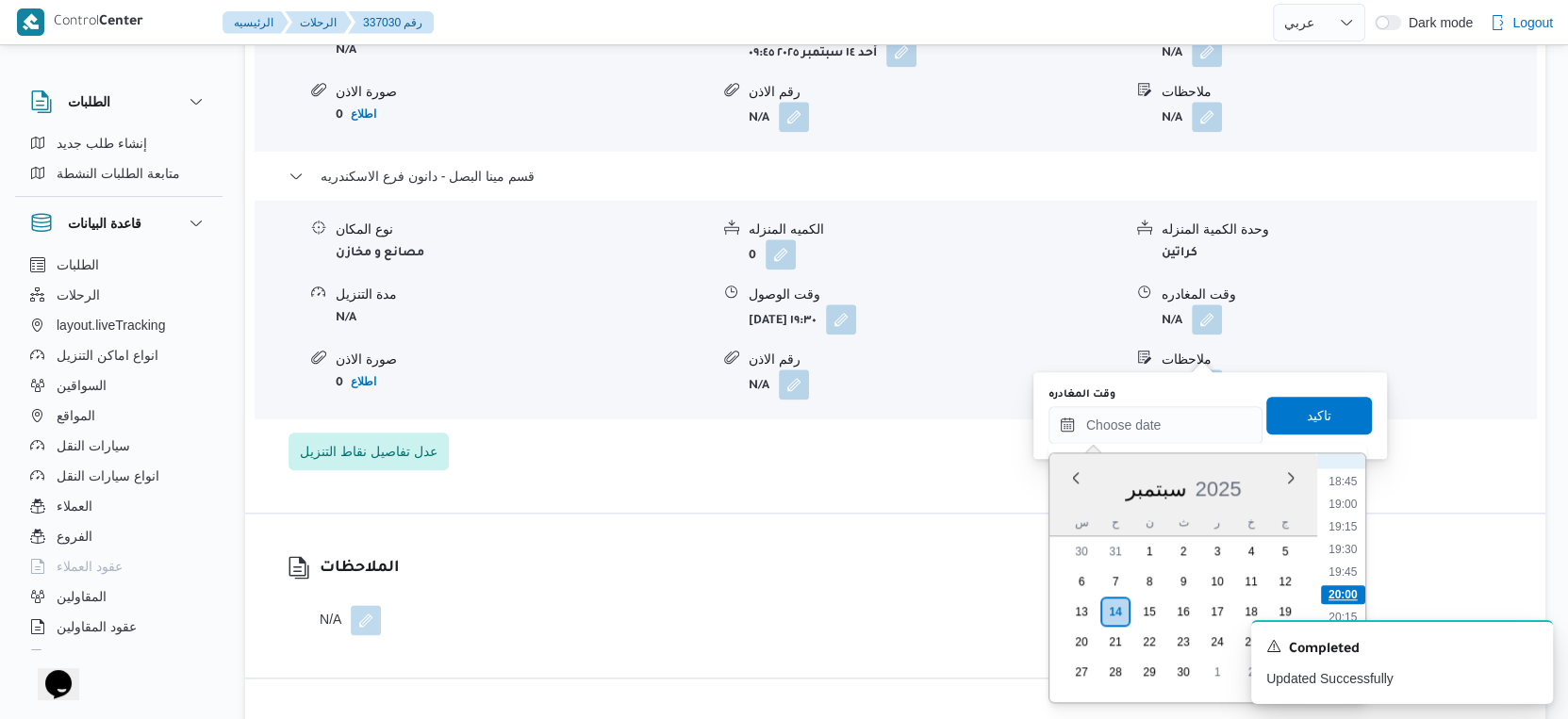
click at [1353, 587] on li "20:00" at bounding box center [1343, 595] width 44 height 19
type input "١٤/٠٩/٢٠٢٥ ٢٠:٠٠"
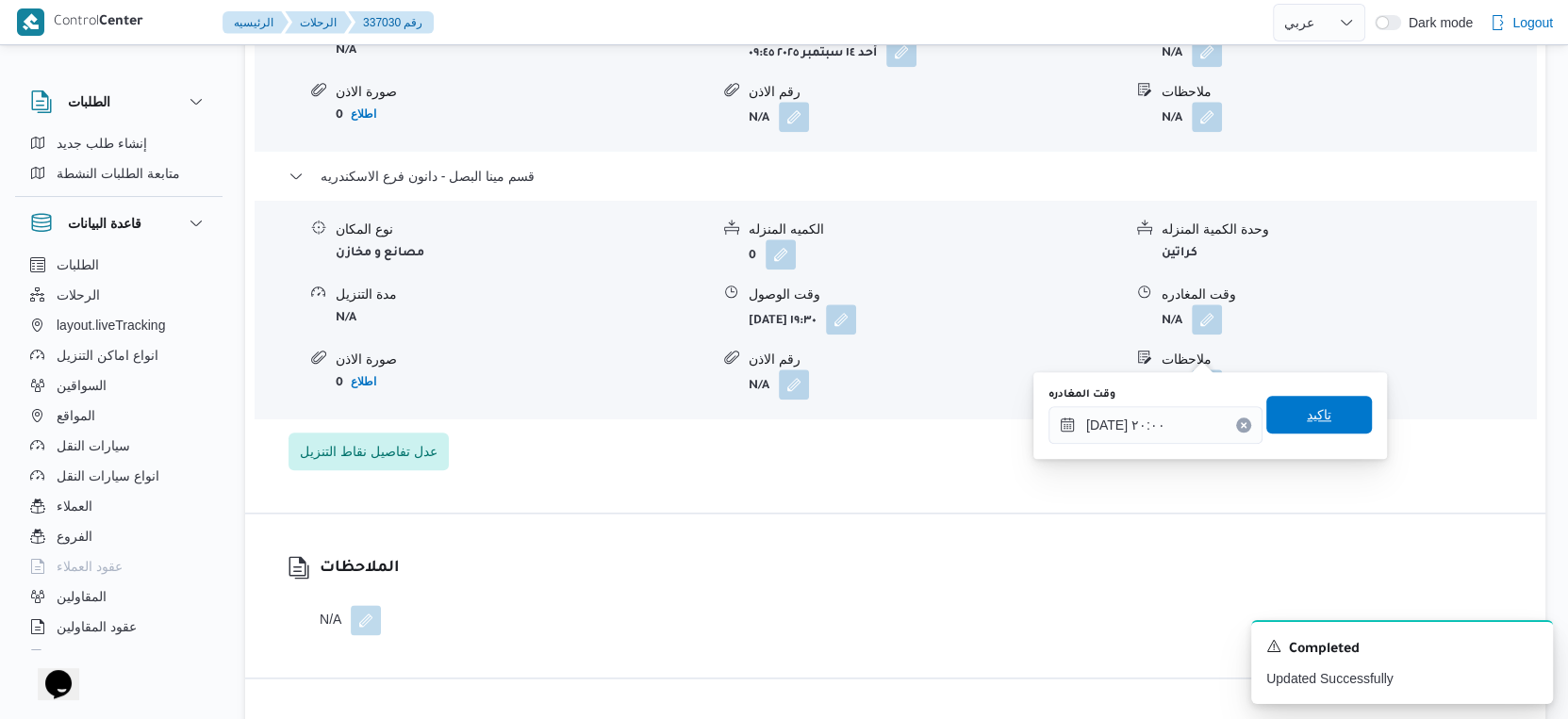
click at [1337, 430] on span "تاكيد" at bounding box center [1319, 415] width 106 height 38
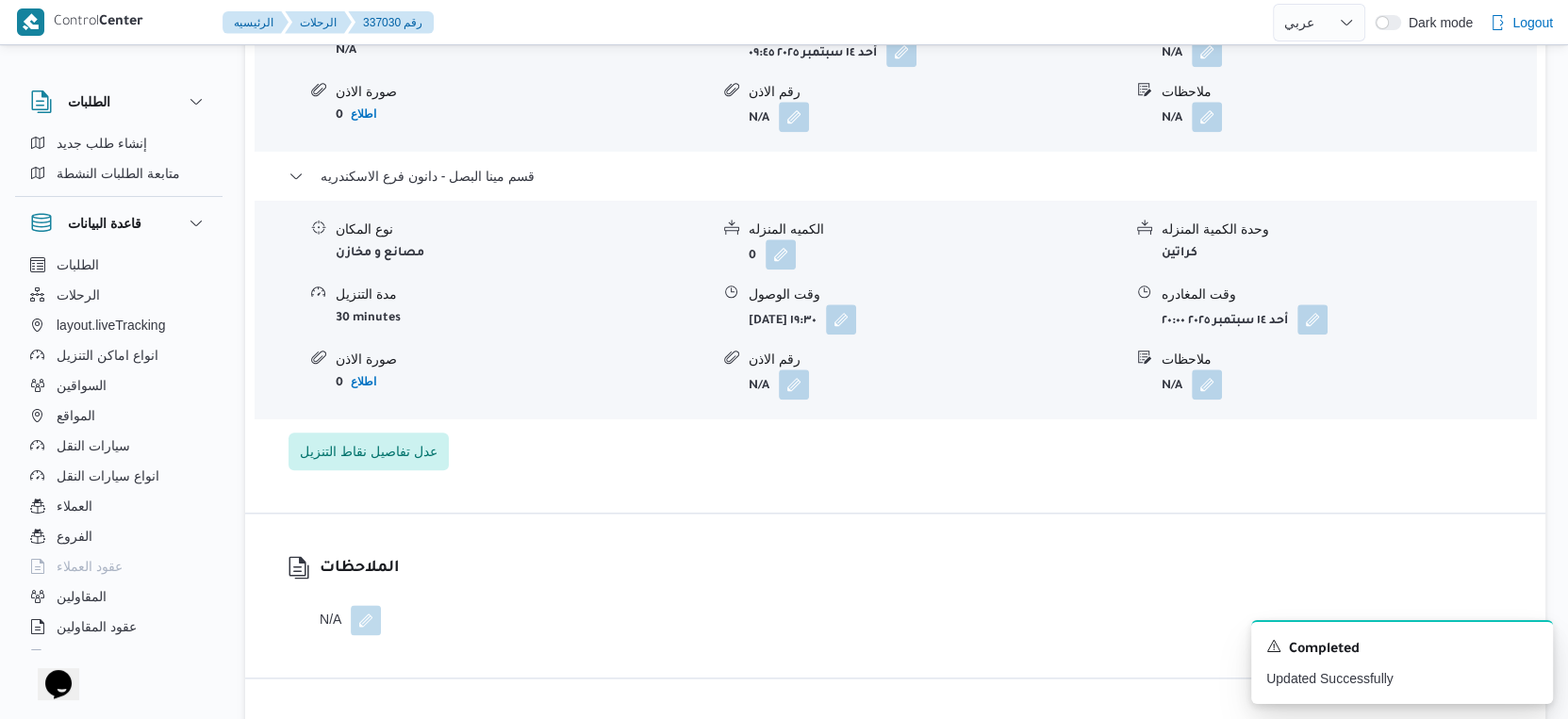
scroll to position [1572, 0]
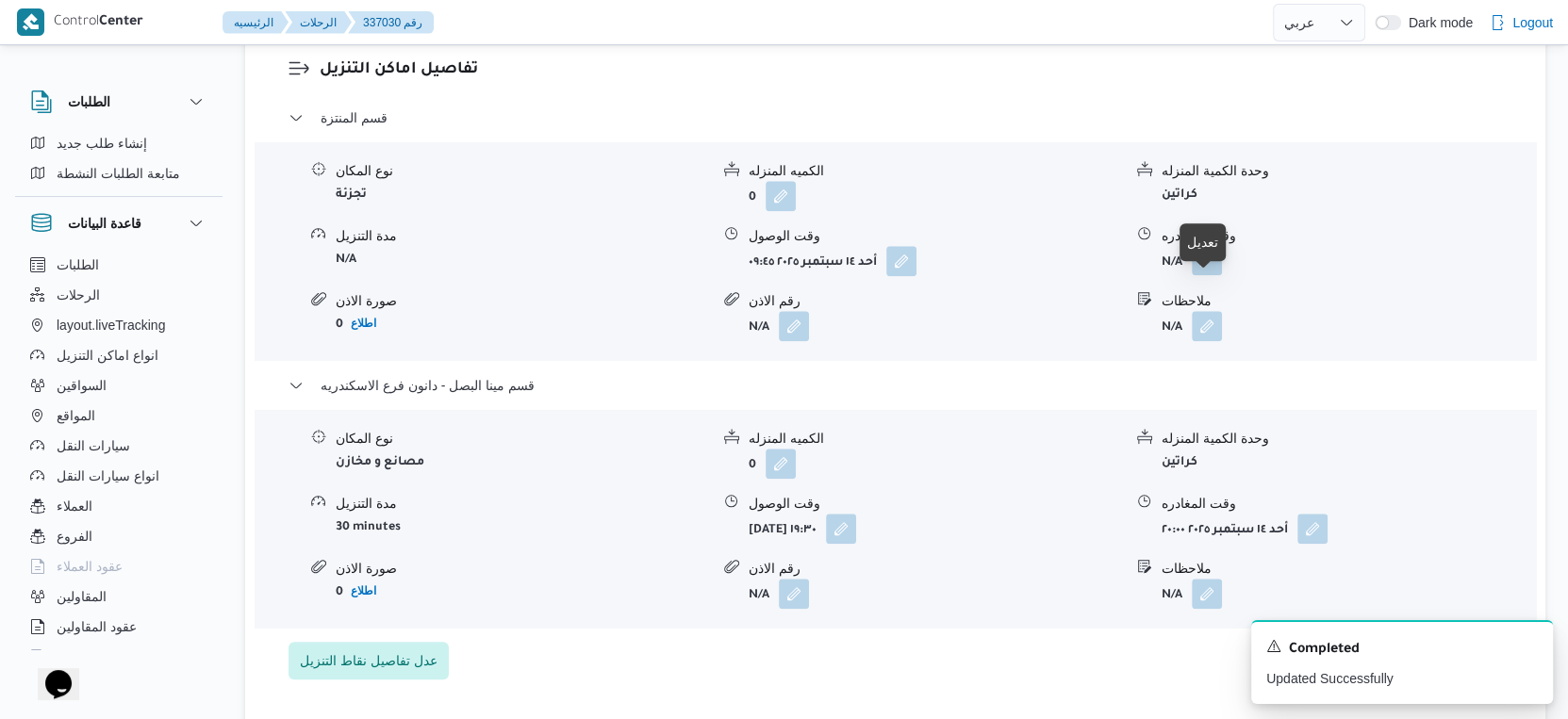
click at [1205, 276] on button "button" at bounding box center [1207, 260] width 31 height 31
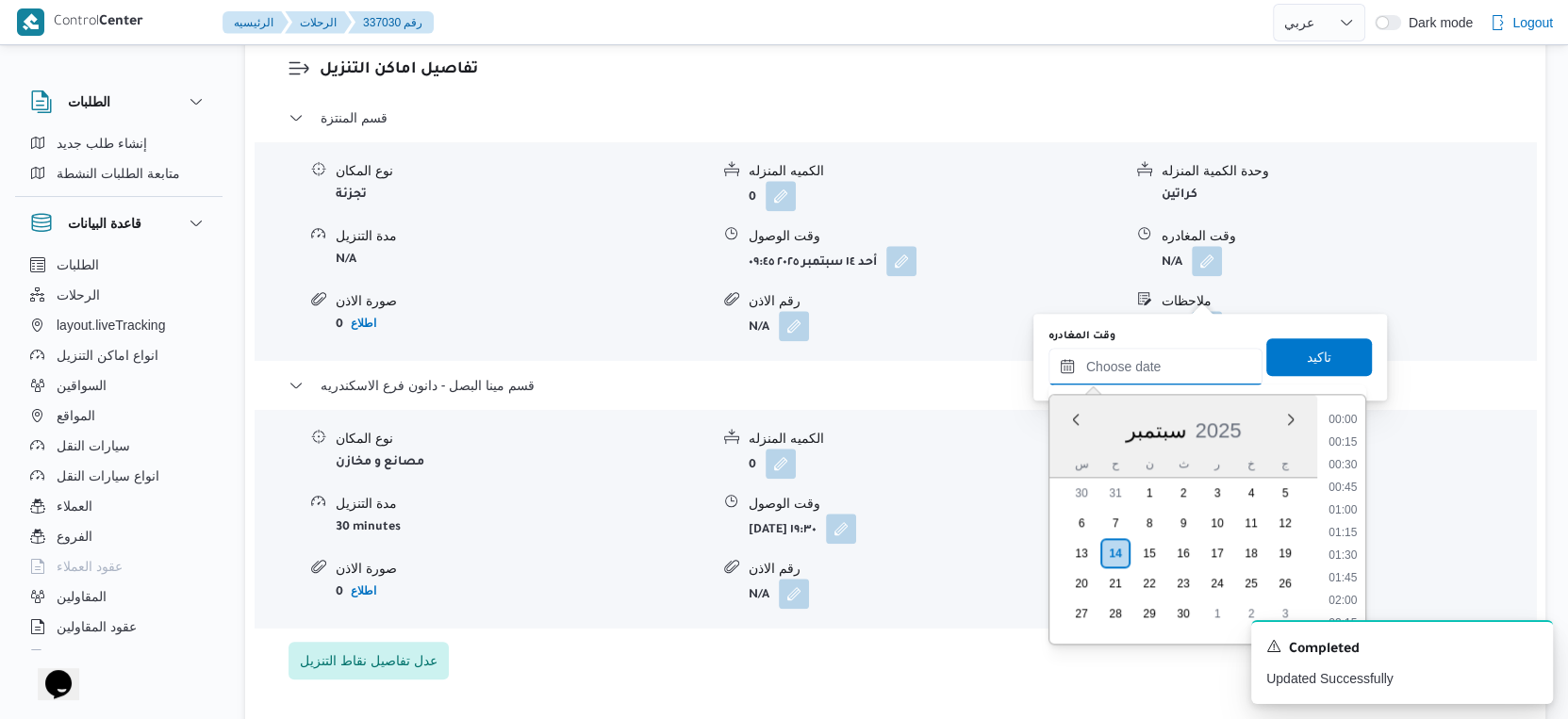
click at [1162, 369] on input "وقت المغادره" at bounding box center [1155, 367] width 214 height 38
click at [1358, 440] on li "19:00" at bounding box center [1342, 446] width 43 height 19
type input "١٤/٠٩/٢٠٢٥ ١٩:٠٠"
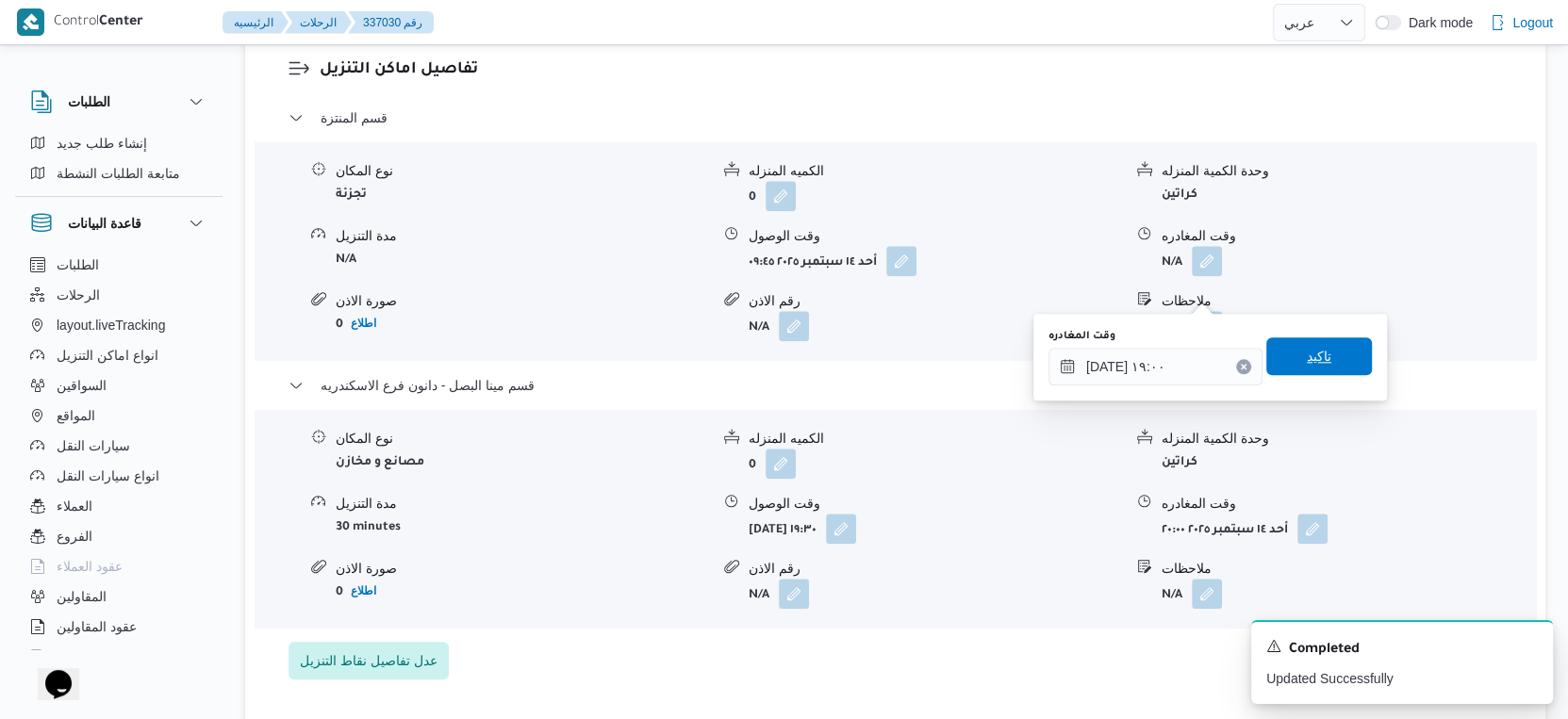
click at [1320, 343] on span "تاكيد" at bounding box center [1319, 357] width 106 height 38
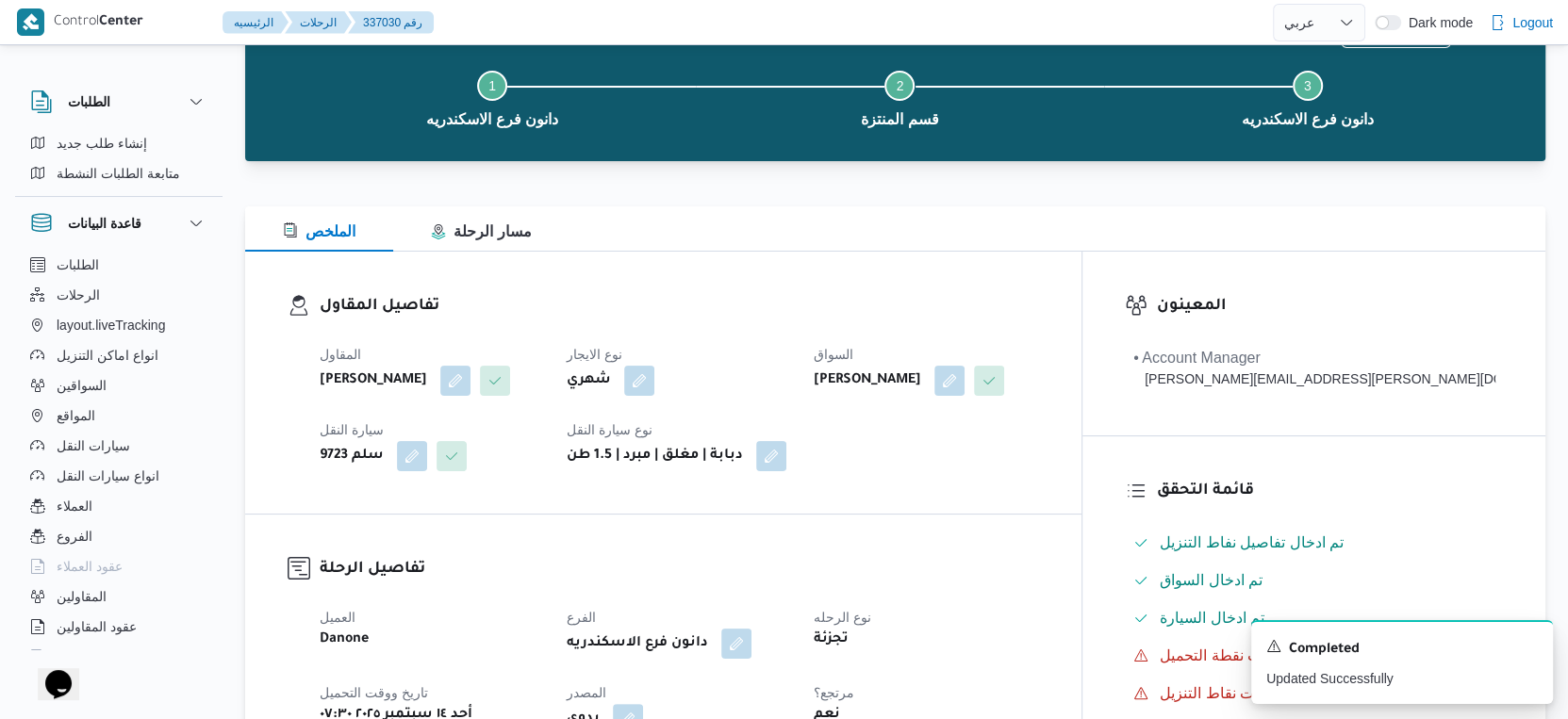
scroll to position [0, 0]
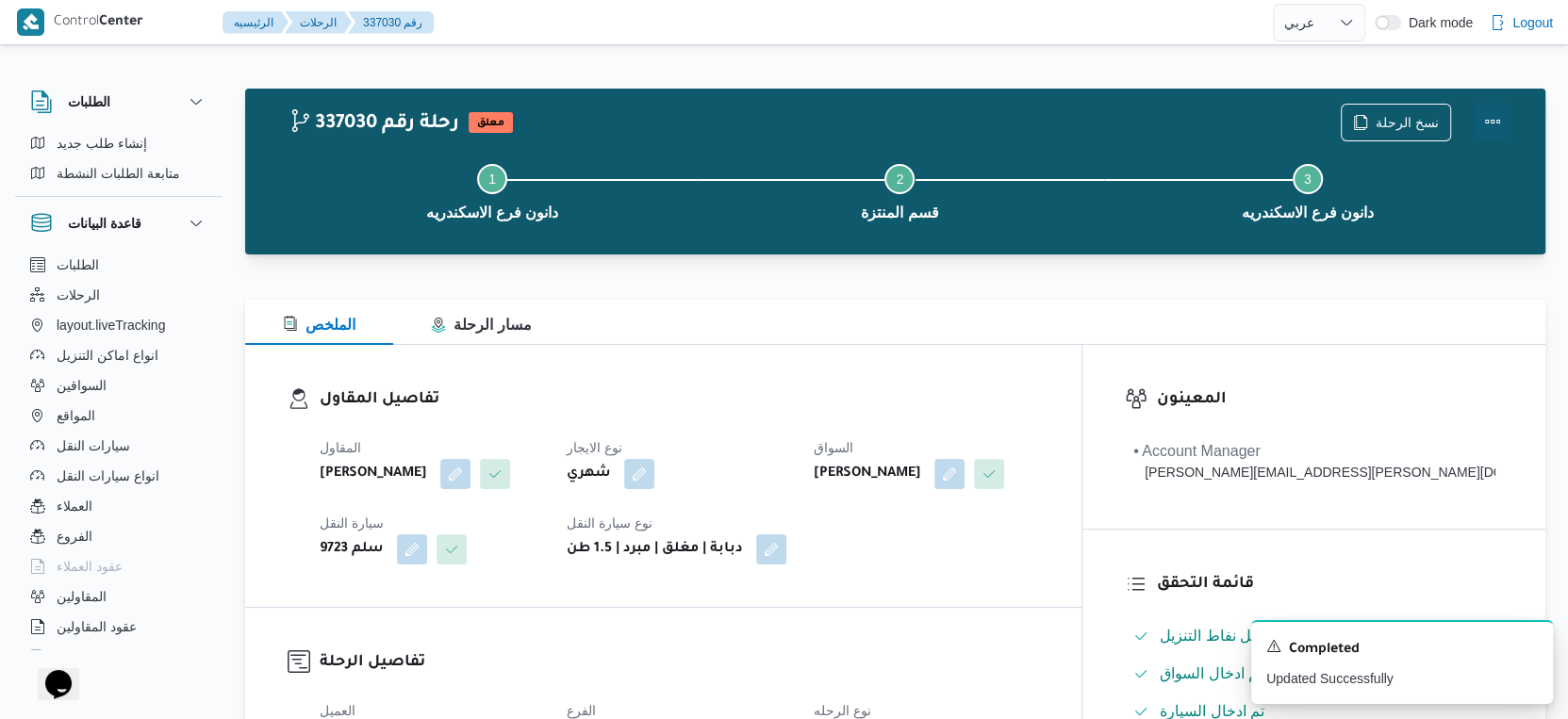
click at [1491, 116] on button "Actions" at bounding box center [1493, 122] width 38 height 38
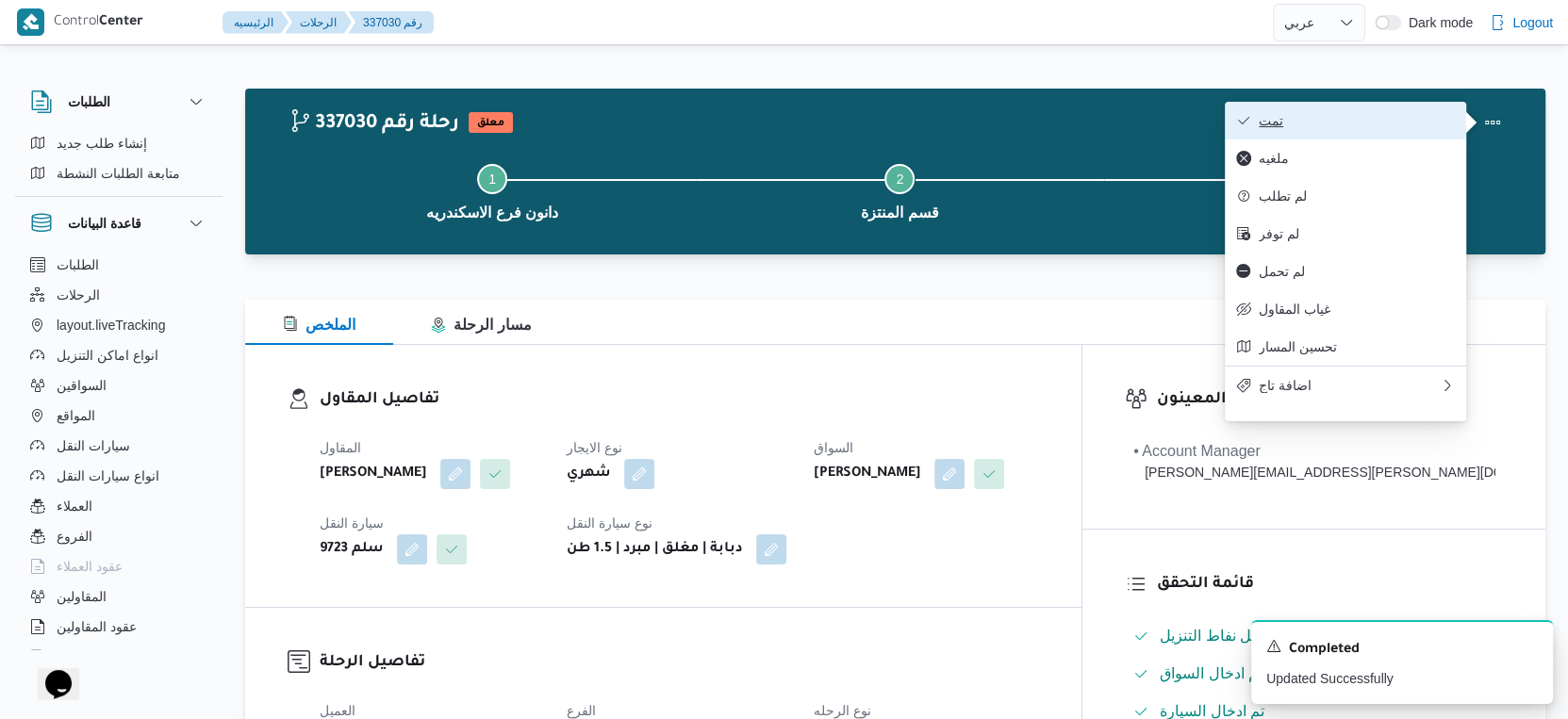
click at [1370, 113] on span "تمت" at bounding box center [1357, 121] width 196 height 15
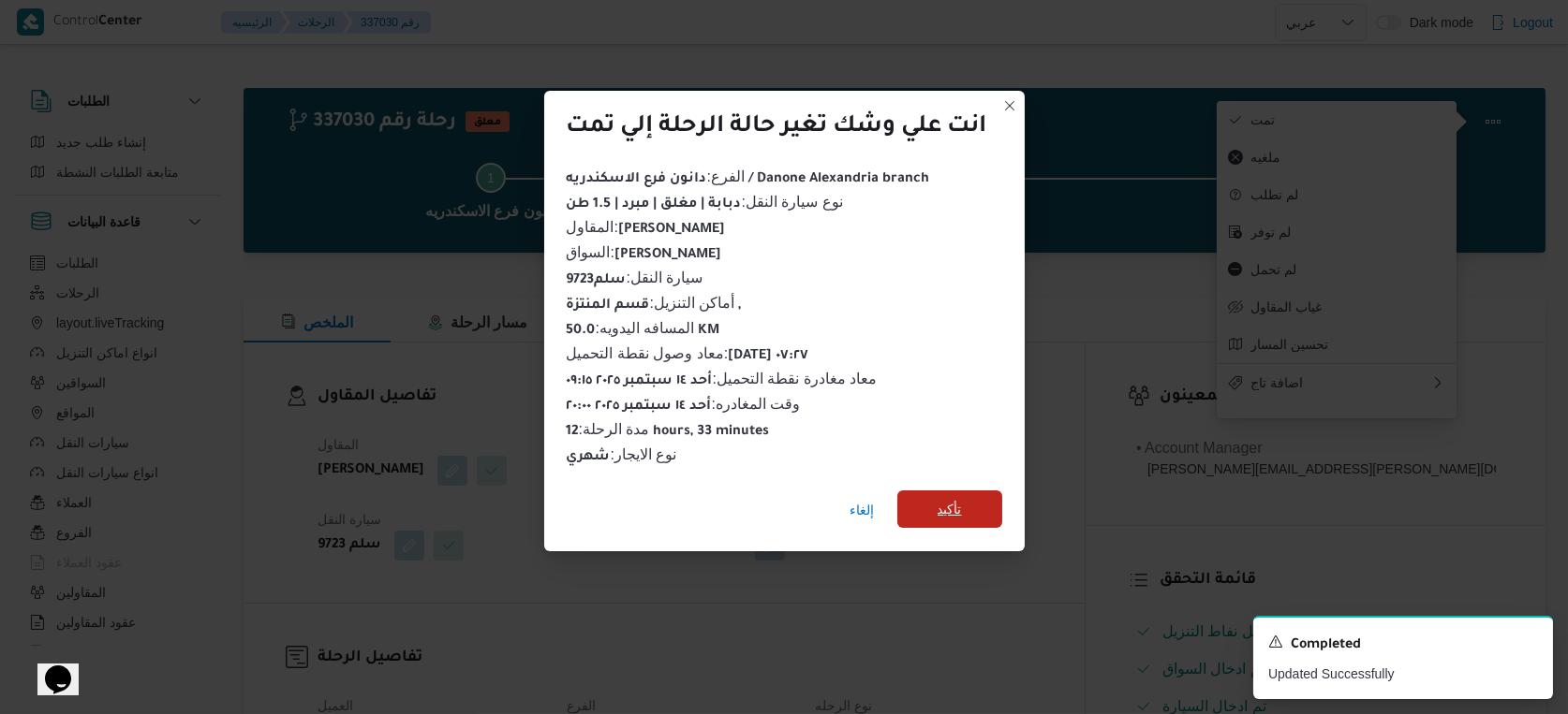
click at [936, 509] on span "تأكيد" at bounding box center [949, 509] width 105 height 38
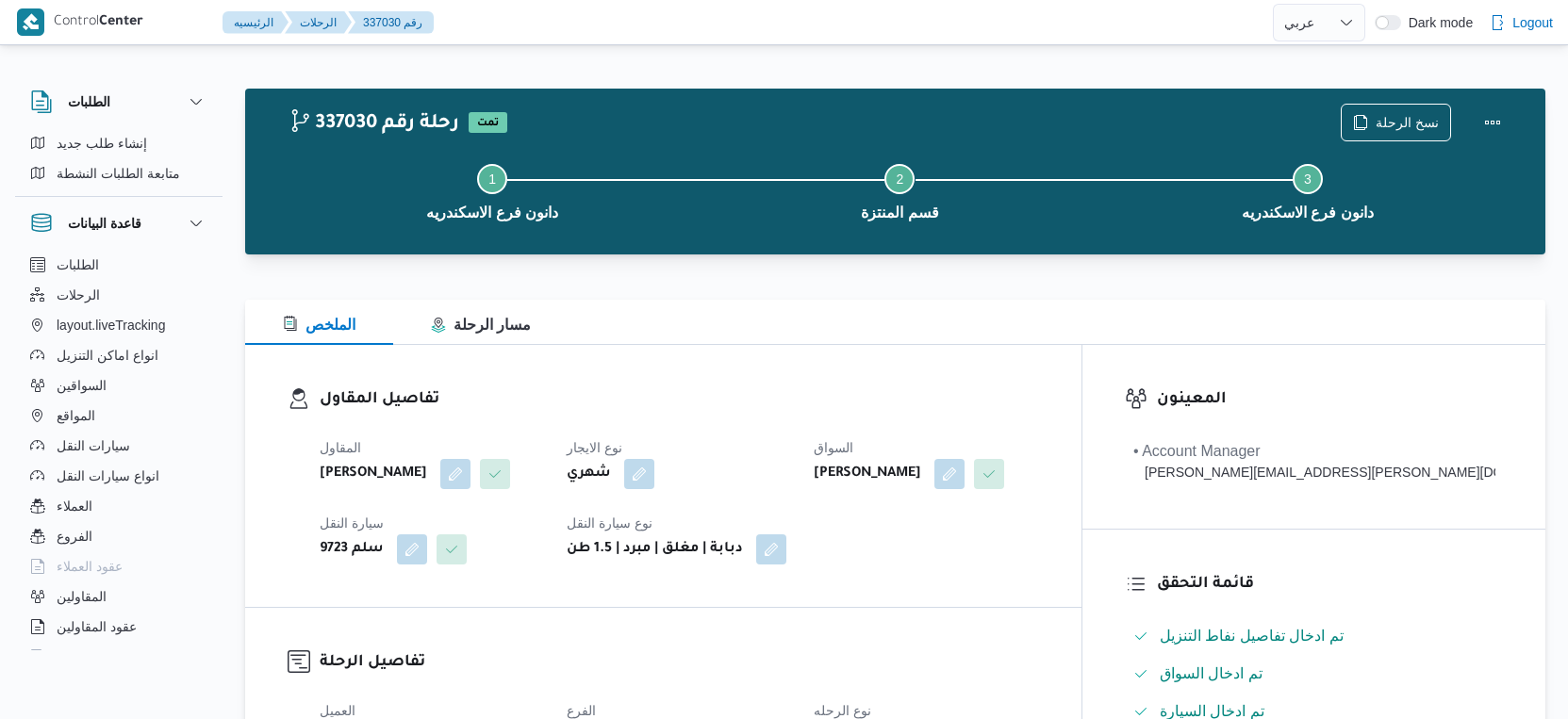
select select "ar"
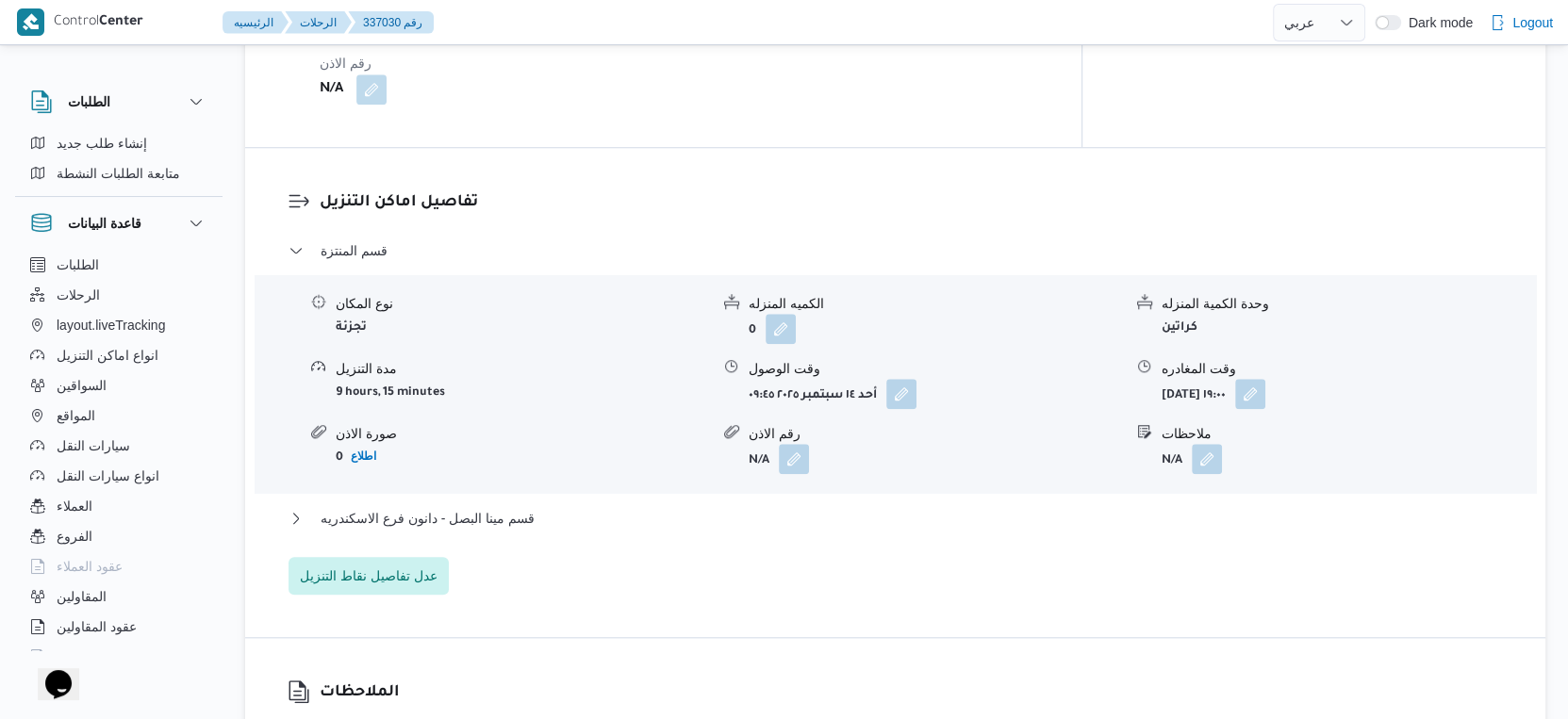
scroll to position [1675, 0]
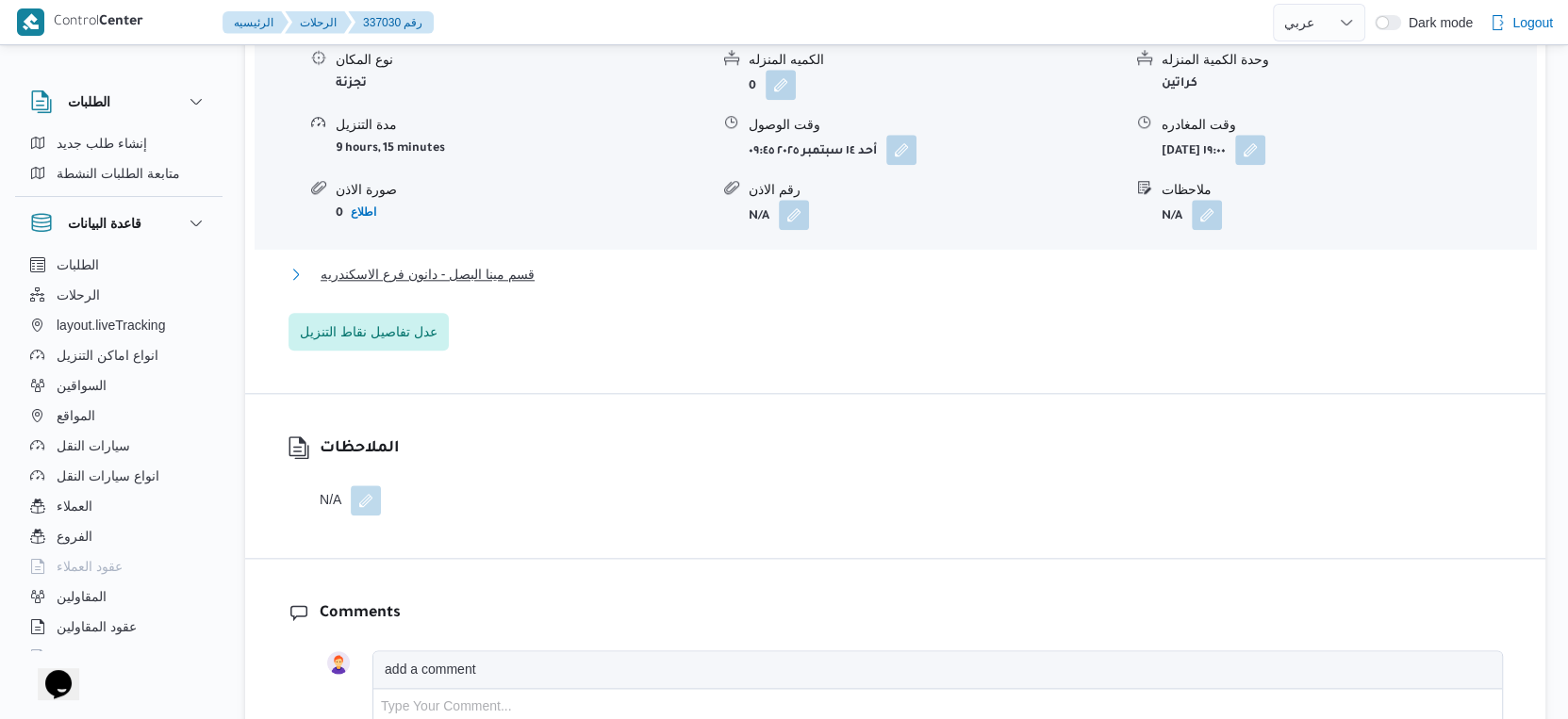
click at [529, 286] on span "قسم مينا البصل - دانون فرع الاسكندريه" at bounding box center [427, 275] width 214 height 23
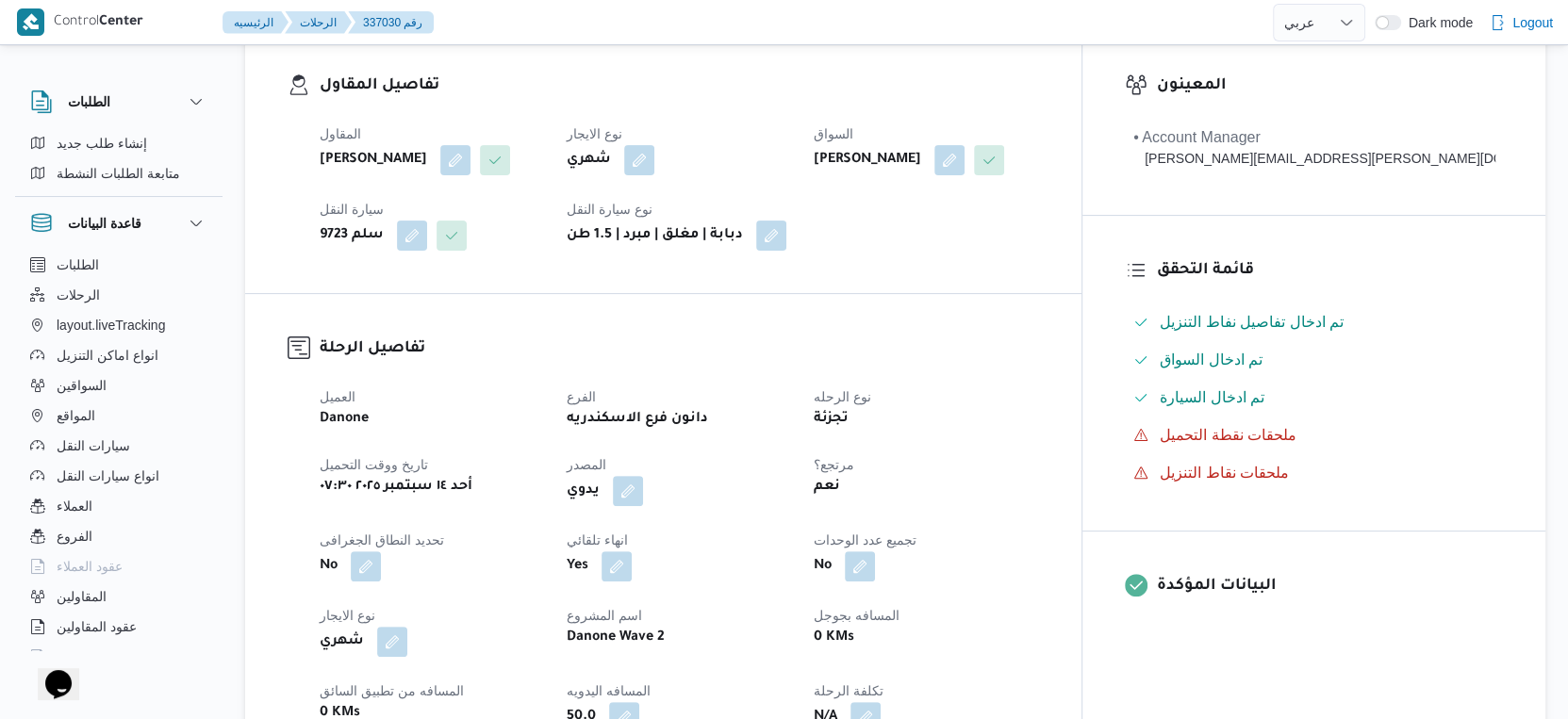
scroll to position [0, 0]
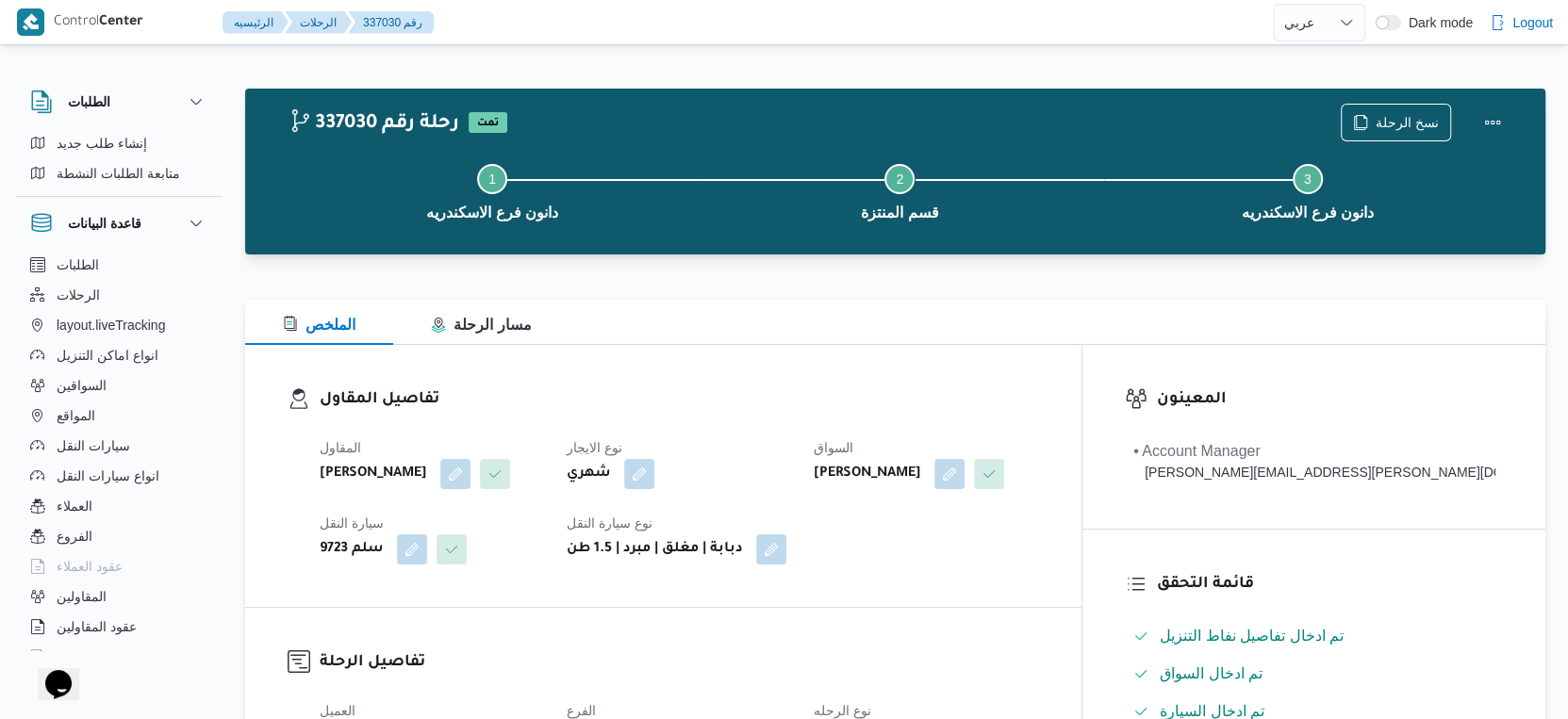
select select "ar"
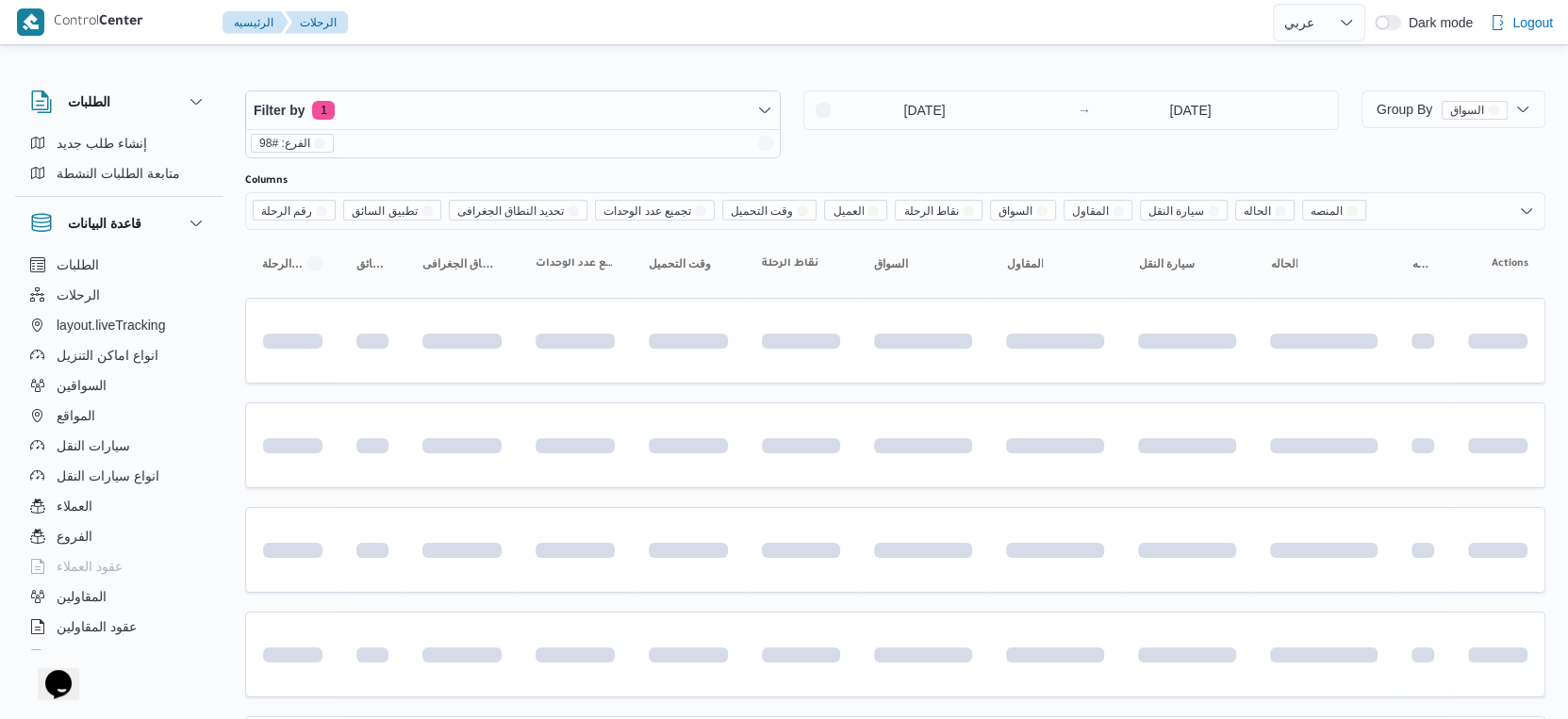
scroll to position [1538, 0]
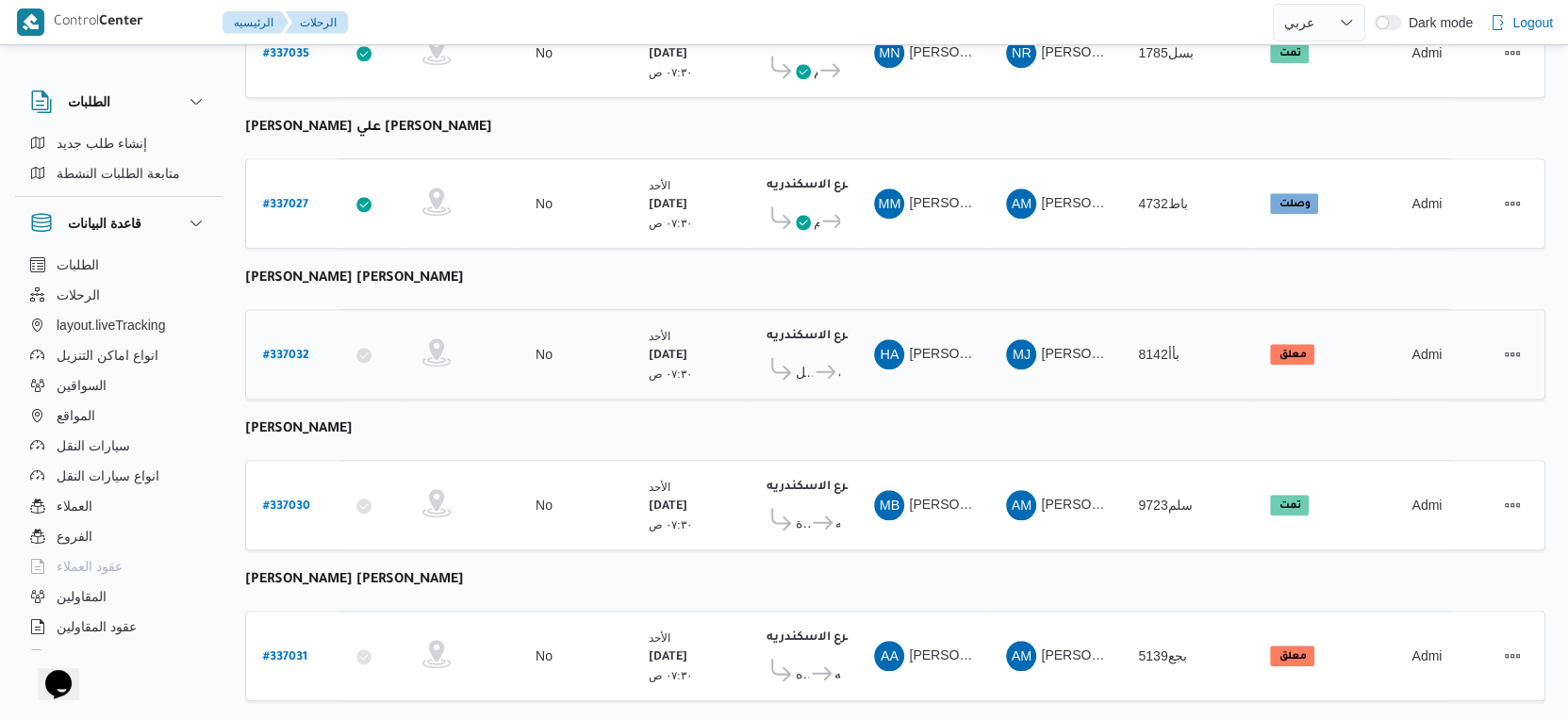
click at [284, 350] on b "# 337032" at bounding box center [286, 357] width 46 height 13
select select "ar"
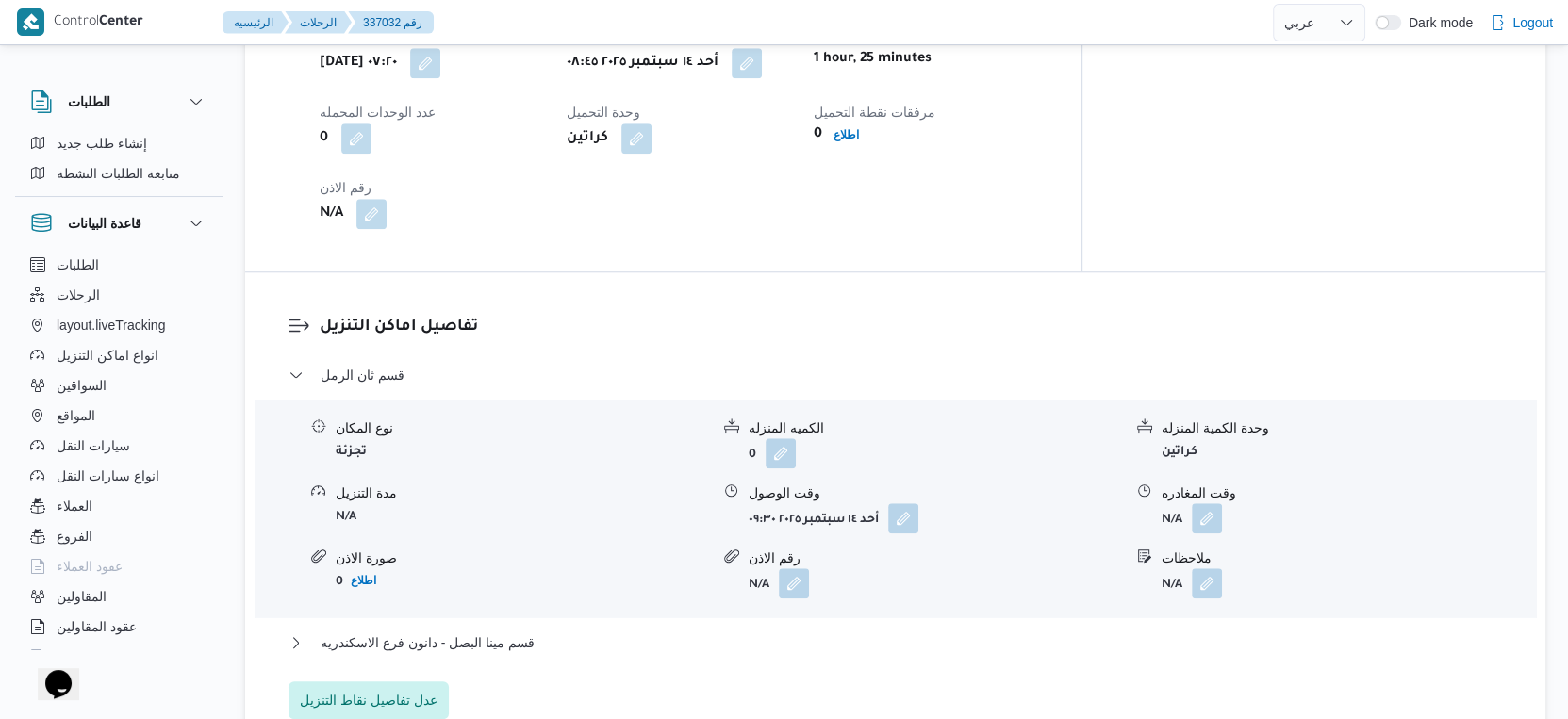
scroll to position [1466, 0]
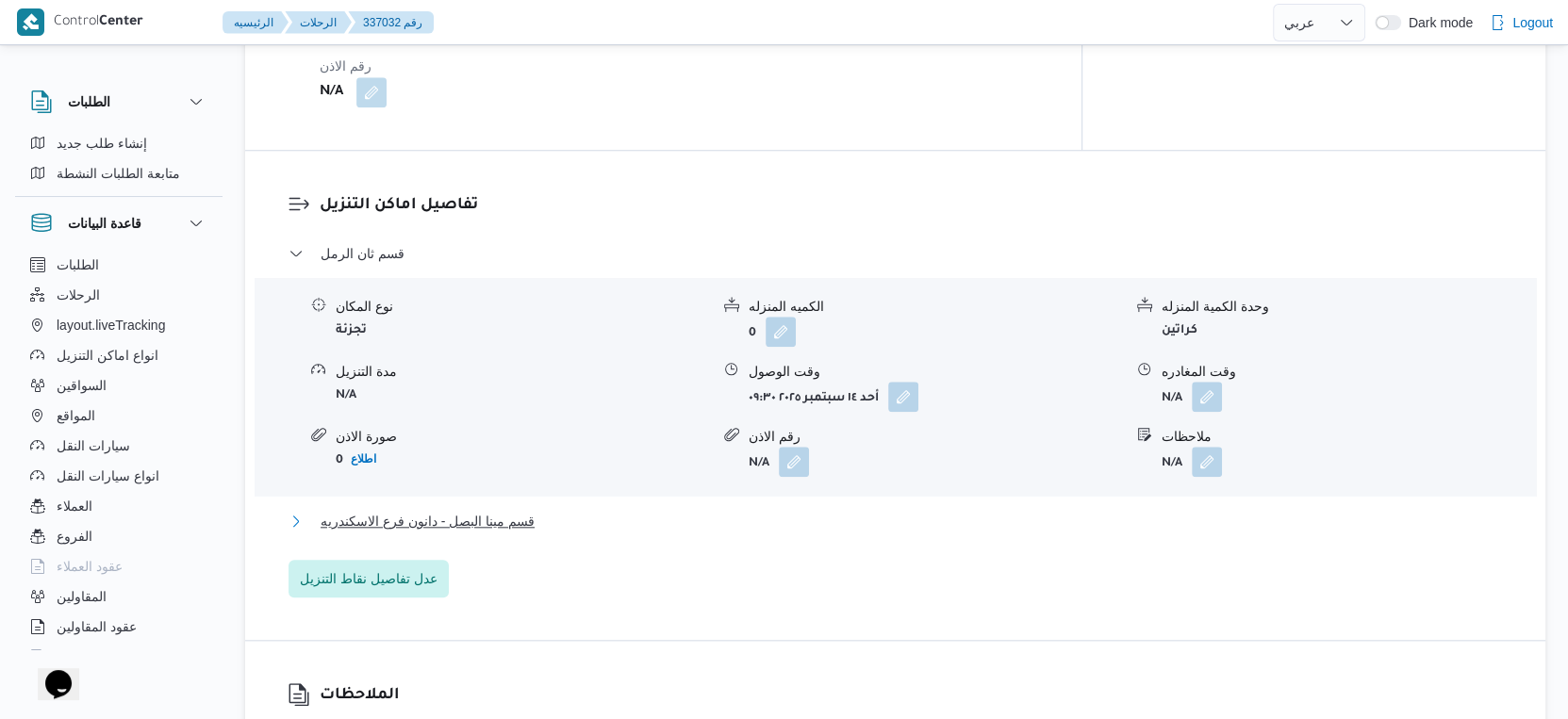
click at [533, 516] on span "قسم مينا البصل - دانون فرع الاسكندريه" at bounding box center [427, 522] width 214 height 23
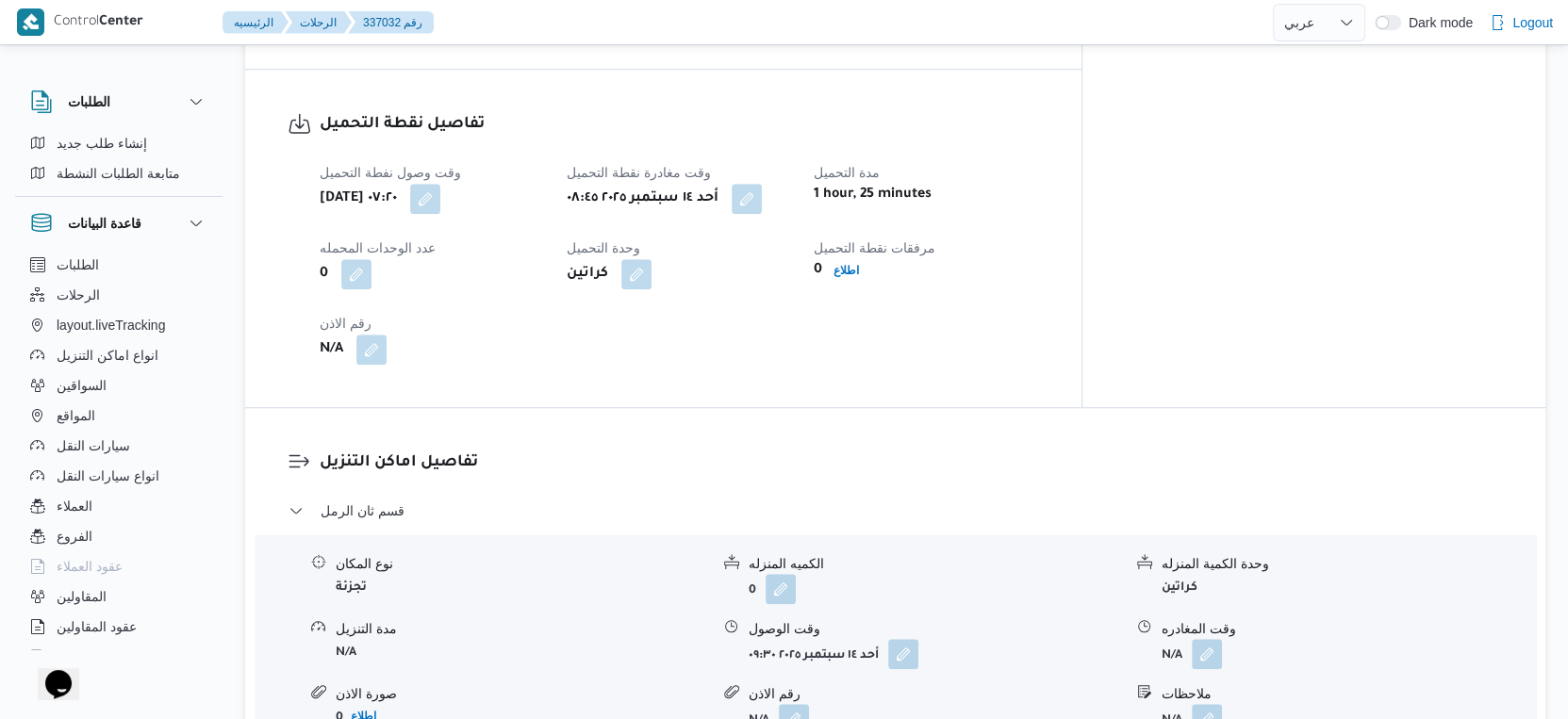
scroll to position [1257, 0]
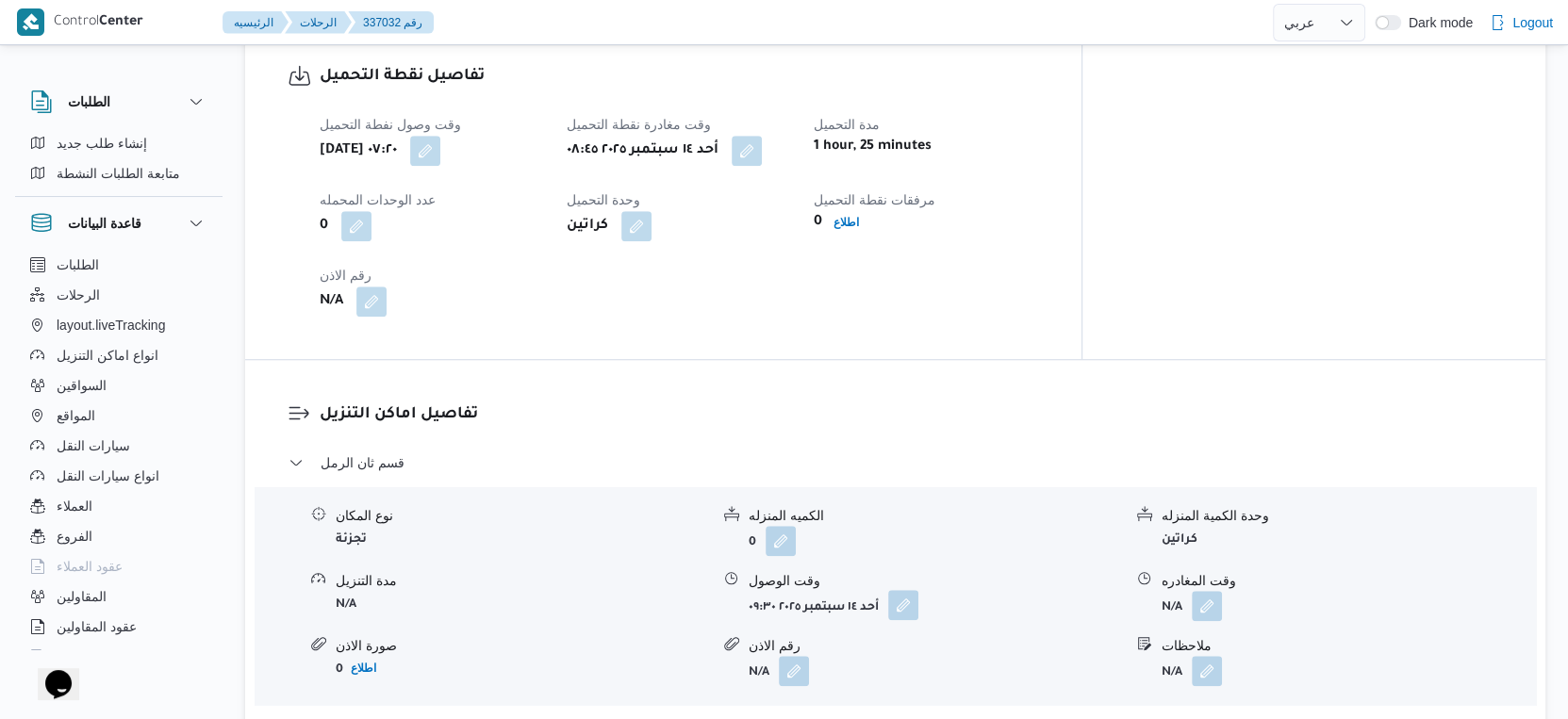
click at [911, 603] on button "button" at bounding box center [903, 606] width 31 height 31
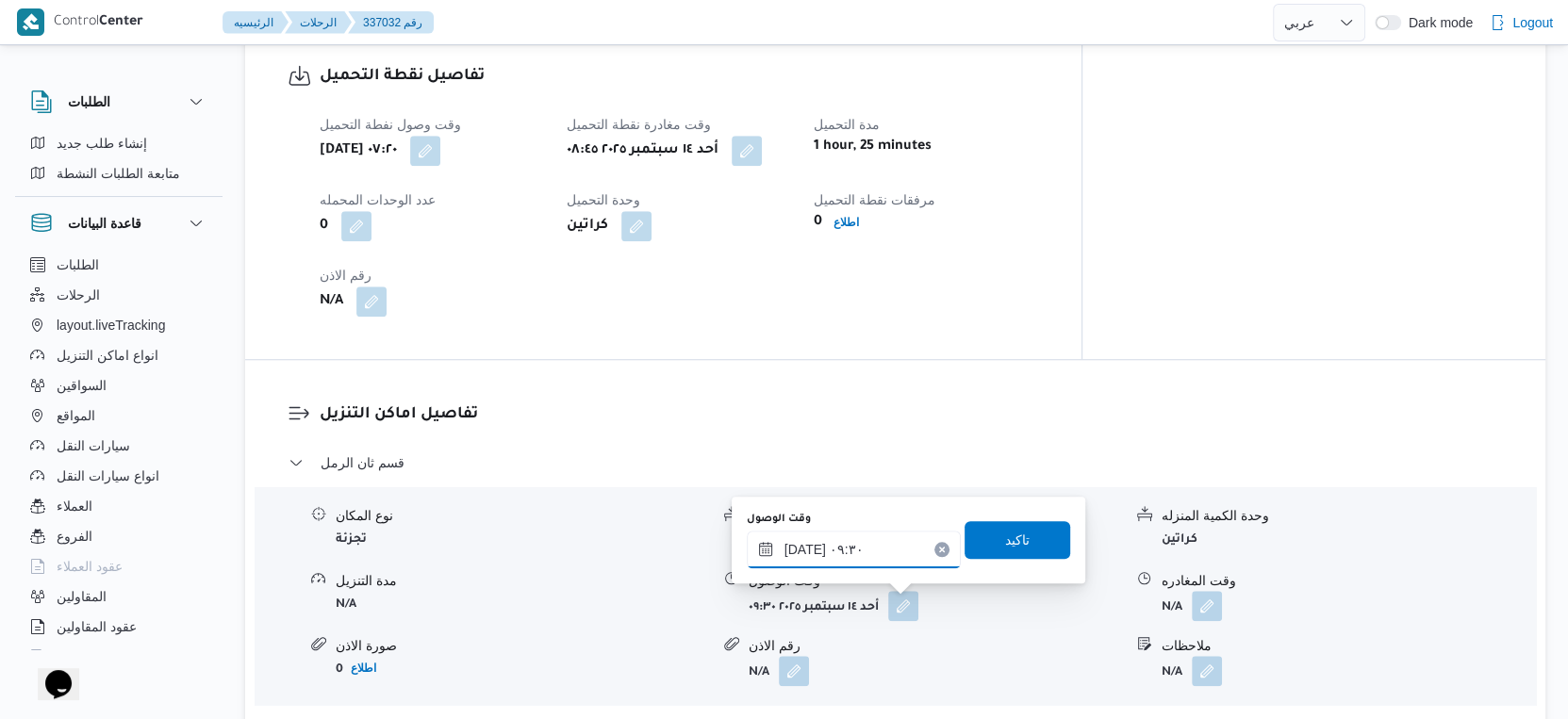
click at [876, 538] on input "[DATE] ٠٩:٣٠" at bounding box center [854, 550] width 214 height 38
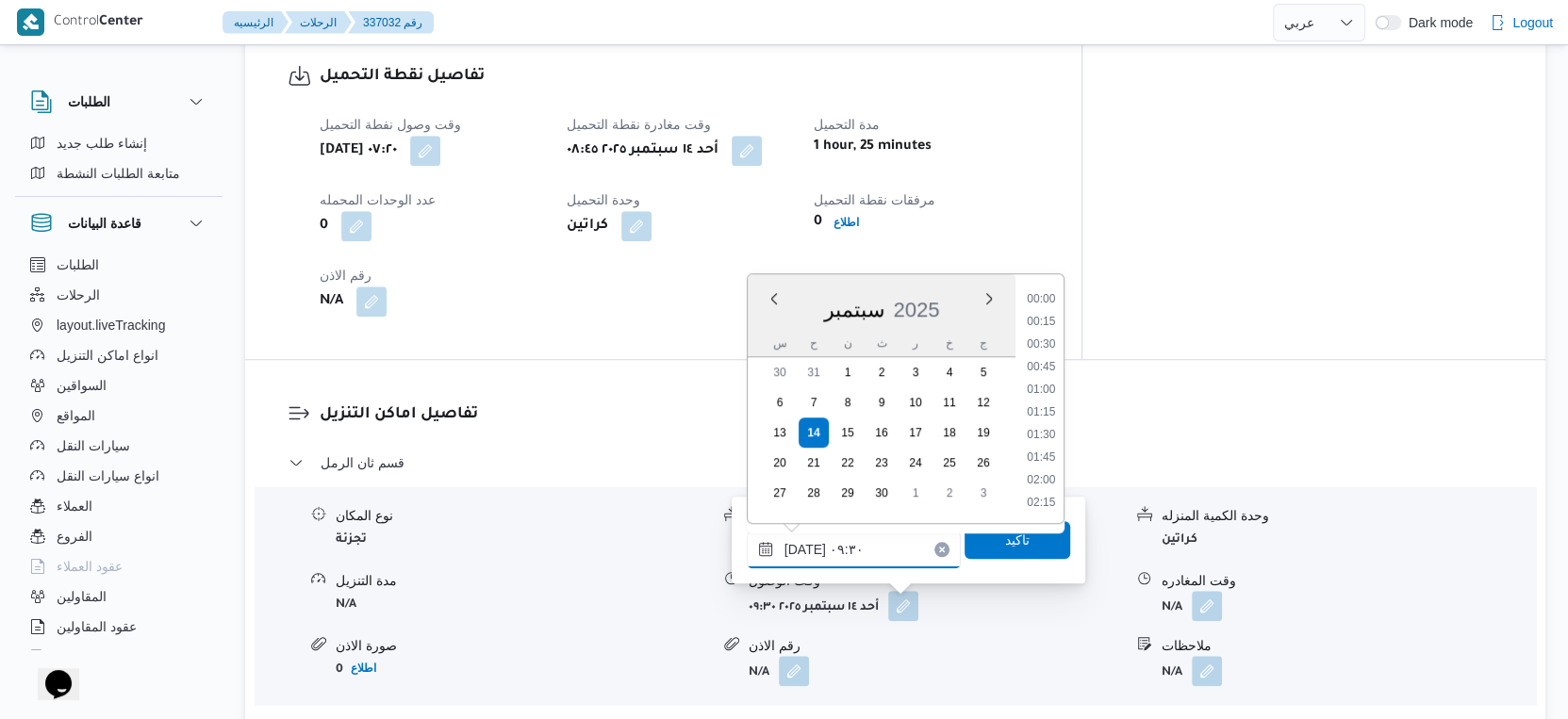
scroll to position [745, 0]
click at [1050, 452] on li "10:00" at bounding box center [1041, 460] width 43 height 19
type input "[DATE] ١٠:٠٠"
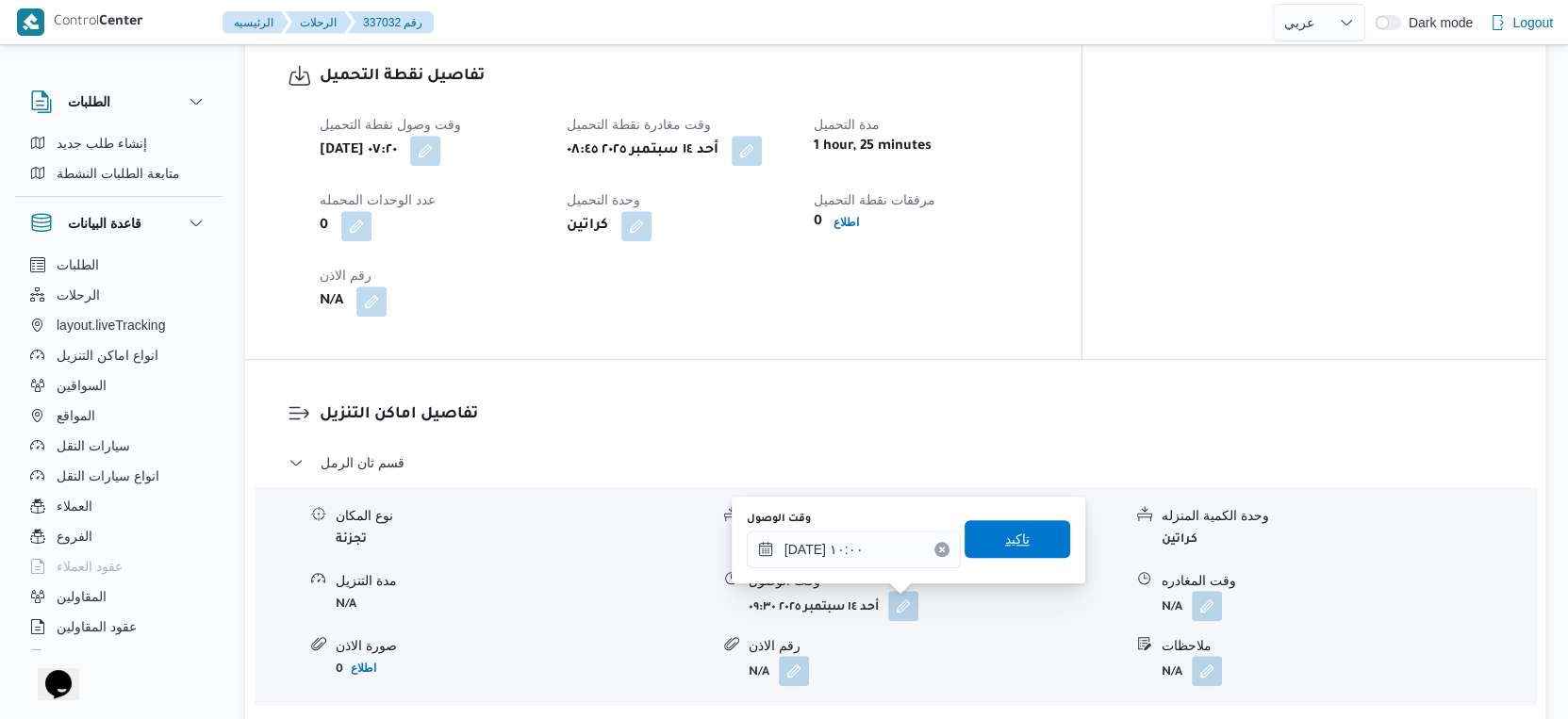
click at [1010, 545] on span "تاكيد" at bounding box center [1018, 540] width 25 height 23
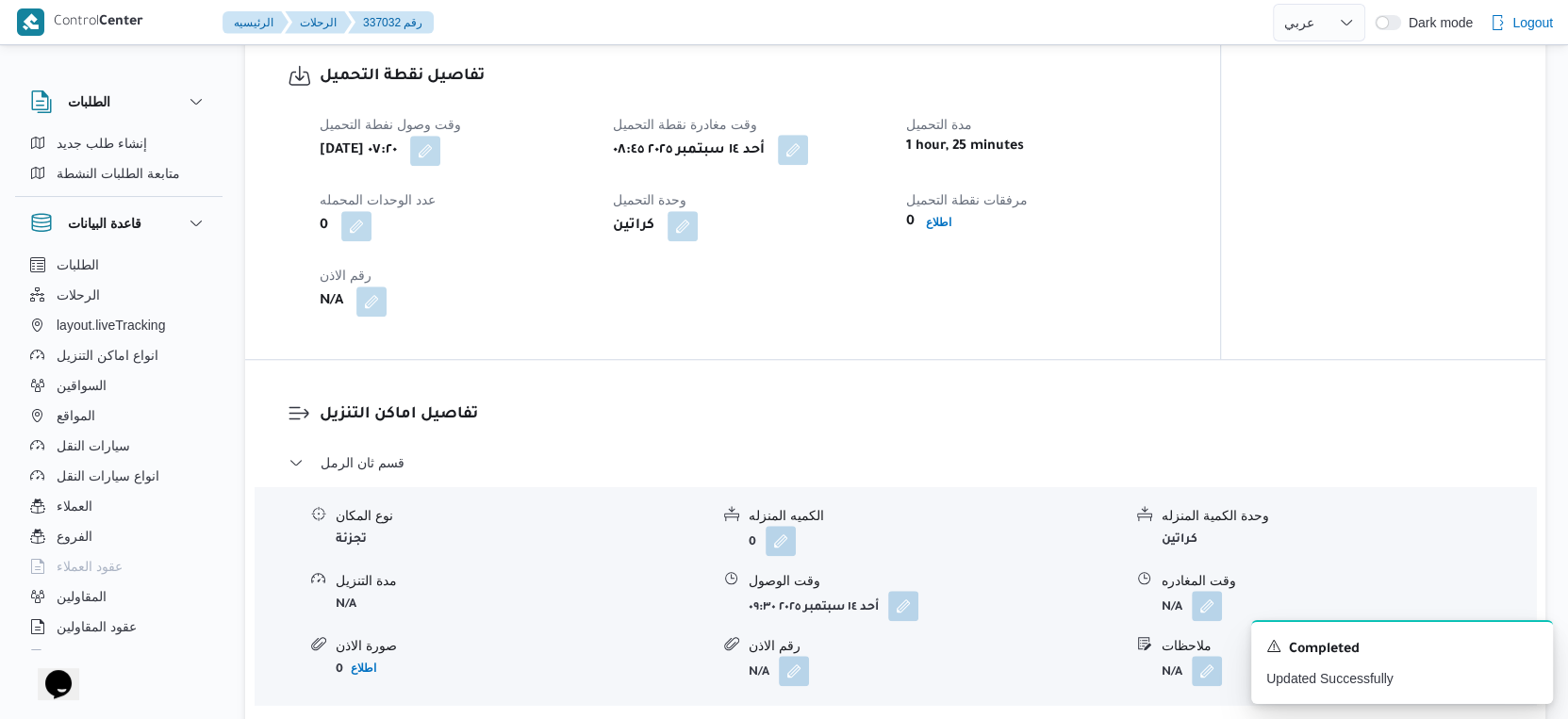
click at [790, 154] on button "button" at bounding box center [794, 150] width 31 height 31
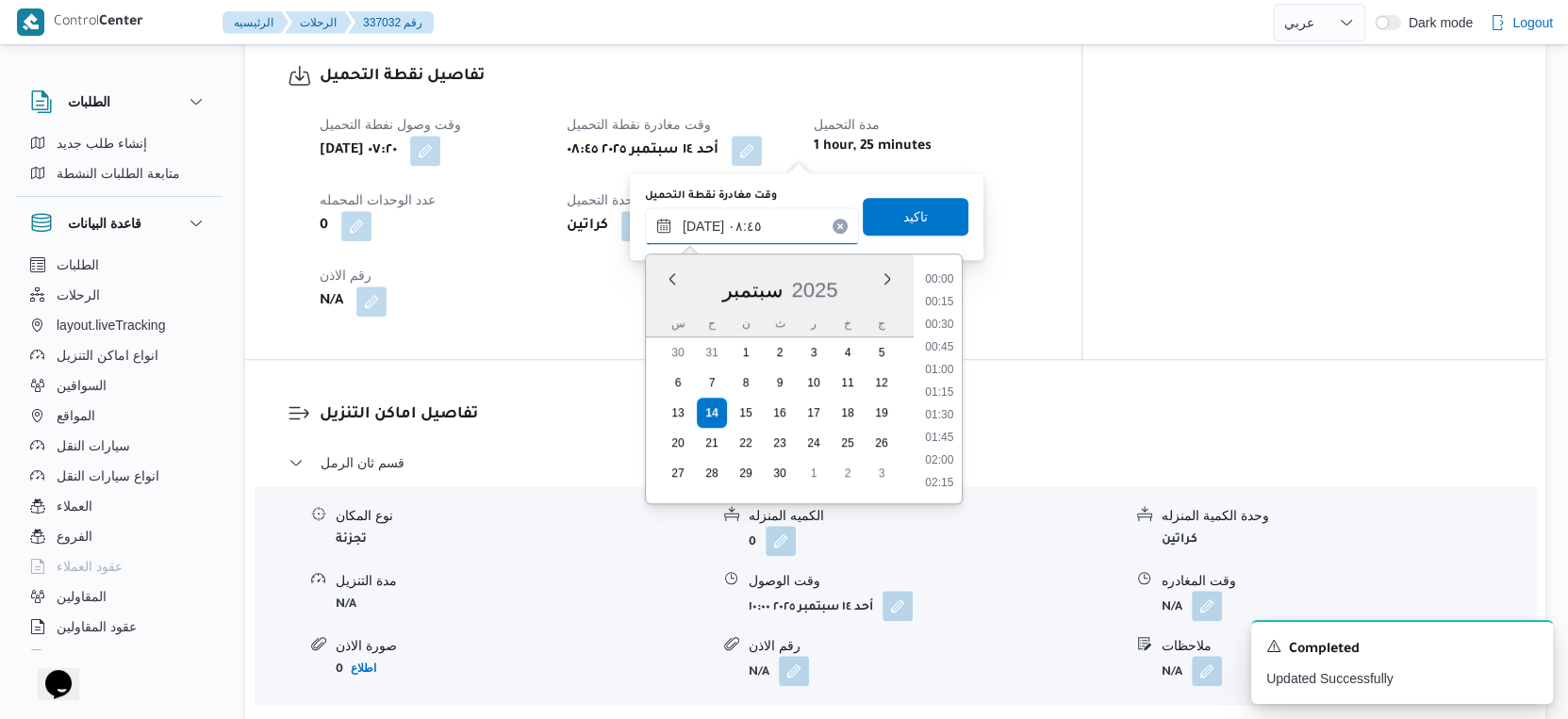
click at [764, 216] on input "١٤/٠٩/٢٠٢٥ ٠٨:٤٥" at bounding box center [752, 226] width 214 height 38
click at [944, 360] on li "09:30" at bounding box center [939, 358] width 43 height 19
type input "١٤/٠٩/٢٠٢٥ ٠٩:٣٠"
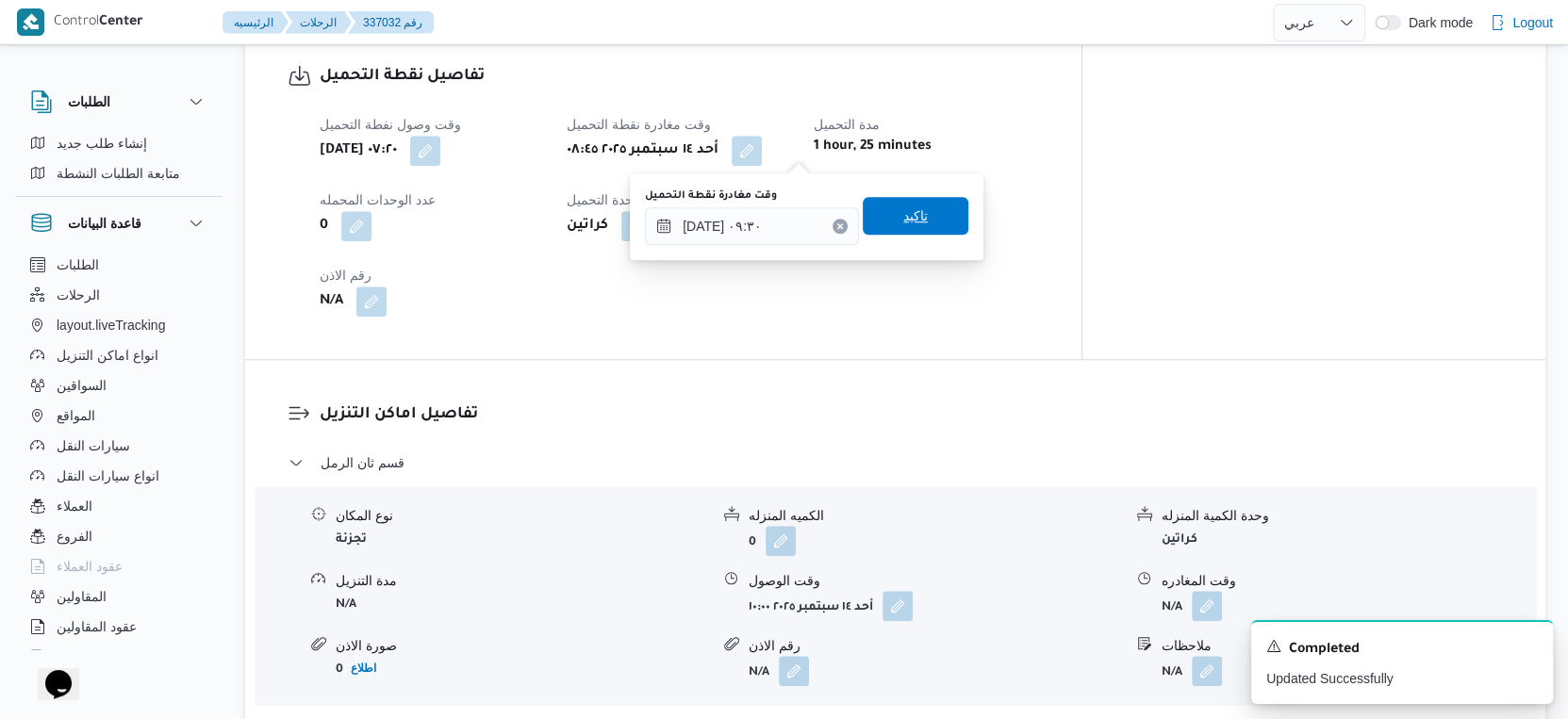
click at [905, 215] on span "تاكيد" at bounding box center [916, 216] width 25 height 23
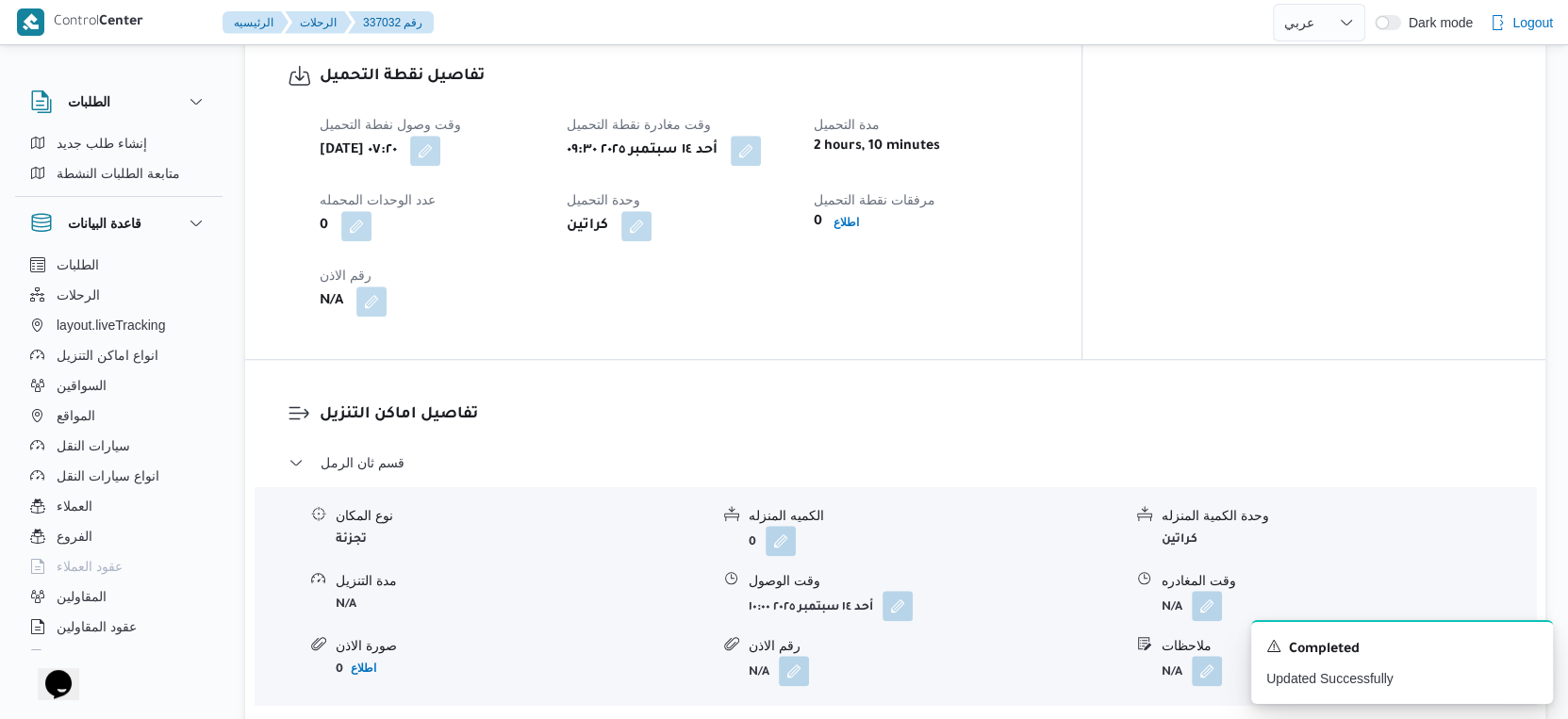
scroll to position [733, 0]
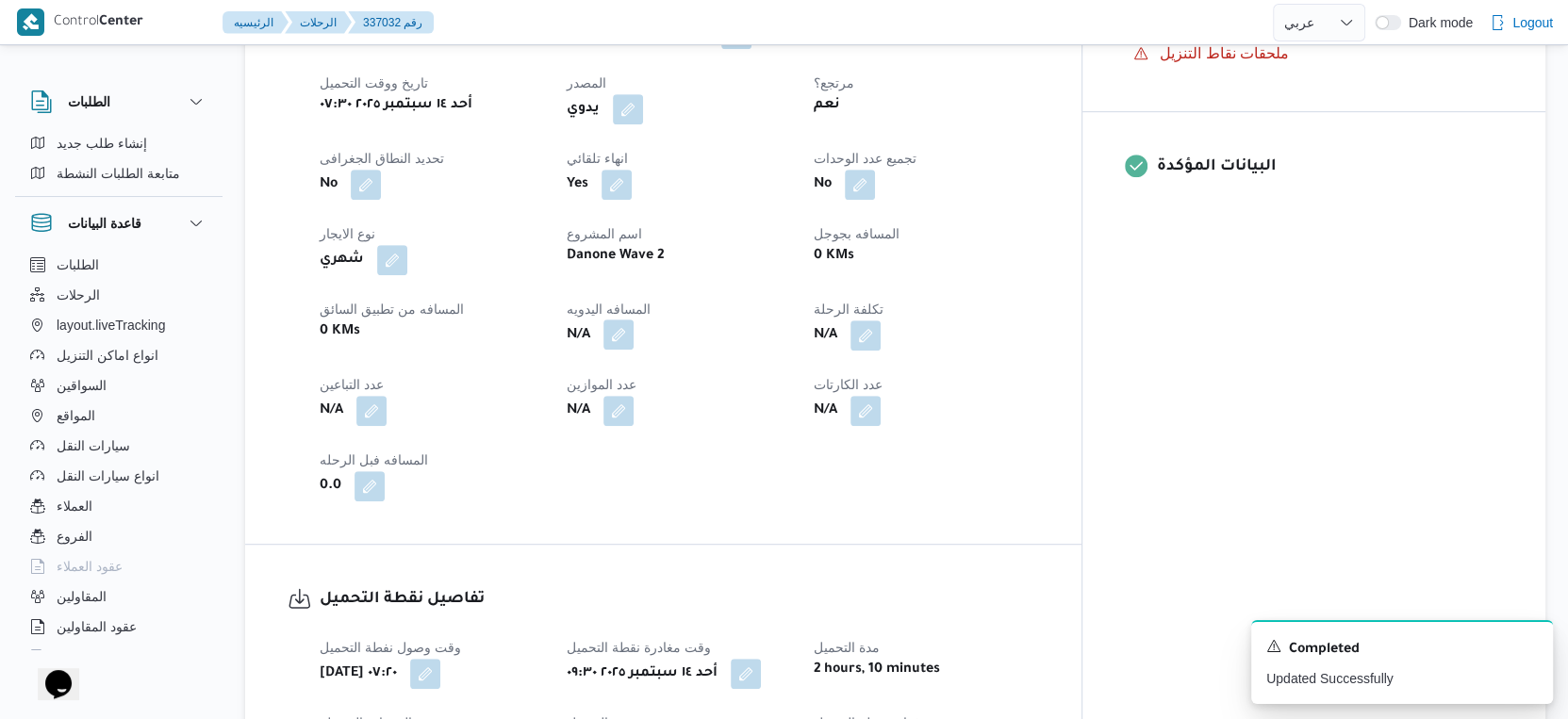
click at [633, 329] on button "button" at bounding box center [619, 335] width 31 height 31
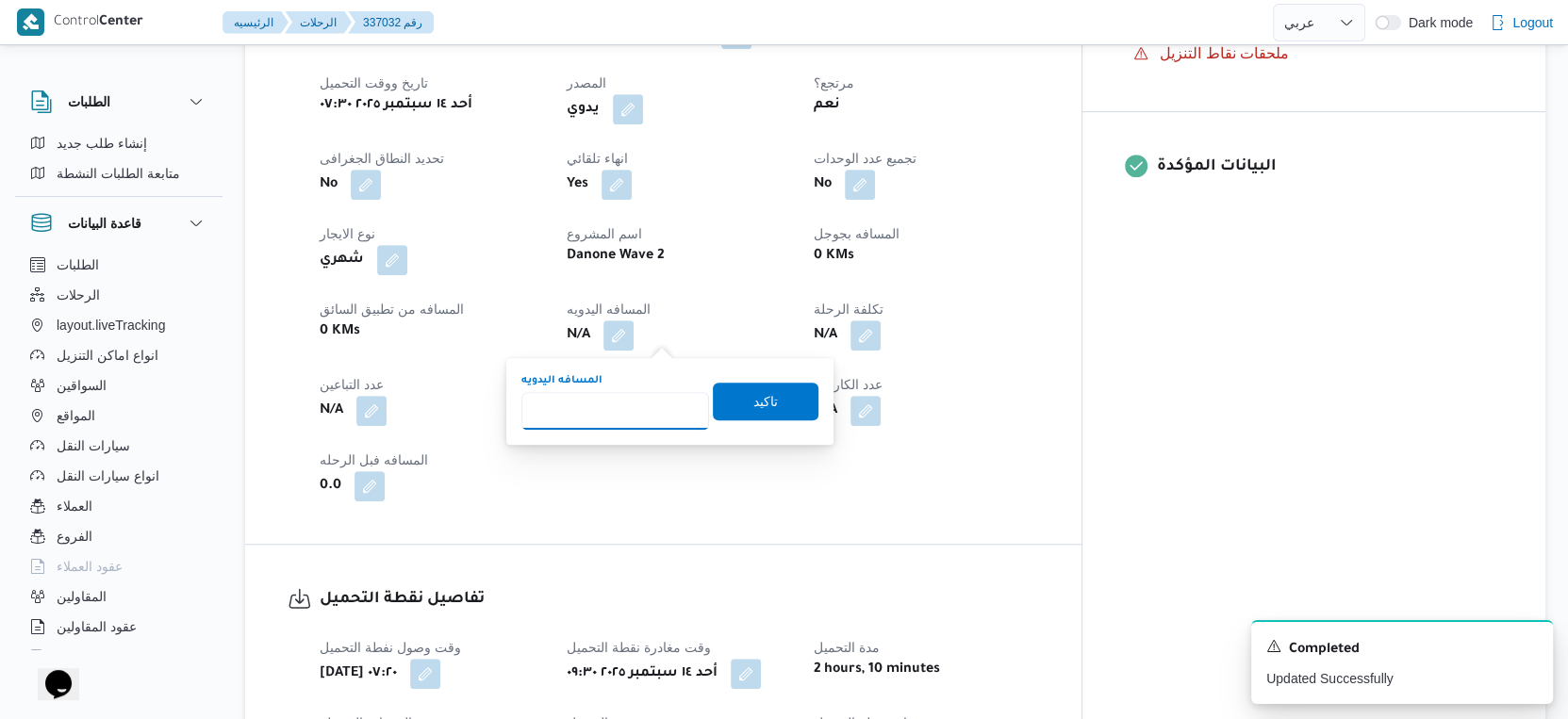
click at [612, 411] on input "المسافه اليدويه" at bounding box center [615, 411] width 188 height 38
type input "53"
click at [772, 408] on span "تاكيد" at bounding box center [765, 401] width 106 height 38
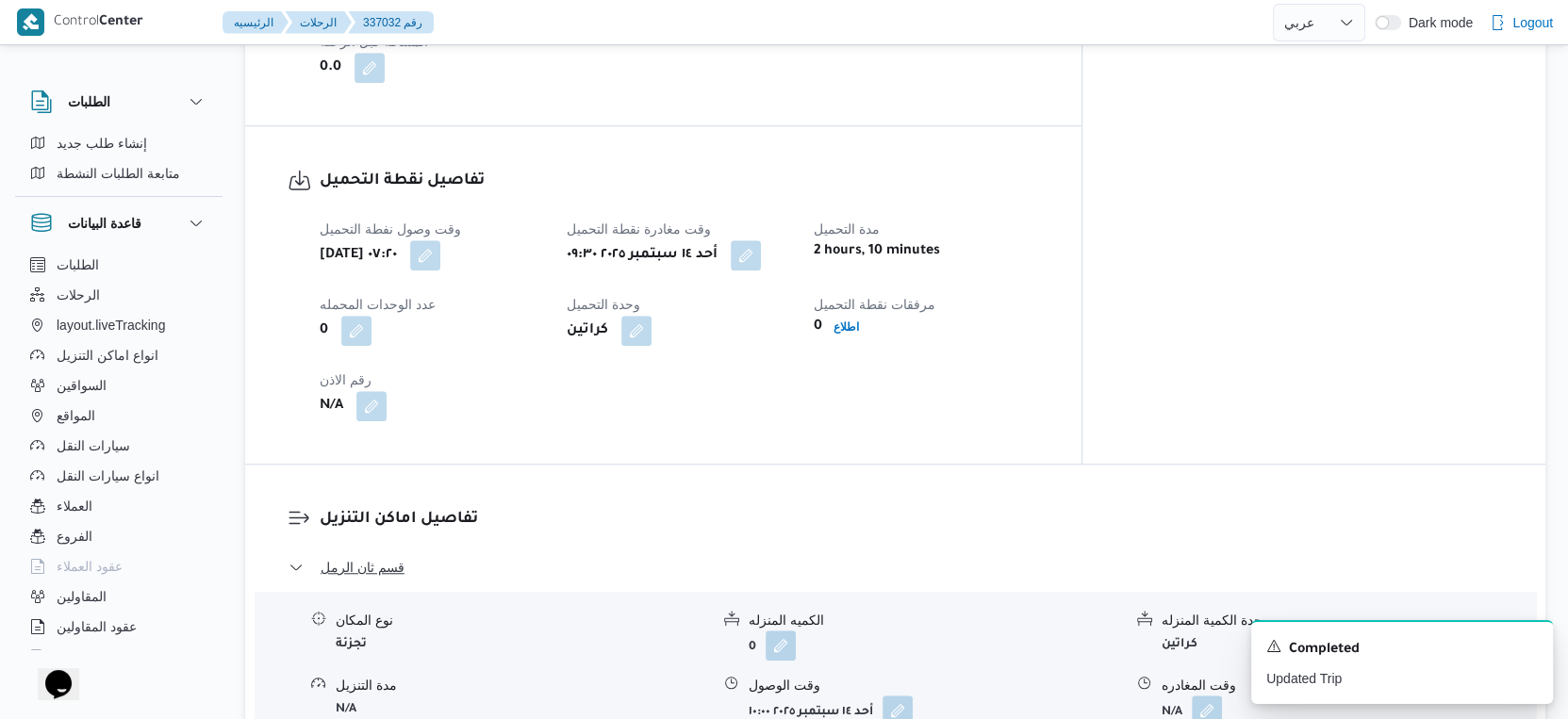
scroll to position [1572, 0]
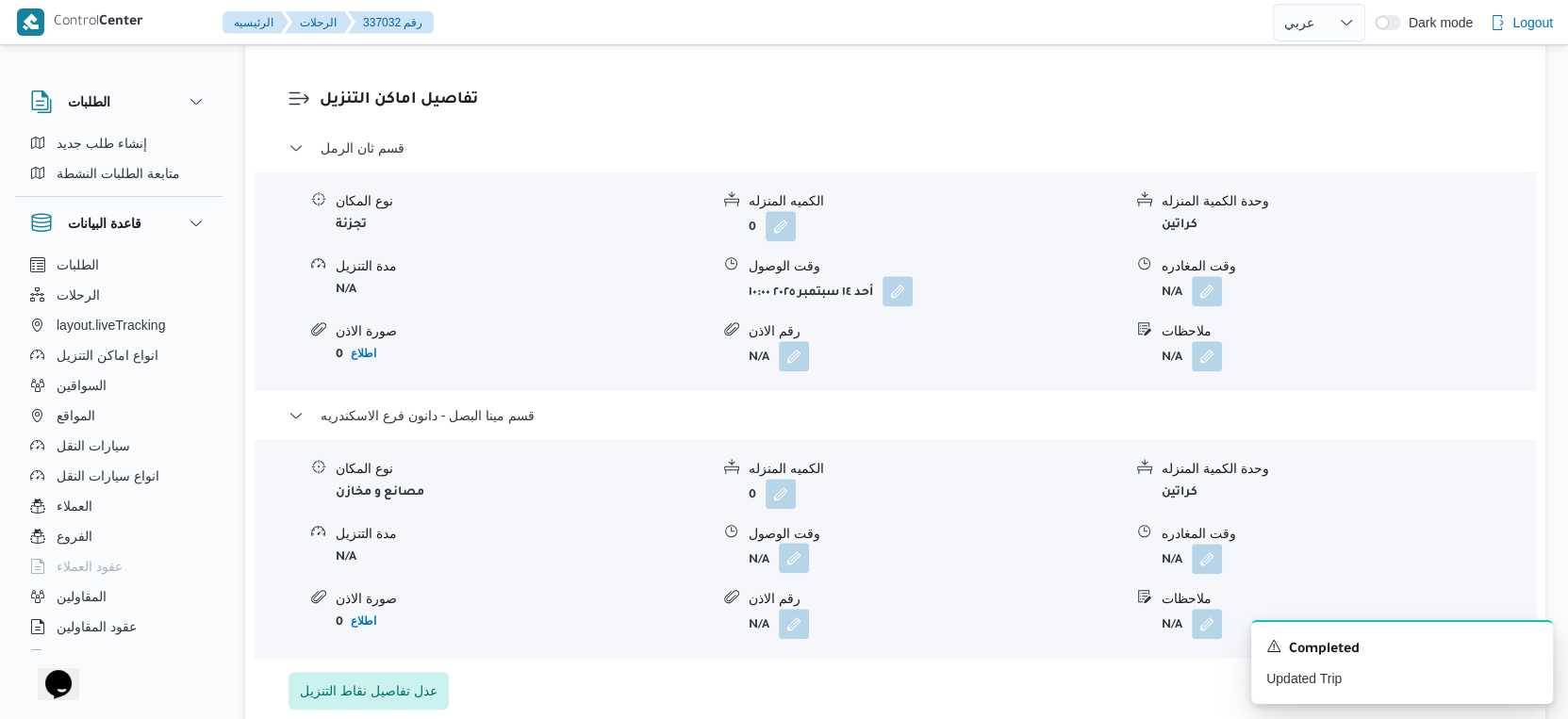
click at [797, 554] on button "button" at bounding box center [794, 558] width 31 height 31
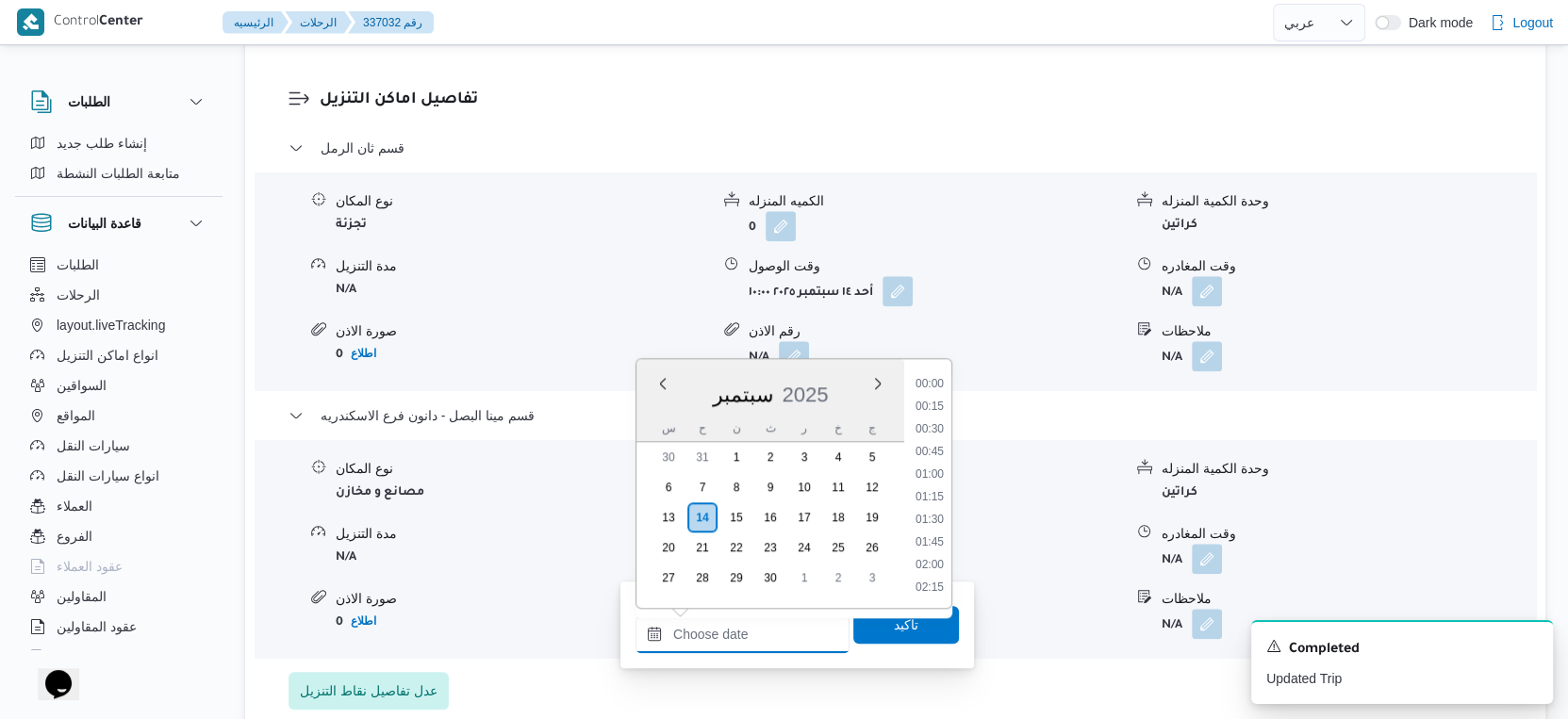
drag, startPoint x: 762, startPoint y: 621, endPoint x: 891, endPoint y: 565, distance: 140.6
click at [762, 621] on input "وقت الوصول" at bounding box center [742, 635] width 214 height 38
click at [934, 425] on li "18:00" at bounding box center [929, 424] width 43 height 19
type input "١٤/٠٩/٢٠٢٥ ١٨:٠٠"
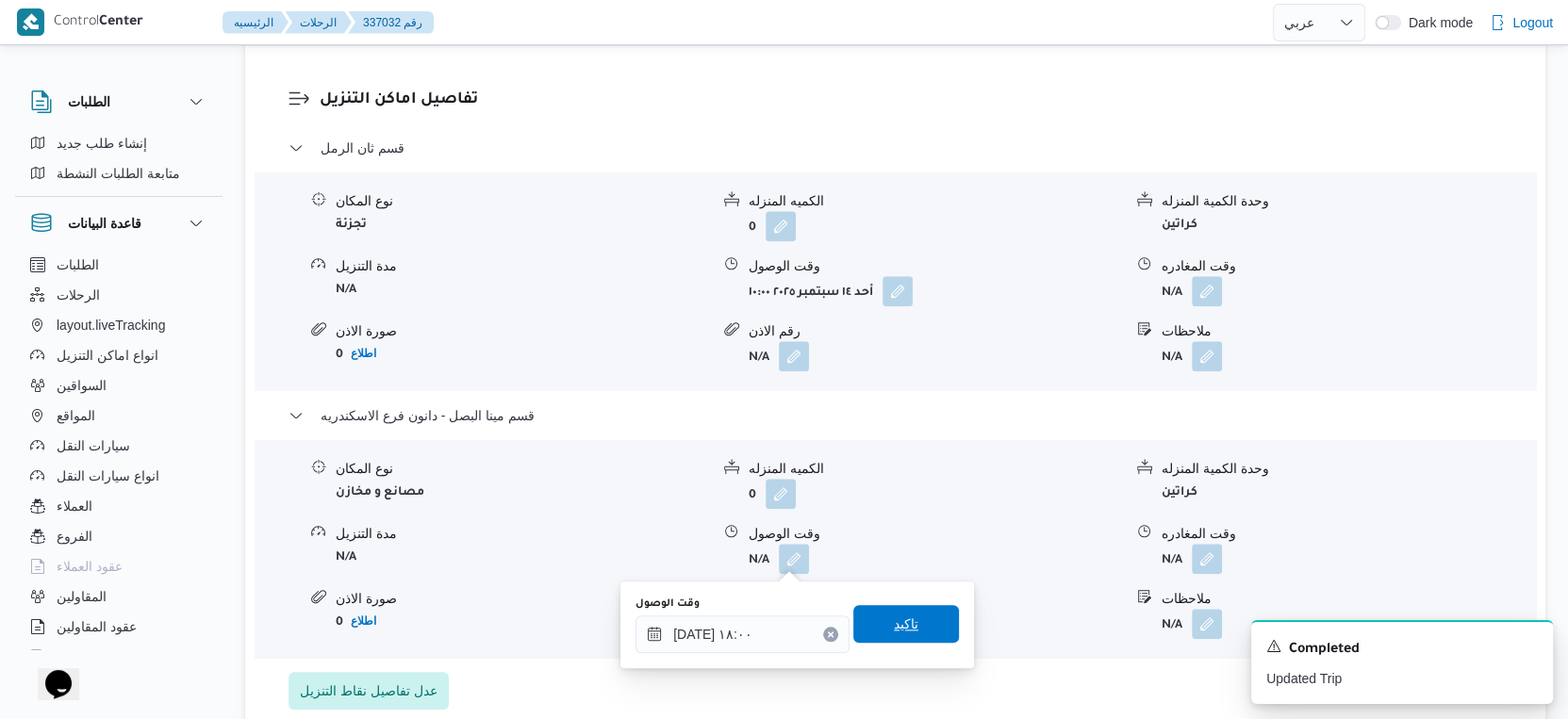
click at [915, 611] on span "تاكيد" at bounding box center [906, 625] width 106 height 38
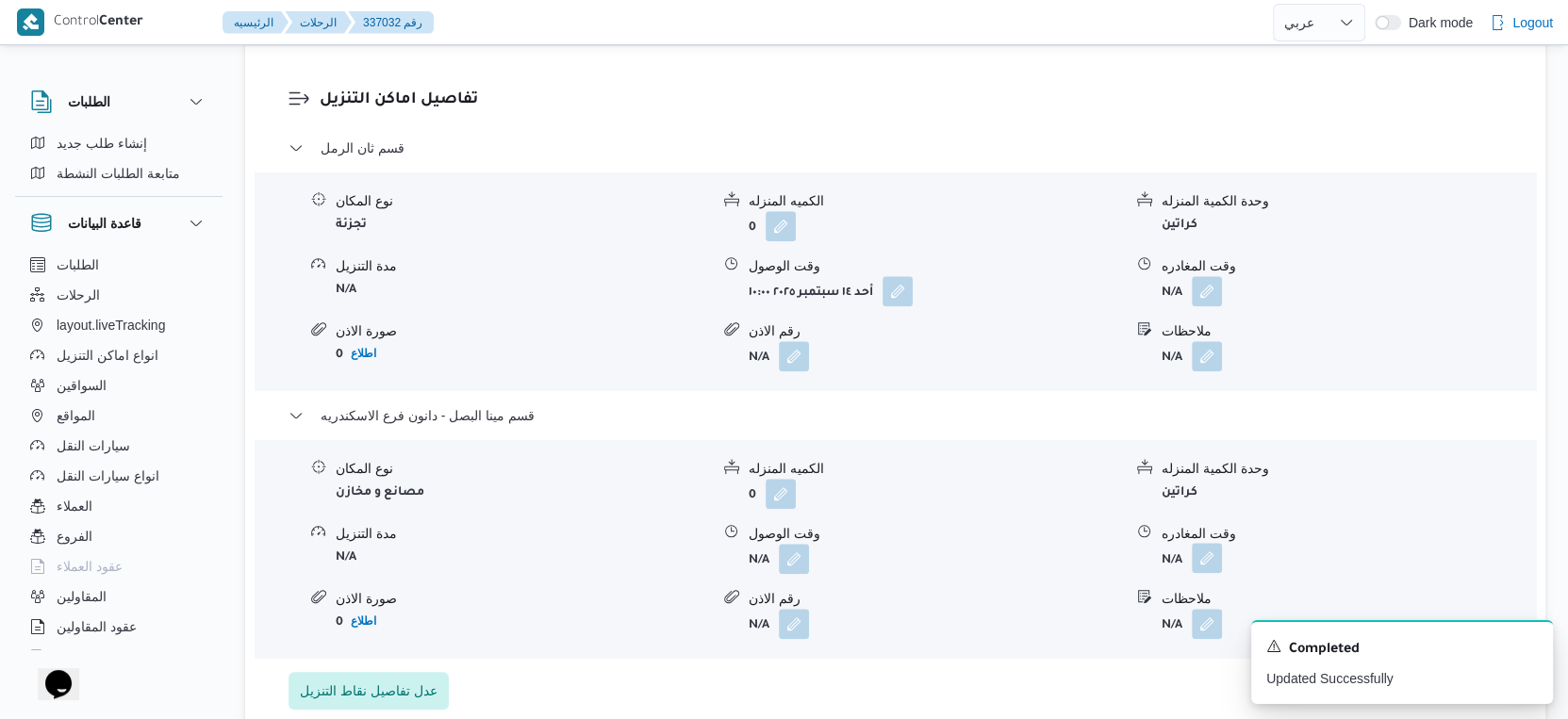
click at [1208, 548] on button "button" at bounding box center [1207, 558] width 31 height 31
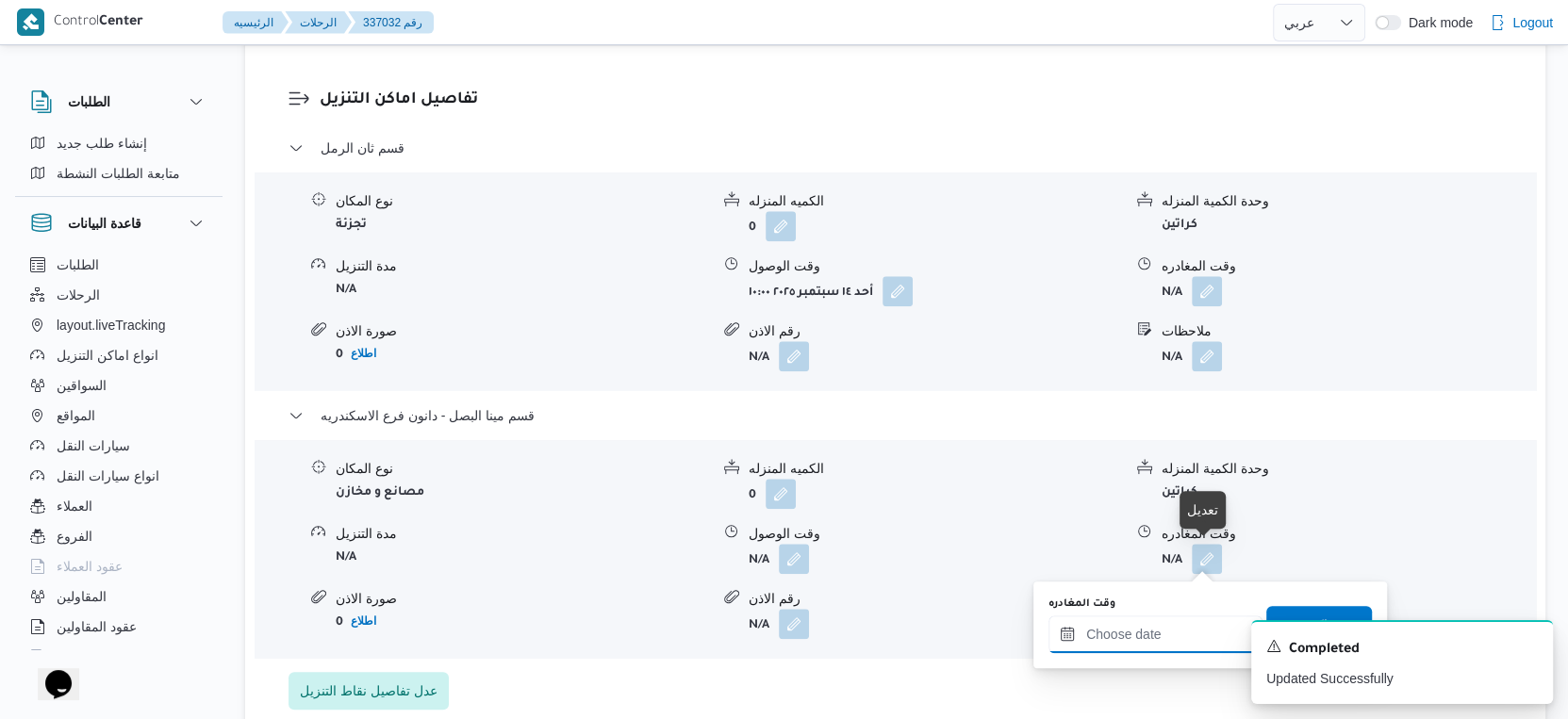
drag, startPoint x: 1182, startPoint y: 633, endPoint x: 1201, endPoint y: 622, distance: 22.0
click at [1181, 633] on input "وقت المغادره" at bounding box center [1155, 635] width 214 height 38
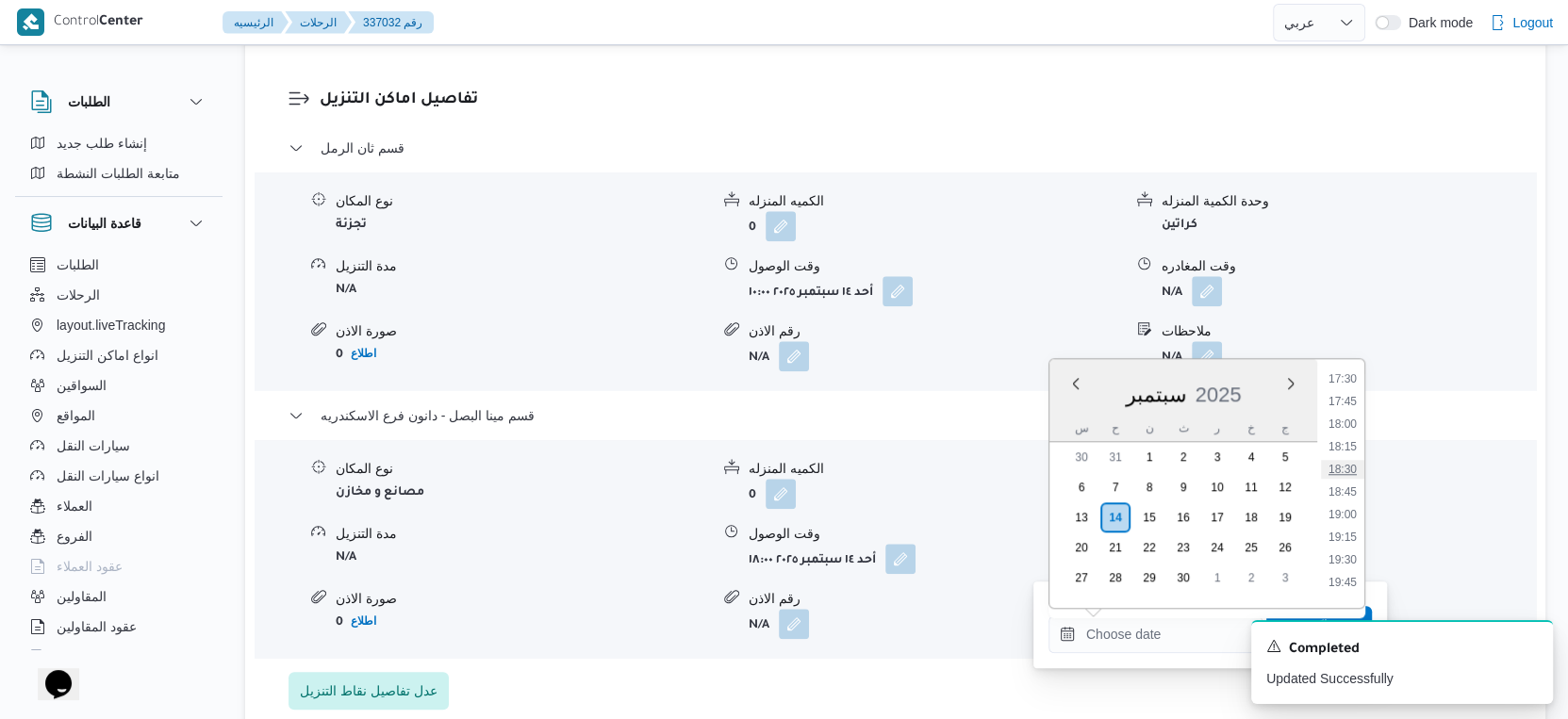
click at [1349, 460] on li "18:30" at bounding box center [1342, 469] width 43 height 19
type input "١٤/٠٩/٢٠٢٥ ١٨:٣٠"
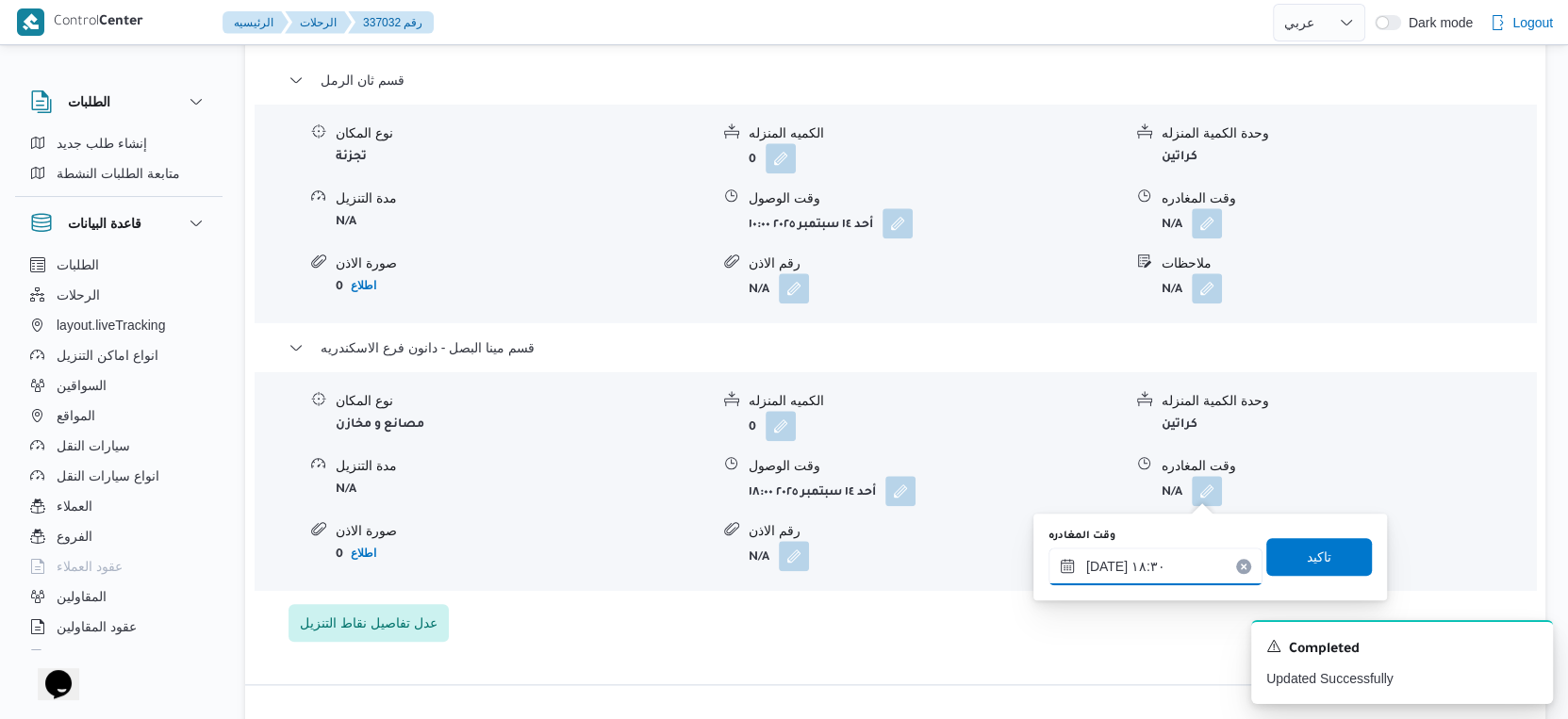
scroll to position [1675, 0]
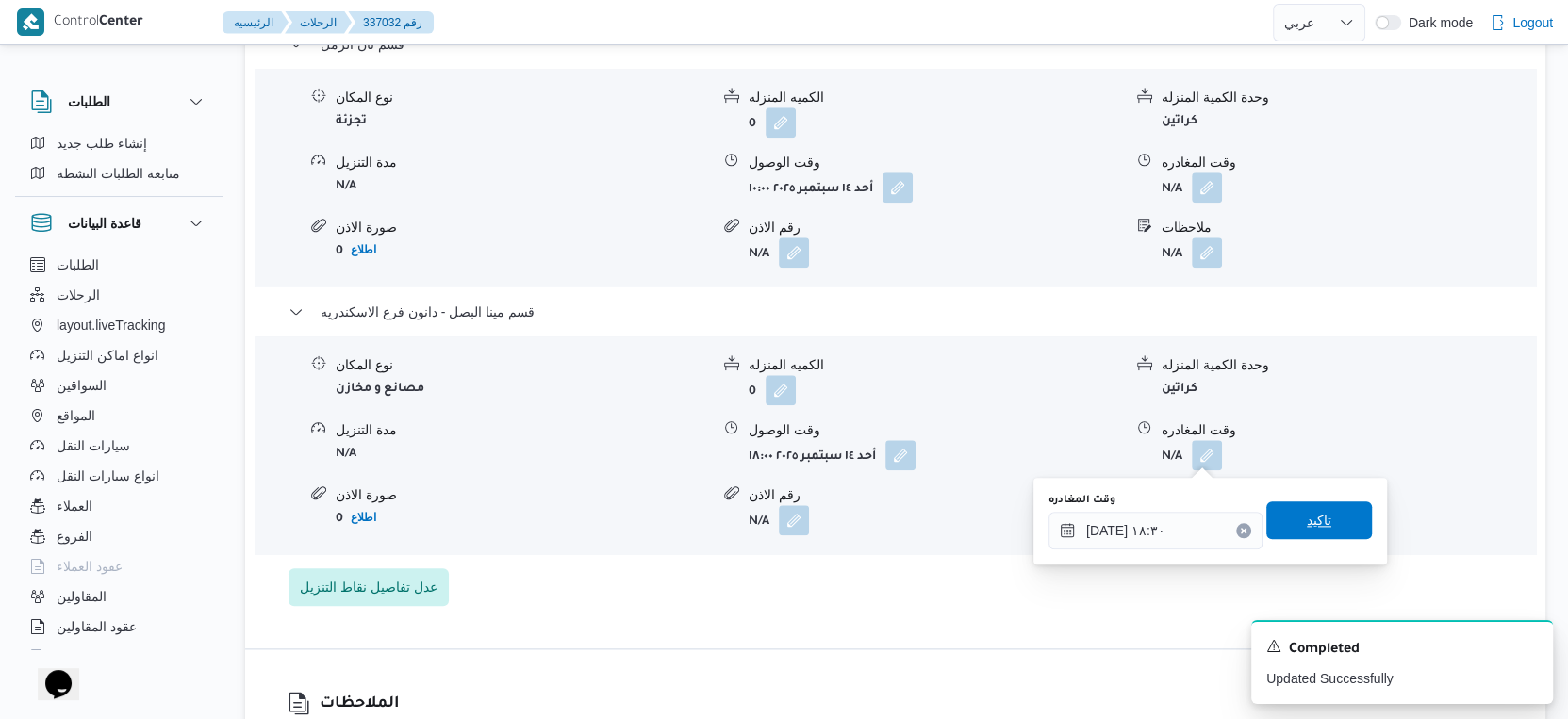
click at [1314, 519] on span "تاكيد" at bounding box center [1319, 521] width 25 height 23
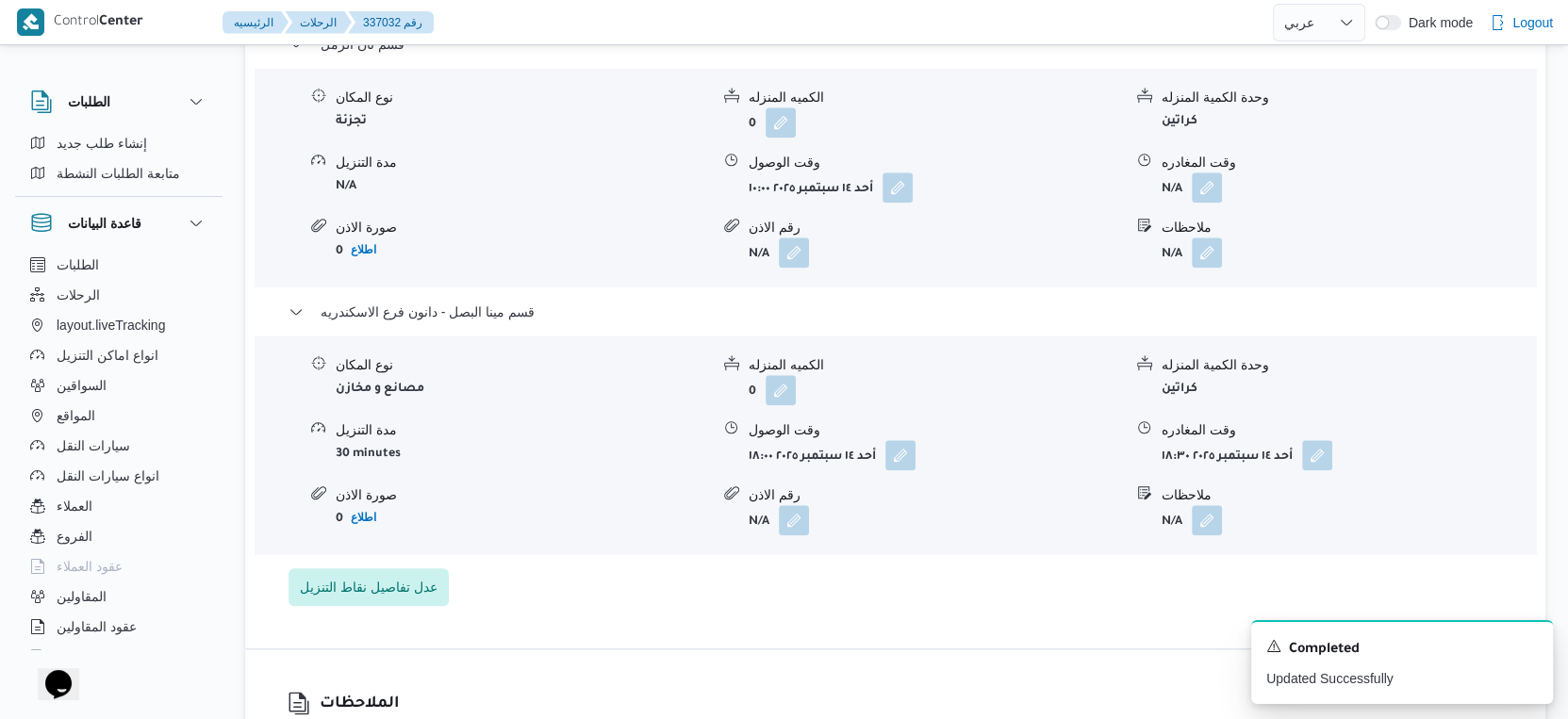
scroll to position [1572, 0]
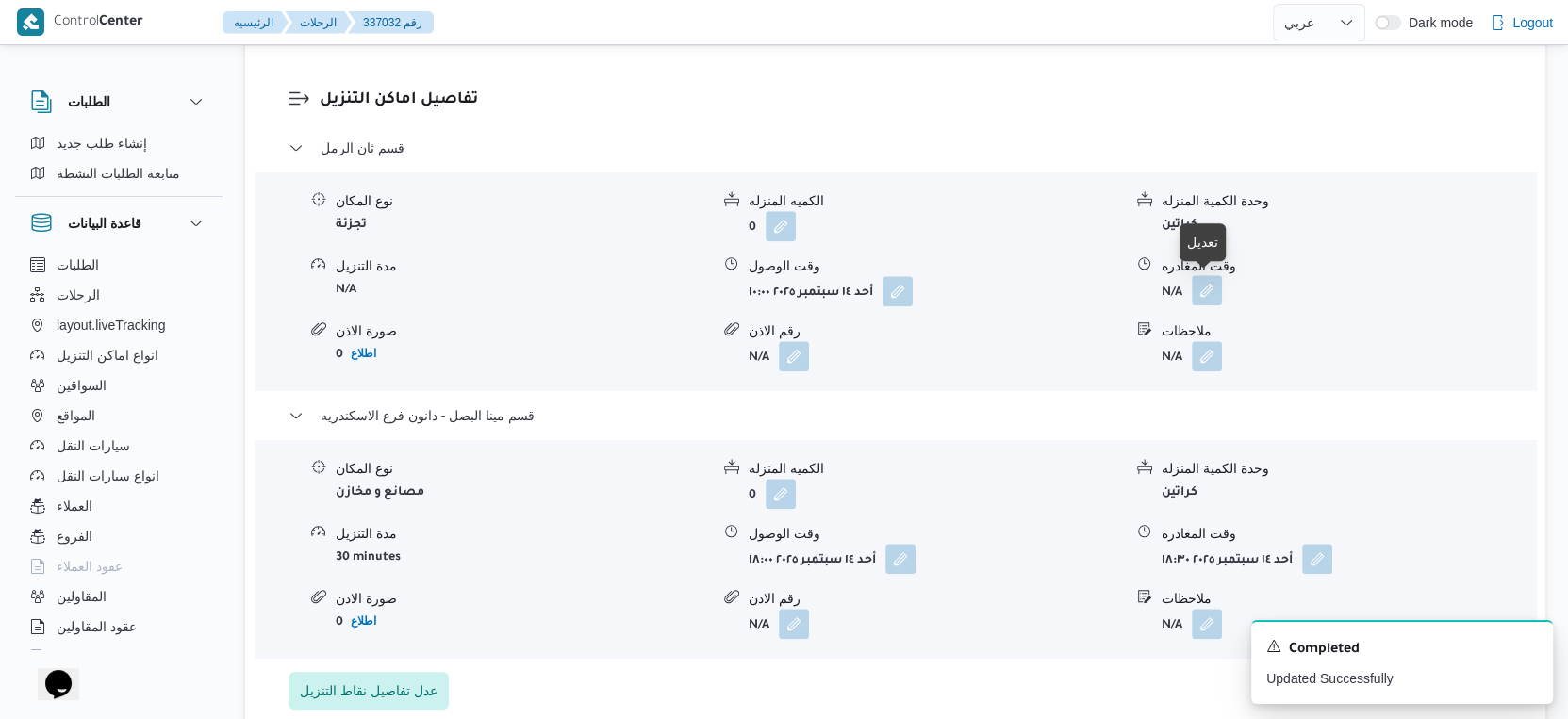
click at [1206, 286] on button "button" at bounding box center [1207, 291] width 31 height 31
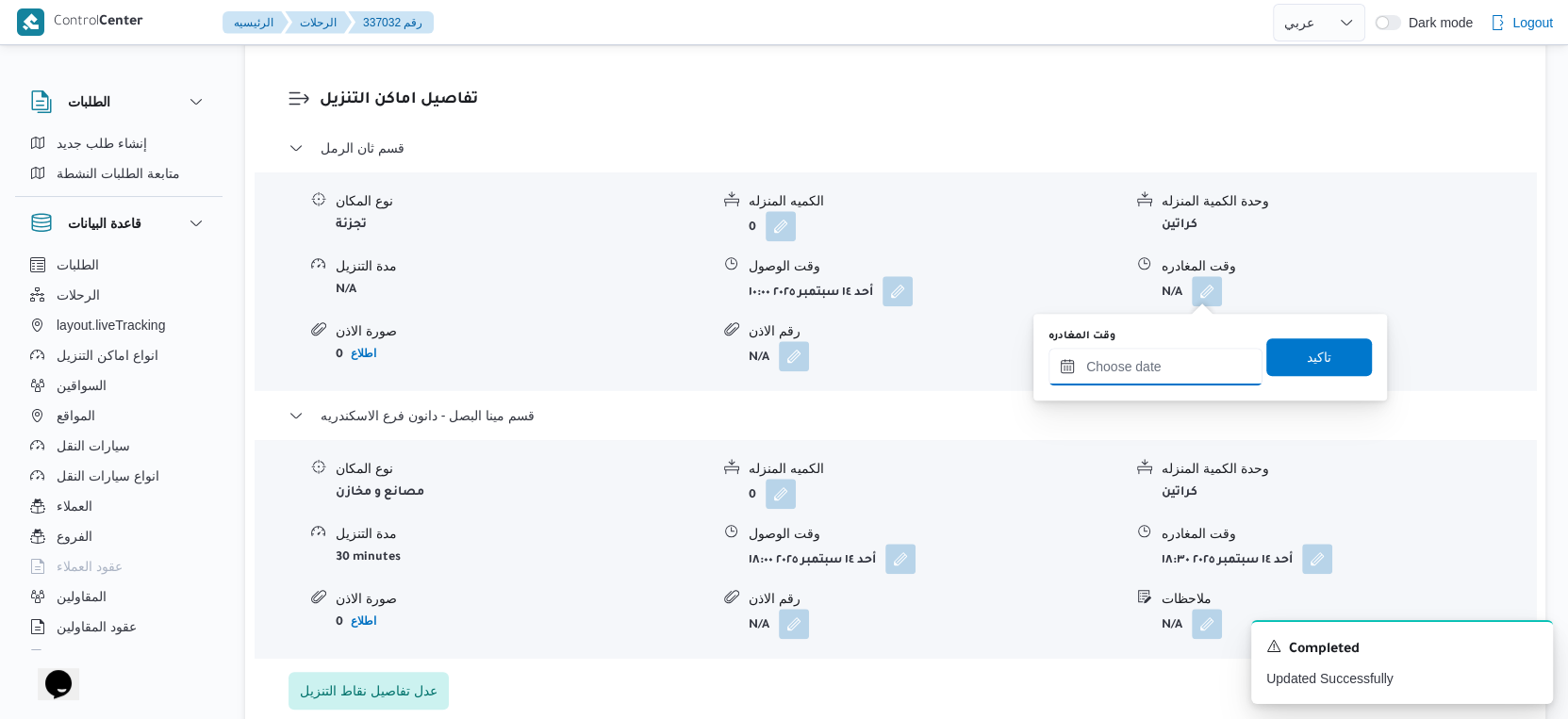
click at [1156, 355] on input "وقت المغادره" at bounding box center [1155, 367] width 214 height 38
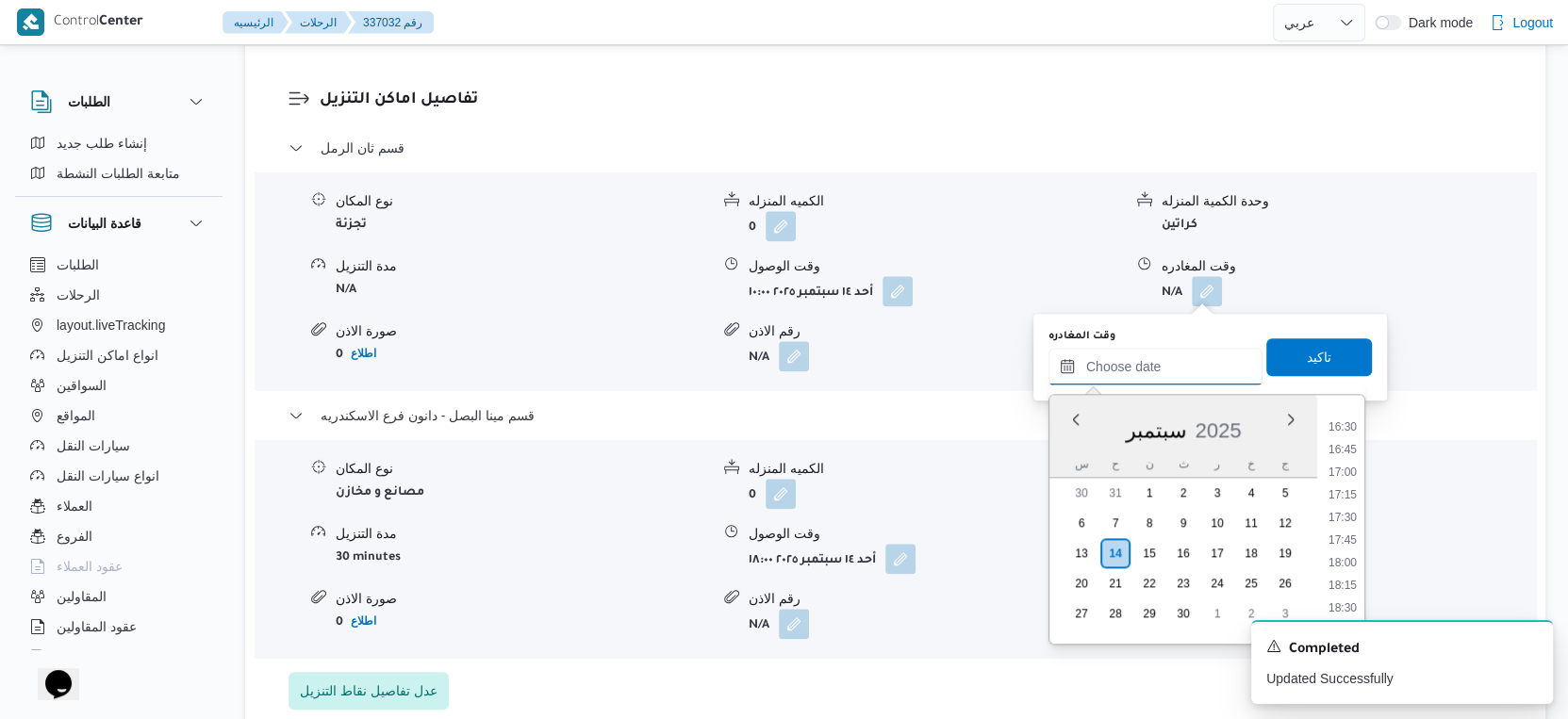
scroll to position [1483, 0]
drag, startPoint x: 1346, startPoint y: 522, endPoint x: 1346, endPoint y: 482, distance: 40.0
click at [1346, 521] on li "17:30" at bounding box center [1342, 521] width 43 height 19
type input "١٤/٠٩/٢٠٢٥ ١٧:٣٠"
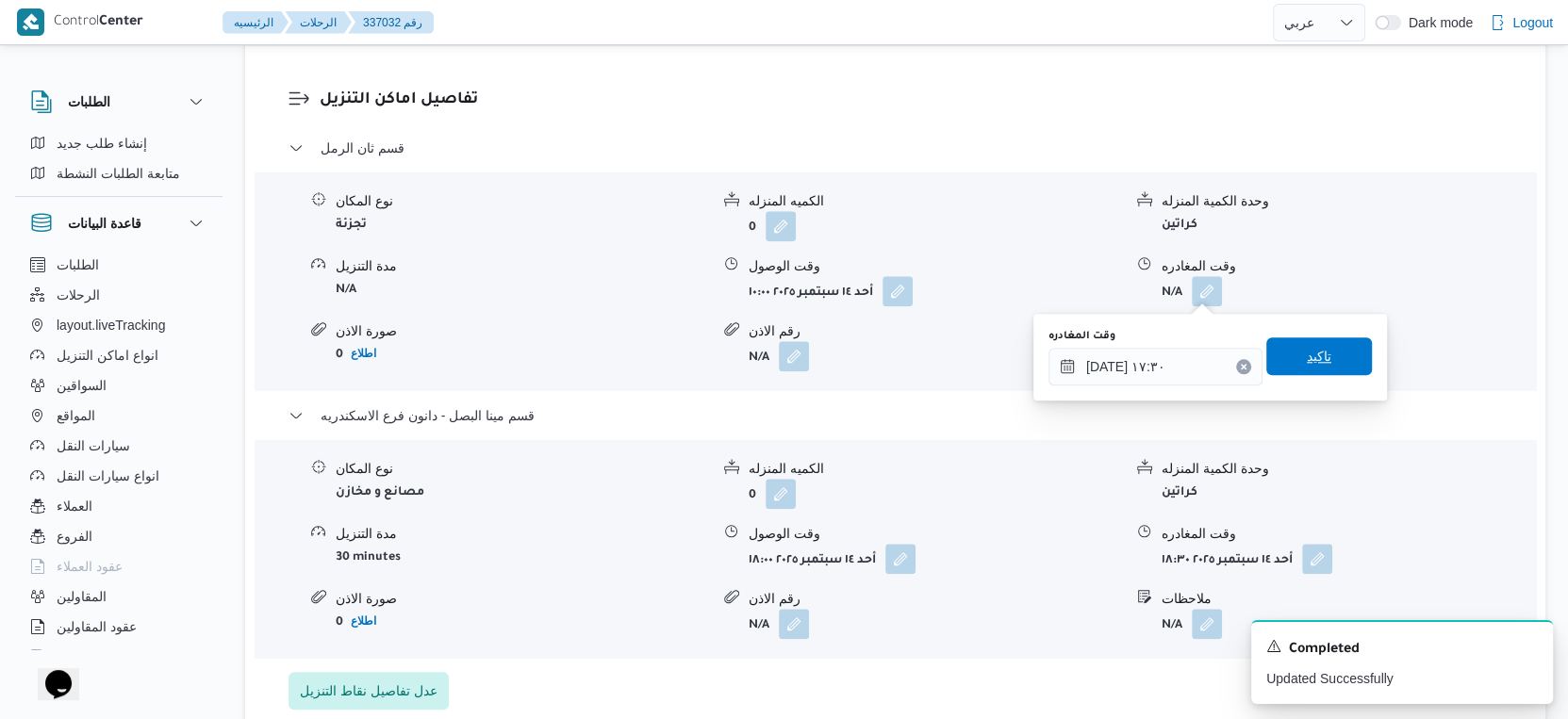
click at [1319, 351] on span "تاكيد" at bounding box center [1319, 357] width 106 height 38
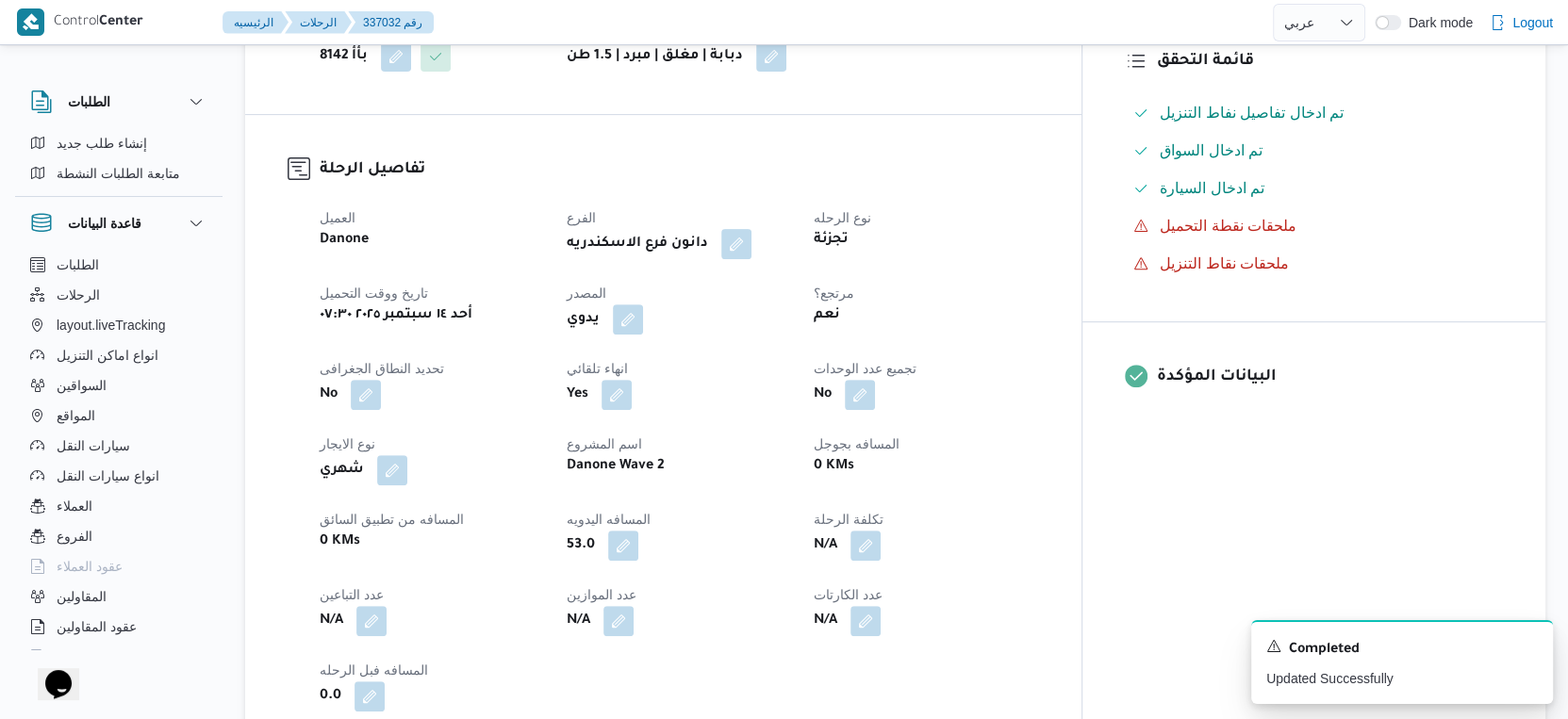
scroll to position [0, 0]
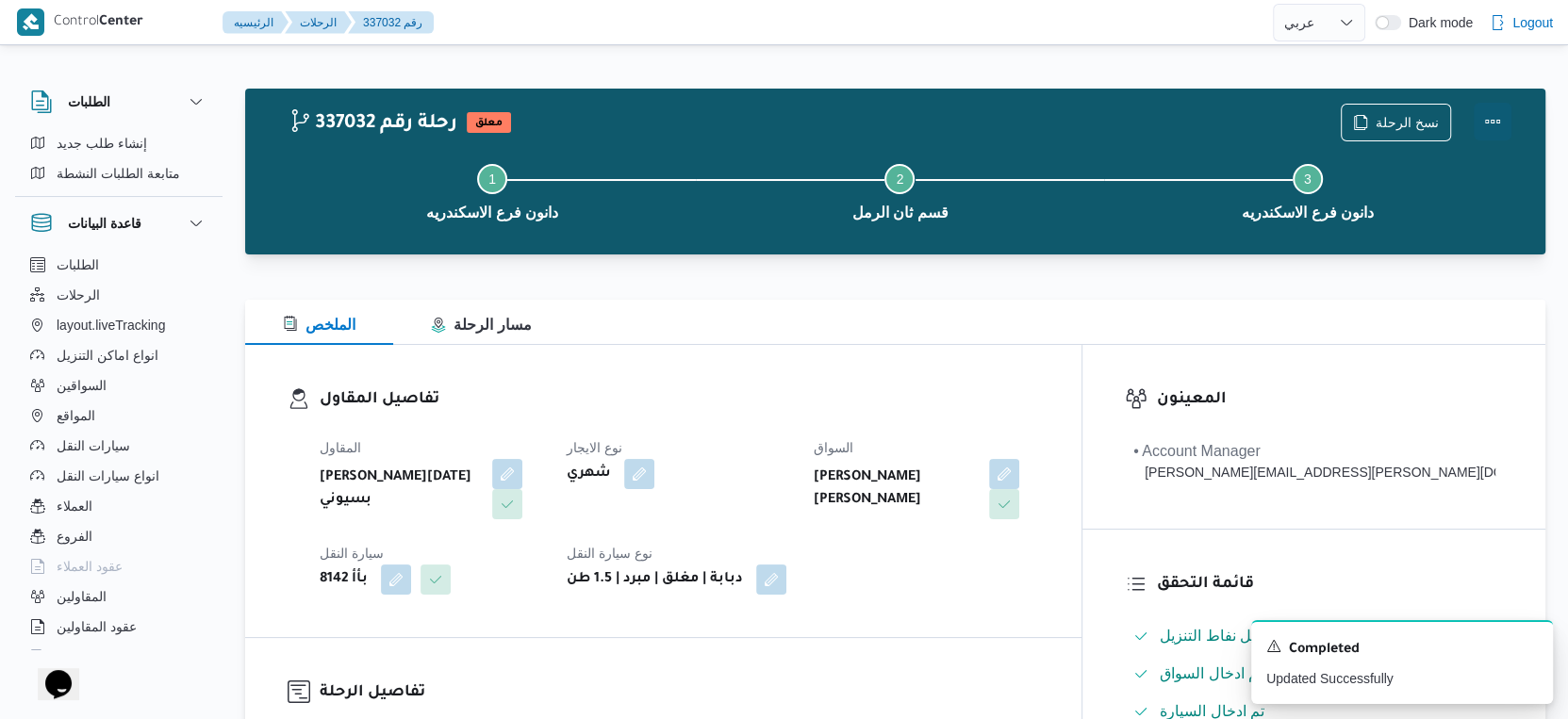
click at [1493, 117] on button "Actions" at bounding box center [1493, 122] width 38 height 38
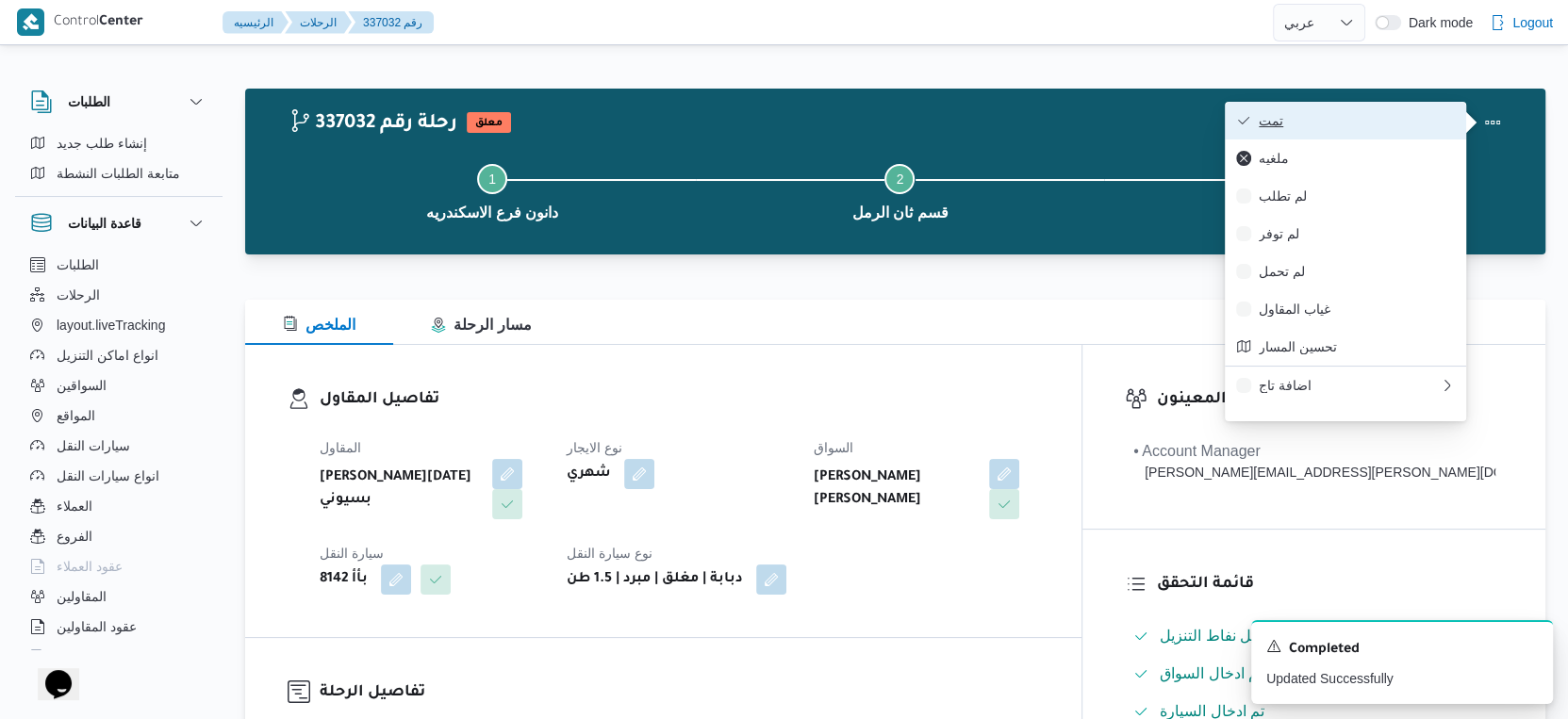
click at [1328, 111] on button "تمت" at bounding box center [1345, 121] width 241 height 38
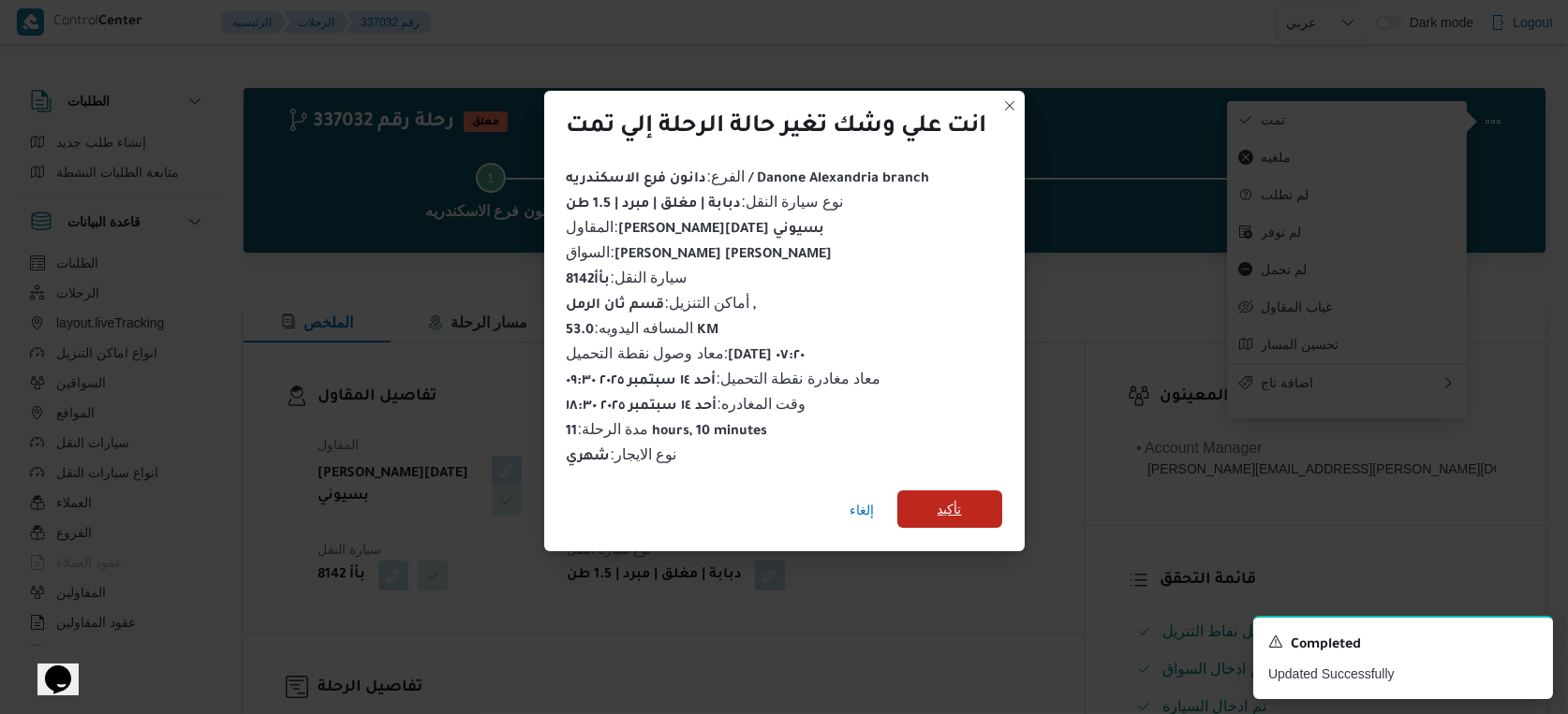
click at [982, 495] on span "تأكيد" at bounding box center [949, 509] width 105 height 38
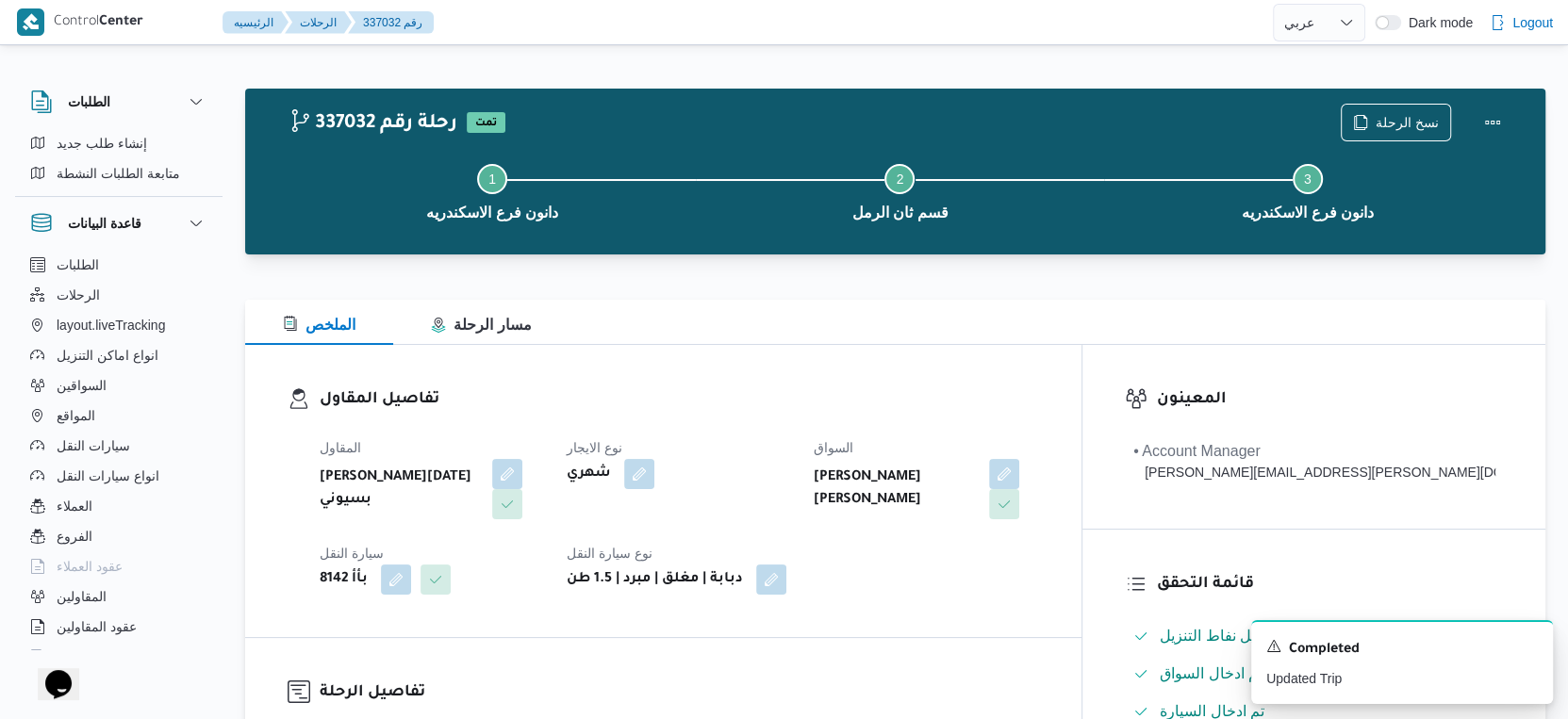
select select "ar"
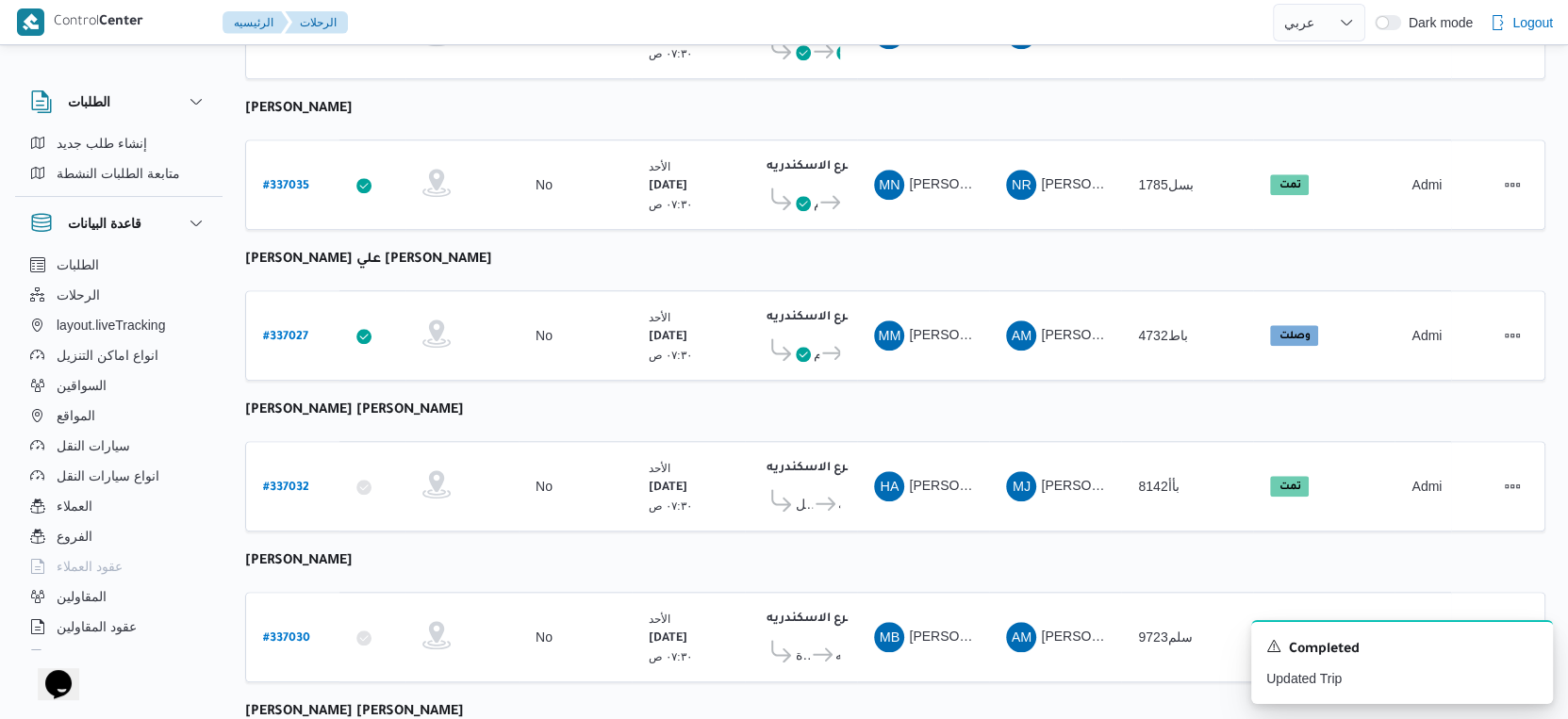
scroll to position [1538, 0]
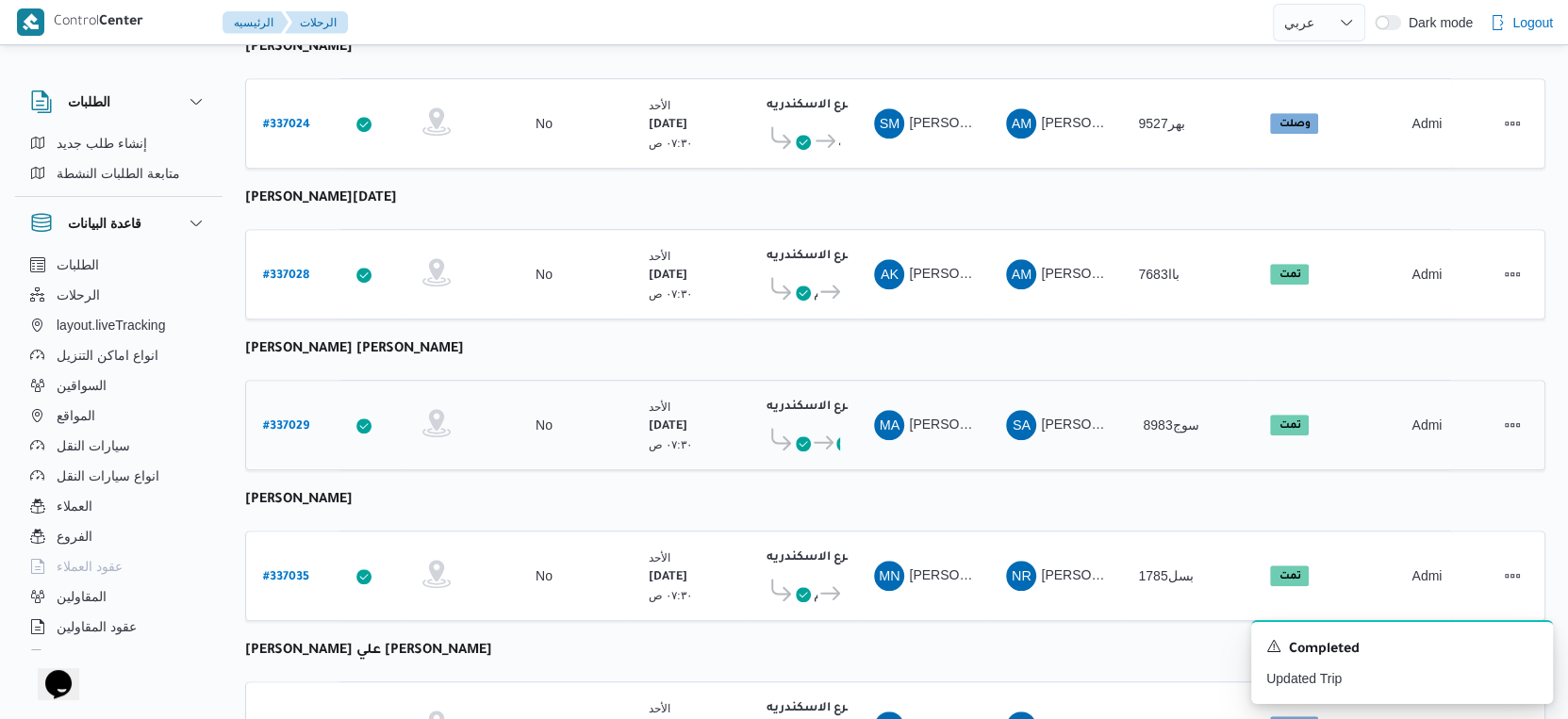
click at [279, 421] on b "# 337029" at bounding box center [286, 427] width 46 height 13
select select "ar"
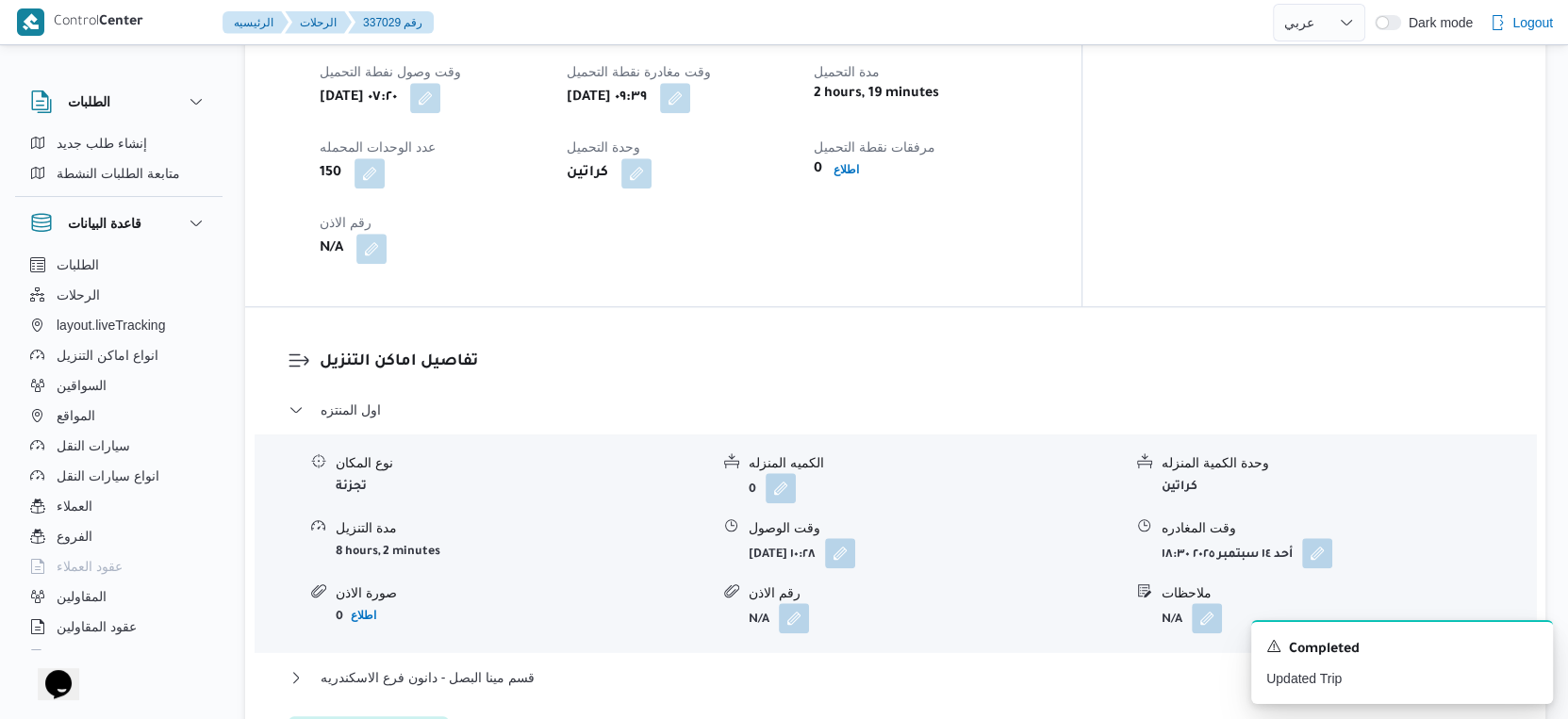
scroll to position [1434, 0]
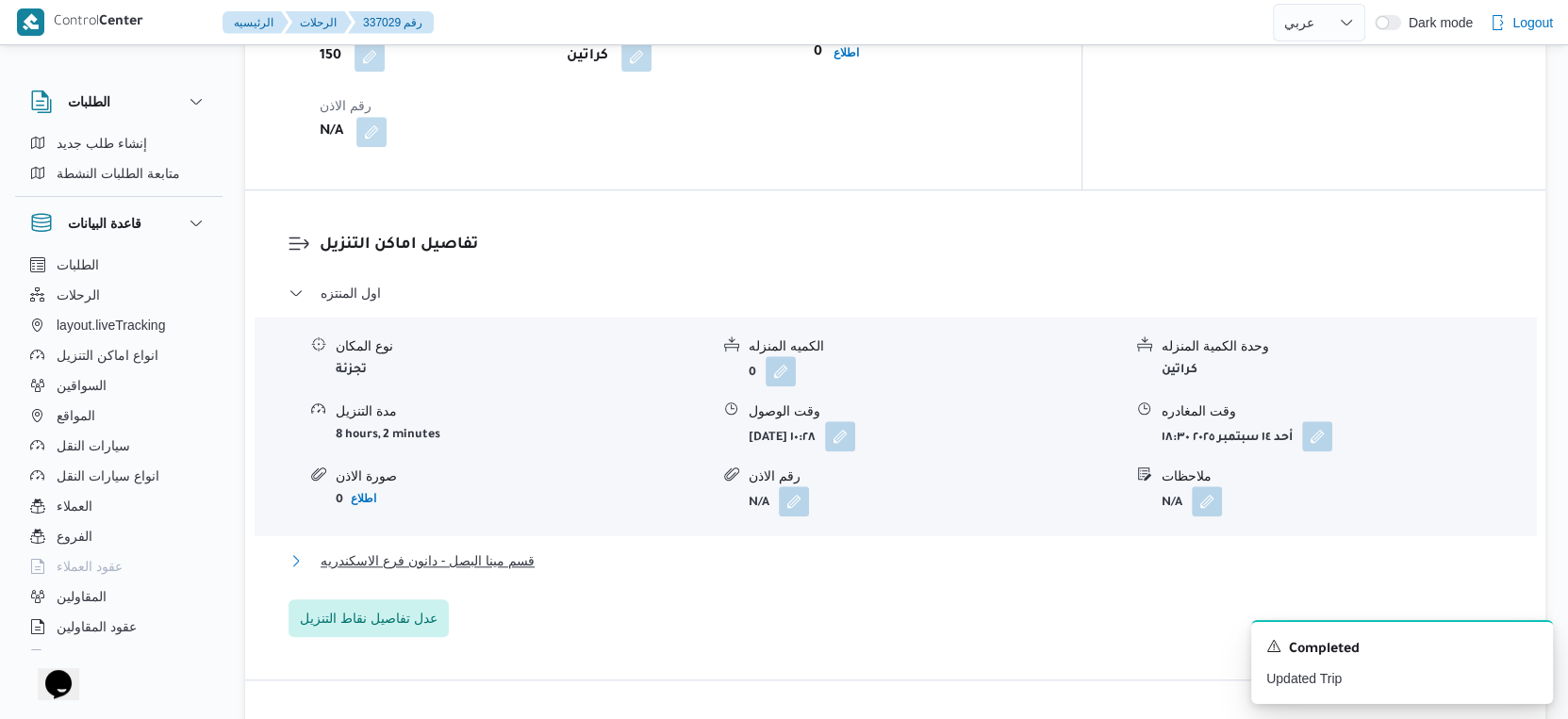
click at [556, 549] on button "قسم مينا البصل - دانون فرع الاسكندريه" at bounding box center [896, 561] width 1214 height 23
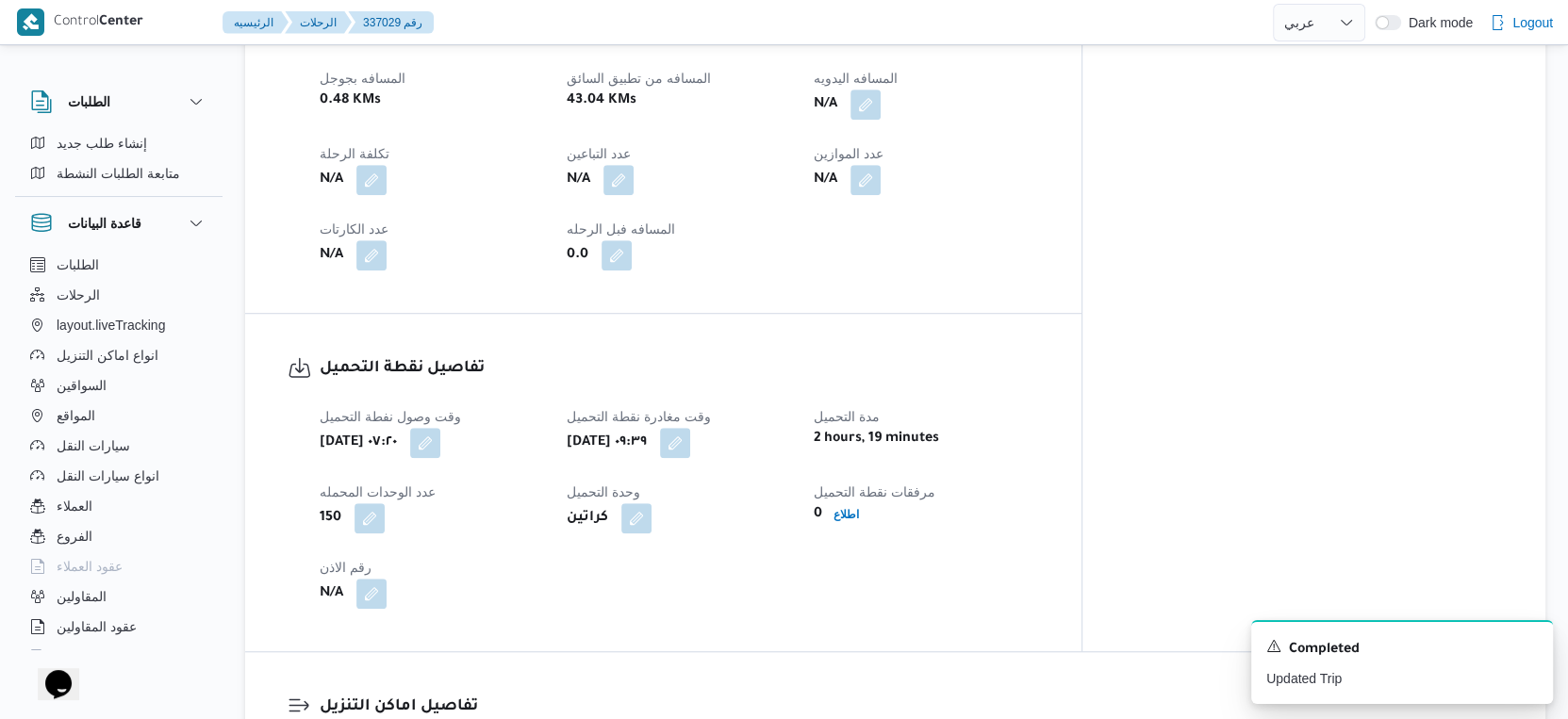
scroll to position [627, 0]
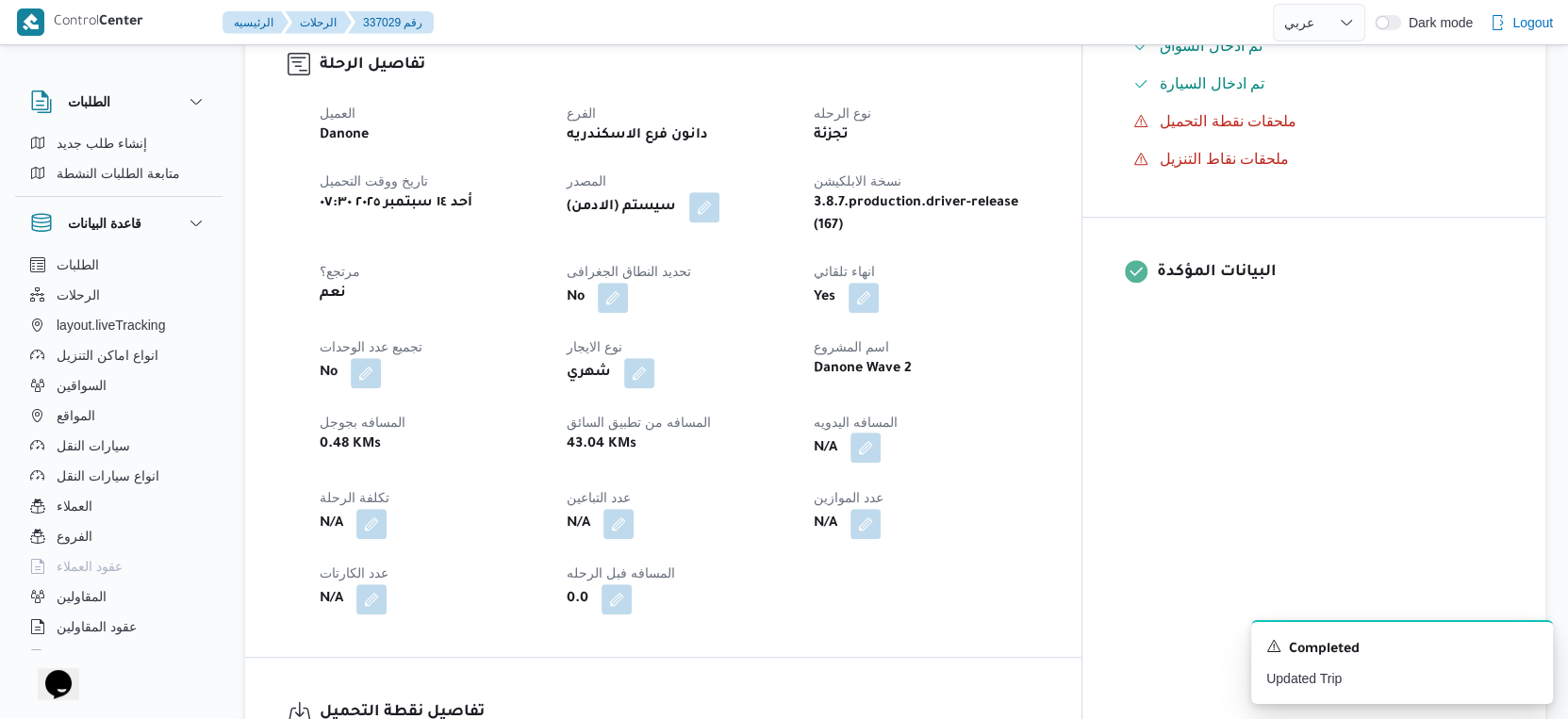
click at [880, 433] on button "button" at bounding box center [866, 448] width 31 height 31
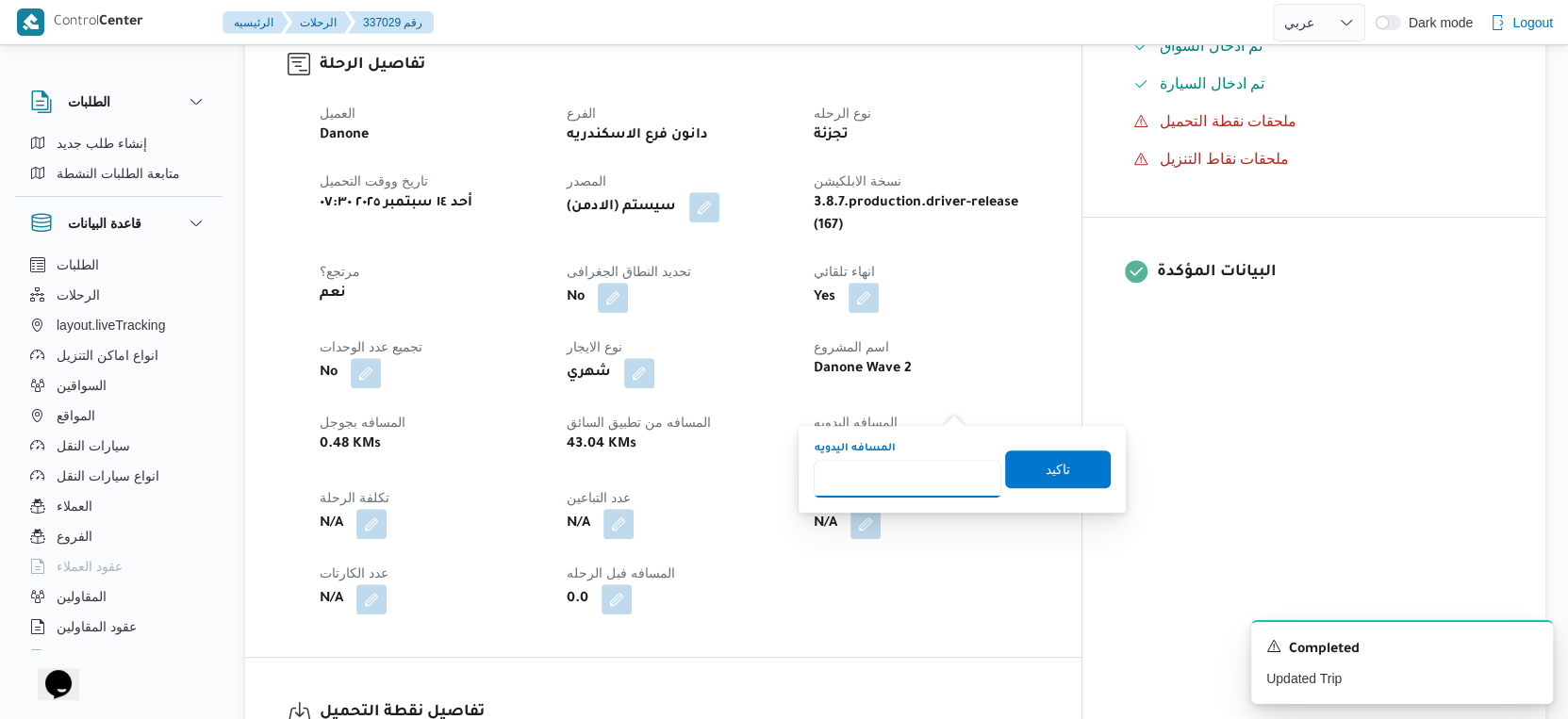
click at [893, 493] on input "المسافه اليدويه" at bounding box center [907, 479] width 188 height 38
type input "50"
click at [1085, 472] on span "تاكيد" at bounding box center [1058, 469] width 106 height 38
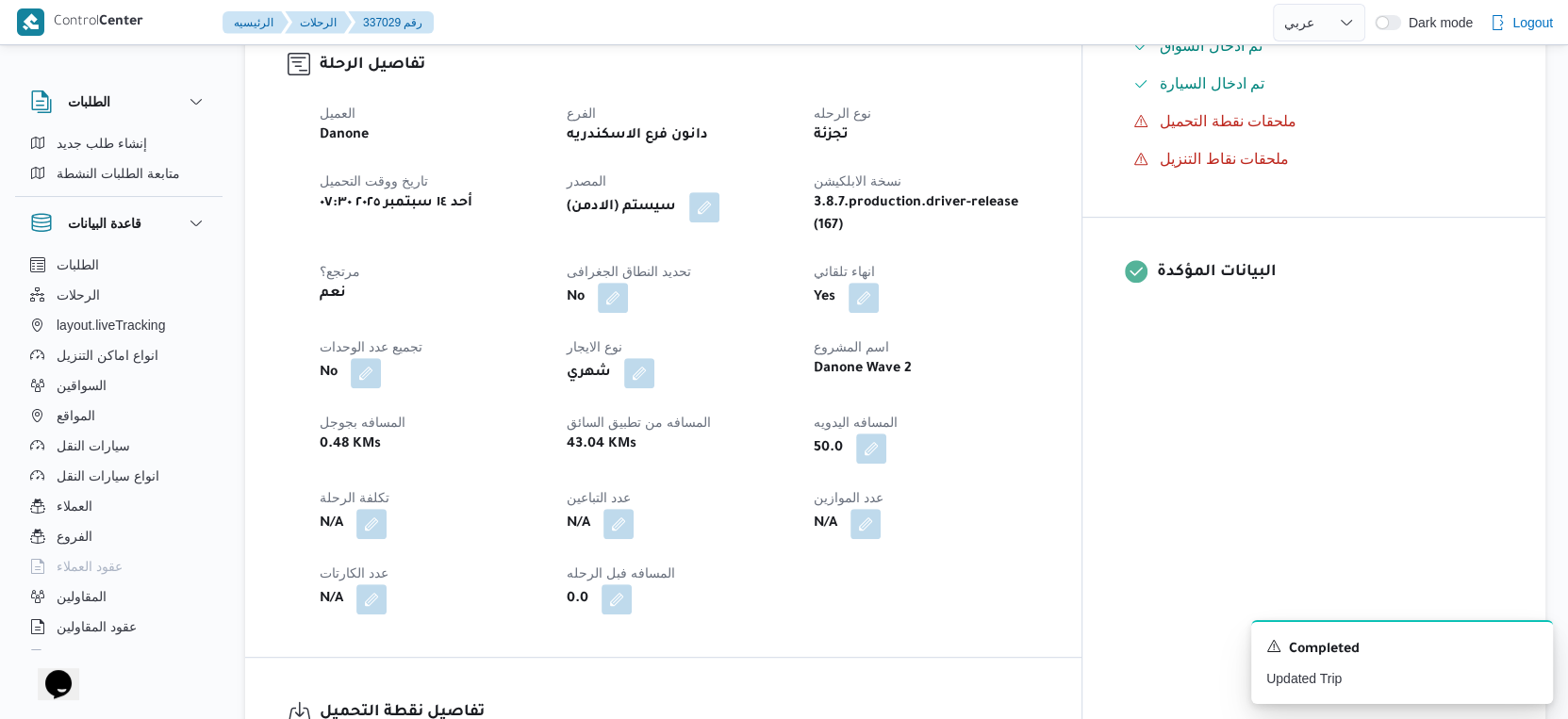
select select "ar"
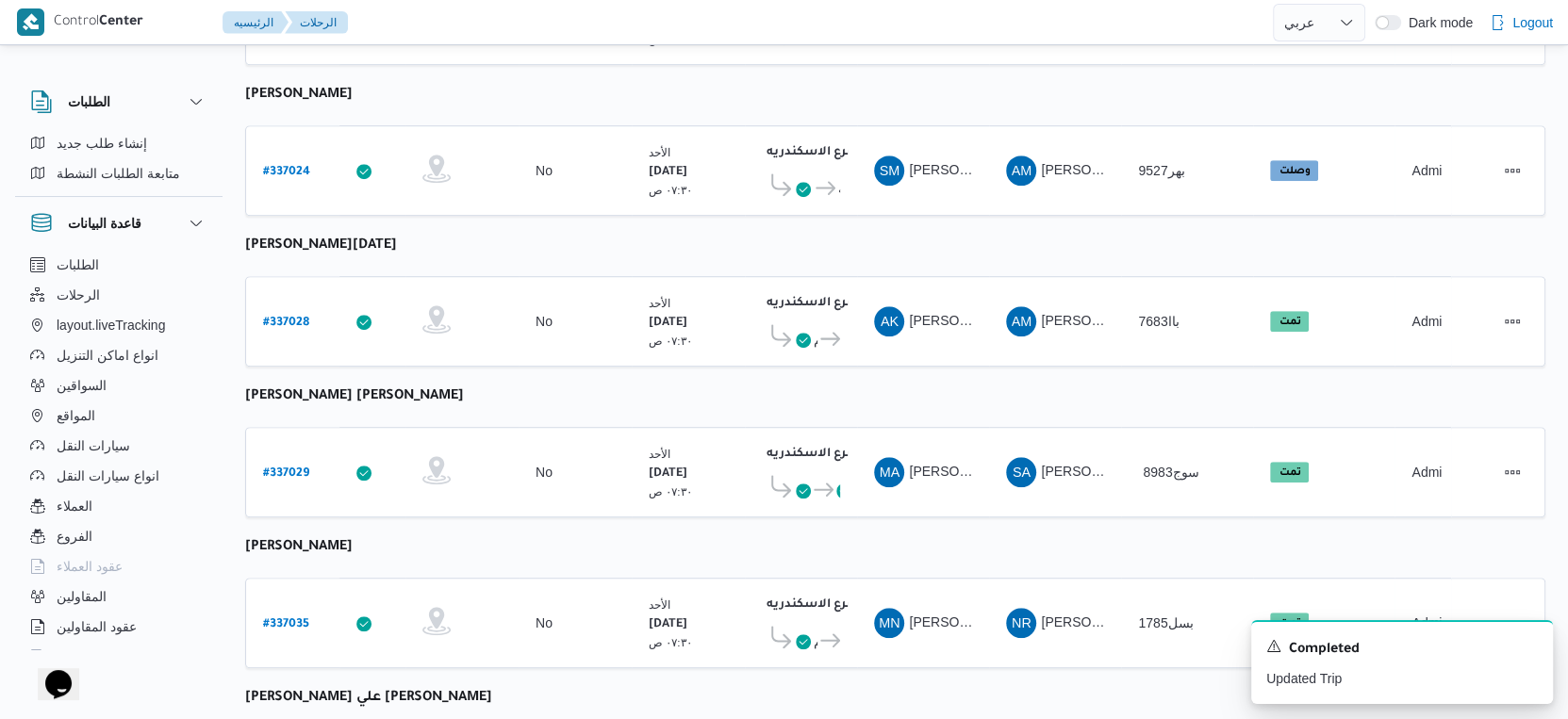
scroll to position [1269, 0]
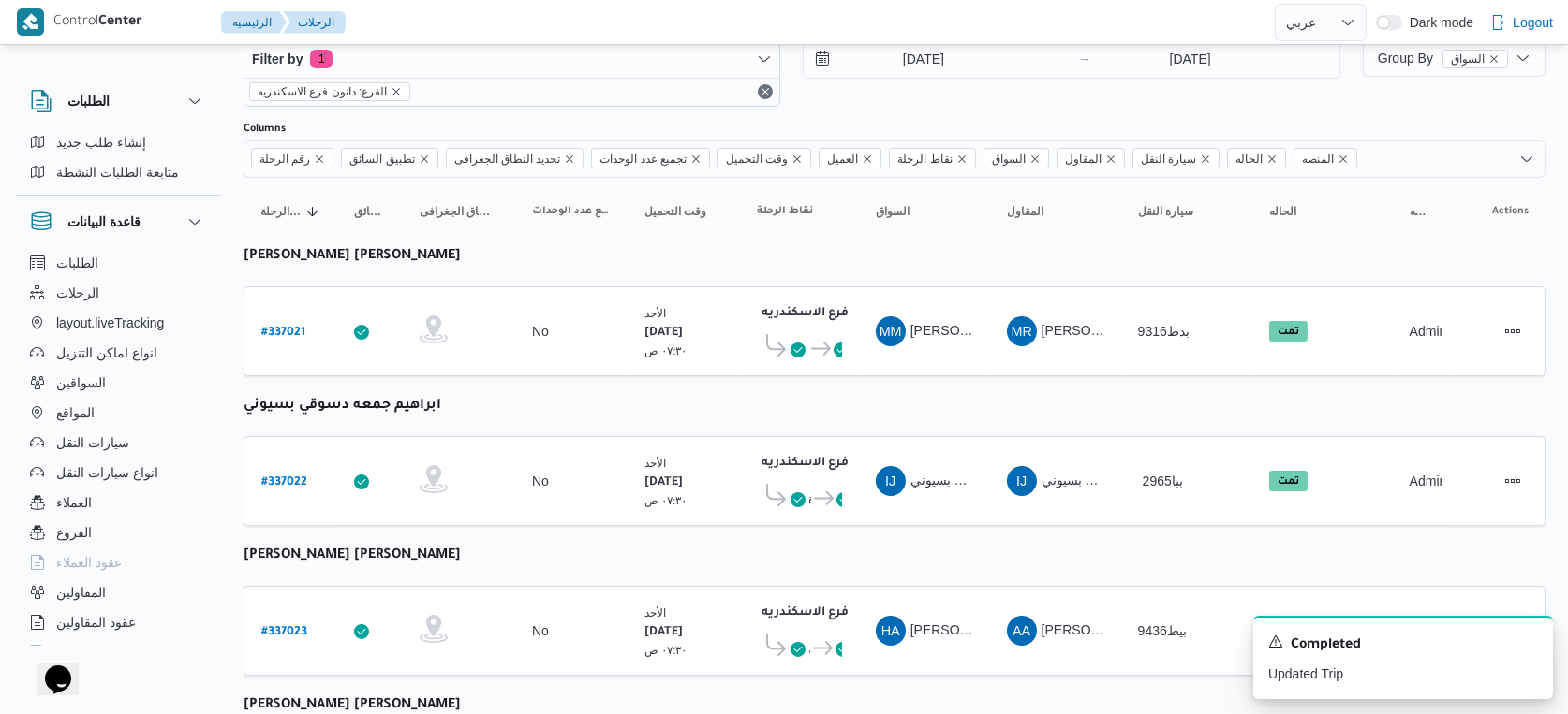
select select "ar"
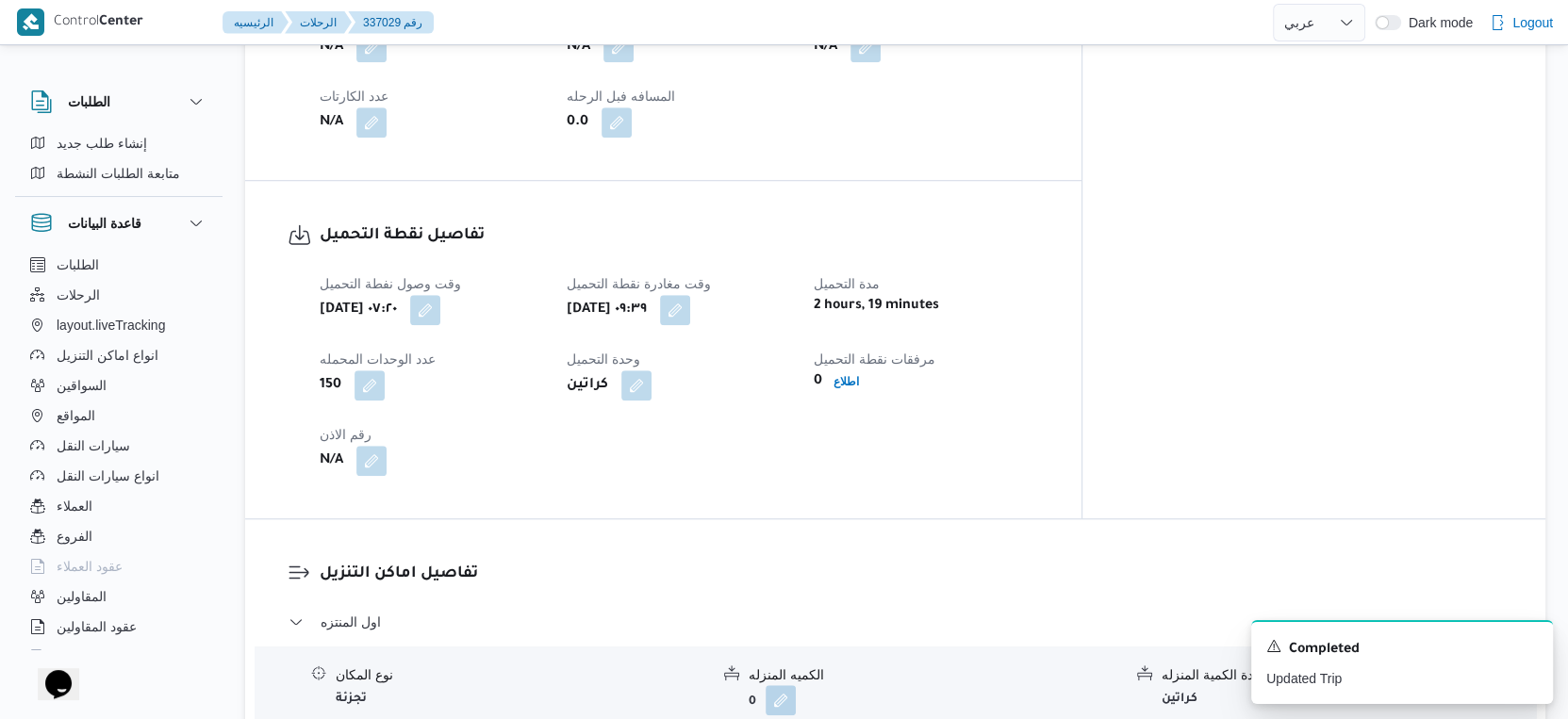
scroll to position [850, 0]
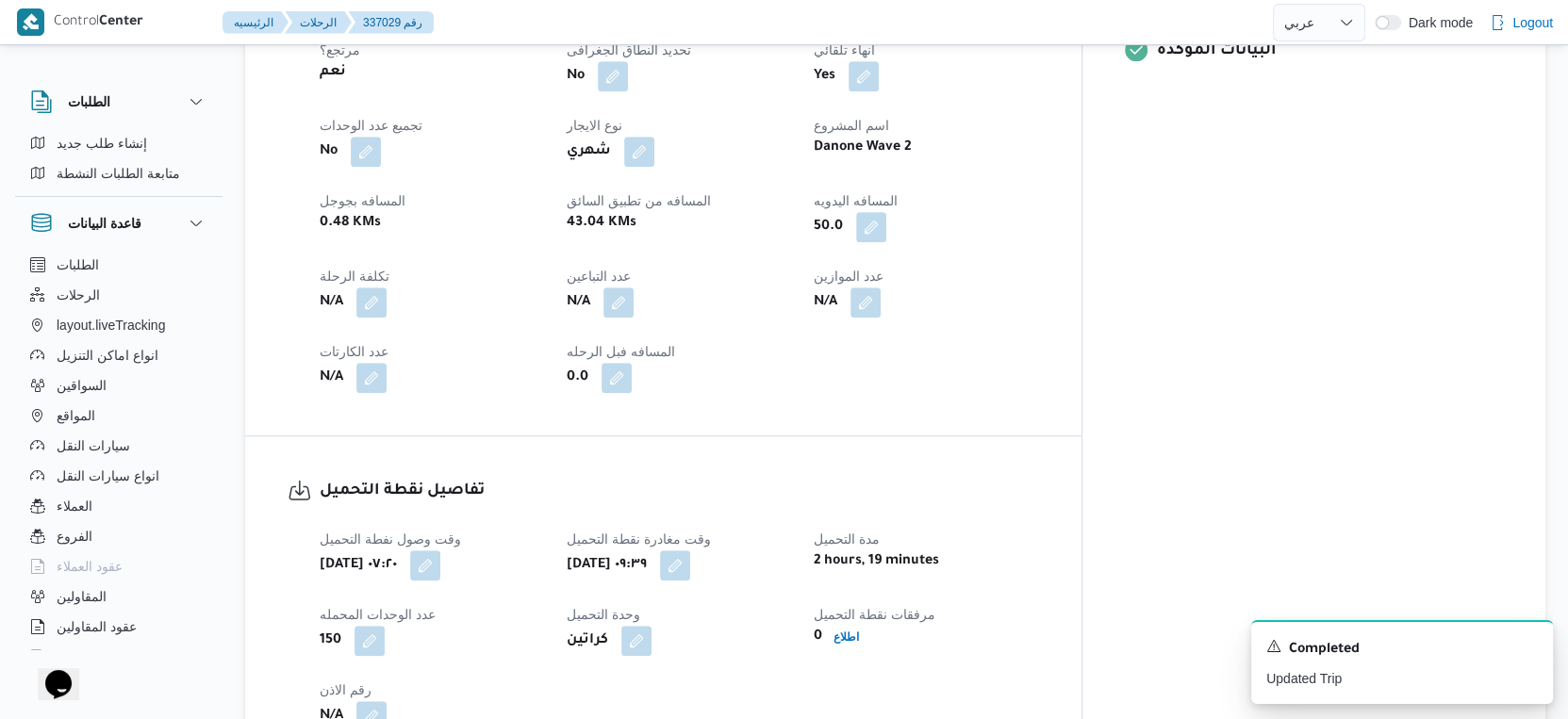
select select "ar"
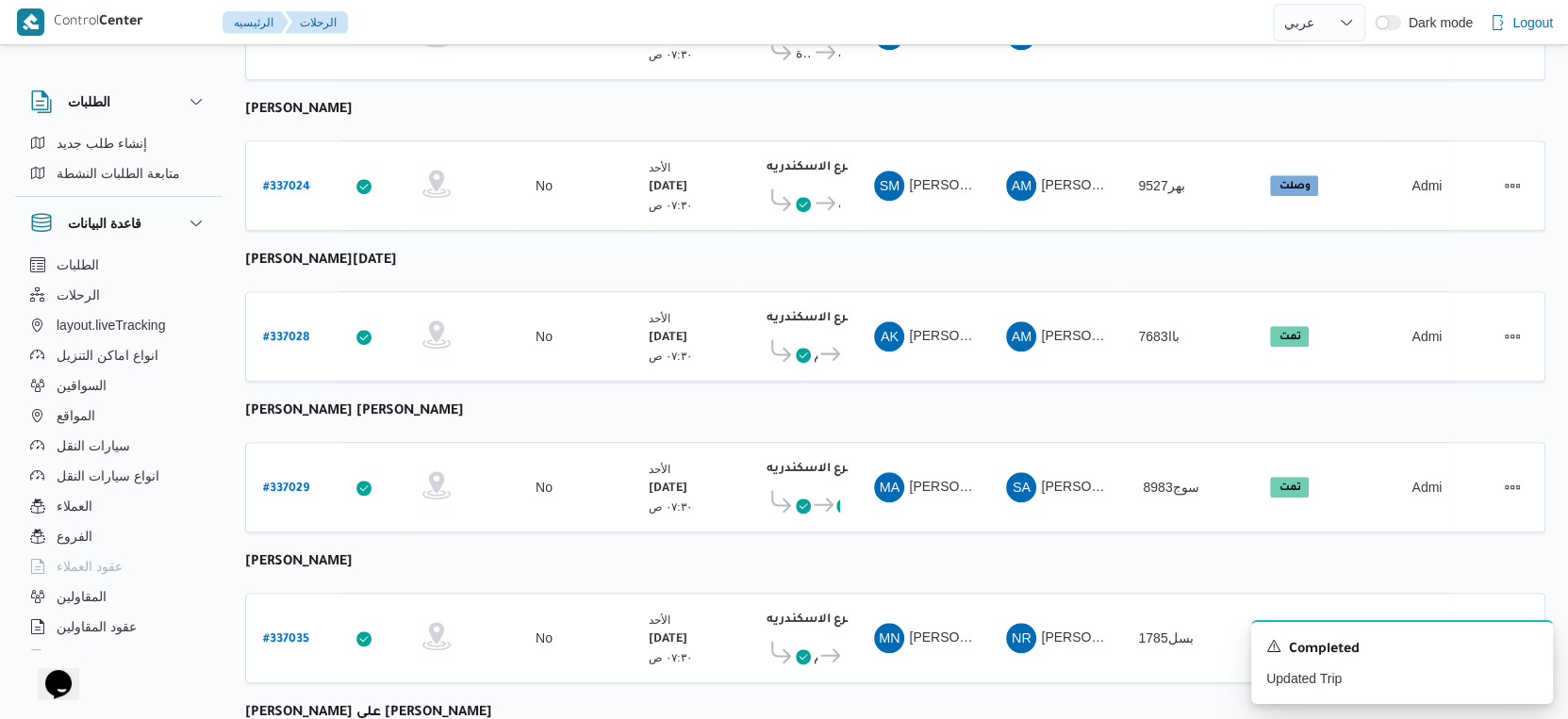
scroll to position [955, 0]
click at [270, 322] on link "# 337028" at bounding box center [286, 335] width 46 height 26
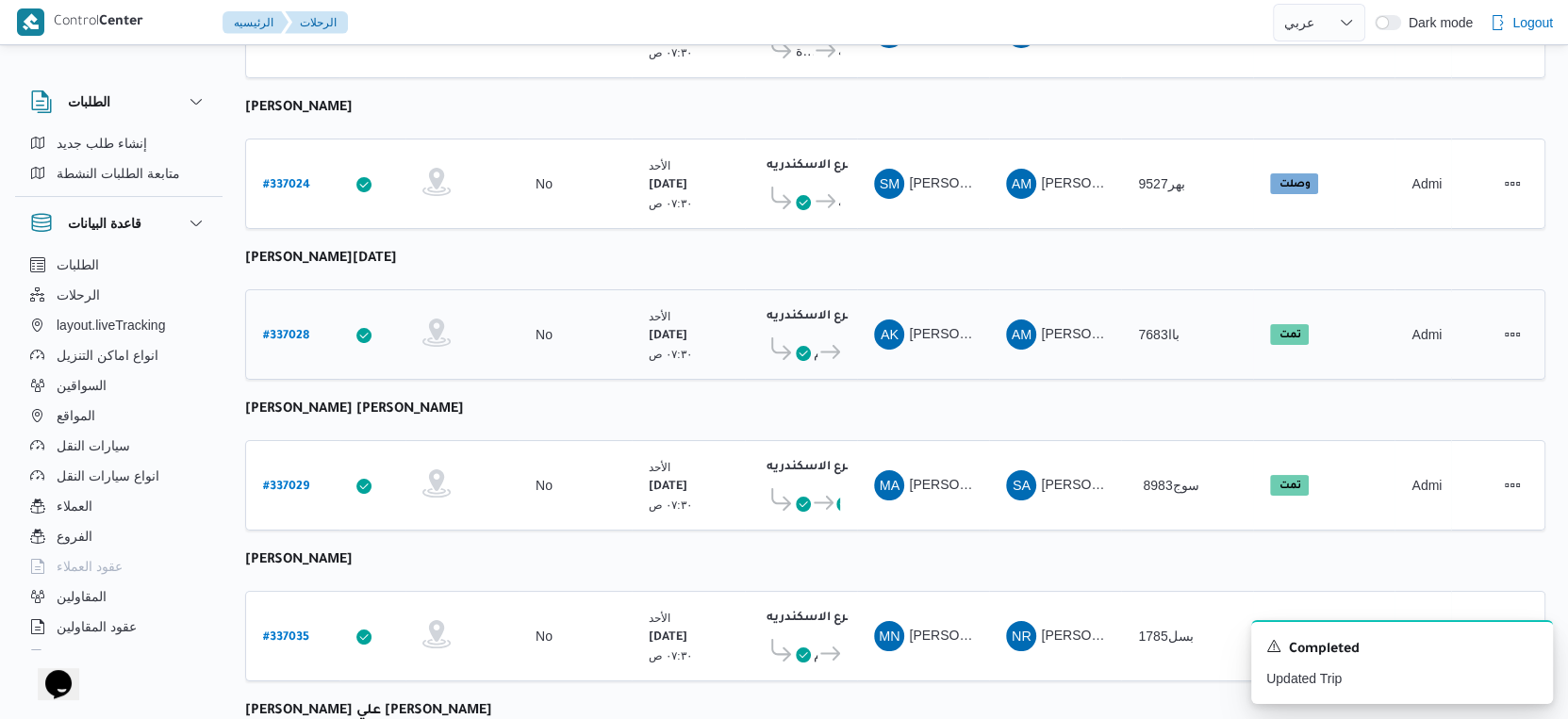
select select "ar"
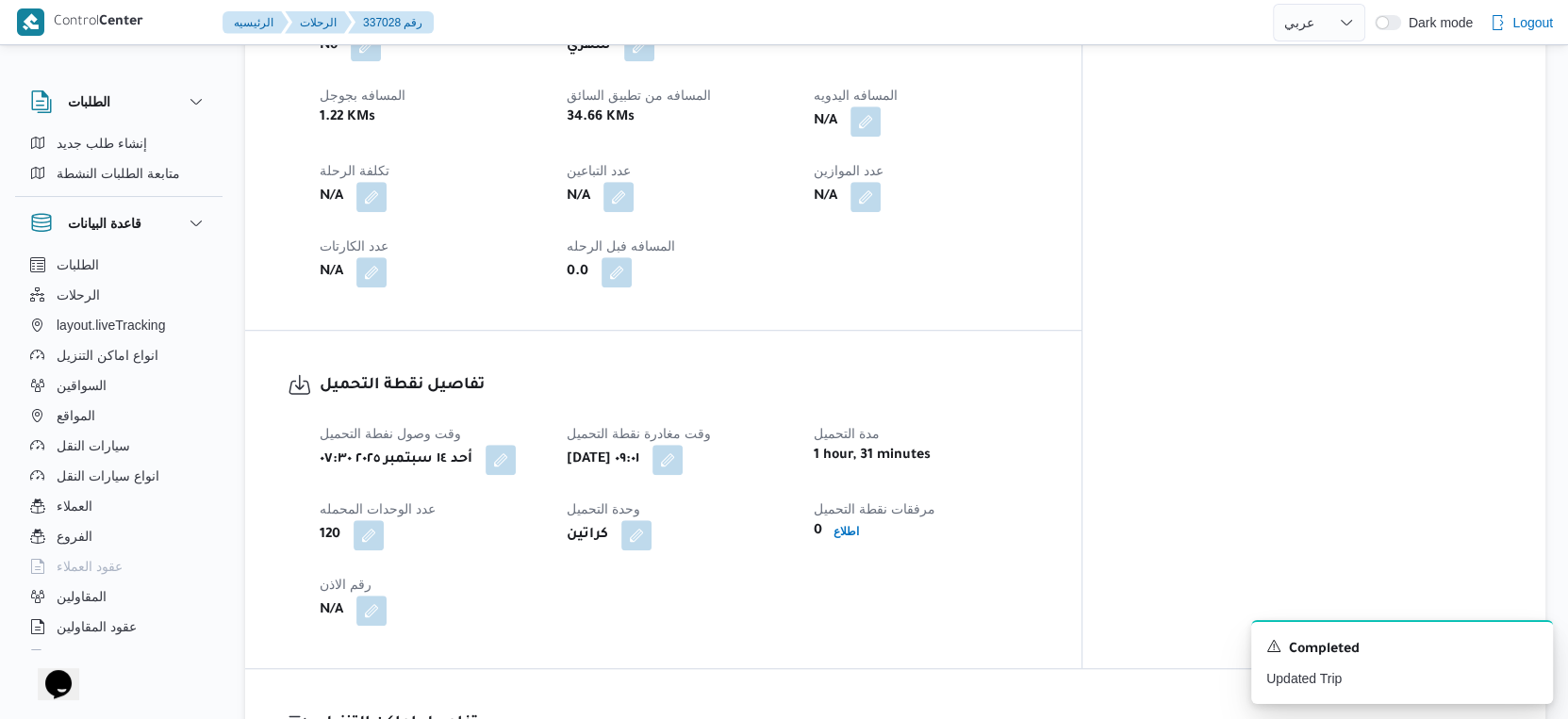
scroll to position [746, 0]
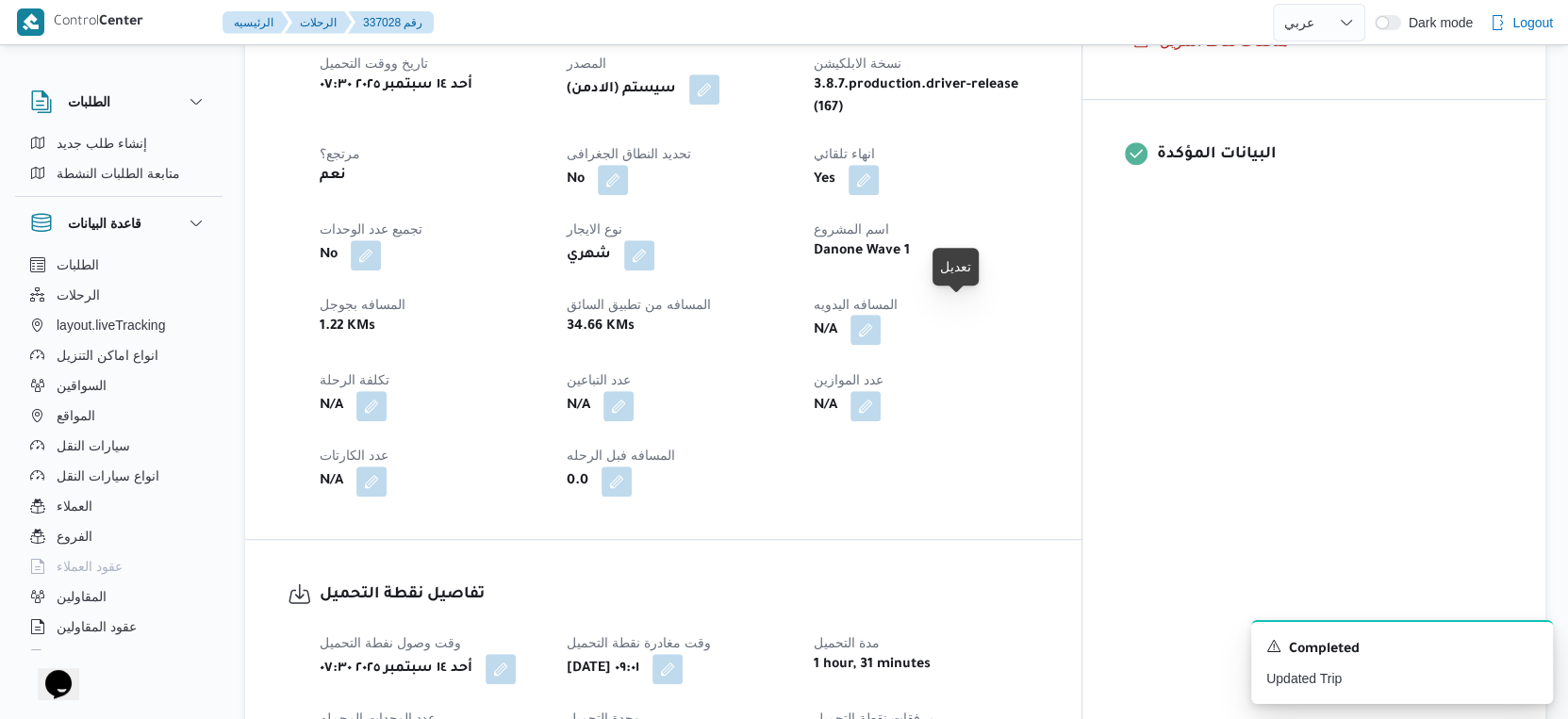
click at [880, 318] on button "button" at bounding box center [866, 330] width 31 height 31
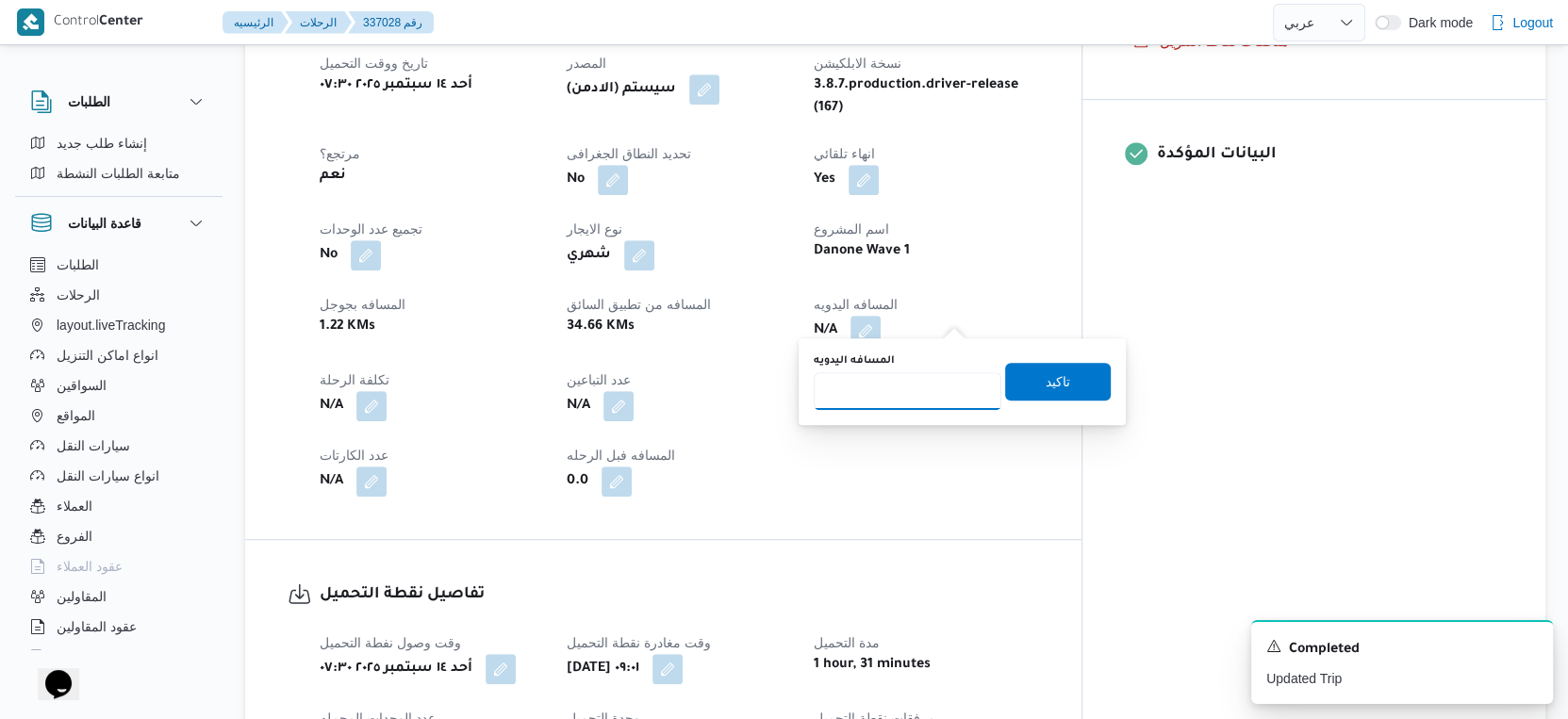
click at [900, 389] on input "المسافه اليدويه" at bounding box center [907, 392] width 188 height 38
type input "35"
click at [1045, 379] on span "تاكيد" at bounding box center [1058, 381] width 25 height 23
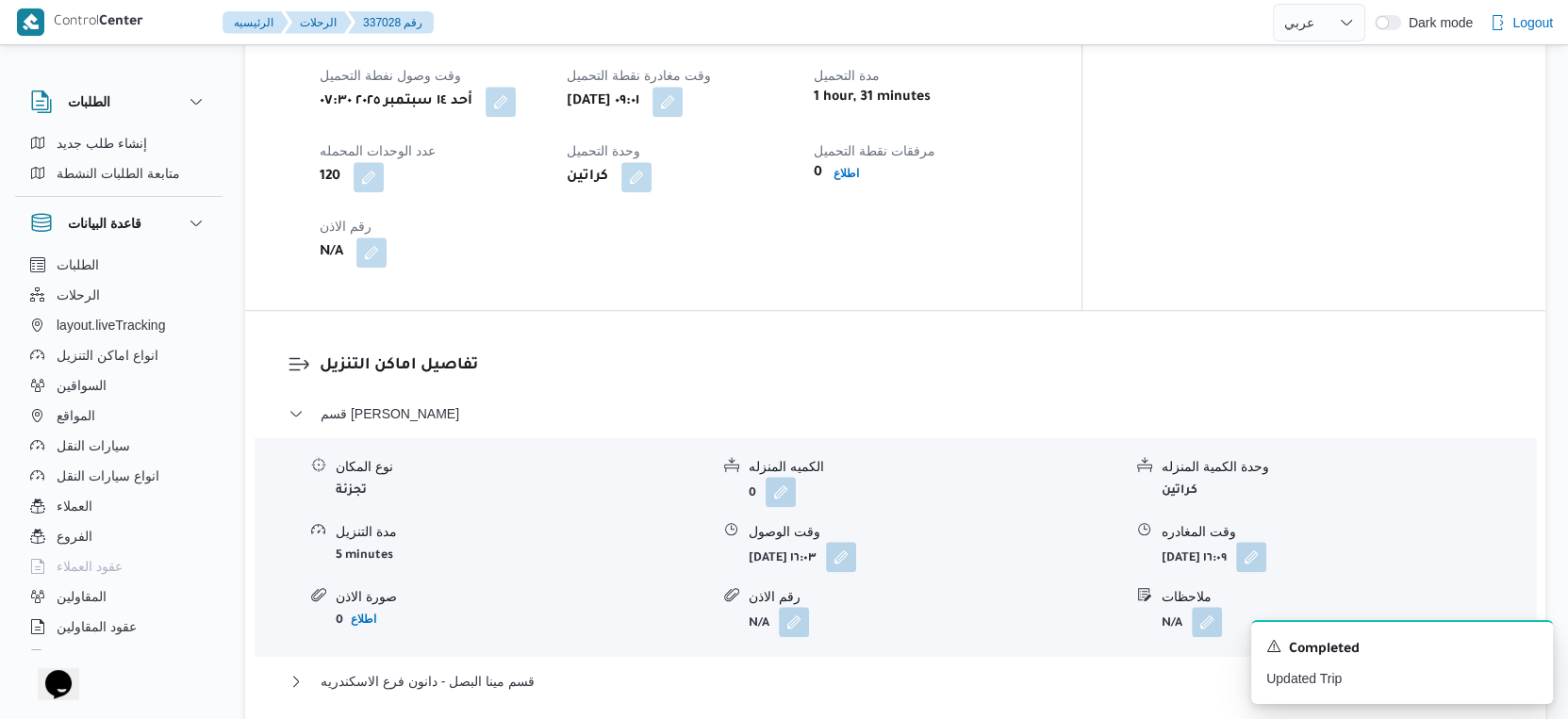
scroll to position [1584, 0]
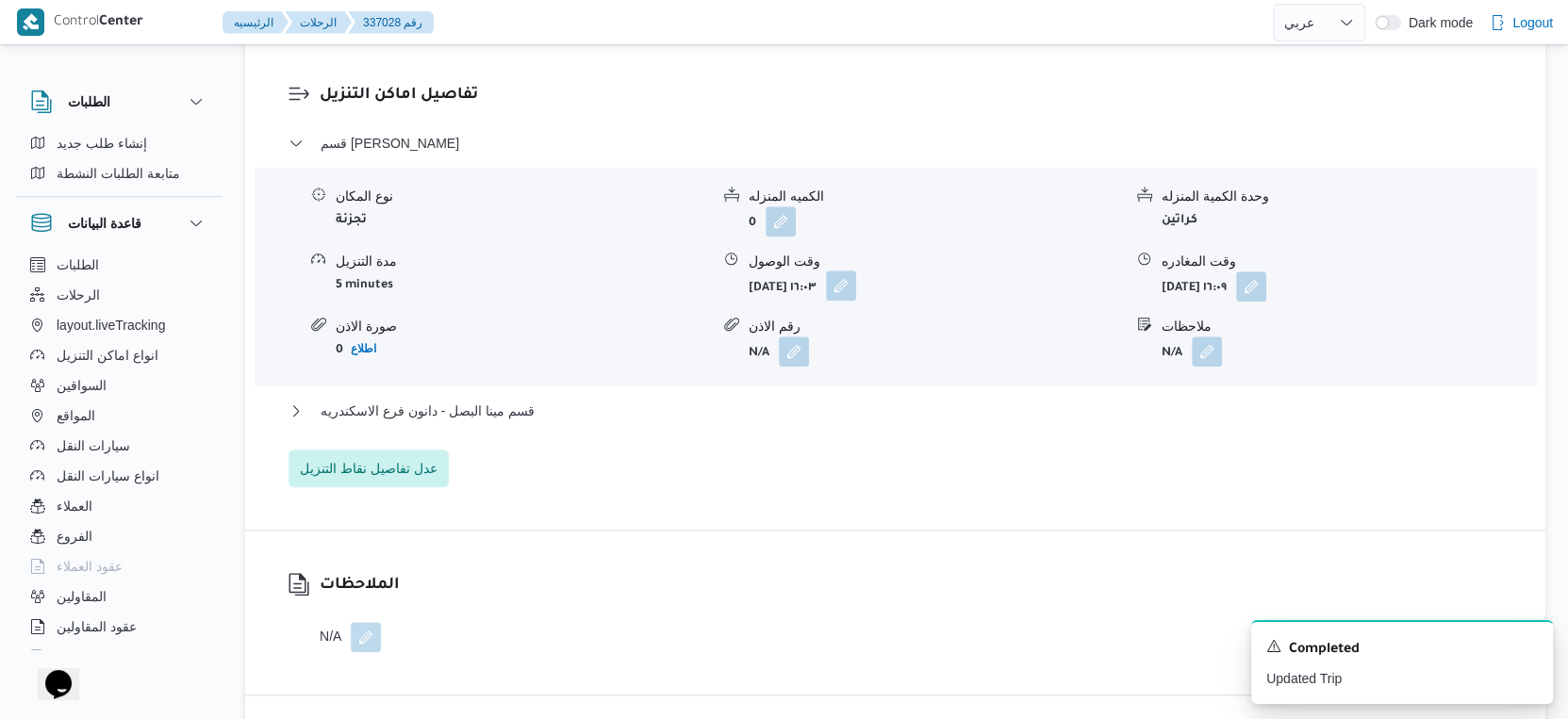
click at [856, 273] on button "button" at bounding box center [841, 286] width 31 height 31
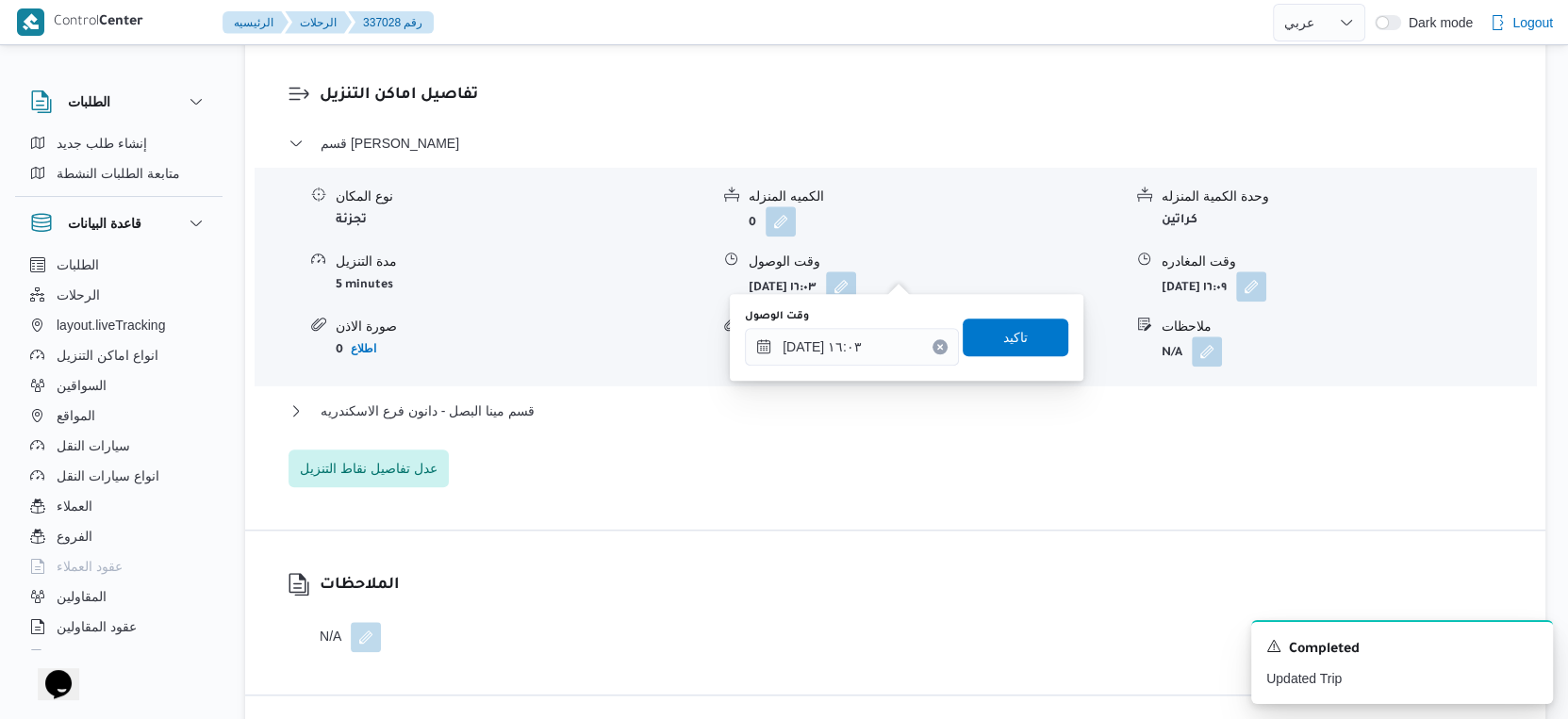
click at [842, 380] on div "قسم سيدى جابر نوع المكان تجزئة الكميه المنزله 0 وحدة الكمية المنزله كراتين مدة …" at bounding box center [896, 309] width 1214 height 356
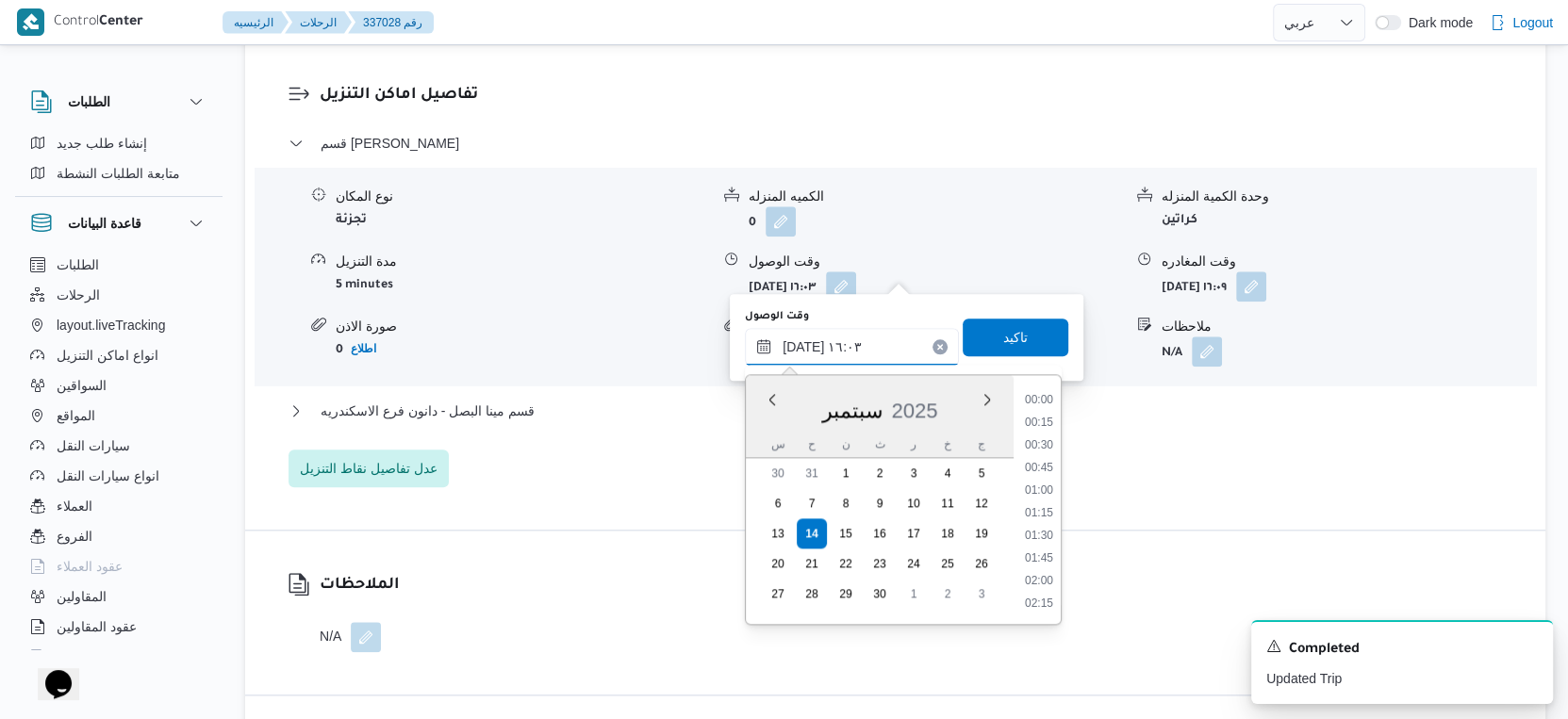
click at [851, 337] on input "١٤/٠٩/٢٠٢٥ ١٦:٠٣" at bounding box center [852, 347] width 214 height 38
click at [1041, 452] on li "09:30" at bounding box center [1039, 452] width 43 height 19
type input "١٤/٠٩/٢٠٢٥ ٠٩:٣٠"
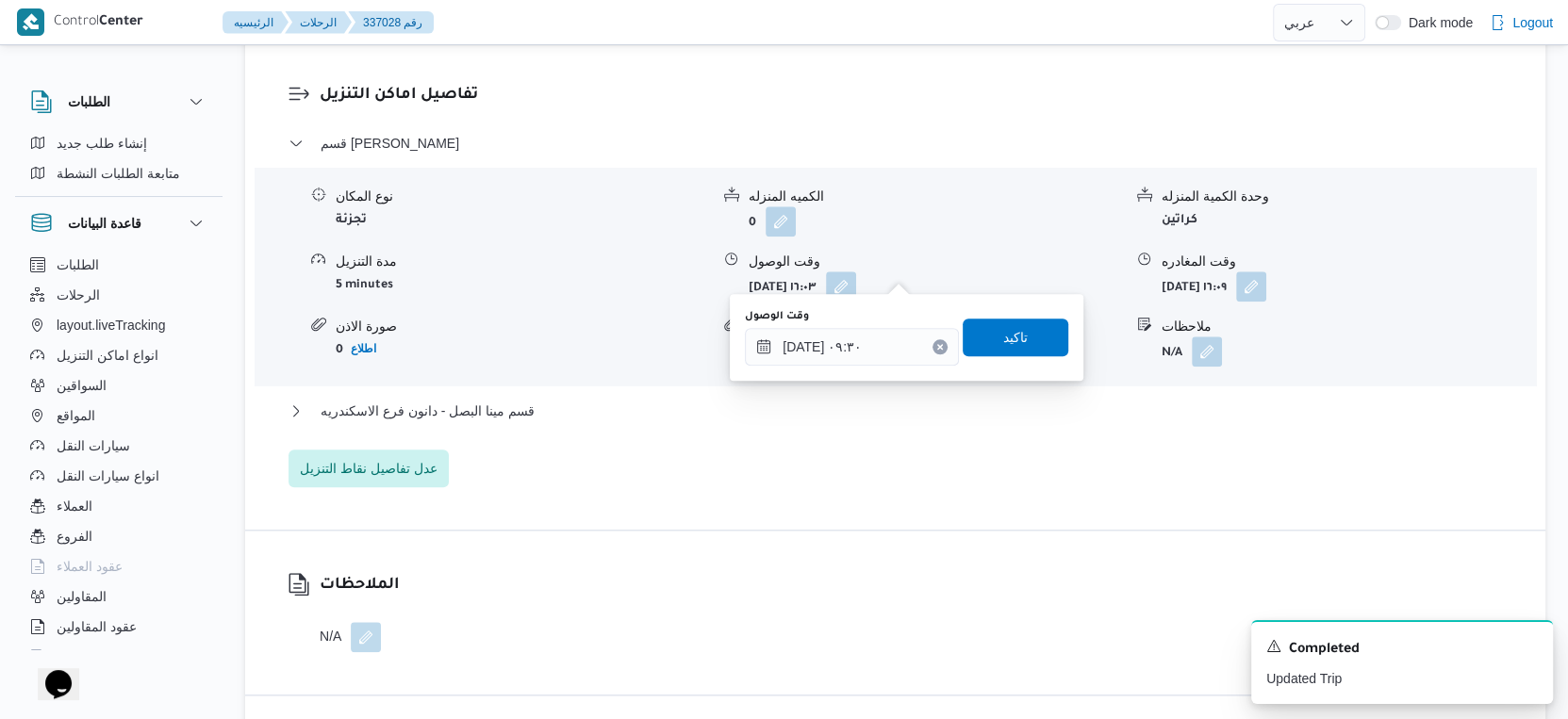
click at [1025, 311] on div "وقت الوصول ١٤/٠٩/٢٠٢٥ ٠٩:٣٠ تاكيد" at bounding box center [906, 337] width 327 height 60
click at [1025, 339] on span "تاكيد" at bounding box center [1015, 337] width 106 height 38
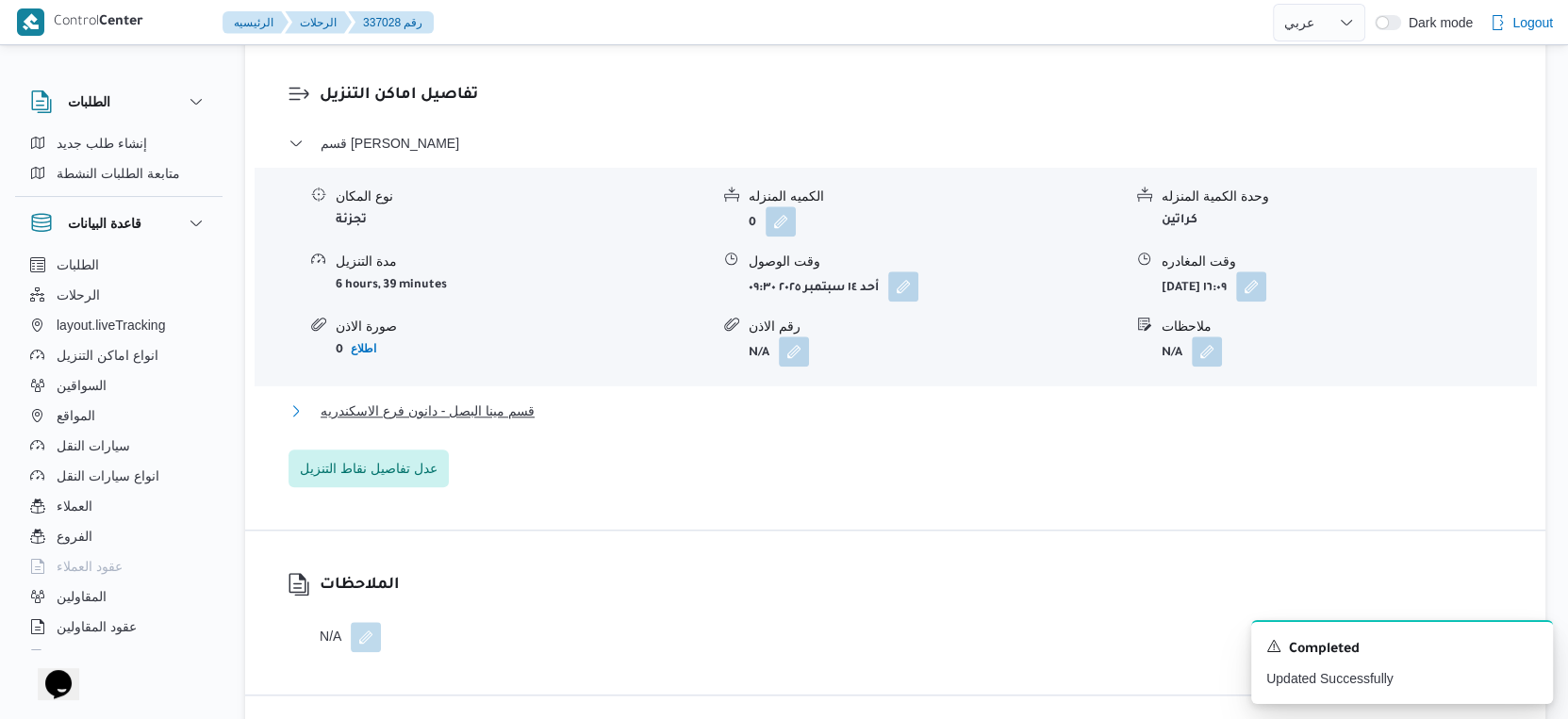
click at [562, 401] on button "قسم مينا البصل - دانون فرع الاسكندريه" at bounding box center [896, 411] width 1214 height 23
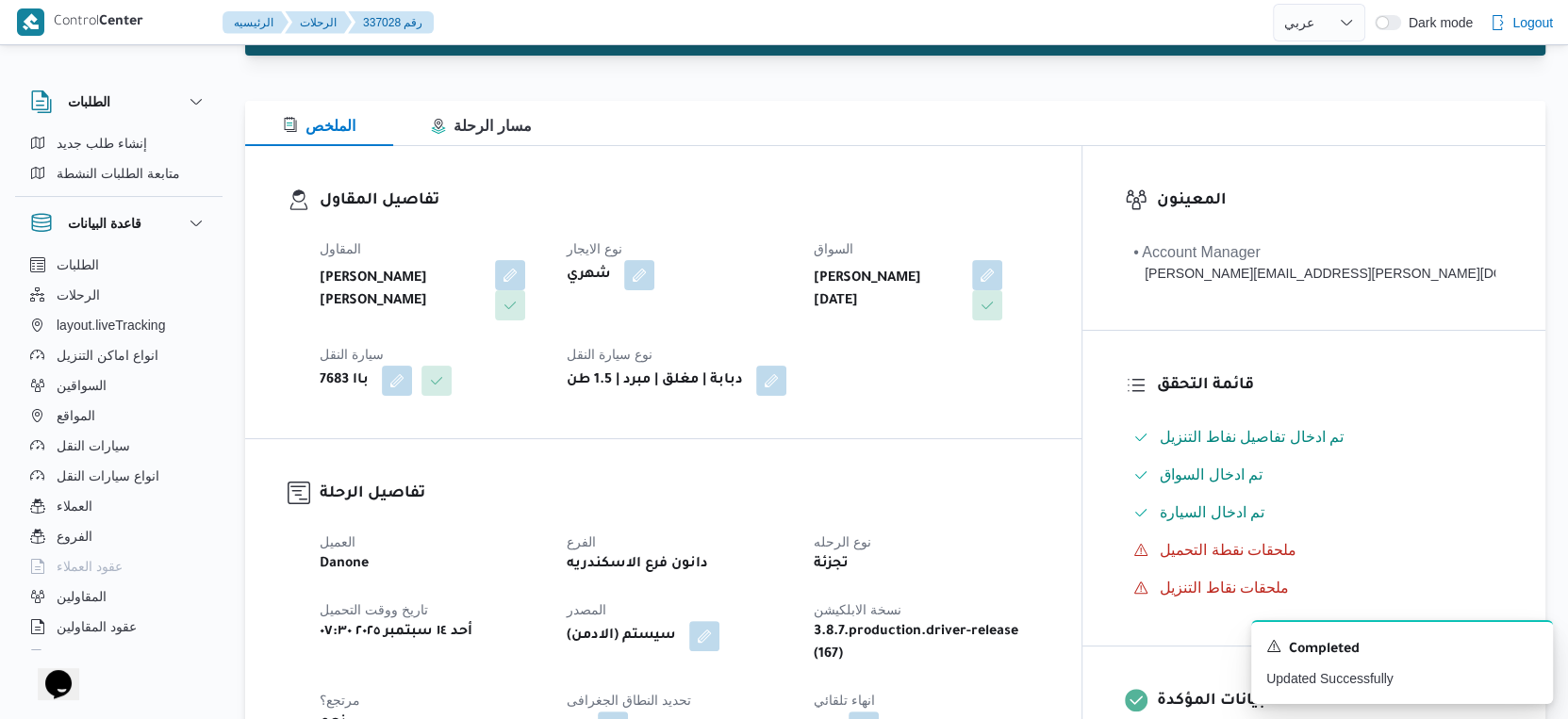
scroll to position [524, 0]
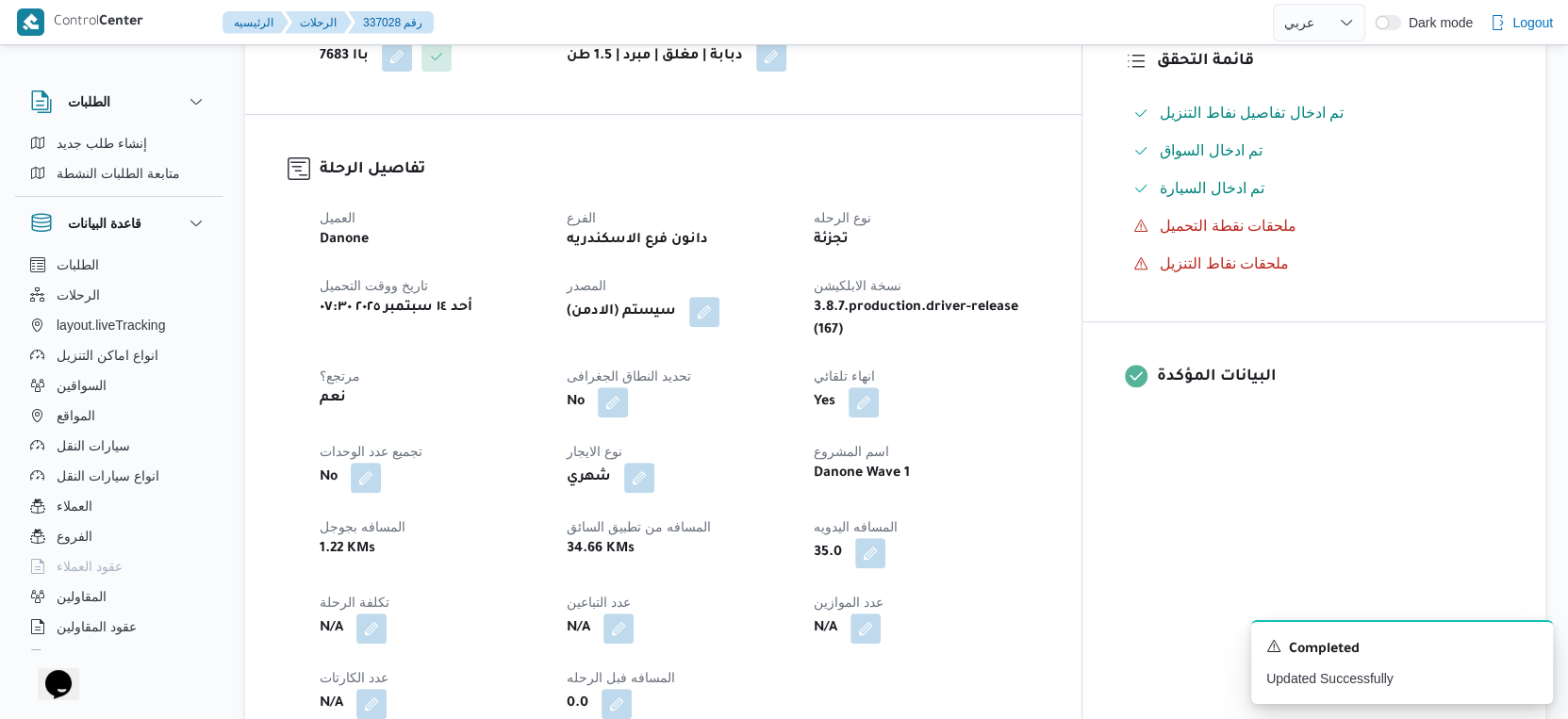
select select "ar"
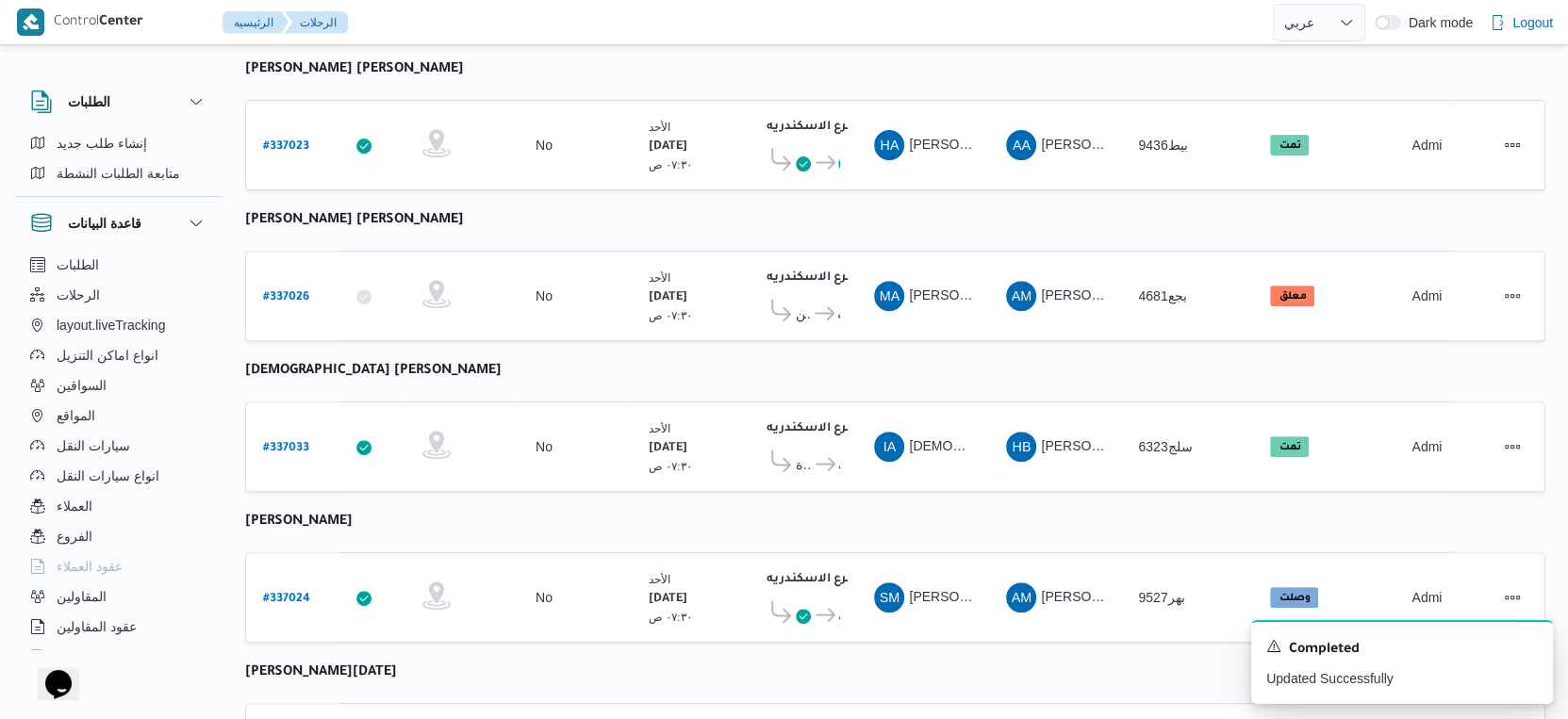
scroll to position [491, 0]
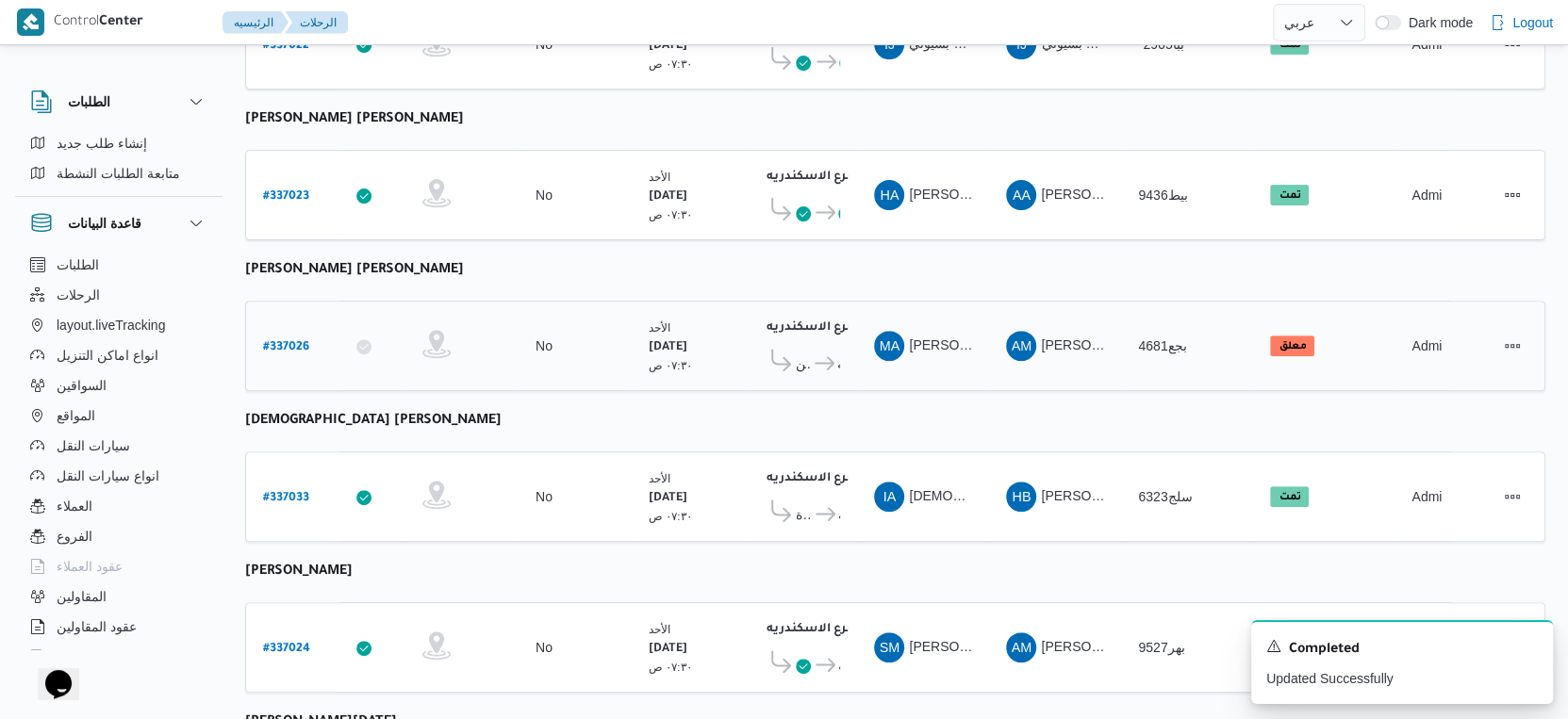
click at [299, 341] on b "# 337026" at bounding box center [286, 348] width 46 height 13
select select "ar"
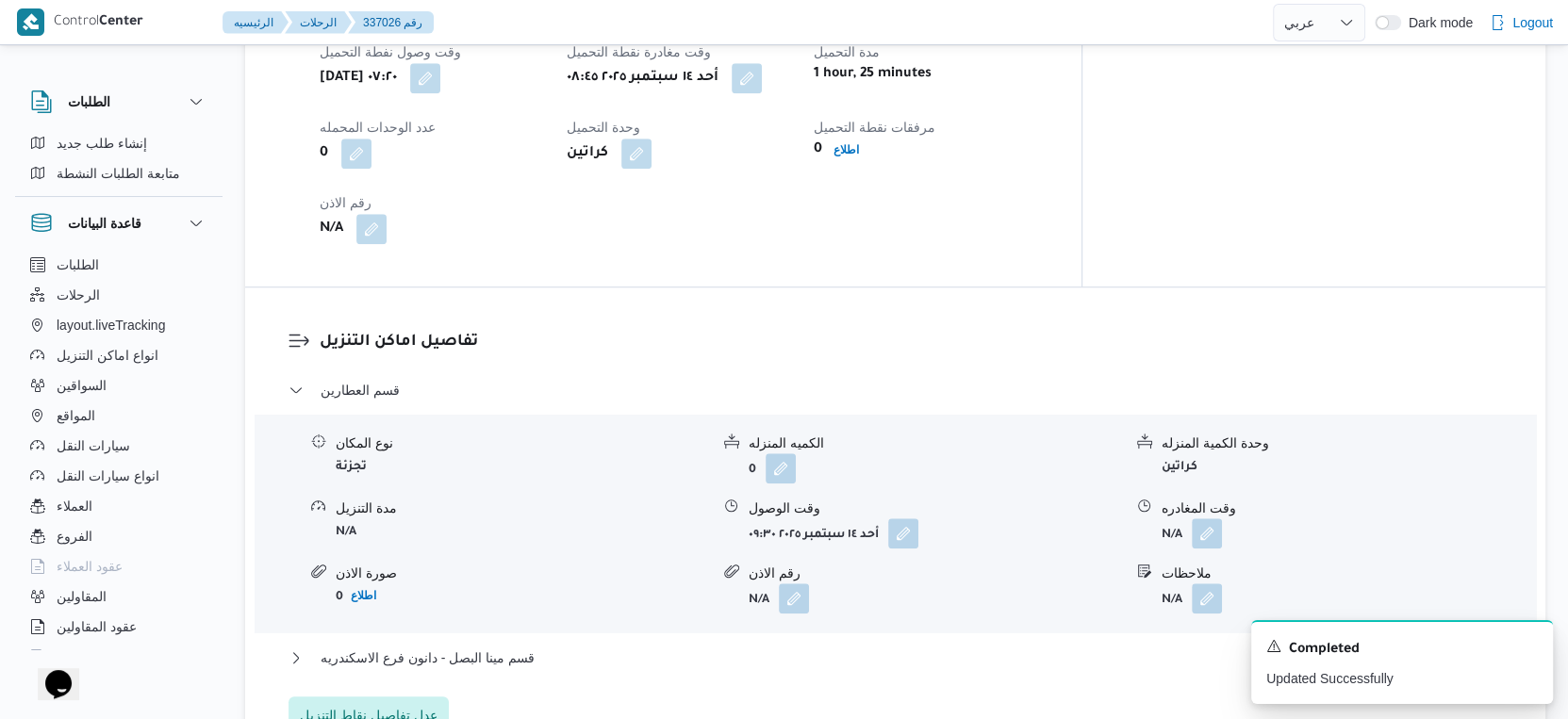
scroll to position [1224, 0]
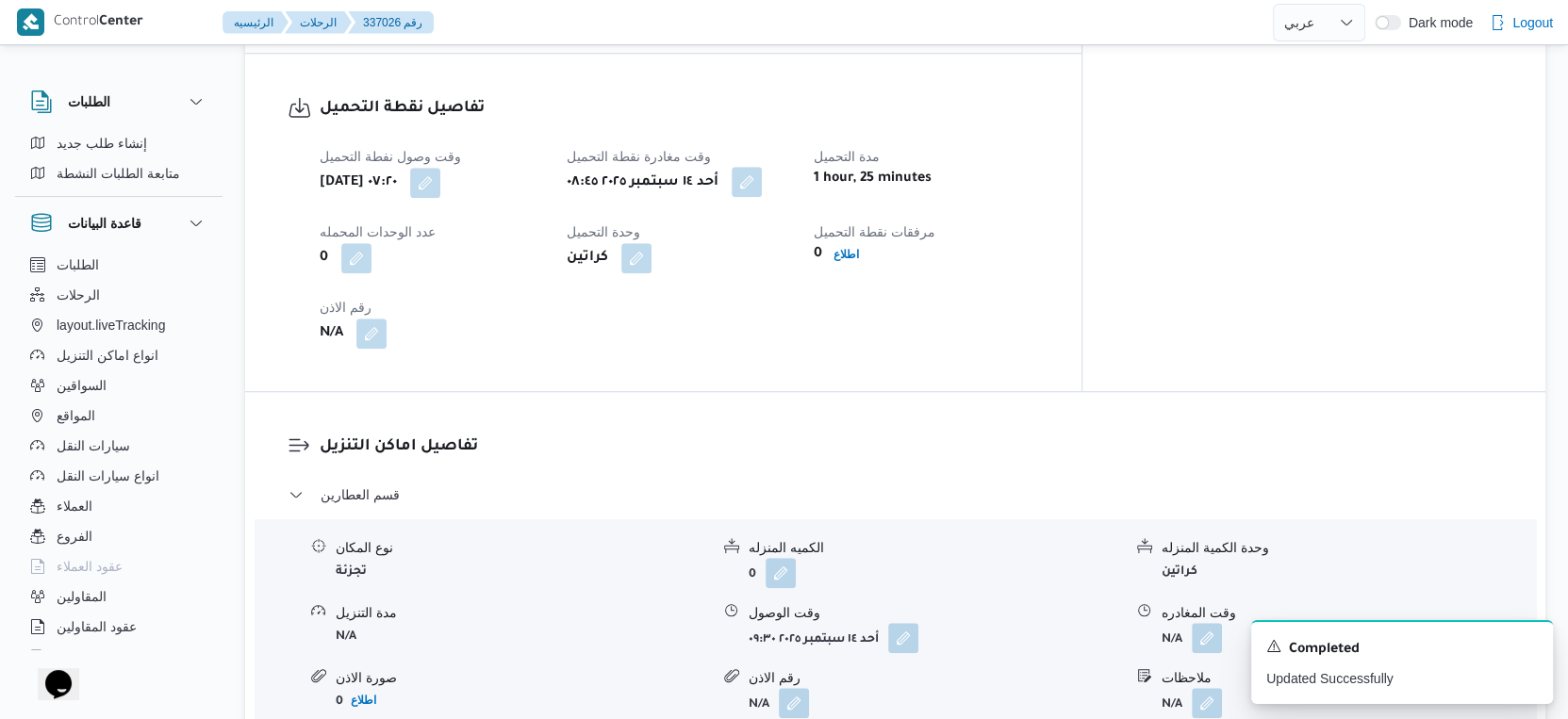
click at [762, 167] on button "button" at bounding box center [747, 182] width 31 height 31
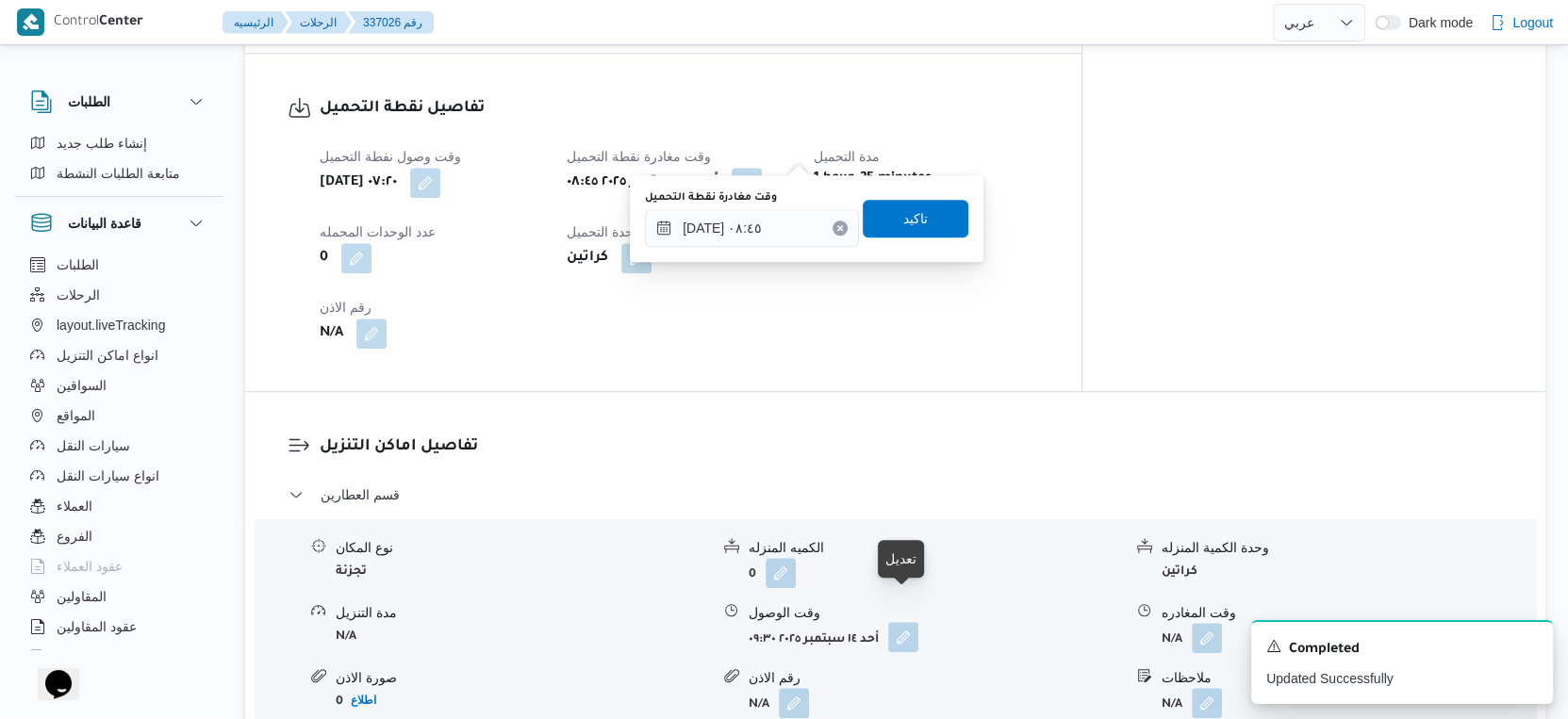
click at [890, 622] on button "button" at bounding box center [903, 637] width 31 height 31
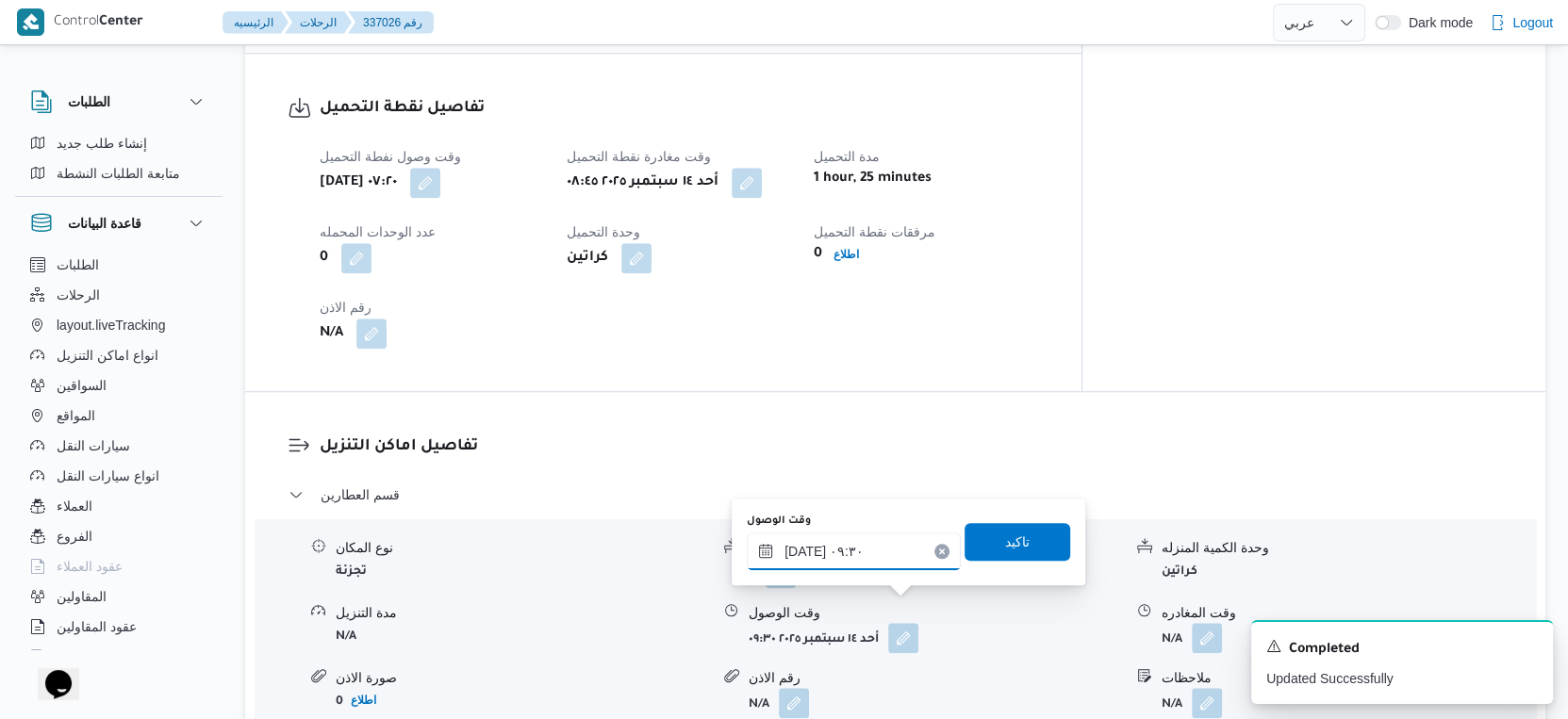
click at [848, 546] on input "١٤/٠٩/٢٠٢٥ ٠٩:٣٠" at bounding box center [854, 552] width 214 height 38
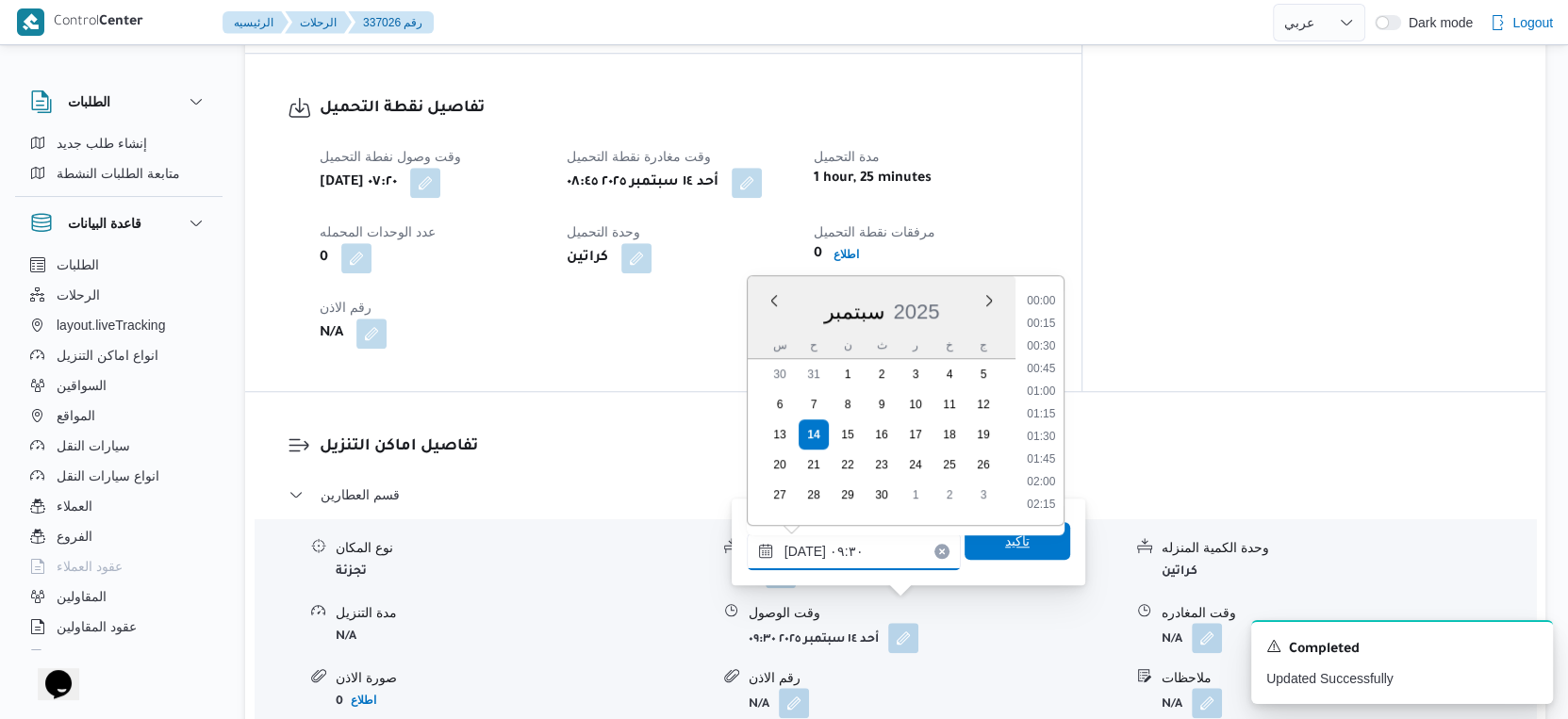
scroll to position [745, 0]
click at [1041, 458] on li "10:00" at bounding box center [1041, 462] width 43 height 19
type input "١٤/٠٩/٢٠٢٥ ١٠:٠٠"
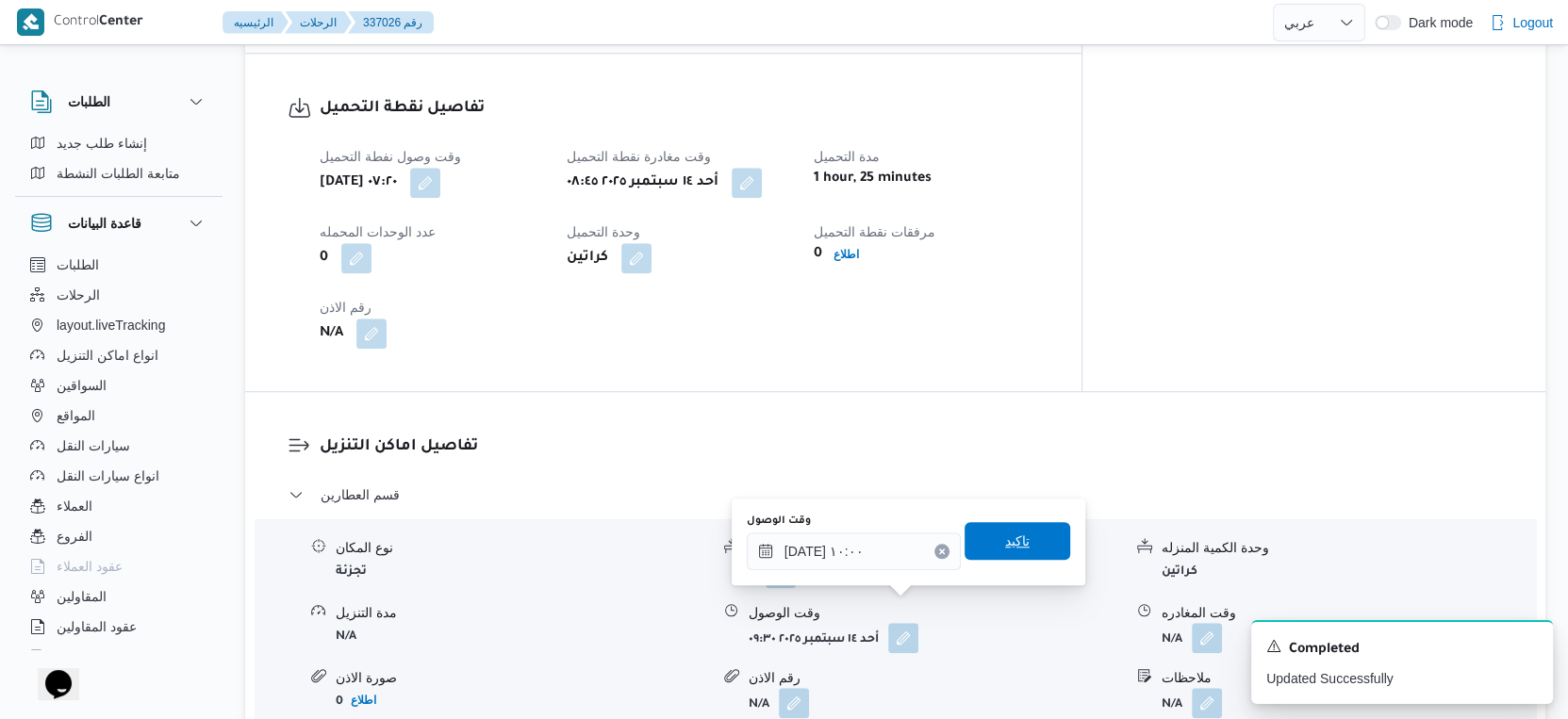
click at [1010, 545] on span "تاكيد" at bounding box center [1018, 542] width 25 height 23
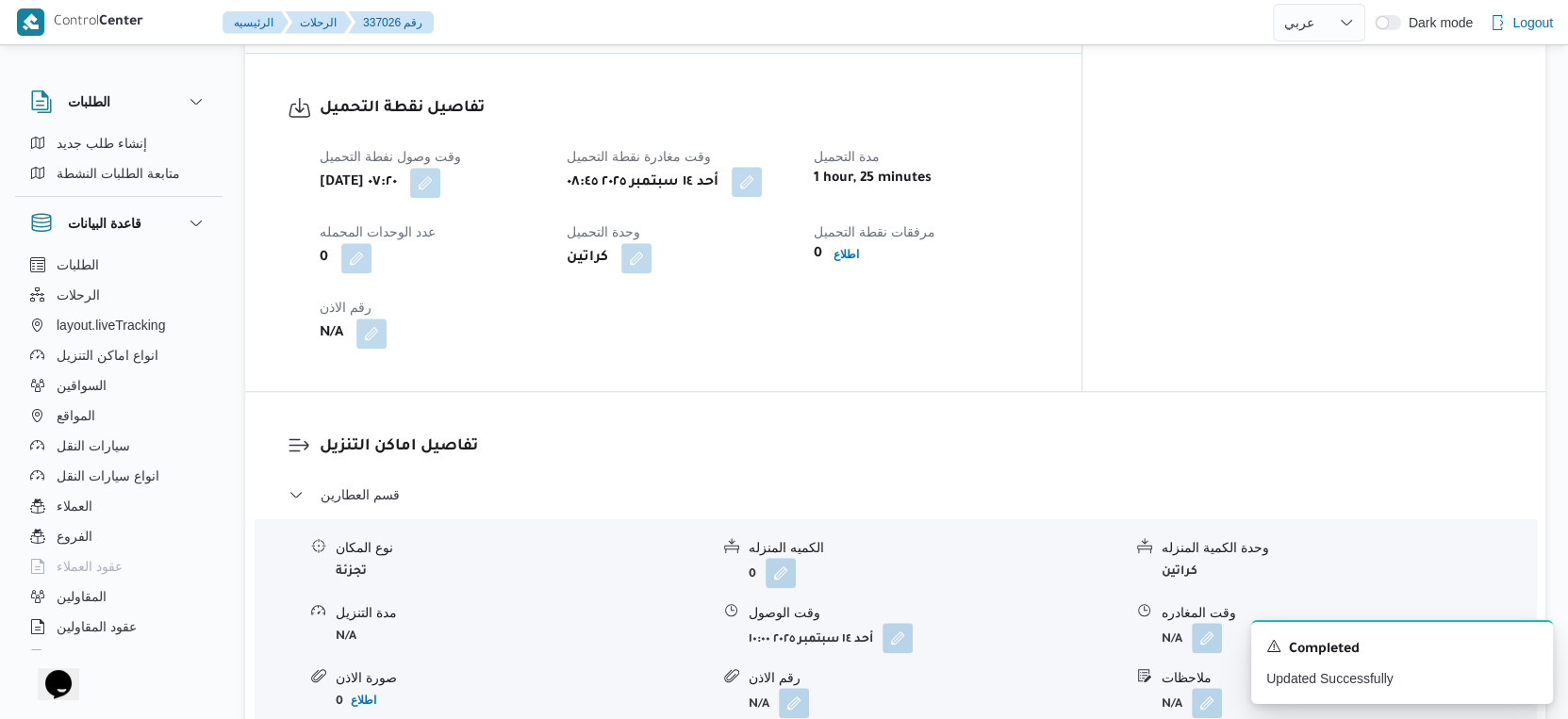
click at [762, 167] on button "button" at bounding box center [747, 182] width 31 height 31
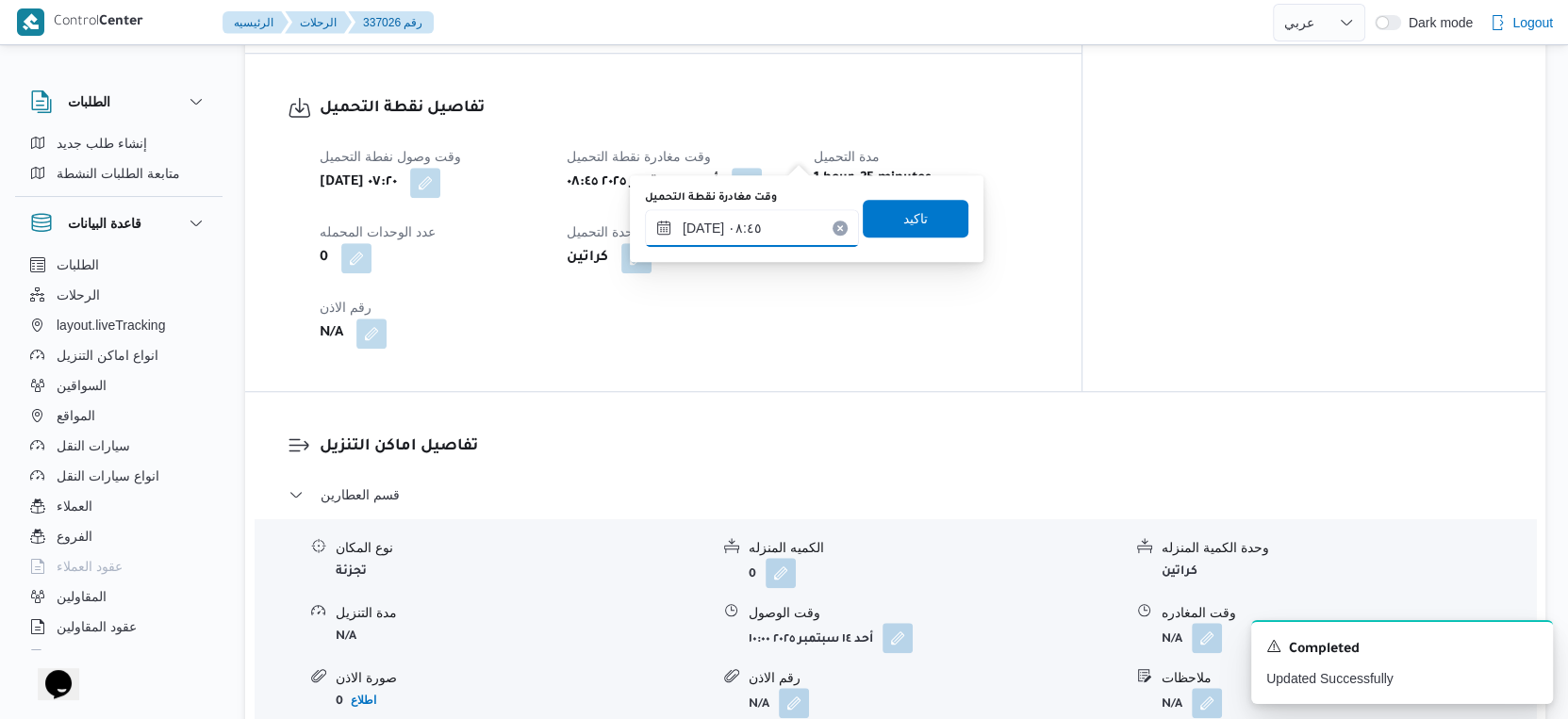
click at [759, 219] on input "١٤/٠٩/٢٠٢٥ ٠٨:٤٥" at bounding box center [752, 228] width 214 height 38
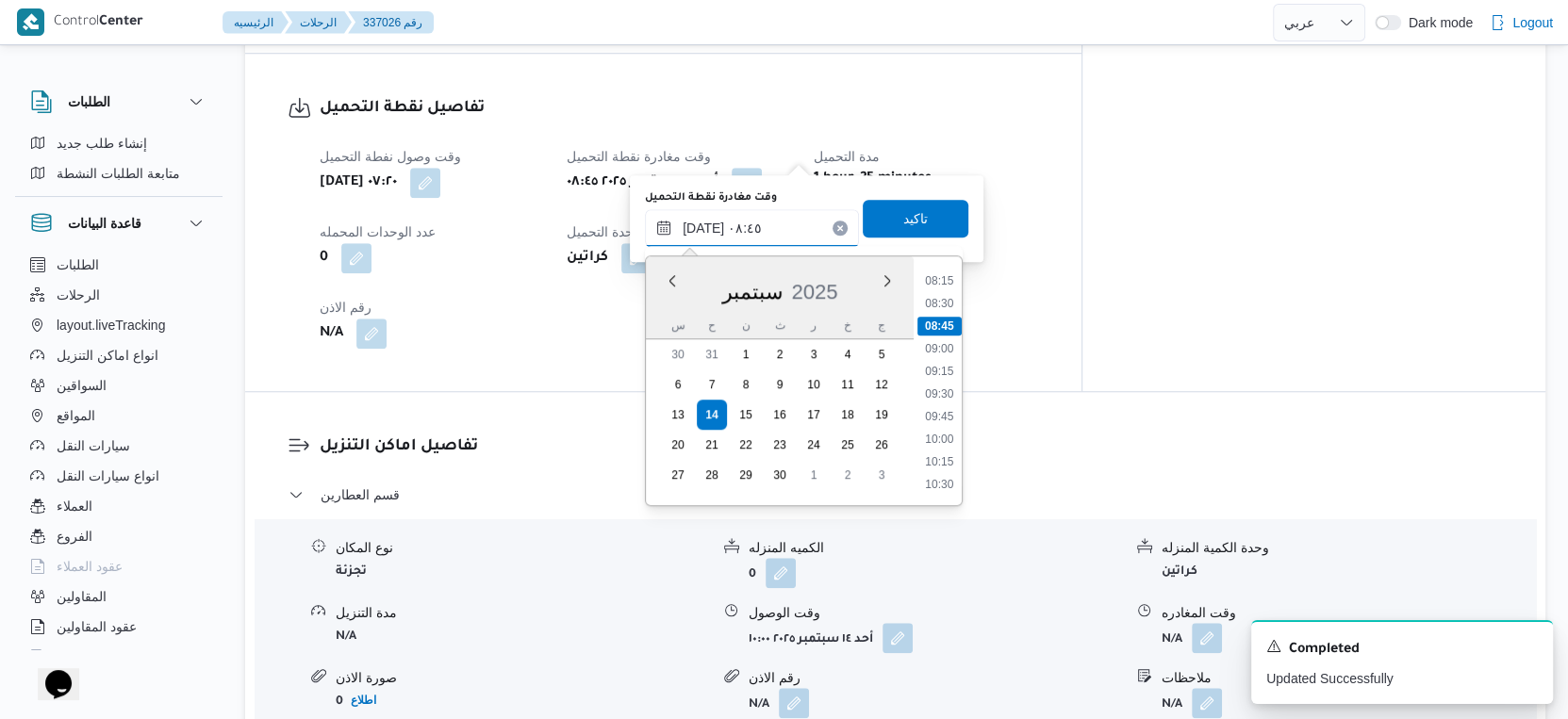
scroll to position [782, 0]
click at [952, 359] on li "09:30" at bounding box center [939, 360] width 43 height 19
type input "١٤/٠٩/٢٠٢٥ ٠٩:٣٠"
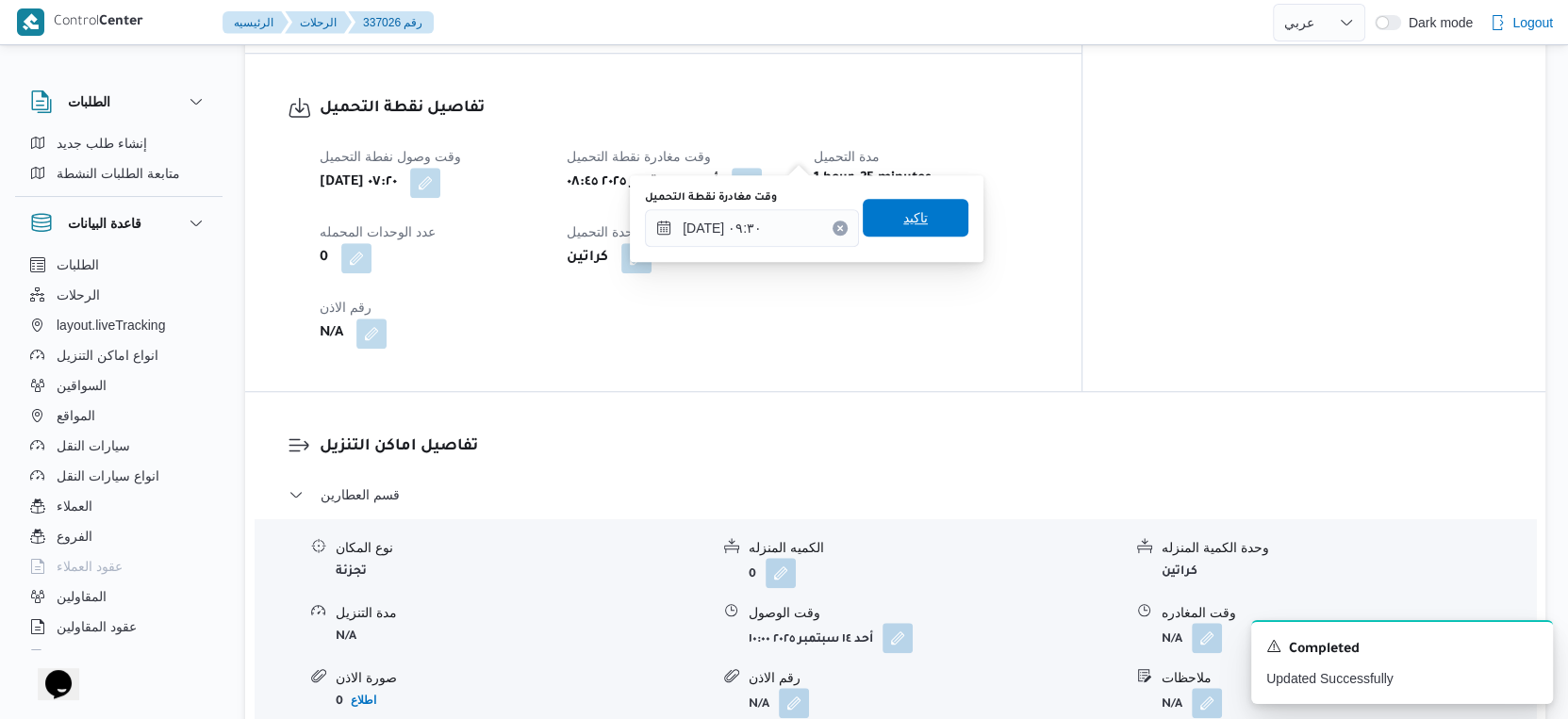
click at [929, 221] on span "تاكيد" at bounding box center [916, 218] width 106 height 38
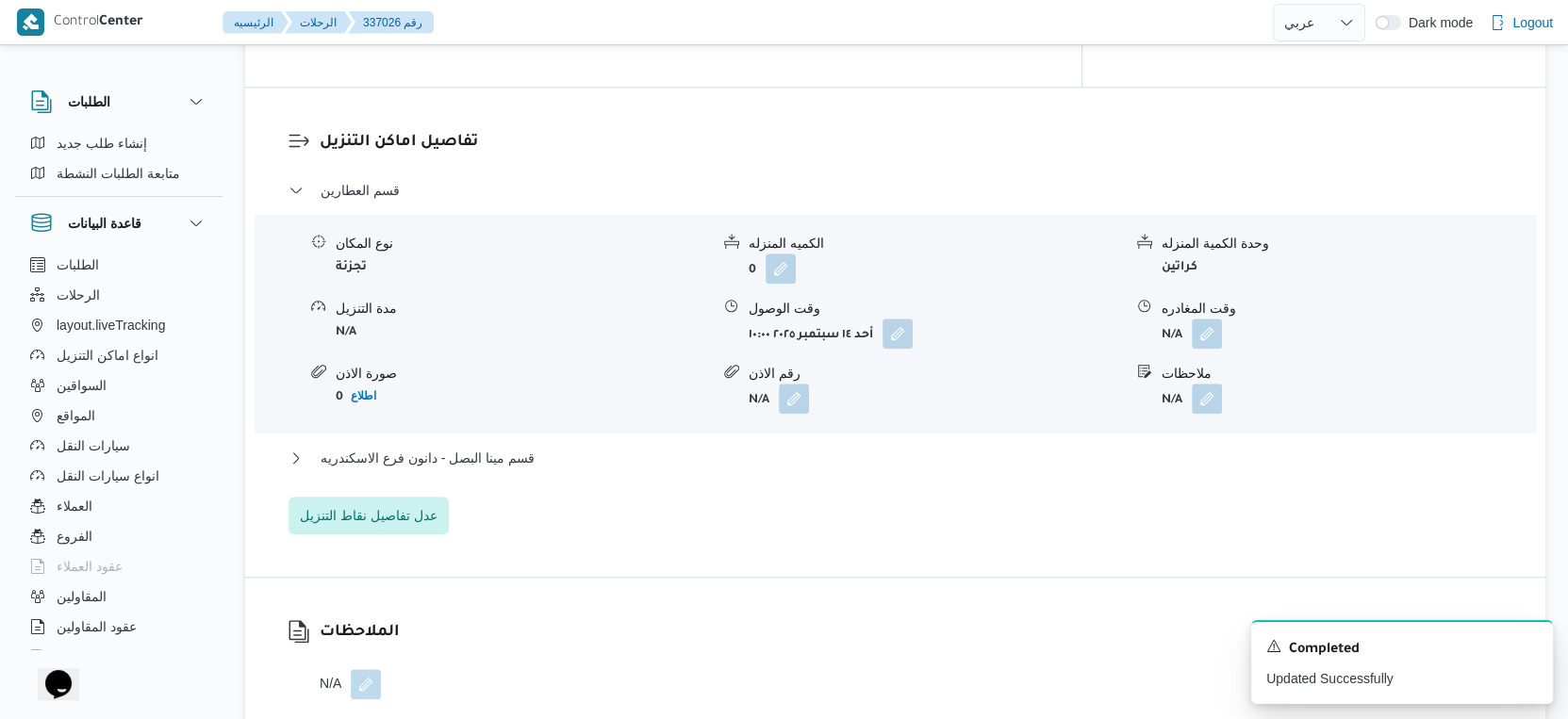
scroll to position [1538, 0]
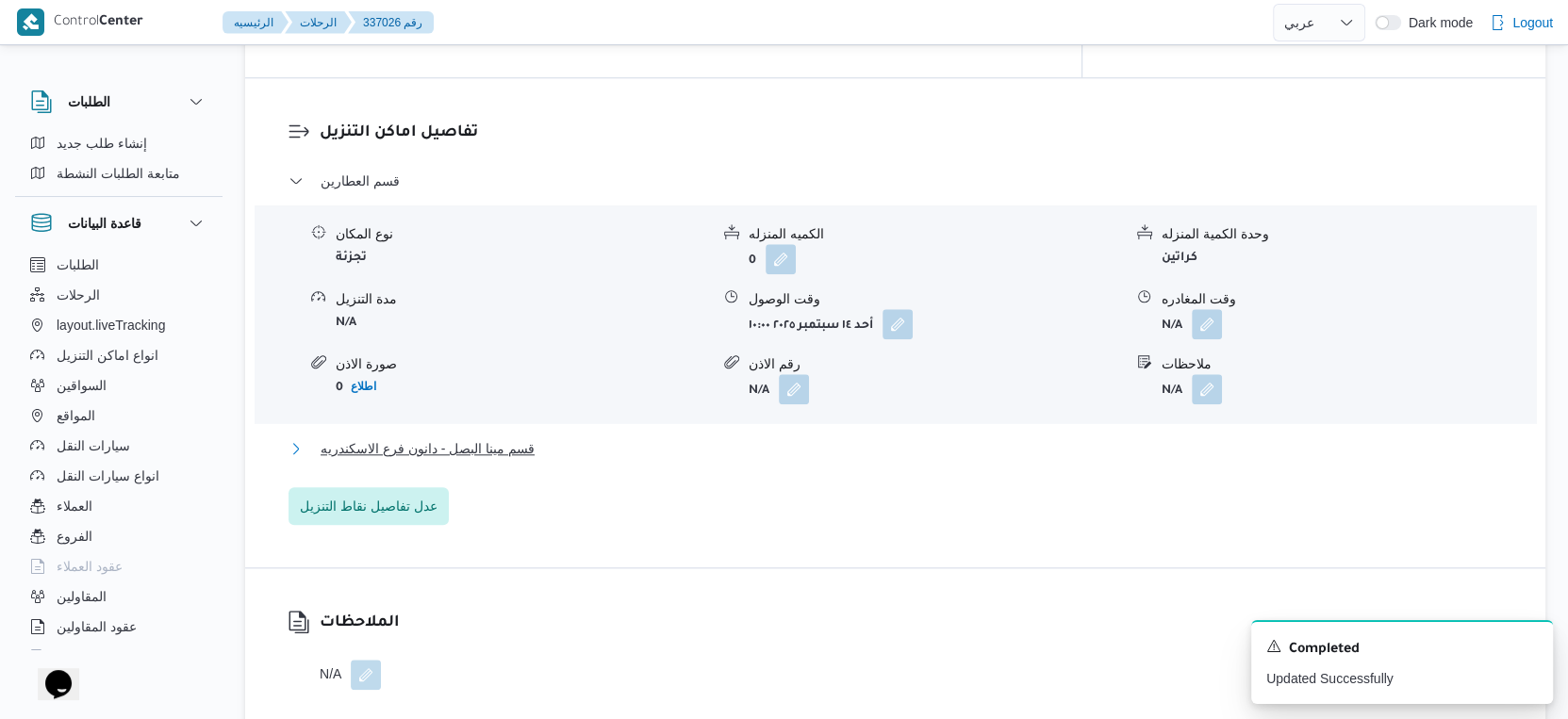
click at [561, 438] on button "قسم مينا البصل - دانون فرع الاسكندريه" at bounding box center [896, 449] width 1214 height 23
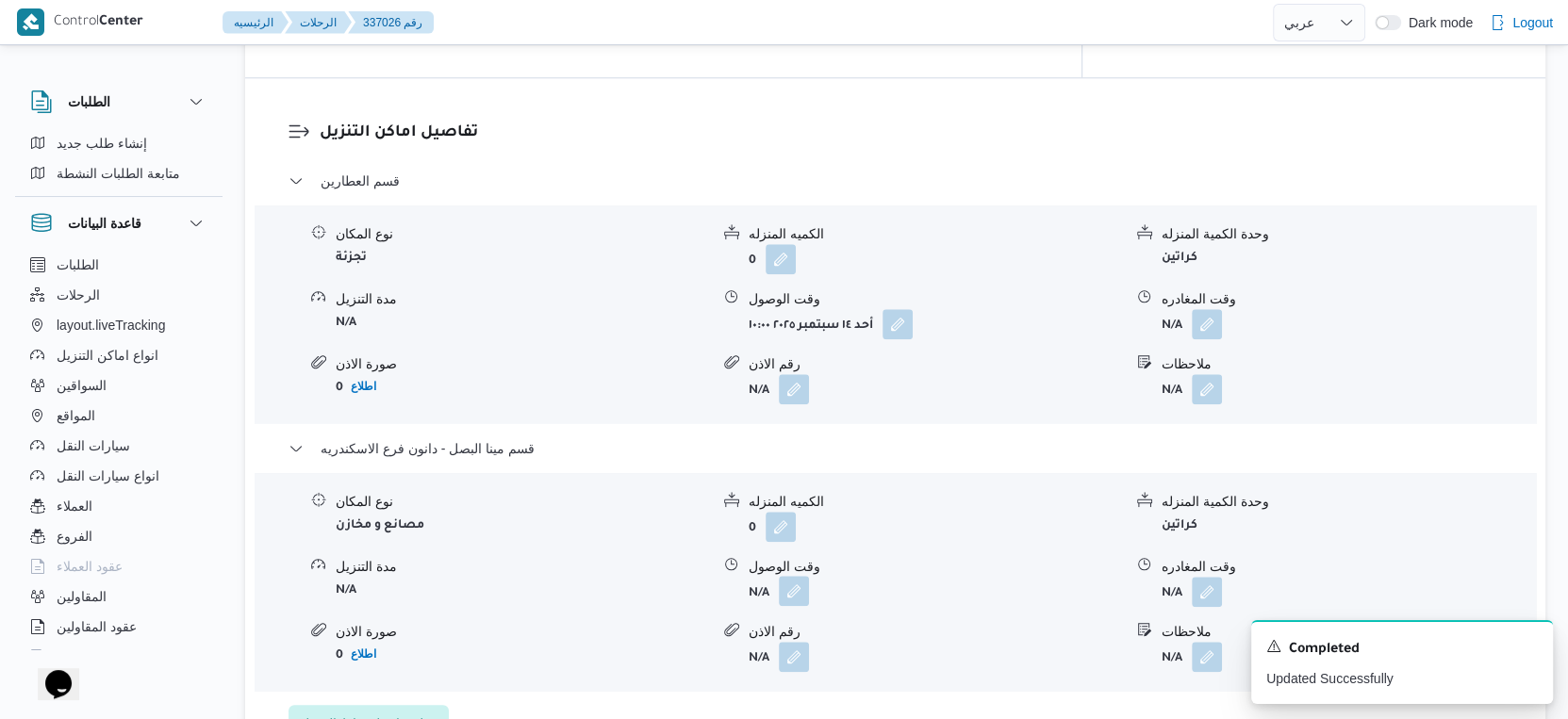
click at [784, 576] on button "button" at bounding box center [794, 591] width 31 height 31
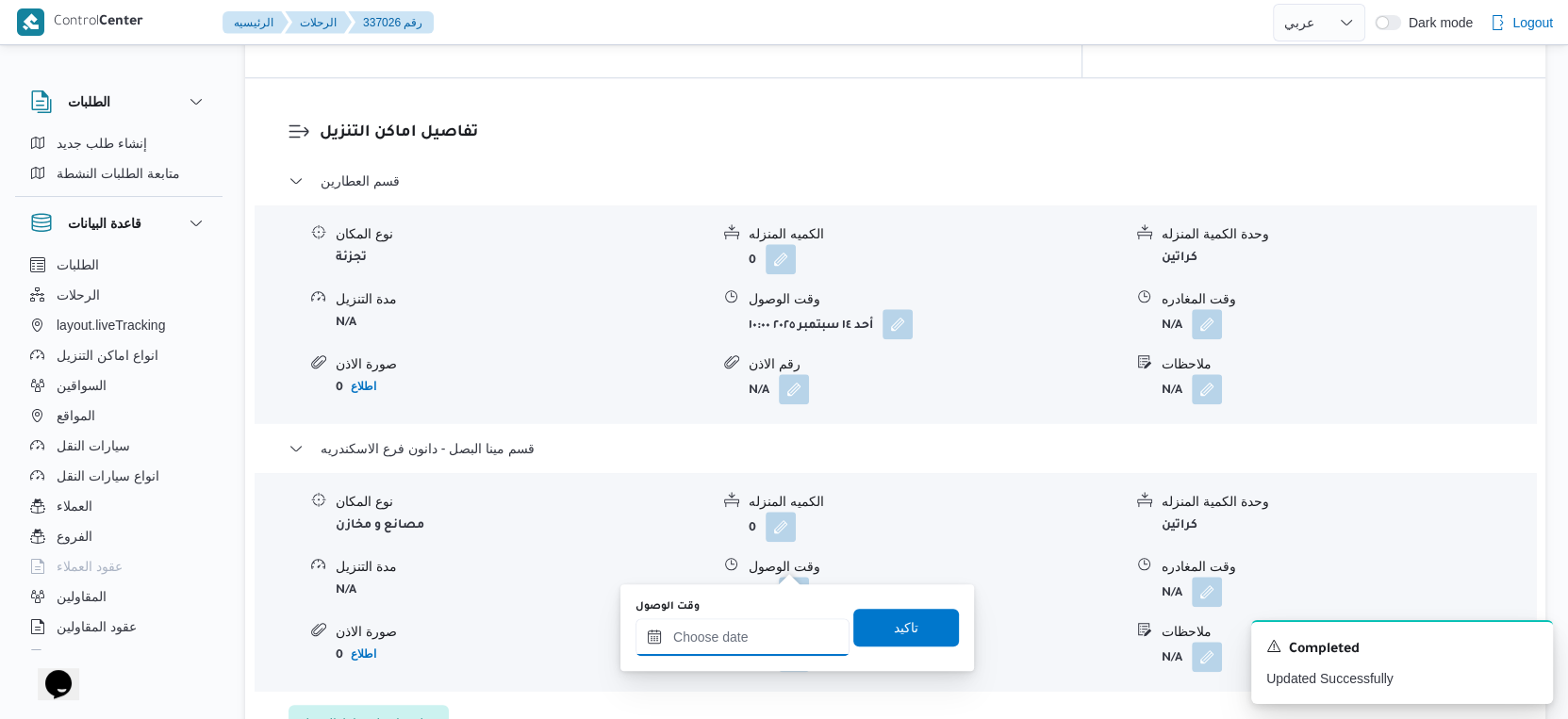
click at [744, 638] on input "وقت الوصول" at bounding box center [742, 638] width 214 height 38
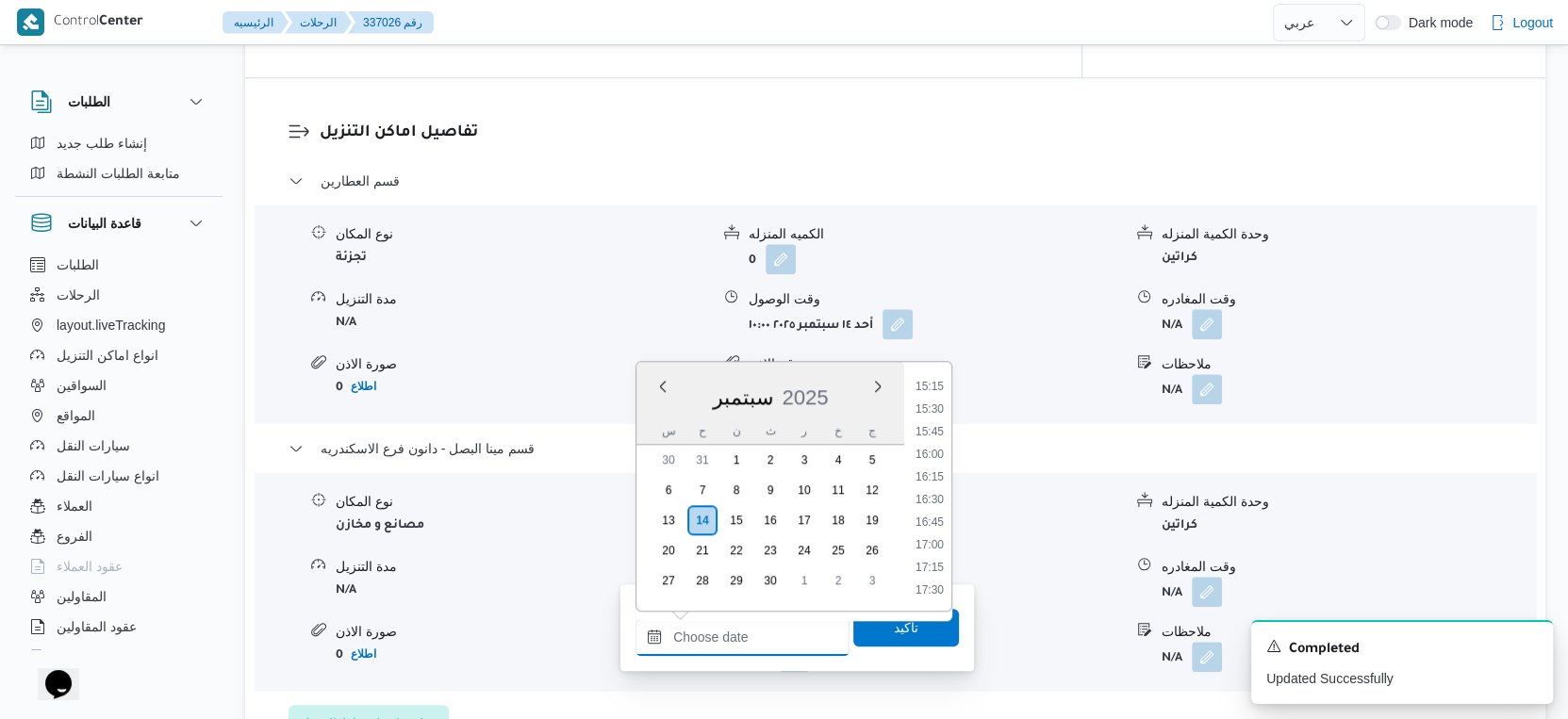
scroll to position [1379, 0]
click at [941, 483] on li "16:15" at bounding box center [929, 478] width 43 height 19
type input "١٤/٠٩/٢٠٢٥ ١٦:١٥"
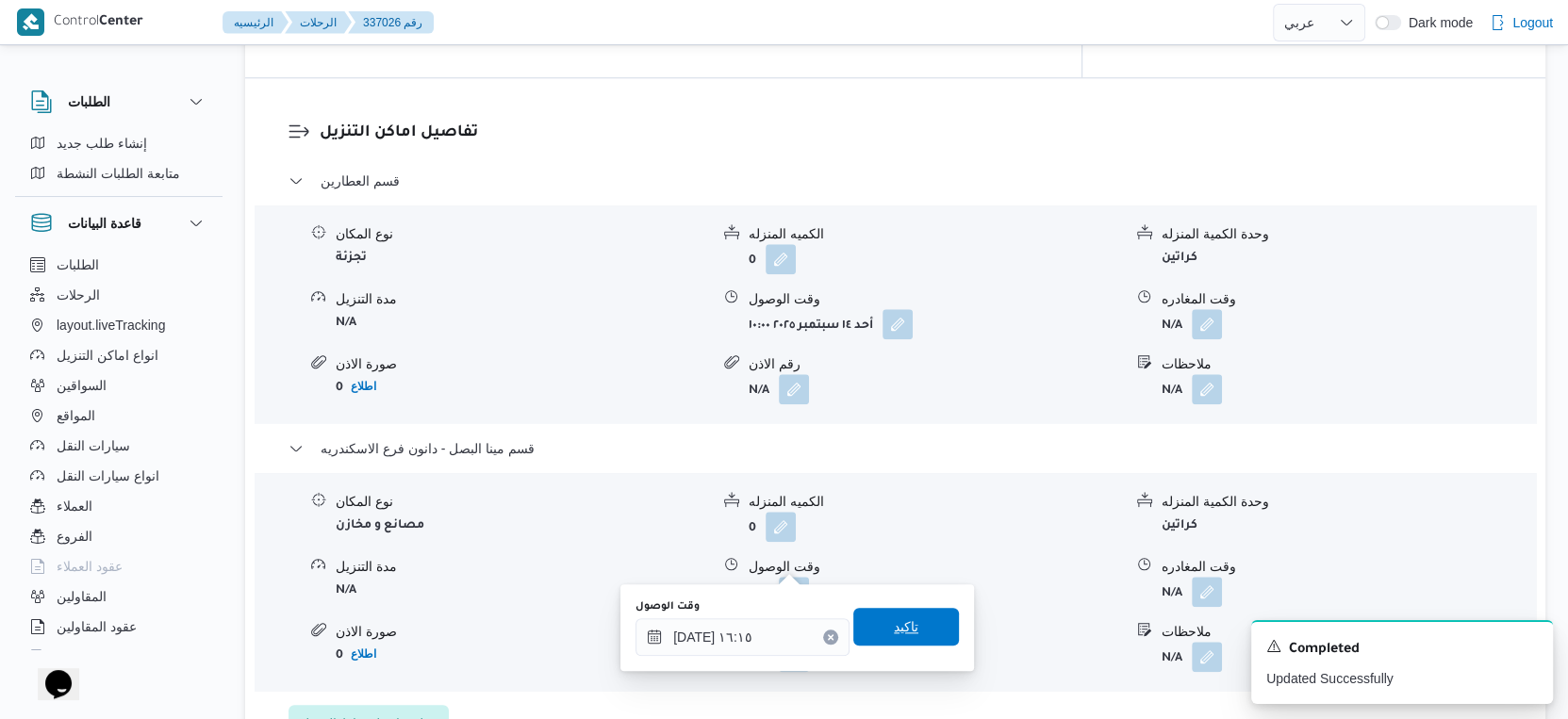
click at [922, 616] on span "تاكيد" at bounding box center [906, 627] width 106 height 38
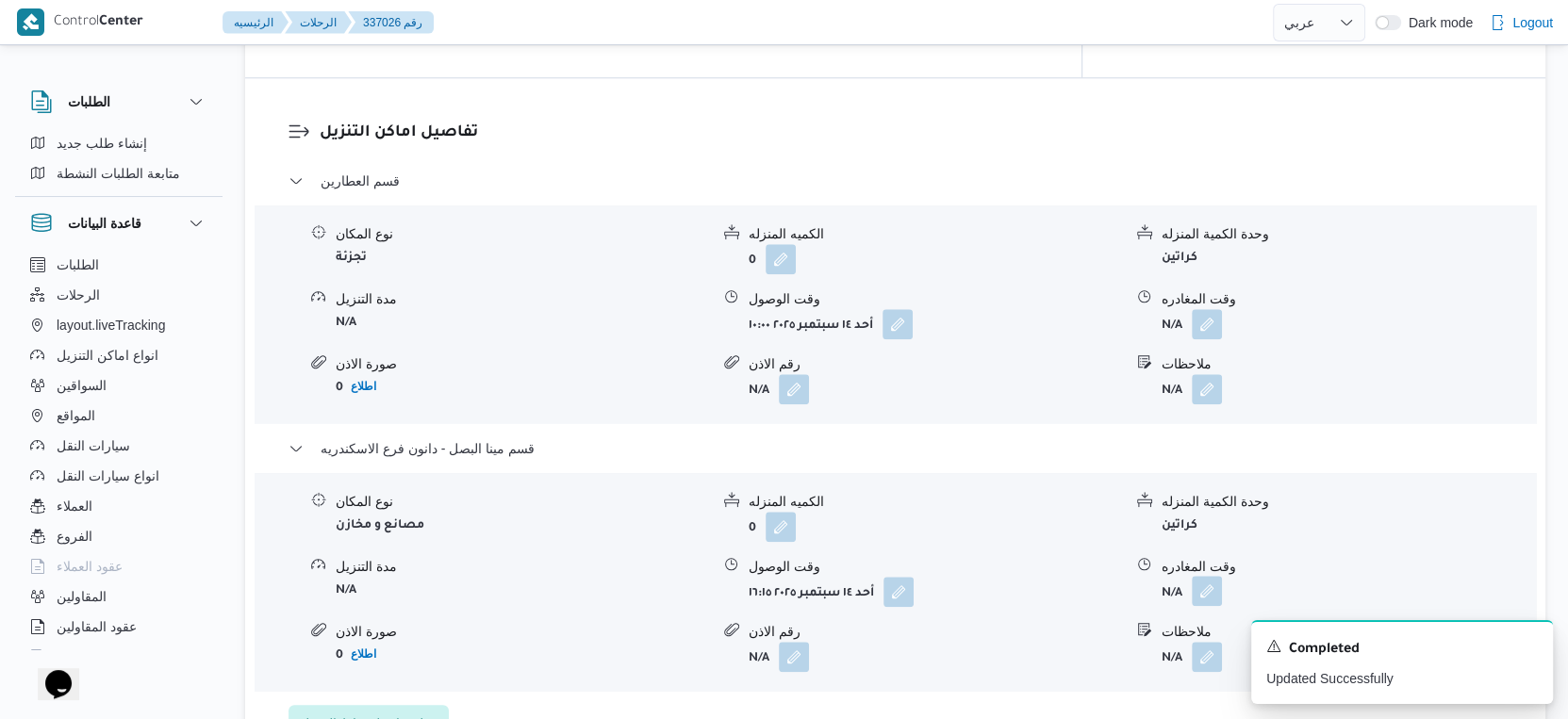
click at [1199, 576] on button "button" at bounding box center [1207, 591] width 31 height 31
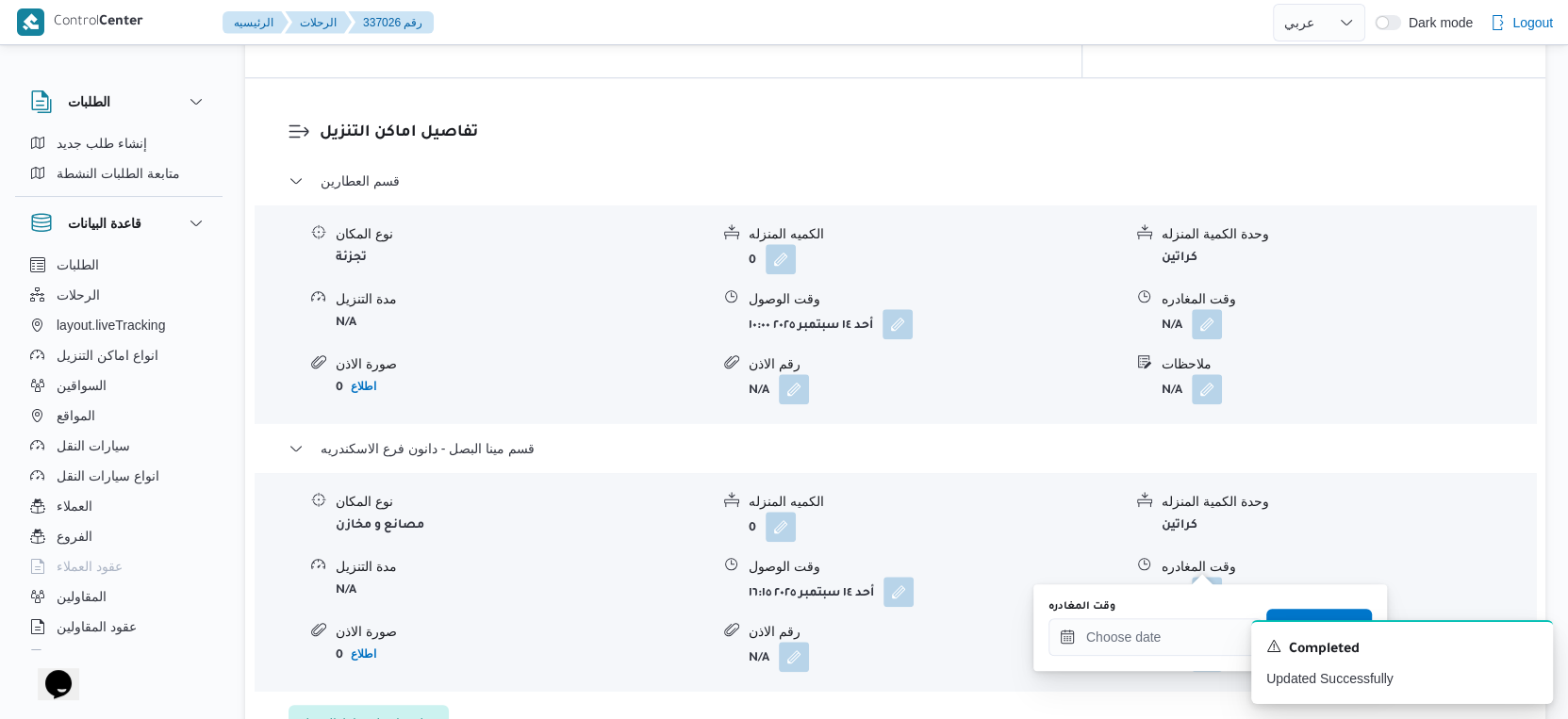
click at [1178, 613] on div "وقت المغادره" at bounding box center [1155, 627] width 214 height 56
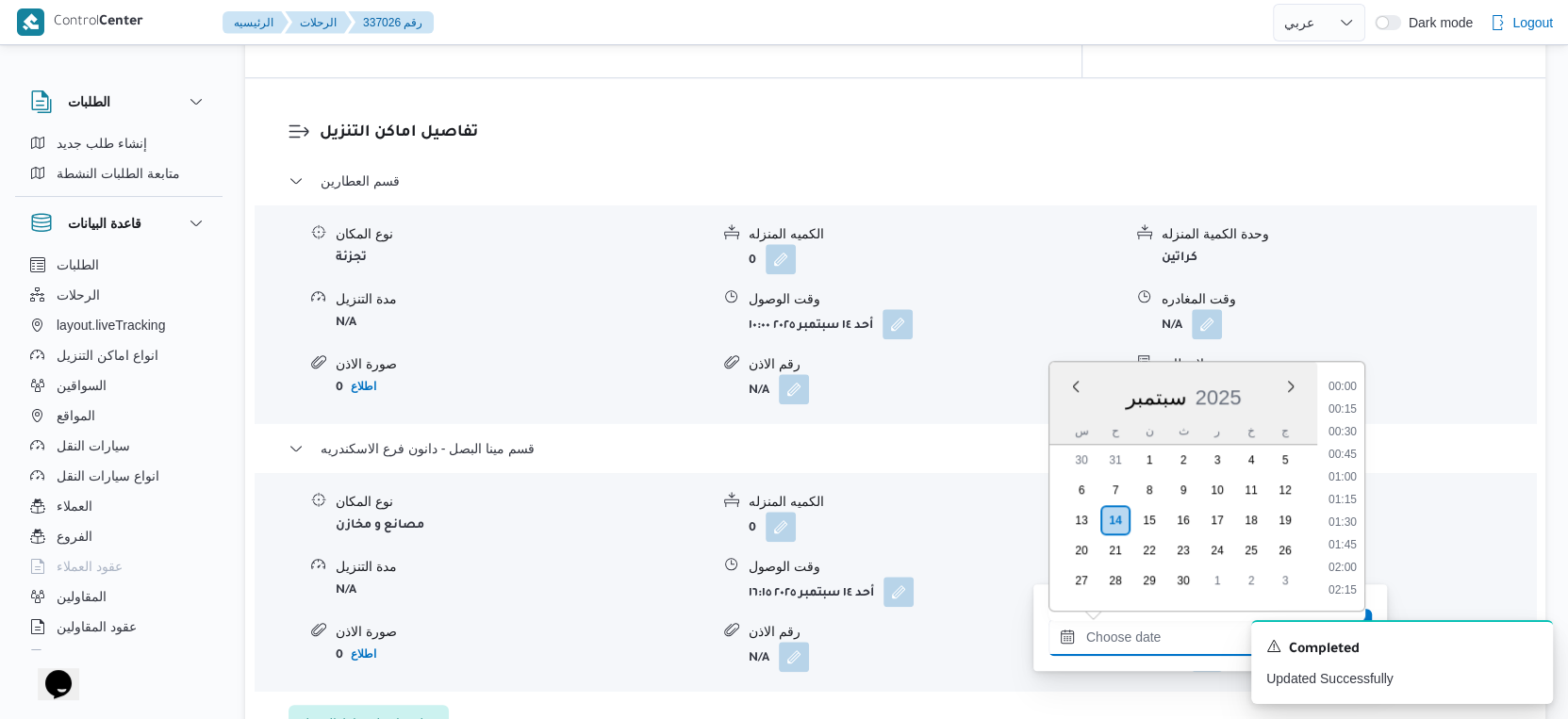
drag, startPoint x: 1185, startPoint y: 627, endPoint x: 1205, endPoint y: 618, distance: 21.9
click at [1185, 627] on input "وقت المغادره" at bounding box center [1155, 638] width 214 height 38
click at [1345, 420] on li "16:45" at bounding box center [1342, 420] width 43 height 19
type input "١٤/٠٩/٢٠٢٥ ١٦:٤٥"
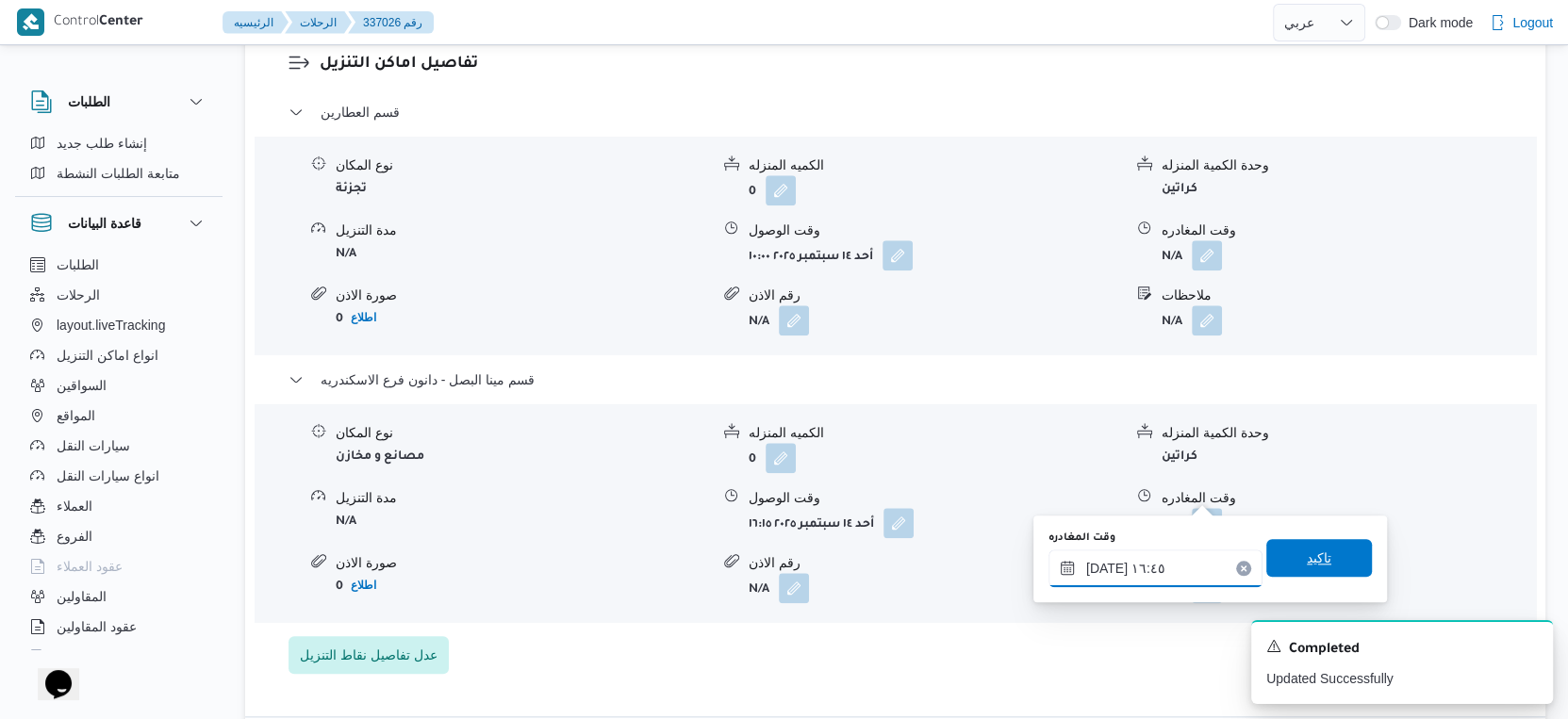
scroll to position [1643, 0]
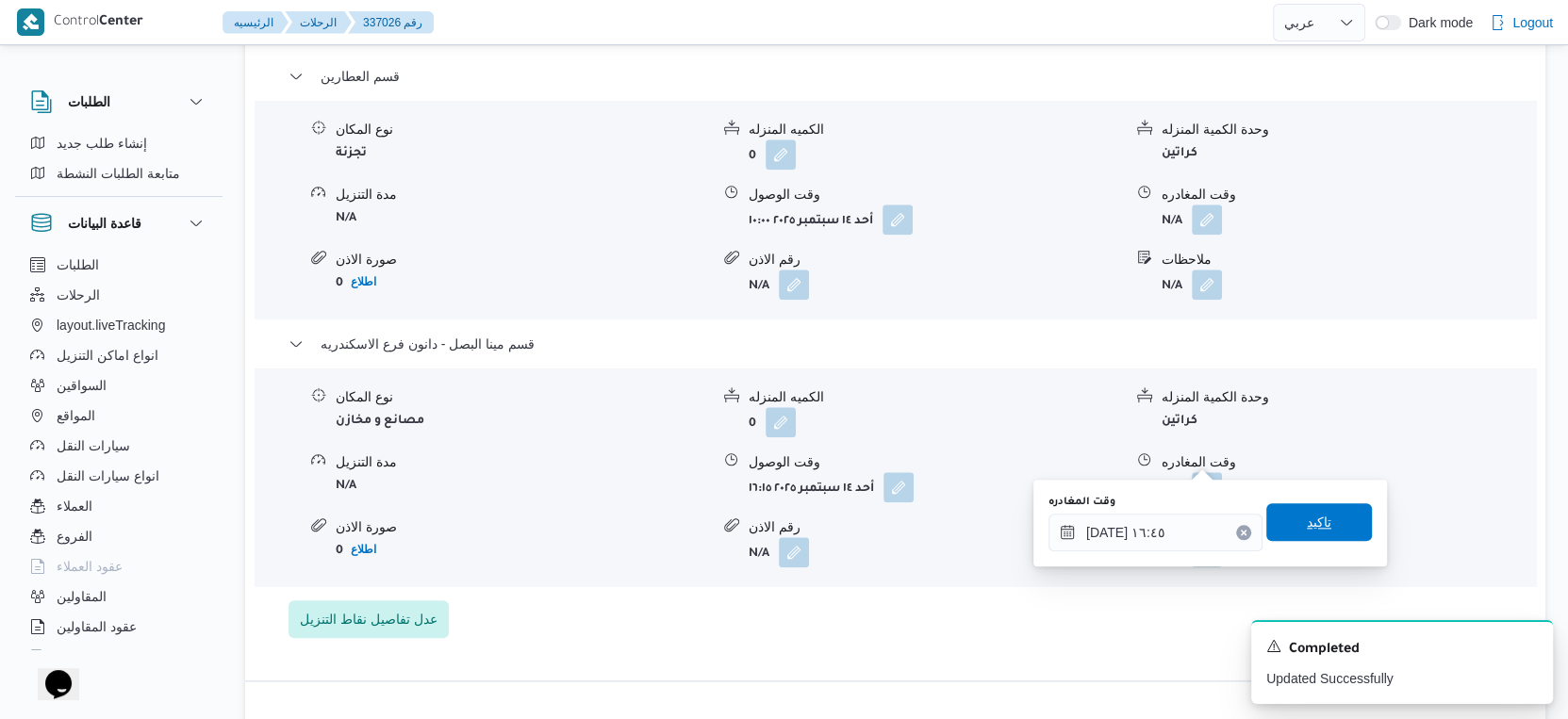
click at [1328, 513] on span "تاكيد" at bounding box center [1319, 523] width 106 height 38
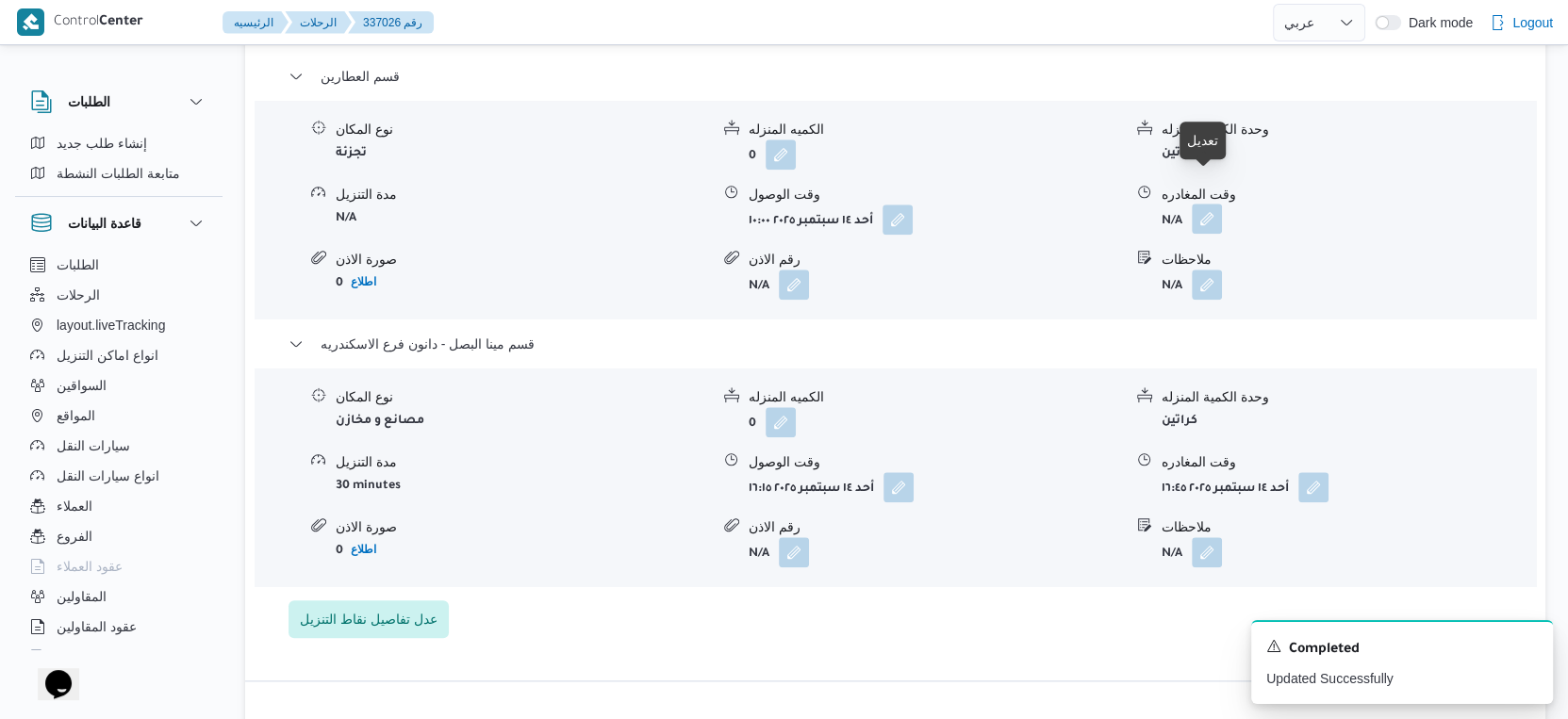
click at [1202, 204] on button "button" at bounding box center [1207, 219] width 31 height 31
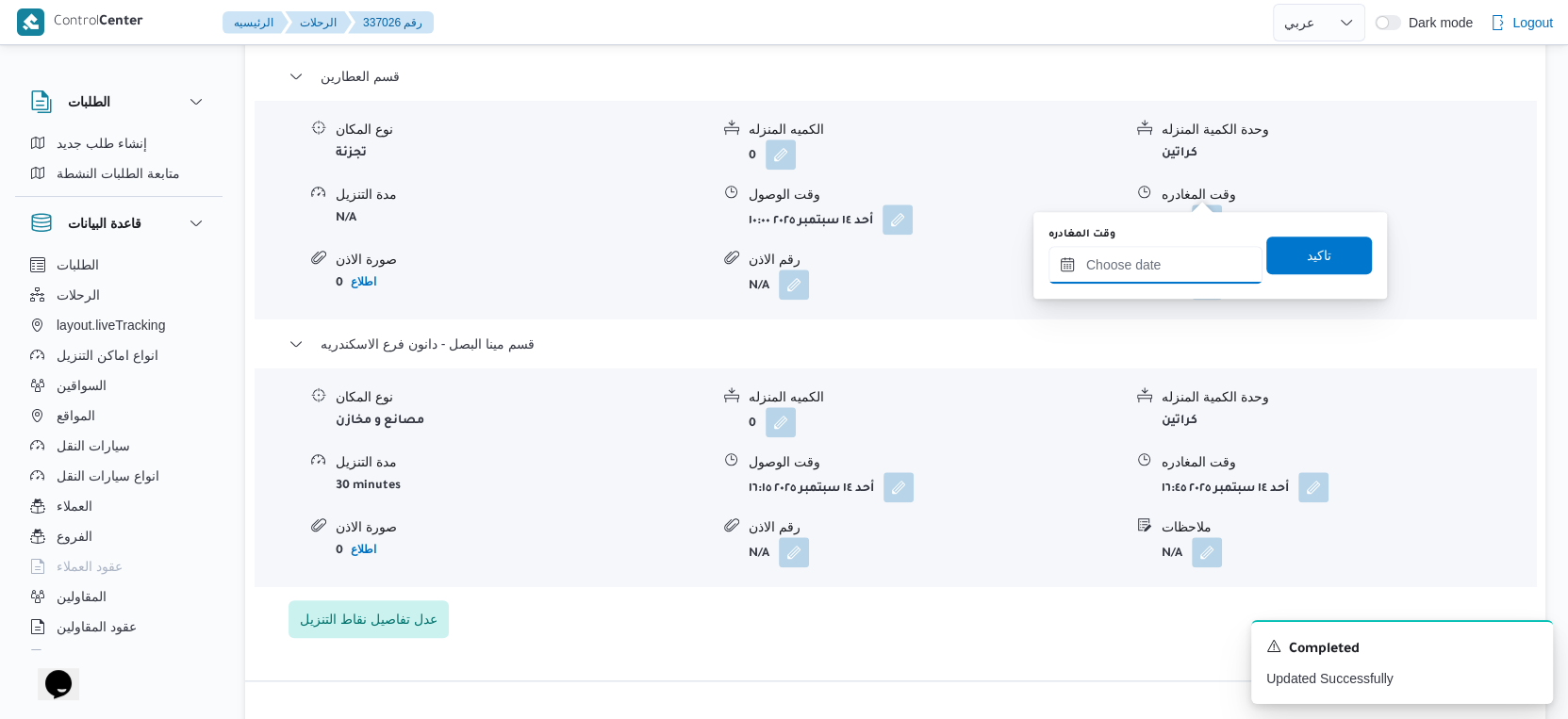
click at [1182, 250] on input "وقت المغادره" at bounding box center [1155, 265] width 214 height 38
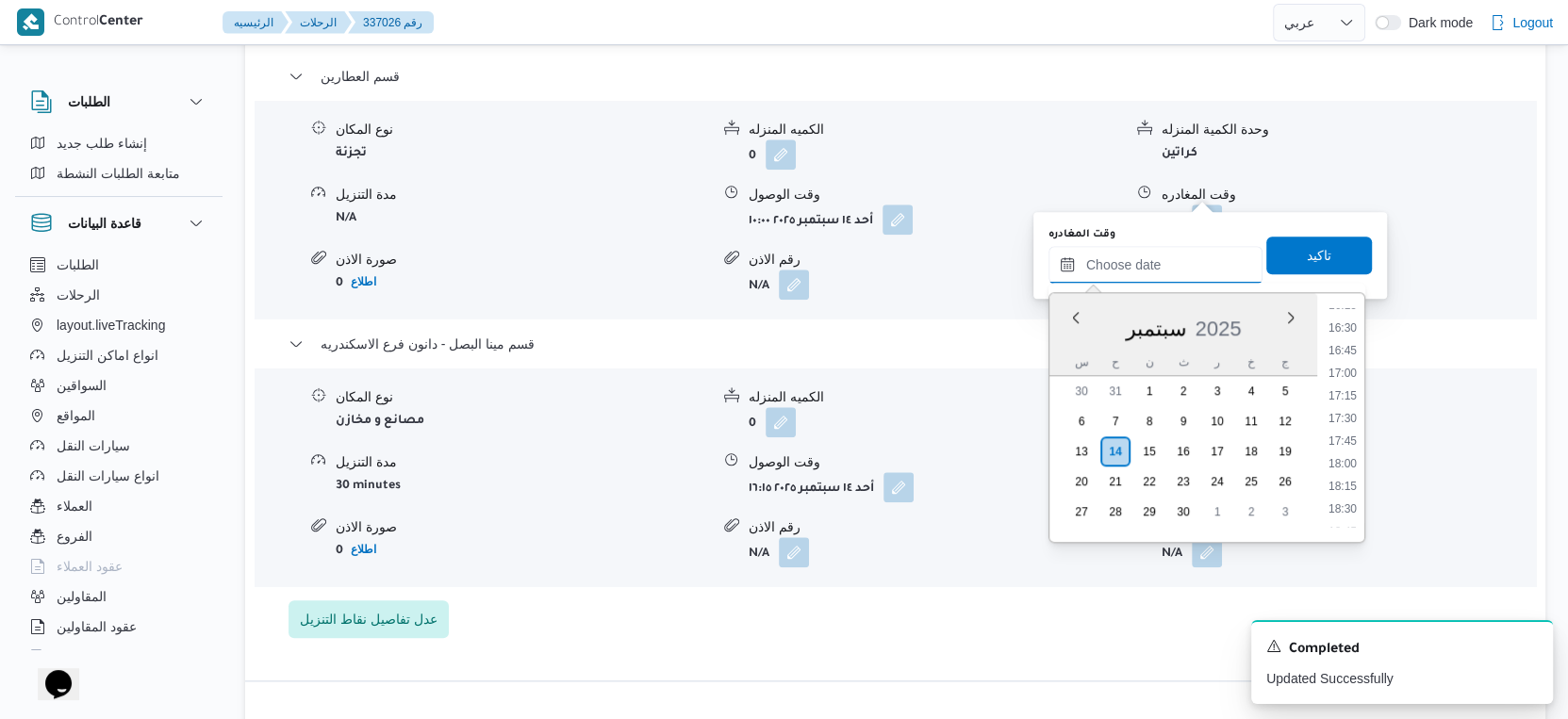
scroll to position [1379, 0]
click at [1344, 361] on li "15:45" at bounding box center [1342, 364] width 43 height 19
type input "١٤/٠٩/٢٠٢٥ ١٥:٤٥"
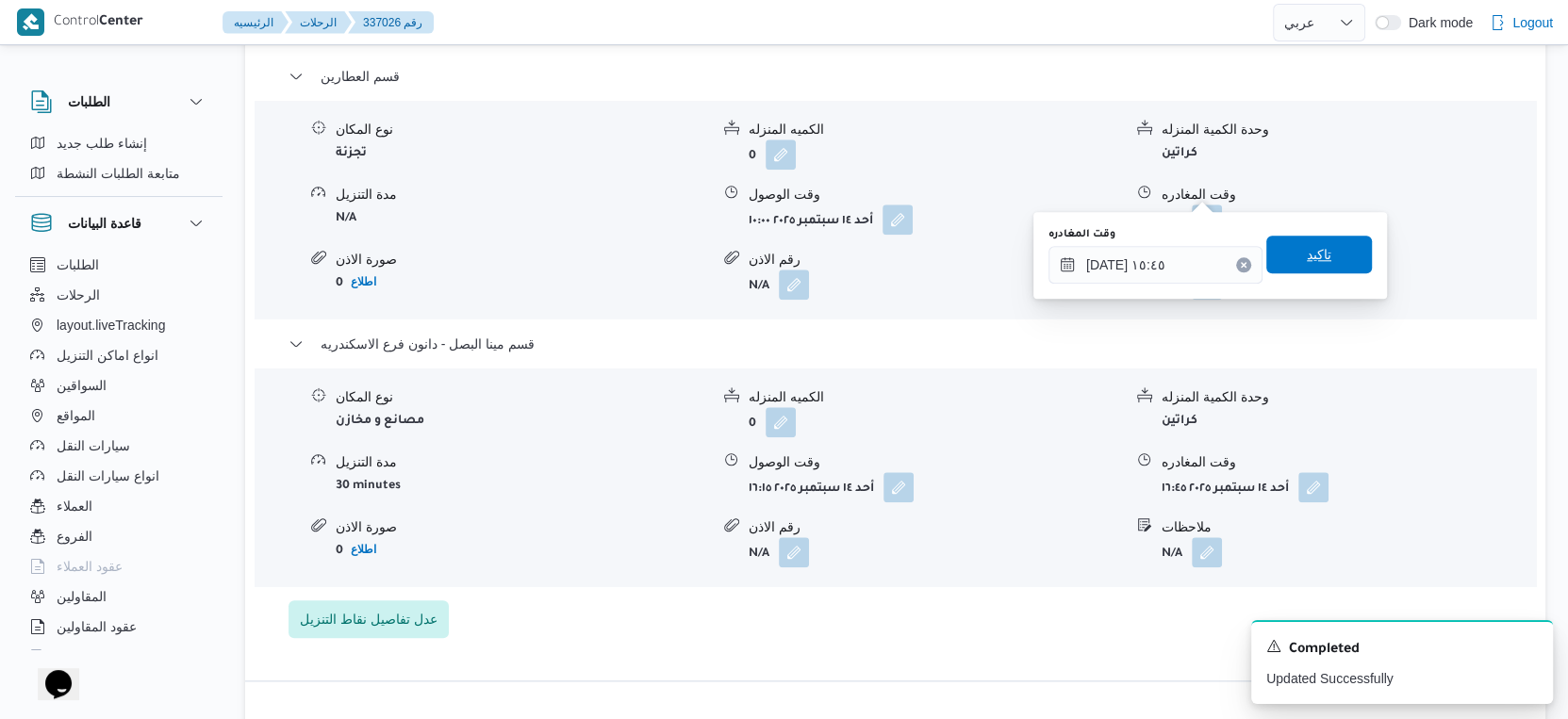
click at [1308, 251] on span "تاكيد" at bounding box center [1319, 255] width 25 height 23
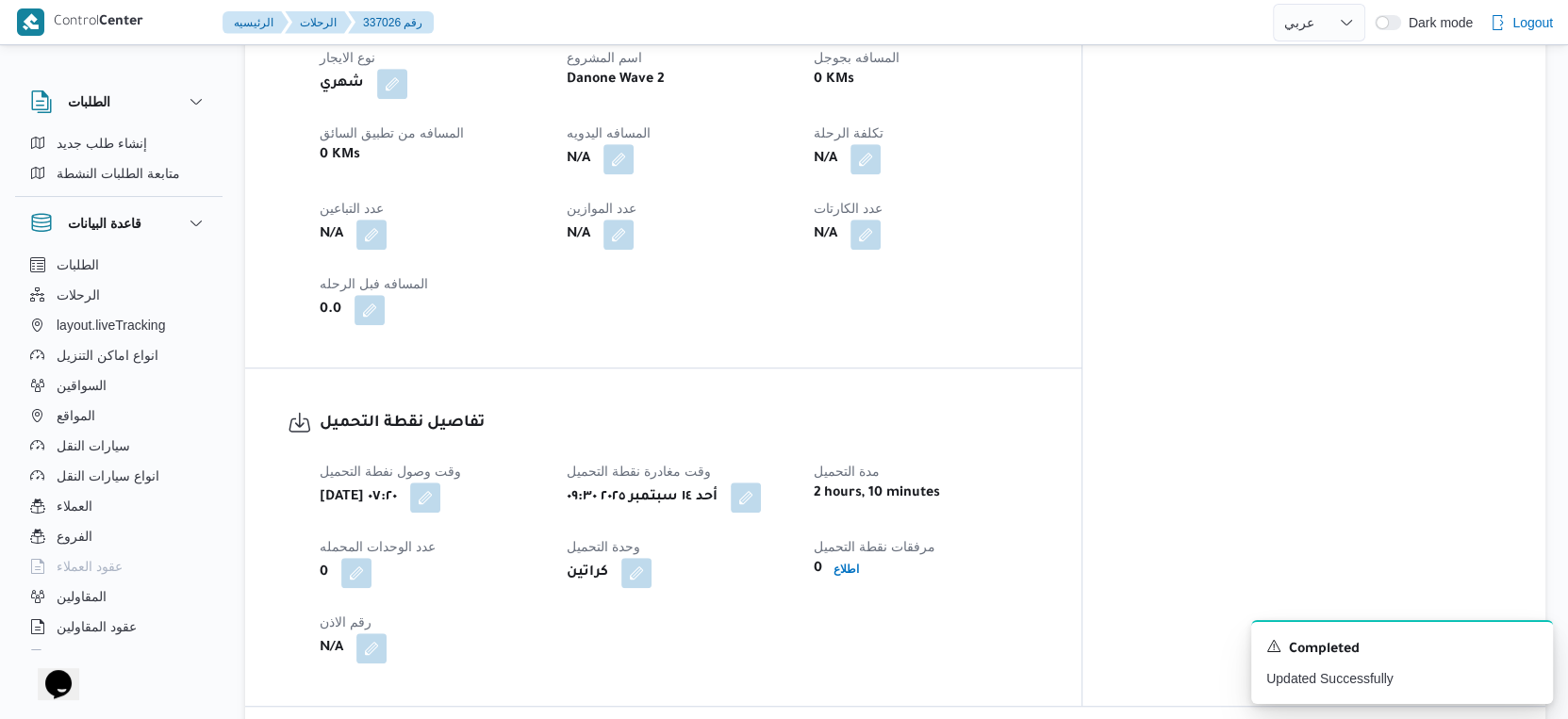
scroll to position [805, 0]
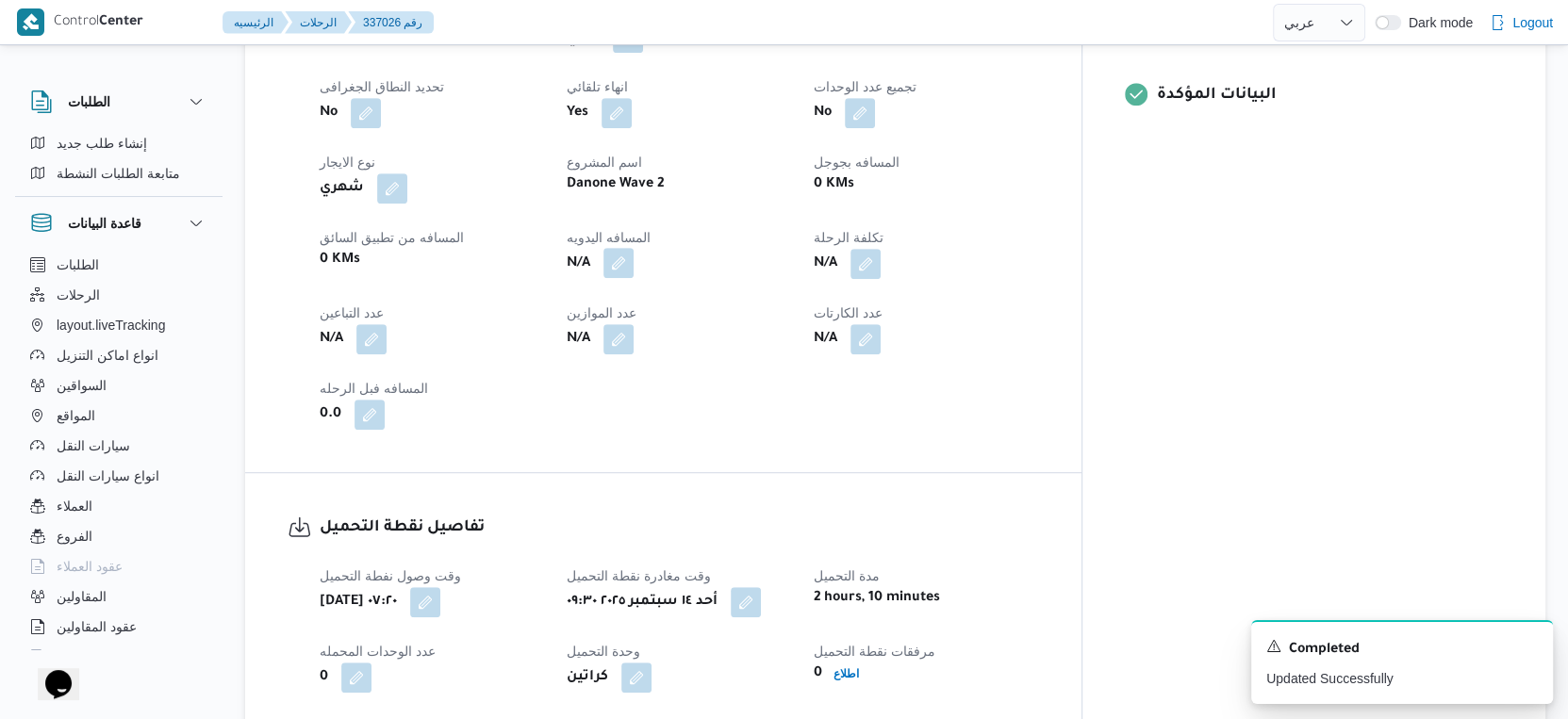
click at [633, 248] on button "button" at bounding box center [619, 263] width 31 height 31
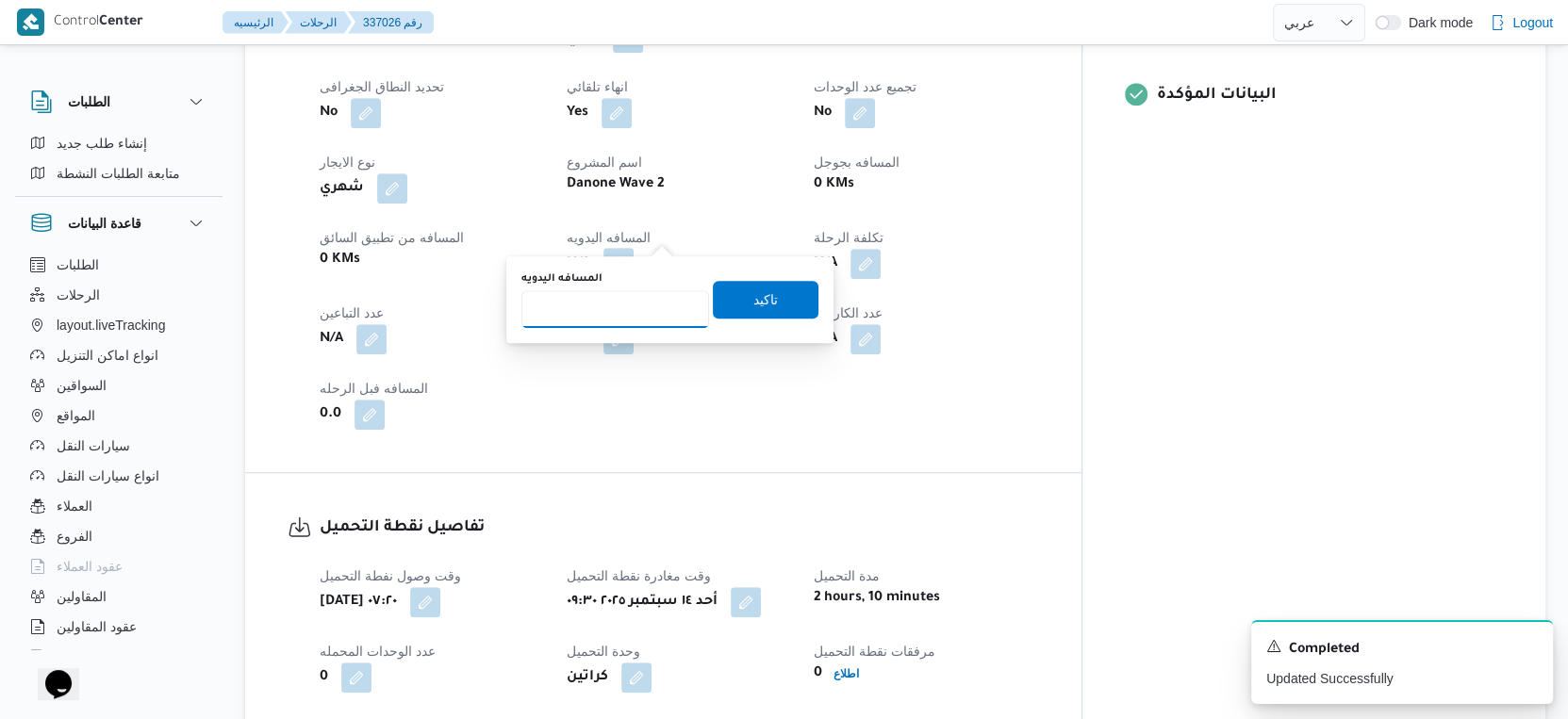
click at [609, 310] on input "المسافه اليدويه" at bounding box center [615, 309] width 188 height 38
type input "32"
click at [777, 311] on span "تاكيد" at bounding box center [765, 299] width 106 height 38
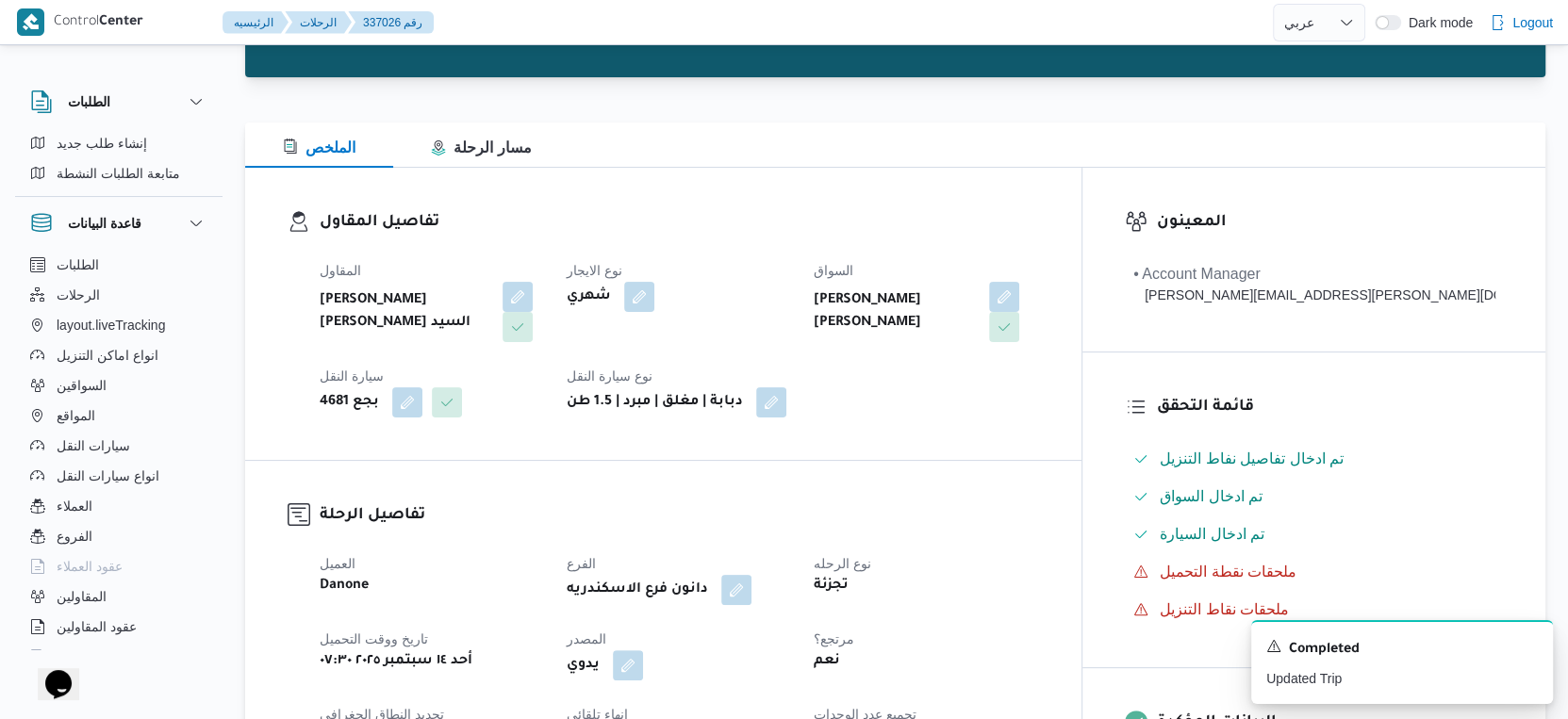
scroll to position [0, 0]
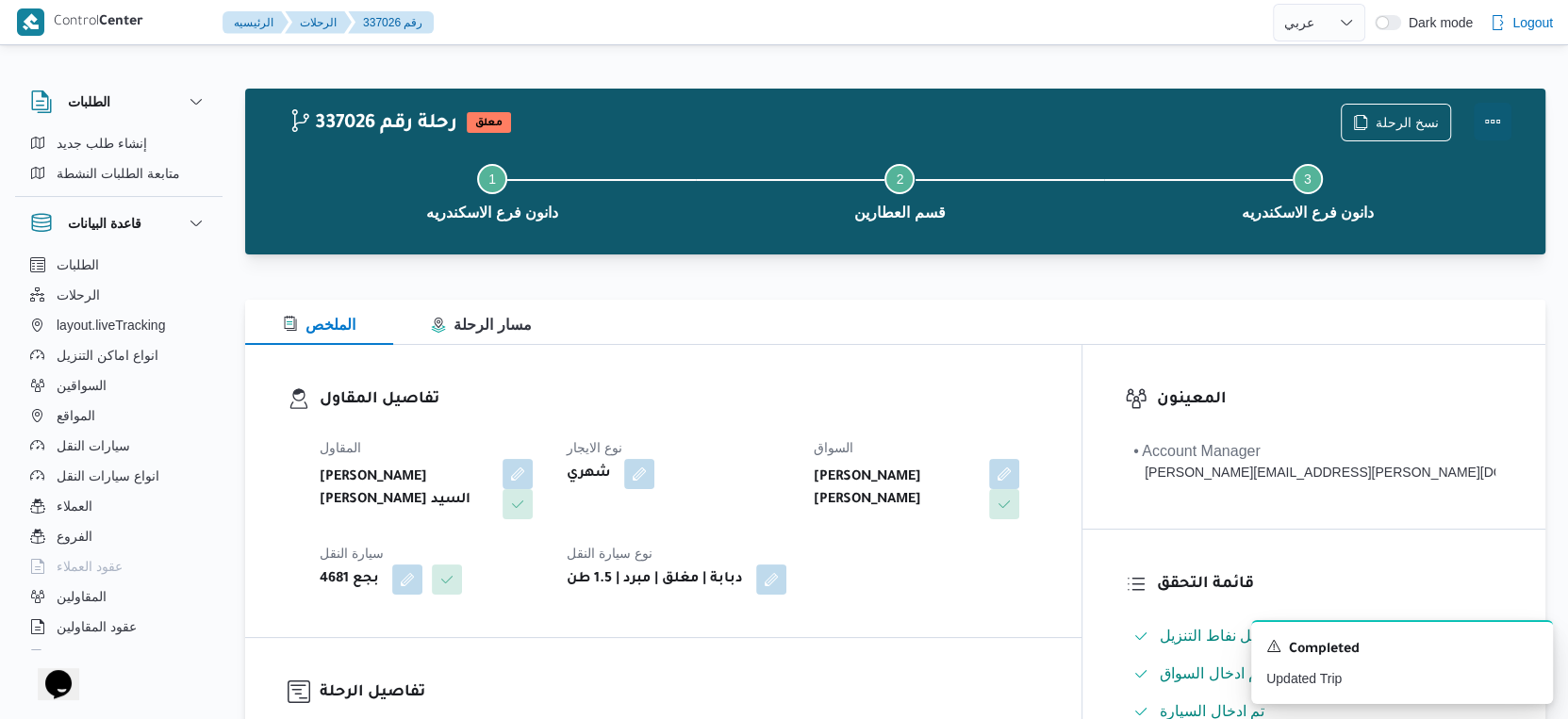
click at [1494, 118] on button "Actions" at bounding box center [1493, 122] width 38 height 38
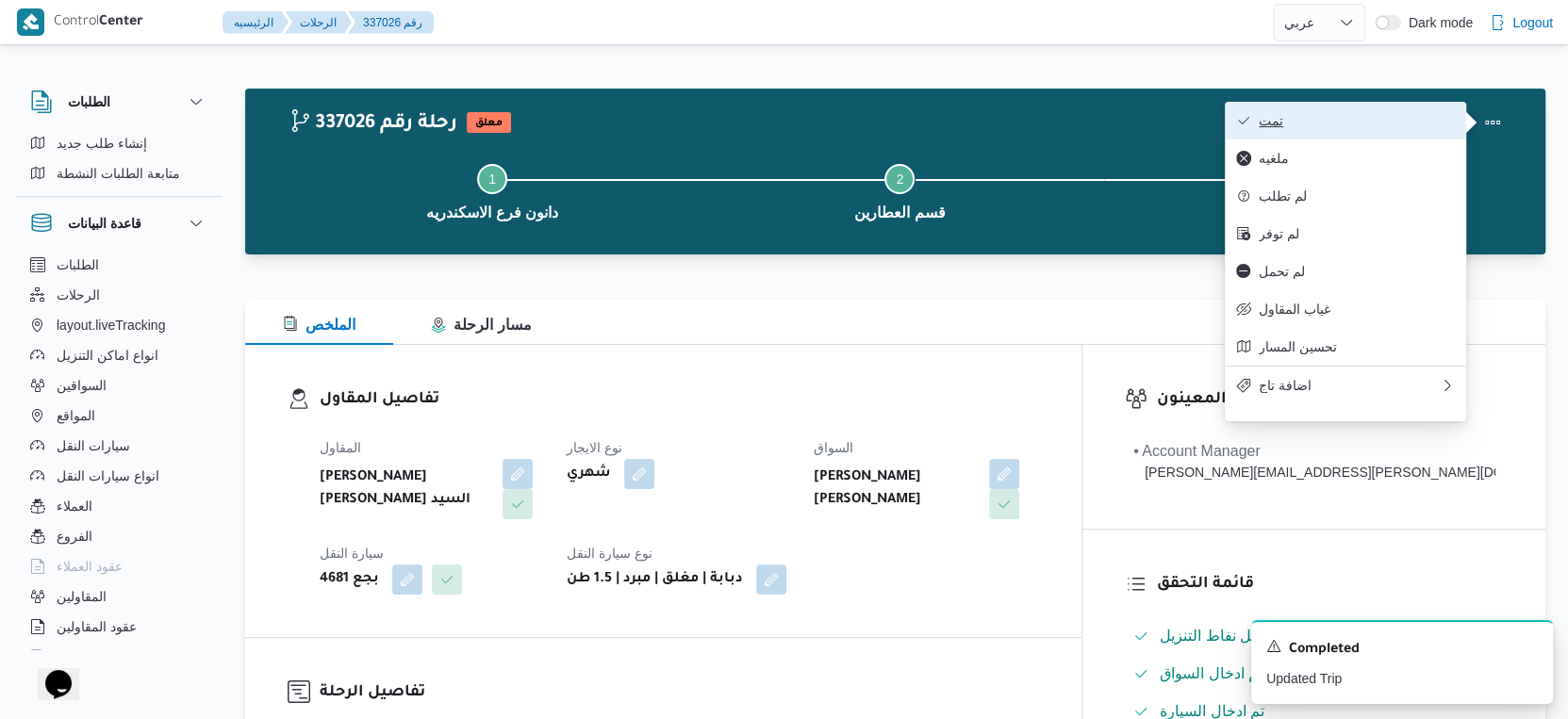
click at [1357, 126] on span "تمت" at bounding box center [1357, 121] width 196 height 15
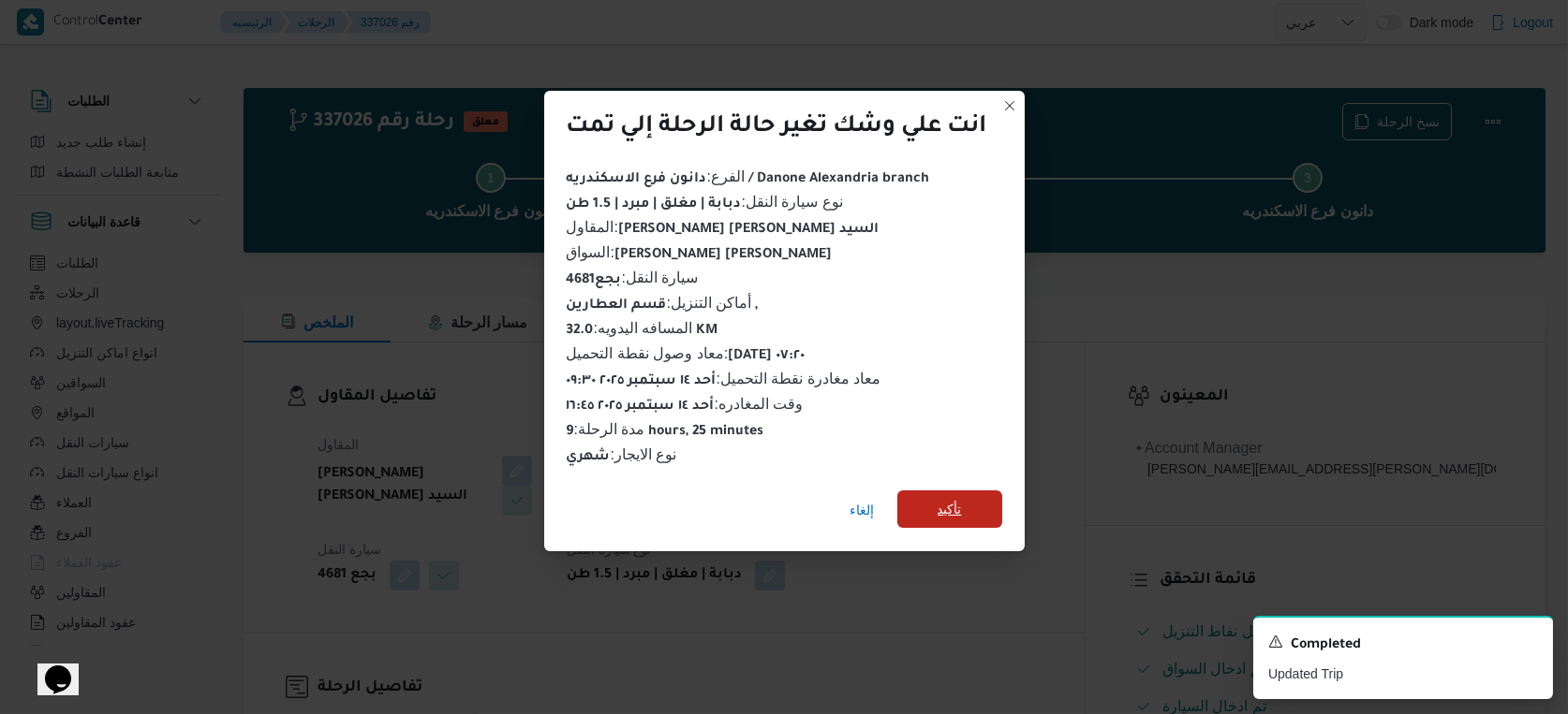
click at [978, 491] on span "تأكيد" at bounding box center [949, 509] width 105 height 38
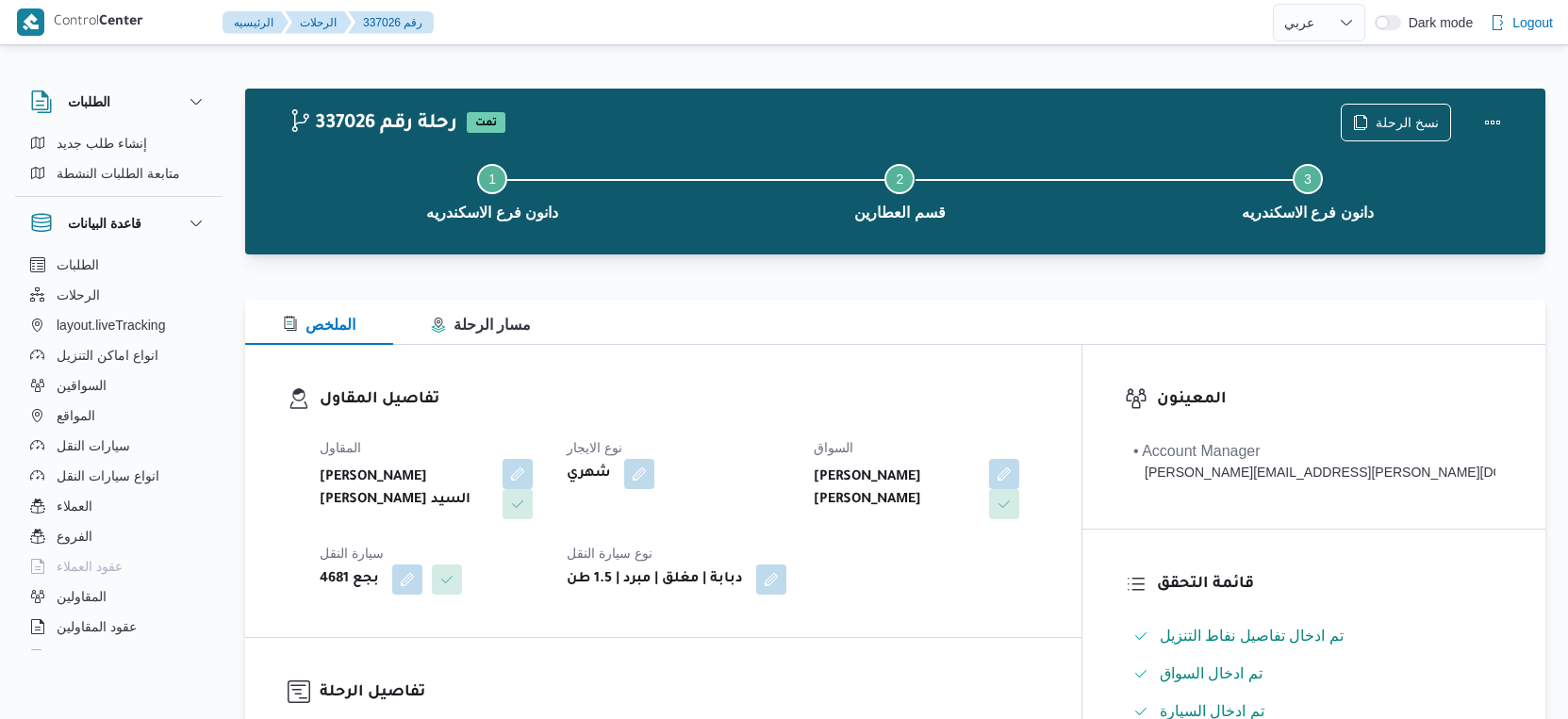
select select "ar"
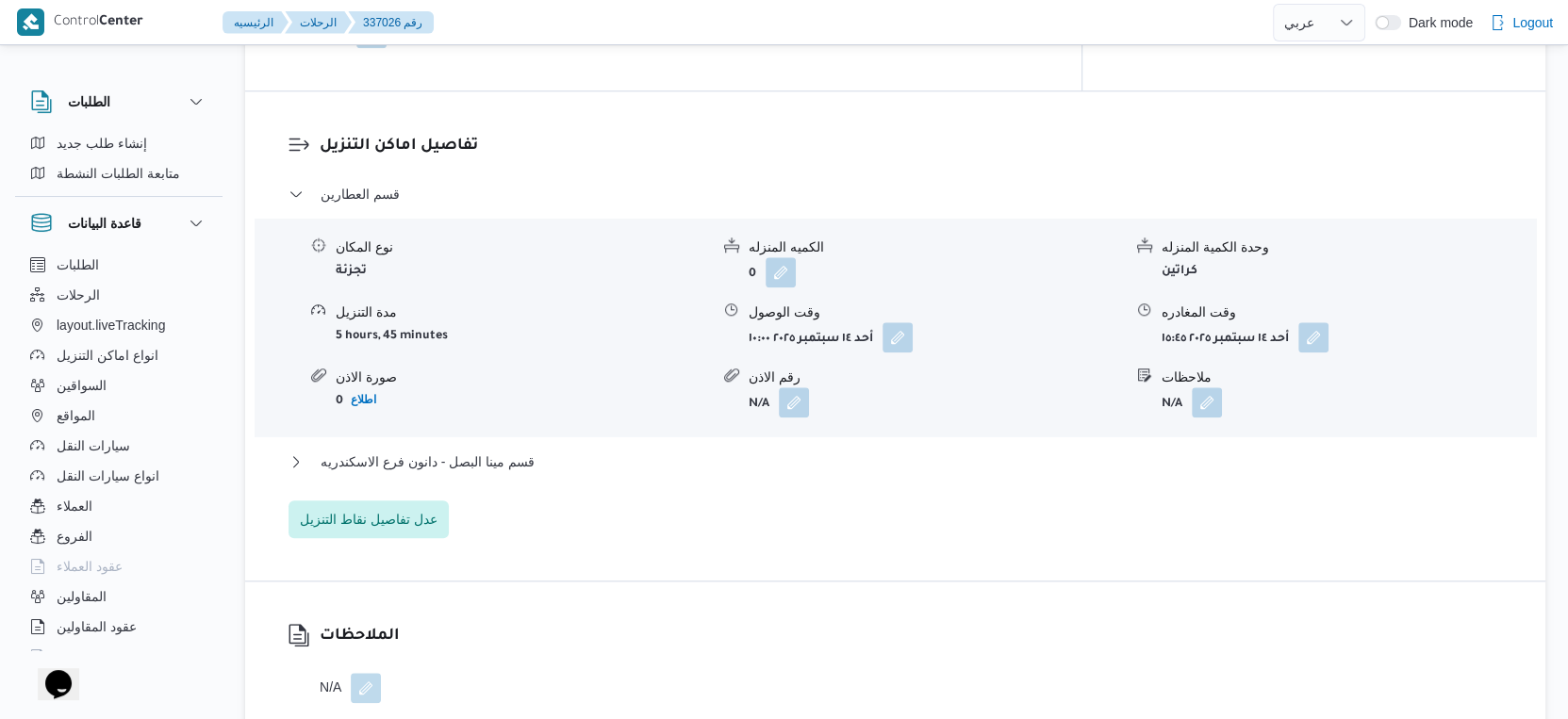
scroll to position [1572, 0]
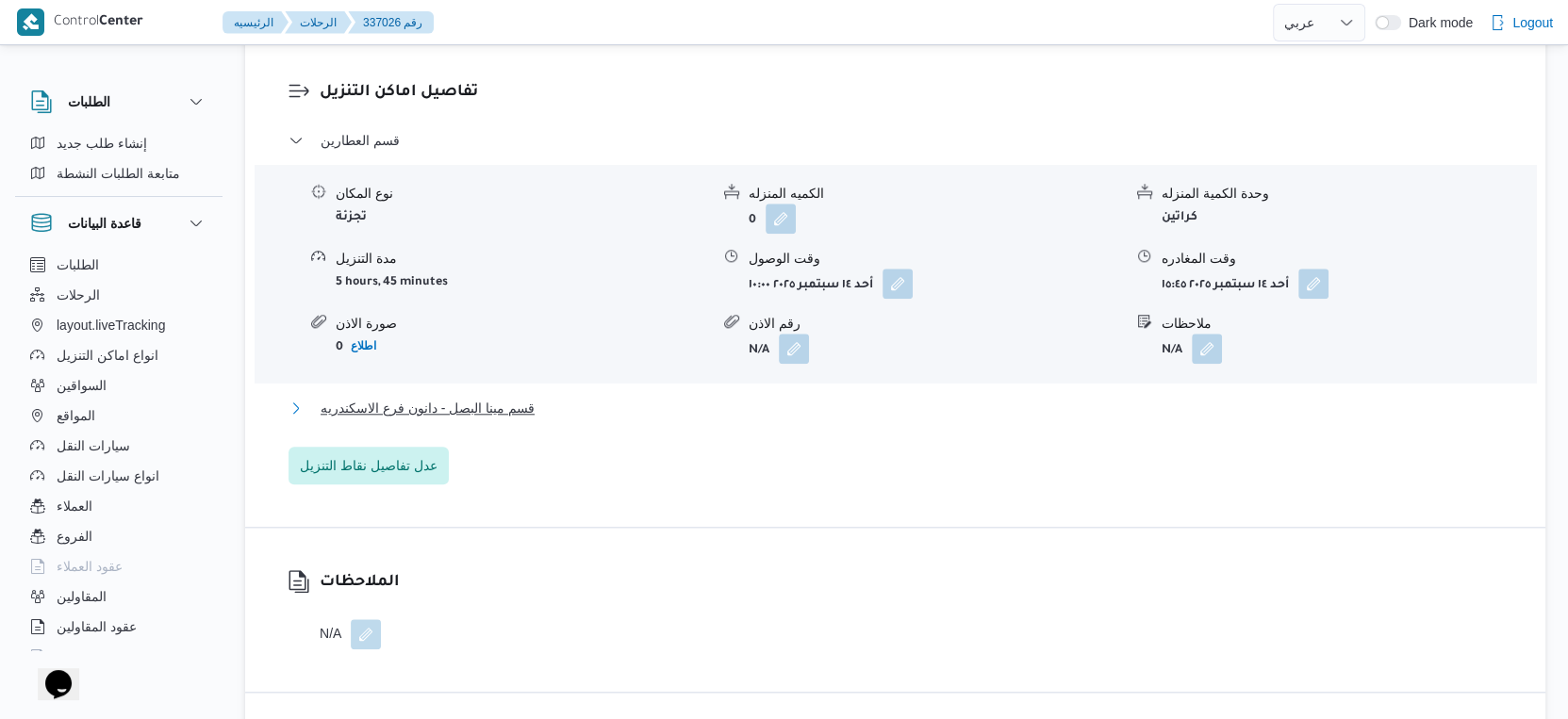
click at [571, 397] on button "قسم مينا البصل - دانون فرع الاسكندريه" at bounding box center [896, 408] width 1214 height 23
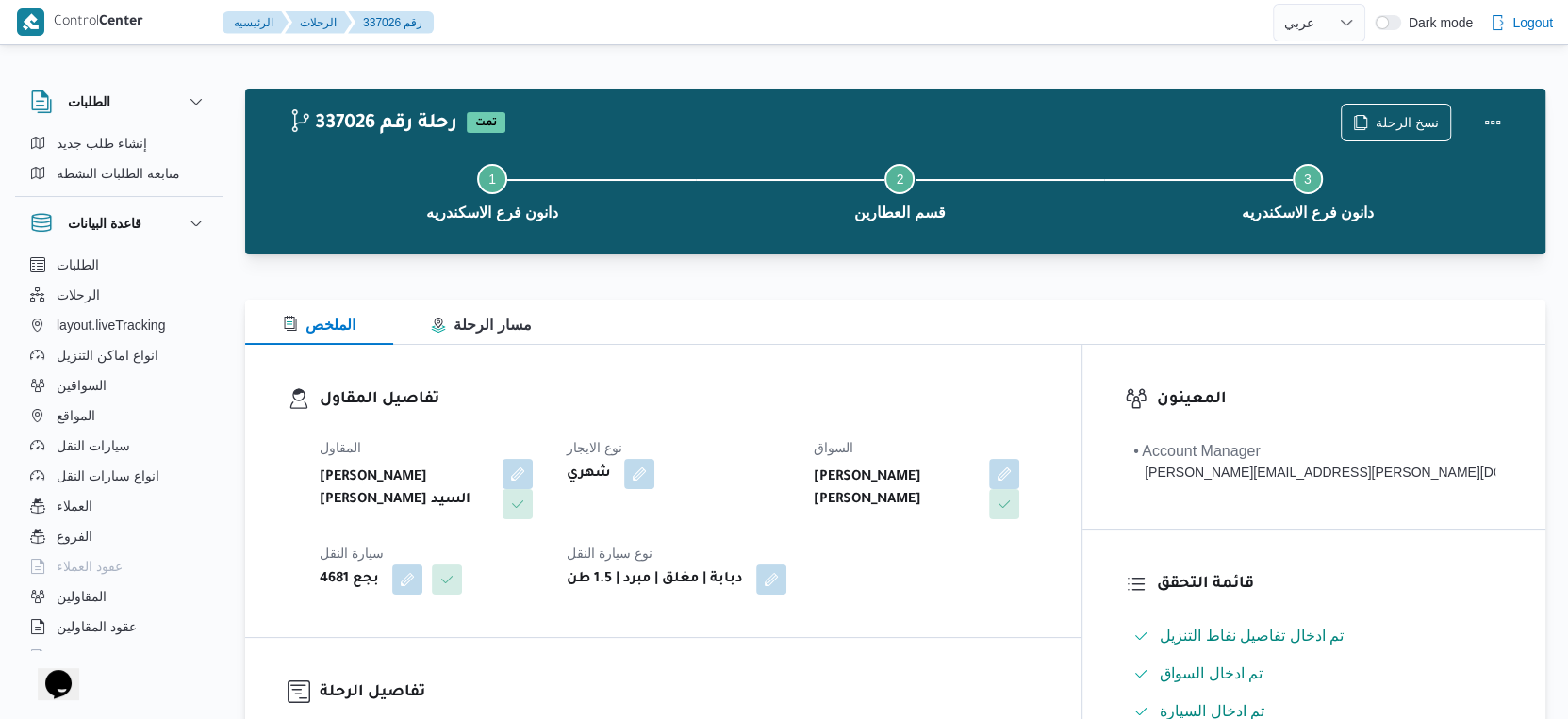
scroll to position [733, 0]
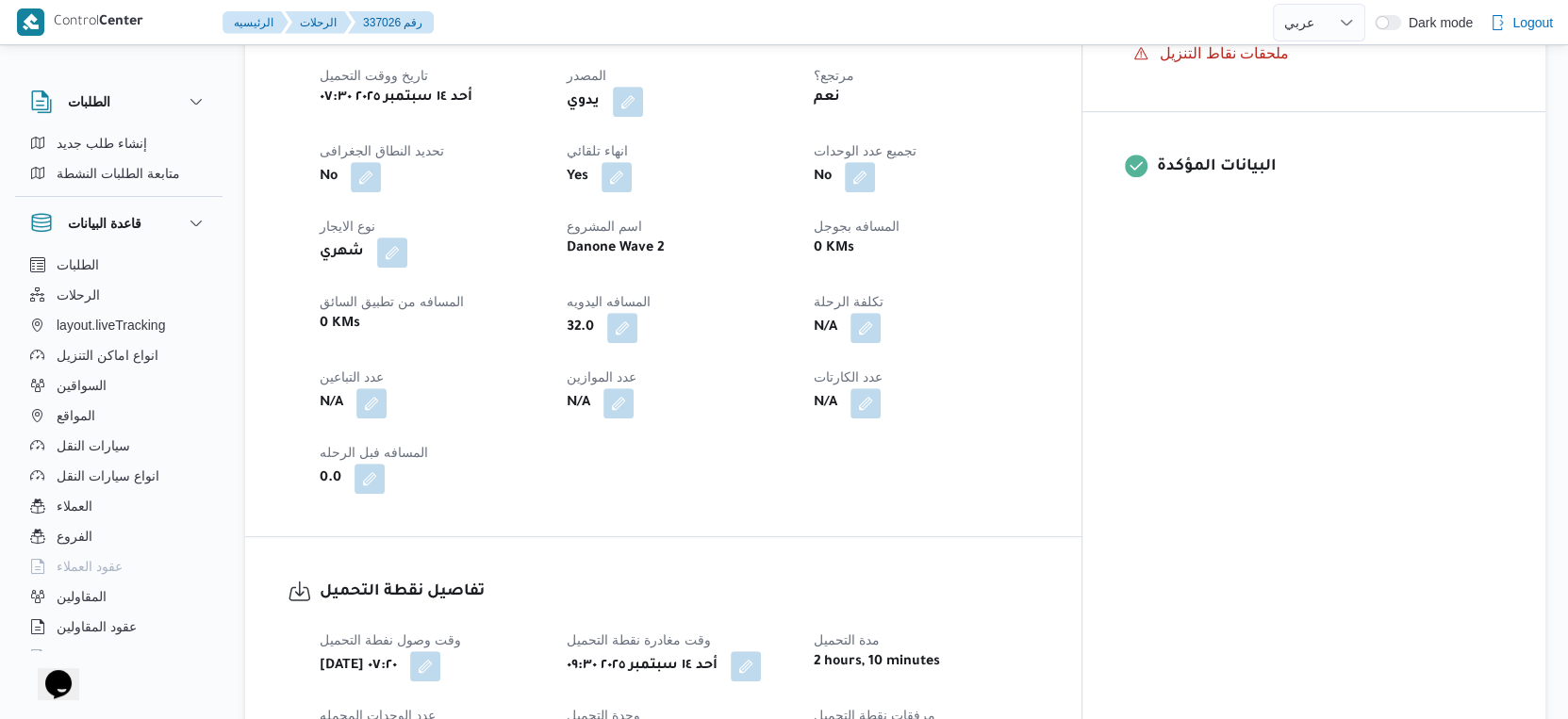
select select "ar"
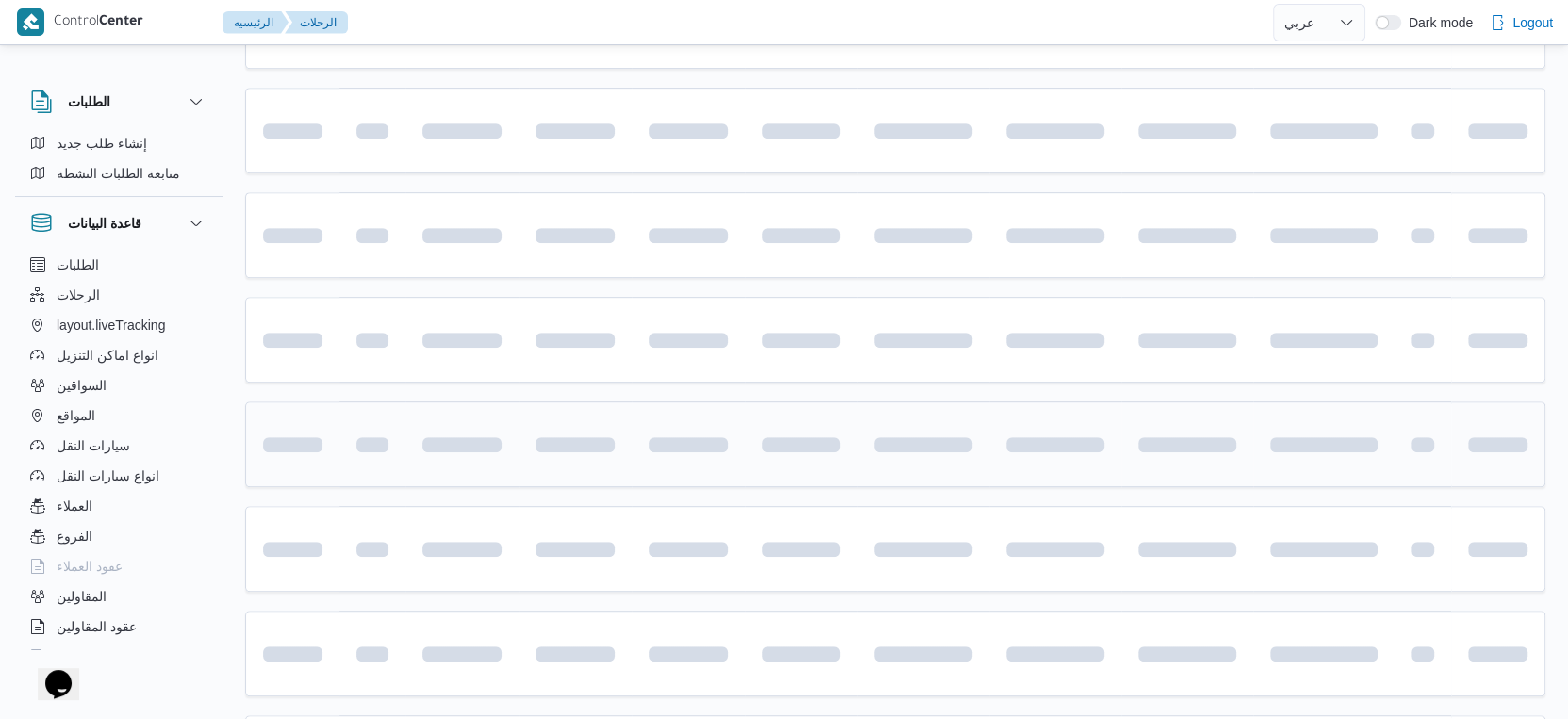
scroll to position [491, 0]
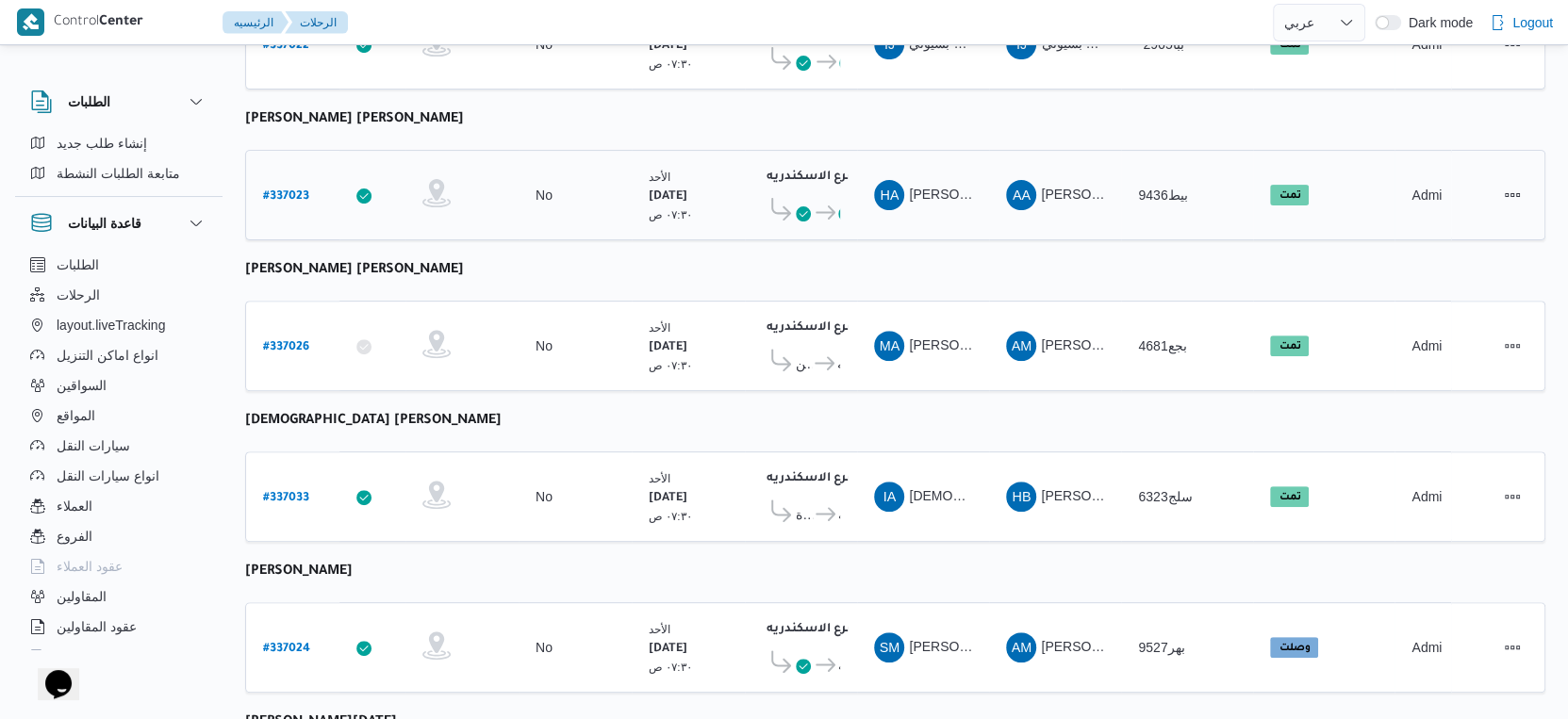
click at [292, 191] on b "# 337023" at bounding box center [286, 197] width 46 height 13
select select "ar"
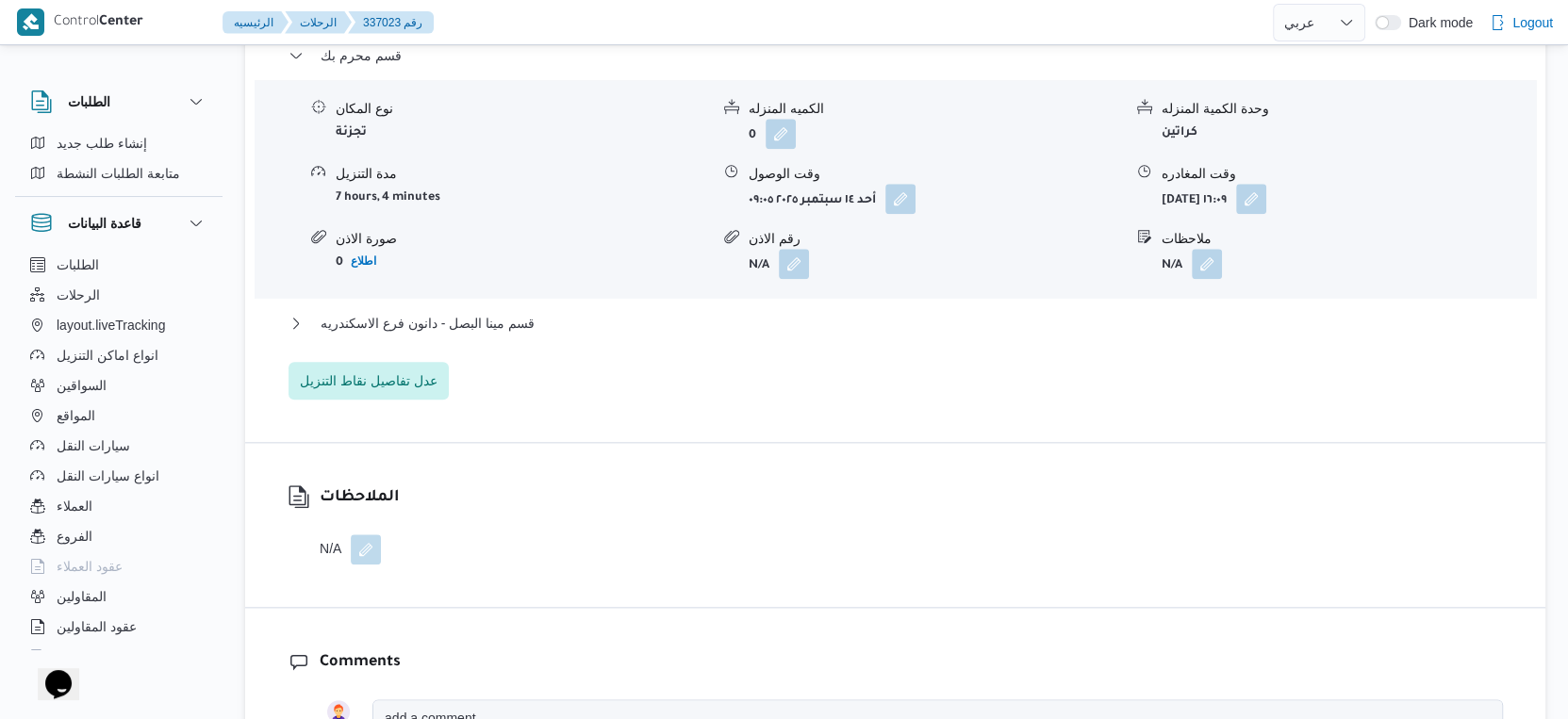
scroll to position [1675, 0]
click at [498, 308] on span "قسم مينا البصل - دانون فرع الاسكندريه" at bounding box center [427, 319] width 214 height 23
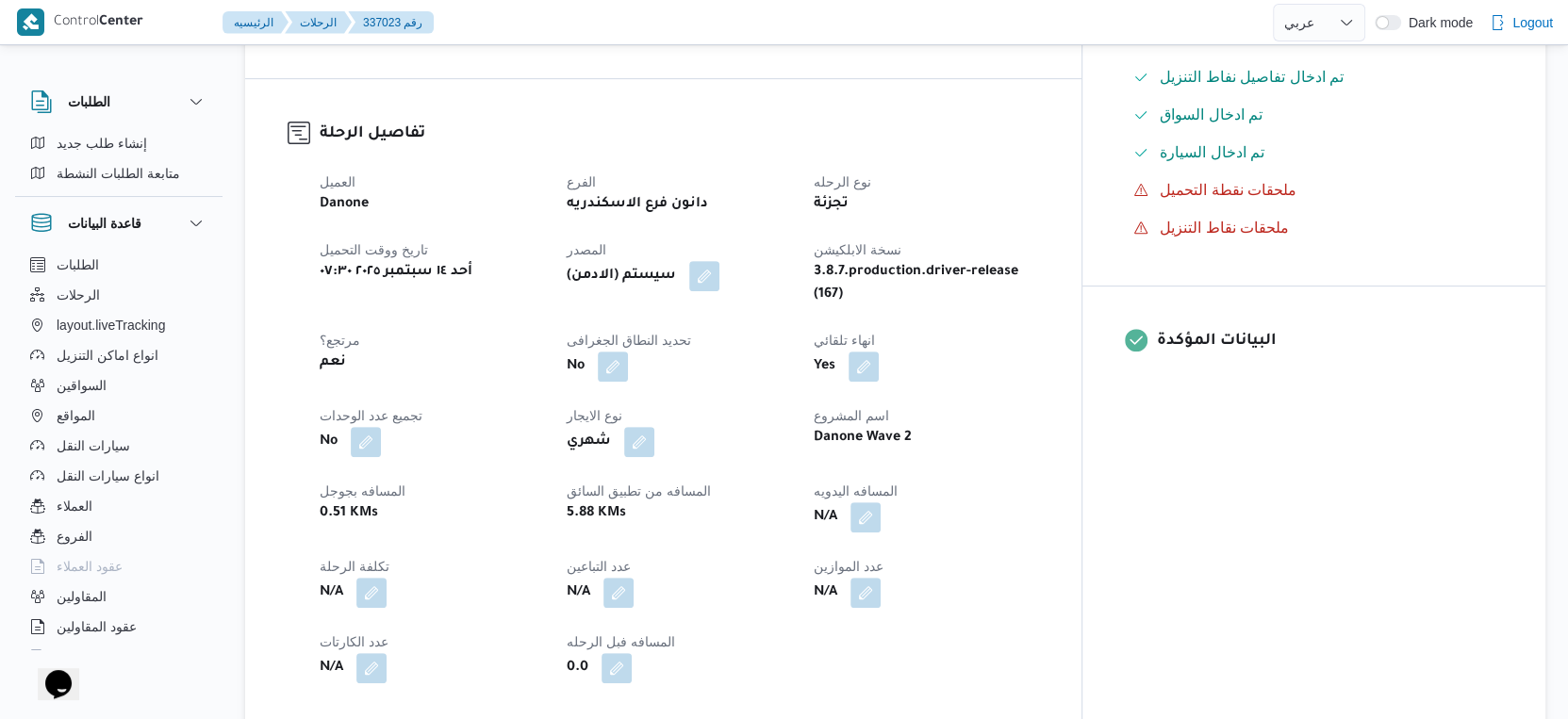
scroll to position [524, 0]
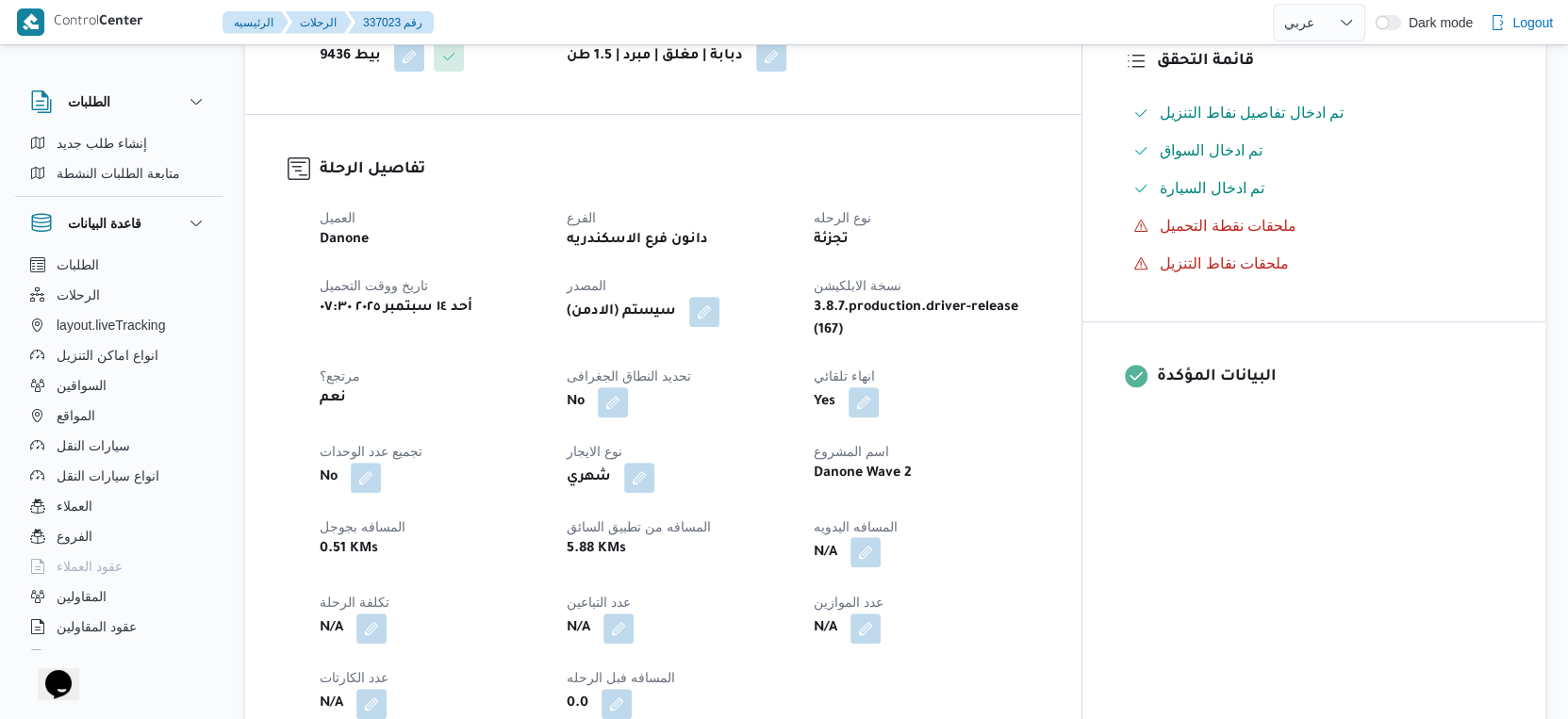
click at [880, 538] on button "button" at bounding box center [866, 553] width 31 height 31
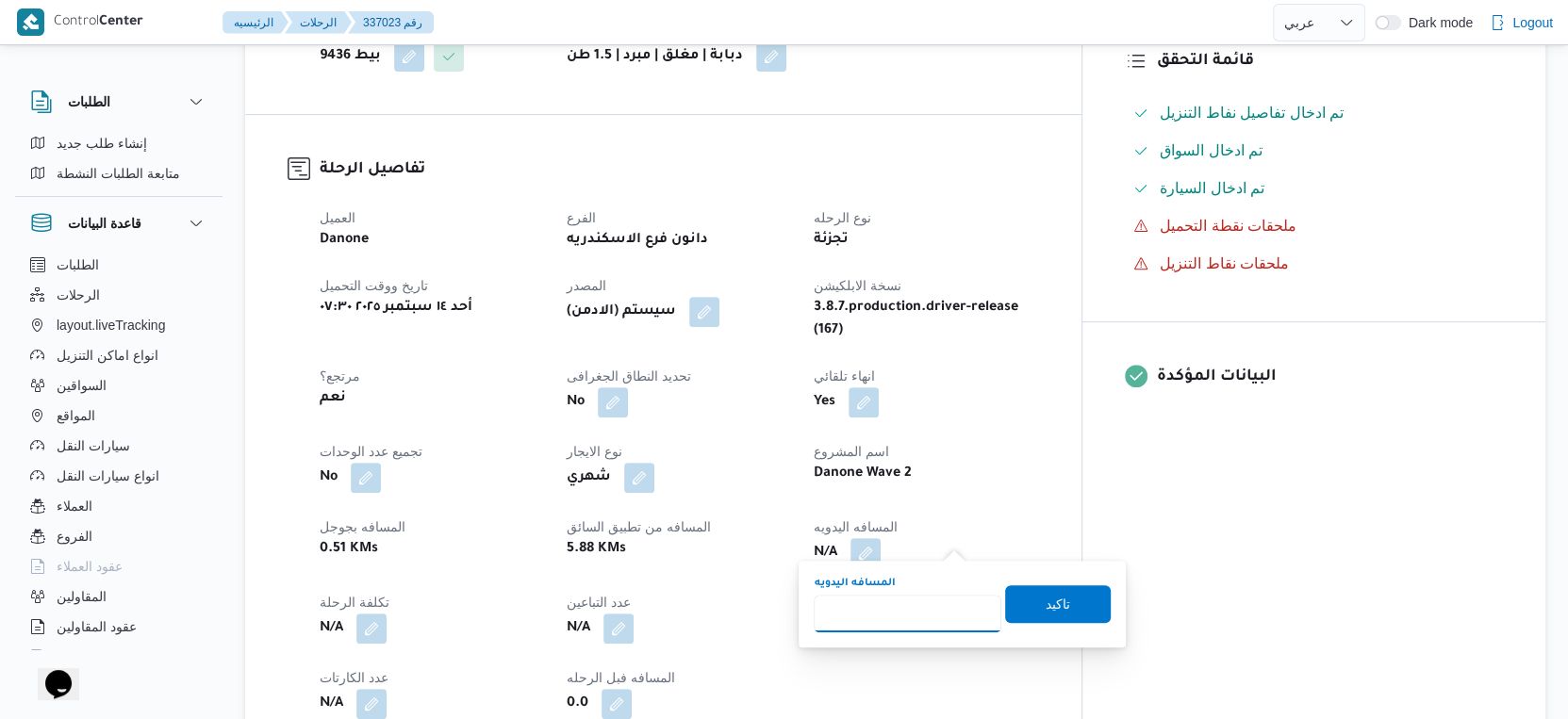
click at [907, 600] on input "المسافه اليدويه" at bounding box center [907, 614] width 188 height 38
type input "20"
click at [1045, 604] on span "تاكيد" at bounding box center [1058, 604] width 25 height 23
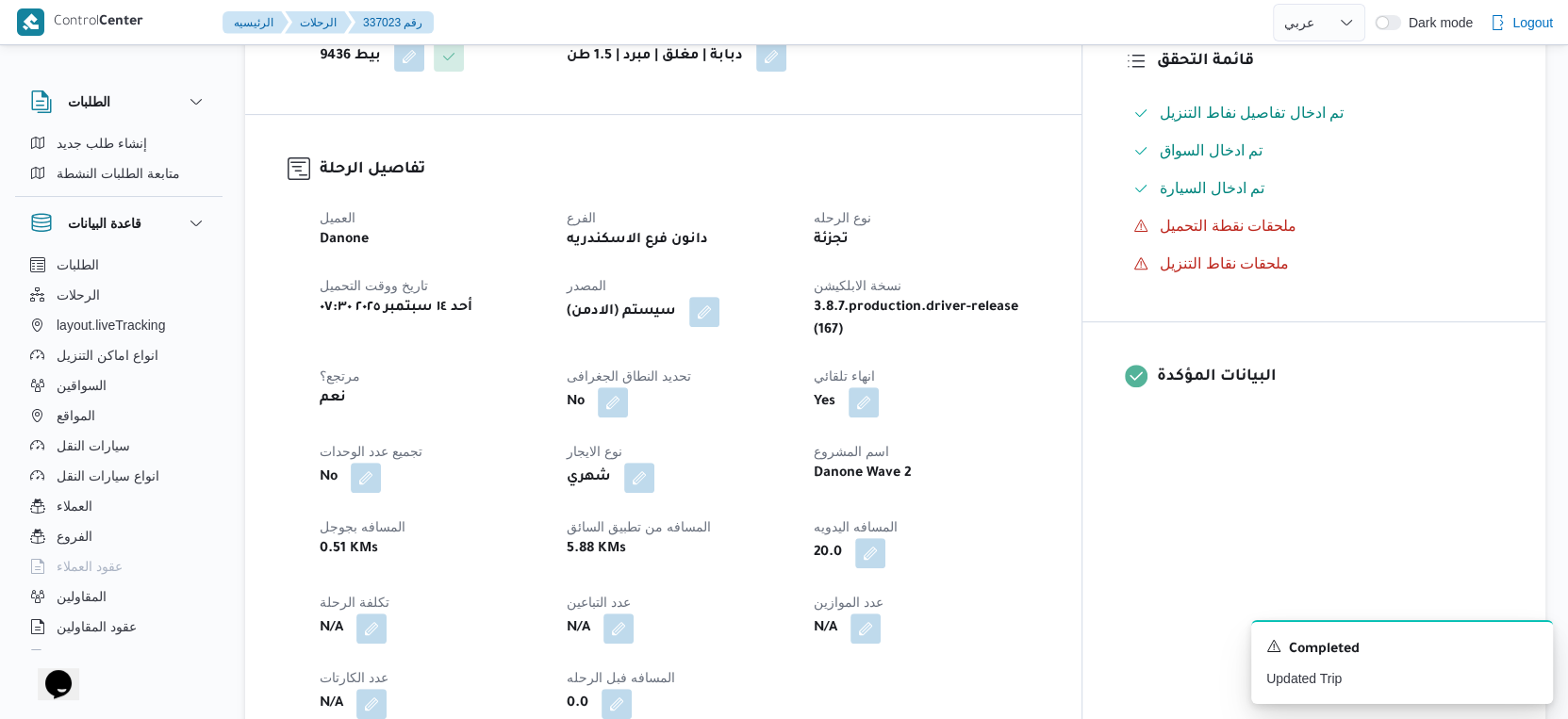
select select "ar"
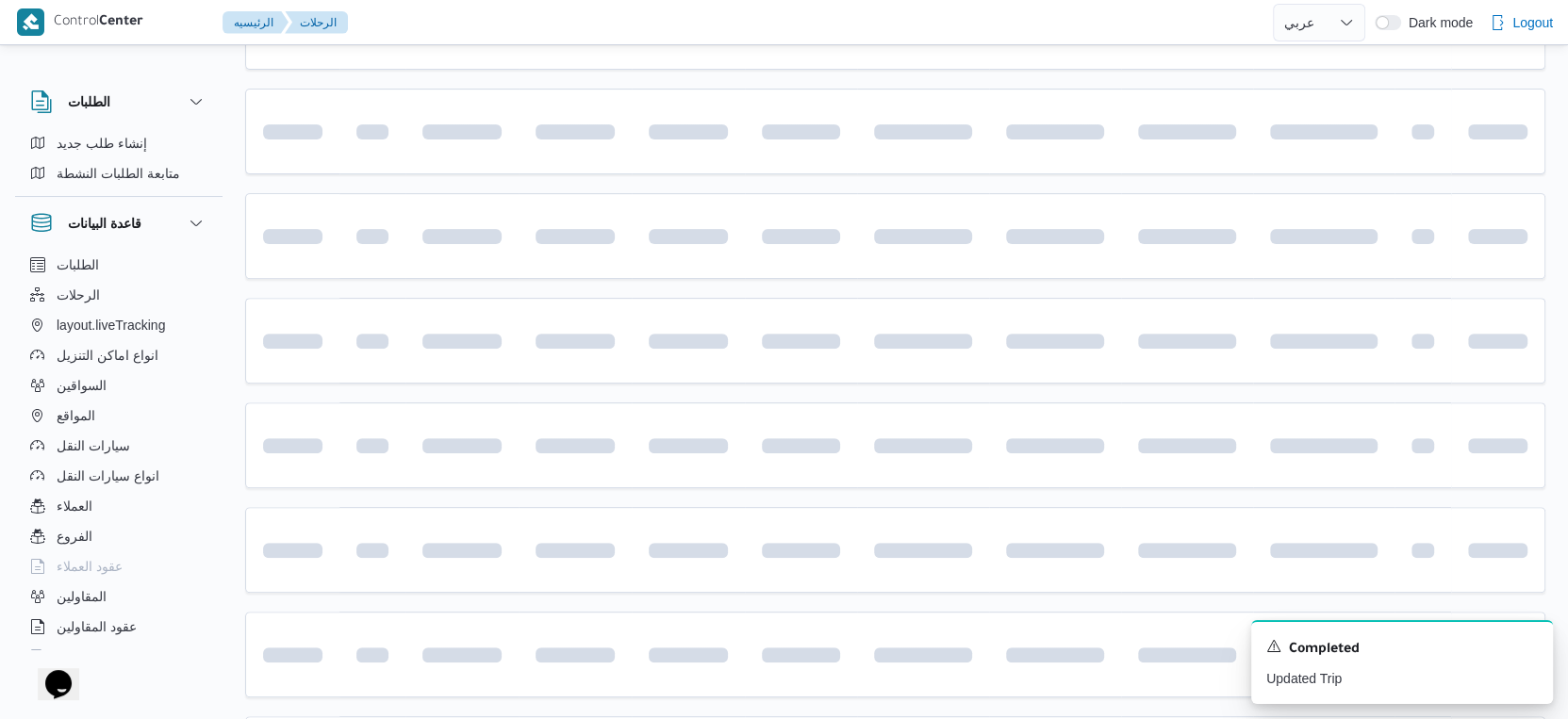
scroll to position [491, 0]
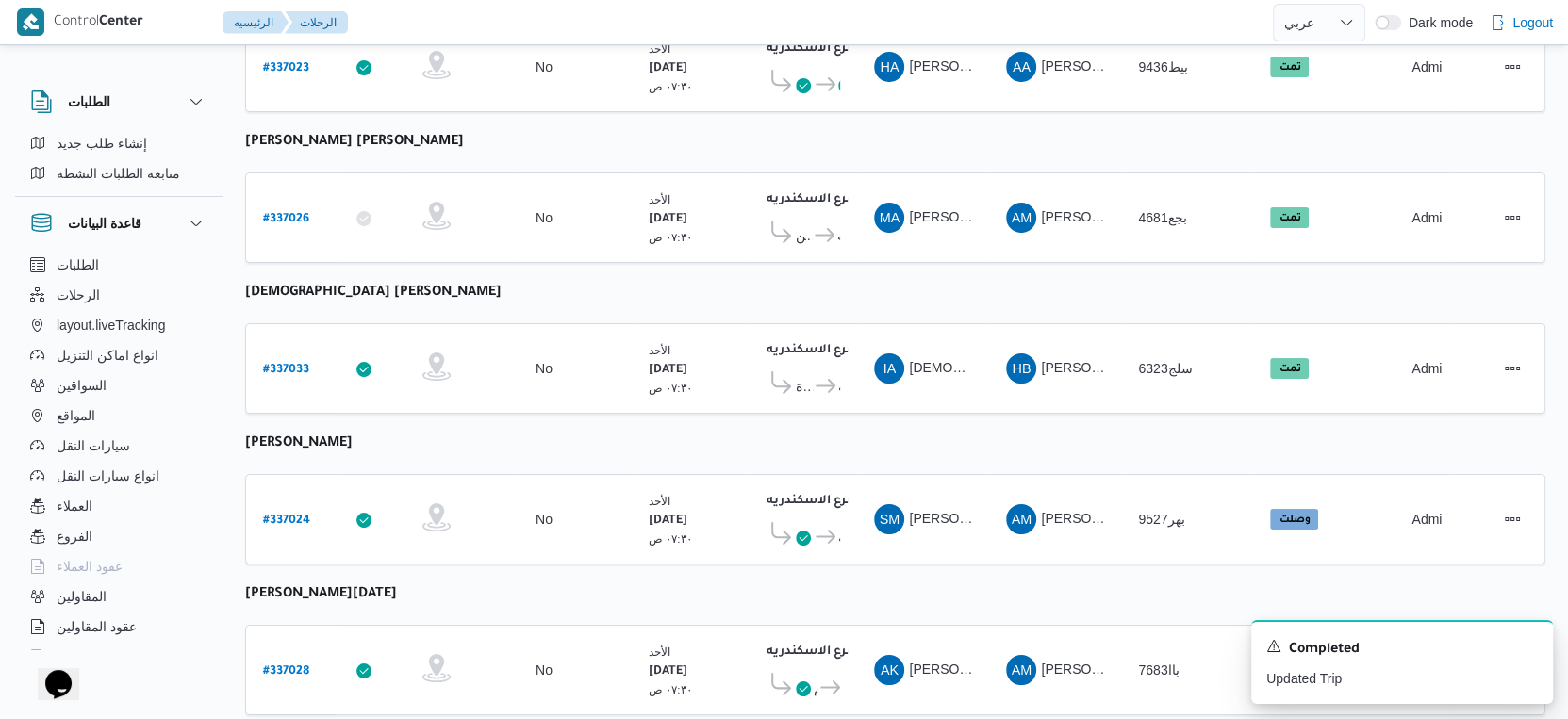
select select "ar"
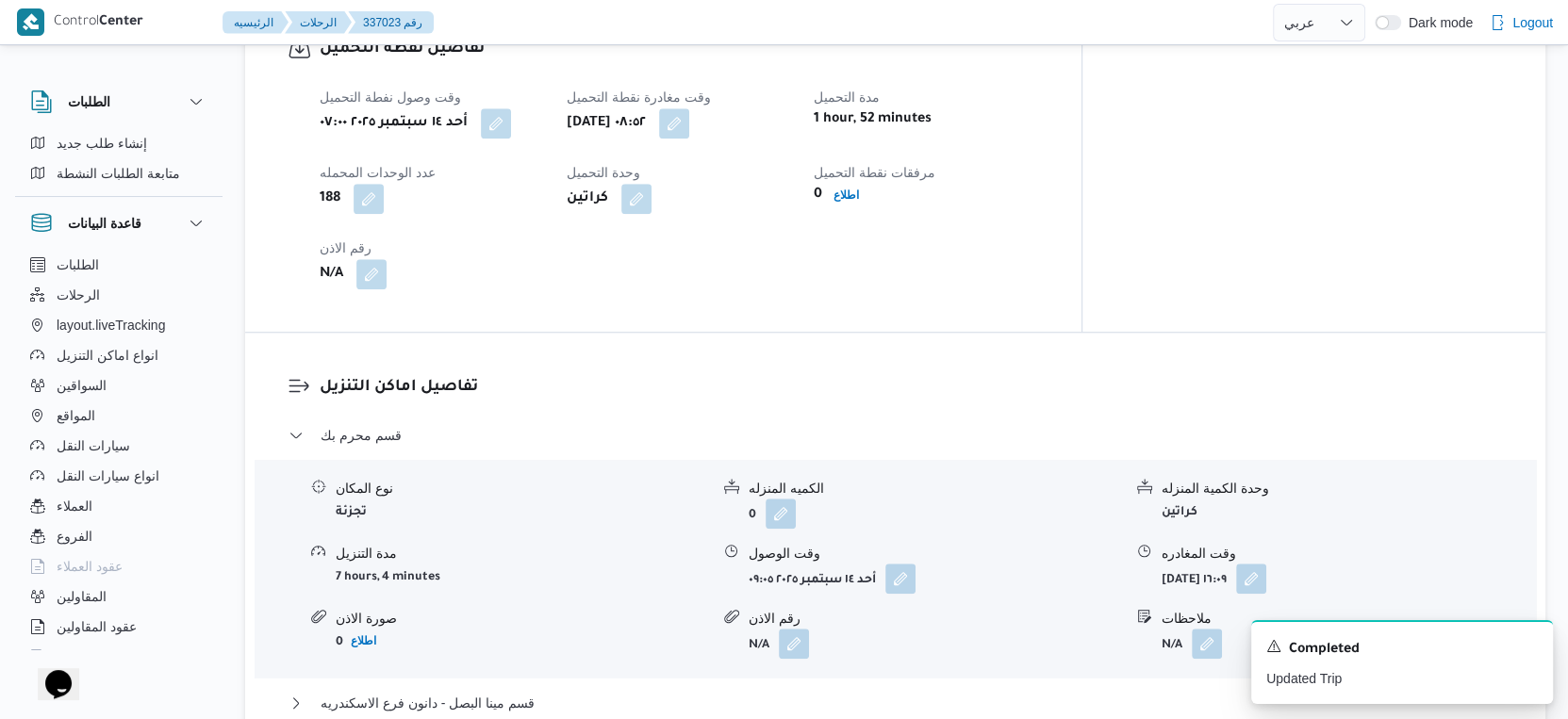
scroll to position [1562, 0]
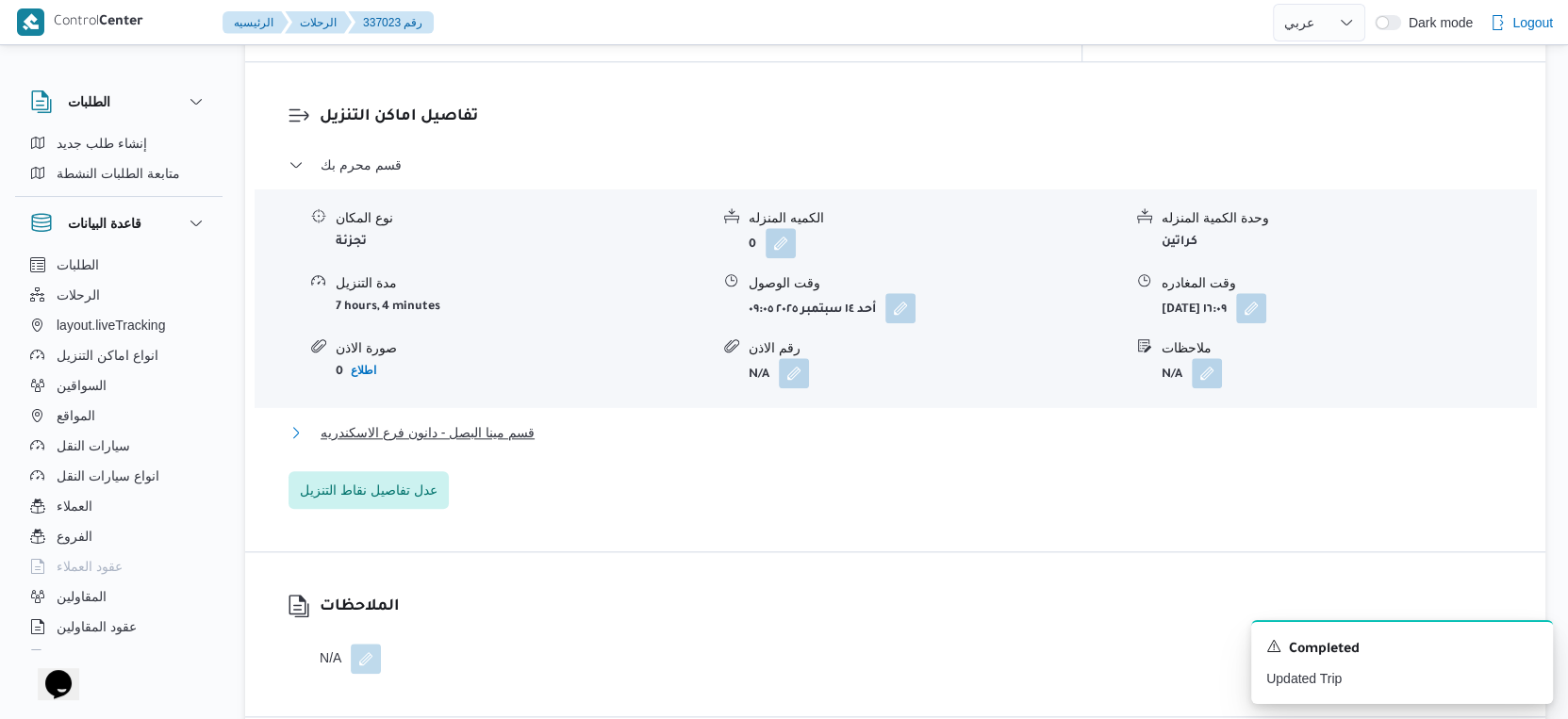
click at [555, 421] on button "قسم مينا البصل - دانون فرع الاسكندريه" at bounding box center [896, 433] width 1214 height 23
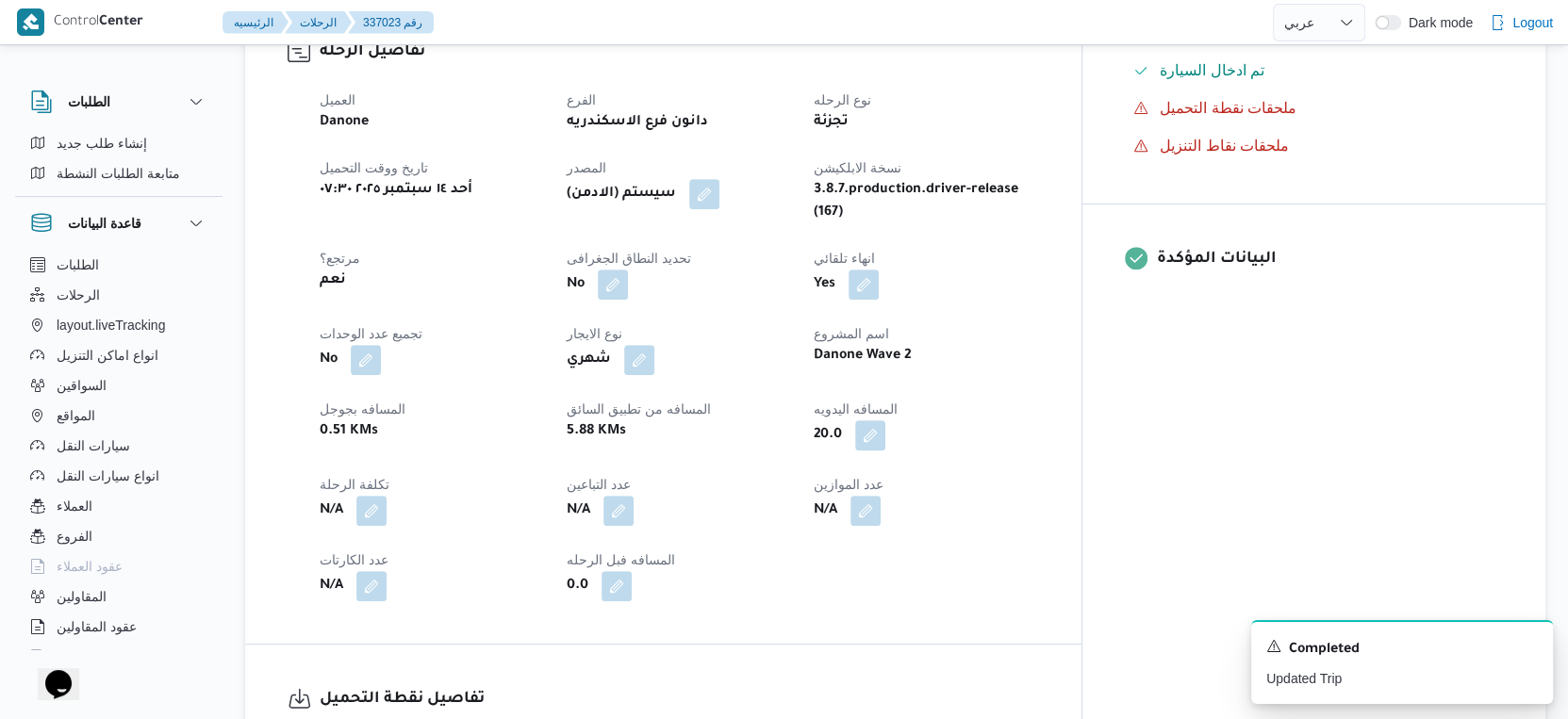
scroll to position [515, 0]
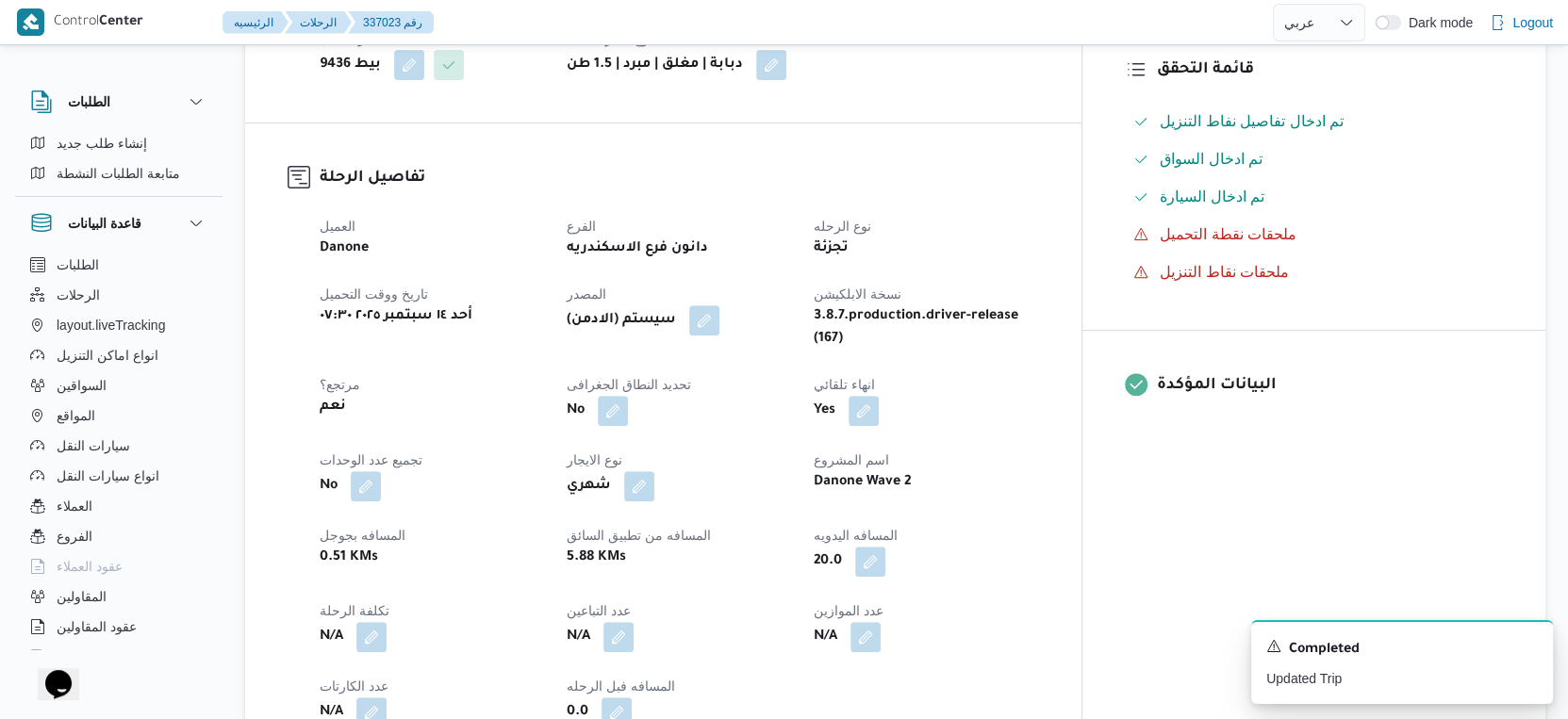
select select "ar"
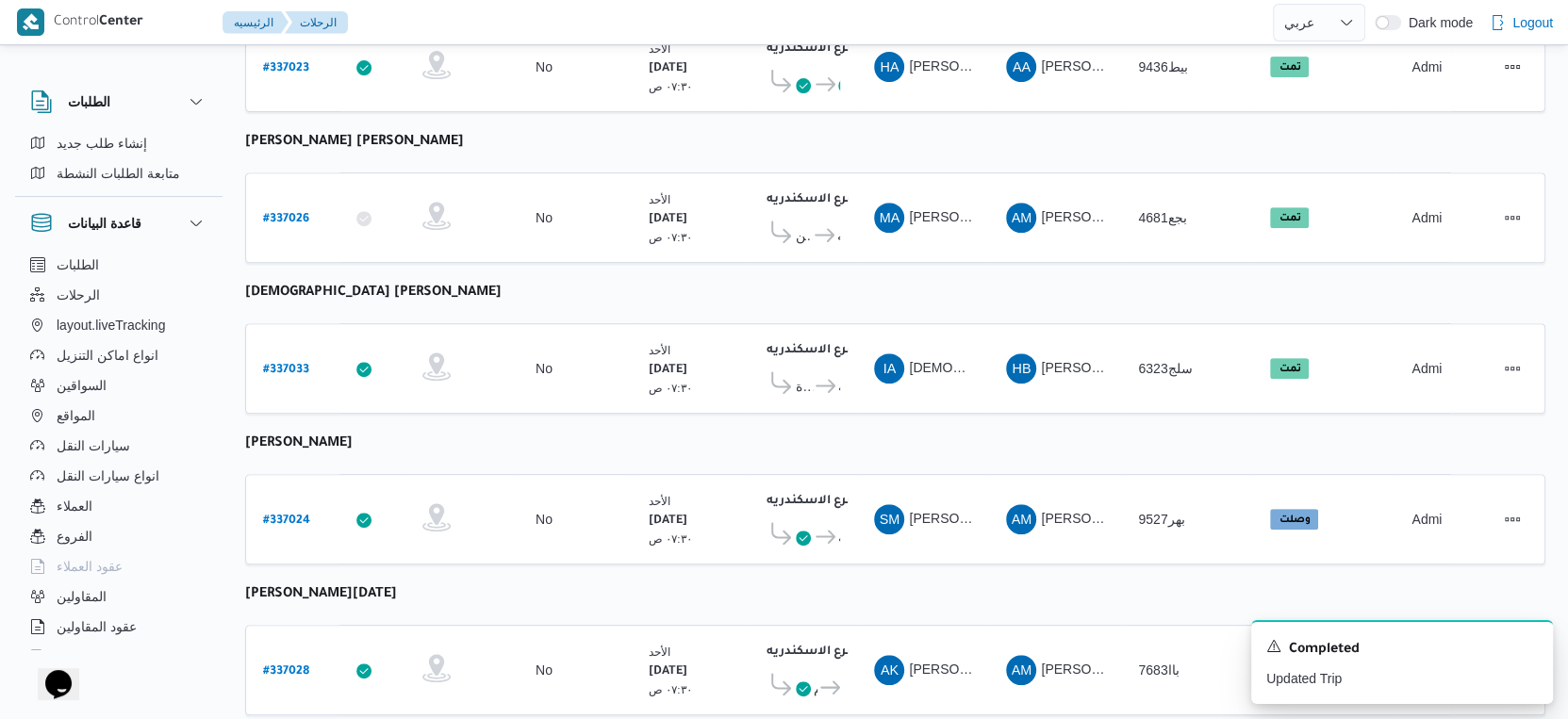
scroll to position [789, 0]
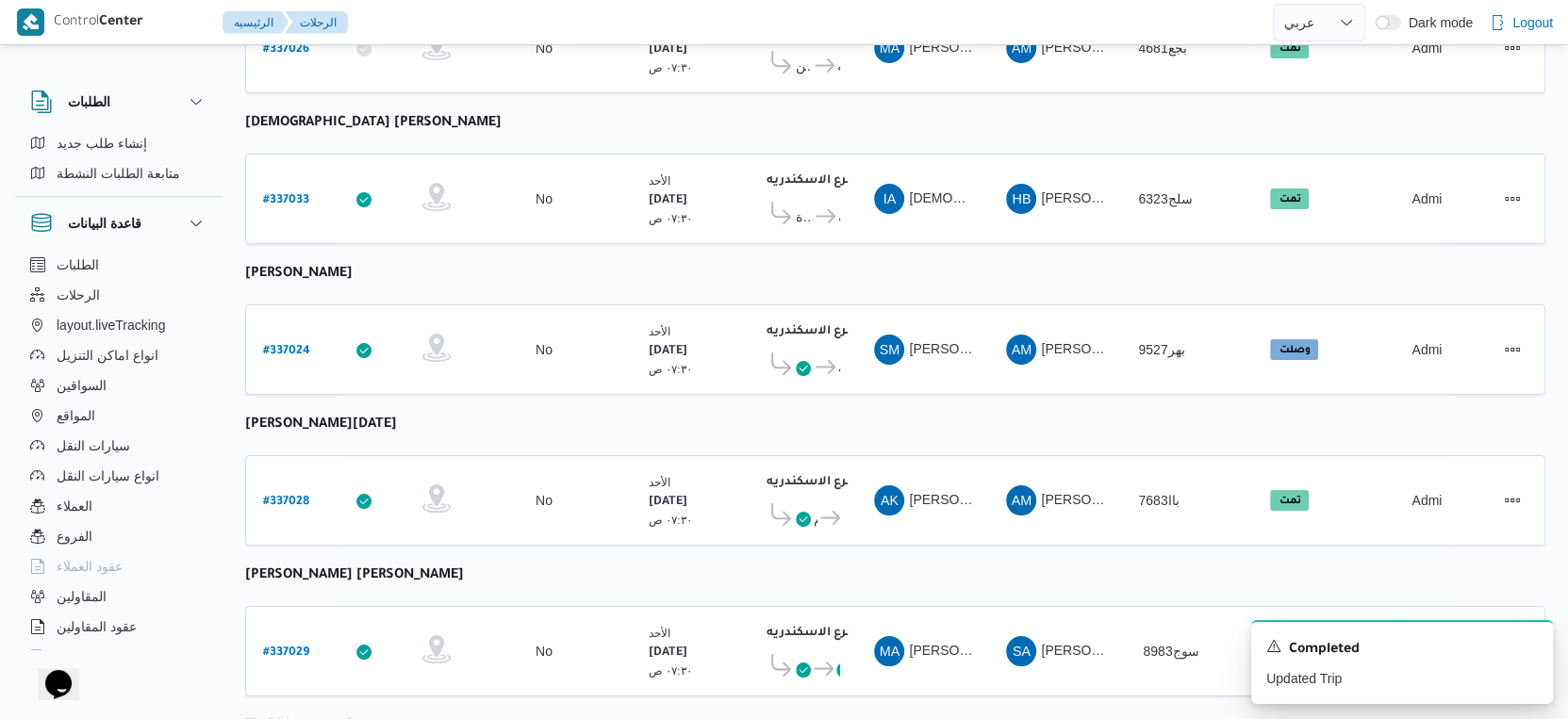
select select "ar"
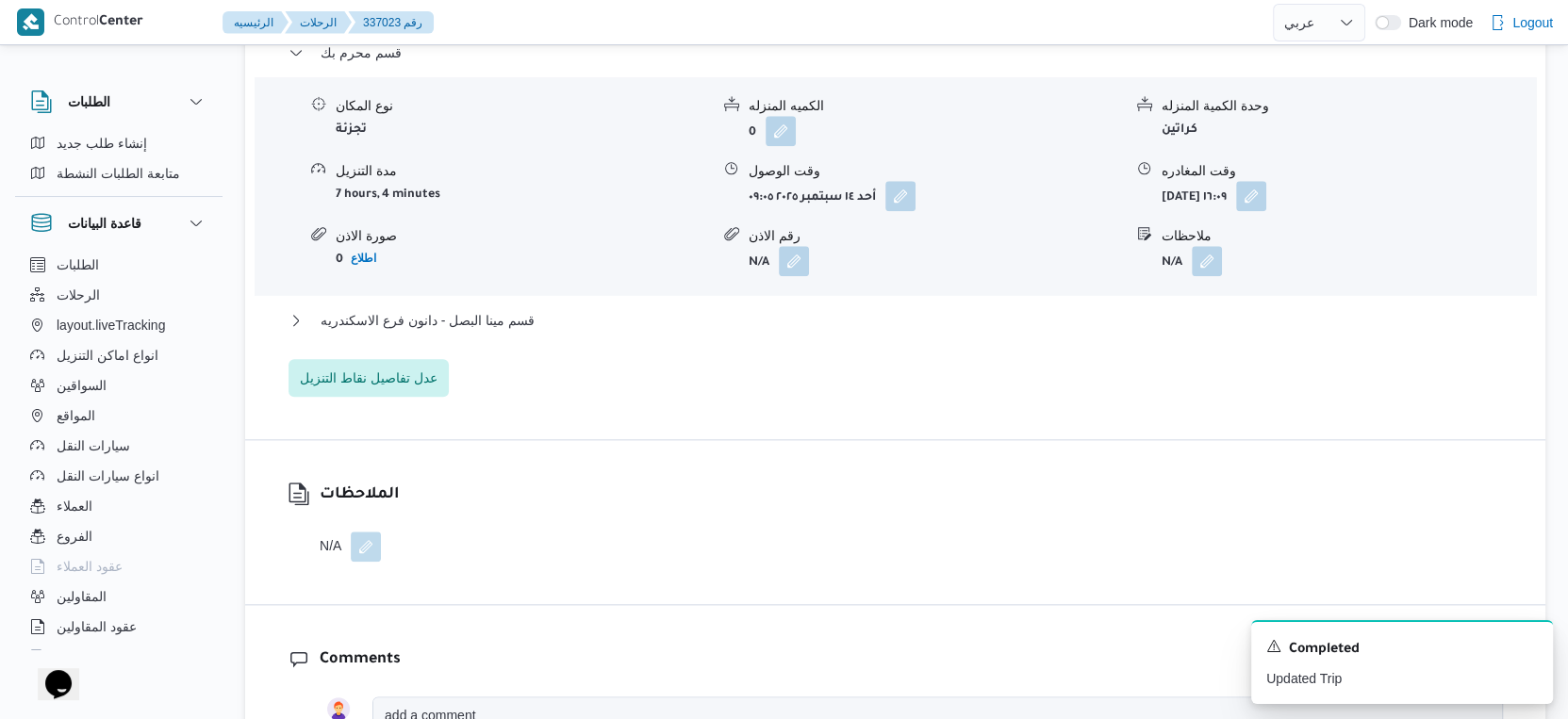
scroll to position [1675, 0]
click at [582, 309] on button "قسم مينا البصل - دانون فرع الاسكندريه" at bounding box center [896, 319] width 1214 height 23
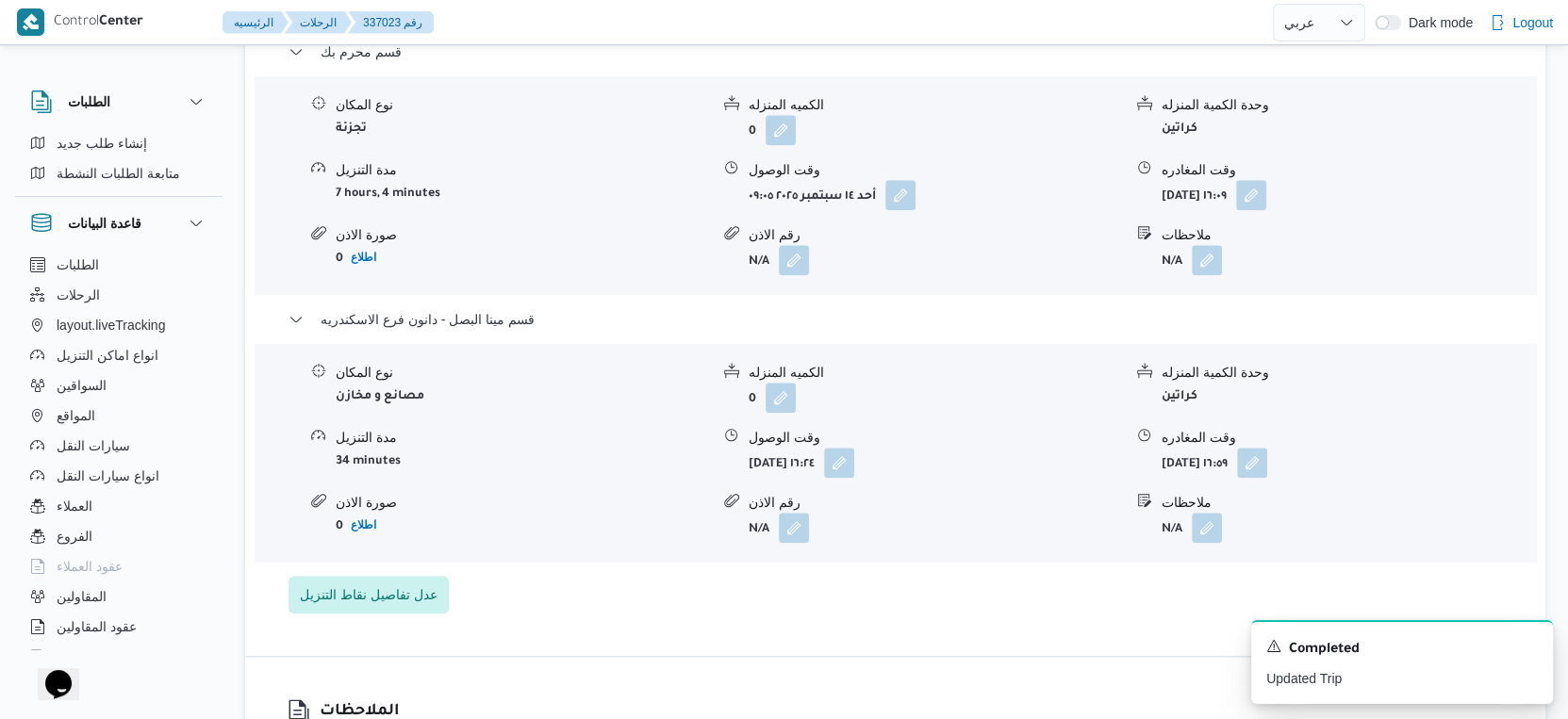
select select "ar"
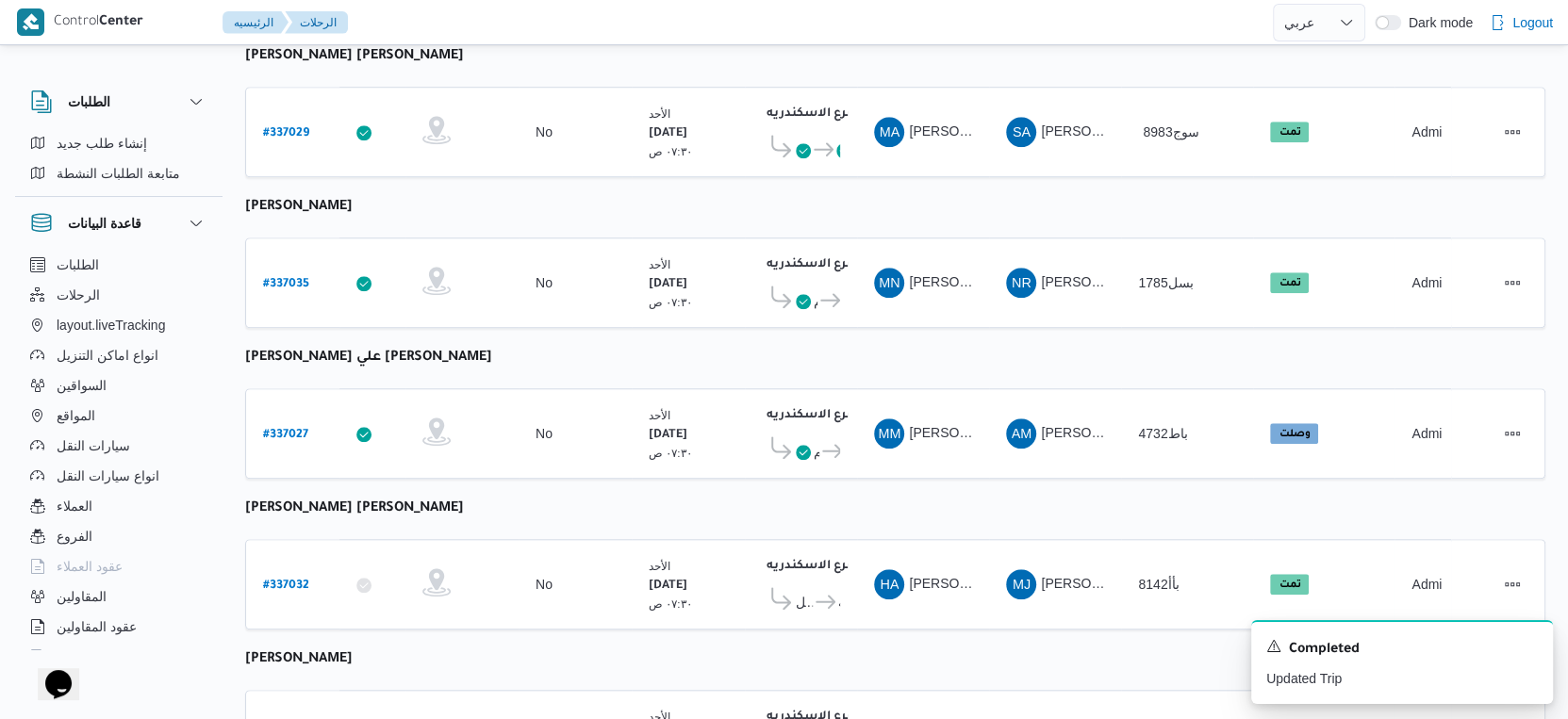
scroll to position [1538, 0]
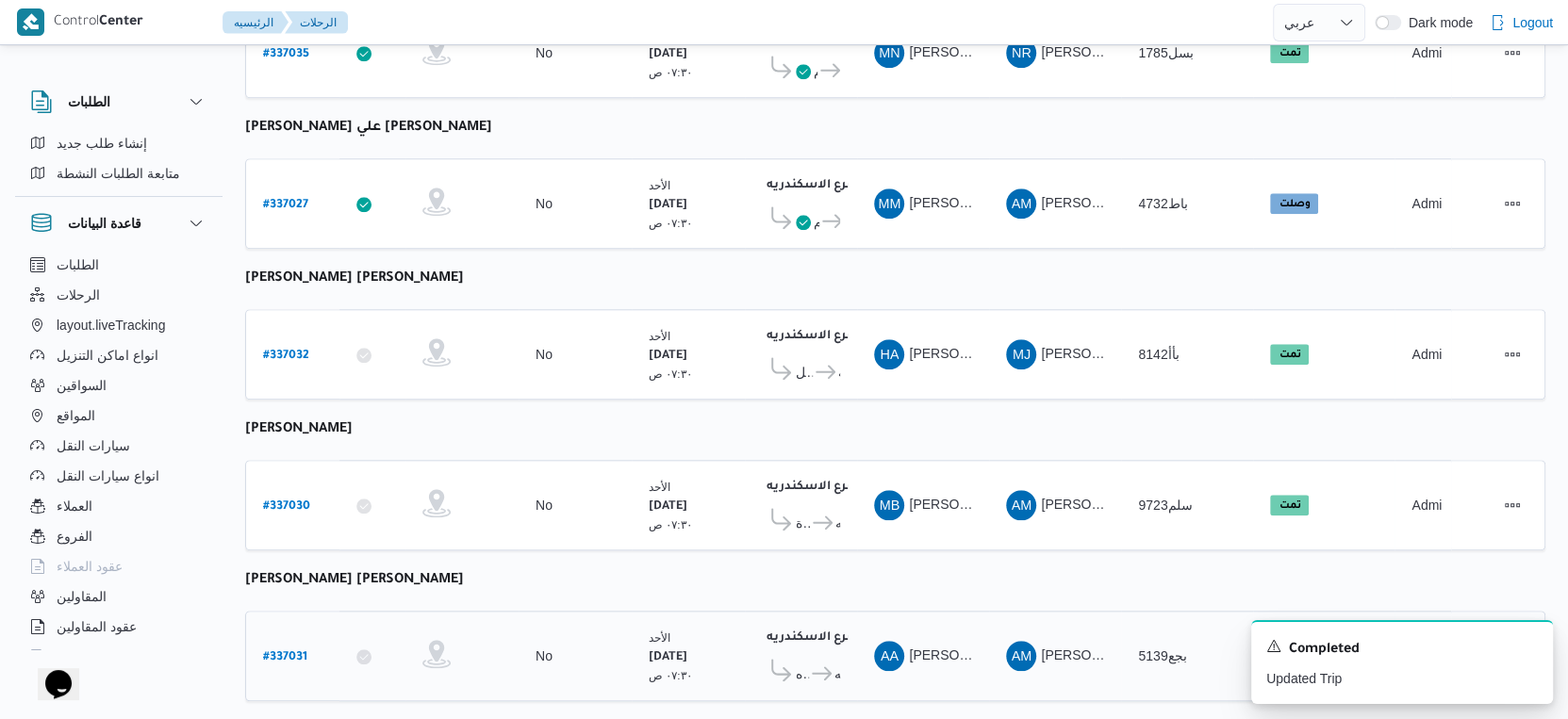
click at [288, 651] on b "# 337031" at bounding box center [285, 658] width 44 height 13
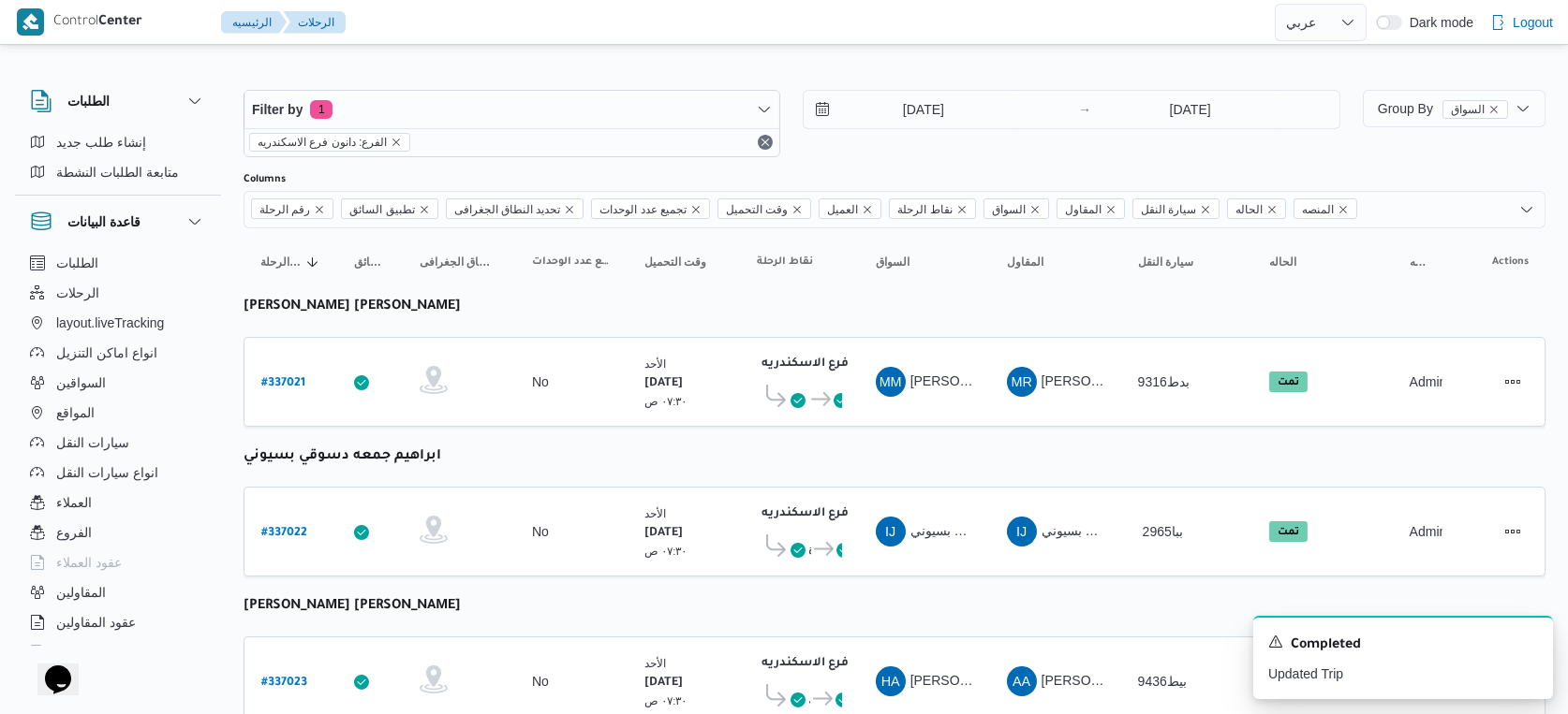
select select "ar"
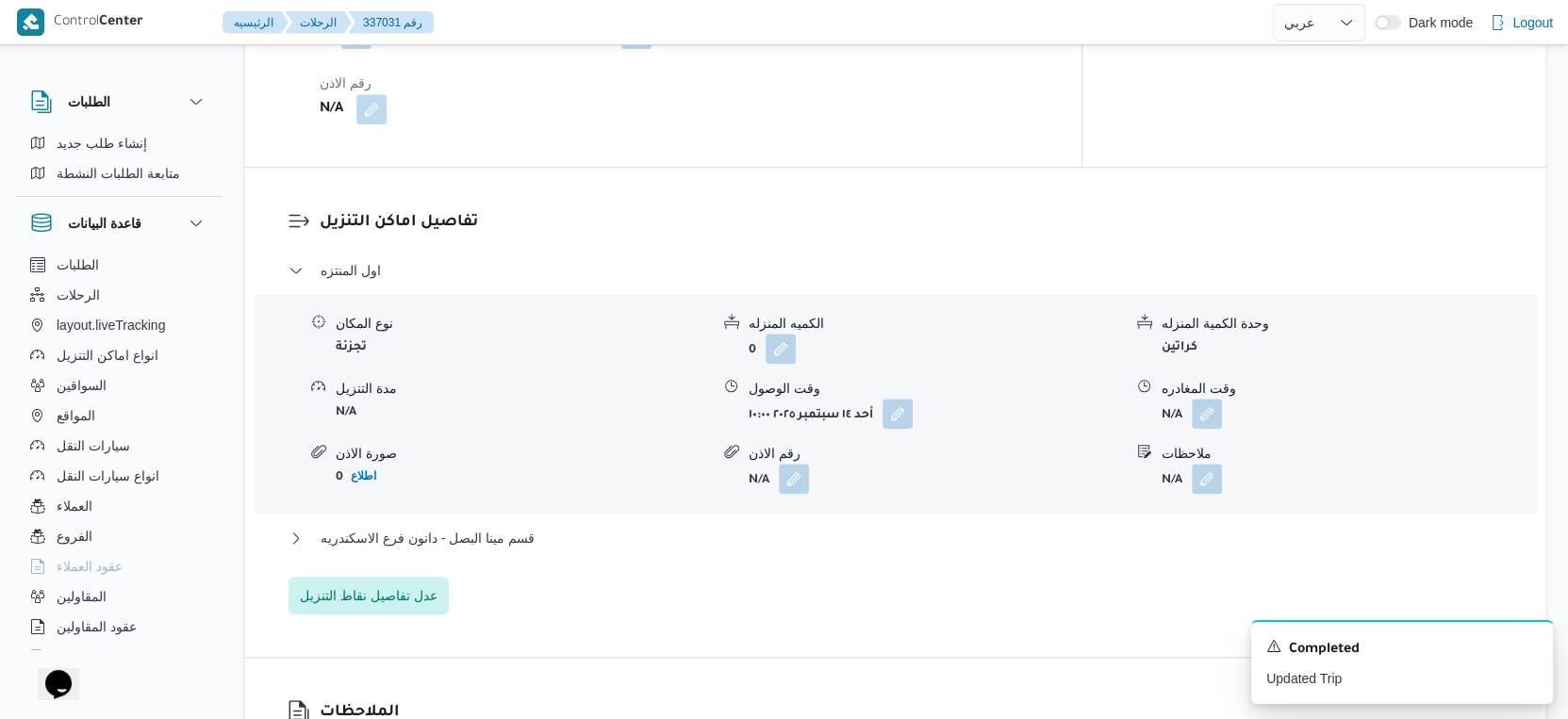
scroll to position [1572, 0]
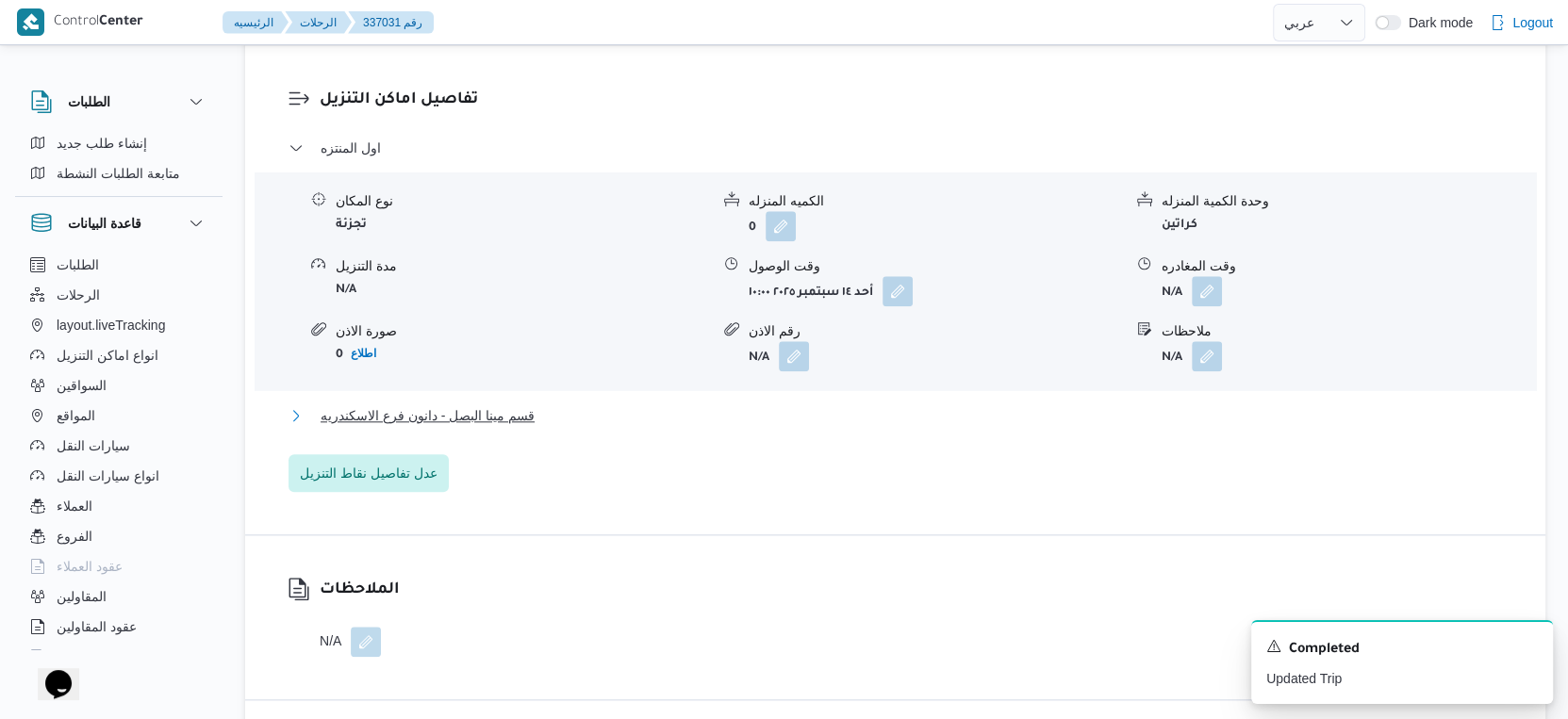
click at [530, 422] on span "قسم مينا البصل - دانون فرع الاسكندريه" at bounding box center [427, 416] width 214 height 23
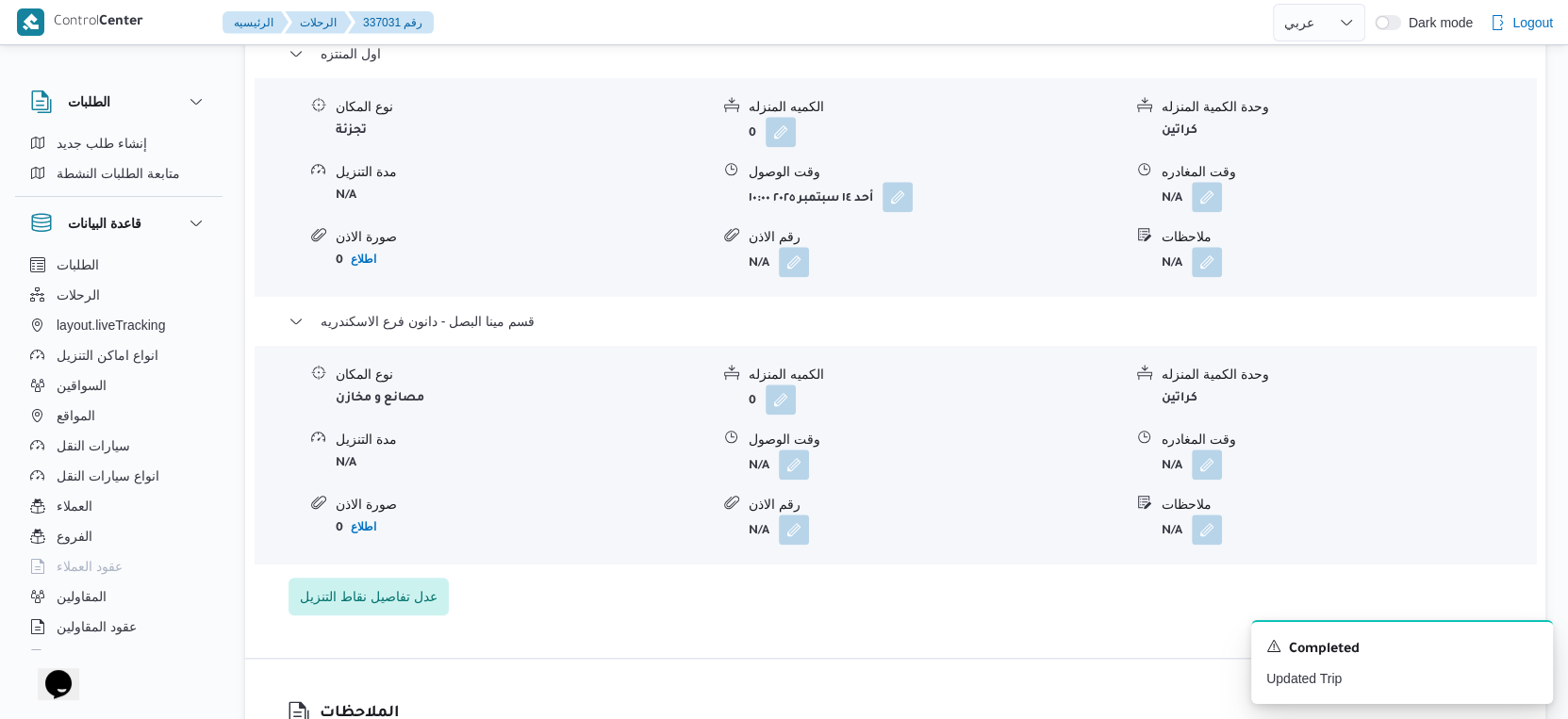
scroll to position [1675, 0]
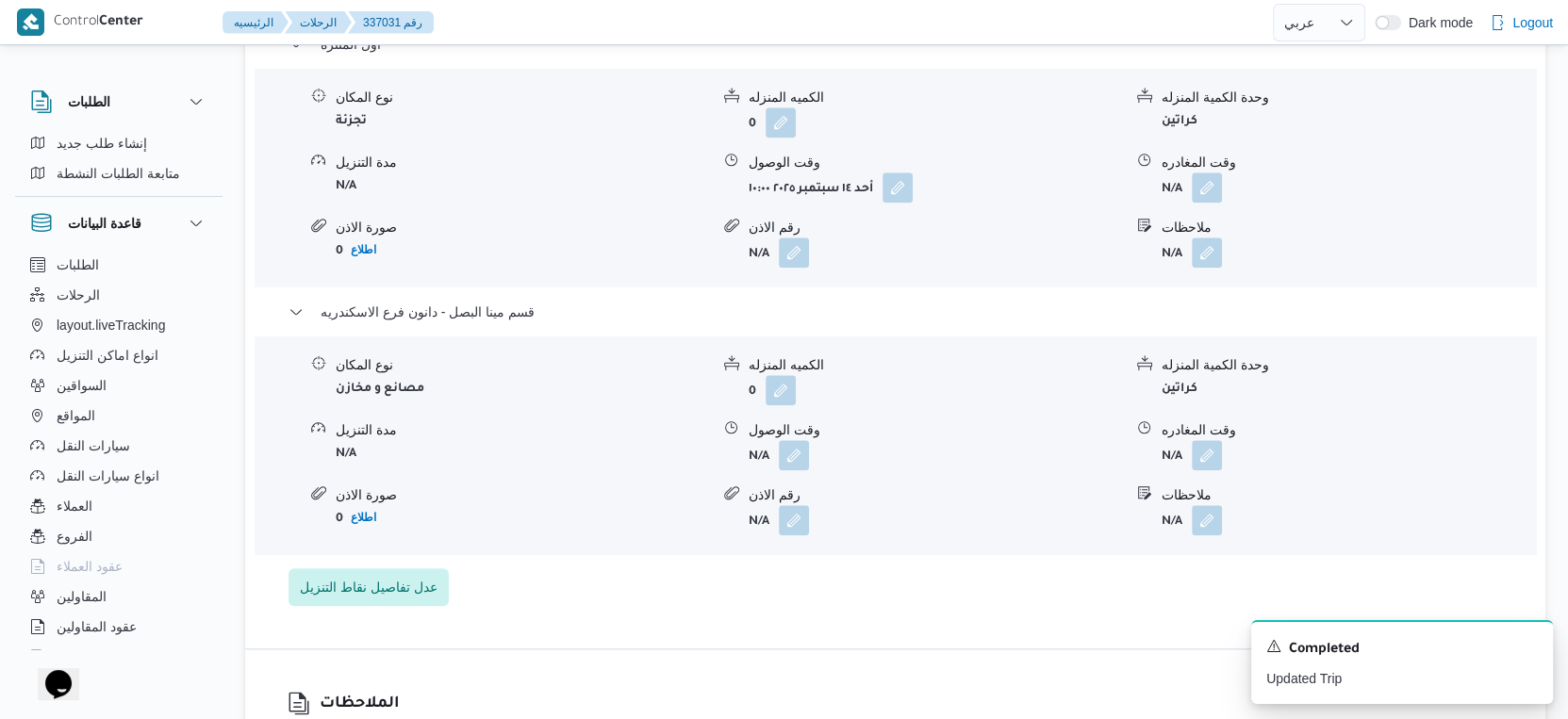
click at [792, 470] on div "نوع المكان مصانع و مخازن الكميه المنزله 0 وحدة الكمية المنزله كراتين مدة التنزي…" at bounding box center [895, 445] width 1296 height 214
click at [793, 464] on button "button" at bounding box center [794, 455] width 31 height 31
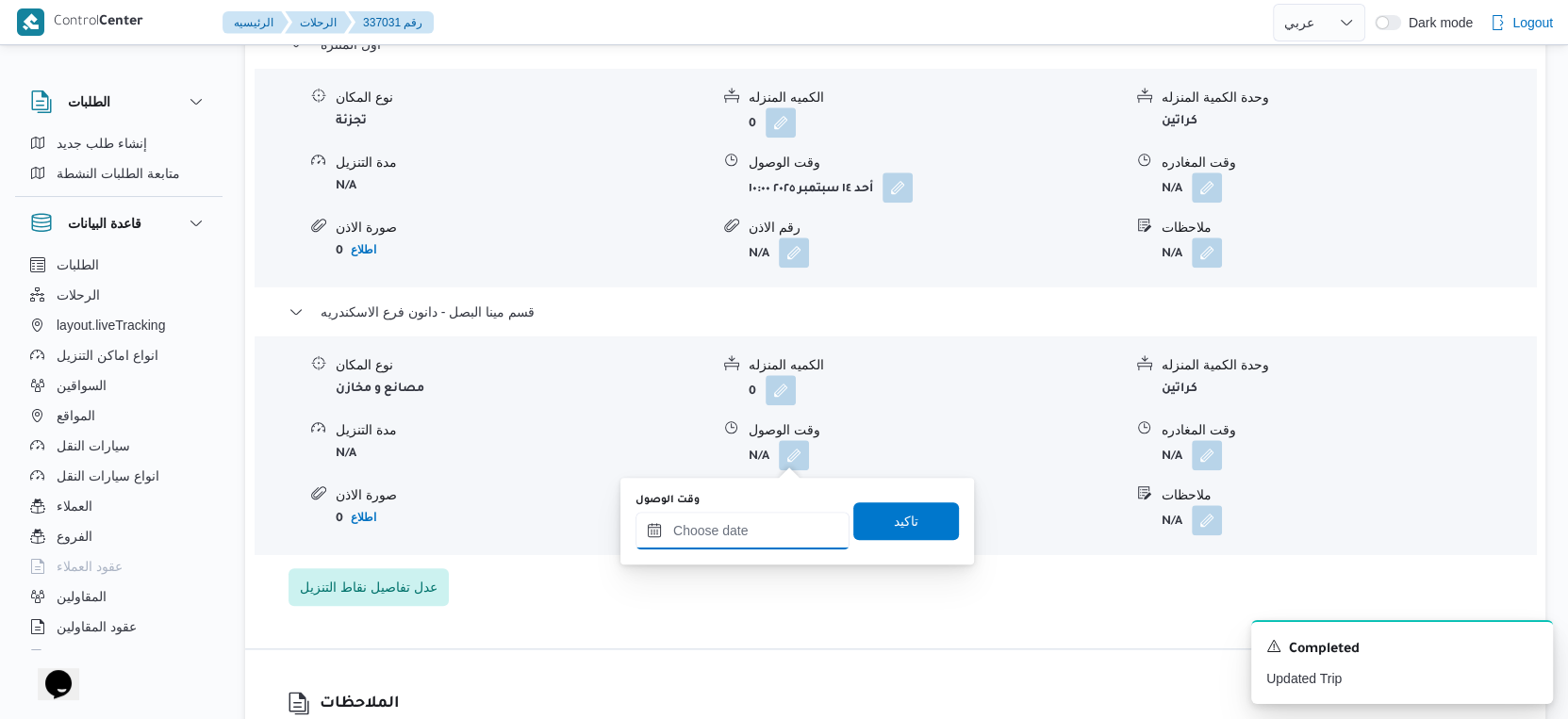
click at [757, 520] on input "وقت الوصول" at bounding box center [742, 531] width 214 height 38
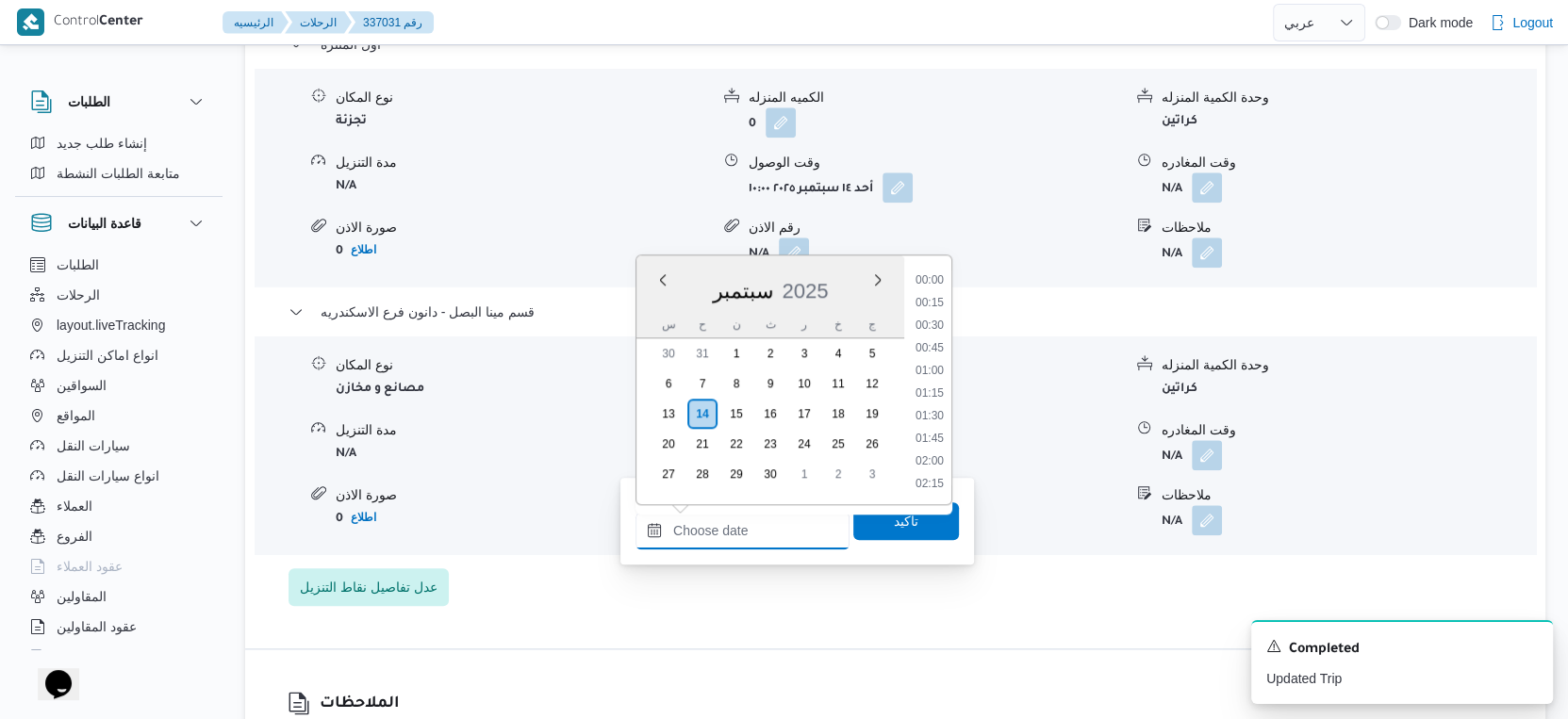
scroll to position [1715, 0]
click at [939, 330] on li "19:30" at bounding box center [929, 329] width 43 height 19
type input "[DATE] ١٩:٣٠"
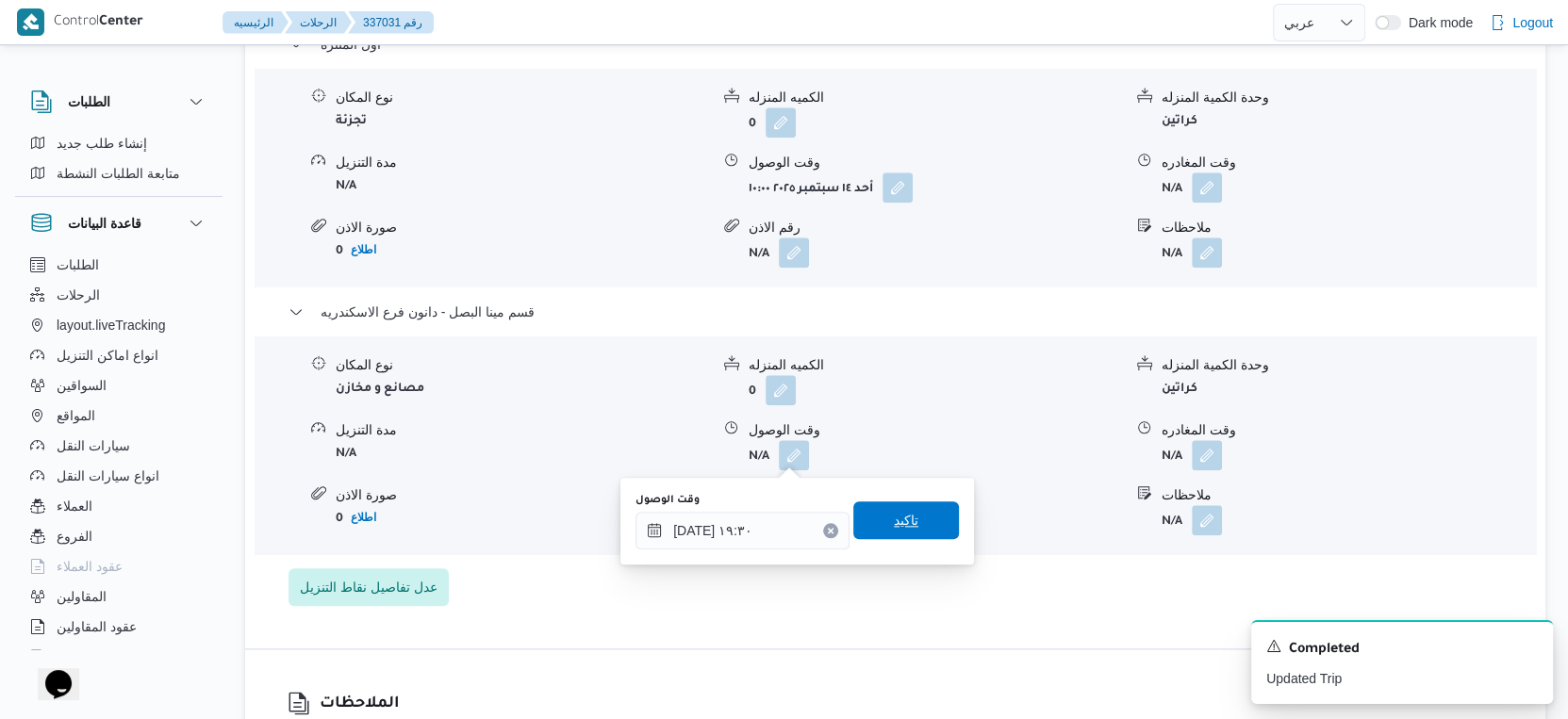
click at [907, 514] on span "تاكيد" at bounding box center [906, 521] width 106 height 38
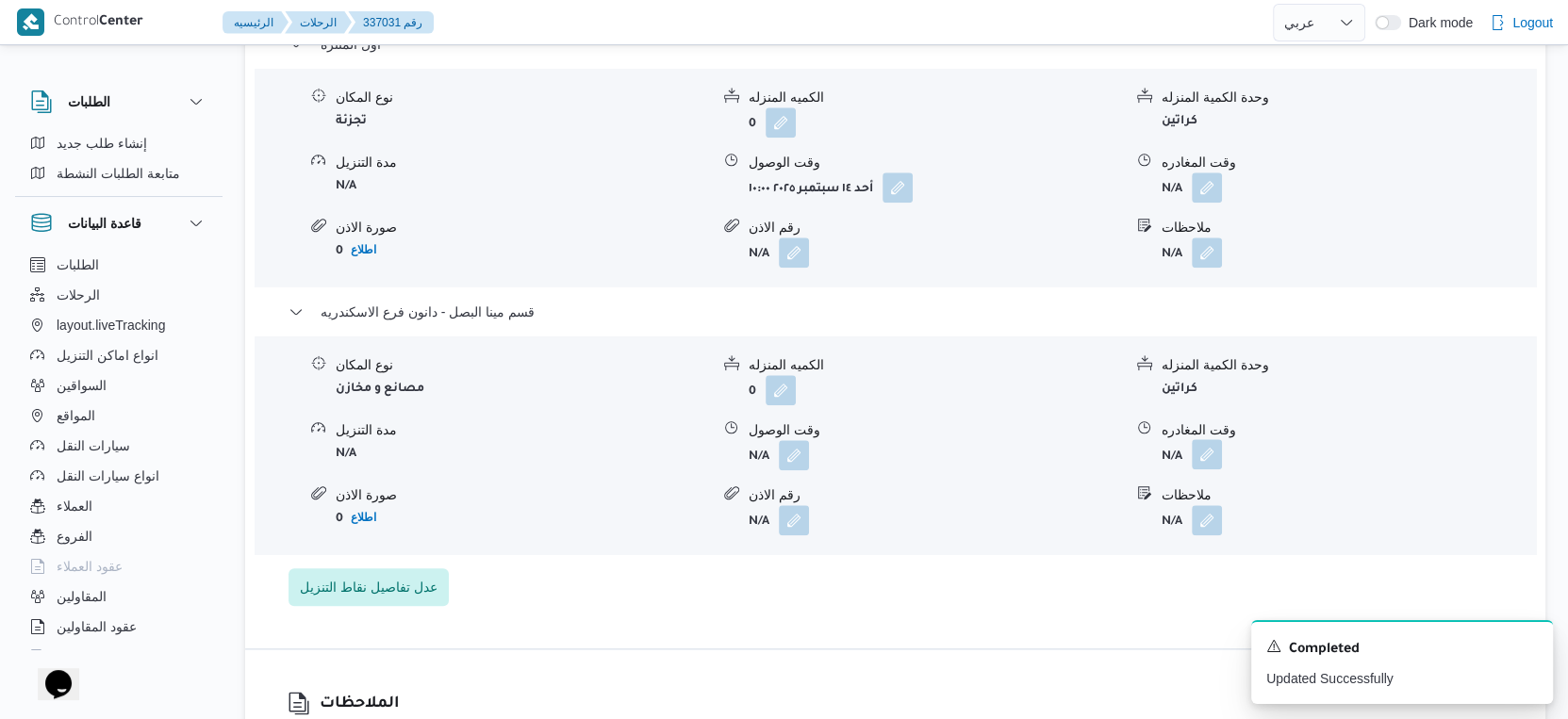
click at [1201, 450] on button "button" at bounding box center [1207, 455] width 31 height 31
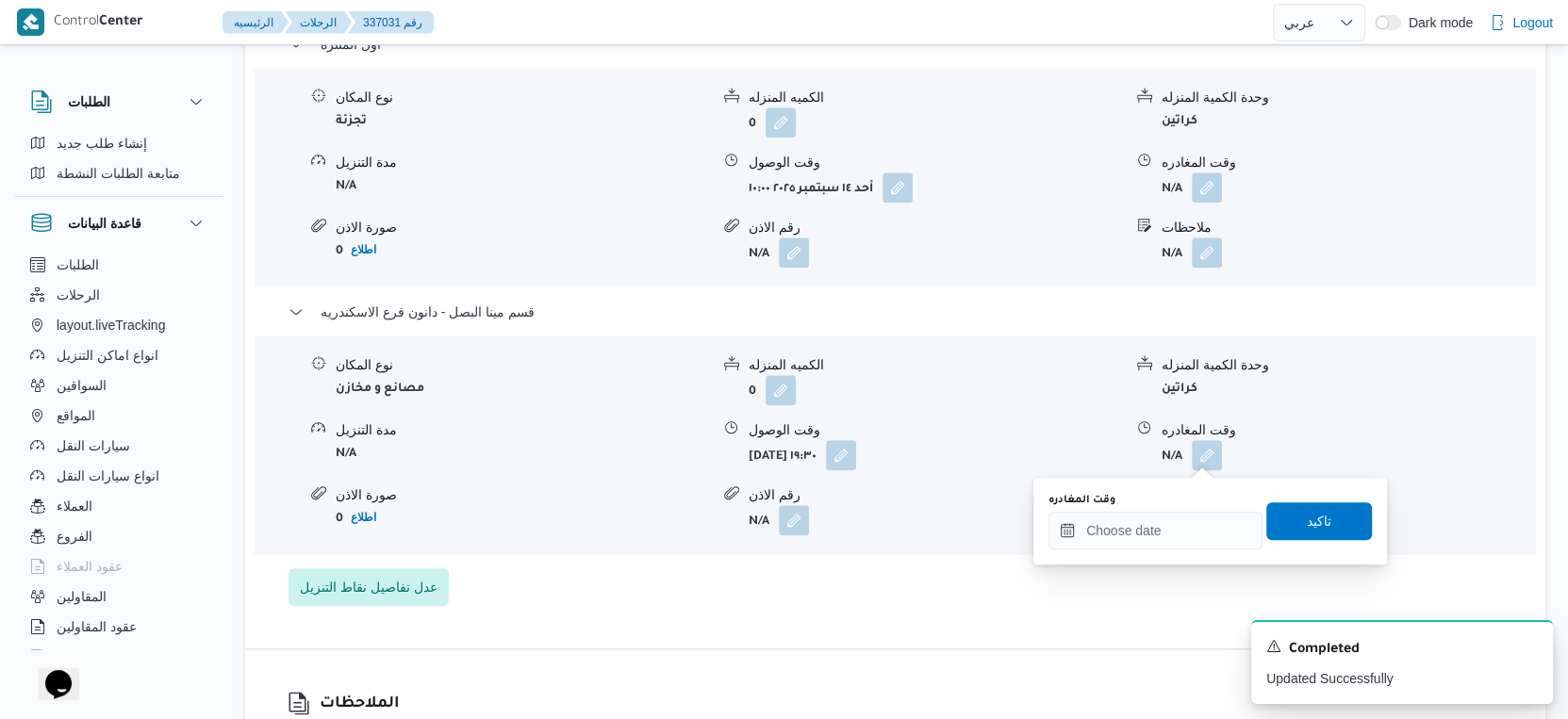
click at [1183, 508] on div "وقت المغادره" at bounding box center [1155, 521] width 214 height 56
click at [1203, 514] on input "وقت المغادره" at bounding box center [1155, 531] width 214 height 38
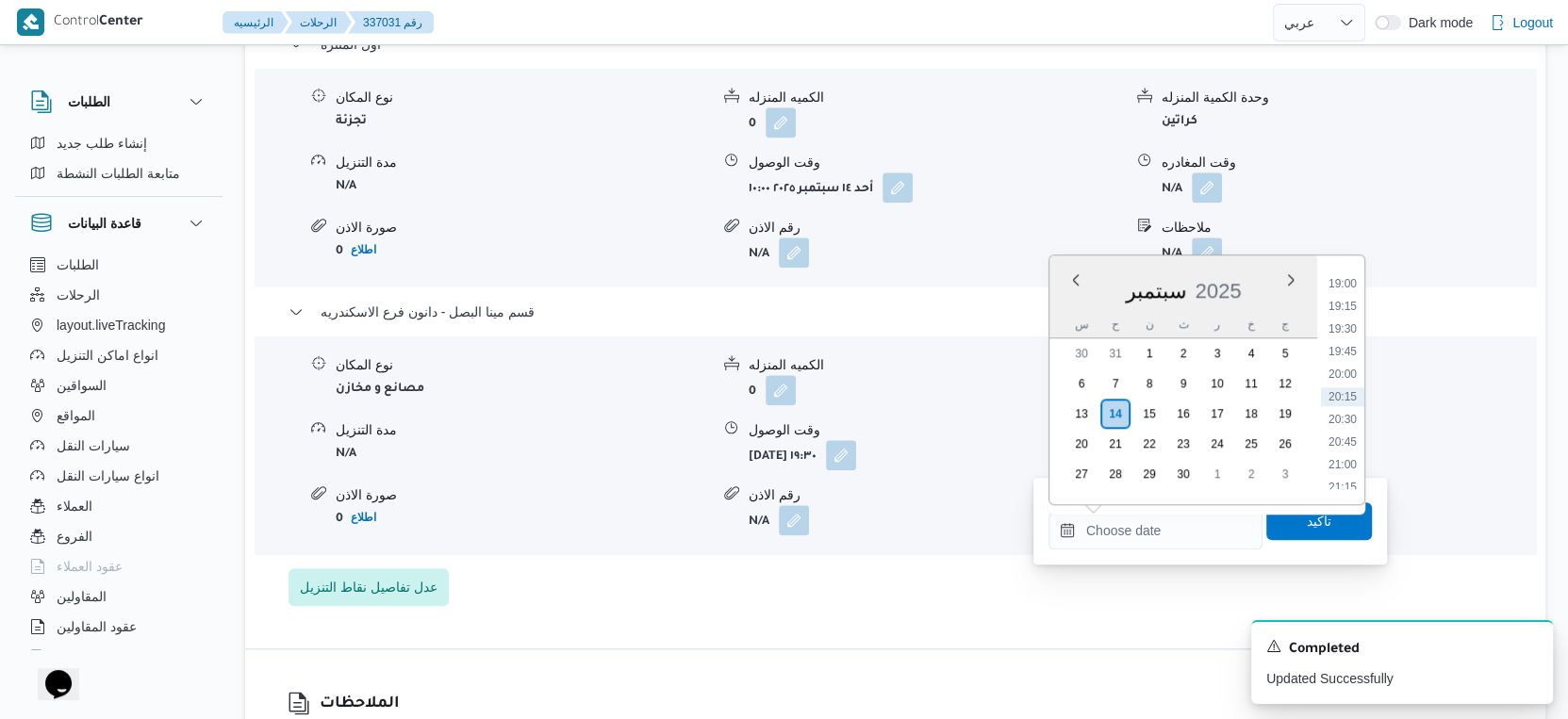
drag, startPoint x: 1342, startPoint y: 364, endPoint x: 1342, endPoint y: 404, distance: 40.0
click at [1342, 365] on li "20:00" at bounding box center [1342, 375] width 43 height 19
type input "[DATE] ٢٠:٠٠"
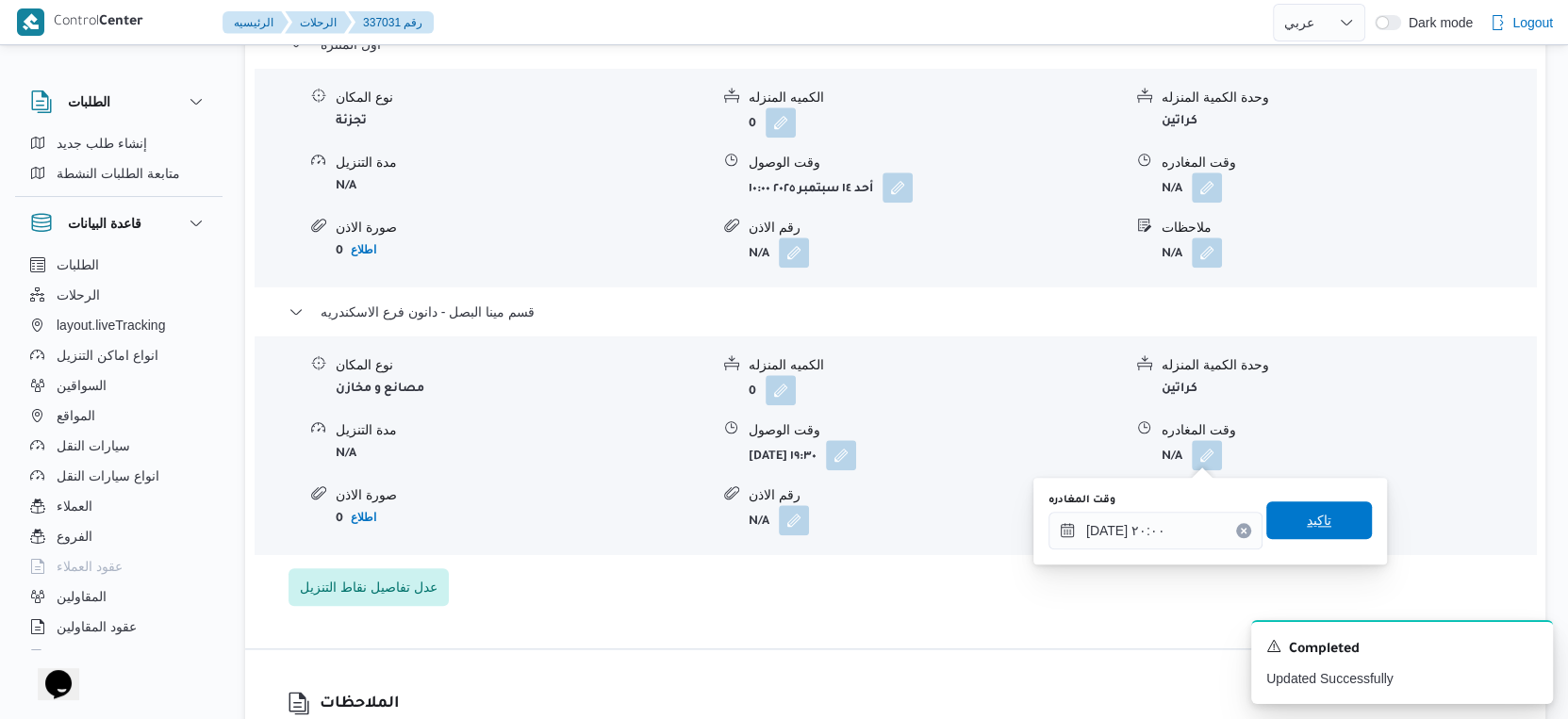
click at [1320, 519] on span "تاكيد" at bounding box center [1319, 521] width 106 height 38
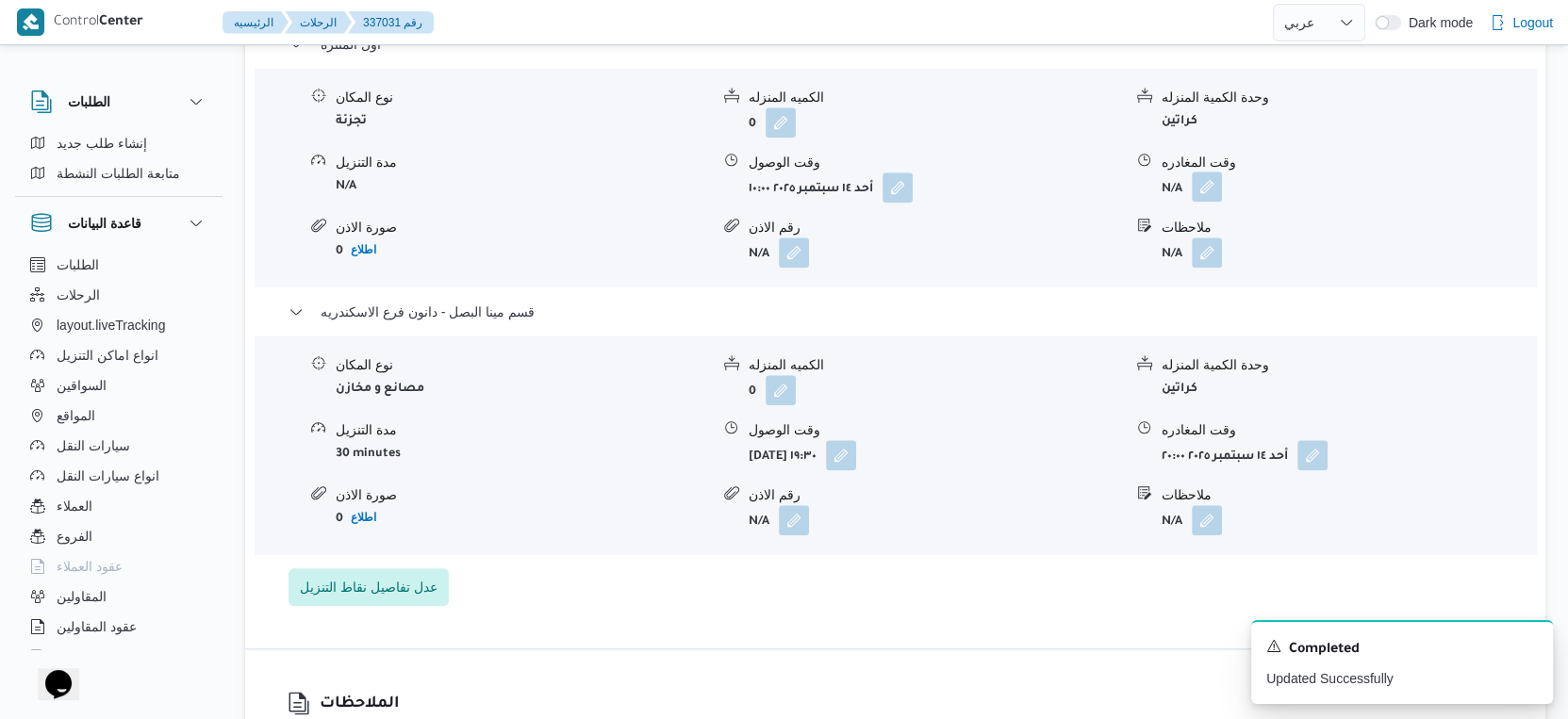
click at [1217, 183] on button "button" at bounding box center [1207, 187] width 31 height 31
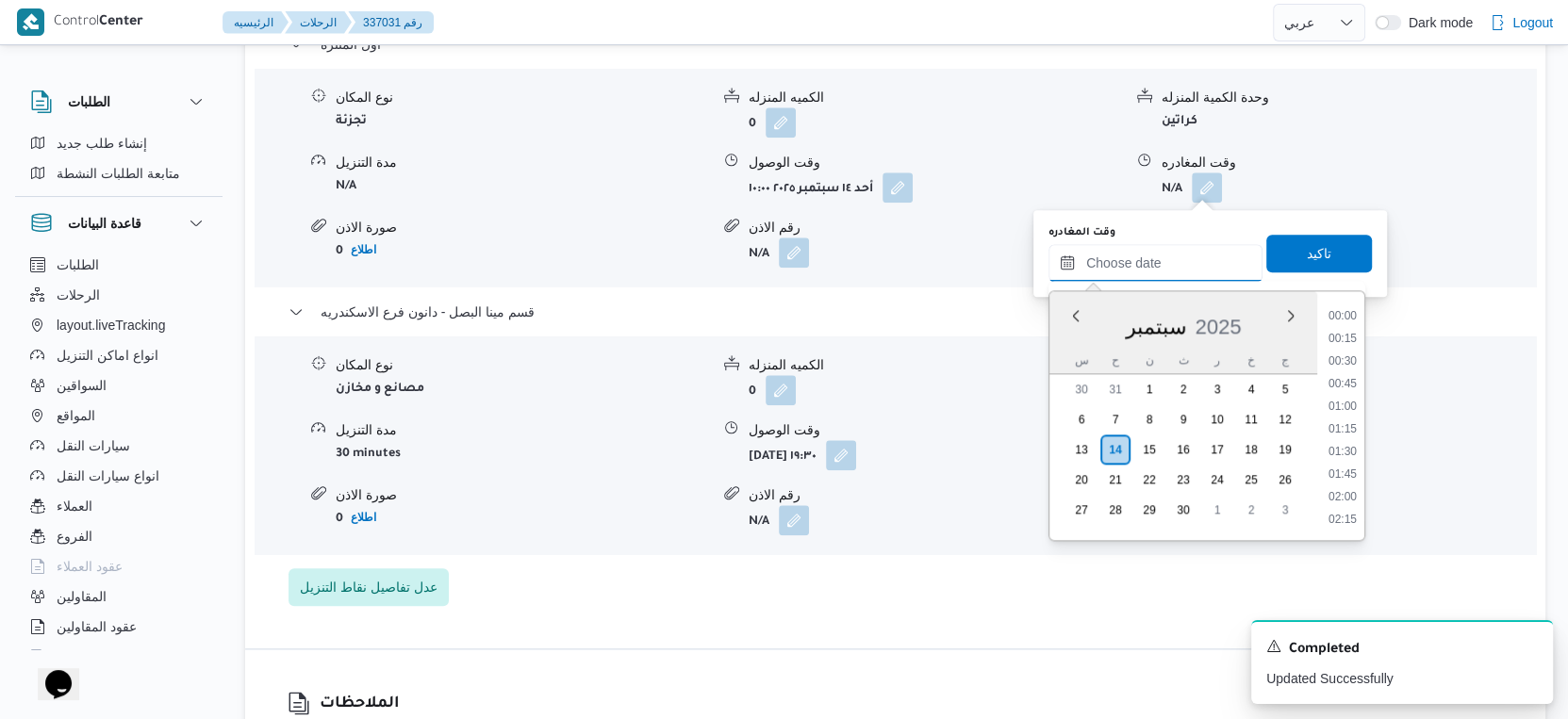
click at [1184, 251] on input "وقت المغادره" at bounding box center [1155, 263] width 214 height 38
click at [1339, 319] on li "19:00" at bounding box center [1342, 319] width 43 height 19
type input "[DATE] ١٩:٠٠"
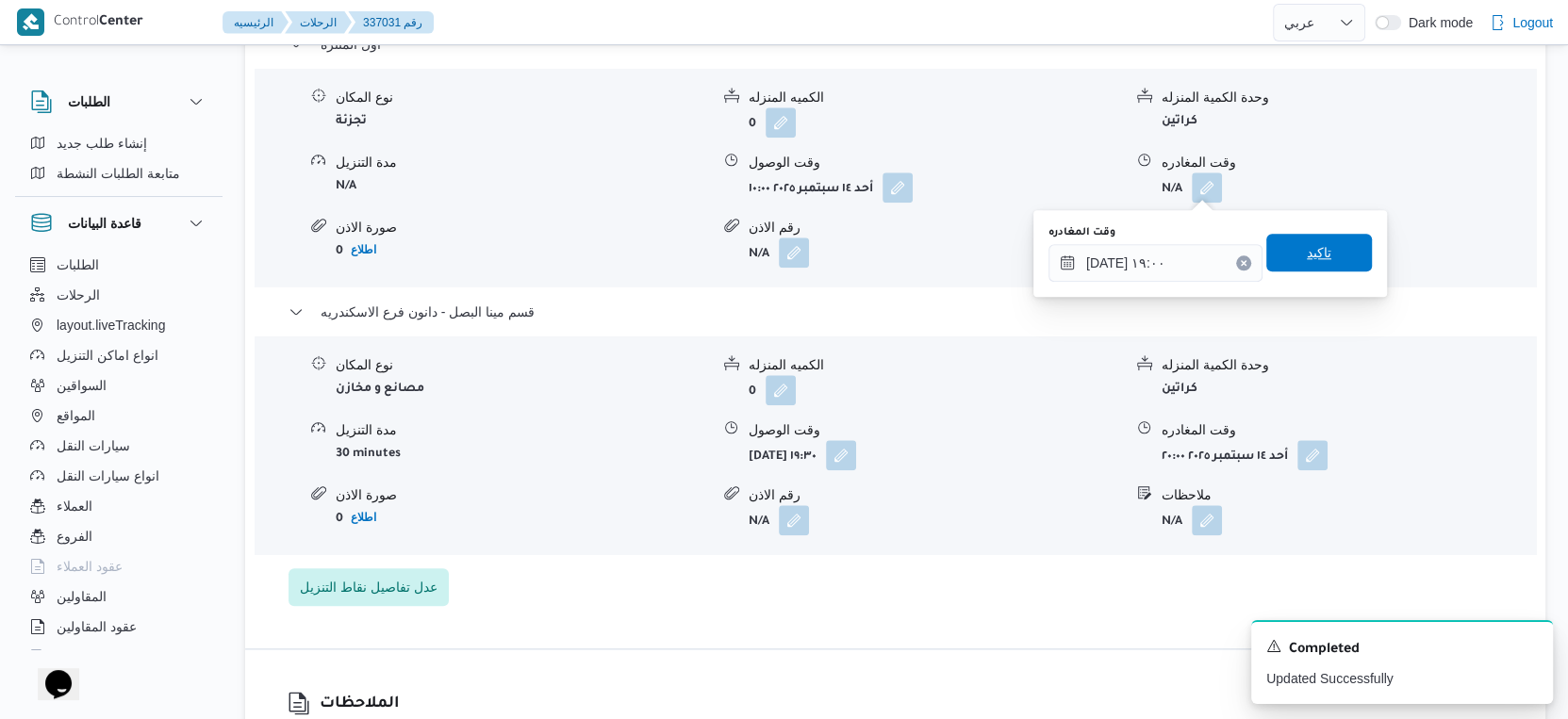
click at [1308, 250] on span "تاكيد" at bounding box center [1319, 253] width 25 height 23
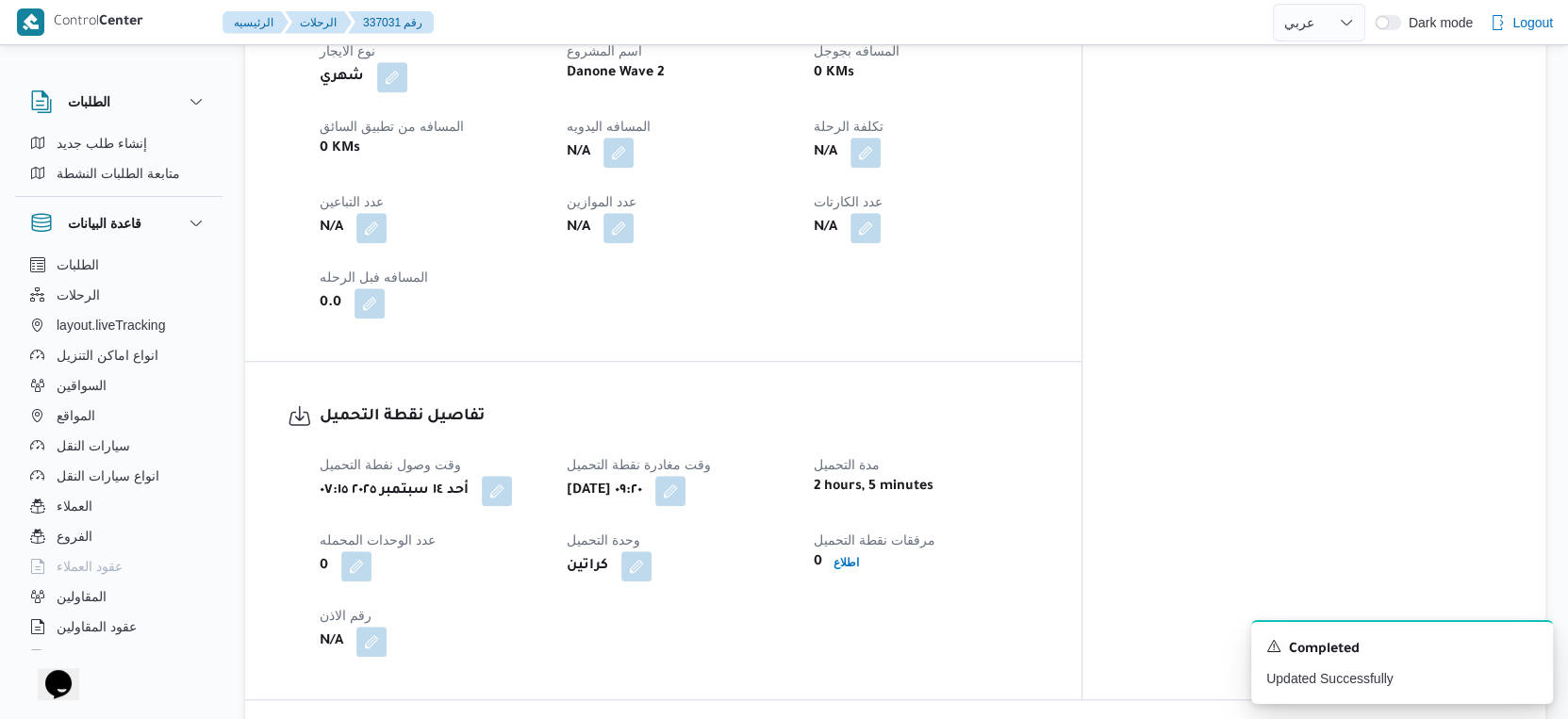
scroll to position [733, 0]
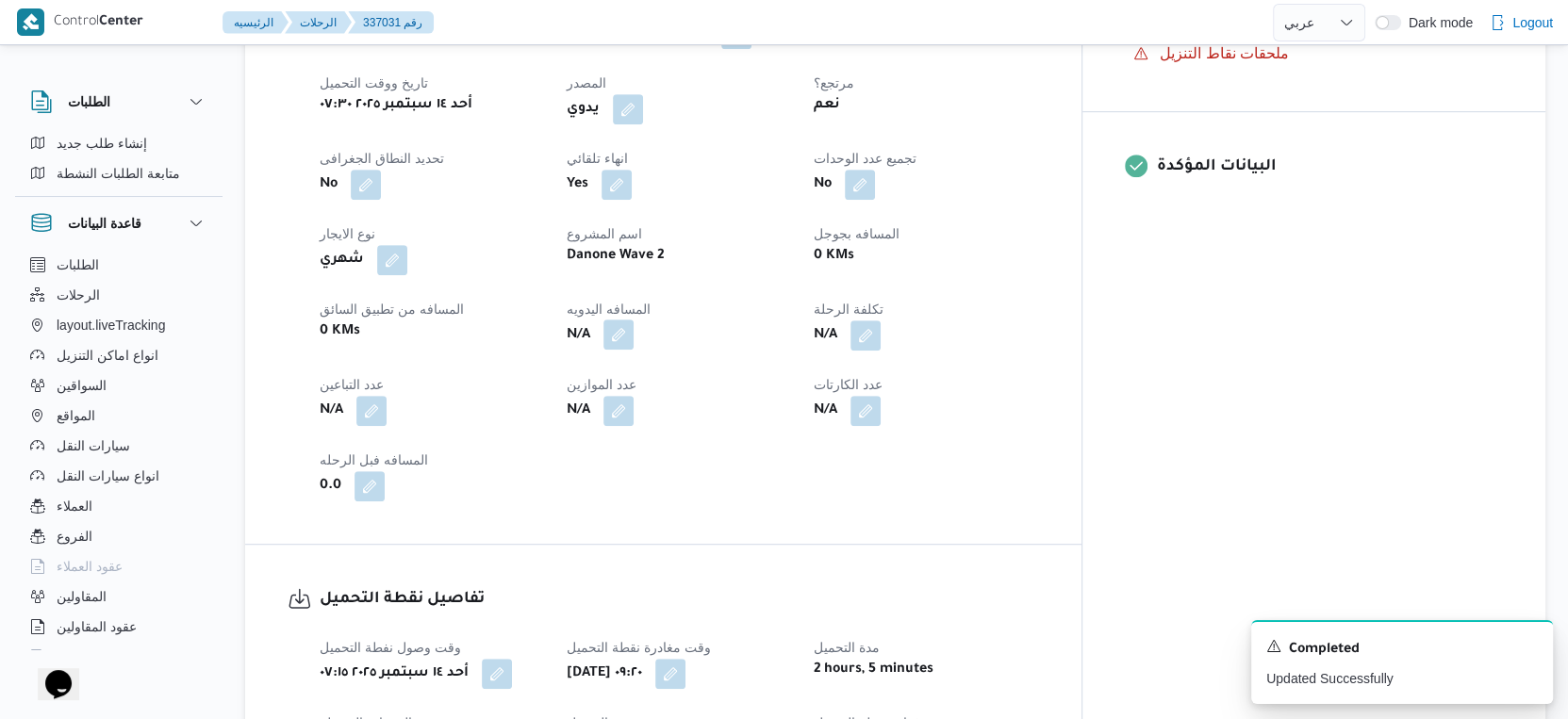
click at [633, 334] on button "button" at bounding box center [619, 335] width 31 height 31
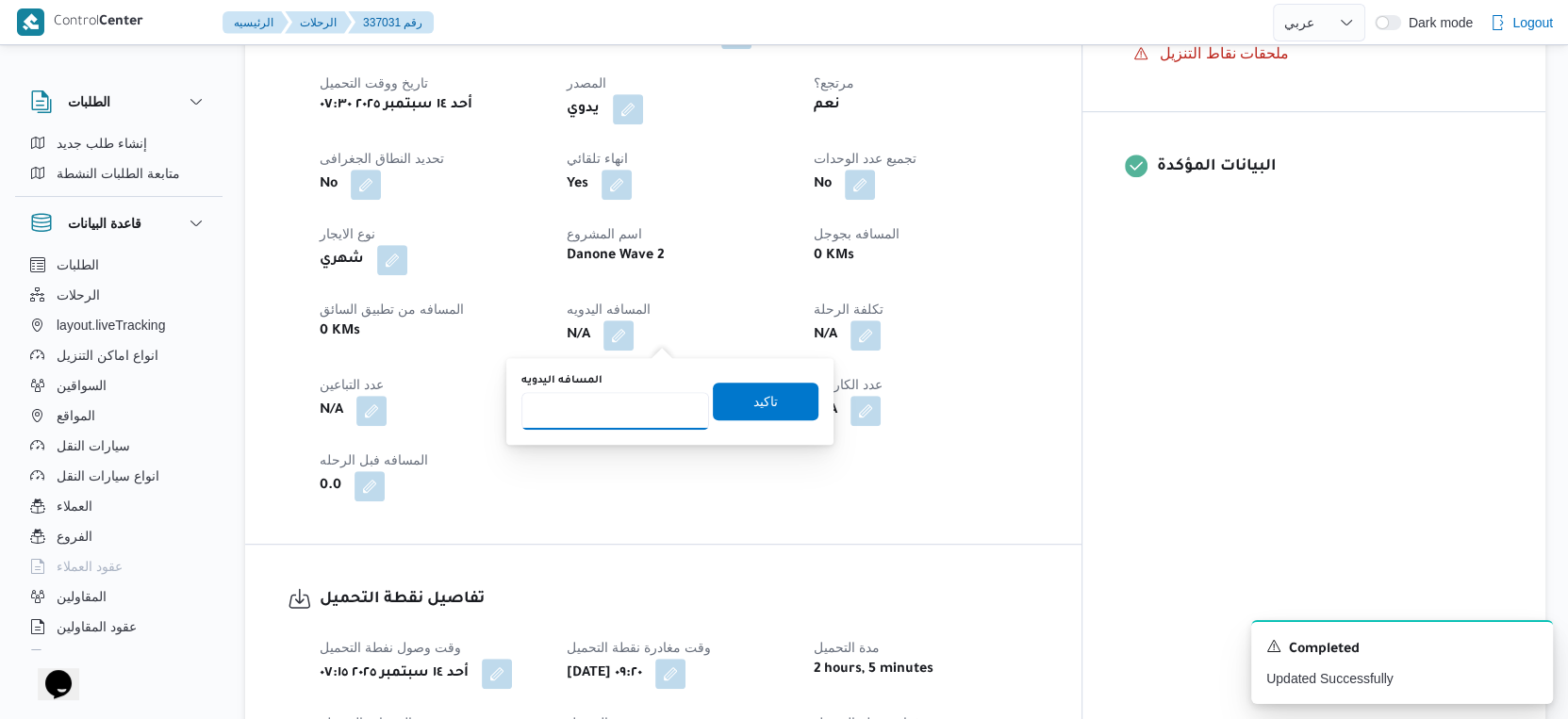
click at [614, 409] on input "المسافه اليدويه" at bounding box center [615, 411] width 188 height 38
type input "55"
click at [762, 394] on span "تاكيد" at bounding box center [765, 401] width 106 height 38
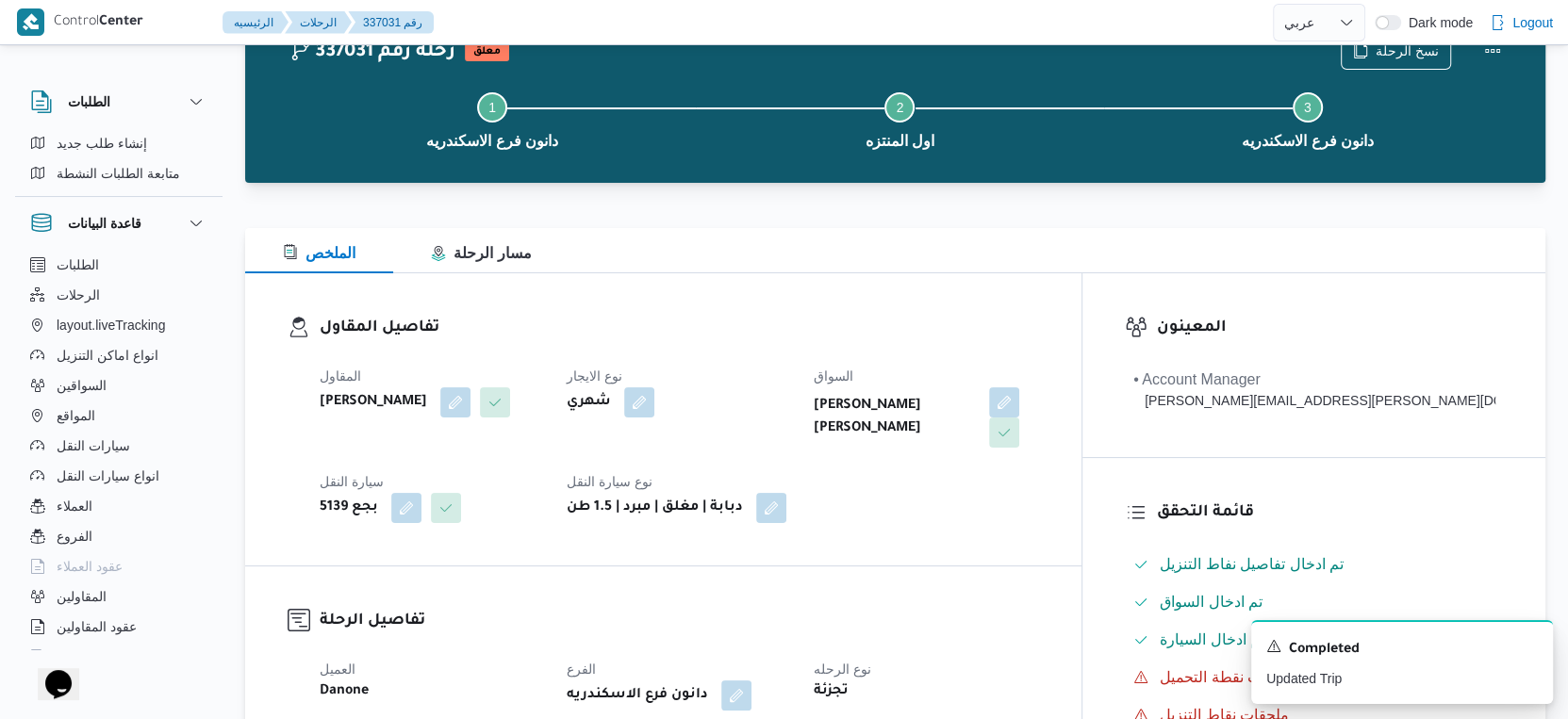
scroll to position [0, 0]
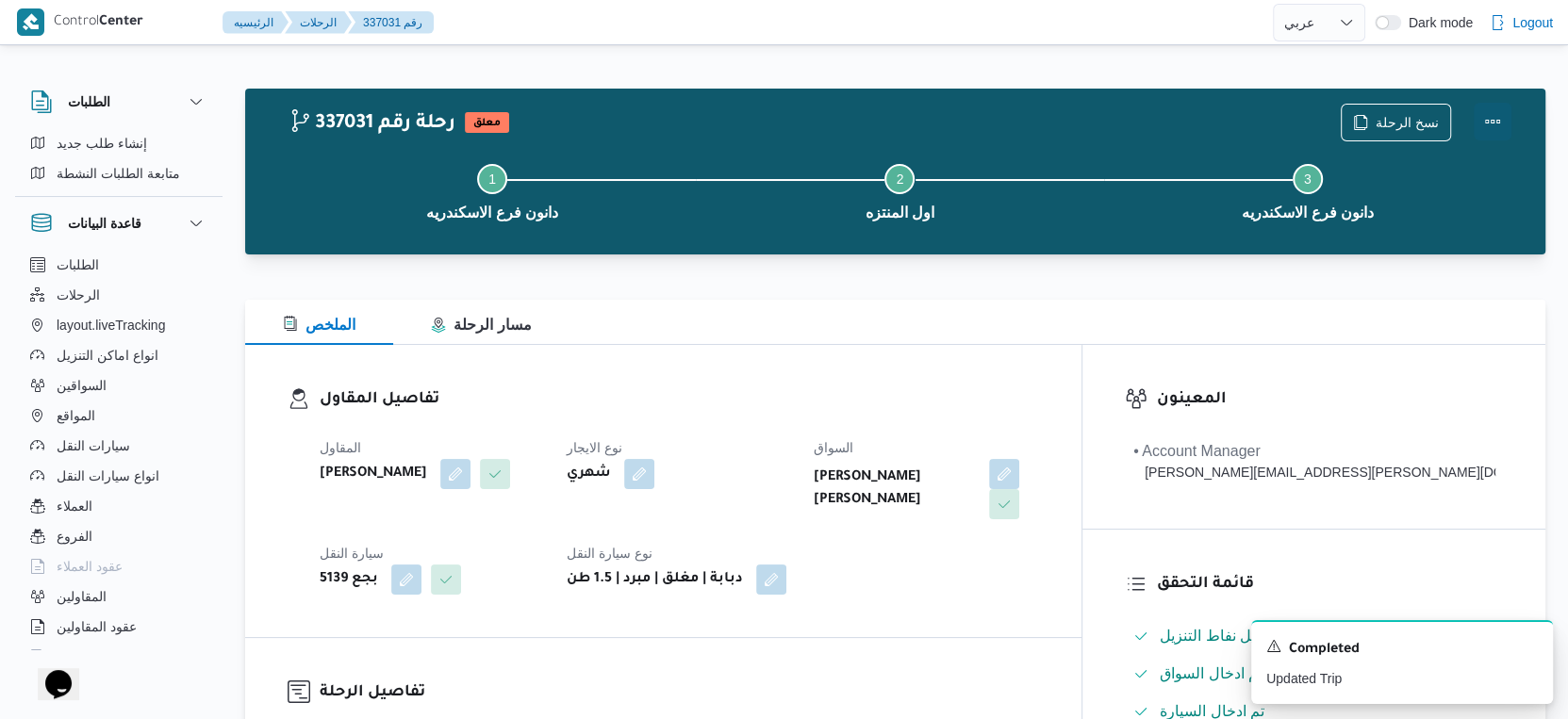
click at [1496, 118] on button "Actions" at bounding box center [1493, 122] width 38 height 38
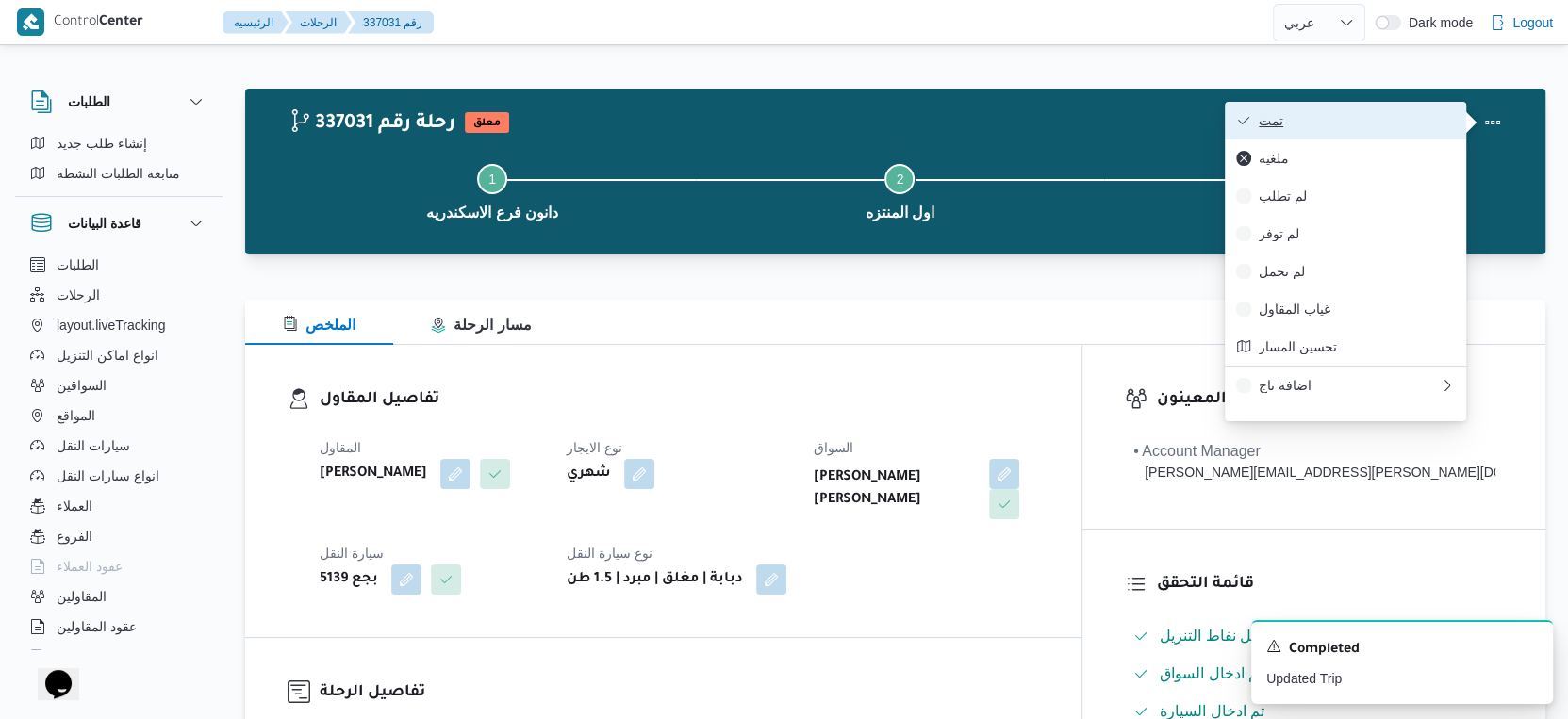
click at [1382, 133] on button "تمت" at bounding box center [1345, 121] width 241 height 38
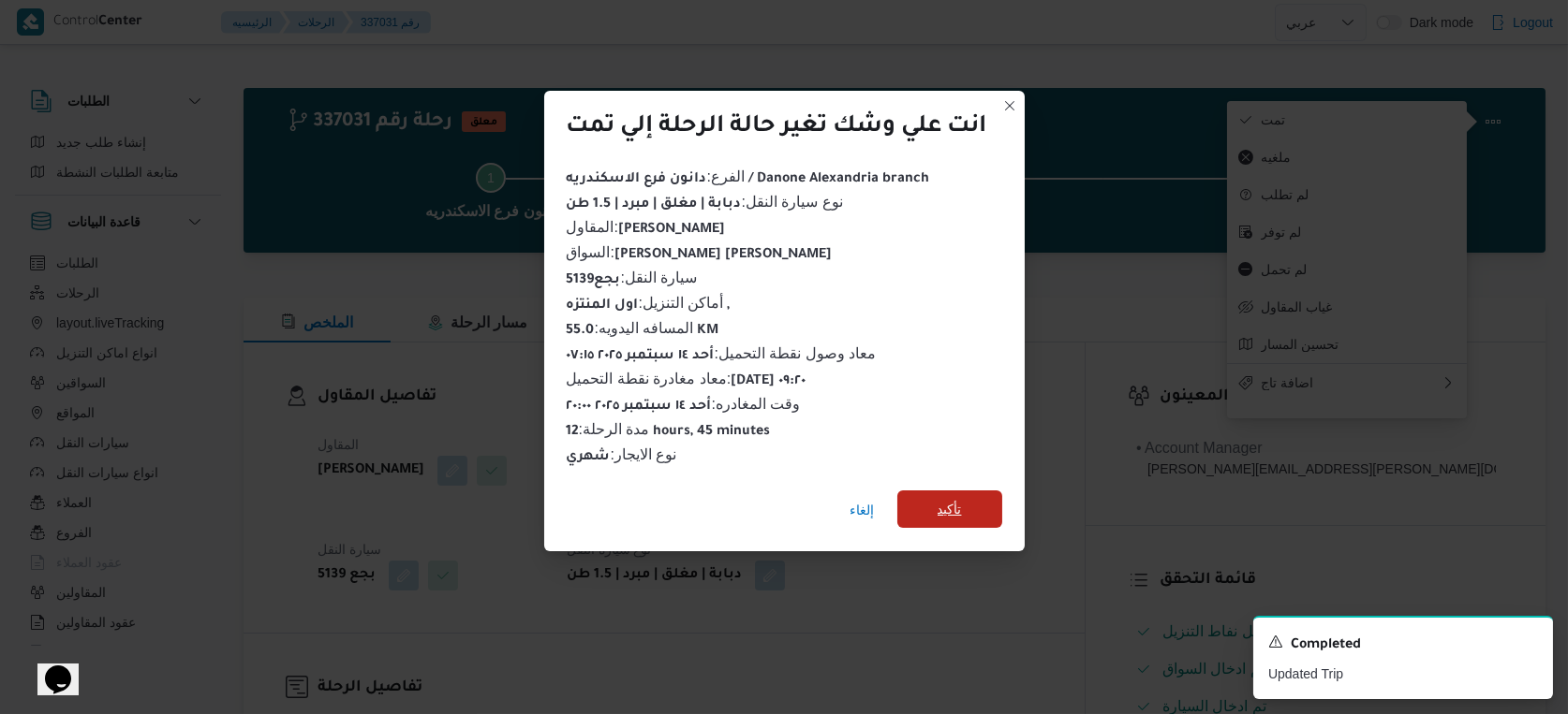
click at [947, 503] on span "تأكيد" at bounding box center [950, 509] width 25 height 23
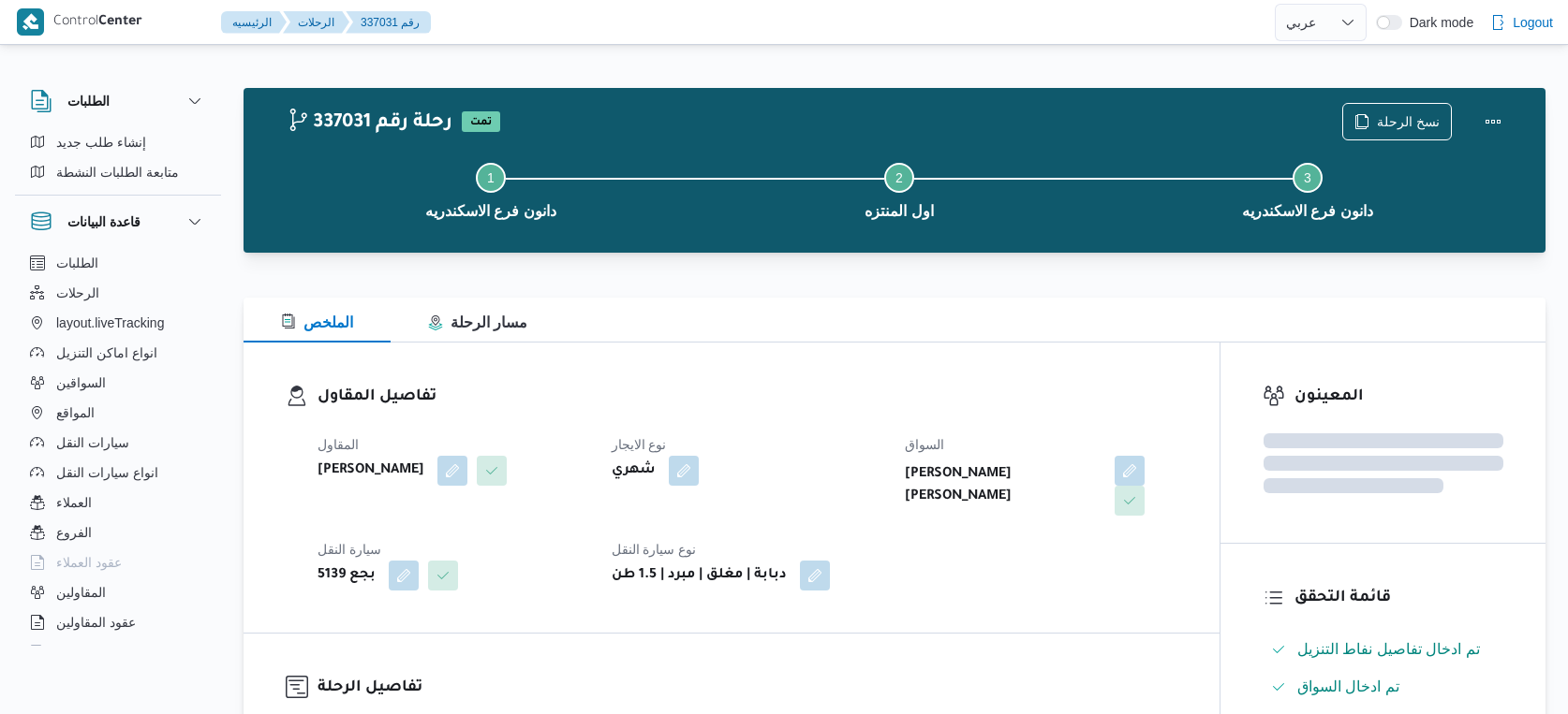
select select "ar"
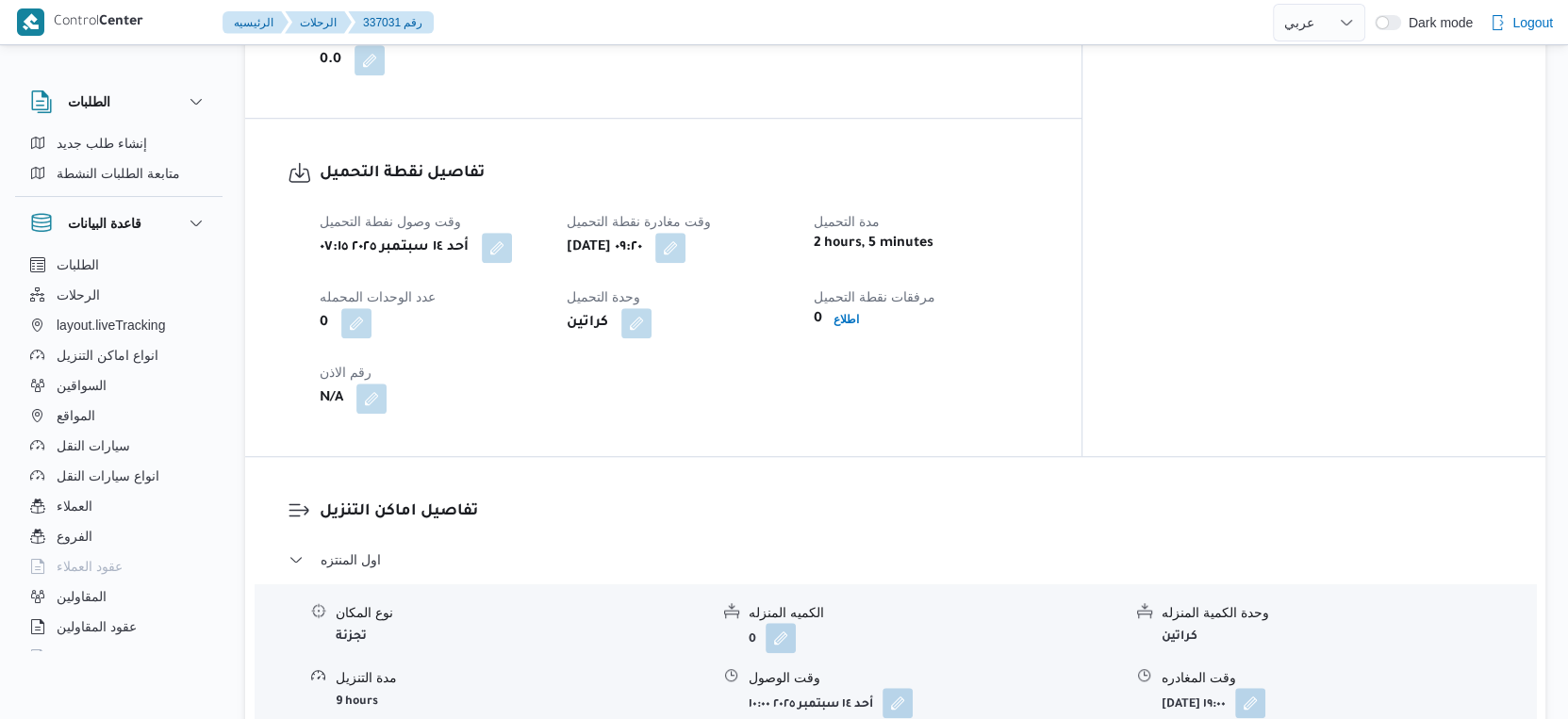
scroll to position [1675, 0]
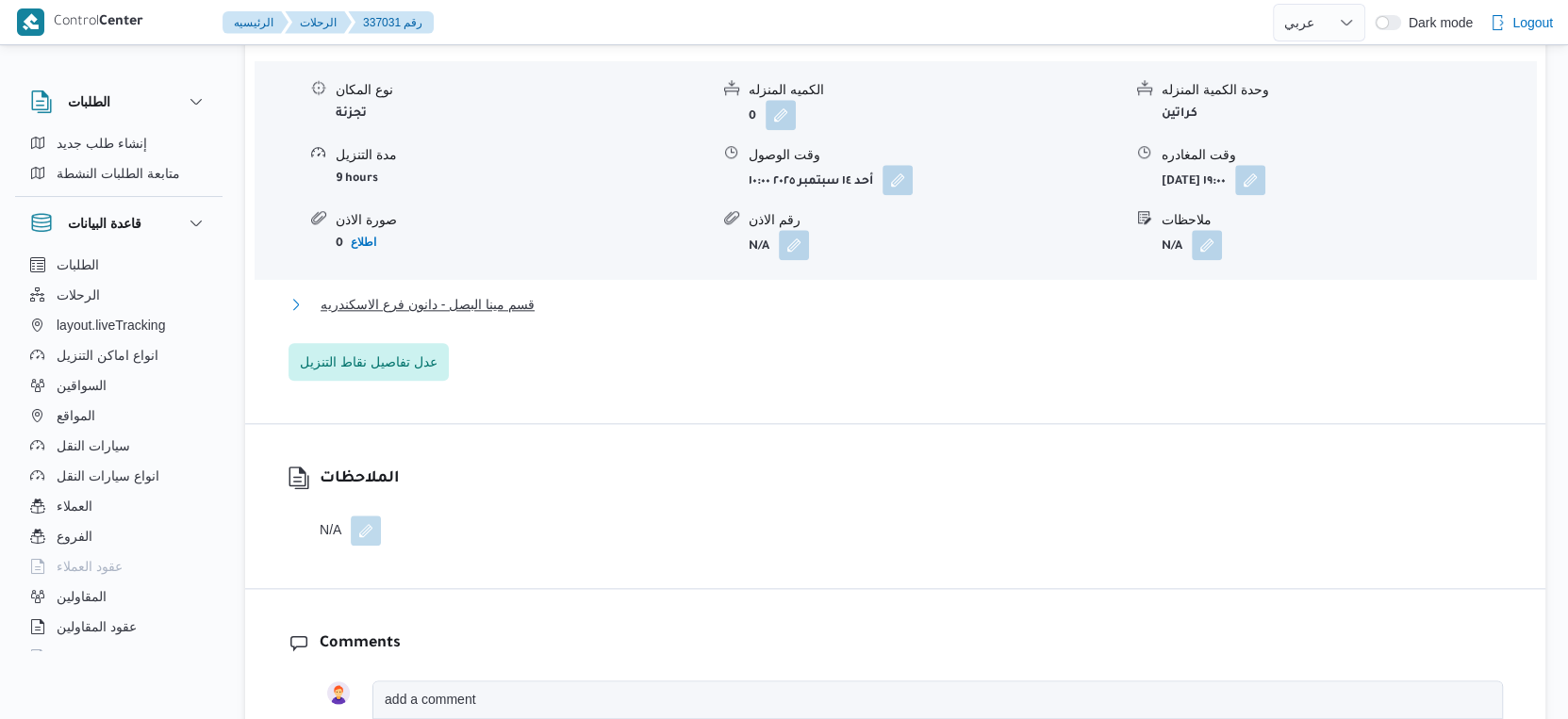
click at [534, 305] on button "قسم مينا البصل - دانون فرع الاسكندريه" at bounding box center [896, 304] width 1214 height 23
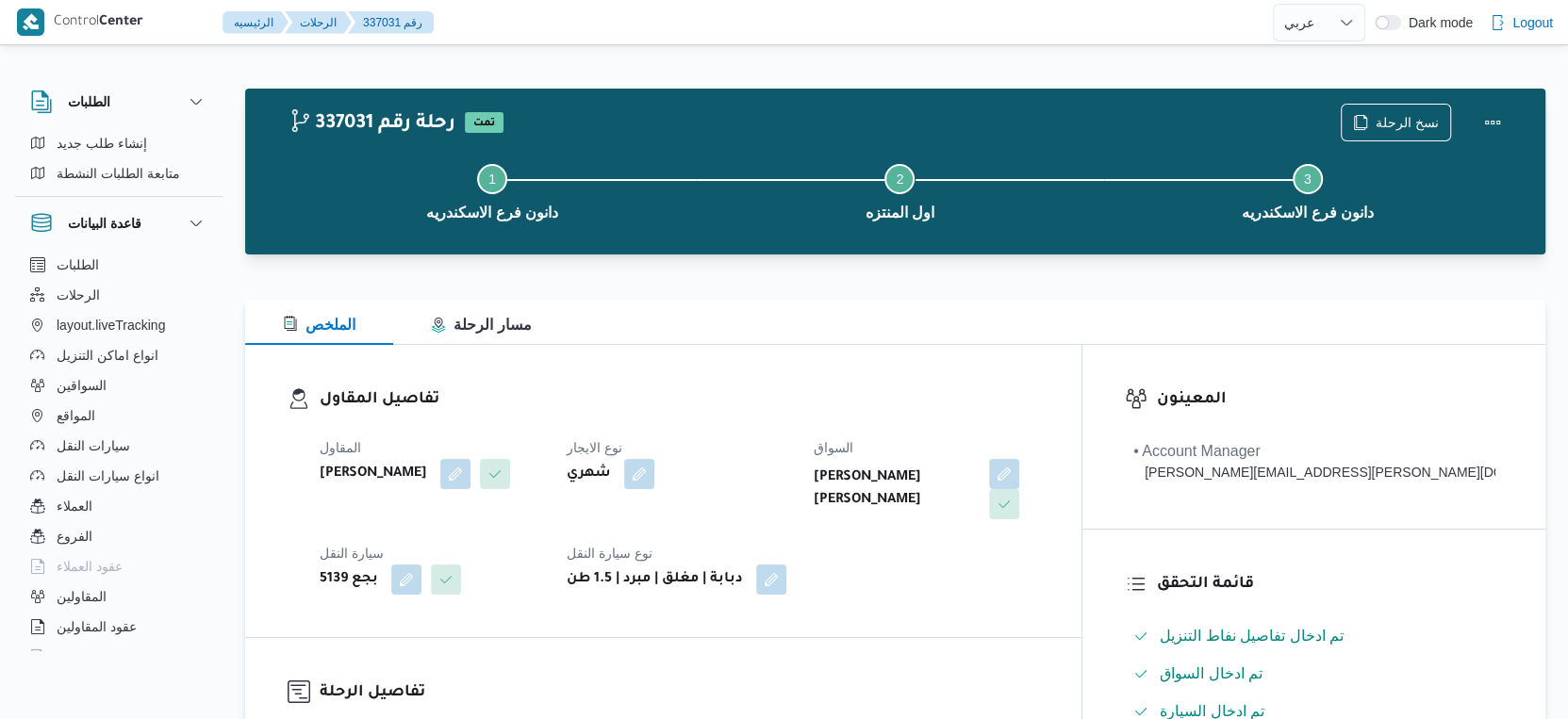
scroll to position [733, 0]
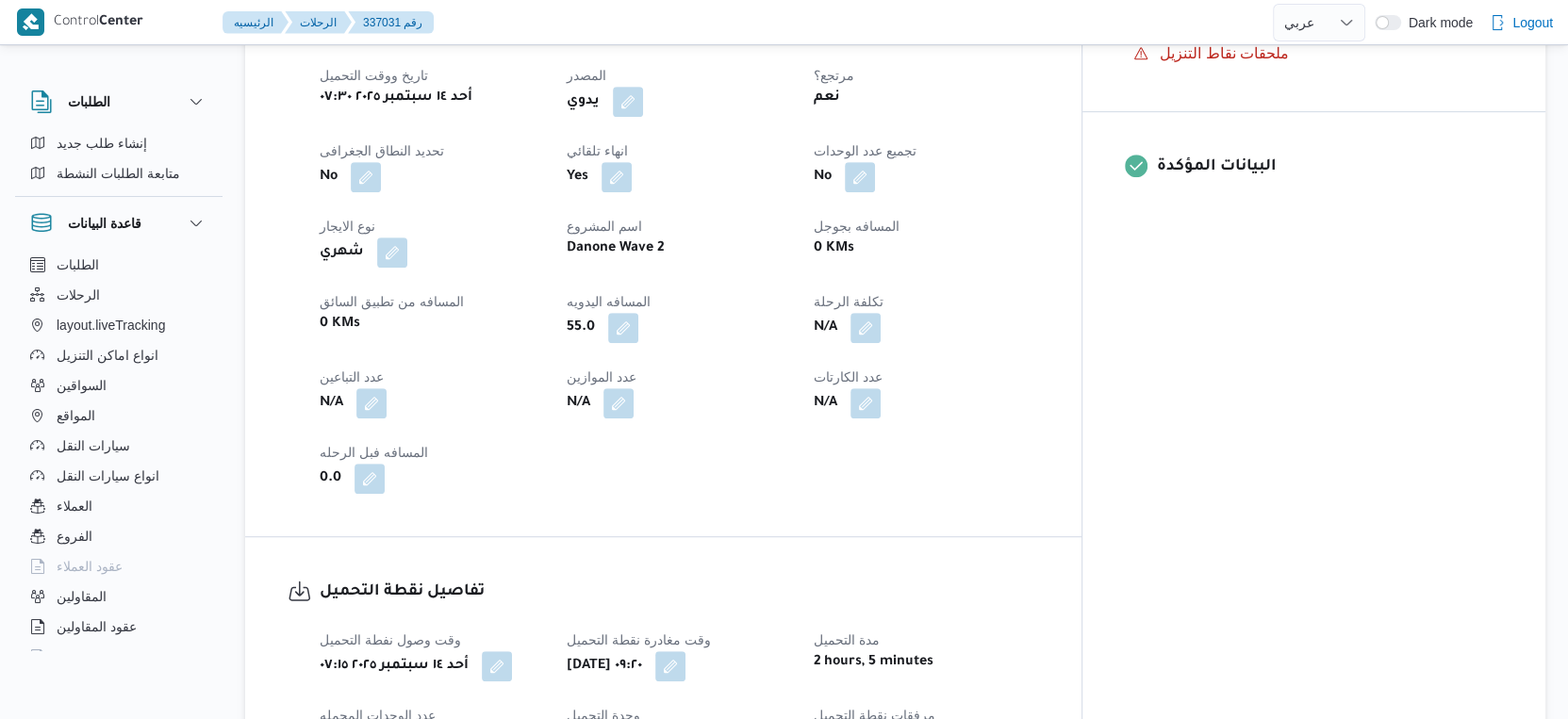
select select "ar"
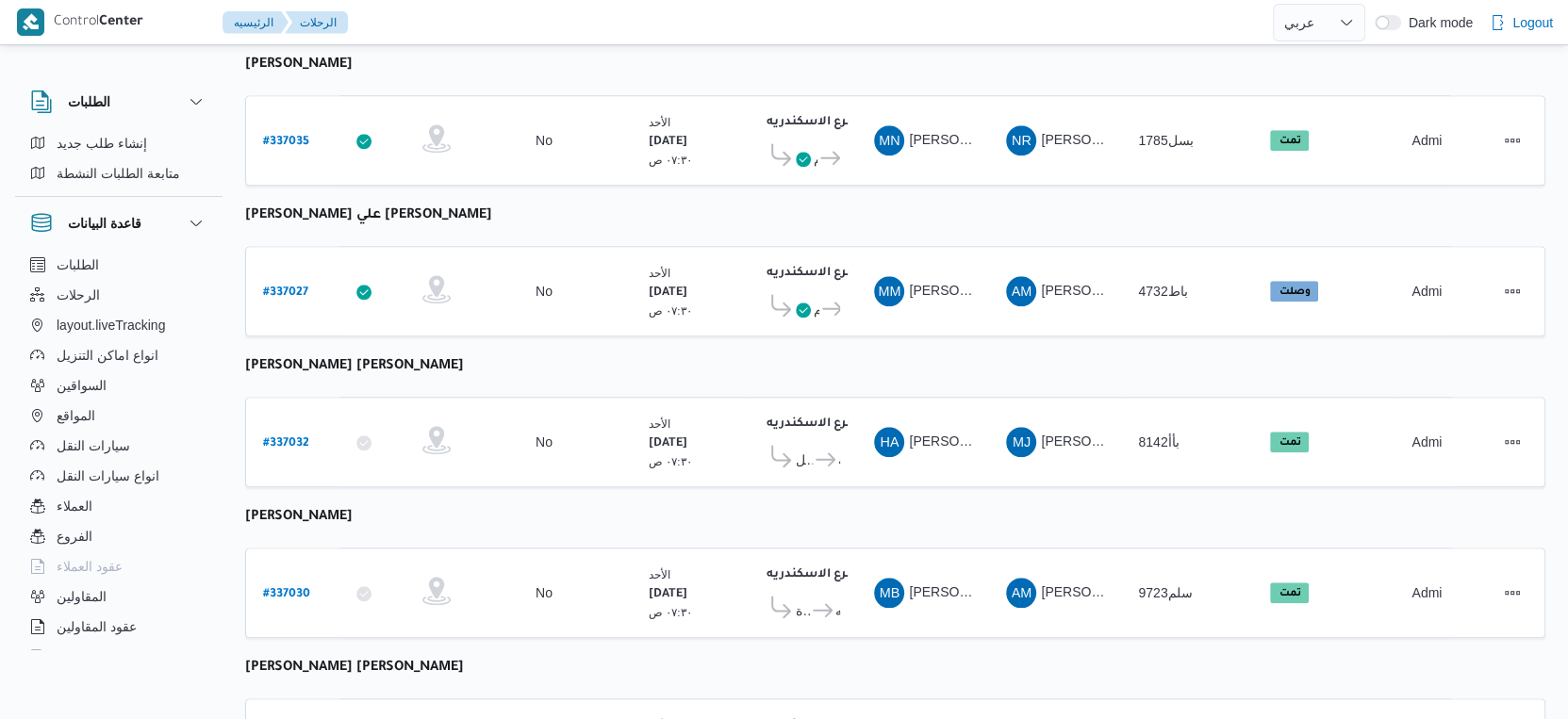
scroll to position [1329, 0]
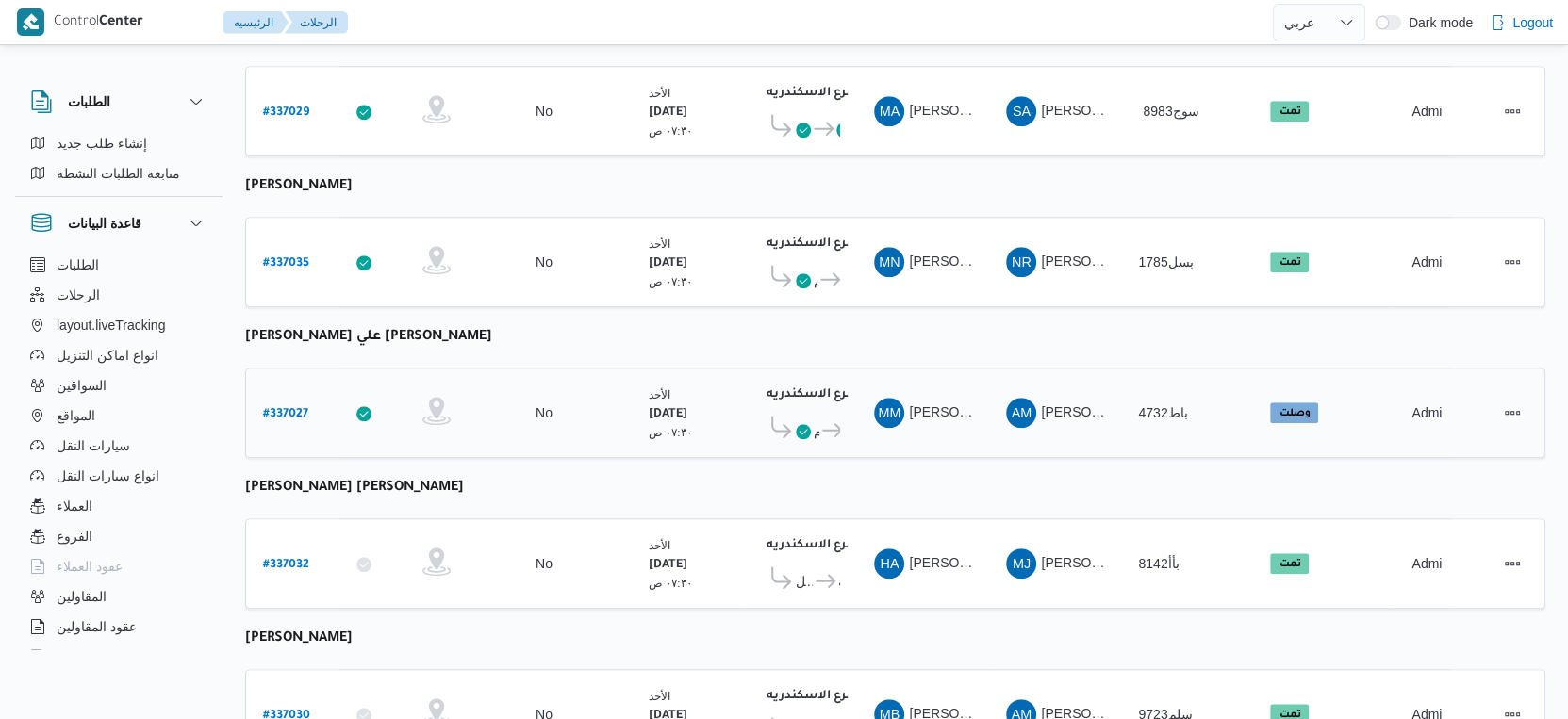
click at [288, 408] on b "# 337027" at bounding box center [285, 415] width 45 height 13
select select "ar"
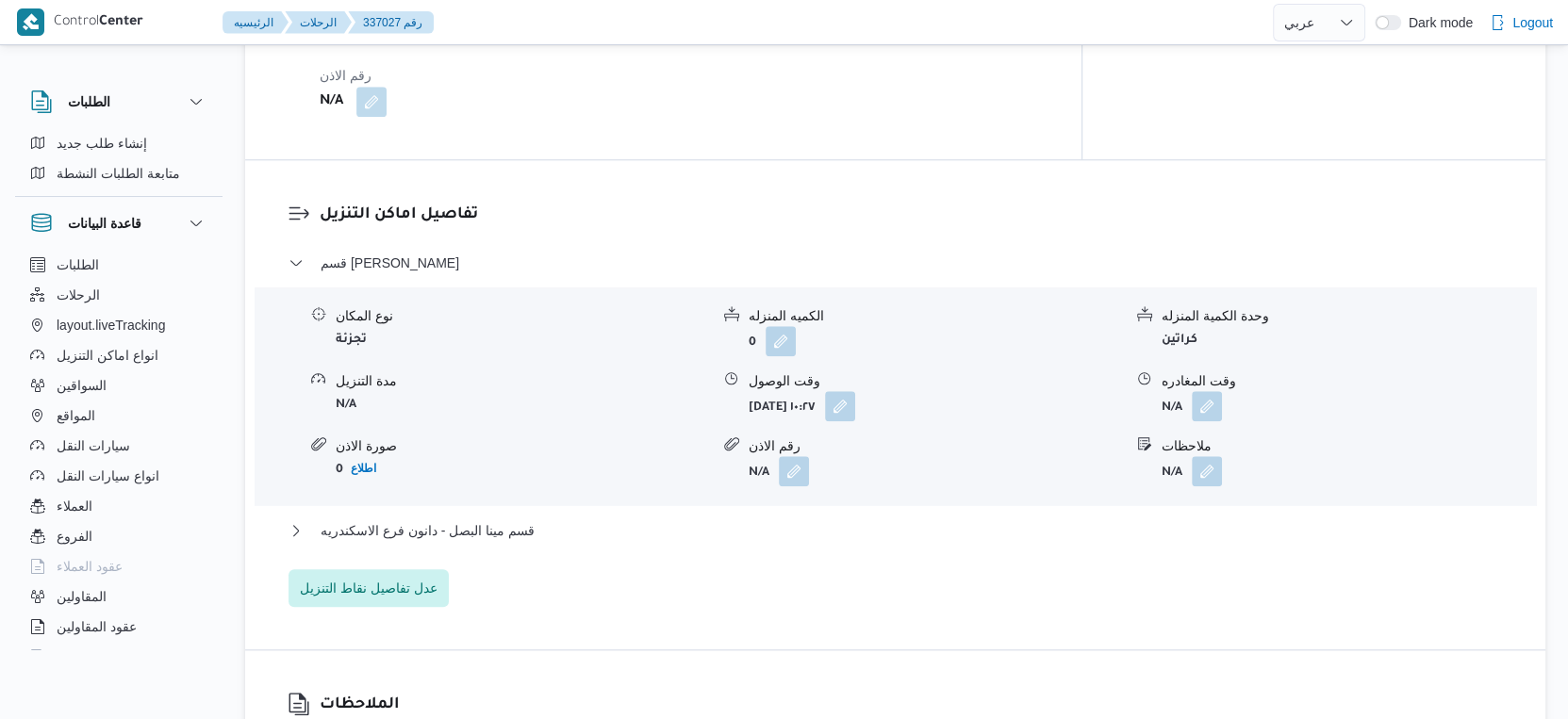
scroll to position [1466, 0]
click at [526, 523] on span "قسم مينا البصل - دانون فرع الاسكندريه" at bounding box center [427, 529] width 214 height 23
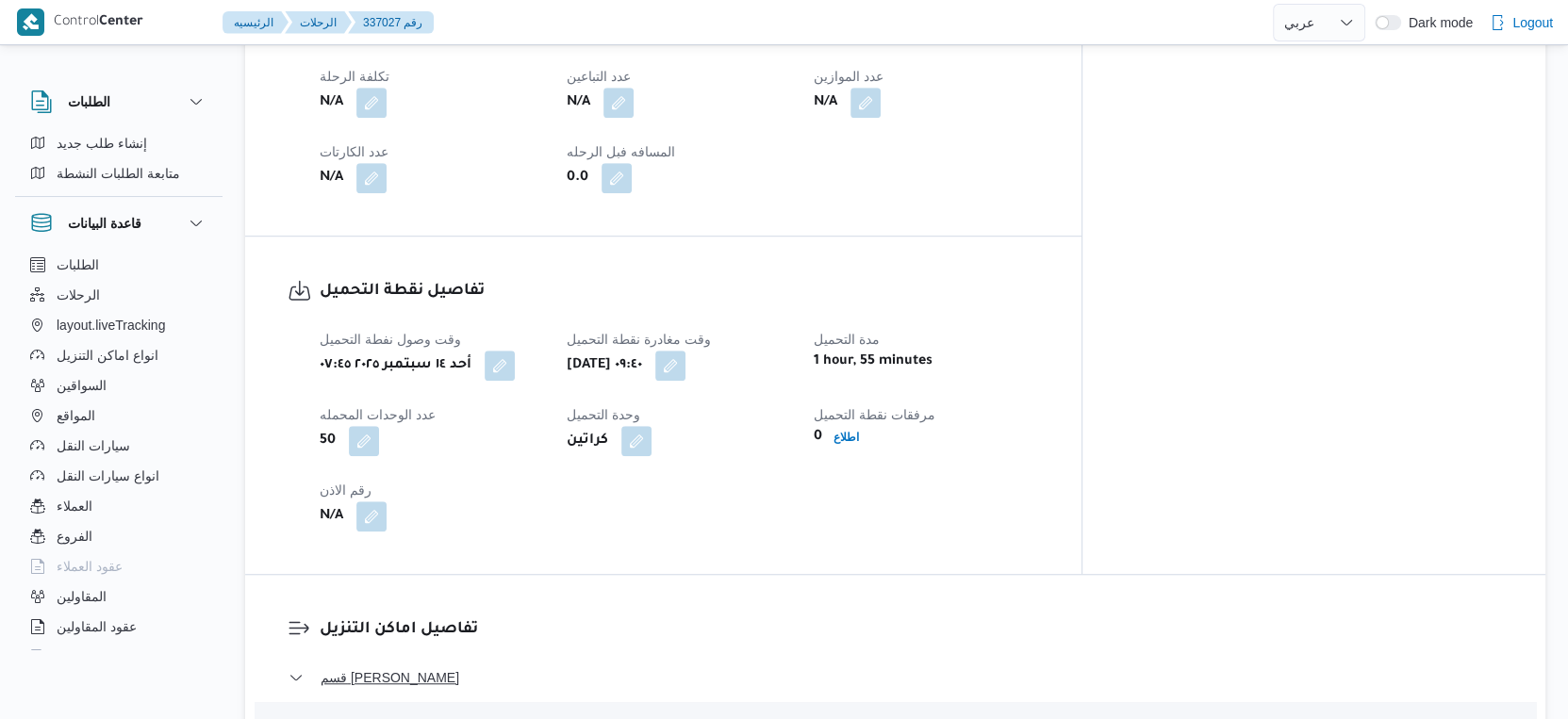
scroll to position [1047, 0]
click at [686, 357] on button "button" at bounding box center [671, 367] width 31 height 31
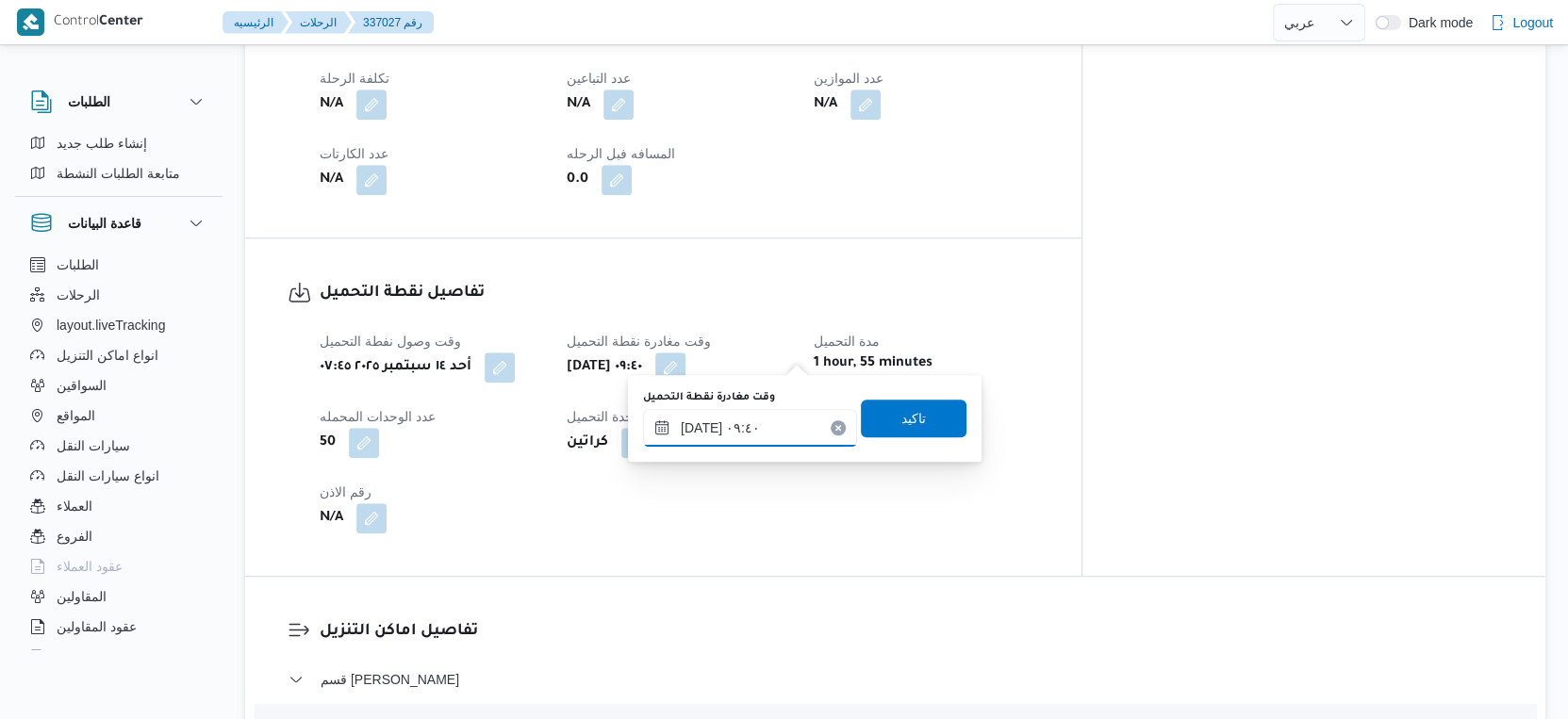
click at [786, 416] on input "[DATE] ٠٩:٤٠" at bounding box center [750, 428] width 214 height 38
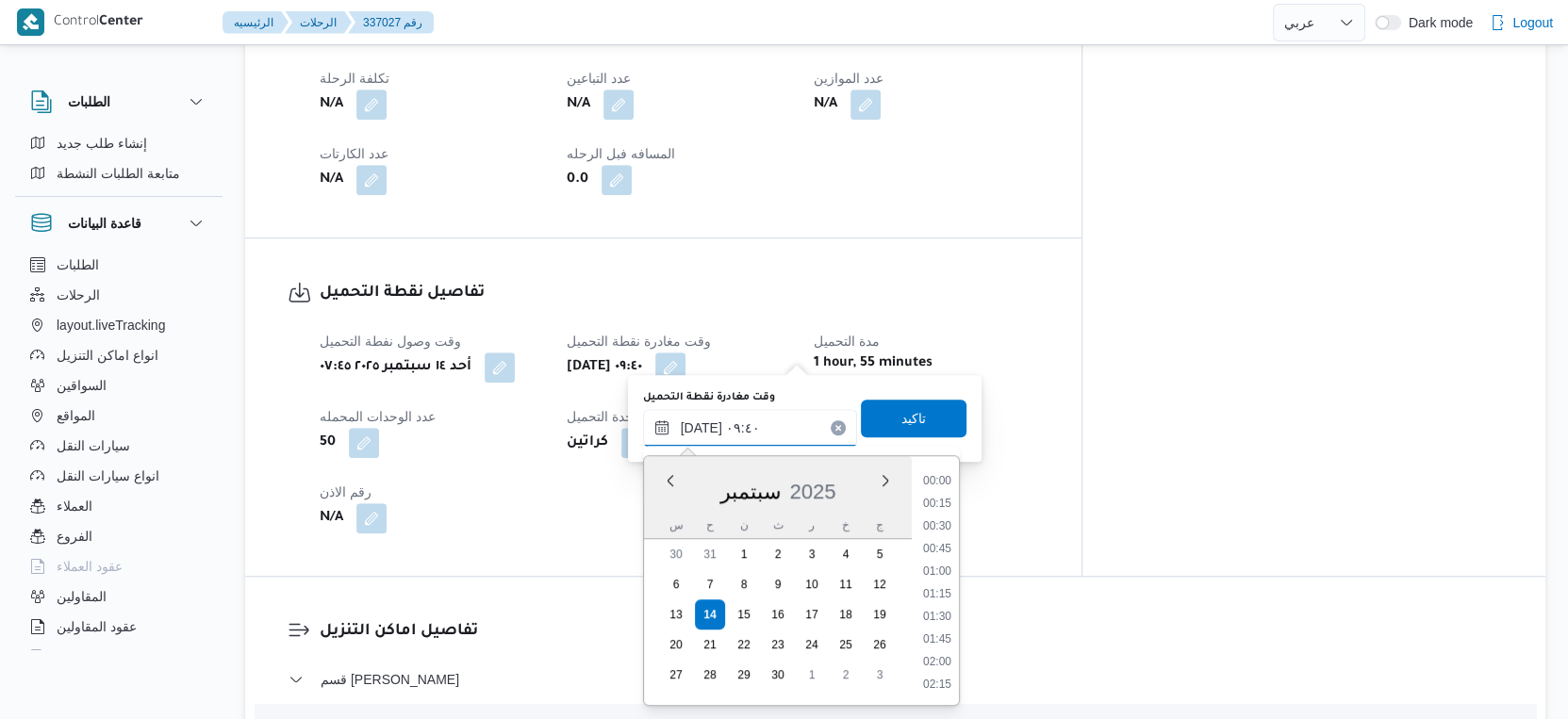
scroll to position [745, 0]
drag, startPoint x: 944, startPoint y: 592, endPoint x: 930, endPoint y: 442, distance: 150.7
click at [943, 586] on li "09:30" at bounding box center [937, 596] width 43 height 19
type input "[DATE] ٠٩:٣٠"
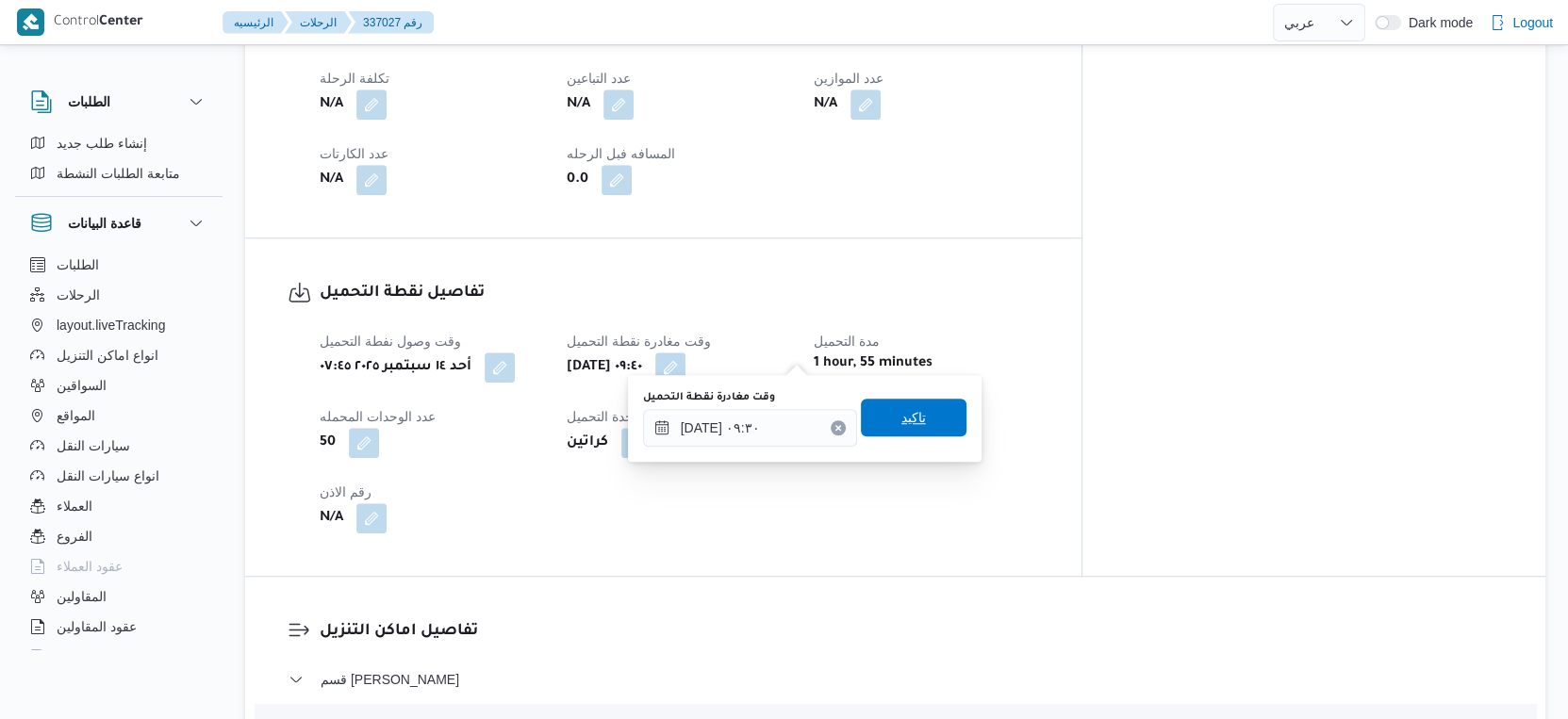
click at [918, 420] on span "تاكيد" at bounding box center [914, 418] width 106 height 38
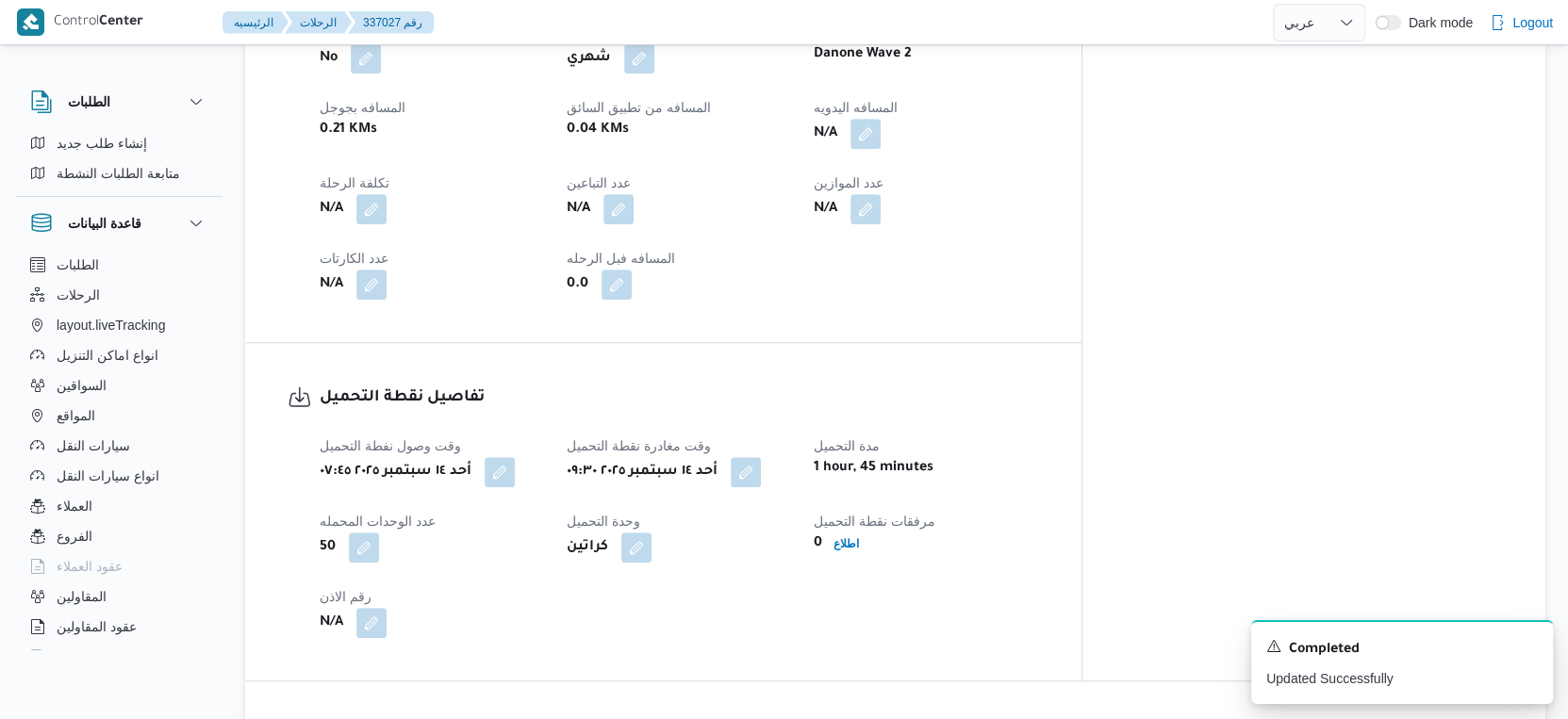
scroll to position [1257, 0]
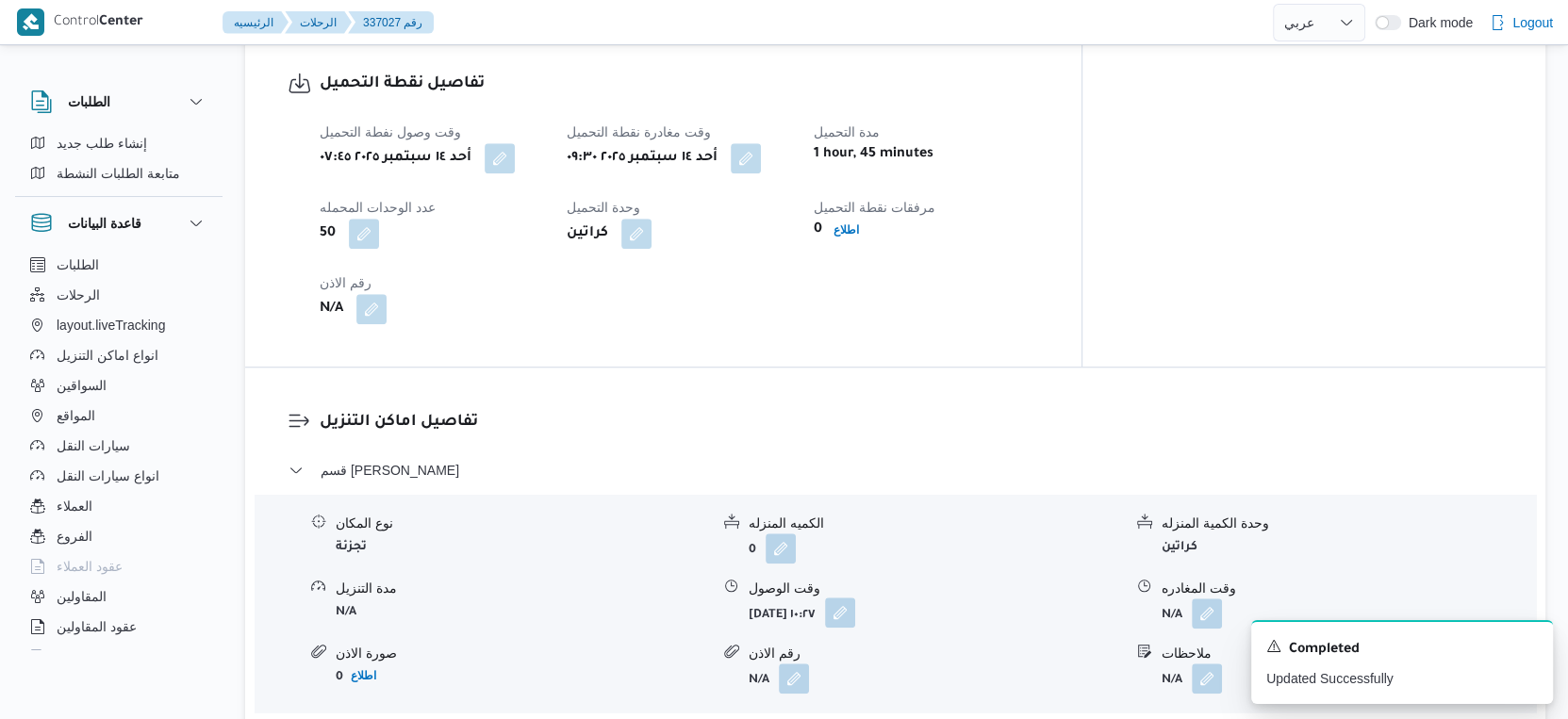
click at [856, 598] on button "button" at bounding box center [840, 613] width 31 height 31
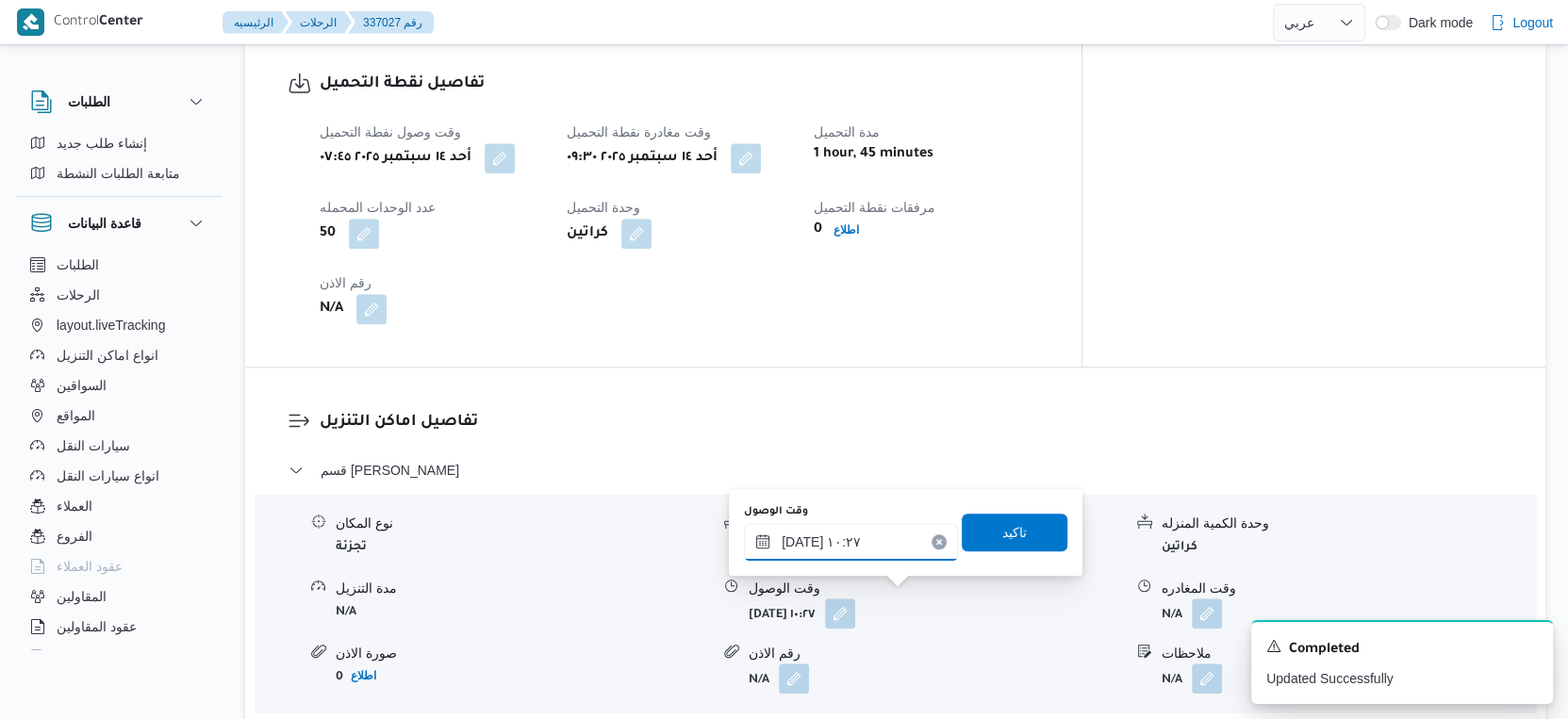
click at [846, 550] on input "[DATE] ١٠:٢٧" at bounding box center [851, 543] width 214 height 38
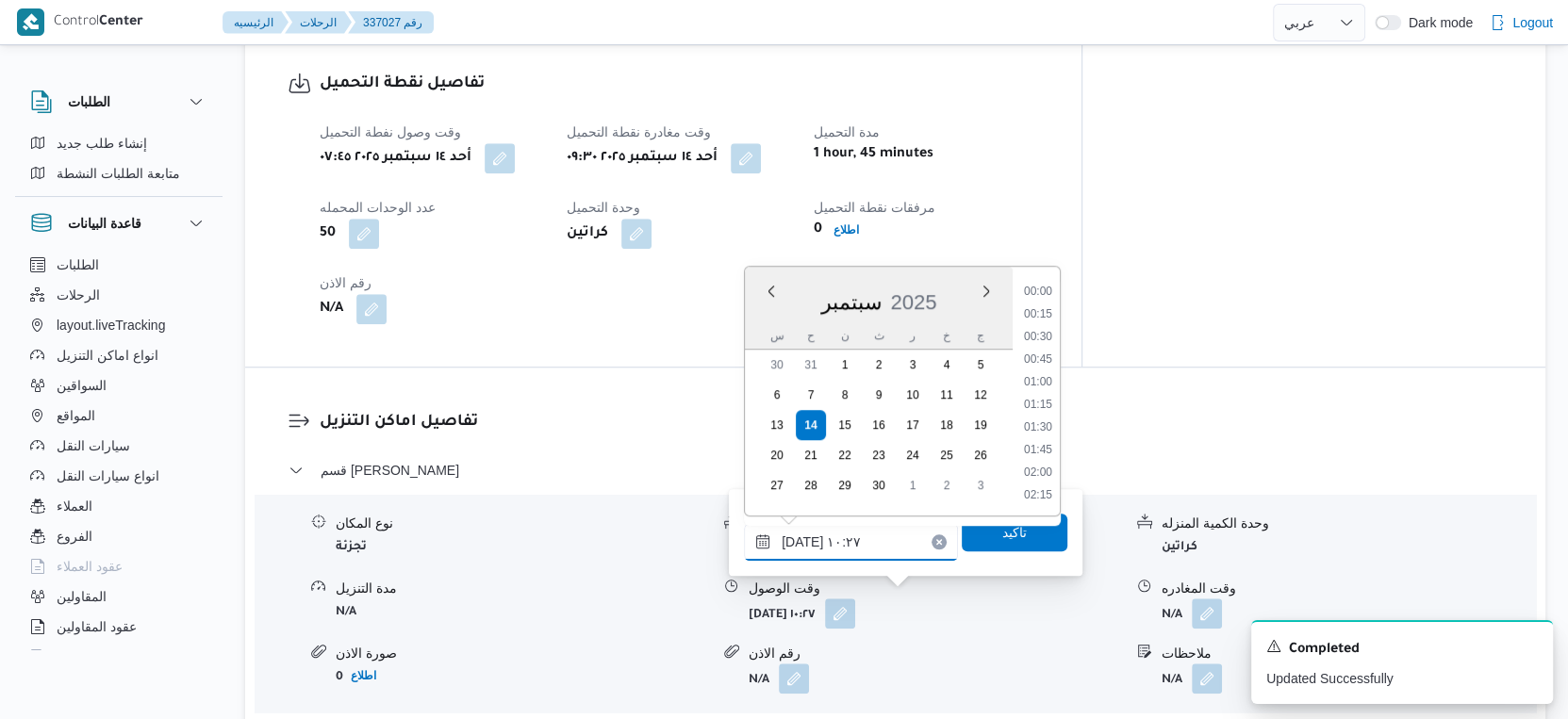
scroll to position [811, 0]
click at [1047, 384] on li "10:00" at bounding box center [1038, 384] width 43 height 19
type input "[DATE] ١٠:٠٠"
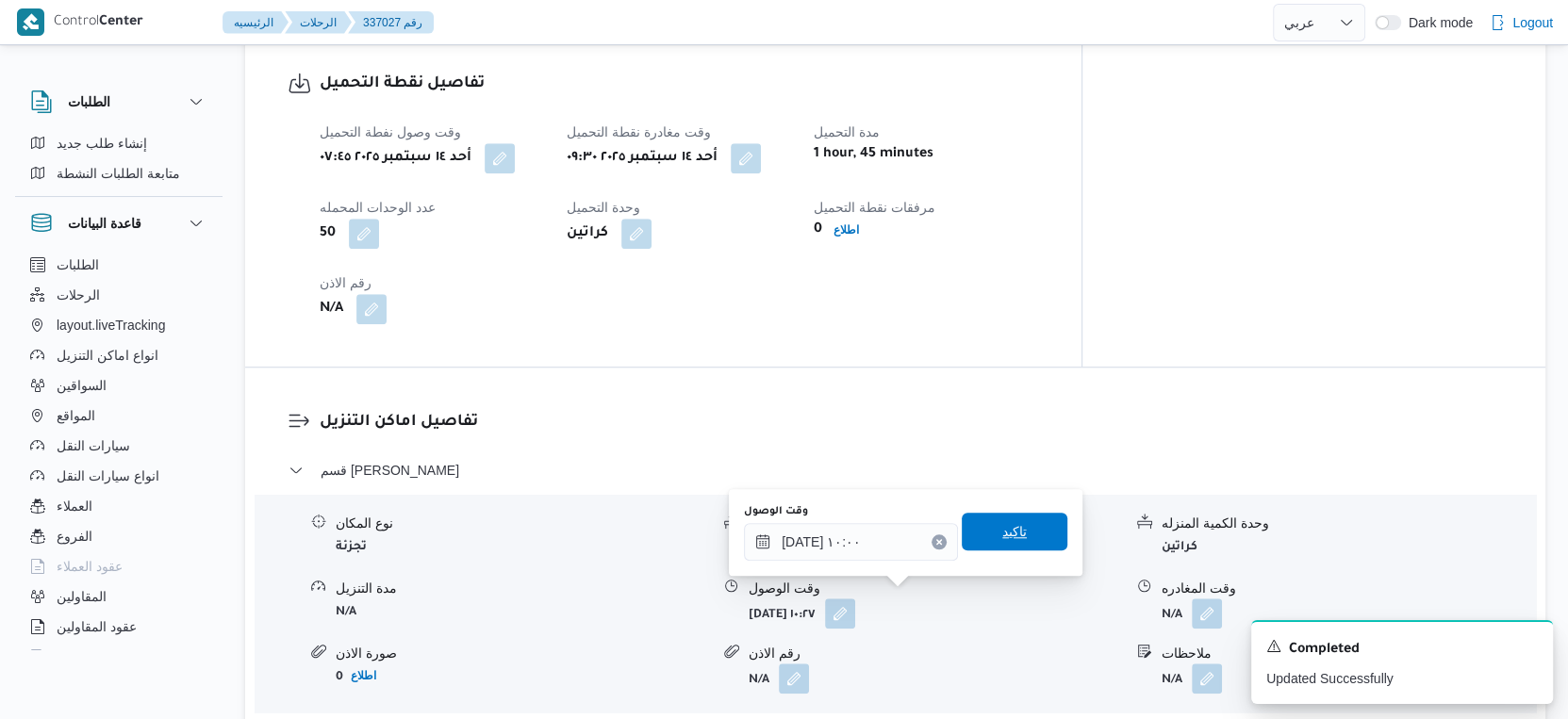
click at [1021, 528] on span "تاكيد" at bounding box center [1014, 532] width 106 height 38
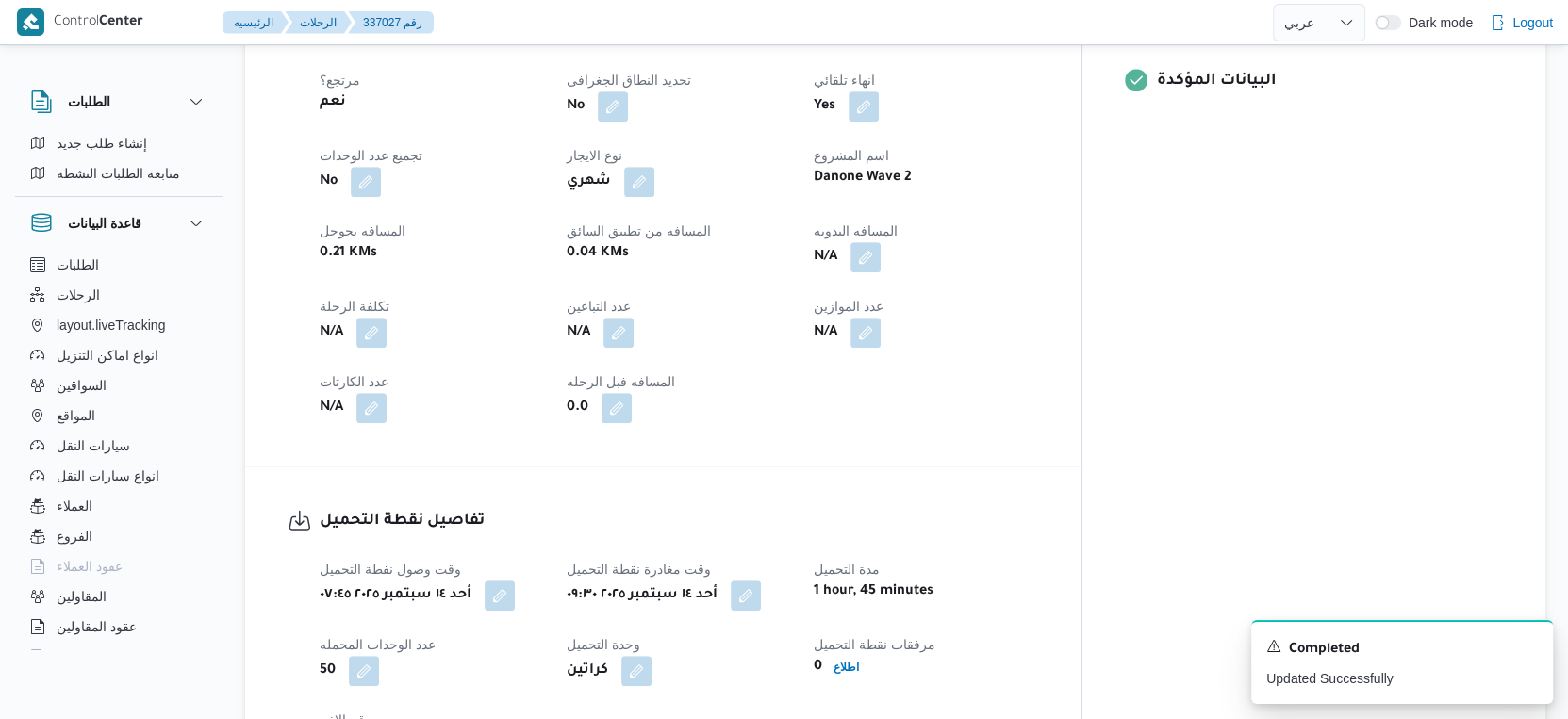
scroll to position [733, 0]
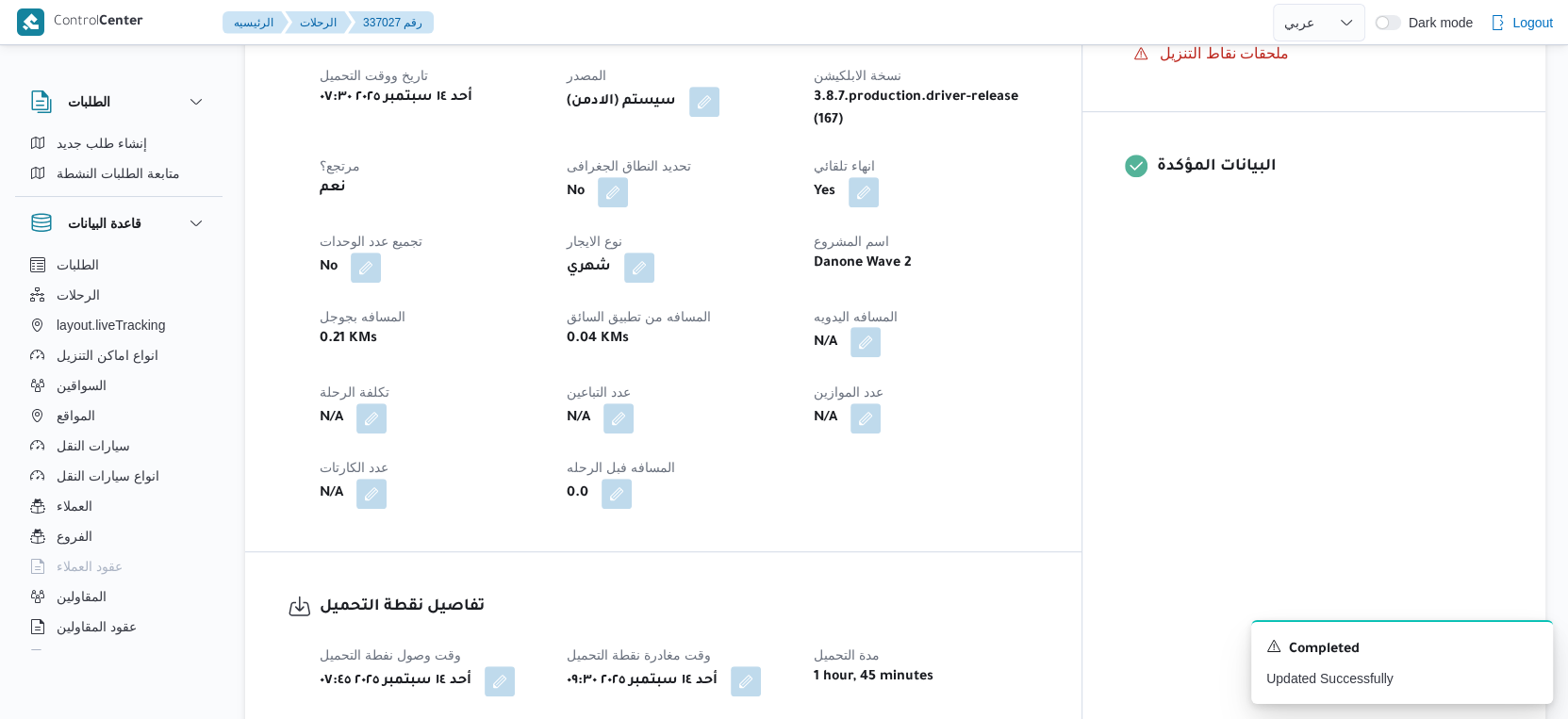
click at [880, 333] on button "button" at bounding box center [866, 342] width 31 height 31
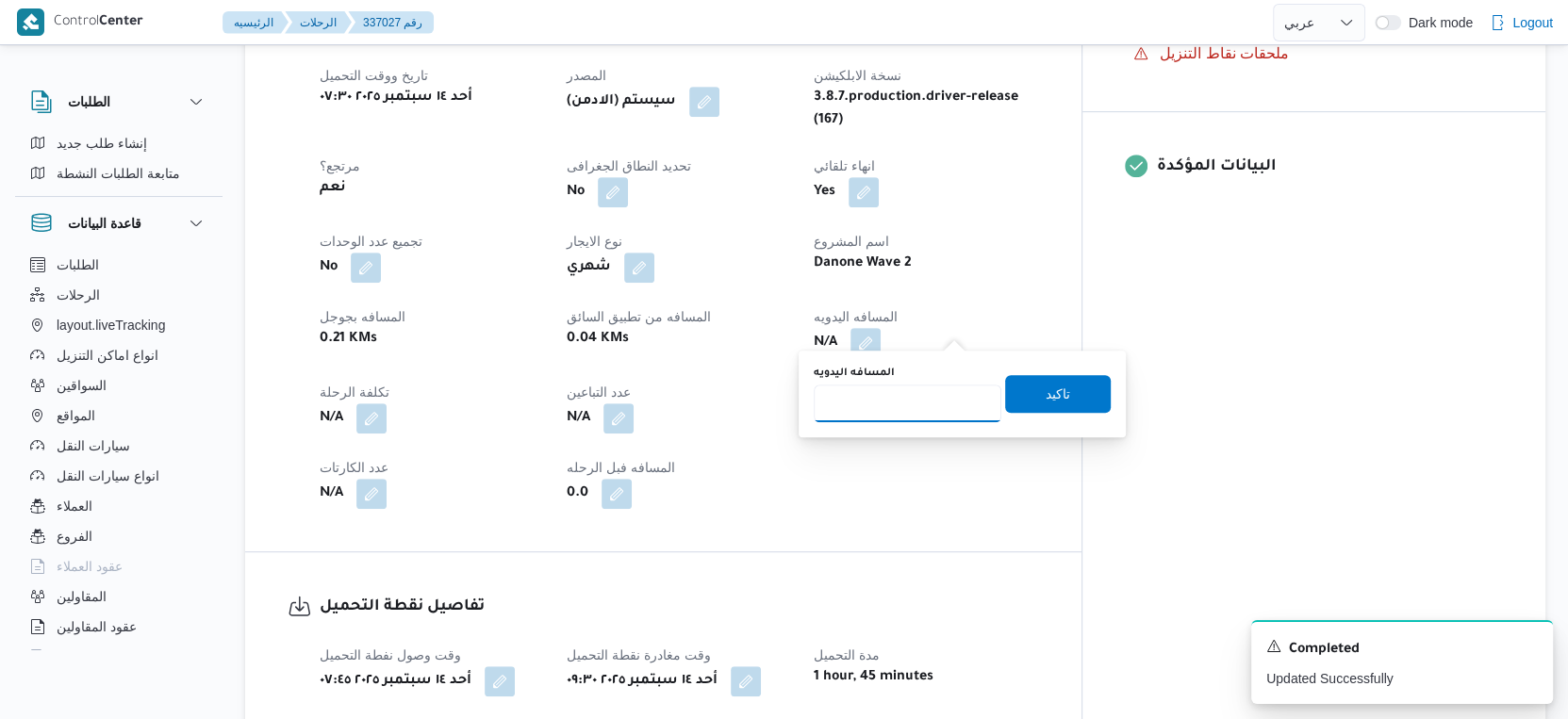
click at [907, 393] on input "المسافه اليدويه" at bounding box center [907, 403] width 188 height 38
type input "42"
click at [1069, 396] on span "تاكيد" at bounding box center [1058, 393] width 106 height 38
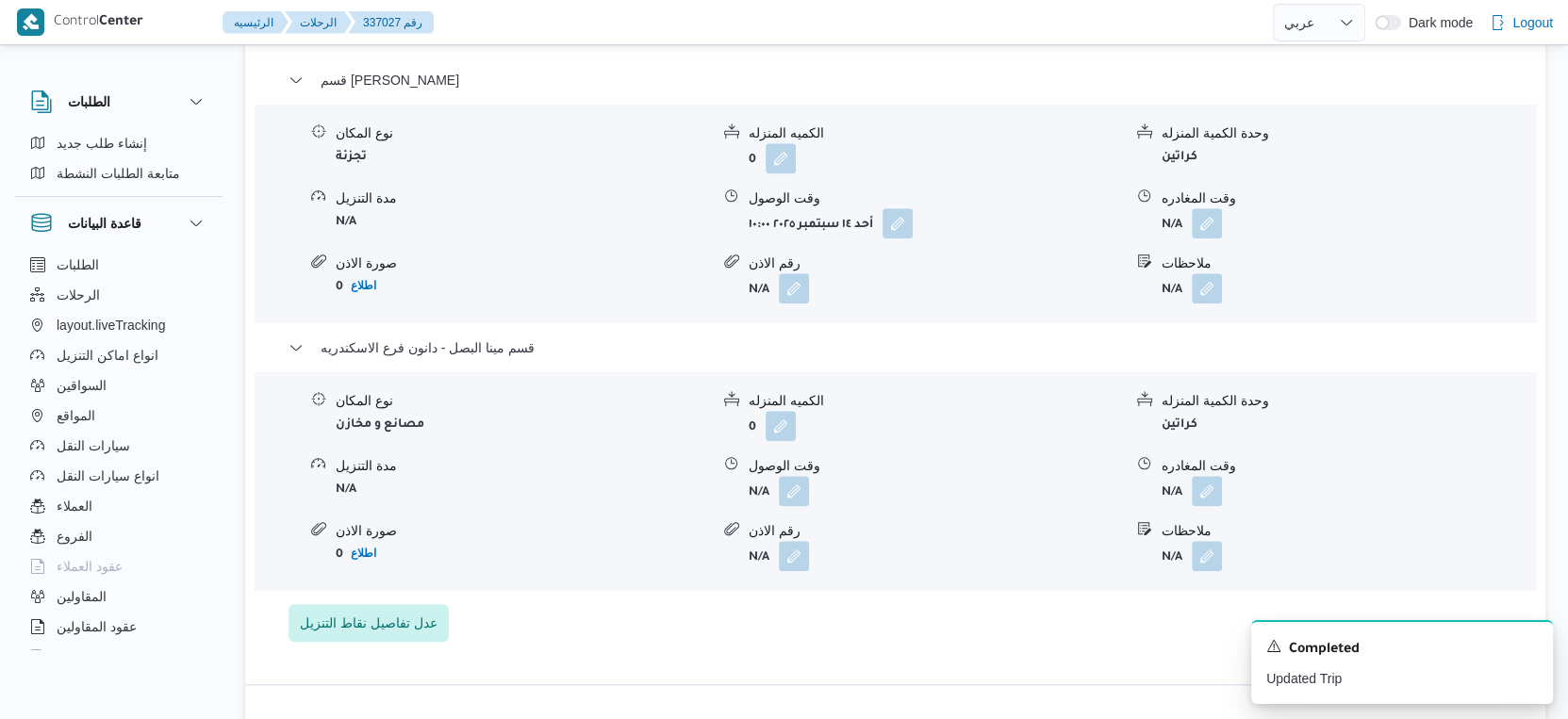
scroll to position [1675, 0]
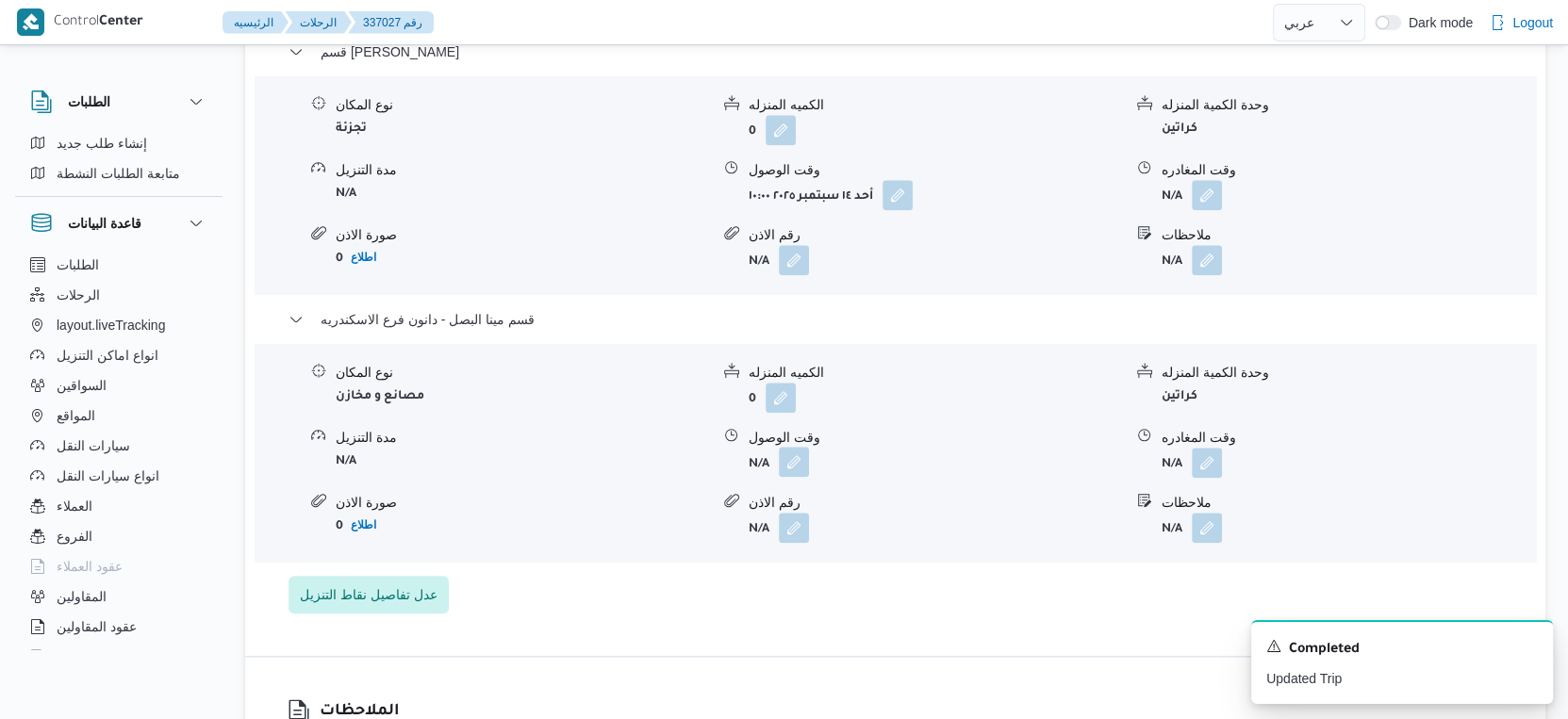
click at [794, 448] on button "button" at bounding box center [794, 462] width 31 height 31
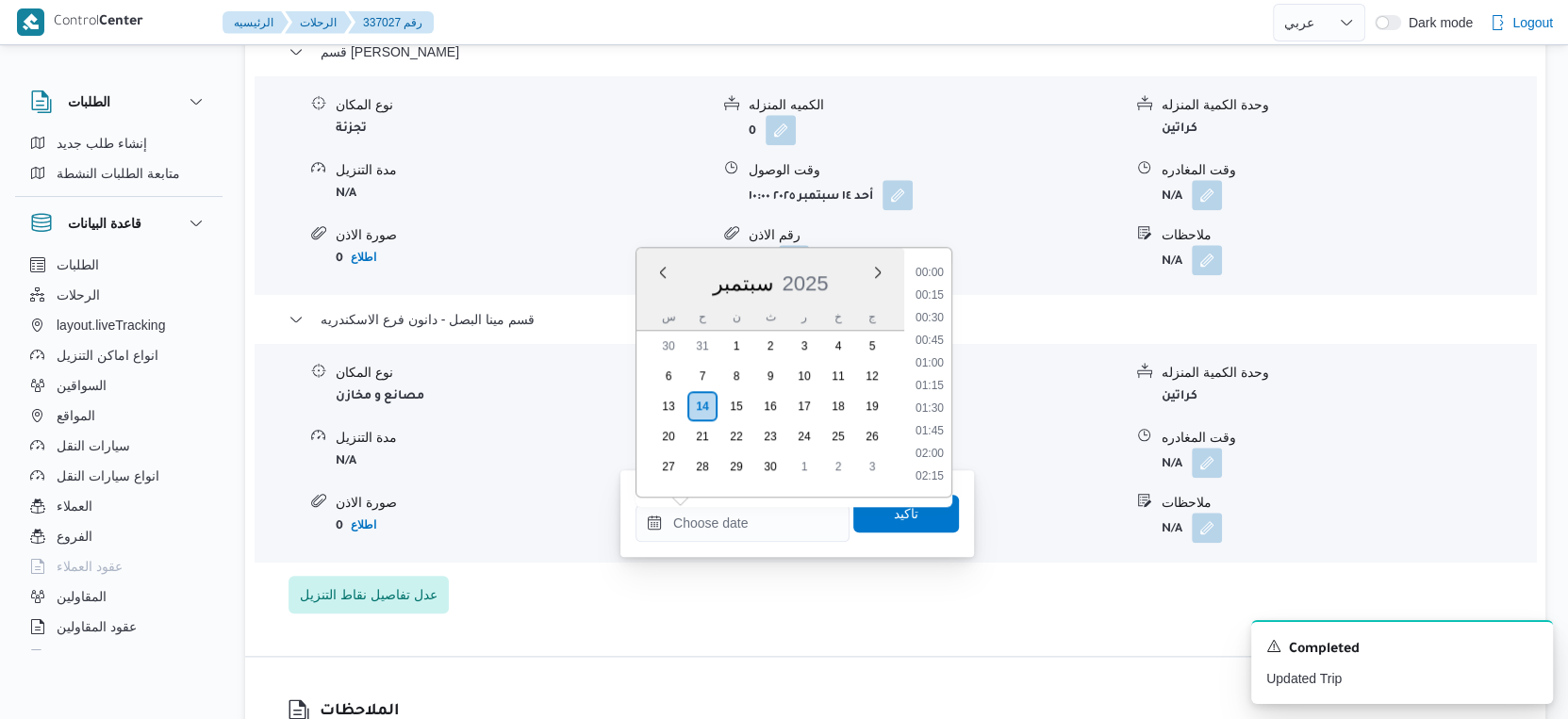
click at [765, 536] on input "وقت الوصول" at bounding box center [742, 524] width 214 height 38
click at [945, 318] on li "19:30" at bounding box center [929, 321] width 43 height 19
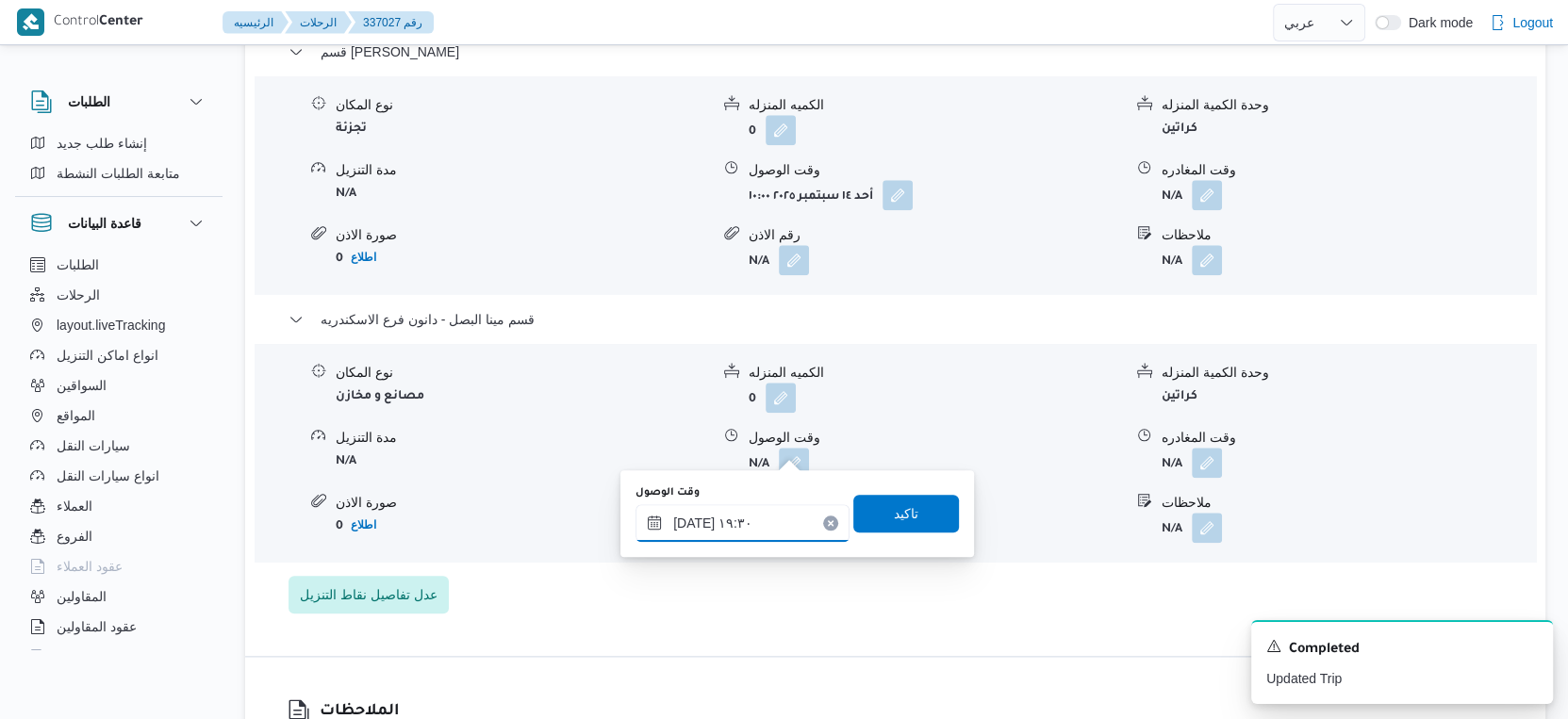
type input "[DATE] ١٩:٣٠"
click at [916, 502] on span "تاكيد" at bounding box center [906, 513] width 106 height 38
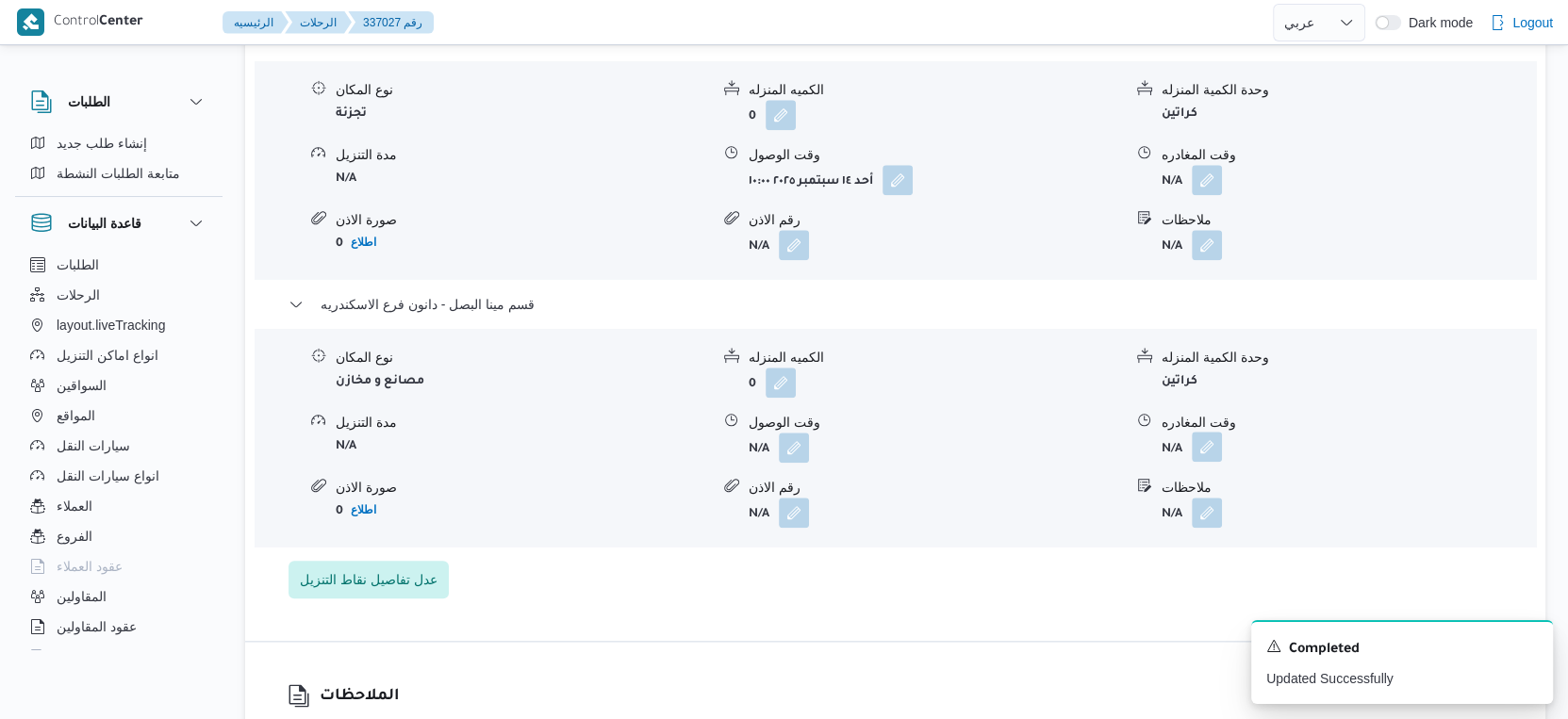
click at [1201, 441] on button "button" at bounding box center [1207, 447] width 31 height 31
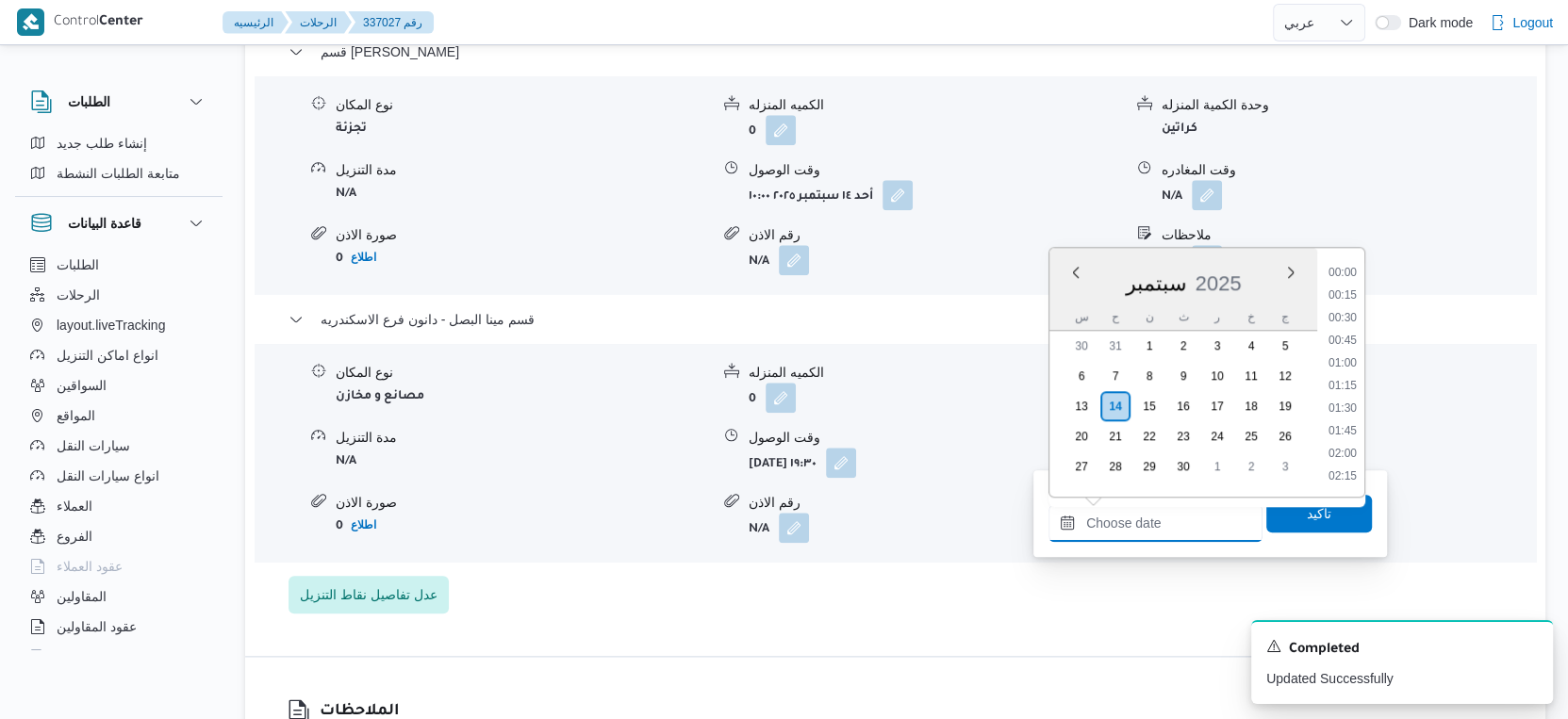
click at [1193, 517] on input "وقت المغادره" at bounding box center [1155, 524] width 214 height 38
click at [1351, 363] on li "20:00" at bounding box center [1342, 367] width 43 height 19
type input "[DATE] ٢٠:٠٠"
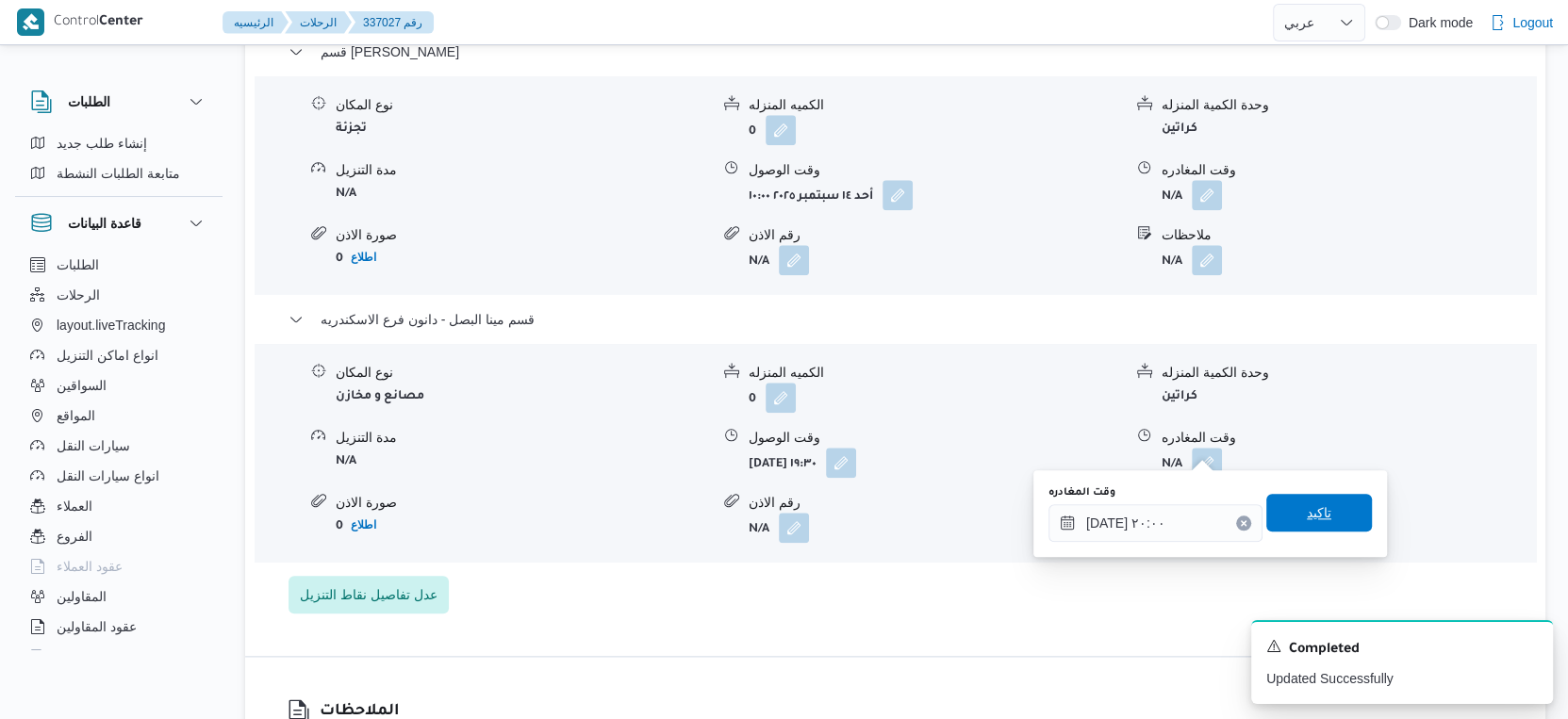
click at [1309, 509] on span "تاكيد" at bounding box center [1319, 513] width 25 height 23
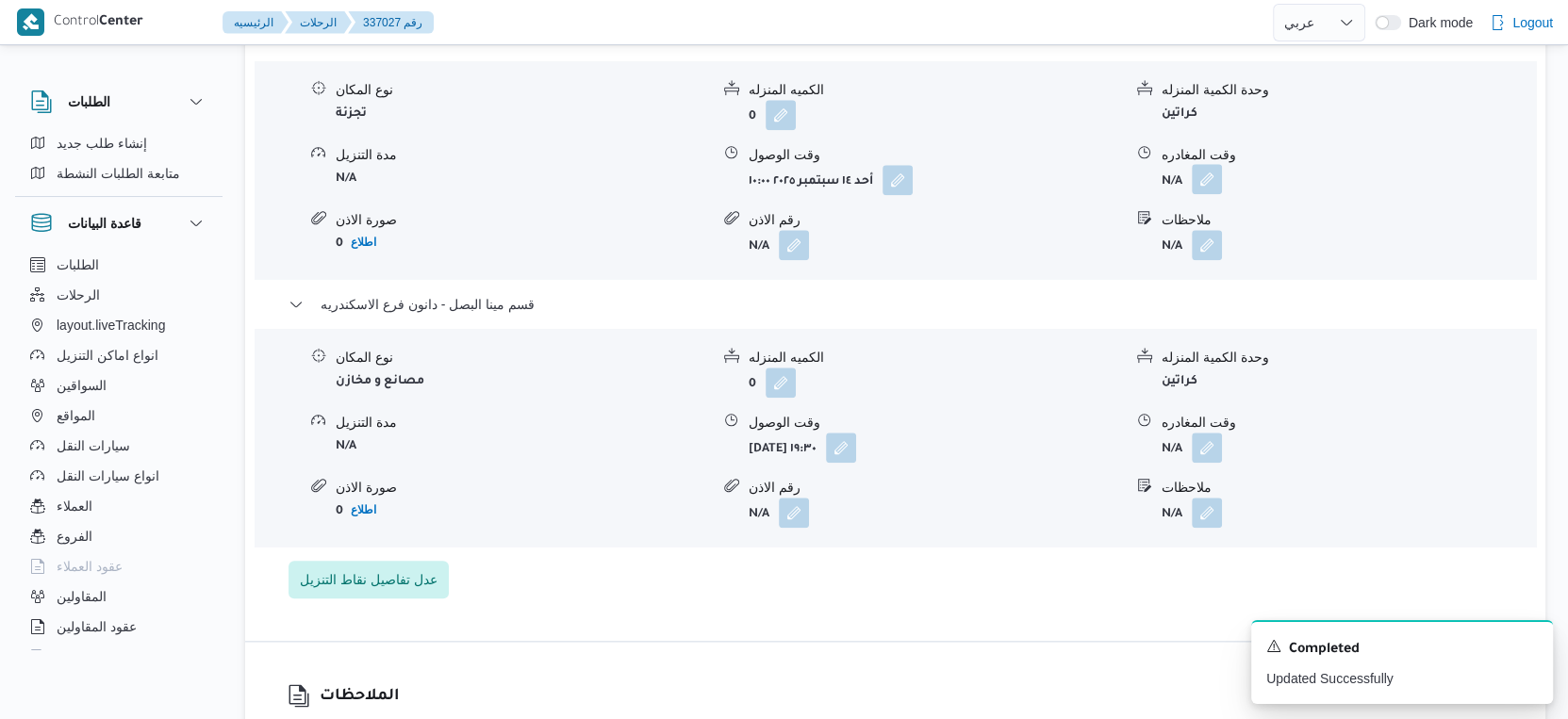
click at [1201, 175] on button "button" at bounding box center [1207, 179] width 31 height 31
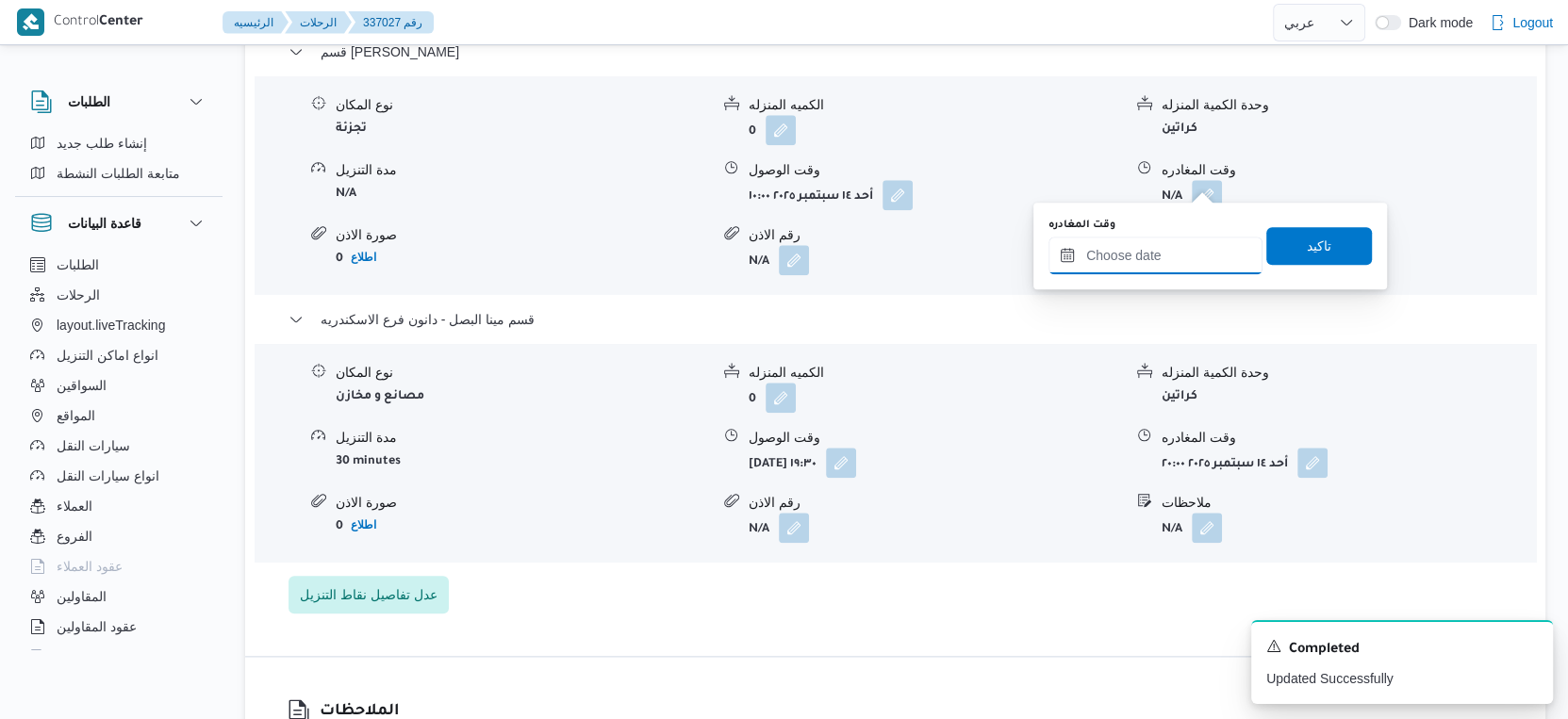
click at [1176, 272] on div at bounding box center [1155, 256] width 214 height 38
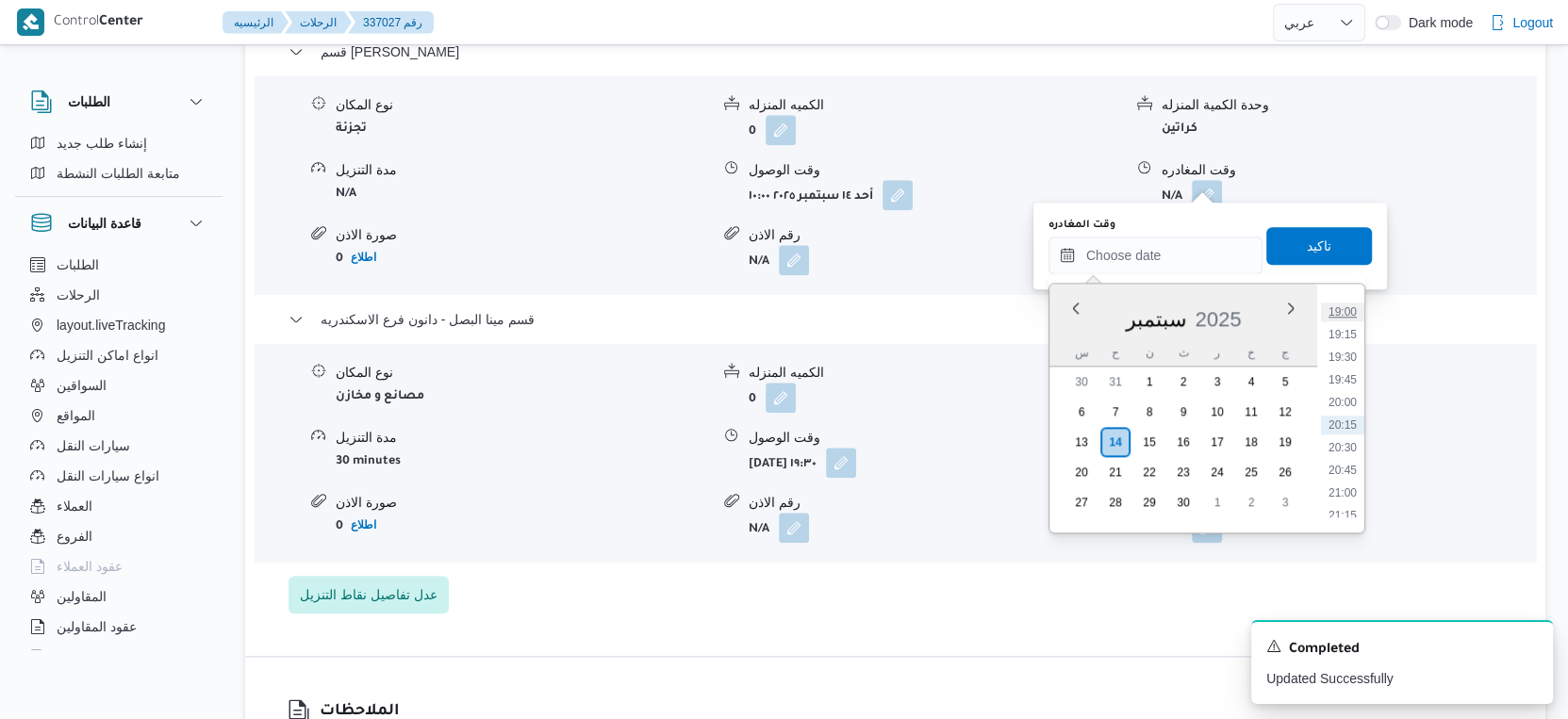
click at [1351, 304] on li "19:00" at bounding box center [1342, 312] width 43 height 19
type input "[DATE] ١٩:٠٠"
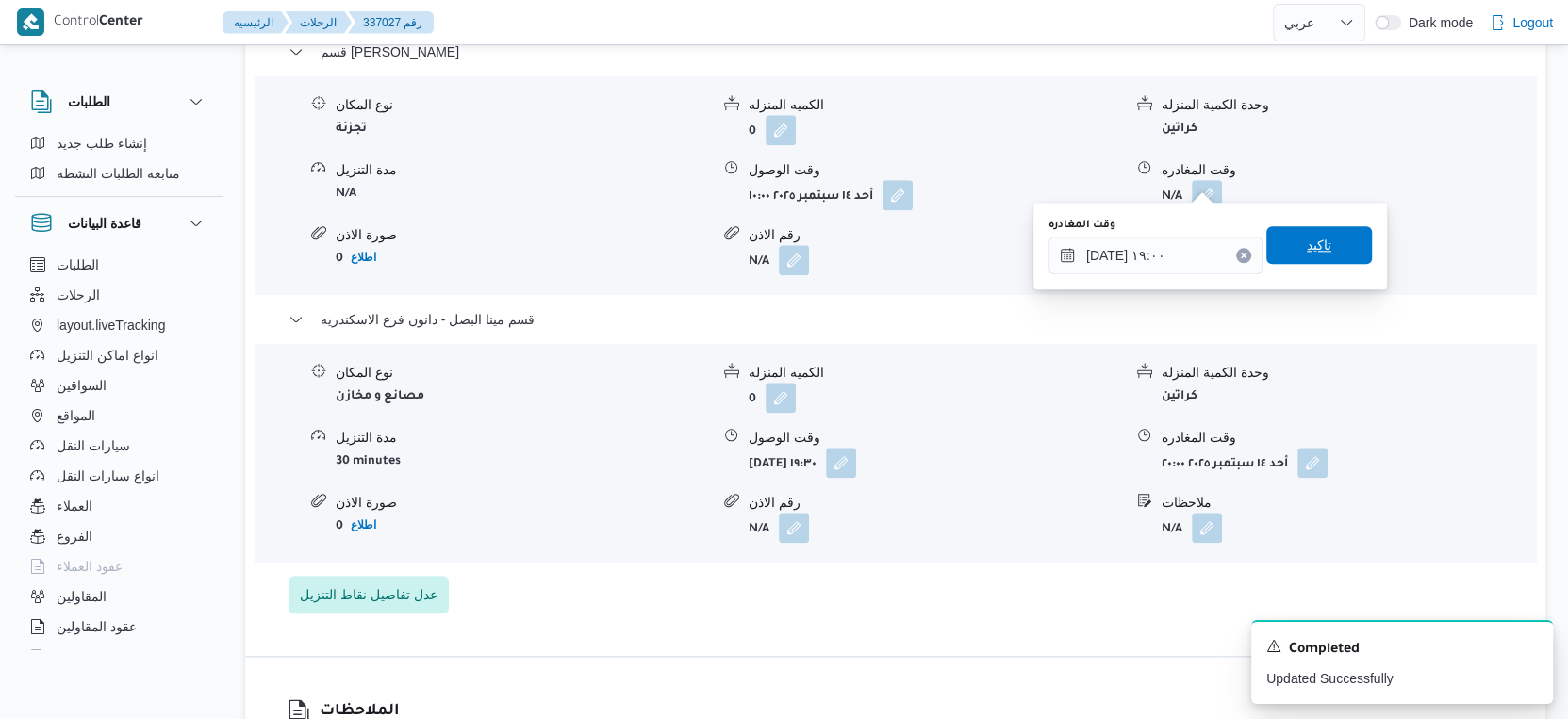
click at [1322, 230] on span "تاكيد" at bounding box center [1319, 245] width 106 height 38
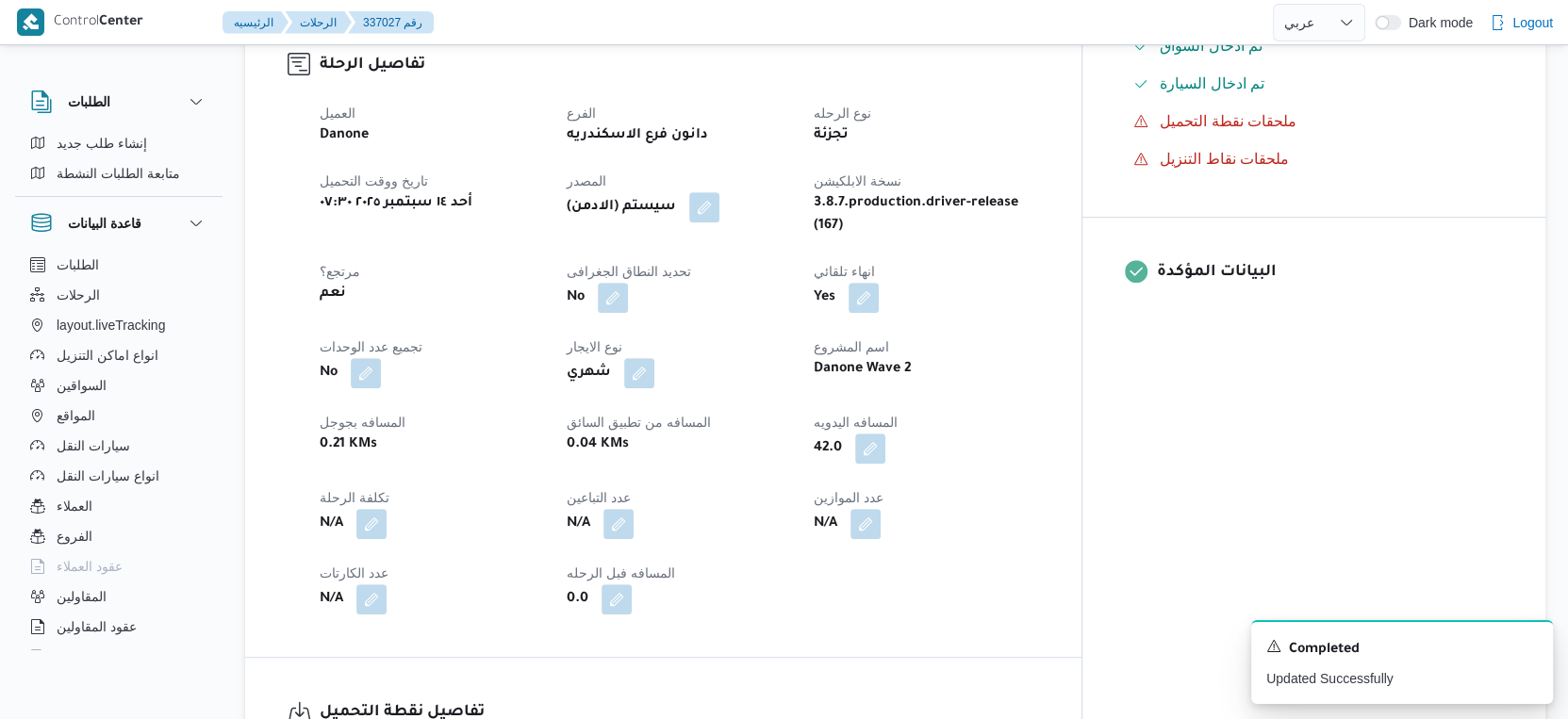
scroll to position [0, 0]
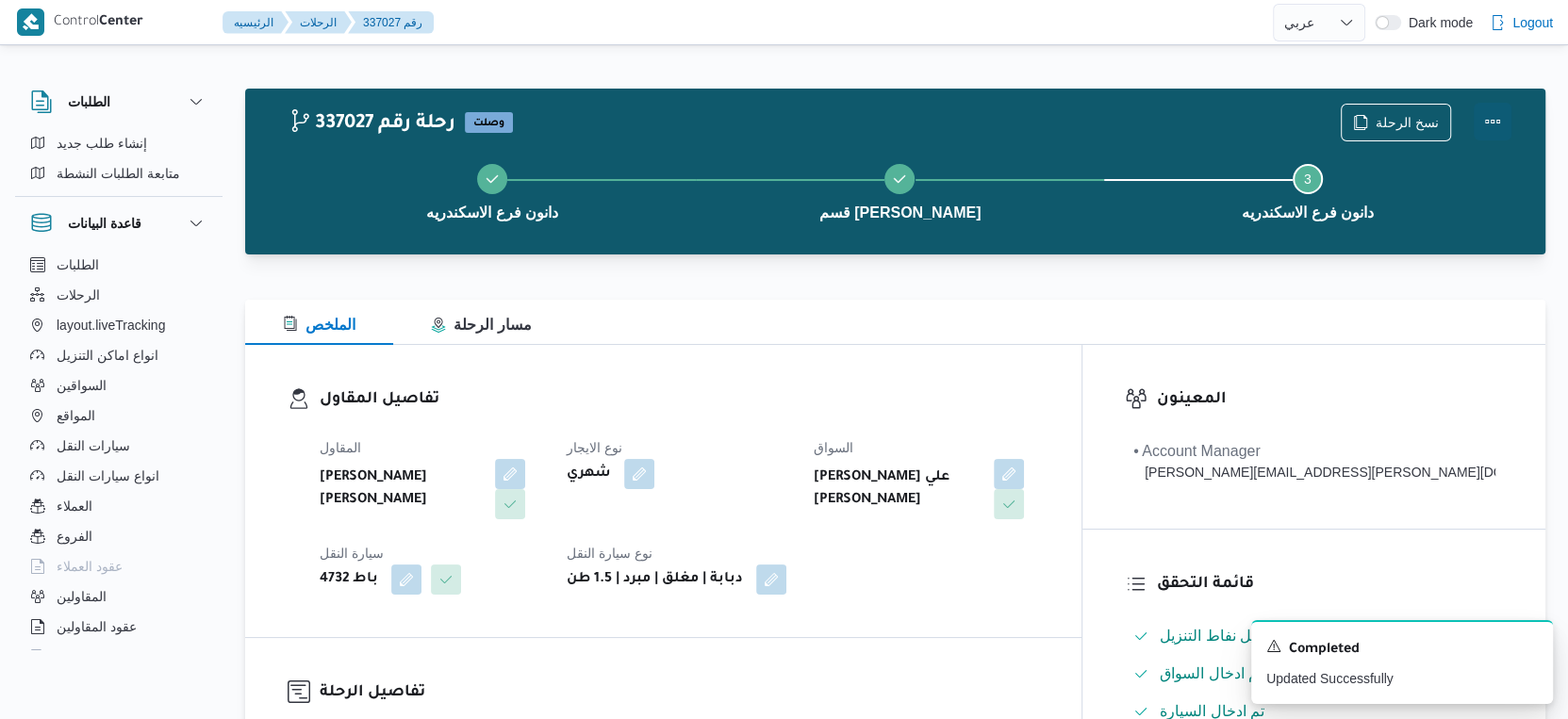
click at [1496, 111] on button "Actions" at bounding box center [1493, 122] width 38 height 38
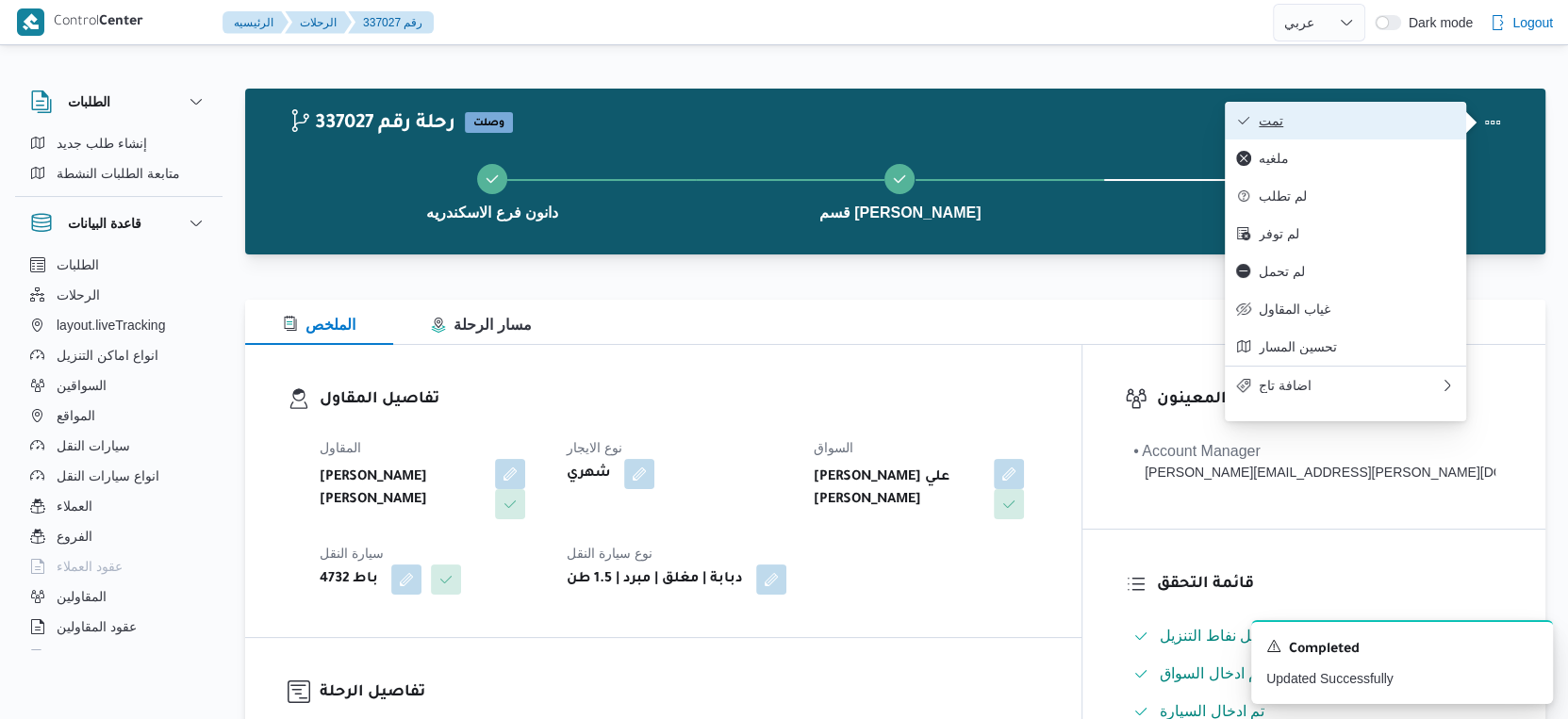
click at [1350, 113] on span "تمت" at bounding box center [1357, 121] width 196 height 15
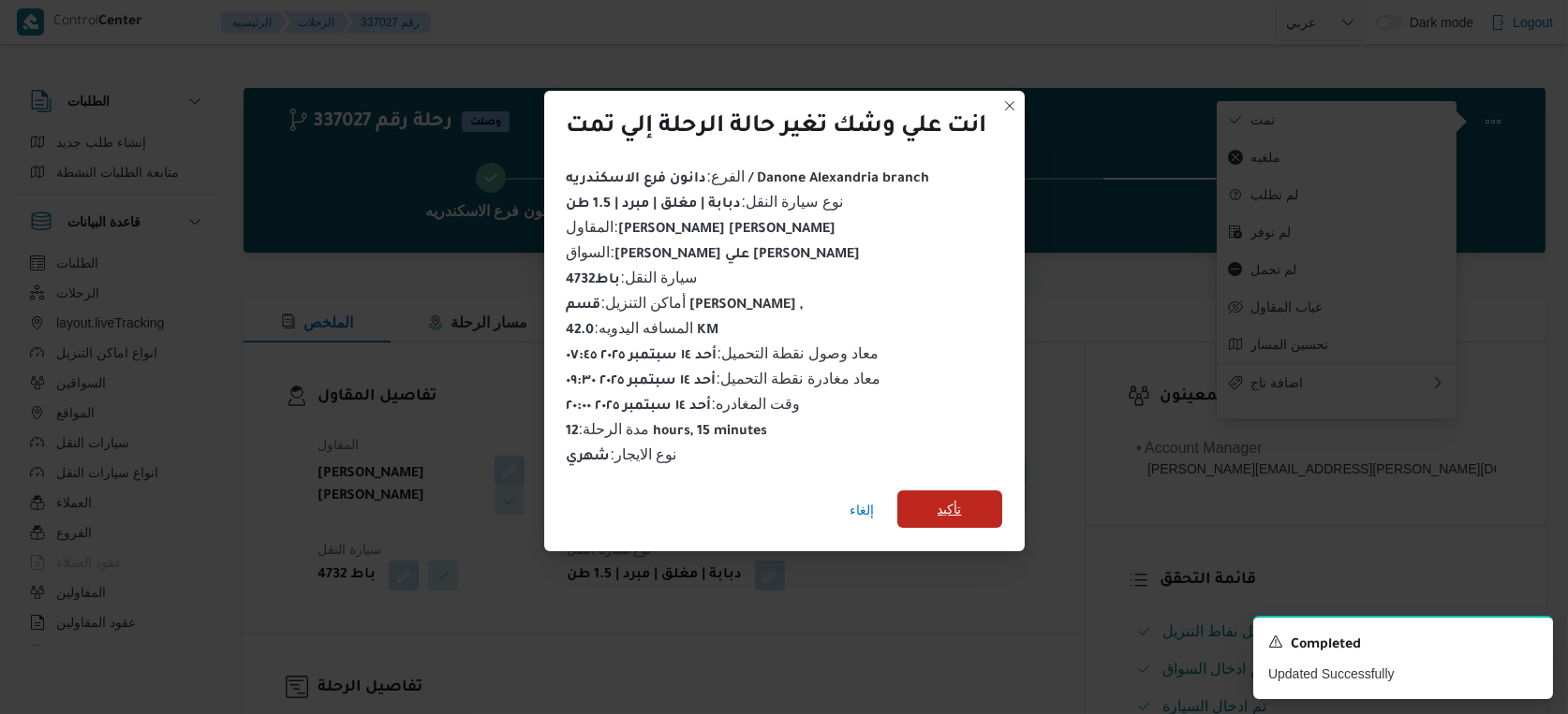
click at [924, 497] on span "تأكيد" at bounding box center [949, 509] width 105 height 38
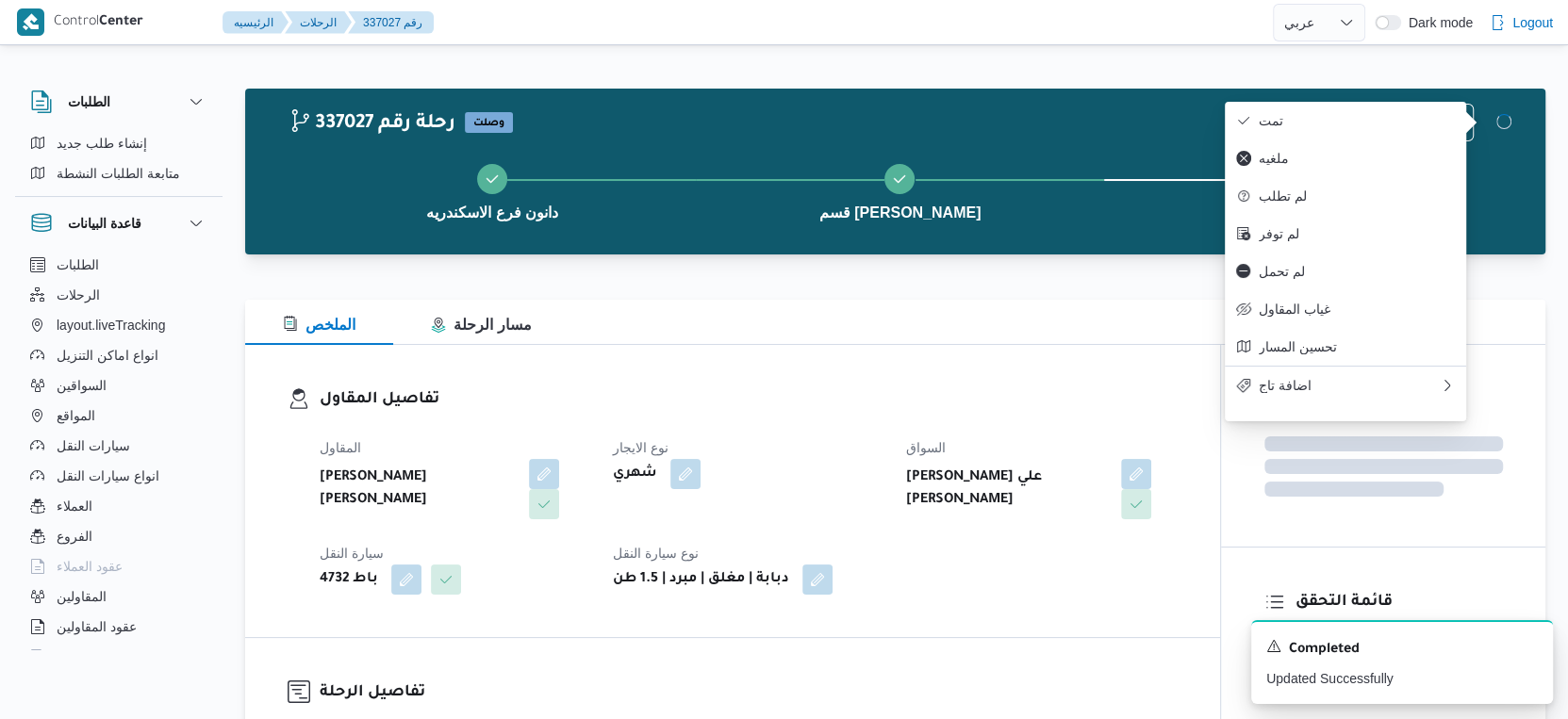
click at [933, 499] on b "[PERSON_NAME] علي [PERSON_NAME]" at bounding box center [1007, 488] width 202 height 45
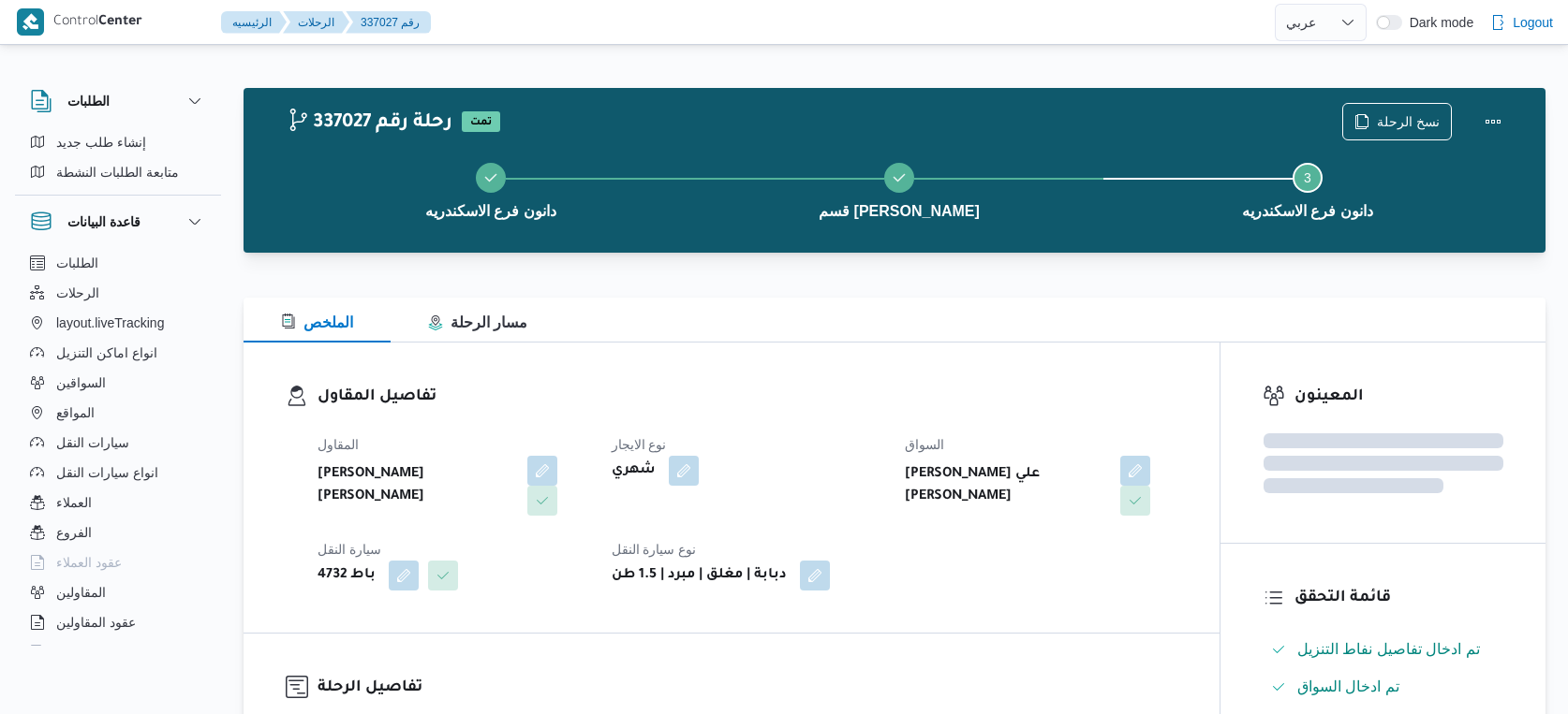
select select "ar"
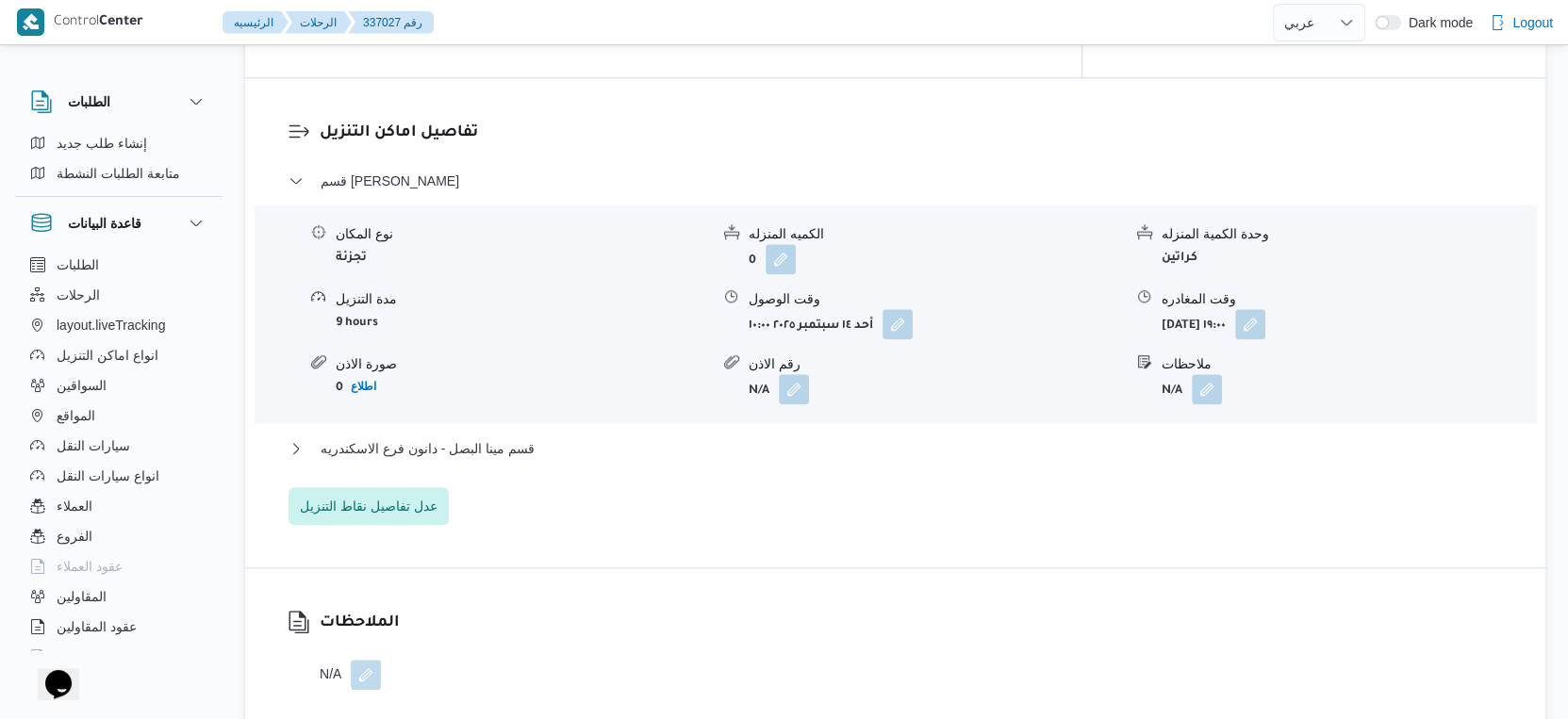
scroll to position [1572, 0]
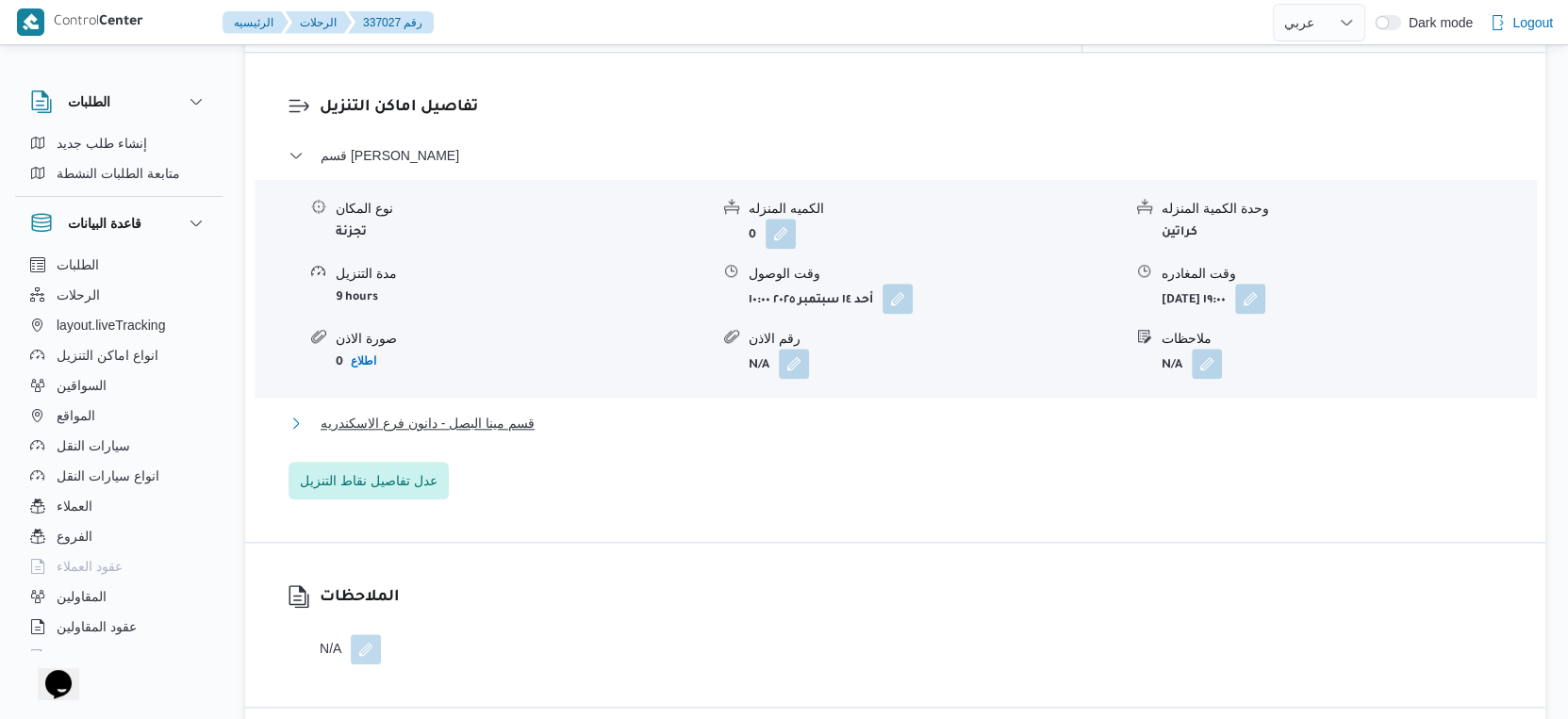
click at [535, 412] on button "قسم مينا البصل - دانون فرع الاسكندريه" at bounding box center [896, 423] width 1214 height 23
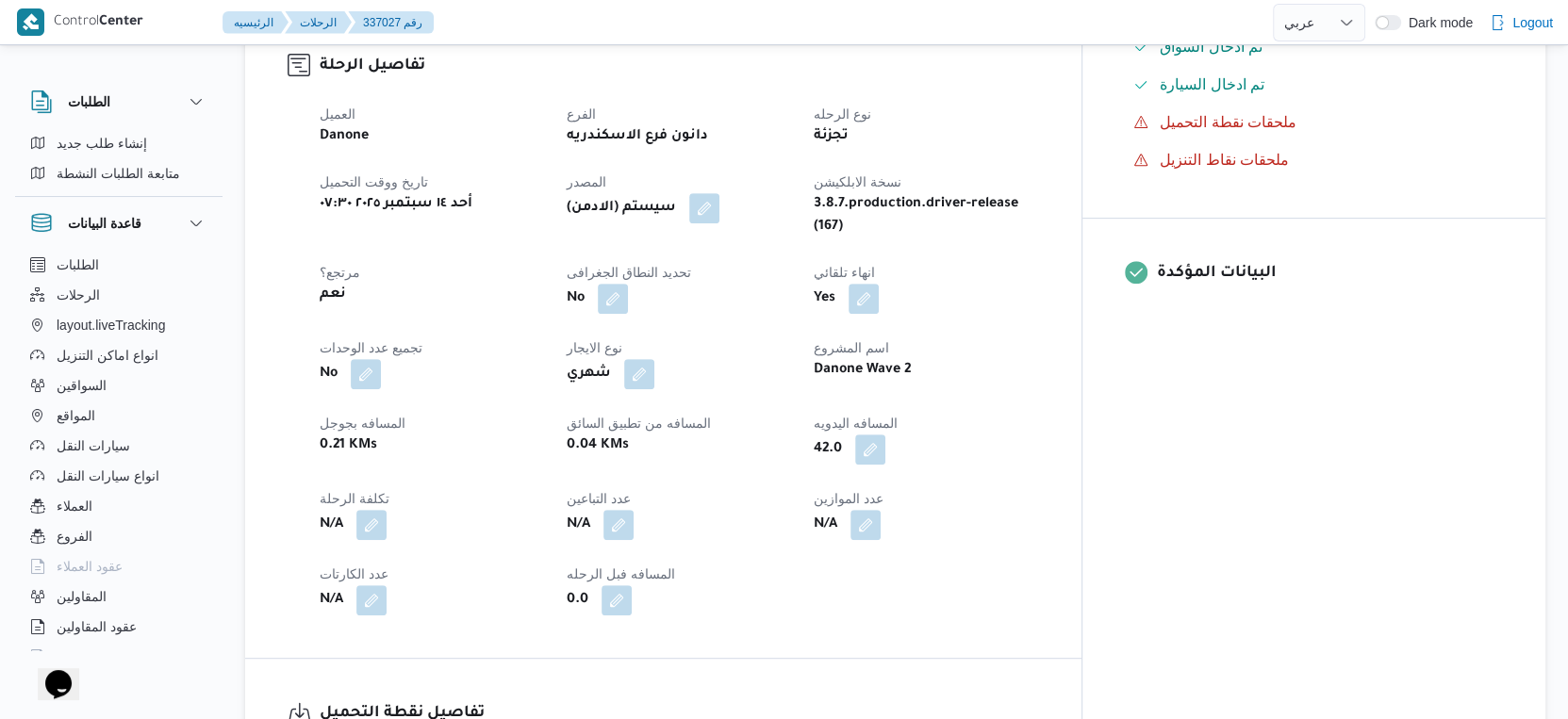
scroll to position [419, 0]
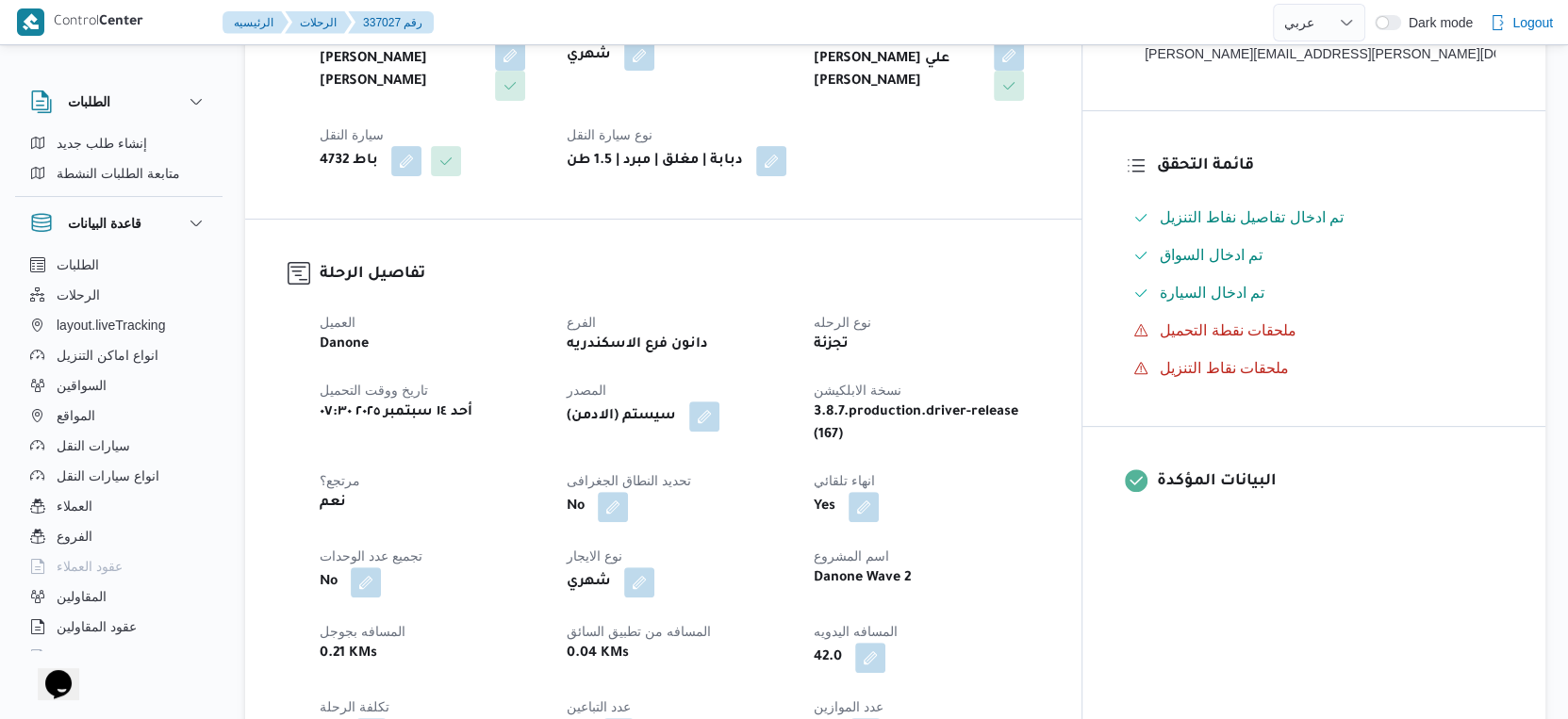
select select "ar"
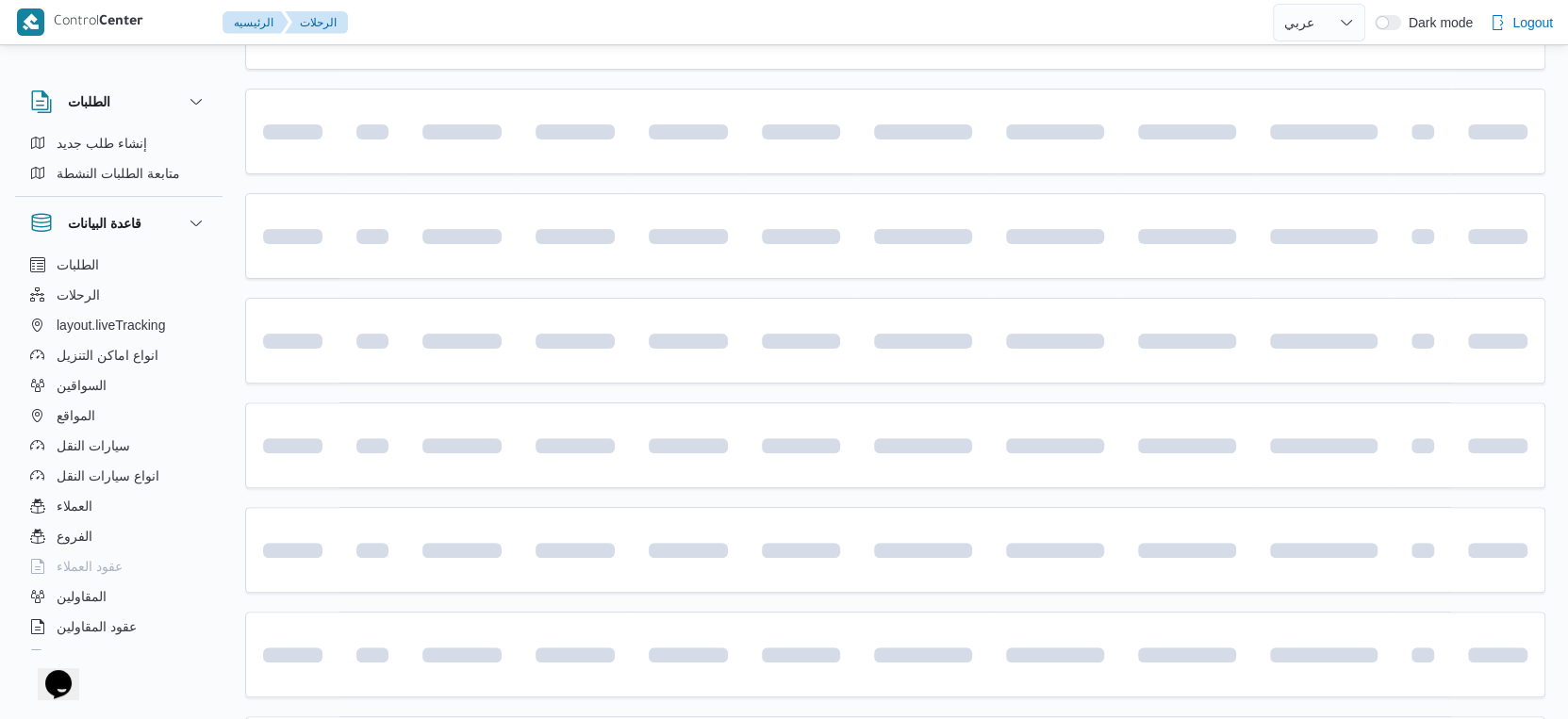
scroll to position [1329, 0]
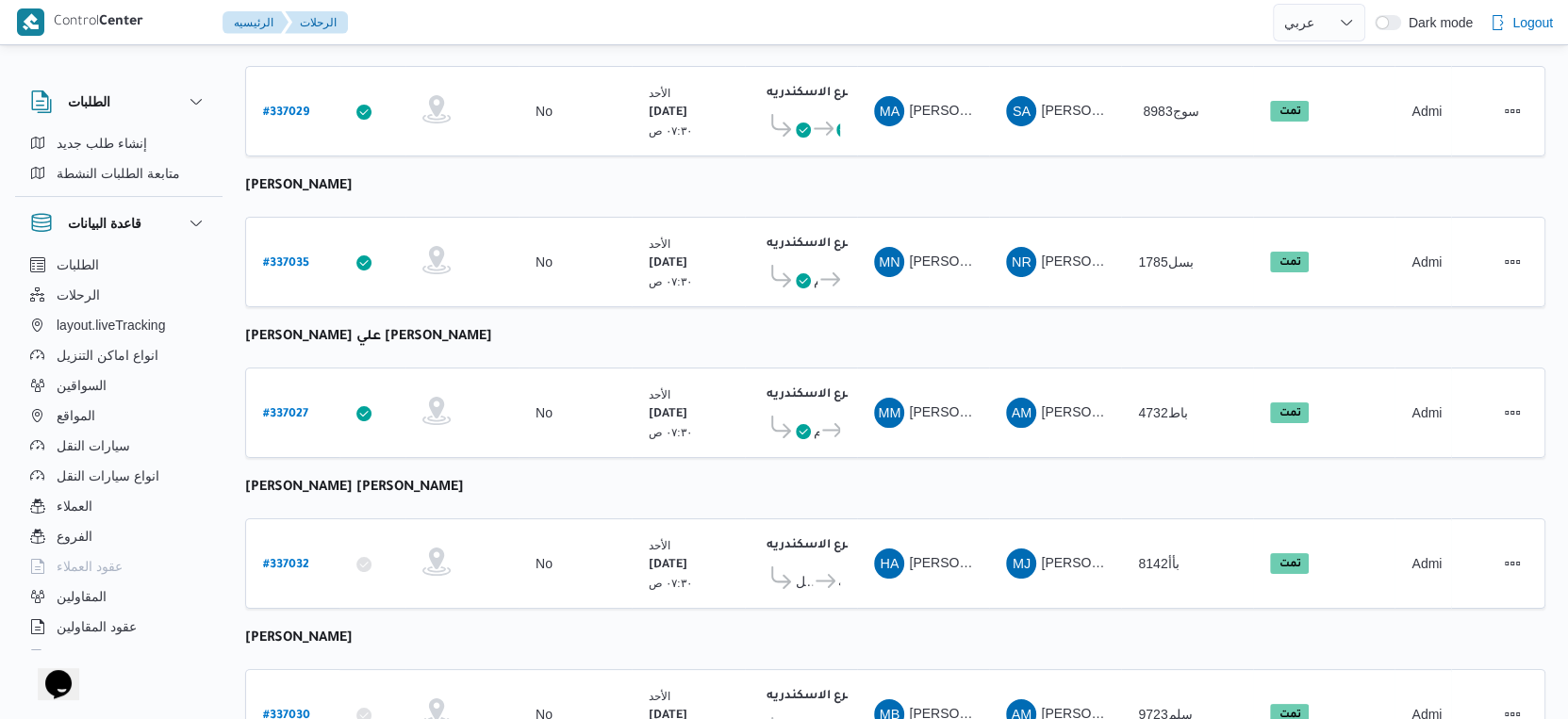
select select "ar"
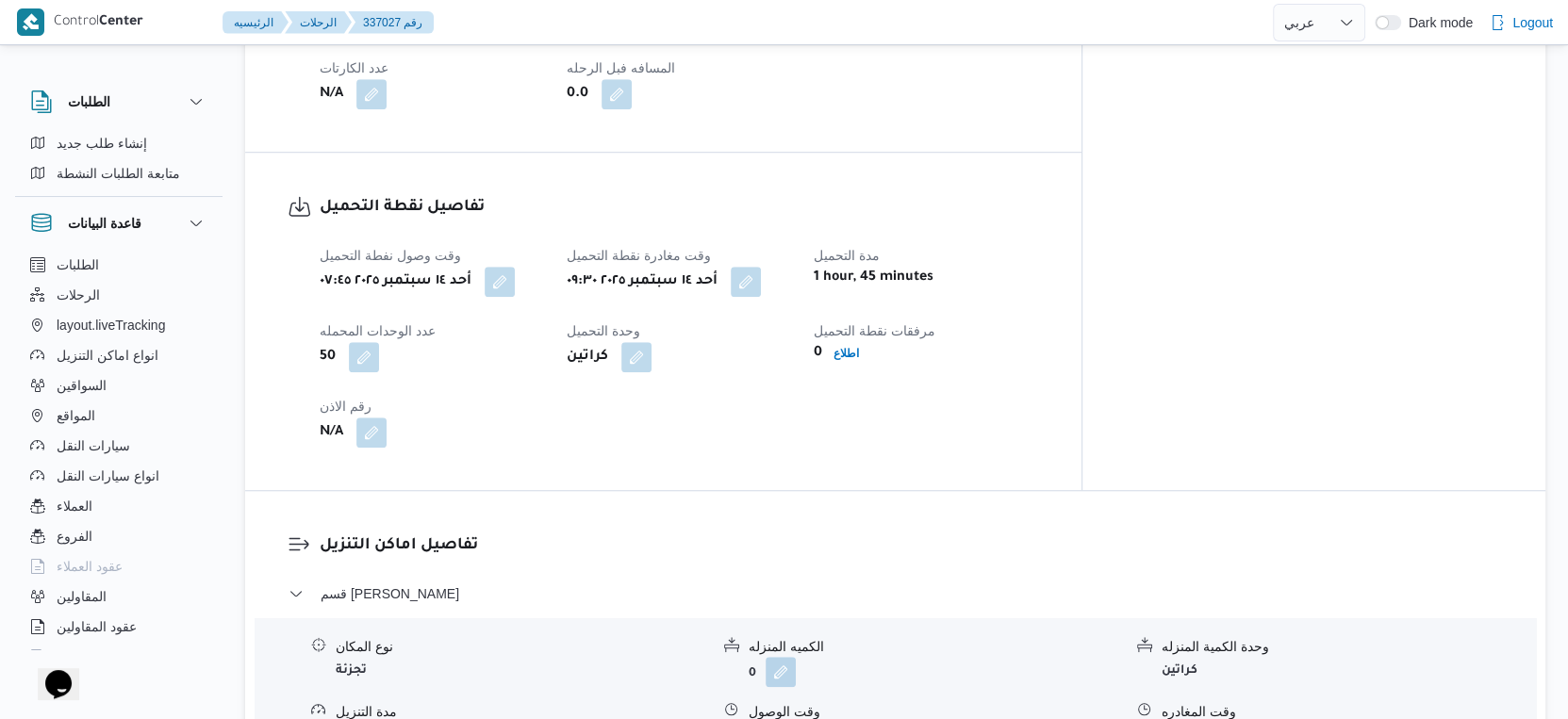
scroll to position [1538, 0]
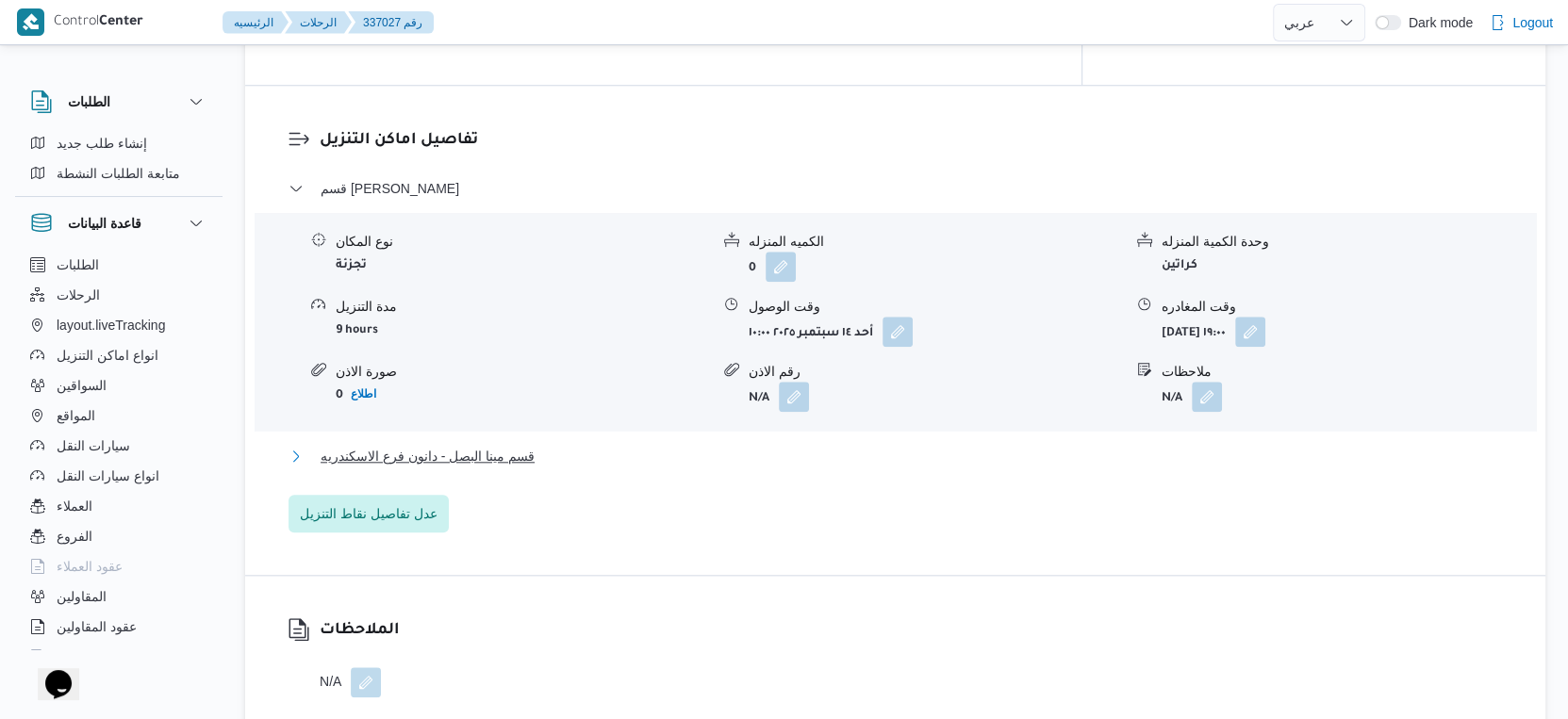
click at [518, 445] on span "قسم مينا البصل - دانون فرع الاسكندريه" at bounding box center [427, 457] width 214 height 23
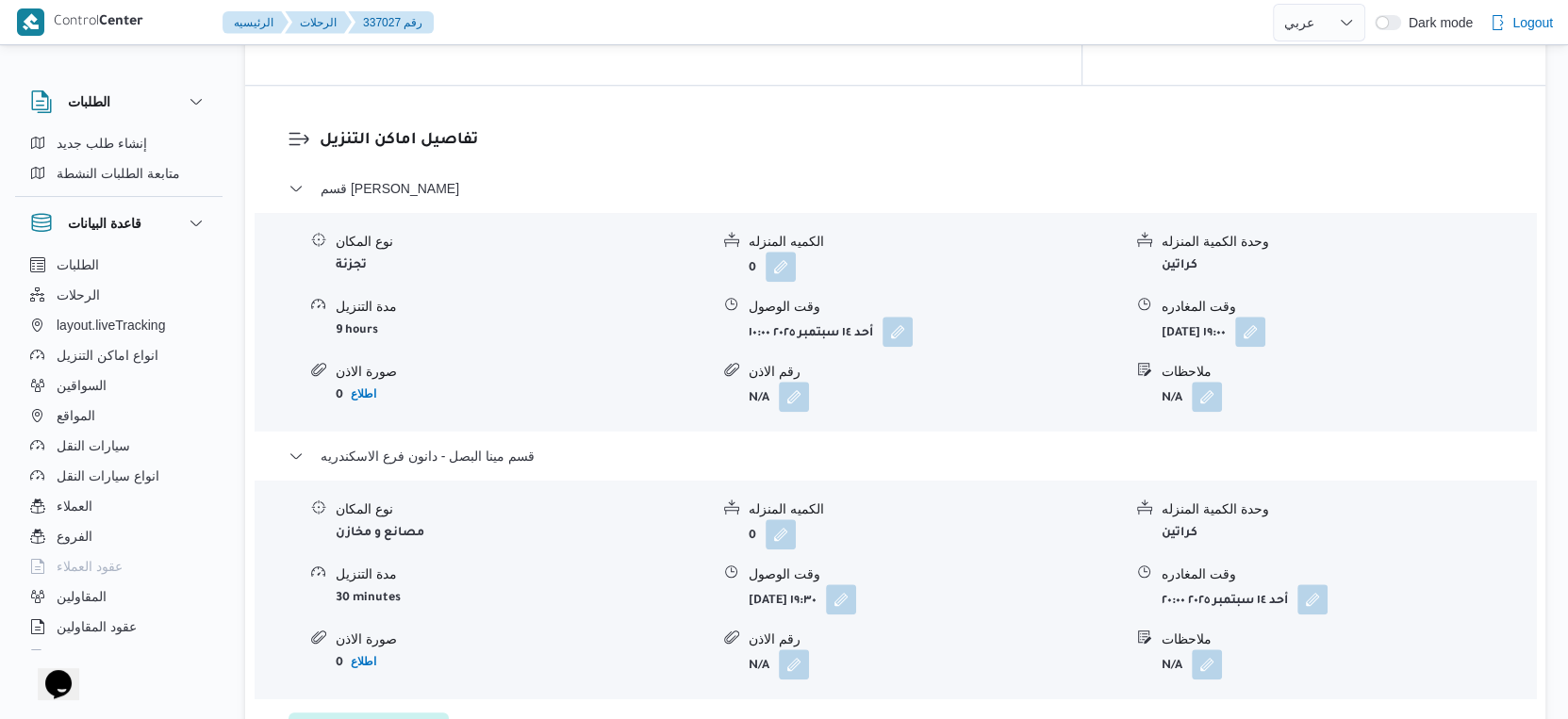
select select "ar"
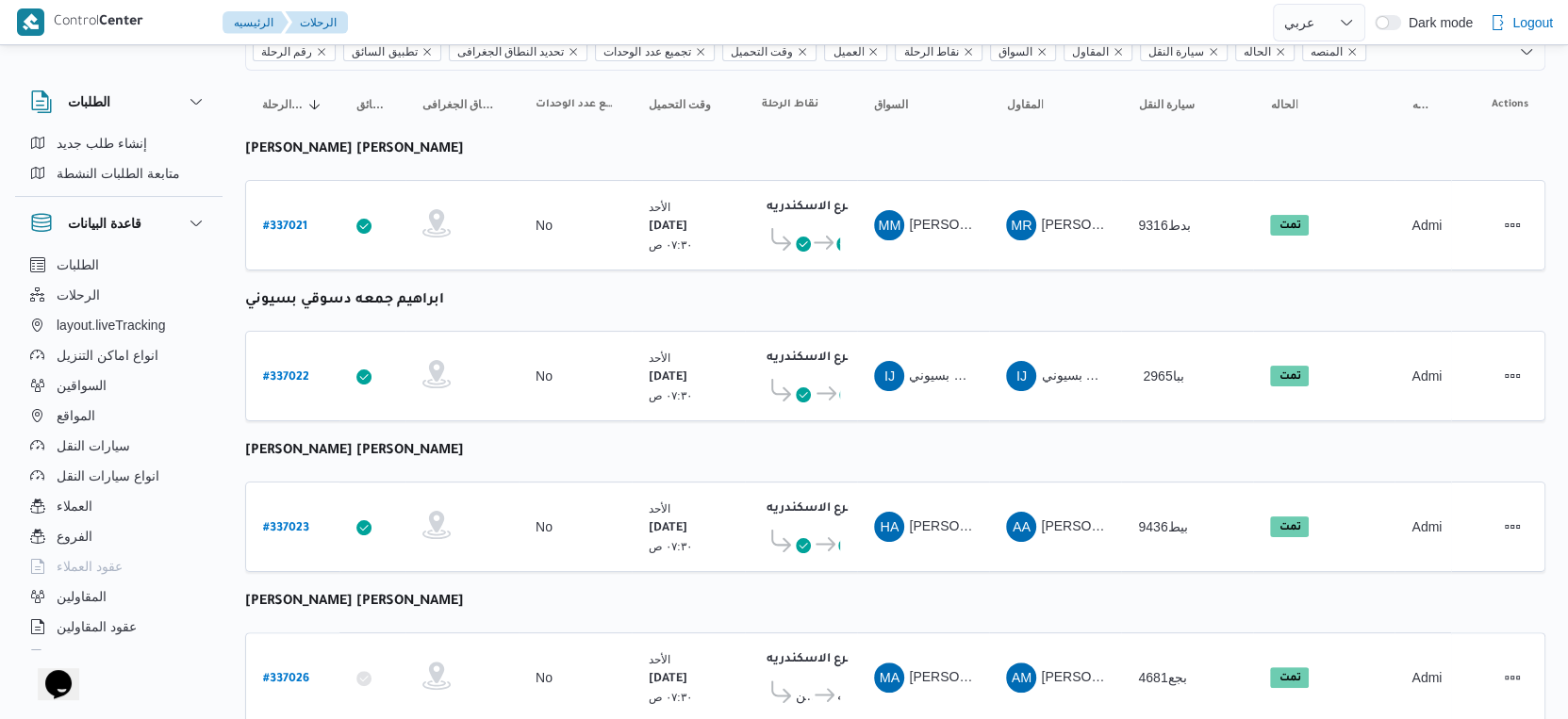
scroll to position [72, 0]
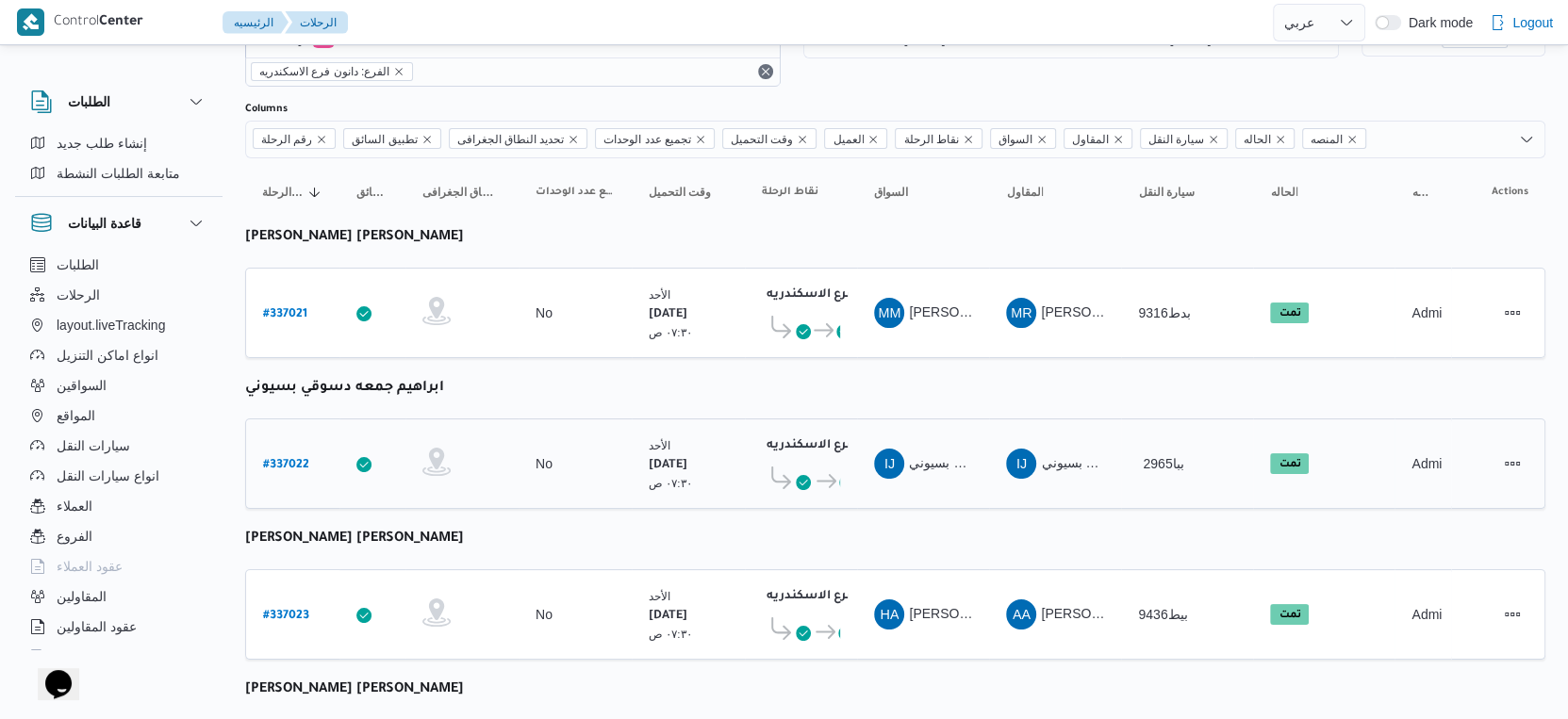
click at [286, 459] on b "# 337022" at bounding box center [286, 465] width 46 height 13
select select "ar"
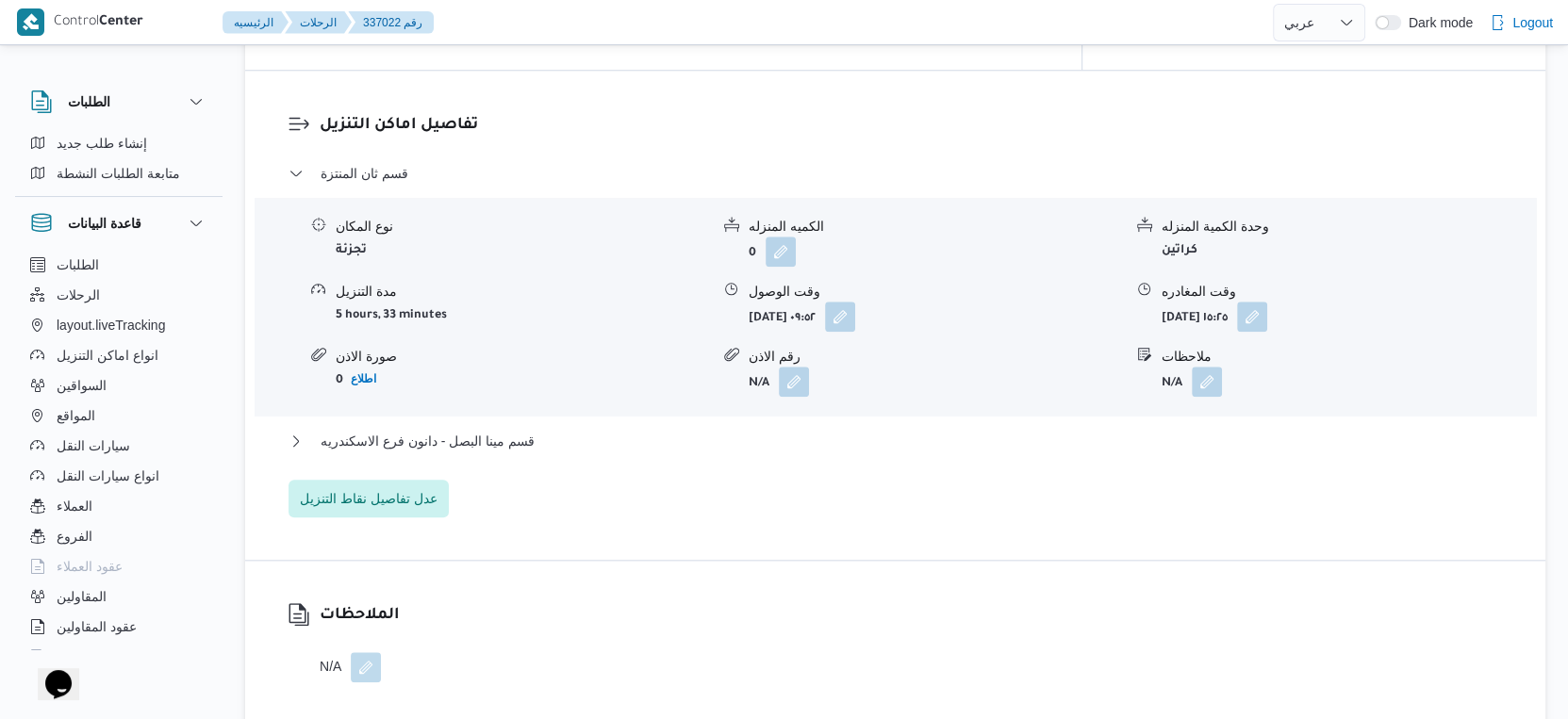
scroll to position [1572, 0]
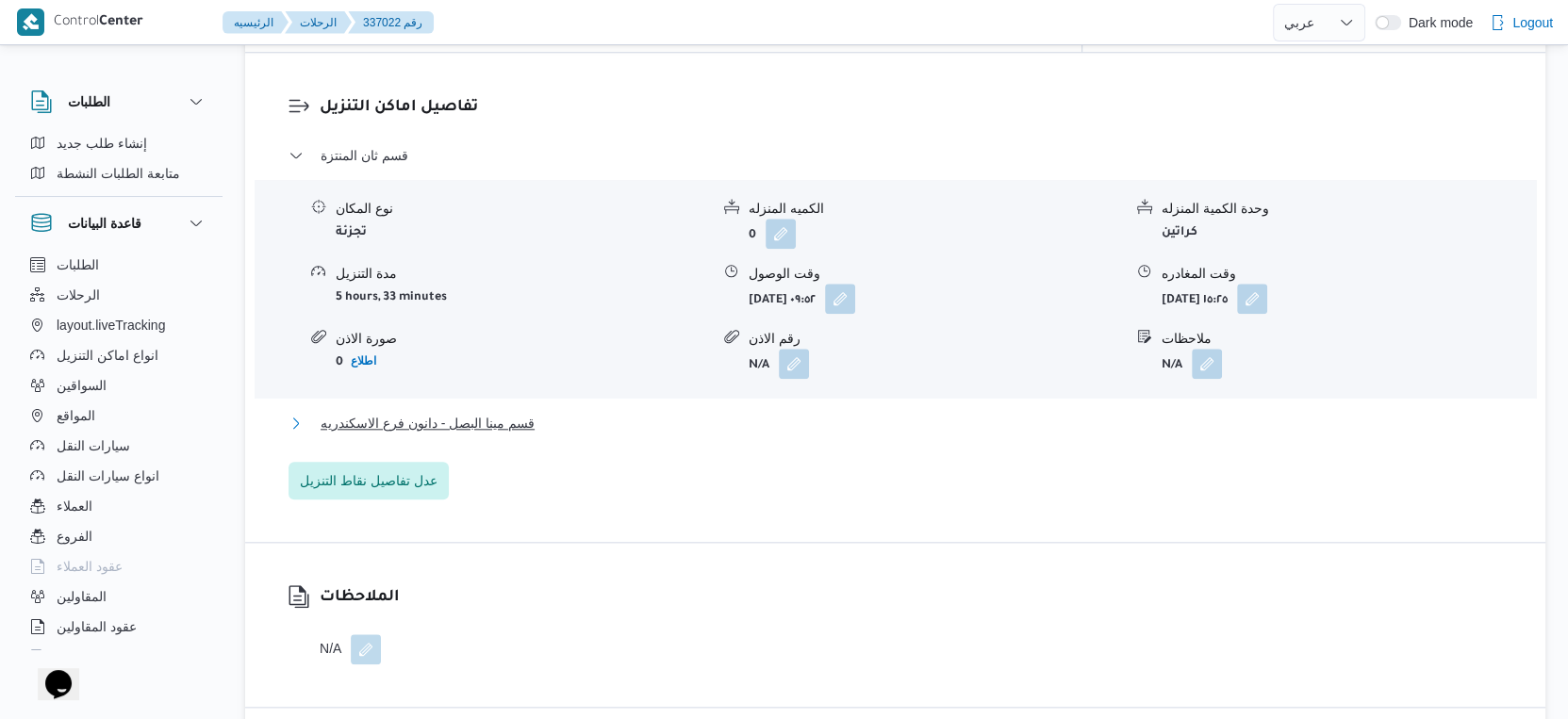
click at [539, 412] on button "قسم مينا البصل - دانون فرع الاسكندريه" at bounding box center [896, 423] width 1214 height 23
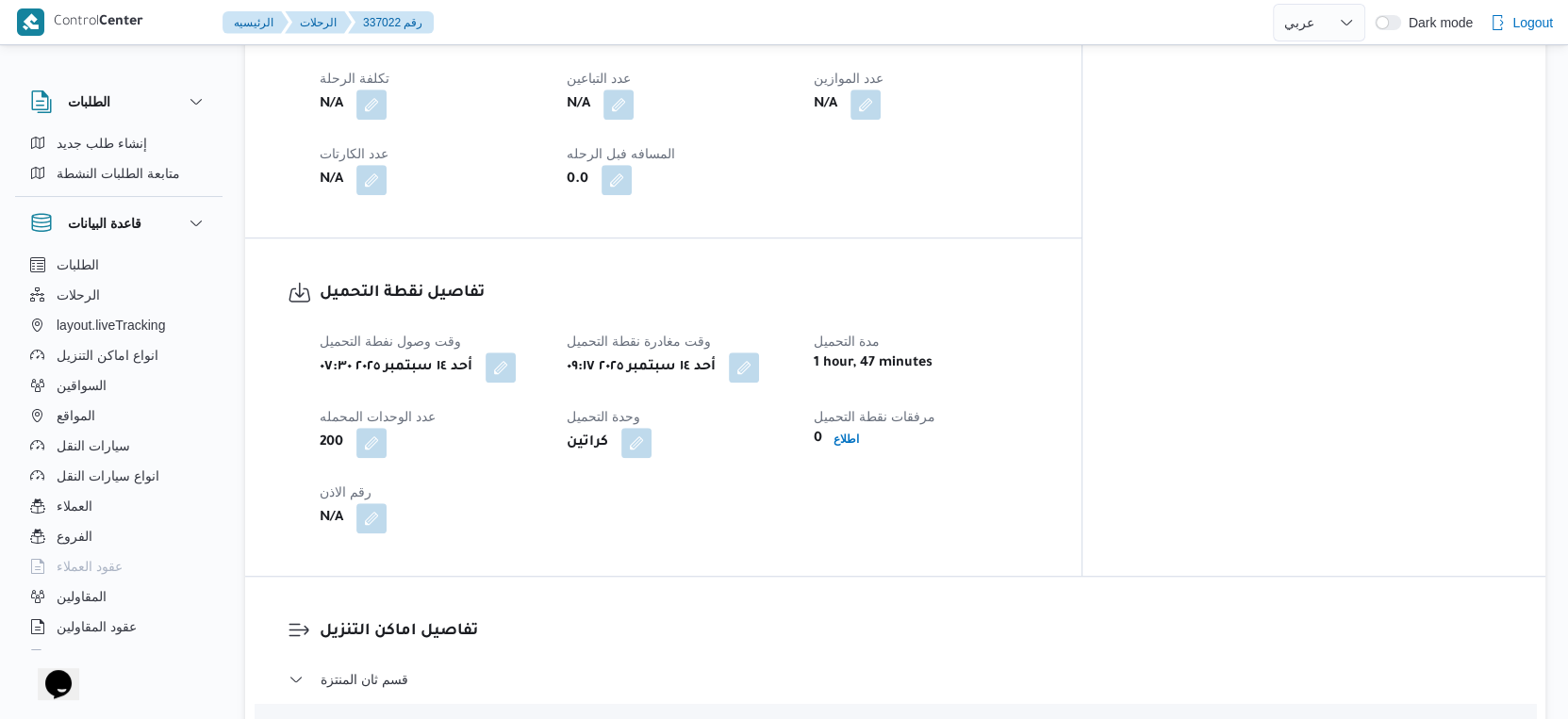
scroll to position [837, 0]
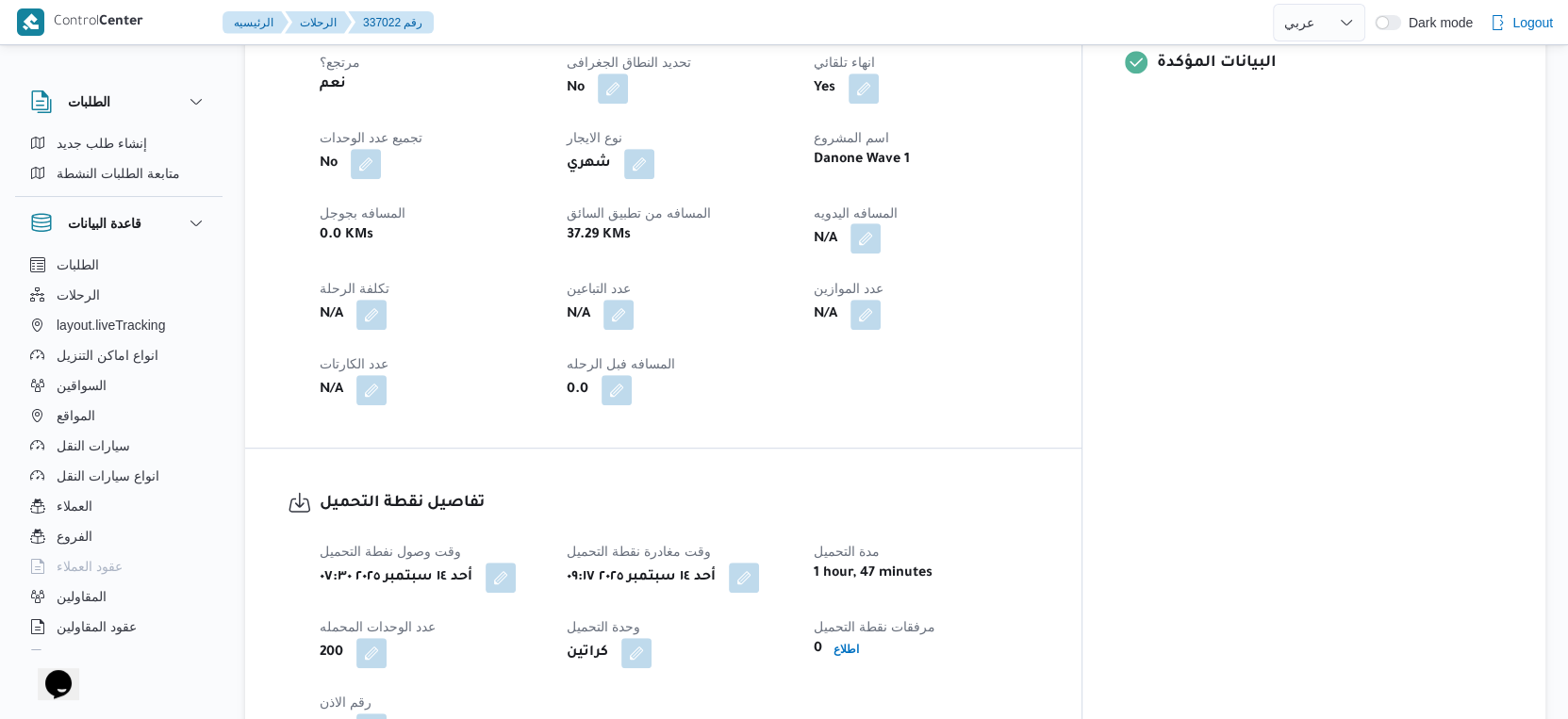
click at [880, 223] on button "button" at bounding box center [866, 238] width 31 height 31
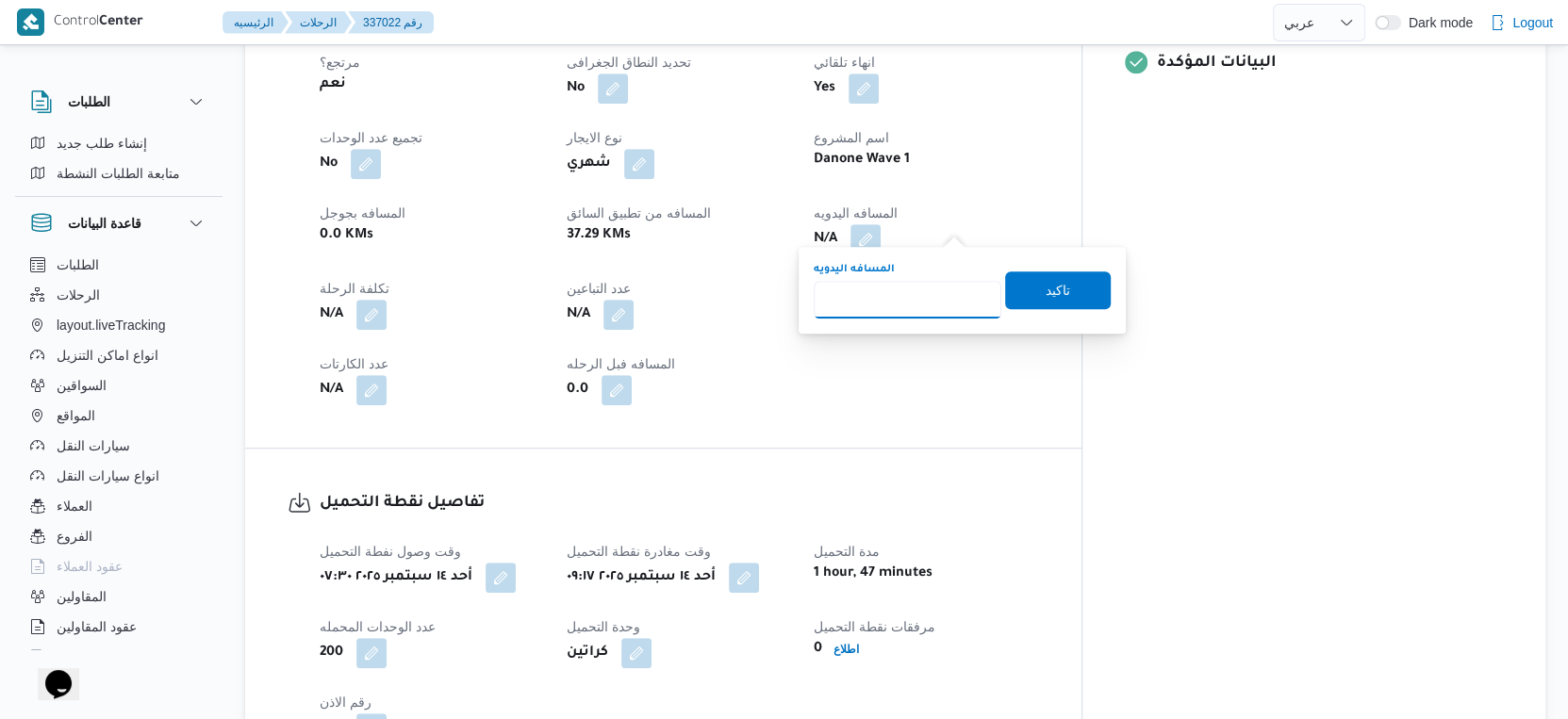
click at [899, 292] on input "المسافه اليدويه" at bounding box center [907, 300] width 188 height 38
type input "42"
click at [1055, 286] on span "تاكيد" at bounding box center [1058, 290] width 106 height 38
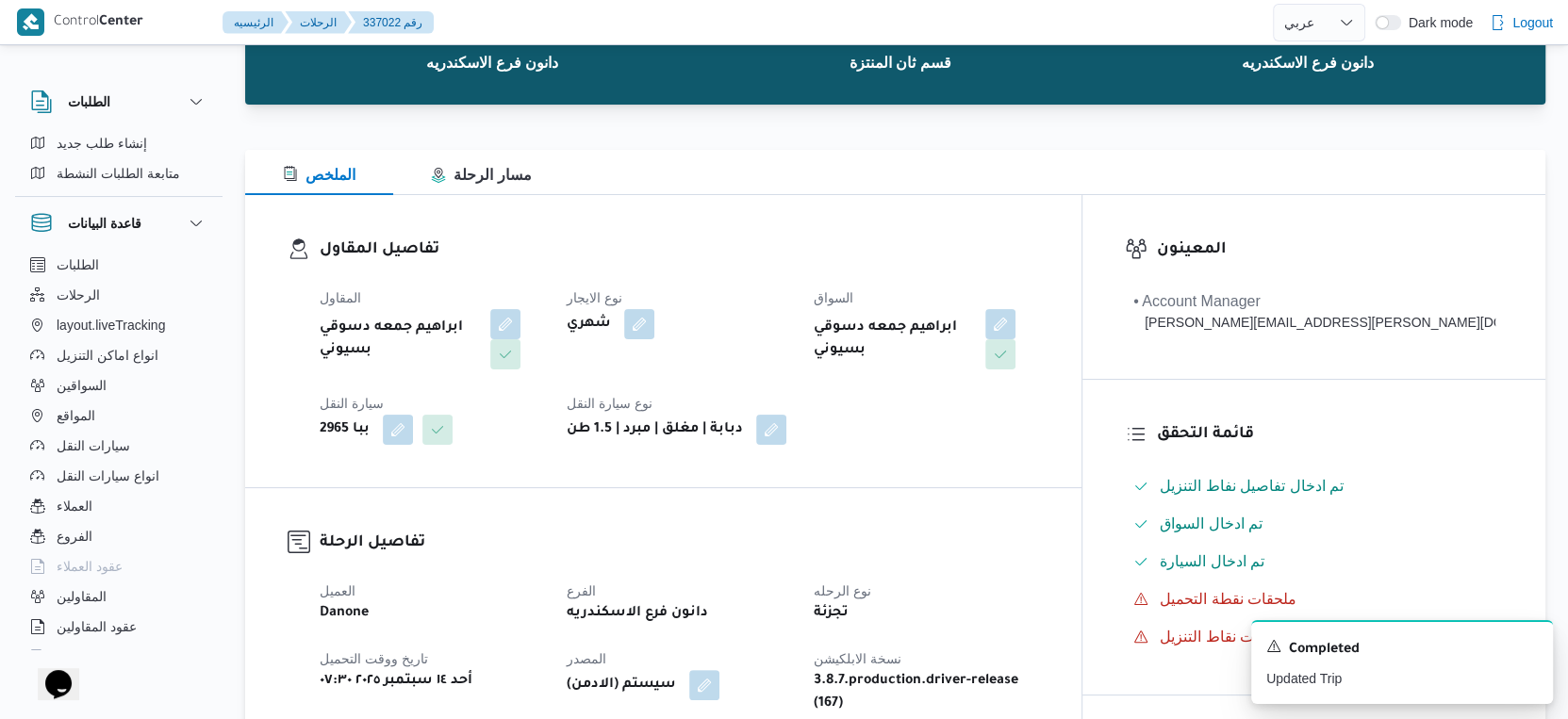
scroll to position [733, 0]
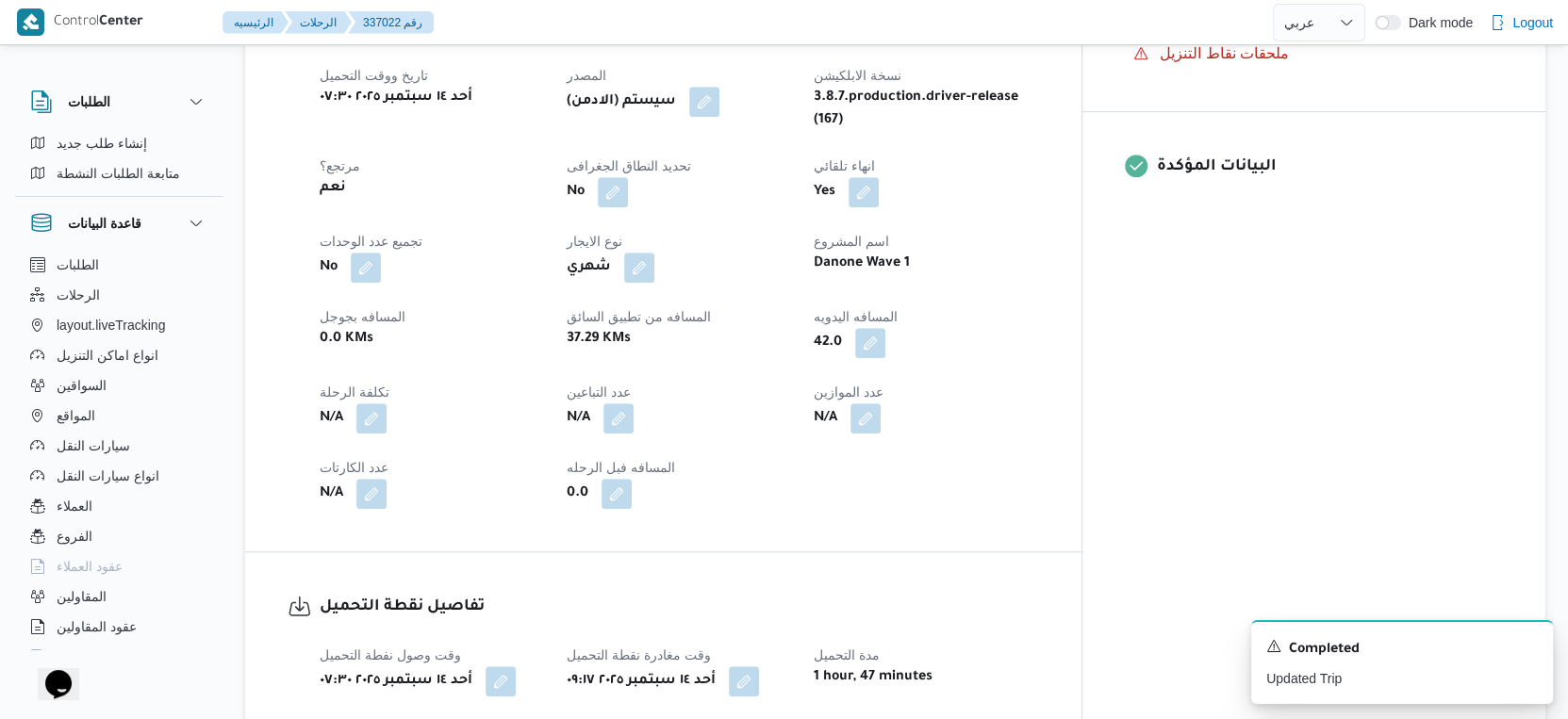
select select "ar"
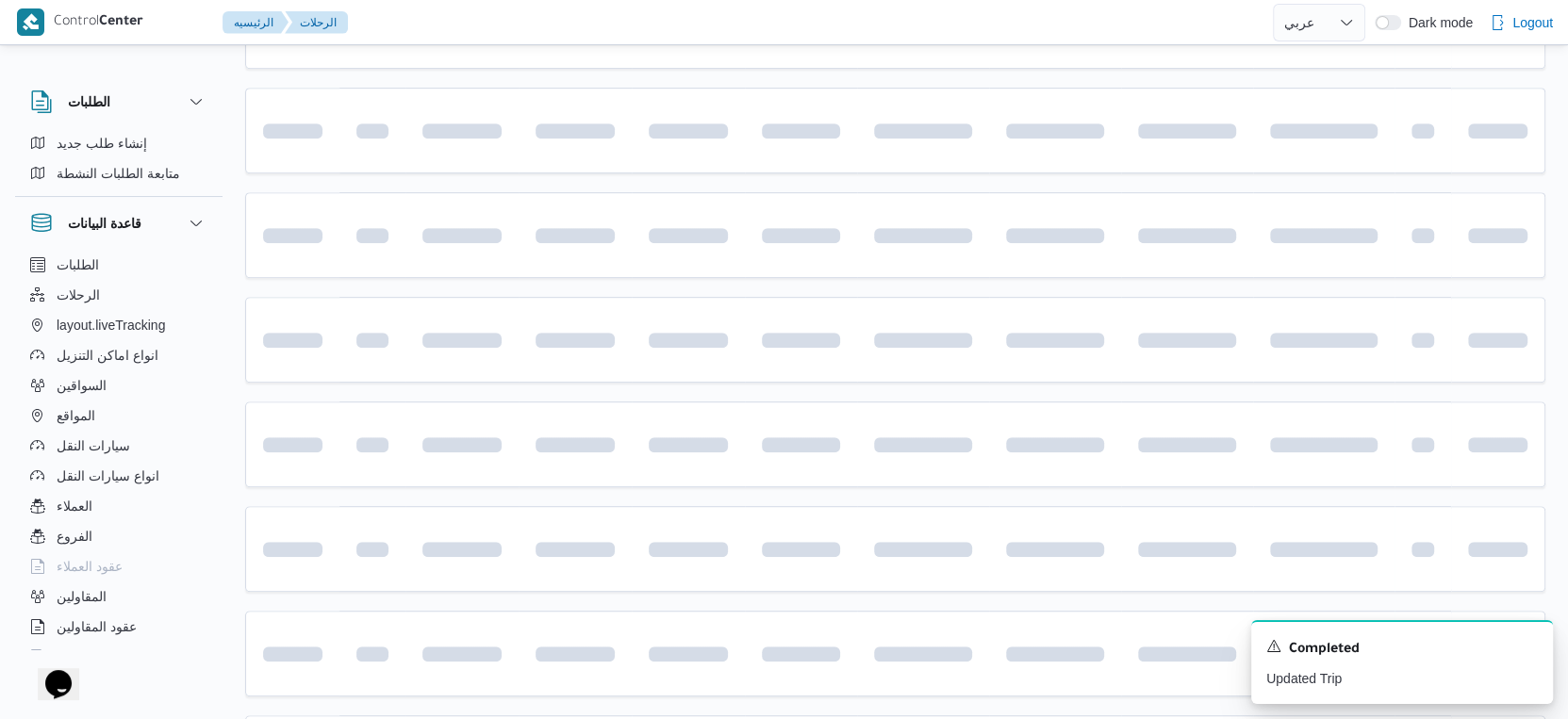
scroll to position [72, 0]
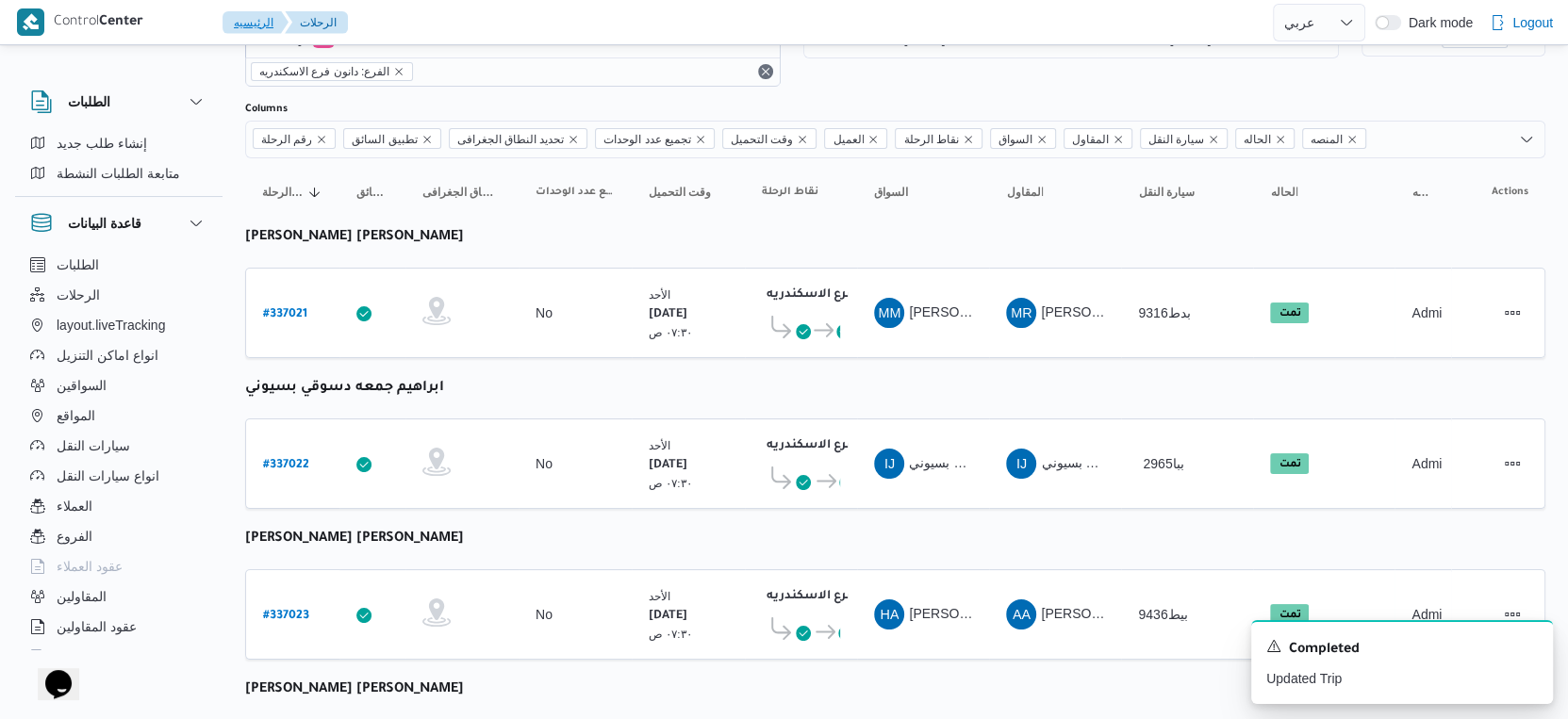
select select "ar"
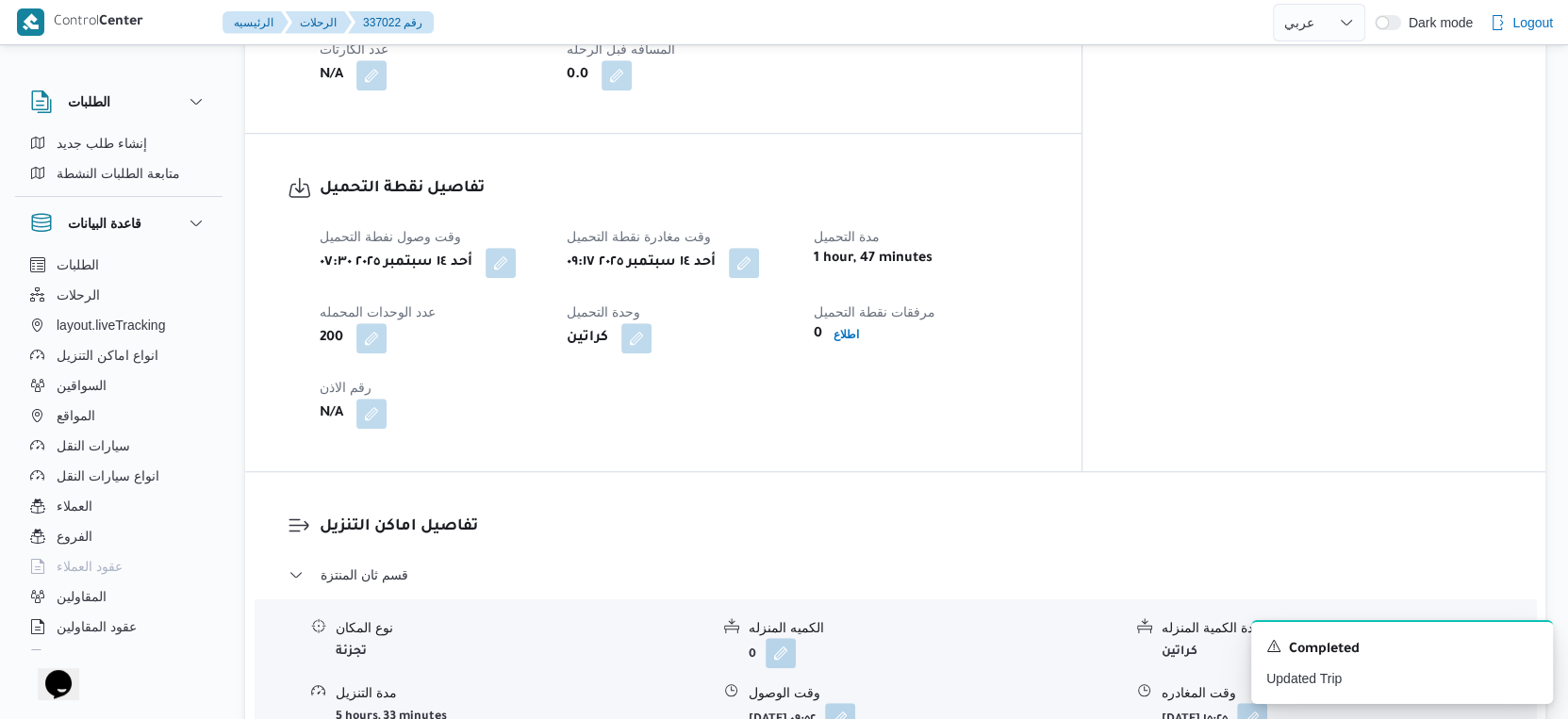
scroll to position [1572, 0]
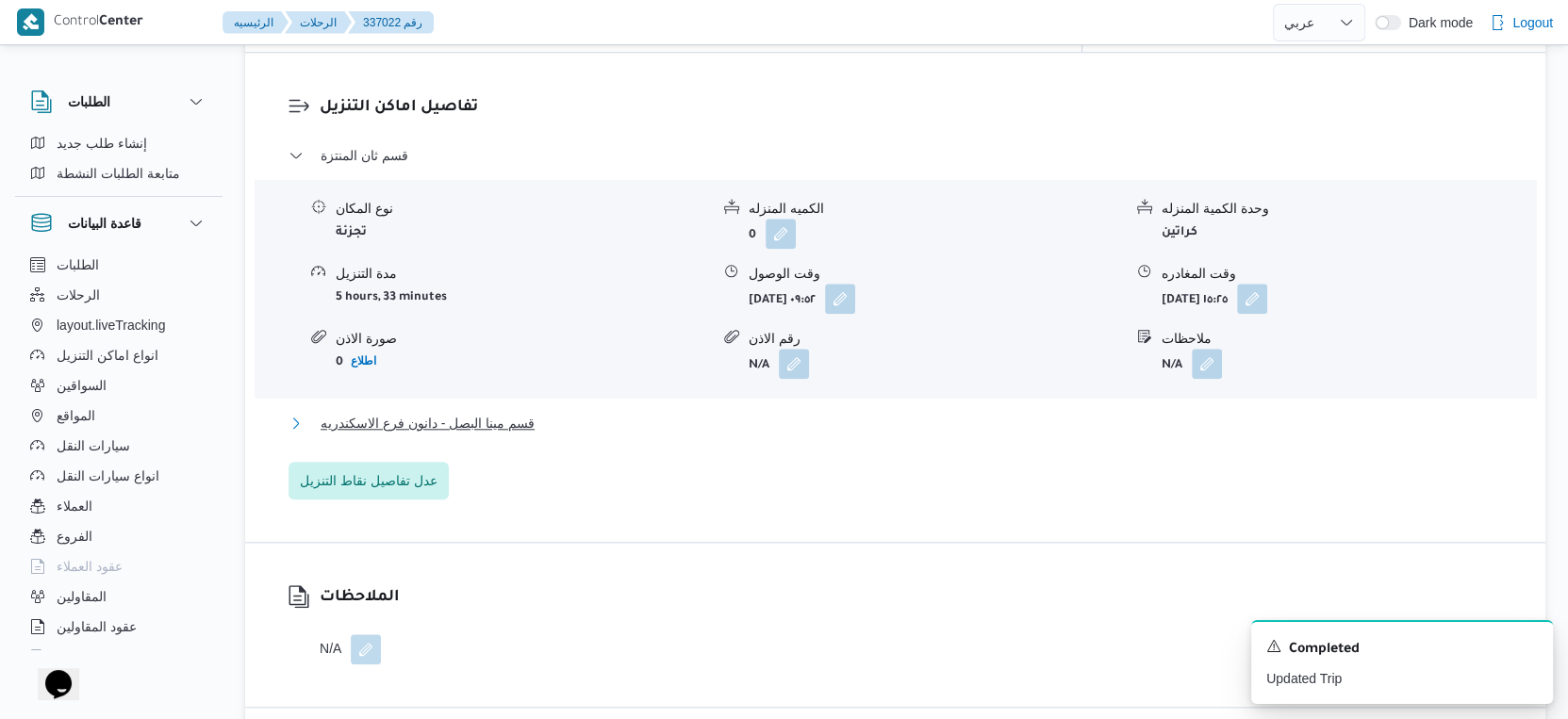
click at [545, 412] on button "قسم مينا البصل - دانون فرع الاسكندريه" at bounding box center [896, 423] width 1214 height 23
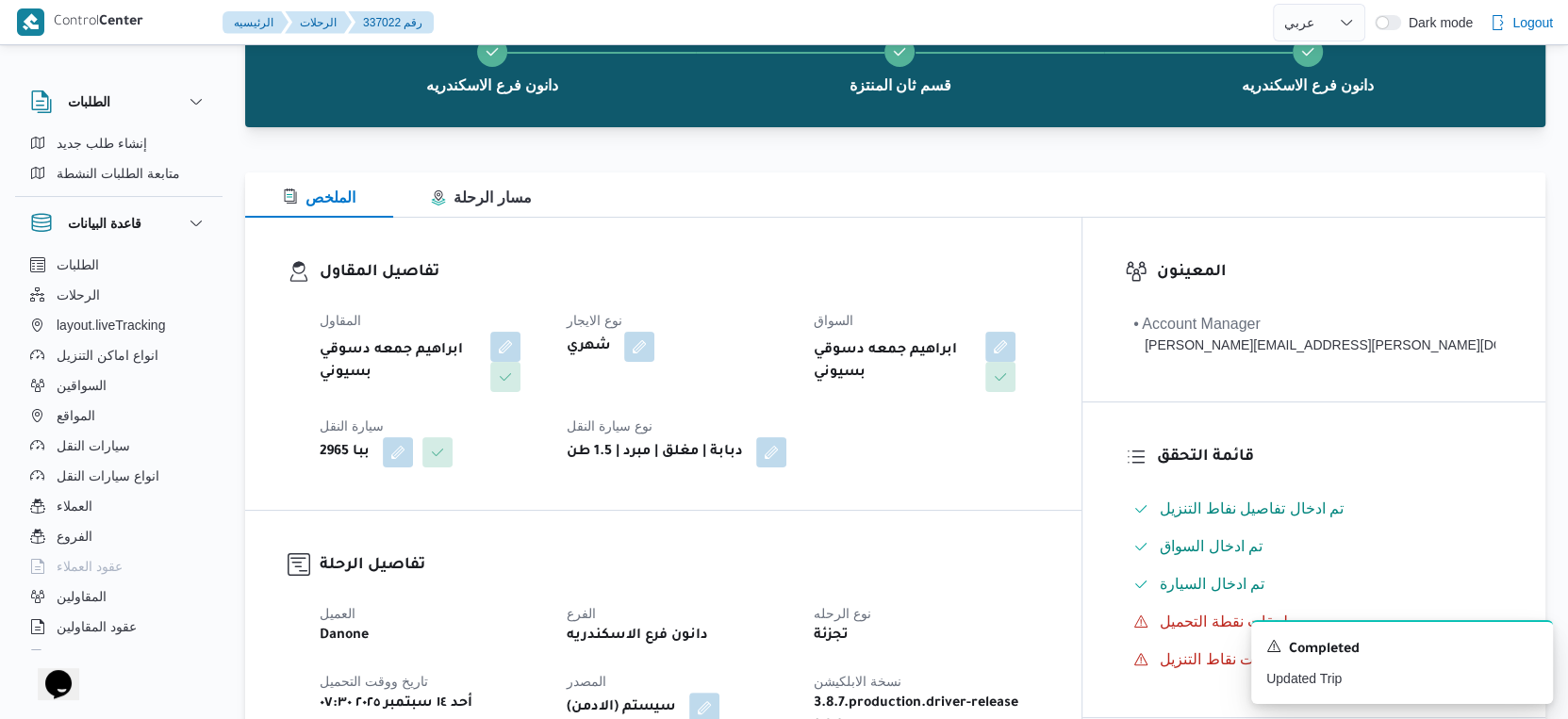
scroll to position [627, 0]
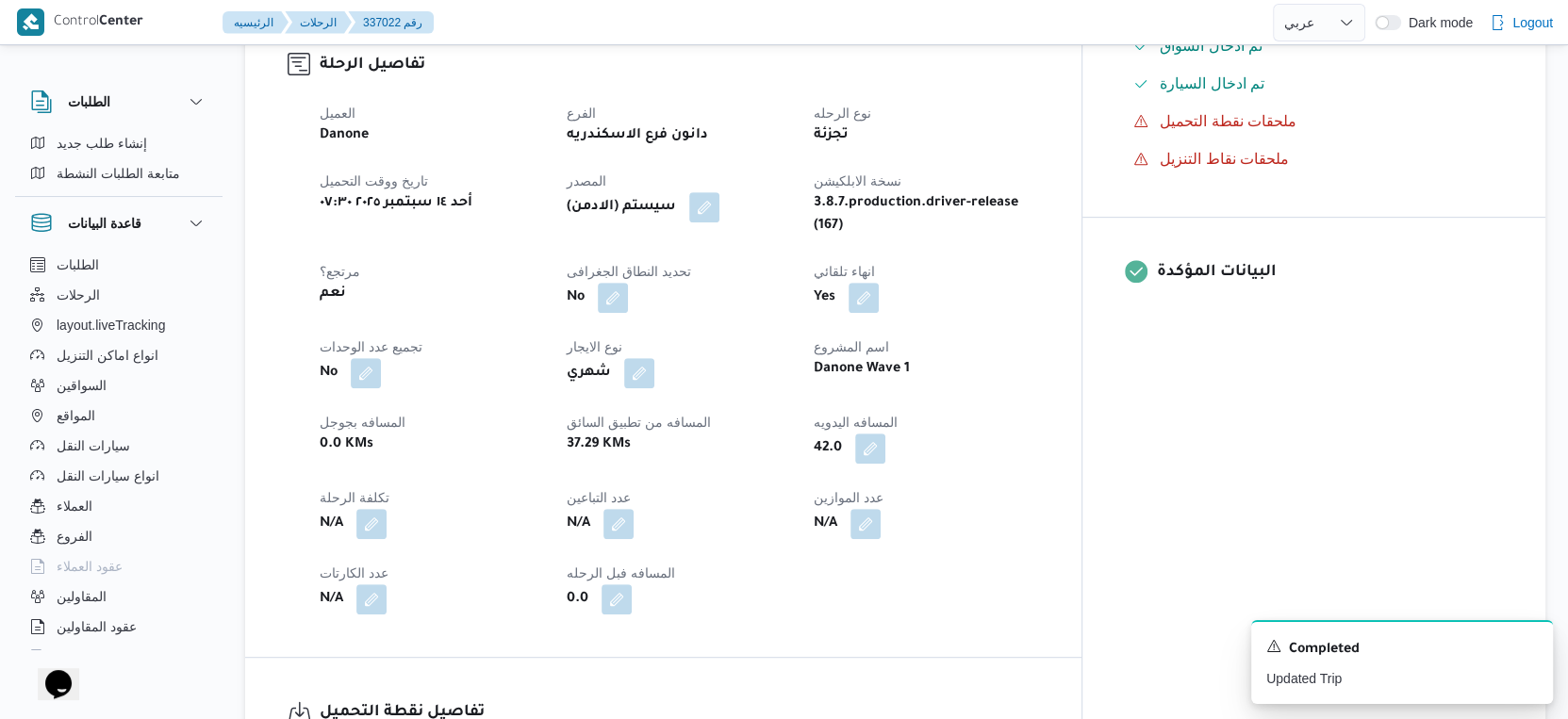
select select "ar"
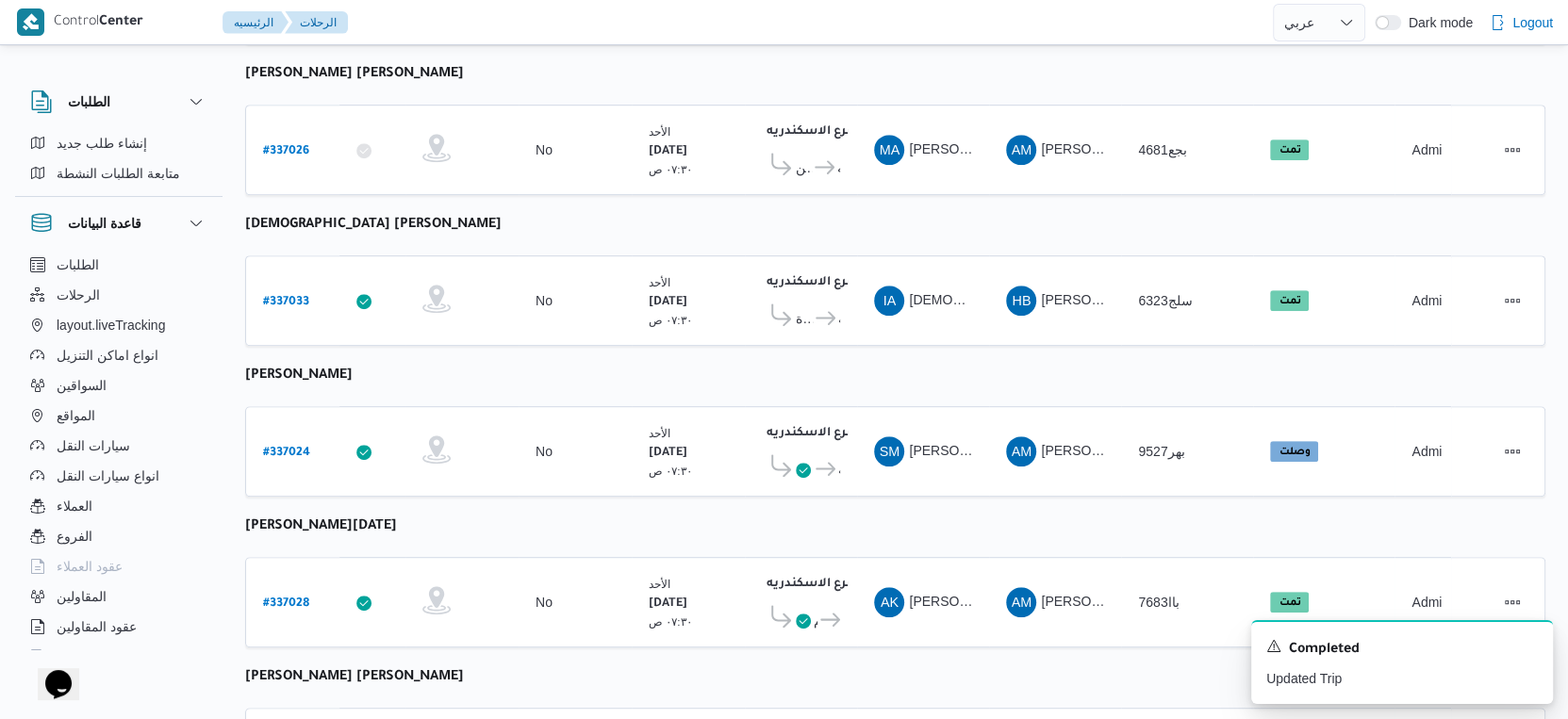
scroll to position [701, 0]
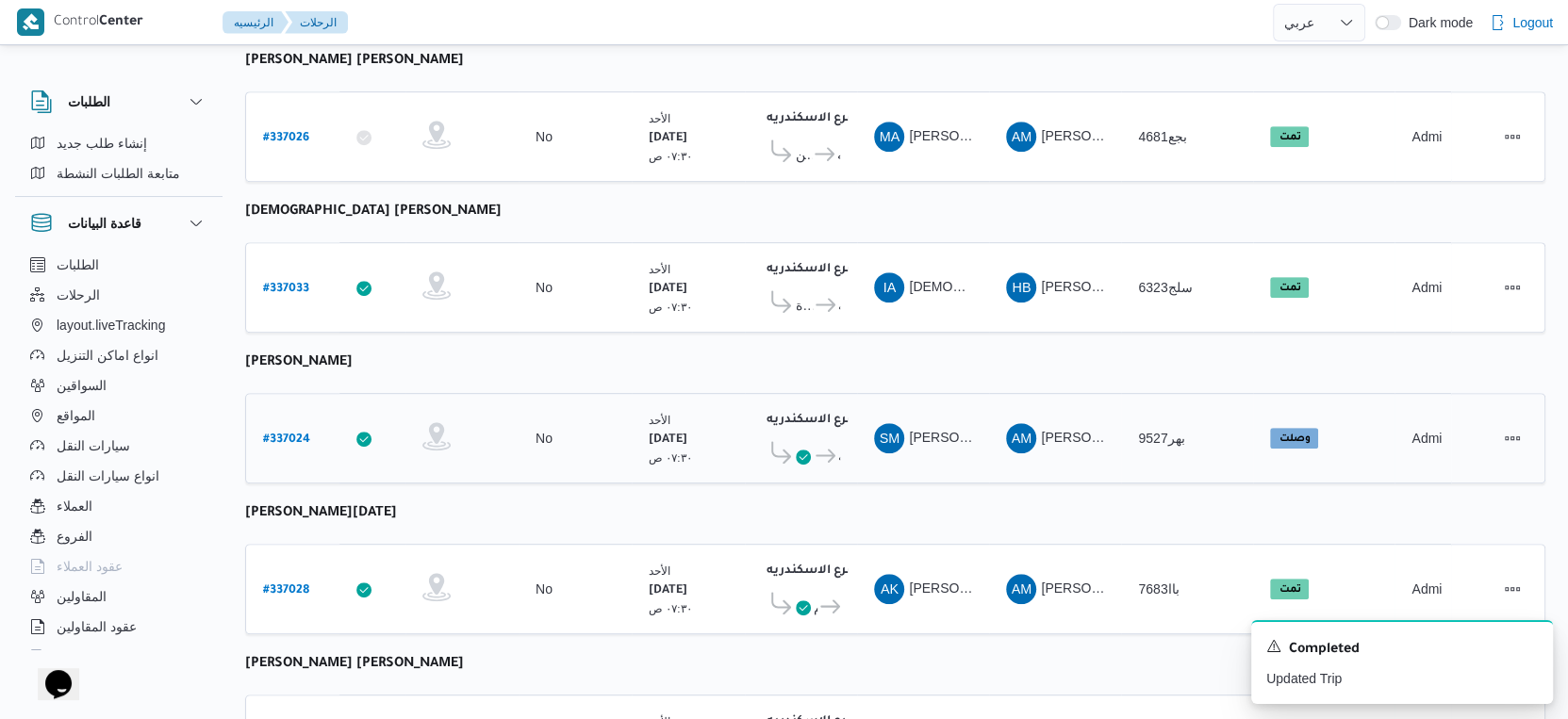
click at [290, 434] on b "# 337024" at bounding box center [286, 441] width 47 height 13
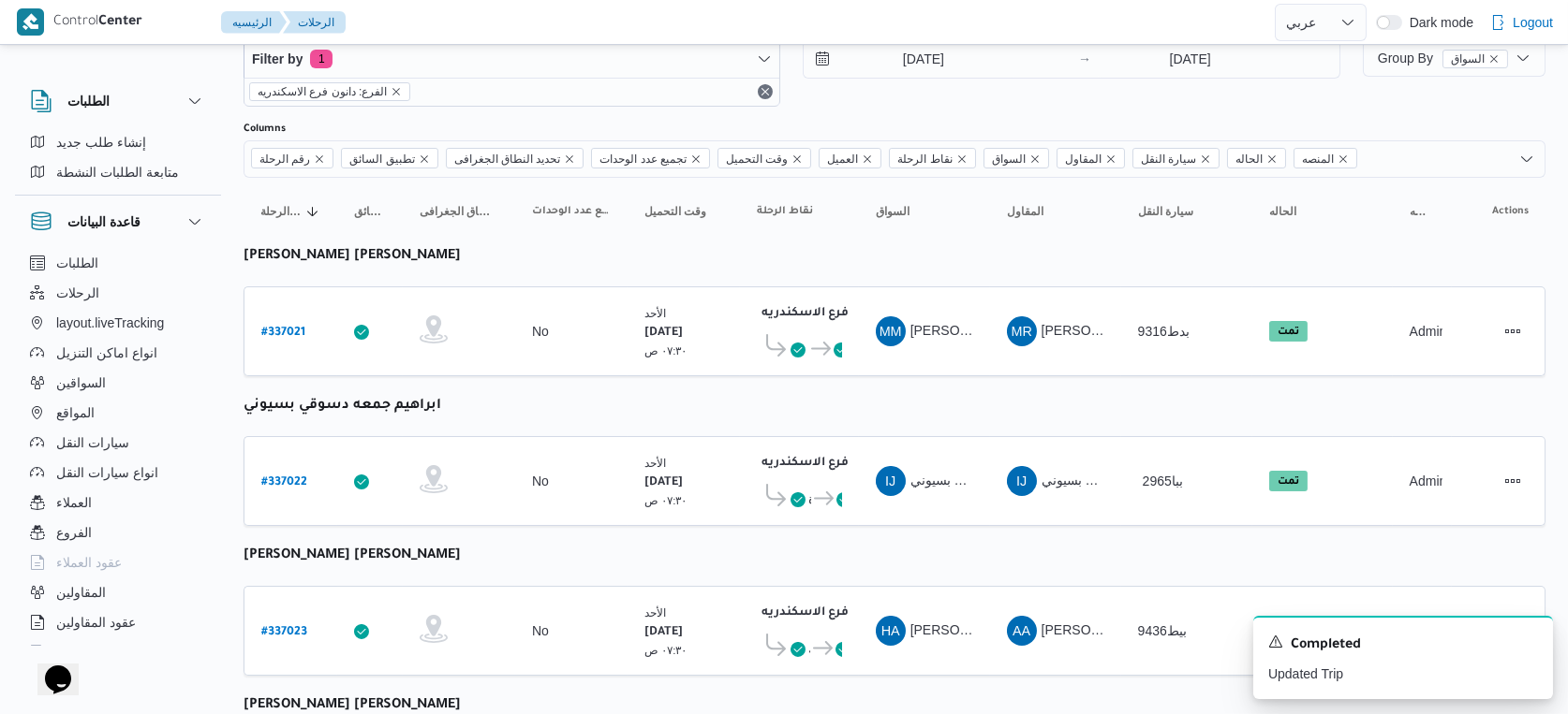
select select "ar"
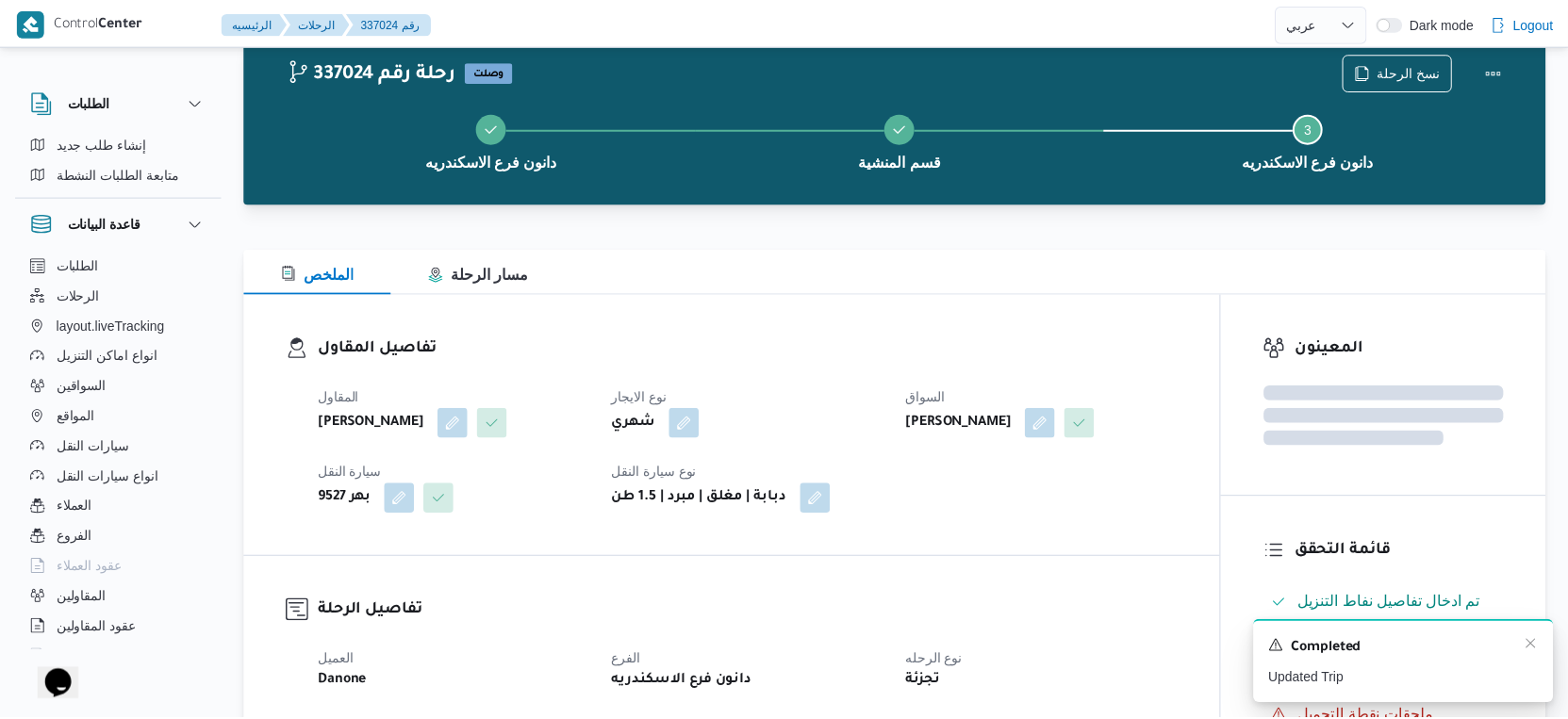
scroll to position [701, 0]
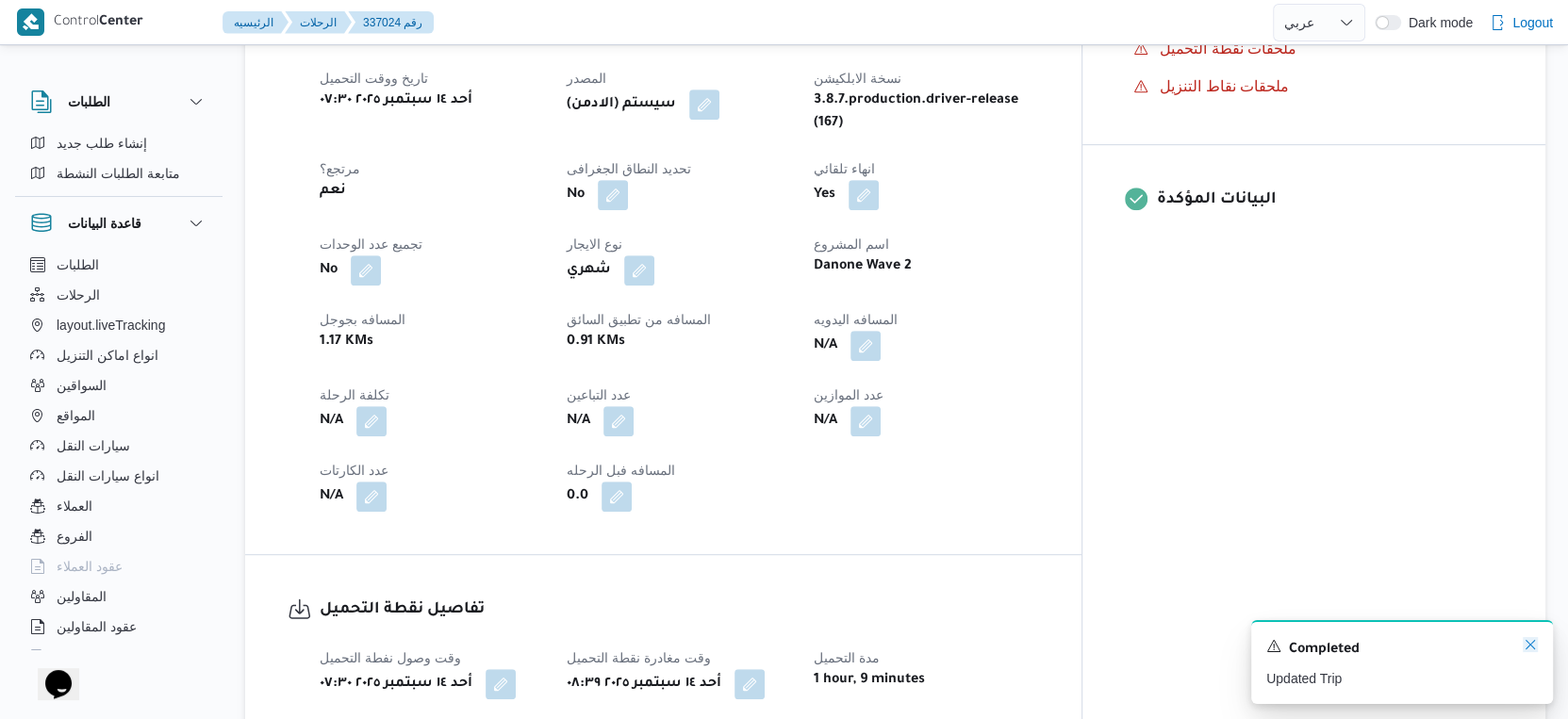
click at [1533, 642] on icon "Dismiss toast" at bounding box center [1531, 645] width 15 height 15
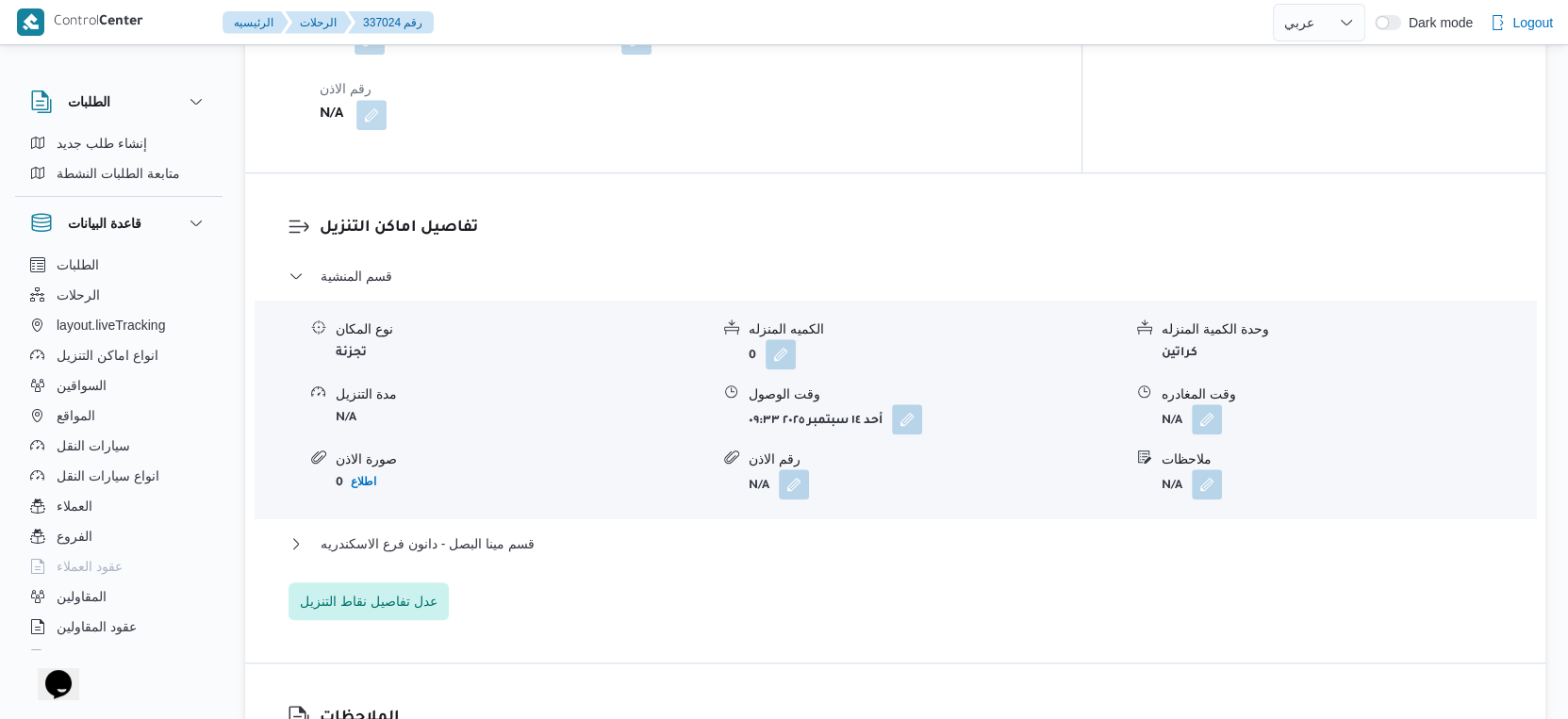
scroll to position [1466, 0]
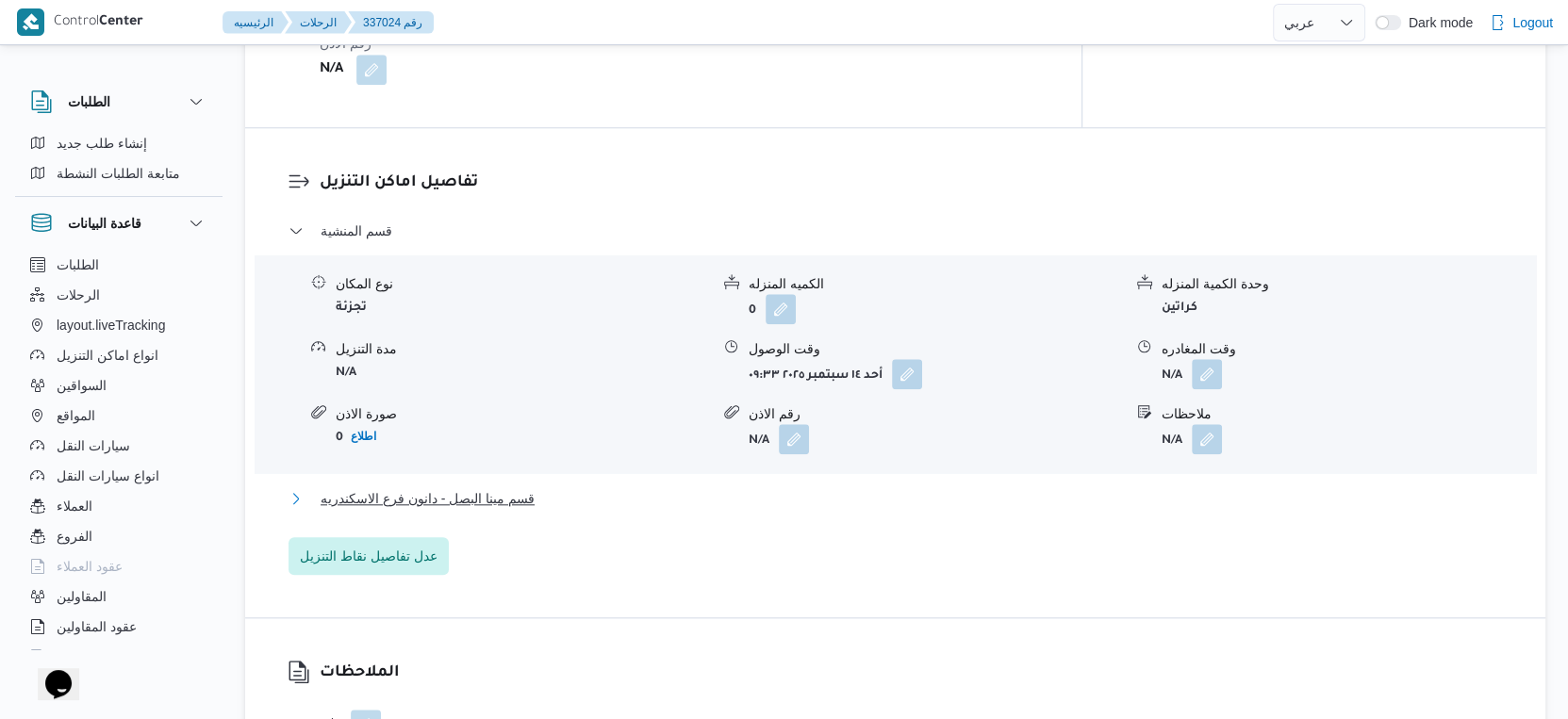
click at [532, 502] on span "قسم مينا البصل - دانون فرع الاسكندريه" at bounding box center [427, 499] width 214 height 23
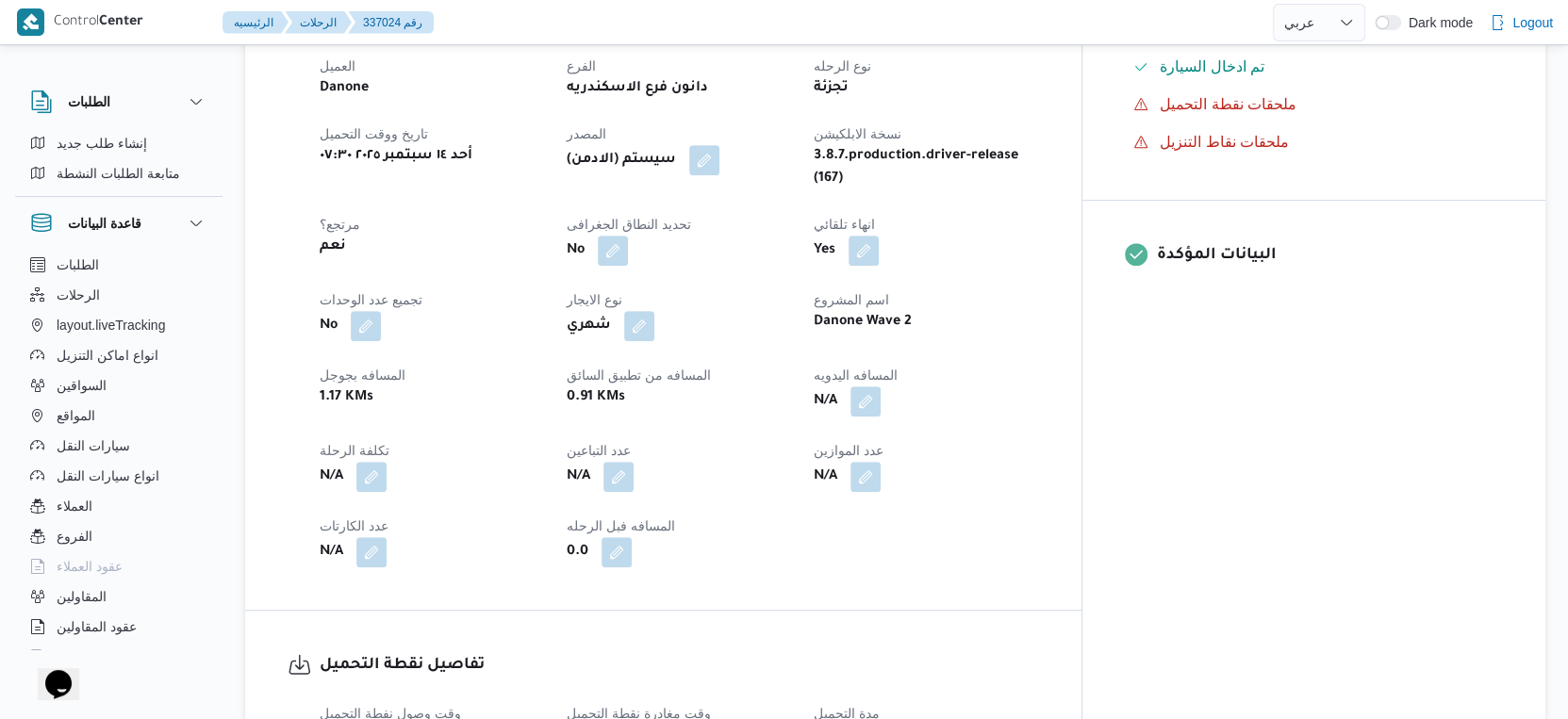
scroll to position [627, 0]
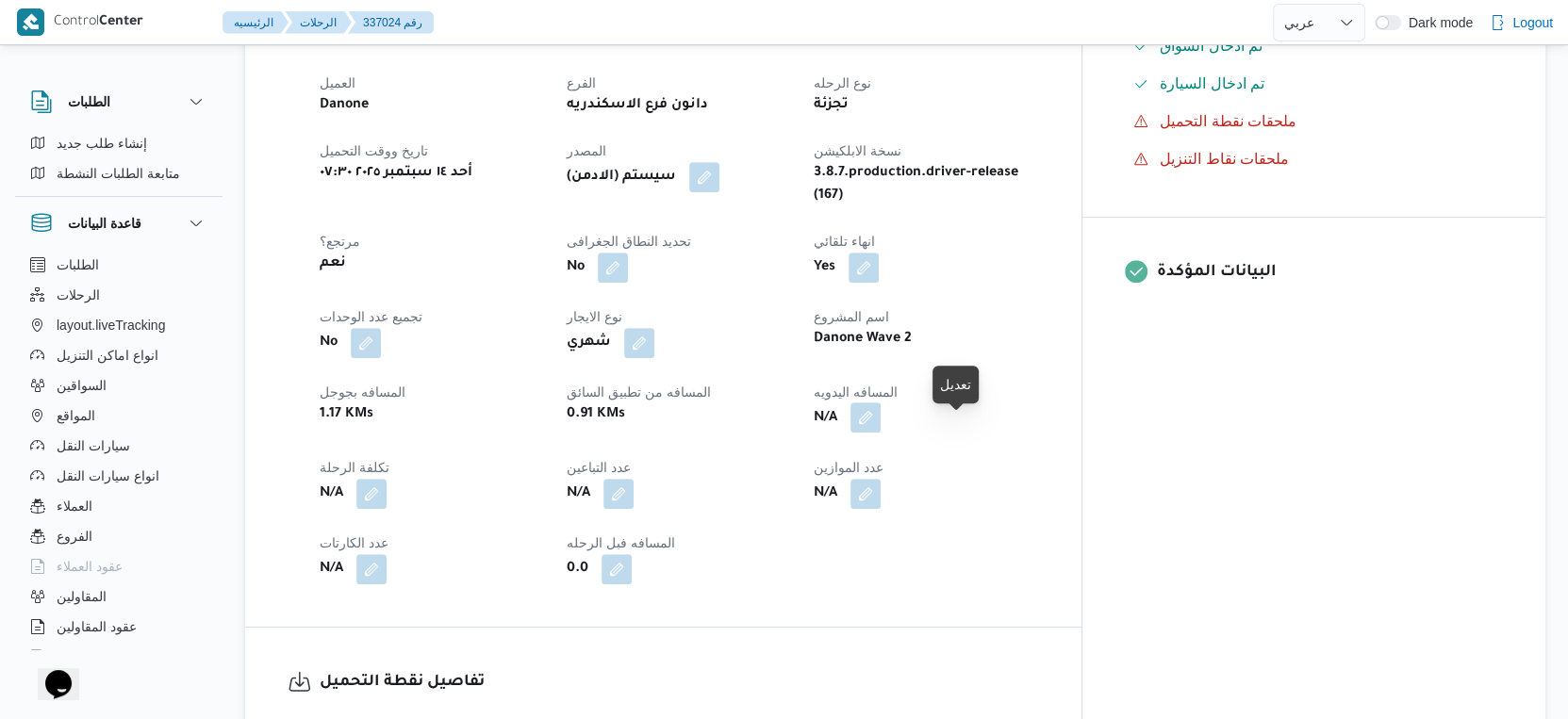
click at [880, 433] on button "button" at bounding box center [866, 418] width 31 height 31
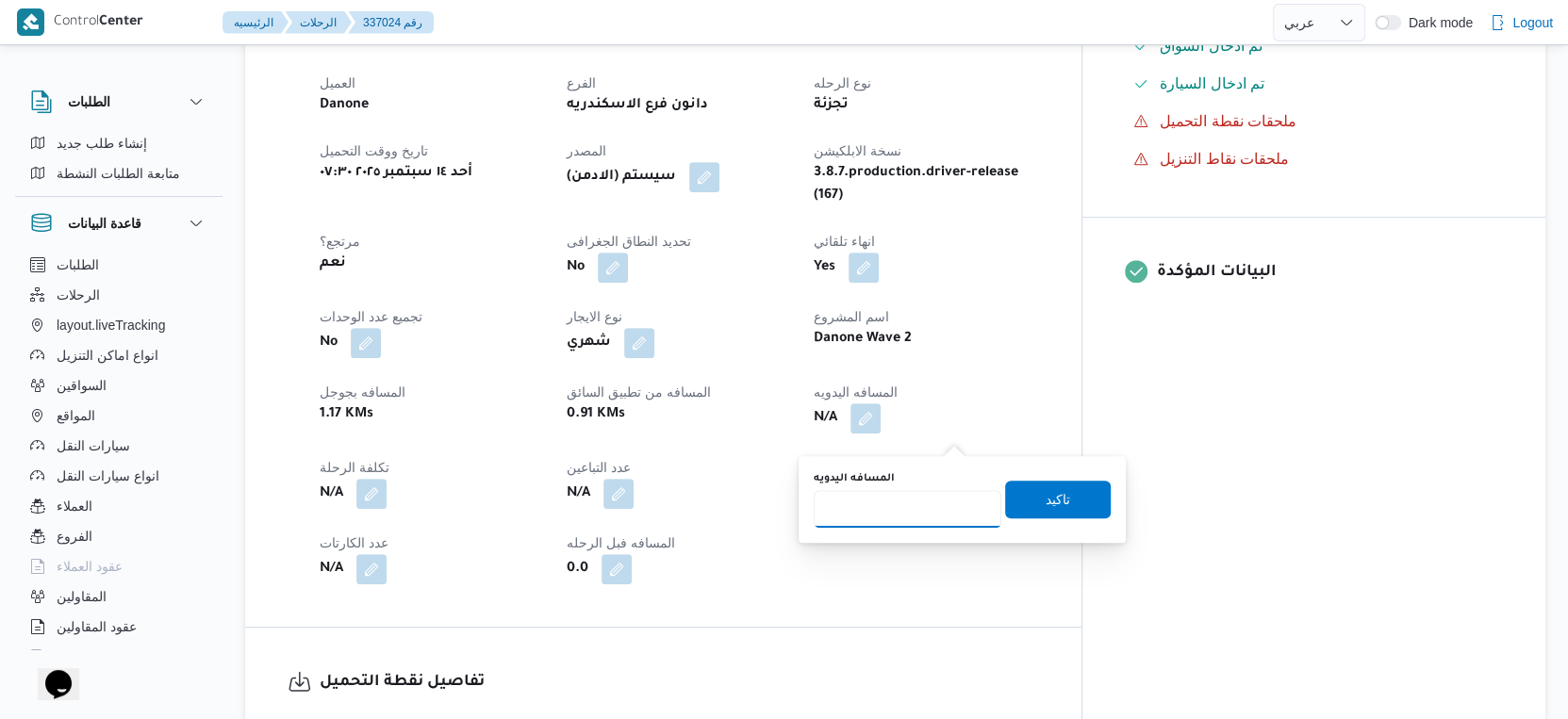
click at [882, 494] on input "المسافه اليدويه" at bounding box center [907, 509] width 188 height 38
type input "25"
click at [1045, 500] on span "تاكيد" at bounding box center [1058, 500] width 25 height 23
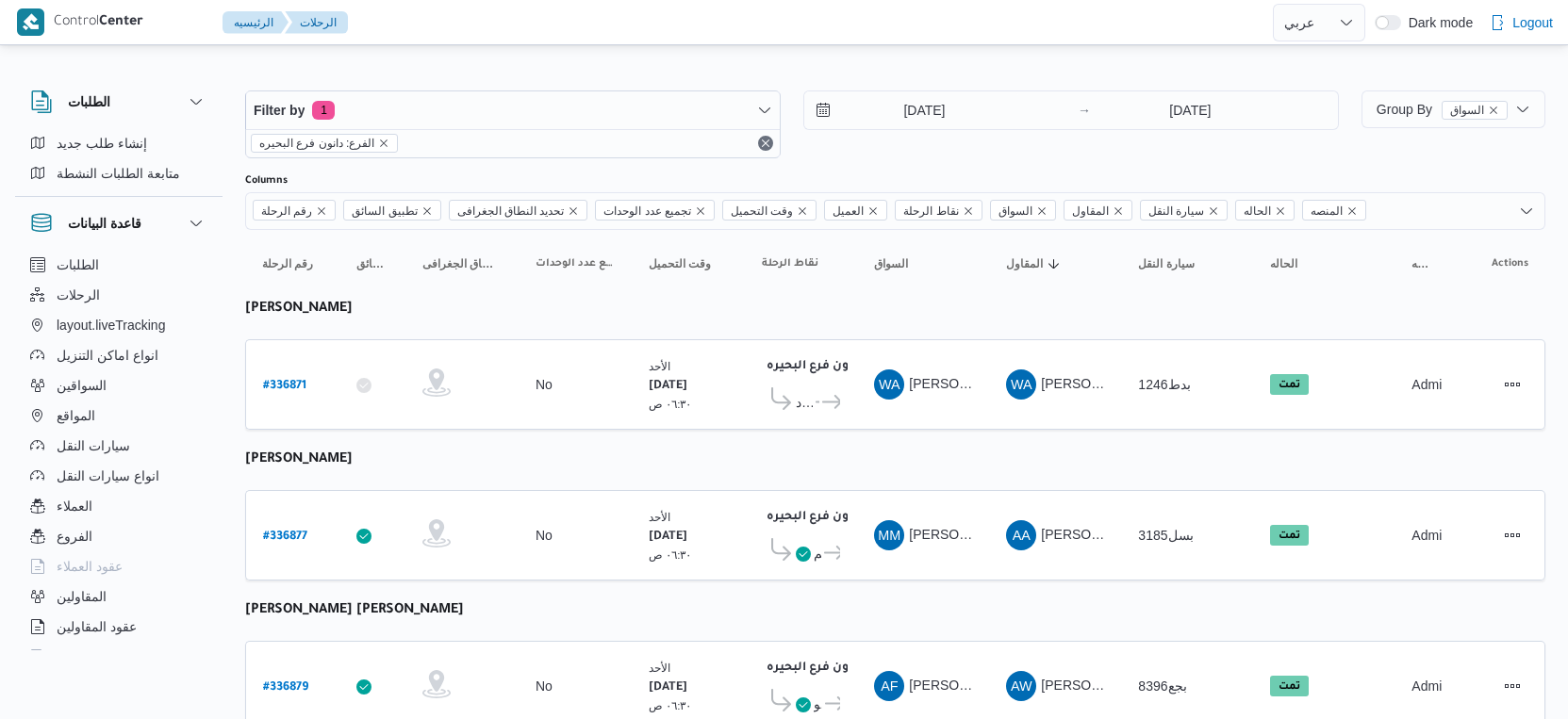
select select "ar"
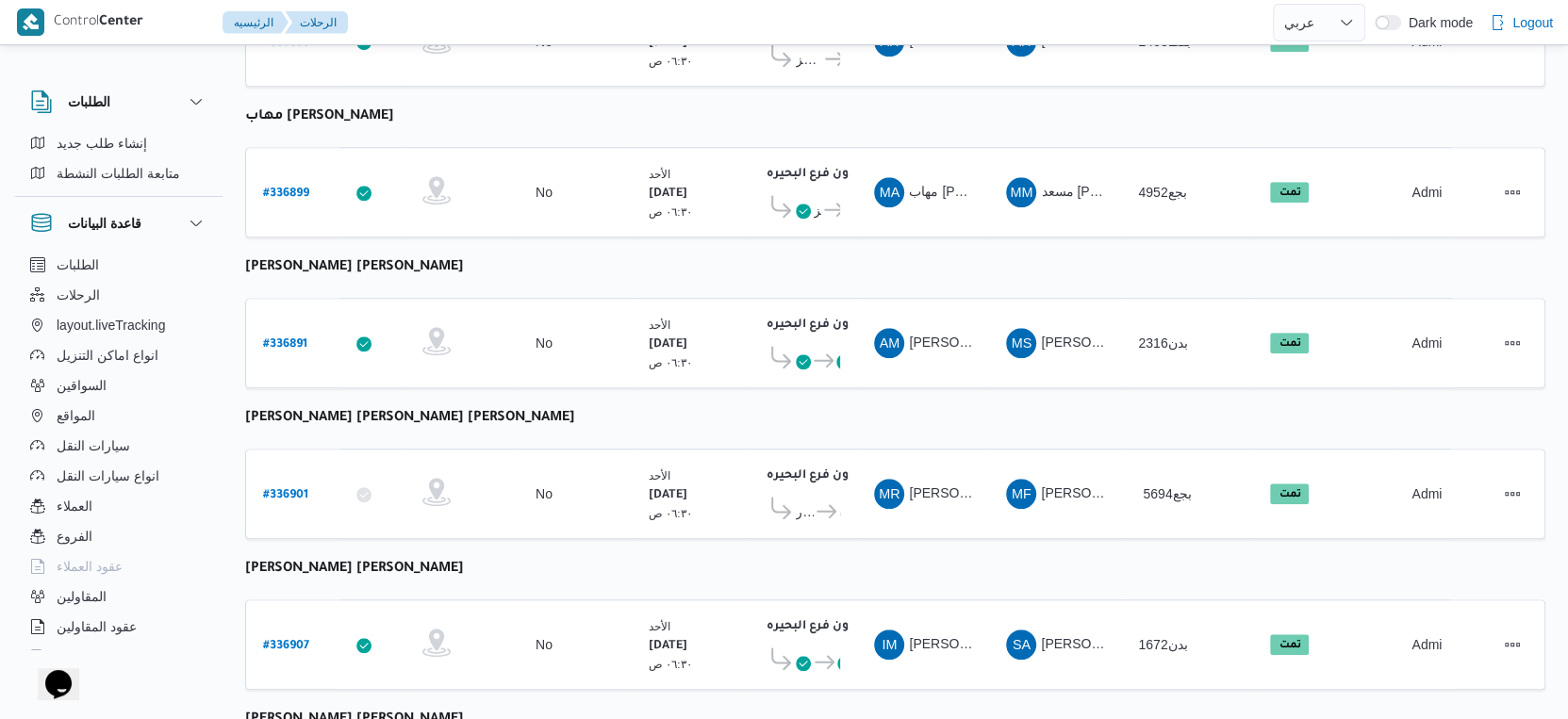
scroll to position [1538, 0]
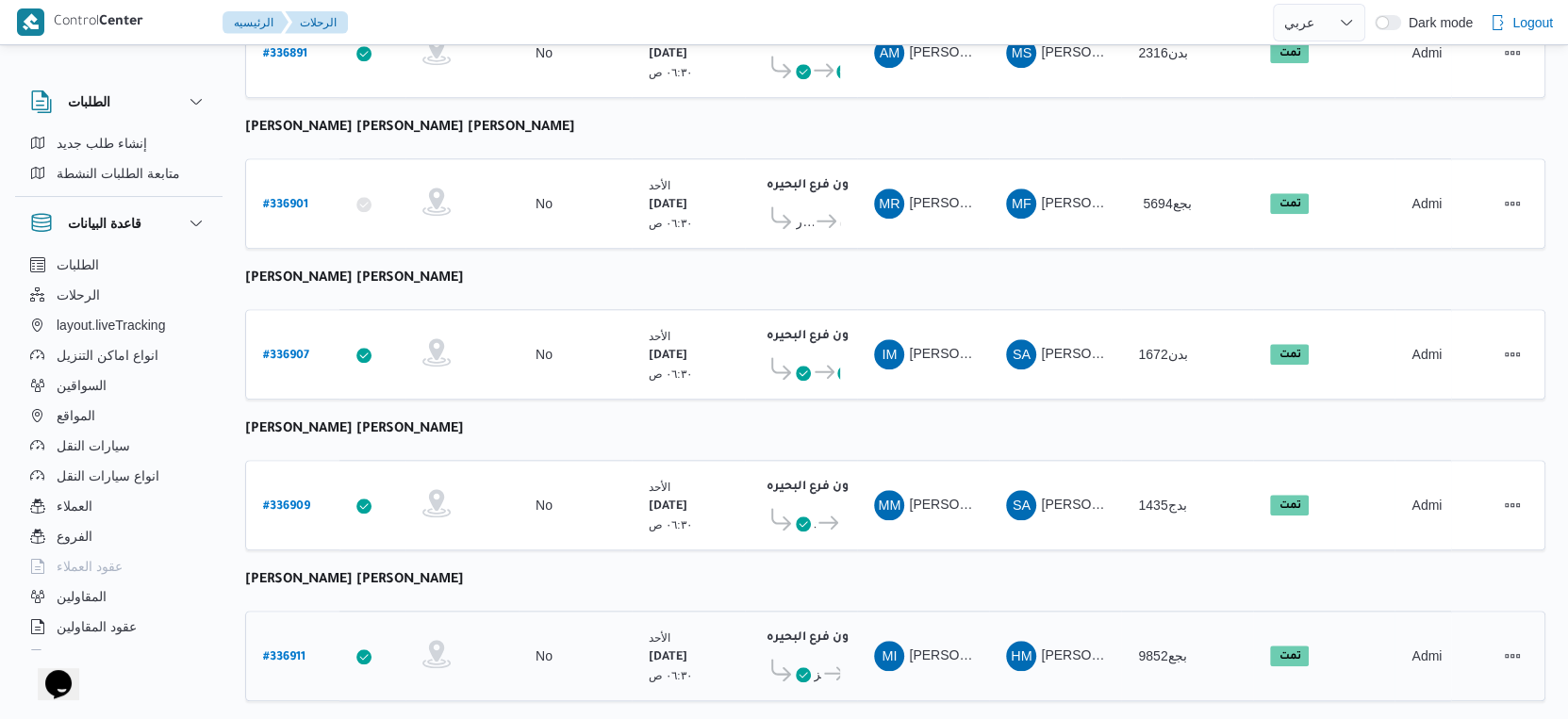
click at [291, 651] on b "# 336911" at bounding box center [284, 658] width 42 height 13
select select "ar"
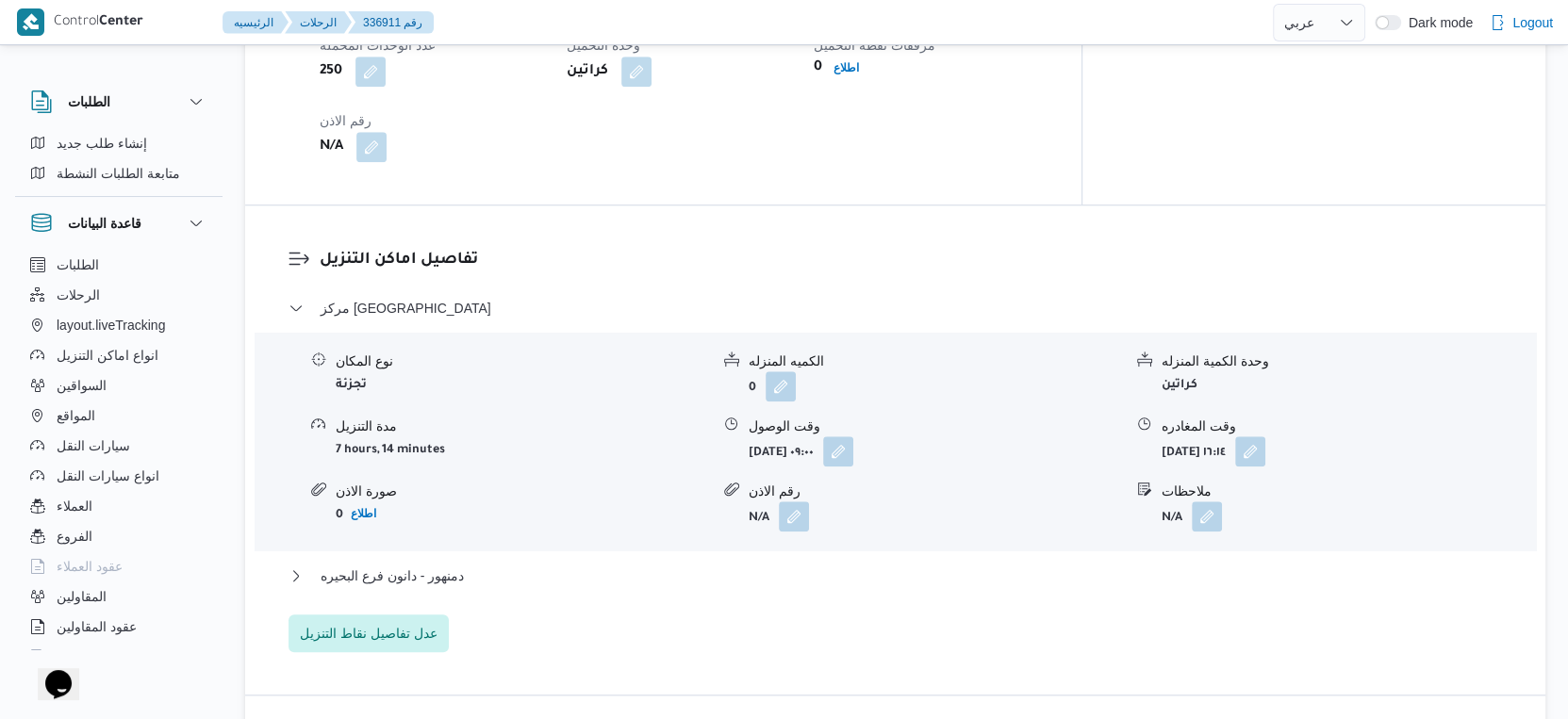
scroll to position [1466, 0]
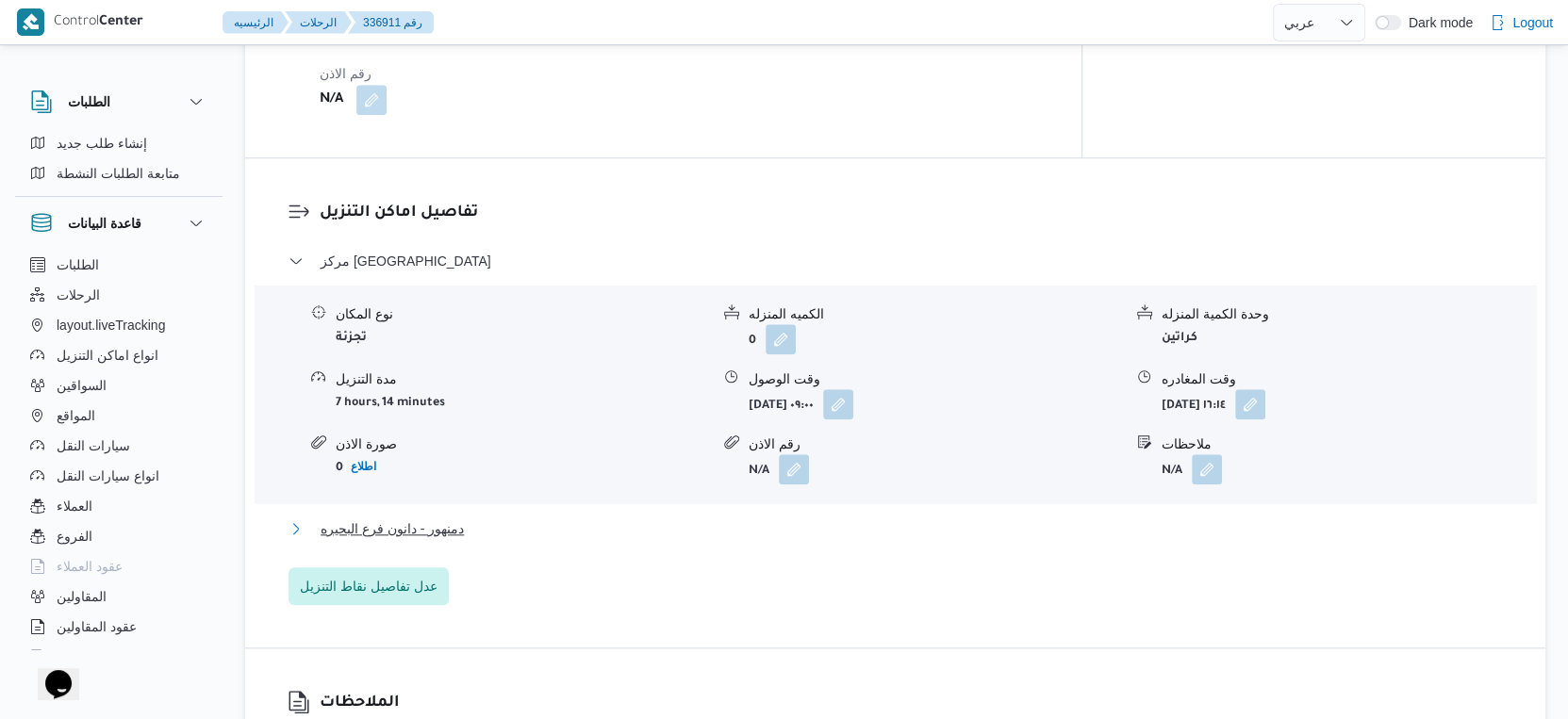
click at [435, 518] on span "دمنهور - دانون فرع البحيره" at bounding box center [392, 529] width 143 height 23
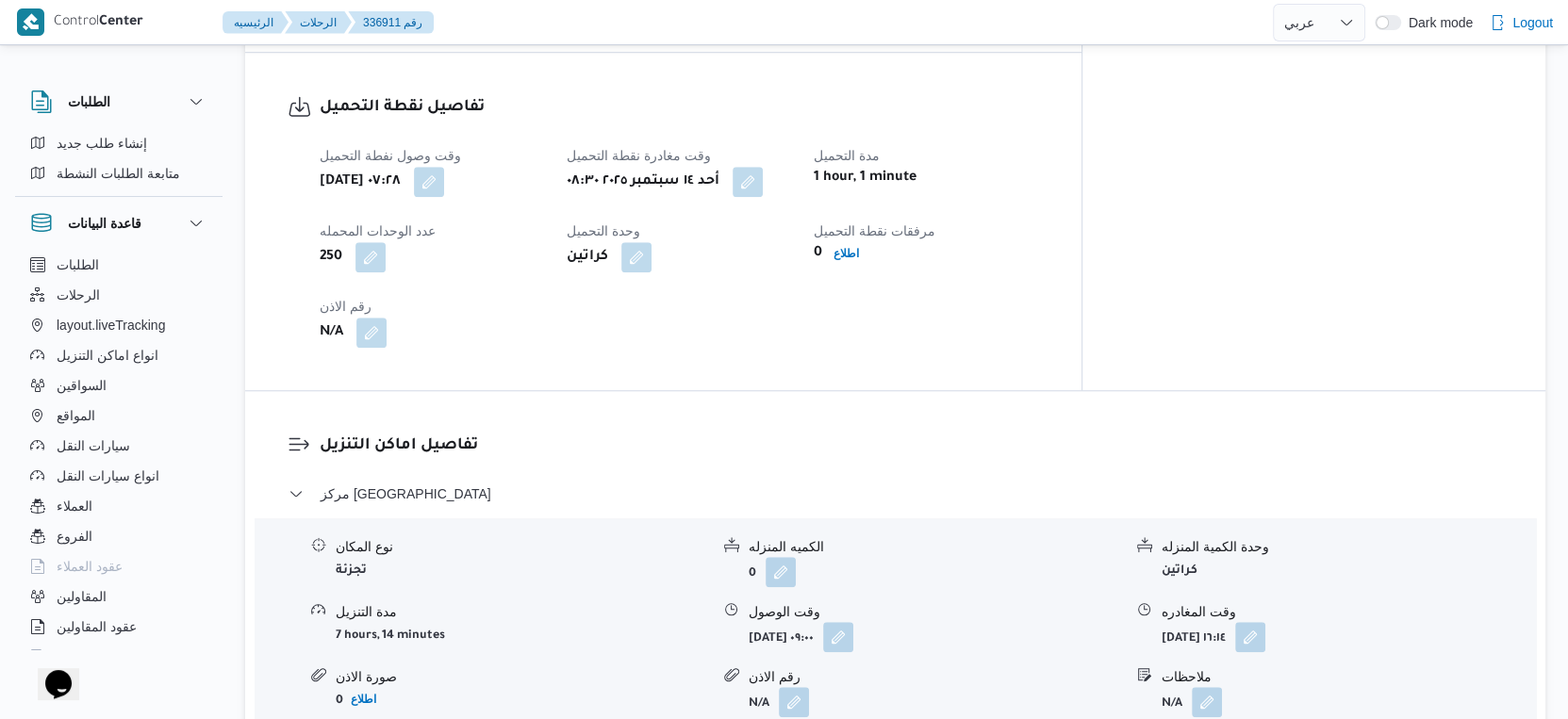
scroll to position [1572, 0]
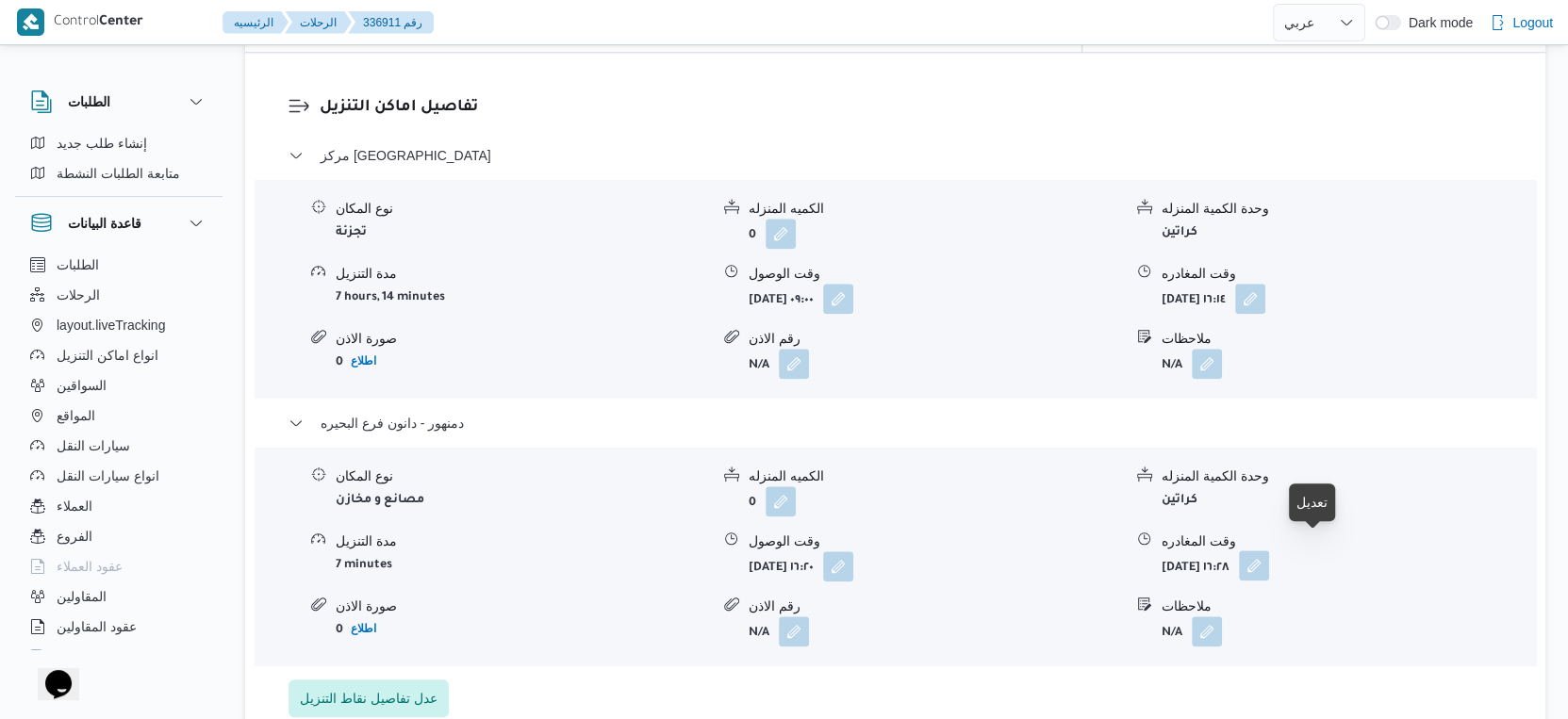
click at [1269, 550] on button "button" at bounding box center [1254, 565] width 31 height 31
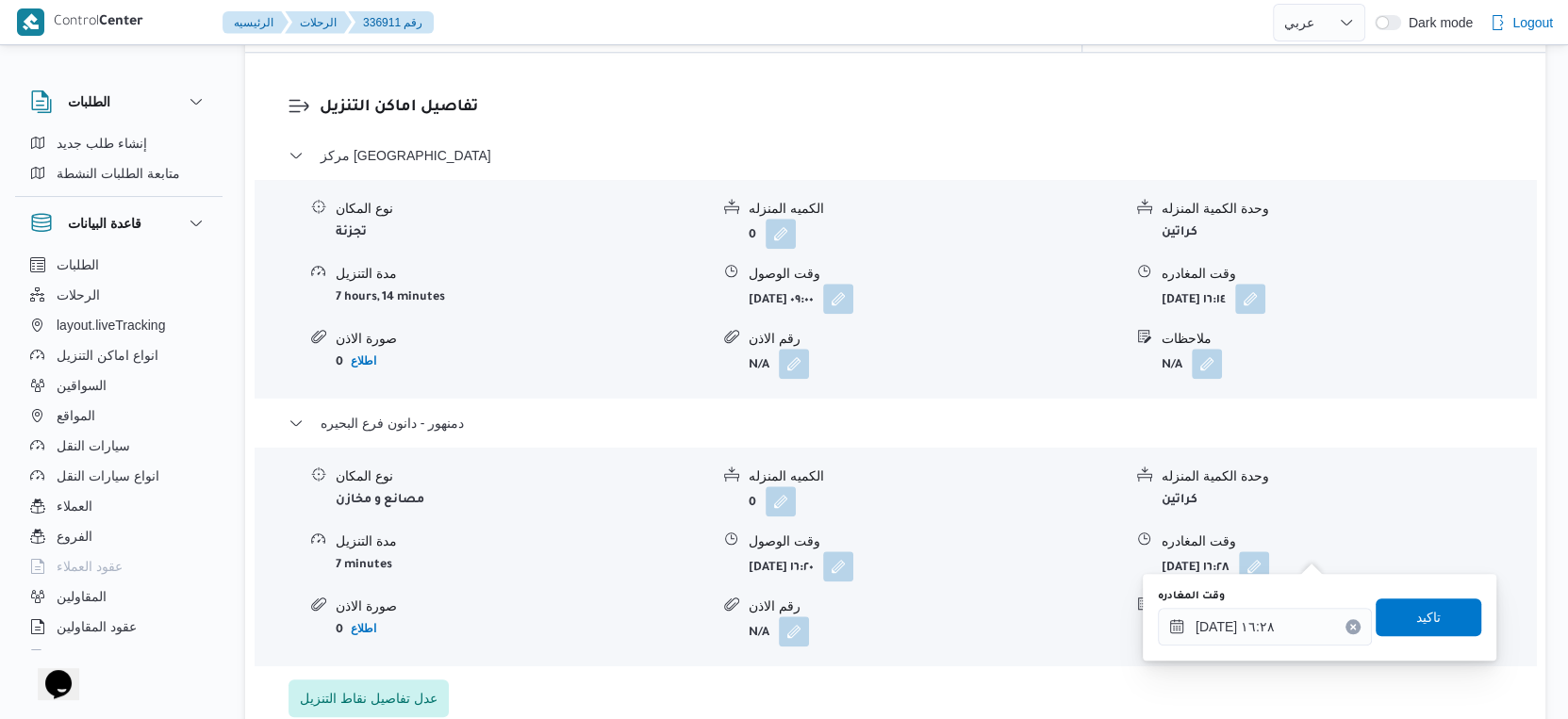
click at [1022, 653] on div "مركز دمنهور نوع المكان تجزئة الكميه المنزله 0 وحدة الكمية المنزله كراتين مدة ال…" at bounding box center [896, 430] width 1214 height 573
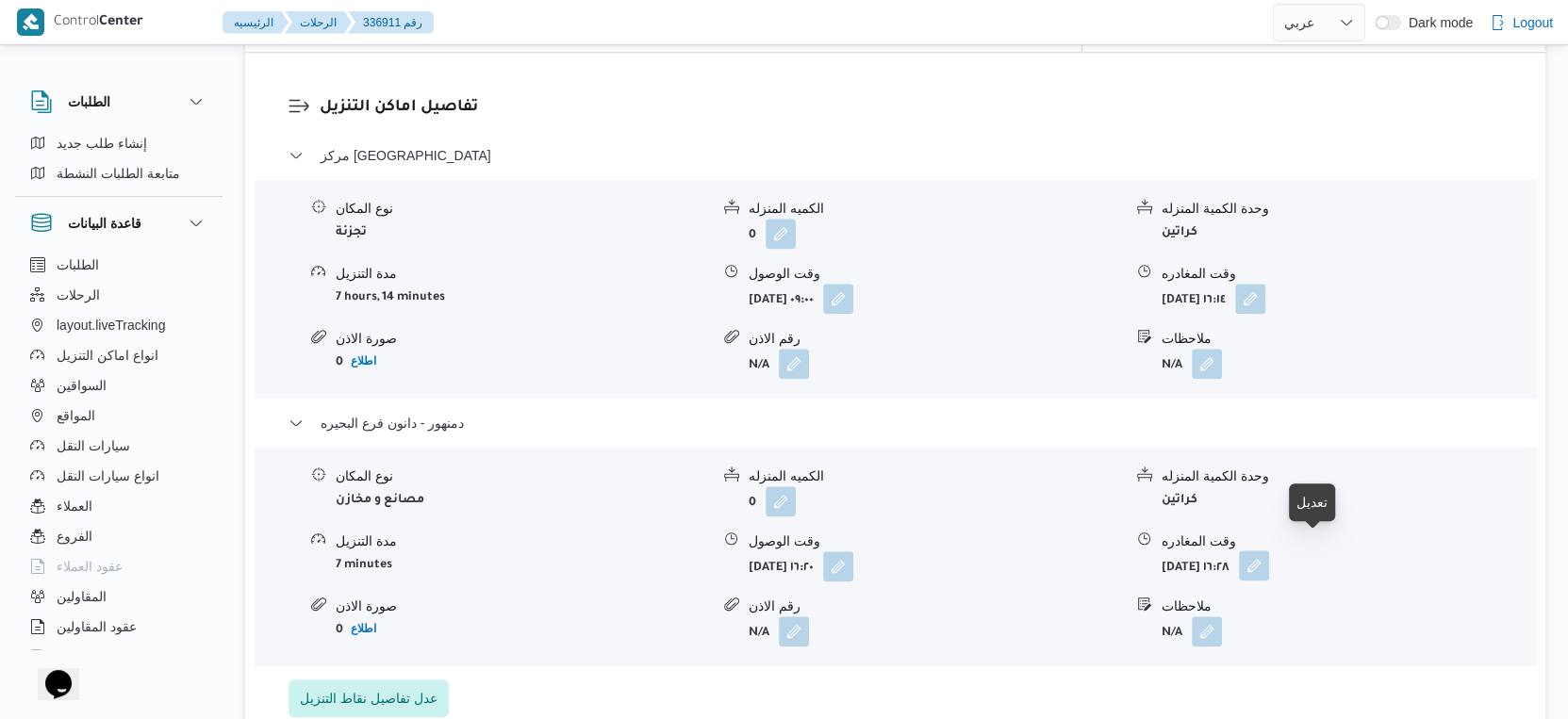
click at [1269, 557] on button "button" at bounding box center [1254, 565] width 31 height 31
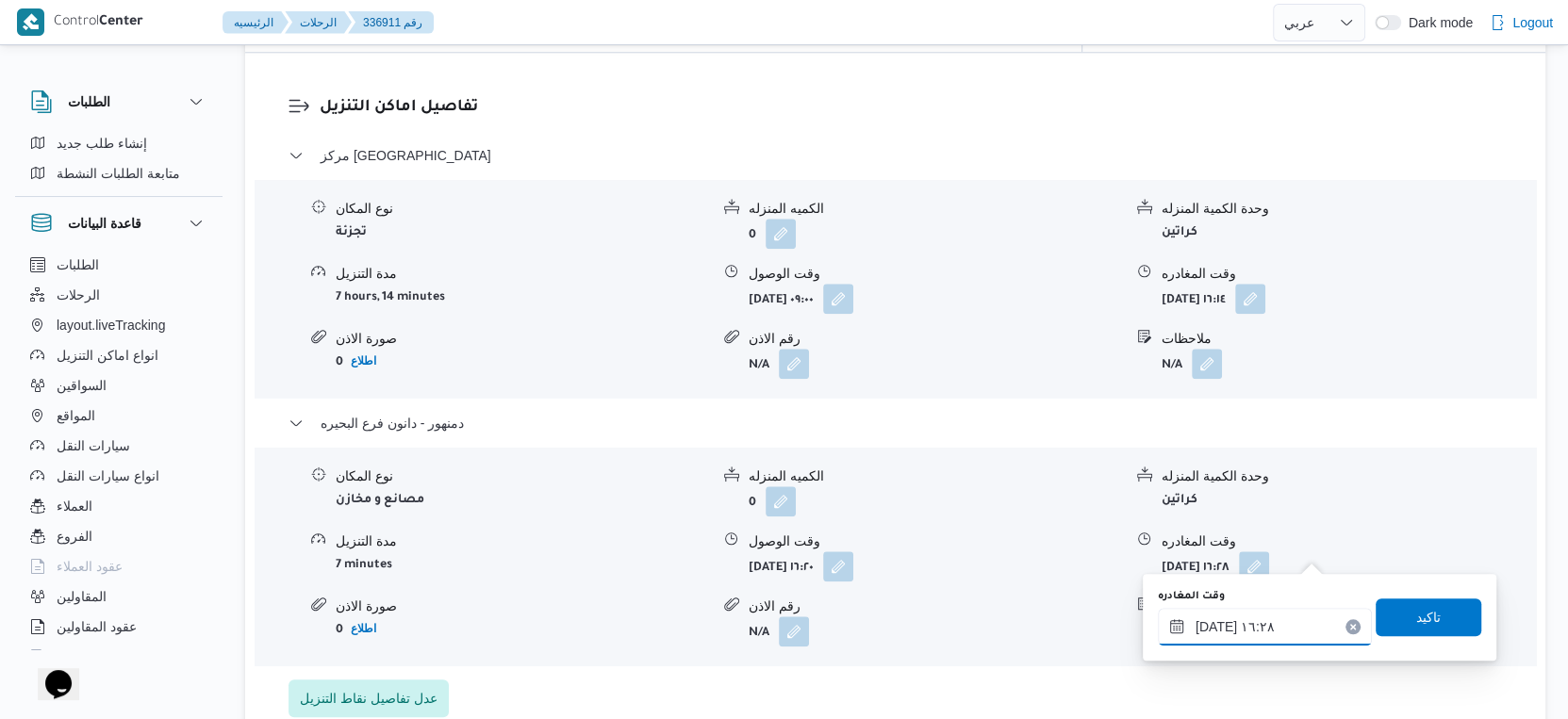
click at [1269, 625] on input "[DATE] ١٦:٢٨" at bounding box center [1265, 627] width 214 height 38
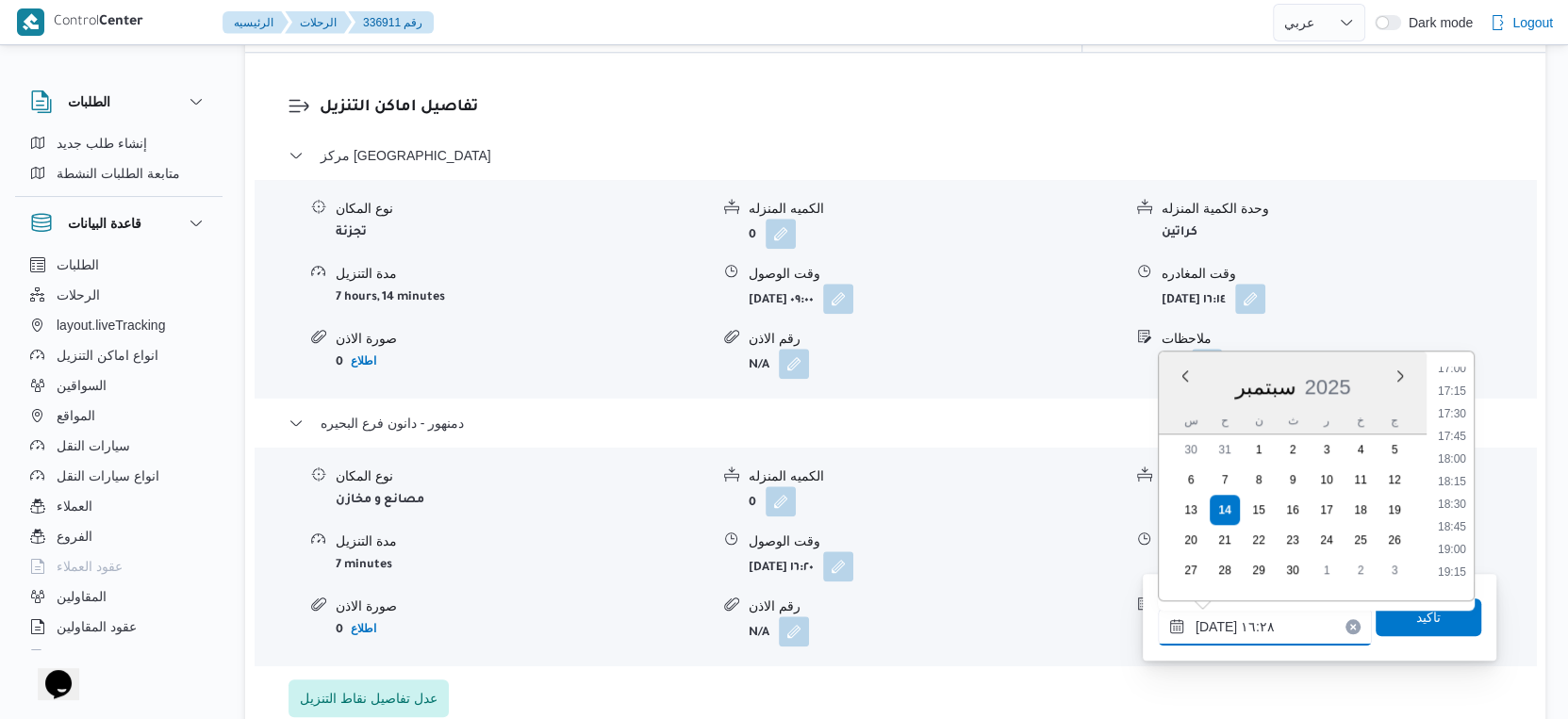
scroll to position [1564, 0]
click at [1462, 581] on li "19:30" at bounding box center [1452, 577] width 43 height 19
type input "[DATE] ١٩:٣٠"
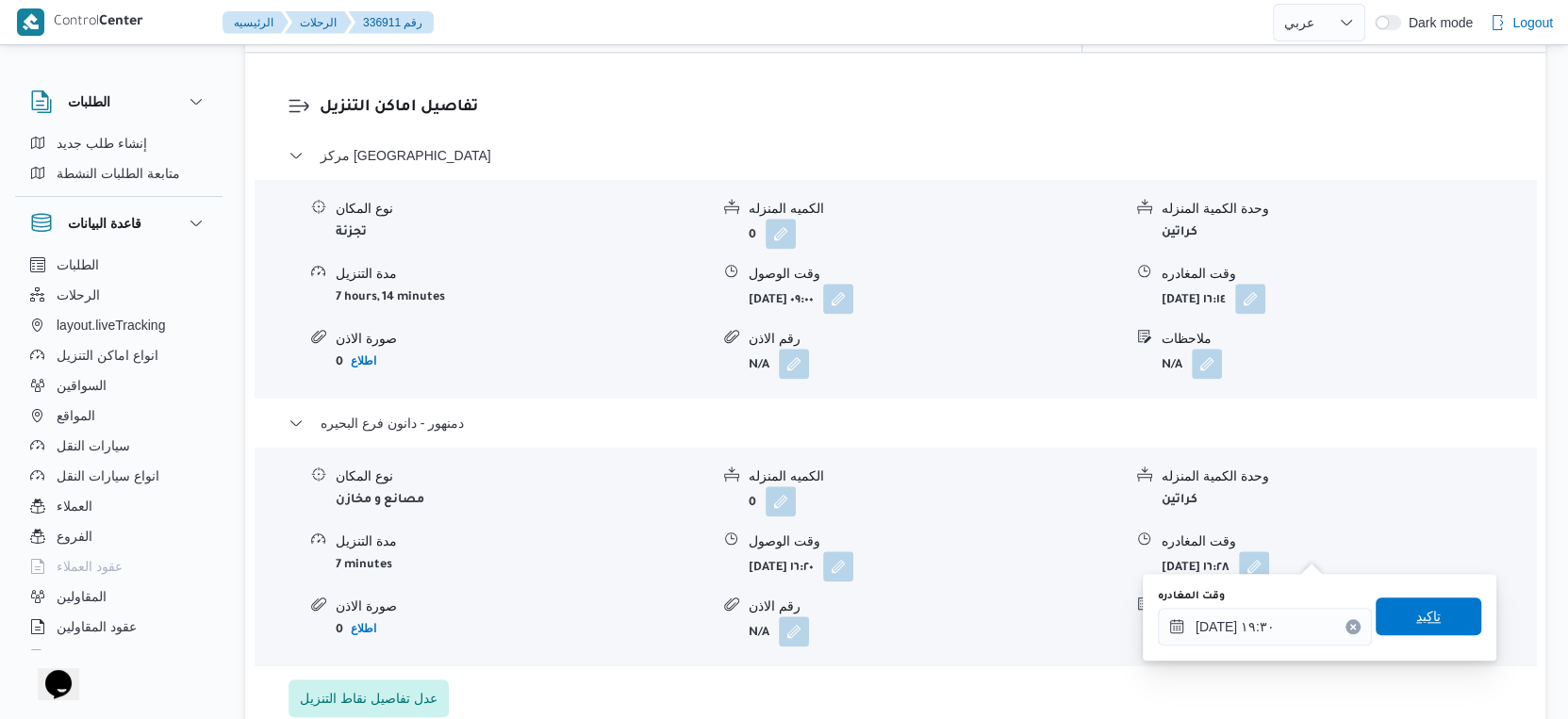
click at [1443, 616] on span "تاكيد" at bounding box center [1428, 617] width 106 height 38
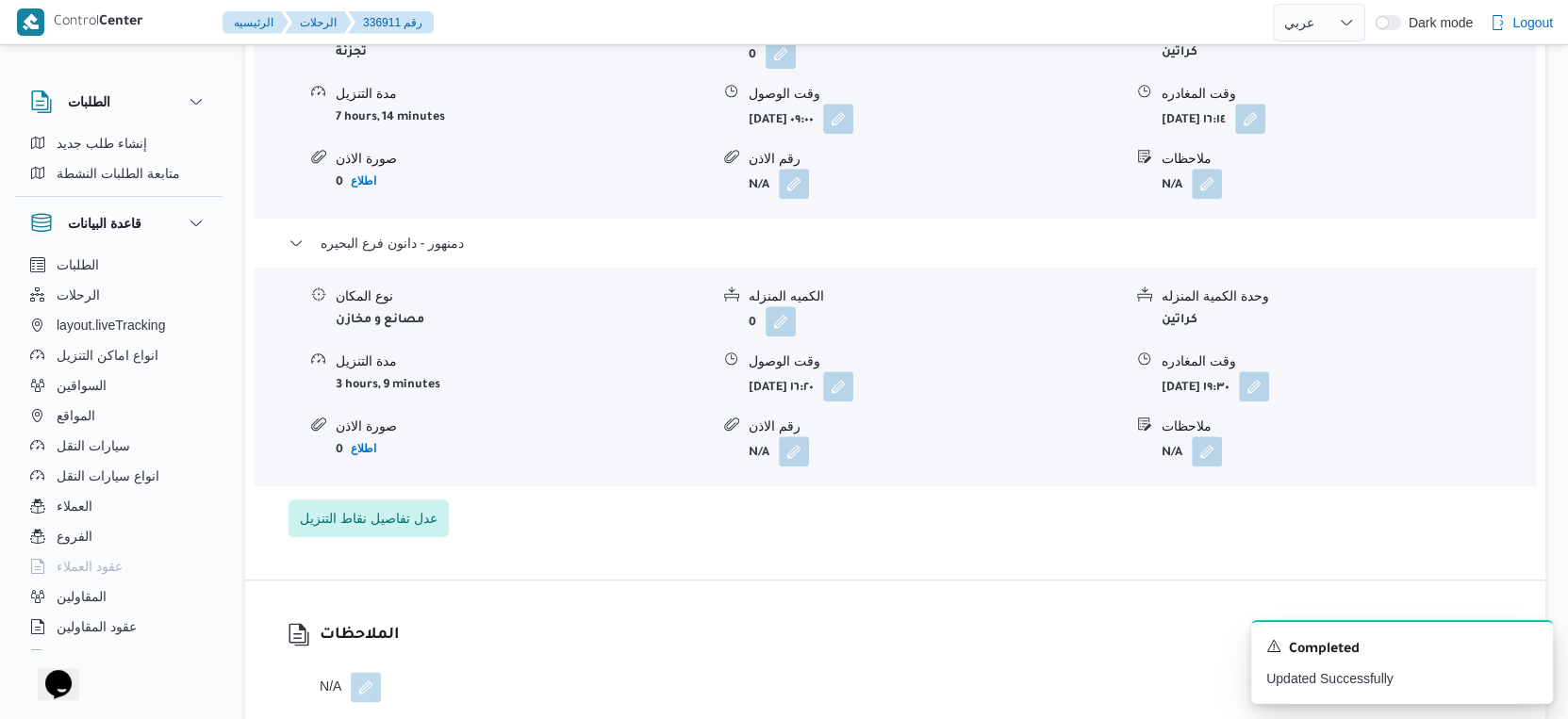
scroll to position [1780, 0]
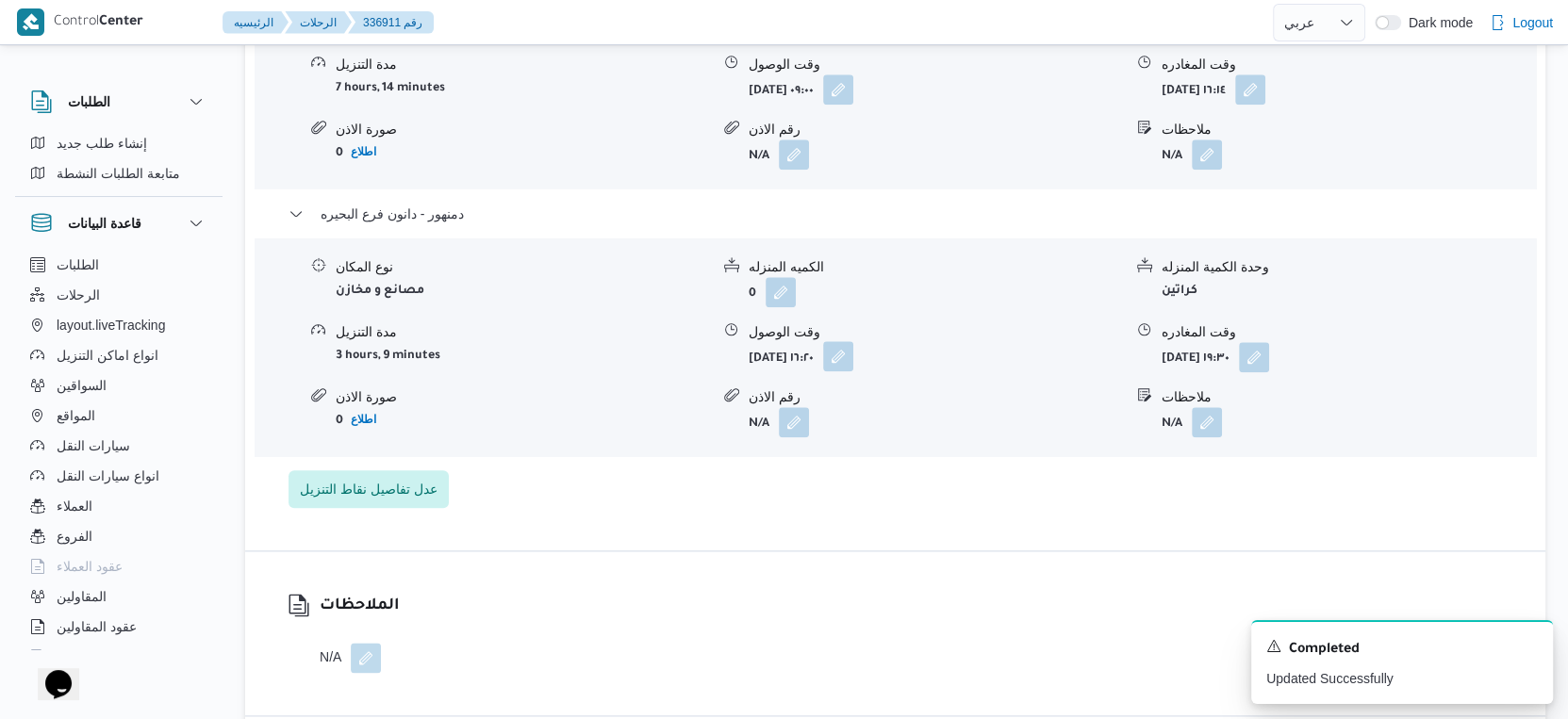
click at [854, 341] on button "button" at bounding box center [838, 357] width 31 height 31
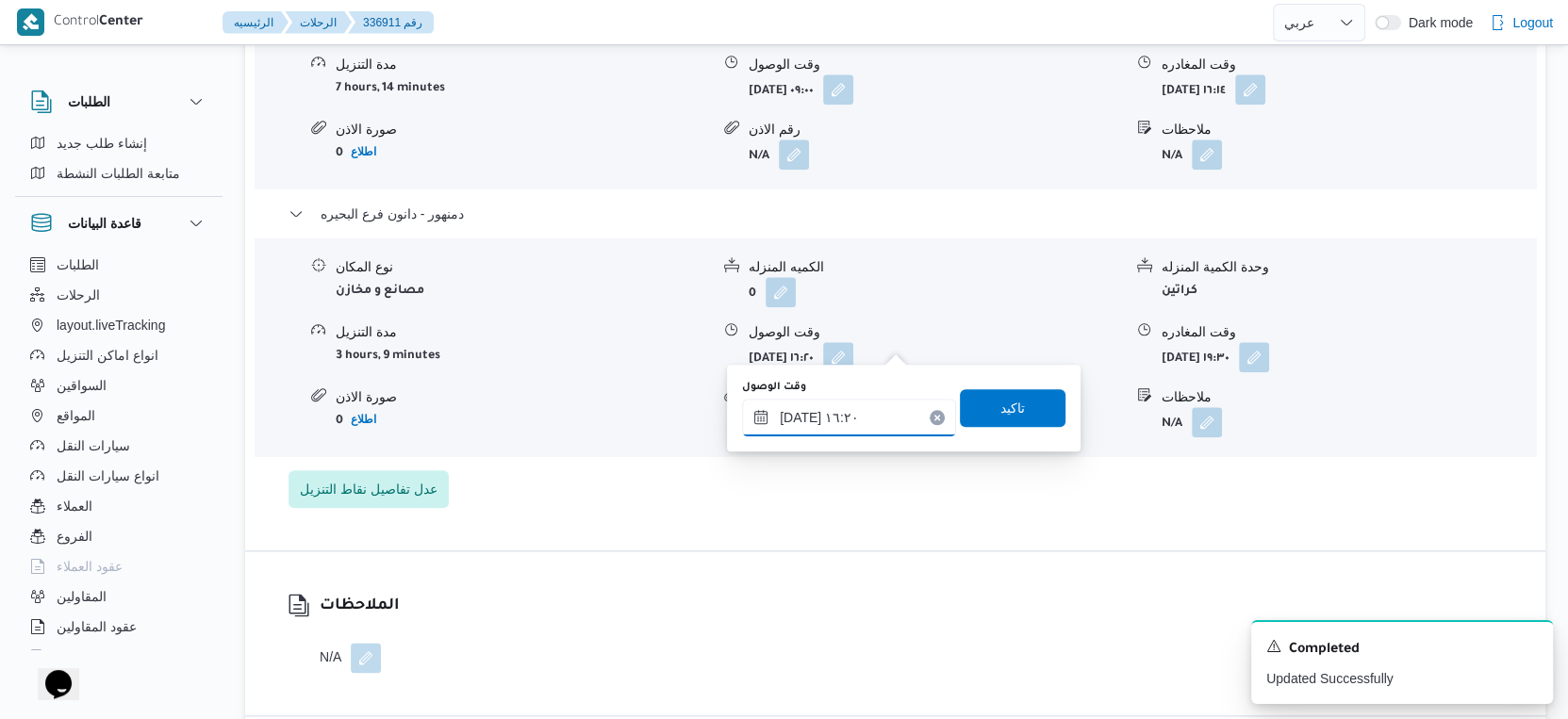
click at [860, 402] on input "[DATE] ١٦:٢٠" at bounding box center [849, 418] width 214 height 38
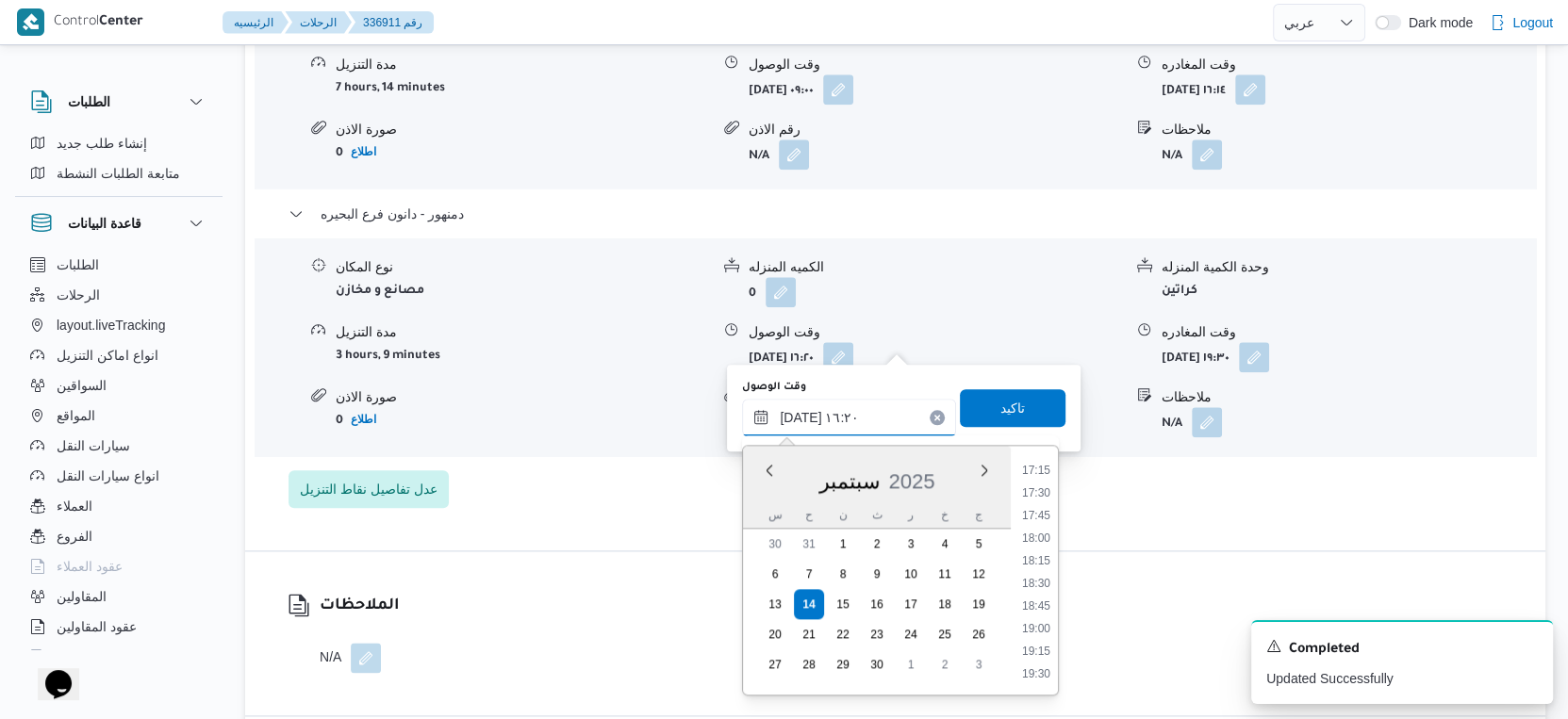
scroll to position [1564, 0]
click at [1043, 639] on li "19:15" at bounding box center [1036, 648] width 43 height 19
type input "[DATE] ١٩:١٥"
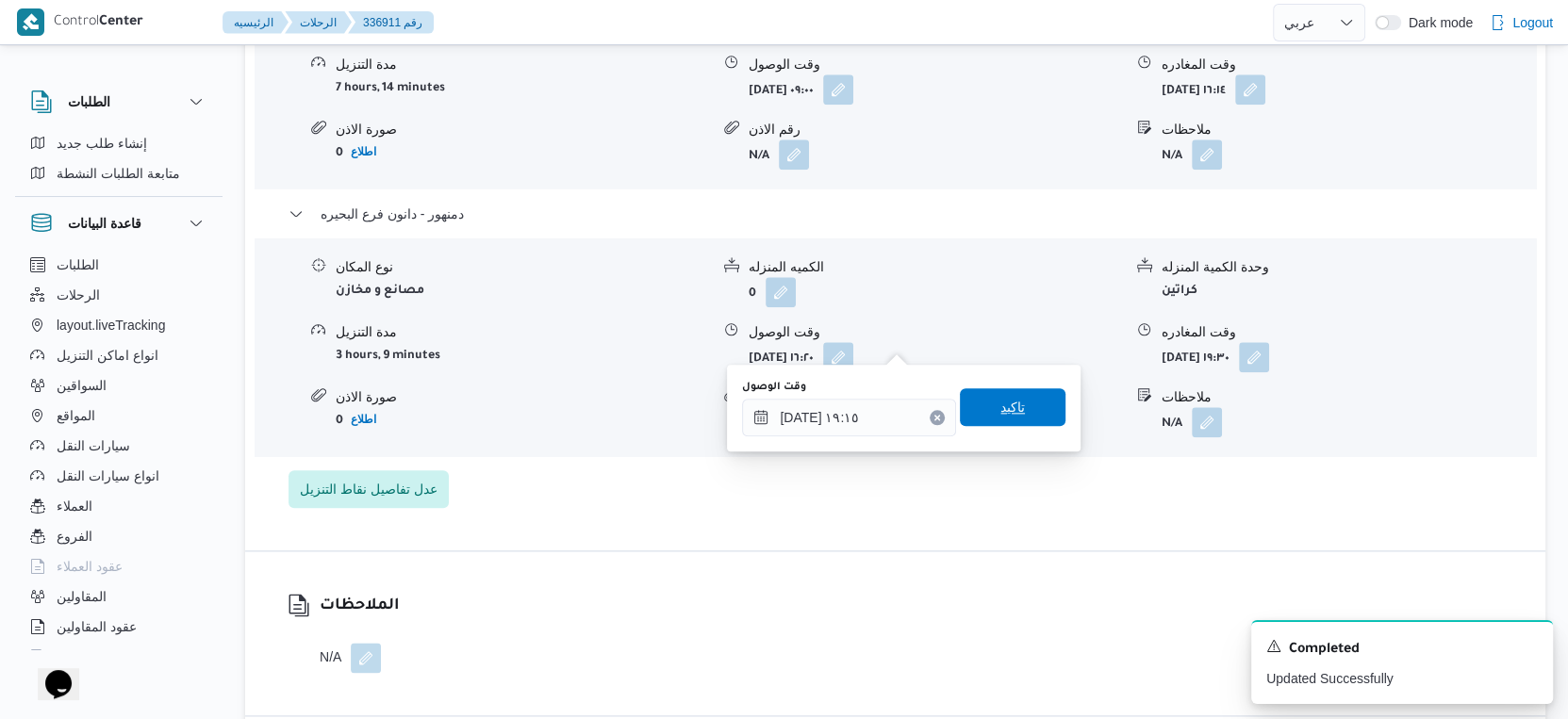
click at [1036, 409] on span "تاكيد" at bounding box center [1012, 407] width 106 height 38
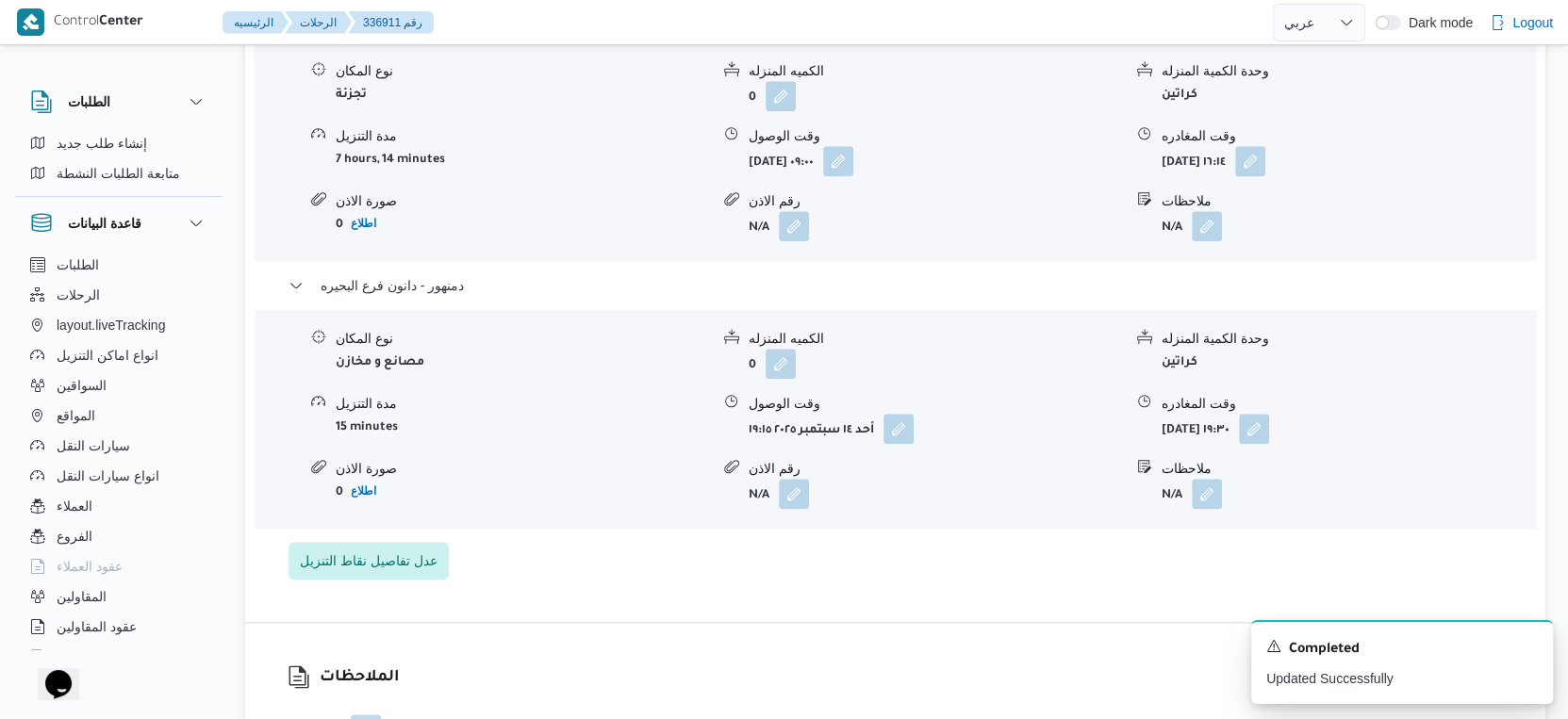
scroll to position [1572, 0]
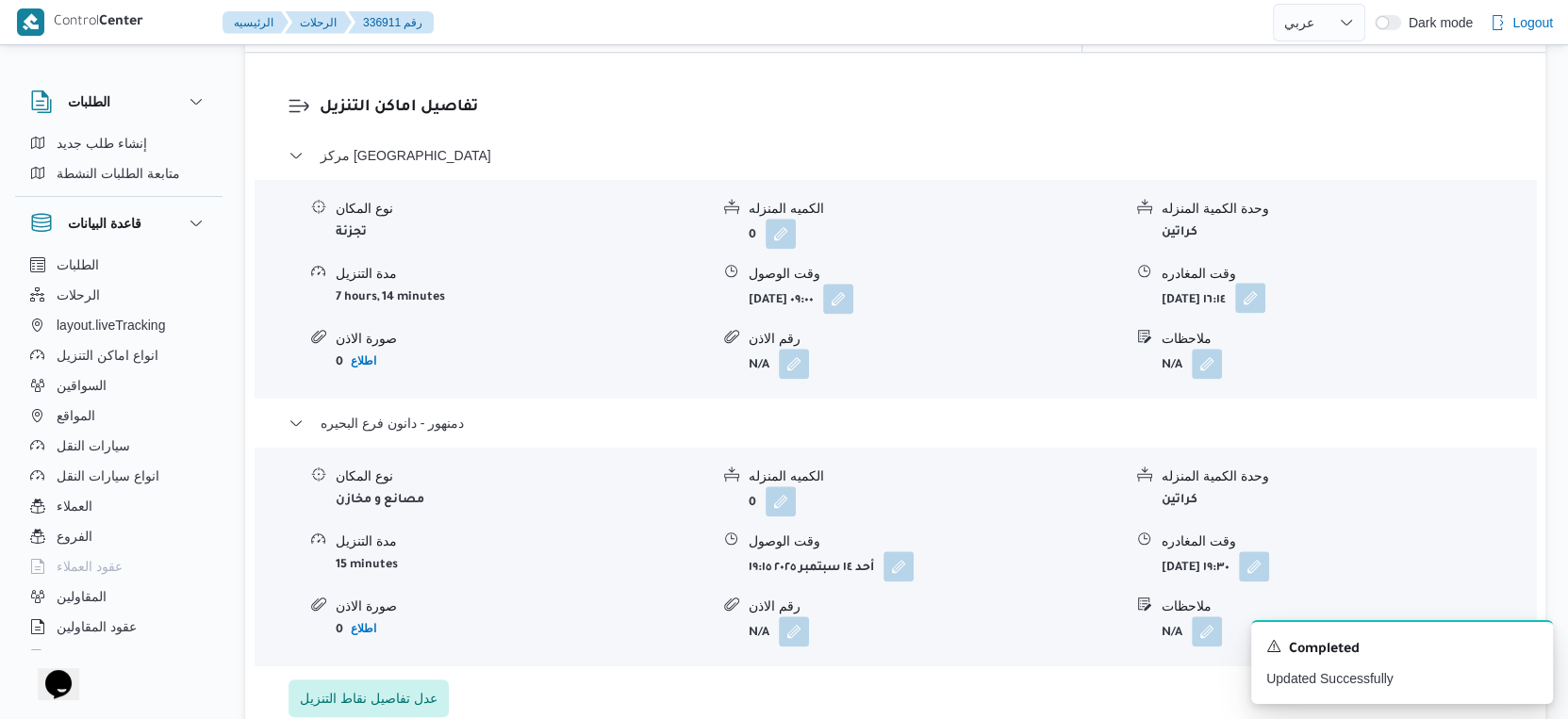
click at [1266, 283] on button "button" at bounding box center [1250, 298] width 31 height 31
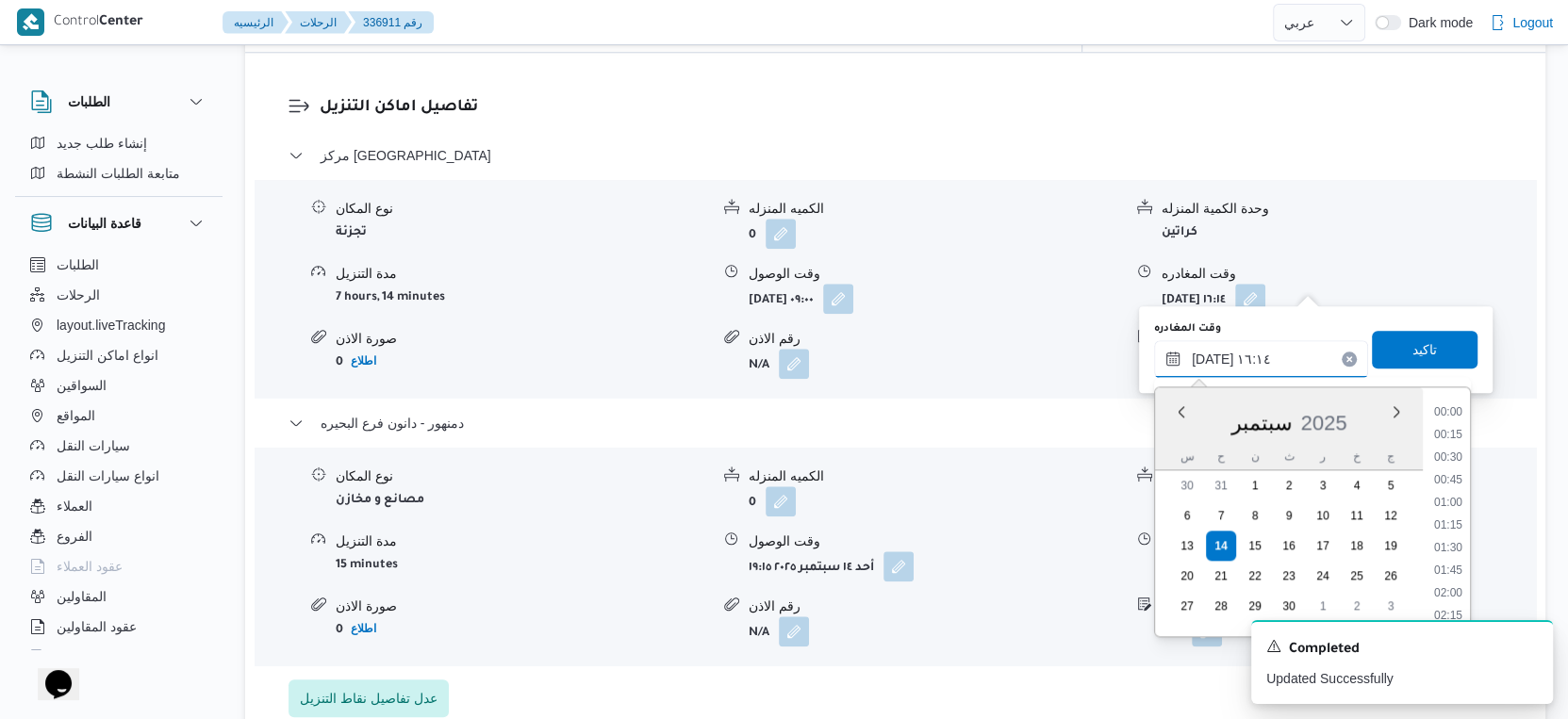
click at [1250, 369] on input "[DATE] ١٦:١٤" at bounding box center [1261, 360] width 214 height 38
click at [1449, 478] on li "19:00" at bounding box center [1448, 485] width 43 height 19
type input "[DATE] ١٩:٠٠"
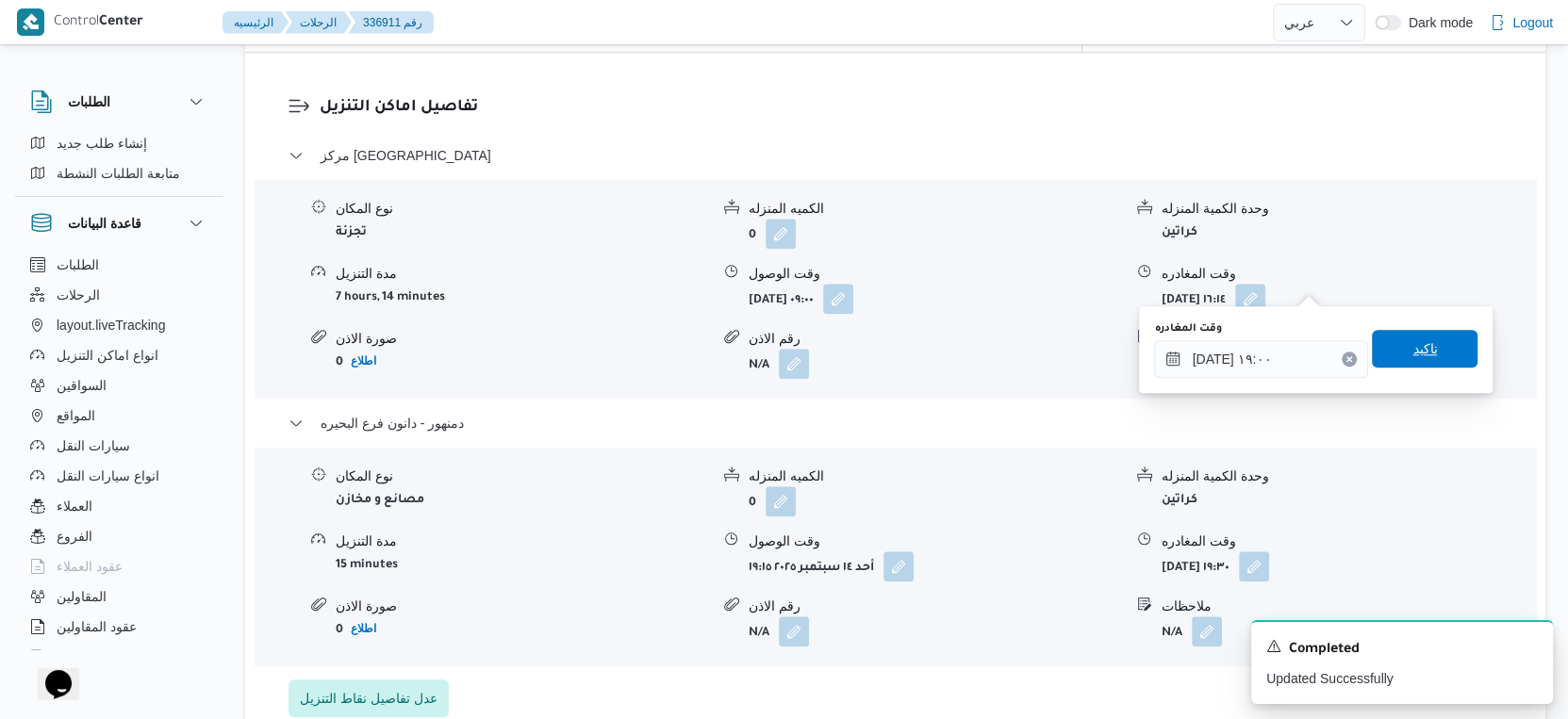
click at [1413, 350] on span "تاكيد" at bounding box center [1425, 349] width 25 height 23
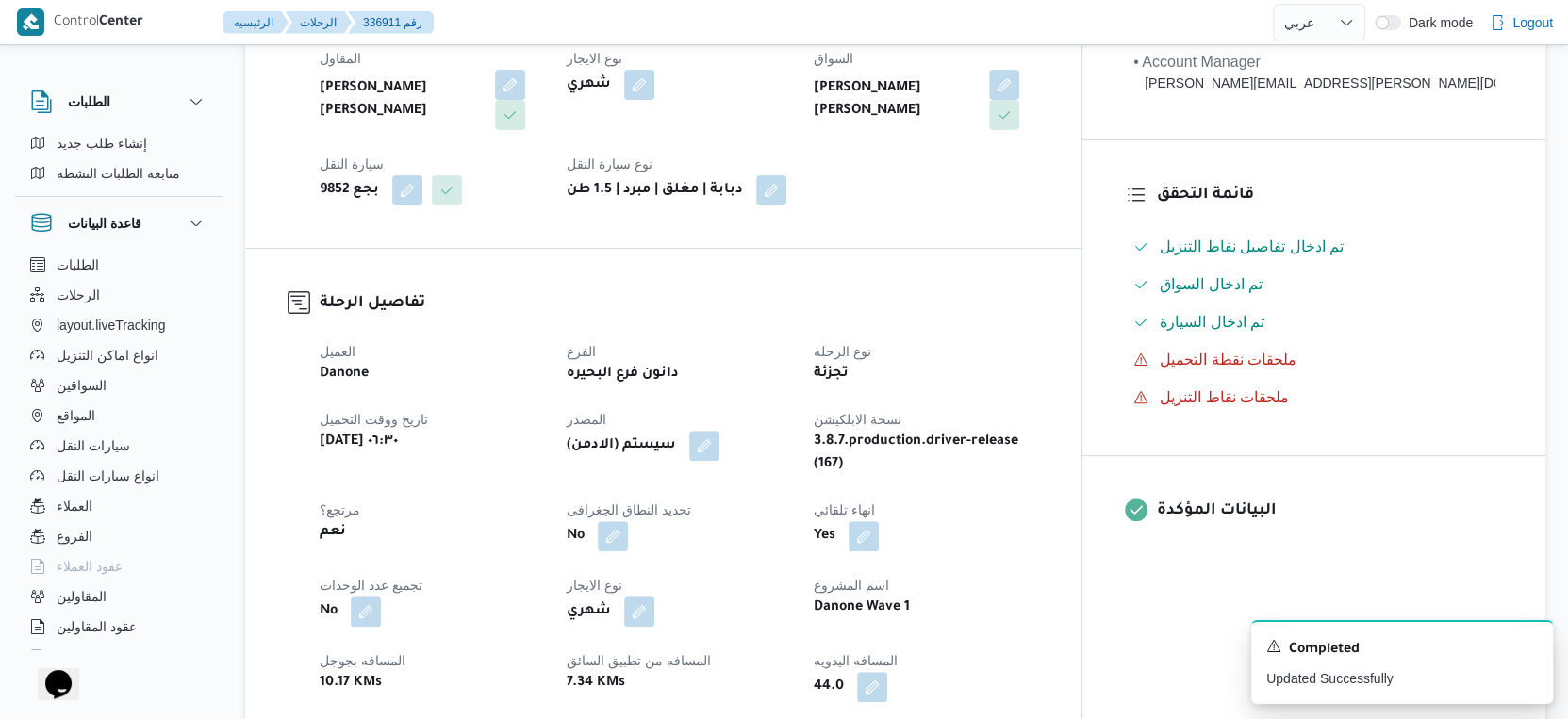
scroll to position [733, 0]
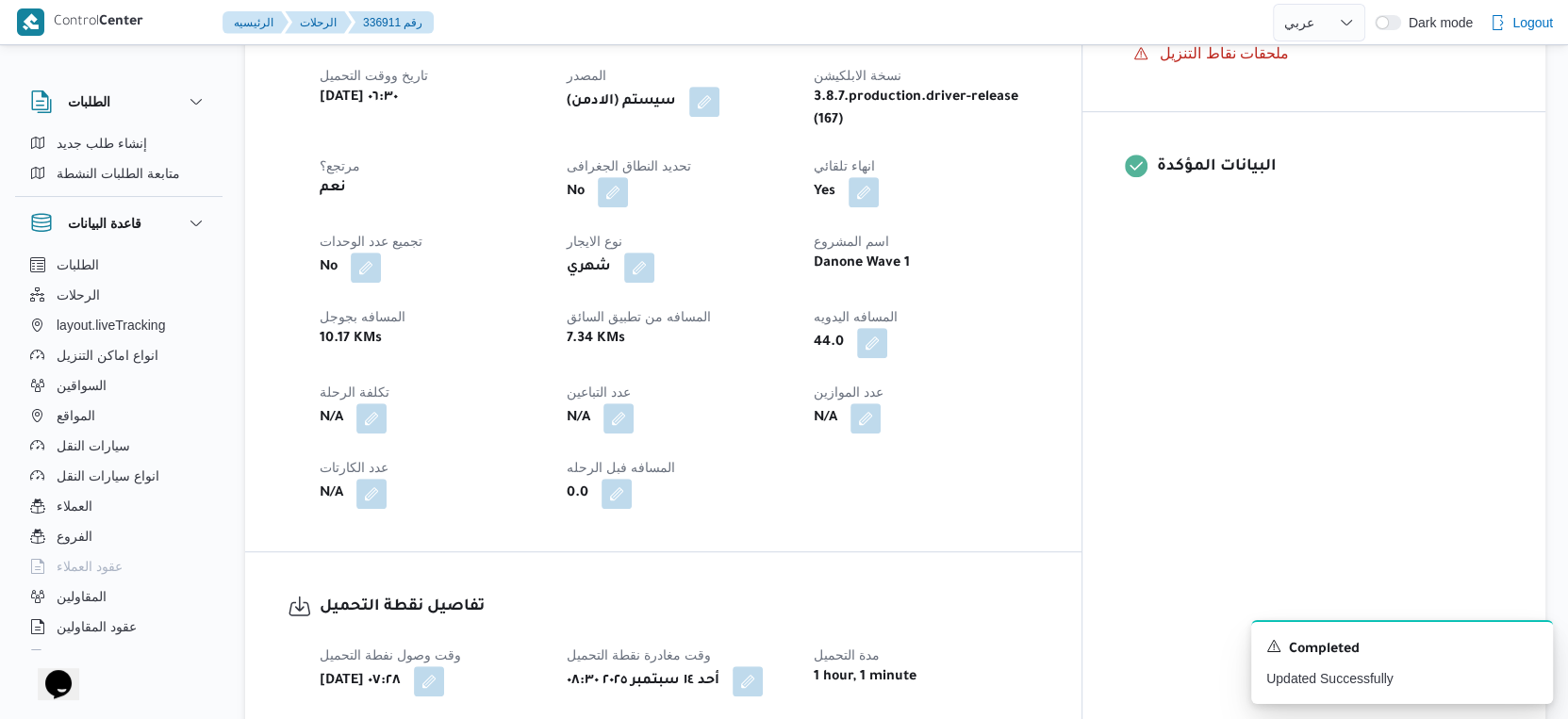
select select "ar"
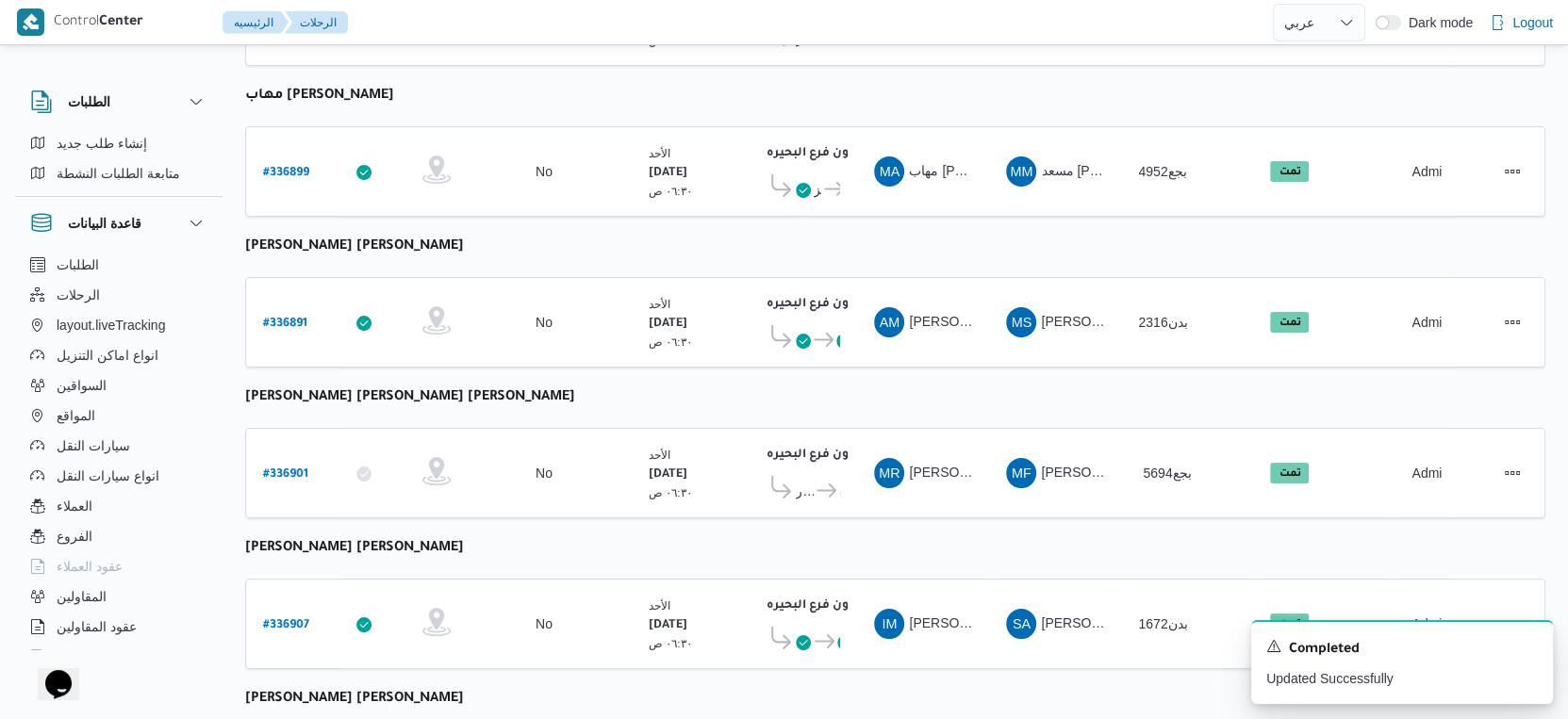
select select "ar"
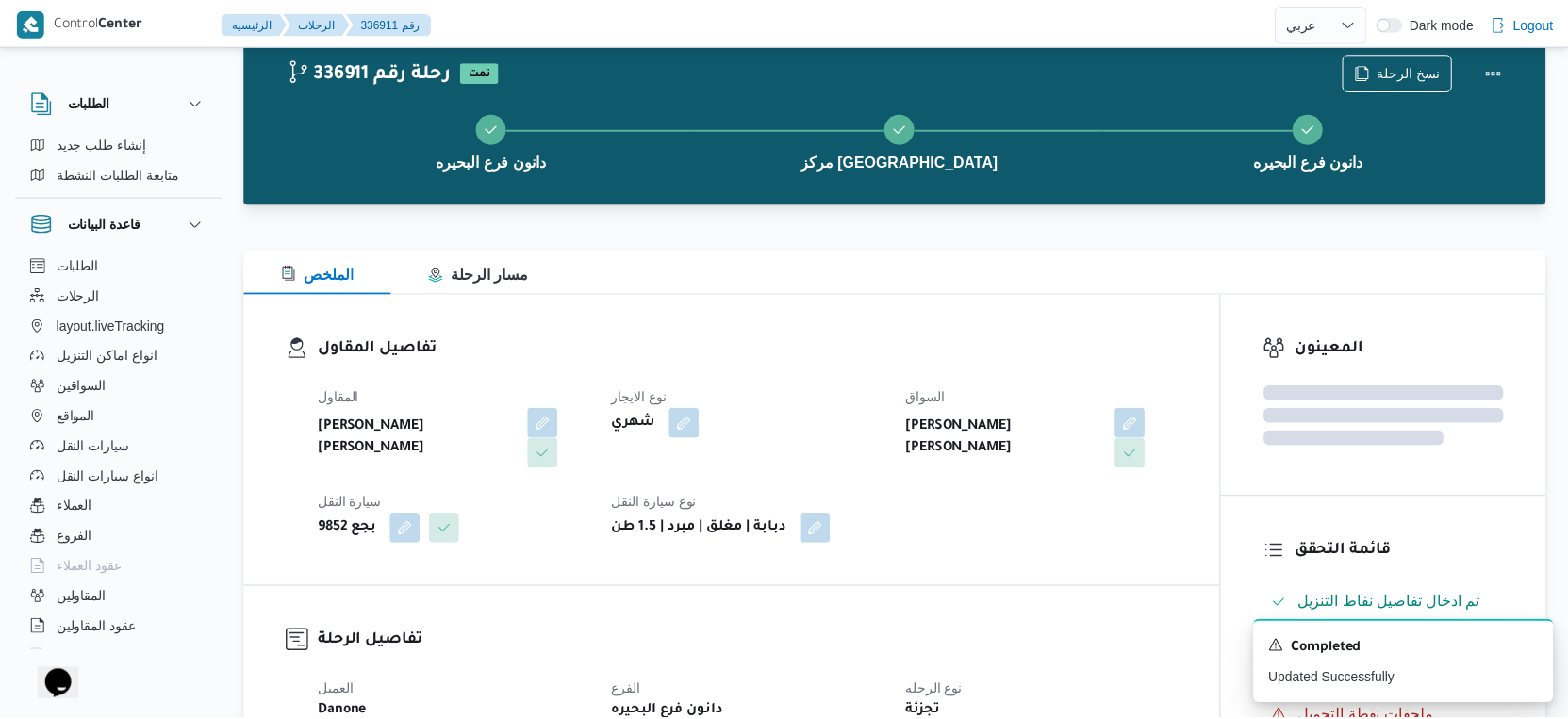
scroll to position [1269, 0]
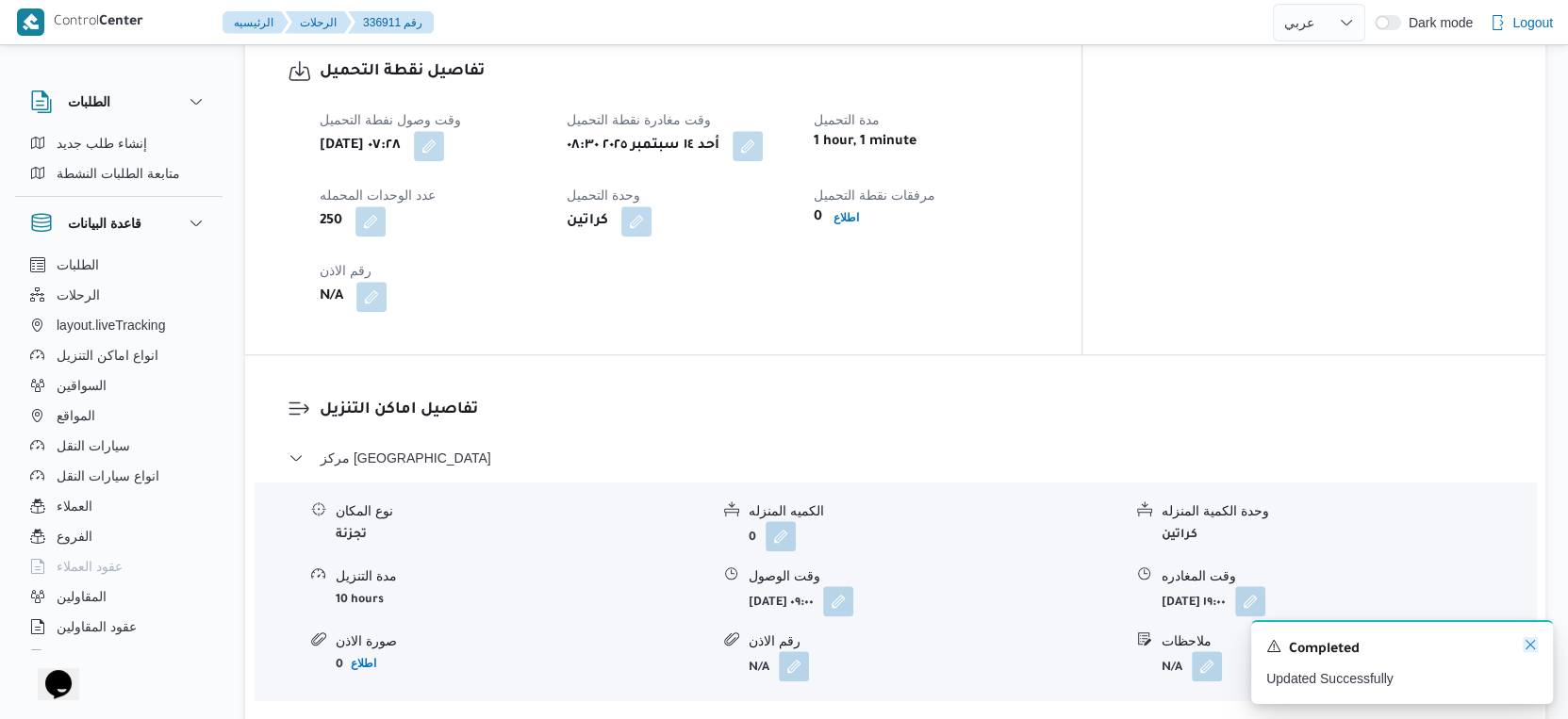
click at [1536, 643] on icon "Dismiss toast" at bounding box center [1531, 645] width 15 height 15
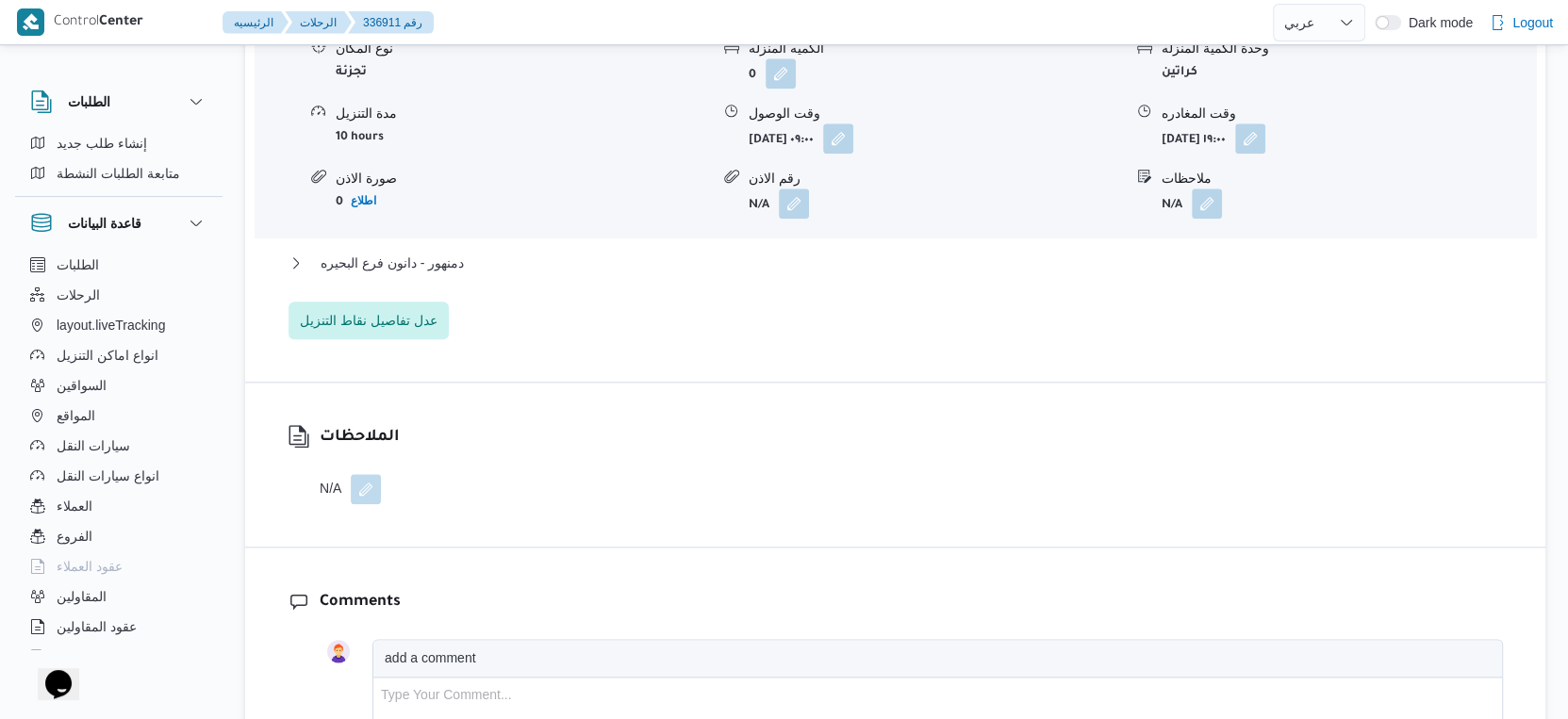
scroll to position [1583, 0]
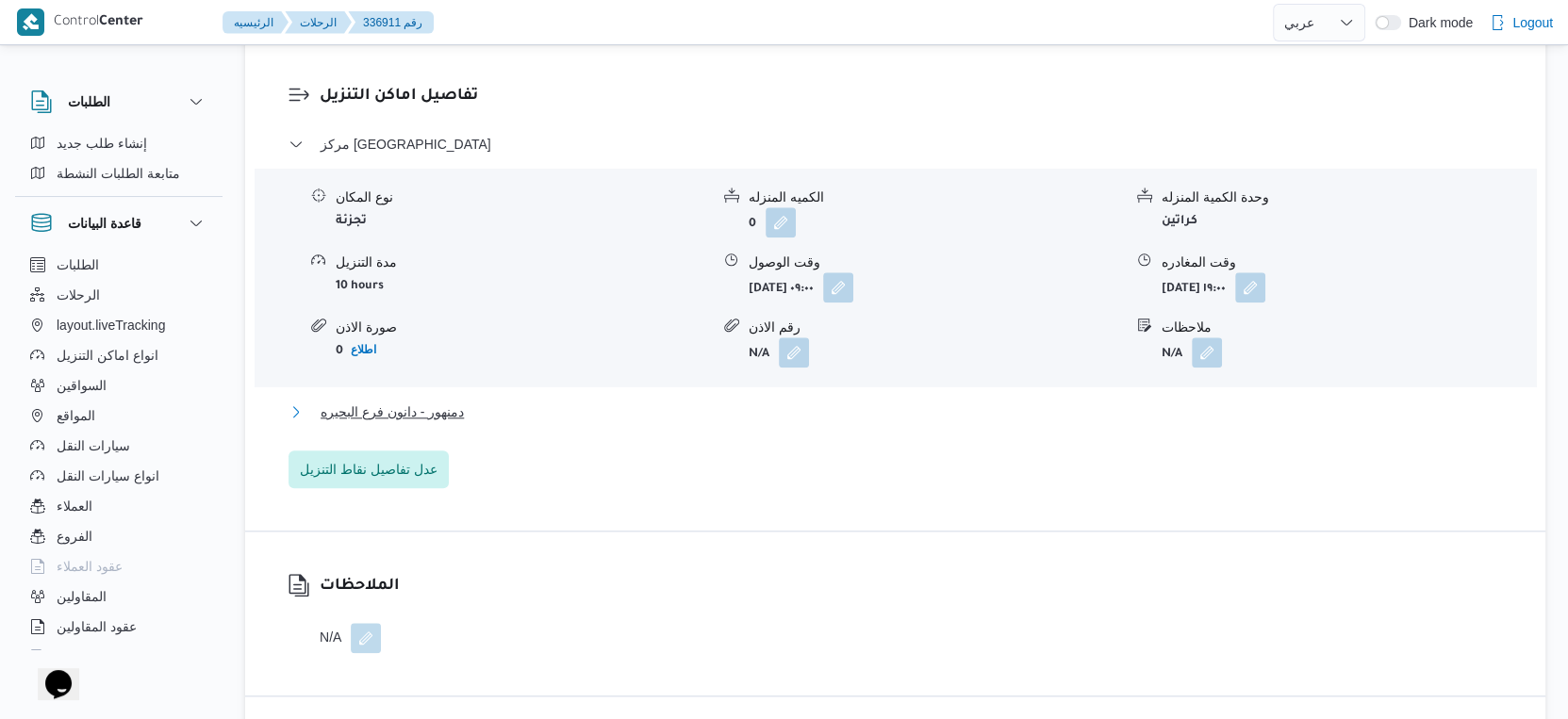
click at [504, 401] on button "دمنهور - دانون فرع البحيره" at bounding box center [896, 412] width 1214 height 23
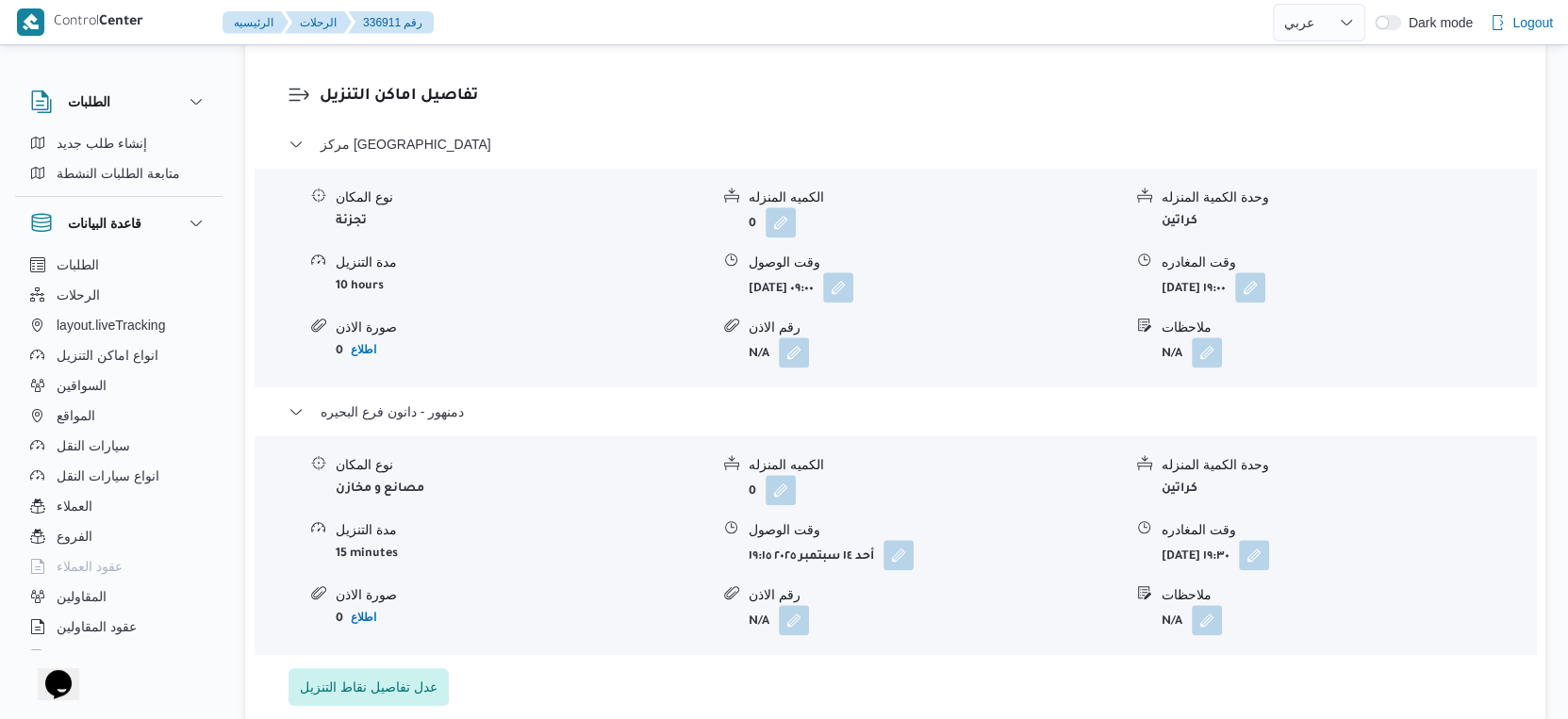
select select "ar"
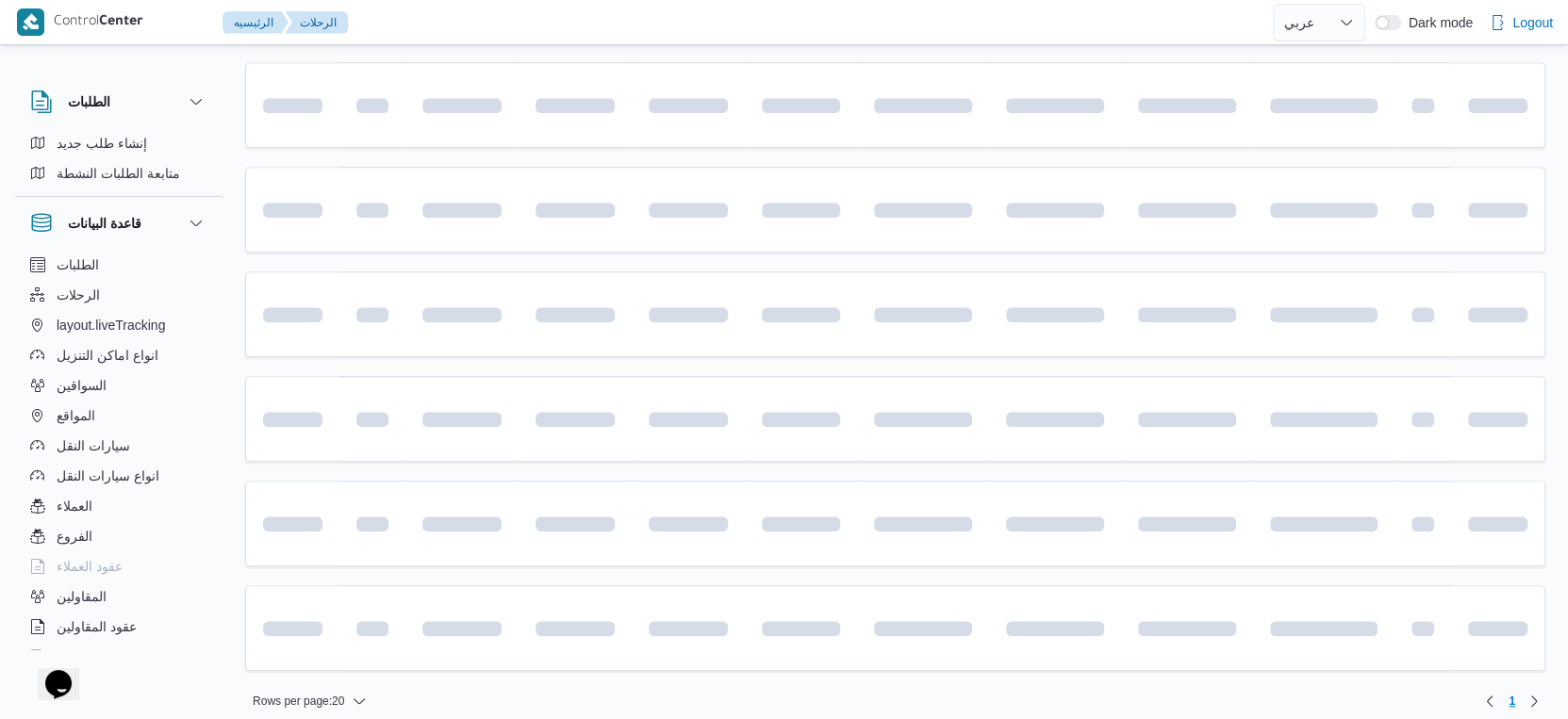
scroll to position [1538, 0]
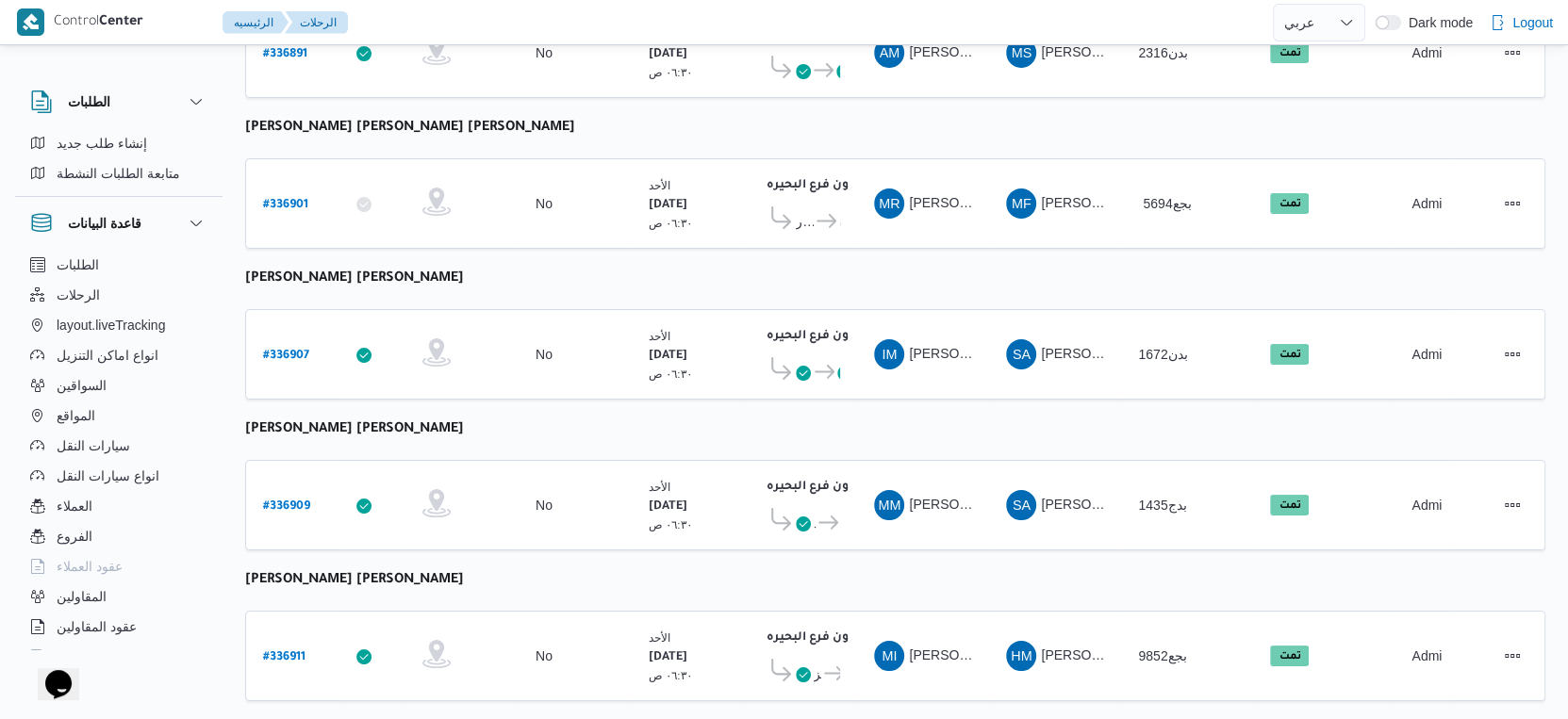
select select "ar"
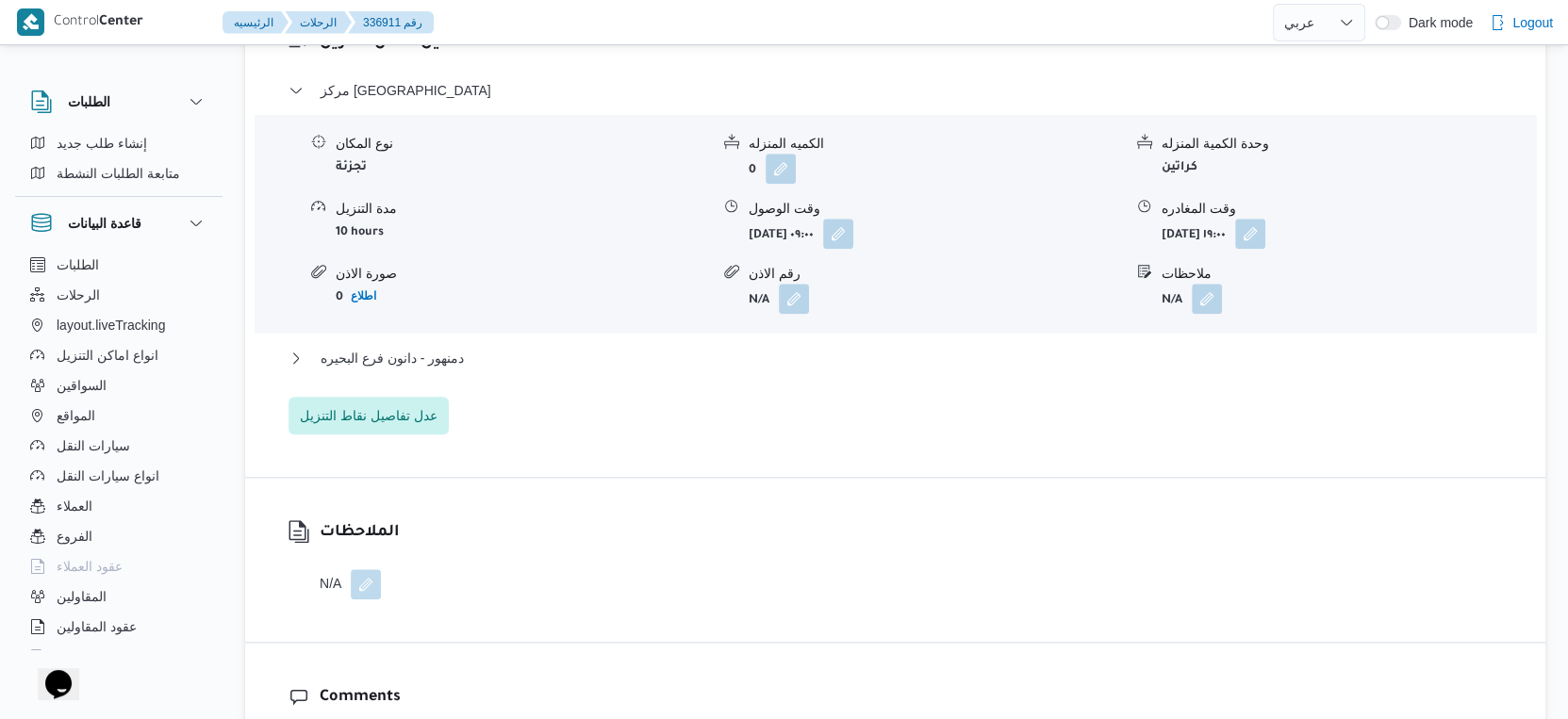
scroll to position [1688, 0]
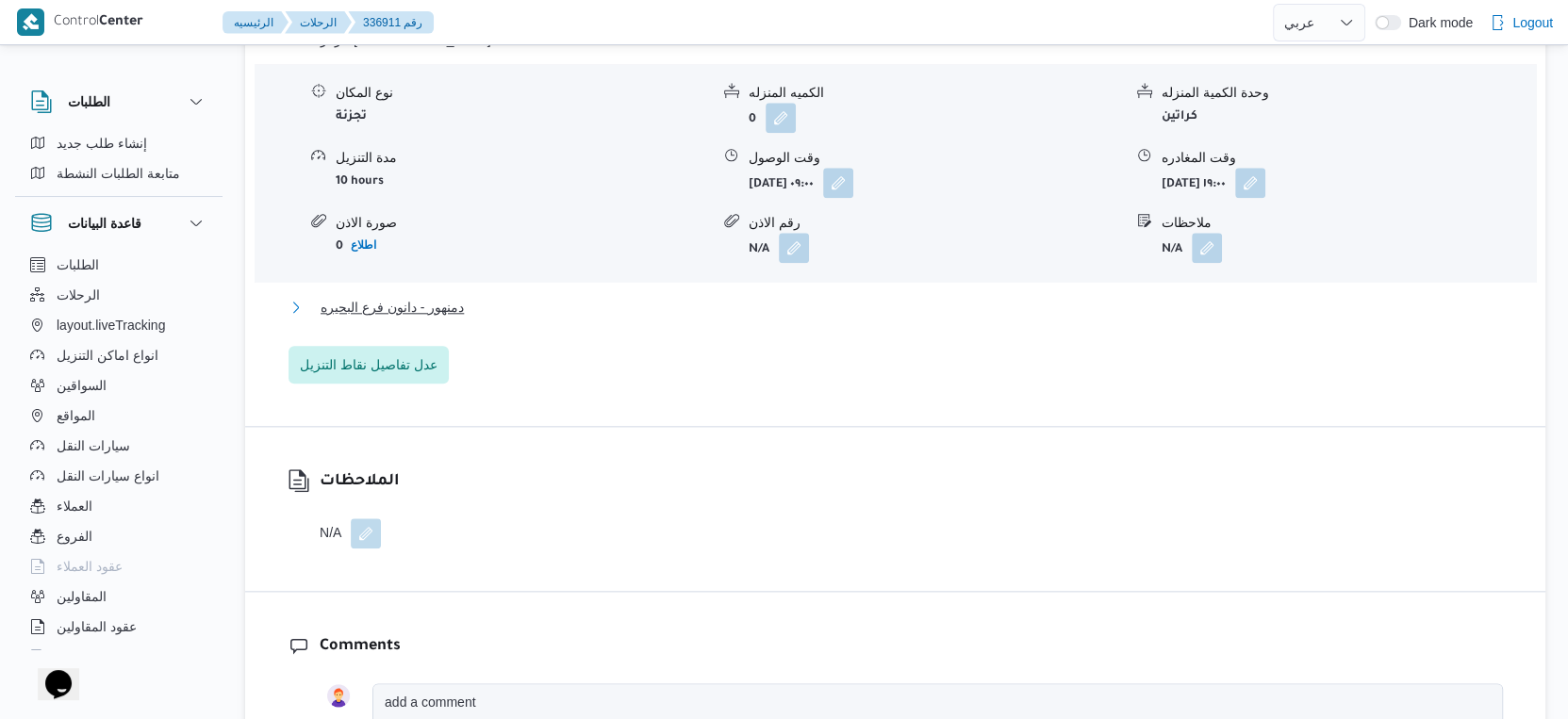
click at [487, 296] on button "دمنهور - دانون فرع البحيره" at bounding box center [896, 307] width 1214 height 23
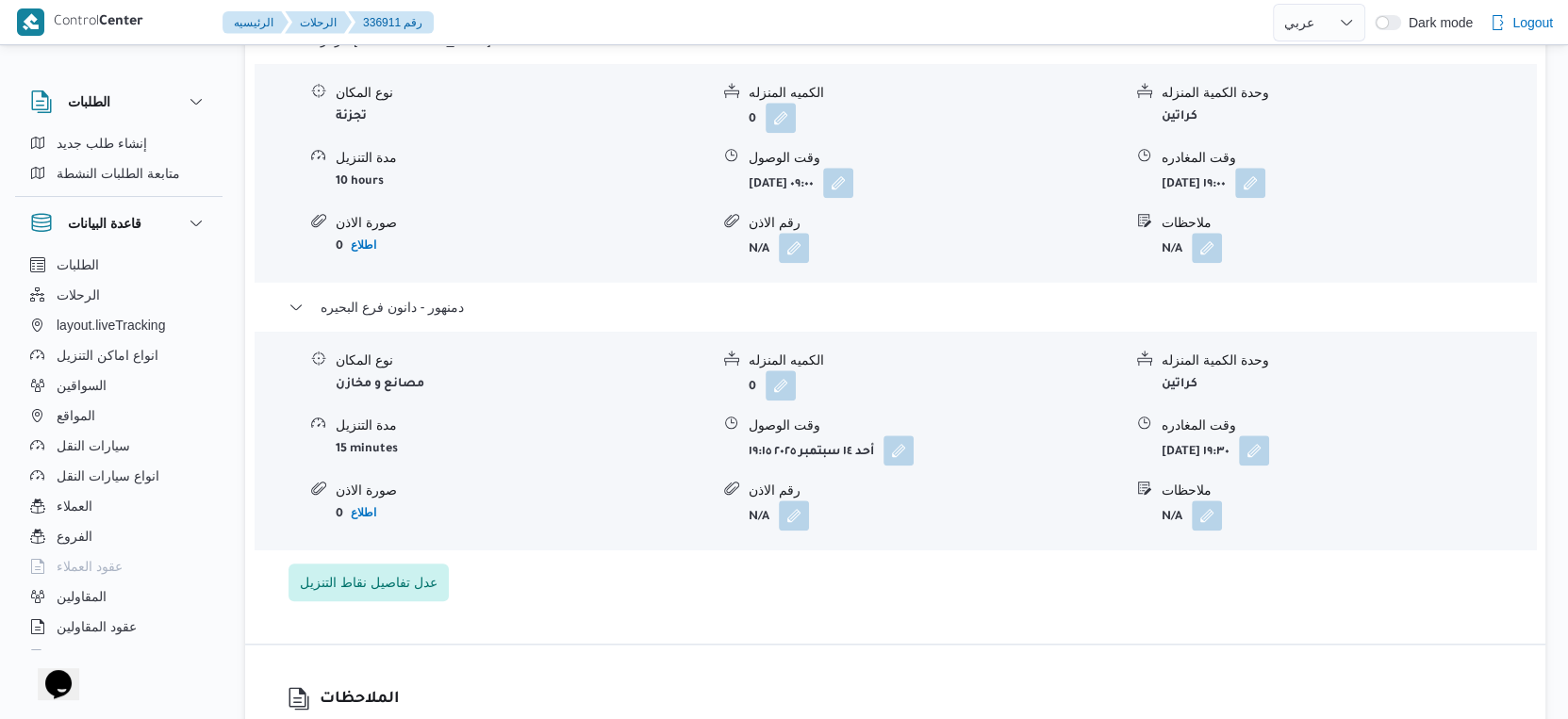
select select "ar"
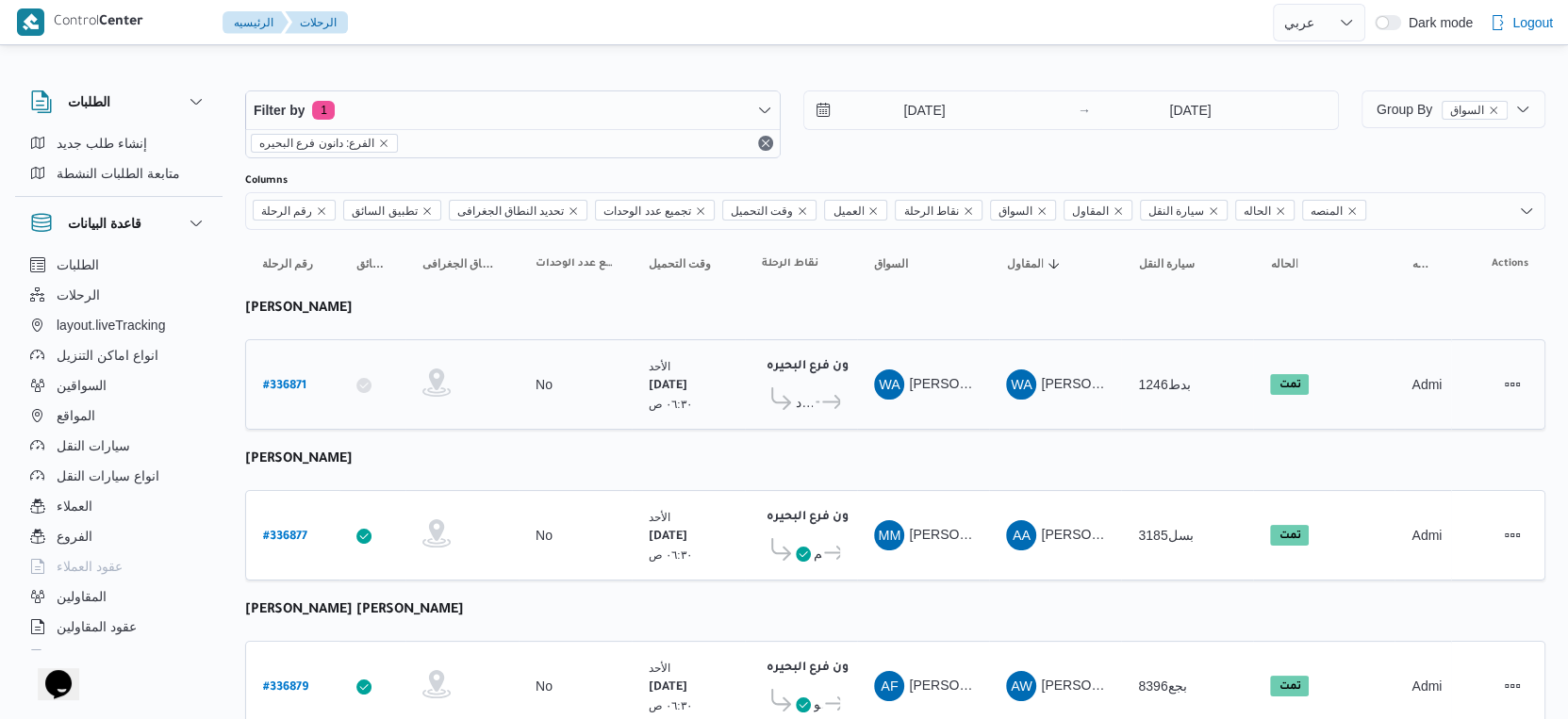
click at [733, 373] on div "[DATE] ٠٦:٣٠ ص" at bounding box center [688, 385] width 94 height 71
click at [943, 100] on input "[DATE]" at bounding box center [911, 111] width 214 height 38
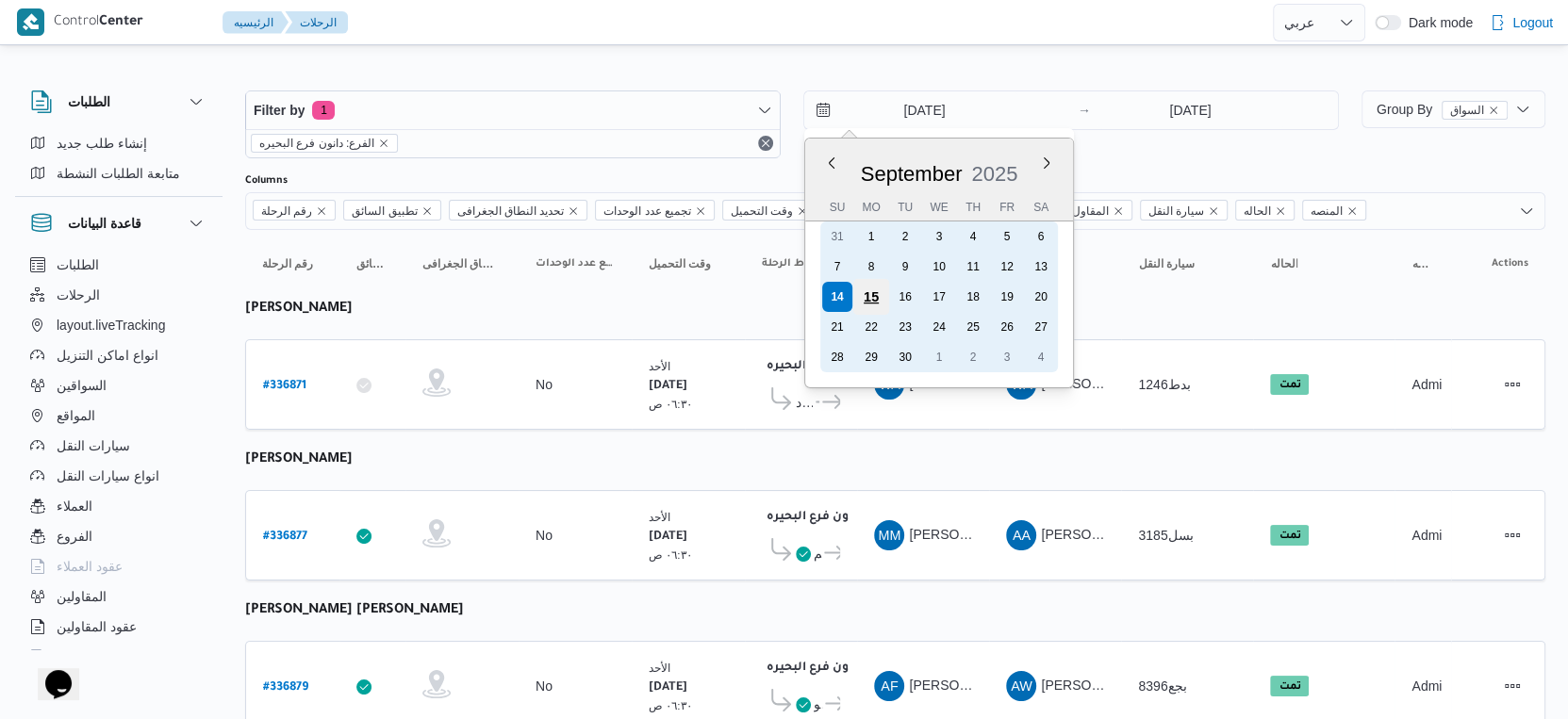
click at [879, 289] on div "15" at bounding box center [872, 298] width 36 height 36
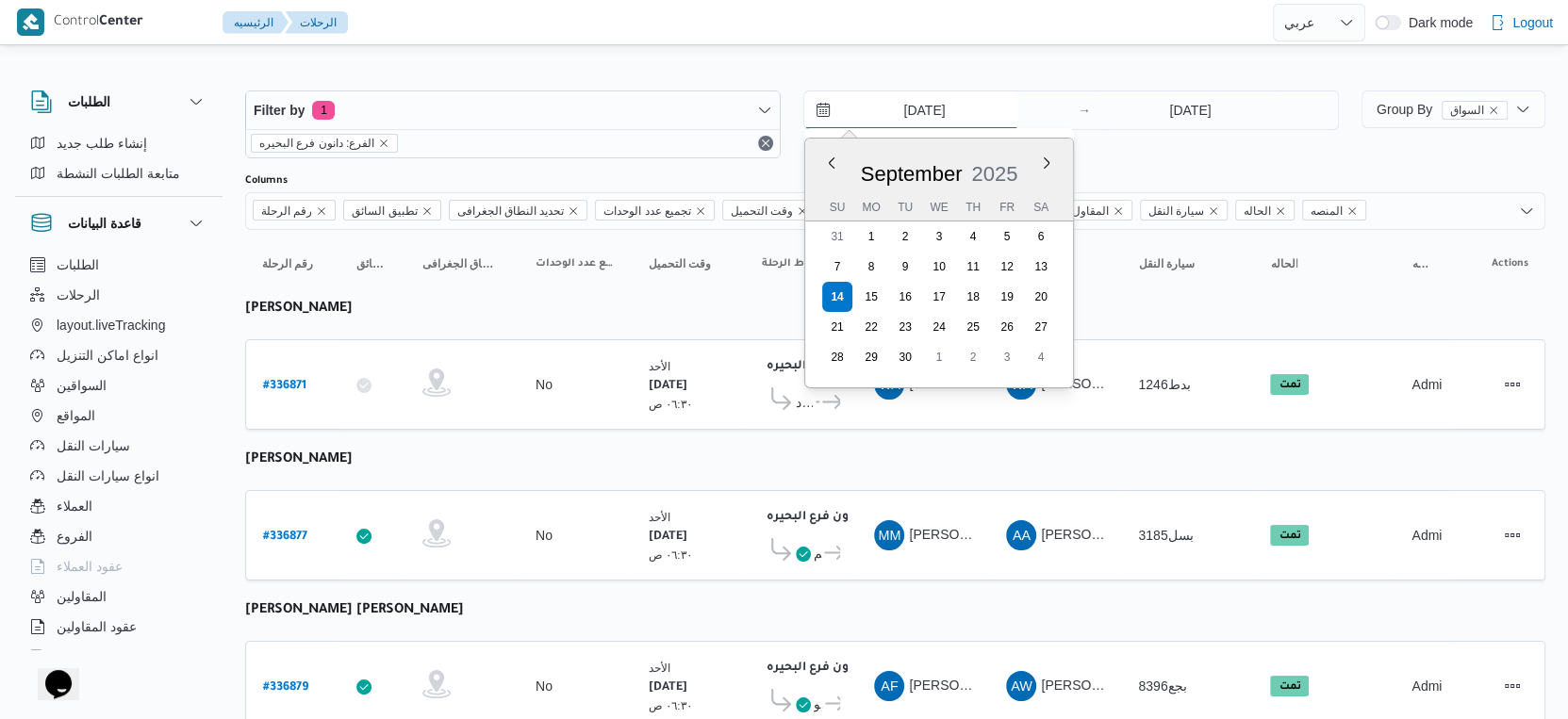
type input "[DATE]"
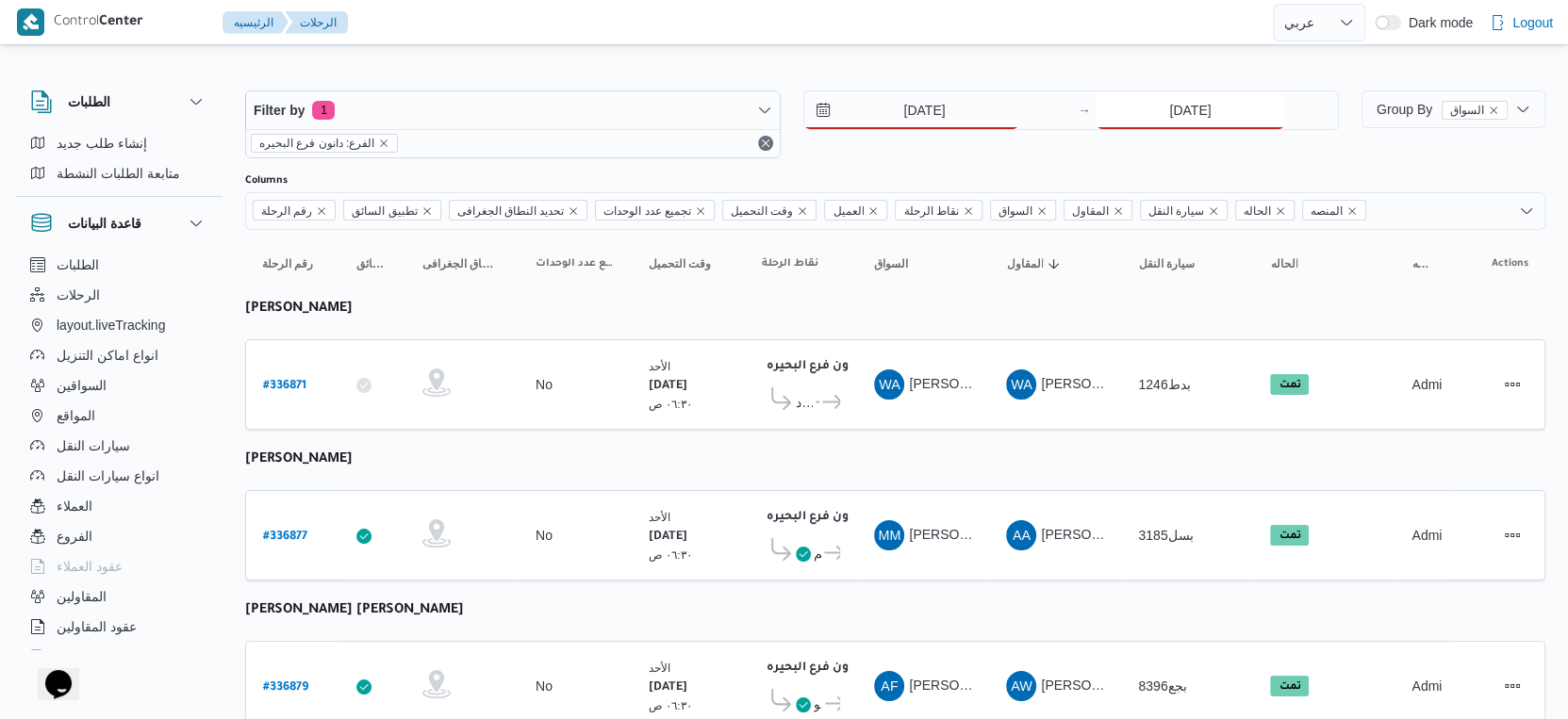
click at [1233, 116] on input "[DATE]" at bounding box center [1190, 111] width 188 height 38
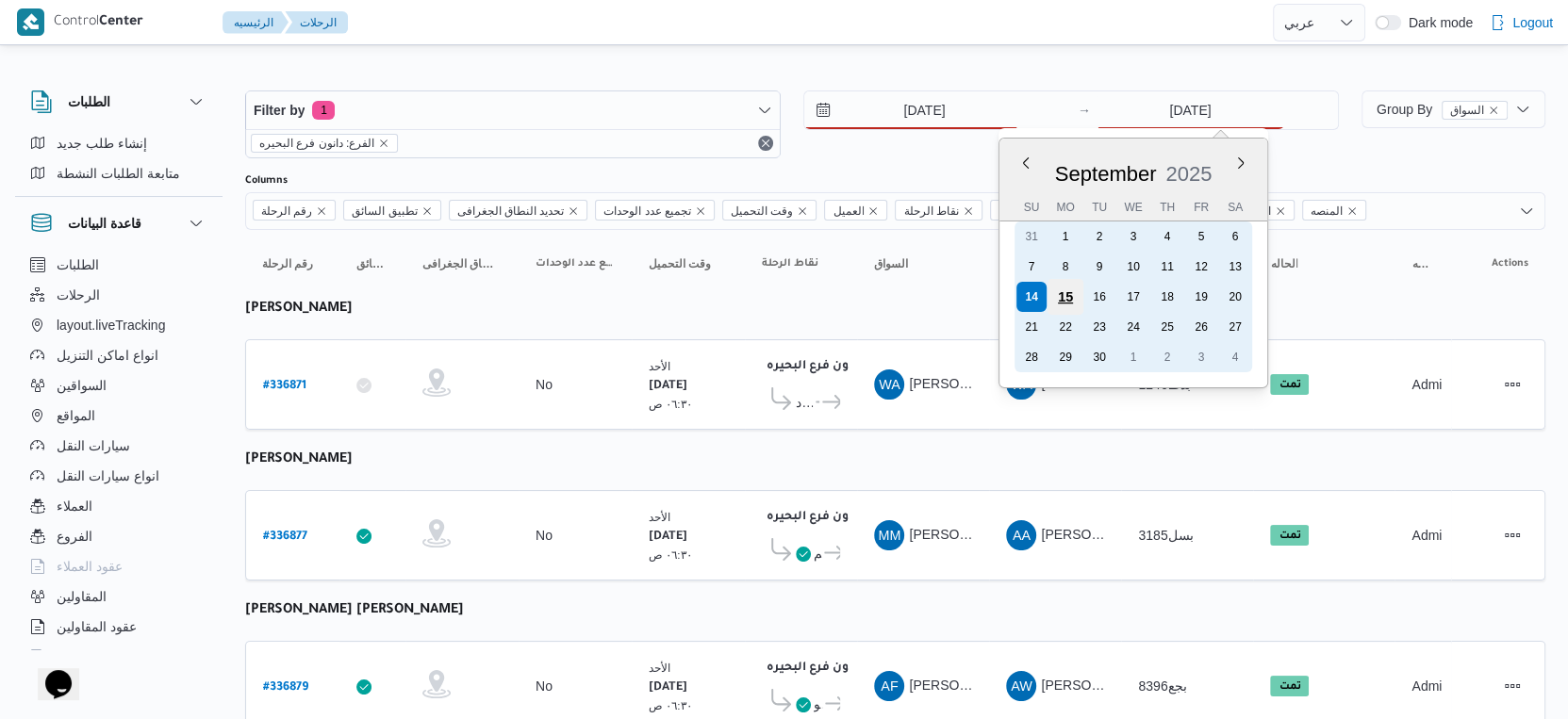
click at [1061, 291] on div "15" at bounding box center [1065, 298] width 36 height 36
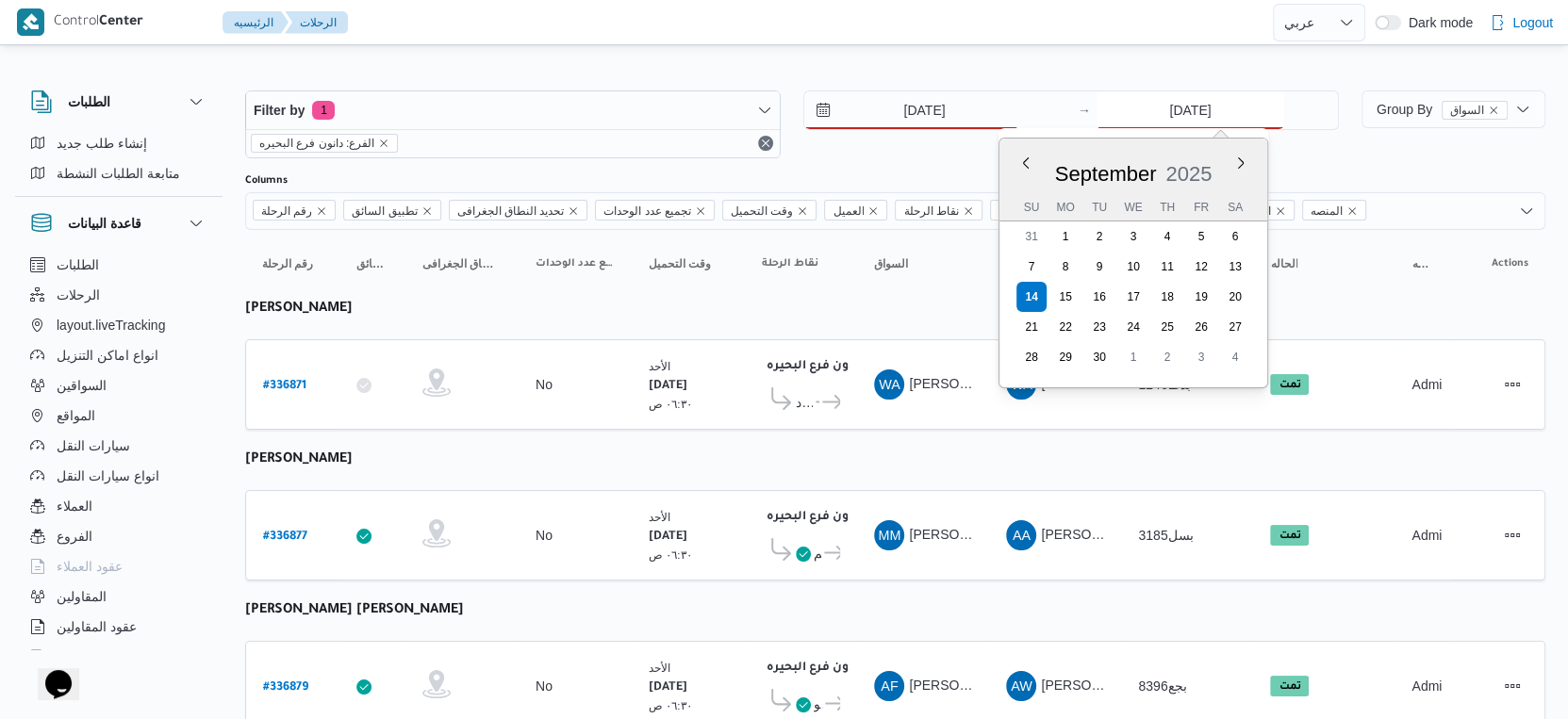
type input "[DATE]"
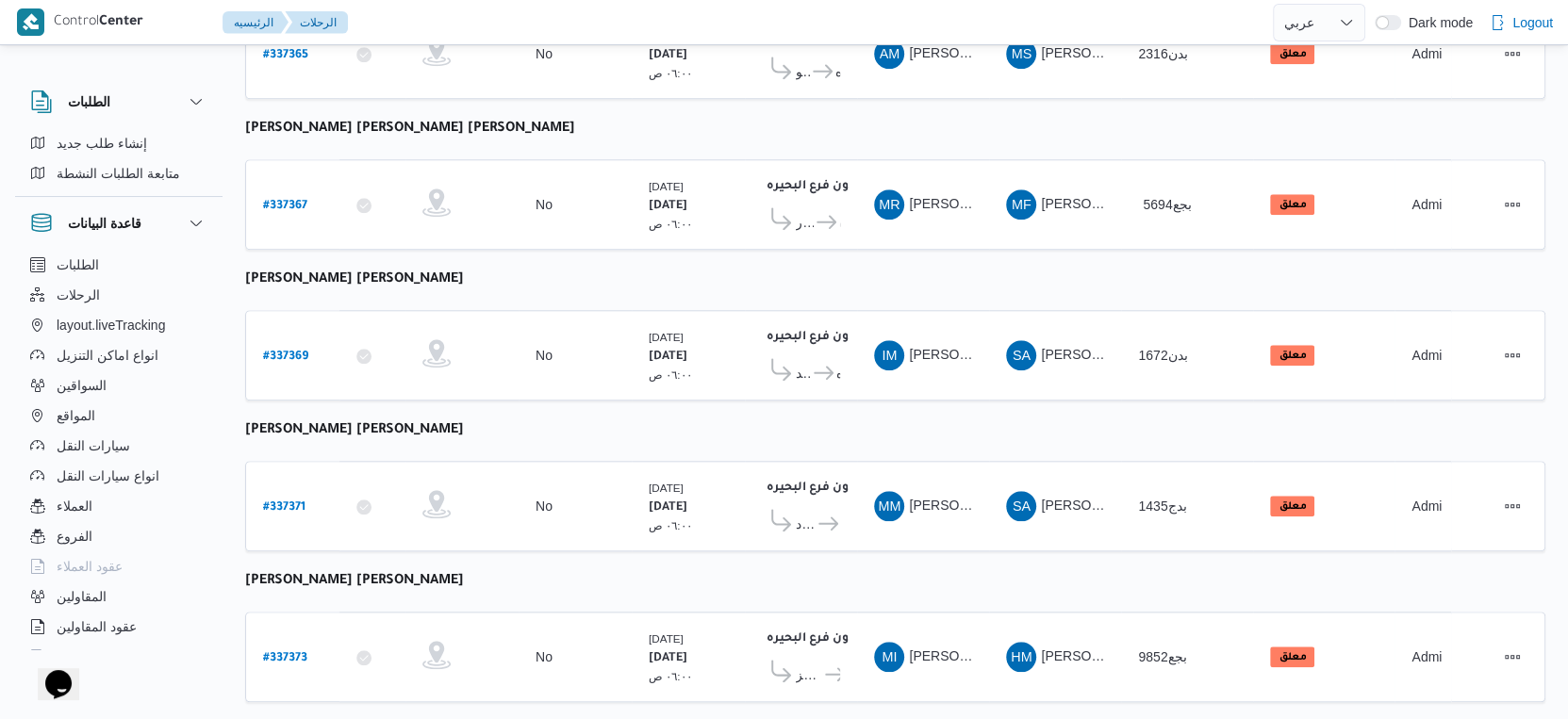
scroll to position [1538, 0]
click at [827, 214] on icon at bounding box center [826, 220] width 20 height 14
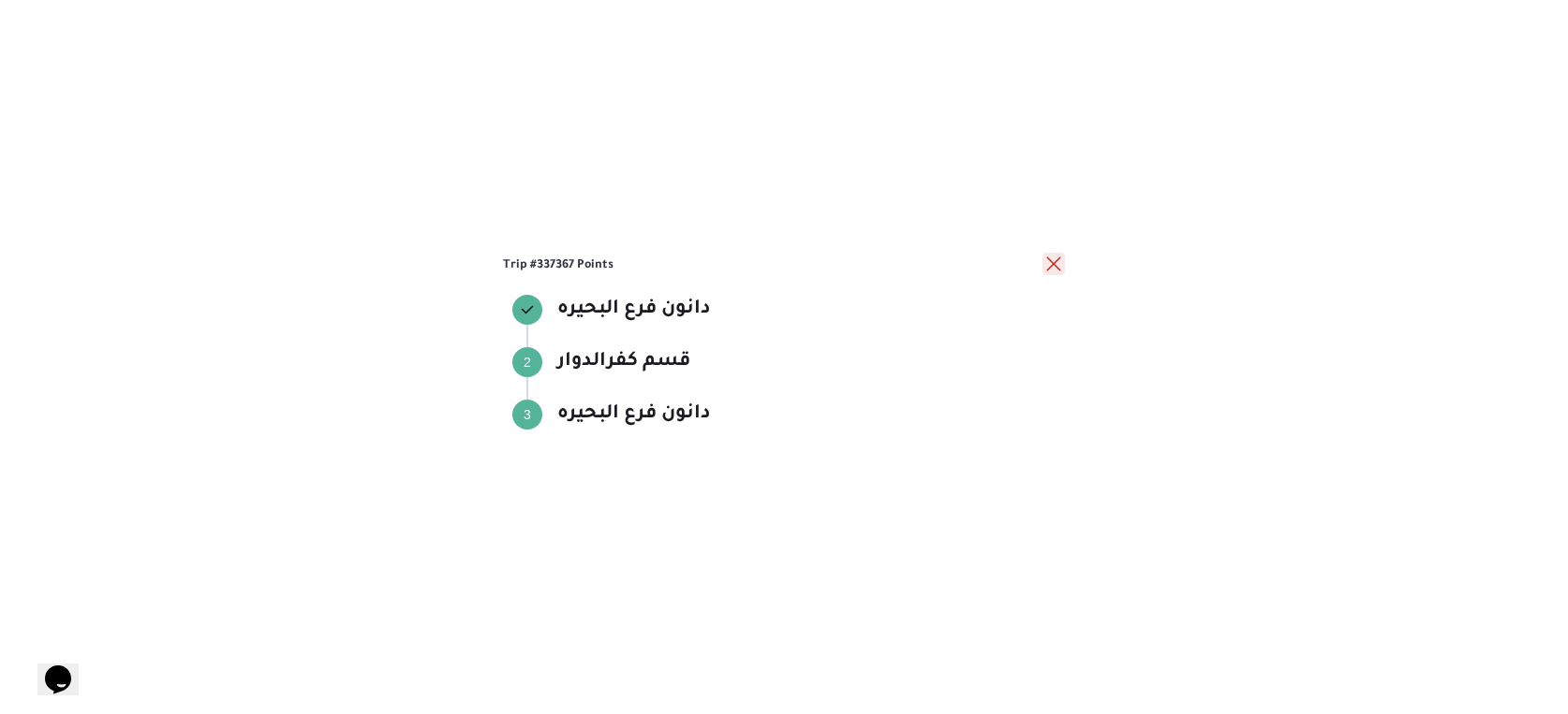
click at [1054, 264] on button "close" at bounding box center [1054, 264] width 23 height 23
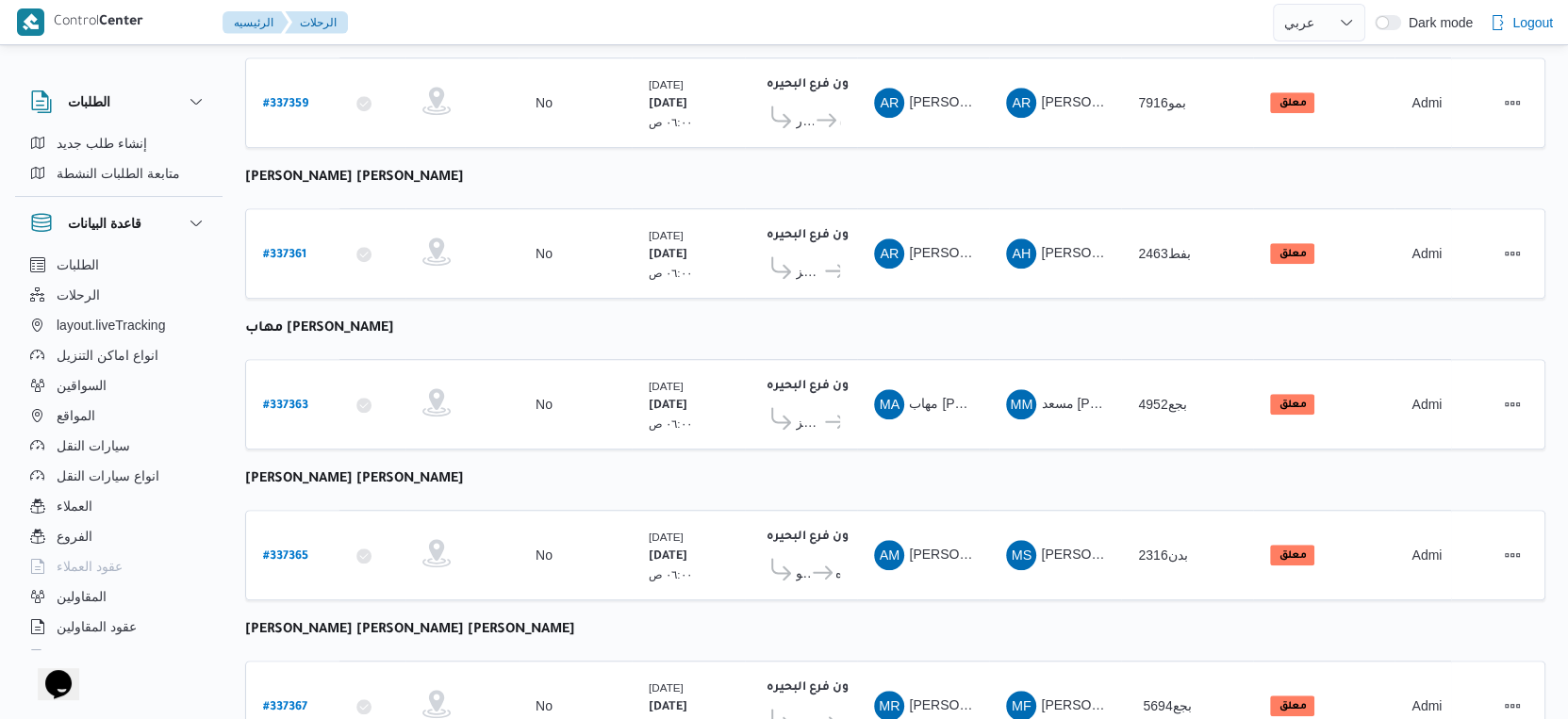
scroll to position [910, 0]
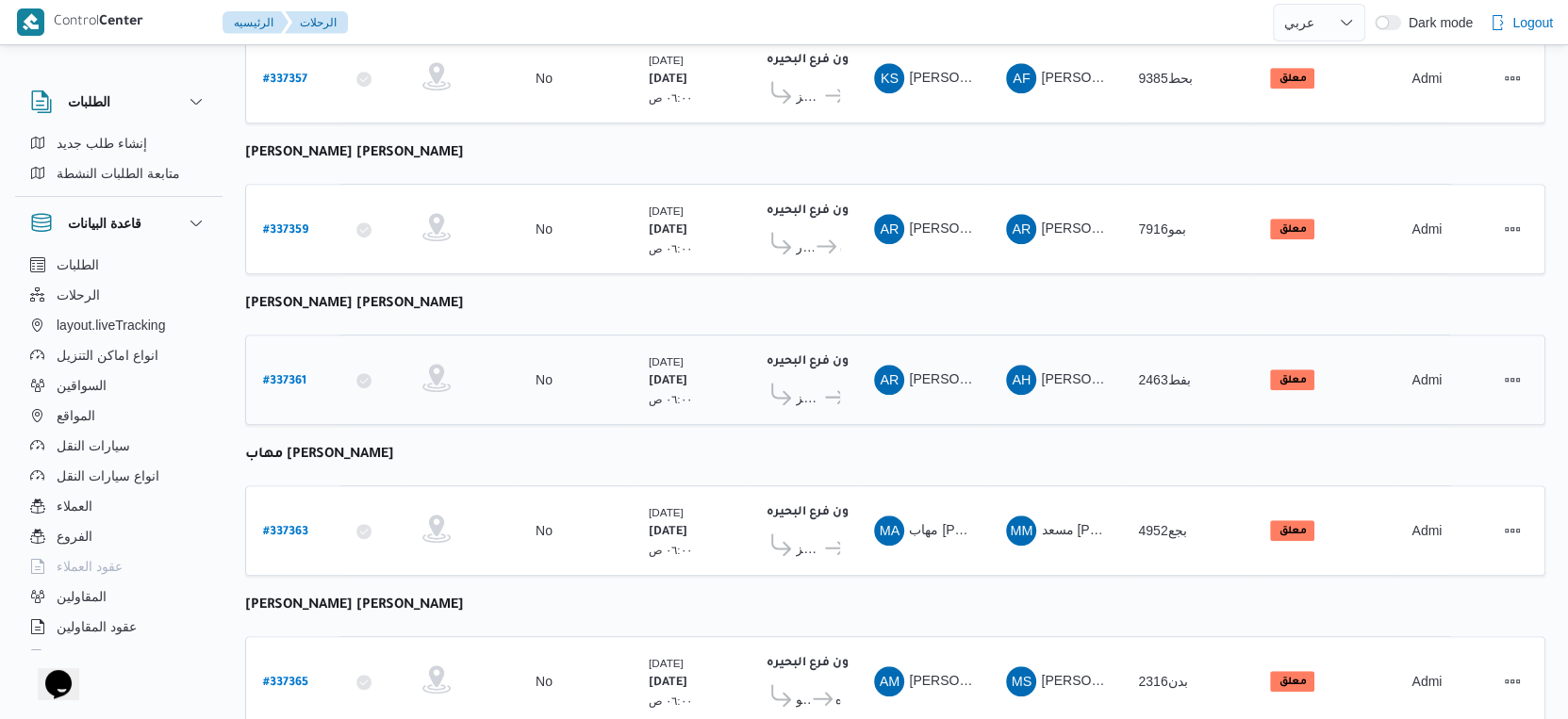
click at [293, 375] on b "# 337361" at bounding box center [284, 381] width 43 height 13
select select "ar"
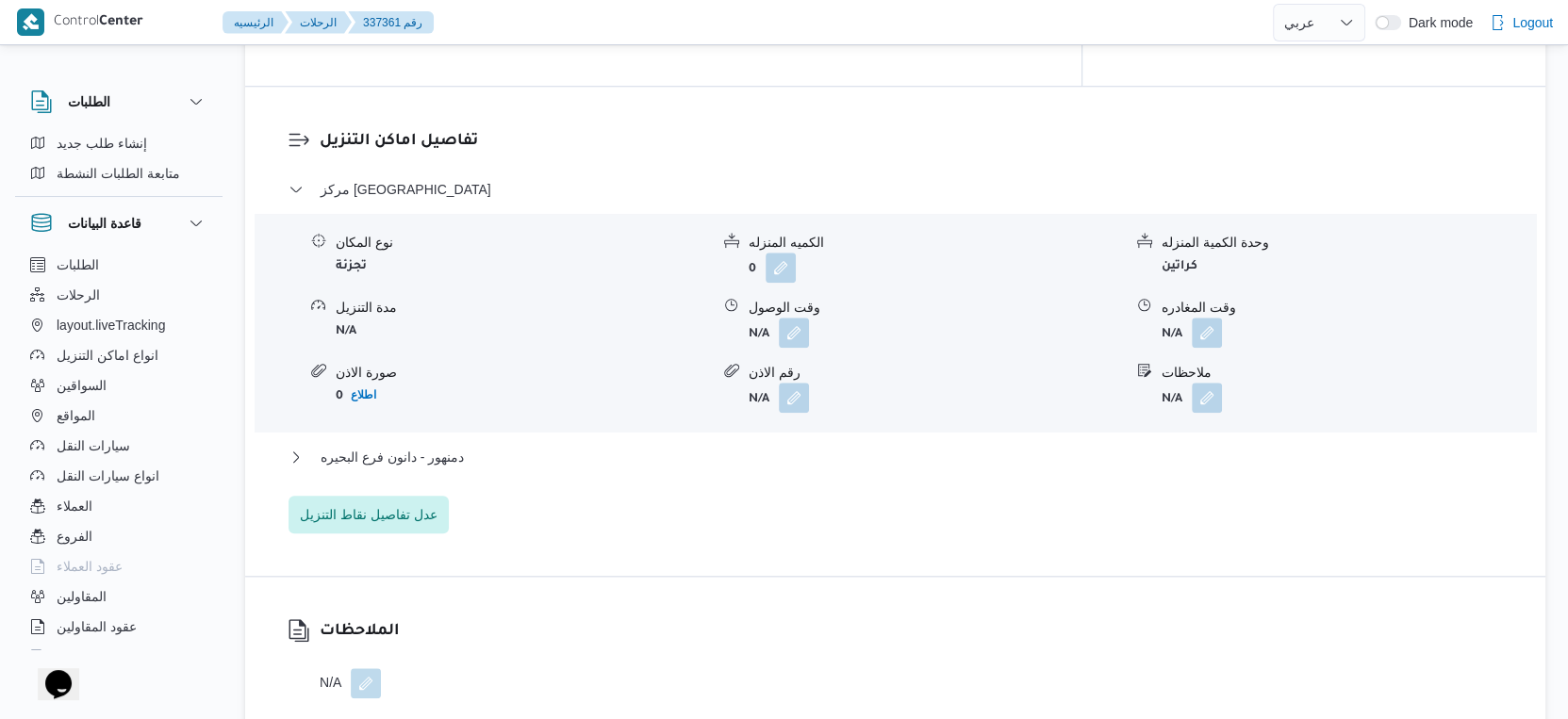
scroll to position [1643, 0]
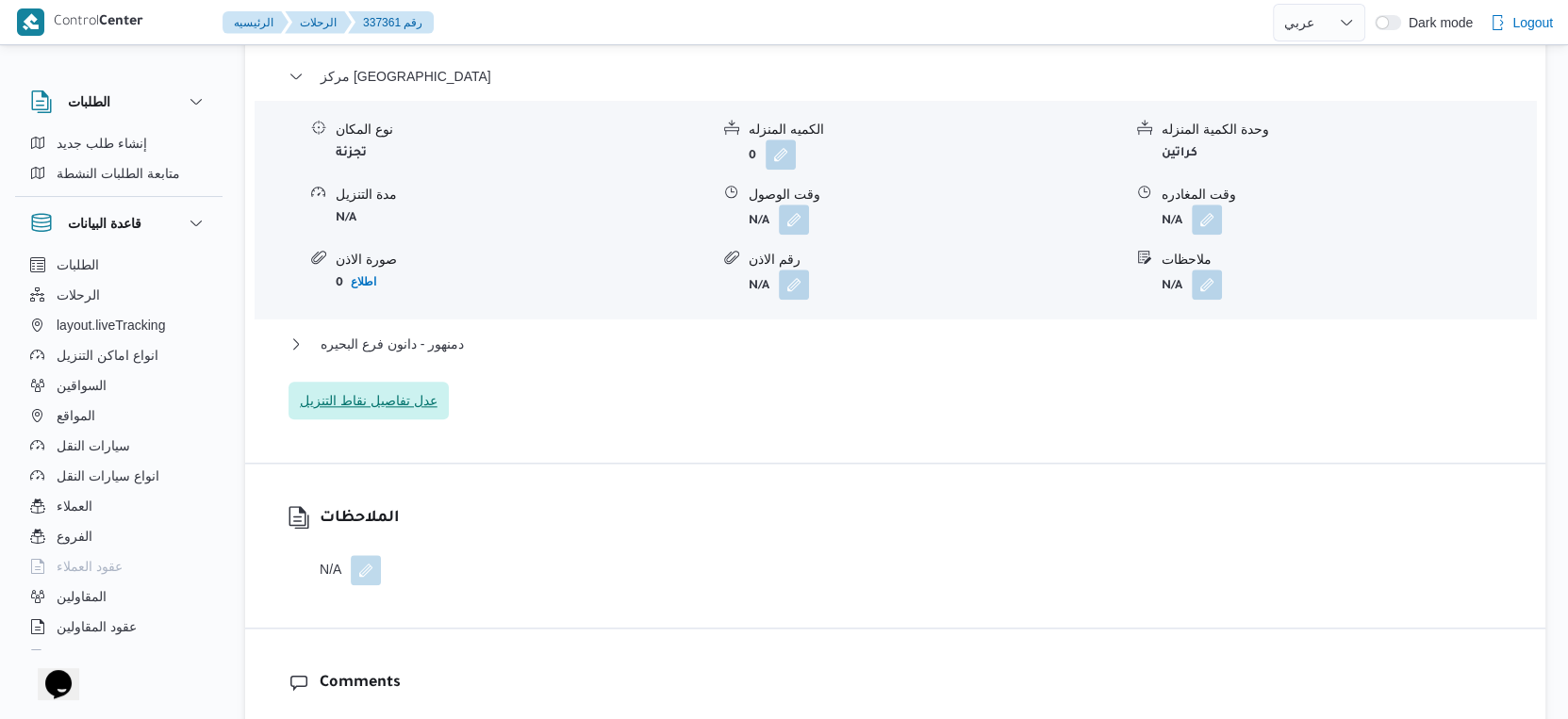
click at [419, 397] on span "عدل تفاصيل نقاط التنزيل" at bounding box center [368, 401] width 137 height 23
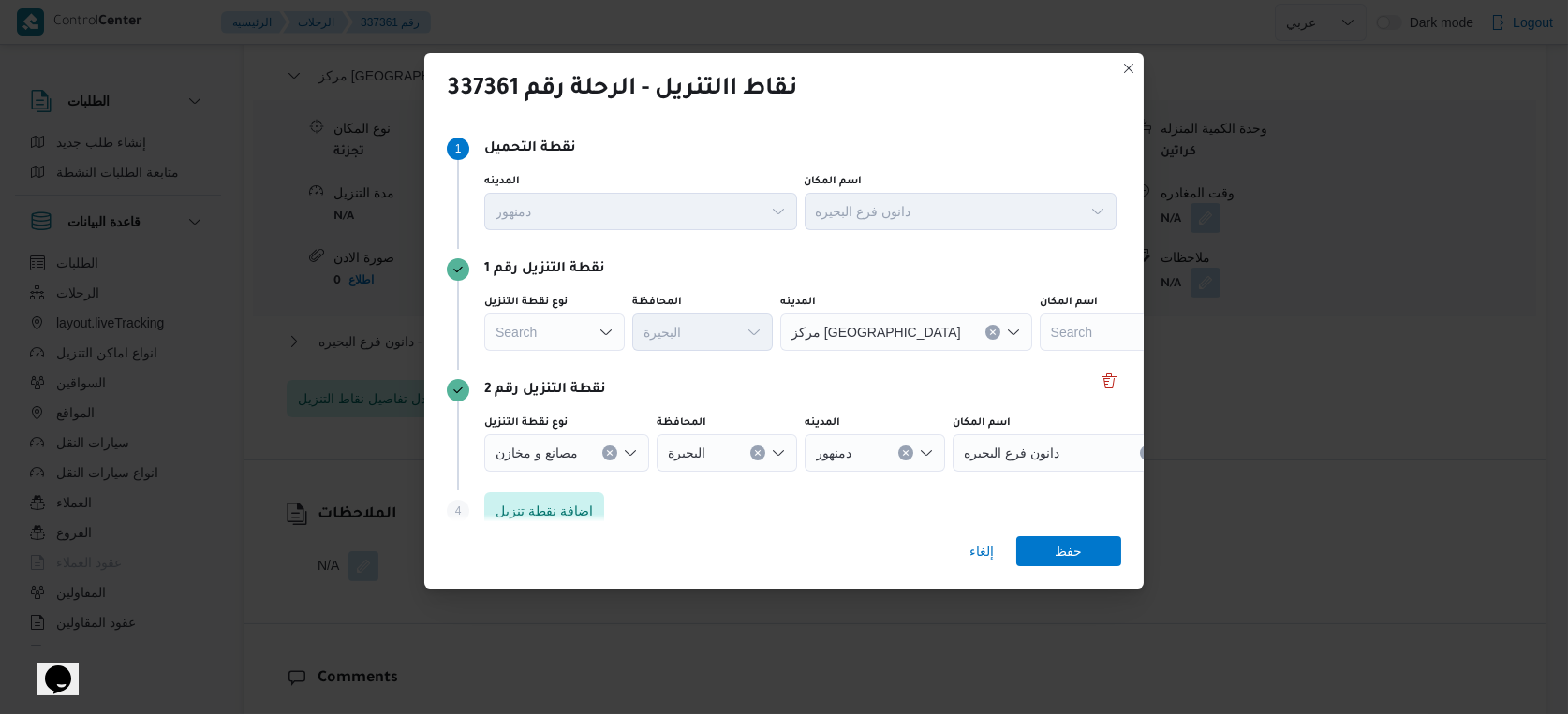
click at [565, 337] on div "Search" at bounding box center [554, 332] width 140 height 38
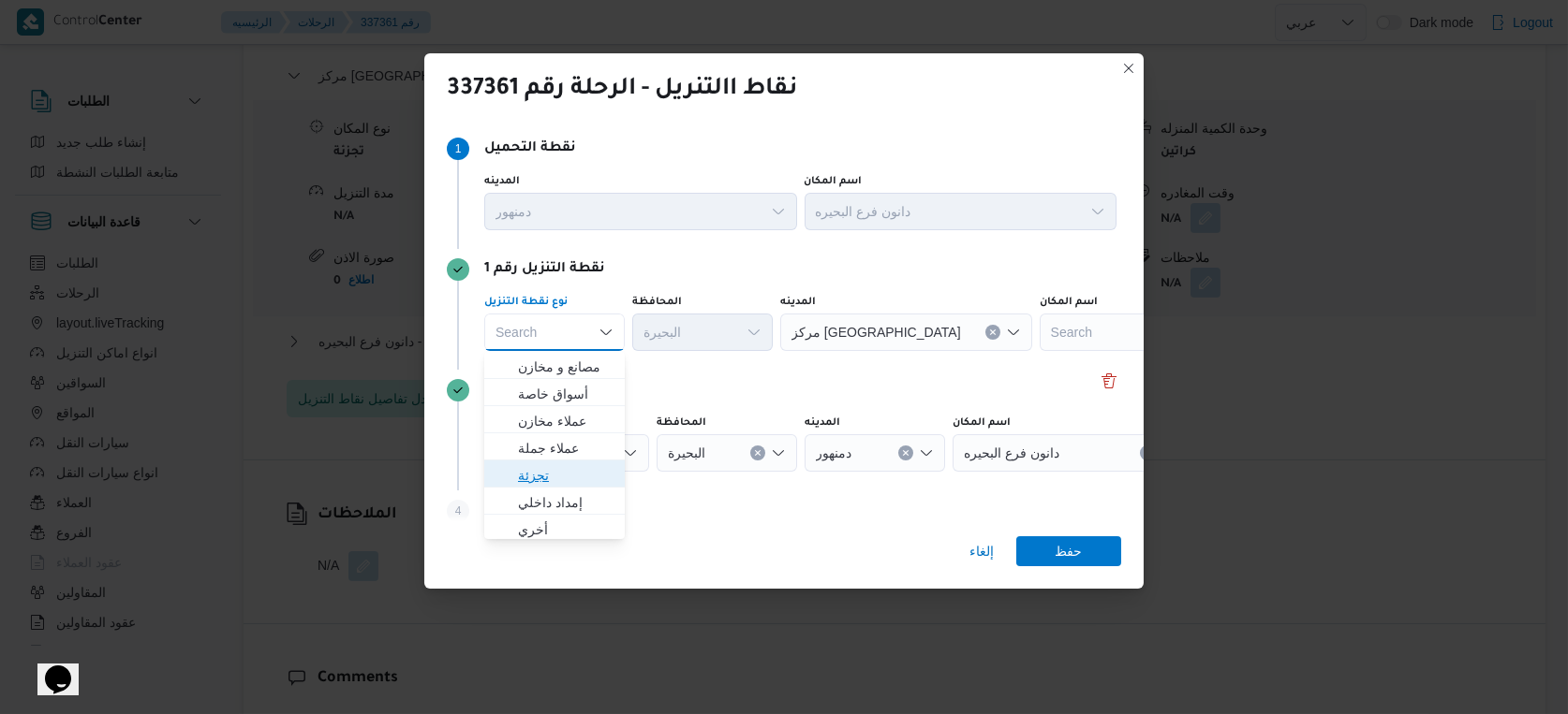
drag, startPoint x: 544, startPoint y: 470, endPoint x: 621, endPoint y: 424, distance: 89.7
click at [544, 470] on span "تجزئة" at bounding box center [566, 475] width 96 height 23
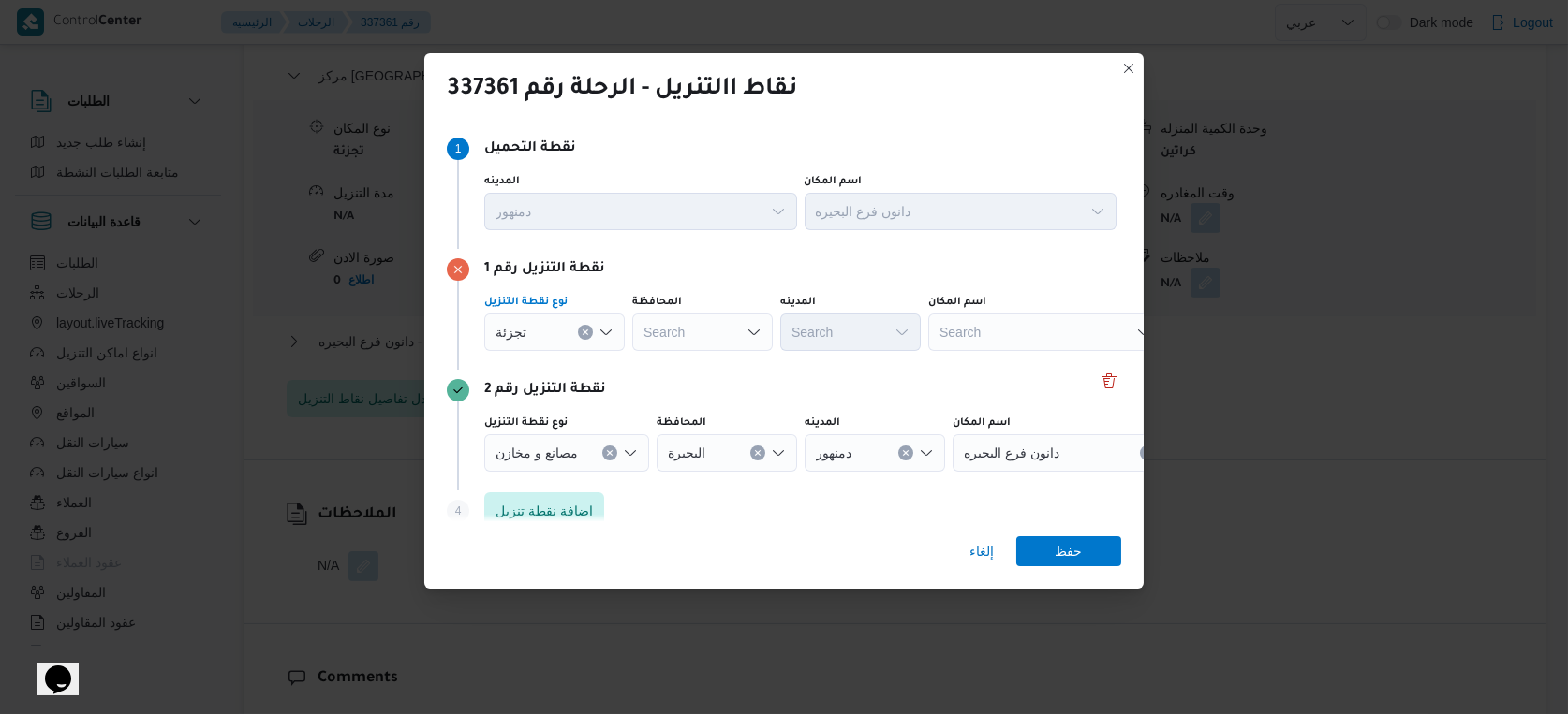
click at [702, 334] on div "Search" at bounding box center [702, 332] width 140 height 38
type input "البحير"
click at [702, 334] on div "البحير البحير" at bounding box center [702, 332] width 140 height 38
click at [699, 371] on mark "البحير" at bounding box center [688, 367] width 31 height 15
click at [864, 324] on div "Search" at bounding box center [851, 332] width 140 height 38
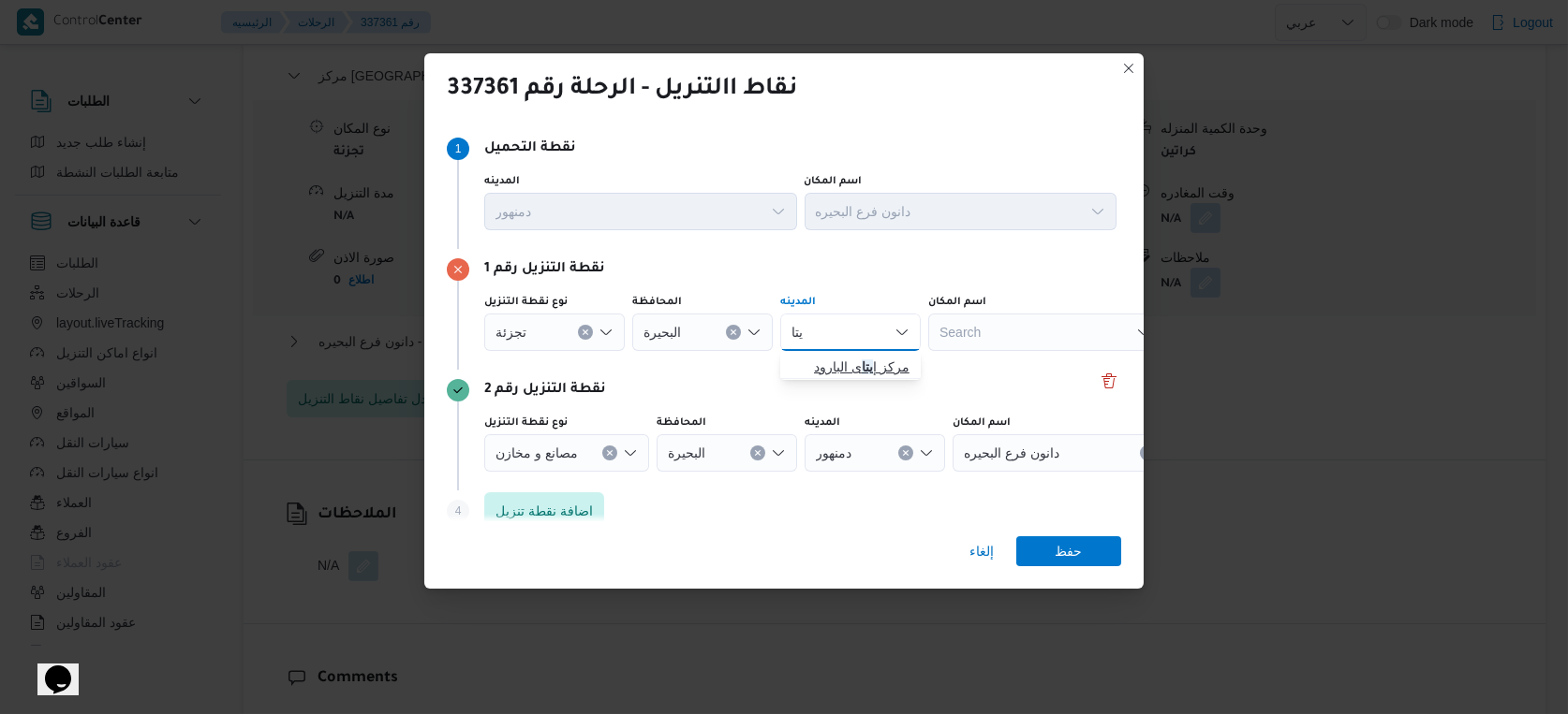
type input "يتا"
click at [845, 365] on span "مركز إ يتا ى البارود" at bounding box center [861, 367] width 96 height 23
click at [1066, 548] on span "حفظ" at bounding box center [1069, 550] width 27 height 30
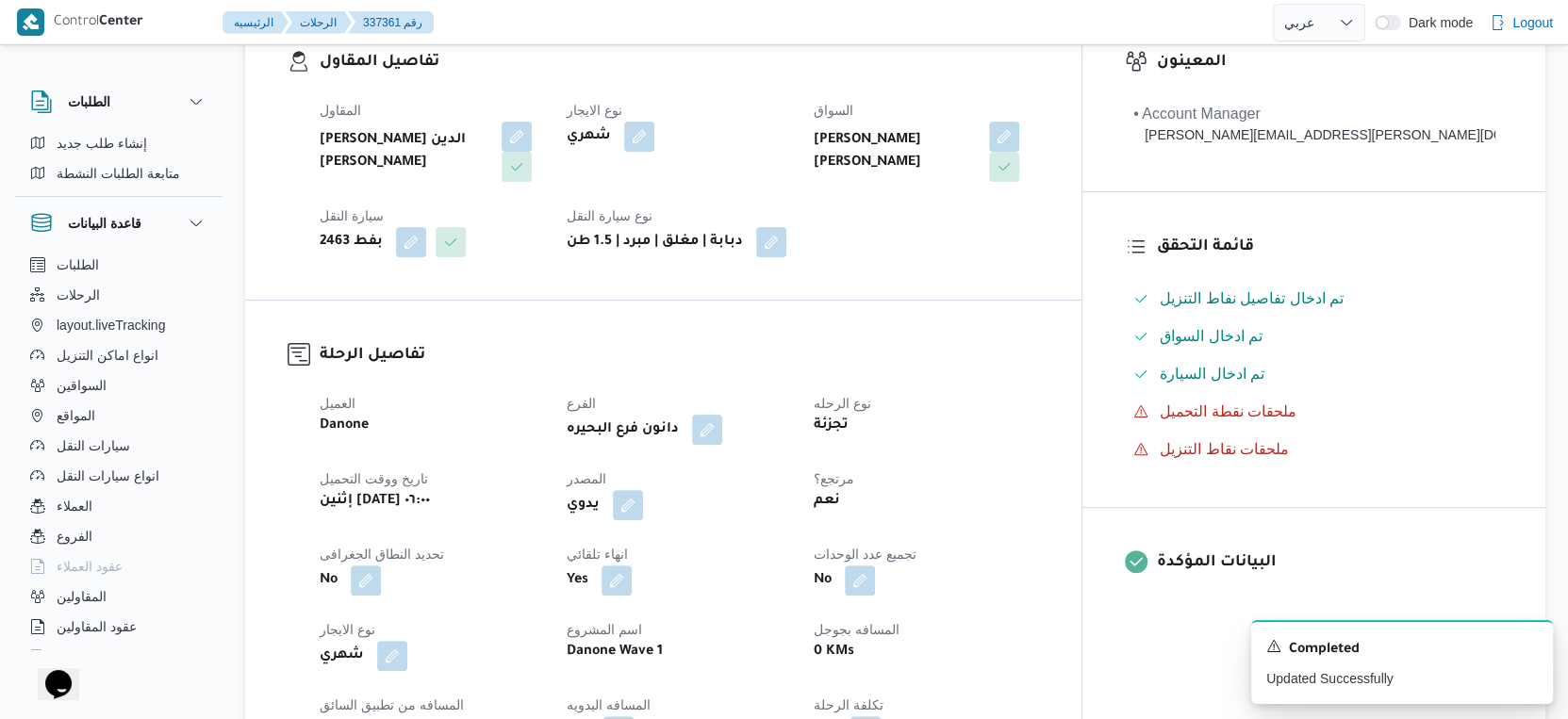
scroll to position [0, 0]
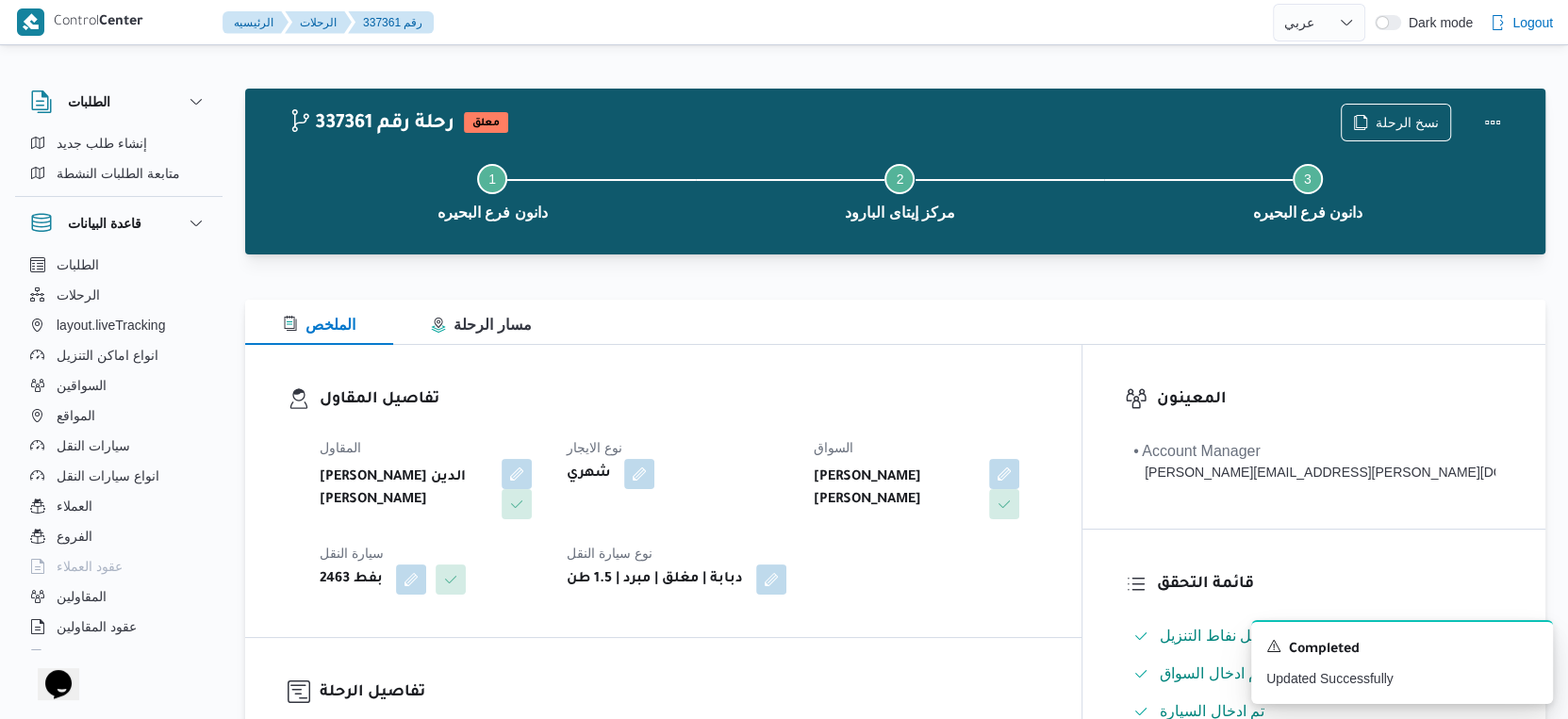
select select "ar"
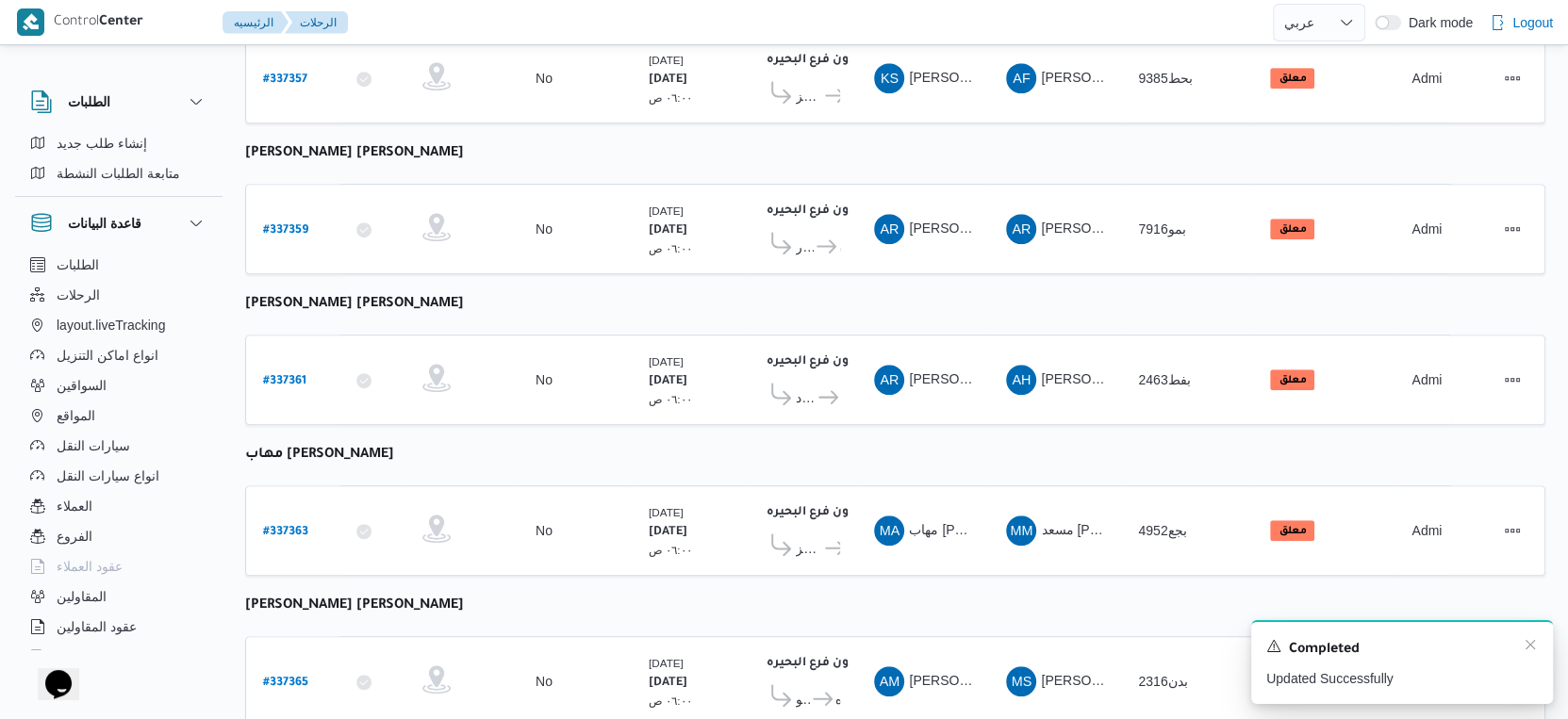
scroll to position [1213, 0]
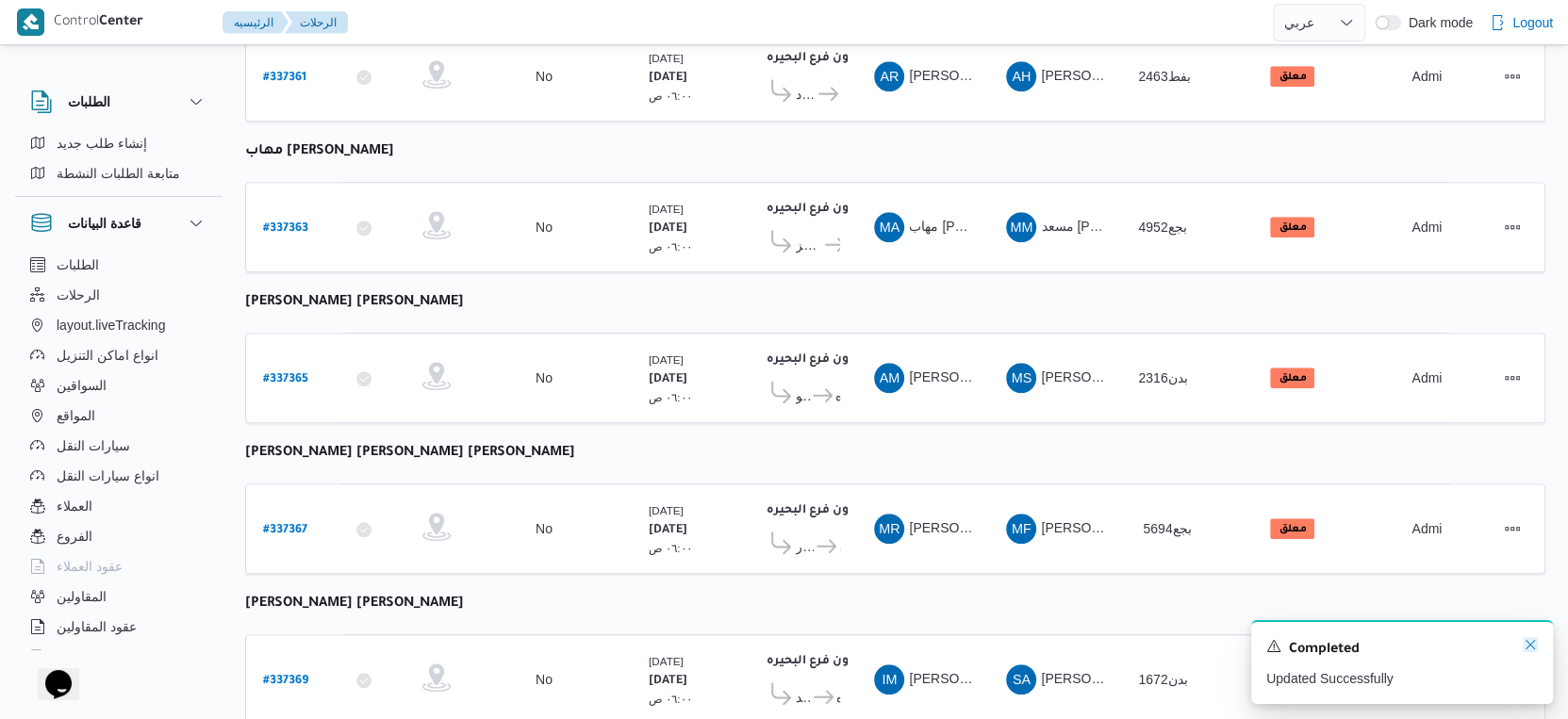
click at [1528, 645] on icon "Dismiss toast" at bounding box center [1531, 645] width 10 height 10
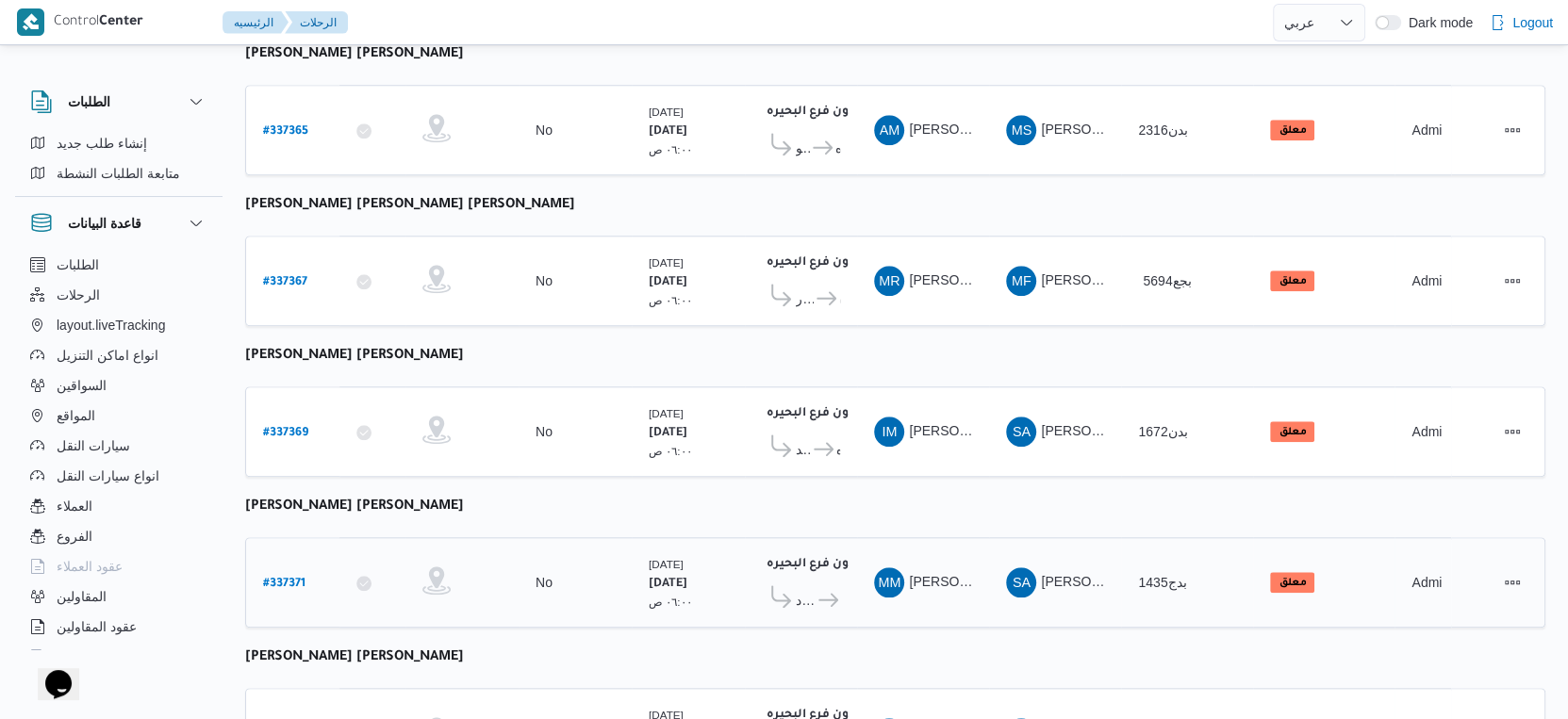
scroll to position [1224, 0]
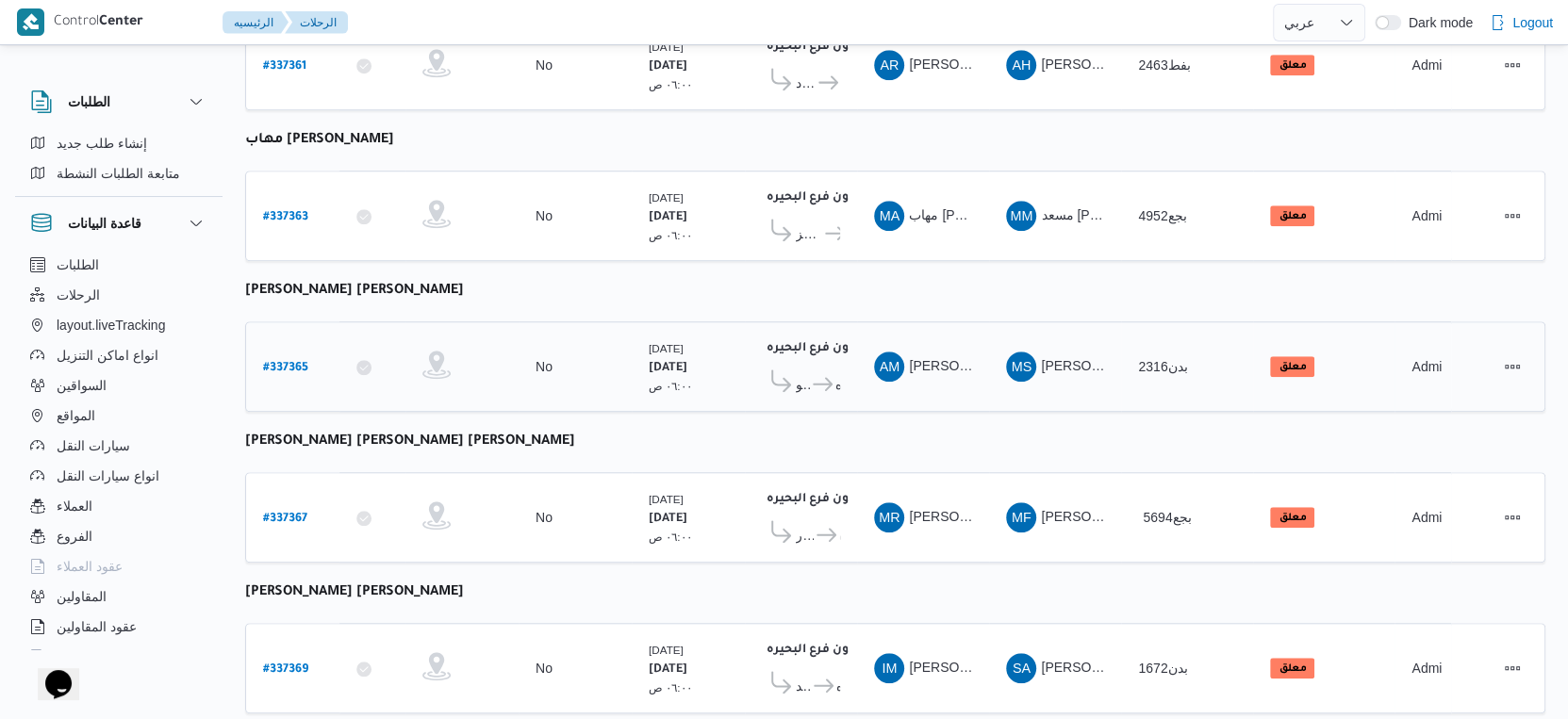
click at [805, 373] on span "مركز إدكو" at bounding box center [802, 384] width 14 height 23
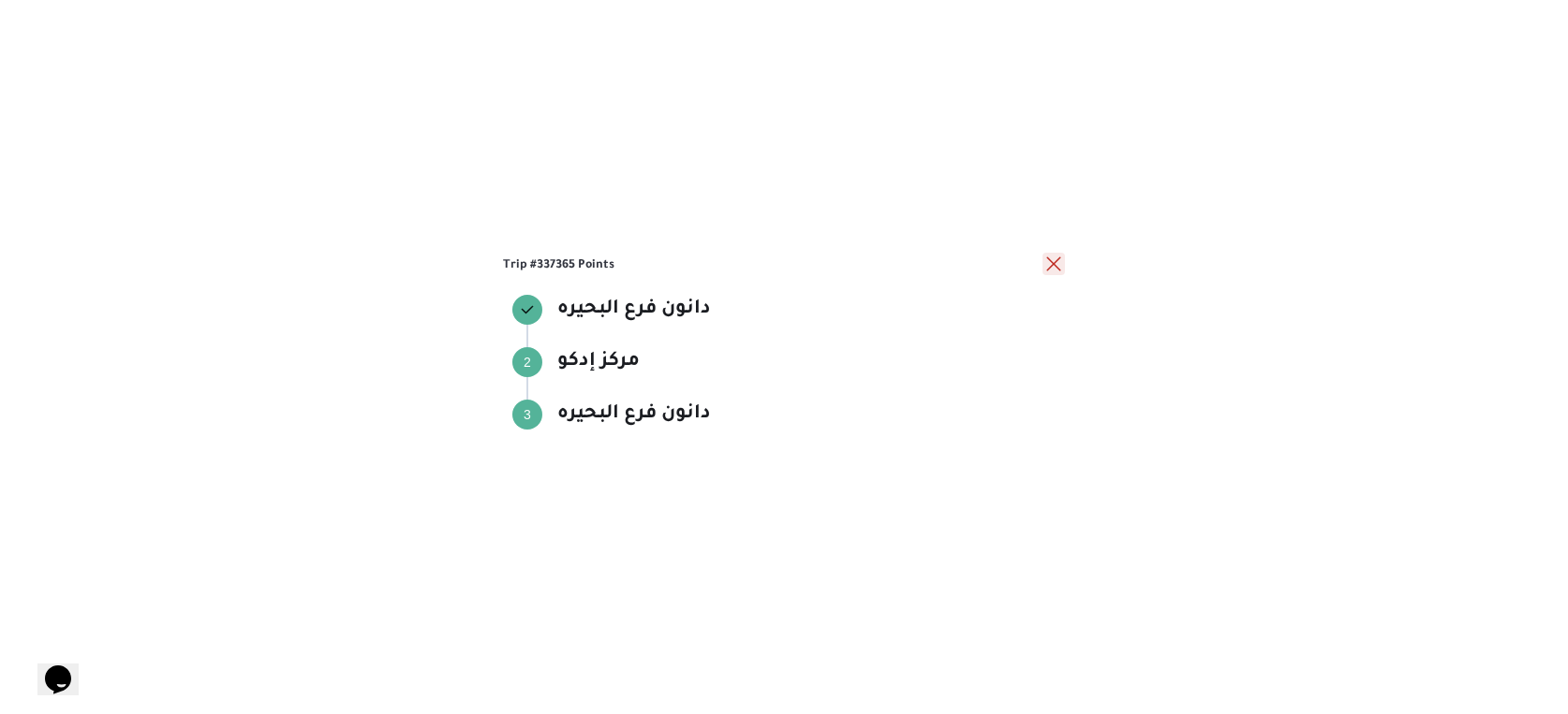
click at [1043, 261] on button "close" at bounding box center [1054, 264] width 23 height 23
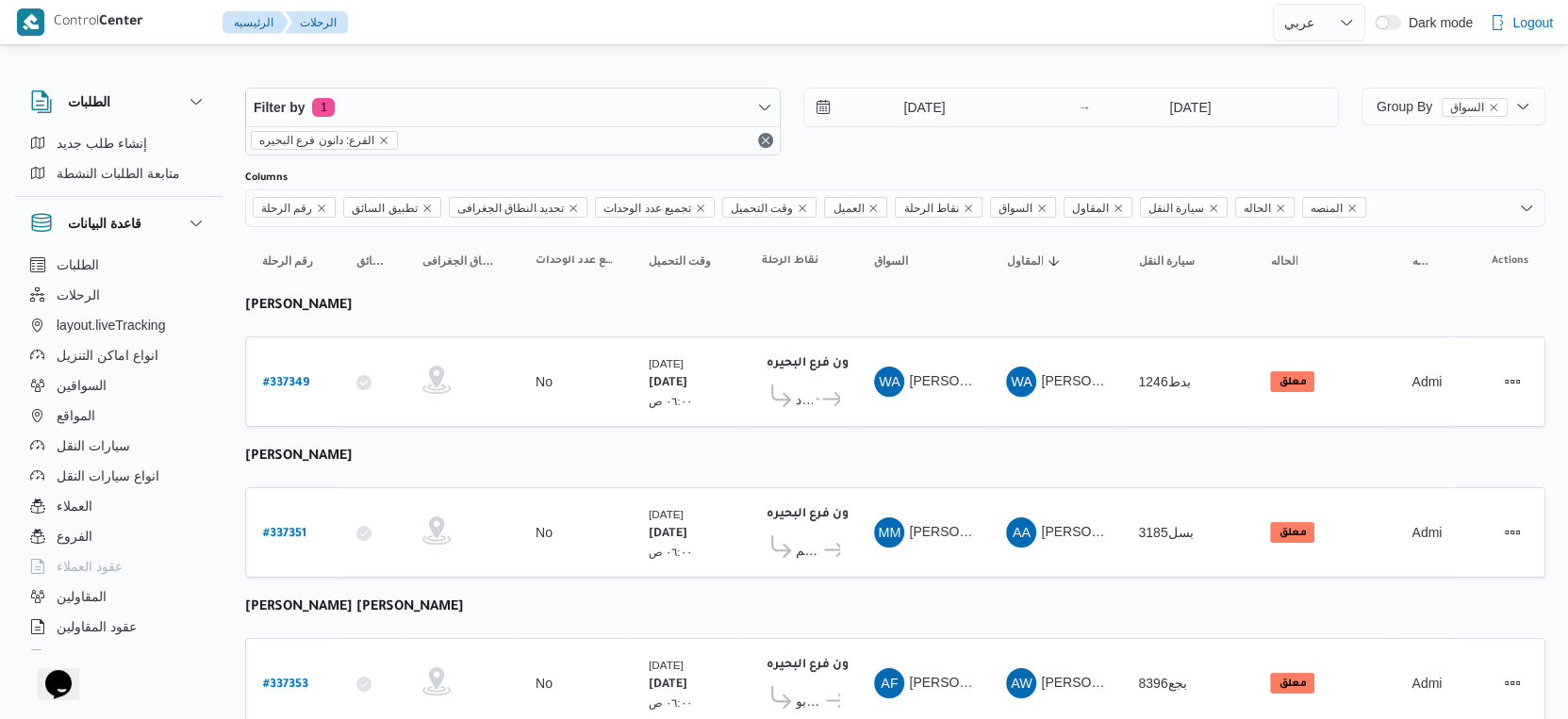
scroll to position [0, 0]
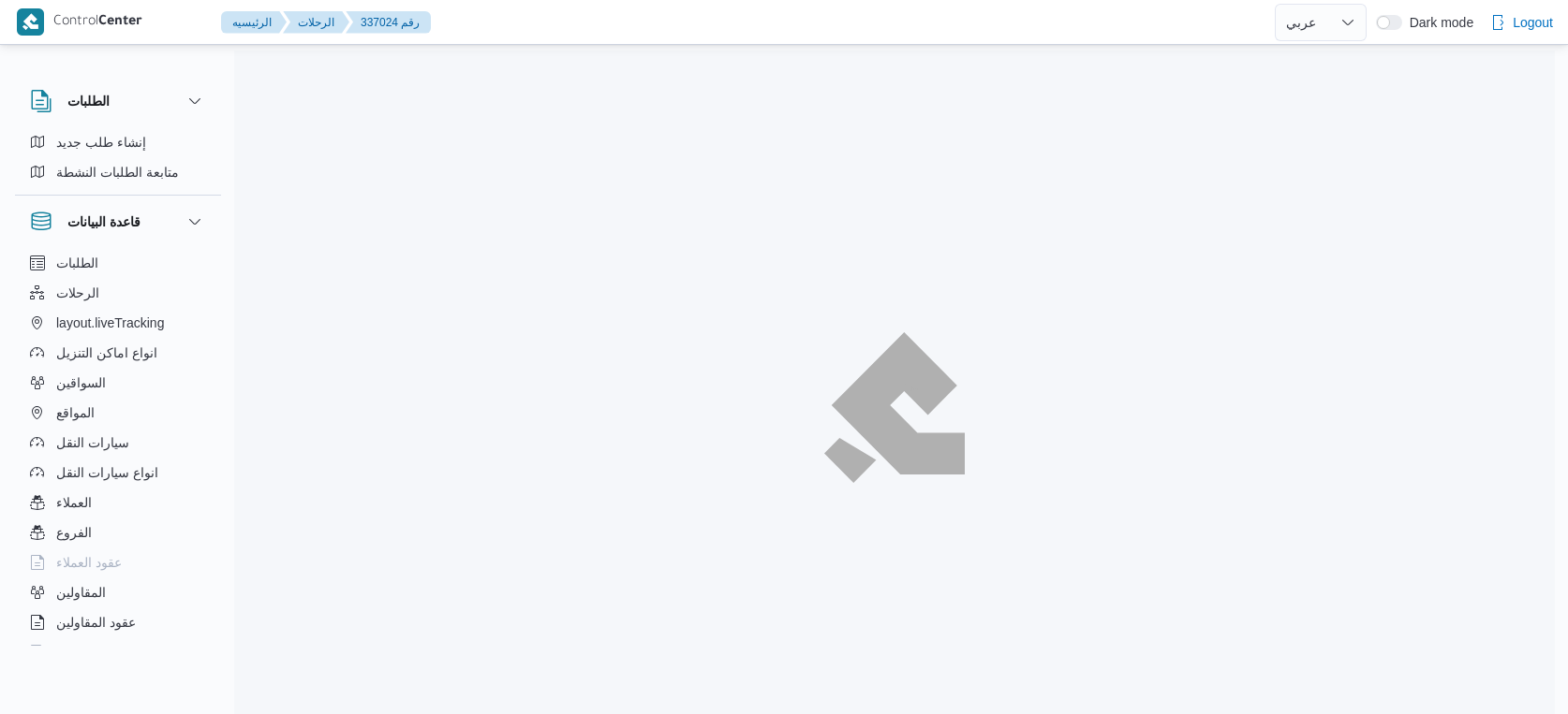
select select "ar"
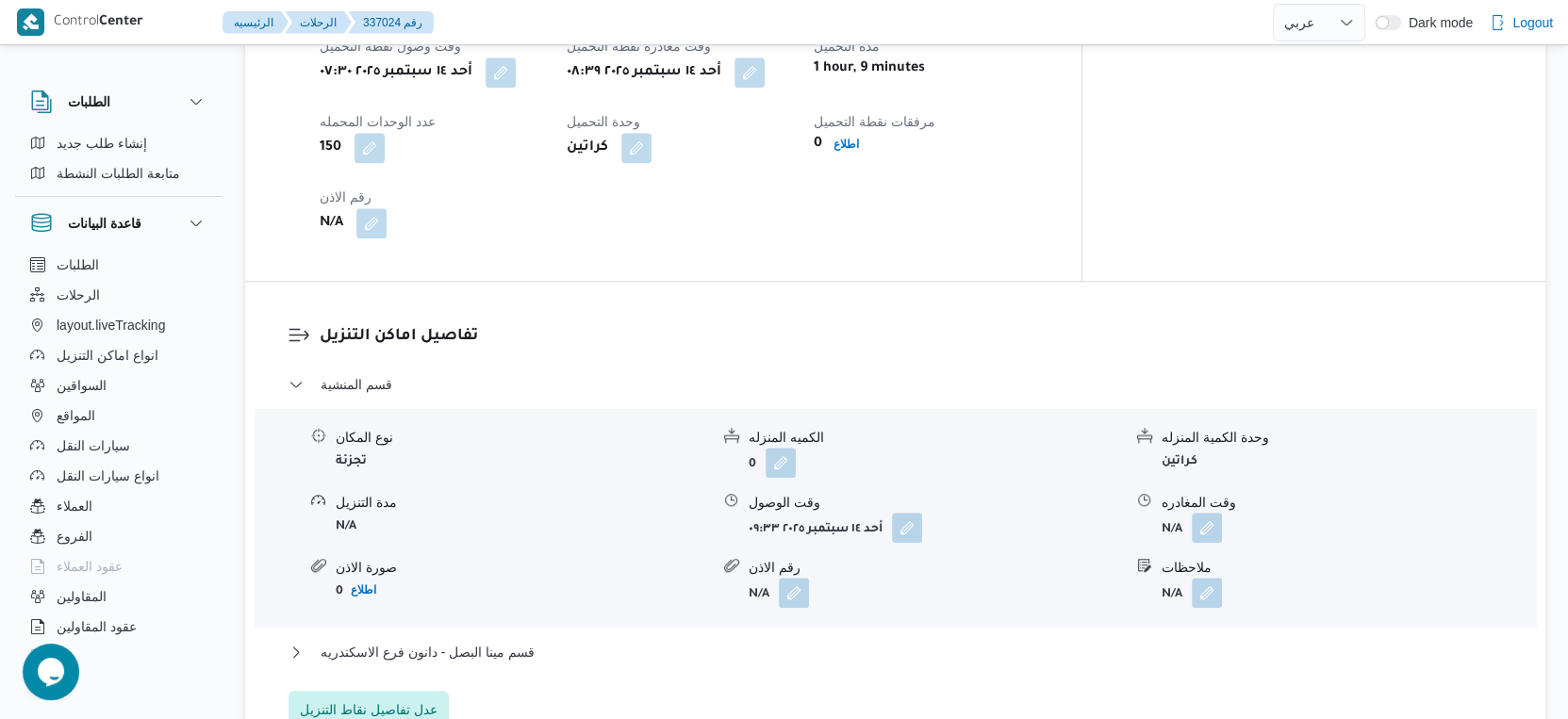
scroll to position [1466, 0]
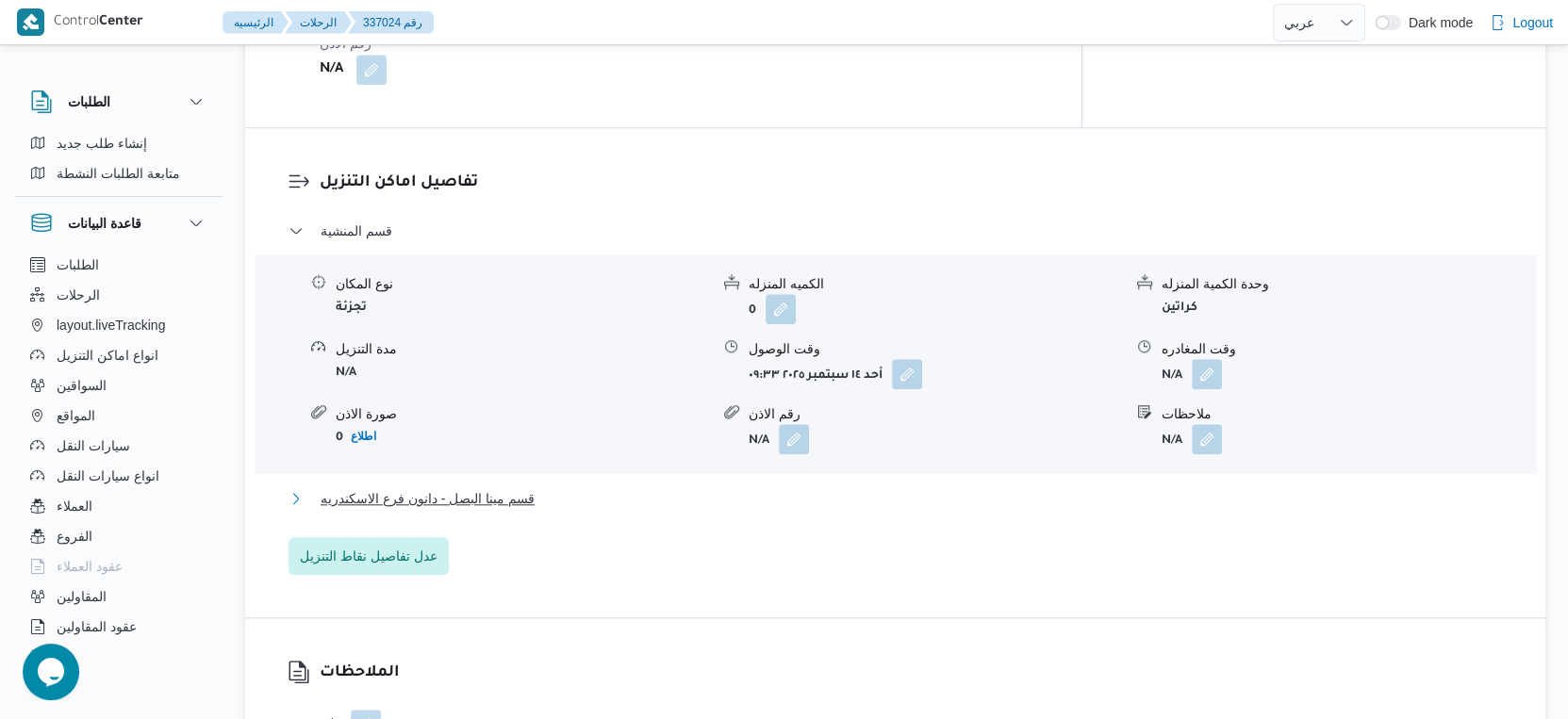
click at [512, 508] on span "قسم مينا البصل - دانون فرع الاسكندريه" at bounding box center [427, 499] width 214 height 23
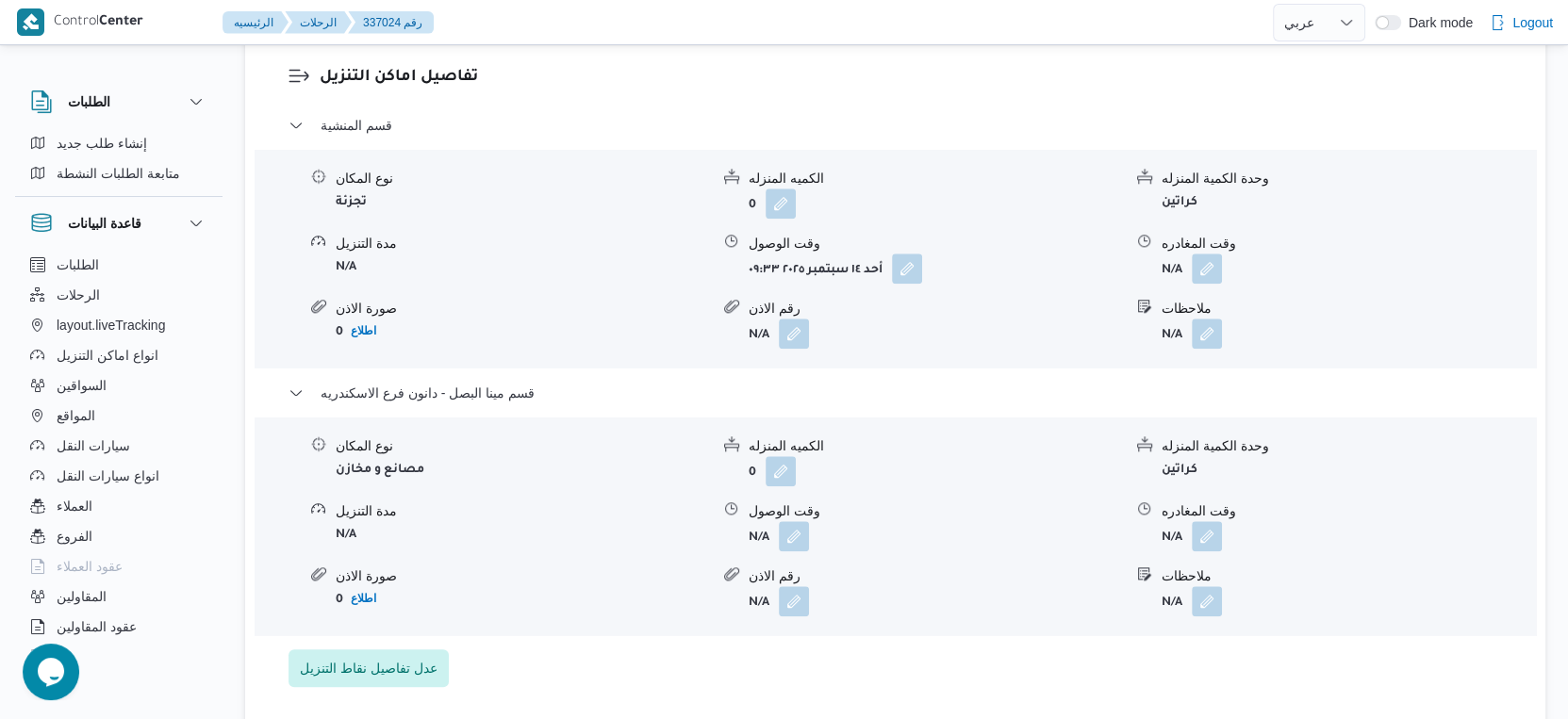
scroll to position [1675, 0]
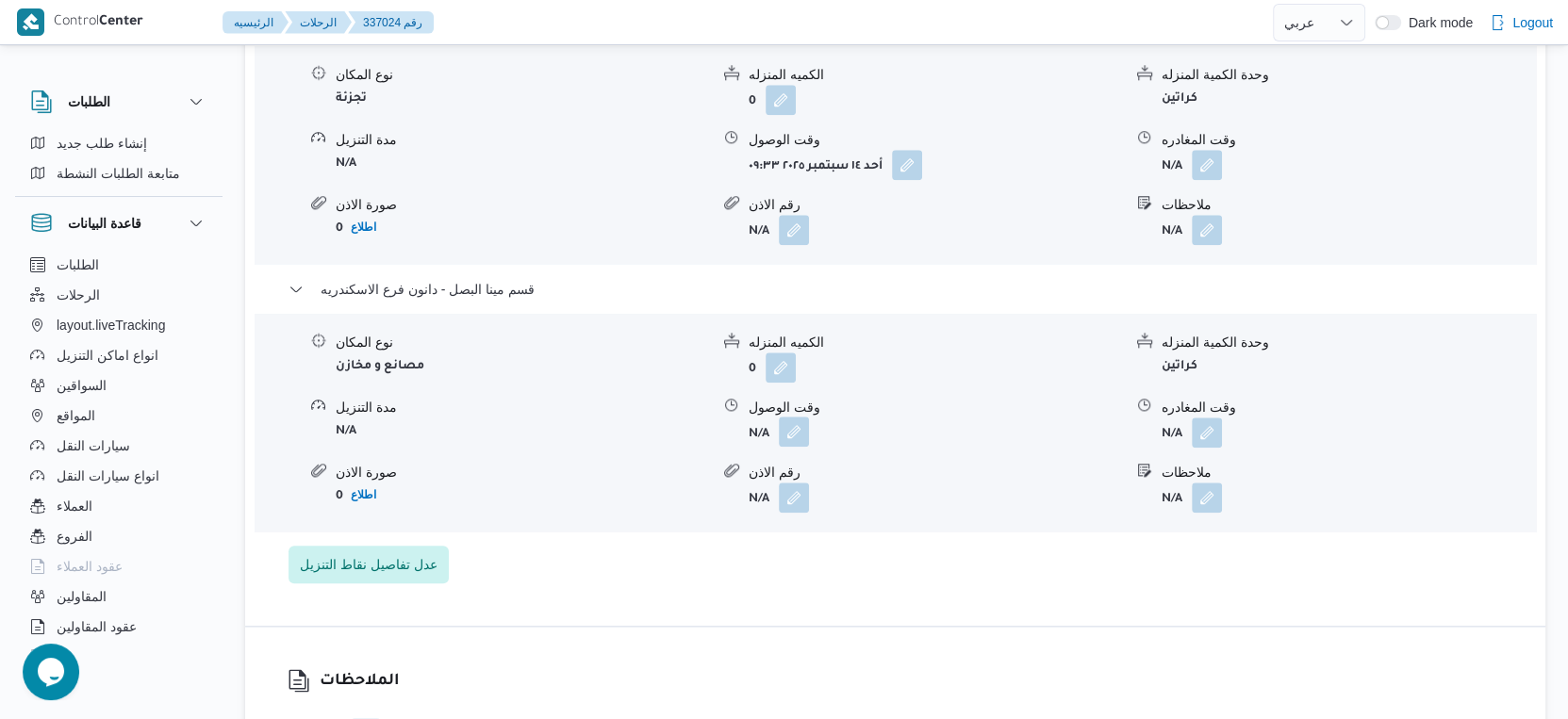
click at [792, 445] on button "button" at bounding box center [794, 432] width 31 height 31
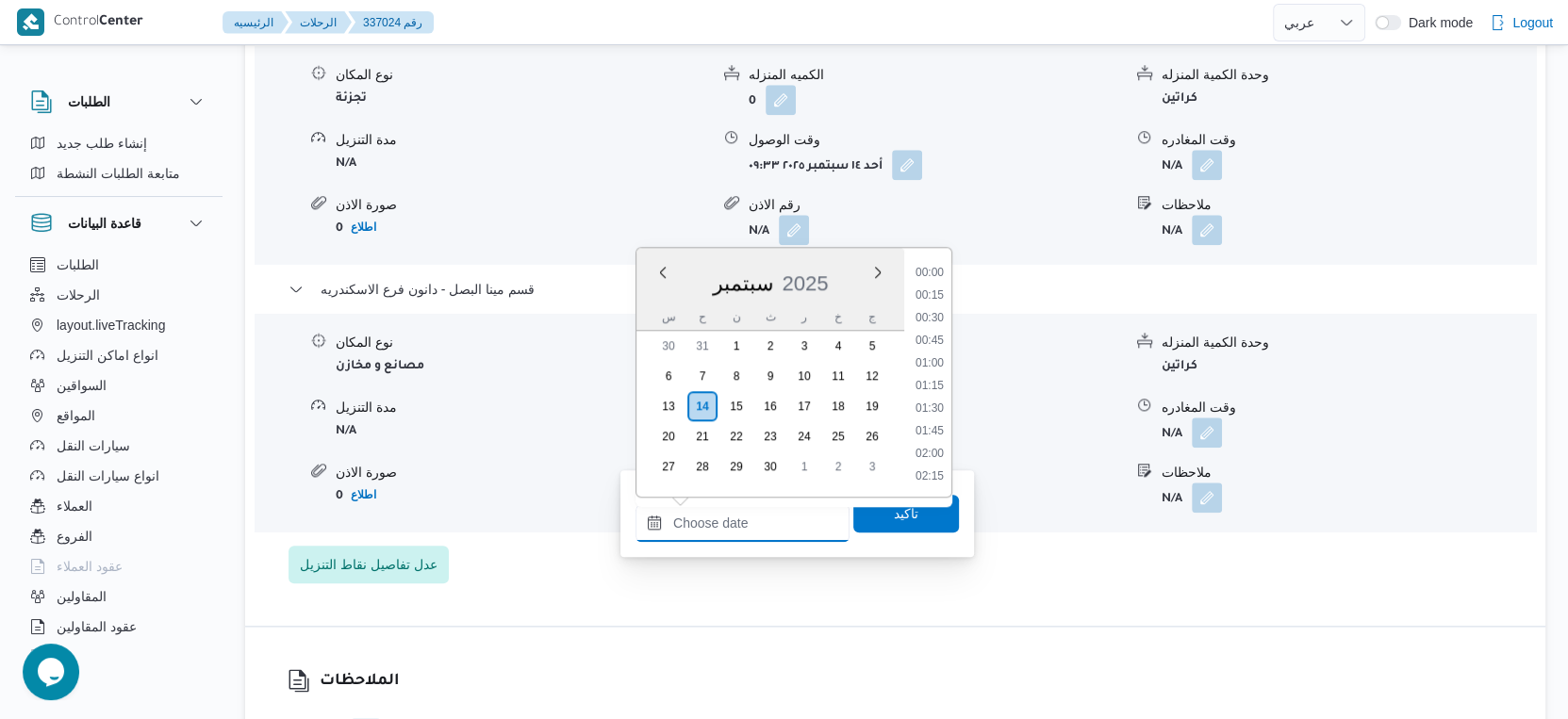
click at [774, 513] on input "وقت الوصول" at bounding box center [742, 524] width 214 height 38
click at [937, 283] on li "17:00" at bounding box center [929, 282] width 43 height 19
type input "[DATE] ١٧:٠٠"
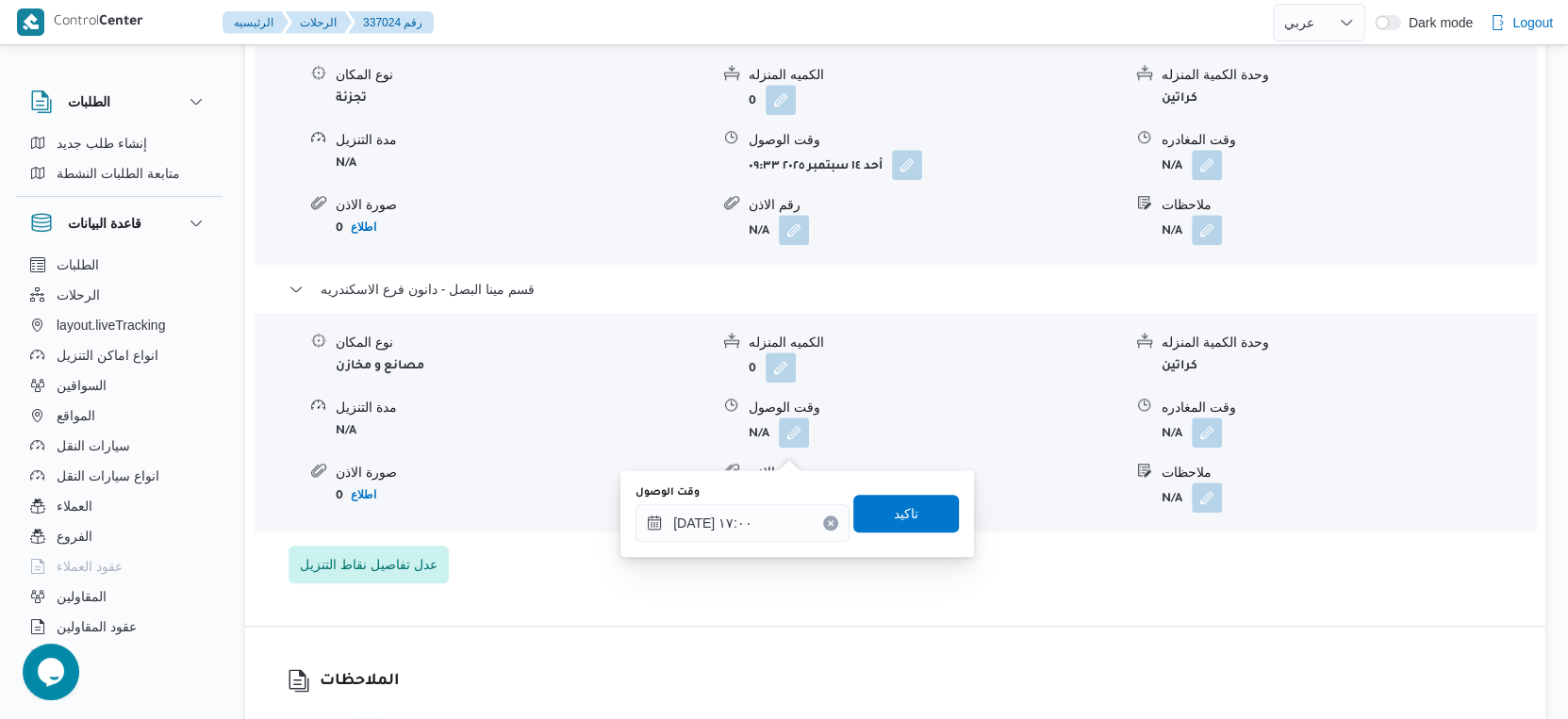
click at [910, 533] on div "وقت الوصول [DATE] ١٧:٠٠ تاكيد" at bounding box center [796, 513] width 327 height 60
click at [917, 515] on span "تاكيد" at bounding box center [906, 513] width 106 height 38
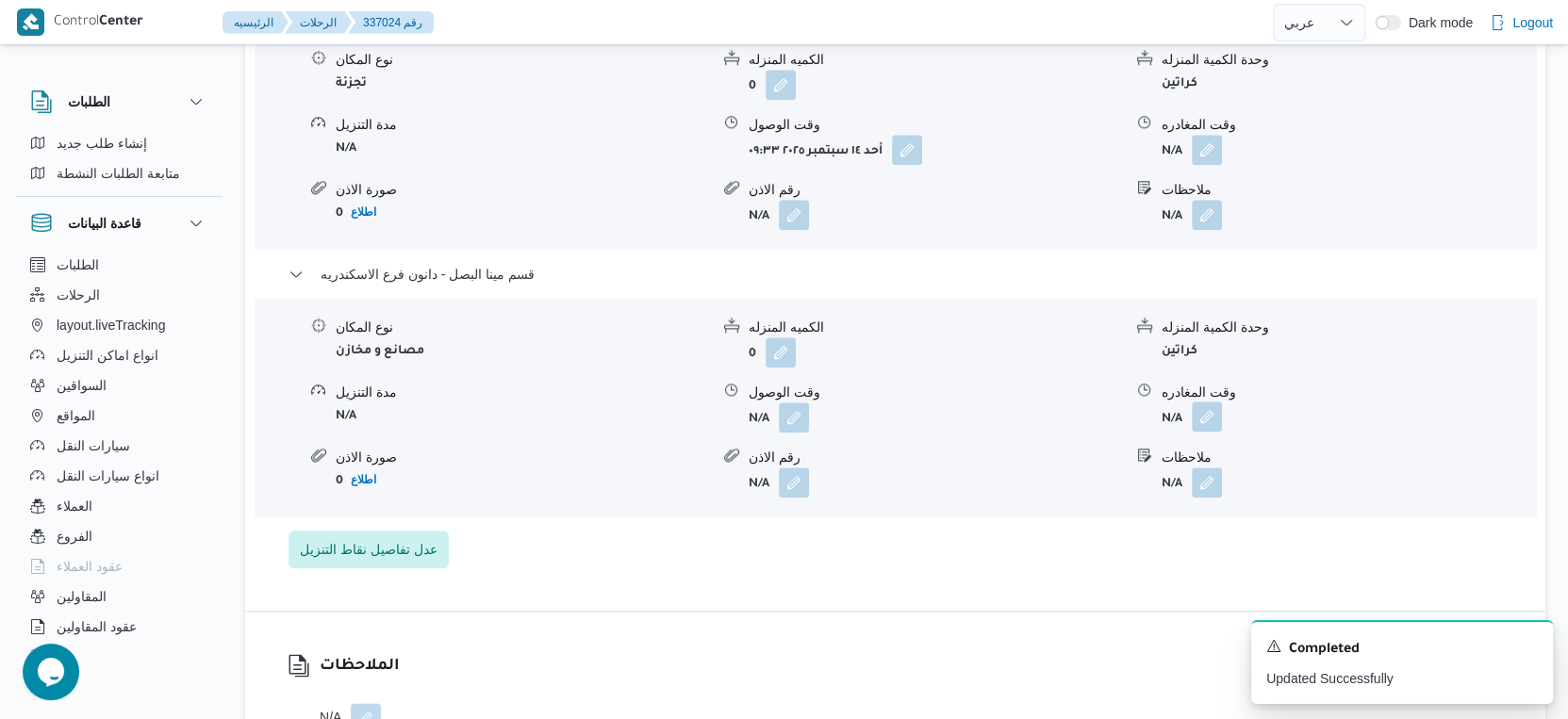
click at [1198, 432] on button "button" at bounding box center [1207, 417] width 31 height 31
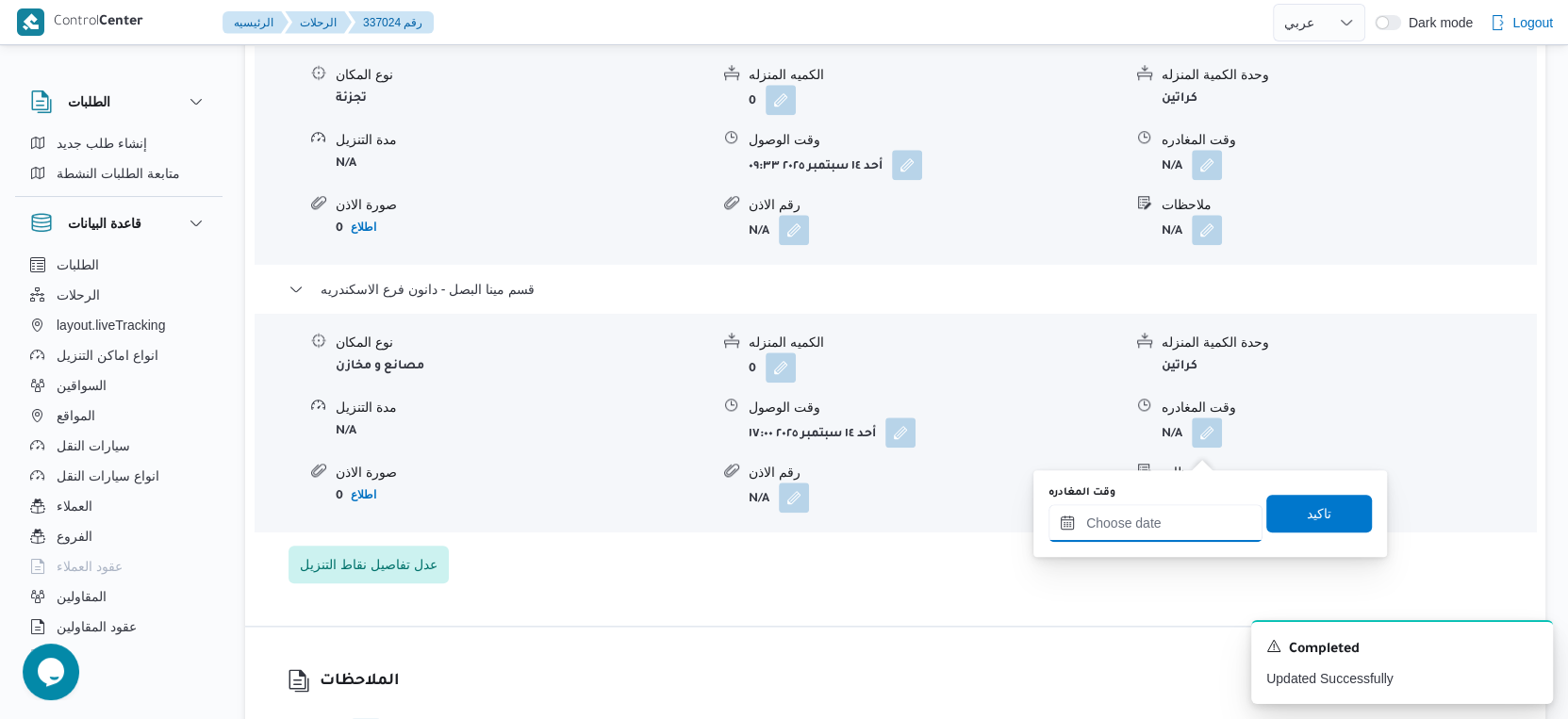
click at [1175, 535] on input "وقت المغادره" at bounding box center [1155, 524] width 214 height 38
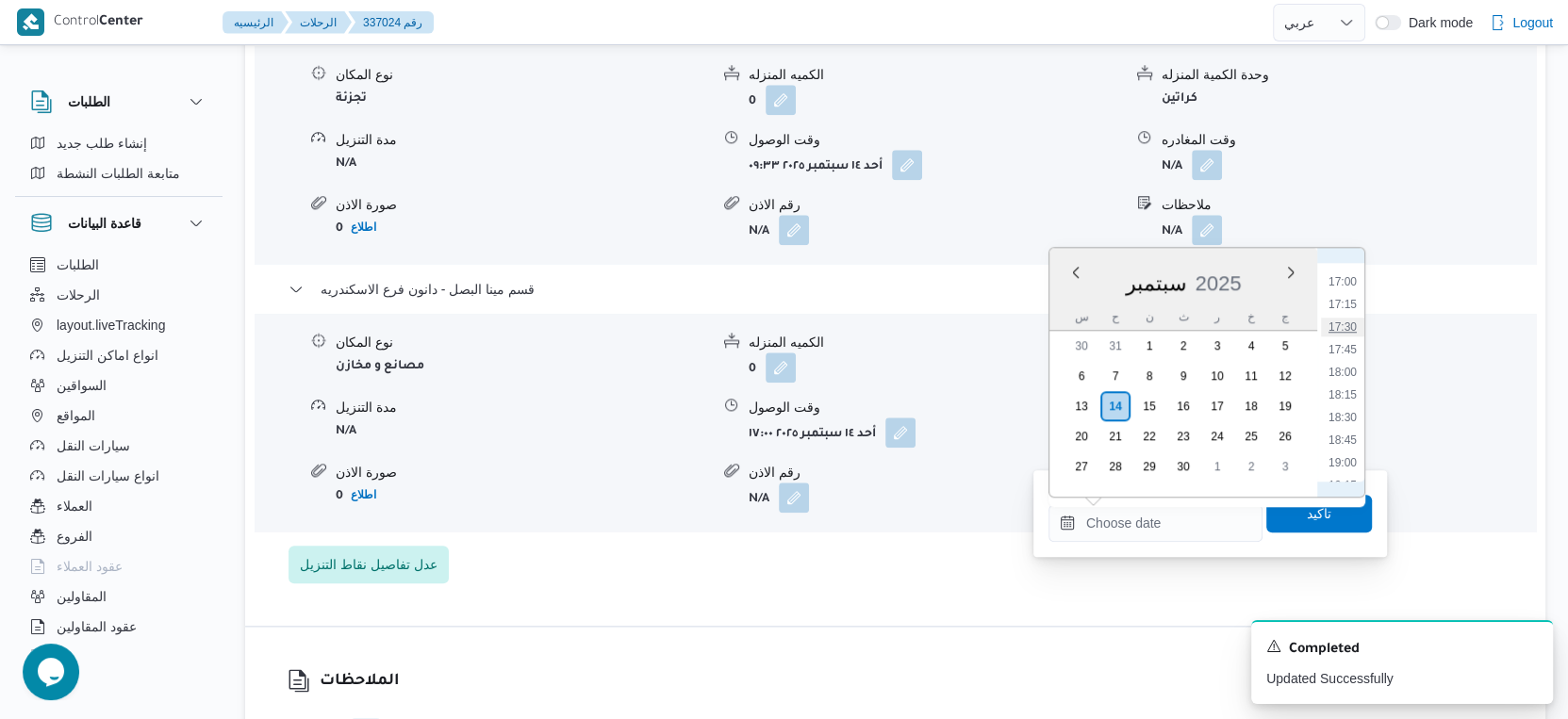
click at [1341, 324] on li "17:30" at bounding box center [1342, 327] width 43 height 19
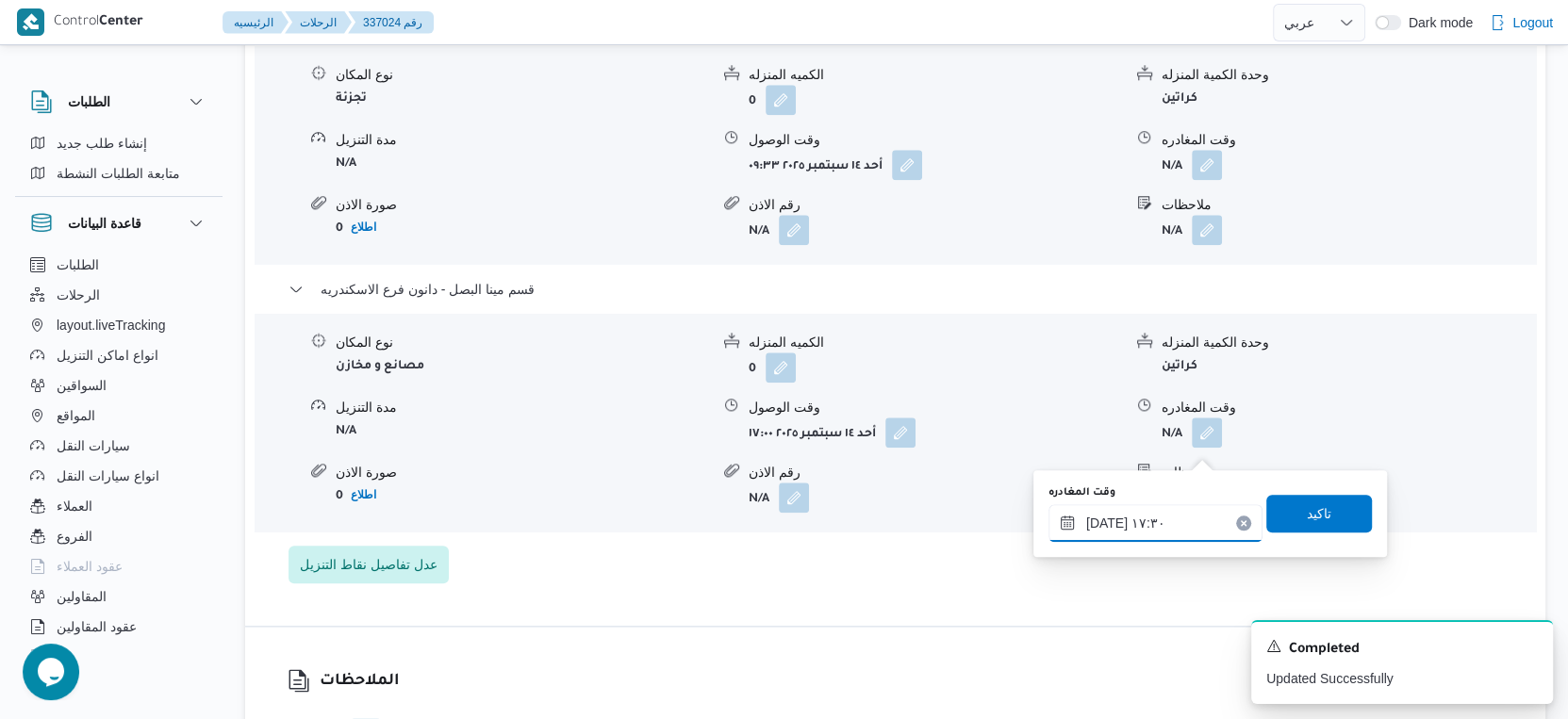
click at [1105, 522] on input "[DATE] ١٧:٣٠" at bounding box center [1155, 524] width 214 height 38
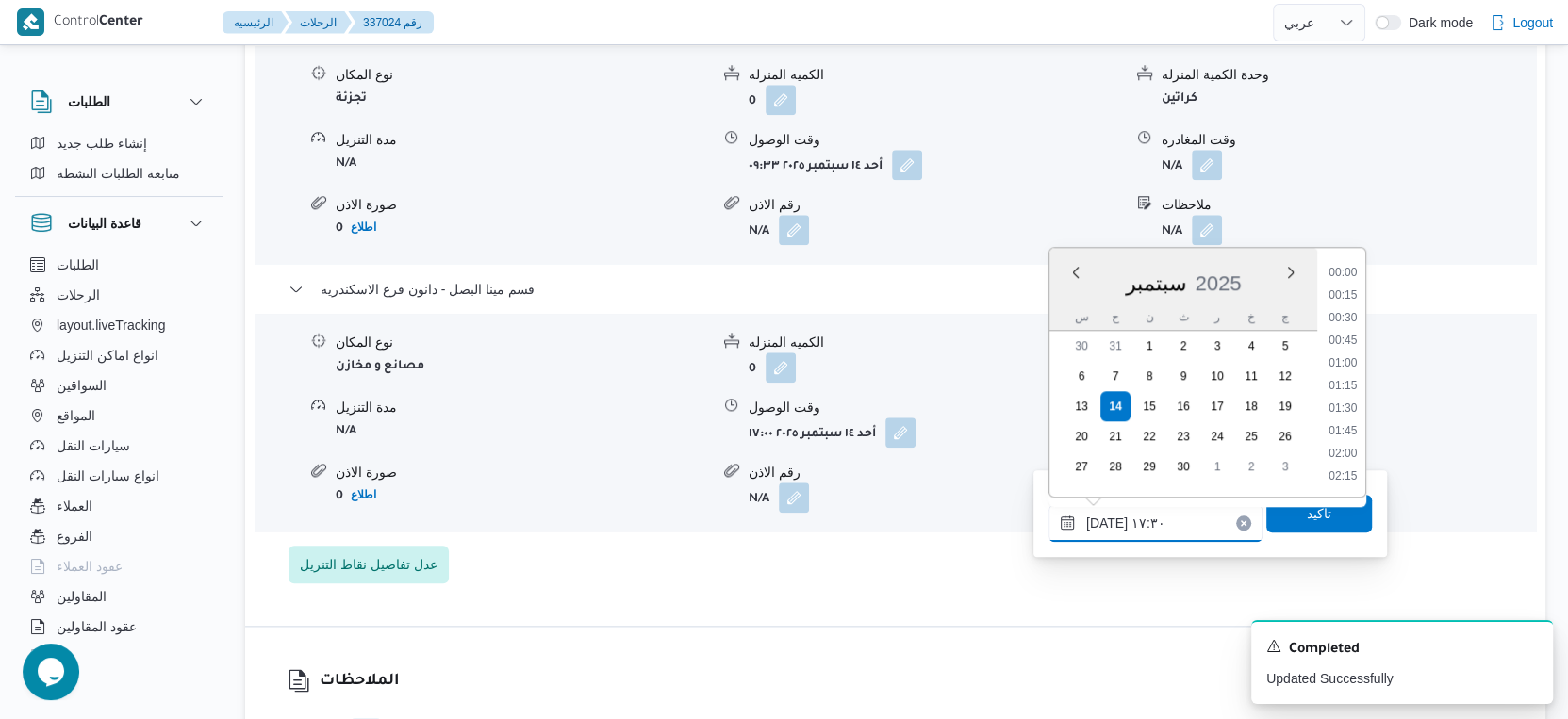
scroll to position [1468, 0]
type input "[DATE] ١٧:٤٠"
click at [1320, 509] on span "تاكيد" at bounding box center [1319, 513] width 106 height 38
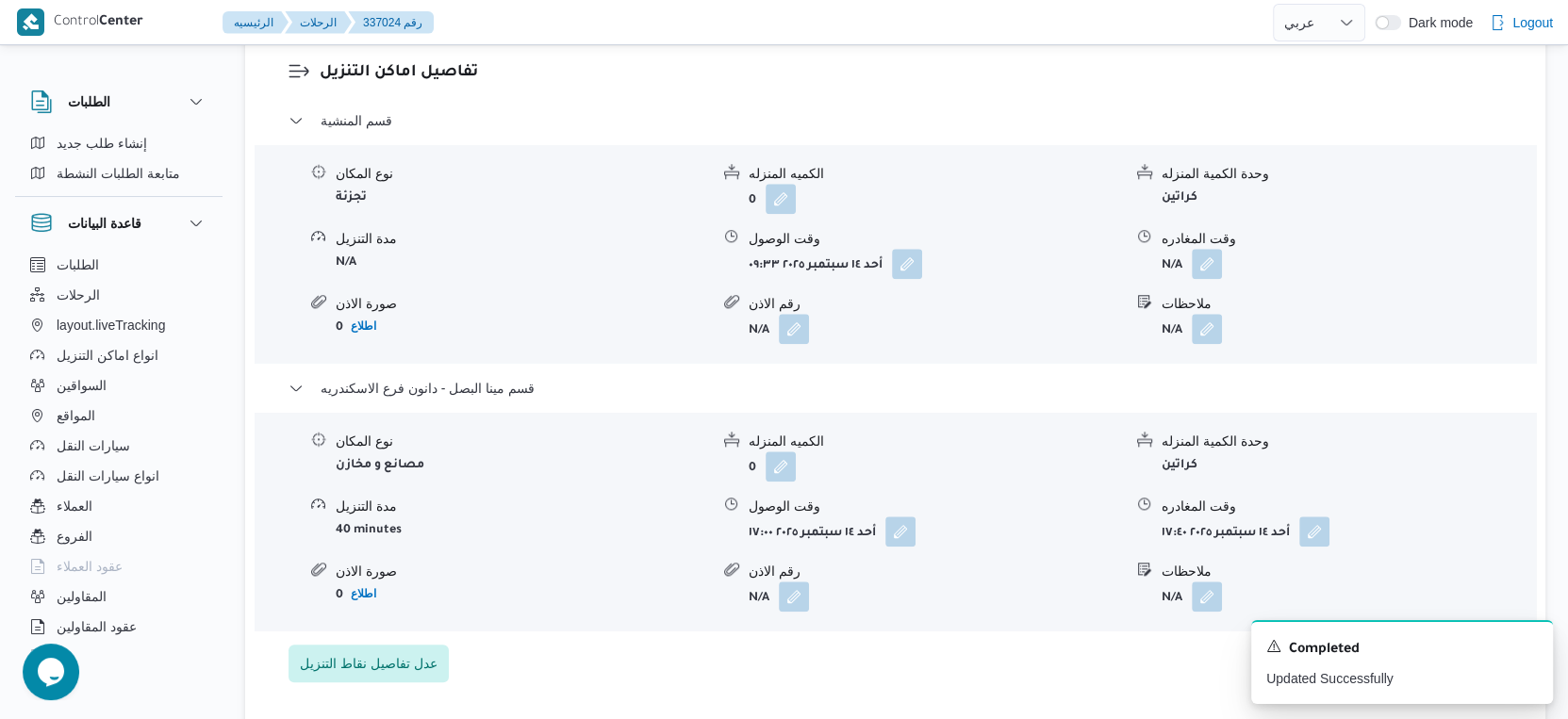
scroll to position [1572, 0]
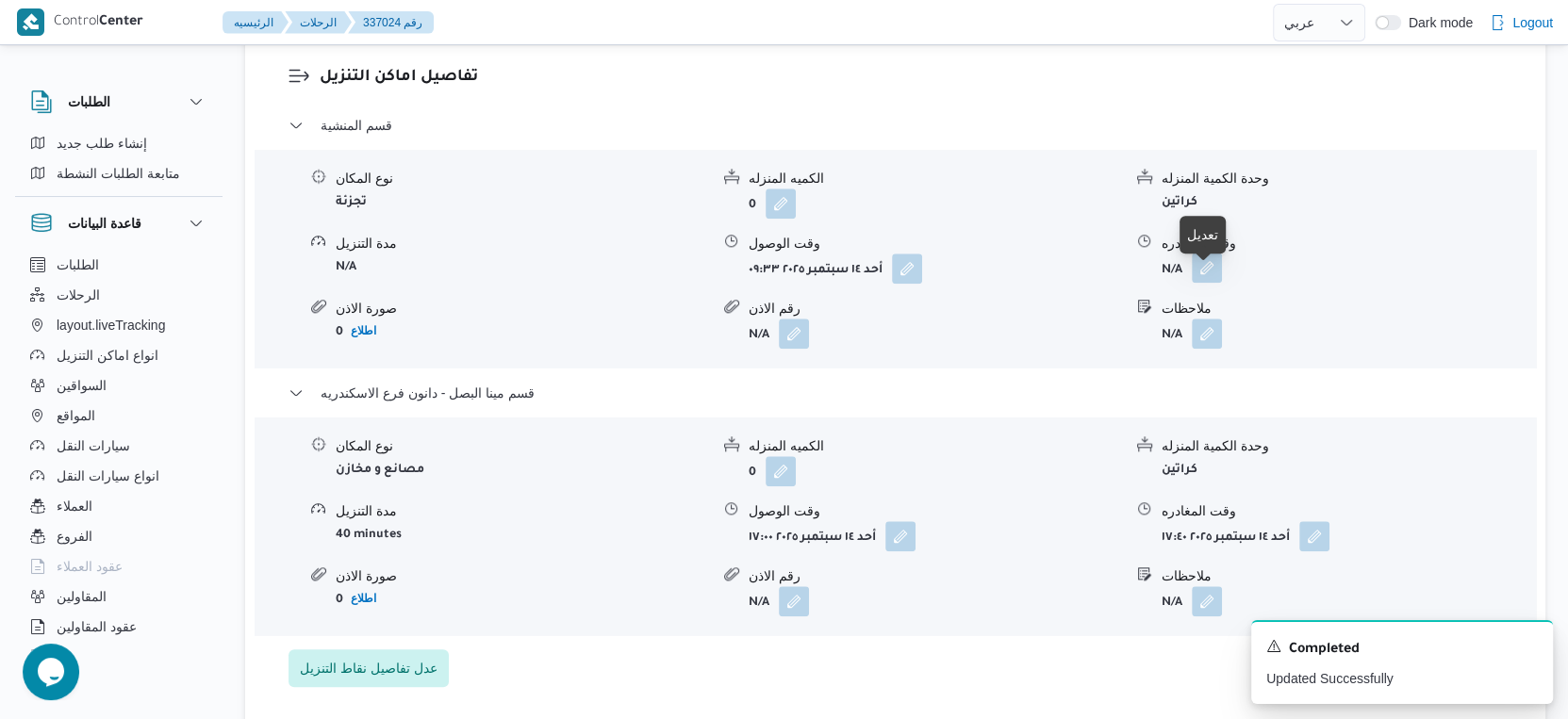
click at [1214, 283] on button "button" at bounding box center [1207, 268] width 31 height 31
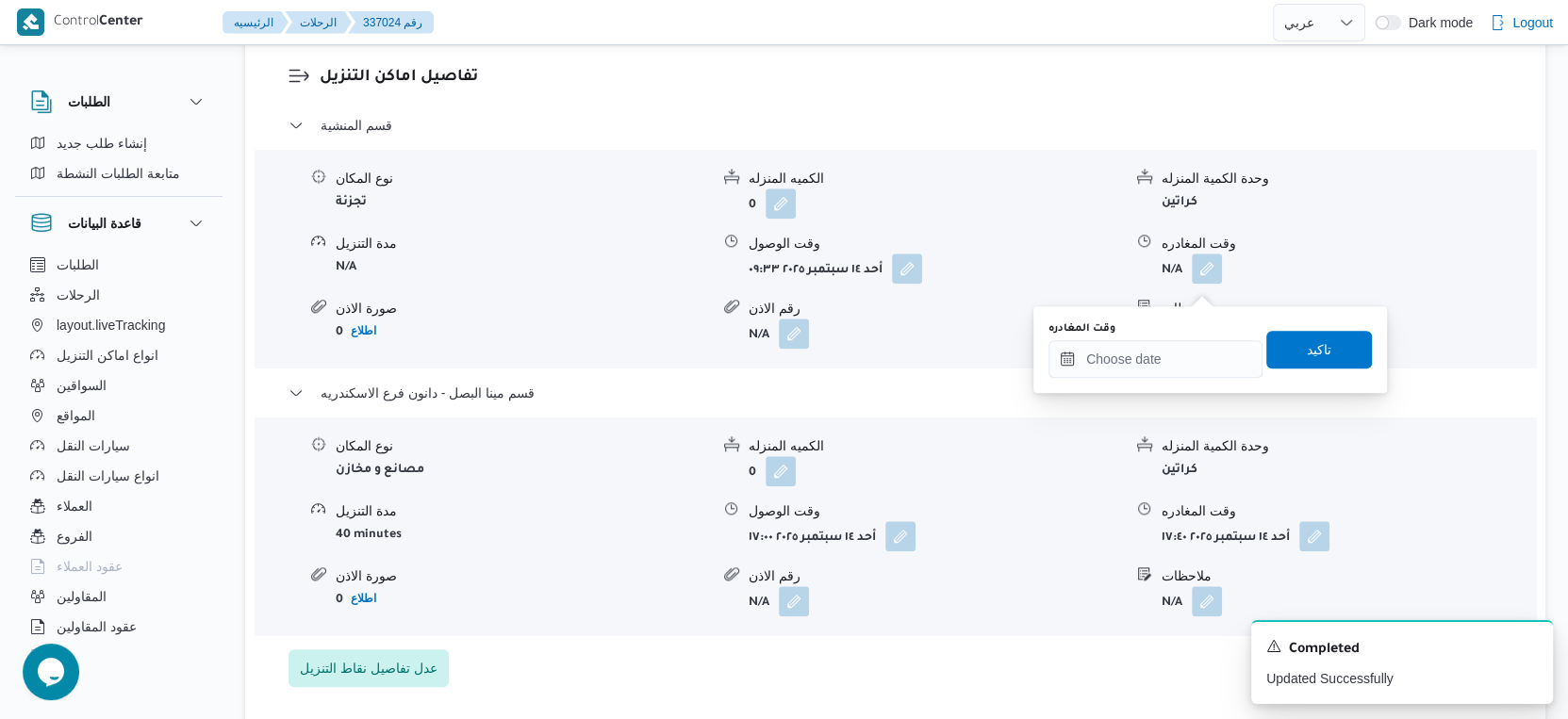
click at [1187, 338] on div "وقت المغادره" at bounding box center [1155, 349] width 214 height 56
click at [1195, 375] on input "وقت المغادره" at bounding box center [1155, 360] width 214 height 38
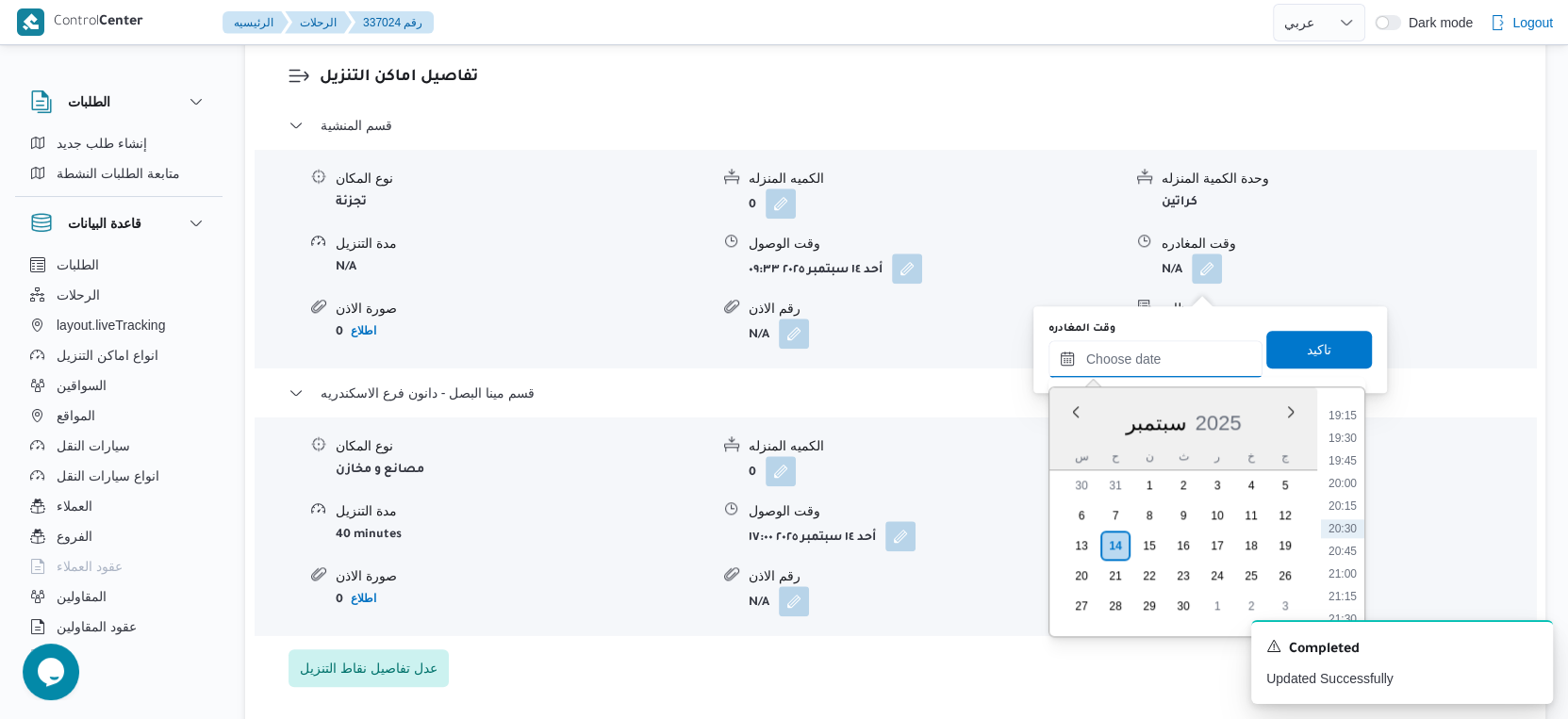
scroll to position [1425, 0]
click at [1344, 499] on li "16:45" at bounding box center [1342, 503] width 43 height 19
type input "١٤/٠٩/٢٠٢٥ ١٦:٤٥"
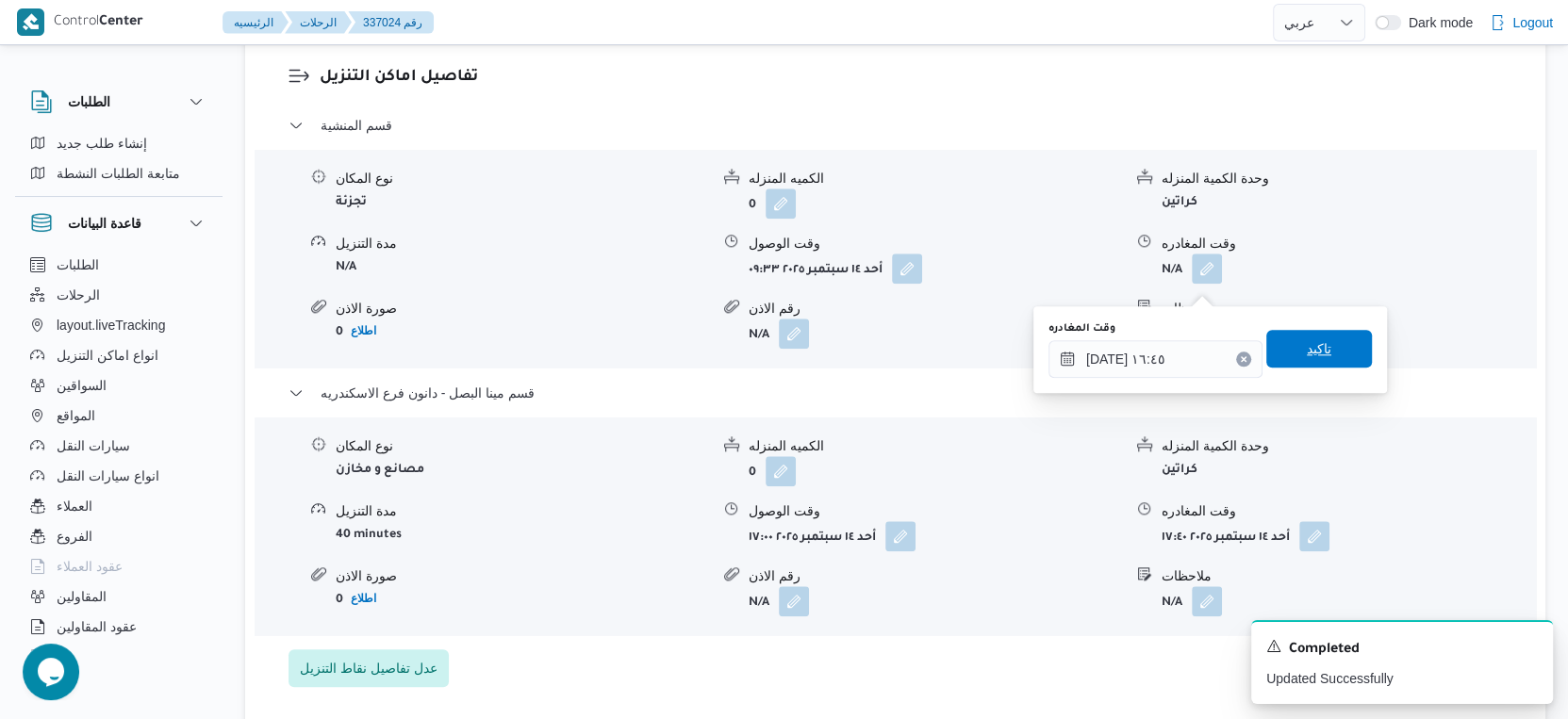
click at [1331, 341] on span "تاكيد" at bounding box center [1319, 349] width 106 height 38
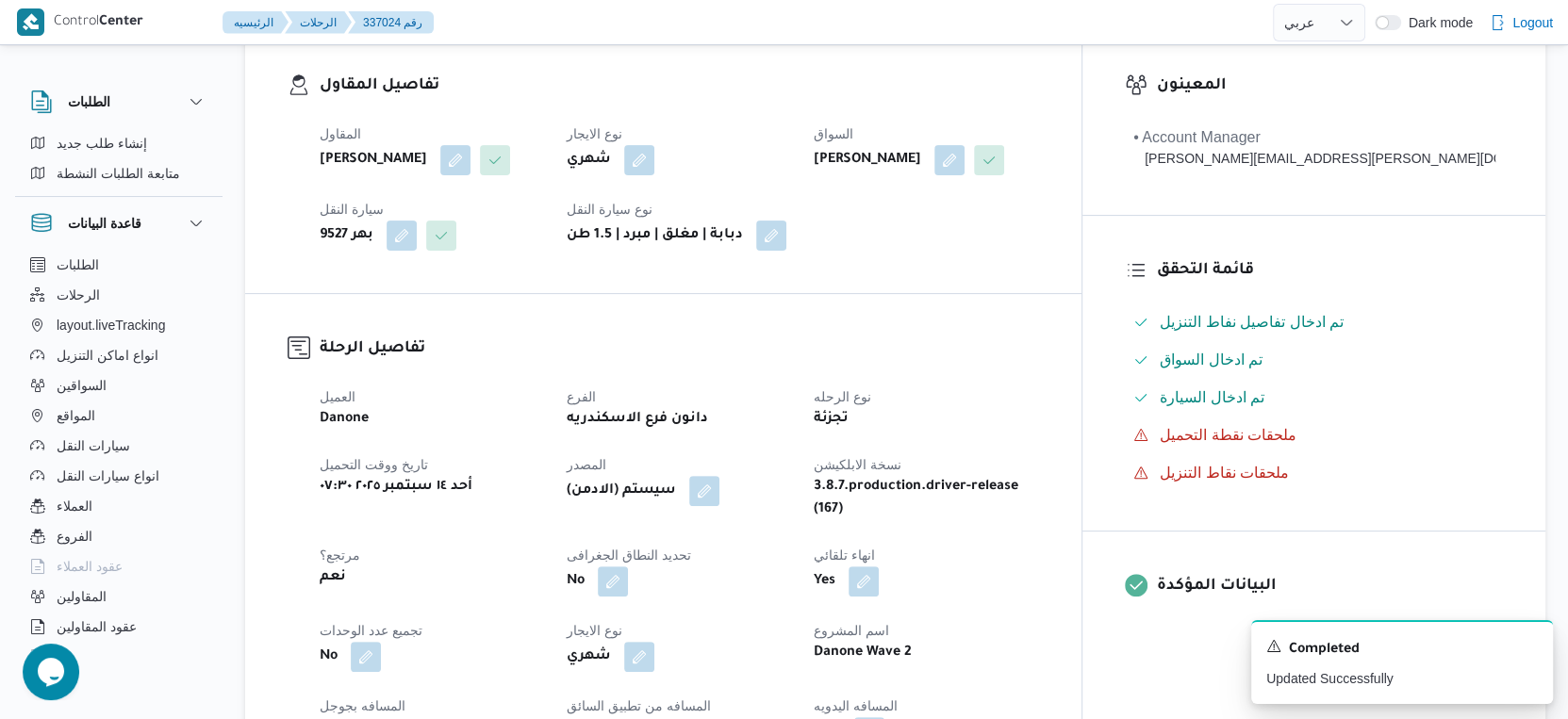
scroll to position [0, 0]
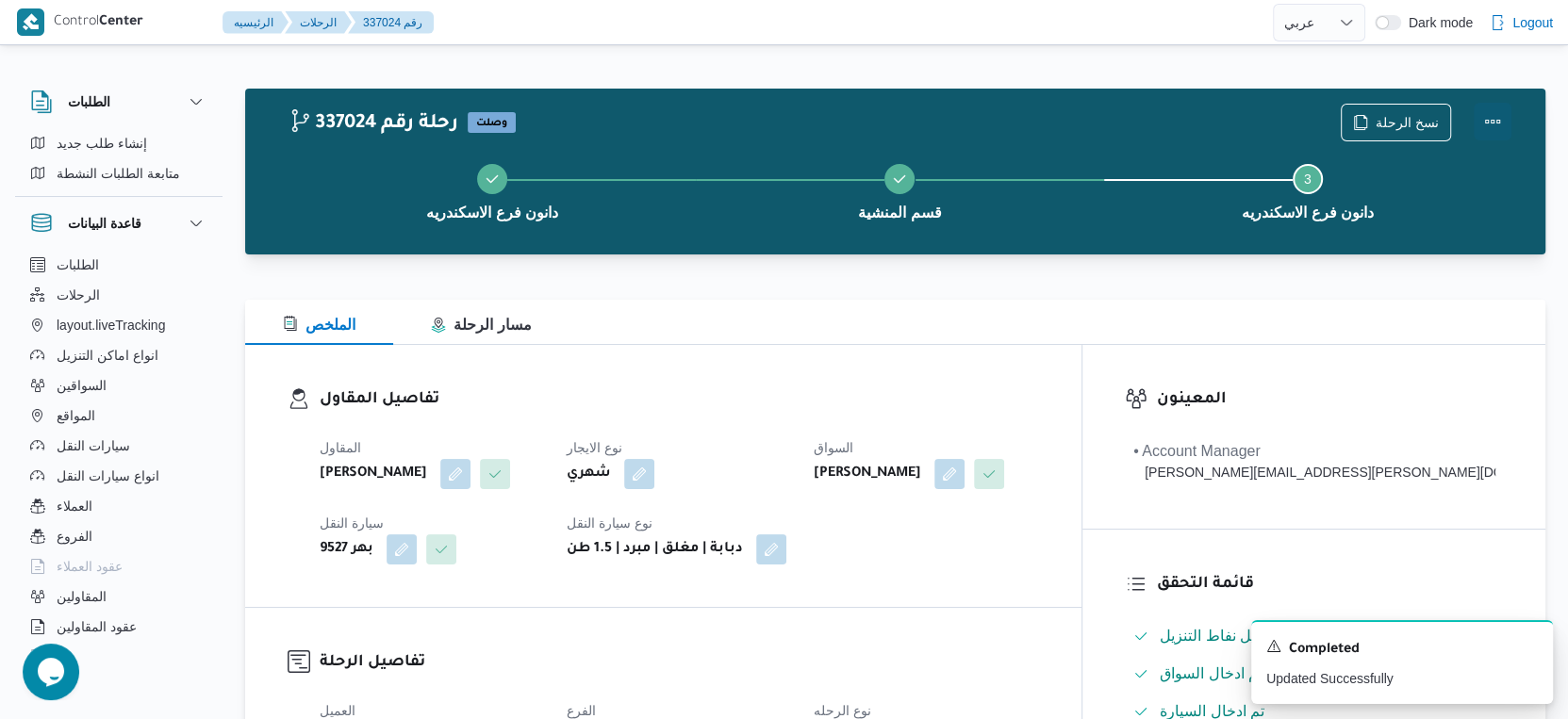
click at [1496, 124] on button "Actions" at bounding box center [1493, 122] width 38 height 38
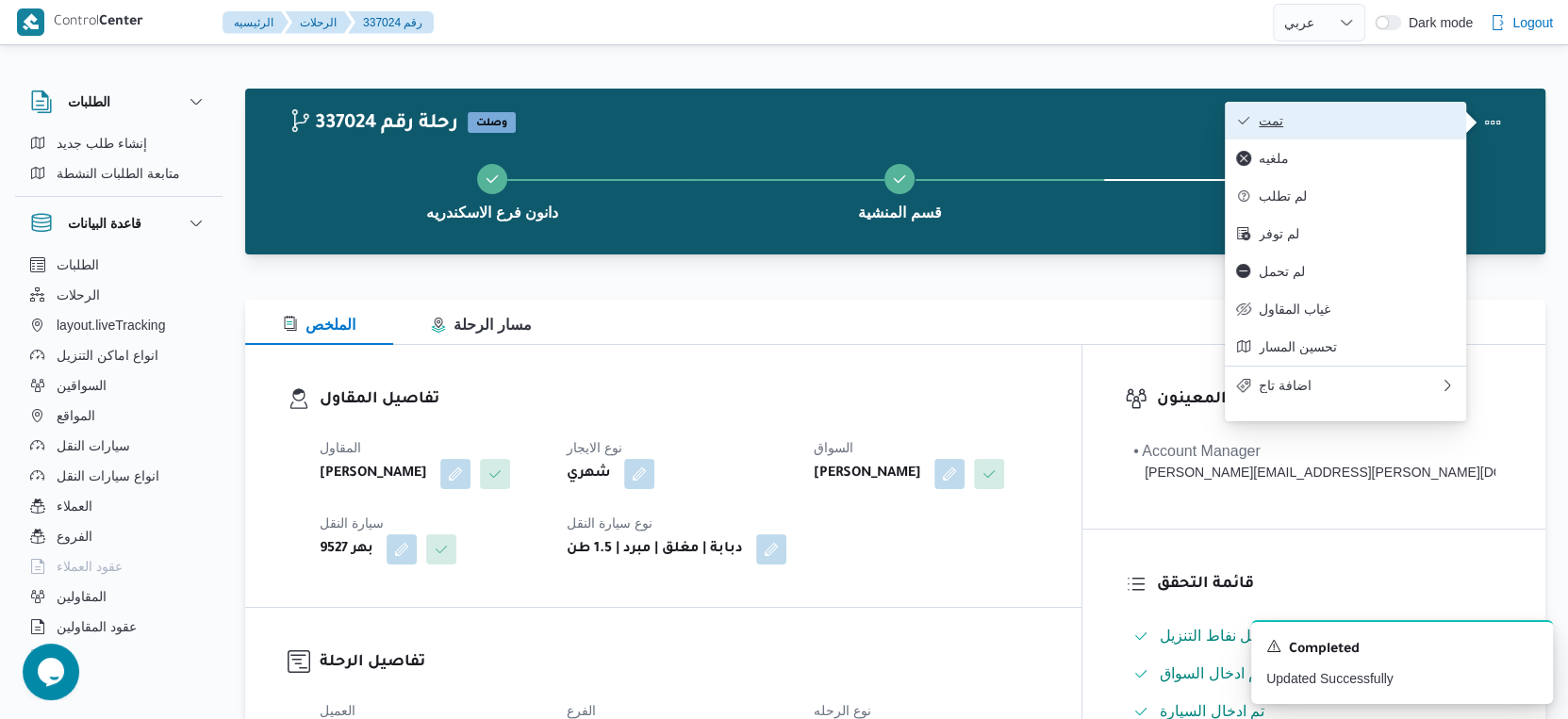
click at [1402, 119] on span "تمت" at bounding box center [1357, 121] width 196 height 15
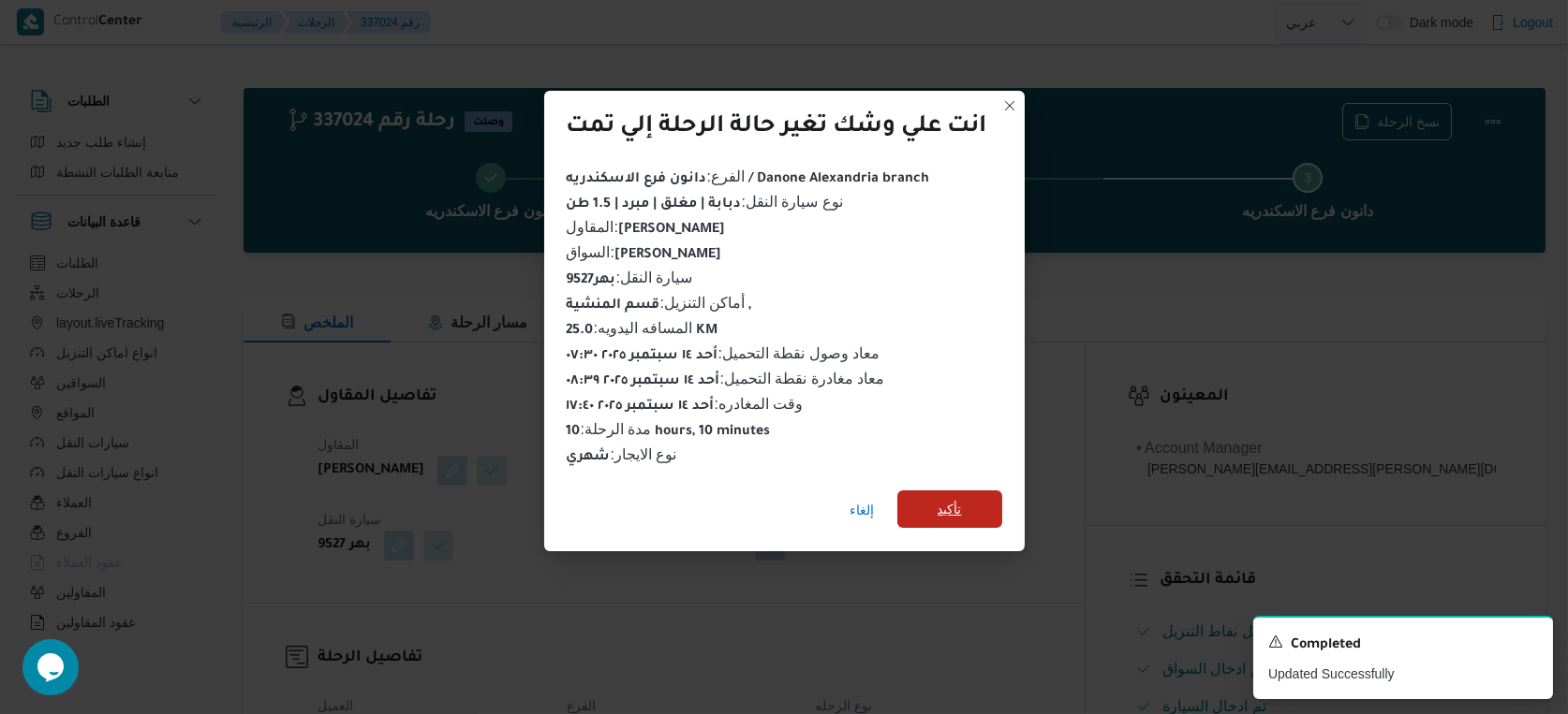
click at [923, 504] on span "تأكيد" at bounding box center [949, 509] width 105 height 38
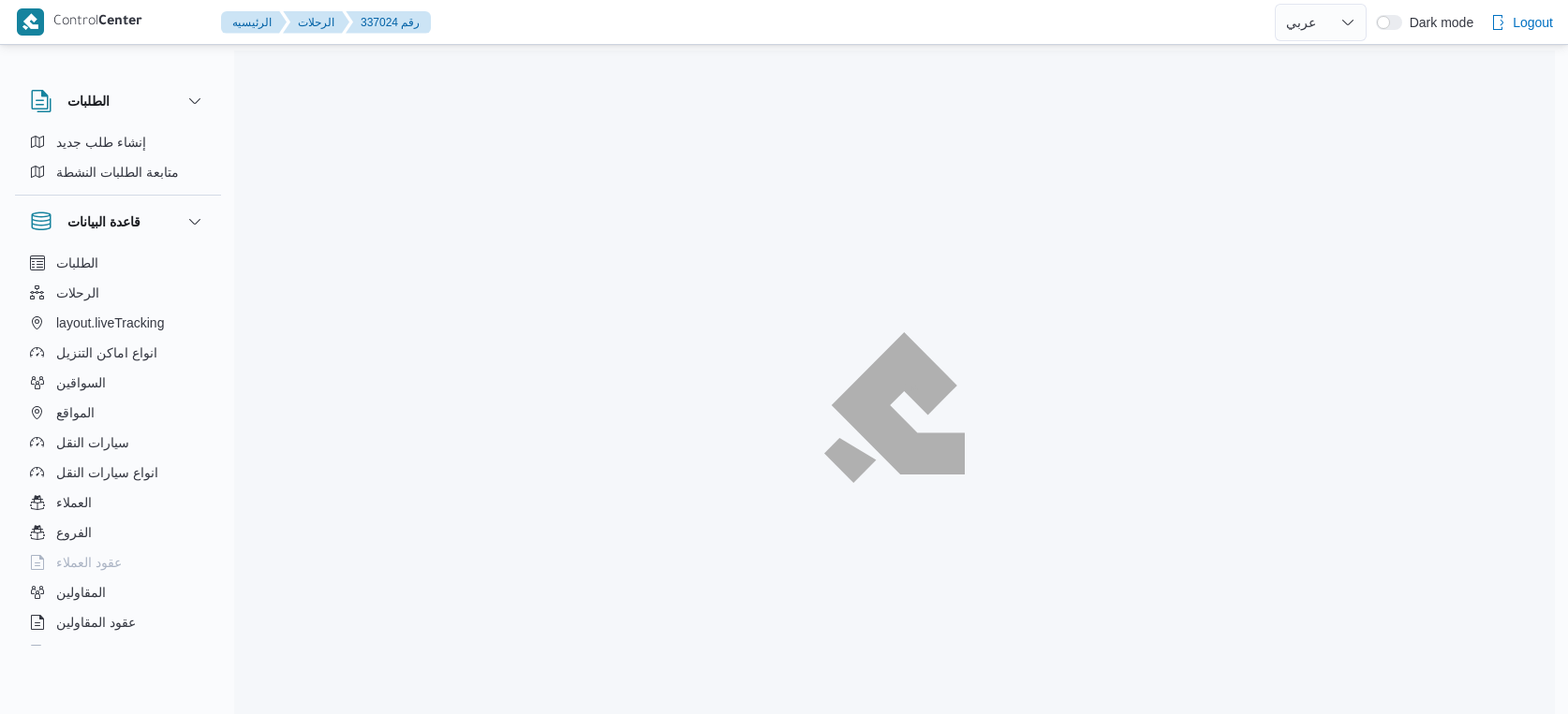
select select "ar"
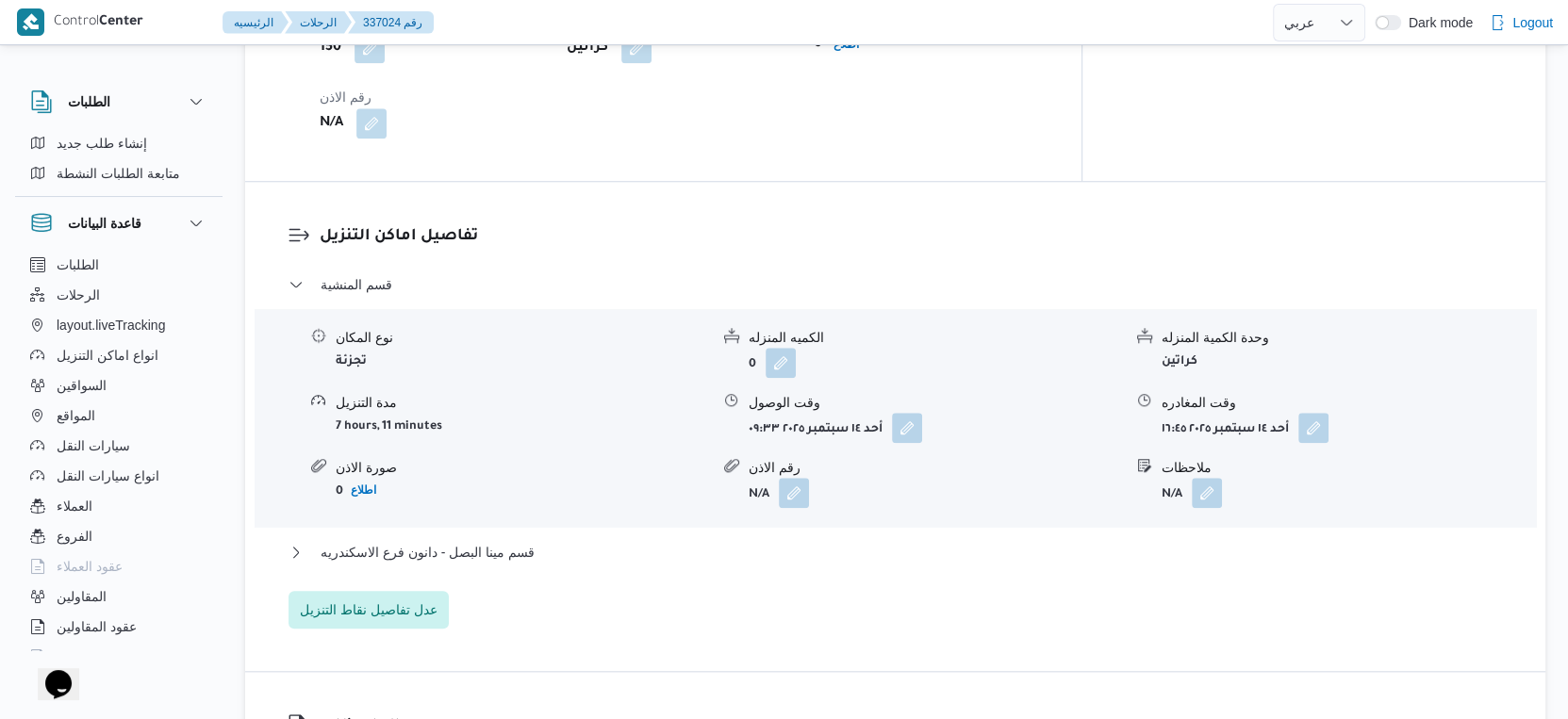
scroll to position [1572, 0]
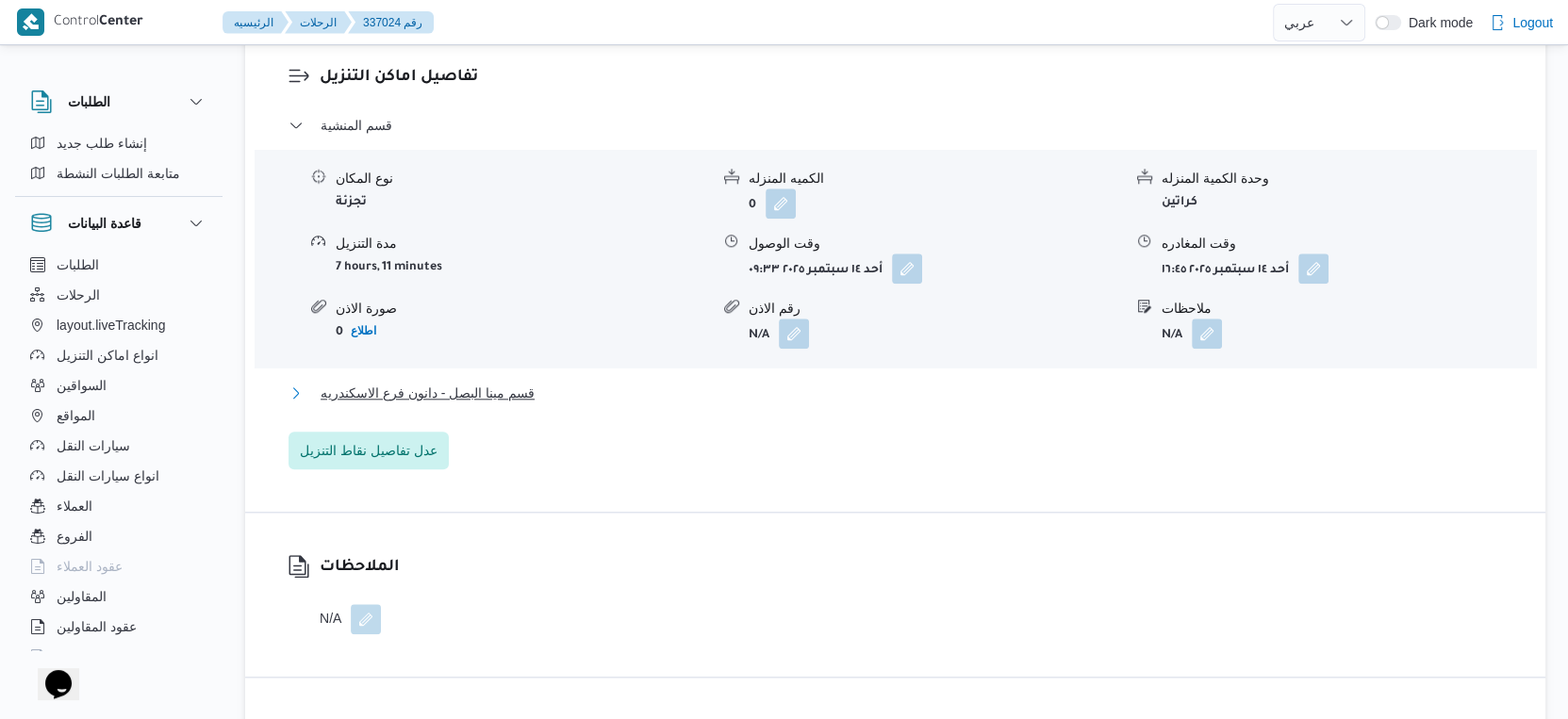
click at [500, 404] on span "قسم مينا البصل - دانون فرع الاسكندريه" at bounding box center [427, 393] width 214 height 23
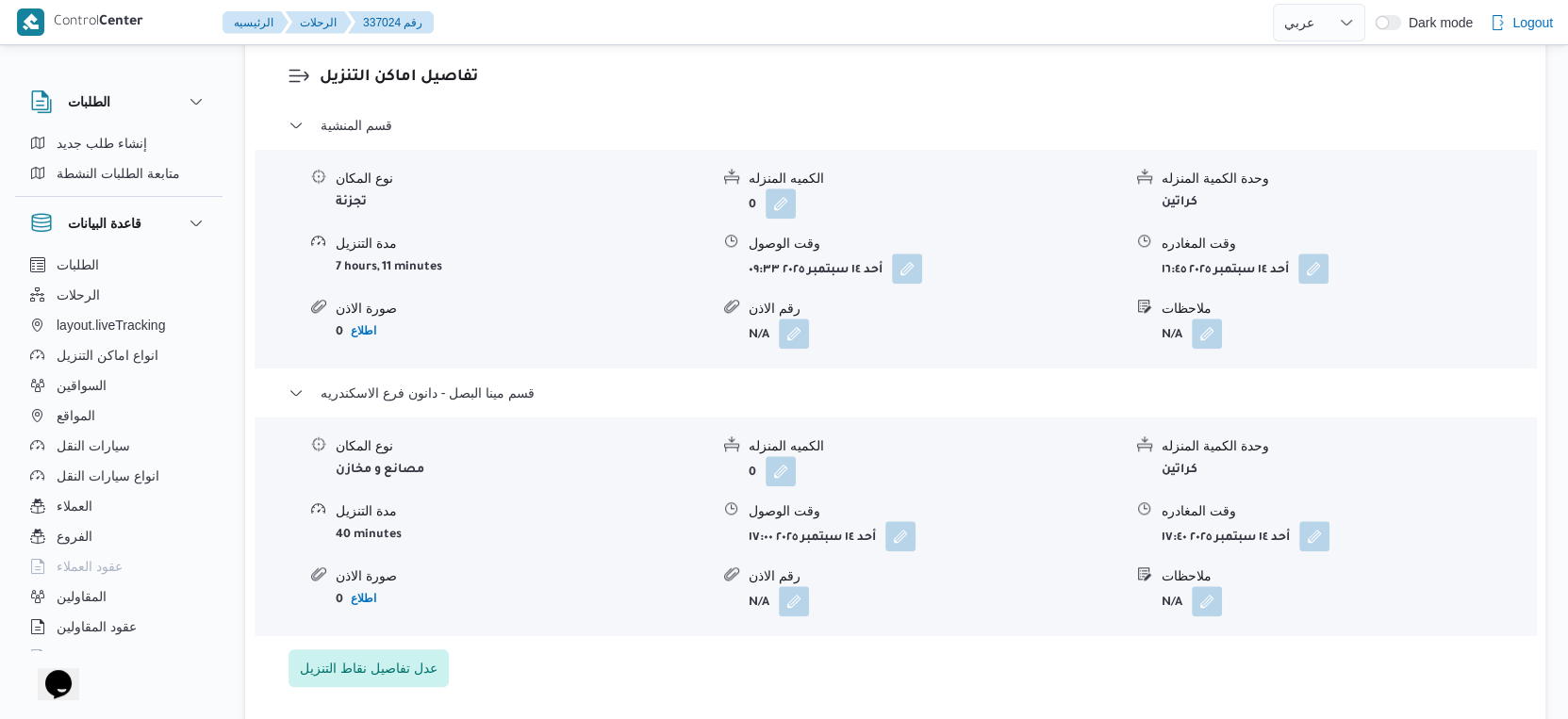
select select "ar"
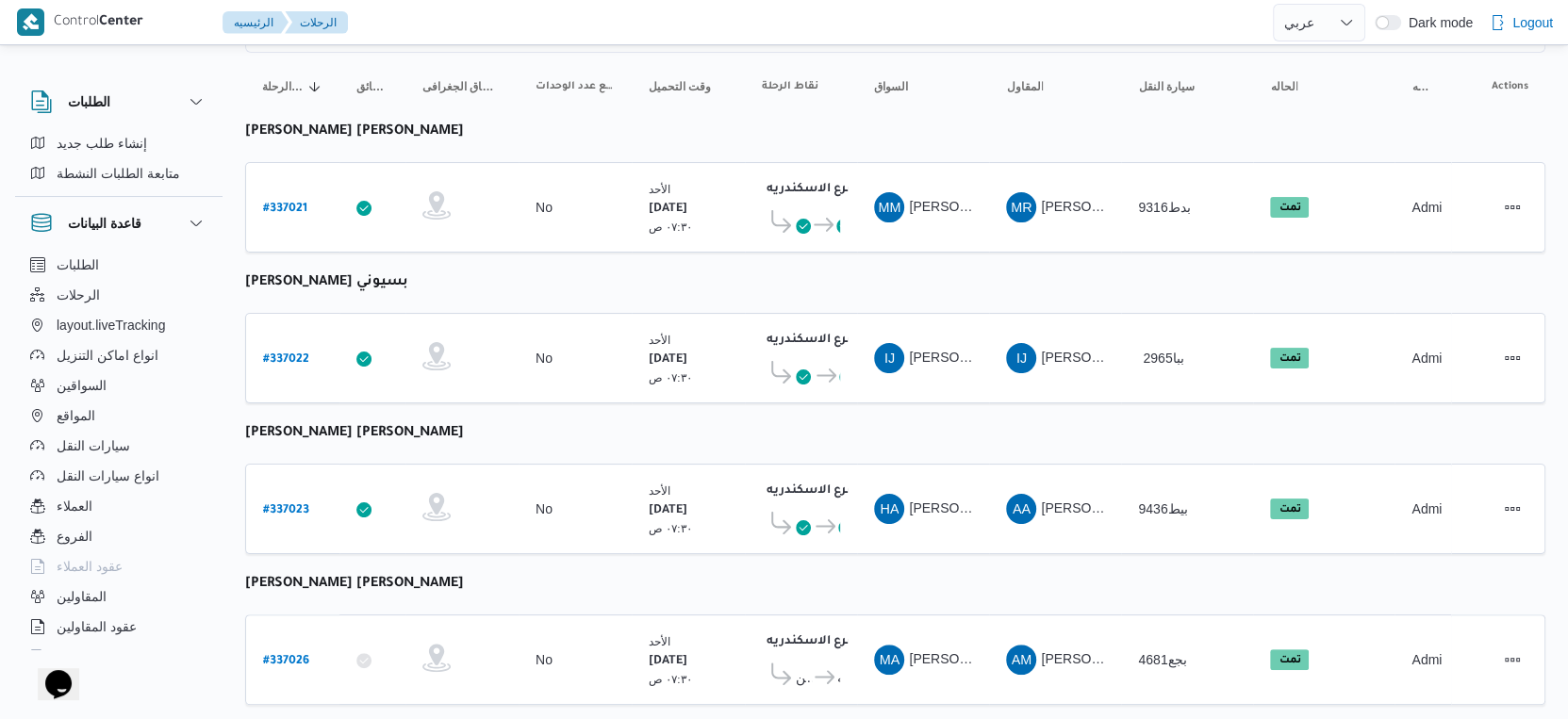
scroll to position [72, 0]
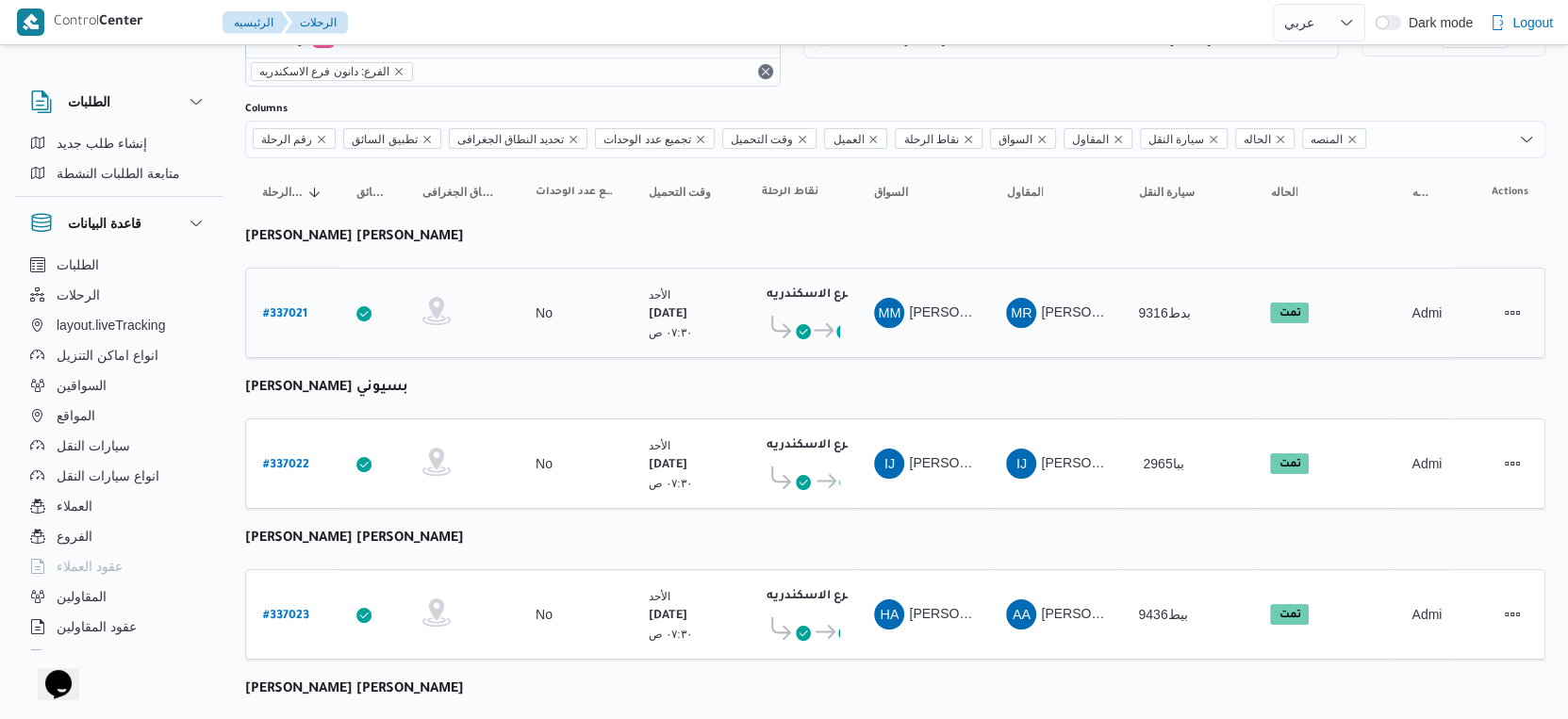
click at [279, 308] on b "# 337021" at bounding box center [285, 315] width 44 height 13
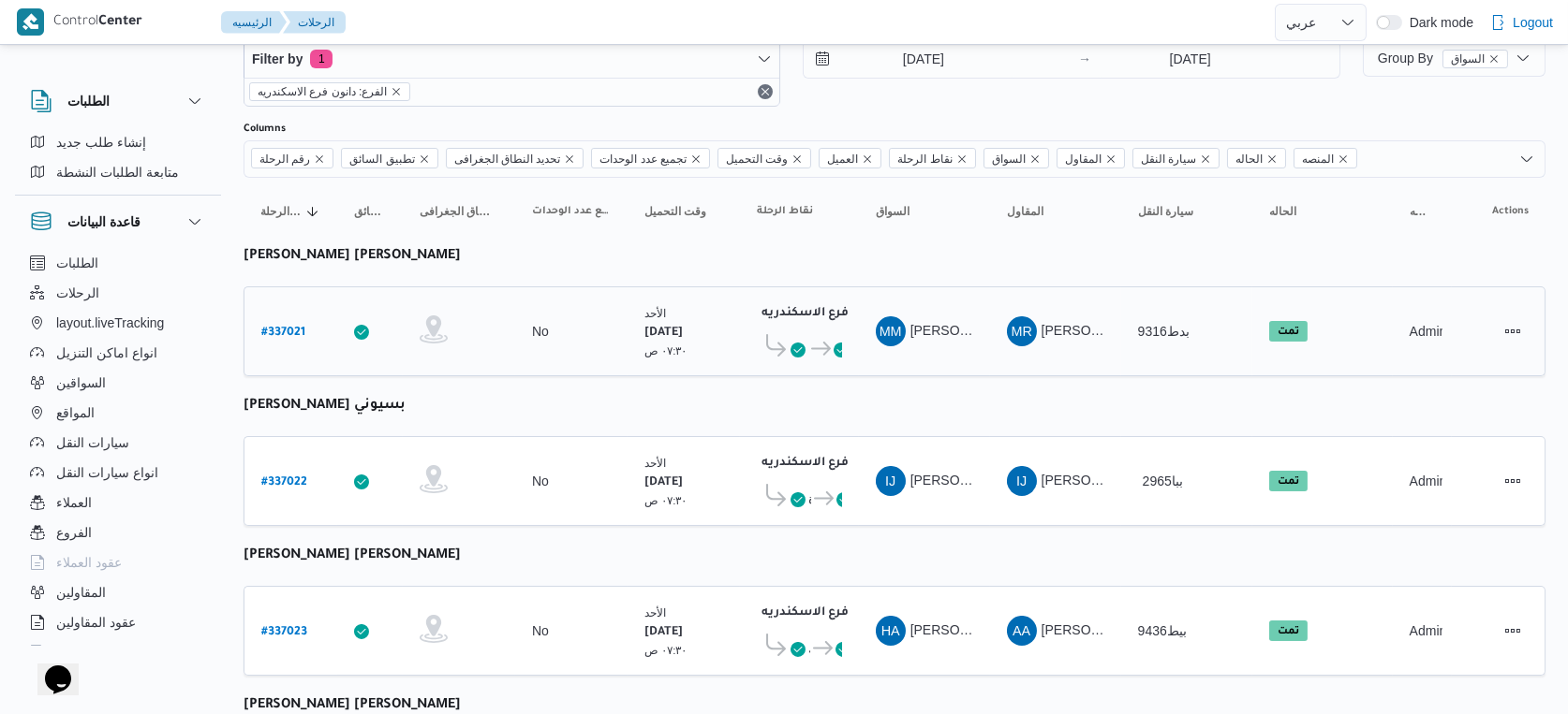
select select "ar"
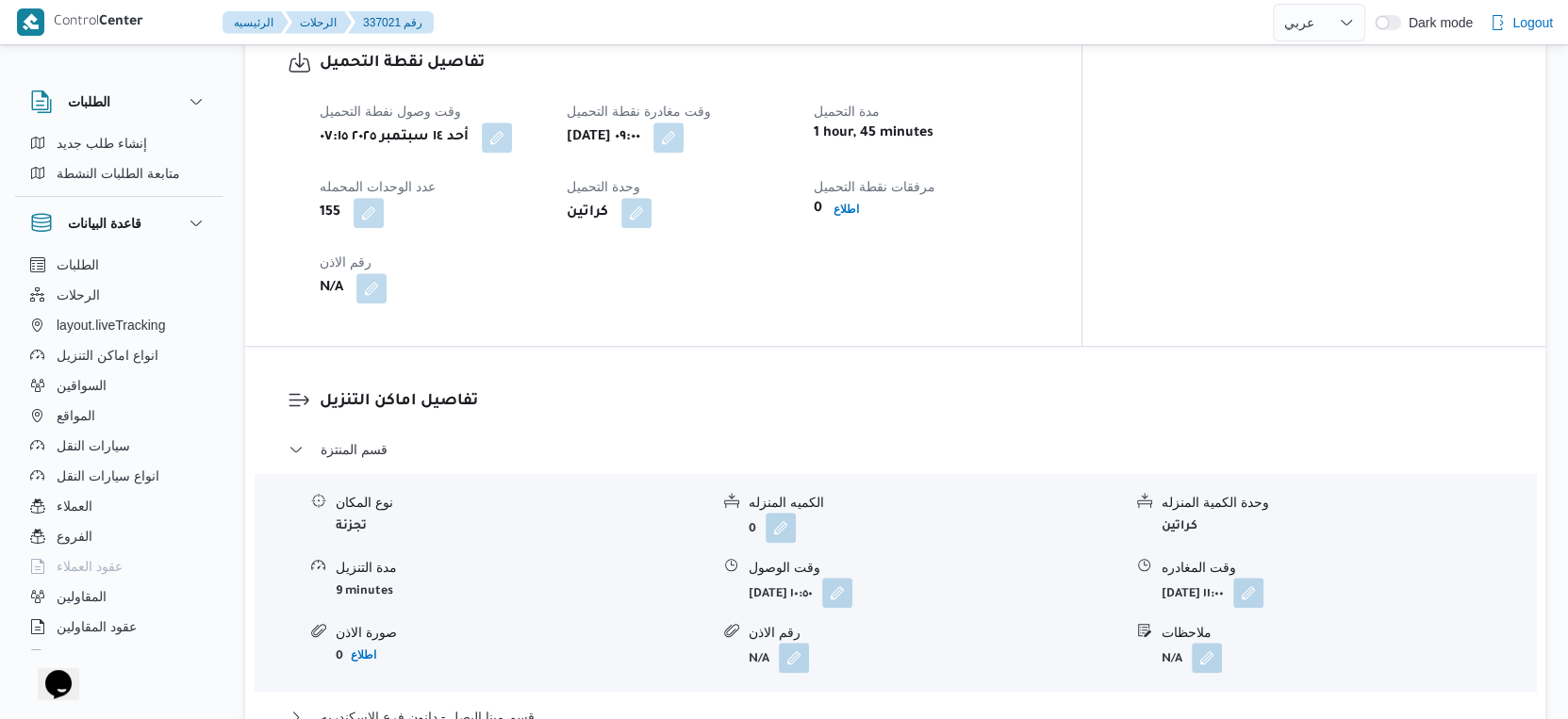
scroll to position [1329, 0]
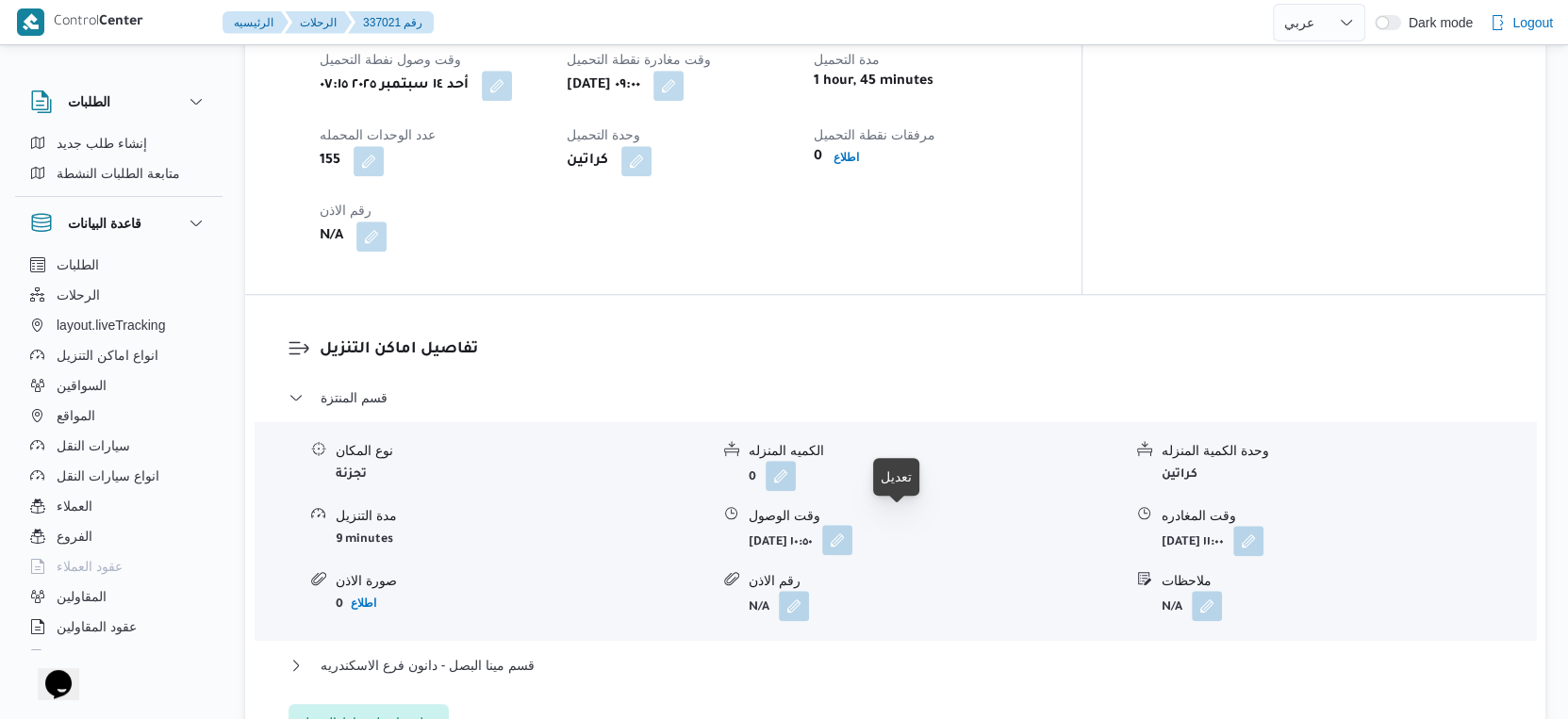
click at [853, 529] on button "button" at bounding box center [837, 541] width 31 height 31
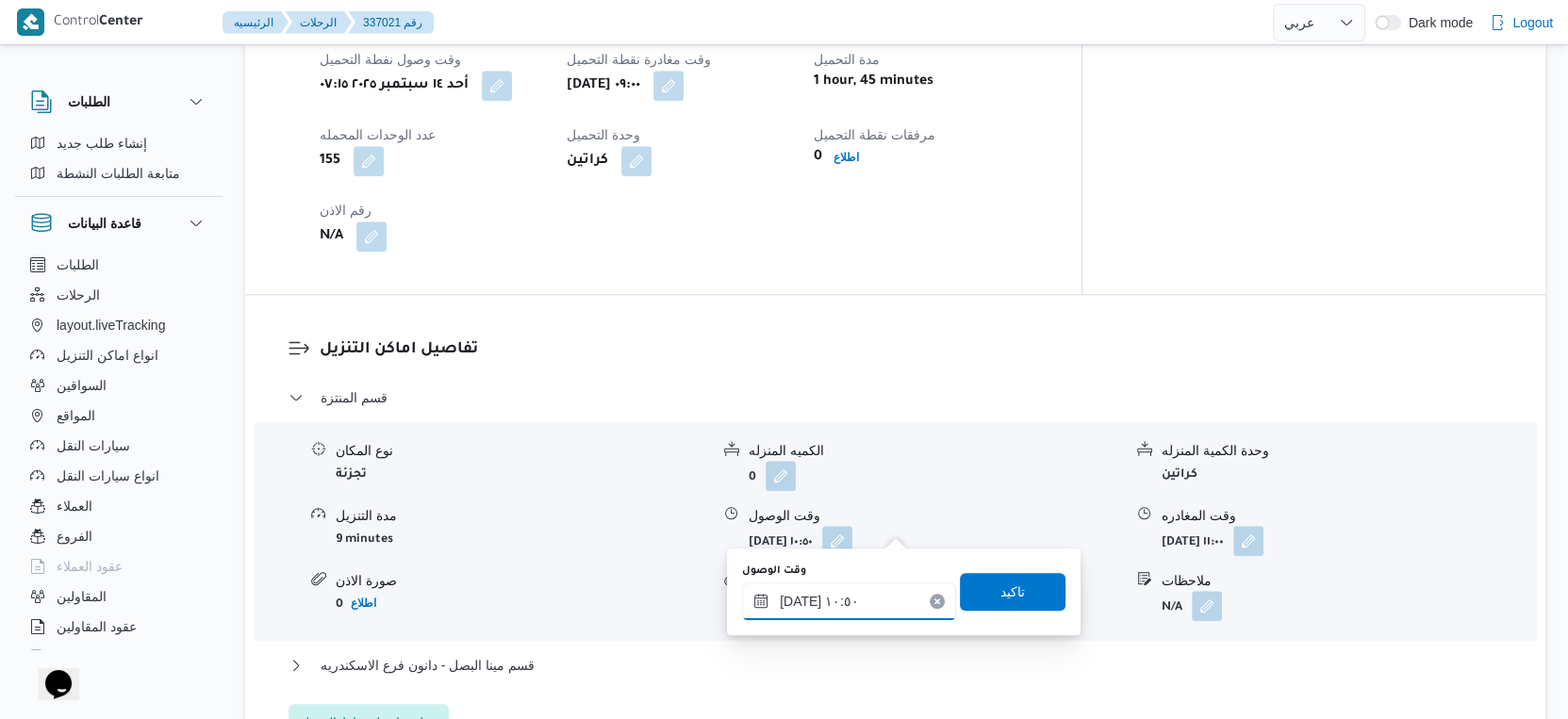
click at [856, 608] on input "١٤/٠٩/٢٠٢٥ ١٠:٥٠" at bounding box center [849, 602] width 214 height 38
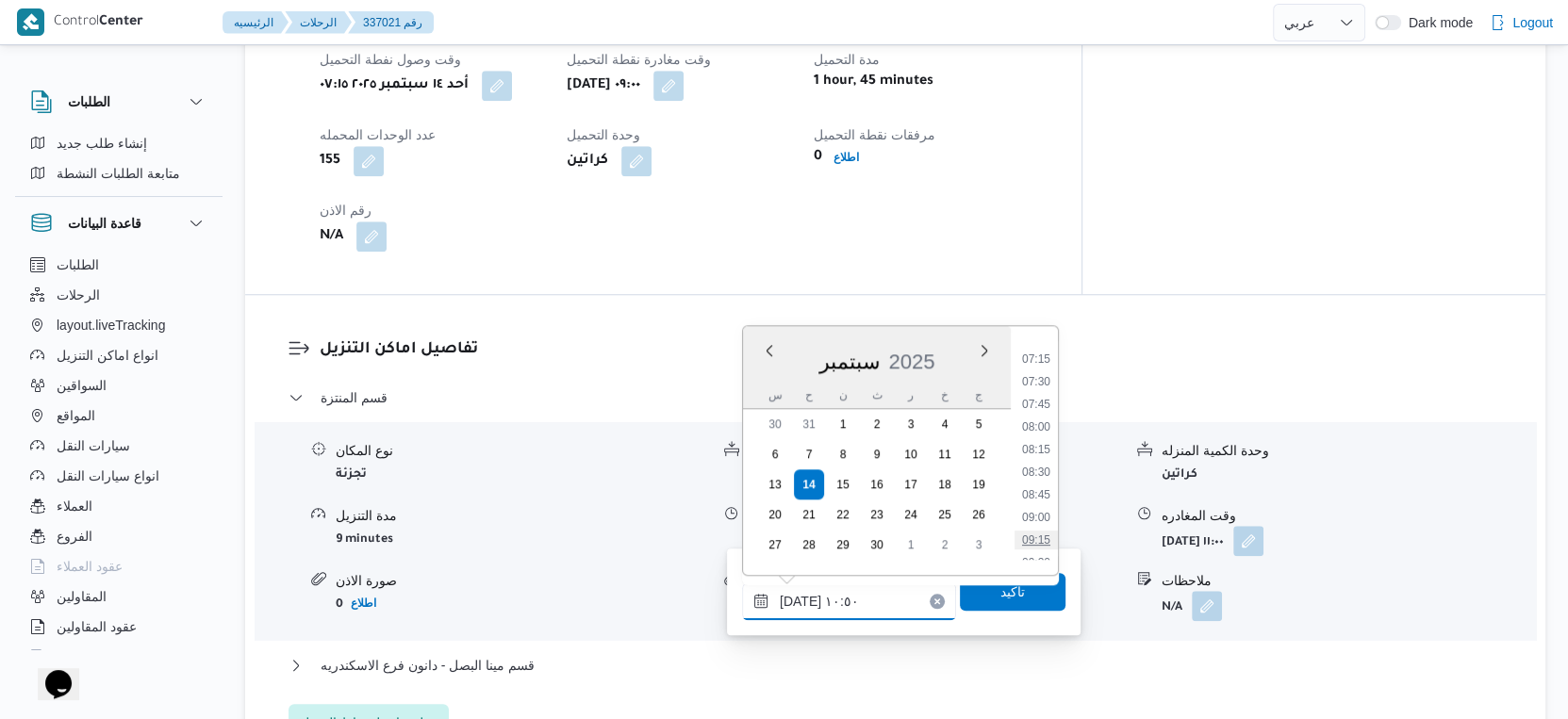
scroll to position [753, 0]
click at [1042, 457] on li "09:30" at bounding box center [1036, 458] width 43 height 19
type input "١٤/٠٩/٢٠٢٥ ٠٩:٣٠"
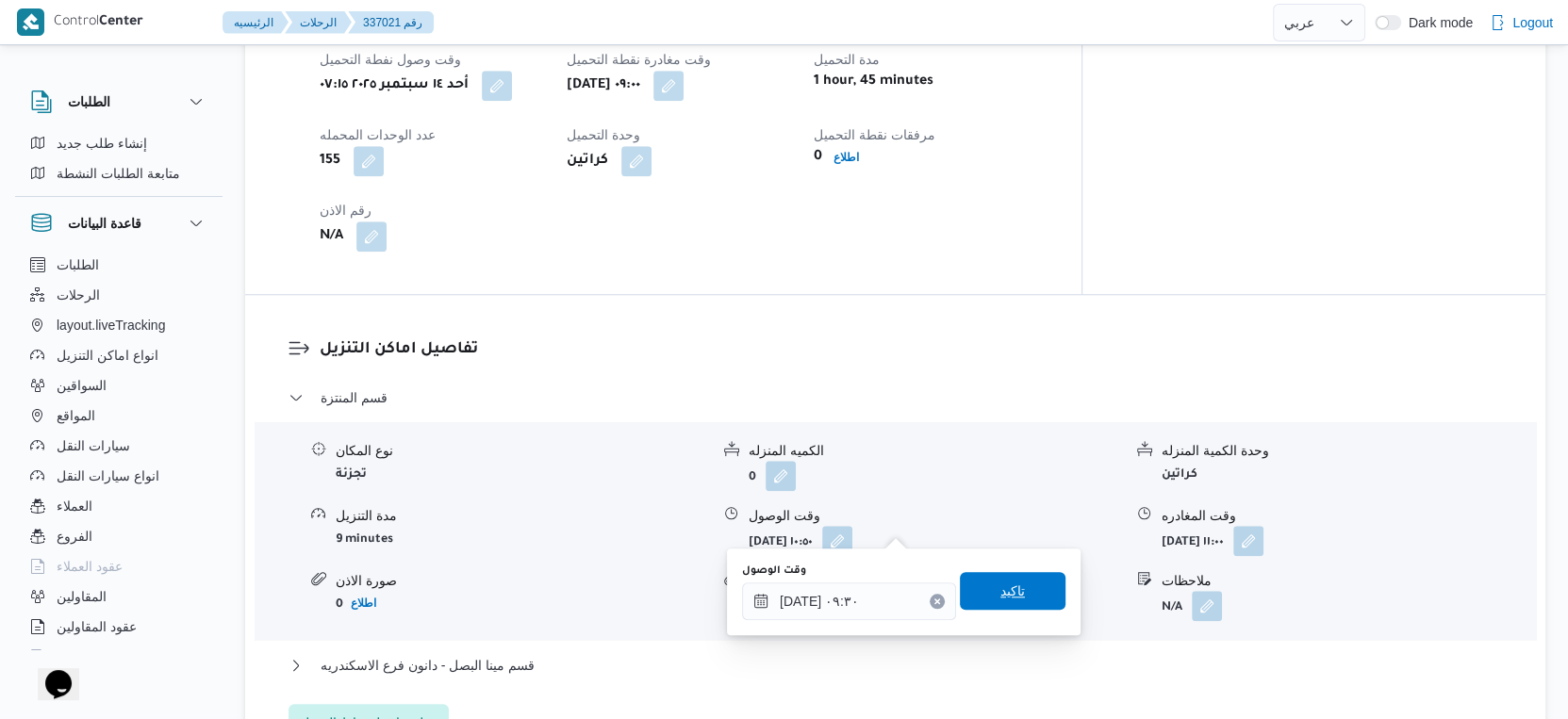
click at [1016, 599] on span "تاكيد" at bounding box center [1012, 591] width 106 height 38
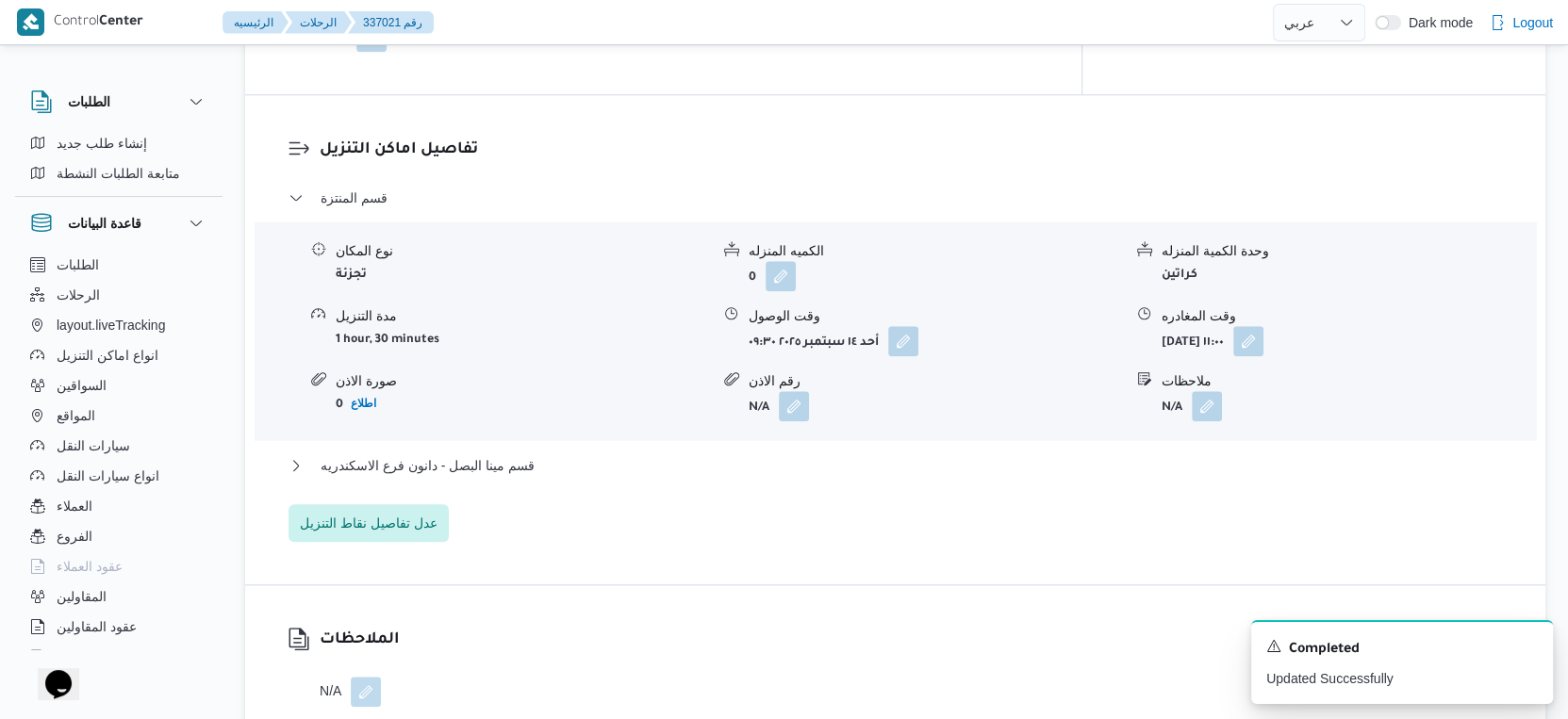
scroll to position [1538, 0]
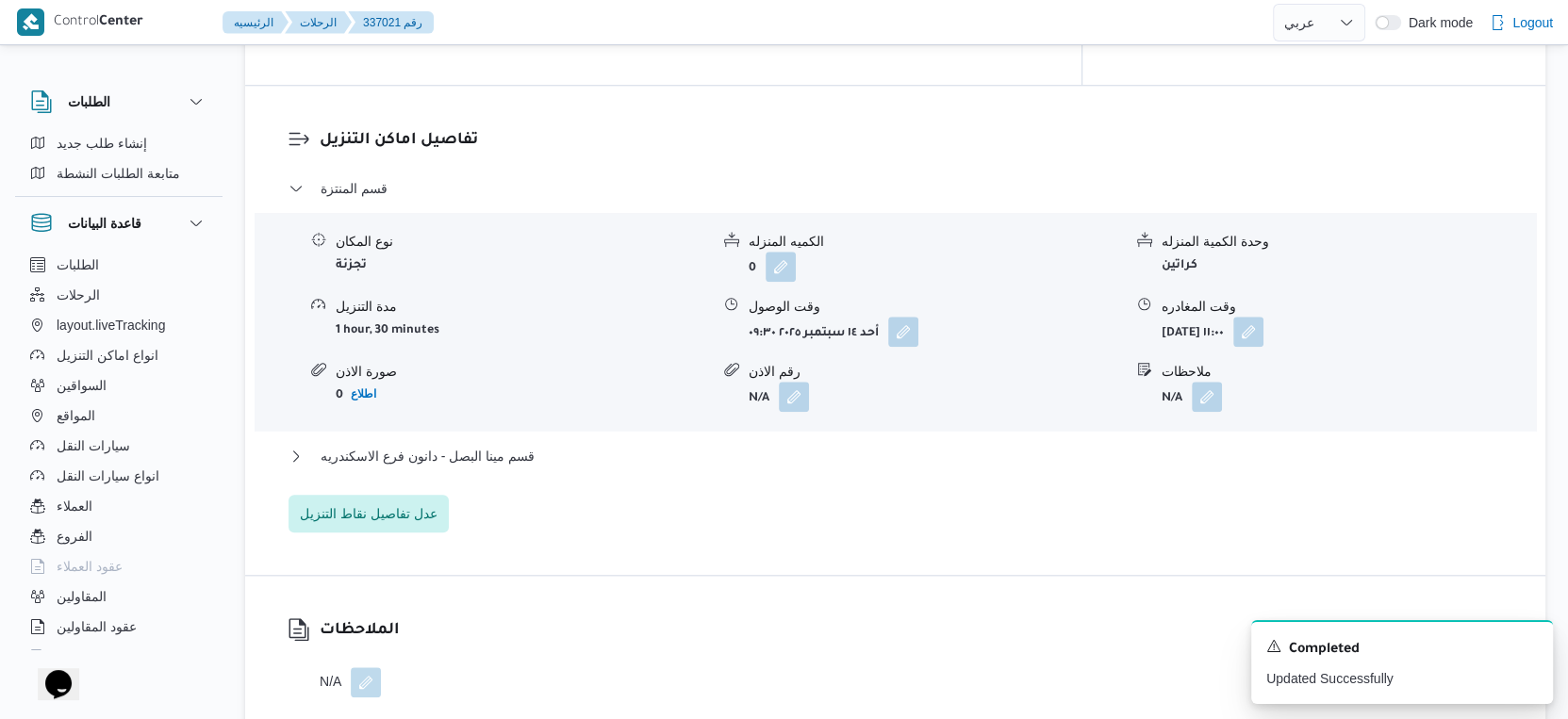
click at [576, 454] on div "قسم مينا البصل - دانون فرع الاسكندريه" at bounding box center [896, 463] width 1214 height 36
click at [571, 445] on button "قسم مينا البصل - دانون فرع الاسكندريه" at bounding box center [896, 457] width 1214 height 23
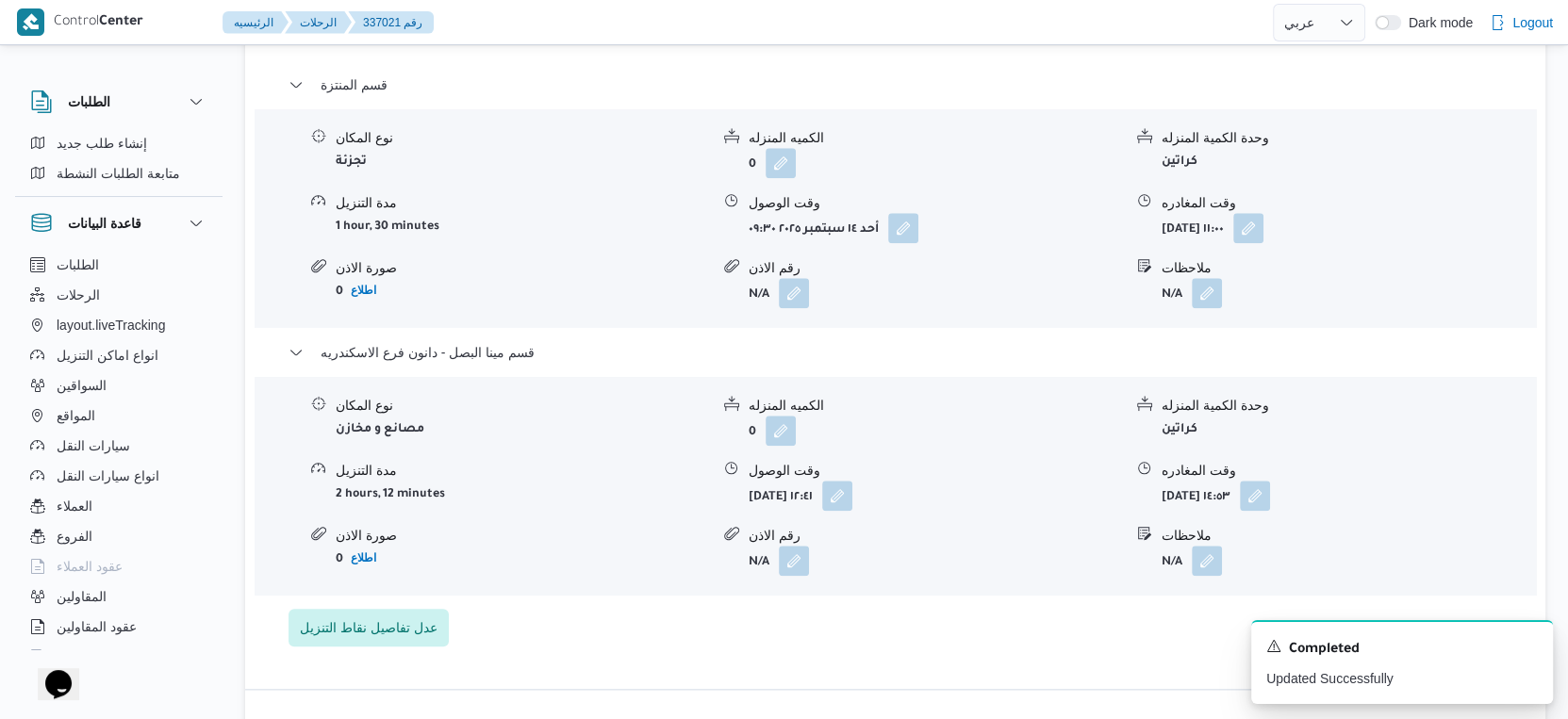
scroll to position [1643, 0]
click at [1270, 480] on button "button" at bounding box center [1255, 494] width 31 height 31
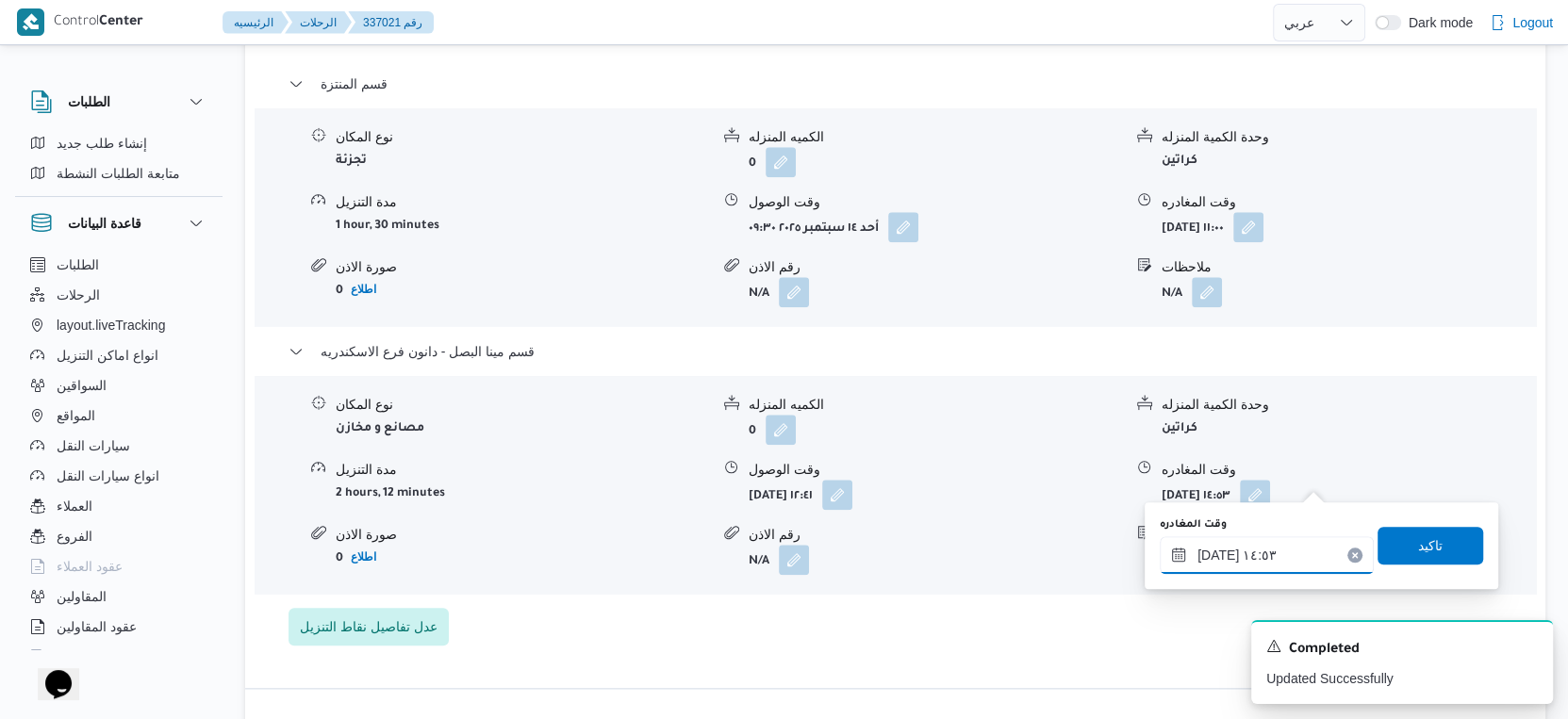
click at [1287, 546] on input "١٤/٠٩/٢٠٢٥ ١٤:٥٣" at bounding box center [1267, 556] width 214 height 38
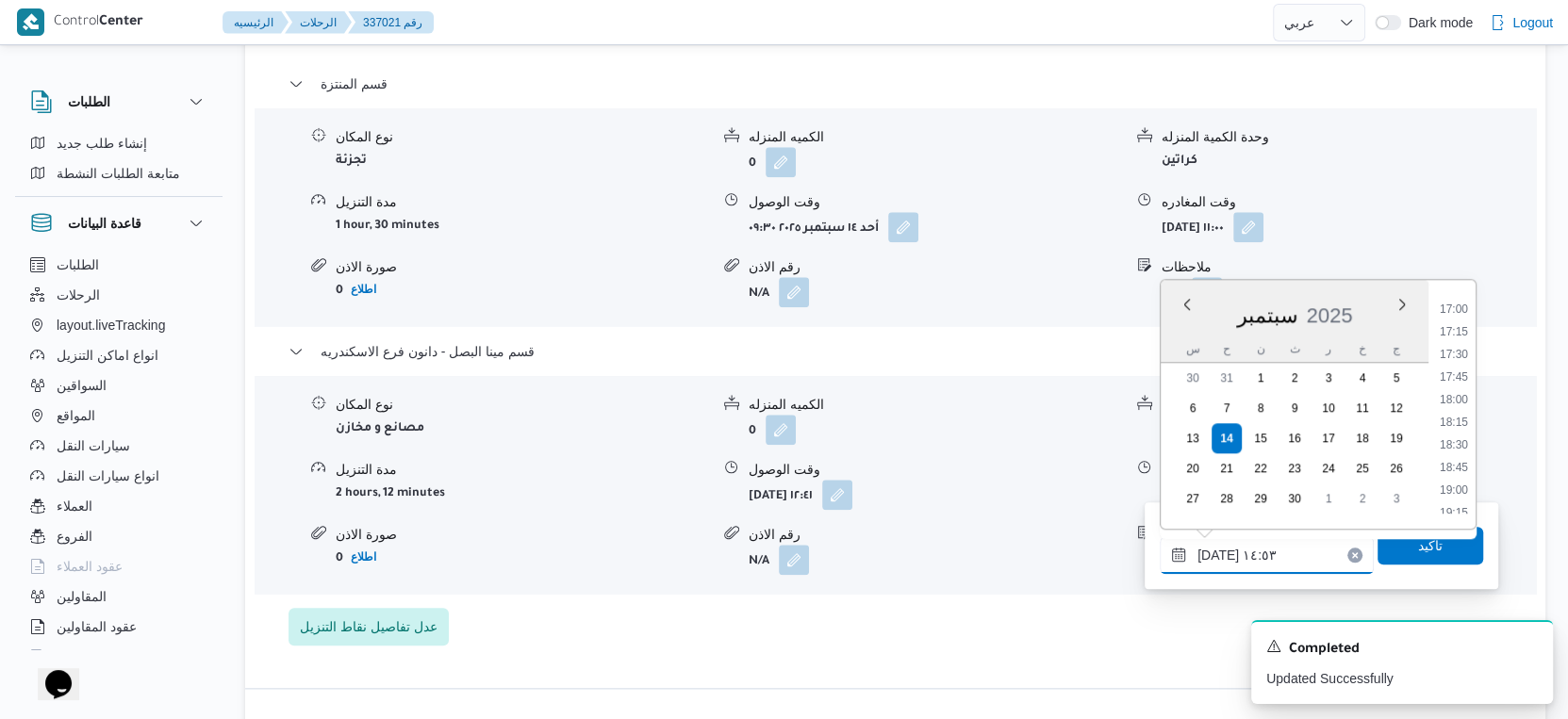
scroll to position [1637, 0]
click at [1461, 468] on li "20:00" at bounding box center [1454, 477] width 43 height 19
type input "١٤/٠٩/٢٠٢٥ ٢٠:٠٠"
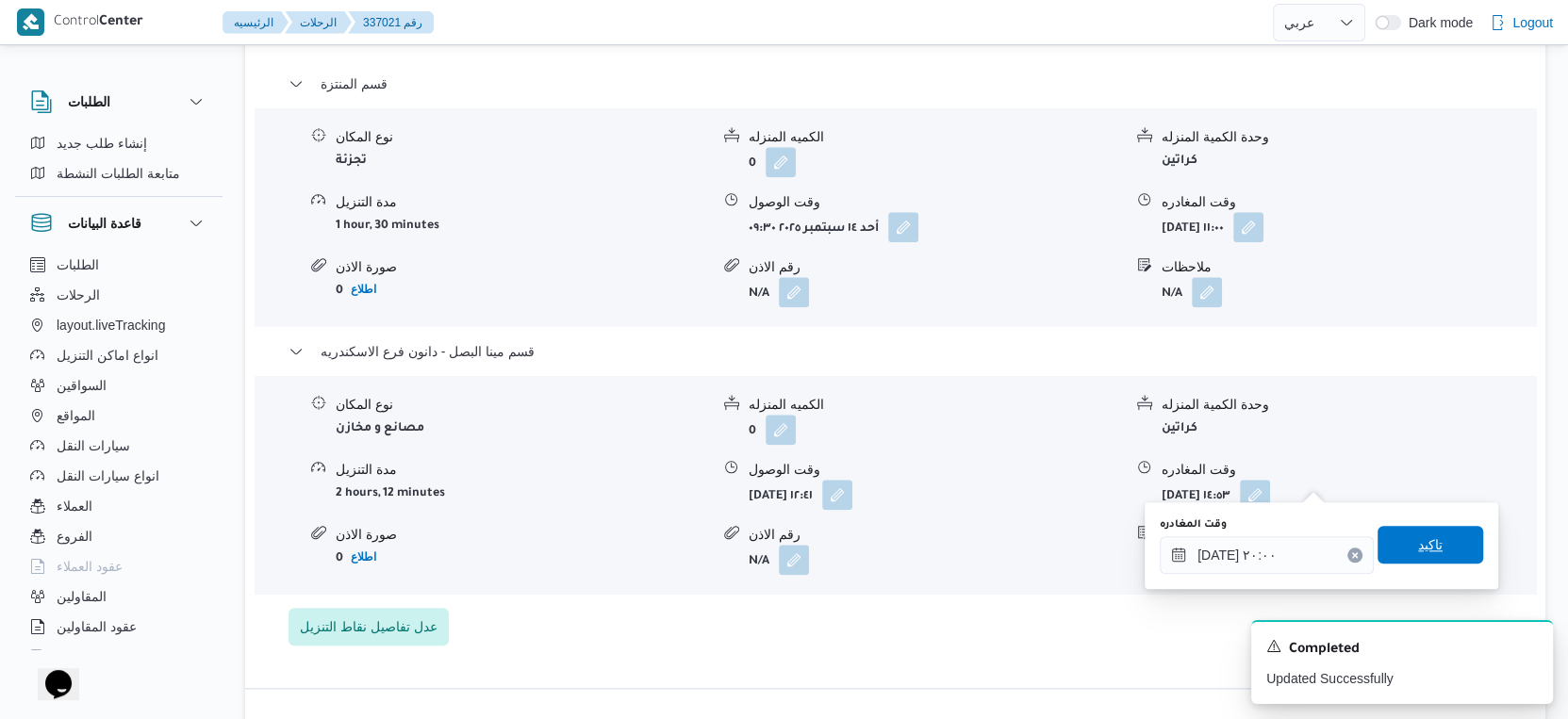
click at [1426, 542] on span "تاكيد" at bounding box center [1431, 545] width 25 height 23
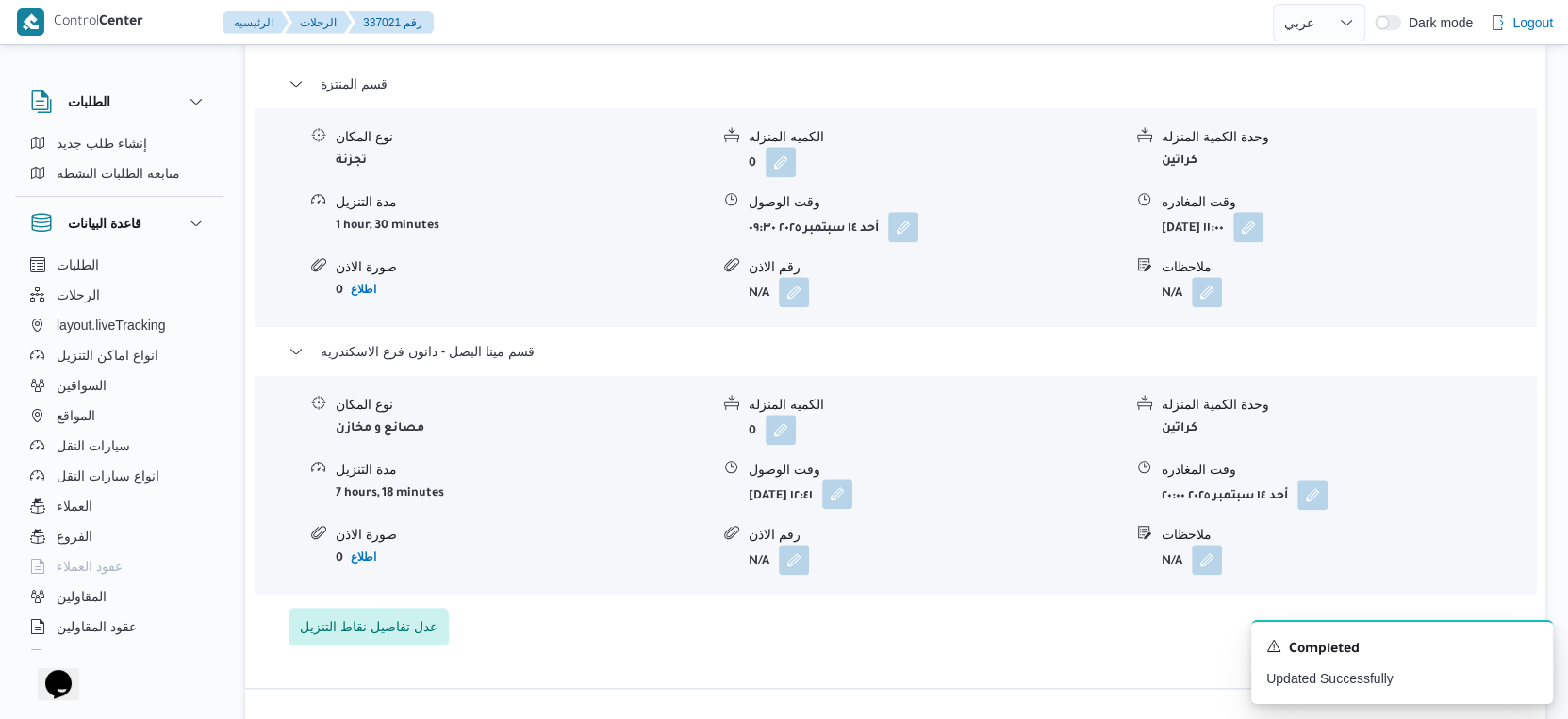
click at [853, 484] on button "button" at bounding box center [837, 494] width 31 height 31
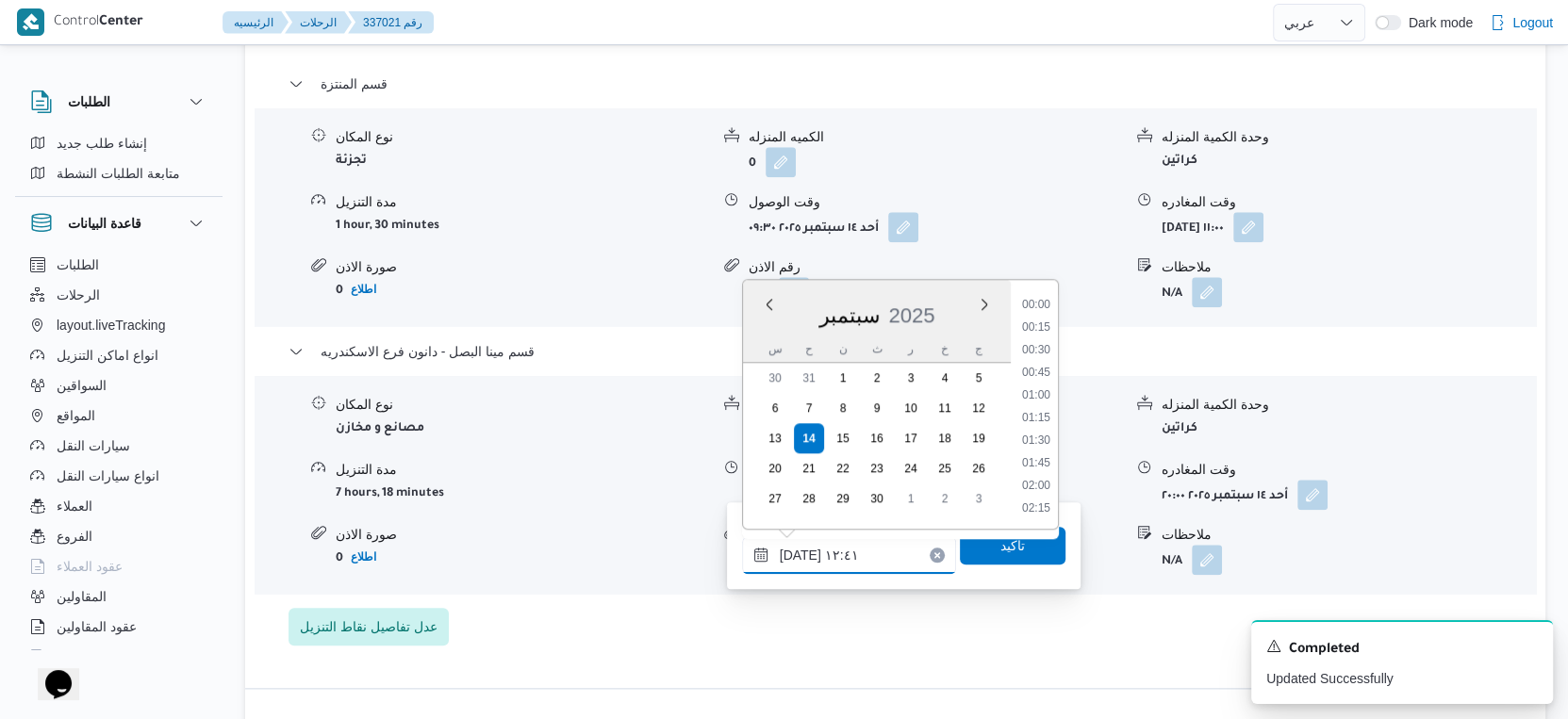
click at [870, 555] on input "١٤/٠٩/٢٠٢٥ ١٢:٤١" at bounding box center [849, 556] width 214 height 38
click at [1037, 376] on li "19:00" at bounding box center [1036, 381] width 43 height 19
type input "١٤/٠٩/٢٠٢٥ ١٩:٠٠"
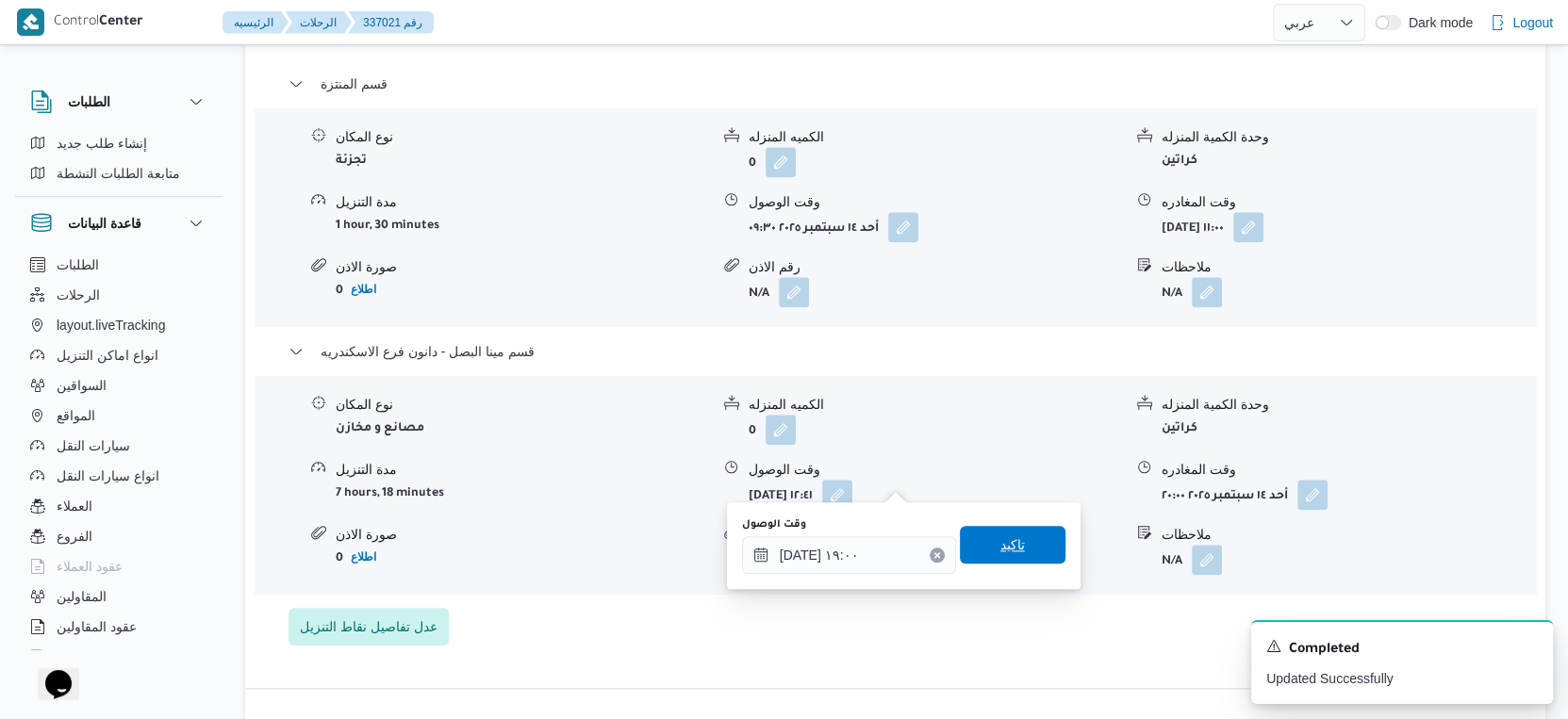
click at [1001, 547] on span "تاكيد" at bounding box center [1013, 545] width 25 height 23
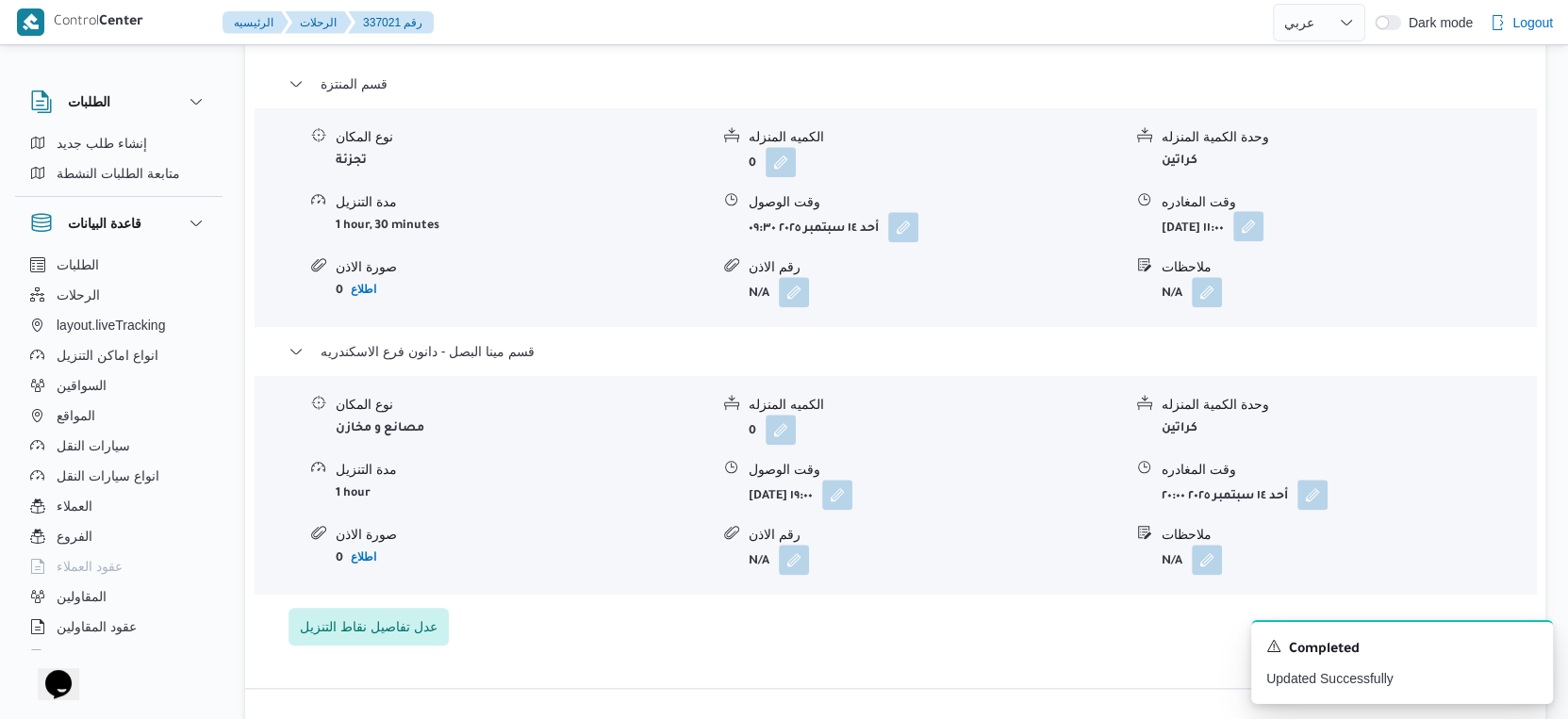
click at [1264, 211] on button "button" at bounding box center [1248, 226] width 31 height 31
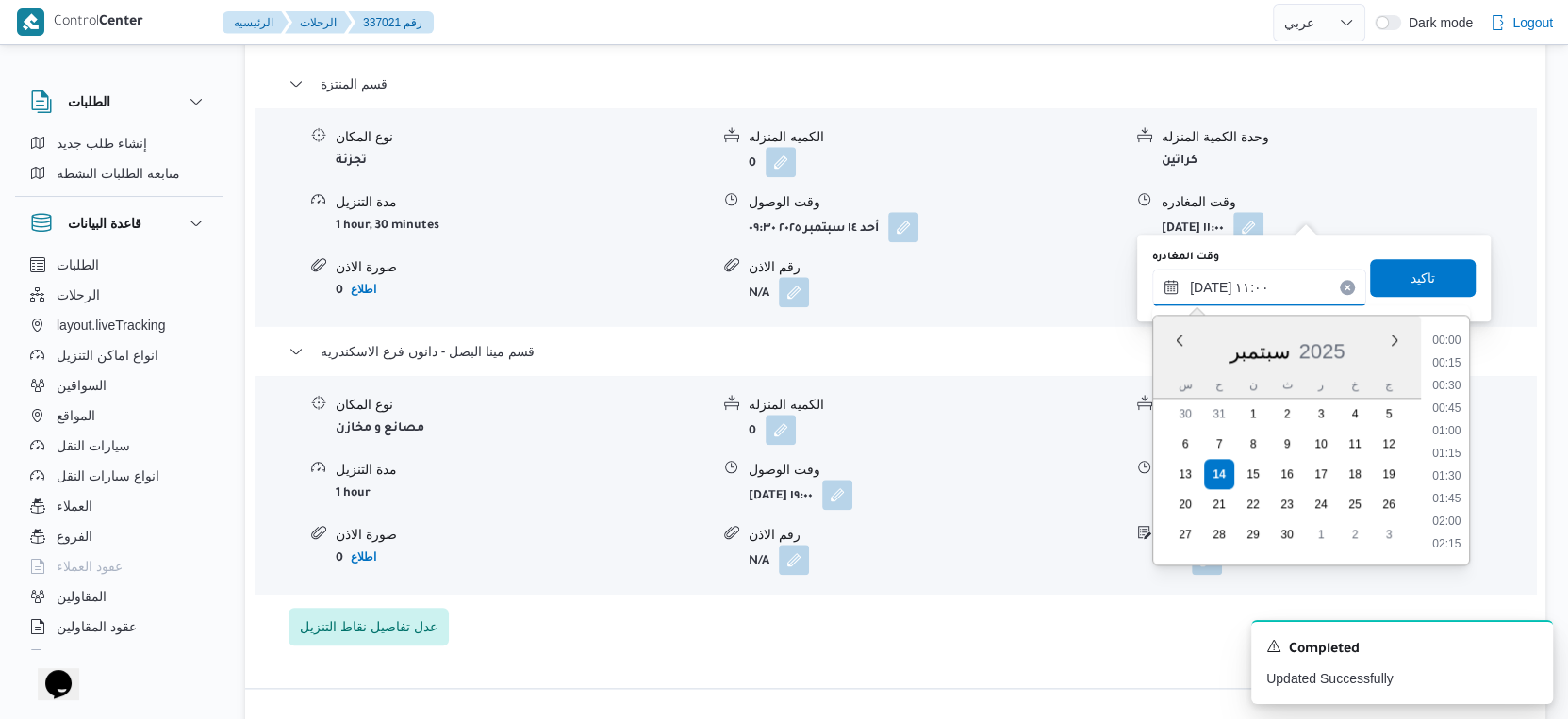
click at [1231, 281] on input "١٤/٠٩/٢٠٢٥ ١١:٠٠" at bounding box center [1259, 288] width 214 height 38
click at [1445, 398] on li "18:30" at bounding box center [1446, 401] width 43 height 19
type input "١٤/٠٩/٢٠٢٥ ١٨:٣٠"
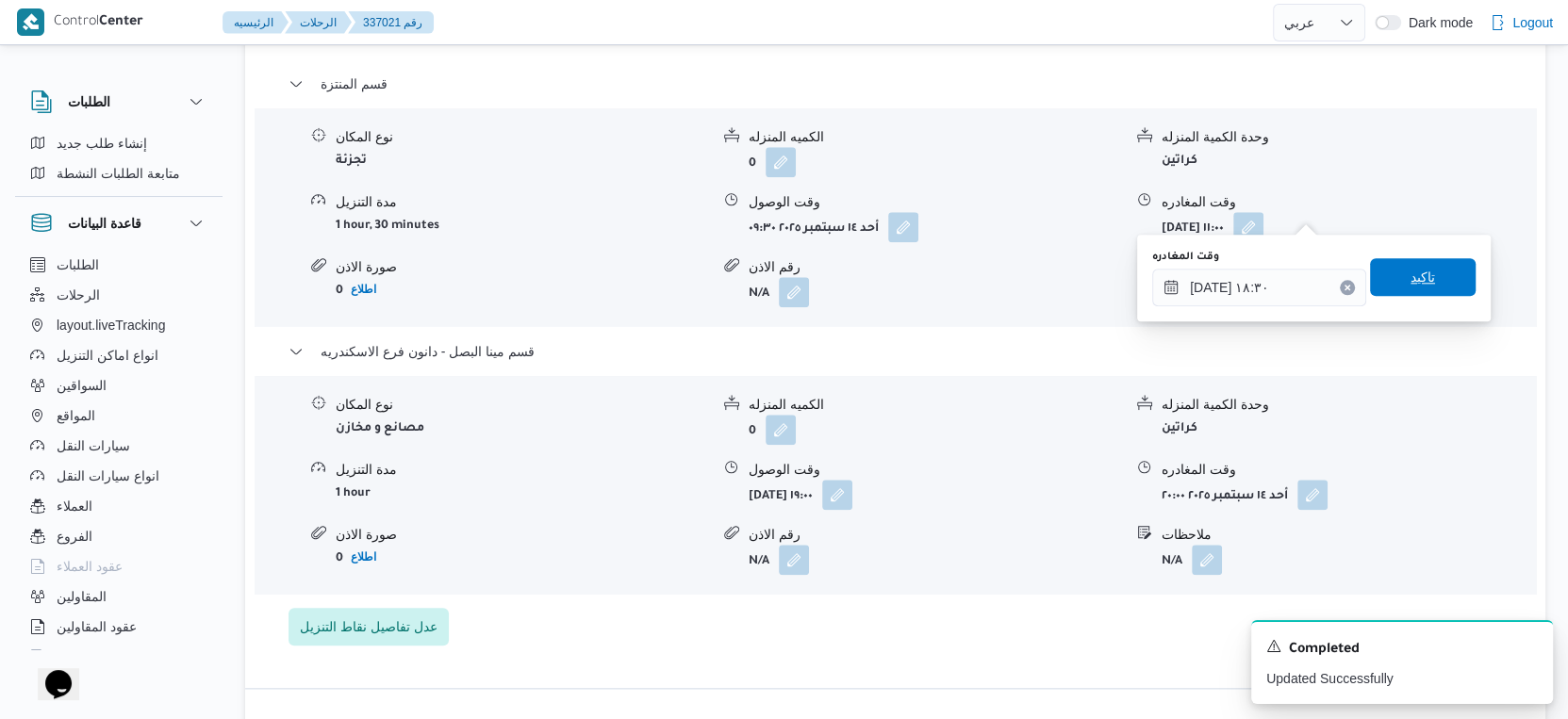
click at [1433, 263] on span "تاكيد" at bounding box center [1422, 277] width 106 height 38
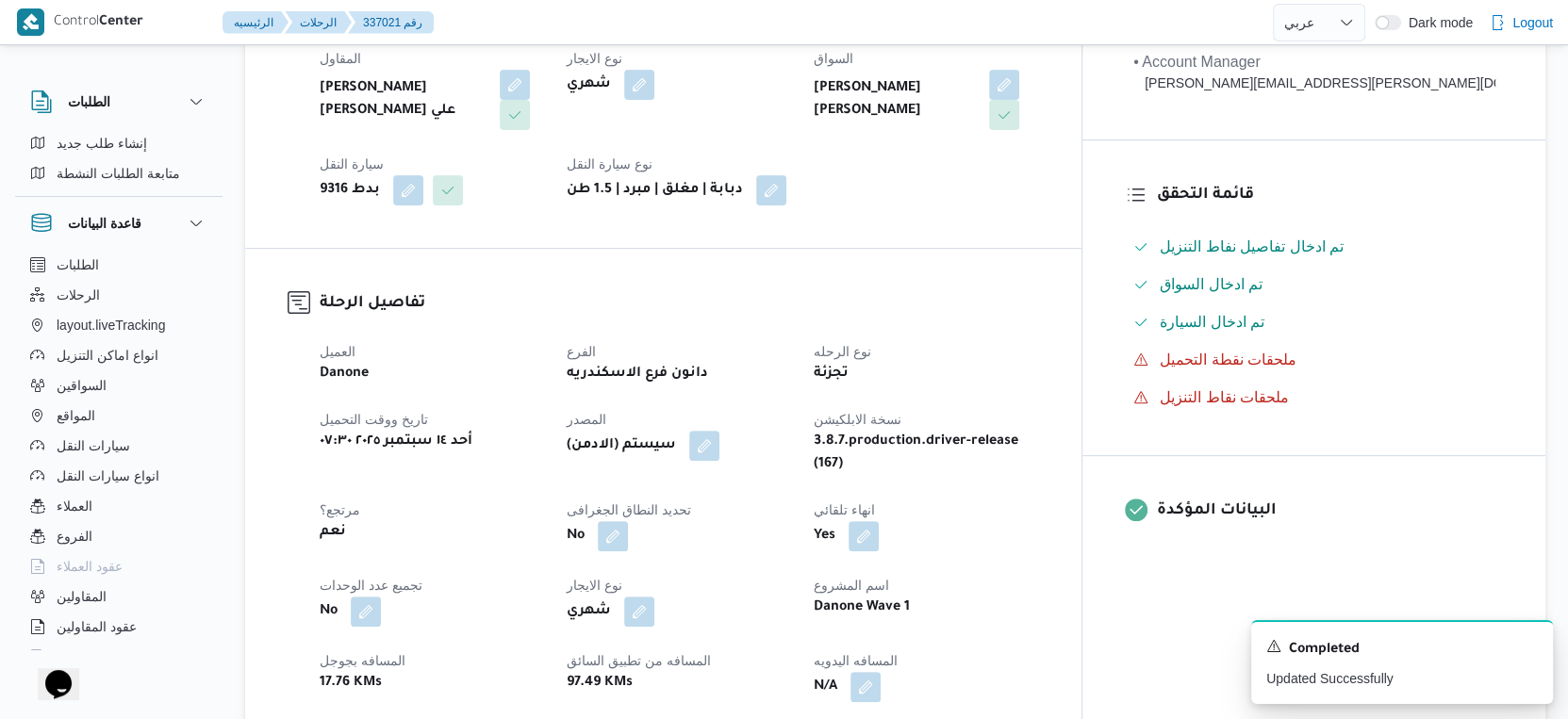
scroll to position [524, 0]
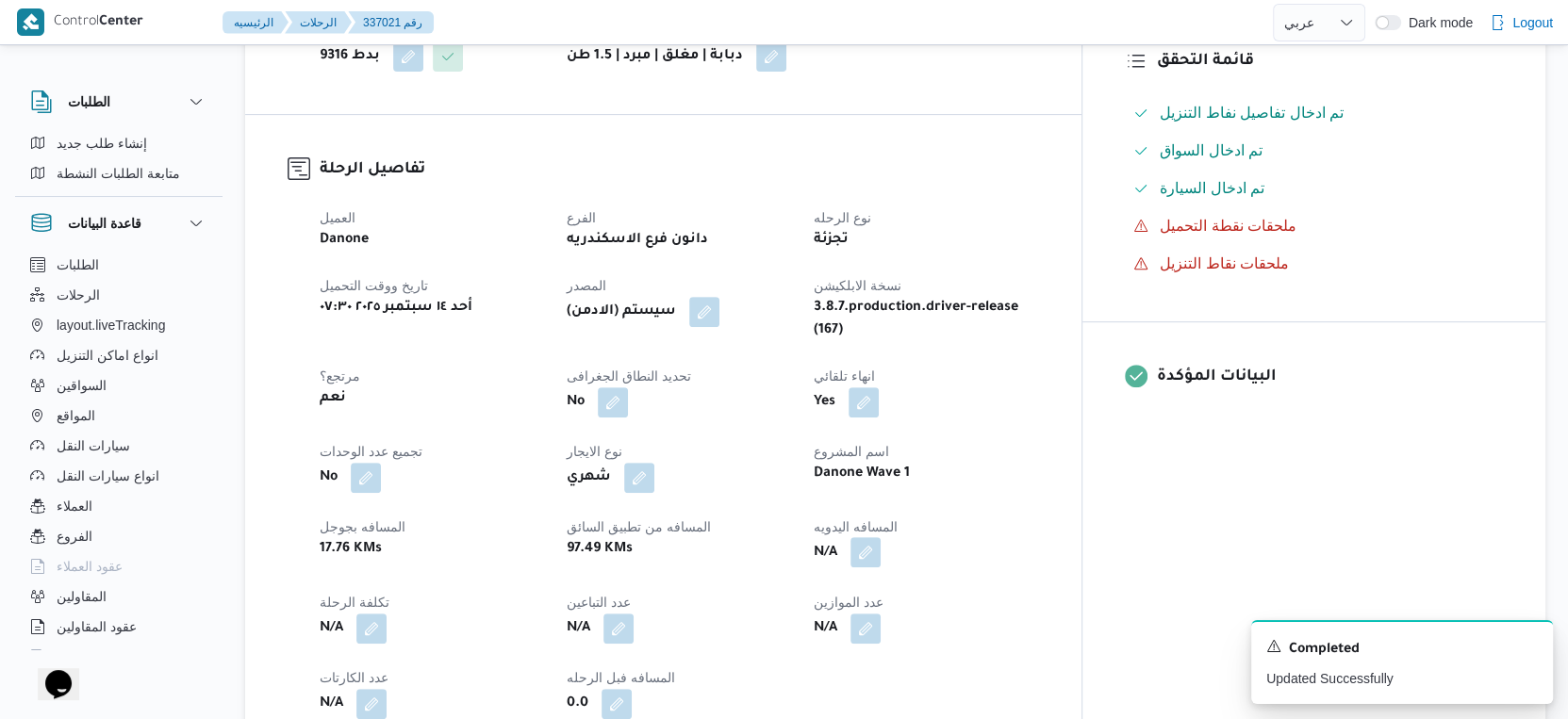
click at [880, 538] on button "button" at bounding box center [866, 553] width 31 height 31
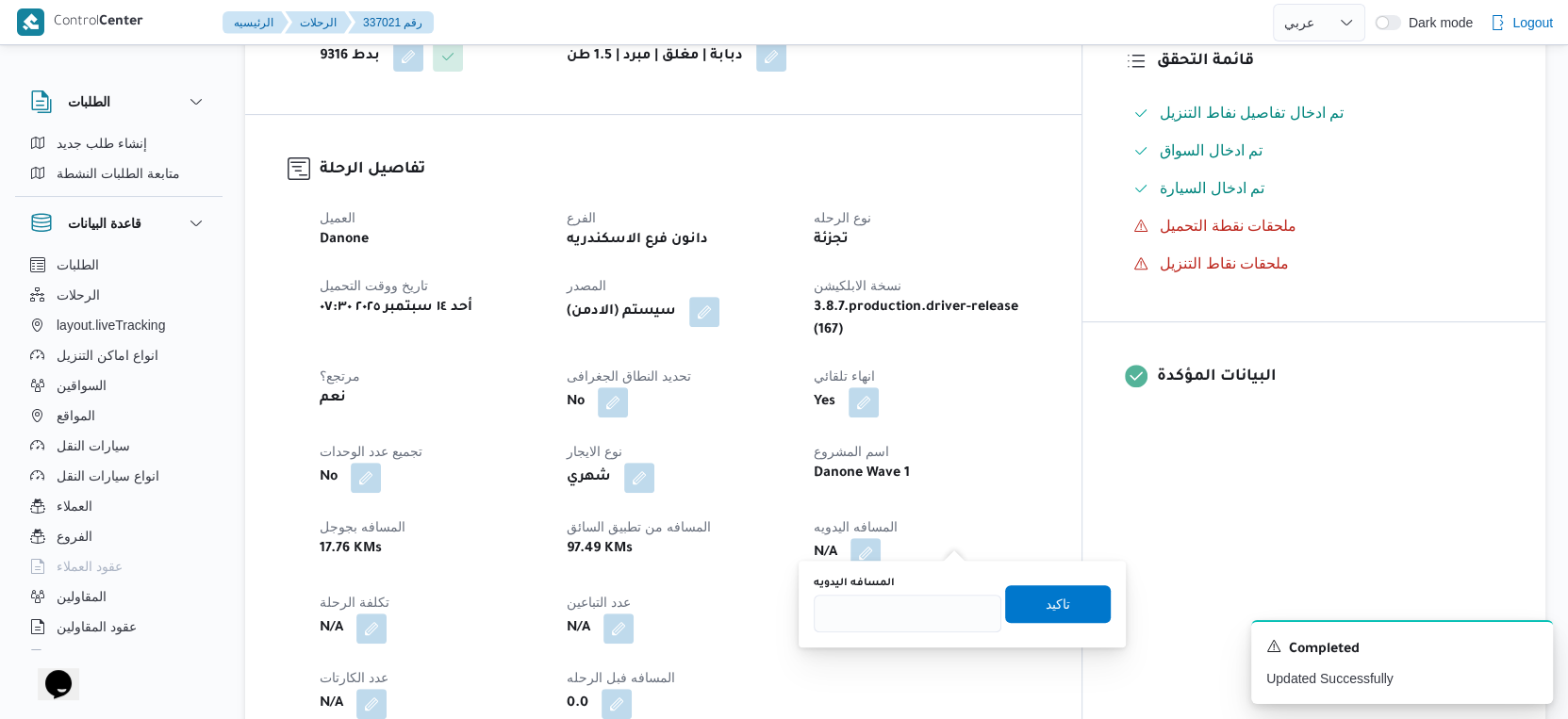
click at [927, 582] on div "المسافه اليدويه" at bounding box center [907, 584] width 188 height 15
click at [926, 645] on div "You are in a dialog. To close this dialog, hit escape. المسافه اليدويه تاكيد" at bounding box center [961, 604] width 327 height 87
click at [923, 618] on input "المسافه اليدويه" at bounding box center [907, 614] width 188 height 38
type input "42"
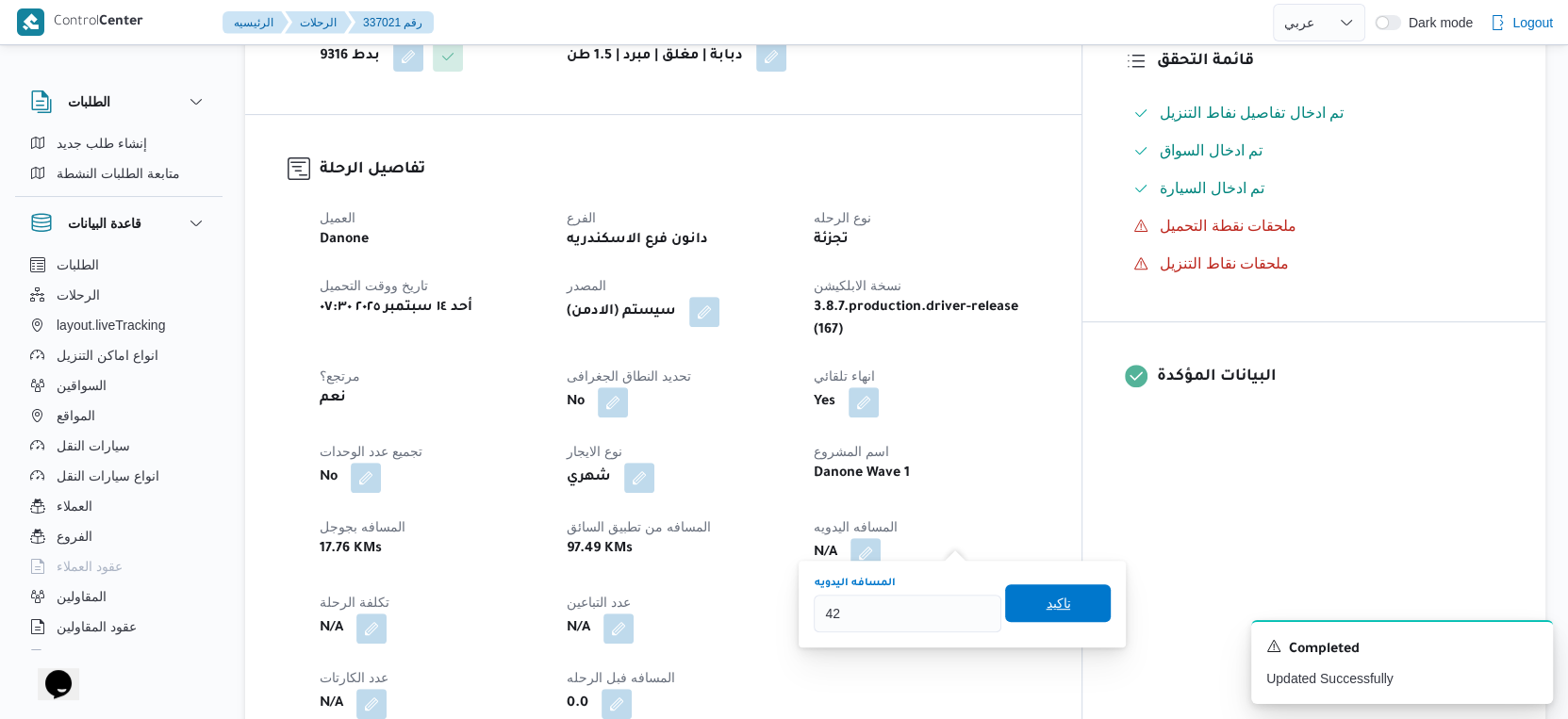
click at [1086, 599] on span "تاكيد" at bounding box center [1058, 604] width 106 height 38
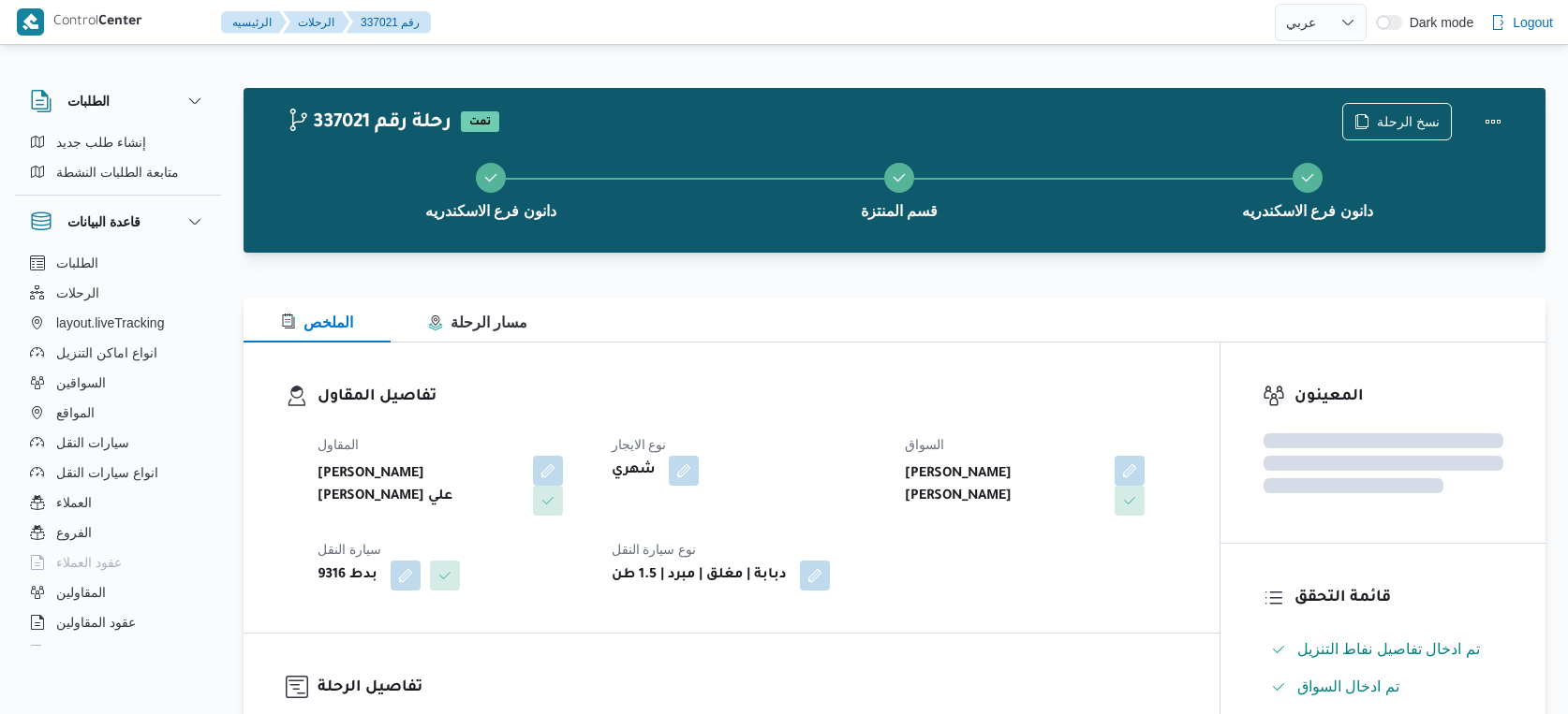
select select "ar"
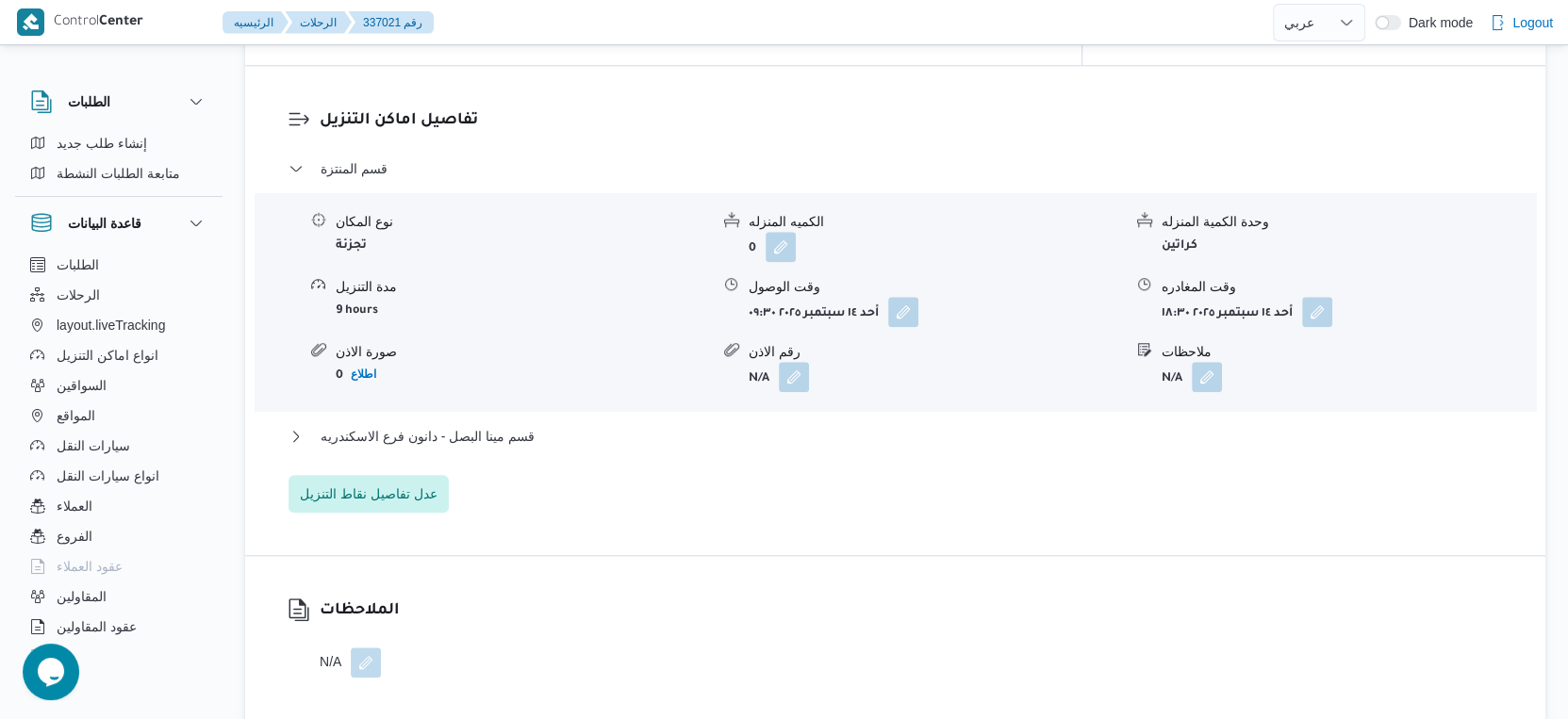
scroll to position [1572, 0]
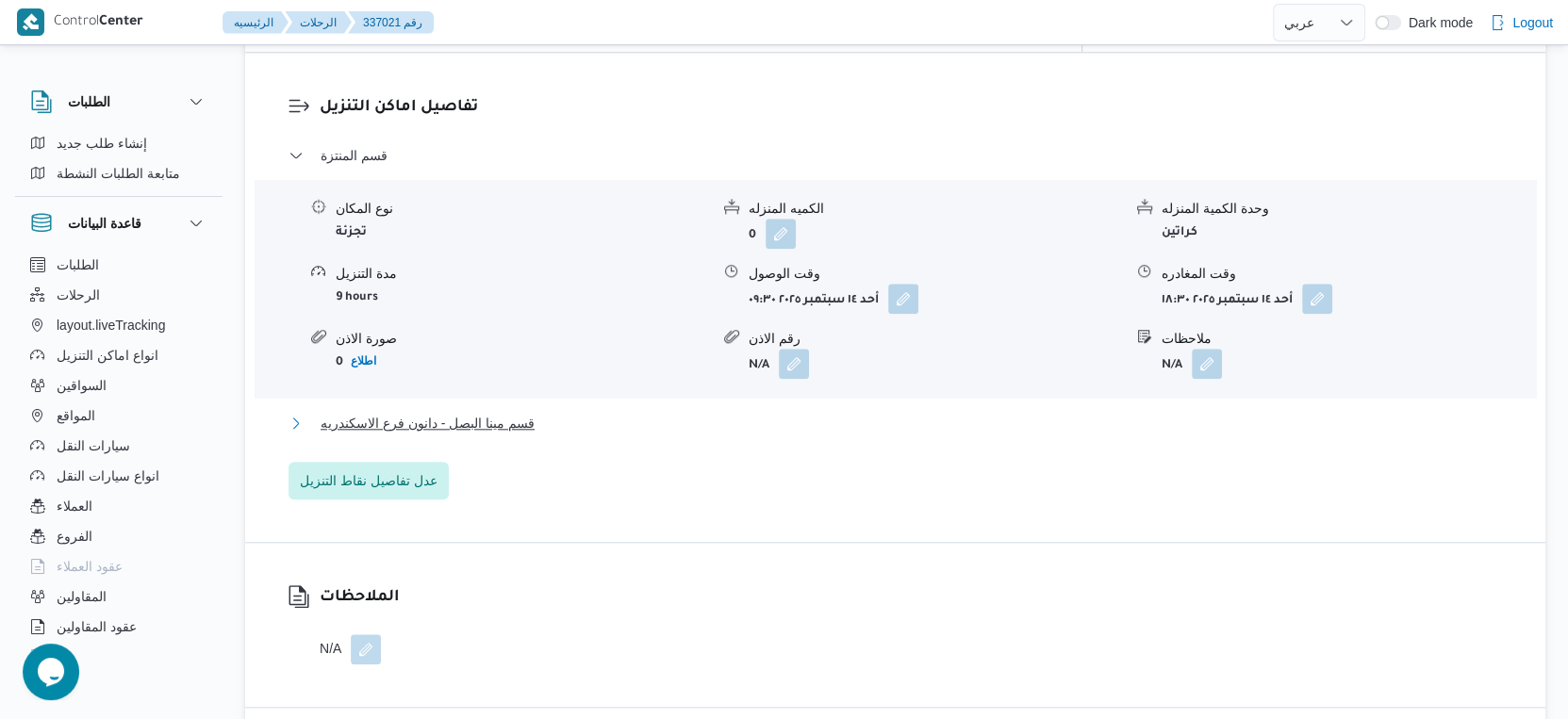
click at [532, 412] on span "قسم مينا البصل - دانون فرع الاسكندريه" at bounding box center [427, 423] width 214 height 23
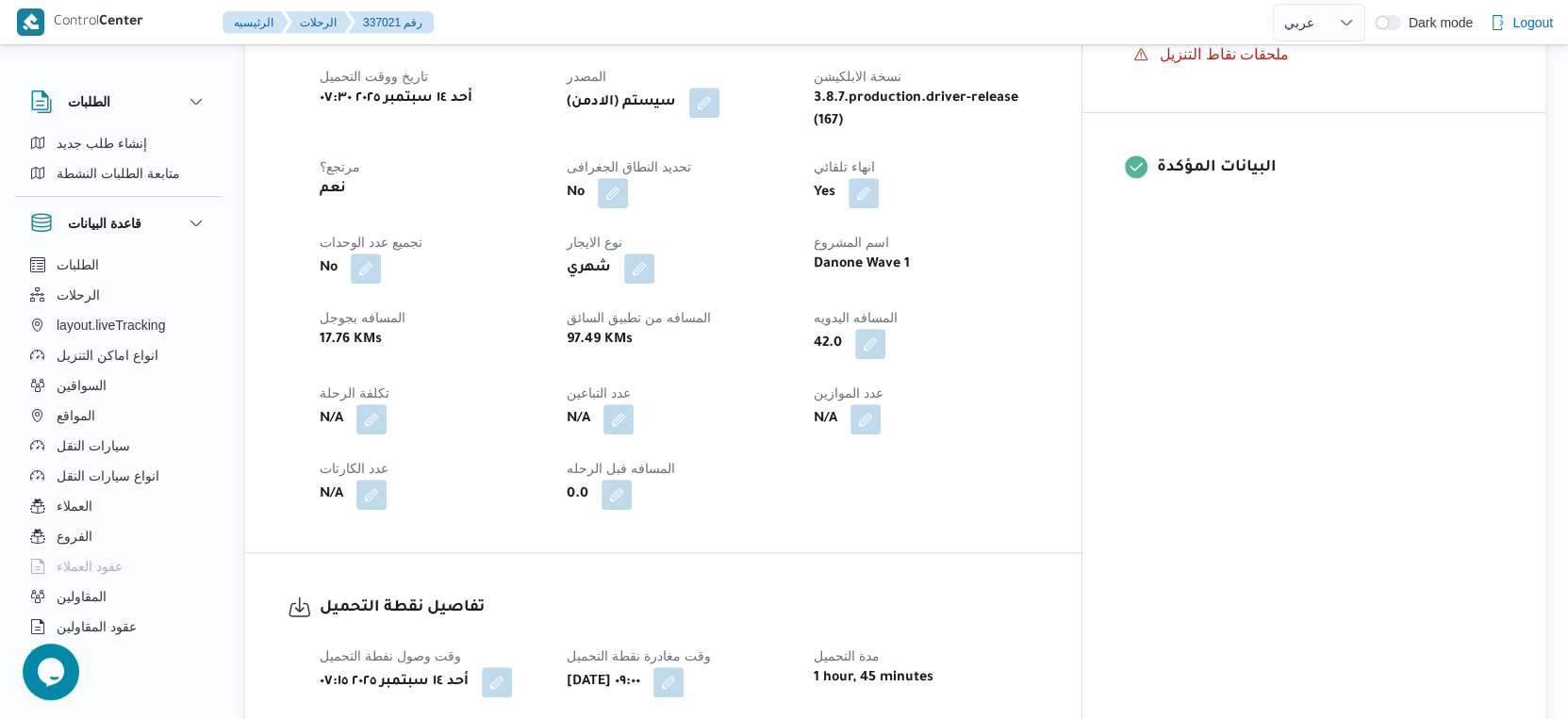
scroll to position [733, 0]
select select "ar"
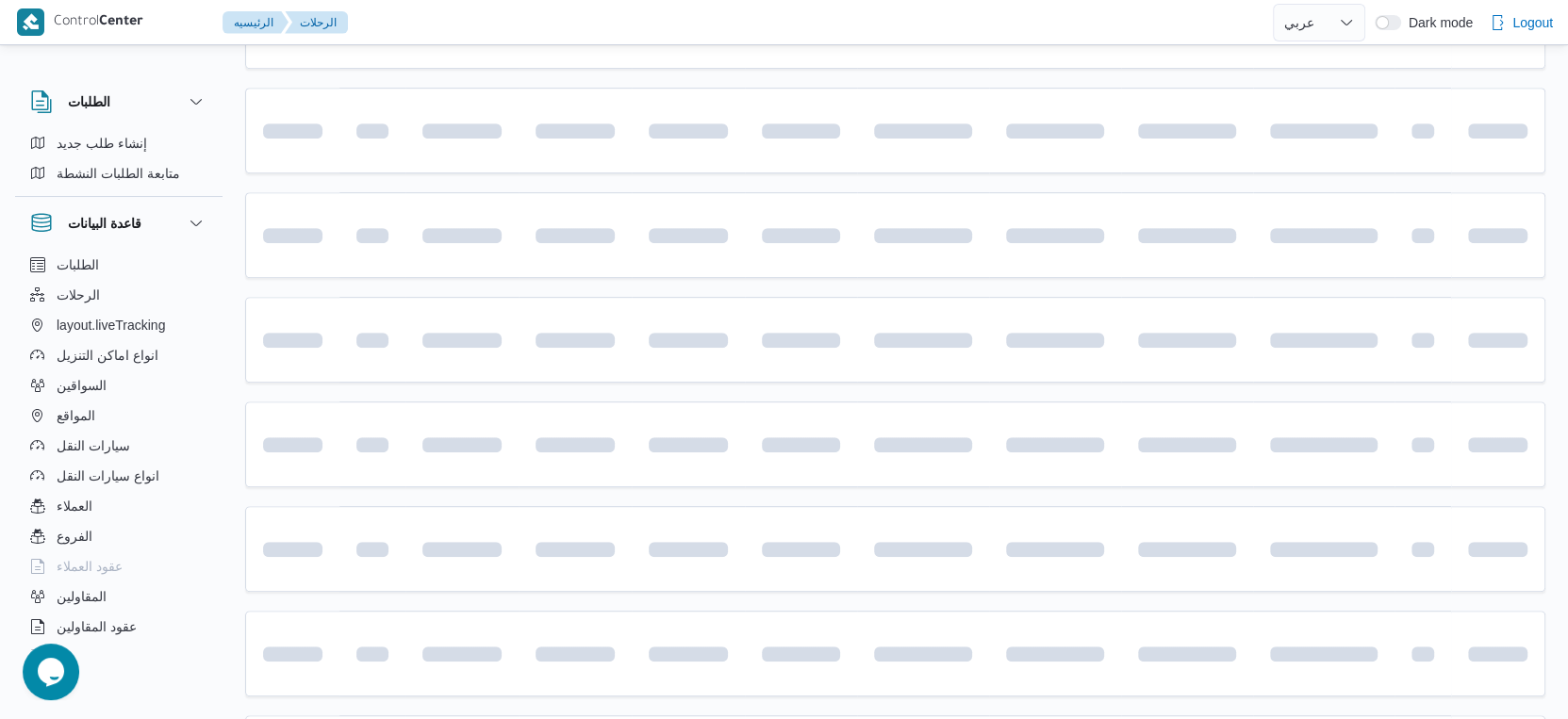
scroll to position [72, 0]
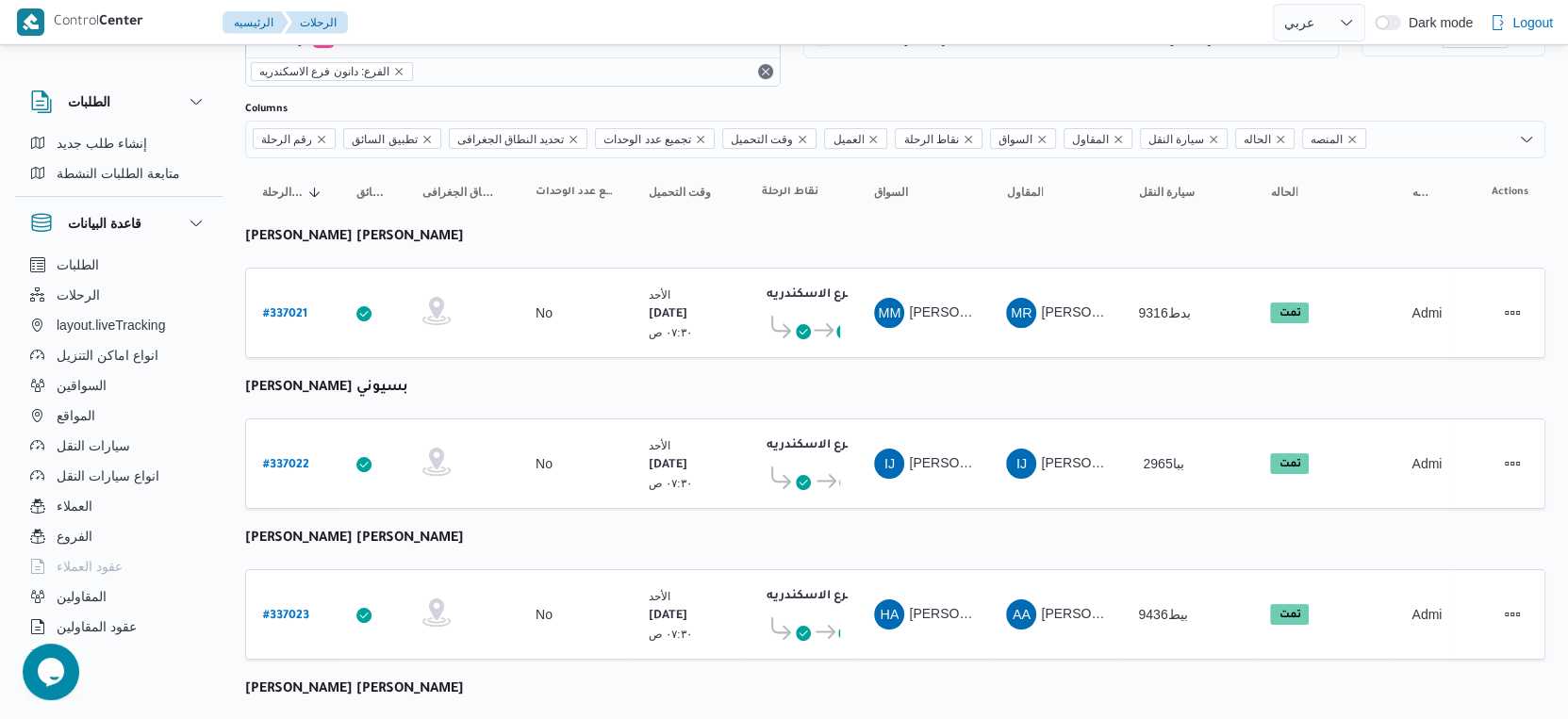
select select "ar"
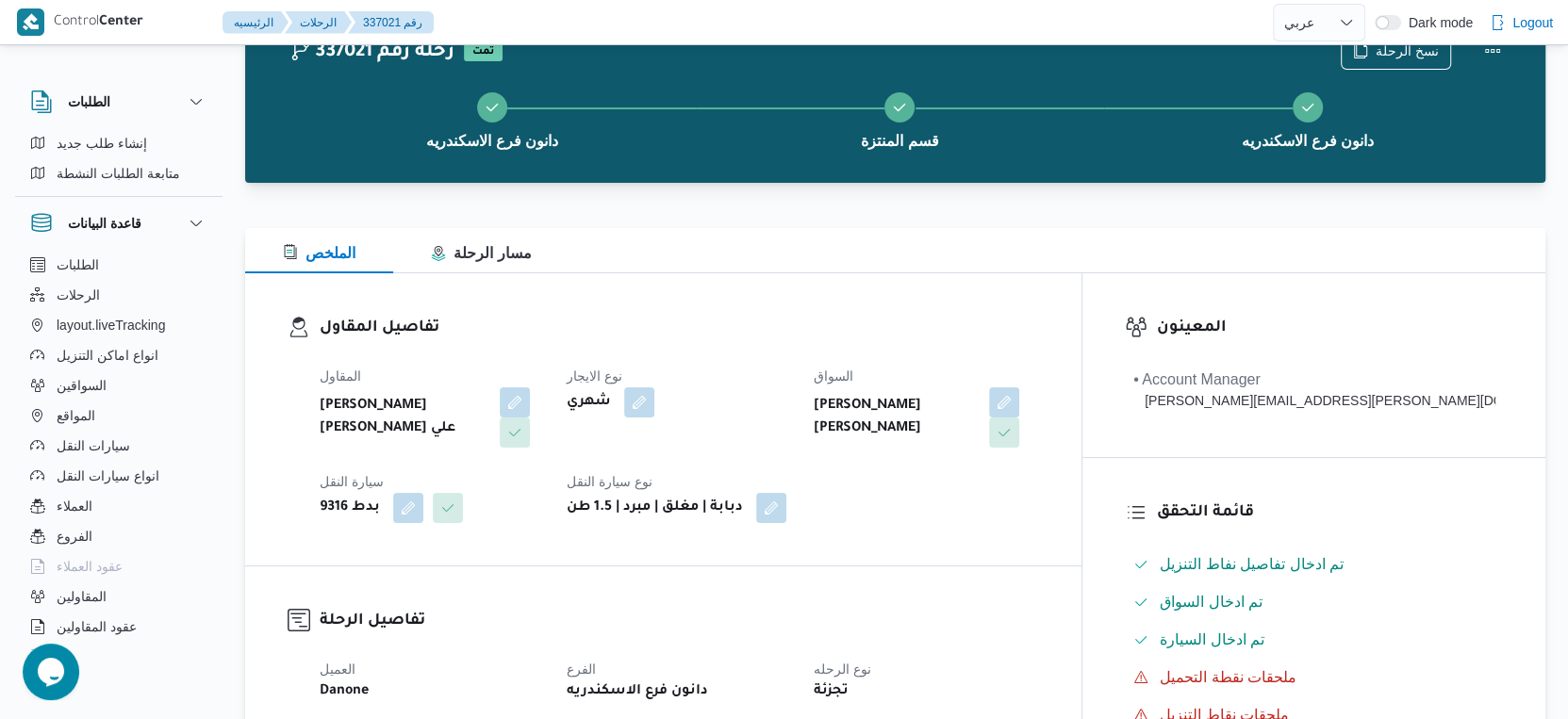
scroll to position [595, 0]
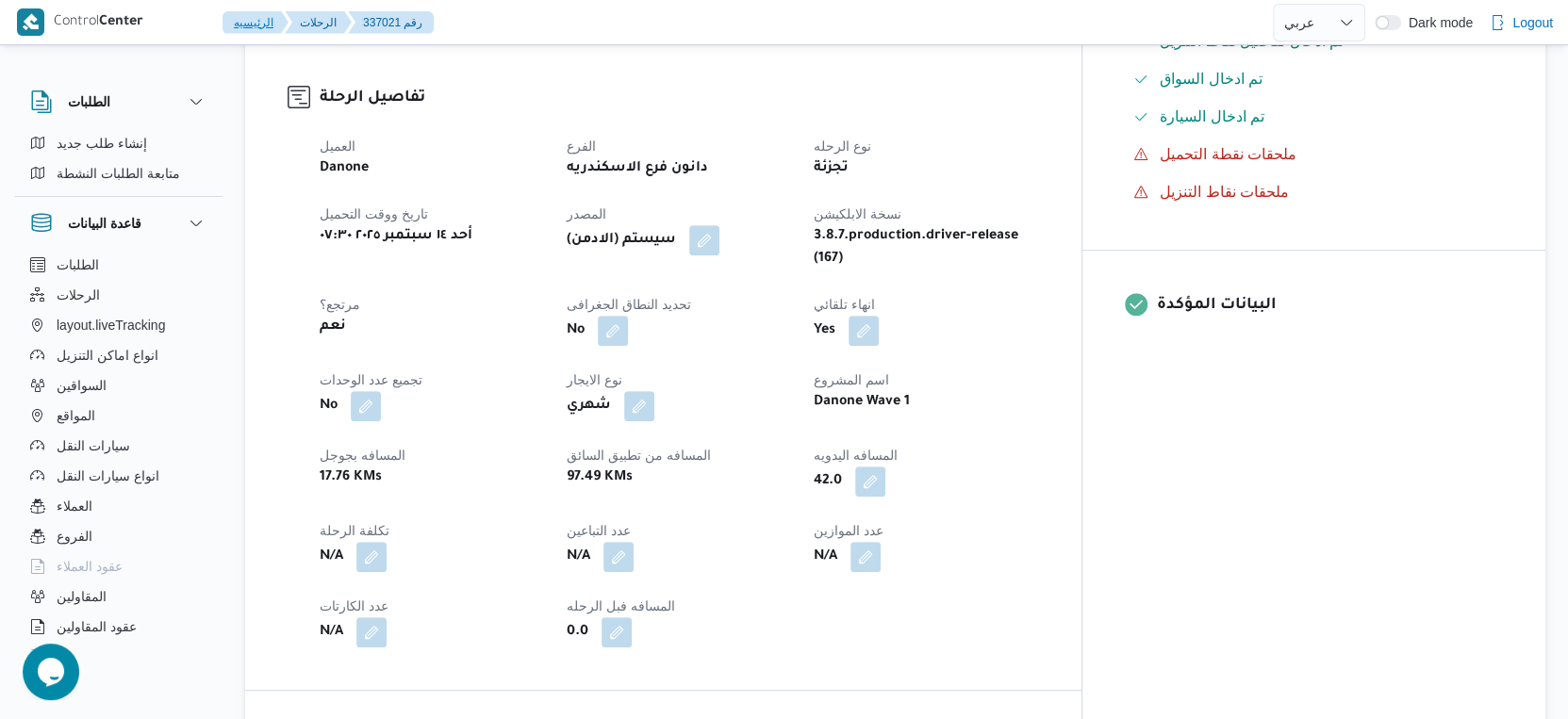
select select "ar"
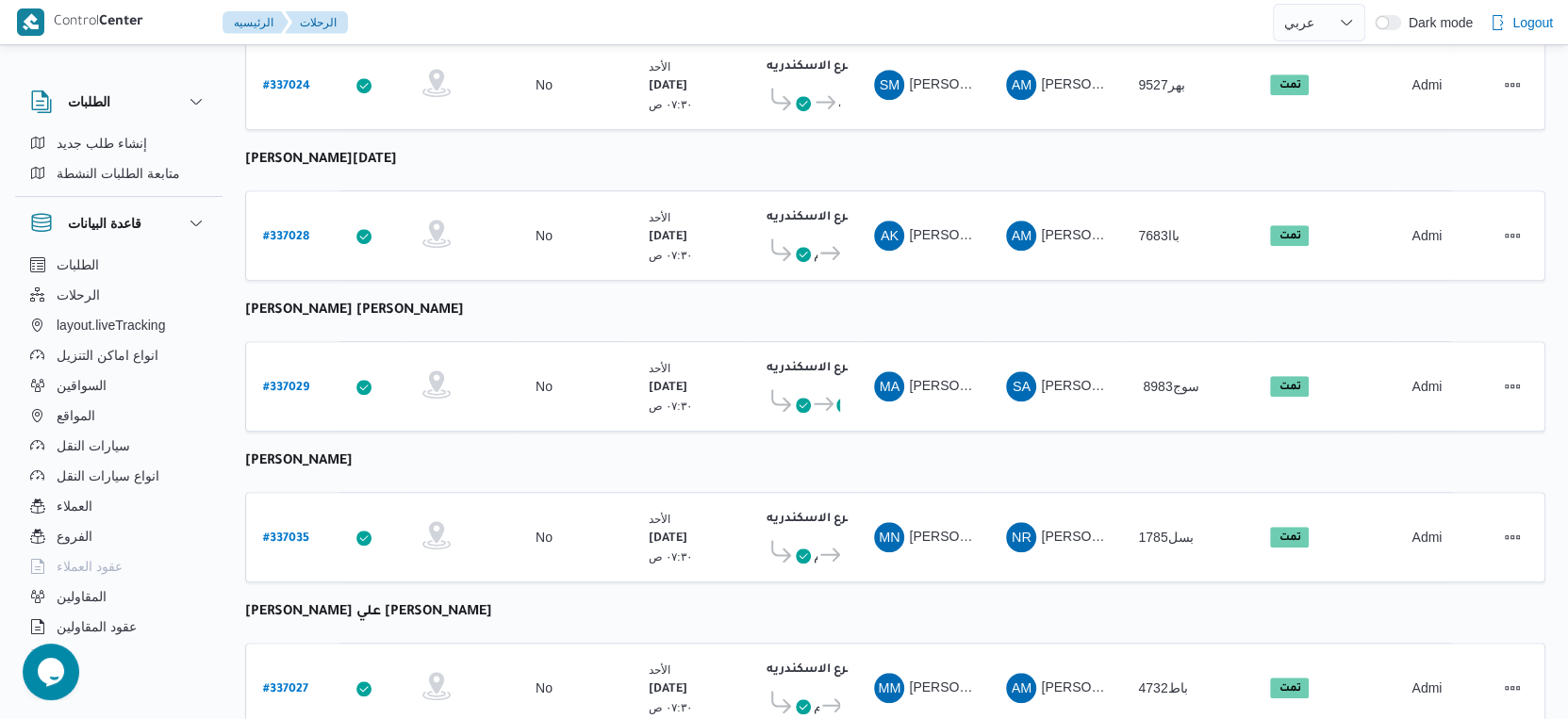
scroll to position [1016, 0]
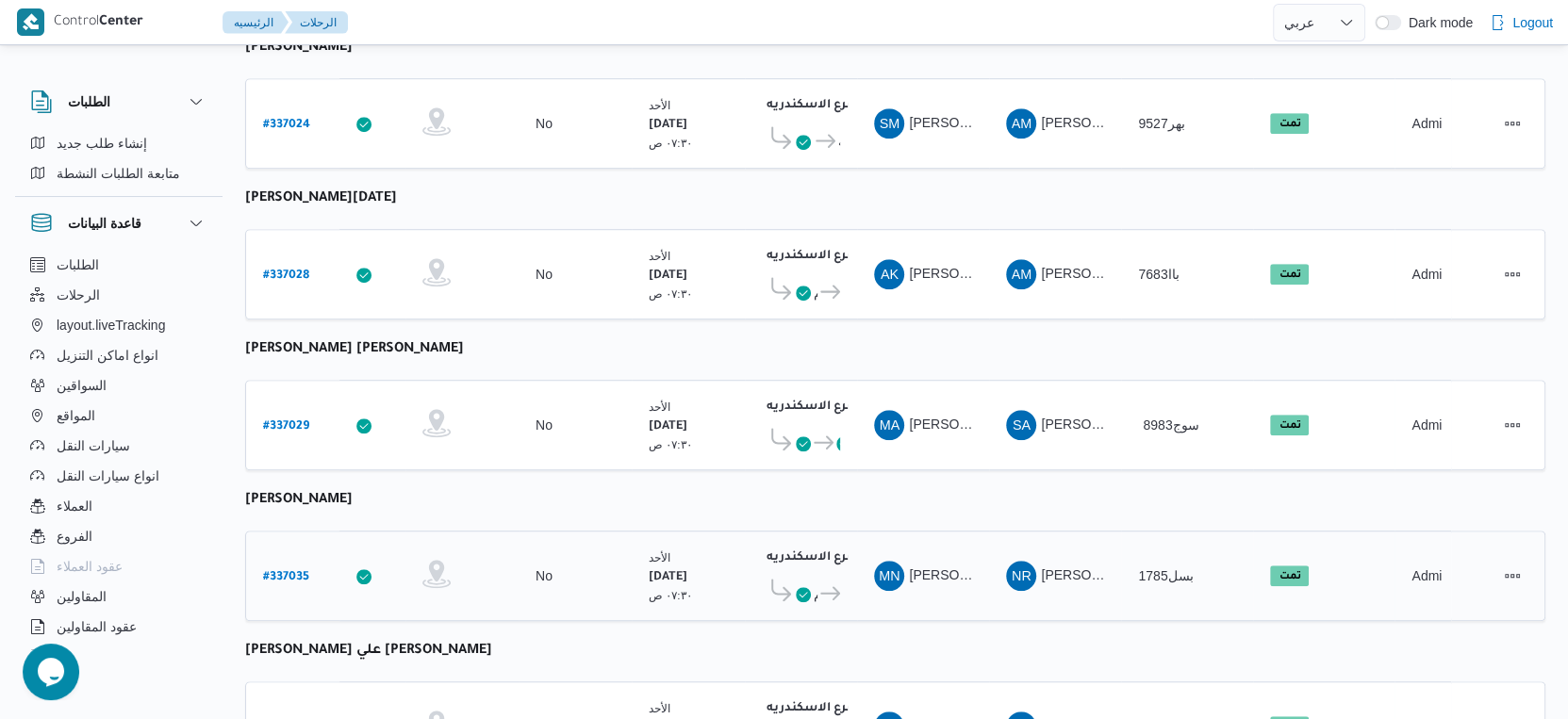
click at [289, 571] on b "# 337035" at bounding box center [286, 578] width 46 height 13
select select "ar"
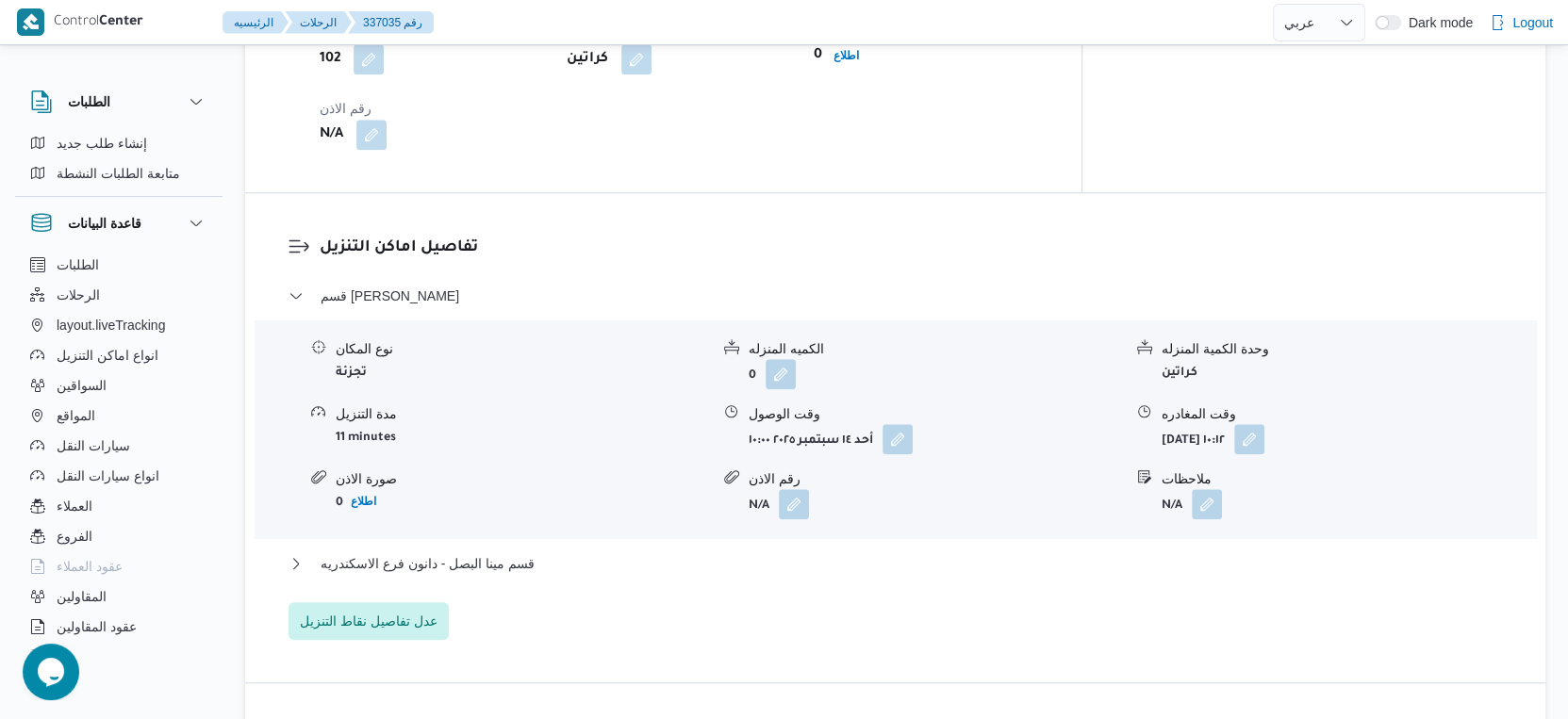
scroll to position [1434, 0]
click at [522, 549] on span "قسم مينا البصل - دانون فرع الاسكندريه" at bounding box center [427, 561] width 214 height 23
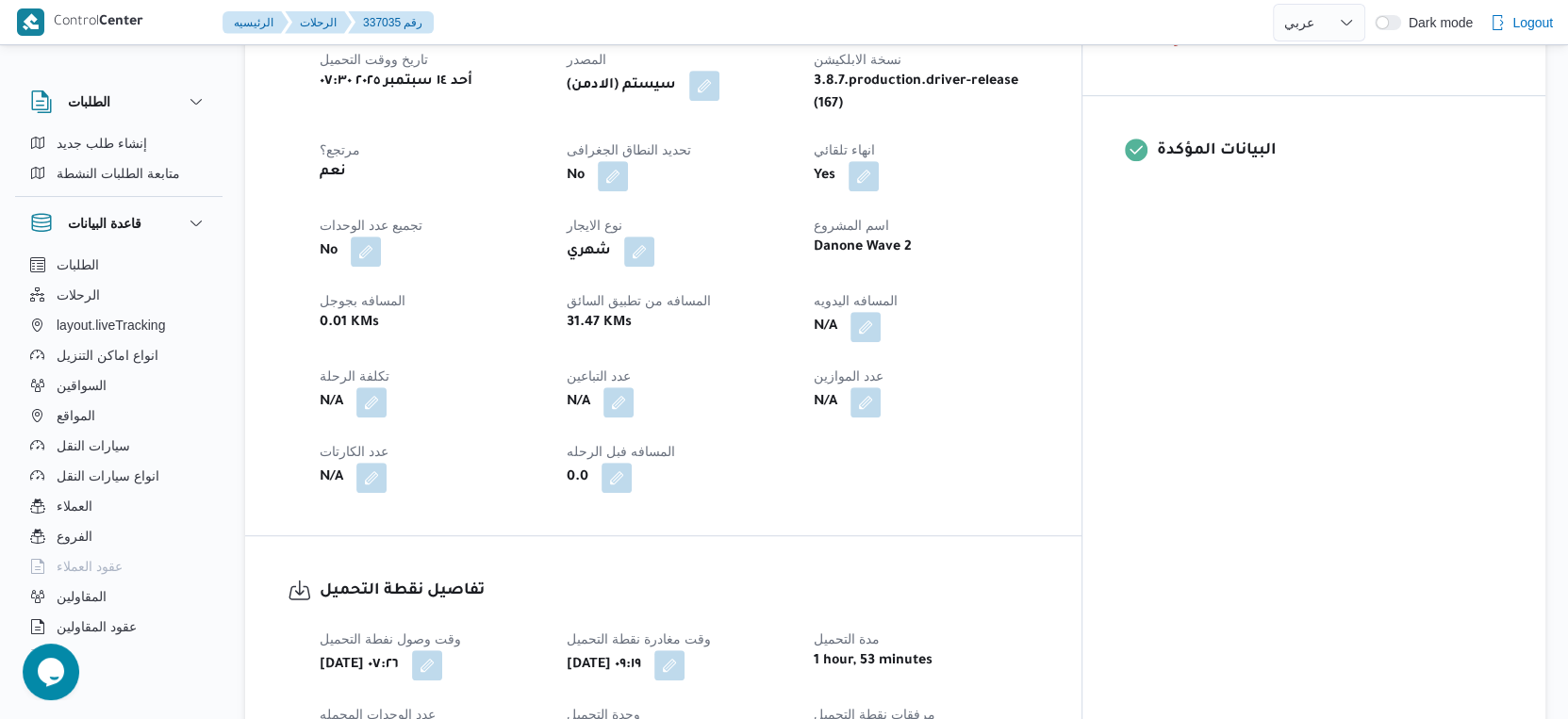
scroll to position [701, 0]
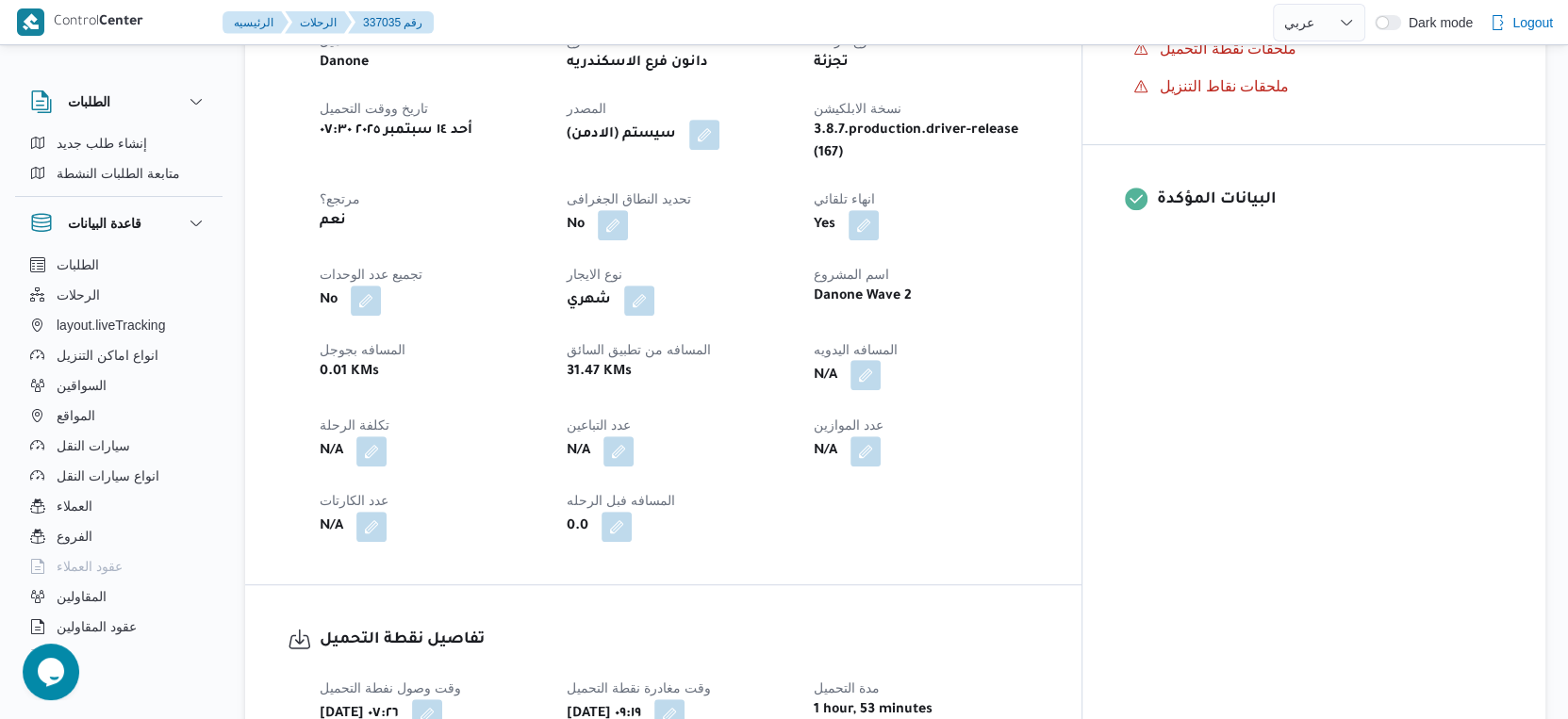
click at [880, 360] on button "button" at bounding box center [866, 376] width 31 height 31
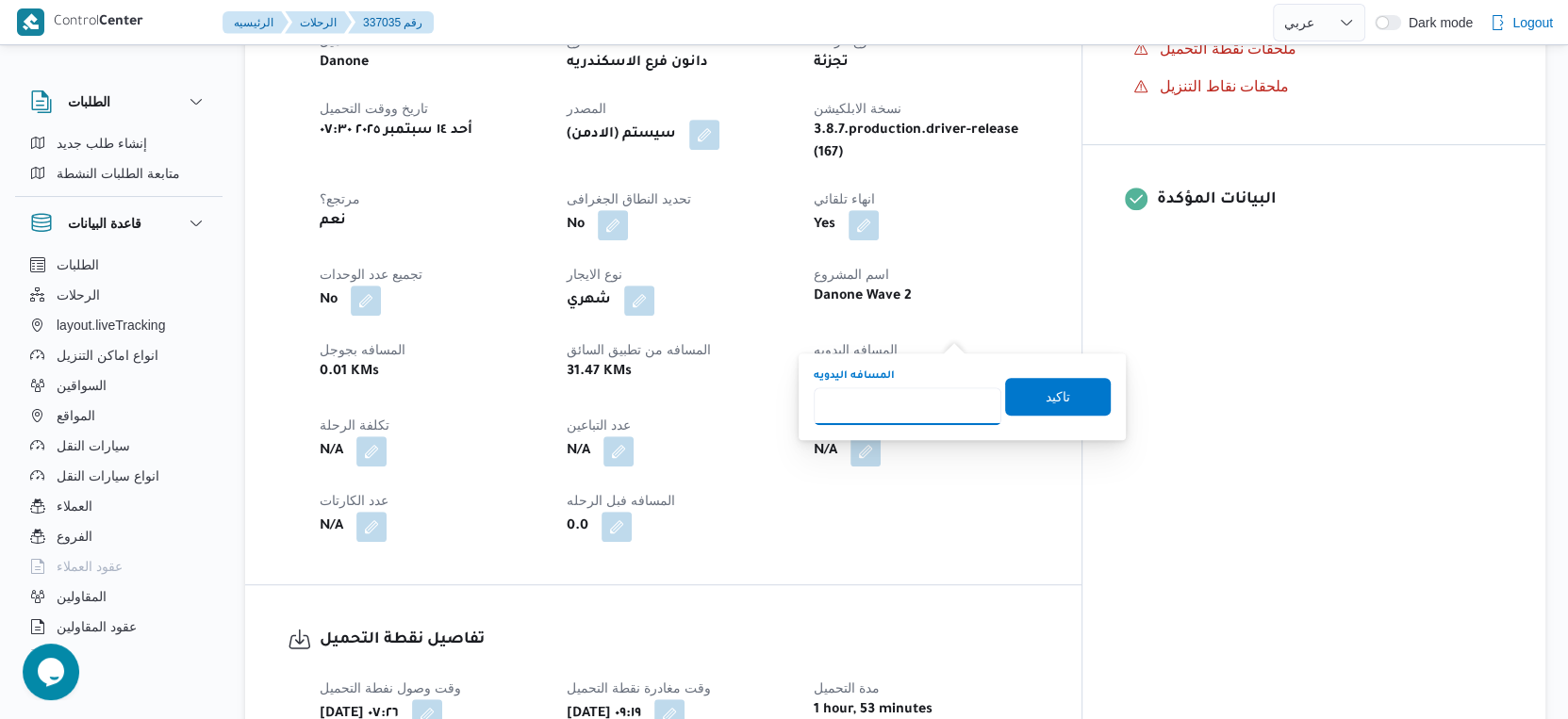
click at [893, 411] on input "المسافه اليدويه" at bounding box center [907, 406] width 188 height 38
type input "30"
click at [1046, 401] on span "تاكيد" at bounding box center [1058, 396] width 25 height 23
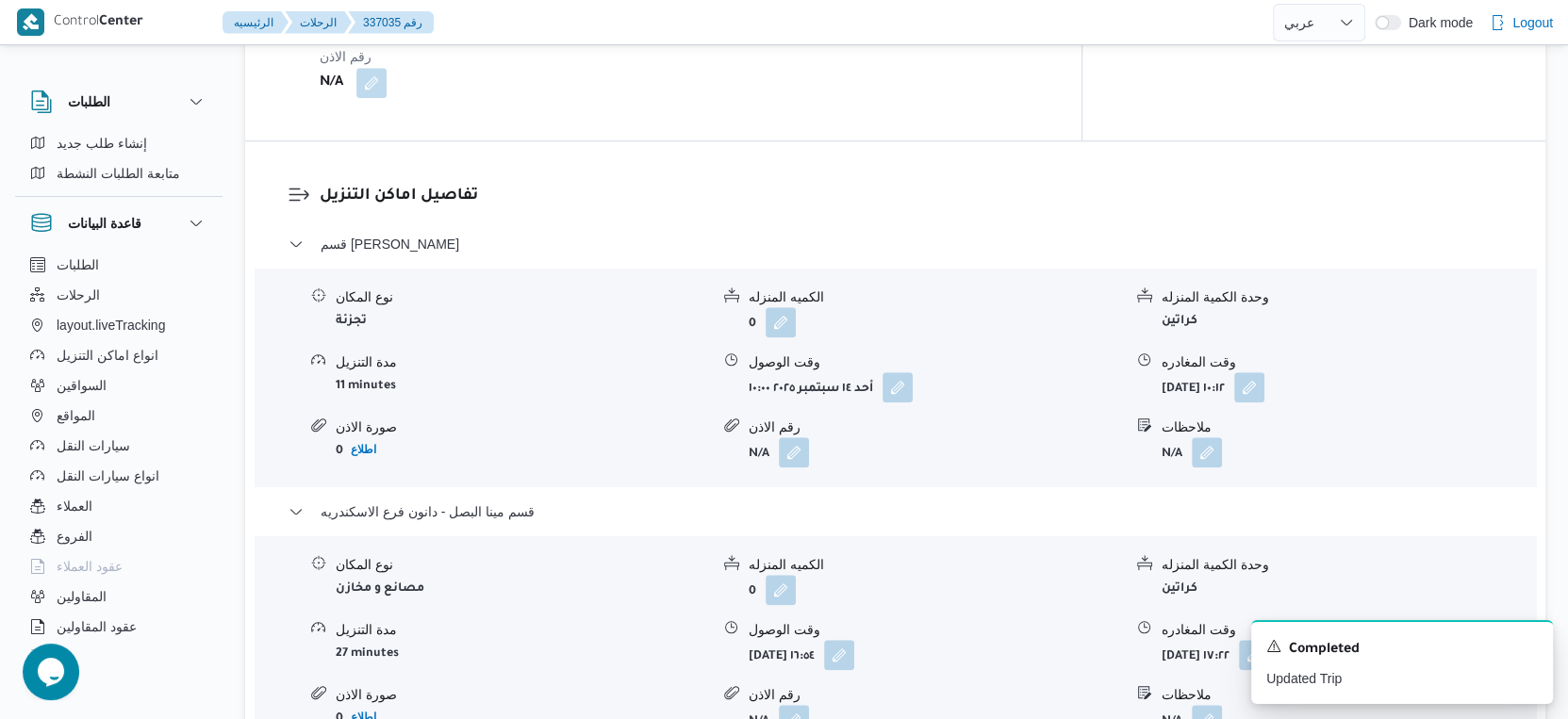
scroll to position [1675, 0]
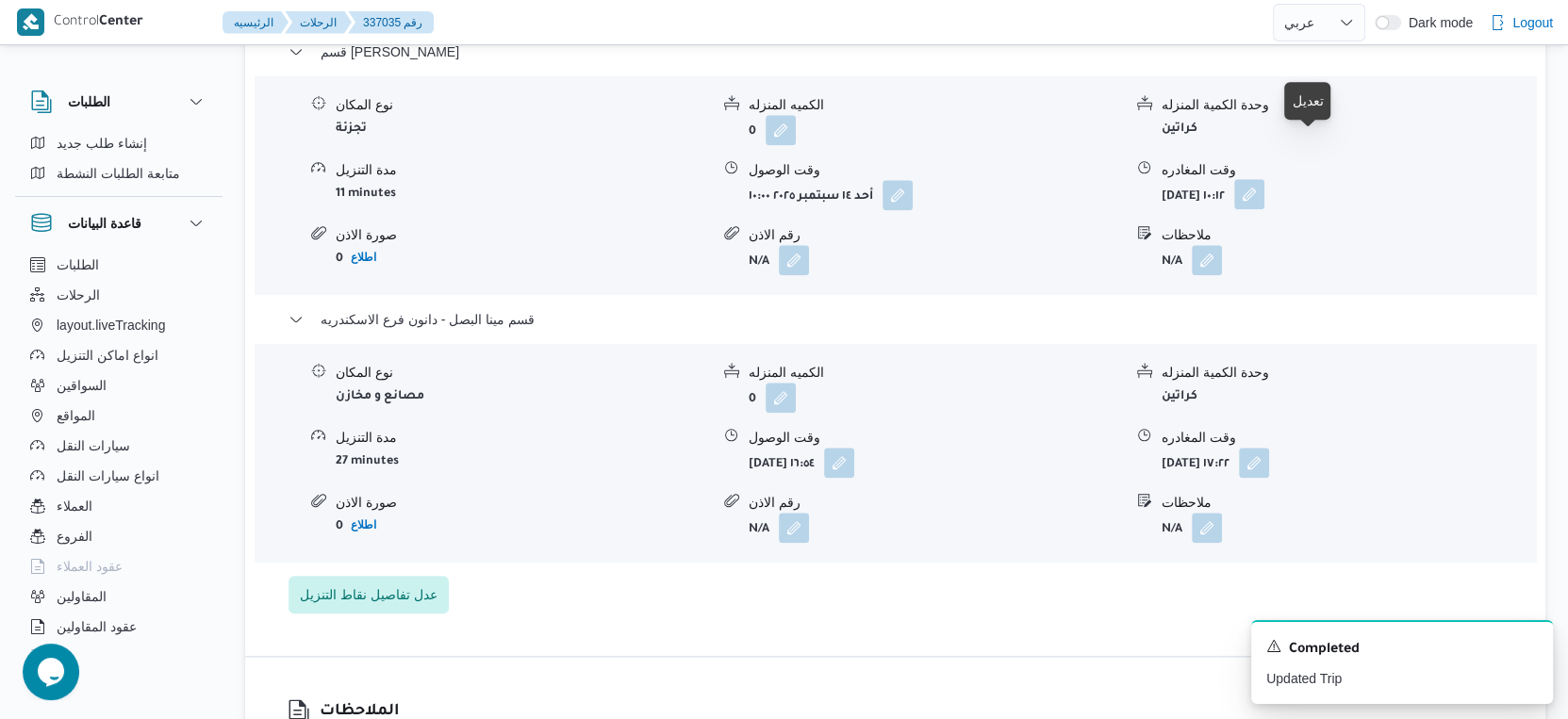
click at [1265, 179] on button "button" at bounding box center [1249, 195] width 31 height 31
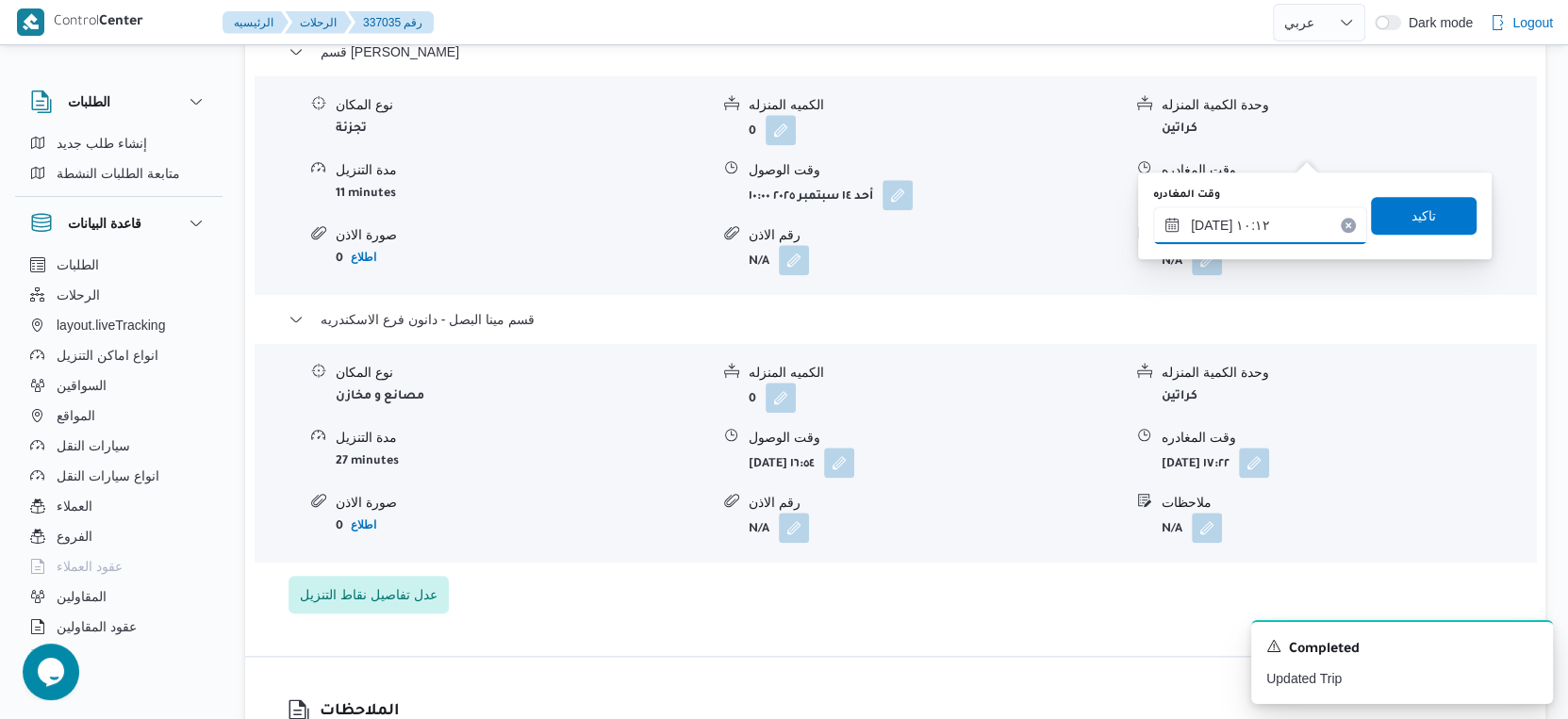
click at [1264, 213] on input "[DATE] ١٠:١٢" at bounding box center [1260, 226] width 214 height 38
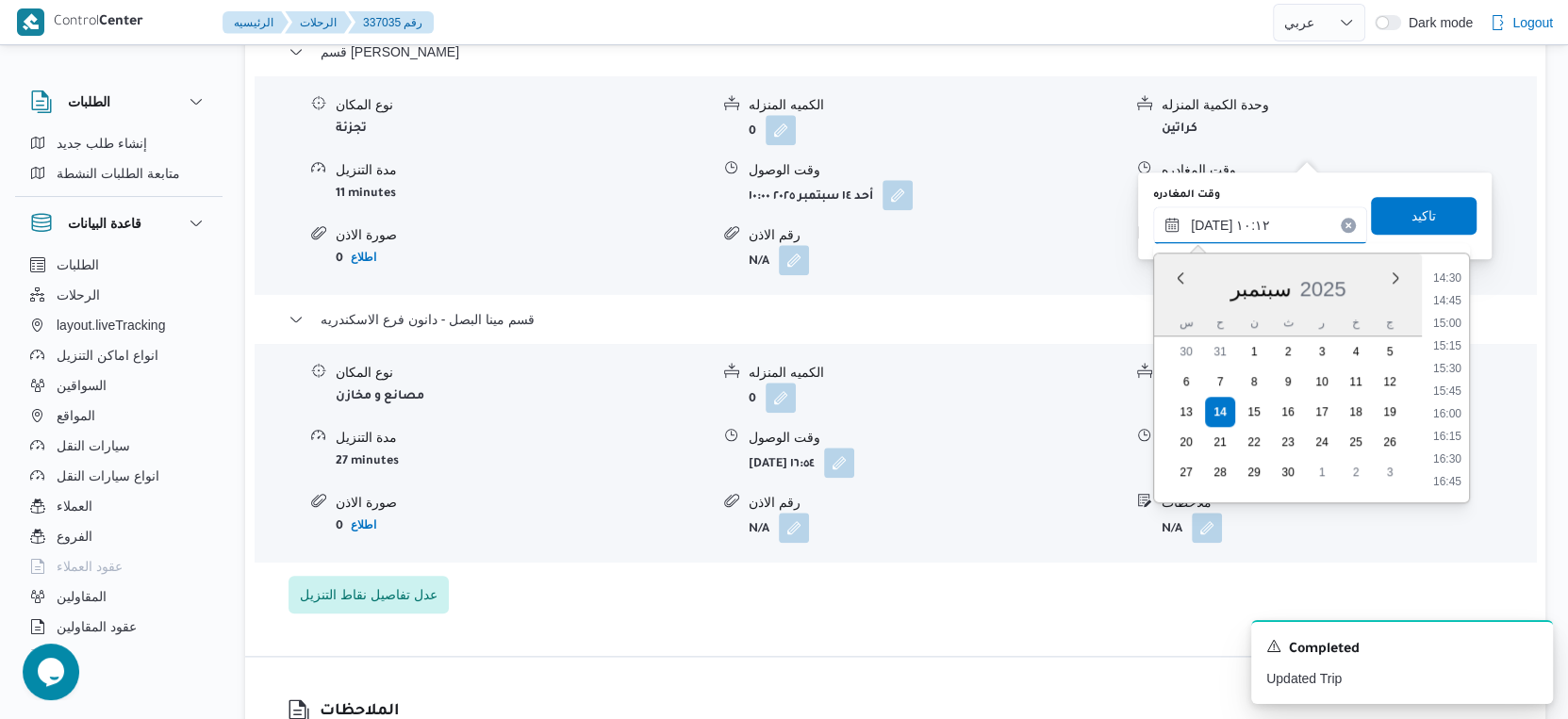
scroll to position [1314, 0]
click at [1454, 451] on li "16:30" at bounding box center [1447, 458] width 43 height 19
type input "[DATE] ١٦:٣٠"
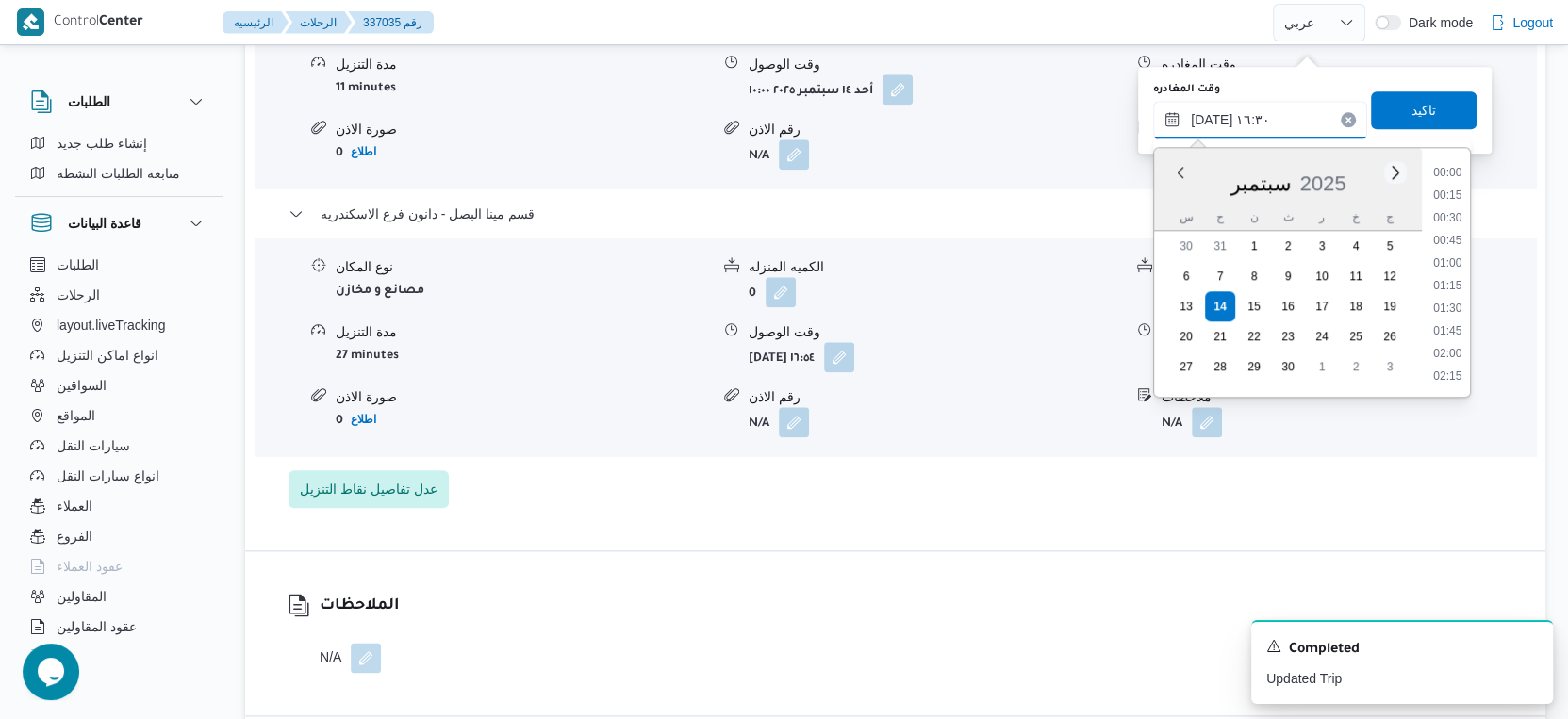
scroll to position [1376, 0]
click at [1415, 111] on span "تاكيد" at bounding box center [1424, 110] width 25 height 23
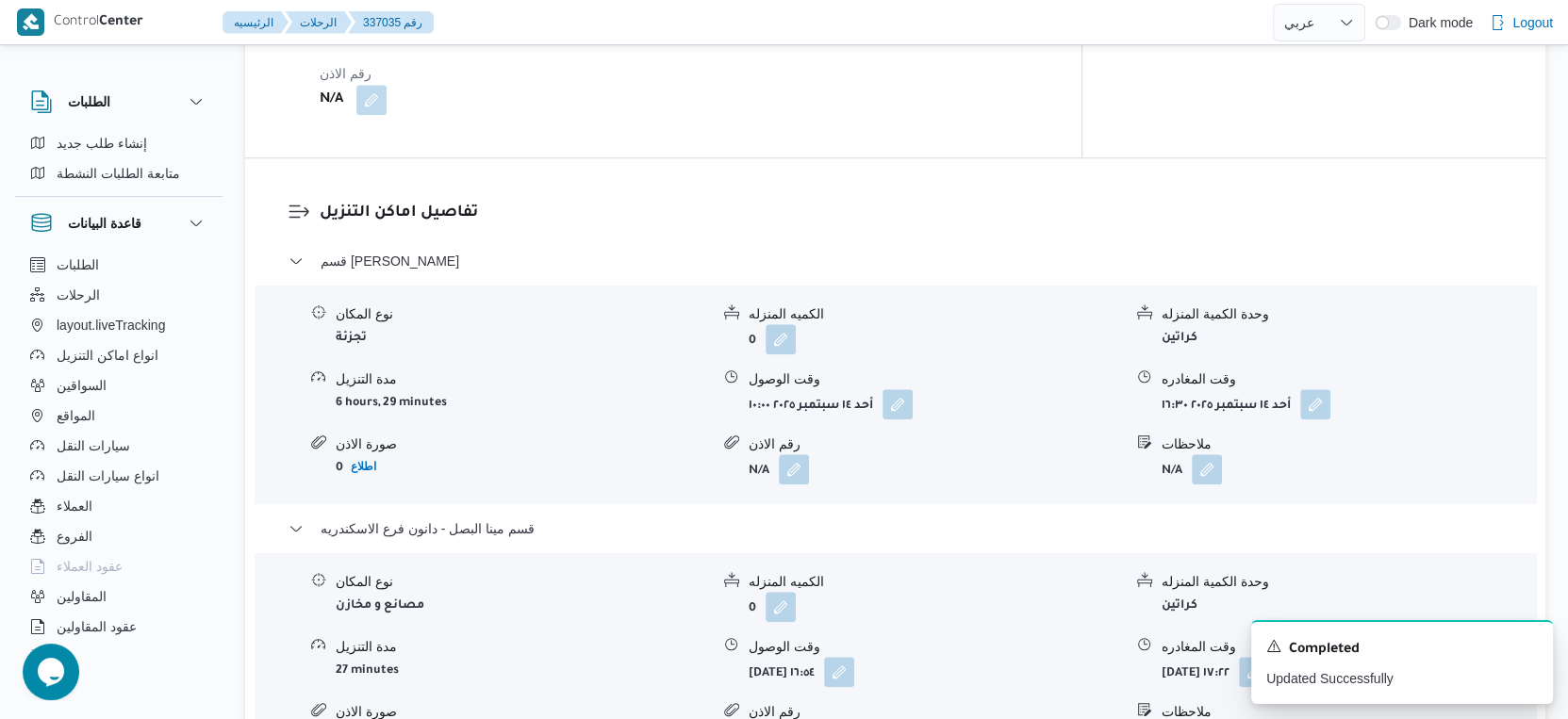
scroll to position [1257, 0]
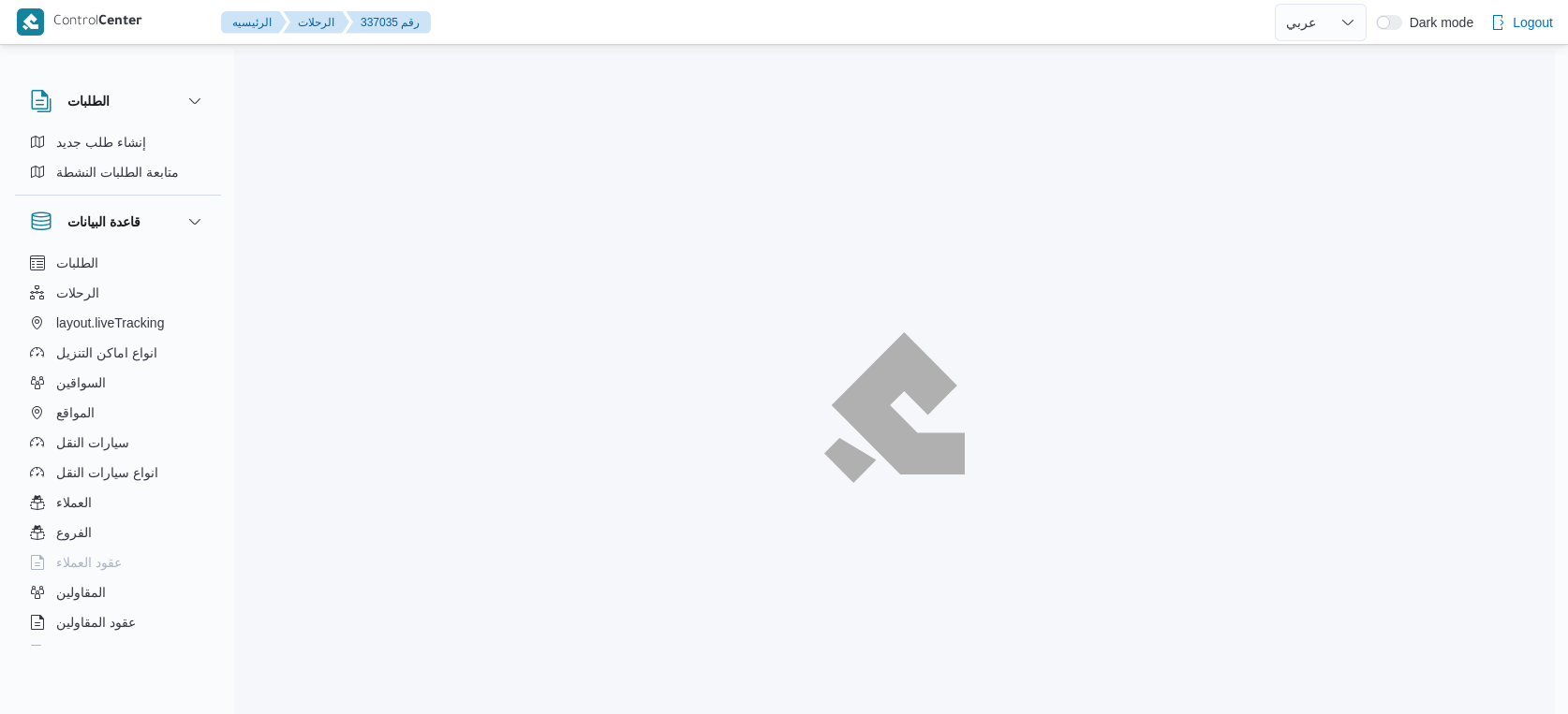
select select "ar"
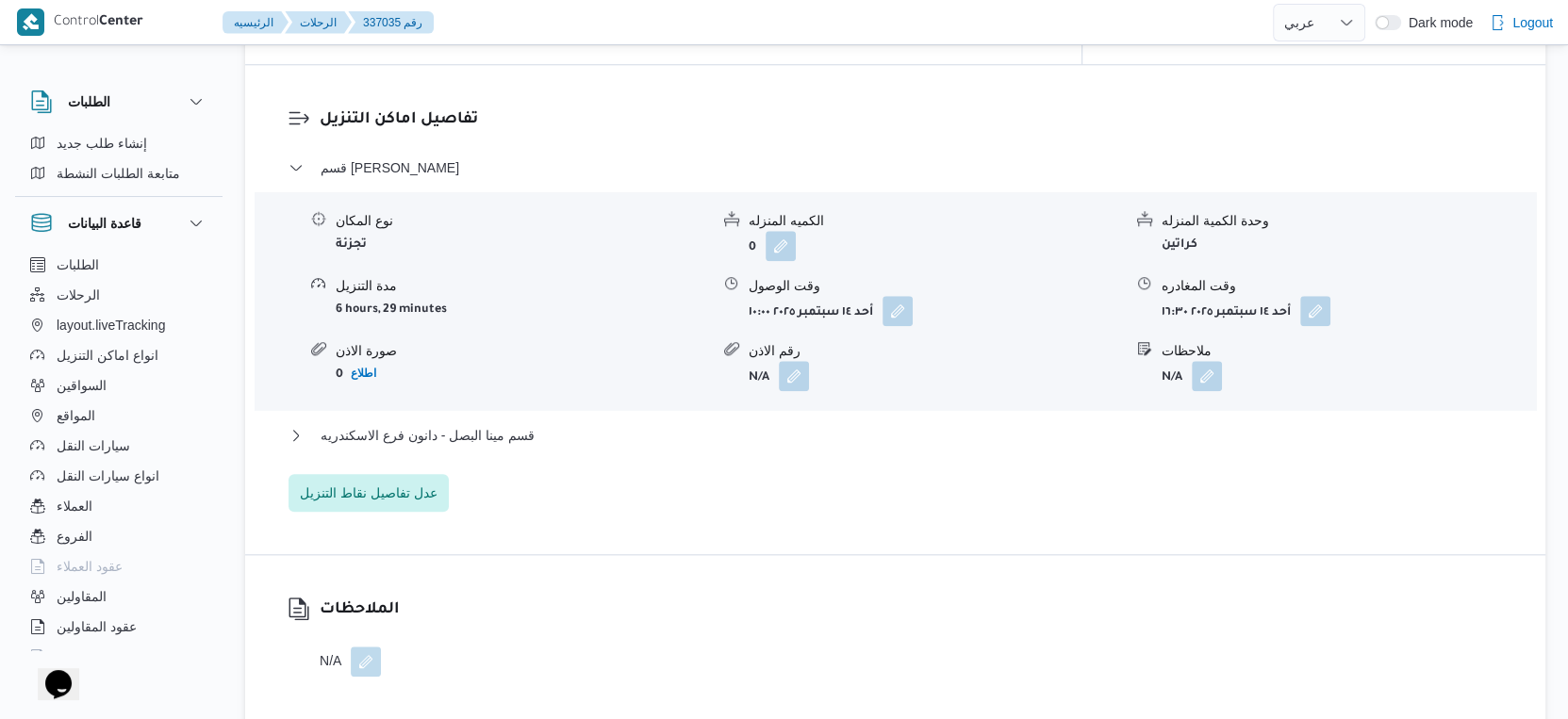
scroll to position [1572, 0]
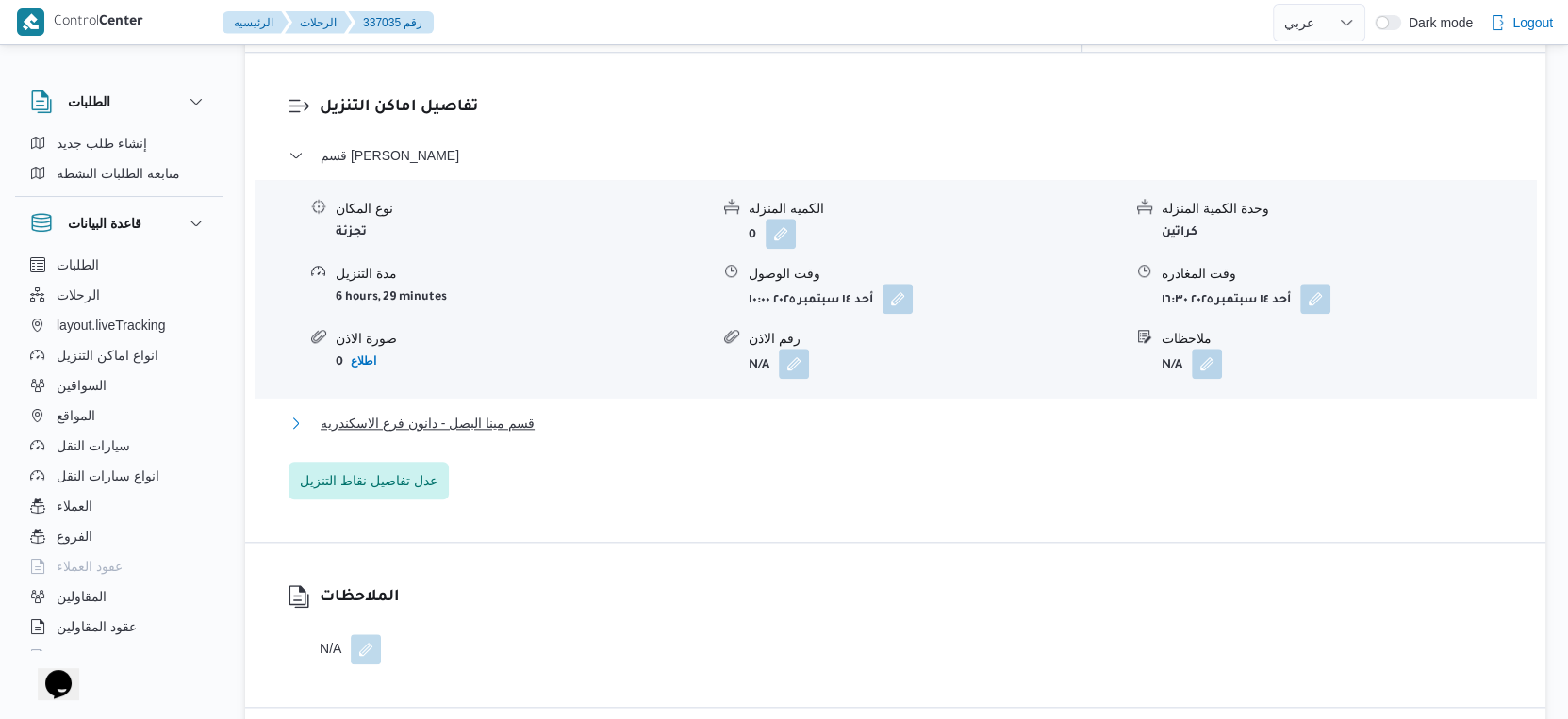
click at [535, 412] on button "قسم مينا البصل - دانون فرع الاسكندريه" at bounding box center [896, 423] width 1214 height 23
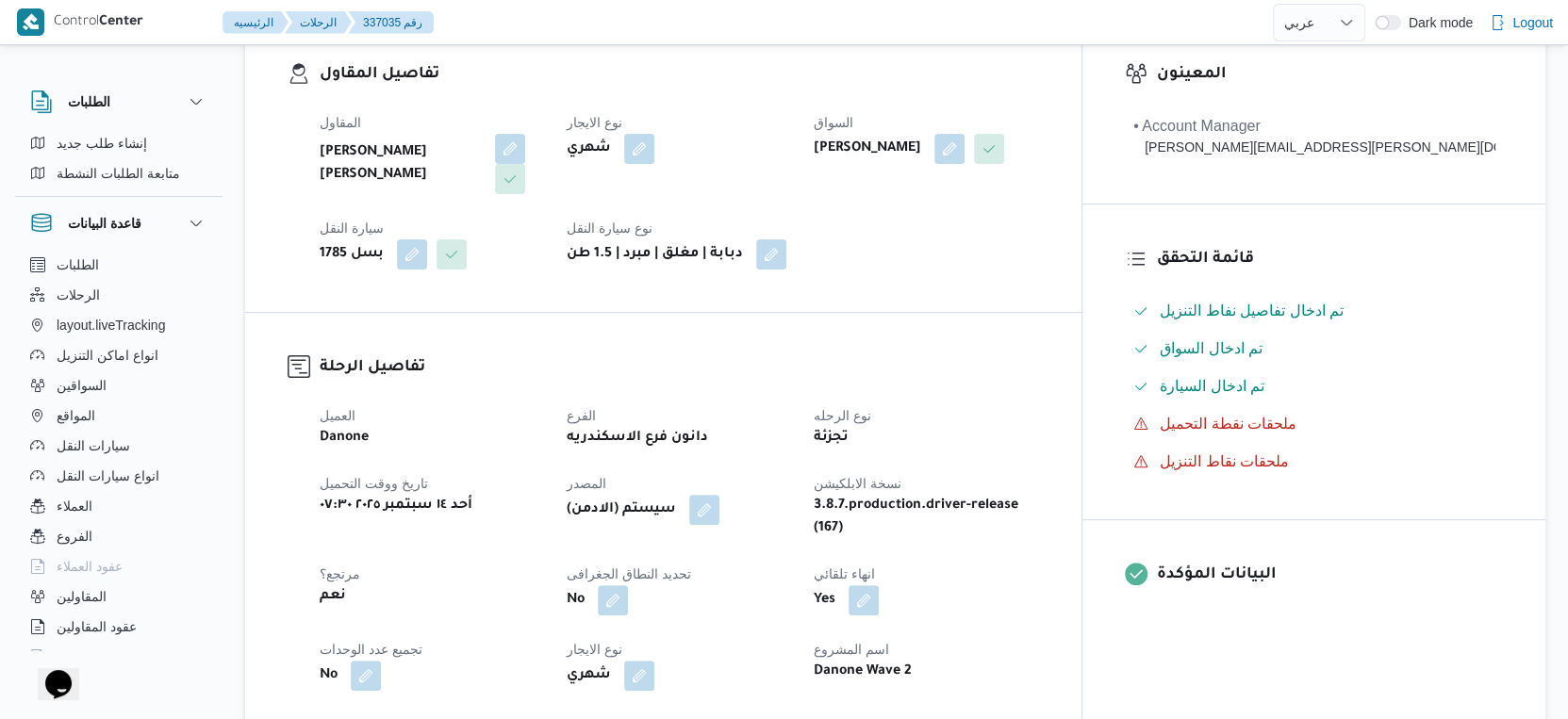
scroll to position [627, 0]
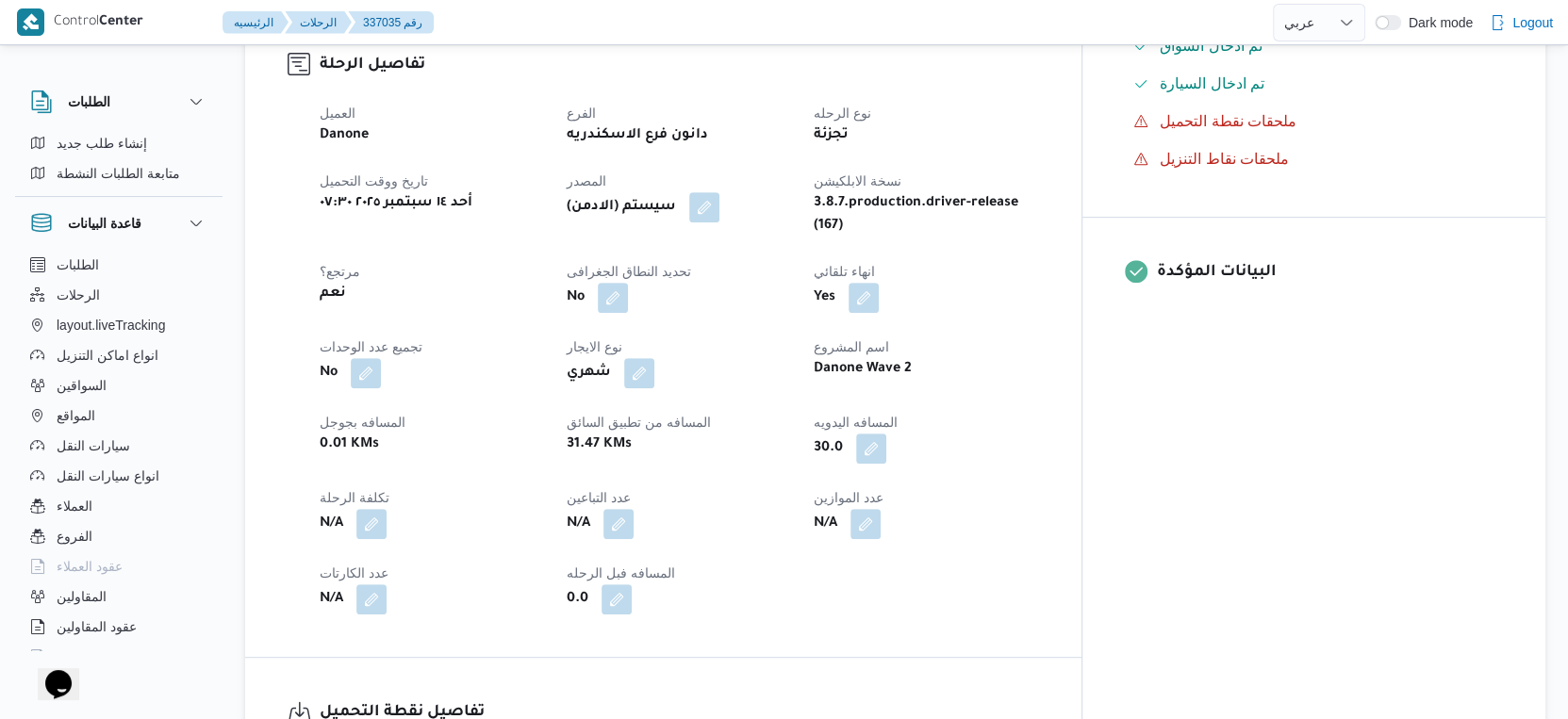
select select "ar"
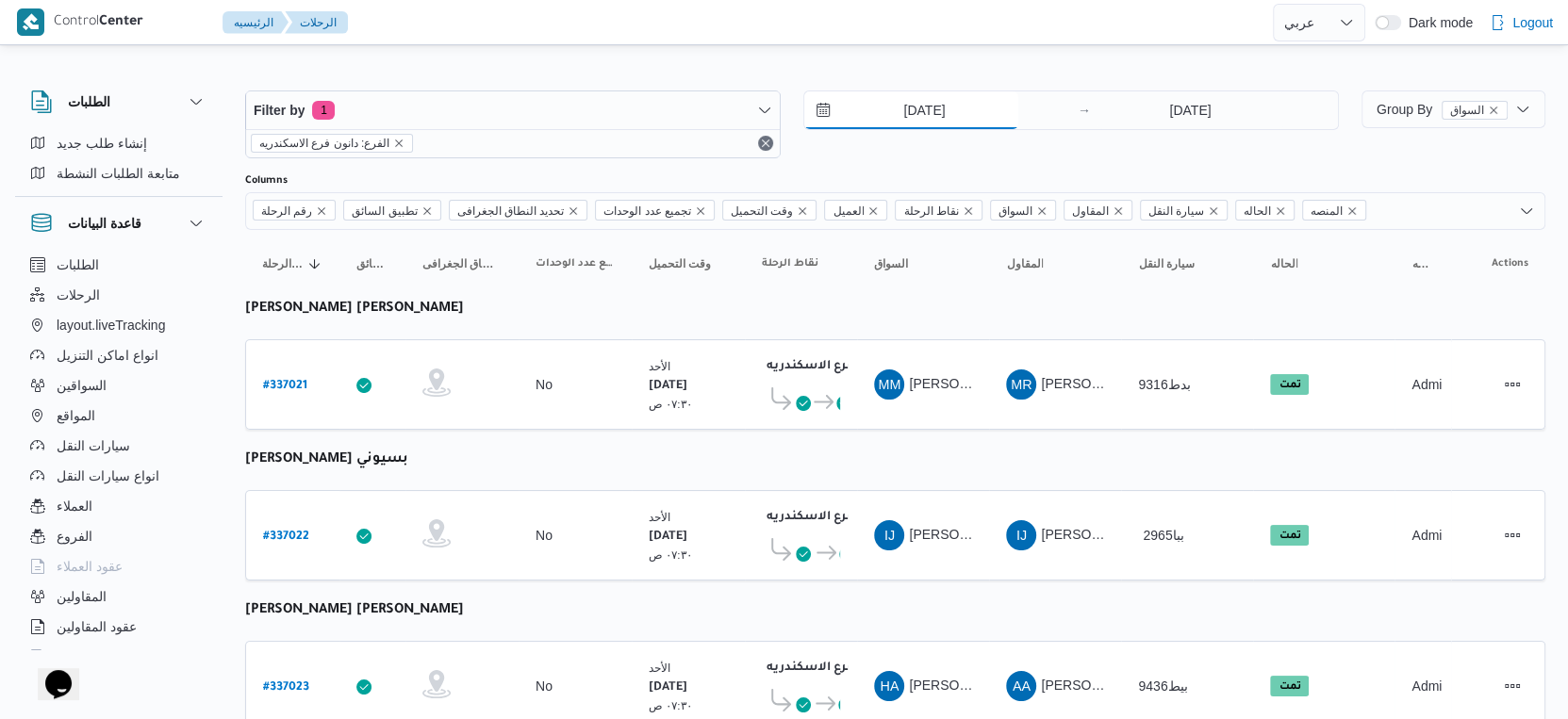
click at [964, 104] on input "[DATE]" at bounding box center [911, 111] width 214 height 38
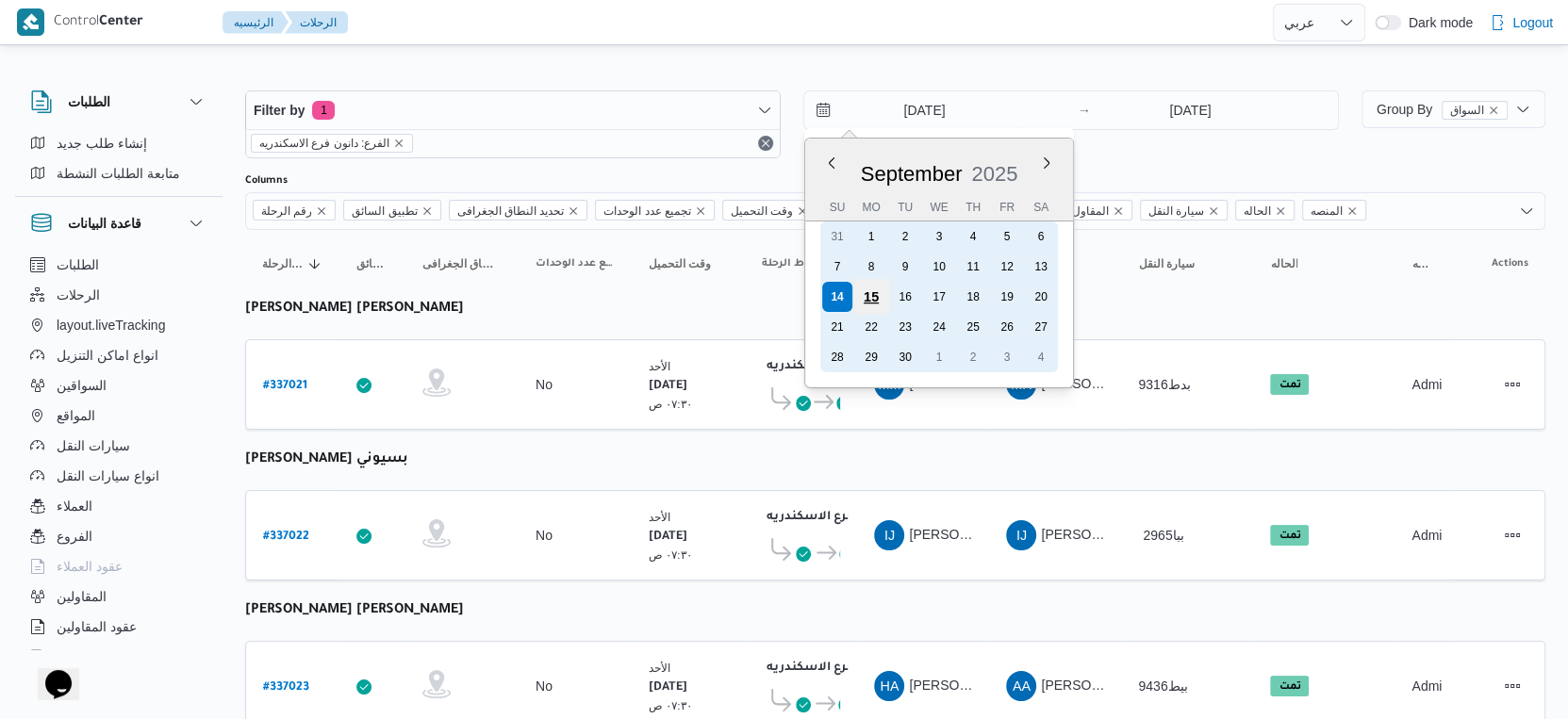
click at [873, 294] on div "15" at bounding box center [872, 298] width 36 height 36
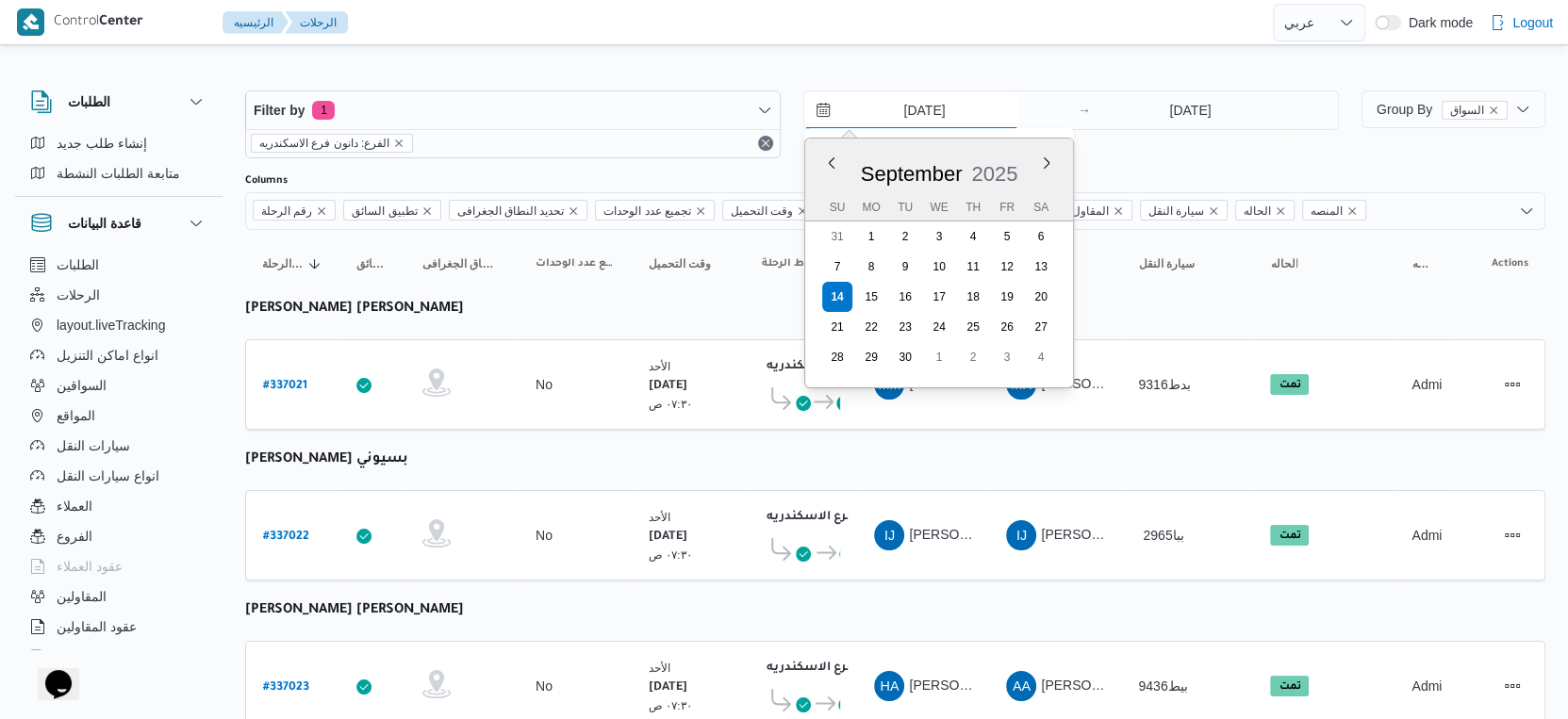
type input "[DATE]"
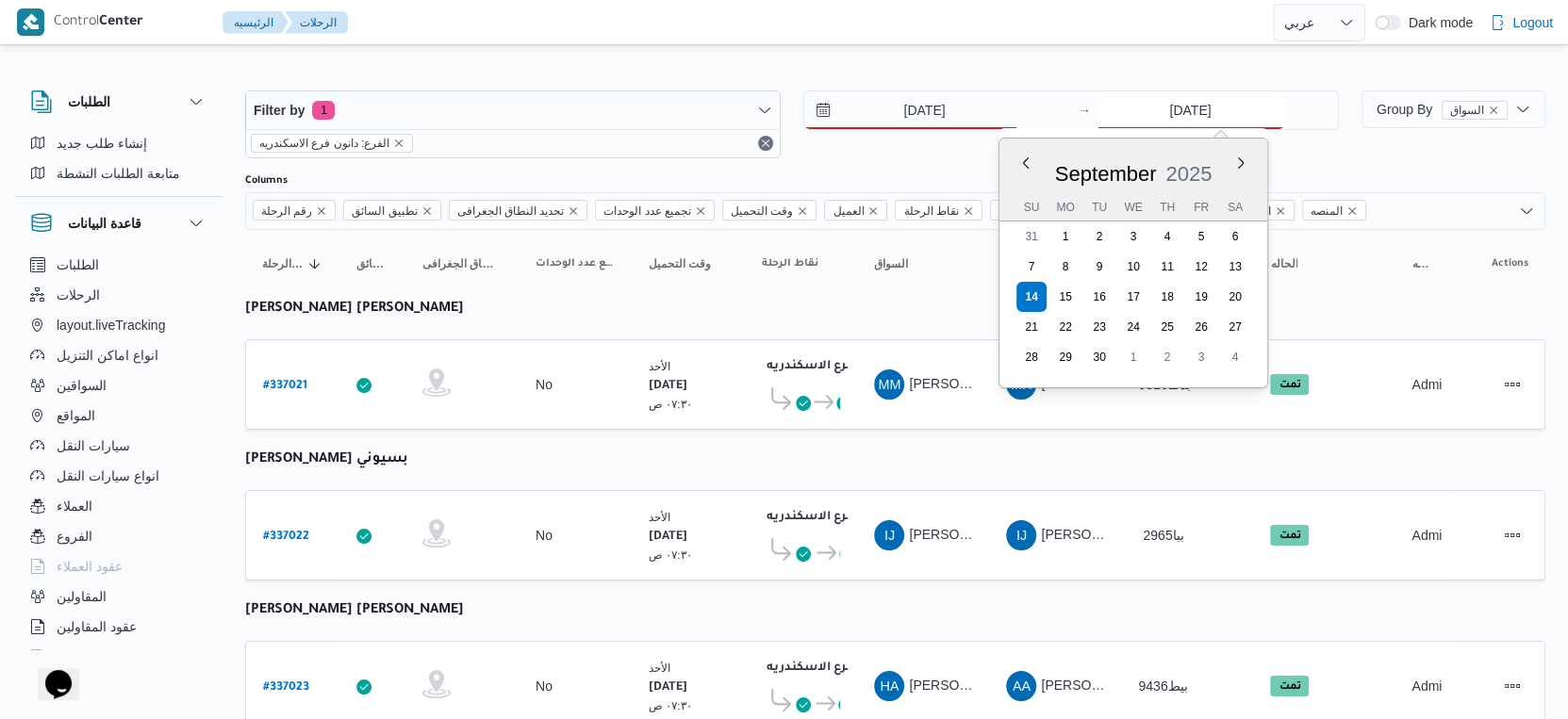
click at [1170, 115] on input "[DATE]" at bounding box center [1190, 111] width 188 height 38
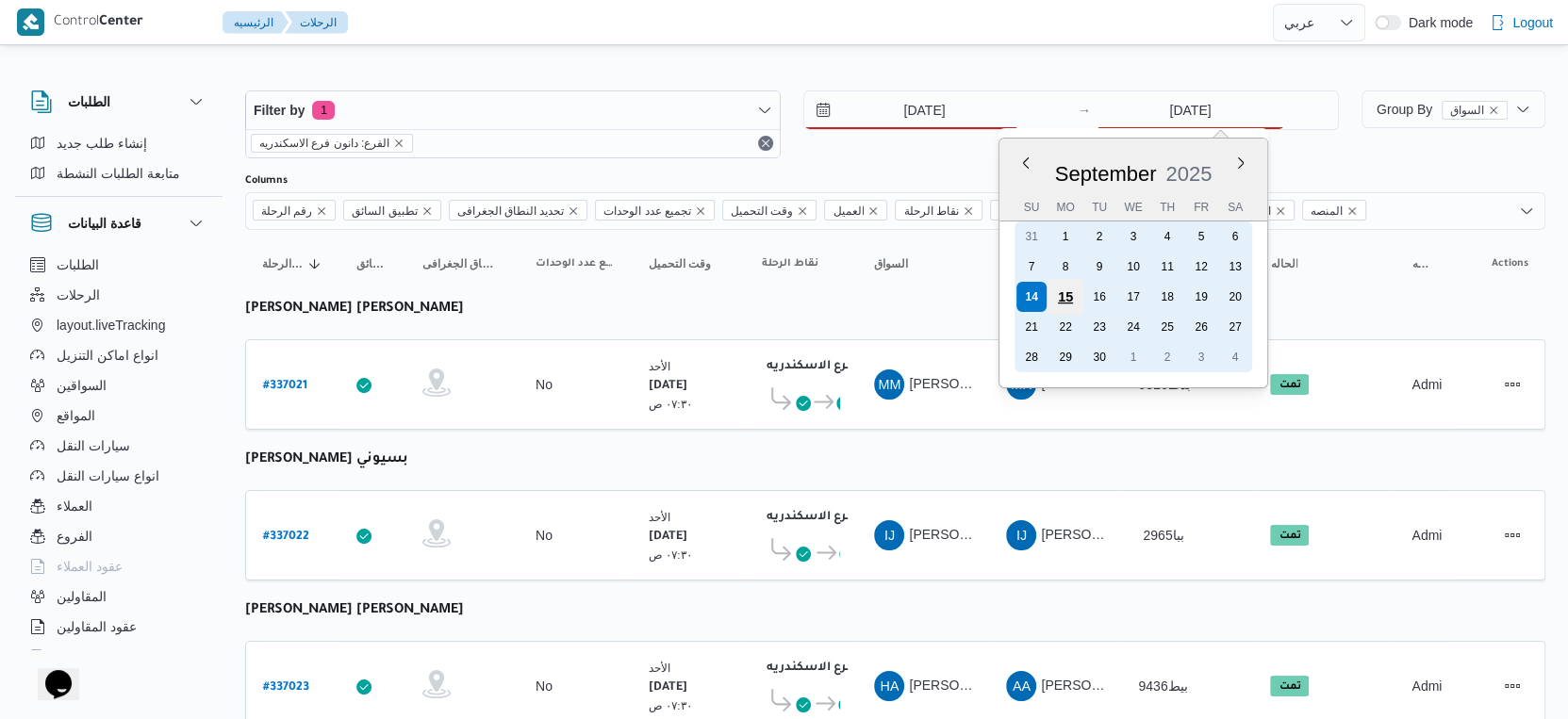
click at [1066, 303] on div "15" at bounding box center [1065, 298] width 36 height 36
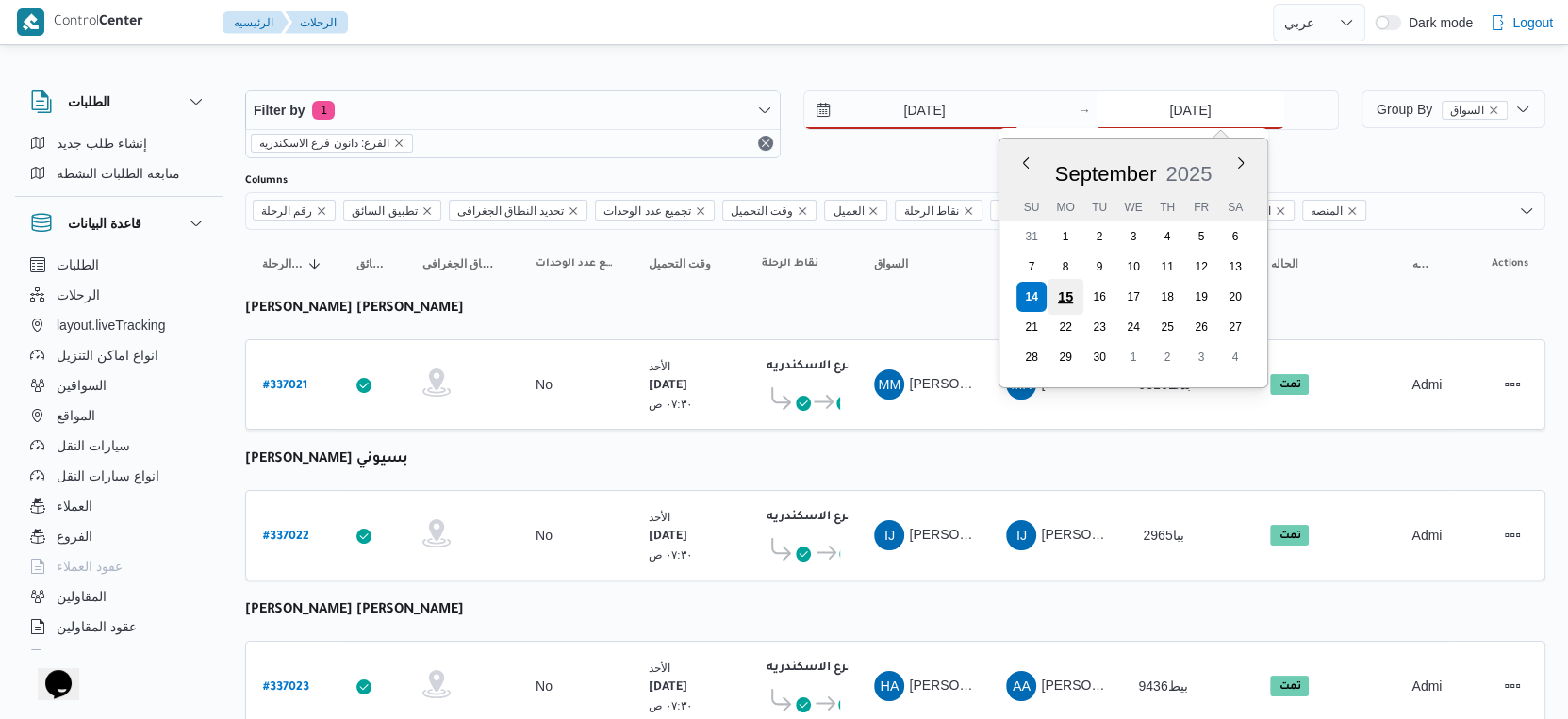
type input "[DATE]"
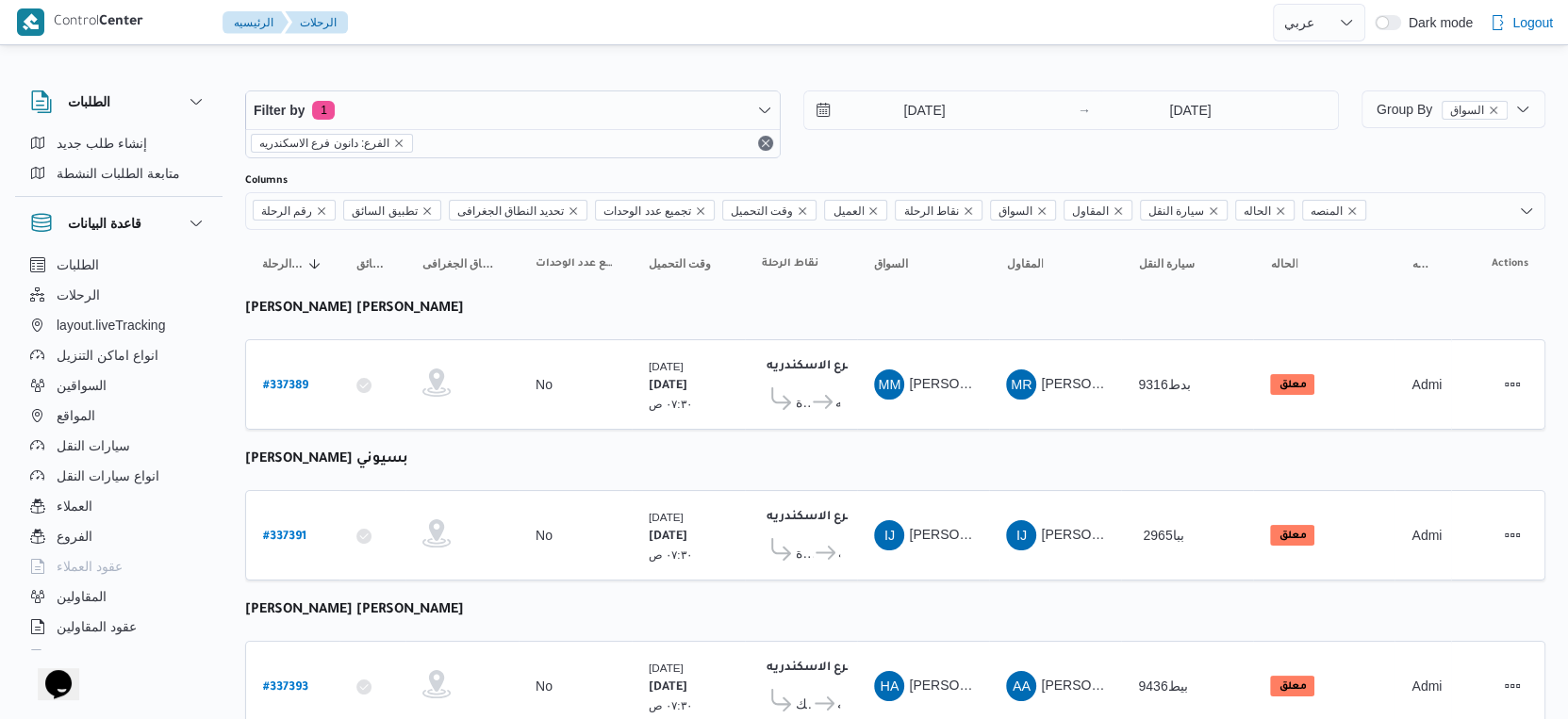
click at [734, 418] on td "وقت التحميل [DATE] ٠٧:٣٠ ص" at bounding box center [688, 384] width 113 height 91
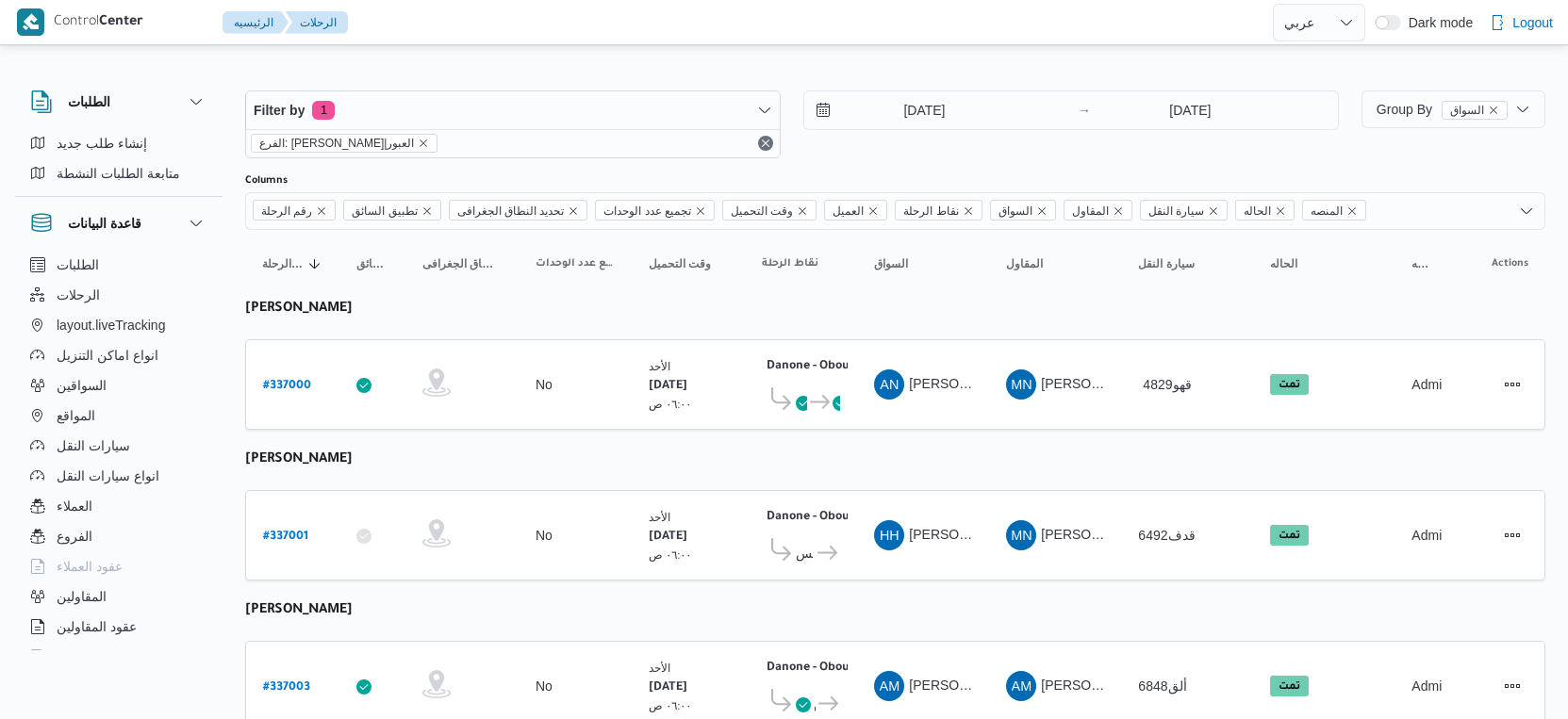
select select "ar"
click at [939, 115] on input "[DATE]" at bounding box center [911, 111] width 214 height 38
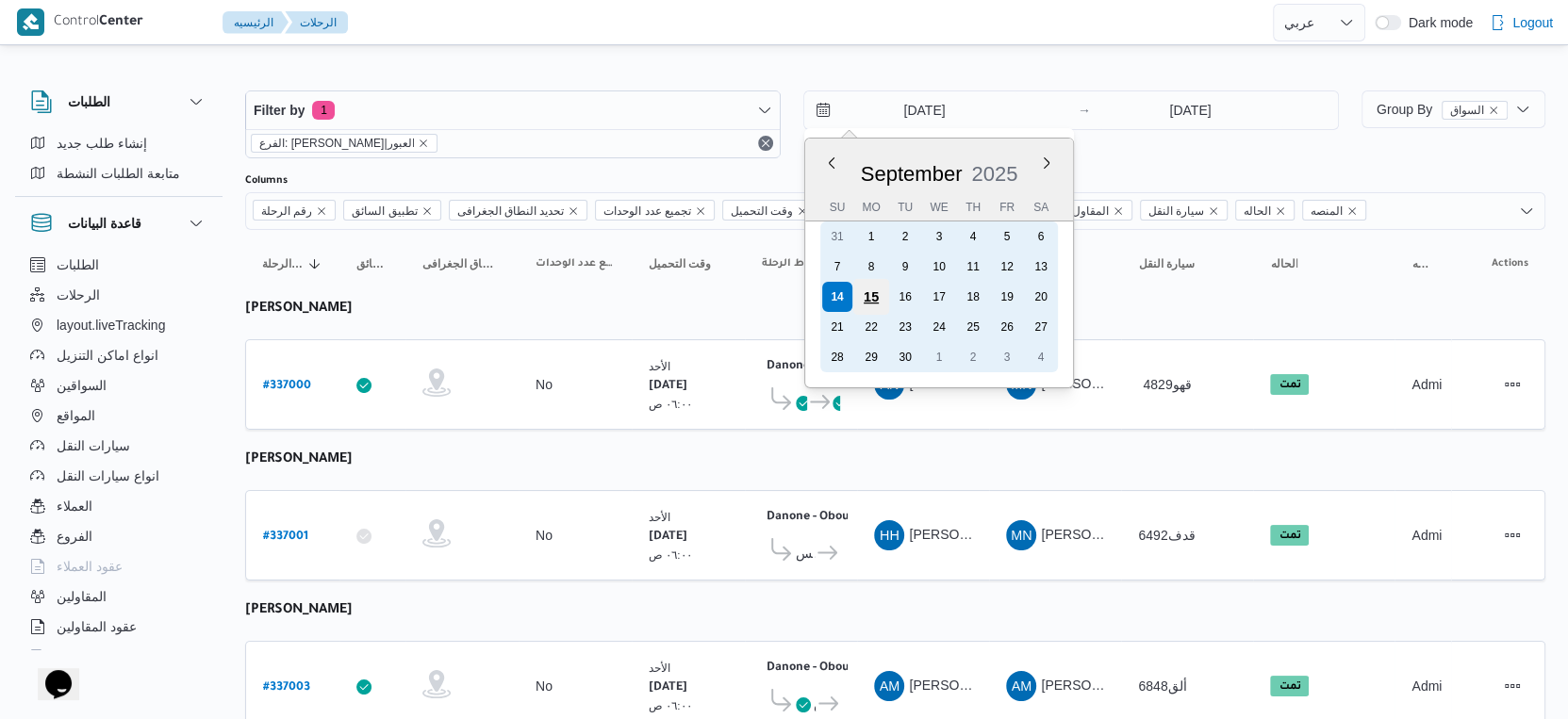
click at [877, 294] on div "15" at bounding box center [872, 298] width 36 height 36
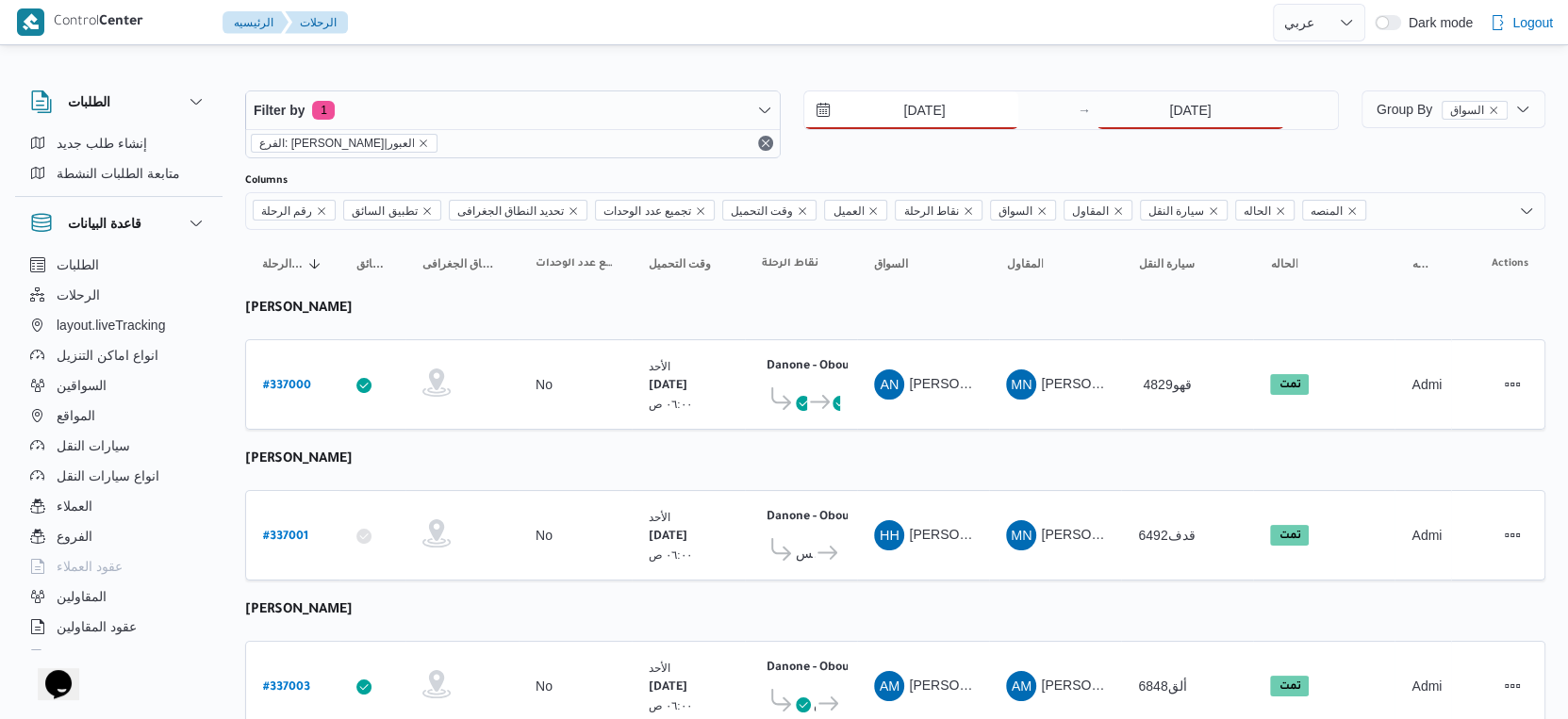
type input "[DATE]"
click at [1227, 101] on input "[DATE]" at bounding box center [1190, 111] width 188 height 38
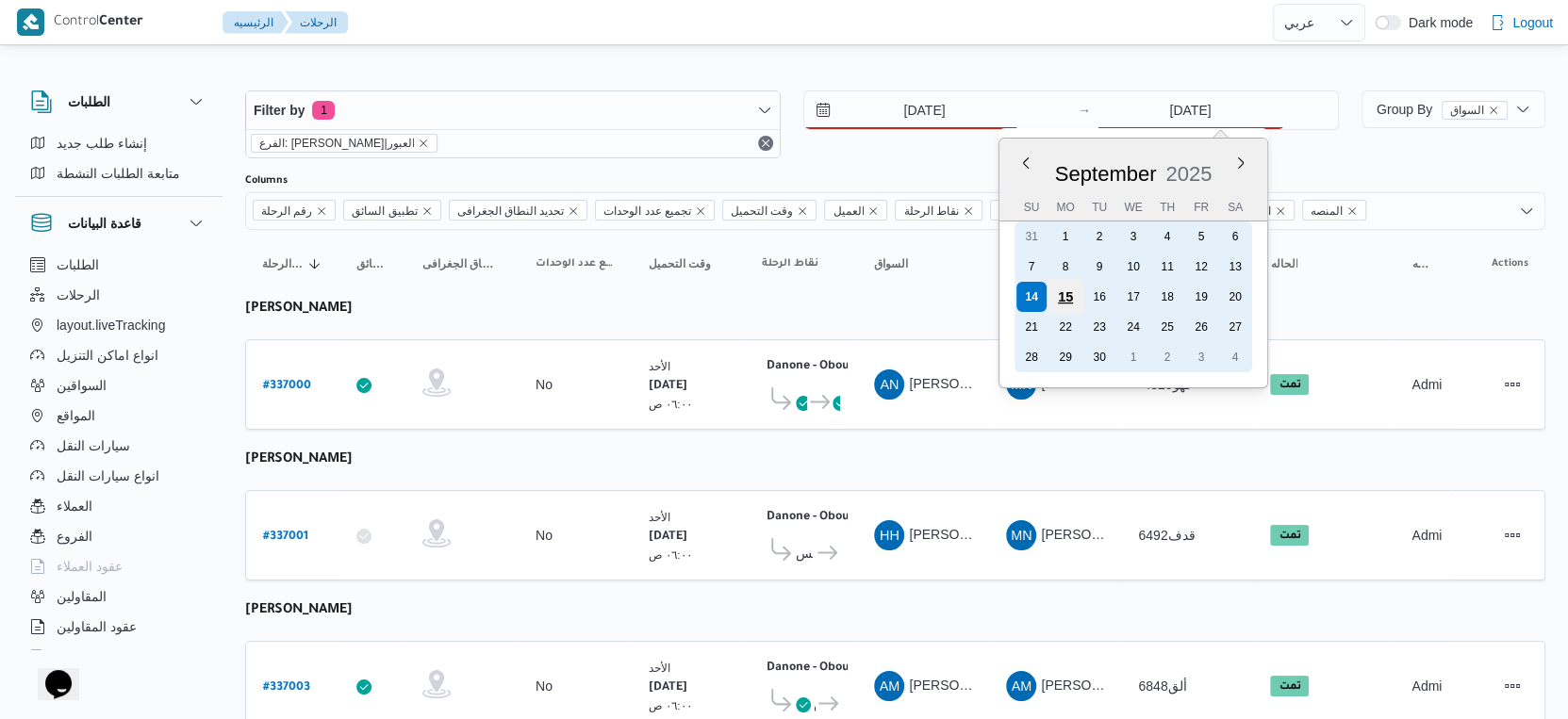
click at [1069, 292] on div "15" at bounding box center [1065, 298] width 36 height 36
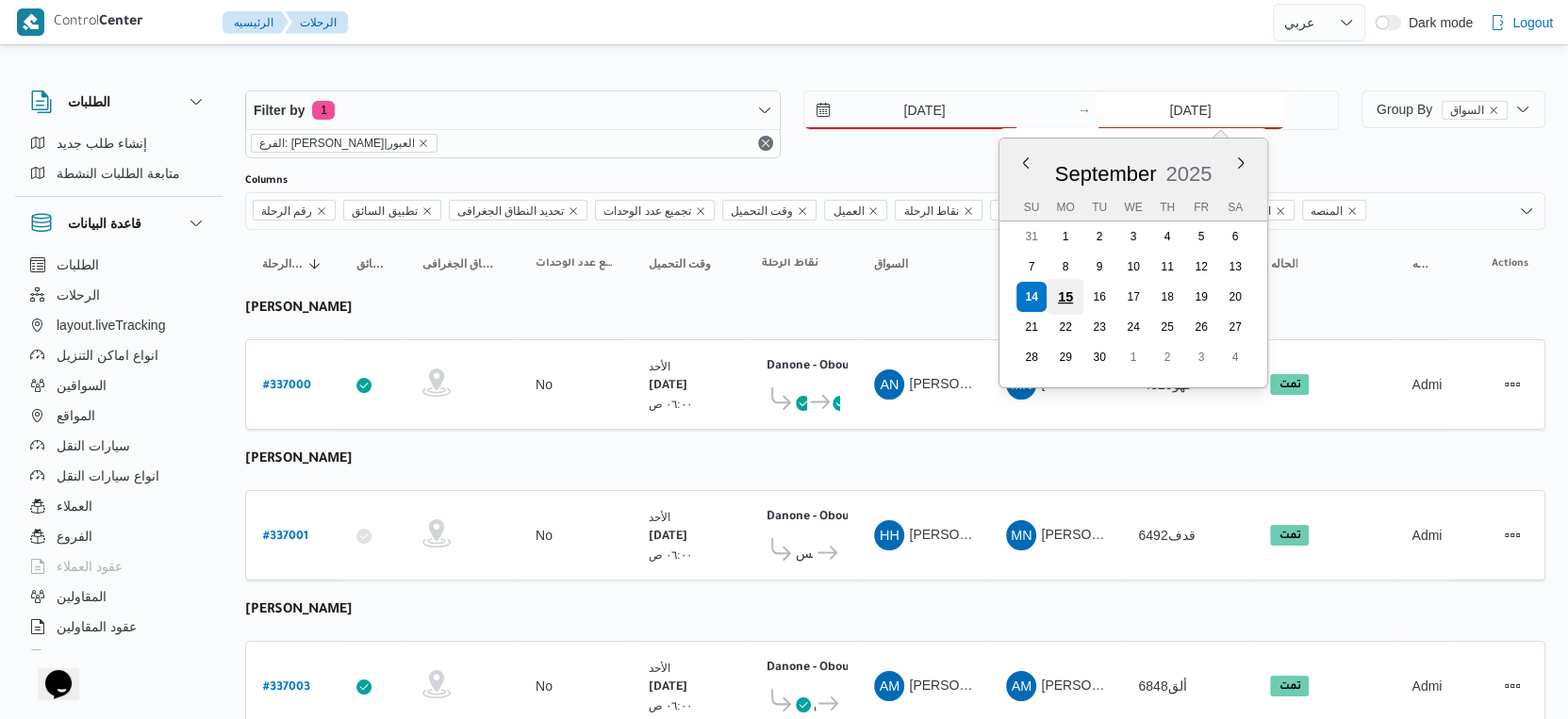
type input "[DATE]"
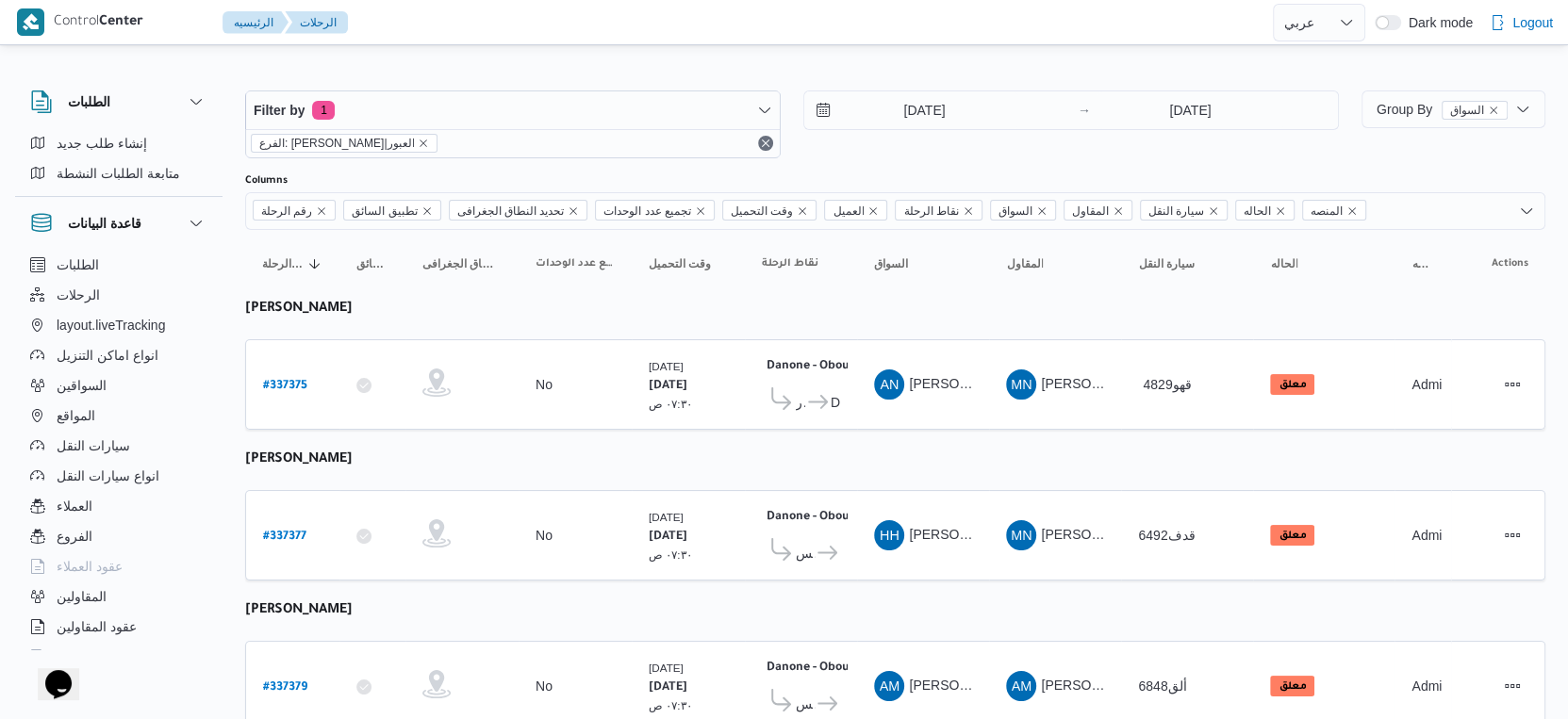
click at [816, 490] on td "نقاط الرحلة Danone - Obour ٠٧:٤٨ م قسم [GEOGRAPHIC_DATA] - Obour" at bounding box center [801, 535] width 113 height 91
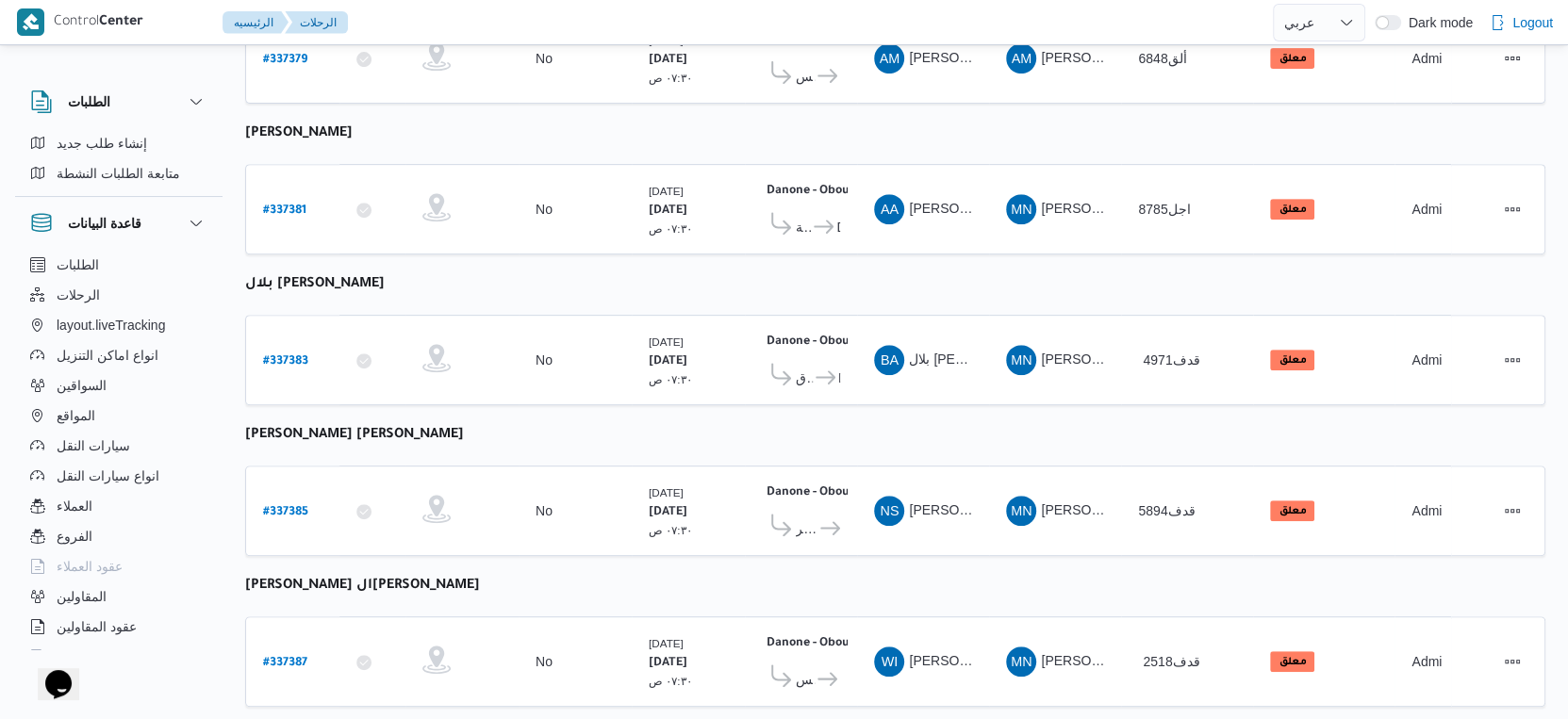
scroll to position [653, 0]
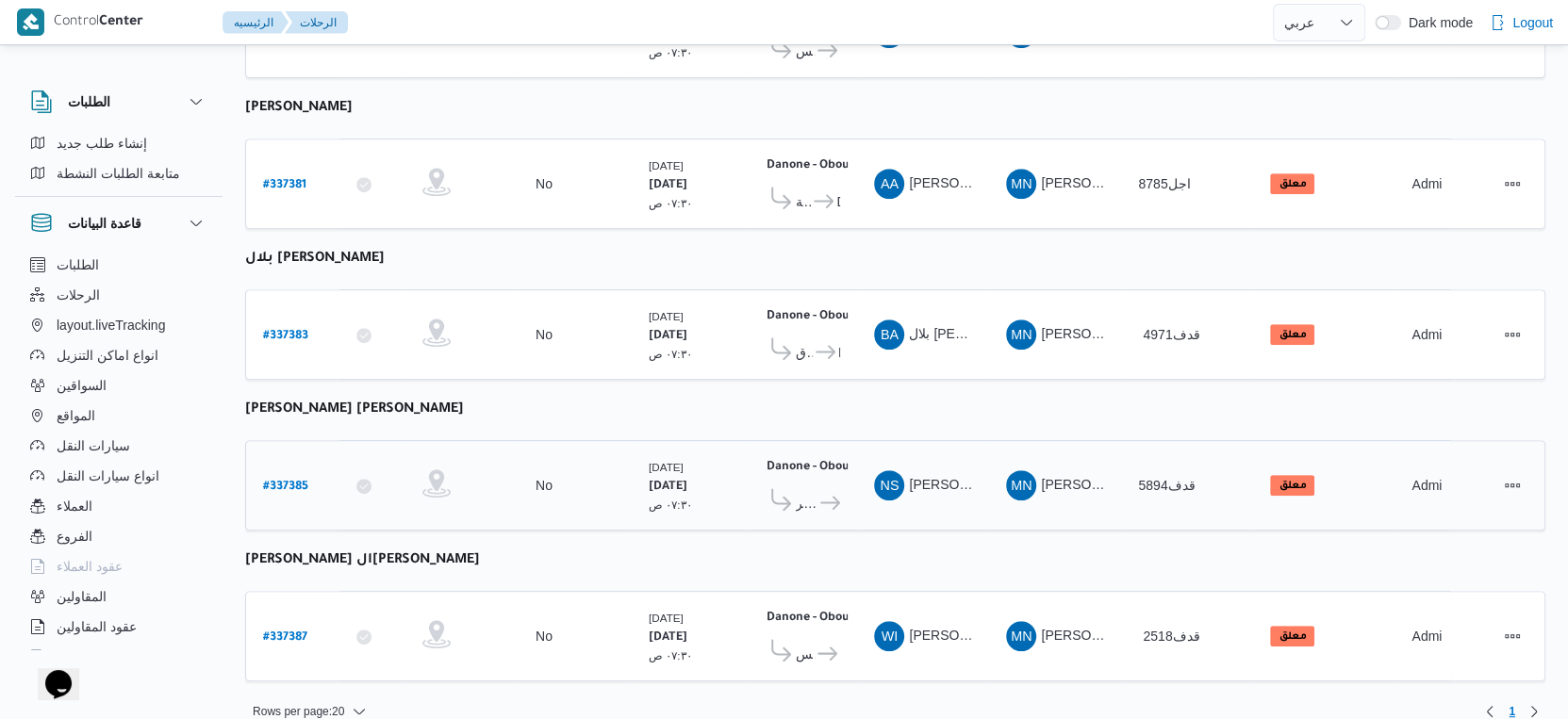
click at [292, 481] on b "# 337385" at bounding box center [285, 487] width 45 height 13
select select "ar"
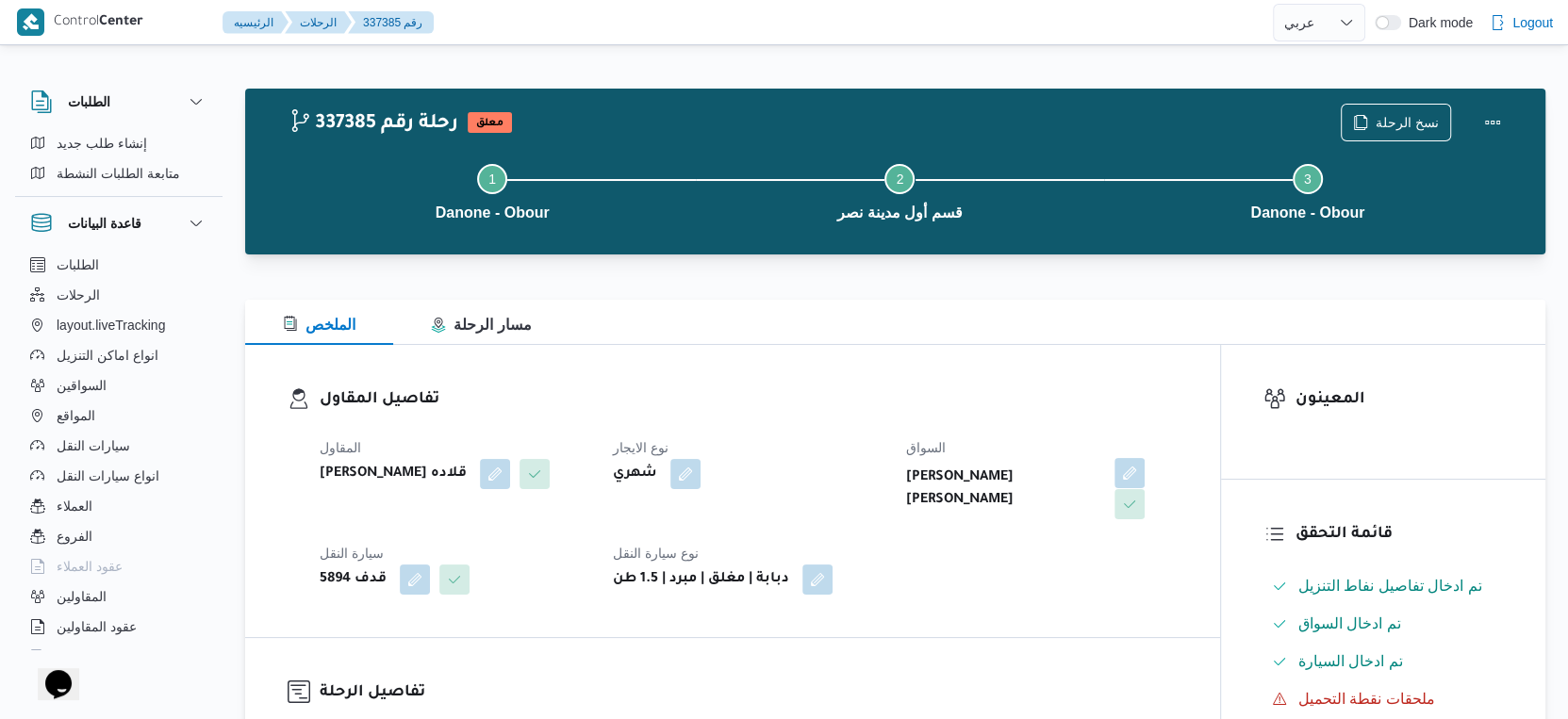
click at [1115, 481] on button "button" at bounding box center [1130, 473] width 31 height 31
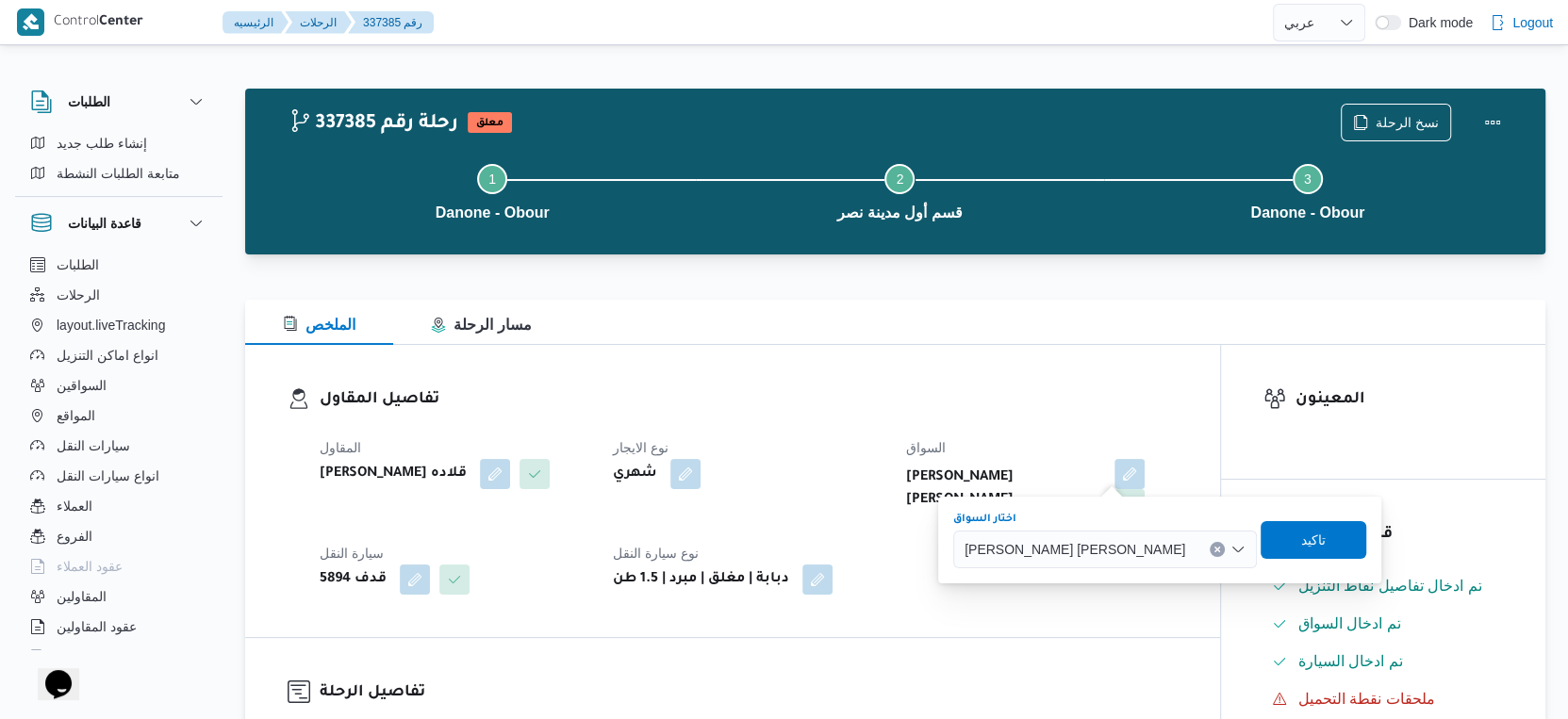
click at [1209, 542] on button "Clear input" at bounding box center [1217, 549] width 15 height 15
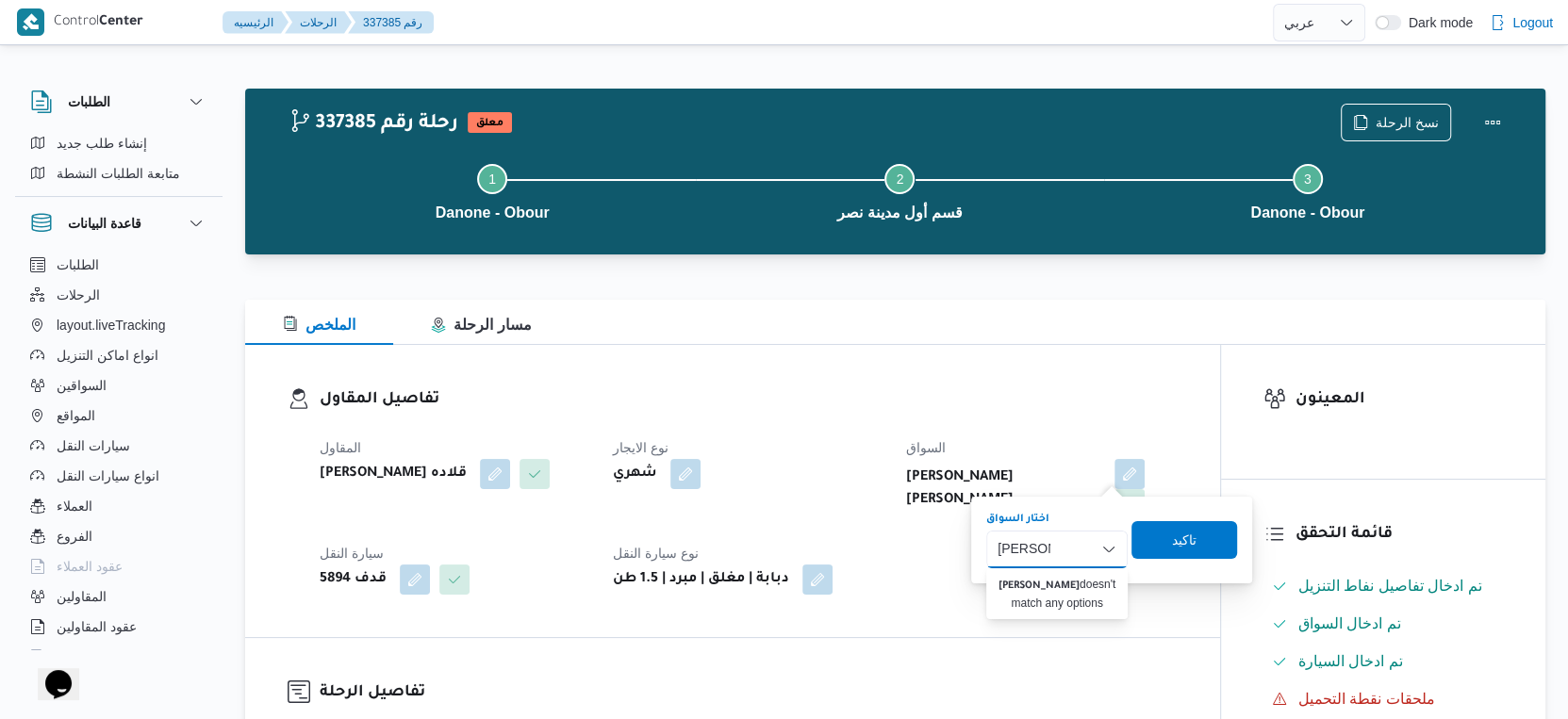
type input "[PERSON_NAME]"
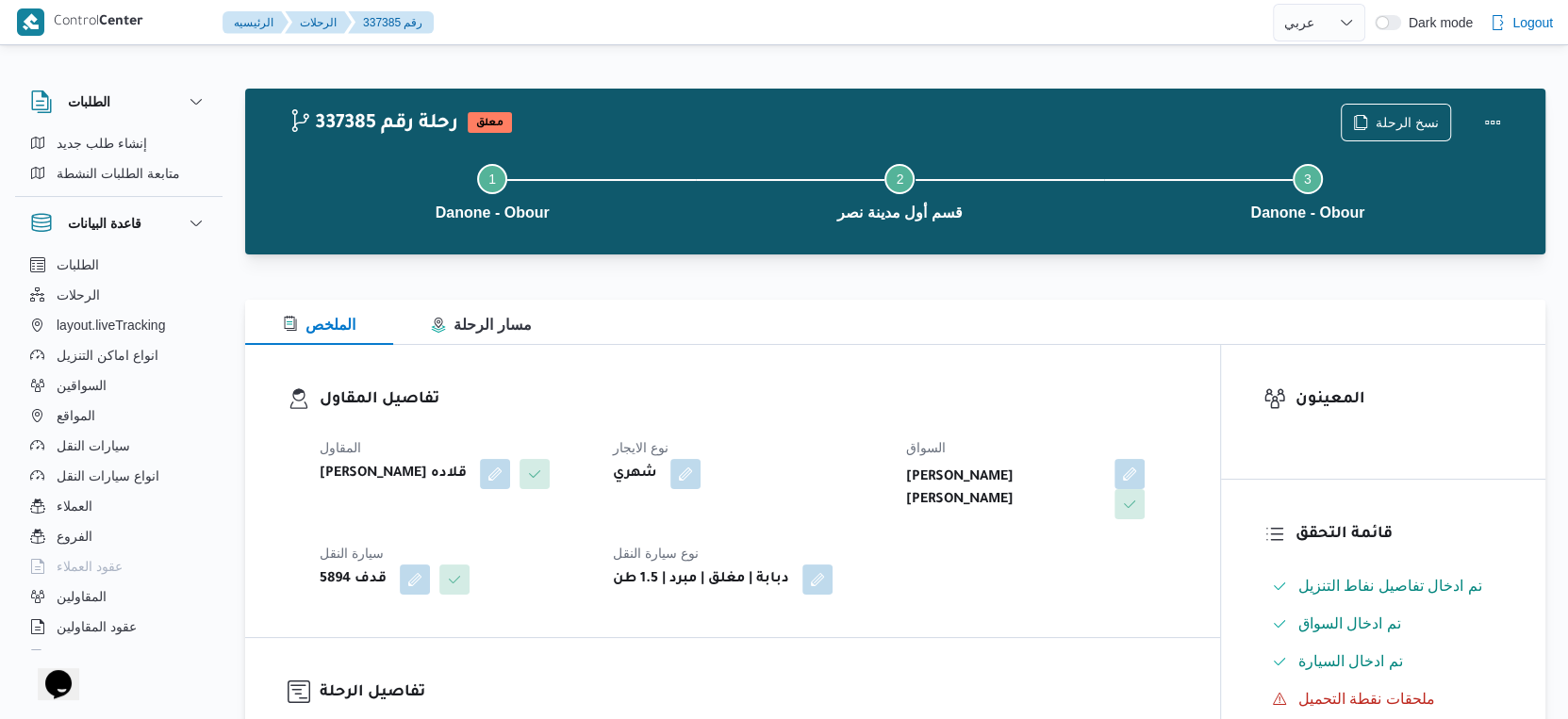
click at [427, 483] on b "[PERSON_NAME] قلاده" at bounding box center [393, 474] width 147 height 23
copy div "[PERSON_NAME] قلاده"
click at [1115, 466] on button "button" at bounding box center [1130, 473] width 31 height 31
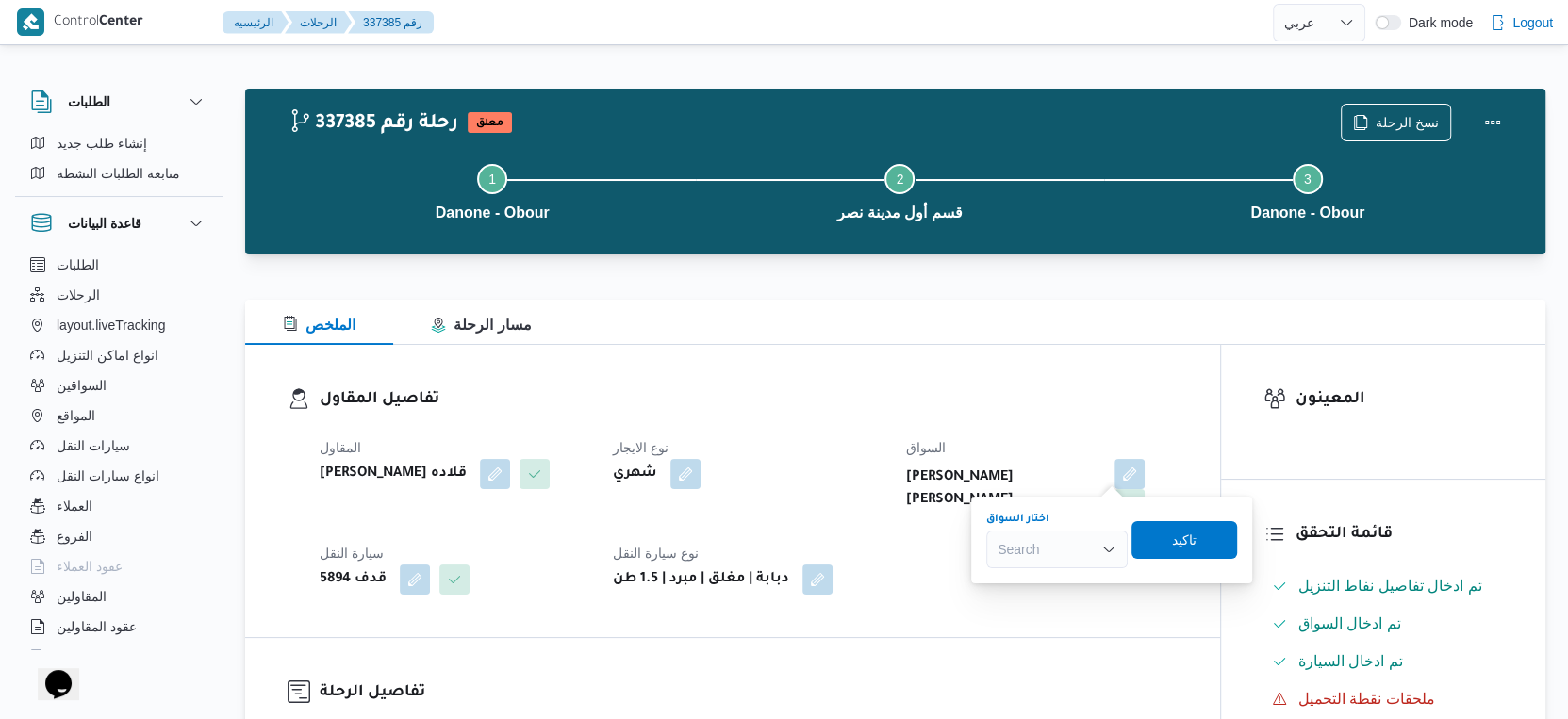
click at [1073, 550] on div "Search" at bounding box center [1057, 550] width 141 height 38
type input "[PERSON_NAME]"
click at [1063, 588] on span "[PERSON_NAME] يد شحات ال[PERSON_NAME]" at bounding box center [1068, 584] width 96 height 23
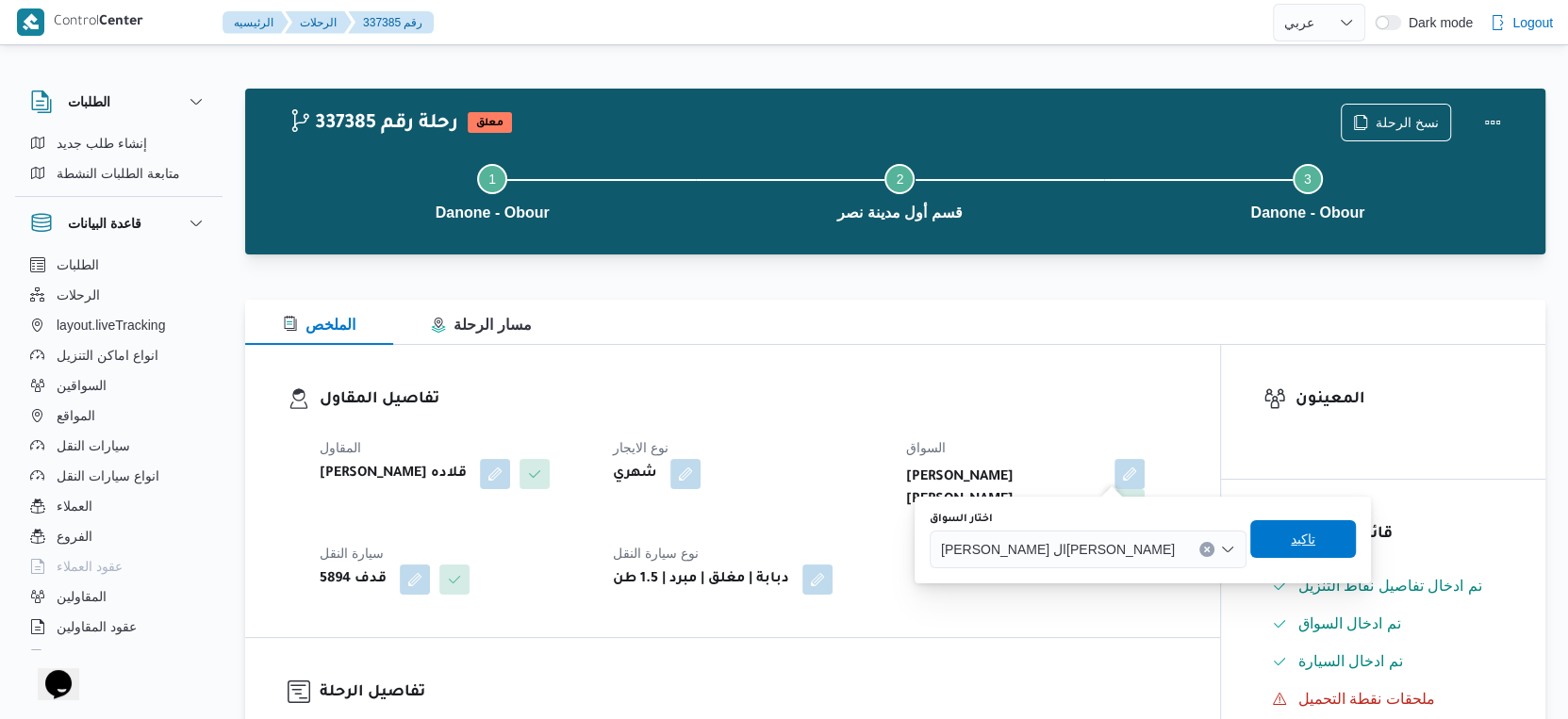
click at [1281, 531] on span "تاكيد" at bounding box center [1303, 540] width 106 height 38
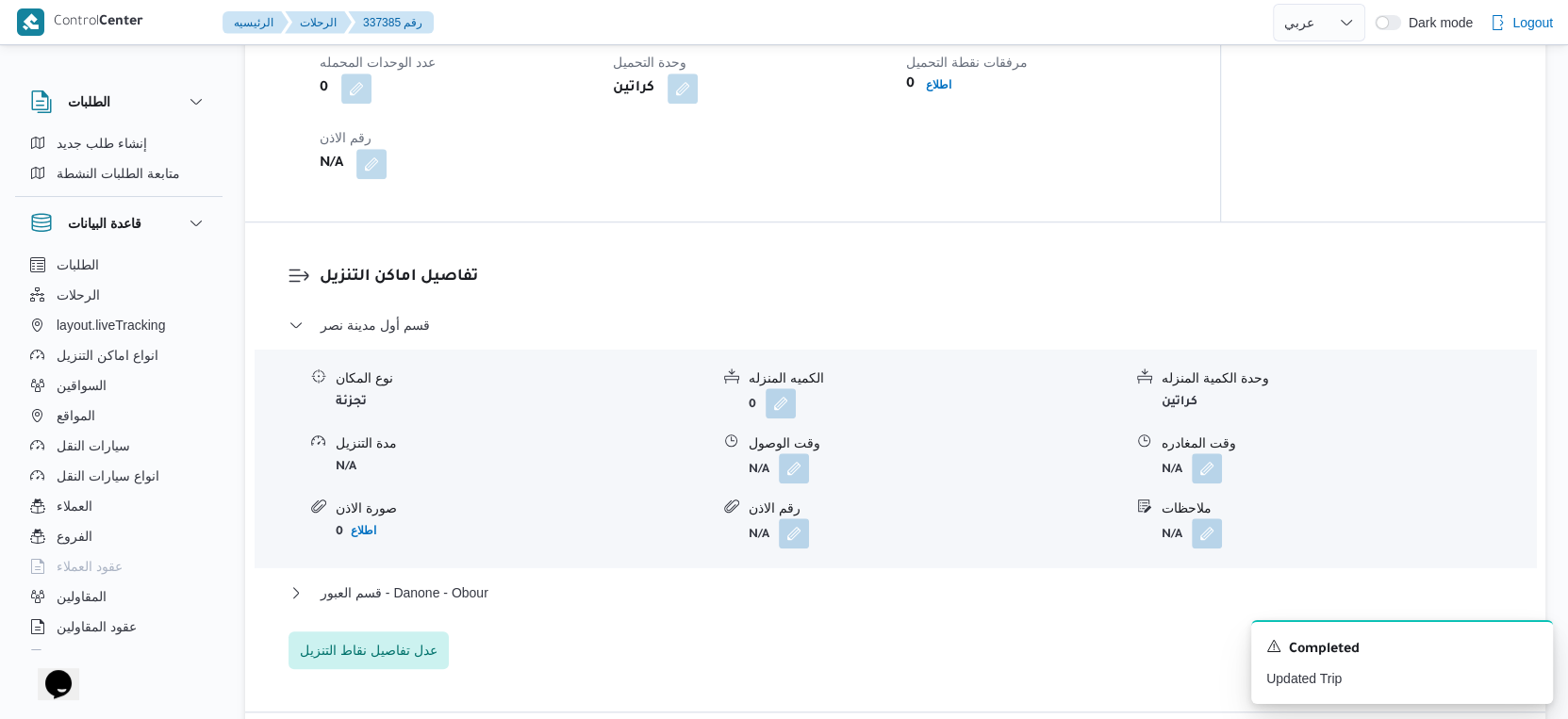
scroll to position [1466, 0]
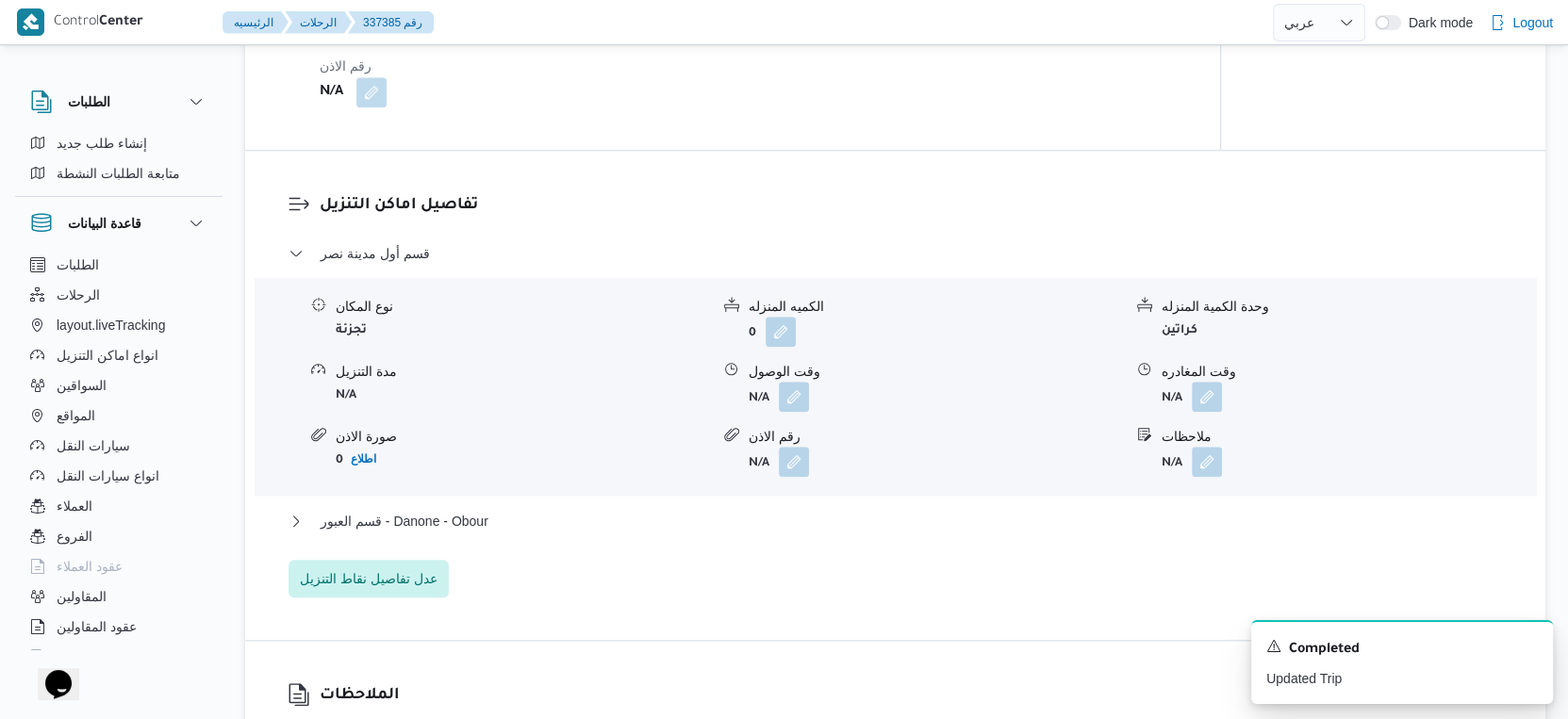
select select "ar"
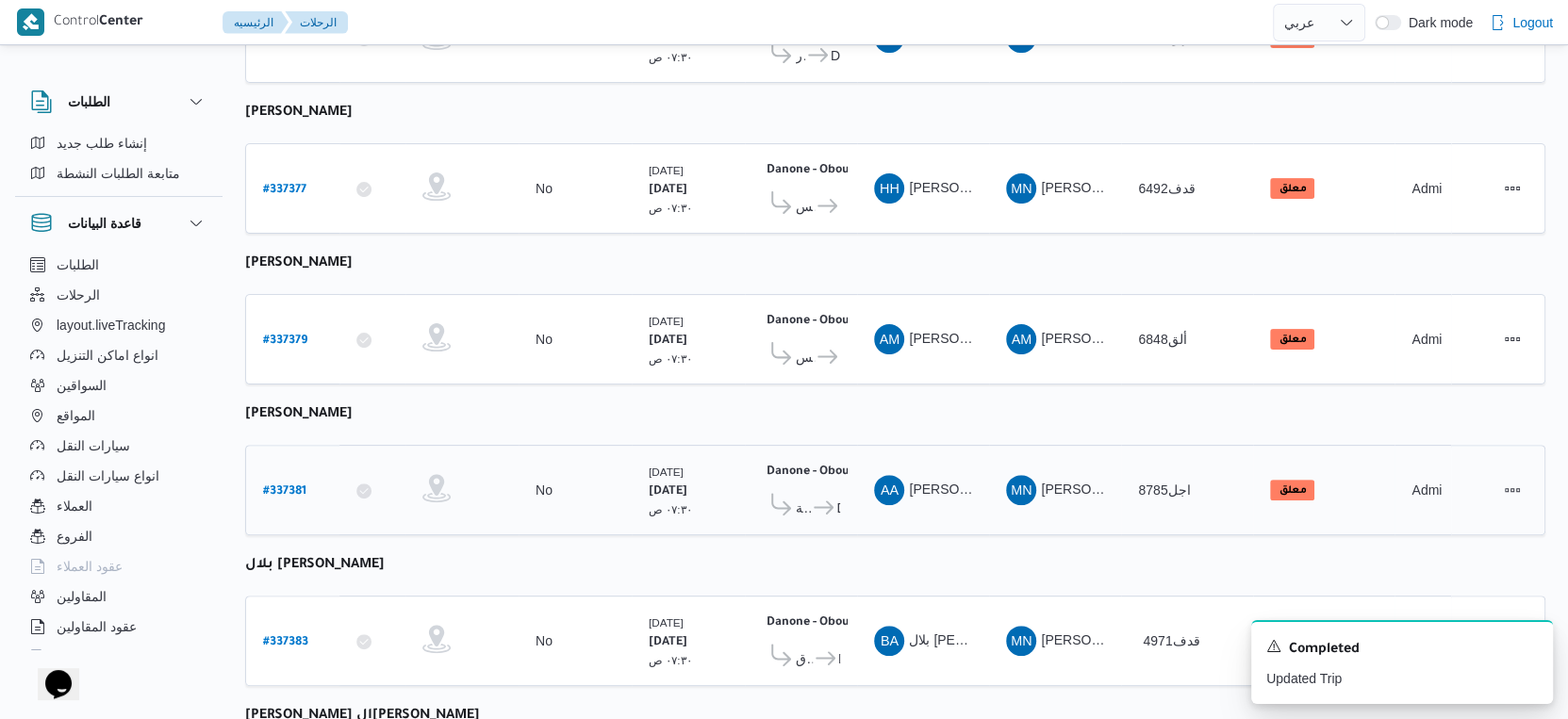
scroll to position [653, 0]
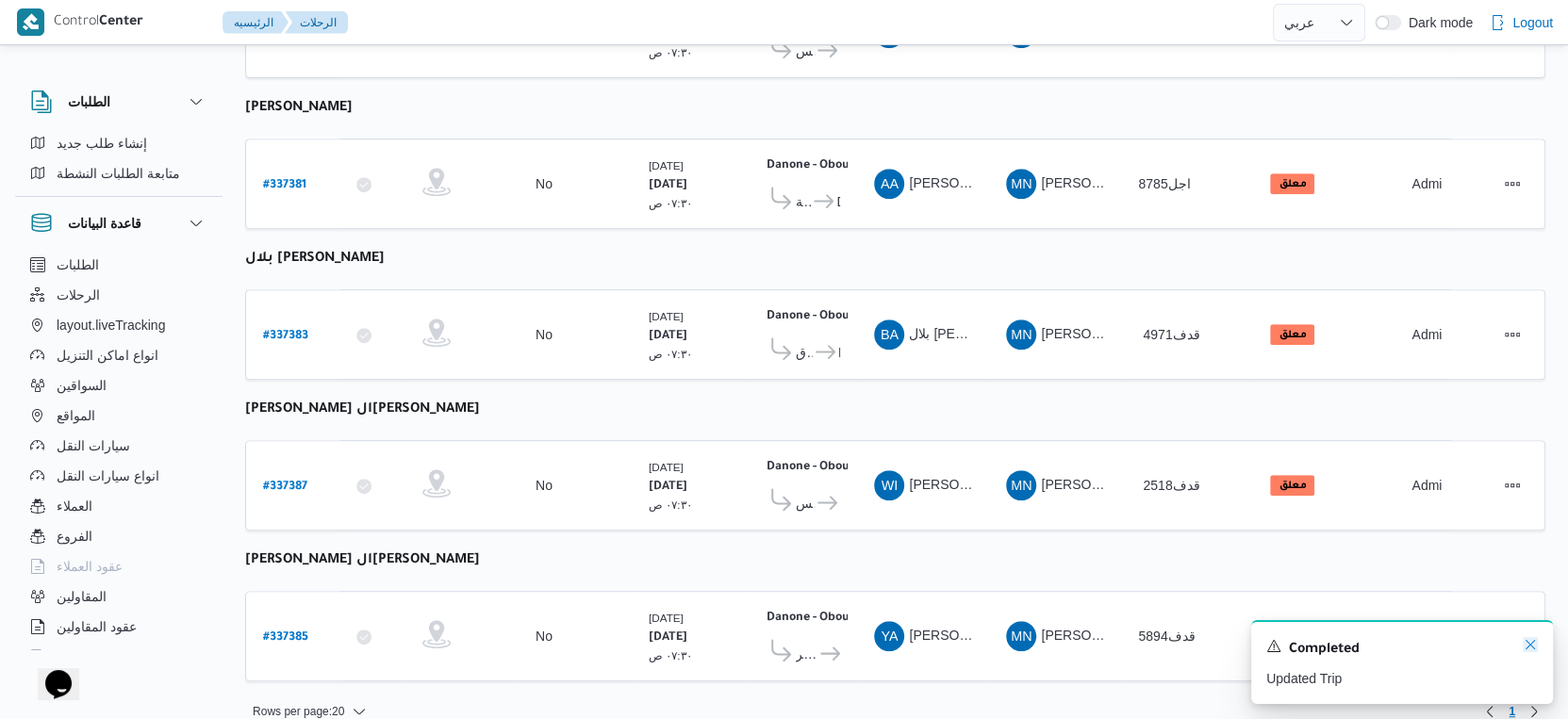
click at [1528, 643] on icon "Dismiss toast" at bounding box center [1531, 645] width 15 height 15
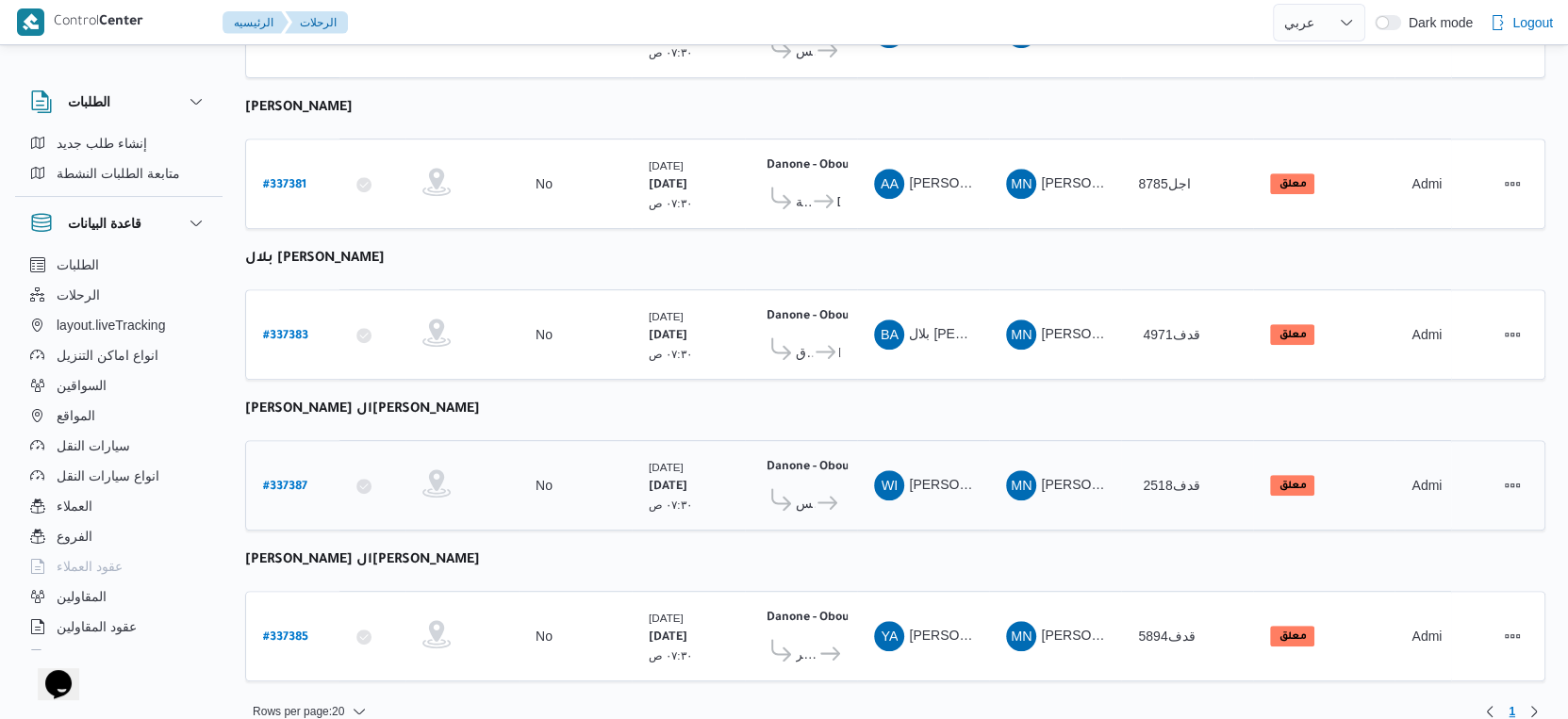
click at [837, 492] on span "Danone - Obour" at bounding box center [827, 503] width 26 height 23
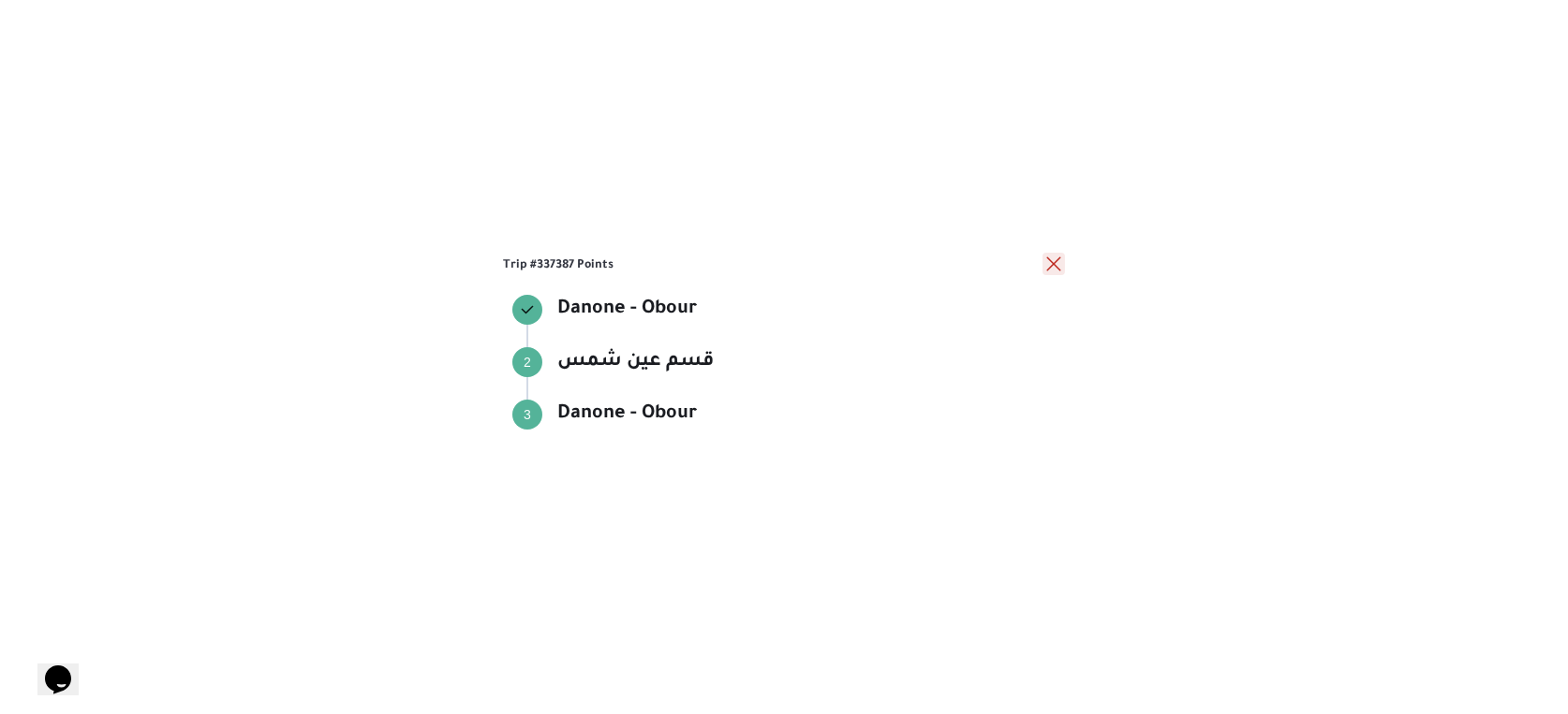
click at [1060, 261] on button "close" at bounding box center [1054, 264] width 23 height 23
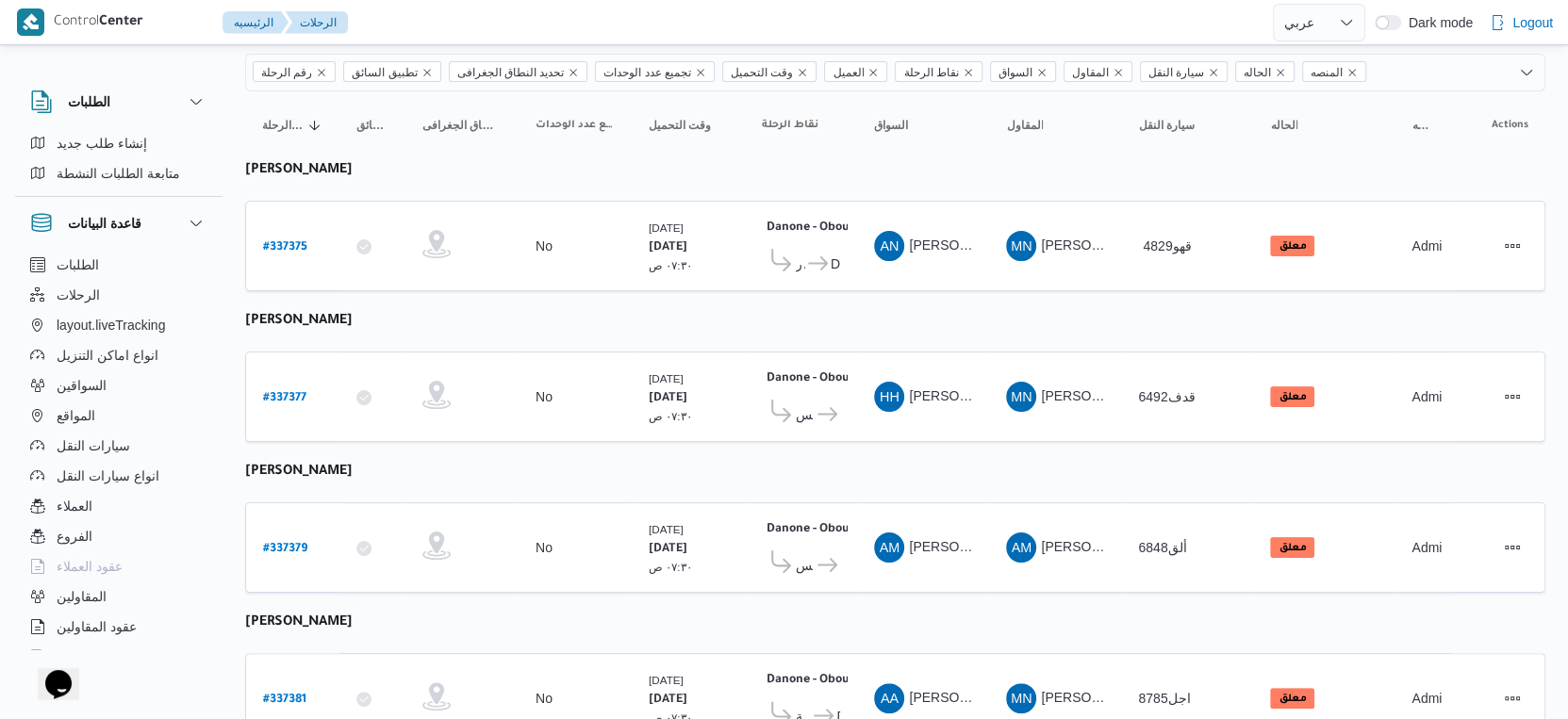
scroll to position [0, 0]
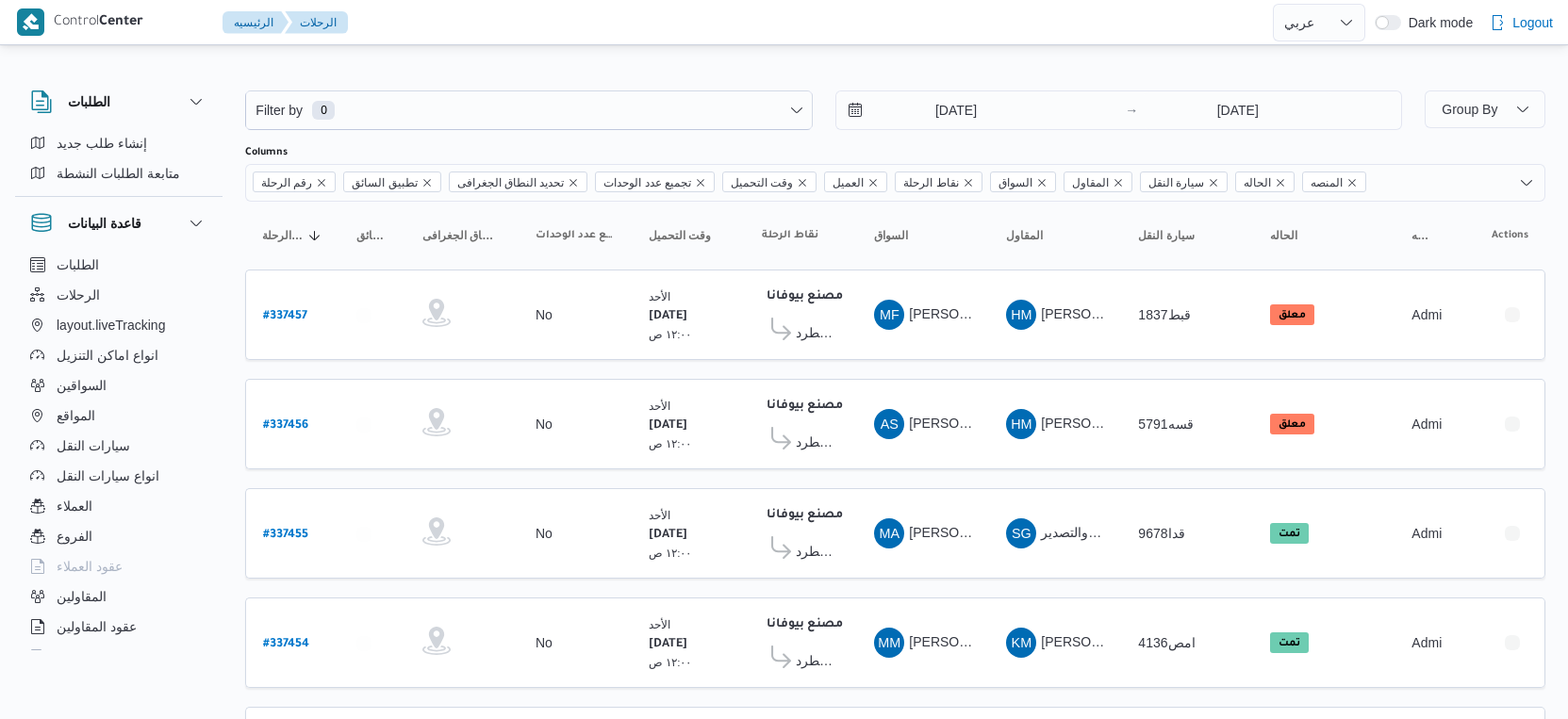
select select "ar"
click at [113, 386] on button "السواقين" at bounding box center [119, 386] width 193 height 31
select select "ar"
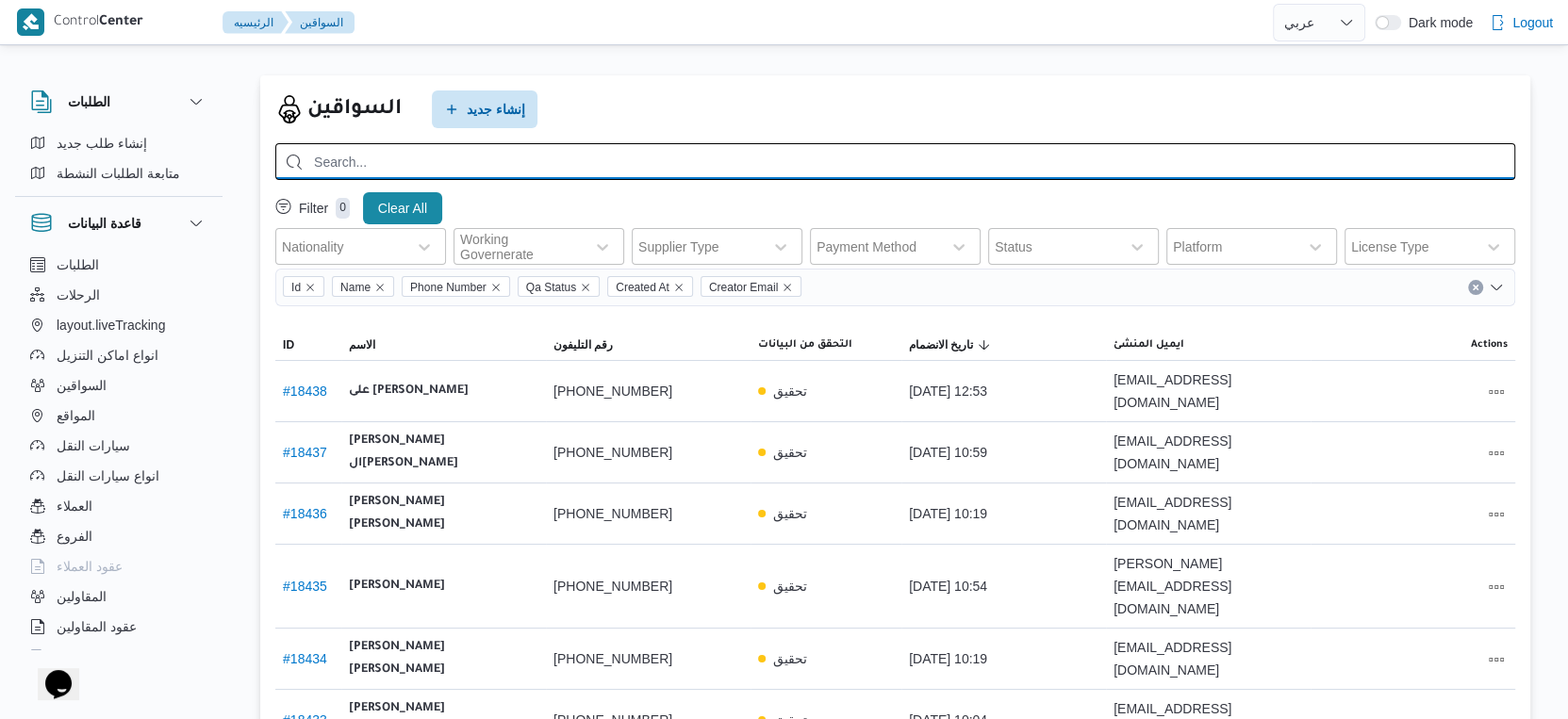
click at [485, 168] on input "search" at bounding box center [896, 161] width 1240 height 37
paste input "⁦[PHONE_NUMBER]⁩"
click at [330, 160] on input "⁦[PHONE_NUMBER]⁩" at bounding box center [896, 161] width 1240 height 37
click at [326, 162] on input "⁦0 10 67440264⁩" at bounding box center [896, 161] width 1240 height 37
click at [340, 164] on input "⁦010 67440264⁩" at bounding box center [896, 161] width 1240 height 37
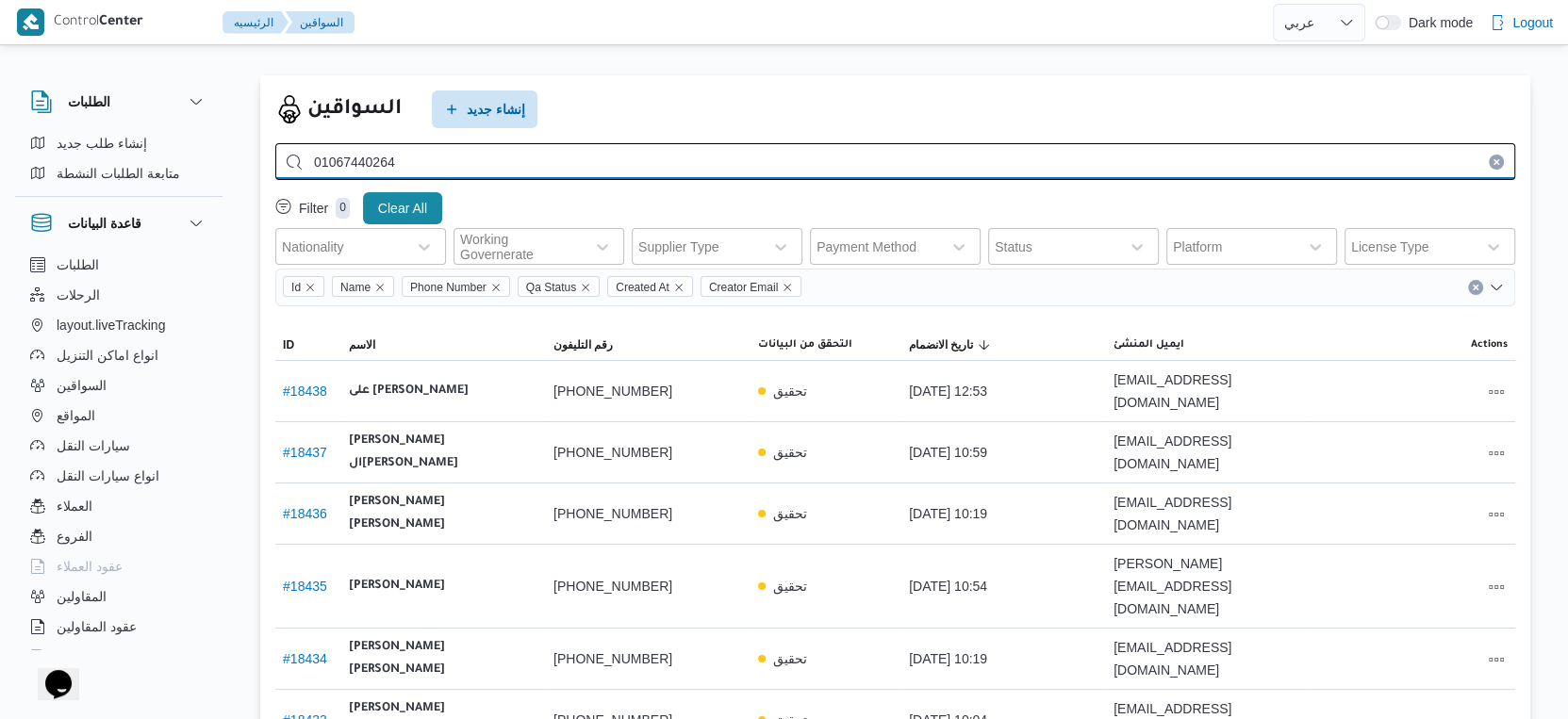
type input "⁦01067440264⁩"
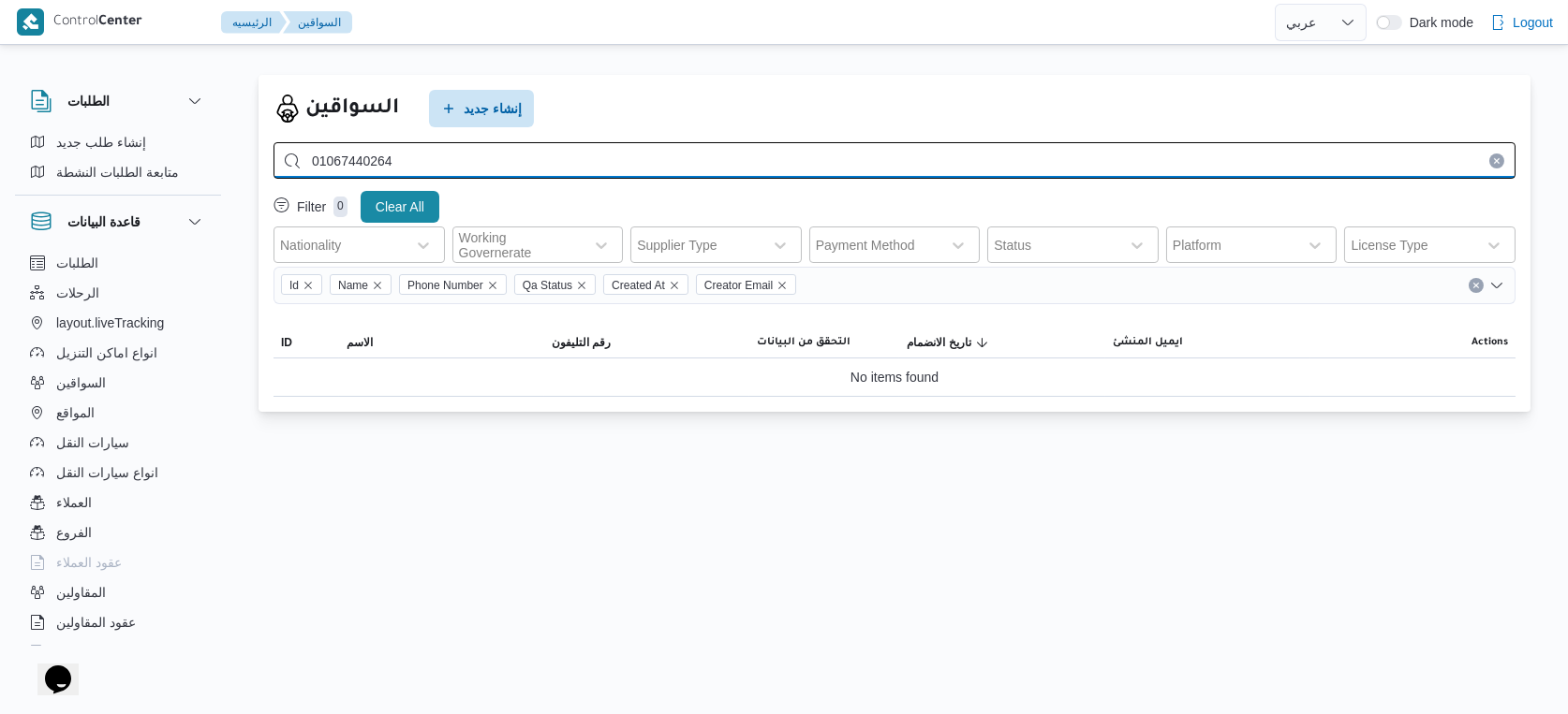
click at [407, 160] on input "⁦01067440264⁩" at bounding box center [894, 160] width 1242 height 37
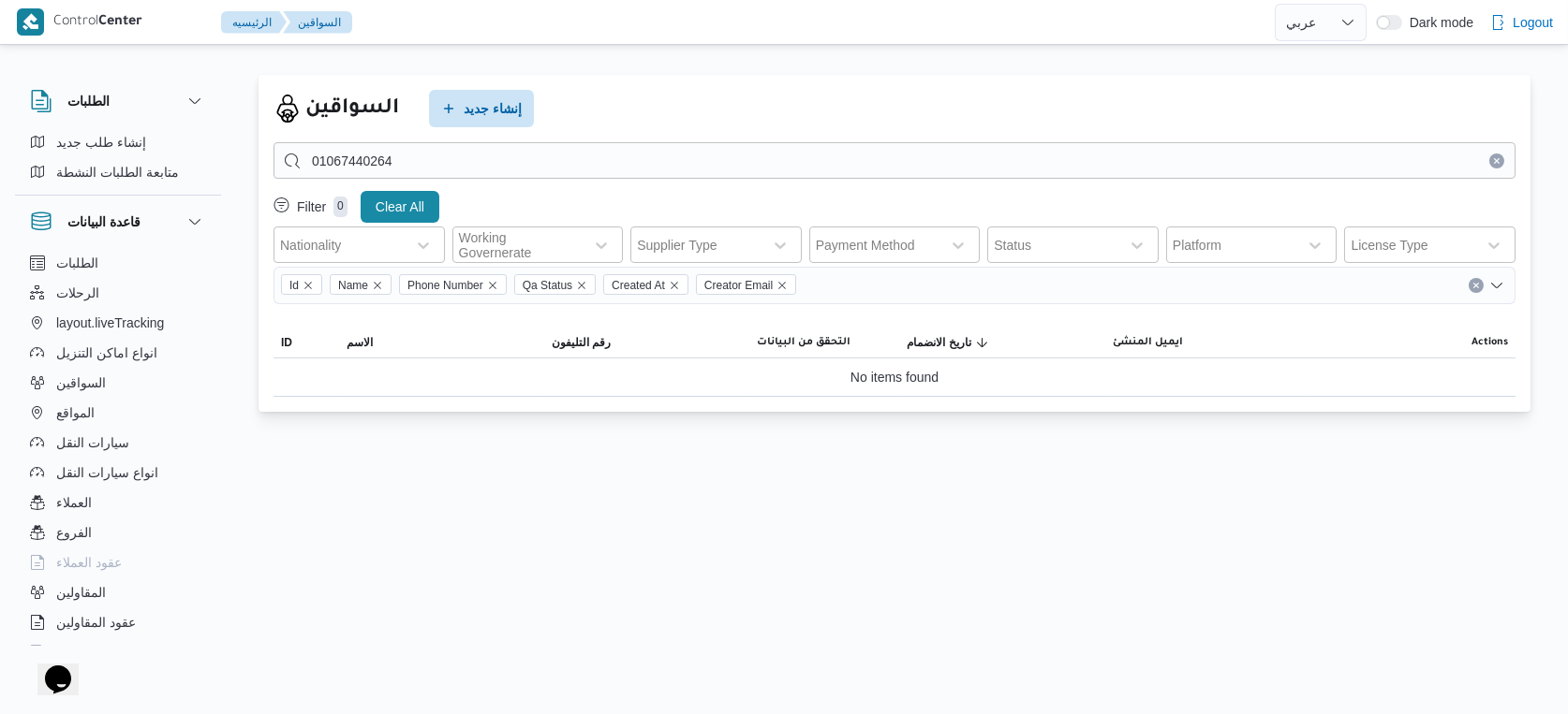
click at [1496, 157] on icon "Clear input" at bounding box center [1497, 161] width 8 height 8
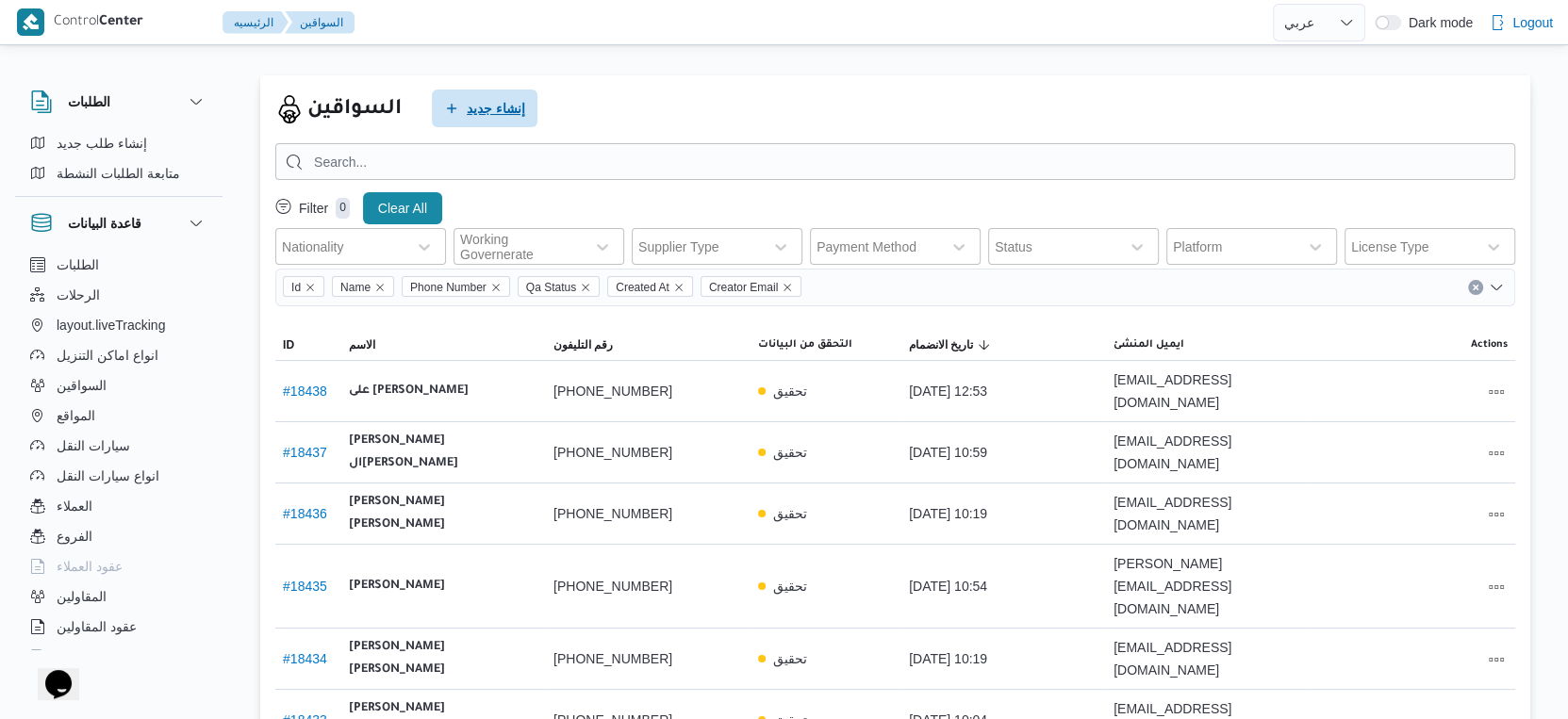
click at [492, 99] on span "إنشاء جديد" at bounding box center [495, 109] width 58 height 23
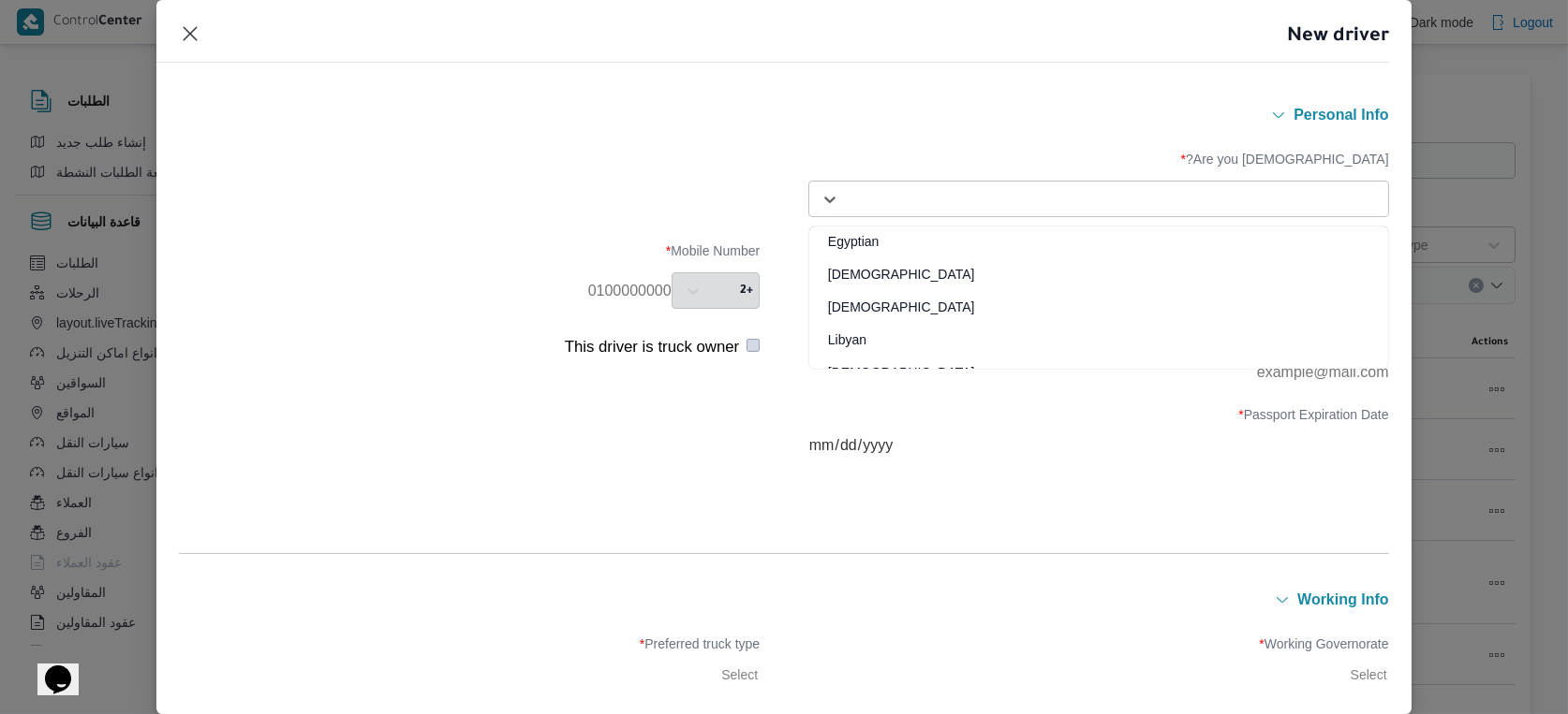
click at [1189, 208] on div "Select..." at bounding box center [1115, 200] width 537 height 27
click at [881, 242] on div "Egyptian" at bounding box center [1098, 248] width 579 height 33
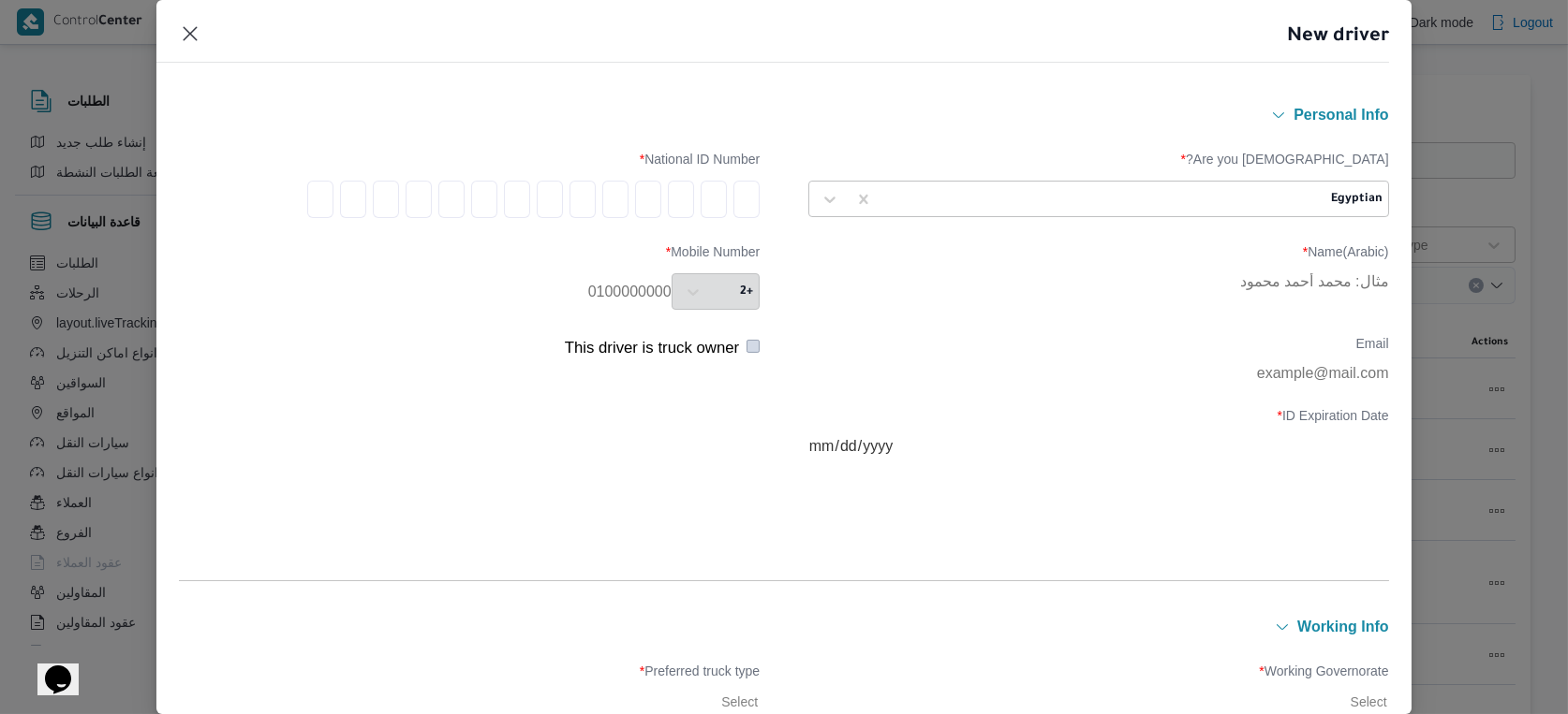
type input "3"
type input "0"
type input "4"
type input "0"
type input "6"
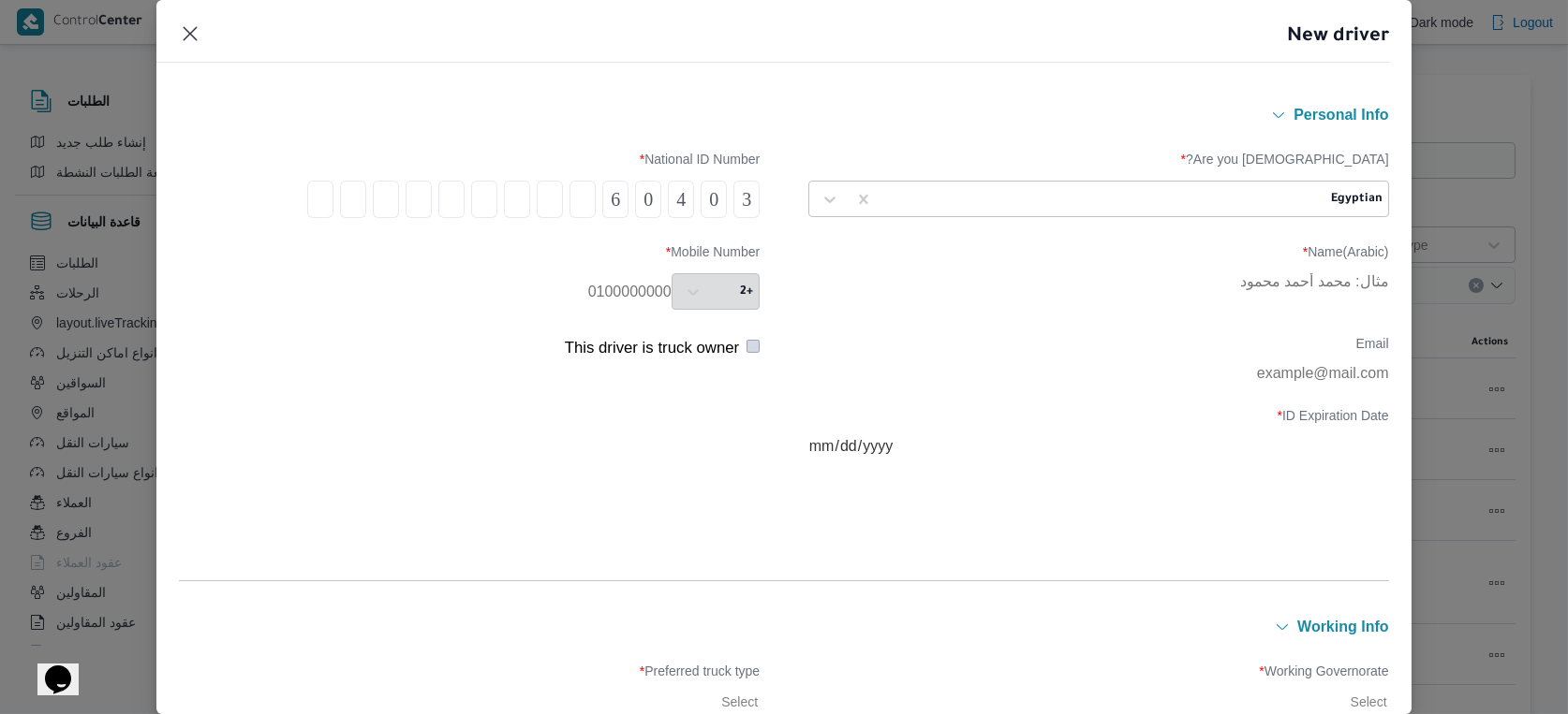
type input "0"
type input "9"
type input "1"
type input "4"
type input "0"
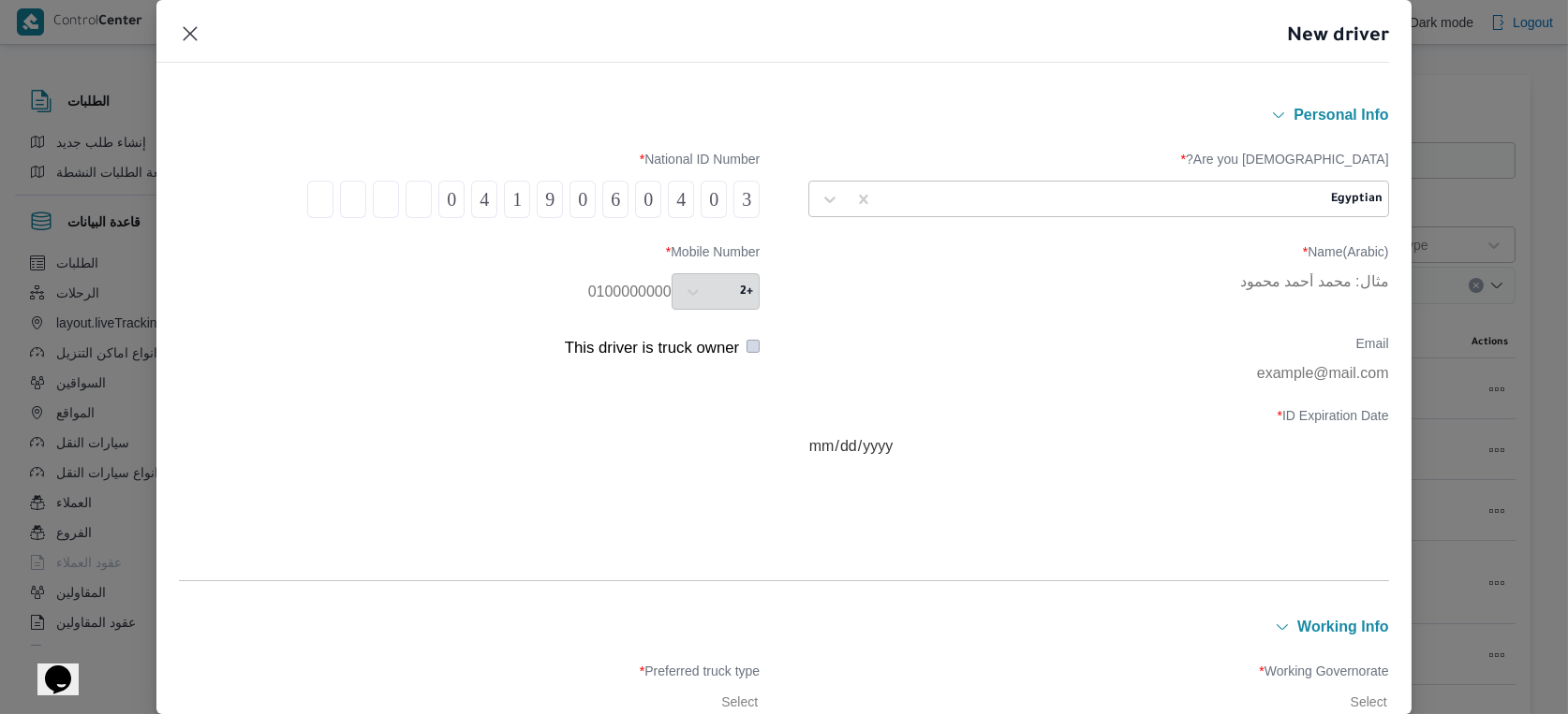
type input "2"
type input "6"
type input "3"
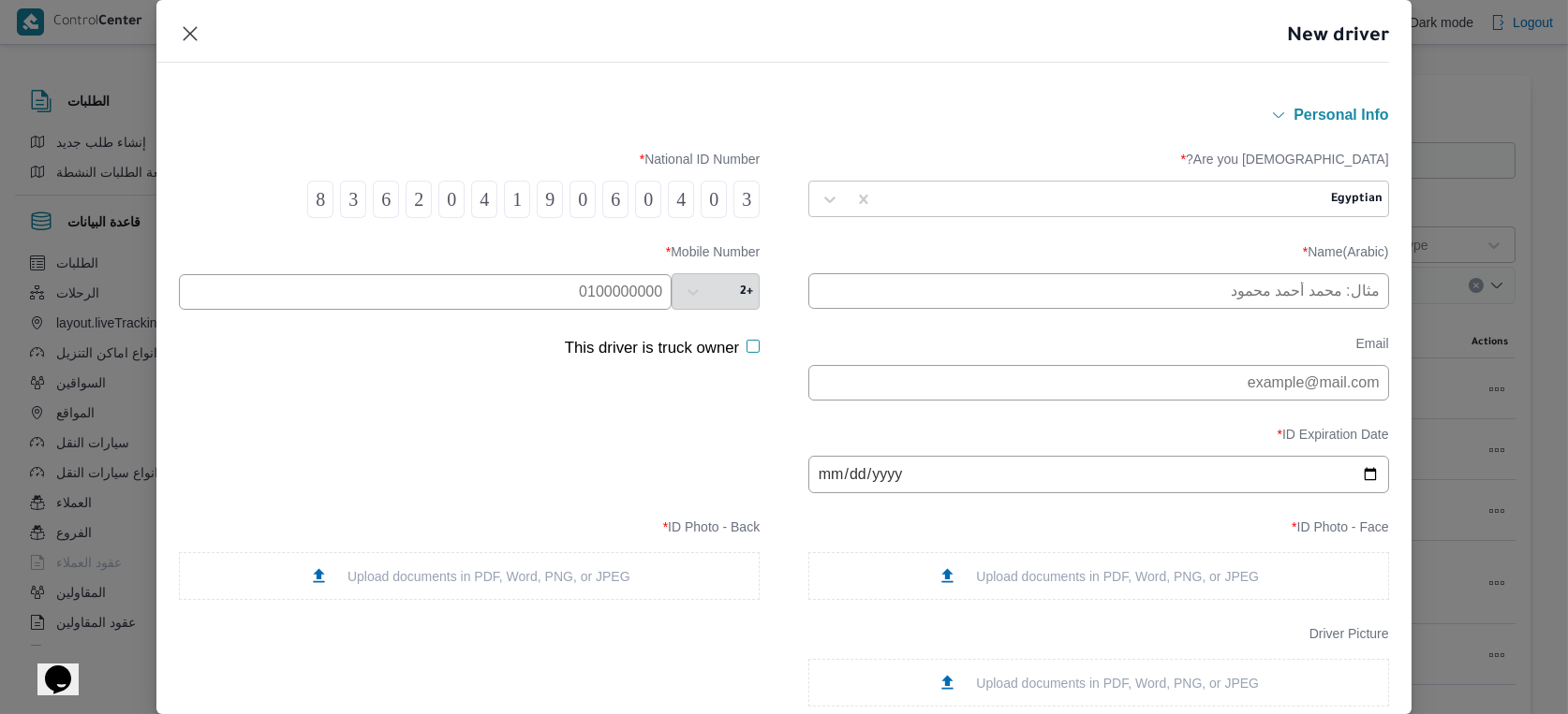
type input "8"
click at [578, 302] on input "text" at bounding box center [425, 293] width 493 height 36
paste input "01067440264⁩"
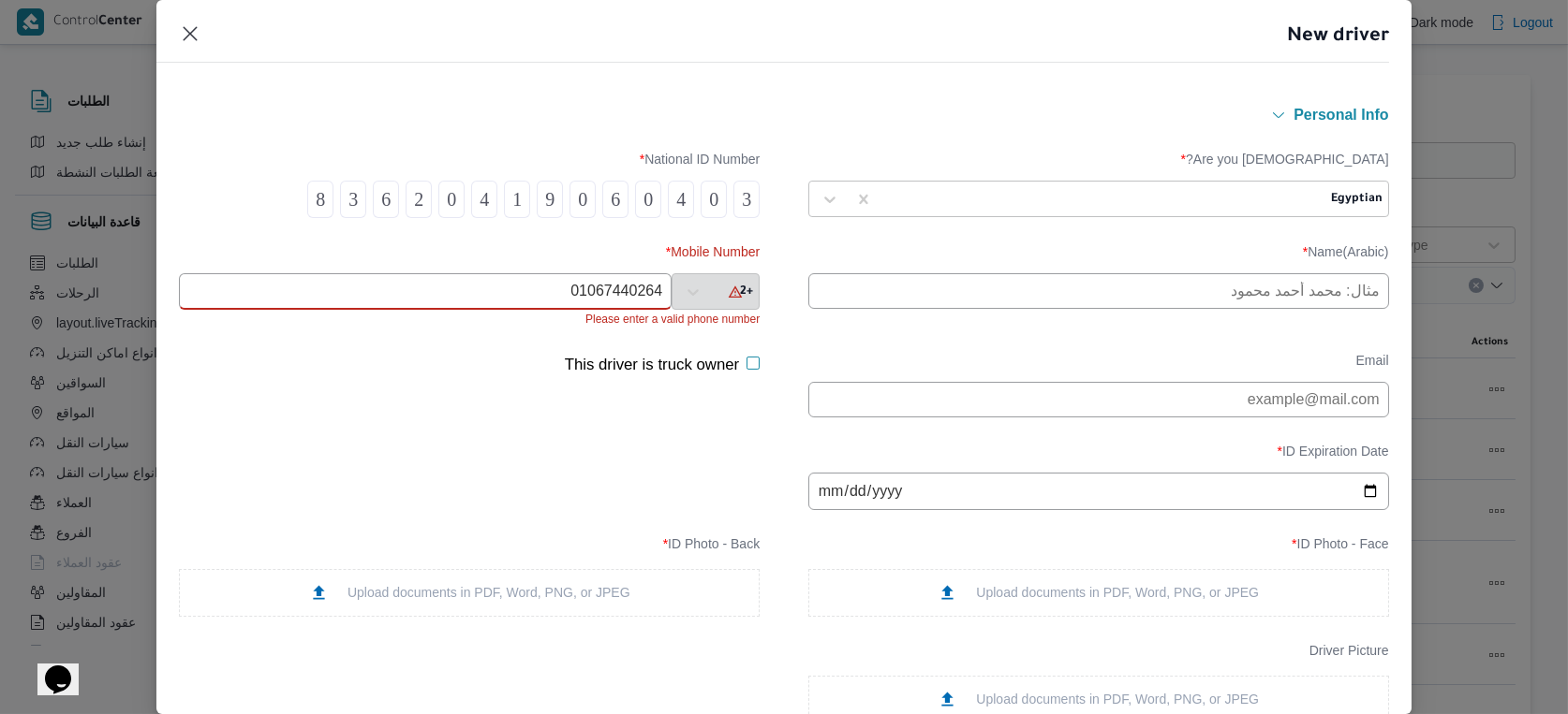
click at [533, 302] on input "01067440264⁩" at bounding box center [425, 292] width 493 height 37
click at [604, 277] on input "01067440264⁩" at bounding box center [425, 292] width 493 height 37
click at [556, 282] on input "01067440264⁩" at bounding box center [425, 292] width 493 height 37
type input "01067440264⁩"
click at [566, 296] on input "01067440264⁩" at bounding box center [425, 292] width 493 height 37
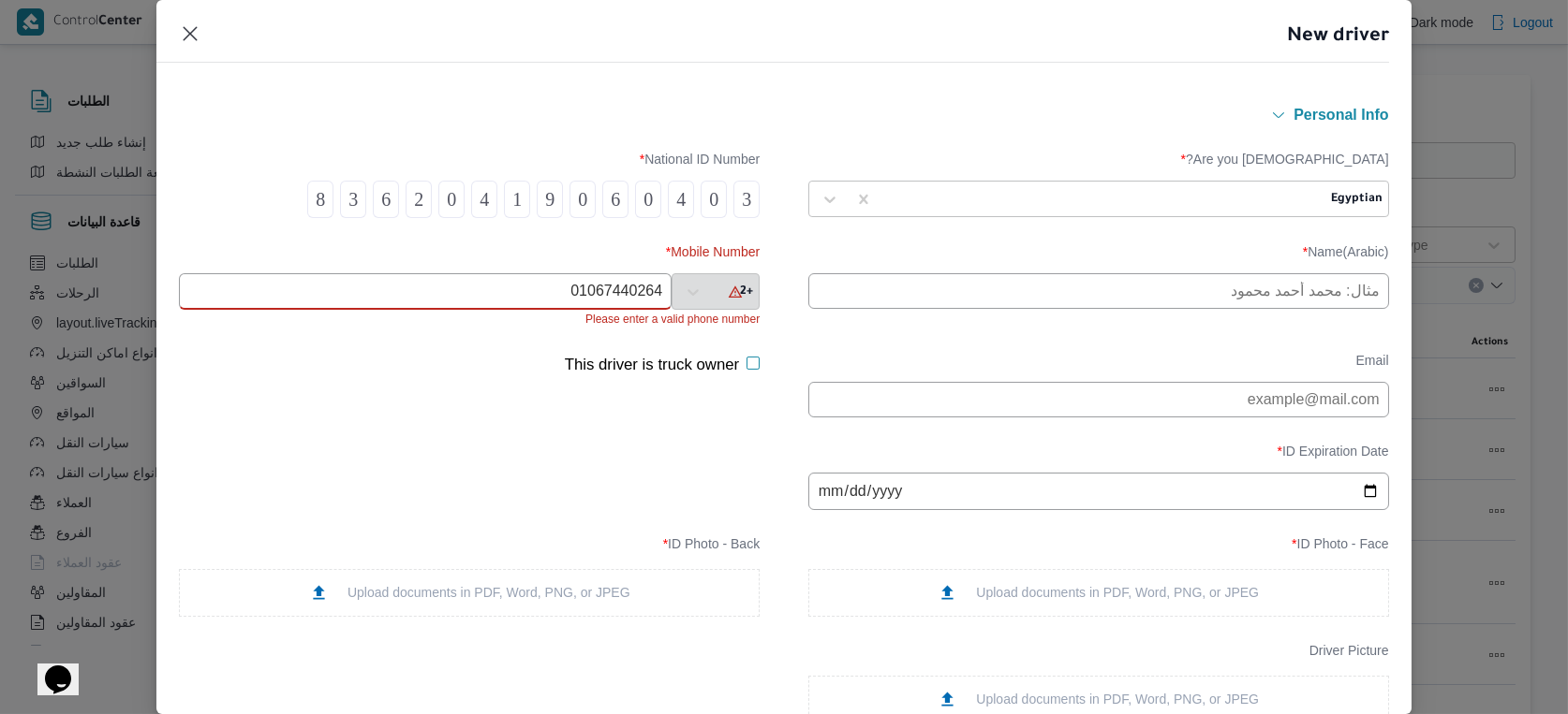
click at [566, 296] on input "01067440264⁩" at bounding box center [425, 292] width 493 height 37
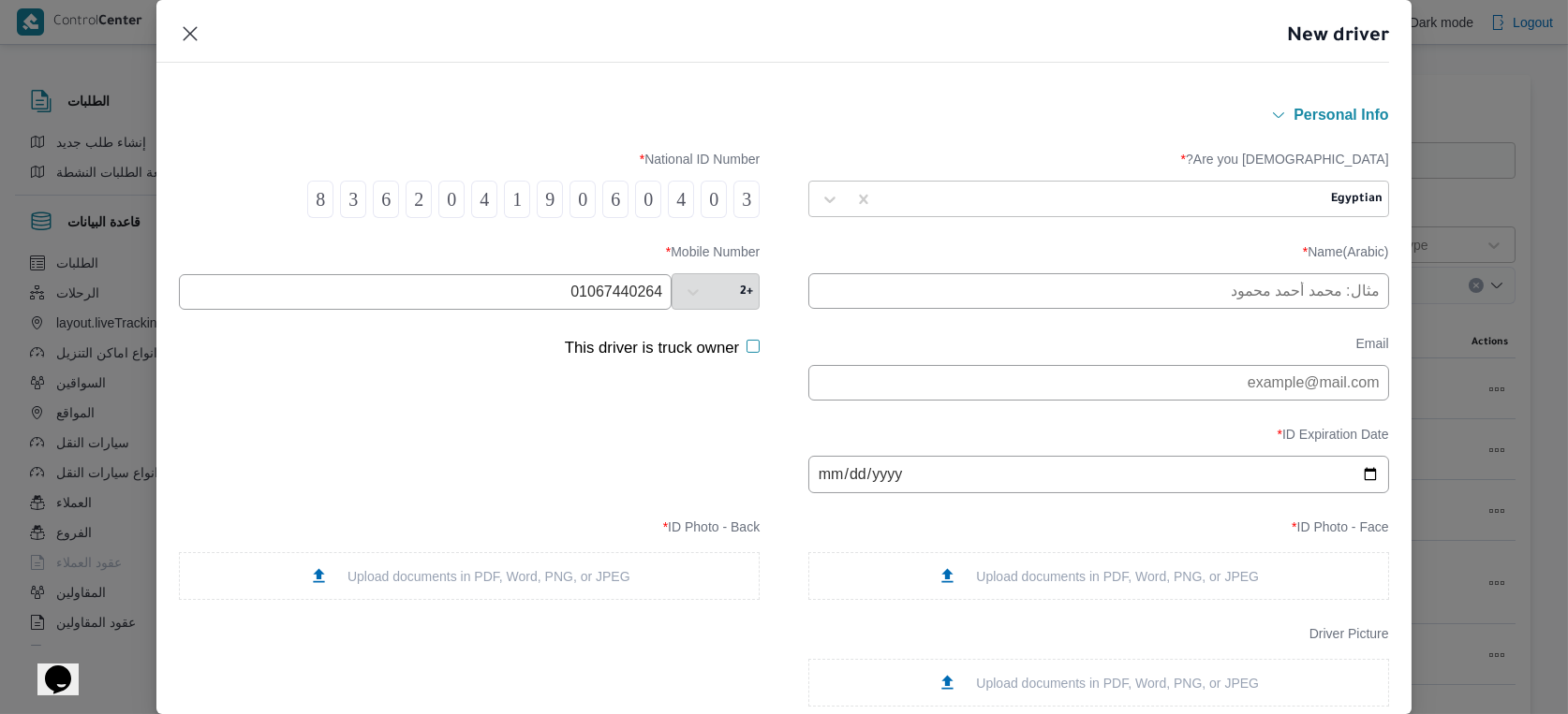
type input "01067440264"
click at [1272, 302] on input "text" at bounding box center [1098, 292] width 581 height 36
click at [1327, 295] on input "text" at bounding box center [1098, 292] width 581 height 36
type input "يوسف السيد شحات السيد شعير"
click at [822, 479] on input "date" at bounding box center [1098, 474] width 581 height 38
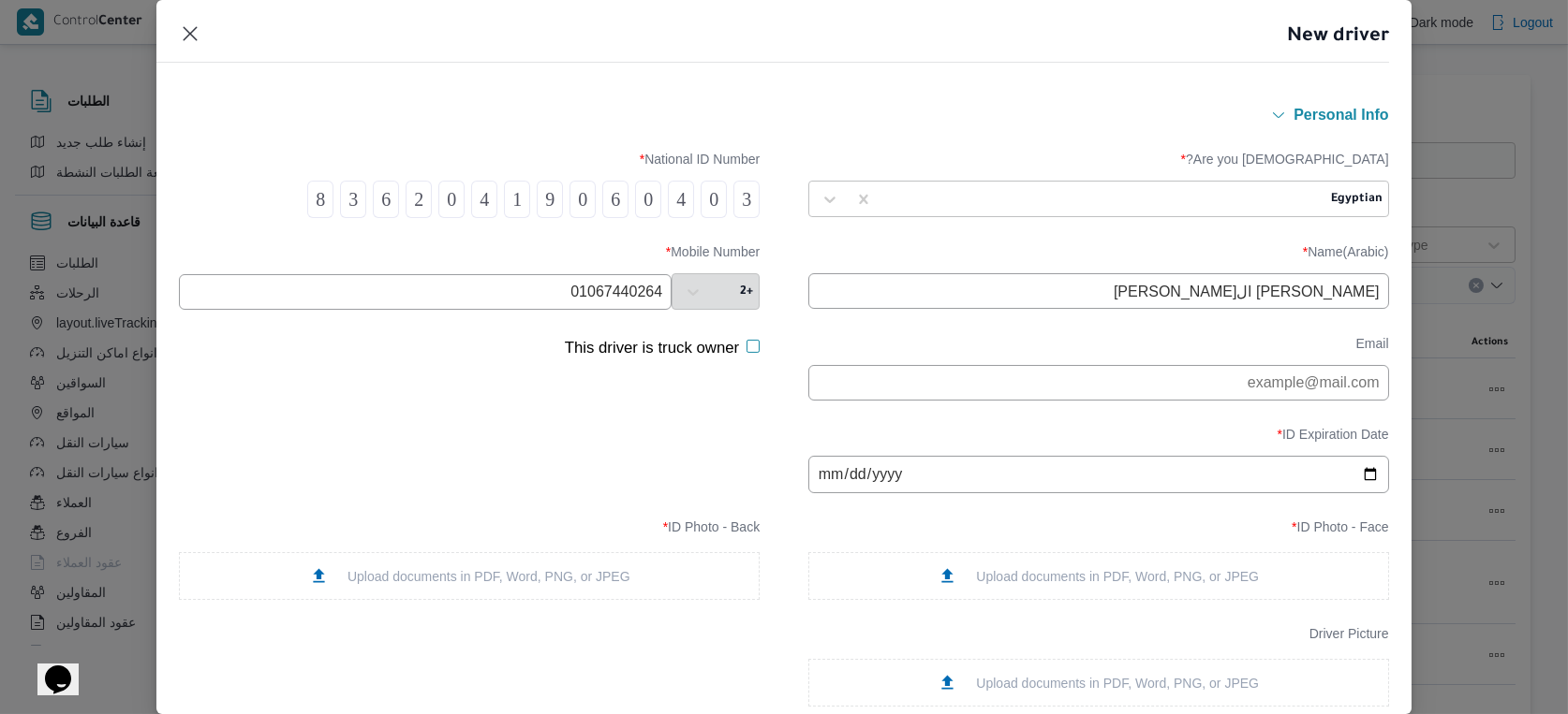
click at [869, 475] on input "date" at bounding box center [1098, 474] width 581 height 38
type input "2033-07-23"
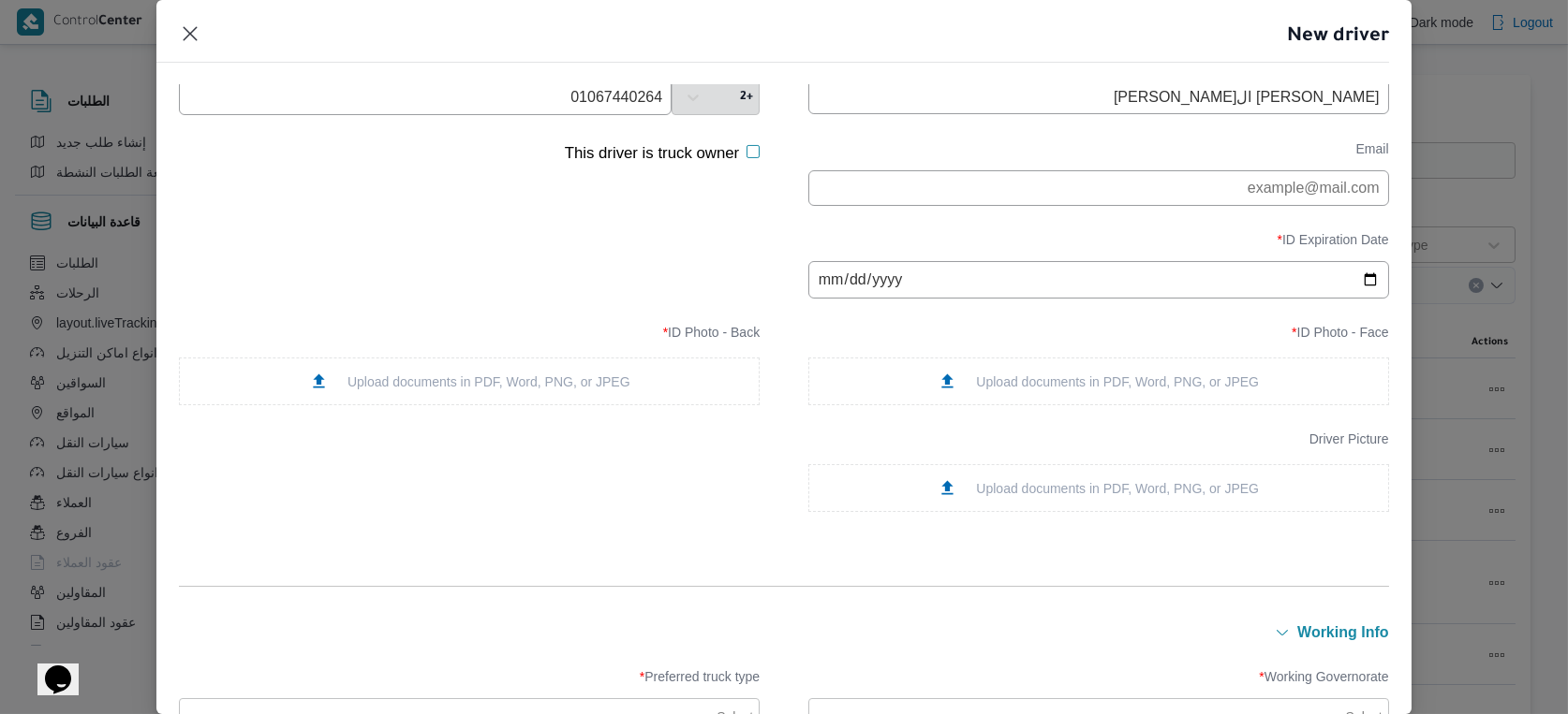
scroll to position [207, 0]
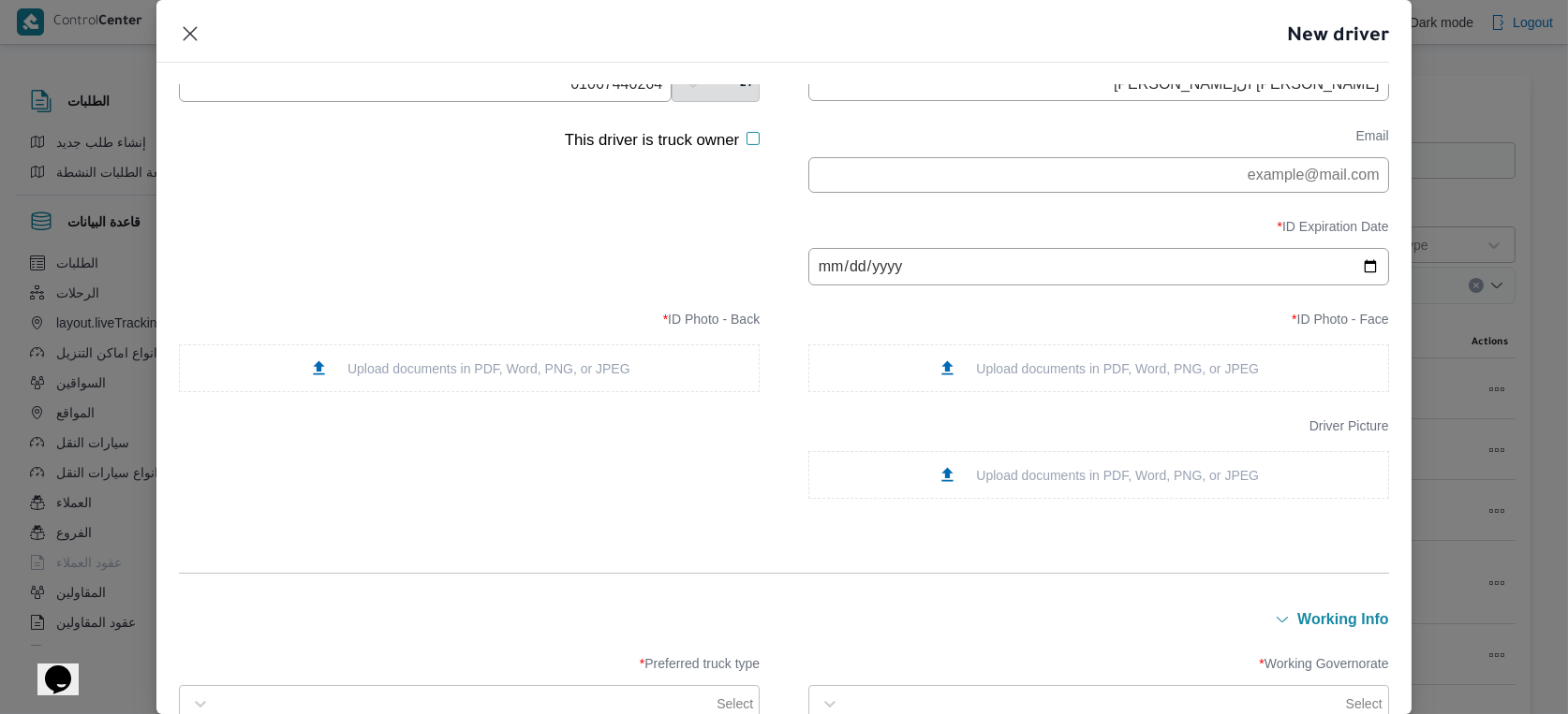
click at [1140, 363] on div "Upload documents in PDF, Word, PNG, or JPEG" at bounding box center [1098, 368] width 581 height 47
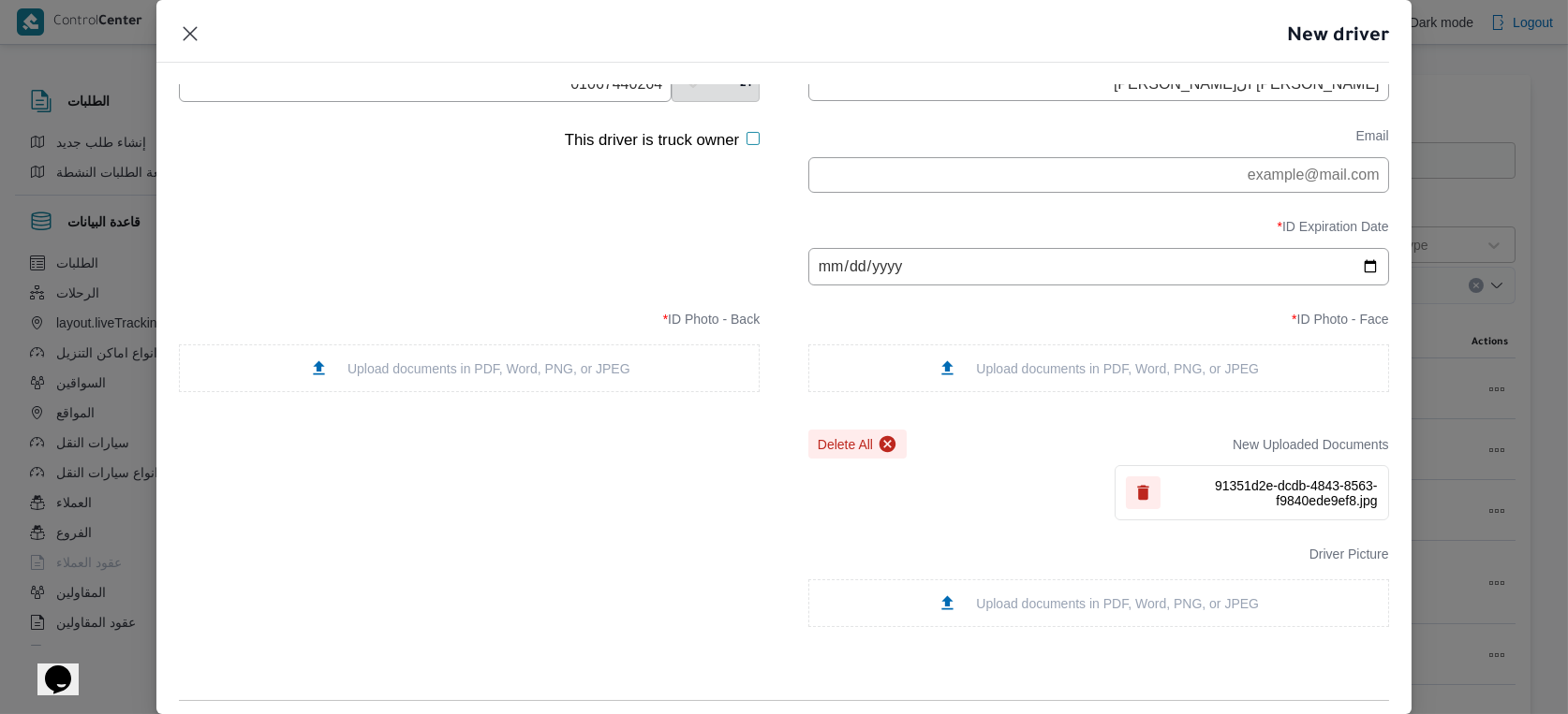
click at [627, 364] on div "Upload documents in PDF, Word, PNG, or JPEG" at bounding box center [469, 368] width 581 height 47
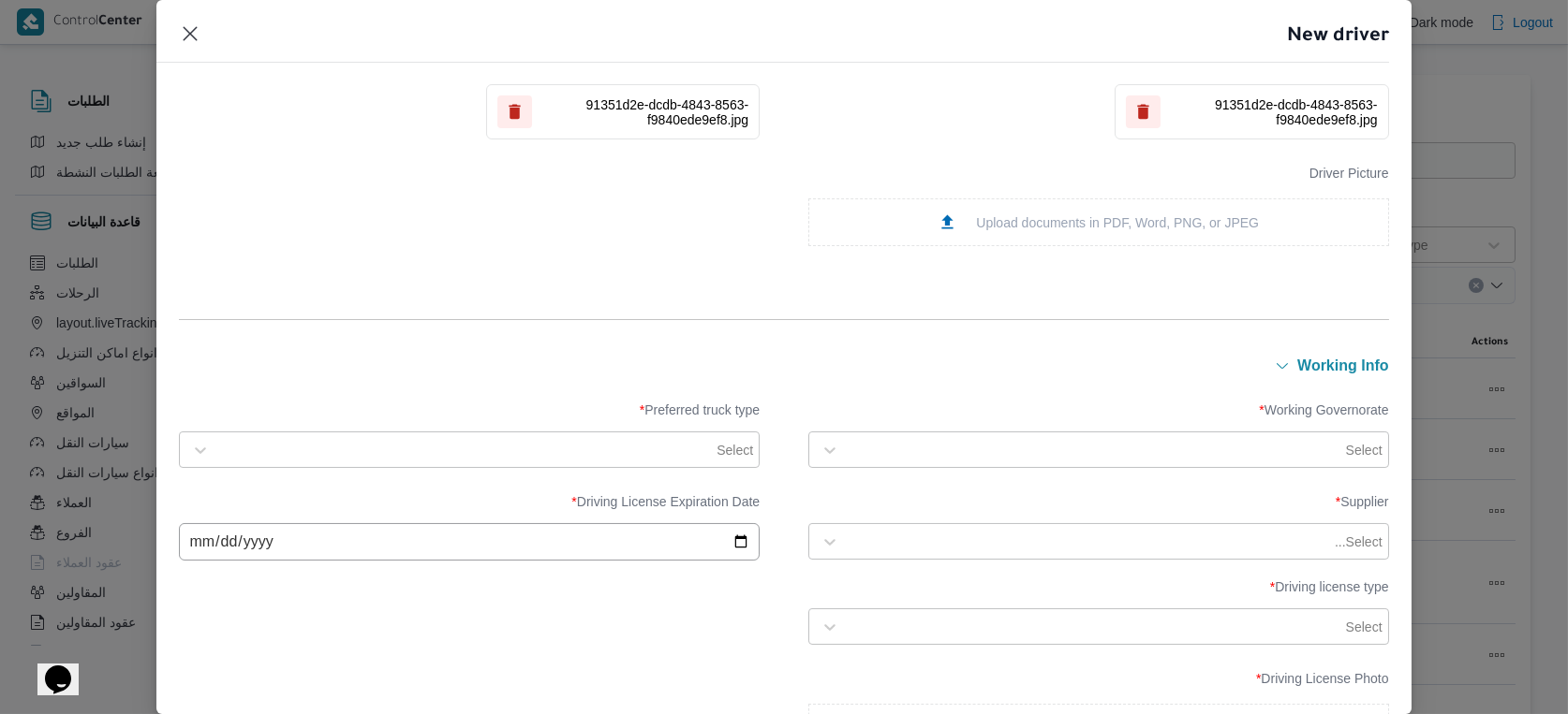
scroll to position [623, 0]
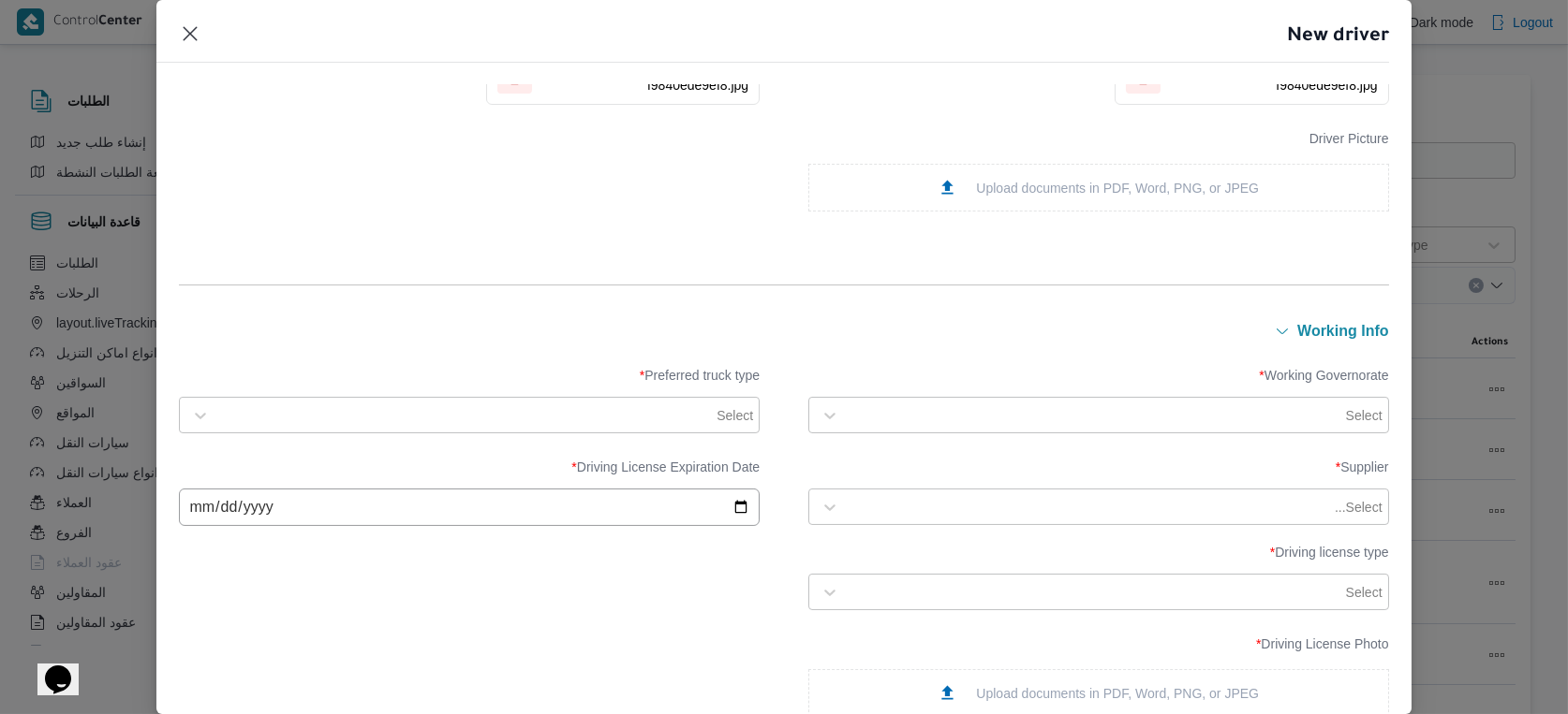
click at [1054, 409] on div at bounding box center [1095, 416] width 494 height 19
type input "قل"
click at [900, 453] on div "القليوبية" at bounding box center [1098, 462] width 541 height 23
click at [667, 419] on div at bounding box center [465, 416] width 494 height 19
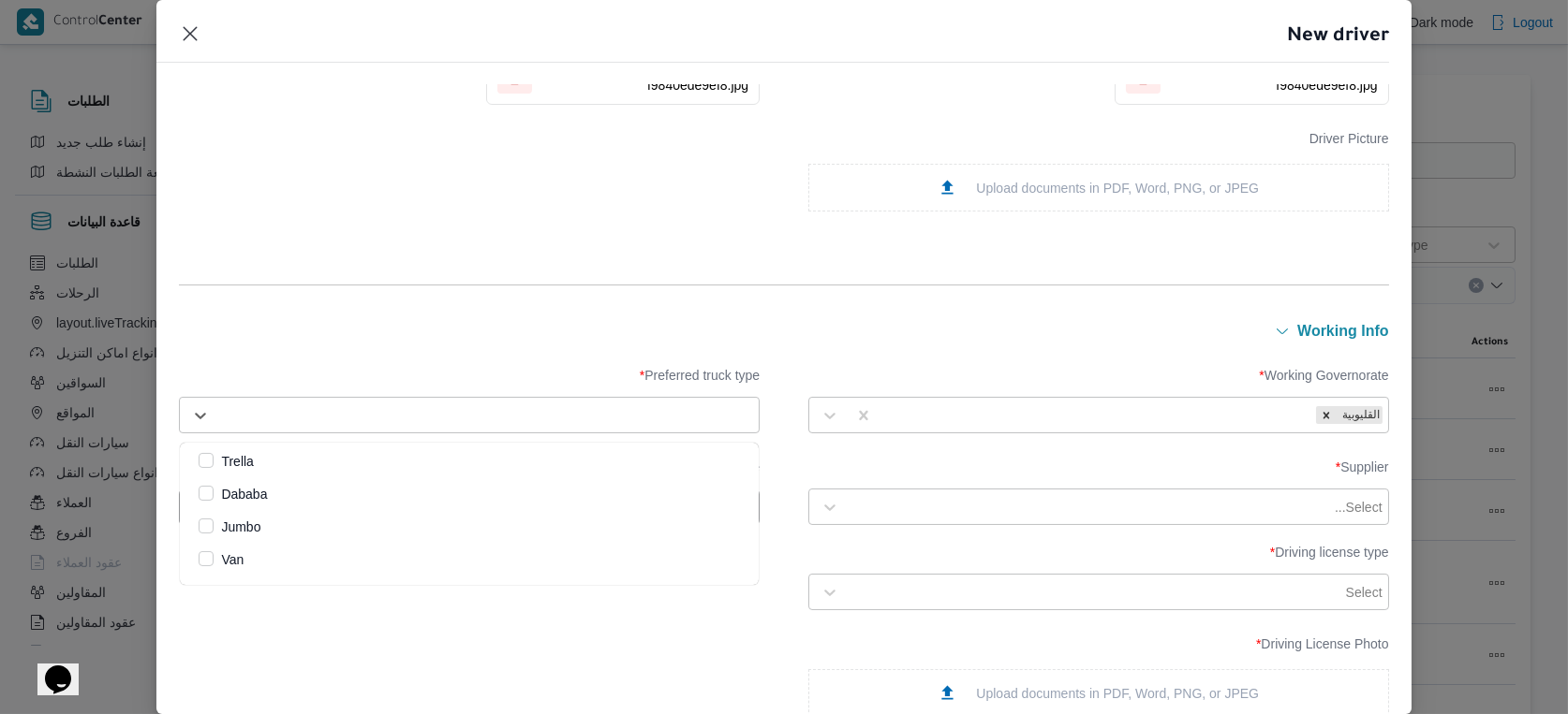
click at [267, 491] on label "Dababa" at bounding box center [233, 494] width 68 height 23
click at [550, 316] on form "Personal Info Are you Egyptian? * Egyptian National ID Number * 3 0 4 0 6 0 9 1…" at bounding box center [784, 412] width 1209 height 1866
click at [1184, 502] on div at bounding box center [1090, 508] width 482 height 19
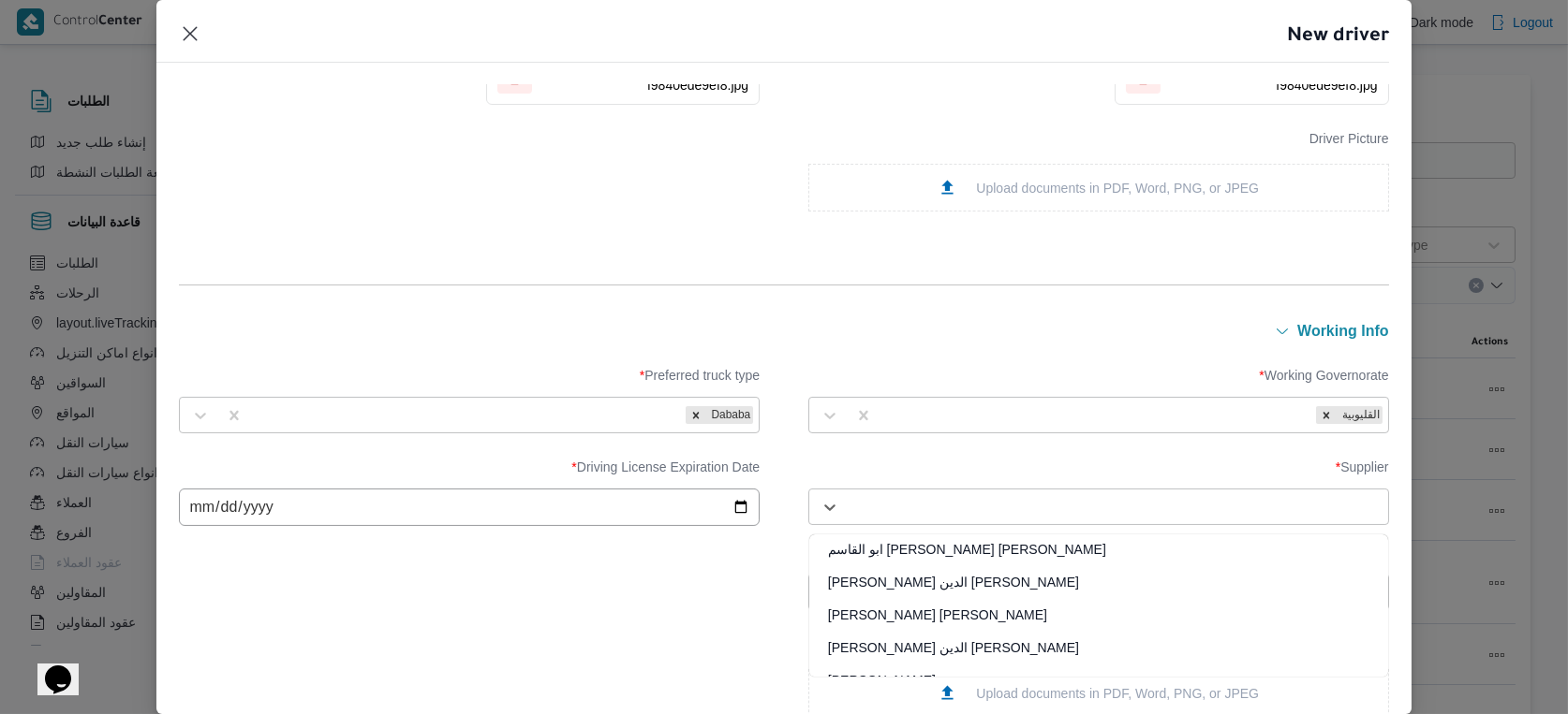
paste input "مينا نجيب شفيق قلاده"
type input "مينا نجيب شفيق قلاده"
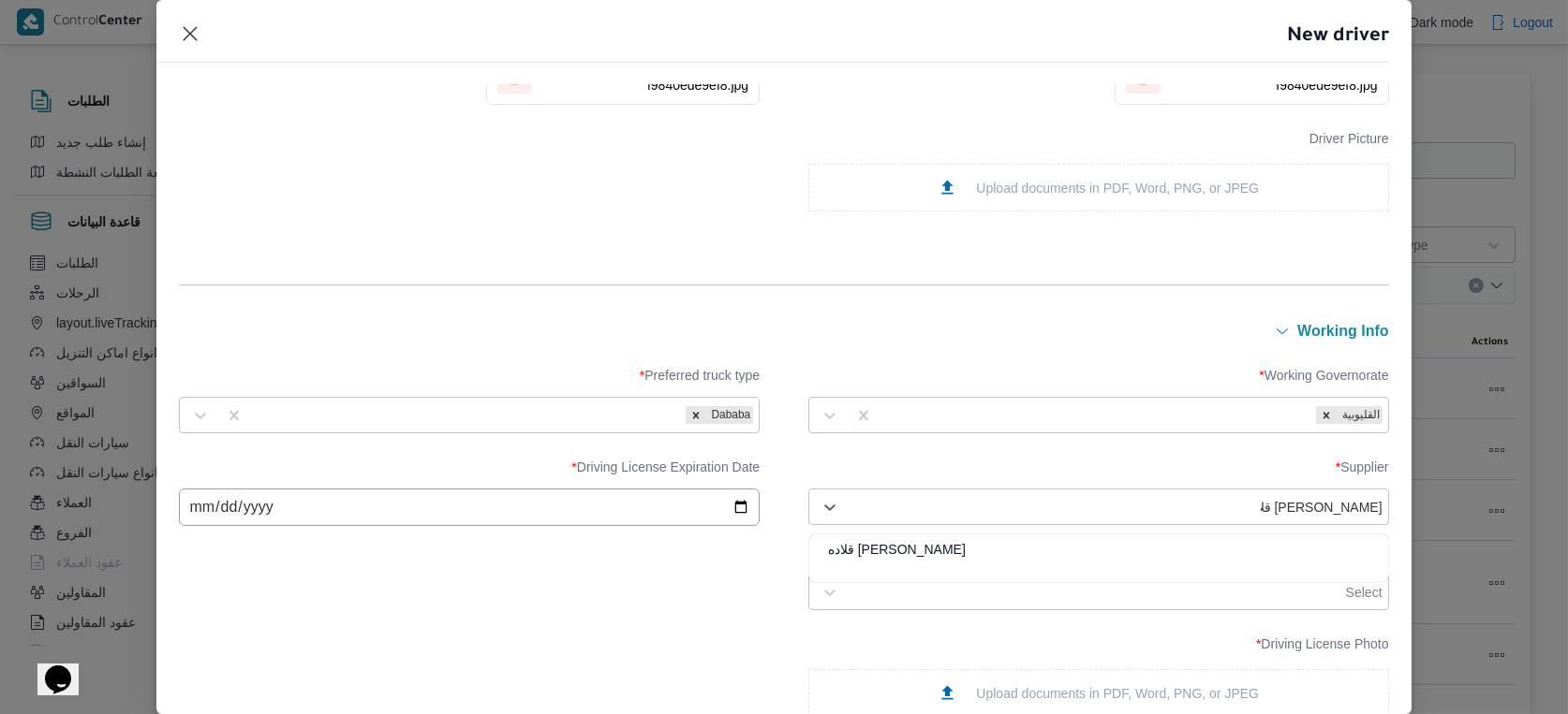
click at [922, 553] on div "مينا نجيب شفيق قلاده" at bounding box center [1098, 556] width 579 height 33
click at [201, 509] on input "date" at bounding box center [469, 508] width 581 height 38
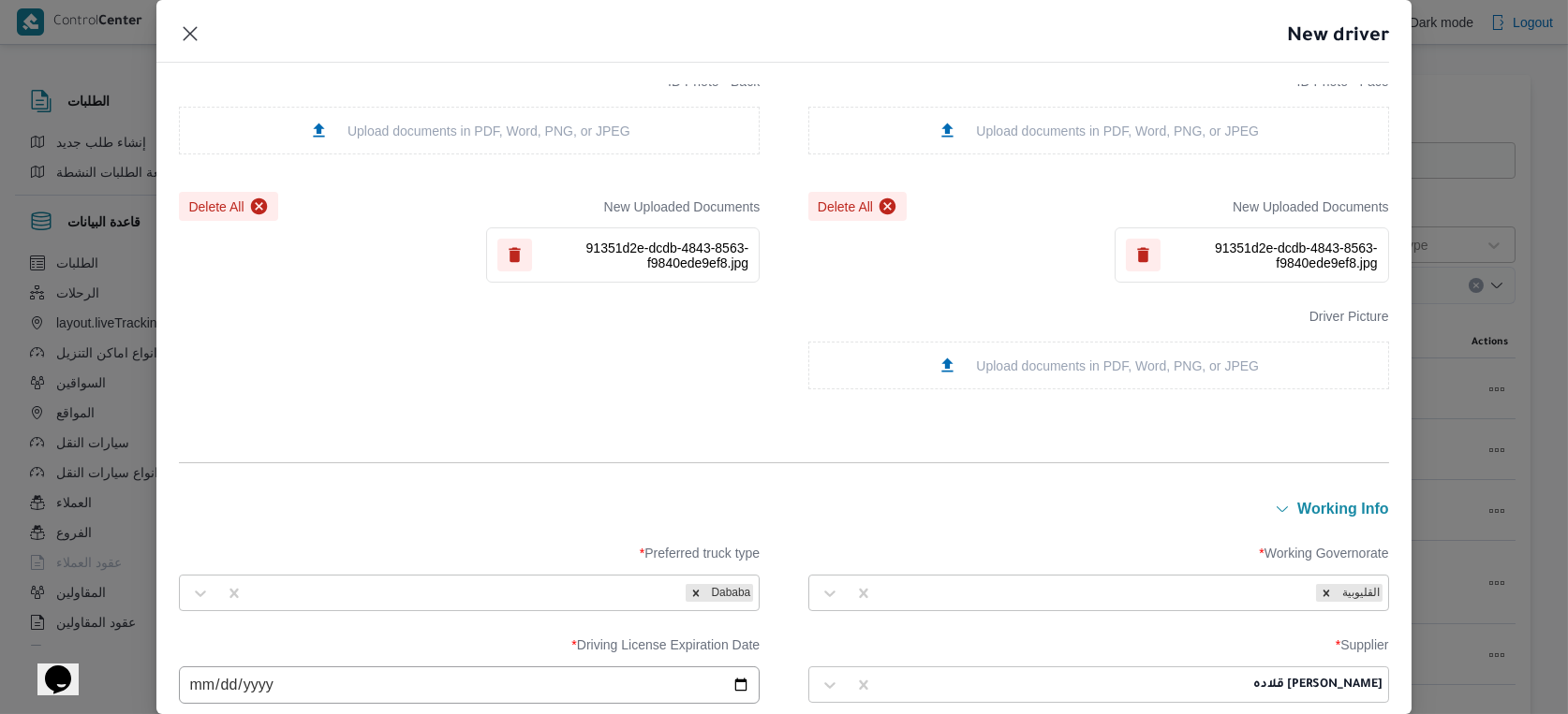
scroll to position [623, 0]
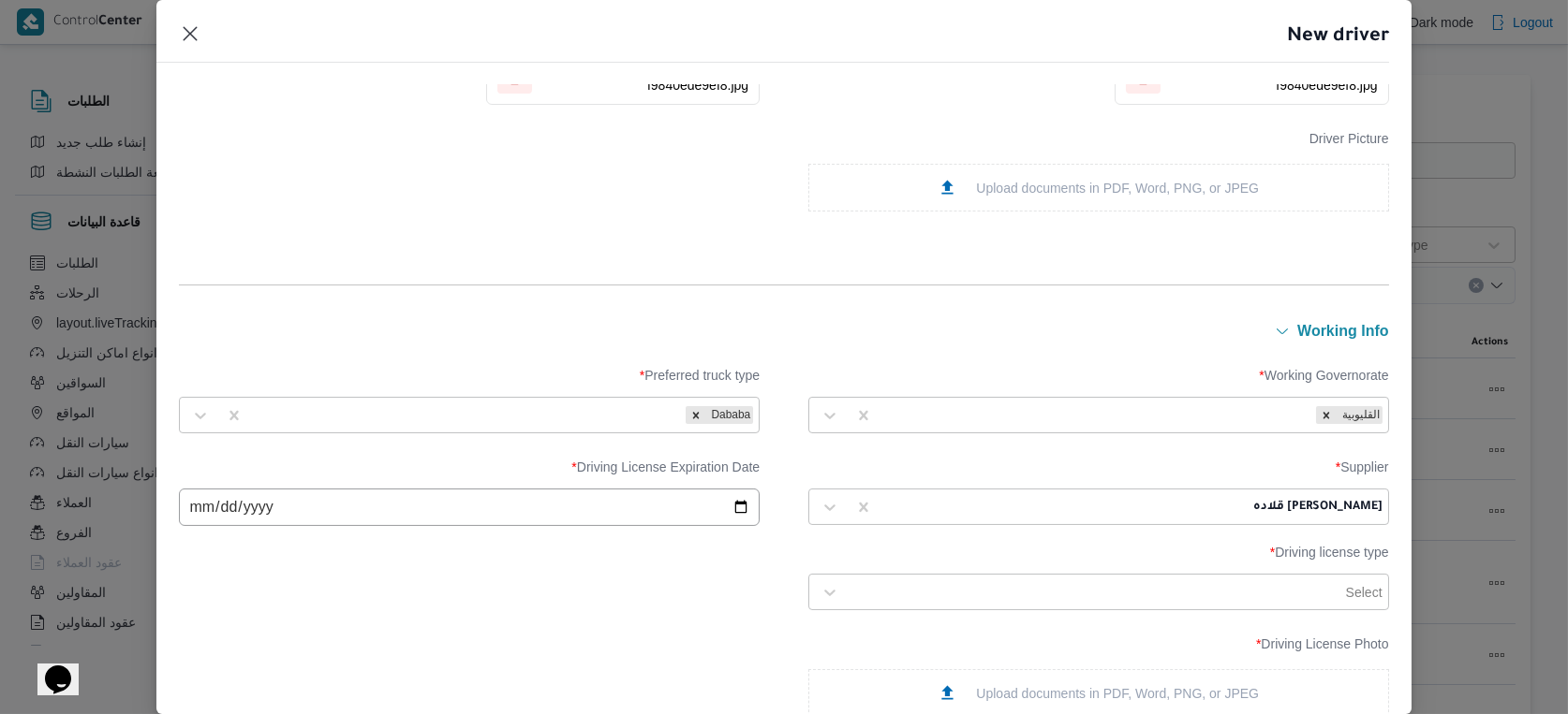
click at [226, 506] on input "date" at bounding box center [469, 508] width 581 height 38
click at [247, 508] on input "date" at bounding box center [469, 508] width 581 height 38
type input "2033-07-23"
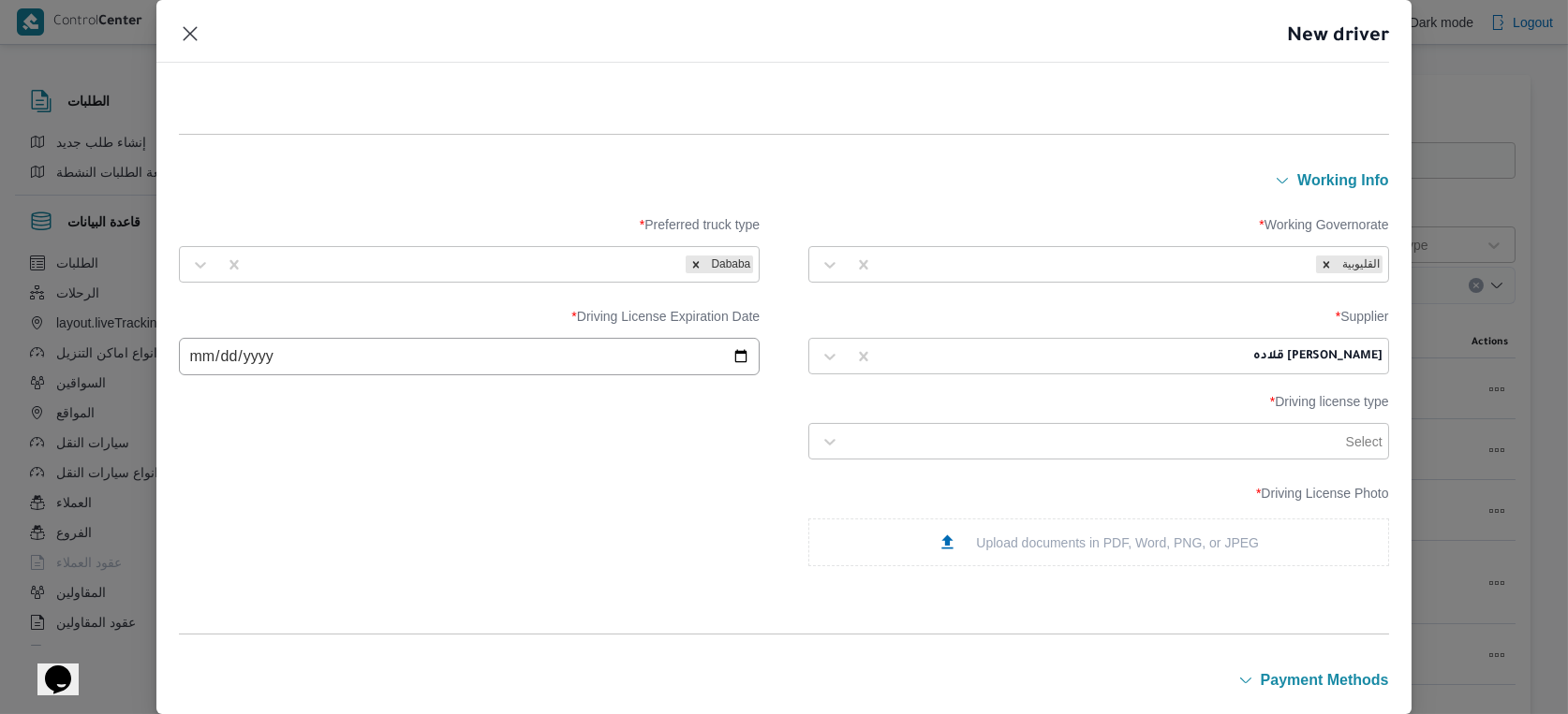
scroll to position [831, 0]
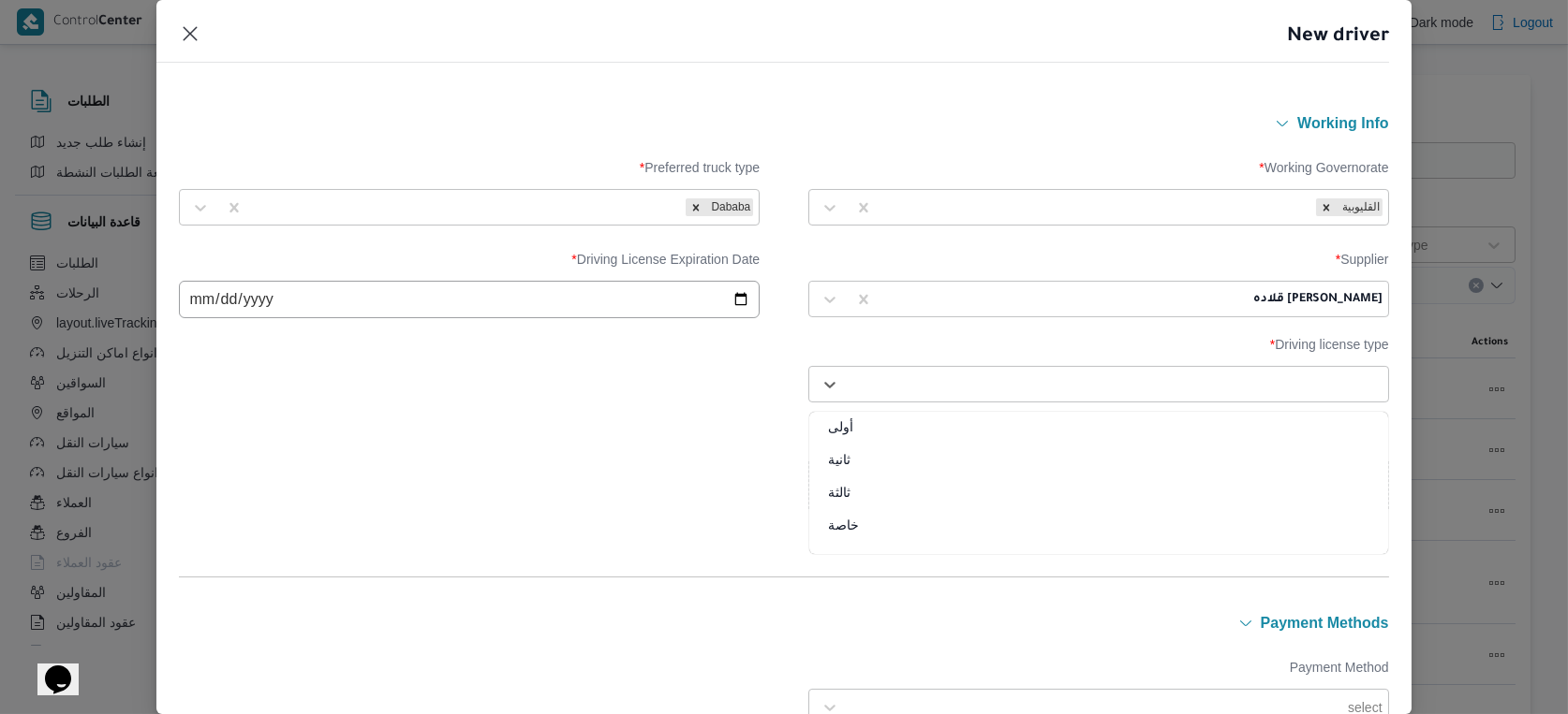
click at [1129, 379] on div at bounding box center [1116, 384] width 534 height 19
click at [1184, 382] on div at bounding box center [1116, 384] width 534 height 19
click at [849, 525] on div "خاصة" at bounding box center [1098, 532] width 579 height 33
click at [1055, 494] on div "Upload documents in PDF, Word, PNG, or JPEG" at bounding box center [1098, 485] width 321 height 20
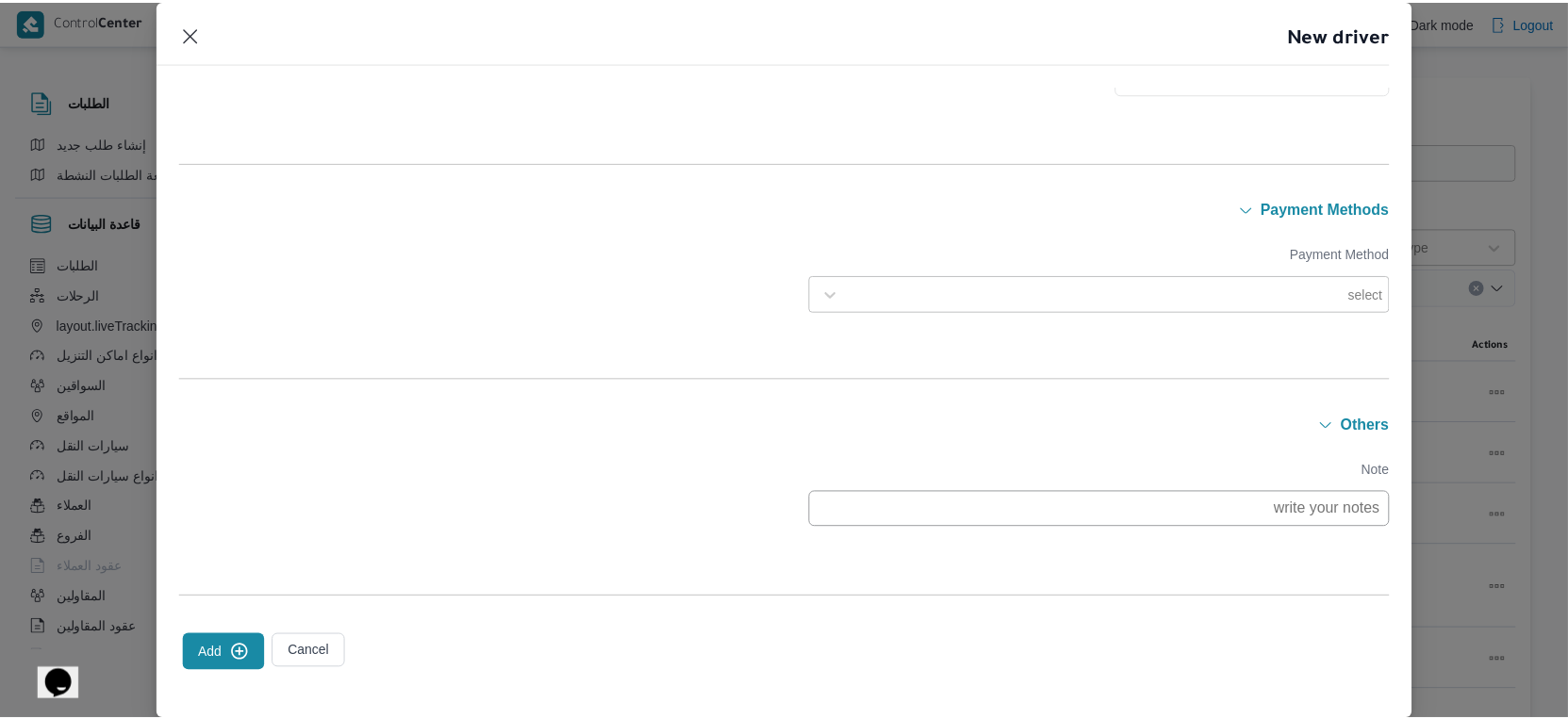
scroll to position [1392, 0]
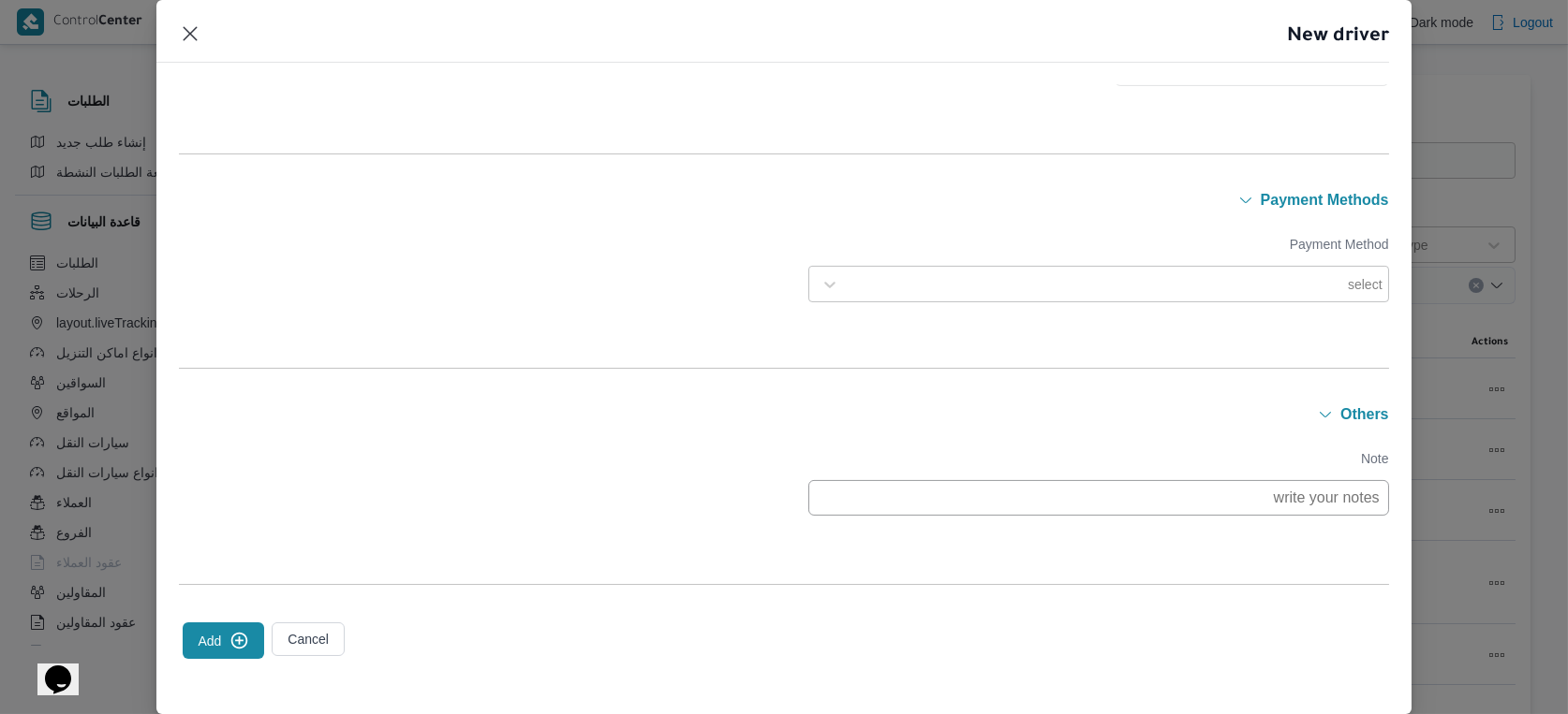
click at [217, 637] on button "Add" at bounding box center [224, 640] width 81 height 37
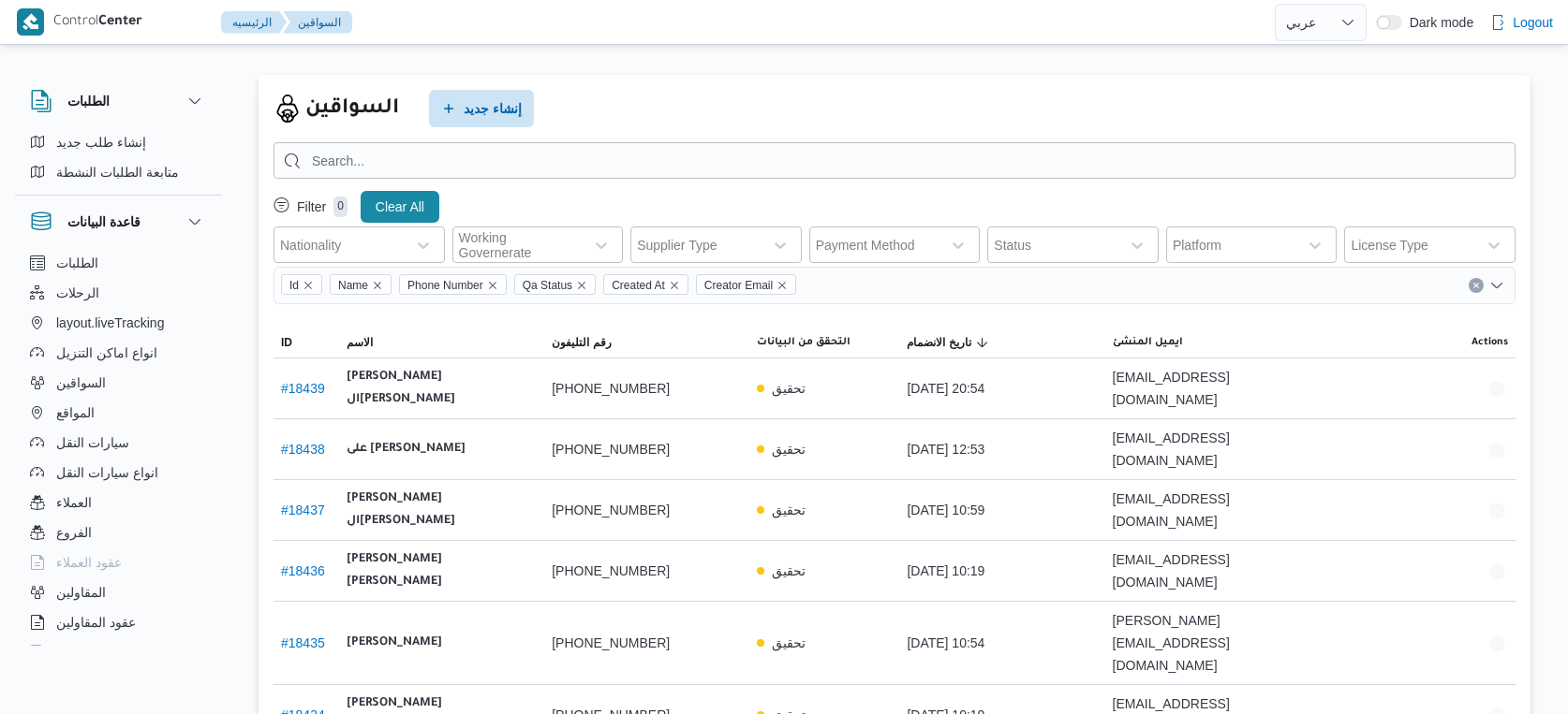
select select "ar"
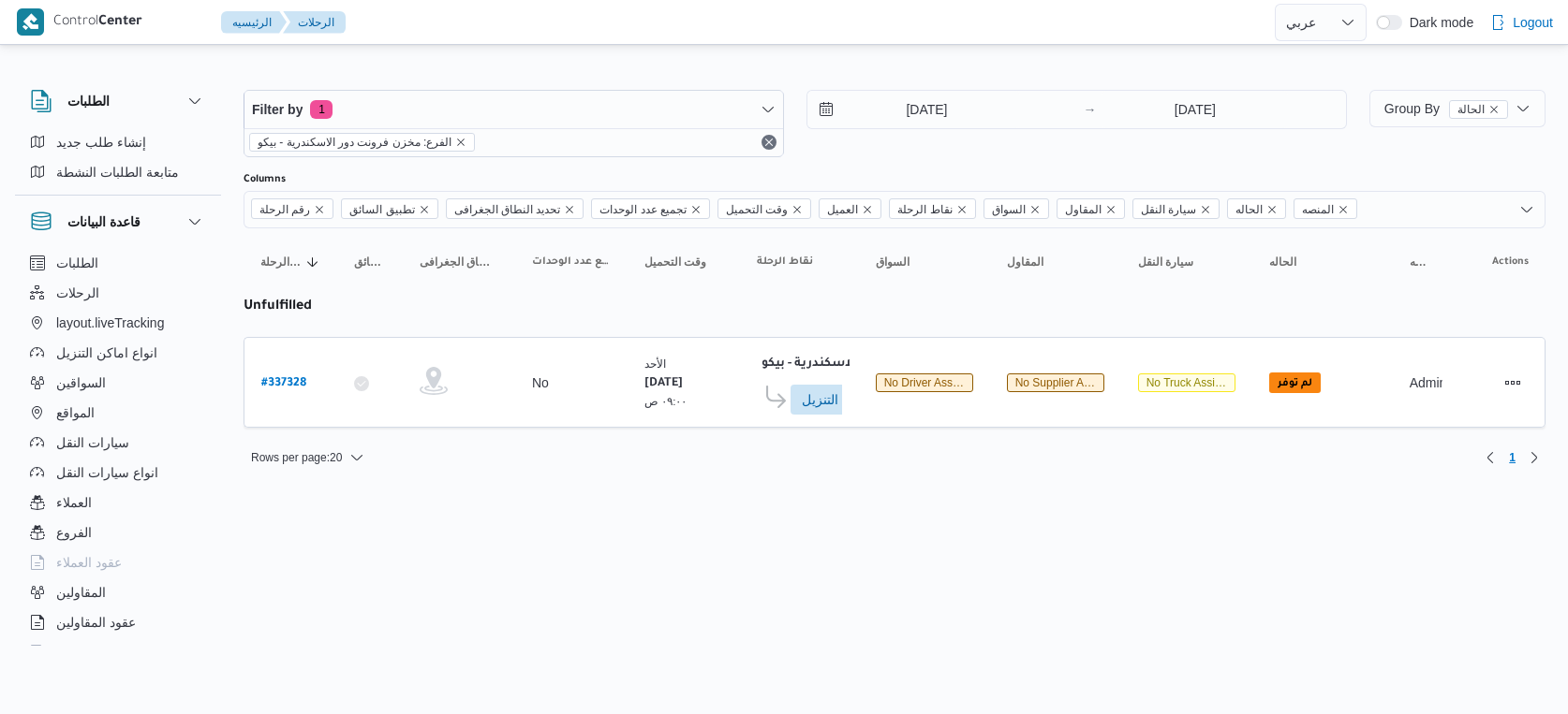
select select "ar"
